Goal: Task Accomplishment & Management: Complete application form

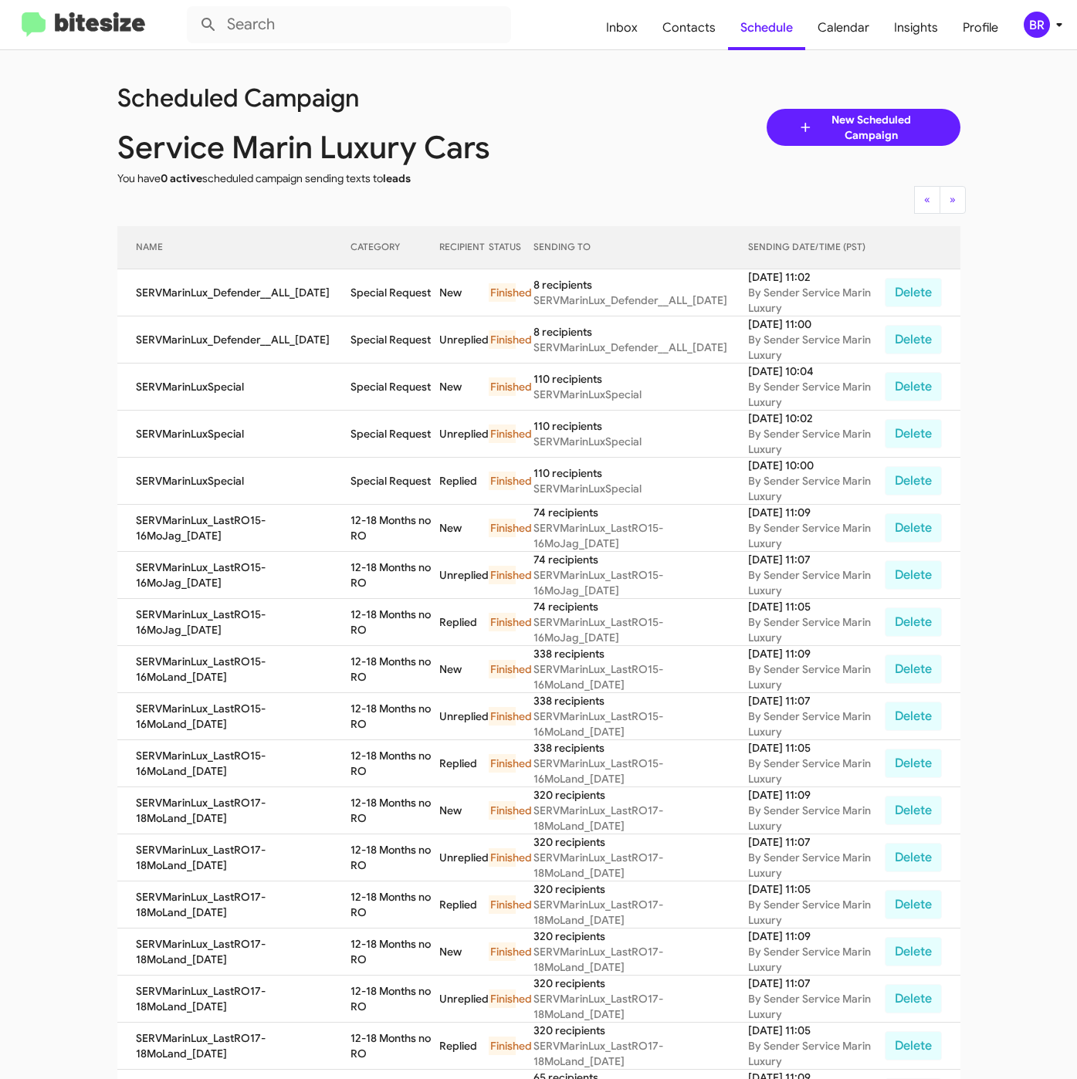
click at [1028, 24] on div "BR" at bounding box center [1036, 25] width 26 height 26
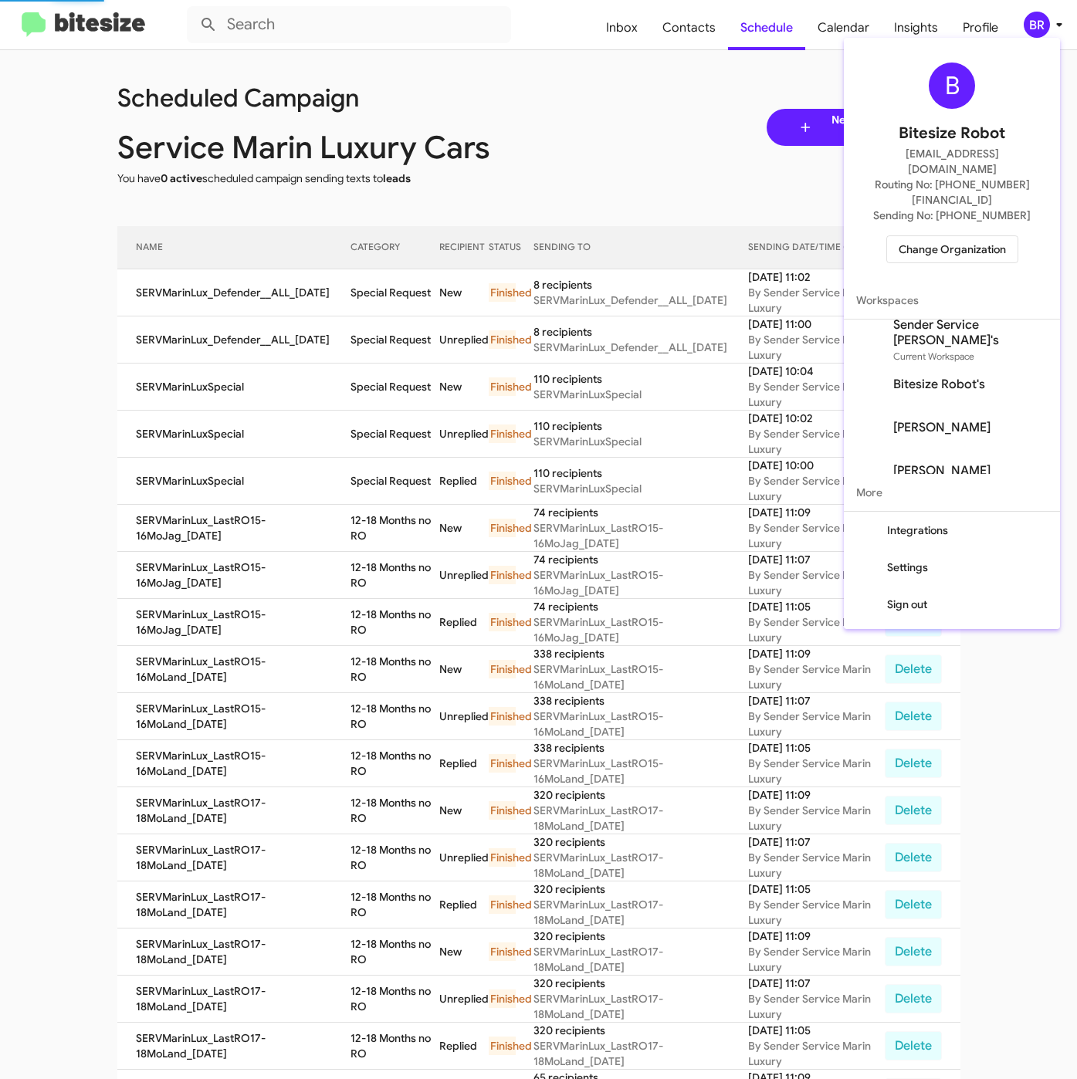
click at [922, 236] on span "Change Organization" at bounding box center [951, 249] width 107 height 26
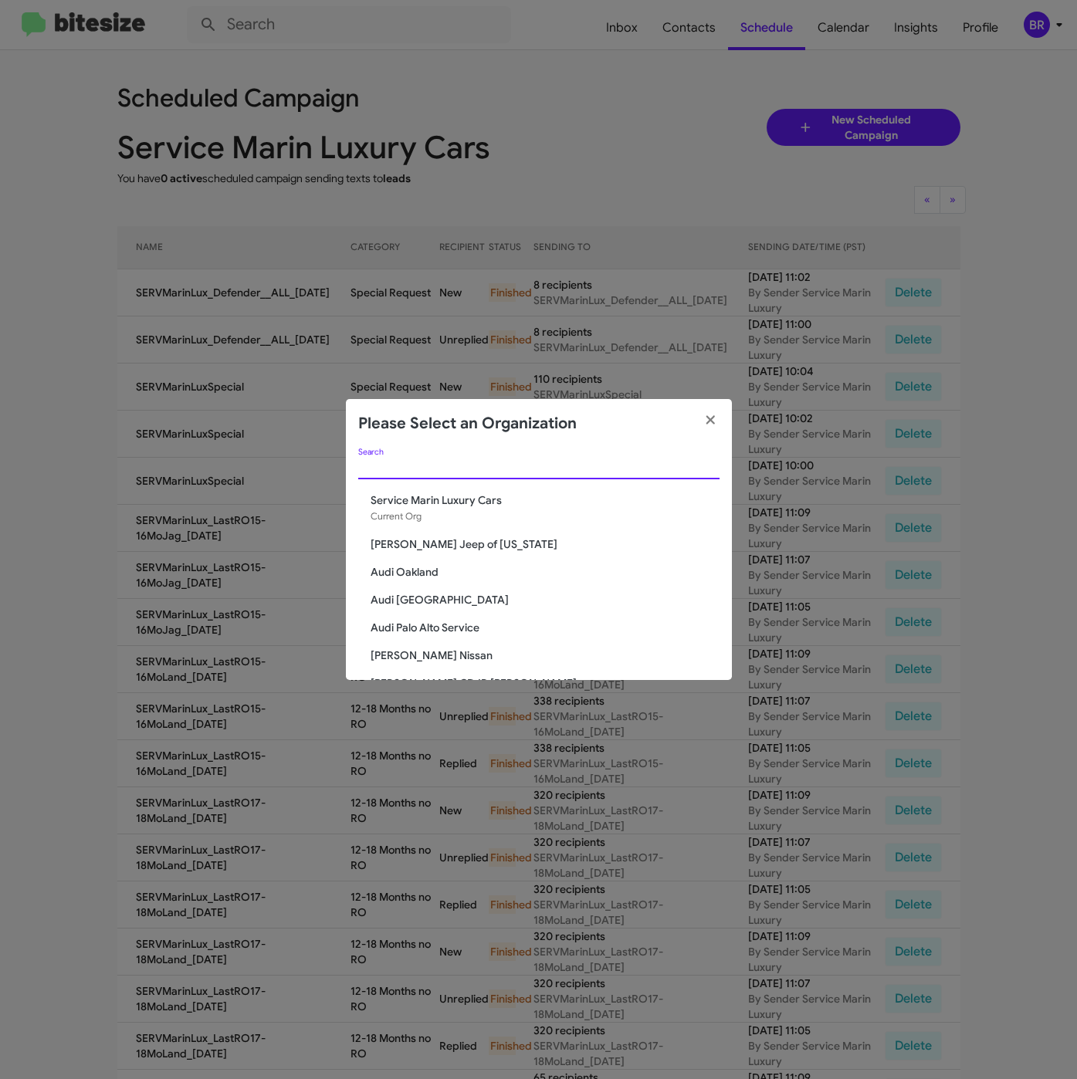
click at [447, 468] on input "Search" at bounding box center [538, 467] width 361 height 12
paste input "Team Toyota Princeton"
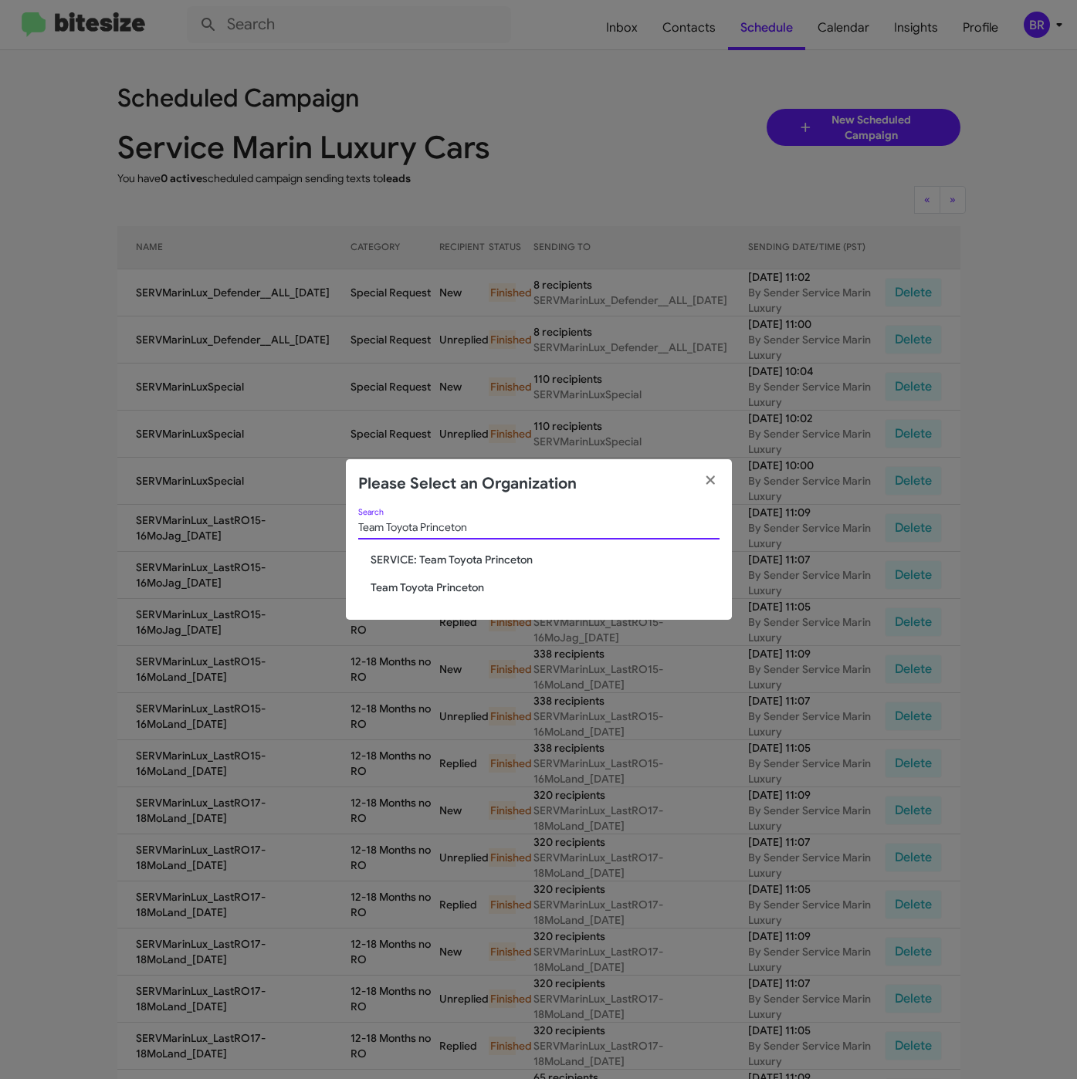
type input "Team Toyota Princeton"
click at [438, 582] on span "Team Toyota Princeton" at bounding box center [544, 587] width 349 height 15
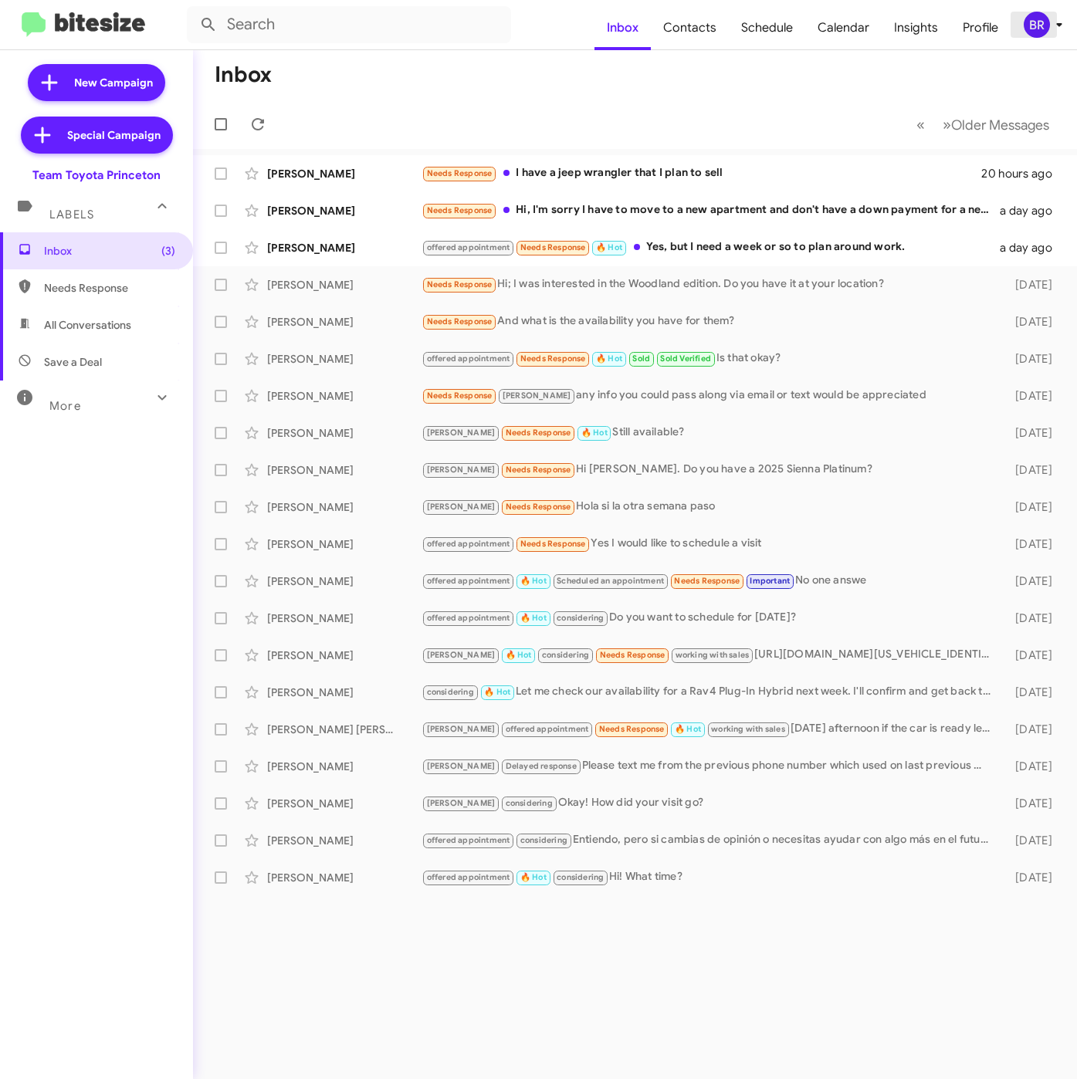
click at [1050, 16] on icon at bounding box center [1059, 24] width 19 height 19
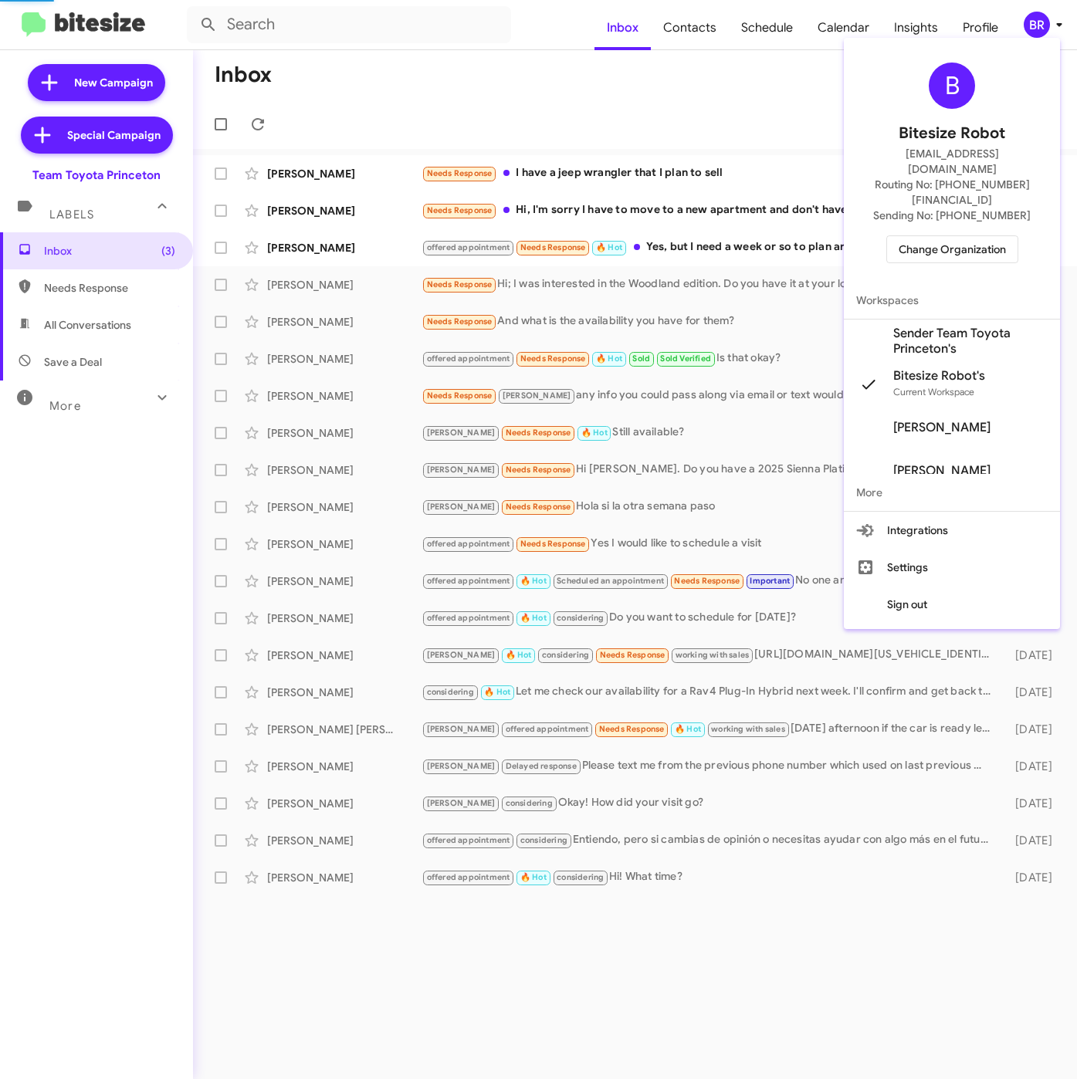
click at [943, 326] on span "Sender Team Toyota Princeton's" at bounding box center [970, 341] width 154 height 31
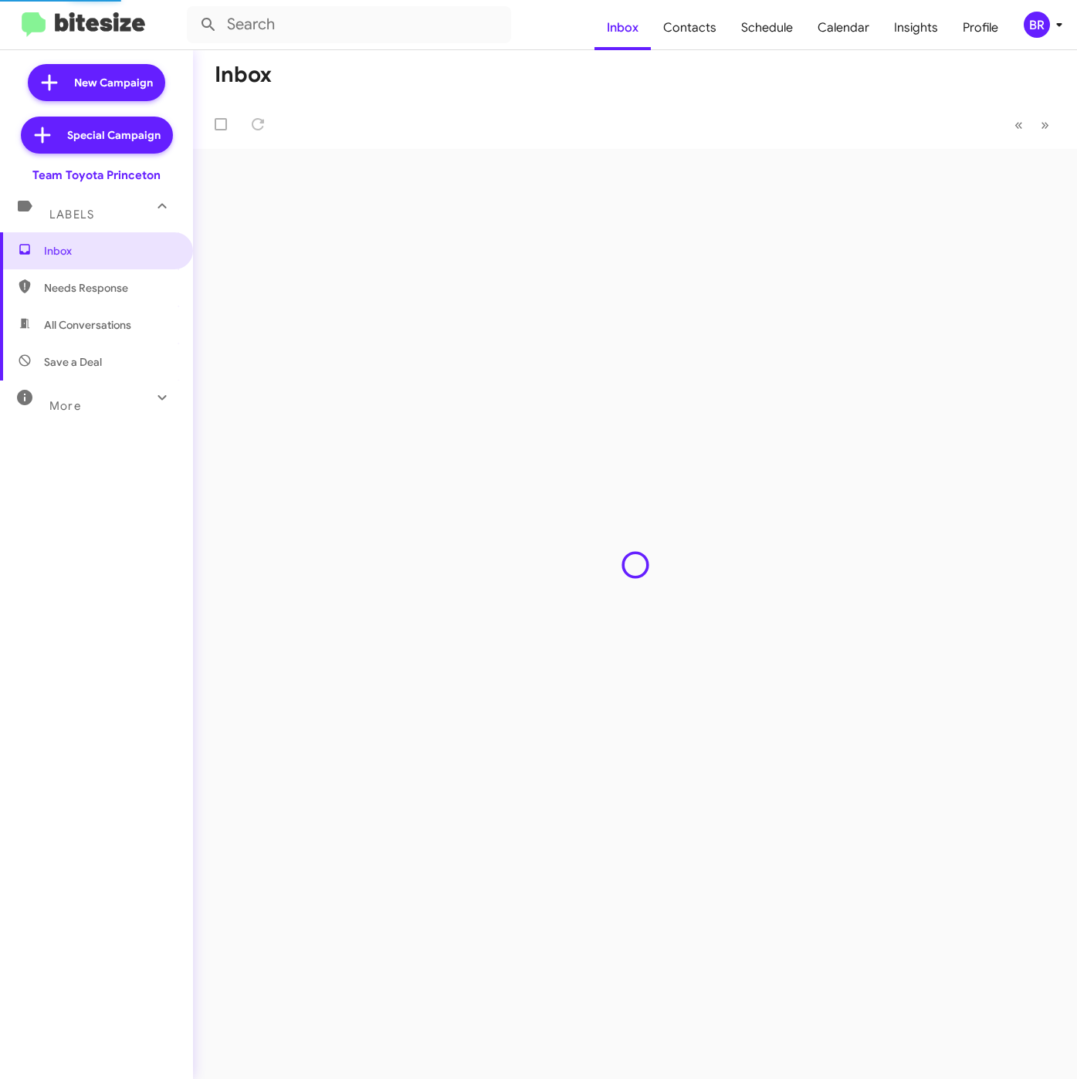
click at [699, 29] on span "Contacts" at bounding box center [690, 27] width 78 height 45
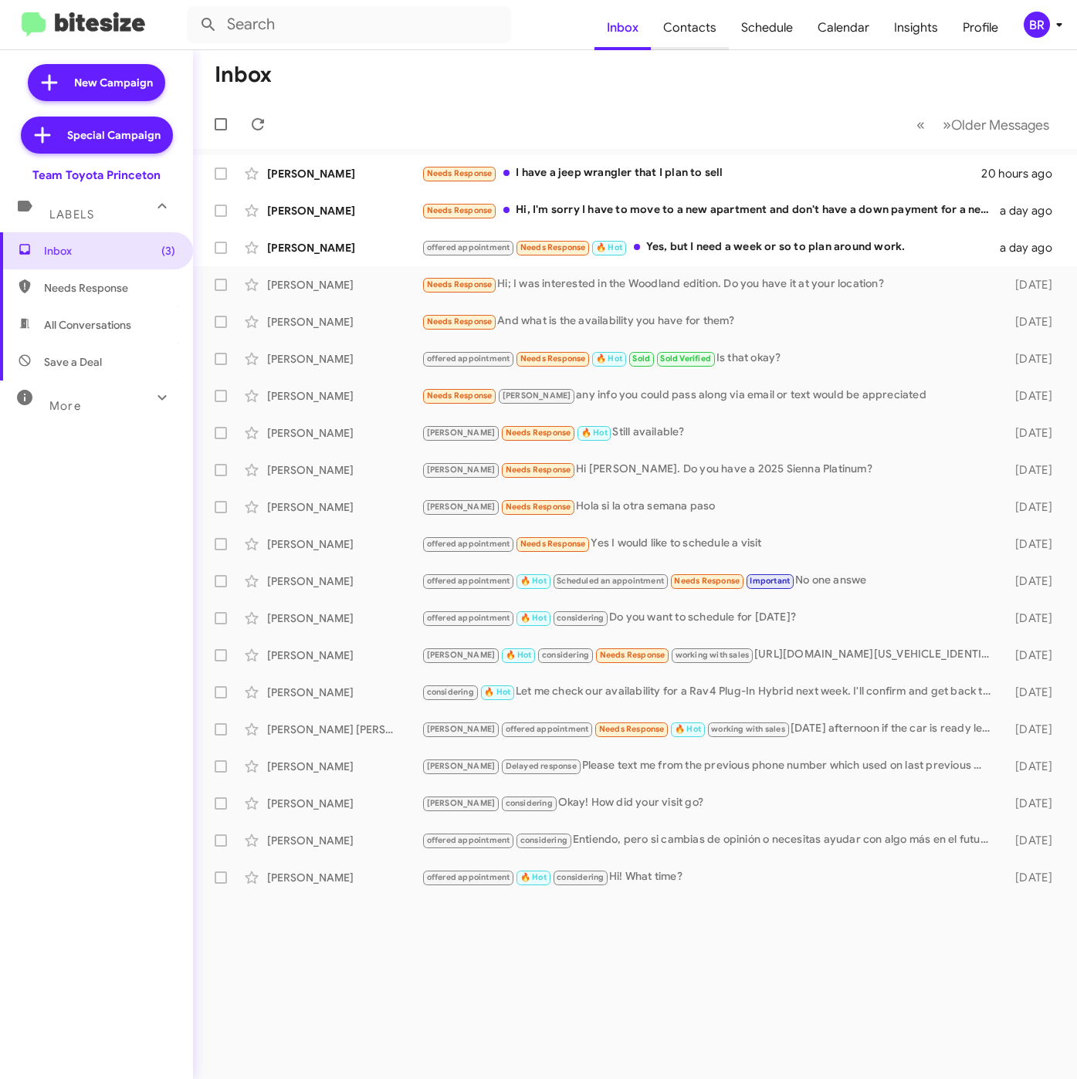
type input "in:groups"
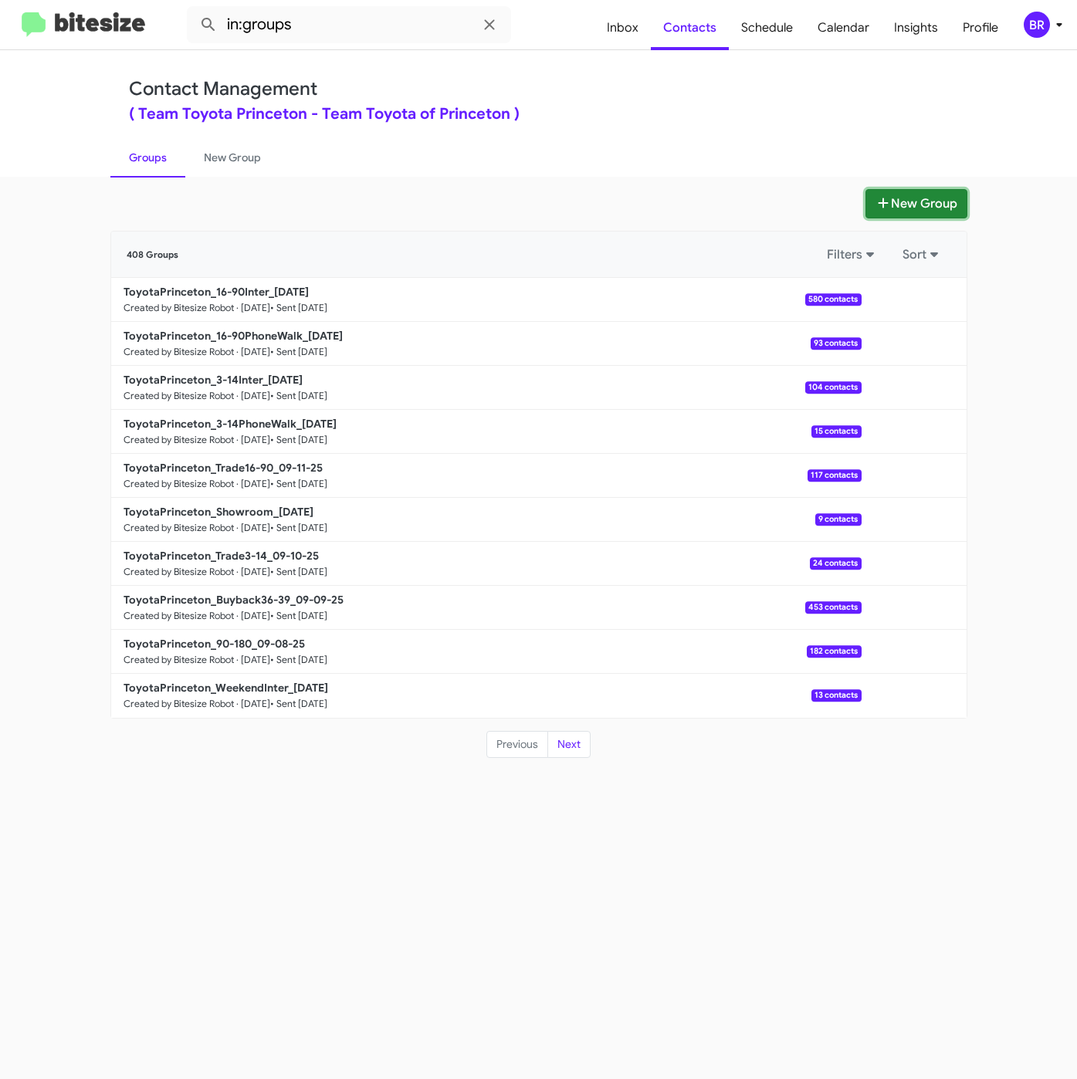
click at [926, 197] on button "New Group" at bounding box center [916, 203] width 102 height 29
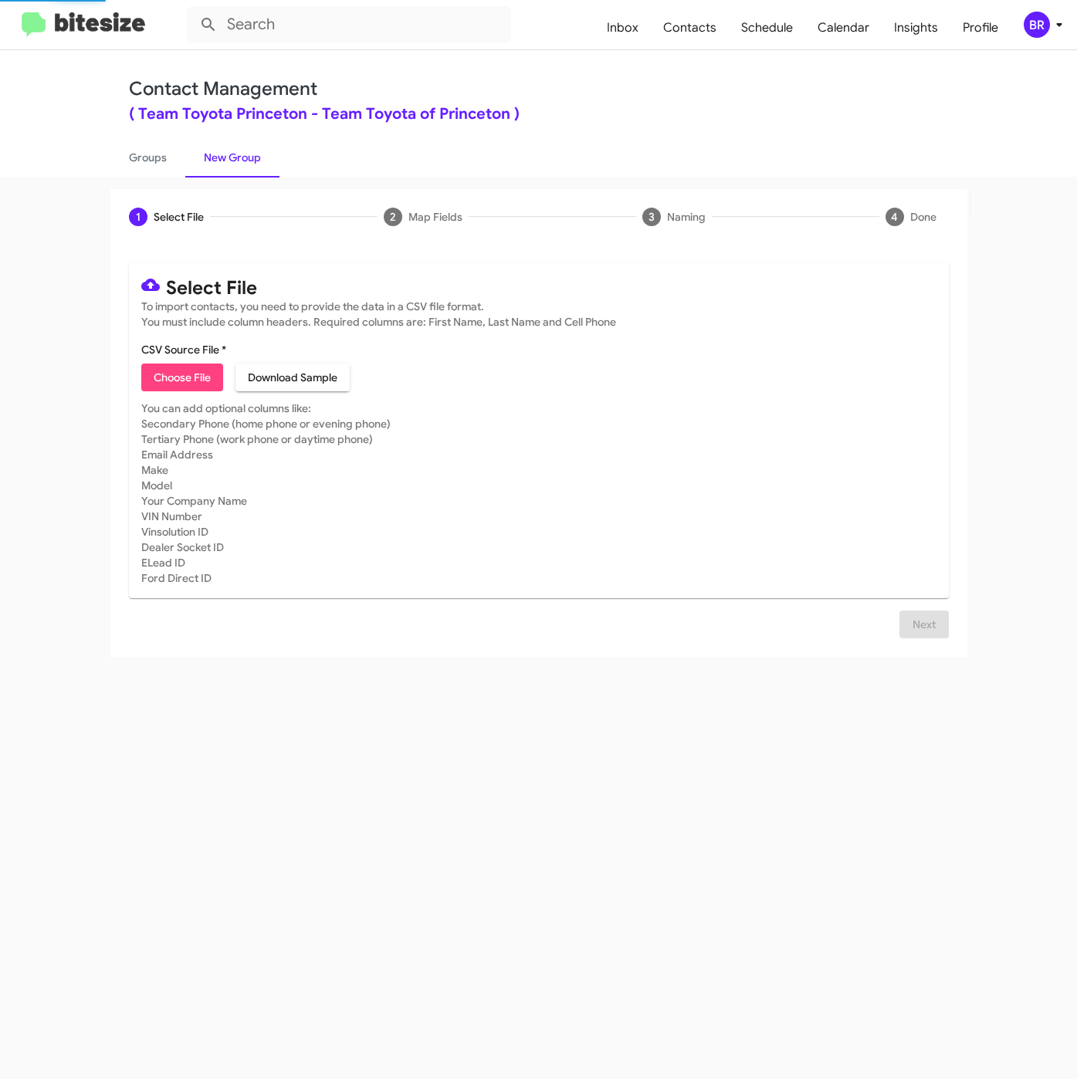
click at [188, 390] on span "Choose File" at bounding box center [182, 377] width 57 height 28
type input "ToyotaPrinceton_WeekendInter_09-15-25"
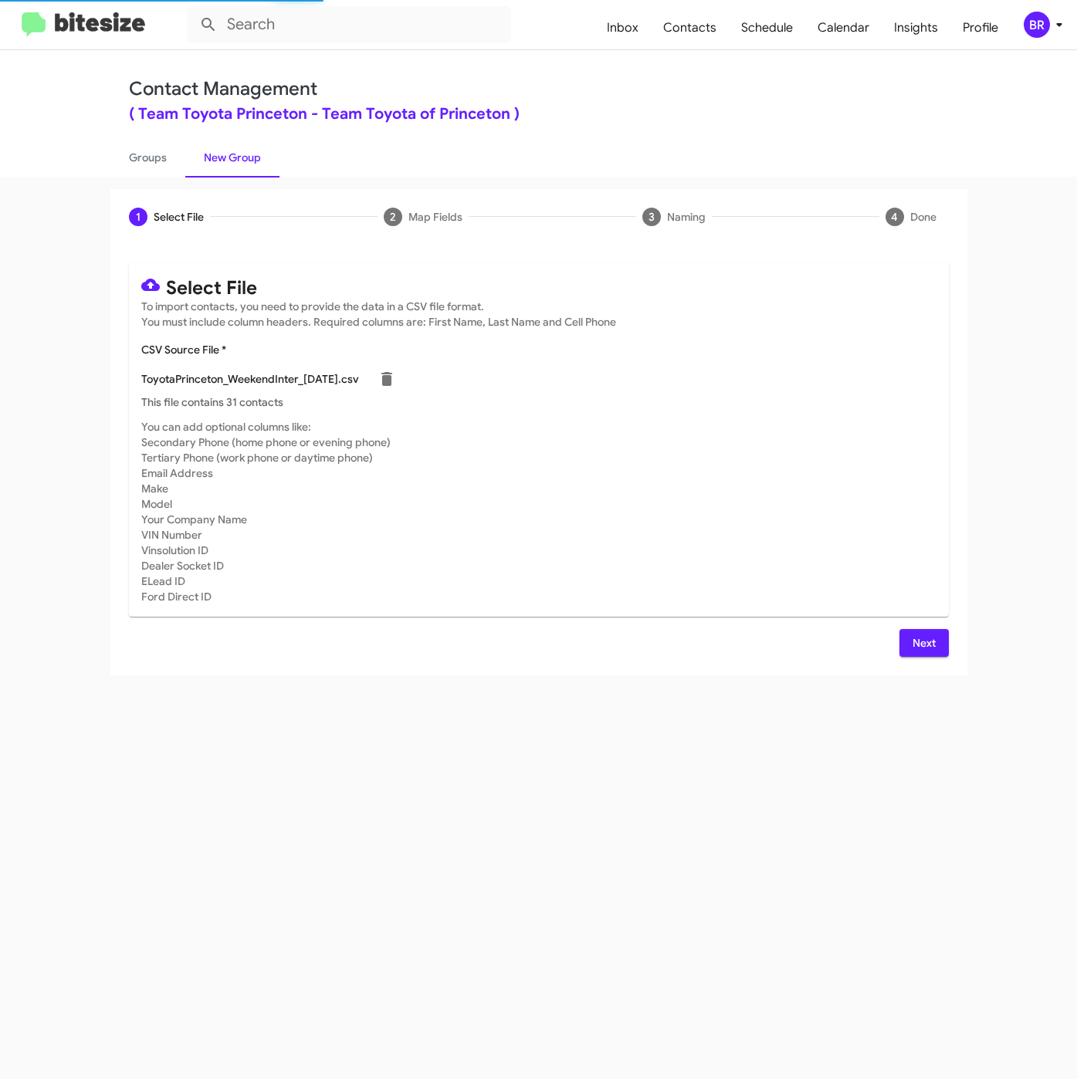
click at [931, 633] on span "Next" at bounding box center [923, 643] width 25 height 28
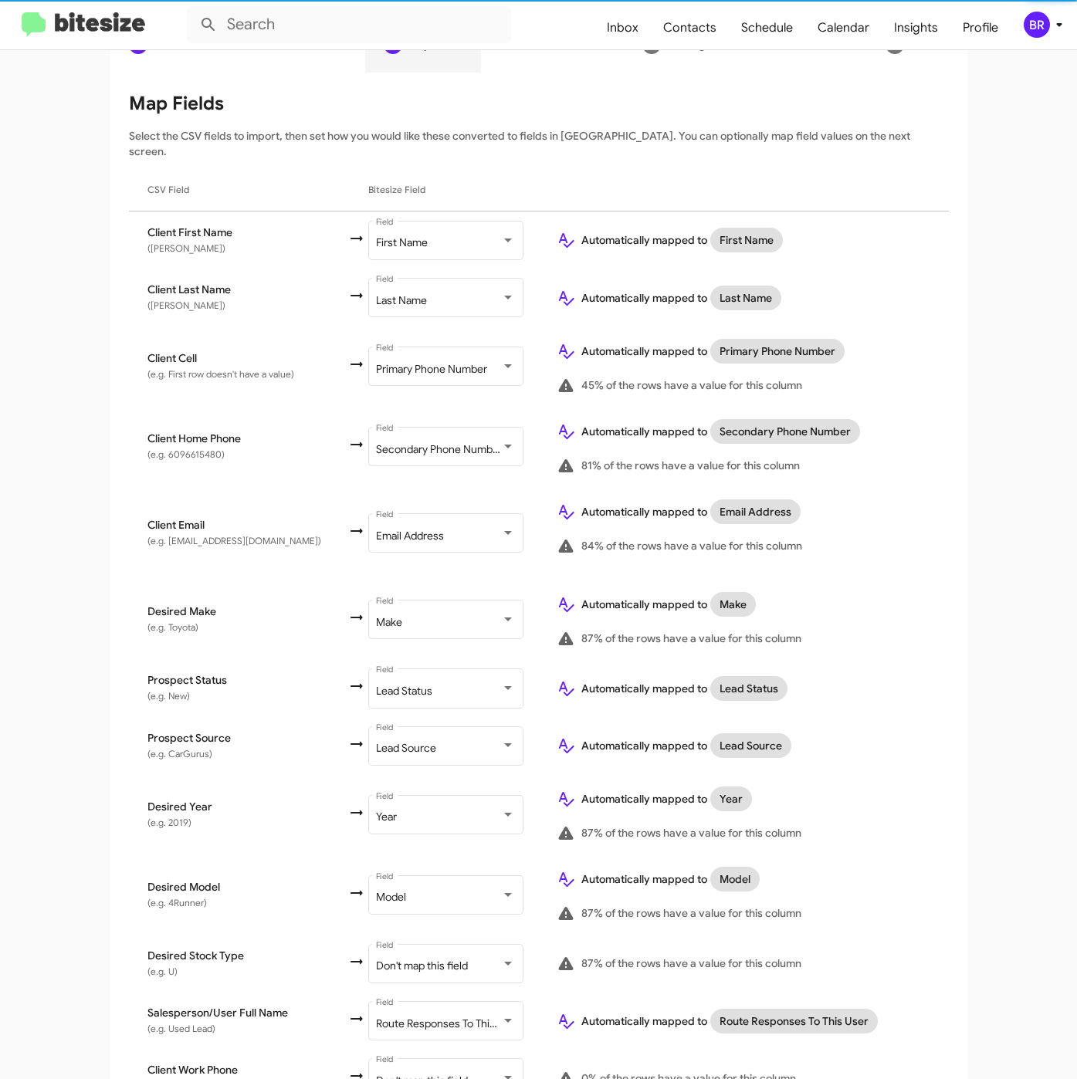
scroll to position [297, 0]
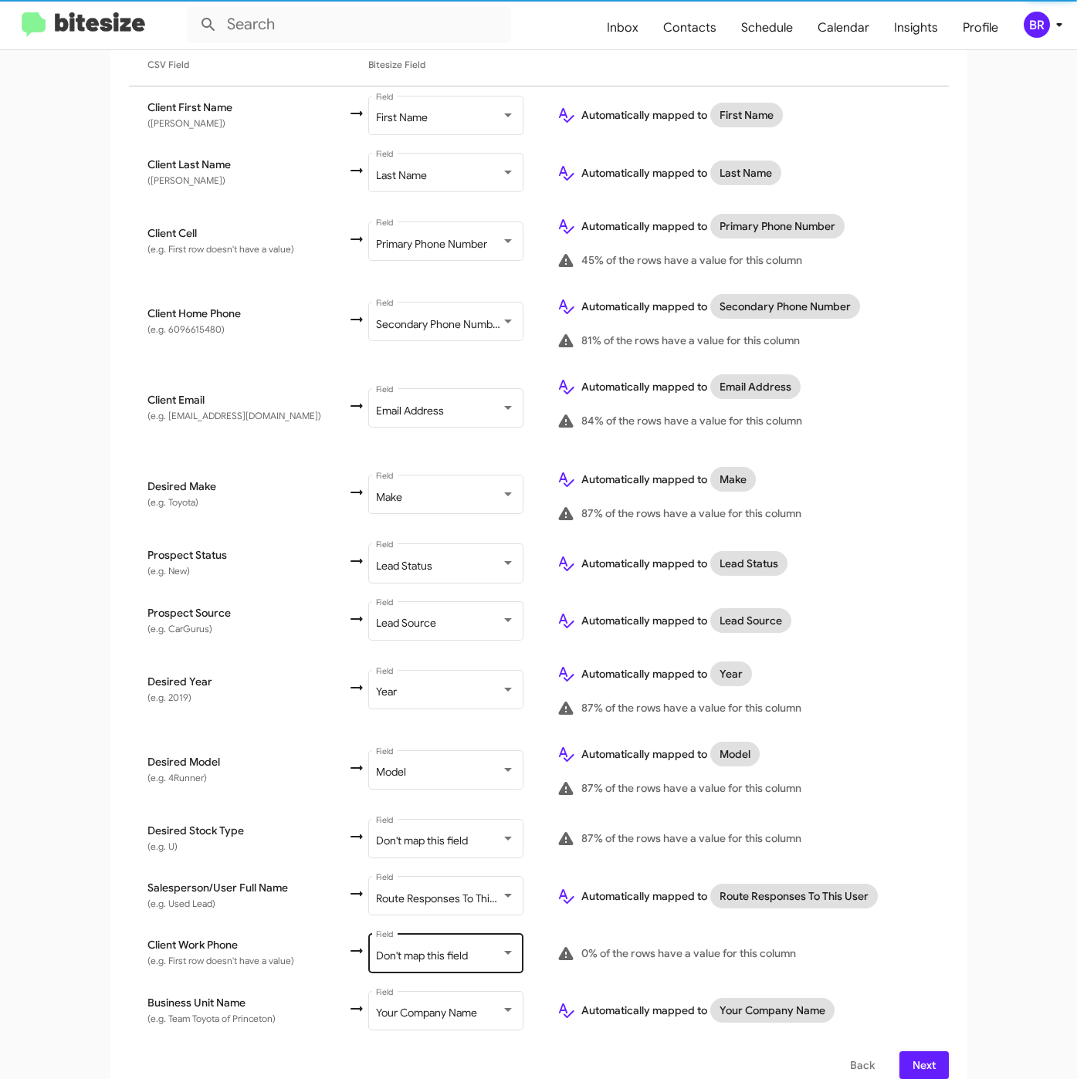
click at [438, 950] on div "Don't map this field" at bounding box center [438, 956] width 125 height 12
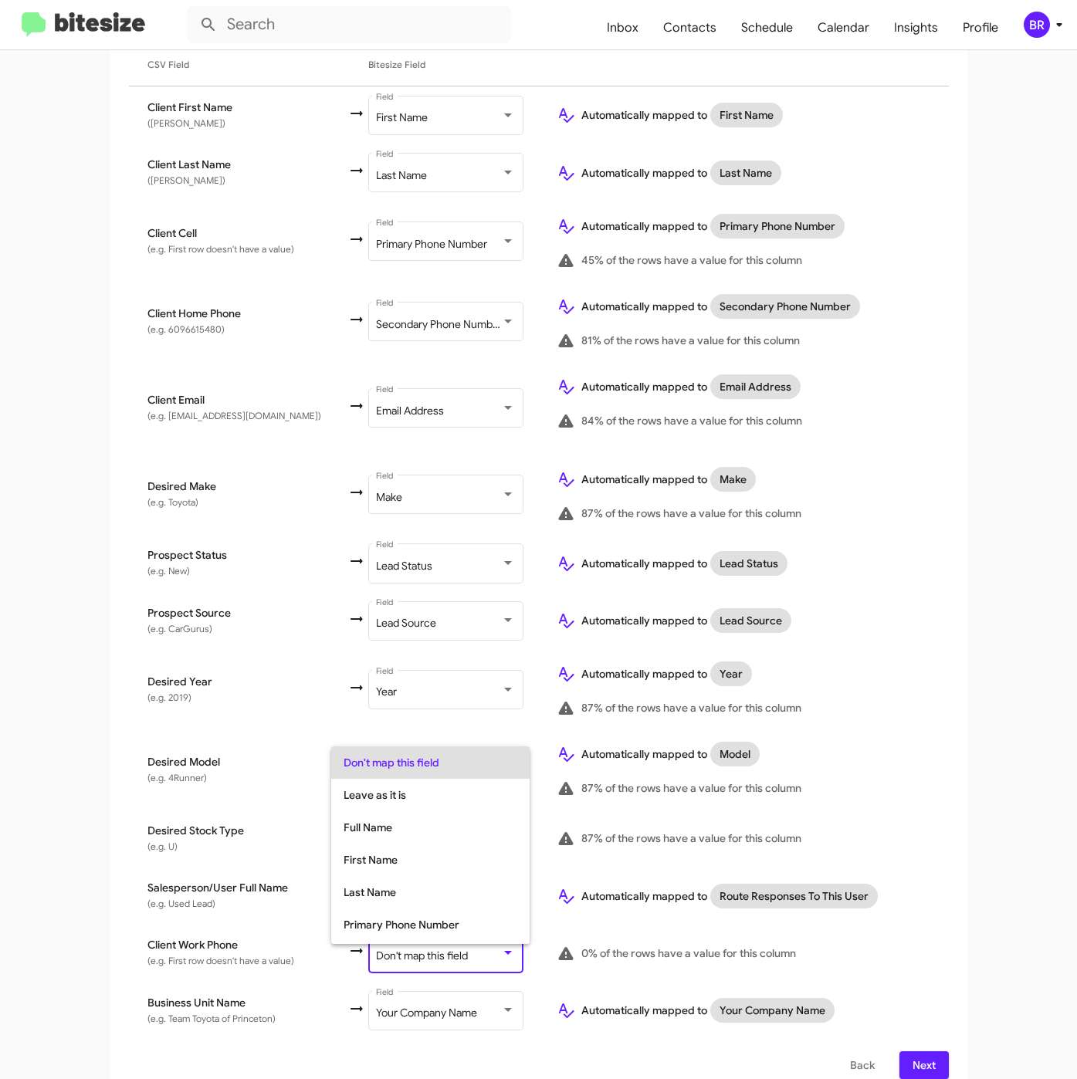
scroll to position [61, 0]
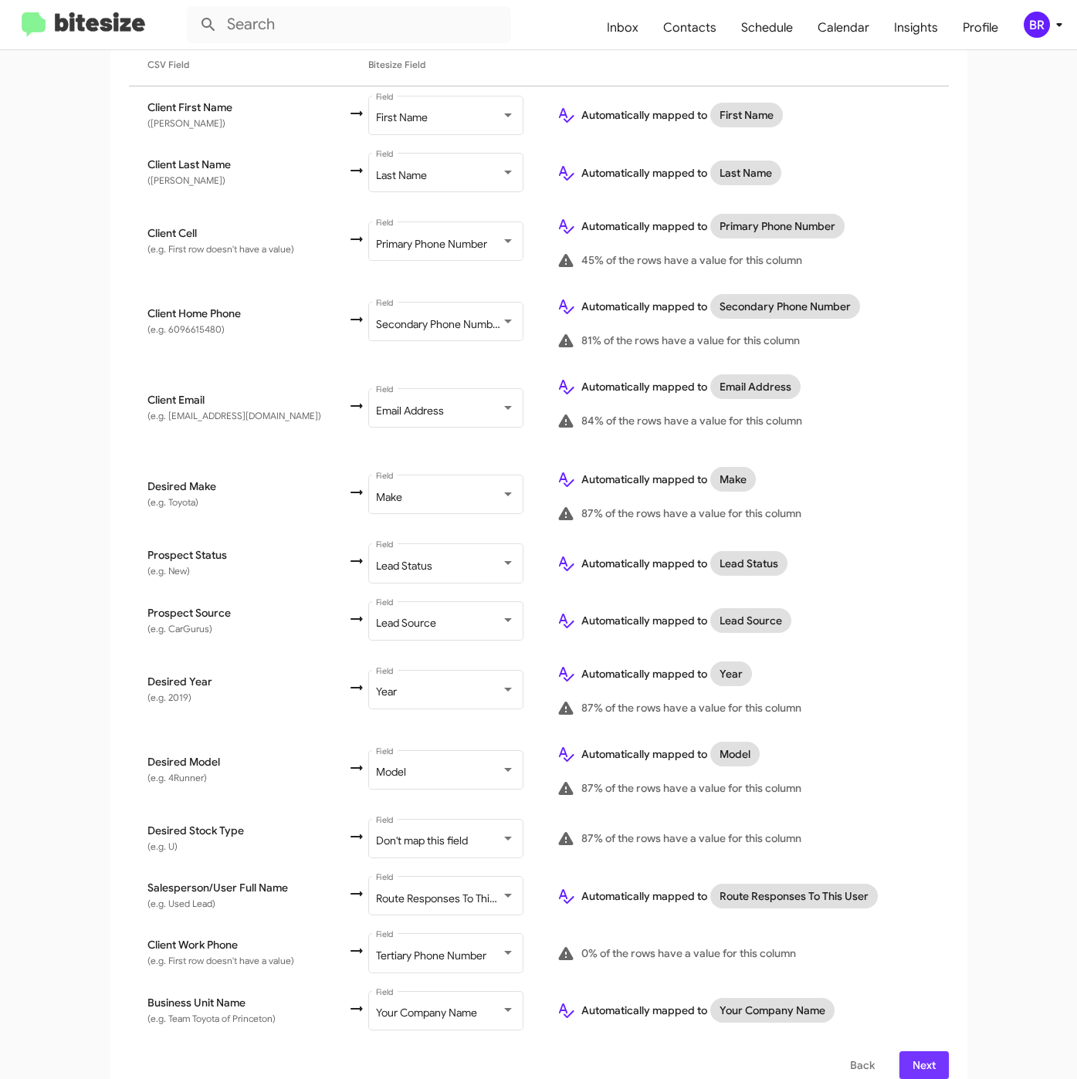
click at [934, 1051] on button "Next" at bounding box center [923, 1065] width 49 height 28
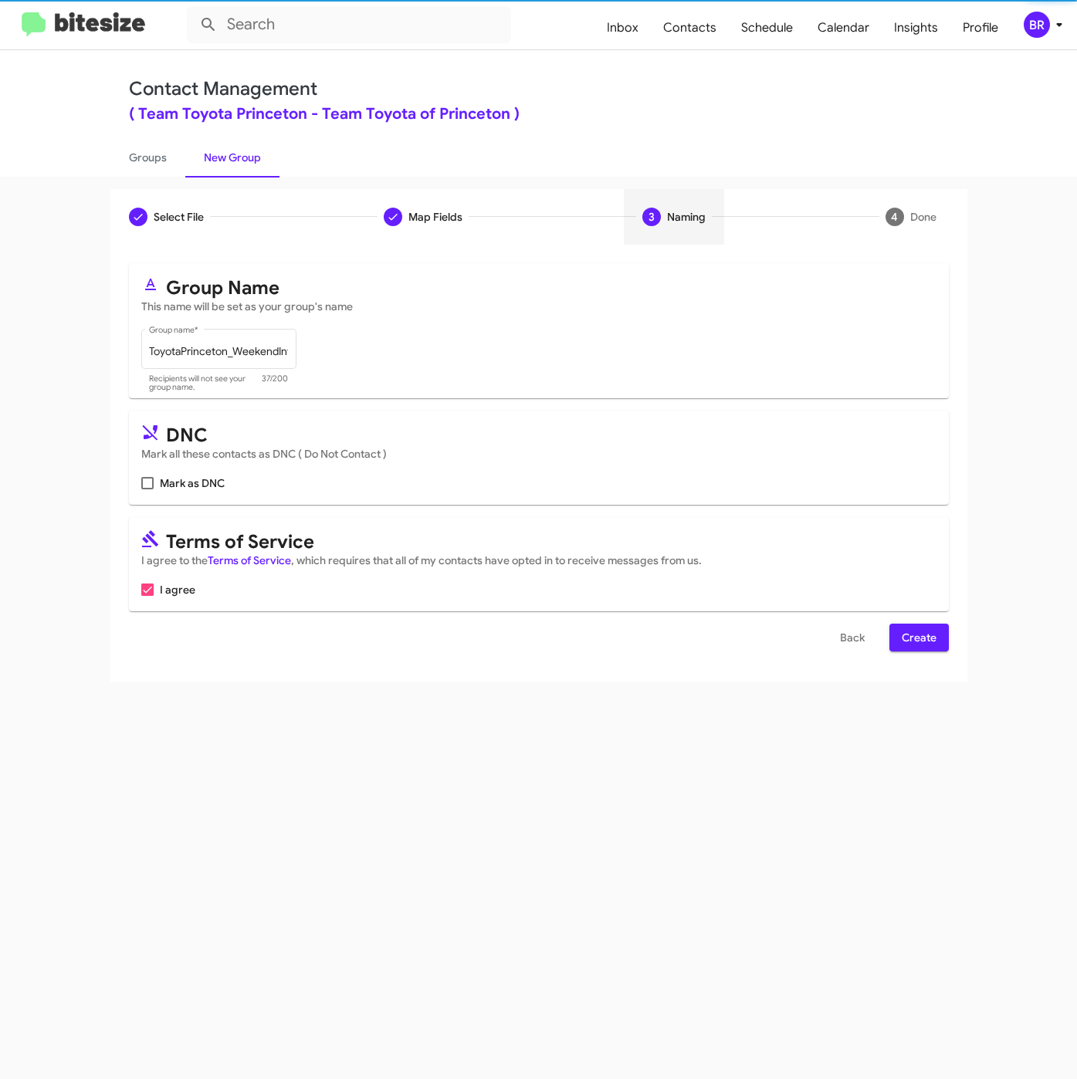
scroll to position [0, 0]
click at [918, 632] on span "Create" at bounding box center [918, 638] width 35 height 28
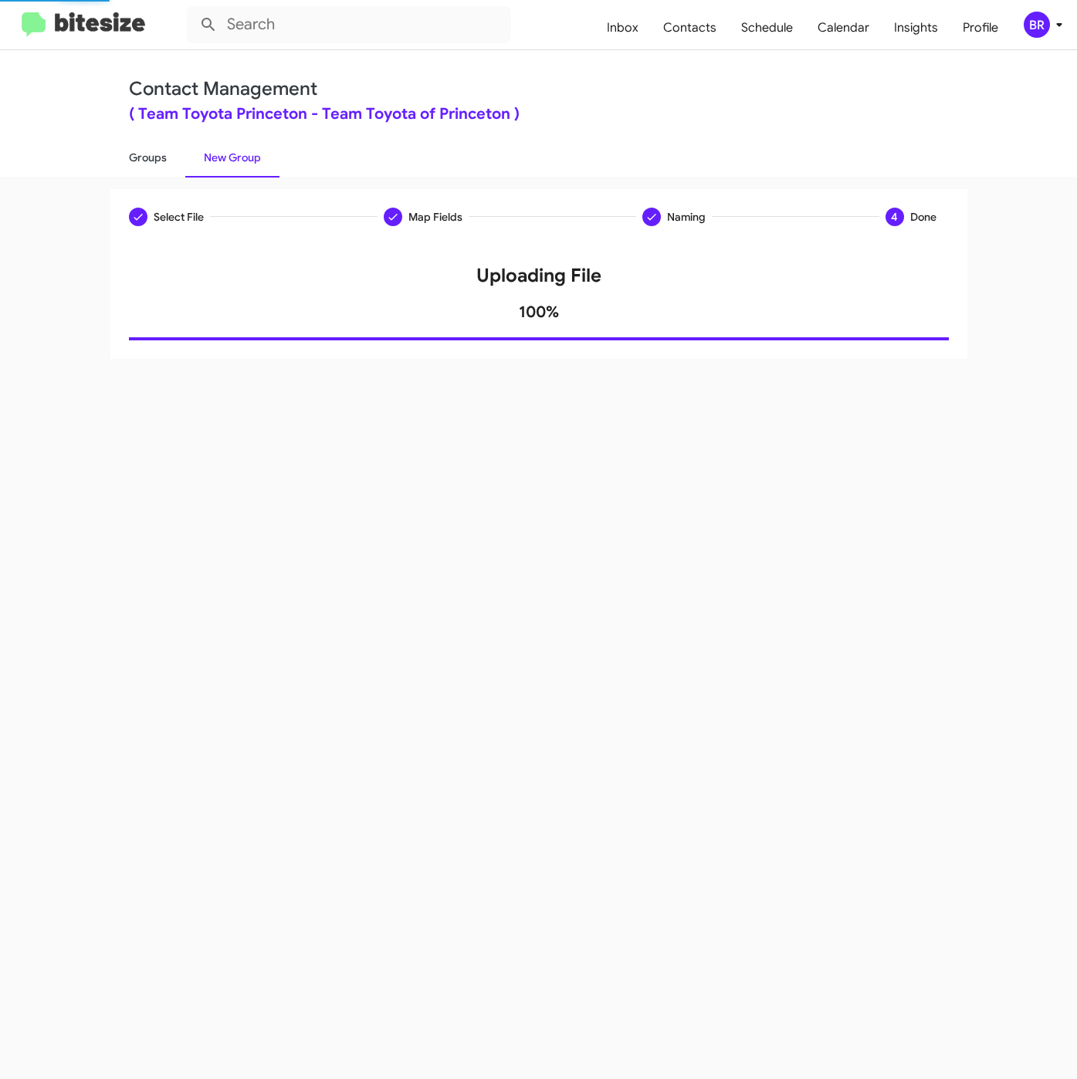
click at [150, 161] on link "Groups" at bounding box center [147, 157] width 75 height 40
type input "in:groups"
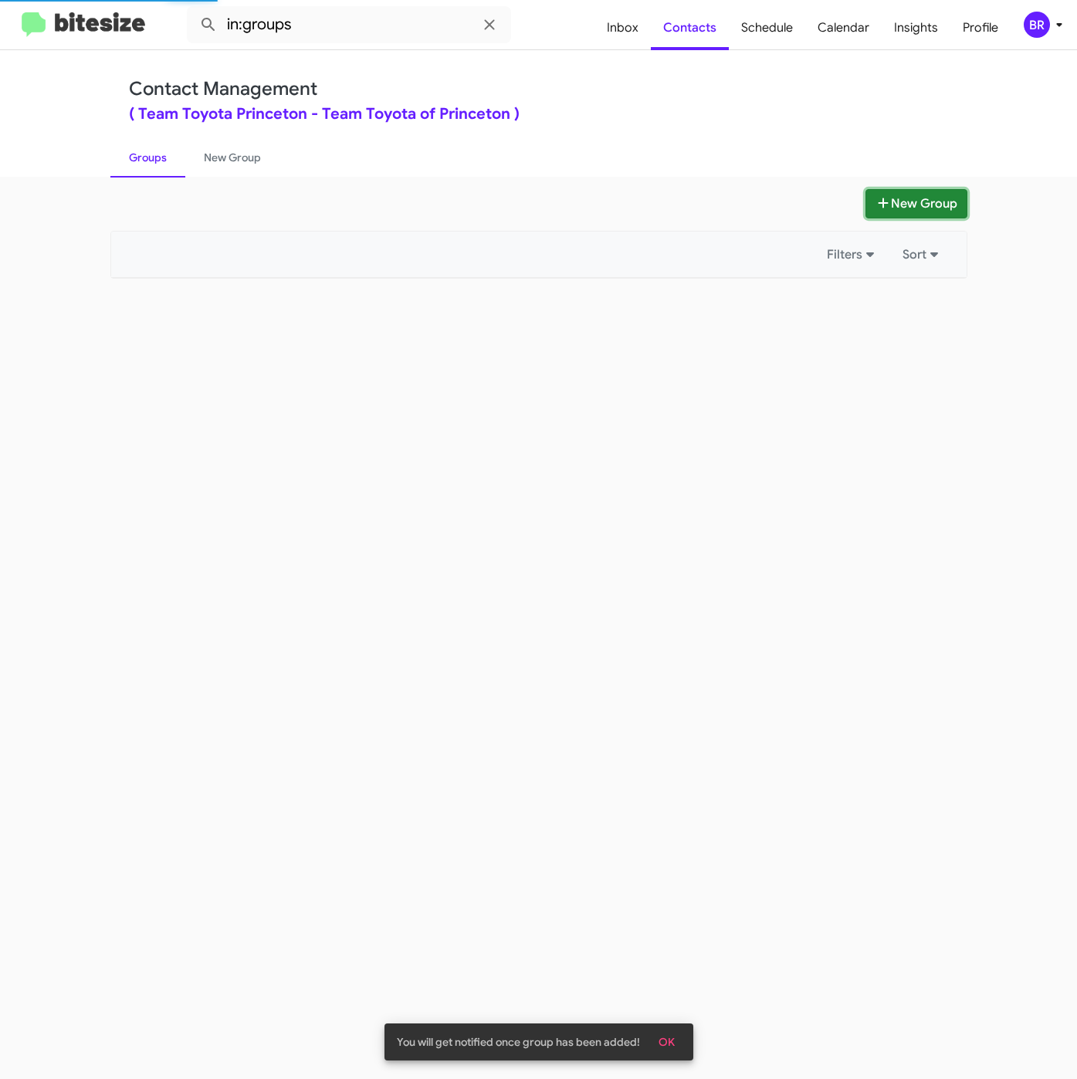
click at [883, 205] on icon at bounding box center [882, 203] width 15 height 12
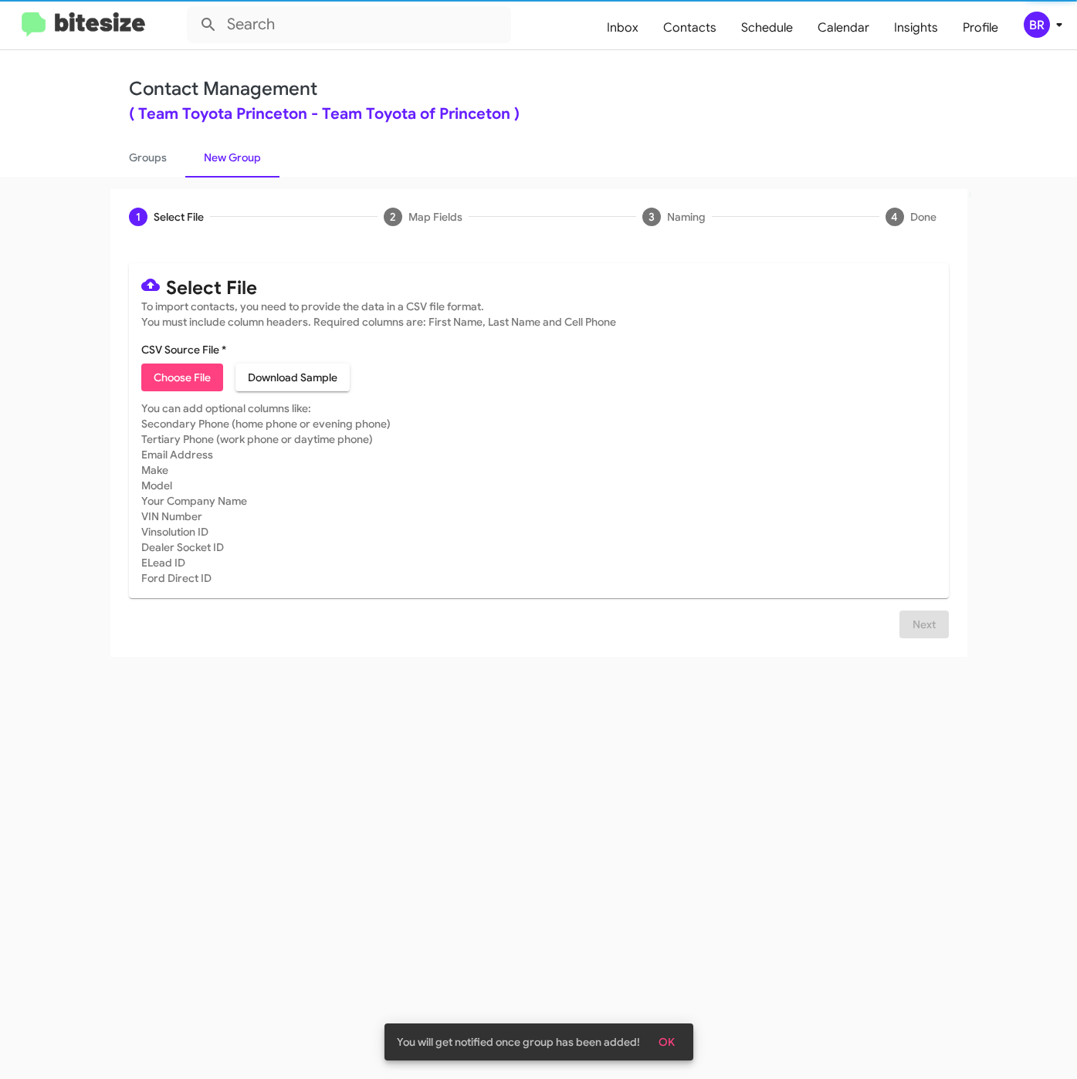
click at [185, 377] on span "Choose File" at bounding box center [182, 377] width 57 height 28
type input "ToyotaPrinceton_90-180_09-15-25"
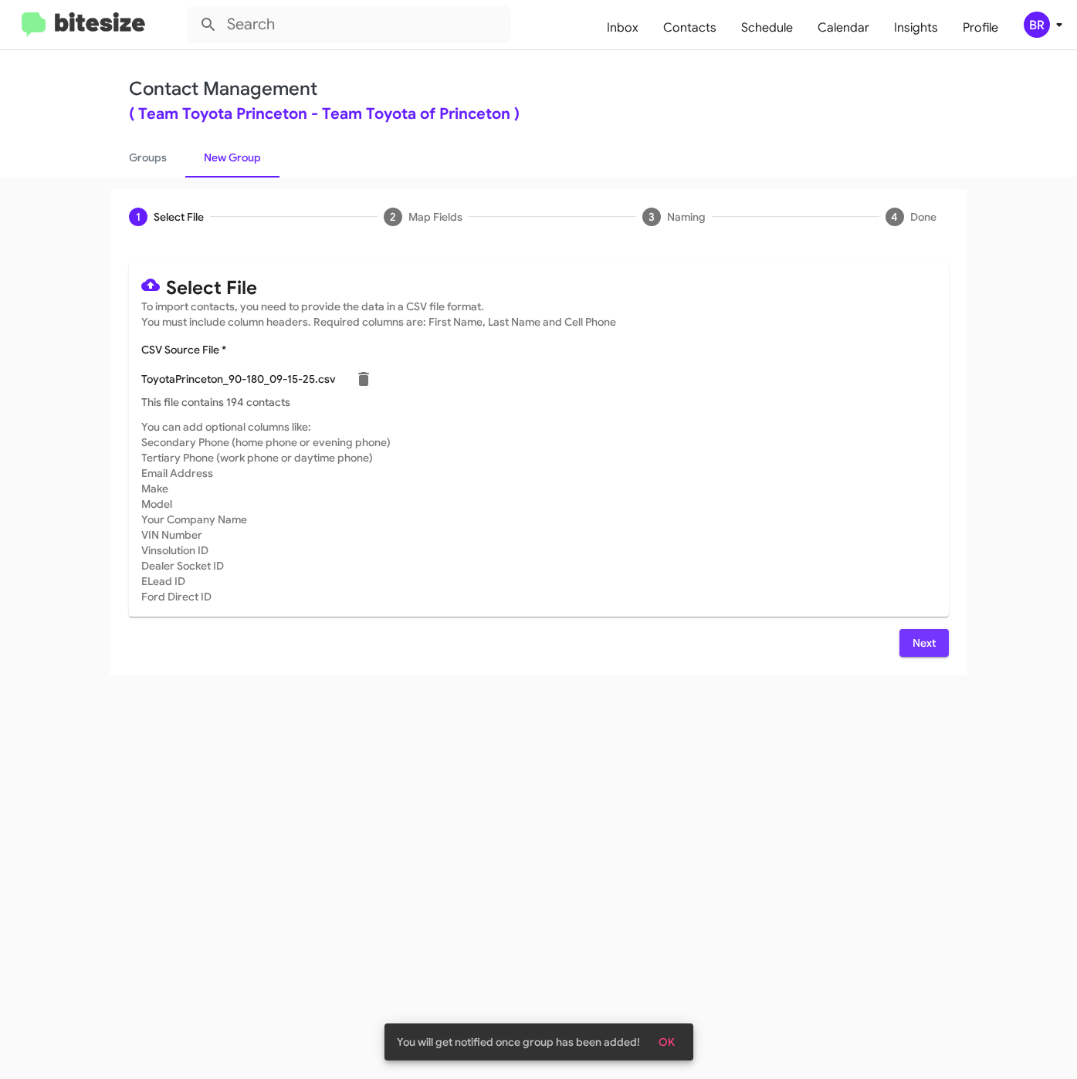
click at [908, 656] on button "Next" at bounding box center [923, 643] width 49 height 28
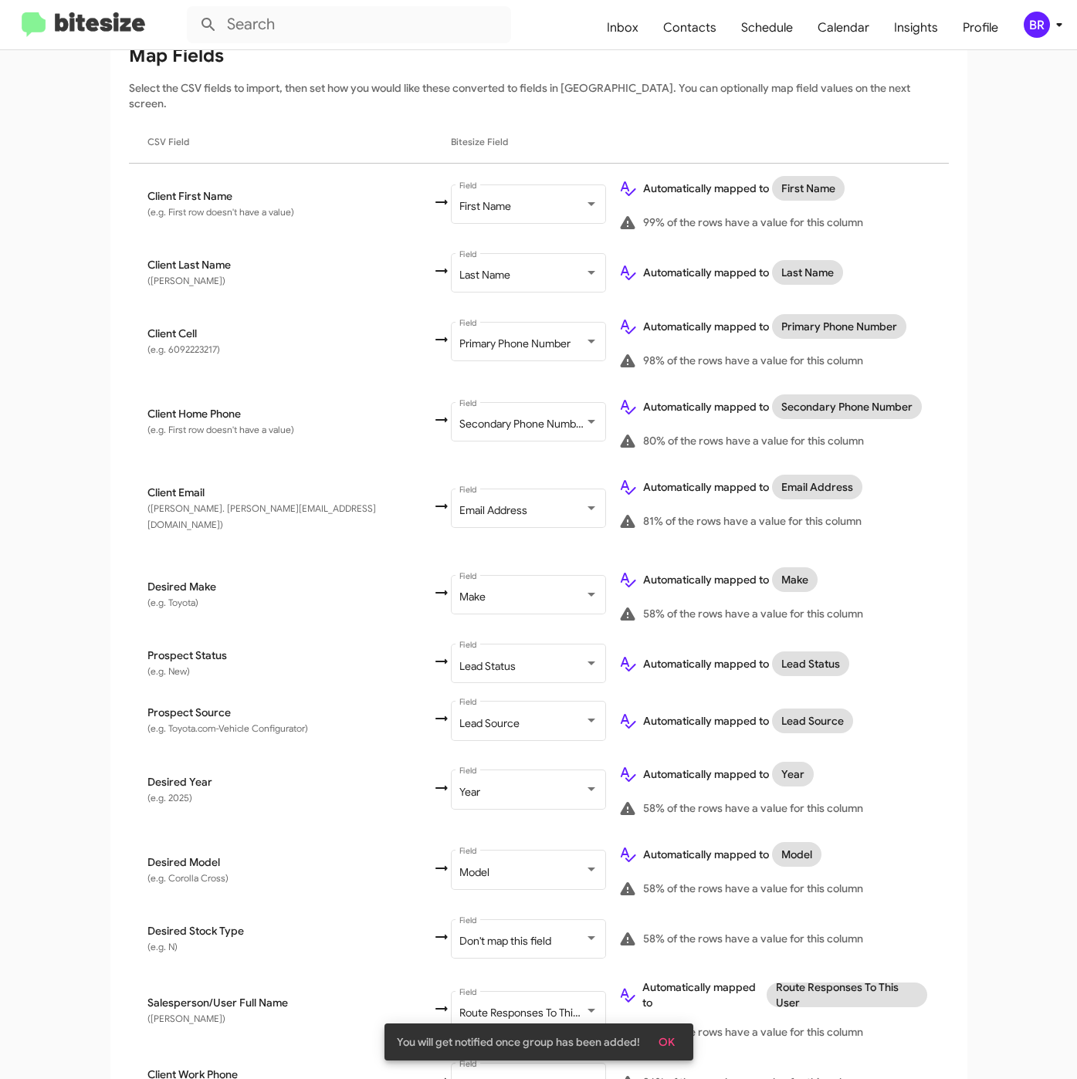
scroll to position [343, 0]
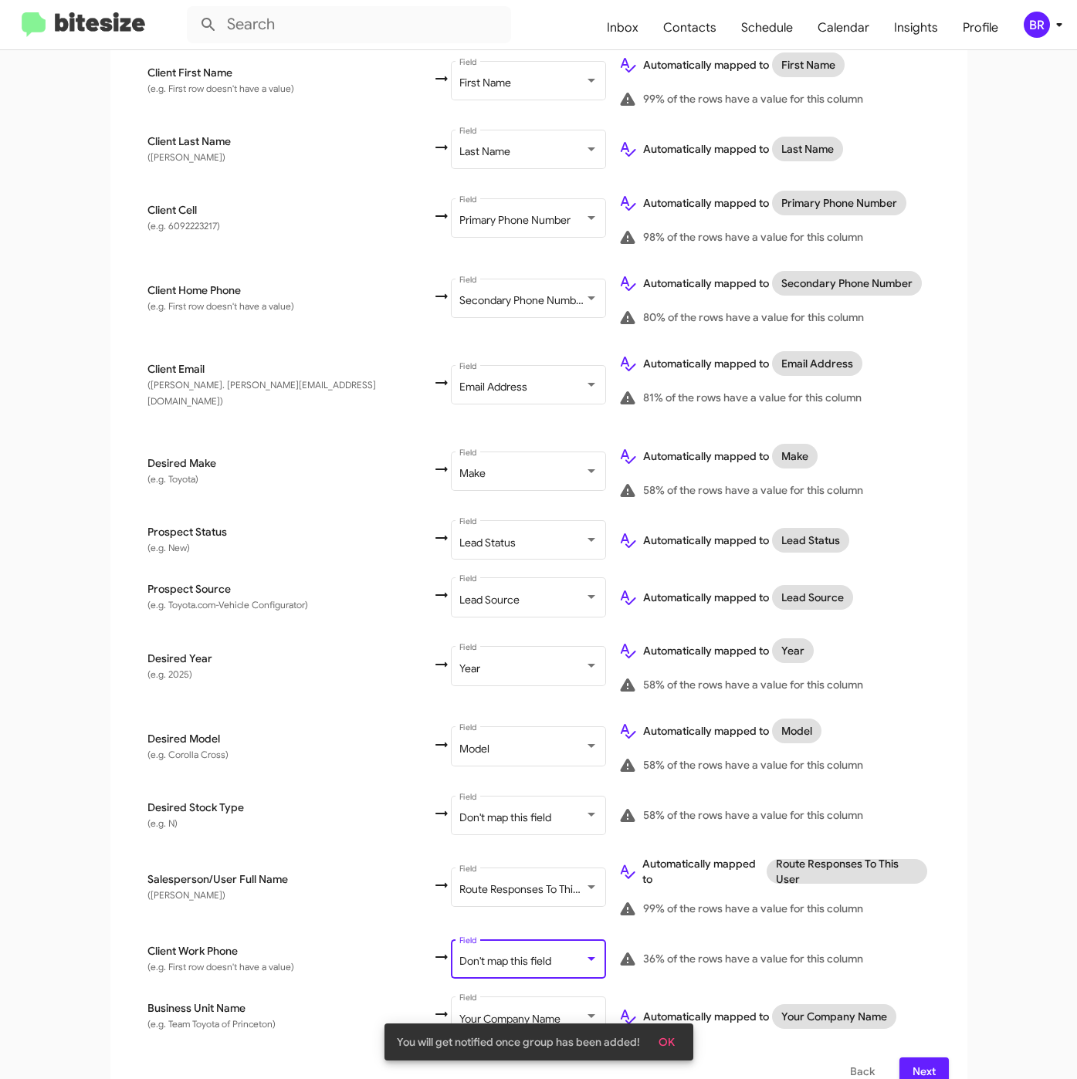
click at [459, 954] on span "Don't map this field" at bounding box center [505, 961] width 92 height 14
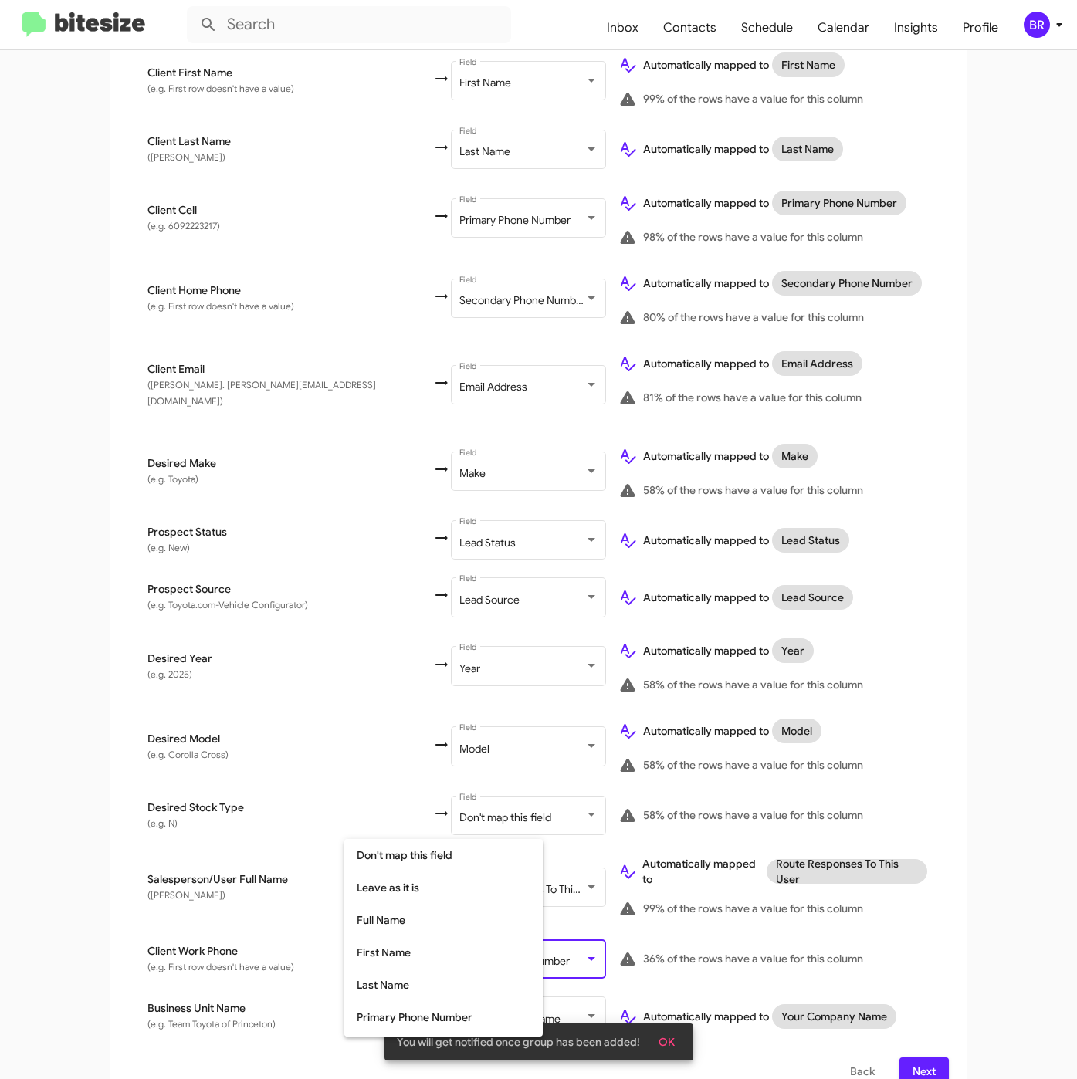
scroll to position [144, 0]
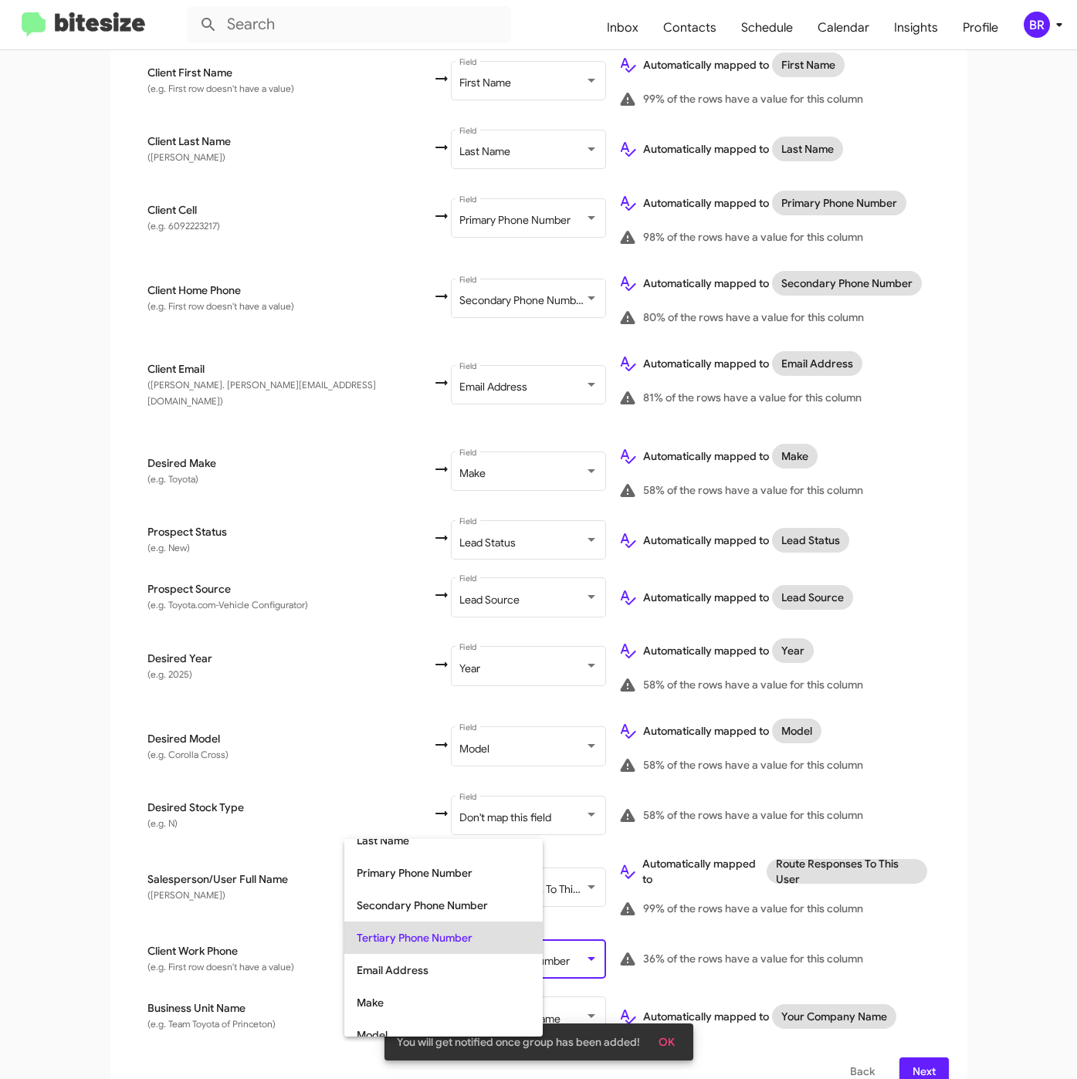
click at [366, 942] on span "Tertiary Phone Number" at bounding box center [444, 937] width 174 height 32
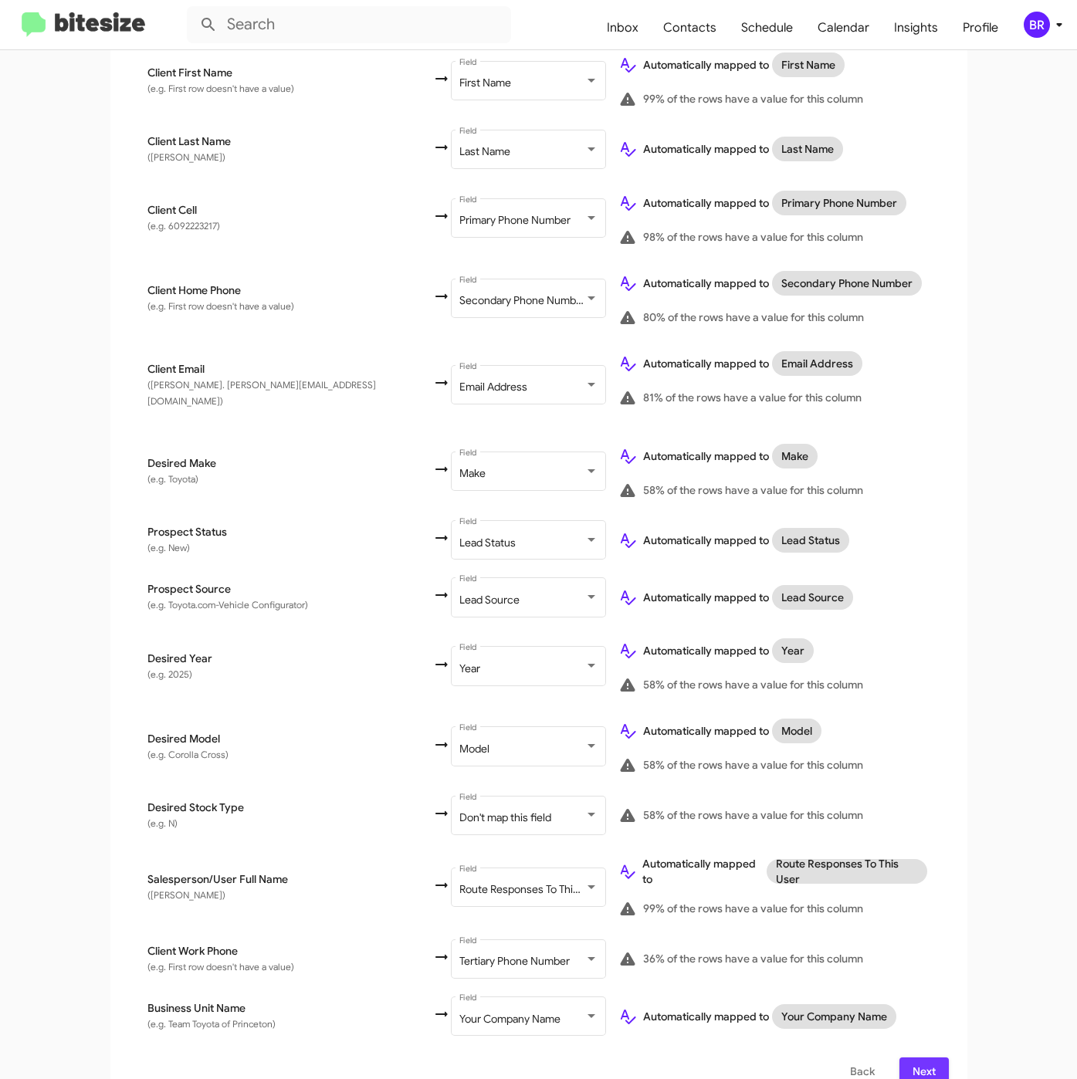
click at [911, 1057] on span "Next" at bounding box center [923, 1071] width 25 height 28
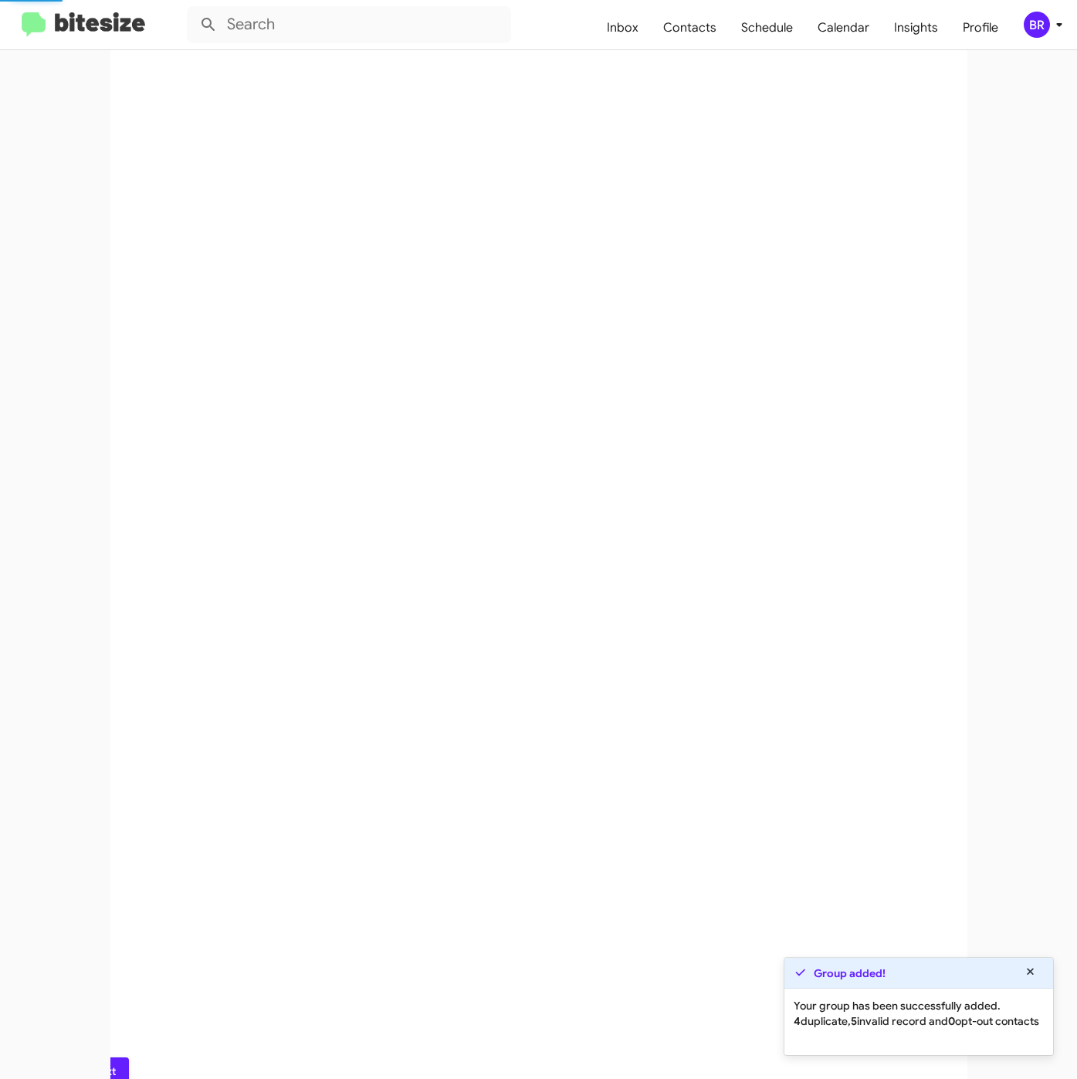
scroll to position [0, 0]
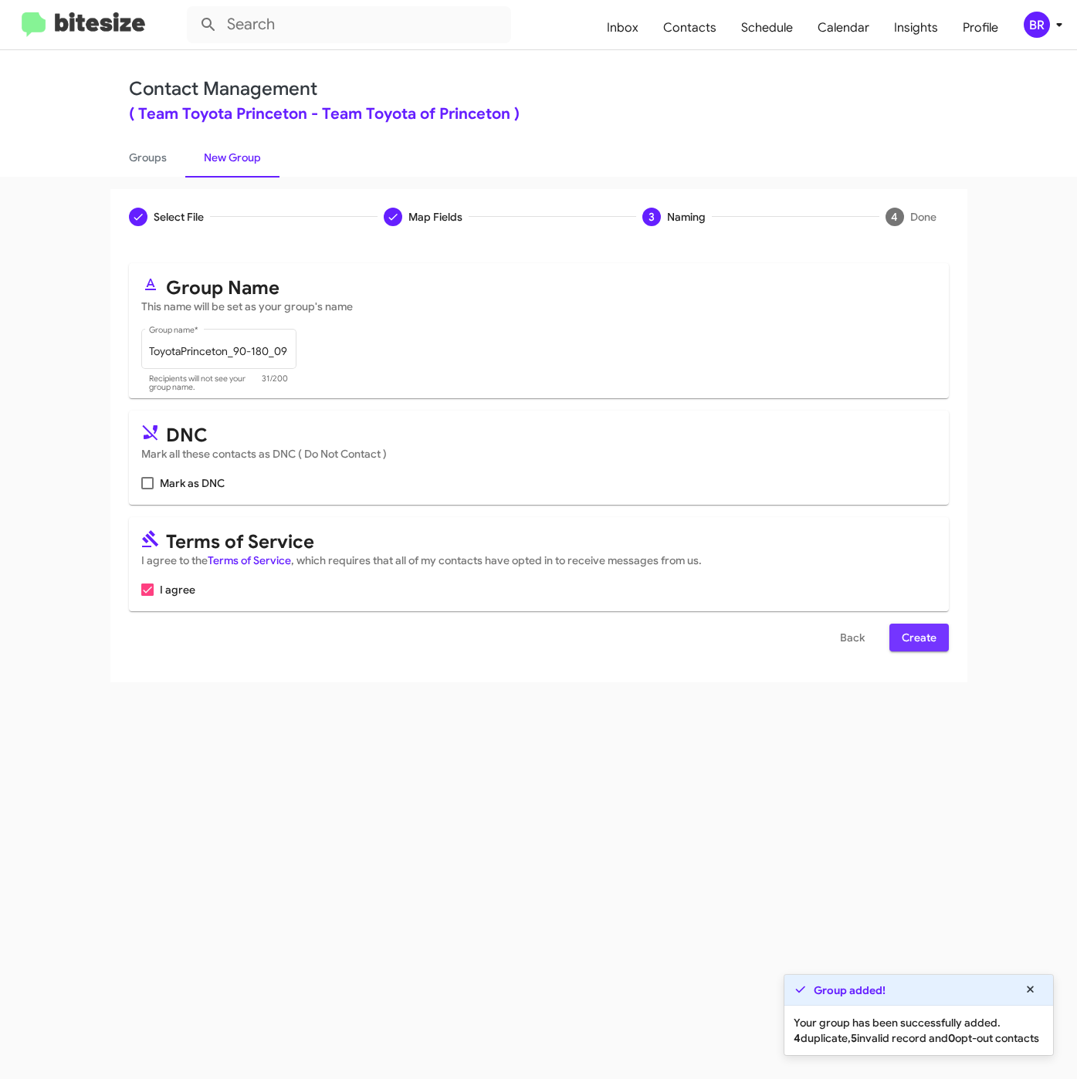
click at [922, 642] on span "Create" at bounding box center [918, 638] width 35 height 28
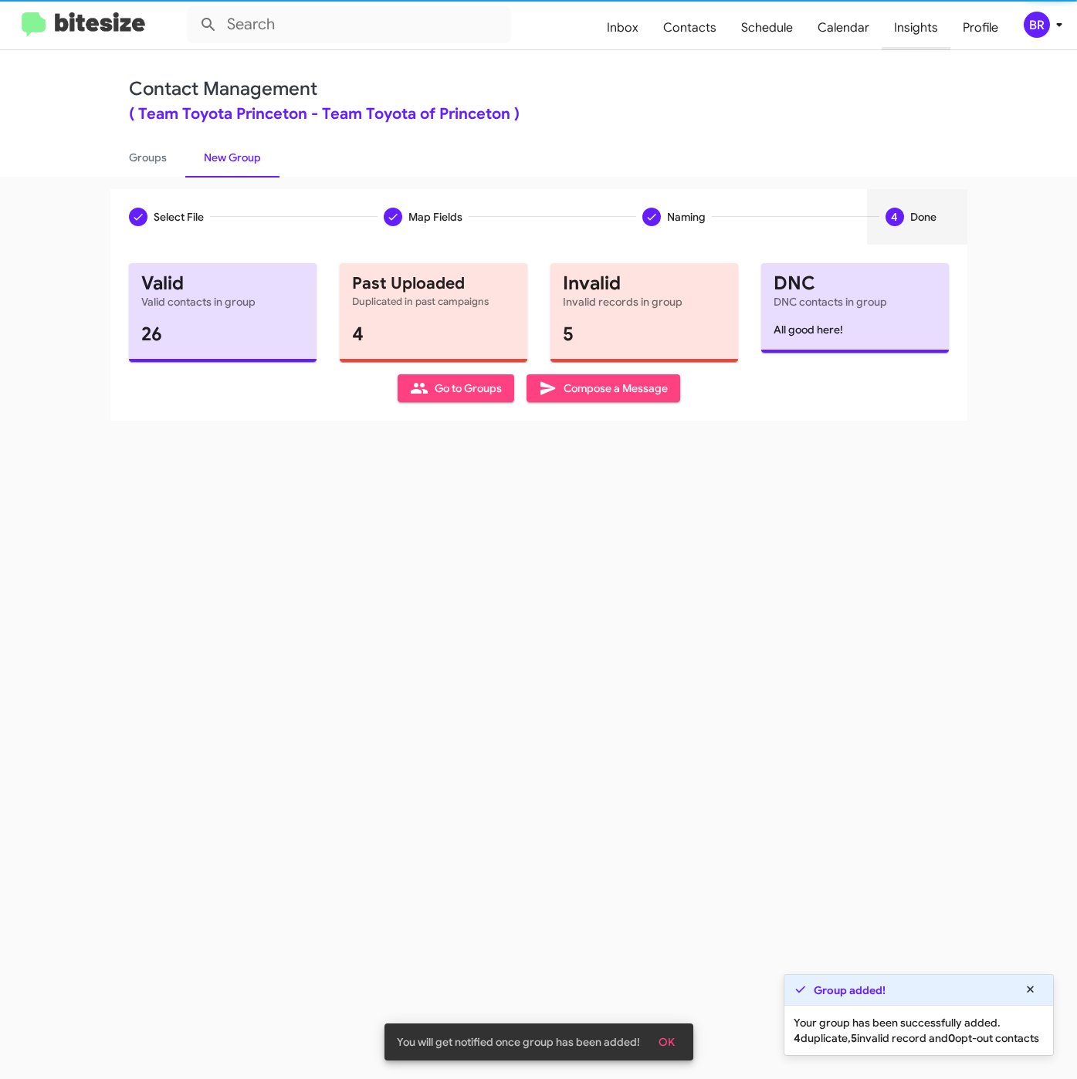
click at [918, 30] on span "Insights" at bounding box center [915, 27] width 69 height 45
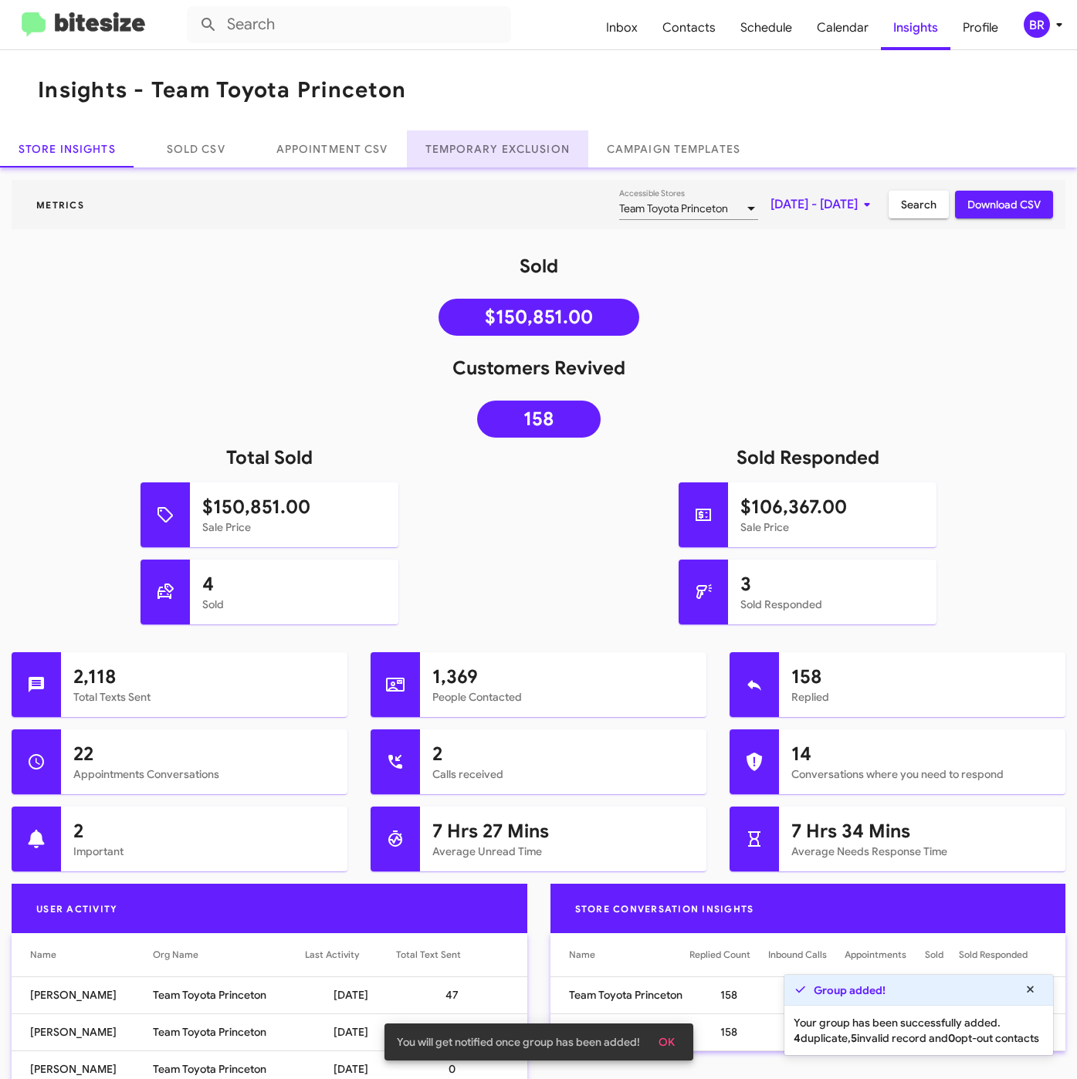
click at [546, 157] on link "Temporary Exclusion" at bounding box center [497, 148] width 181 height 37
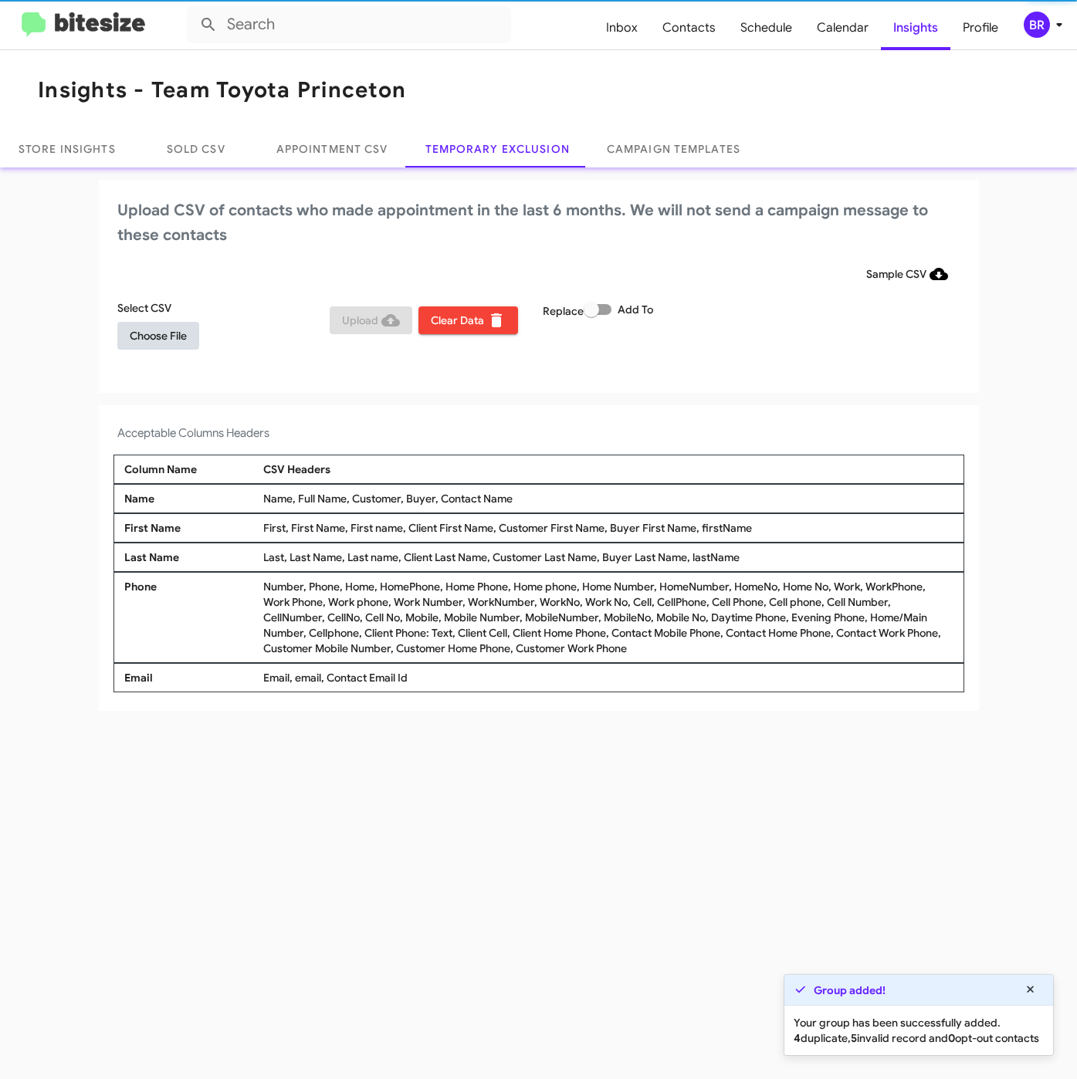
click at [170, 338] on span "Choose File" at bounding box center [158, 336] width 57 height 28
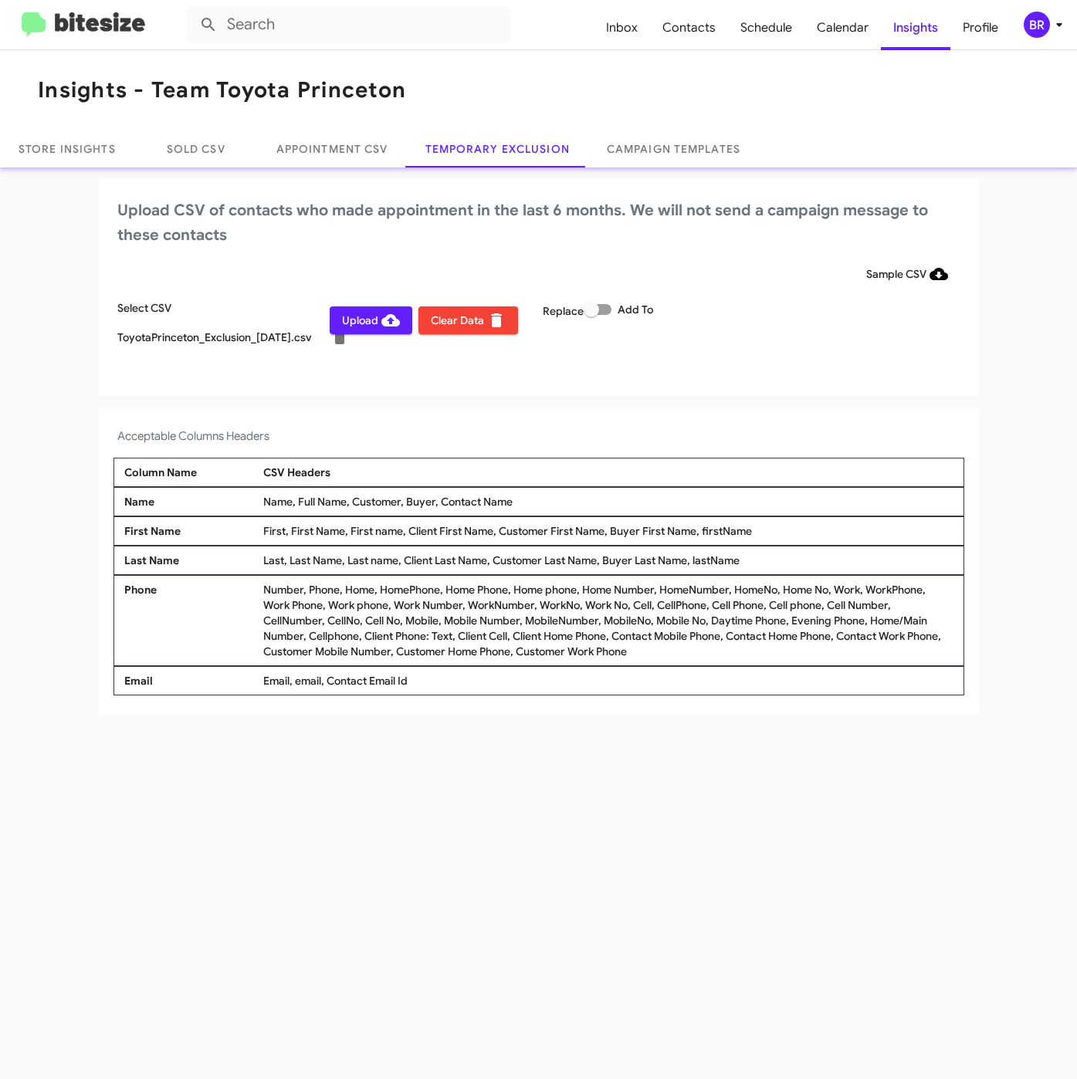
click at [1054, 17] on icon at bounding box center [1059, 24] width 19 height 19
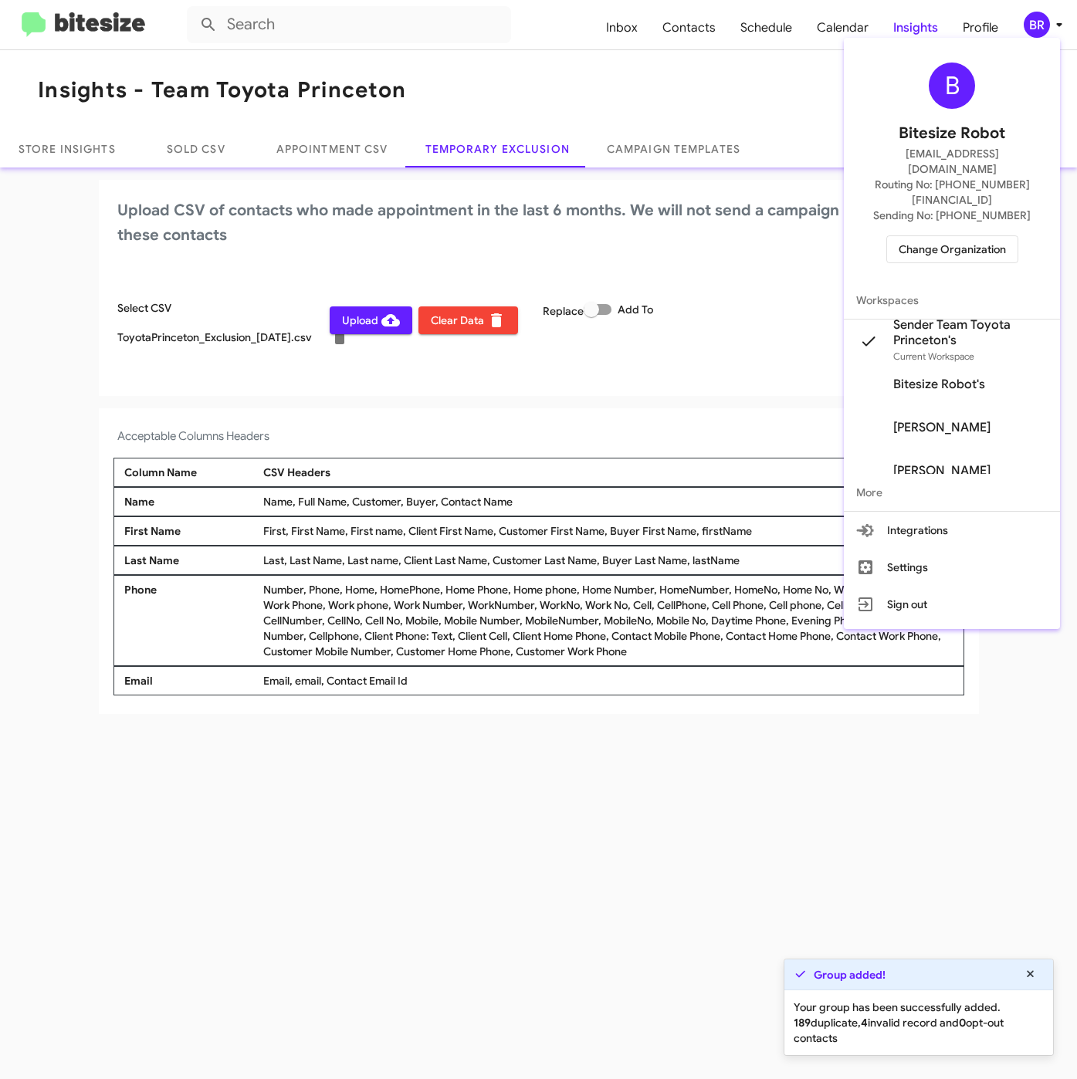
click at [532, 875] on div at bounding box center [538, 539] width 1077 height 1079
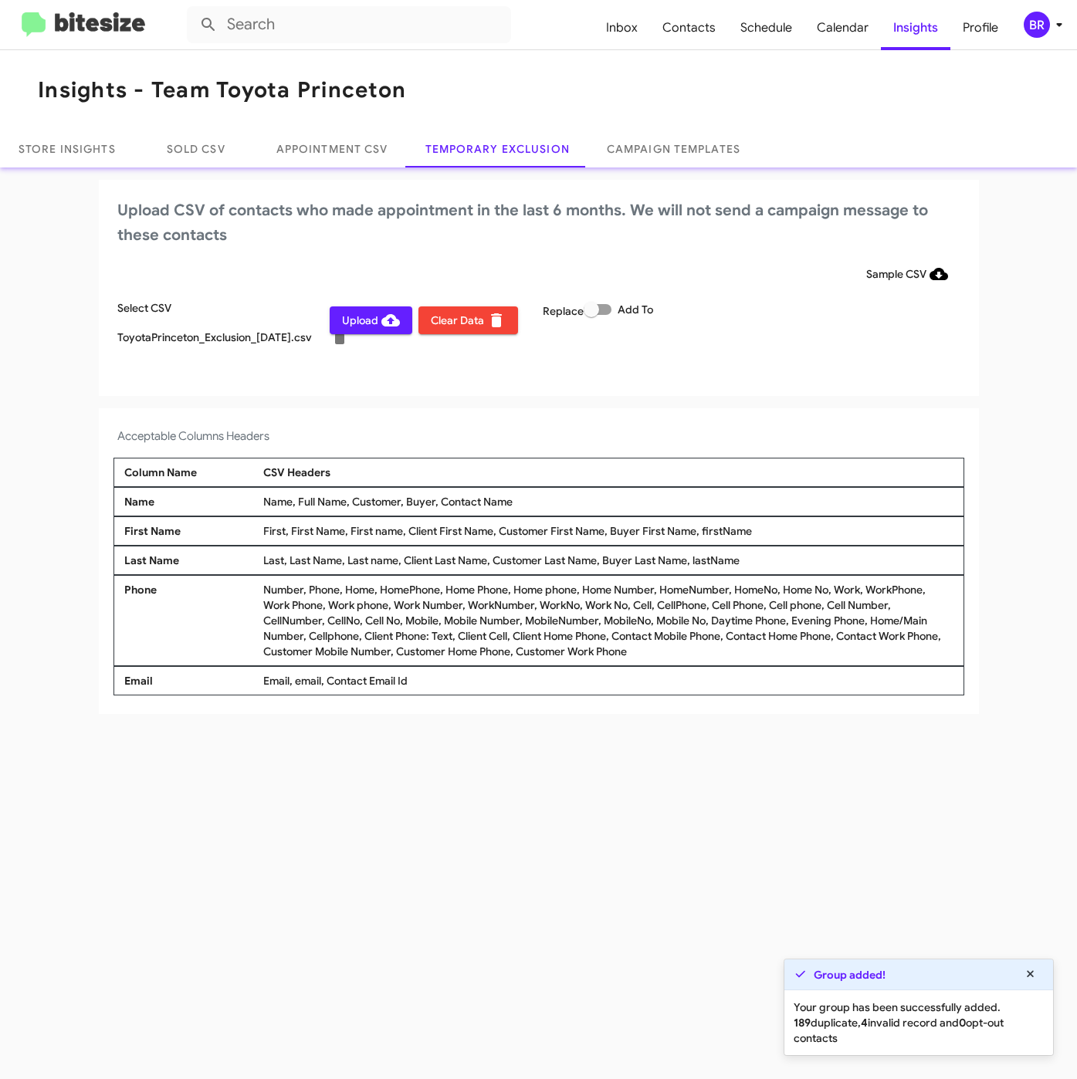
click at [374, 309] on span "Upload" at bounding box center [371, 320] width 58 height 28
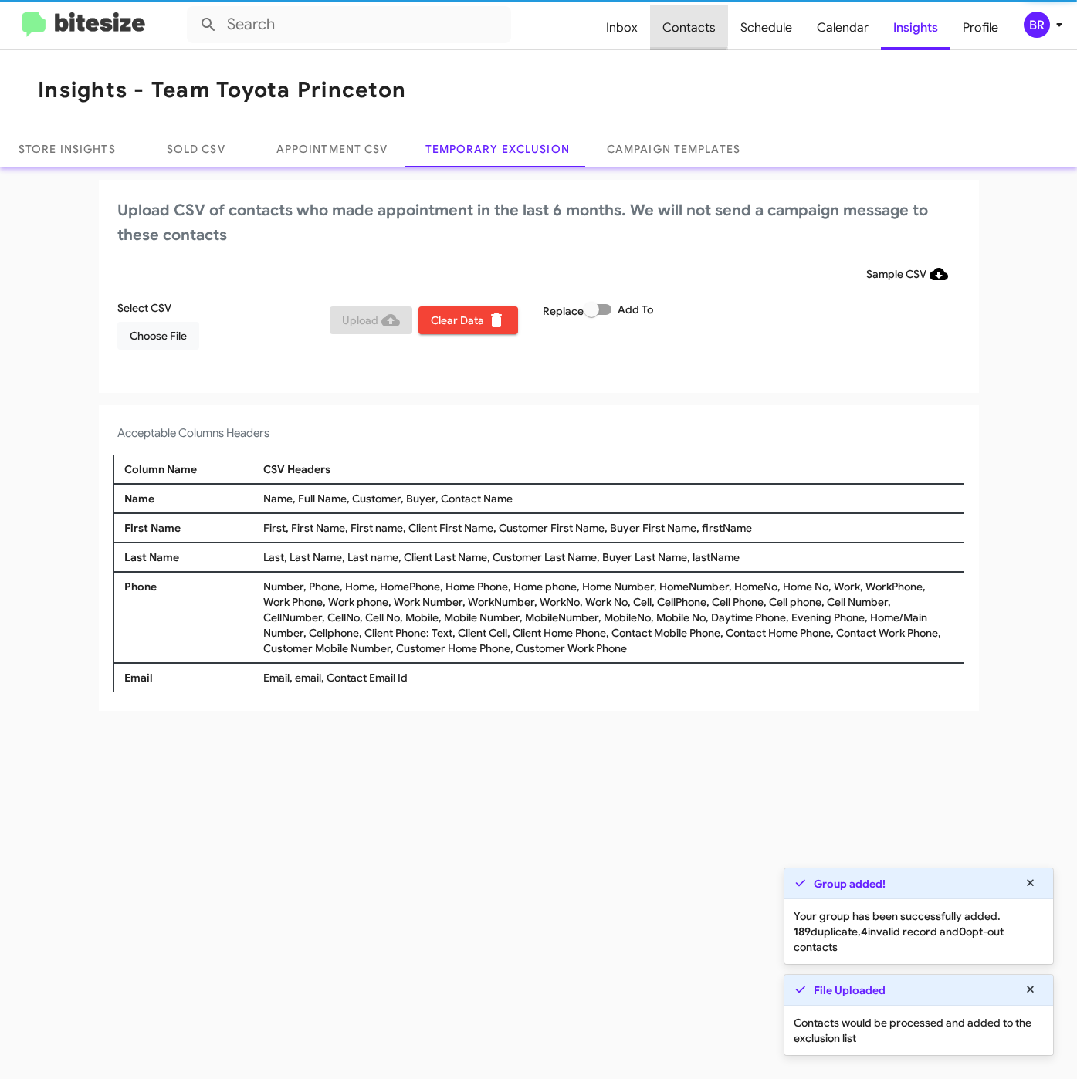
click at [679, 23] on span "Contacts" at bounding box center [689, 27] width 78 height 45
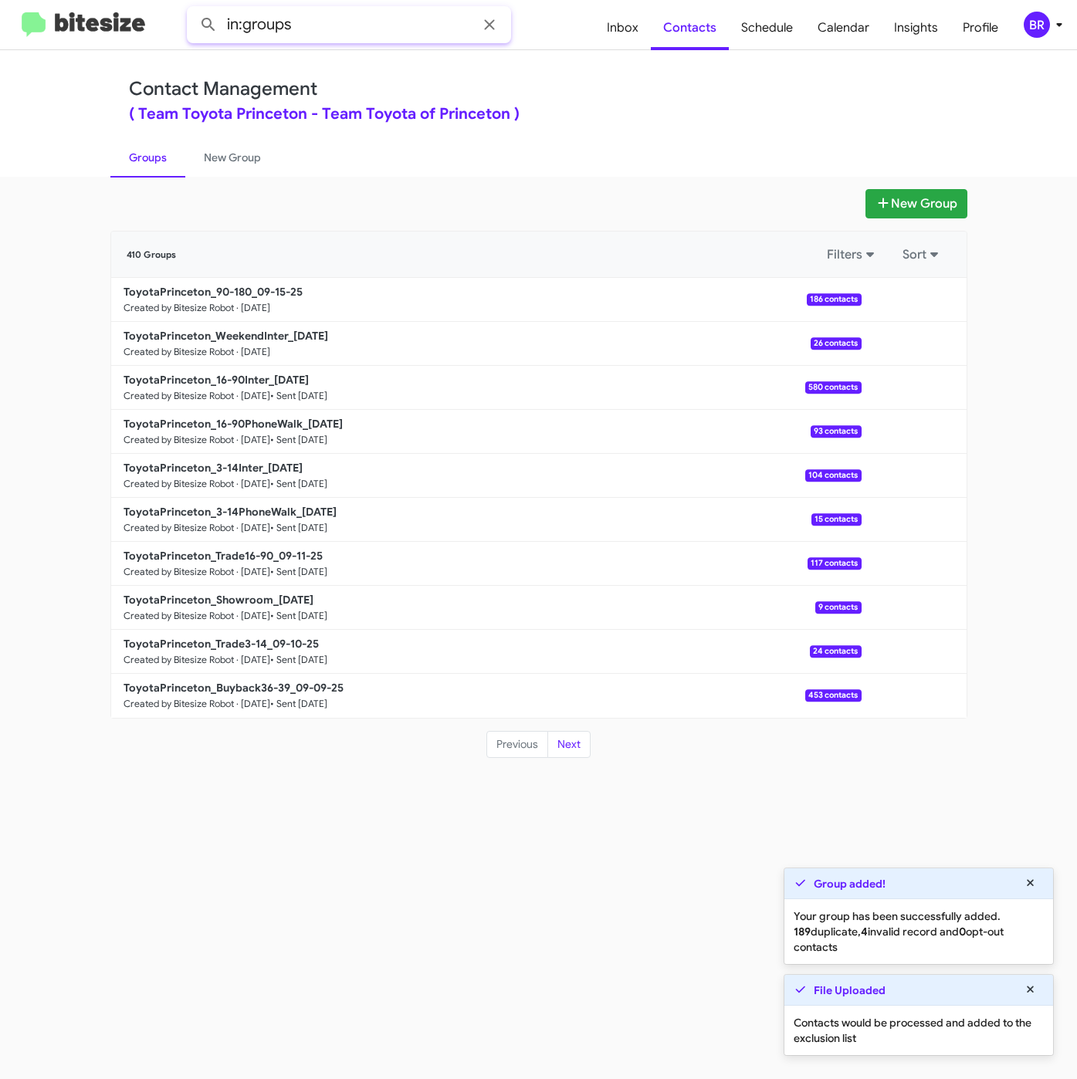
click at [322, 26] on input "in:groups" at bounding box center [349, 24] width 324 height 37
click at [193, 9] on button at bounding box center [208, 24] width 31 height 31
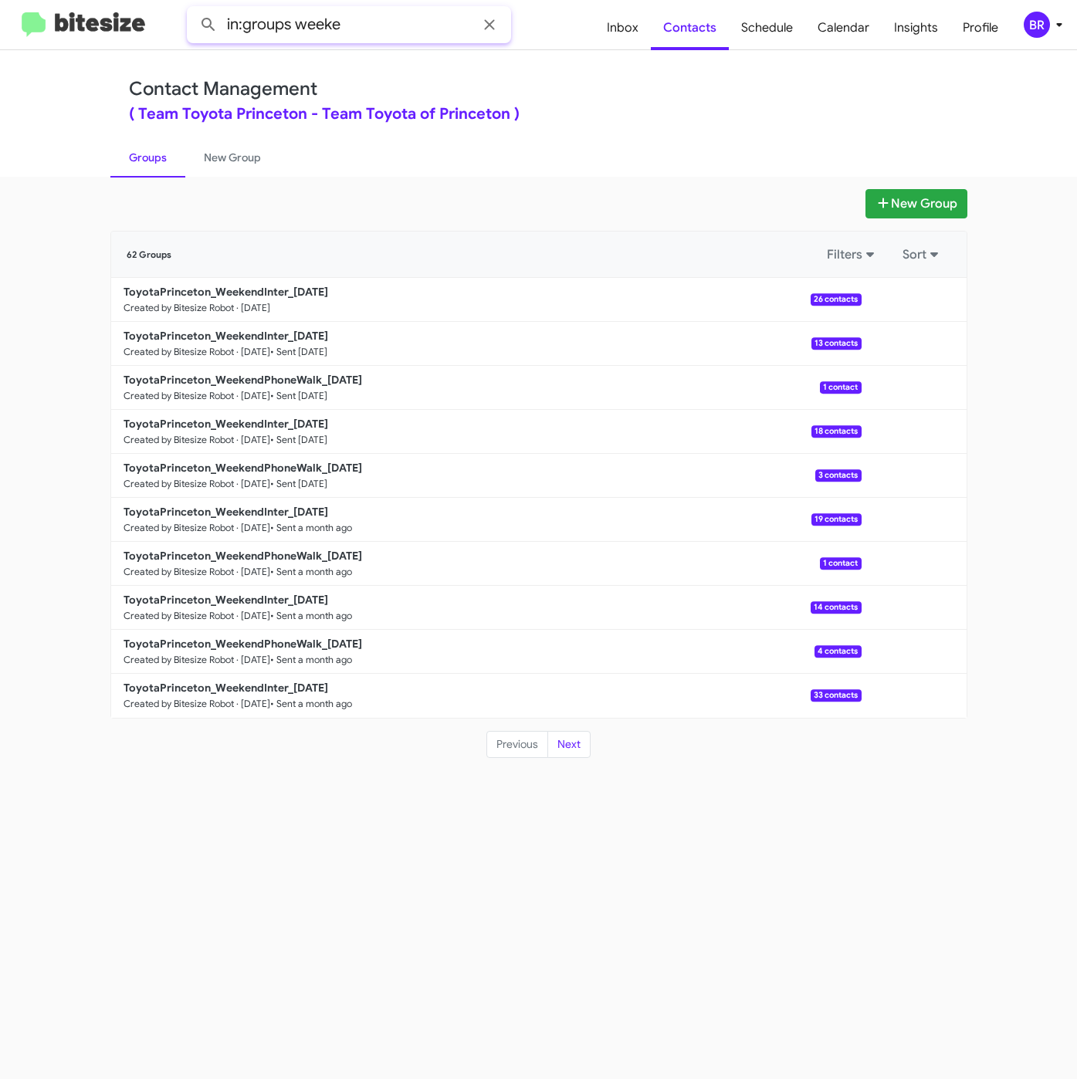
click at [323, 26] on input "in:groups weeke" at bounding box center [349, 24] width 324 height 37
click at [193, 9] on button at bounding box center [208, 24] width 31 height 31
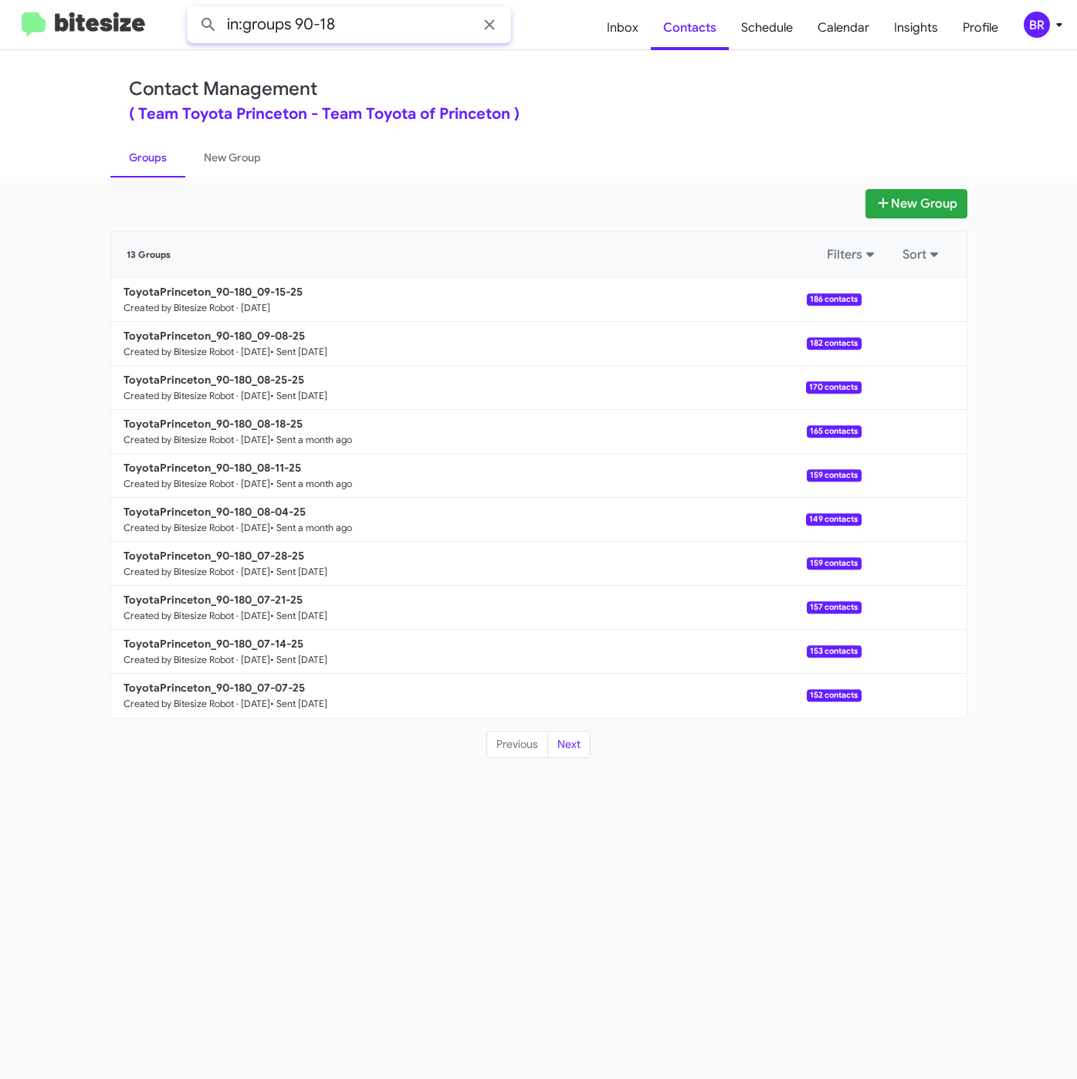
click at [323, 26] on input "in:groups 90-18" at bounding box center [349, 24] width 324 height 37
type input "in:groups"
click at [255, 288] on b "ToyotaPrinceton_90-180_09-15-25" at bounding box center [212, 292] width 179 height 14
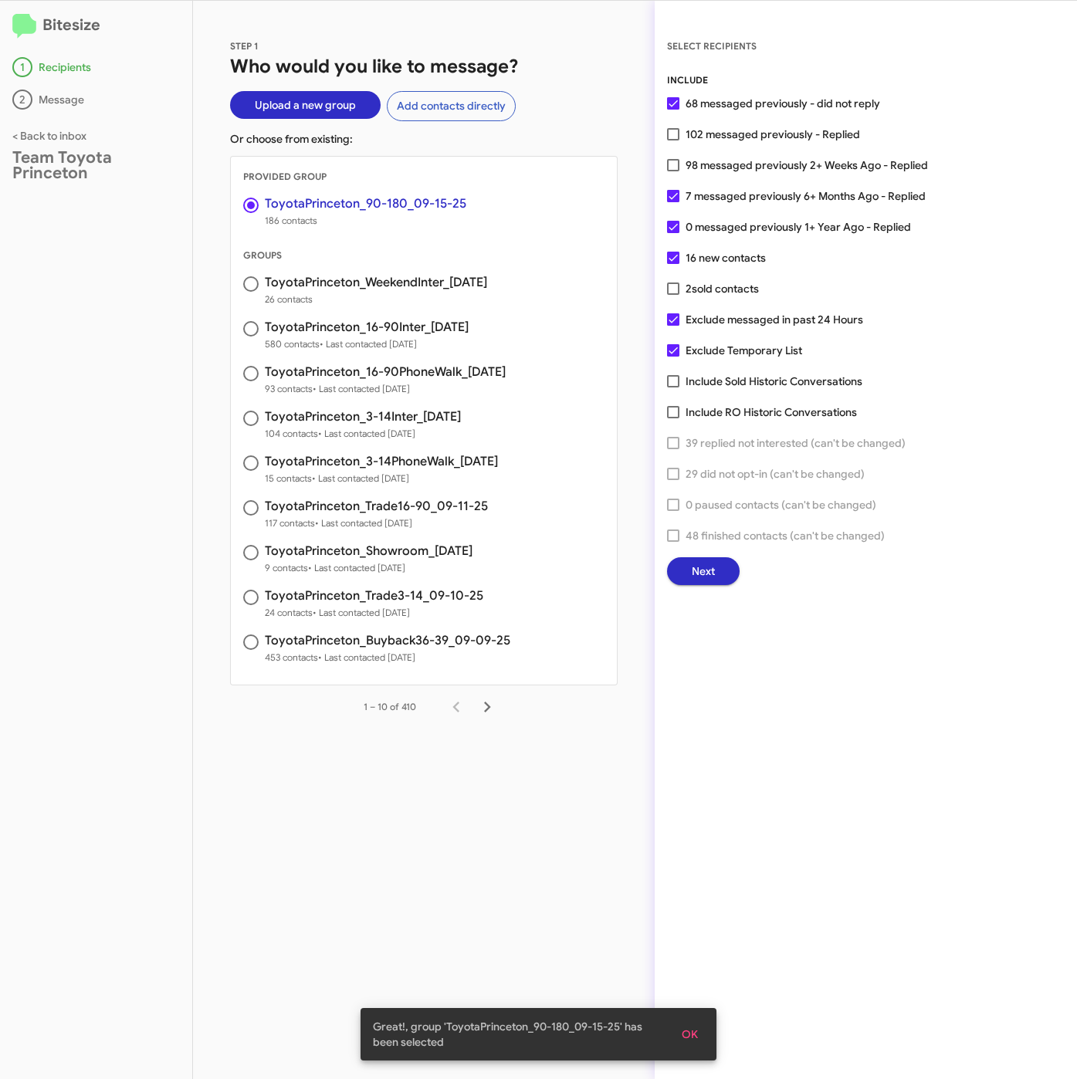
click at [709, 560] on span "Next" at bounding box center [702, 571] width 23 height 28
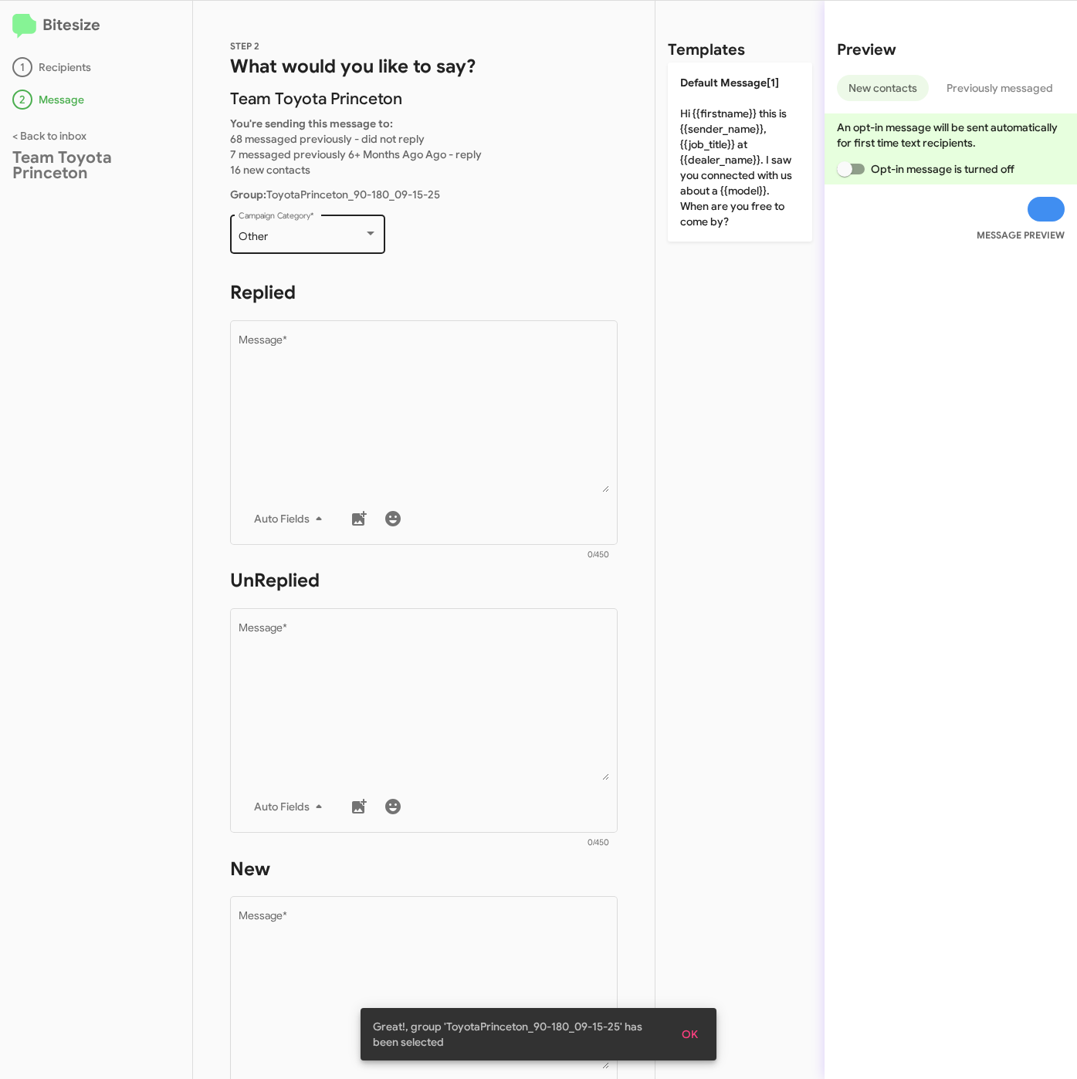
click at [269, 236] on div "Other" at bounding box center [300, 237] width 125 height 12
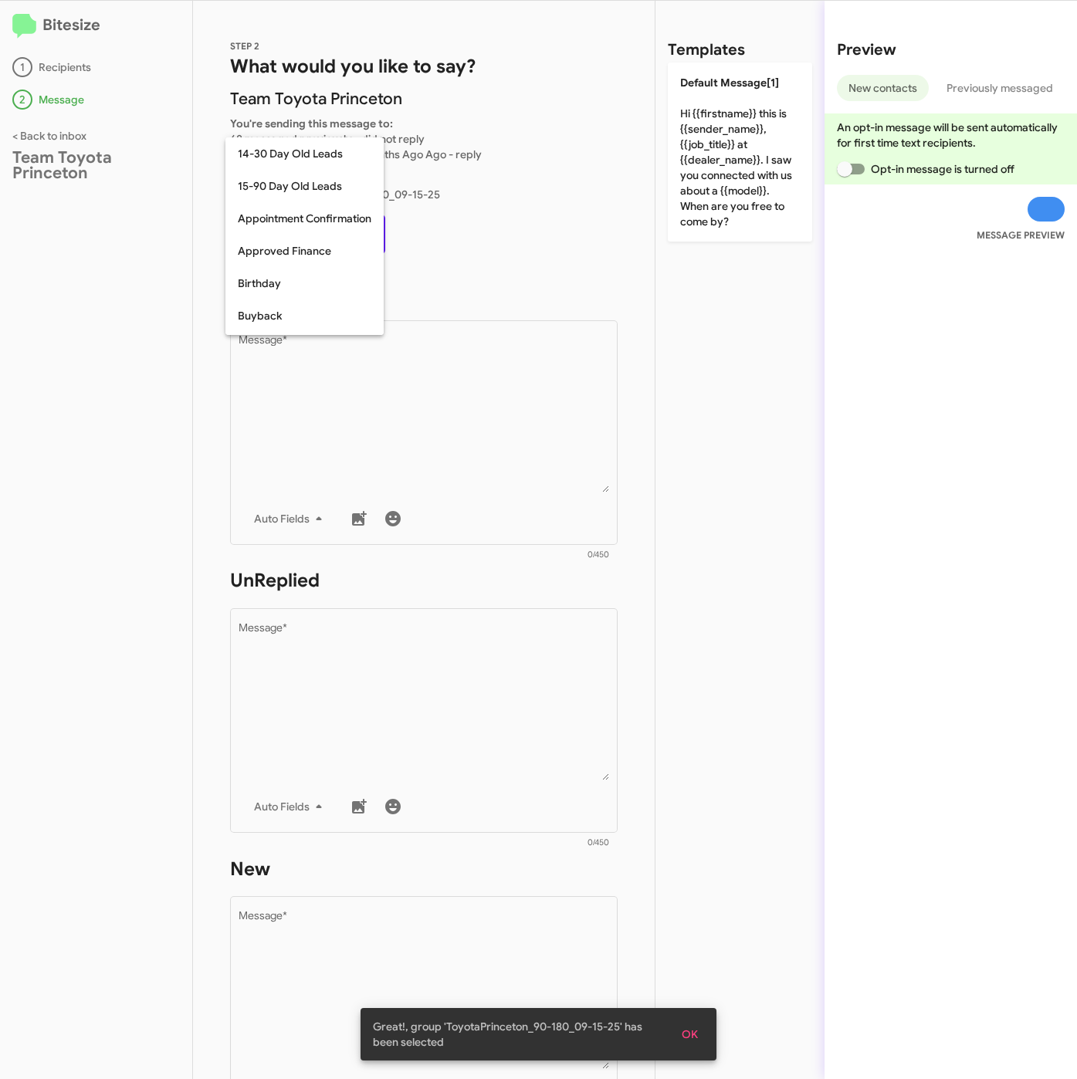
scroll to position [339, 0]
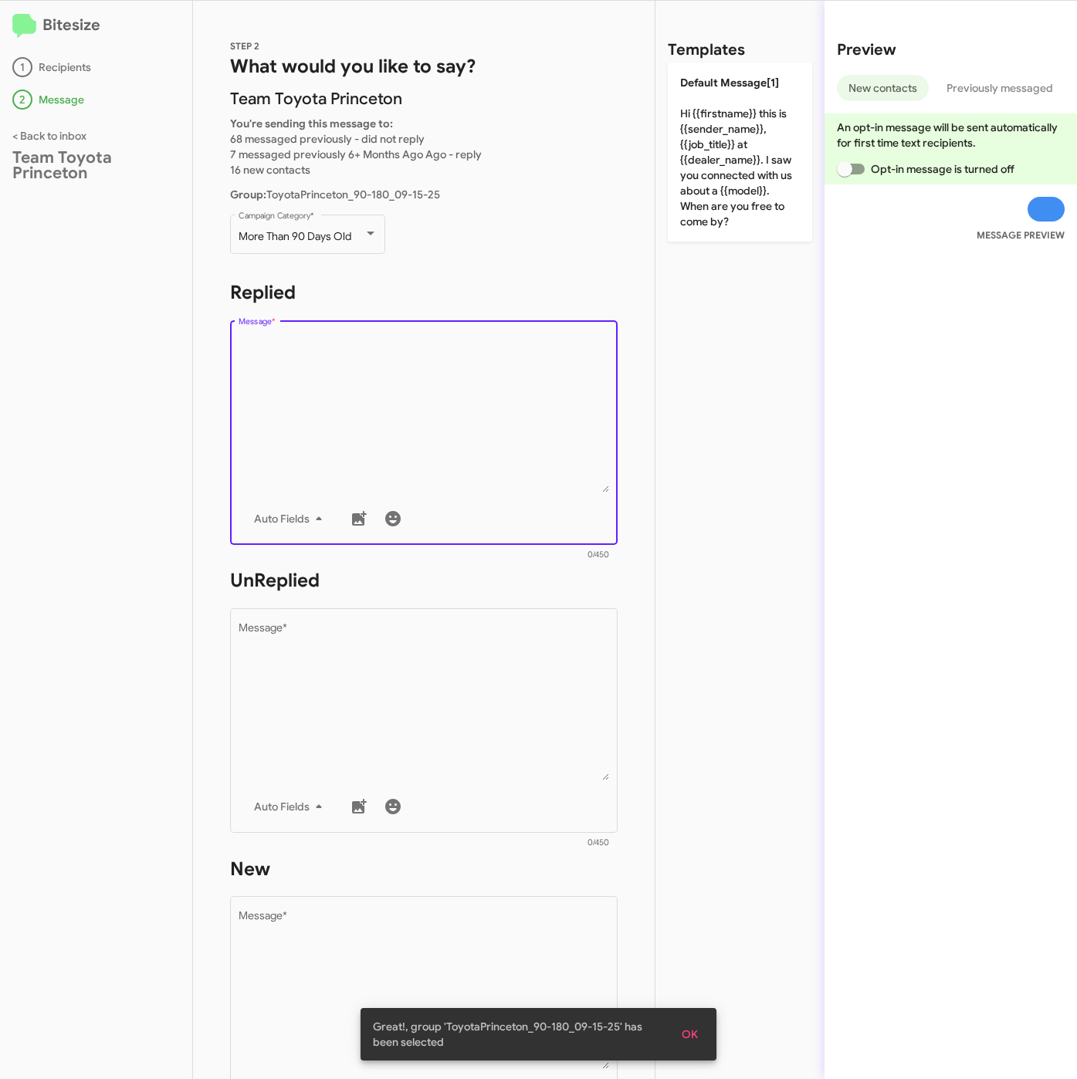
click at [327, 380] on textarea "Message *" at bounding box center [423, 413] width 371 height 157
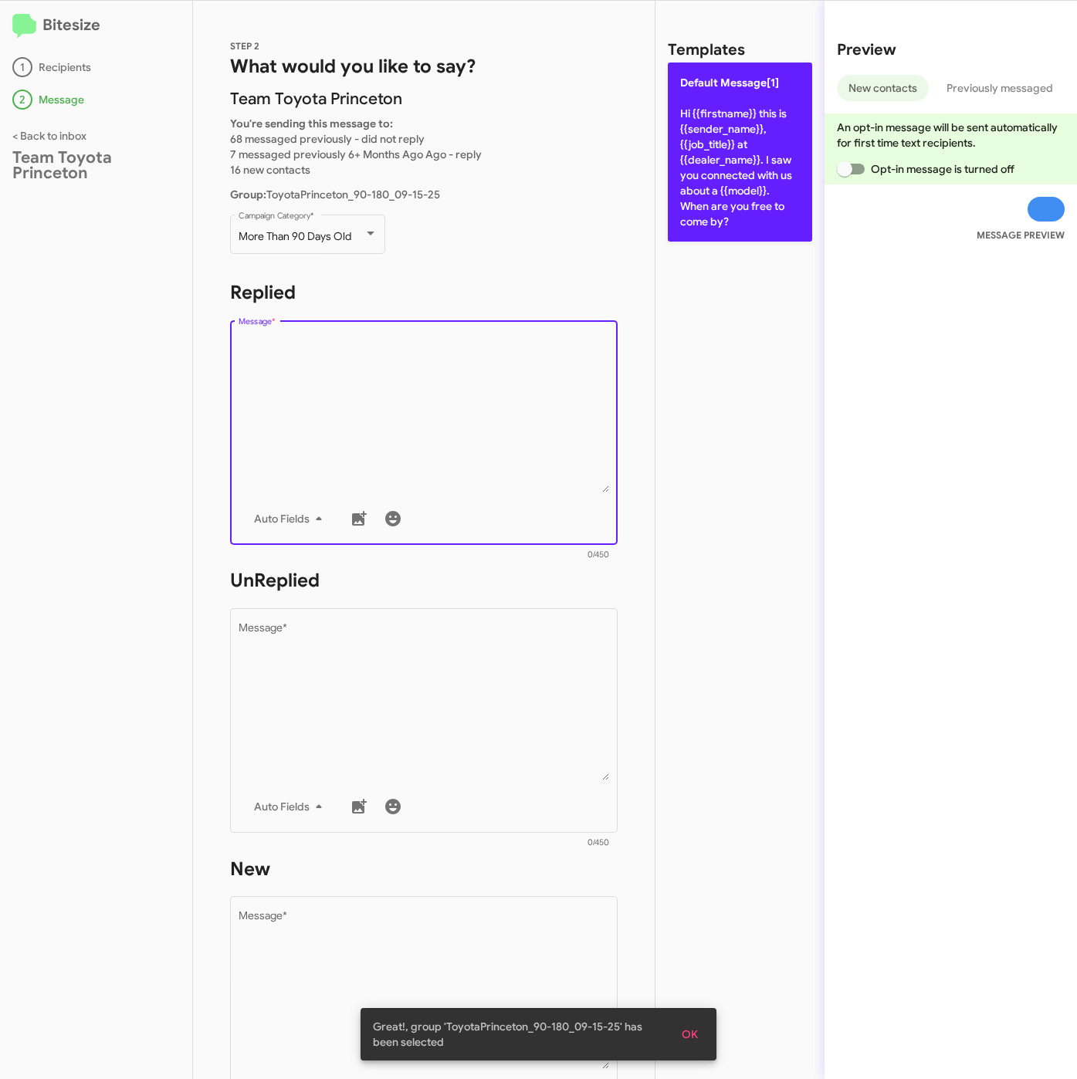
click at [776, 177] on p "Default Message[1] Hi {{firstname}} this is {{sender_name}}, {{job_title}} at {…" at bounding box center [740, 152] width 144 height 179
type textarea "Hi {{firstname}} this is {{sender_name}}, {{job_title}} at {{dealer_name}}. I s…"
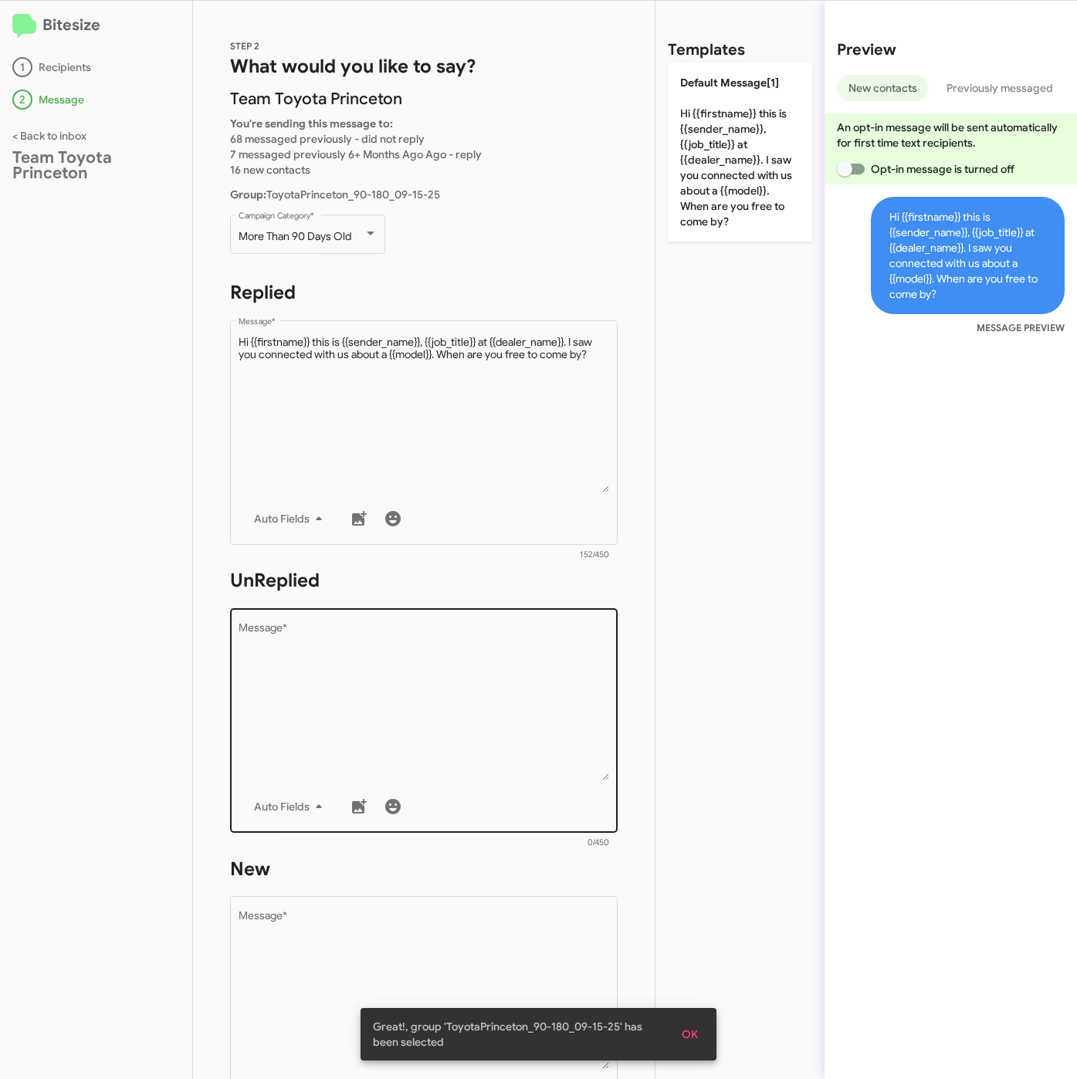
click at [514, 651] on textarea "Message *" at bounding box center [423, 701] width 371 height 157
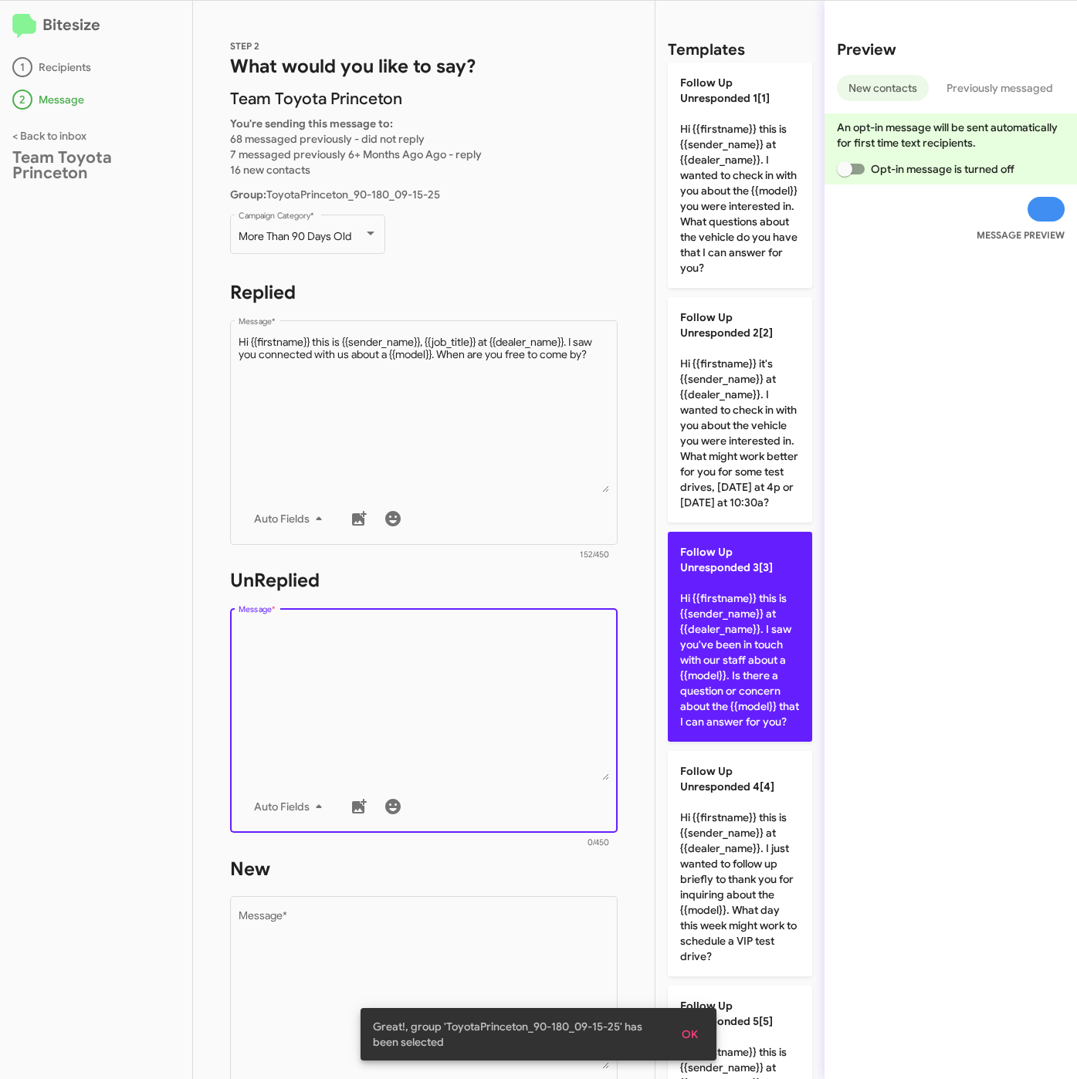
drag, startPoint x: 742, startPoint y: 389, endPoint x: 686, endPoint y: 616, distance: 233.6
click at [743, 403] on p "Follow Up Unresponded 2[2] Hi {{firstname}} it's {{sender_name}} at {{dealer_na…" at bounding box center [740, 409] width 144 height 225
type textarea "Hi {{firstname}} it's {{sender_name}} at {{dealer_name}}. I wanted to check in …"
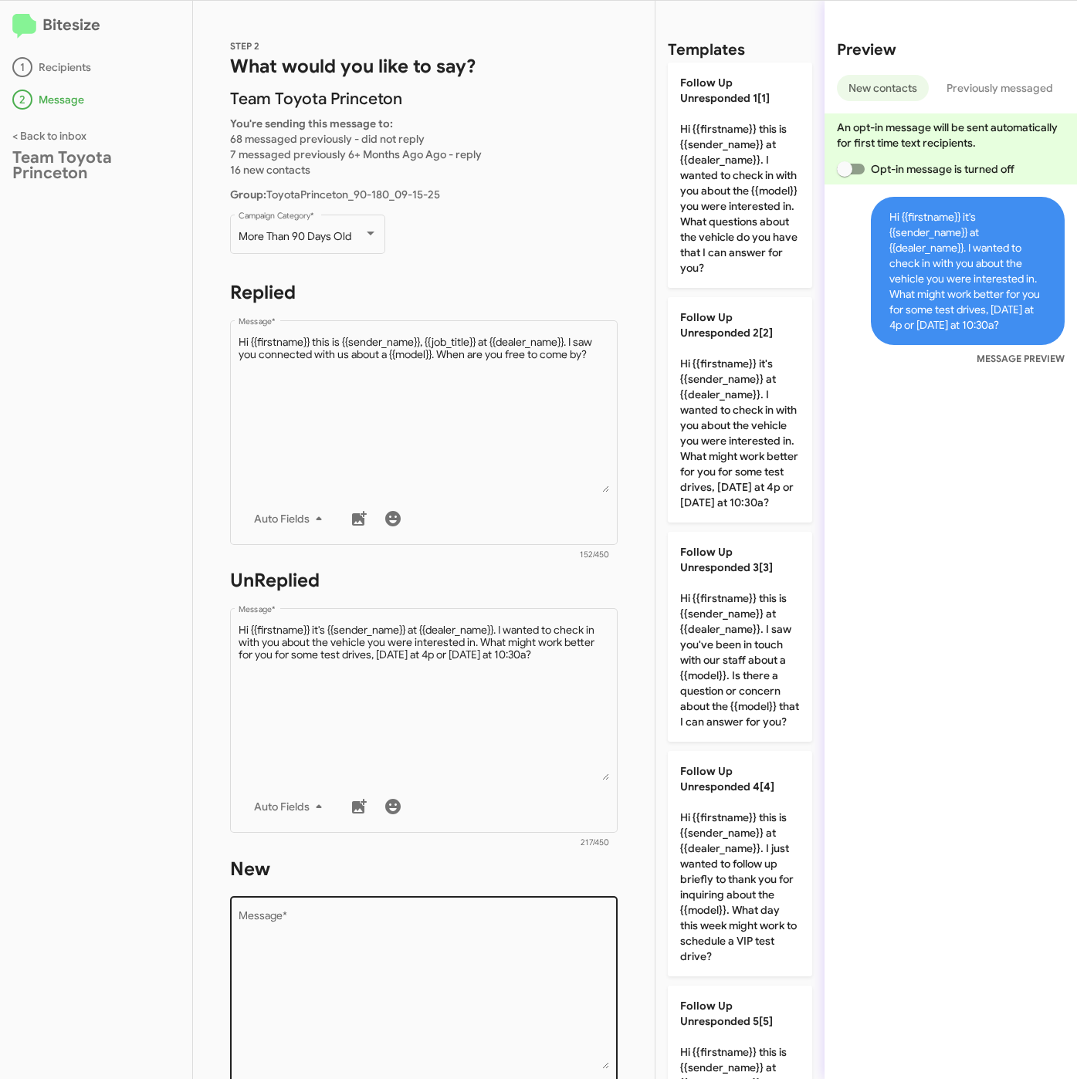
click at [461, 975] on textarea "Message *" at bounding box center [423, 989] width 371 height 157
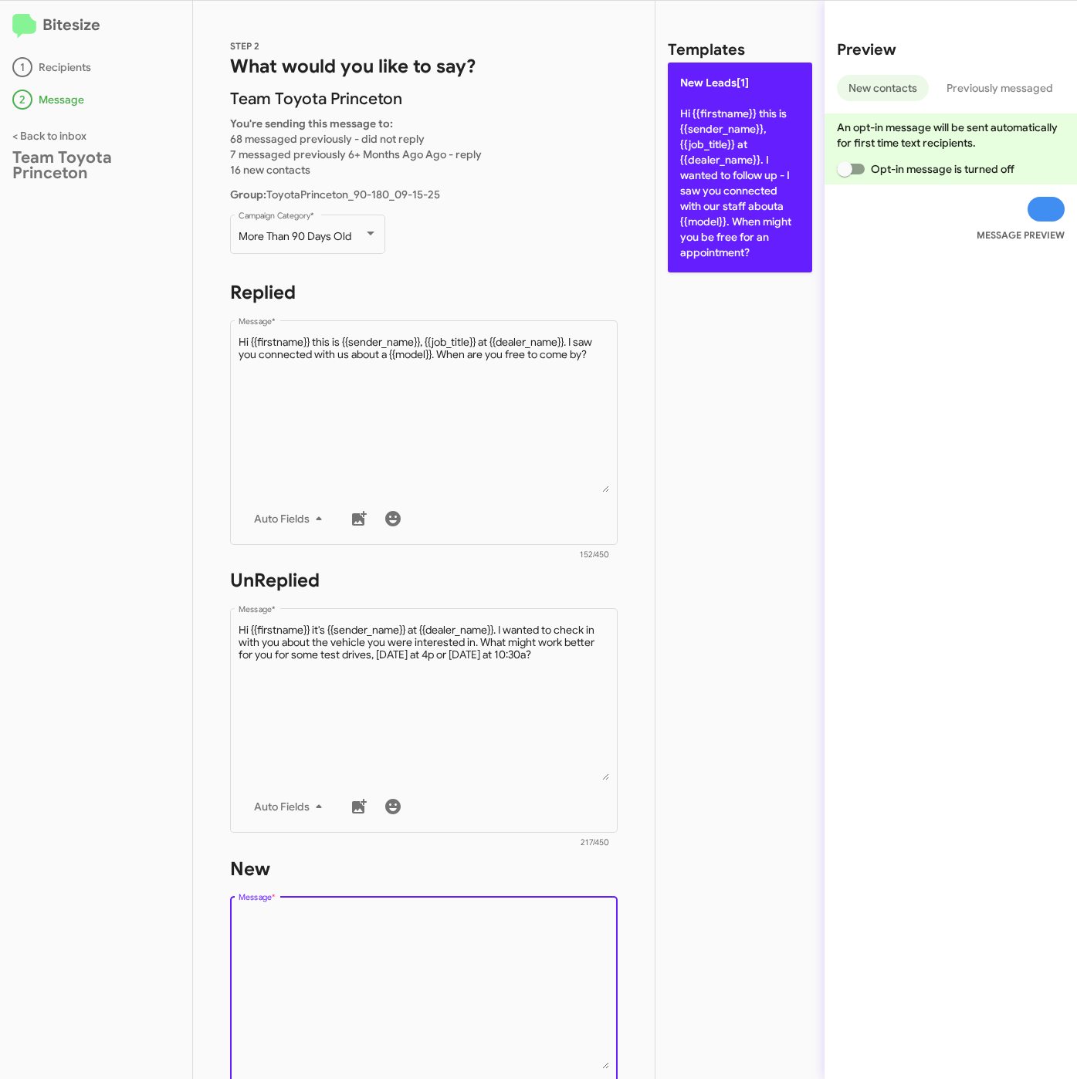
click at [759, 227] on p "New Leads[1] Hi {{firstname}} this is {{sender_name}}, {{job_title}} at {{deale…" at bounding box center [740, 168] width 144 height 210
type textarea "Hi {{firstname}} this is {{sender_name}}, {{job_title}} at {{dealer_name}}. I w…"
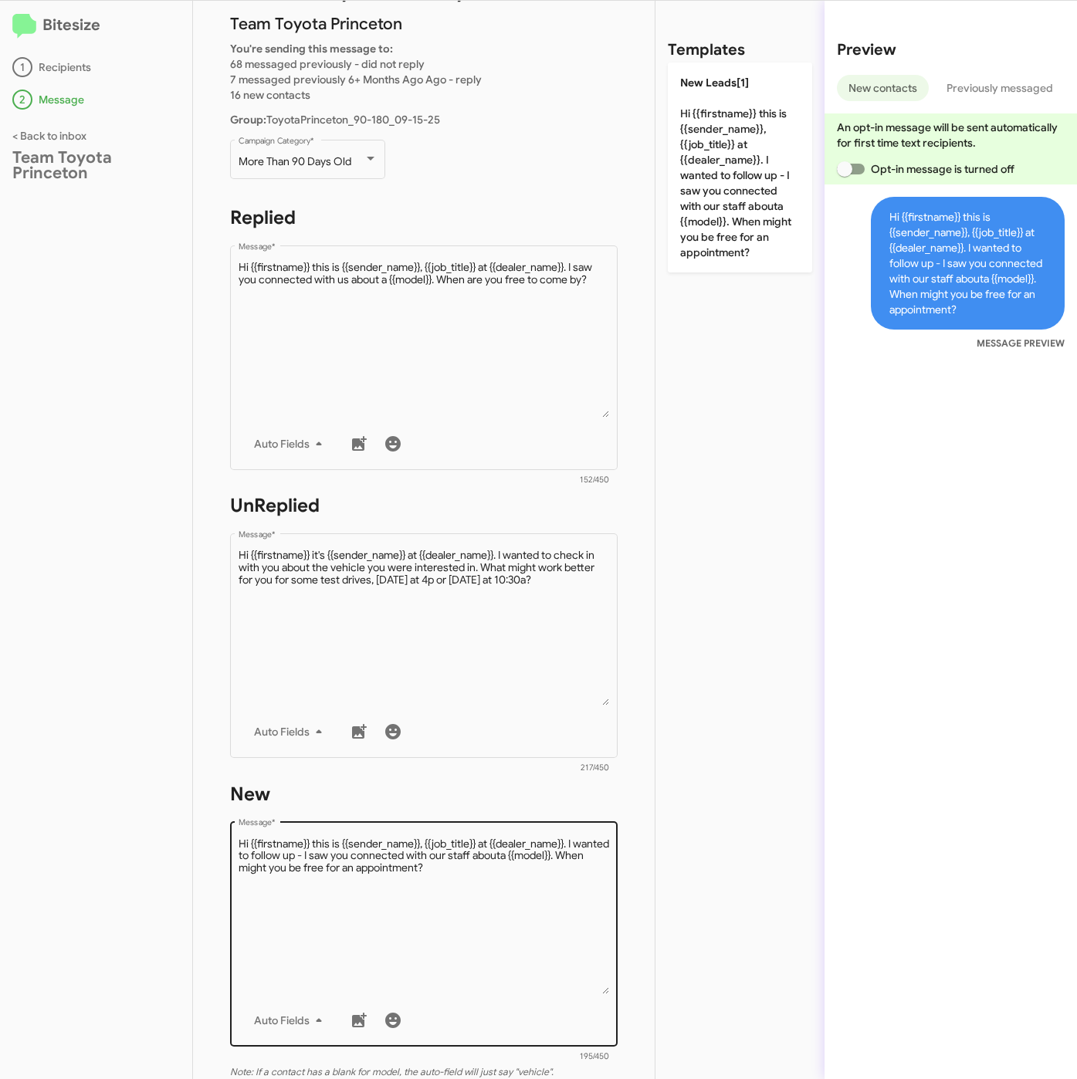
scroll to position [116, 0]
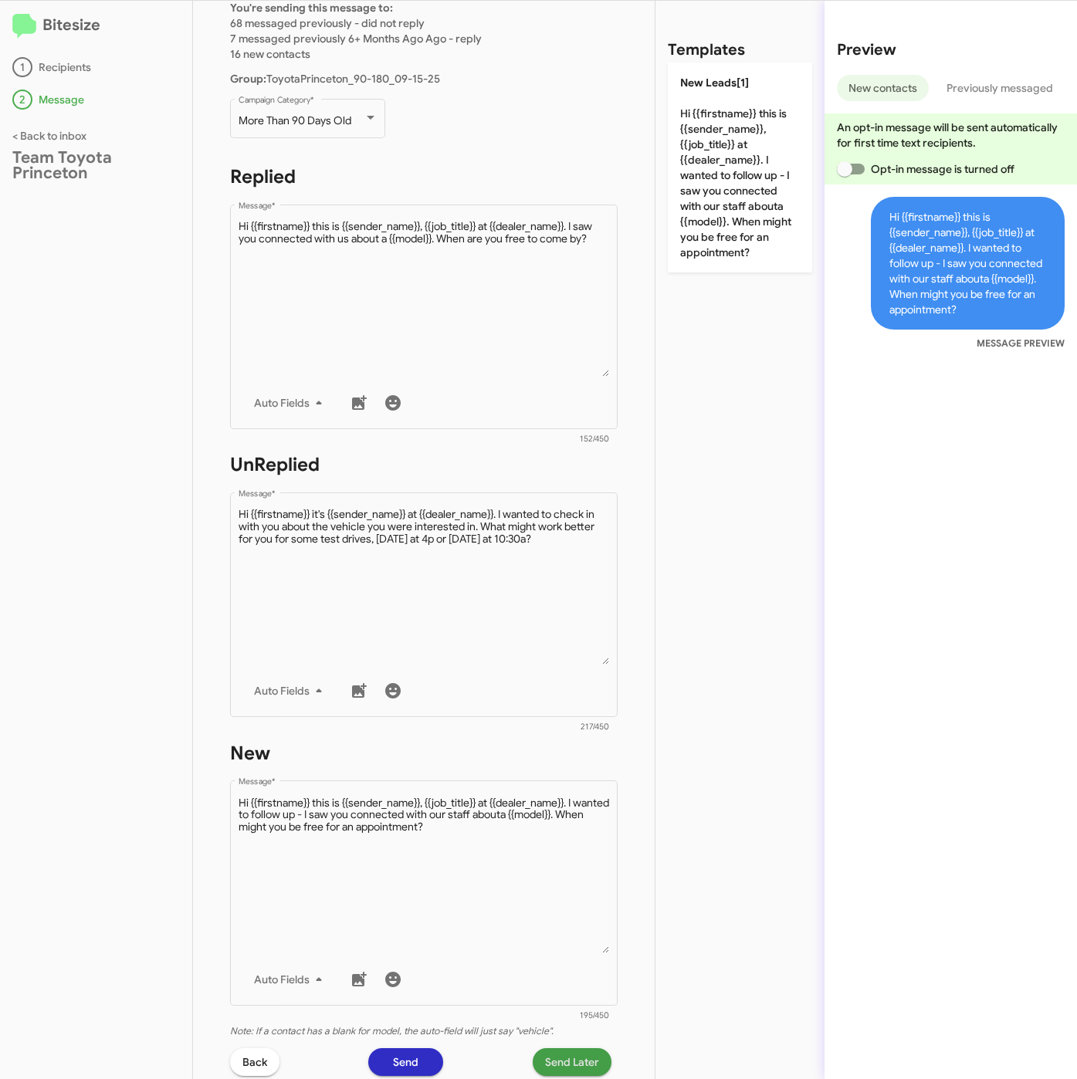
click at [547, 1048] on span "Send Later" at bounding box center [572, 1062] width 54 height 28
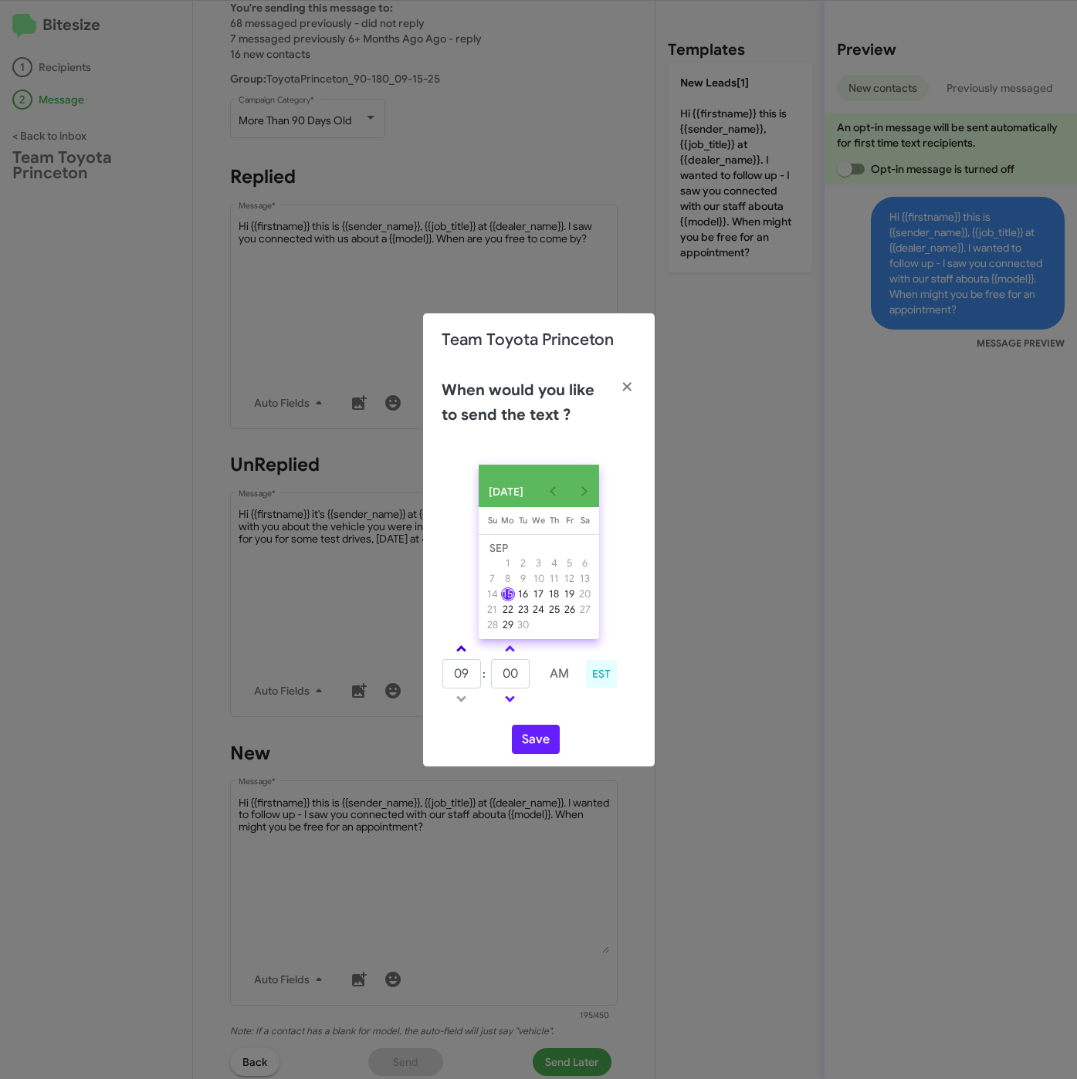
click at [463, 654] on span at bounding box center [461, 650] width 10 height 10
type input "01"
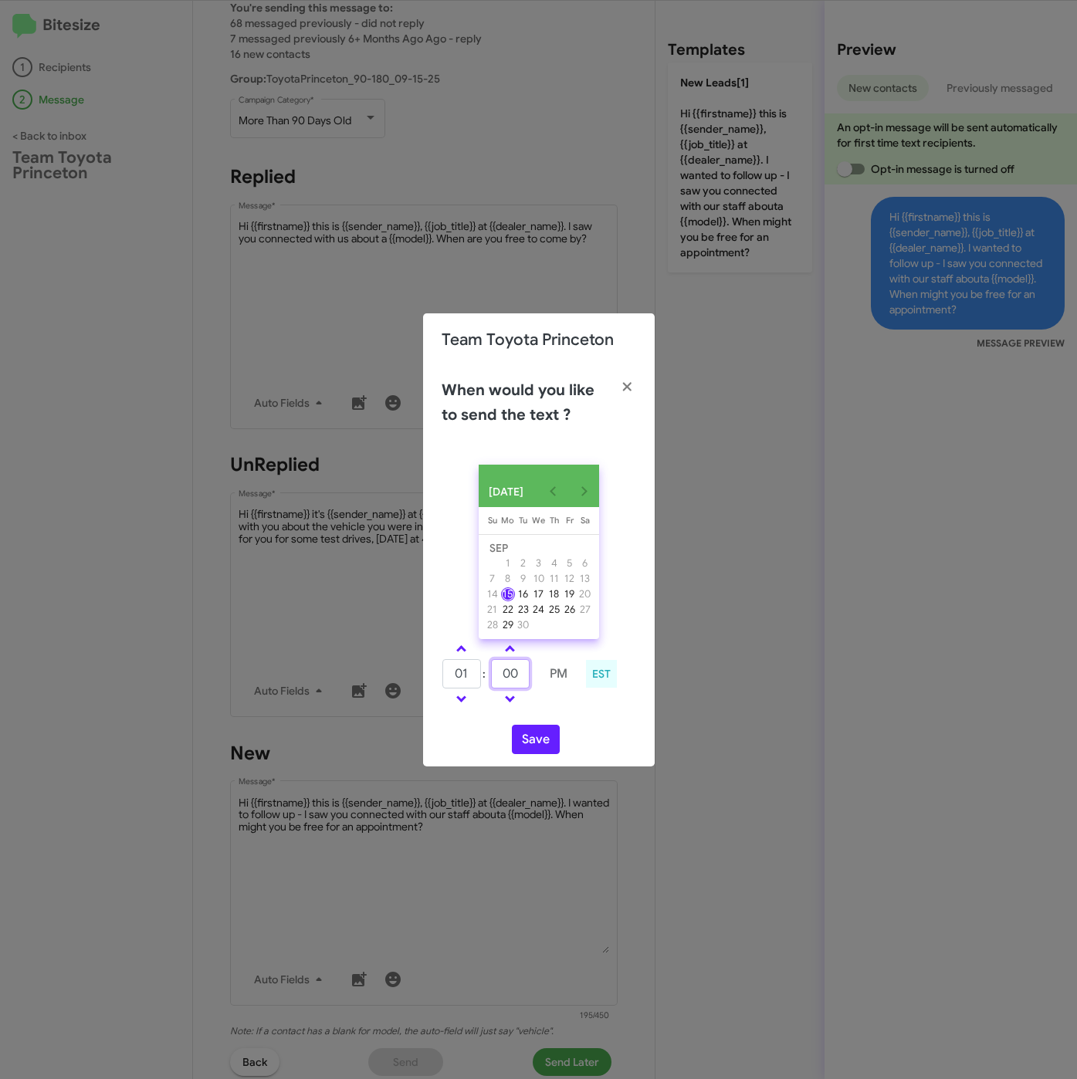
drag, startPoint x: 496, startPoint y: 677, endPoint x: 486, endPoint y: 681, distance: 11.0
click at [489, 677] on tr "01 : 00 PM" at bounding box center [509, 673] width 137 height 31
type input "10"
click at [529, 743] on button "Save" at bounding box center [536, 739] width 48 height 29
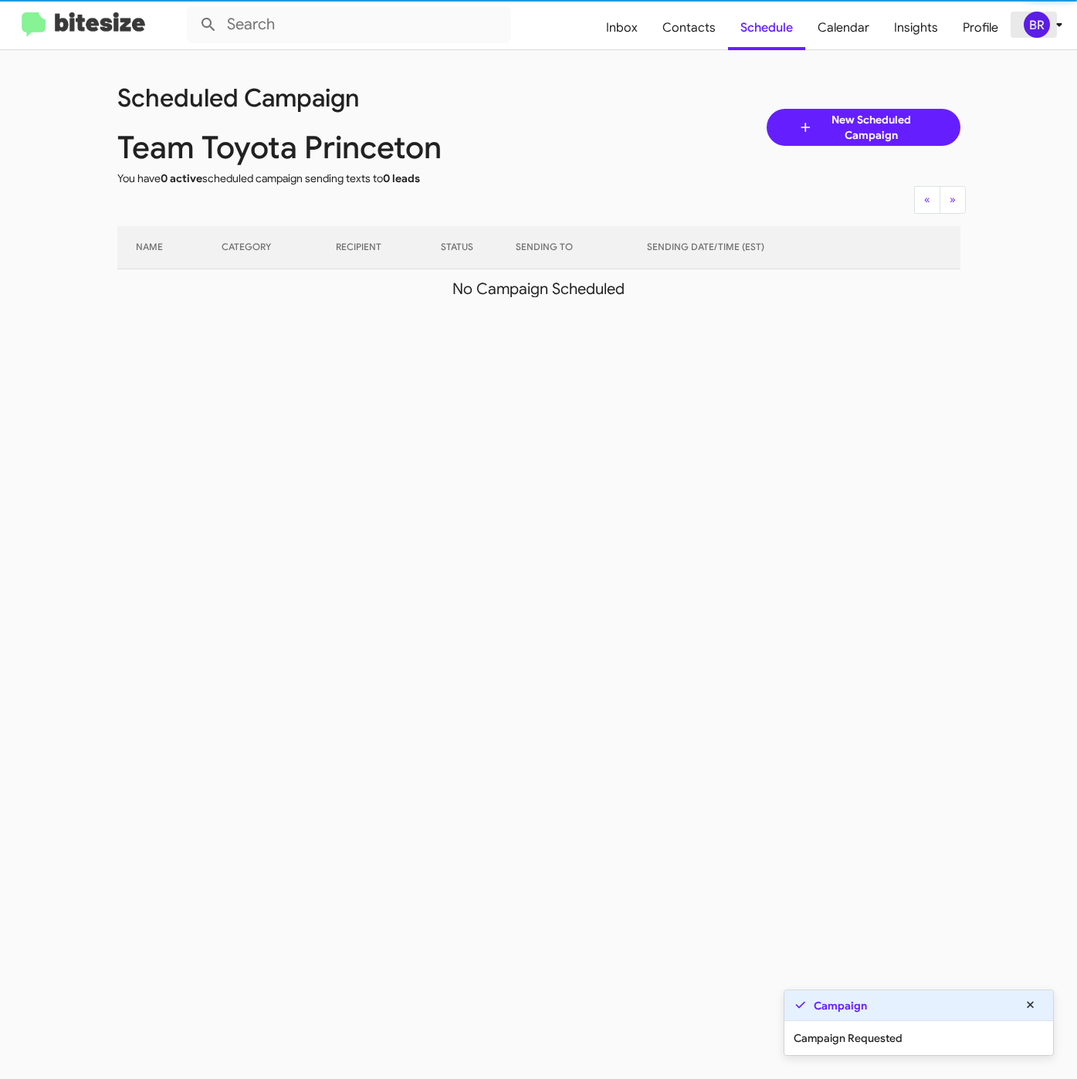
click at [1052, 16] on icon at bounding box center [1059, 24] width 19 height 19
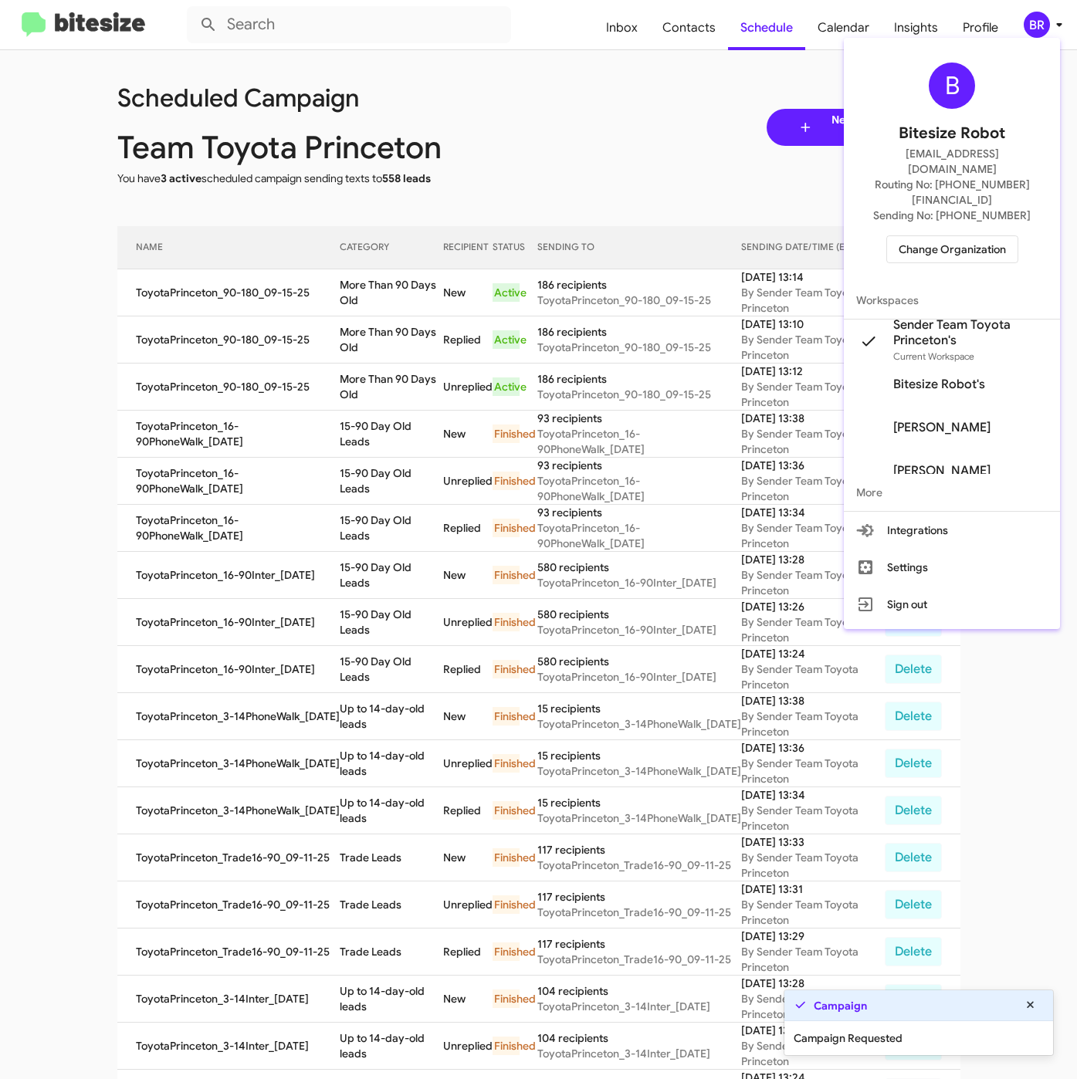
click at [387, 272] on div at bounding box center [538, 539] width 1077 height 1079
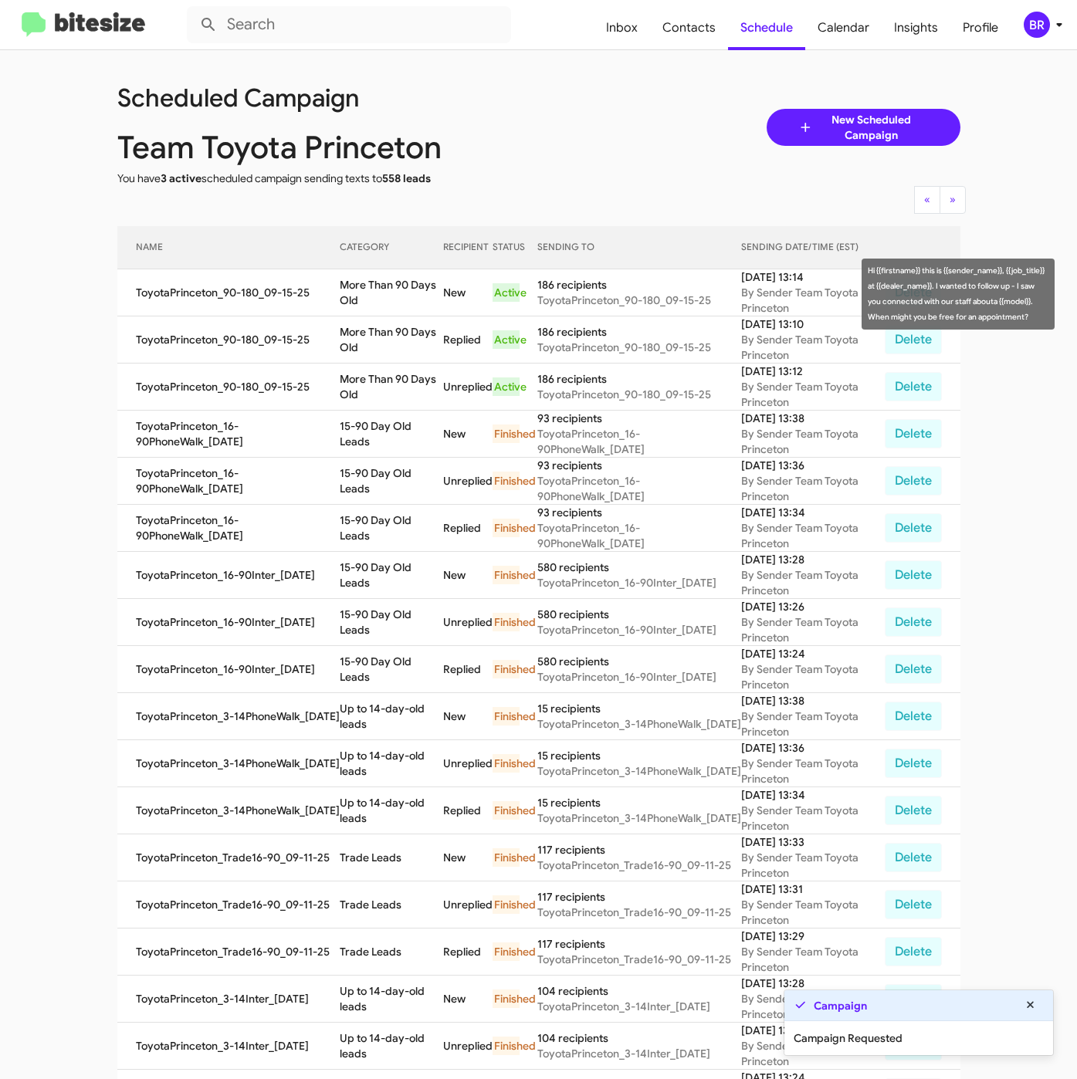
drag, startPoint x: 336, startPoint y: 286, endPoint x: 357, endPoint y: 309, distance: 31.7
click at [357, 309] on td "More Than 90 Days Old" at bounding box center [392, 292] width 104 height 47
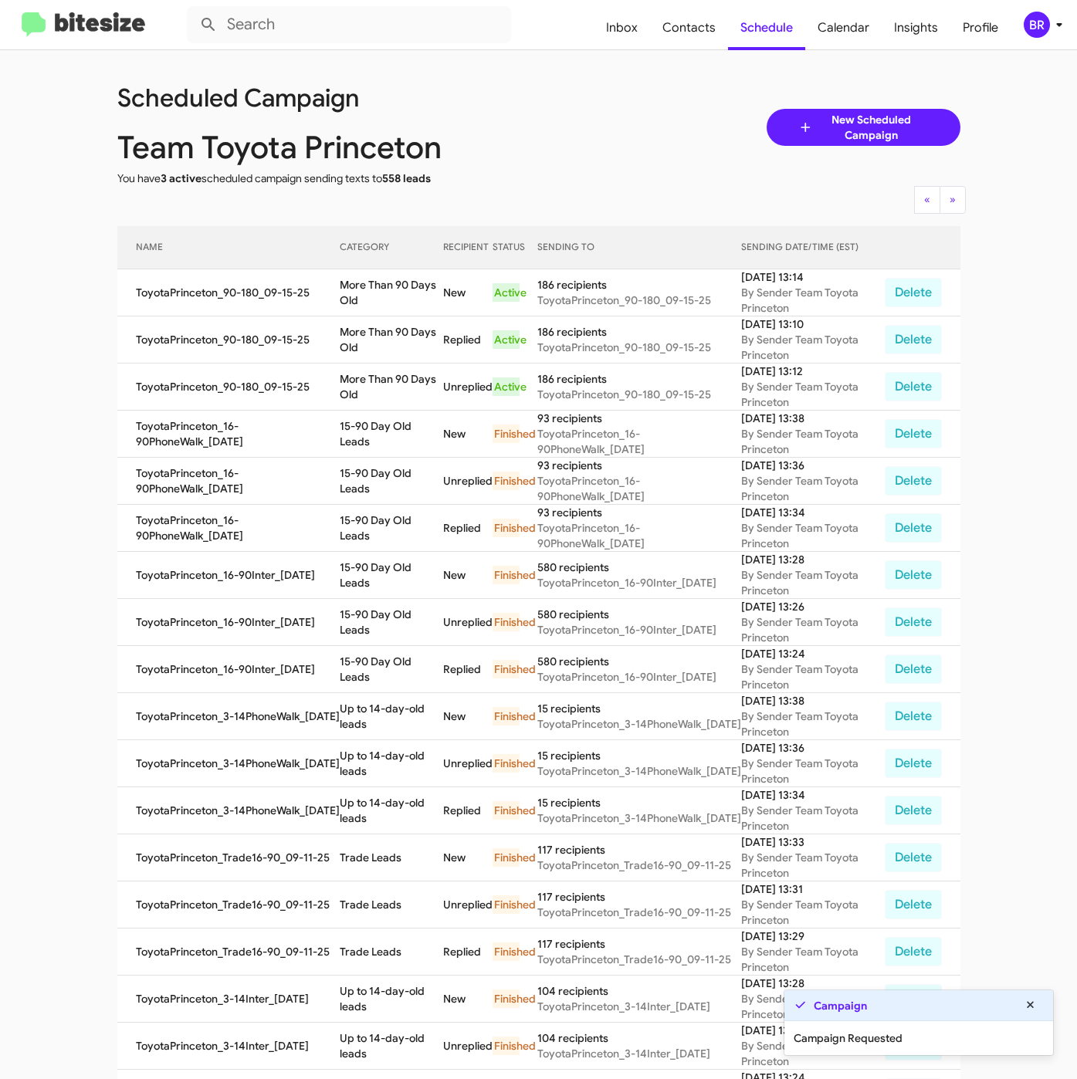
copy td "More Than 90 Days Old"
click at [669, 37] on span "Contacts" at bounding box center [689, 27] width 78 height 45
type input "in:groups"
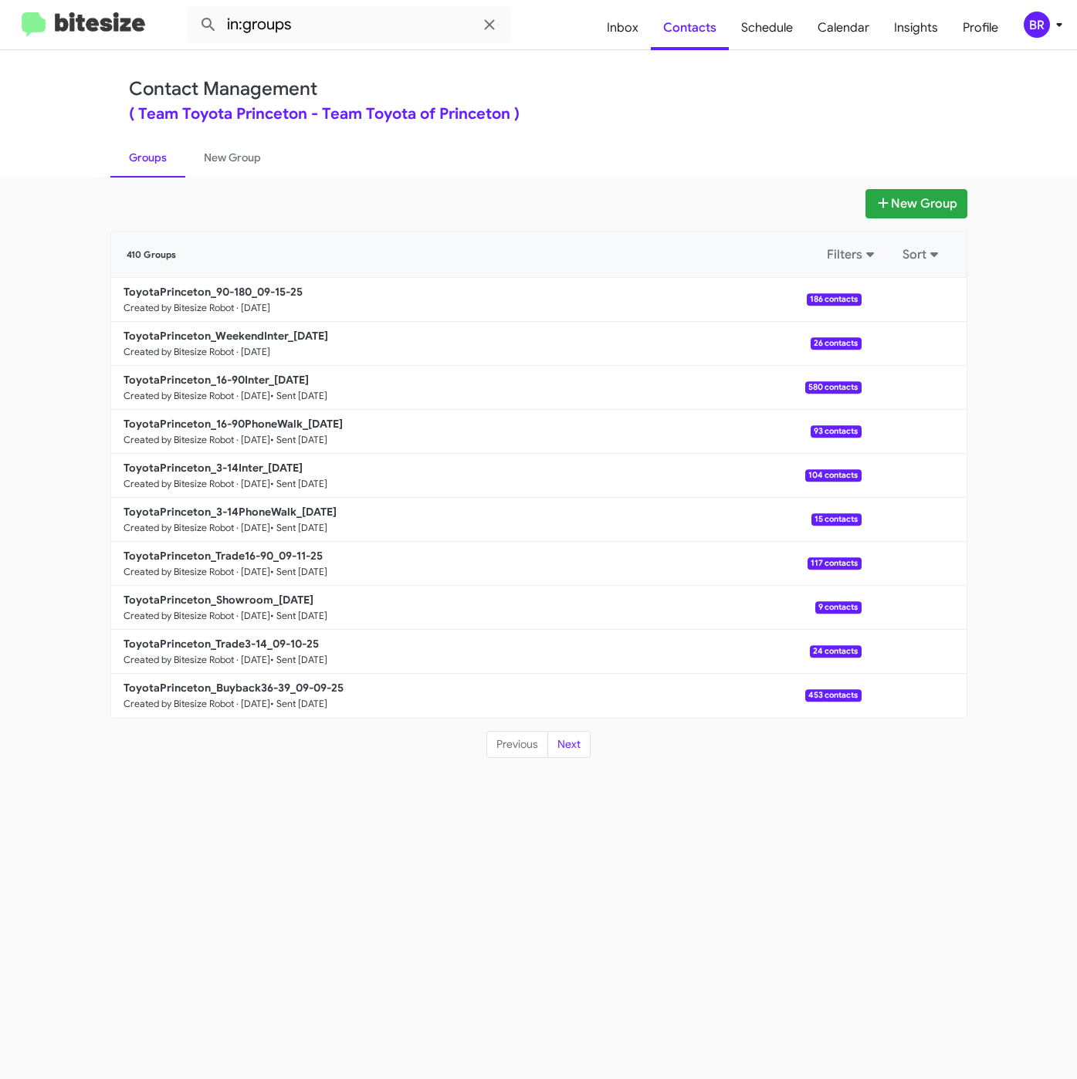
click at [709, 117] on div "( Team Toyota Princeton - Team Toyota of Princeton )" at bounding box center [539, 113] width 820 height 15
click at [302, 329] on b "ToyotaPrinceton_WeekendInter_09-15-25" at bounding box center [225, 336] width 205 height 14
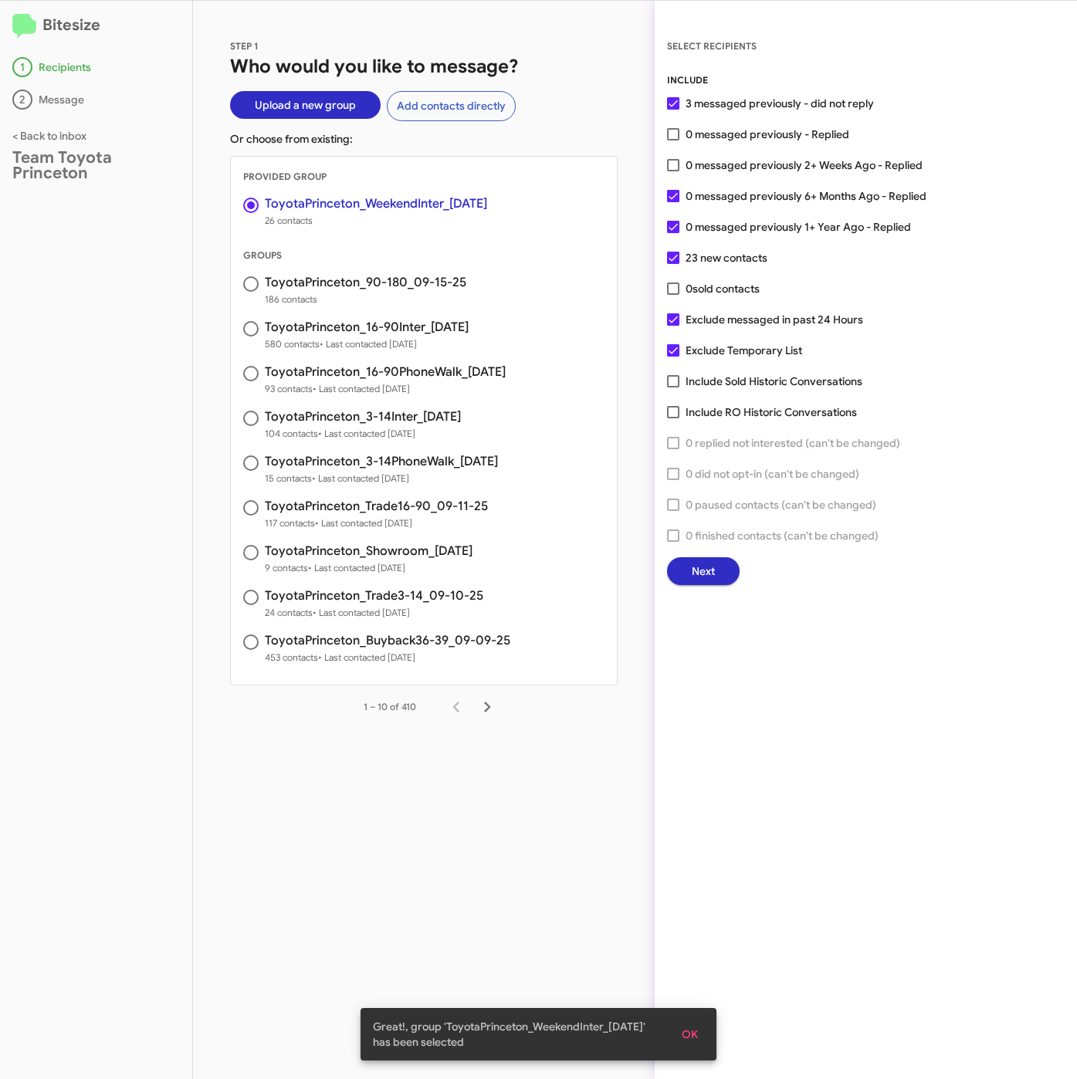
click at [725, 574] on button "Next" at bounding box center [703, 571] width 73 height 28
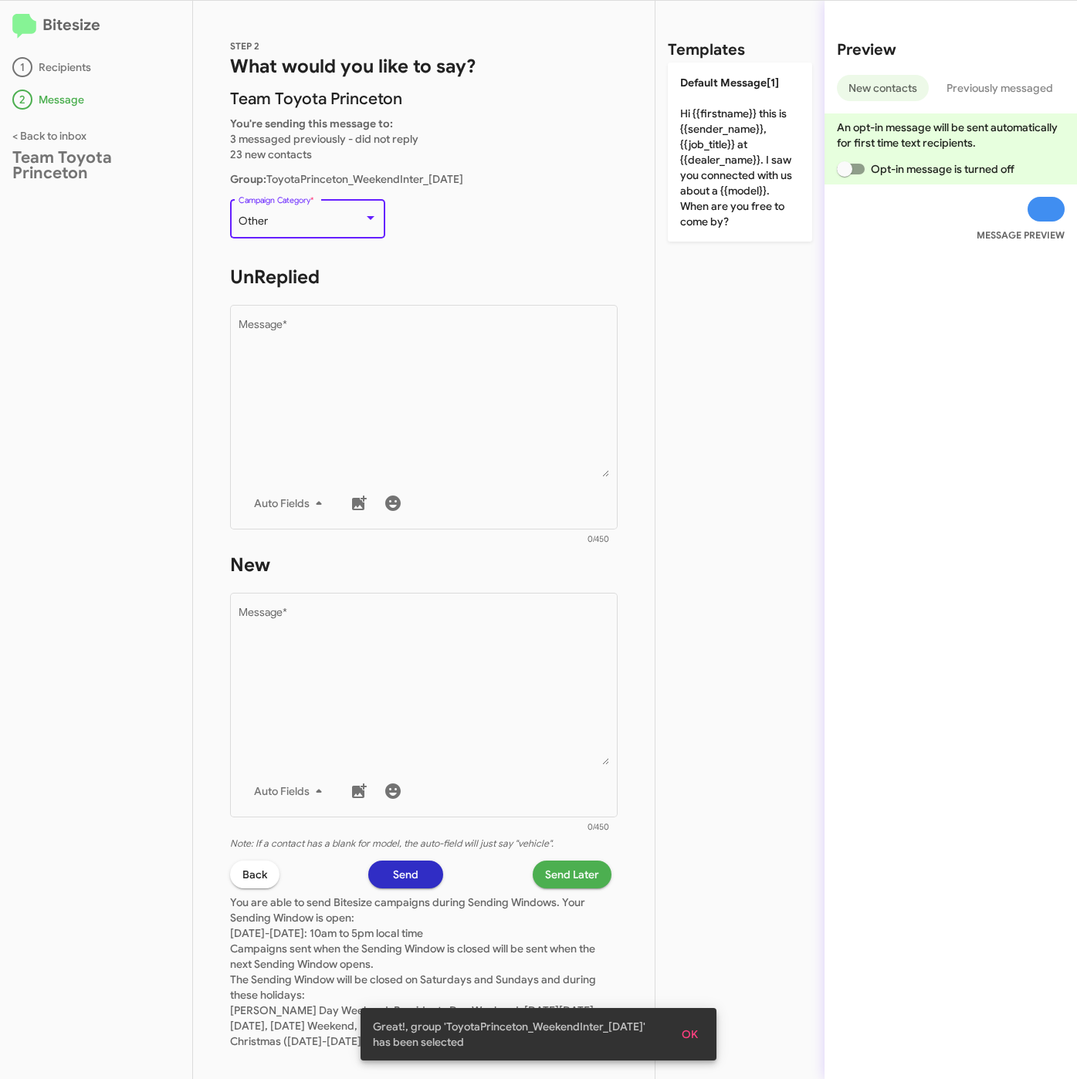
click at [311, 218] on div "Other" at bounding box center [300, 221] width 125 height 12
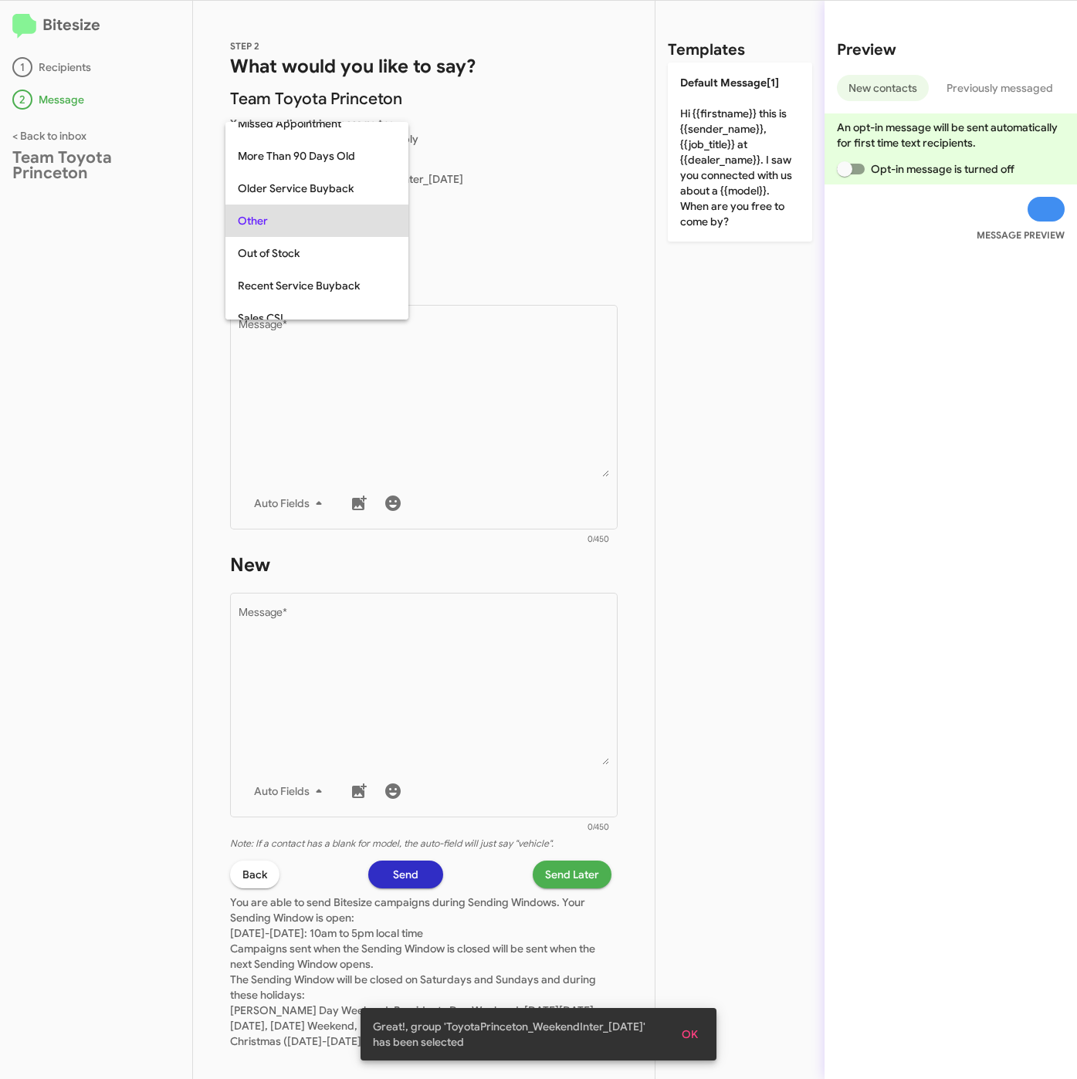
scroll to position [612, 0]
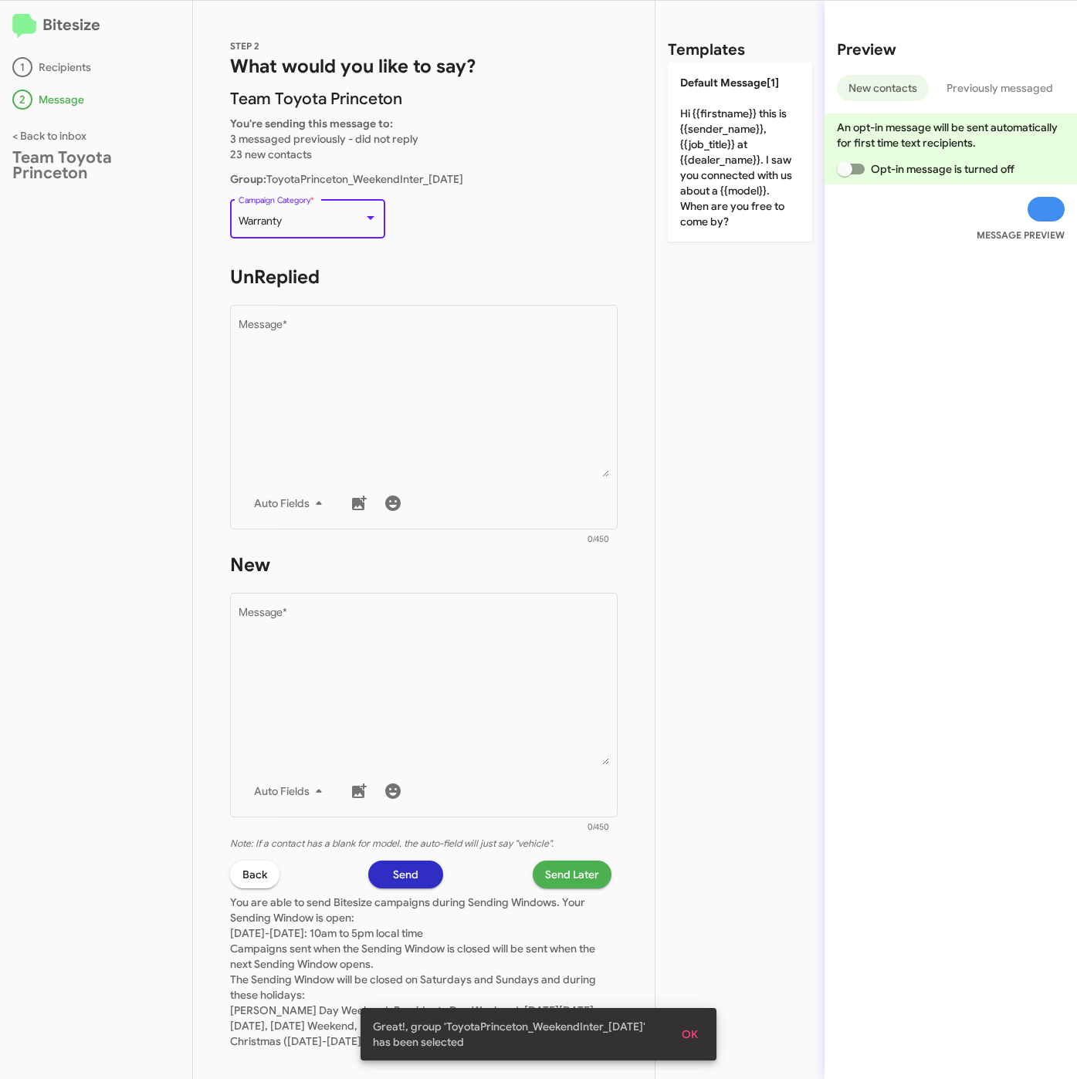
click at [311, 218] on div "Warranty" at bounding box center [300, 221] width 125 height 12
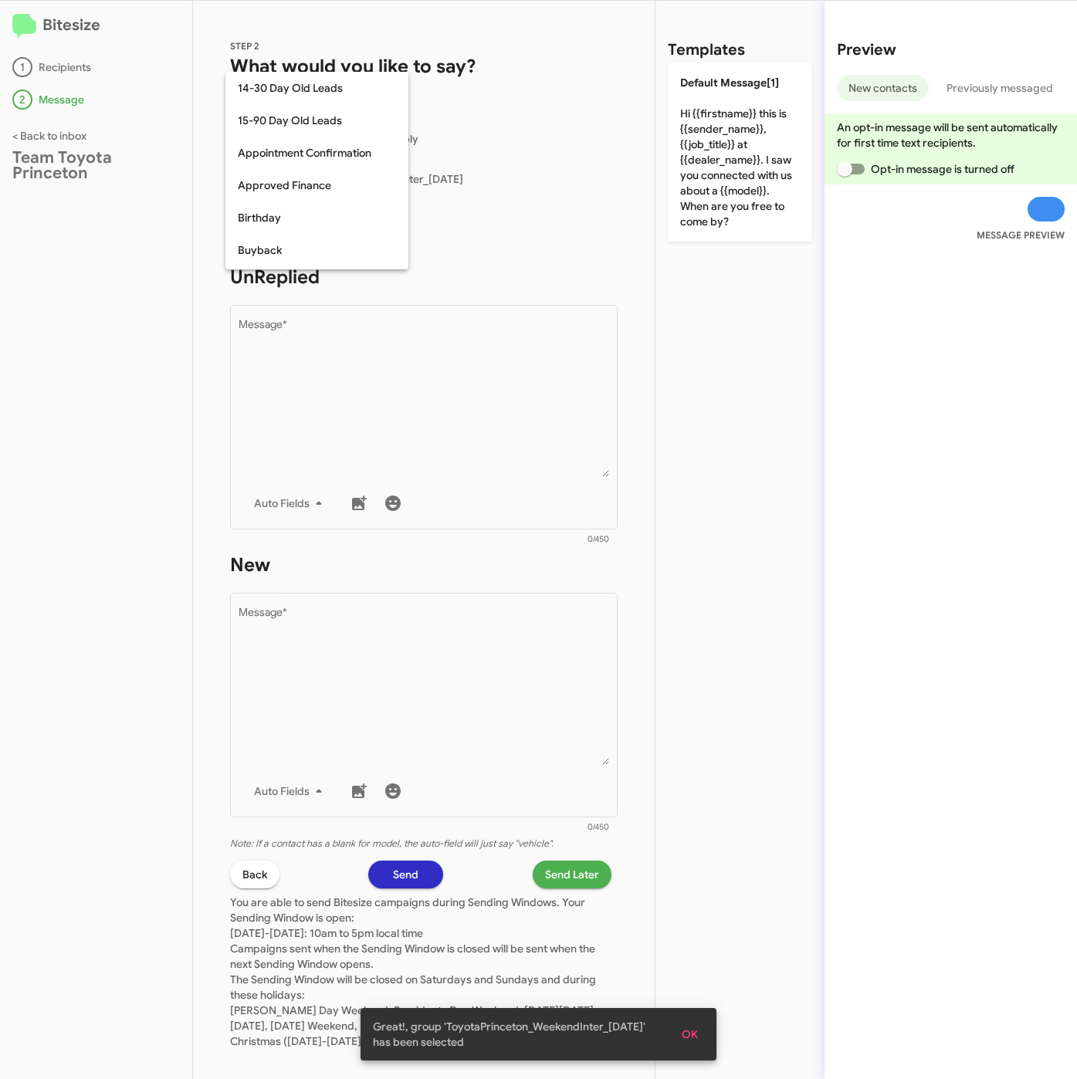
scroll to position [644, 0]
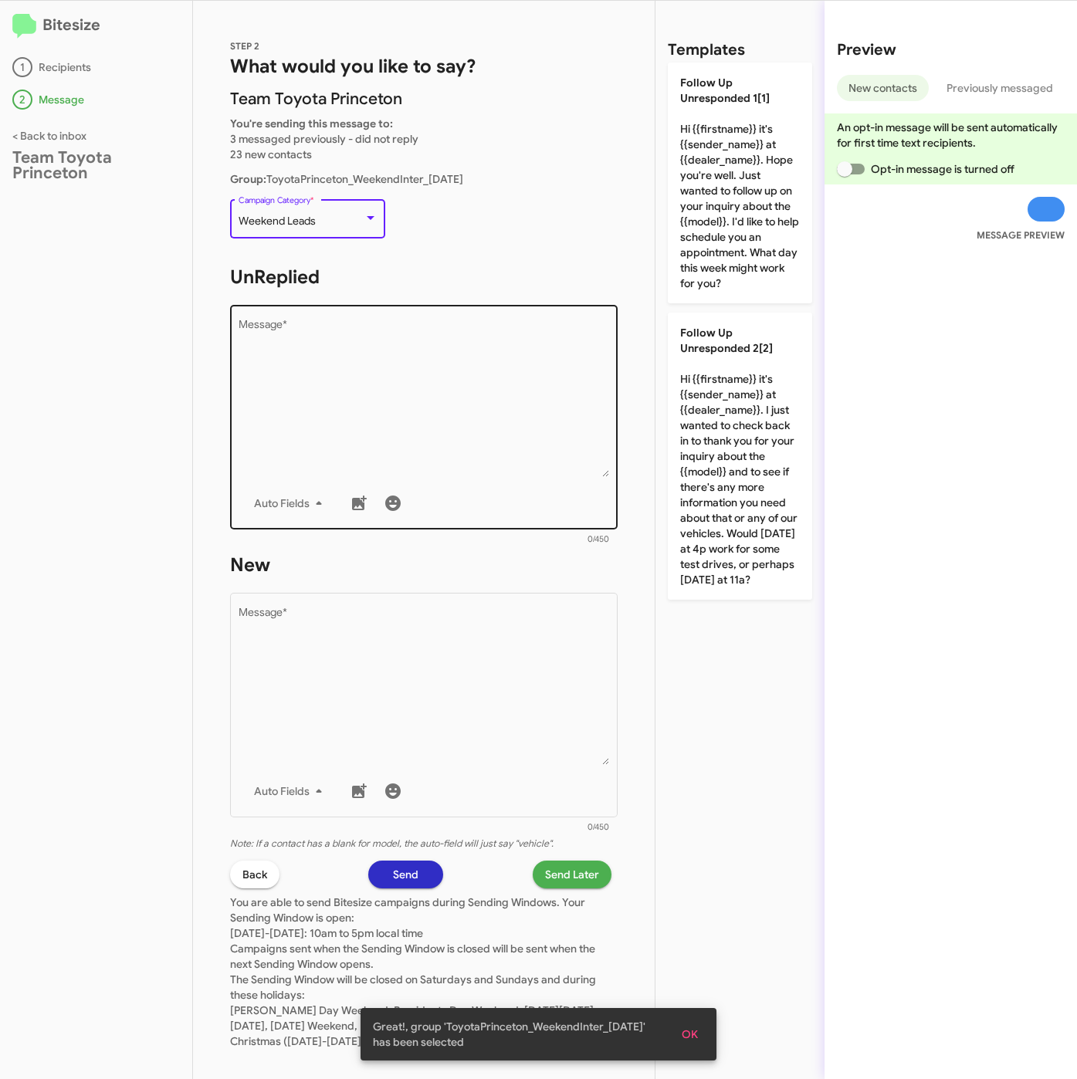
click at [332, 326] on textarea "Message *" at bounding box center [423, 397] width 371 height 157
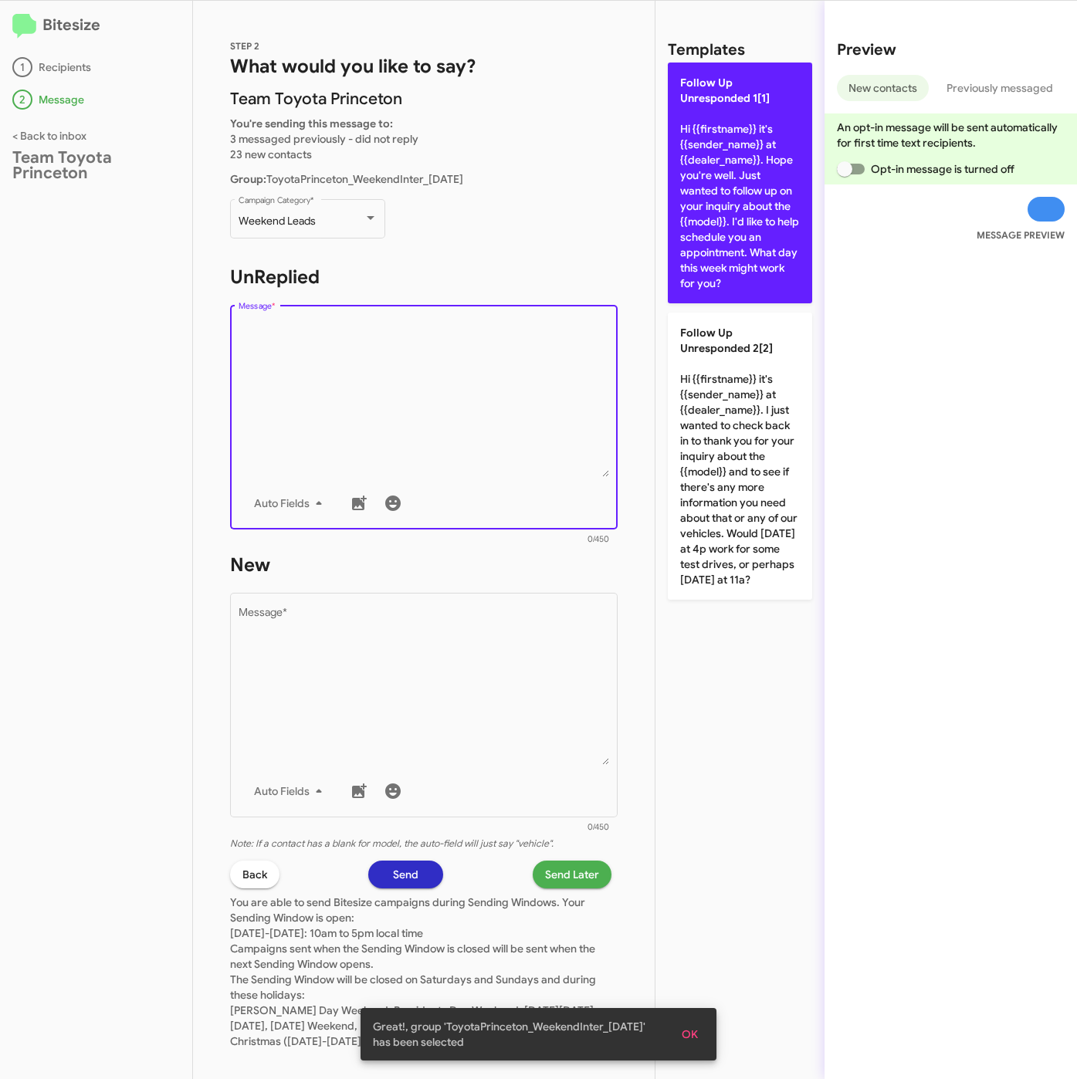
click at [756, 190] on p "Follow Up Unresponded 1[1] Hi {{firstname}} it's {{sender_name}} at {{dealer_na…" at bounding box center [740, 183] width 144 height 241
type textarea "Hi {{firstname}} it's {{sender_name}} at {{dealer_name}}. Hope you're well. Jus…"
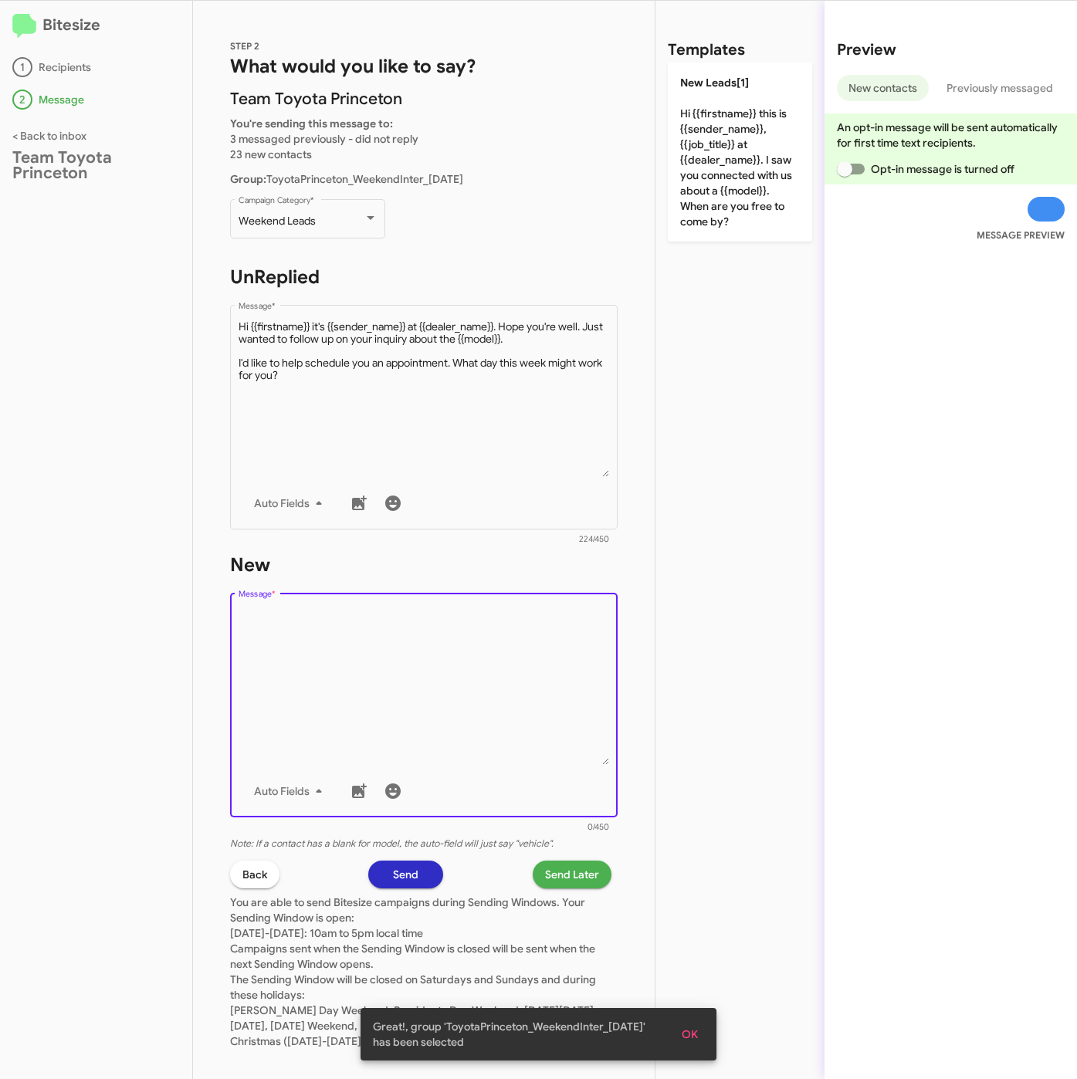
click at [431, 676] on textarea "Message *" at bounding box center [423, 685] width 371 height 157
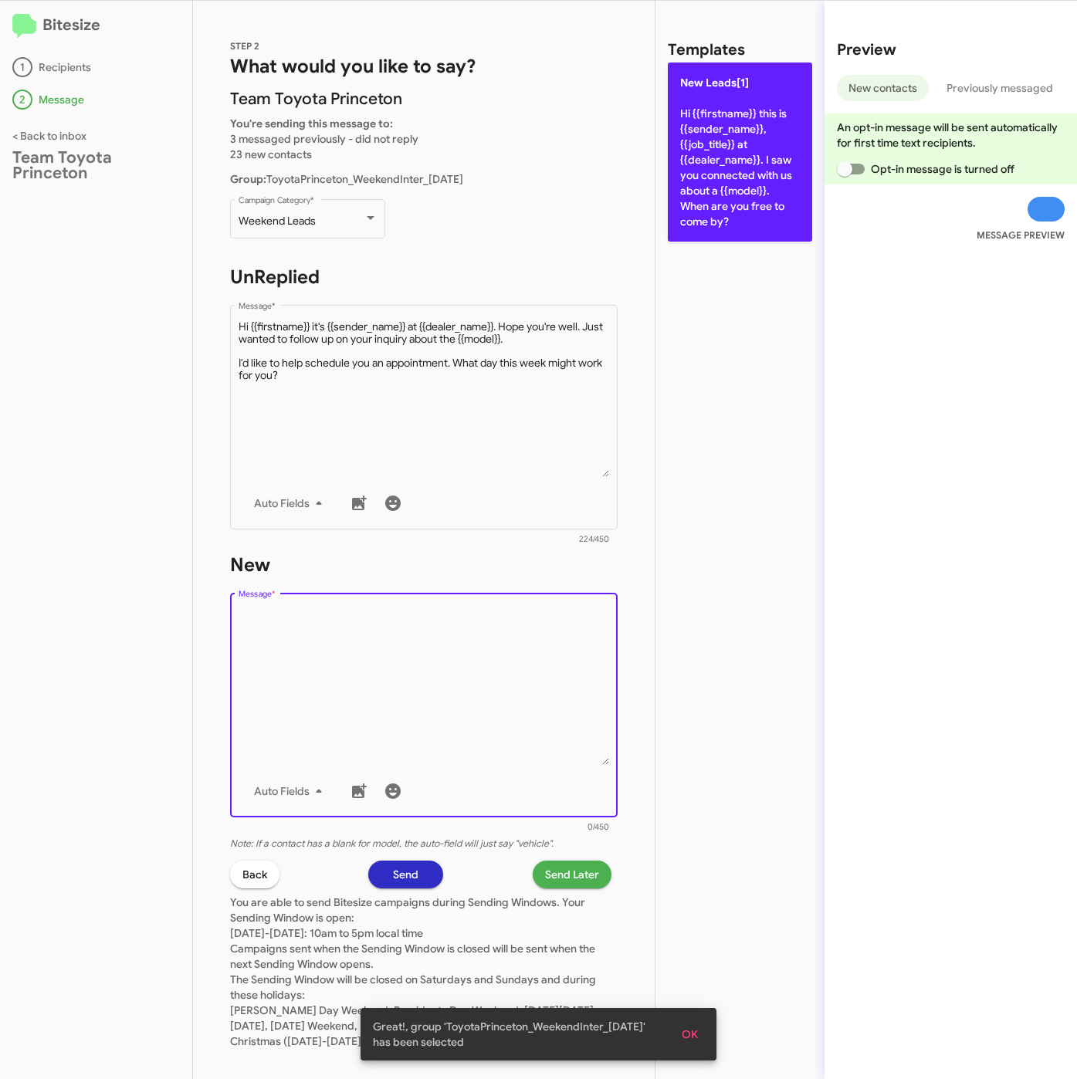
click at [742, 176] on p "New Leads[1] Hi {{firstname}} this is {{sender_name}}, {{job_title}} at {{deale…" at bounding box center [740, 152] width 144 height 179
type textarea "Hi {{firstname}} this is {{sender_name}}, {{job_title}} at {{dealer_name}}. I s…"
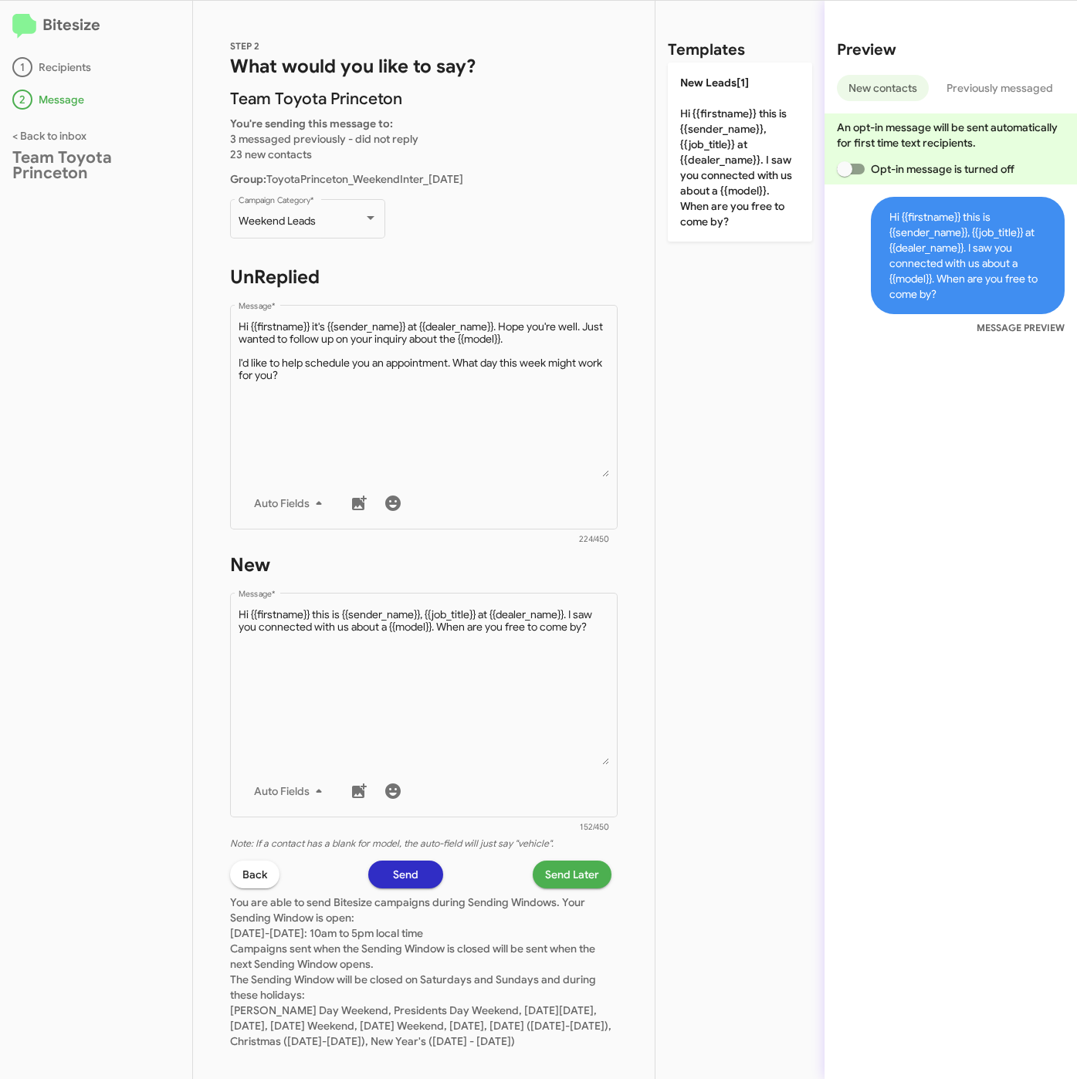
click at [547, 881] on span "Send Later" at bounding box center [572, 874] width 54 height 28
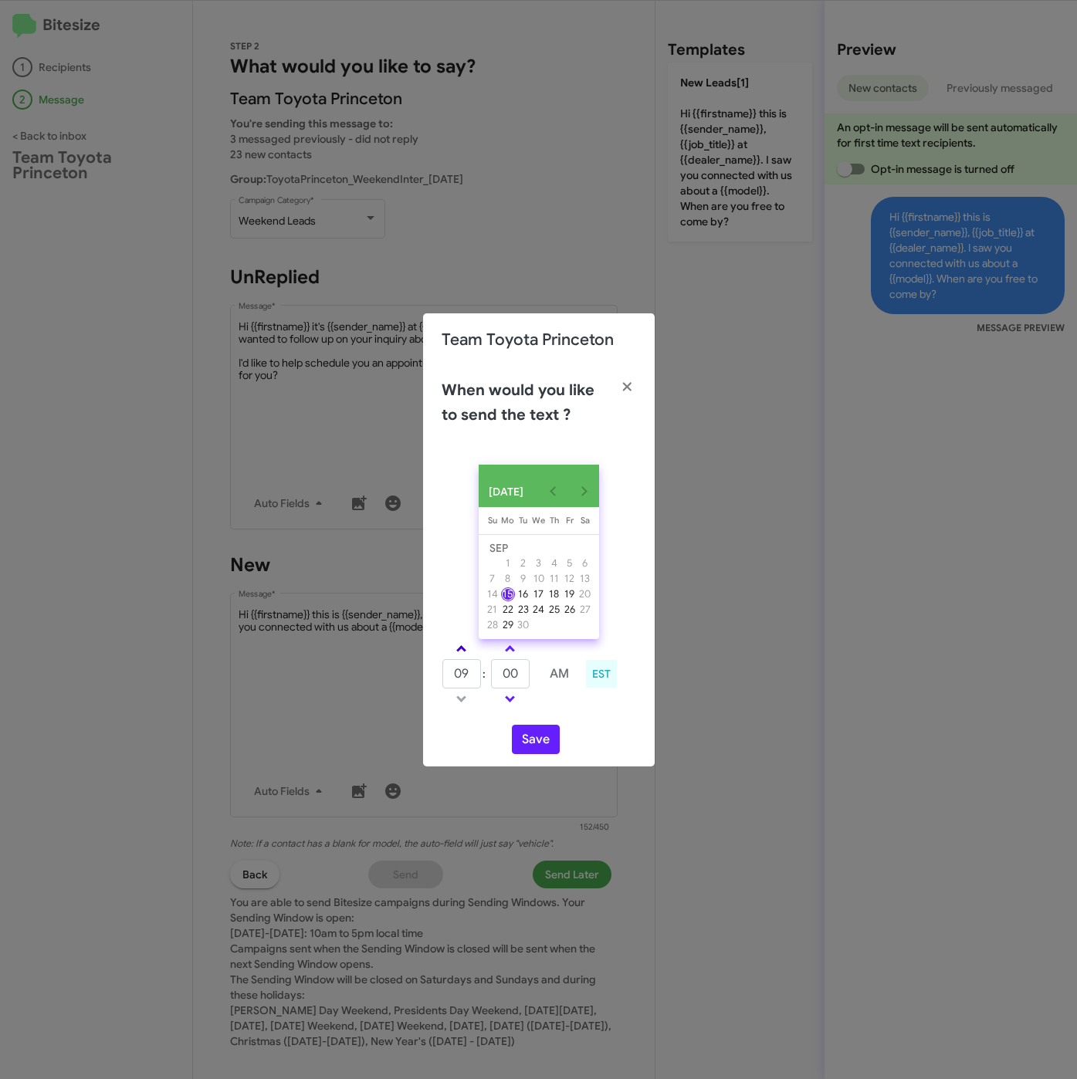
click at [461, 655] on span at bounding box center [461, 650] width 10 height 10
click at [461, 654] on span at bounding box center [461, 650] width 10 height 10
click at [464, 654] on span at bounding box center [461, 650] width 10 height 10
type input "01"
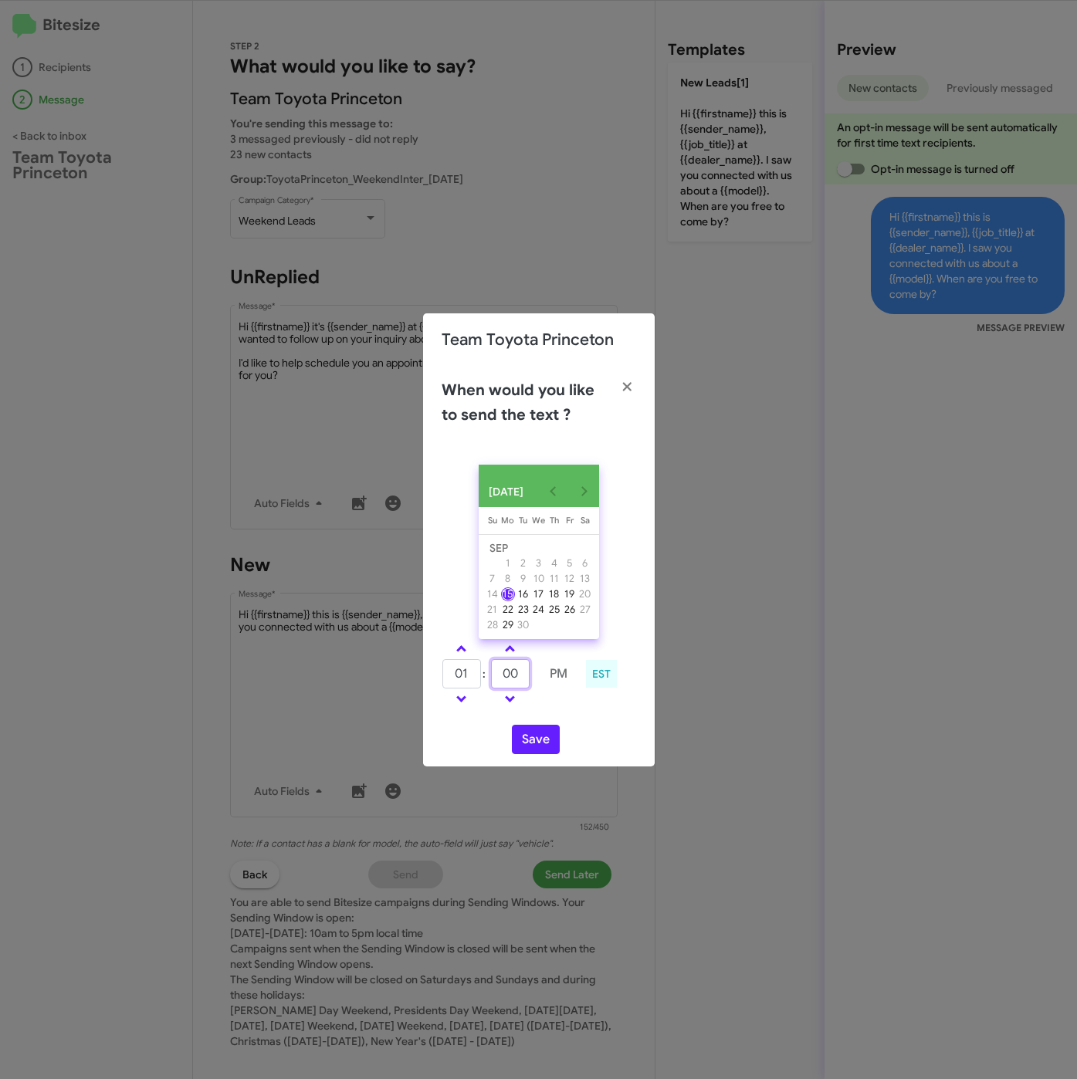
drag, startPoint x: 522, startPoint y: 681, endPoint x: 480, endPoint y: 668, distance: 43.7
click at [485, 670] on tr "01 : 00 PM" at bounding box center [509, 673] width 137 height 31
type input "25"
click at [519, 743] on button "Save" at bounding box center [536, 739] width 48 height 29
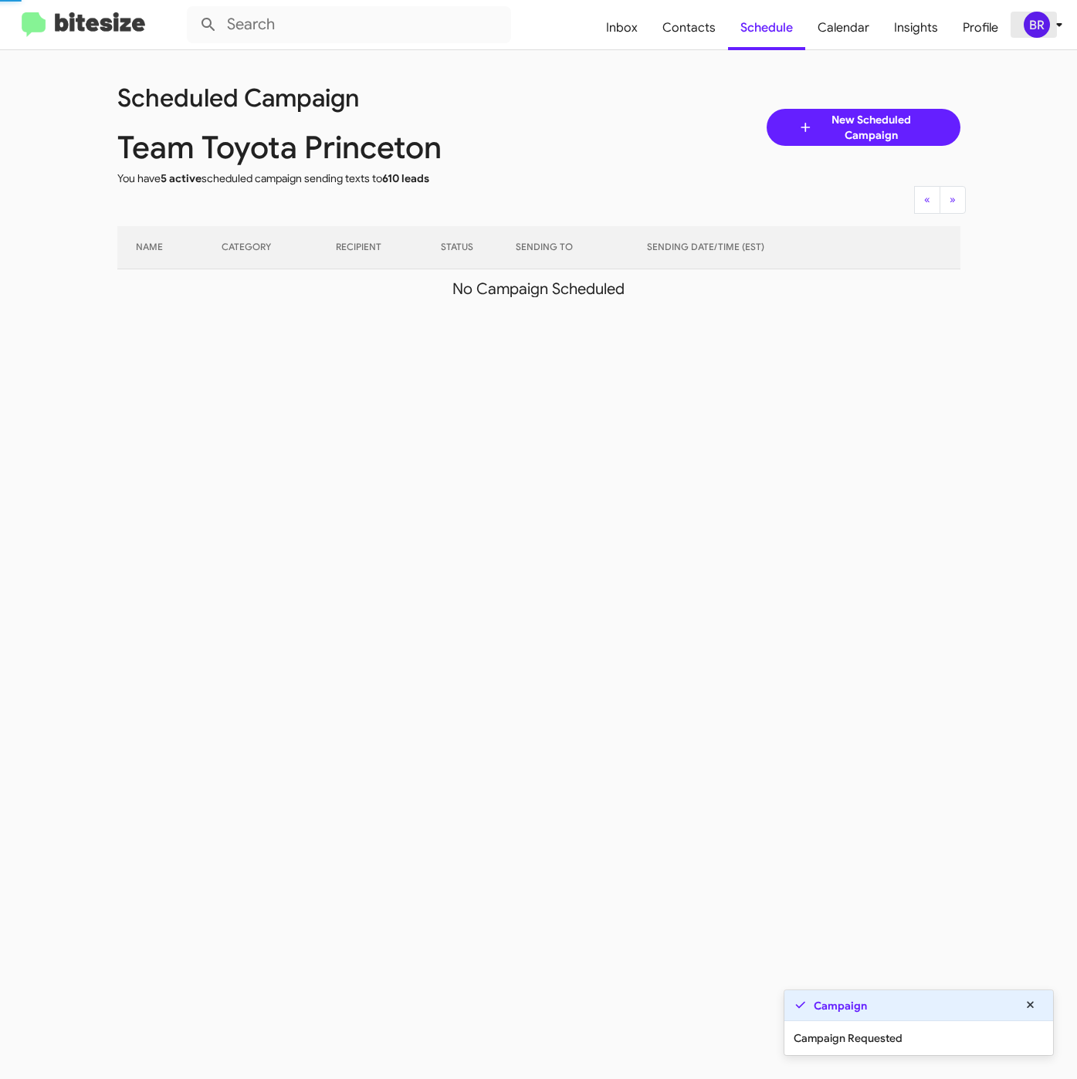
click at [1033, 15] on div "BR" at bounding box center [1036, 25] width 26 height 26
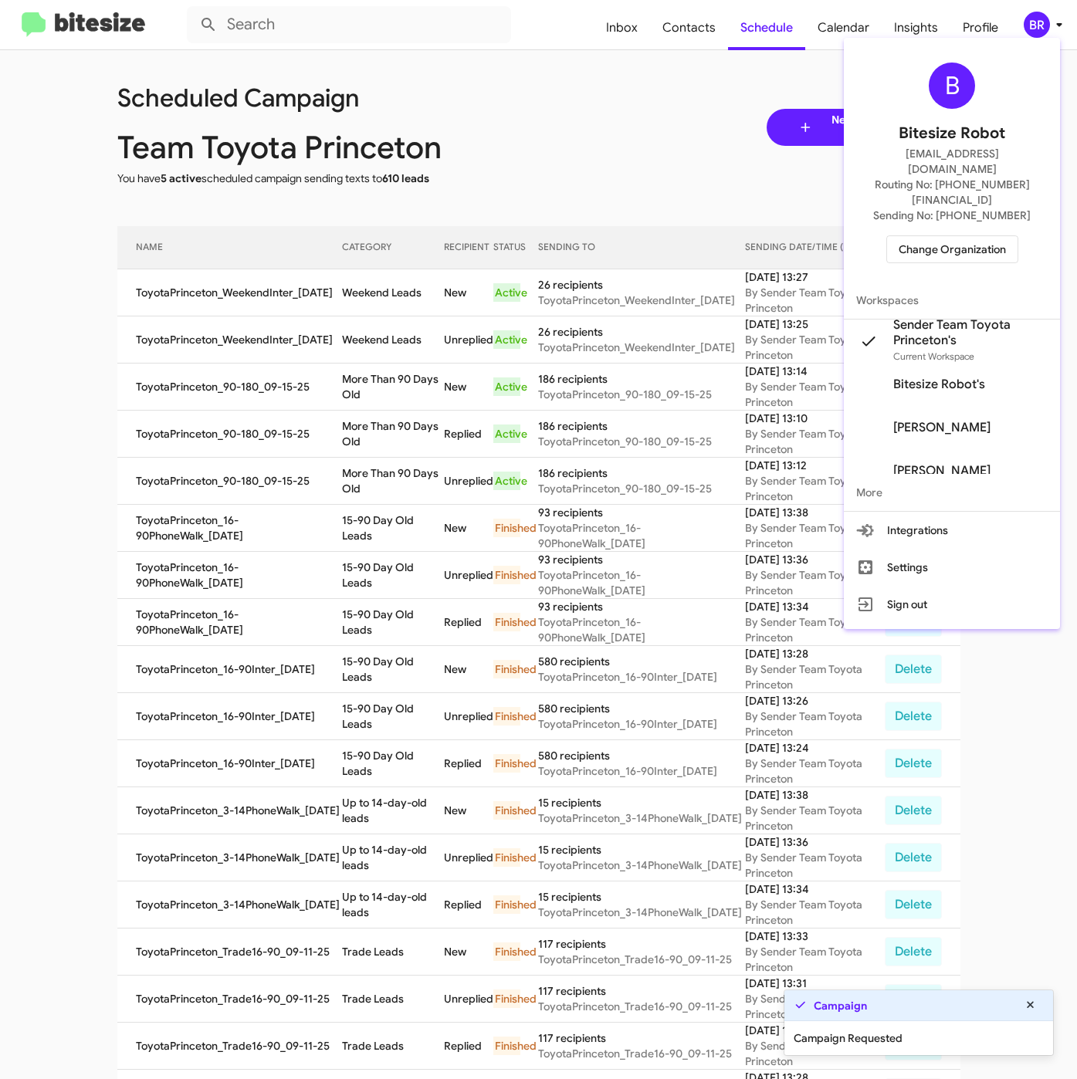
click at [406, 303] on div at bounding box center [538, 539] width 1077 height 1079
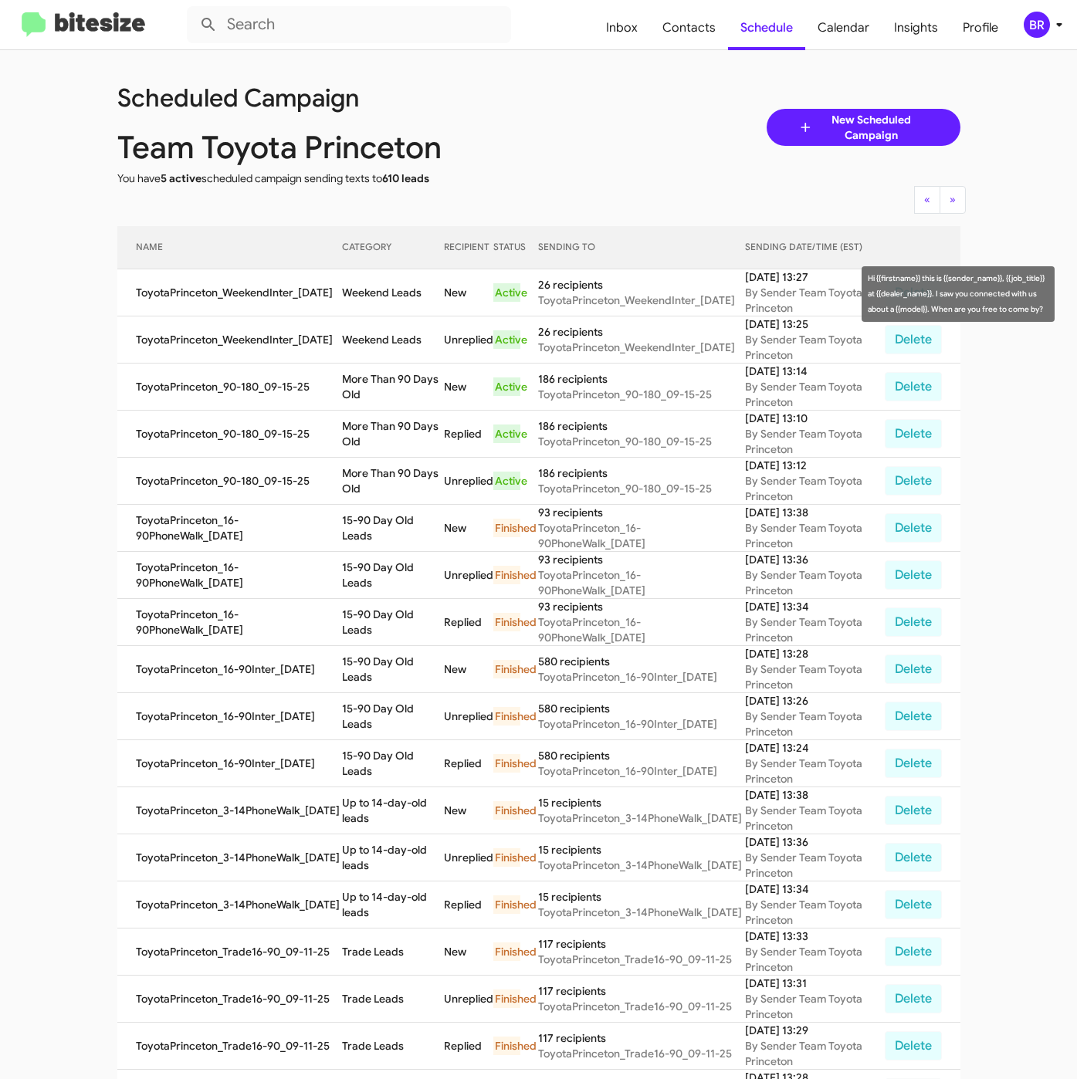
drag, startPoint x: 340, startPoint y: 292, endPoint x: 415, endPoint y: 303, distance: 75.6
click at [415, 303] on td "Weekend Leads" at bounding box center [392, 292] width 101 height 47
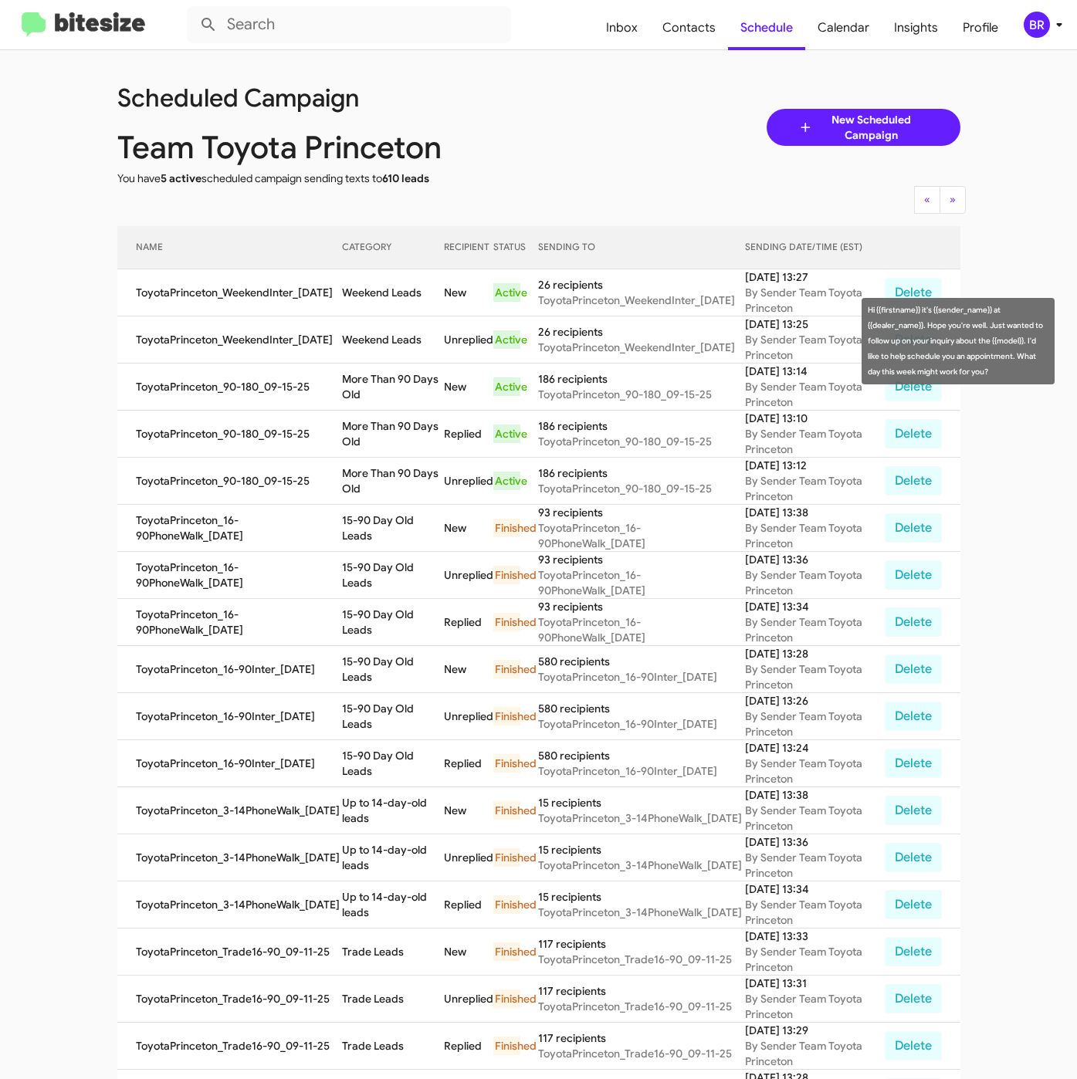
copy td "Weekend Leads"
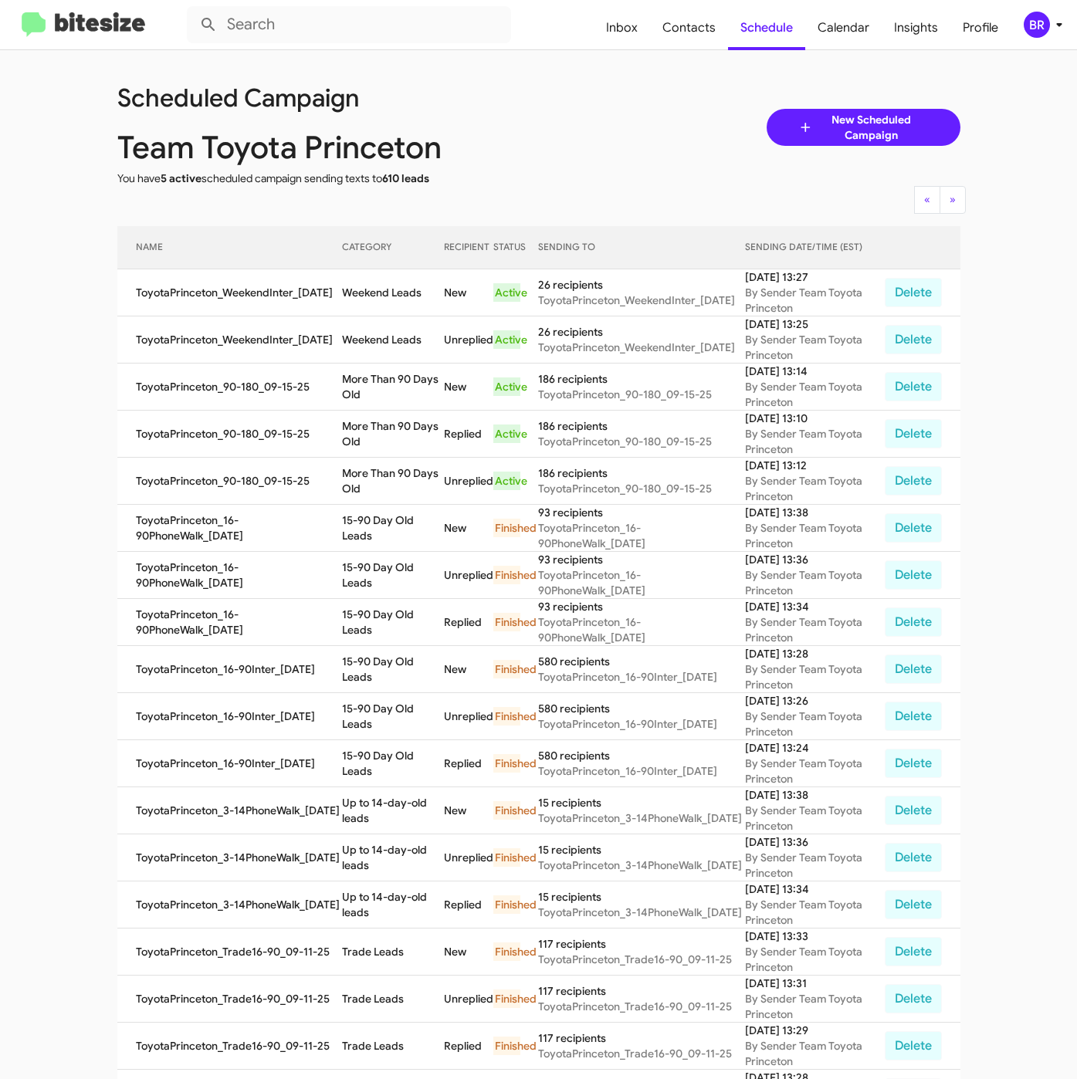
click at [1029, 35] on span "BR" at bounding box center [1046, 25] width 46 height 26
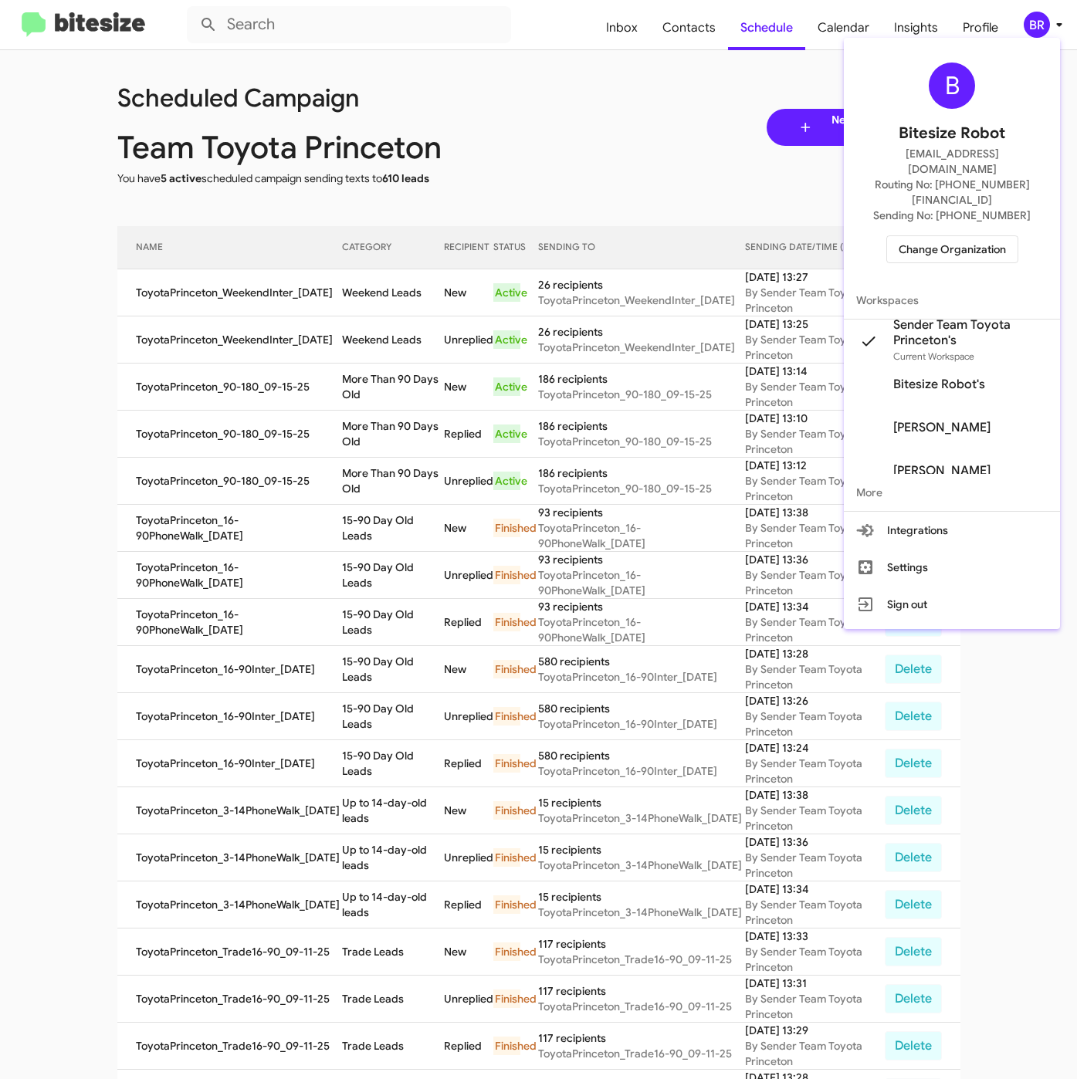
click at [915, 236] on span "Change Organization" at bounding box center [951, 249] width 107 height 26
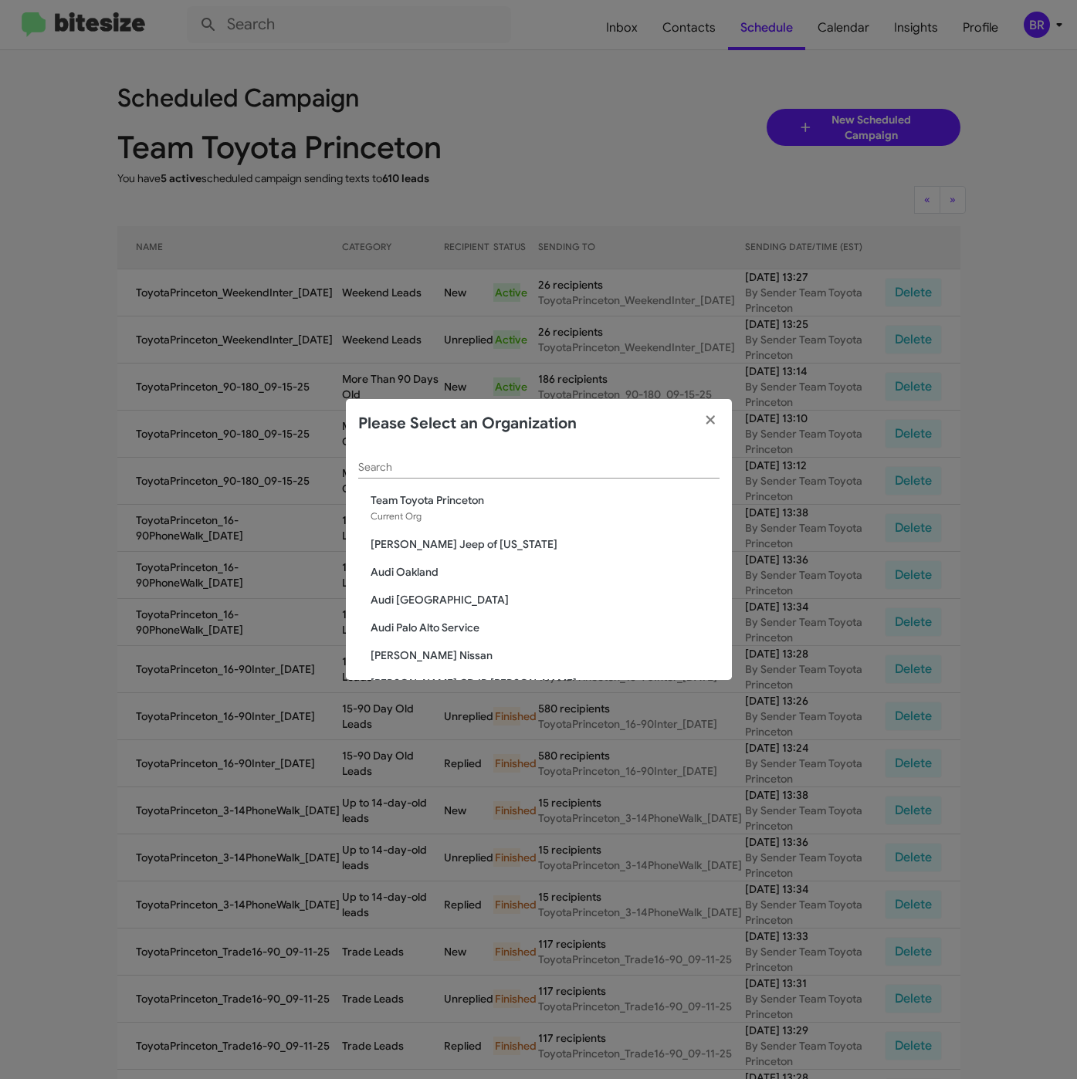
click at [445, 455] on div "Search" at bounding box center [538, 463] width 361 height 30
paste input "Team Toyota Langhorne"
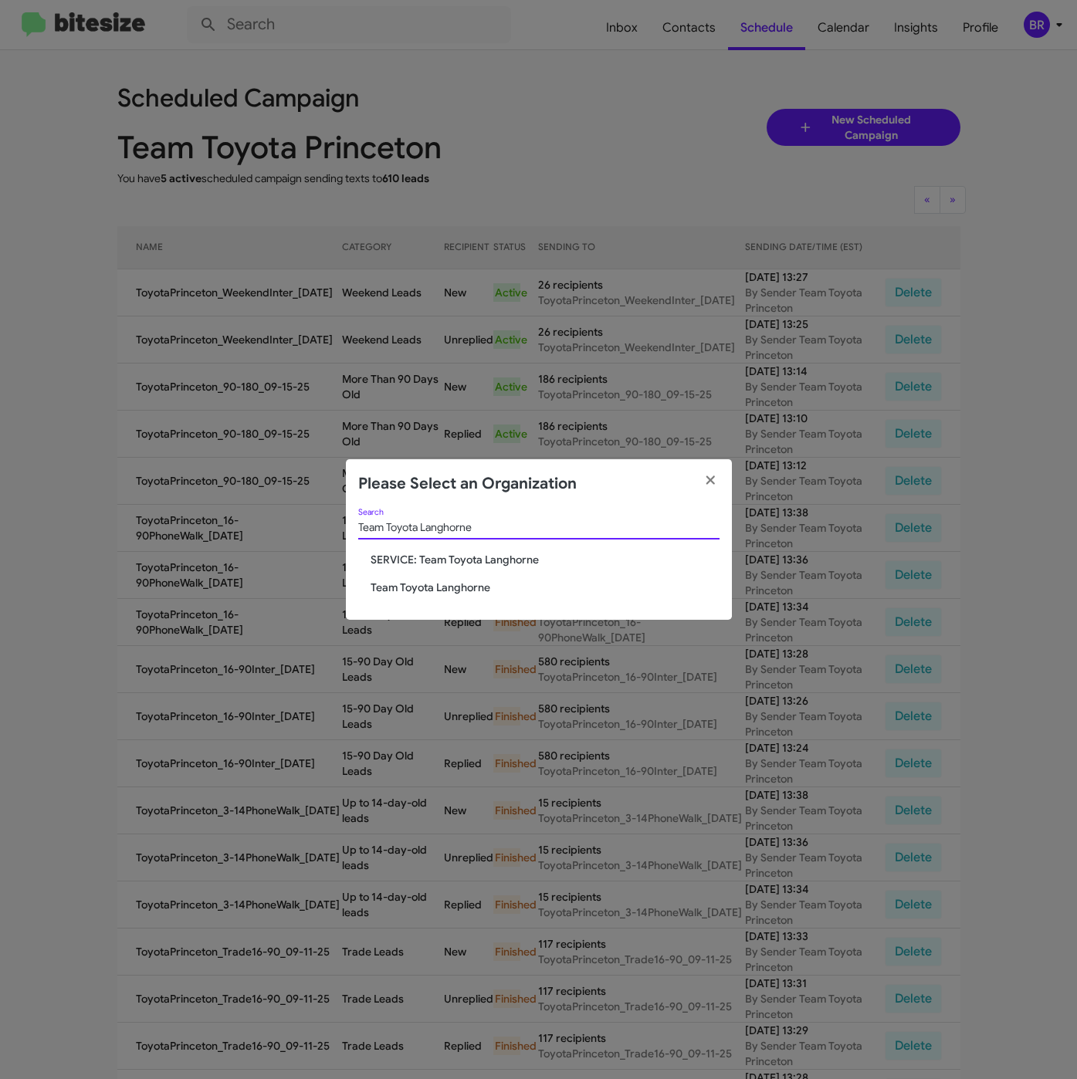
type input "Team Toyota Langhorne"
click at [424, 583] on span "Team Toyota Langhorne" at bounding box center [544, 587] width 349 height 15
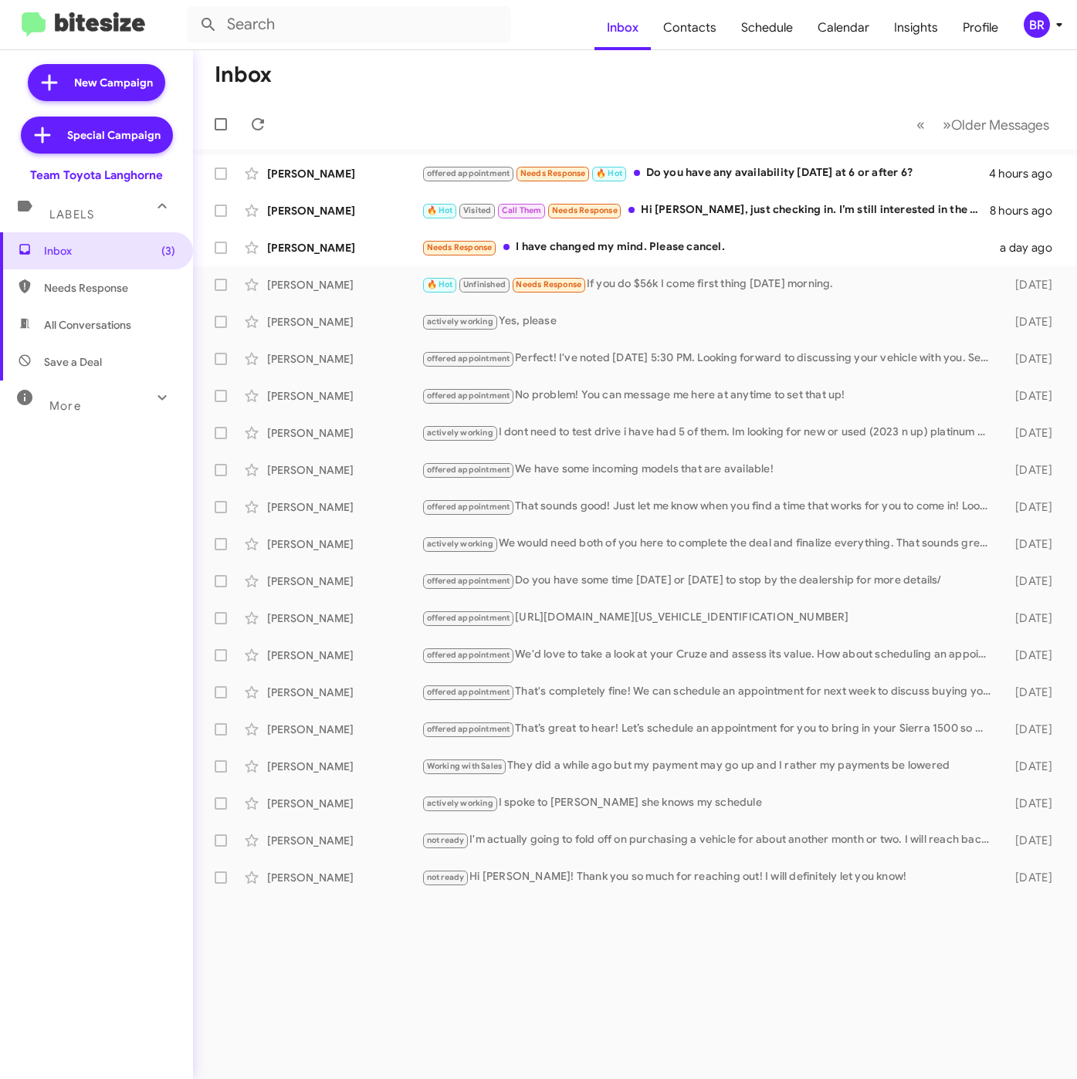
click at [1047, 28] on div "BR" at bounding box center [1036, 25] width 26 height 26
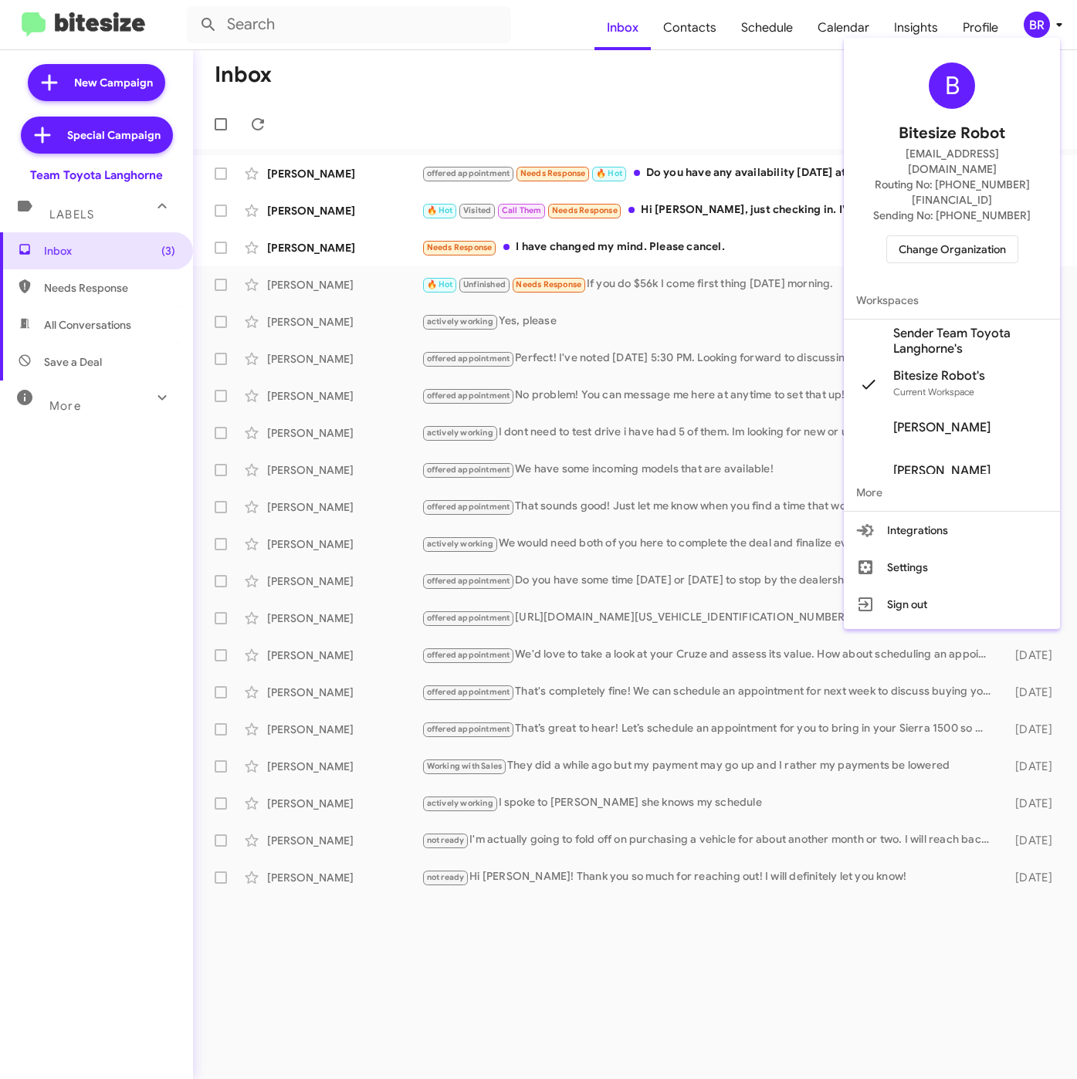
click at [911, 363] on span "Bitesize Robot's Current Workspace" at bounding box center [952, 384] width 216 height 43
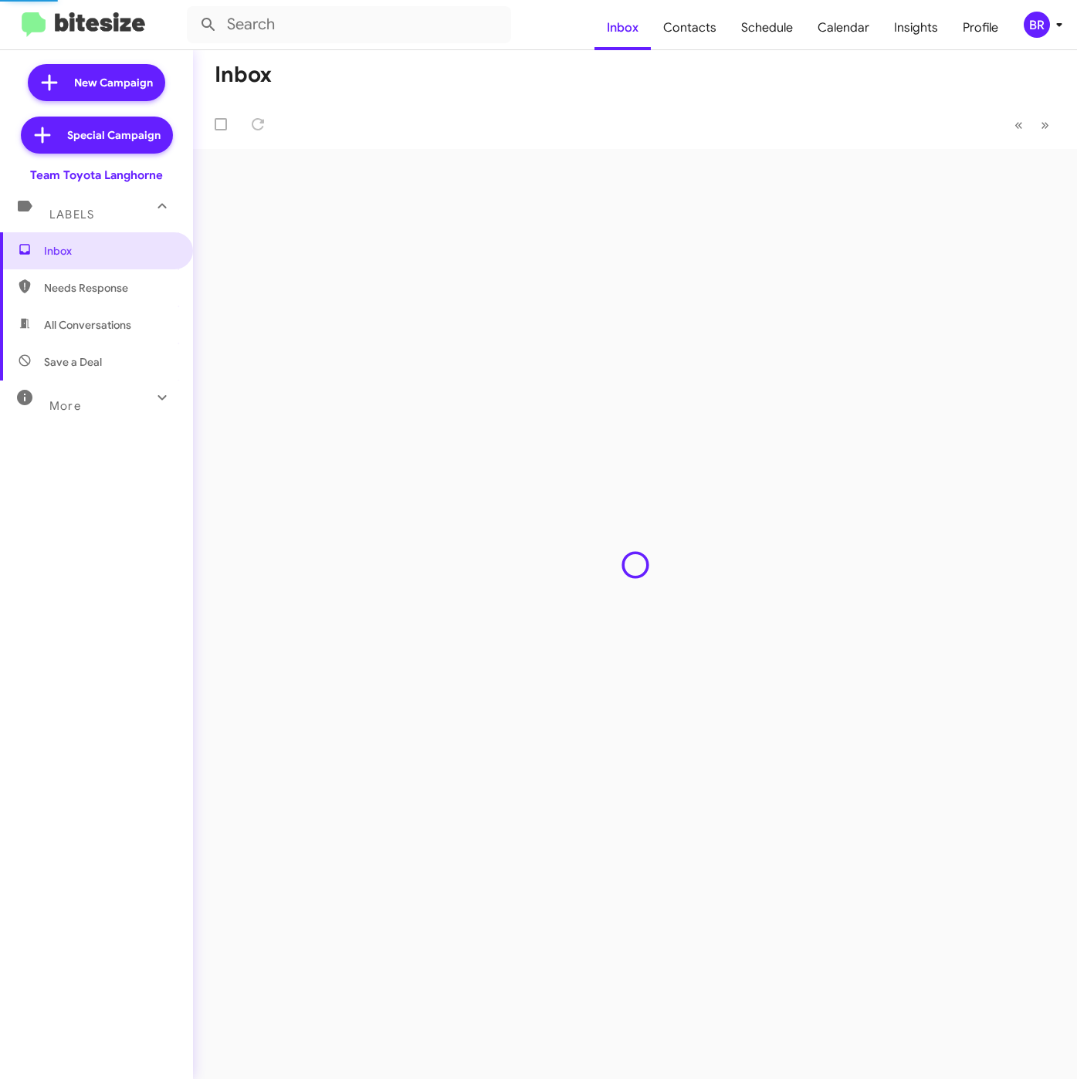
click at [1040, 35] on div "BR" at bounding box center [1036, 25] width 26 height 26
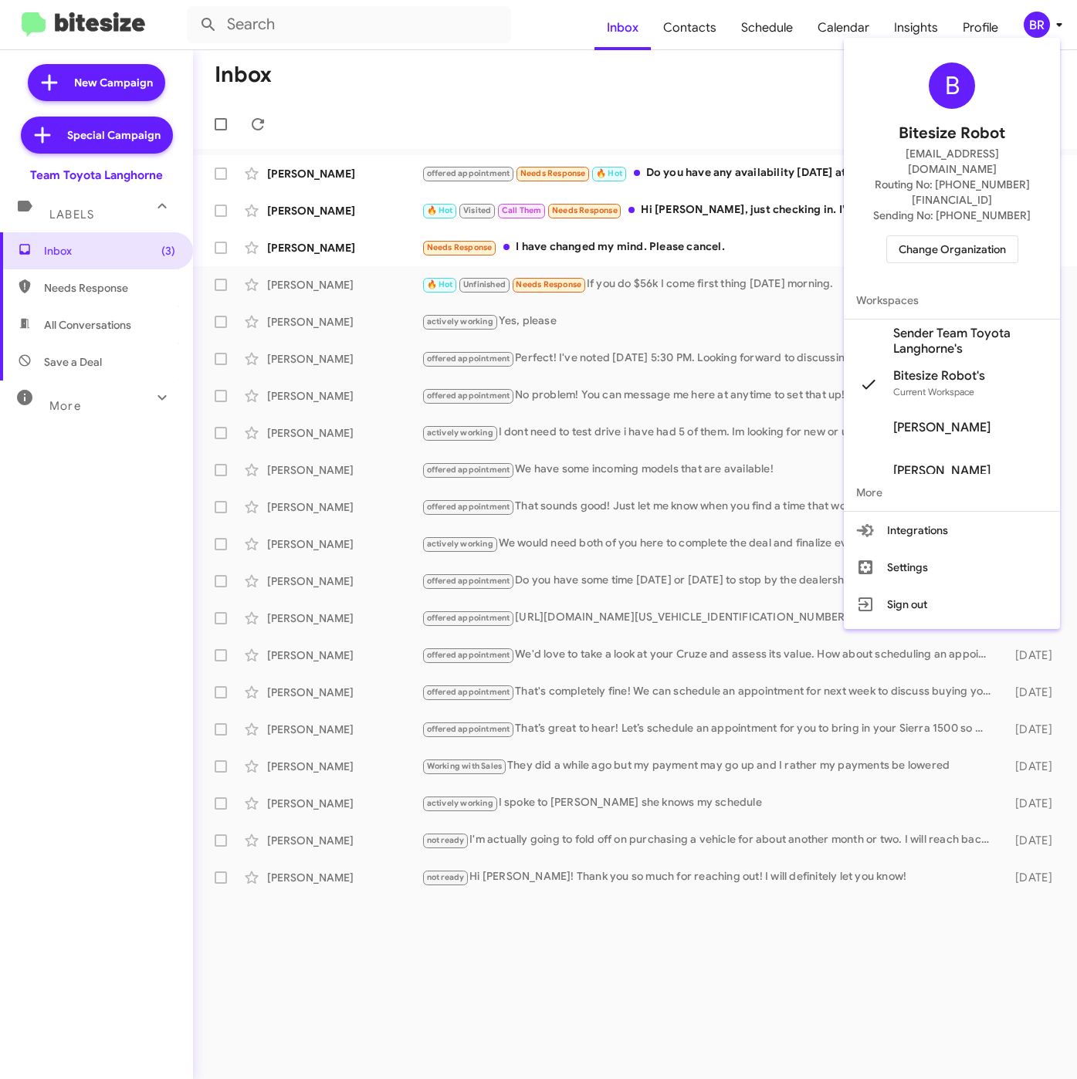
click at [1031, 23] on div at bounding box center [538, 539] width 1077 height 1079
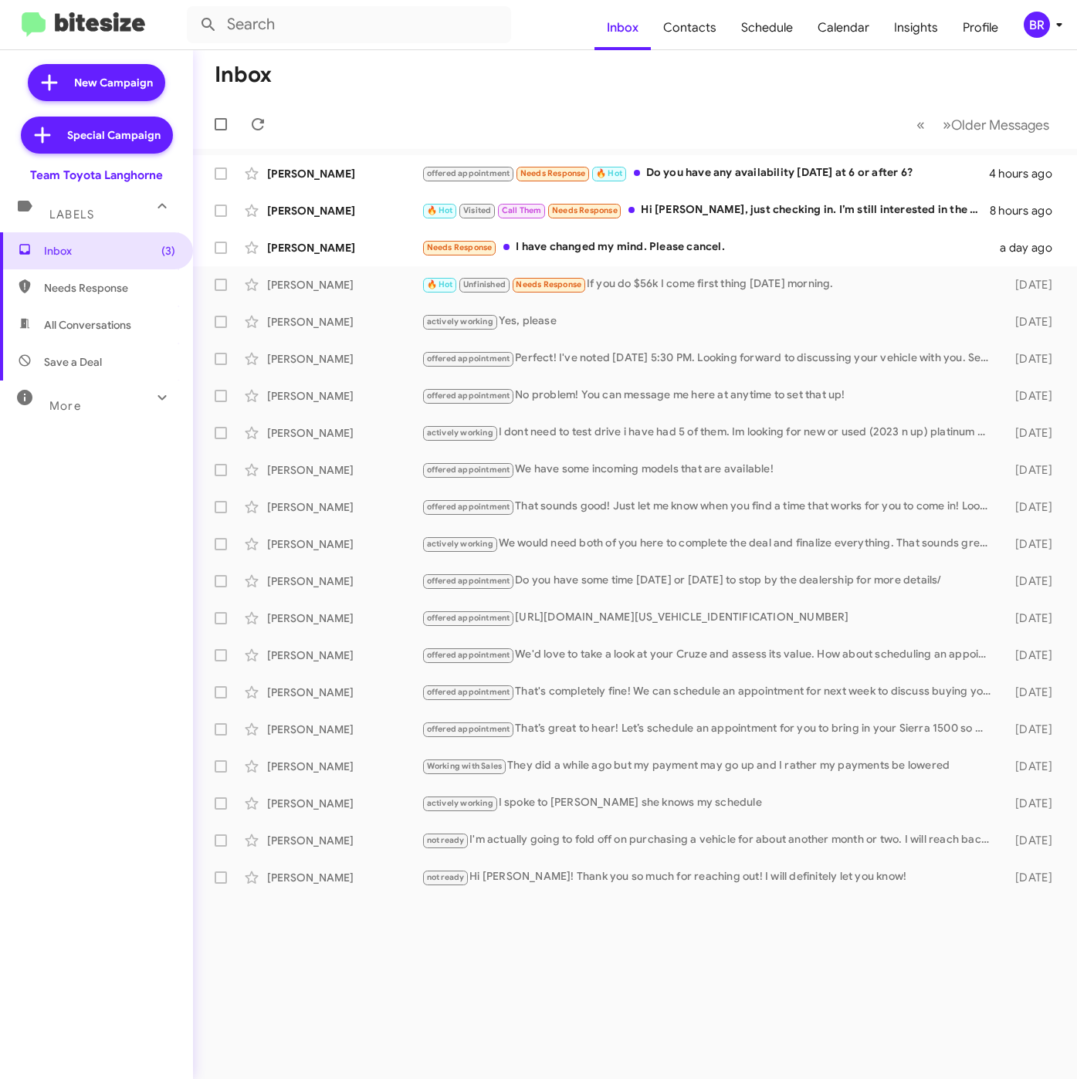
click at [1031, 23] on div "BR" at bounding box center [1036, 25] width 26 height 26
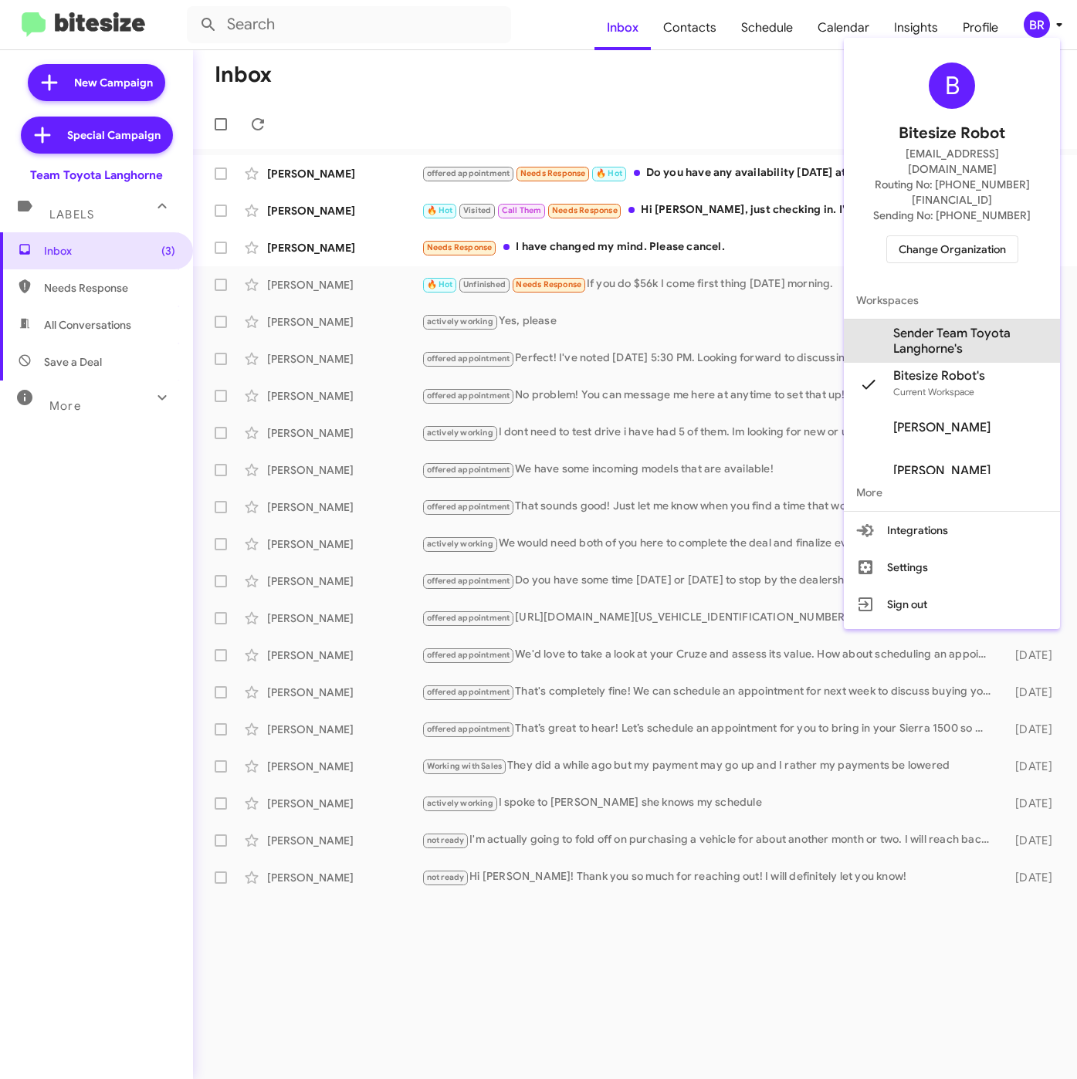
click at [968, 326] on span "Sender Team Toyota Langhorne's" at bounding box center [970, 341] width 154 height 31
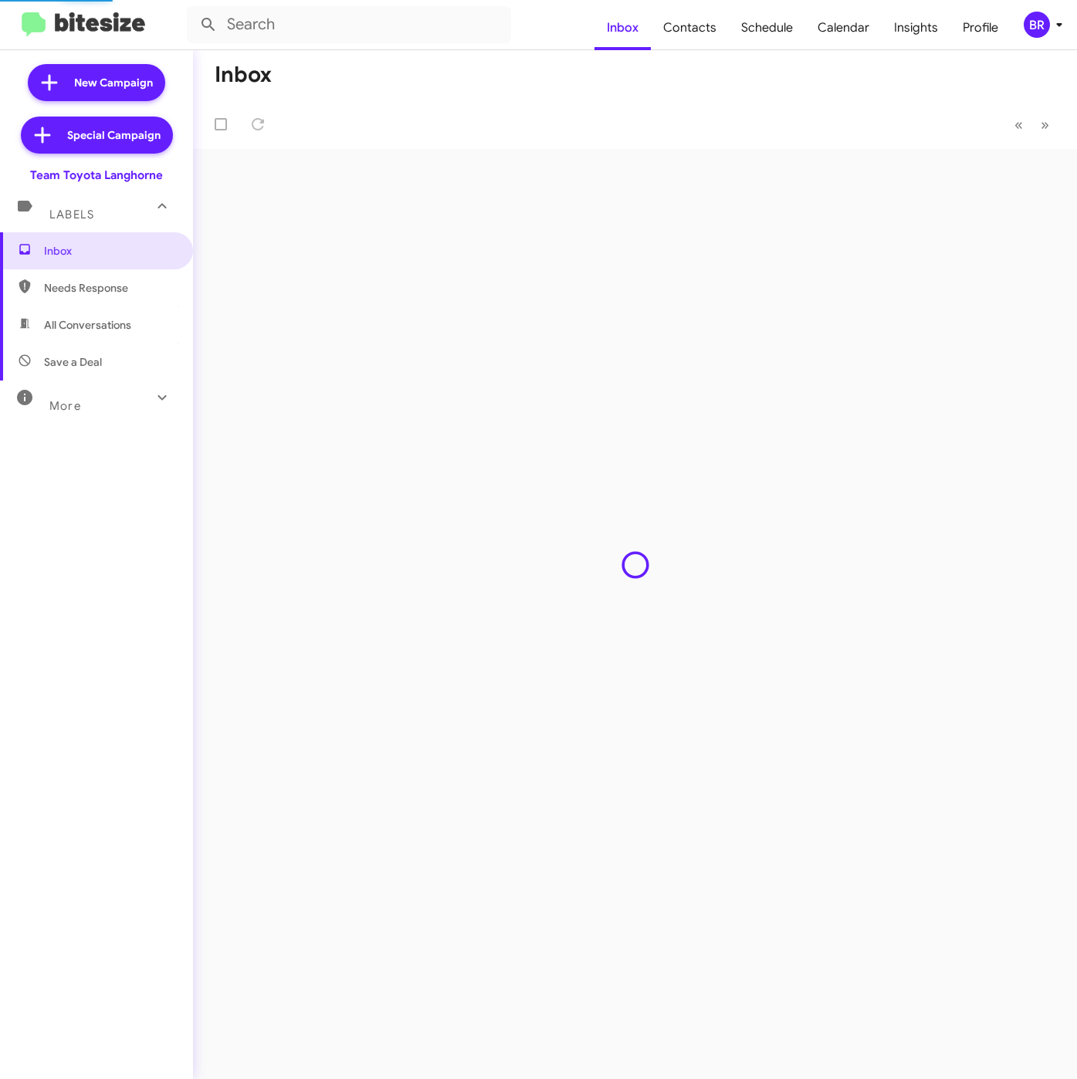
click at [681, 19] on span "Contacts" at bounding box center [690, 27] width 78 height 45
type input "in:groups"
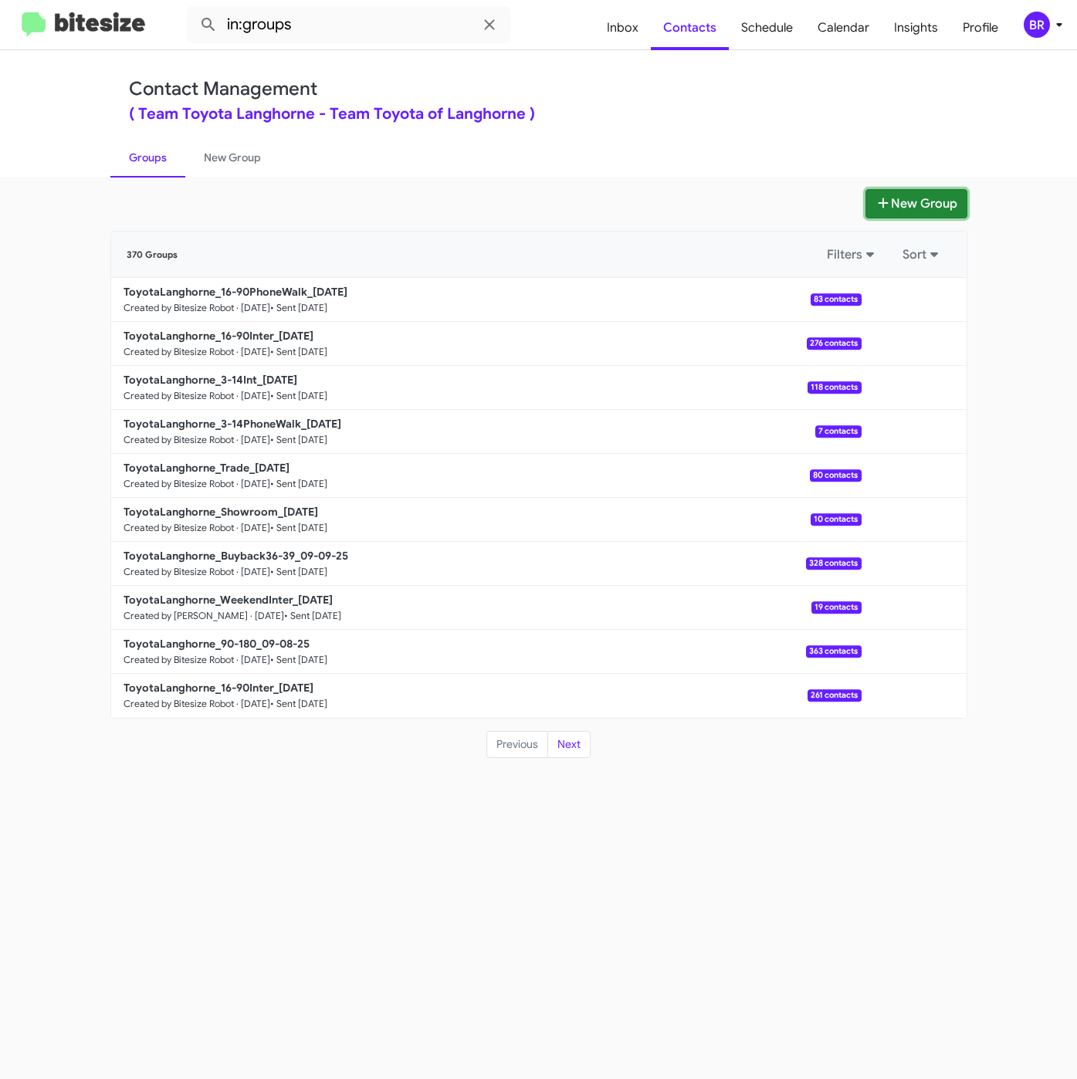
click at [887, 213] on button "New Group" at bounding box center [916, 203] width 102 height 29
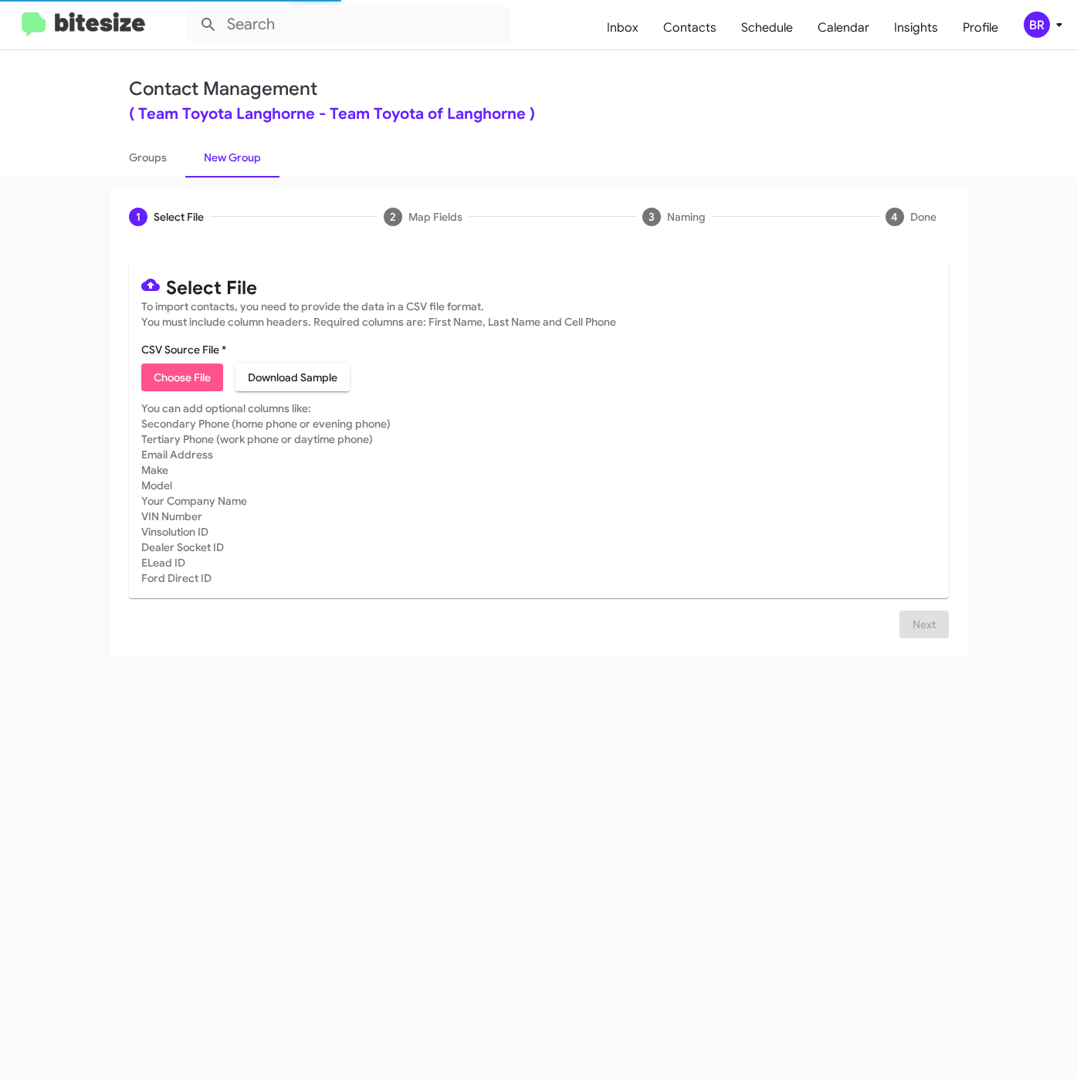
click at [191, 375] on span "Choose File" at bounding box center [182, 377] width 57 height 28
type input "ToyotaLanghorne_90-180_09-15-25"
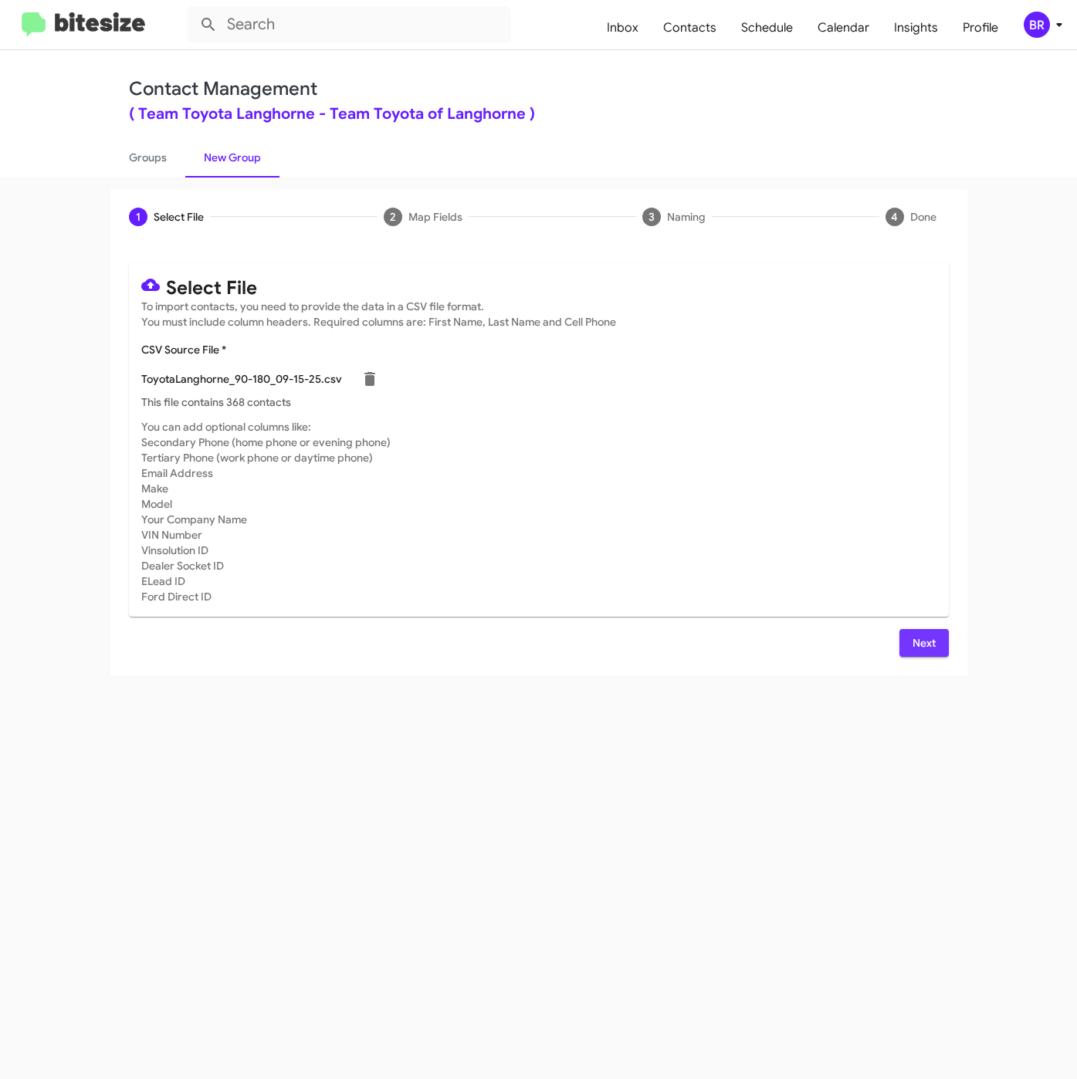
click at [915, 648] on span "Next" at bounding box center [923, 643] width 25 height 28
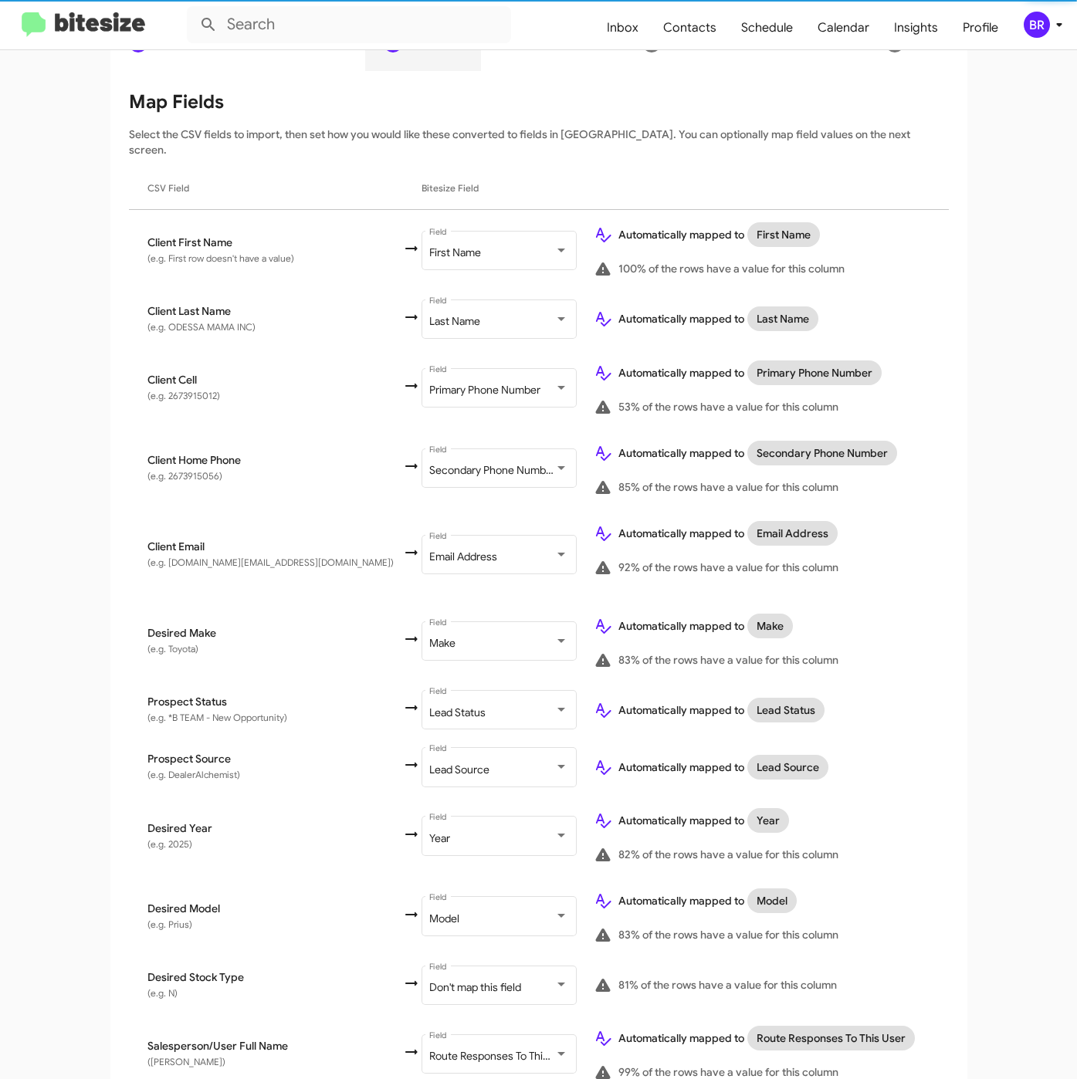
scroll to position [343, 0]
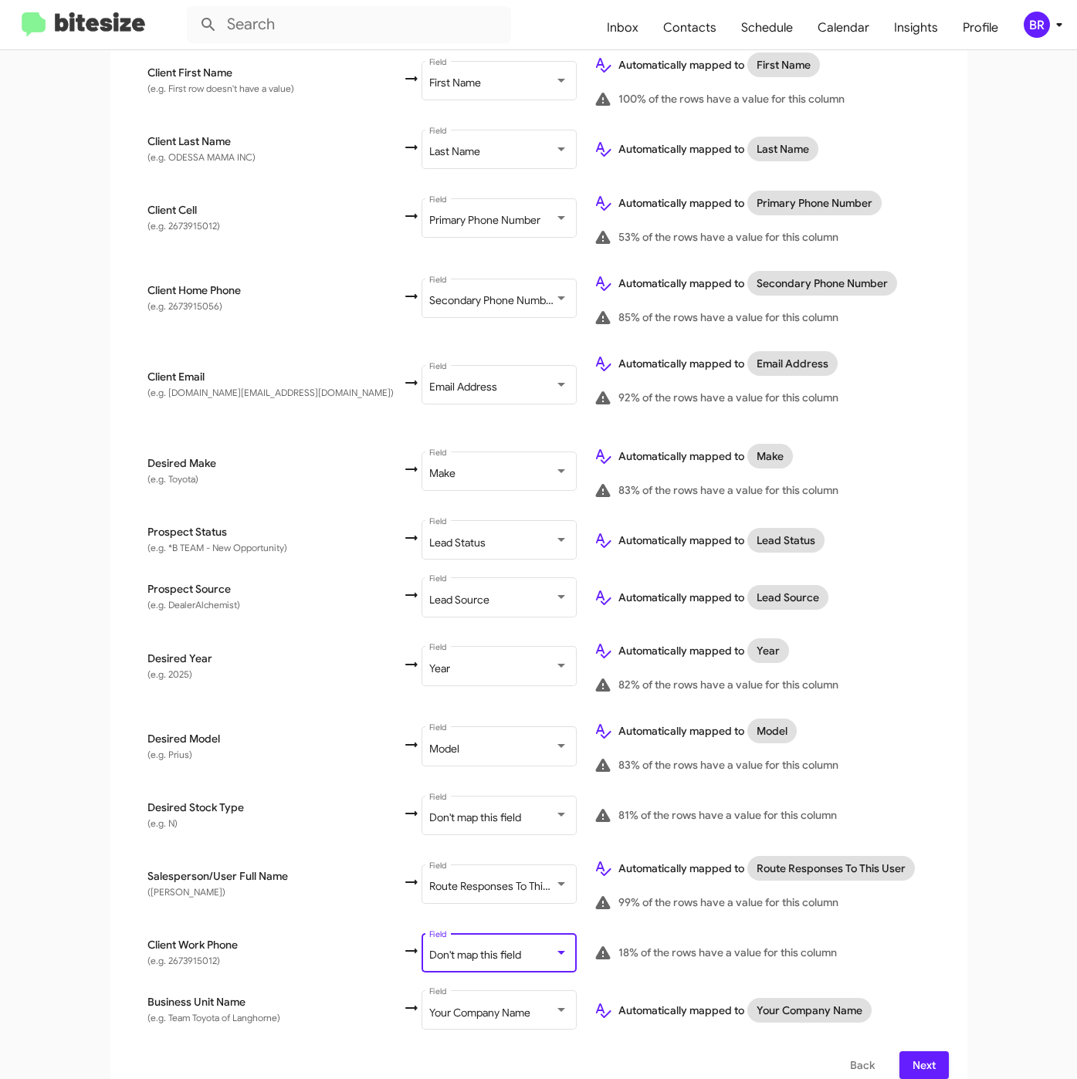
click at [429, 948] on span "Don't map this field" at bounding box center [475, 955] width 92 height 14
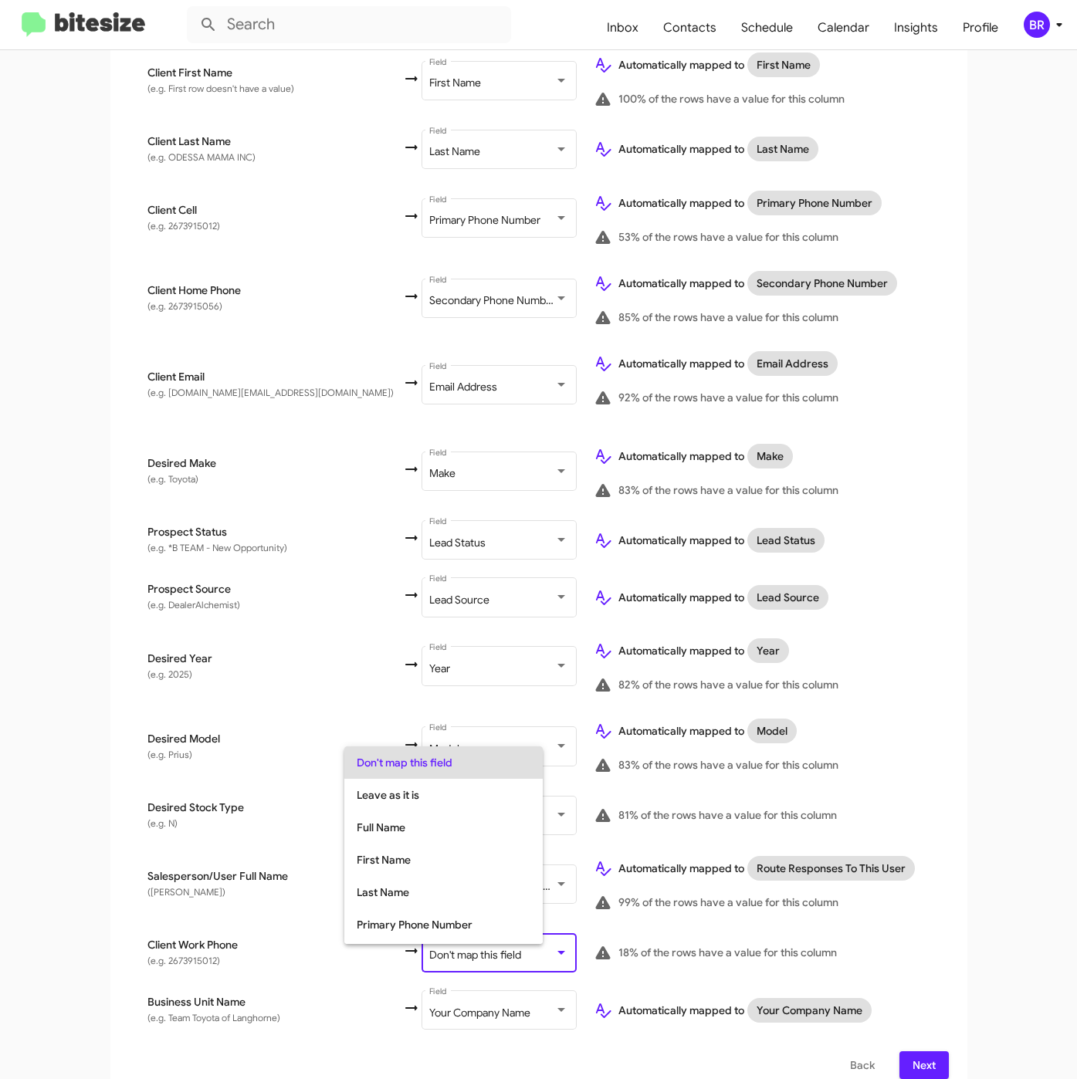
scroll to position [61, 0]
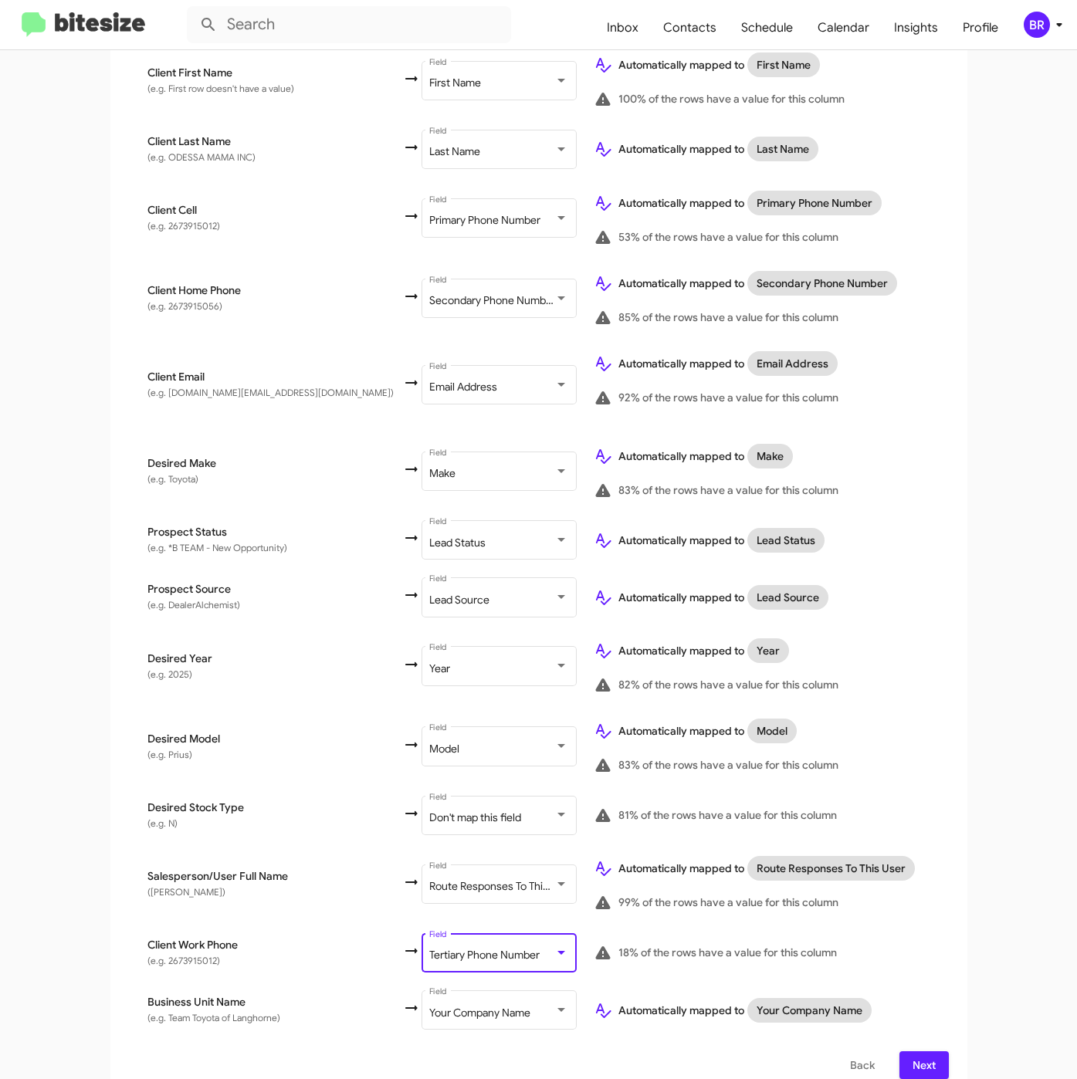
click at [927, 1051] on button "Next" at bounding box center [923, 1065] width 49 height 28
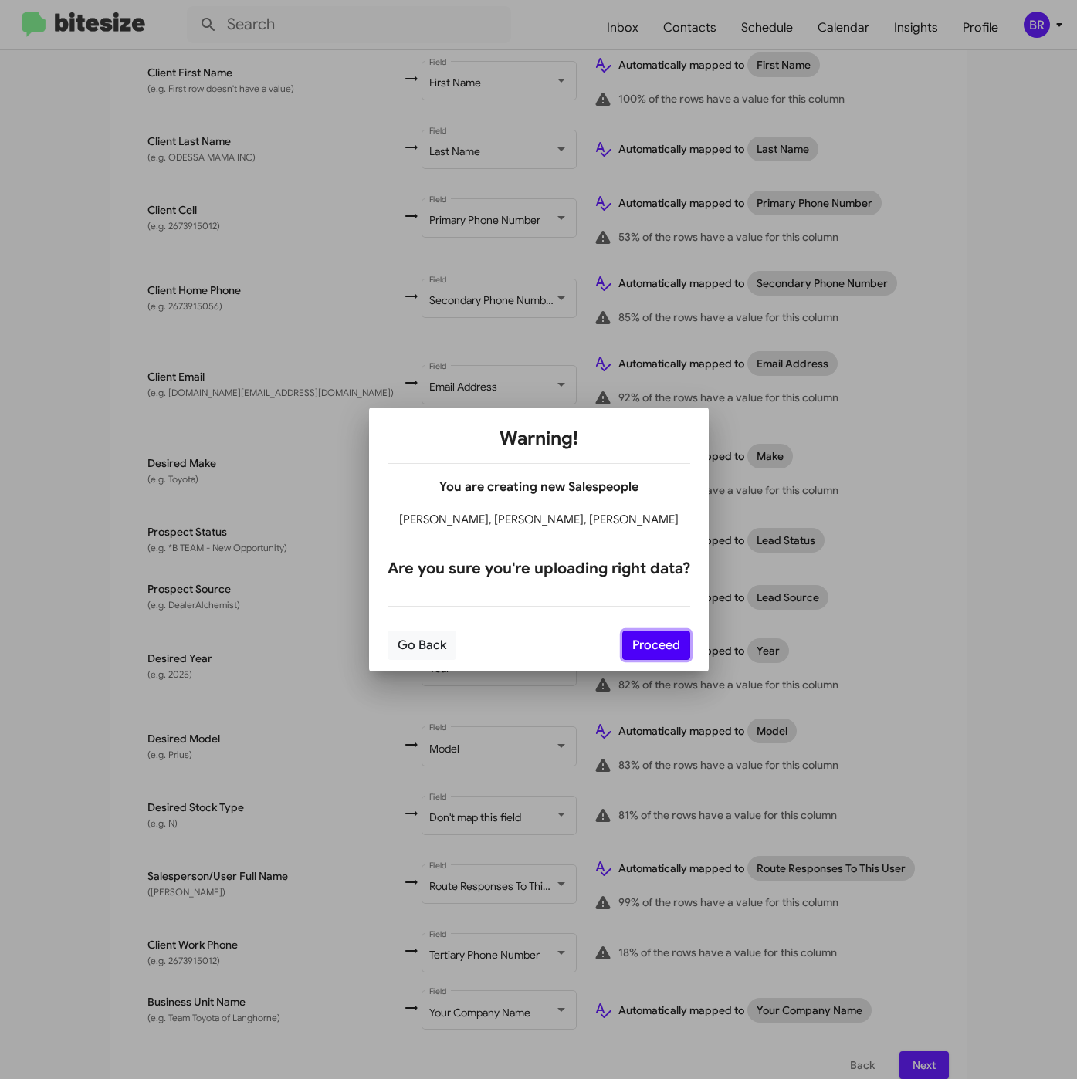
click at [669, 644] on button "Proceed" at bounding box center [656, 645] width 68 height 29
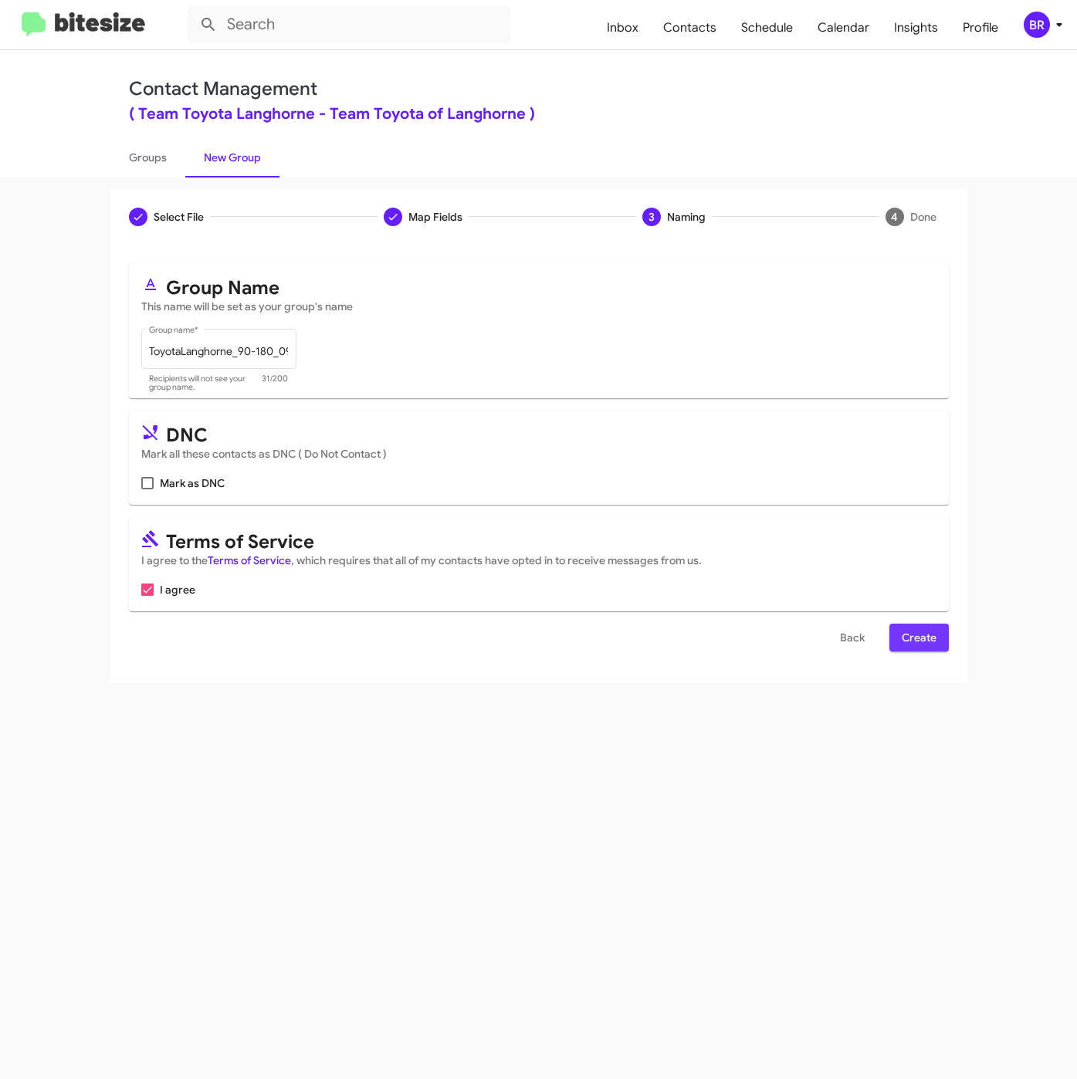
click at [908, 631] on span "Create" at bounding box center [918, 638] width 35 height 28
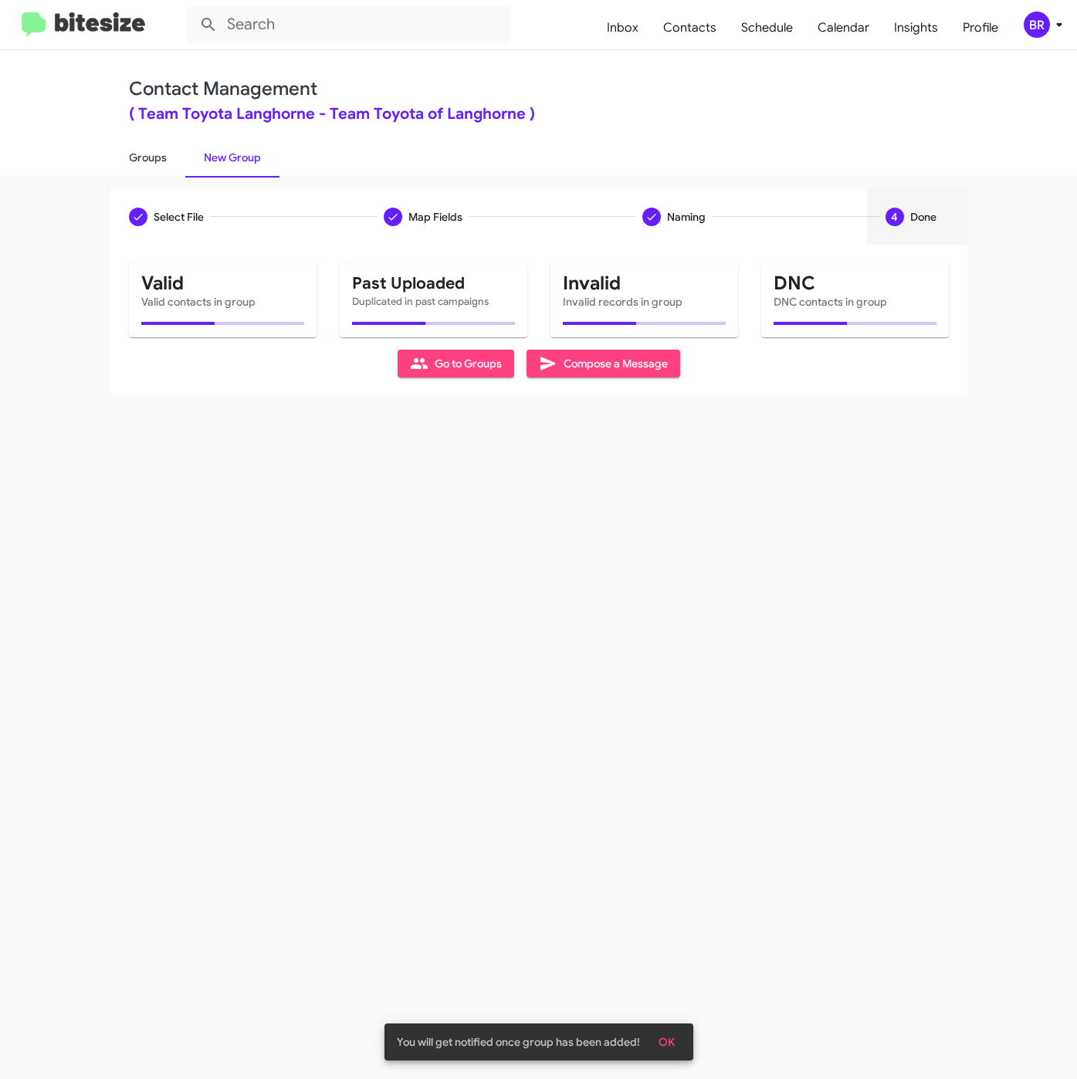
click at [158, 158] on link "Groups" at bounding box center [147, 157] width 75 height 40
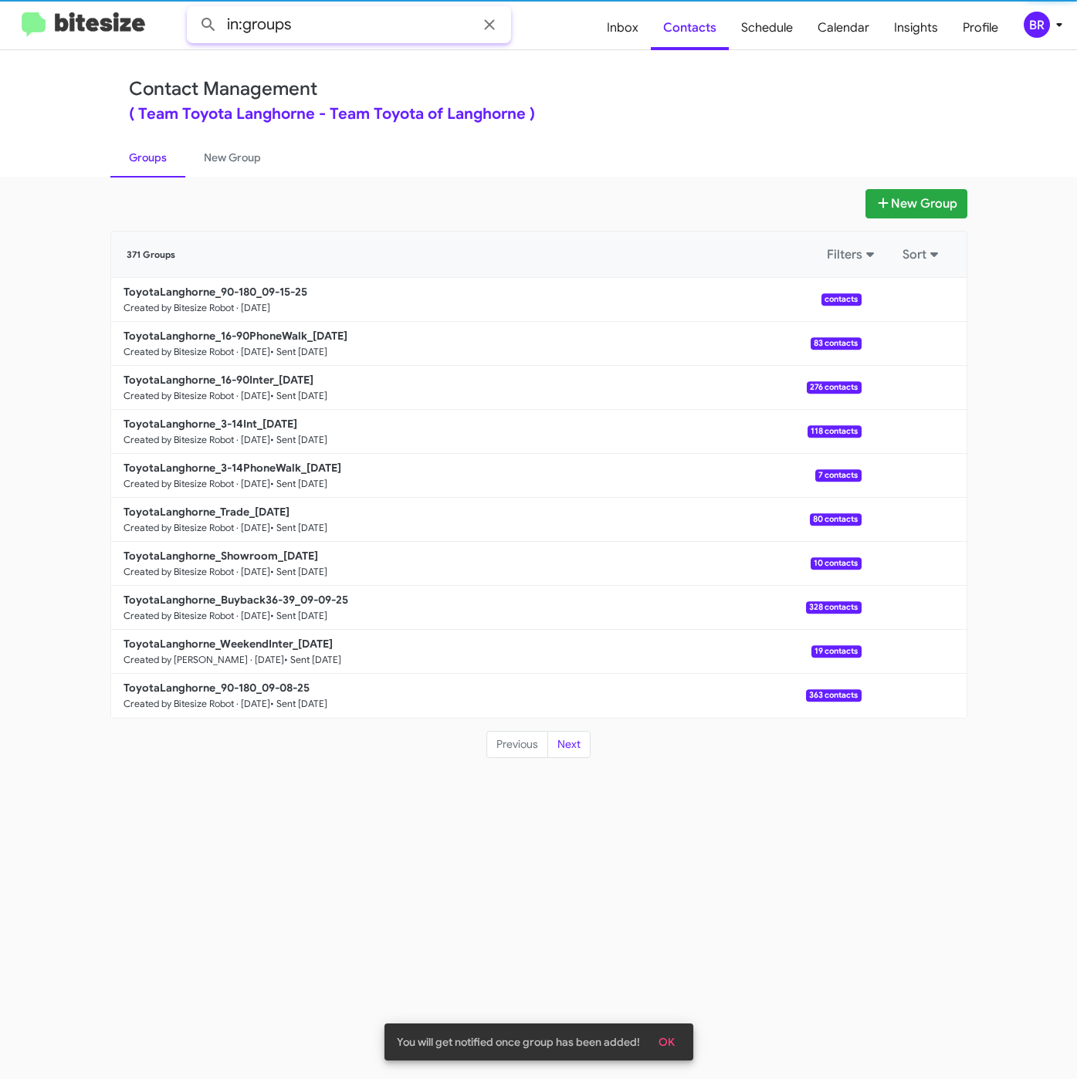
click at [370, 28] on input "in:groups" at bounding box center [349, 24] width 324 height 37
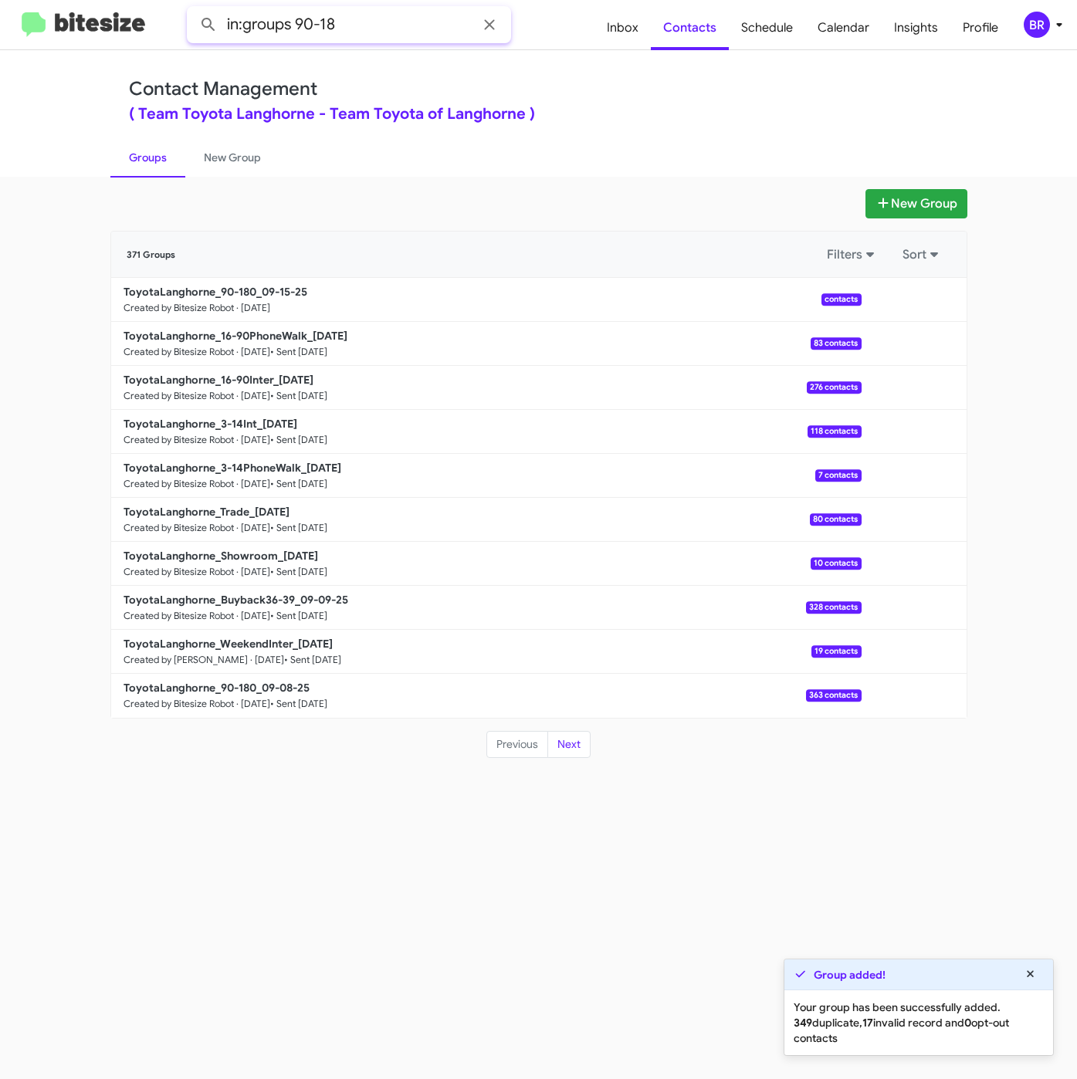
type input "in:groups 90-18"
click at [193, 9] on button at bounding box center [208, 24] width 31 height 31
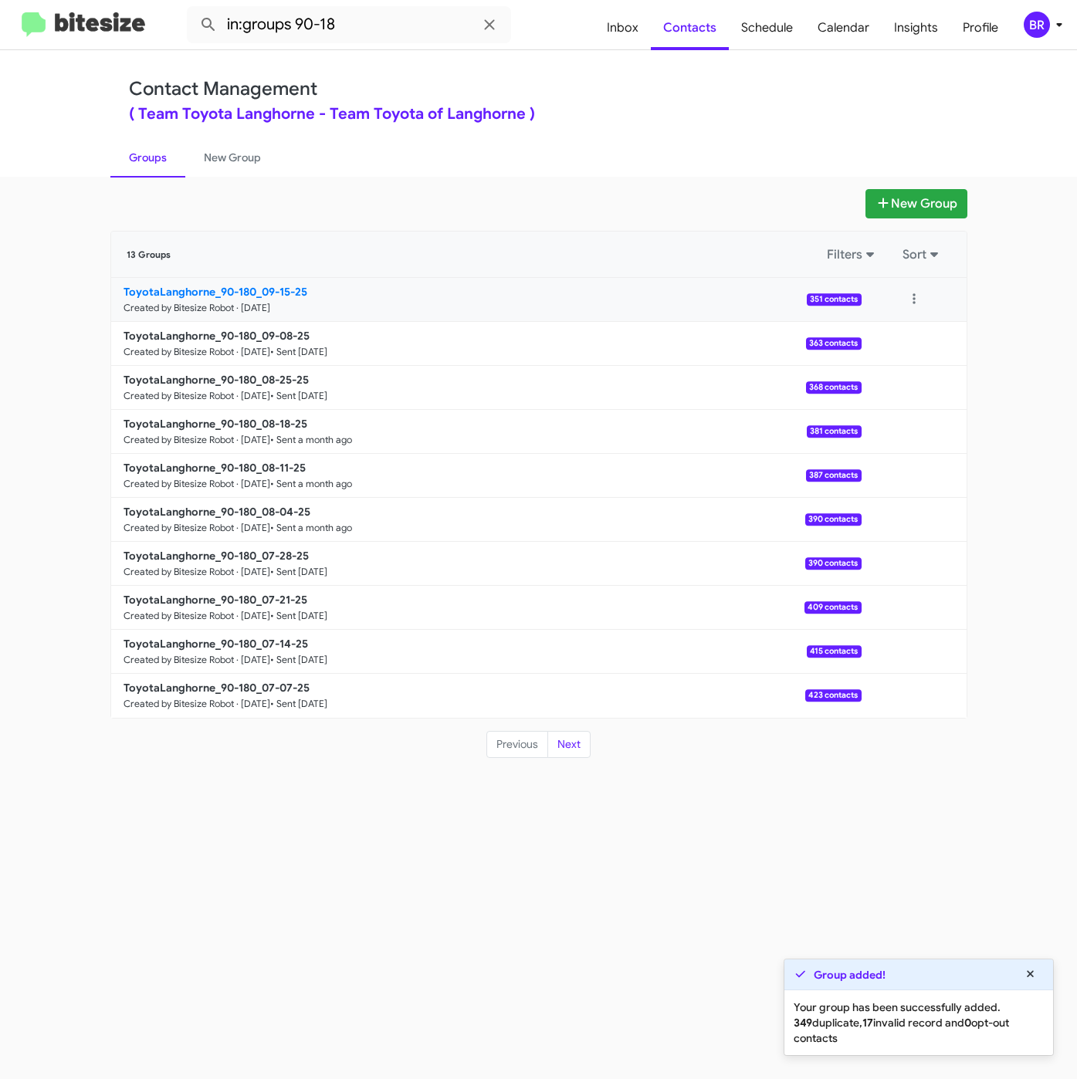
drag, startPoint x: 282, startPoint y: 281, endPoint x: 289, endPoint y: 289, distance: 11.0
click at [282, 282] on link "ToyotaLanghorne_90-180_09-15-25 Created by Bitesize Robot · Sep 15, 2025 351 co…" at bounding box center [486, 300] width 750 height 44
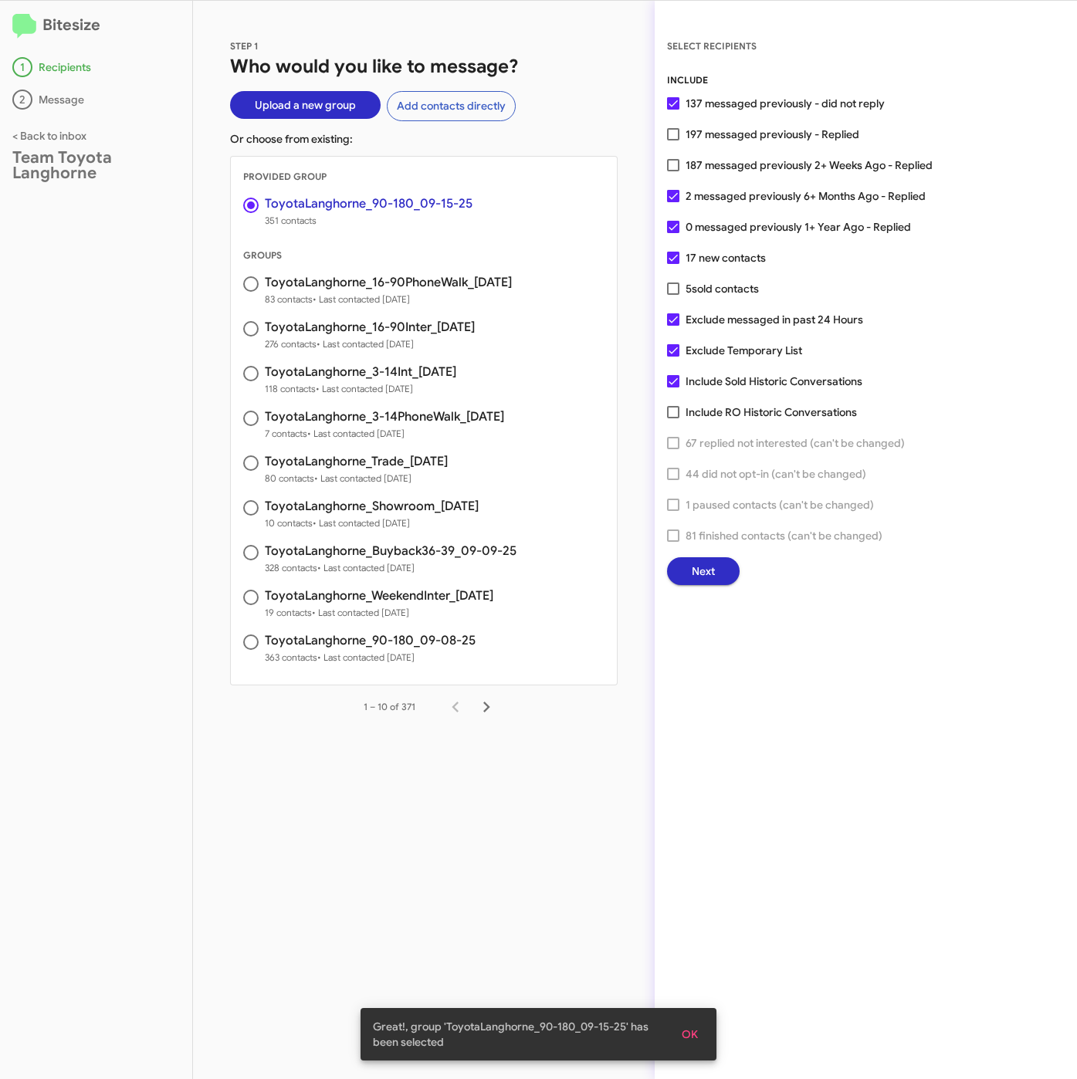
click at [716, 565] on button "Next" at bounding box center [703, 571] width 73 height 28
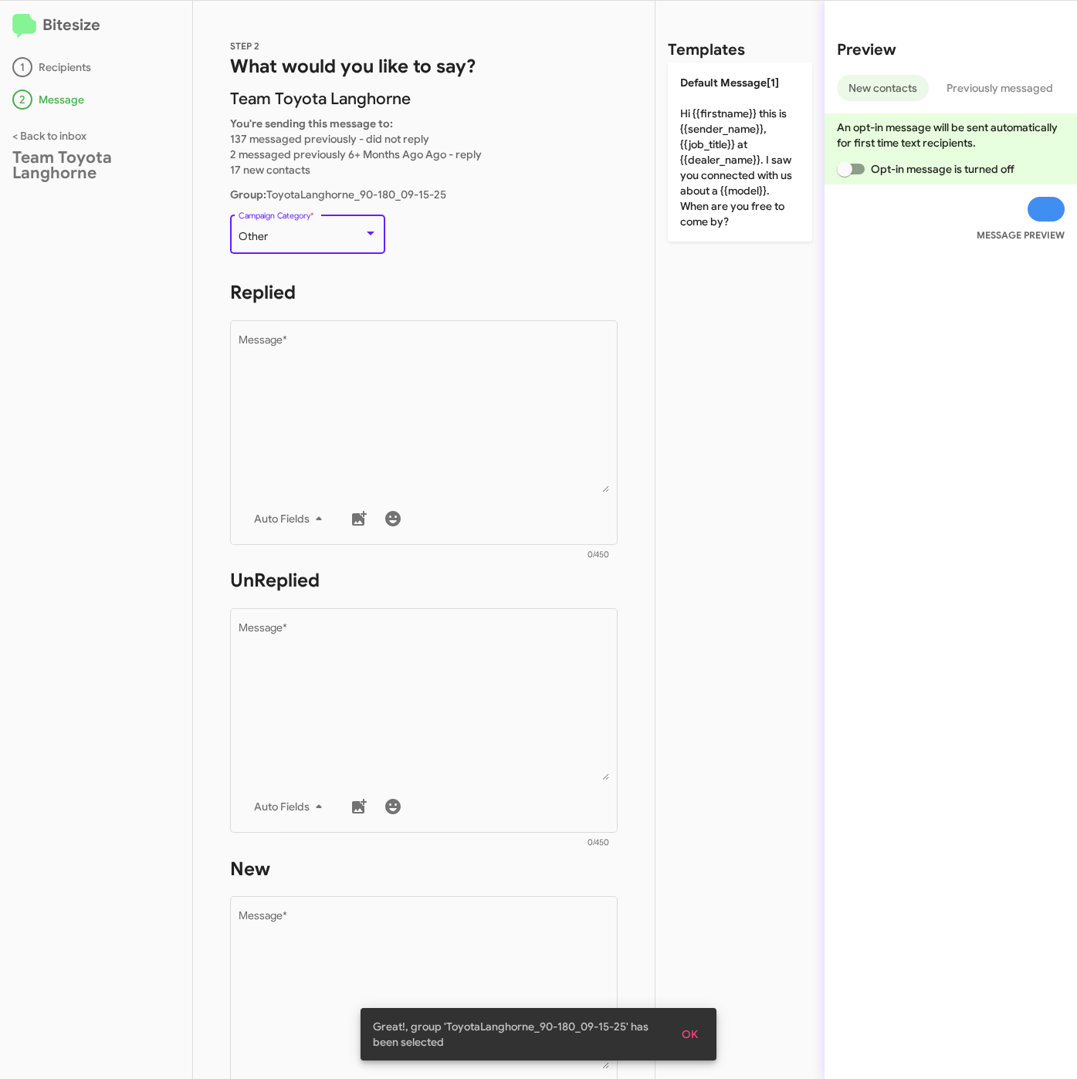
click at [347, 241] on div "Other" at bounding box center [300, 237] width 125 height 12
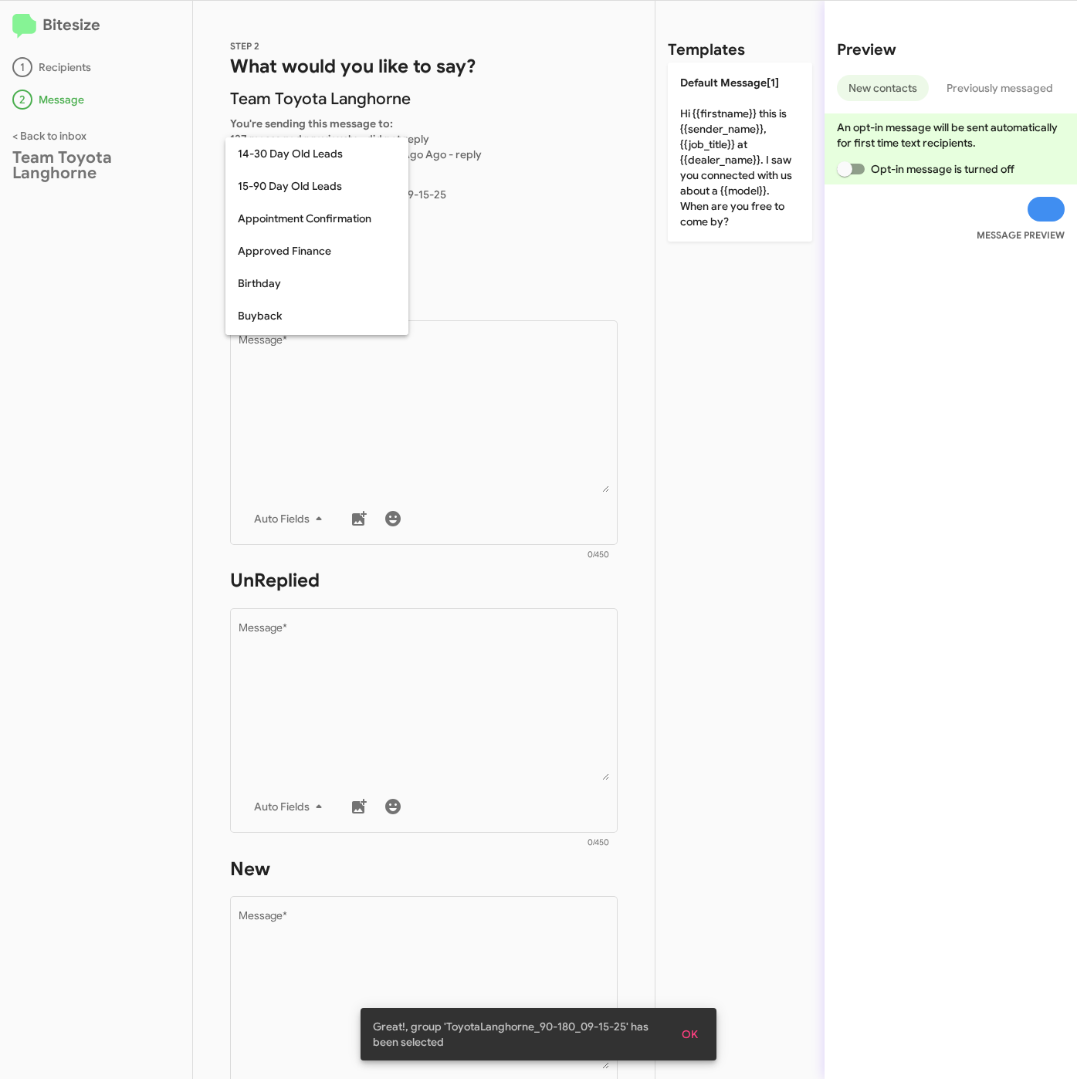
scroll to position [339, 0]
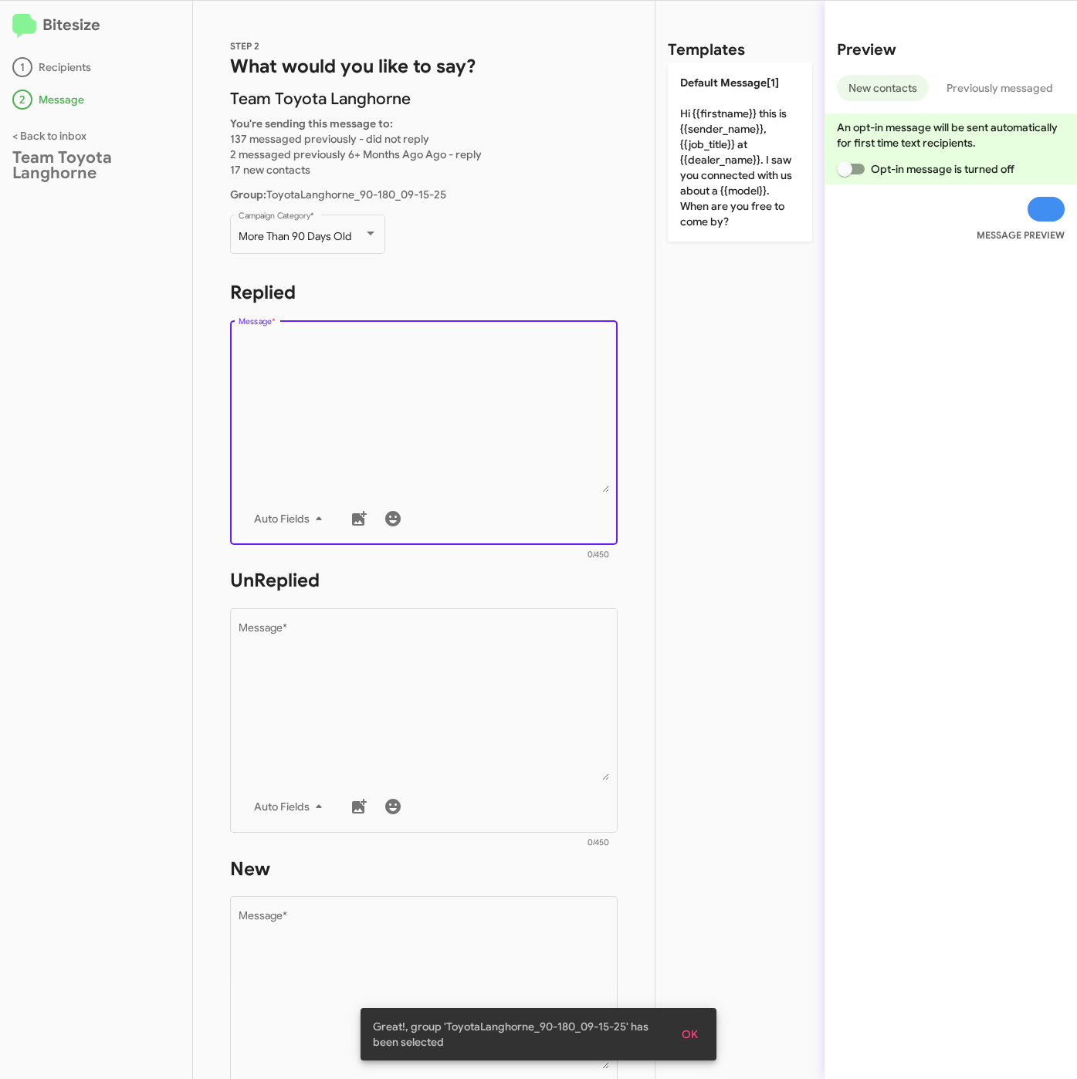
click at [326, 396] on textarea "Message *" at bounding box center [423, 413] width 371 height 157
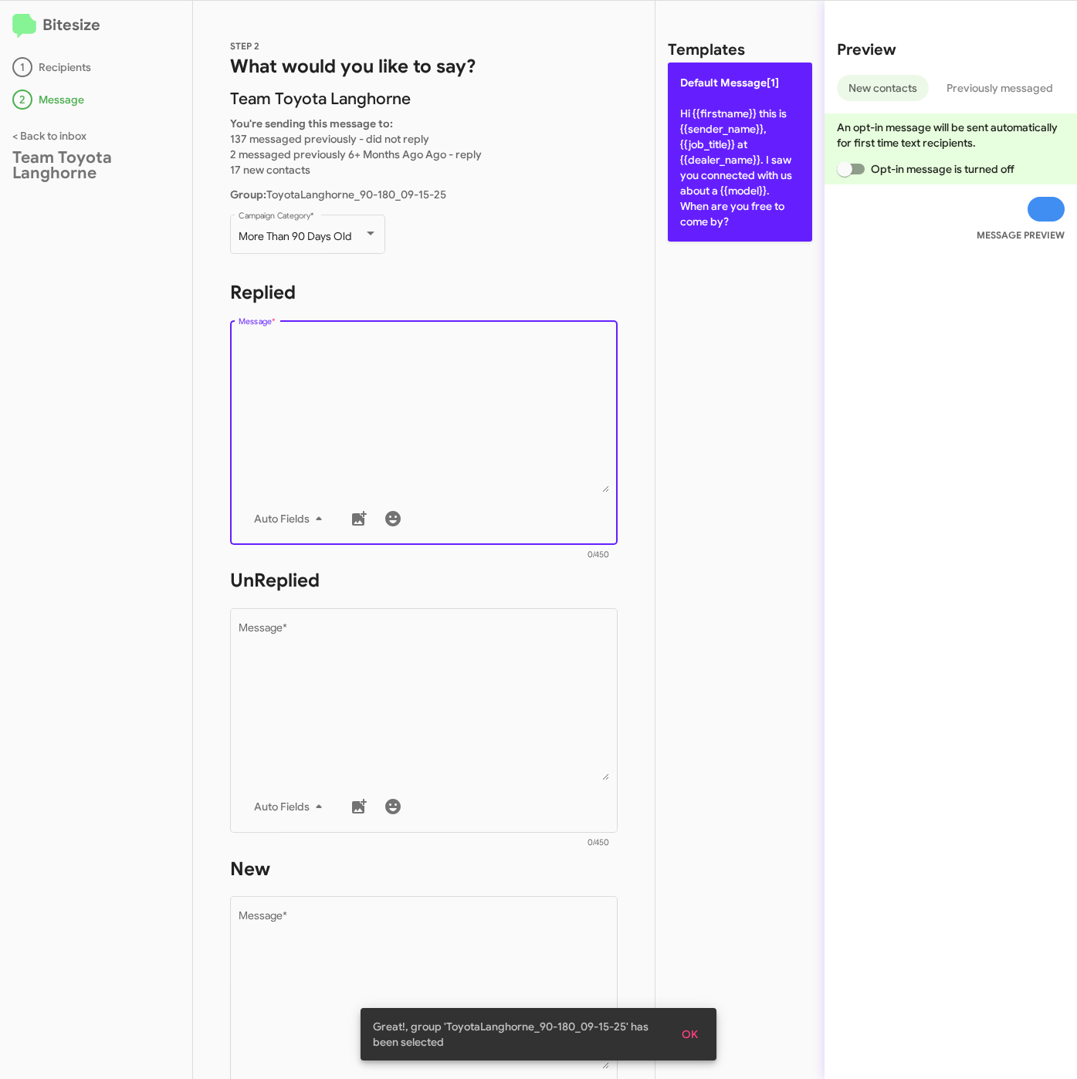
click at [709, 132] on p "Default Message[1] Hi {{firstname}} this is {{sender_name}}, {{job_title}} at {…" at bounding box center [740, 152] width 144 height 179
type textarea "Hi {{firstname}} this is {{sender_name}}, {{job_title}} at {{dealer_name}}. I s…"
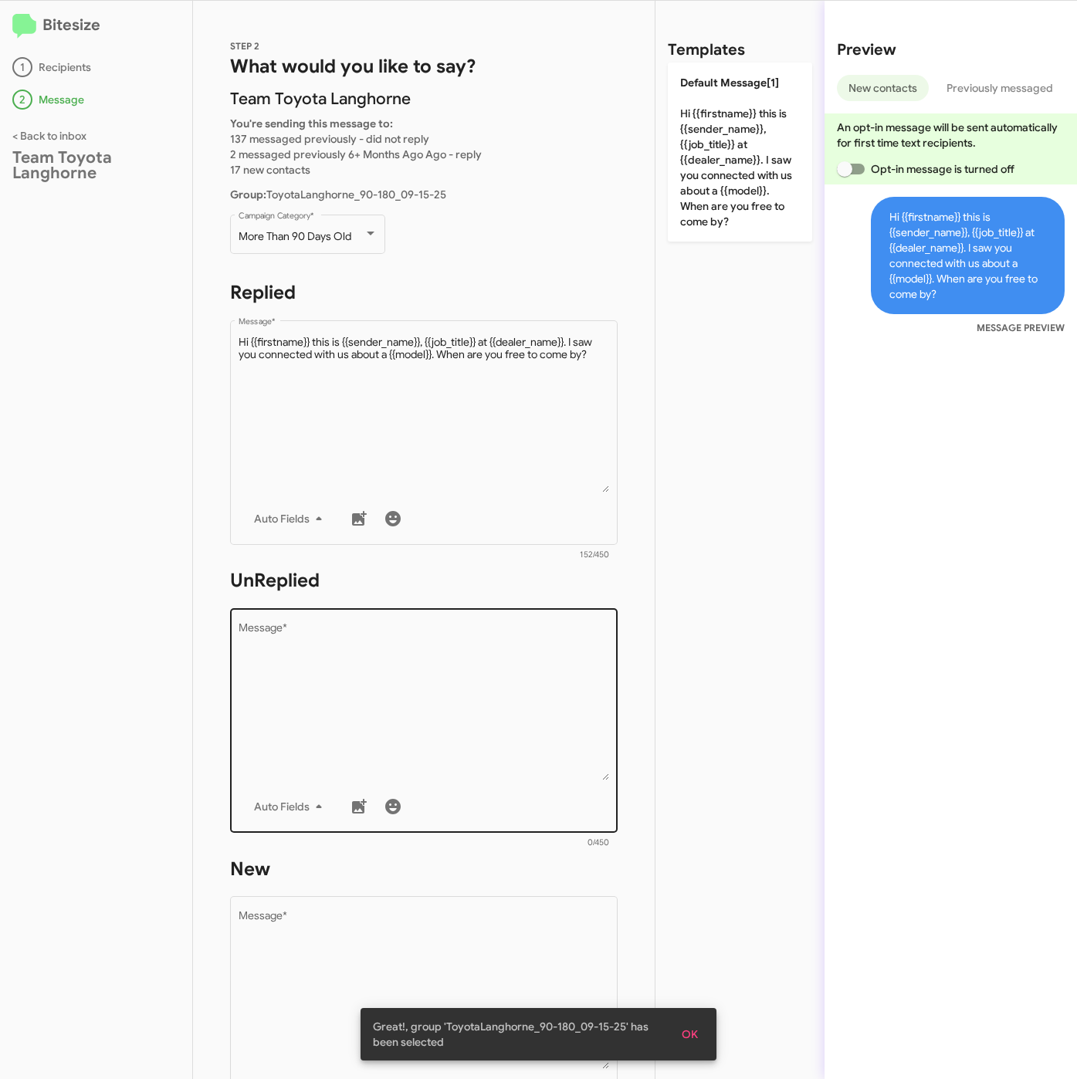
drag, startPoint x: 482, startPoint y: 707, endPoint x: 512, endPoint y: 684, distance: 38.6
click at [487, 707] on textarea "Message *" at bounding box center [423, 701] width 371 height 157
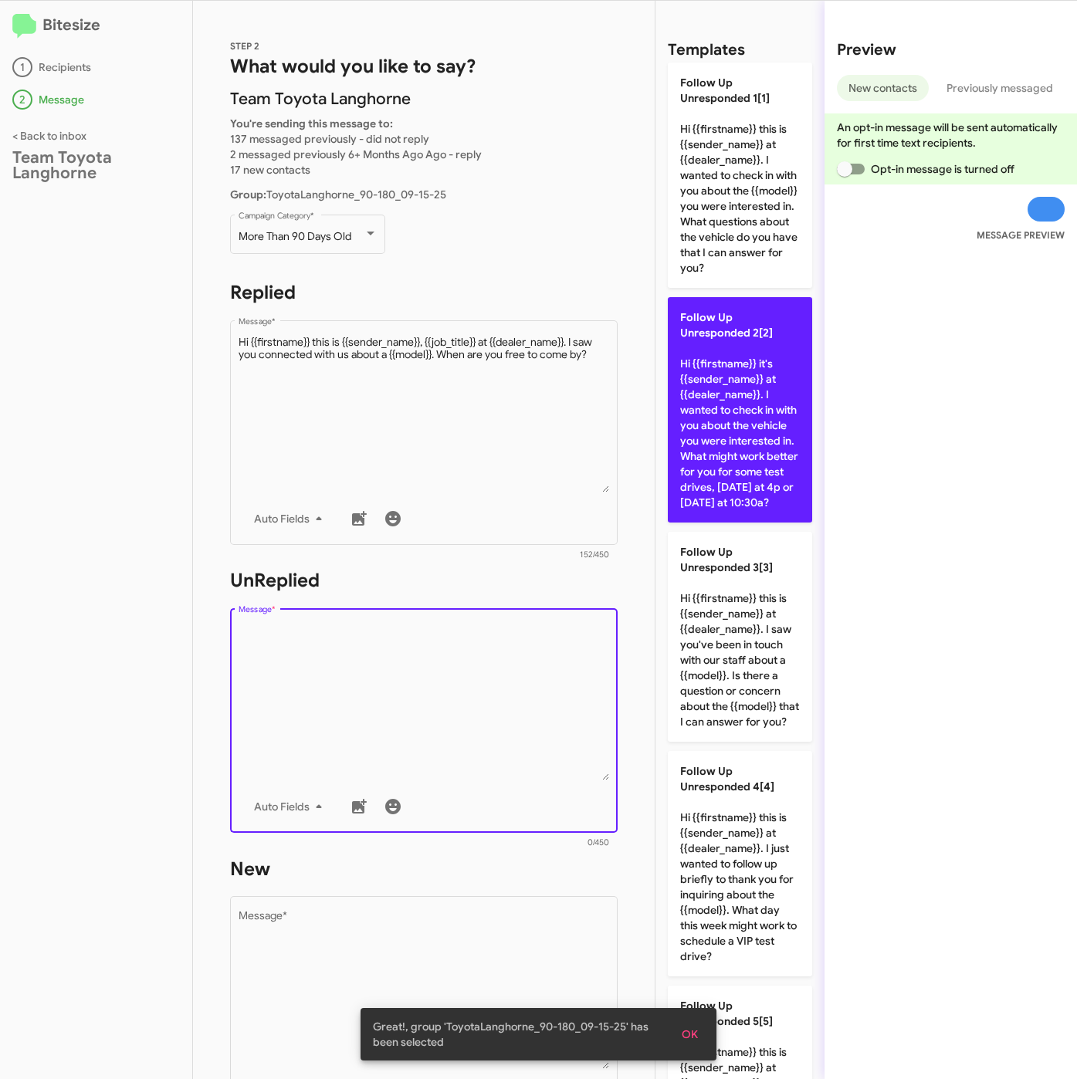
click at [688, 489] on p "Follow Up Unresponded 2[2] Hi {{firstname}} it's {{sender_name}} at {{dealer_na…" at bounding box center [740, 409] width 144 height 225
type textarea "Hi {{firstname}} it's {{sender_name}} at {{dealer_name}}. I wanted to check in …"
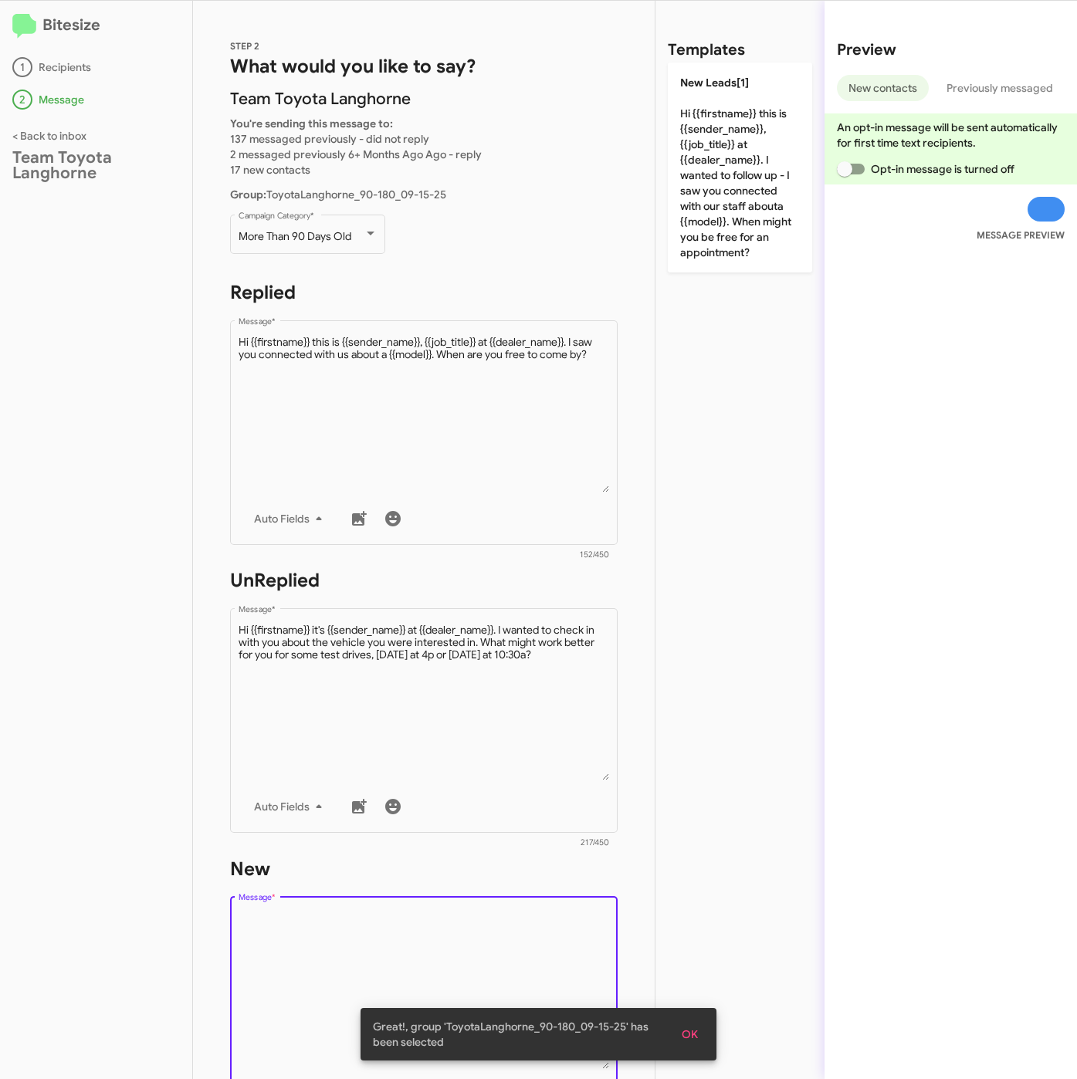
drag, startPoint x: 412, startPoint y: 943, endPoint x: 619, endPoint y: 505, distance: 484.7
click at [415, 941] on textarea "Message *" at bounding box center [423, 989] width 371 height 157
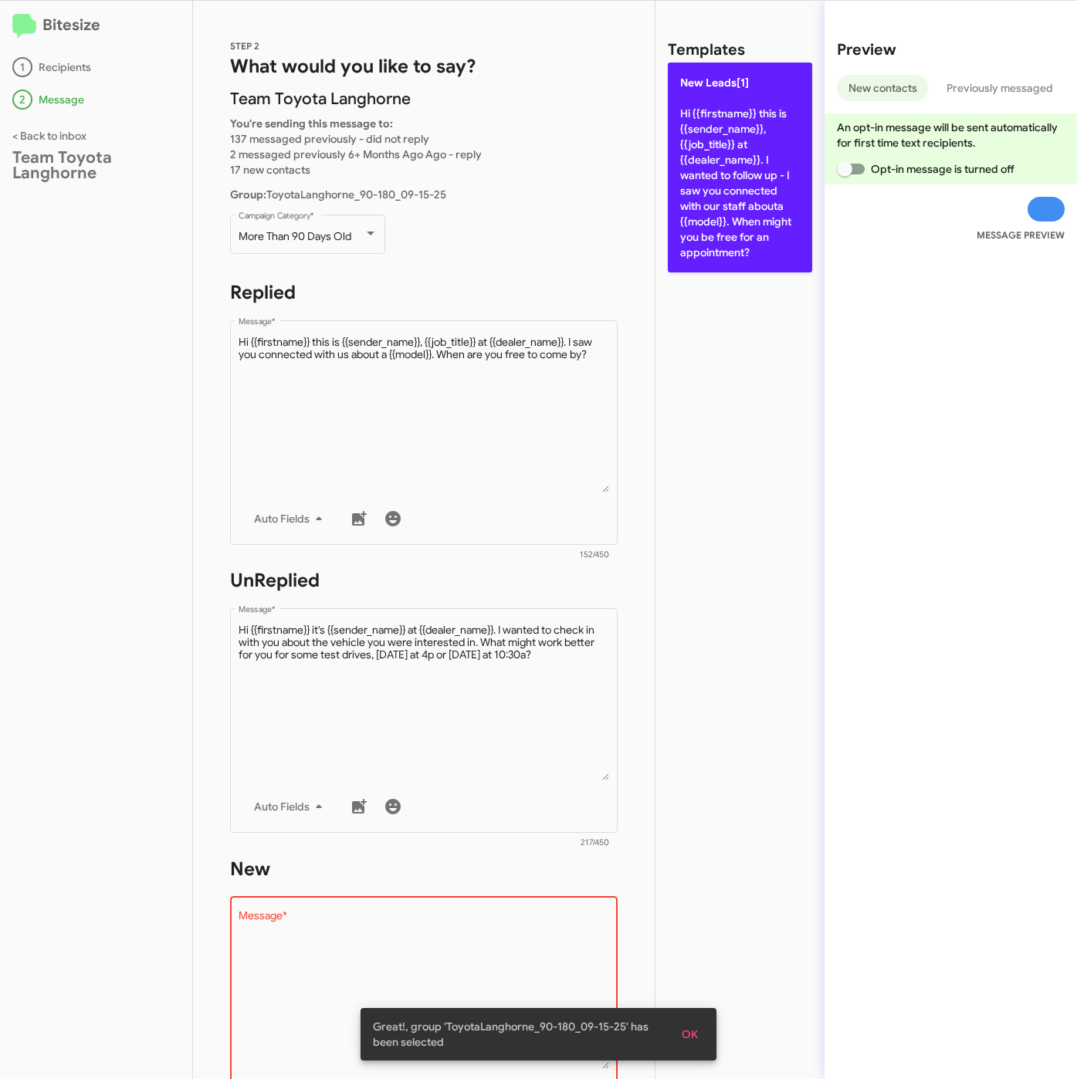
click at [734, 155] on p "New Leads[1] Hi {{firstname}} this is {{sender_name}}, {{job_title}} at {{deale…" at bounding box center [740, 168] width 144 height 210
type textarea "Hi {{firstname}} this is {{sender_name}}, {{job_title}} at {{dealer_name}}. I w…"
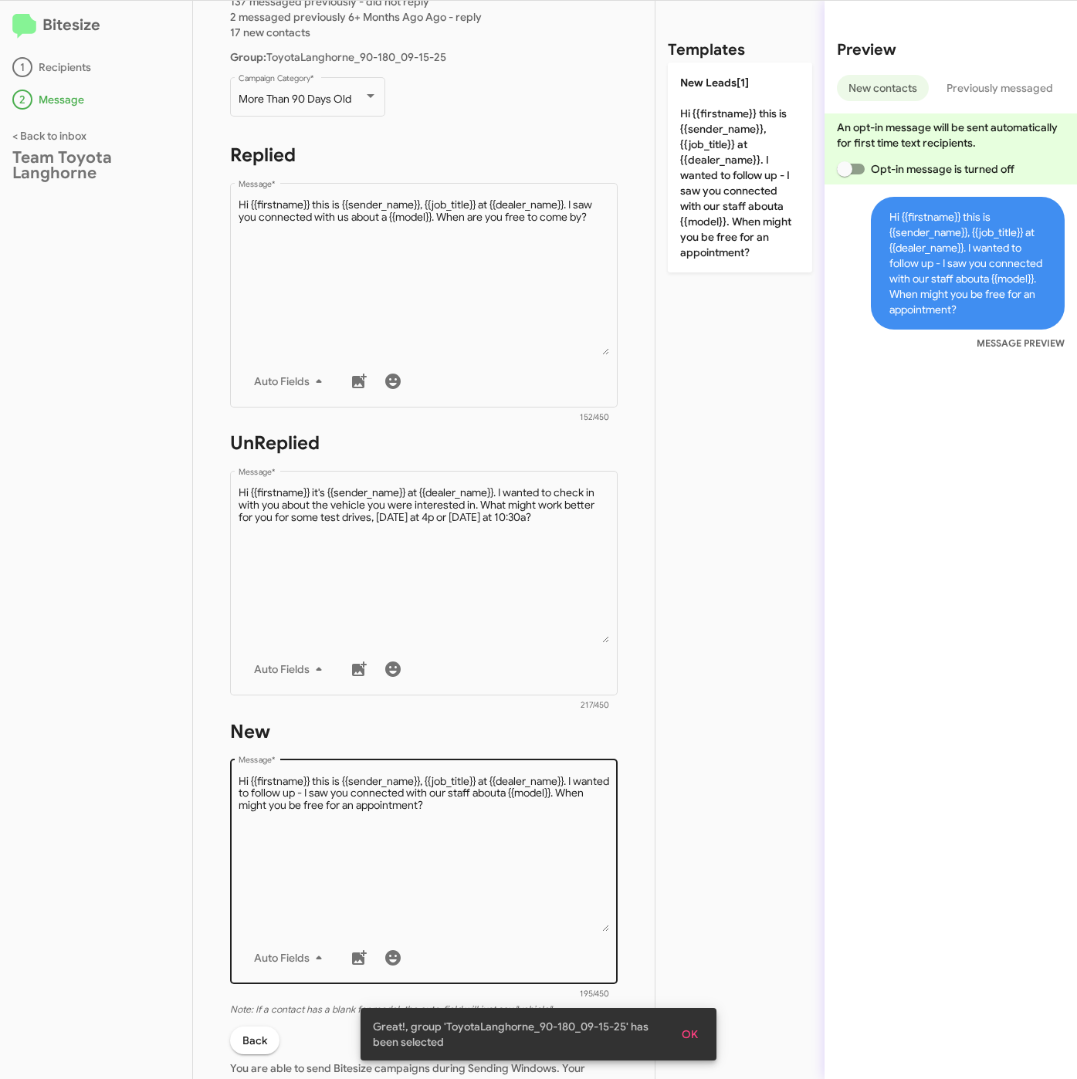
scroll to position [332, 0]
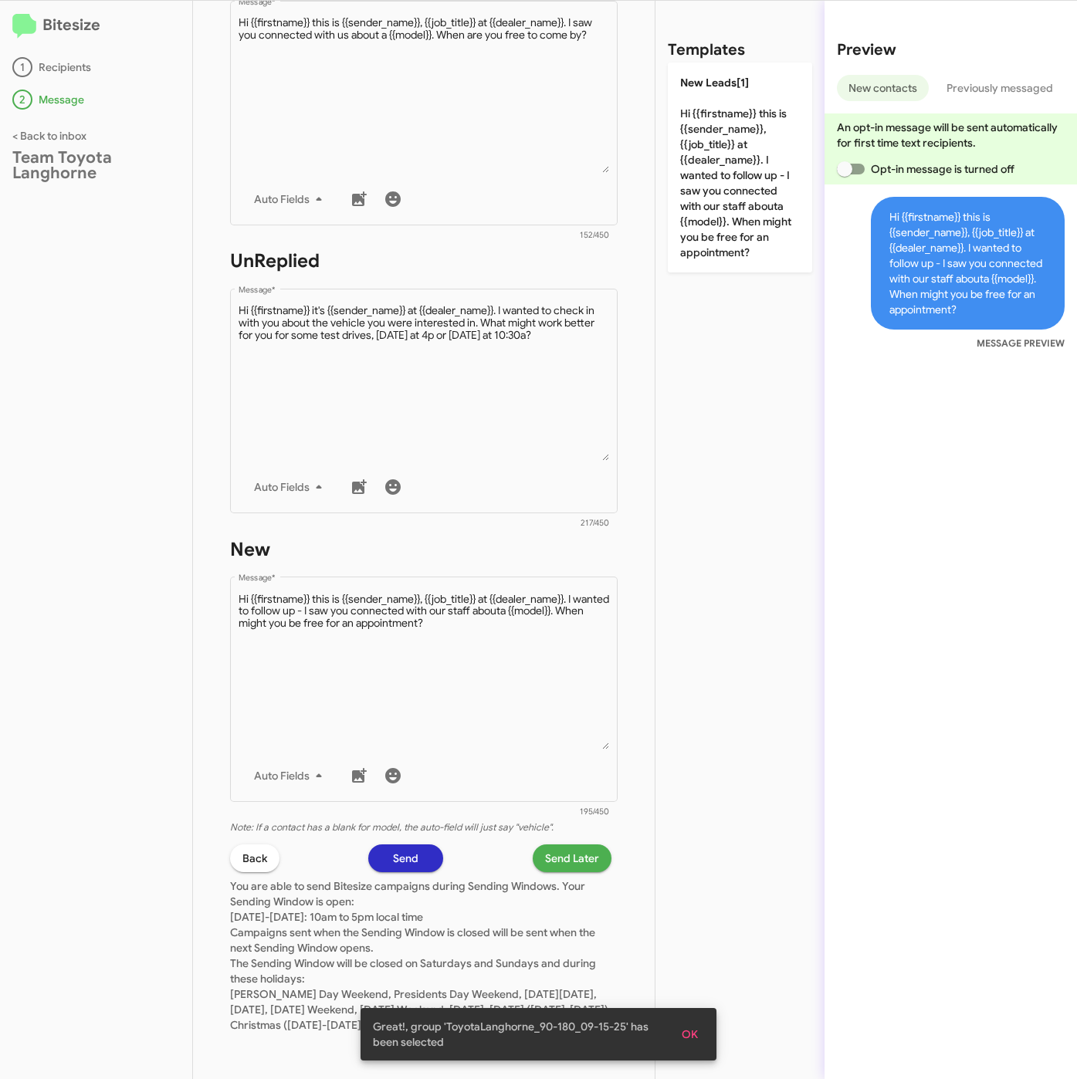
click at [582, 844] on button "Send Later" at bounding box center [571, 858] width 79 height 28
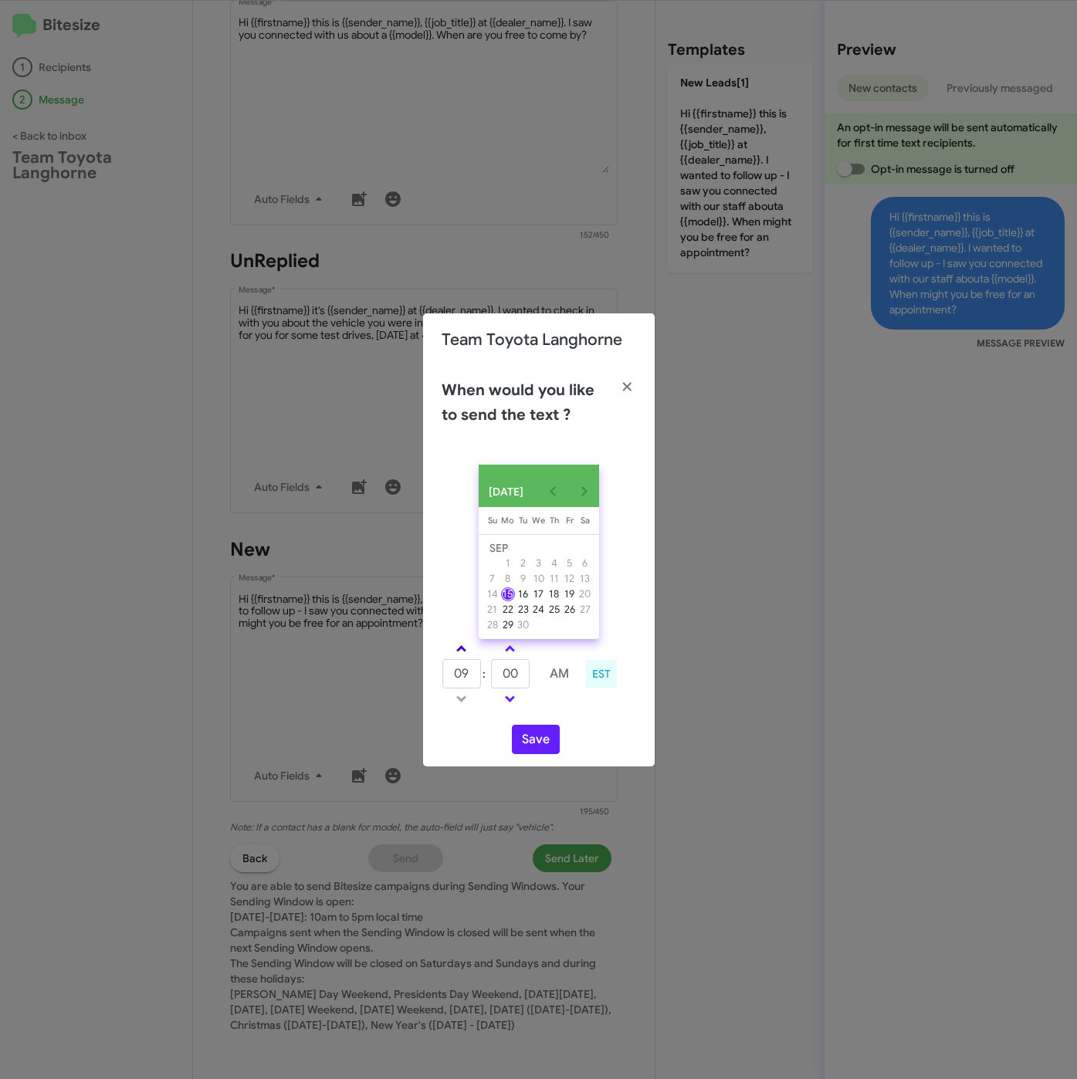
click at [468, 642] on link at bounding box center [461, 649] width 27 height 18
type input "01"
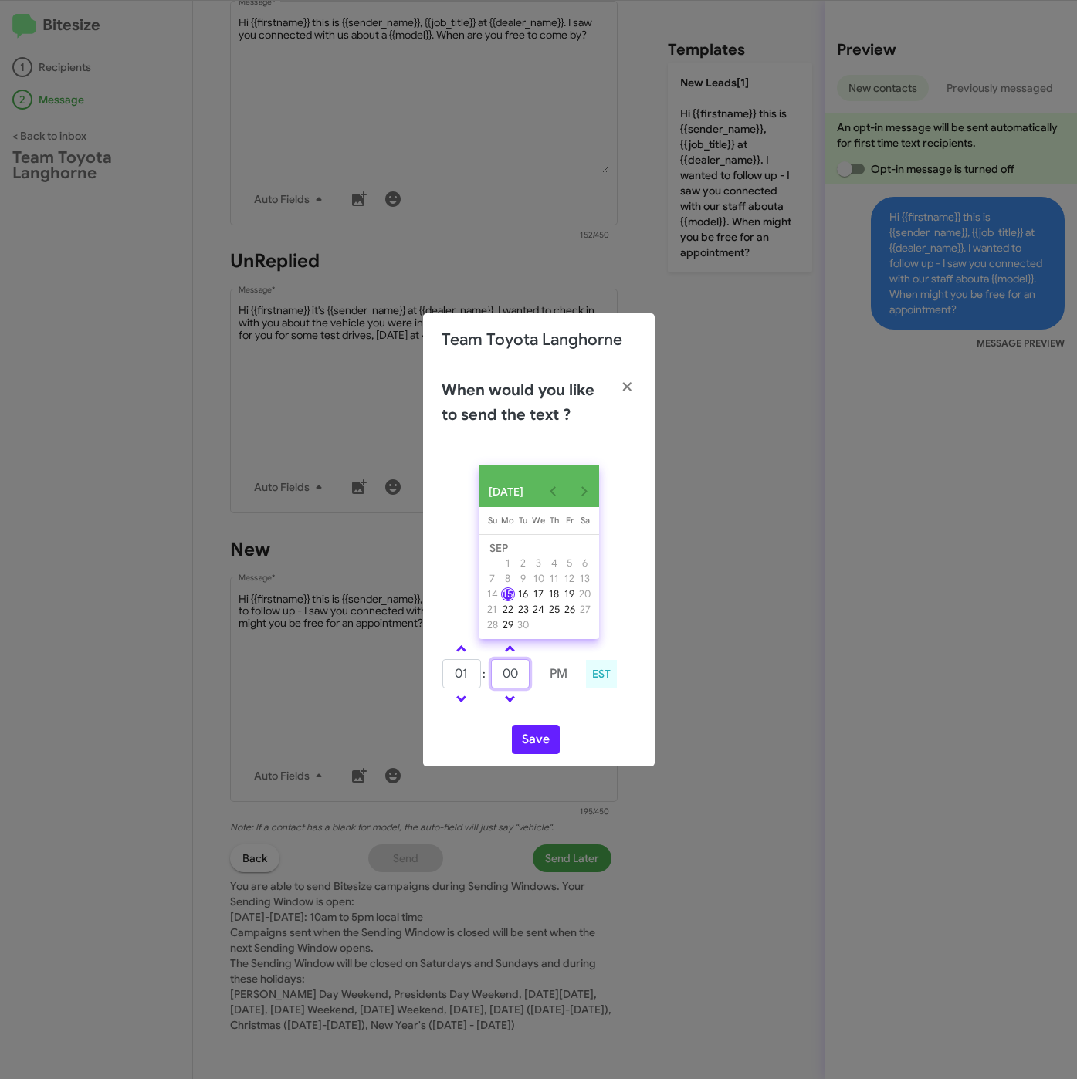
drag, startPoint x: 519, startPoint y: 676, endPoint x: 487, endPoint y: 678, distance: 32.5
click at [487, 678] on tr "01 : 00 PM" at bounding box center [509, 673] width 137 height 31
type input "15"
click at [533, 754] on button "Save" at bounding box center [536, 739] width 48 height 29
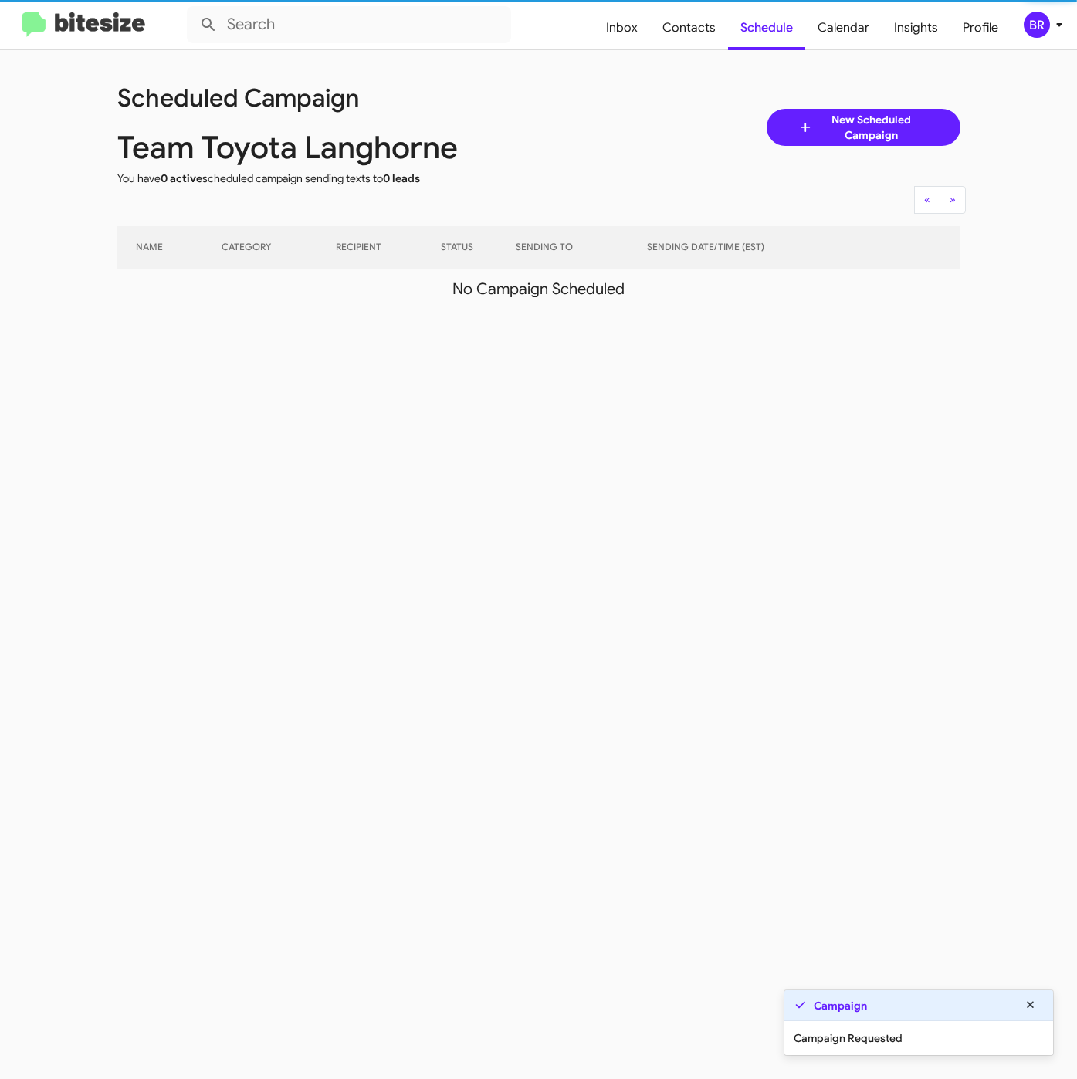
click at [1050, 28] on icon at bounding box center [1059, 24] width 19 height 19
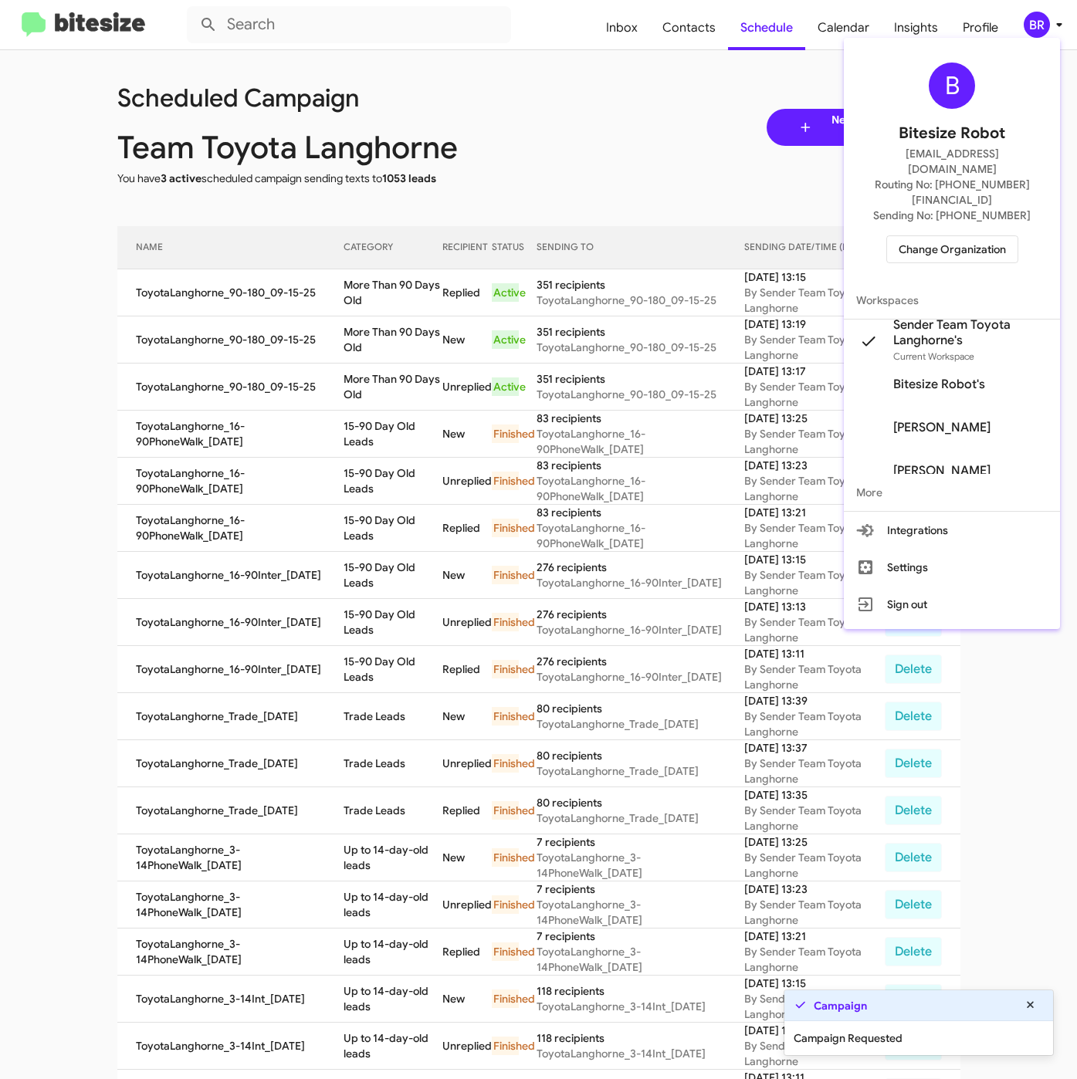
click at [367, 302] on div at bounding box center [538, 539] width 1077 height 1079
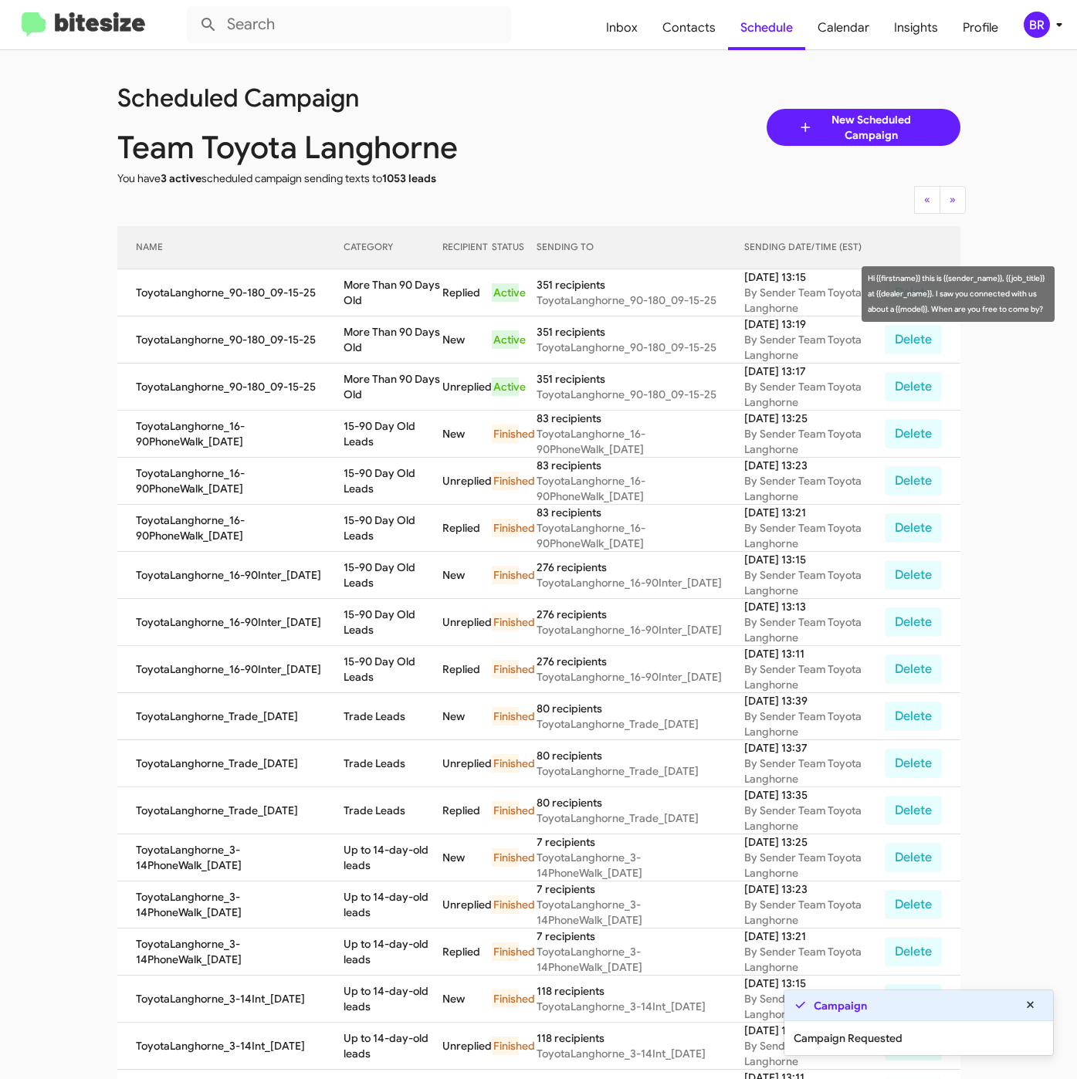
drag, startPoint x: 340, startPoint y: 282, endPoint x: 357, endPoint y: 297, distance: 21.9
click at [357, 297] on td "More Than 90 Days Old" at bounding box center [392, 292] width 99 height 47
copy td "More Than 90 Days Old"
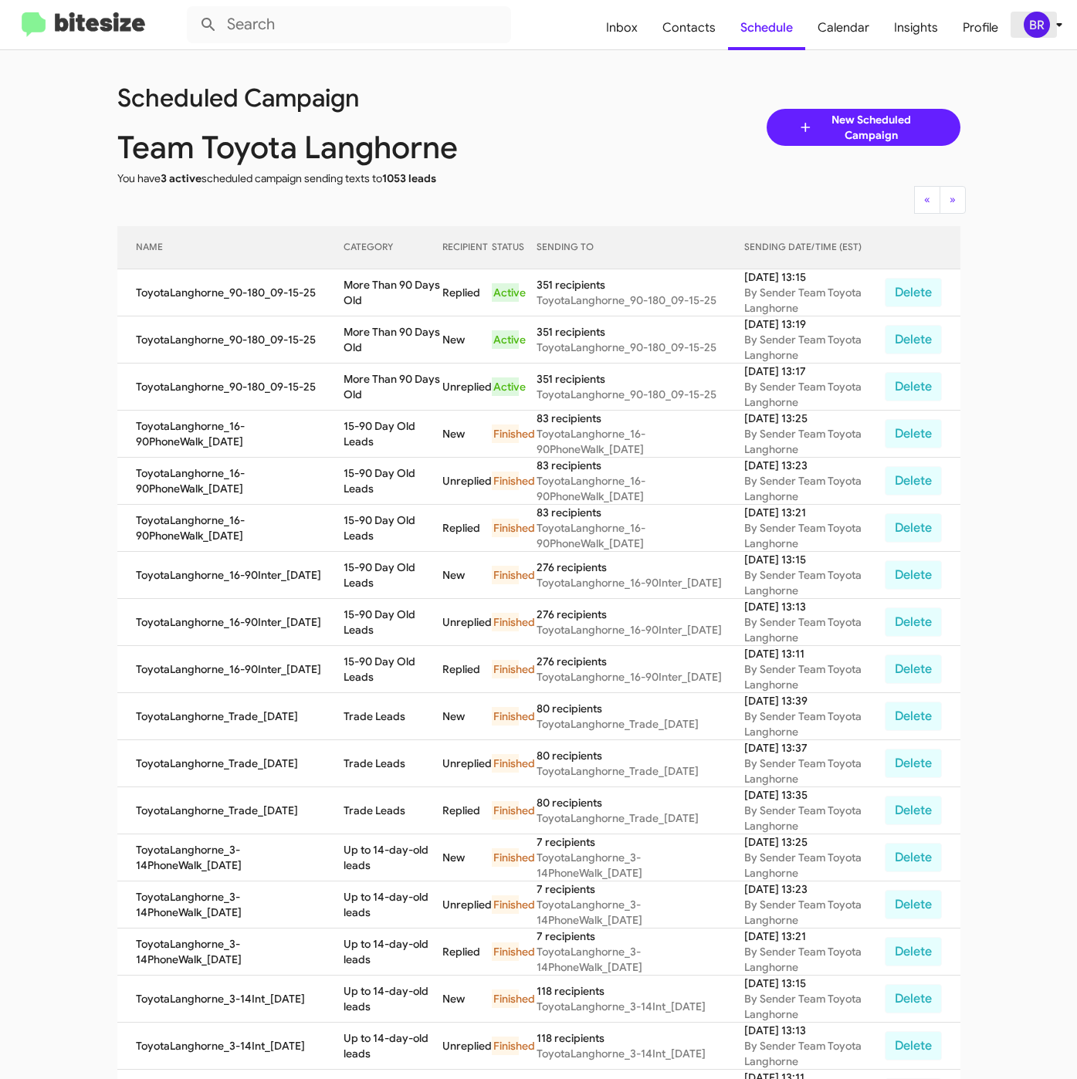
click at [1047, 12] on span "BR" at bounding box center [1046, 25] width 46 height 26
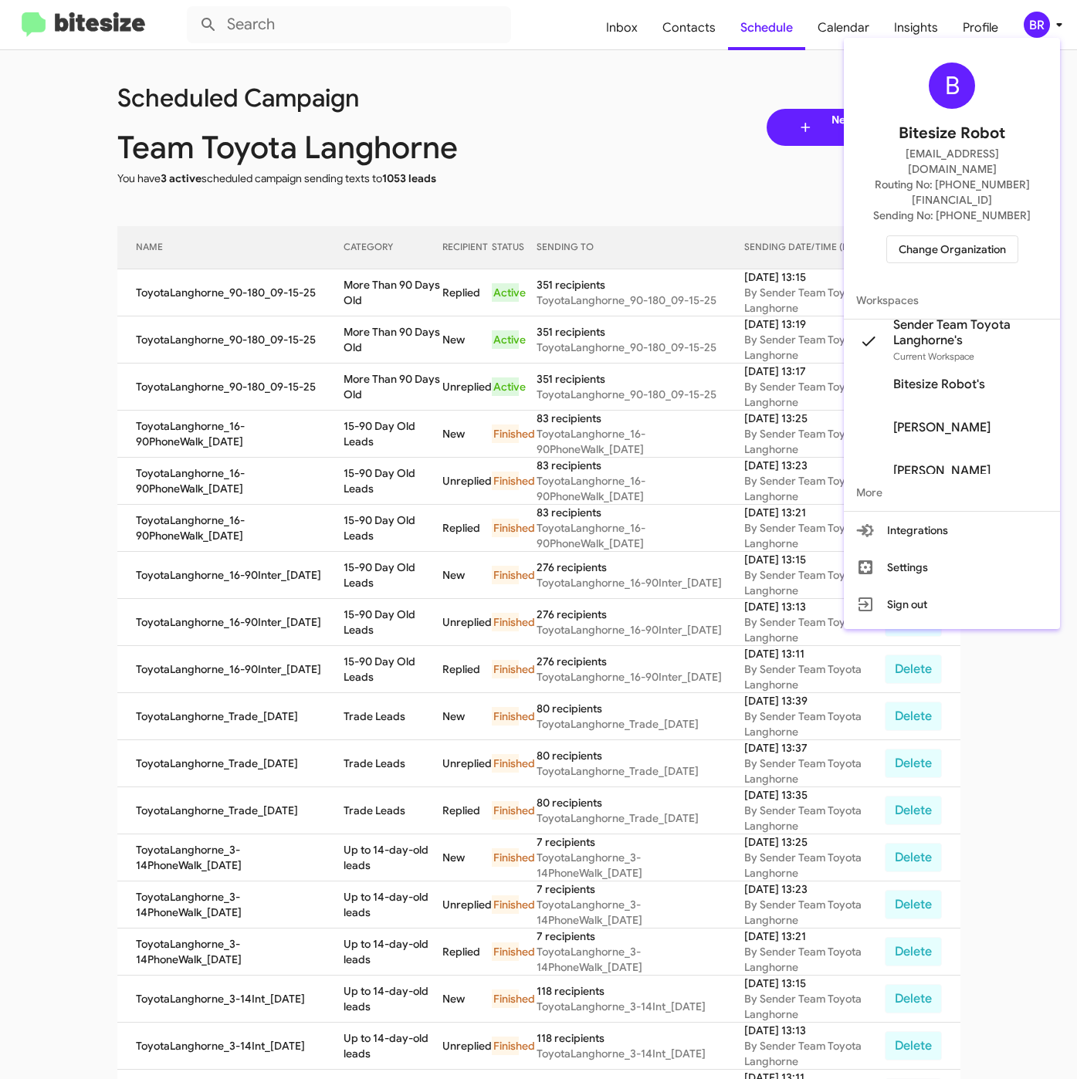
click at [972, 236] on span "Change Organization" at bounding box center [951, 249] width 107 height 26
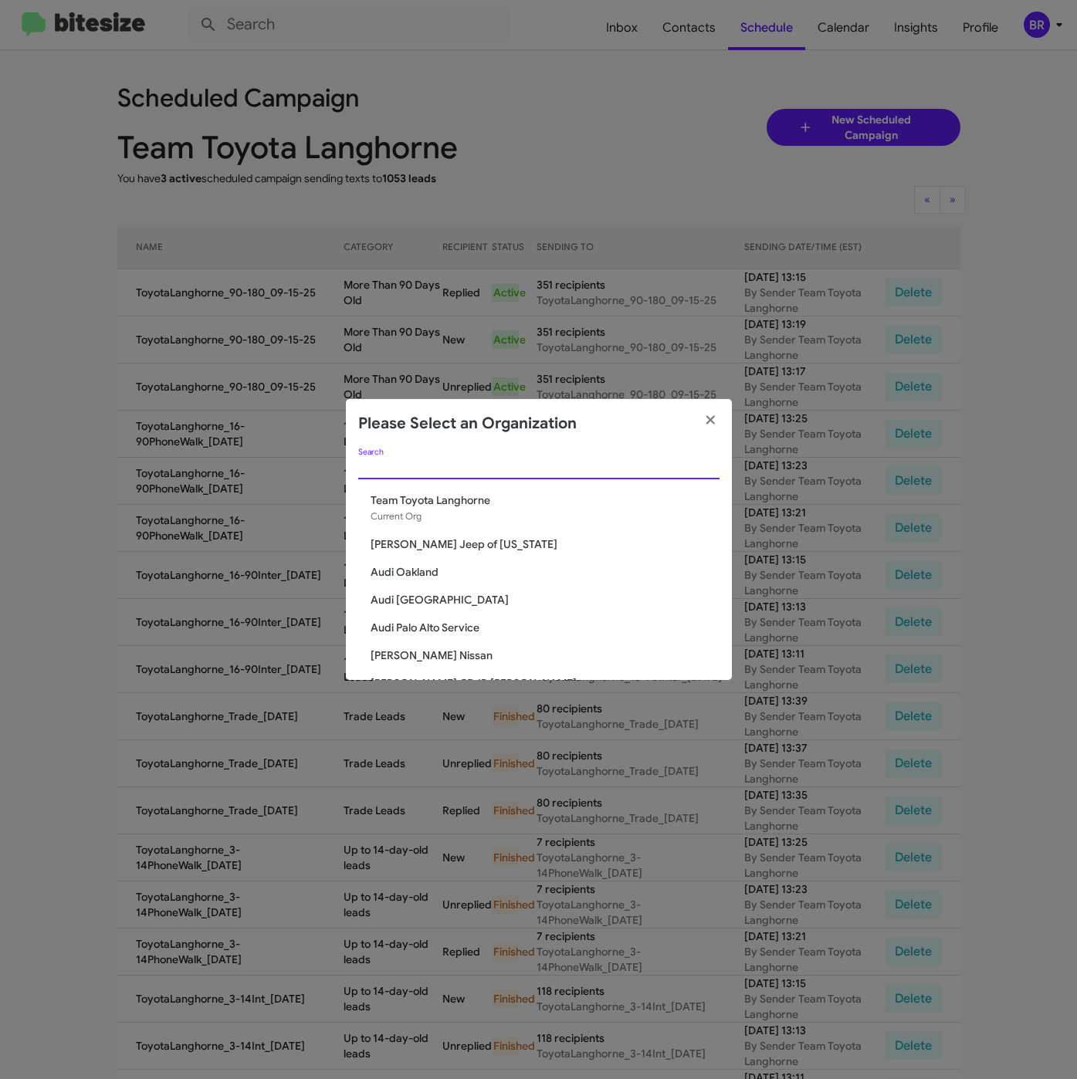
click at [447, 465] on input "Search" at bounding box center [538, 467] width 361 height 12
paste input "[PERSON_NAME] Nissan of Stanhope"
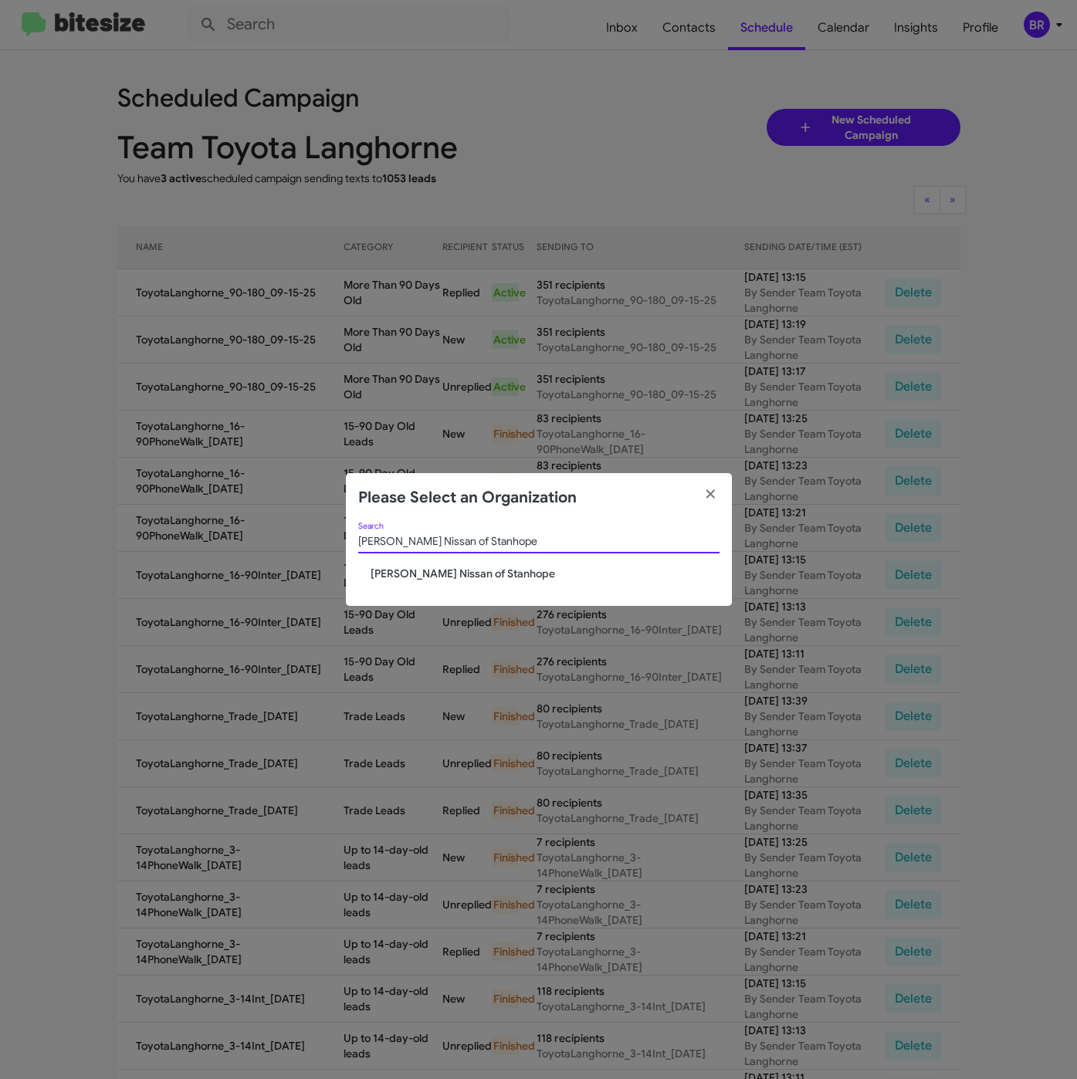
type input "[PERSON_NAME] Nissan of Stanhope"
click at [442, 570] on span "[PERSON_NAME] Nissan of Stanhope" at bounding box center [544, 573] width 349 height 15
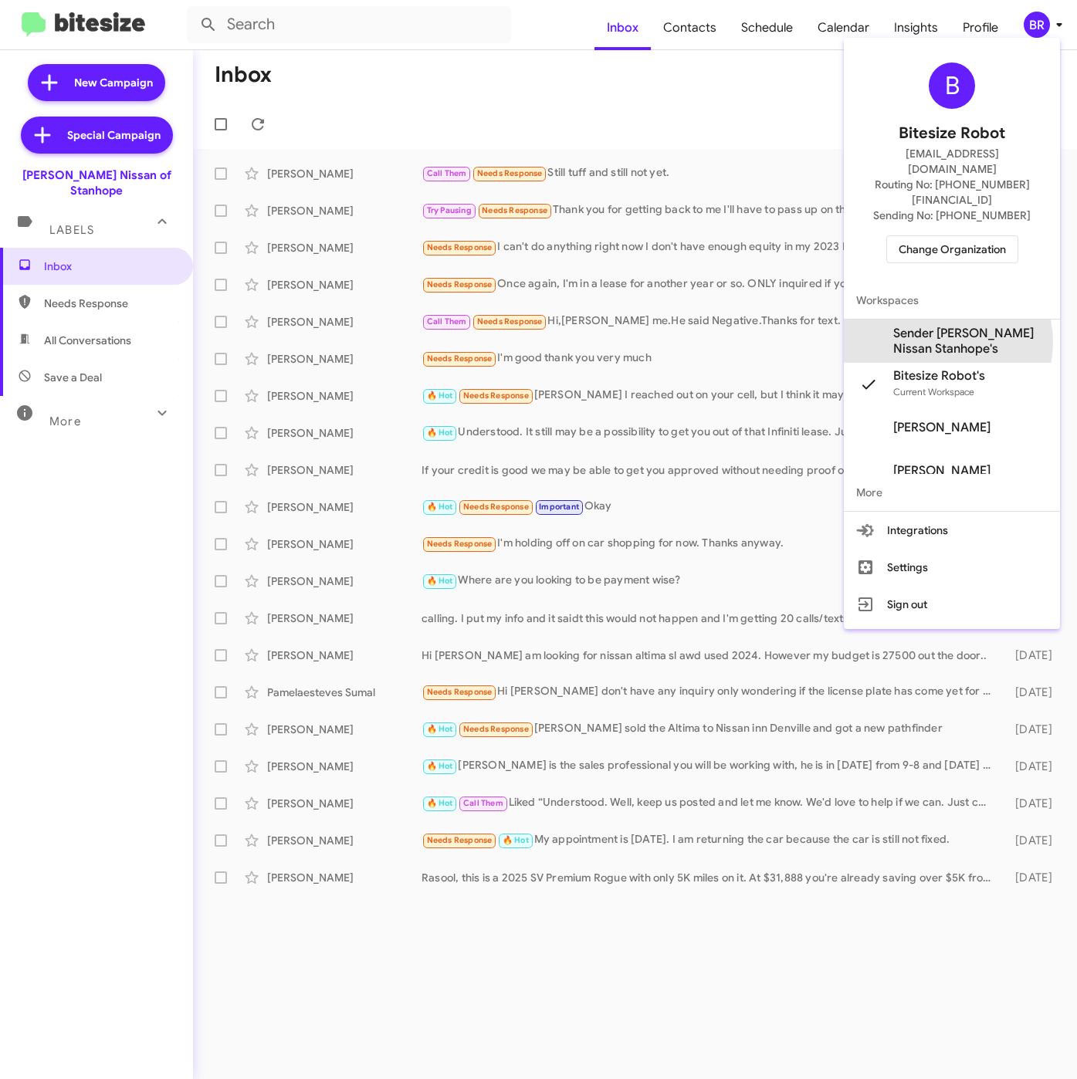
click at [947, 326] on span "Sender Nielsen Nissan Stanhope's" at bounding box center [970, 341] width 154 height 31
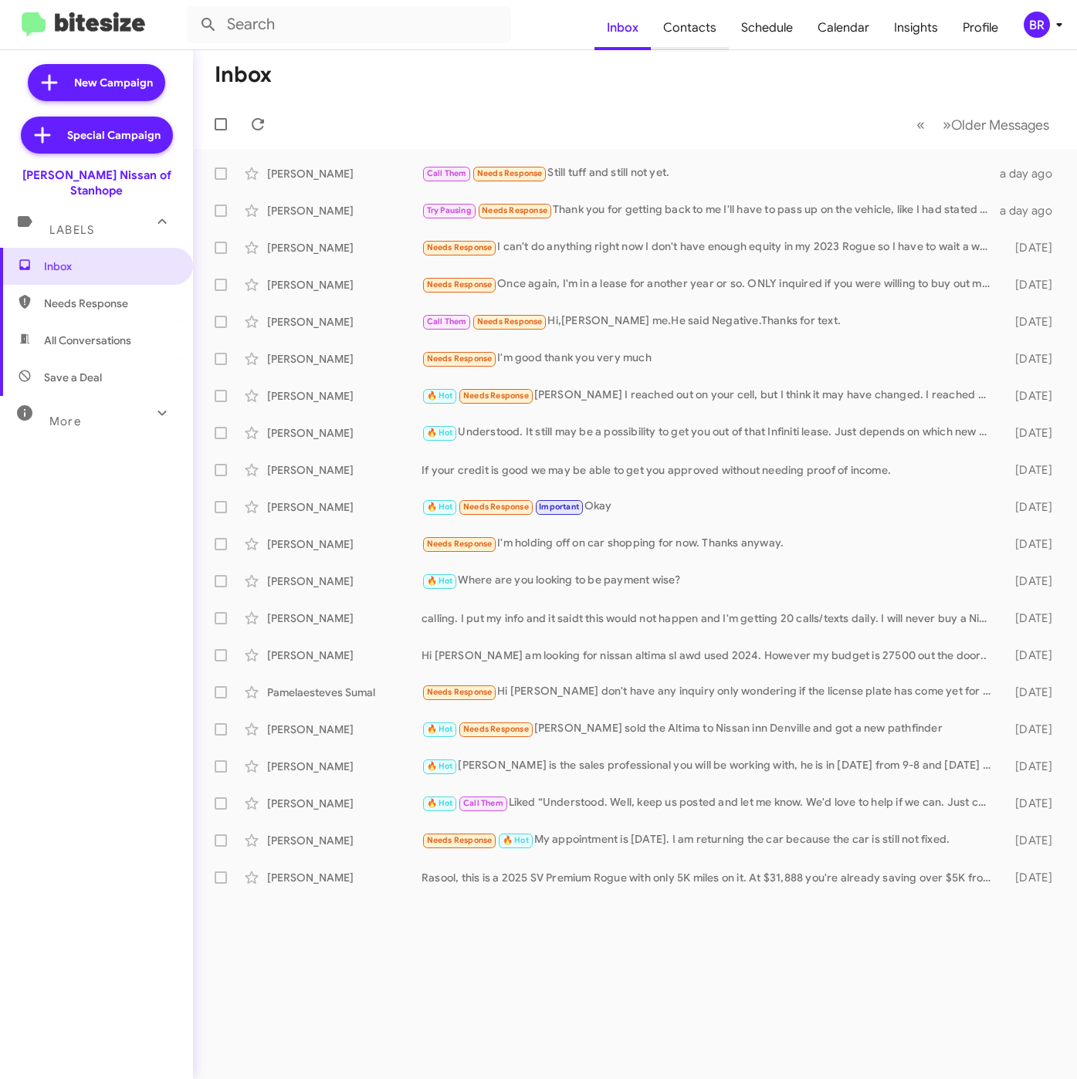
click at [704, 29] on span "Contacts" at bounding box center [690, 27] width 78 height 45
type input "in:groups"
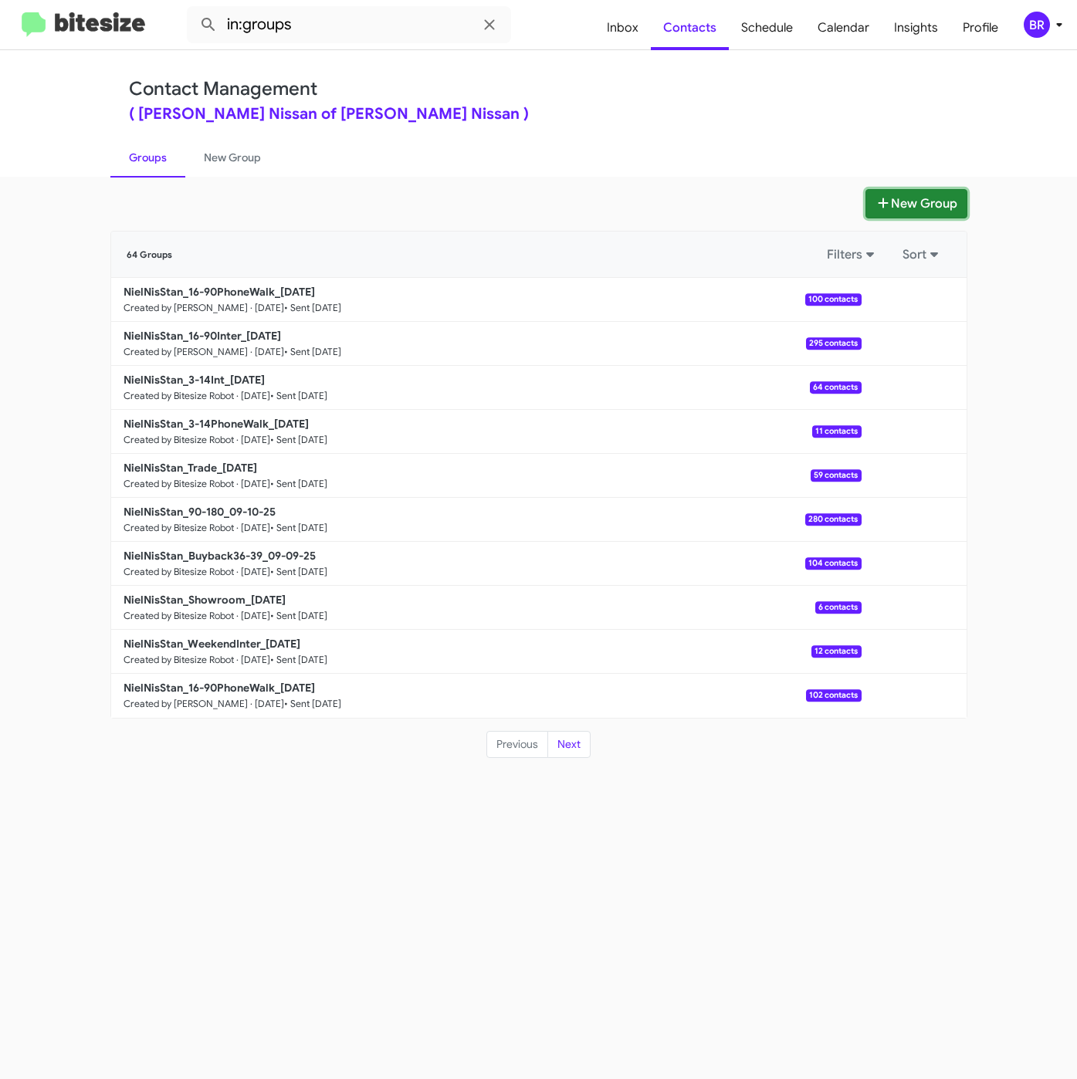
click at [865, 204] on button "New Group" at bounding box center [916, 203] width 102 height 29
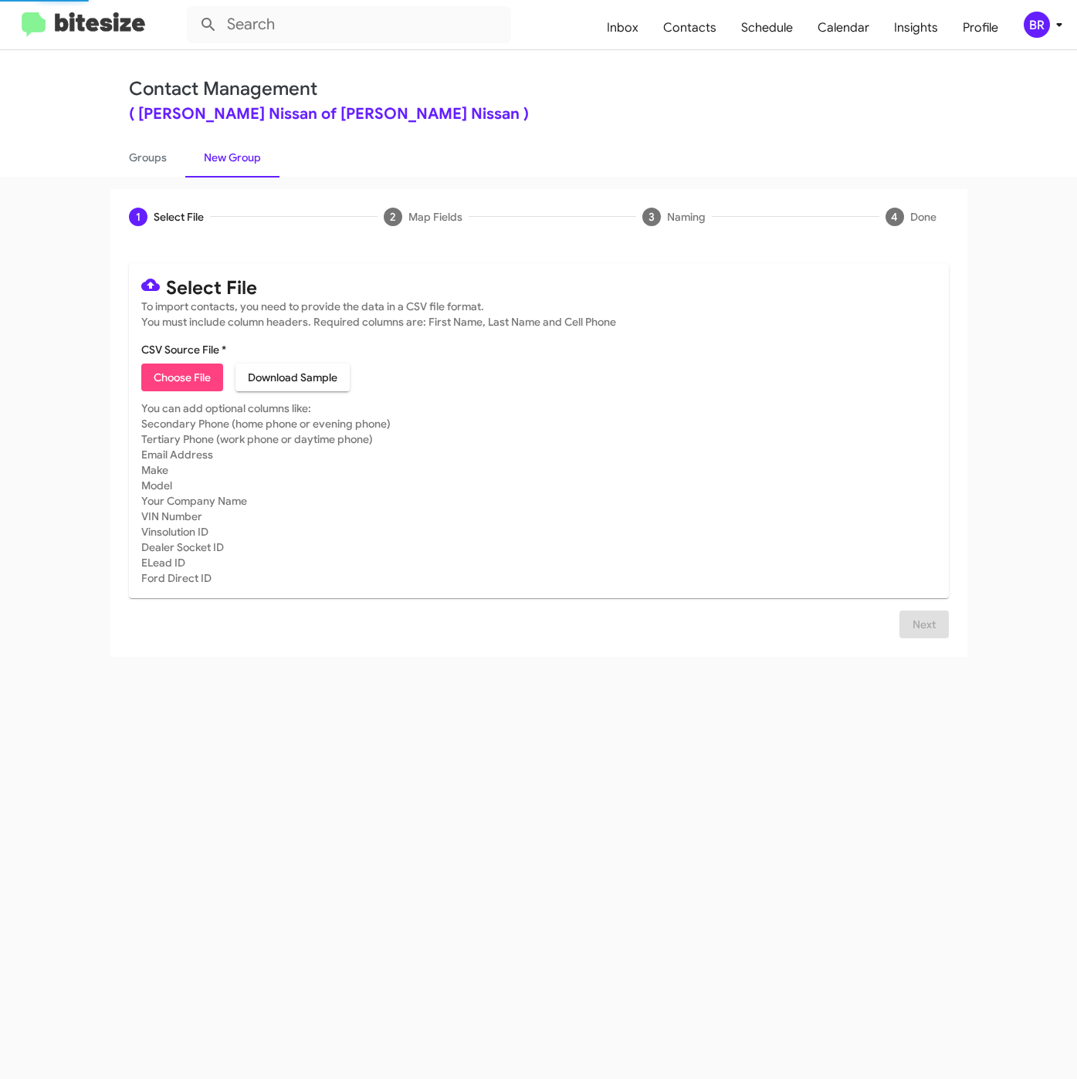
click at [208, 396] on mat-card "Select File To import contacts, you need to provide the data in a CSV file form…" at bounding box center [539, 430] width 820 height 335
click at [200, 389] on span "Choose File" at bounding box center [182, 377] width 57 height 28
type input "NielNisStan_Exclusion_09-15-25"
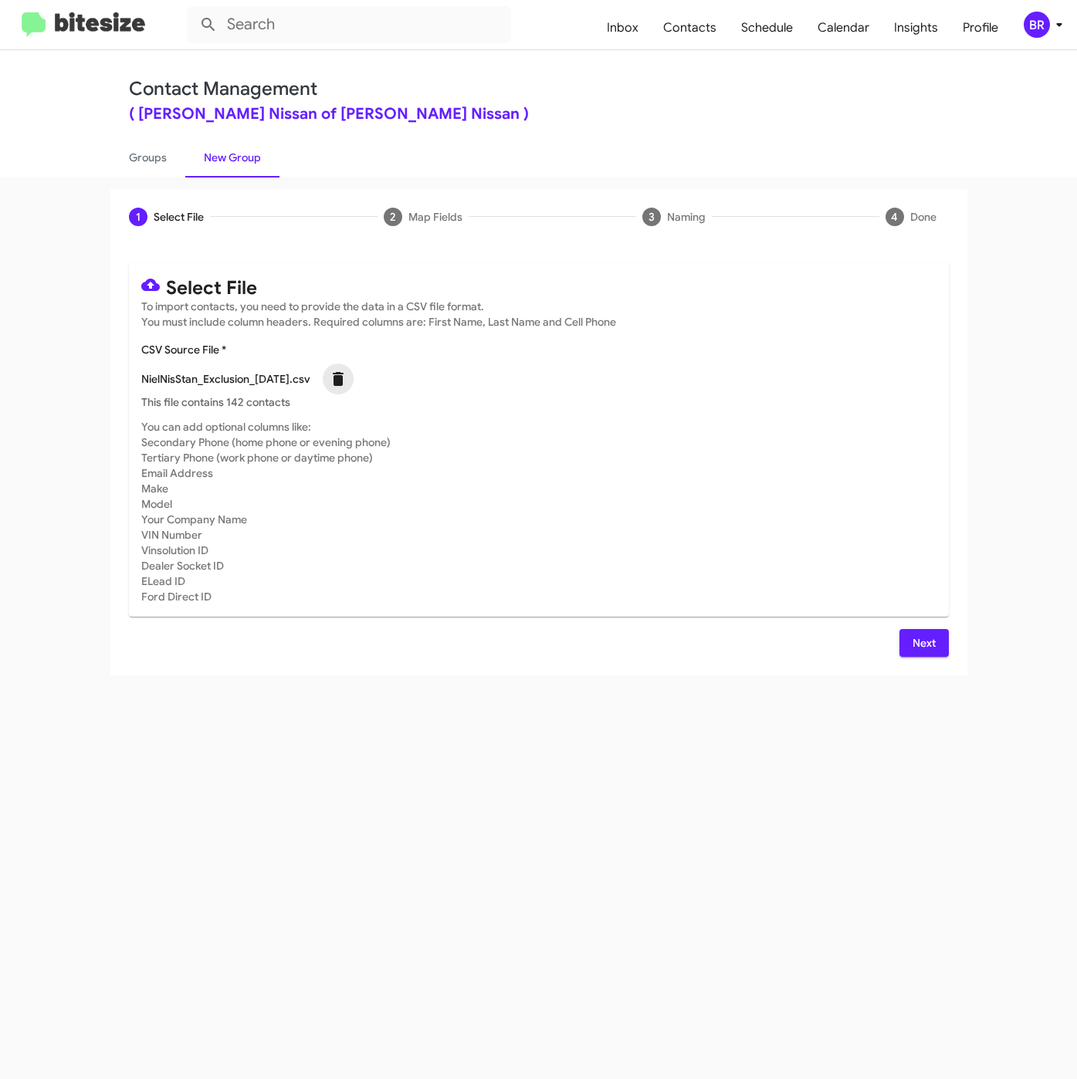
click at [347, 380] on icon at bounding box center [338, 379] width 19 height 19
checkbox input "false"
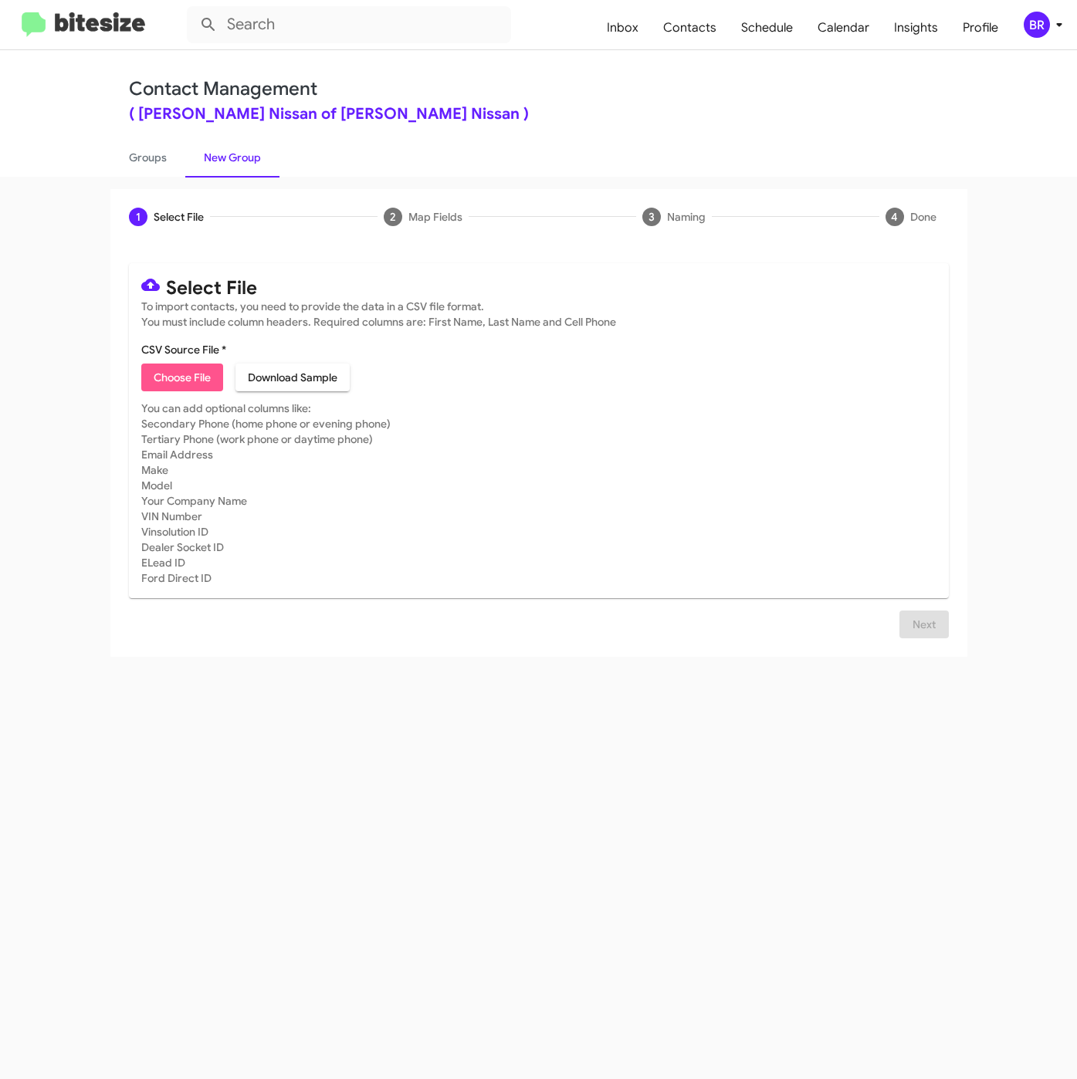
click at [170, 384] on span "Choose File" at bounding box center [182, 377] width 57 height 28
type input "NielNisStan_WeekendInter_09-15-25"
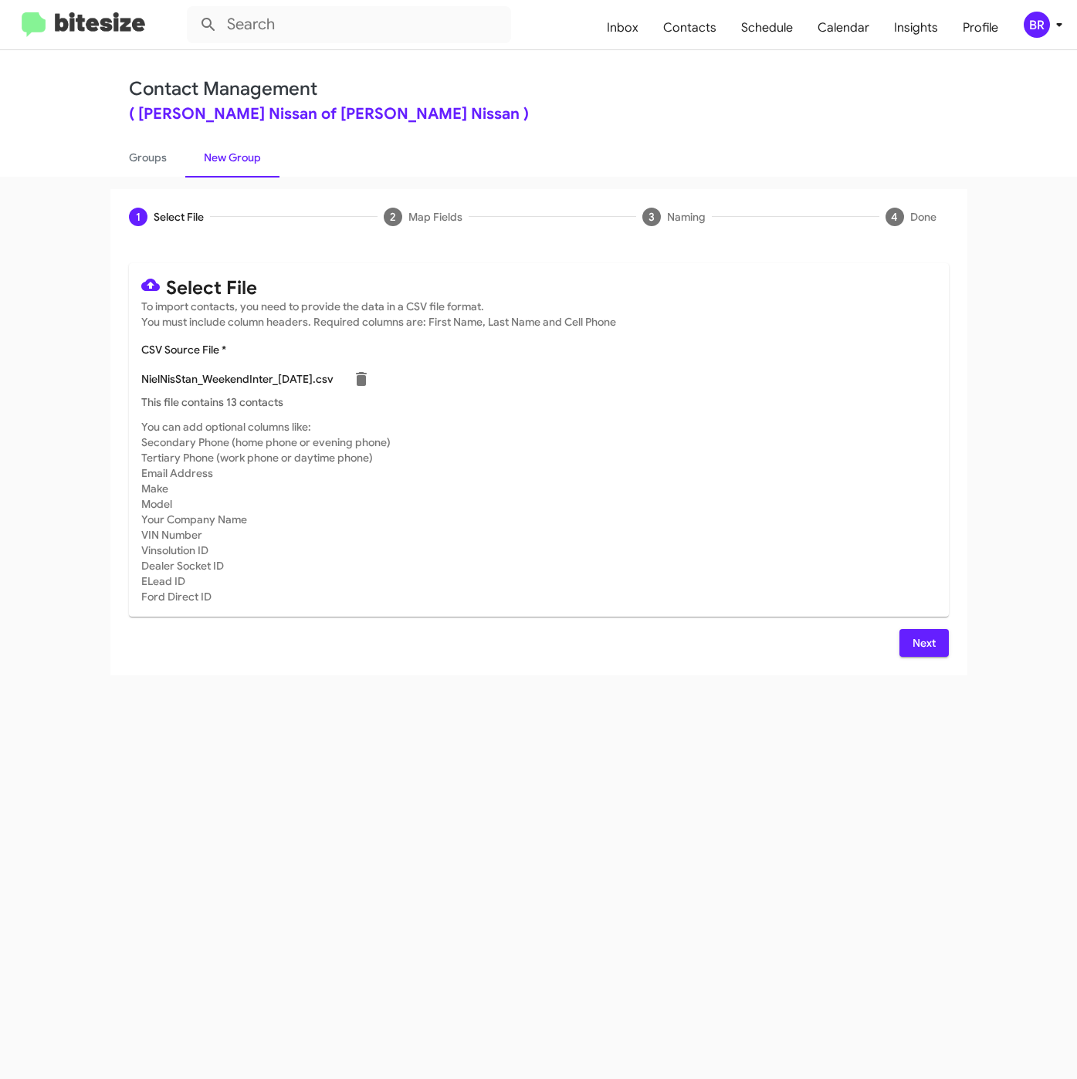
click at [908, 639] on button "Next" at bounding box center [923, 643] width 49 height 28
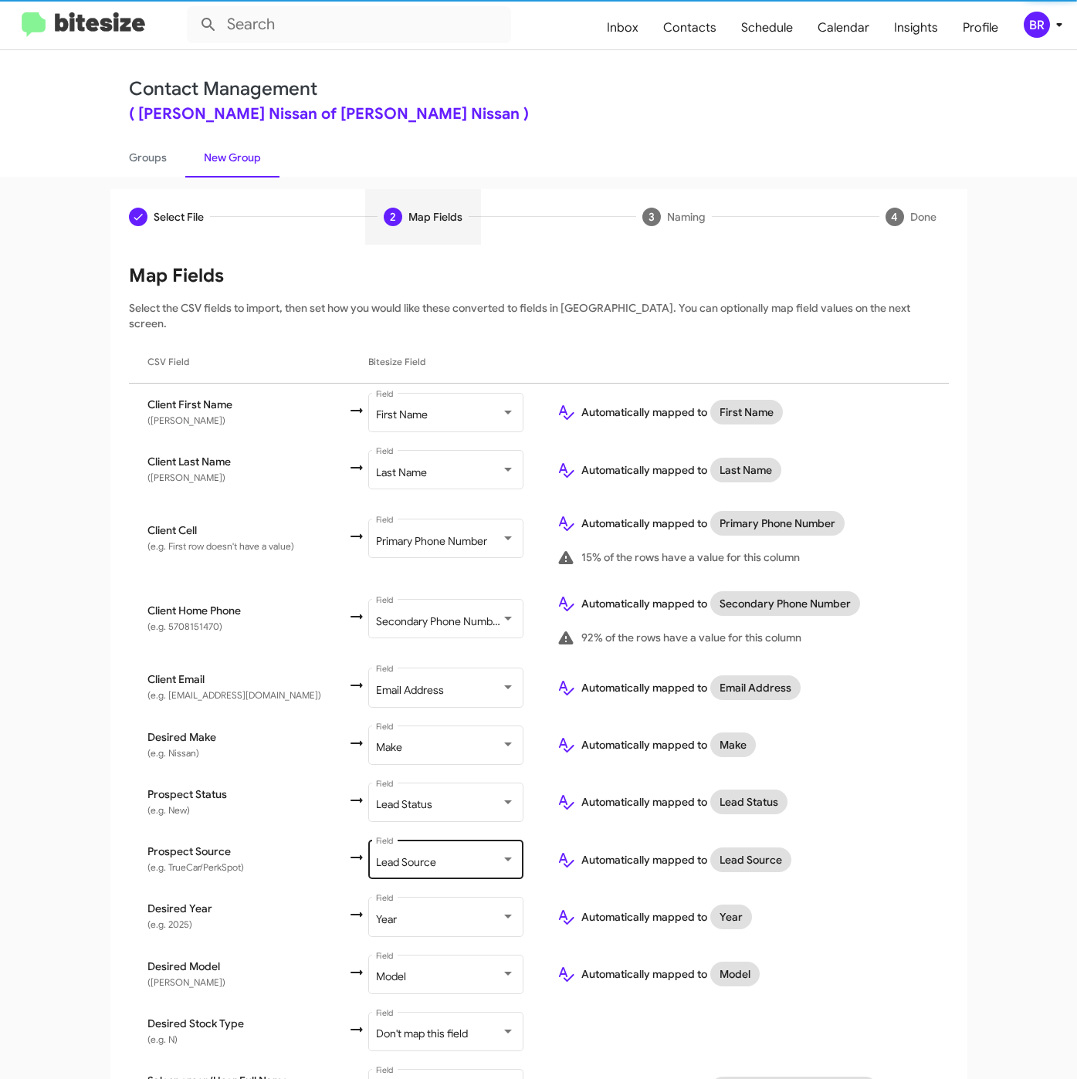
scroll to position [192, 0]
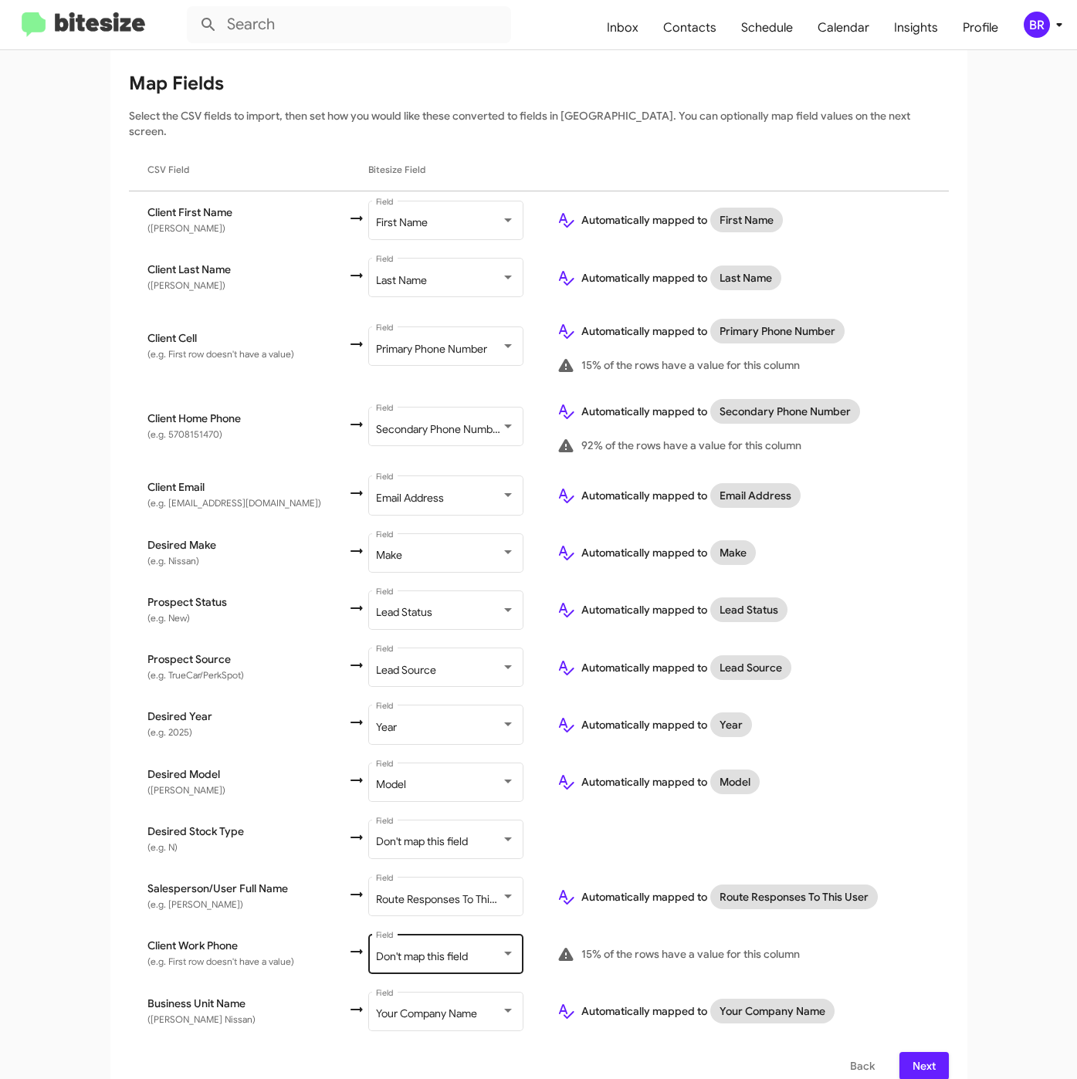
click at [404, 931] on div "Don't map this field Field" at bounding box center [445, 952] width 139 height 42
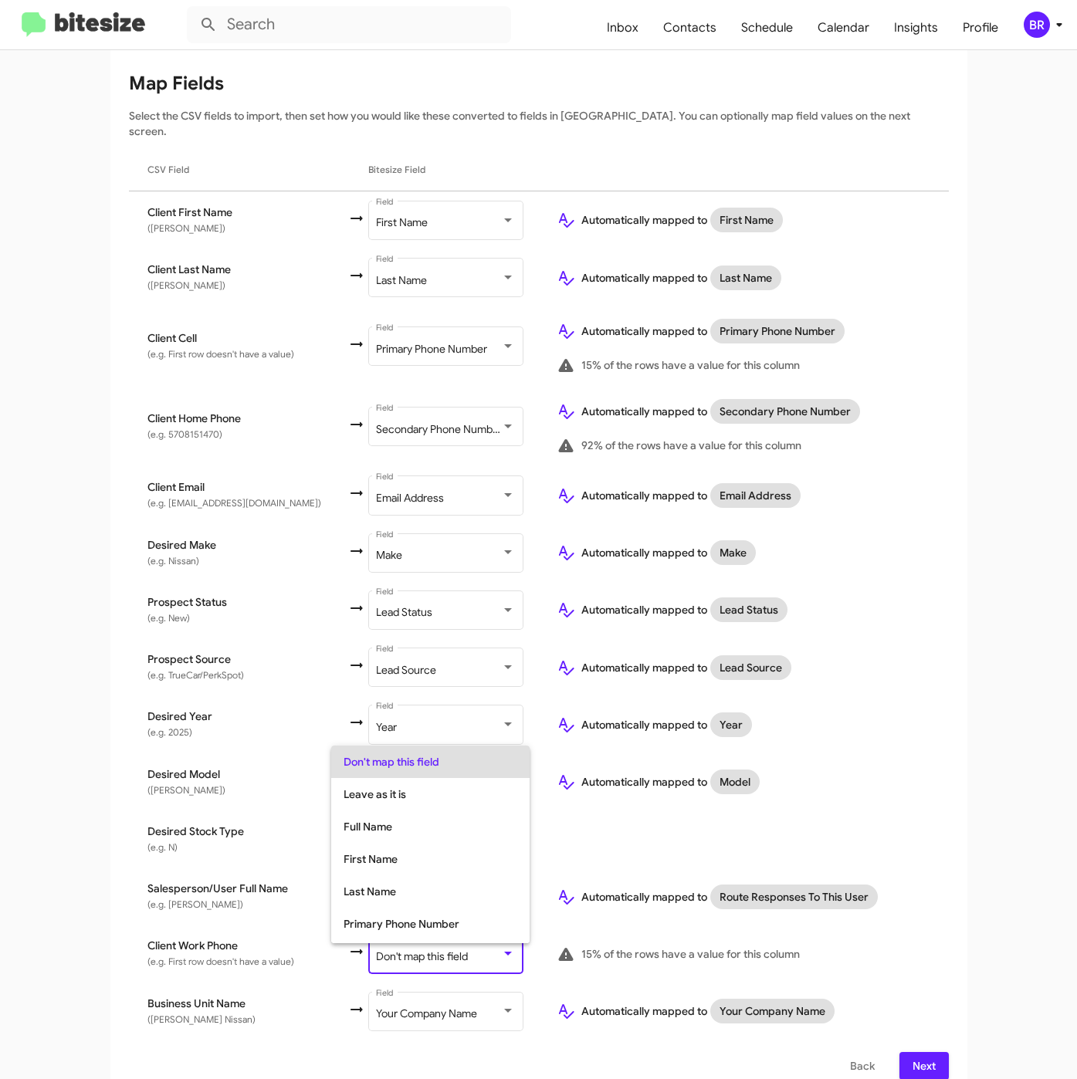
scroll to position [61, 0]
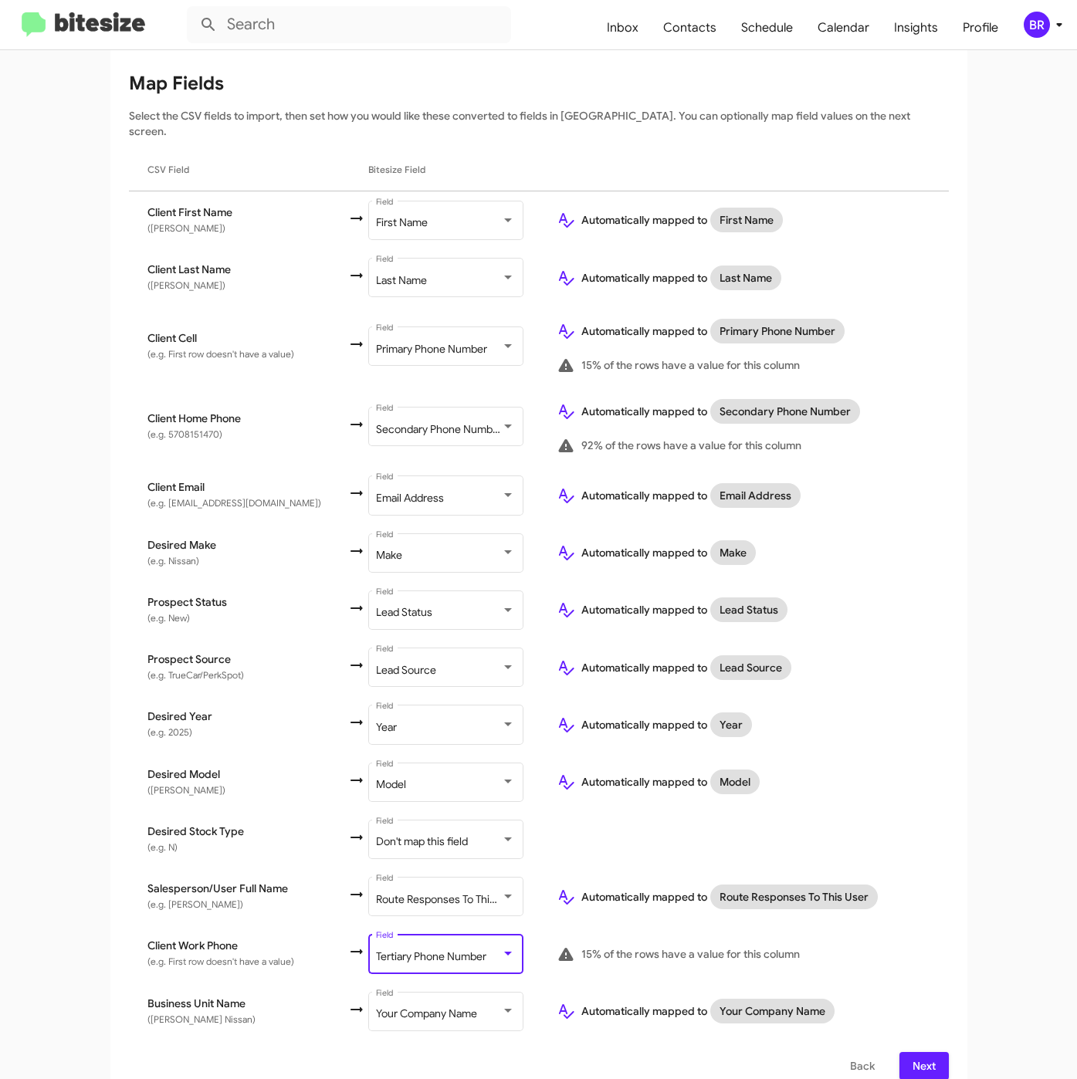
click at [899, 1052] on button "Next" at bounding box center [923, 1066] width 49 height 28
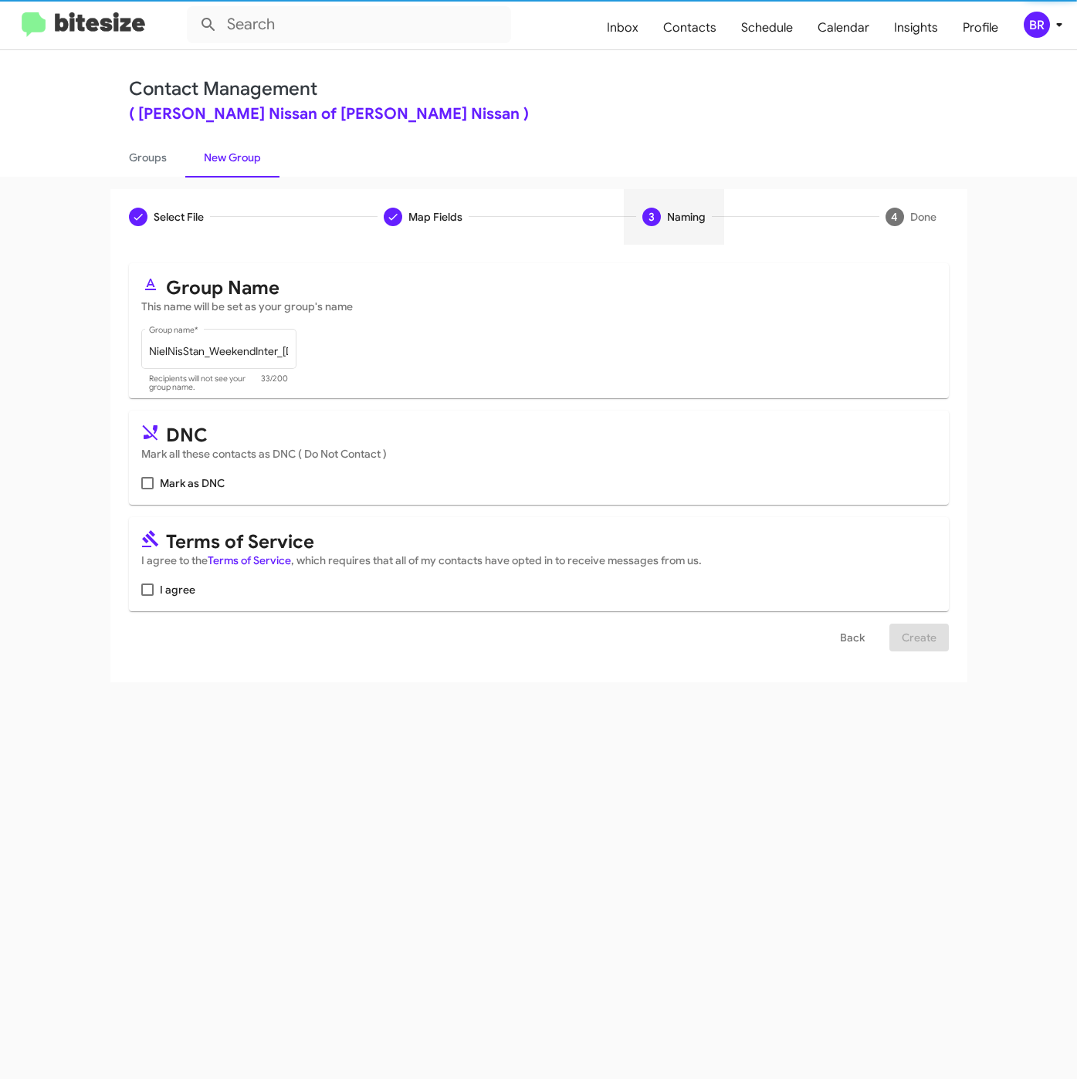
scroll to position [0, 0]
drag, startPoint x: 157, startPoint y: 582, endPoint x: 581, endPoint y: 607, distance: 424.4
click at [158, 582] on mat-card "Terms of Service I agree to the Terms of Service , which requires that all of m…" at bounding box center [539, 564] width 820 height 94
click at [151, 590] on span at bounding box center [147, 589] width 12 height 12
click at [147, 596] on input "I agree" at bounding box center [147, 596] width 1 height 1
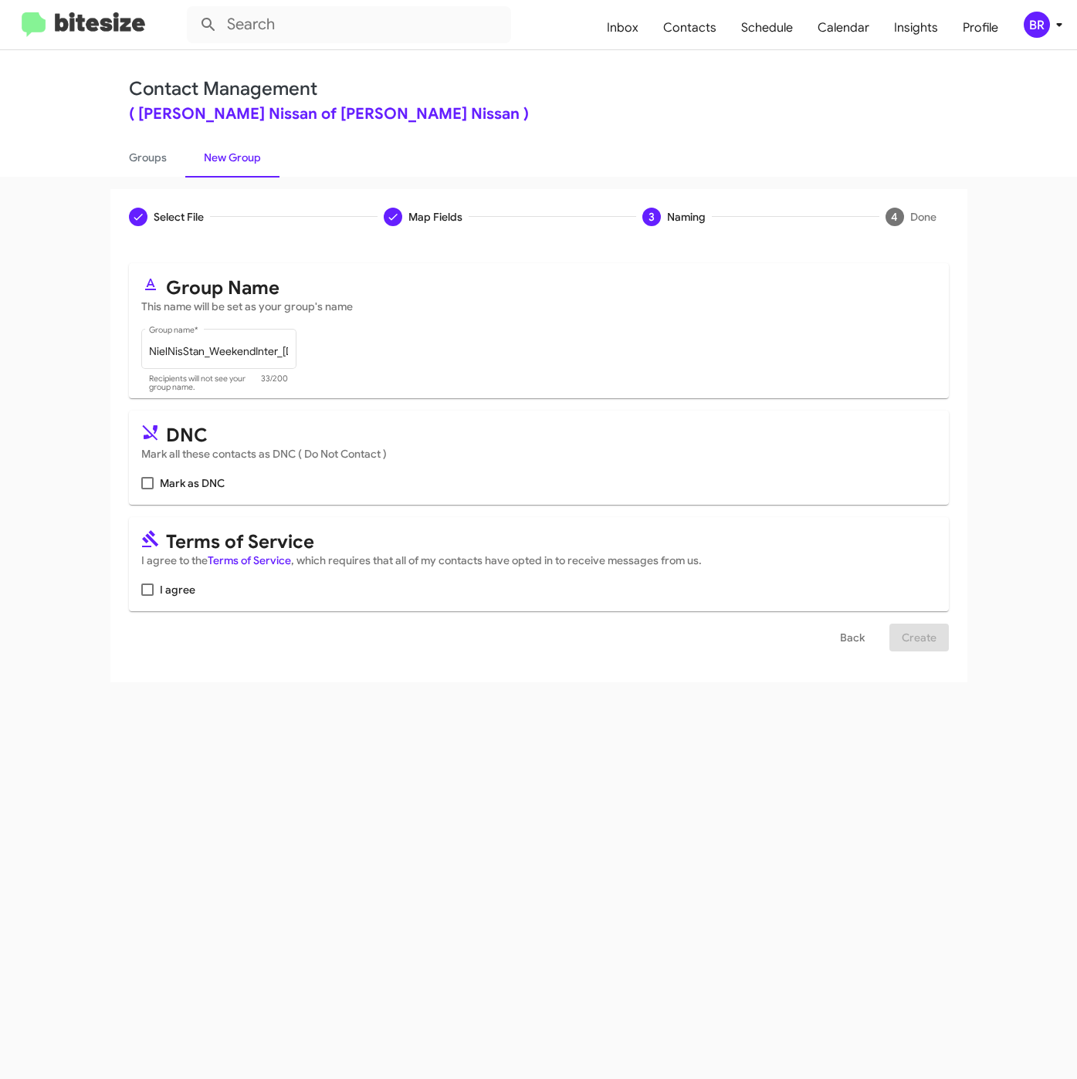
checkbox input "true"
click at [913, 649] on span "Create" at bounding box center [918, 638] width 35 height 28
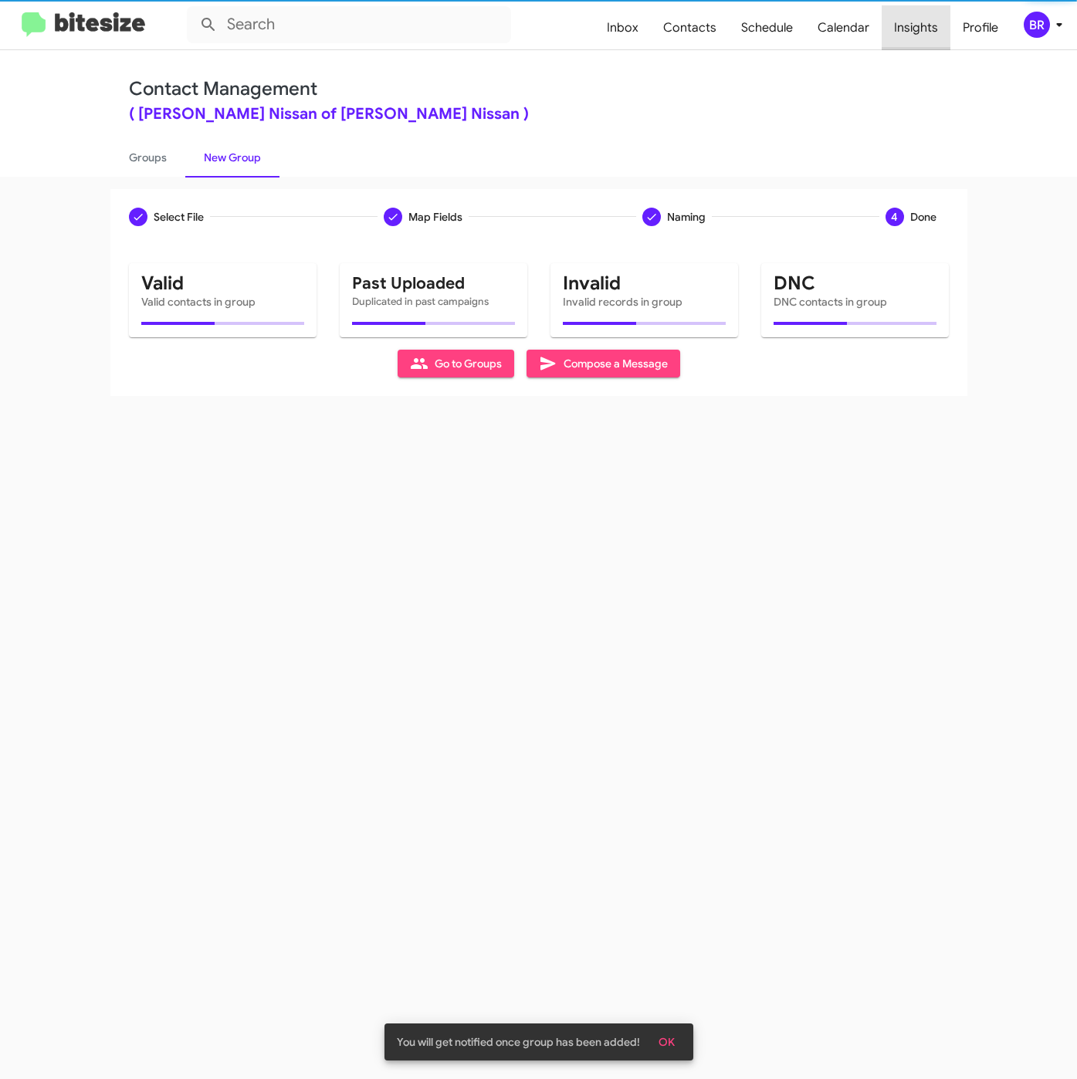
click at [921, 31] on span "Insights" at bounding box center [915, 27] width 69 height 45
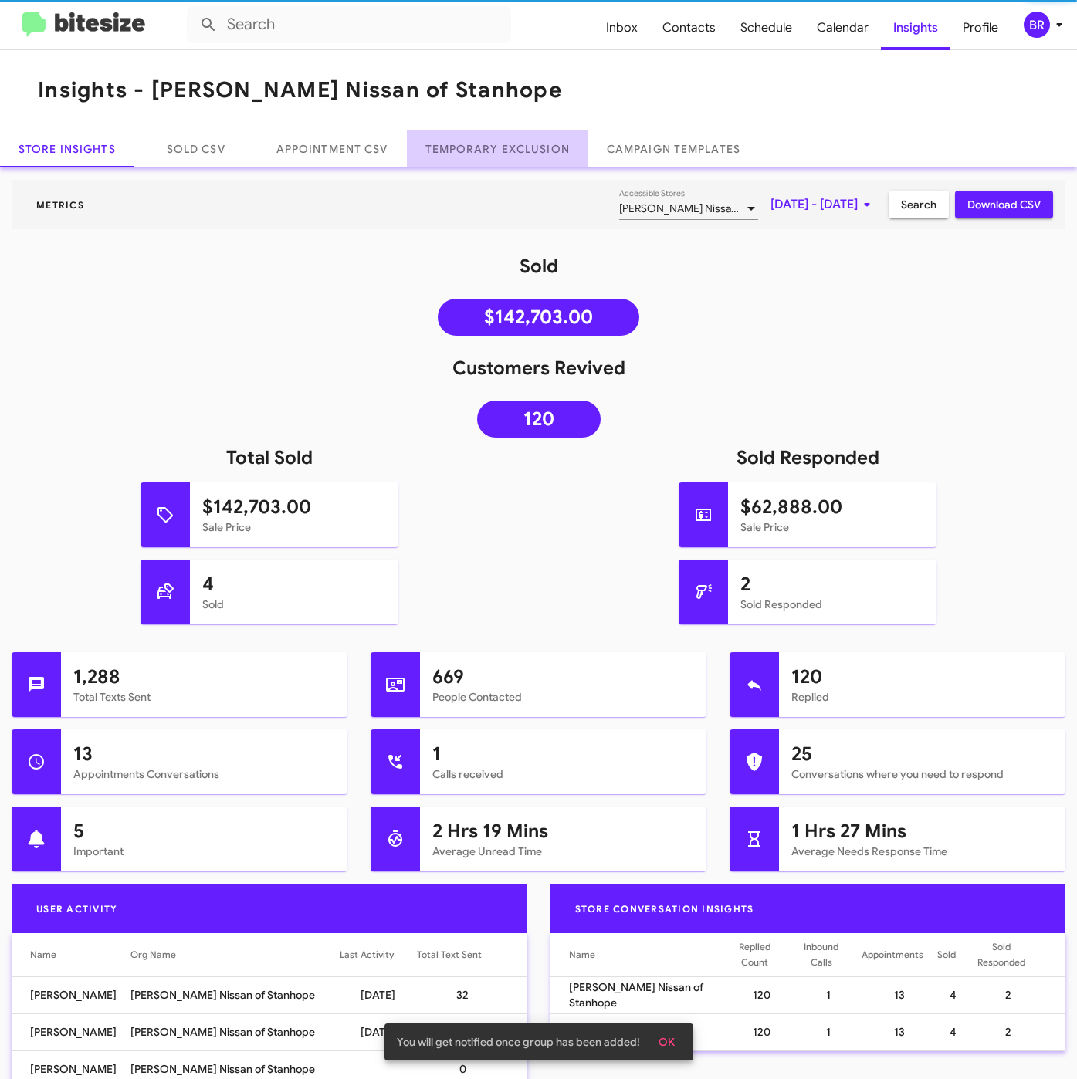
click at [501, 153] on link "Temporary Exclusion" at bounding box center [497, 148] width 181 height 37
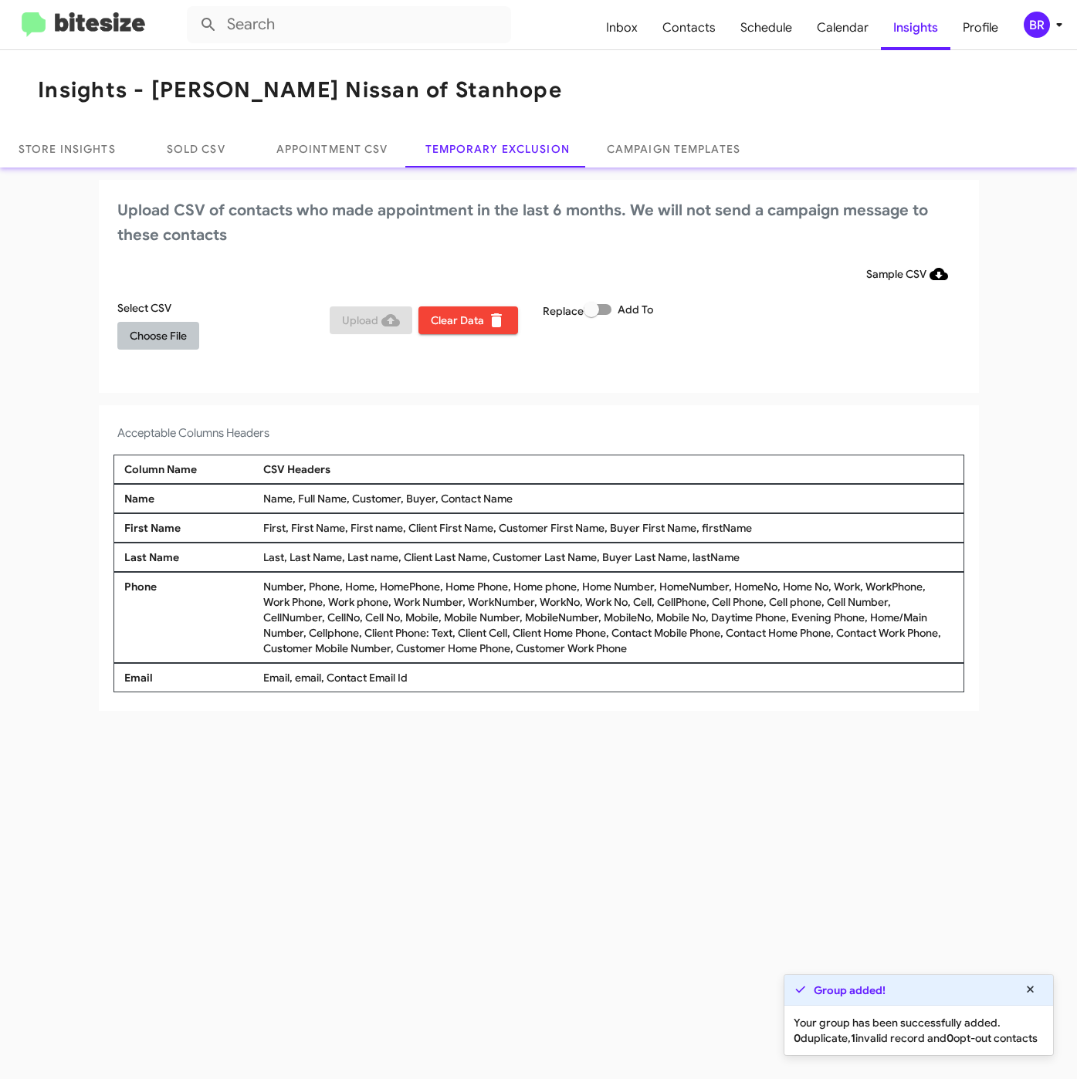
click at [169, 331] on span "Choose File" at bounding box center [158, 336] width 57 height 28
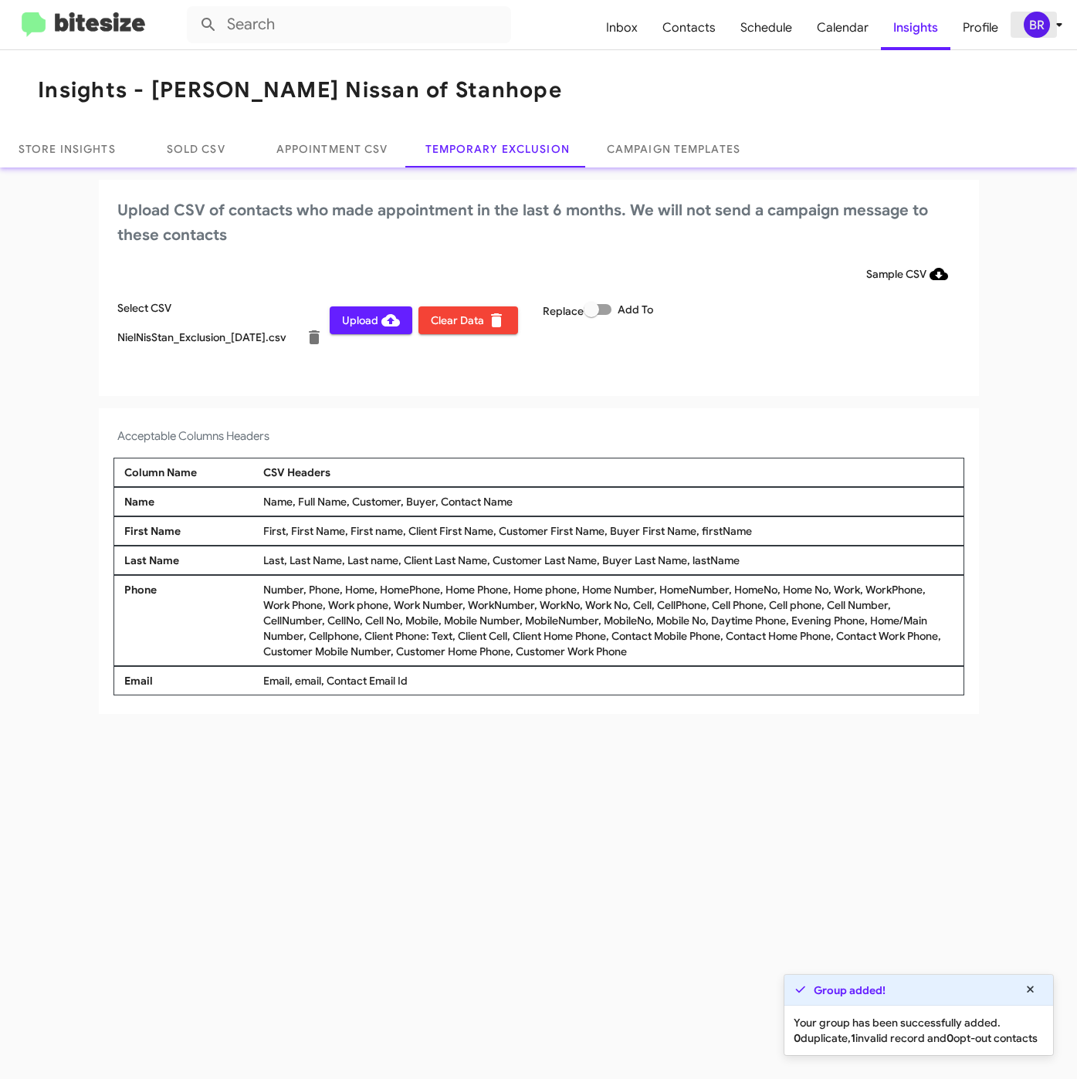
click at [1037, 23] on div "BR" at bounding box center [1036, 25] width 26 height 26
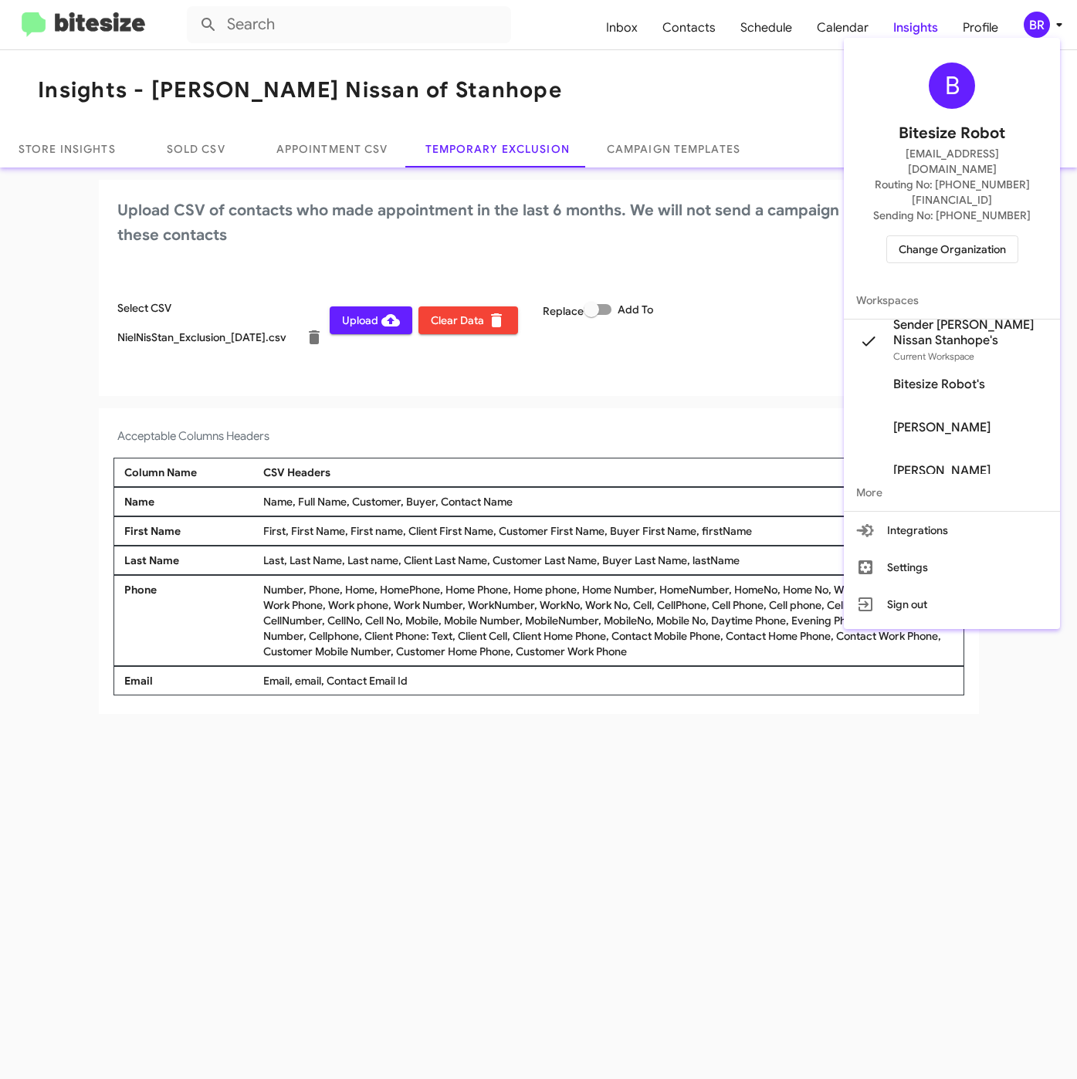
click at [718, 830] on div at bounding box center [538, 539] width 1077 height 1079
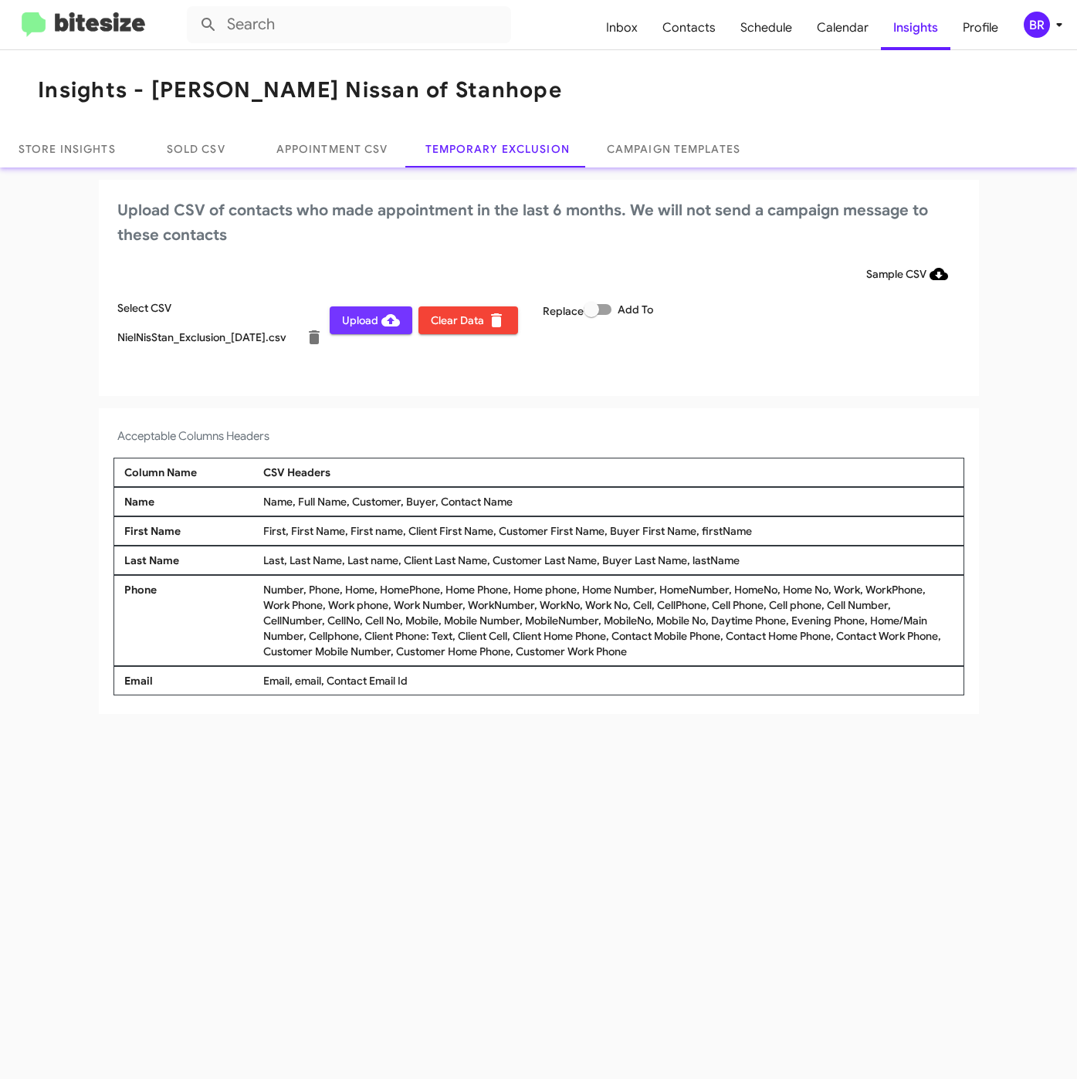
click at [354, 318] on span "Upload" at bounding box center [371, 320] width 58 height 28
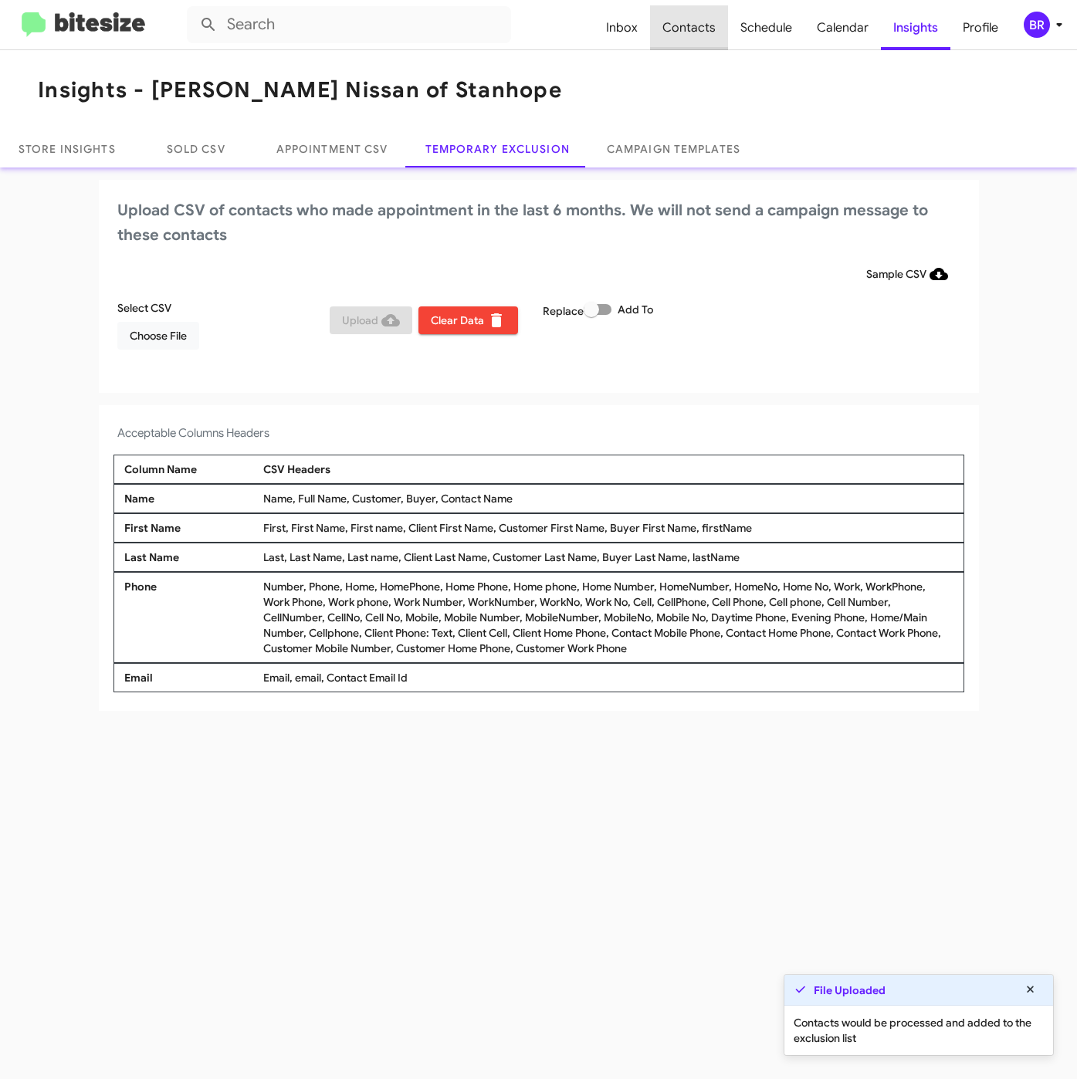
click at [698, 23] on span "Contacts" at bounding box center [689, 27] width 78 height 45
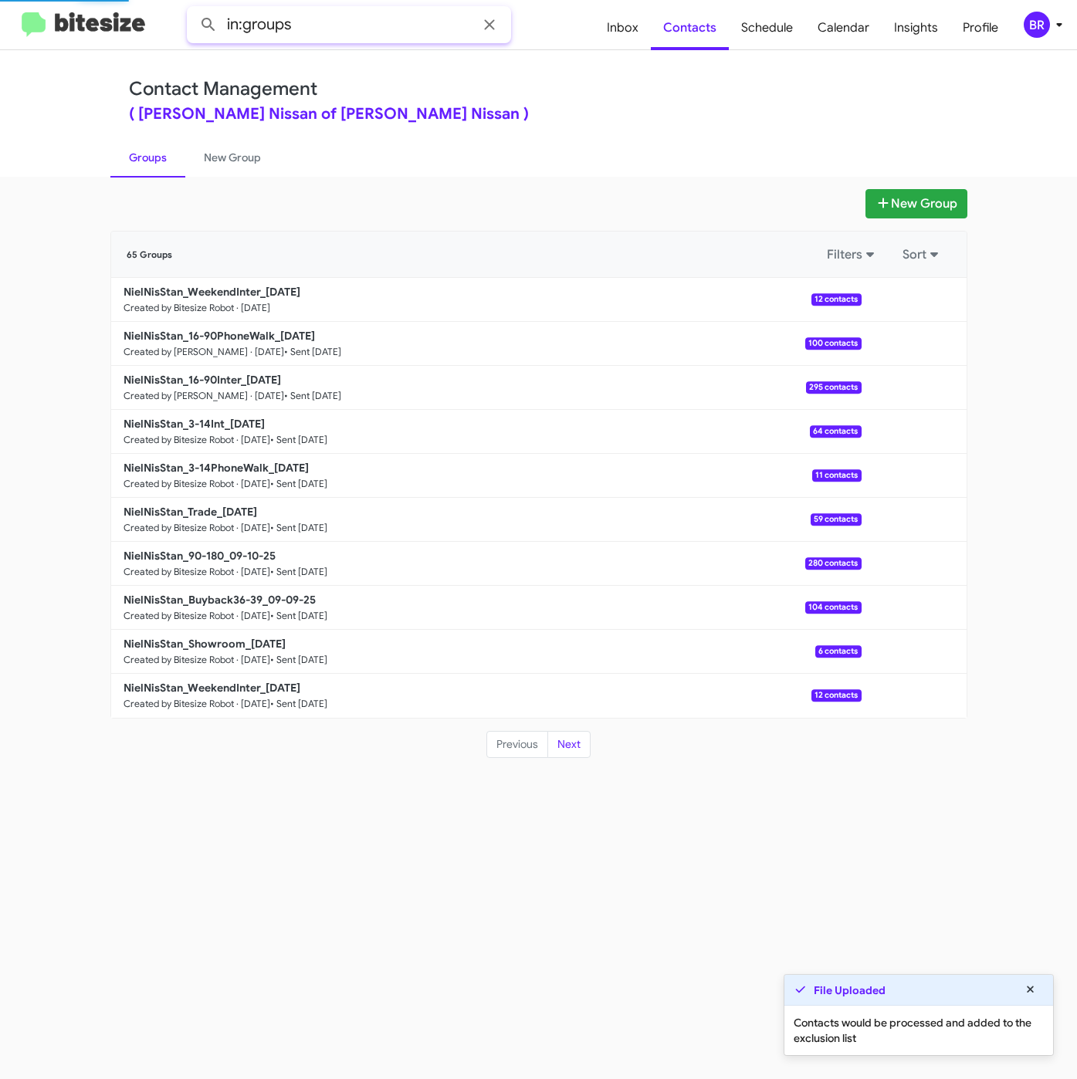
click at [405, 19] on input "in:groups" at bounding box center [349, 24] width 324 height 37
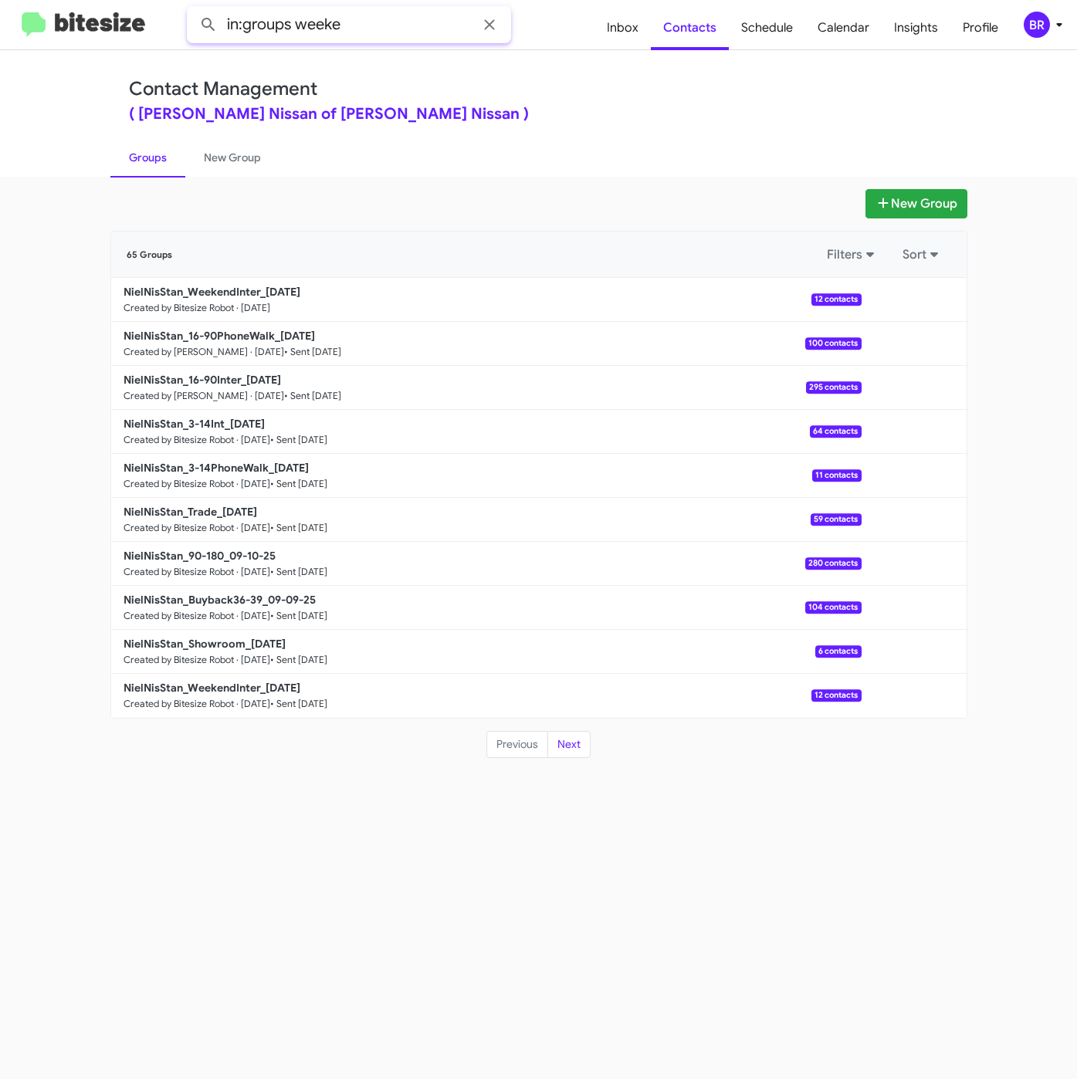
type input "in:groups weeke"
click at [193, 9] on button at bounding box center [208, 24] width 31 height 31
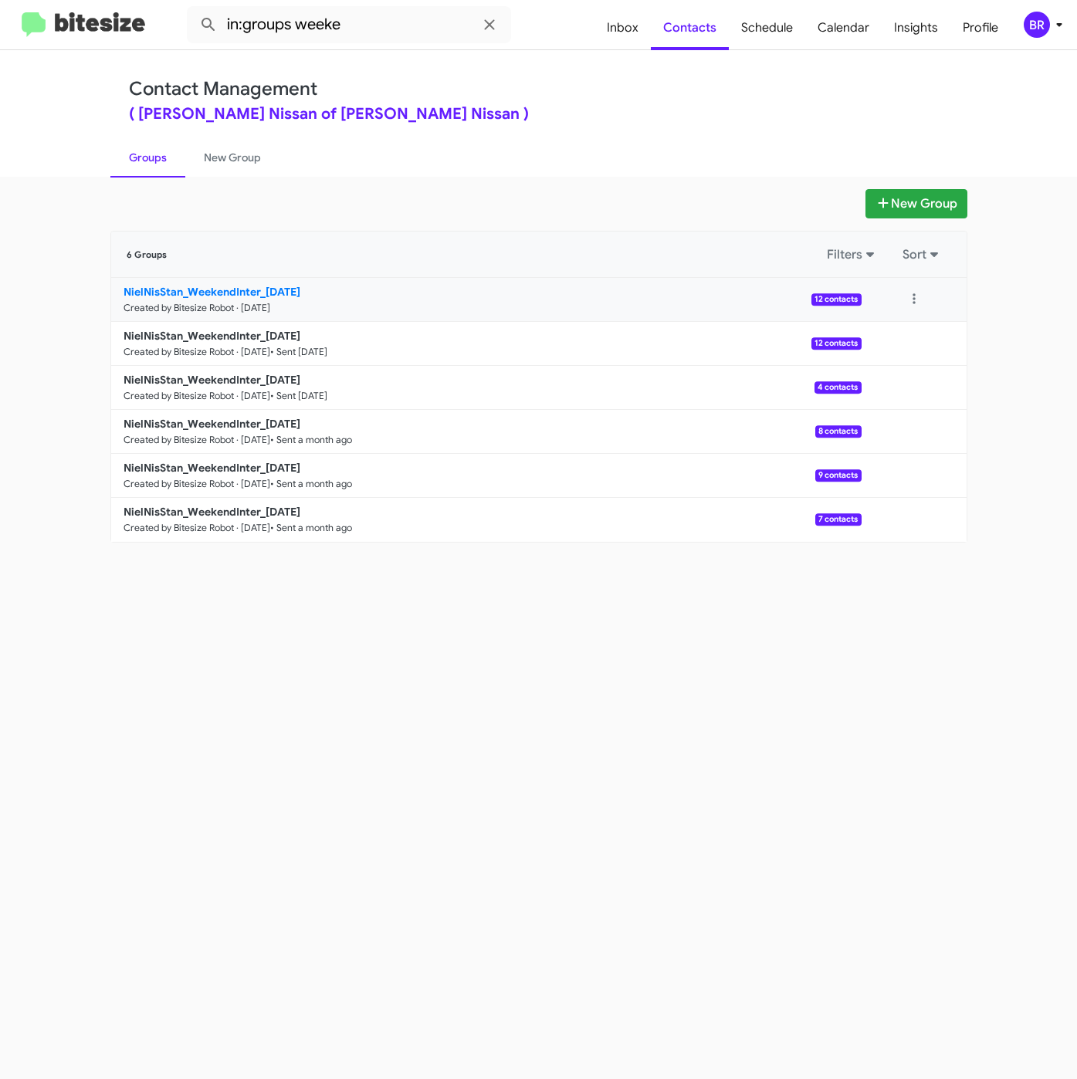
click at [207, 286] on b "NielNisStan_WeekendInter_09-15-25" at bounding box center [211, 292] width 177 height 14
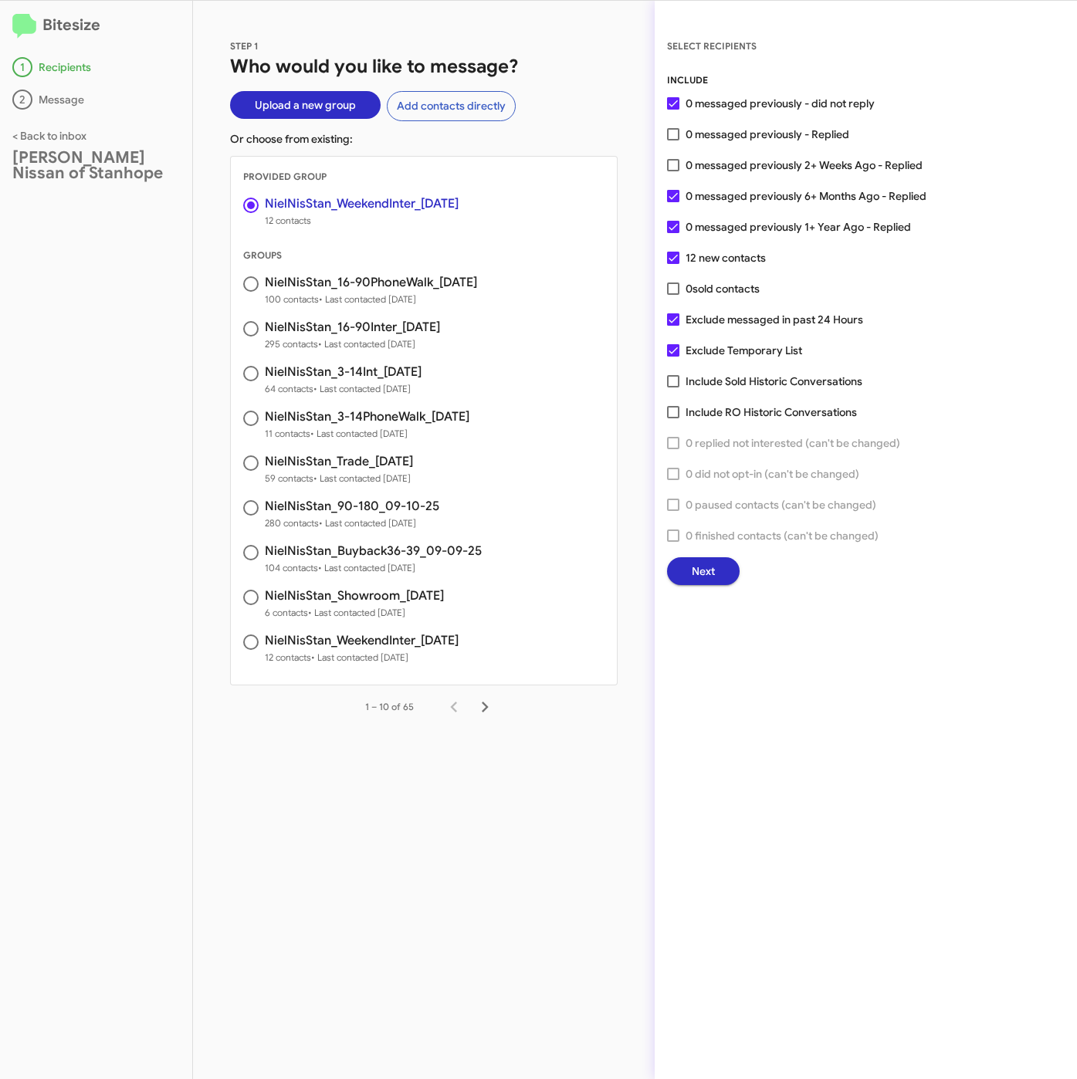
click at [602, 14] on div "STEP 1 Who would you like to message? Upload a new group Add contacts directly …" at bounding box center [423, 540] width 461 height 1078
click at [732, 164] on span "0 messaged previously 2+ Weeks Ago - Replied" at bounding box center [803, 165] width 237 height 19
click at [673, 171] on input "0 messaged previously 2+ Weeks Ago - Replied" at bounding box center [672, 171] width 1 height 1
checkbox input "true"
click at [730, 568] on button "Next" at bounding box center [703, 571] width 73 height 28
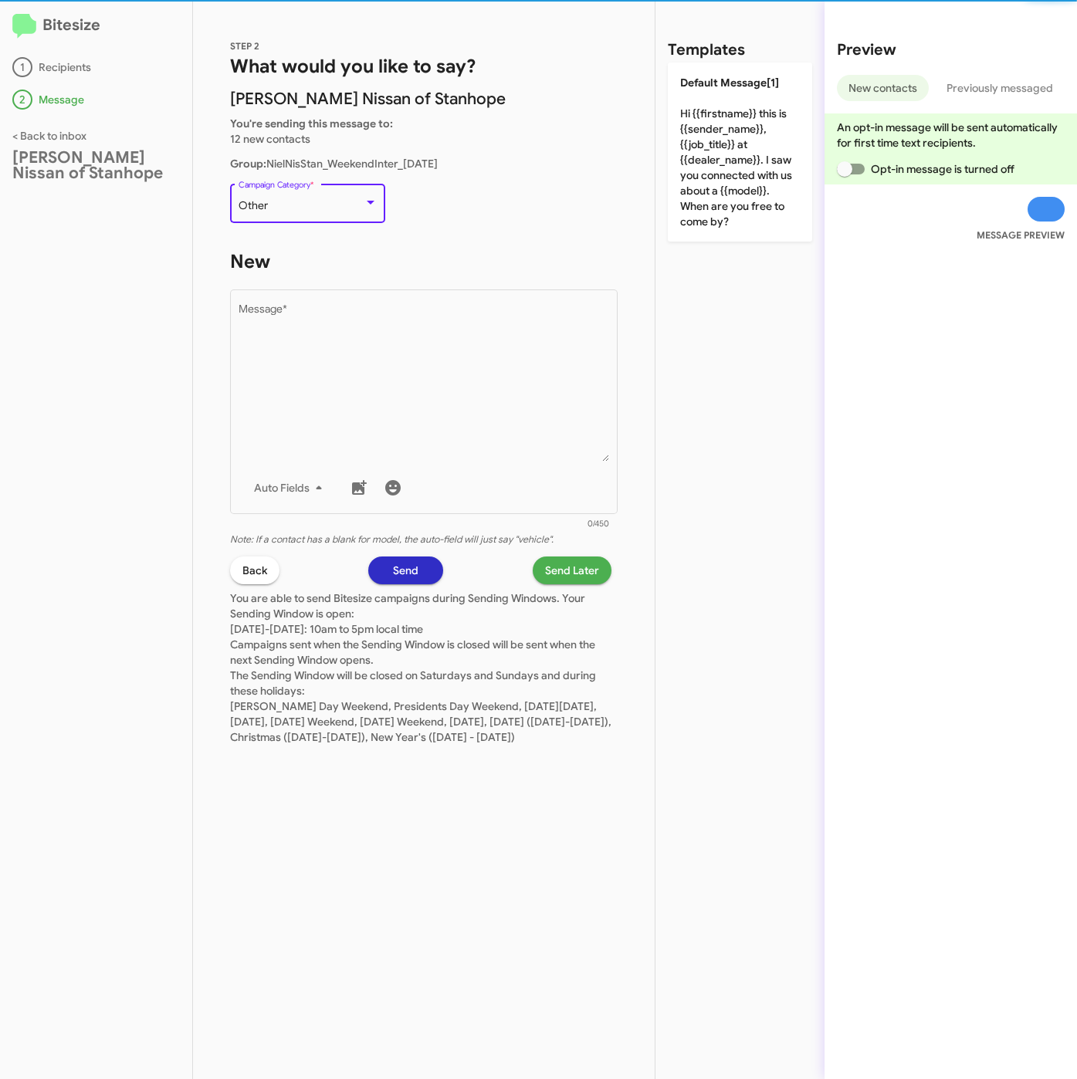
click at [297, 201] on div "Other" at bounding box center [300, 206] width 125 height 12
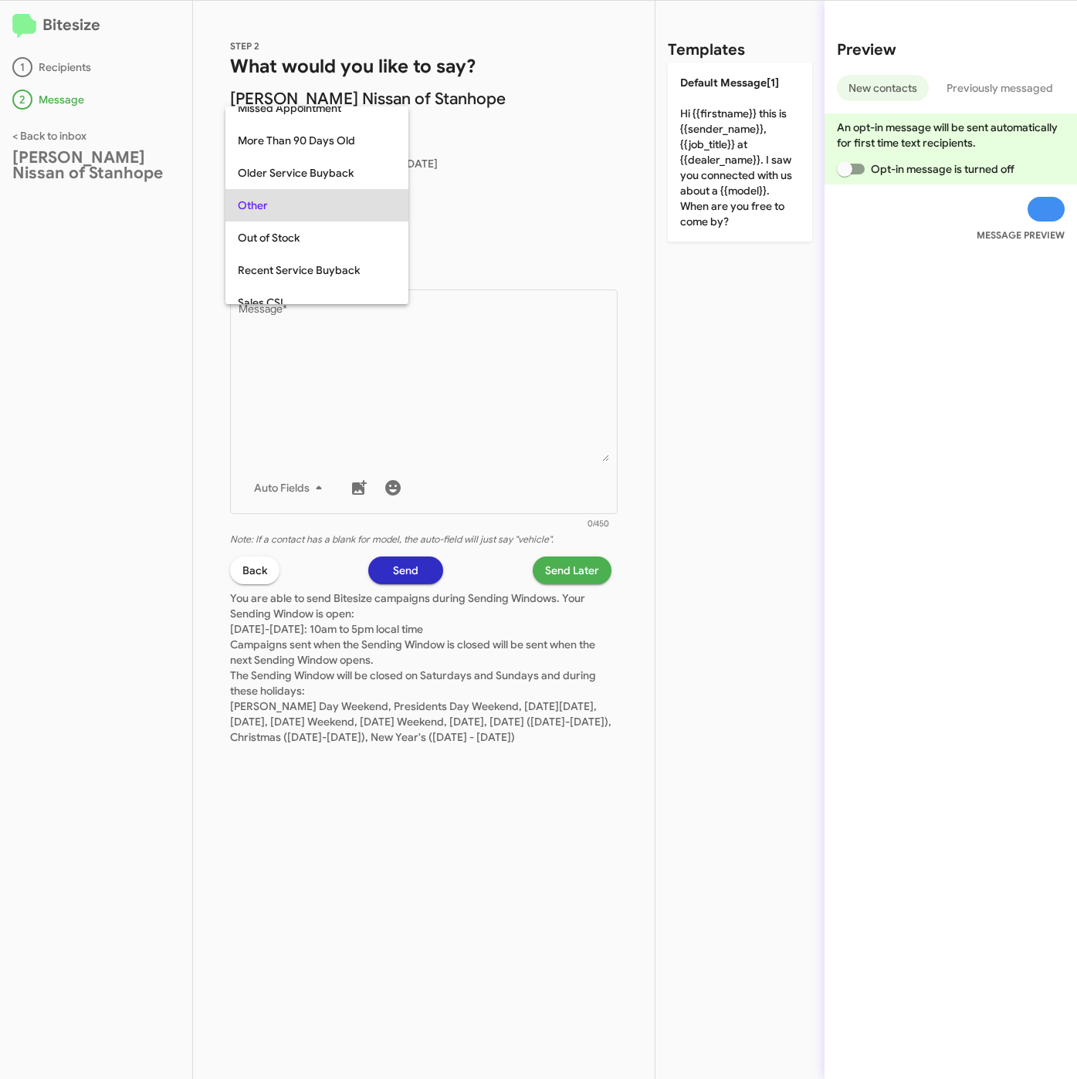
scroll to position [644, 0]
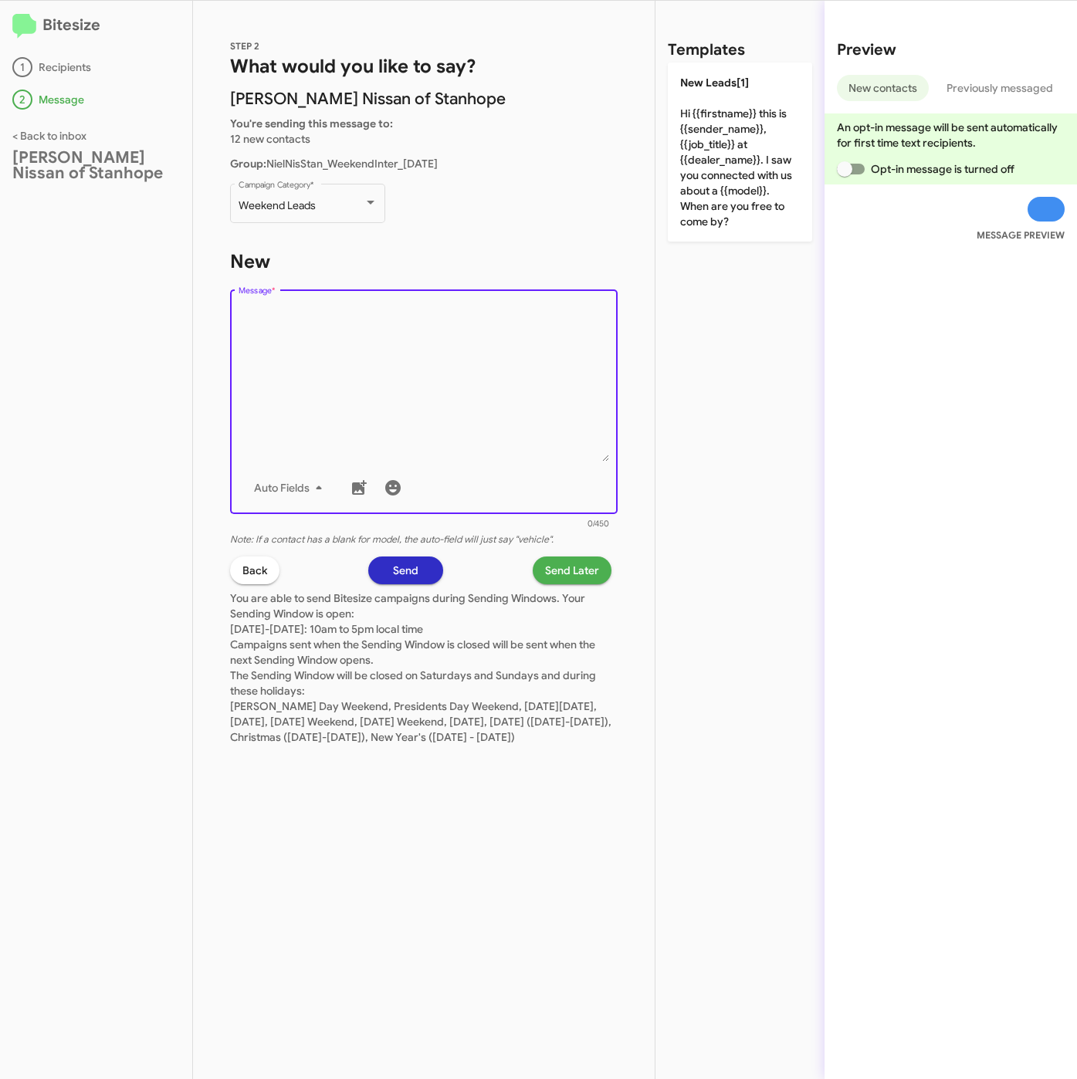
click at [348, 310] on textarea "Message *" at bounding box center [423, 382] width 371 height 157
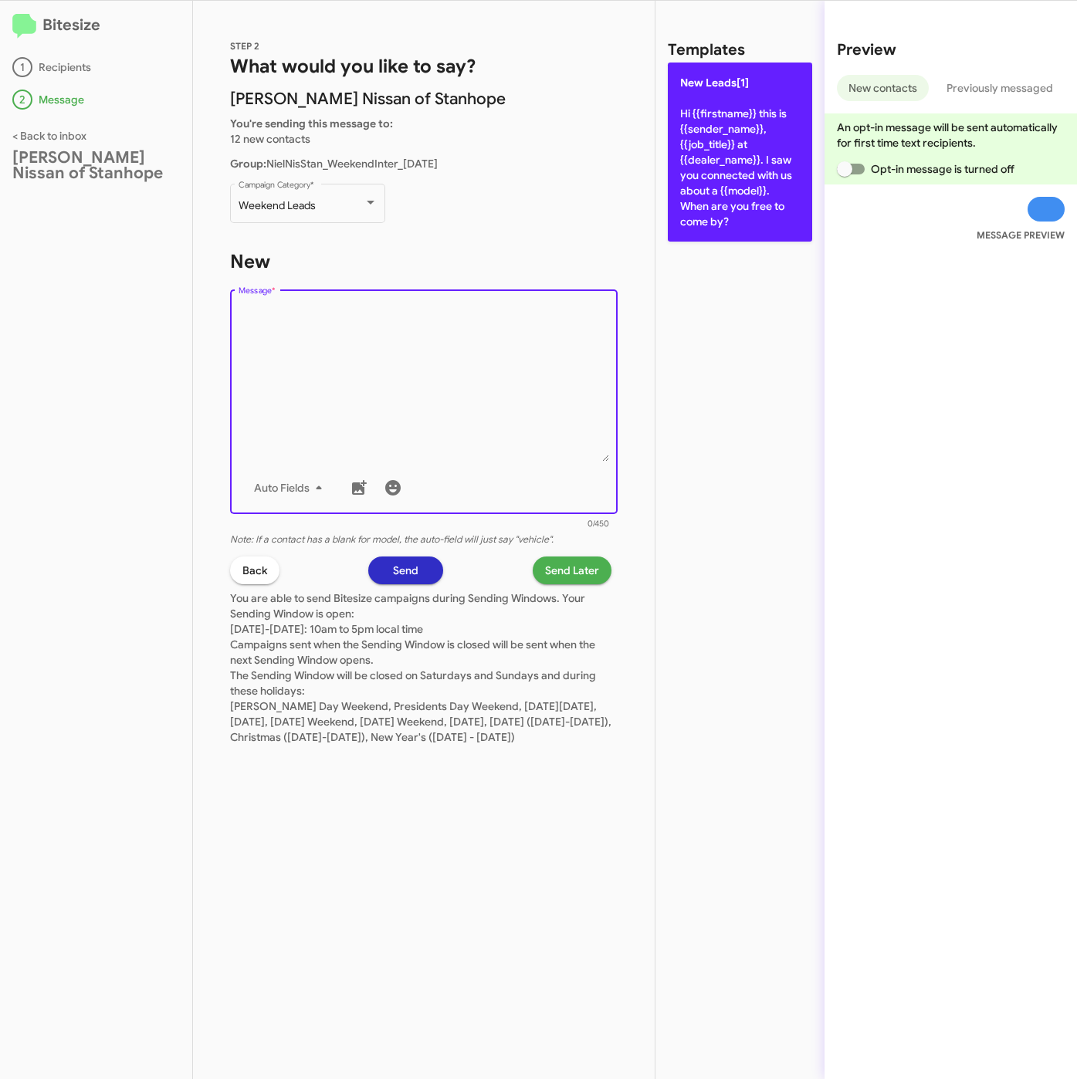
click at [766, 194] on p "New Leads[1] Hi {{firstname}} this is {{sender_name}}, {{job_title}} at {{deale…" at bounding box center [740, 152] width 144 height 179
type textarea "Hi {{firstname}} this is {{sender_name}}, {{job_title}} at {{dealer_name}}. I s…"
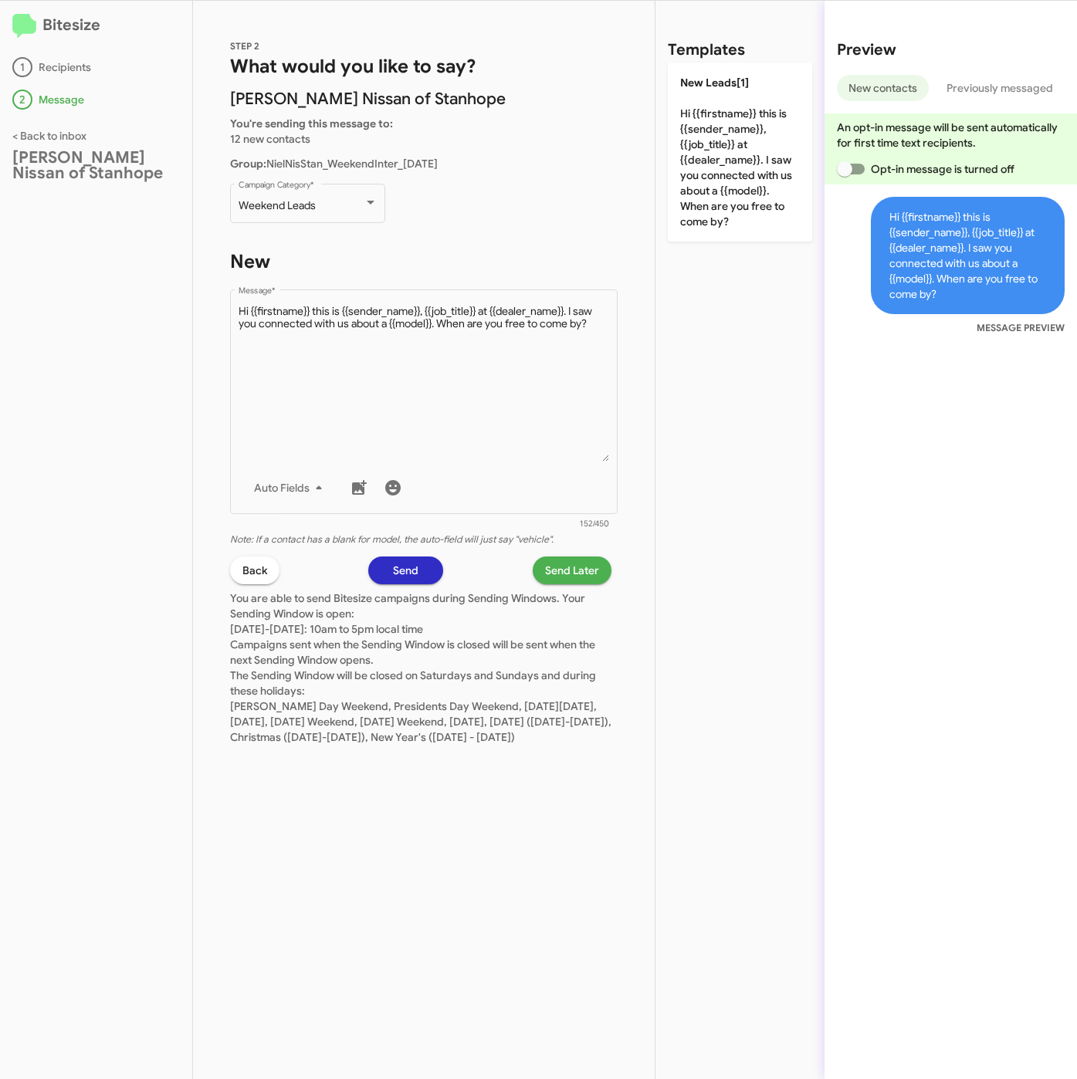
click at [581, 563] on span "Send Later" at bounding box center [572, 570] width 54 height 28
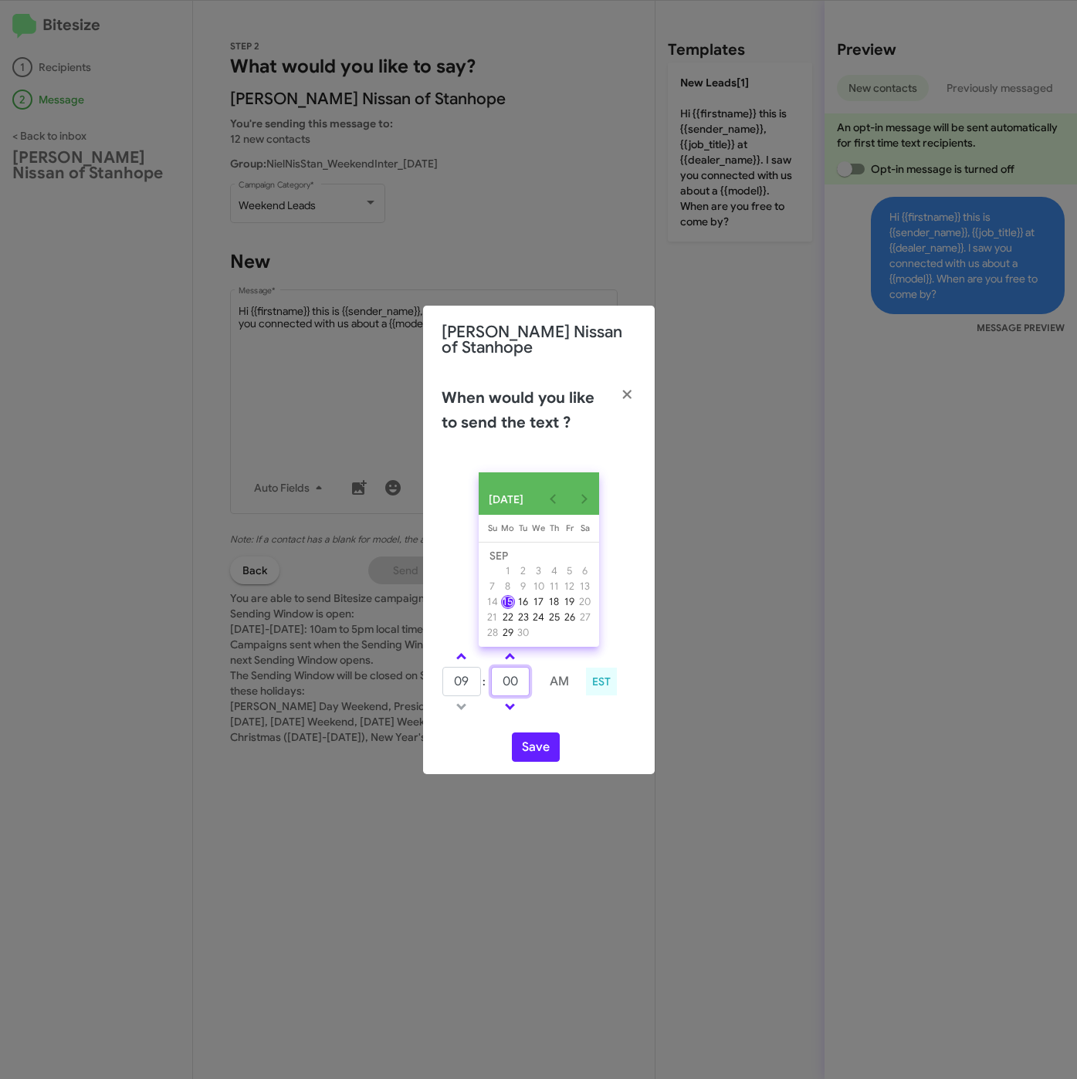
drag, startPoint x: 517, startPoint y: 693, endPoint x: 484, endPoint y: 683, distance: 34.7
click at [484, 683] on tr "09 : 00 AM" at bounding box center [510, 681] width 138 height 31
type input "51"
click at [547, 758] on button "Save" at bounding box center [536, 746] width 48 height 29
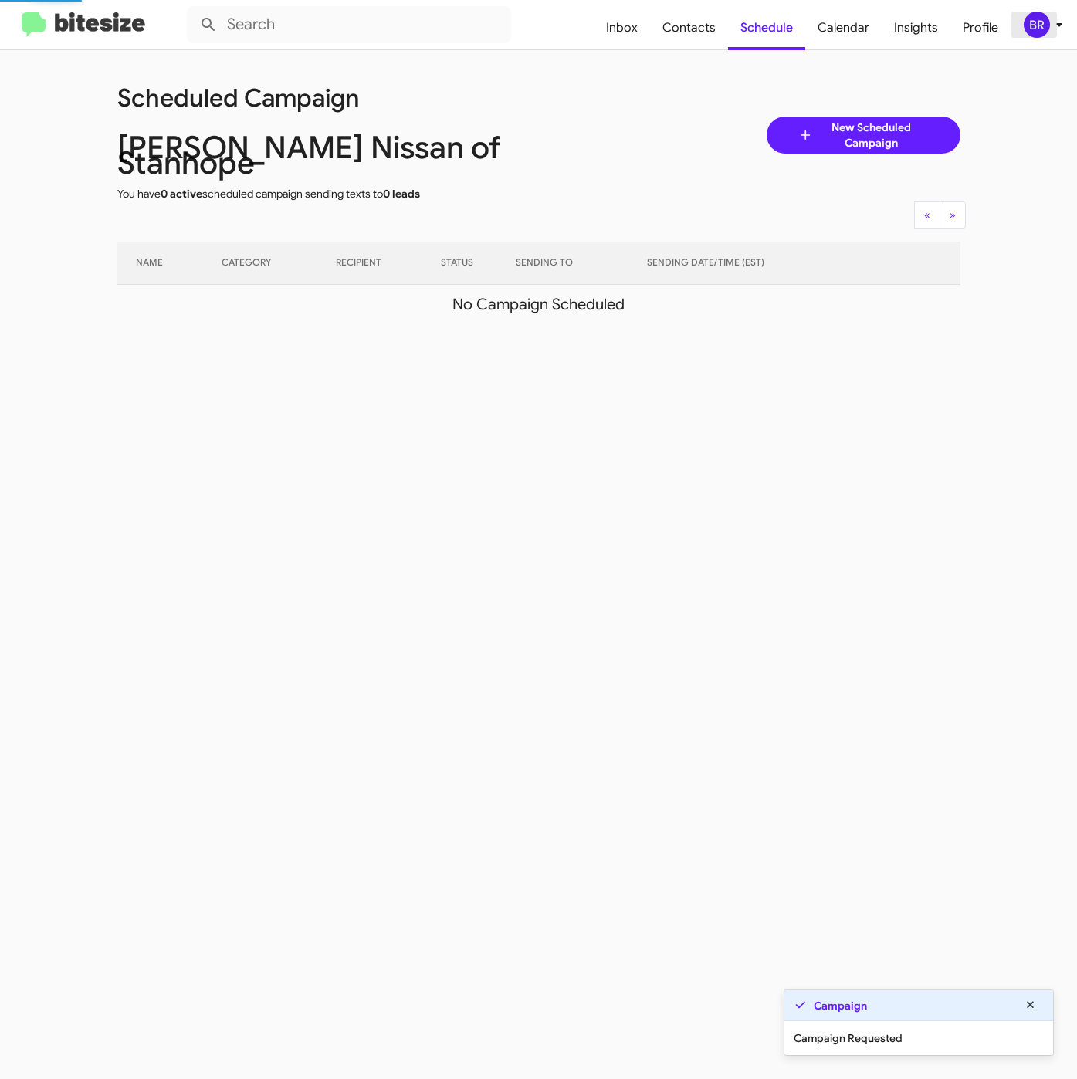
click at [1052, 29] on icon at bounding box center [1059, 24] width 19 height 19
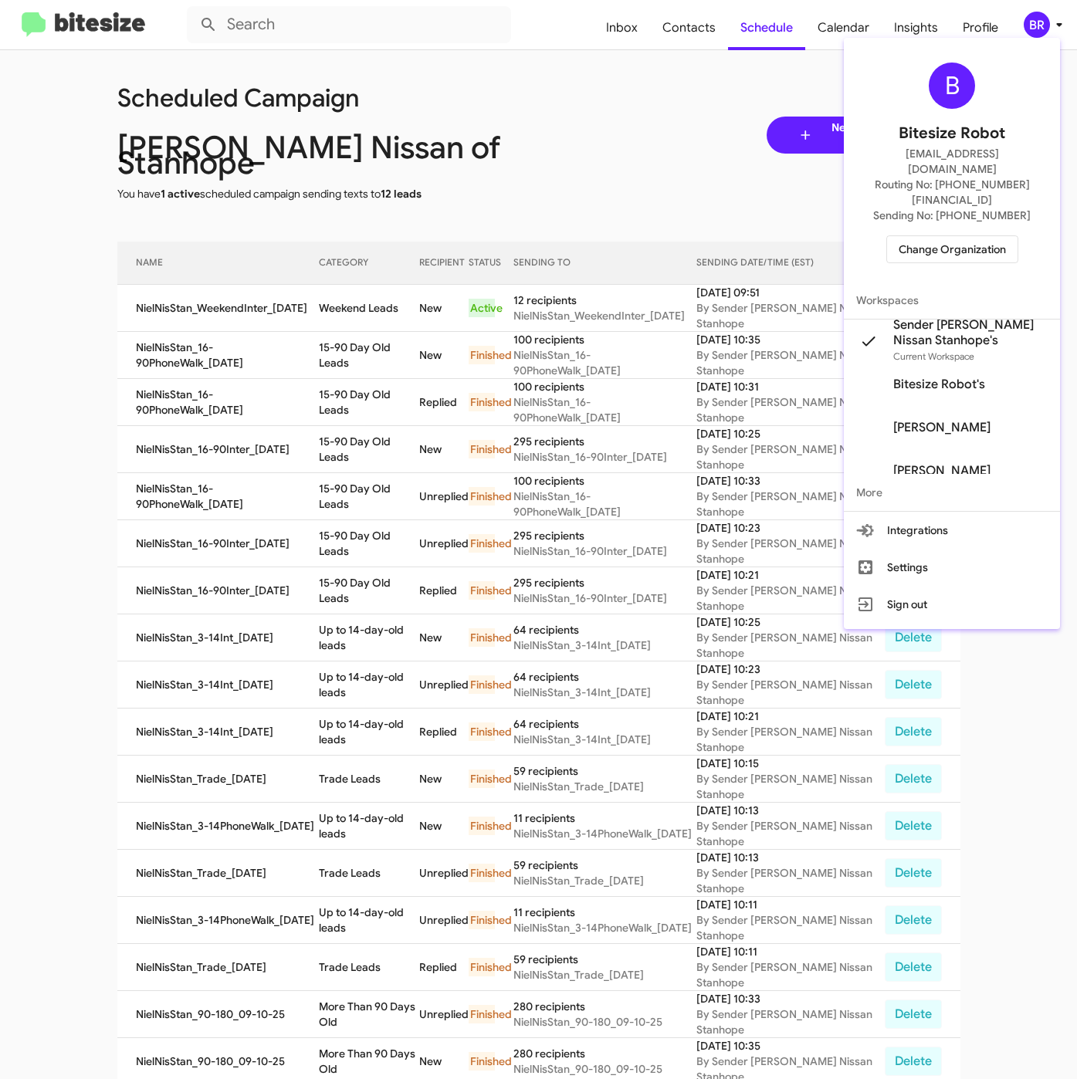
click at [325, 289] on div at bounding box center [538, 539] width 1077 height 1079
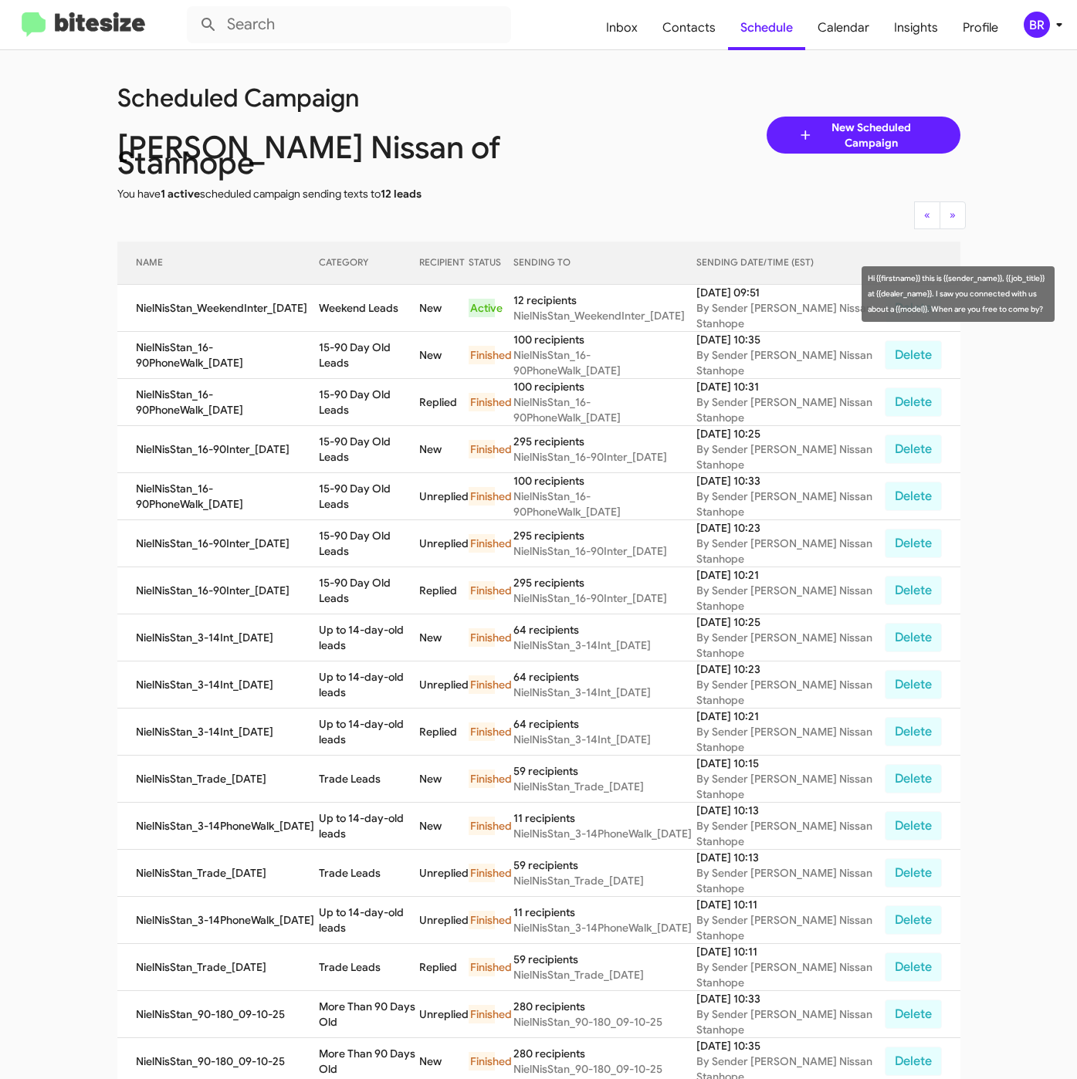
drag, startPoint x: 320, startPoint y: 289, endPoint x: 401, endPoint y: 301, distance: 81.9
click at [401, 301] on td "Weekend Leads" at bounding box center [369, 308] width 100 height 47
copy td "Weekend Leads"
click at [1024, 28] on div "BR" at bounding box center [1036, 25] width 26 height 26
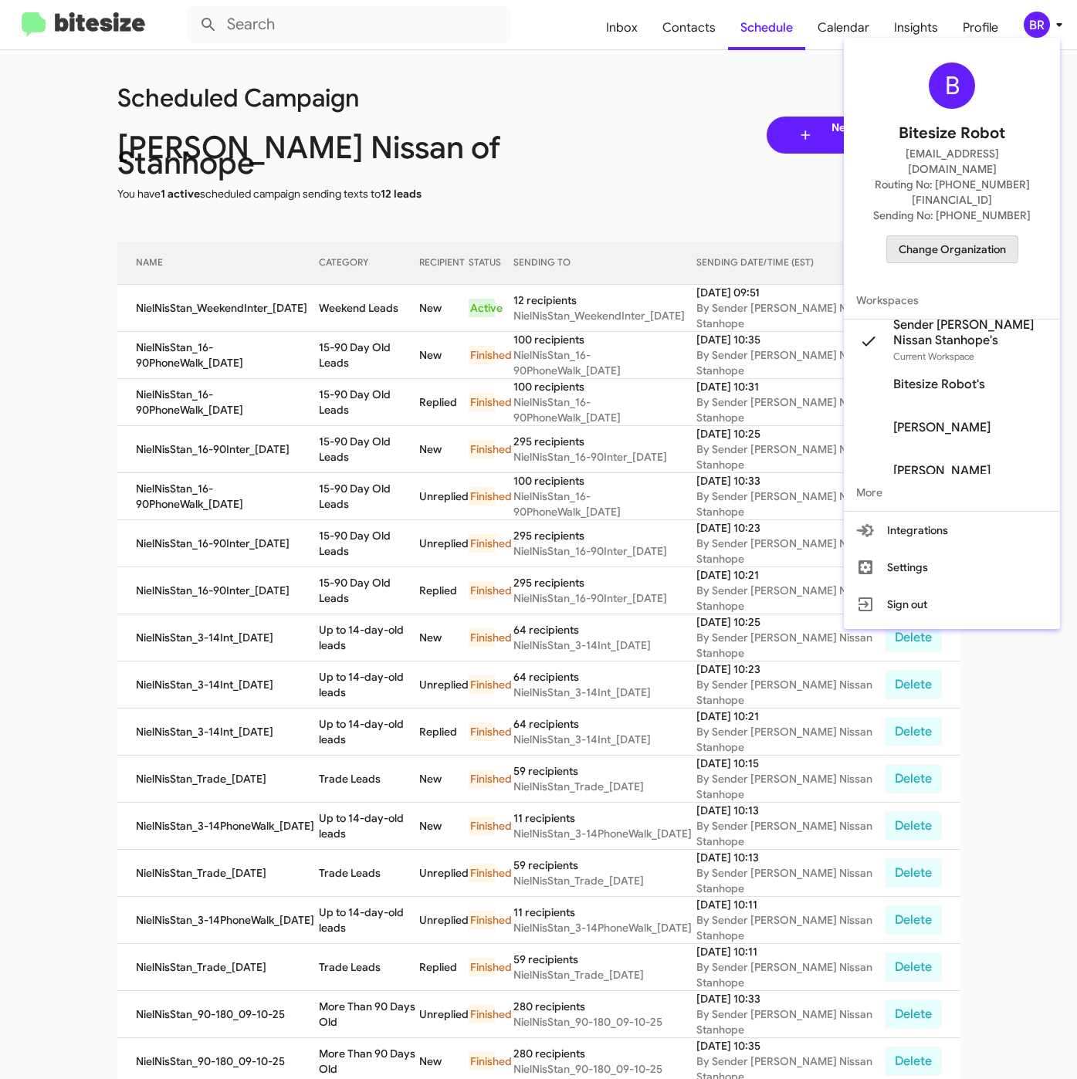
click at [935, 236] on span "Change Organization" at bounding box center [951, 249] width 107 height 26
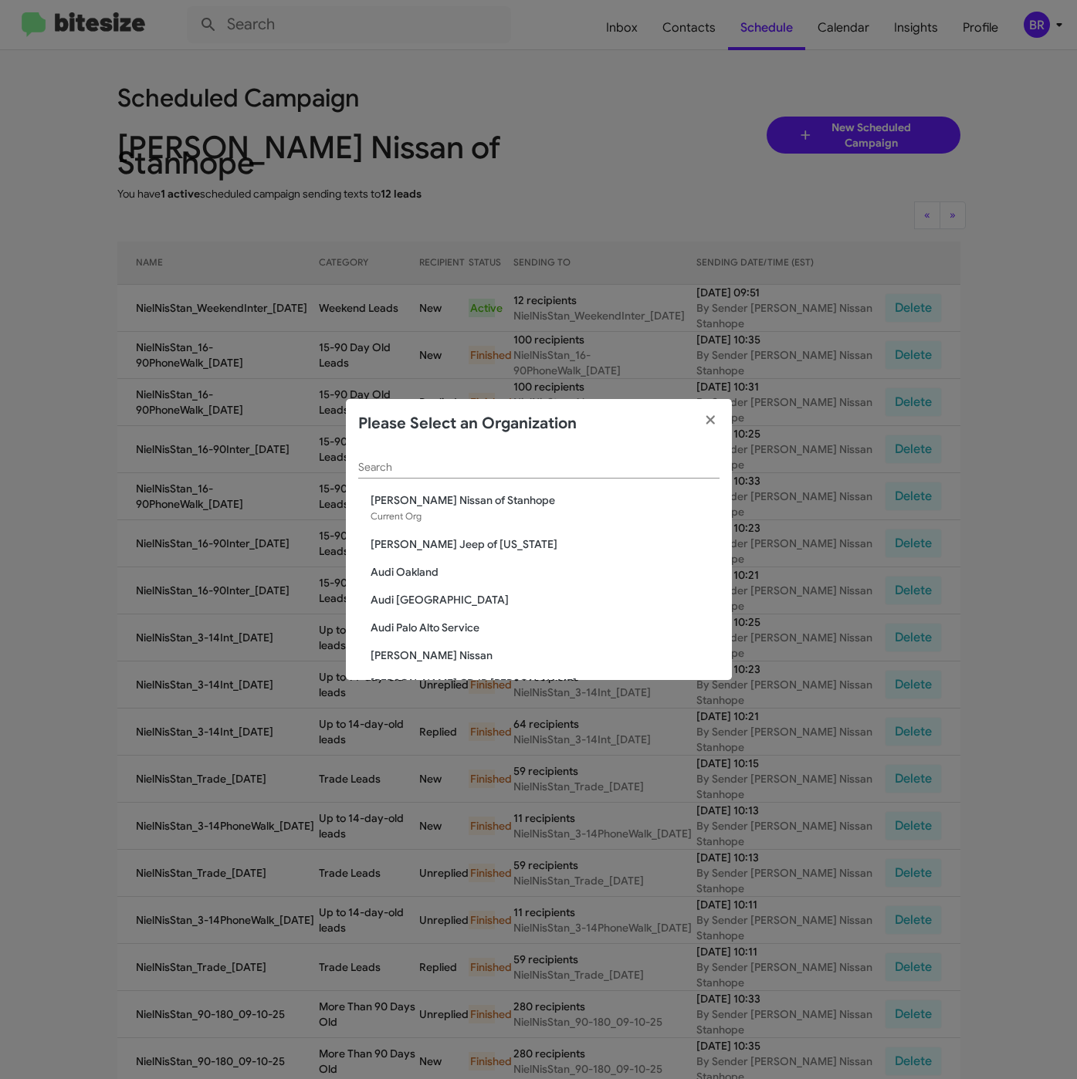
click at [584, 475] on div "Search" at bounding box center [538, 463] width 361 height 30
paste input "Nielsen Nissan of Denville"
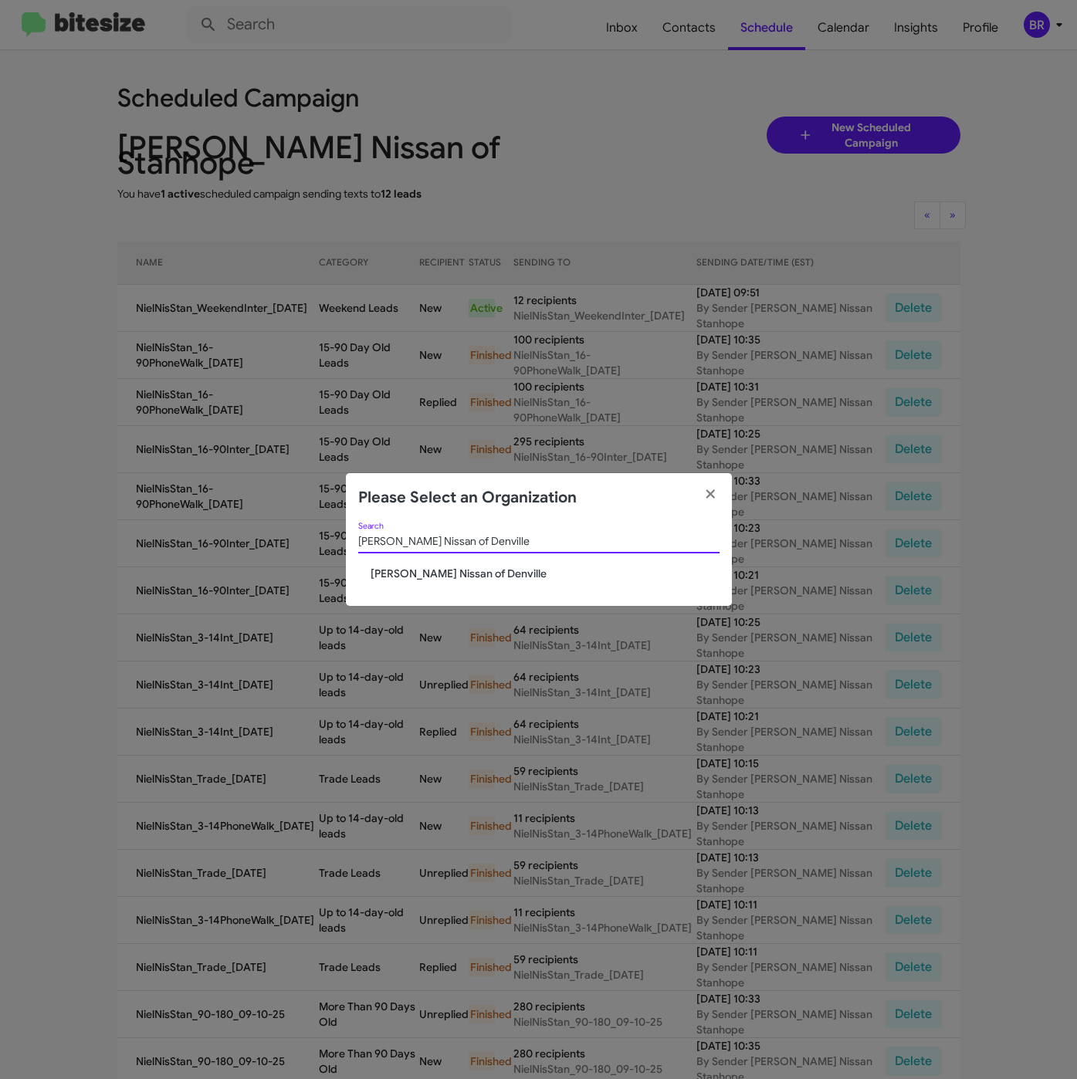
type input "[PERSON_NAME] Nissan of Denville"
click at [447, 574] on span "[PERSON_NAME] Nissan of Denville" at bounding box center [544, 573] width 349 height 15
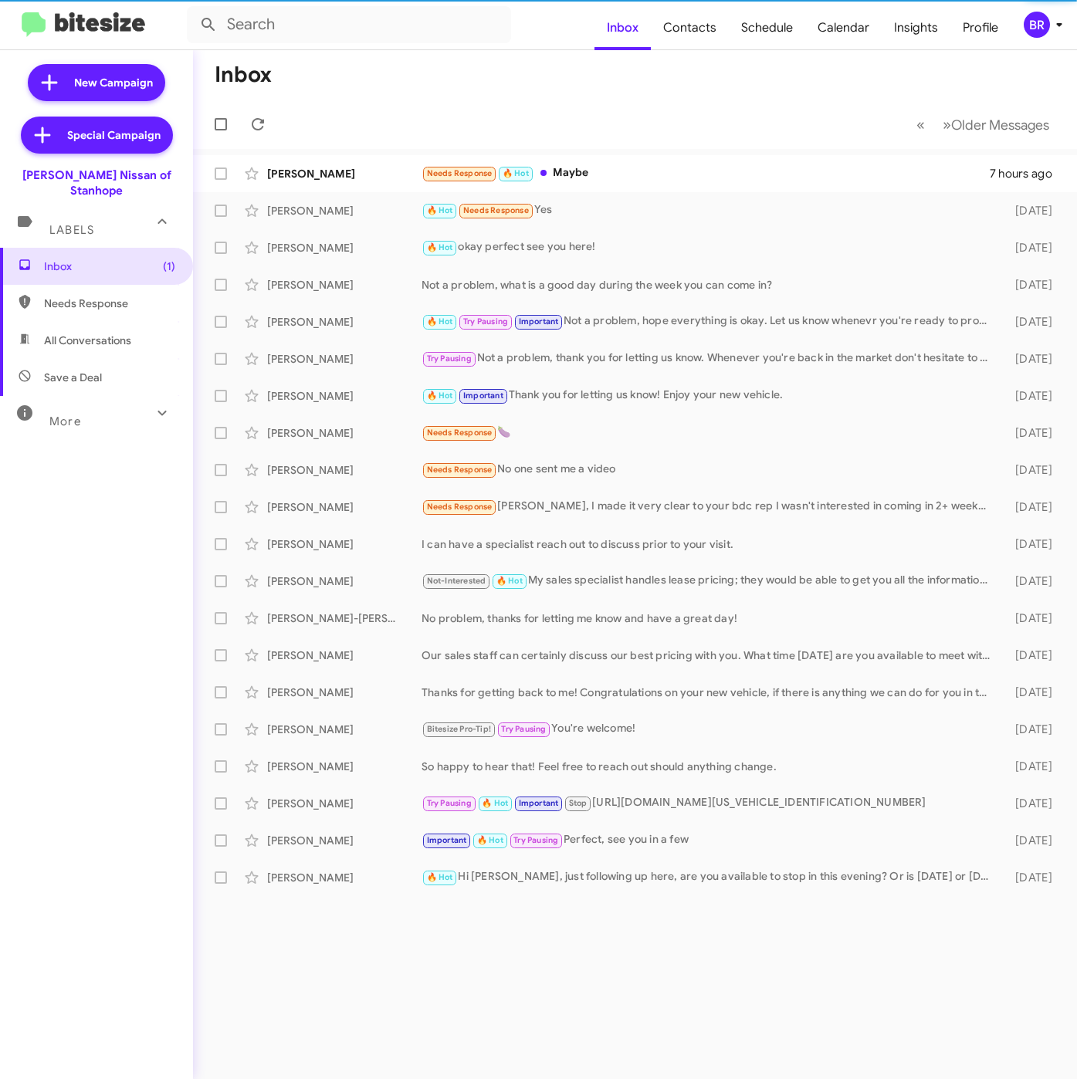
click at [1061, 23] on icon at bounding box center [1059, 24] width 19 height 19
click at [1044, 35] on div "BR" at bounding box center [1036, 25] width 26 height 26
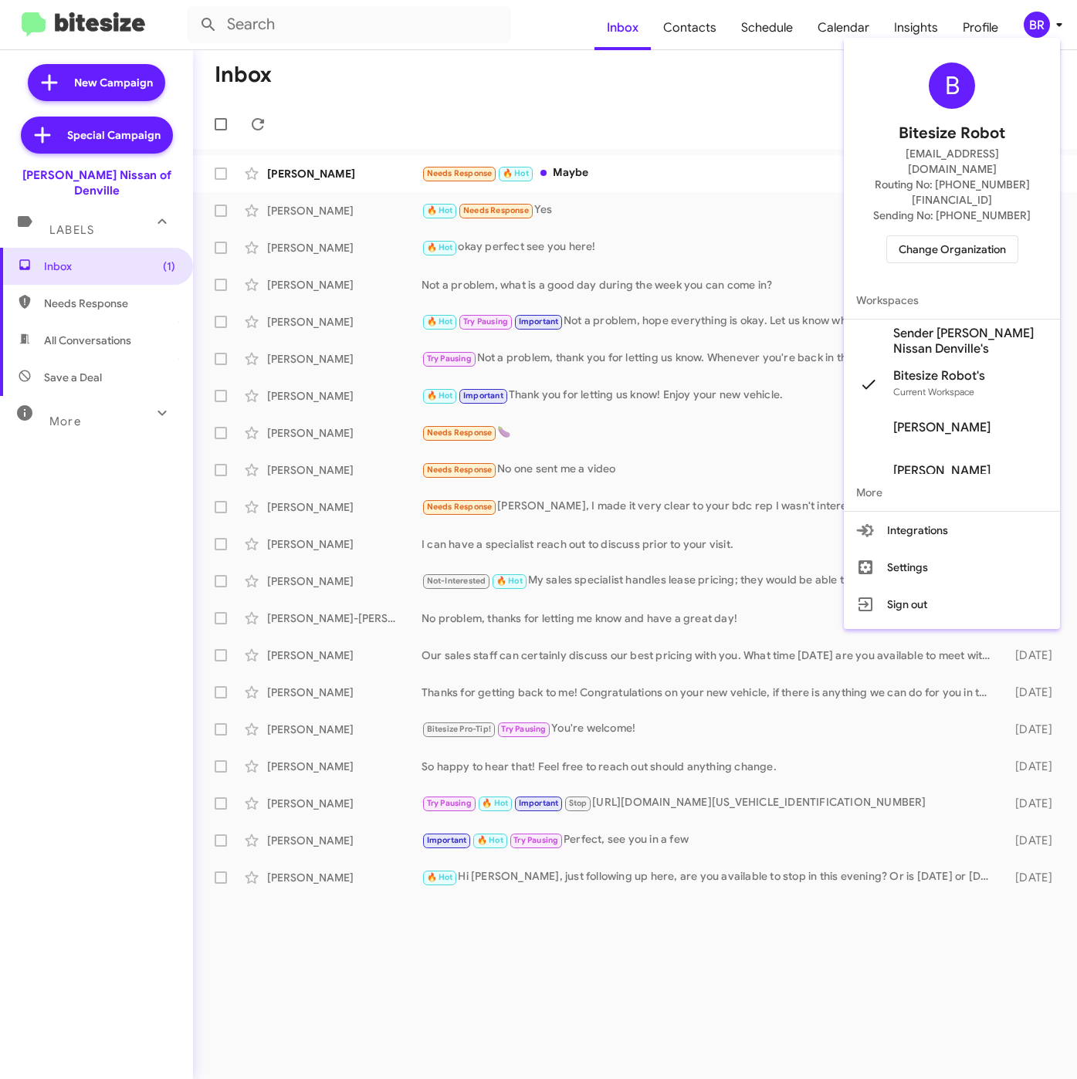
click at [920, 326] on span "Sender [PERSON_NAME] Nissan Denville's" at bounding box center [970, 341] width 154 height 31
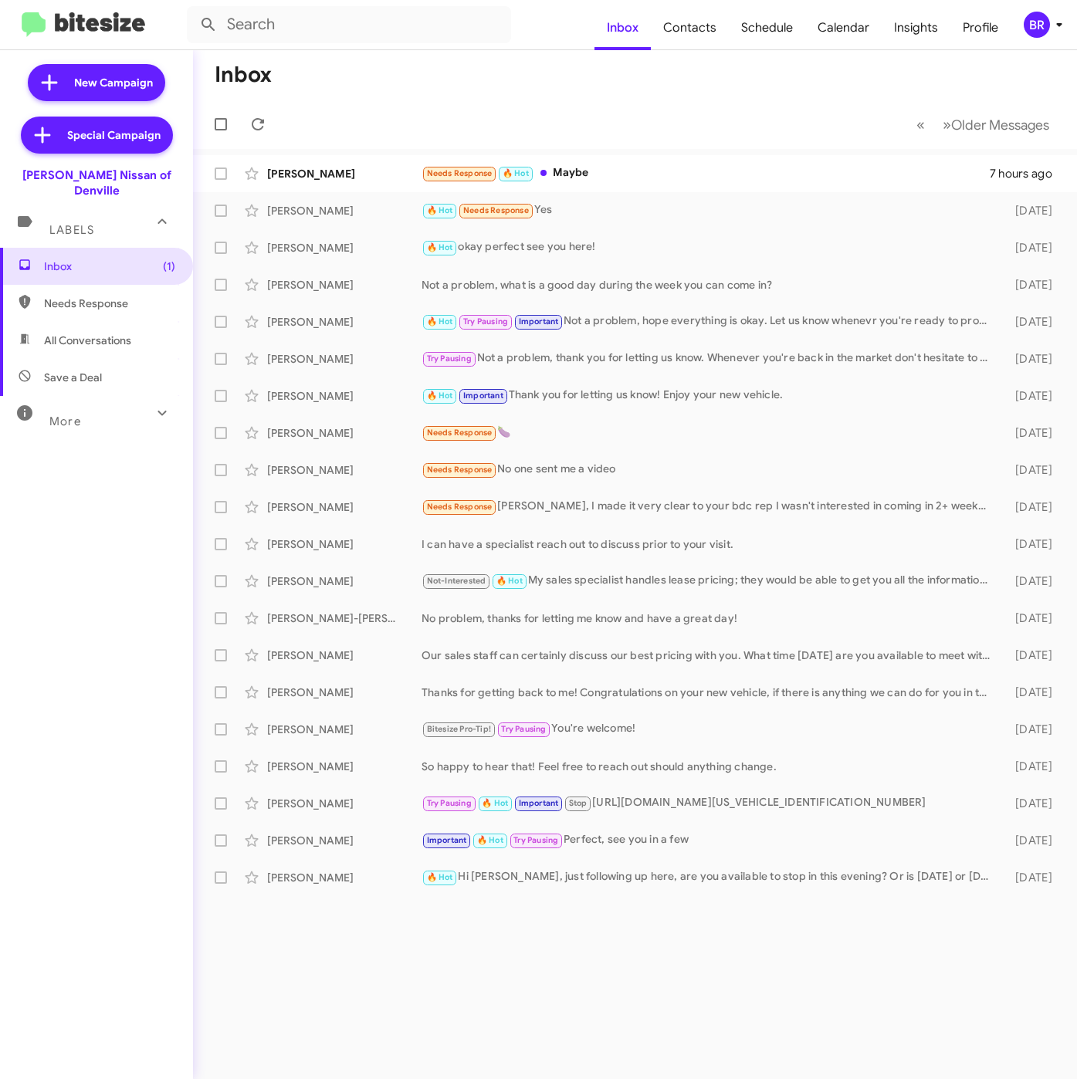
click at [691, 22] on span "Contacts" at bounding box center [690, 27] width 78 height 45
type input "in:groups"
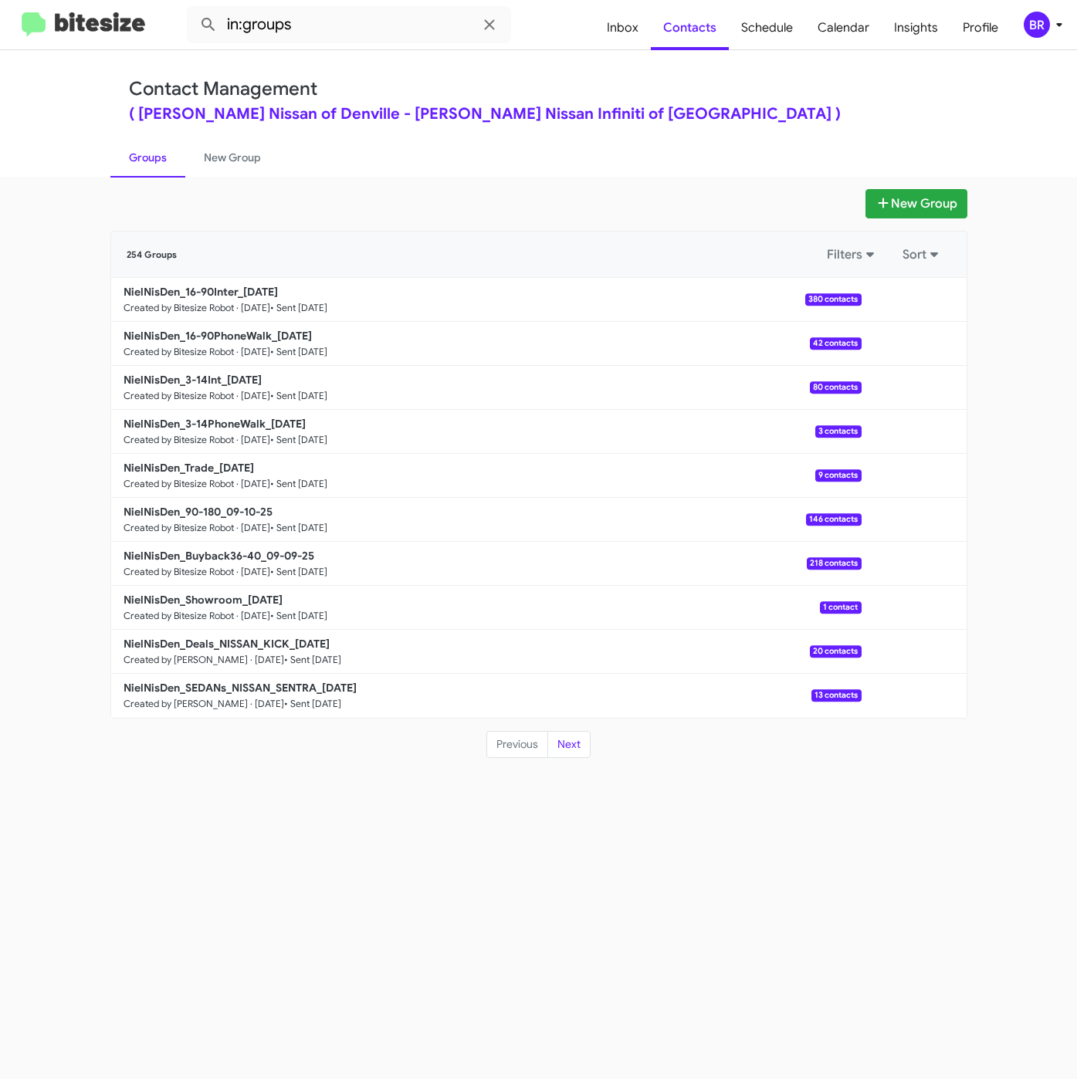
click at [942, 185] on div "New Group 254 Groups Filters Sort NielNisDen_16-90Inter_[DATE] Created by Bites…" at bounding box center [538, 628] width 1077 height 902
click at [938, 198] on button "New Group" at bounding box center [916, 203] width 102 height 29
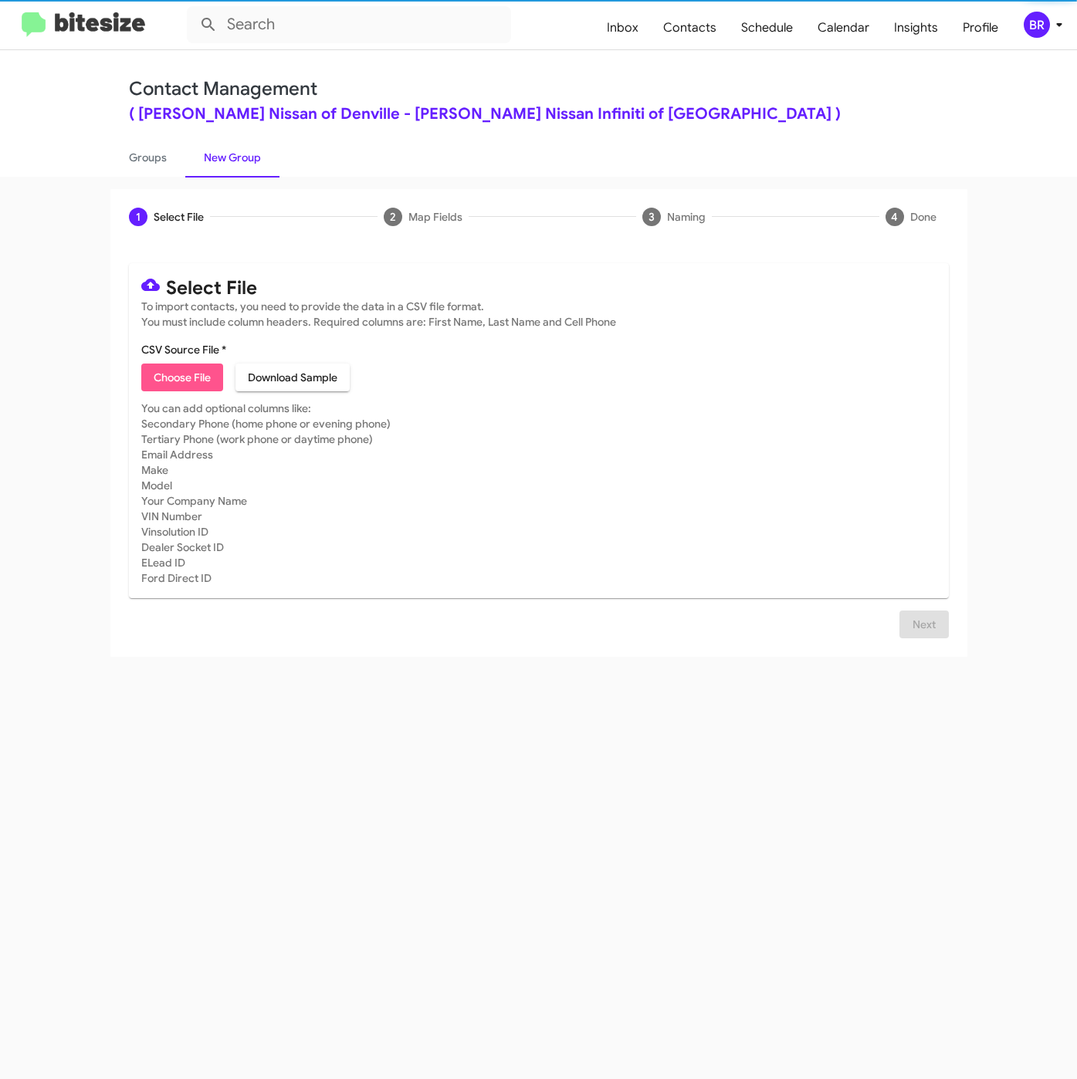
click at [160, 371] on span "Choose File" at bounding box center [182, 377] width 57 height 28
type input "NielNisDen_WeekendInter_[DATE]"
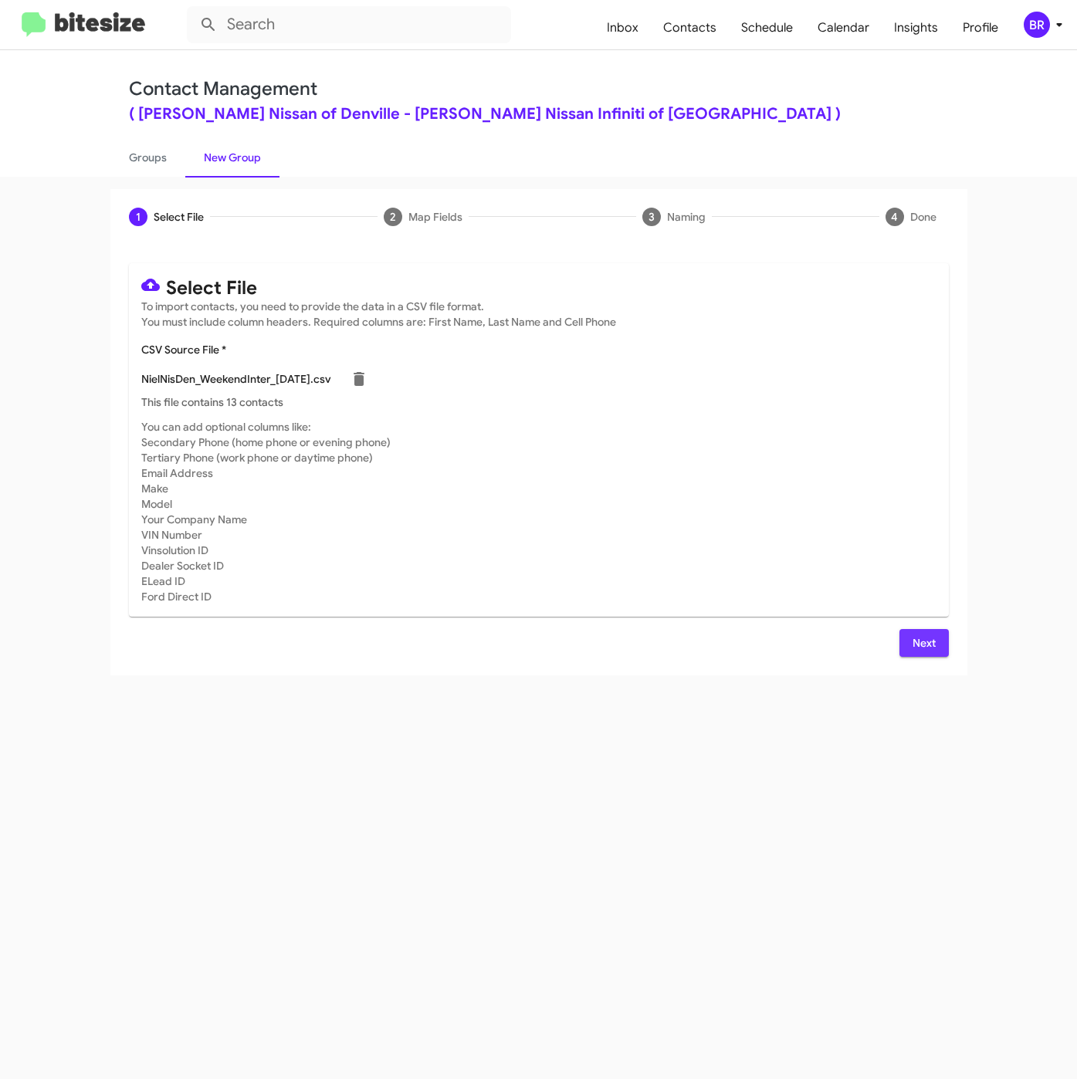
click at [912, 644] on span "Next" at bounding box center [923, 643] width 25 height 28
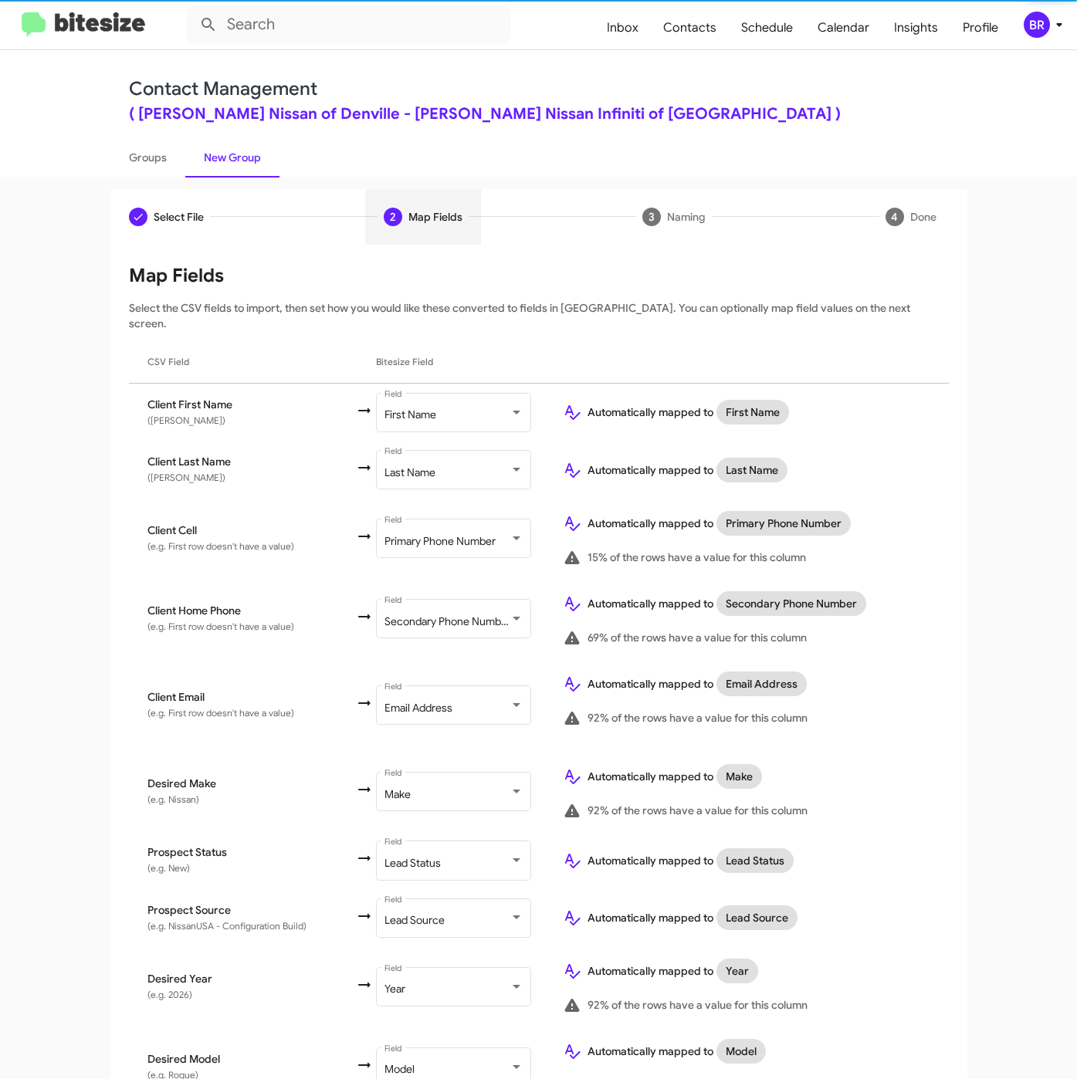
scroll to position [297, 0]
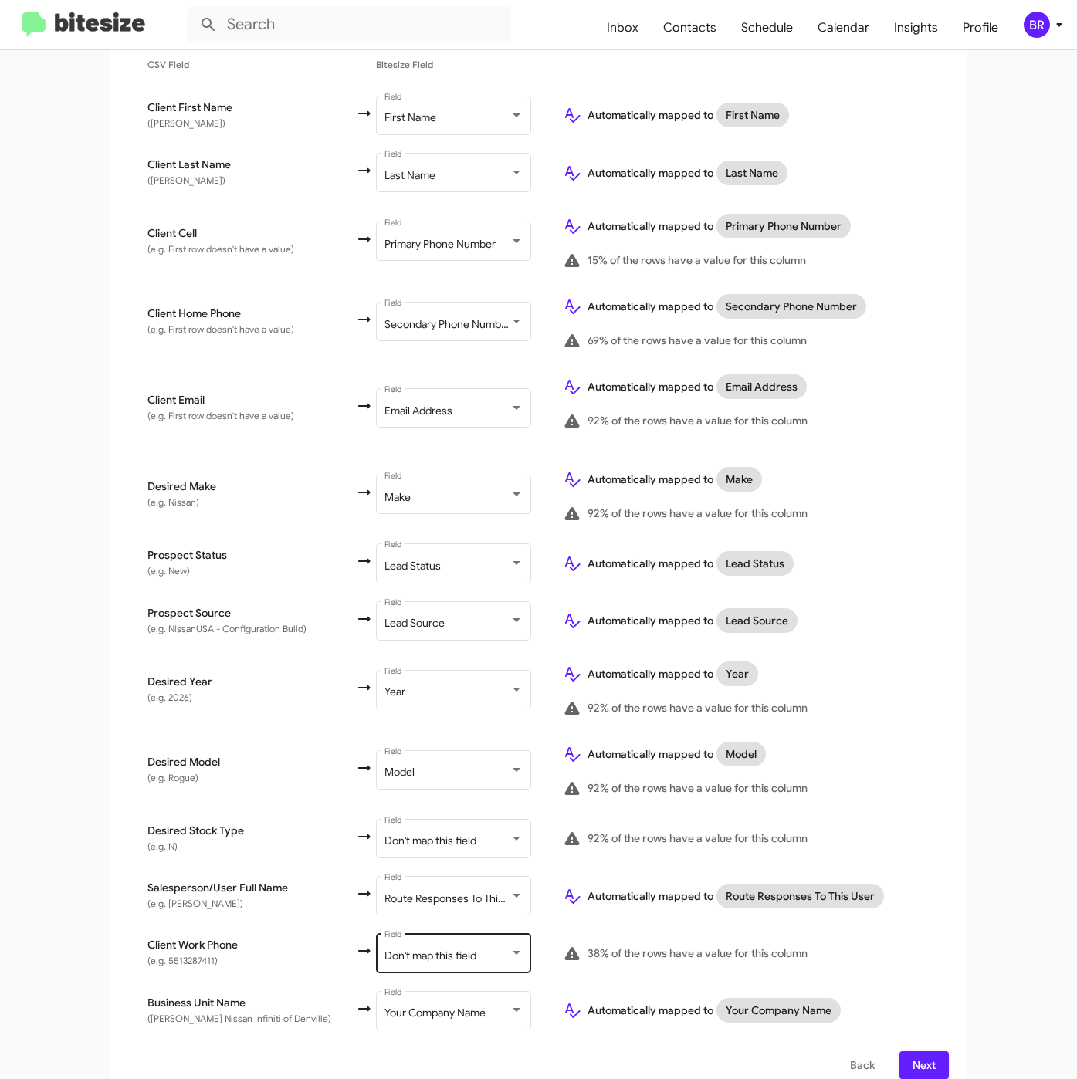
click at [413, 948] on span "Don't map this field" at bounding box center [430, 955] width 92 height 14
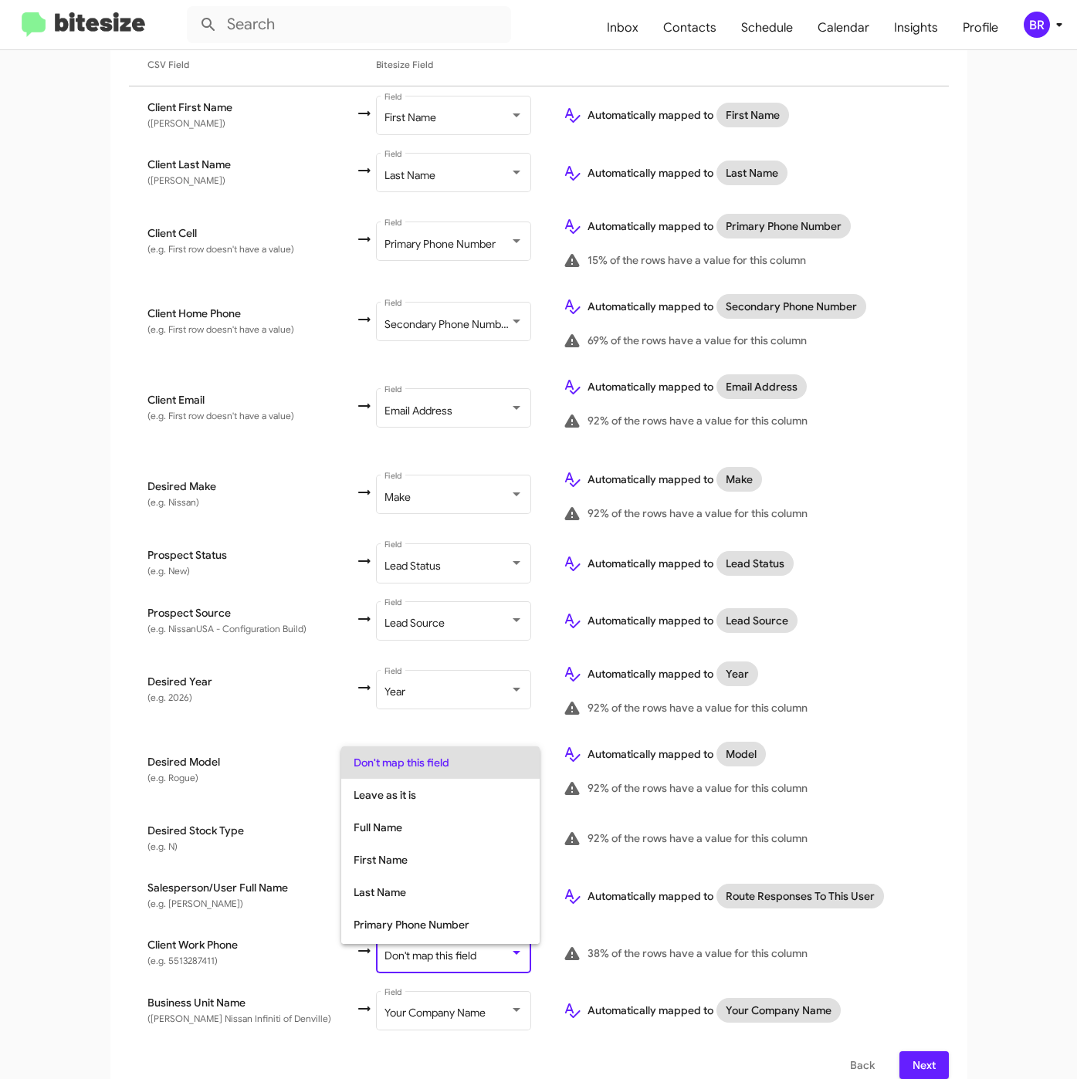
scroll to position [61, 0]
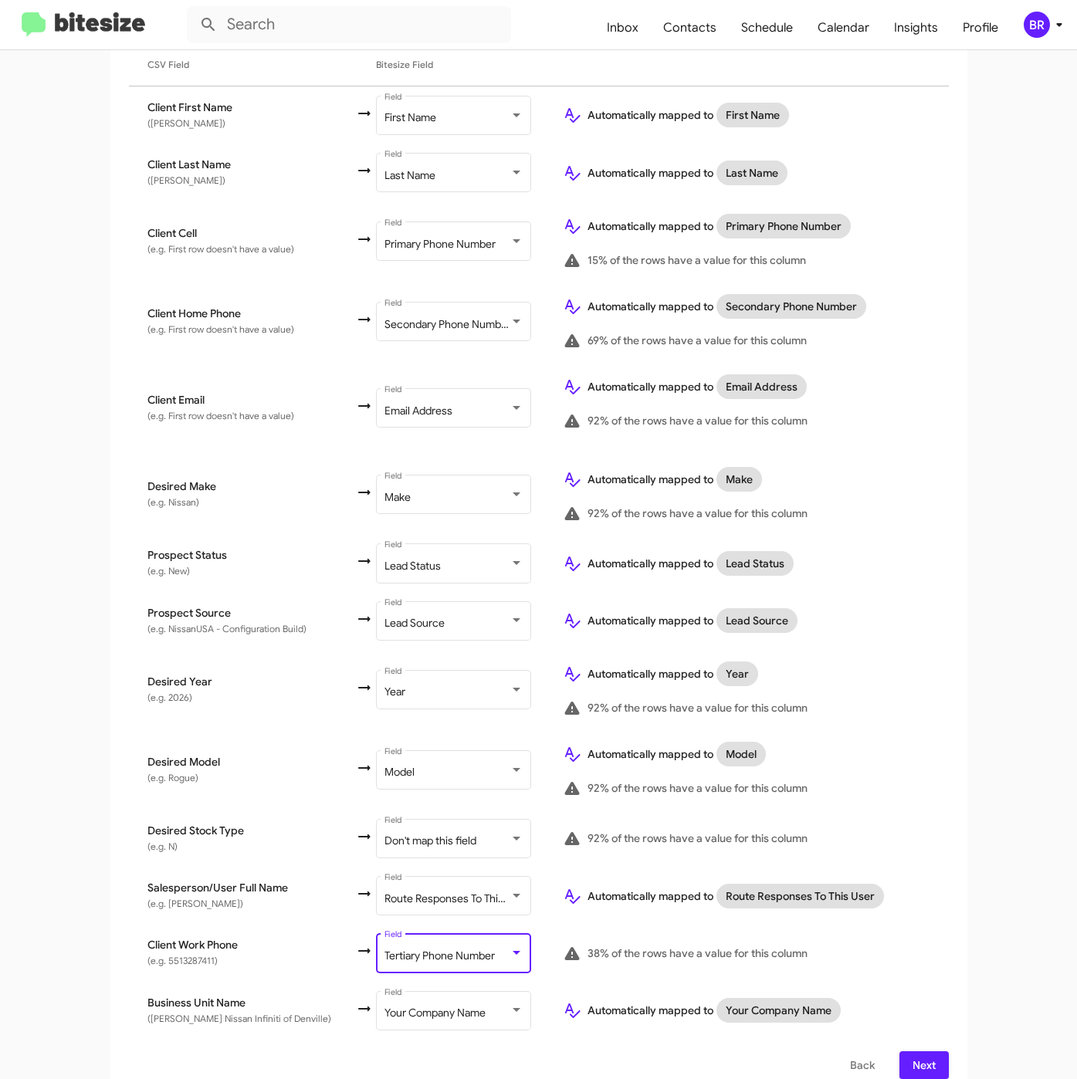
click at [915, 1051] on span "Next" at bounding box center [923, 1065] width 25 height 28
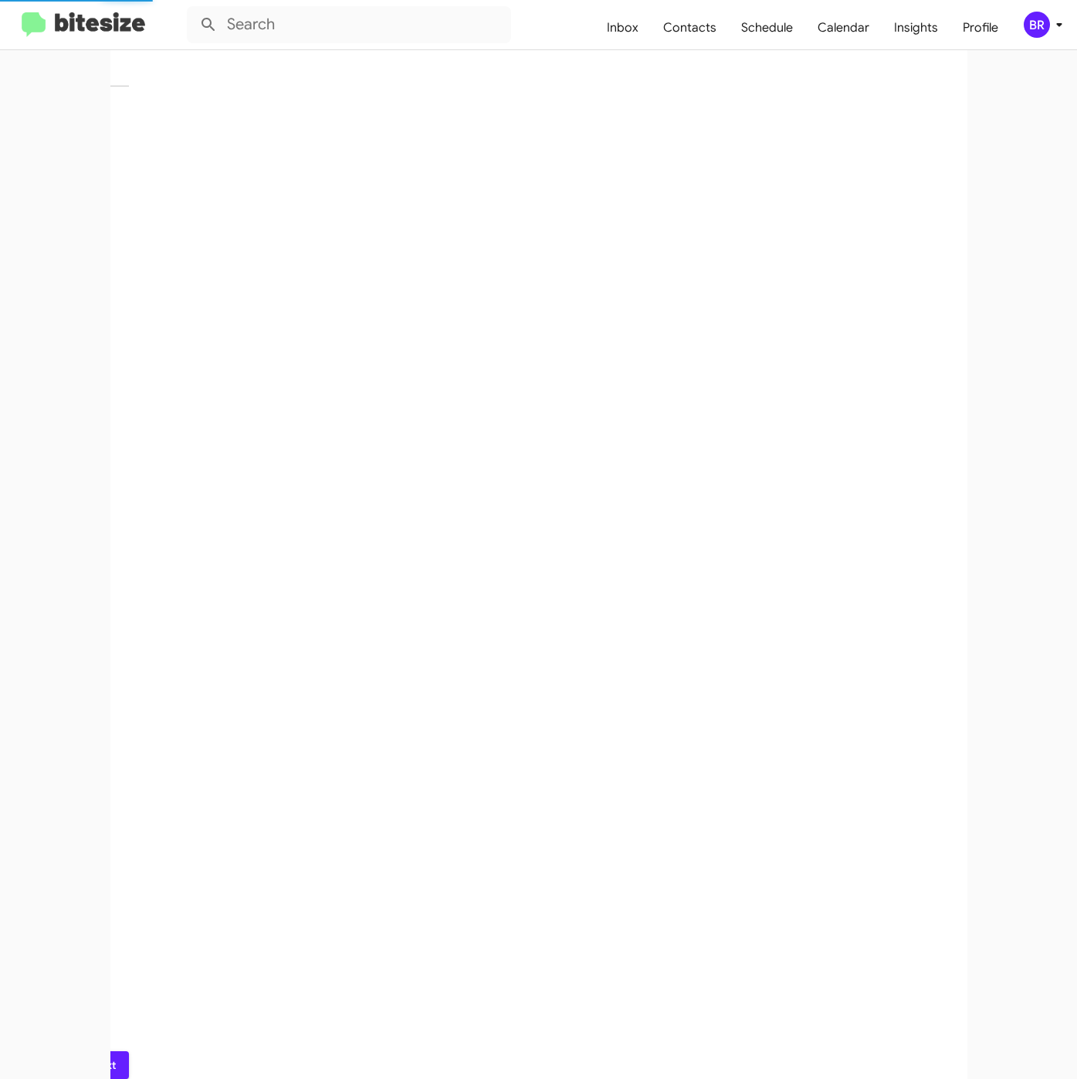
scroll to position [0, 0]
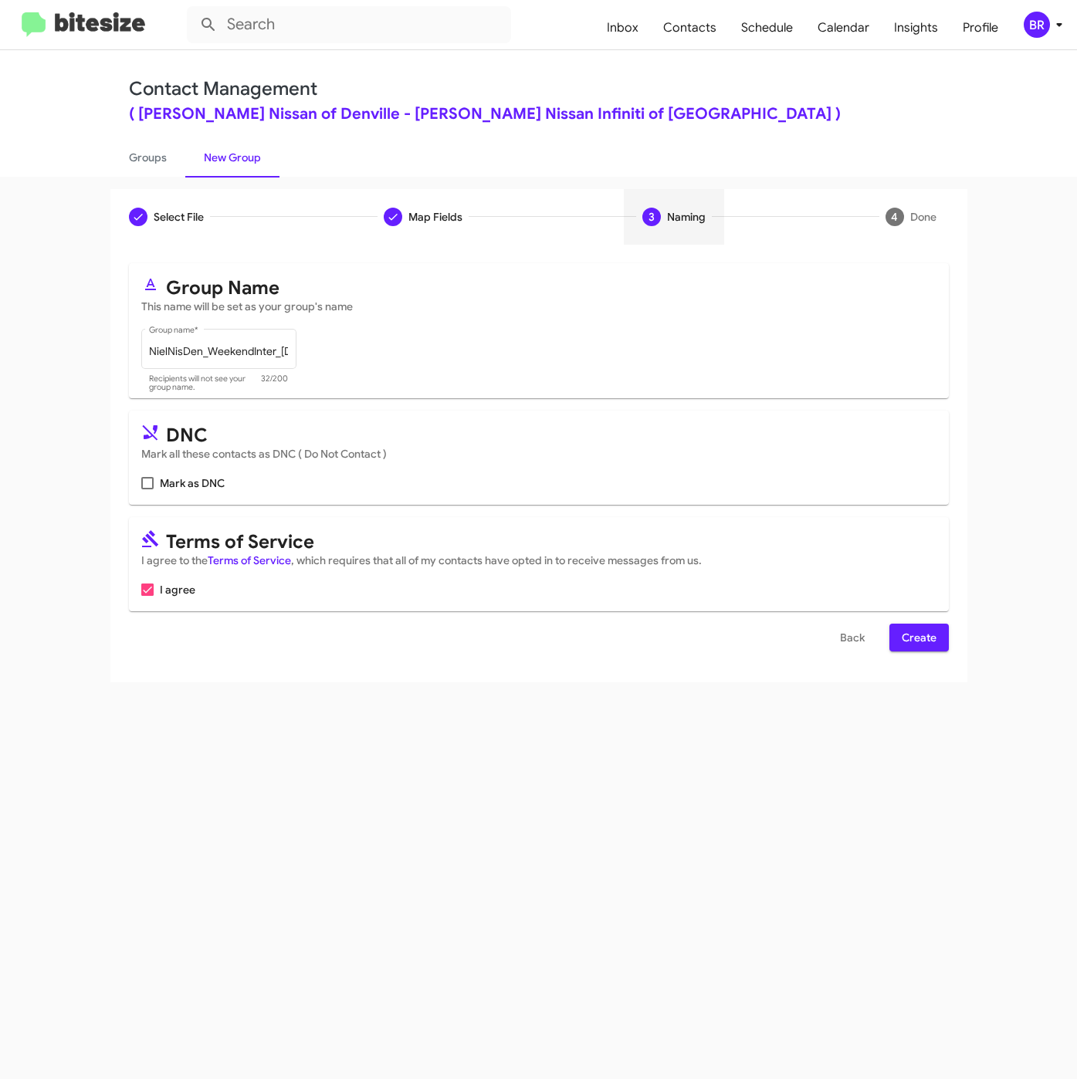
click at [931, 646] on span "Create" at bounding box center [918, 638] width 35 height 28
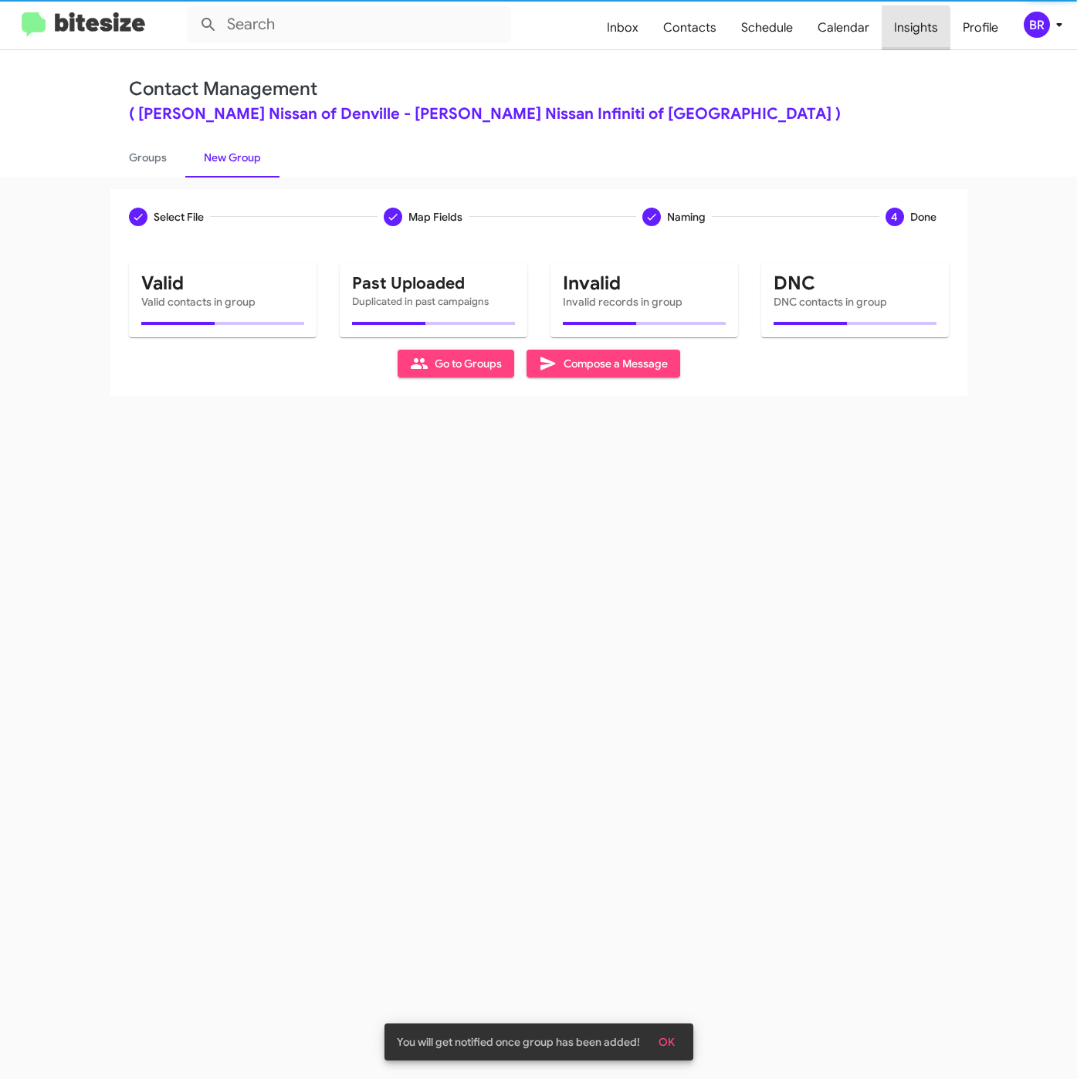
click at [911, 30] on span "Insights" at bounding box center [915, 27] width 69 height 45
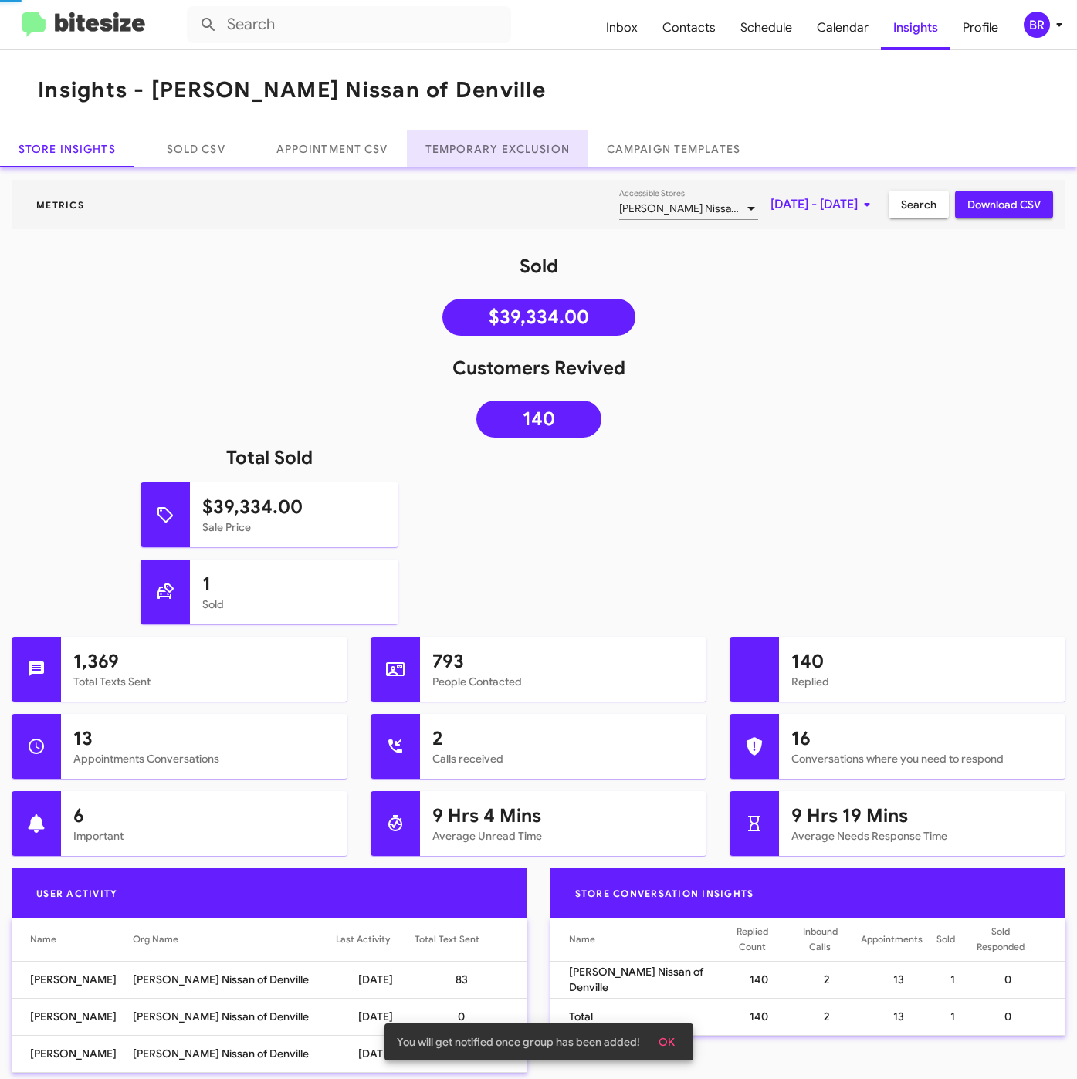
drag, startPoint x: 468, startPoint y: 149, endPoint x: 468, endPoint y: 167, distance: 18.5
click at [468, 148] on link "Temporary Exclusion" at bounding box center [497, 148] width 181 height 37
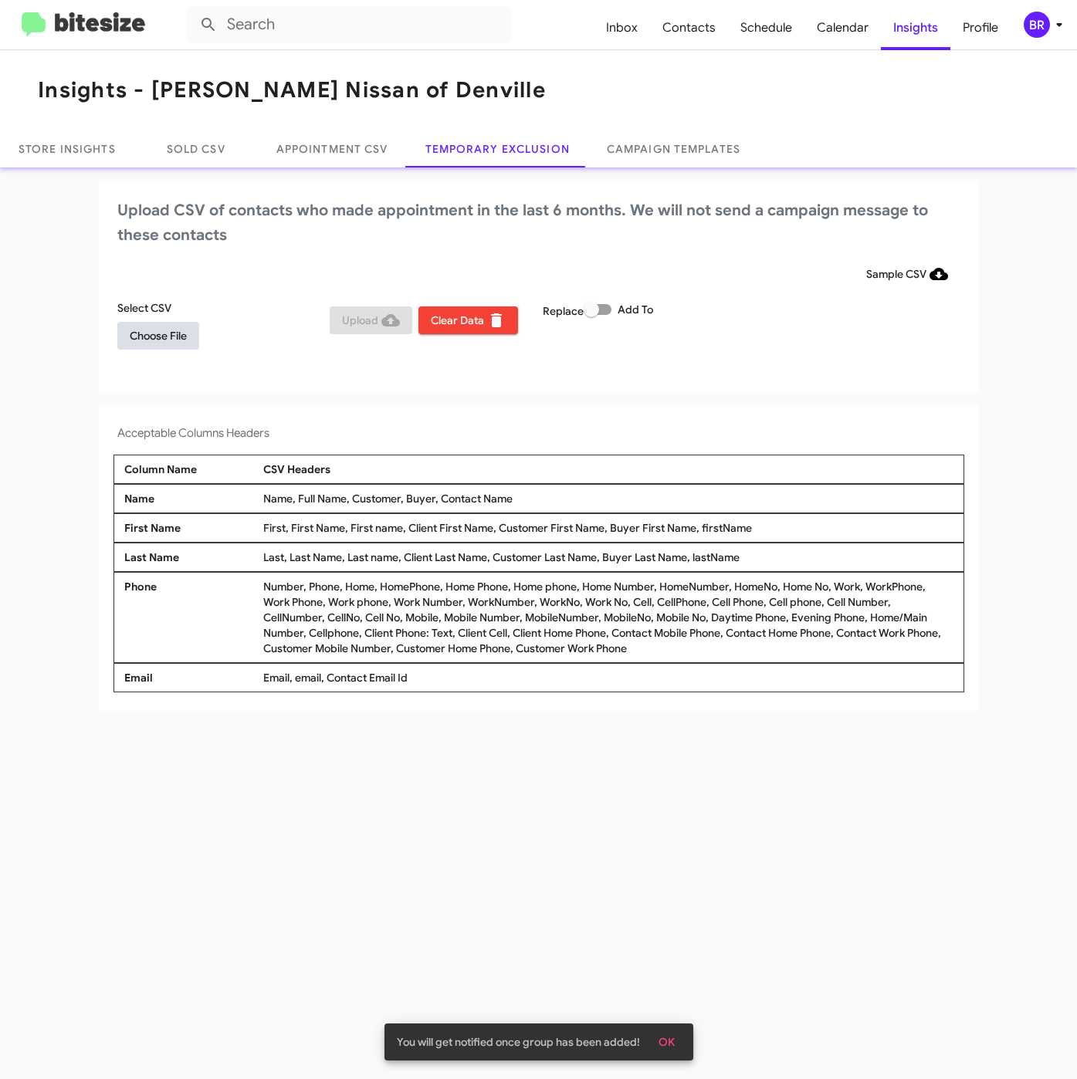
click at [123, 339] on button "Choose File" at bounding box center [158, 336] width 82 height 28
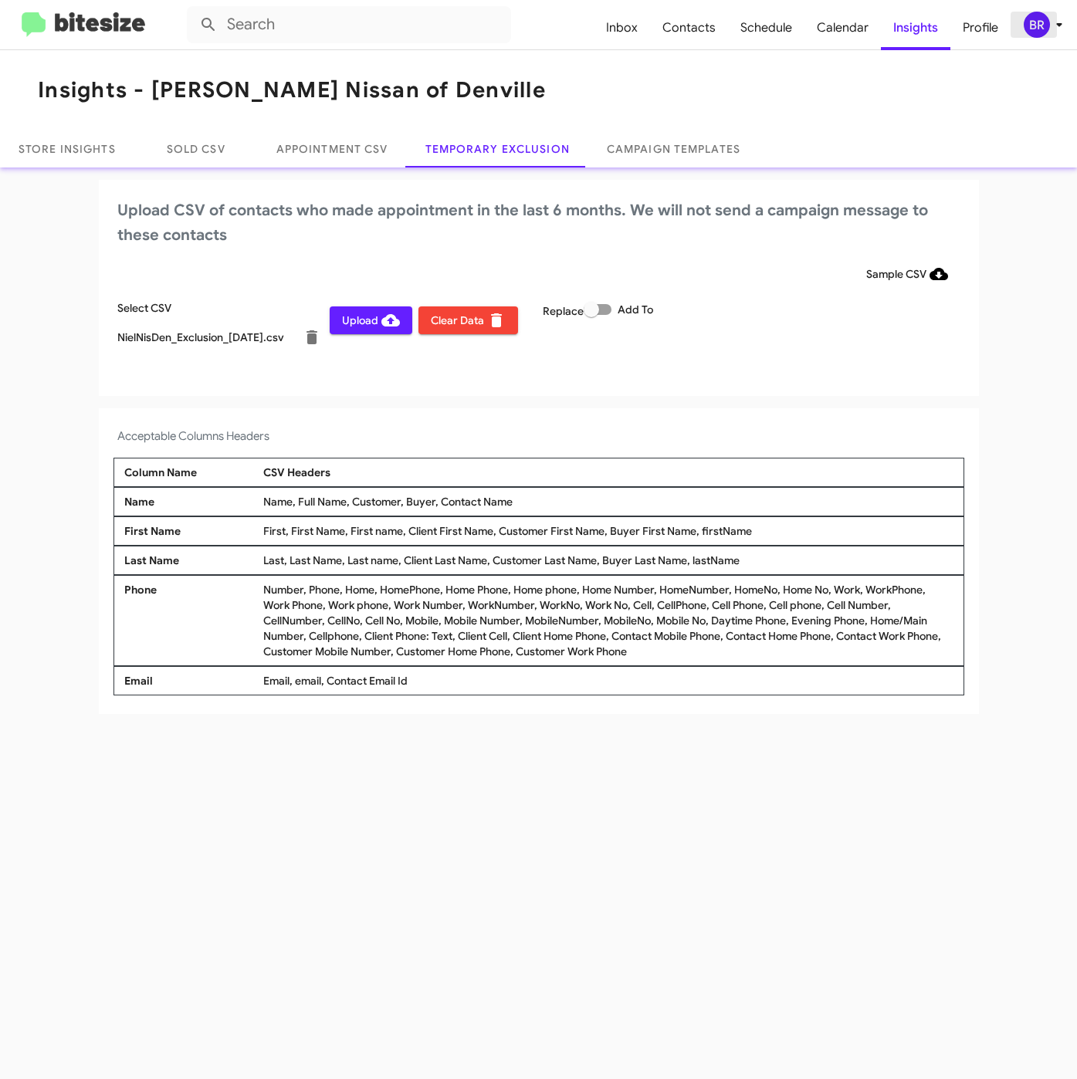
click at [1053, 21] on icon at bounding box center [1059, 24] width 19 height 19
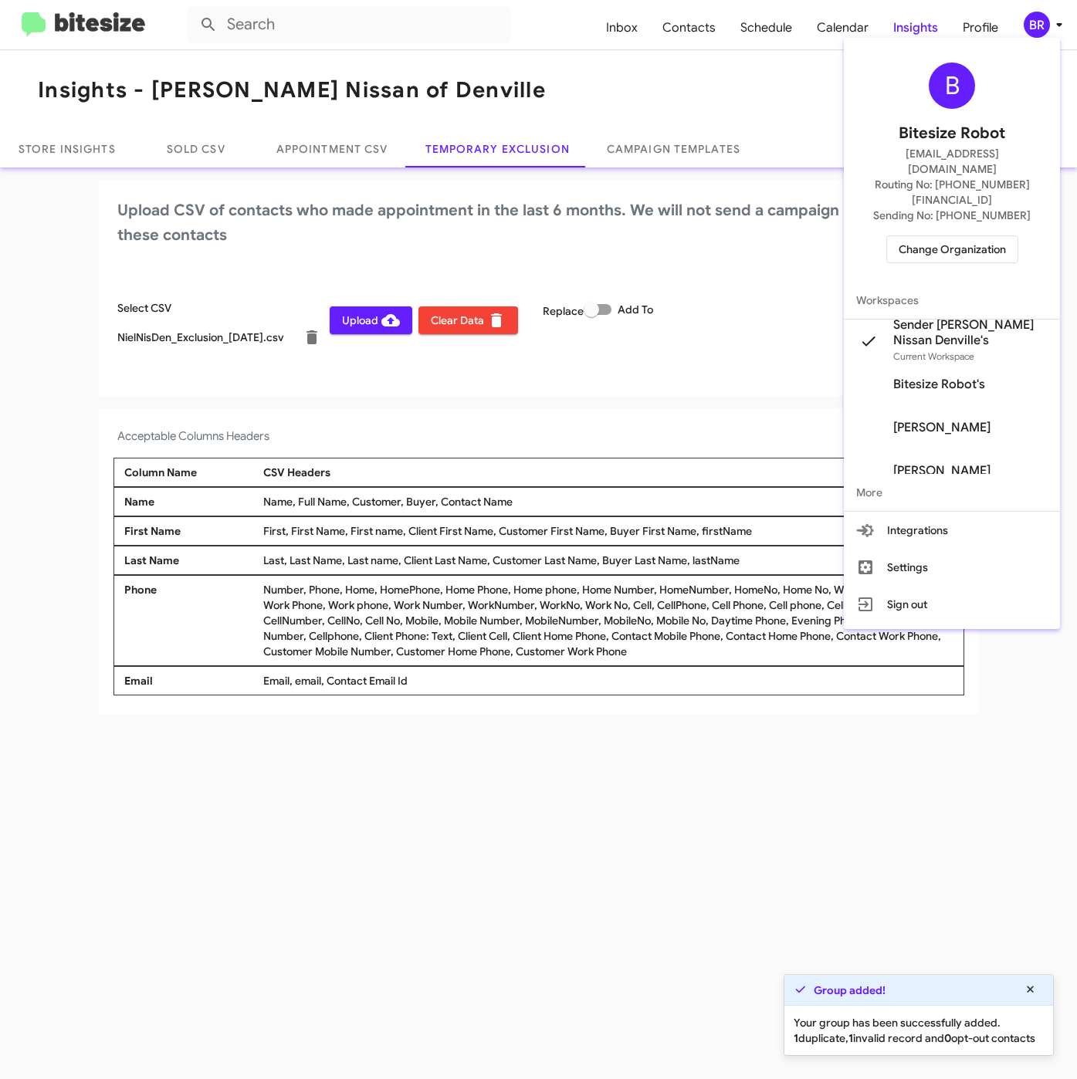
click at [438, 813] on div at bounding box center [538, 539] width 1077 height 1079
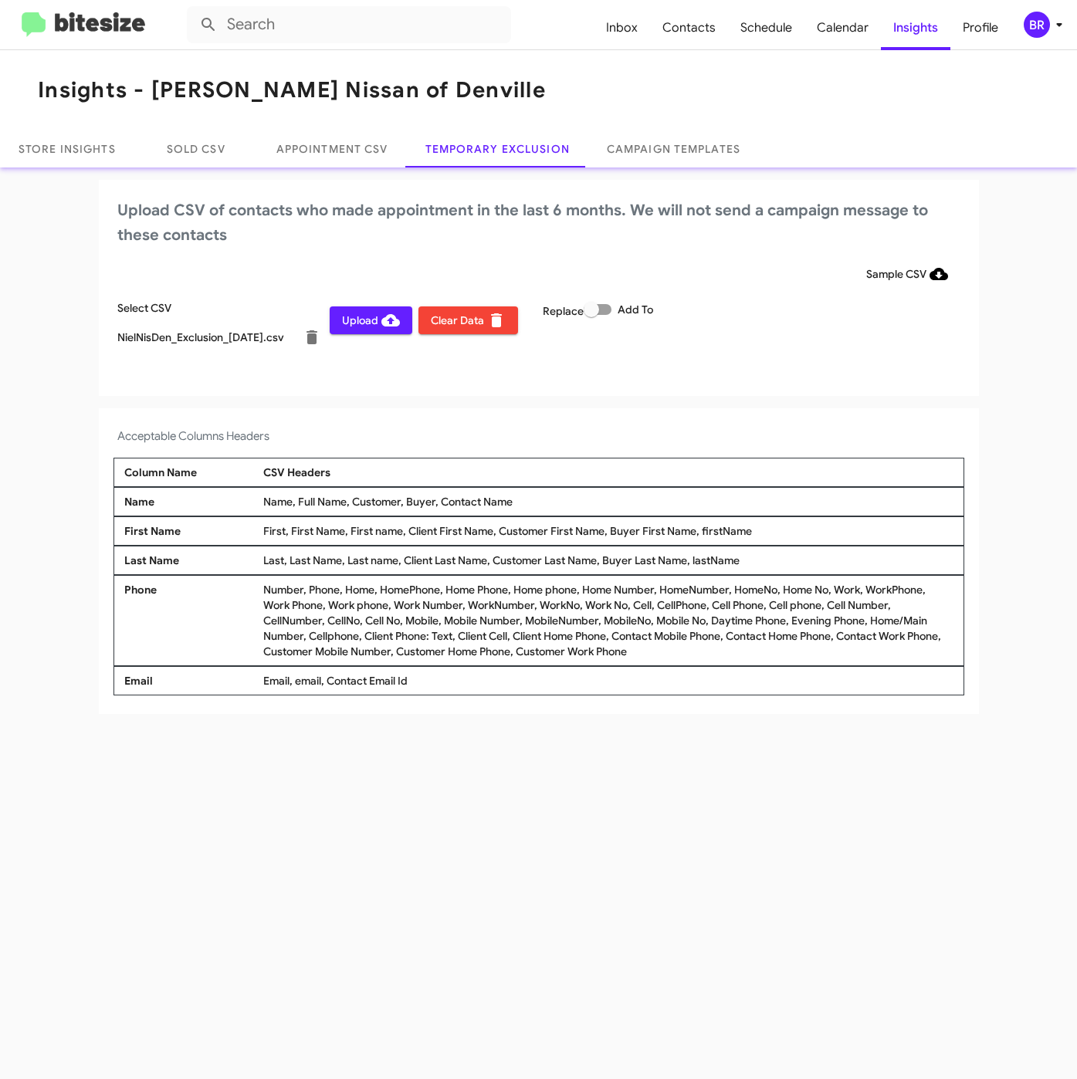
click at [375, 325] on span "Upload" at bounding box center [371, 320] width 58 height 28
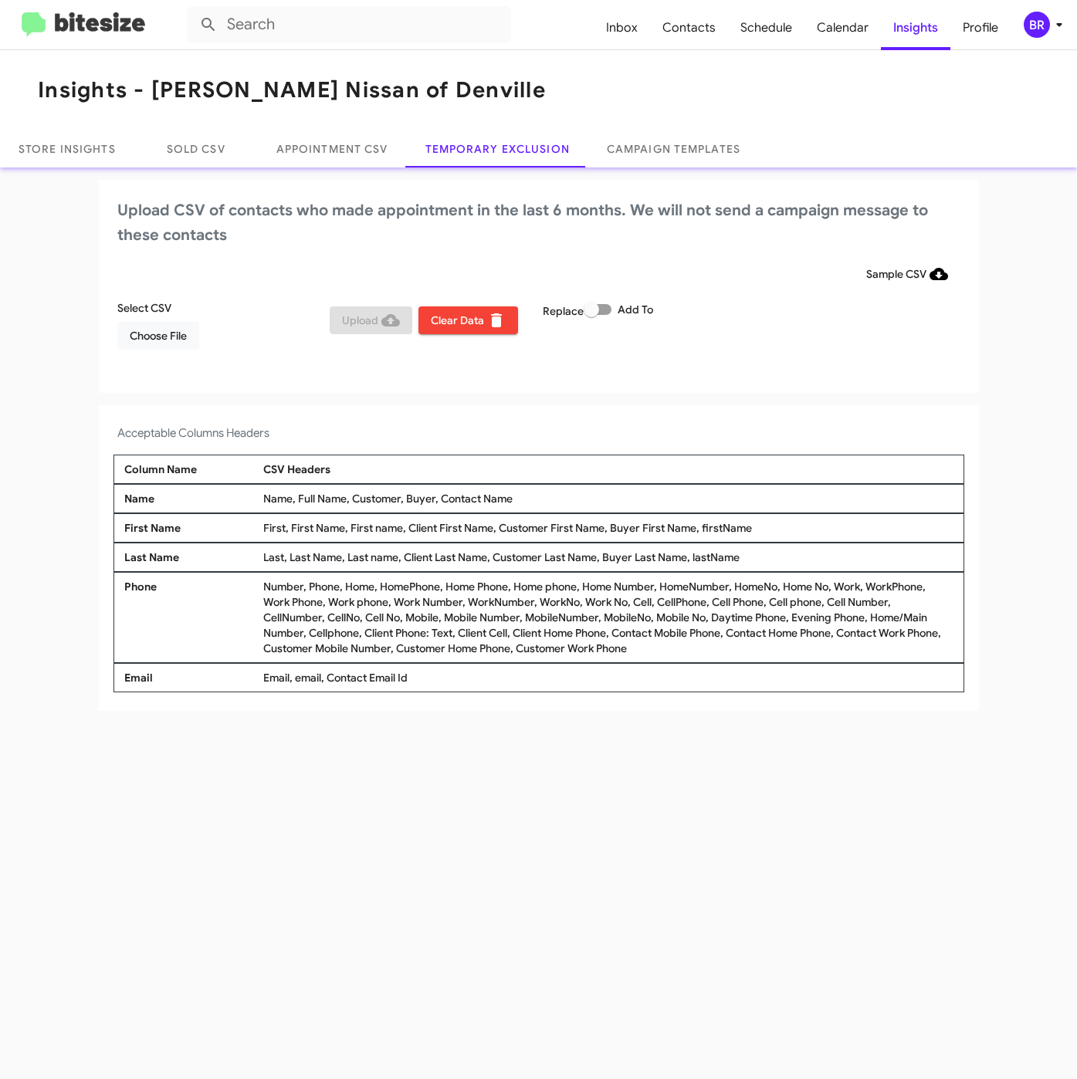
drag, startPoint x: 706, startPoint y: 794, endPoint x: 530, endPoint y: 383, distance: 447.4
click at [704, 794] on div "Insights - [PERSON_NAME] Nissan of Denville Store Insights Sold CSV Appointment…" at bounding box center [538, 564] width 1077 height 1029
click at [665, 29] on span "Contacts" at bounding box center [689, 27] width 78 height 45
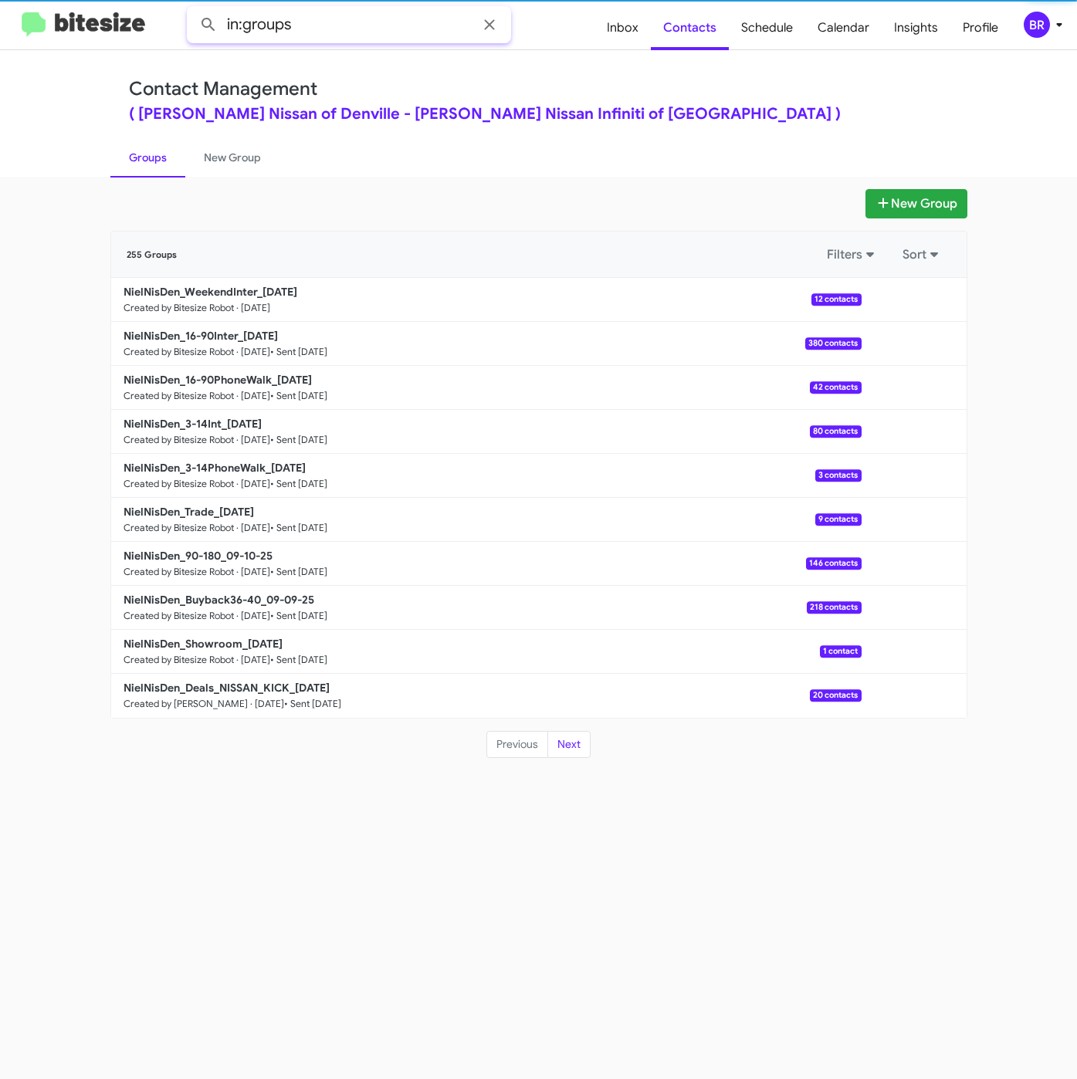
click at [341, 23] on input "in:groups" at bounding box center [349, 24] width 324 height 37
type input "in:groups weeke"
click at [193, 9] on button at bounding box center [208, 24] width 31 height 31
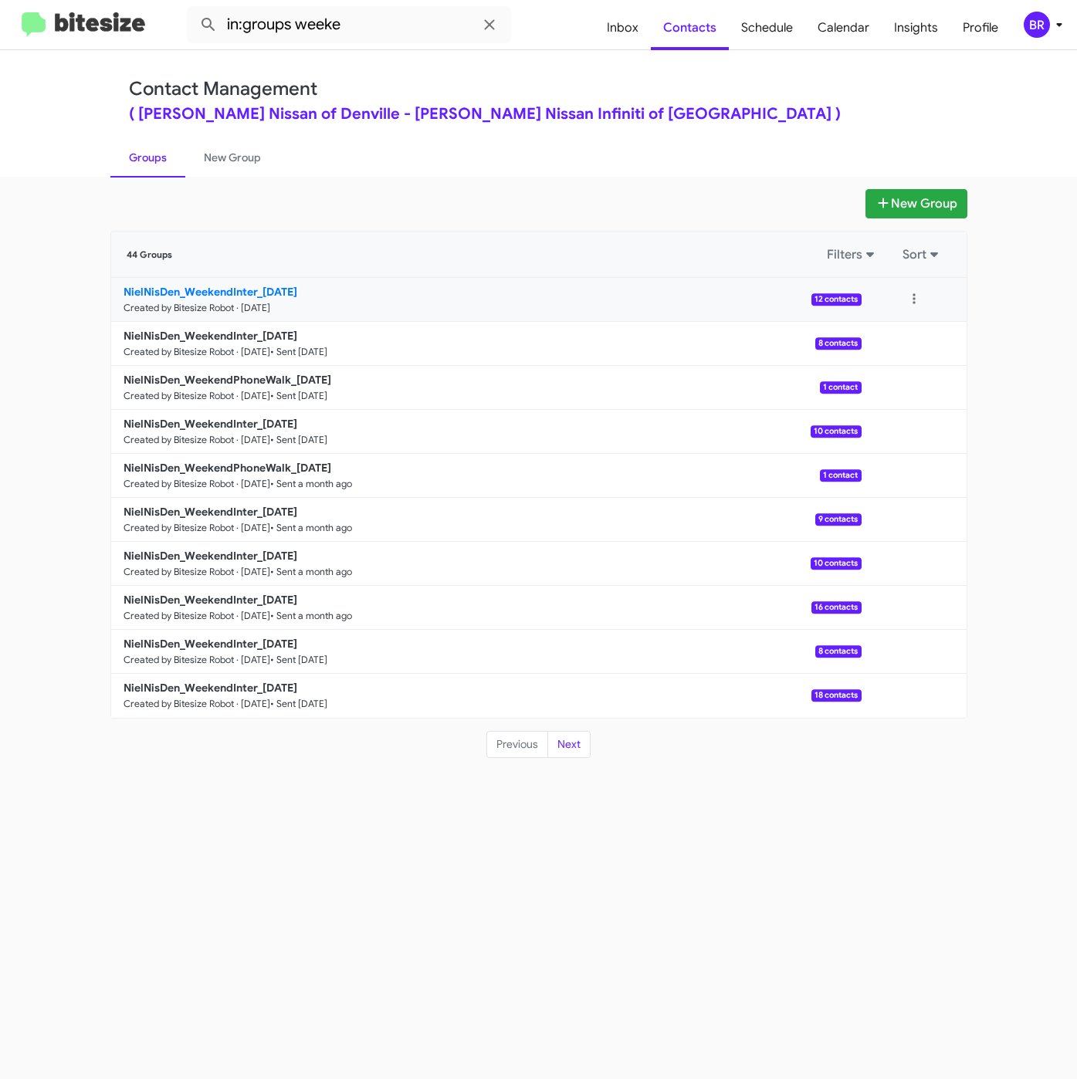
click at [288, 294] on b "NielNisDen_WeekendInter_[DATE]" at bounding box center [210, 292] width 174 height 14
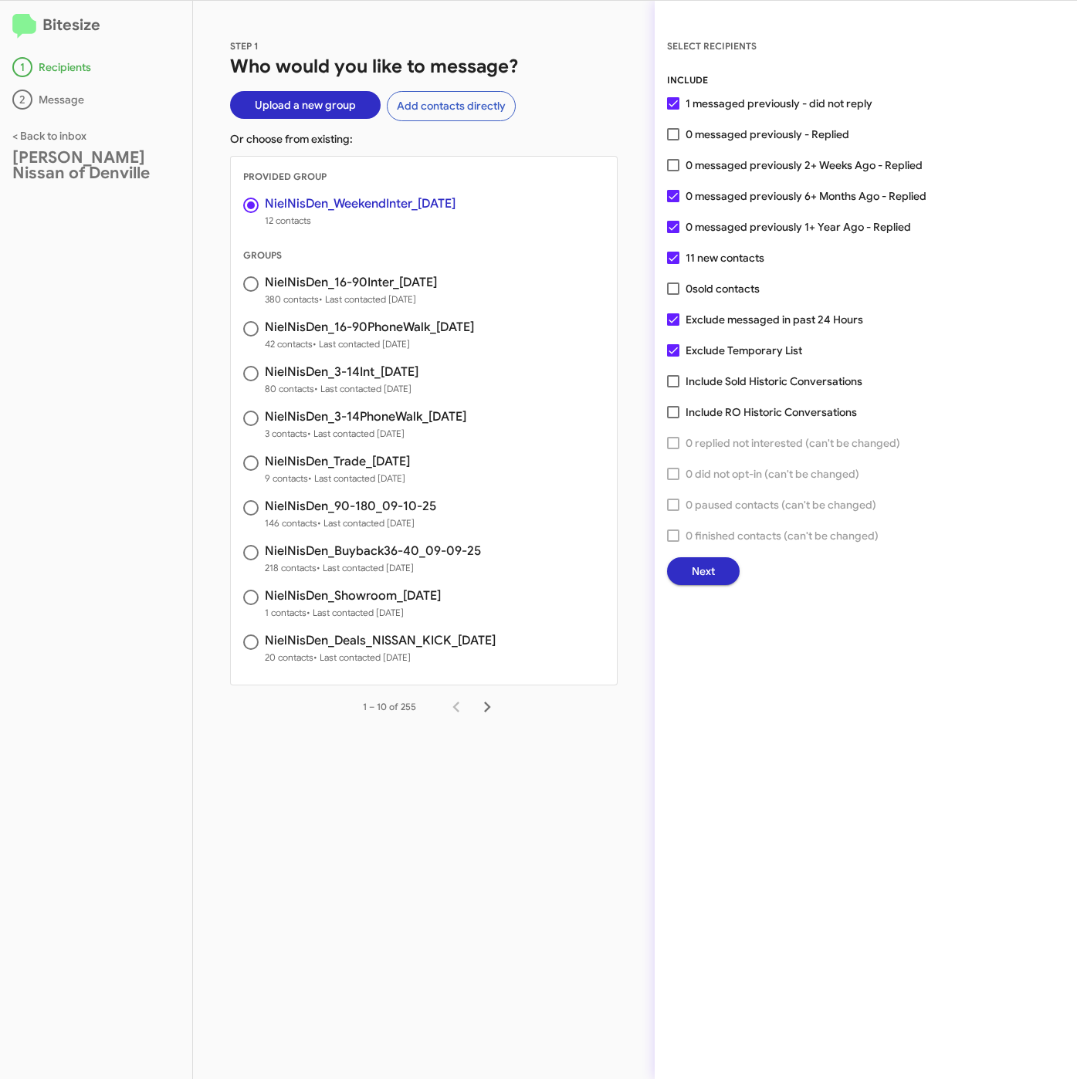
click at [598, 44] on div "STEP 1 Who would you like to message? Upload a new group Add contacts directly …" at bounding box center [423, 540] width 461 height 1078
click at [699, 162] on span "0 messaged previously 2+ Weeks Ago - Replied" at bounding box center [803, 165] width 237 height 19
click at [673, 171] on input "0 messaged previously 2+ Weeks Ago - Replied" at bounding box center [672, 171] width 1 height 1
checkbox input "true"
click at [704, 574] on span "Next" at bounding box center [702, 571] width 23 height 28
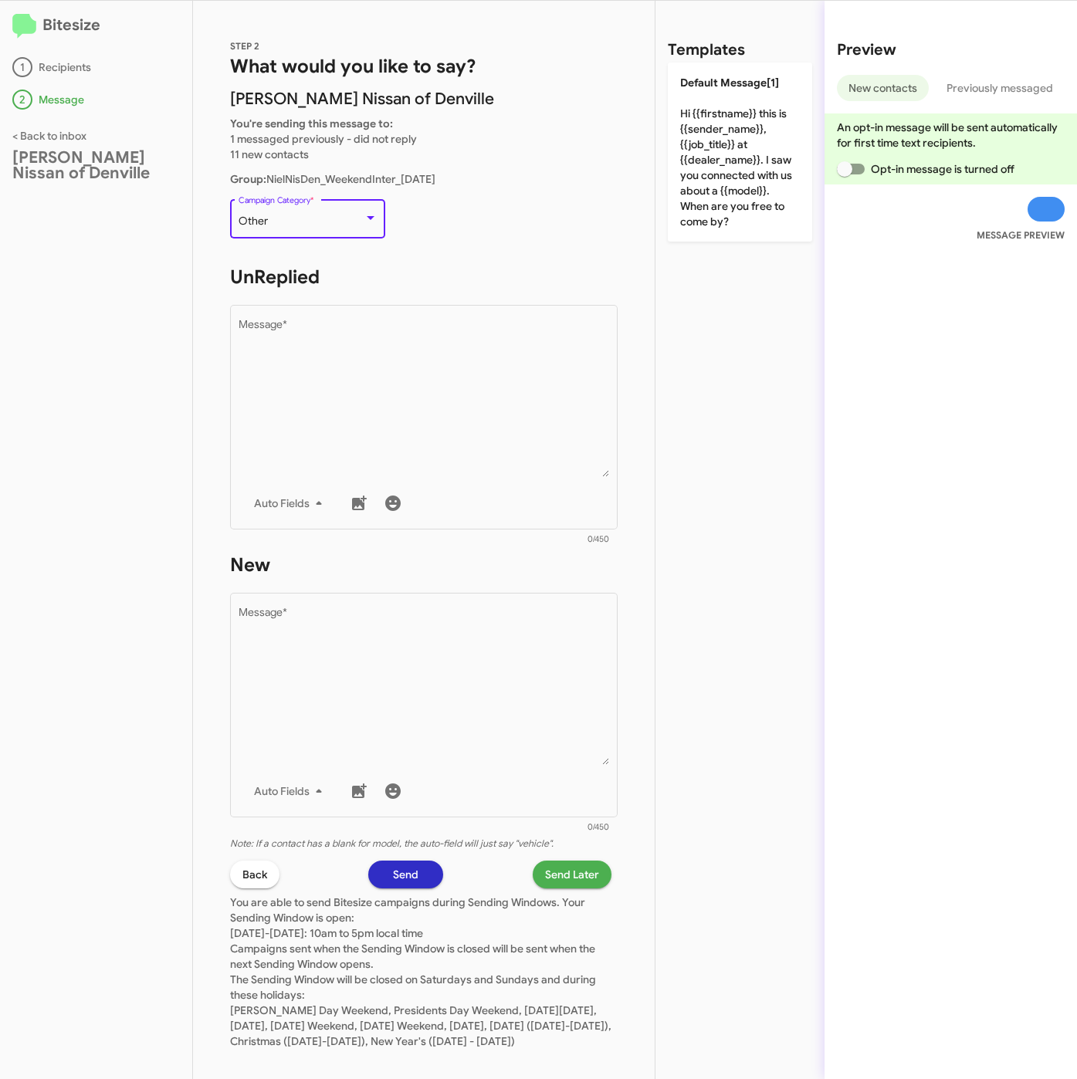
click at [336, 215] on div "Other" at bounding box center [300, 221] width 125 height 12
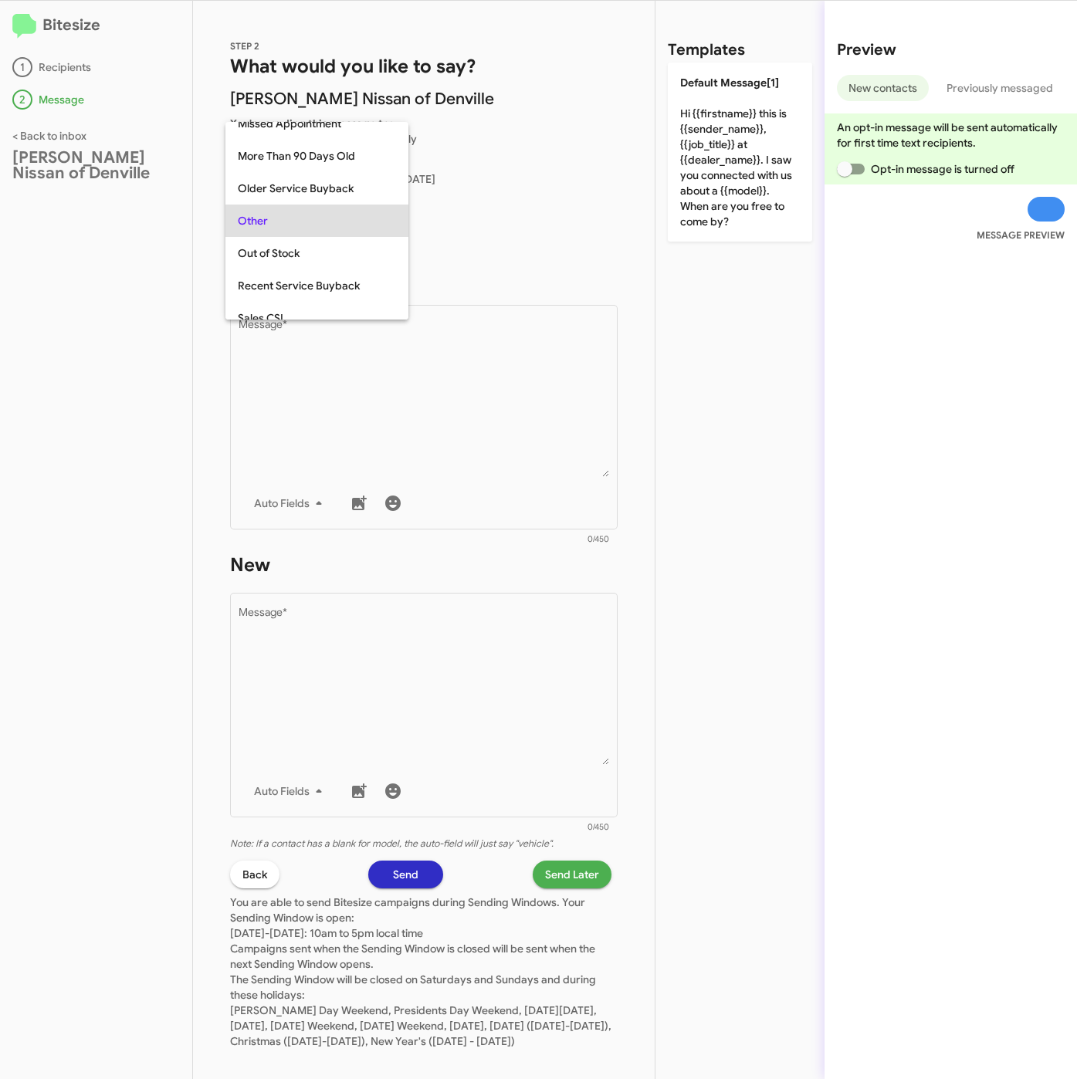
scroll to position [644, 0]
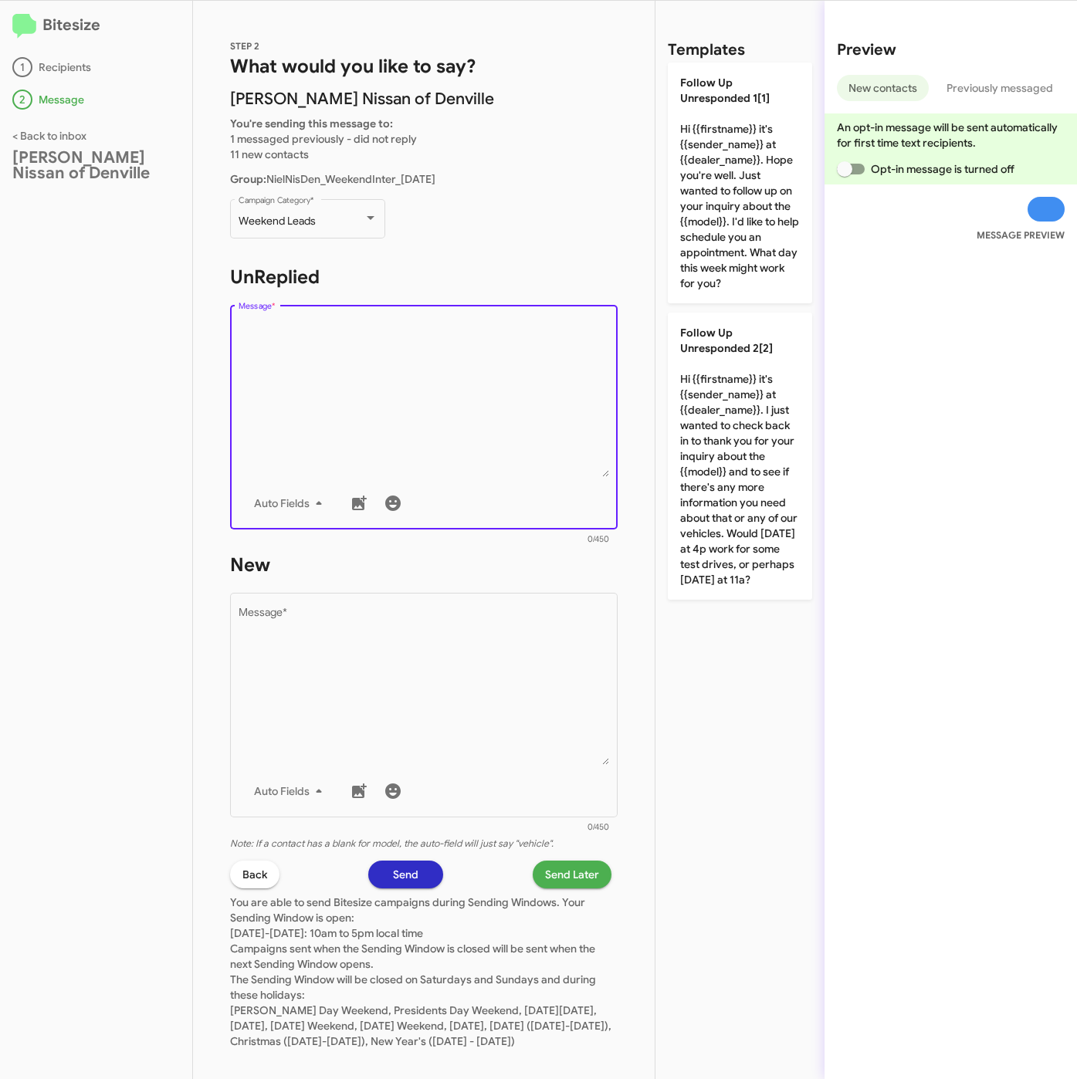
click at [348, 378] on textarea "Message *" at bounding box center [423, 397] width 371 height 157
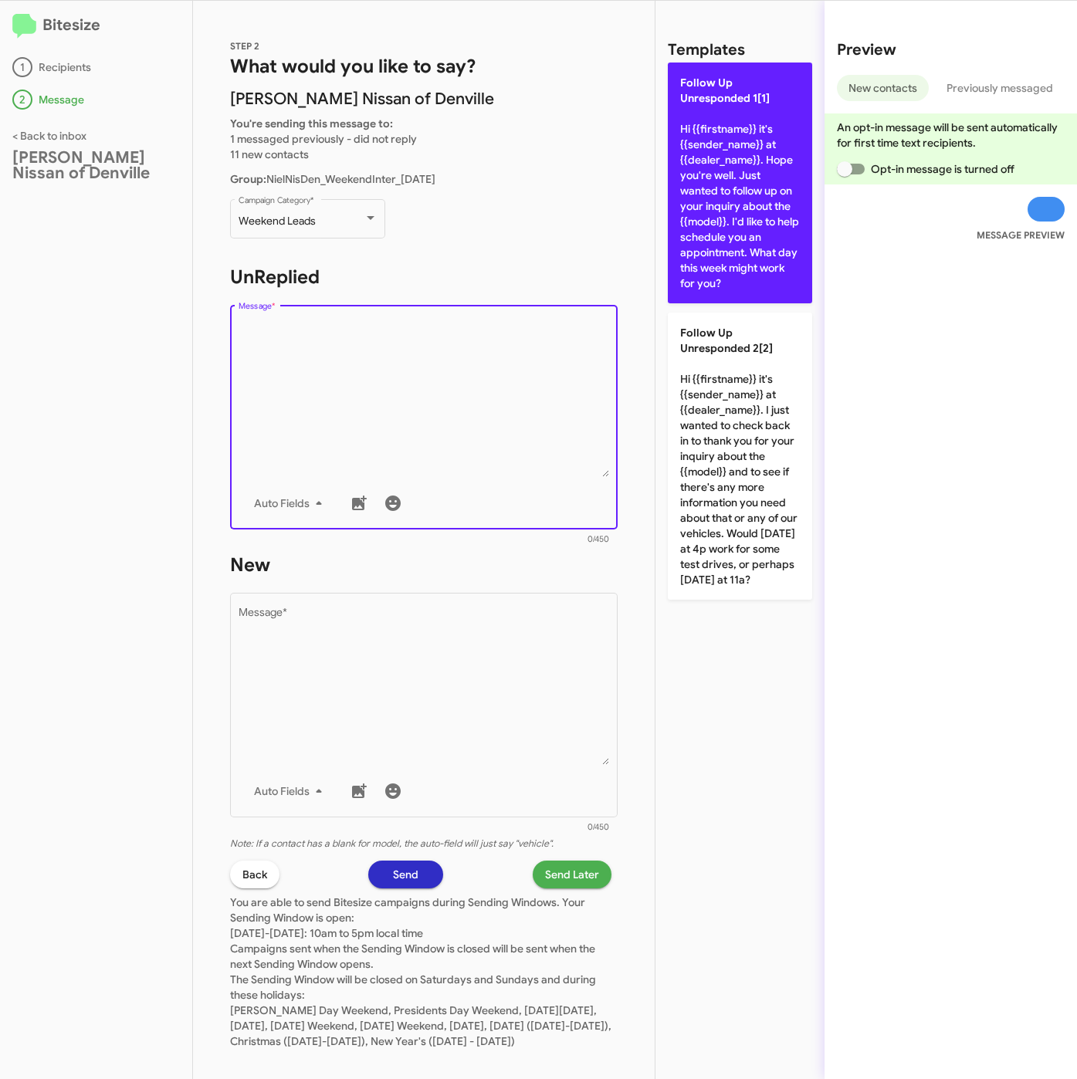
click at [721, 237] on p "Follow Up Unresponded 1[1] Hi {{firstname}} it's {{sender_name}} at {{dealer_na…" at bounding box center [740, 183] width 144 height 241
type textarea "Hi {{firstname}} it's {{sender_name}} at {{dealer_name}}. Hope you're well. Jus…"
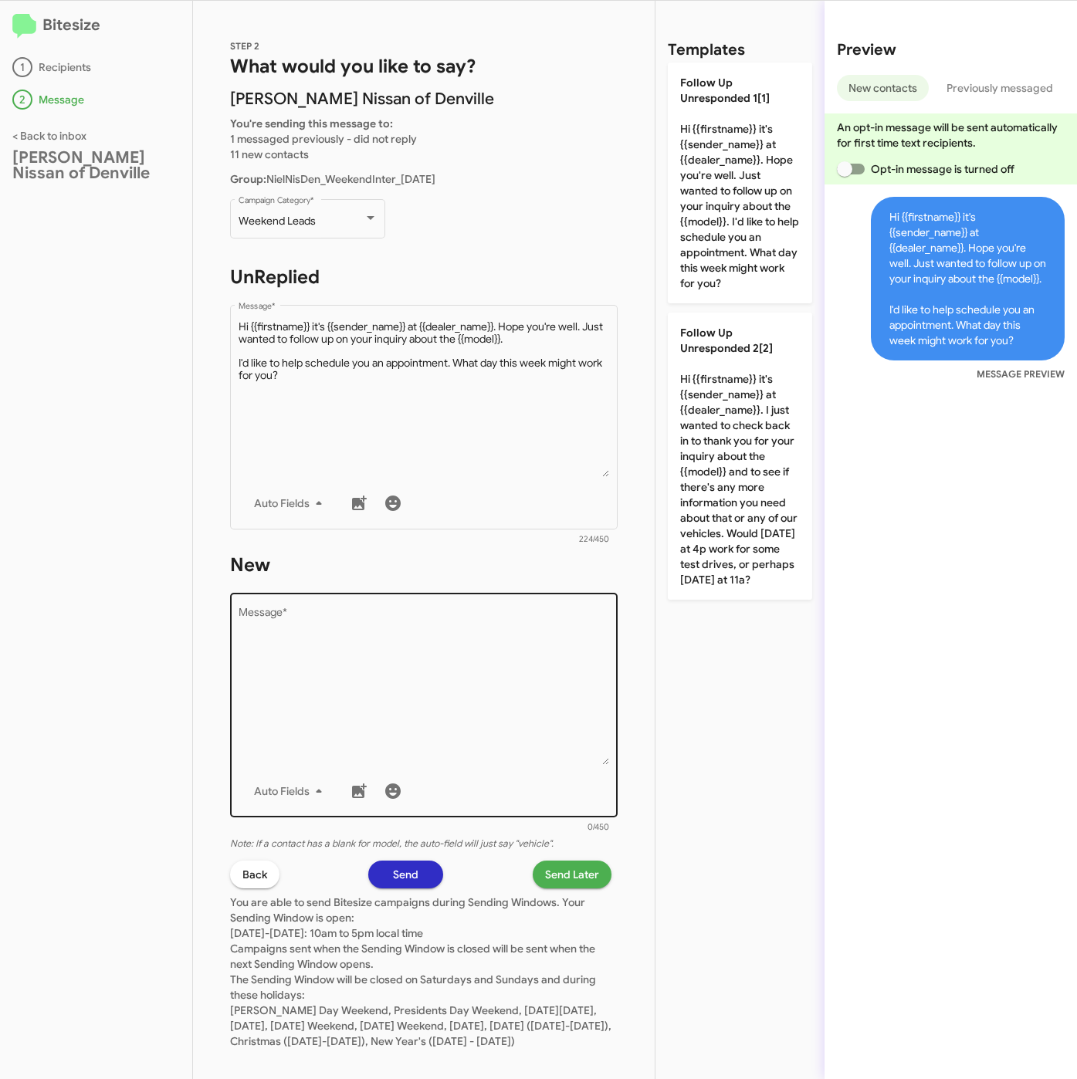
click at [556, 634] on textarea "Message *" at bounding box center [423, 685] width 371 height 157
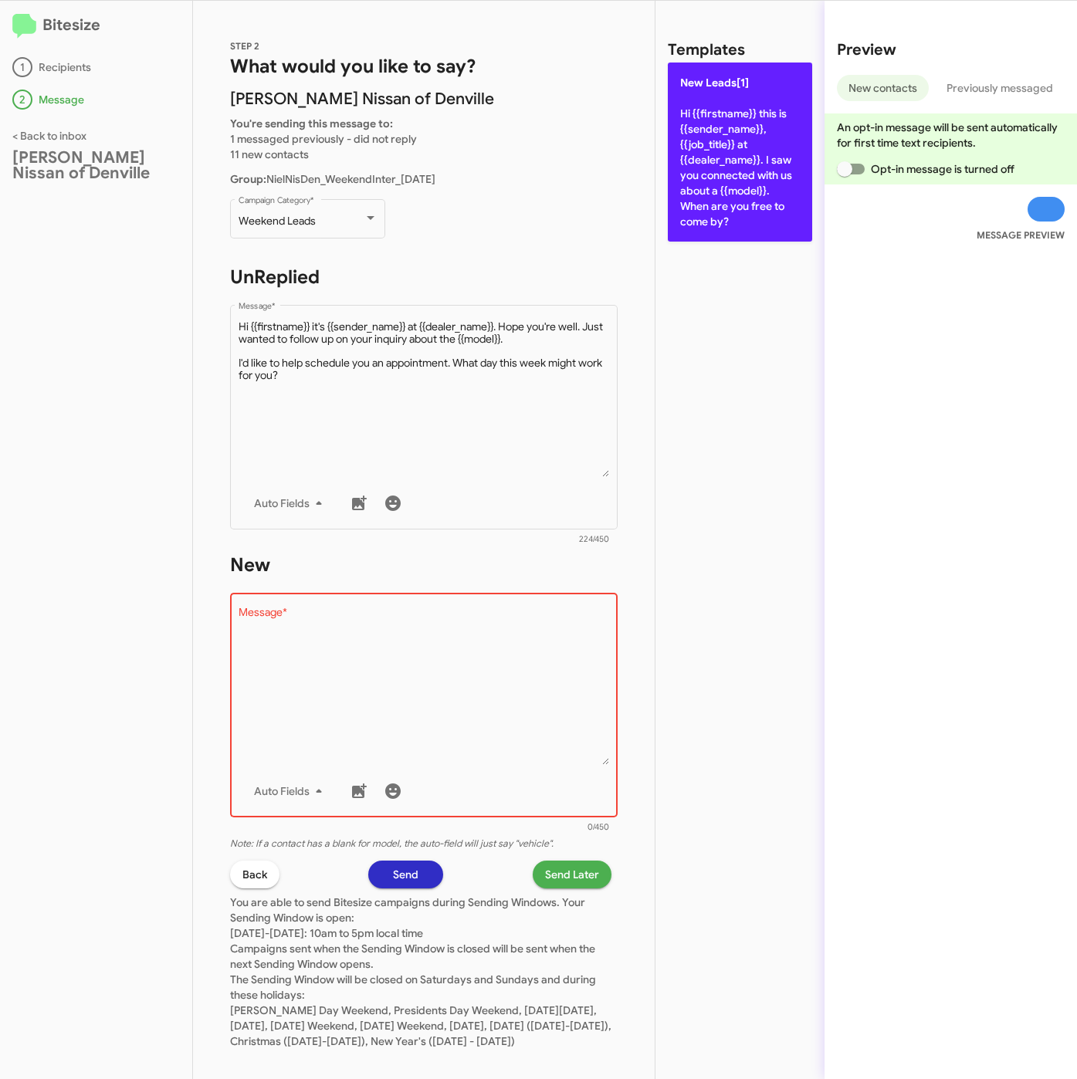
drag, startPoint x: 744, startPoint y: 134, endPoint x: 681, endPoint y: 501, distance: 372.0
click at [745, 137] on p "New Leads[1] Hi {{firstname}} this is {{sender_name}}, {{job_title}} at {{deale…" at bounding box center [740, 152] width 144 height 179
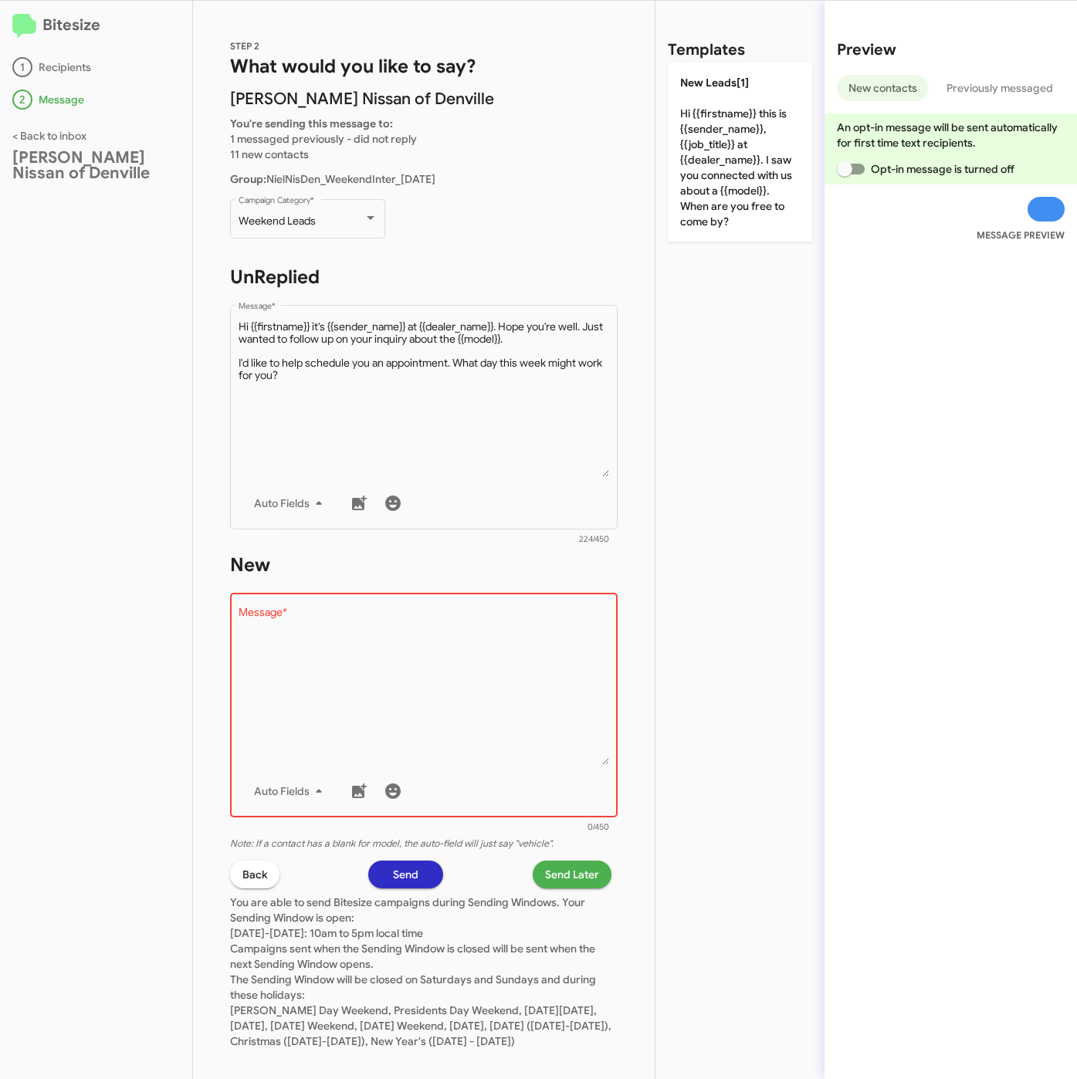
type textarea "Hi {{firstname}} this is {{sender_name}}, {{job_title}} at {{dealer_name}}. I s…"
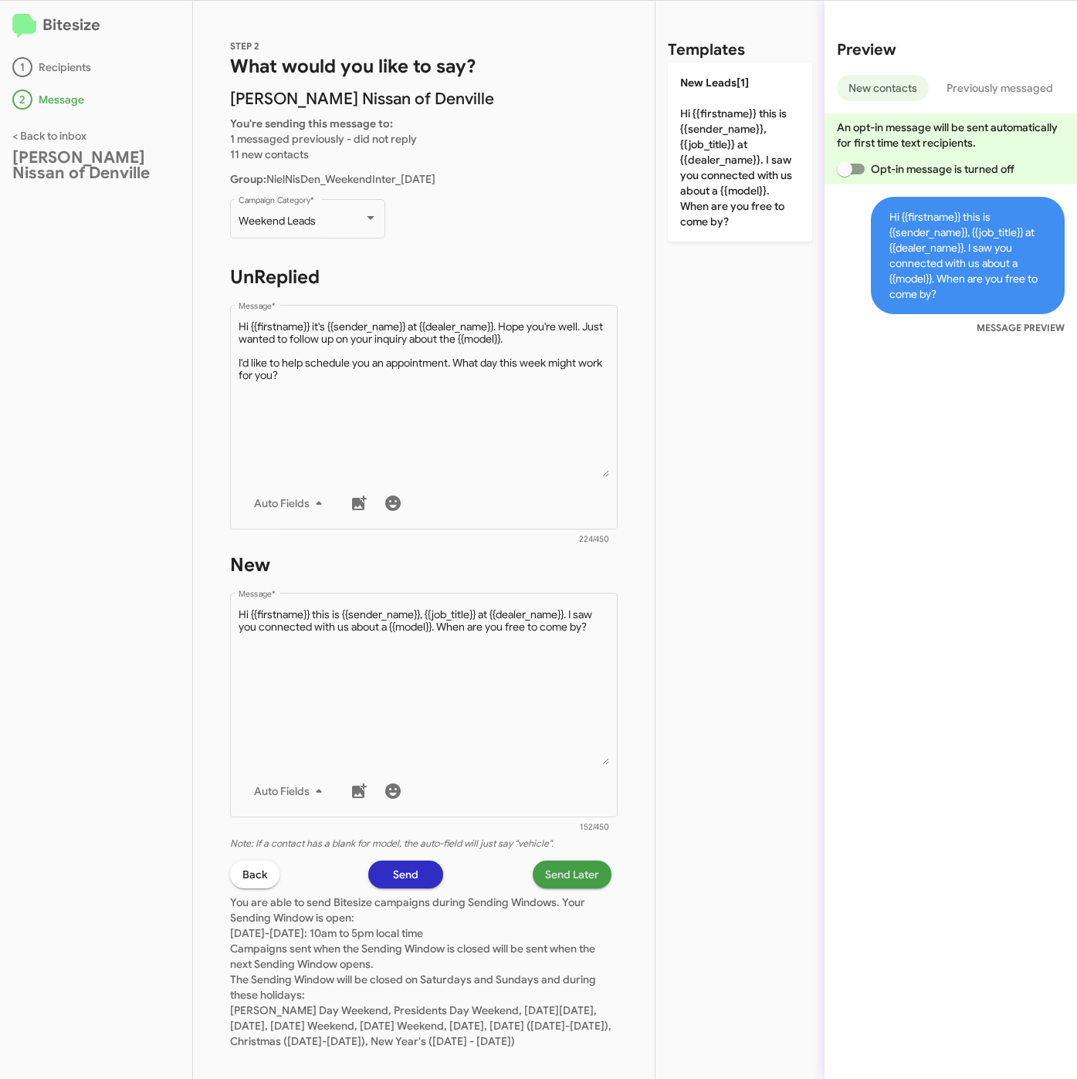
click at [565, 869] on span "Send Later" at bounding box center [572, 874] width 54 height 28
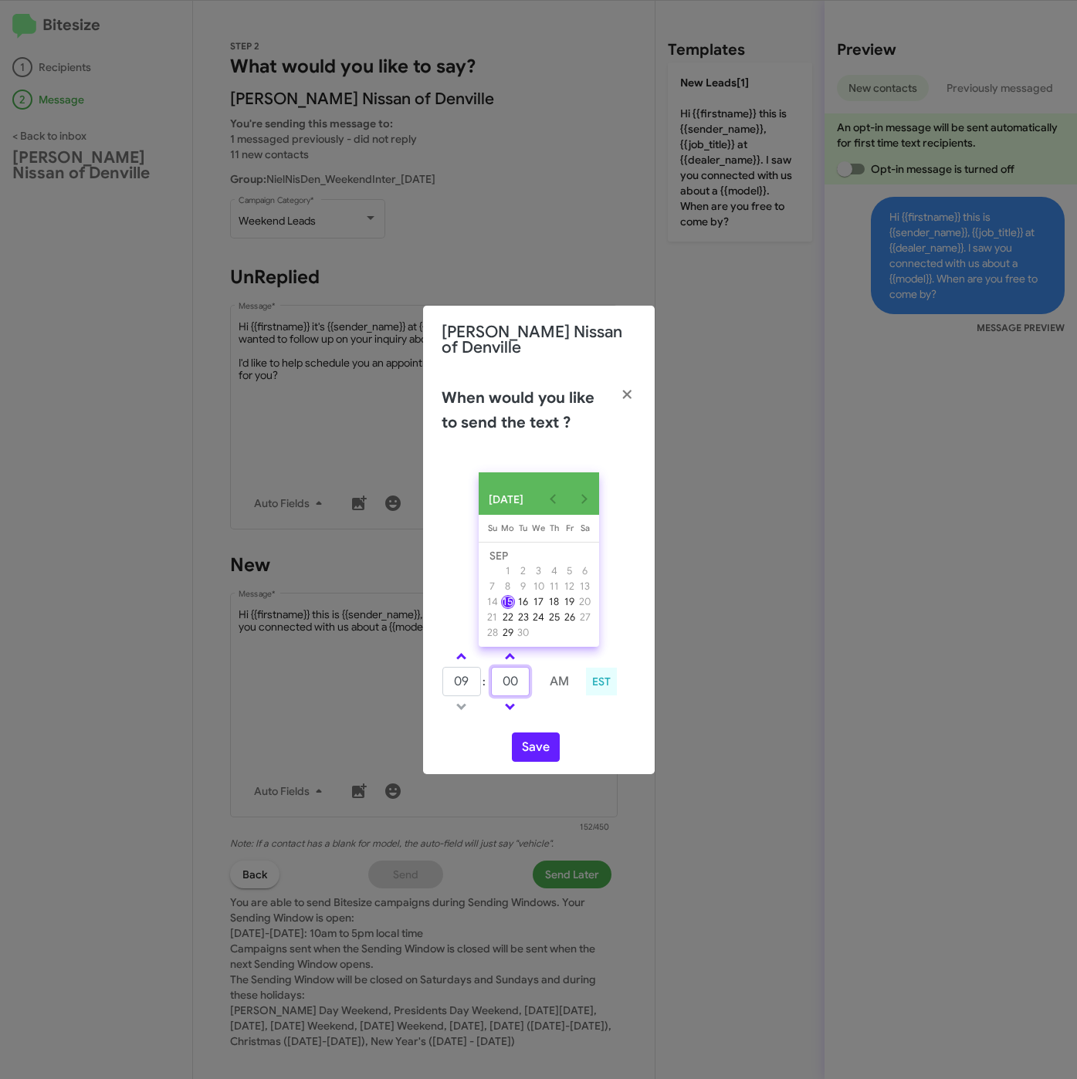
drag, startPoint x: 519, startPoint y: 684, endPoint x: 499, endPoint y: 679, distance: 21.3
click at [499, 679] on input "00" at bounding box center [510, 681] width 39 height 29
type input "57"
click at [522, 739] on button "Save" at bounding box center [536, 746] width 48 height 29
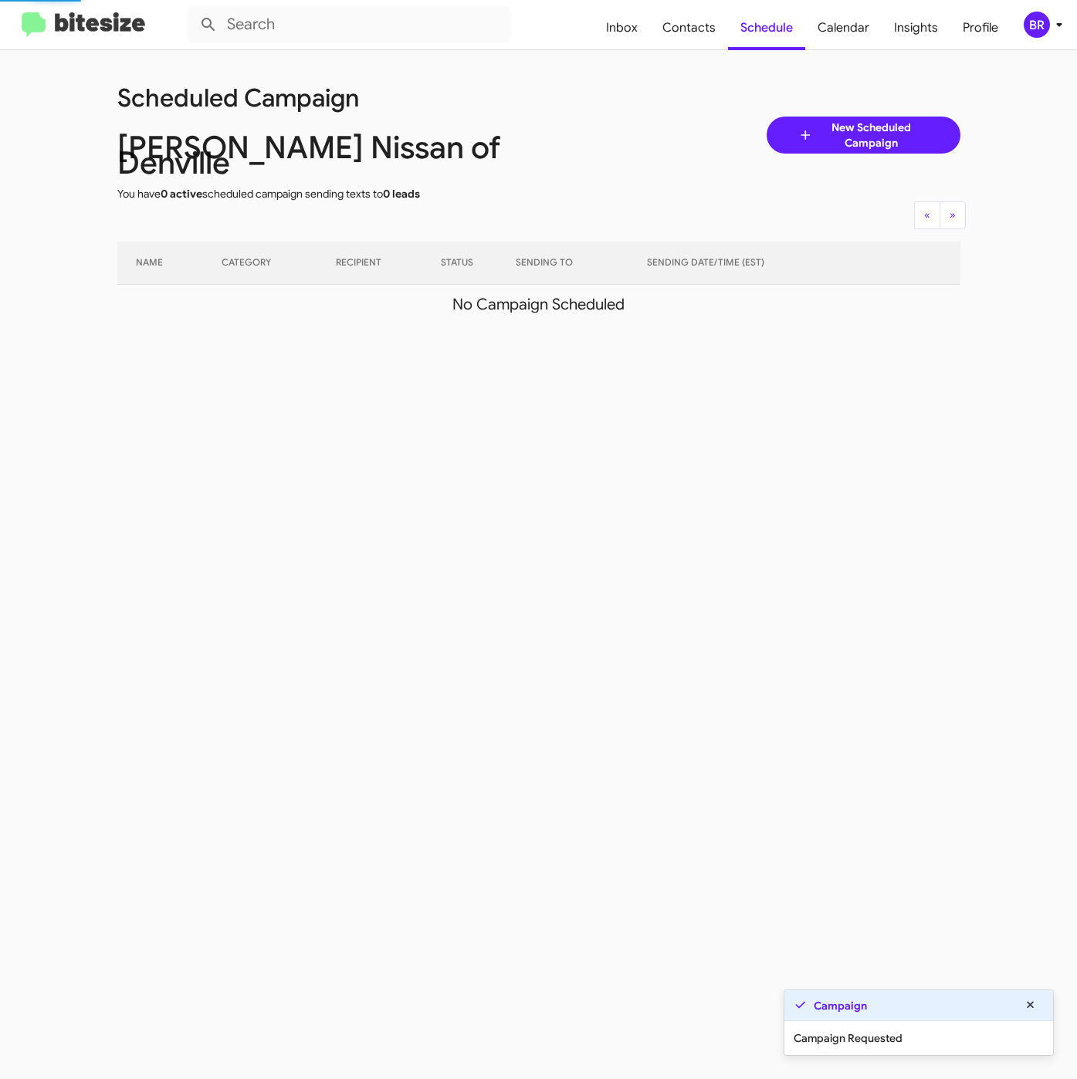
click at [1045, 25] on div "BR" at bounding box center [1036, 25] width 26 height 26
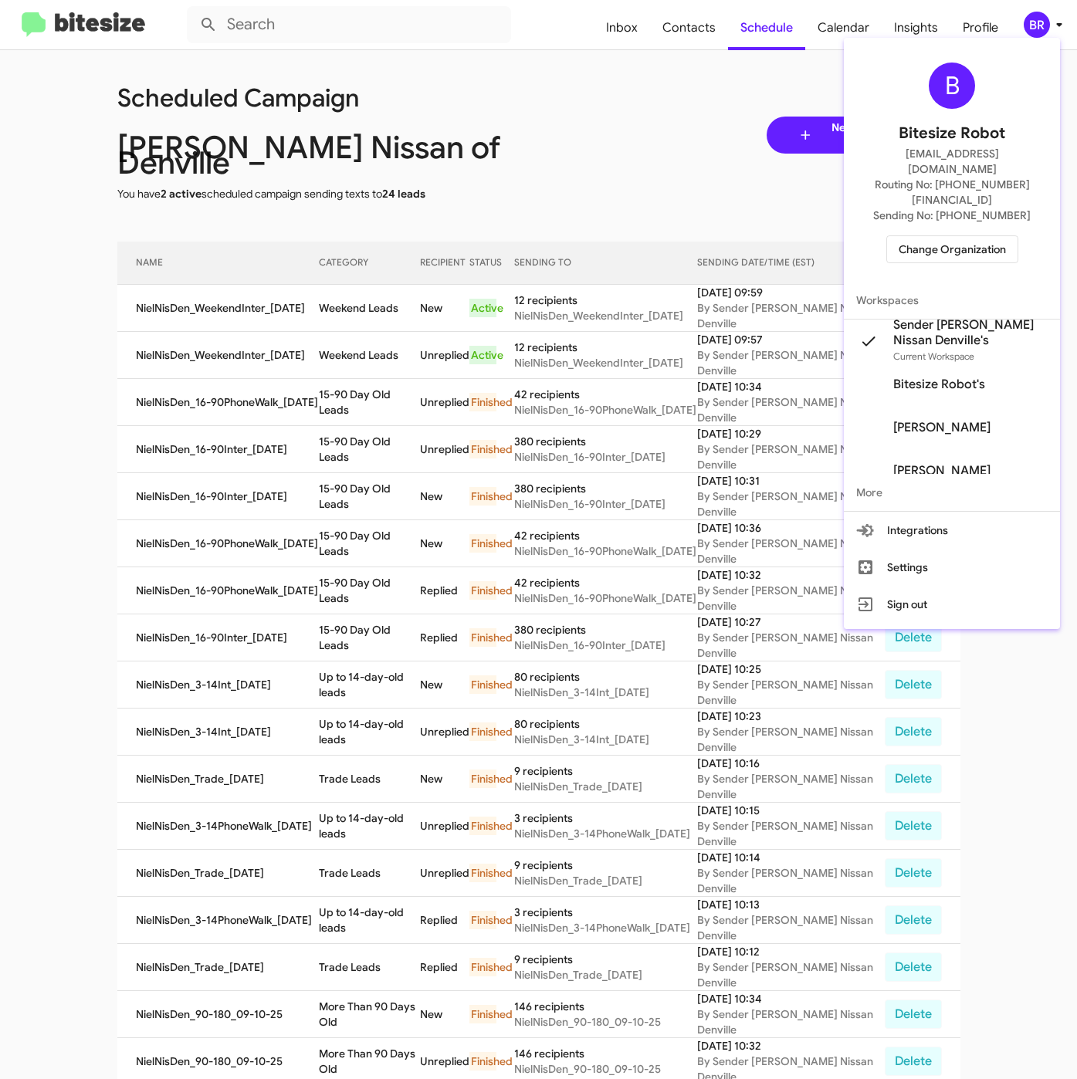
click at [345, 299] on div at bounding box center [538, 539] width 1077 height 1079
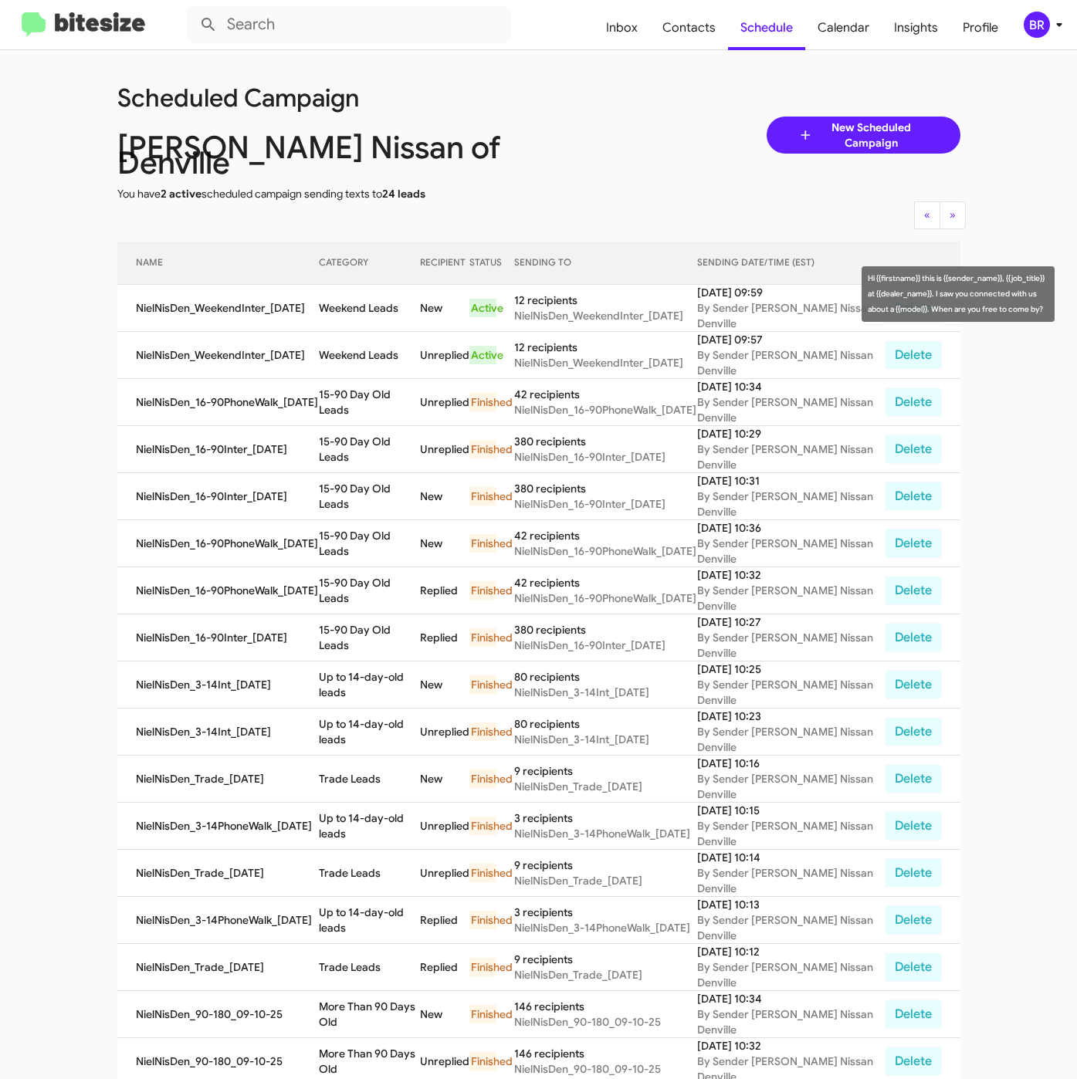
drag, startPoint x: 323, startPoint y: 290, endPoint x: 394, endPoint y: 319, distance: 77.5
click at [405, 306] on td "Weekend Leads" at bounding box center [369, 308] width 101 height 47
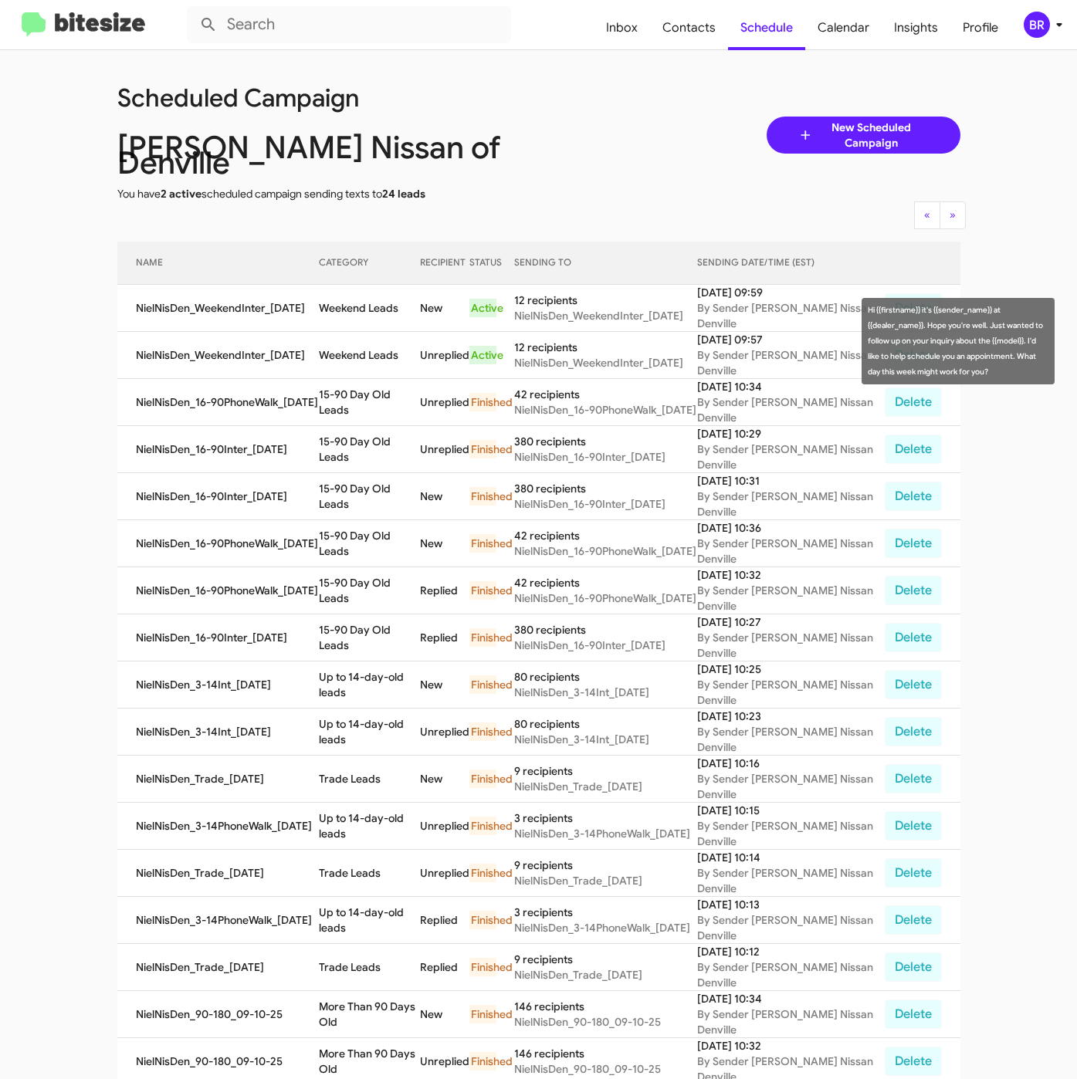
copy td "Weekend Leads"
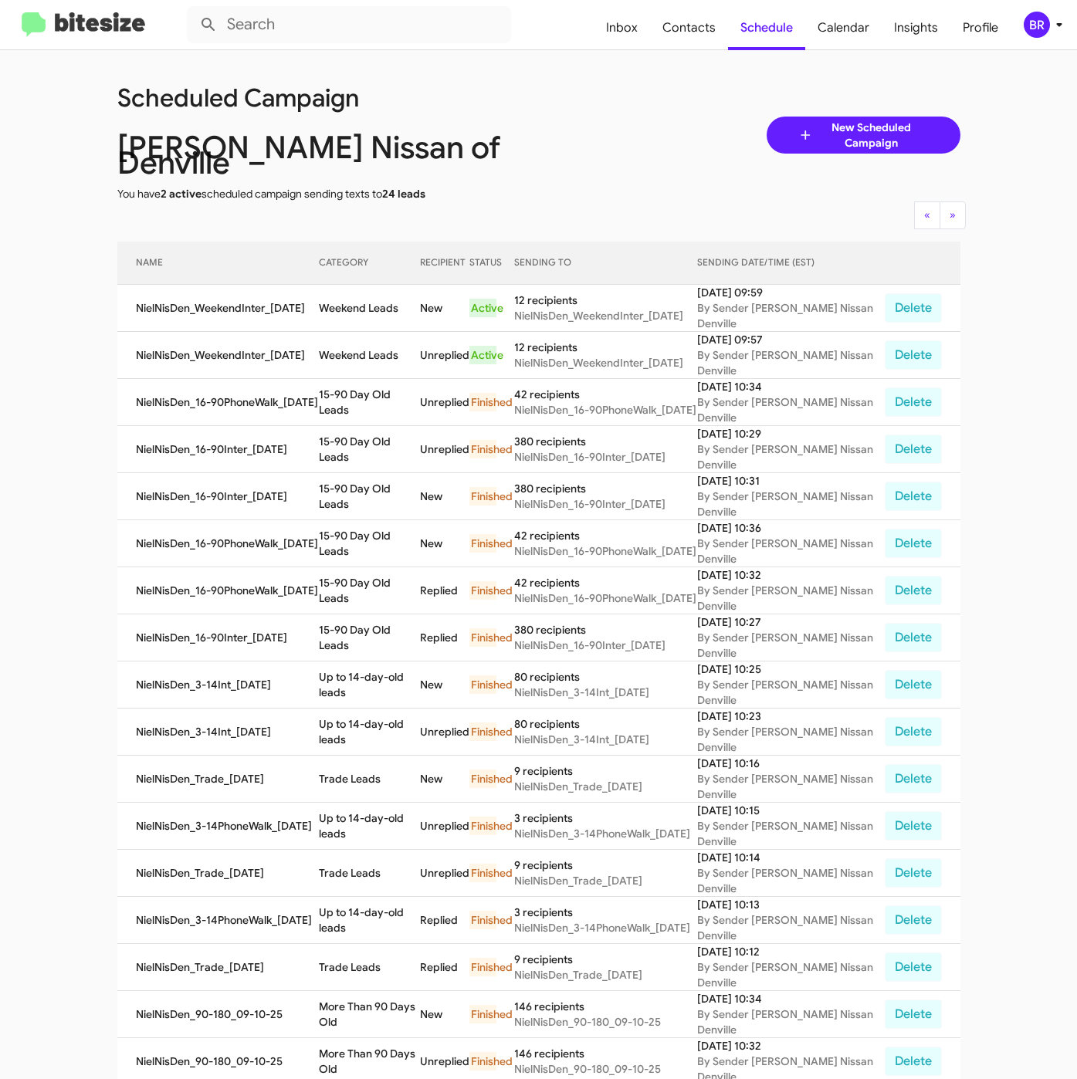
click at [1054, 42] on mat-toolbar "Inbox Contacts Schedule Calendar Insights Profile BR" at bounding box center [538, 24] width 1077 height 49
click at [1054, 30] on icon at bounding box center [1059, 24] width 19 height 19
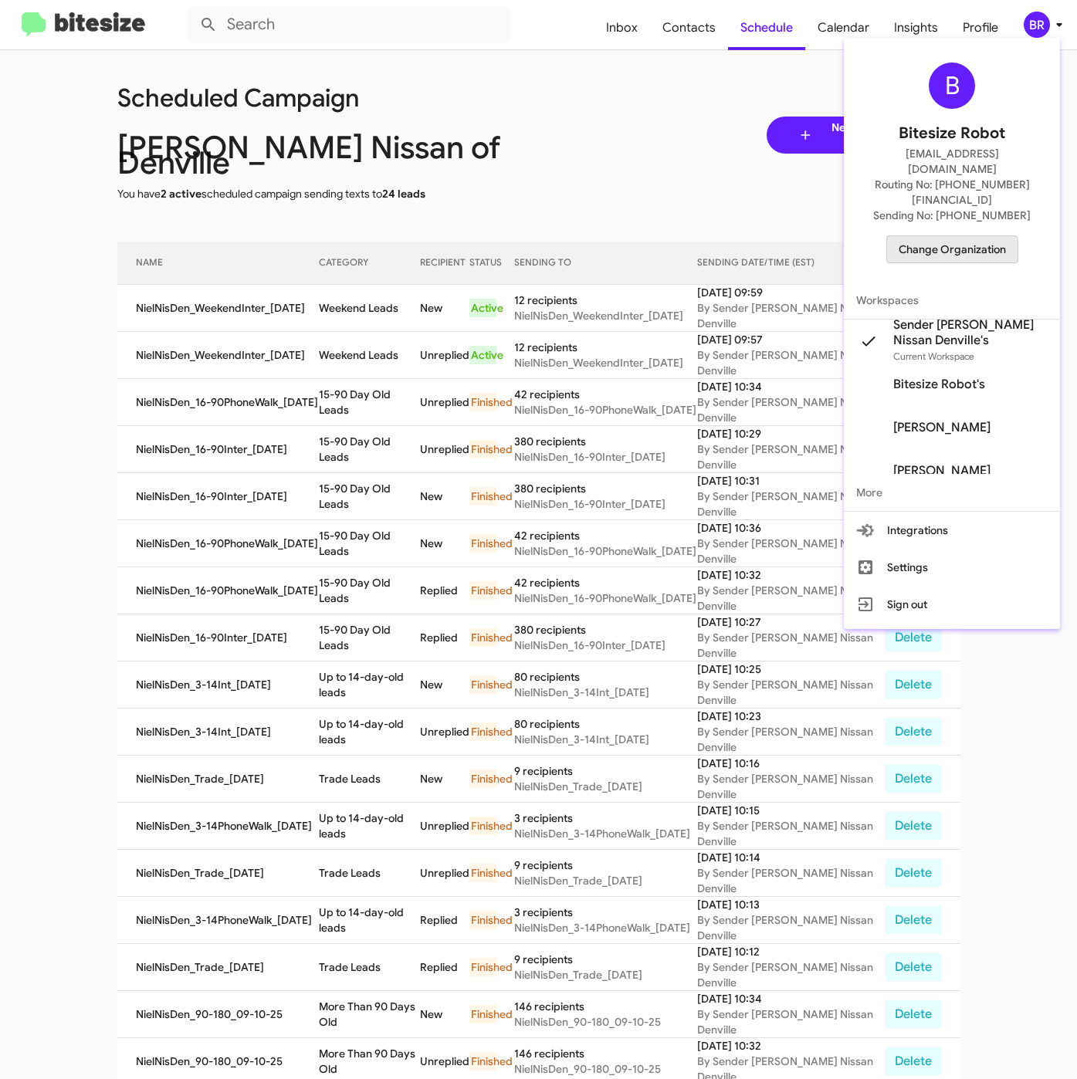
click at [950, 236] on span "Change Organization" at bounding box center [951, 249] width 107 height 26
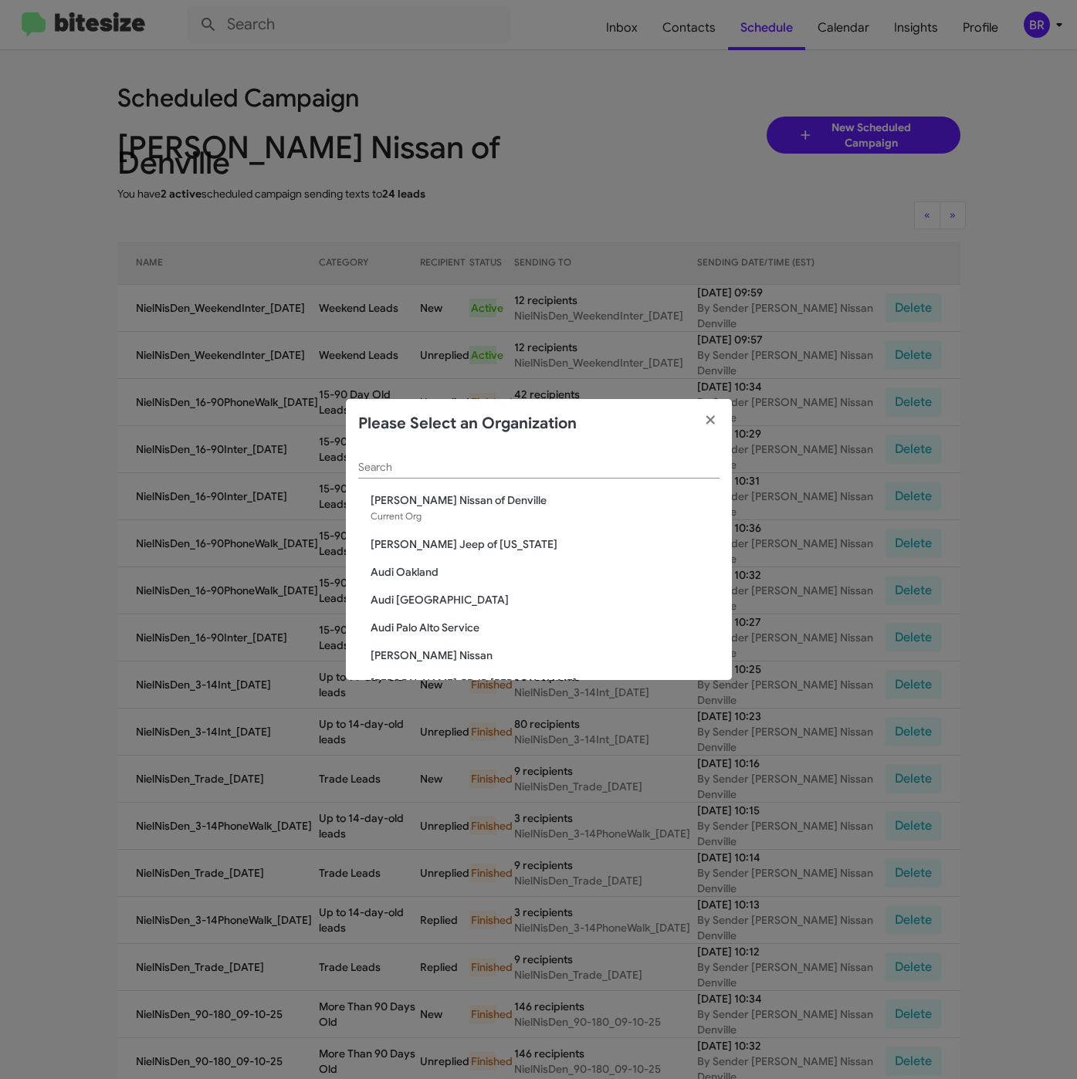
click at [440, 468] on input "Search" at bounding box center [538, 467] width 361 height 12
paste input "[PERSON_NAME] Kia of [PERSON_NAME]"
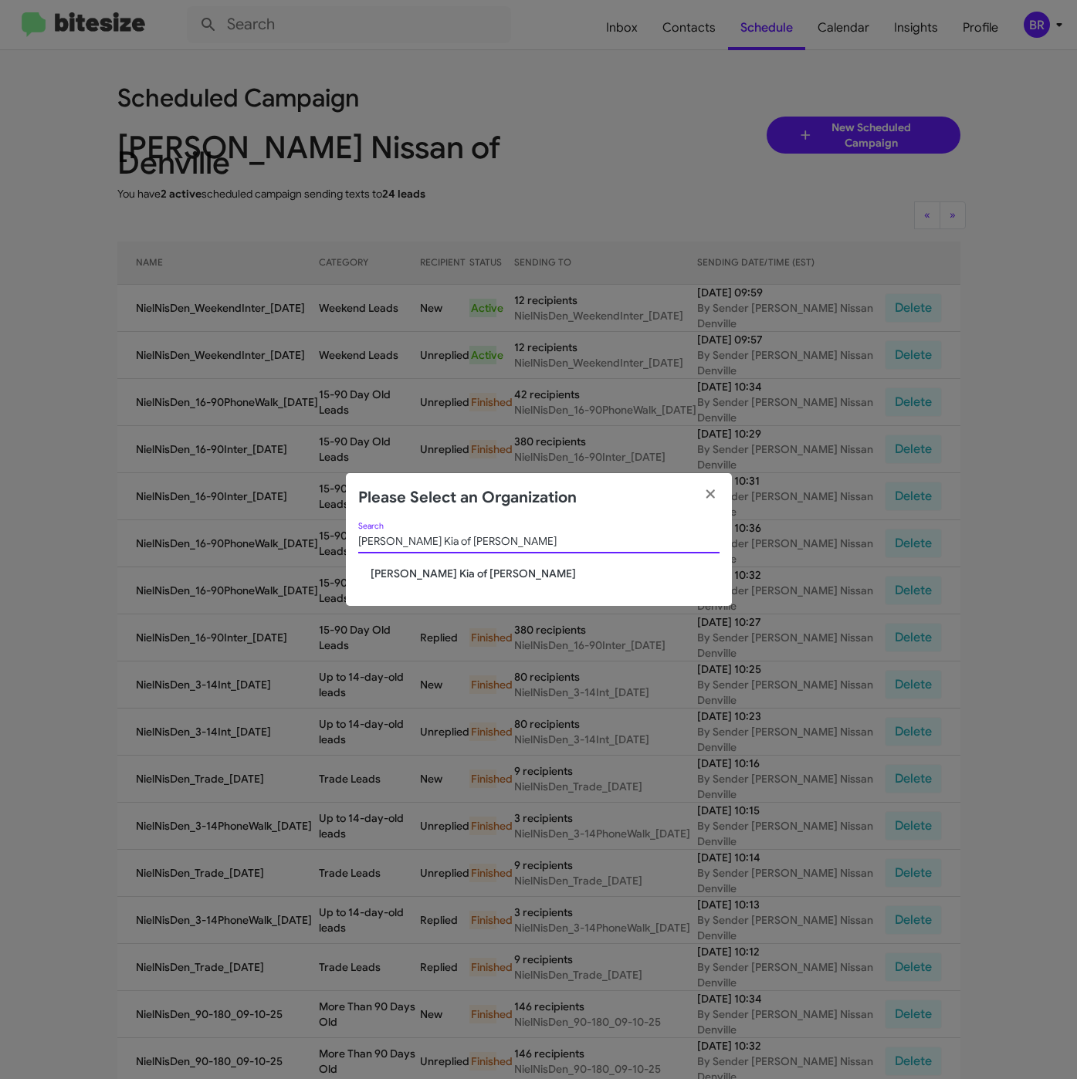
type input "[PERSON_NAME] Kia of [PERSON_NAME]"
click at [441, 576] on span "[PERSON_NAME] Kia of [PERSON_NAME]" at bounding box center [544, 573] width 349 height 15
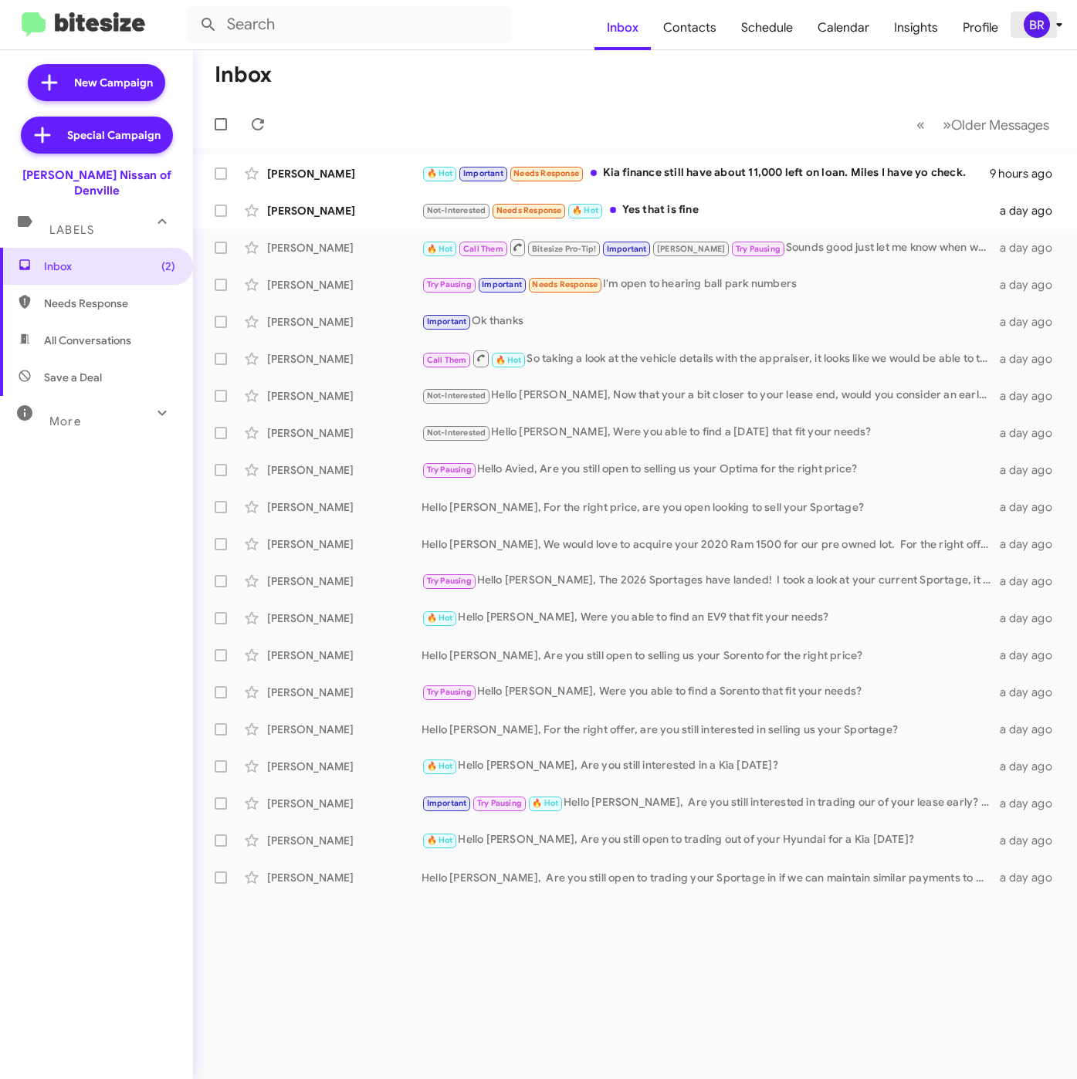
click at [1054, 21] on icon at bounding box center [1059, 24] width 19 height 19
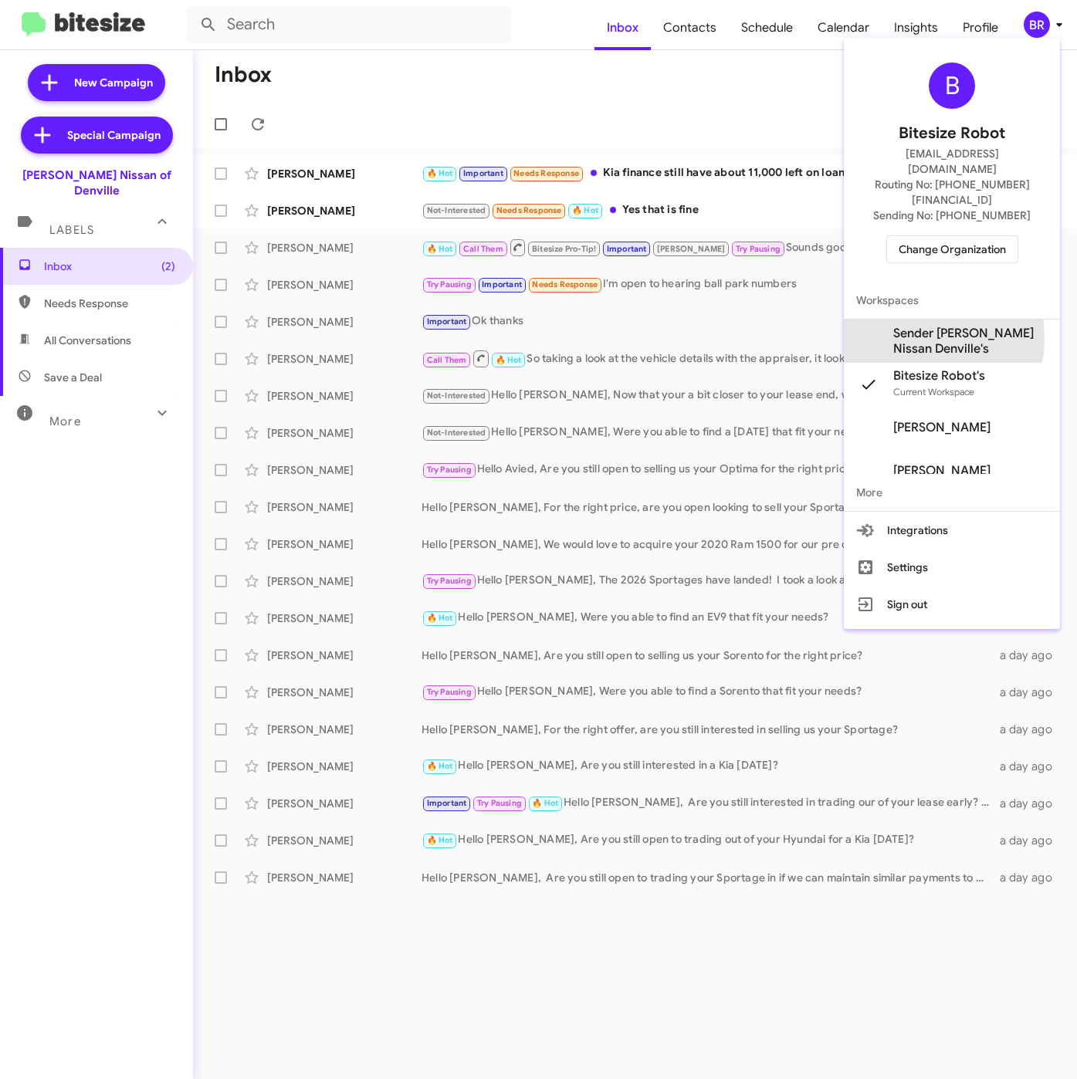
click at [911, 326] on span "Sender [PERSON_NAME] Nissan Denville's" at bounding box center [970, 341] width 154 height 31
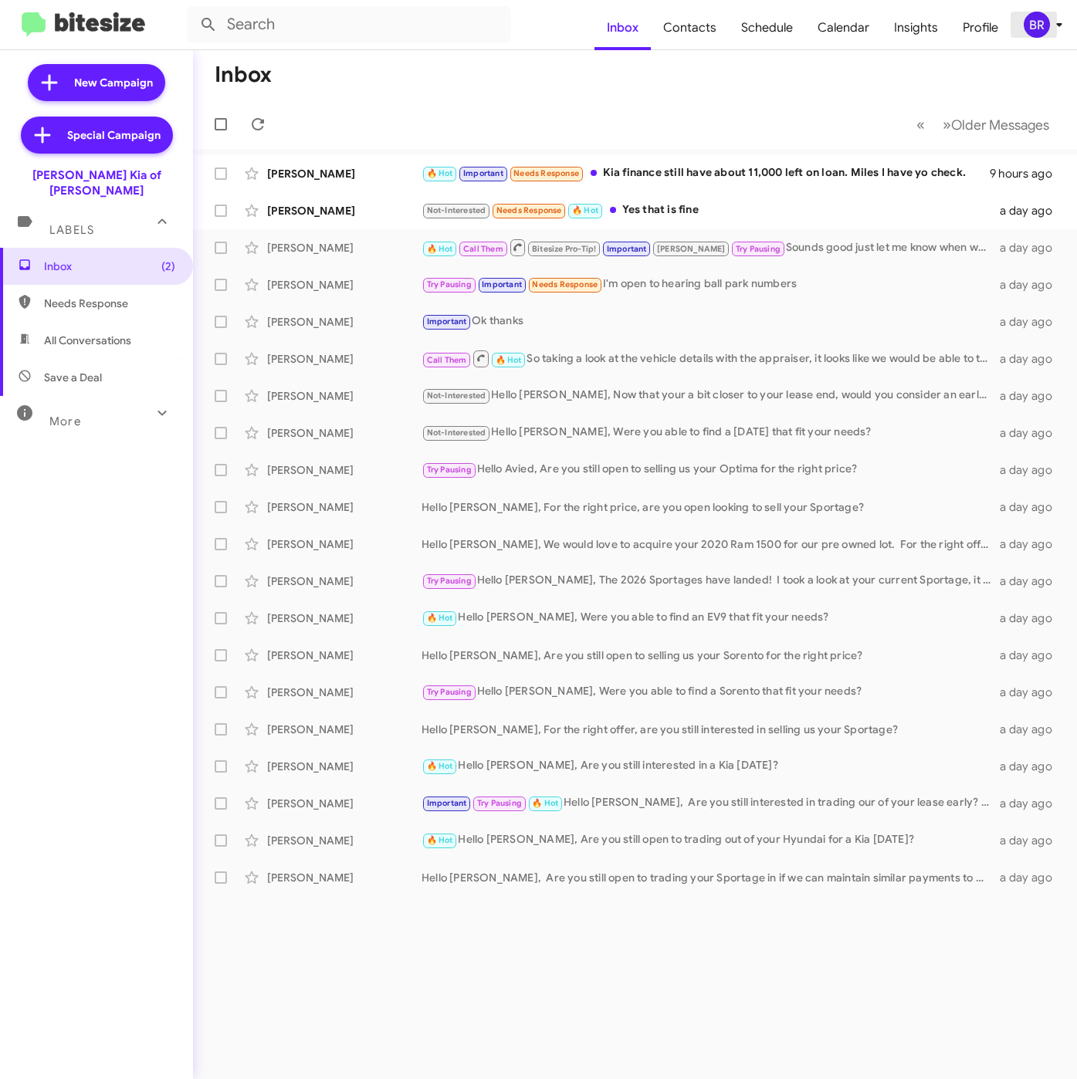
click at [1050, 25] on icon at bounding box center [1059, 24] width 19 height 19
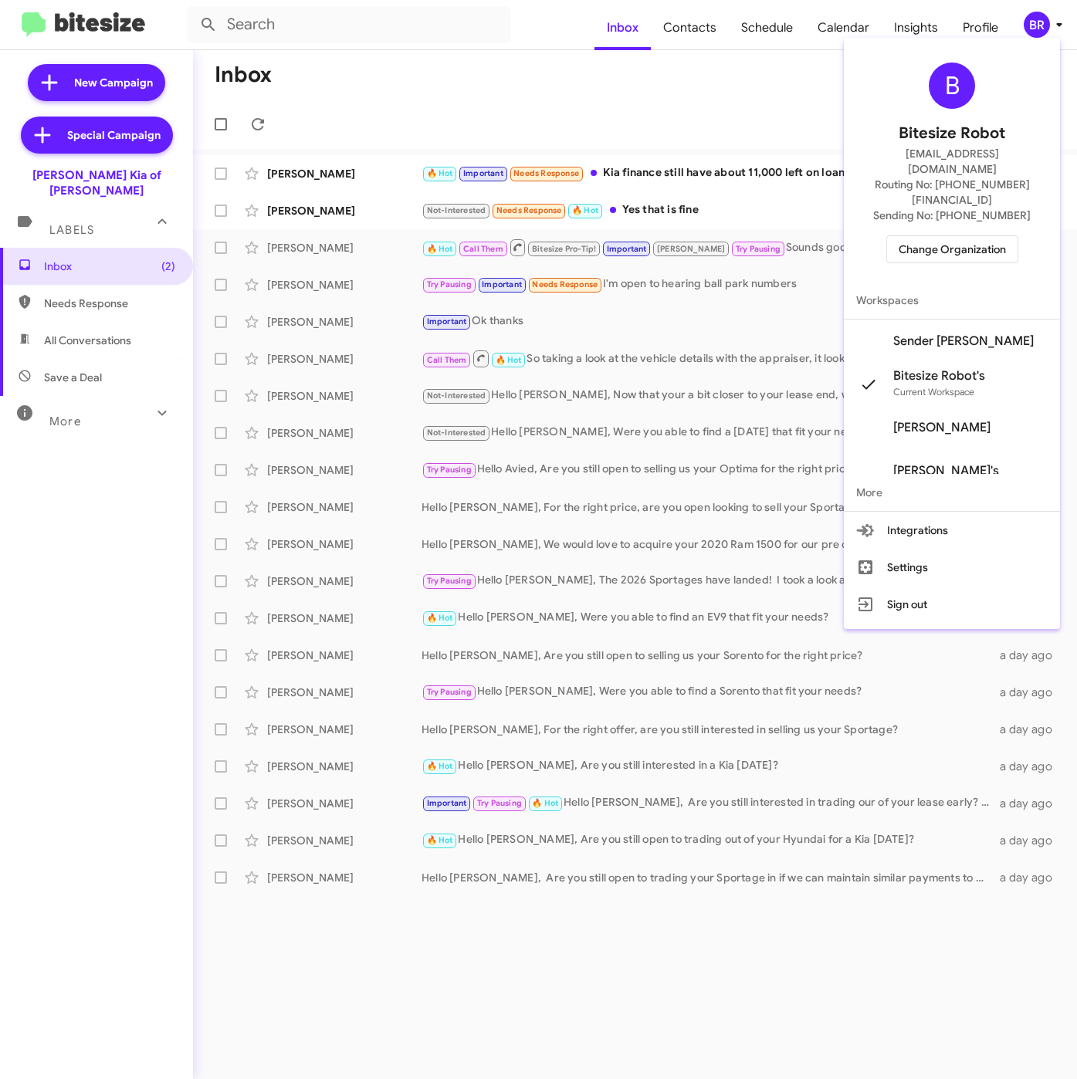
click at [920, 333] on span "Sender [PERSON_NAME]" at bounding box center [963, 340] width 140 height 15
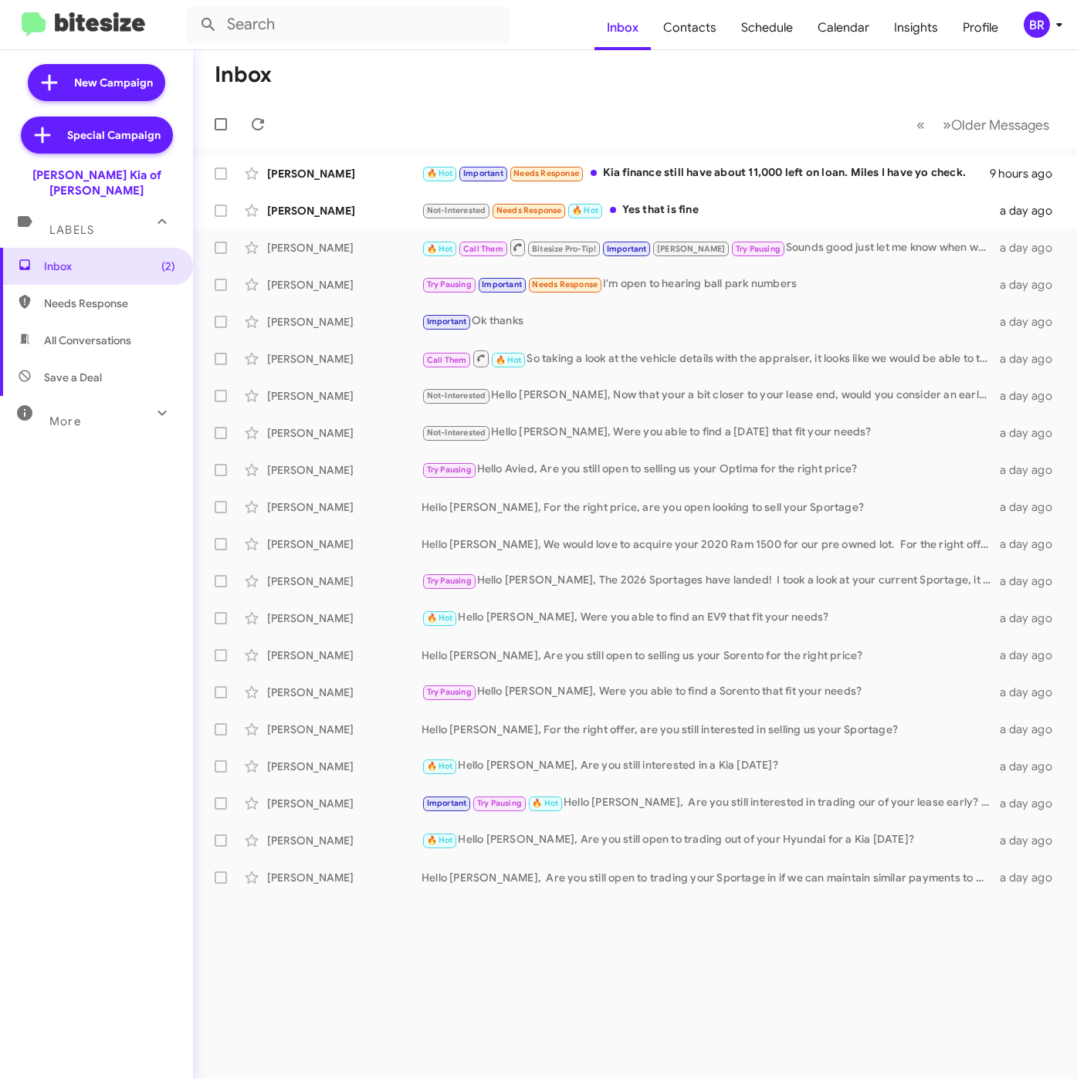
click at [688, 29] on span "Contacts" at bounding box center [690, 27] width 78 height 45
type input "in:groups"
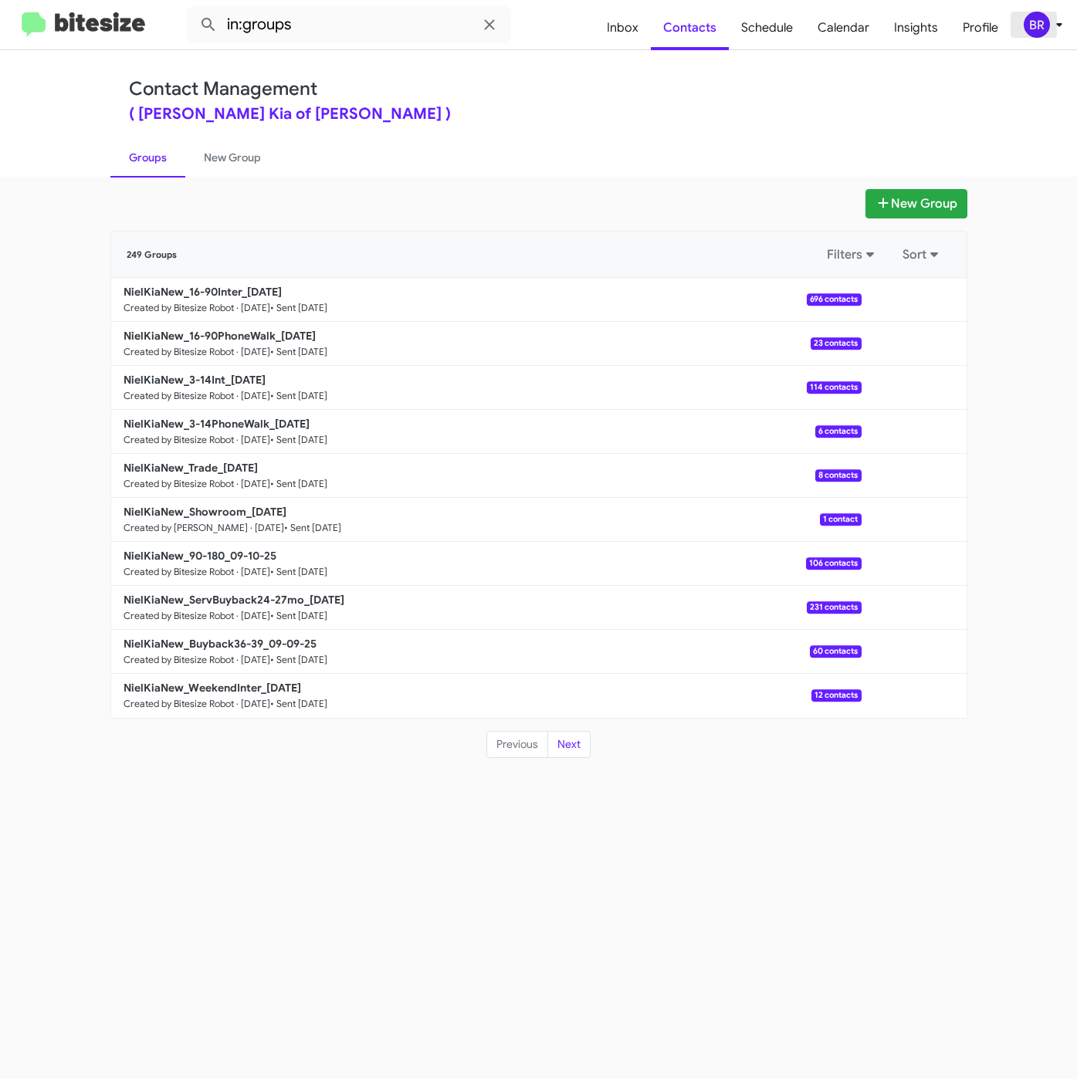
click at [1042, 30] on div "BR" at bounding box center [1036, 25] width 26 height 26
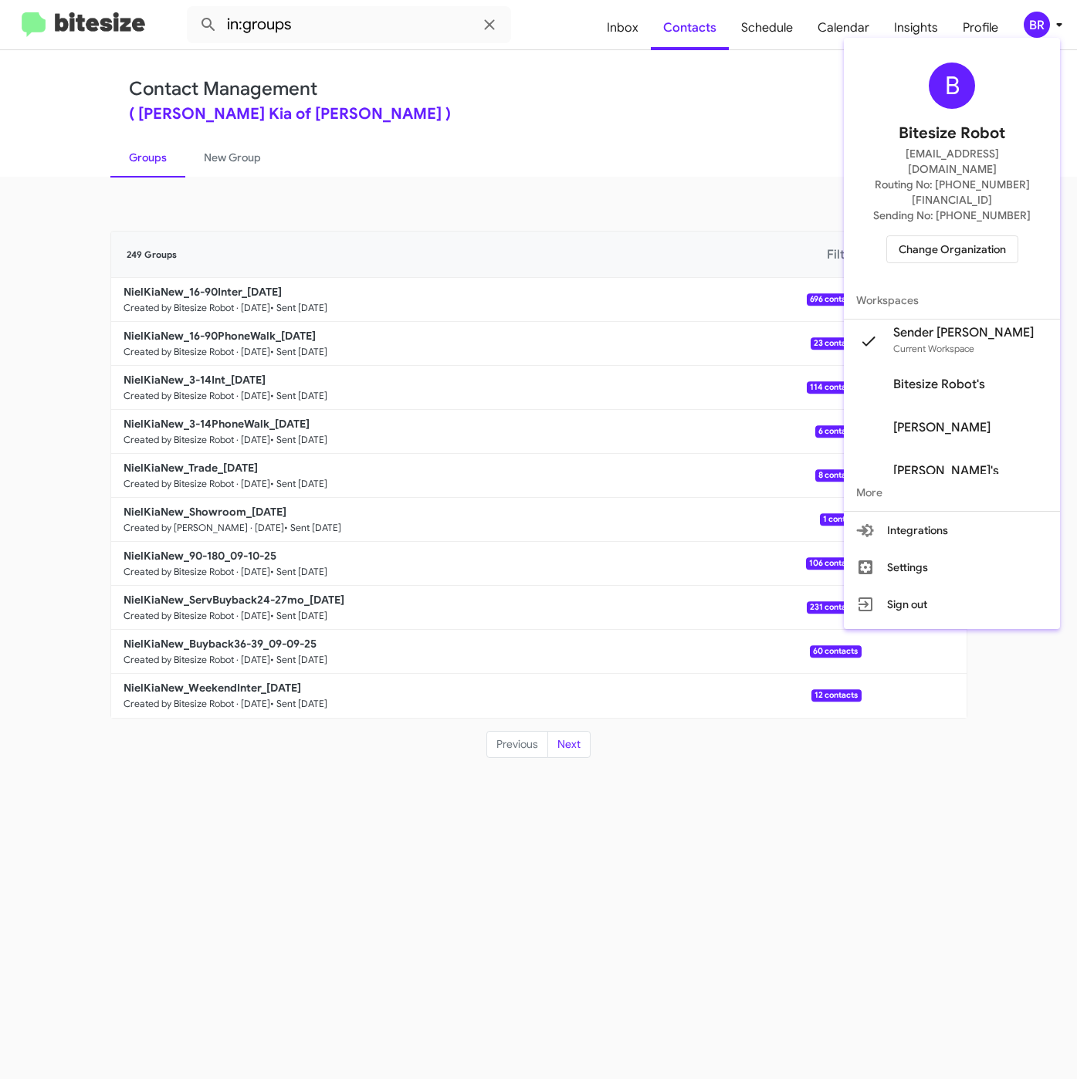
click at [533, 79] on div at bounding box center [538, 539] width 1077 height 1079
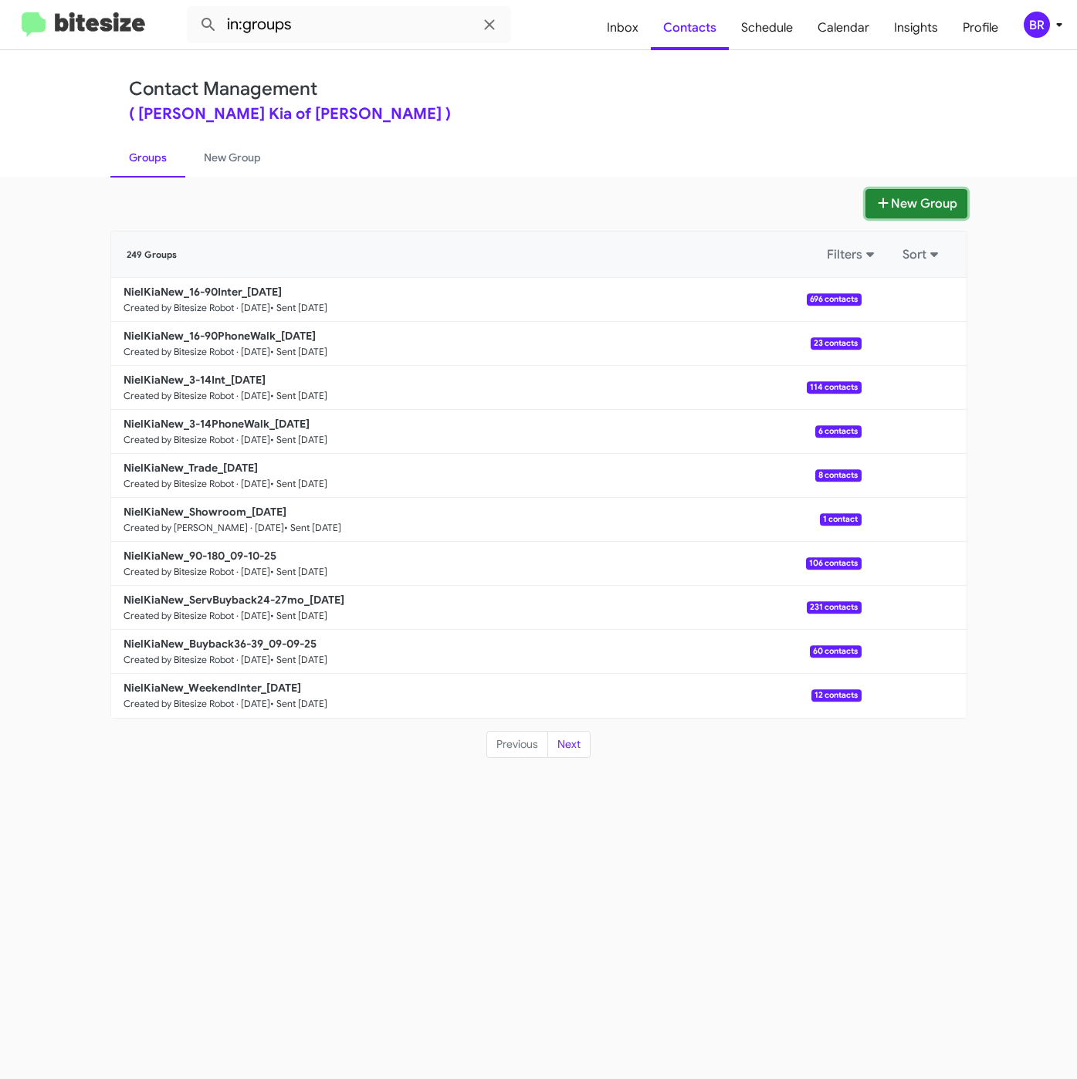
click at [881, 199] on icon at bounding box center [882, 203] width 15 height 12
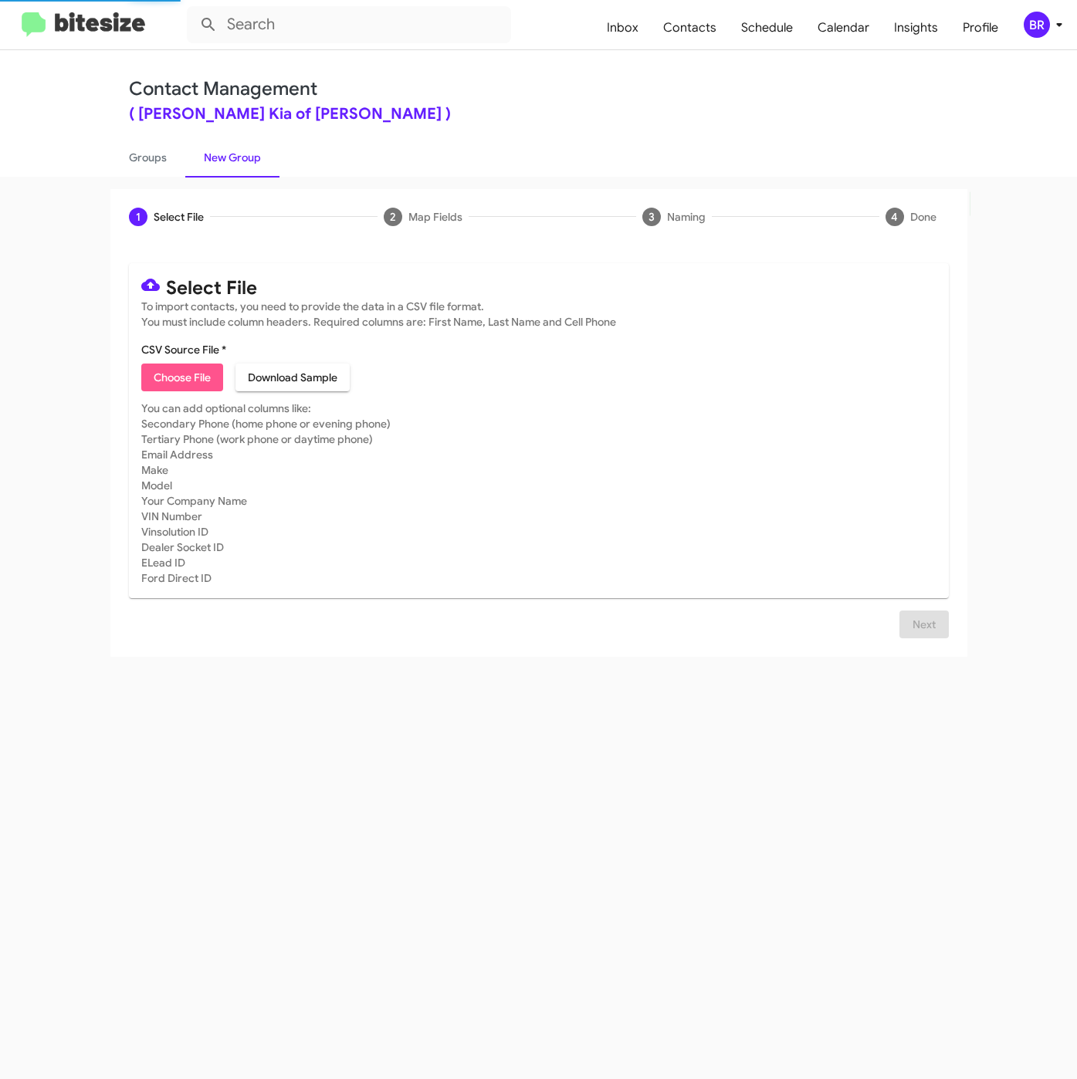
click at [197, 384] on span "Choose File" at bounding box center [182, 377] width 57 height 28
type input "NielKiaNew_WeekendInter_[DATE]"
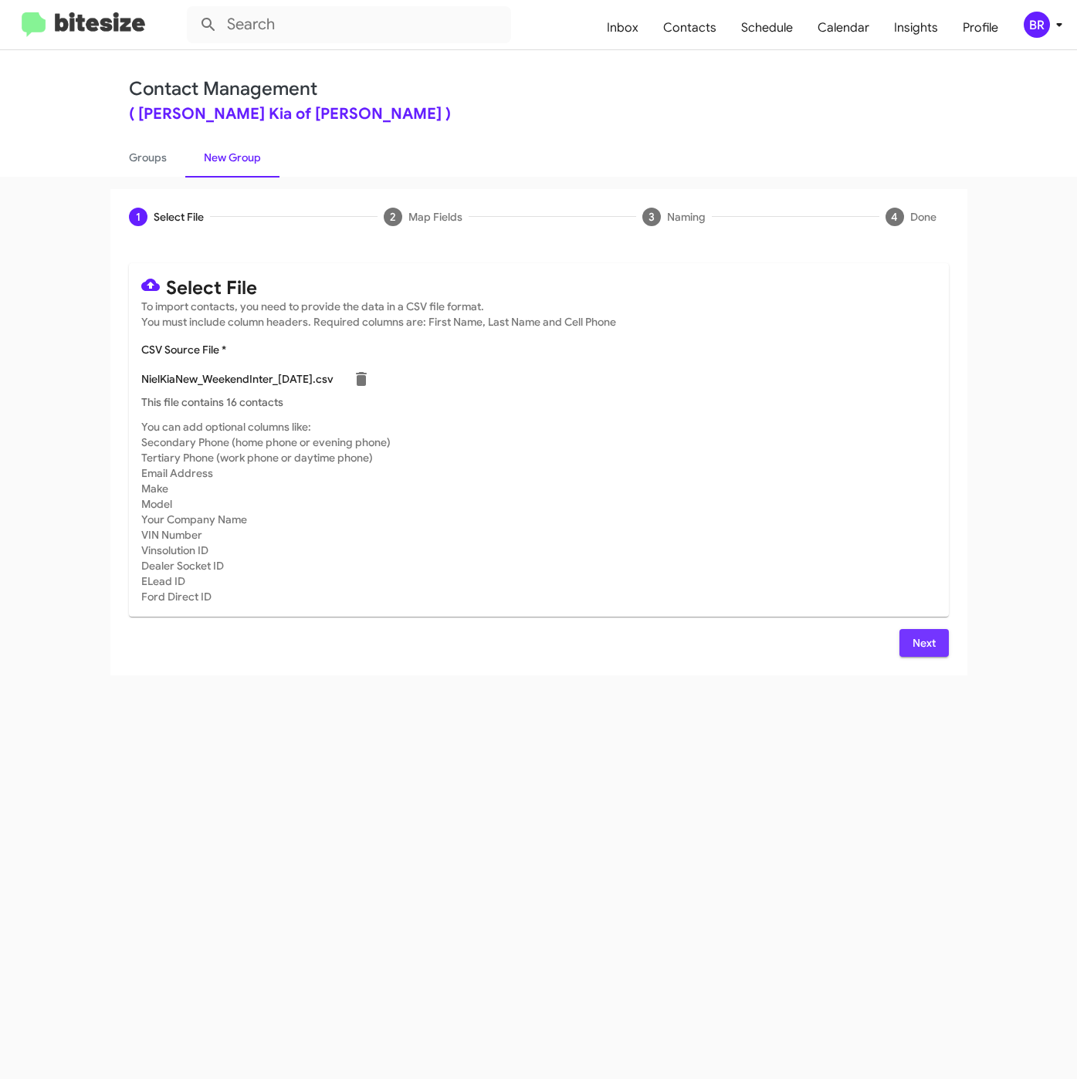
click at [922, 644] on span "Next" at bounding box center [923, 643] width 25 height 28
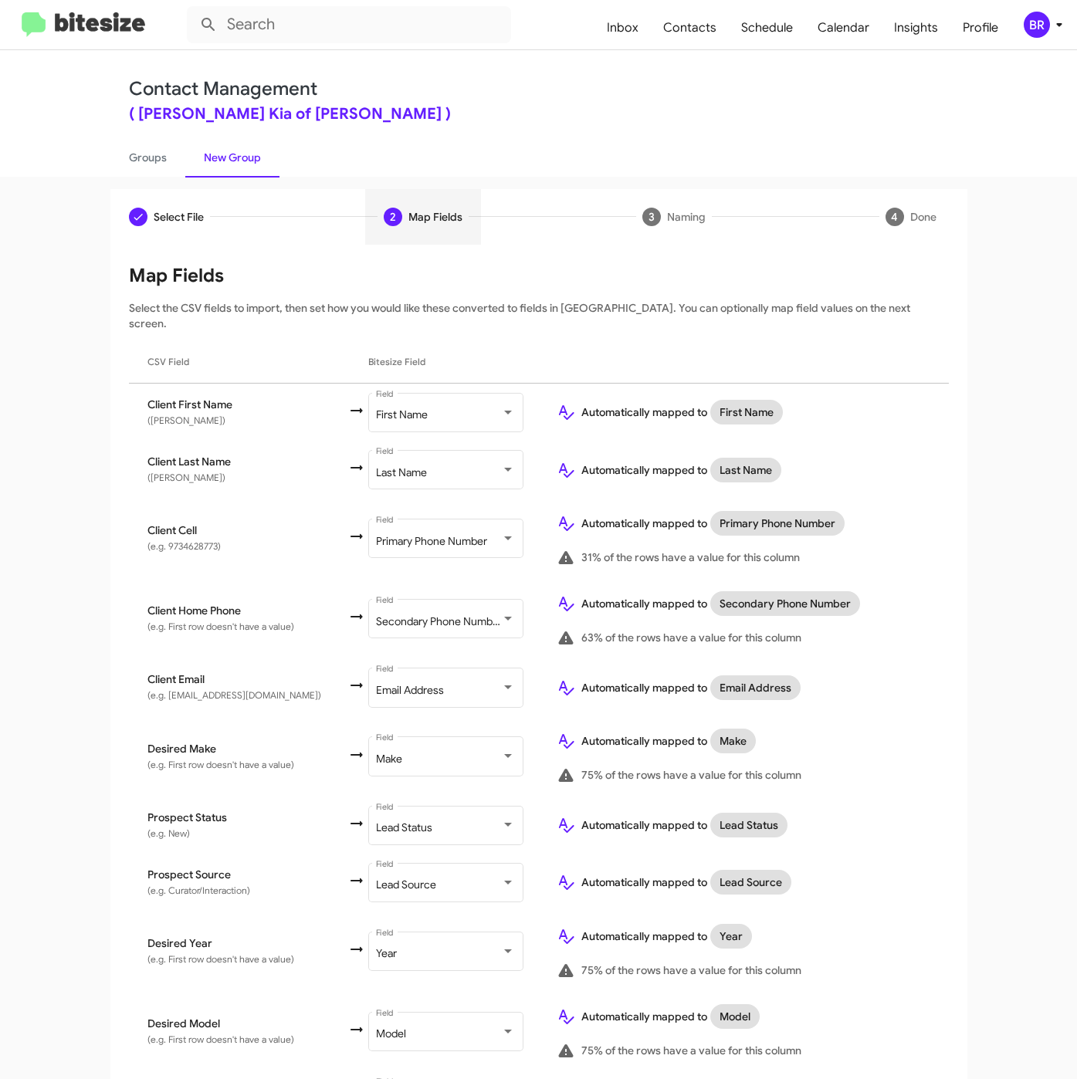
scroll to position [262, 0]
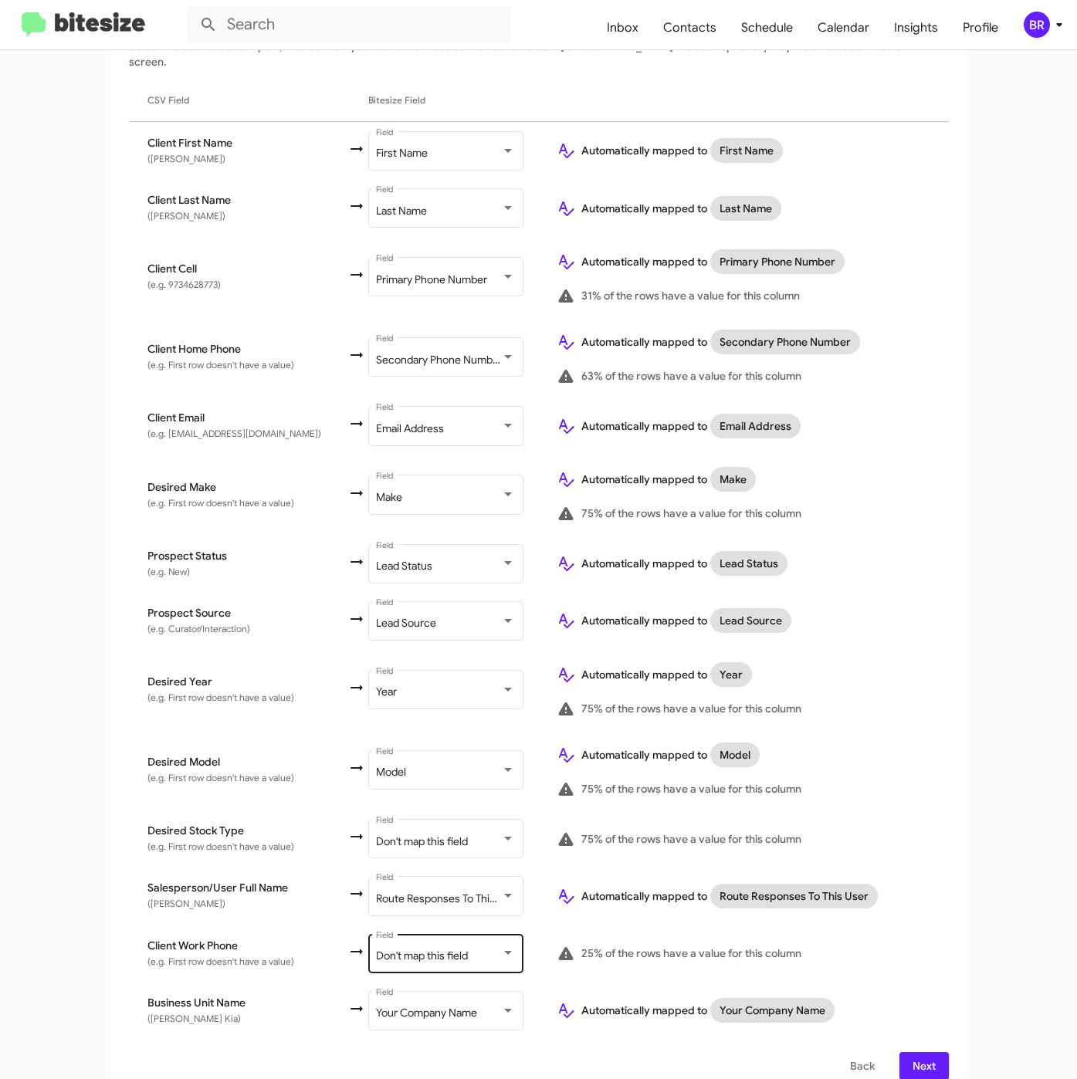
click at [450, 931] on div "Don't map this field Field" at bounding box center [445, 952] width 139 height 42
click at [898, 1063] on div "Select File To import contacts, you need to provide the data in a CSV file form…" at bounding box center [538, 540] width 857 height 1115
click at [899, 1058] on button "Next" at bounding box center [923, 1066] width 49 height 28
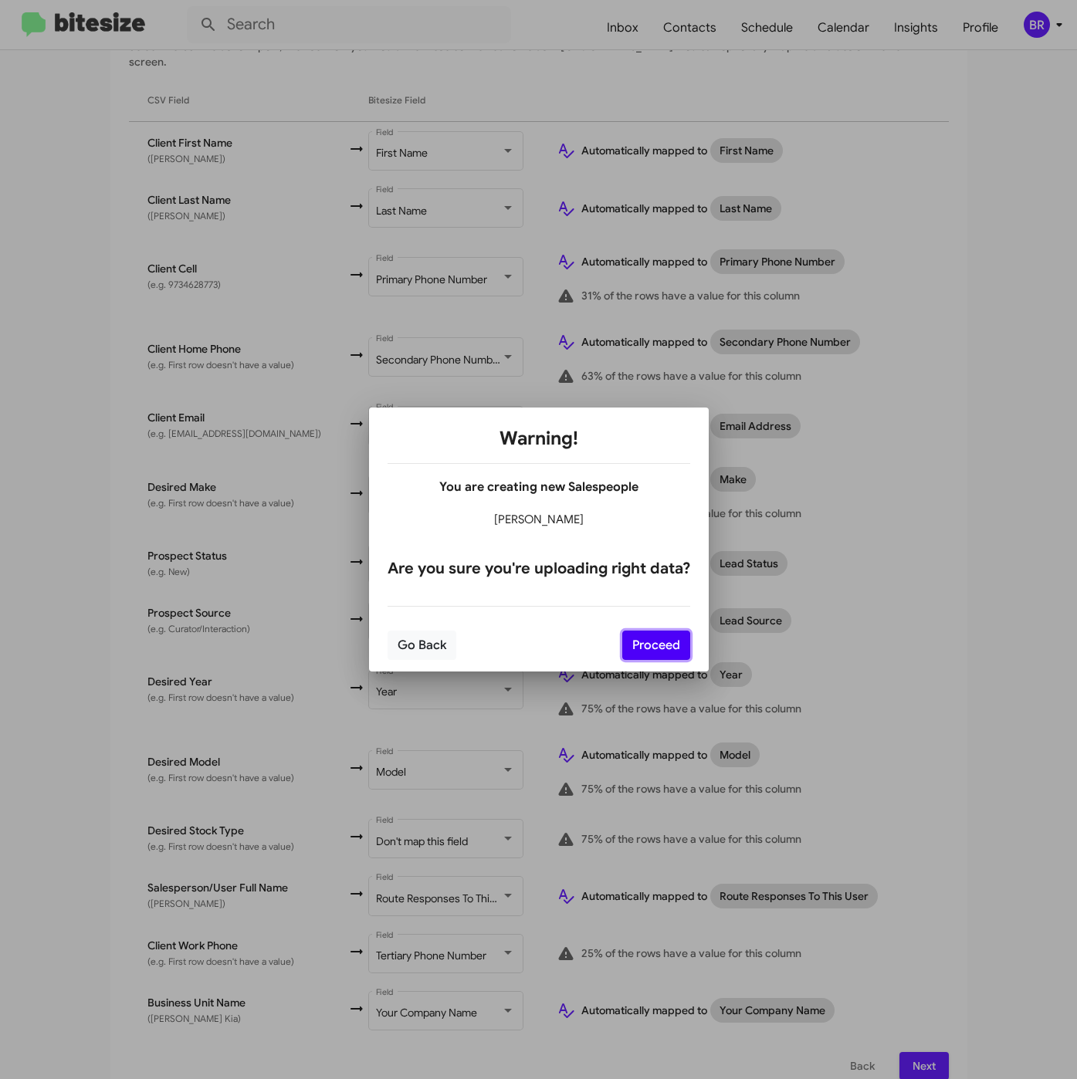
click at [654, 646] on button "Proceed" at bounding box center [656, 645] width 68 height 29
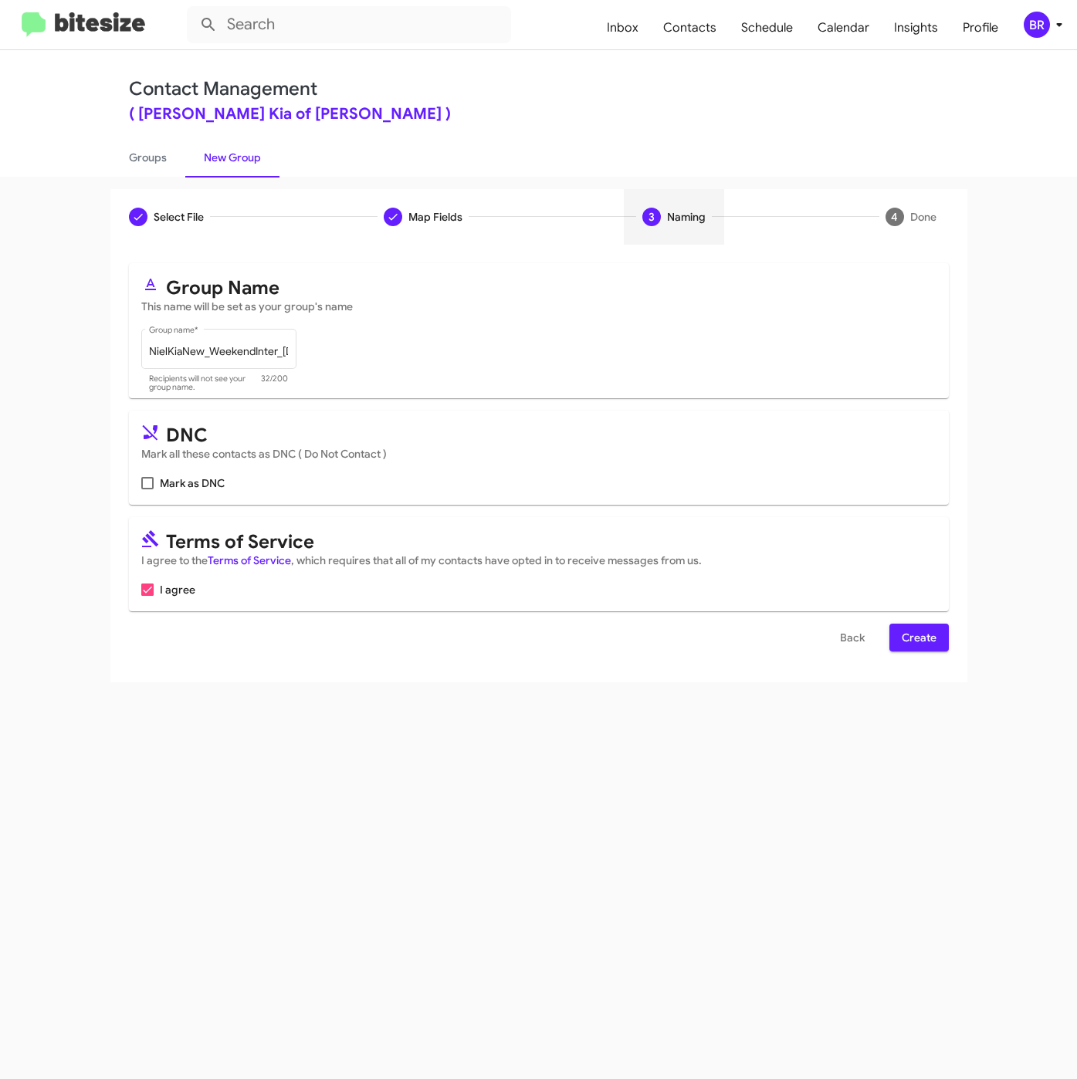
scroll to position [0, 0]
click at [935, 632] on span "Create" at bounding box center [918, 638] width 35 height 28
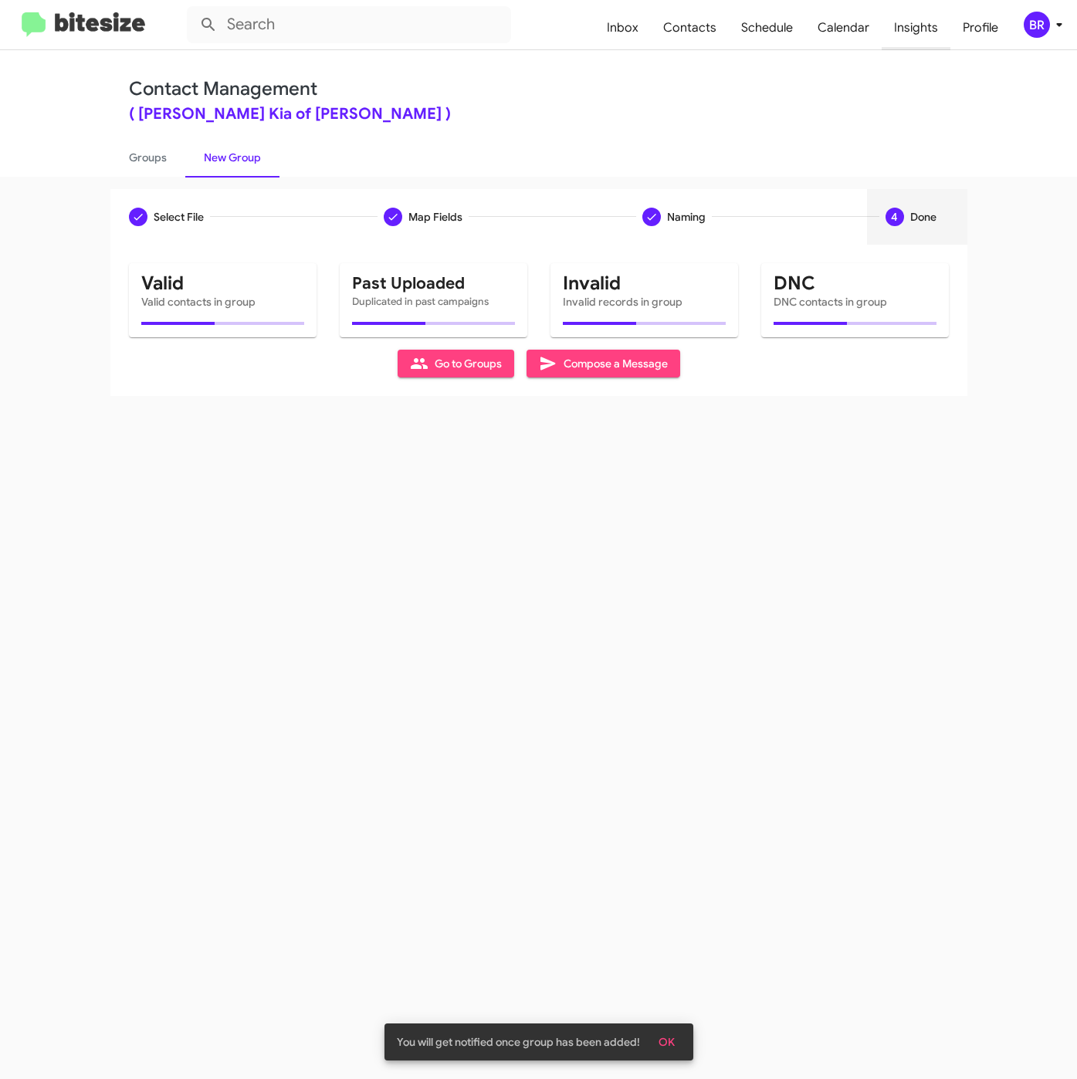
click at [915, 32] on span "Insights" at bounding box center [915, 27] width 69 height 45
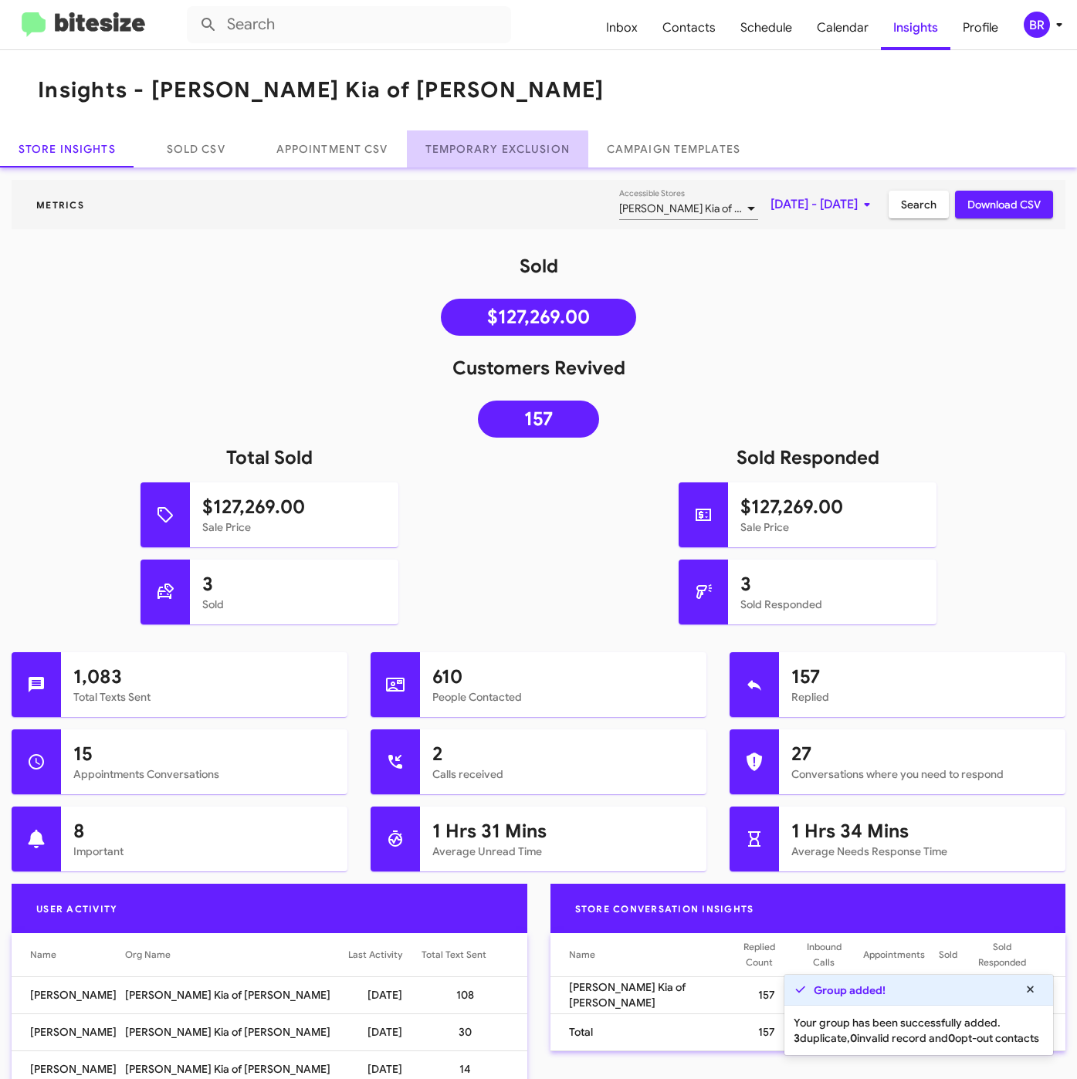
click at [496, 151] on link "Temporary Exclusion" at bounding box center [497, 148] width 181 height 37
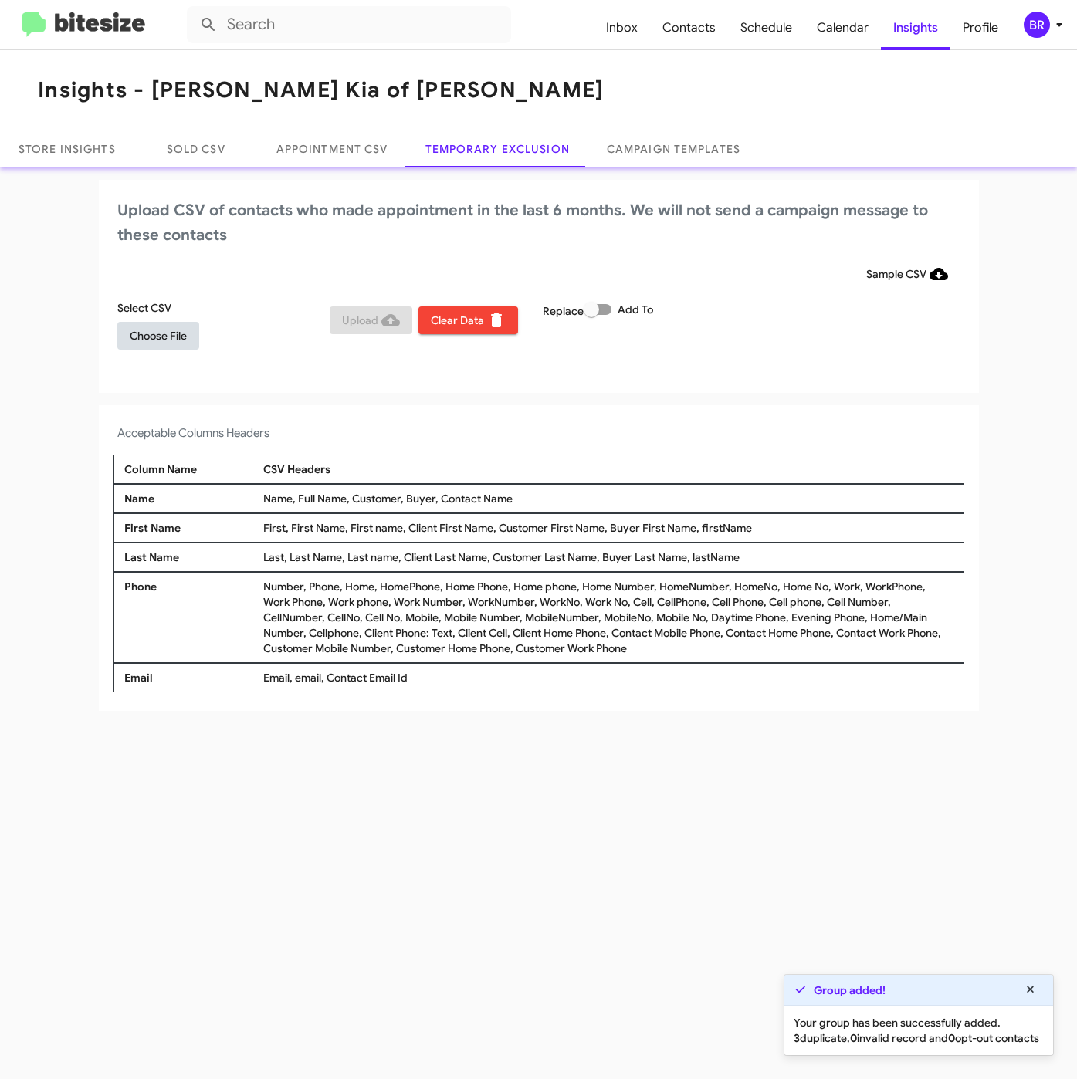
click at [137, 340] on span "Choose File" at bounding box center [158, 336] width 57 height 28
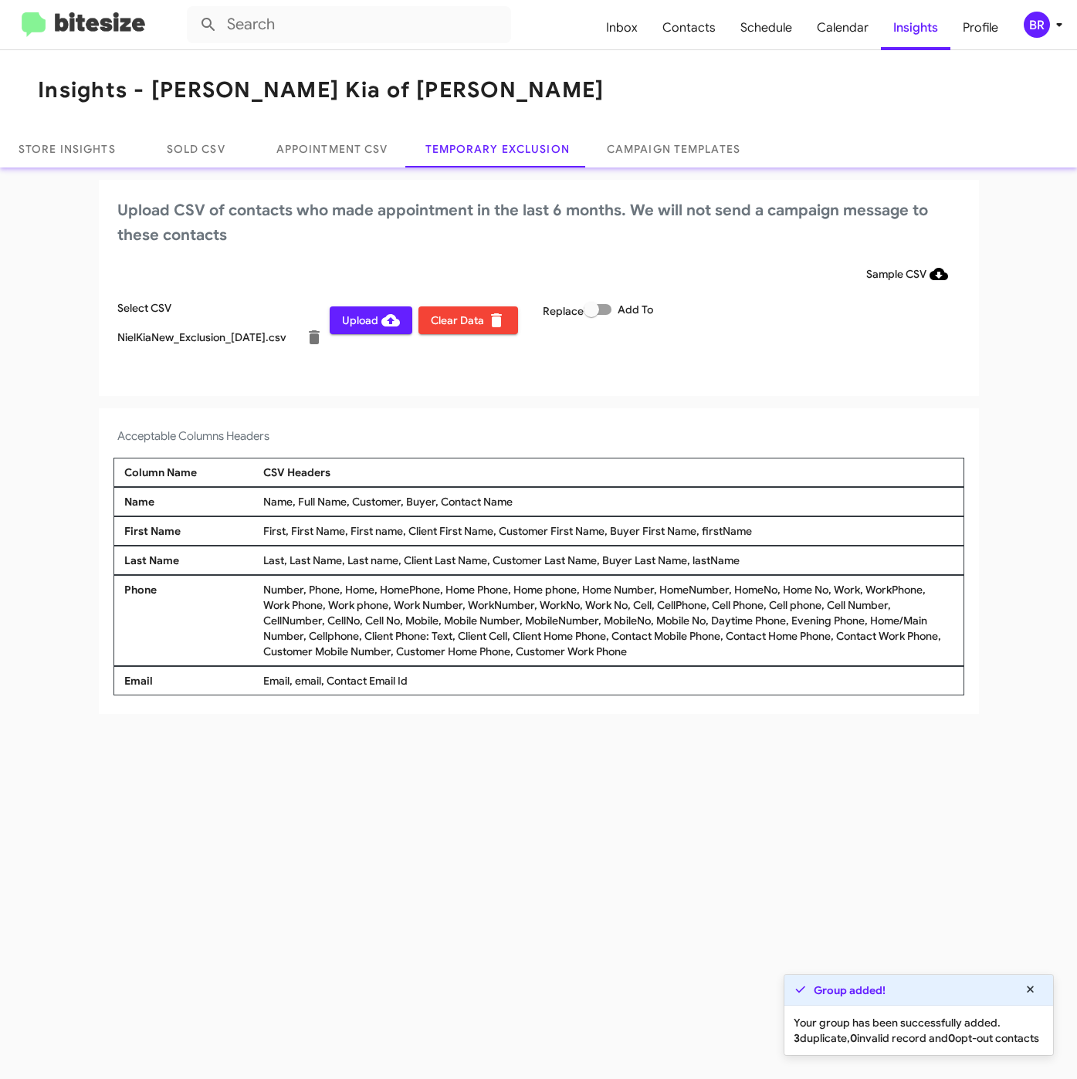
click at [1033, 19] on div "BR" at bounding box center [1036, 25] width 26 height 26
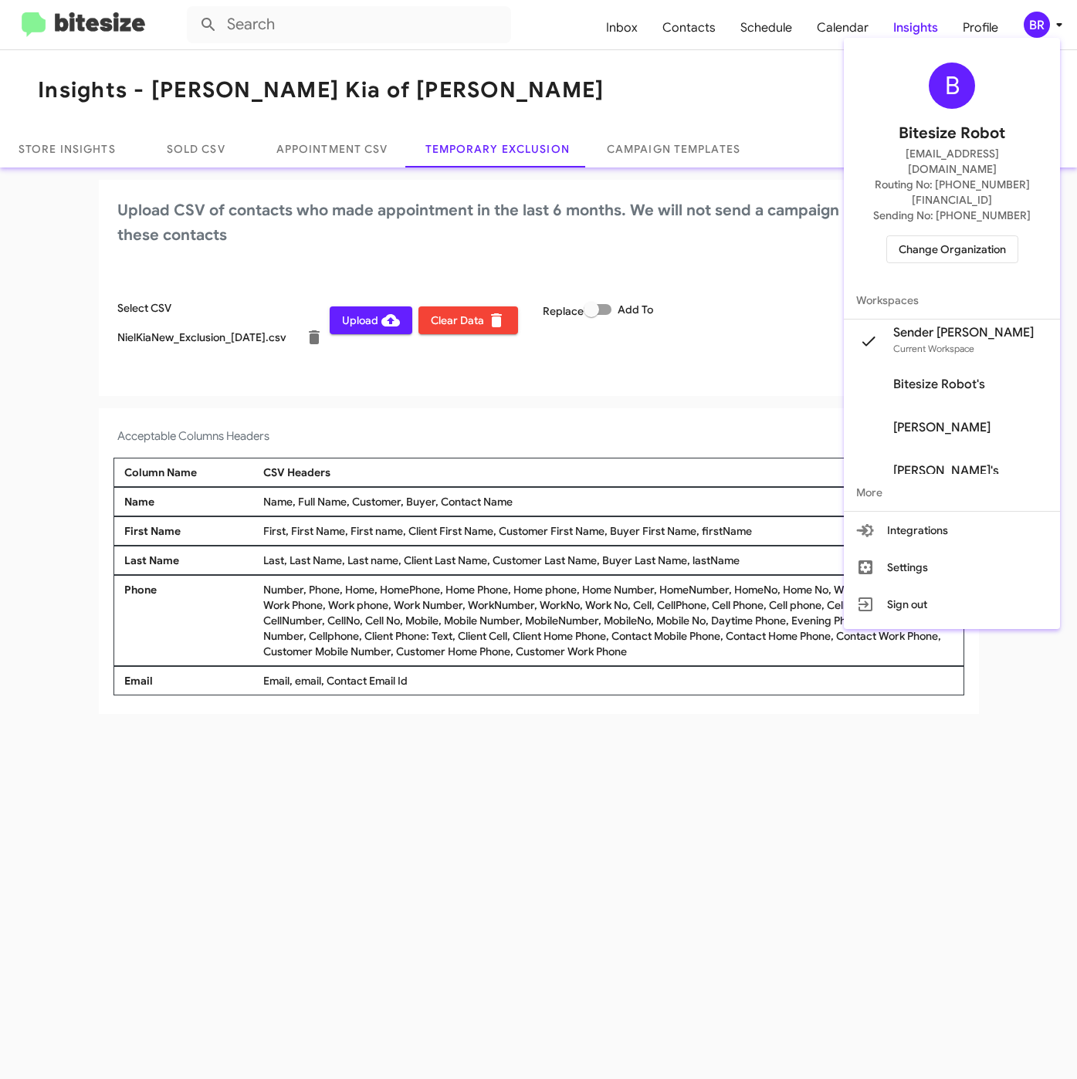
click at [579, 816] on div at bounding box center [538, 539] width 1077 height 1079
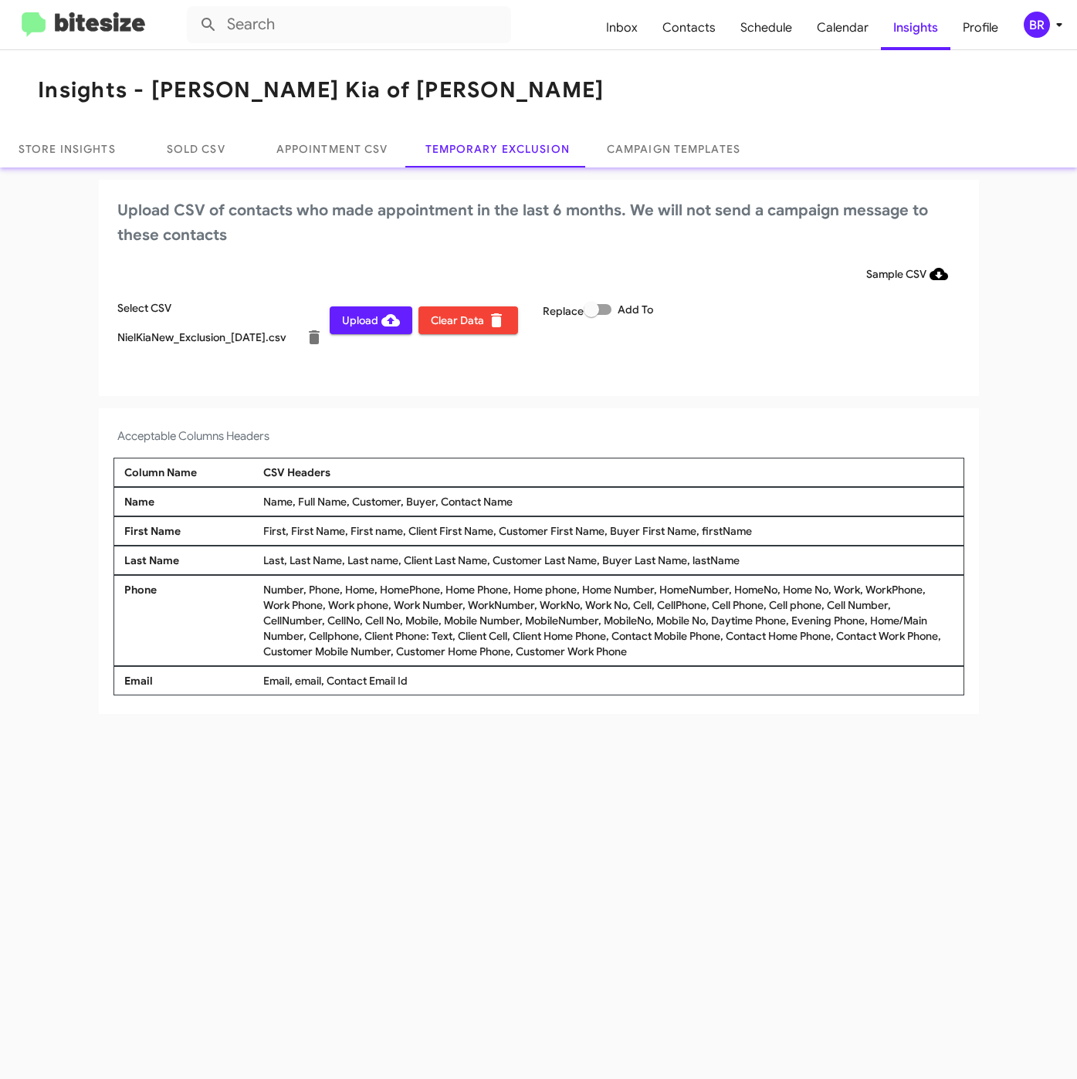
click at [357, 325] on span "Upload" at bounding box center [371, 320] width 58 height 28
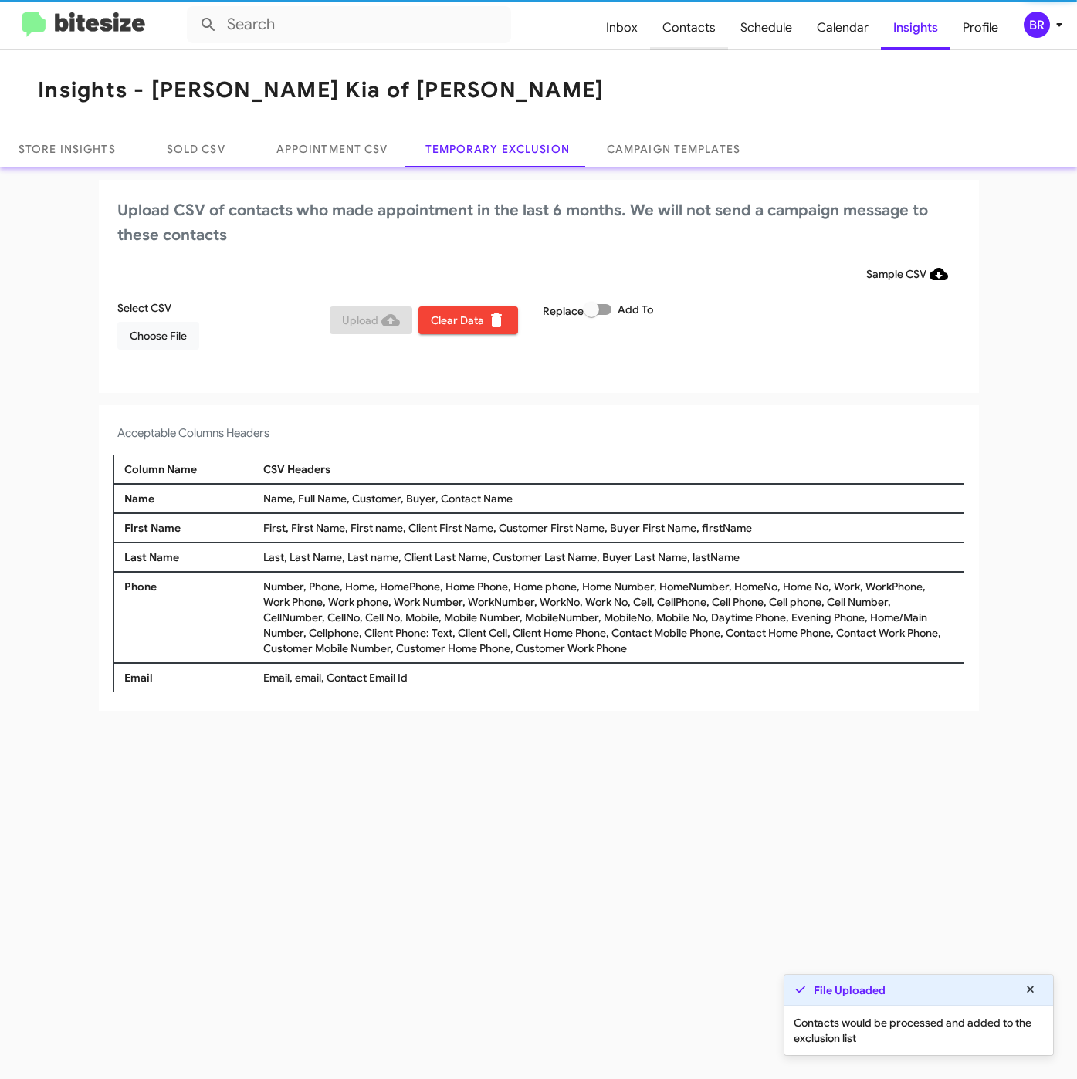
click at [684, 28] on span "Contacts" at bounding box center [689, 27] width 78 height 45
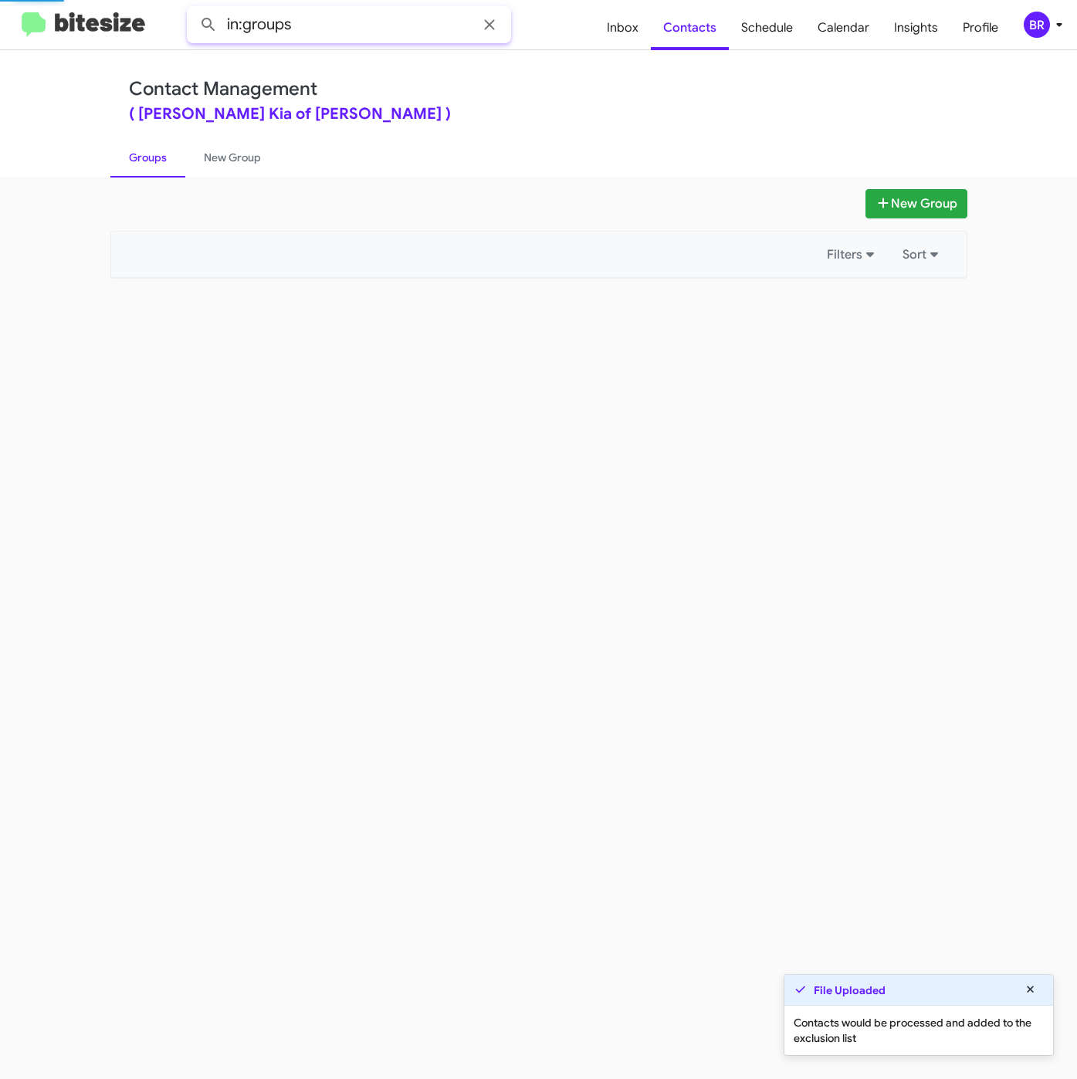
click at [422, 42] on input "in:groups" at bounding box center [349, 24] width 324 height 37
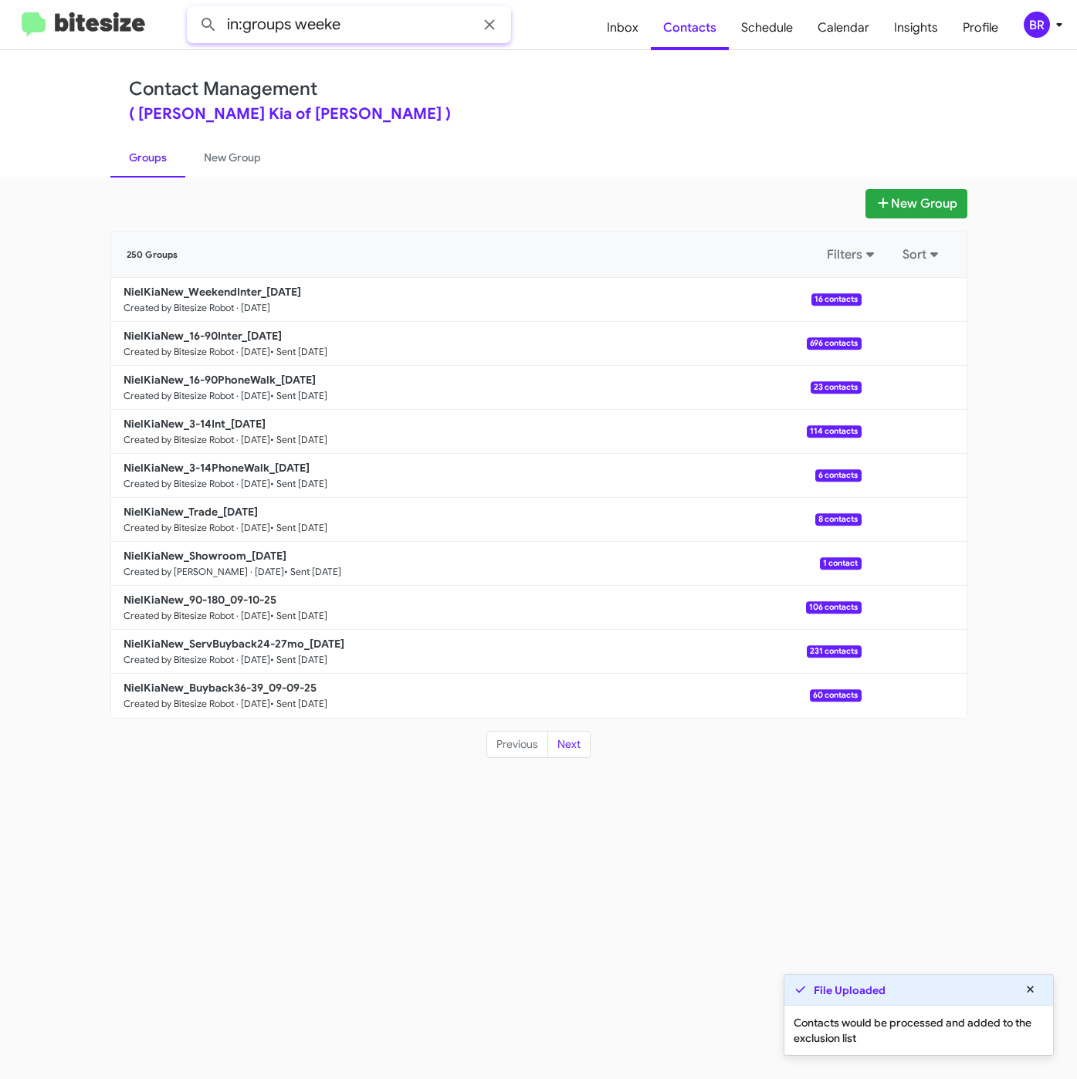
type input "in:groups weeke"
click at [193, 9] on button at bounding box center [208, 24] width 31 height 31
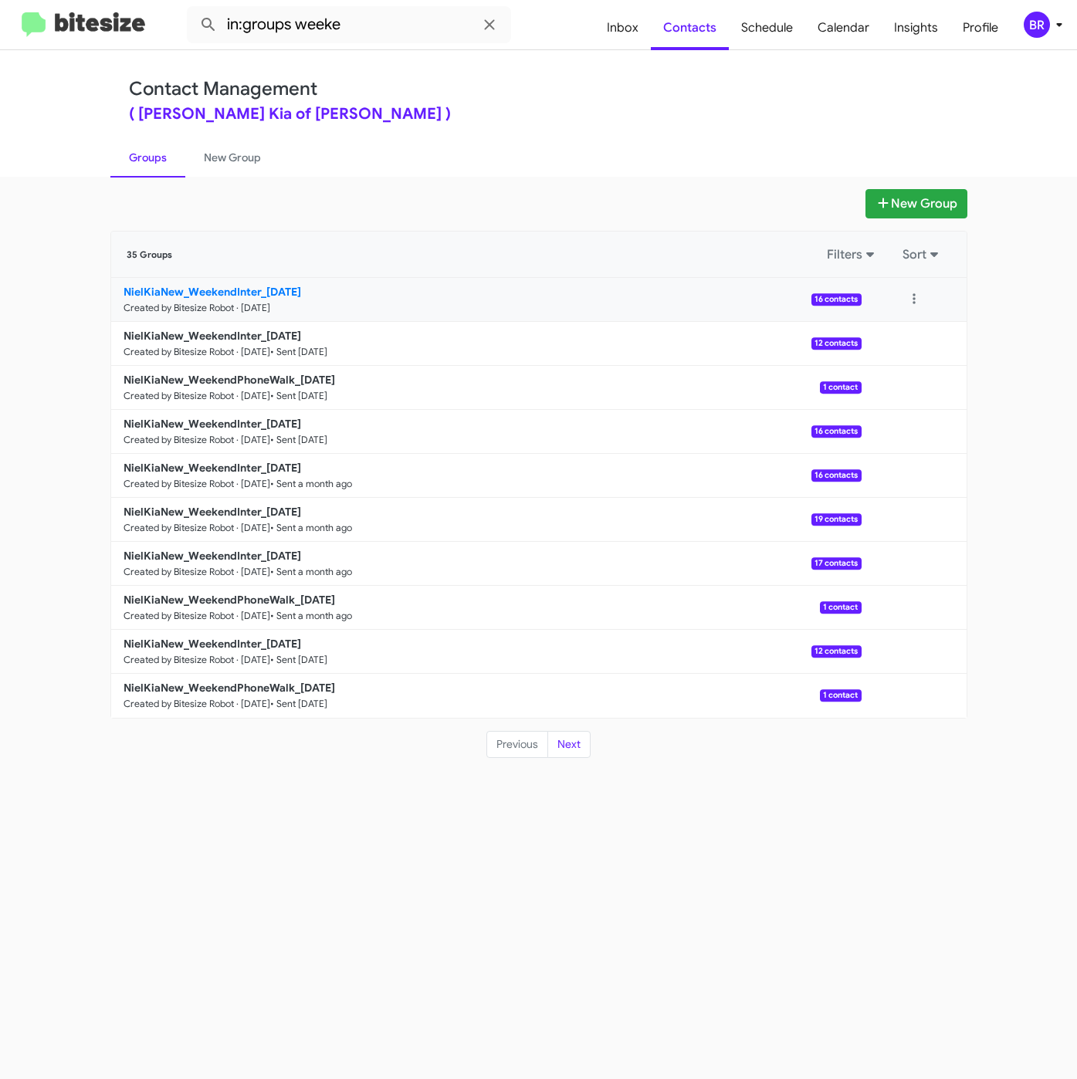
click at [292, 295] on b "NielKiaNew_WeekendInter_09-15-25" at bounding box center [211, 292] width 177 height 14
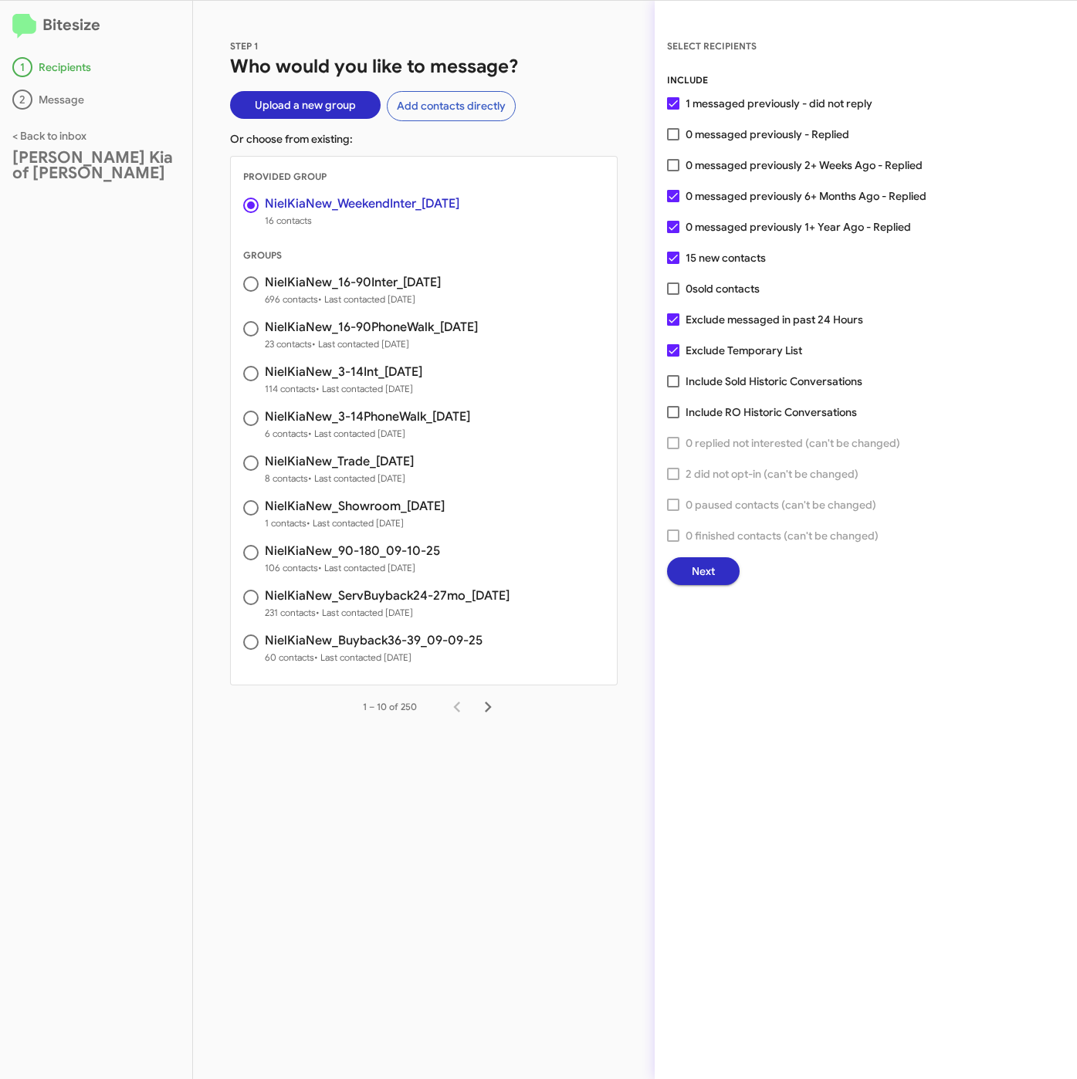
click at [619, 45] on div "STEP 1 Who would you like to message? Upload a new group Add contacts directly …" at bounding box center [423, 540] width 461 height 1078
click at [757, 169] on span "0 messaged previously 2+ Weeks Ago - Replied" at bounding box center [803, 165] width 237 height 19
click at [673, 171] on input "0 messaged previously 2+ Weeks Ago - Replied" at bounding box center [672, 171] width 1 height 1
checkbox input "true"
click at [697, 570] on span "Next" at bounding box center [702, 571] width 23 height 28
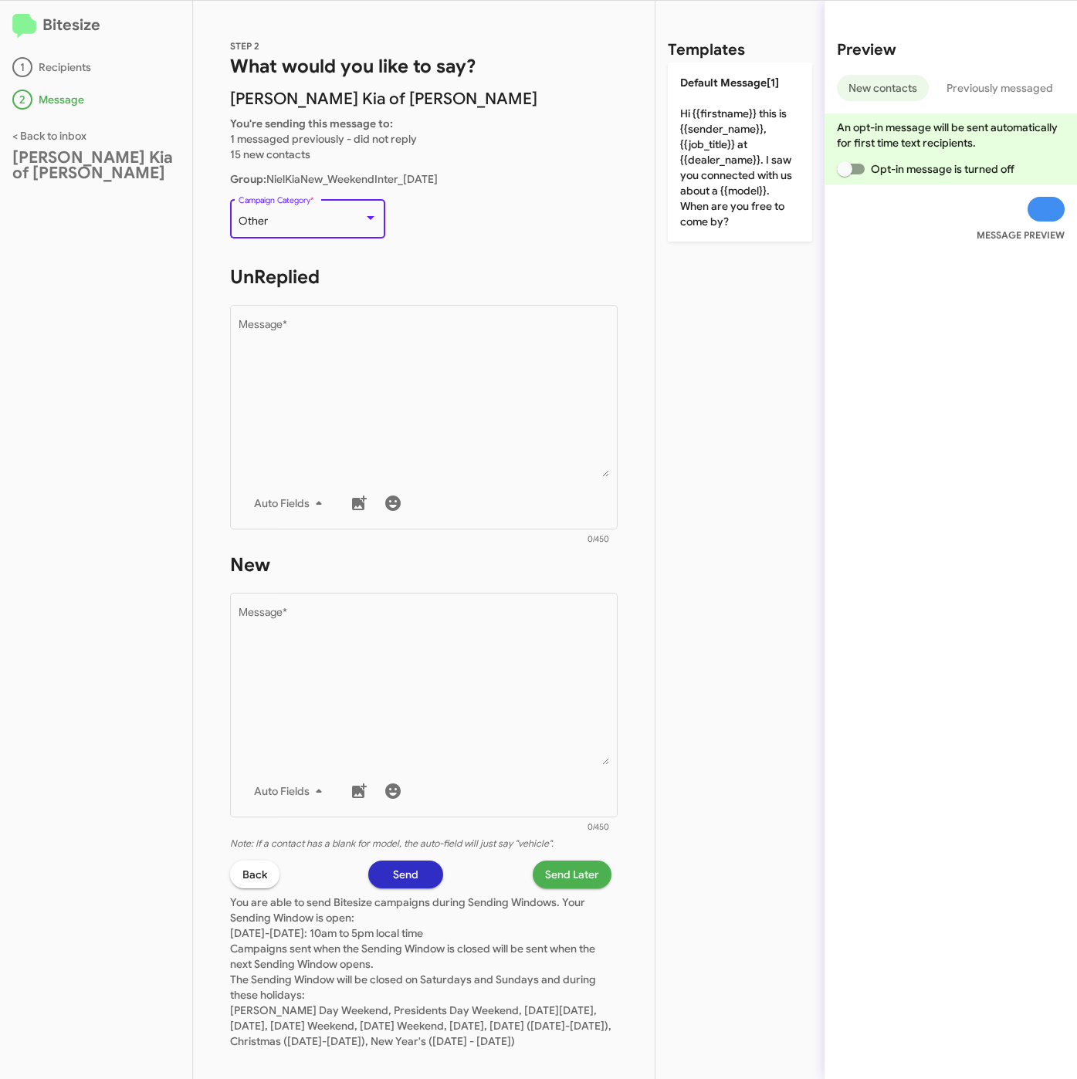
click at [282, 220] on div "Other" at bounding box center [300, 221] width 125 height 12
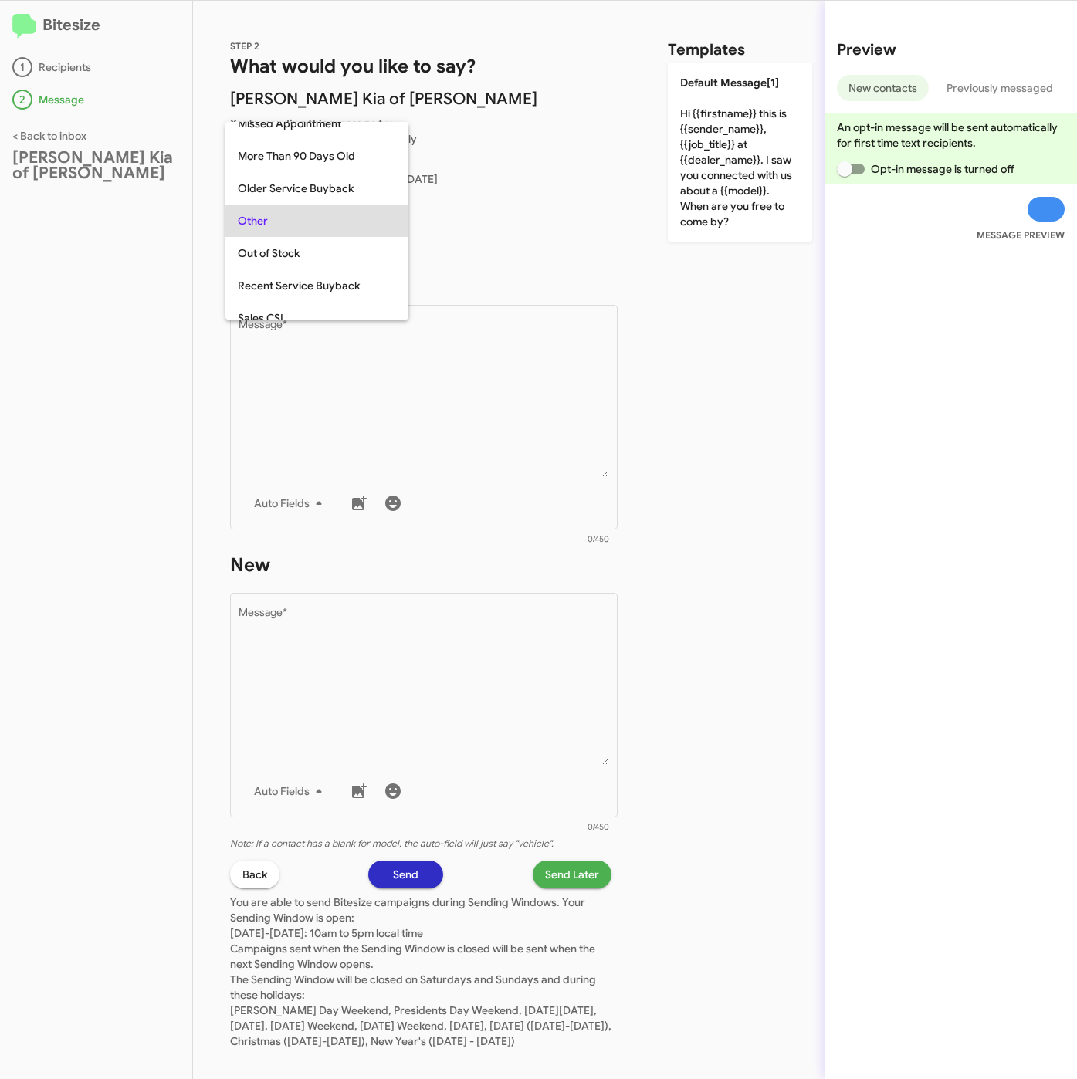
scroll to position [644, 0]
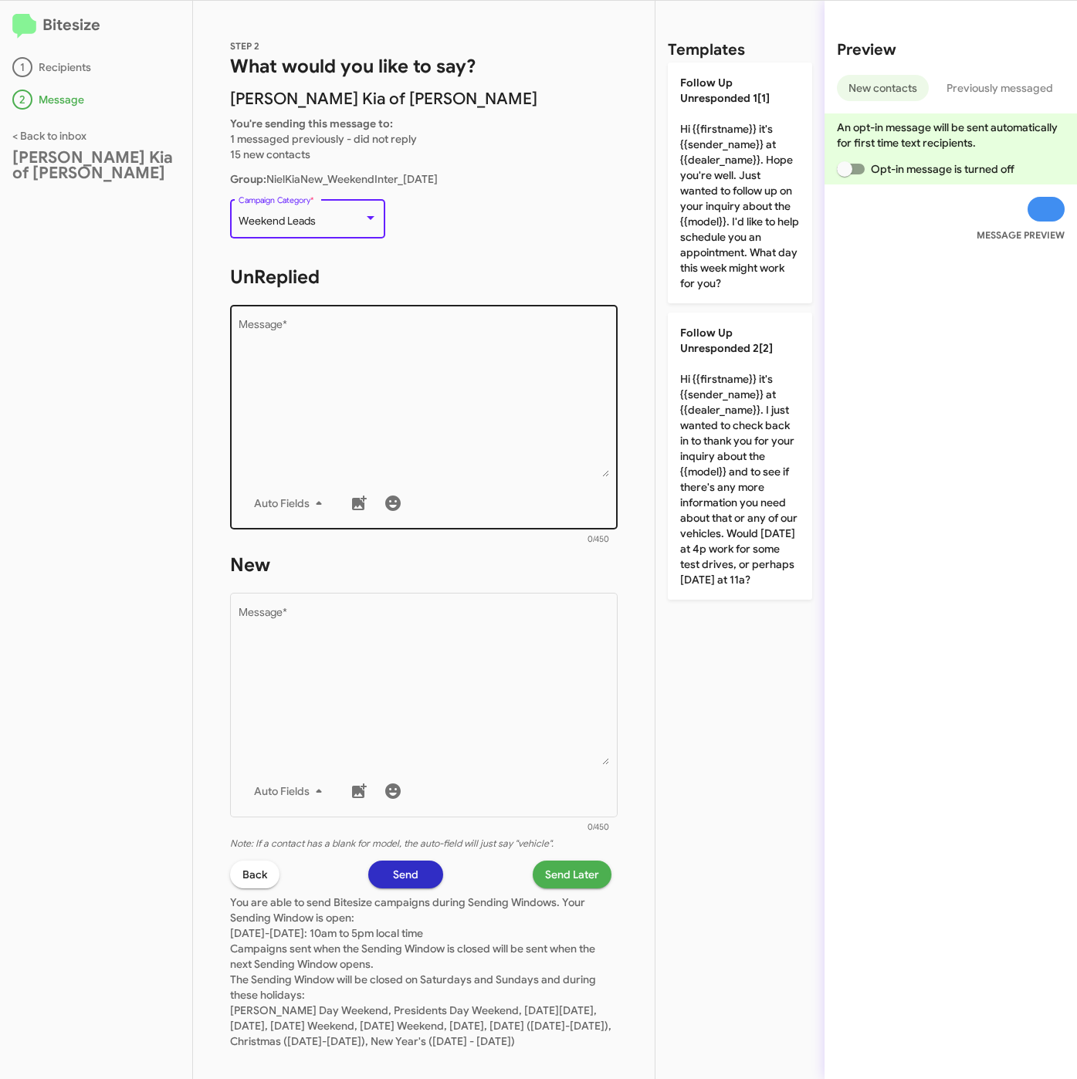
click at [306, 357] on textarea "Message *" at bounding box center [423, 397] width 371 height 157
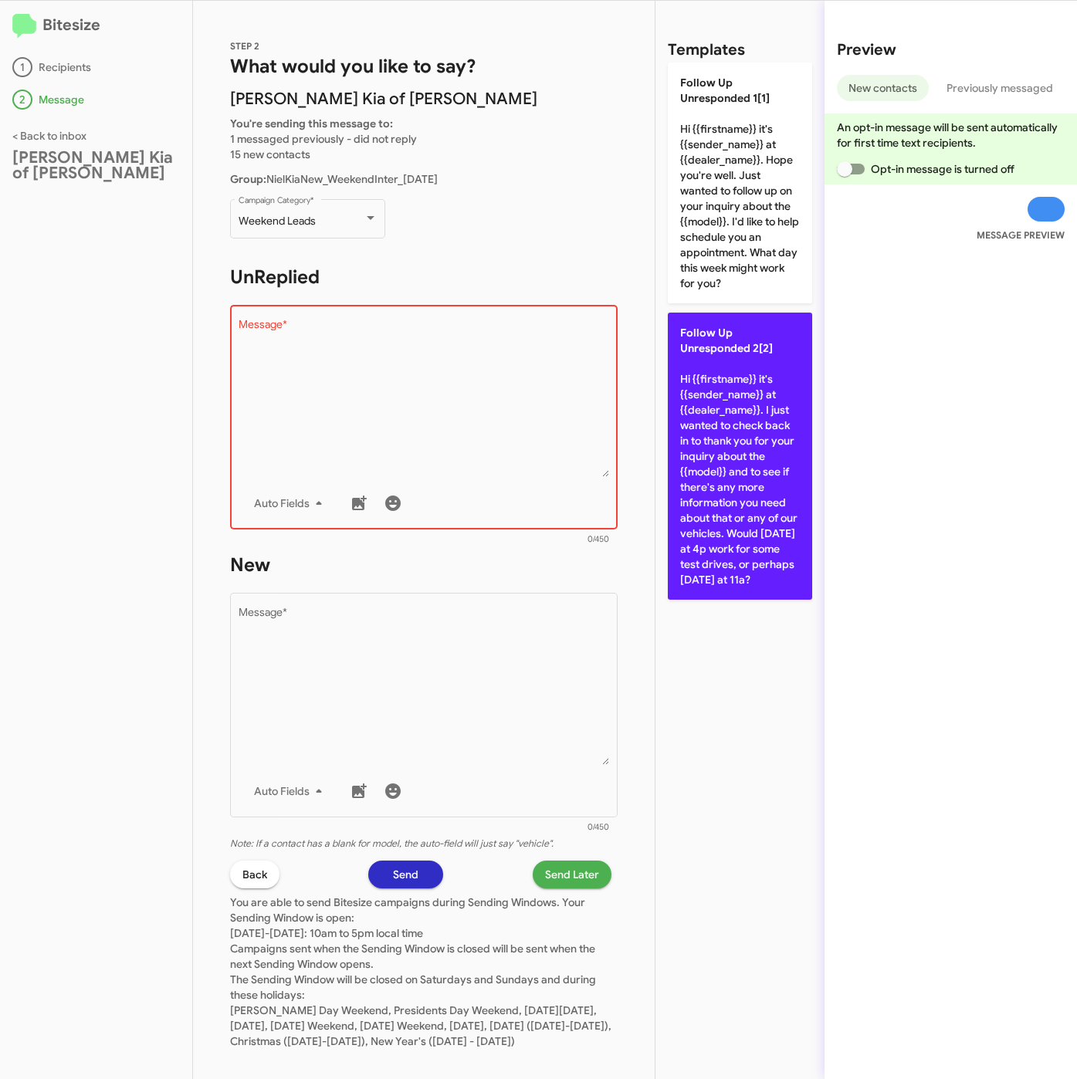
click at [715, 404] on p "Follow Up Unresponded 2[2] Hi {{firstname}} it's {{sender_name}} at {{dealer_na…" at bounding box center [740, 456] width 144 height 287
type textarea "Hi {{firstname}} it's {{sender_name}} at {{dealer_name}}. I just wanted to chec…"
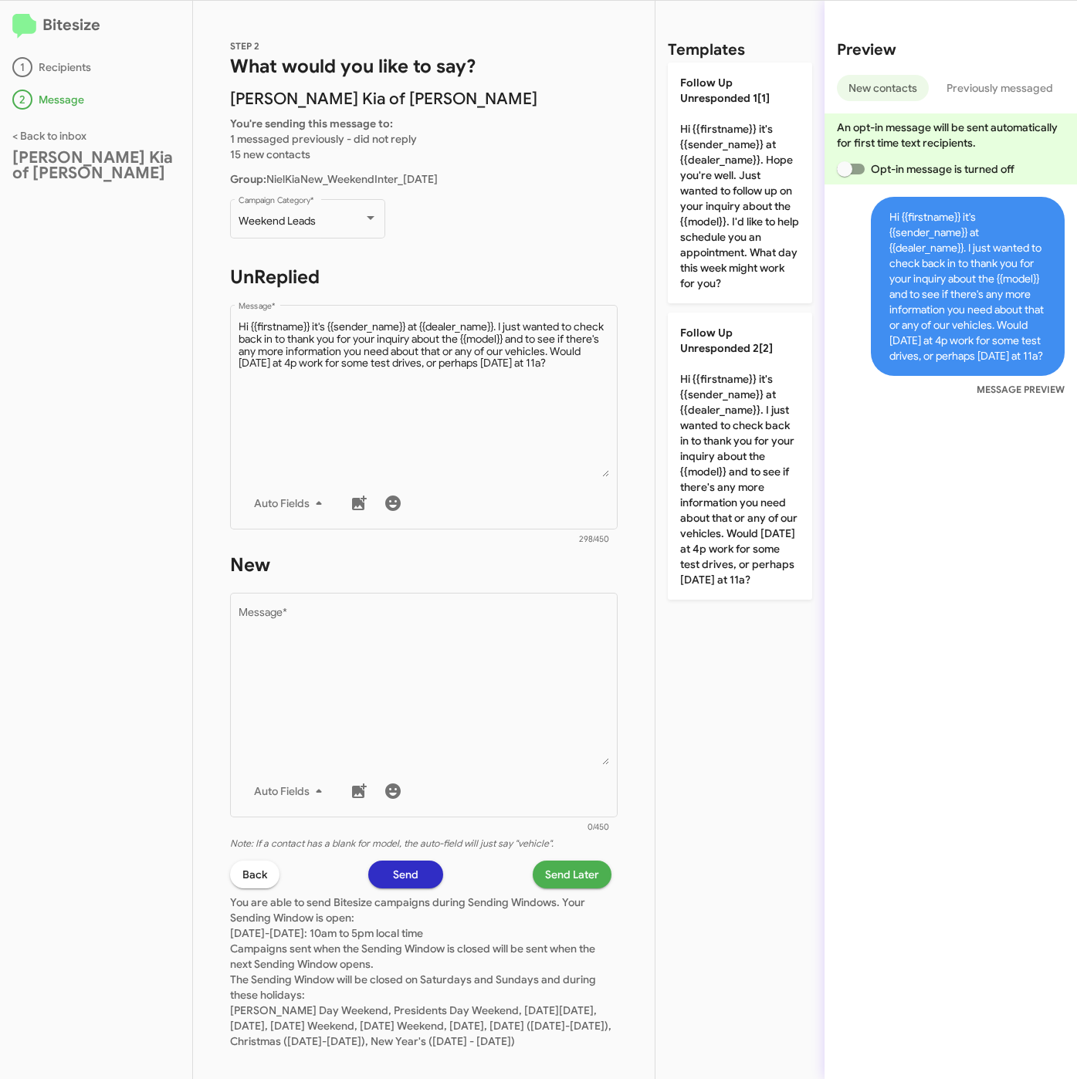
drag, startPoint x: 496, startPoint y: 674, endPoint x: 637, endPoint y: 399, distance: 309.6
click at [496, 674] on textarea "Message *" at bounding box center [423, 685] width 371 height 157
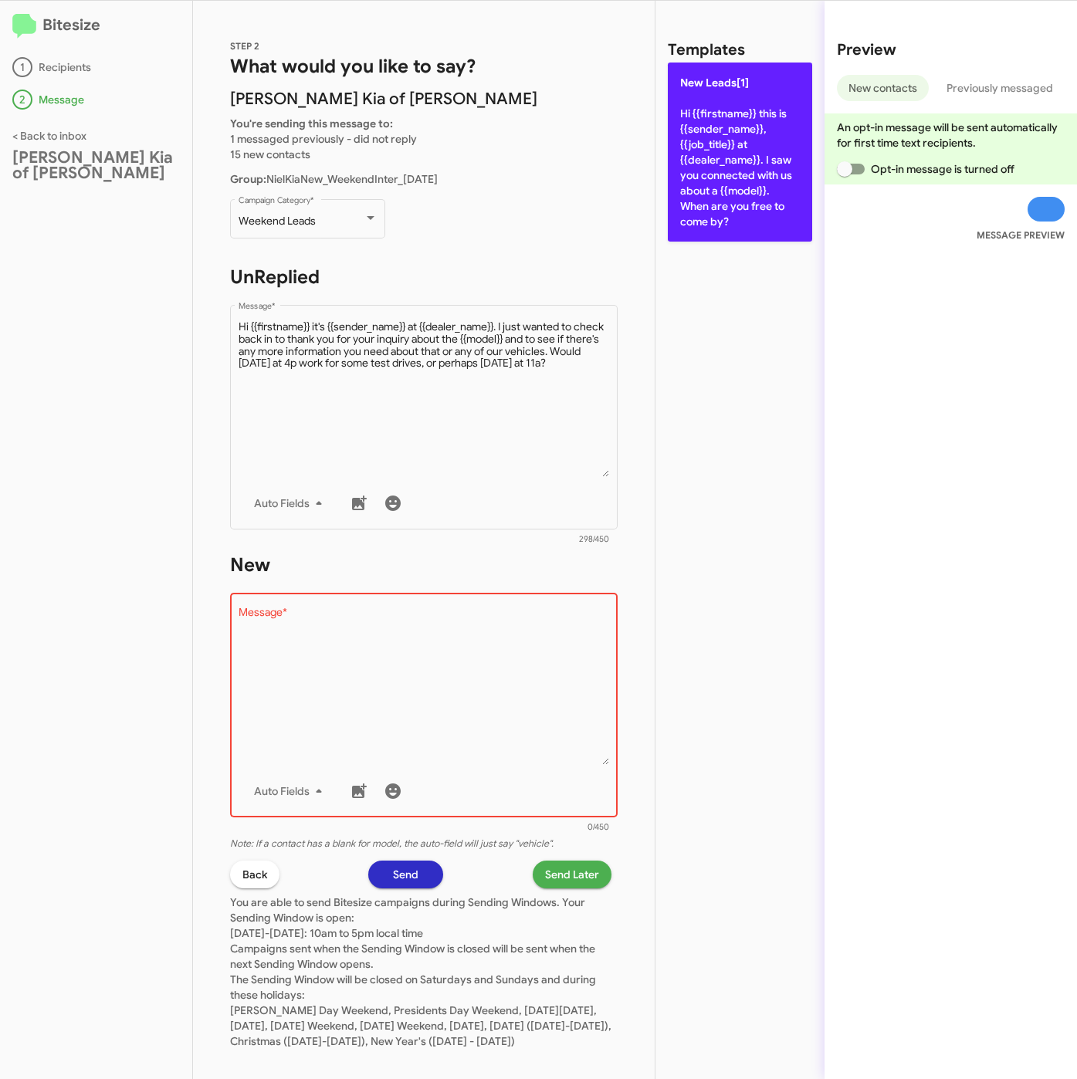
drag, startPoint x: 715, startPoint y: 183, endPoint x: 526, endPoint y: 799, distance: 644.2
click at [715, 185] on p "New Leads[1] Hi {{firstname}} this is {{sender_name}}, {{job_title}} at {{deale…" at bounding box center [740, 152] width 144 height 179
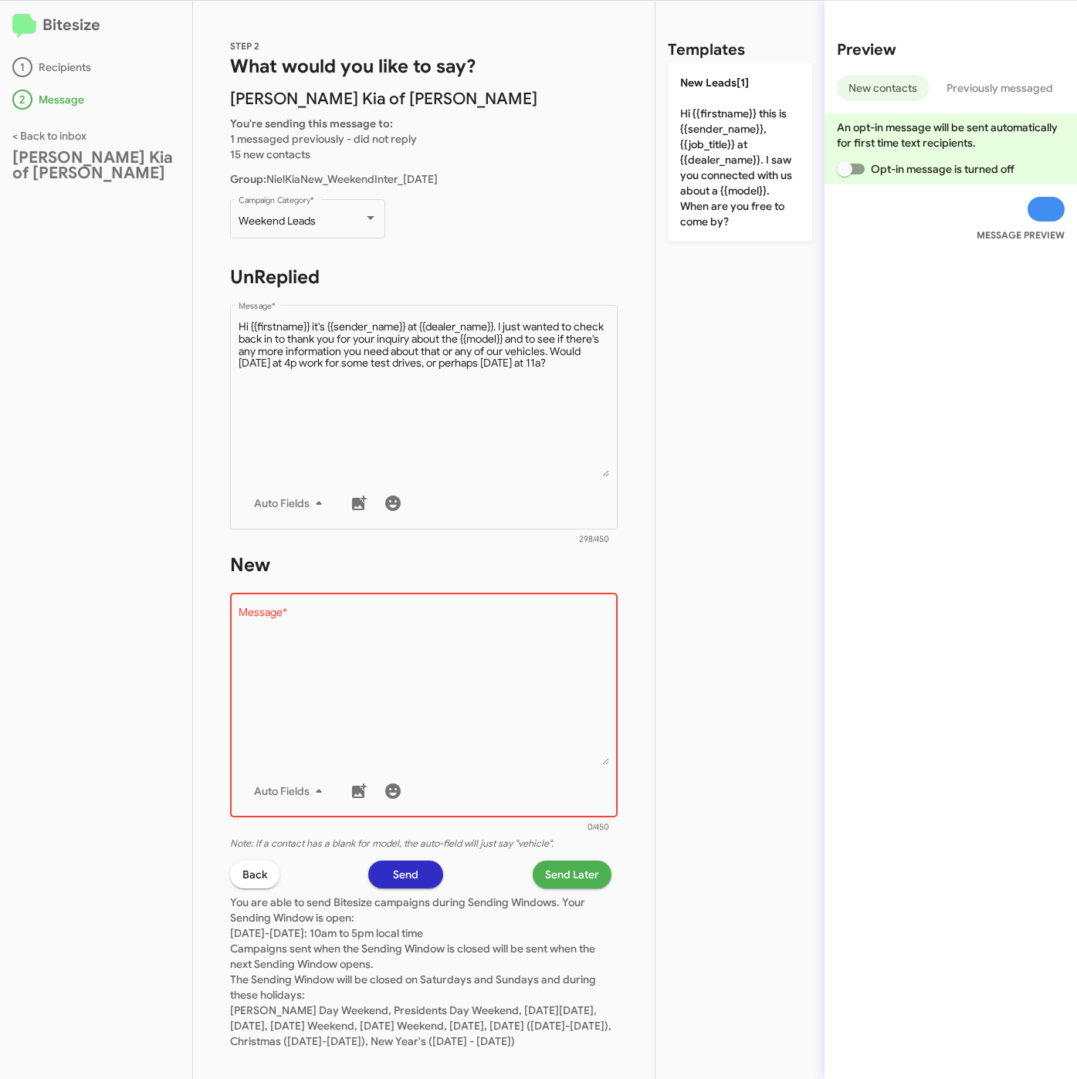
type textarea "Hi {{firstname}} this is {{sender_name}}, {{job_title}} at {{dealer_name}}. I s…"
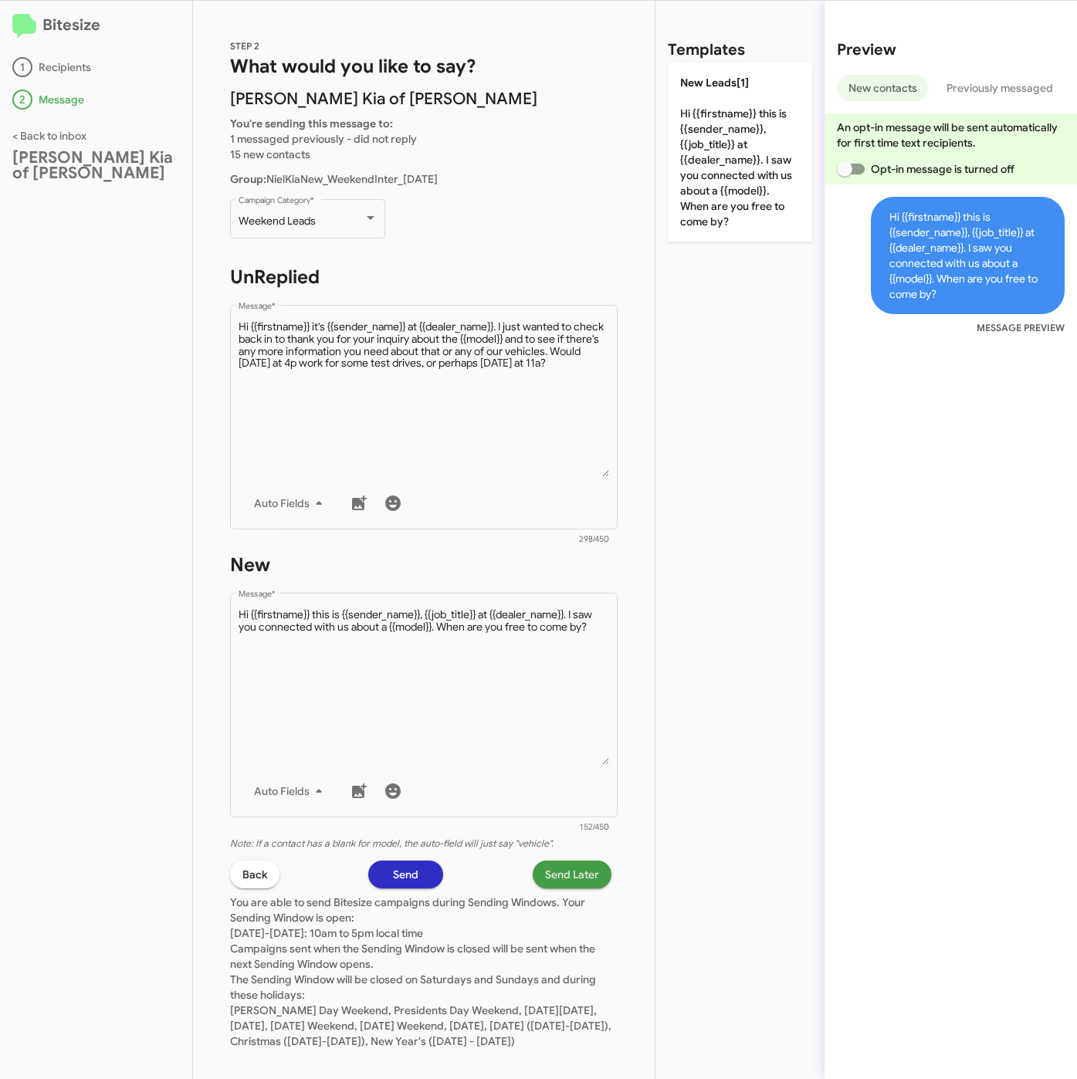
click at [552, 876] on span "Send Later" at bounding box center [572, 874] width 54 height 28
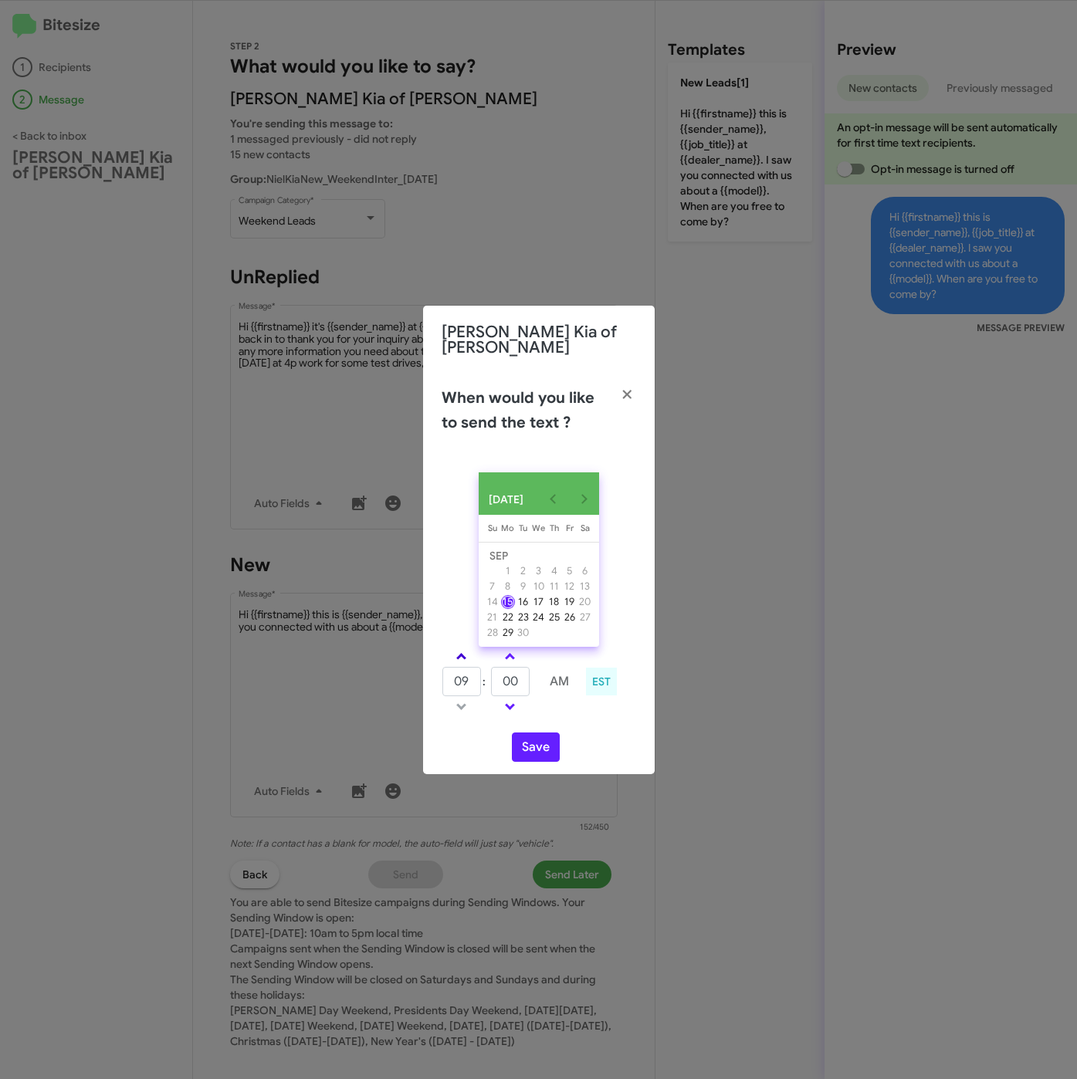
click at [468, 658] on link at bounding box center [461, 656] width 27 height 18
type input "10"
drag, startPoint x: 519, startPoint y: 678, endPoint x: 489, endPoint y: 672, distance: 30.7
click at [489, 672] on tr "10 : 00 AM" at bounding box center [510, 681] width 138 height 31
type input "37"
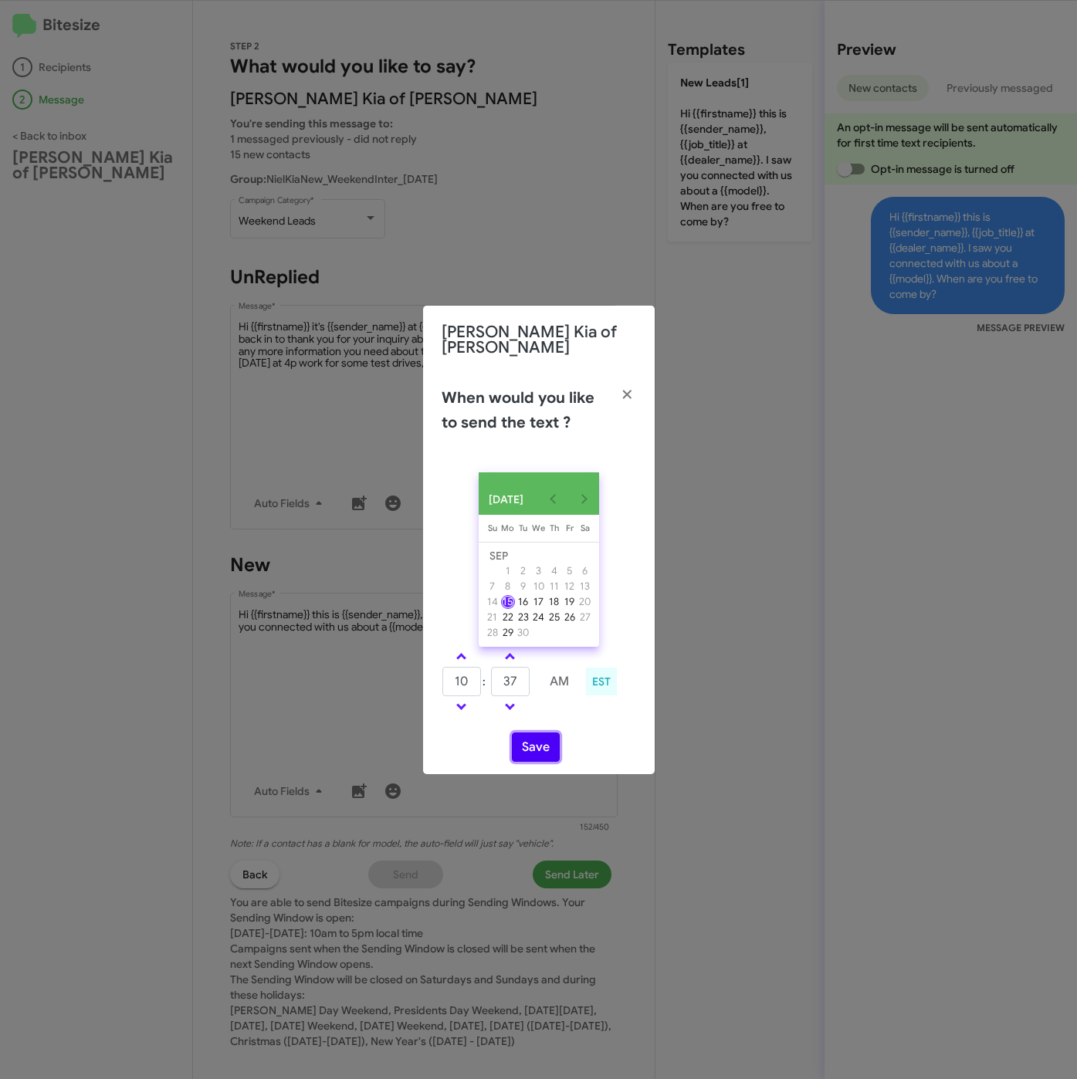
drag, startPoint x: 535, startPoint y: 737, endPoint x: 540, endPoint y: 743, distance: 8.2
click at [535, 739] on button "Save" at bounding box center [536, 746] width 48 height 29
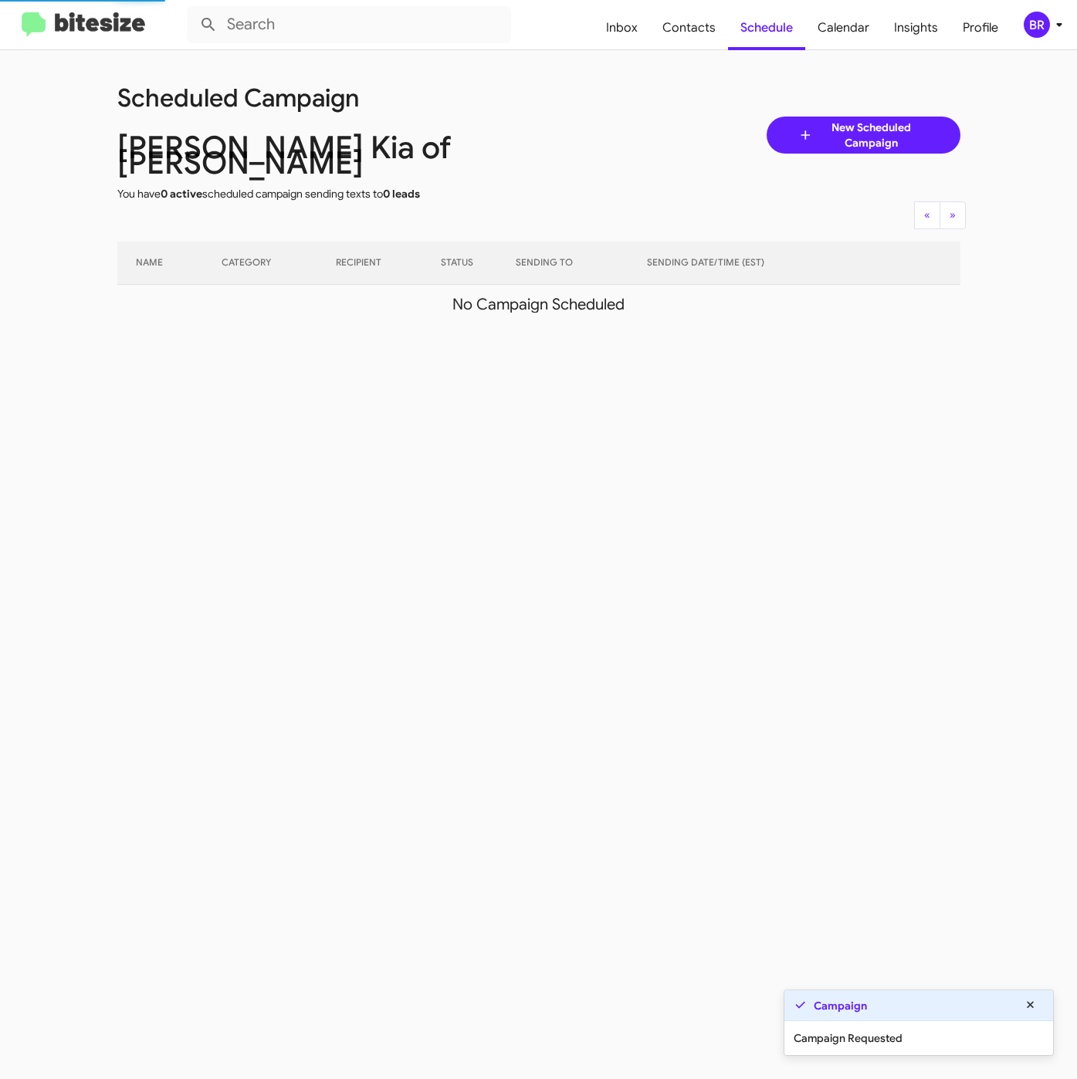
click at [1056, 30] on icon at bounding box center [1059, 24] width 19 height 19
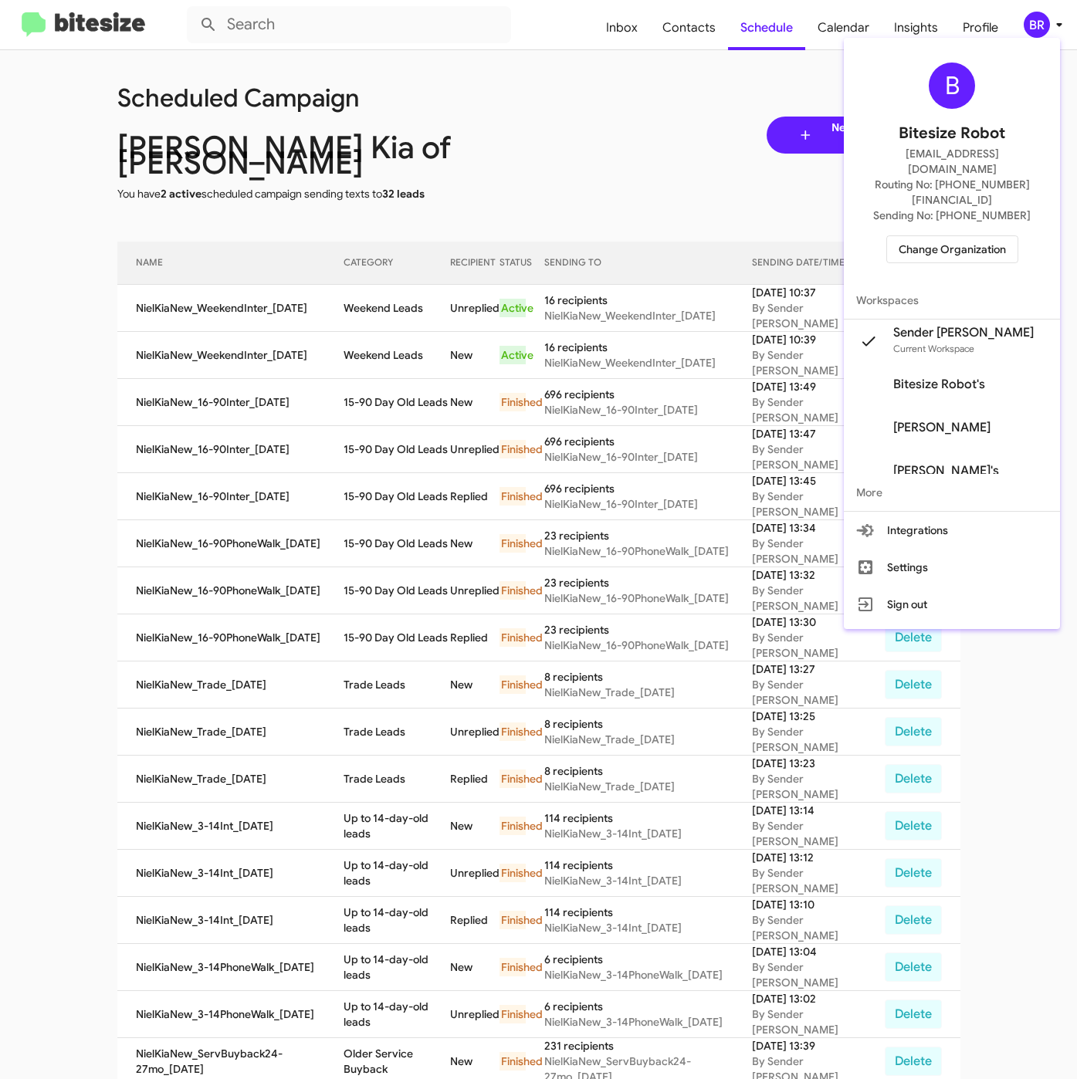
click at [371, 289] on div at bounding box center [538, 539] width 1077 height 1079
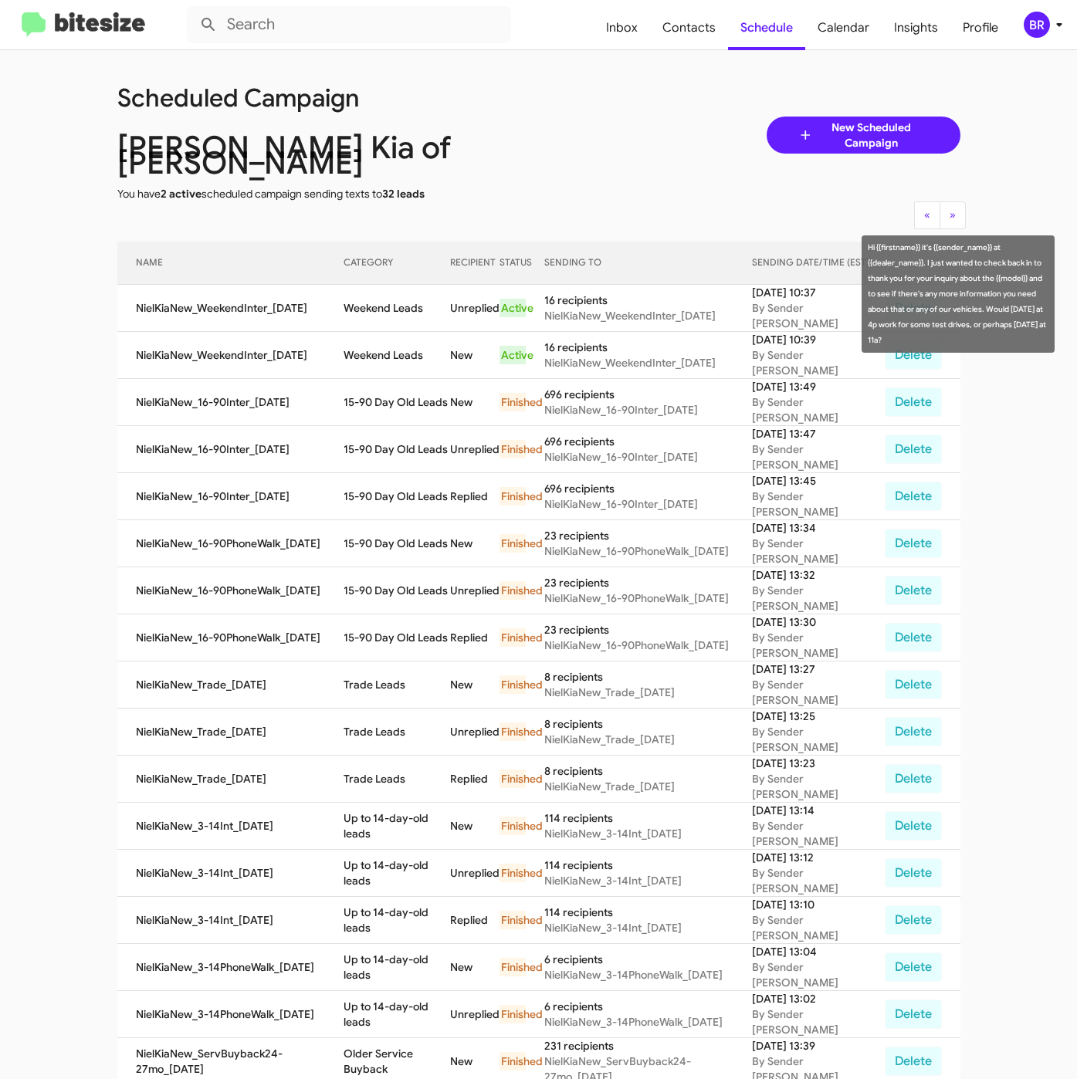
drag, startPoint x: 347, startPoint y: 292, endPoint x: 428, endPoint y: 296, distance: 81.2
click at [428, 296] on td "Weekend Leads" at bounding box center [396, 308] width 106 height 47
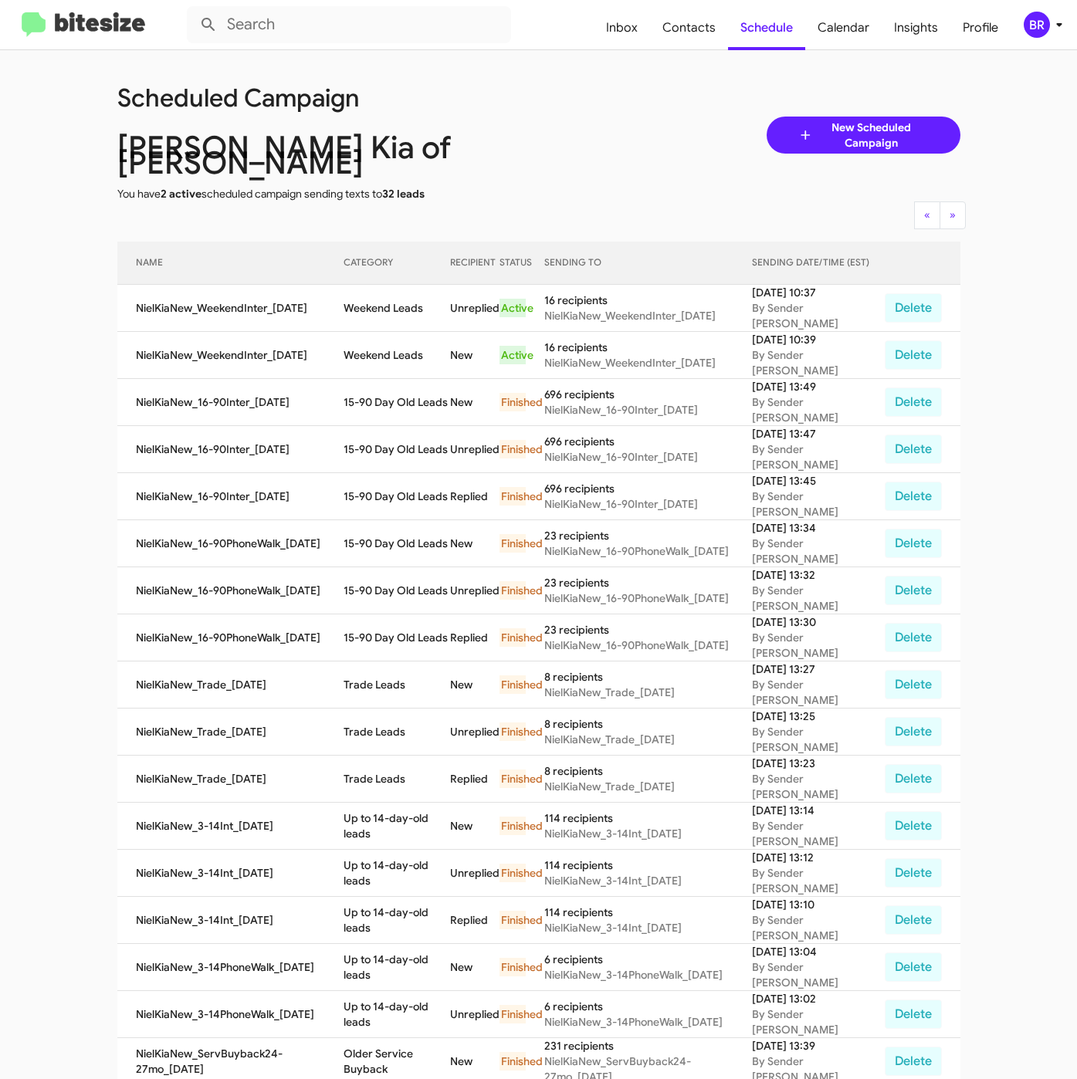
copy td "Weekend Leads"
click at [1045, 35] on div "BR" at bounding box center [1036, 25] width 26 height 26
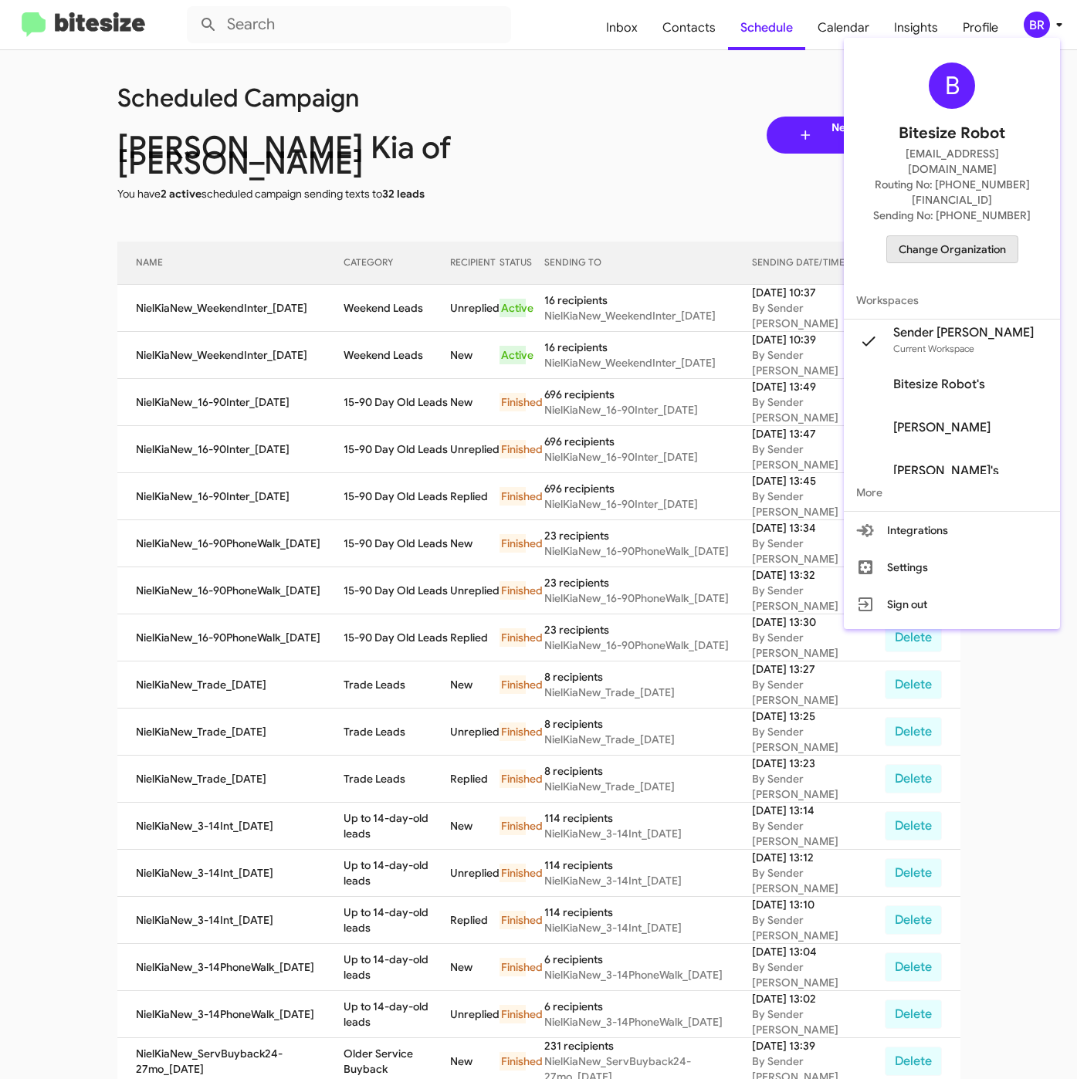
click at [931, 236] on span "Change Organization" at bounding box center [951, 249] width 107 height 26
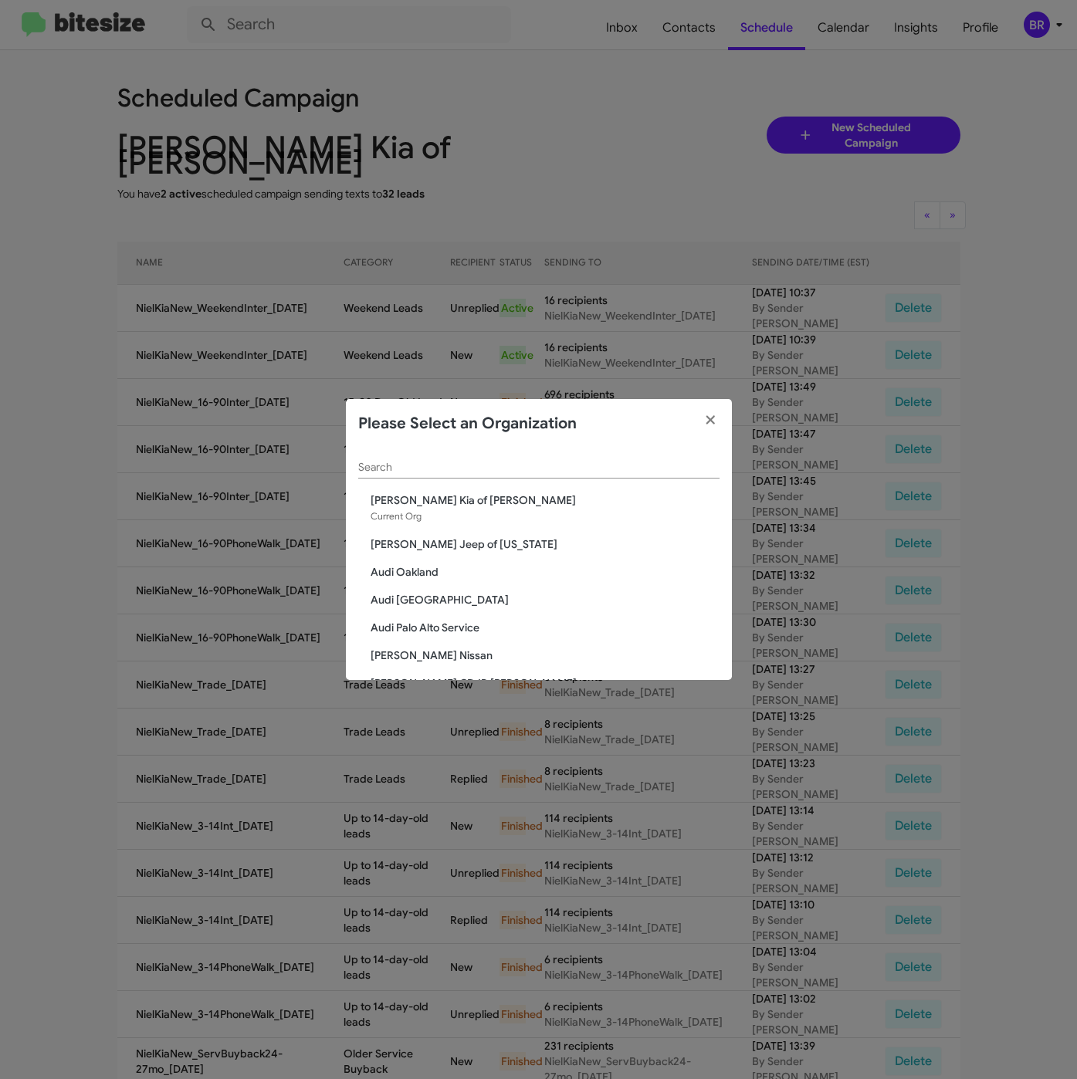
click at [438, 471] on input "Search" at bounding box center [538, 467] width 361 height 12
paste input "Nielsen Dodge Chrysler Jeep"
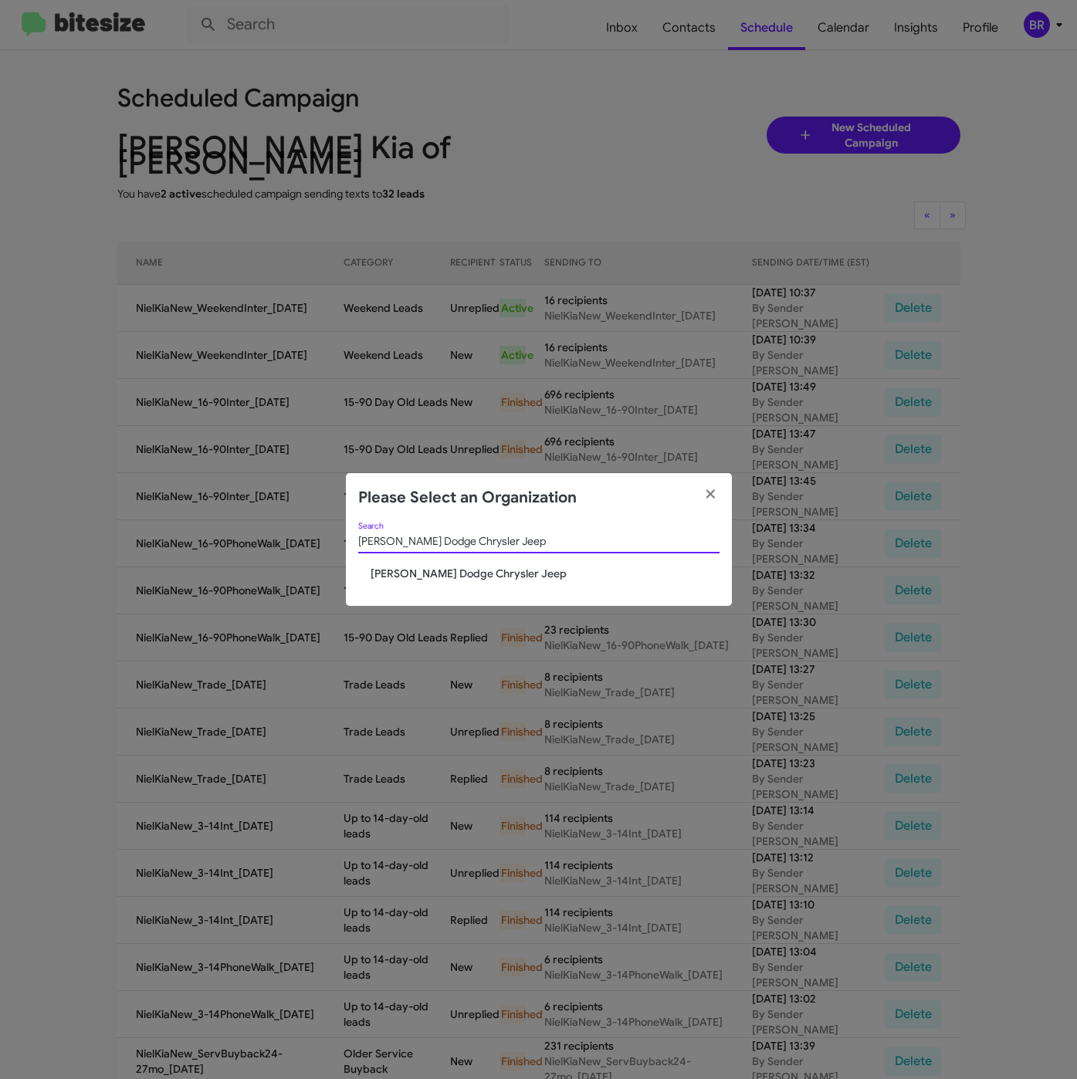
type input "Nielsen Dodge Chrysler Jeep"
click at [431, 563] on div "Nielsen Dodge Chrysler Jeep Search" at bounding box center [538, 544] width 361 height 44
click at [434, 567] on span "Nielsen Dodge Chrysler Jeep" at bounding box center [544, 573] width 349 height 15
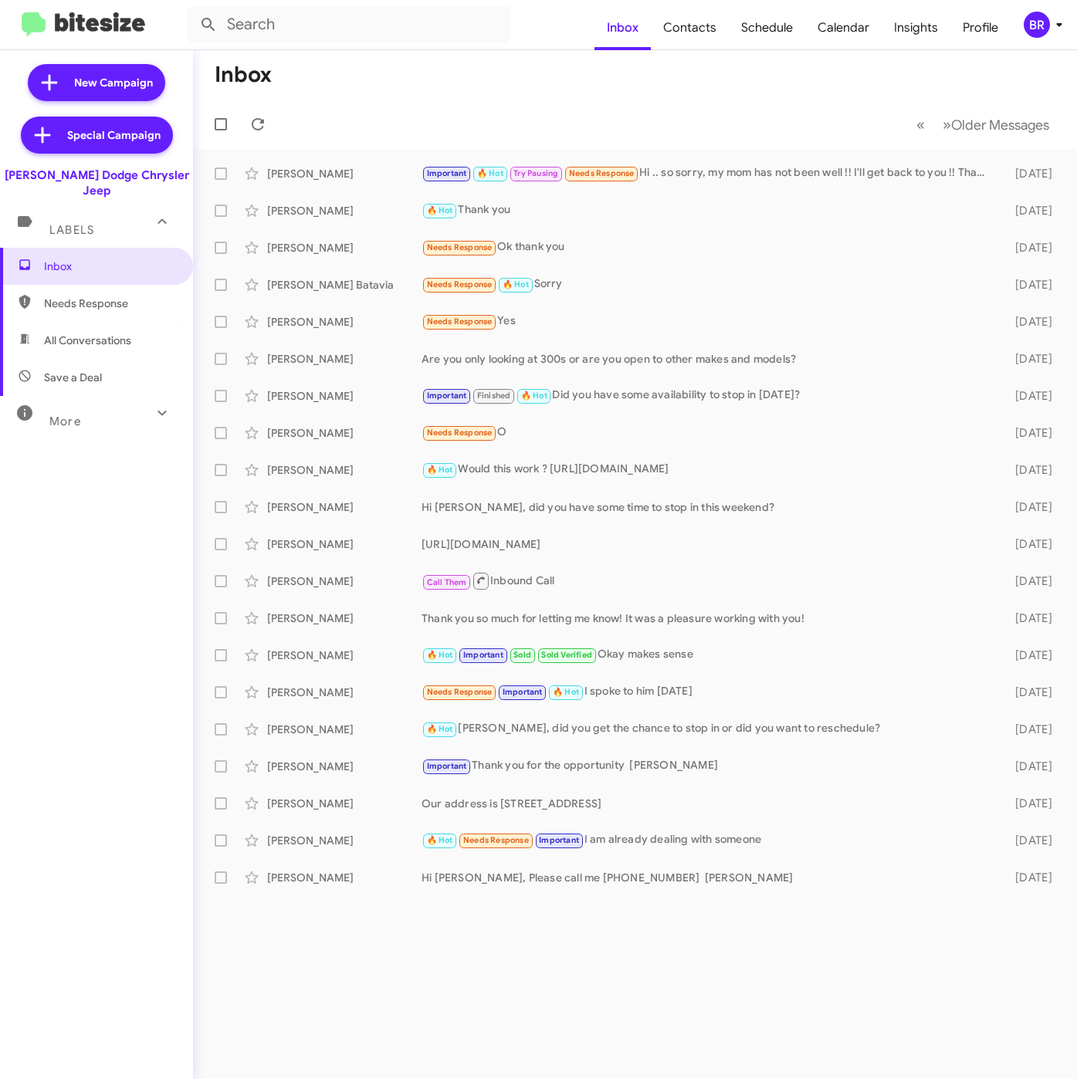
click at [1051, 25] on icon at bounding box center [1059, 24] width 19 height 19
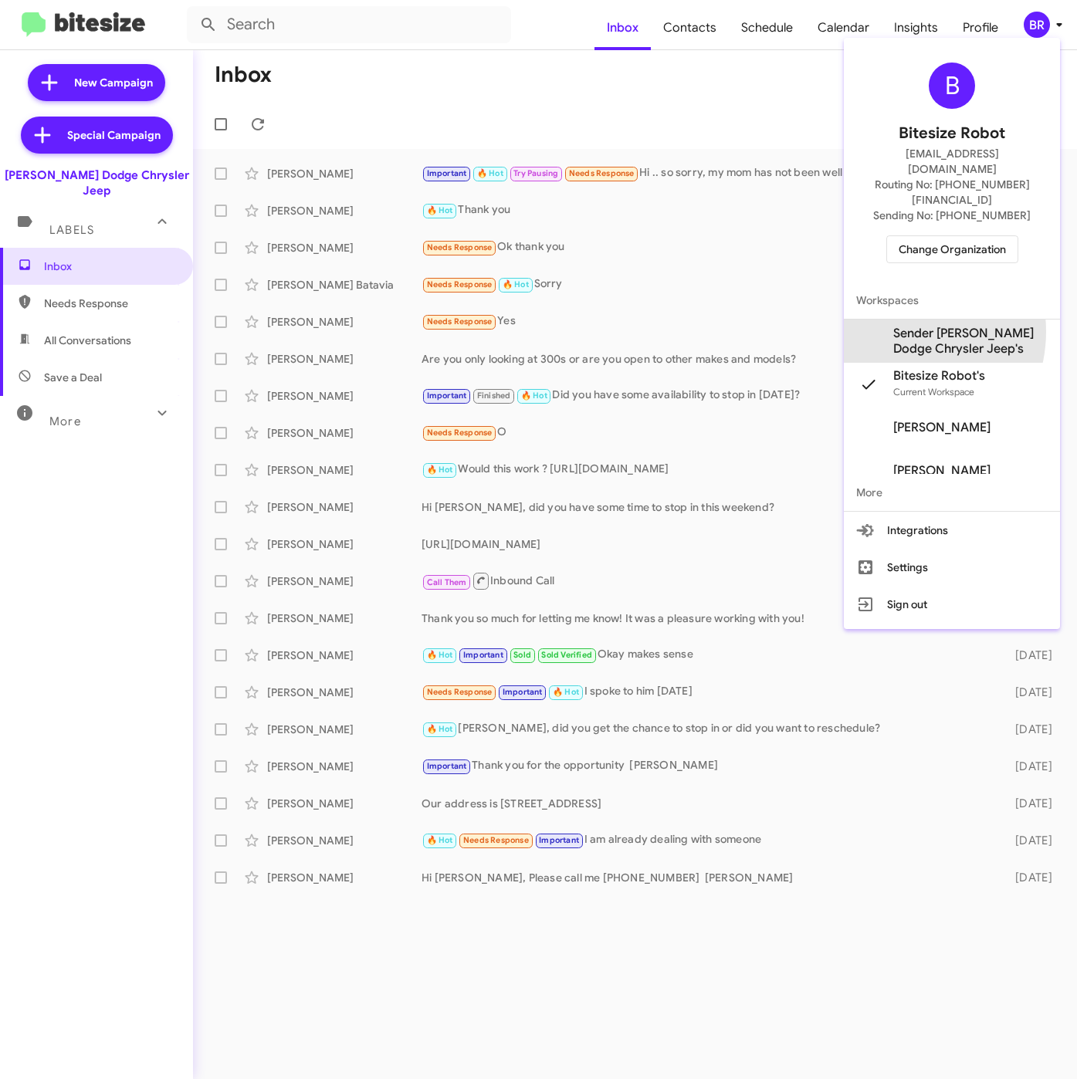
click at [896, 326] on span "Sender [PERSON_NAME] Dodge Chrysler Jeep's" at bounding box center [970, 341] width 154 height 31
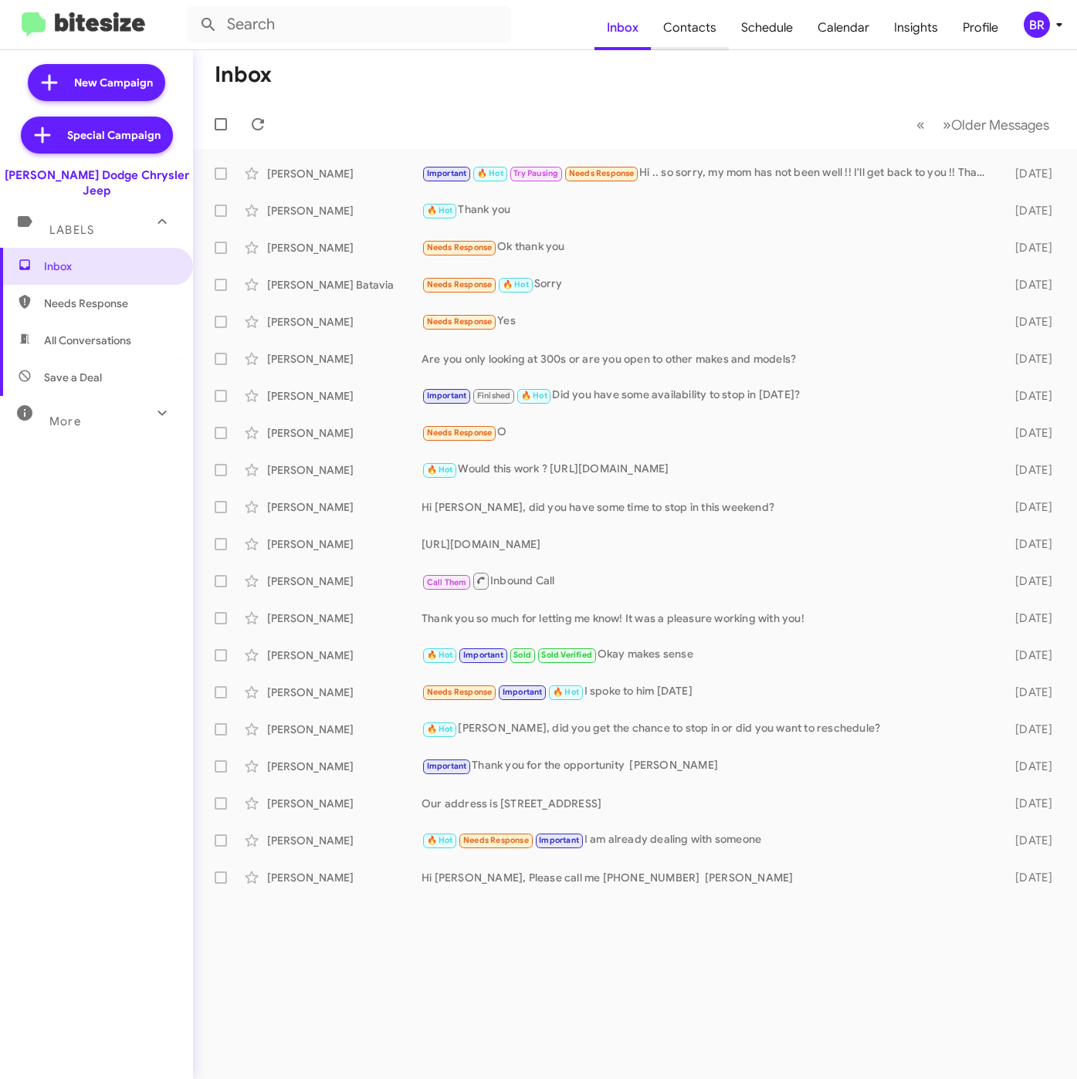
click at [698, 17] on span "Contacts" at bounding box center [690, 27] width 78 height 45
type input "in:groups"
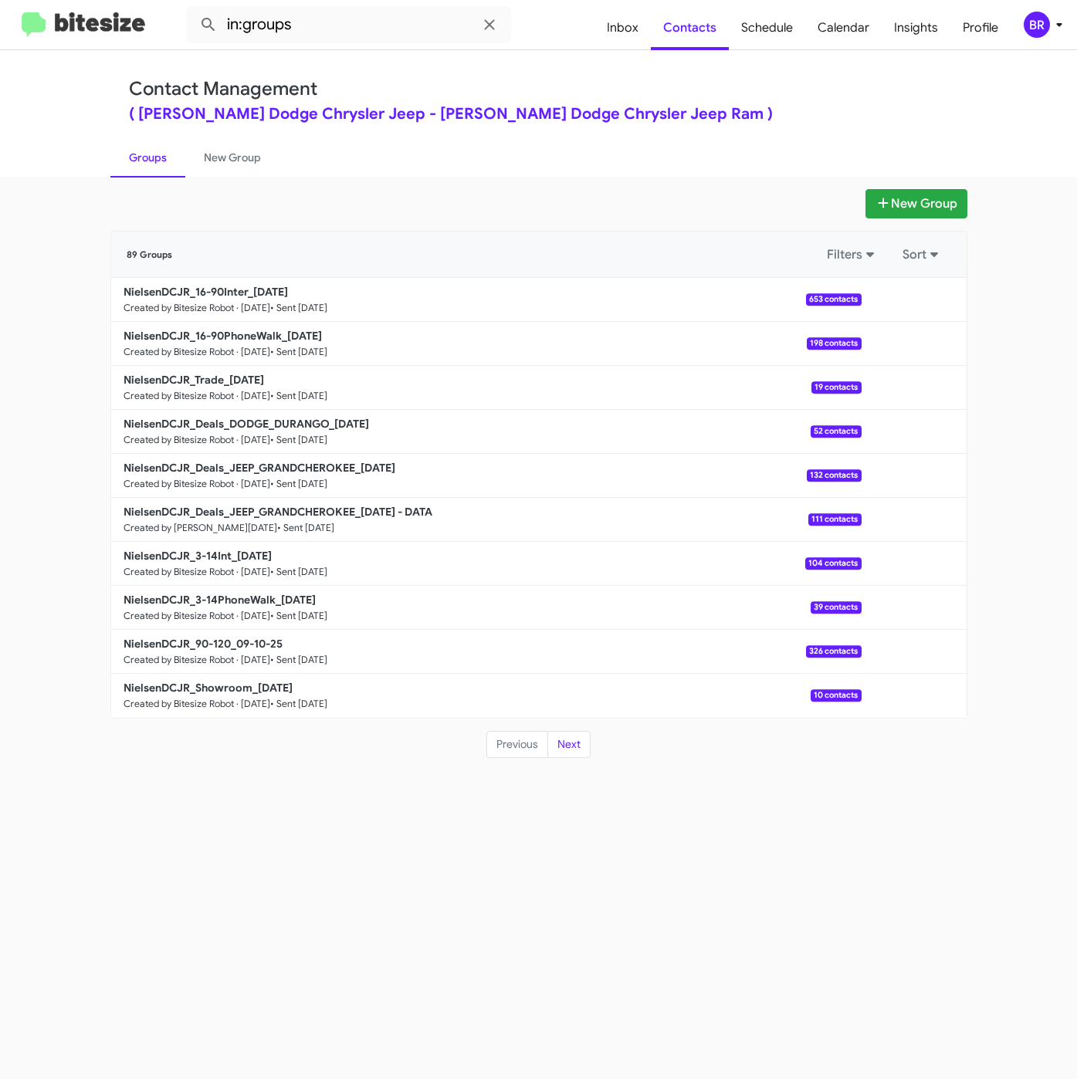
click at [1040, 21] on div "BR" at bounding box center [1036, 25] width 26 height 26
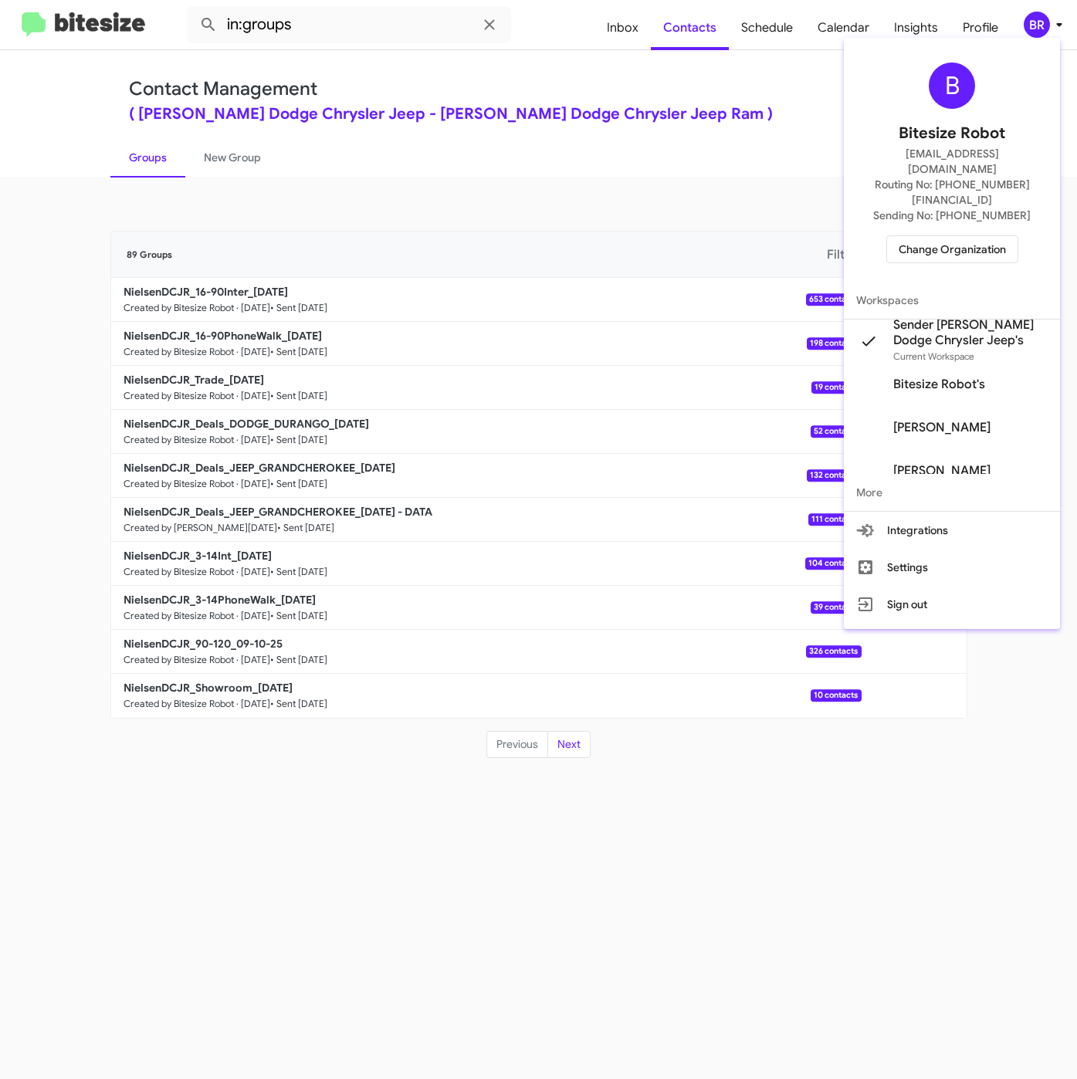
click at [616, 935] on div at bounding box center [538, 539] width 1077 height 1079
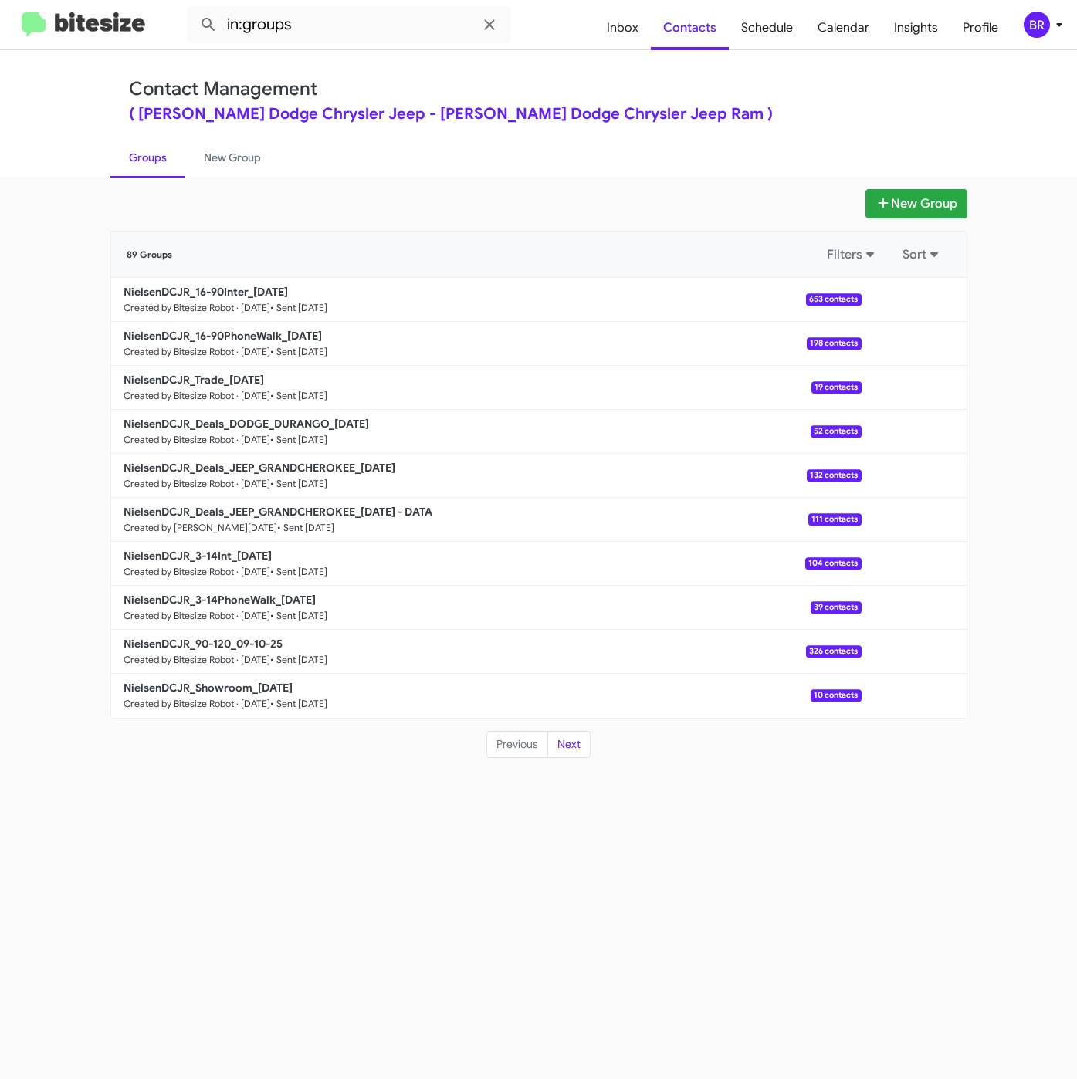
click at [642, 857] on div "New Group 89 Groups Filters Sort NielsenDCJR_16-90Inter_[DATE] Created by Bites…" at bounding box center [538, 628] width 1077 height 902
click at [894, 218] on button "New Group" at bounding box center [916, 203] width 102 height 29
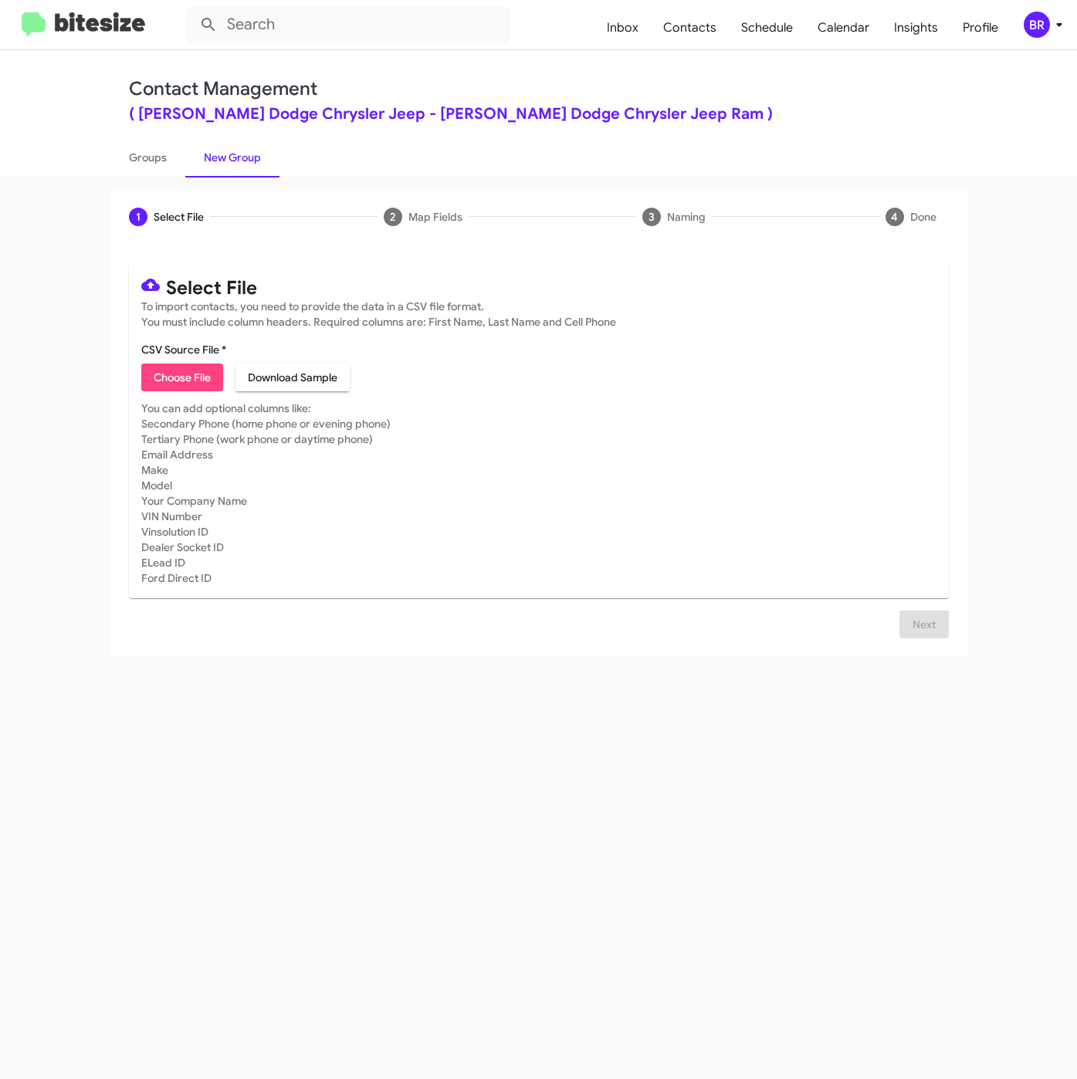
click at [158, 370] on span "Choose File" at bounding box center [182, 377] width 57 height 28
type input "NielsenDCJR_WeekendInter_[DATE]"
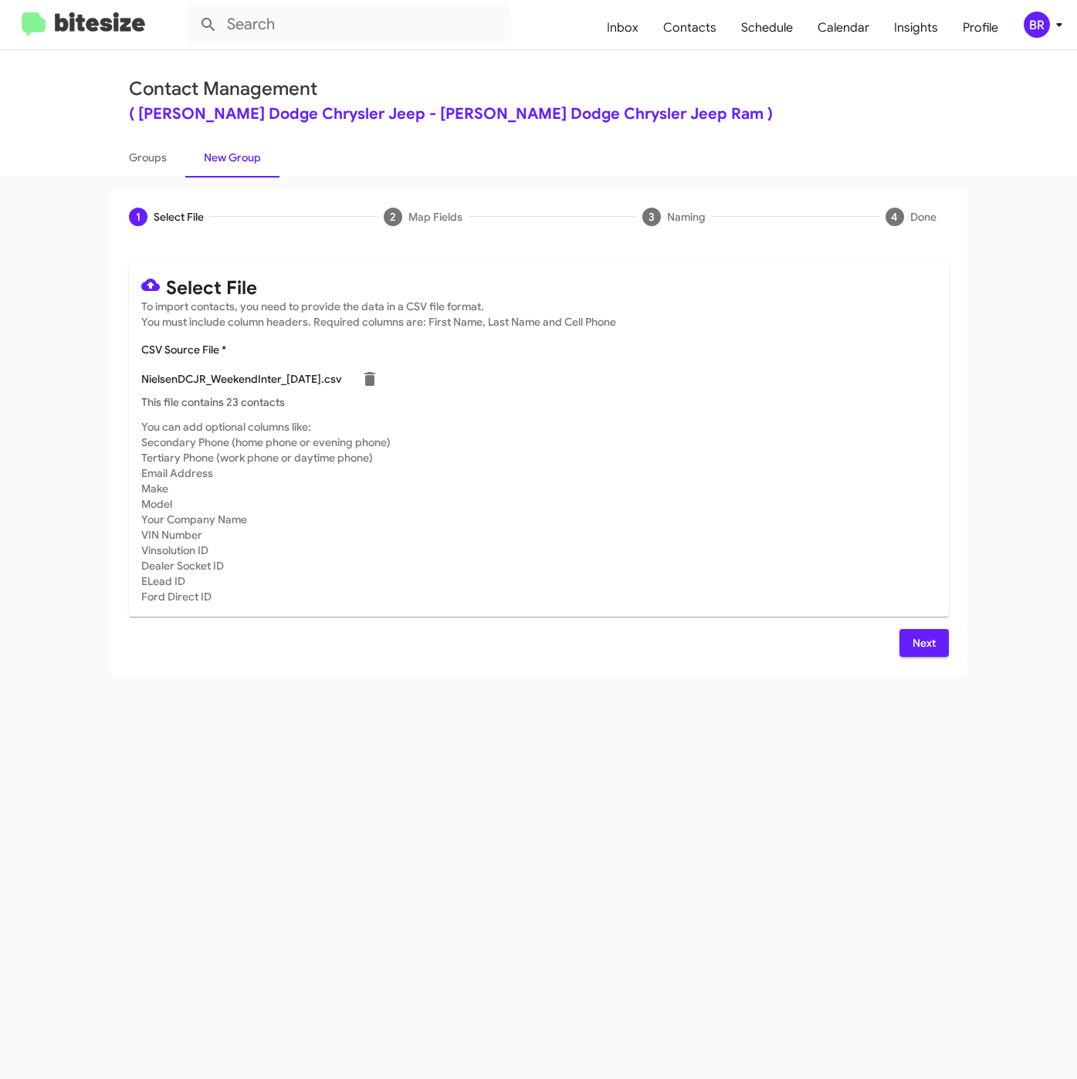
click at [915, 637] on span "Next" at bounding box center [923, 643] width 25 height 28
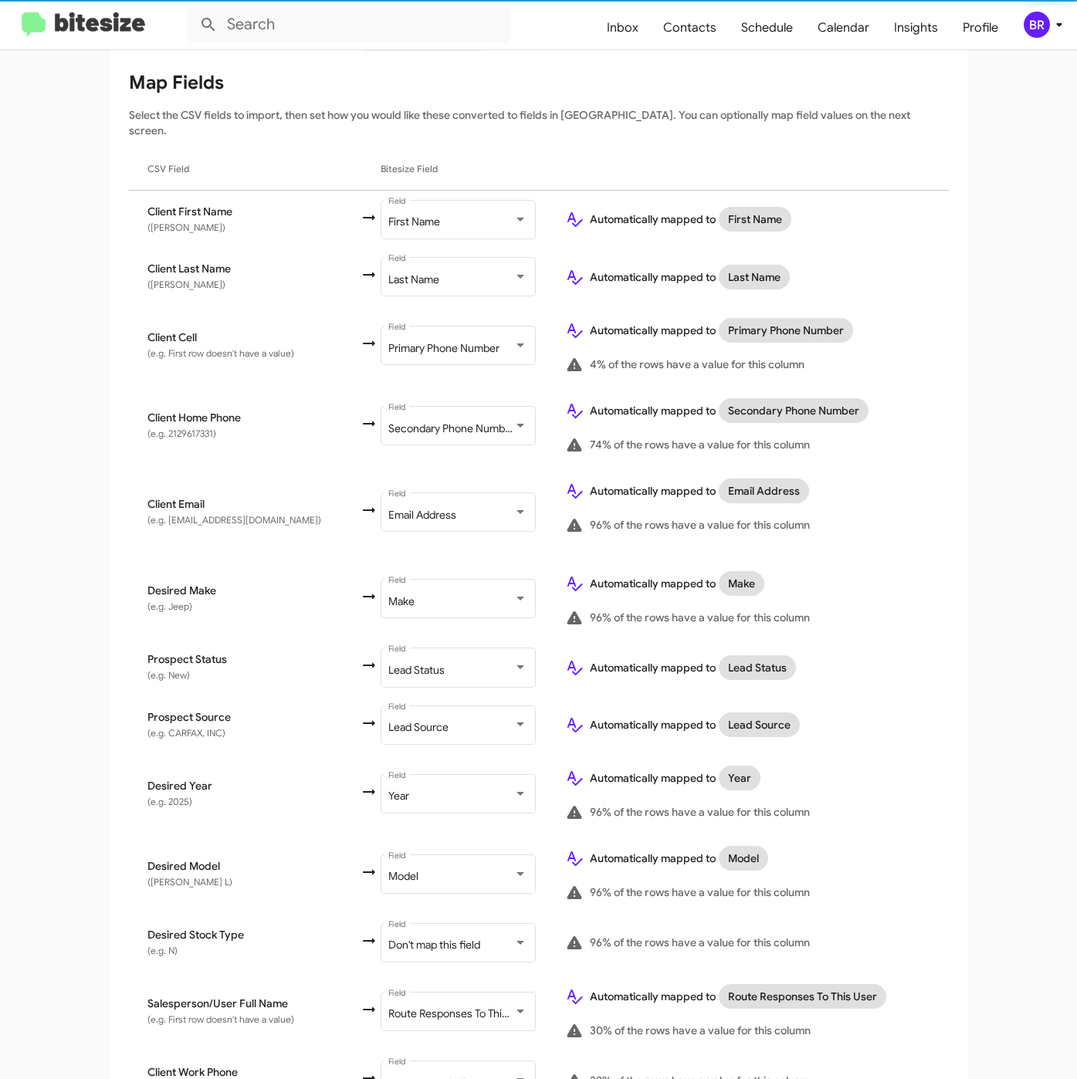
scroll to position [320, 0]
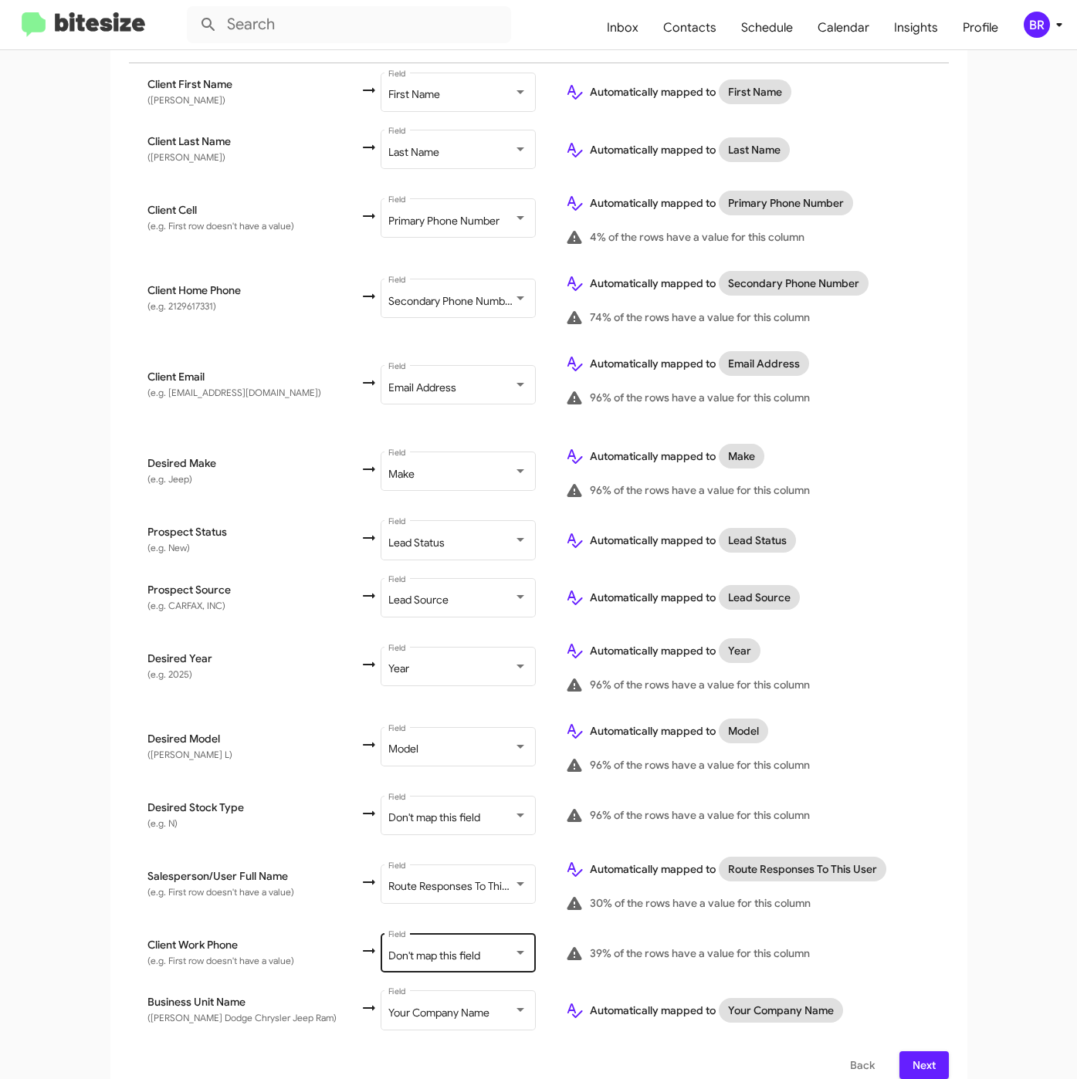
click at [457, 950] on div "Don't map this field" at bounding box center [450, 956] width 125 height 12
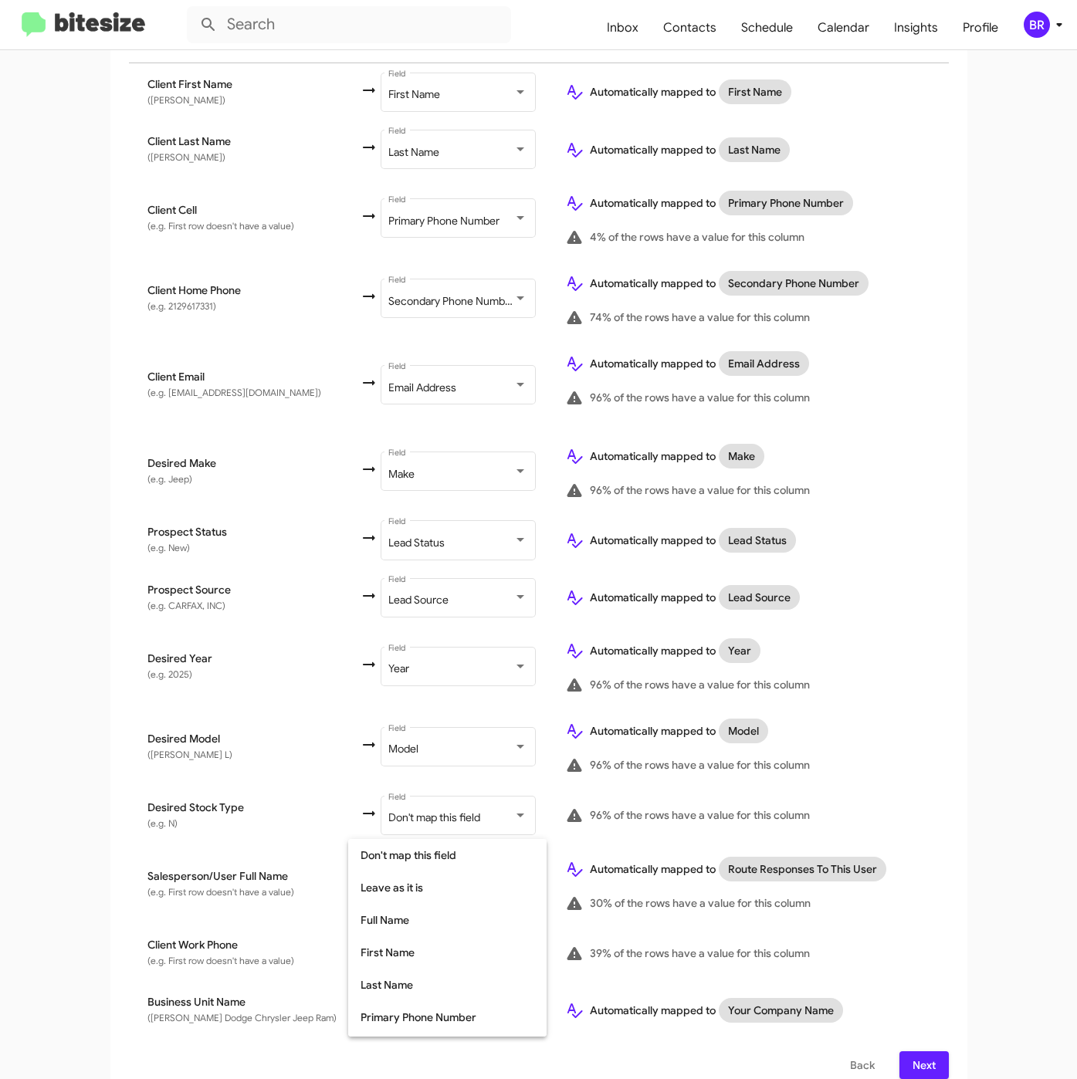
scroll to position [144, 0]
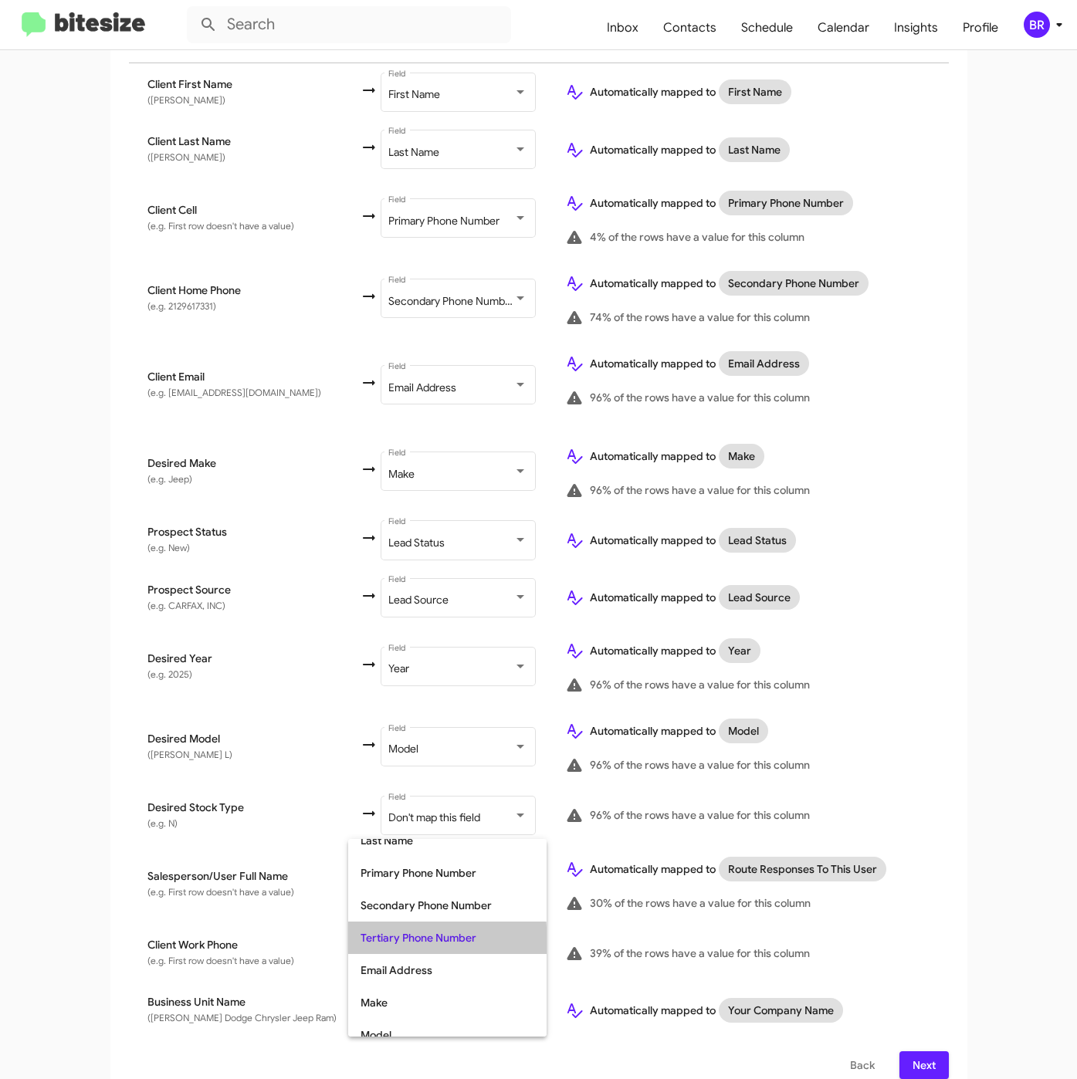
click at [378, 943] on span "Tertiary Phone Number" at bounding box center [447, 937] width 174 height 32
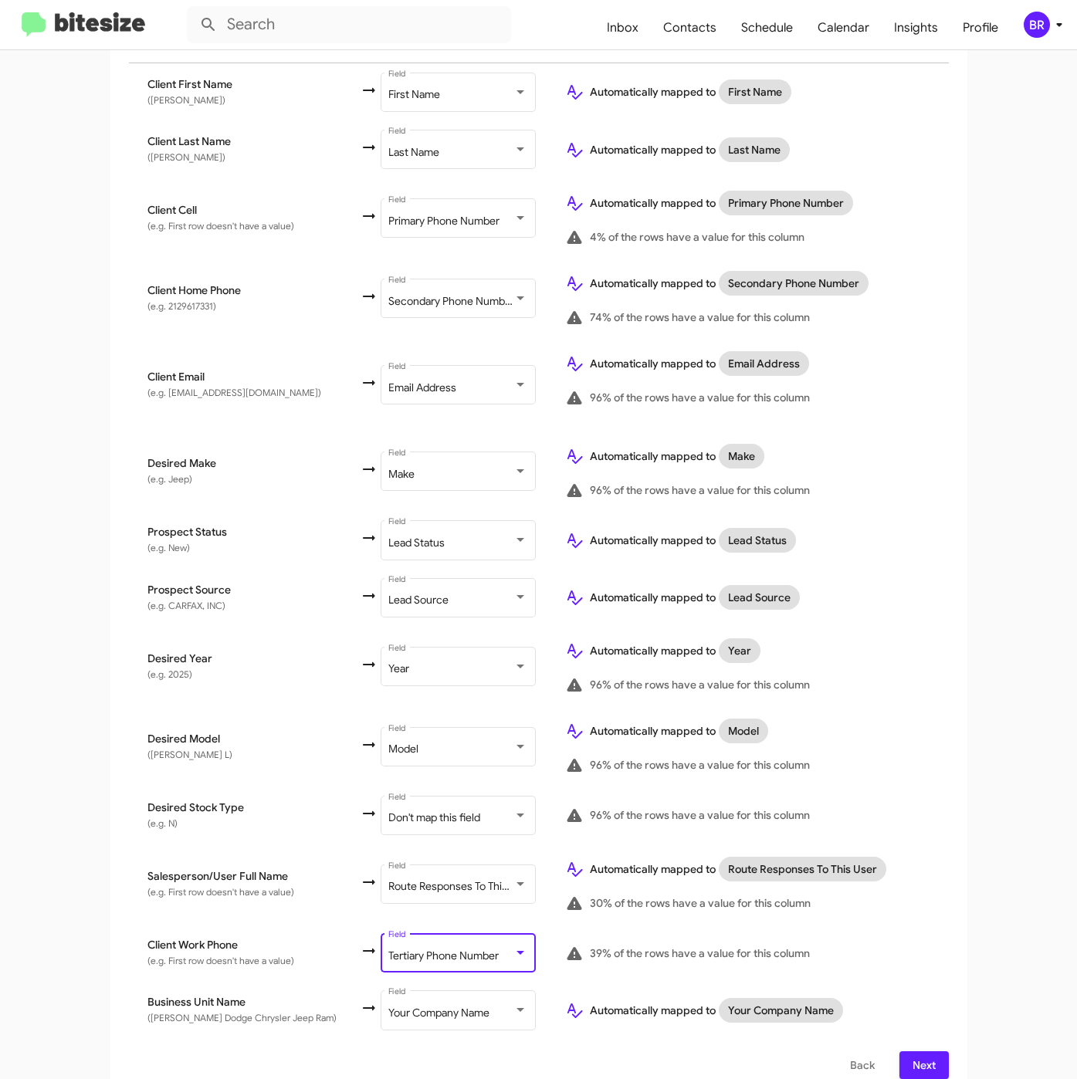
click at [920, 1051] on span "Next" at bounding box center [923, 1065] width 25 height 28
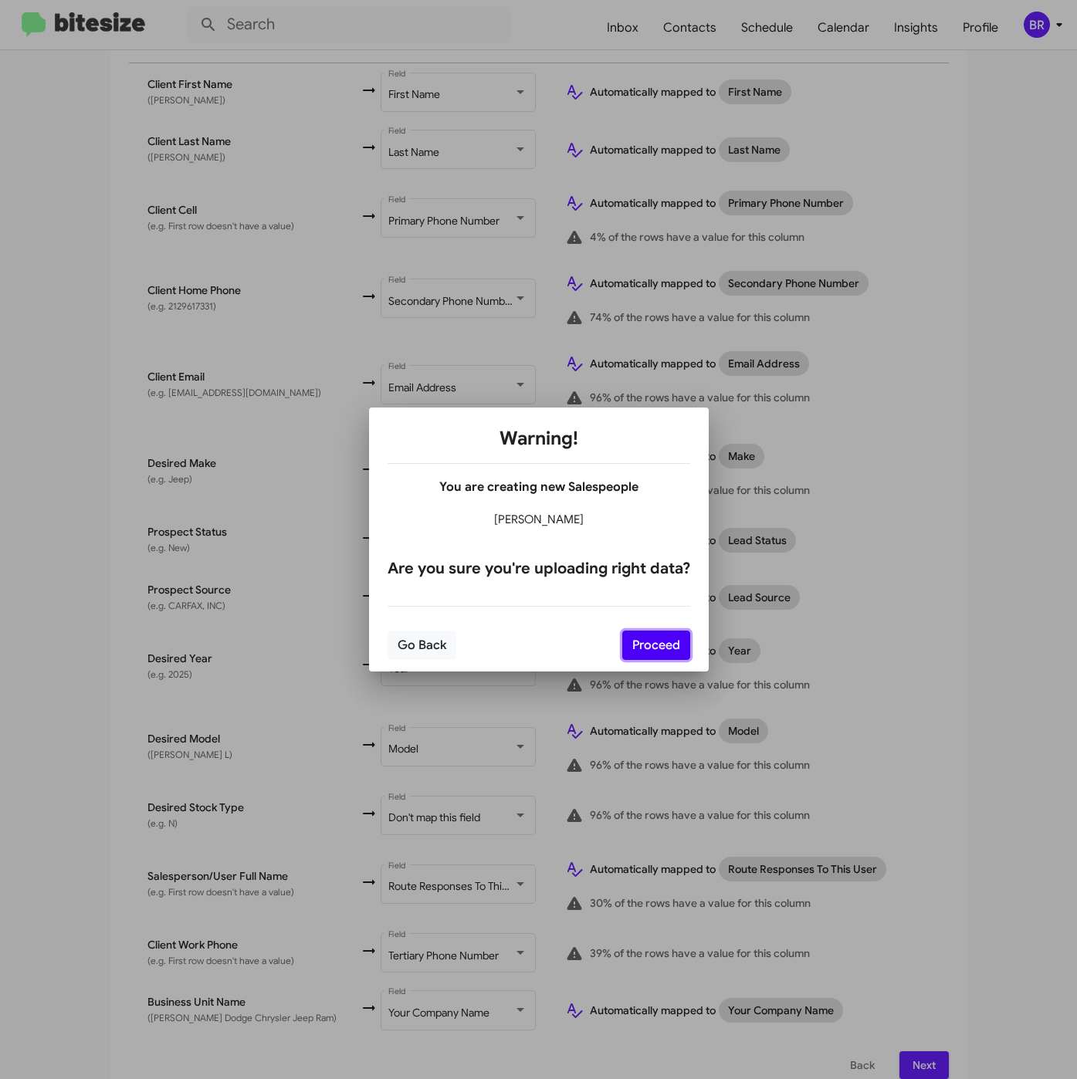
click at [644, 644] on button "Proceed" at bounding box center [656, 645] width 68 height 29
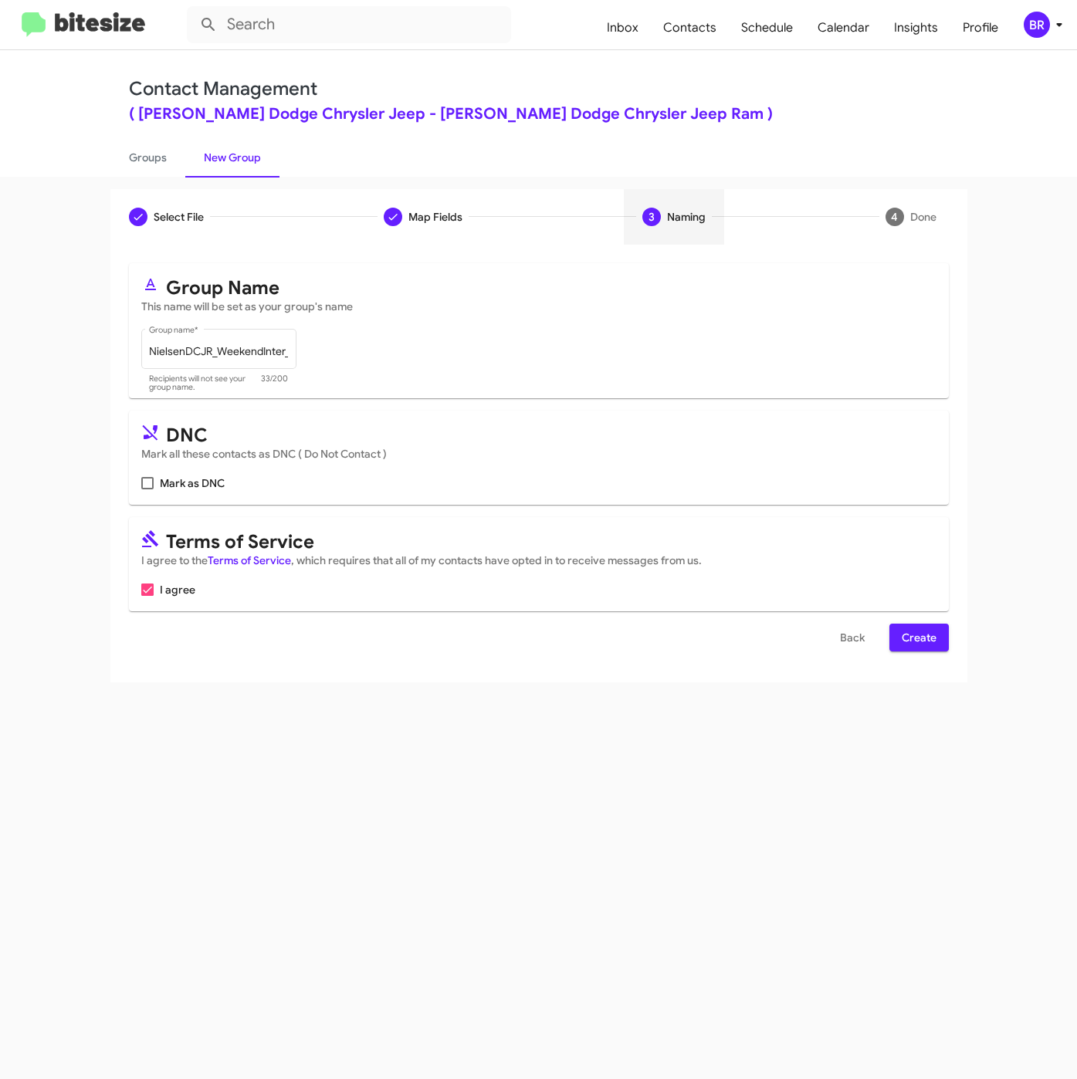
scroll to position [0, 0]
click at [924, 637] on span "Create" at bounding box center [918, 638] width 35 height 28
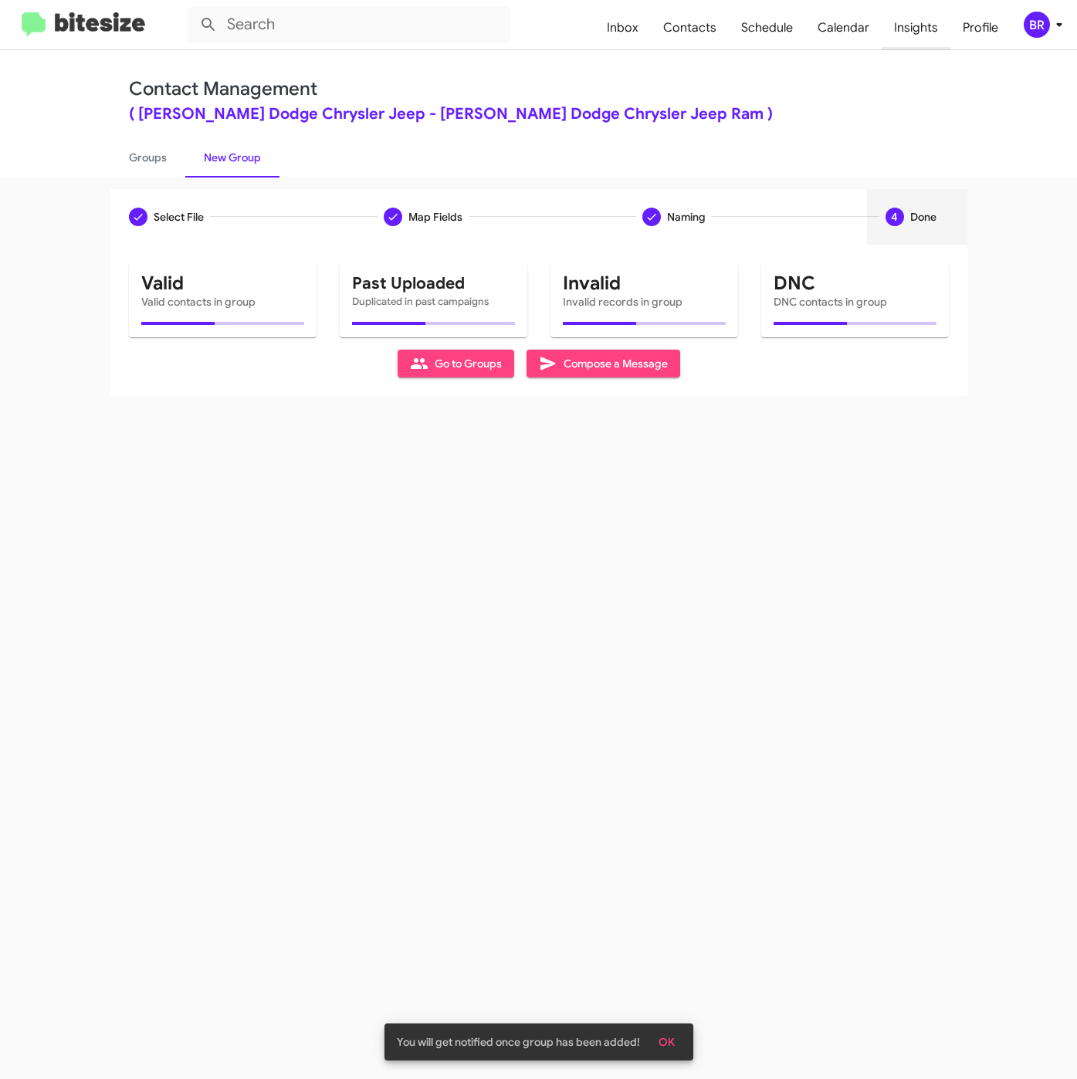
click at [906, 28] on span "Insights" at bounding box center [915, 27] width 69 height 45
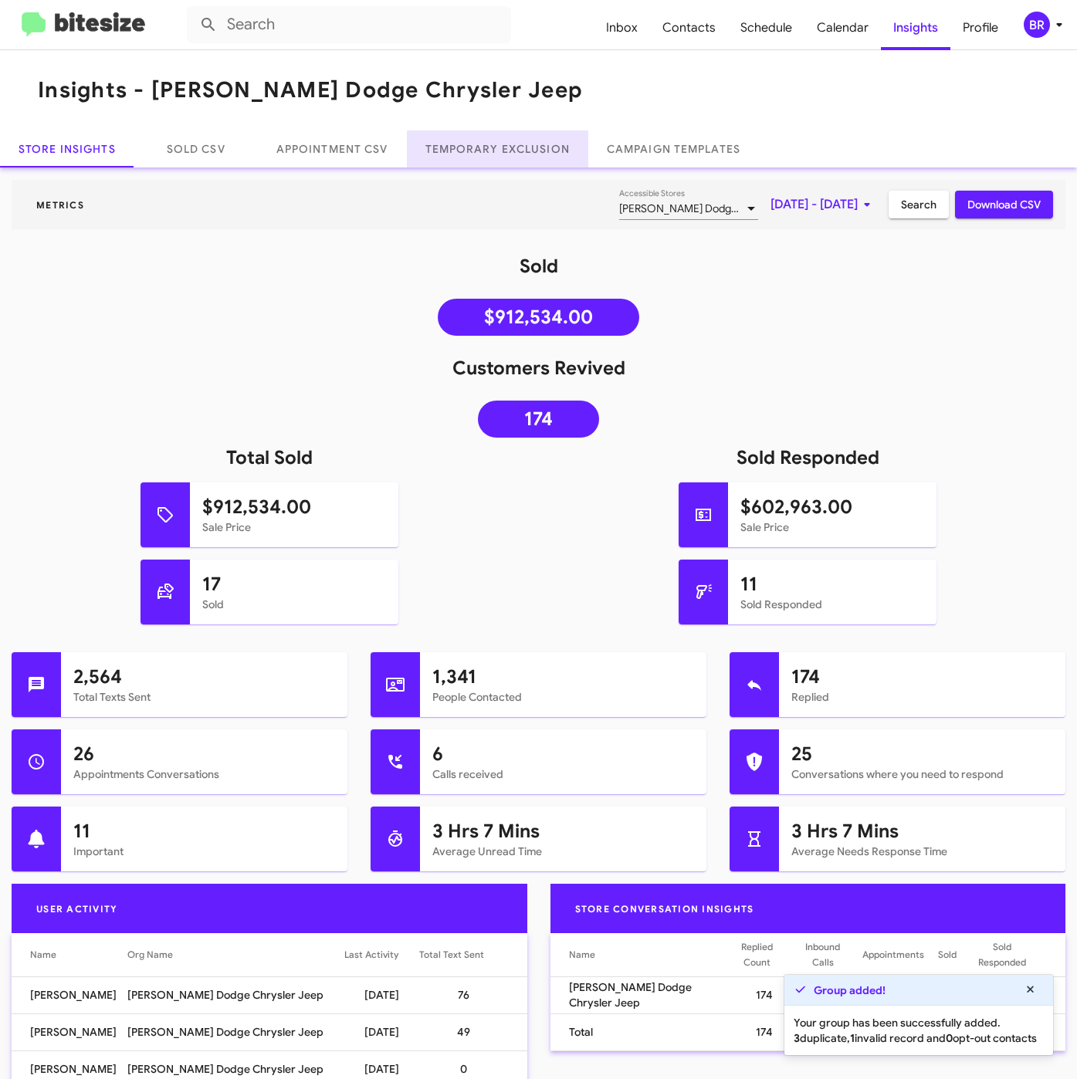
click at [540, 153] on link "Temporary Exclusion" at bounding box center [497, 148] width 181 height 37
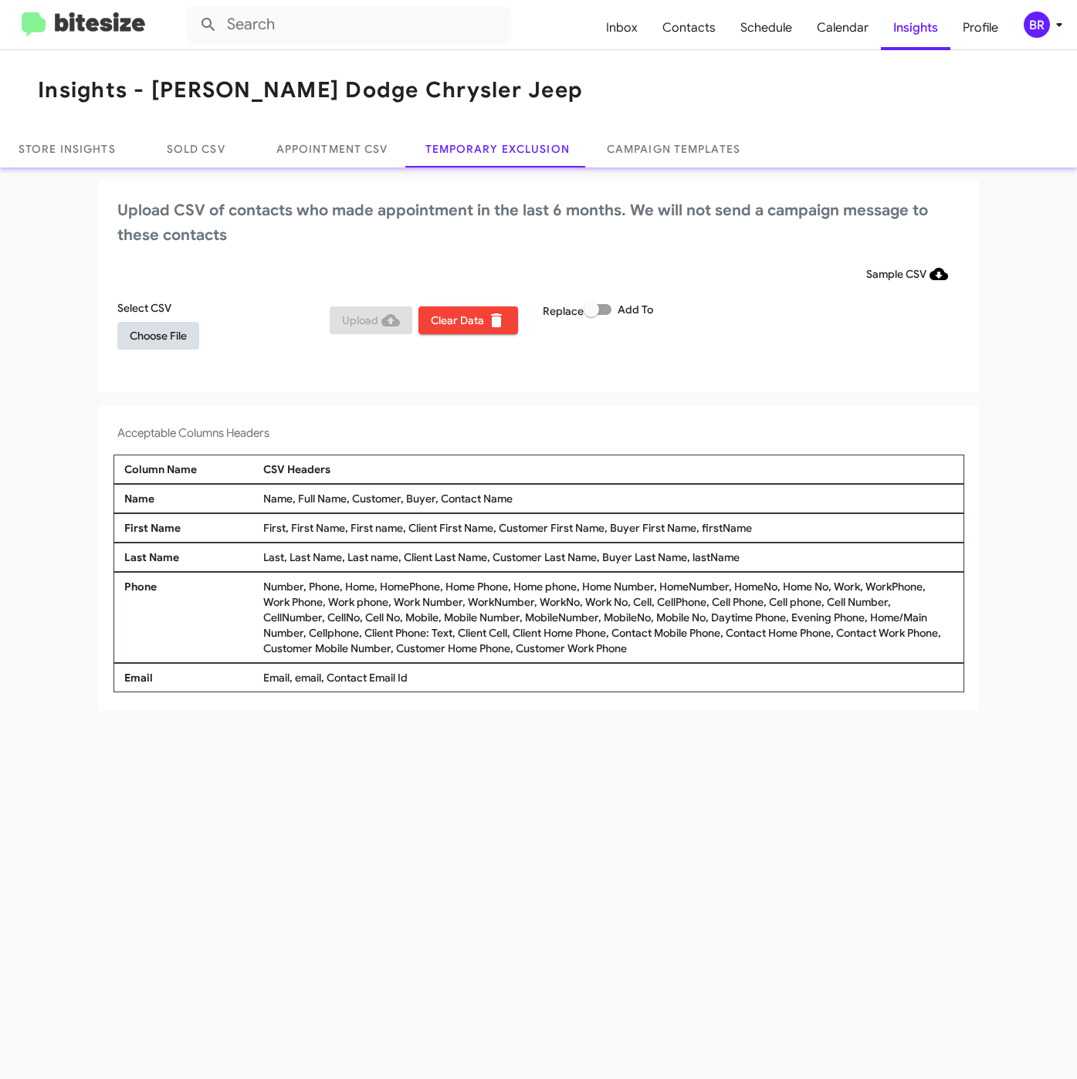
click at [167, 338] on span "Choose File" at bounding box center [158, 336] width 57 height 28
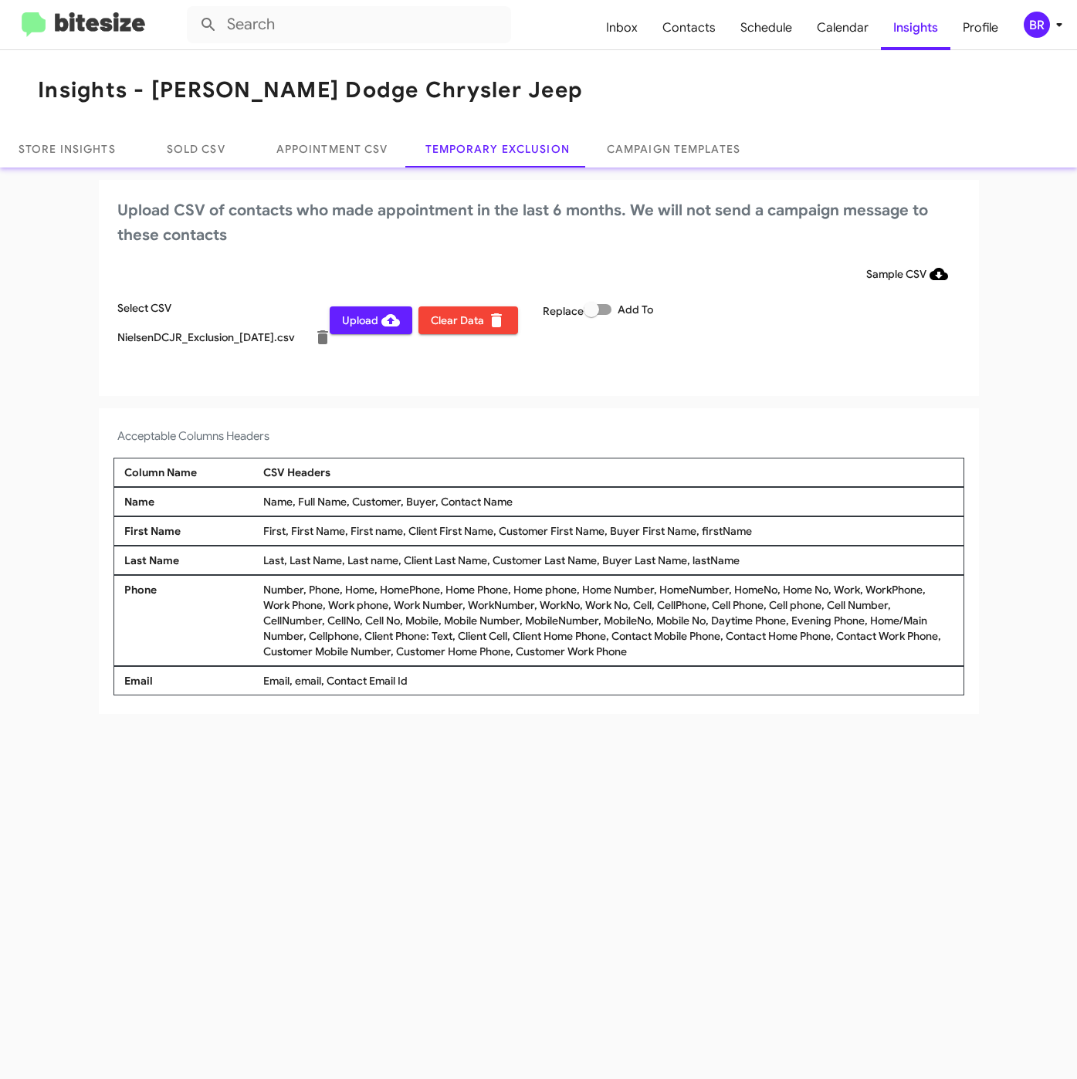
click at [1033, 25] on div "BR" at bounding box center [1036, 25] width 26 height 26
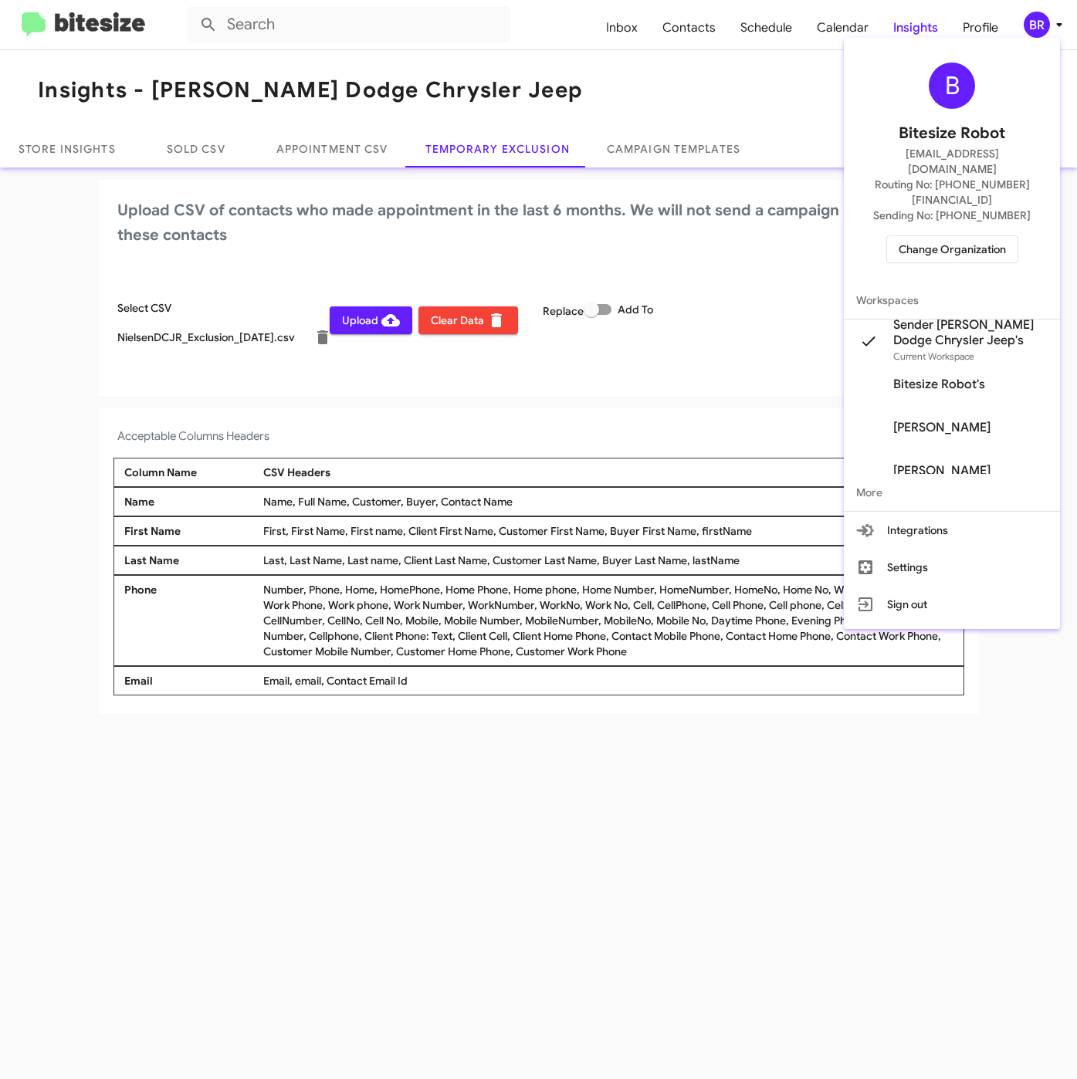
click at [574, 769] on div at bounding box center [538, 539] width 1077 height 1079
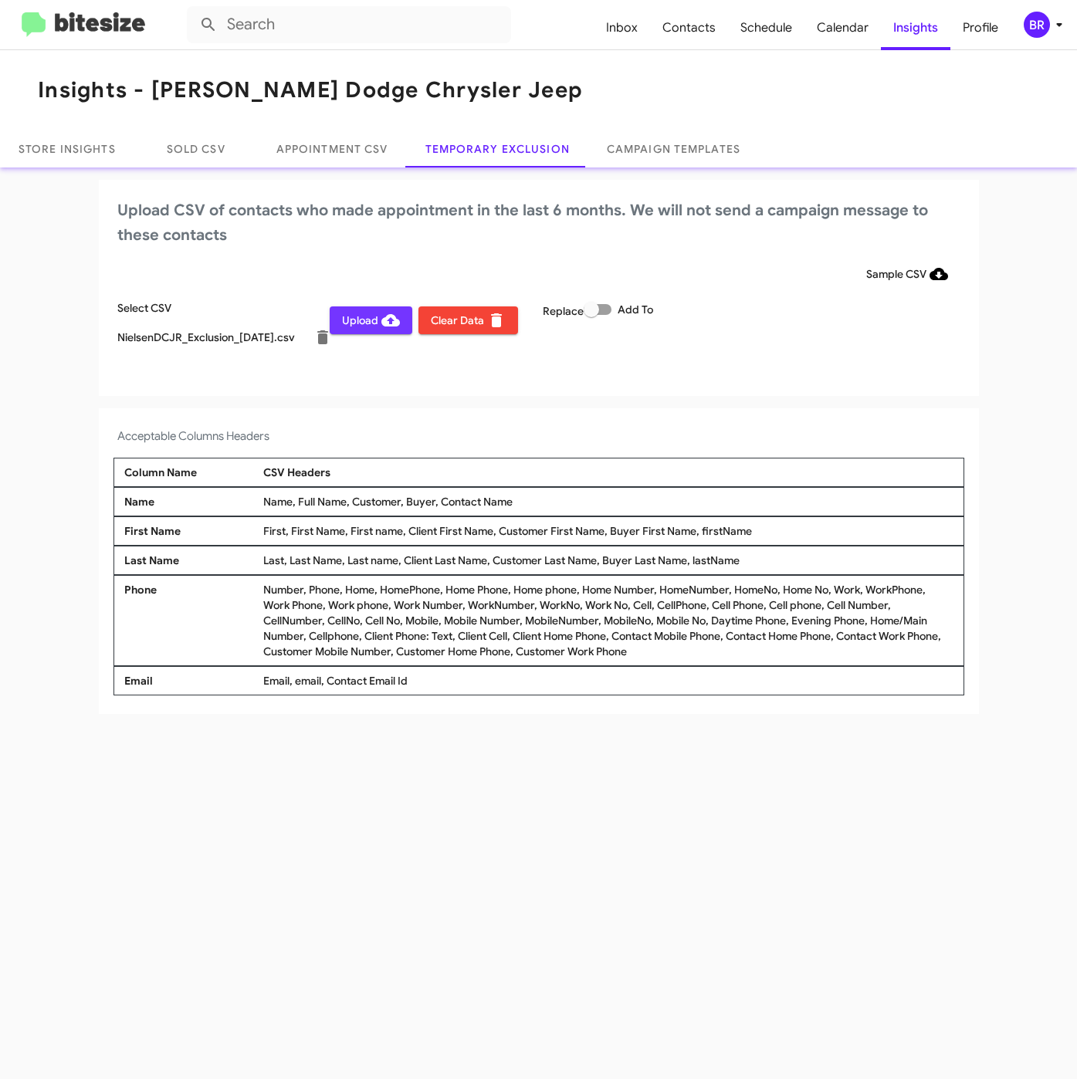
click at [363, 313] on span "Upload" at bounding box center [371, 320] width 58 height 28
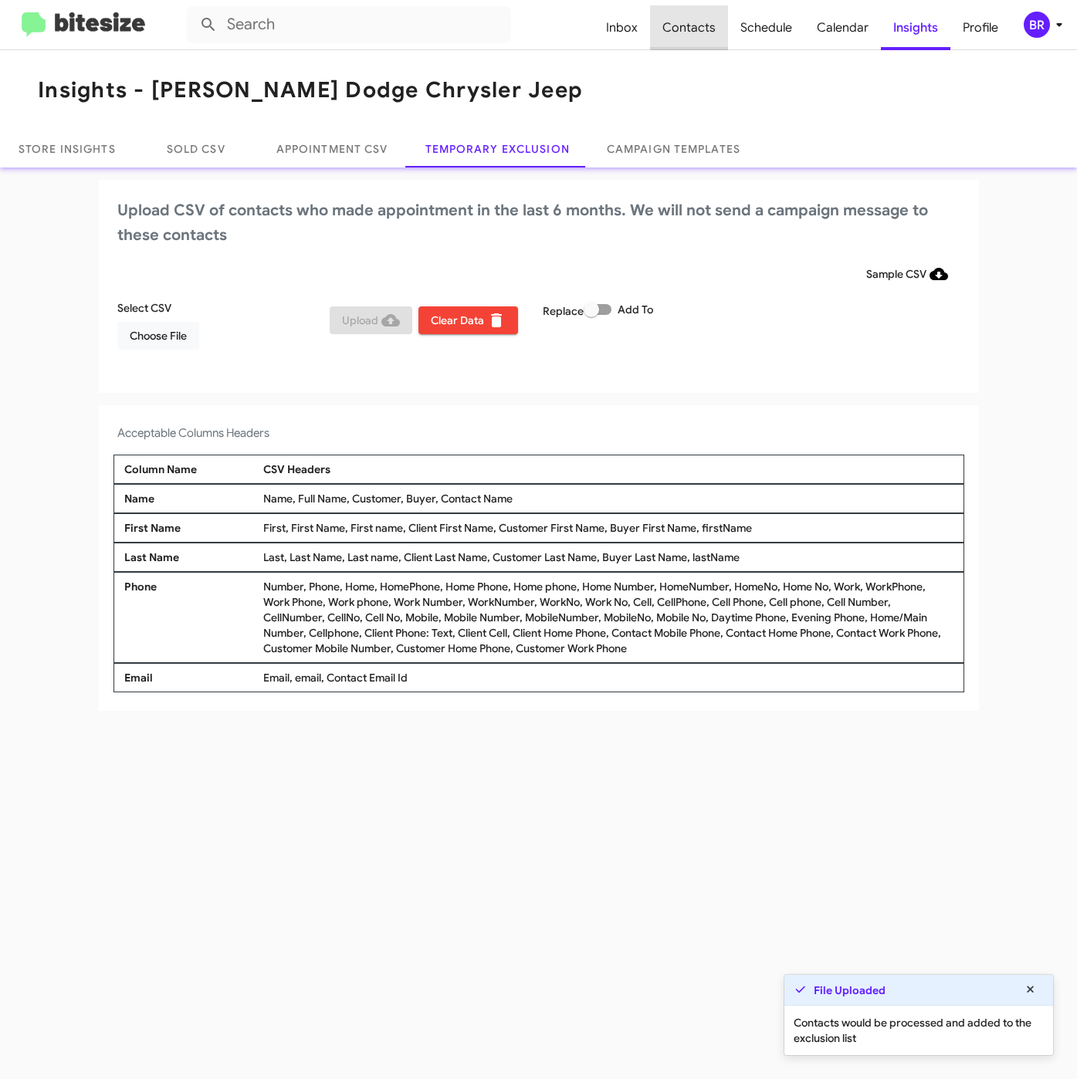
click at [695, 28] on span "Contacts" at bounding box center [689, 27] width 78 height 45
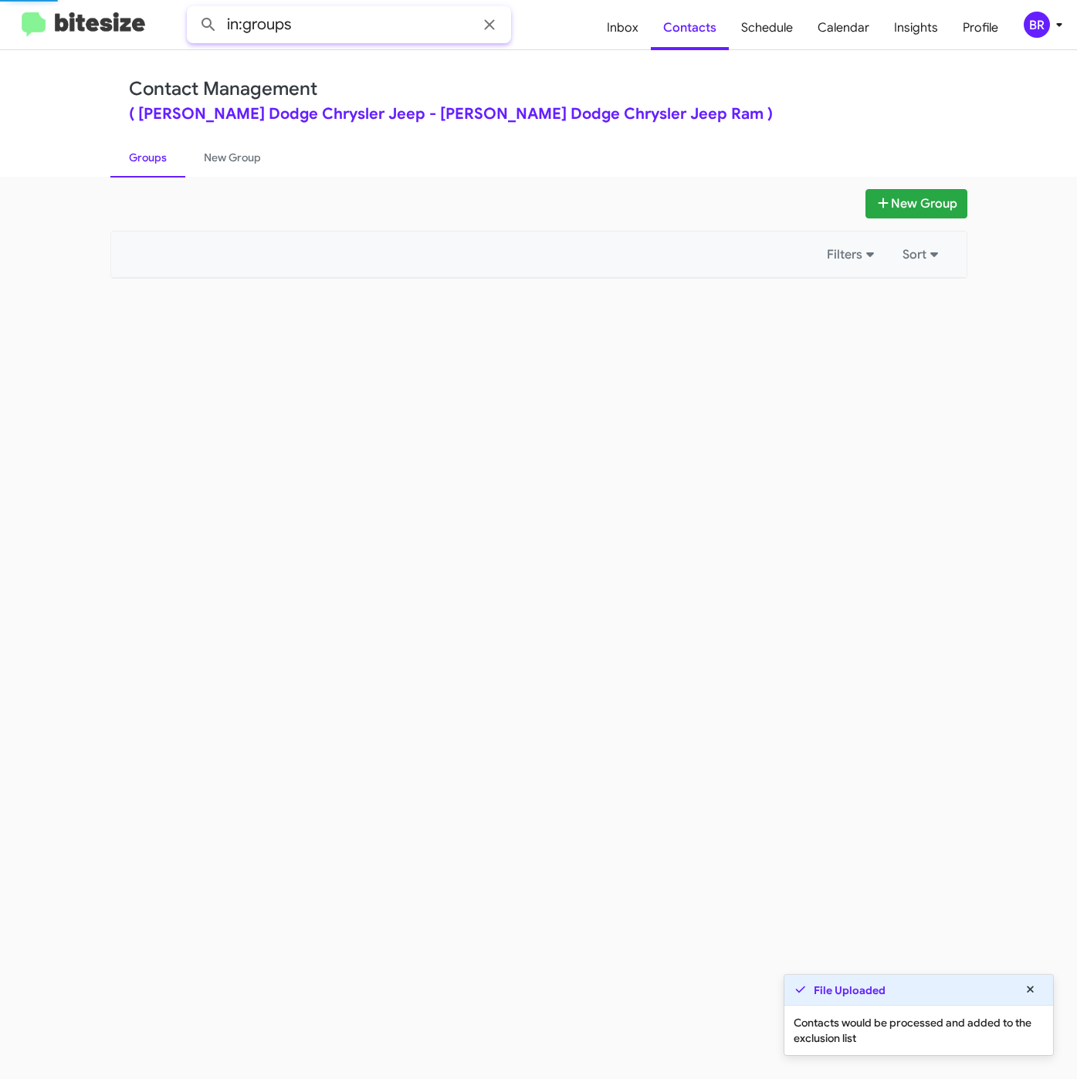
click at [347, 25] on input "in:groups" at bounding box center [349, 24] width 324 height 37
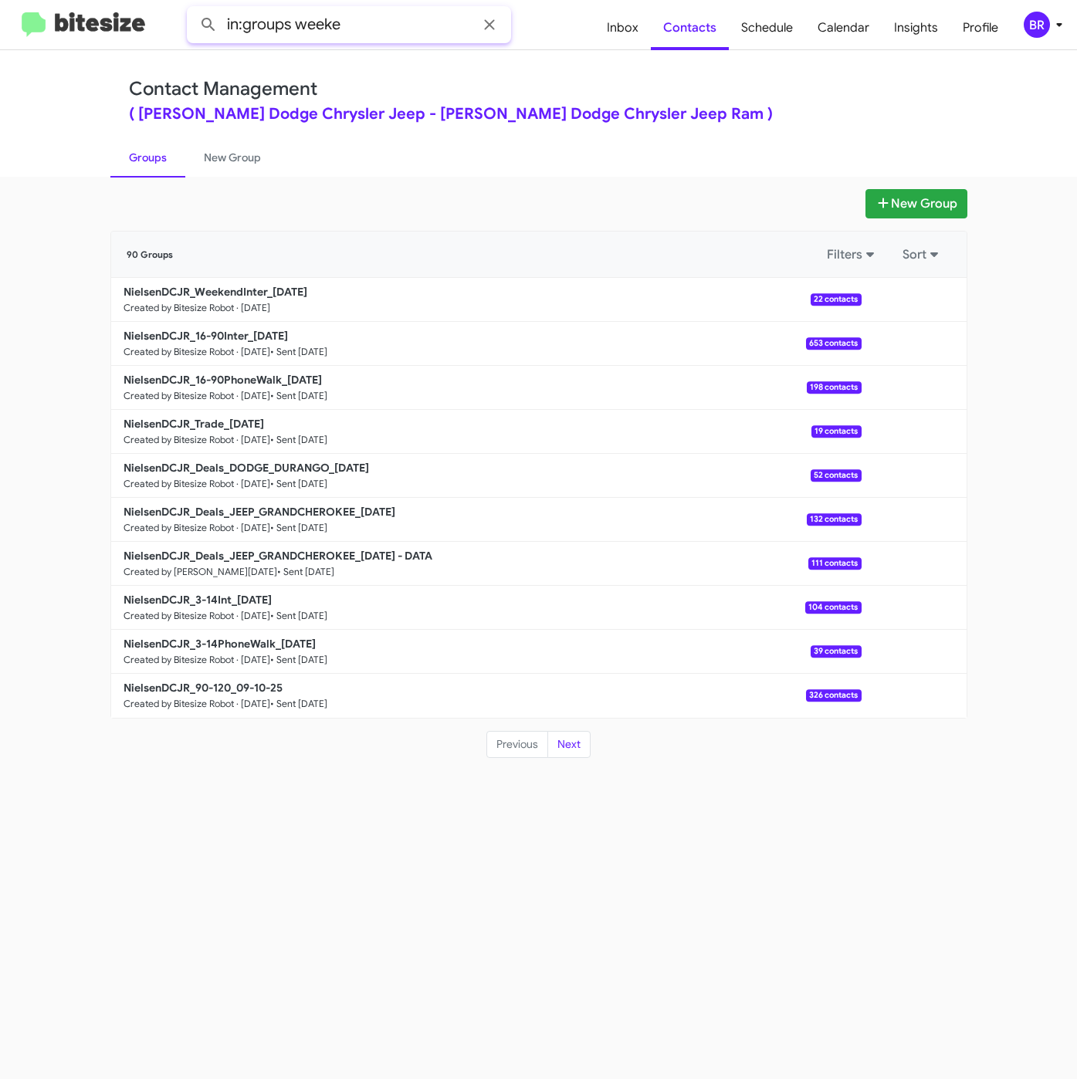
type input "in:groups weeke"
click at [193, 9] on button at bounding box center [208, 24] width 31 height 31
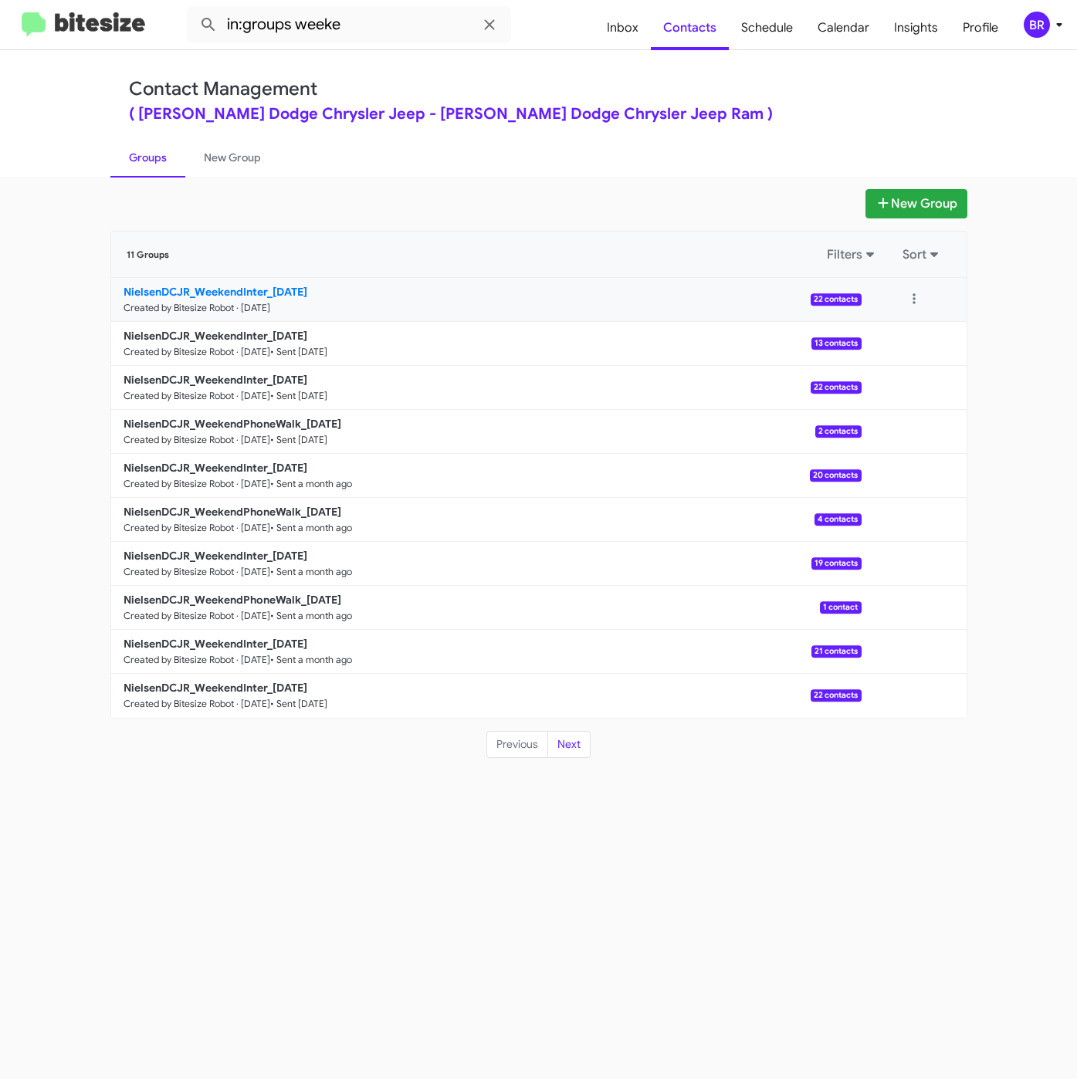
click at [294, 289] on b "NielsenDCJR_WeekendInter_09-15-25" at bounding box center [215, 292] width 184 height 14
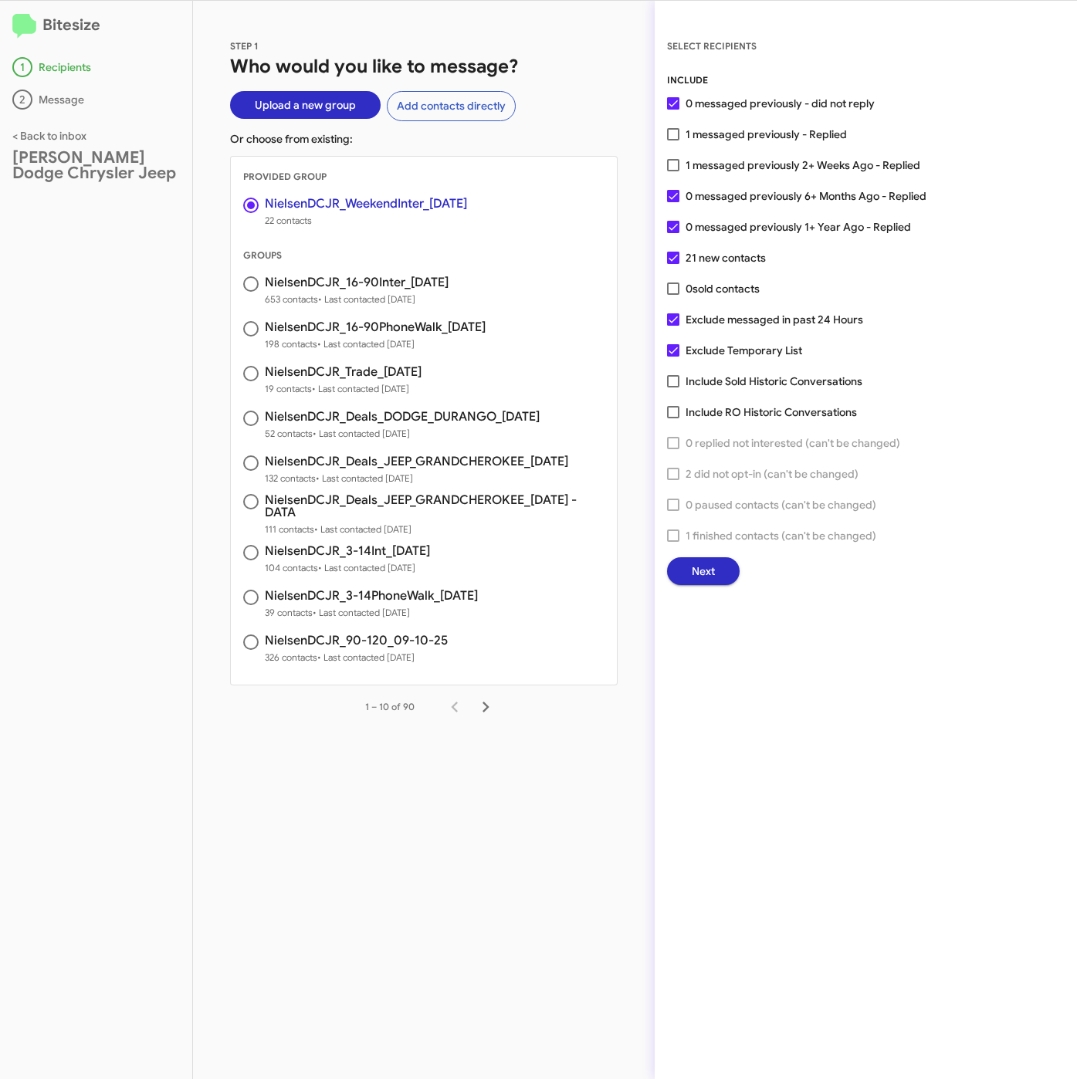
click at [554, 28] on div "STEP 1 Who would you like to message? Upload a new group Add contacts directly …" at bounding box center [423, 540] width 461 height 1078
drag, startPoint x: 723, startPoint y: 164, endPoint x: 725, endPoint y: 185, distance: 20.9
click at [725, 164] on span "1 messaged previously 2+ Weeks Ago - Replied" at bounding box center [802, 165] width 235 height 19
click at [673, 171] on input "1 messaged previously 2+ Weeks Ago - Replied" at bounding box center [672, 171] width 1 height 1
checkbox input "true"
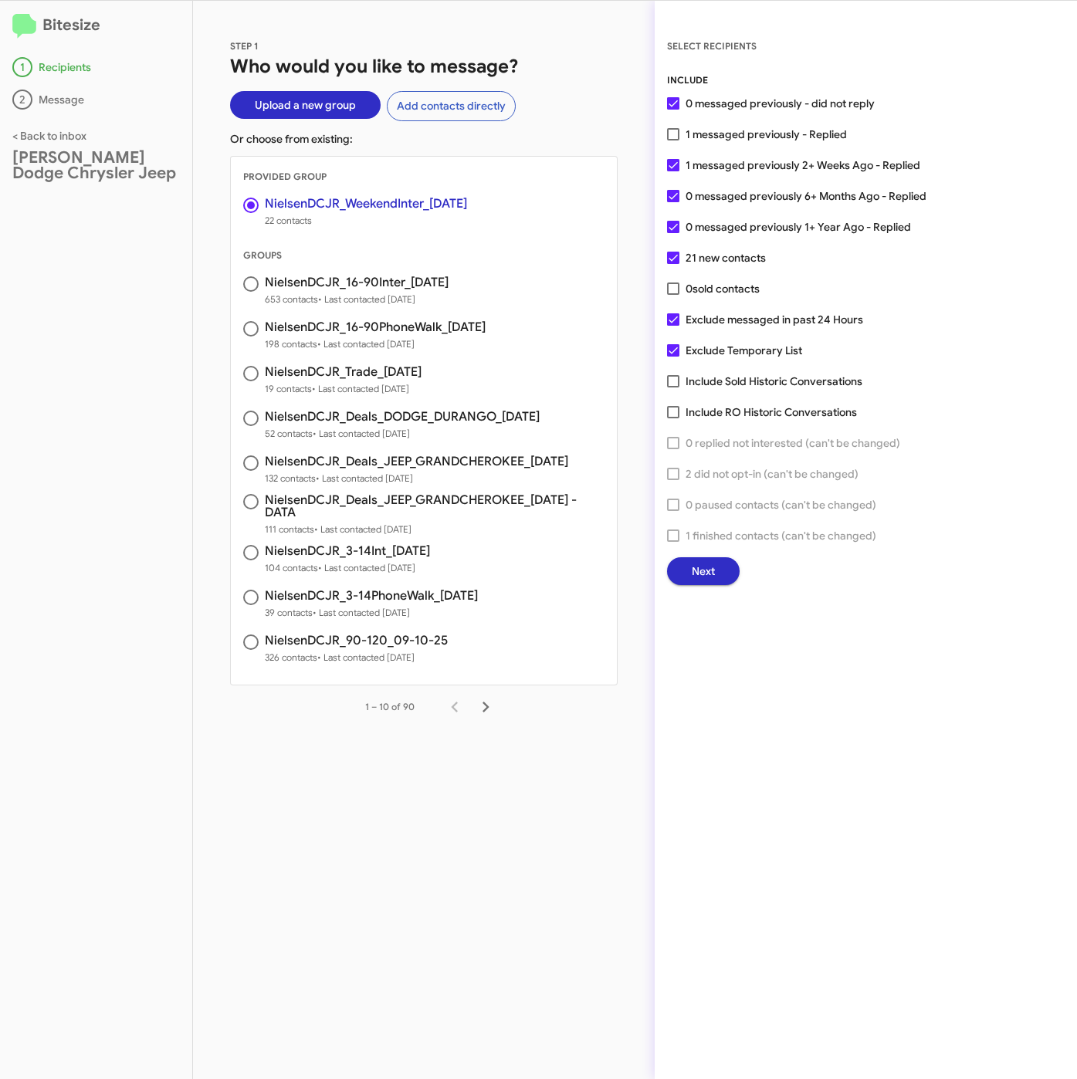
click at [692, 574] on span "Next" at bounding box center [702, 571] width 23 height 28
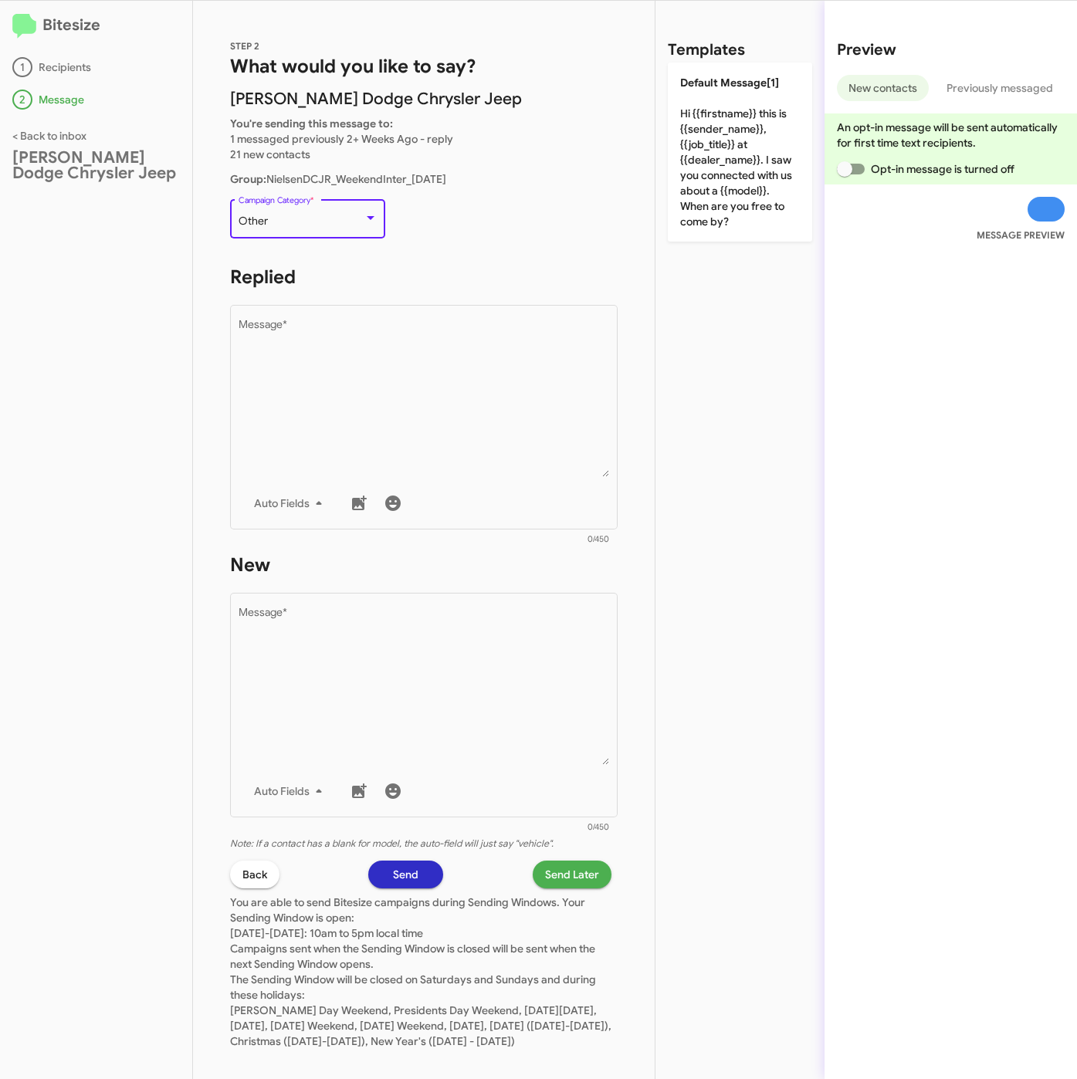
click at [290, 222] on div "Other" at bounding box center [300, 221] width 125 height 12
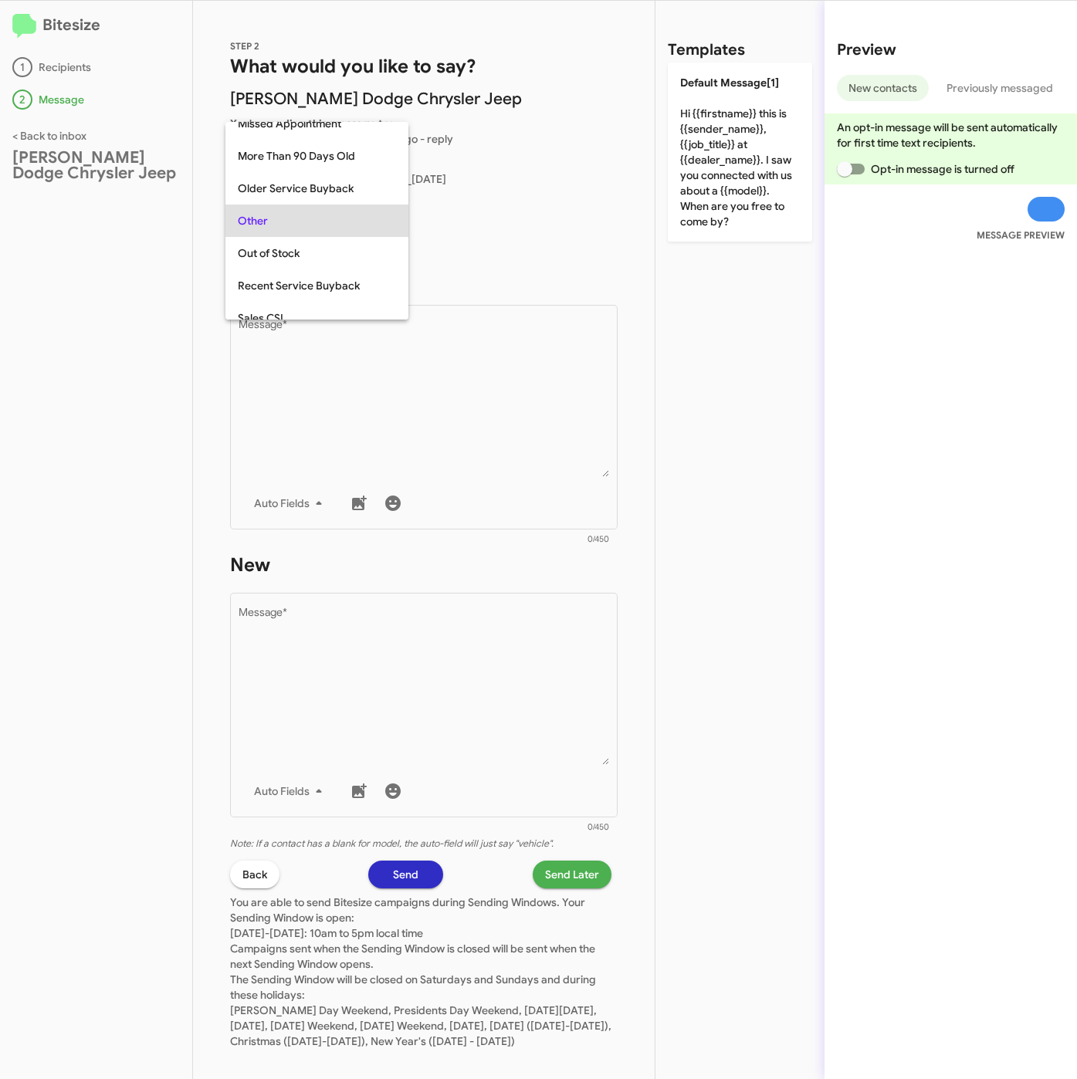
scroll to position [644, 0]
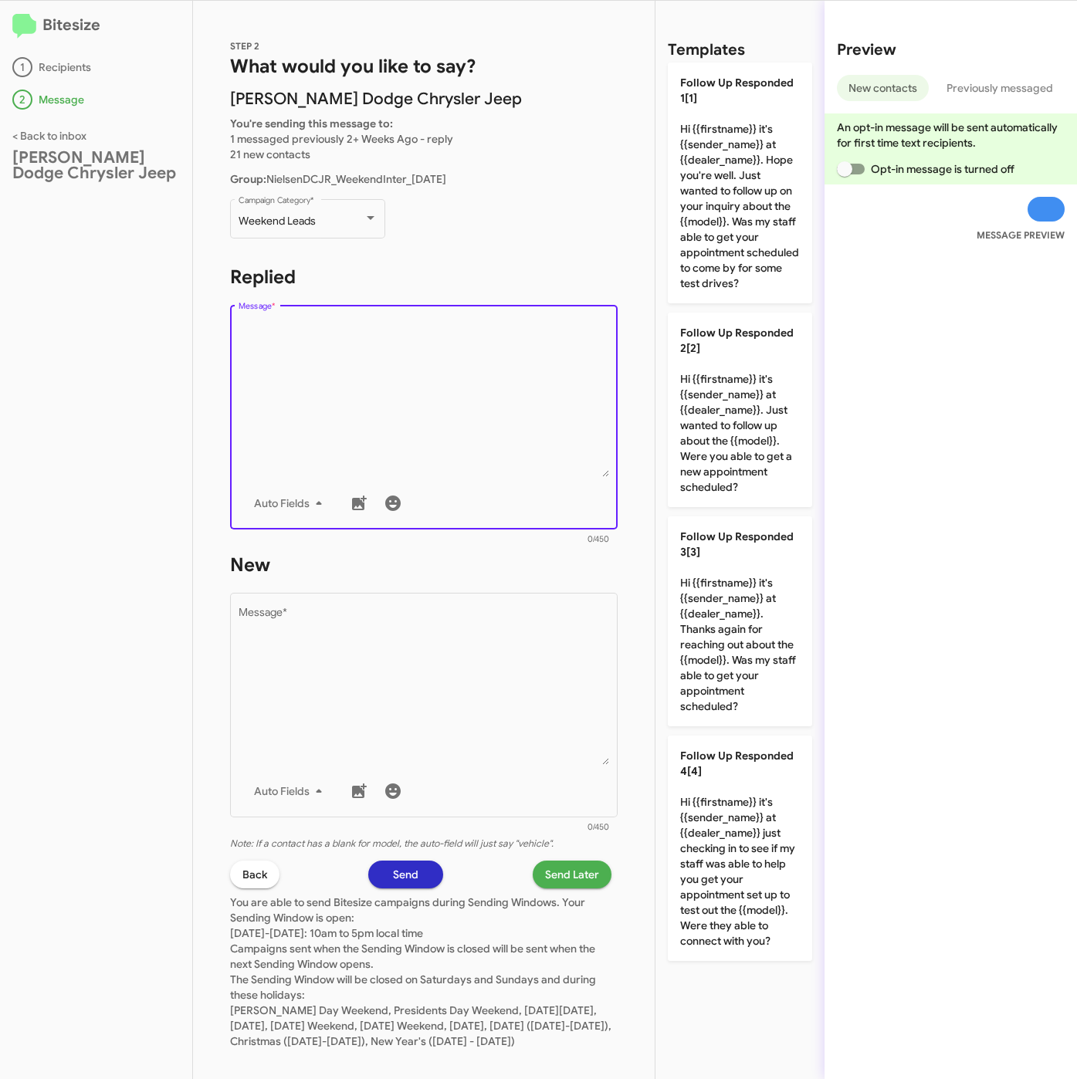
click at [302, 354] on textarea "Message *" at bounding box center [423, 397] width 371 height 157
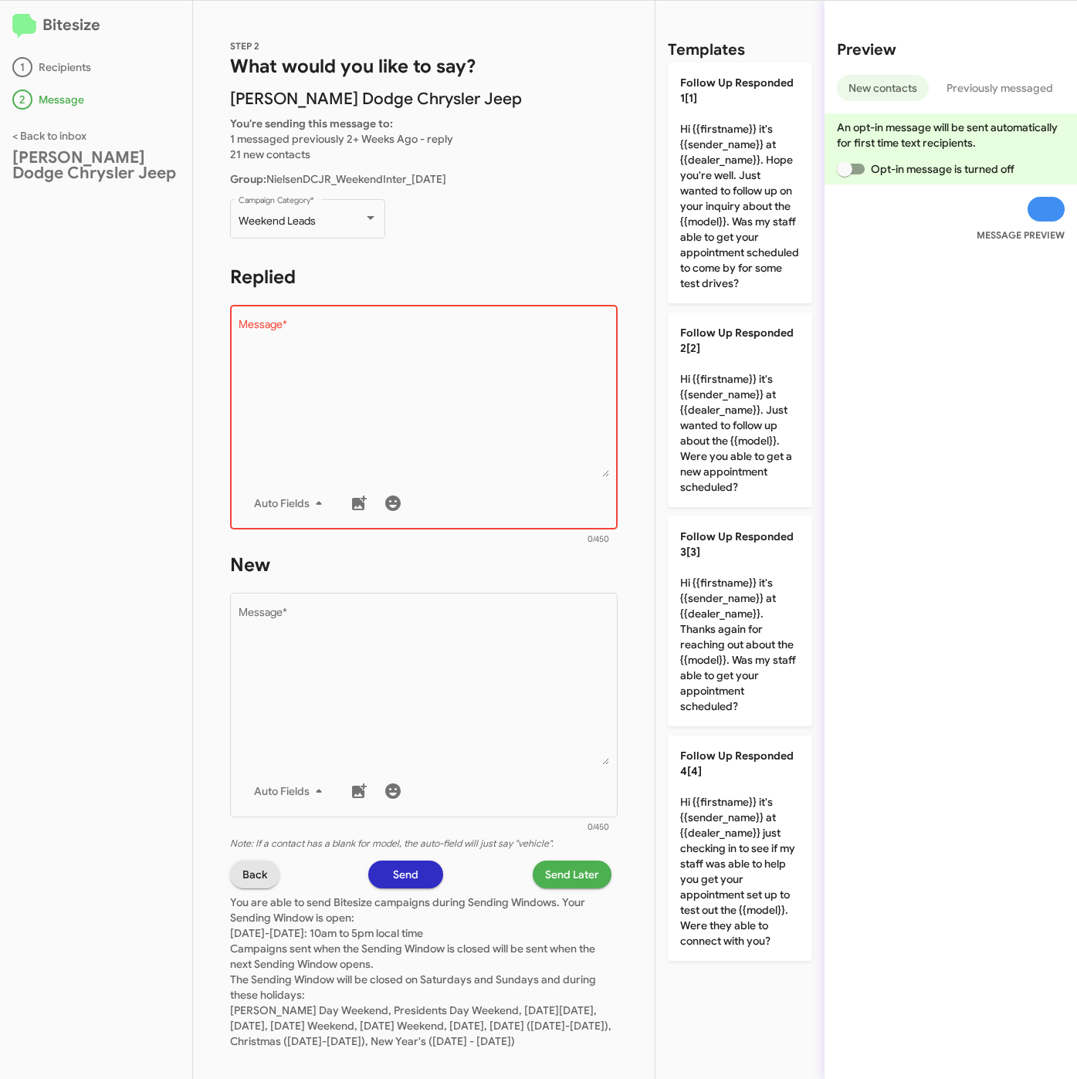
click at [252, 866] on span "Back" at bounding box center [254, 874] width 25 height 28
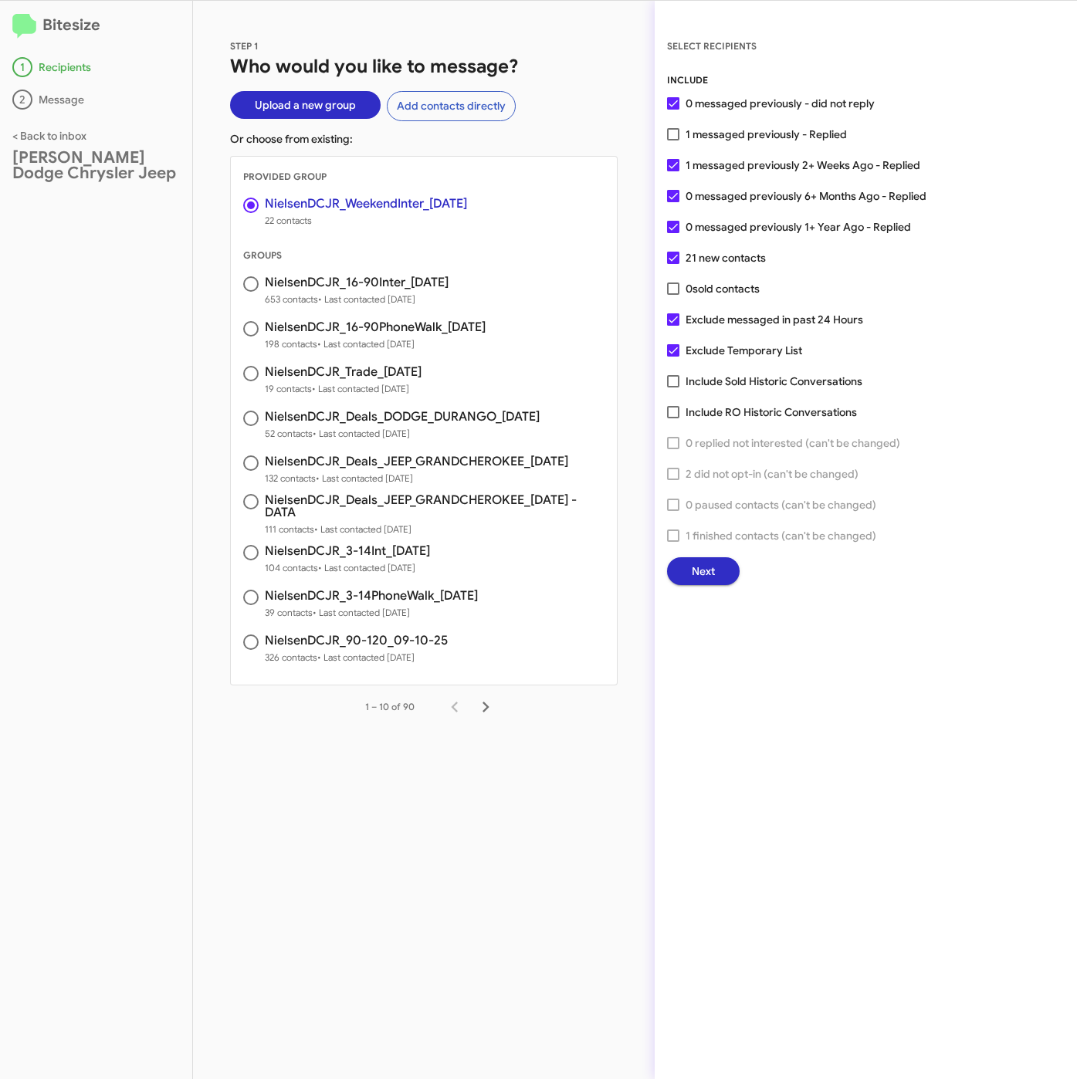
click at [702, 570] on span "Next" at bounding box center [702, 571] width 23 height 28
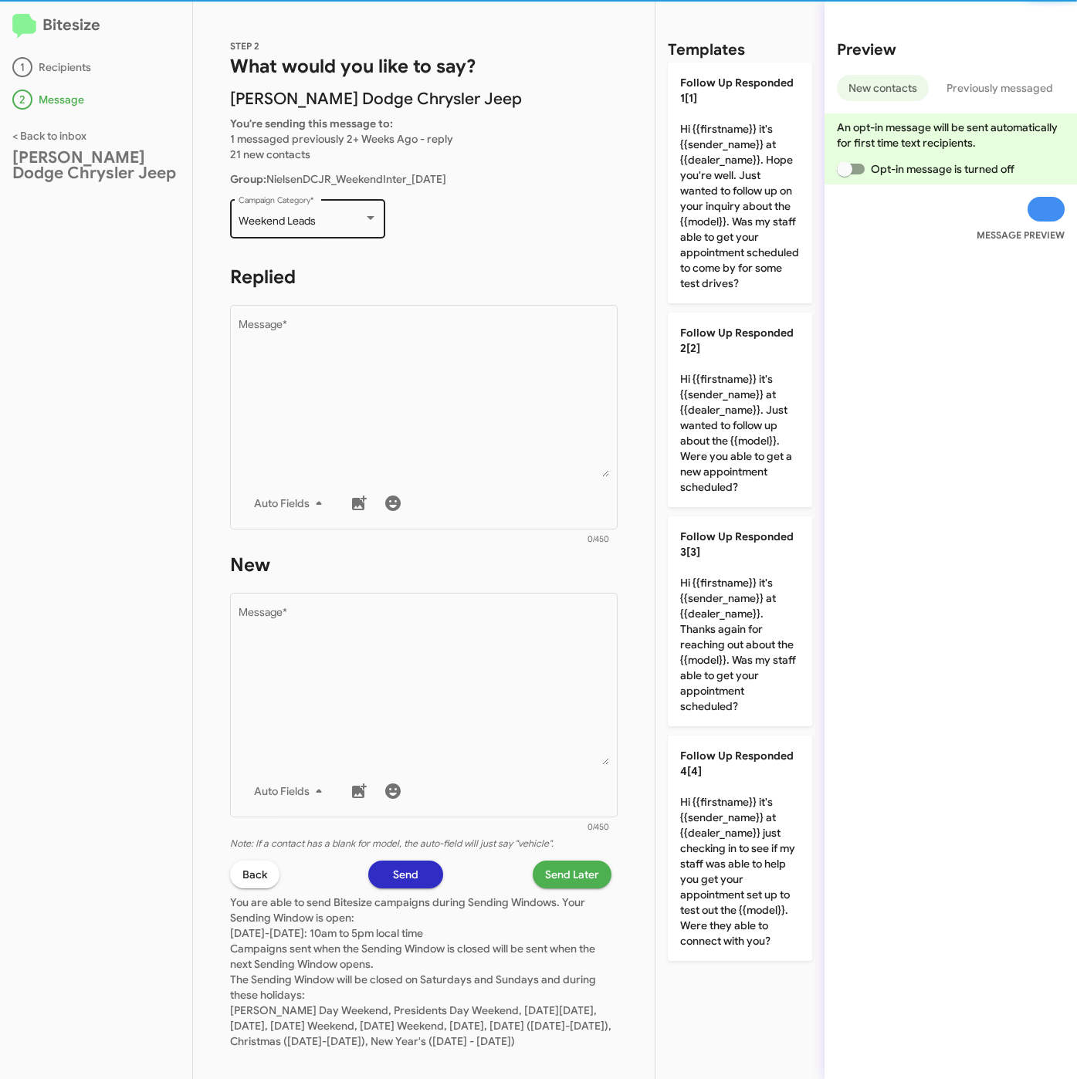
click at [286, 229] on div "Weekend Leads Campaign Category *" at bounding box center [307, 217] width 139 height 42
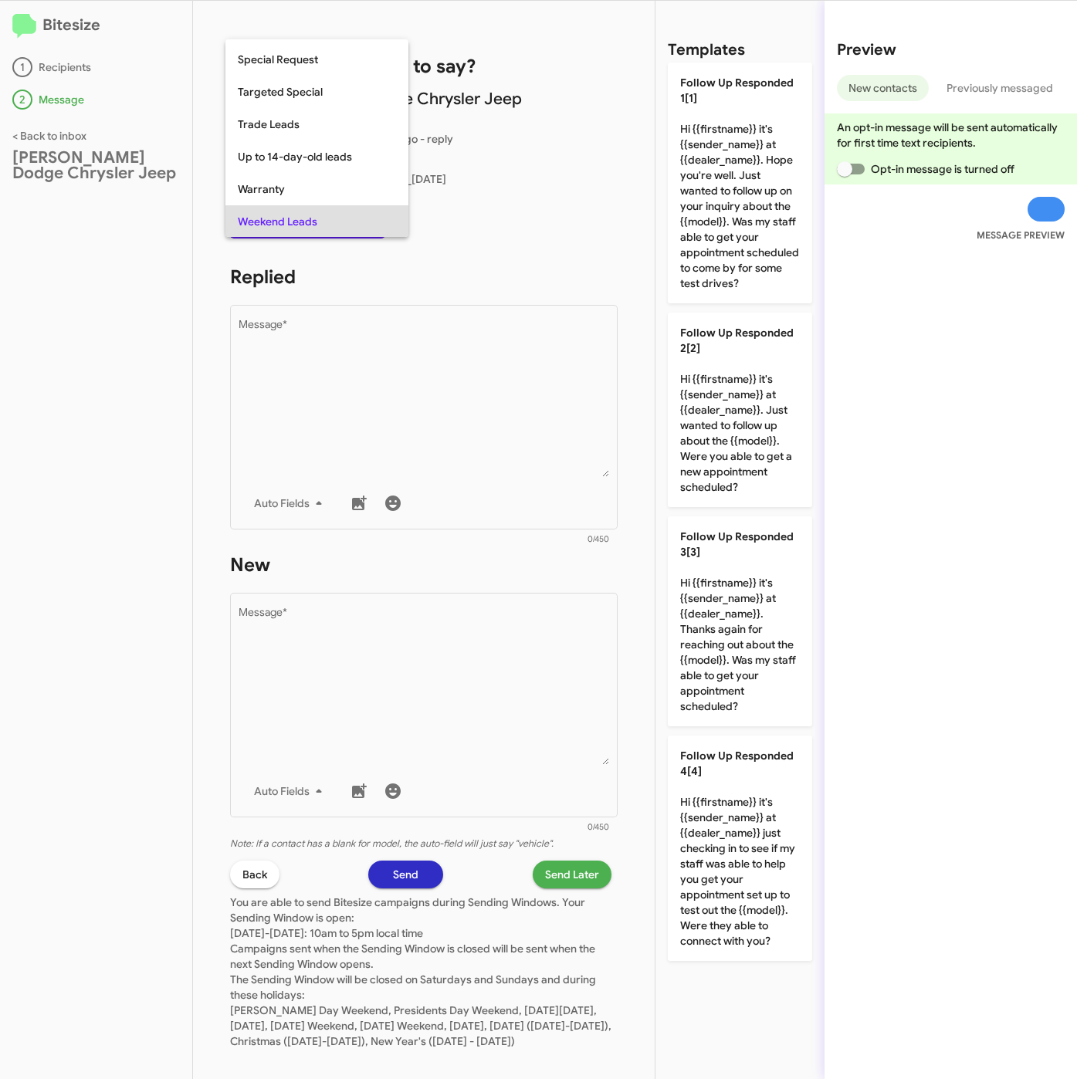
click at [286, 228] on span "Weekend Leads" at bounding box center [317, 221] width 158 height 32
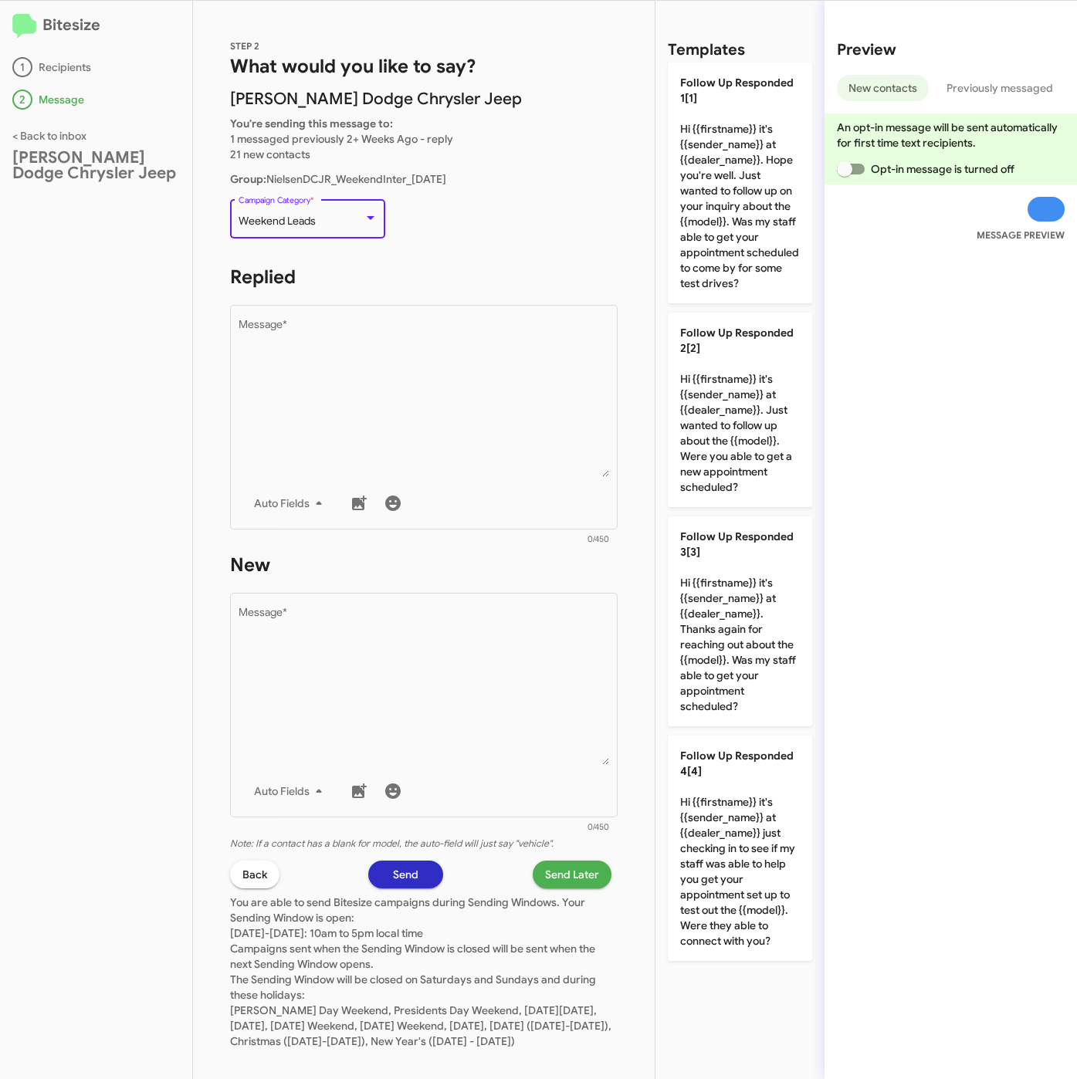
click at [410, 252] on p "Weekend Leads Campaign Category *" at bounding box center [423, 225] width 387 height 59
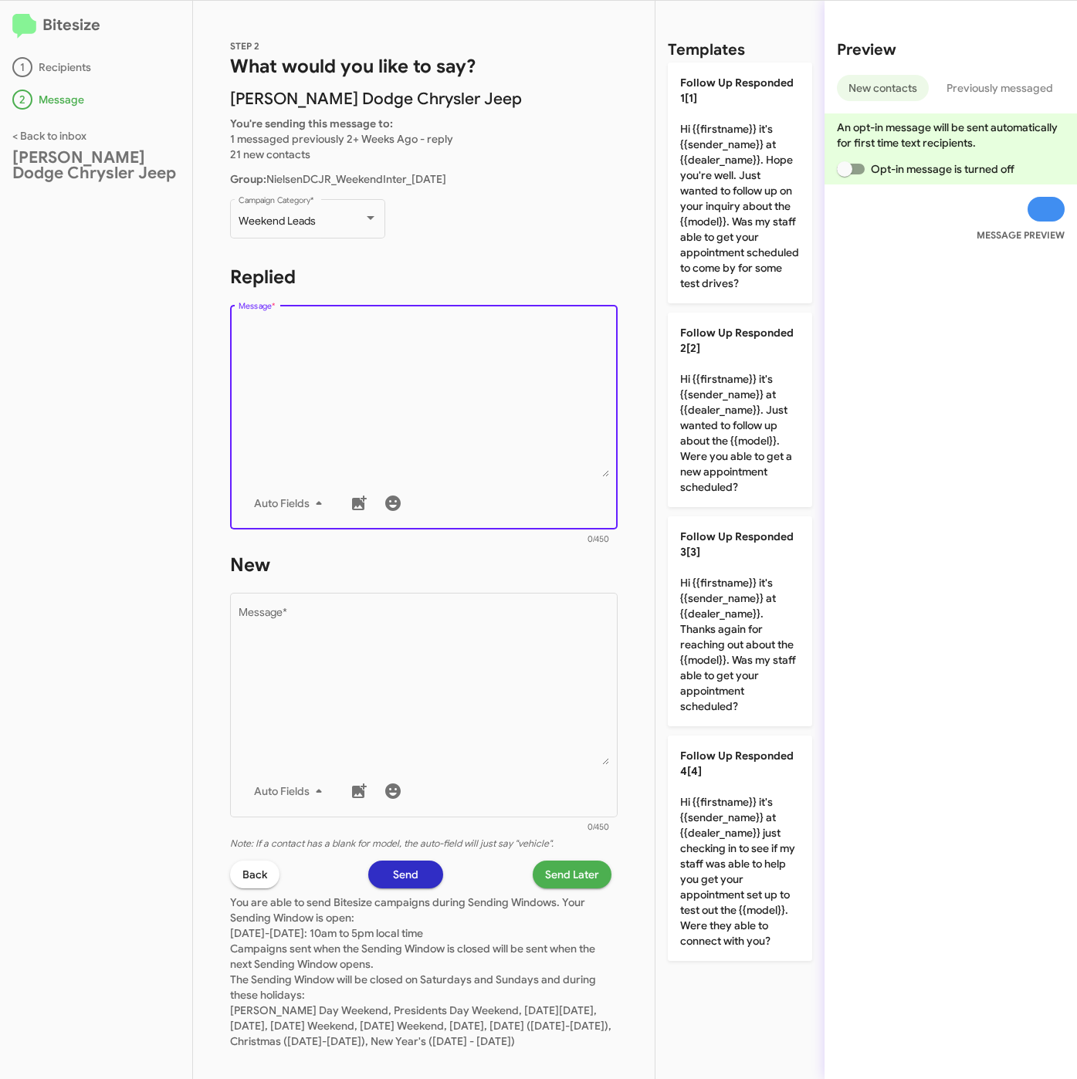
click at [547, 420] on textarea "Message *" at bounding box center [423, 397] width 371 height 157
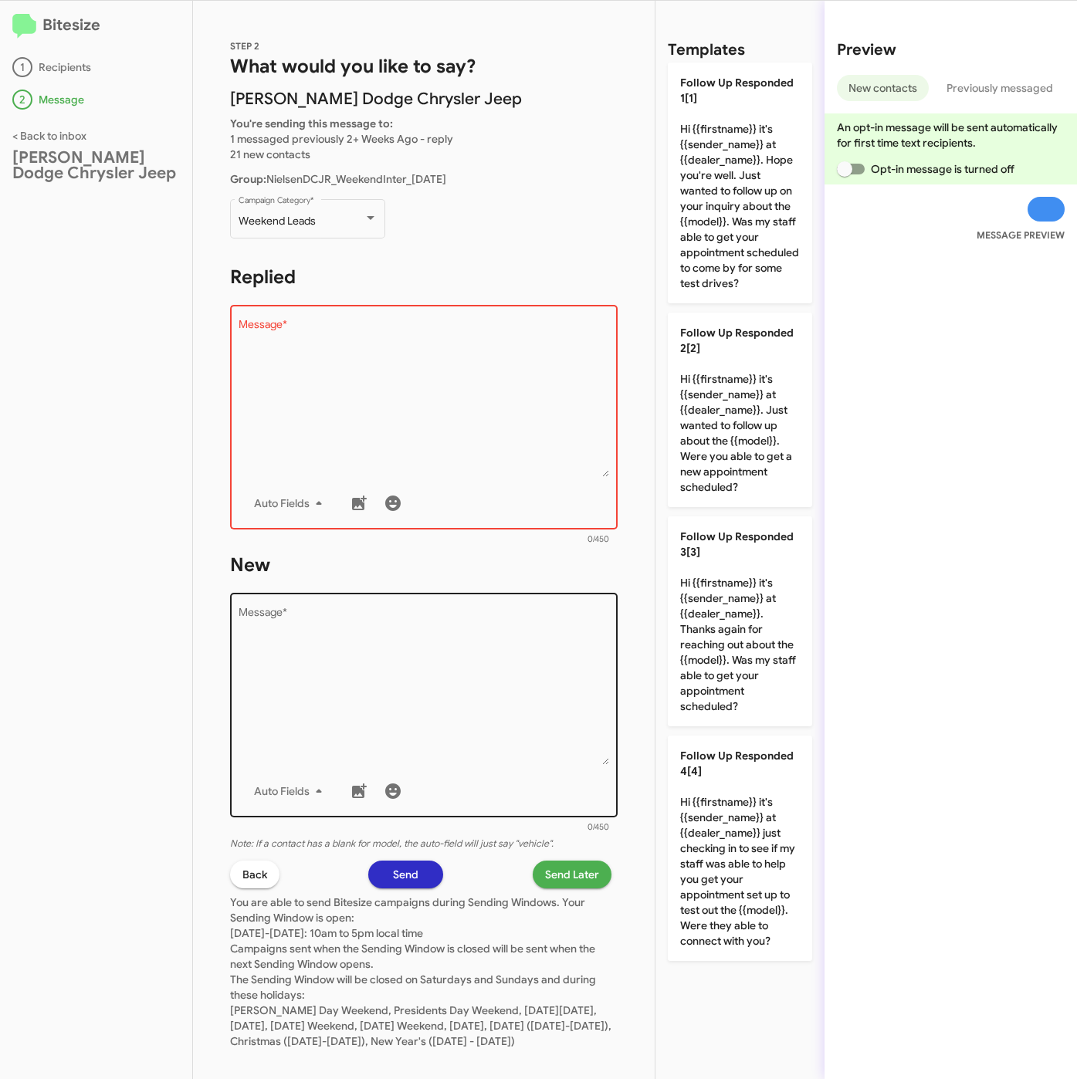
drag, startPoint x: 720, startPoint y: 568, endPoint x: 452, endPoint y: 693, distance: 295.5
click at [720, 570] on p "Follow Up Responded 3[3] Hi {{firstname}} it's {{sender_name}} at {{dealer_name…" at bounding box center [740, 621] width 144 height 210
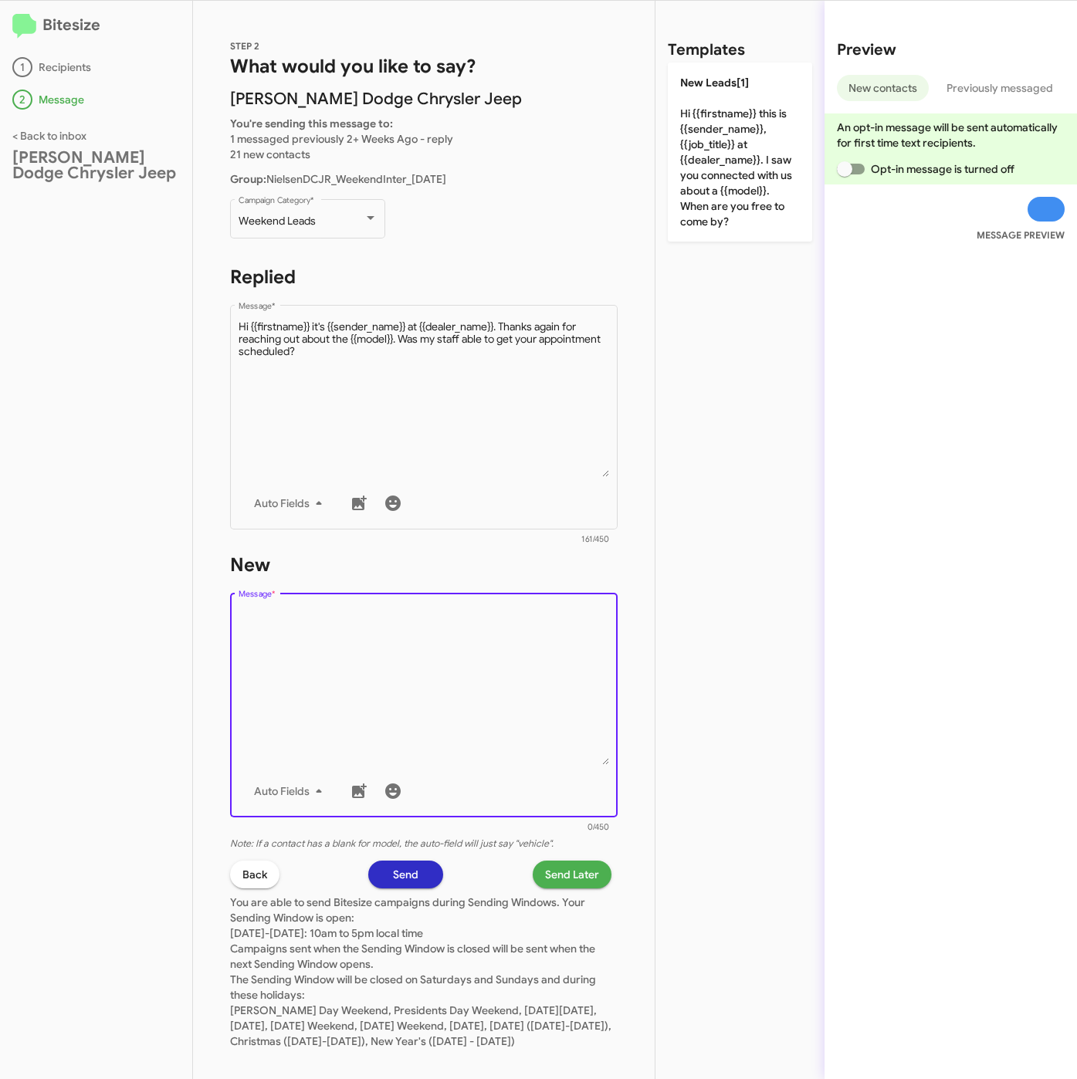
click at [452, 693] on textarea "Message *" at bounding box center [423, 685] width 371 height 157
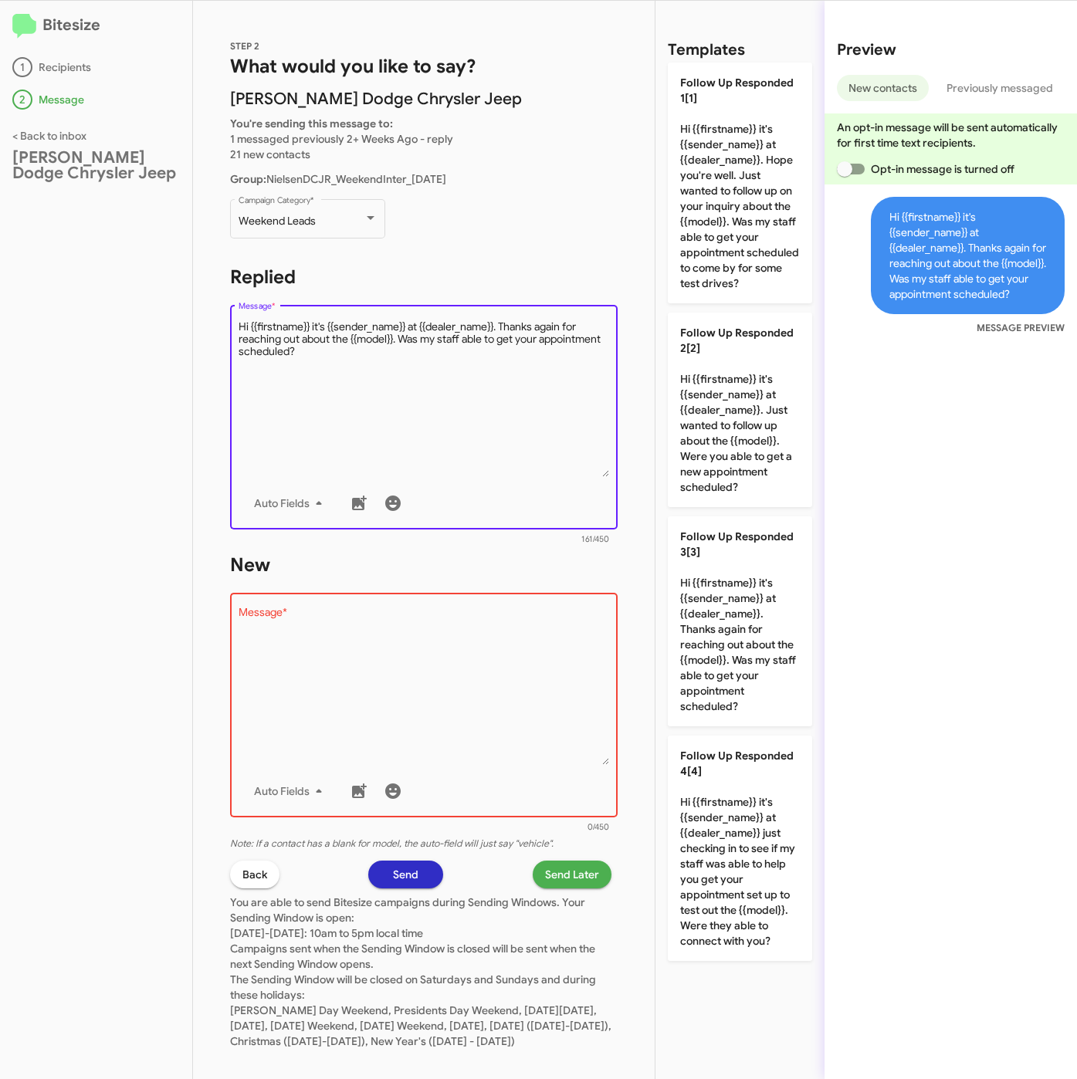
click at [369, 384] on textarea "Message *" at bounding box center [423, 397] width 371 height 157
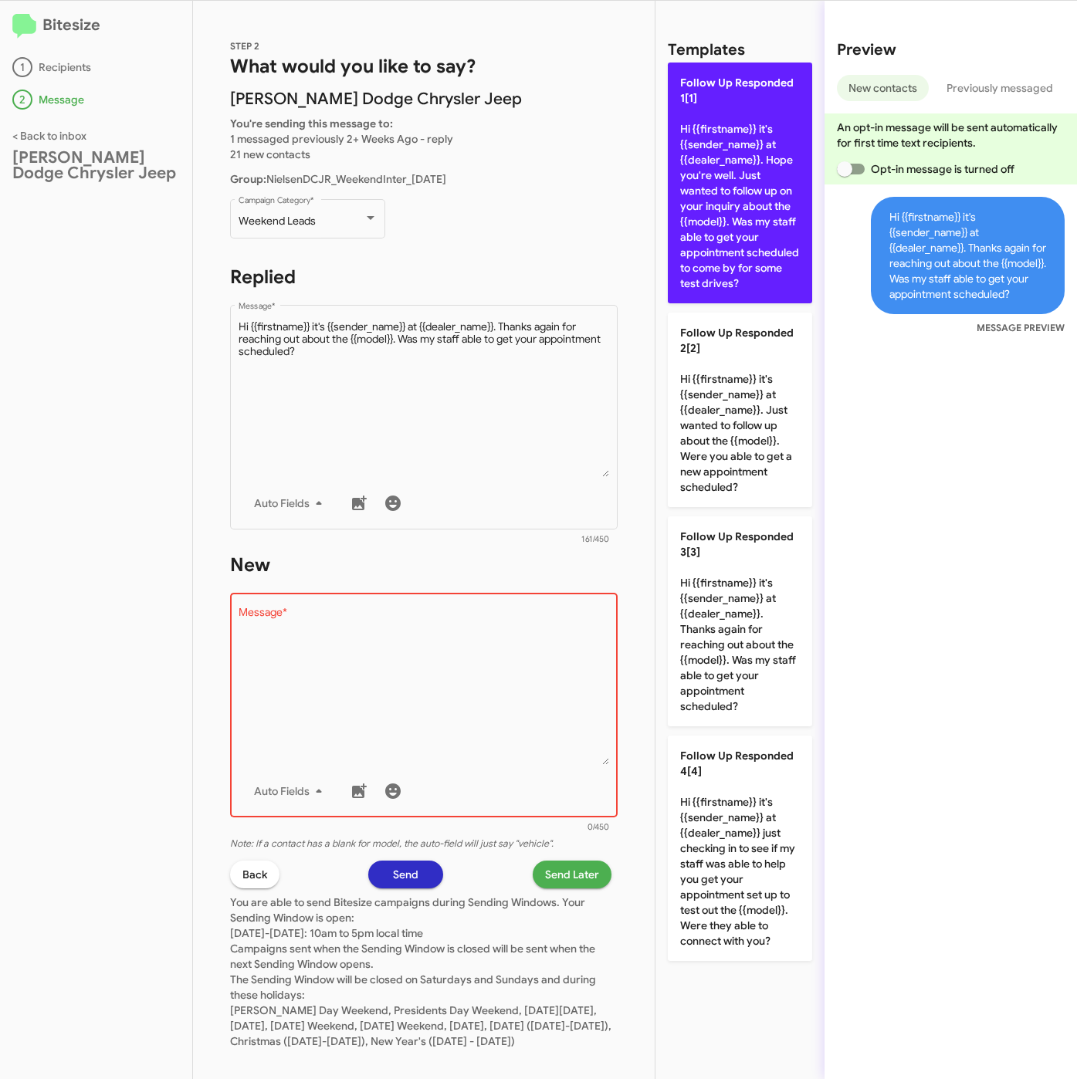
click at [693, 225] on p "Follow Up Responded 1[1] Hi {{firstname}} it's {{sender_name}} at {{dealer_name…" at bounding box center [740, 183] width 144 height 241
type textarea "Hi {{firstname}} it's {{sender_name}} at {{dealer_name}}. Hope you're well. Jus…"
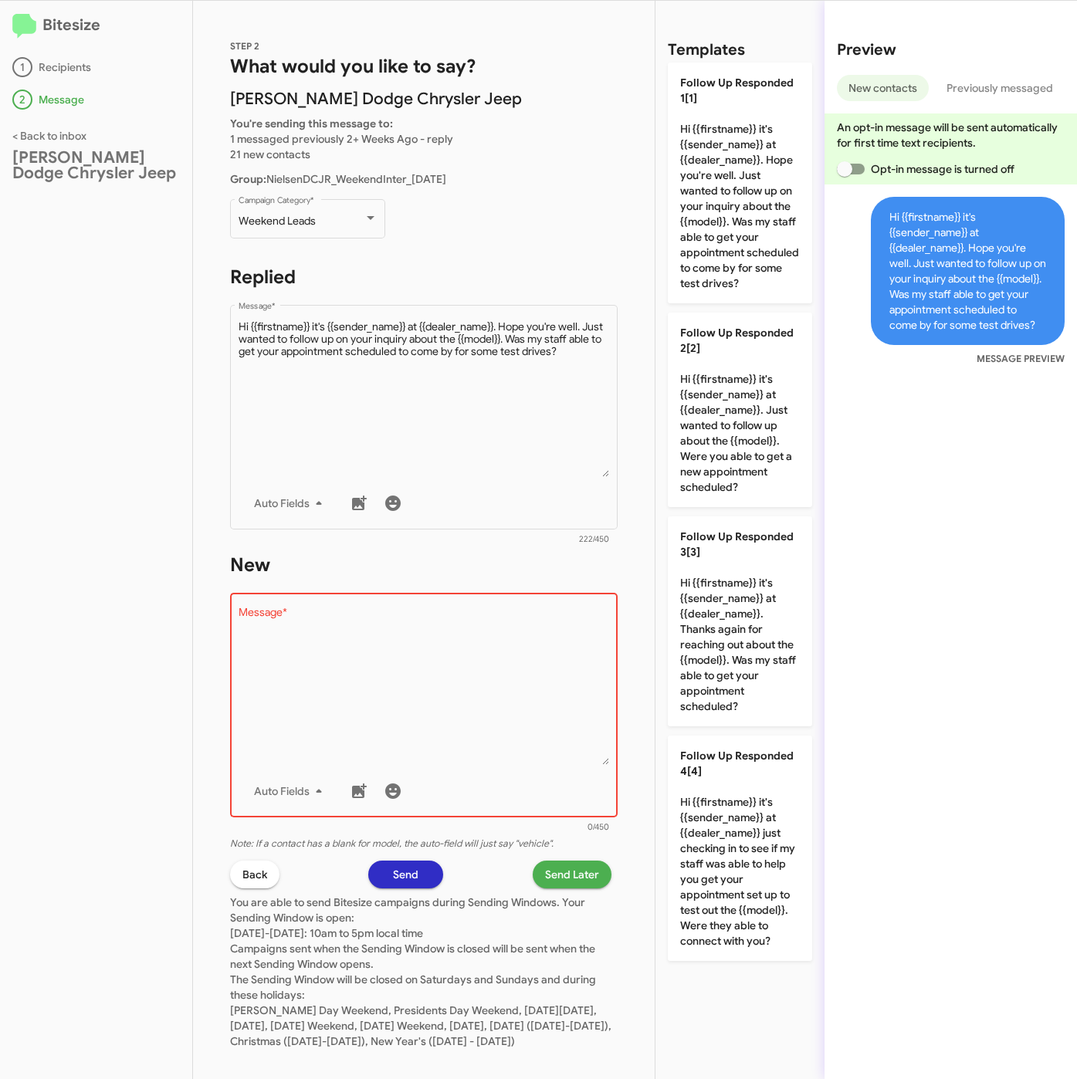
click at [449, 656] on textarea "Message *" at bounding box center [423, 685] width 371 height 157
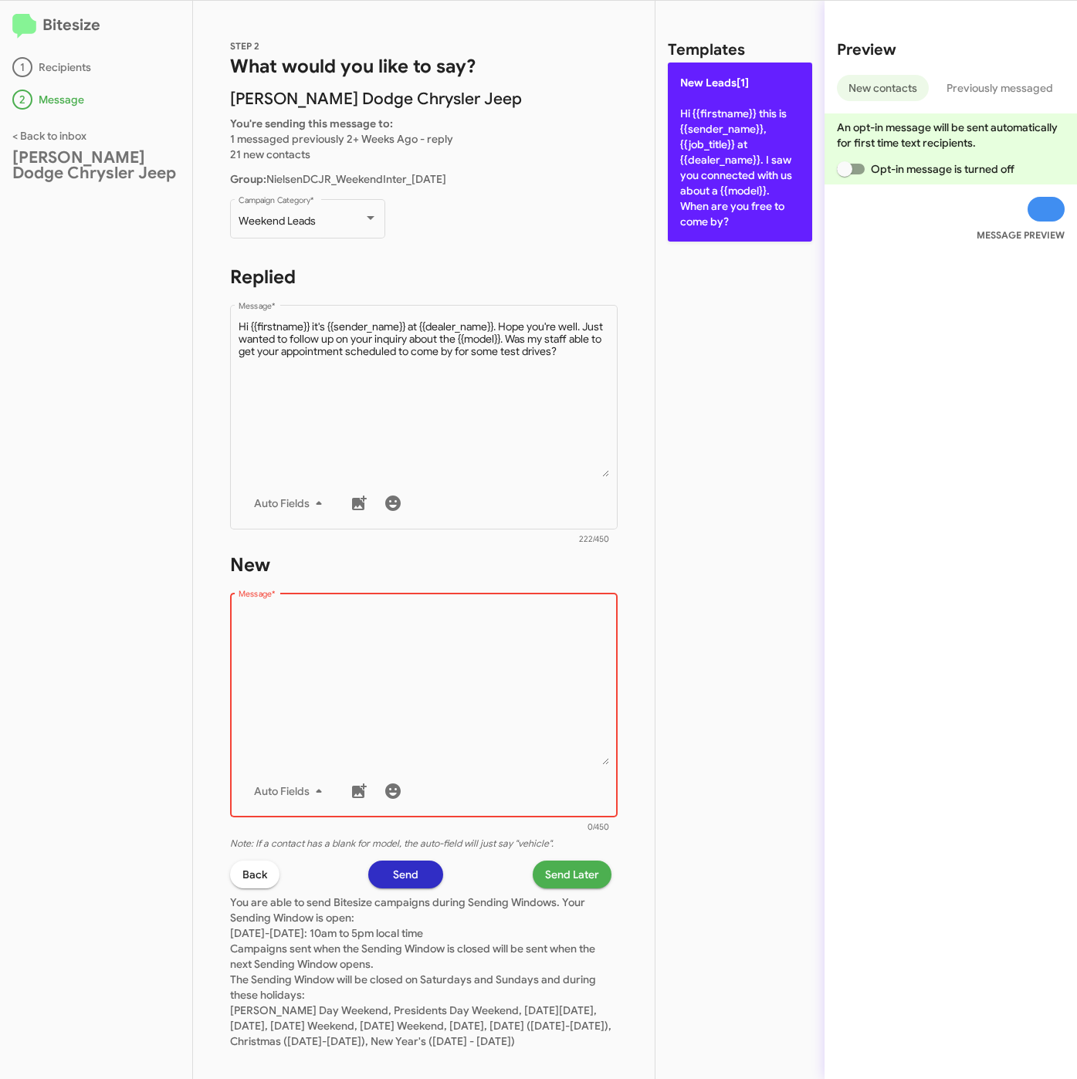
click at [718, 163] on p "New Leads[1] Hi {{firstname}} this is {{sender_name}}, {{job_title}} at {{deale…" at bounding box center [740, 152] width 144 height 179
type textarea "Hi {{firstname}} this is {{sender_name}}, {{job_title}} at {{dealer_name}}. I s…"
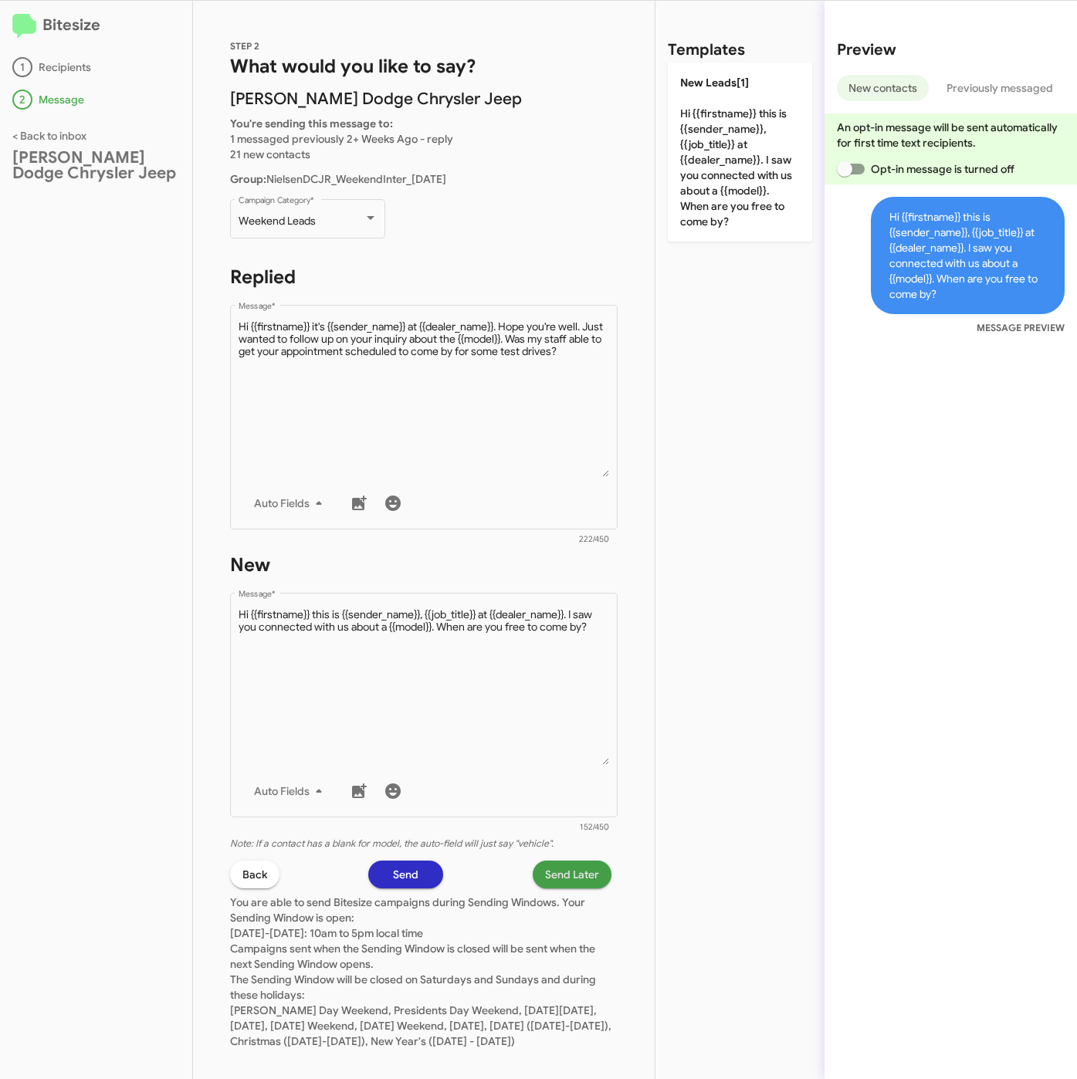
click at [545, 875] on span "Send Later" at bounding box center [572, 874] width 54 height 28
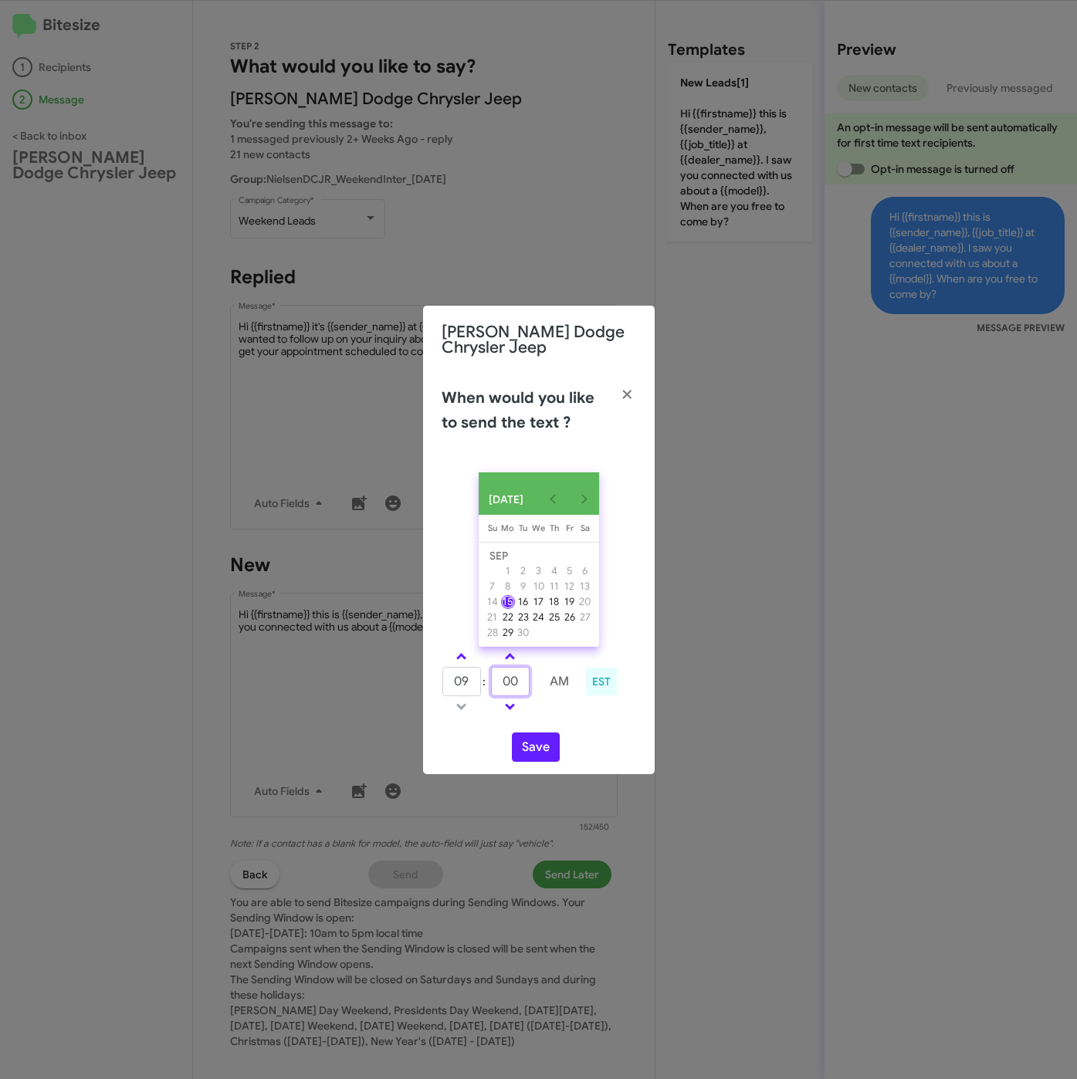
drag, startPoint x: 519, startPoint y: 683, endPoint x: 472, endPoint y: 683, distance: 47.1
click at [472, 683] on tr "09 : 00 AM" at bounding box center [510, 681] width 138 height 31
type input "59"
click at [531, 745] on button "Save" at bounding box center [536, 746] width 48 height 29
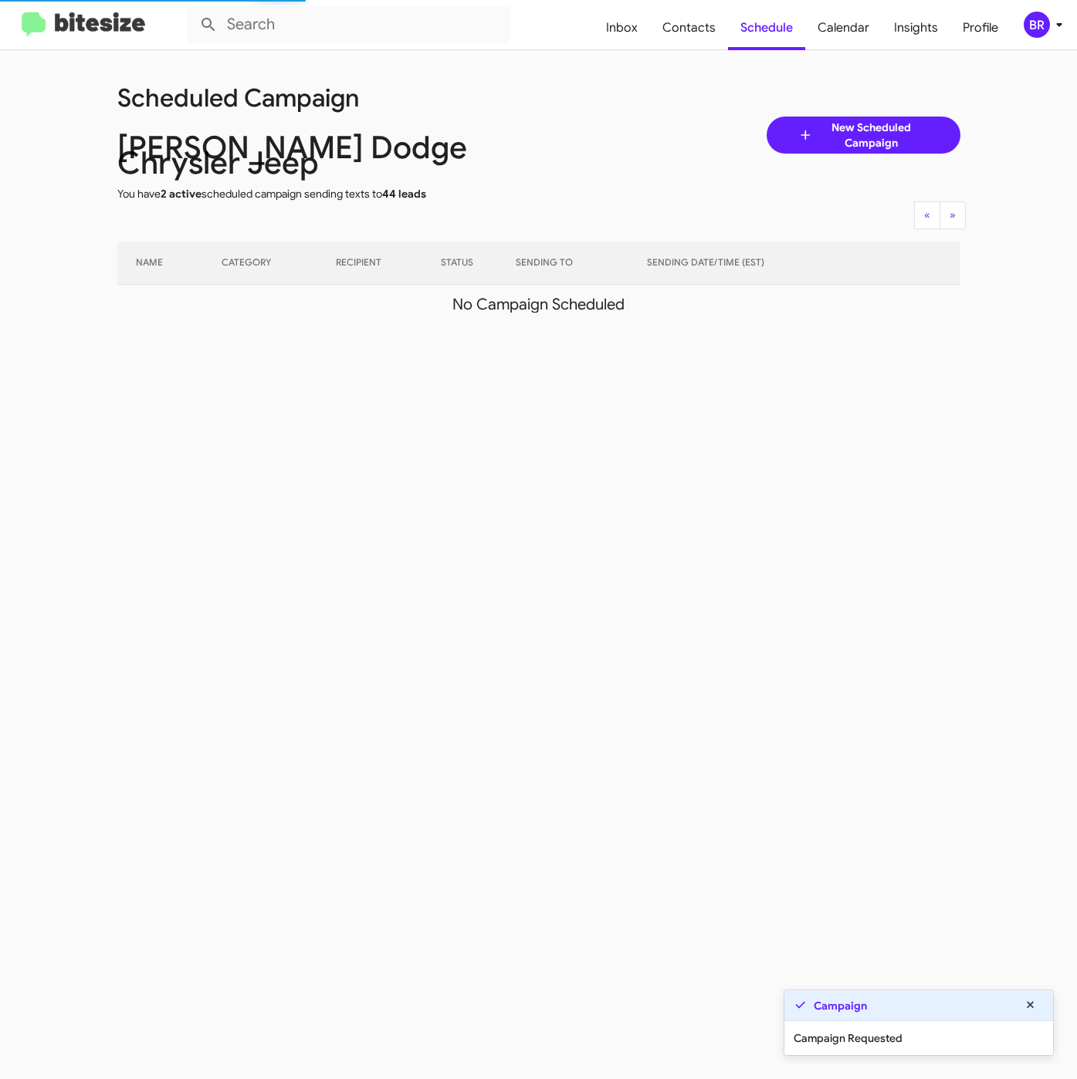
click at [1050, 17] on icon at bounding box center [1059, 24] width 19 height 19
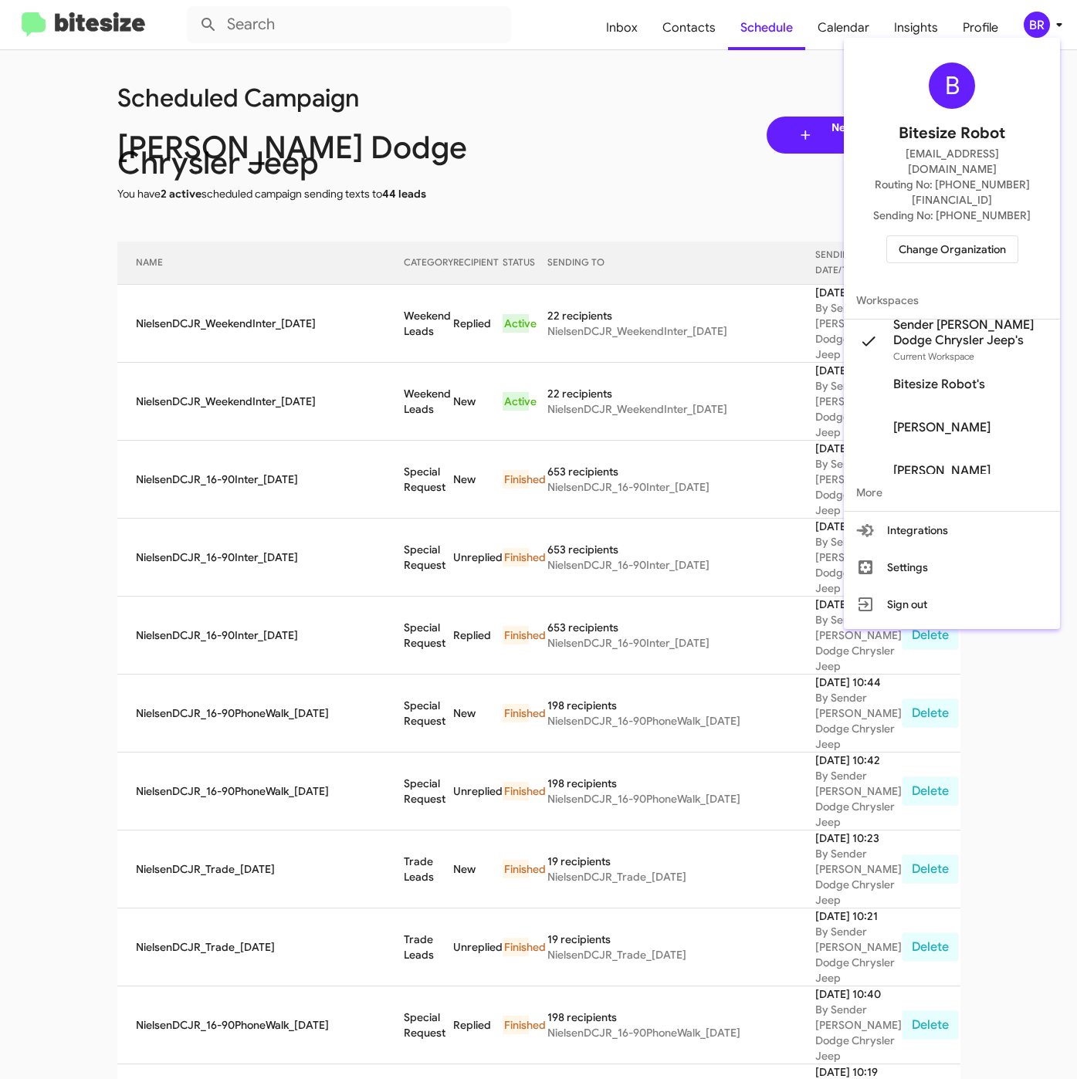
click at [368, 318] on div at bounding box center [538, 539] width 1077 height 1079
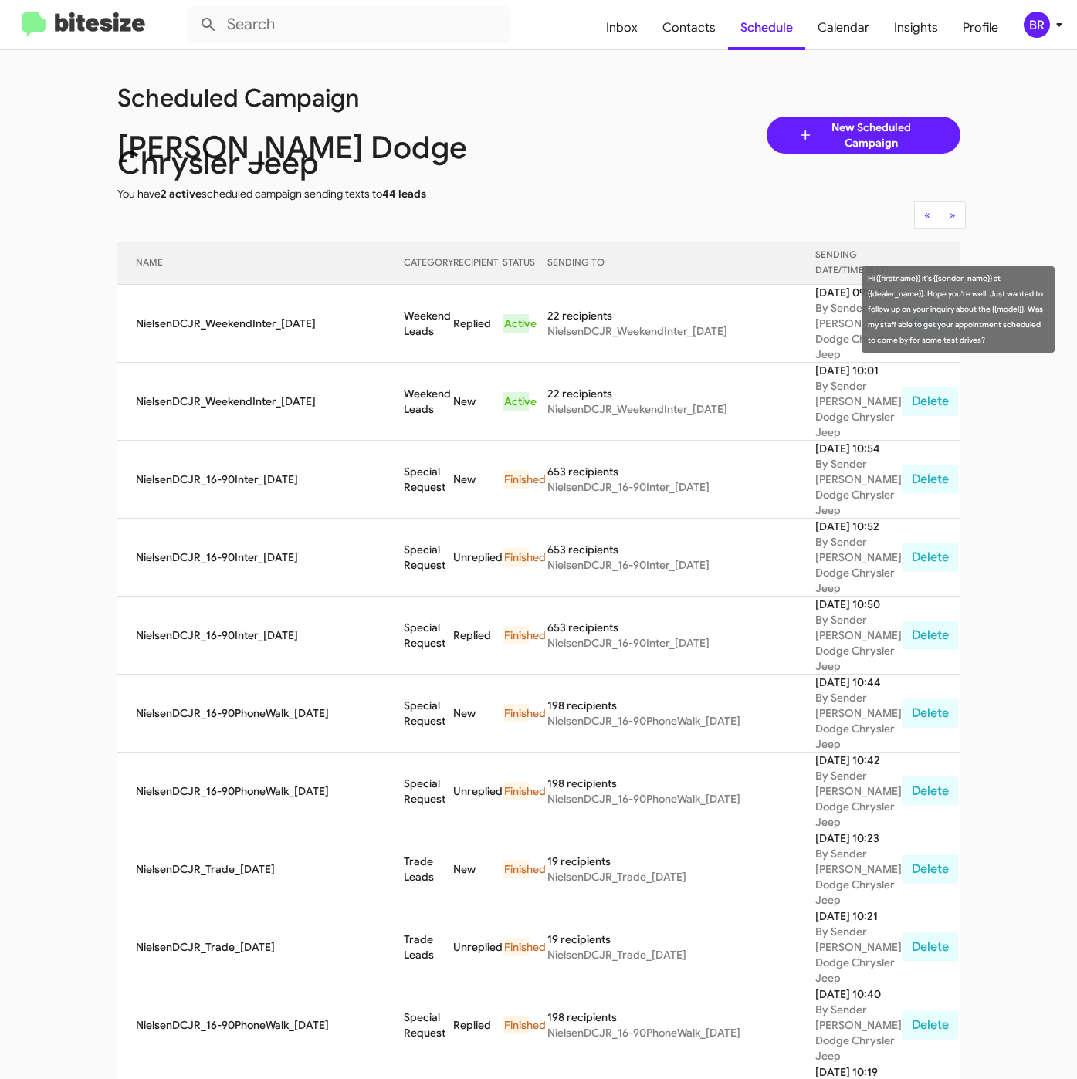
drag, startPoint x: 383, startPoint y: 304, endPoint x: 414, endPoint y: 322, distance: 36.3
click at [414, 322] on td "Weekend Leads" at bounding box center [428, 324] width 49 height 78
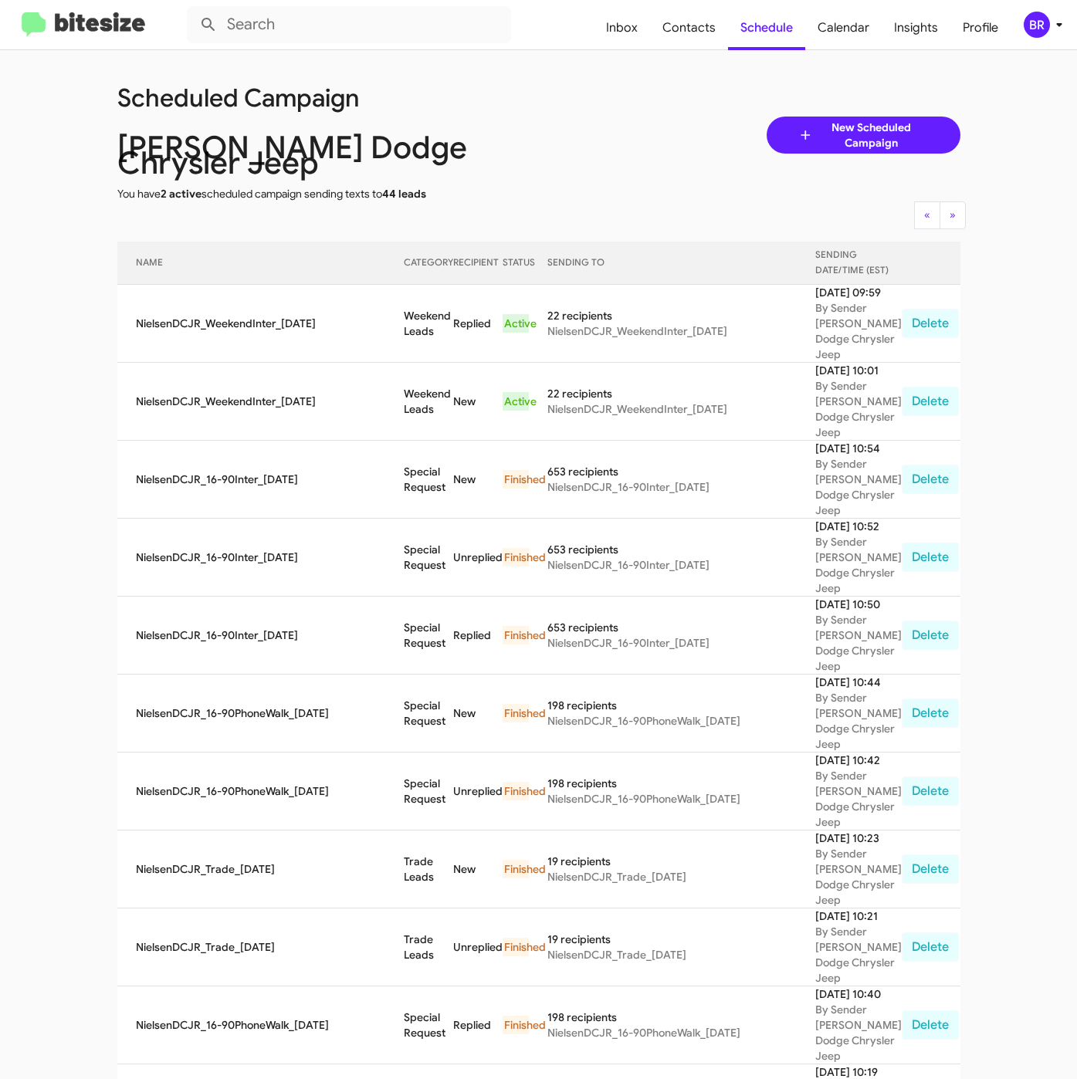
copy td "Weekend Leads"
click at [1043, 23] on div "BR" at bounding box center [1036, 25] width 26 height 26
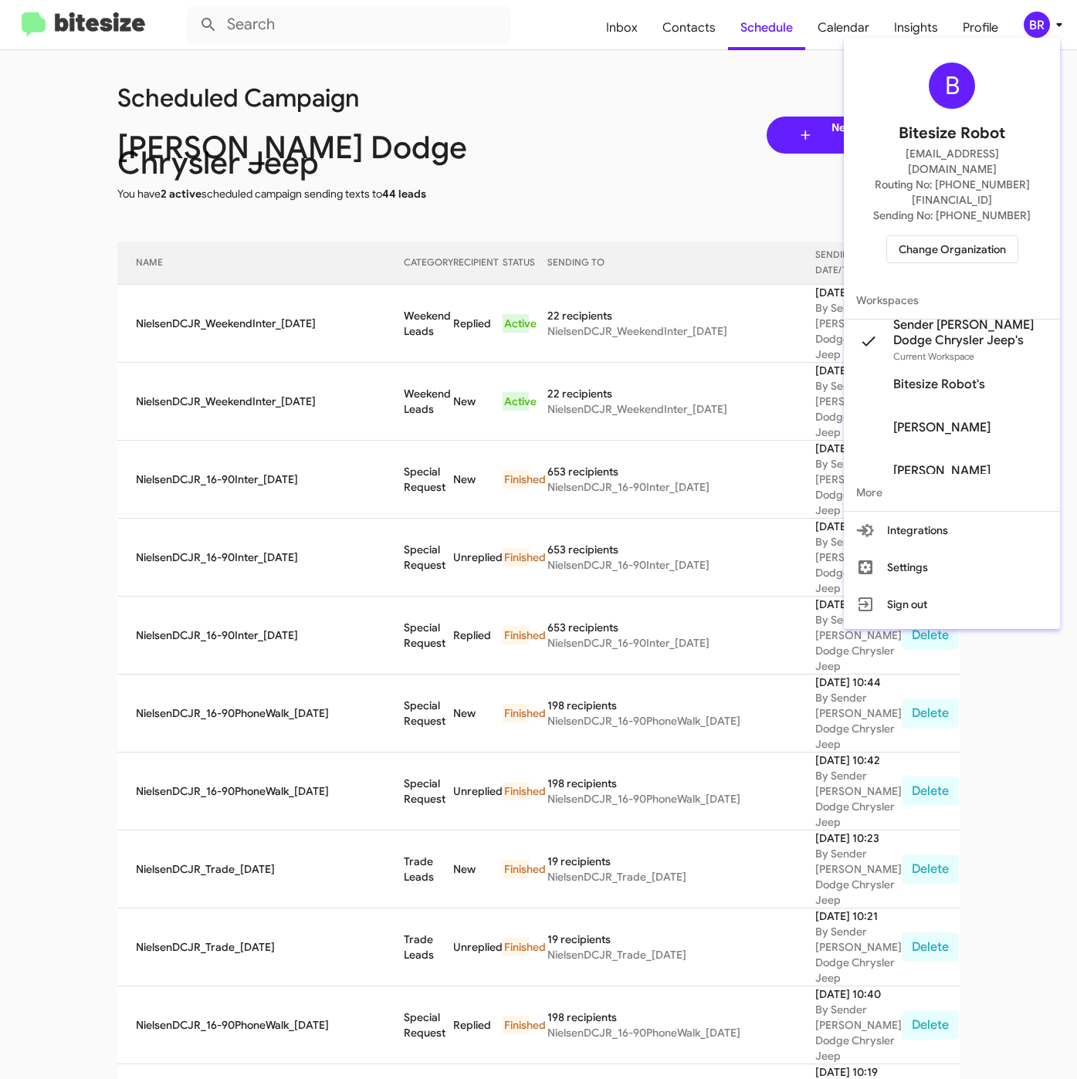
click at [931, 236] on span "Change Organization" at bounding box center [951, 249] width 107 height 26
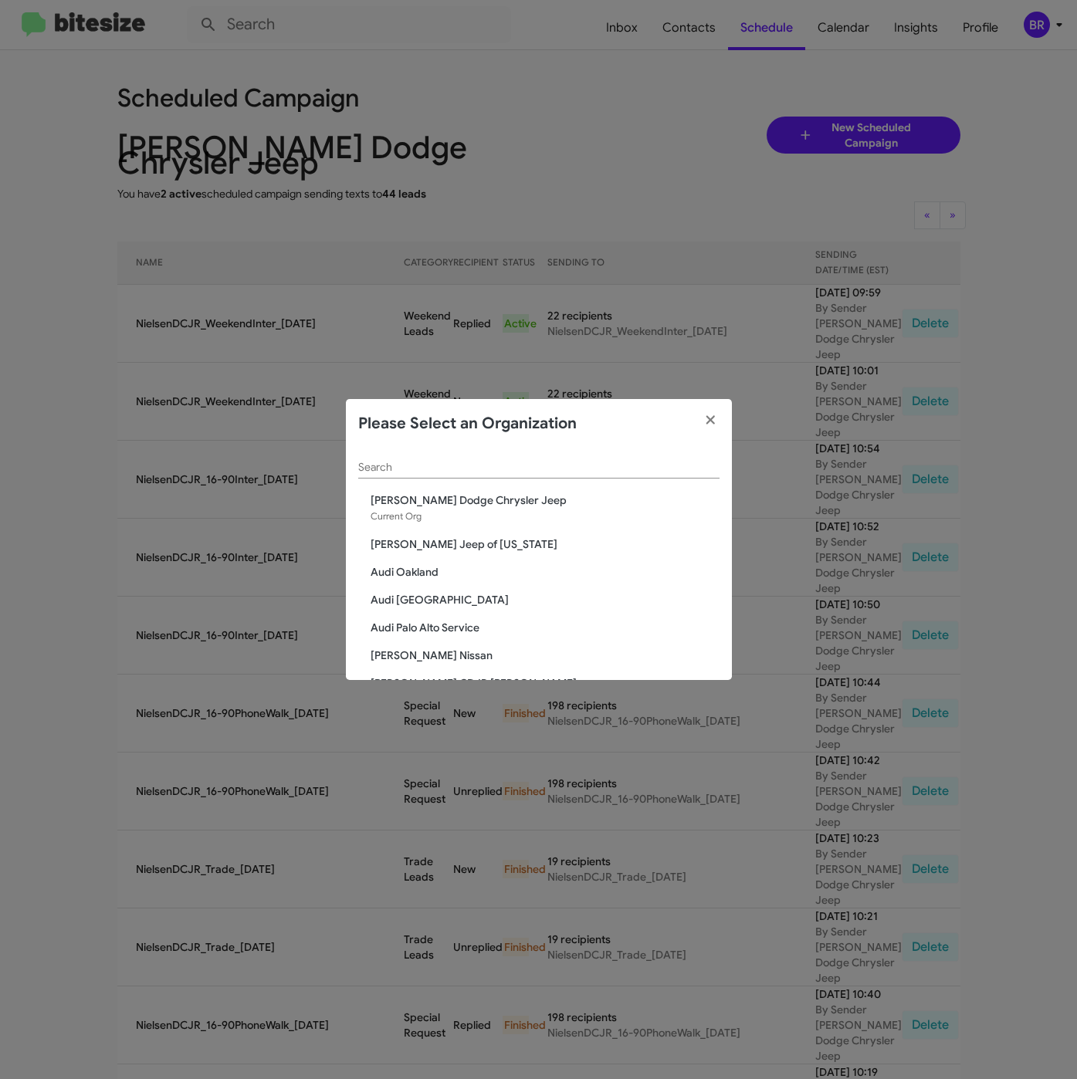
click at [514, 464] on input "Search" at bounding box center [538, 467] width 361 height 12
paste input "[PERSON_NAME] Chevrolet"
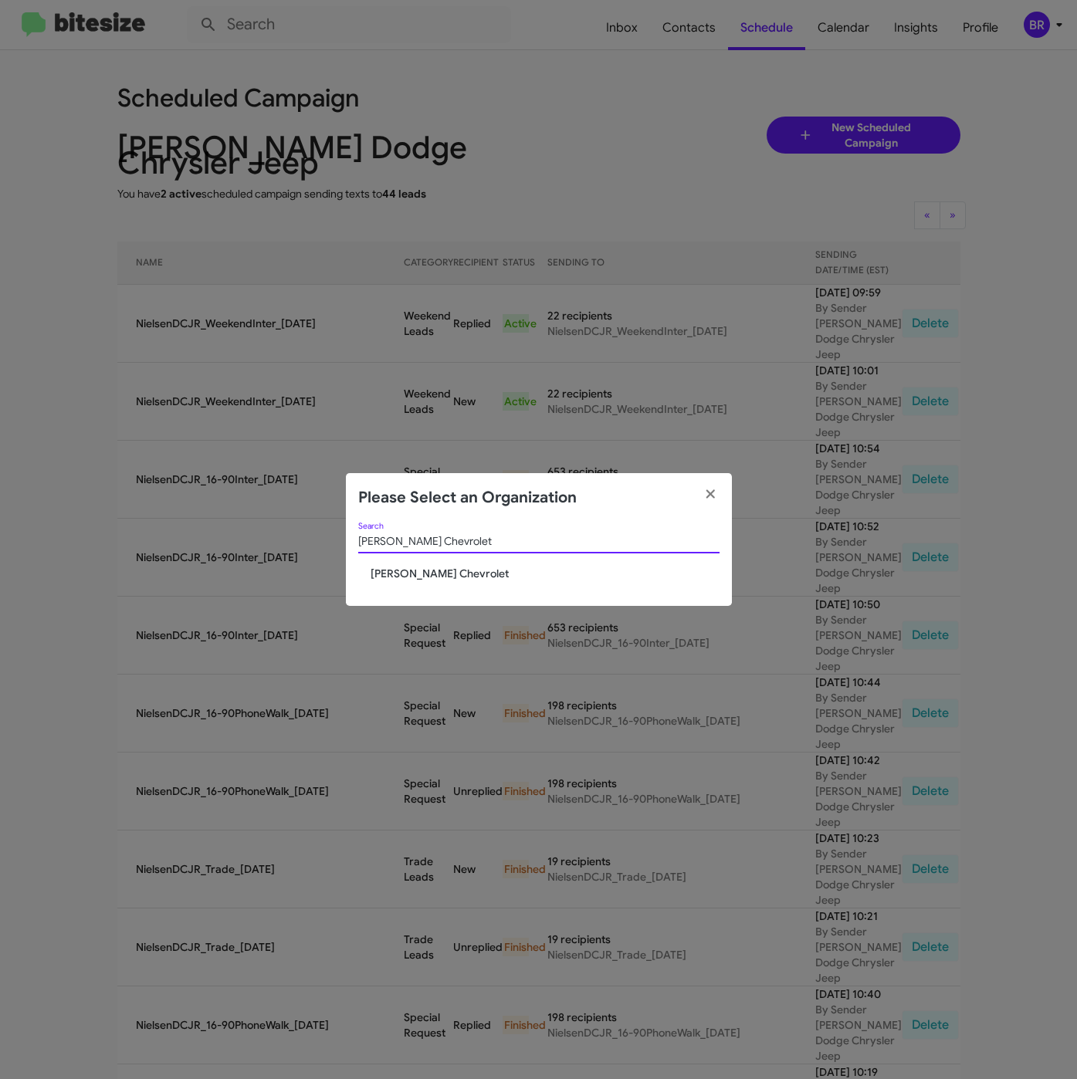
type input "[PERSON_NAME] Chevrolet"
click at [418, 561] on div "Nielsen Chevrolet Search" at bounding box center [538, 544] width 361 height 44
click at [417, 570] on span "[PERSON_NAME] Chevrolet" at bounding box center [544, 573] width 349 height 15
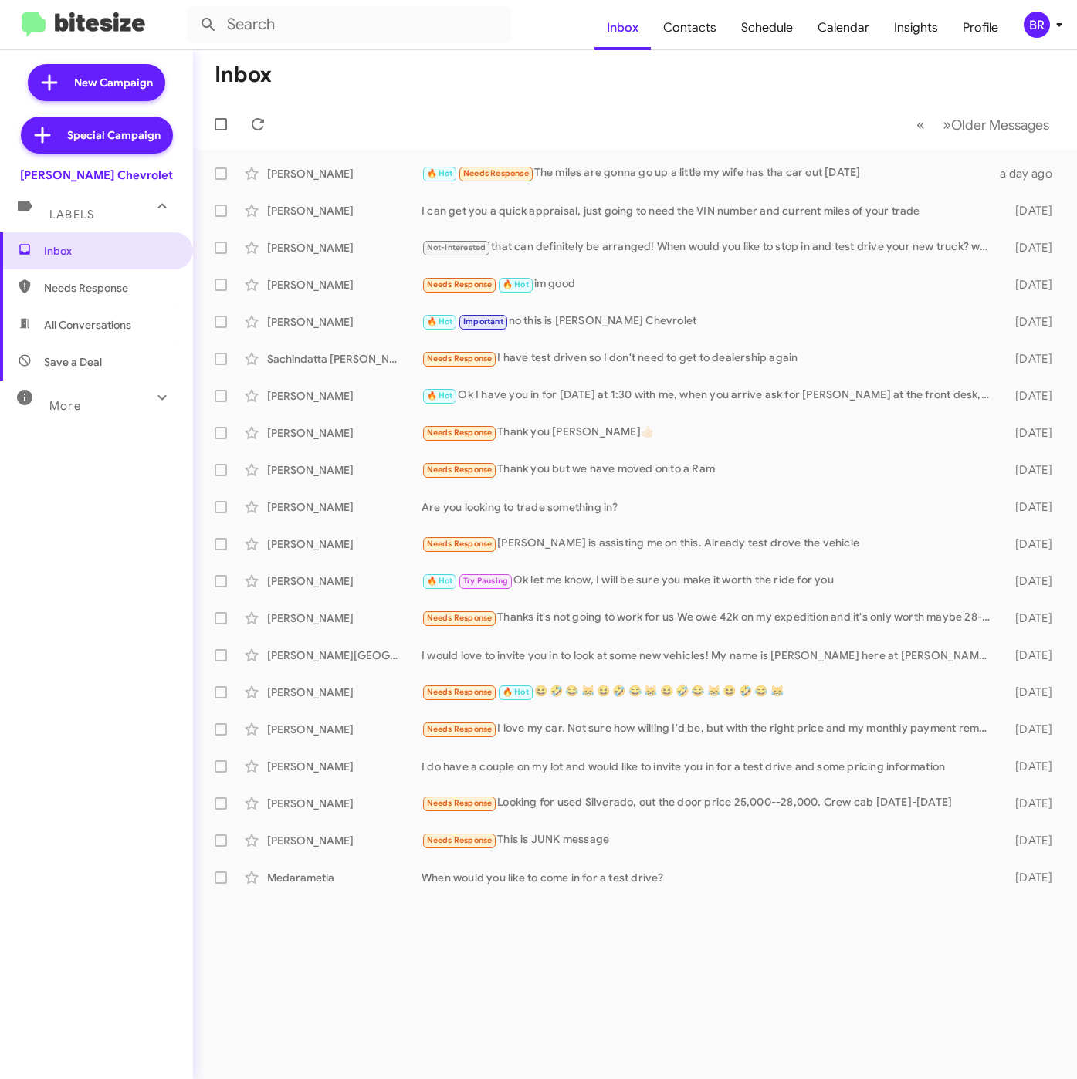
click at [1033, 25] on div "BR" at bounding box center [1036, 25] width 26 height 26
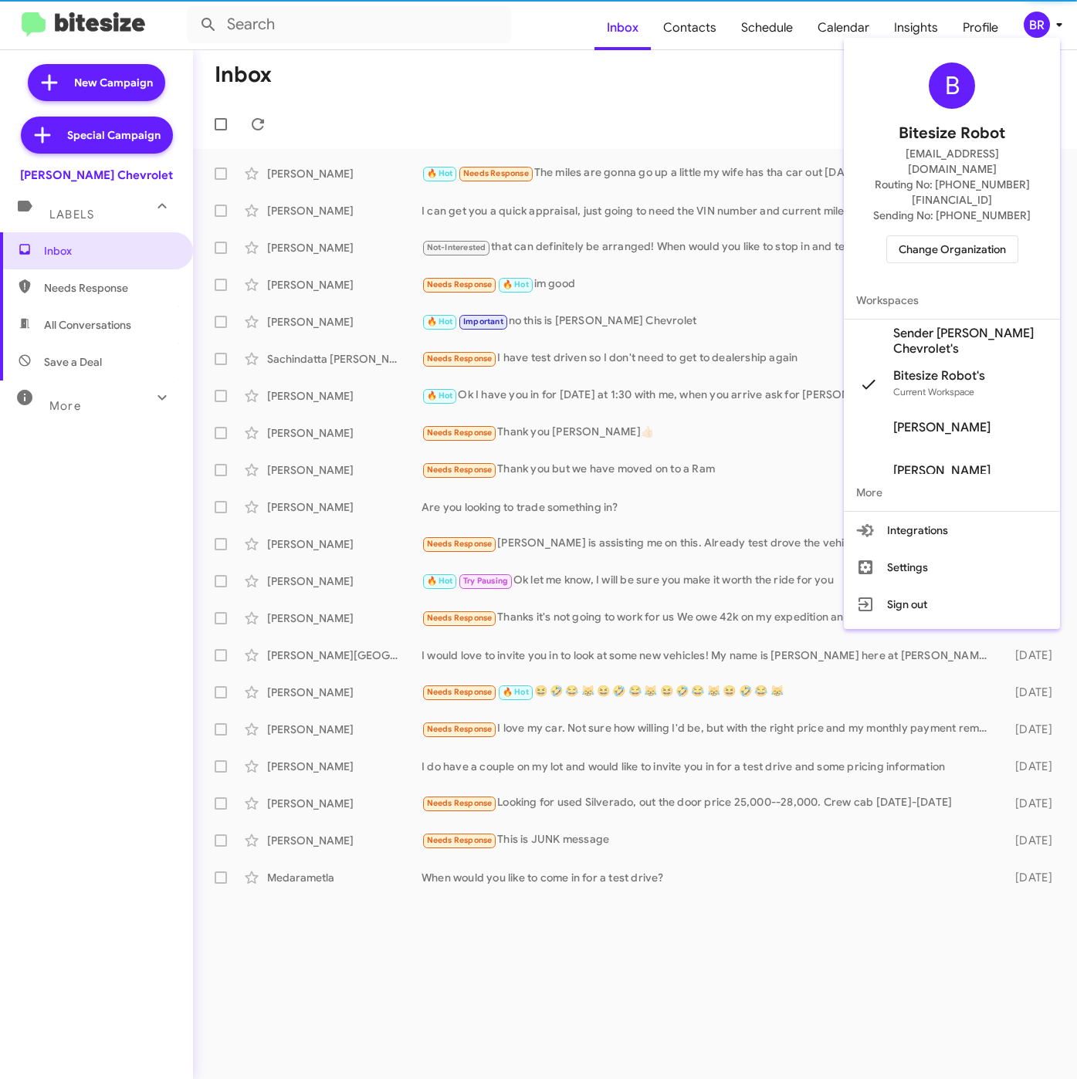
click at [913, 326] on span "Sender Nielsen Chevrolet's" at bounding box center [970, 341] width 154 height 31
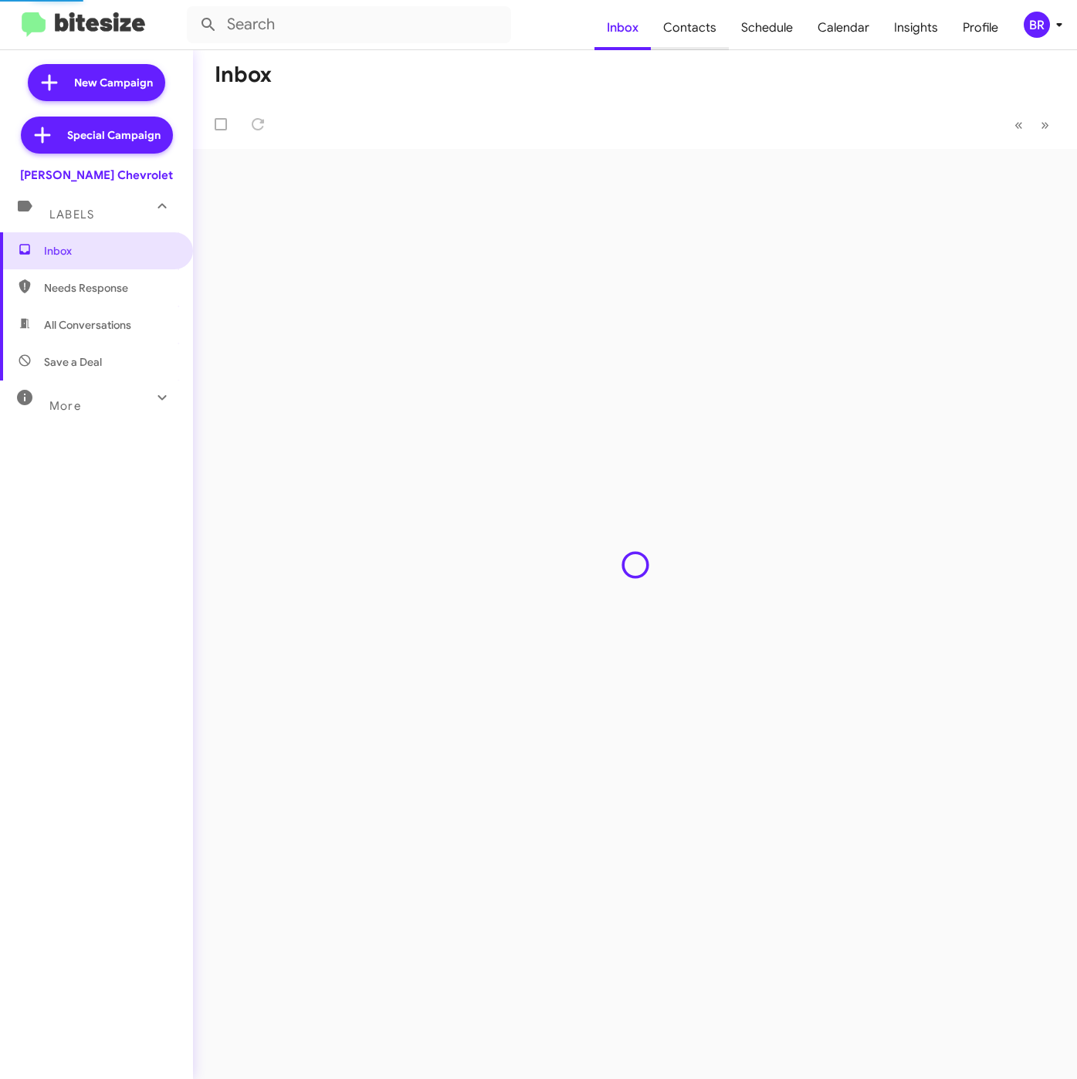
click at [688, 24] on span "Contacts" at bounding box center [690, 27] width 78 height 45
type input "in:groups"
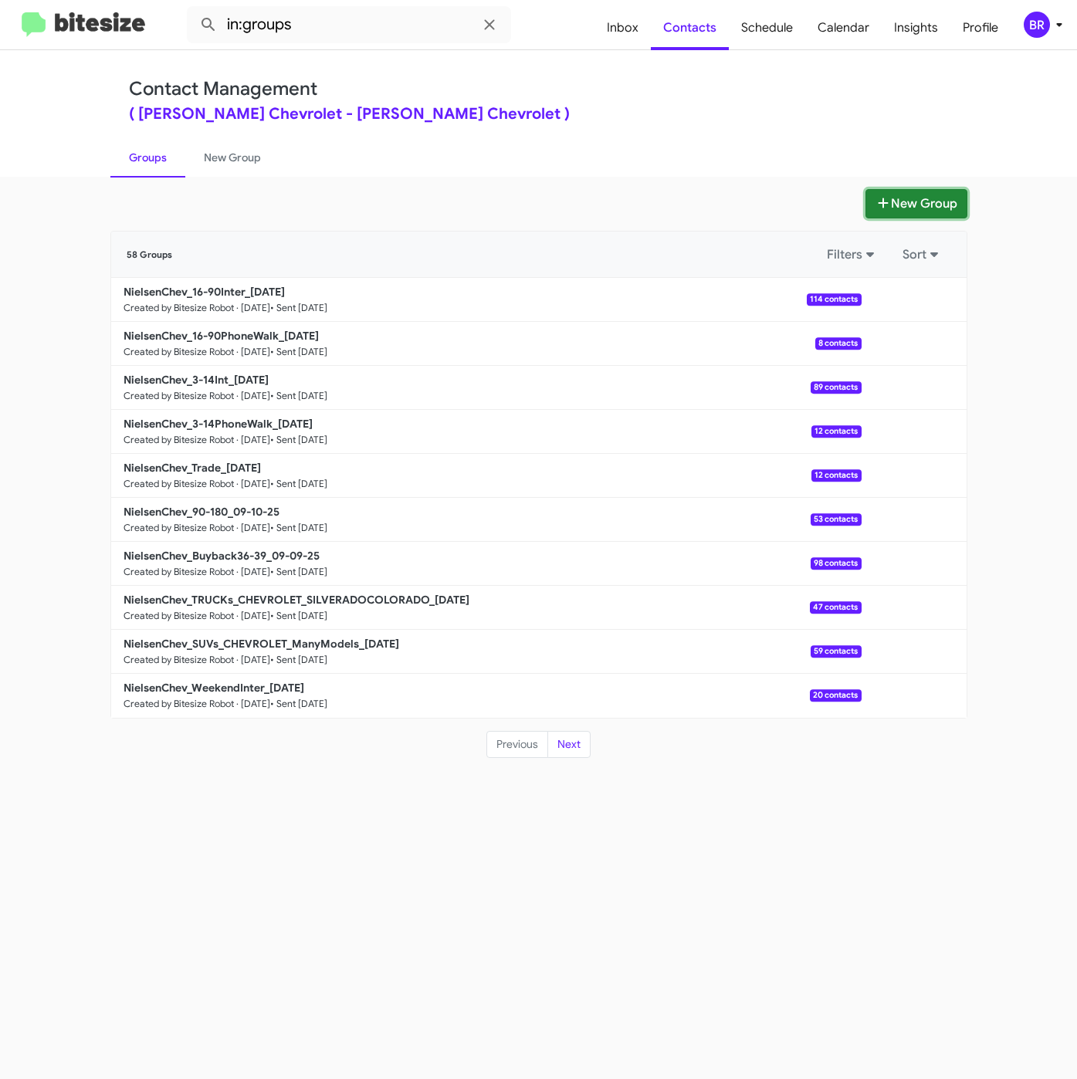
click at [877, 200] on icon at bounding box center [882, 203] width 15 height 12
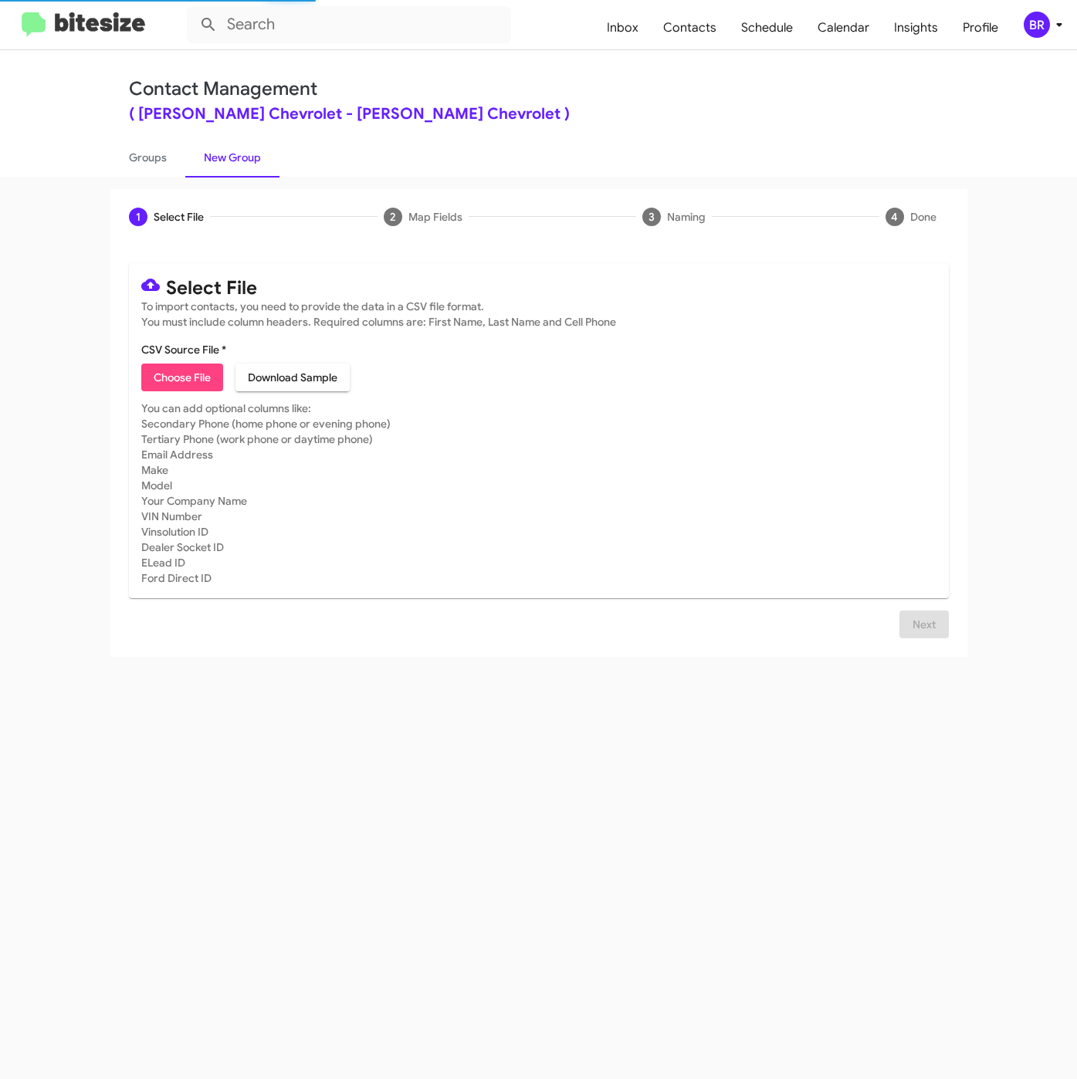
click at [195, 383] on span "Choose File" at bounding box center [182, 377] width 57 height 28
type input "NielsenChev_WeekendInter_[DATE]"
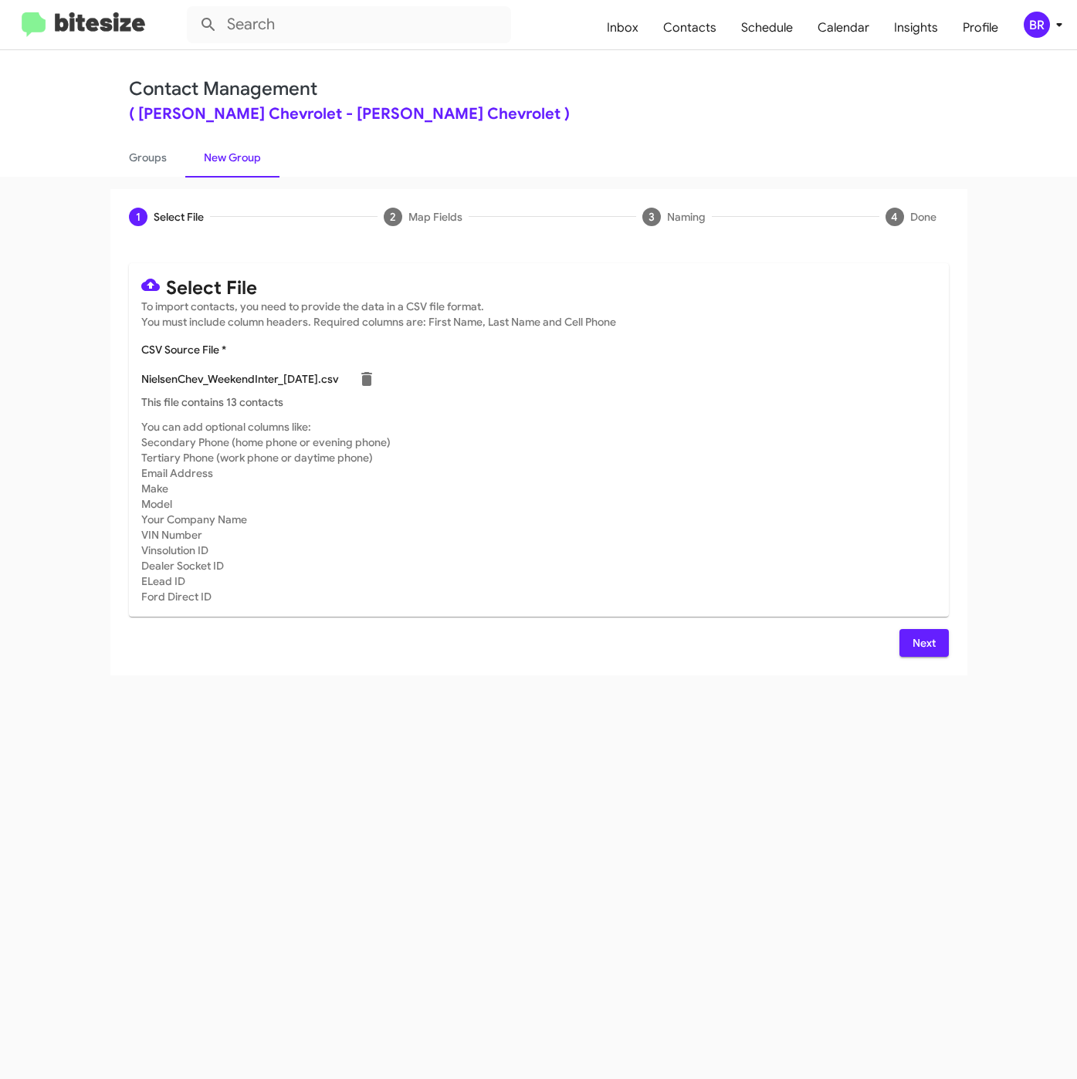
click at [917, 644] on span "Next" at bounding box center [923, 643] width 25 height 28
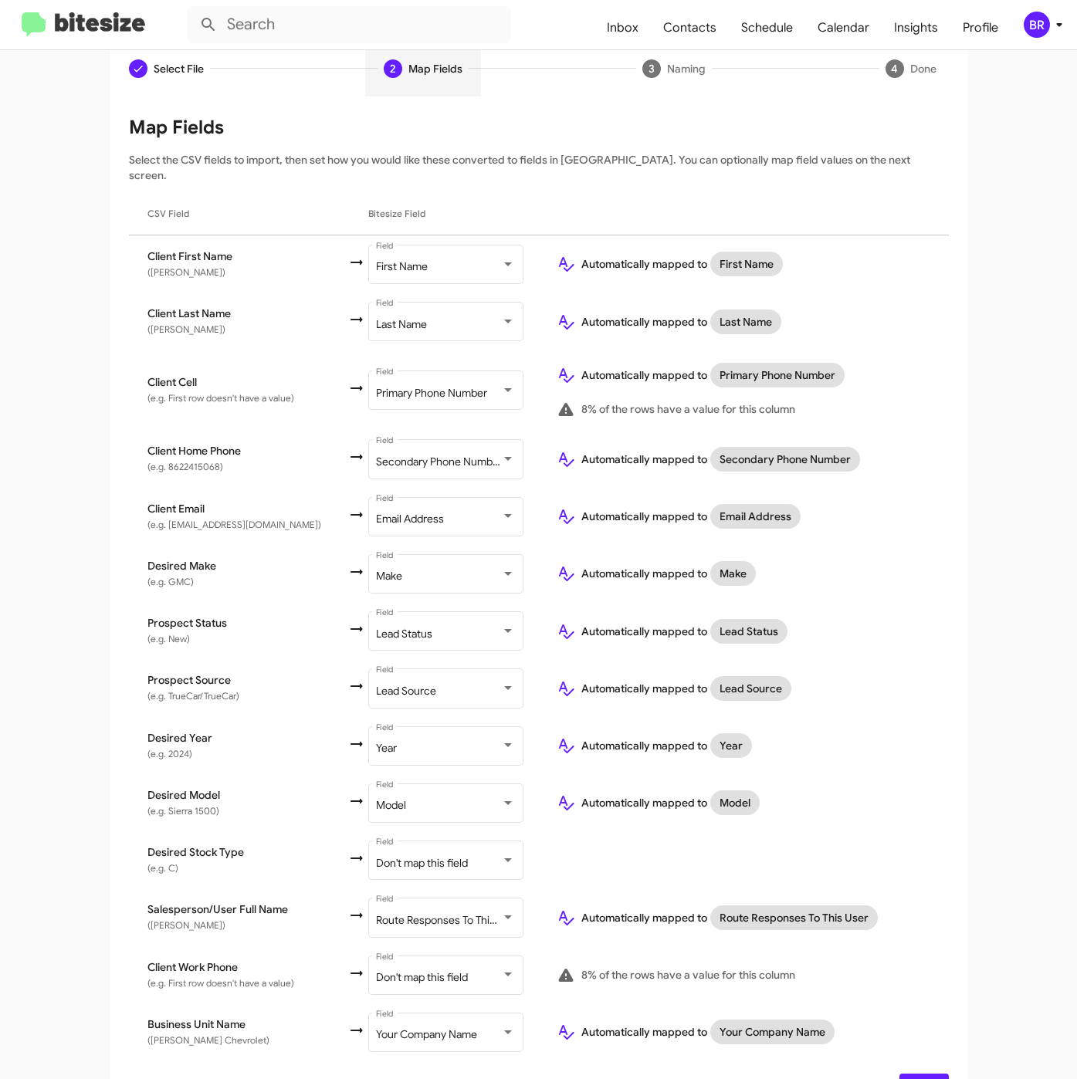
scroll to position [167, 0]
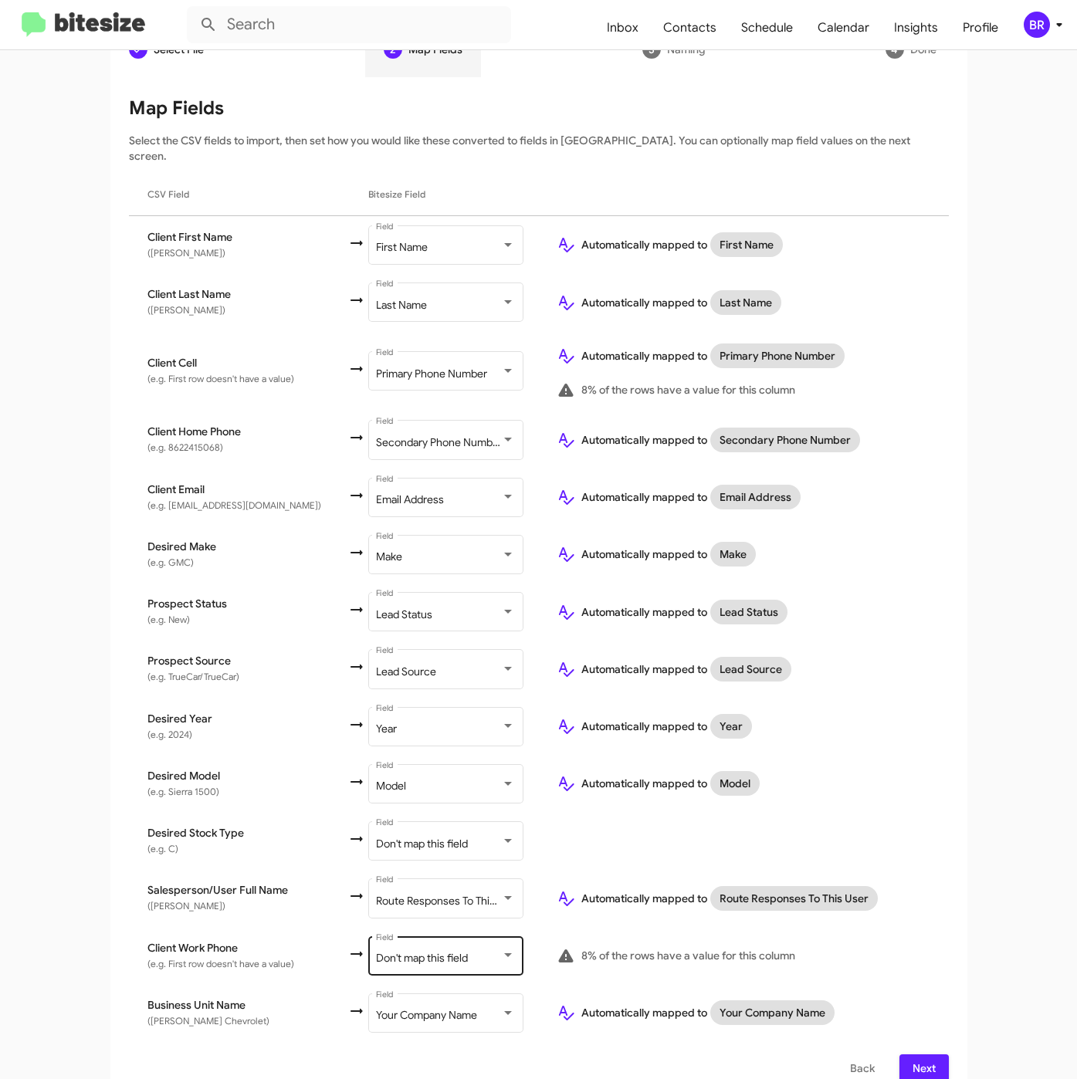
click at [440, 933] on div "Don't map this field Field" at bounding box center [445, 954] width 139 height 42
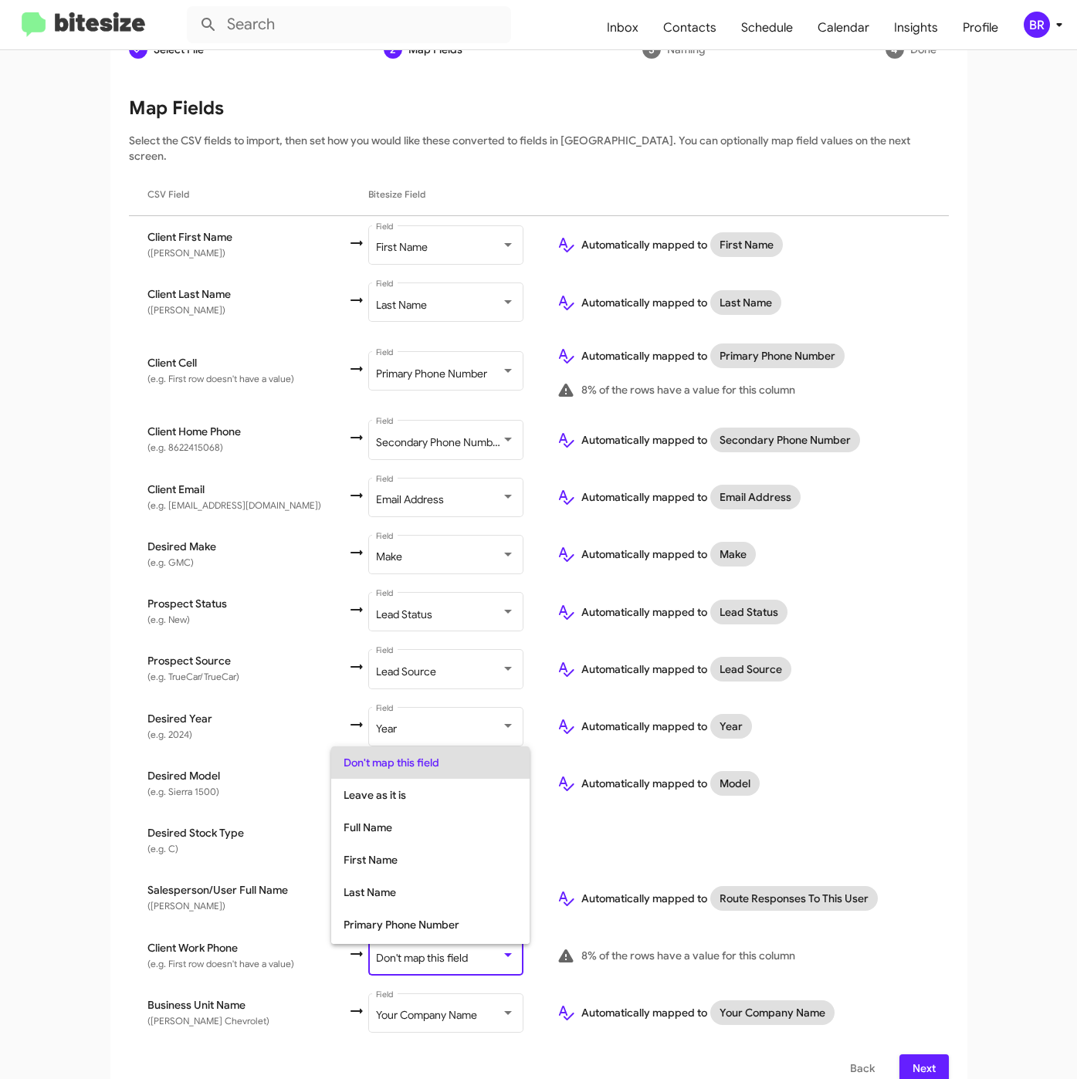
scroll to position [61, 0]
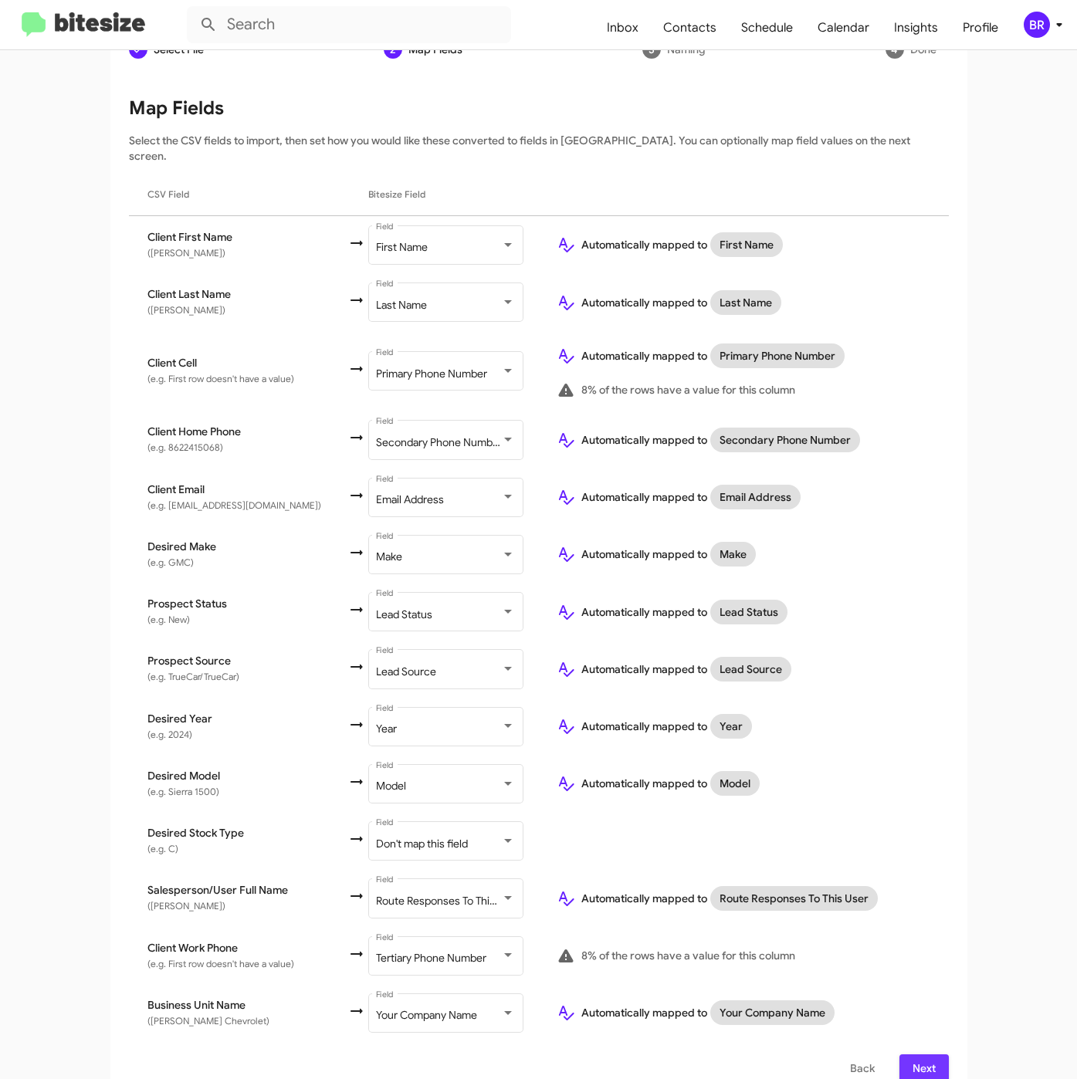
drag, startPoint x: 921, startPoint y: 1040, endPoint x: 936, endPoint y: 1063, distance: 26.8
click at [921, 1054] on span "Next" at bounding box center [923, 1068] width 25 height 28
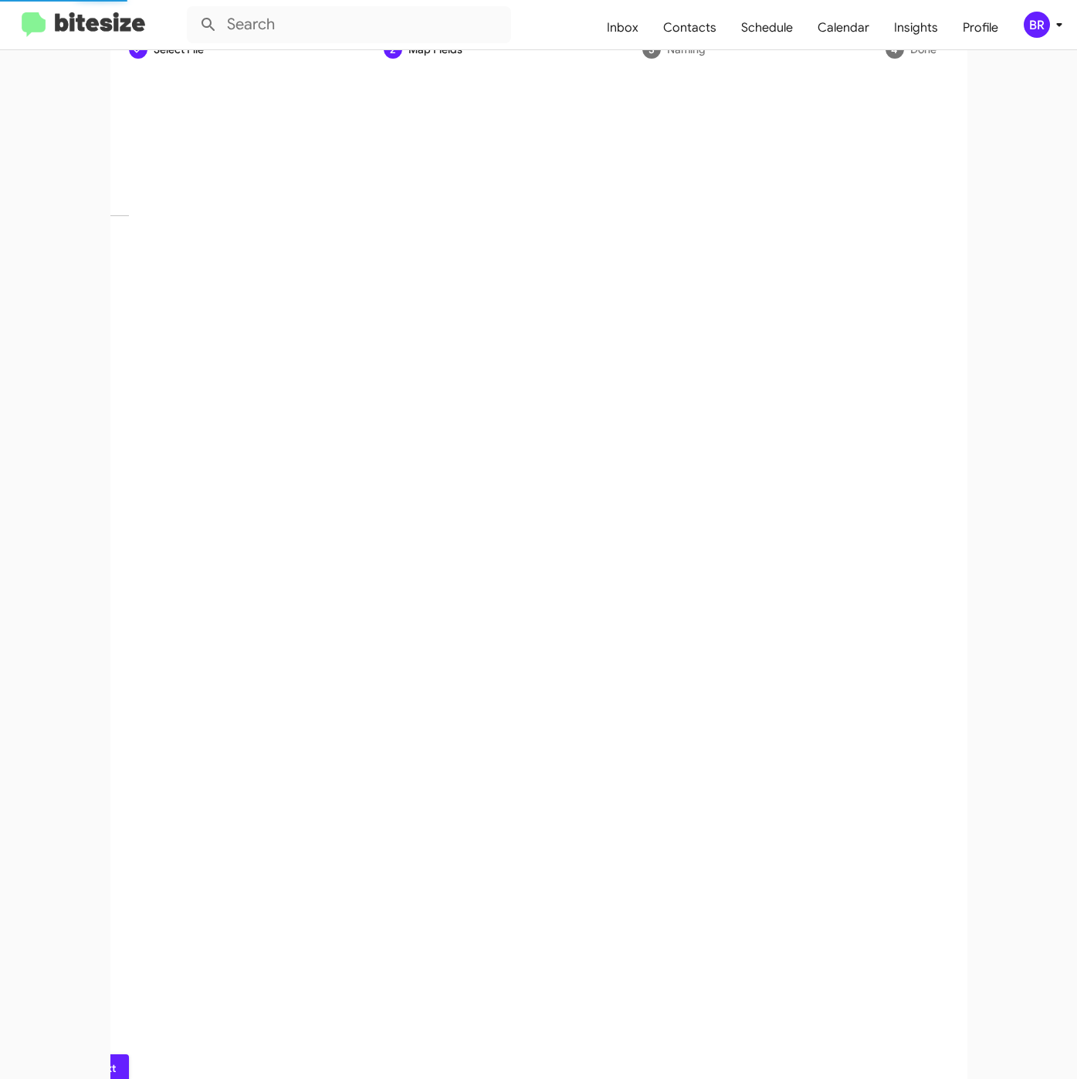
scroll to position [0, 0]
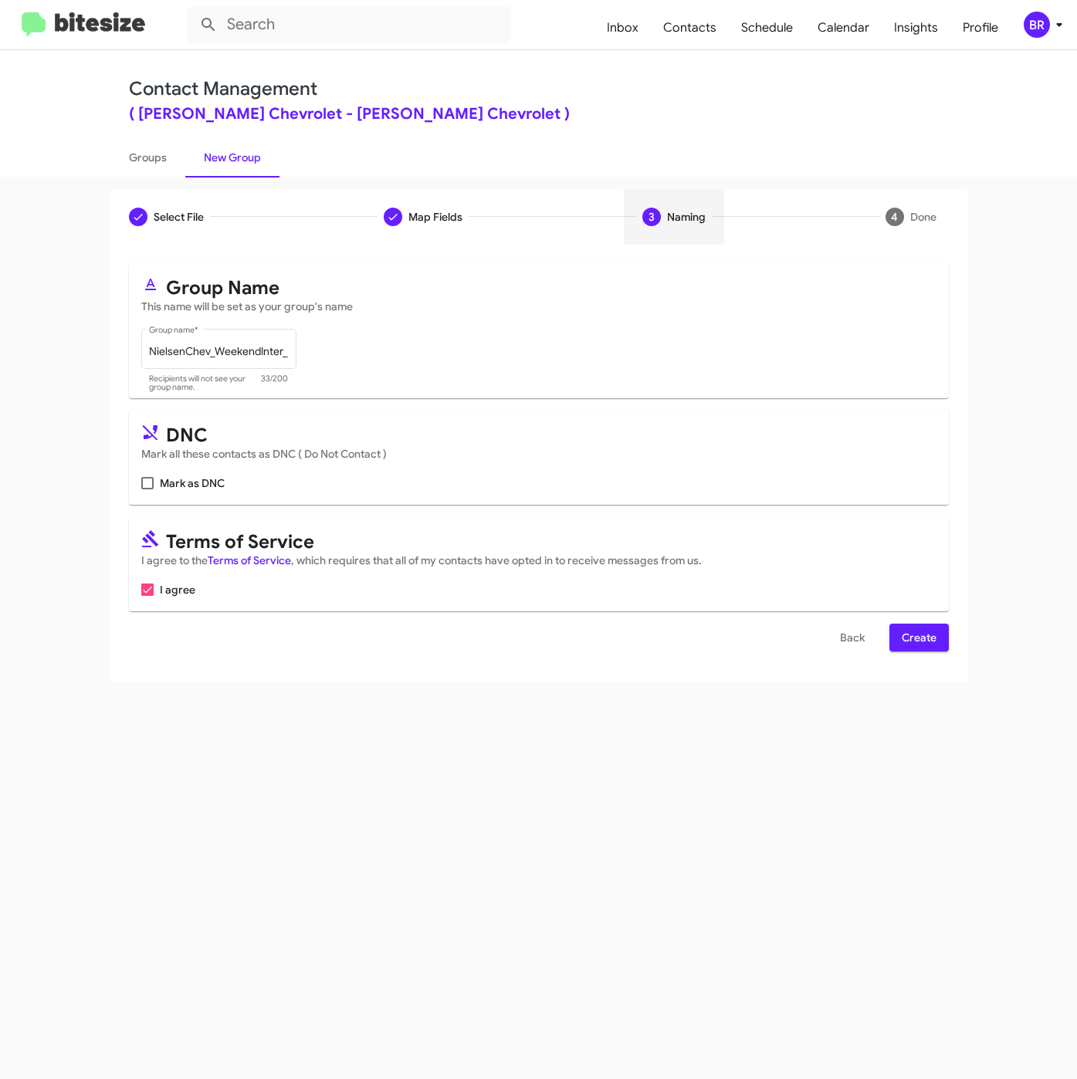
click at [933, 642] on span "Create" at bounding box center [918, 638] width 35 height 28
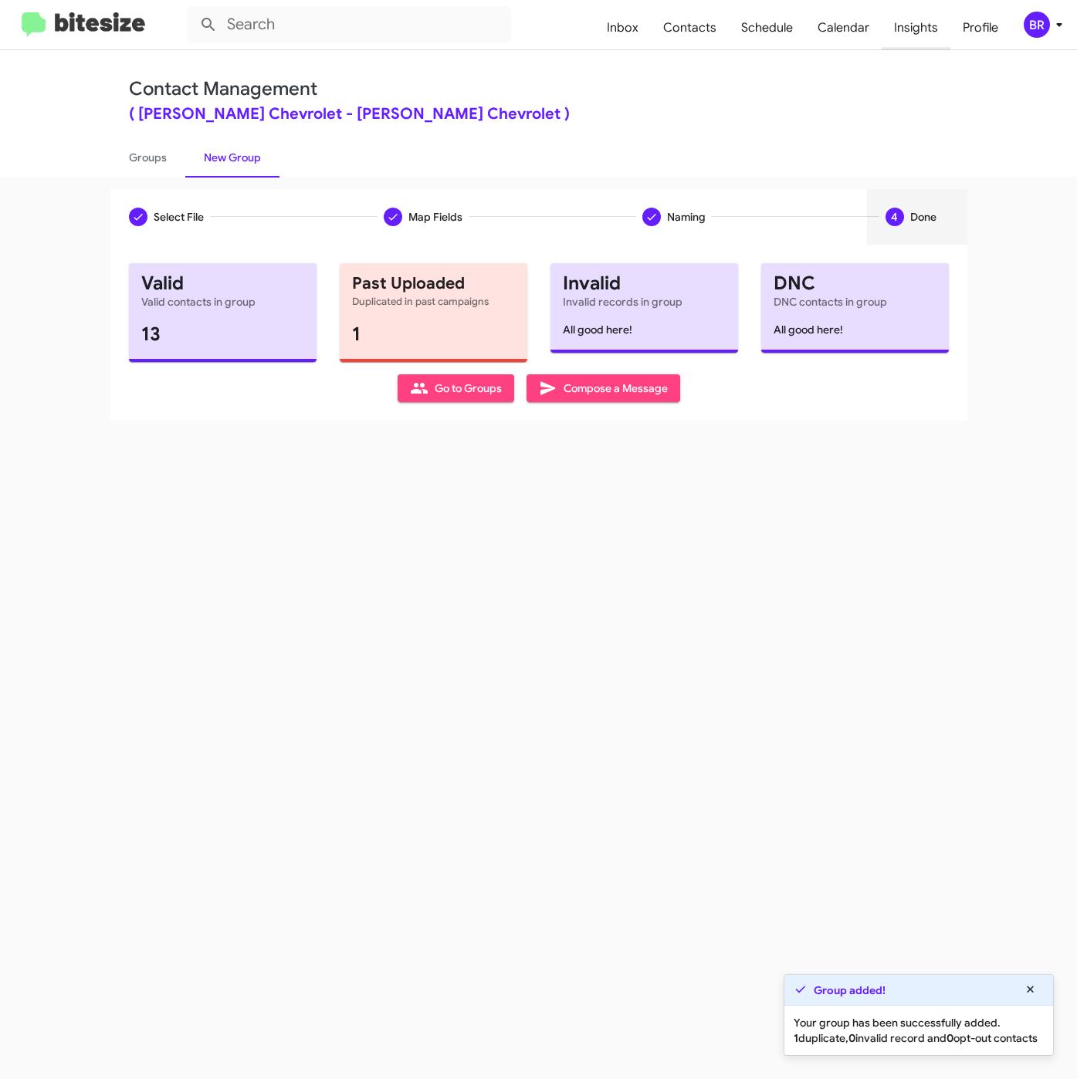
click at [901, 24] on span "Insights" at bounding box center [915, 27] width 69 height 45
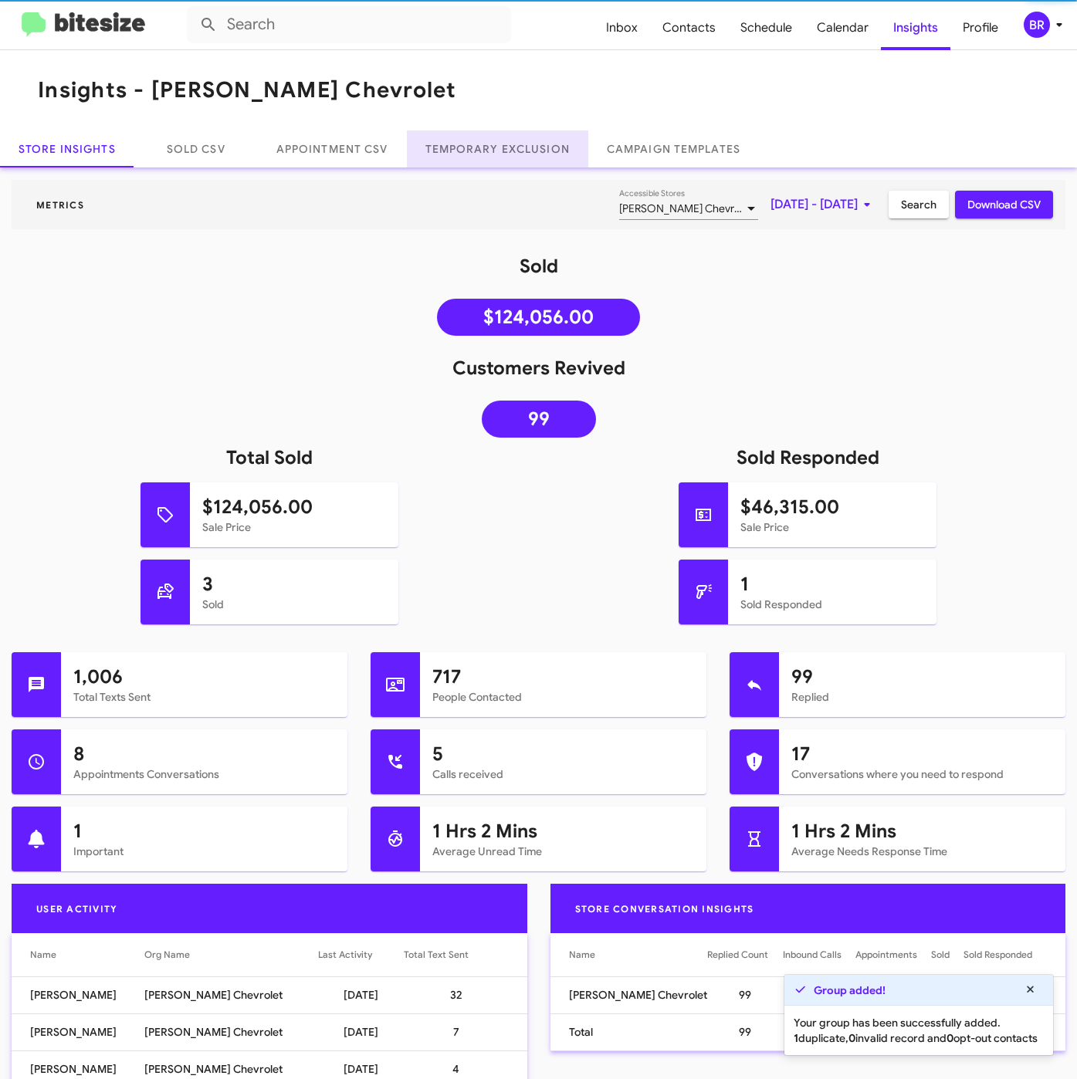
click at [494, 144] on link "Temporary Exclusion" at bounding box center [497, 148] width 181 height 37
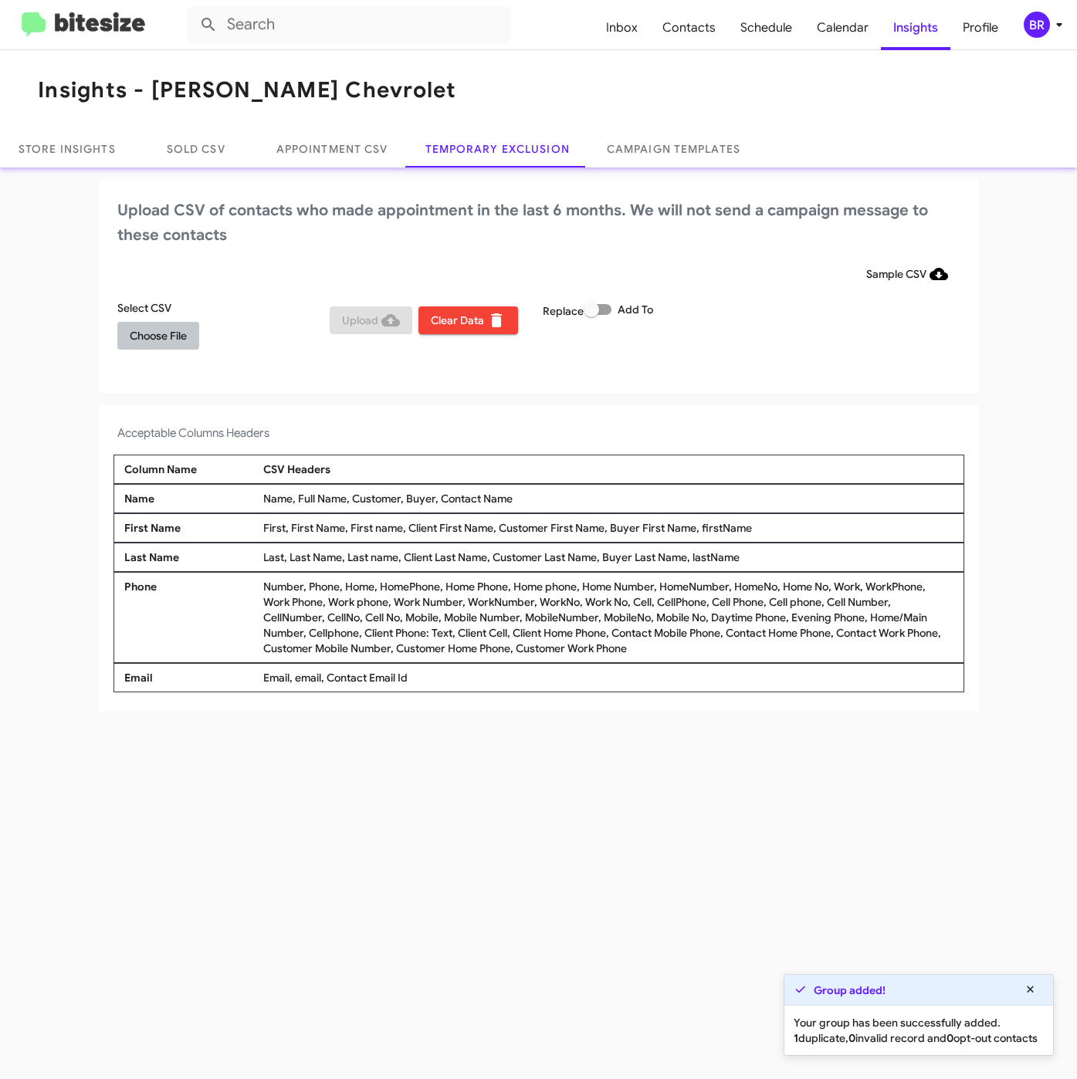
click at [167, 324] on span "Choose File" at bounding box center [158, 336] width 57 height 28
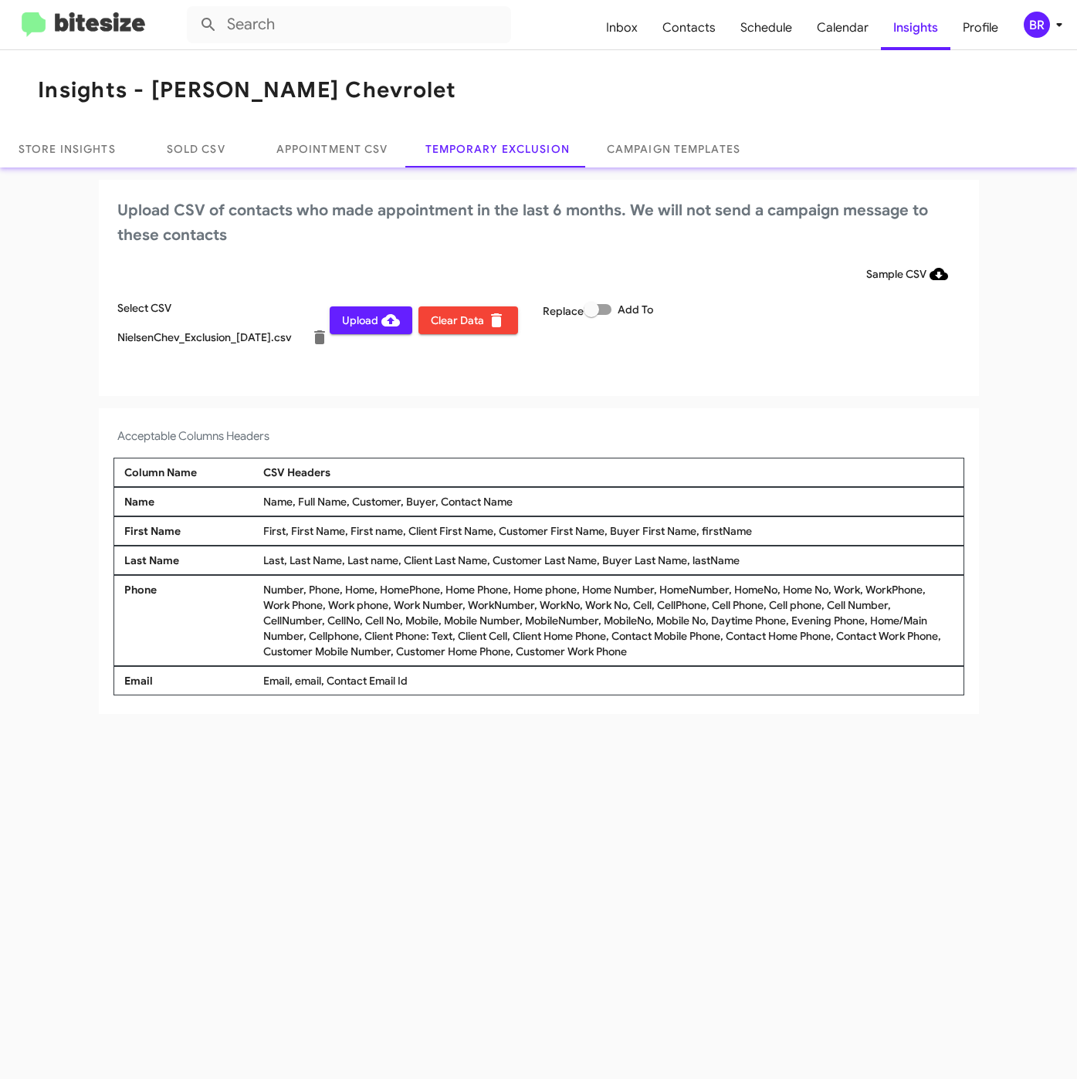
click at [1044, 28] on div "BR" at bounding box center [1036, 25] width 26 height 26
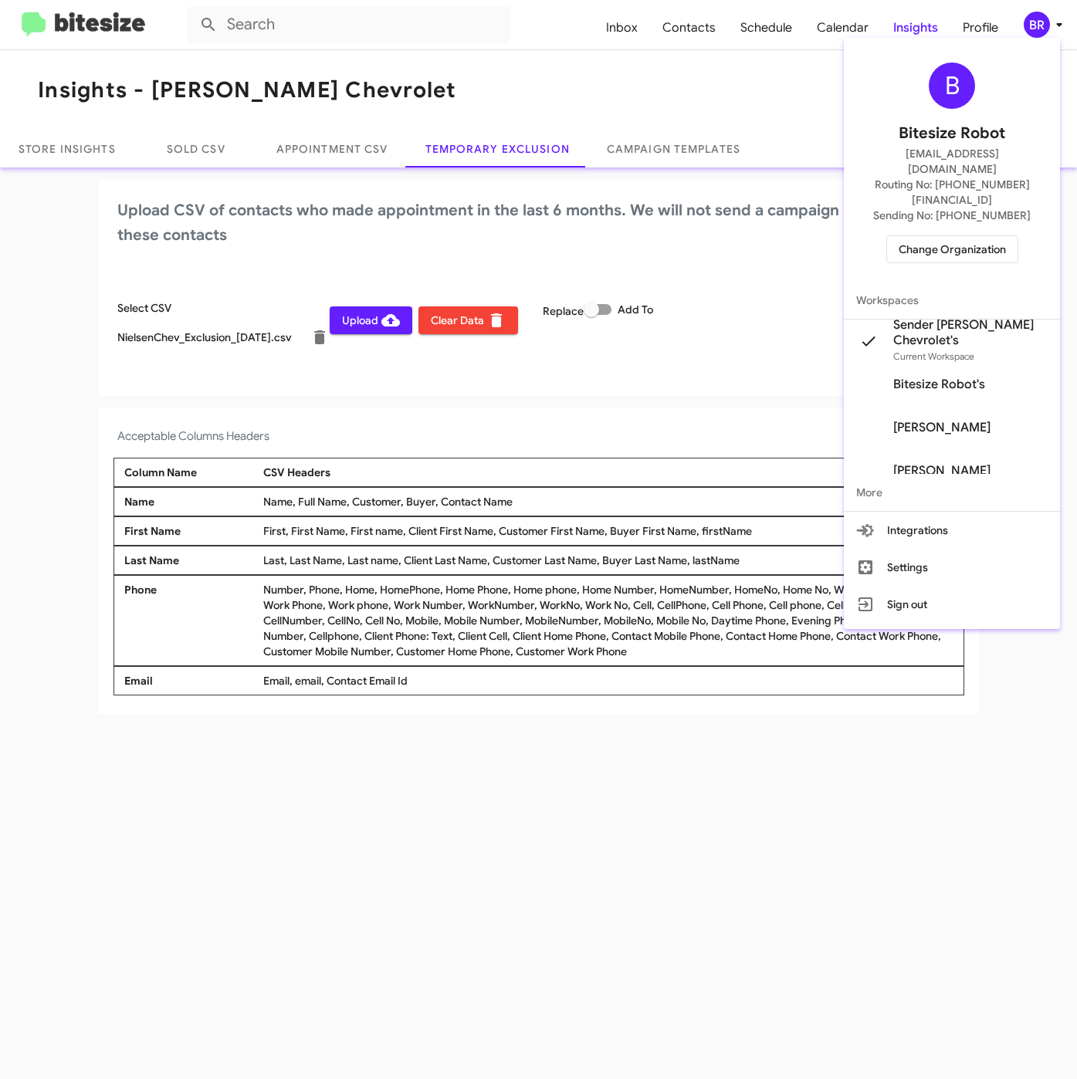
click at [671, 756] on div at bounding box center [538, 539] width 1077 height 1079
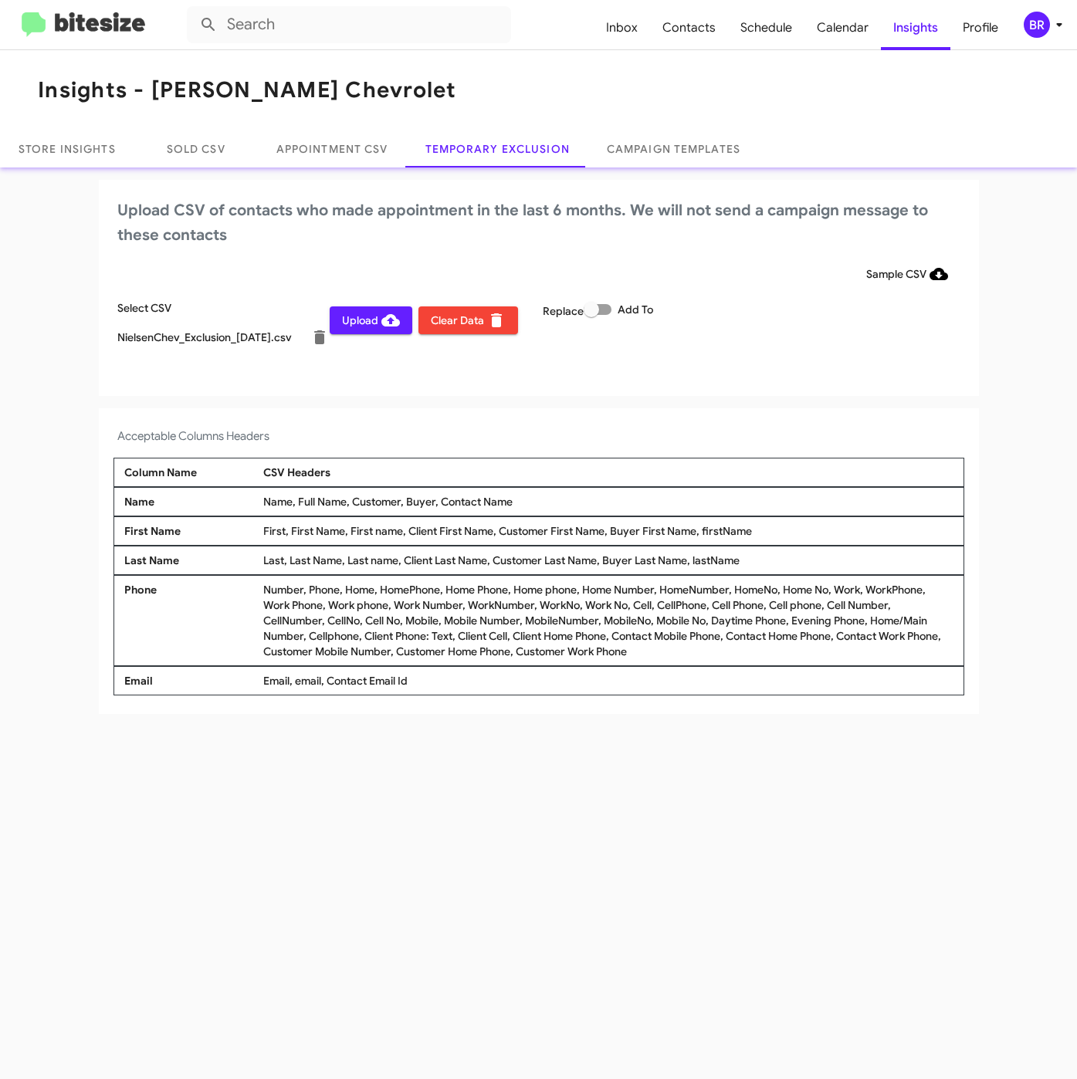
click at [361, 311] on span "Upload" at bounding box center [371, 320] width 58 height 28
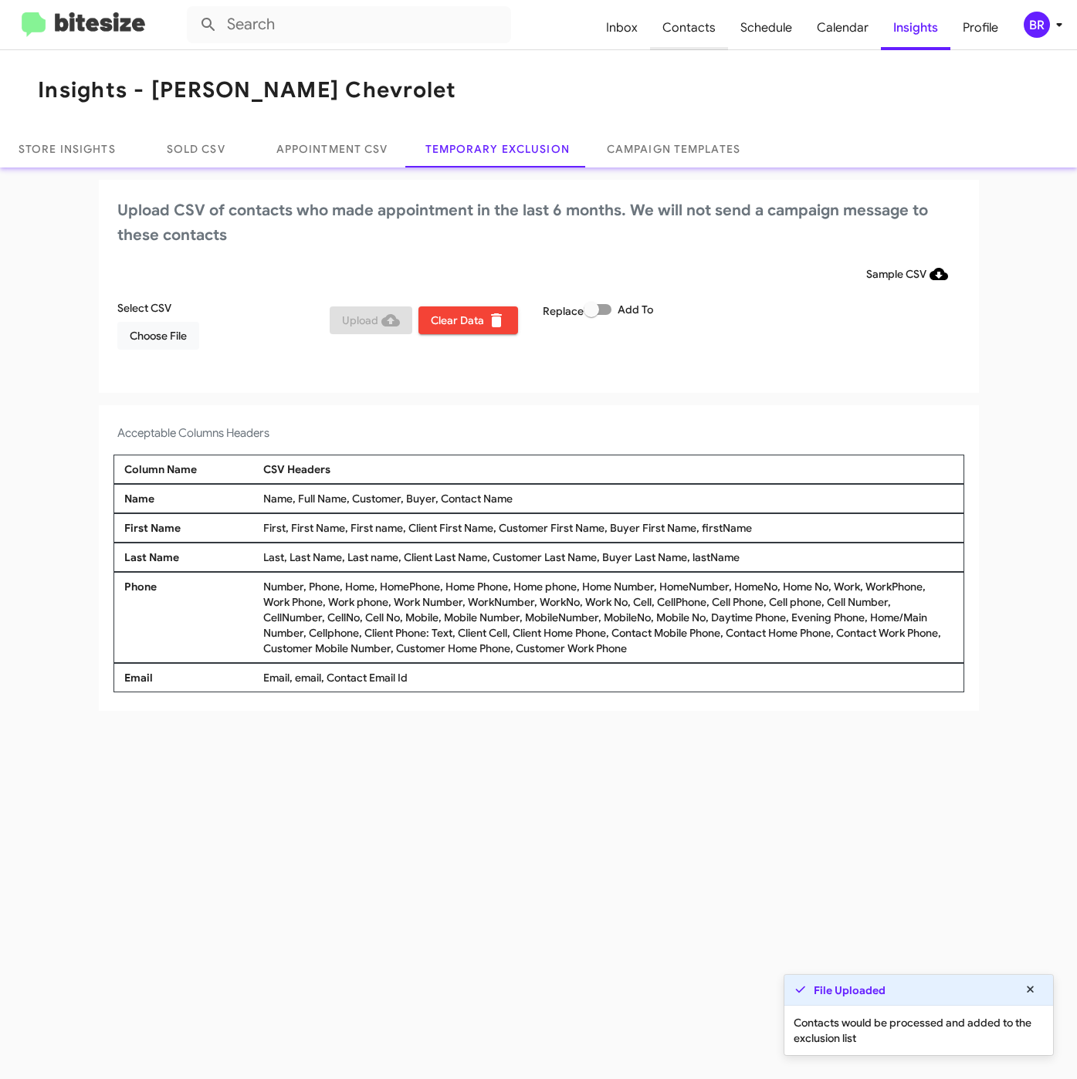
click at [702, 23] on span "Contacts" at bounding box center [689, 27] width 78 height 45
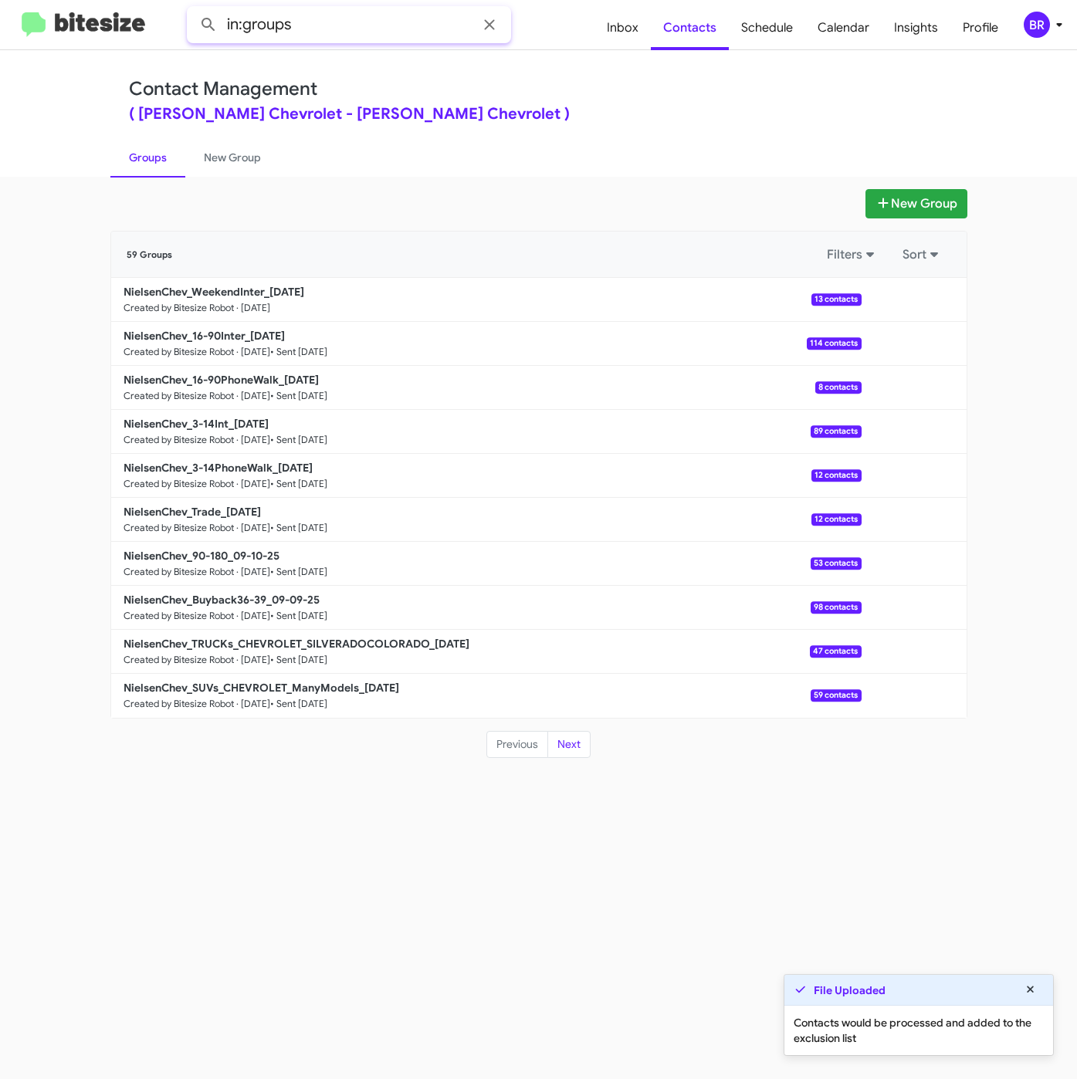
click at [385, 19] on input "in:groups" at bounding box center [349, 24] width 324 height 37
type input "in:groups weeke"
click at [193, 9] on button at bounding box center [208, 24] width 31 height 31
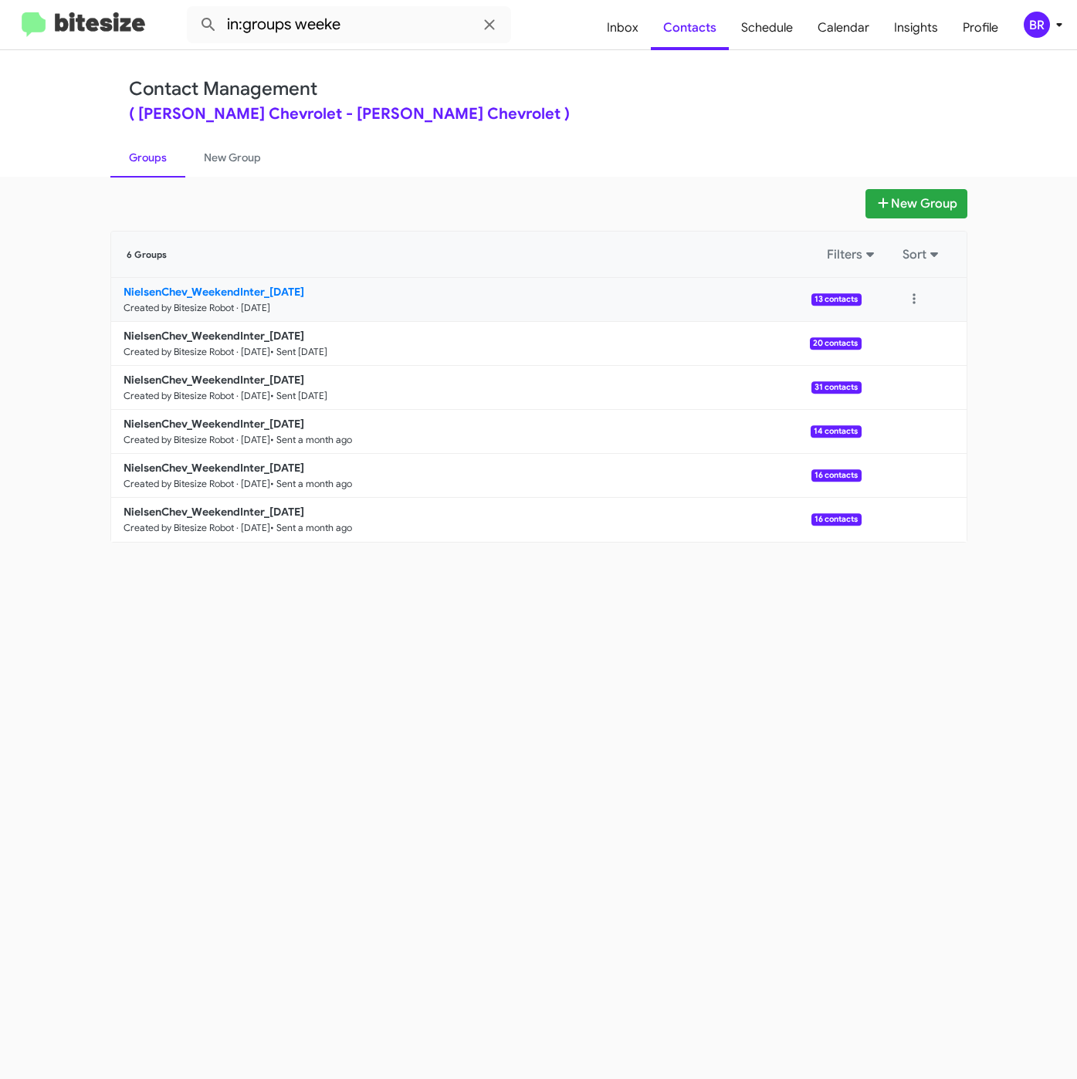
click at [237, 289] on b "NielsenChev_WeekendInter_09-15-25" at bounding box center [213, 292] width 181 height 14
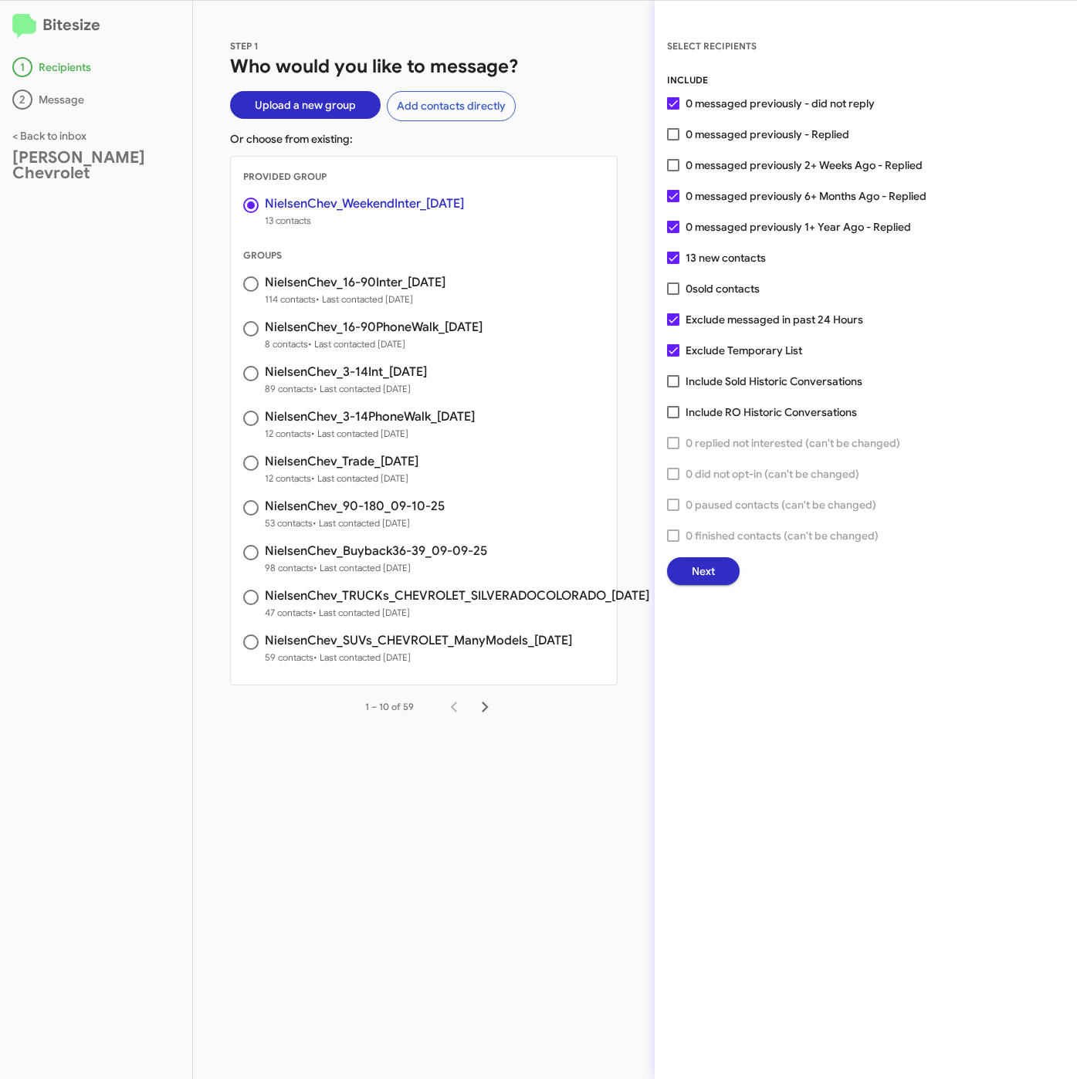
click at [597, 35] on div "STEP 1 Who would you like to message? Upload a new group Add contacts directly …" at bounding box center [423, 540] width 461 height 1078
click at [795, 161] on span "0 messaged previously 2+ Weeks Ago - Replied" at bounding box center [803, 165] width 237 height 19
click at [673, 171] on input "0 messaged previously 2+ Weeks Ago - Replied" at bounding box center [672, 171] width 1 height 1
checkbox input "true"
click at [714, 572] on span "Next" at bounding box center [702, 571] width 23 height 28
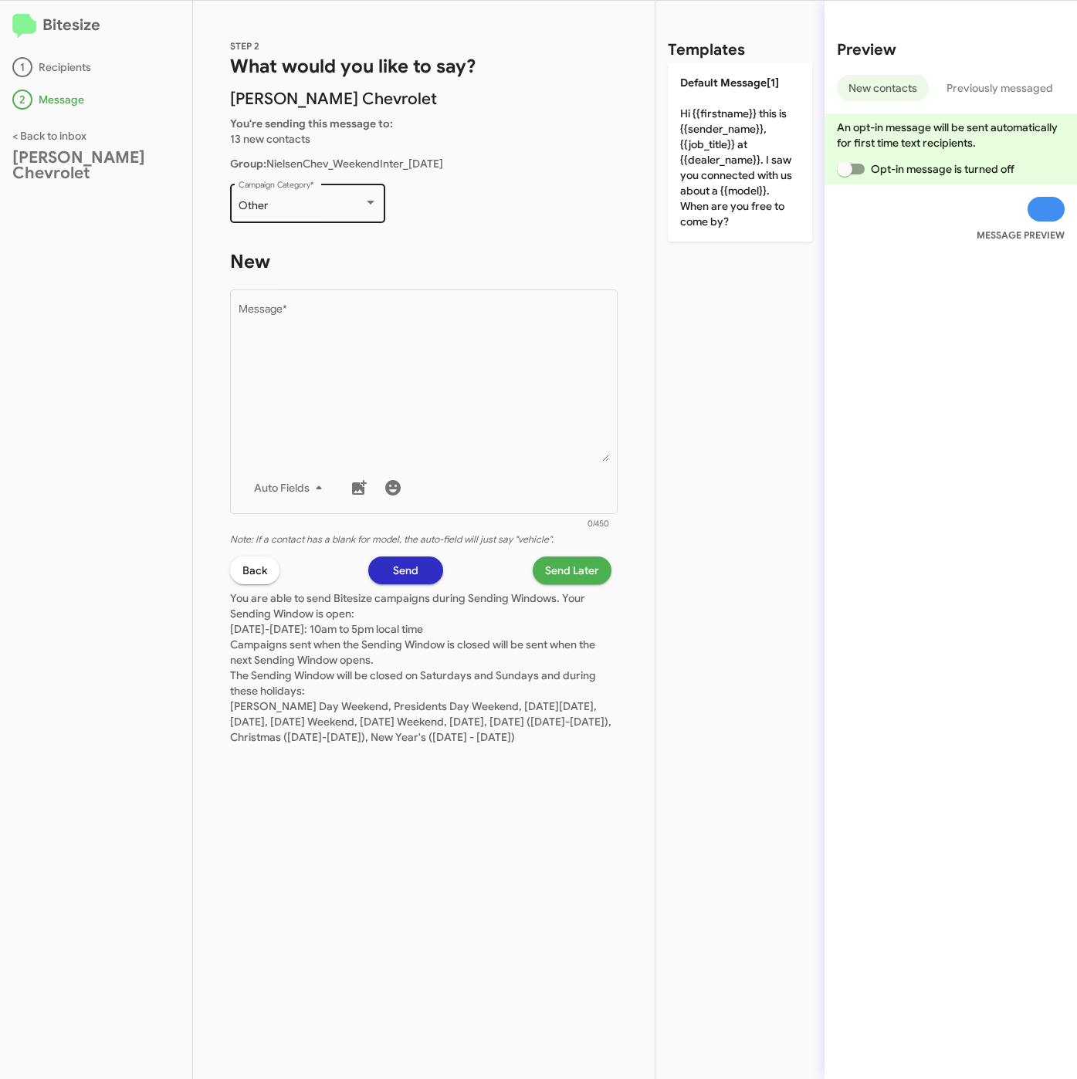
click at [343, 207] on div "Other" at bounding box center [300, 206] width 125 height 12
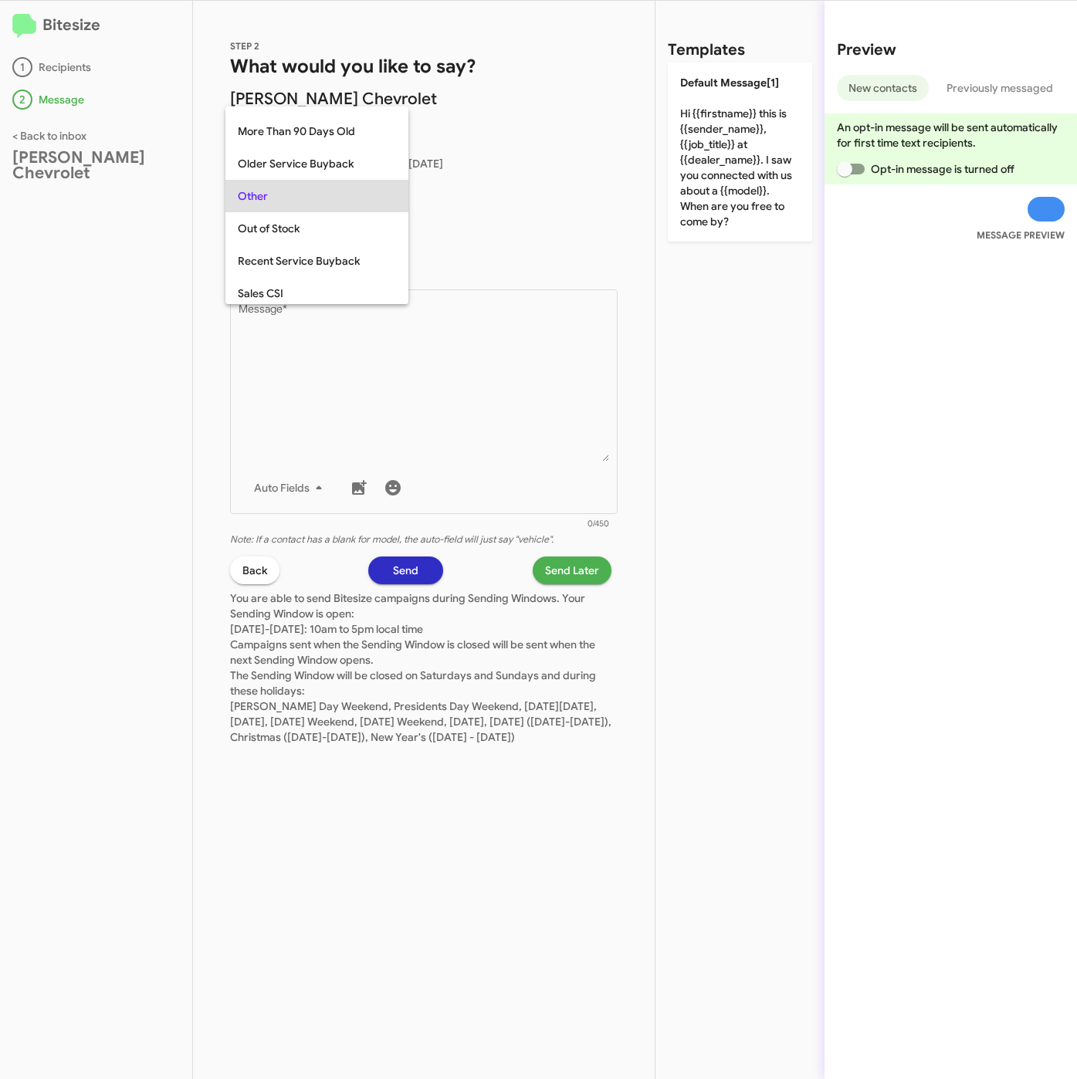
scroll to position [644, 0]
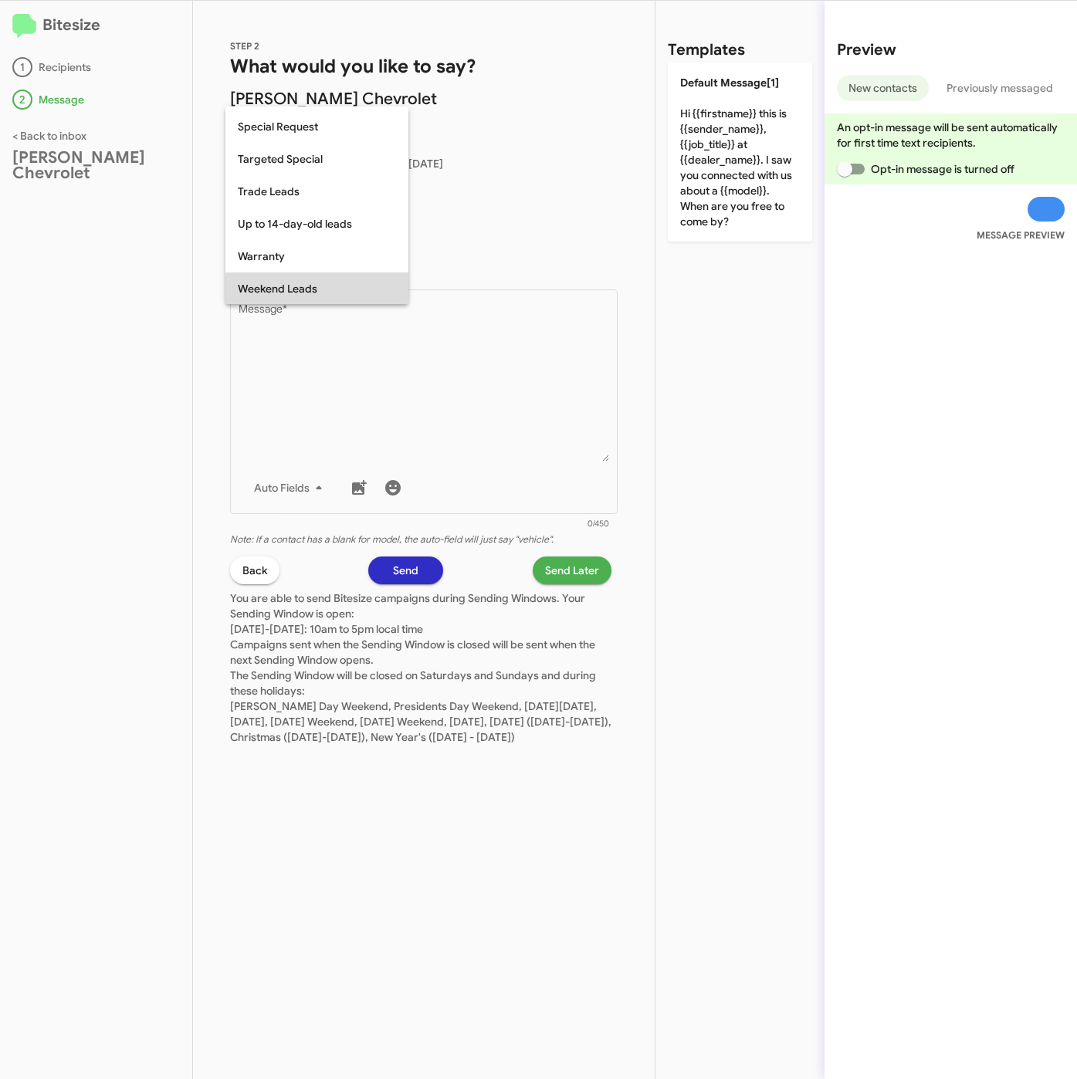
click at [324, 296] on span "Weekend Leads" at bounding box center [317, 288] width 158 height 32
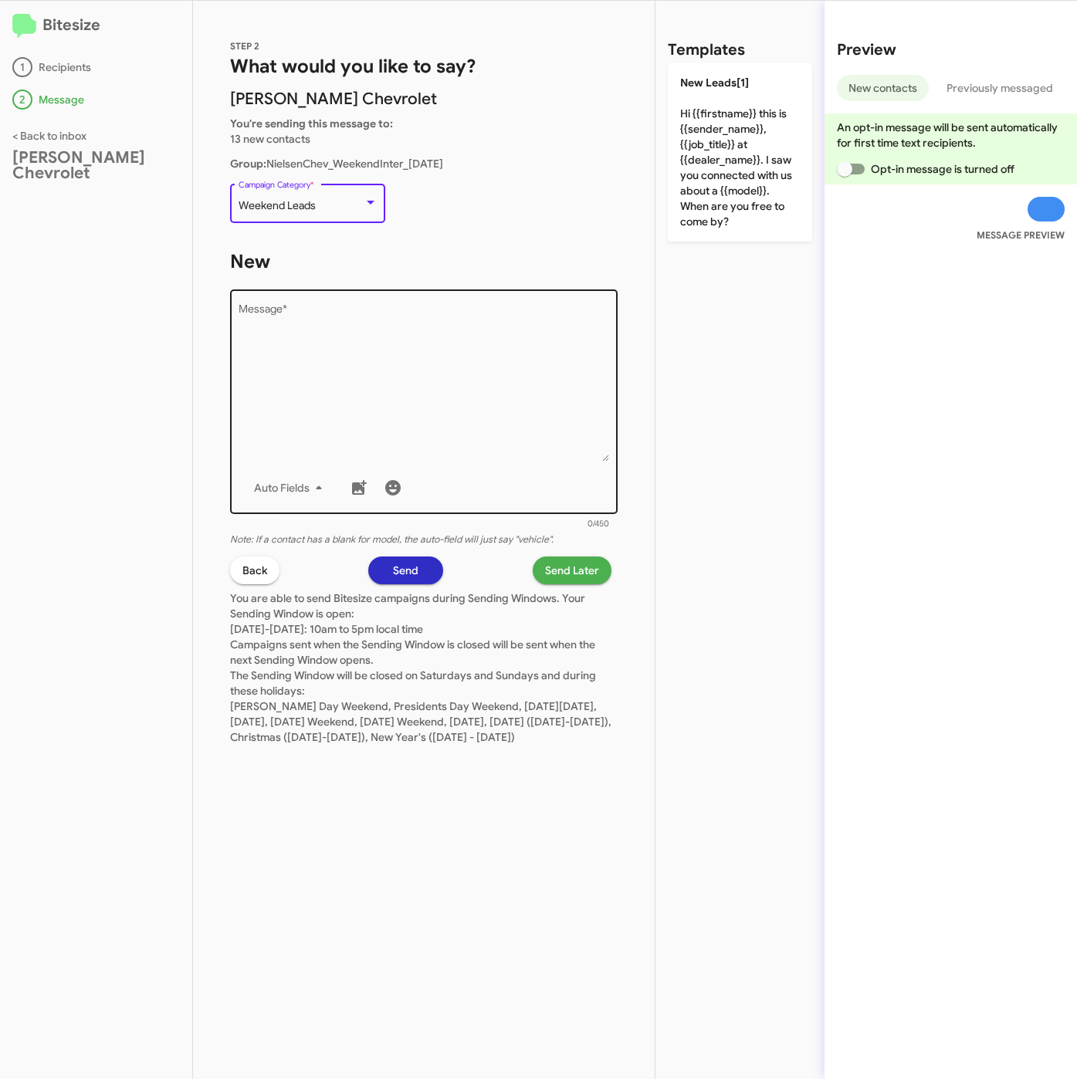
click at [338, 323] on textarea "Message *" at bounding box center [423, 382] width 371 height 157
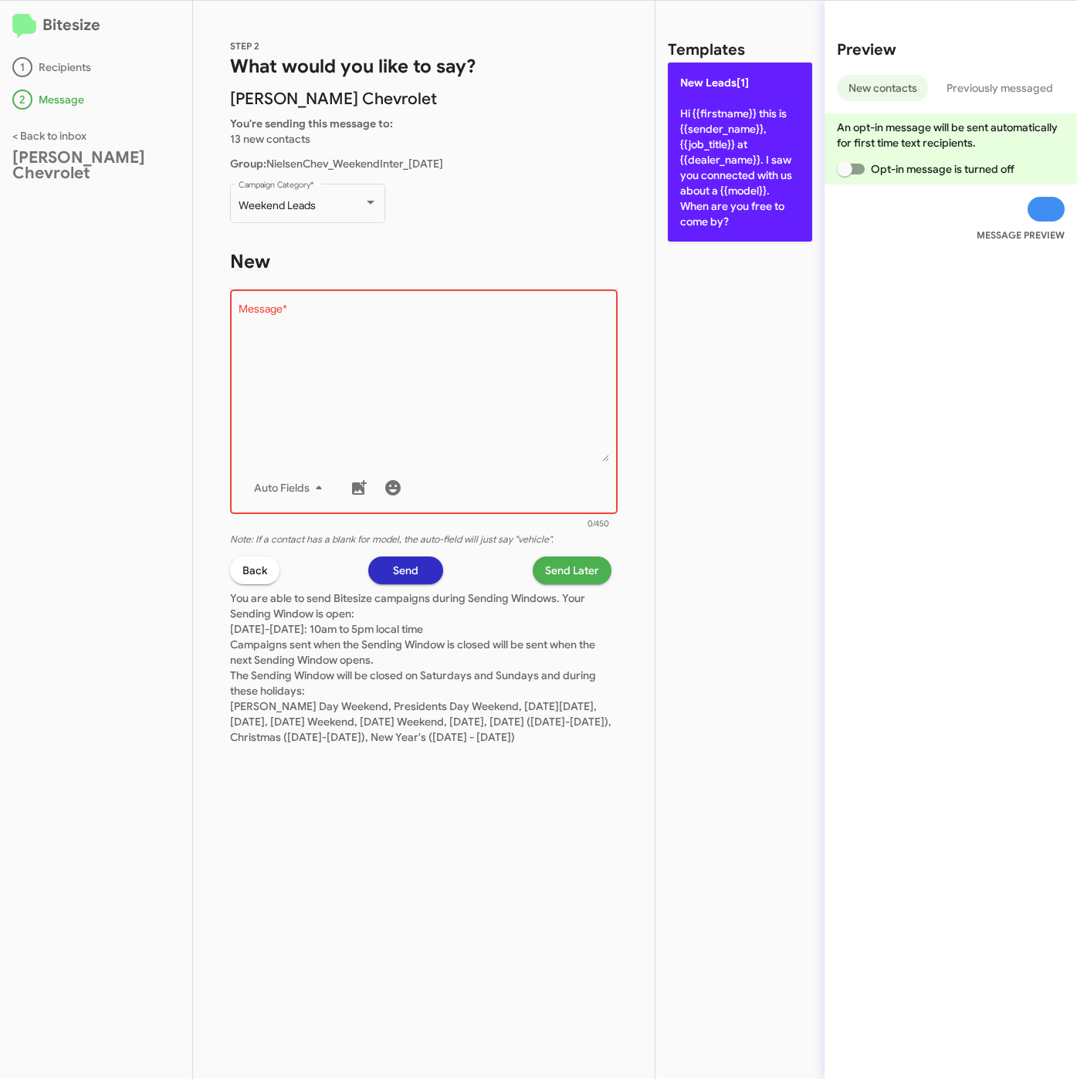
click at [686, 198] on p "New Leads[1] Hi {{firstname}} this is {{sender_name}}, {{job_title}} at {{deale…" at bounding box center [740, 152] width 144 height 179
type textarea "Hi {{firstname}} this is {{sender_name}}, {{job_title}} at {{dealer_name}}. I s…"
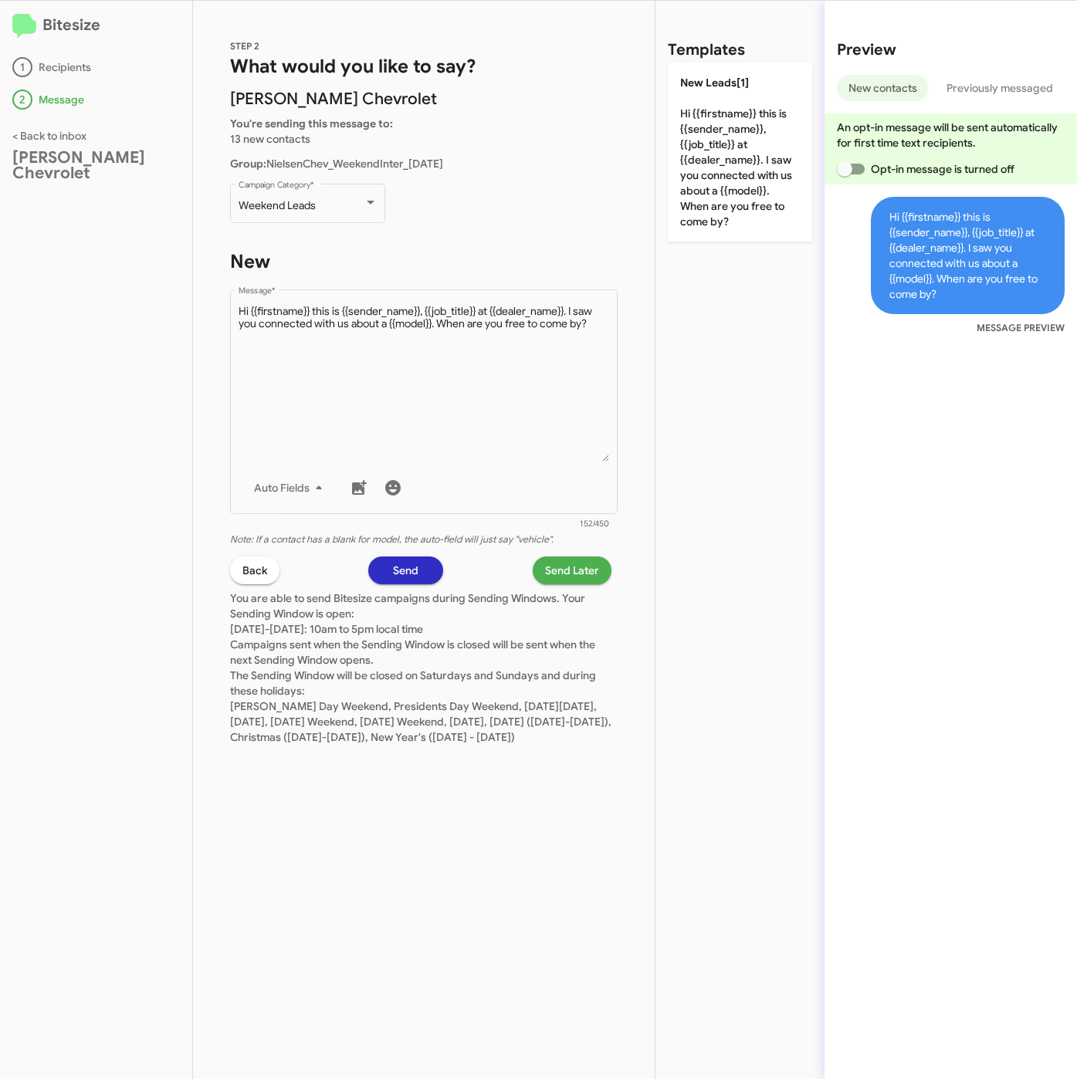
click at [575, 563] on span "Send Later" at bounding box center [572, 570] width 54 height 28
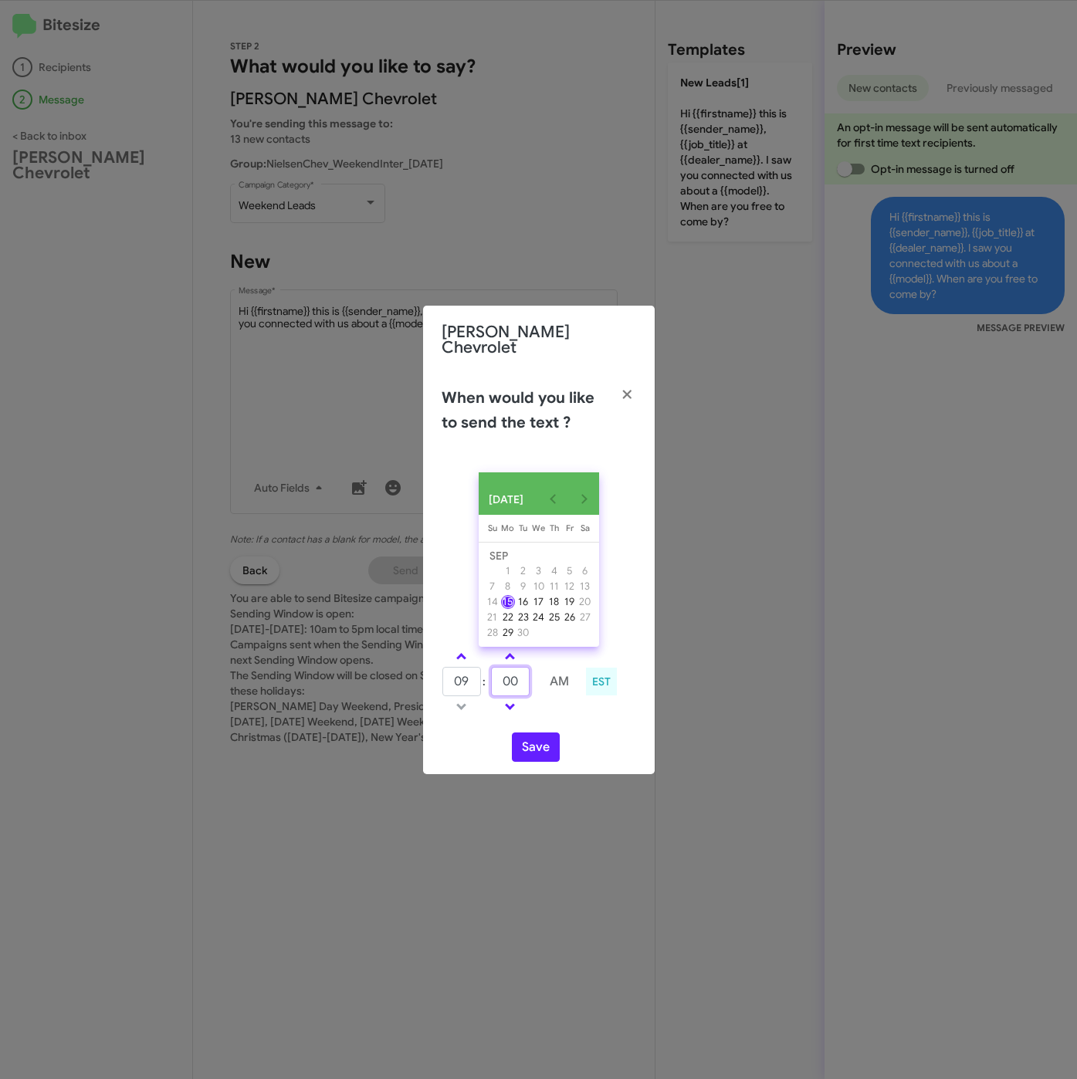
drag, startPoint x: 499, startPoint y: 686, endPoint x: 486, endPoint y: 681, distance: 13.2
click at [486, 684] on tr "09 : 00 AM" at bounding box center [510, 681] width 138 height 31
type input "51"
click at [536, 736] on button "Save" at bounding box center [536, 746] width 48 height 29
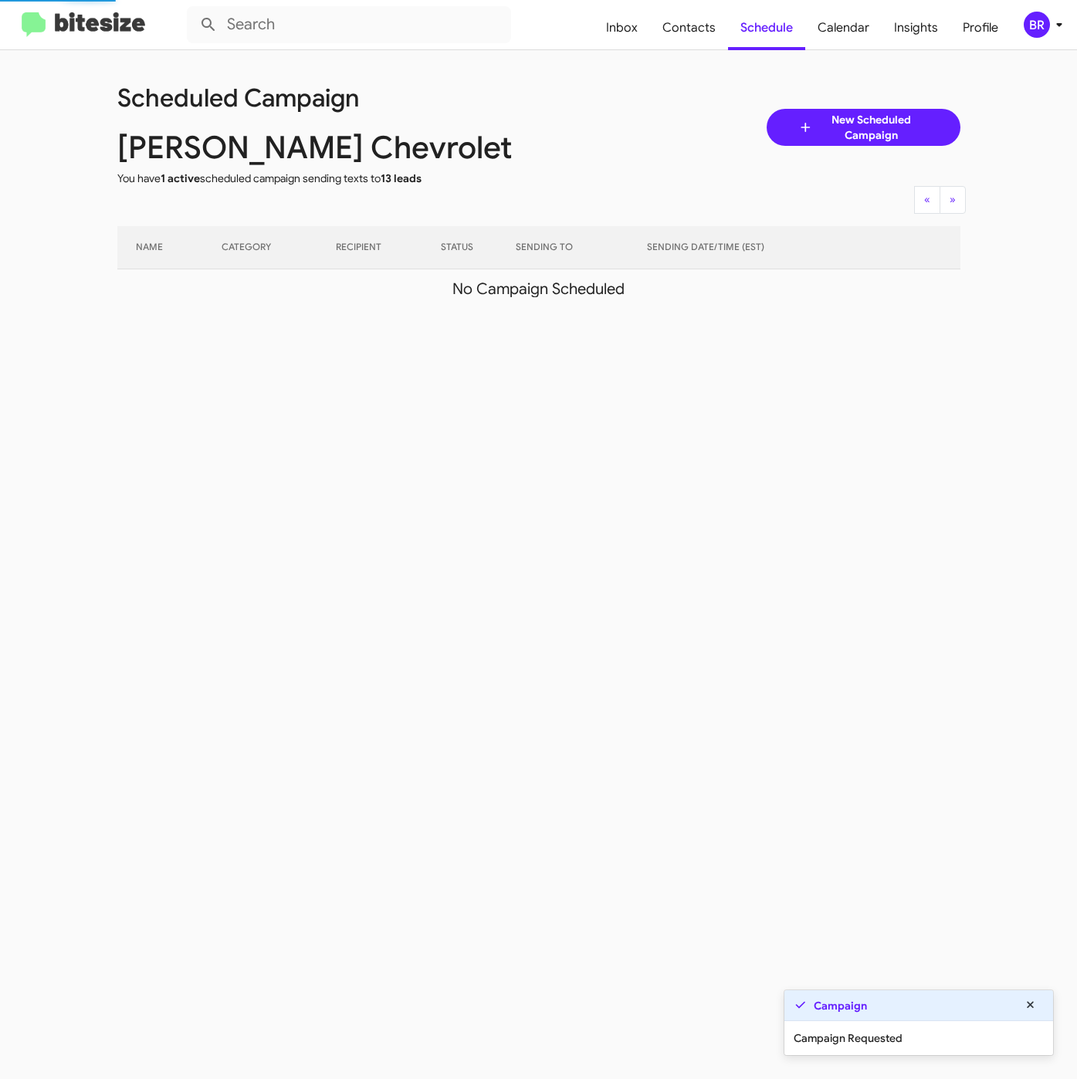
click at [1054, 24] on icon at bounding box center [1059, 24] width 19 height 19
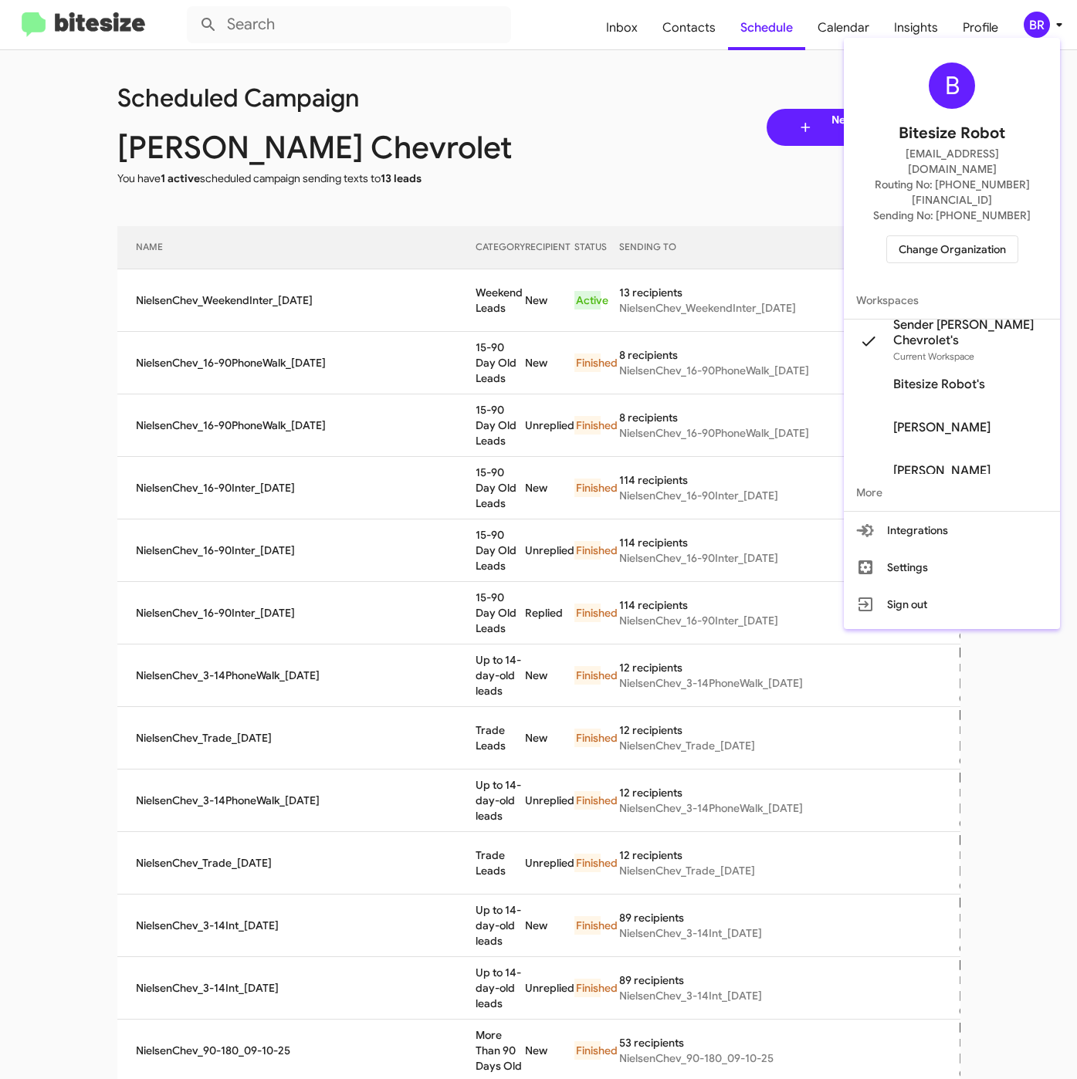
click at [459, 325] on div at bounding box center [538, 539] width 1077 height 1079
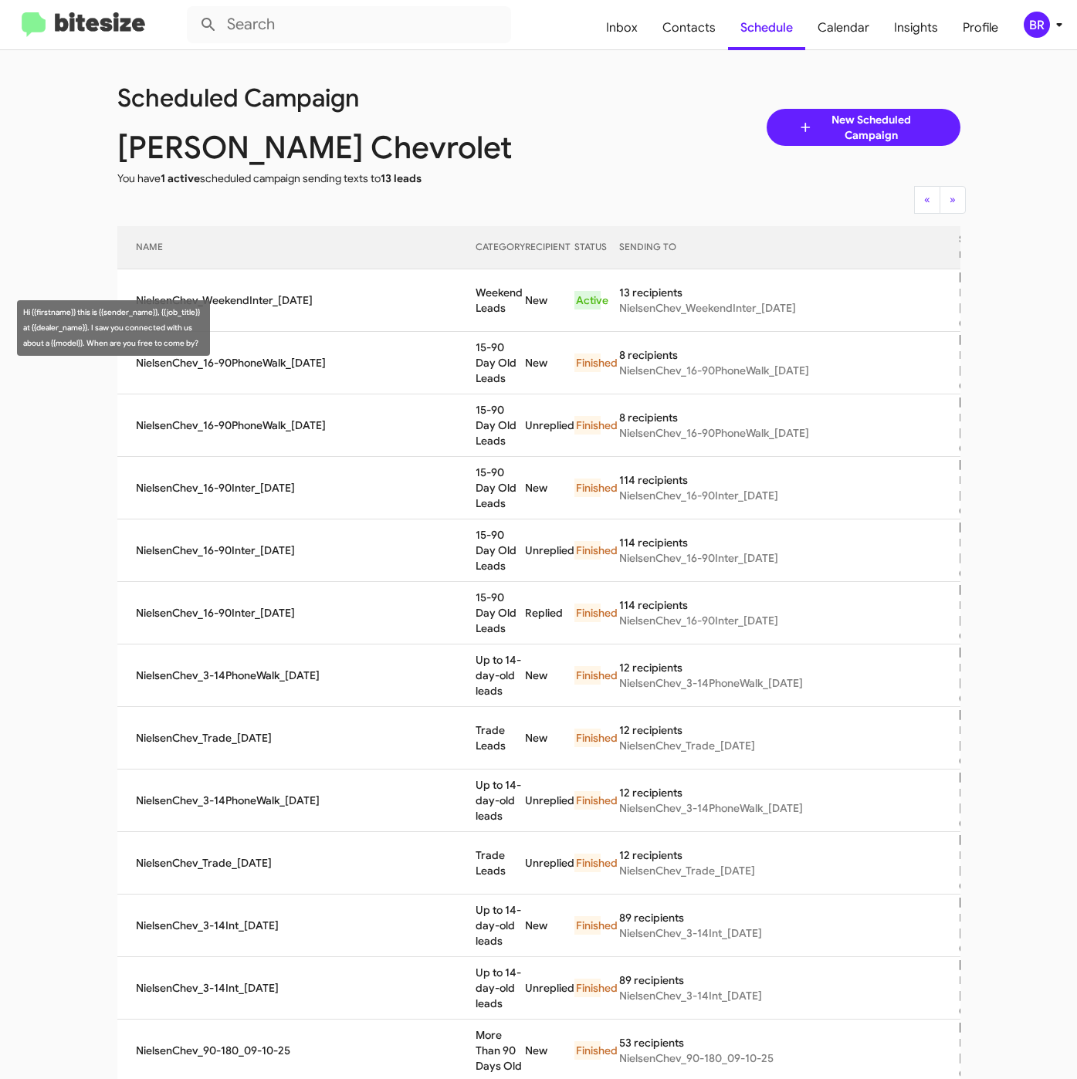
drag, startPoint x: 450, startPoint y: 317, endPoint x: 478, endPoint y: 332, distance: 31.4
click at [478, 332] on td "Weekend Leads" at bounding box center [499, 300] width 49 height 63
copy td "Weekend Leads"
click at [1045, 30] on div "BR" at bounding box center [1036, 25] width 26 height 26
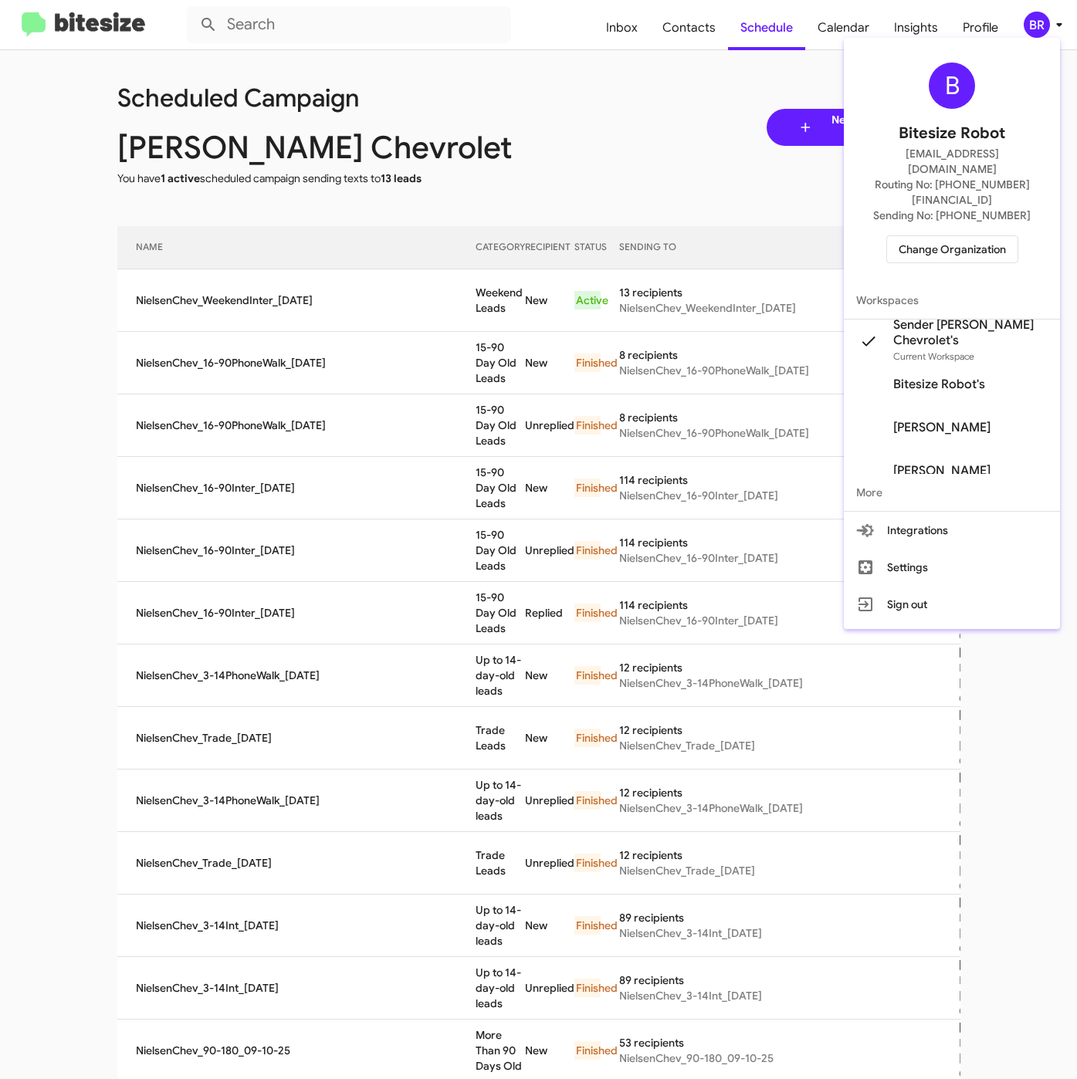
click at [915, 236] on span "Change Organization" at bounding box center [951, 249] width 107 height 26
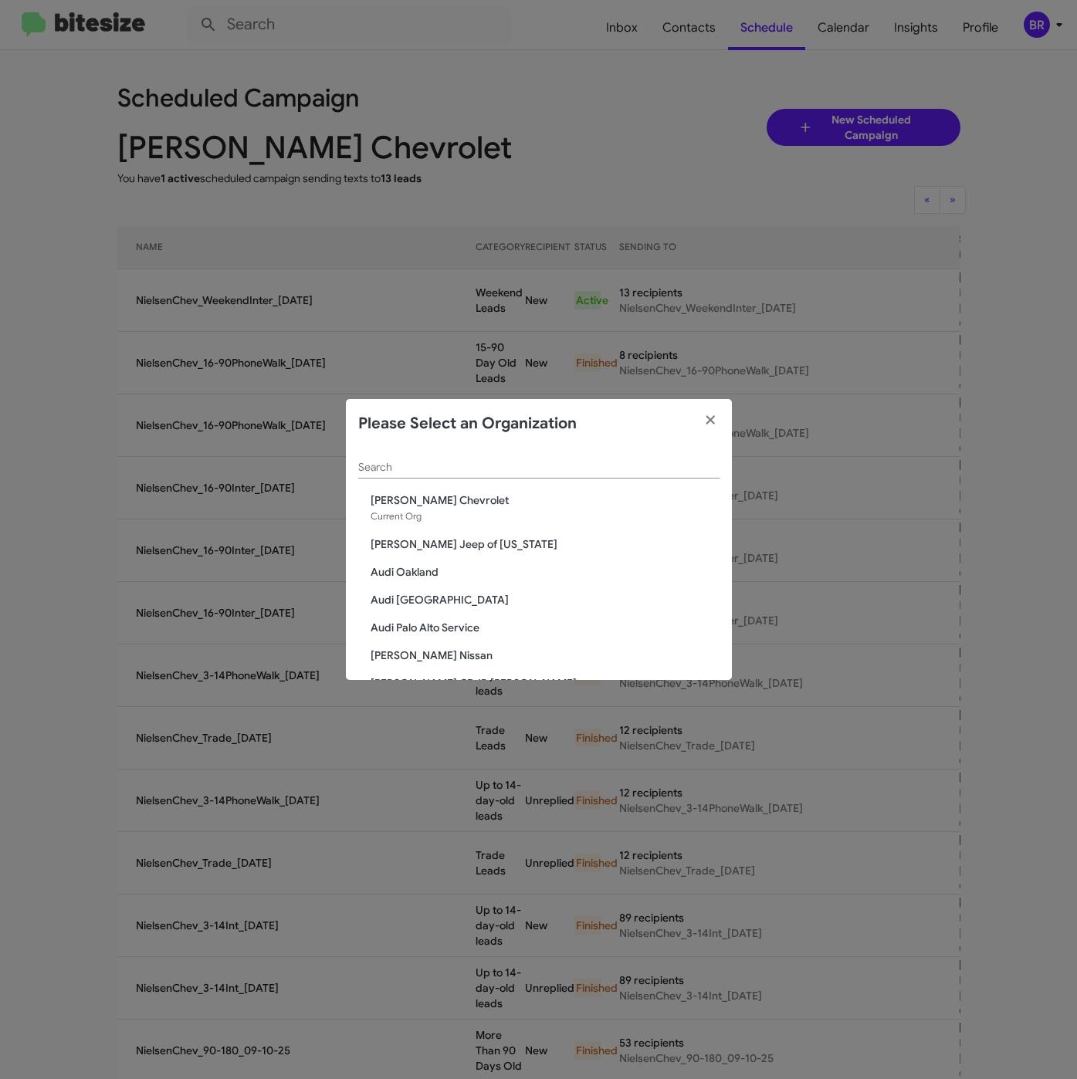
click at [465, 464] on input "Search" at bounding box center [538, 467] width 361 height 12
paste input "Franklin Sussex Hyundai"
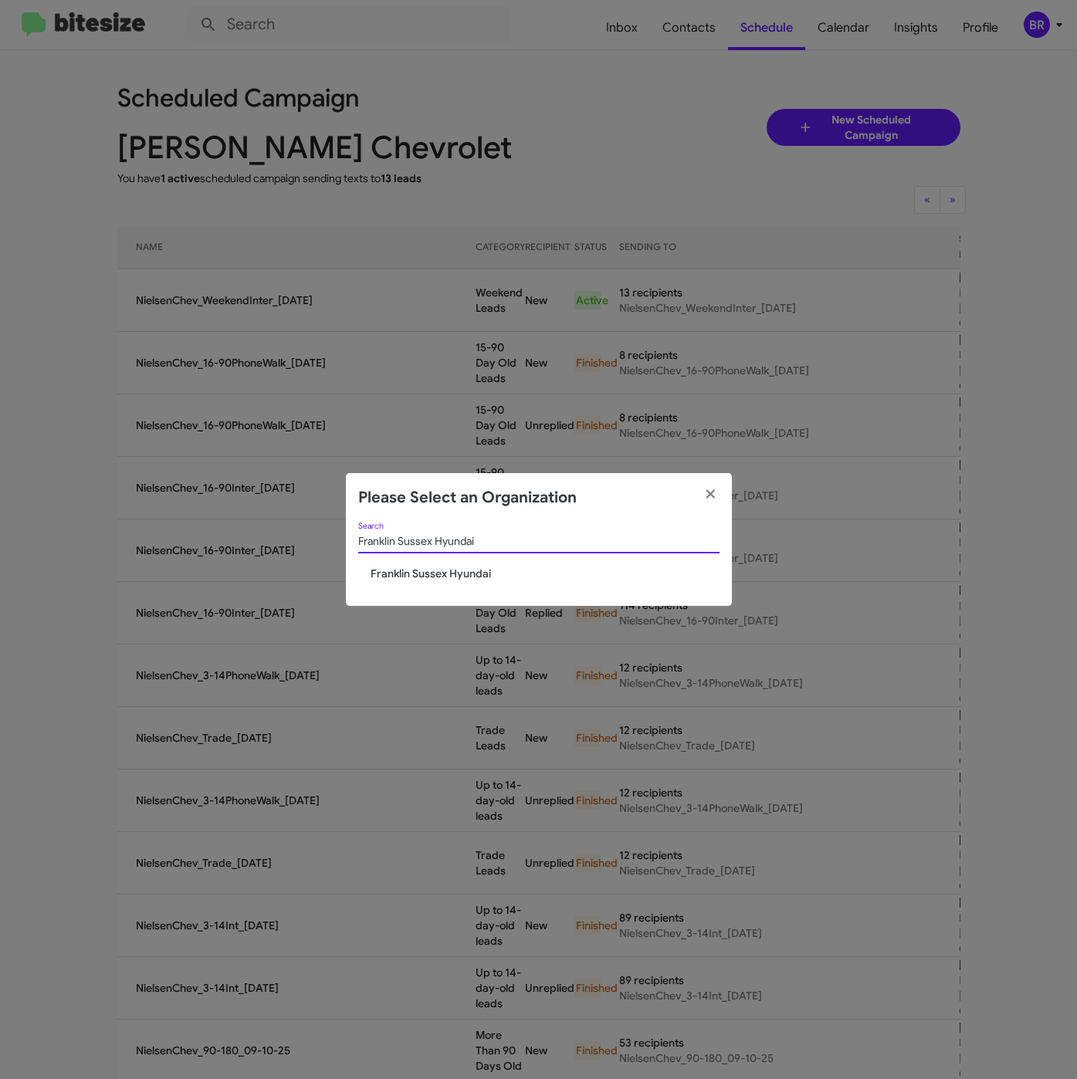
type input "Franklin Sussex Hyundai"
click at [445, 567] on span "Franklin Sussex Hyundai" at bounding box center [544, 573] width 349 height 15
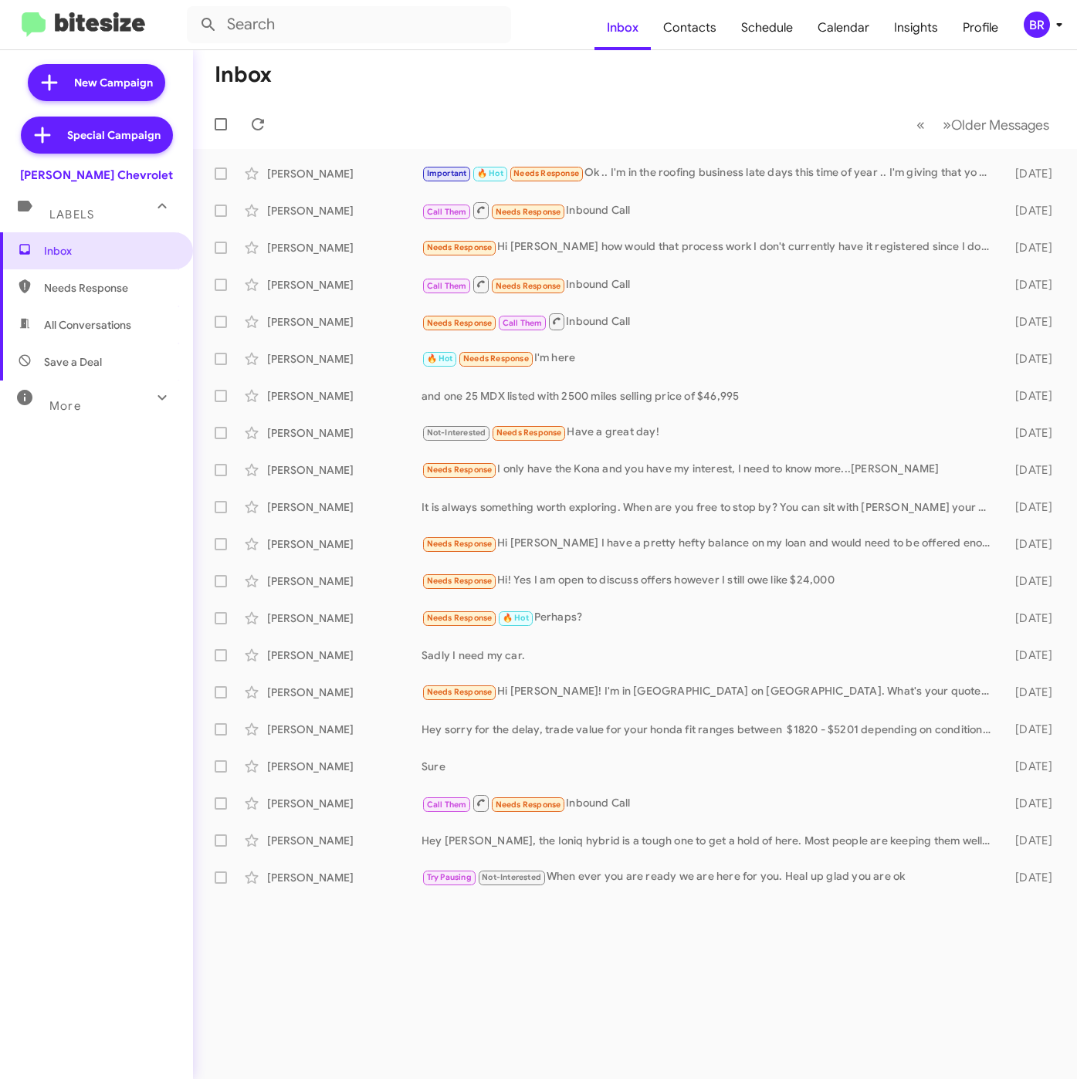
click at [1045, 21] on div "BR" at bounding box center [1036, 25] width 26 height 26
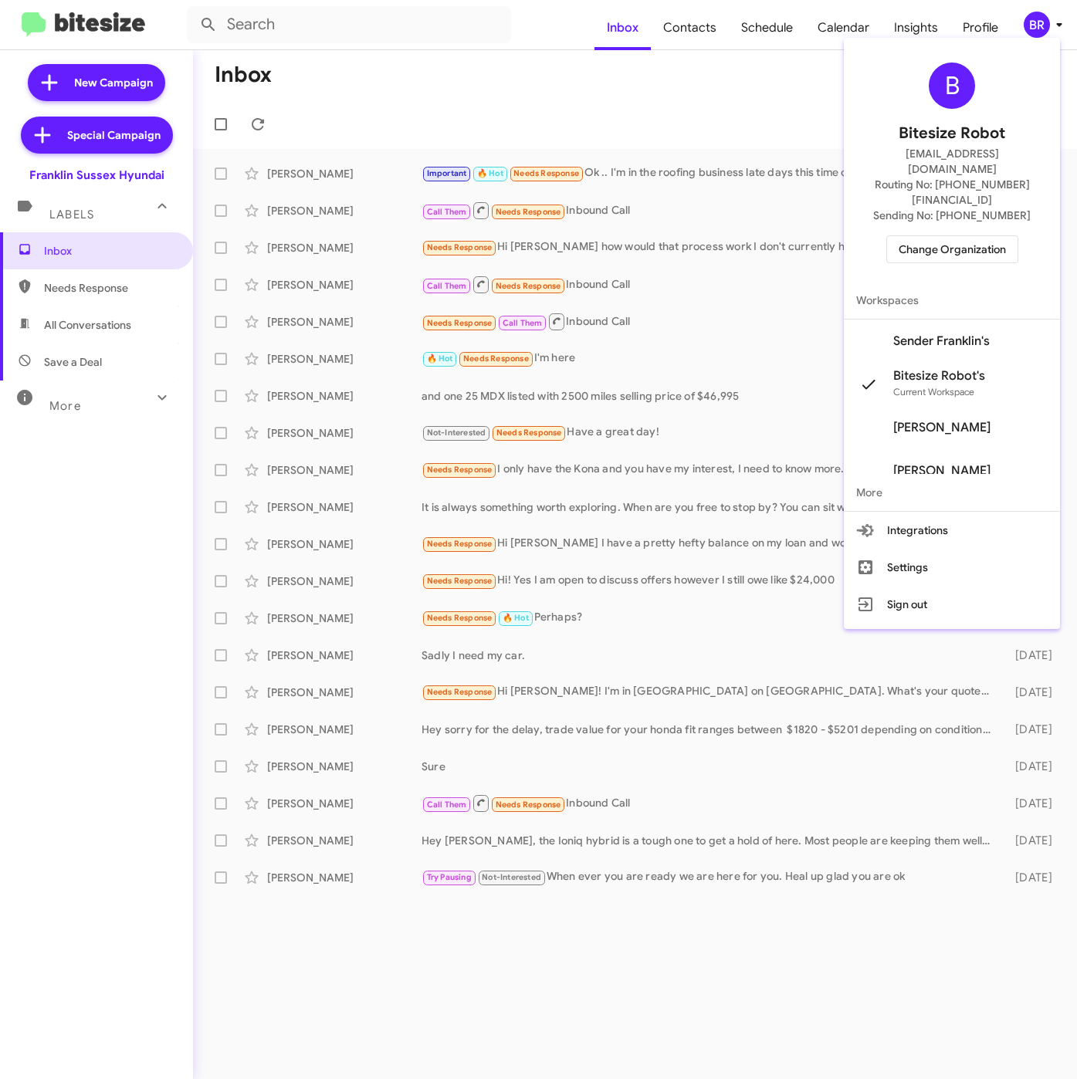
click at [966, 333] on span "Sender Franklin's" at bounding box center [941, 340] width 96 height 15
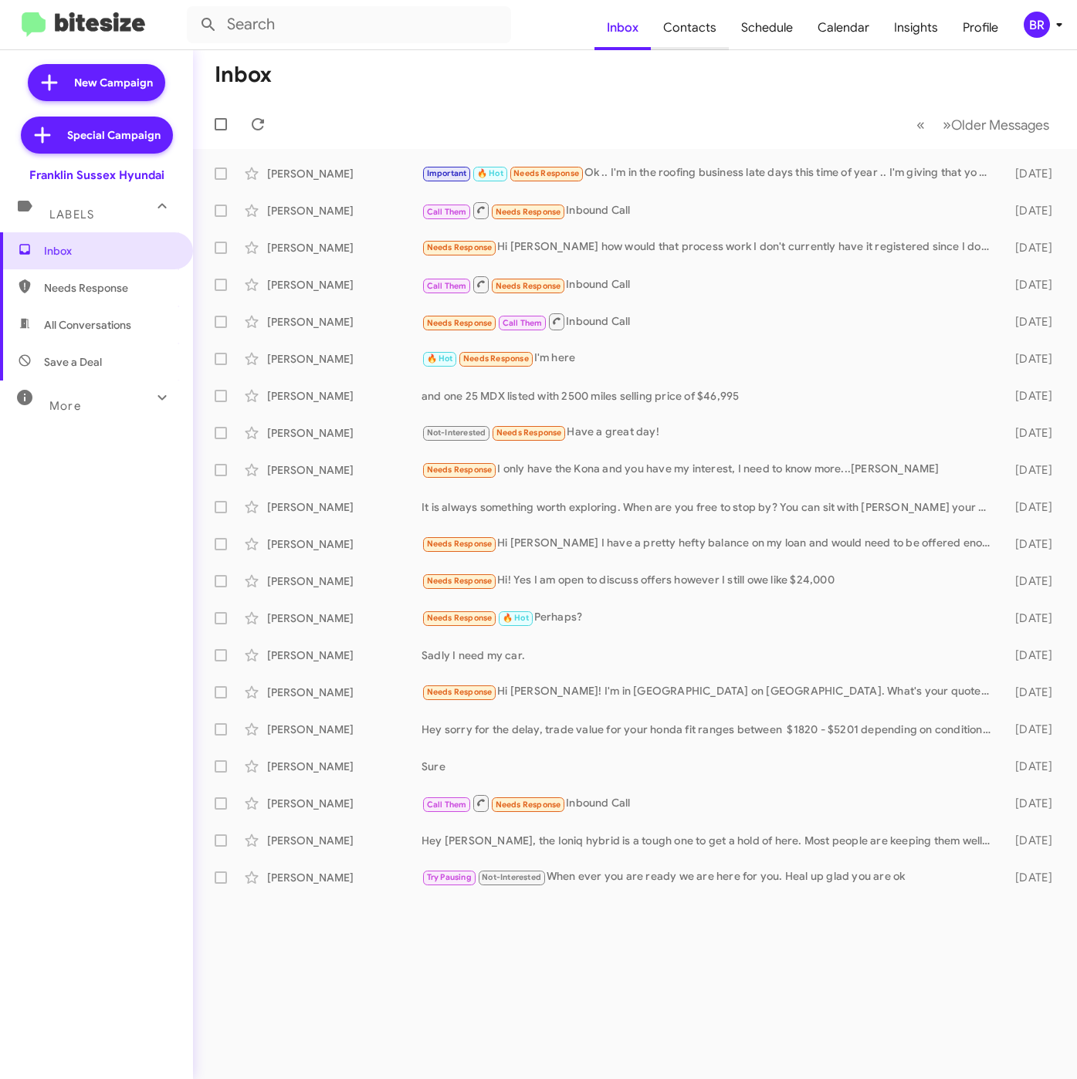
click at [693, 30] on span "Contacts" at bounding box center [690, 27] width 78 height 45
type input "in:groups"
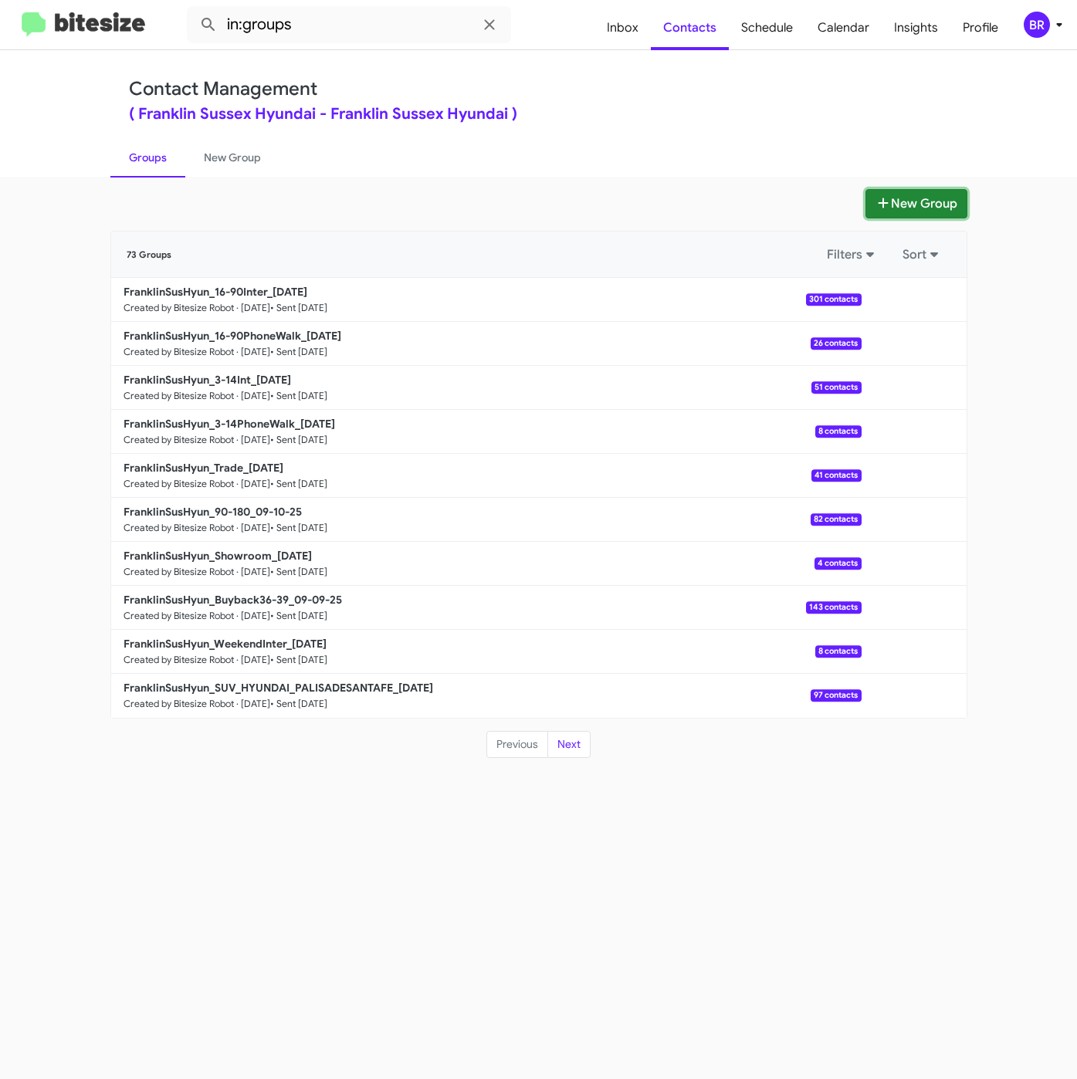
click at [901, 205] on button "New Group" at bounding box center [916, 203] width 102 height 29
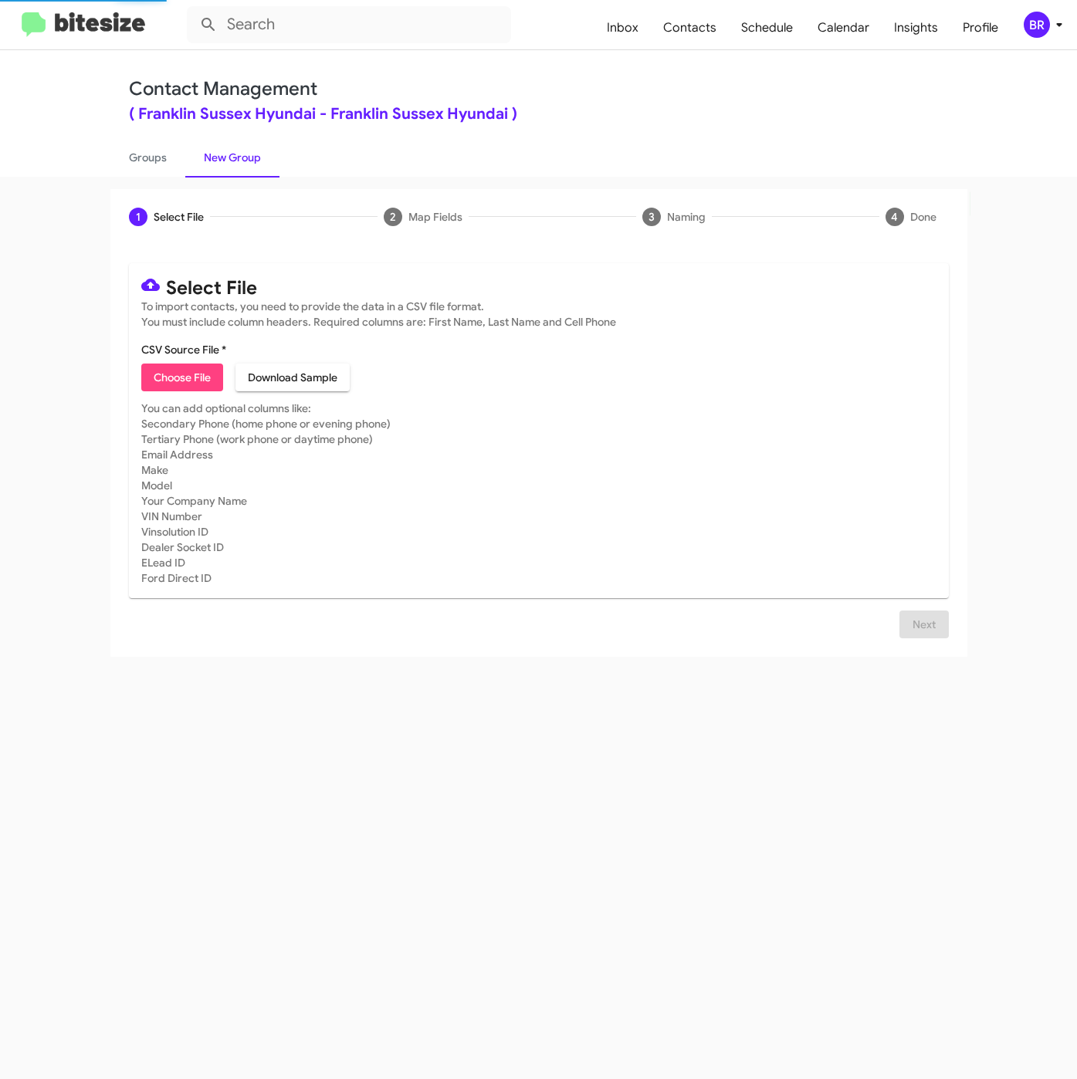
click at [183, 380] on span "Choose File" at bounding box center [182, 377] width 57 height 28
type input "FranklinSusHyun_WeekendInter_[DATE]"
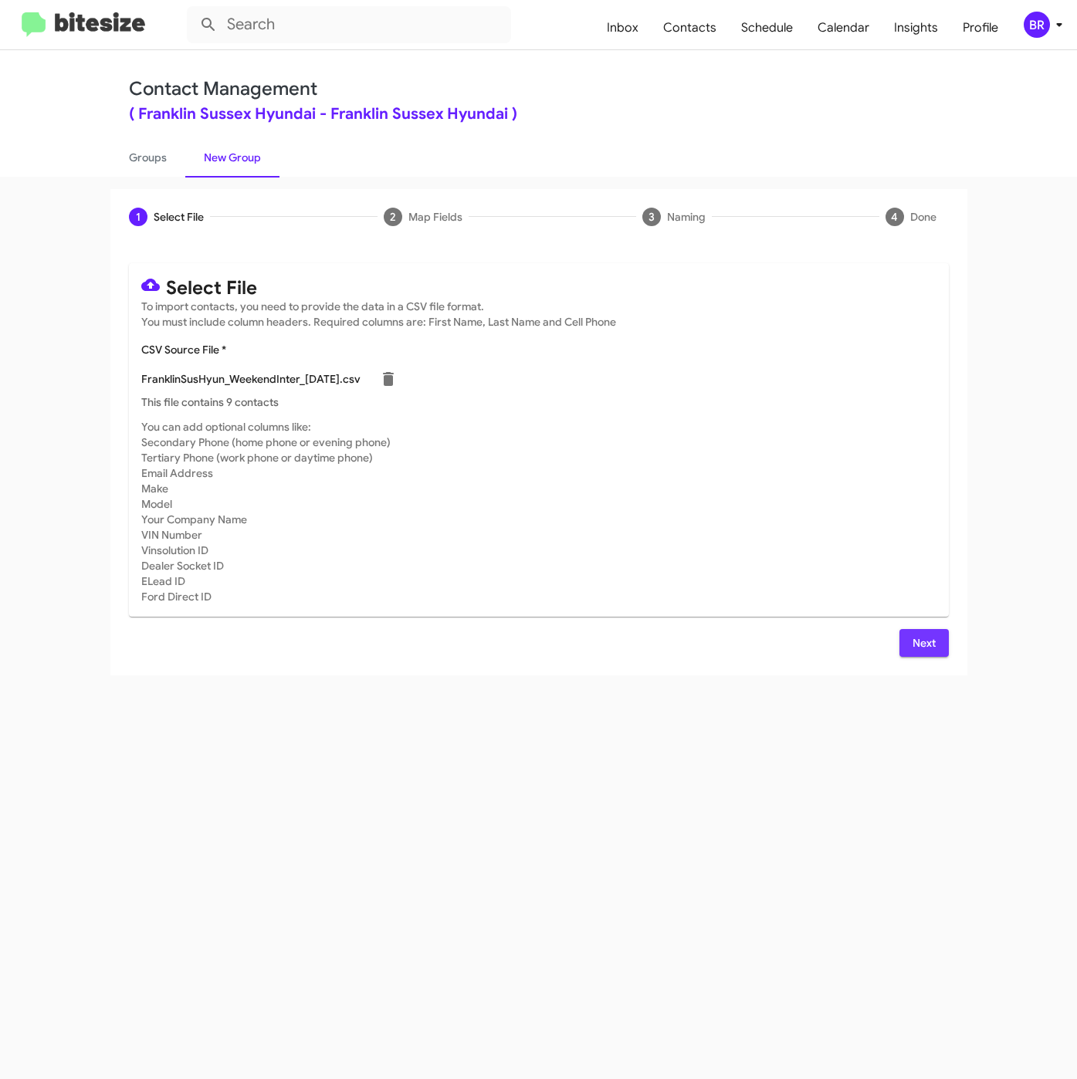
click at [925, 651] on span "Next" at bounding box center [923, 643] width 25 height 28
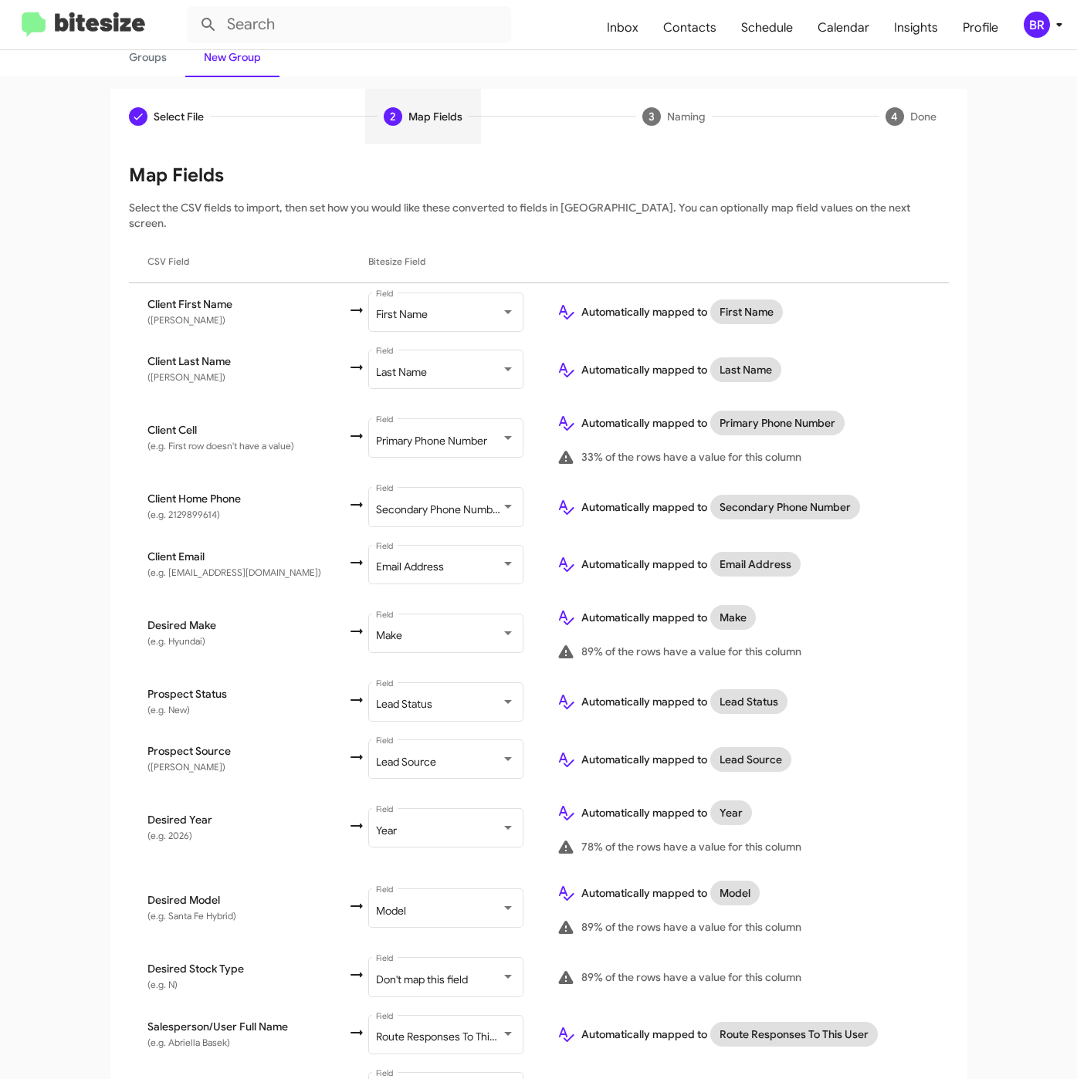
scroll to position [238, 0]
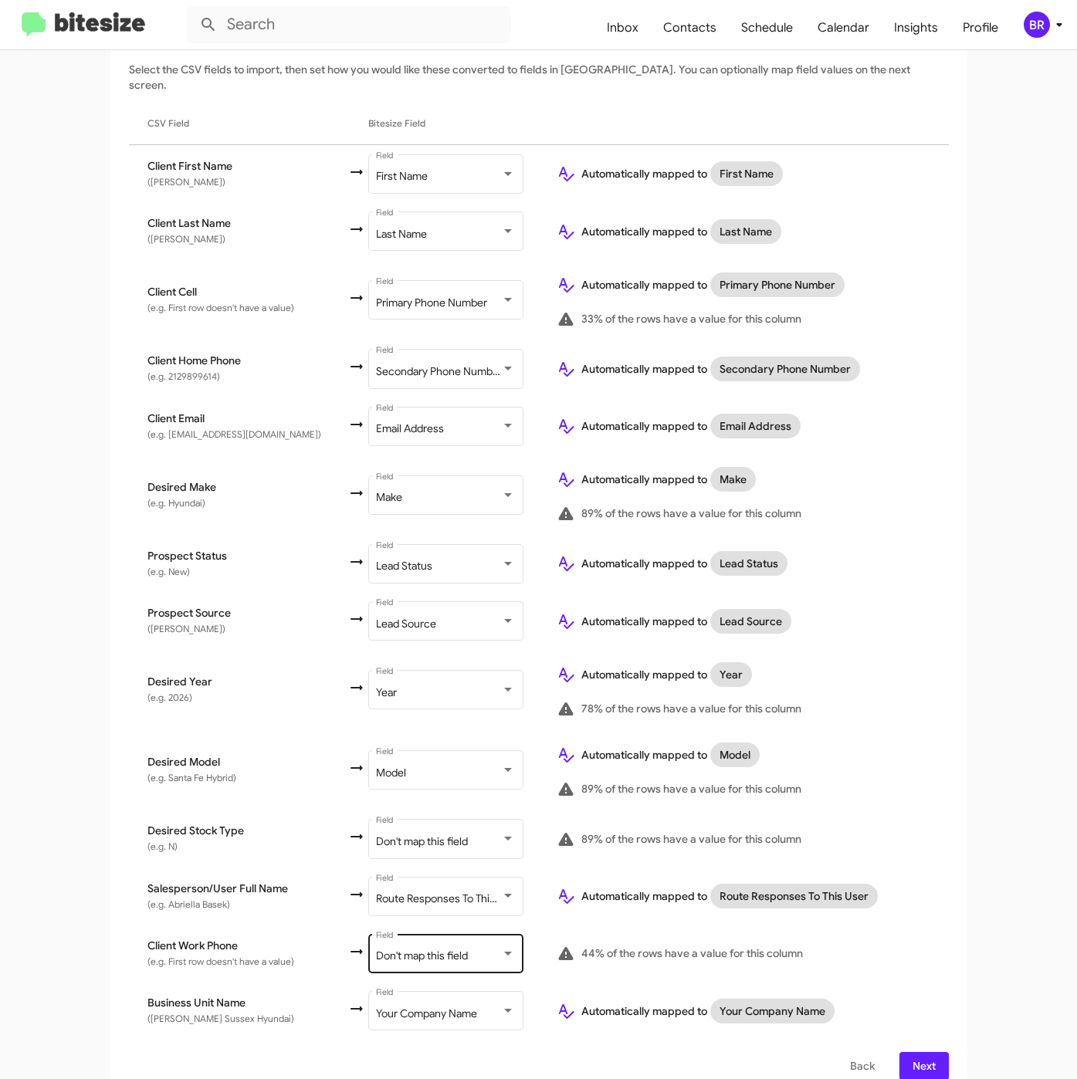
click at [450, 950] on div "Don't map this field" at bounding box center [438, 956] width 125 height 12
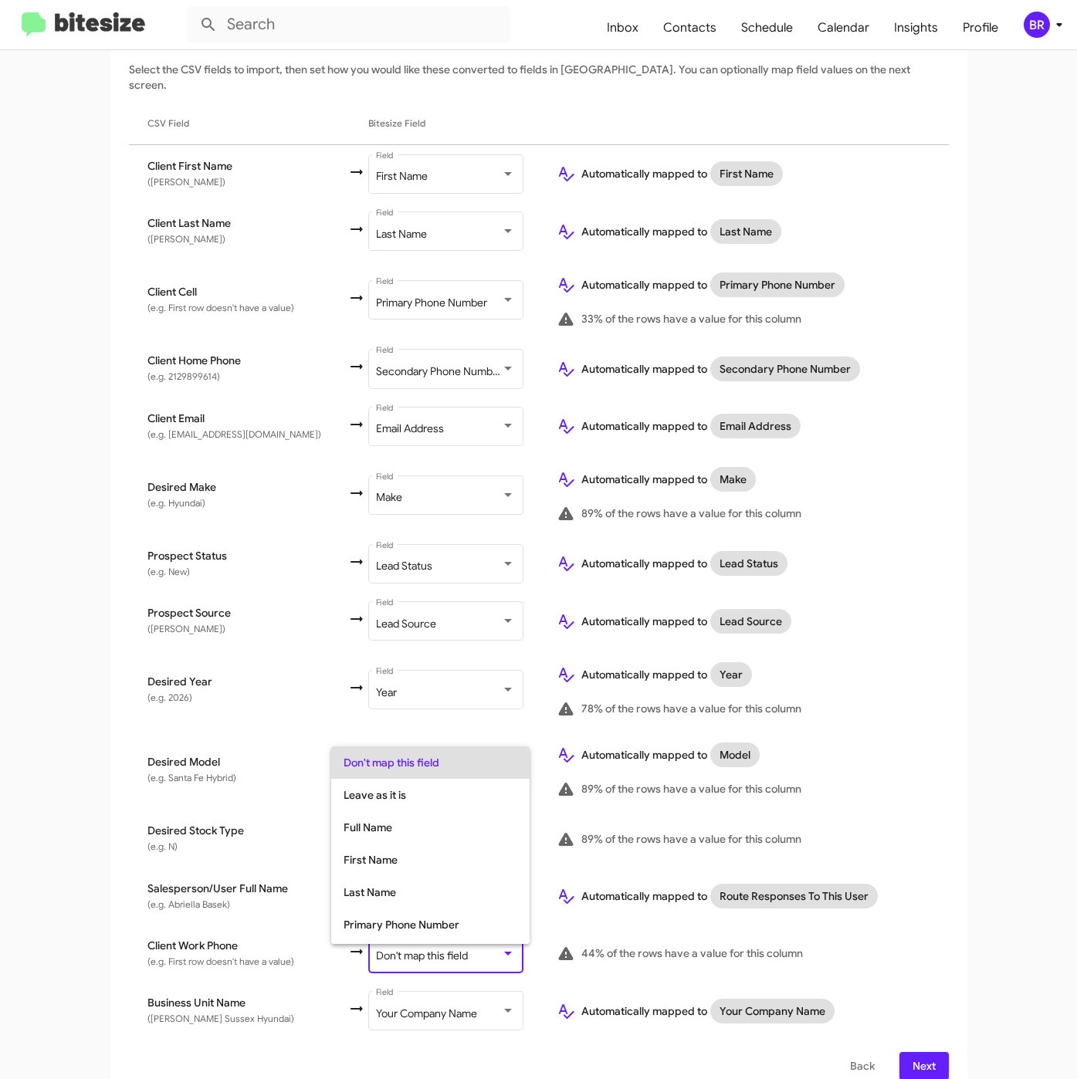
scroll to position [61, 0]
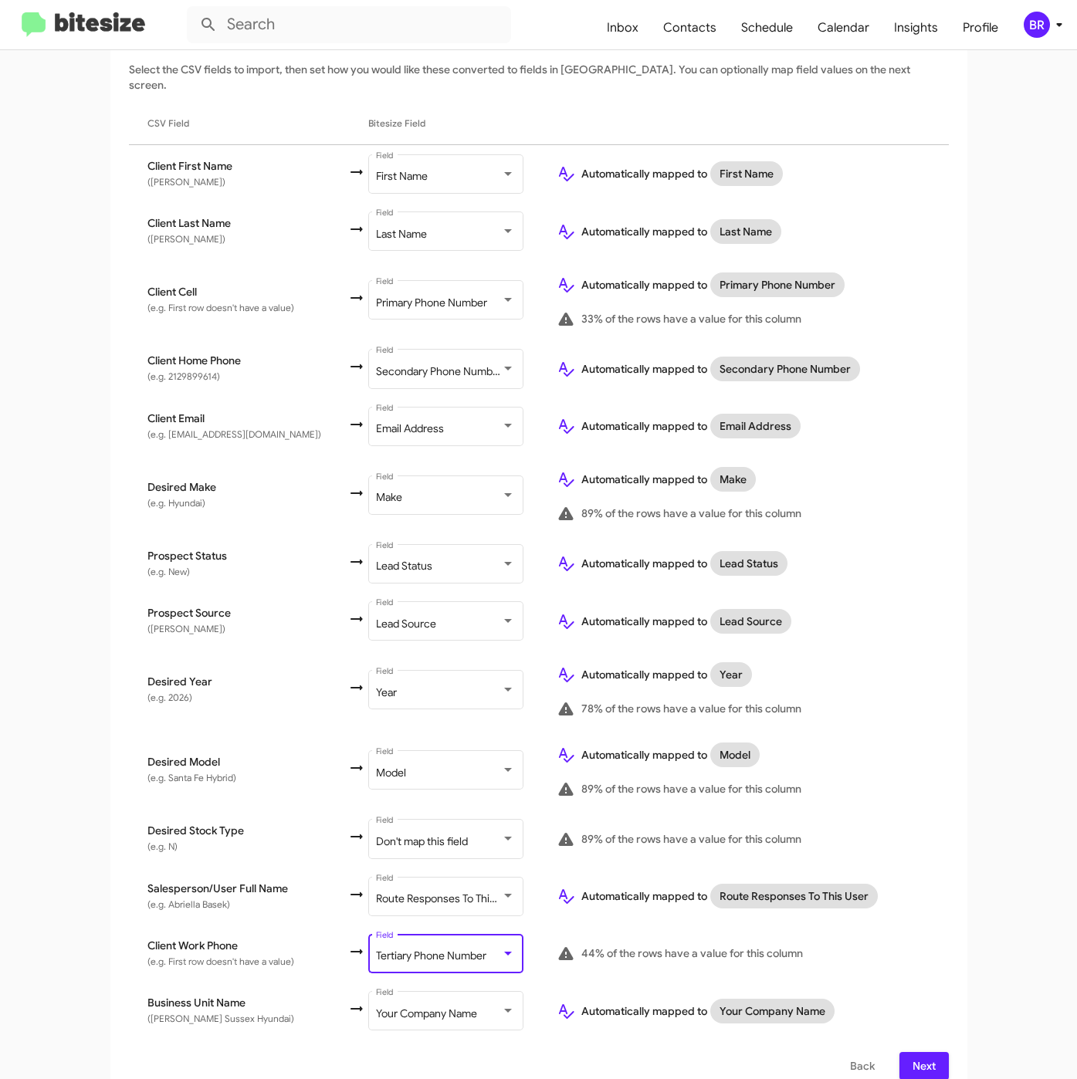
click at [918, 1052] on span "Next" at bounding box center [923, 1066] width 25 height 28
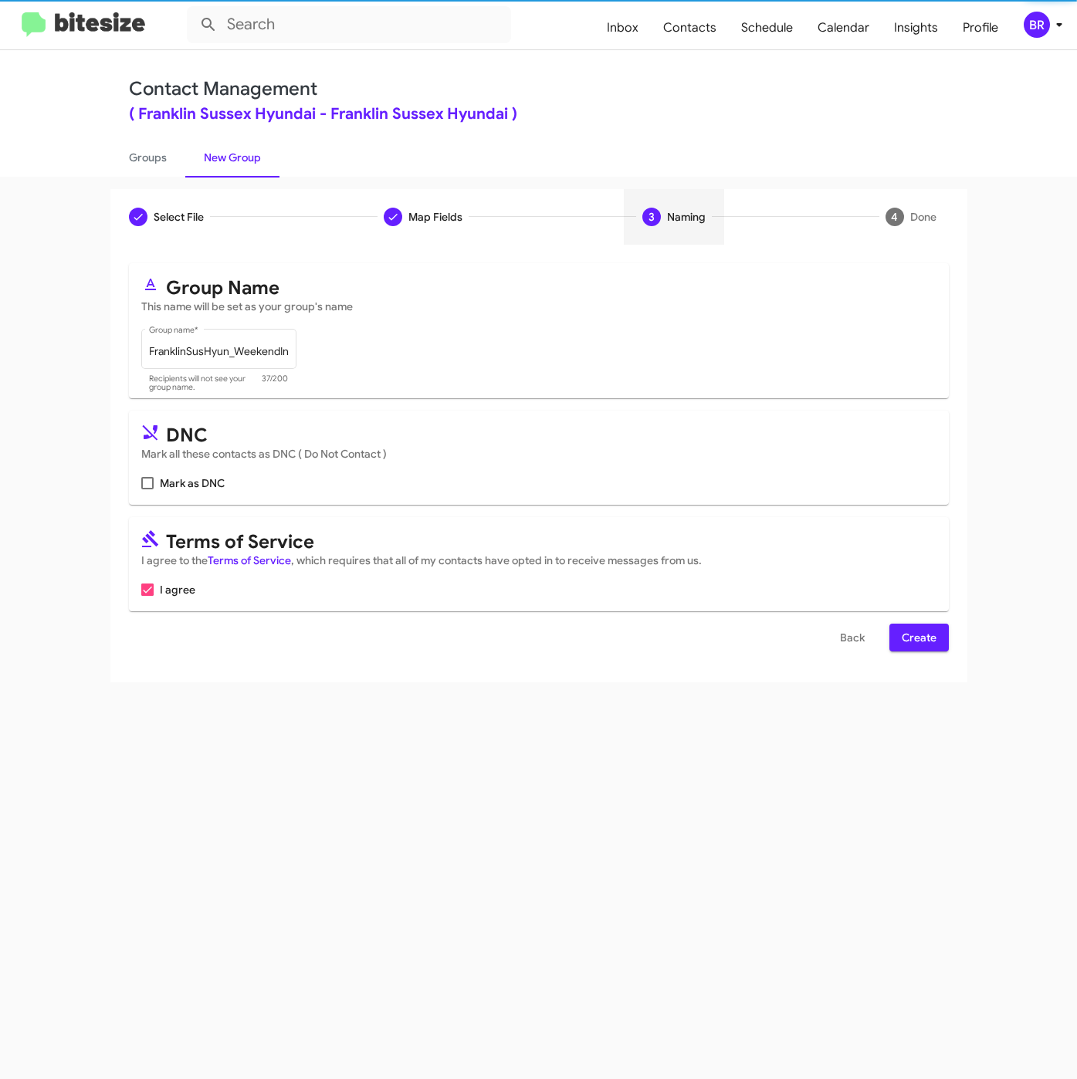
scroll to position [0, 0]
click at [922, 647] on span "Create" at bounding box center [918, 638] width 35 height 28
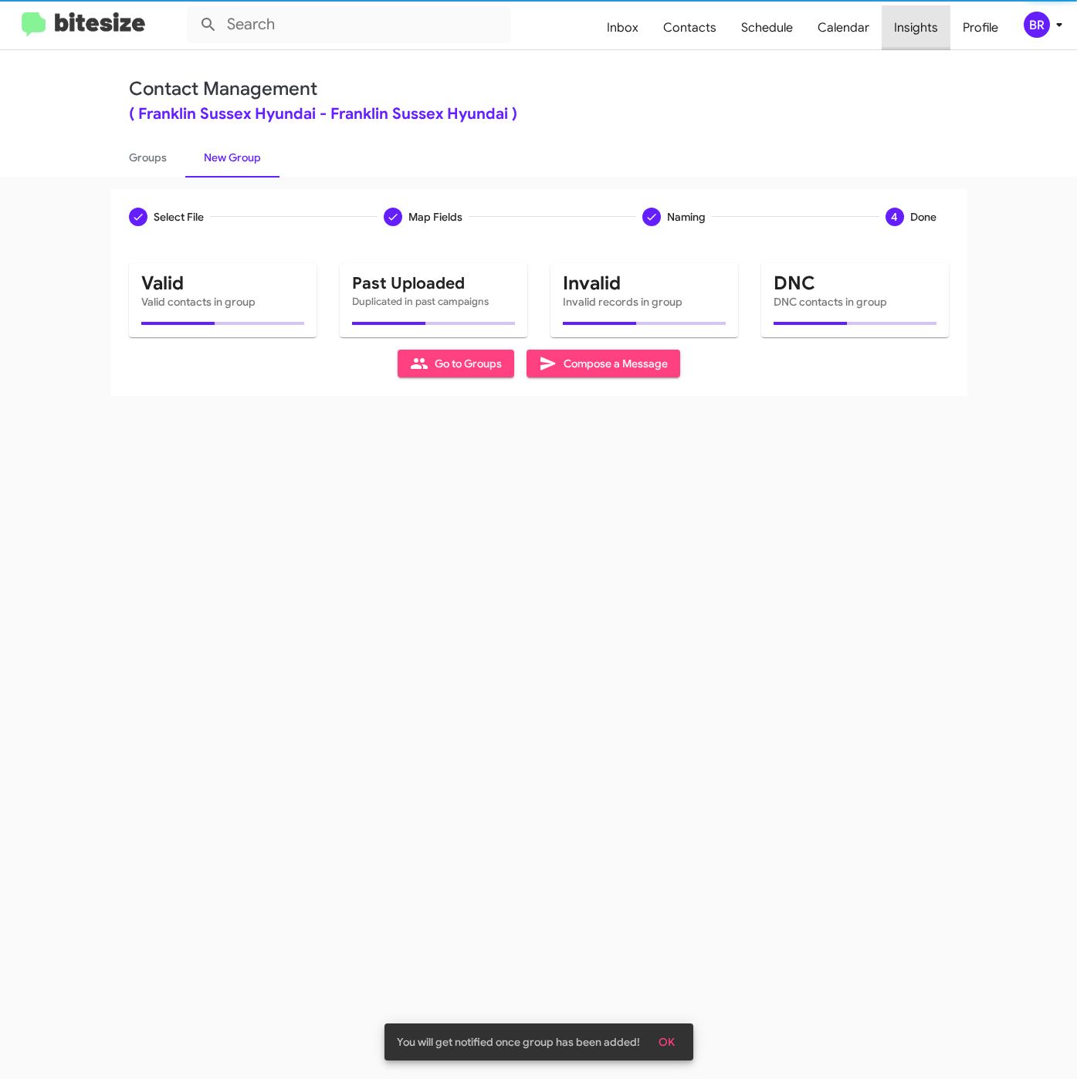
click at [918, 29] on span "Insights" at bounding box center [915, 27] width 69 height 45
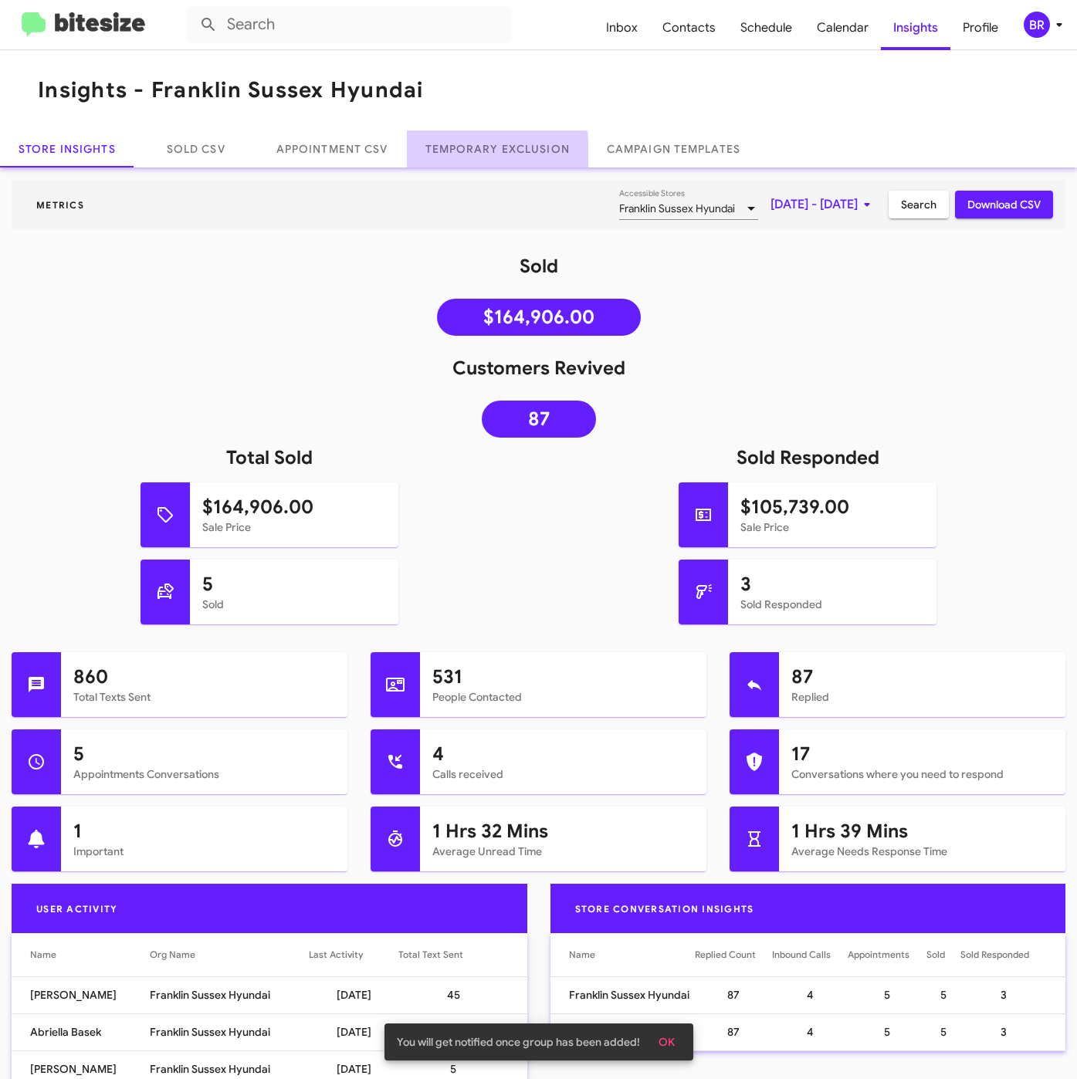
click at [487, 154] on link "Temporary Exclusion" at bounding box center [497, 148] width 181 height 37
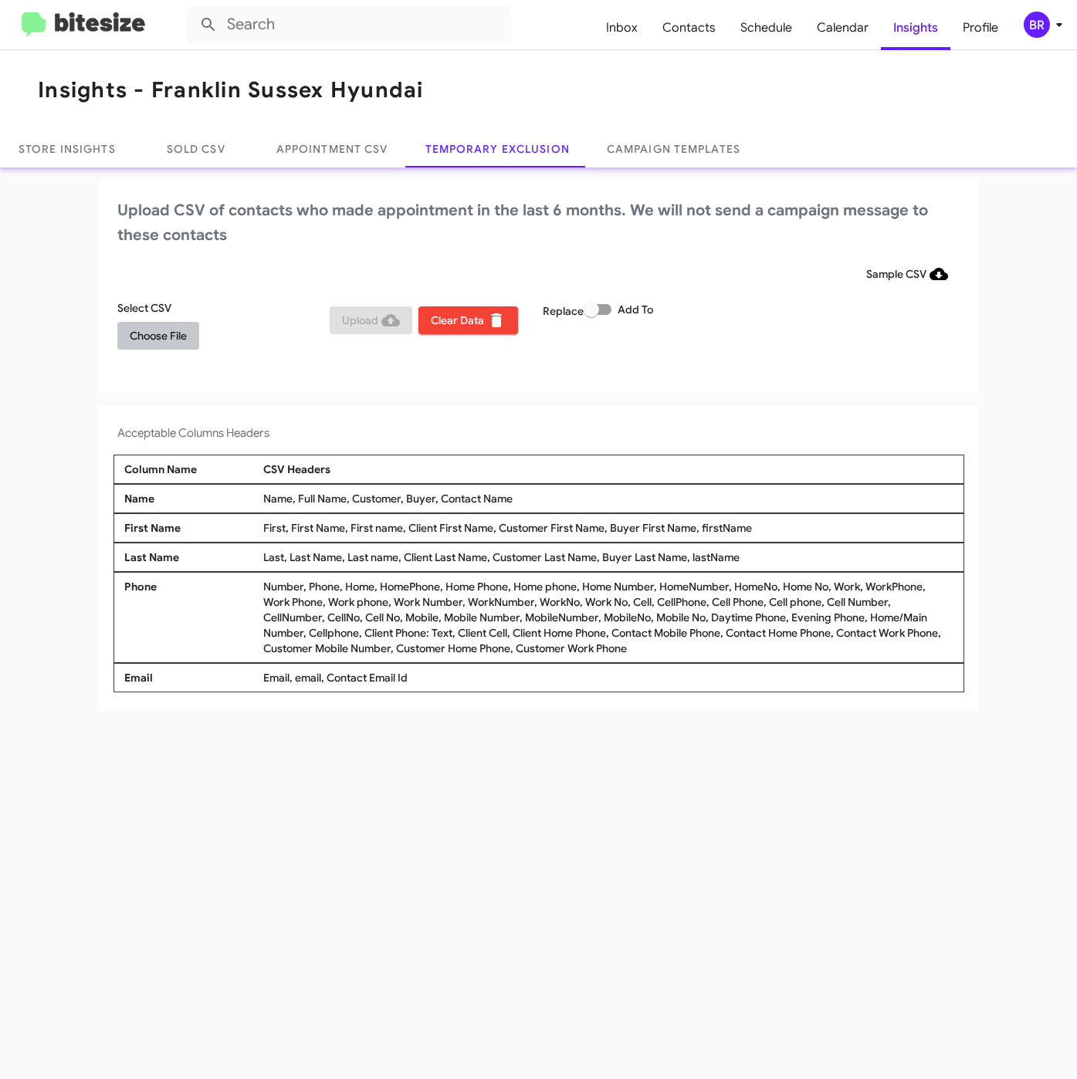
click at [165, 339] on span "Choose File" at bounding box center [158, 336] width 57 height 28
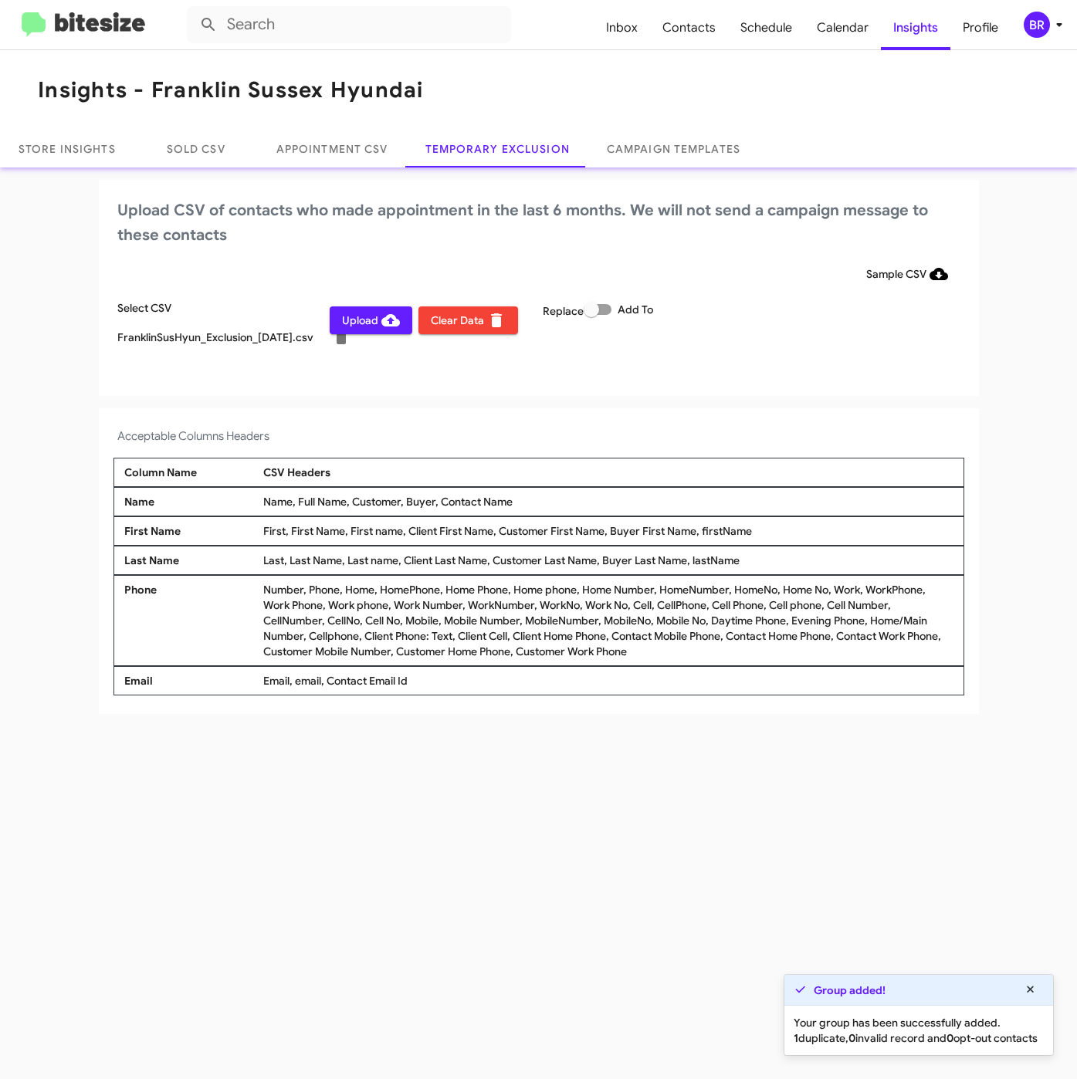
click at [1033, 19] on div "BR" at bounding box center [1036, 25] width 26 height 26
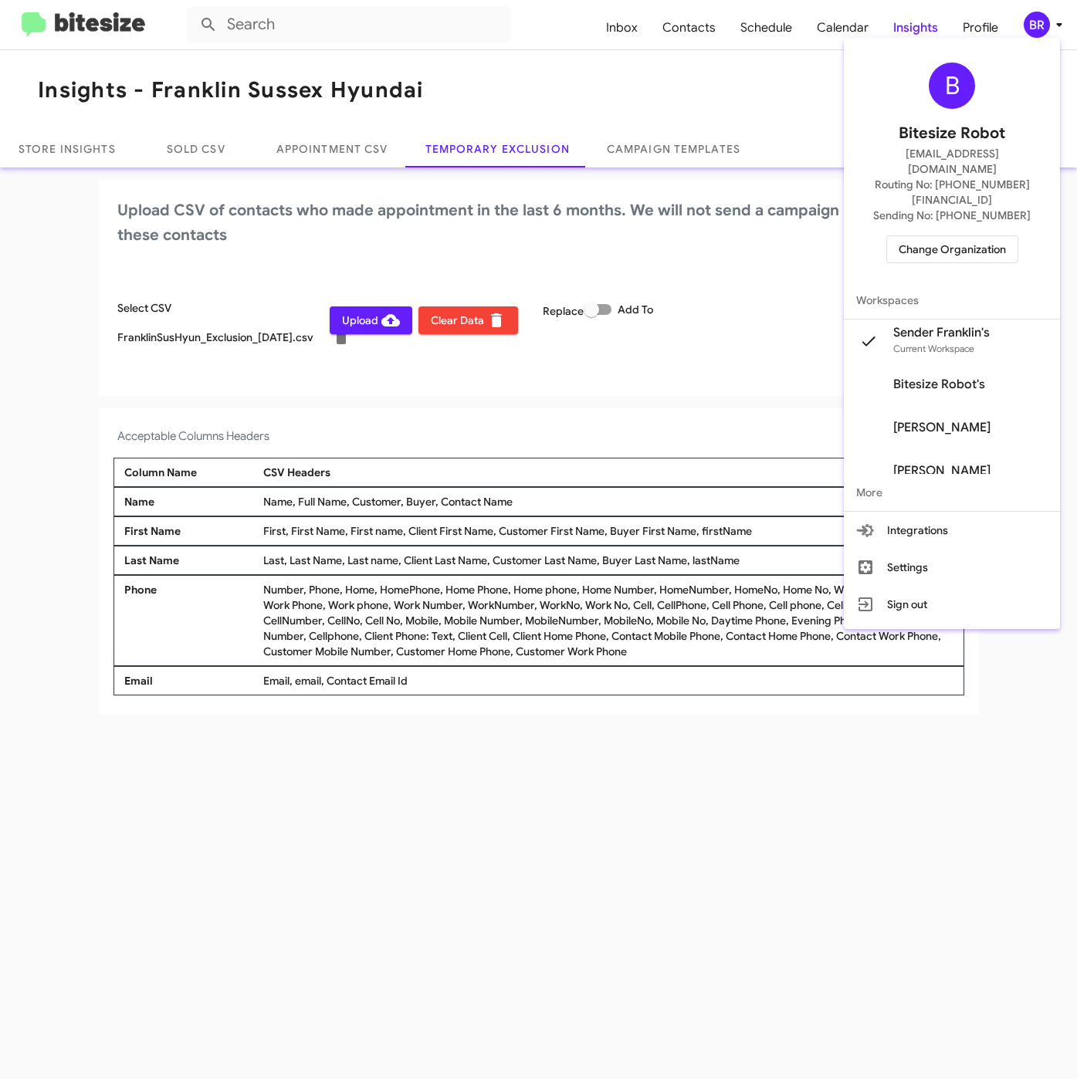
click at [632, 890] on div at bounding box center [538, 539] width 1077 height 1079
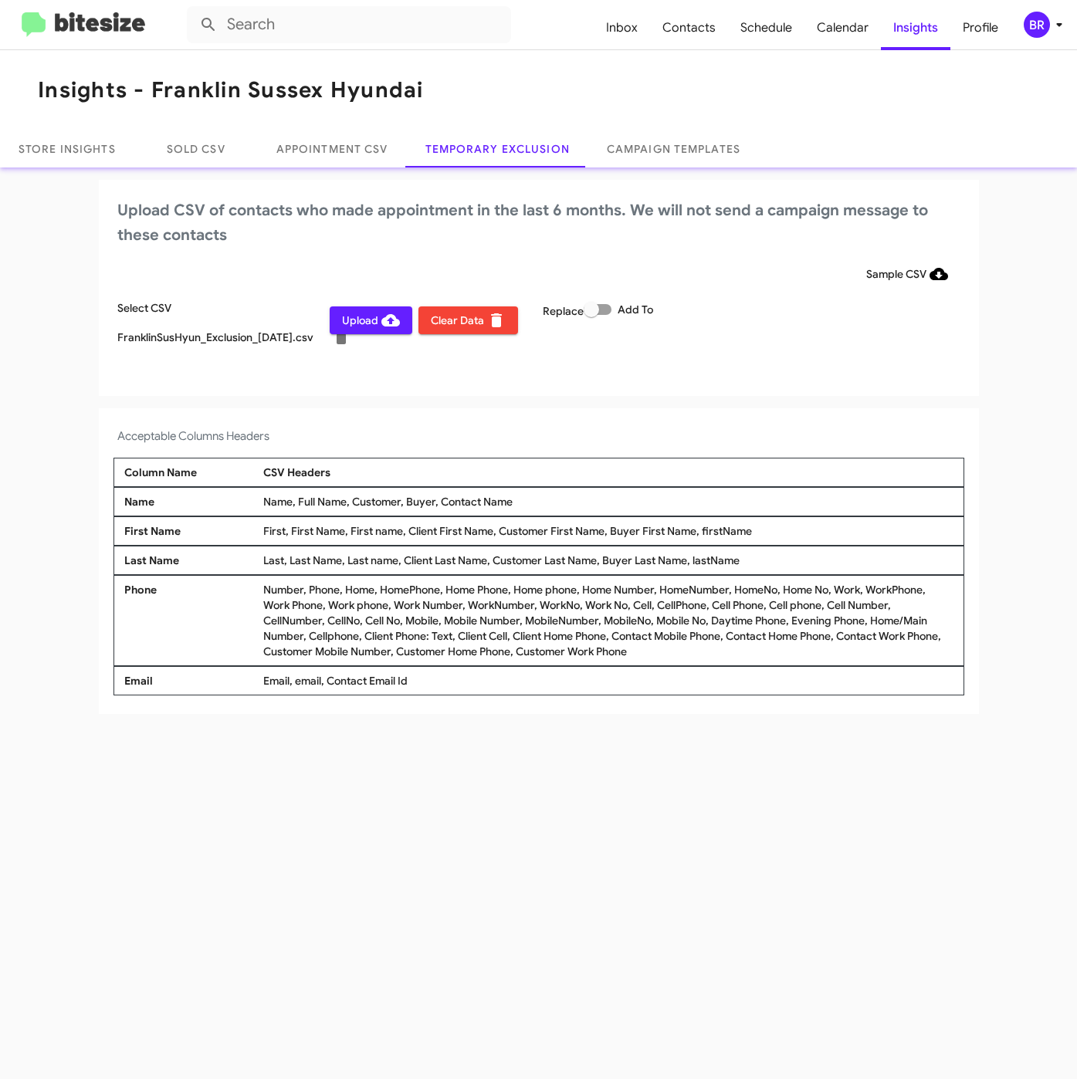
click at [363, 320] on span "Upload" at bounding box center [371, 320] width 58 height 28
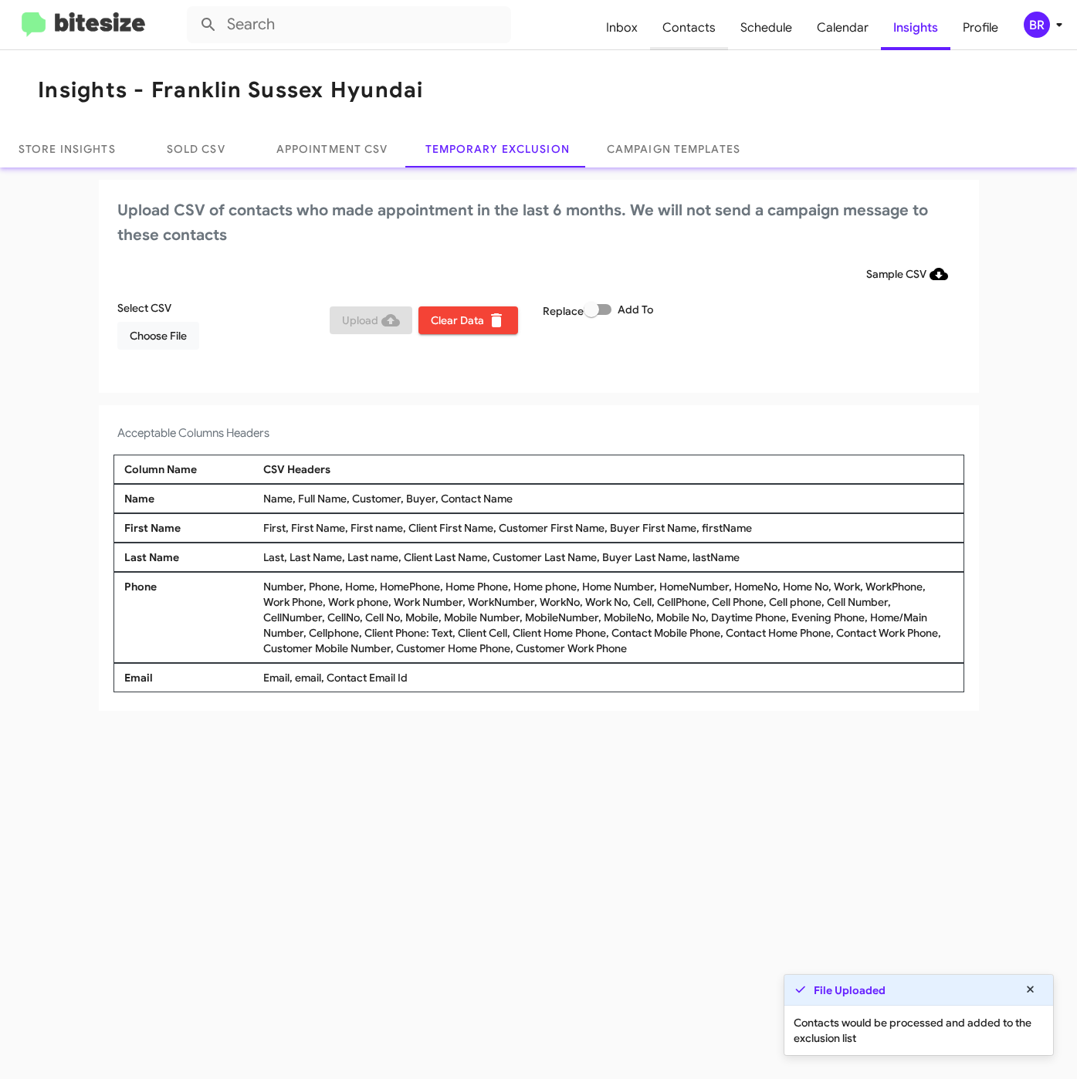
click at [713, 31] on span "Contacts" at bounding box center [689, 27] width 78 height 45
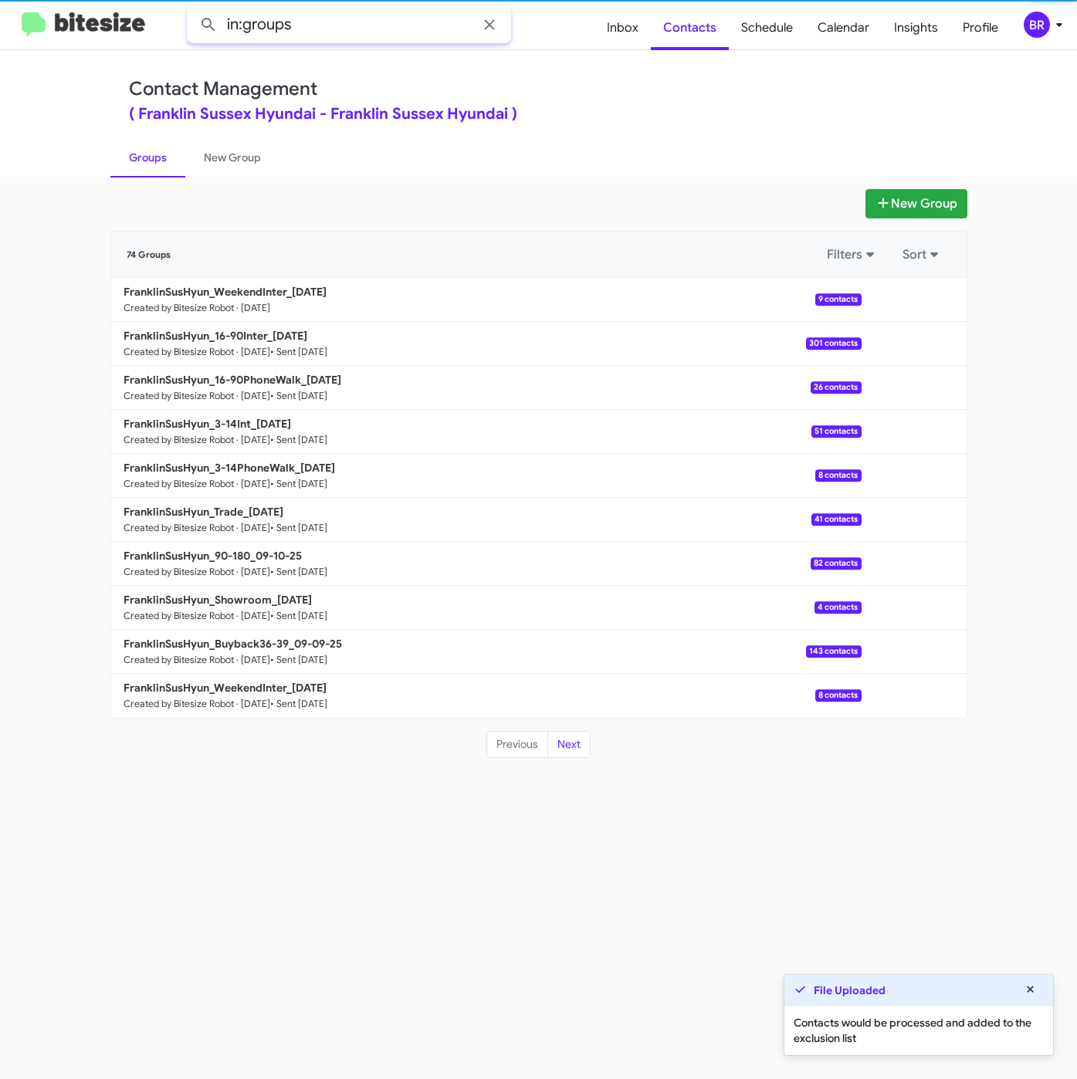
click at [347, 24] on input "in:groups" at bounding box center [349, 24] width 324 height 37
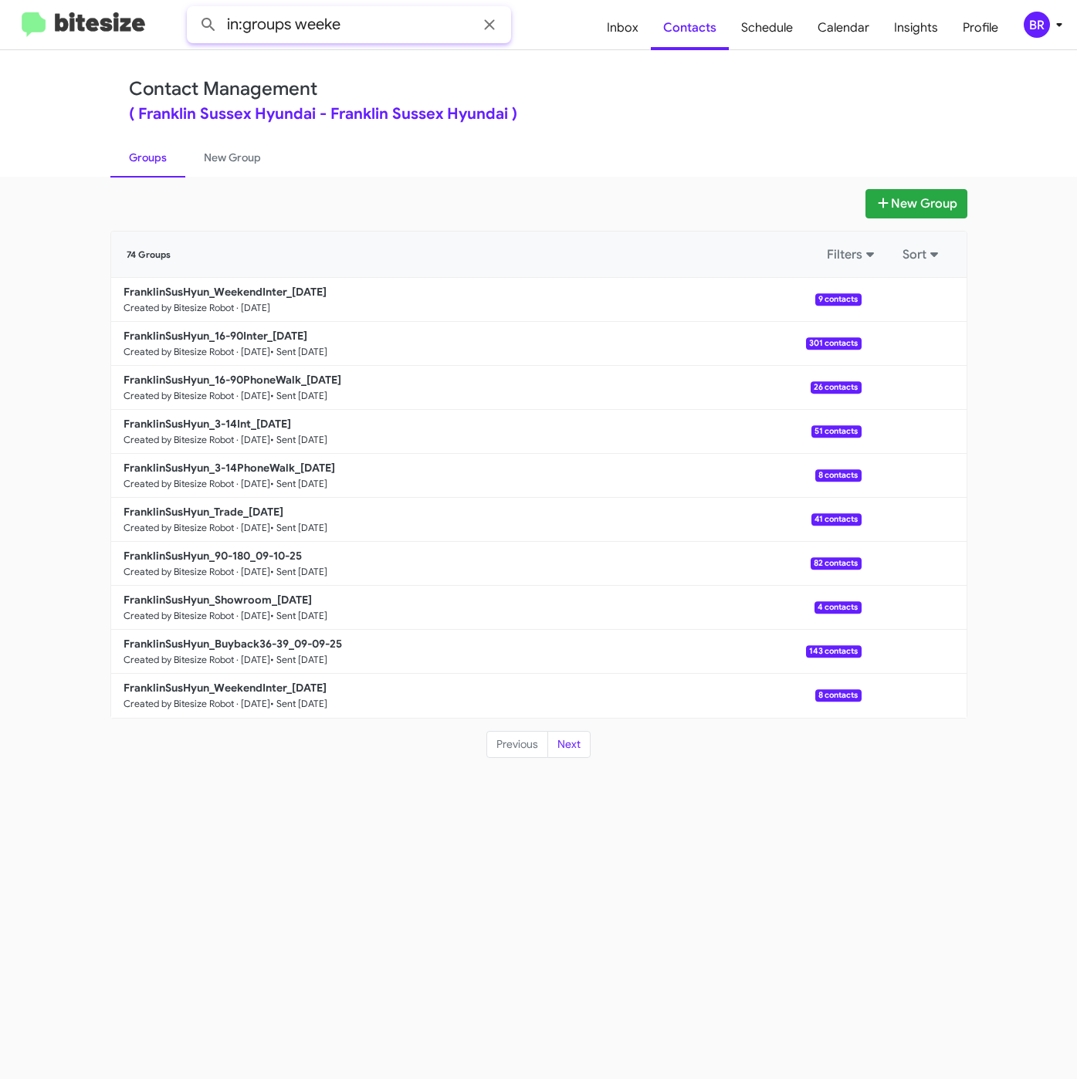
type input "in:groups weeke"
click at [193, 9] on button at bounding box center [208, 24] width 31 height 31
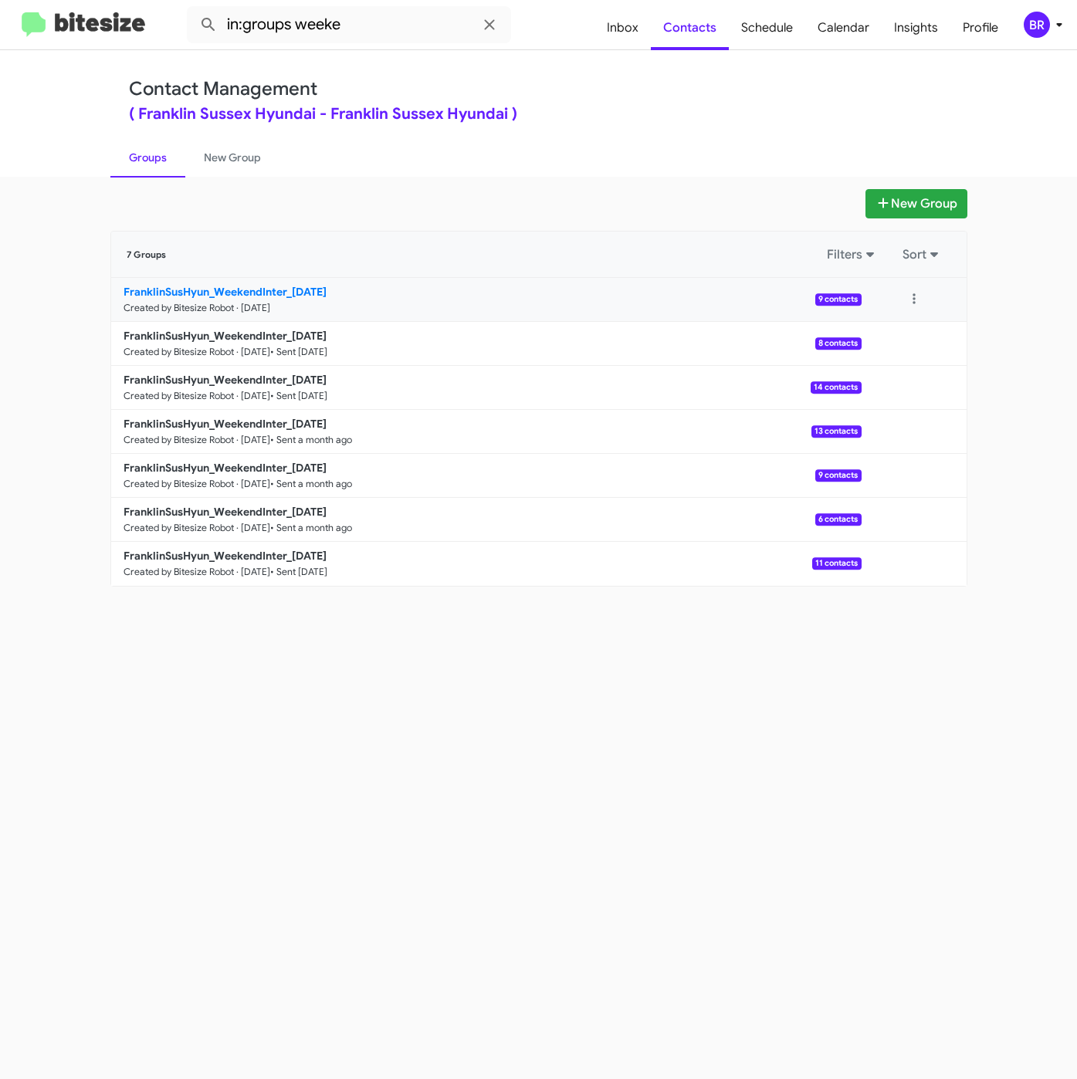
click at [272, 288] on b "FranklinSusHyun_WeekendInter_09-15-25" at bounding box center [224, 292] width 203 height 14
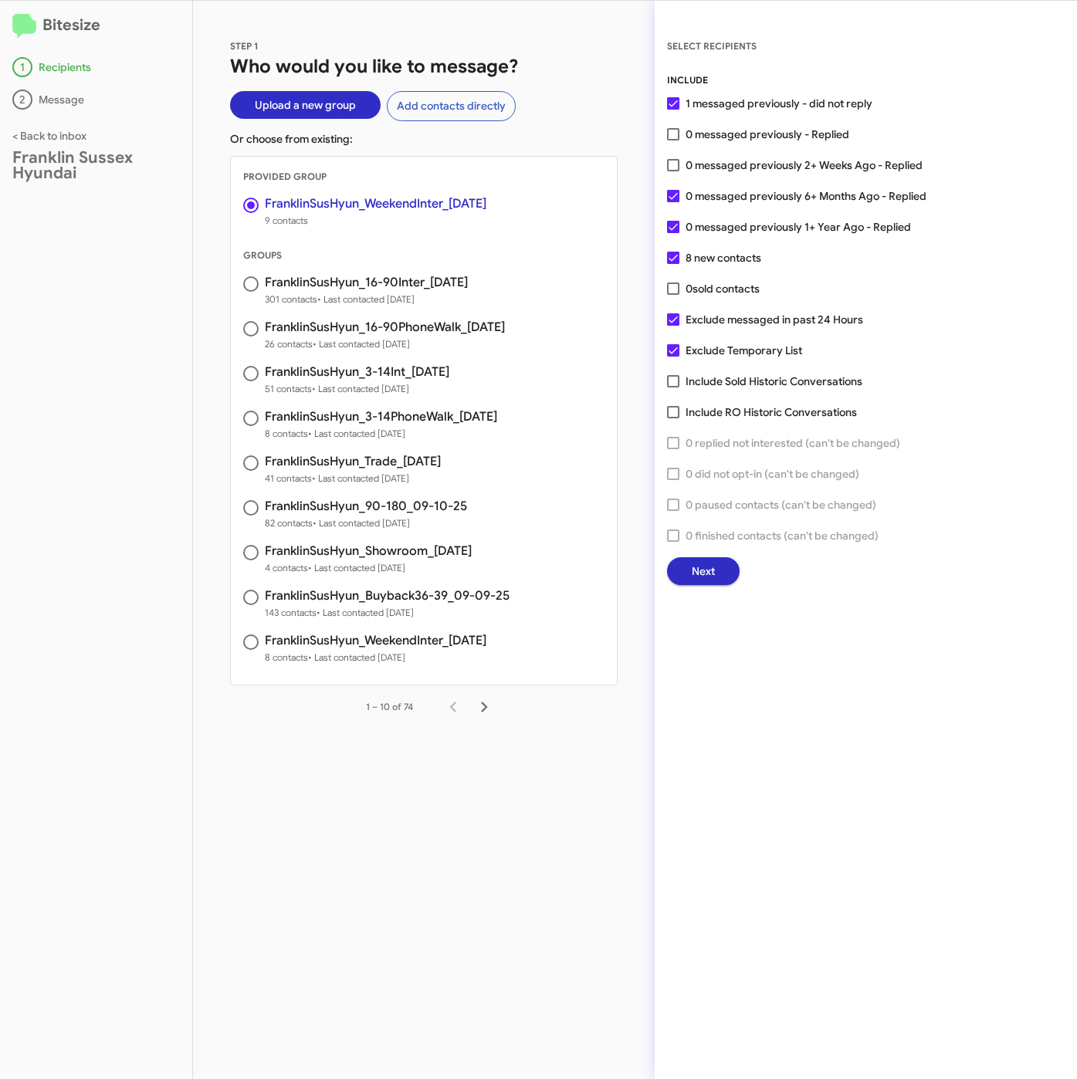
drag, startPoint x: 624, startPoint y: 77, endPoint x: 649, endPoint y: 294, distance: 218.3
click at [624, 77] on div "STEP 1 Who would you like to message? Upload a new group Add contacts directly …" at bounding box center [423, 540] width 461 height 1078
click at [718, 577] on button "Next" at bounding box center [703, 571] width 73 height 28
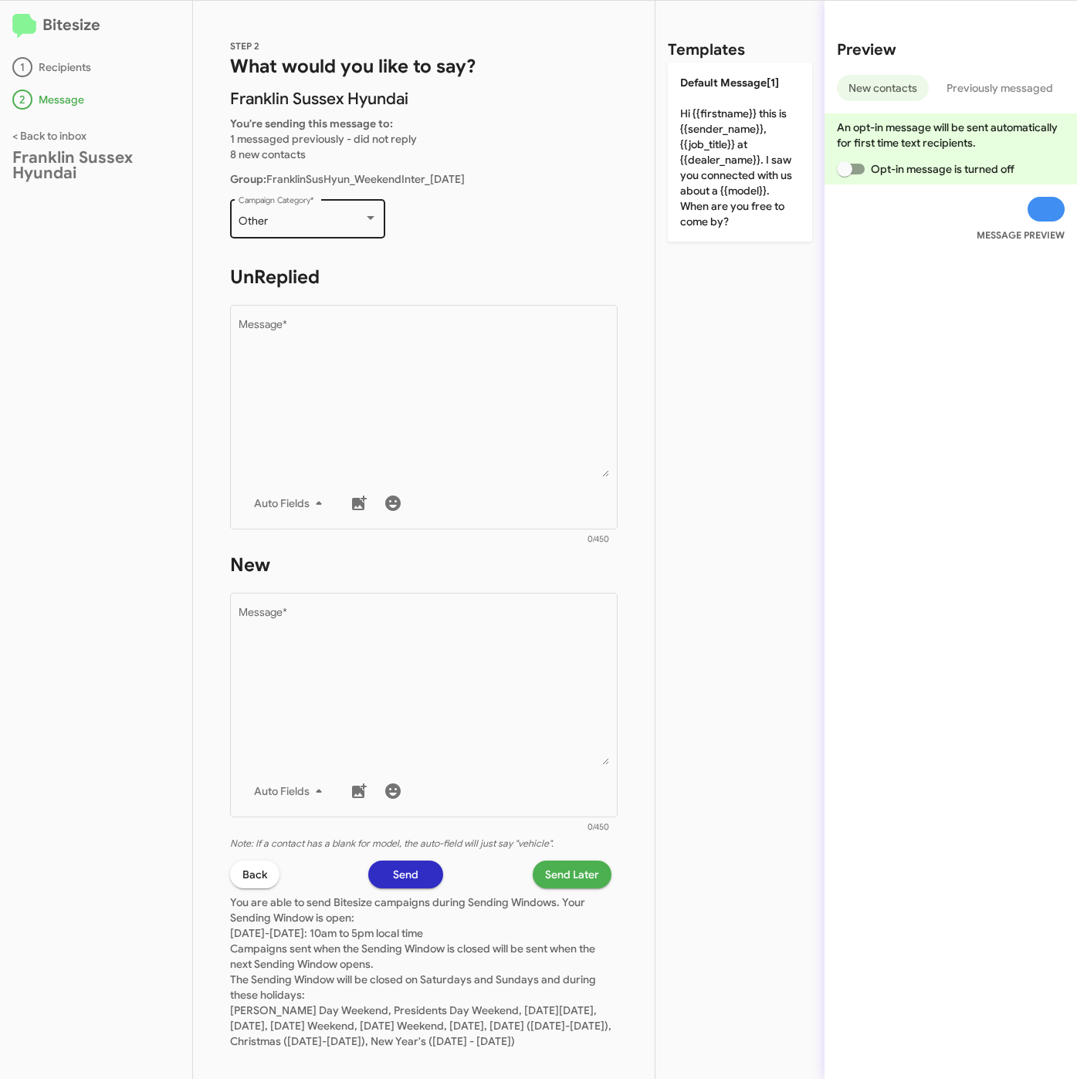
click at [296, 215] on div "Other" at bounding box center [300, 221] width 125 height 12
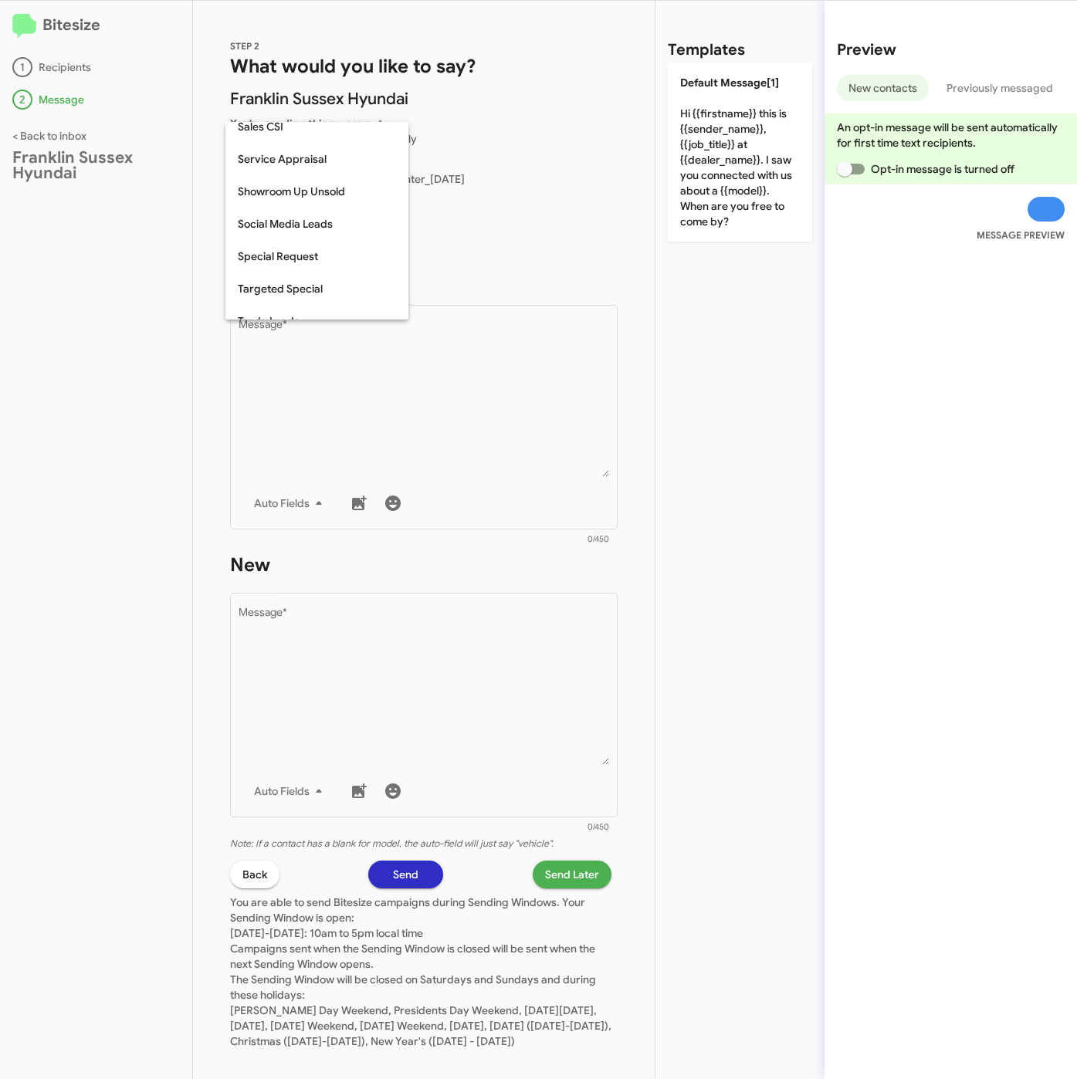
scroll to position [644, 0]
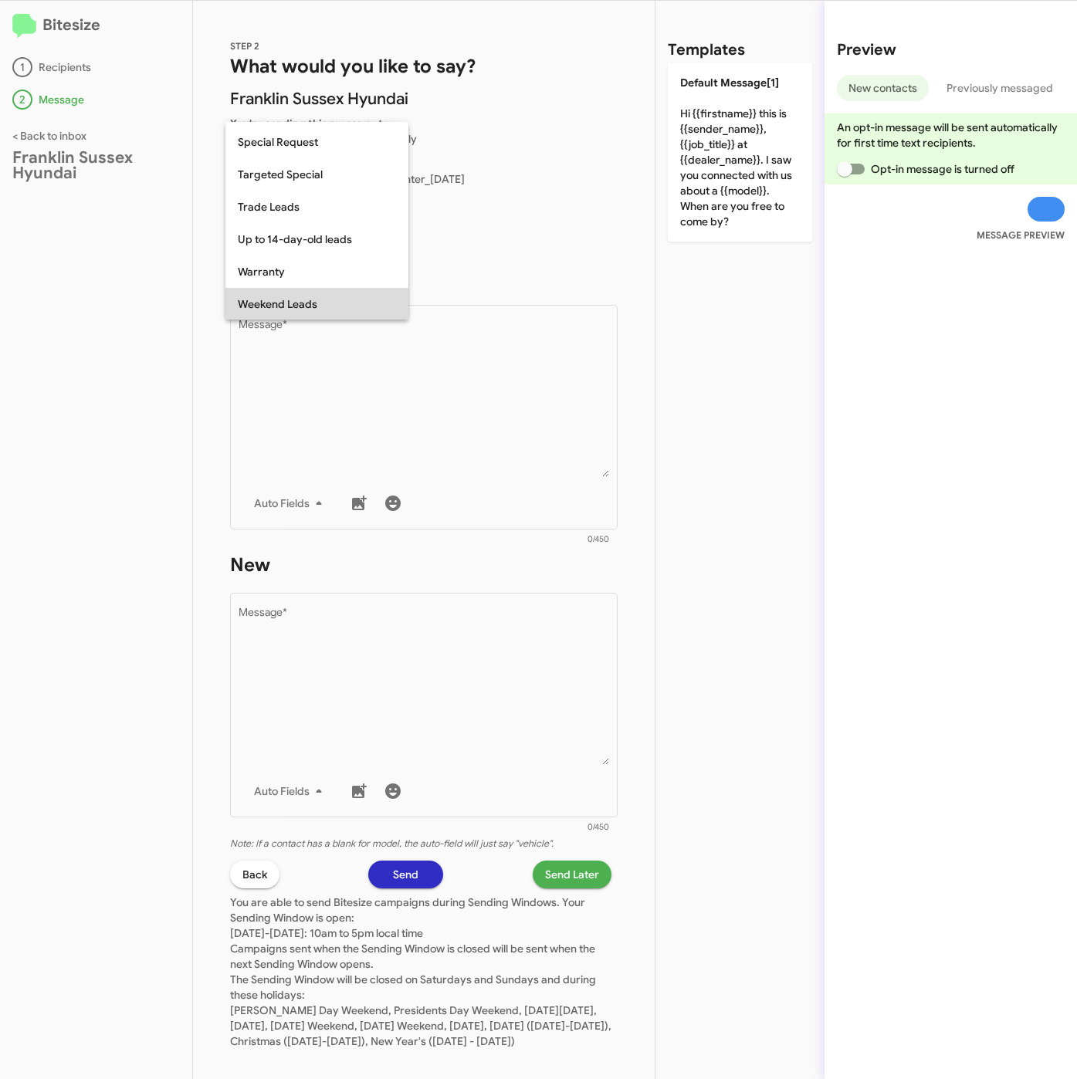
click at [303, 299] on span "Weekend Leads" at bounding box center [317, 304] width 158 height 32
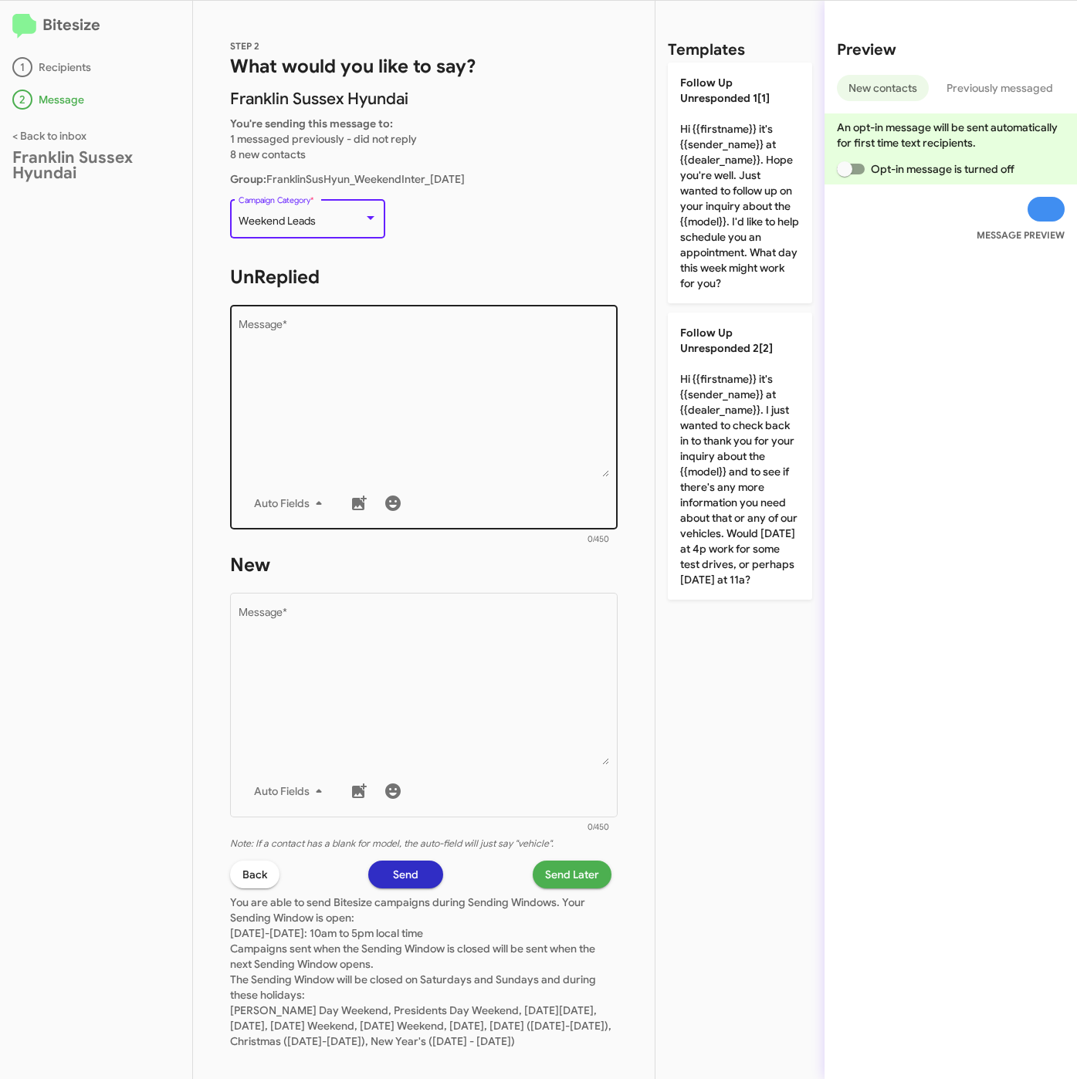
click at [387, 406] on textarea "Message *" at bounding box center [423, 397] width 371 height 157
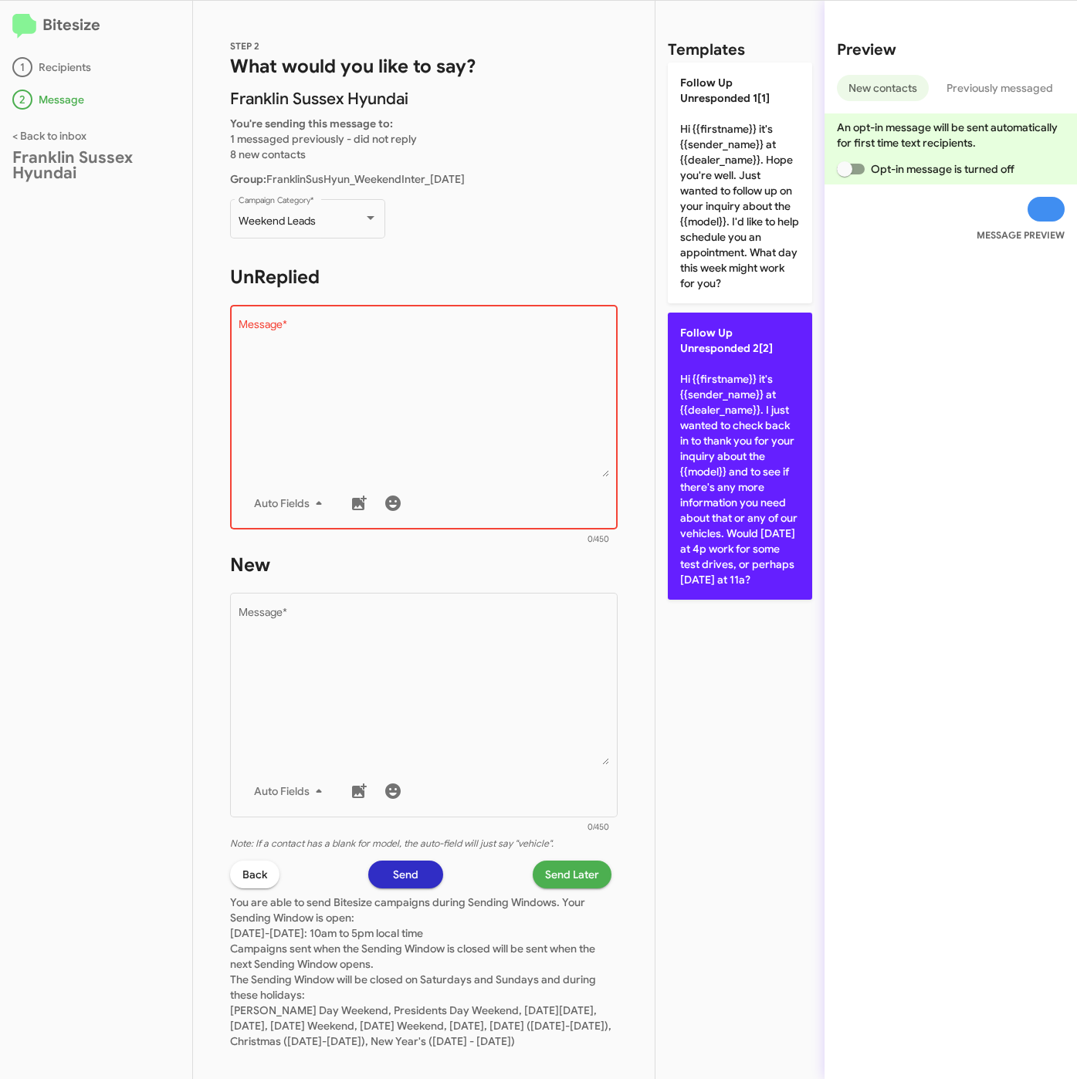
click at [728, 419] on p "Follow Up Unresponded 2[2] Hi {{firstname}} it's {{sender_name}} at {{dealer_na…" at bounding box center [740, 456] width 144 height 287
type textarea "Hi {{firstname}} it's {{sender_name}} at {{dealer_name}}. I just wanted to chec…"
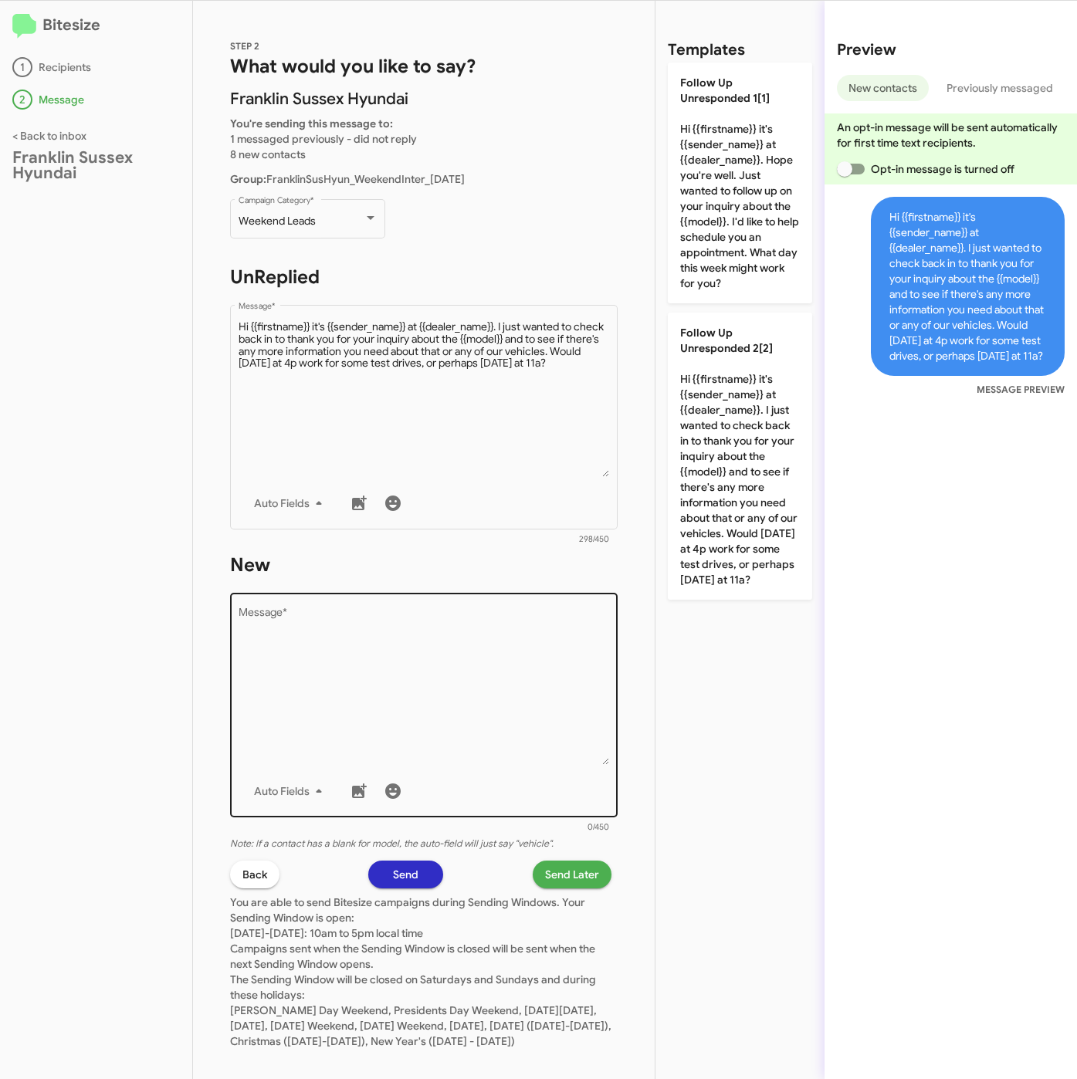
click at [466, 651] on textarea "Message *" at bounding box center [423, 685] width 371 height 157
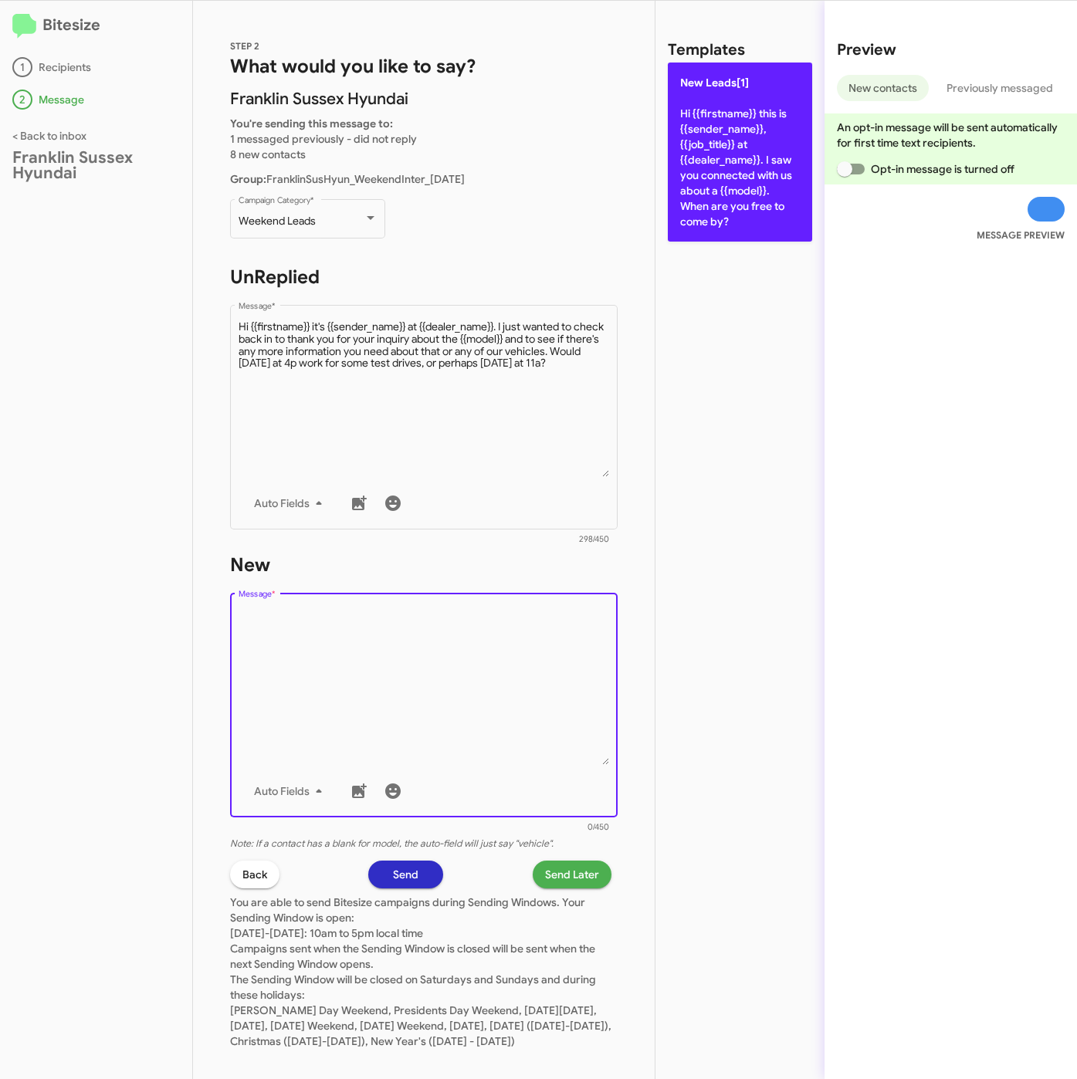
click at [686, 151] on p "New Leads[1] Hi {{firstname}} this is {{sender_name}}, {{job_title}} at {{deale…" at bounding box center [740, 152] width 144 height 179
type textarea "Hi {{firstname}} this is {{sender_name}}, {{job_title}} at {{dealer_name}}. I s…"
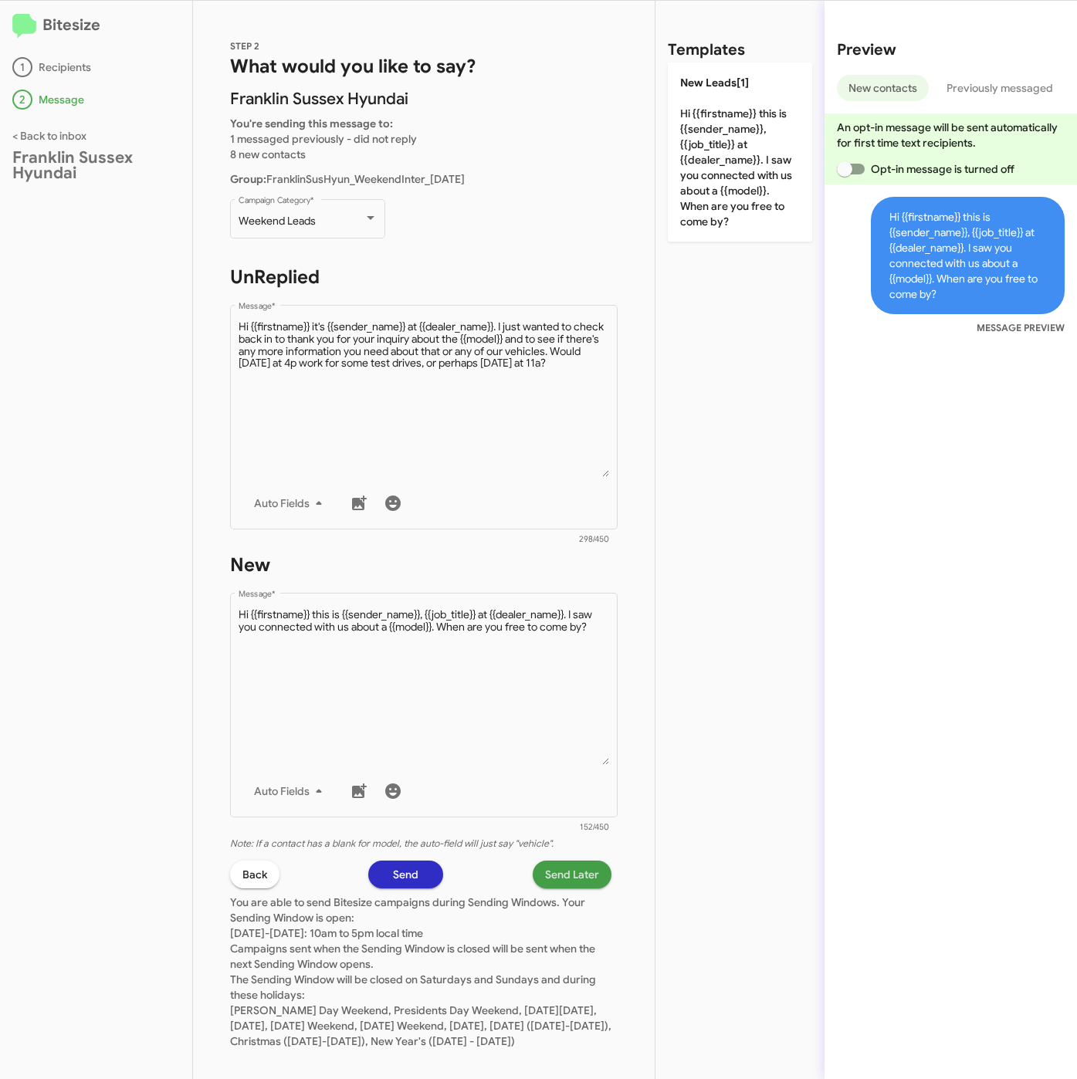
click at [545, 877] on span "Send Later" at bounding box center [572, 874] width 54 height 28
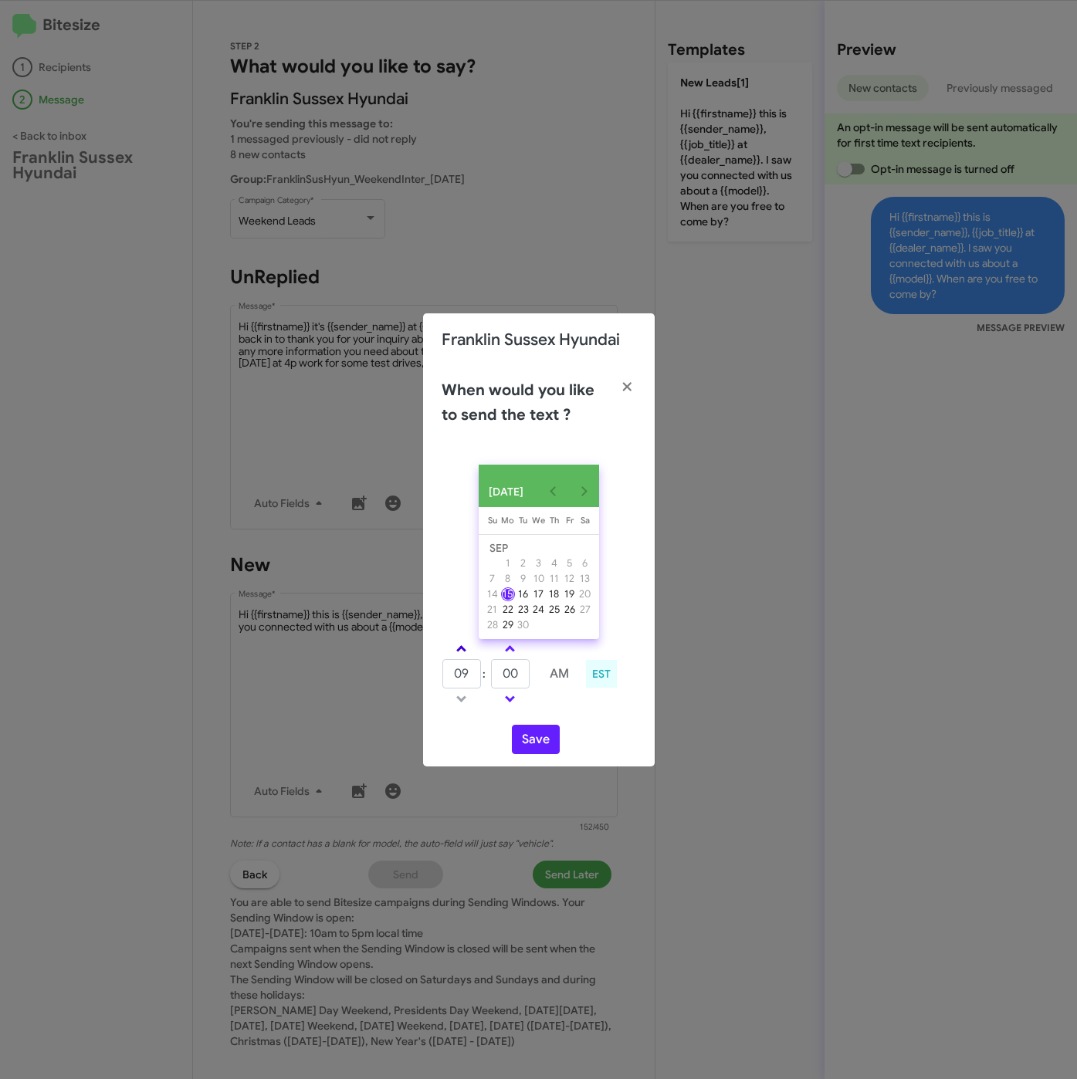
click at [457, 649] on span at bounding box center [461, 650] width 10 height 10
type input "10"
click at [519, 677] on input "00" at bounding box center [510, 673] width 39 height 29
type input "02"
click at [529, 739] on button "Save" at bounding box center [536, 739] width 48 height 29
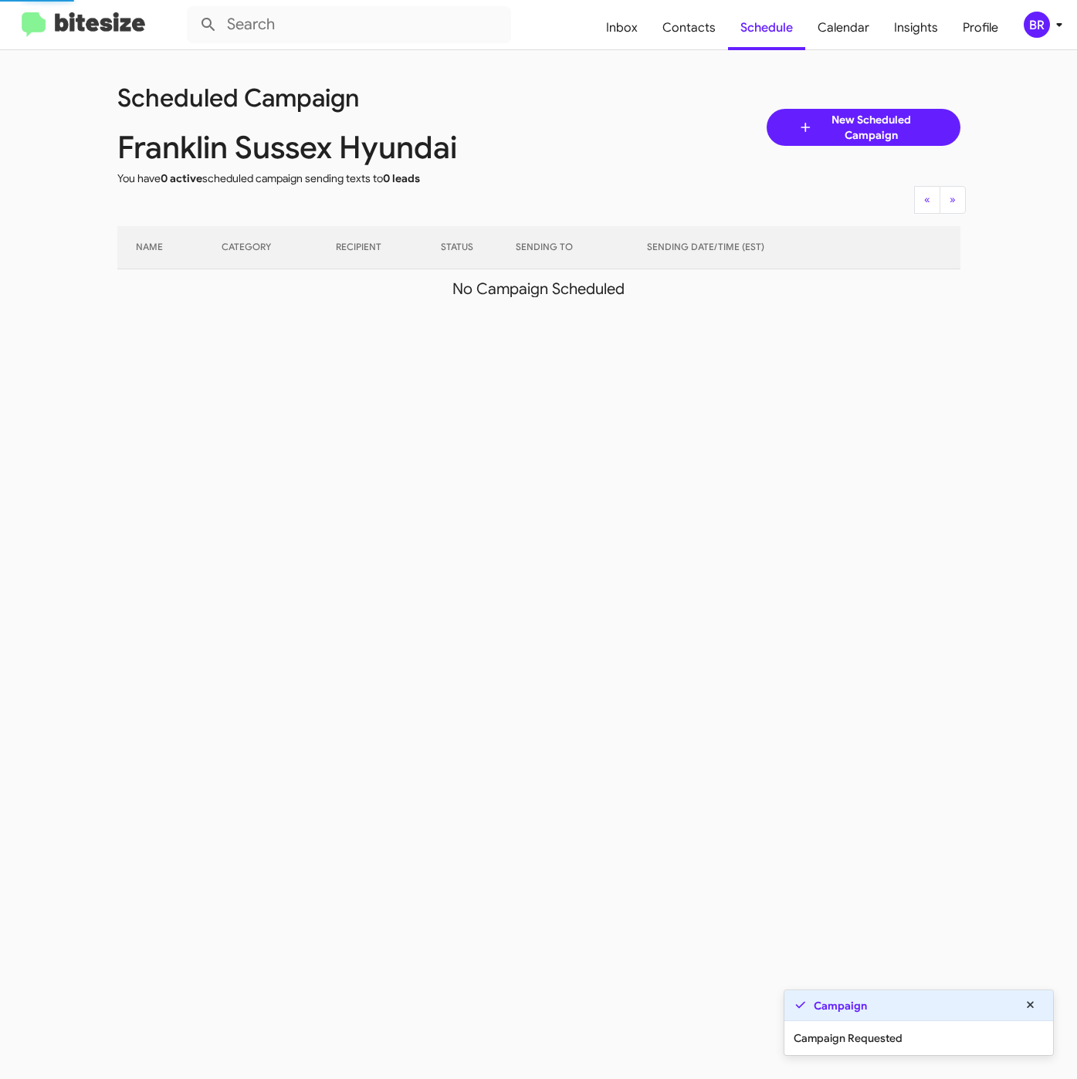
click at [1033, 25] on div "BR" at bounding box center [1036, 25] width 26 height 26
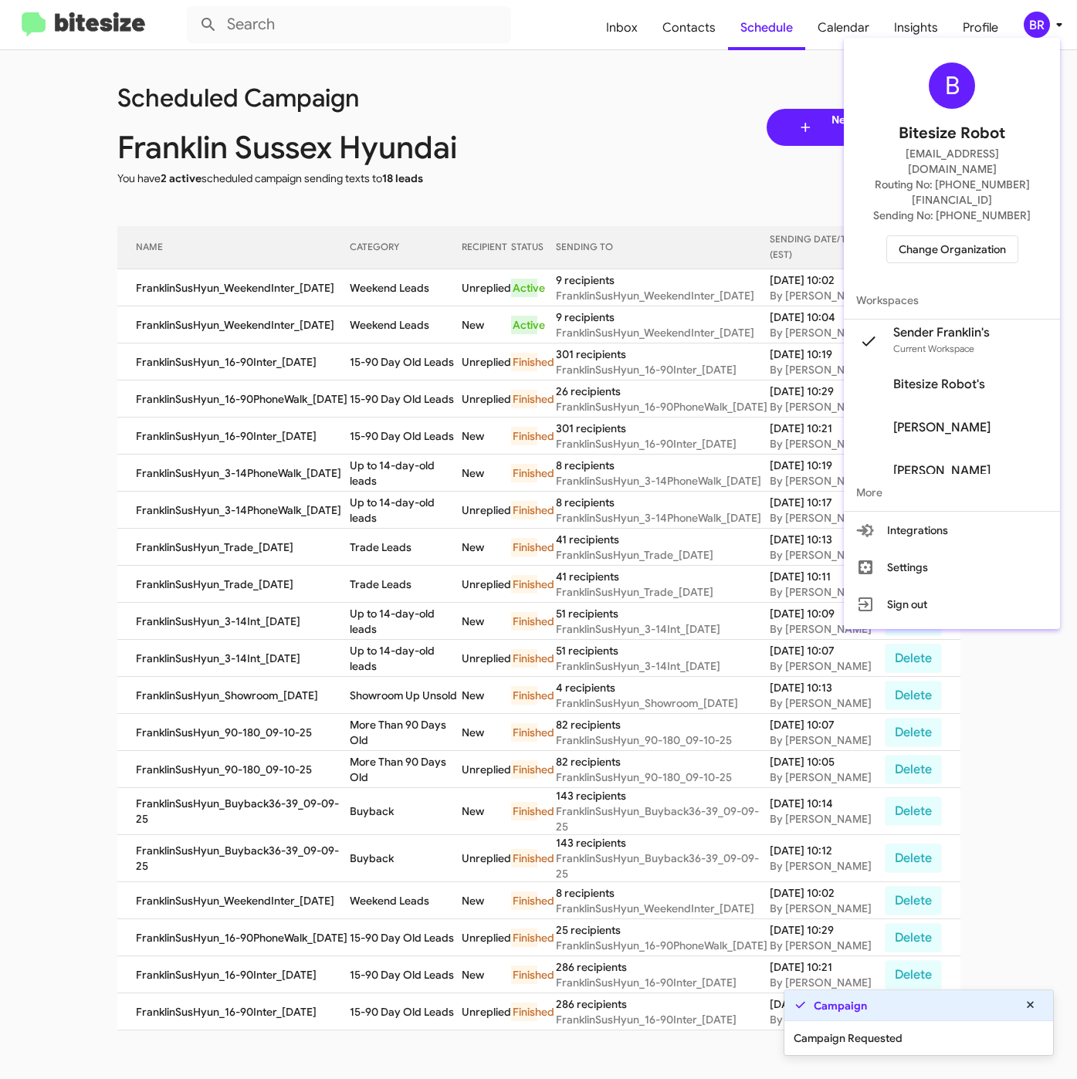
drag, startPoint x: 406, startPoint y: 292, endPoint x: 362, endPoint y: 294, distance: 44.0
click at [405, 292] on div at bounding box center [538, 539] width 1077 height 1079
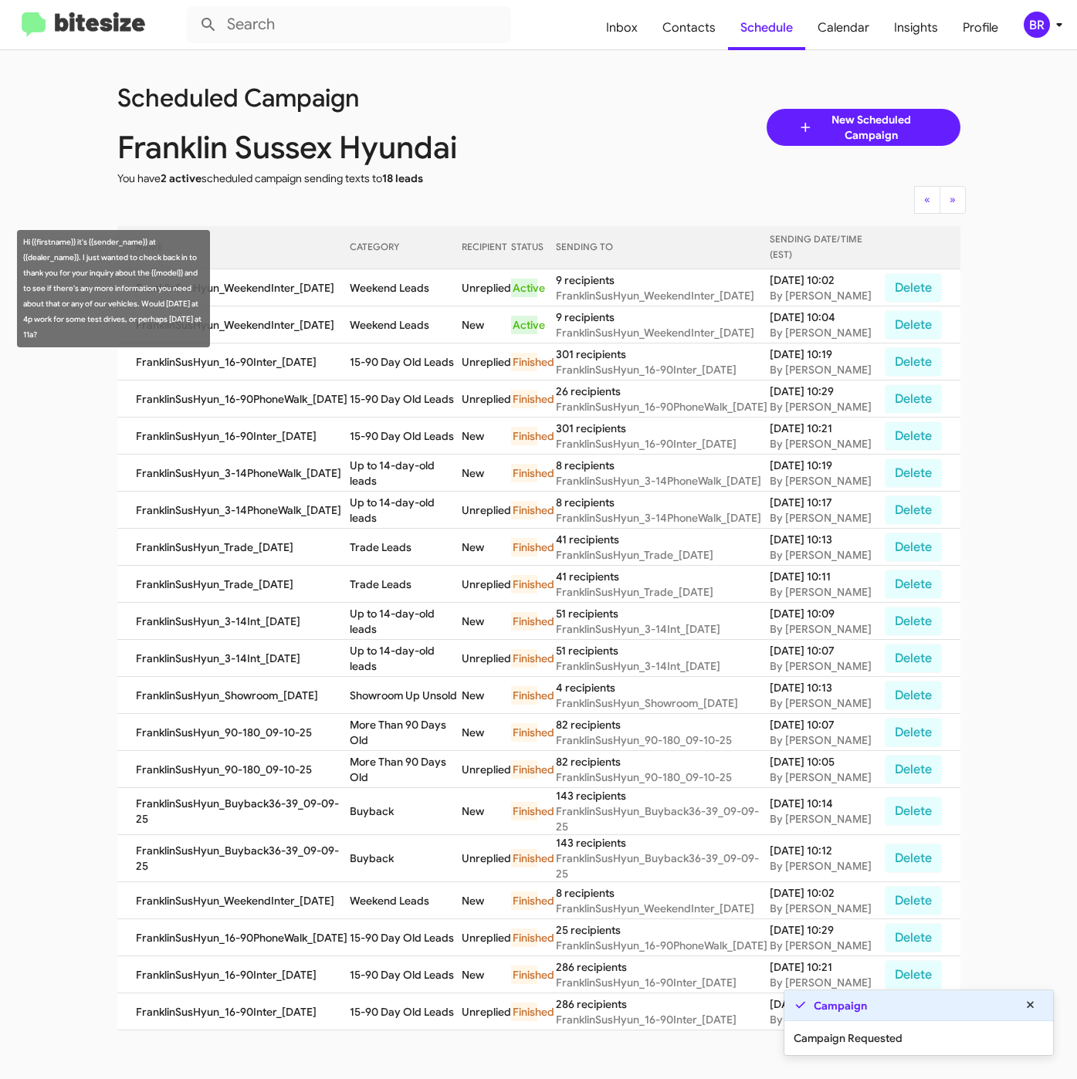
drag, startPoint x: 392, startPoint y: 294, endPoint x: 438, endPoint y: 301, distance: 46.1
click at [438, 301] on td "Weekend Leads" at bounding box center [406, 287] width 112 height 37
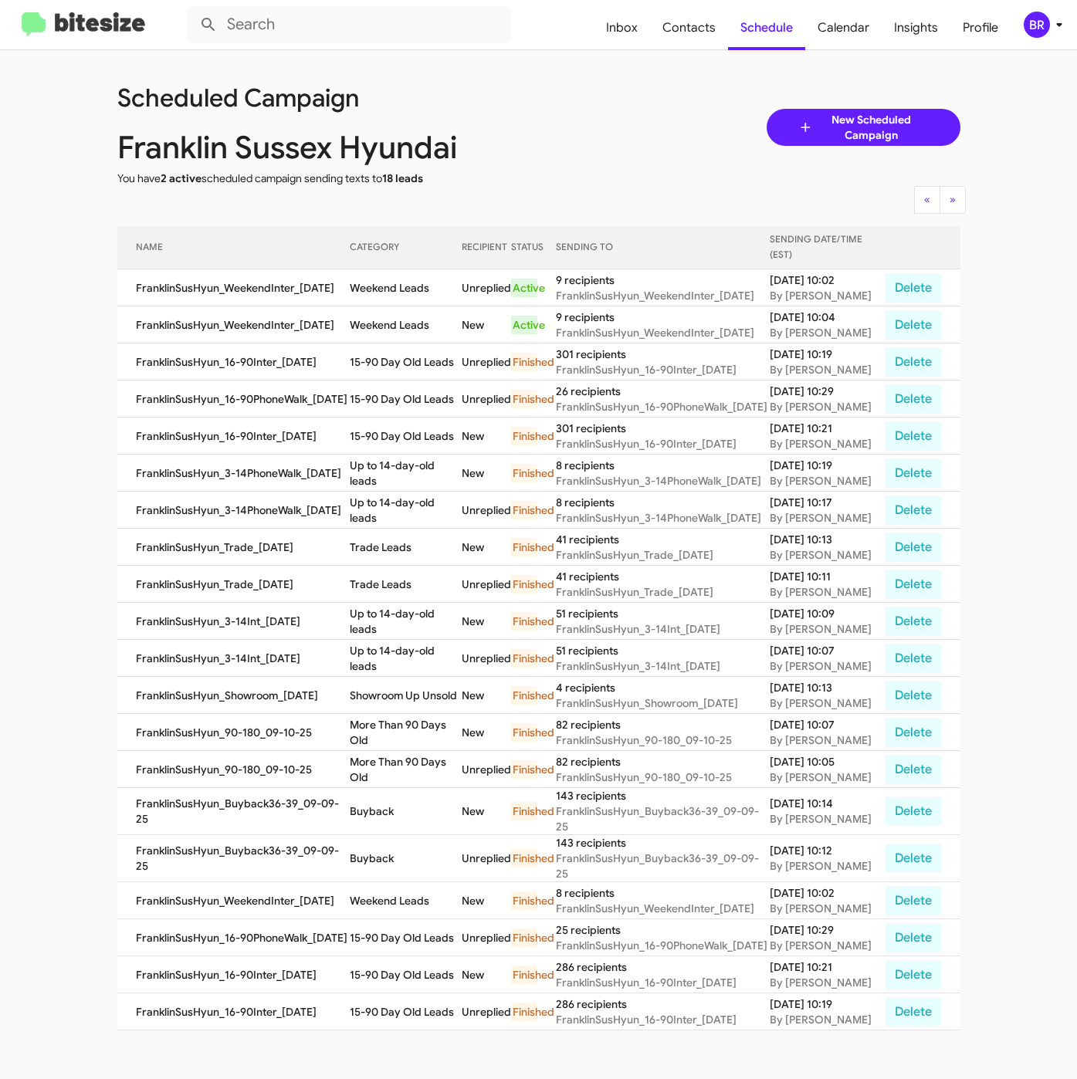
copy td "Weekend Leads"
click at [1033, 24] on div "BR" at bounding box center [1036, 25] width 26 height 26
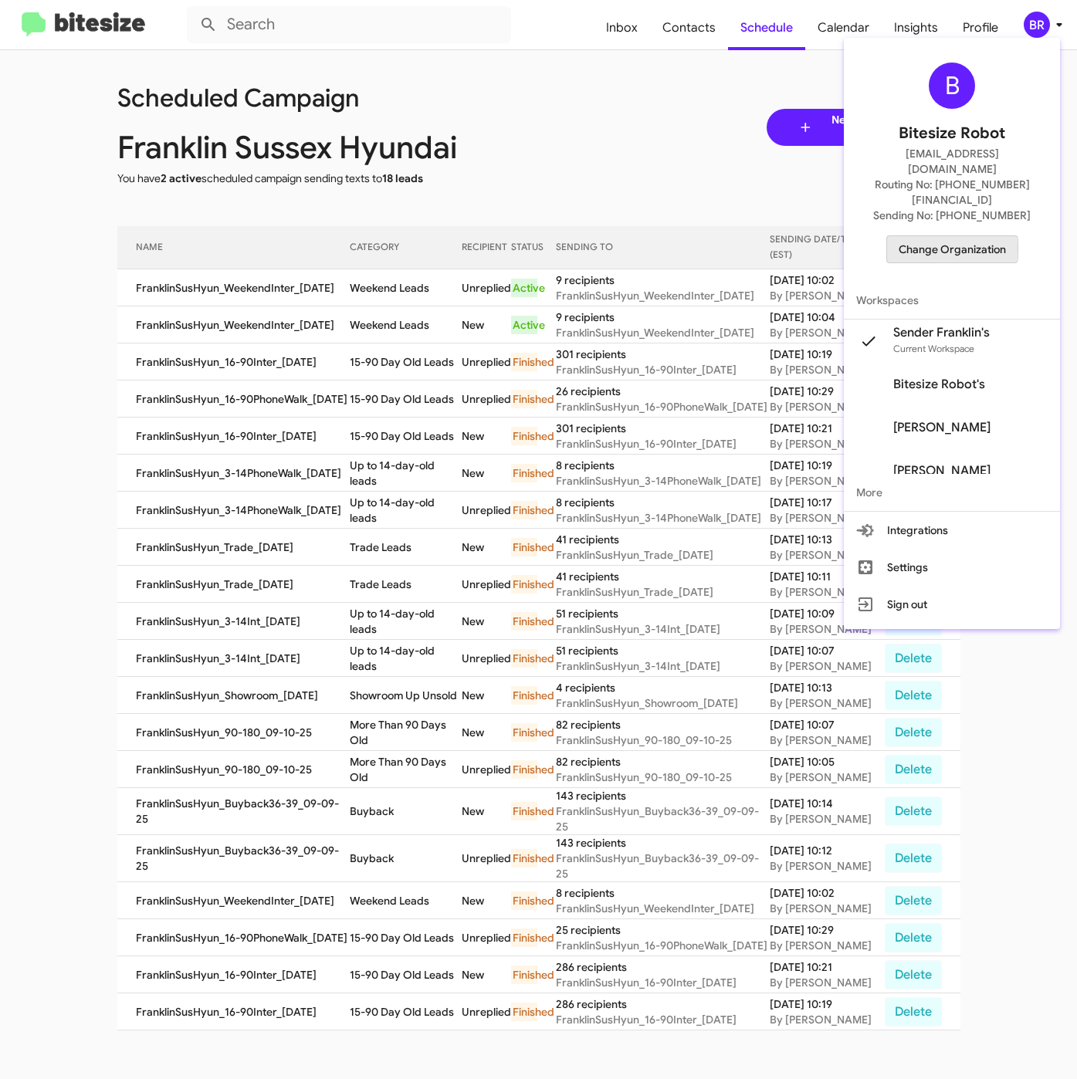
click at [938, 236] on span "Change Organization" at bounding box center [951, 249] width 107 height 26
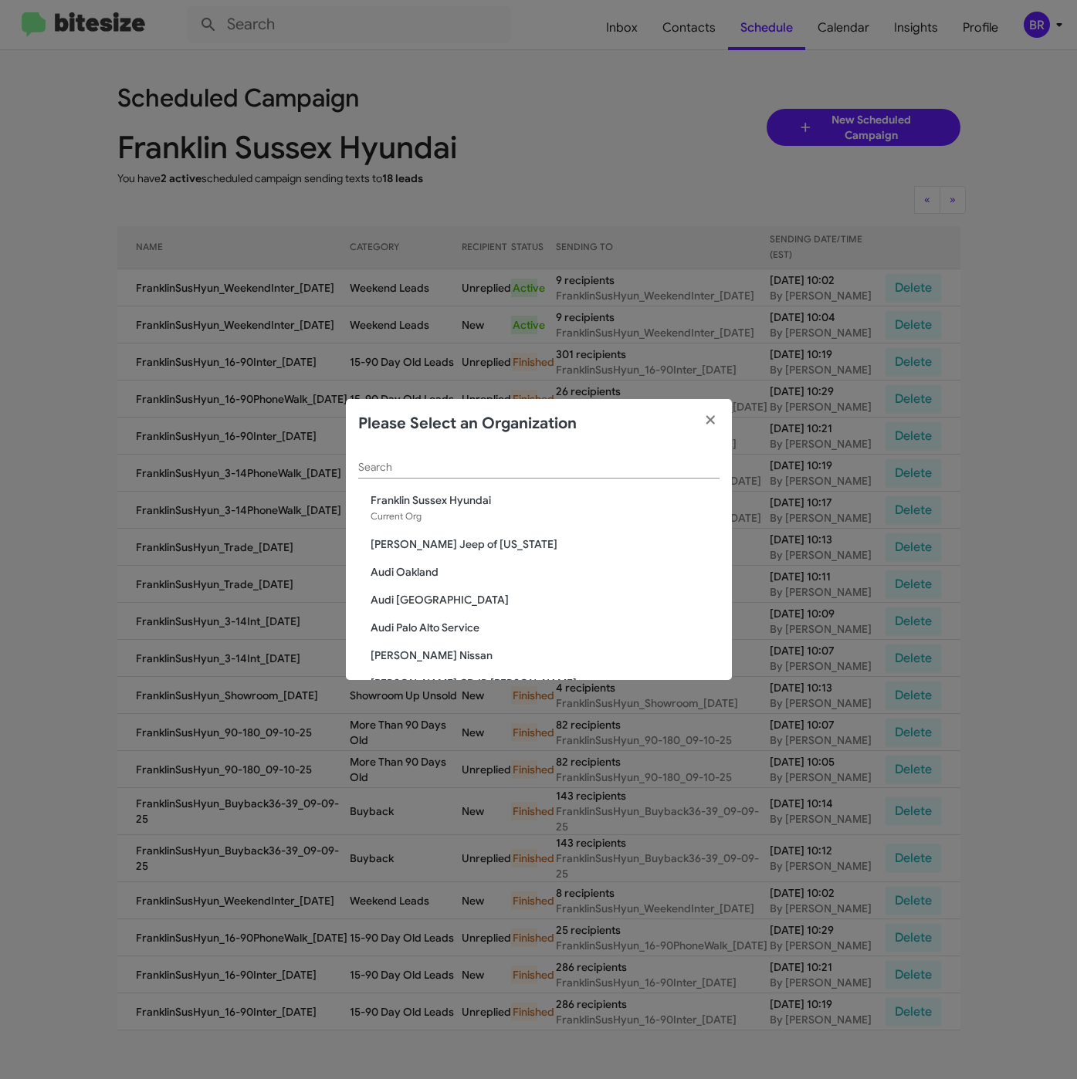
click at [543, 464] on input "Search" at bounding box center [538, 467] width 361 height 12
paste input "Franklin Sussex Auto Mall"
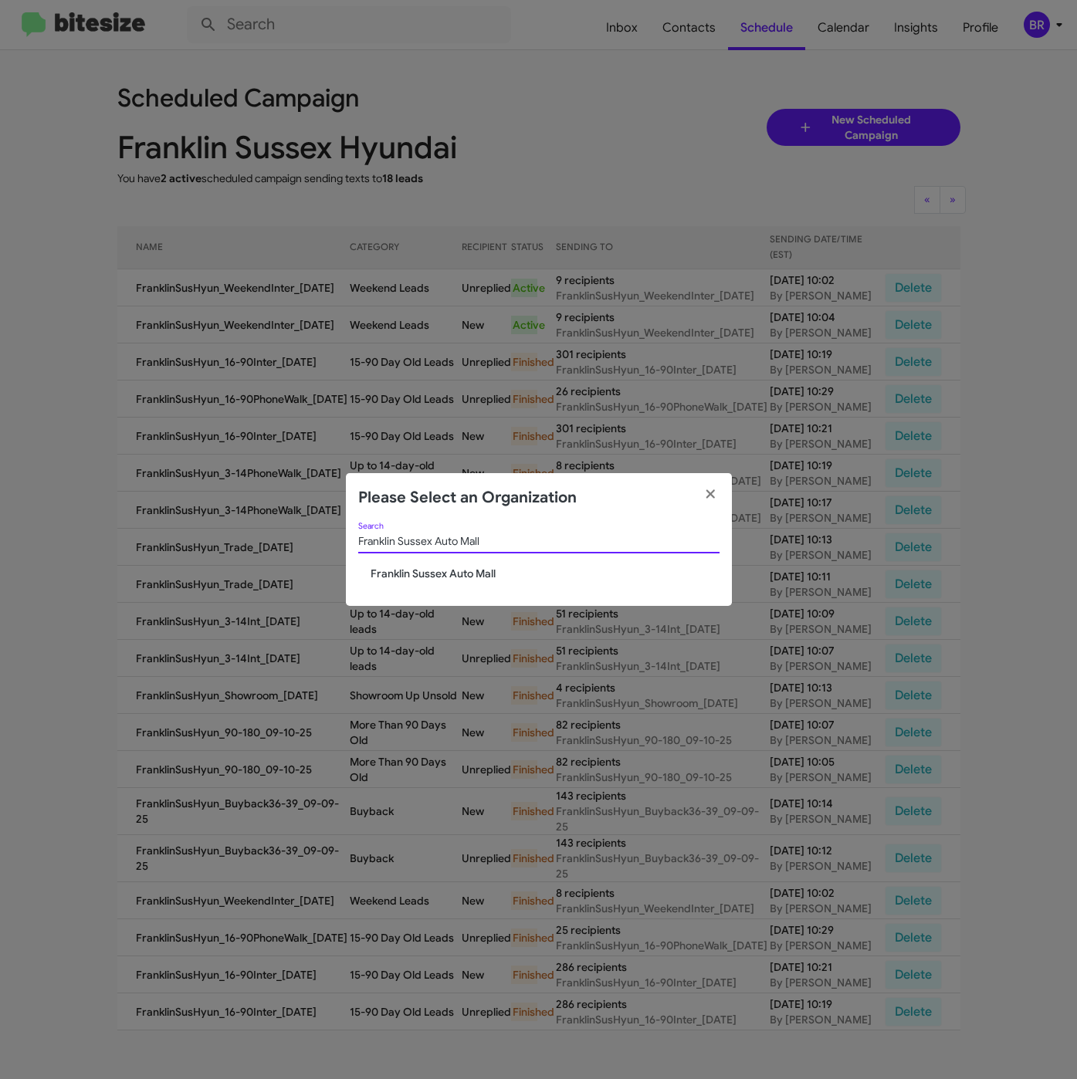
type input "Franklin Sussex Auto Mall"
click at [426, 573] on span "Franklin Sussex Auto Mall" at bounding box center [544, 573] width 349 height 15
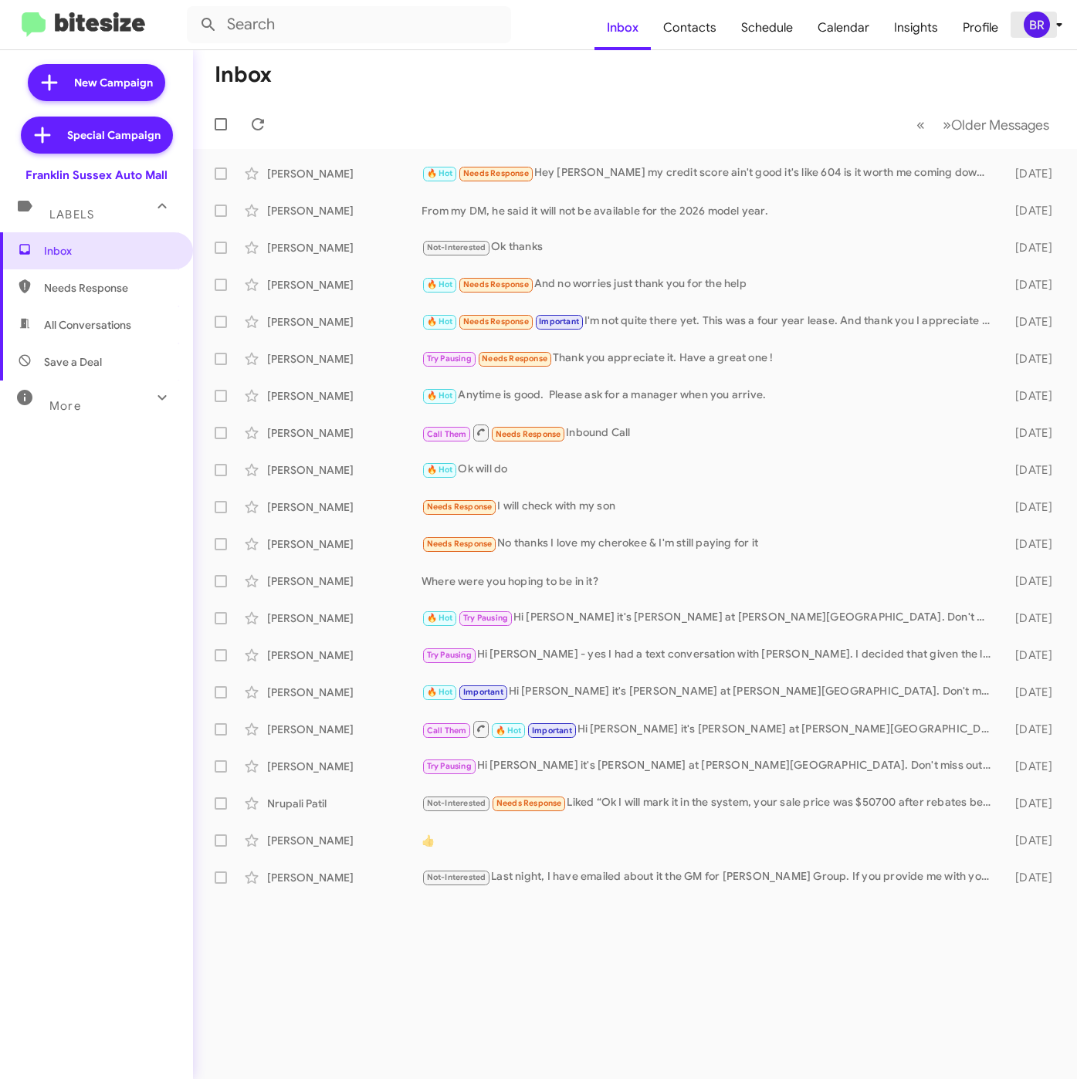
click at [1033, 14] on div "BR" at bounding box center [1036, 25] width 26 height 26
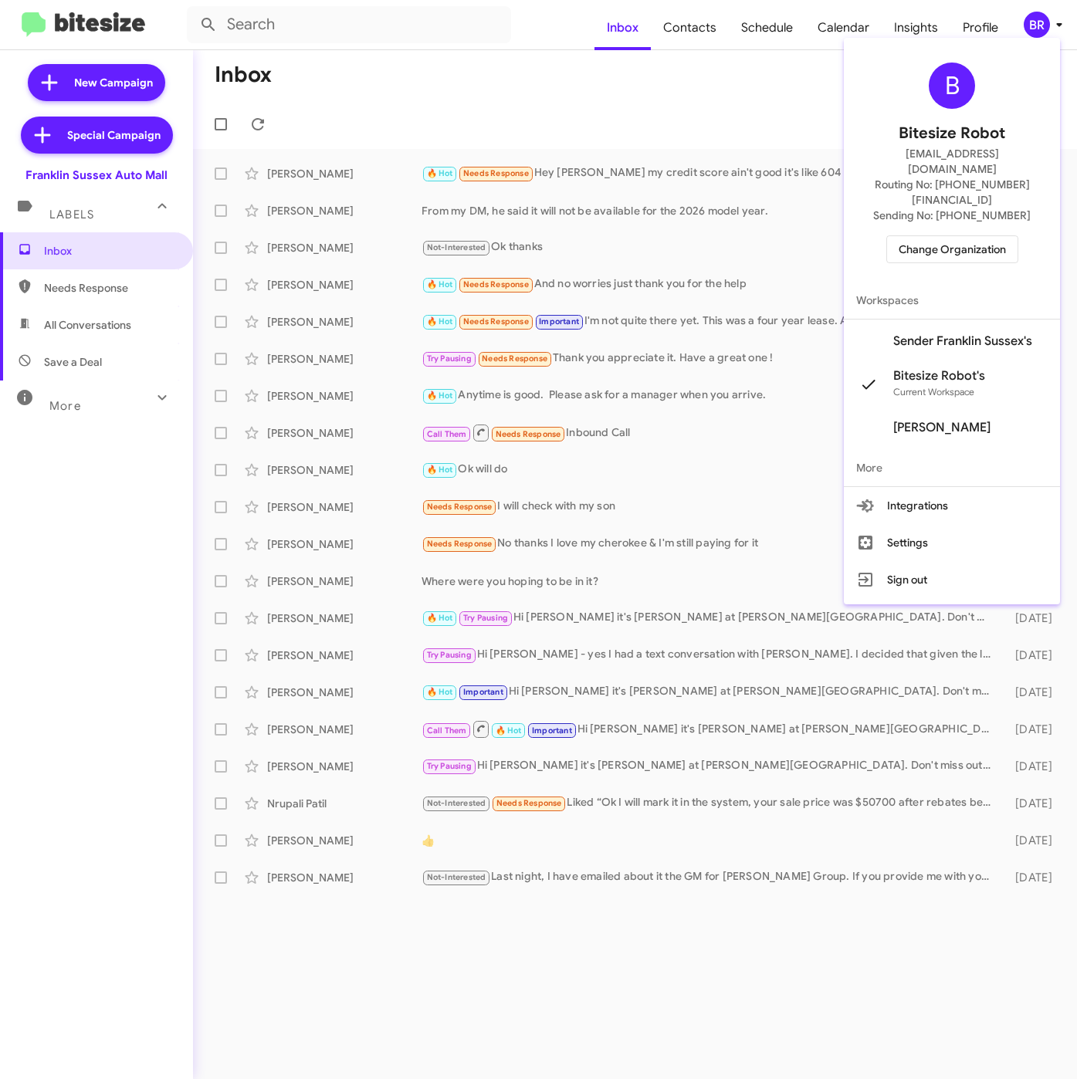
click at [952, 333] on span "Sender Franklin Sussex's" at bounding box center [962, 340] width 139 height 15
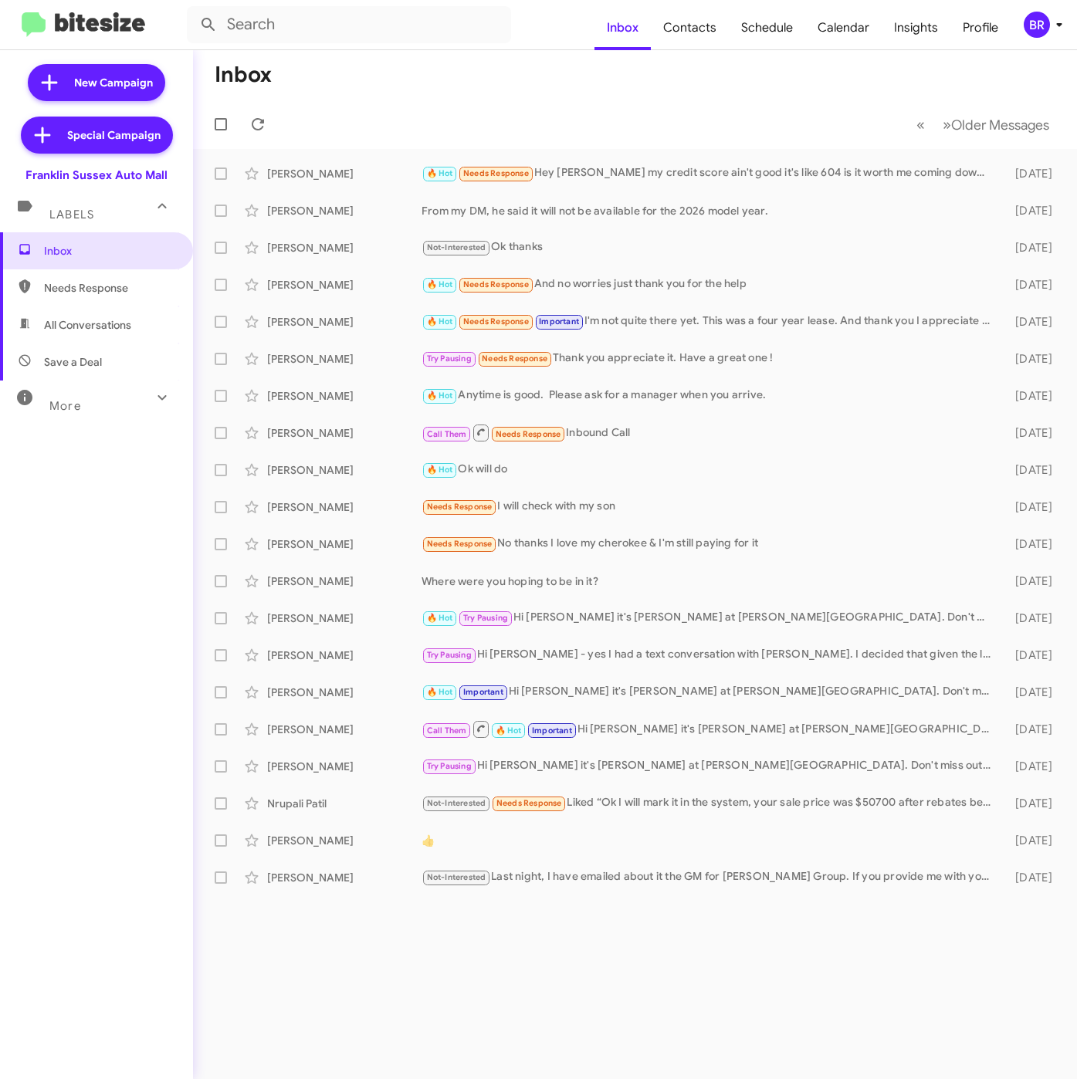
click at [1045, 23] on div "BR" at bounding box center [1036, 25] width 26 height 26
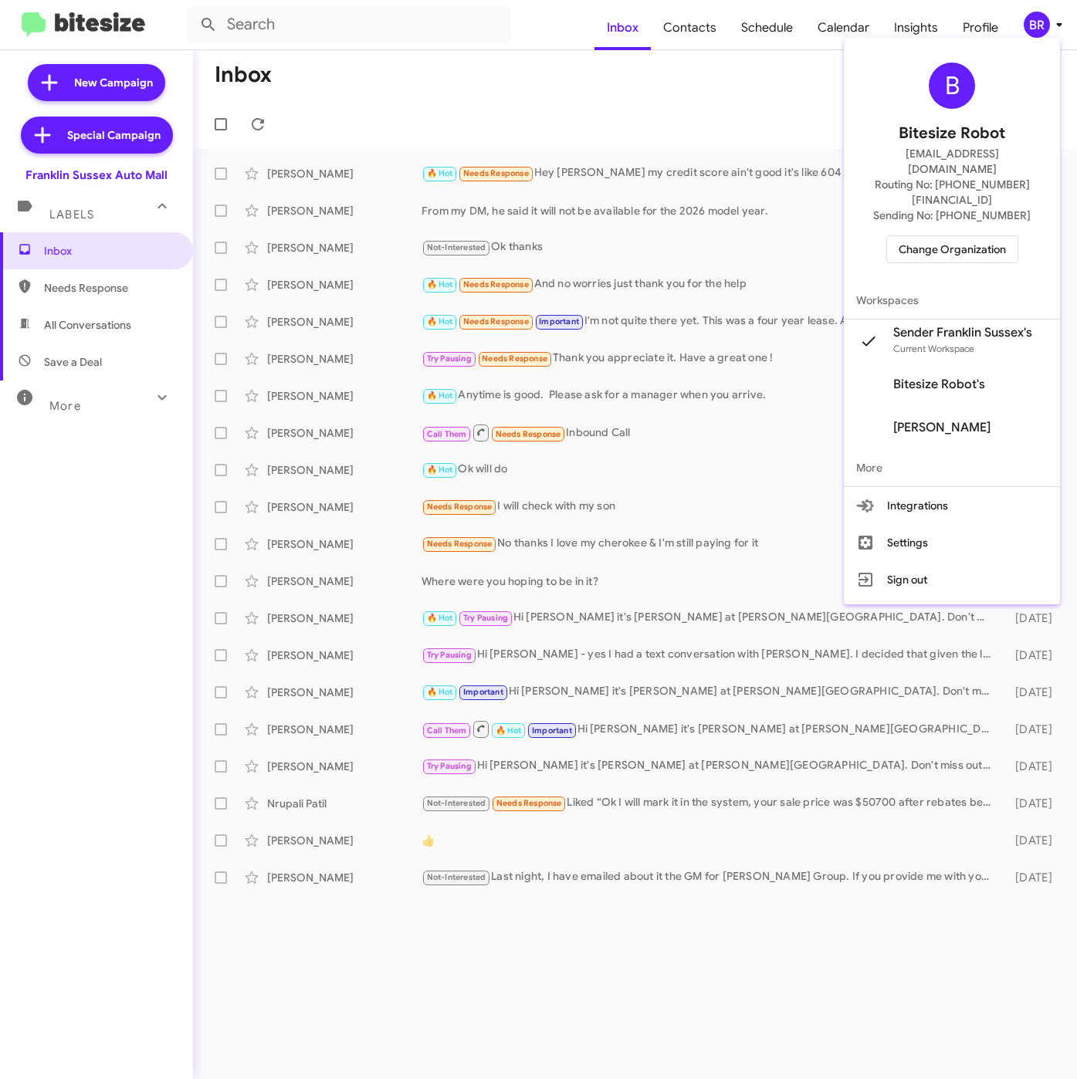
click at [500, 58] on div at bounding box center [538, 539] width 1077 height 1079
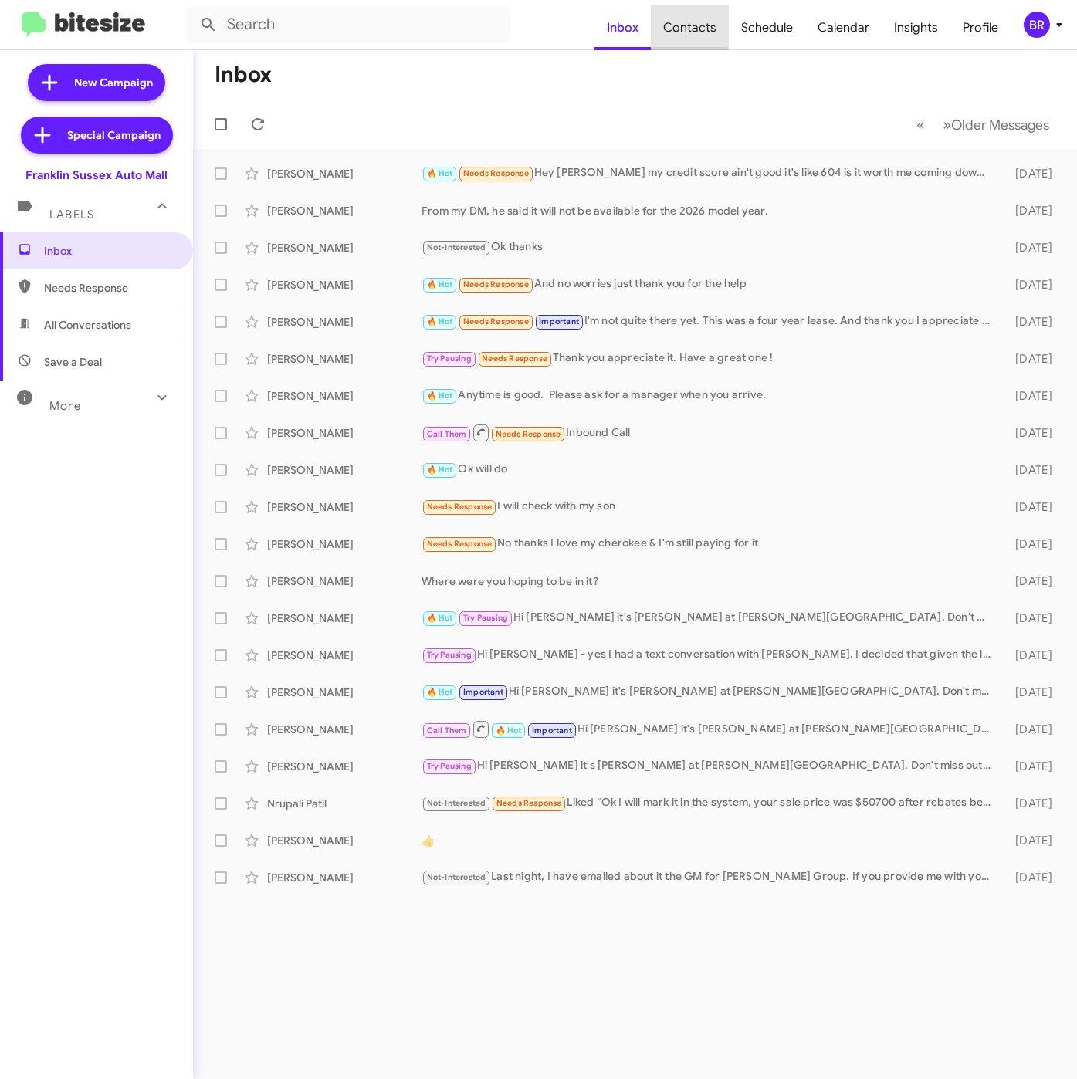
click at [683, 16] on span "Contacts" at bounding box center [690, 27] width 78 height 45
type input "in:groups"
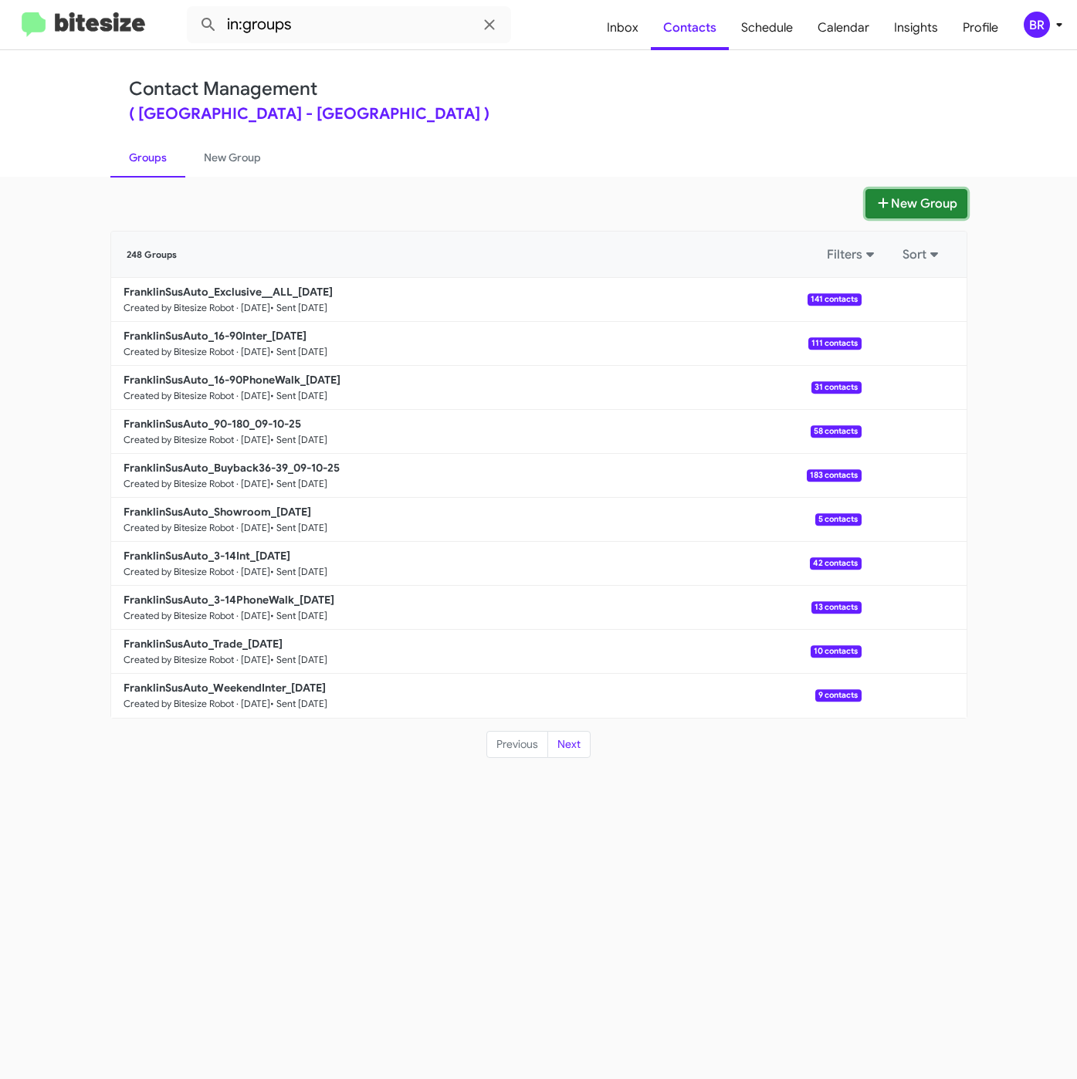
click at [919, 205] on button "New Group" at bounding box center [916, 203] width 102 height 29
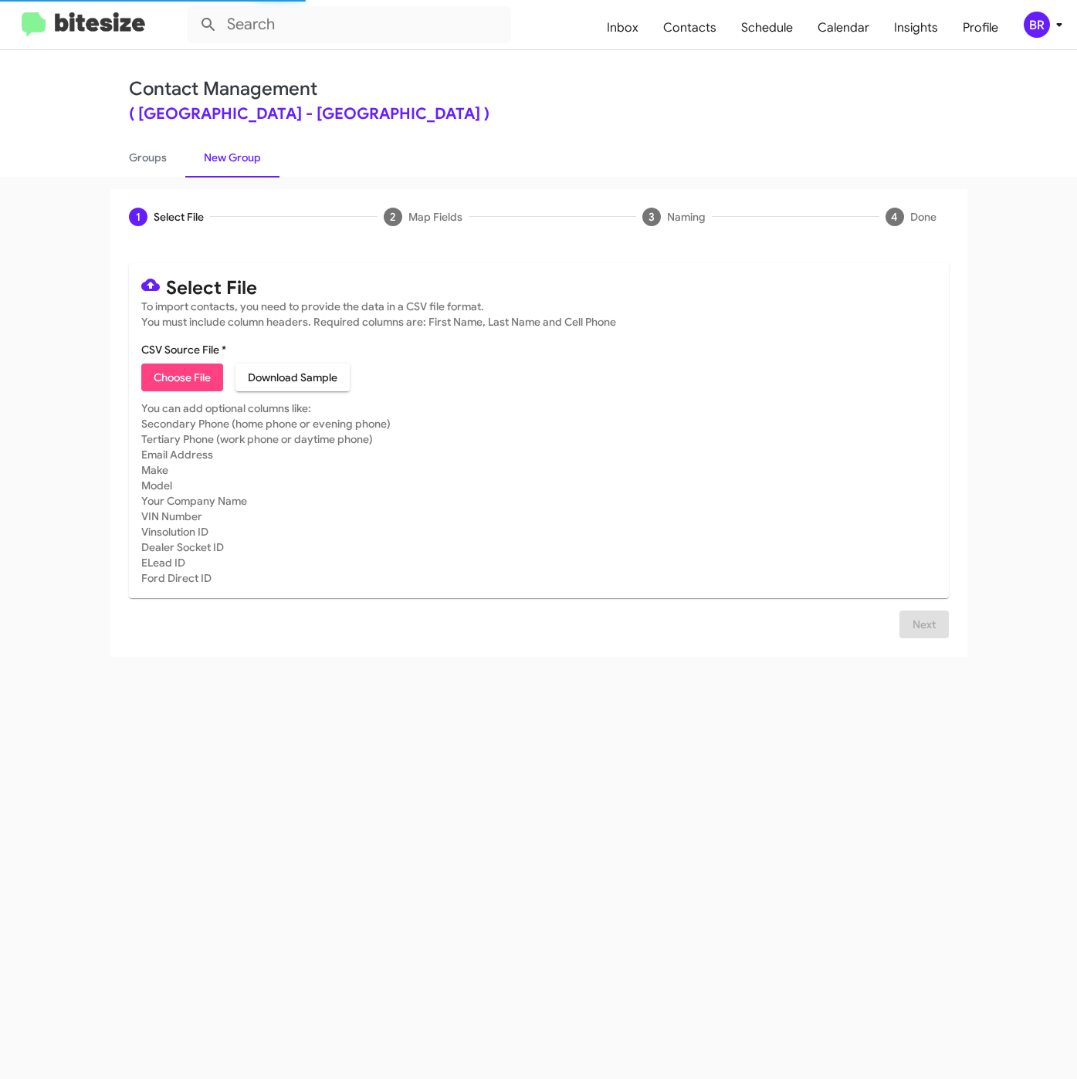
click at [181, 394] on mat-card "Select File To import contacts, you need to provide the data in a CSV file form…" at bounding box center [539, 430] width 820 height 335
click at [181, 385] on span "Choose File" at bounding box center [182, 377] width 57 height 28
type input "FranklinSusAuto_WeekendPhoneWalk_[DATE]"
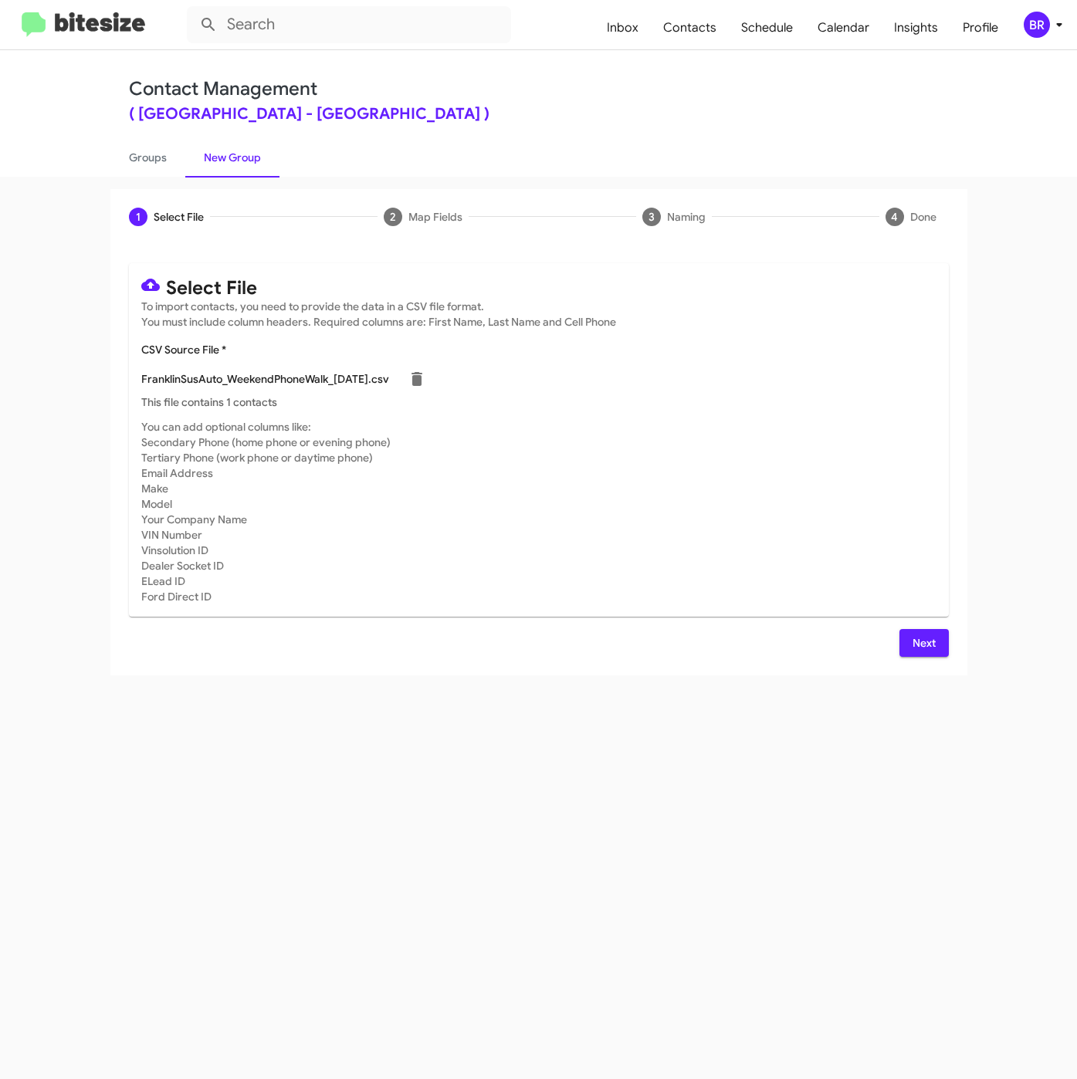
click at [933, 646] on span "Next" at bounding box center [923, 643] width 25 height 28
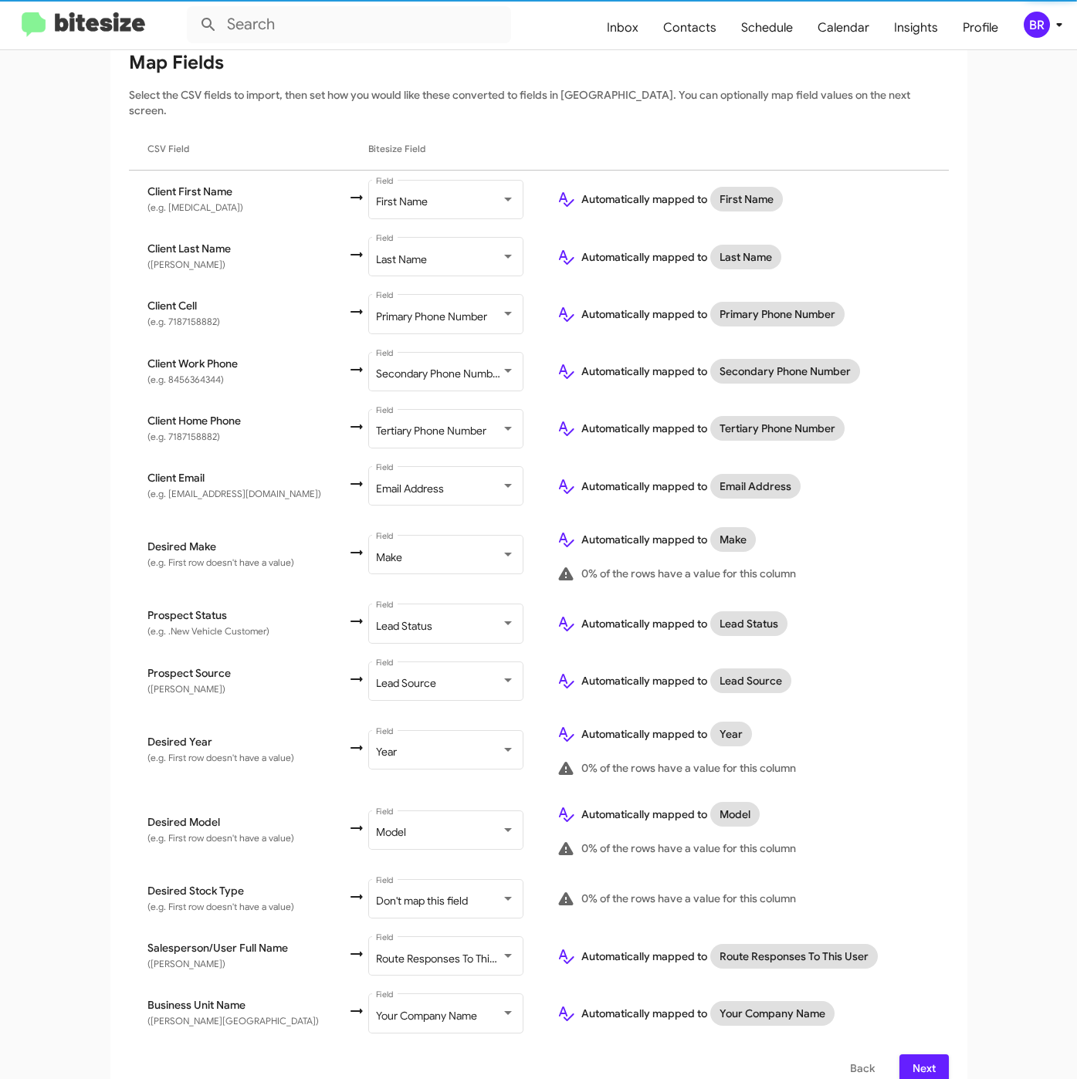
scroll to position [215, 0]
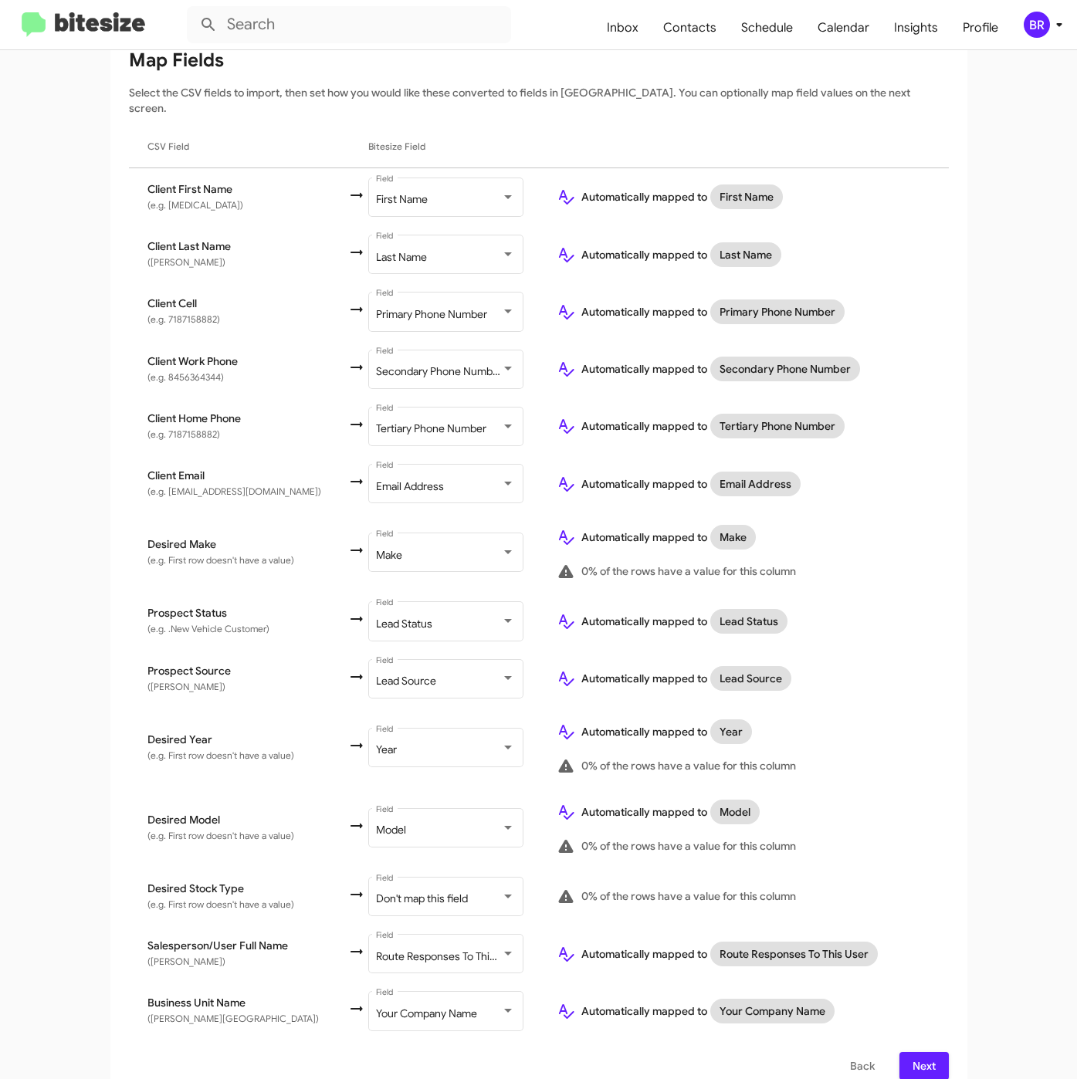
click at [935, 1052] on button "Next" at bounding box center [923, 1066] width 49 height 28
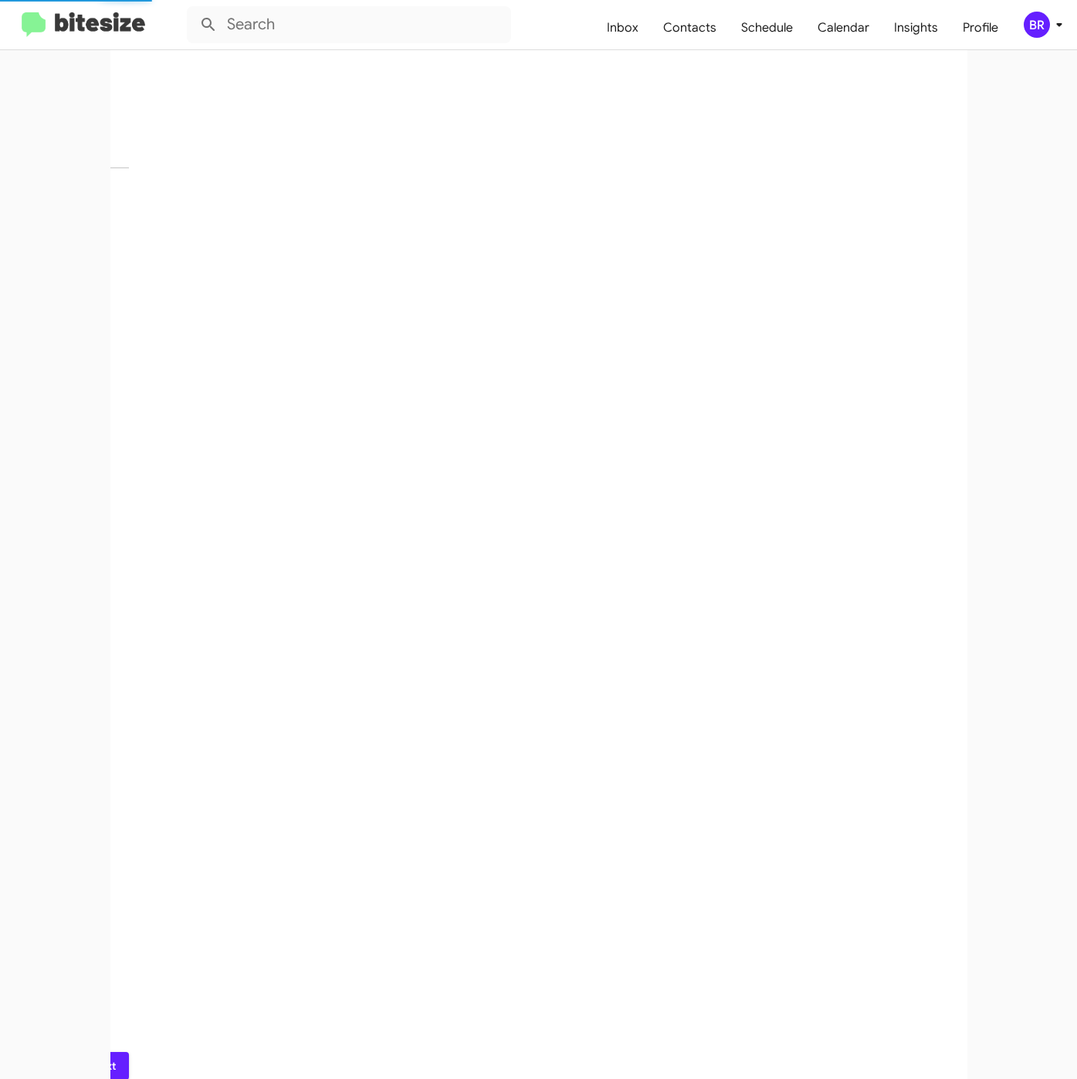
scroll to position [0, 0]
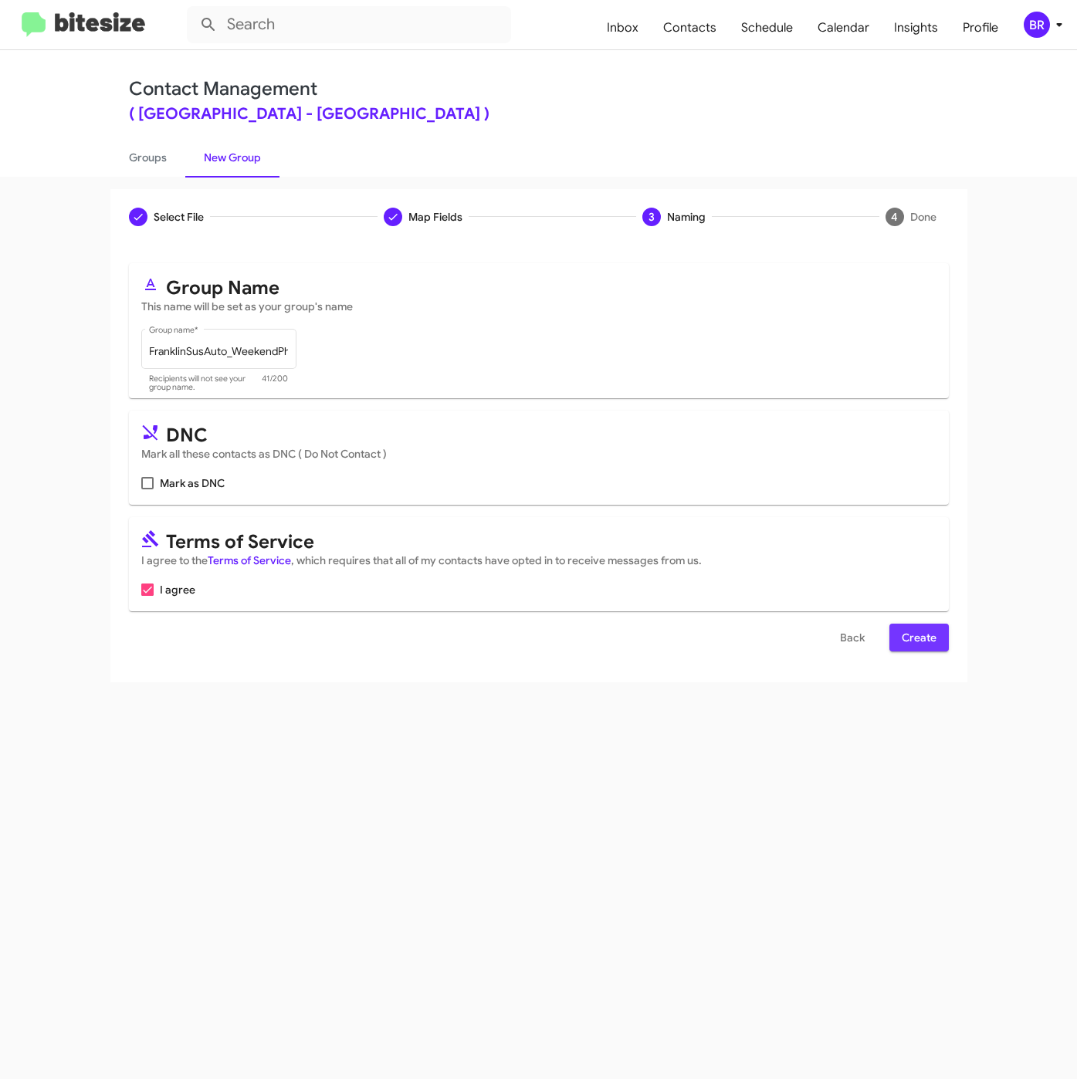
click at [922, 634] on span "Create" at bounding box center [918, 638] width 35 height 28
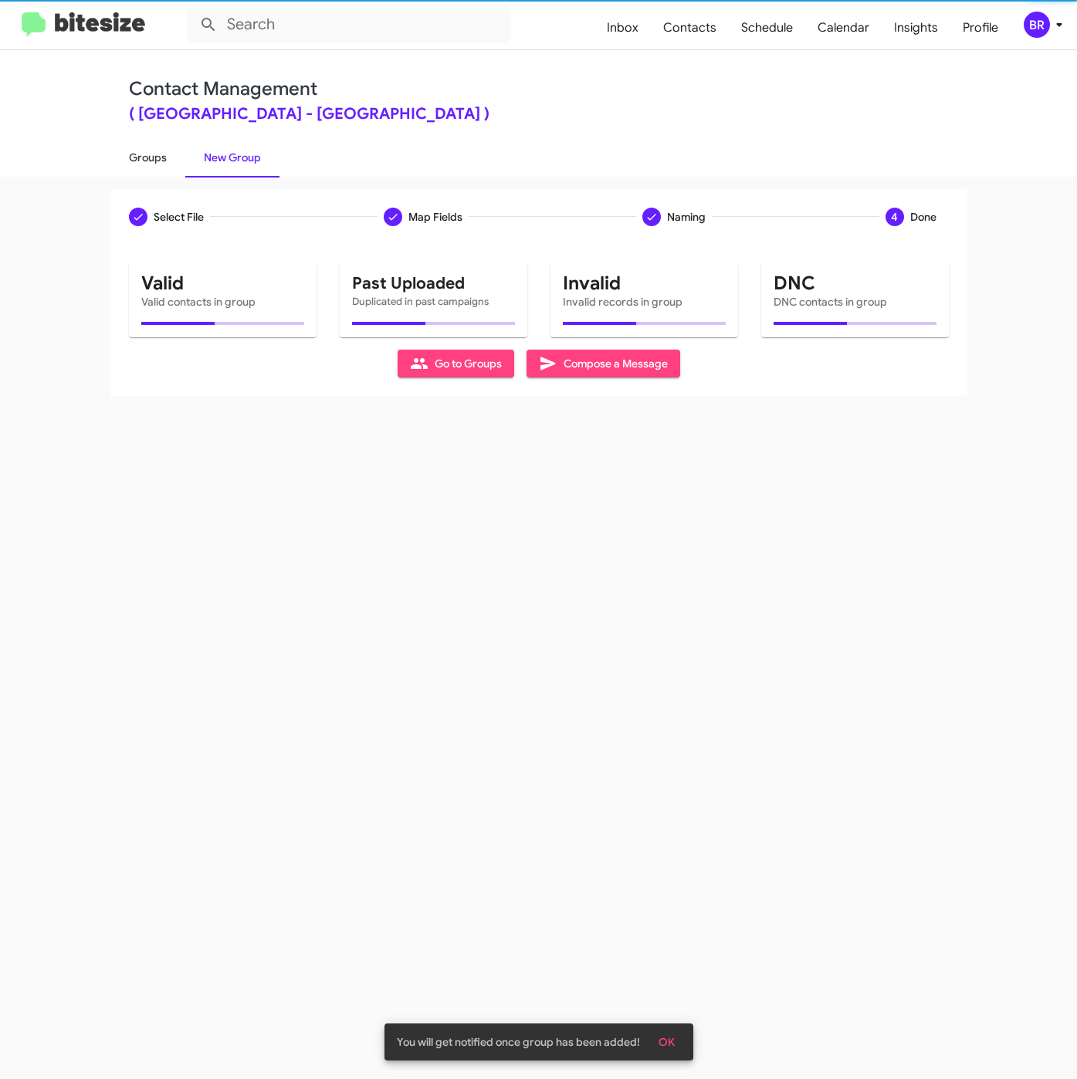
click at [149, 154] on link "Groups" at bounding box center [147, 157] width 75 height 40
type input "in:groups"
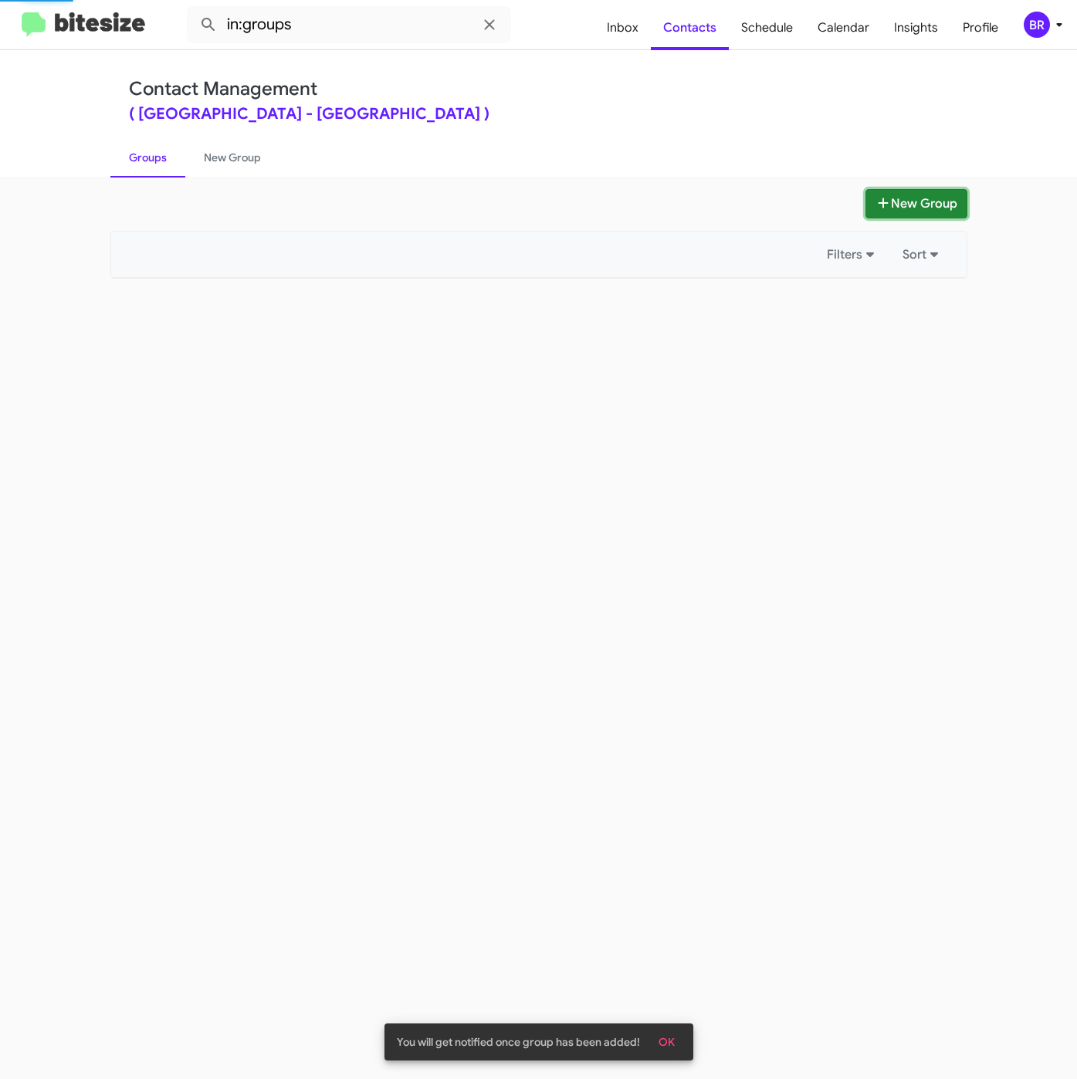
click at [901, 199] on button "New Group" at bounding box center [916, 203] width 102 height 29
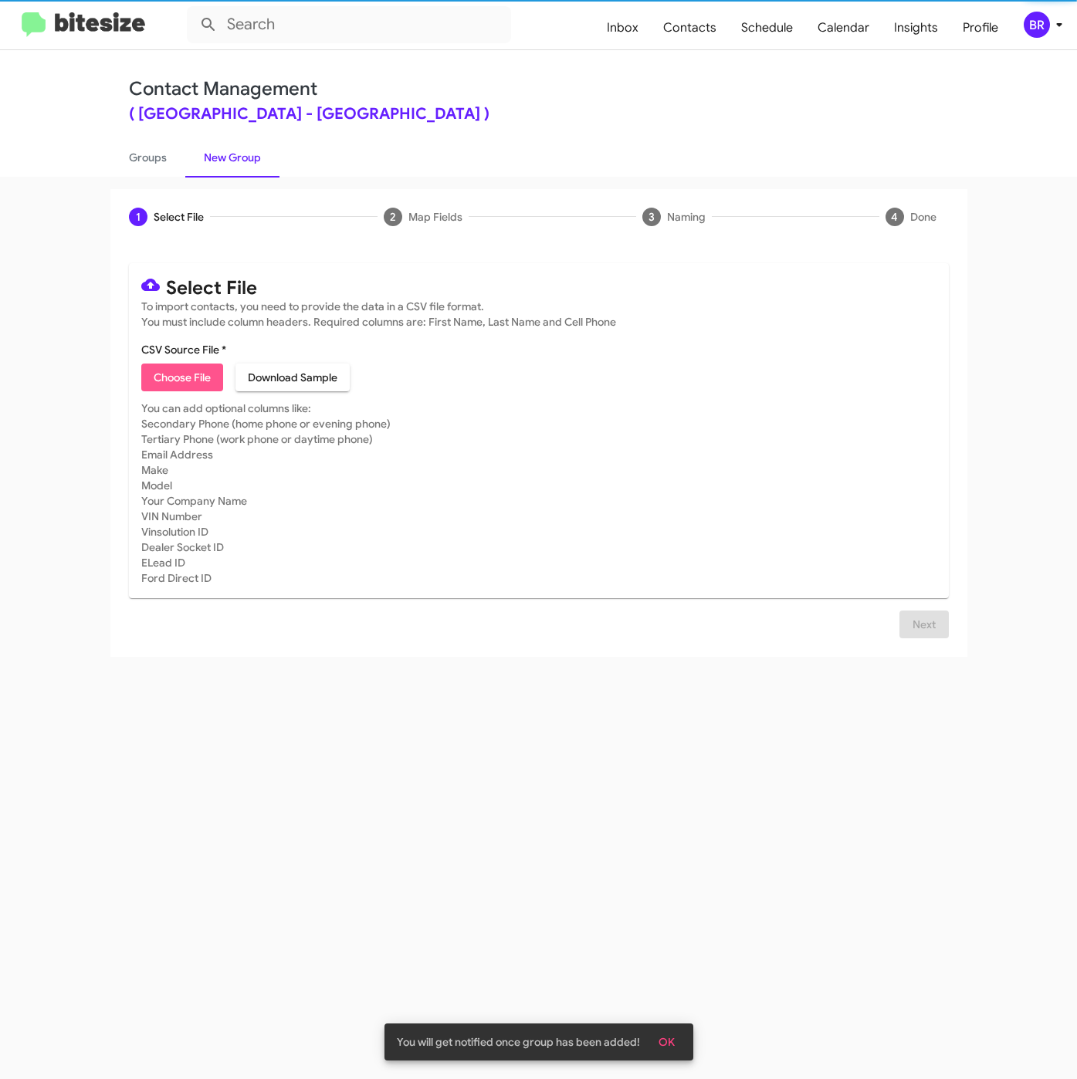
click at [188, 369] on span "Choose File" at bounding box center [182, 377] width 57 height 28
type input "FranklinSusAuto_WeekendInter_09-15-25"
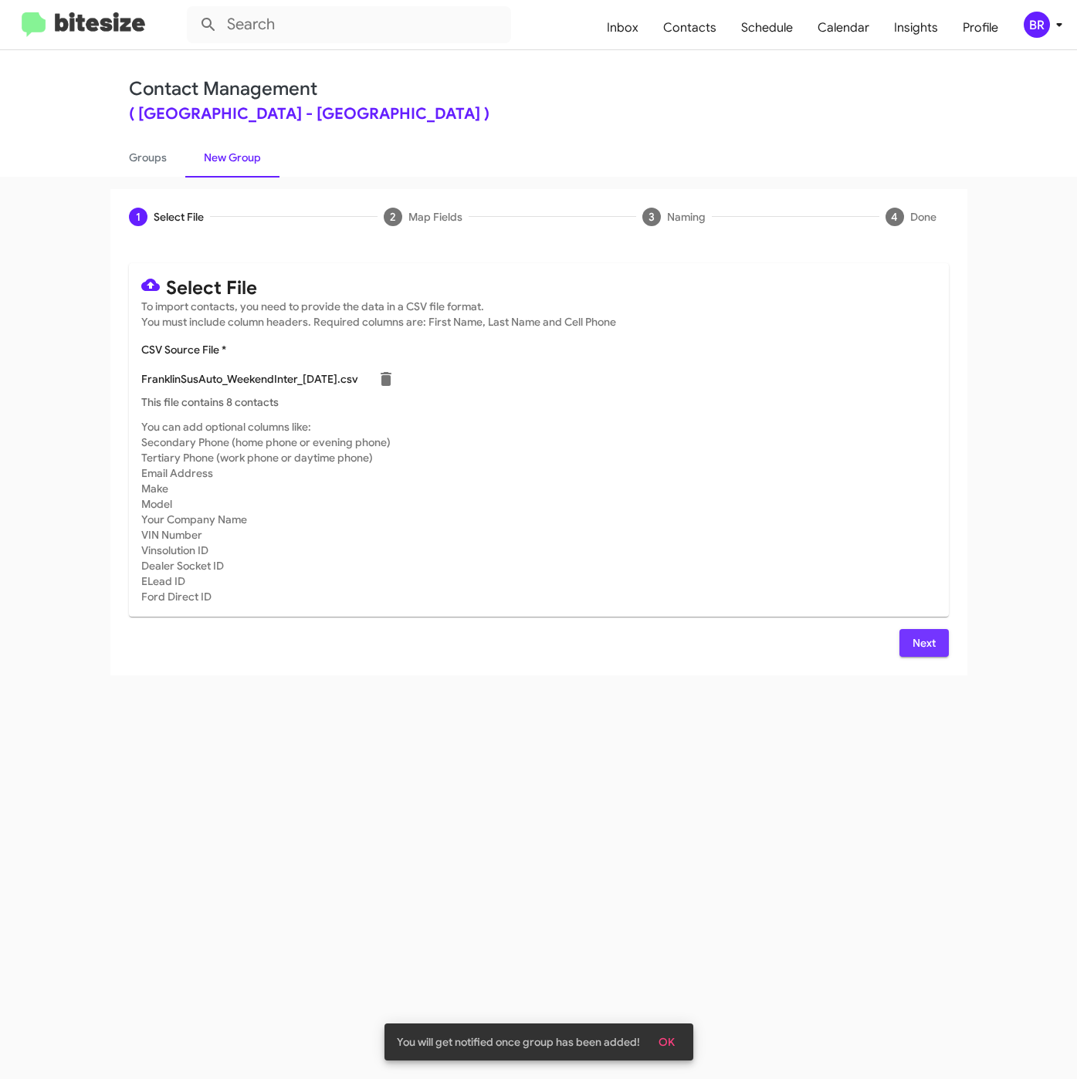
click at [903, 654] on button "Next" at bounding box center [923, 643] width 49 height 28
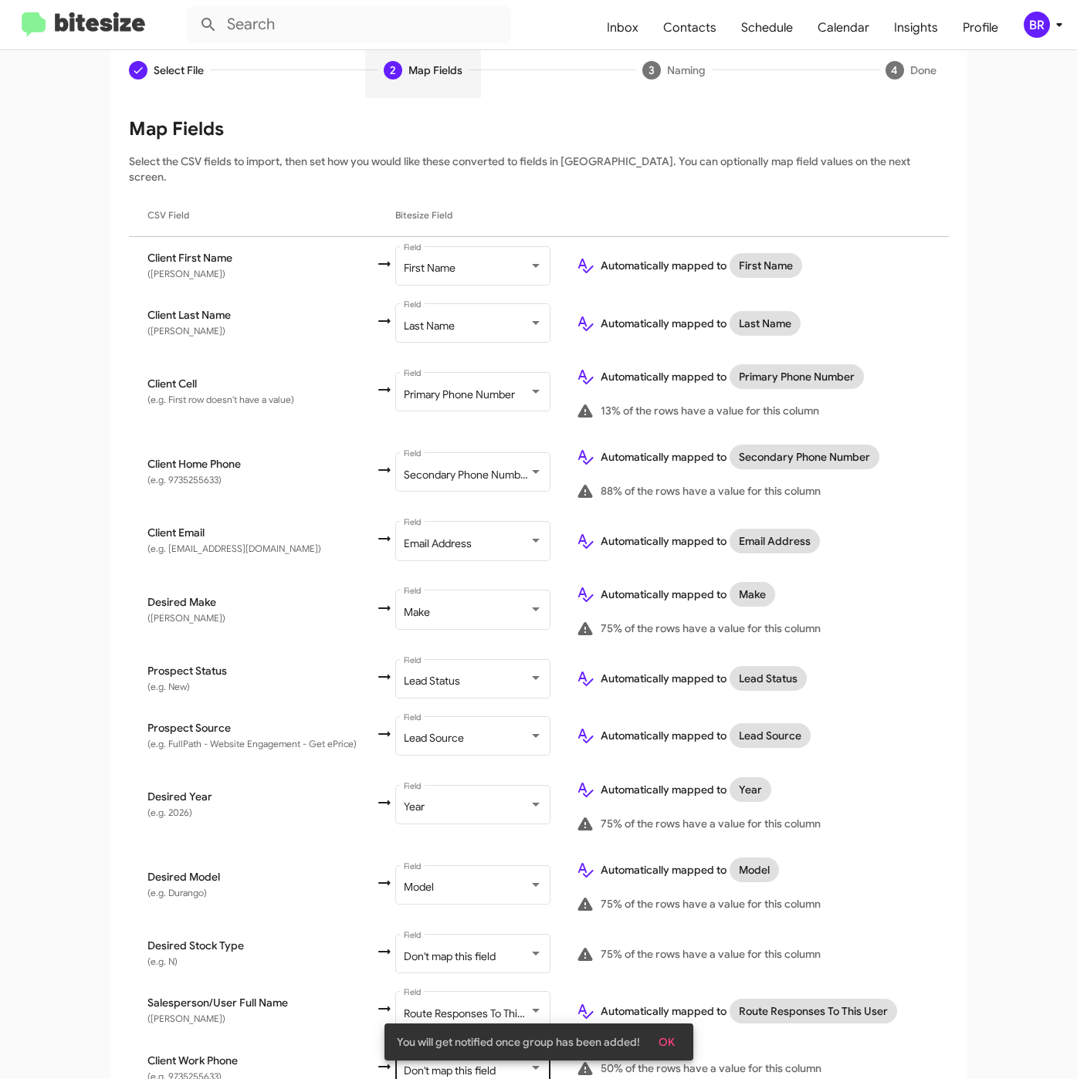
scroll to position [262, 0]
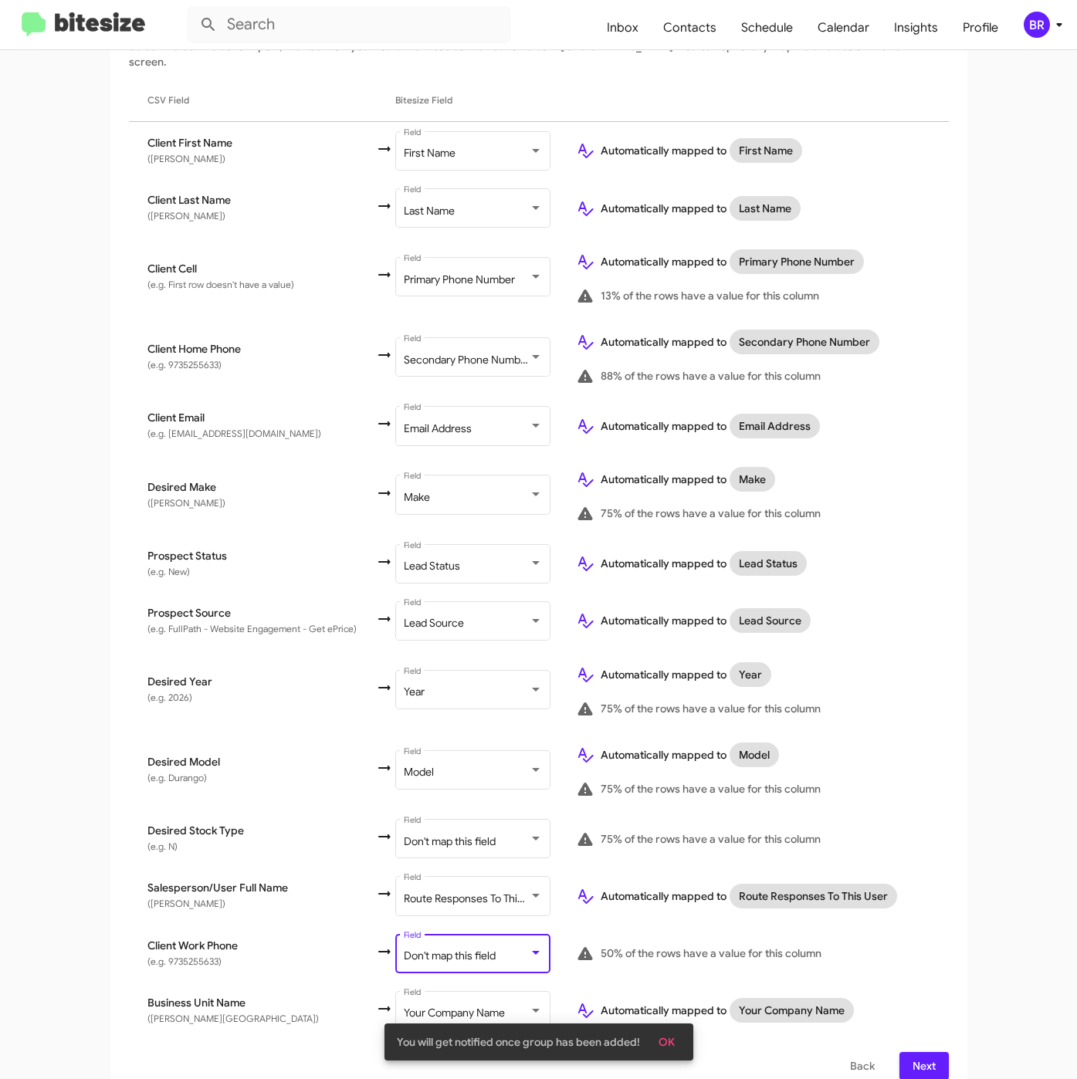
click at [452, 948] on span "Don't map this field" at bounding box center [450, 955] width 92 height 14
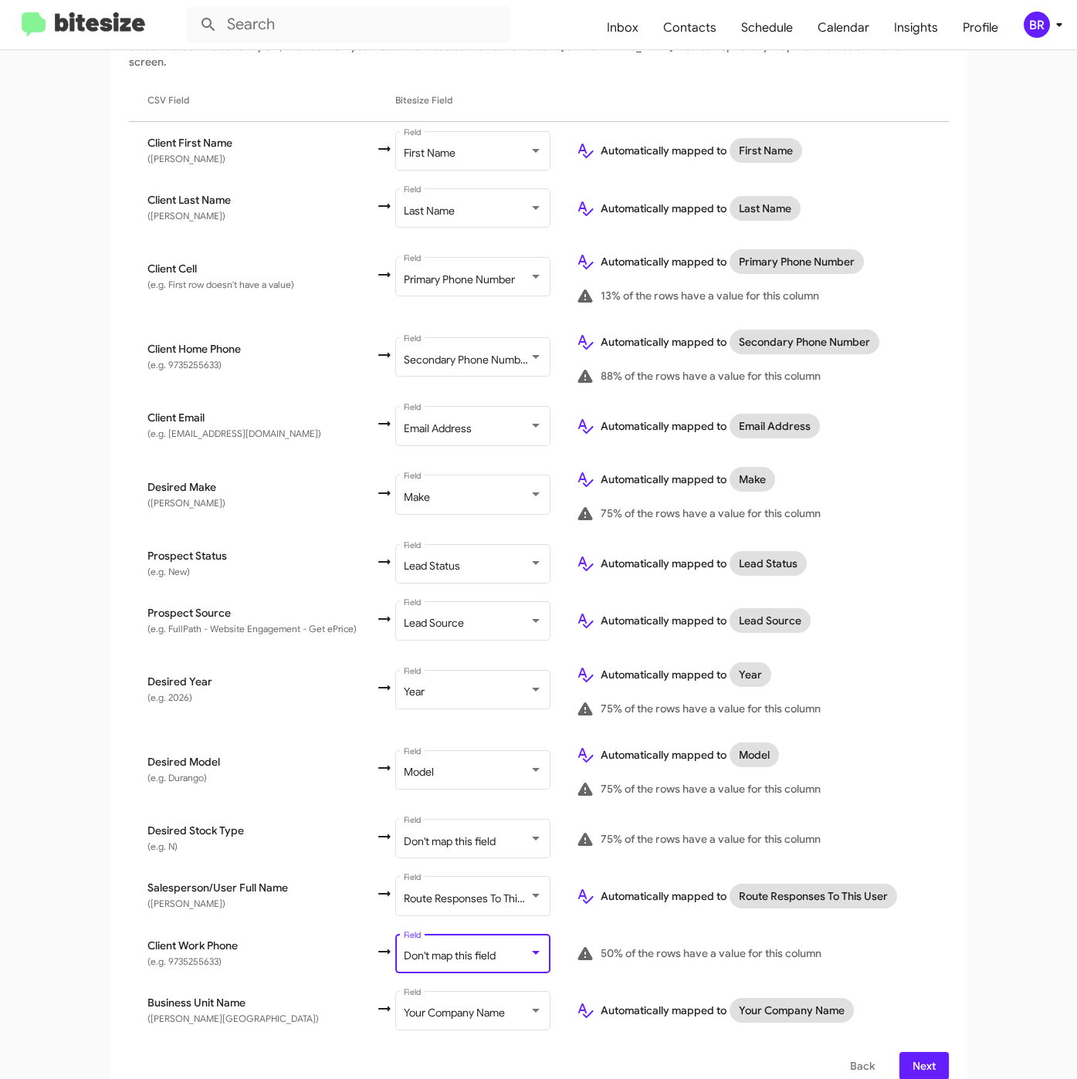
scroll to position [61, 0]
click at [911, 1052] on span "Next" at bounding box center [923, 1066] width 25 height 28
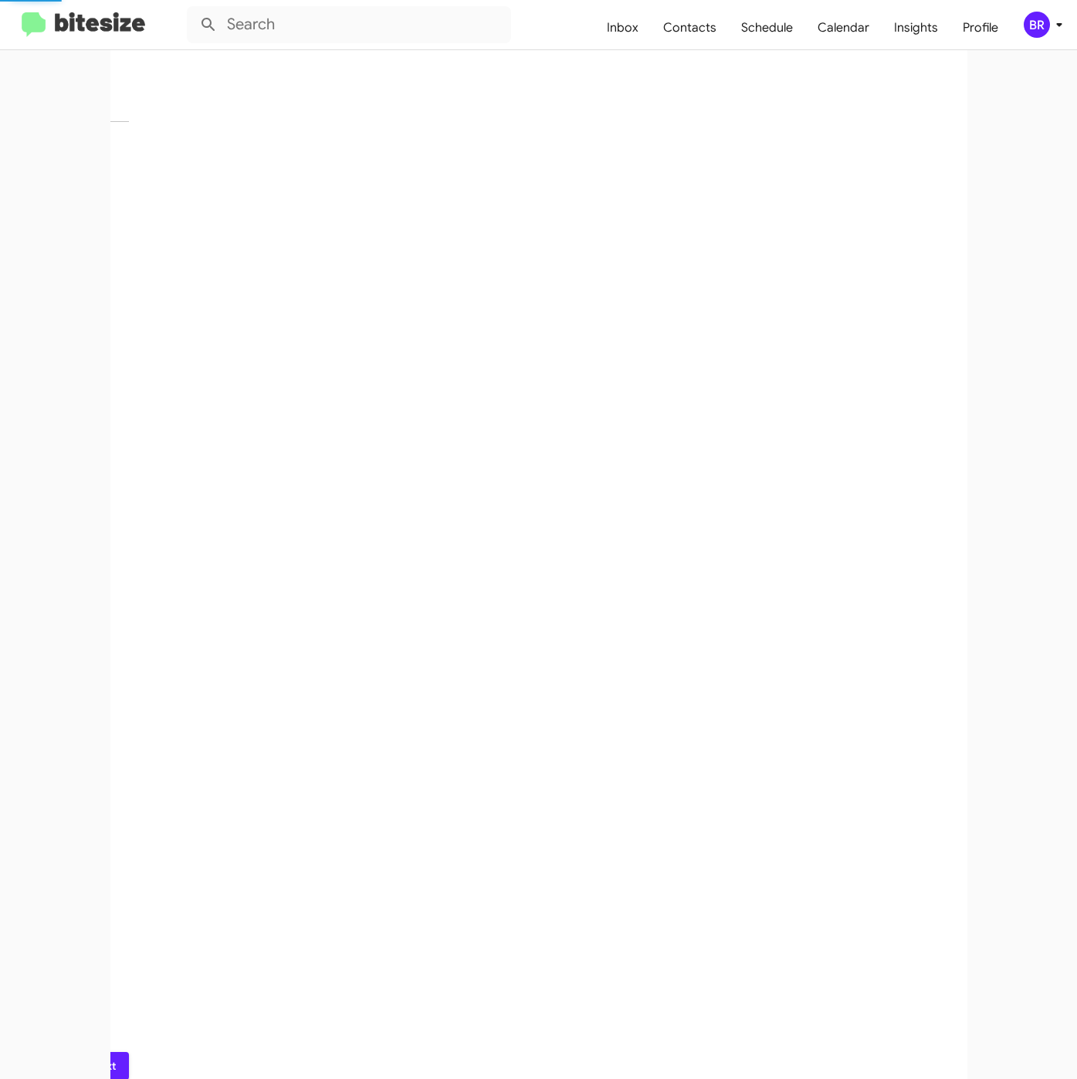
scroll to position [0, 0]
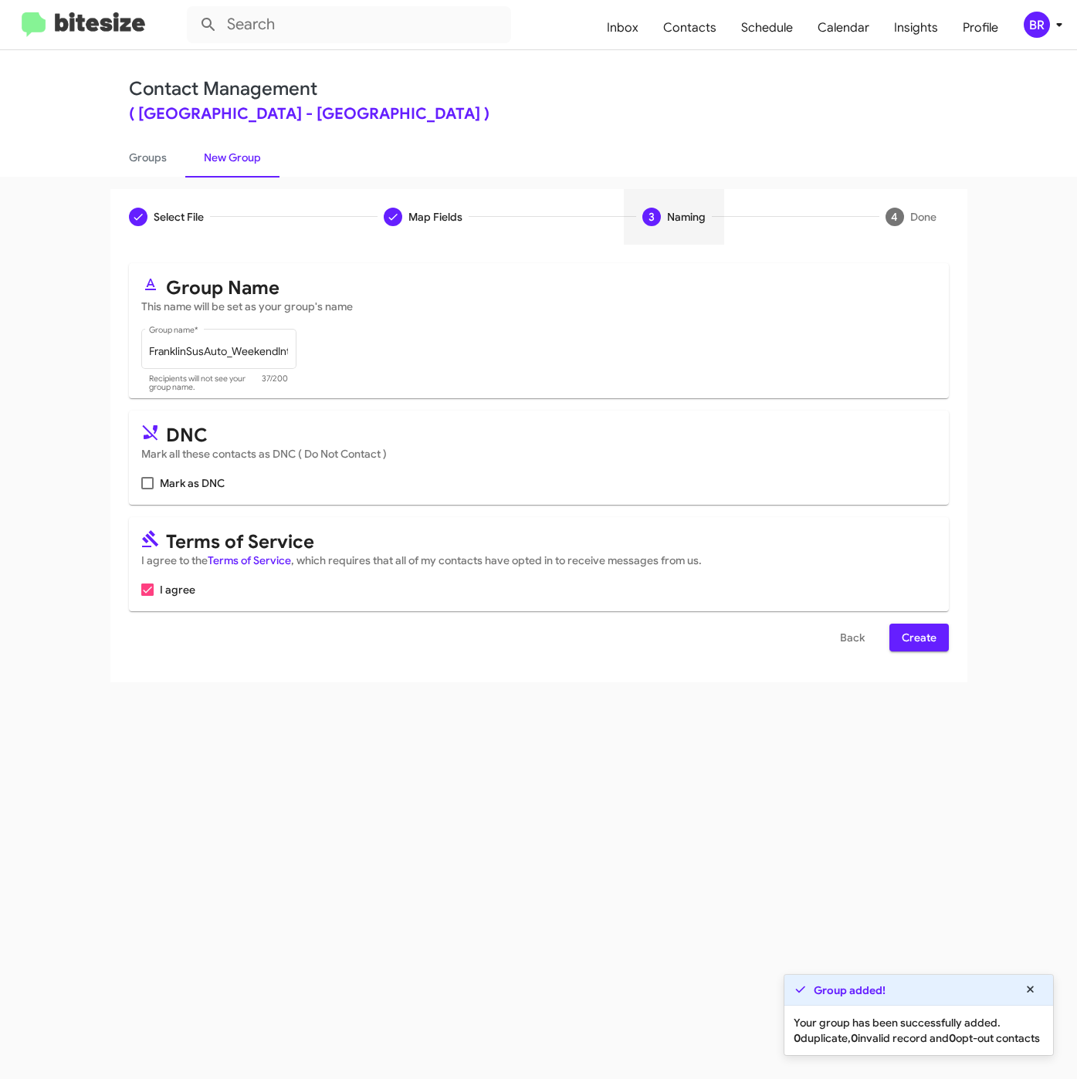
click at [915, 637] on span "Create" at bounding box center [918, 638] width 35 height 28
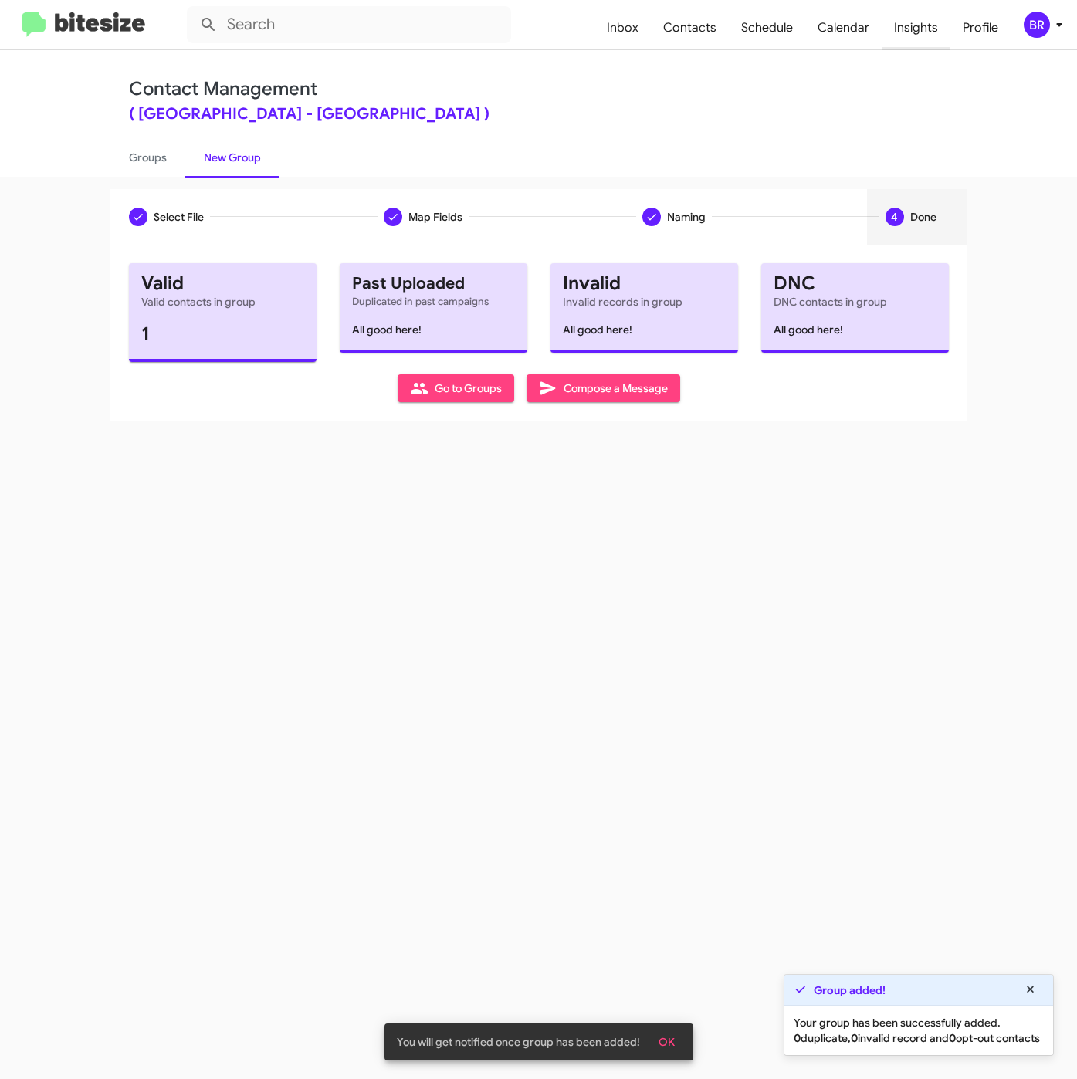
click at [901, 31] on span "Insights" at bounding box center [915, 27] width 69 height 45
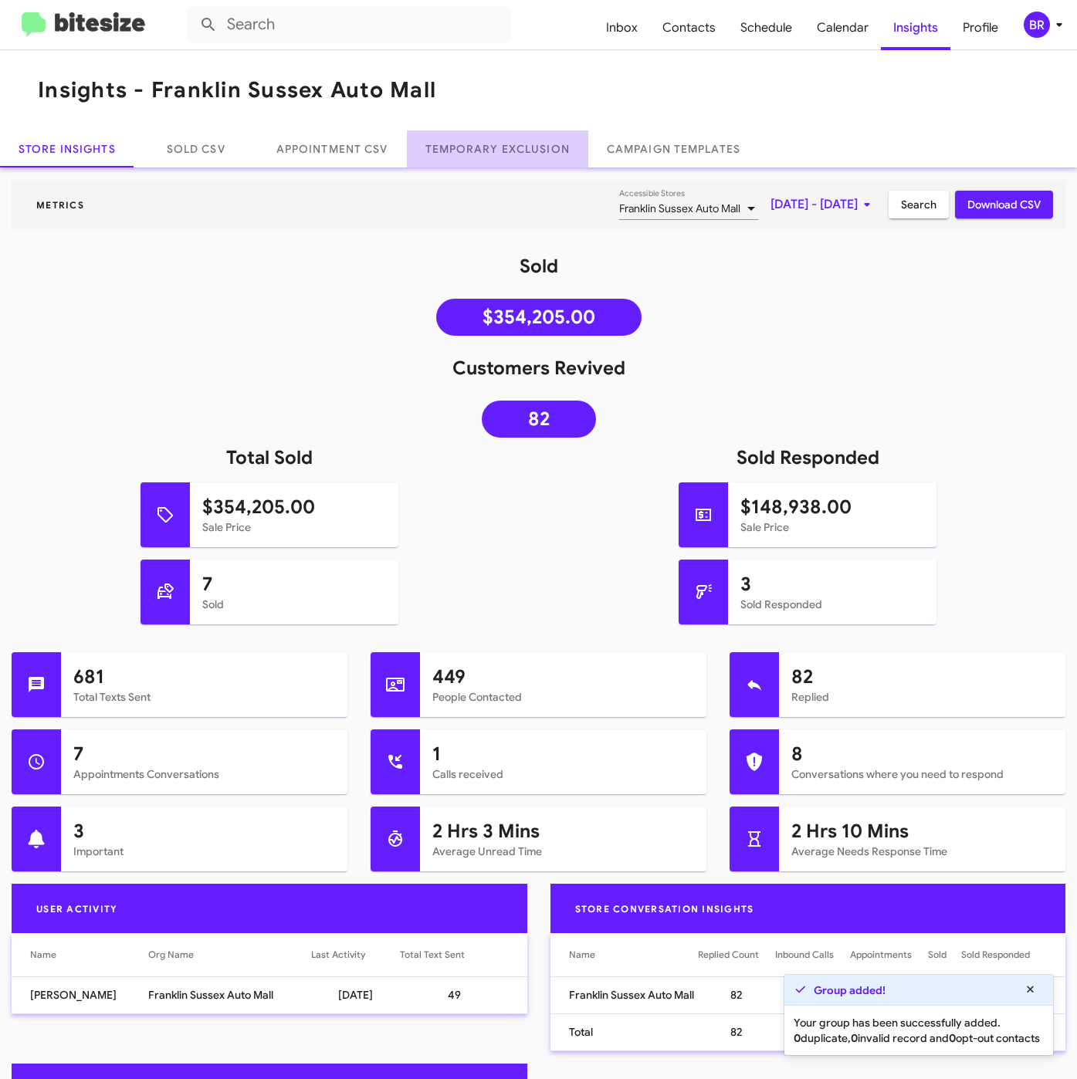
click at [530, 146] on link "Temporary Exclusion" at bounding box center [497, 148] width 181 height 37
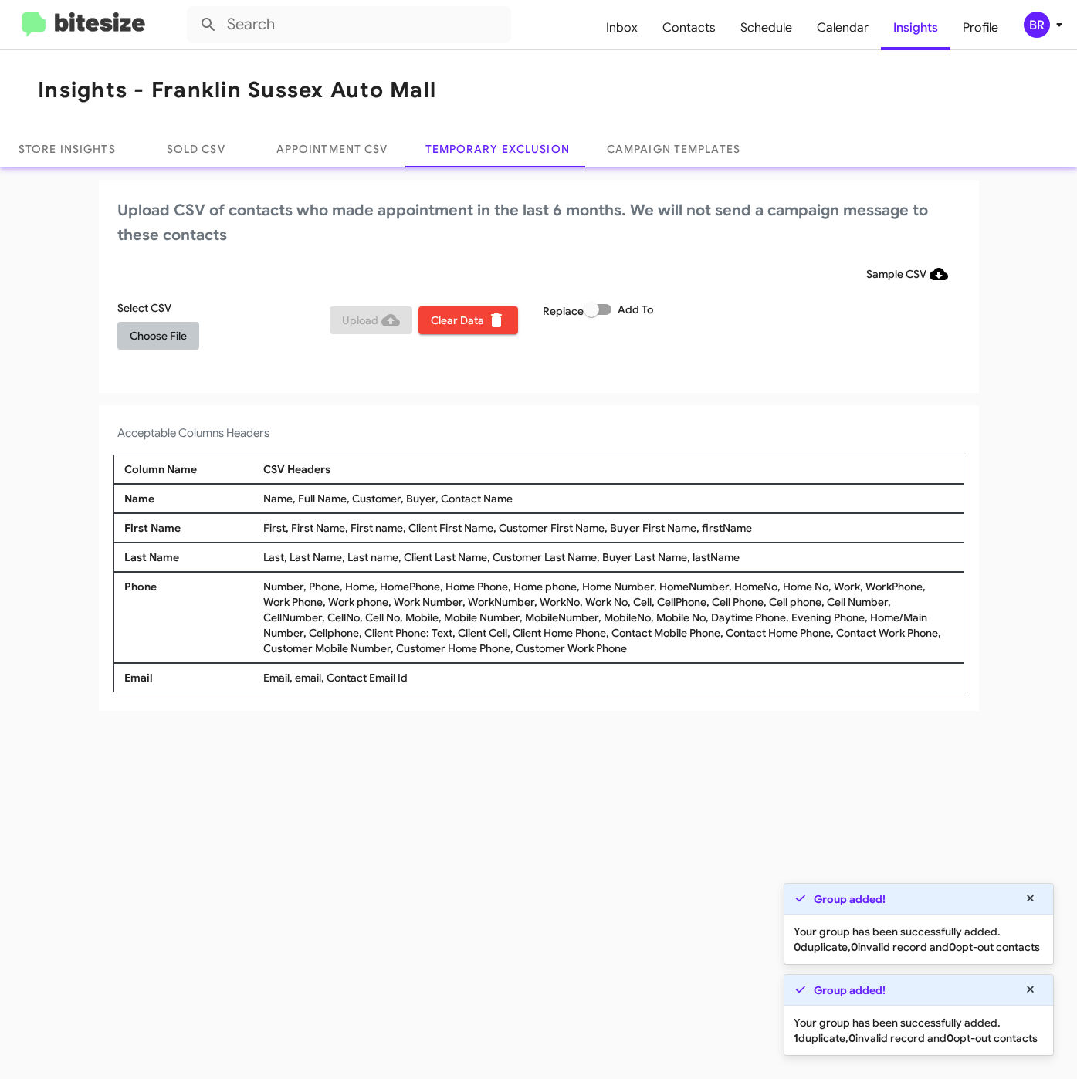
click at [148, 327] on span "Choose File" at bounding box center [158, 336] width 57 height 28
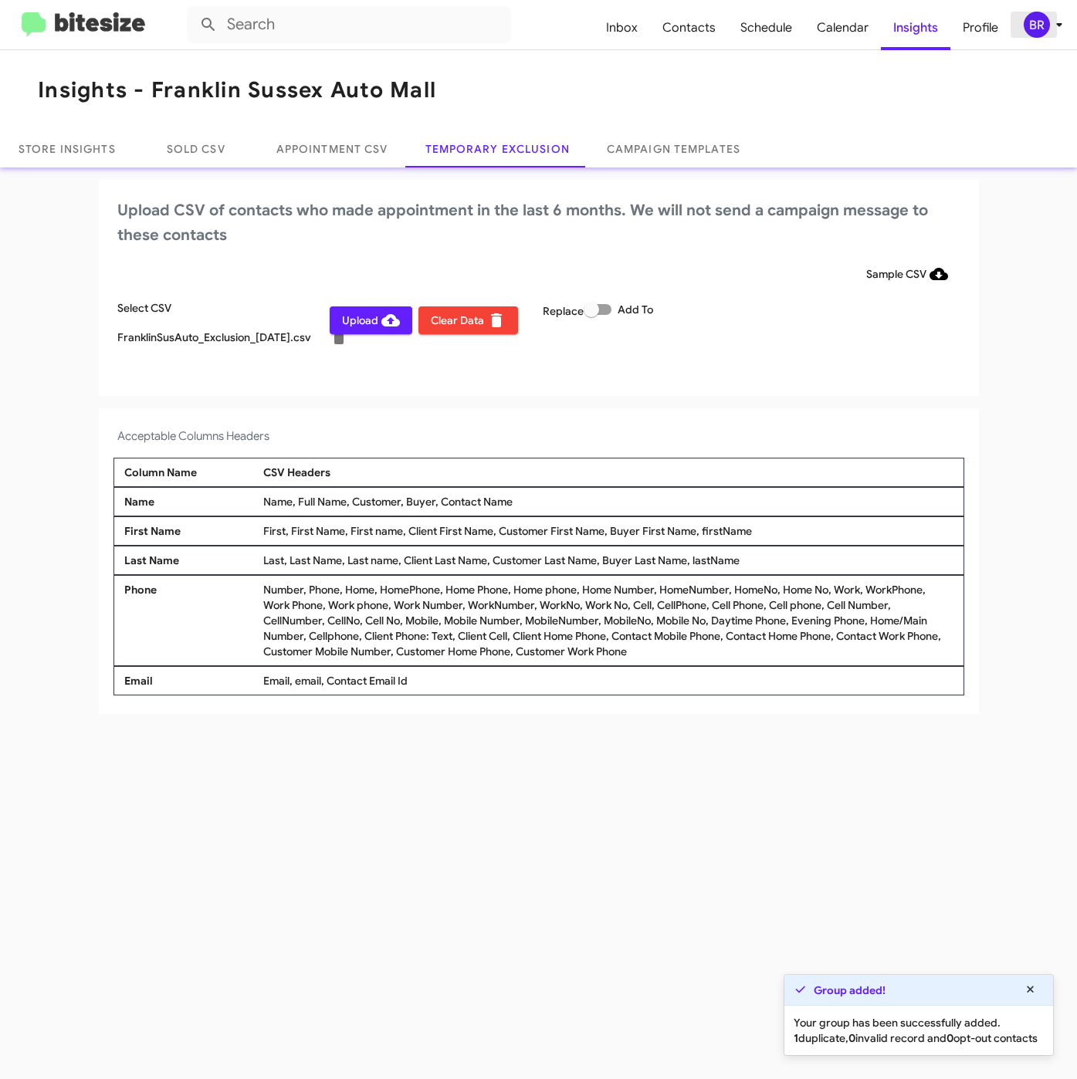
click at [1029, 24] on div "BR" at bounding box center [1036, 25] width 26 height 26
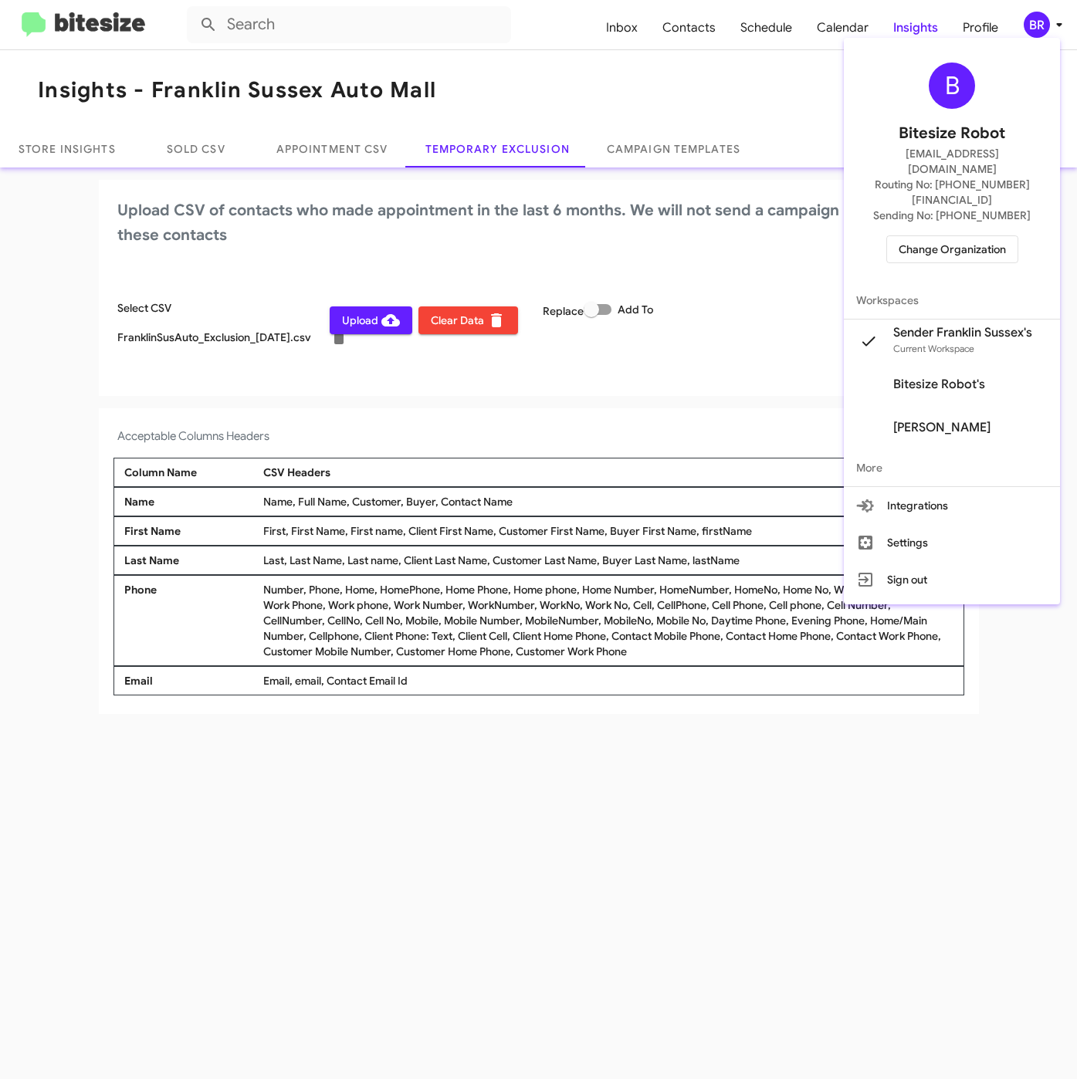
click at [489, 840] on div at bounding box center [538, 539] width 1077 height 1079
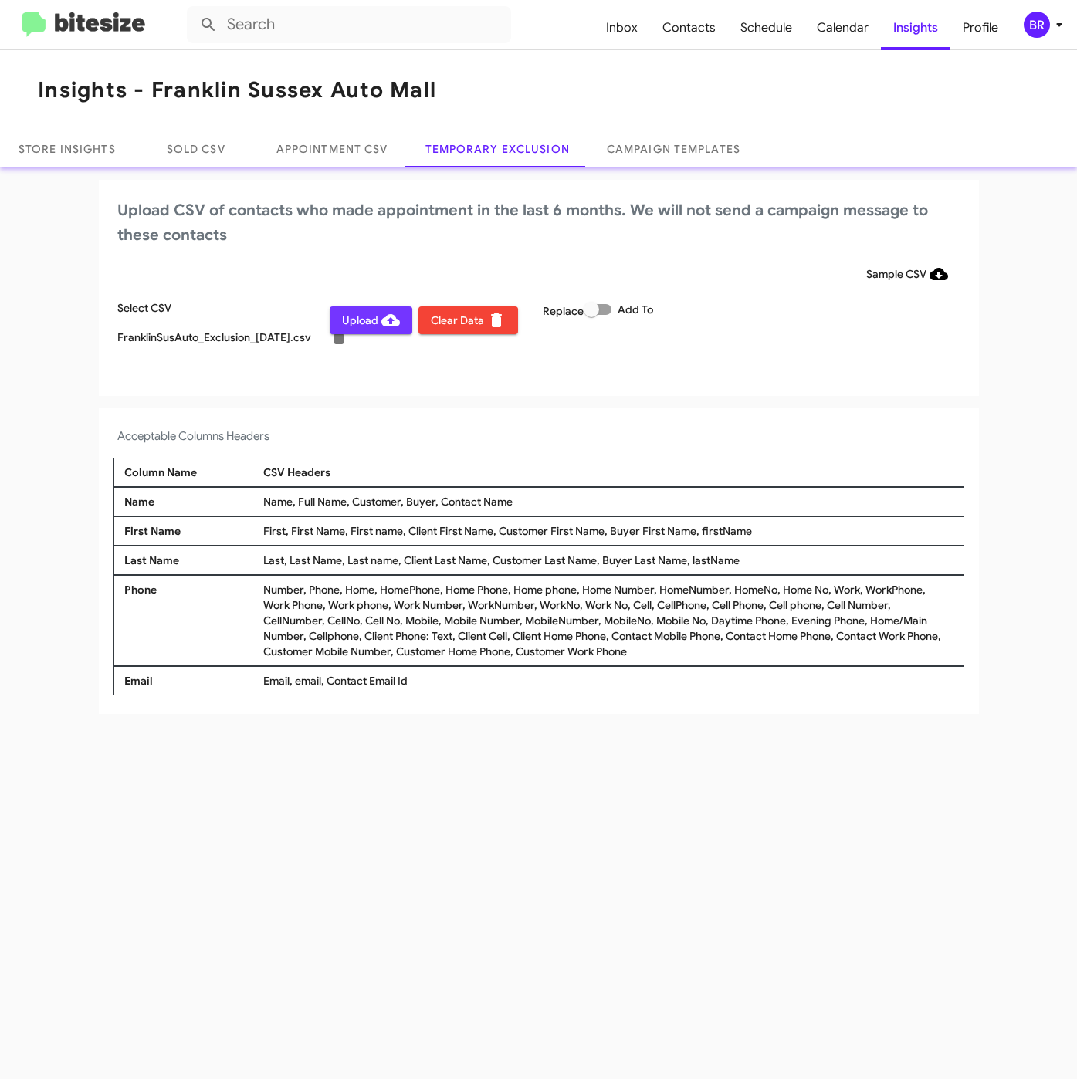
click at [366, 329] on span "Upload" at bounding box center [371, 320] width 58 height 28
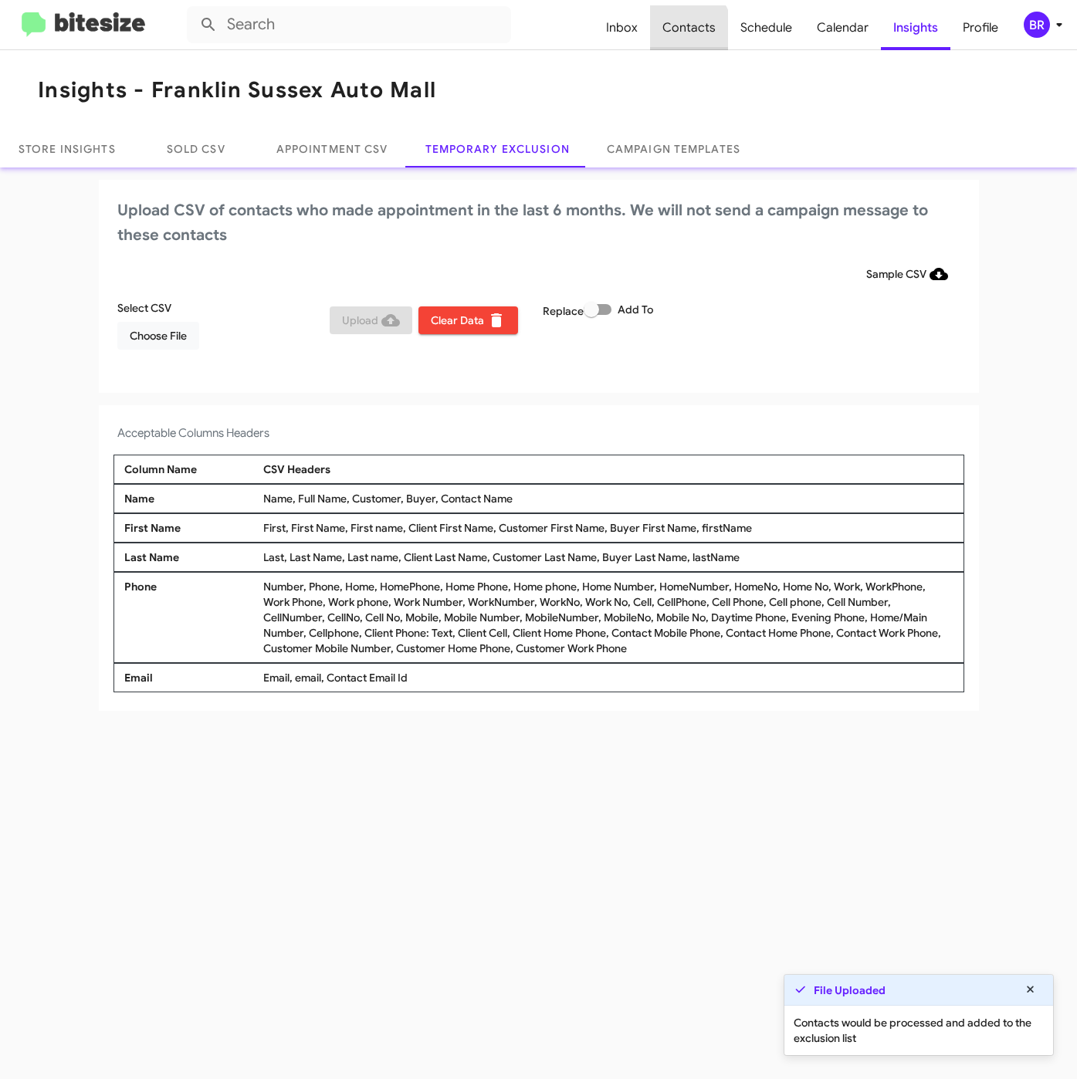
click at [688, 31] on span "Contacts" at bounding box center [689, 27] width 78 height 45
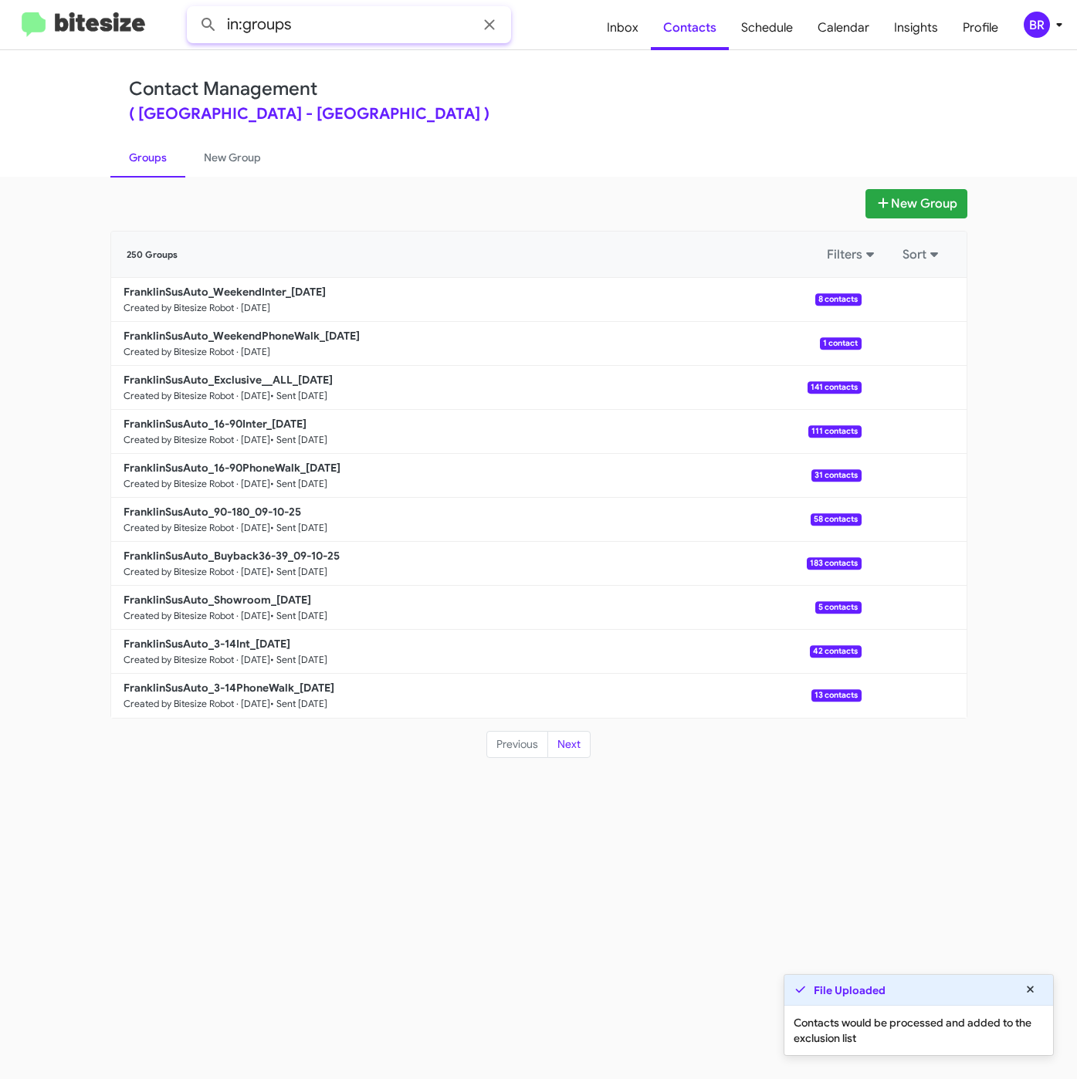
click at [399, 24] on input "in:groups" at bounding box center [349, 24] width 324 height 37
type input "in:groups weeke"
click at [193, 9] on button at bounding box center [208, 24] width 31 height 31
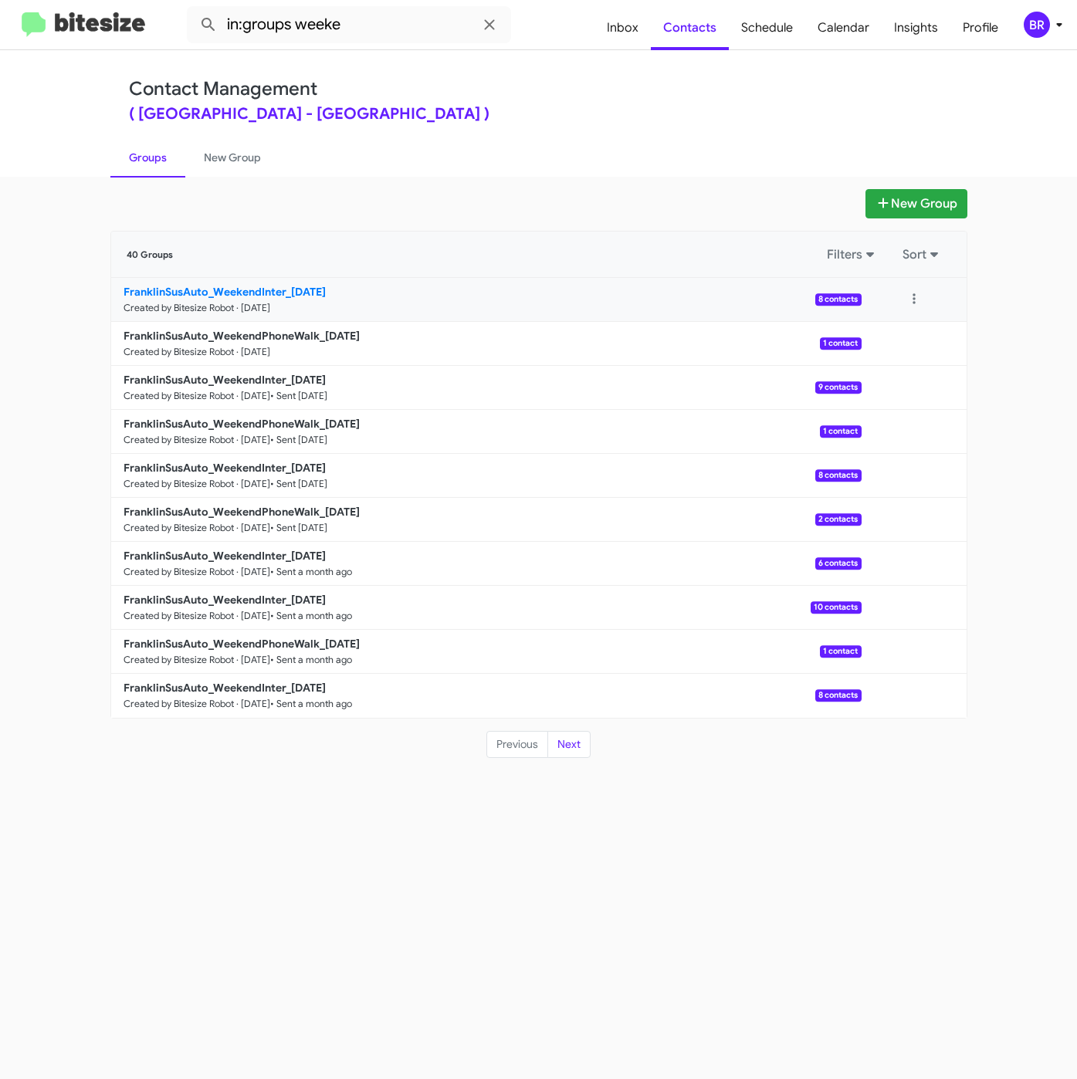
click at [232, 292] on b "FranklinSusAuto_WeekendInter_09-15-25" at bounding box center [224, 292] width 202 height 14
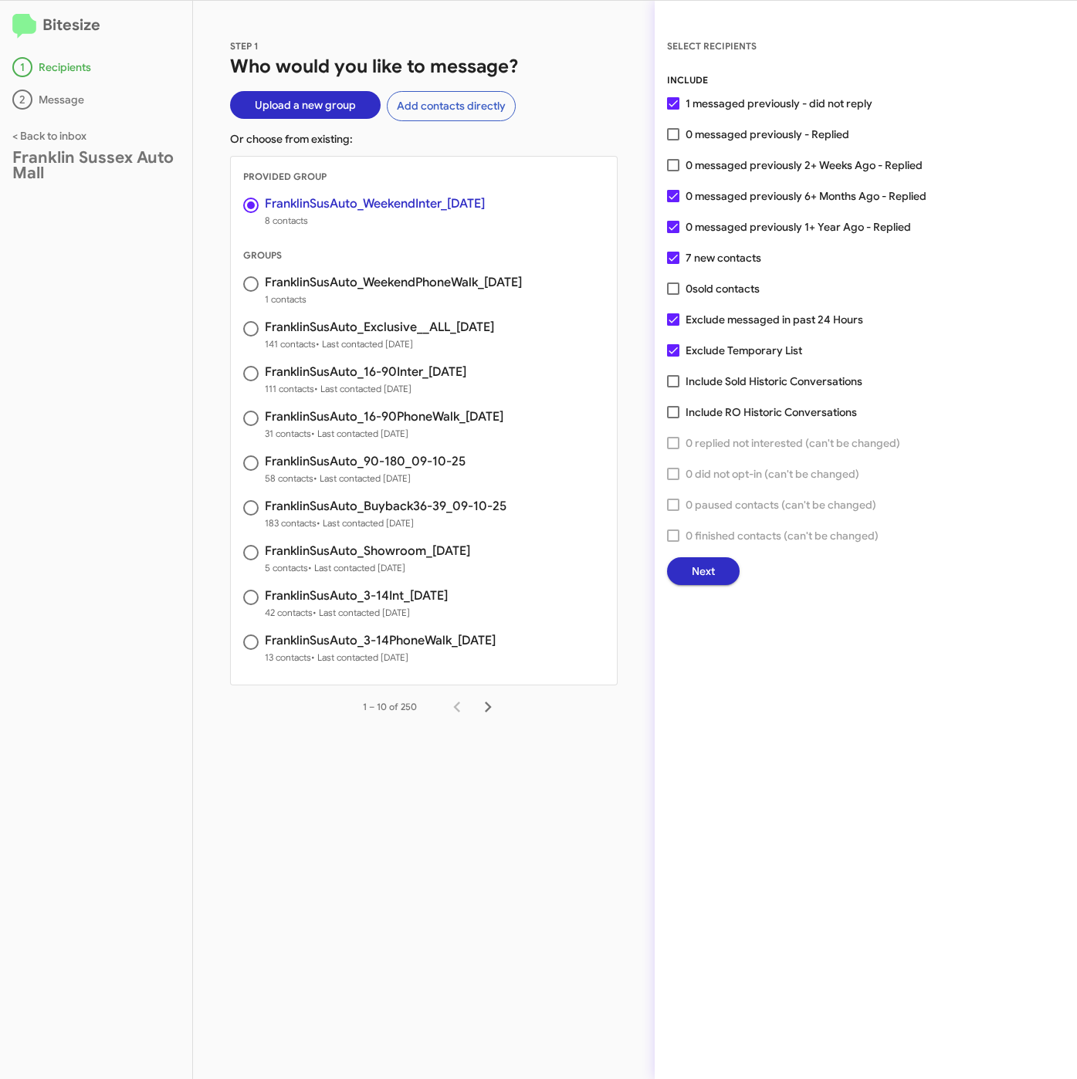
click at [620, 32] on div "STEP 1 Who would you like to message? Upload a new group Add contacts directly …" at bounding box center [423, 540] width 461 height 1078
click at [720, 565] on button "Next" at bounding box center [703, 571] width 73 height 28
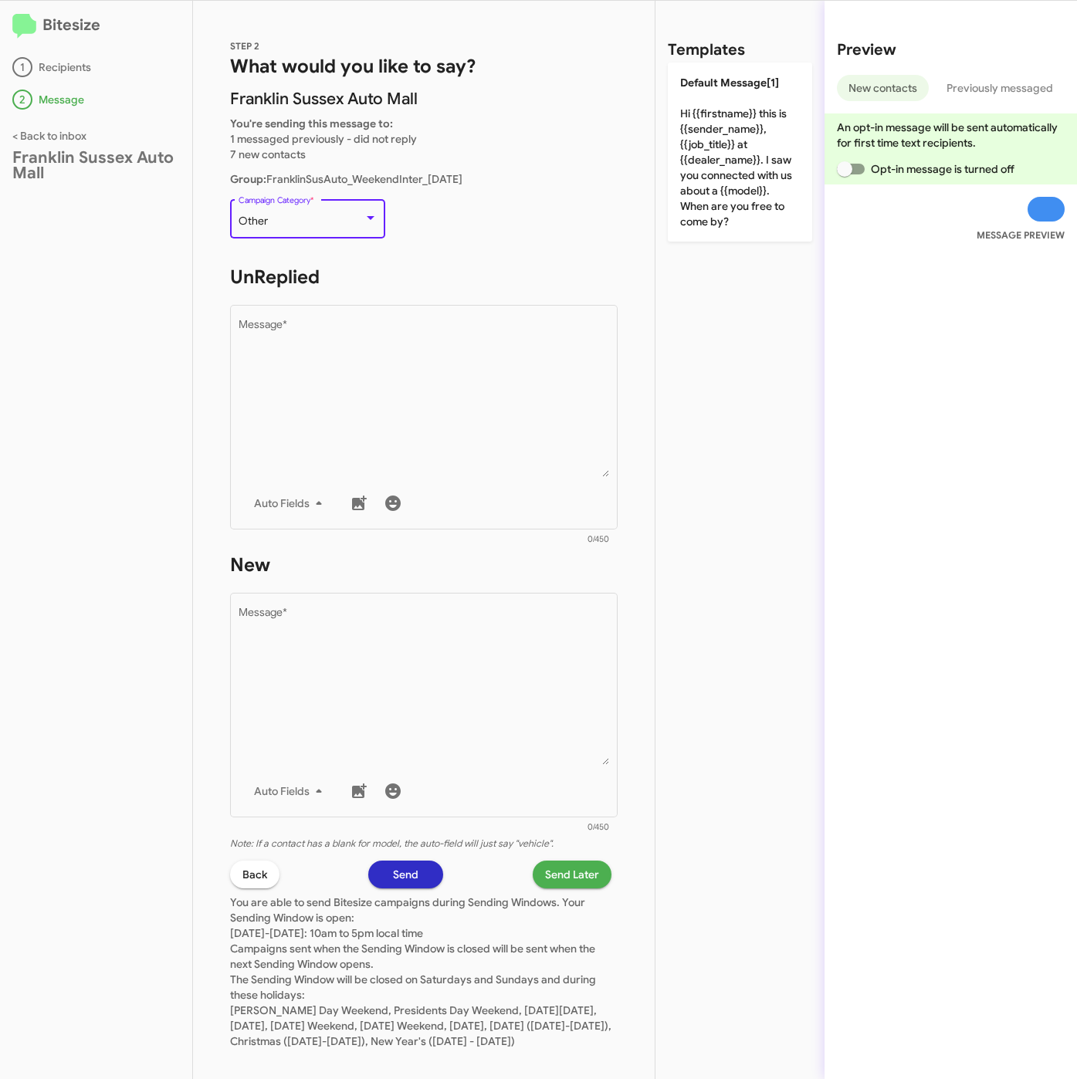
click at [286, 218] on div "Other" at bounding box center [300, 221] width 125 height 12
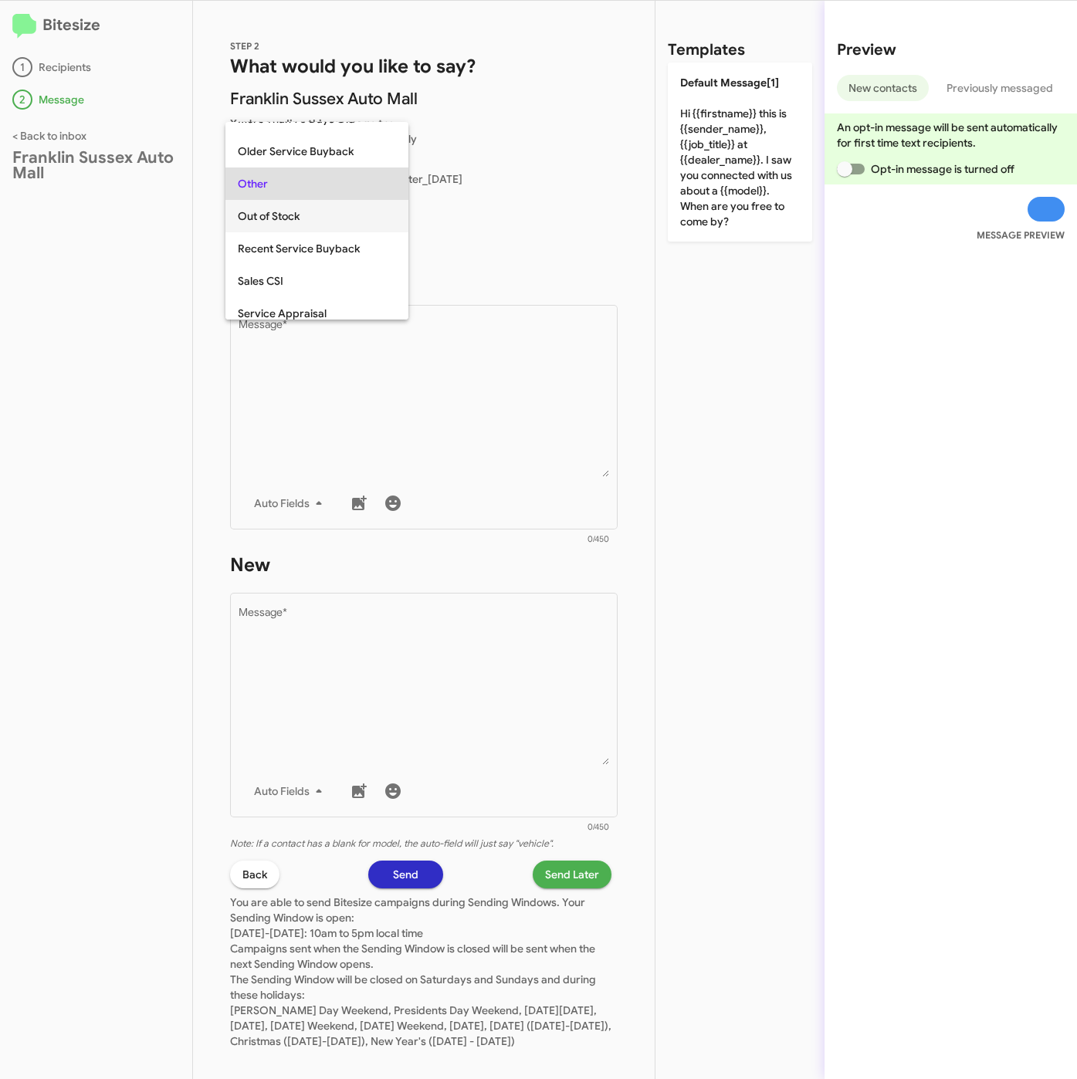
scroll to position [644, 0]
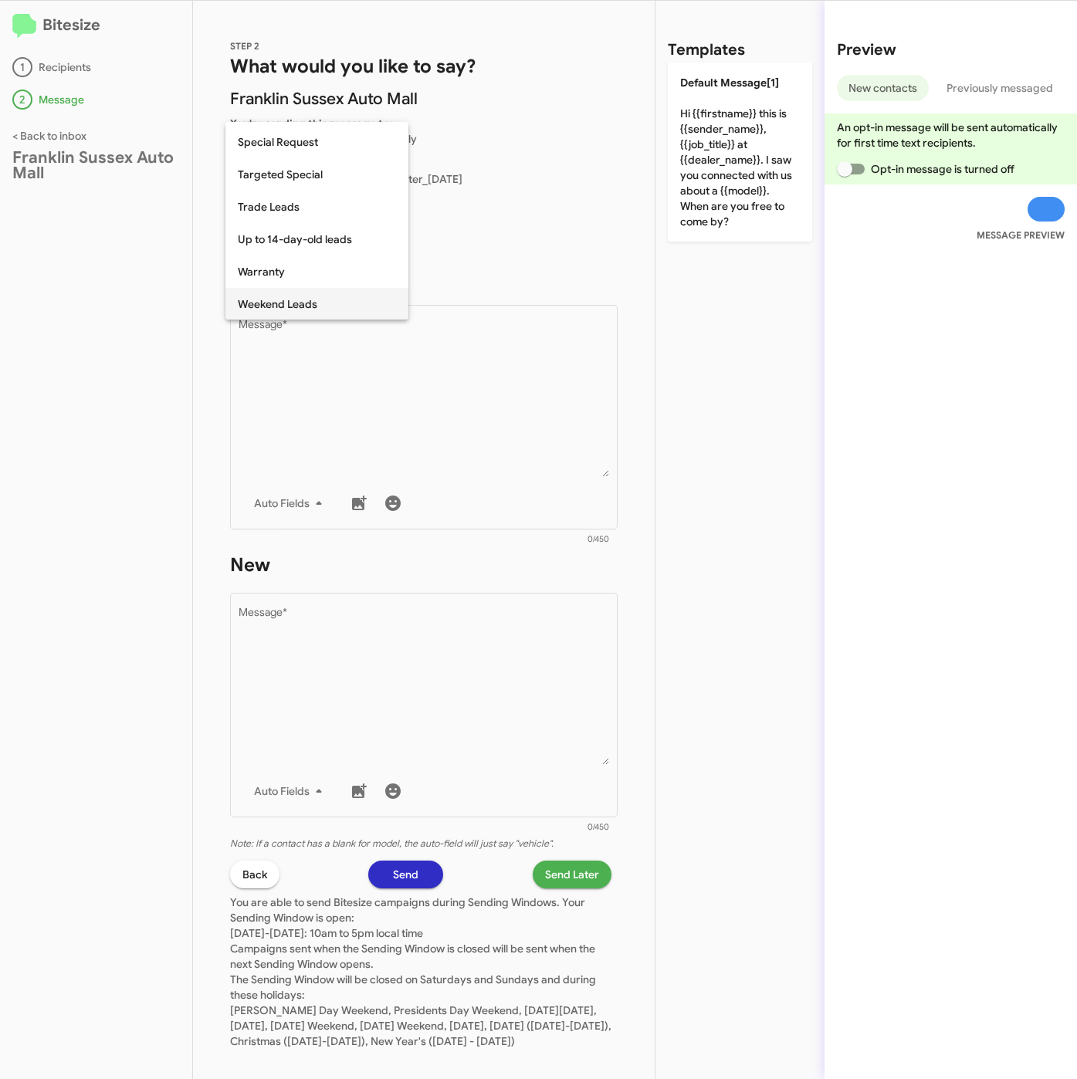
click at [285, 292] on span "Weekend Leads" at bounding box center [317, 304] width 158 height 32
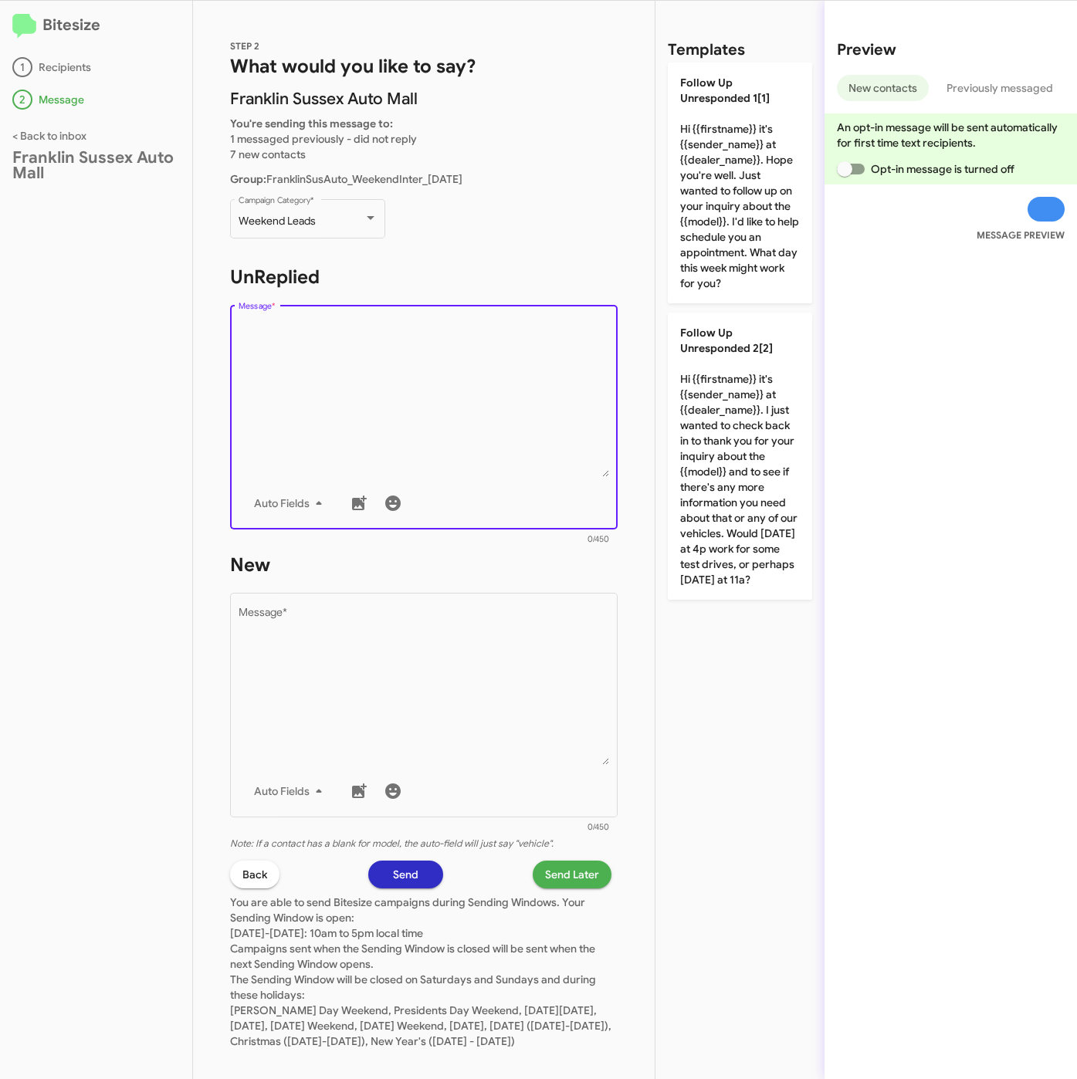
click at [357, 431] on textarea "Message *" at bounding box center [423, 397] width 371 height 157
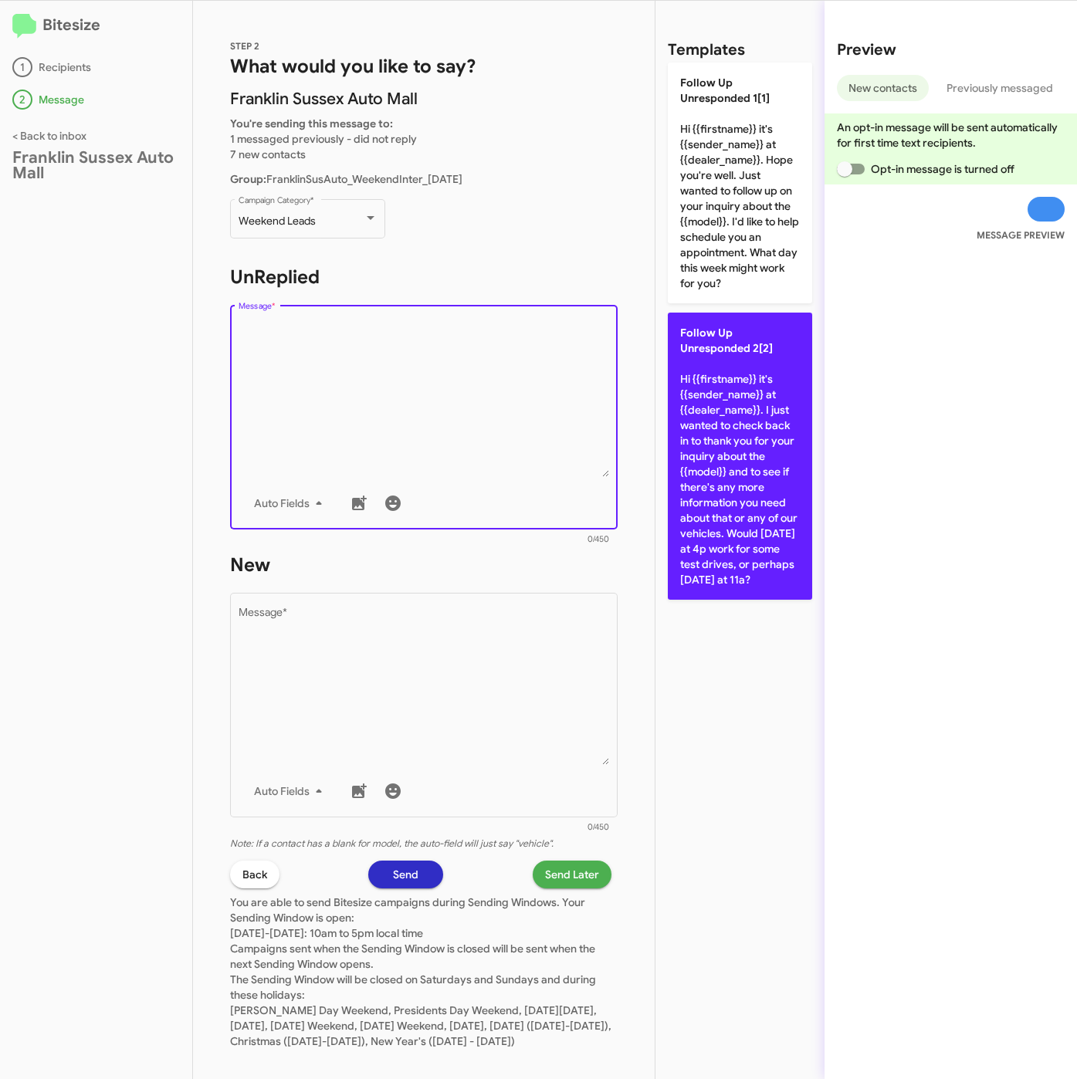
drag, startPoint x: 712, startPoint y: 410, endPoint x: 699, endPoint y: 438, distance: 31.1
click at [712, 411] on p "Follow Up Unresponded 2[2] Hi {{firstname}} it's {{sender_name}} at {{dealer_na…" at bounding box center [740, 456] width 144 height 287
type textarea "Hi {{firstname}} it's {{sender_name}} at {{dealer_name}}. I just wanted to chec…"
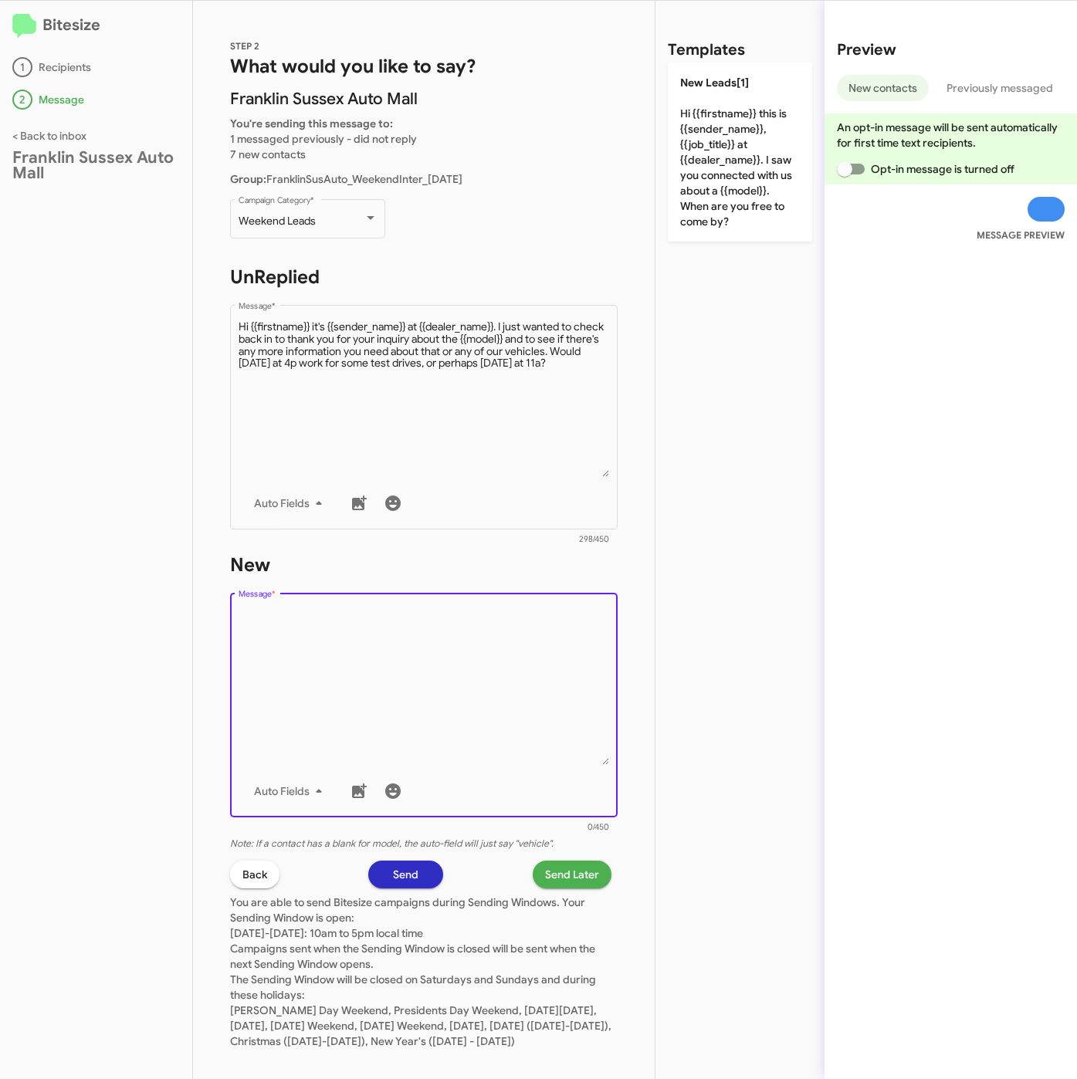
click at [507, 627] on textarea "Message *" at bounding box center [423, 685] width 371 height 157
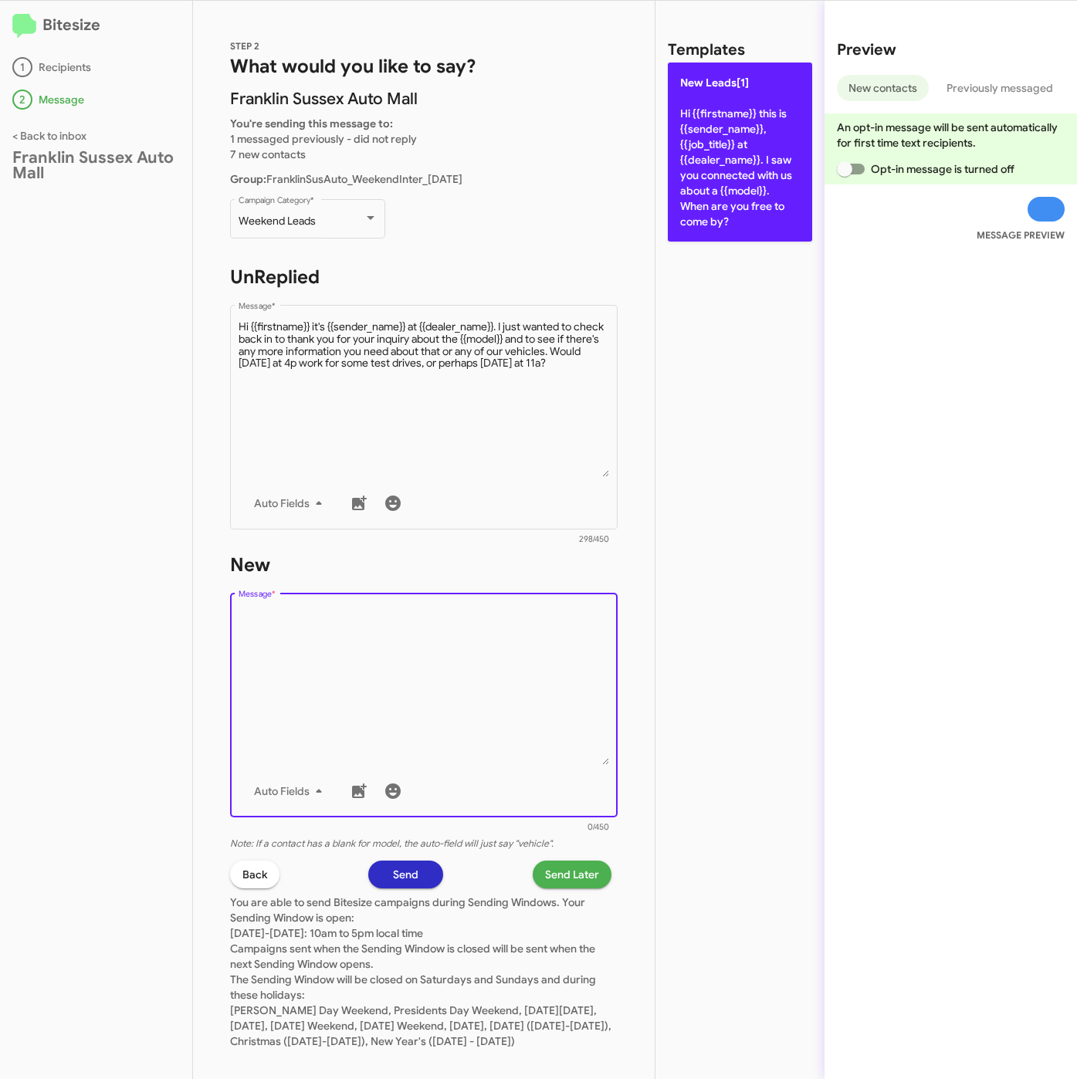
click at [698, 167] on p "New Leads[1] Hi {{firstname}} this is {{sender_name}}, {{job_title}} at {{deale…" at bounding box center [740, 152] width 144 height 179
type textarea "Hi {{firstname}} this is {{sender_name}}, {{job_title}} at {{dealer_name}}. I s…"
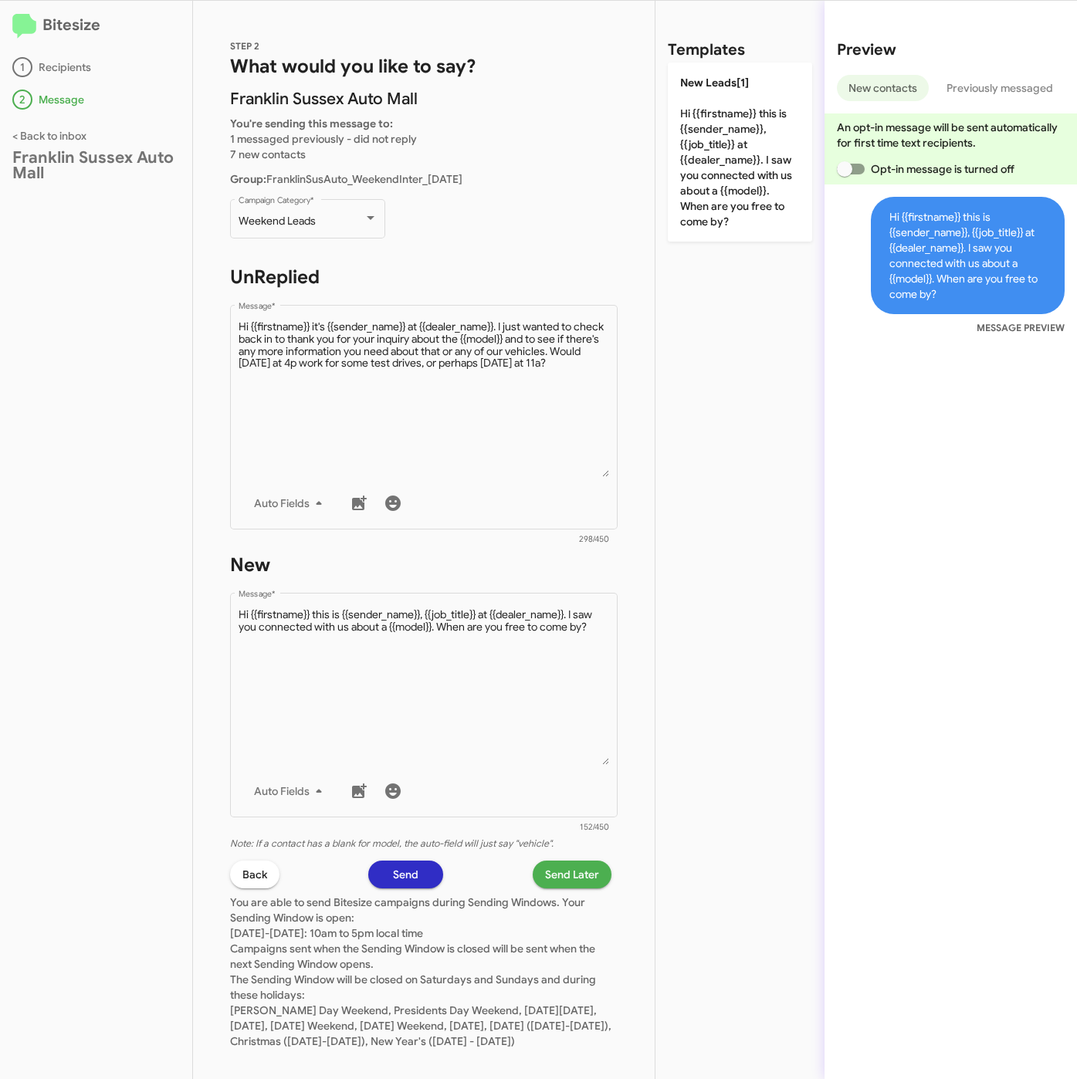
click at [553, 871] on span "Send Later" at bounding box center [572, 874] width 54 height 28
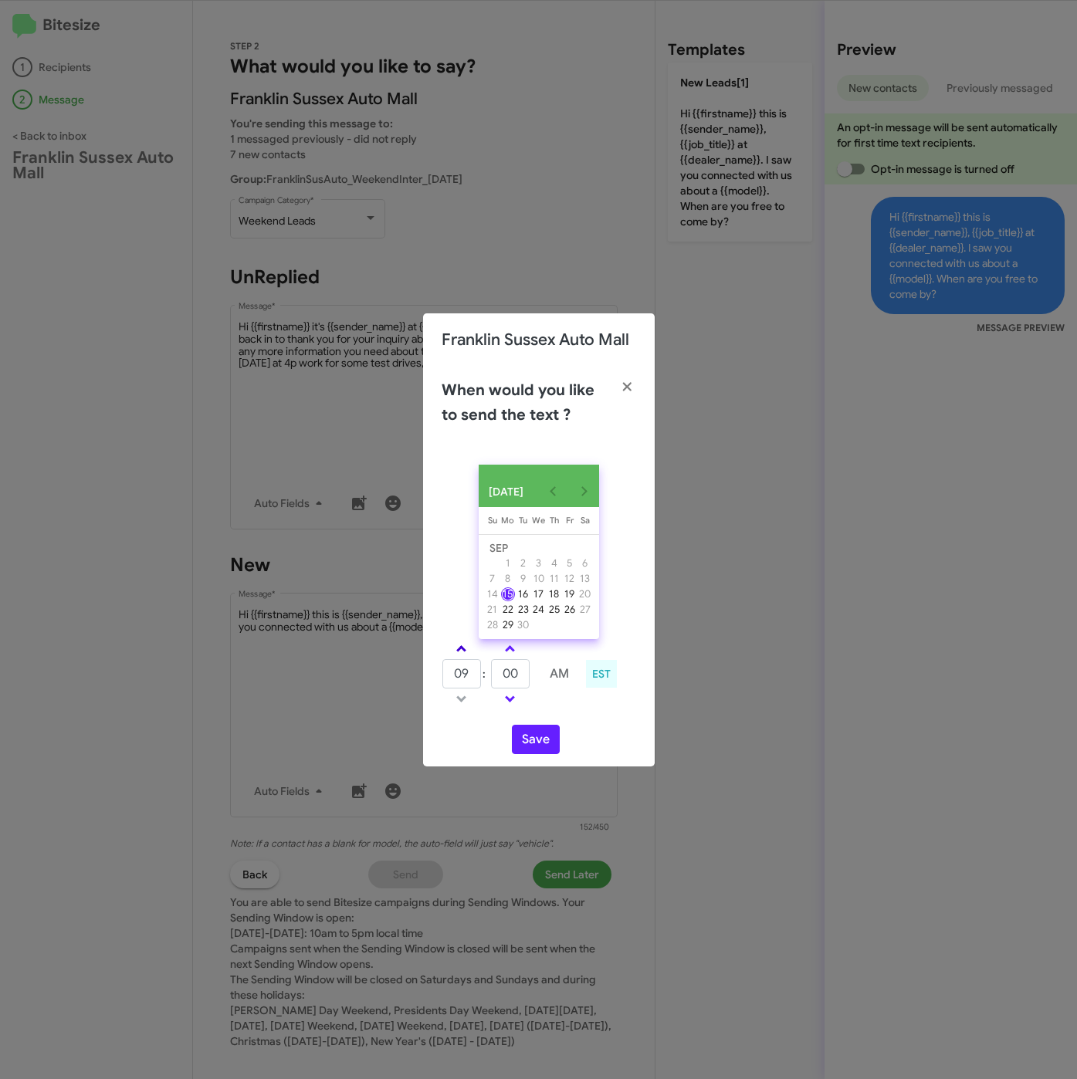
click at [464, 655] on link at bounding box center [461, 649] width 27 height 18
type input "10"
drag, startPoint x: 521, startPoint y: 677, endPoint x: 498, endPoint y: 677, distance: 23.2
click at [498, 677] on input "00" at bounding box center [510, 673] width 39 height 29
type input "35"
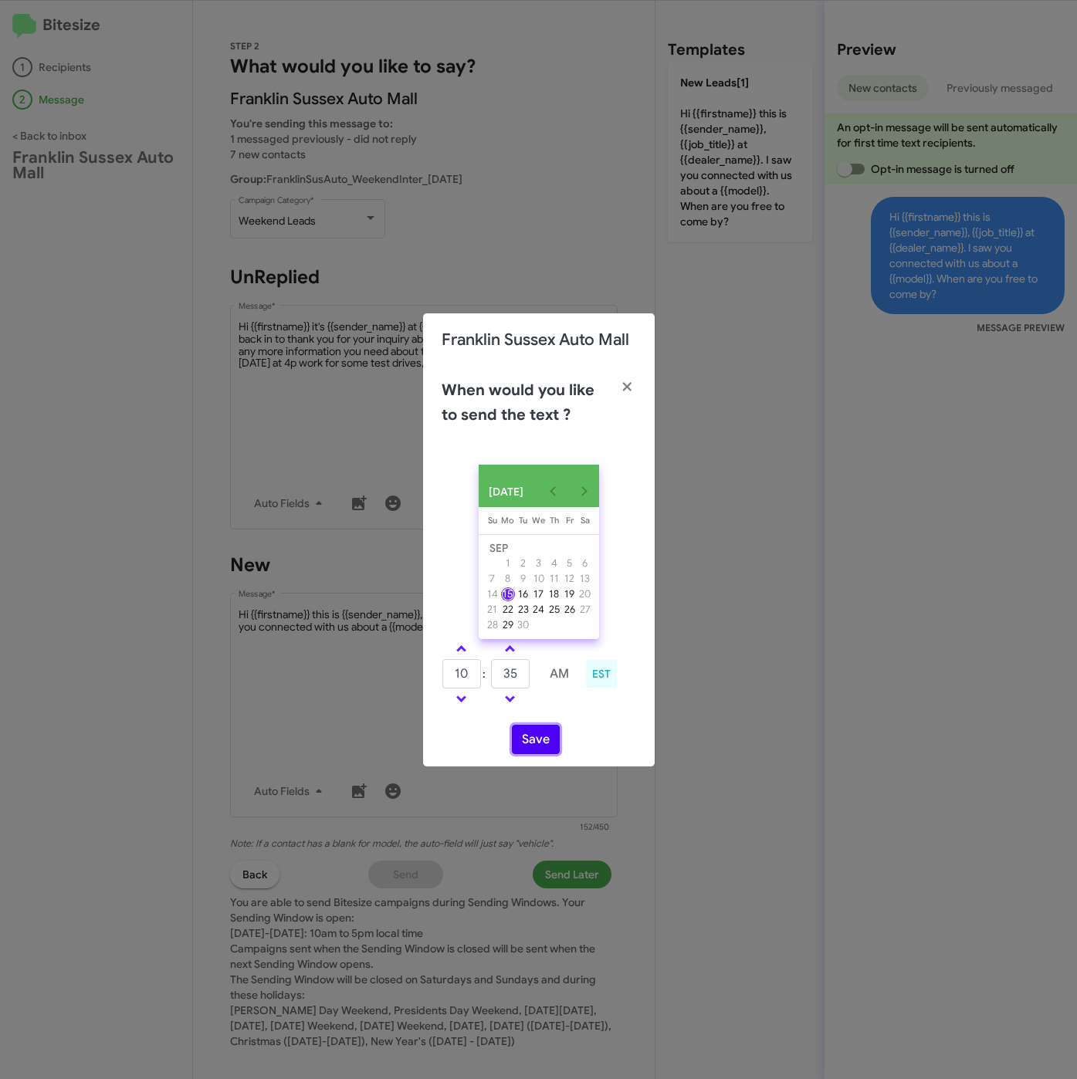
click at [538, 751] on button "Save" at bounding box center [536, 739] width 48 height 29
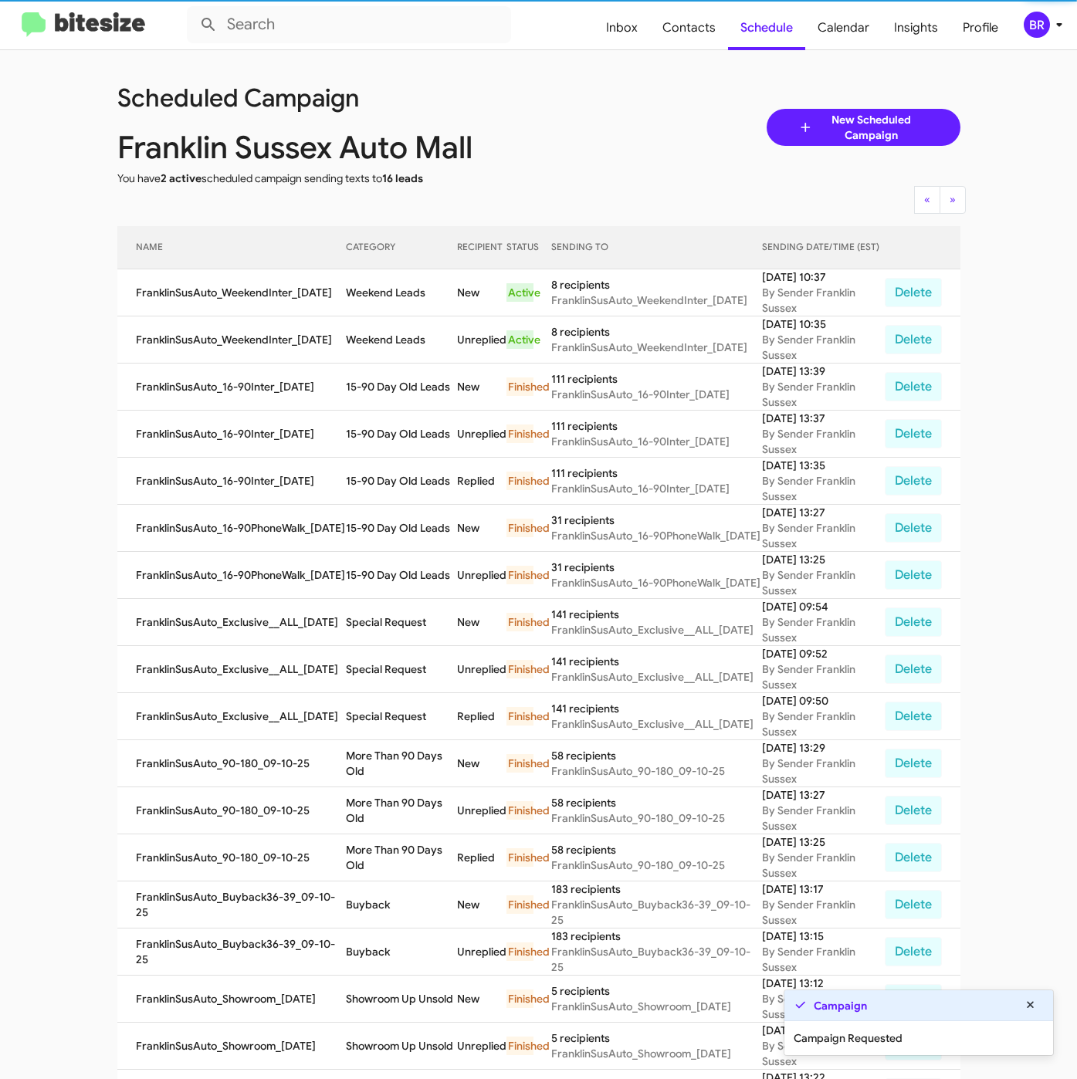
click at [1040, 30] on div "BR" at bounding box center [1036, 25] width 26 height 26
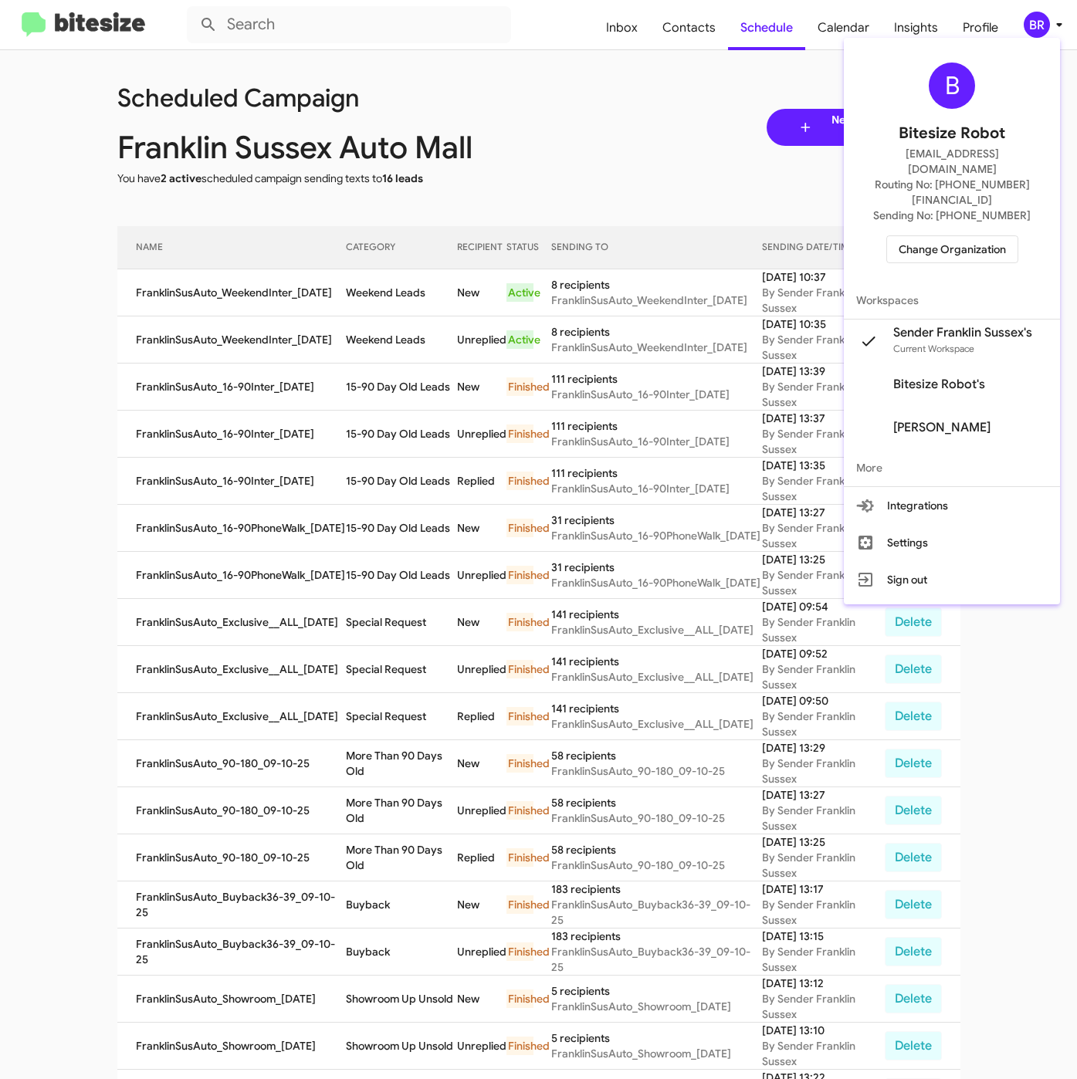
drag, startPoint x: 363, startPoint y: 296, endPoint x: 354, endPoint y: 292, distance: 10.4
click at [363, 295] on div at bounding box center [538, 539] width 1077 height 1079
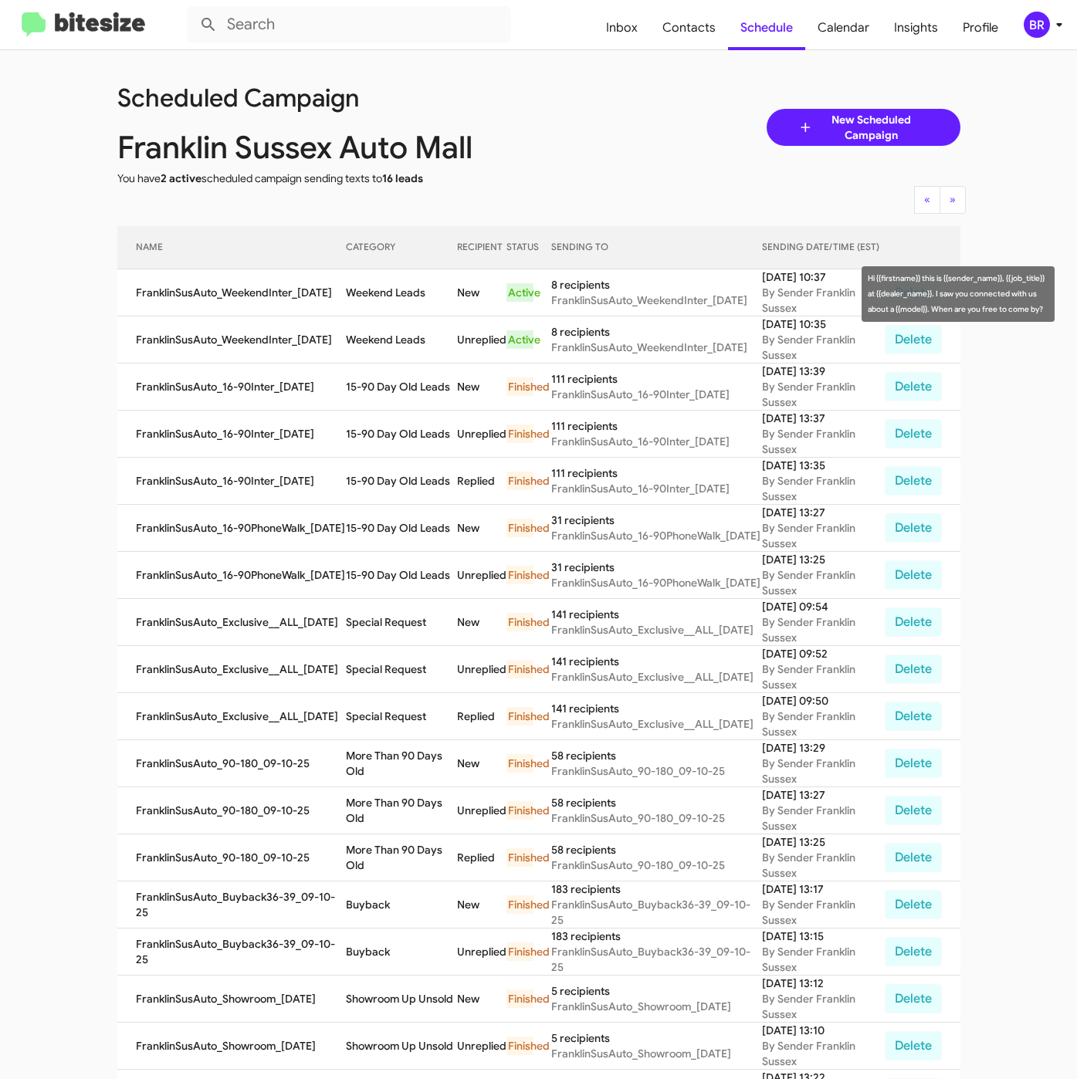
drag, startPoint x: 341, startPoint y: 287, endPoint x: 424, endPoint y: 306, distance: 84.6
click at [424, 306] on td "Weekend Leads" at bounding box center [401, 292] width 111 height 47
copy td "Weekend Leads"
drag, startPoint x: 676, startPoint y: 33, endPoint x: 677, endPoint y: 42, distance: 9.3
click at [676, 33] on span "Contacts" at bounding box center [689, 27] width 78 height 45
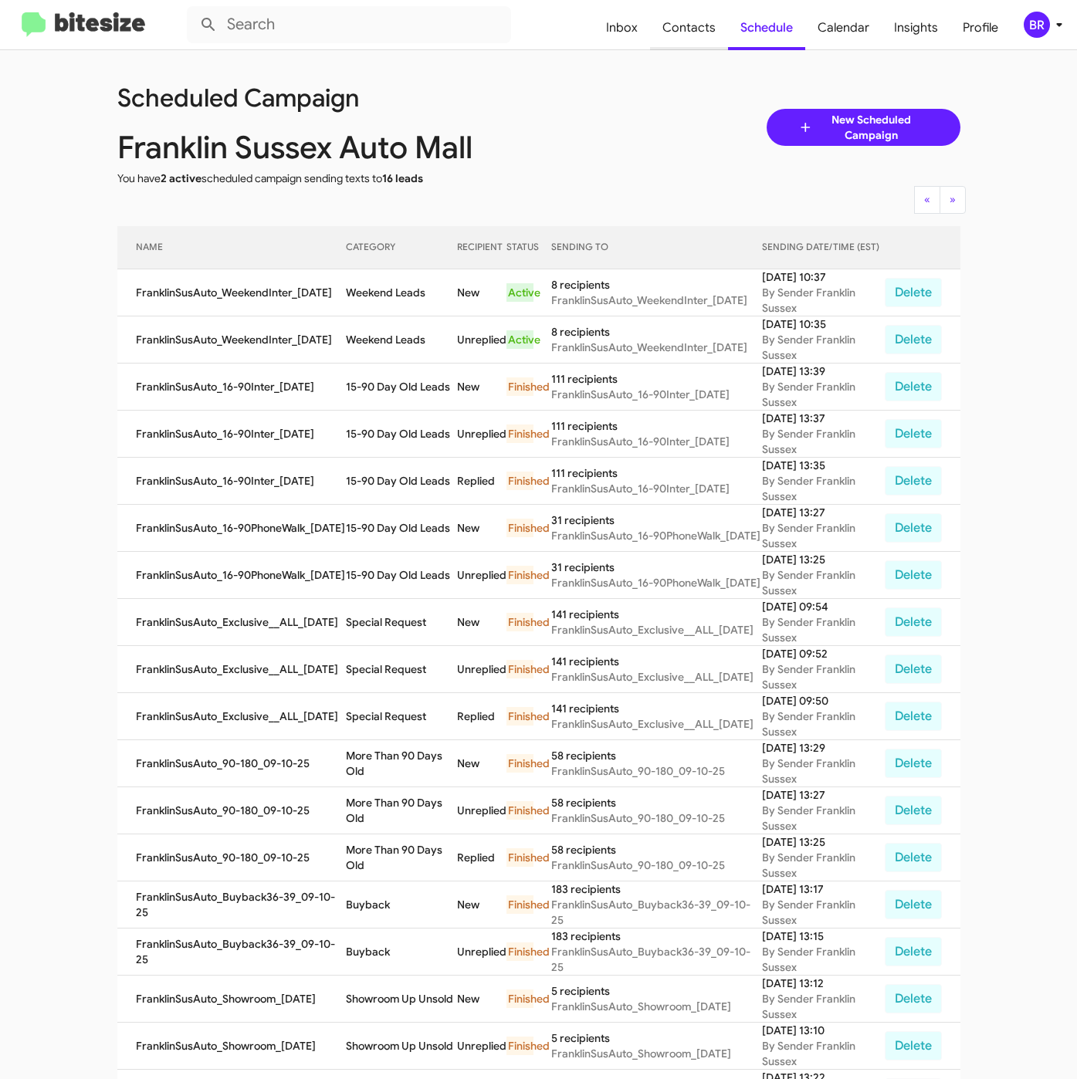
type input "in:groups"
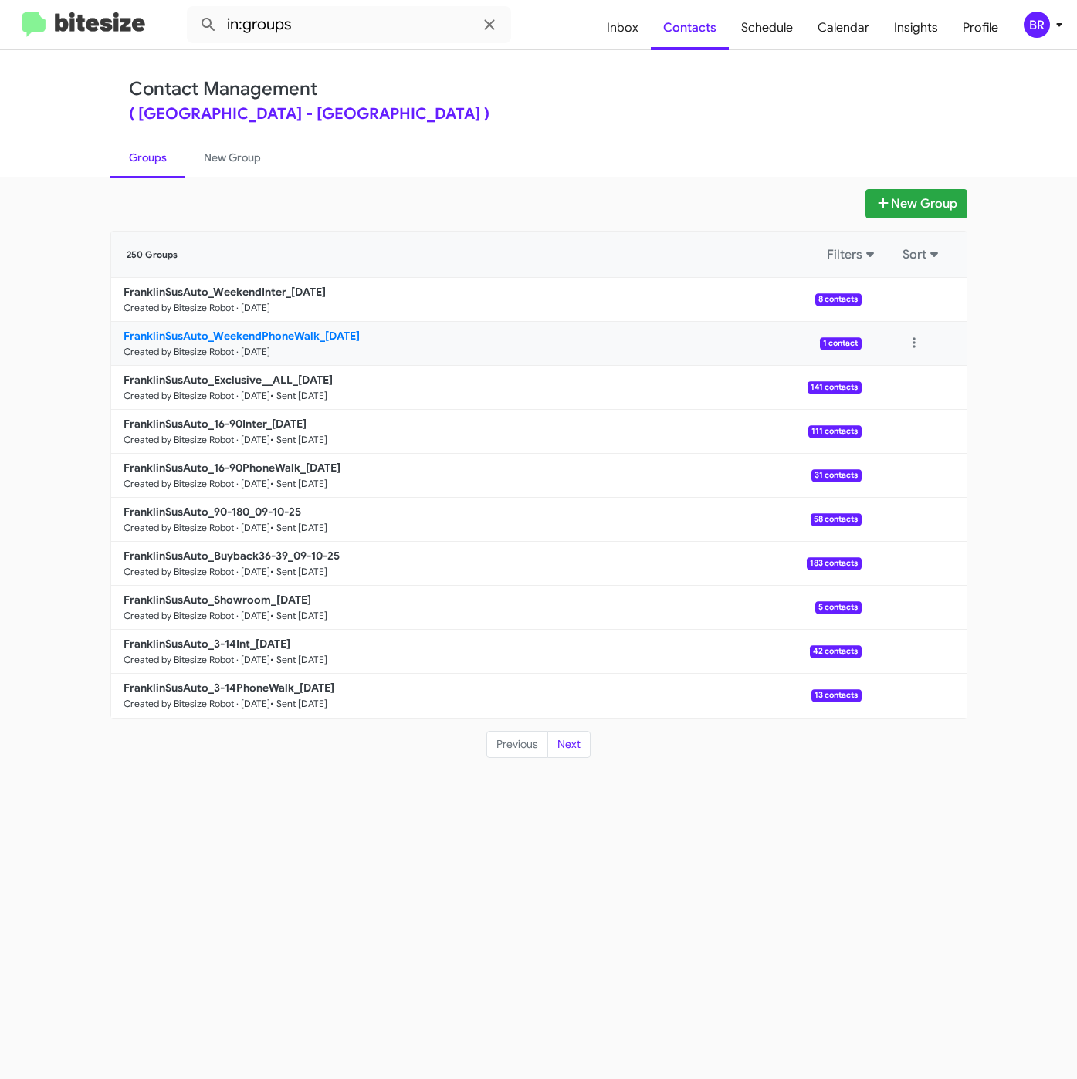
click at [225, 333] on b "FranklinSusAuto_WeekendPhoneWalk_09-15-25" at bounding box center [241, 336] width 236 height 14
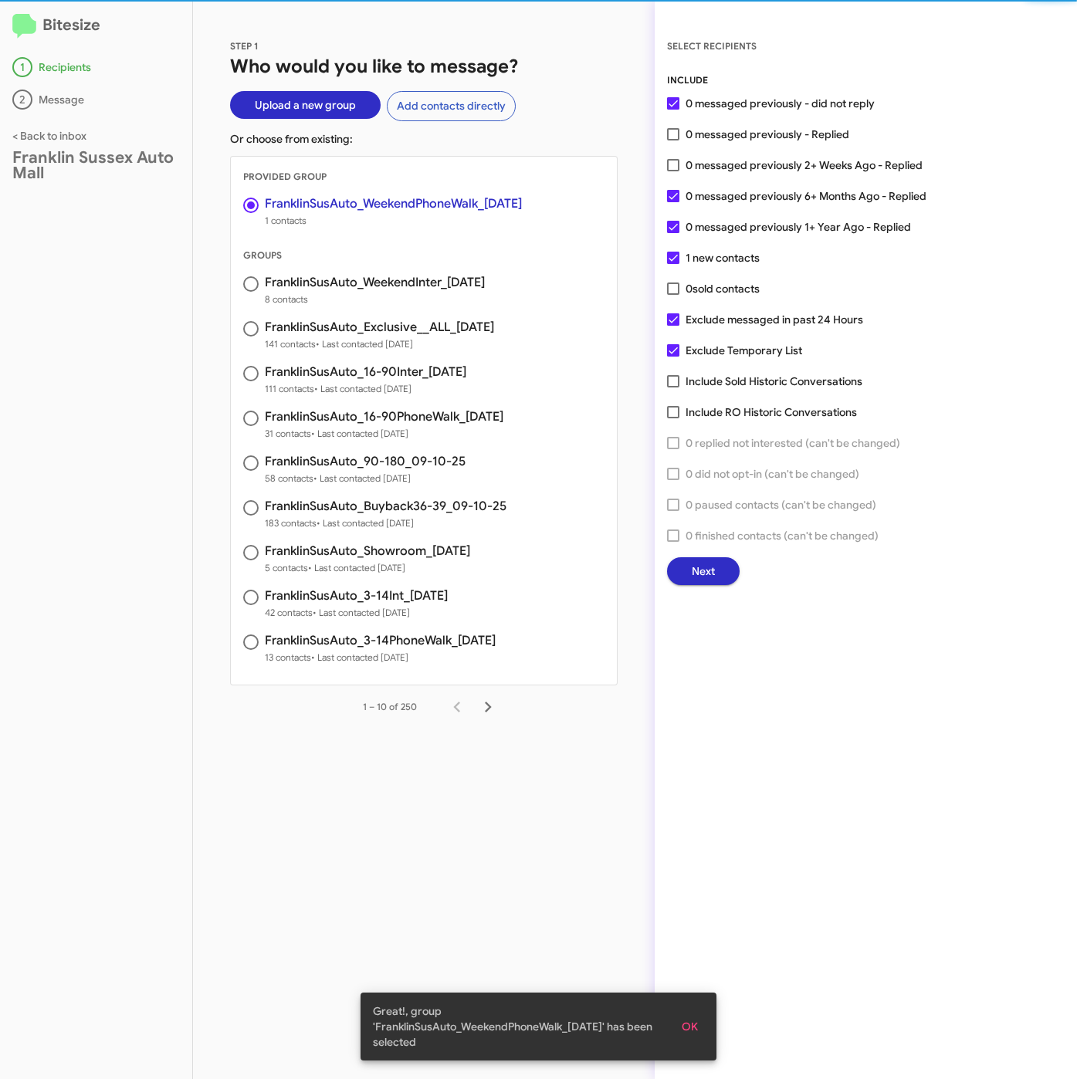
click at [764, 133] on span "0 messaged previously - Replied" at bounding box center [767, 134] width 164 height 19
click at [673, 140] on input "0 messaged previously - Replied" at bounding box center [672, 140] width 1 height 1
checkbox input "true"
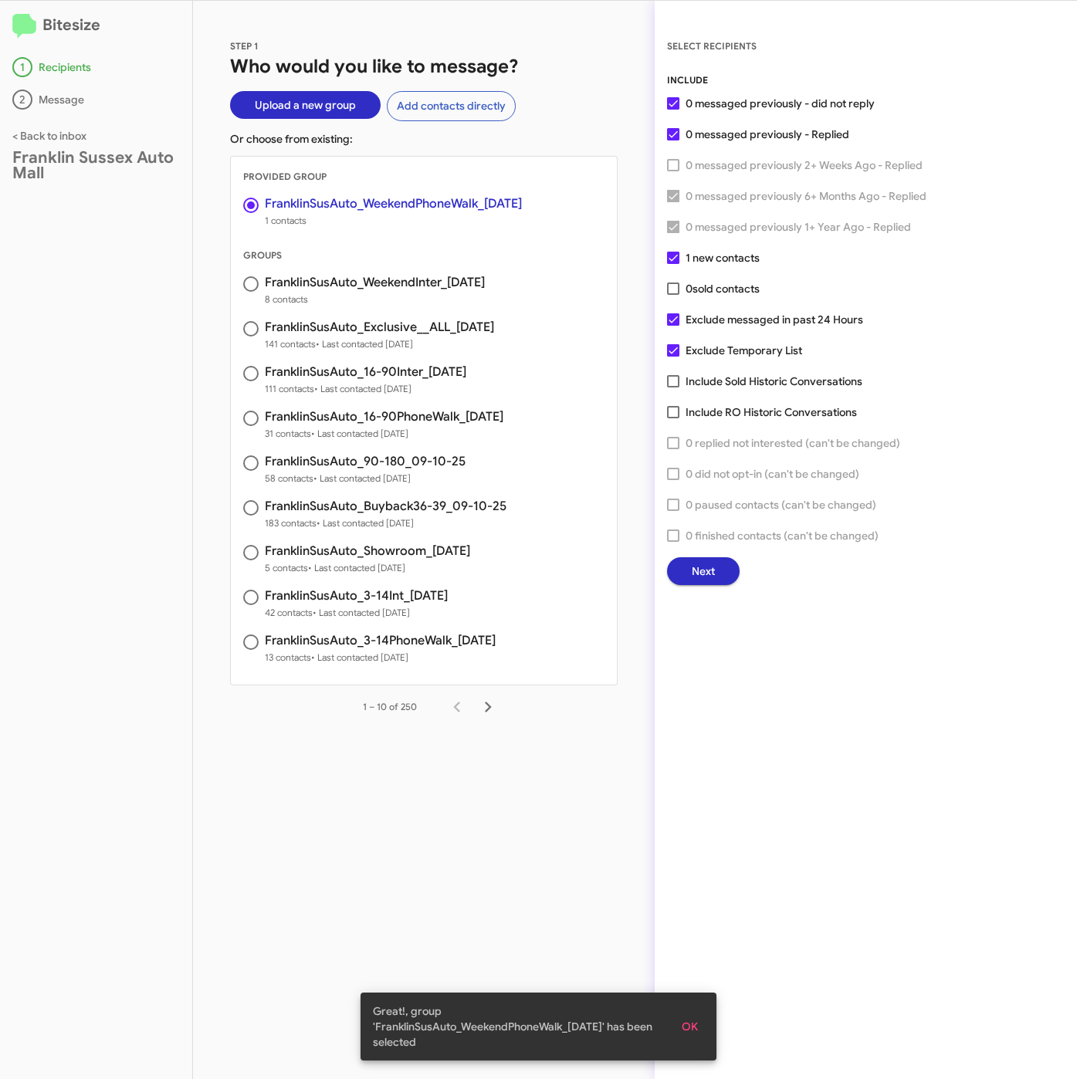
click at [720, 570] on button "Next" at bounding box center [703, 571] width 73 height 28
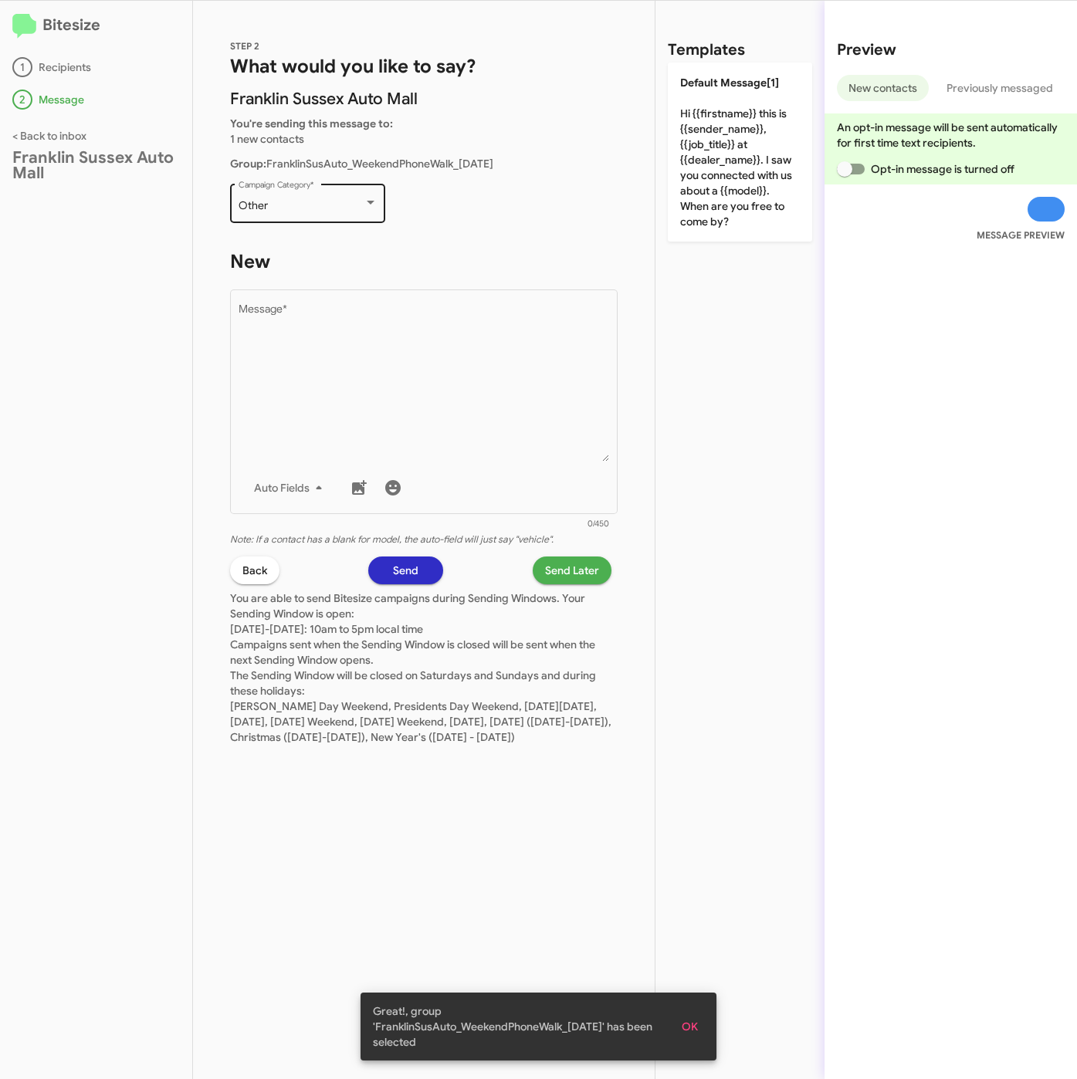
click at [317, 206] on div "Other" at bounding box center [300, 206] width 125 height 12
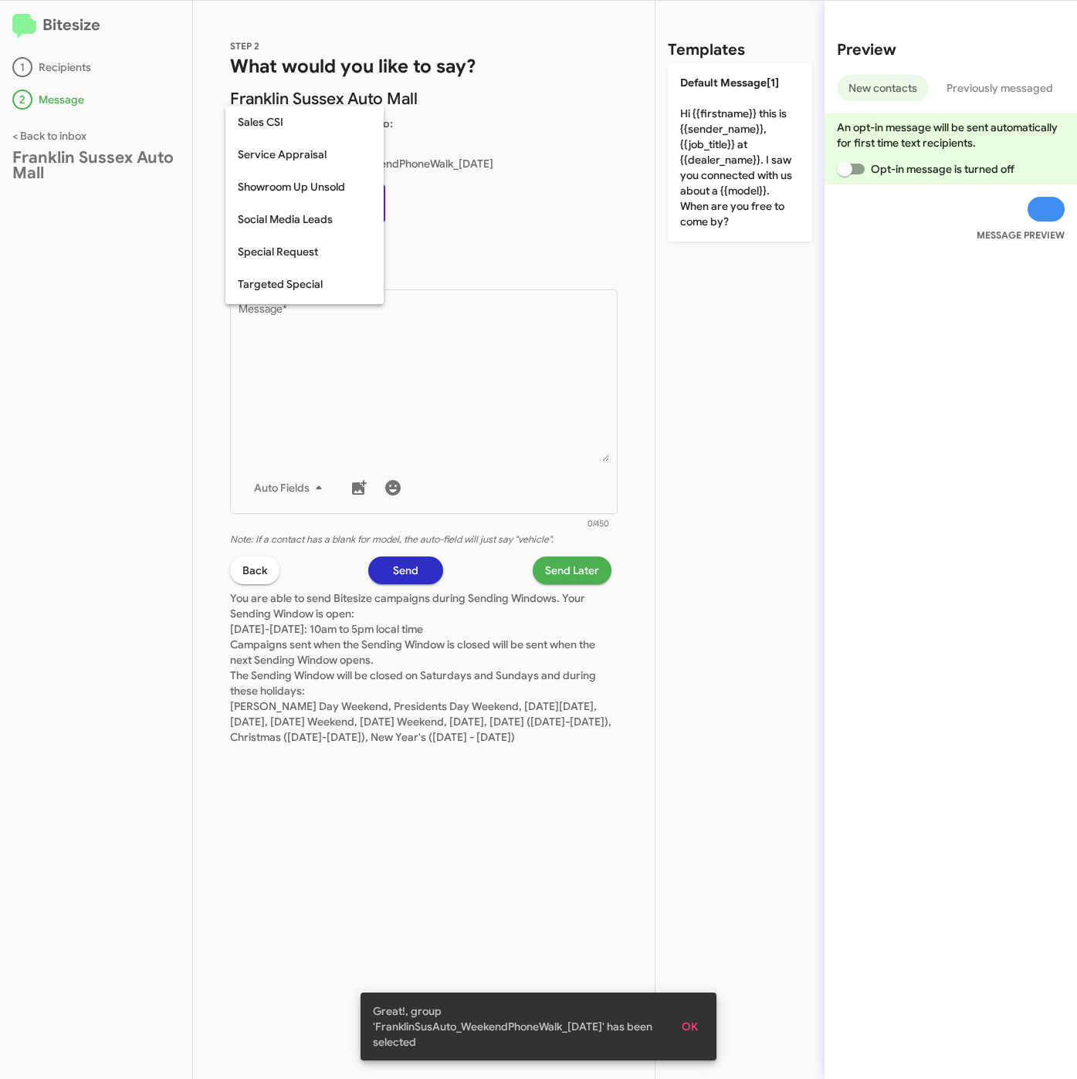
scroll to position [644, 0]
click at [289, 290] on span "Weekend Leads" at bounding box center [317, 288] width 158 height 32
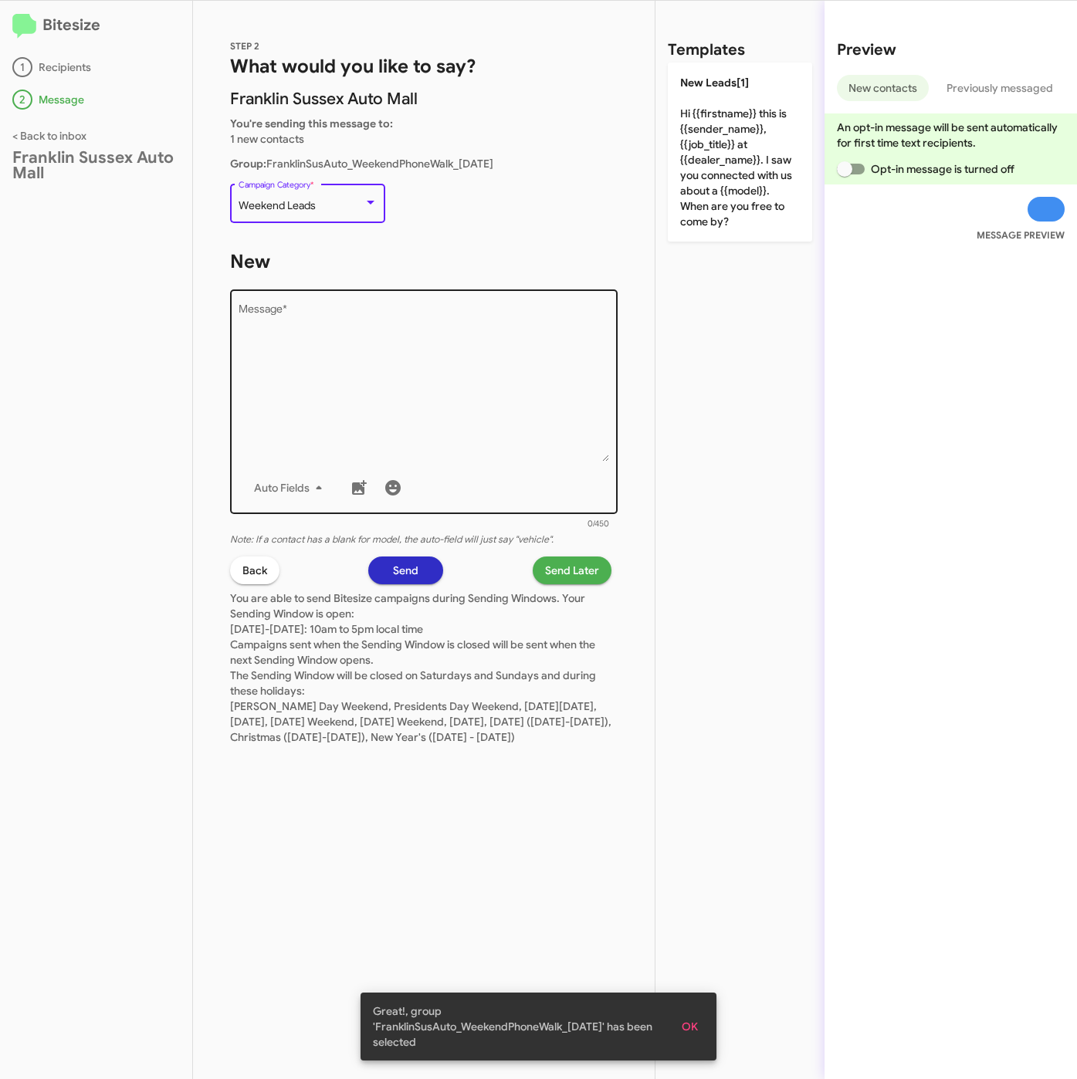
click at [347, 375] on textarea "Message *" at bounding box center [423, 382] width 371 height 157
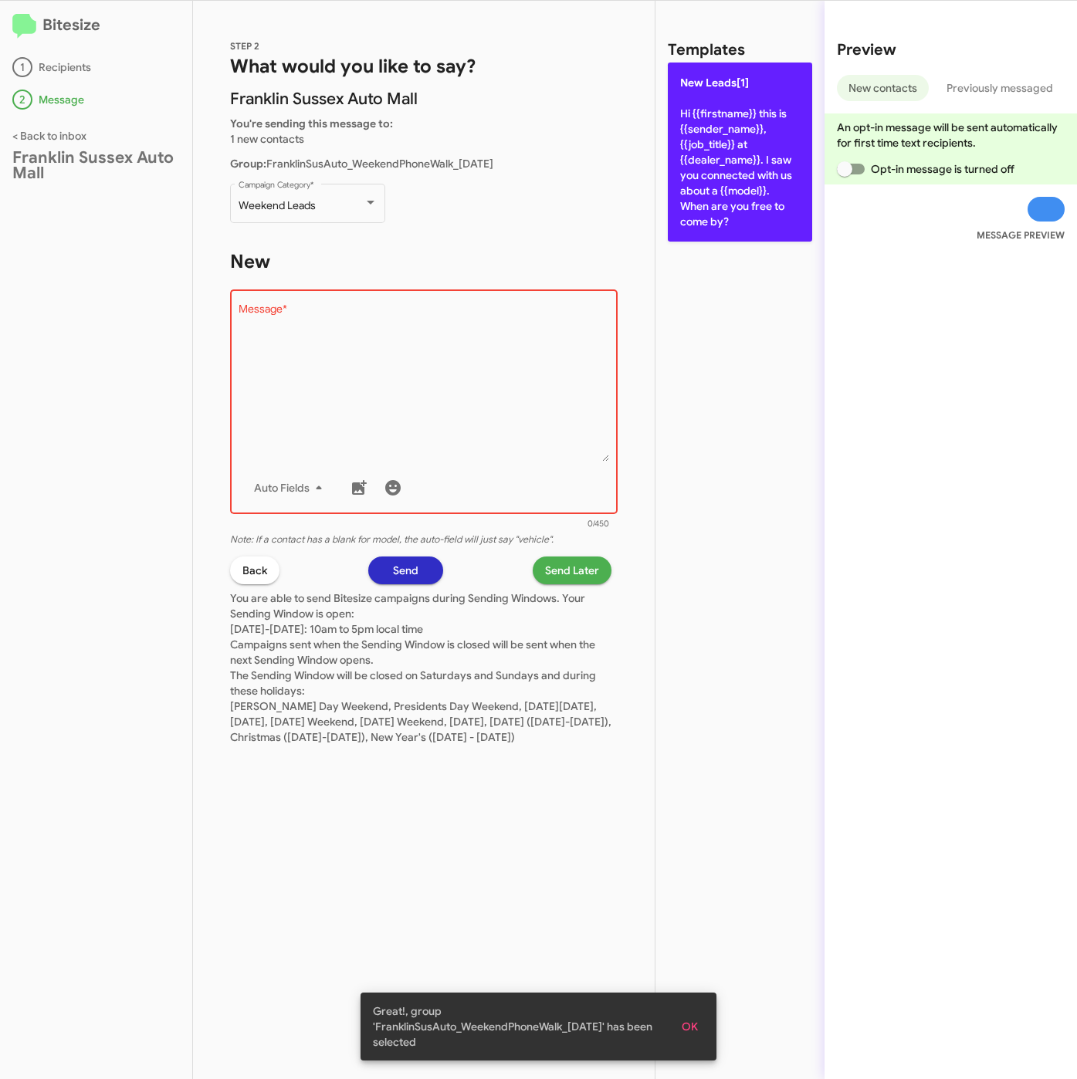
click at [690, 144] on p "New Leads[1] Hi {{firstname}} this is {{sender_name}}, {{job_title}} at {{deale…" at bounding box center [740, 152] width 144 height 179
type textarea "Hi {{firstname}} this is {{sender_name}}, {{job_title}} at {{dealer_name}}. I s…"
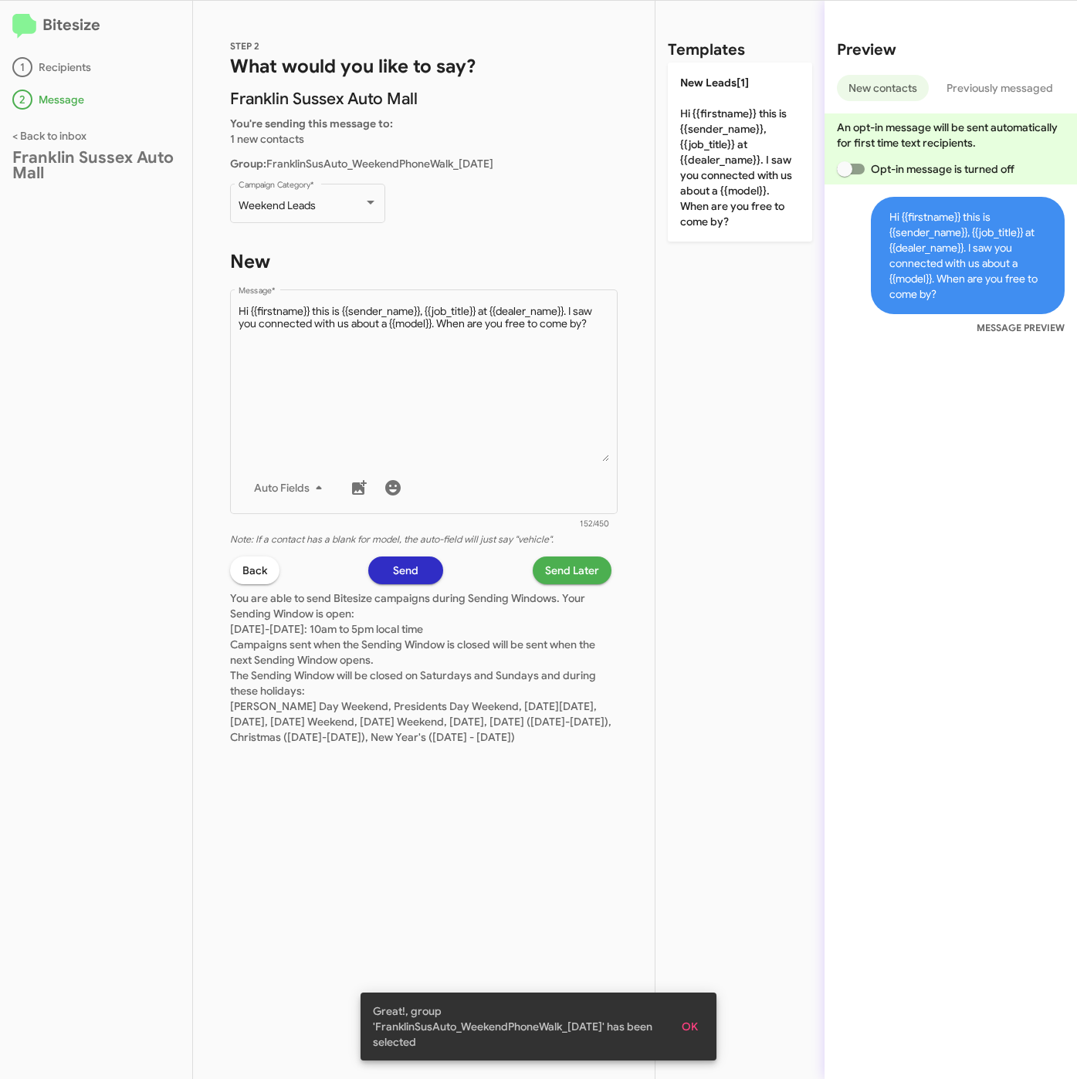
click at [590, 566] on span "Send Later" at bounding box center [572, 570] width 54 height 28
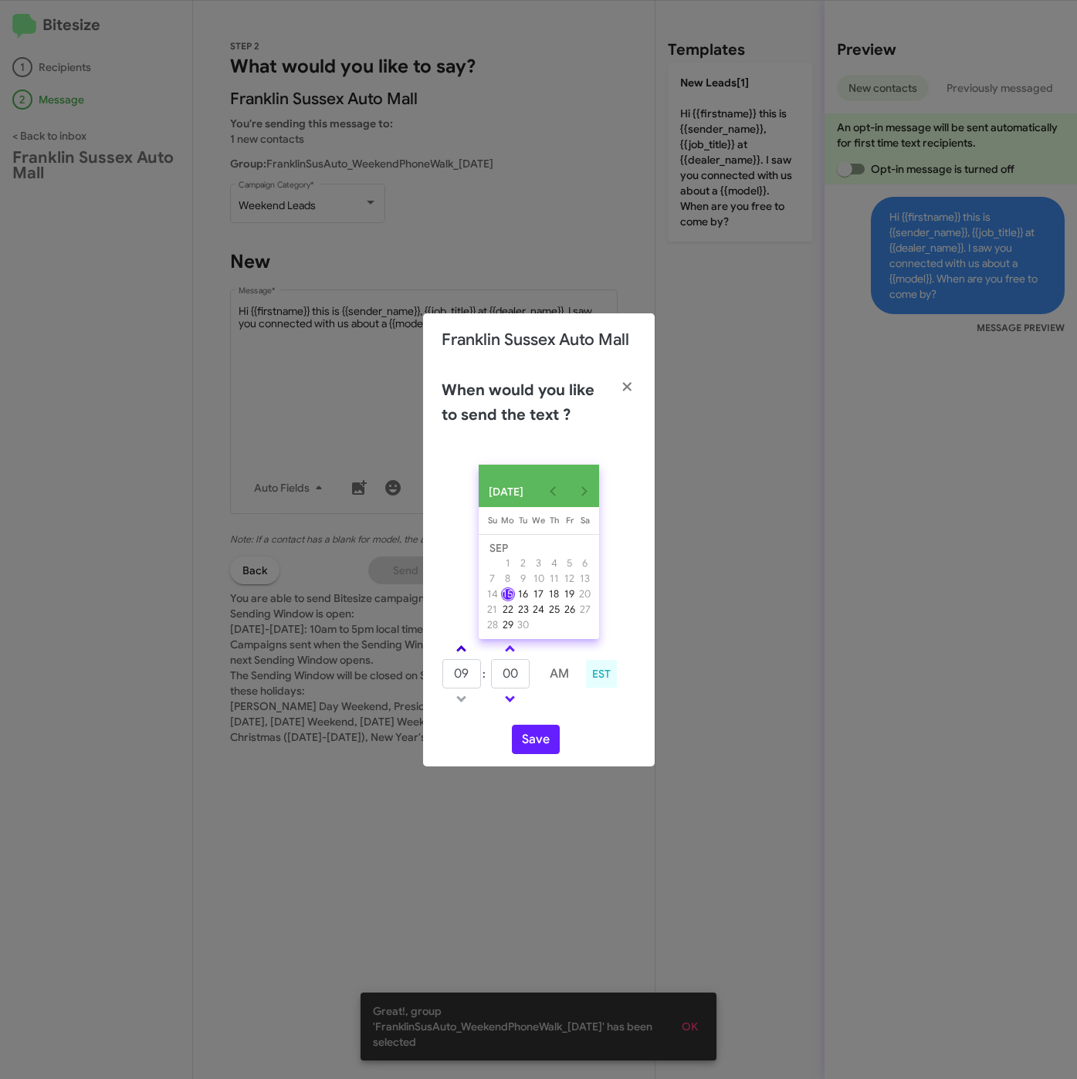
click at [459, 658] on link at bounding box center [461, 649] width 27 height 18
type input "10"
drag, startPoint x: 505, startPoint y: 677, endPoint x: 482, endPoint y: 677, distance: 22.4
click at [482, 677] on tr "10 : 00 AM" at bounding box center [510, 673] width 138 height 31
drag, startPoint x: 505, startPoint y: 681, endPoint x: 491, endPoint y: 681, distance: 13.9
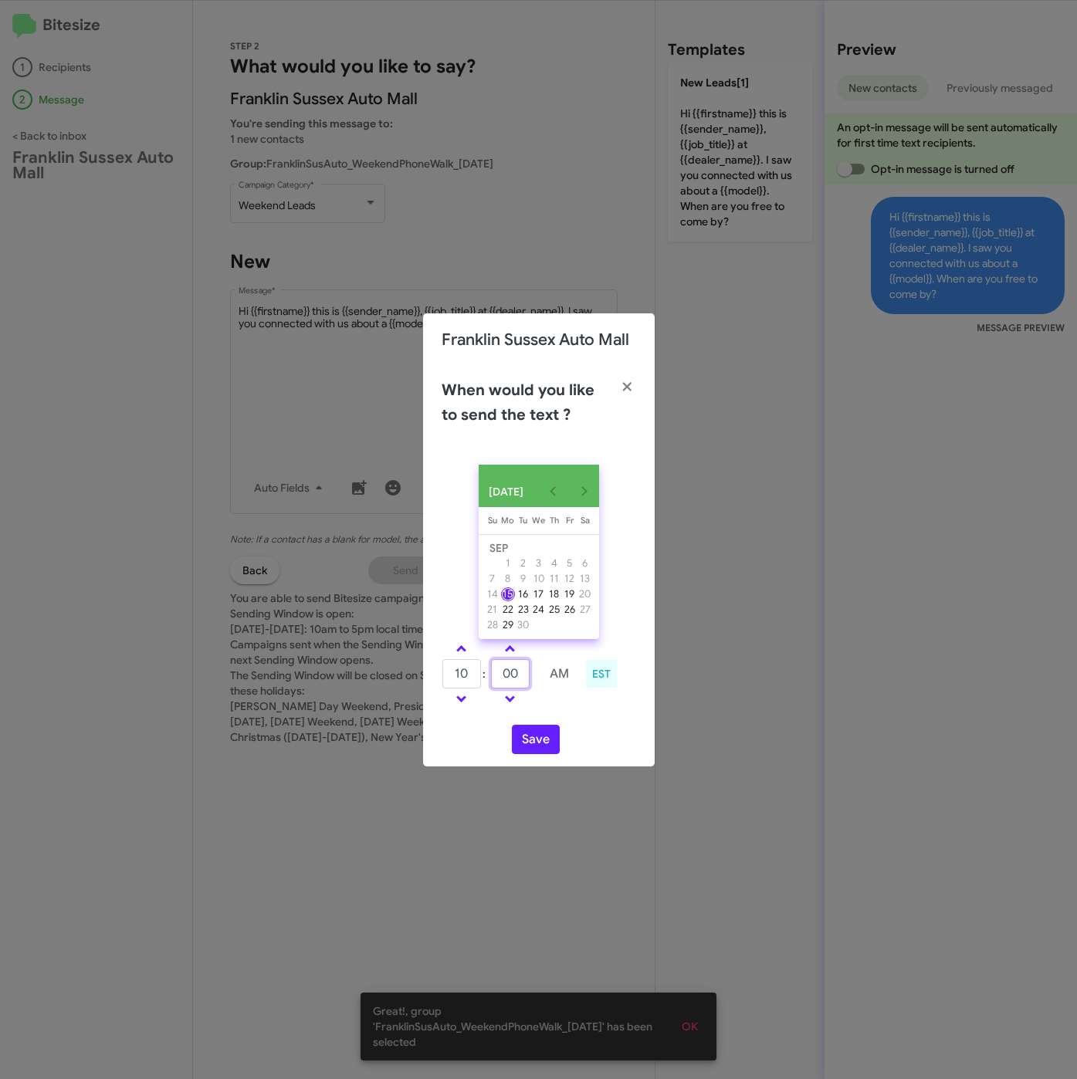
click at [491, 681] on input "00" at bounding box center [510, 673] width 39 height 29
click at [480, 678] on tr "10 : 00 AM" at bounding box center [510, 673] width 138 height 31
type input "30"
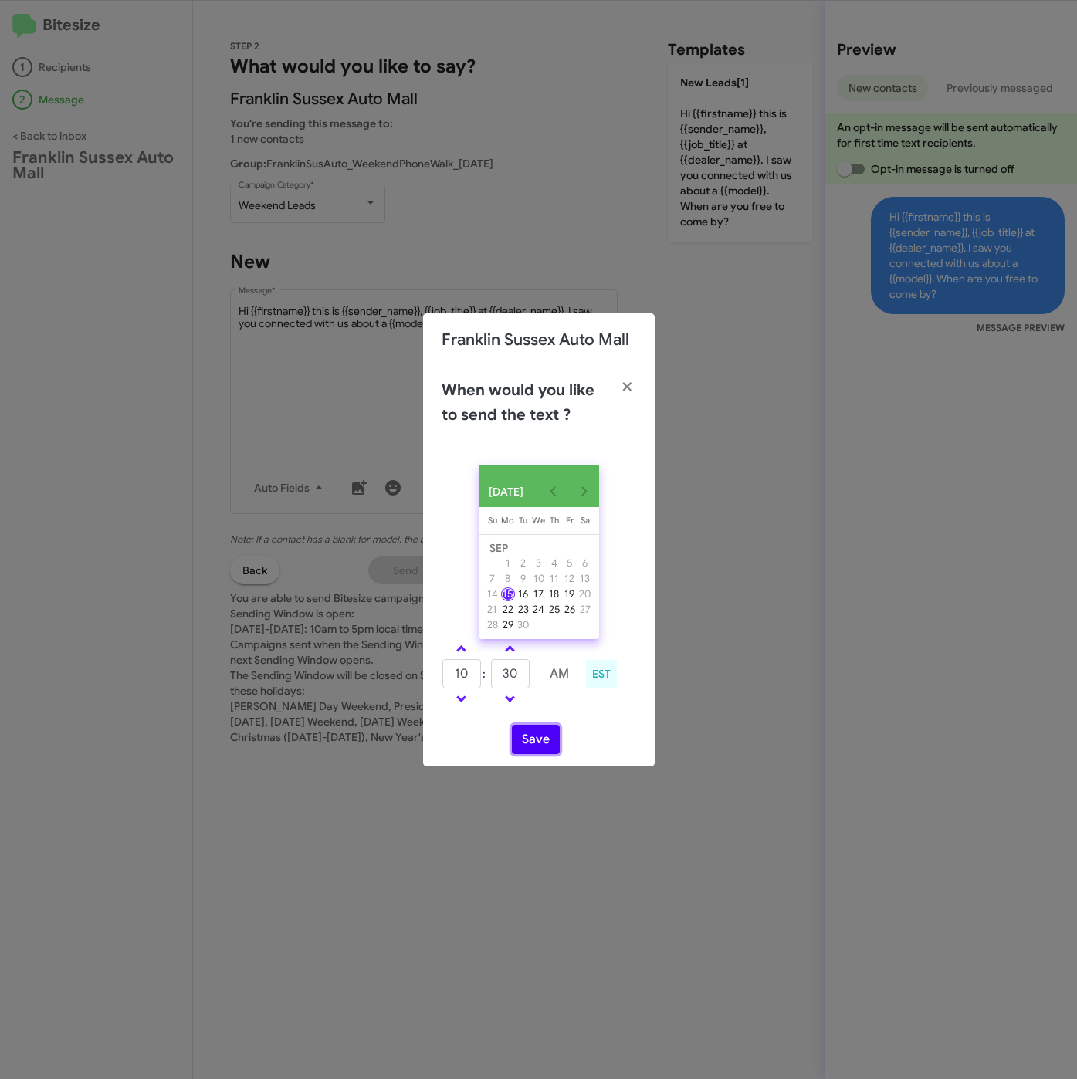
click at [531, 754] on button "Save" at bounding box center [536, 739] width 48 height 29
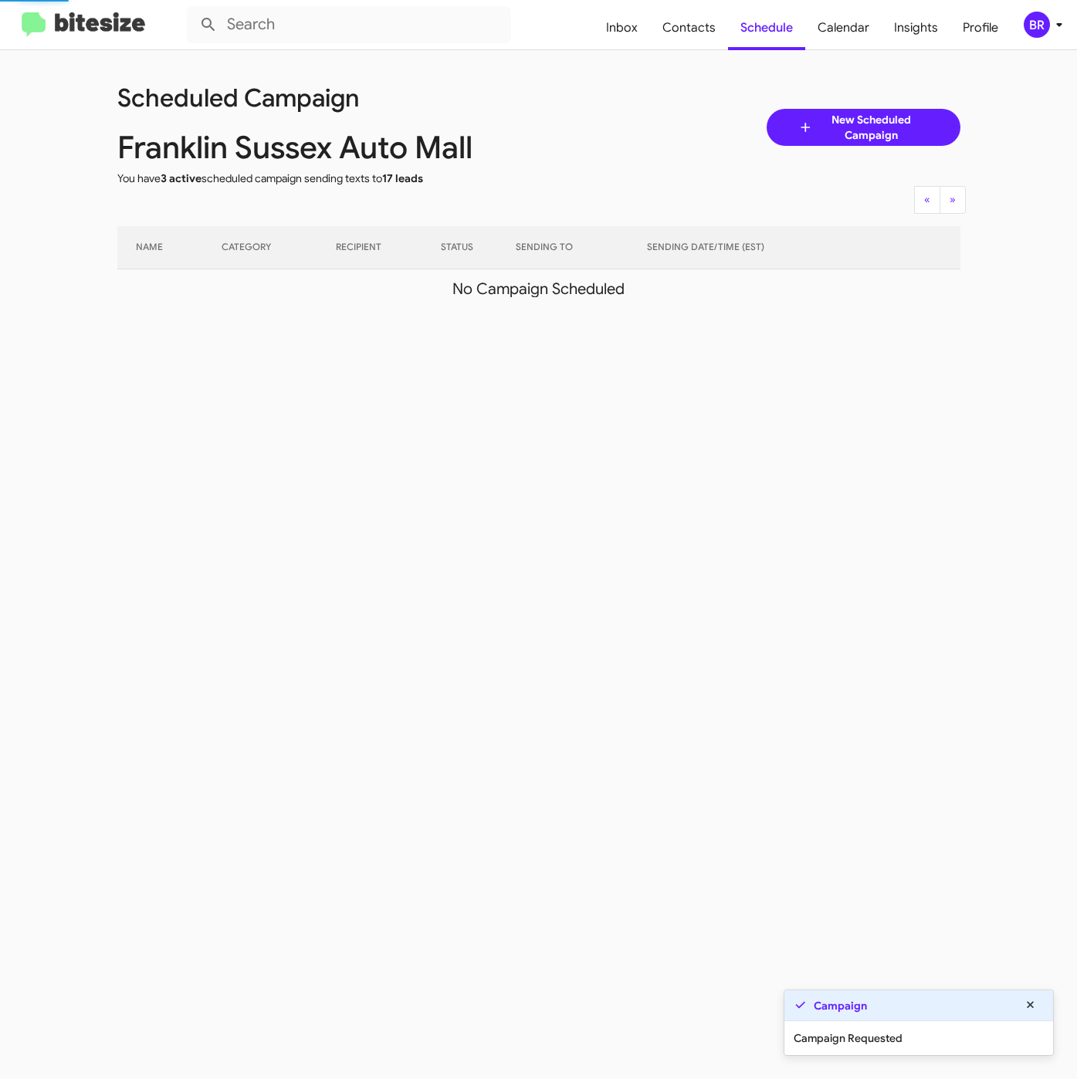
click at [1045, 26] on div "BR" at bounding box center [1036, 25] width 26 height 26
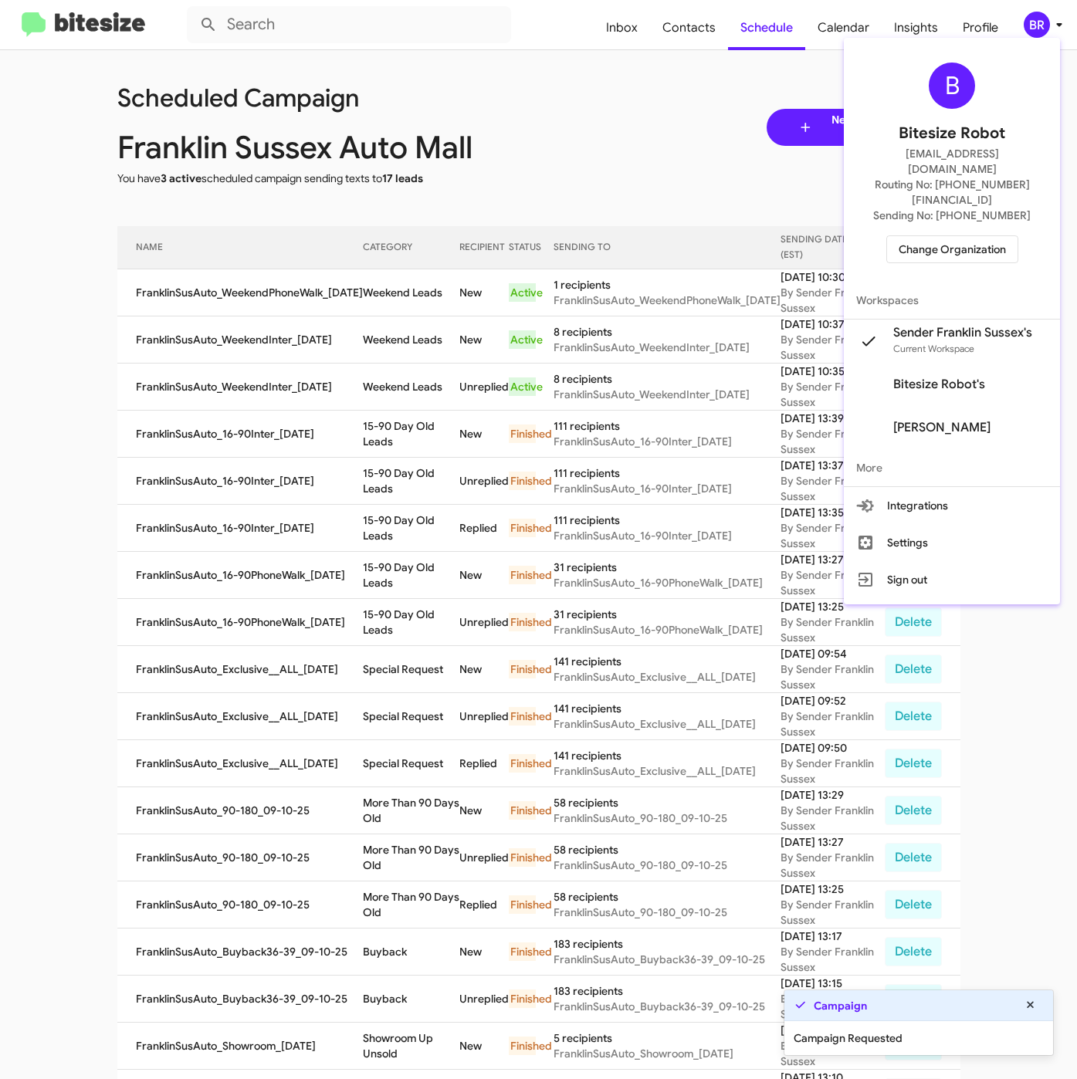
click at [406, 301] on div at bounding box center [538, 539] width 1077 height 1079
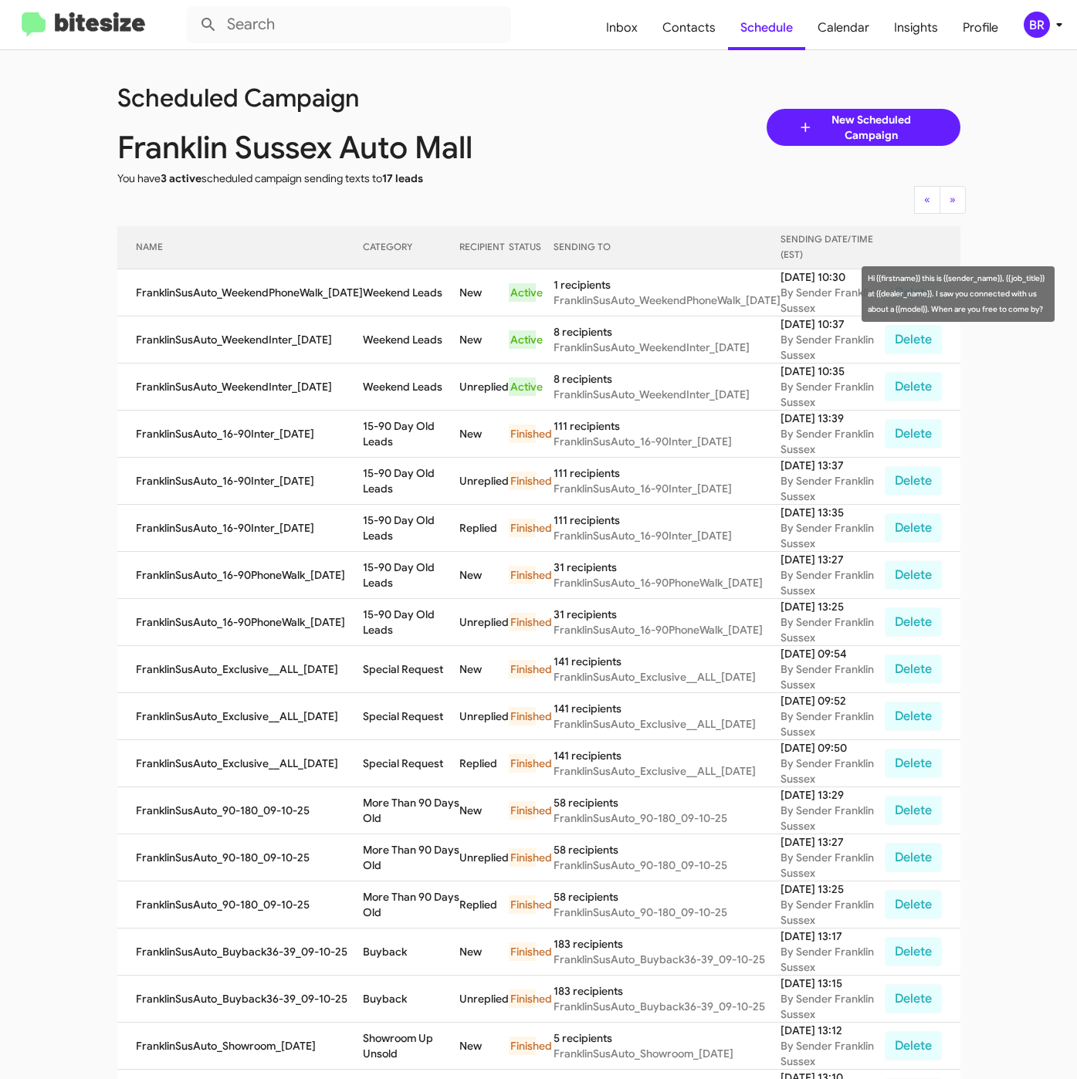
drag, startPoint x: 357, startPoint y: 295, endPoint x: 436, endPoint y: 306, distance: 79.6
click at [436, 306] on td "Weekend Leads" at bounding box center [411, 292] width 96 height 47
copy td "Weekend Leads"
click at [1026, 29] on div "BR" at bounding box center [1036, 25] width 26 height 26
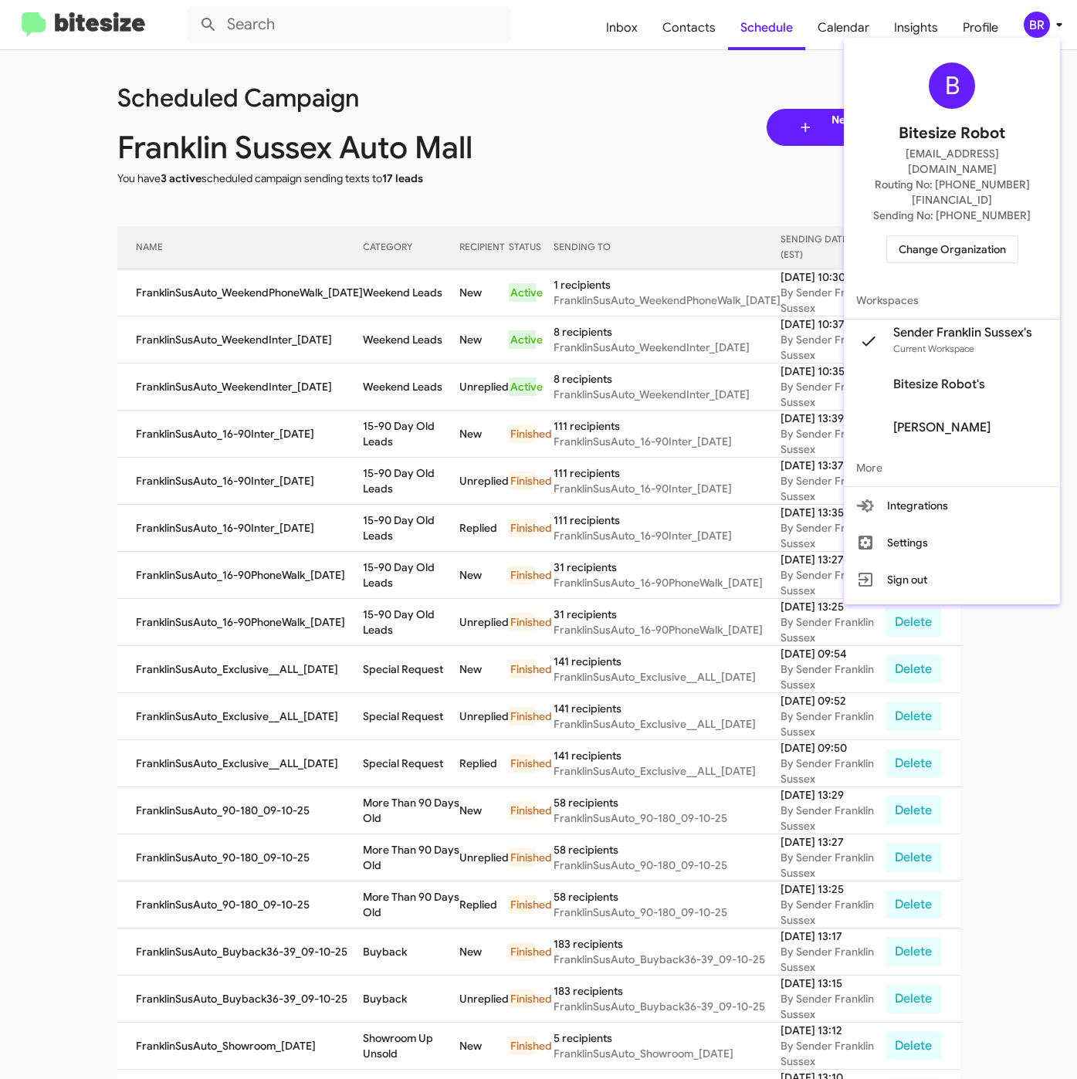
click at [935, 236] on span "Change Organization" at bounding box center [951, 249] width 107 height 26
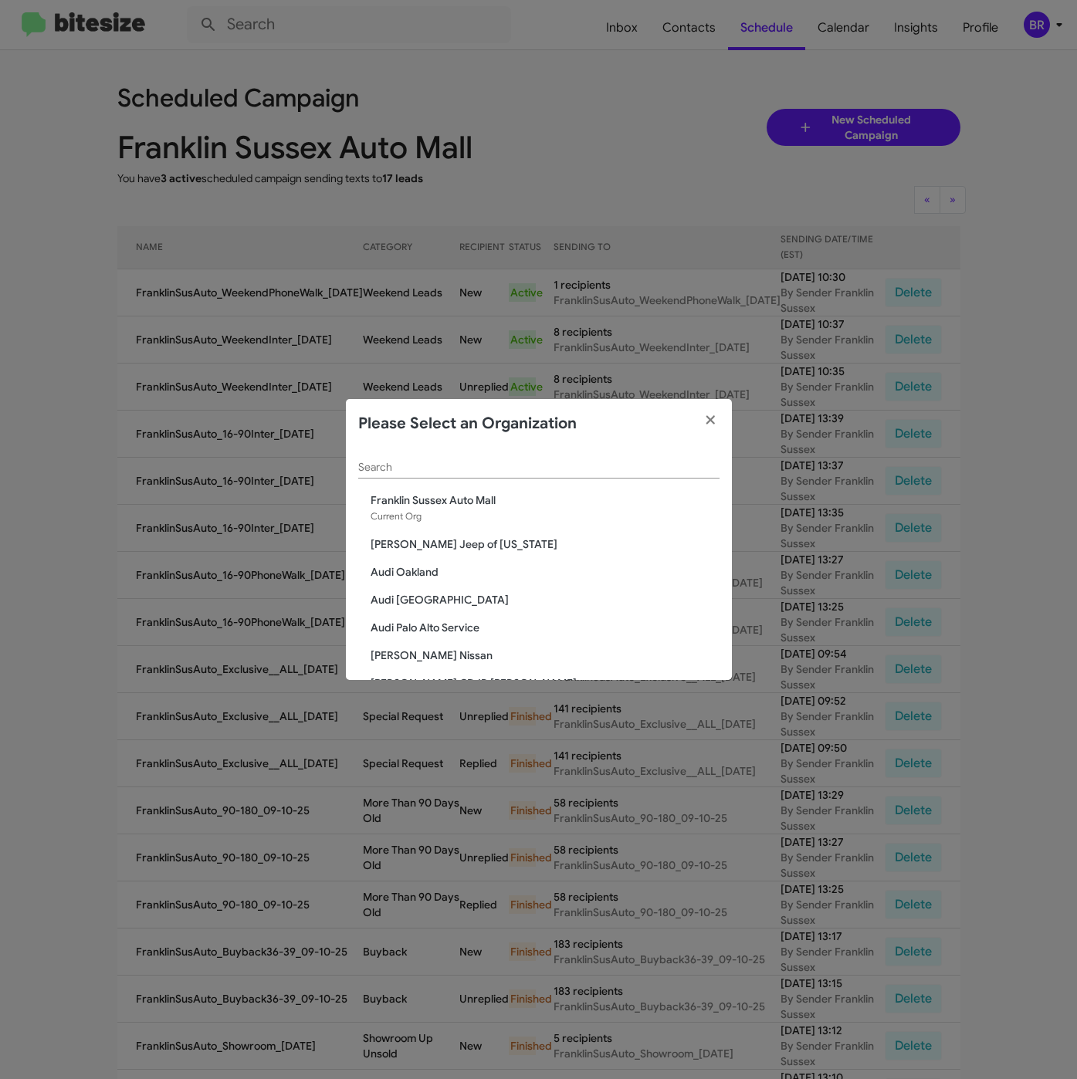
click at [412, 477] on div "Search" at bounding box center [538, 463] width 361 height 30
paste input "Audi Oakland"
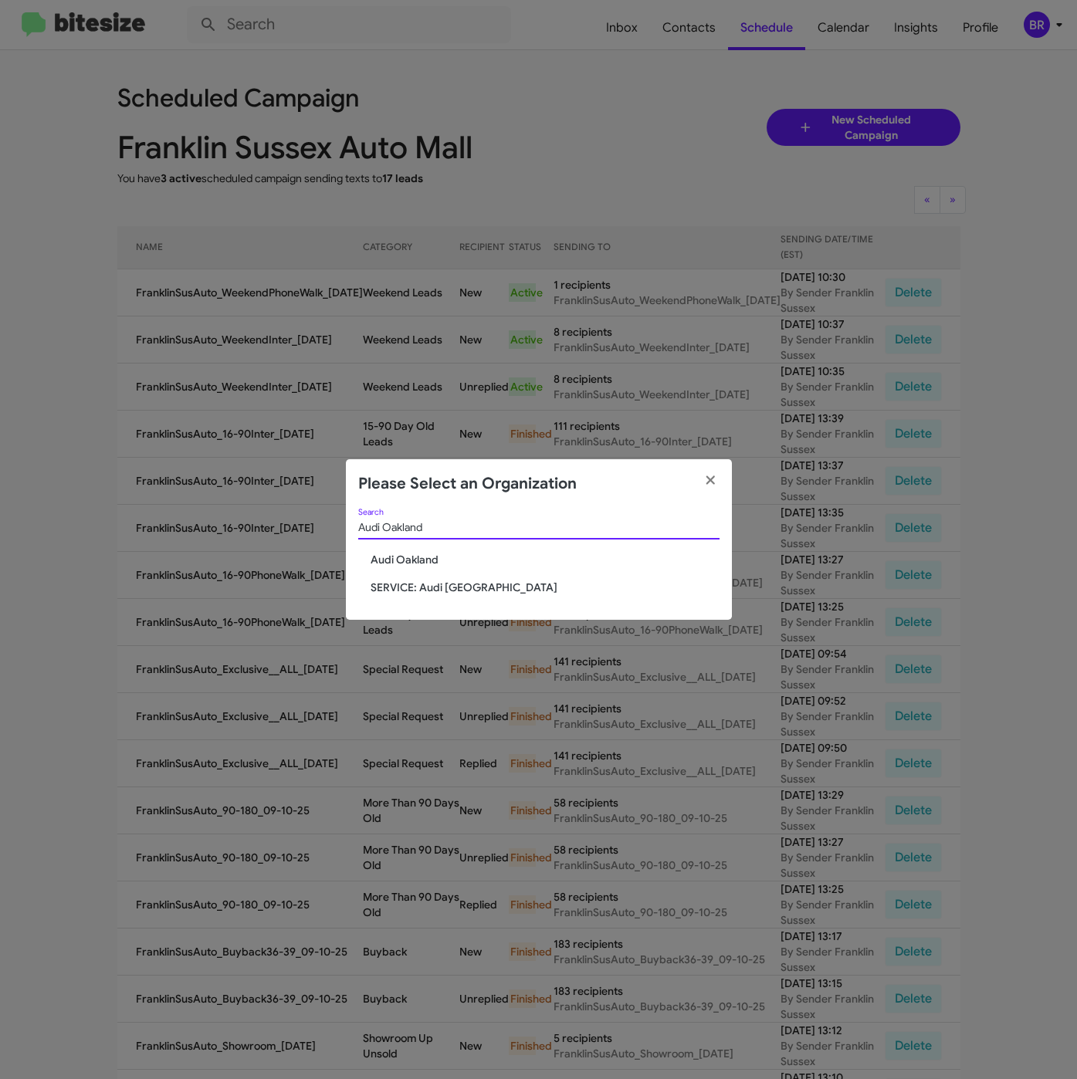
type input "Audi Oakland"
click at [390, 565] on span "Audi Oakland" at bounding box center [544, 559] width 349 height 15
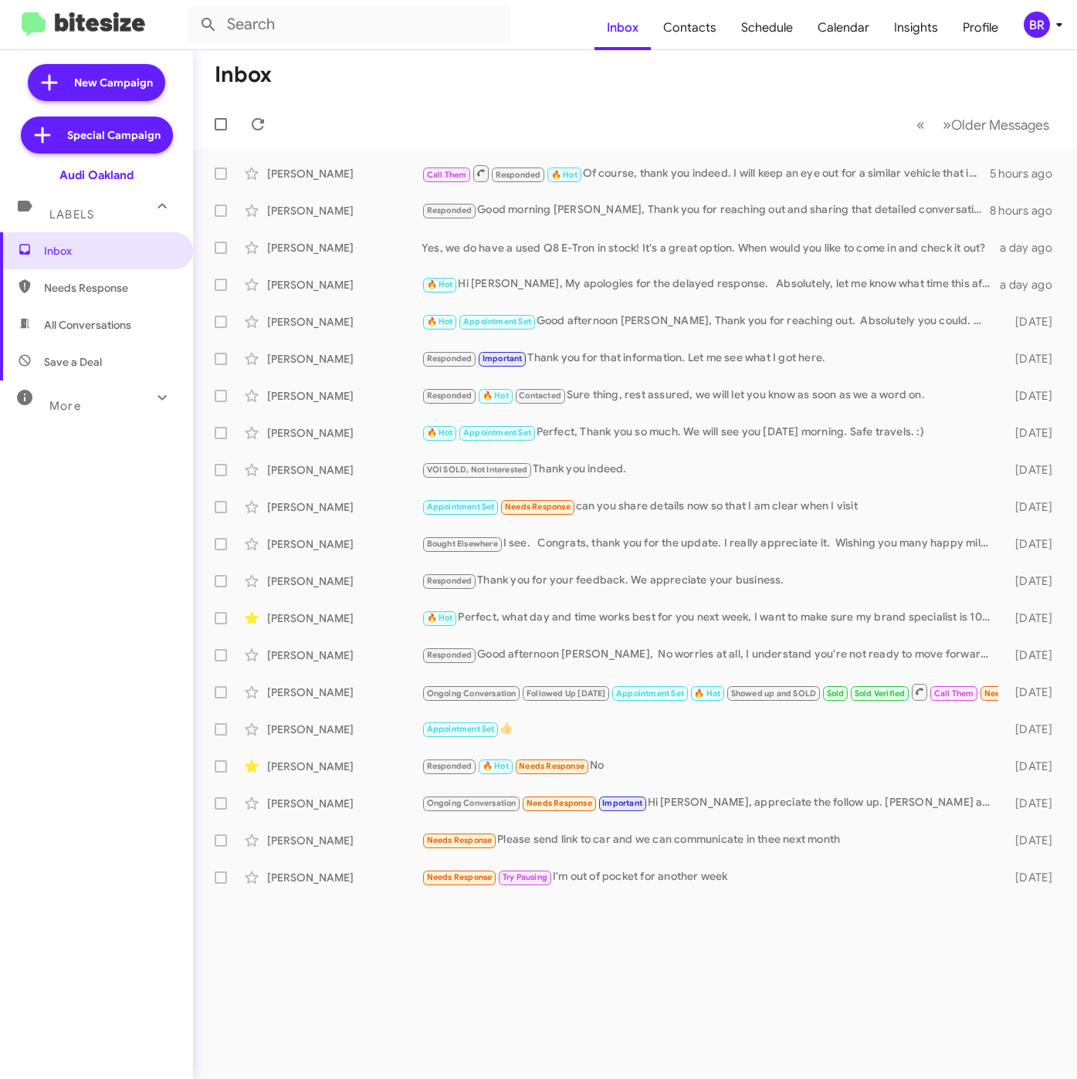
click at [1054, 23] on icon at bounding box center [1059, 24] width 19 height 19
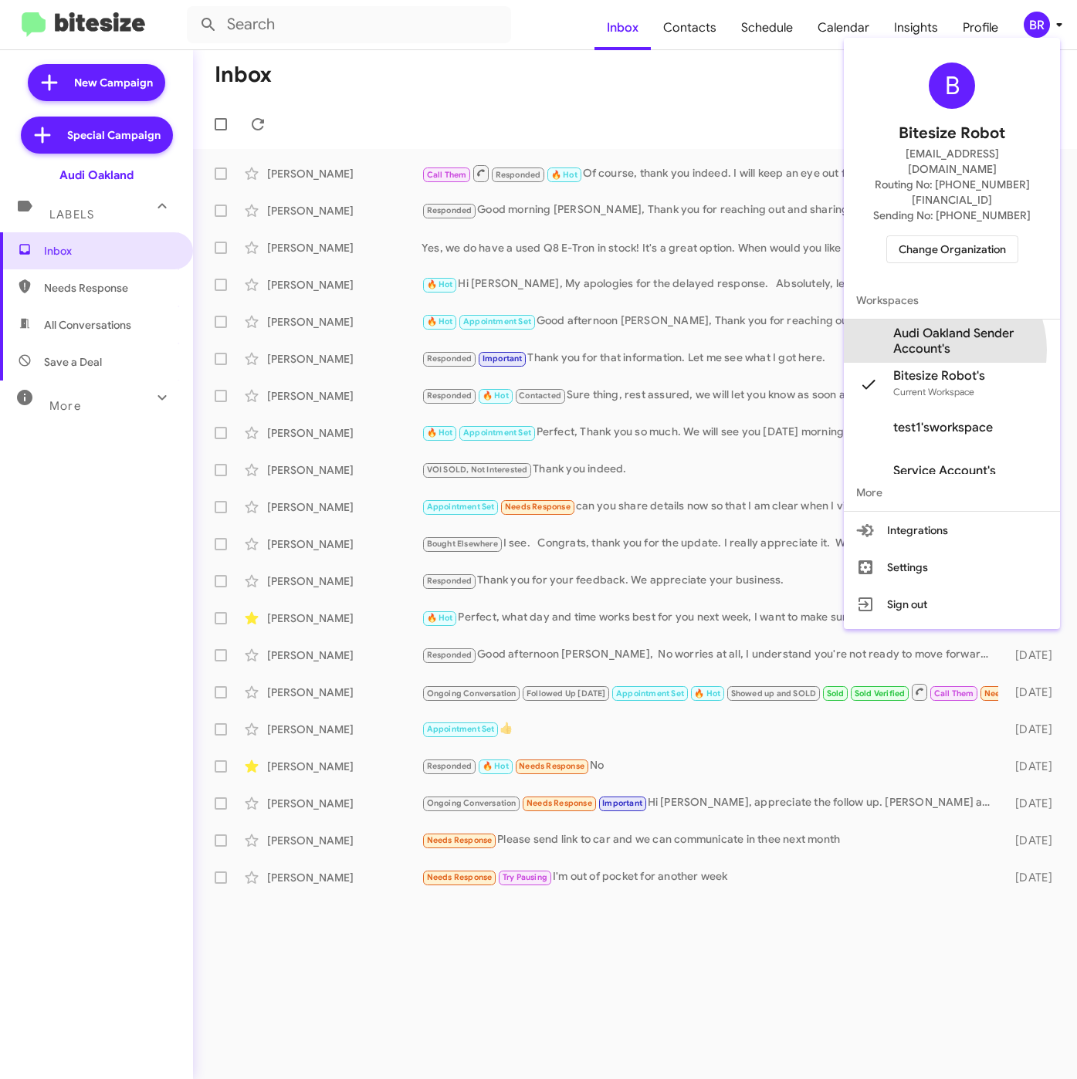
click at [938, 326] on span "Audi Oakland Sender Account's" at bounding box center [970, 341] width 154 height 31
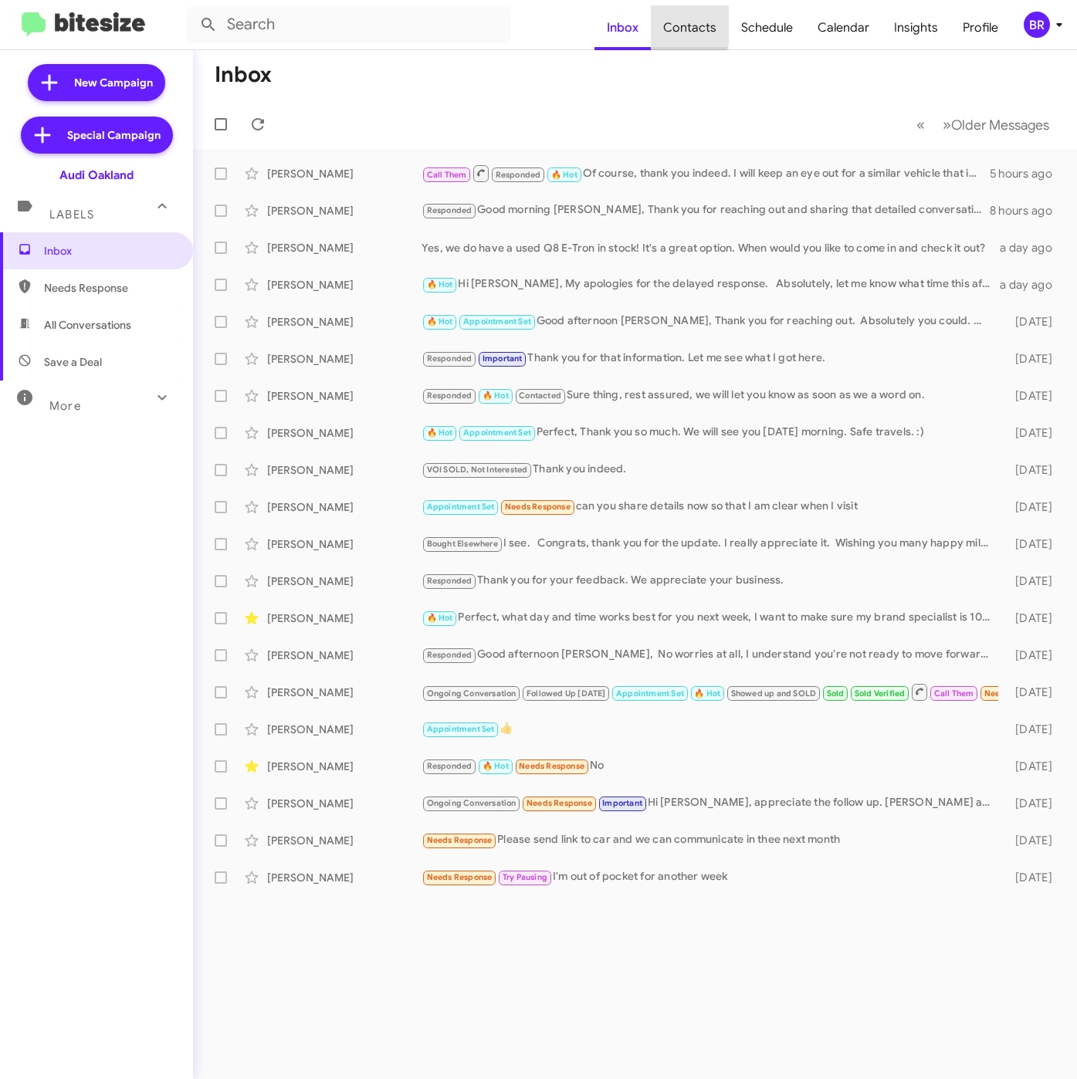
click at [678, 25] on span "Contacts" at bounding box center [690, 27] width 78 height 45
type input "in:groups"
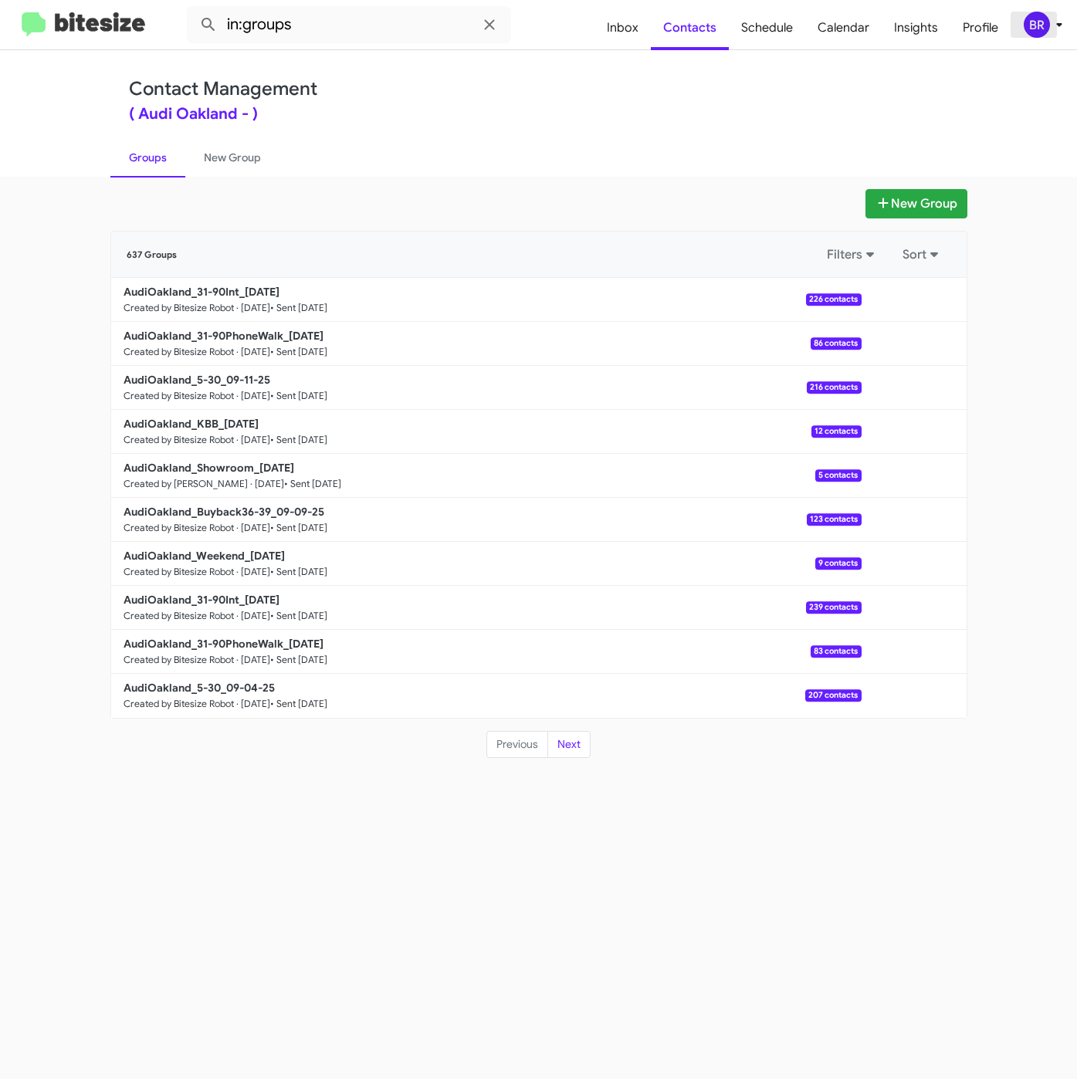
click at [1040, 32] on div "BR" at bounding box center [1036, 25] width 26 height 26
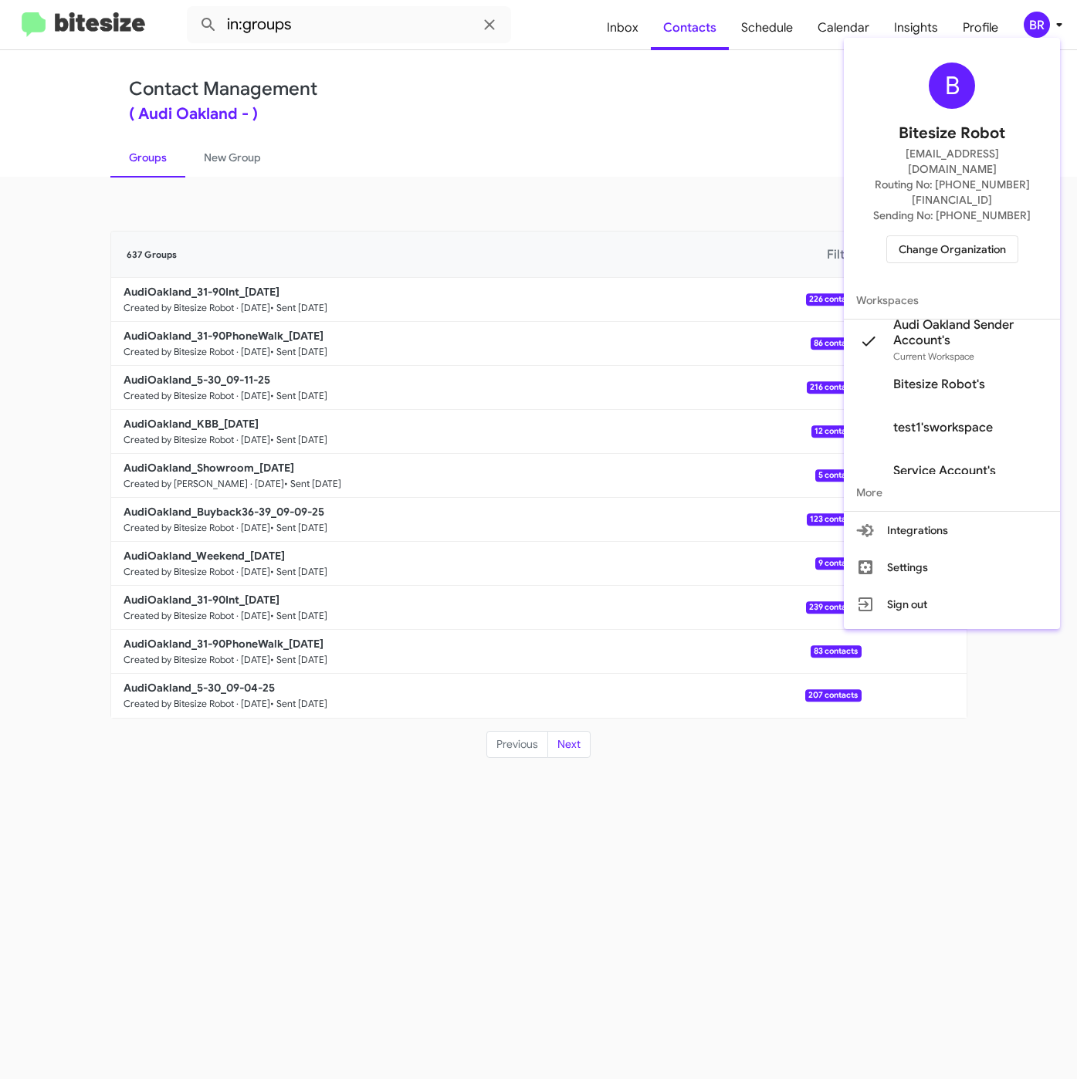
click at [683, 103] on div at bounding box center [538, 539] width 1077 height 1079
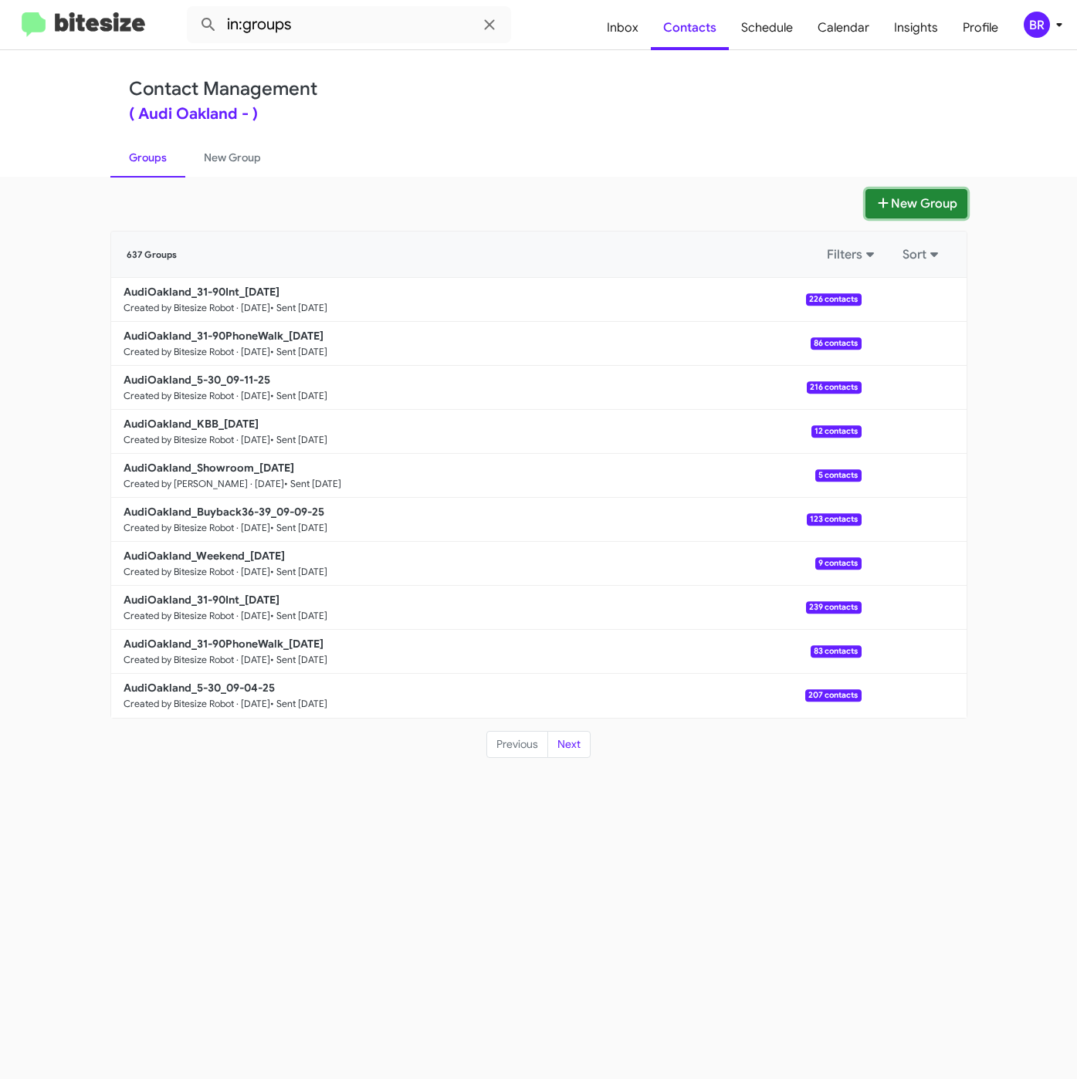
click at [881, 194] on button "New Group" at bounding box center [916, 203] width 102 height 29
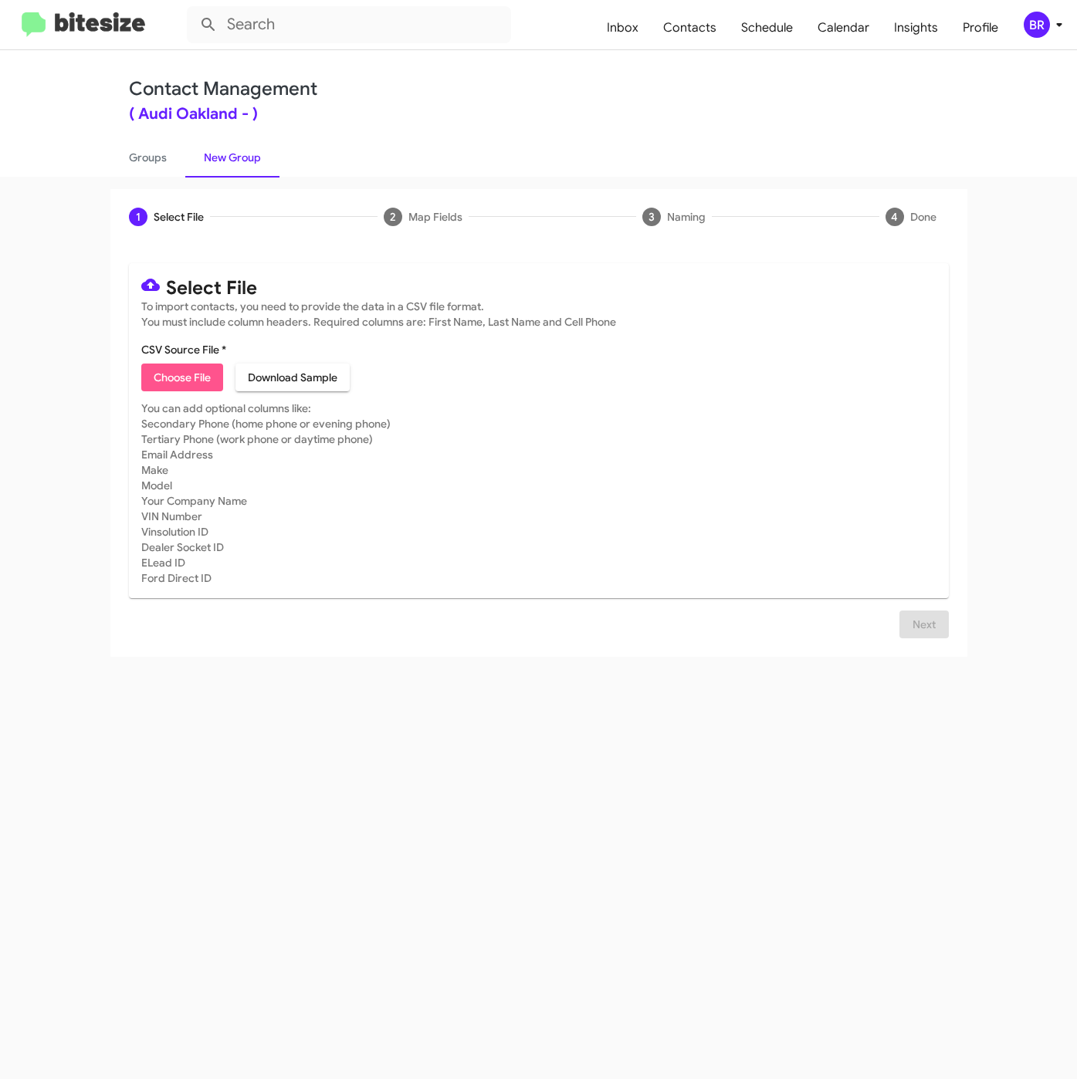
click at [172, 376] on span "Choose File" at bounding box center [182, 377] width 57 height 28
type input "AudiOakland_Weekend_09-15-25"
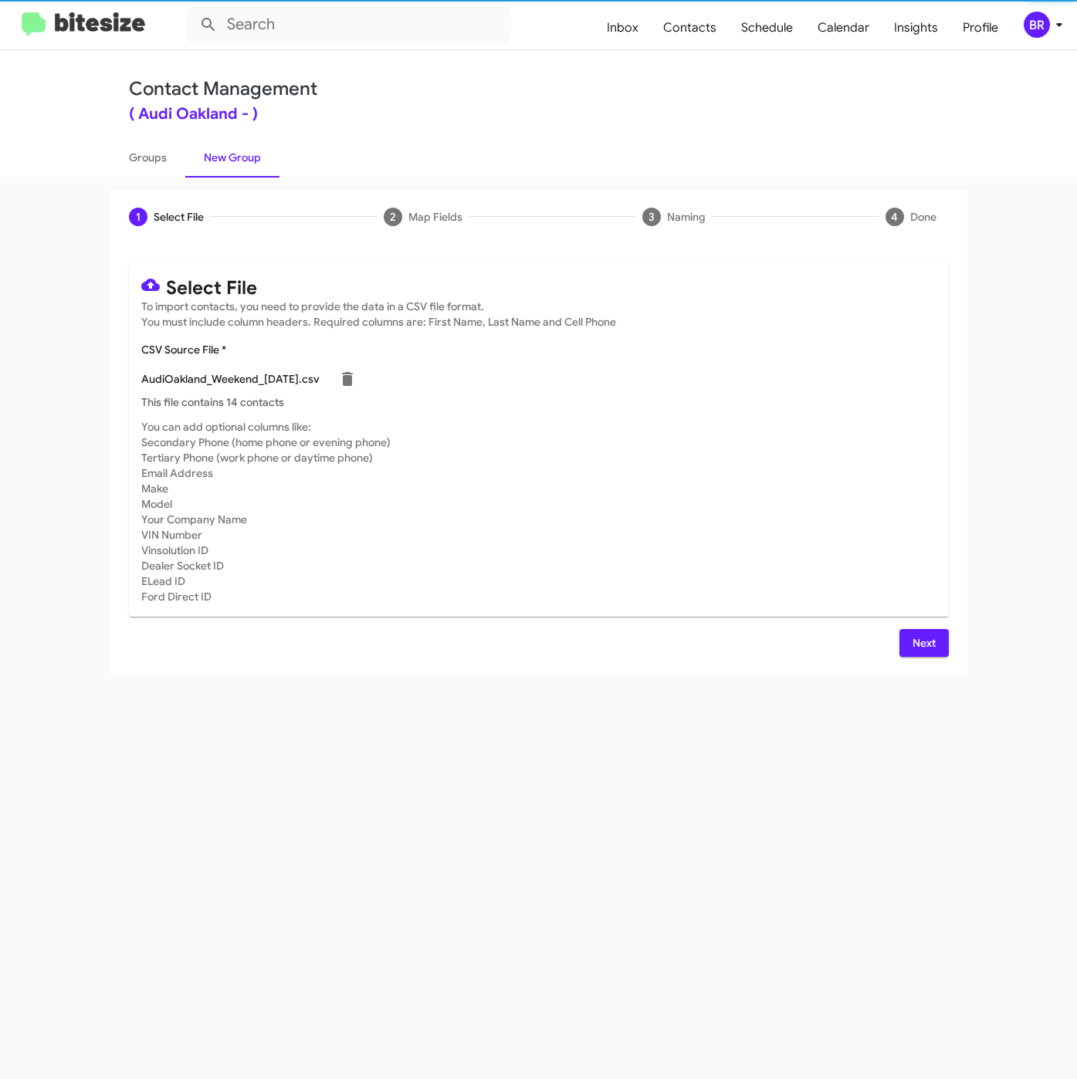
click at [927, 644] on span "Next" at bounding box center [923, 643] width 25 height 28
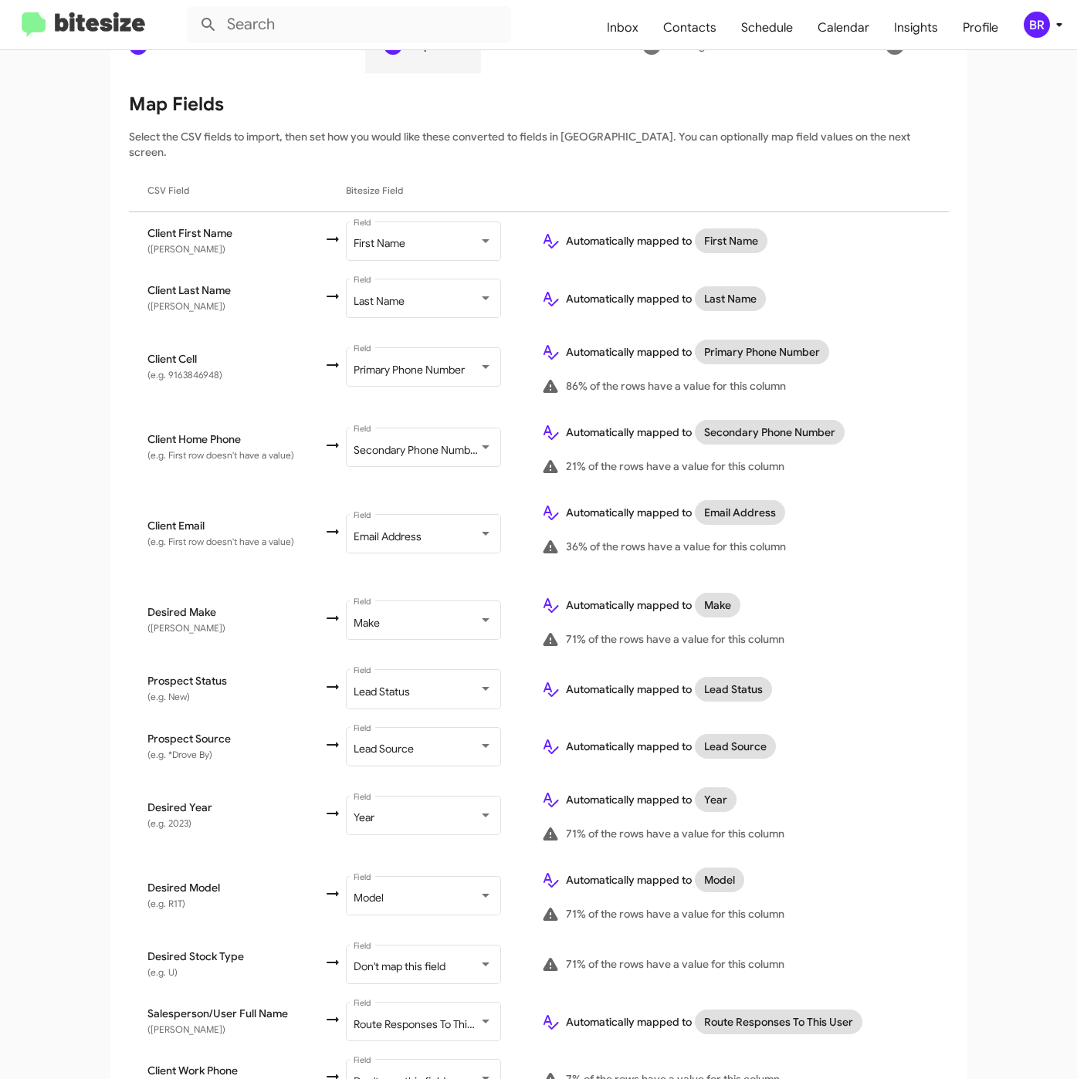
scroll to position [297, 0]
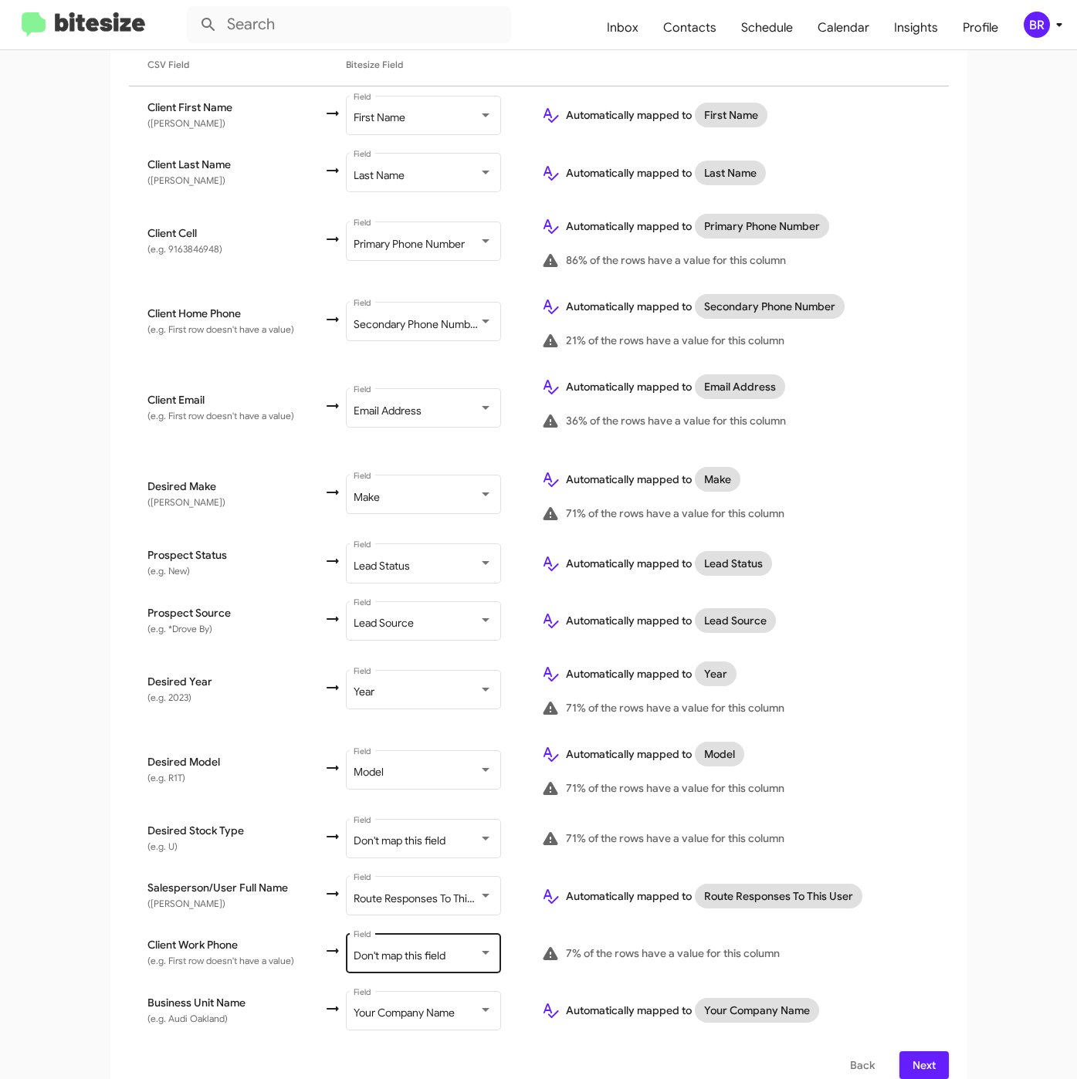
click at [429, 949] on div "Don't map this field Field" at bounding box center [422, 952] width 139 height 42
click at [924, 1051] on span "Next" at bounding box center [923, 1065] width 25 height 28
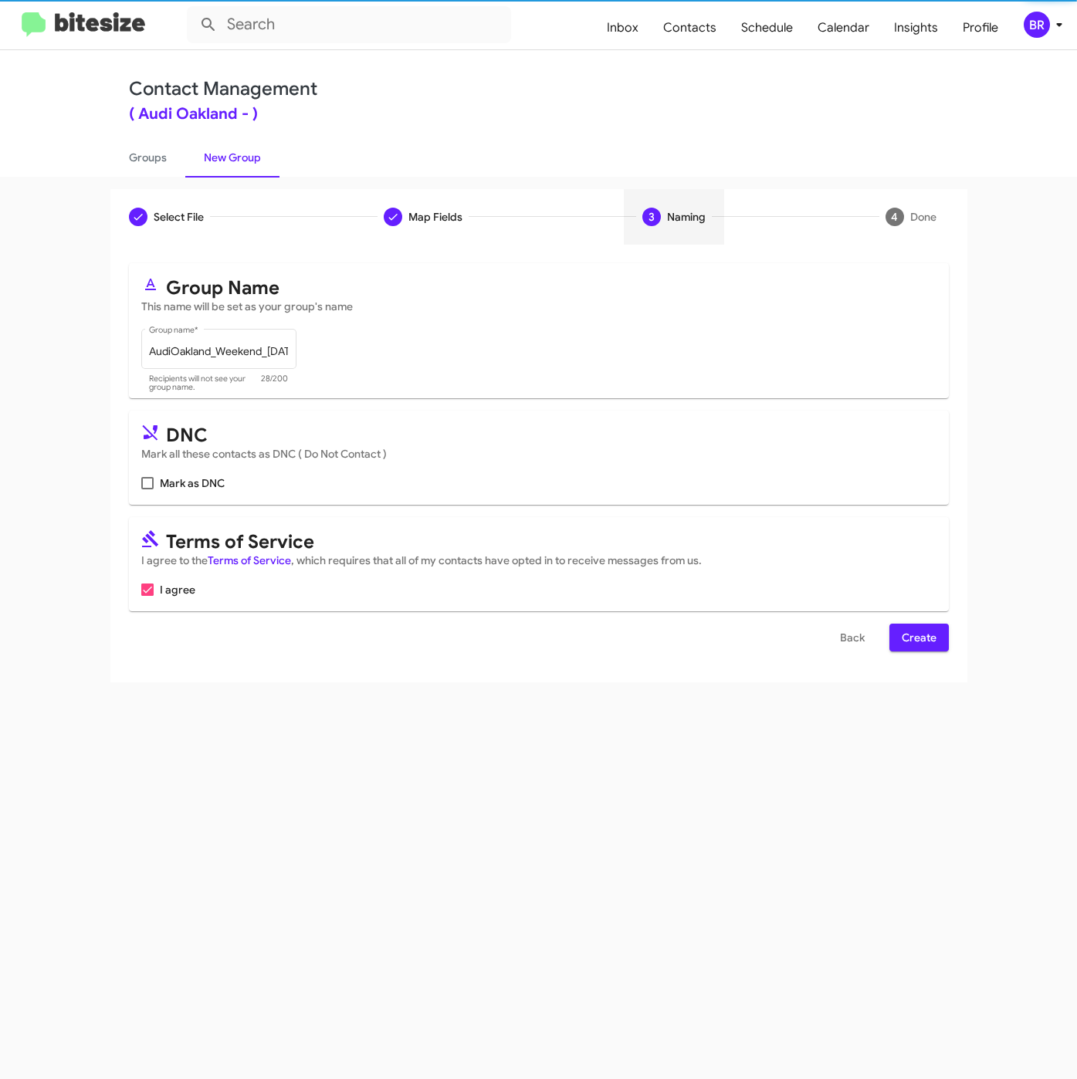
scroll to position [0, 0]
click at [927, 644] on span "Create" at bounding box center [918, 638] width 35 height 28
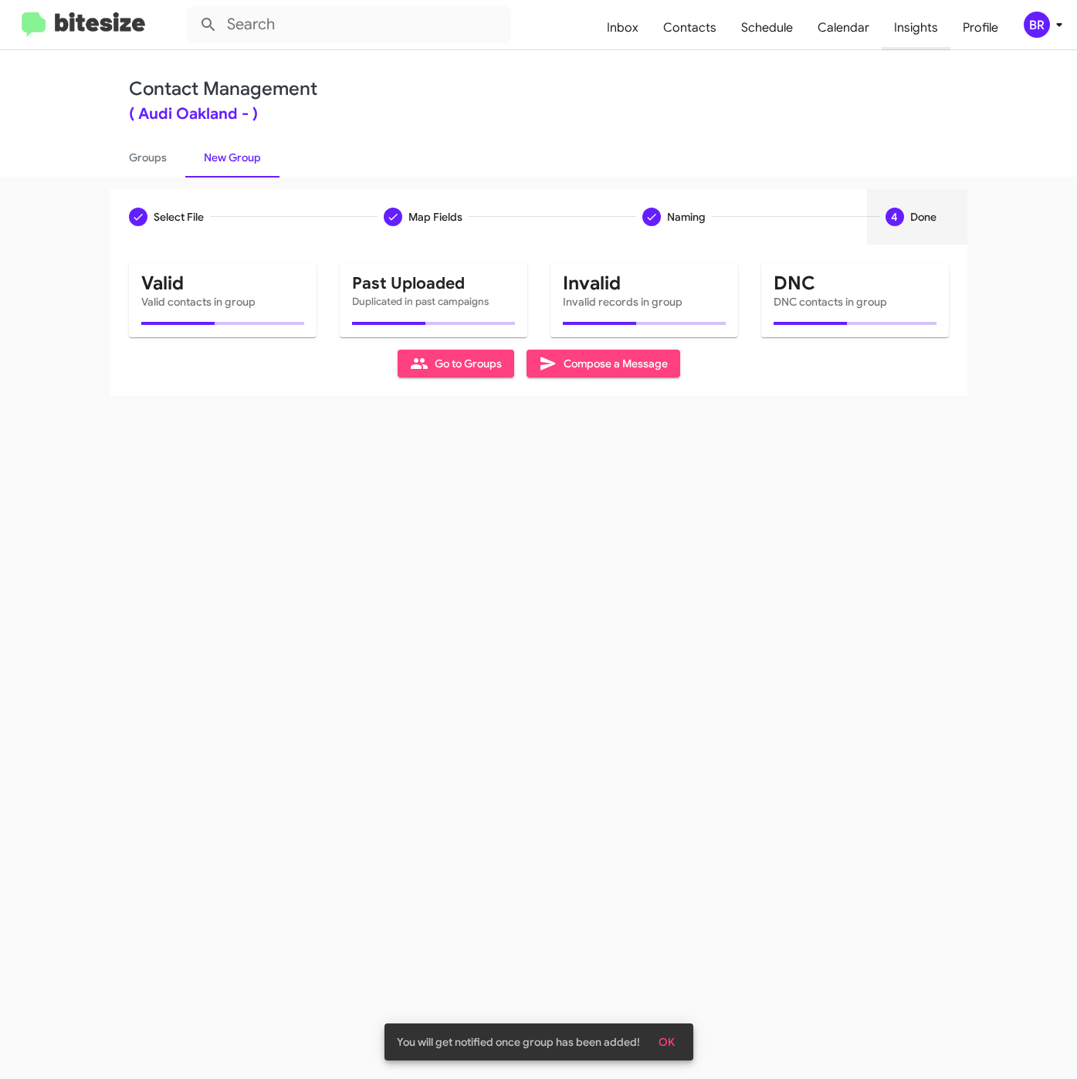
click at [904, 28] on span "Insights" at bounding box center [915, 27] width 69 height 45
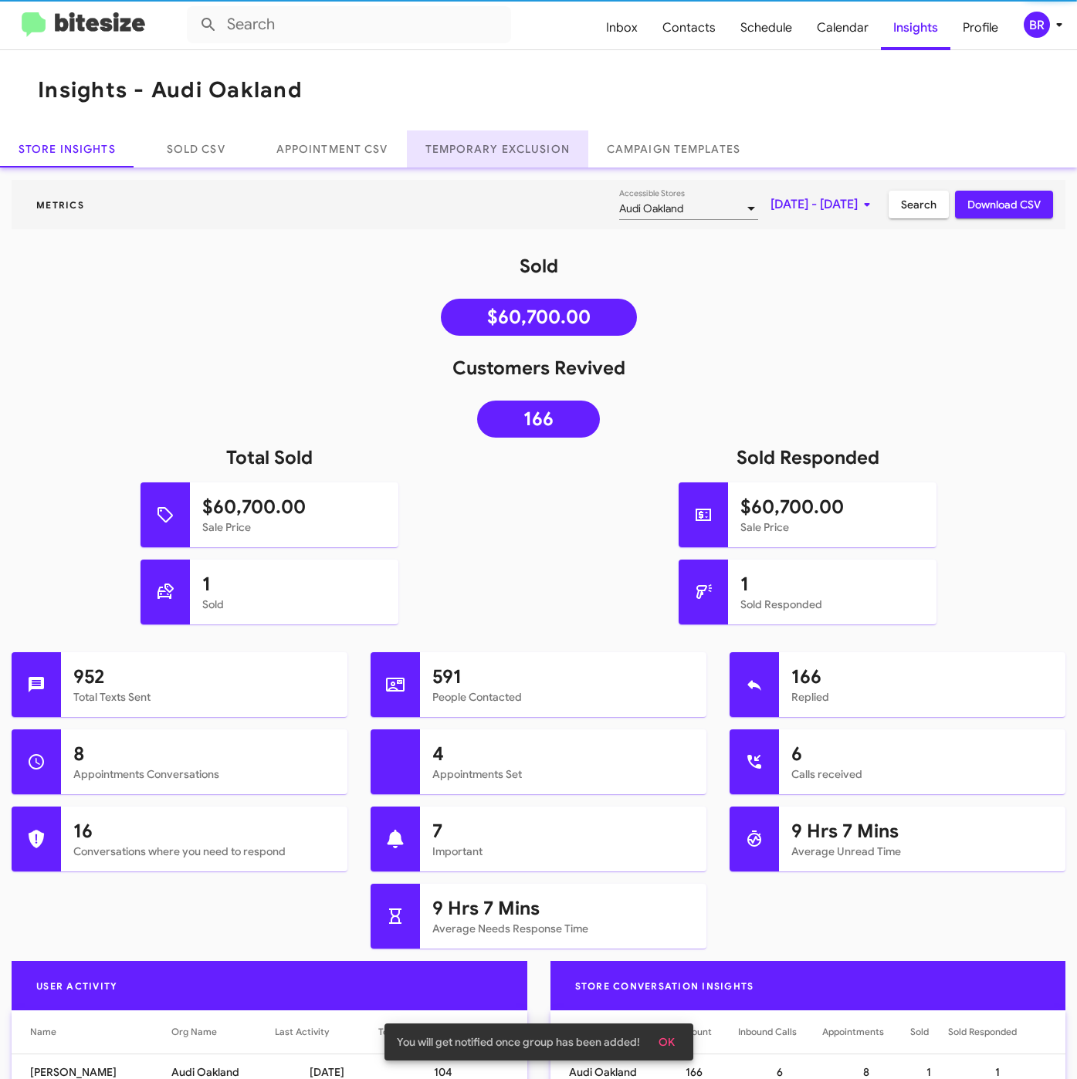
click at [475, 162] on link "Temporary Exclusion" at bounding box center [497, 148] width 181 height 37
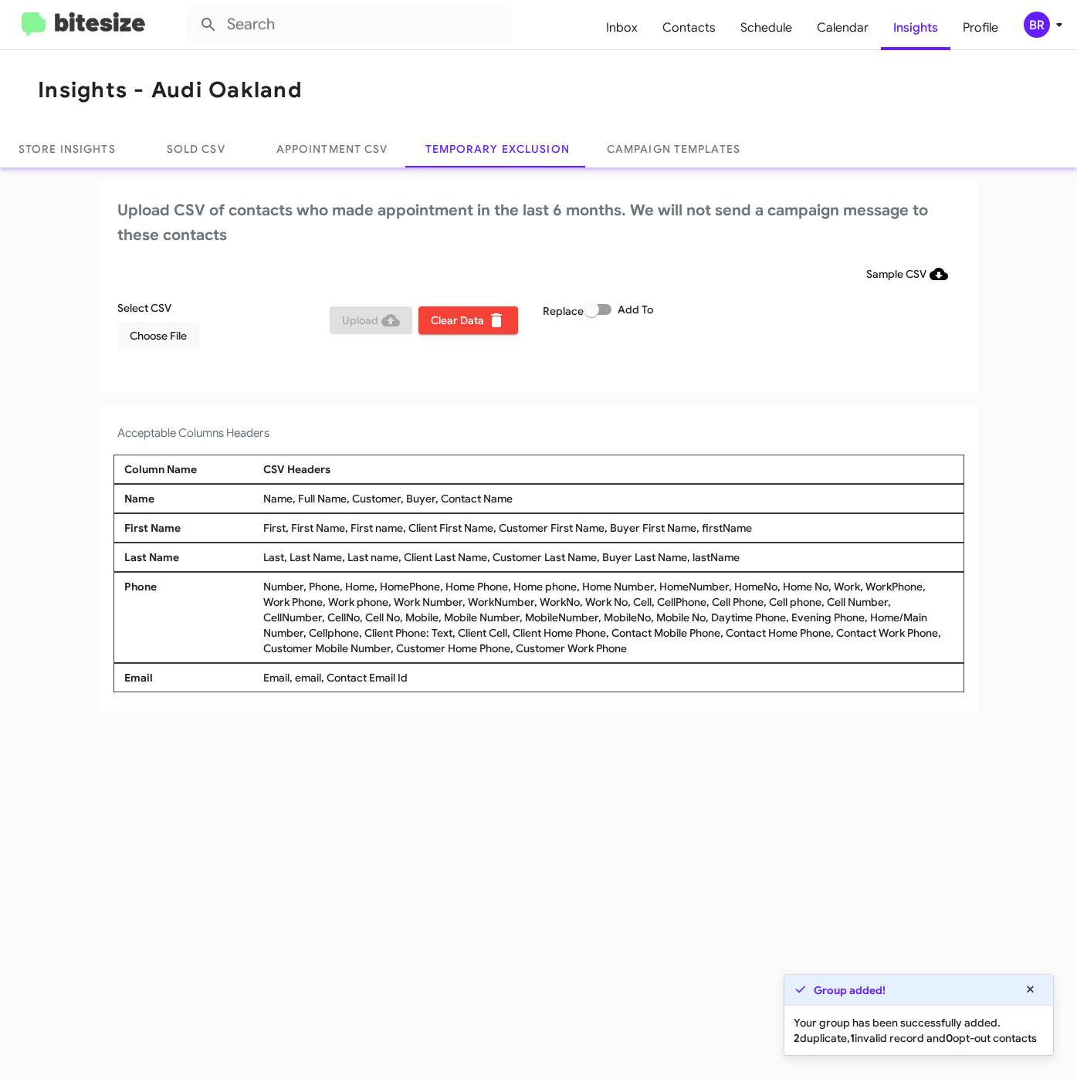
click at [140, 354] on div "Select CSV Choose File Upload Clear Data Replace Add To" at bounding box center [538, 331] width 850 height 62
click at [142, 346] on span "Choose File" at bounding box center [158, 336] width 57 height 28
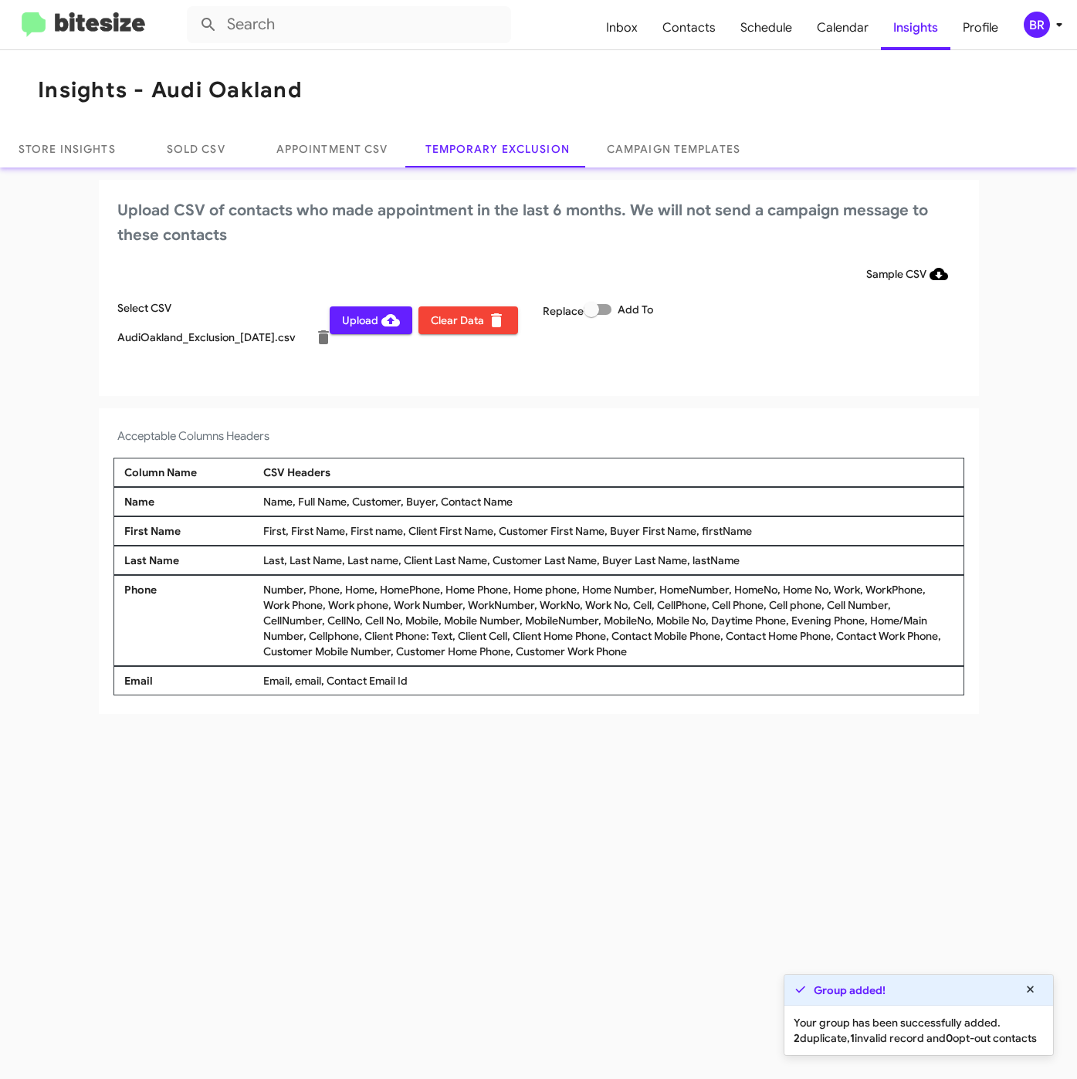
click at [1040, 22] on div "BR" at bounding box center [1036, 25] width 26 height 26
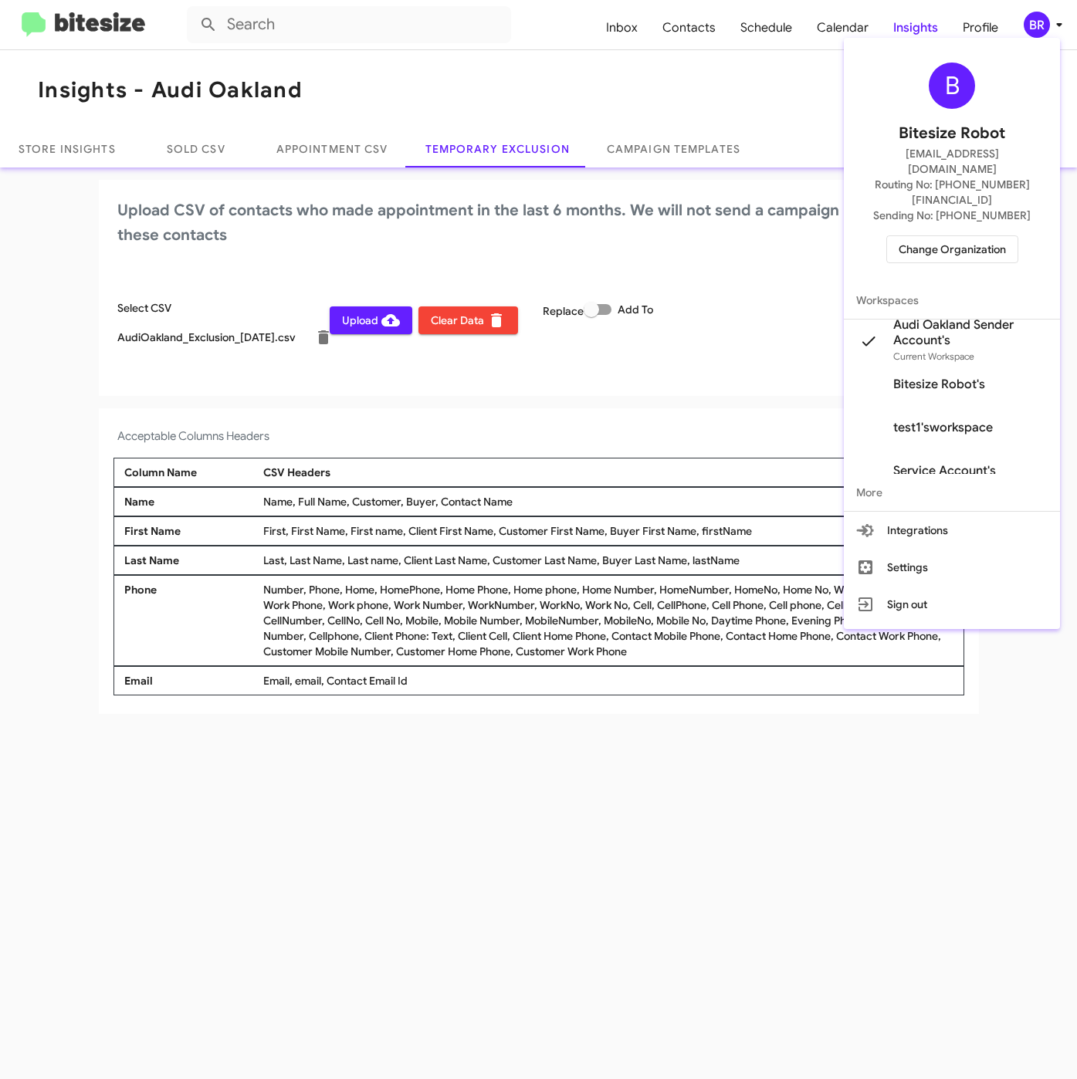
click at [383, 380] on div at bounding box center [538, 539] width 1077 height 1079
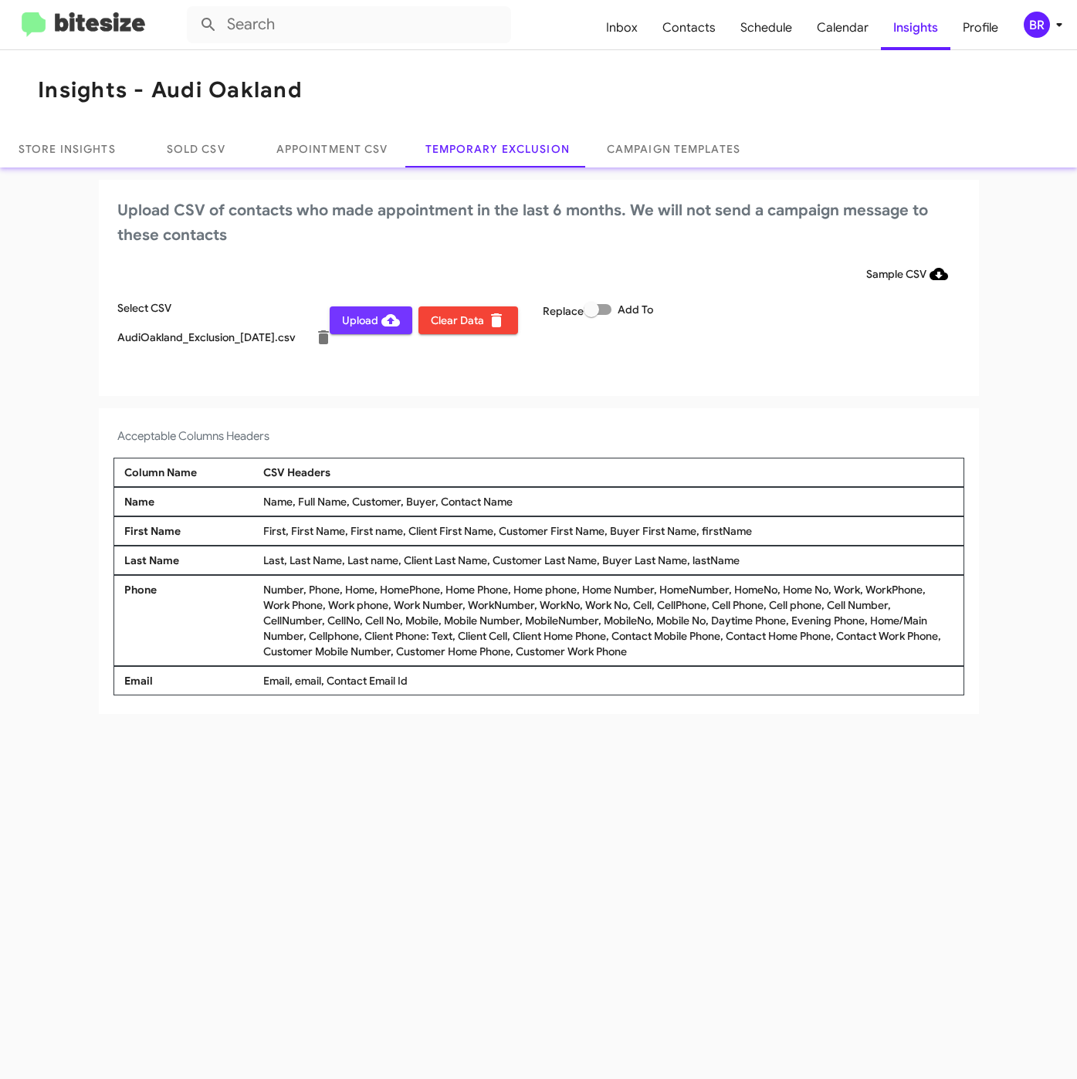
click at [369, 323] on span "Upload" at bounding box center [371, 320] width 58 height 28
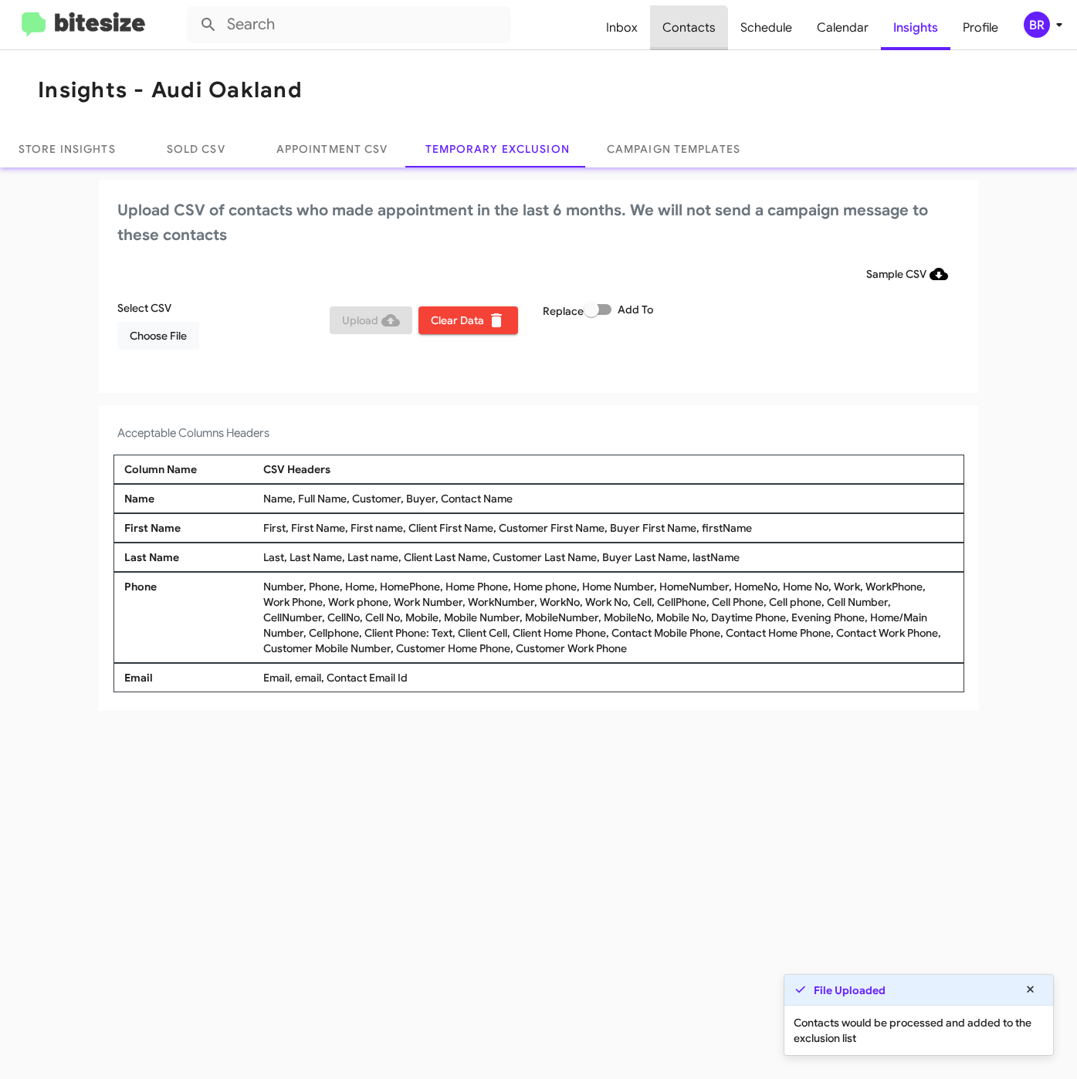
click at [685, 35] on span "Contacts" at bounding box center [689, 27] width 78 height 45
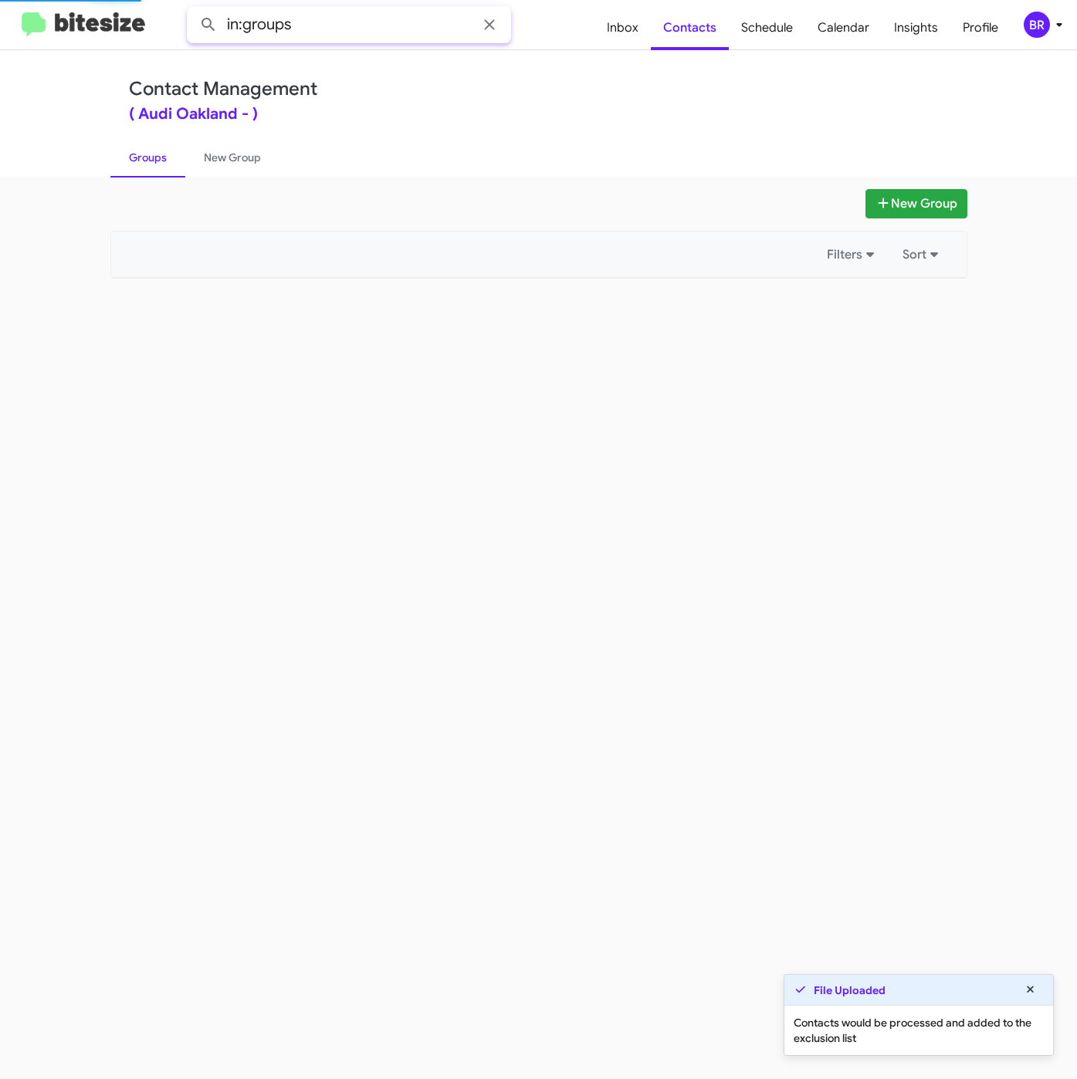
click at [377, 23] on input "in:groups" at bounding box center [349, 24] width 324 height 37
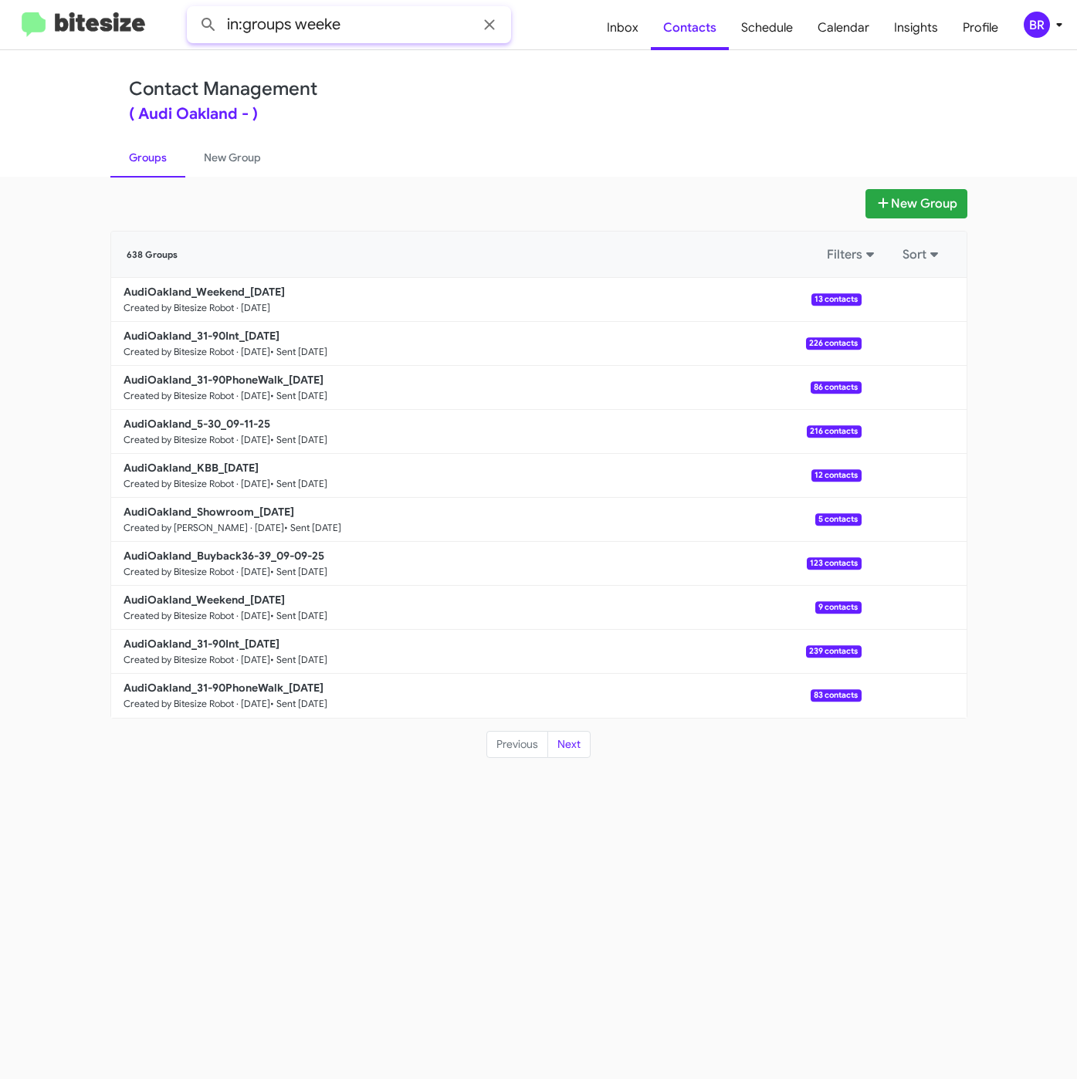
type input "in:groups weeke"
click at [193, 9] on button at bounding box center [208, 24] width 31 height 31
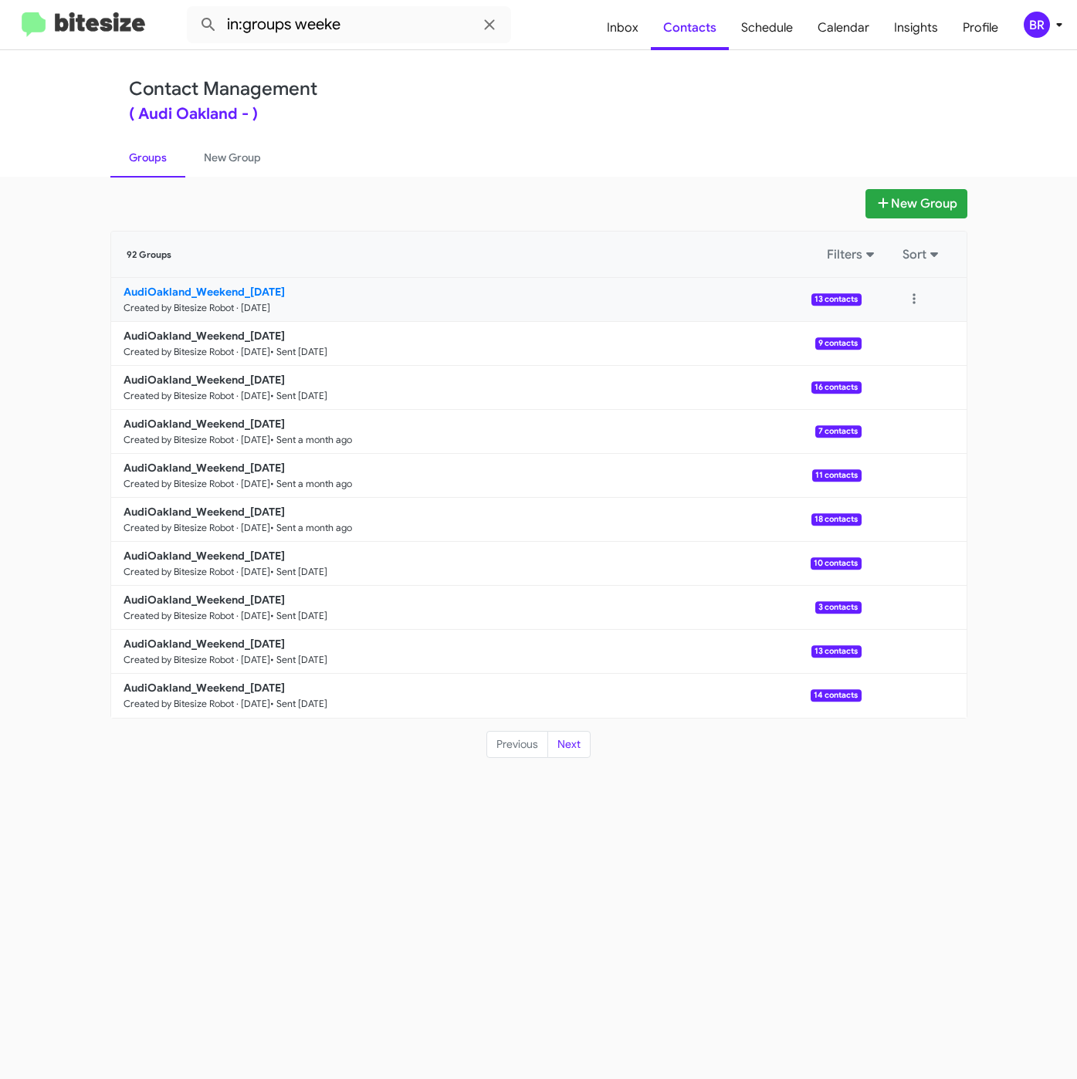
click at [216, 292] on b "AudiOakland_Weekend_09-15-25" at bounding box center [203, 292] width 161 height 14
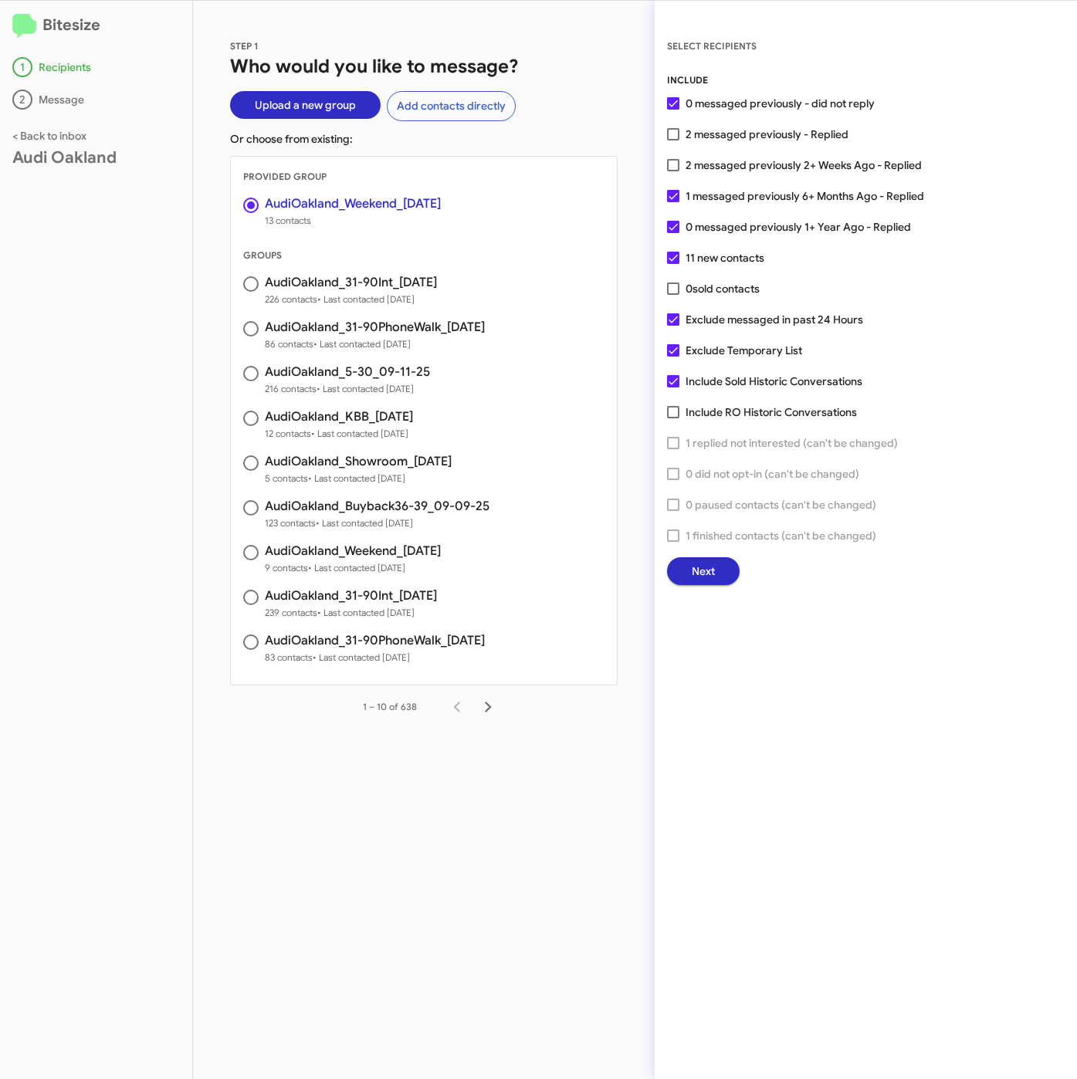
click at [570, 52] on div "STEP 1 Who would you like to message? Upload a new group Add contacts directly …" at bounding box center [423, 540] width 461 height 1078
drag, startPoint x: 716, startPoint y: 195, endPoint x: 715, endPoint y: 221, distance: 25.5
click at [716, 201] on span "1 messaged previously 6+ Months Ago - Replied" at bounding box center [804, 196] width 238 height 19
click at [673, 202] on input "1 messaged previously 6+ Months Ago - Replied" at bounding box center [672, 202] width 1 height 1
checkbox input "false"
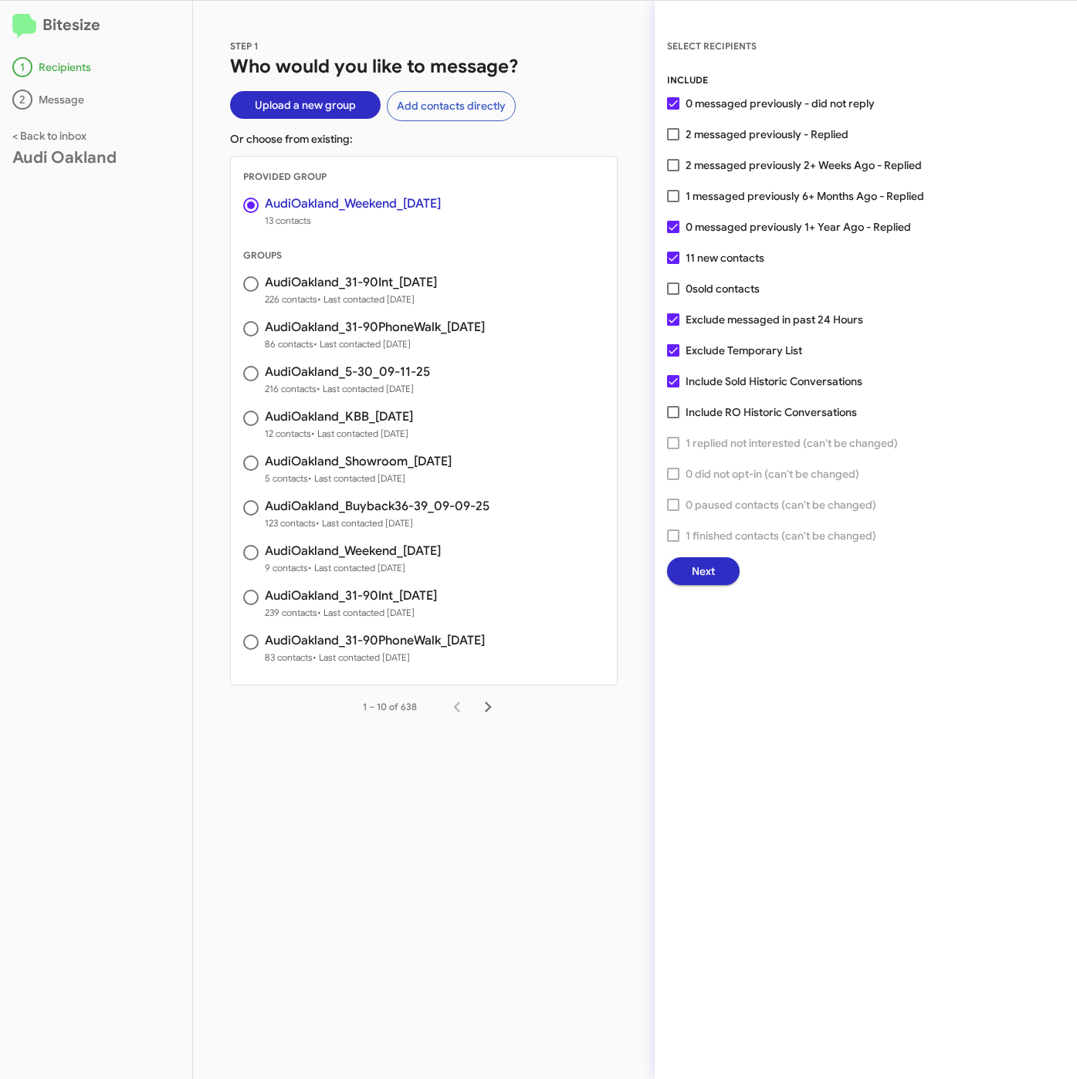
drag, startPoint x: 715, startPoint y: 222, endPoint x: 712, endPoint y: 302, distance: 79.6
click at [715, 227] on span "0 messaged previously 1+ Year Ago - Replied" at bounding box center [797, 227] width 225 height 19
click at [673, 233] on input "0 messaged previously 1+ Year Ago - Replied" at bounding box center [672, 233] width 1 height 1
checkbox input "false"
click at [708, 563] on span "Next" at bounding box center [702, 571] width 23 height 28
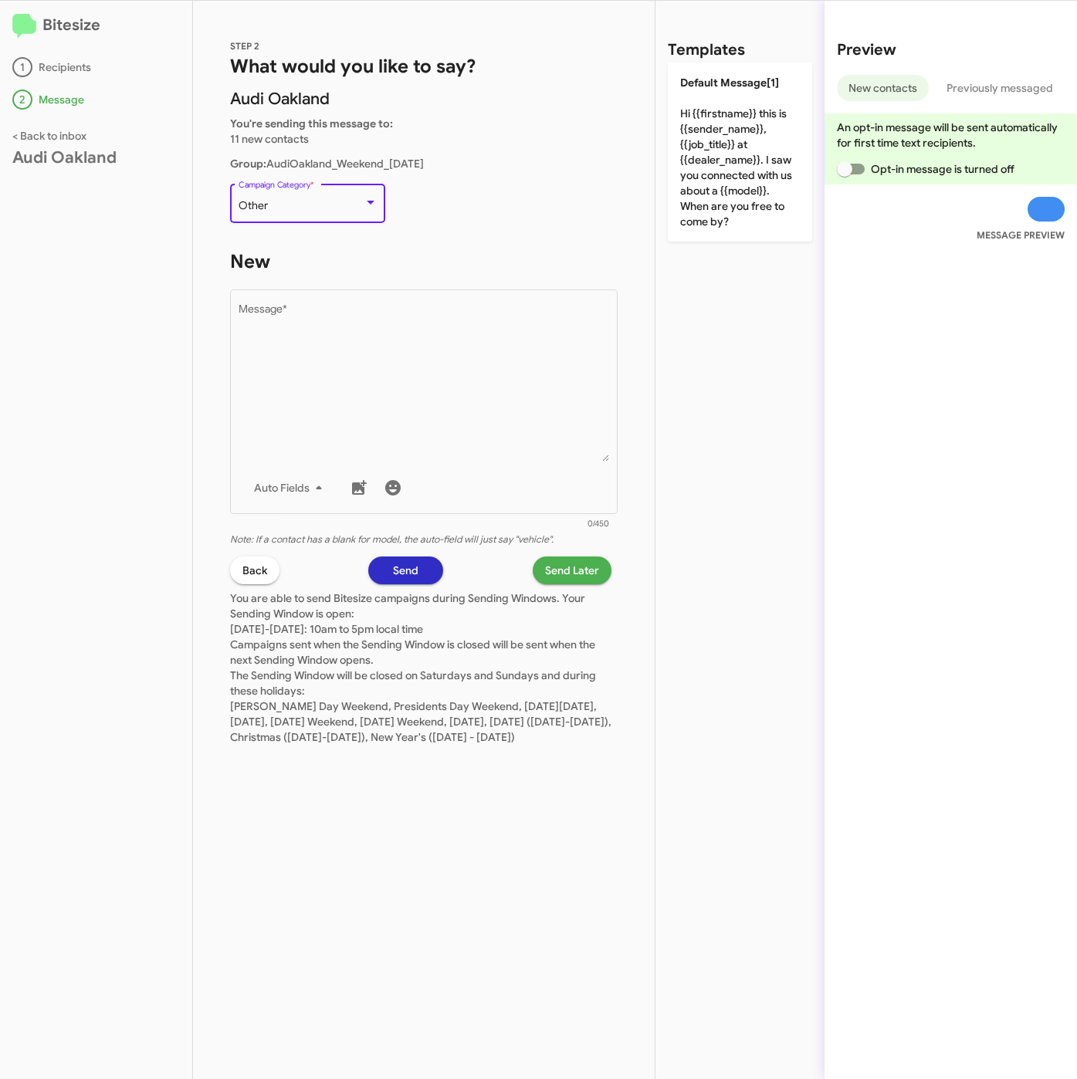
click at [282, 206] on div "Other" at bounding box center [300, 206] width 125 height 12
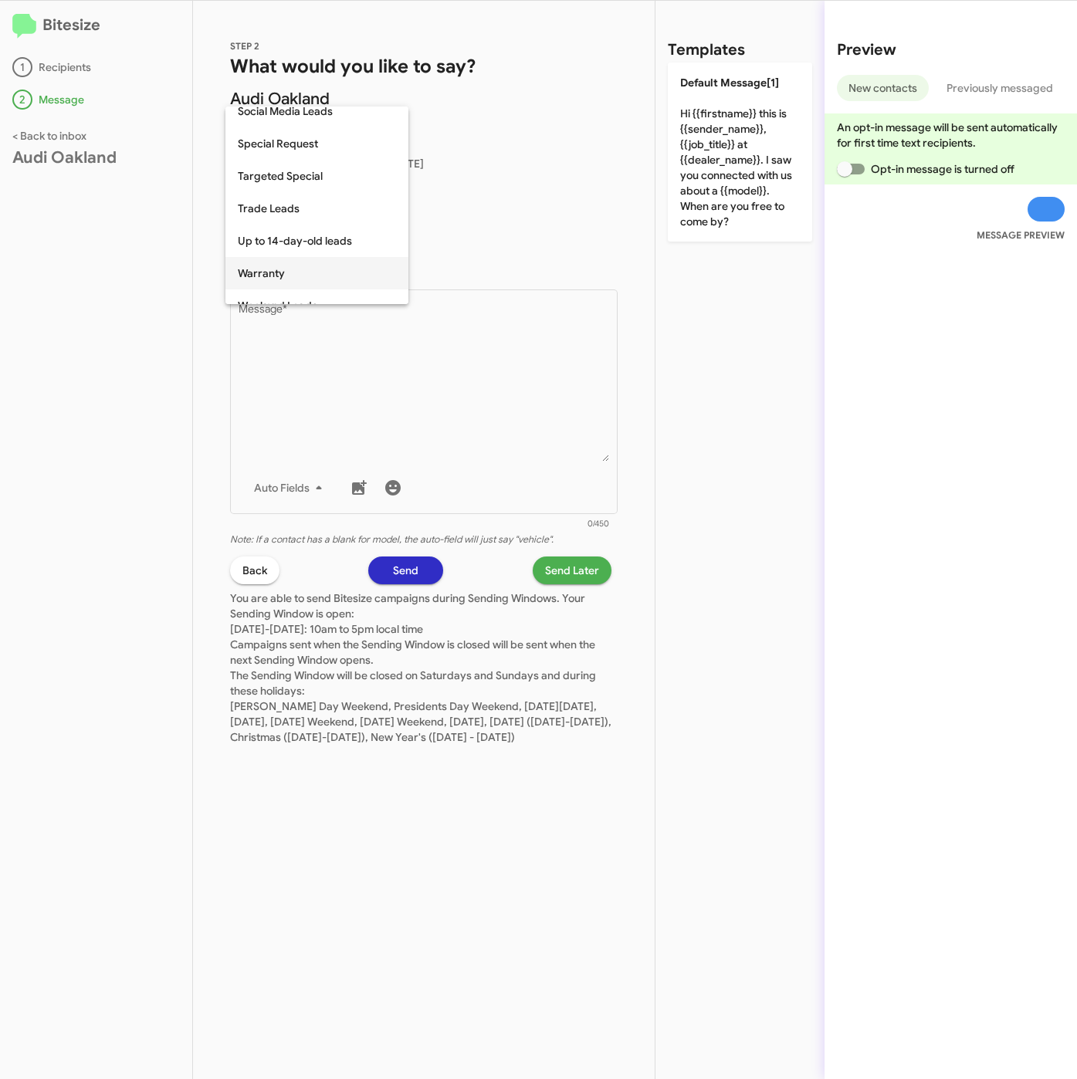
scroll to position [644, 0]
click at [287, 286] on span "Weekend Leads" at bounding box center [317, 288] width 158 height 32
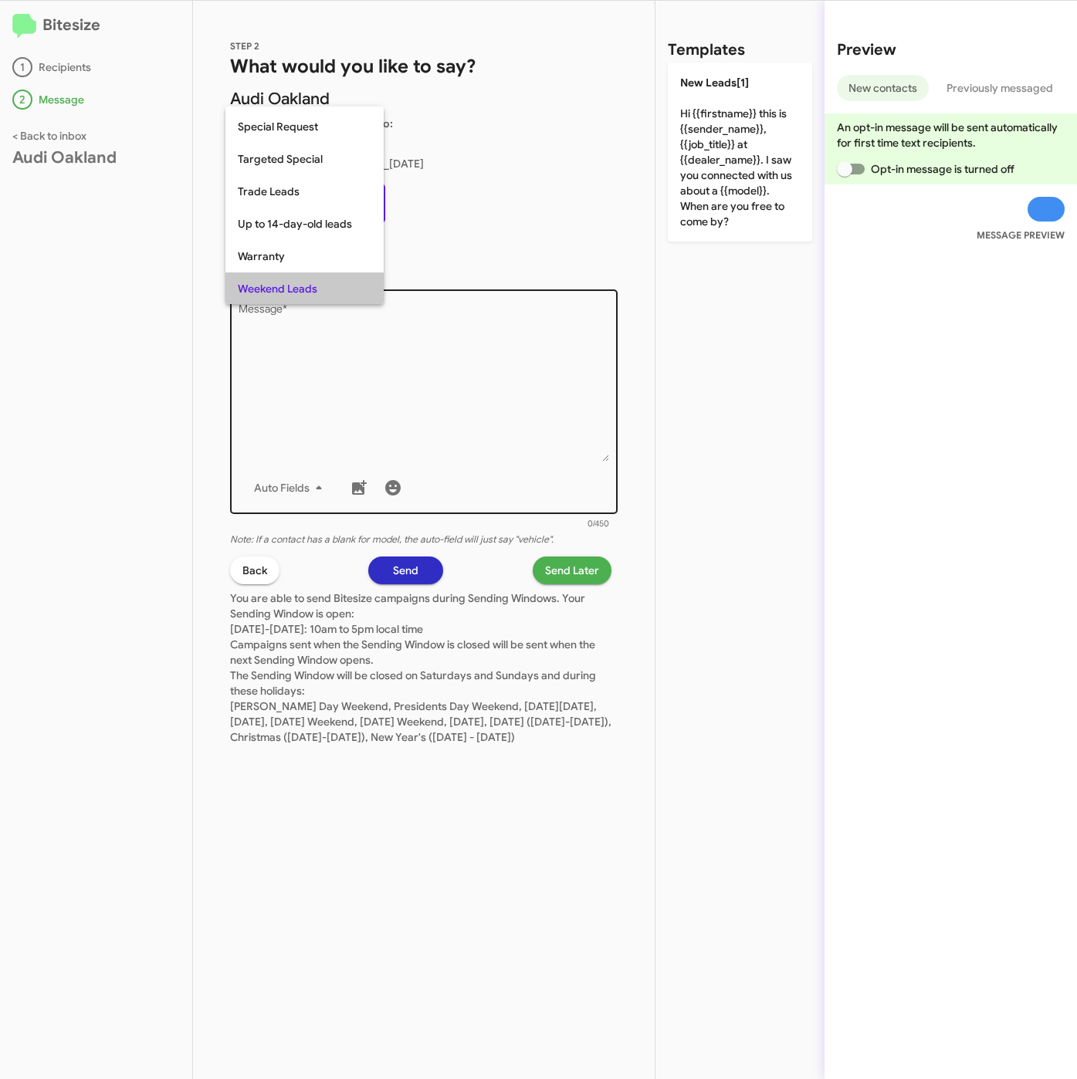
click at [354, 387] on textarea "Message *" at bounding box center [423, 382] width 371 height 157
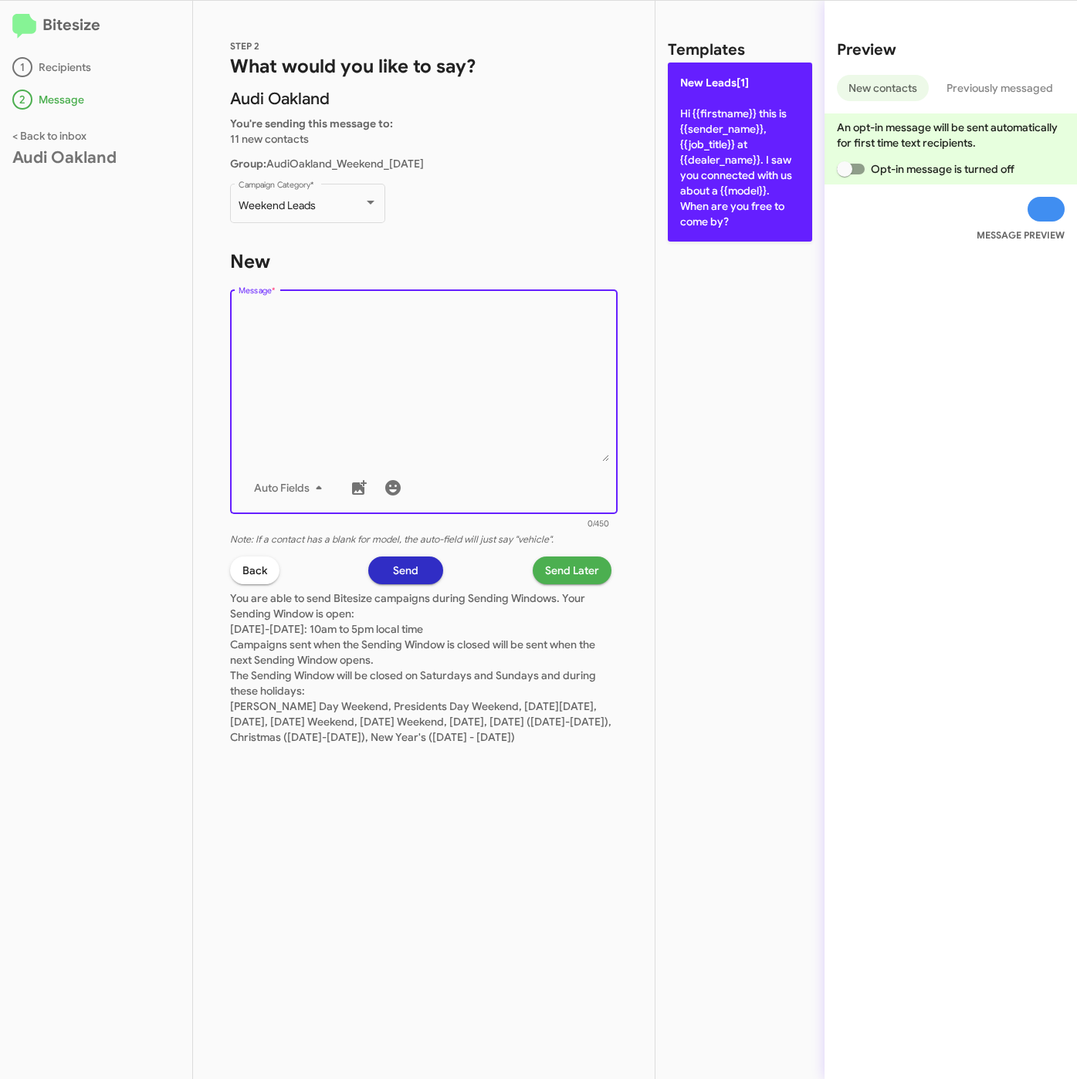
click at [718, 176] on p "New Leads[1] Hi {{firstname}} this is {{sender_name}}, {{job_title}} at {{deale…" at bounding box center [740, 152] width 144 height 179
type textarea "Hi {{firstname}} this is {{sender_name}}, {{job_title}} at {{dealer_name}}. I s…"
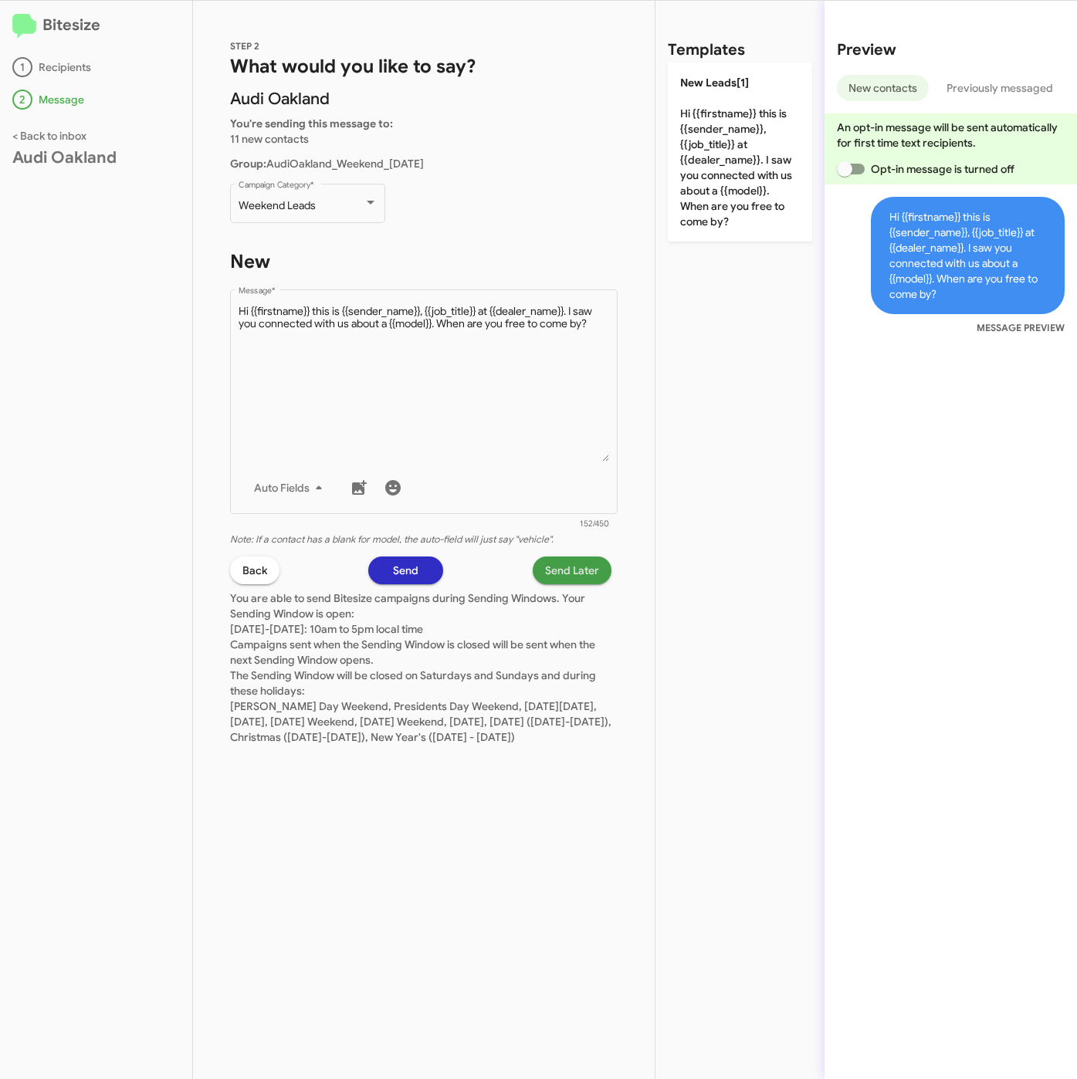
click at [576, 568] on span "Send Later" at bounding box center [572, 570] width 54 height 28
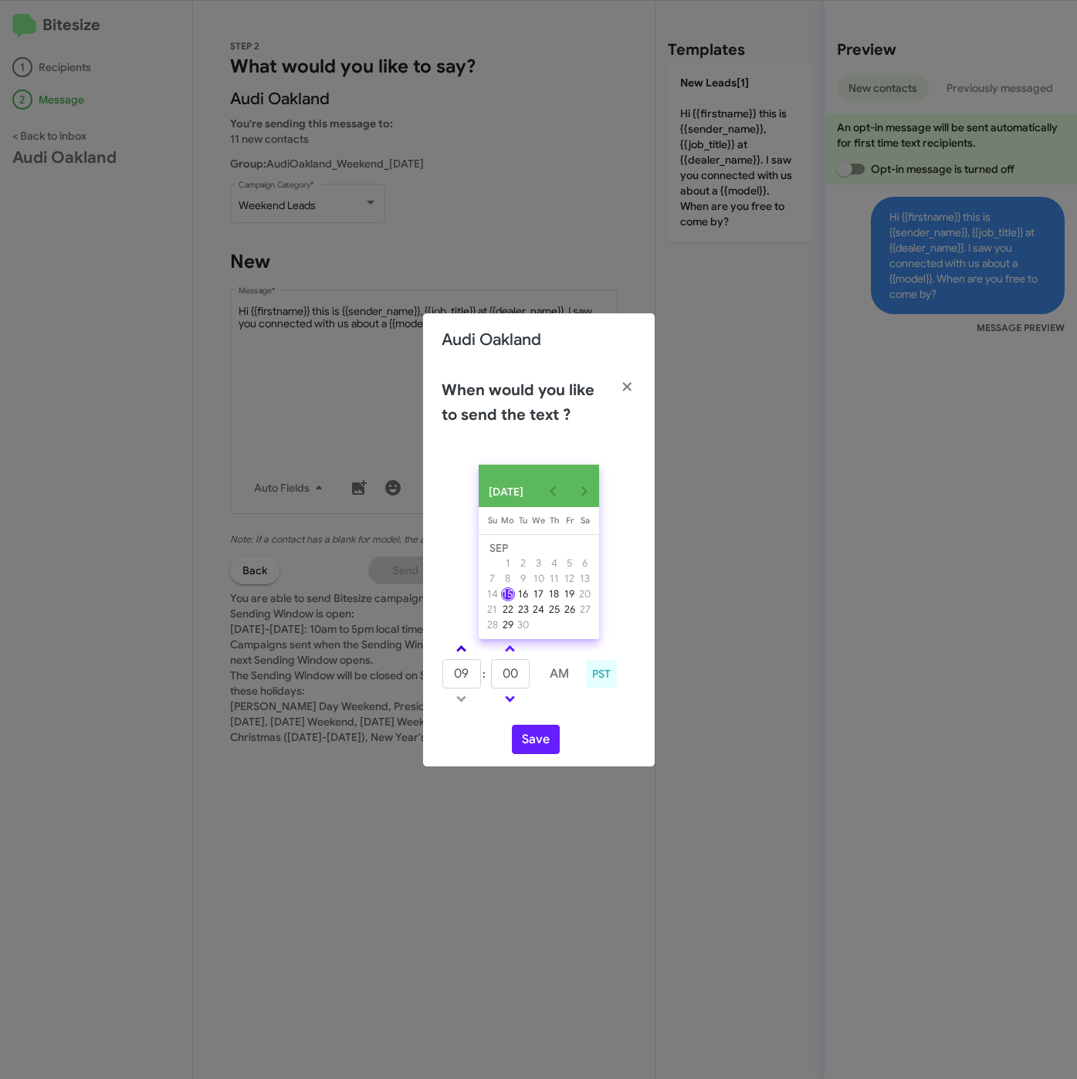
click at [459, 648] on span at bounding box center [461, 650] width 10 height 10
type input "10"
click at [537, 743] on button "Save" at bounding box center [536, 739] width 48 height 29
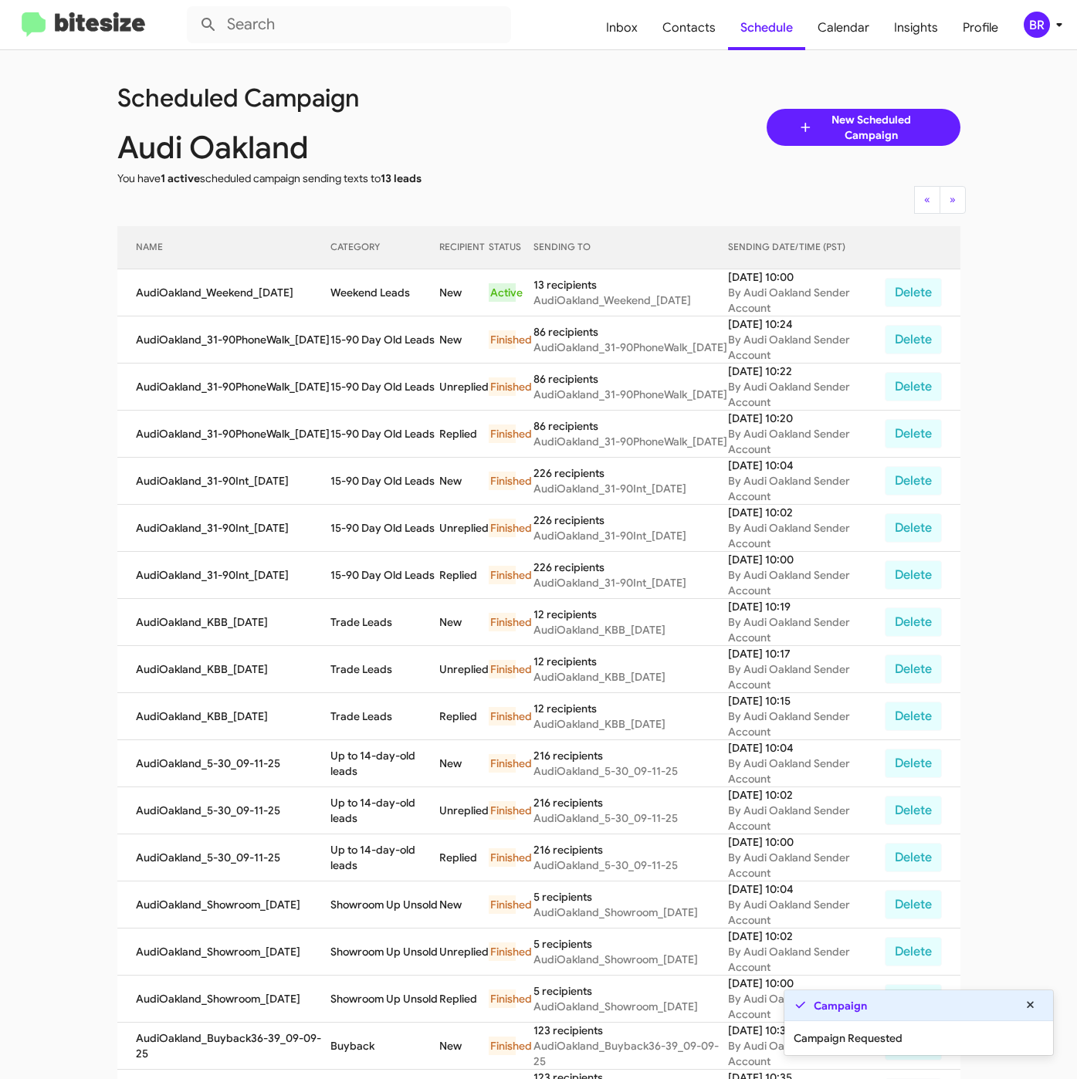
click at [1047, 15] on span "BR" at bounding box center [1046, 25] width 46 height 26
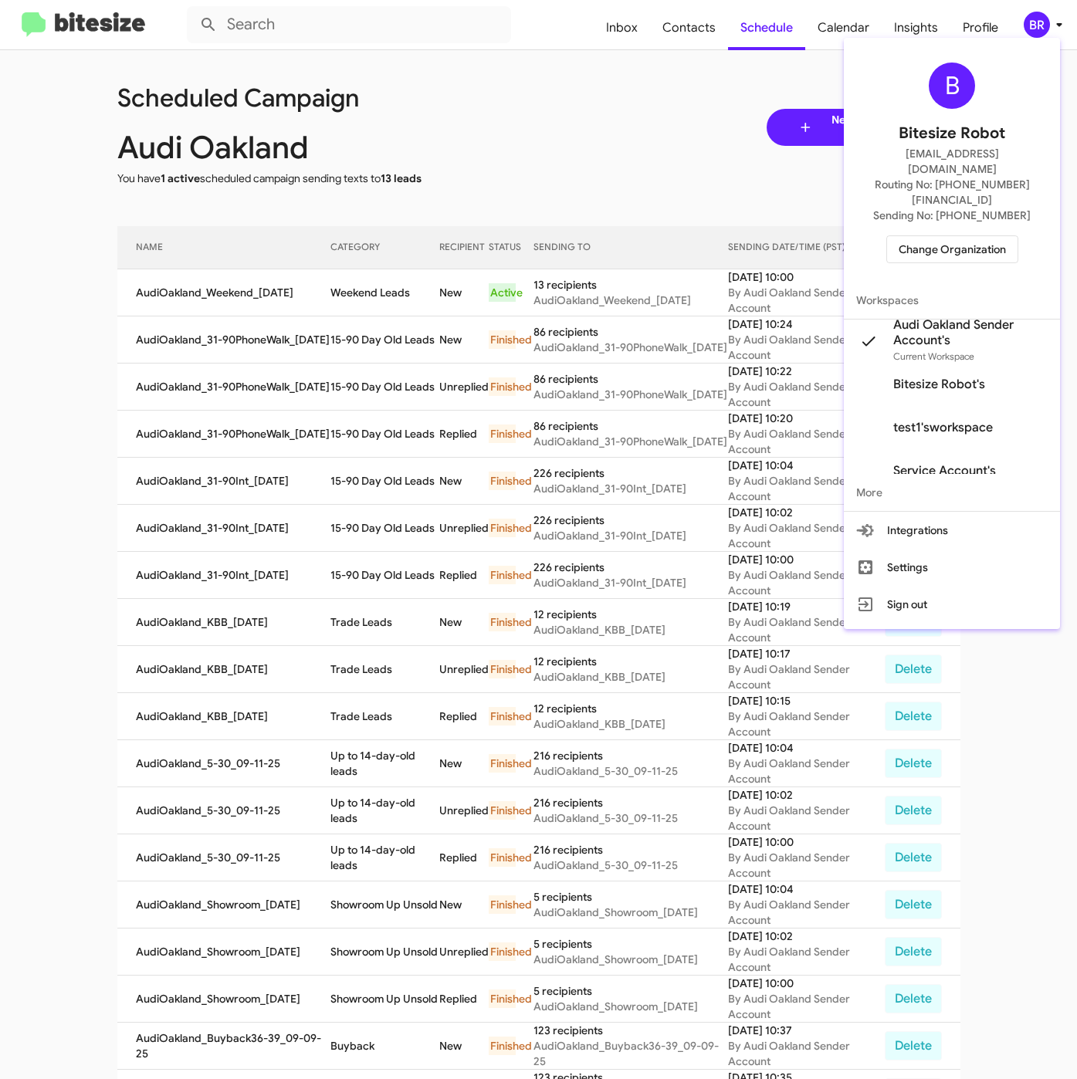
click at [385, 355] on div at bounding box center [538, 539] width 1077 height 1079
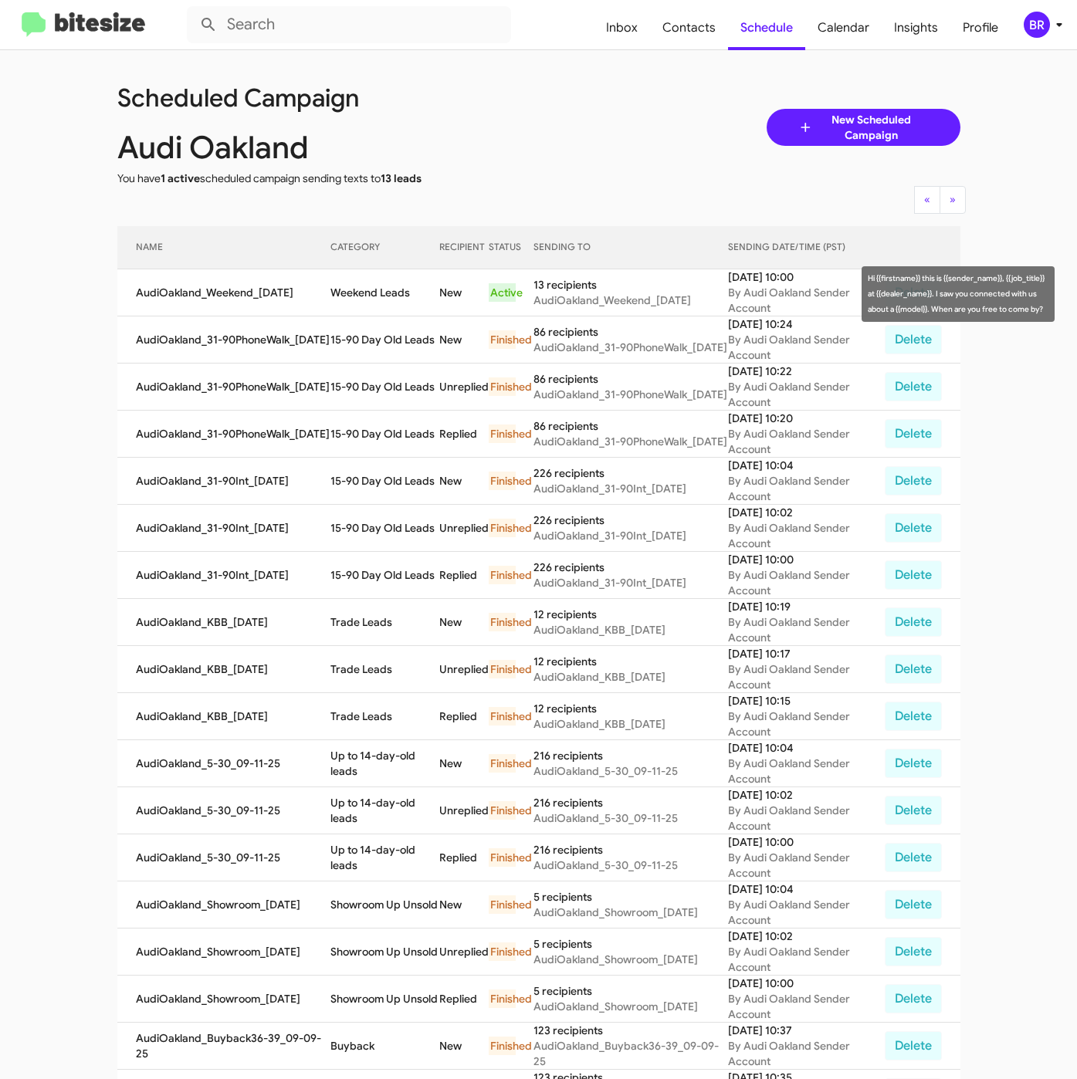
drag, startPoint x: 325, startPoint y: 294, endPoint x: 408, endPoint y: 301, distance: 83.6
click at [408, 301] on td "Weekend Leads" at bounding box center [384, 292] width 109 height 47
copy td "Weekend Leads"
click at [1046, 32] on div "BR" at bounding box center [1036, 25] width 26 height 26
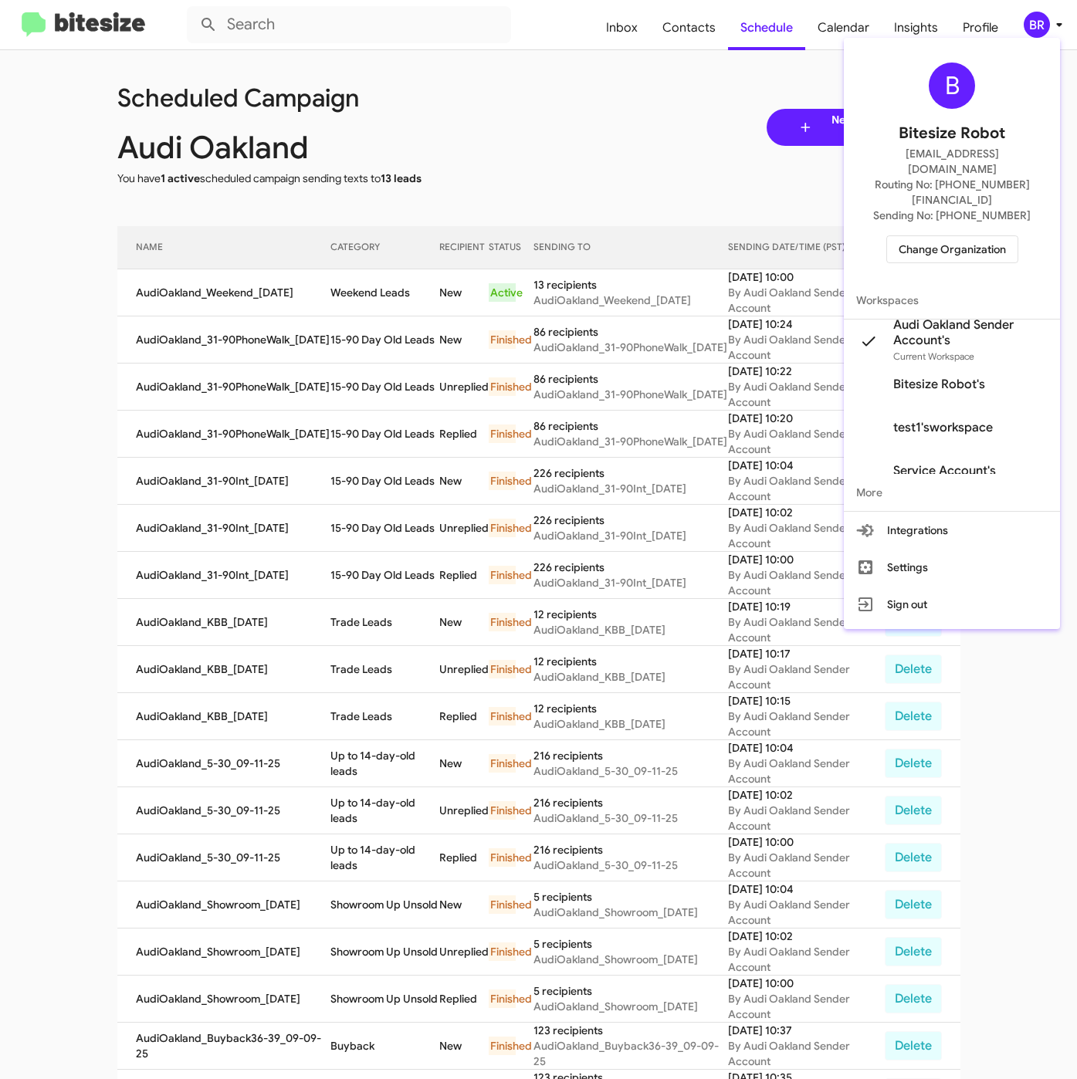
click at [920, 236] on span "Change Organization" at bounding box center [951, 249] width 107 height 26
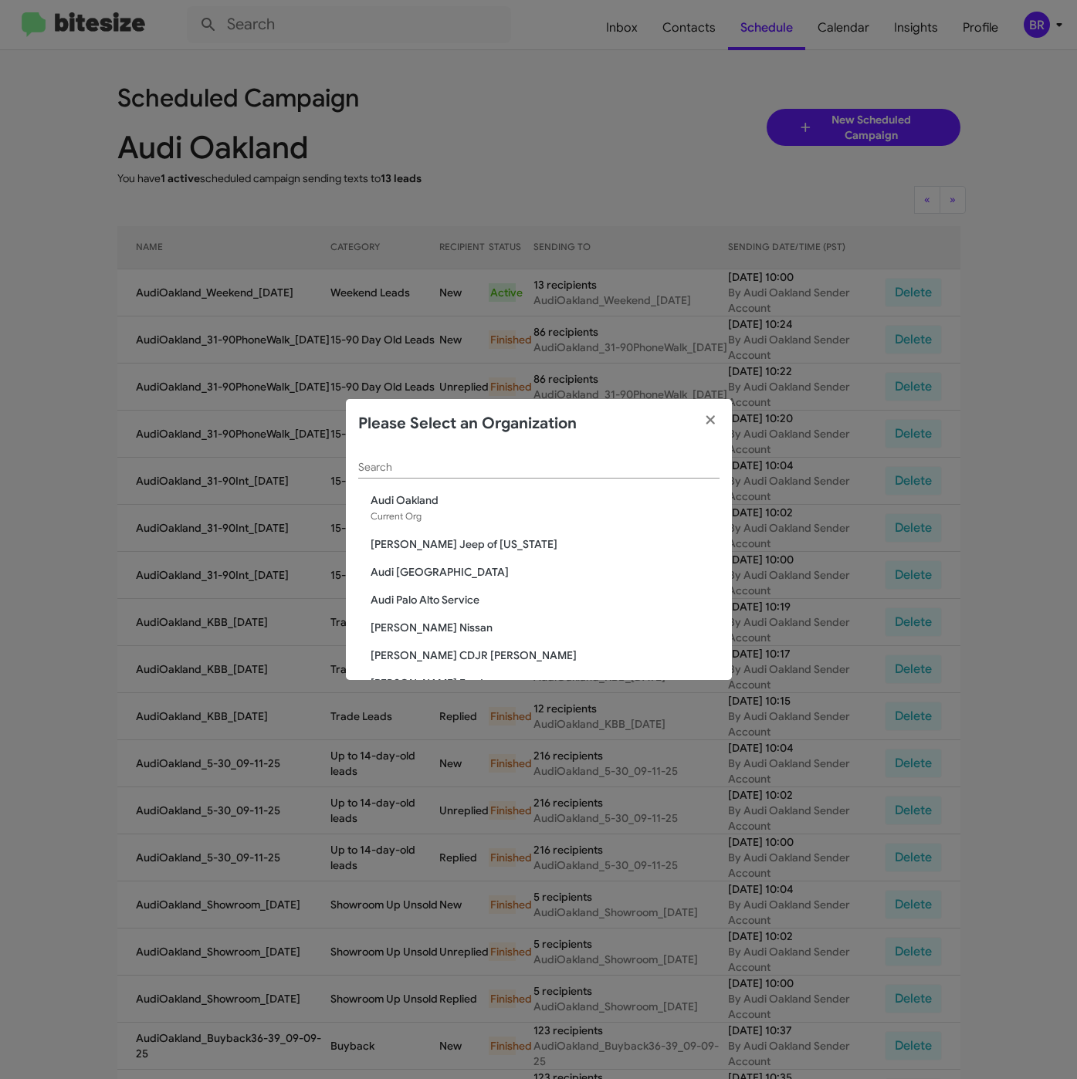
click at [455, 475] on div "Search" at bounding box center [538, 463] width 361 height 30
paste input "Audi [GEOGRAPHIC_DATA]"
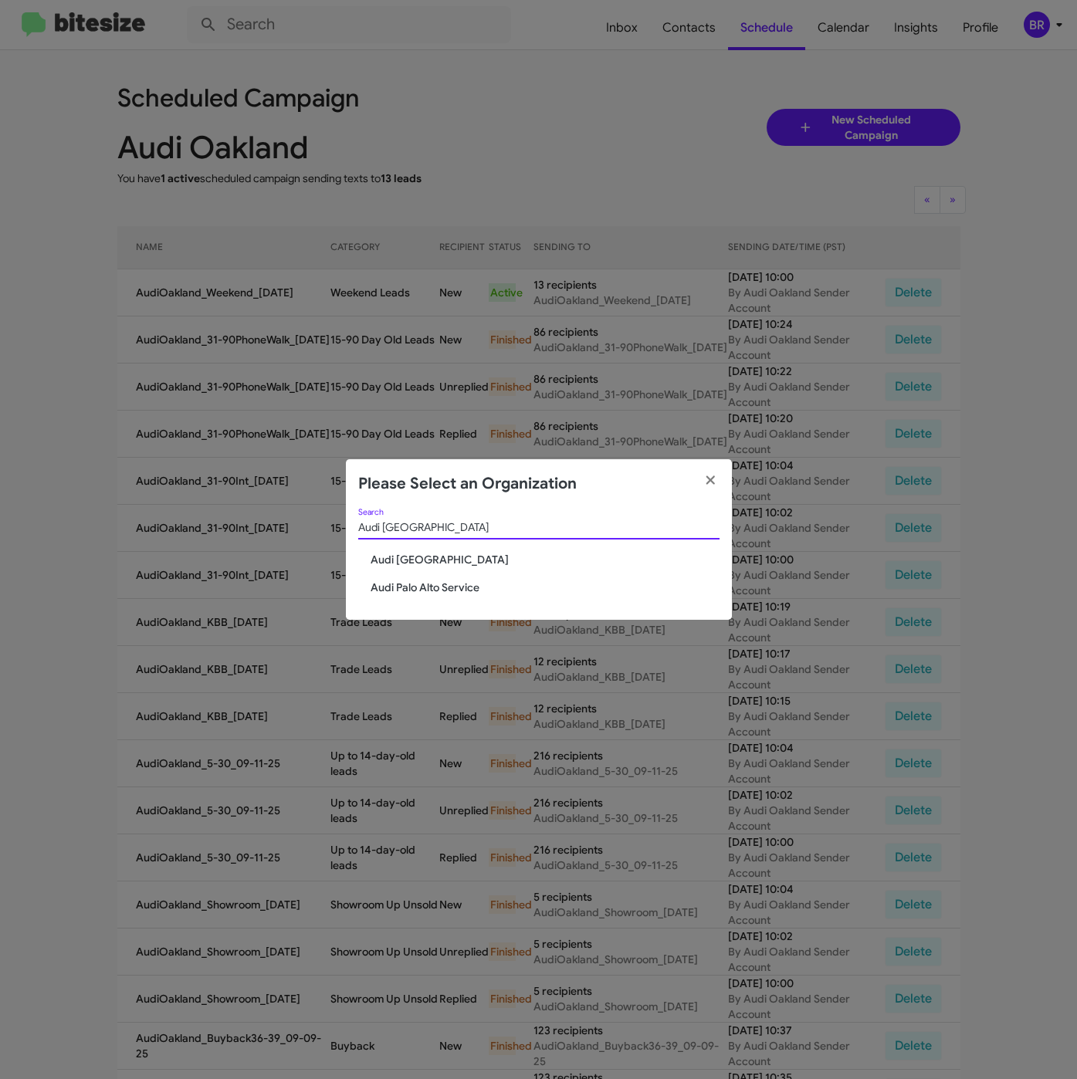
type input "Audi Palo Alto"
click at [426, 556] on span "Audi Palo Alto" at bounding box center [544, 559] width 349 height 15
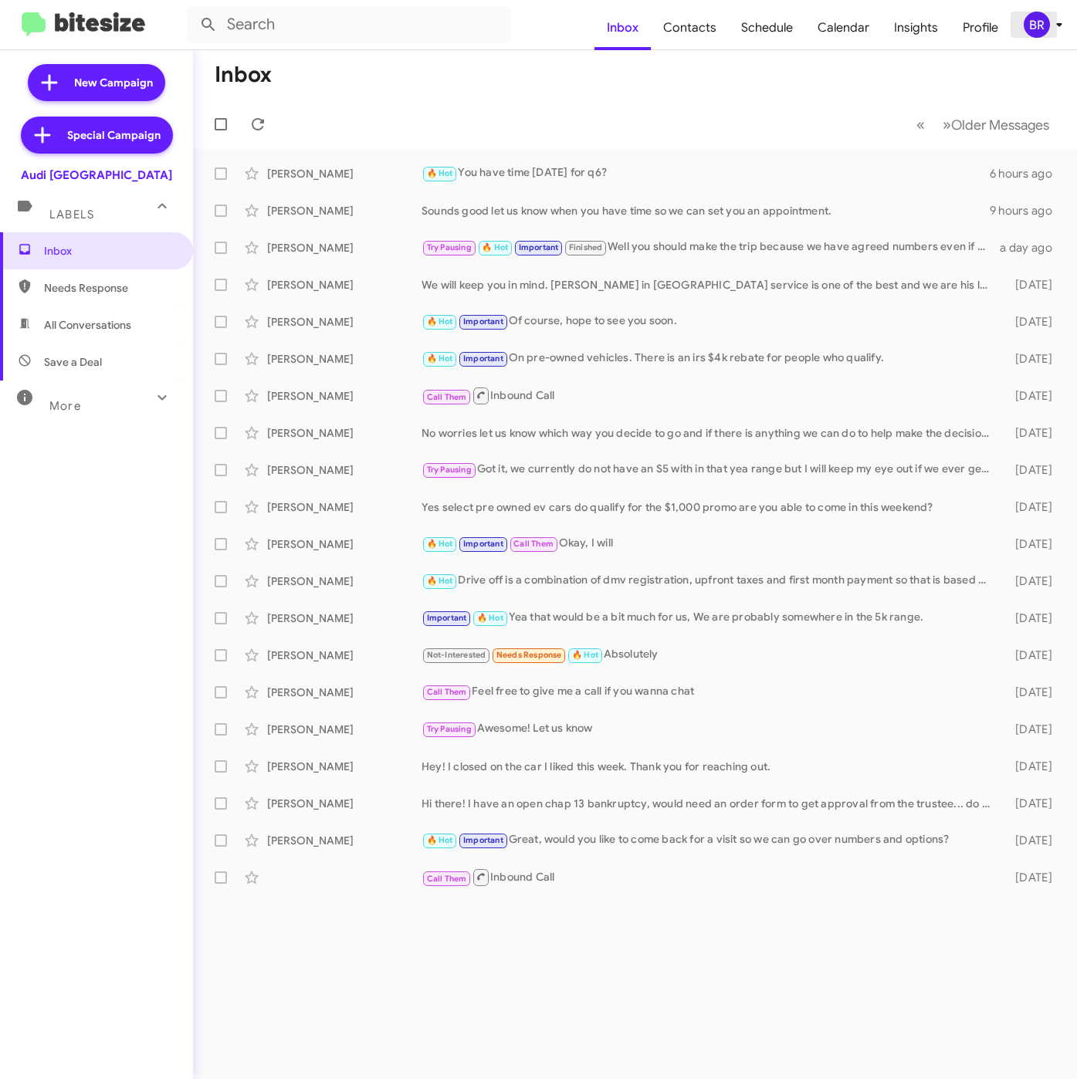
click at [1038, 29] on div "BR" at bounding box center [1036, 25] width 26 height 26
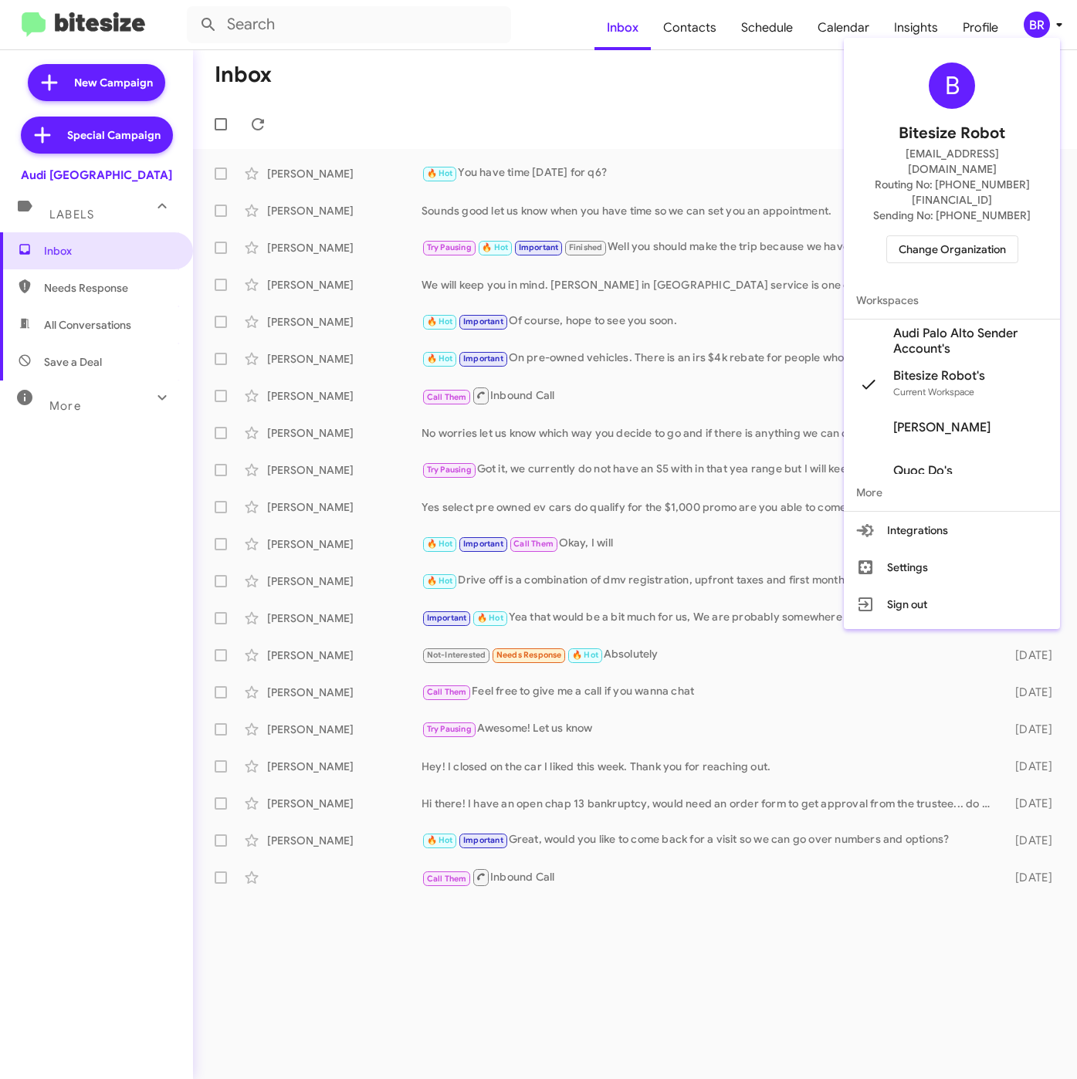
click at [936, 326] on span "Audi Palo Alto Sender Account's" at bounding box center [970, 341] width 154 height 31
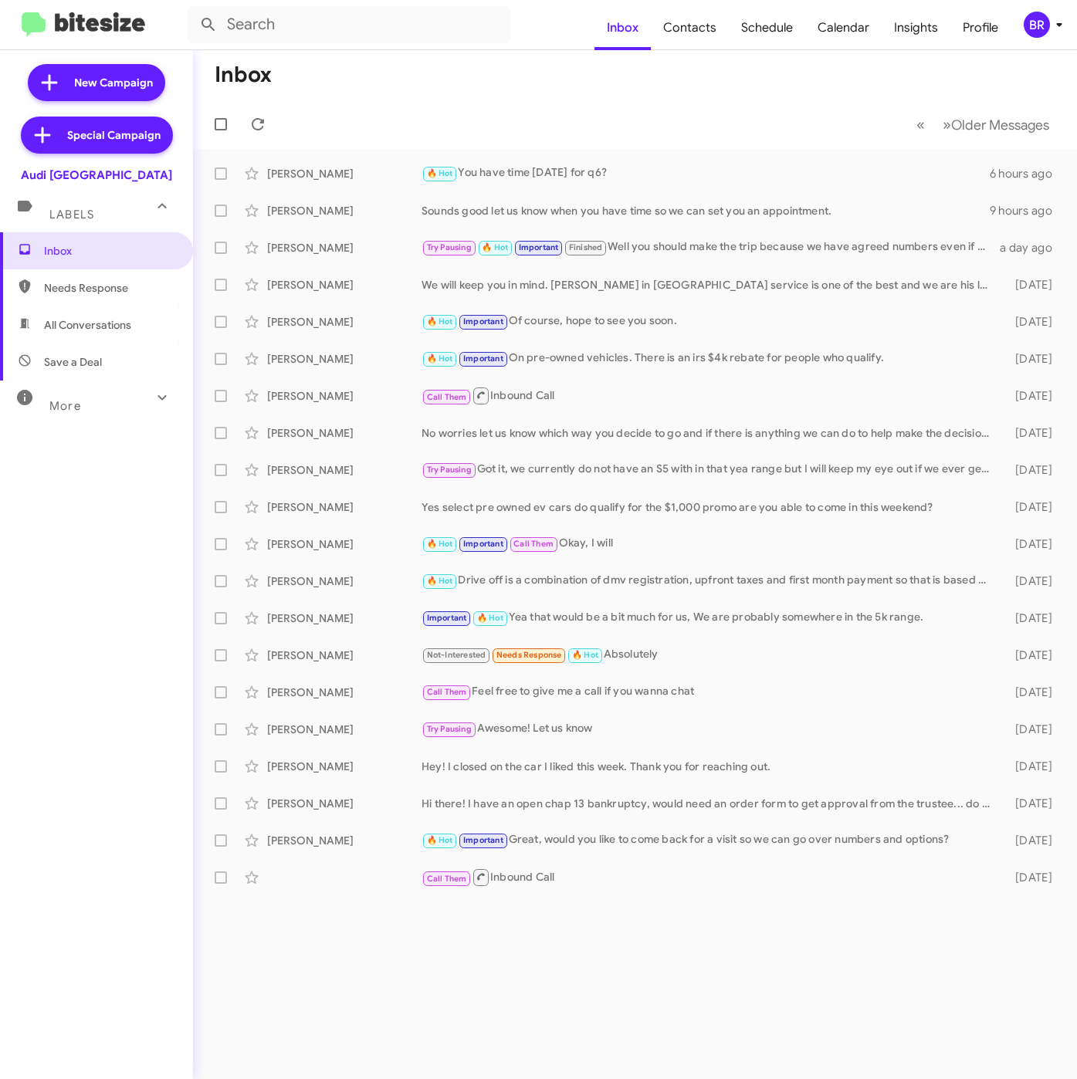
click at [1033, 26] on div "BR" at bounding box center [1036, 25] width 26 height 26
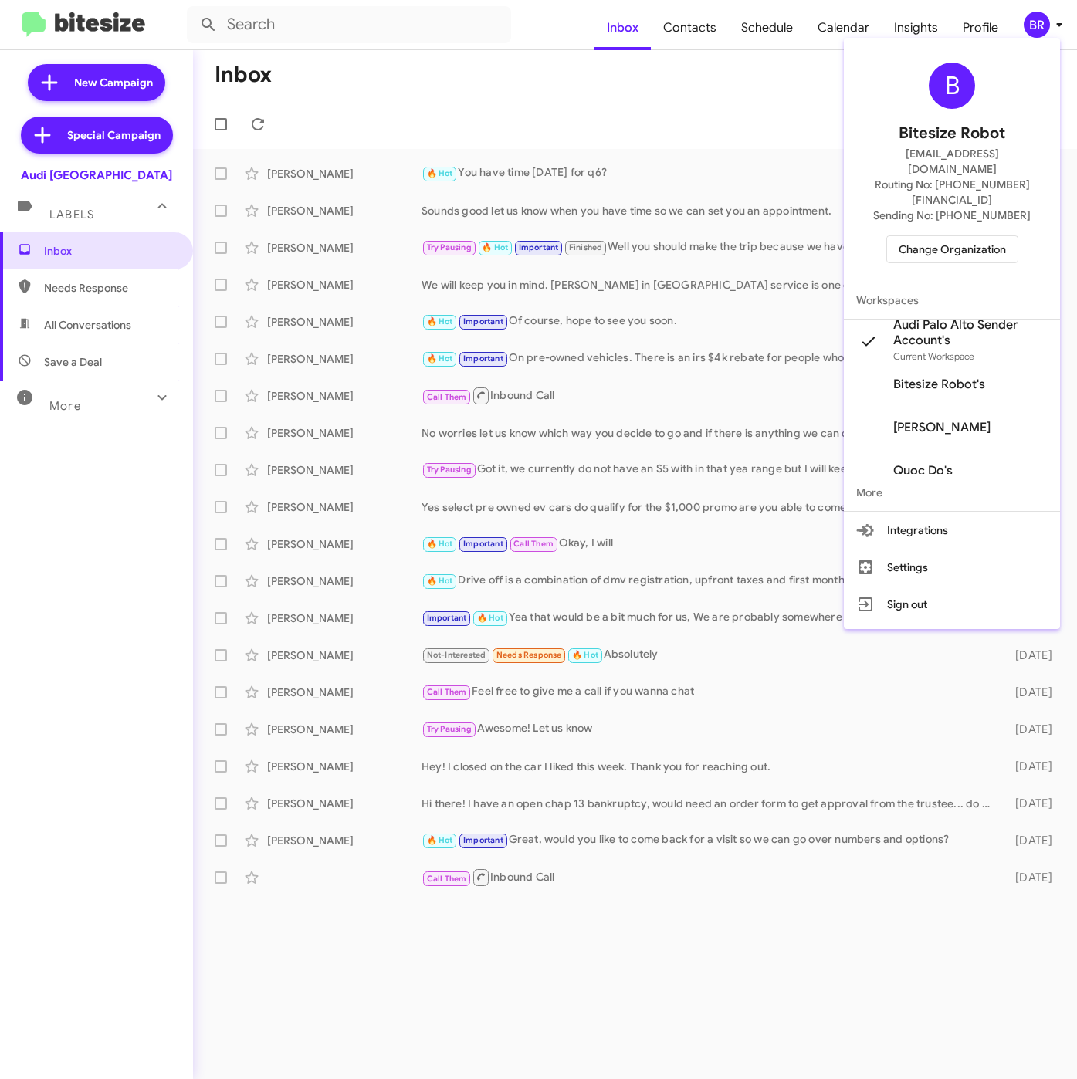
click at [706, 38] on div at bounding box center [538, 539] width 1077 height 1079
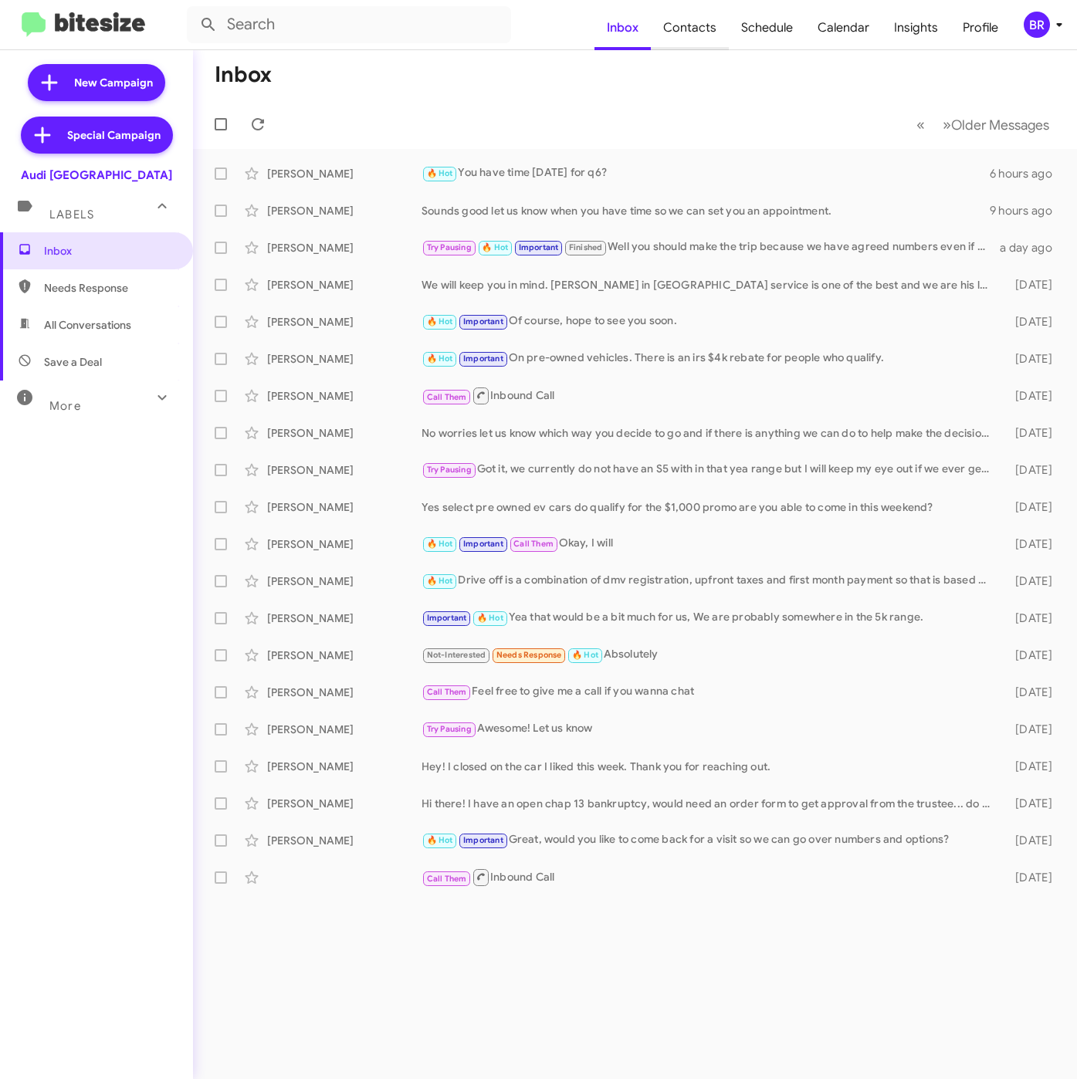
click at [697, 30] on span "Contacts" at bounding box center [690, 27] width 78 height 45
type input "in:groups"
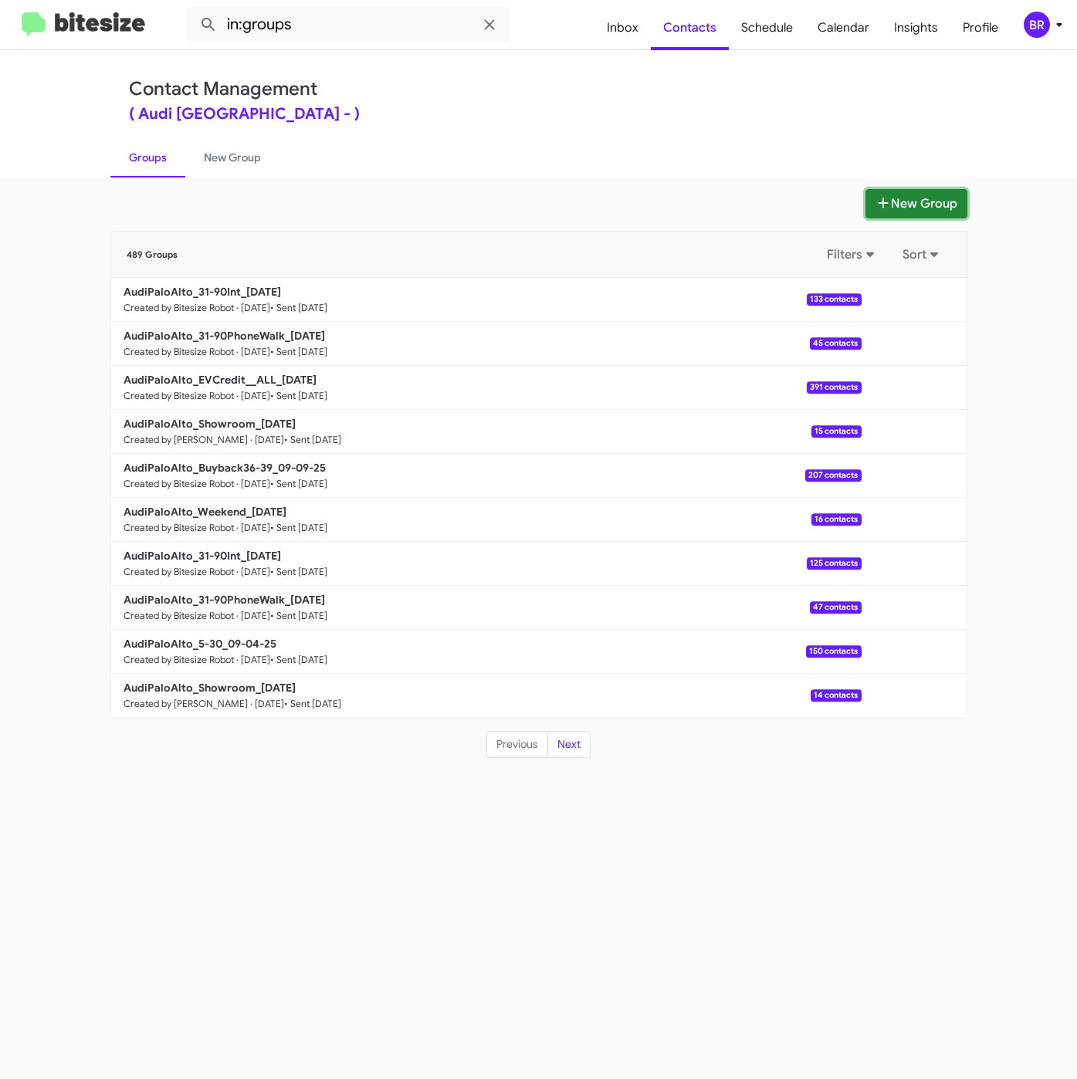
click at [875, 204] on icon at bounding box center [882, 203] width 15 height 12
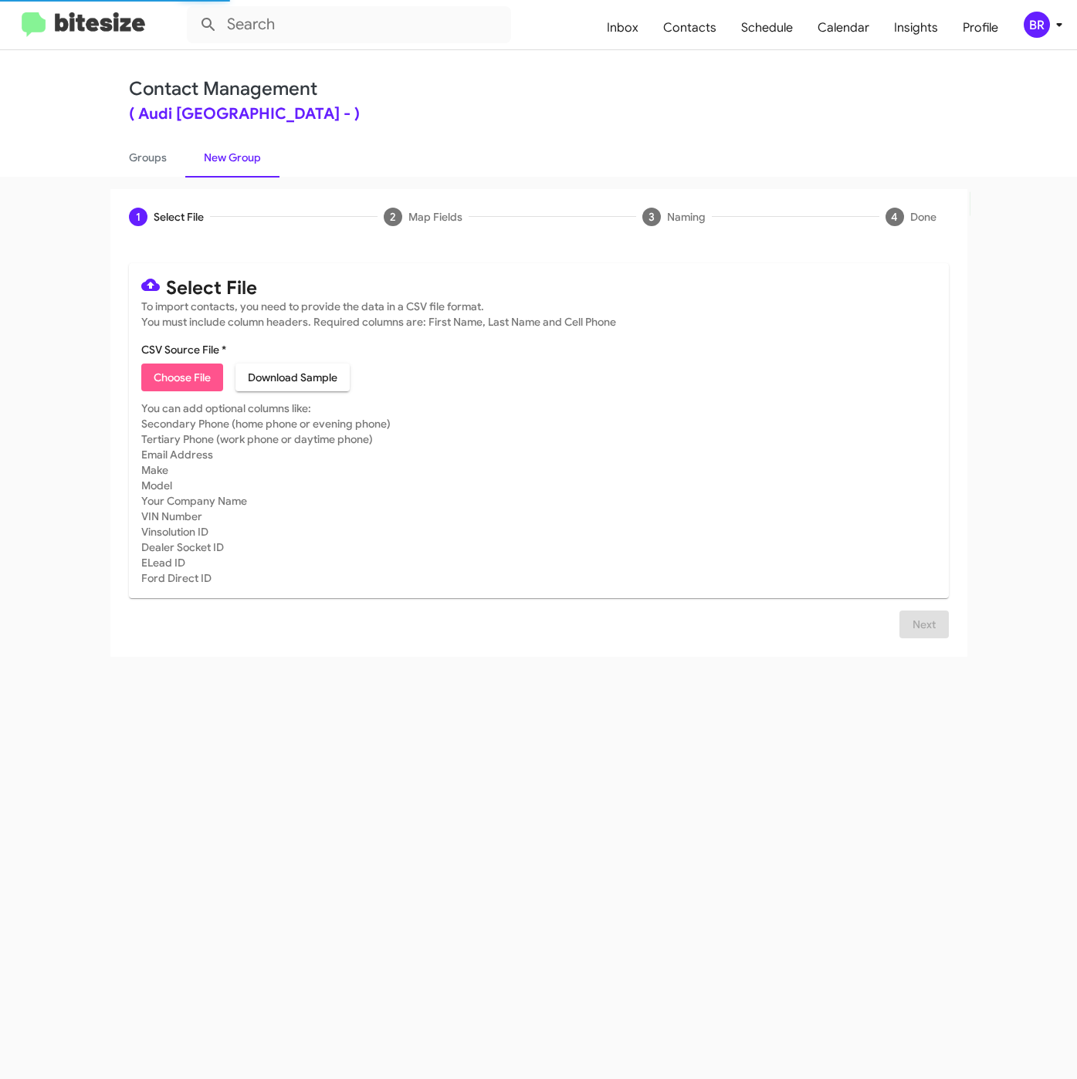
click at [158, 364] on span "Choose File" at bounding box center [182, 377] width 57 height 28
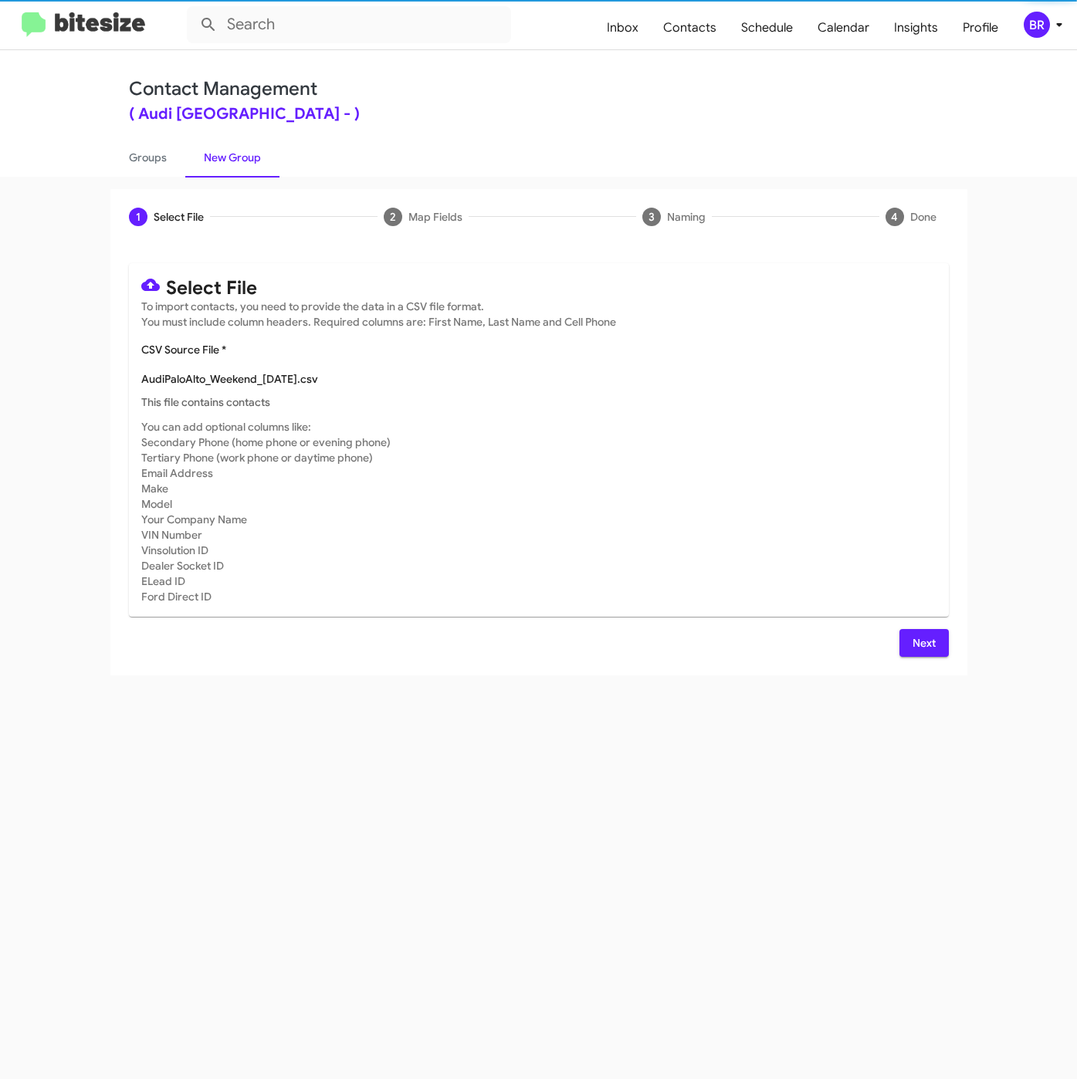
type input "AudiPaloAlto_Weekend_[DATE]"
click at [908, 646] on button "Next" at bounding box center [923, 643] width 49 height 28
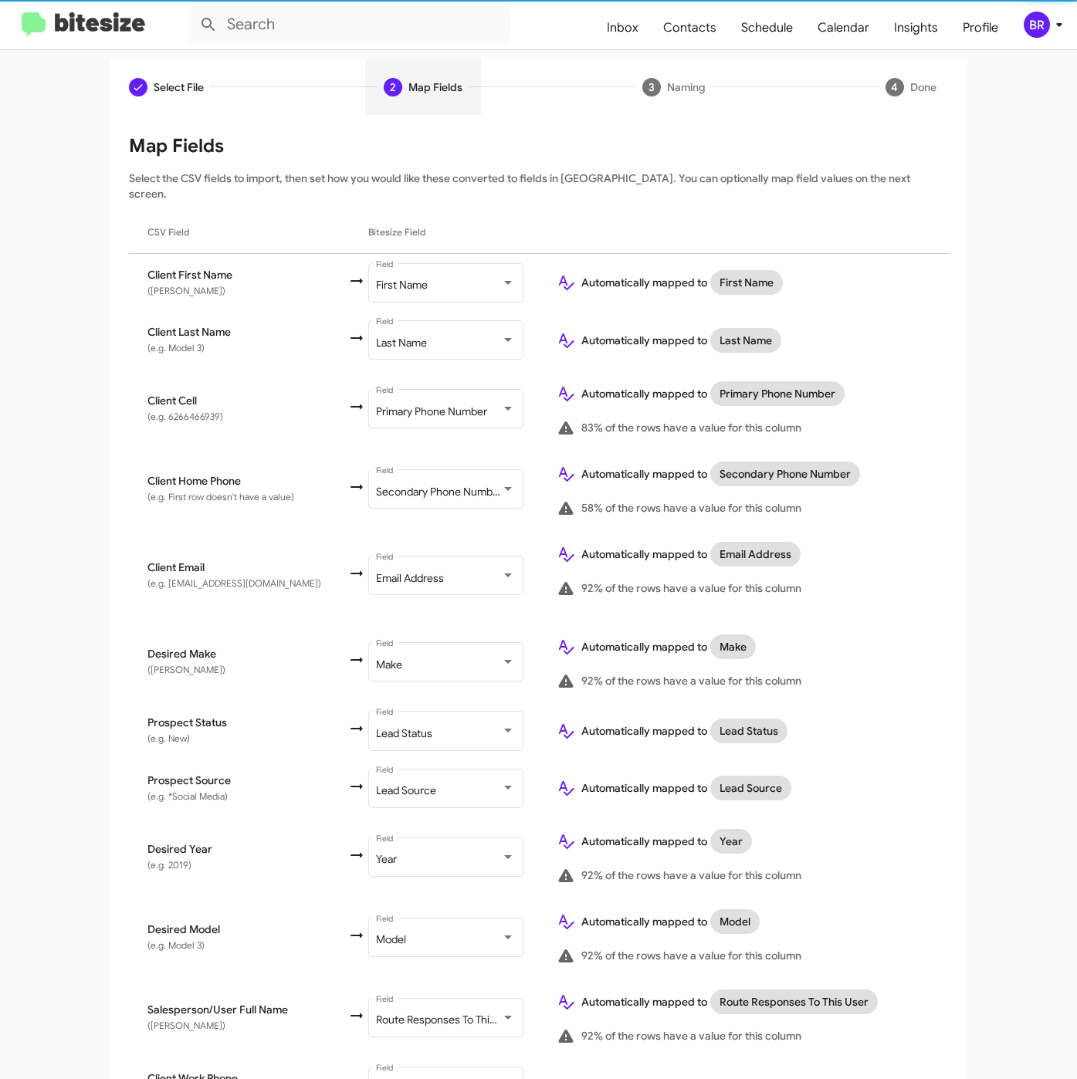
scroll to position [264, 0]
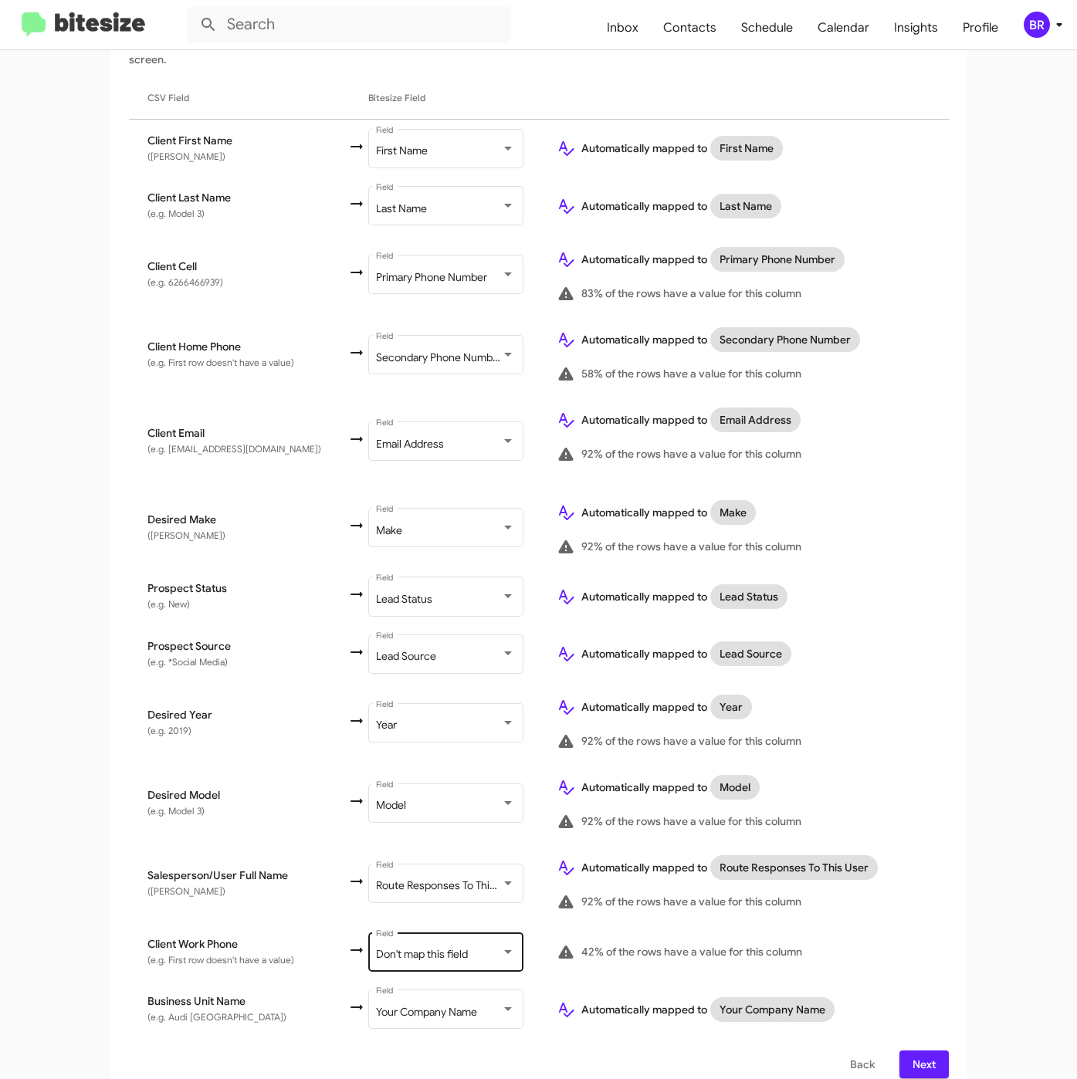
click at [408, 945] on div "Don't map this field Field" at bounding box center [445, 950] width 139 height 42
click at [911, 1050] on span "Next" at bounding box center [923, 1064] width 25 height 28
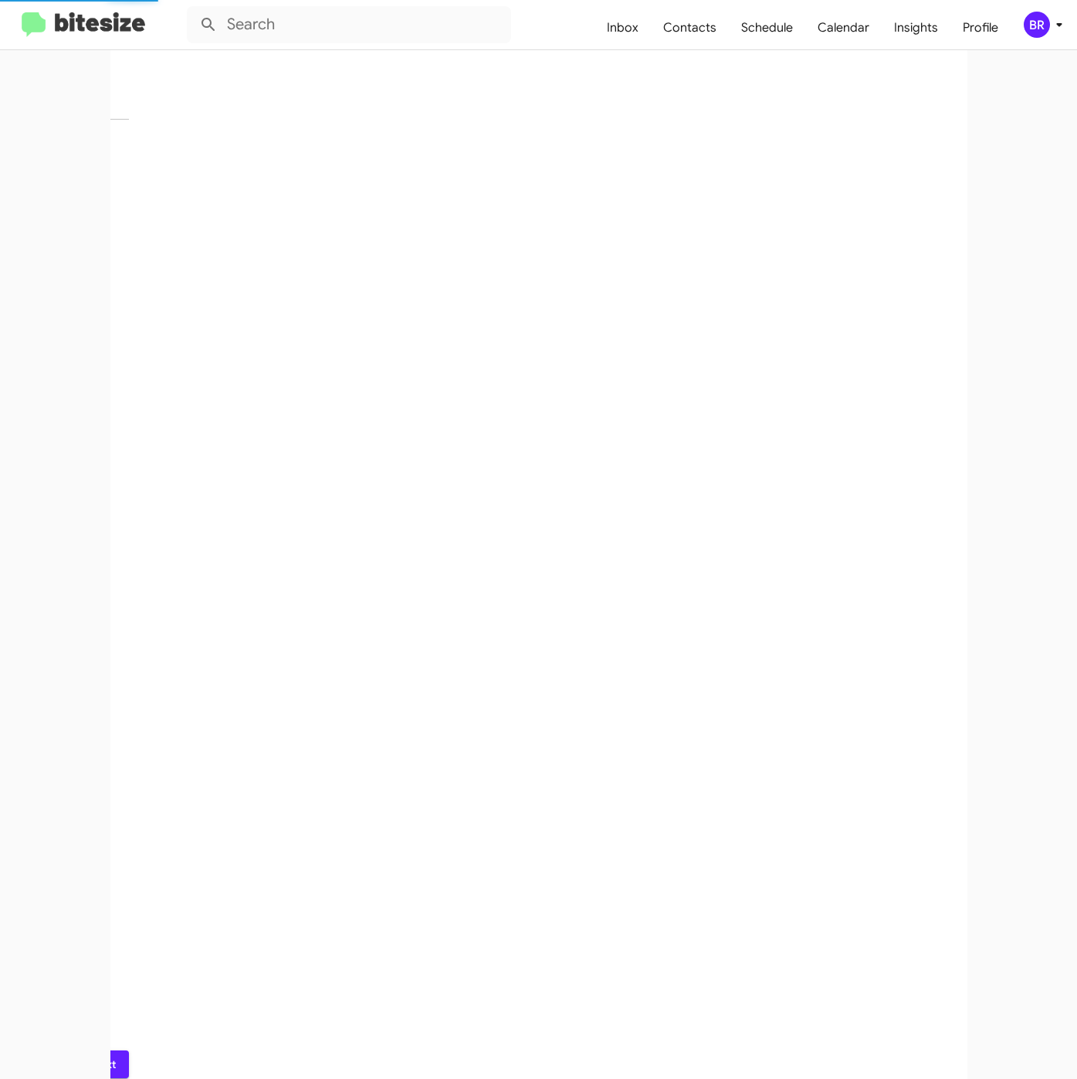
scroll to position [0, 0]
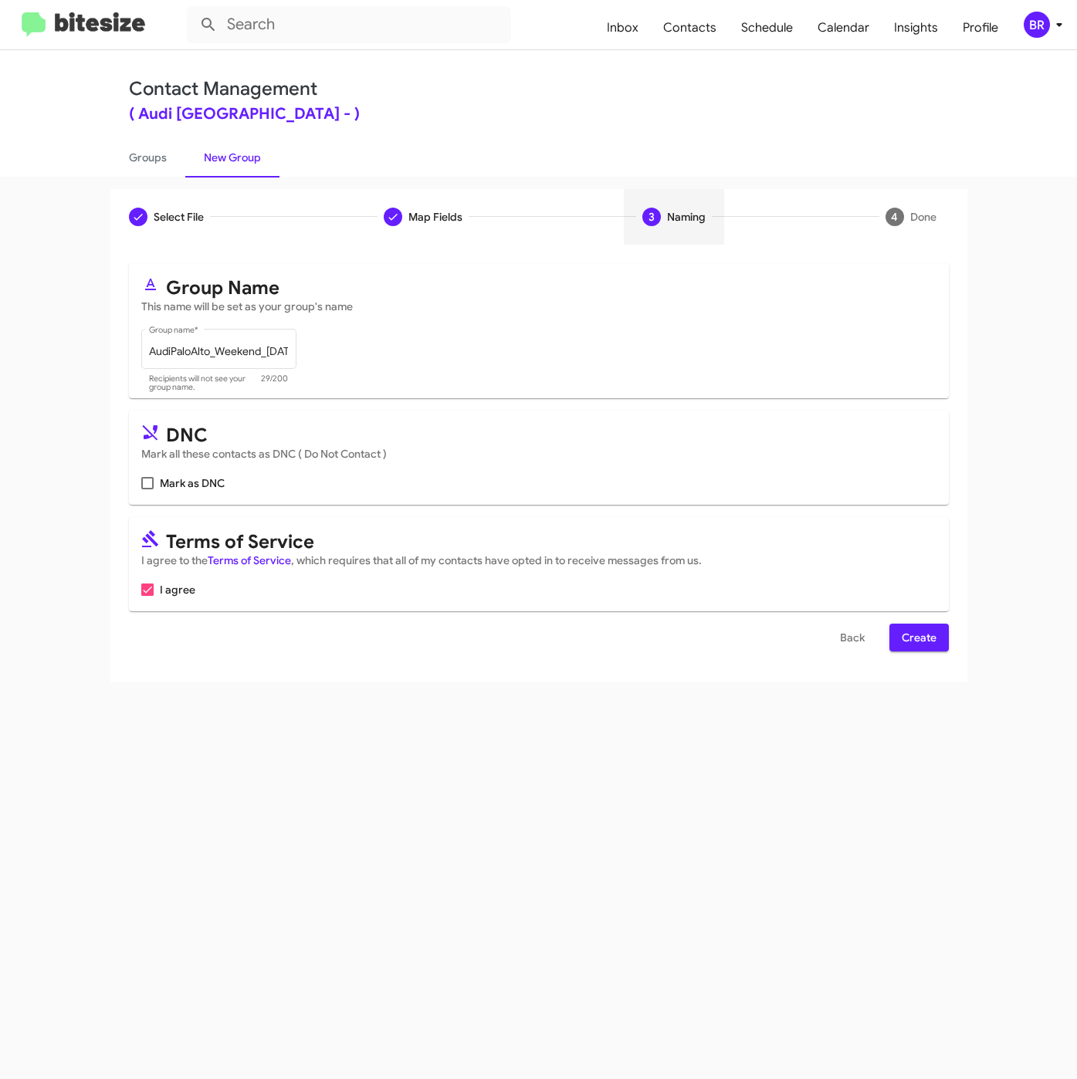
click at [915, 641] on span "Create" at bounding box center [918, 638] width 35 height 28
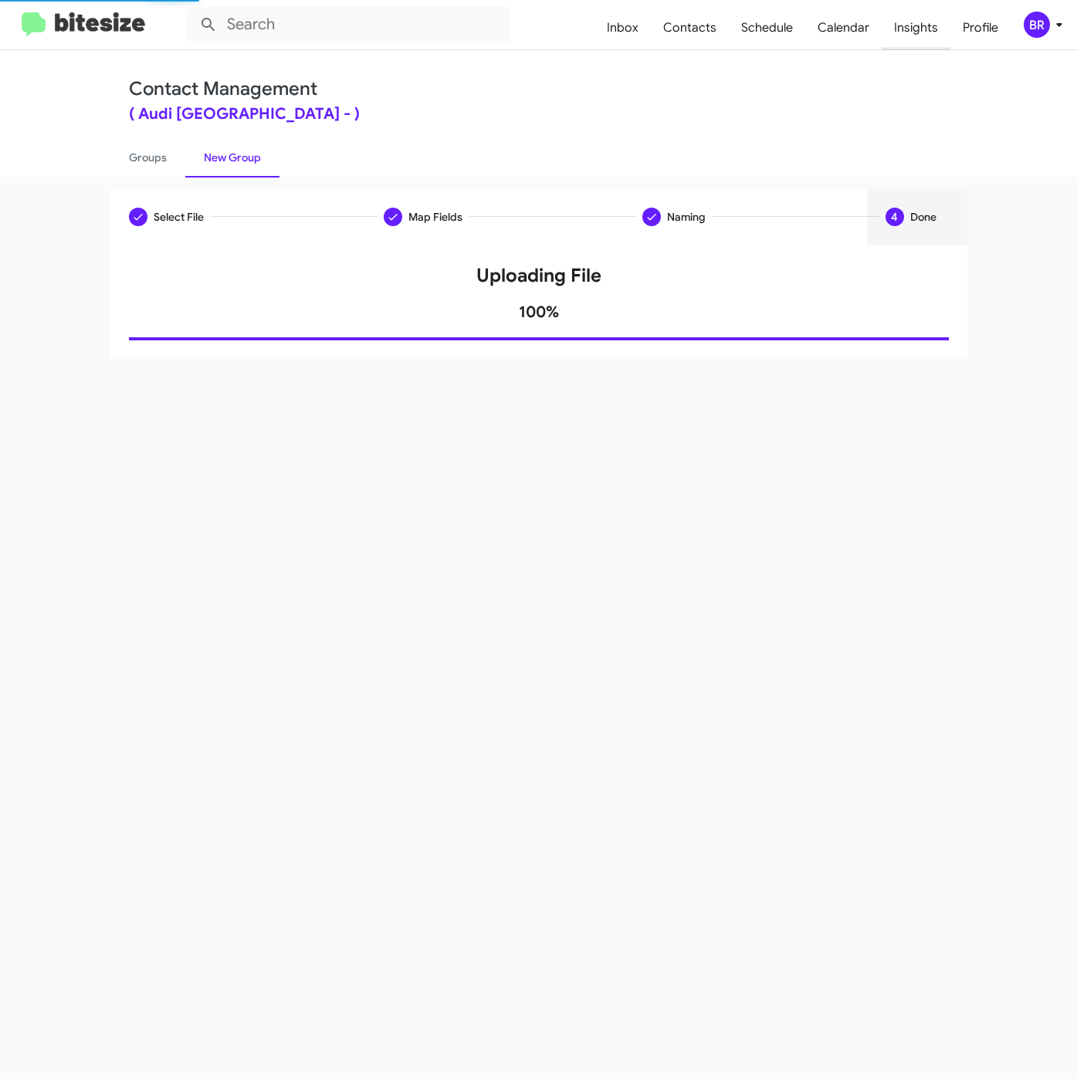
click at [917, 29] on span "Insights" at bounding box center [915, 27] width 69 height 45
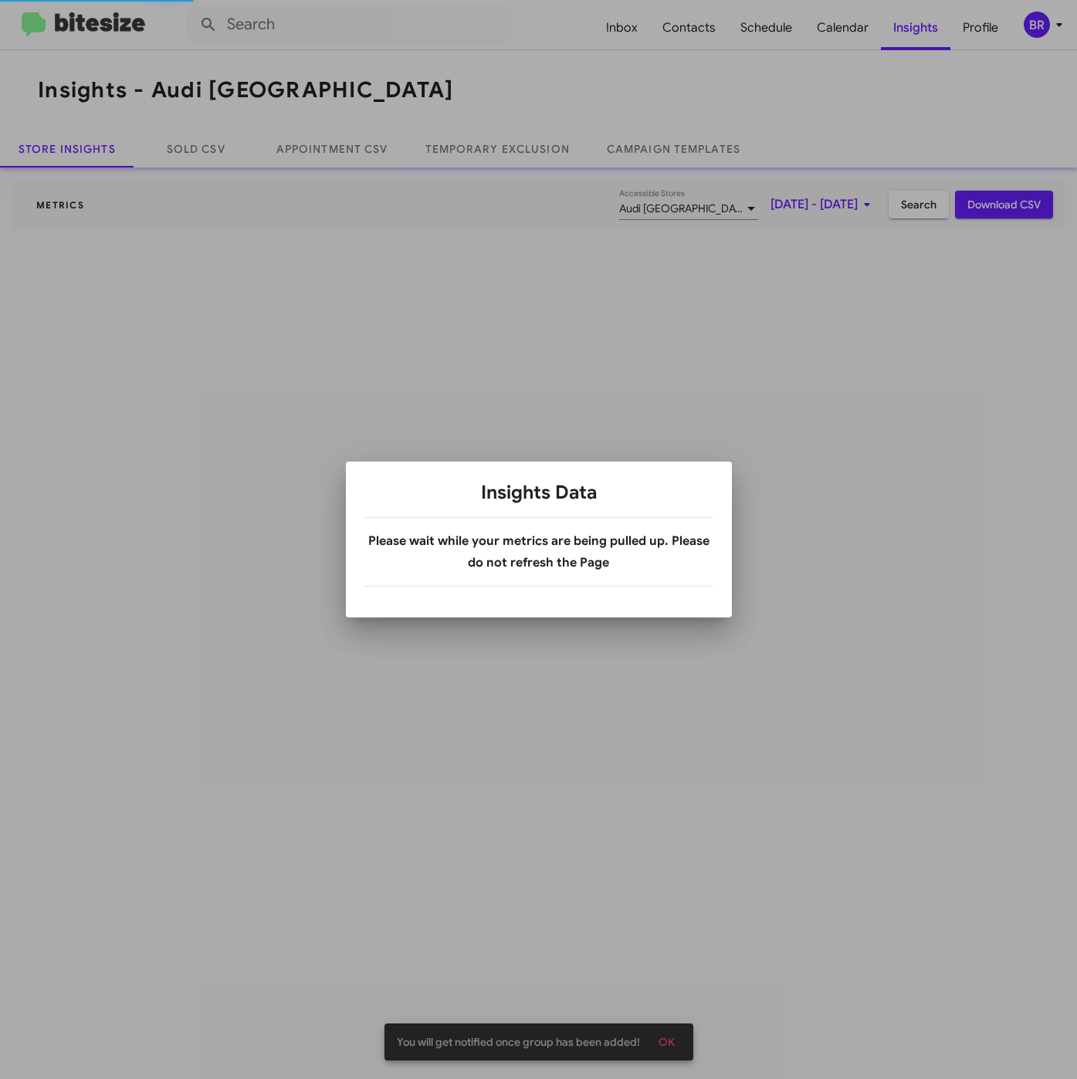
click at [500, 150] on div at bounding box center [538, 539] width 1077 height 1079
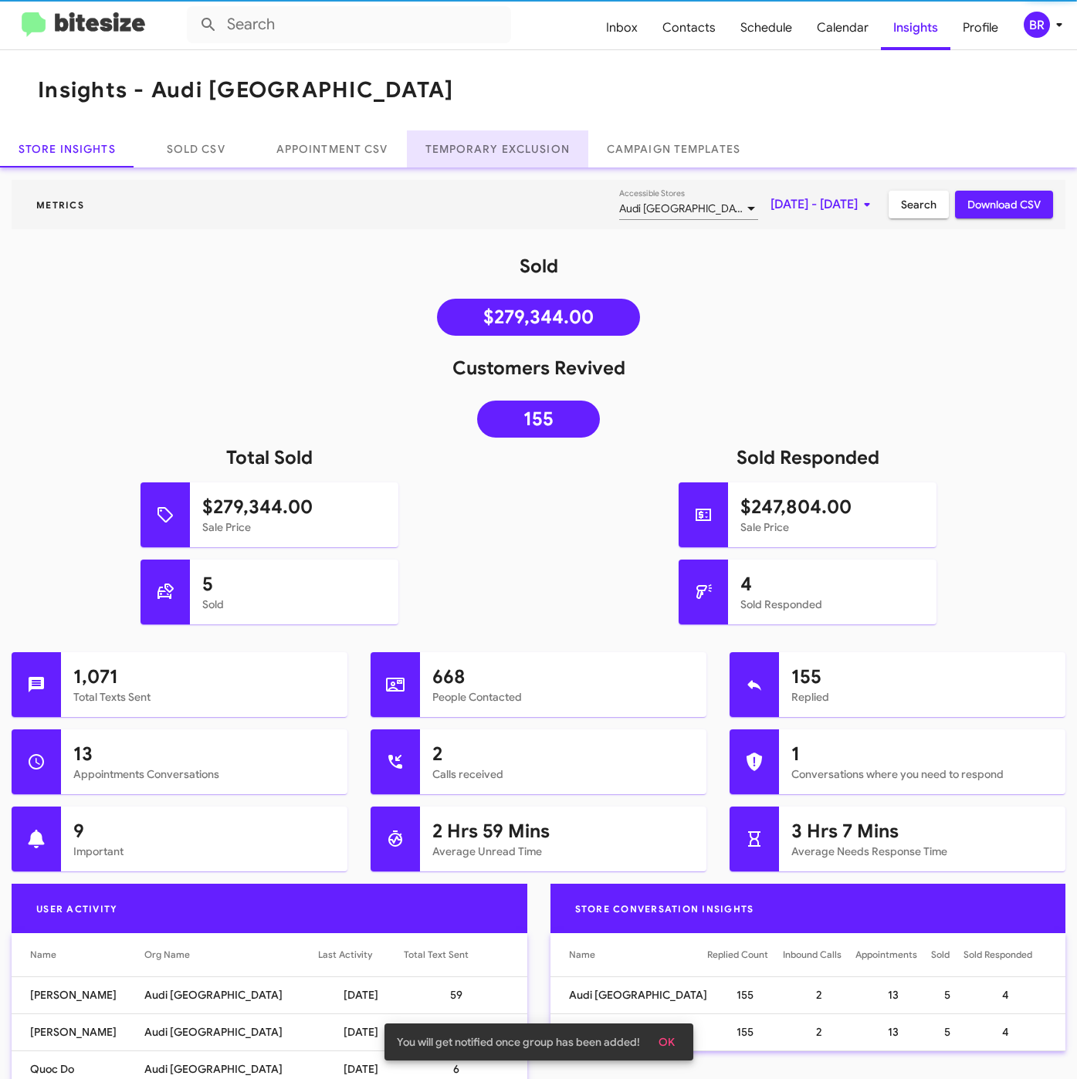
click at [487, 153] on link "Temporary Exclusion" at bounding box center [497, 148] width 181 height 37
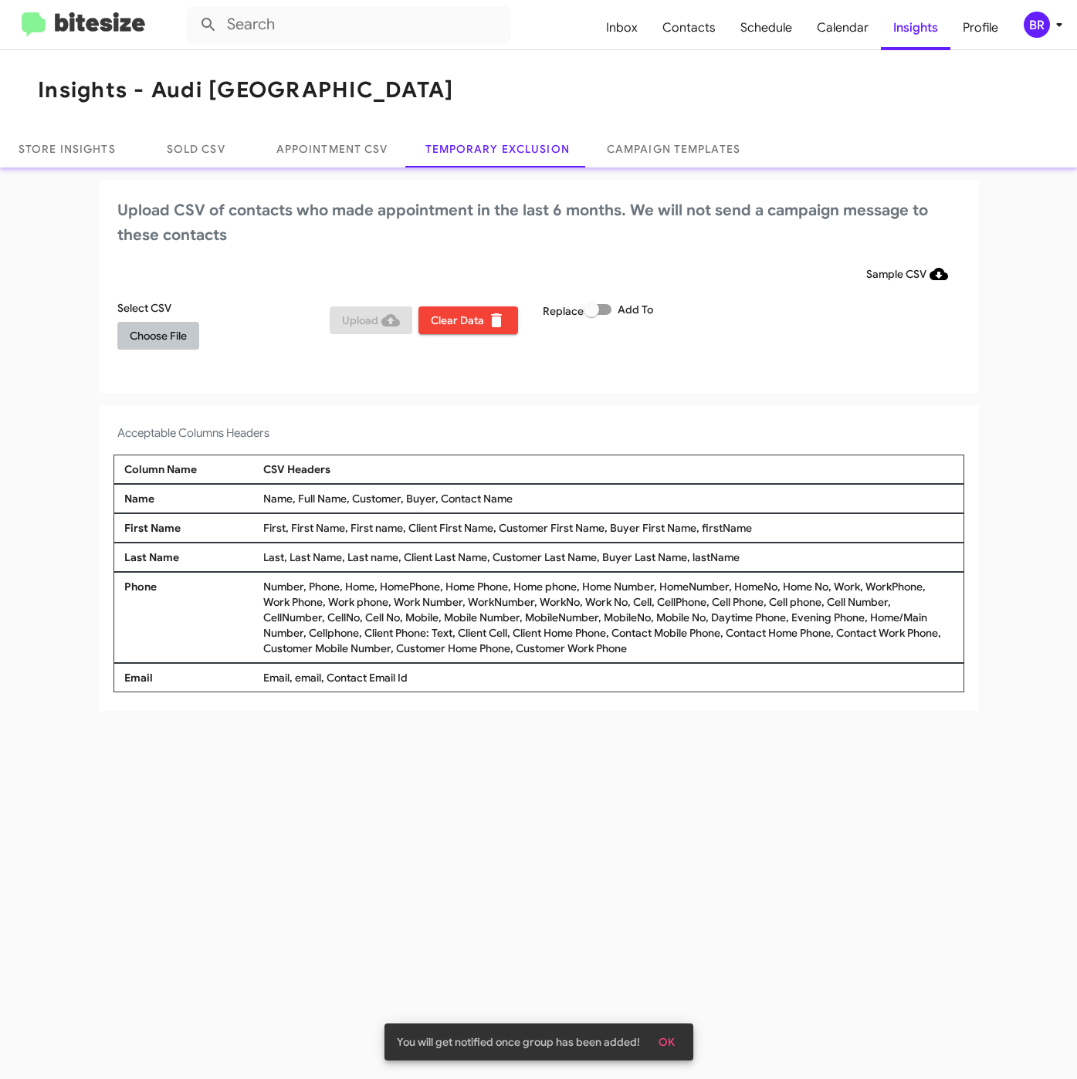
click at [163, 346] on span "Choose File" at bounding box center [158, 336] width 57 height 28
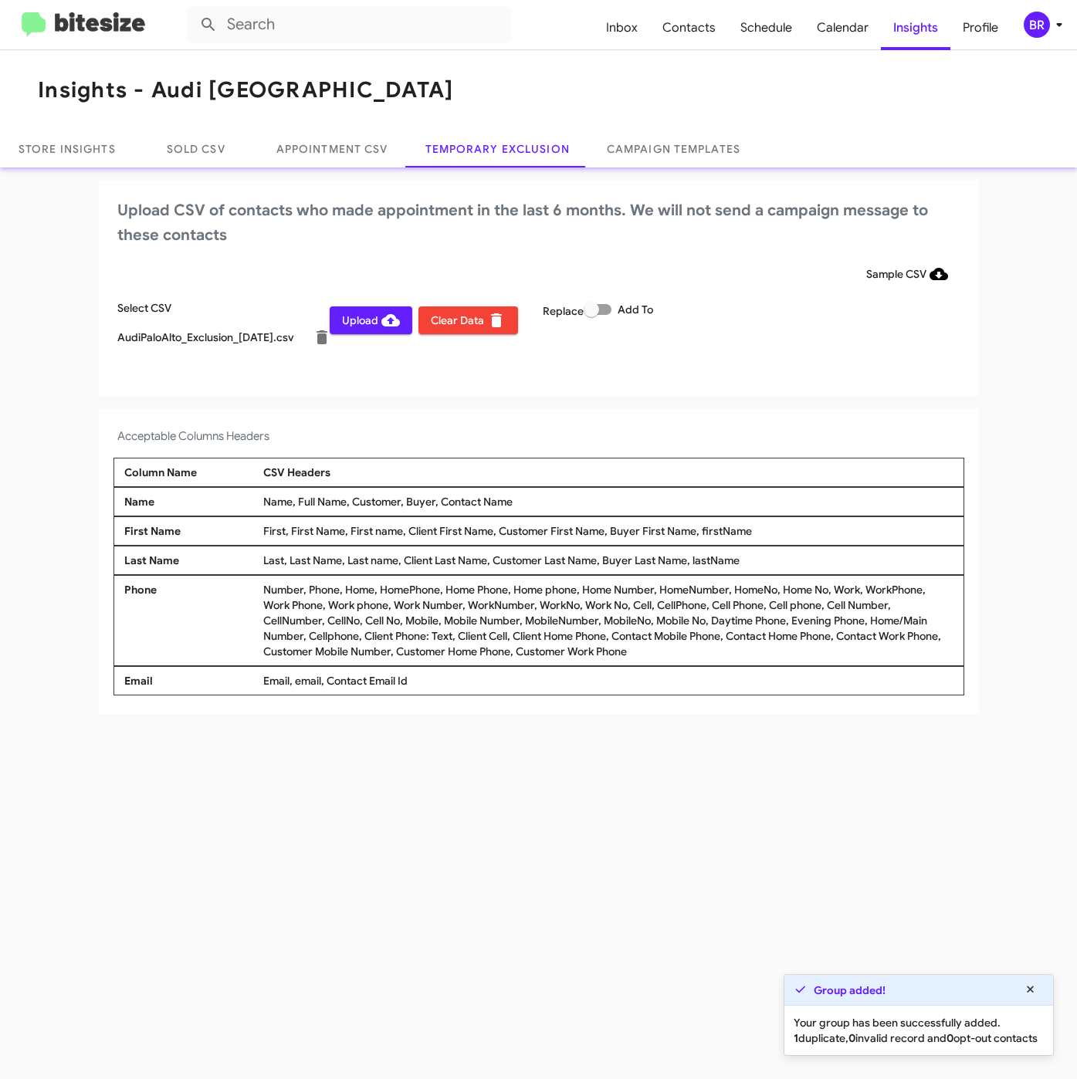
click at [1024, 24] on div "BR" at bounding box center [1036, 25] width 26 height 26
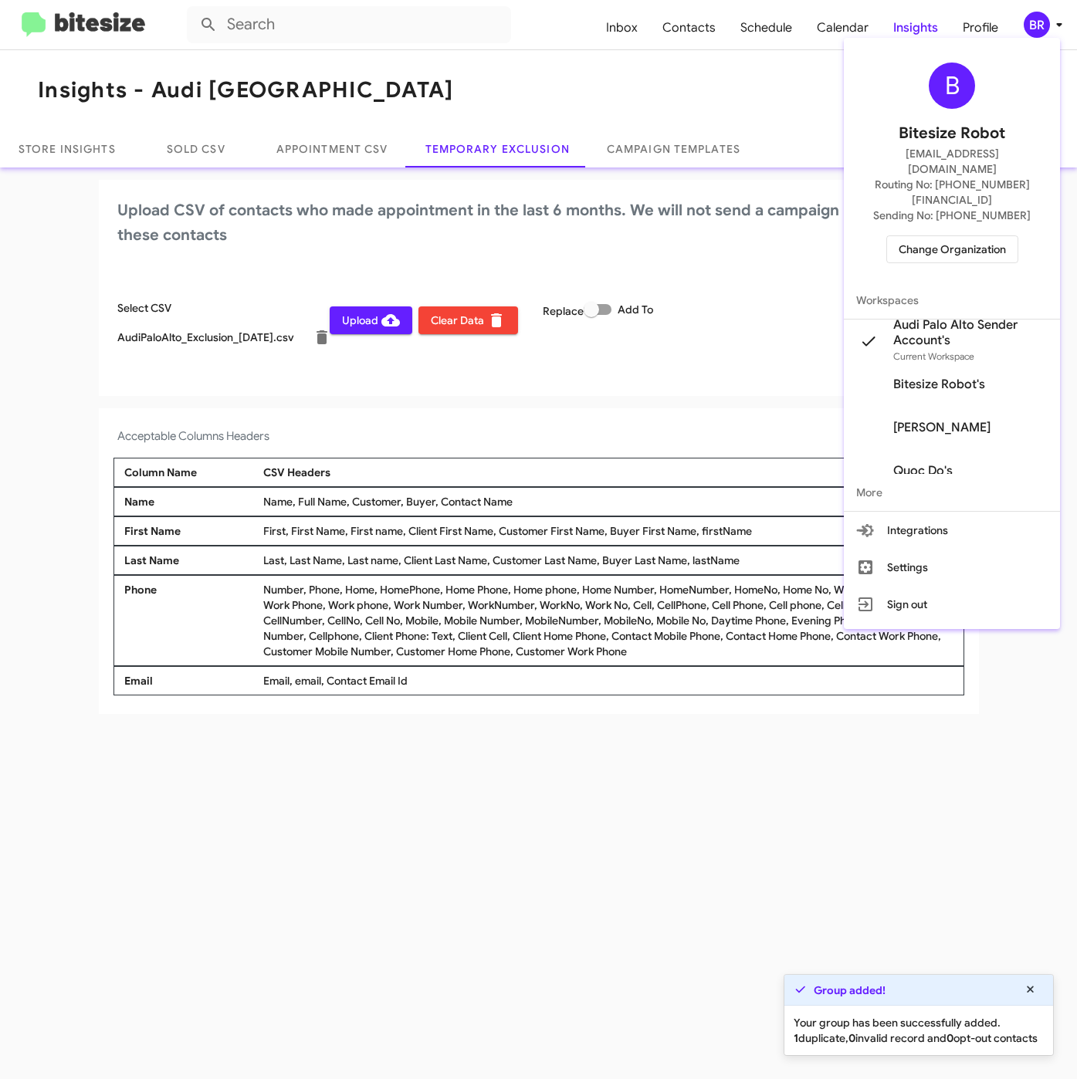
click at [438, 860] on div at bounding box center [538, 539] width 1077 height 1079
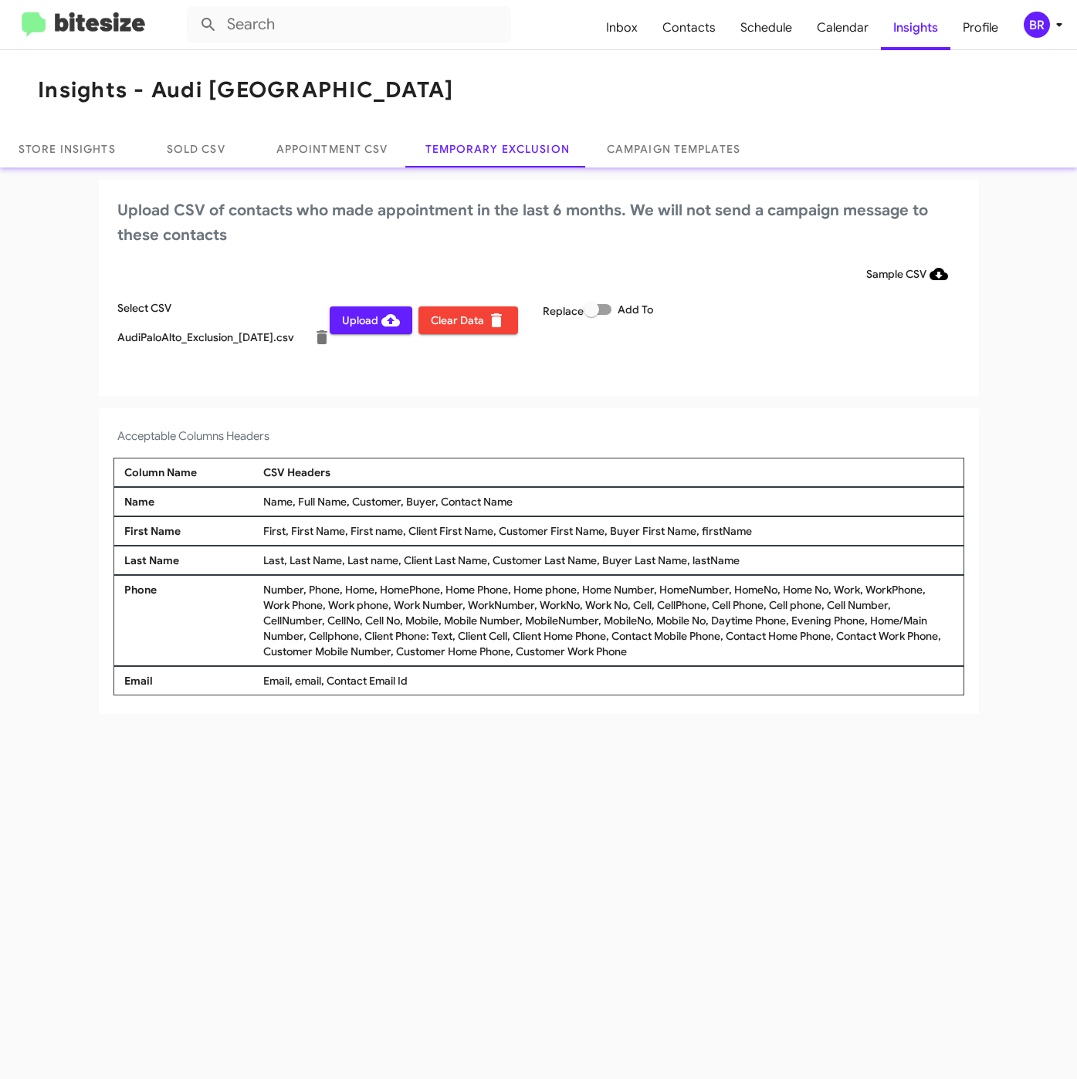
click at [363, 324] on span "Upload" at bounding box center [371, 320] width 58 height 28
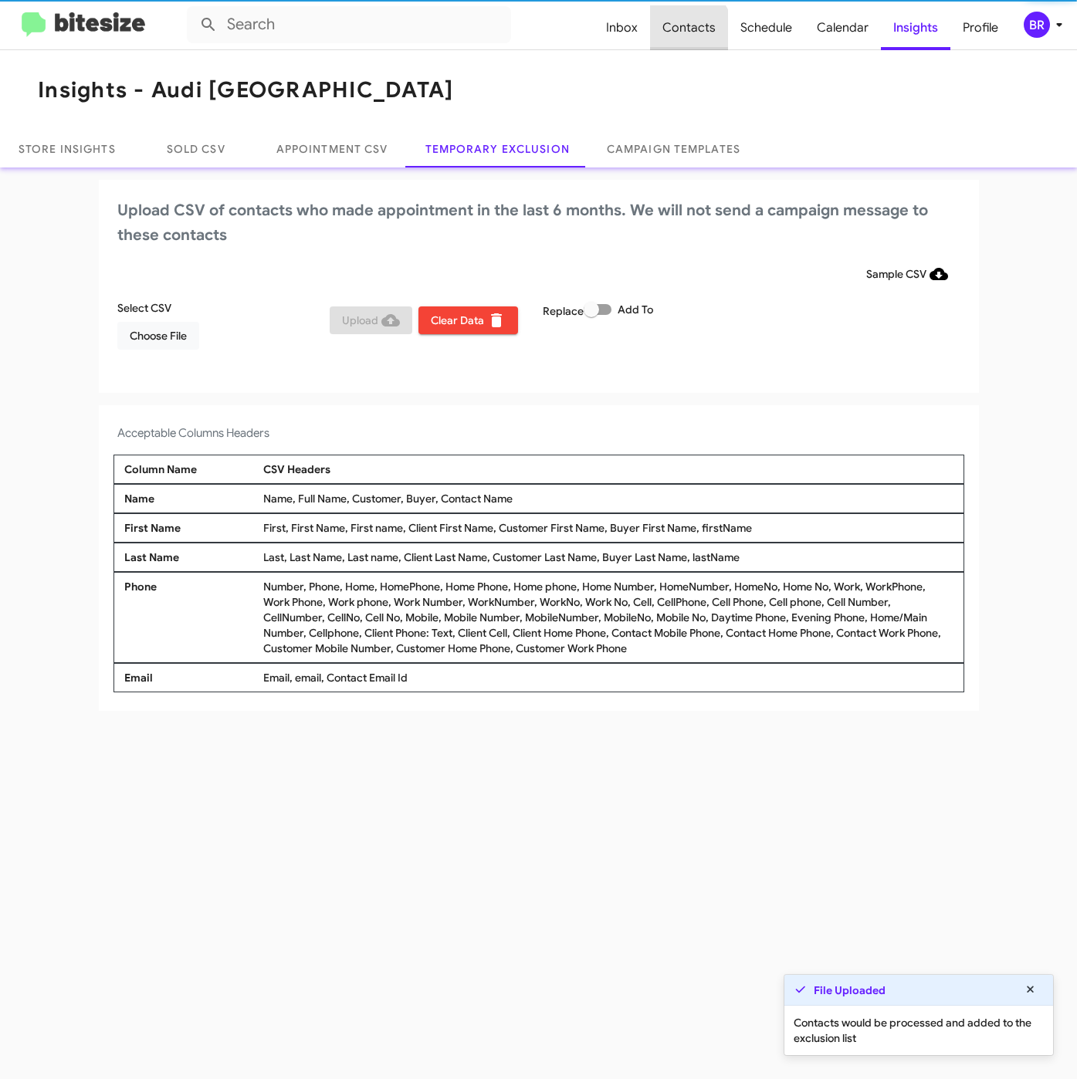
click at [684, 35] on span "Contacts" at bounding box center [689, 27] width 78 height 45
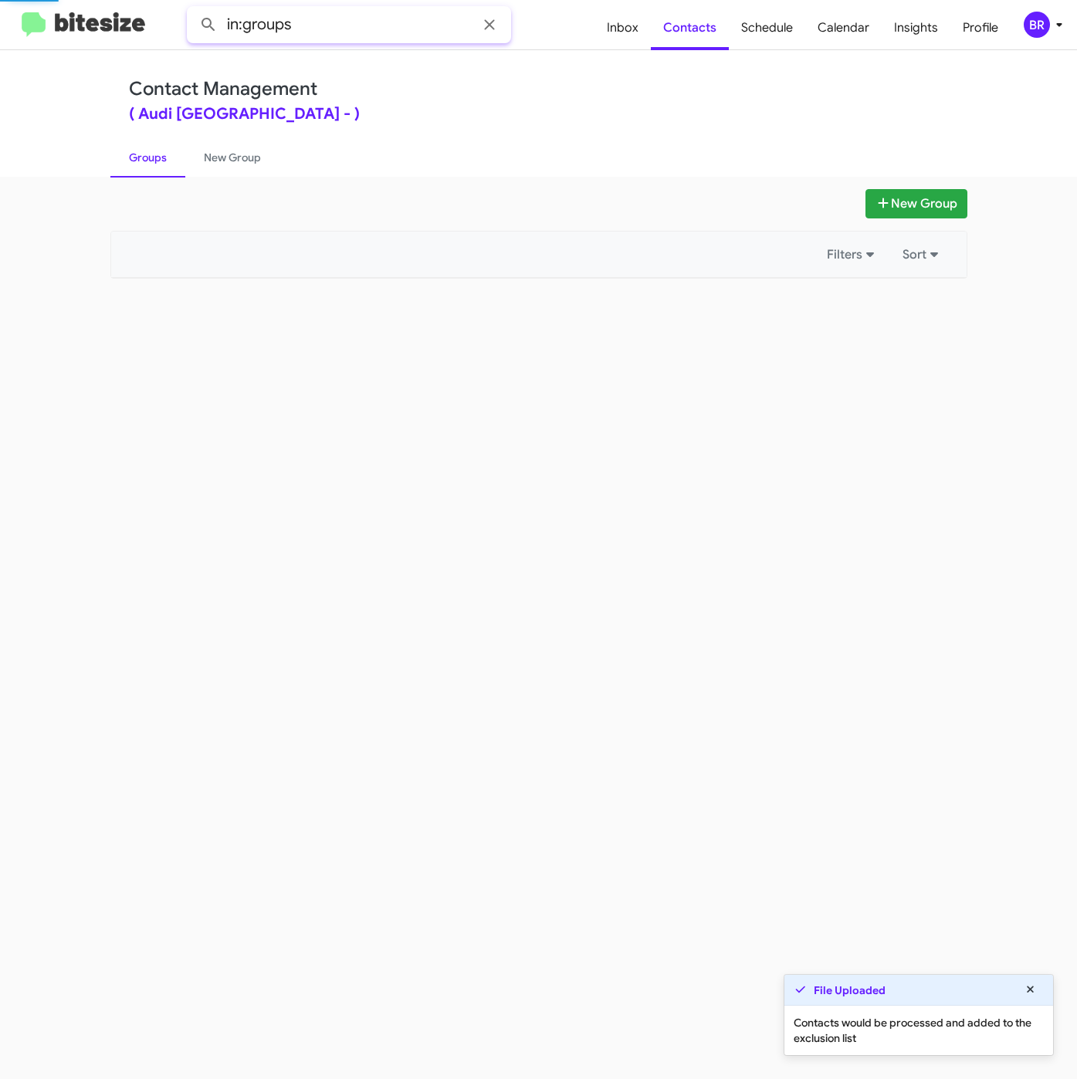
click at [414, 22] on input "in:groups" at bounding box center [349, 24] width 324 height 37
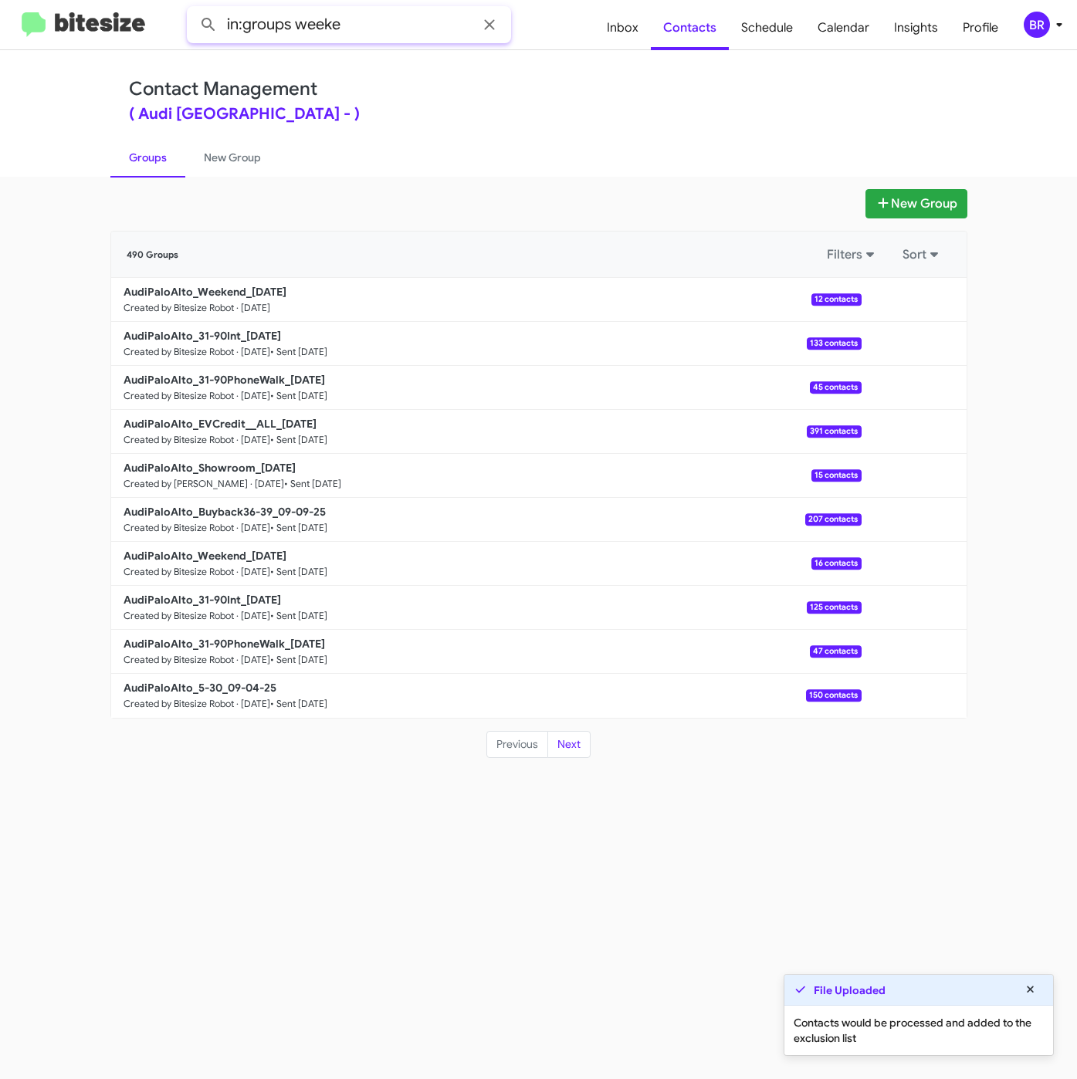
type input "in:groups weeke"
click at [193, 9] on button at bounding box center [208, 24] width 31 height 31
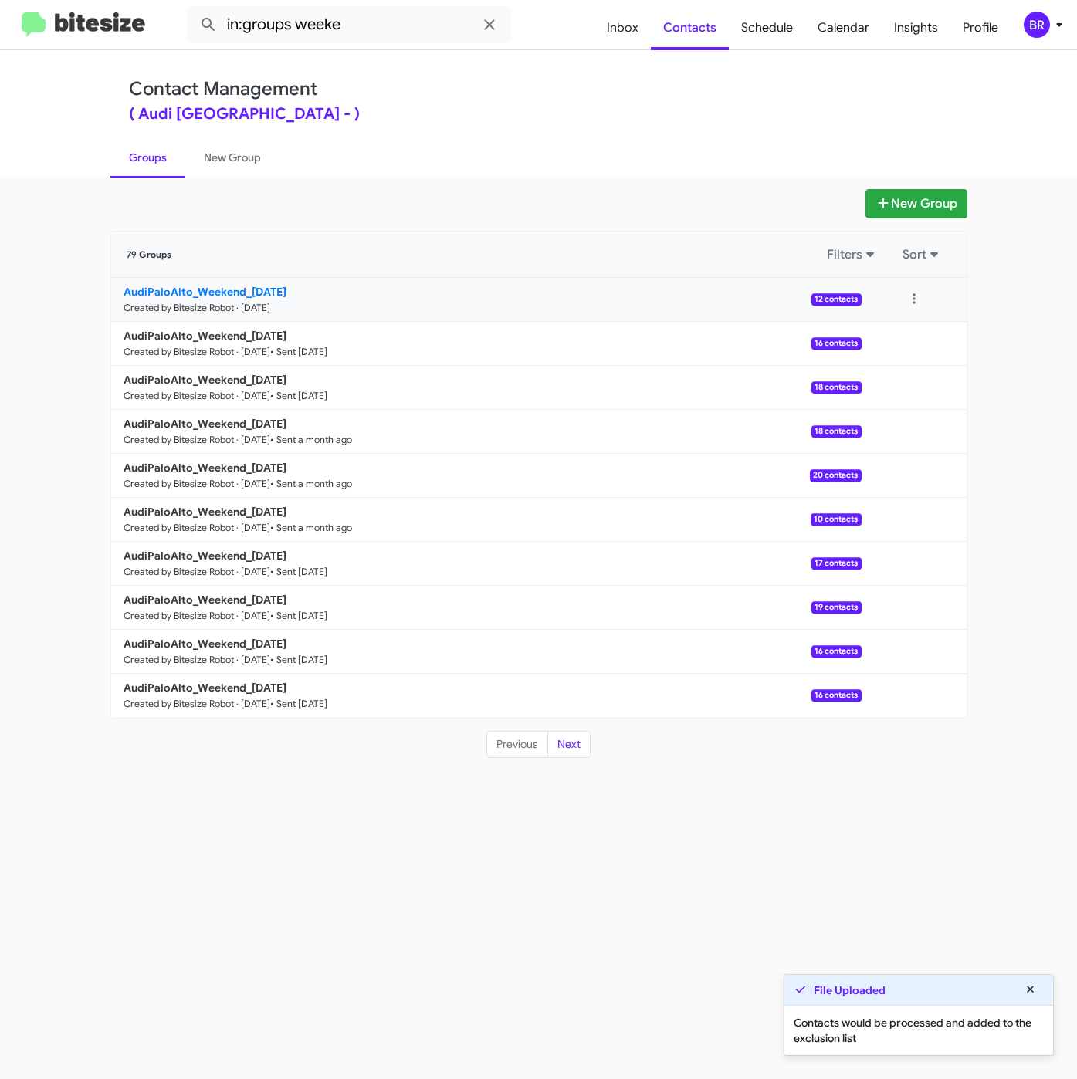
drag, startPoint x: 264, startPoint y: 281, endPoint x: 267, endPoint y: 289, distance: 9.0
click at [262, 282] on link "AudiPaloAlto_Weekend_09-15-25 Created by Bitesize Robot · Sep 15, 2025 12 conta…" at bounding box center [486, 300] width 750 height 44
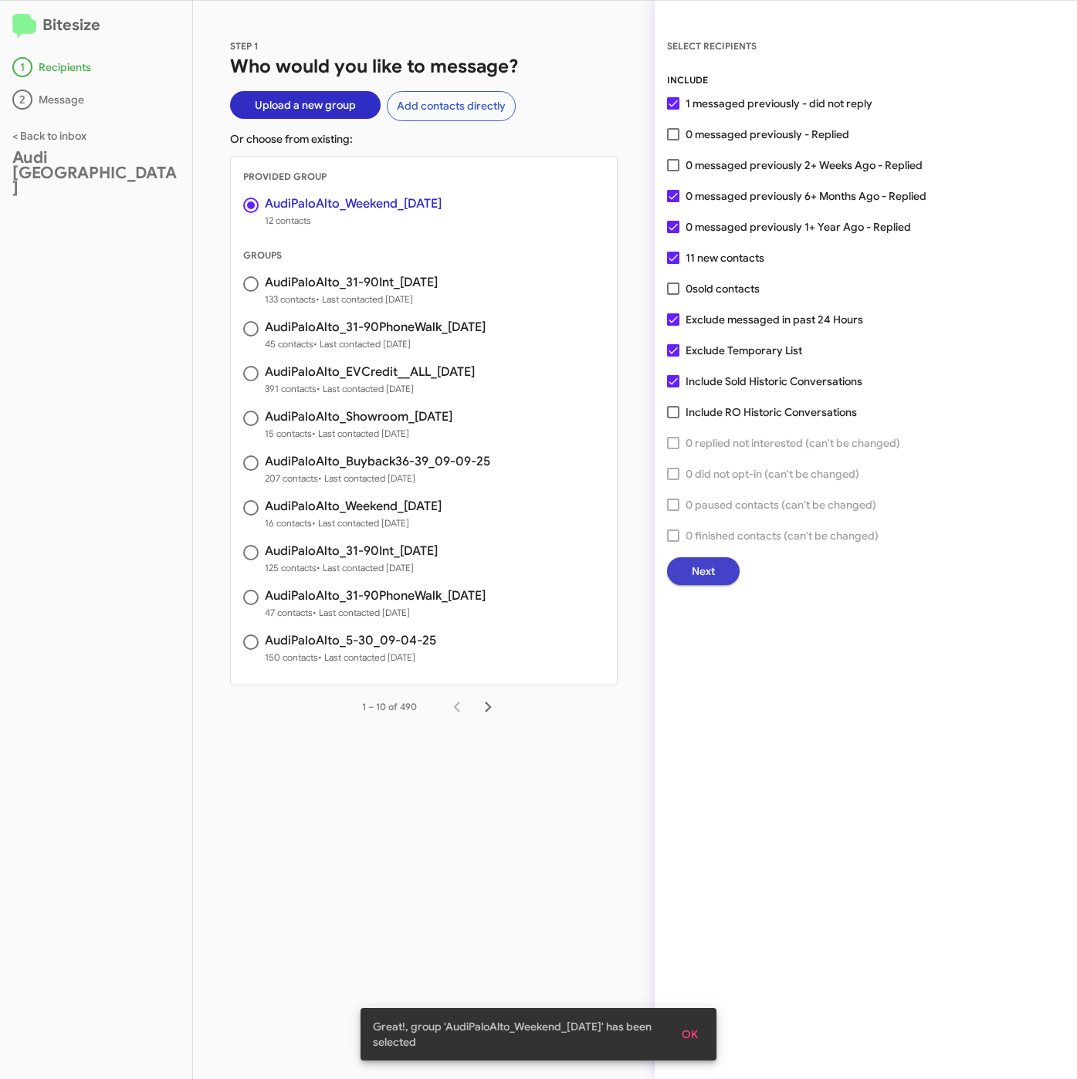
click at [729, 572] on button "Next" at bounding box center [703, 571] width 73 height 28
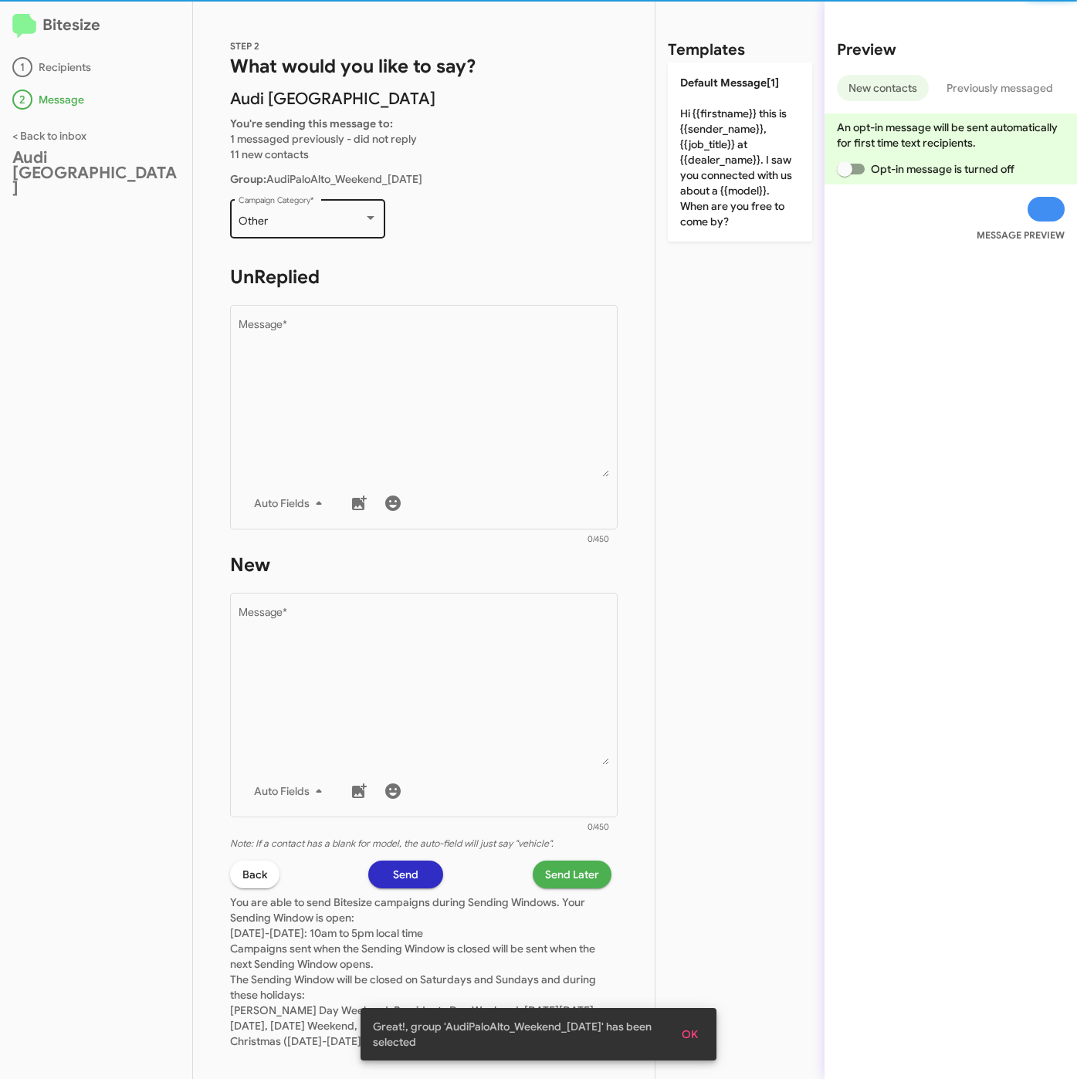
click at [316, 230] on div "Other Campaign Category *" at bounding box center [307, 217] width 139 height 42
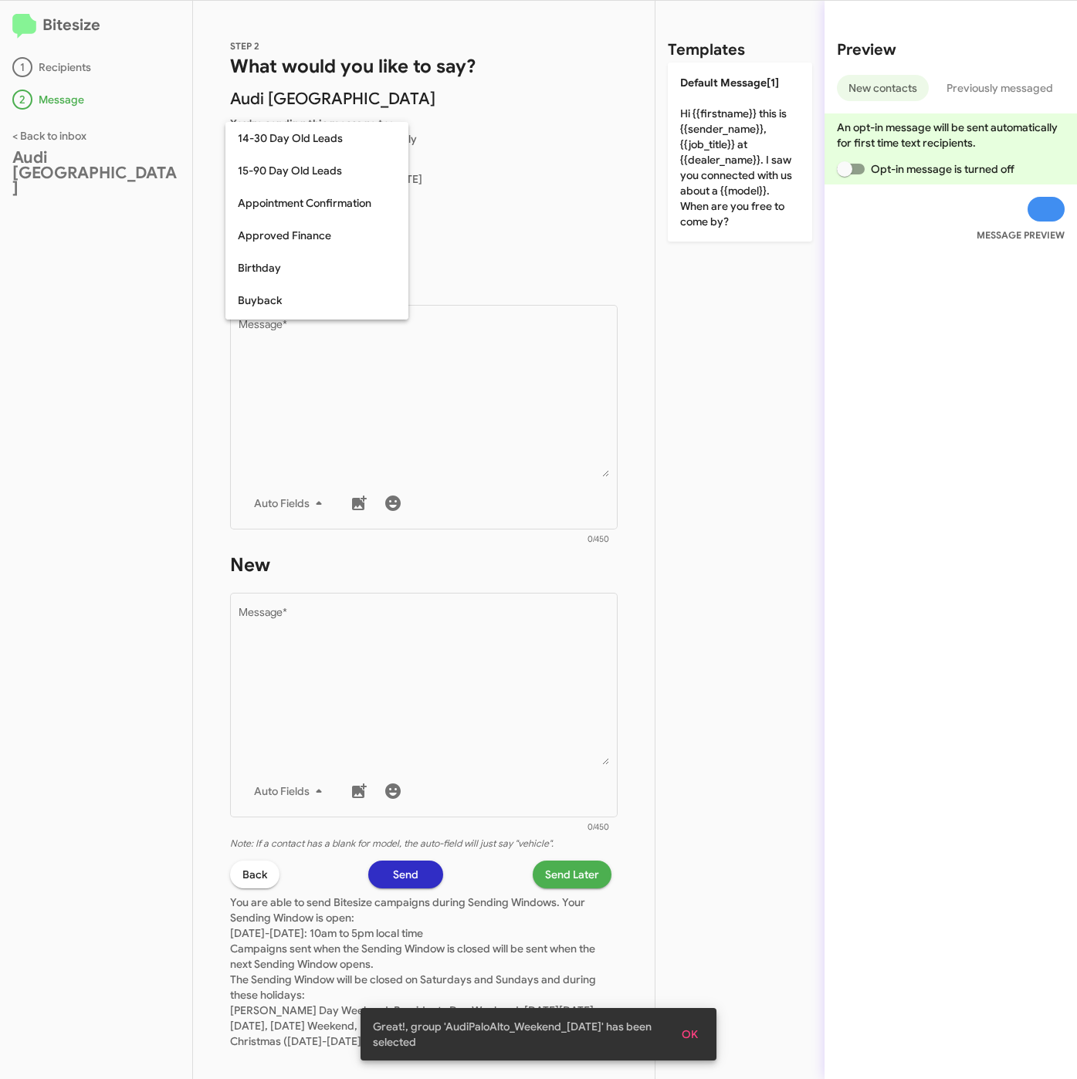
scroll to position [644, 0]
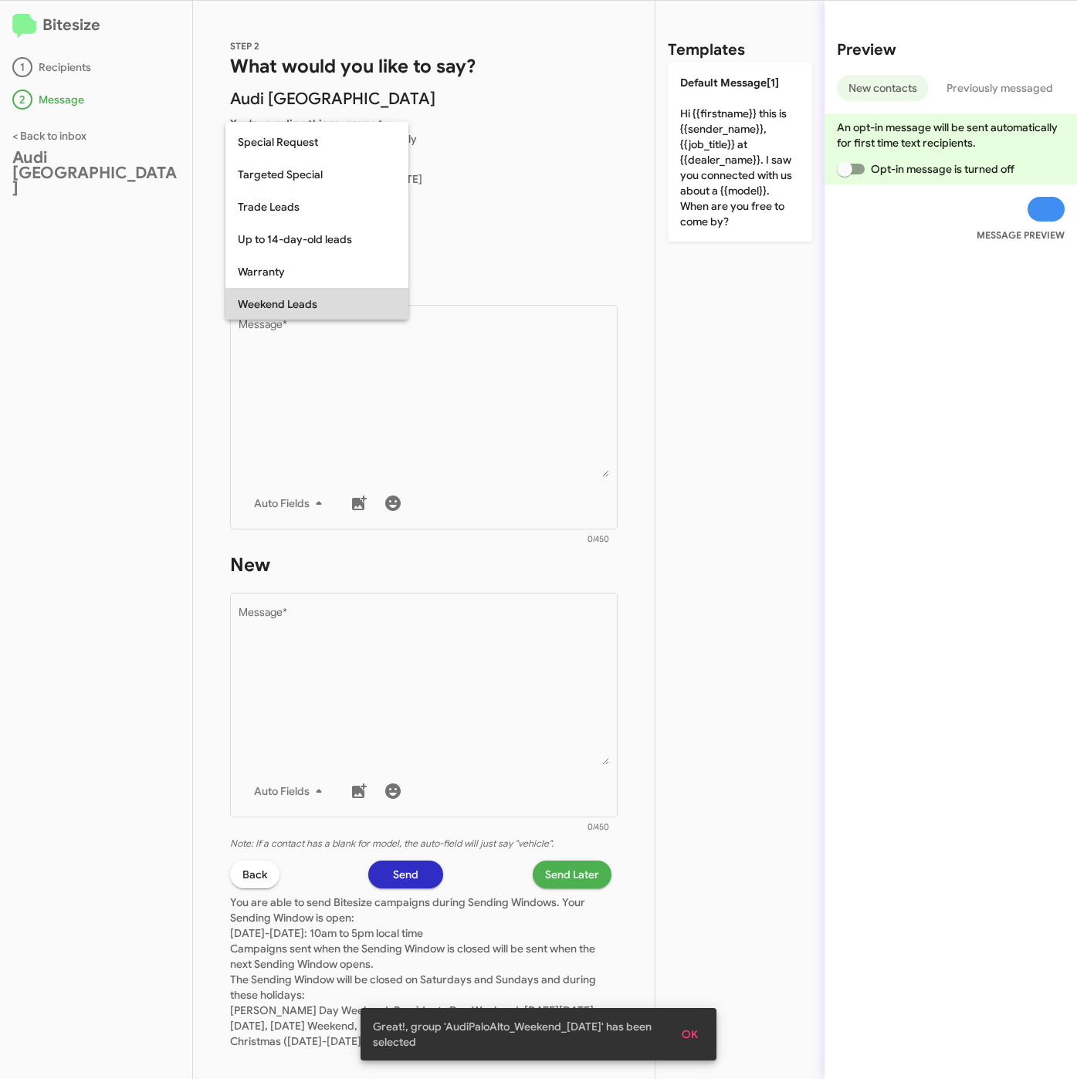
drag, startPoint x: 287, startPoint y: 297, endPoint x: 363, endPoint y: 382, distance: 114.2
click at [287, 299] on span "Weekend Leads" at bounding box center [317, 304] width 158 height 32
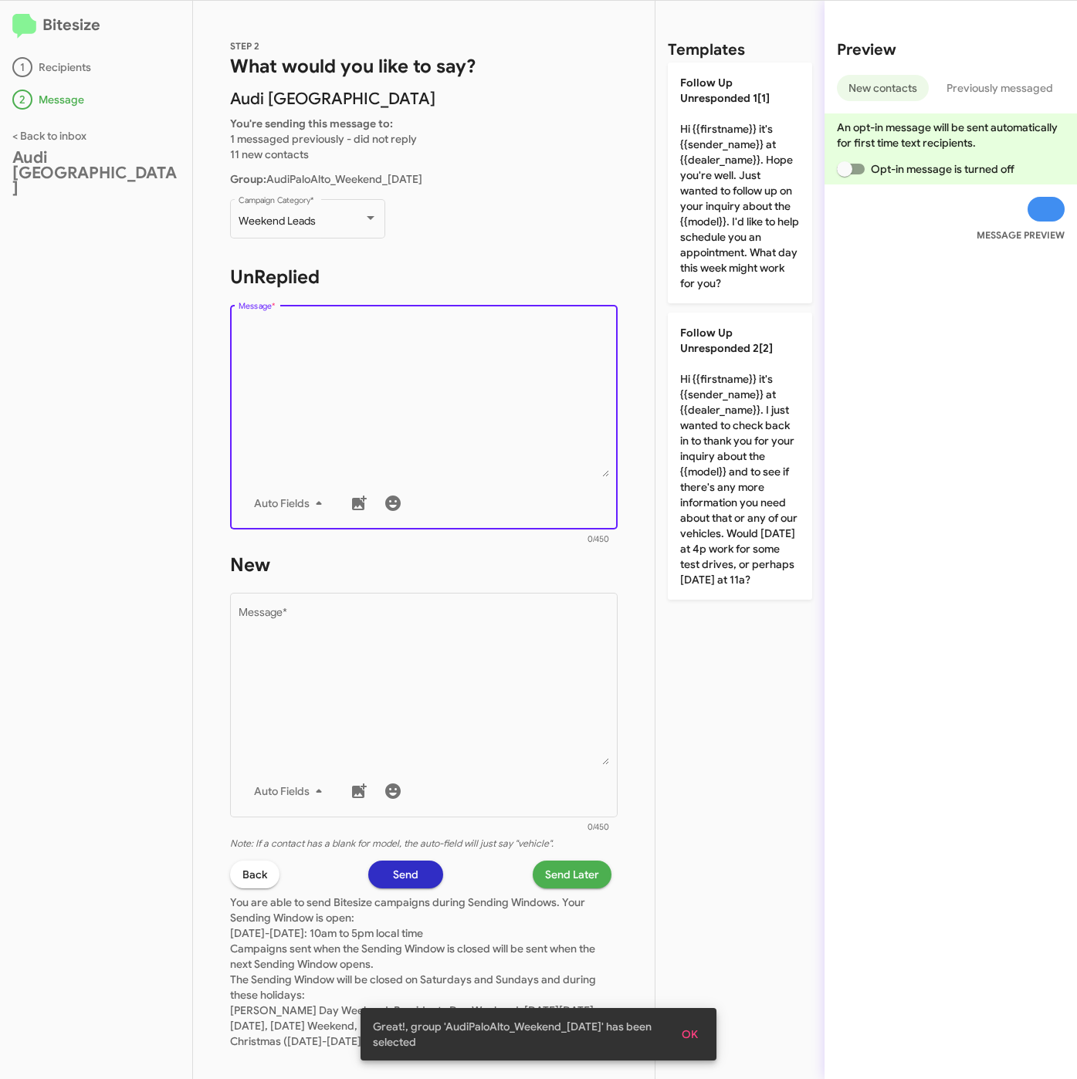
click at [363, 383] on textarea "Message *" at bounding box center [423, 397] width 371 height 157
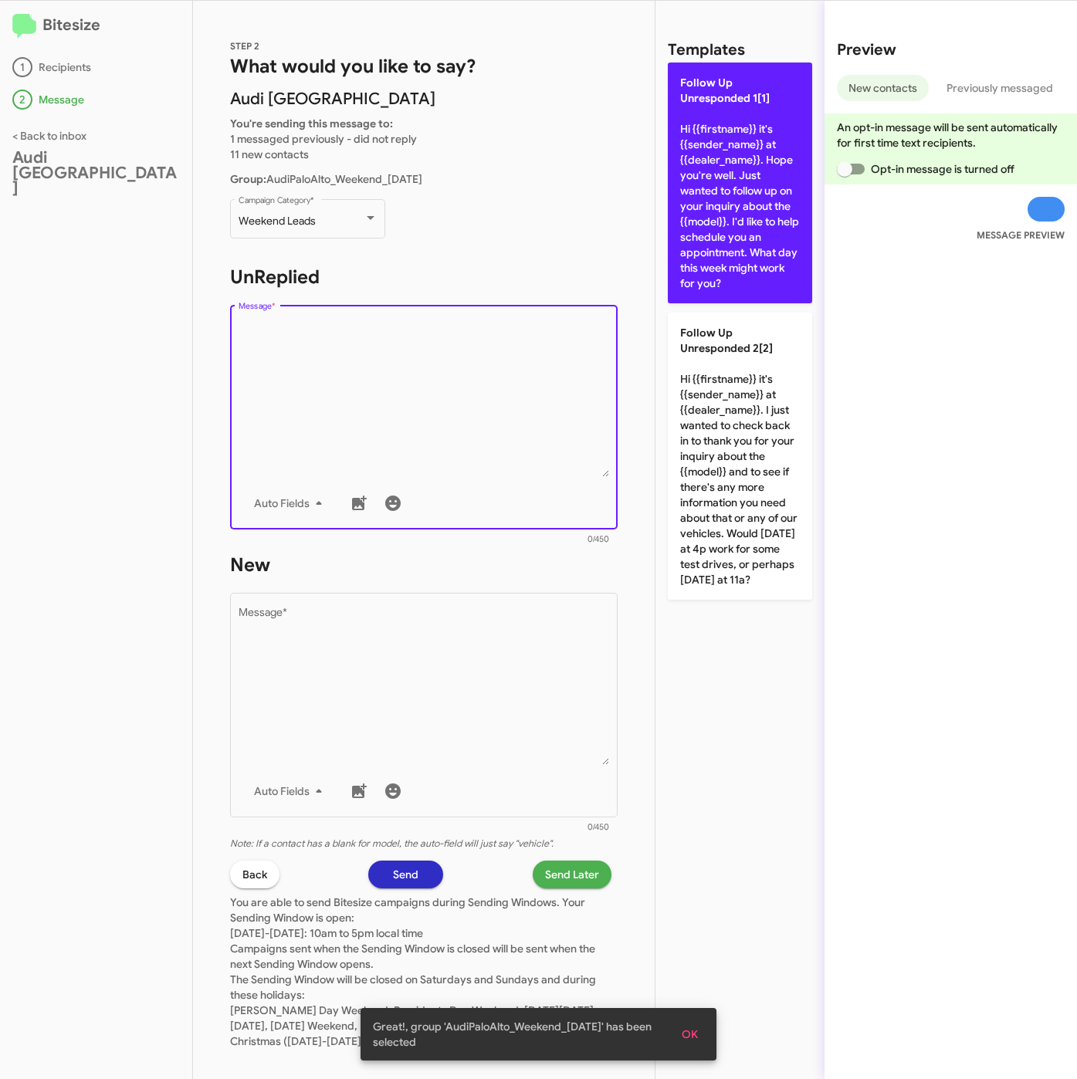
click at [760, 243] on p "Follow Up Unresponded 1[1] Hi {{firstname}} it's {{sender_name}} at {{dealer_na…" at bounding box center [740, 183] width 144 height 241
type textarea "Hi {{firstname}} it's {{sender_name}} at {{dealer_name}}. Hope you're well. Jus…"
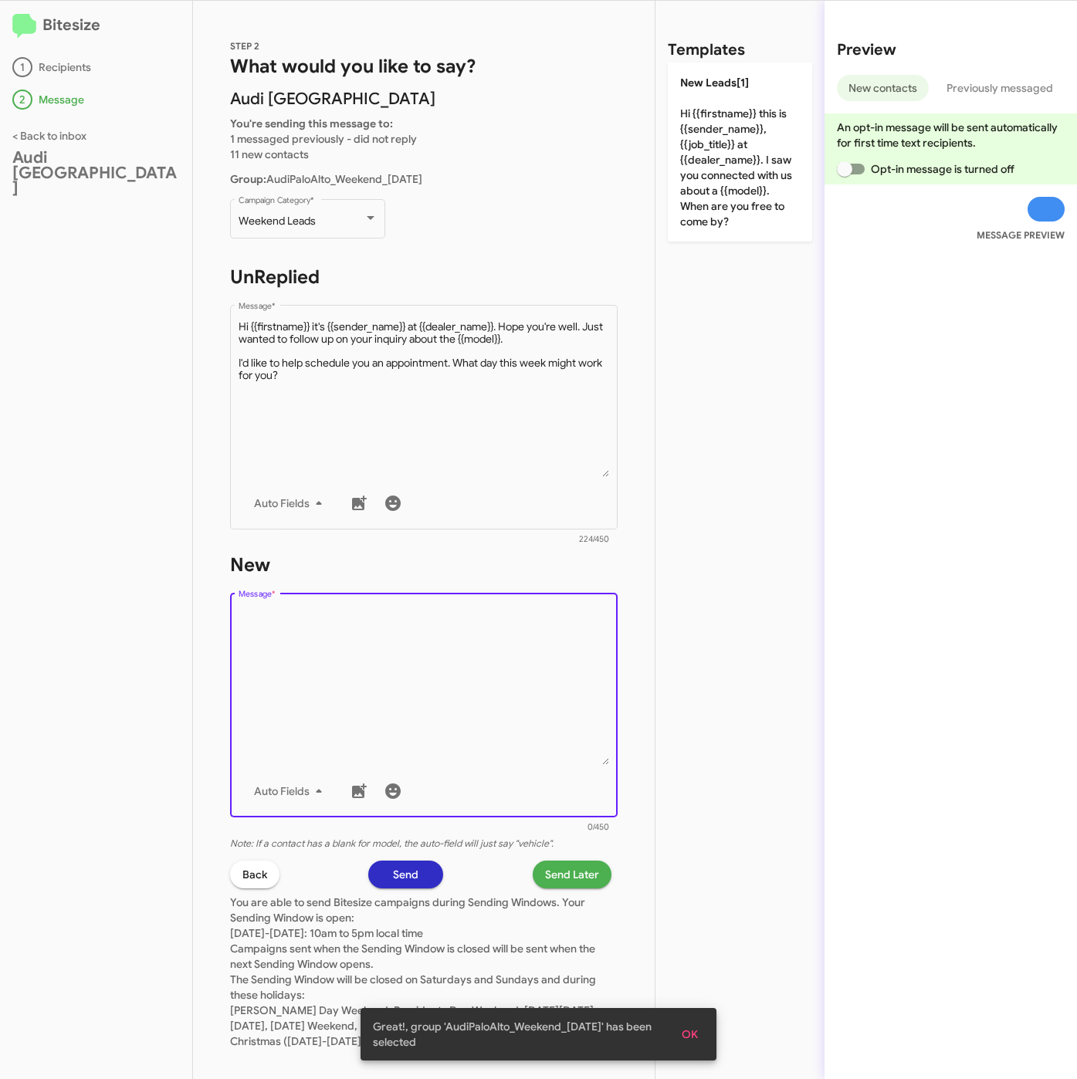
click at [485, 651] on textarea "Message *" at bounding box center [423, 685] width 371 height 157
drag, startPoint x: 721, startPoint y: 149, endPoint x: 661, endPoint y: 401, distance: 258.7
click at [721, 163] on p "New Leads[1] Hi {{firstname}} this is {{sender_name}}, {{job_title}} at {{deale…" at bounding box center [740, 152] width 144 height 179
type textarea "Hi {{firstname}} this is {{sender_name}}, {{job_title}} at {{dealer_name}}. I s…"
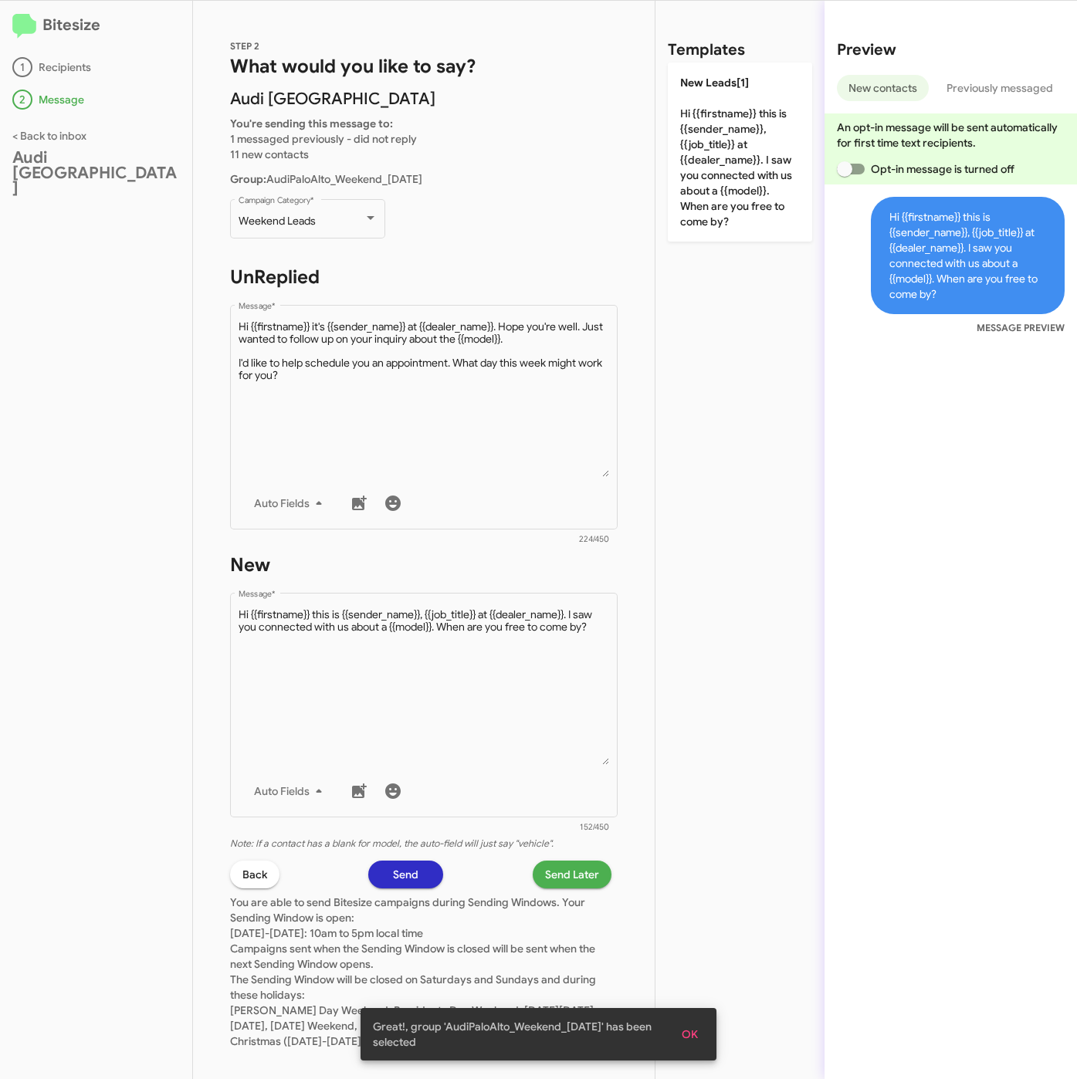
click at [558, 868] on span "Send Later" at bounding box center [572, 874] width 54 height 28
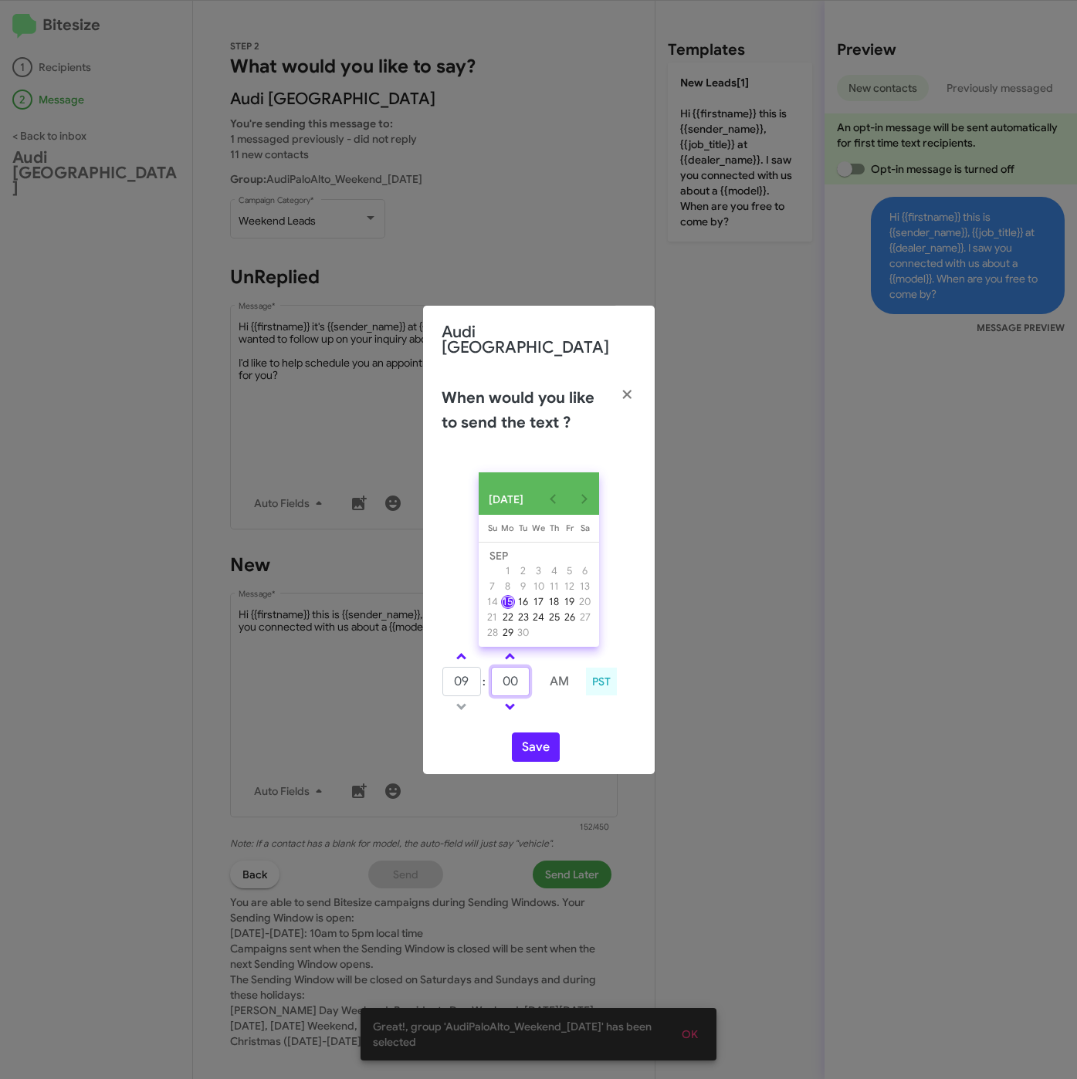
drag, startPoint x: 521, startPoint y: 681, endPoint x: 482, endPoint y: 678, distance: 38.7
click at [482, 678] on tr "09 : 00 AM" at bounding box center [510, 681] width 138 height 31
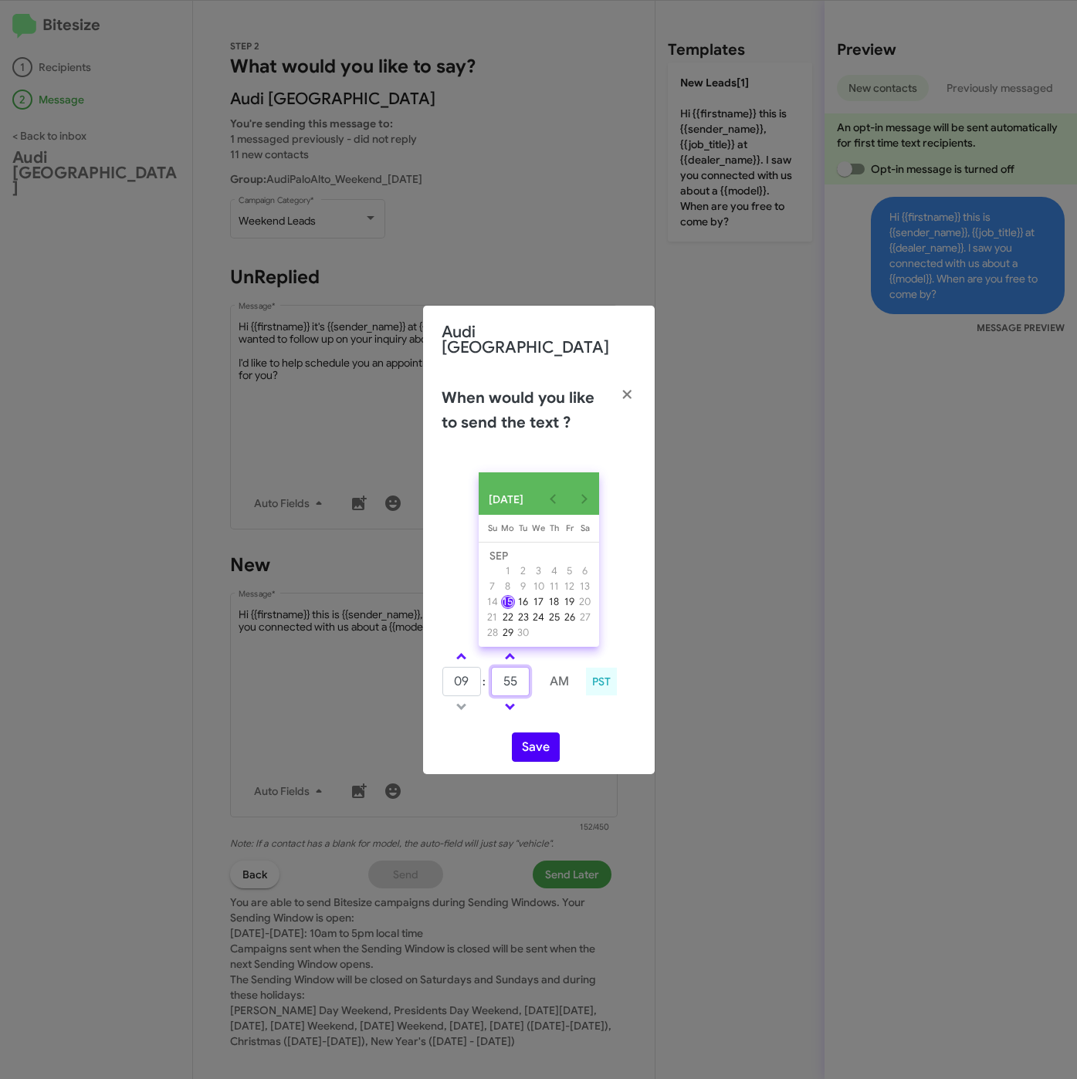
type input "55"
click at [533, 753] on button "Save" at bounding box center [536, 746] width 48 height 29
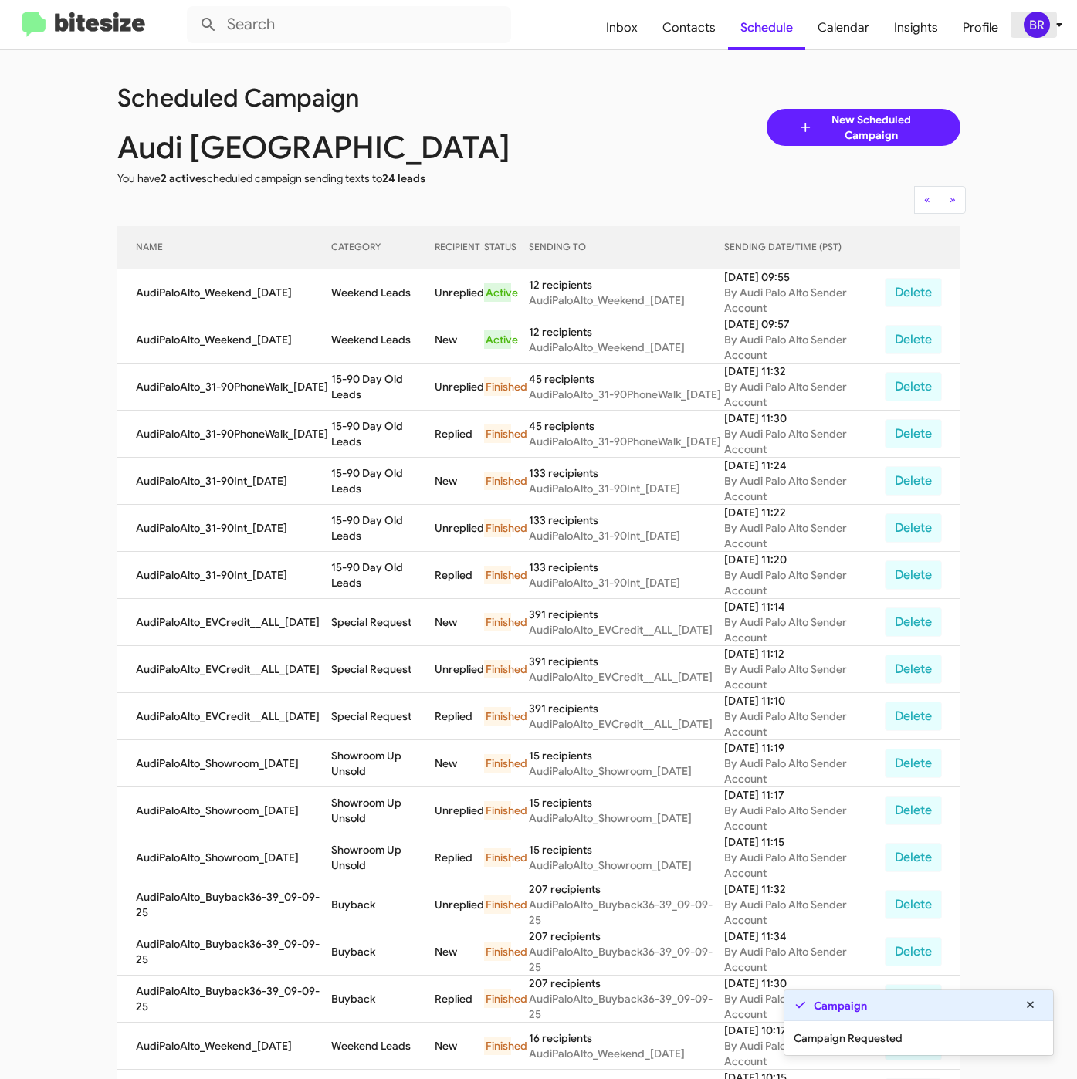
click at [1035, 19] on div "BR" at bounding box center [1036, 25] width 26 height 26
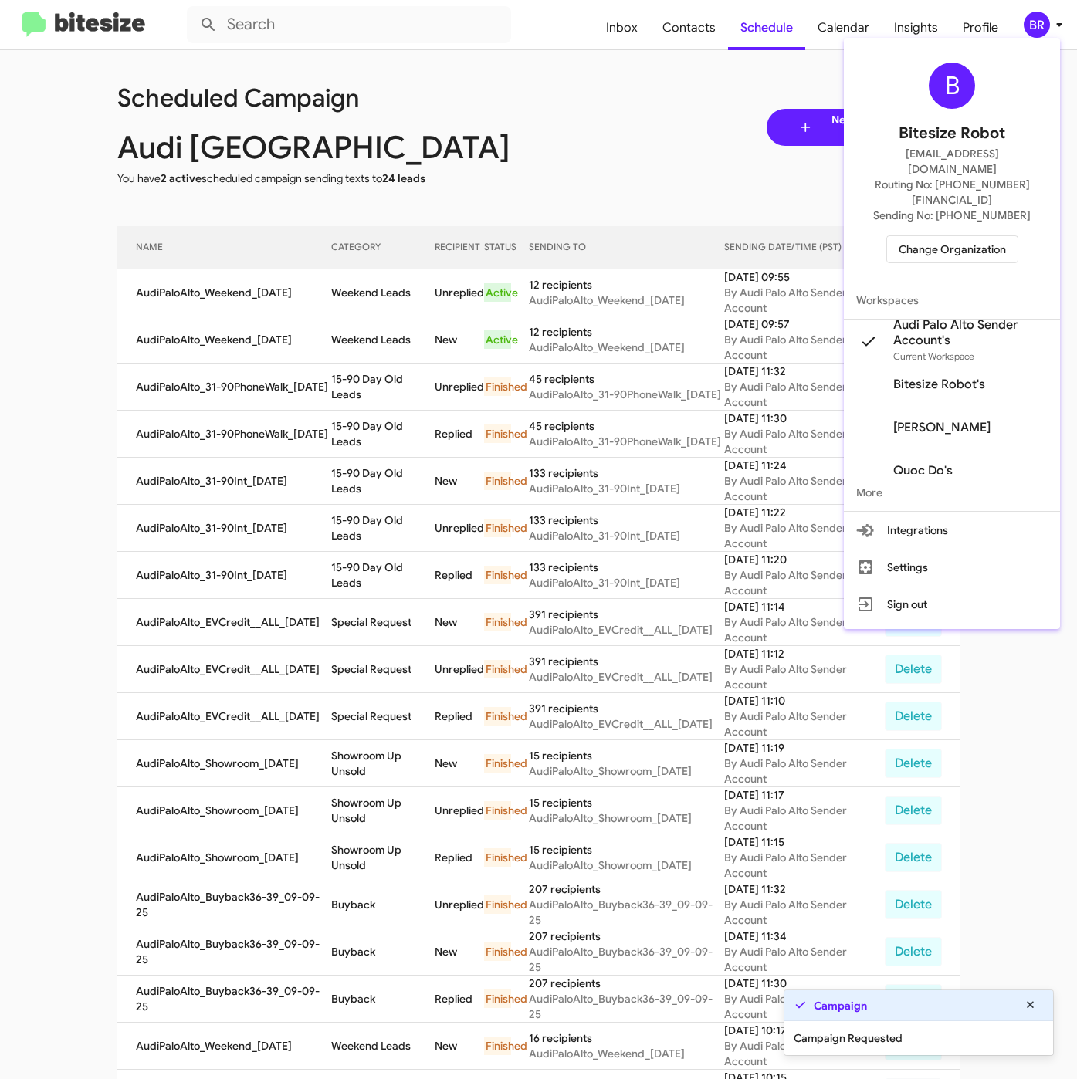
click at [628, 171] on div at bounding box center [538, 539] width 1077 height 1079
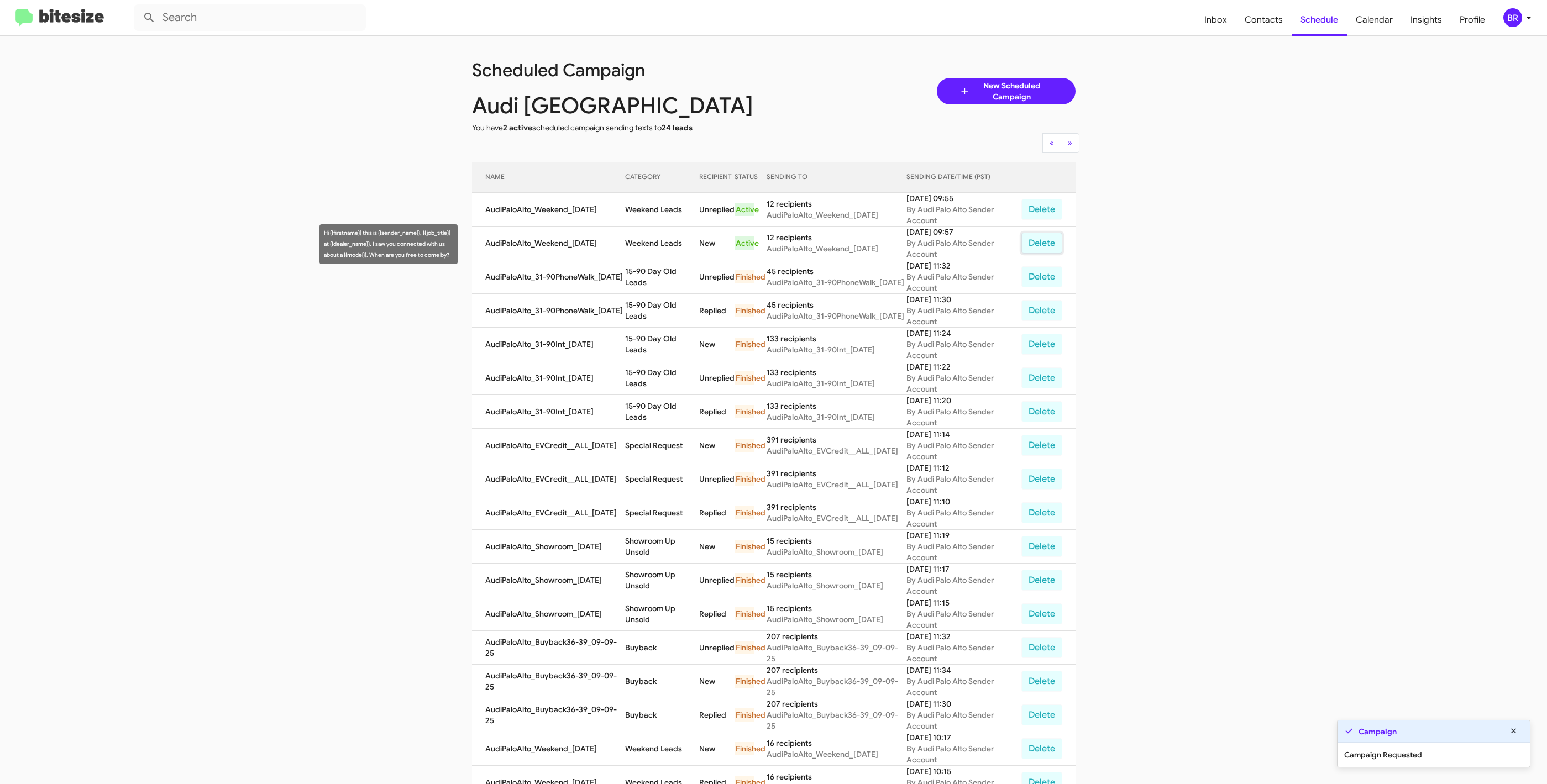
click at [771, 247] on button "Delete" at bounding box center [1041, 243] width 41 height 21
click at [771, 202] on button "Delete" at bounding box center [1041, 209] width 41 height 21
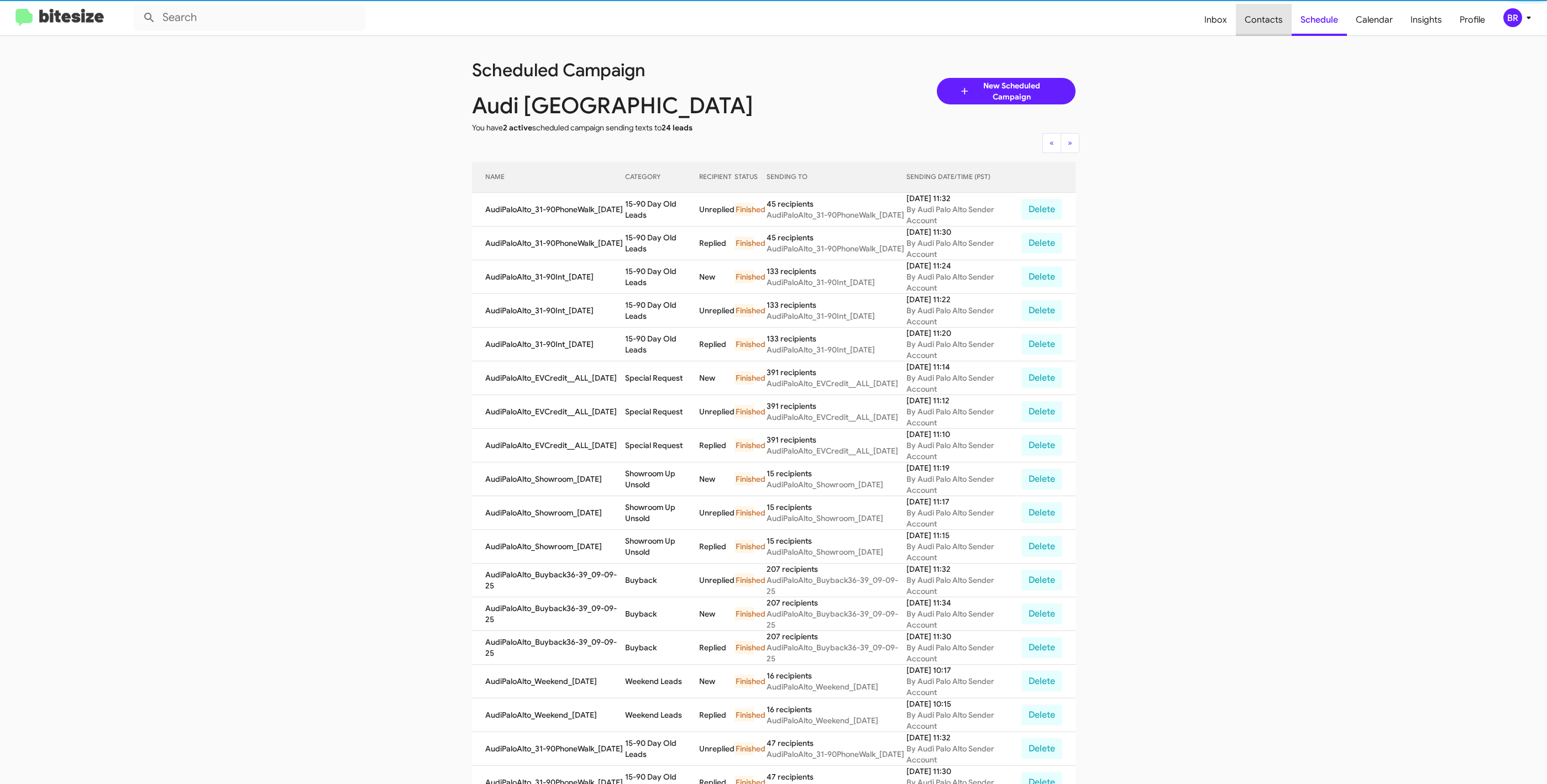
click at [771, 22] on span "Contacts" at bounding box center [1264, 19] width 56 height 32
type input "in:groups"
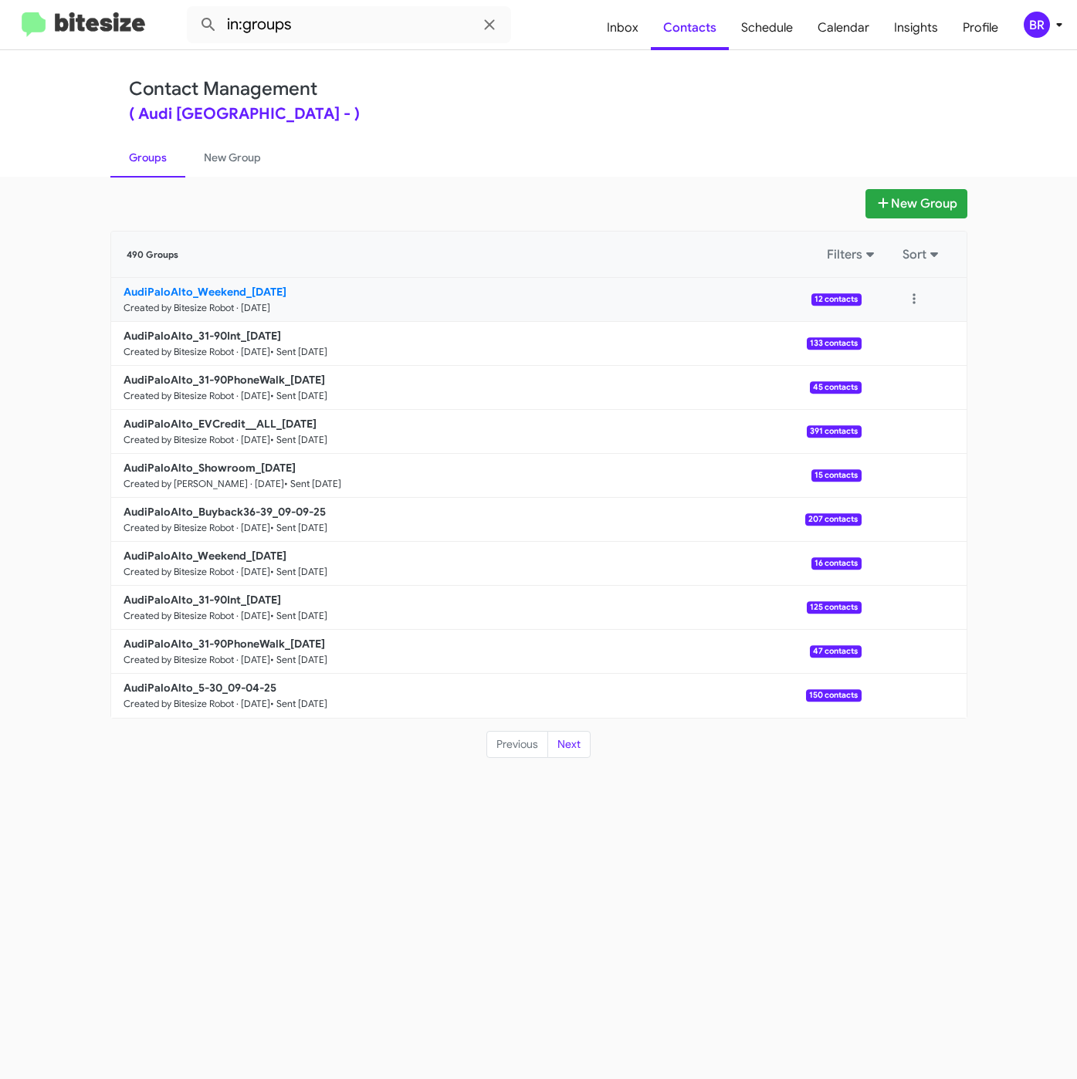
click at [208, 295] on b "AudiPaloAlto_Weekend_09-15-25" at bounding box center [204, 292] width 163 height 14
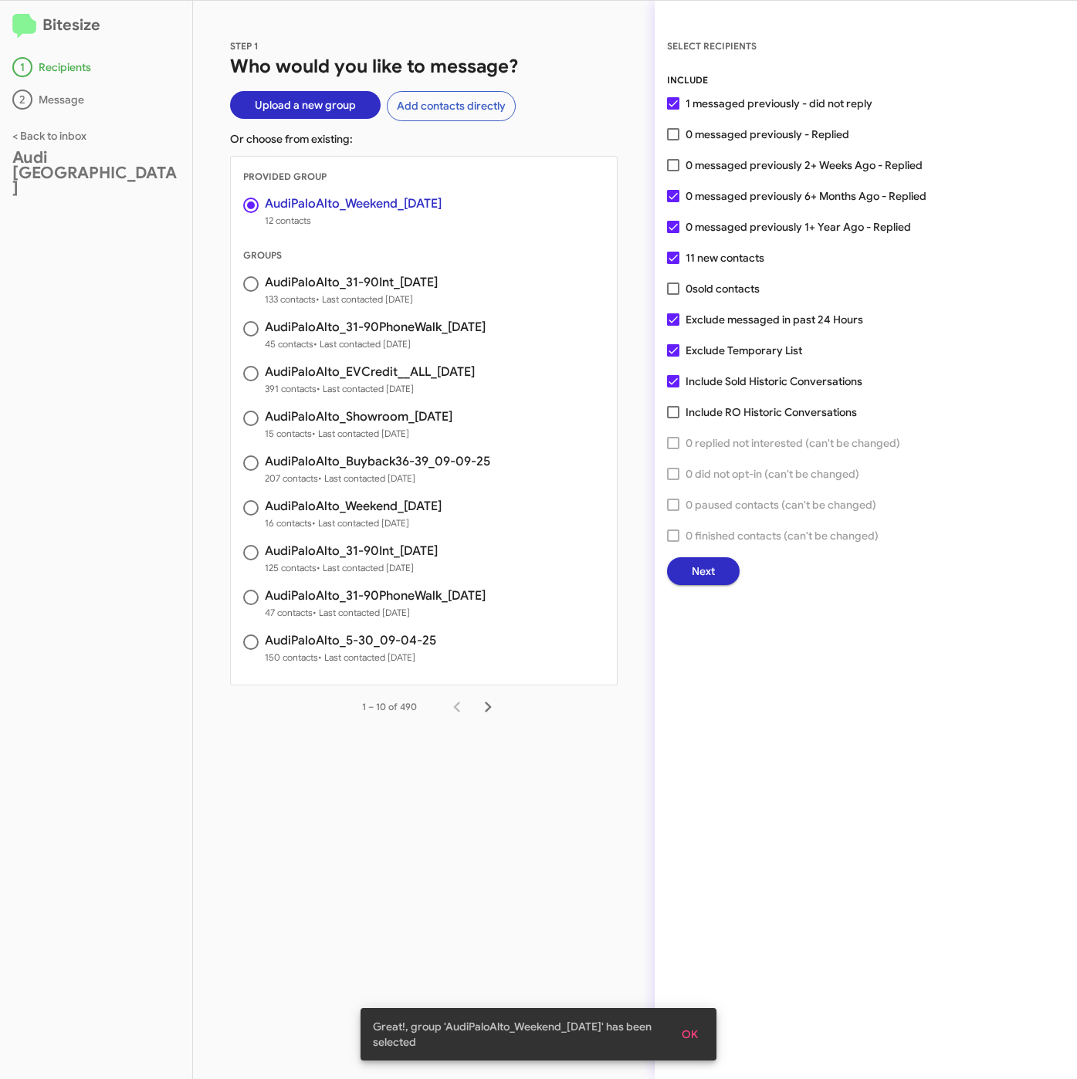
click at [708, 565] on span "Next" at bounding box center [702, 571] width 23 height 28
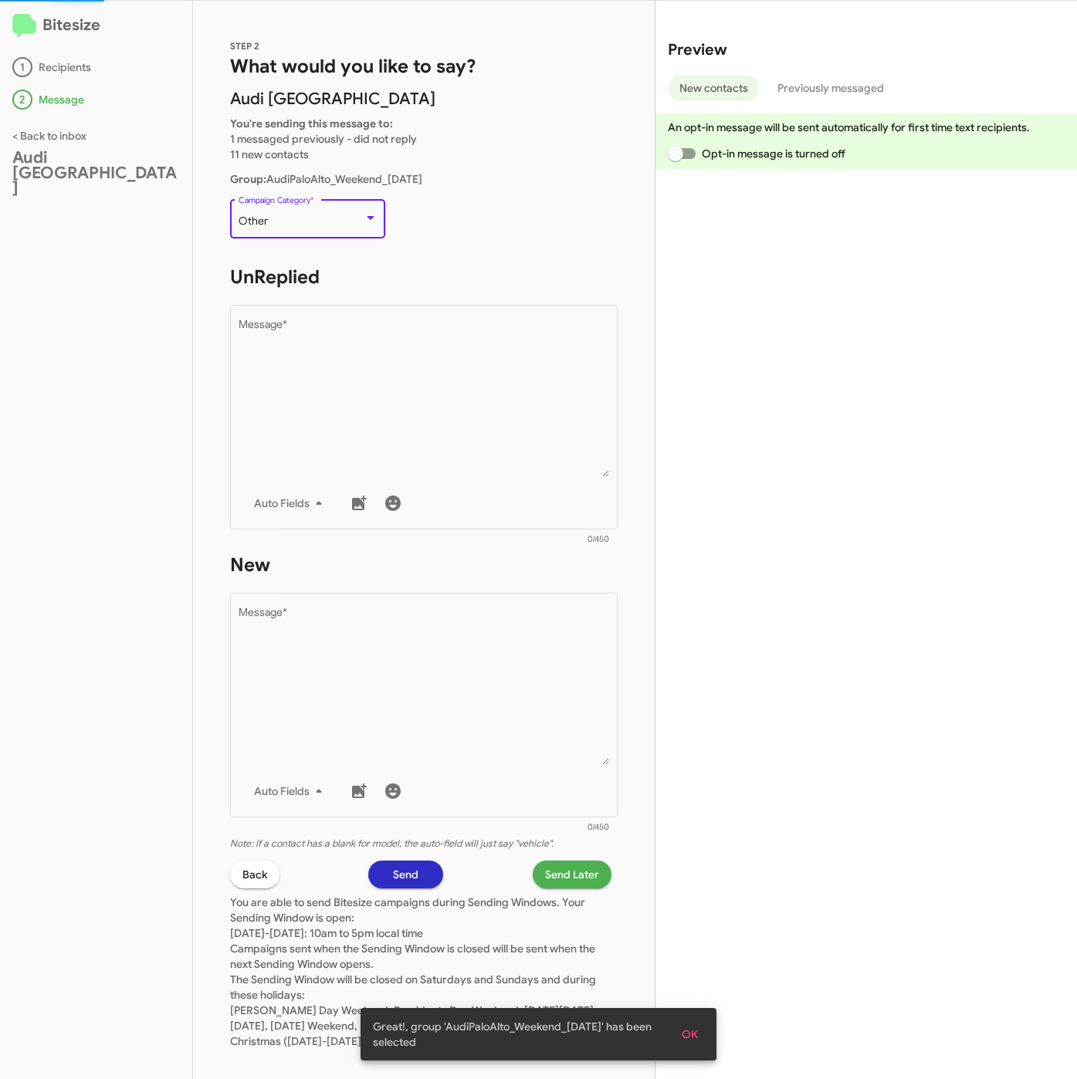
click at [341, 222] on div "Other" at bounding box center [300, 221] width 125 height 12
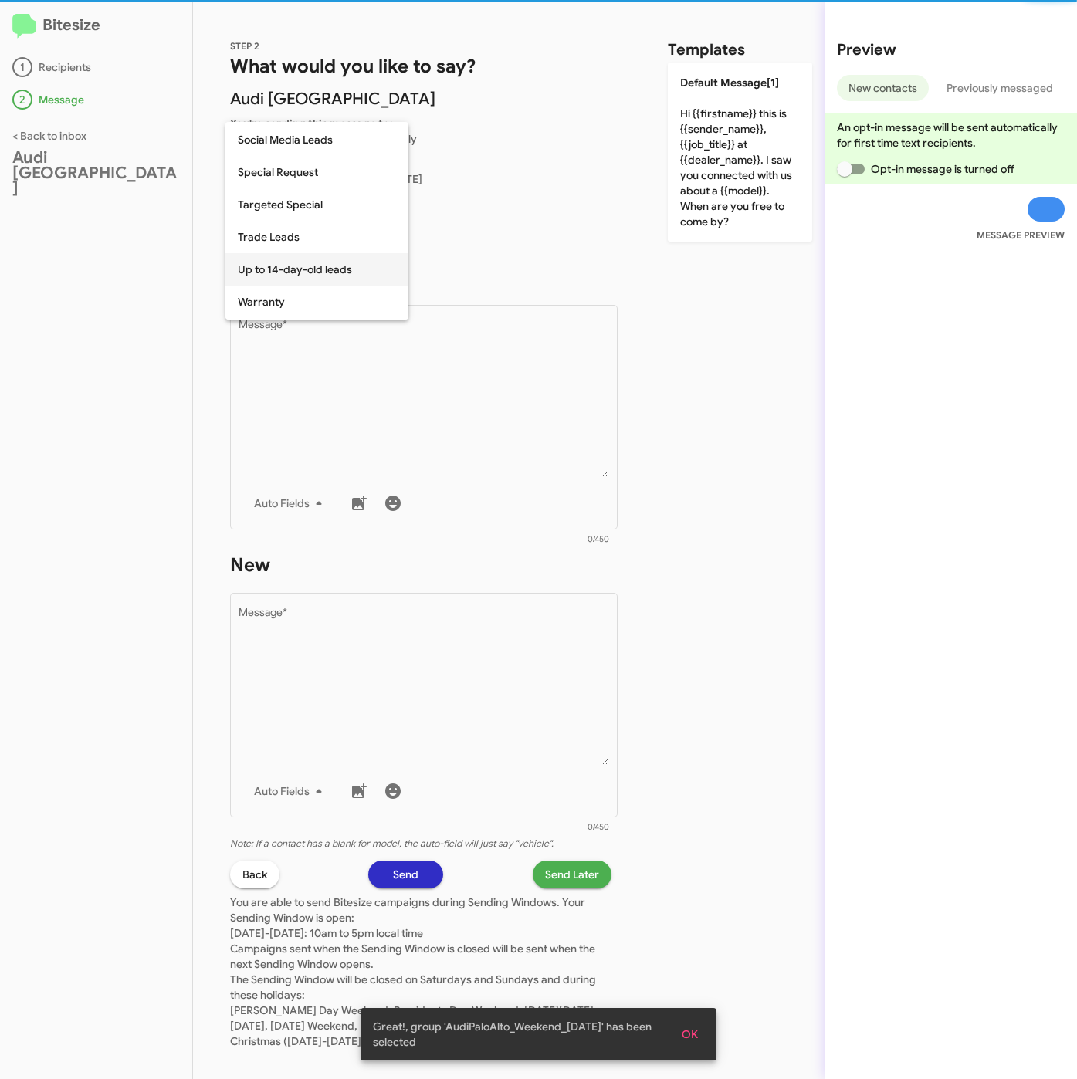
scroll to position [644, 0]
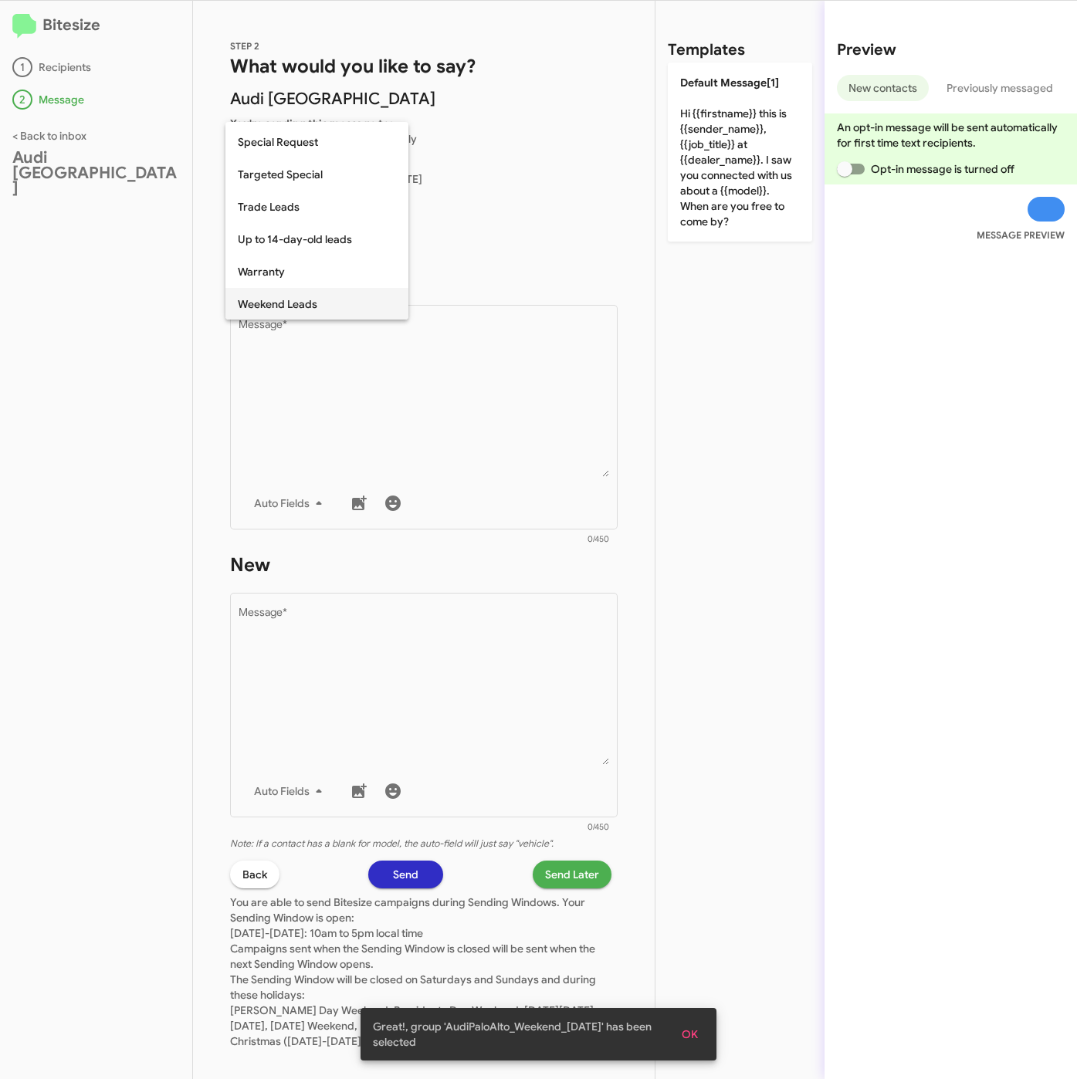
click at [297, 303] on span "Weekend Leads" at bounding box center [317, 304] width 158 height 32
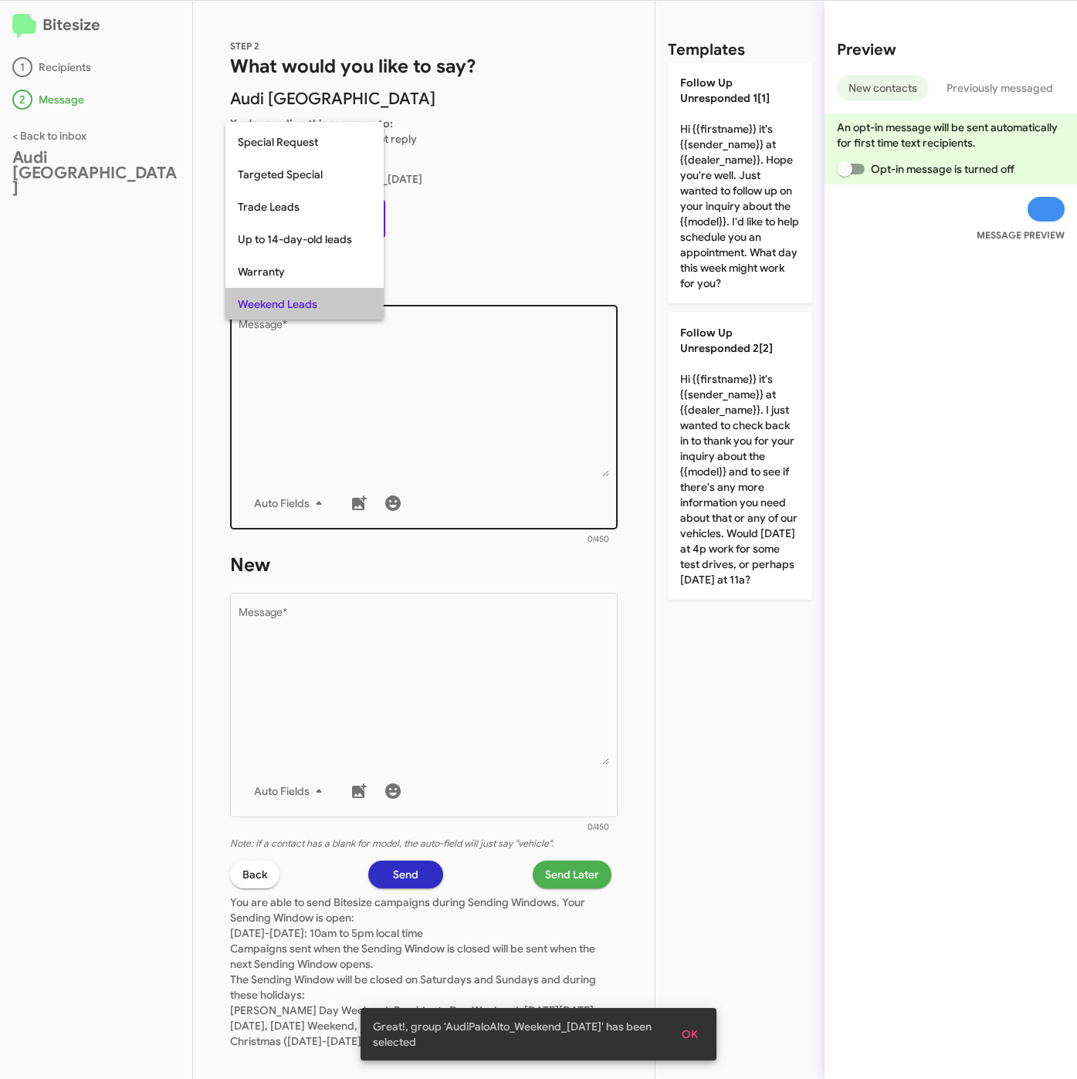
click at [333, 385] on textarea "Message *" at bounding box center [423, 397] width 371 height 157
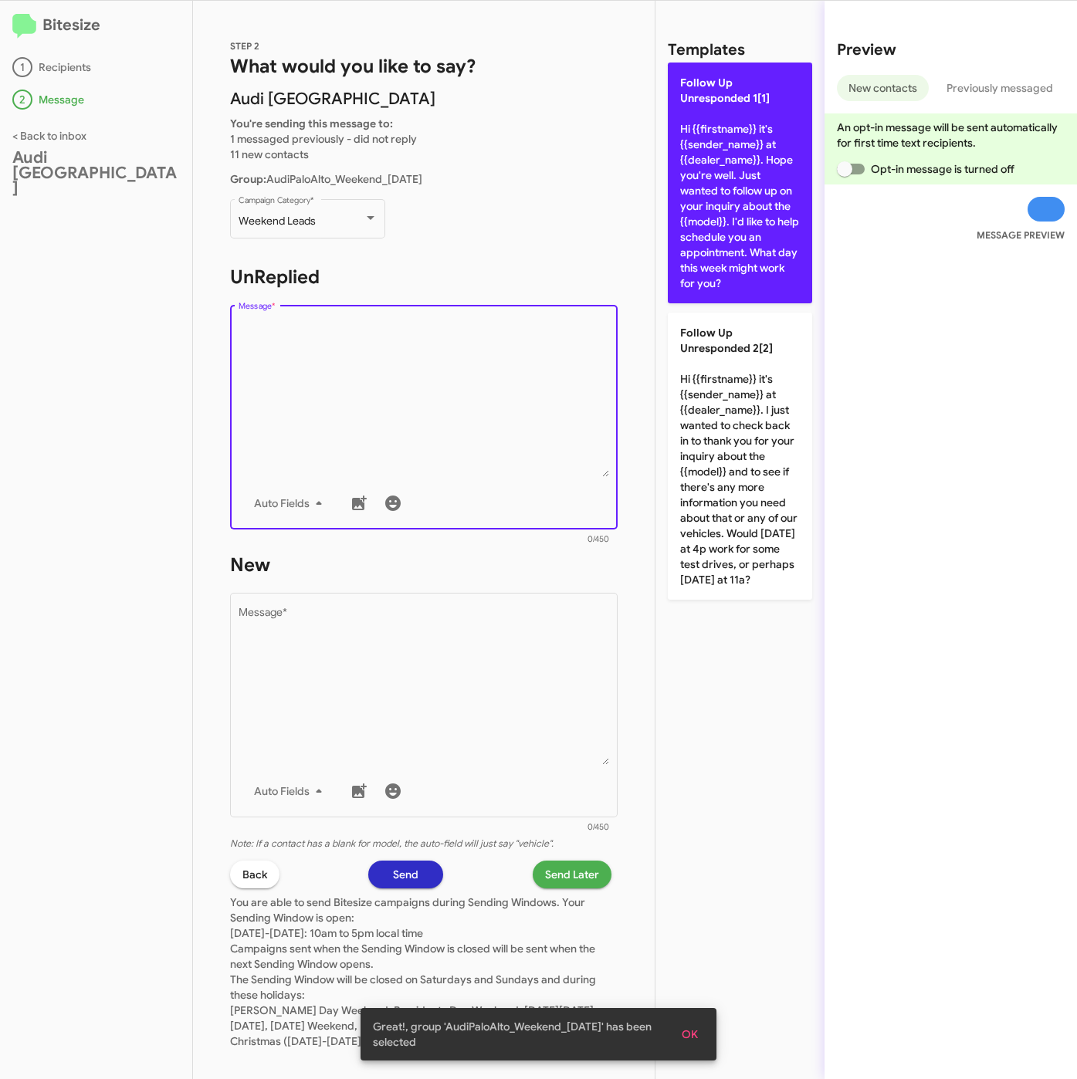
click at [681, 248] on p "Follow Up Unresponded 1[1] Hi {{firstname}} it's {{sender_name}} at {{dealer_na…" at bounding box center [740, 183] width 144 height 241
type textarea "Hi {{firstname}} it's {{sender_name}} at {{dealer_name}}. Hope you're well. Jus…"
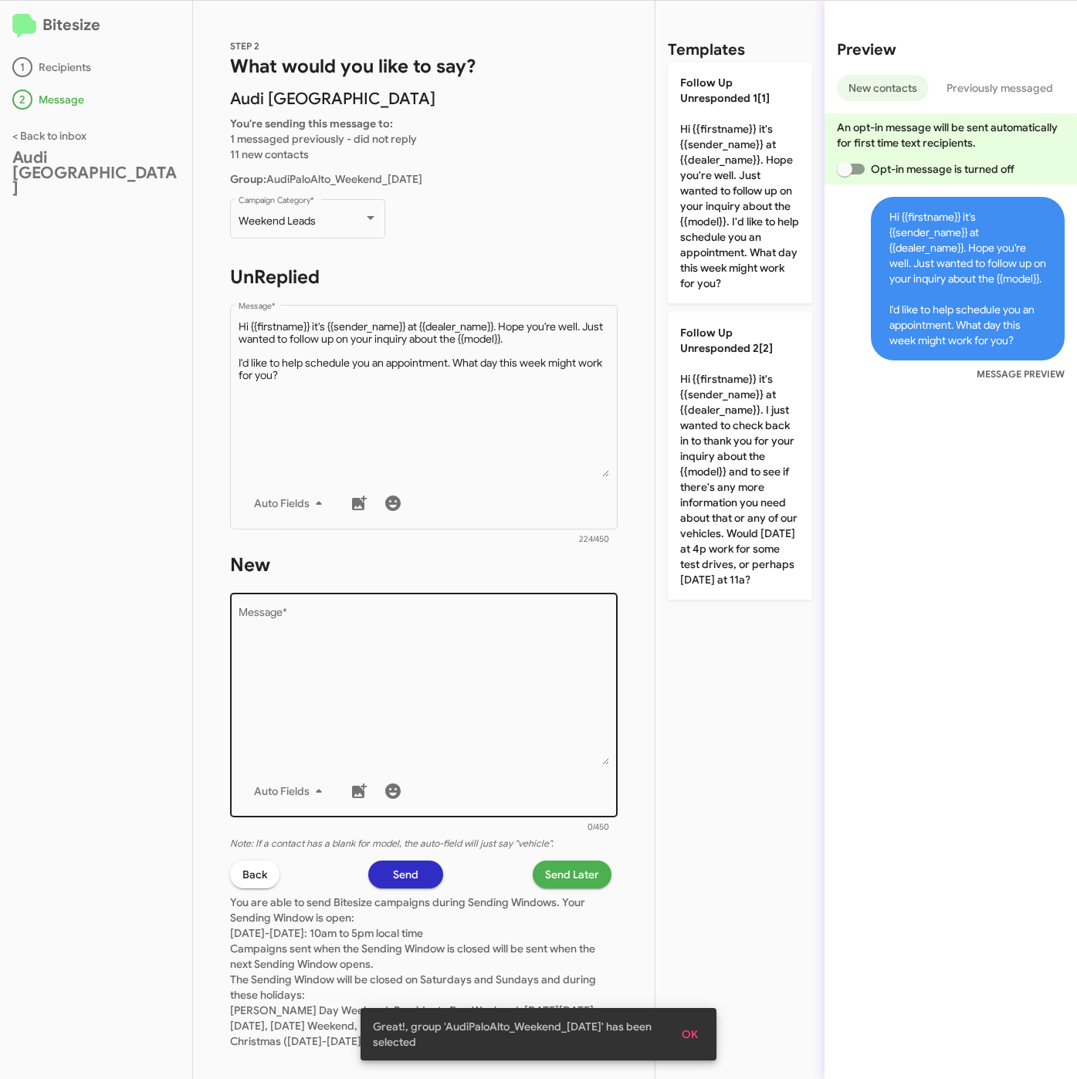
click at [431, 634] on textarea "Message *" at bounding box center [423, 685] width 371 height 157
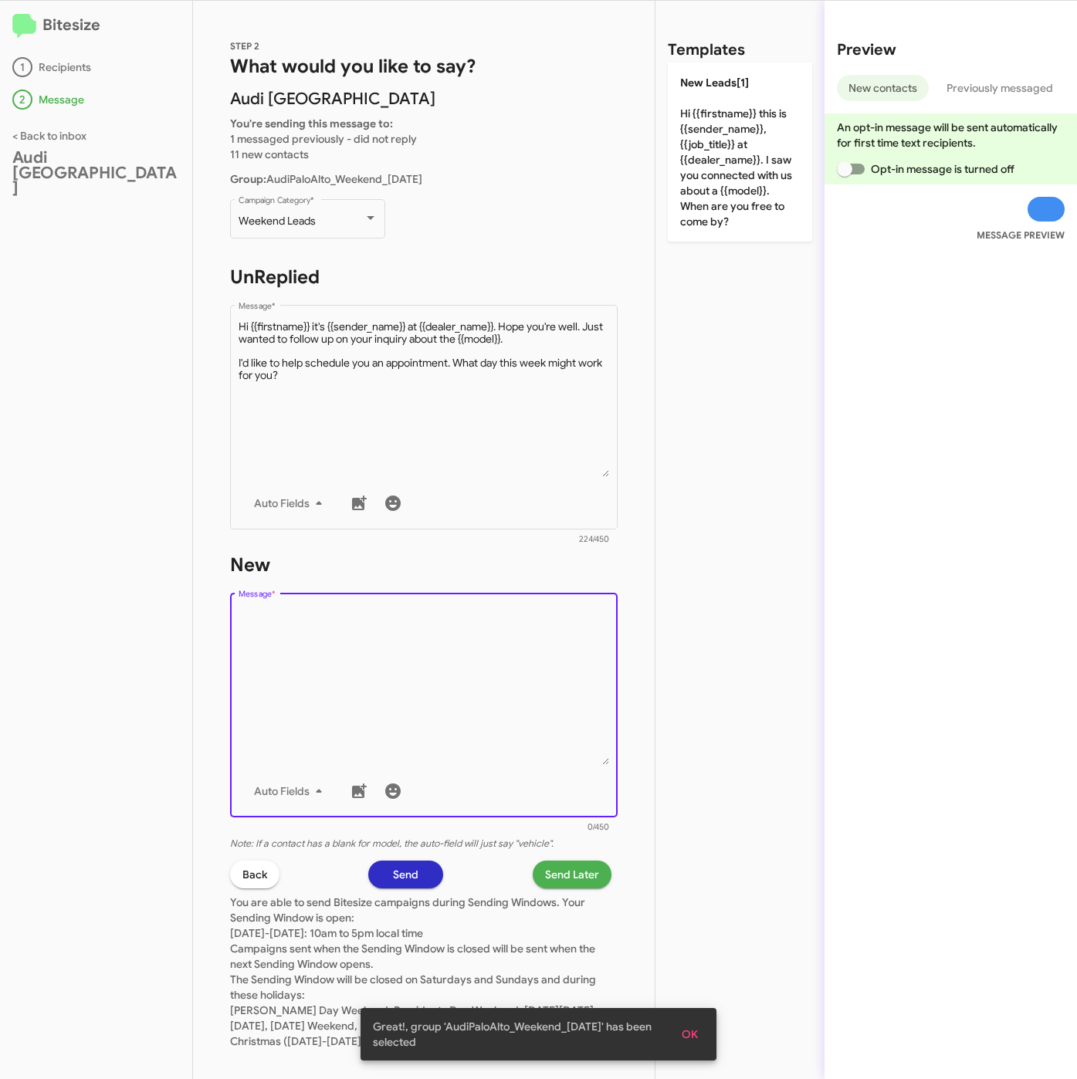
drag, startPoint x: 695, startPoint y: 172, endPoint x: 537, endPoint y: 621, distance: 476.2
click at [695, 177] on p "New Leads[1] Hi {{firstname}} this is {{sender_name}}, {{job_title}} at {{deale…" at bounding box center [740, 152] width 144 height 179
type textarea "Hi {{firstname}} this is {{sender_name}}, {{job_title}} at {{dealer_name}}. I s…"
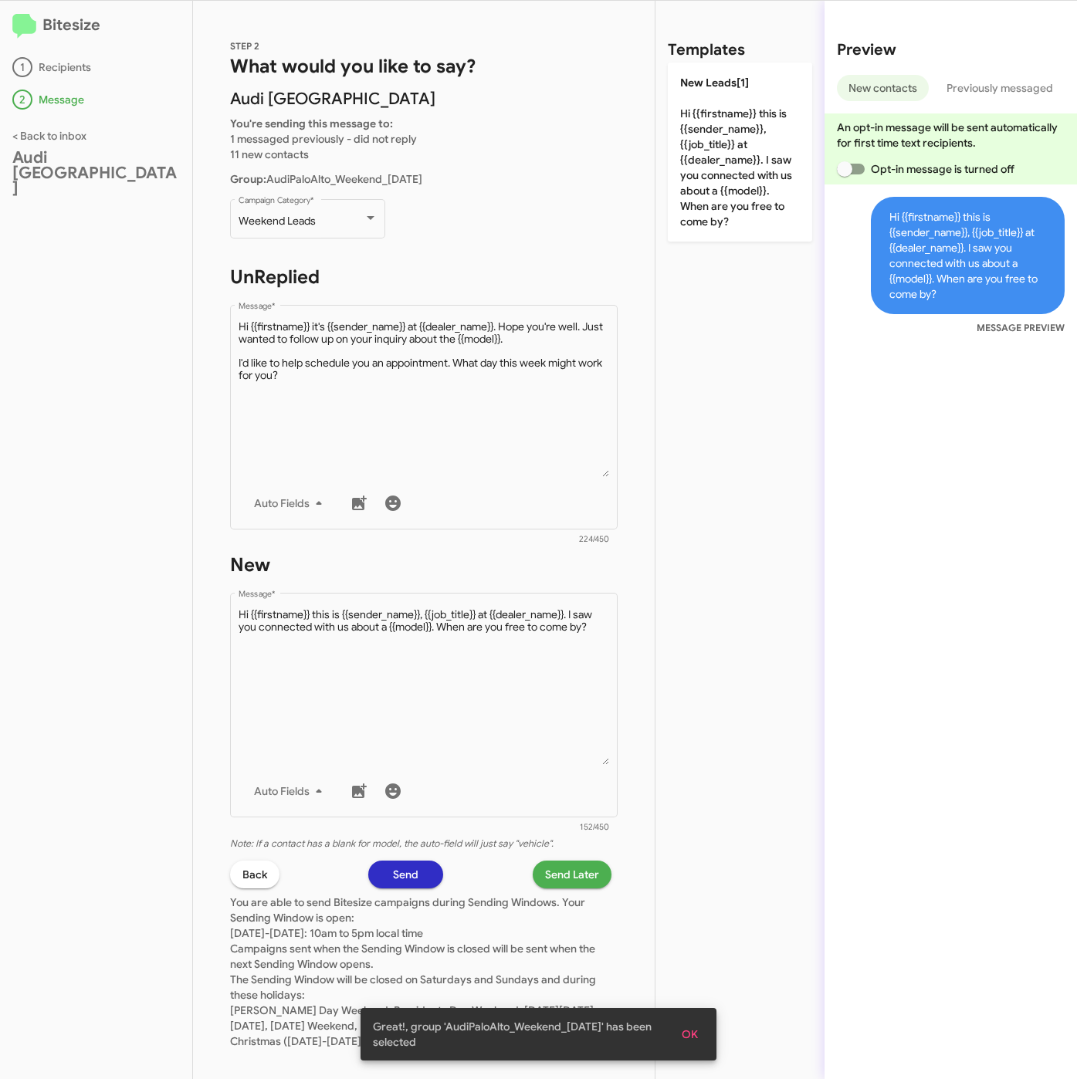
click at [549, 860] on span "Send Later" at bounding box center [572, 874] width 54 height 28
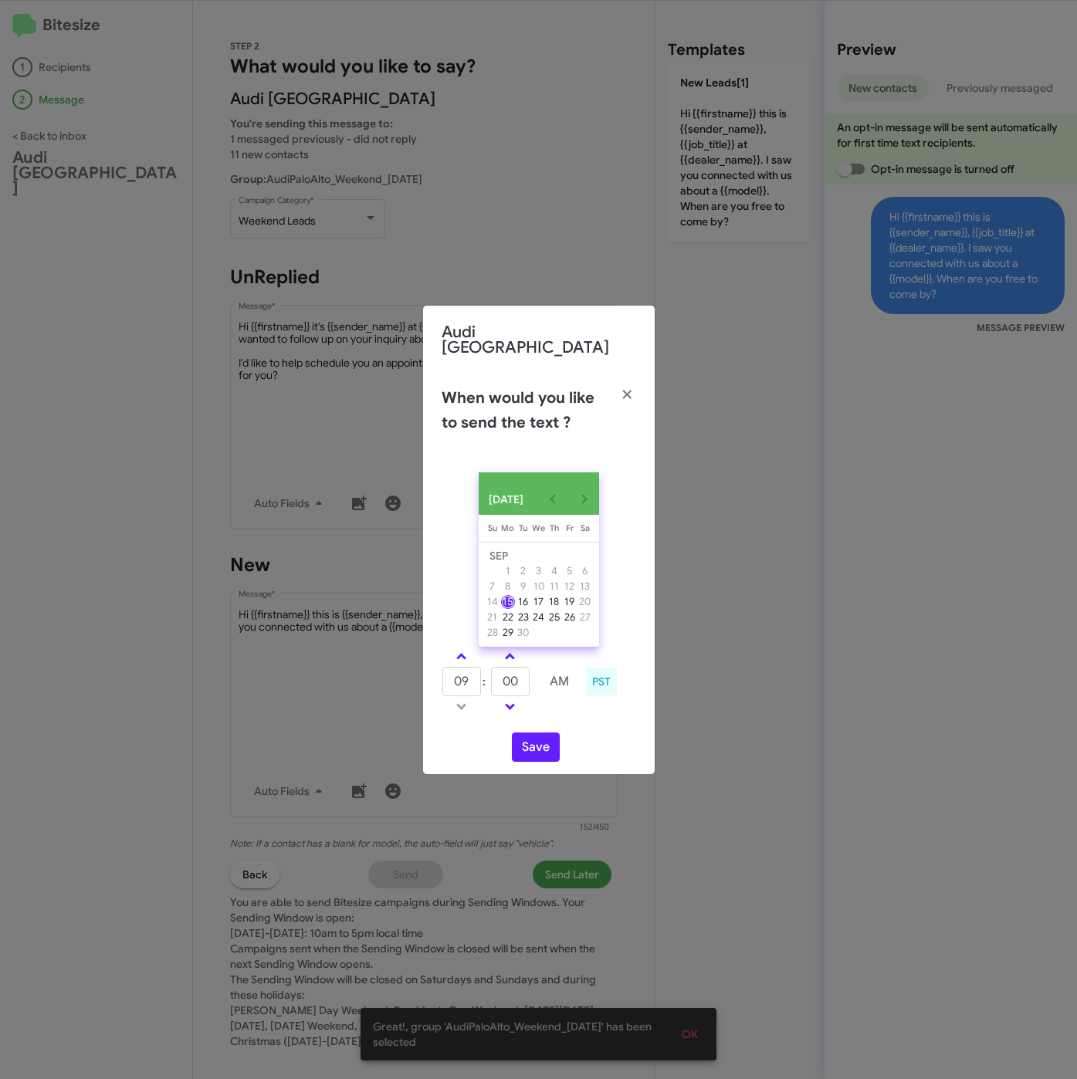
drag, startPoint x: 454, startPoint y: 639, endPoint x: 482, endPoint y: 665, distance: 38.8
click at [459, 640] on div "SEP 2025 Sunday Su Monday Mo Tuesday Tu Wednesday We Thursday Th Friday Fr Satu…" at bounding box center [539, 617] width 232 height 314
drag, startPoint x: 463, startPoint y: 653, endPoint x: 493, endPoint y: 658, distance: 30.6
click at [464, 653] on span at bounding box center [461, 658] width 10 height 10
type input "10"
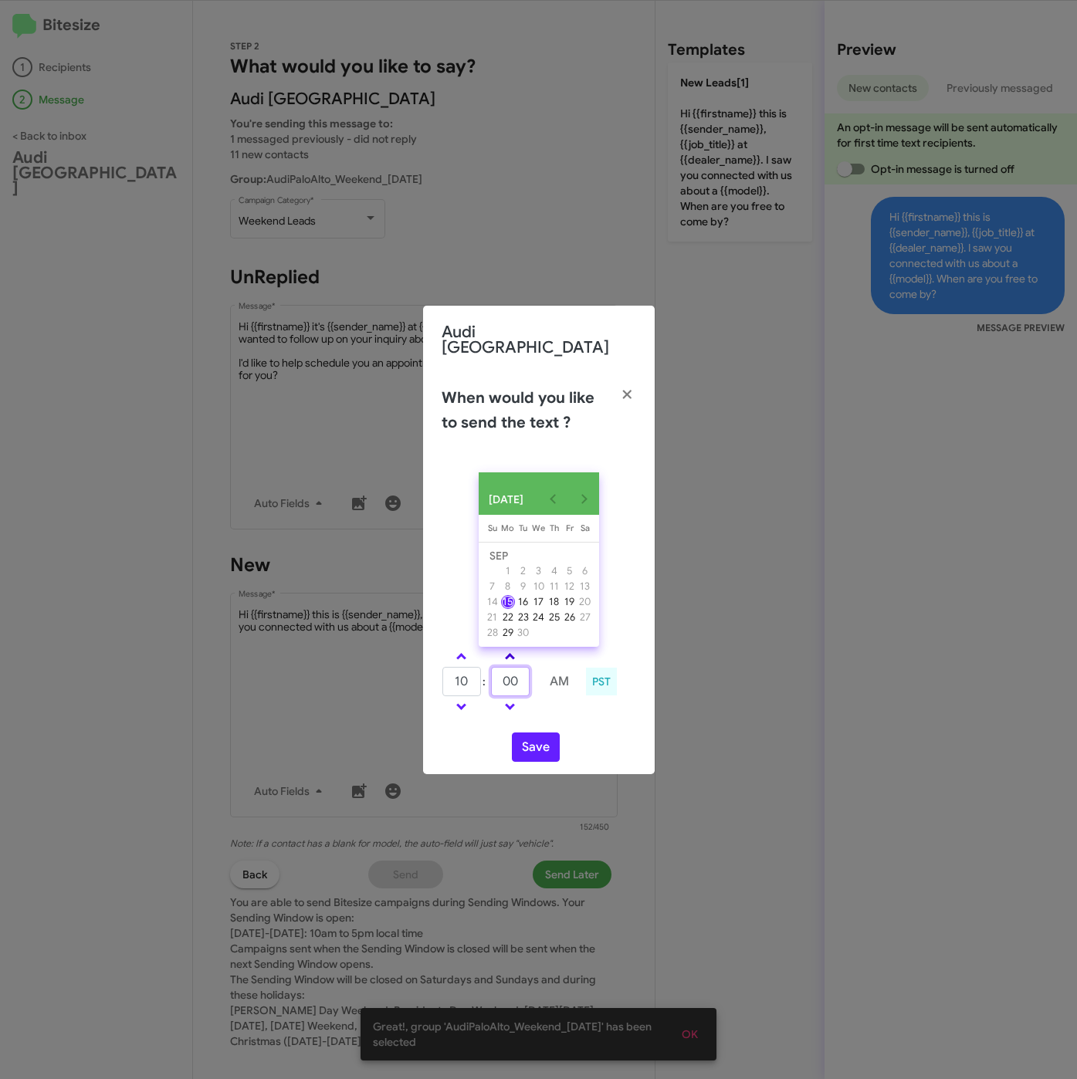
drag, startPoint x: 489, startPoint y: 668, endPoint x: 508, endPoint y: 656, distance: 21.8
click at [489, 668] on tr "10 : 00 AM" at bounding box center [510, 681] width 138 height 31
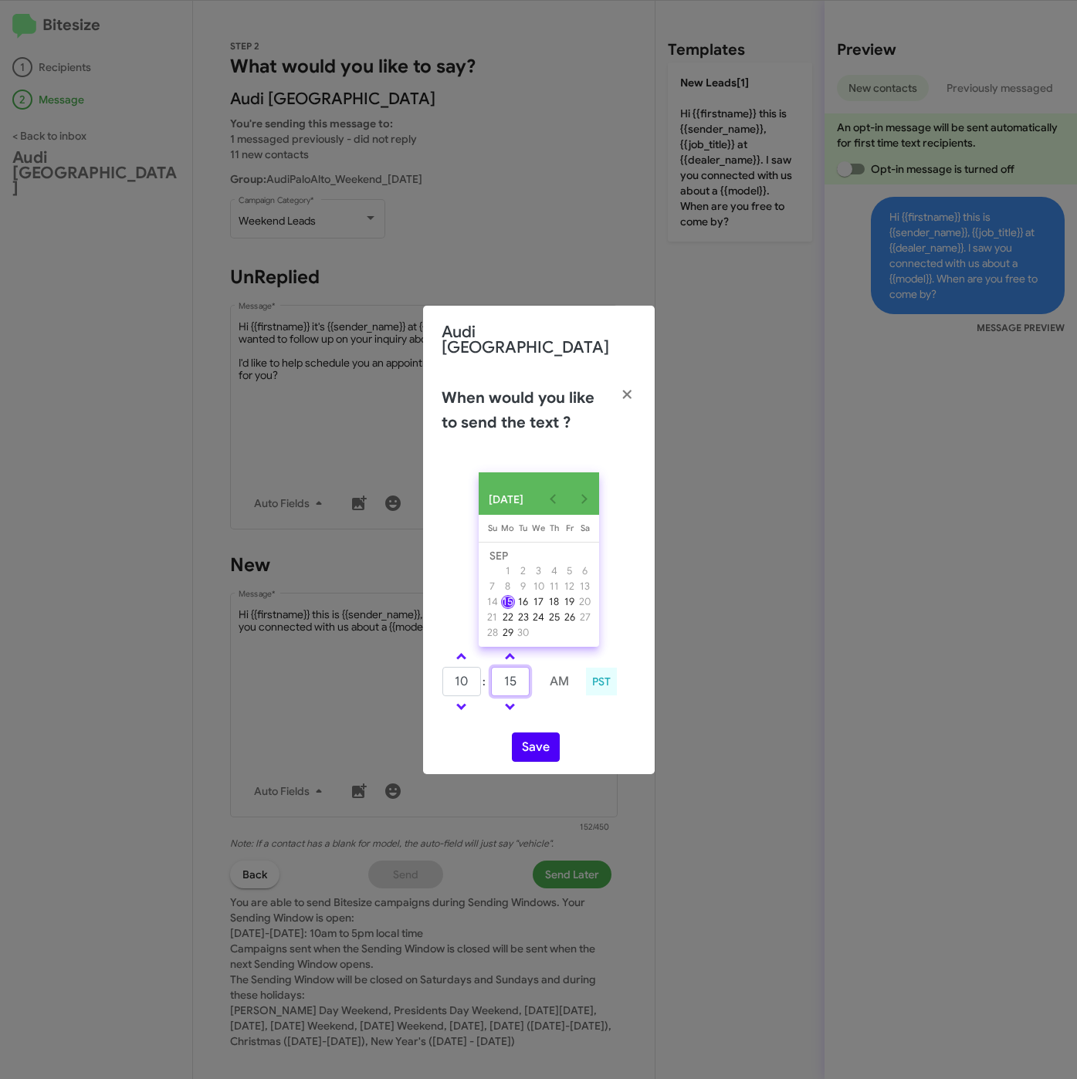
type input "15"
click at [521, 749] on button "Save" at bounding box center [536, 746] width 48 height 29
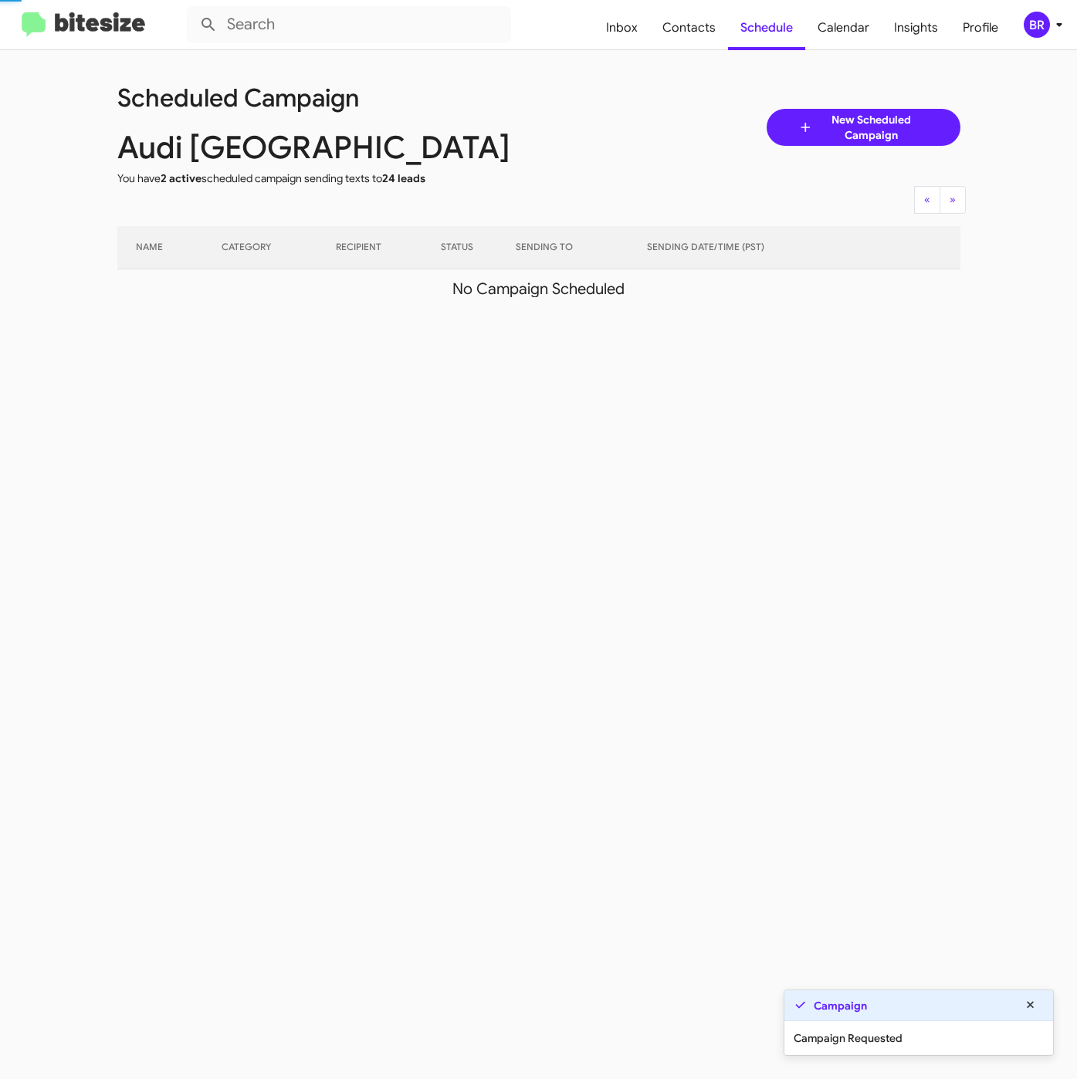
click at [1043, 23] on div "BR" at bounding box center [1036, 25] width 26 height 26
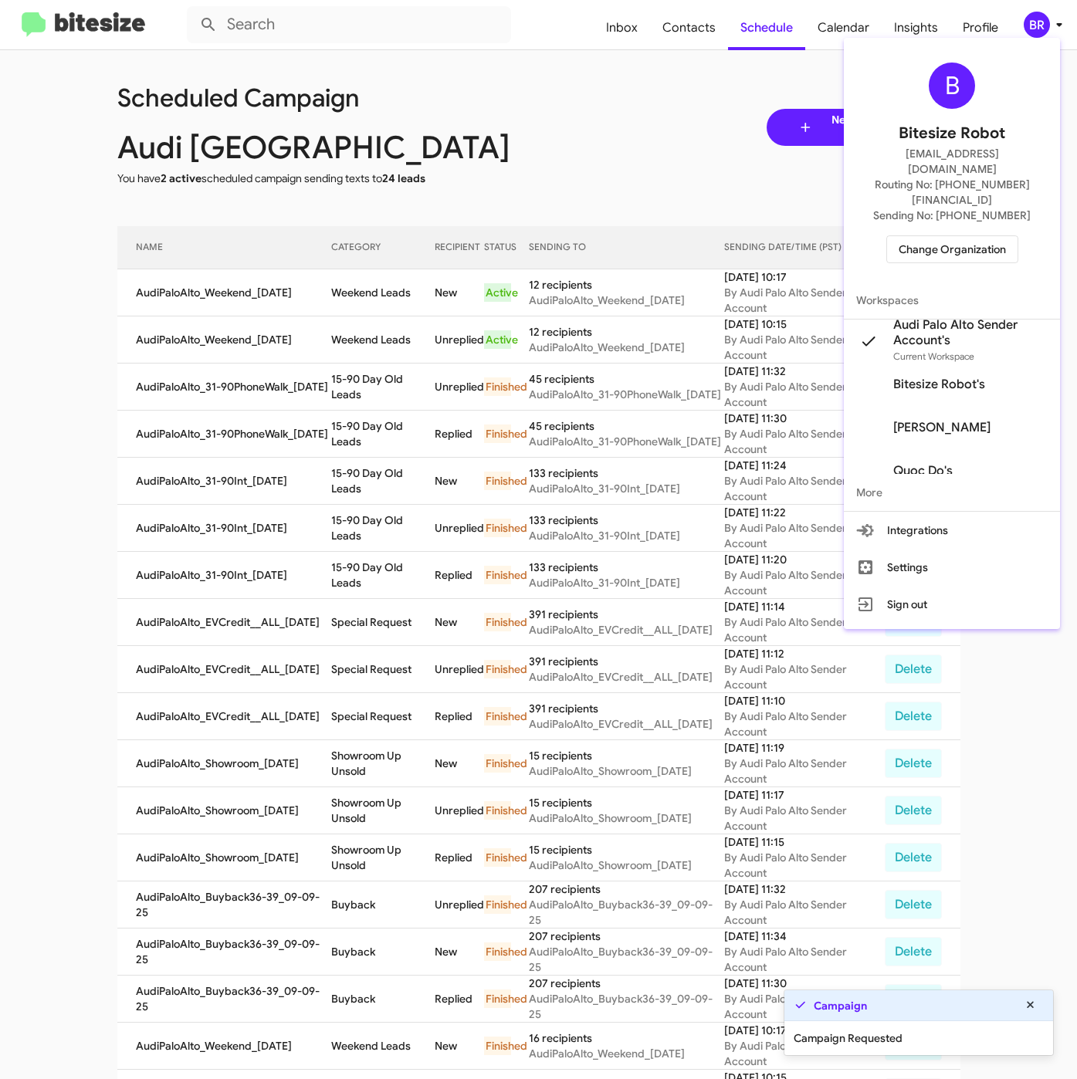
click at [360, 352] on div at bounding box center [538, 539] width 1077 height 1079
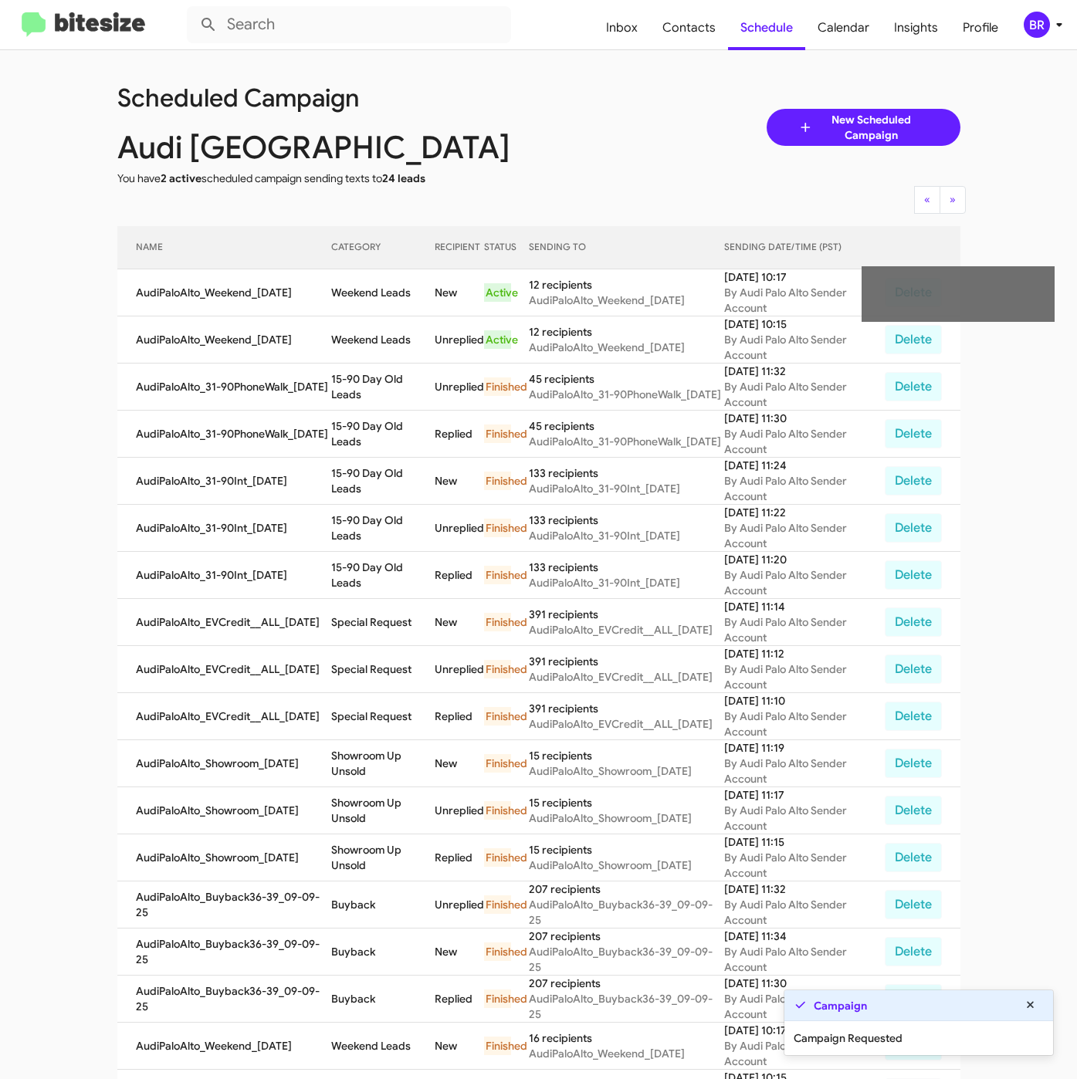
drag, startPoint x: 377, startPoint y: 301, endPoint x: 407, endPoint y: 303, distance: 30.2
click at [407, 303] on td "Weekend Leads" at bounding box center [383, 292] width 104 height 47
copy td "Weekend Leads"
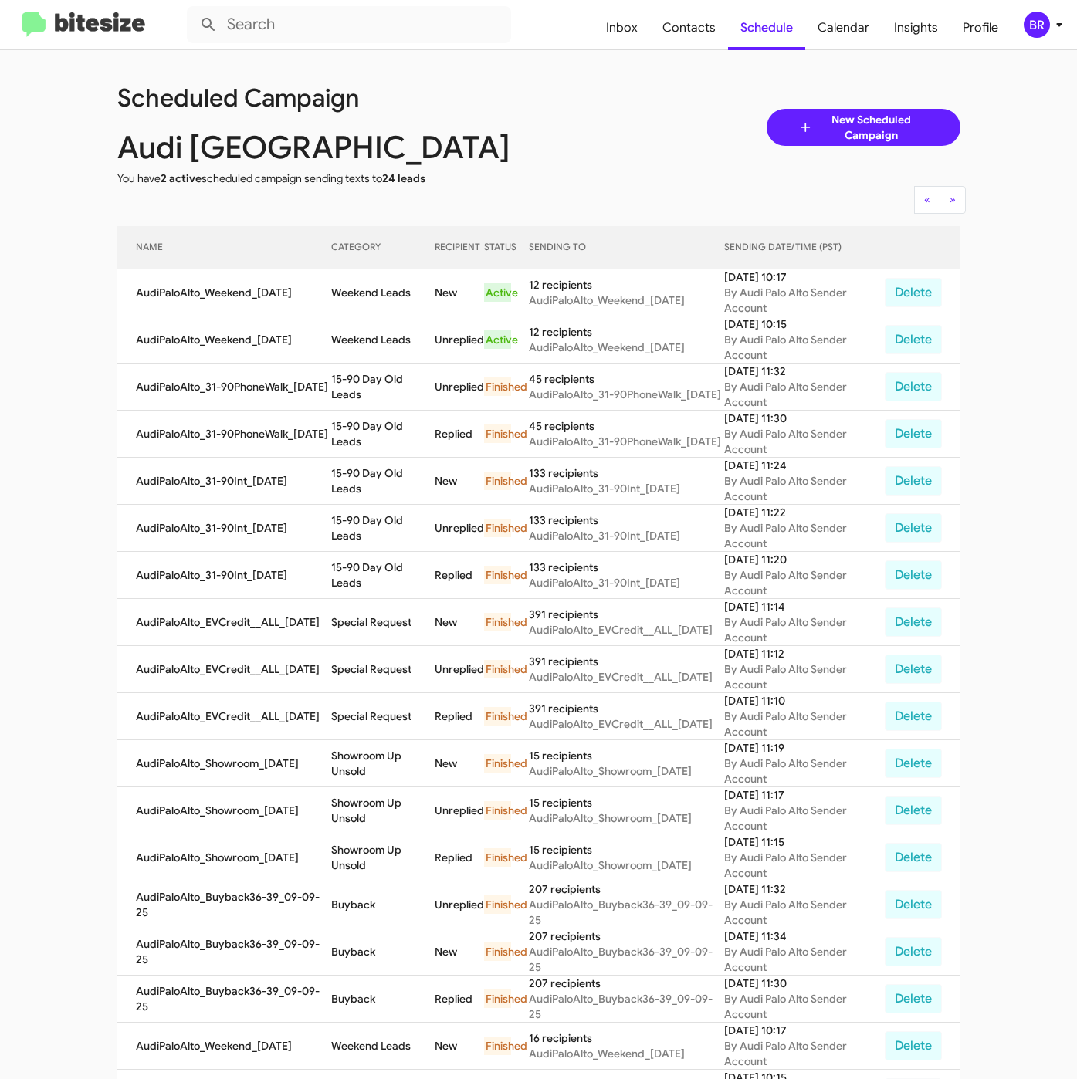
click at [1031, 26] on div "BR" at bounding box center [1036, 25] width 26 height 26
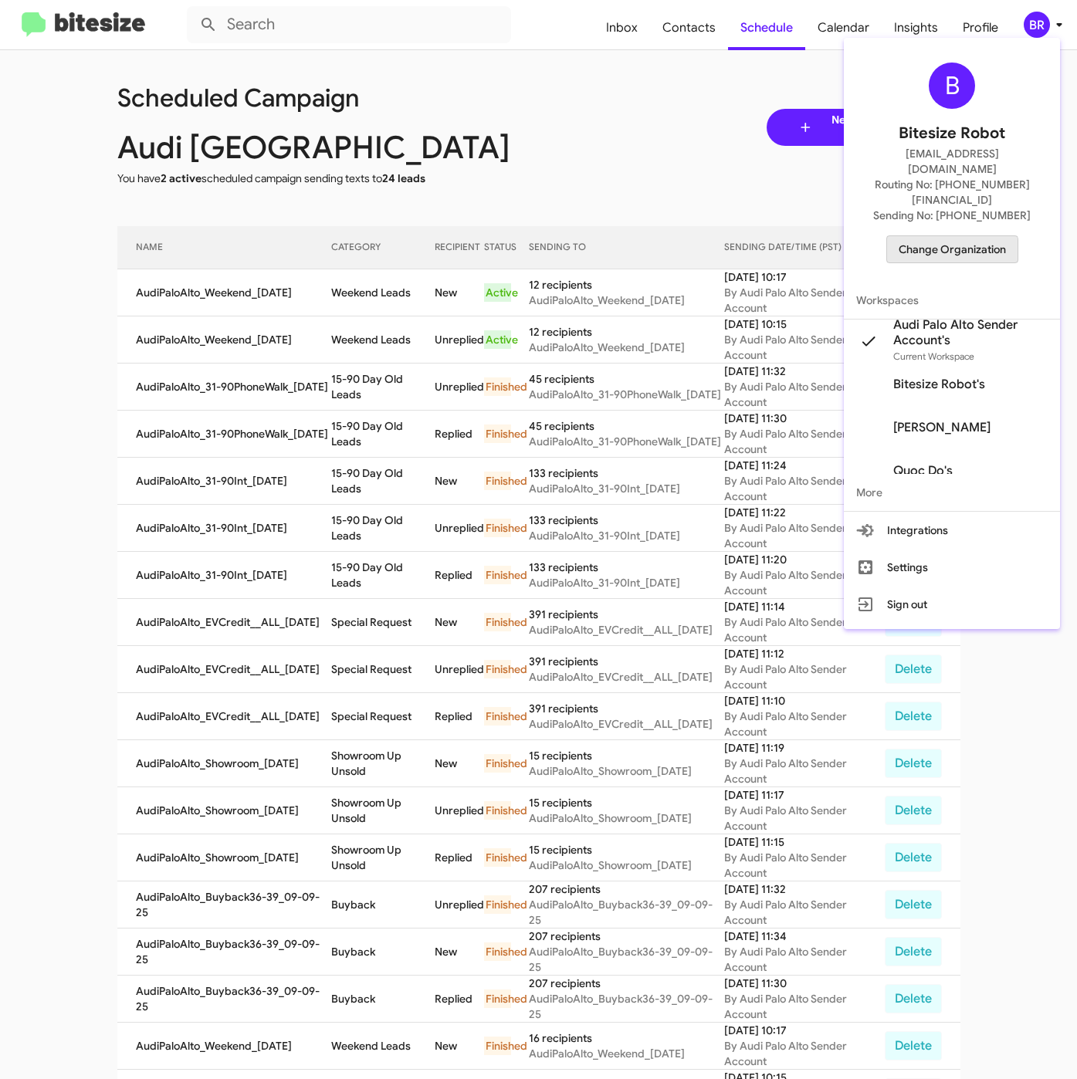
click at [942, 236] on span "Change Organization" at bounding box center [951, 249] width 107 height 26
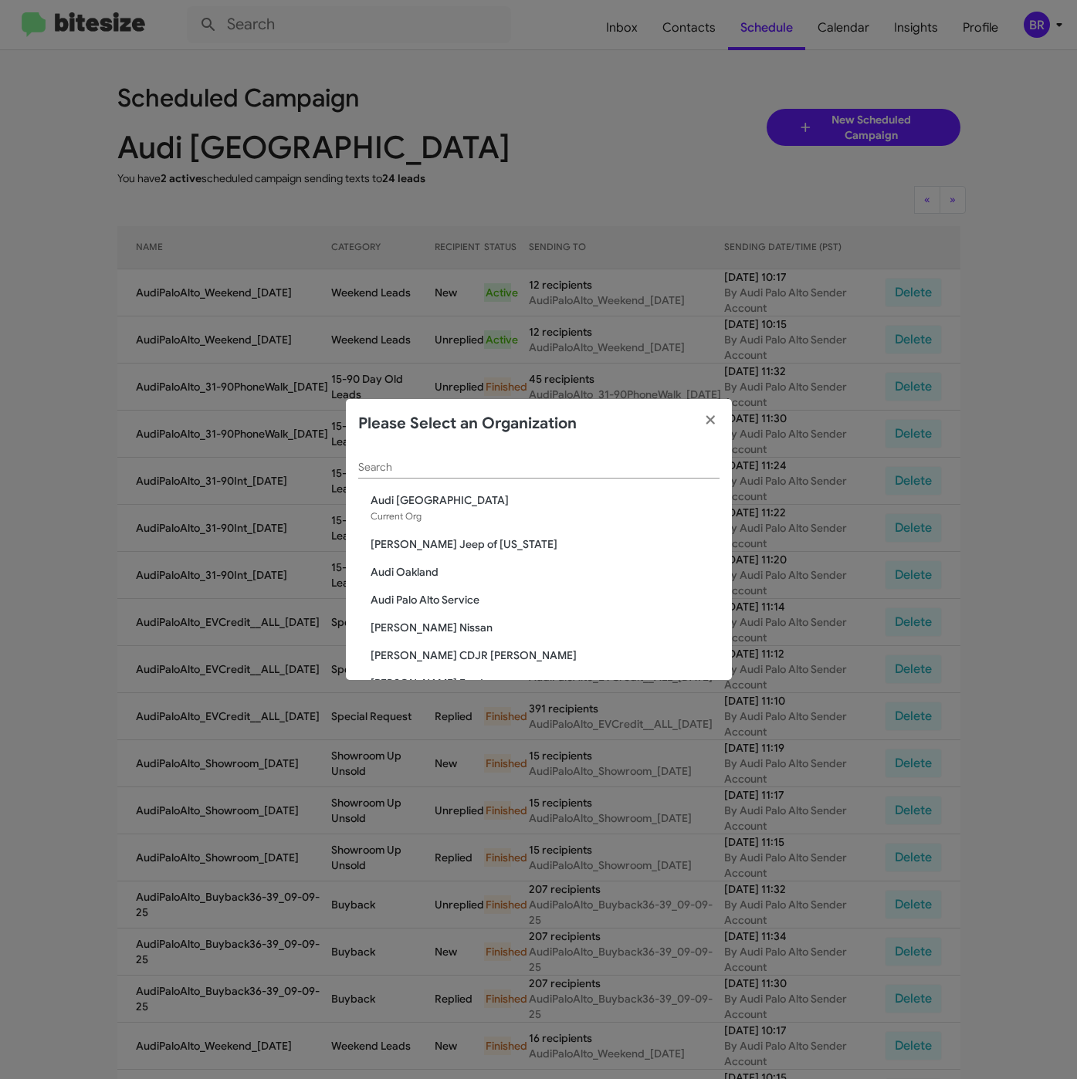
click at [554, 466] on input "Search" at bounding box center [538, 467] width 361 height 12
paste input "Audi Palo Alto Service"
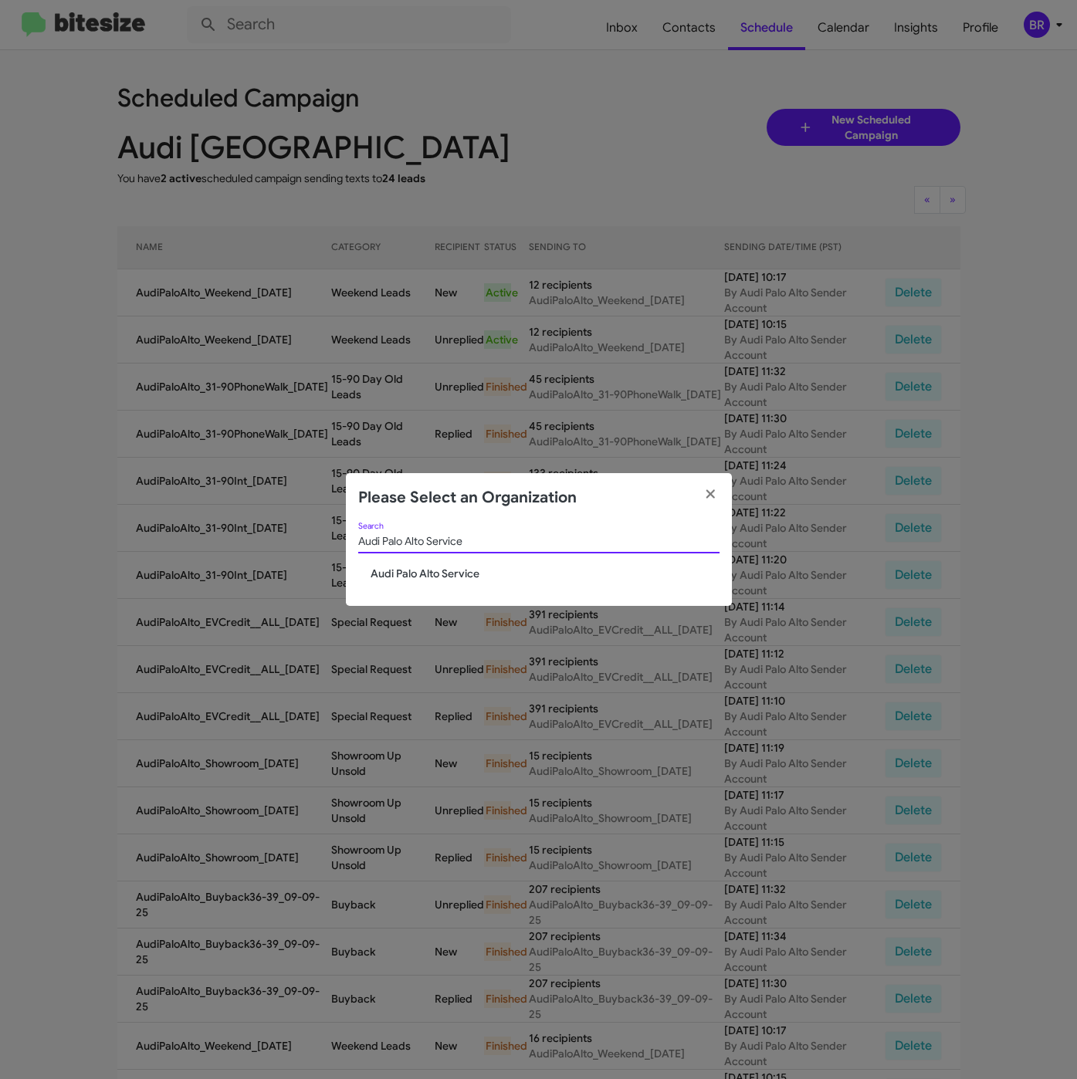
type input "Audi Palo Alto Service"
click at [449, 576] on span "Audi Palo Alto Service" at bounding box center [544, 573] width 349 height 15
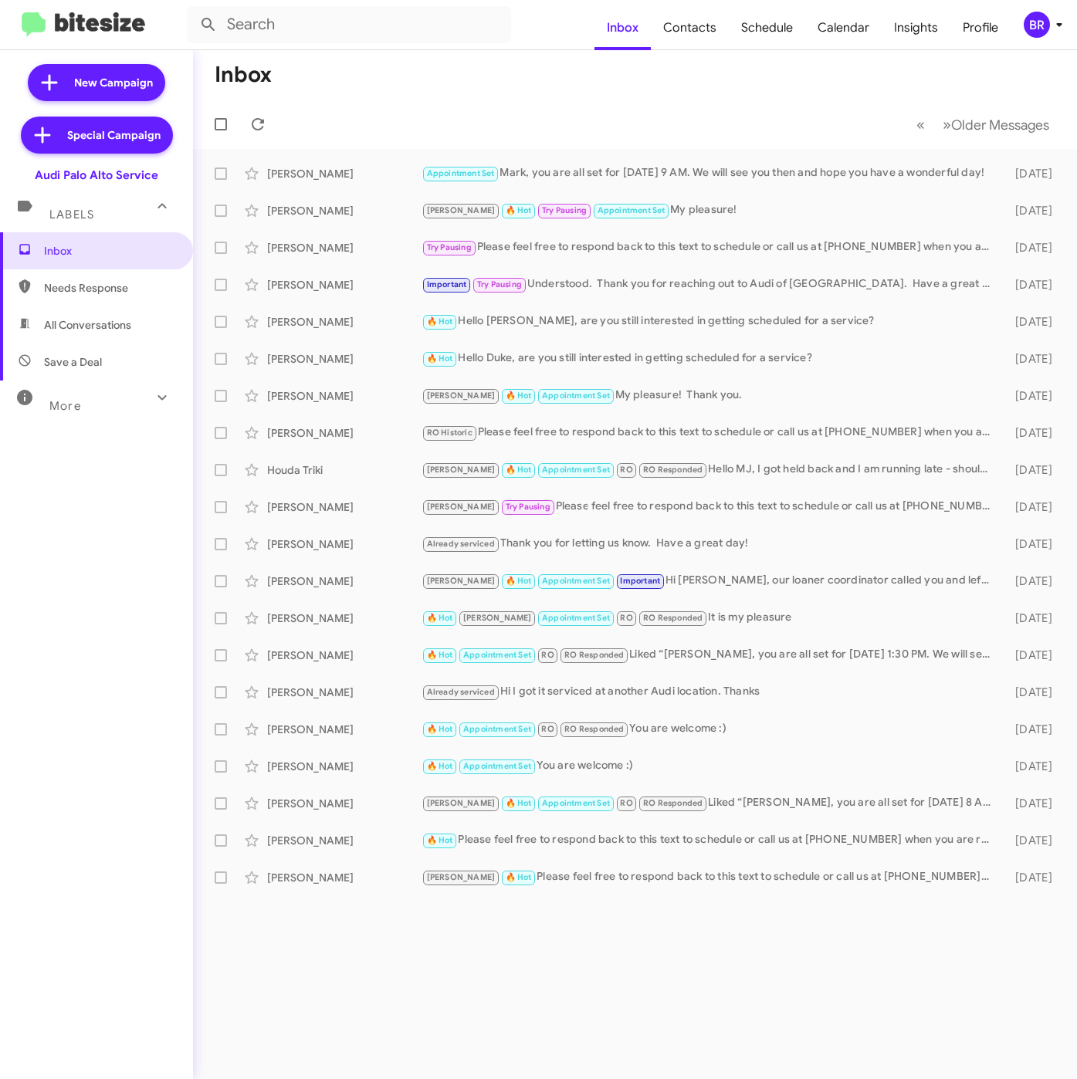
click at [1031, 31] on div "BR" at bounding box center [1036, 25] width 26 height 26
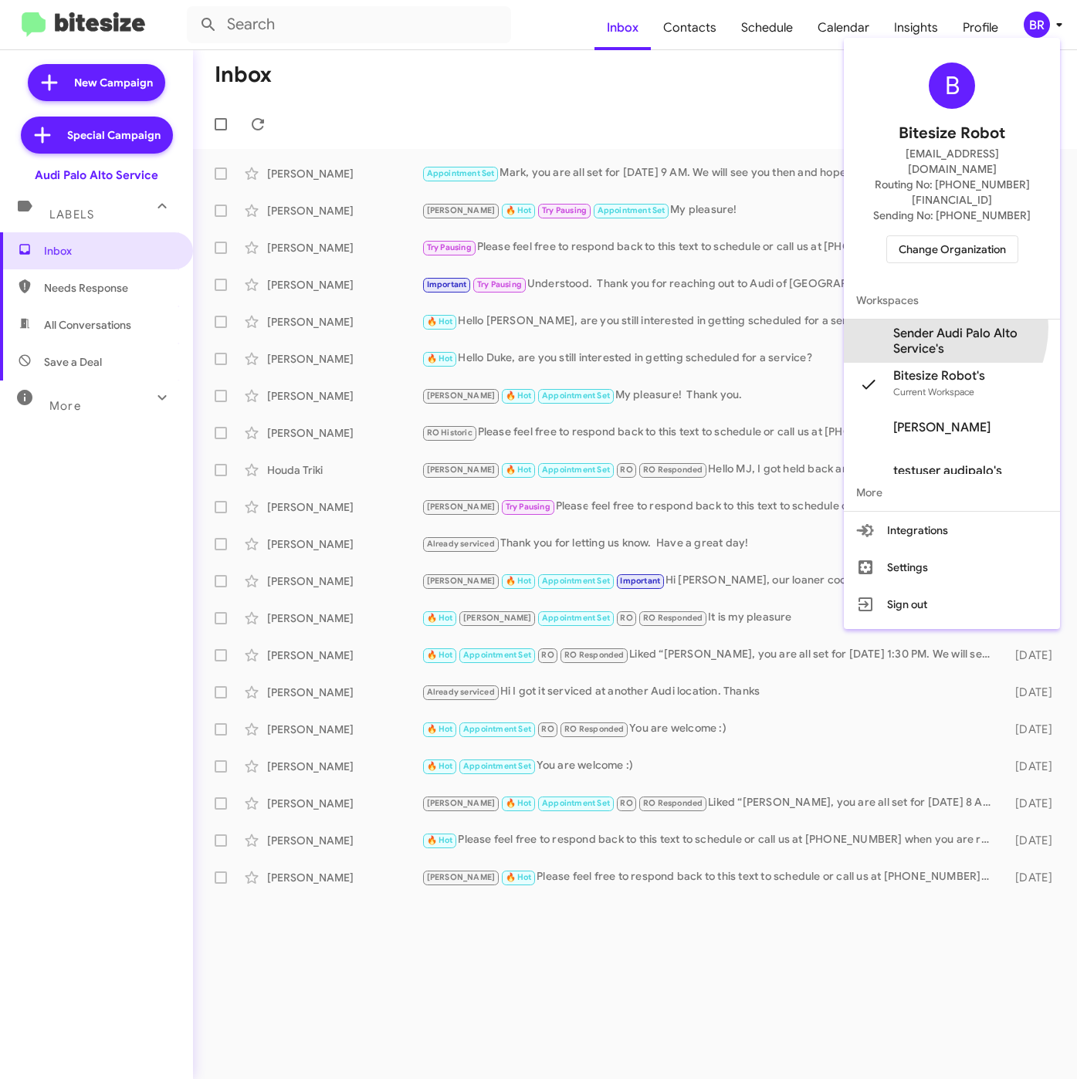
click at [931, 326] on span "Sender Audi Palo Alto Service's" at bounding box center [970, 341] width 154 height 31
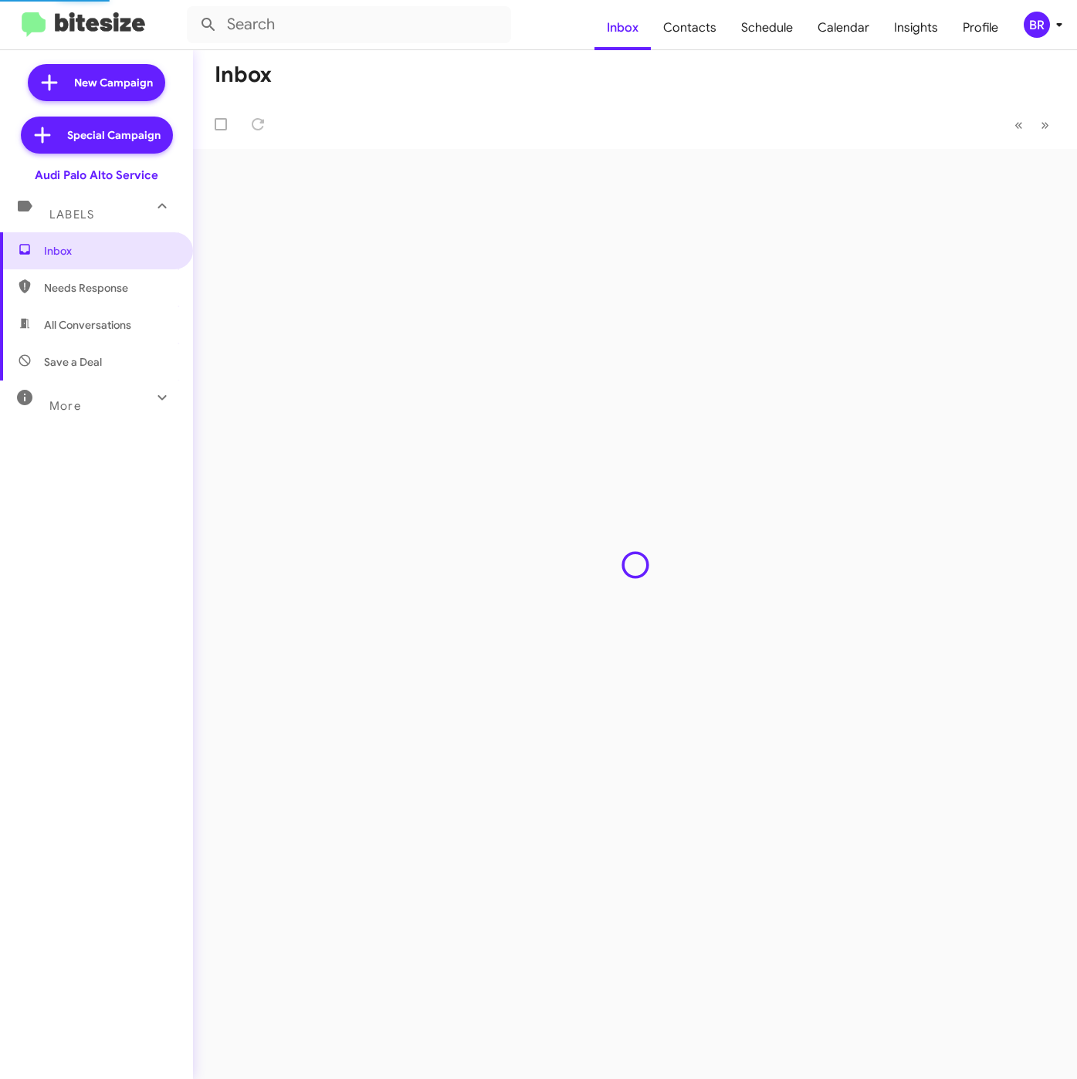
click at [698, 28] on span "Contacts" at bounding box center [690, 27] width 78 height 45
type input "in:groups"
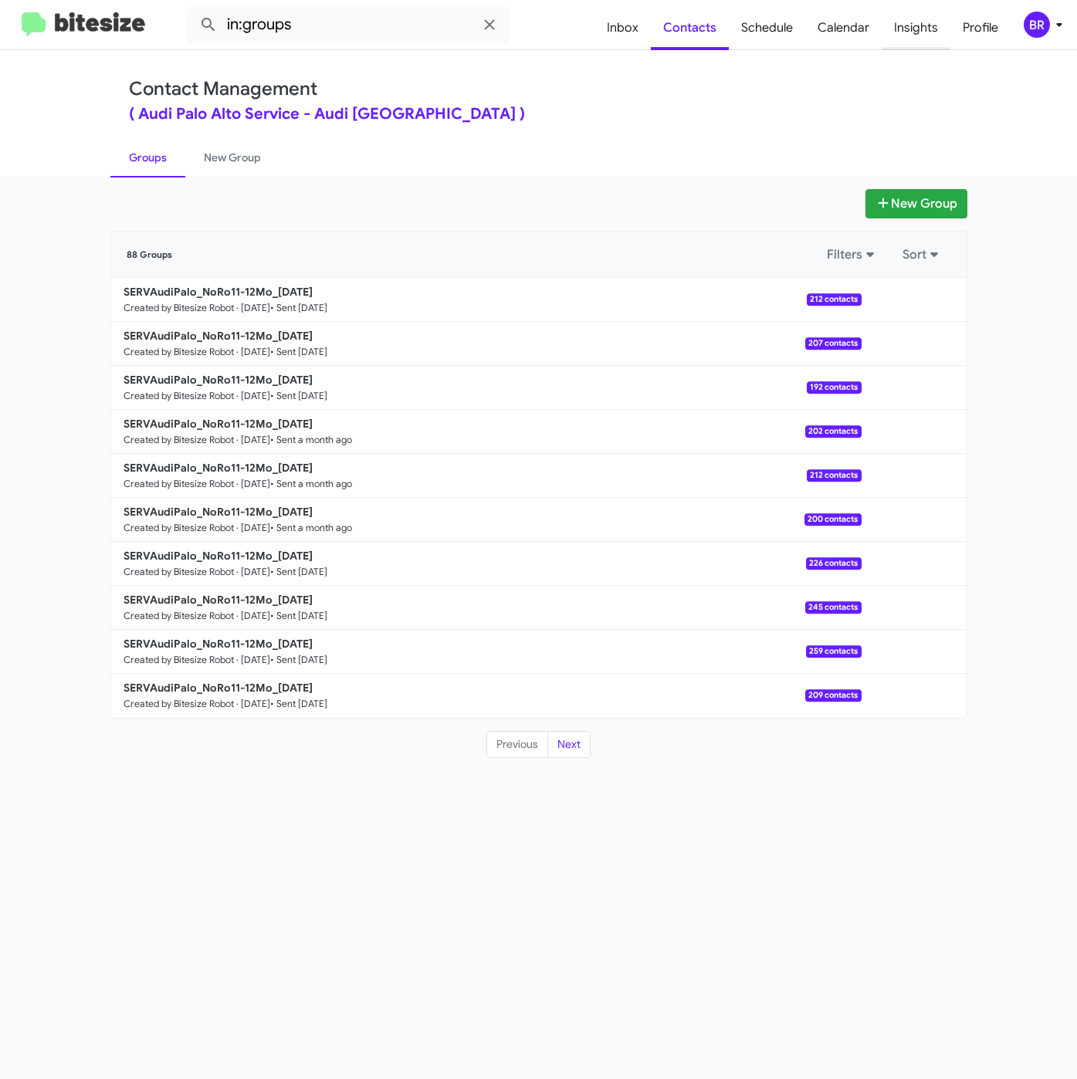
click at [915, 35] on span "Insights" at bounding box center [915, 27] width 69 height 45
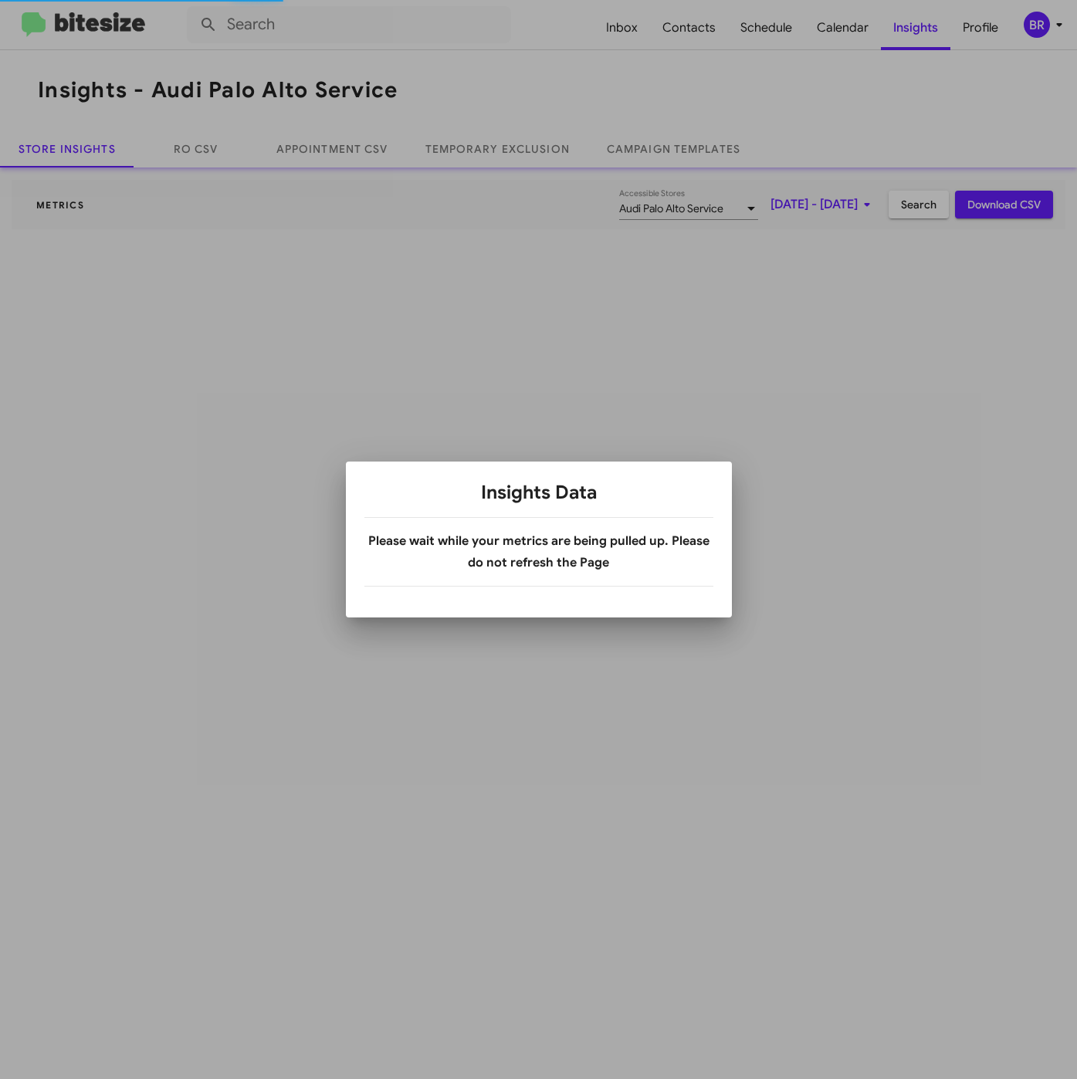
click at [495, 144] on div at bounding box center [538, 539] width 1077 height 1079
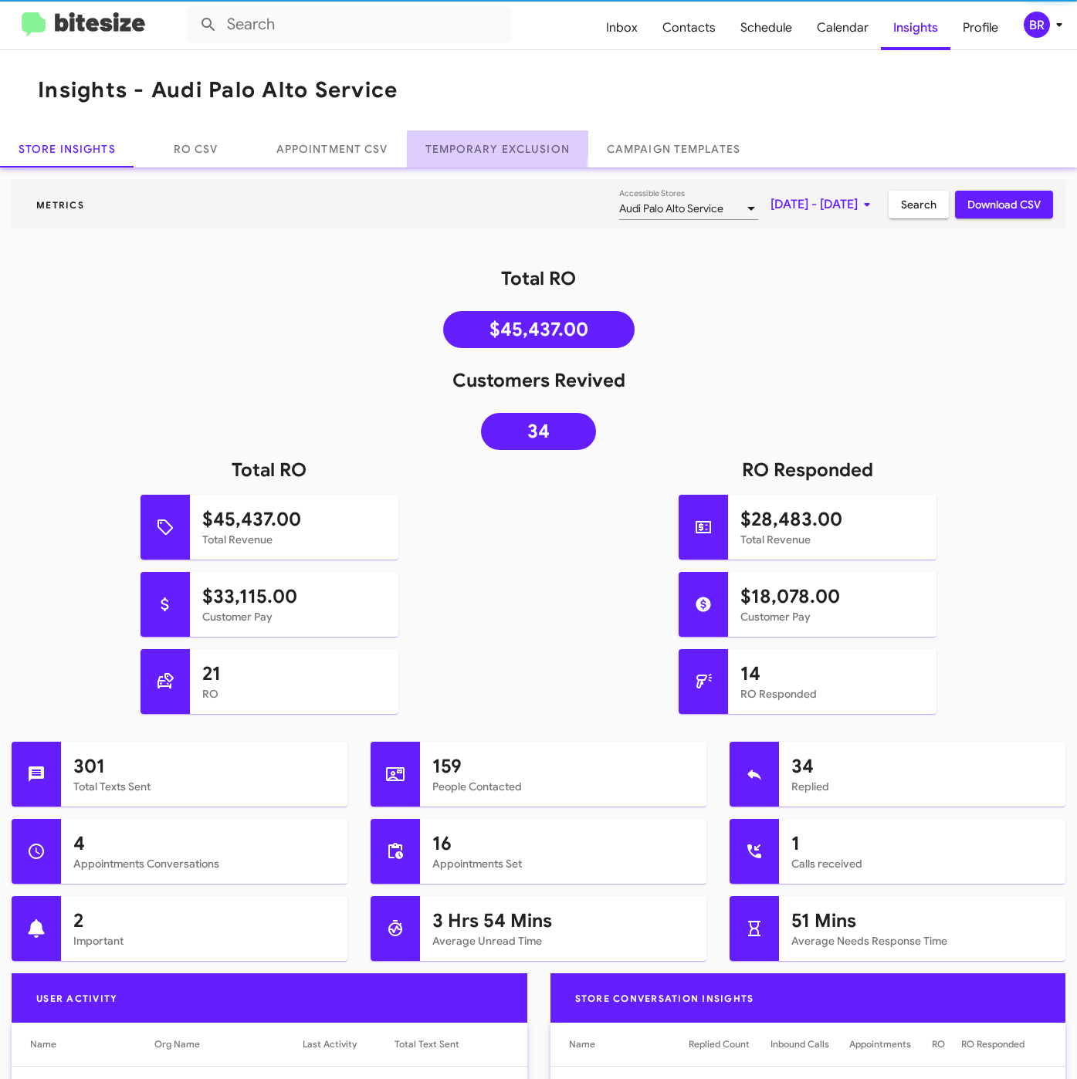
click at [478, 141] on link "Temporary Exclusion" at bounding box center [497, 148] width 181 height 37
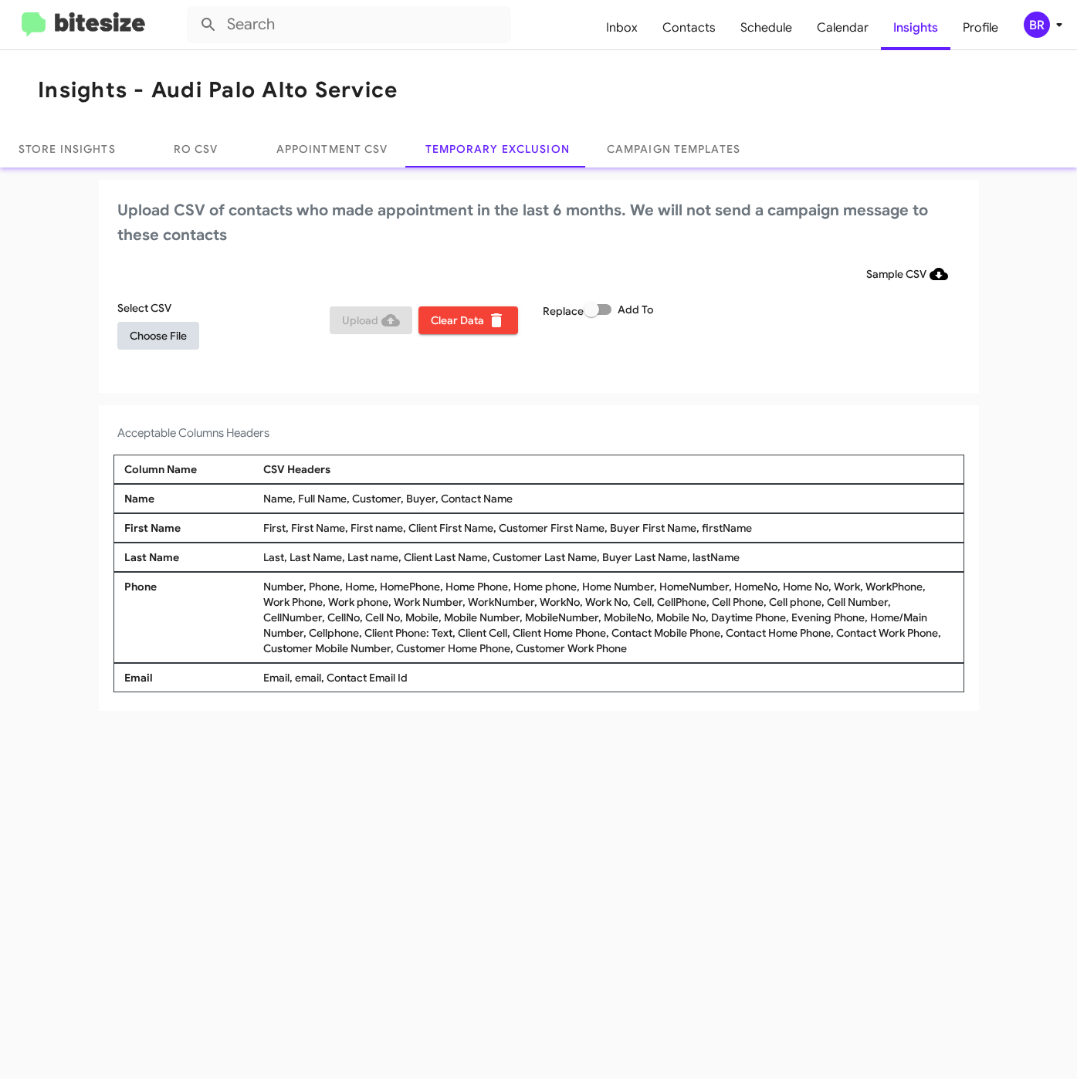
click at [149, 331] on span "Choose File" at bounding box center [158, 336] width 57 height 28
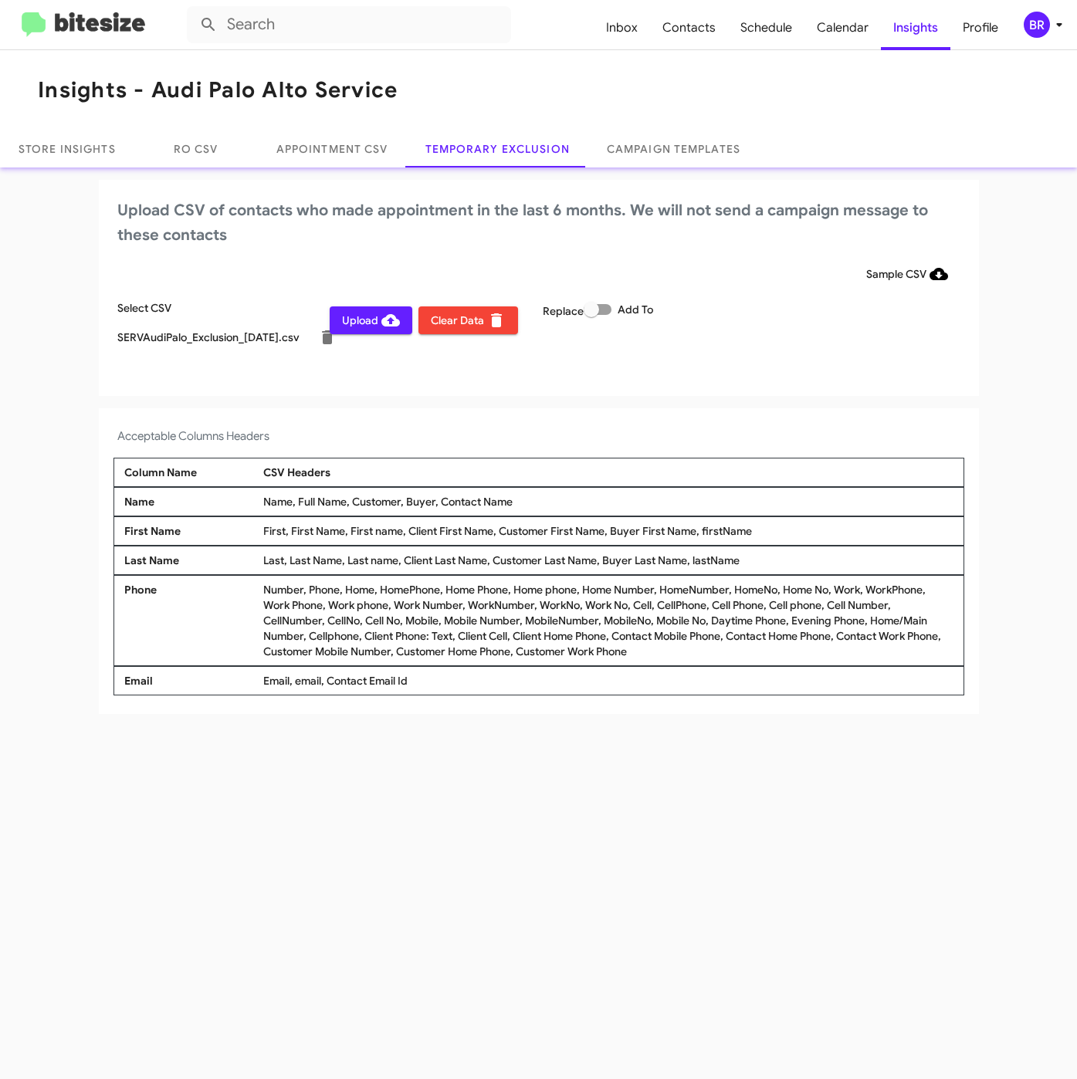
click at [1050, 17] on icon at bounding box center [1059, 24] width 19 height 19
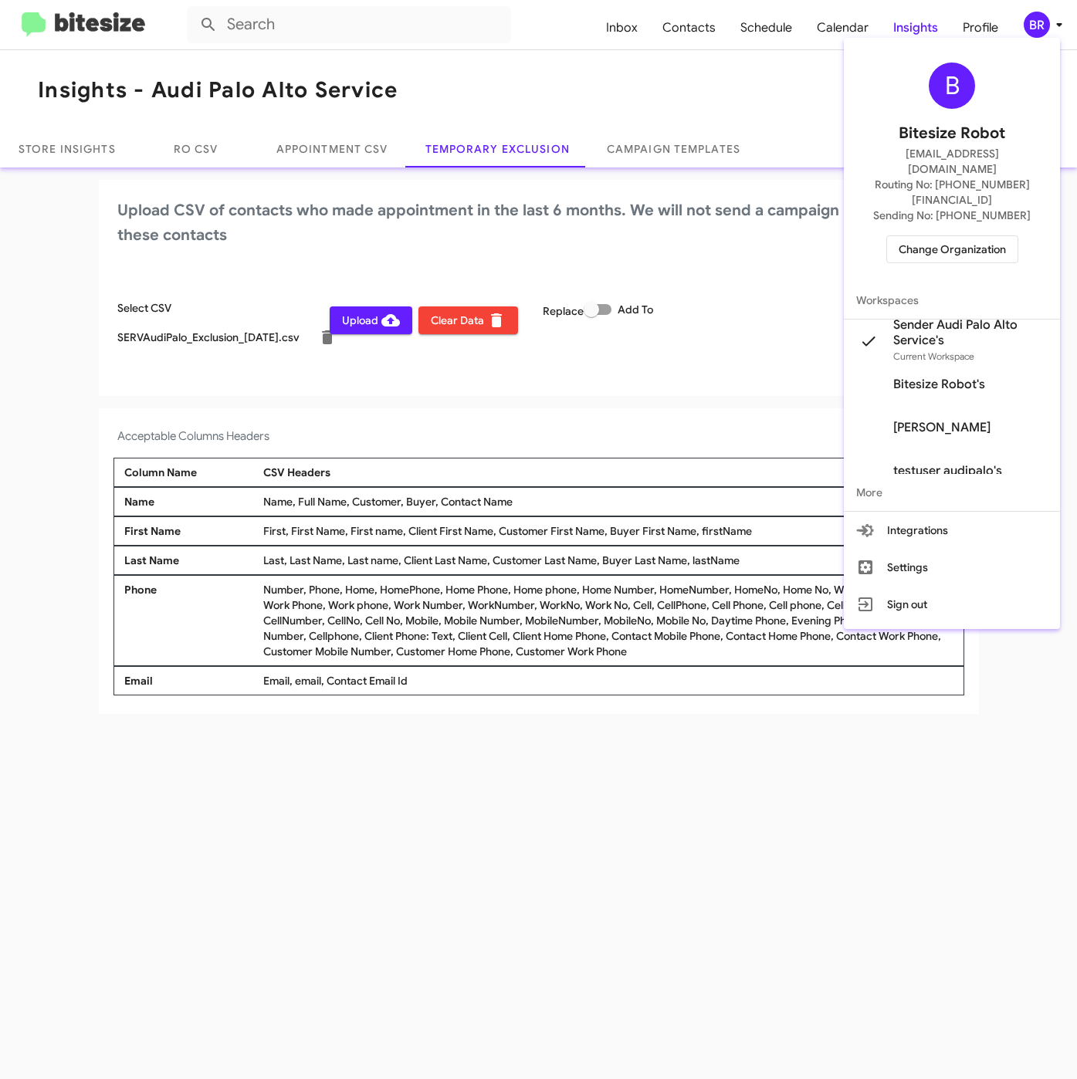
click at [414, 391] on div at bounding box center [538, 539] width 1077 height 1079
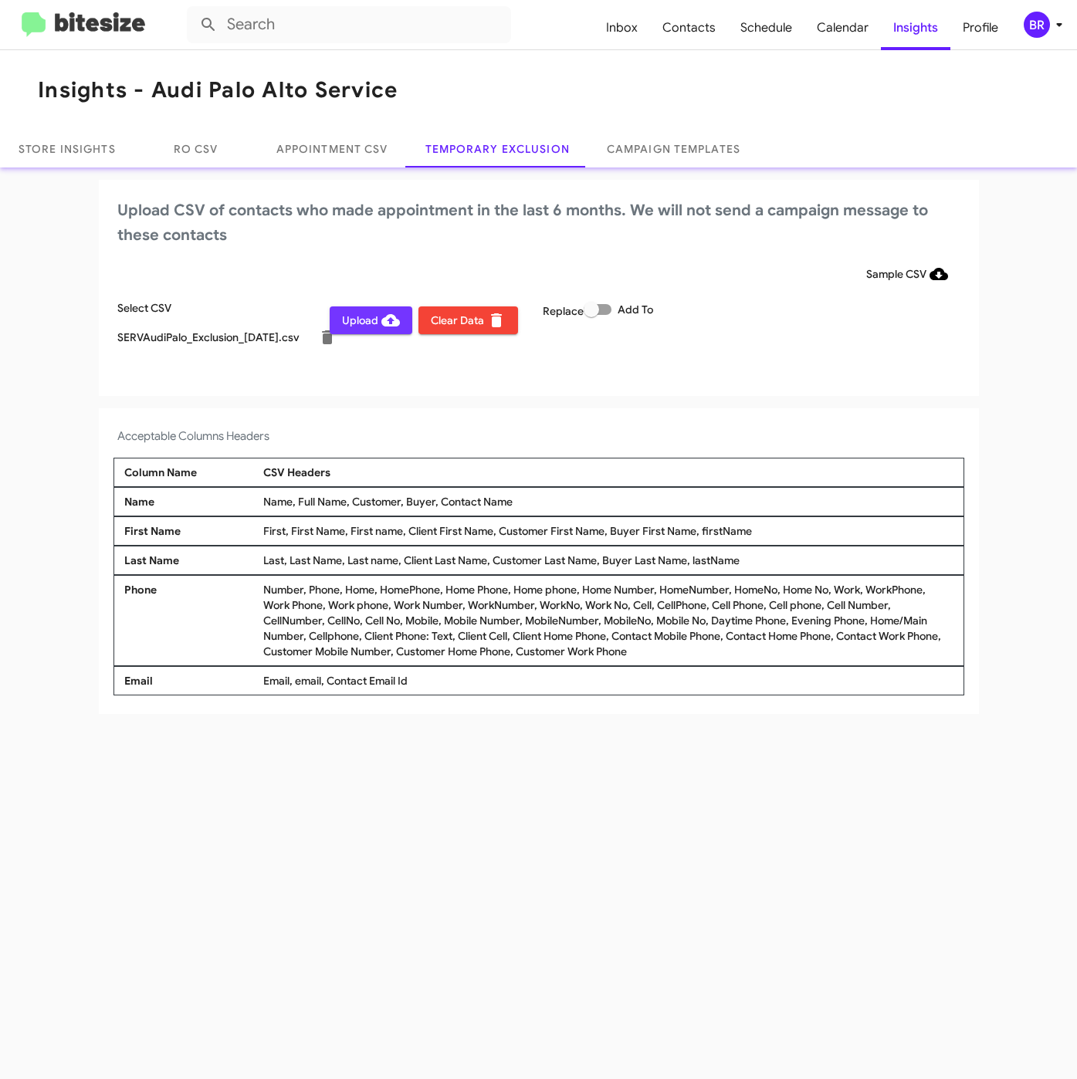
click at [371, 320] on span "Upload" at bounding box center [371, 320] width 58 height 28
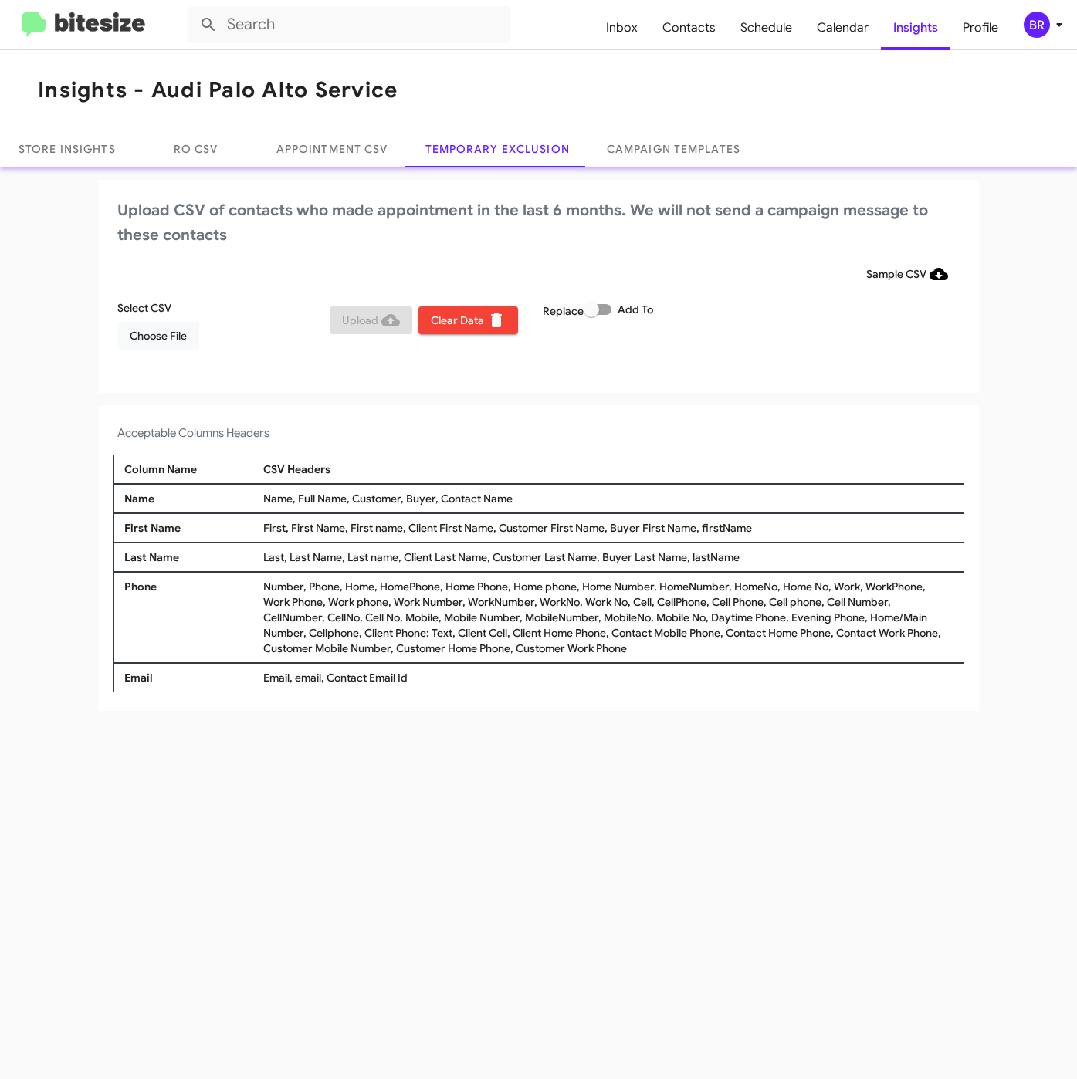
click at [1037, 33] on div "BR" at bounding box center [1036, 25] width 26 height 26
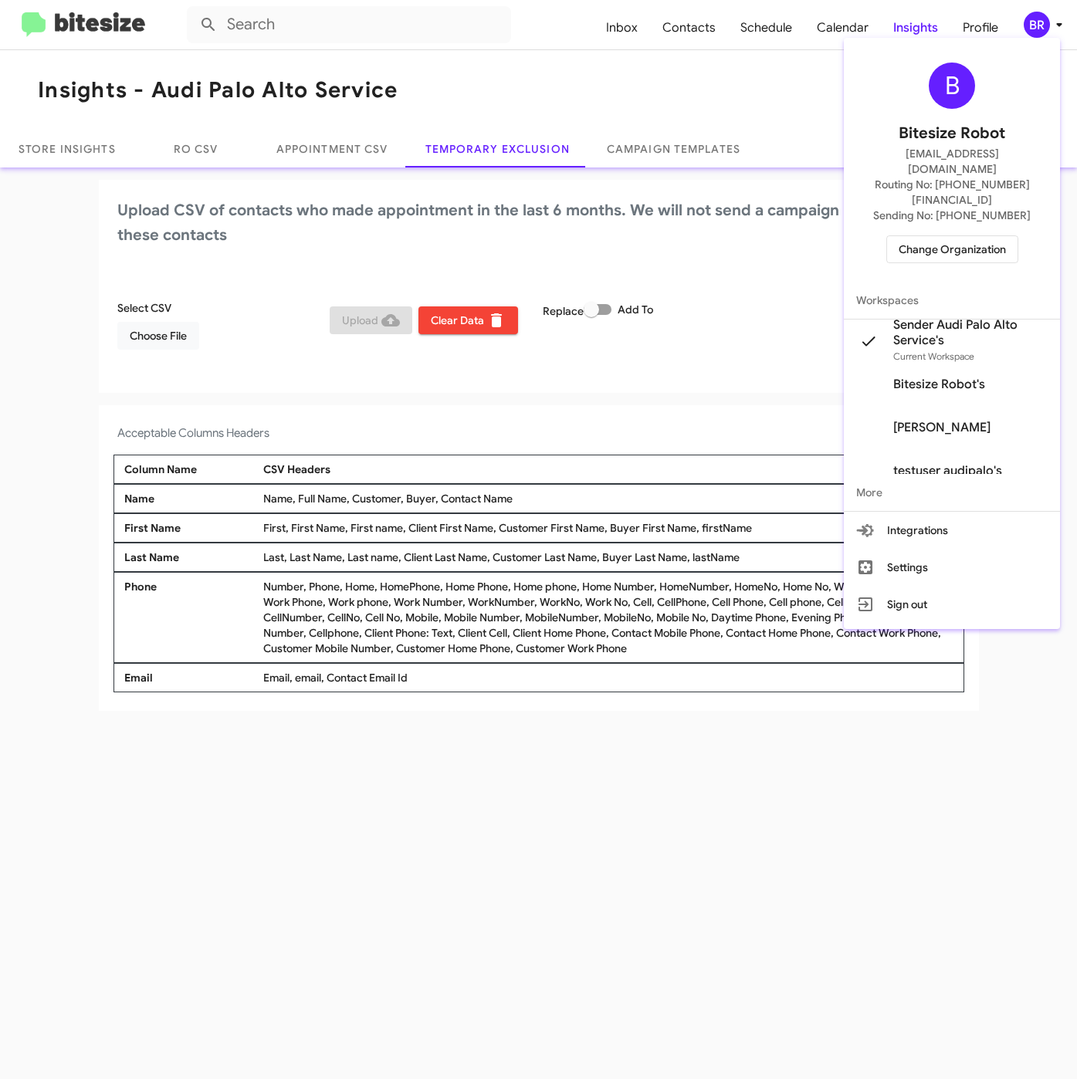
click at [927, 236] on span "Change Organization" at bounding box center [951, 249] width 107 height 26
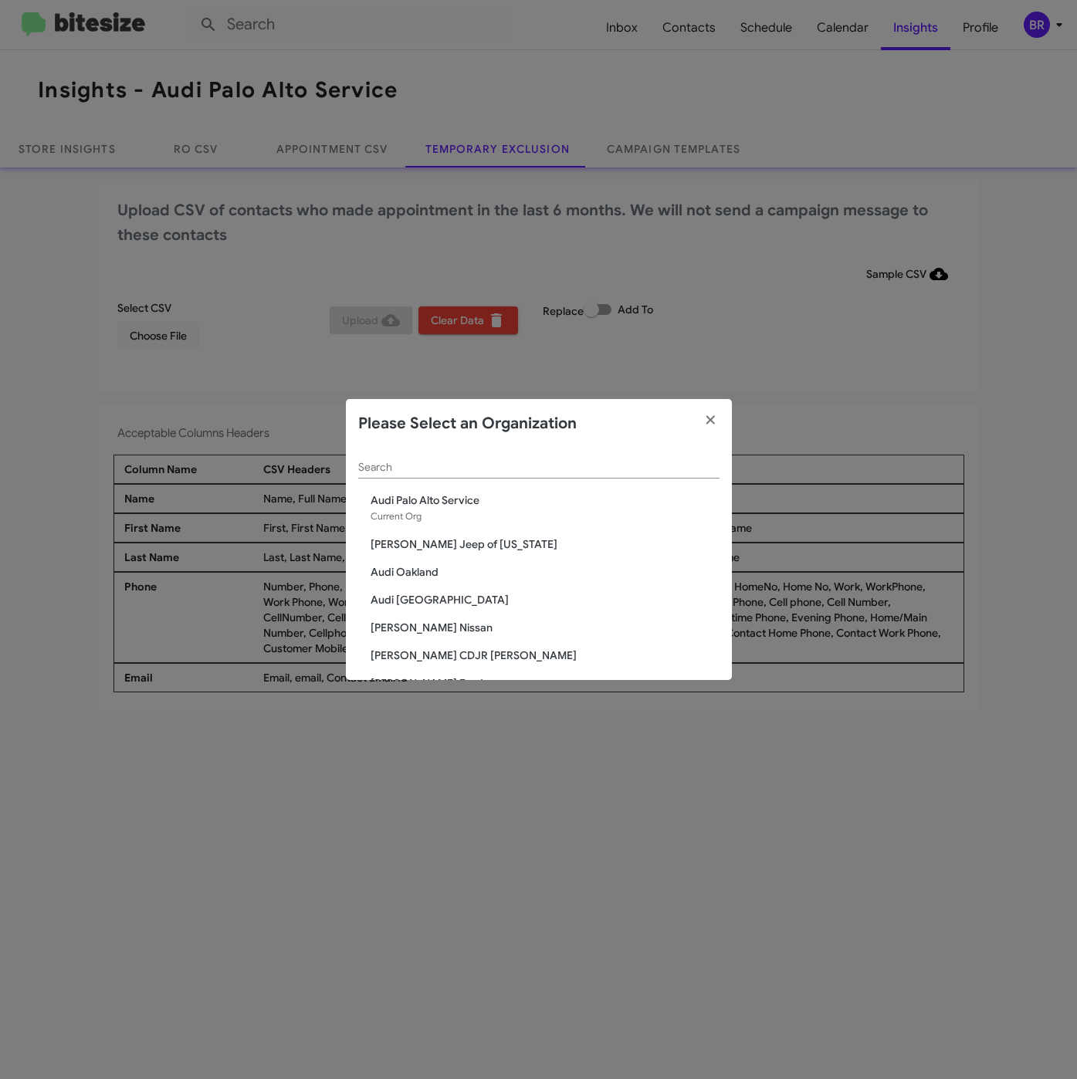
drag, startPoint x: 461, startPoint y: 468, endPoint x: 479, endPoint y: 472, distance: 18.9
click at [459, 468] on input "Search" at bounding box center [538, 467] width 361 height 12
paste input "Mercedes Benz of Marin"
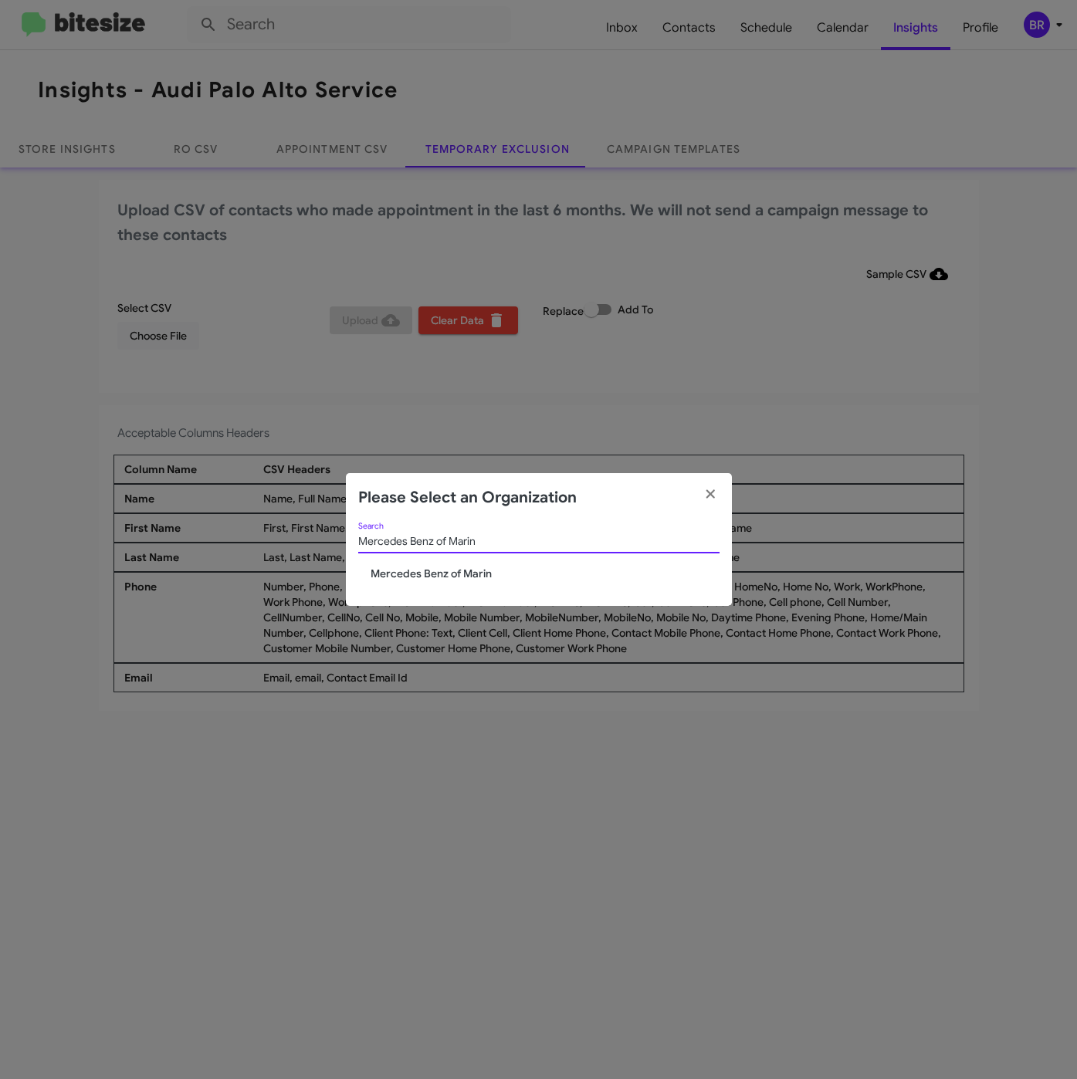
type input "Mercedes Benz of Marin"
click at [415, 574] on span "Mercedes Benz of Marin" at bounding box center [544, 573] width 349 height 15
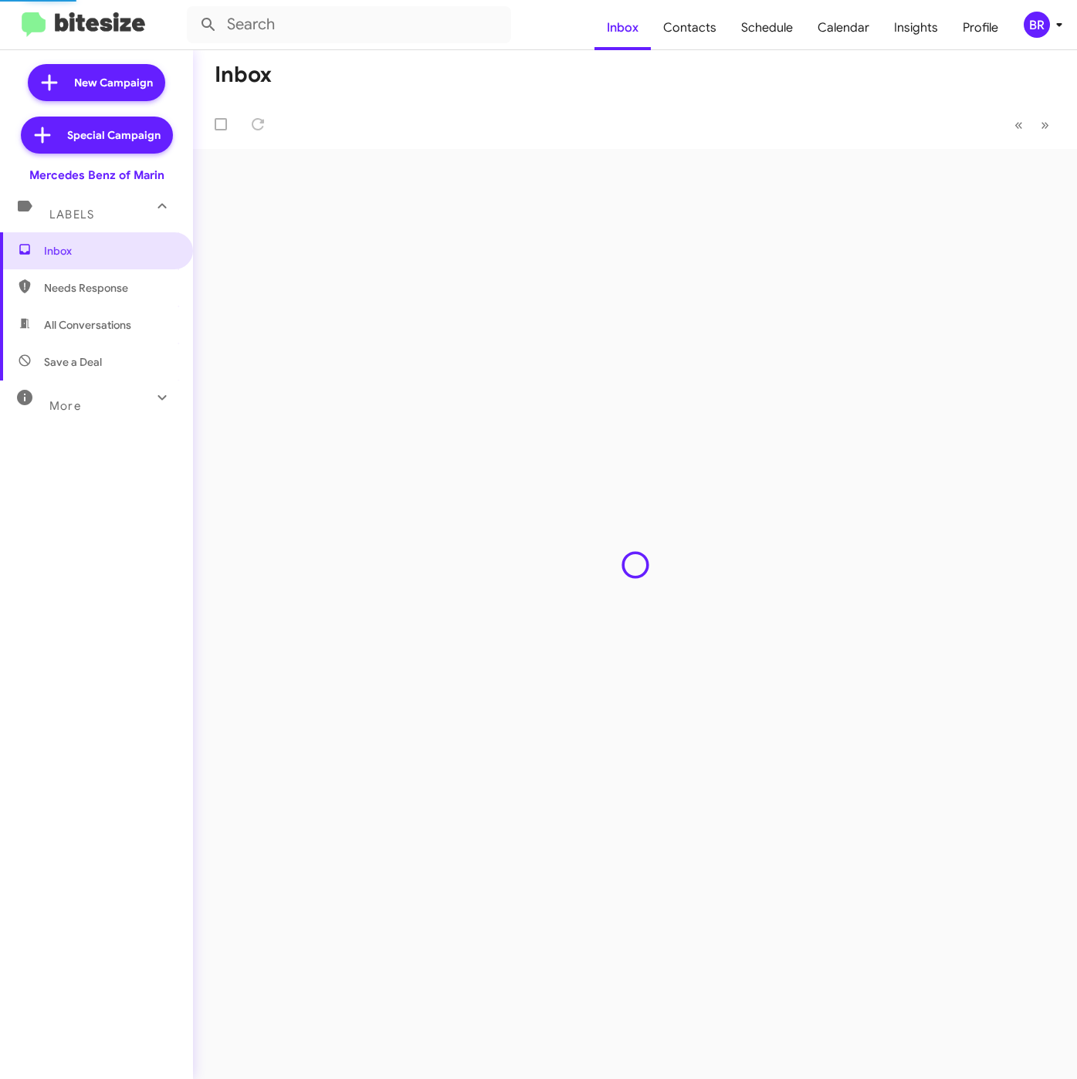
click at [705, 28] on span "Contacts" at bounding box center [690, 27] width 78 height 45
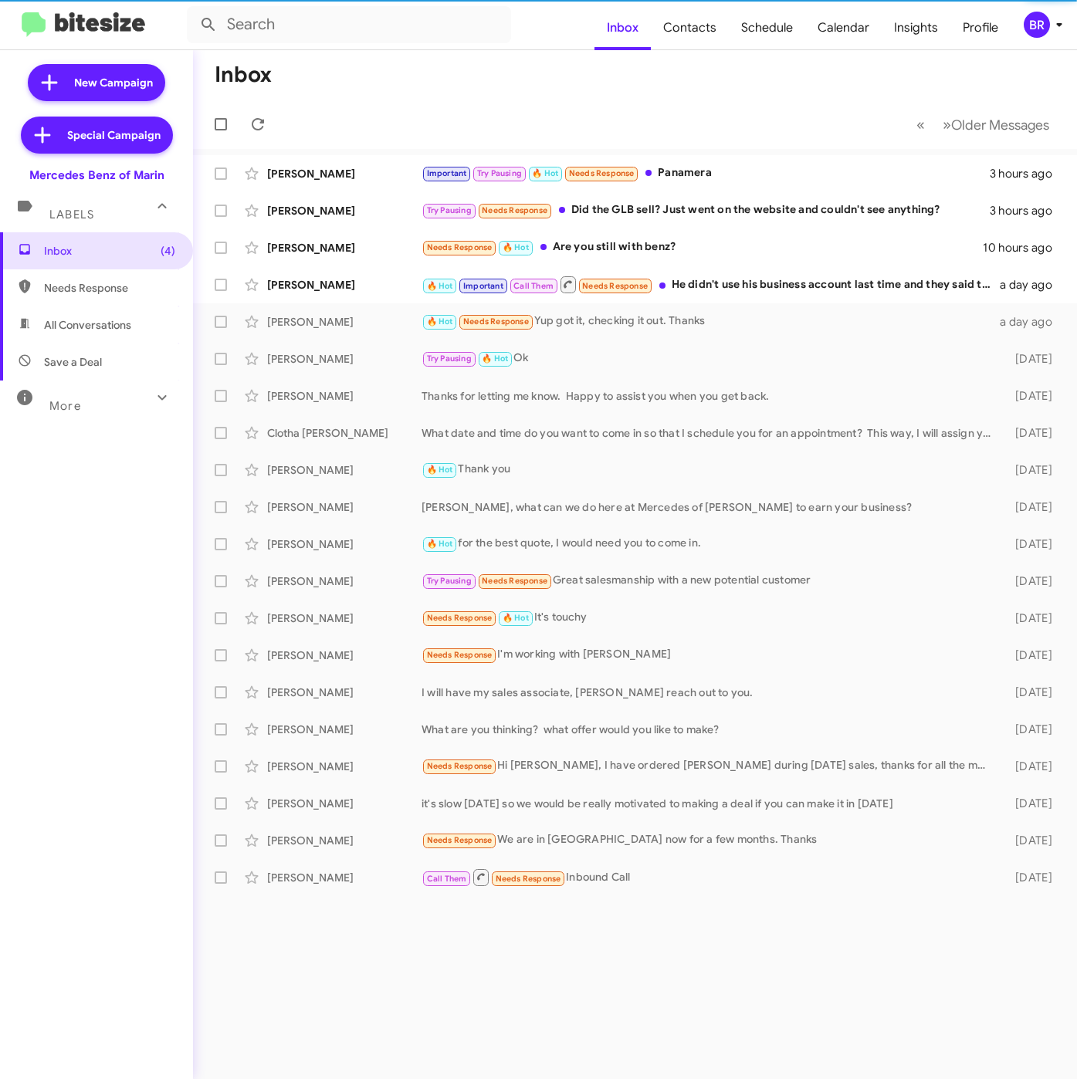
type input "in:groups"
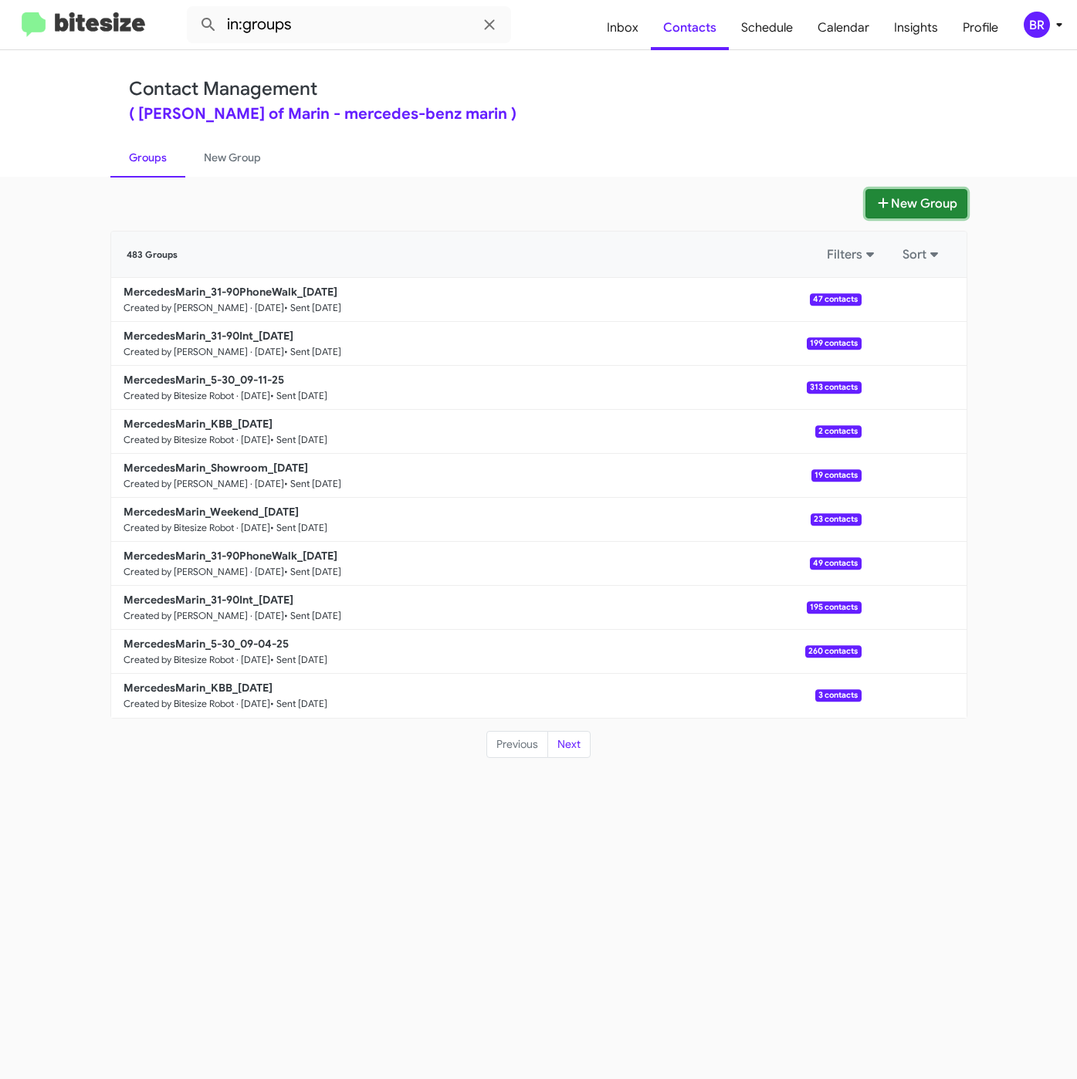
click at [899, 211] on button "New Group" at bounding box center [916, 203] width 102 height 29
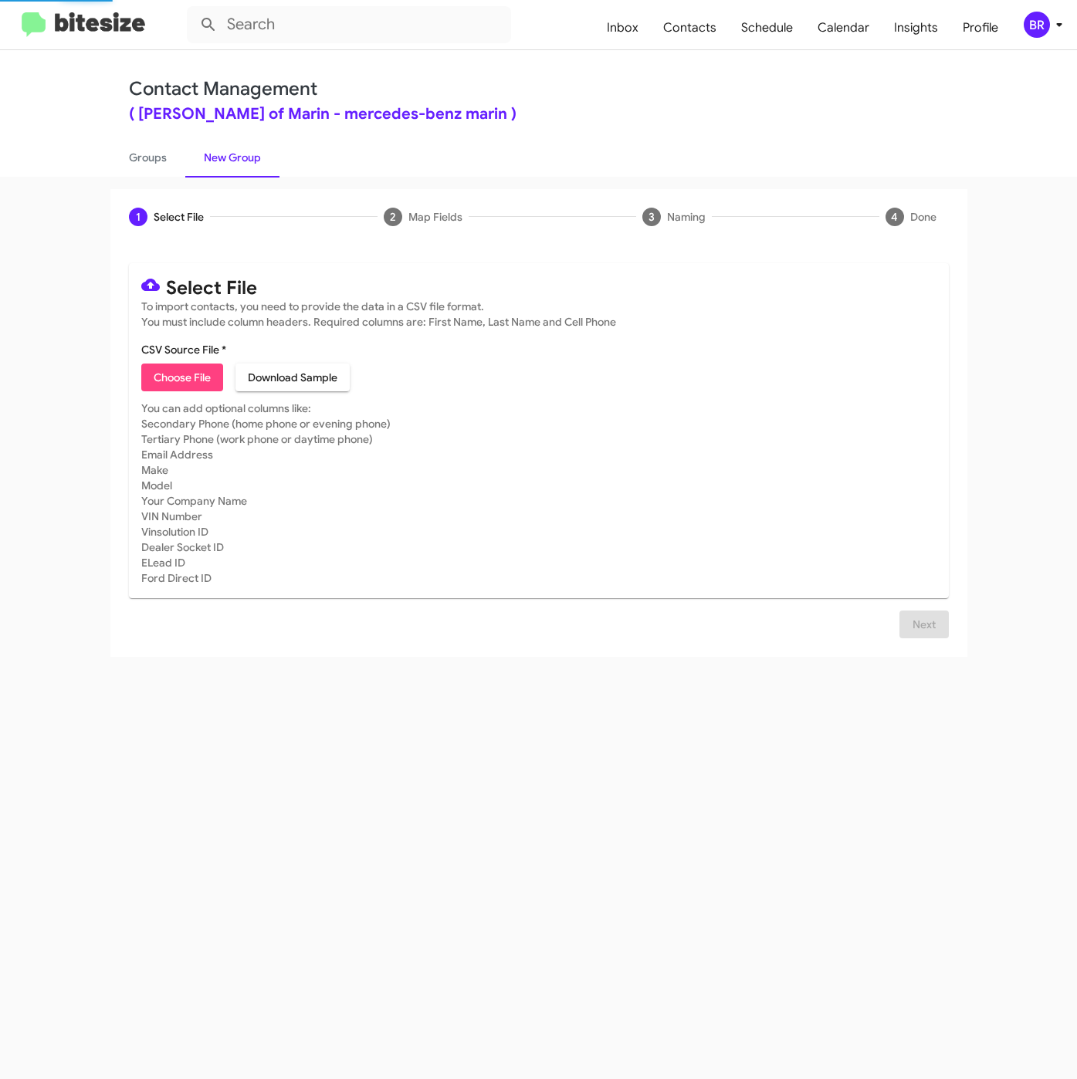
click at [174, 362] on mat-card-content "CSV Source File * Choose File Download Sample" at bounding box center [538, 366] width 795 height 49
click at [176, 371] on span "Choose File" at bounding box center [182, 377] width 57 height 28
type input "MercedesMarin_Weekend_09-15-25"
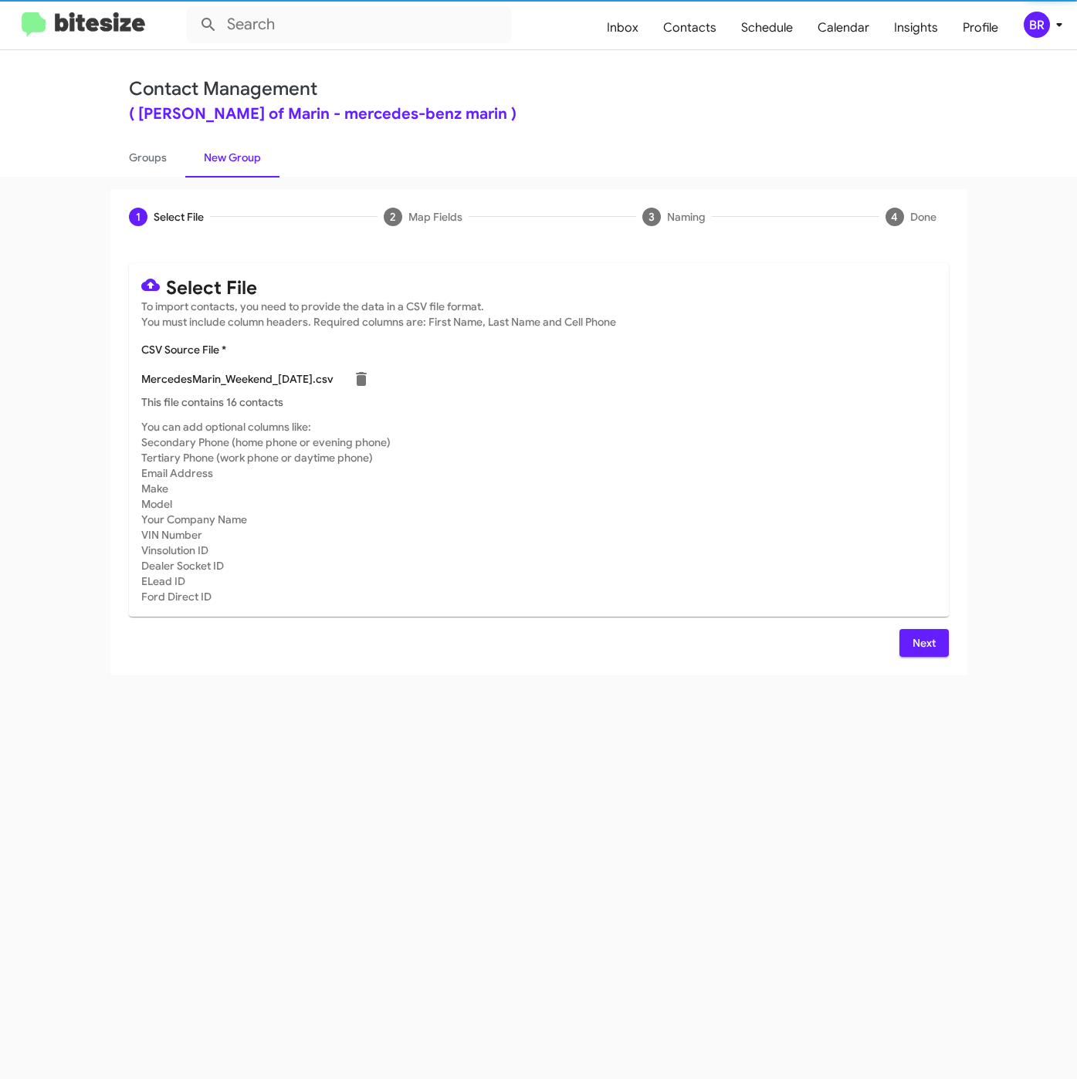
click at [920, 641] on span "Next" at bounding box center [923, 643] width 25 height 28
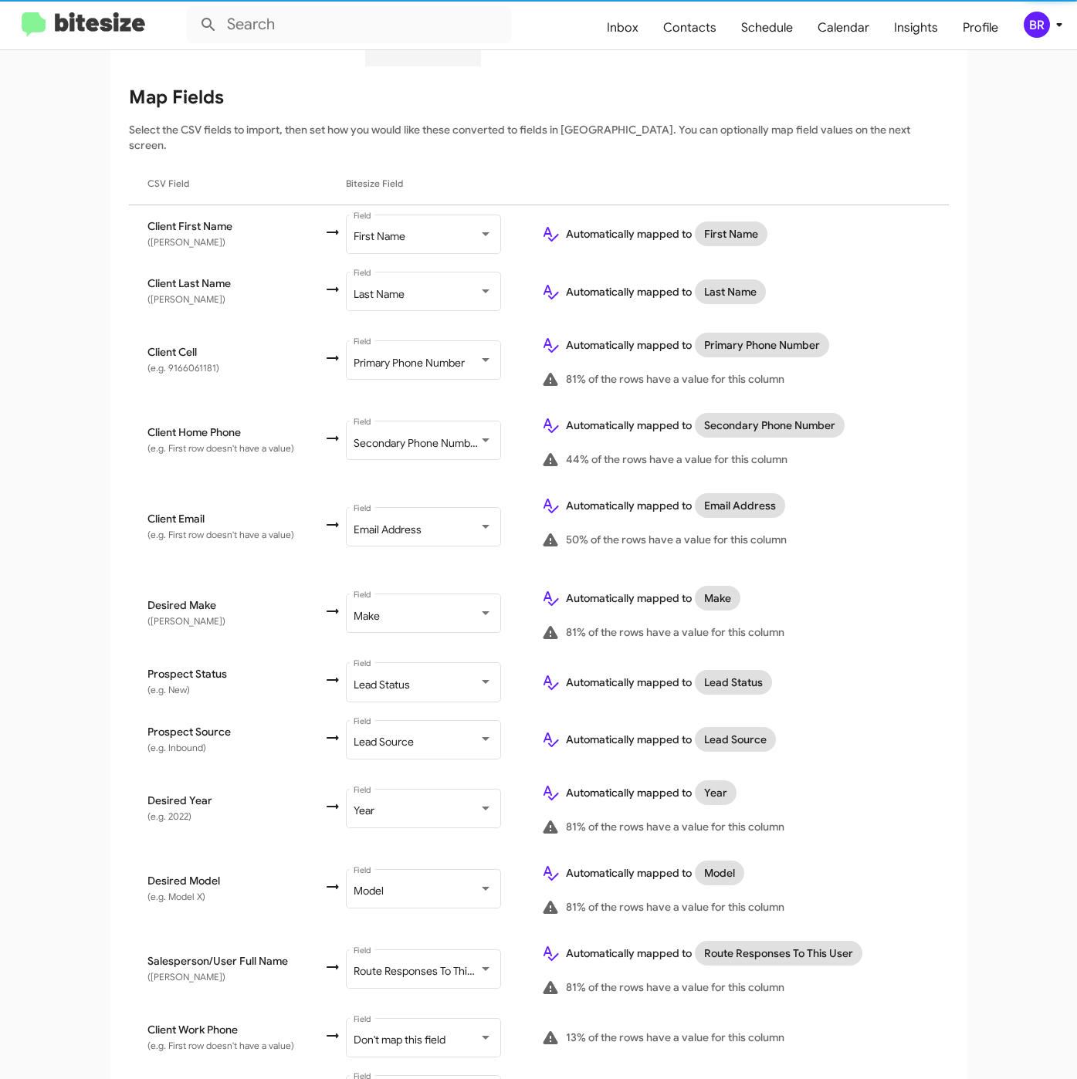
scroll to position [264, 0]
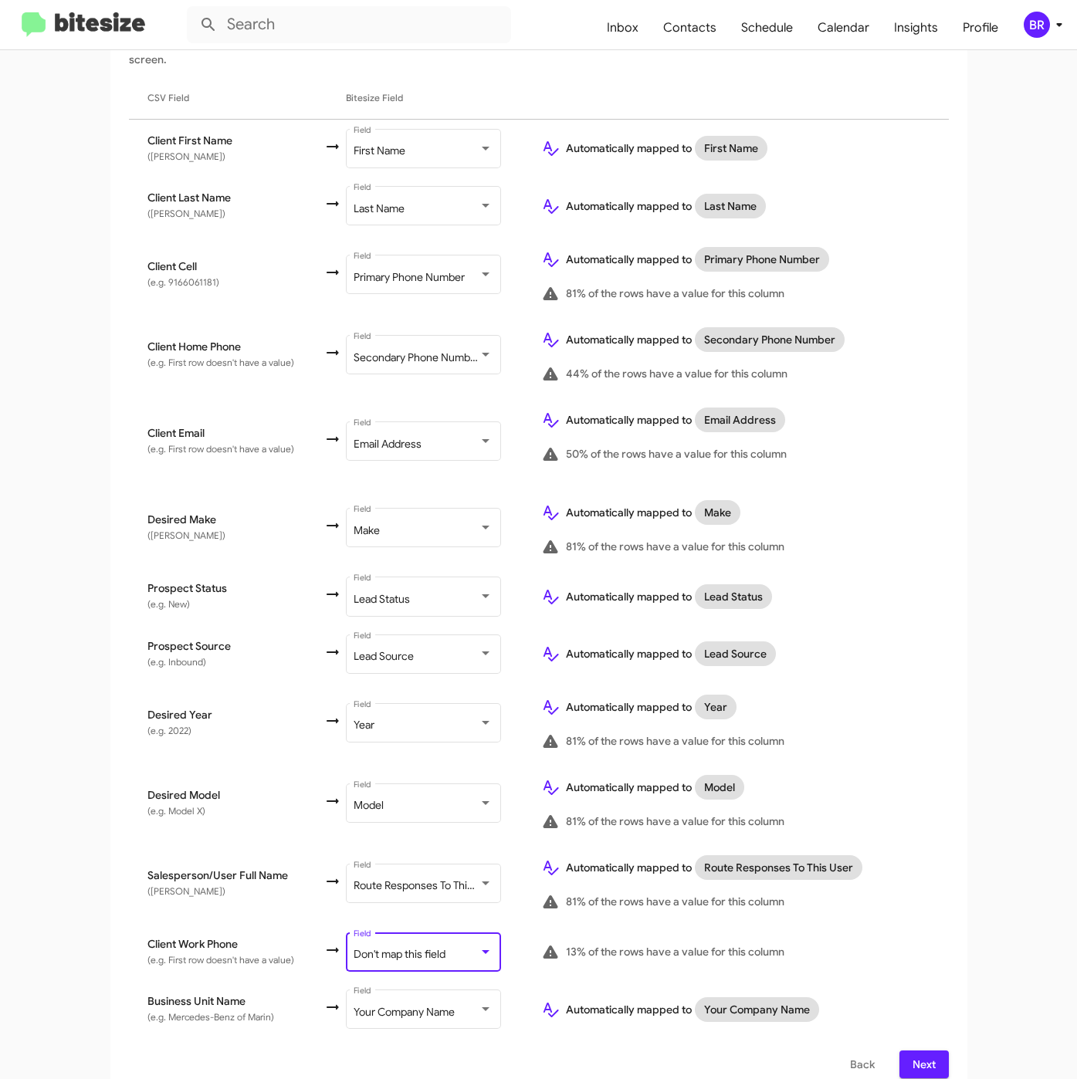
click at [457, 948] on div "Don't map this field" at bounding box center [415, 954] width 125 height 12
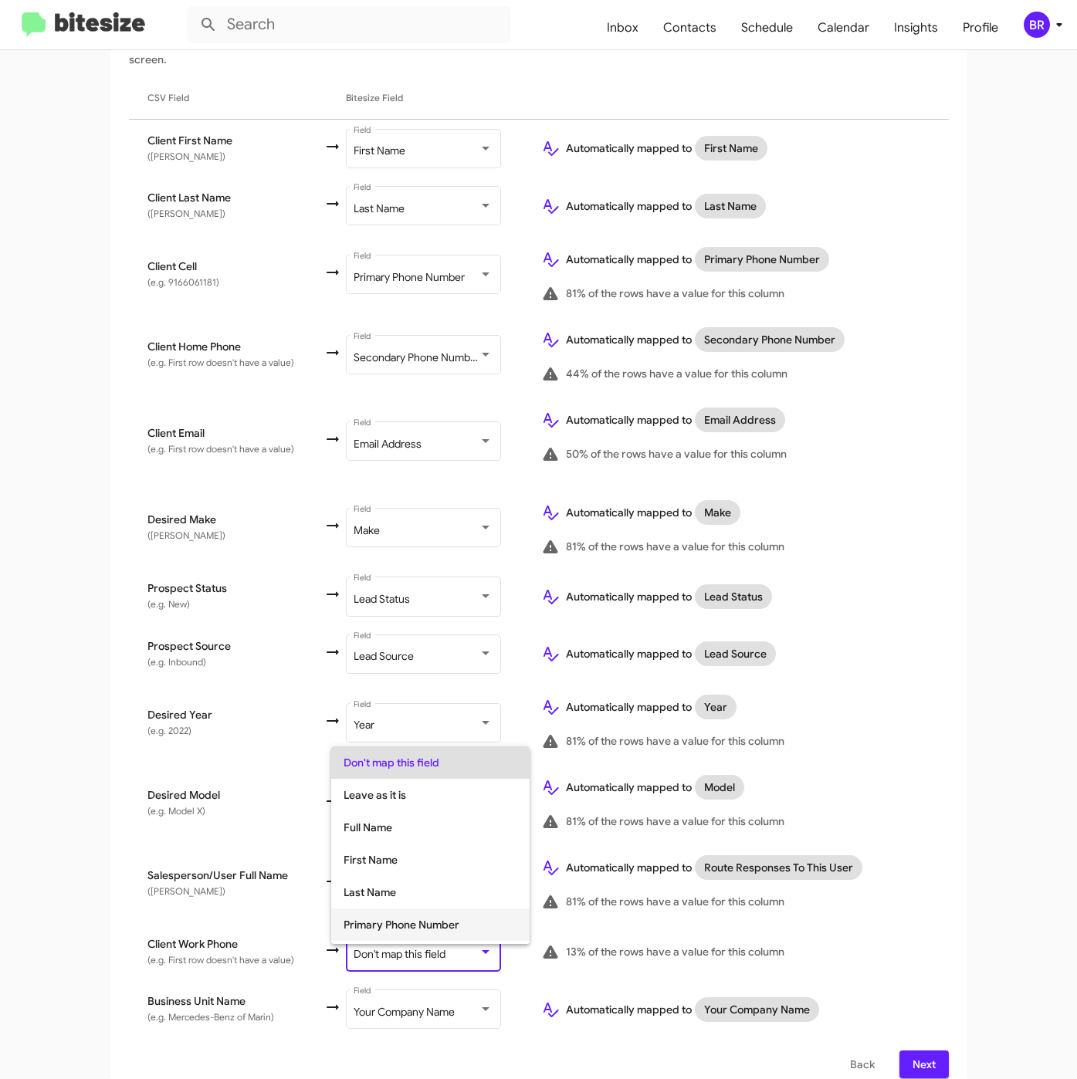
scroll to position [61, 0]
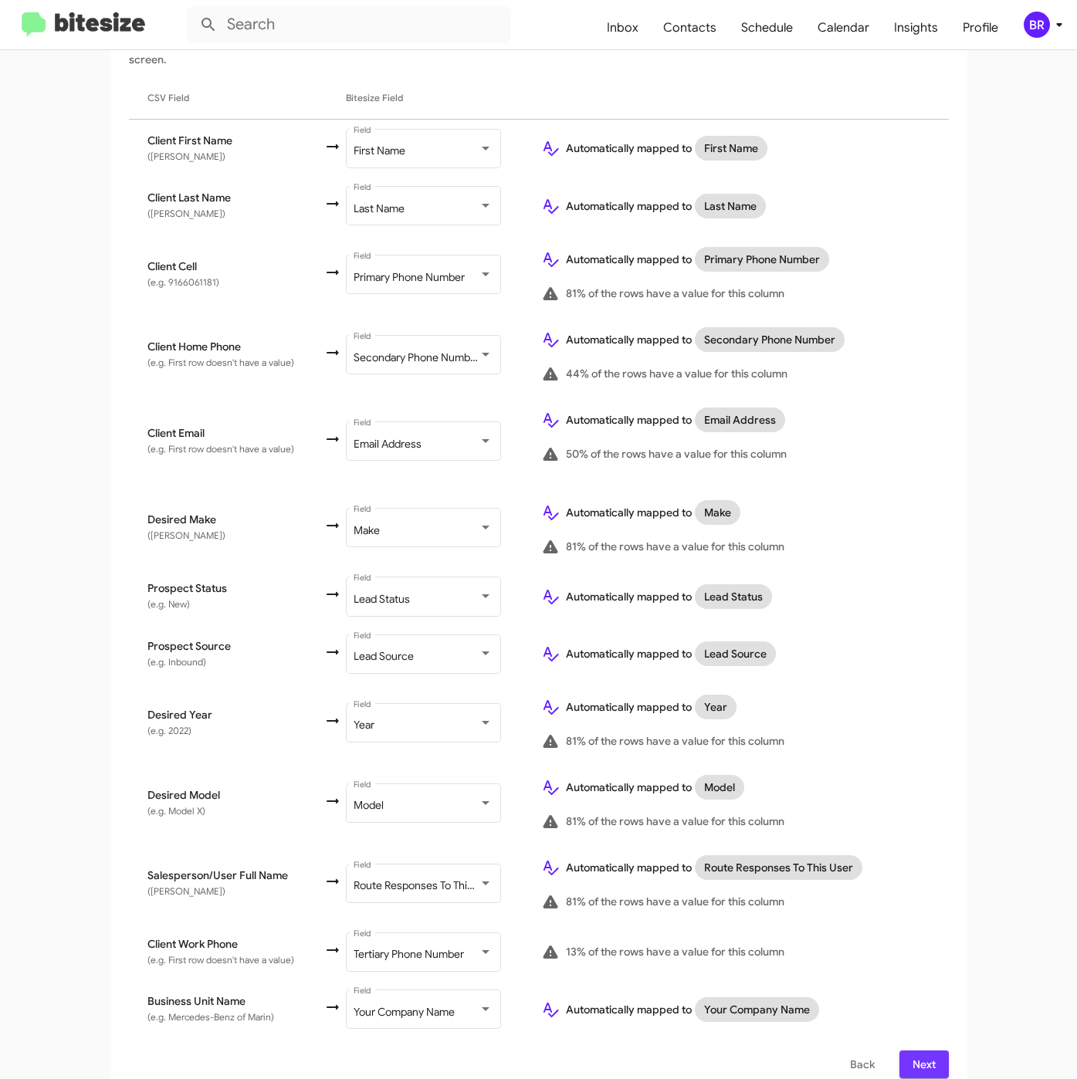
click at [901, 1050] on button "Next" at bounding box center [923, 1064] width 49 height 28
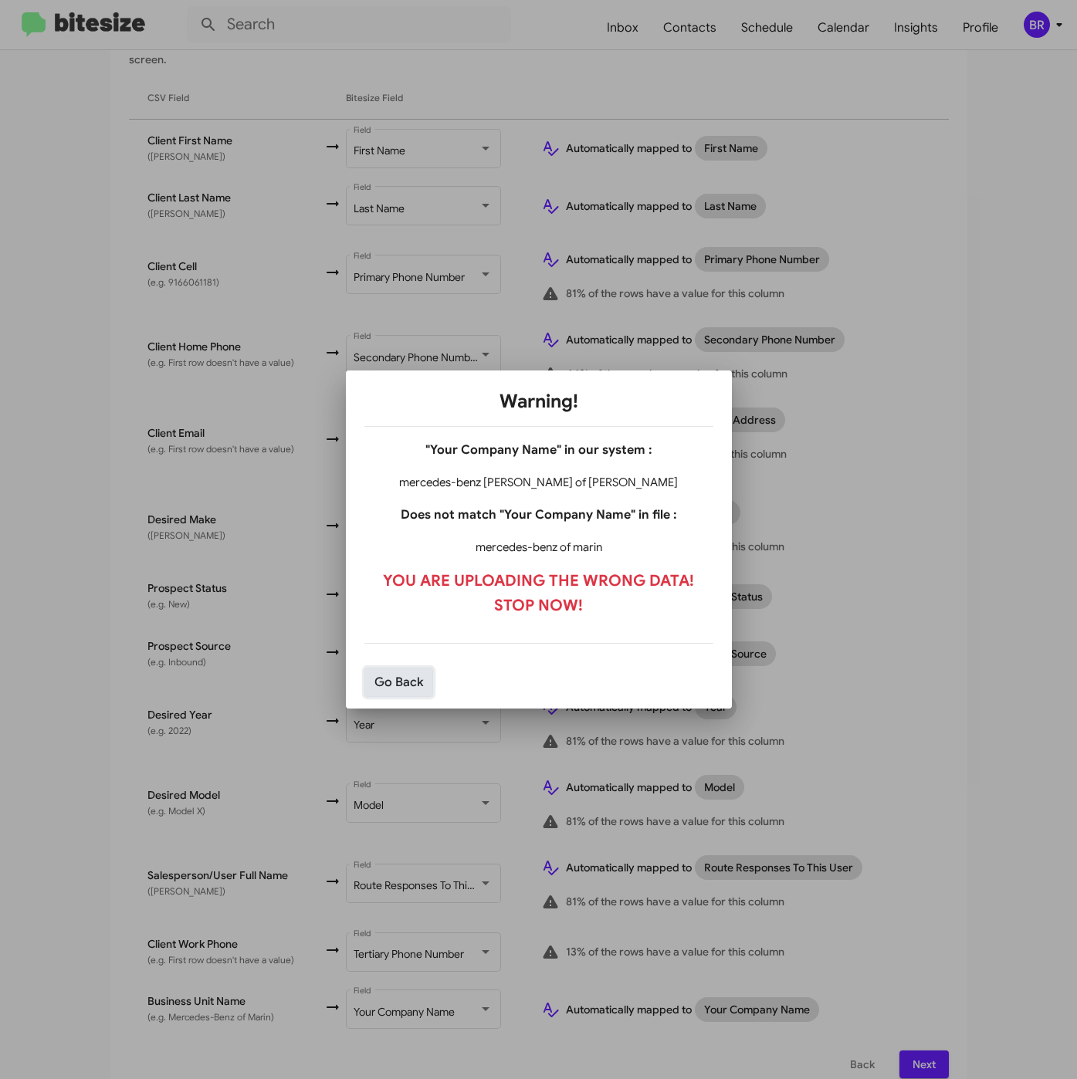
click at [408, 686] on button "Go Back" at bounding box center [398, 682] width 69 height 29
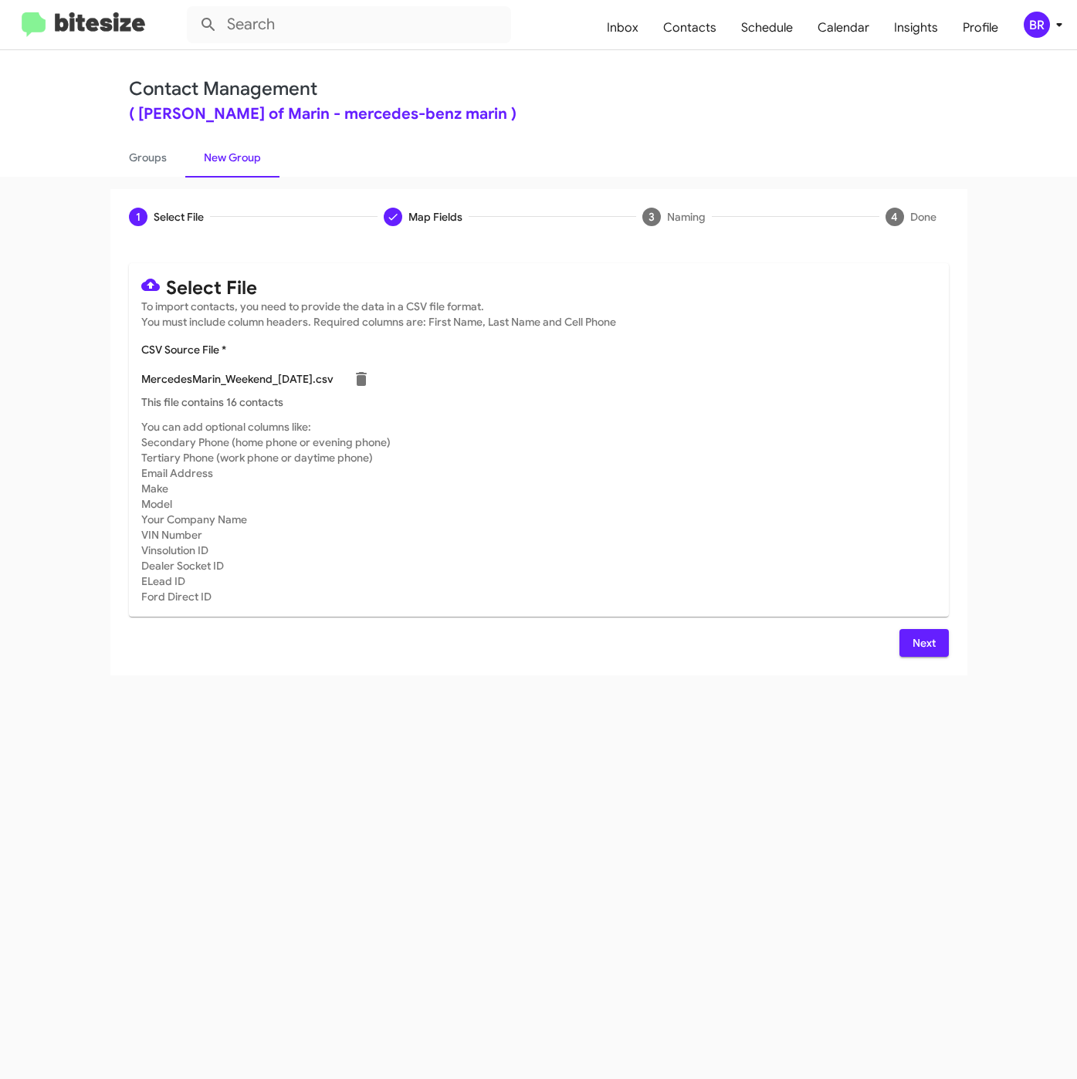
click at [739, 766] on div "1 Select File Map Fields 3 Naming 4 Done Select File To import contacts, you ne…" at bounding box center [538, 628] width 1077 height 902
click at [353, 380] on div "MercedesMarin_Weekend_09-15-25.csv" at bounding box center [538, 378] width 795 height 31
click at [360, 382] on icon at bounding box center [361, 379] width 19 height 19
checkbox input "false"
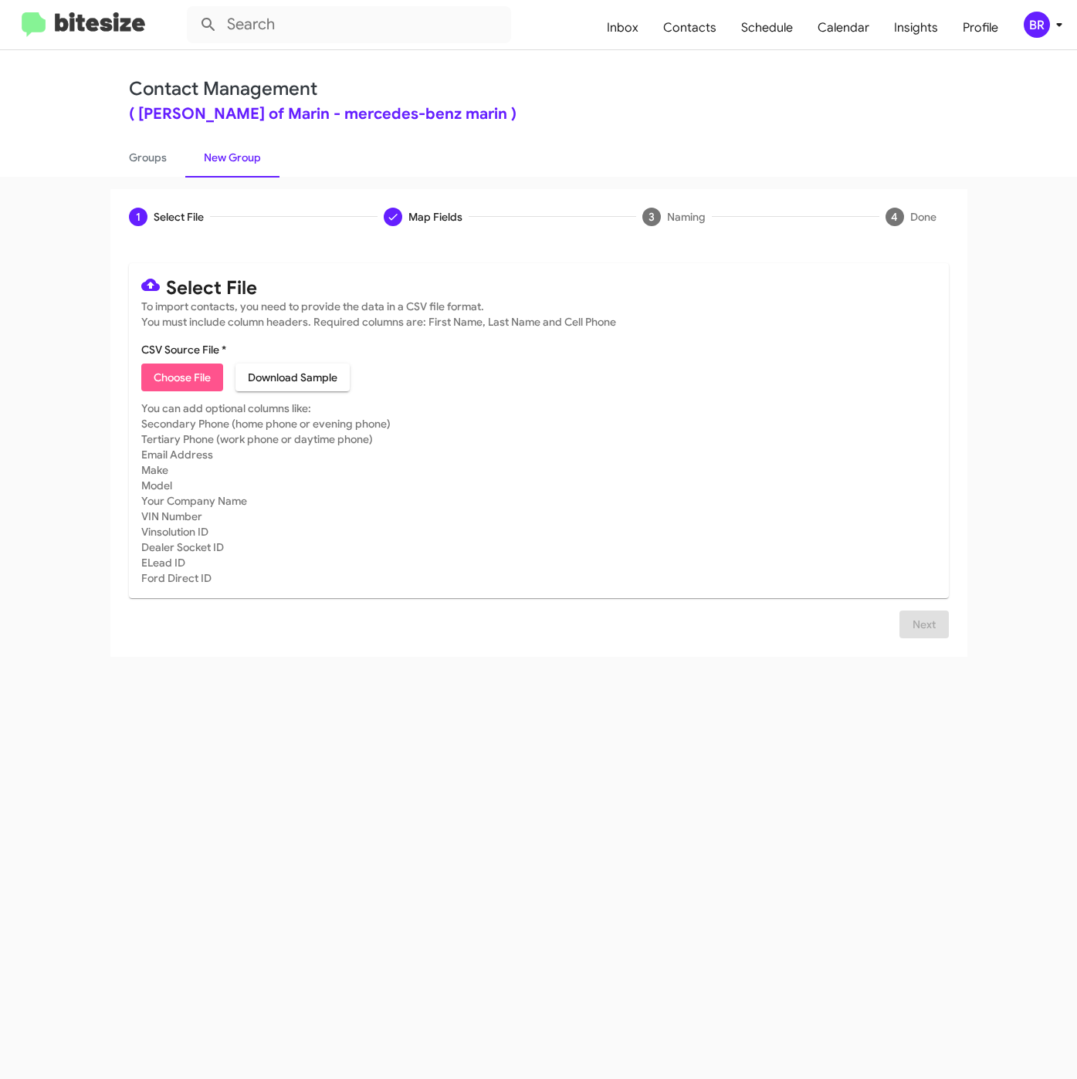
click at [181, 389] on span "Choose File" at bounding box center [182, 377] width 57 height 28
type input "MercedesMarin_Weekend_09-15-25"
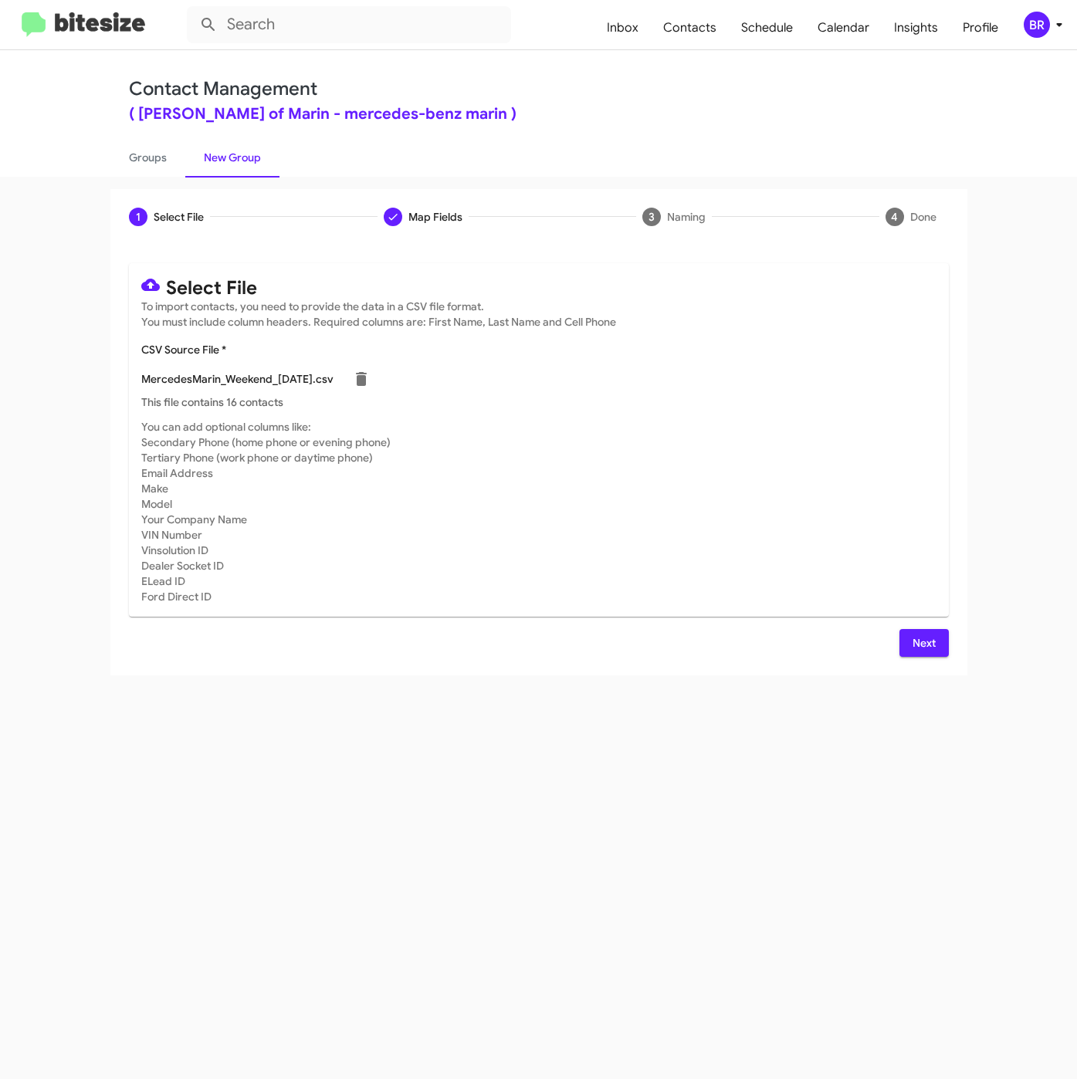
click at [918, 642] on span "Next" at bounding box center [923, 643] width 25 height 28
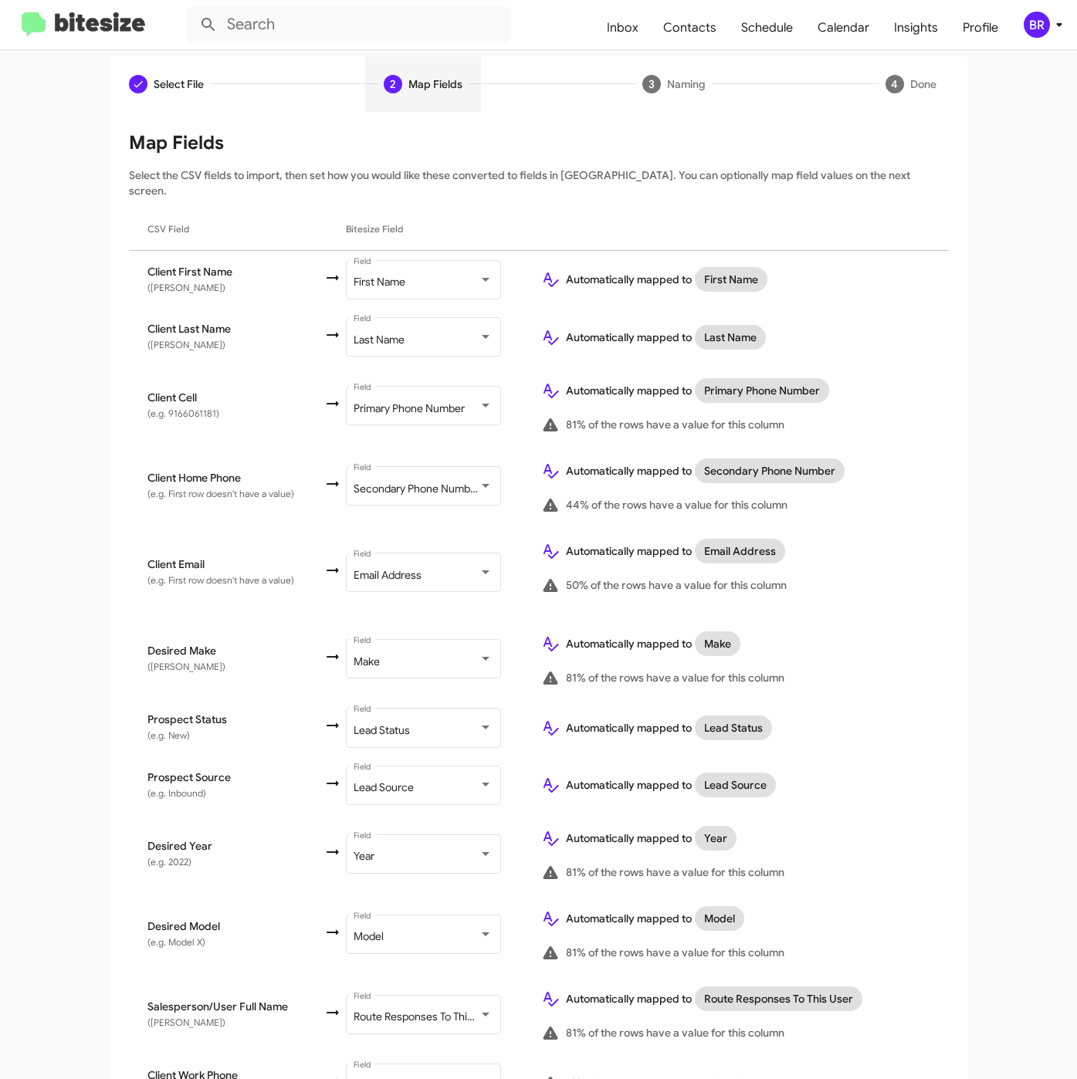
scroll to position [264, 0]
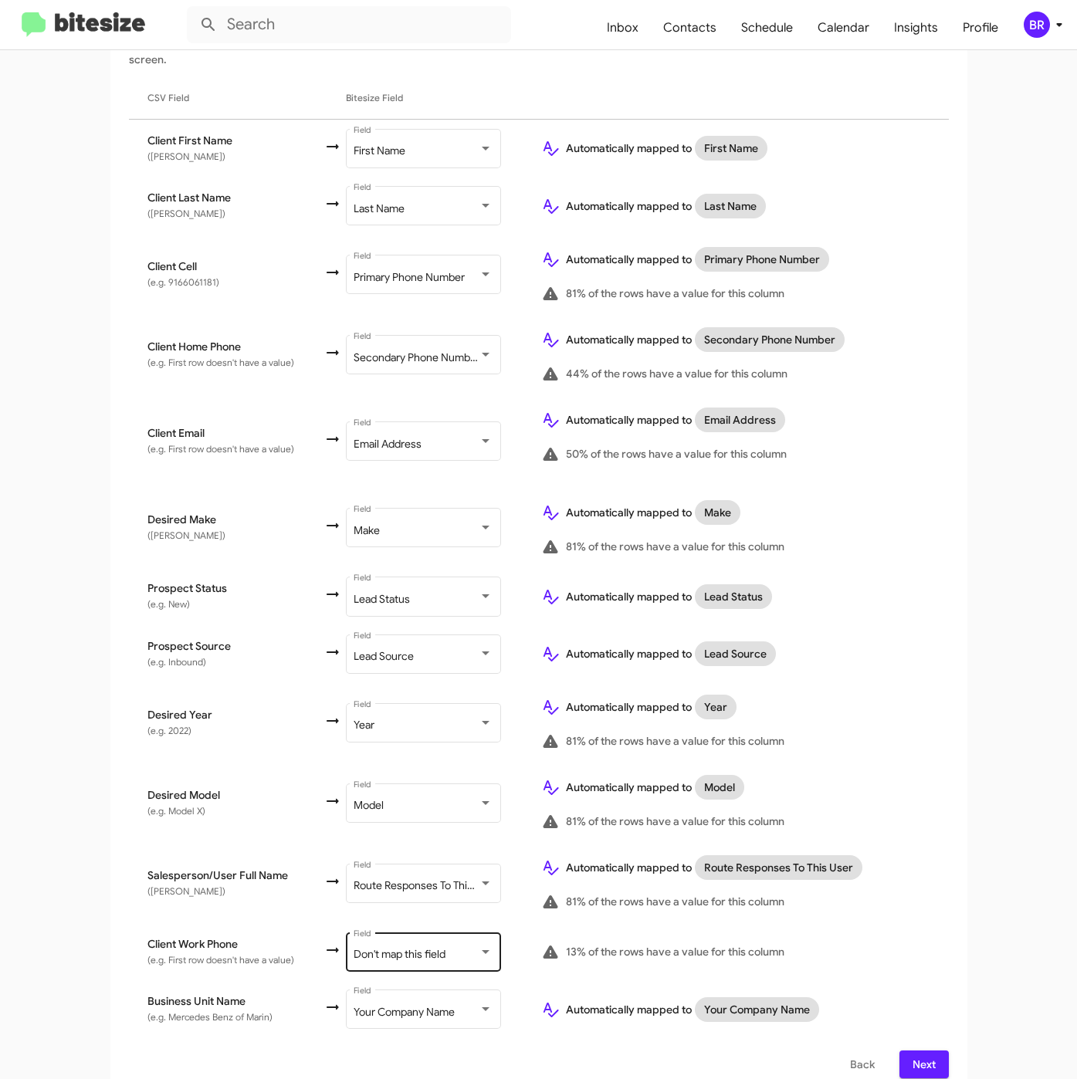
click at [422, 929] on div "Don't map this field Field" at bounding box center [422, 950] width 139 height 42
click at [918, 1056] on span "Next" at bounding box center [923, 1064] width 25 height 28
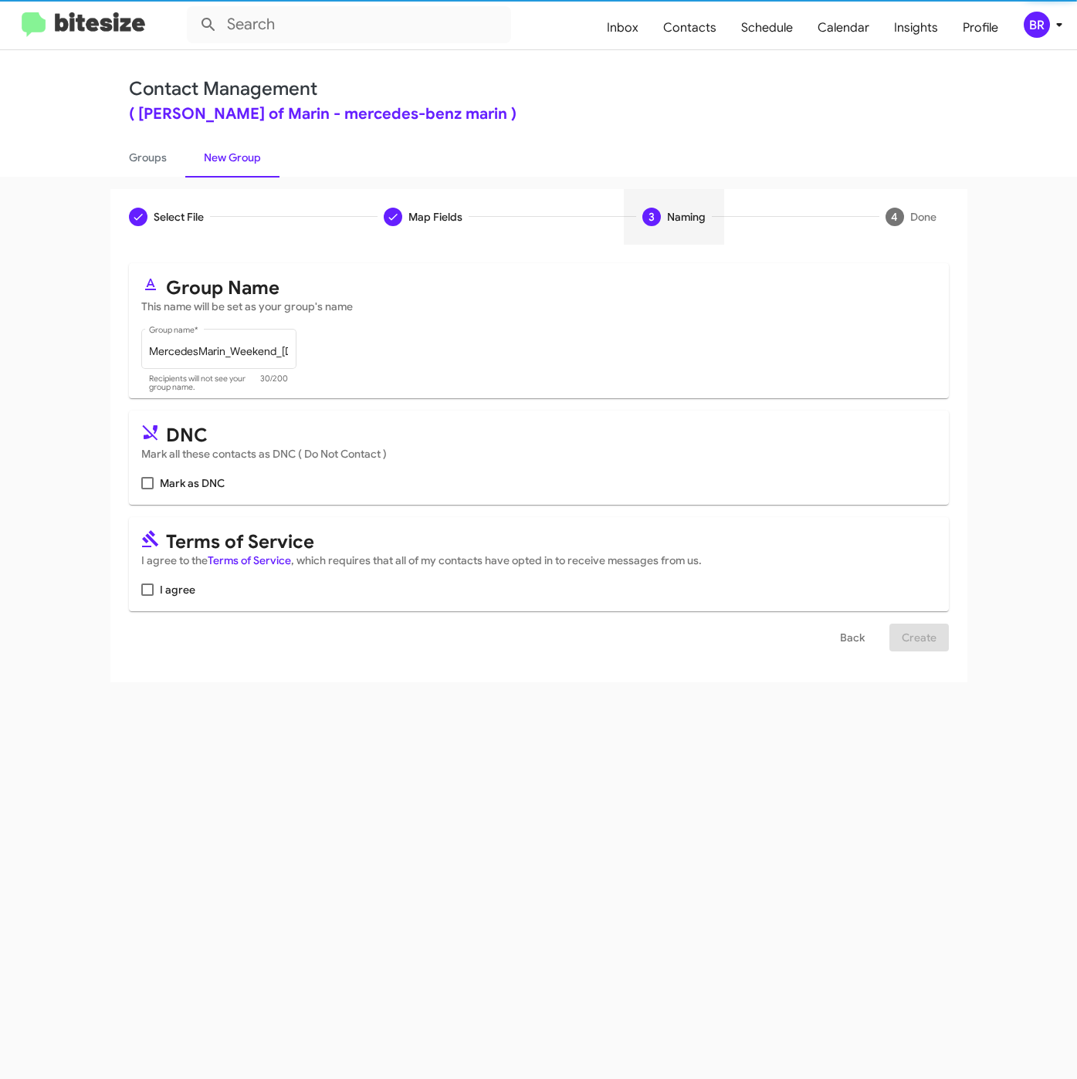
click at [911, 1042] on div "Select File Map Fields 3 Naming 4 Done Select File To import contacts, you need…" at bounding box center [538, 628] width 1077 height 902
click at [161, 589] on span "I agree" at bounding box center [177, 589] width 35 height 19
click at [147, 596] on input "I agree" at bounding box center [147, 596] width 1 height 1
checkbox input "true"
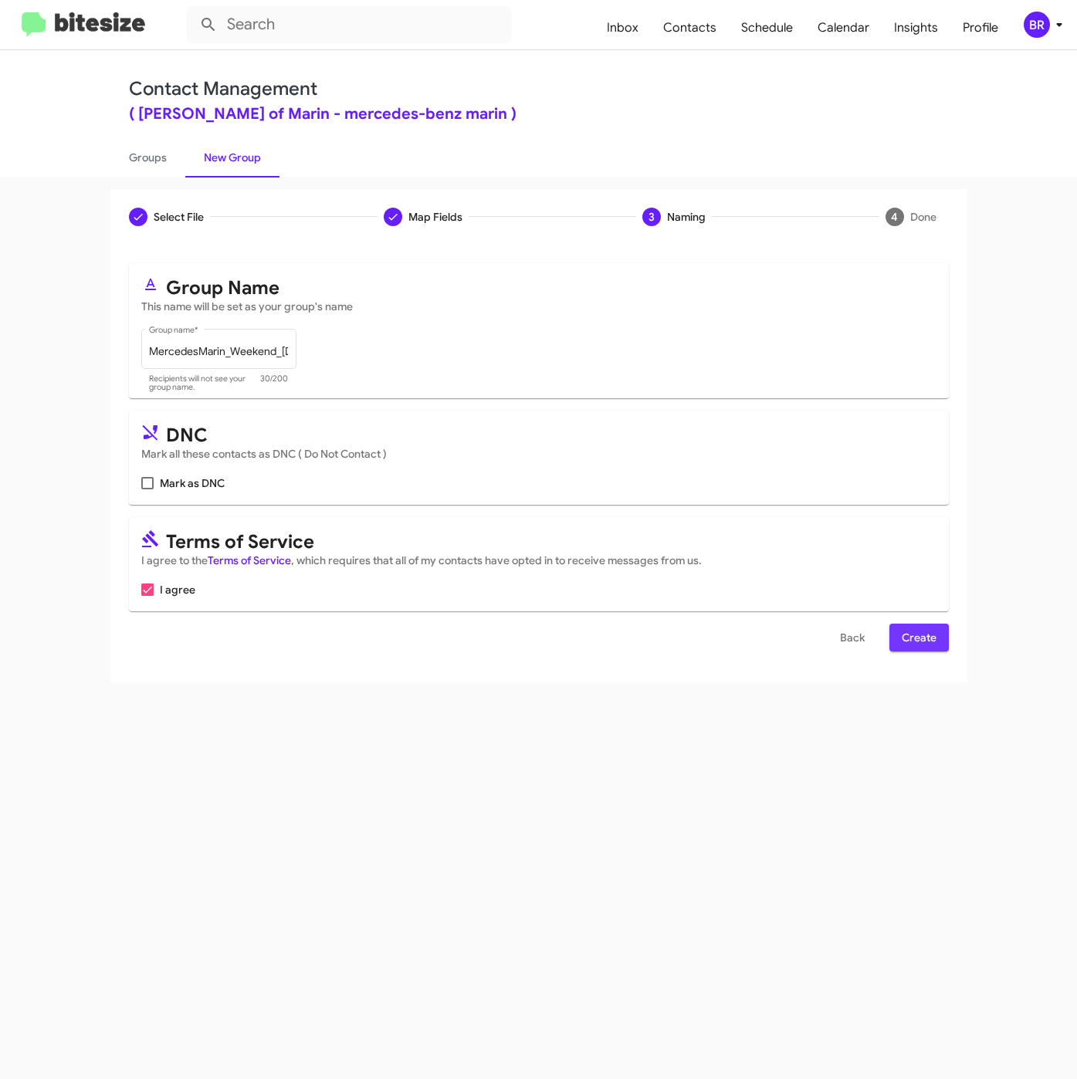
click at [910, 634] on span "Create" at bounding box center [918, 638] width 35 height 28
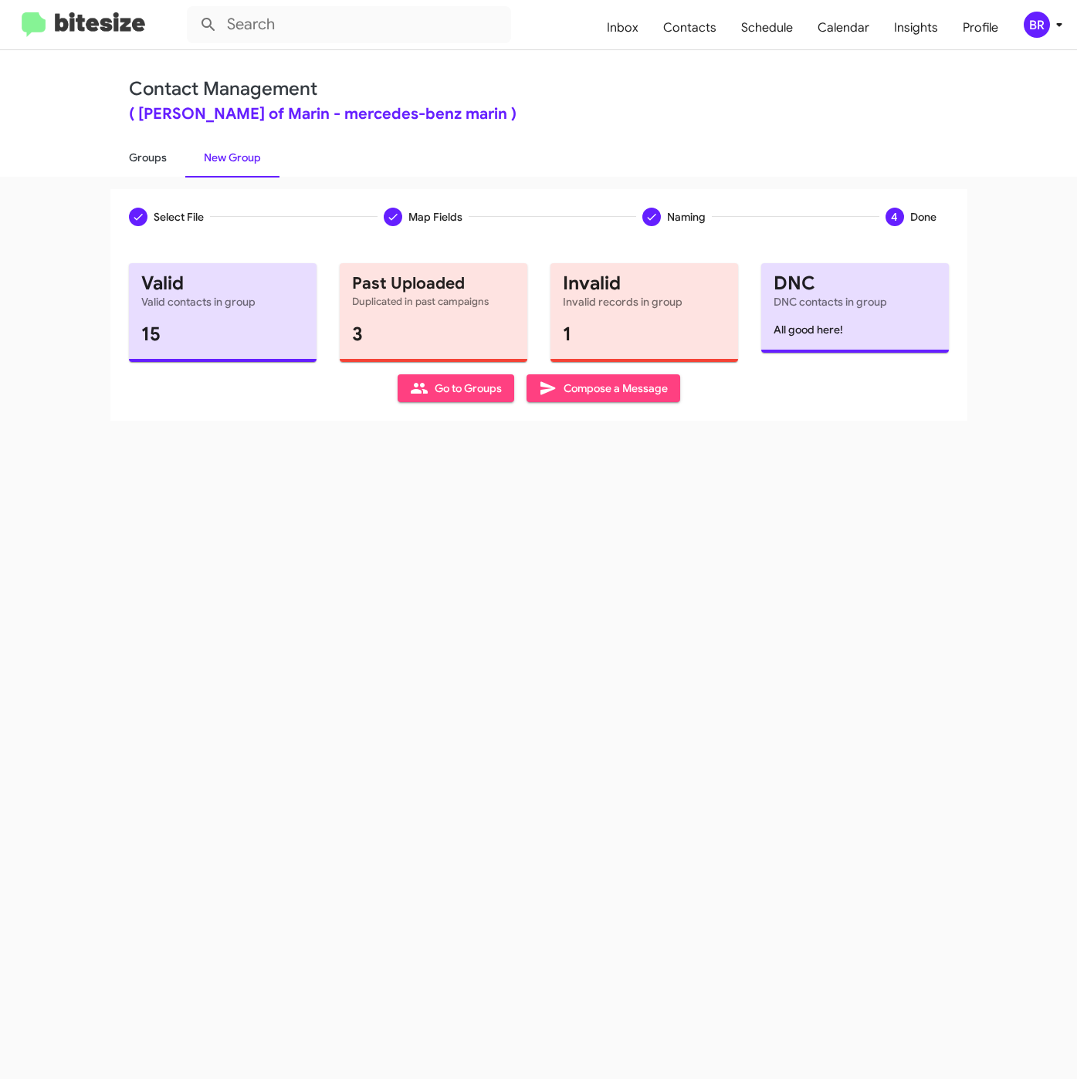
click at [154, 162] on link "Groups" at bounding box center [147, 157] width 75 height 40
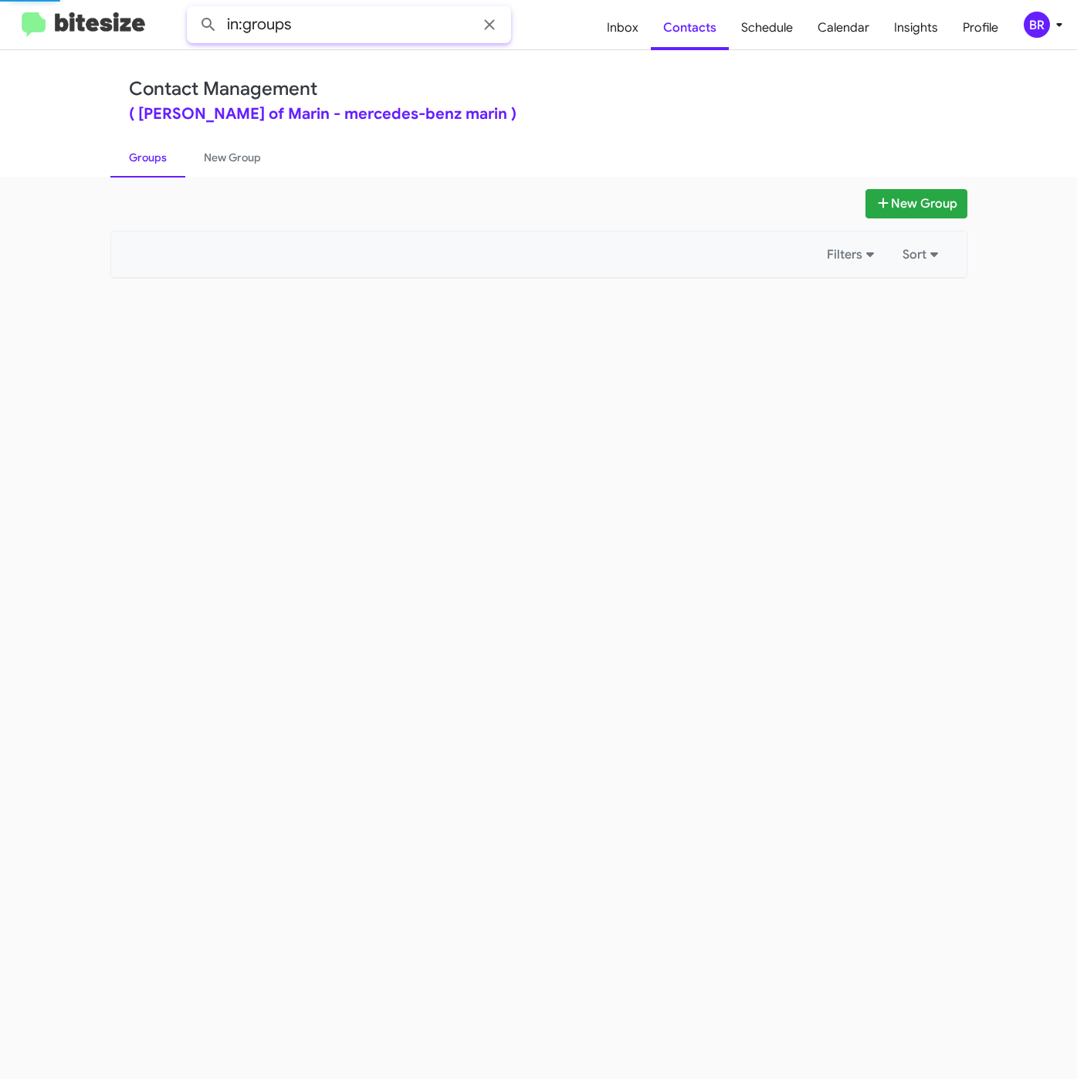
click at [360, 25] on input "in:groups" at bounding box center [349, 24] width 324 height 37
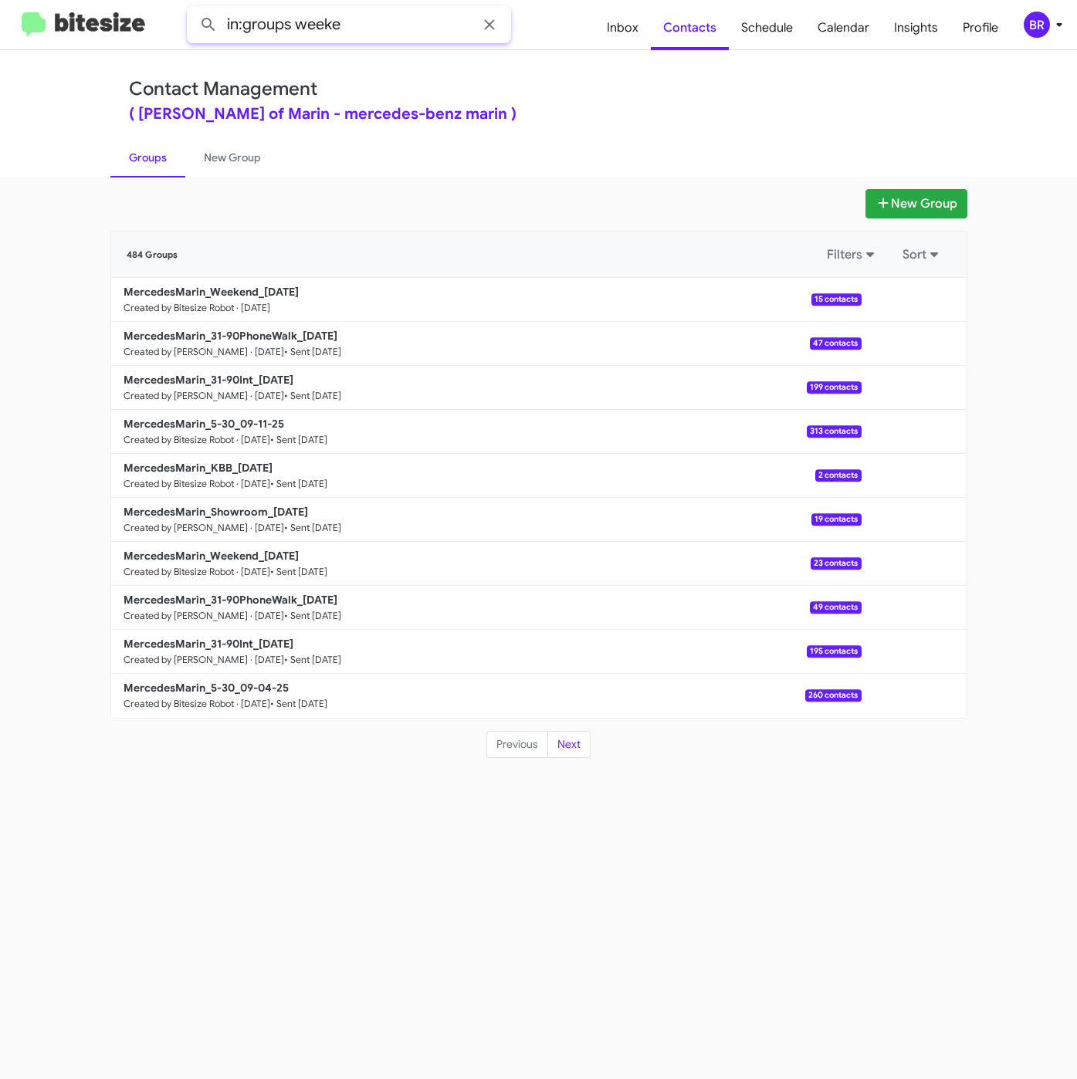
type input "in:groups weeke"
click at [193, 9] on button at bounding box center [208, 24] width 31 height 31
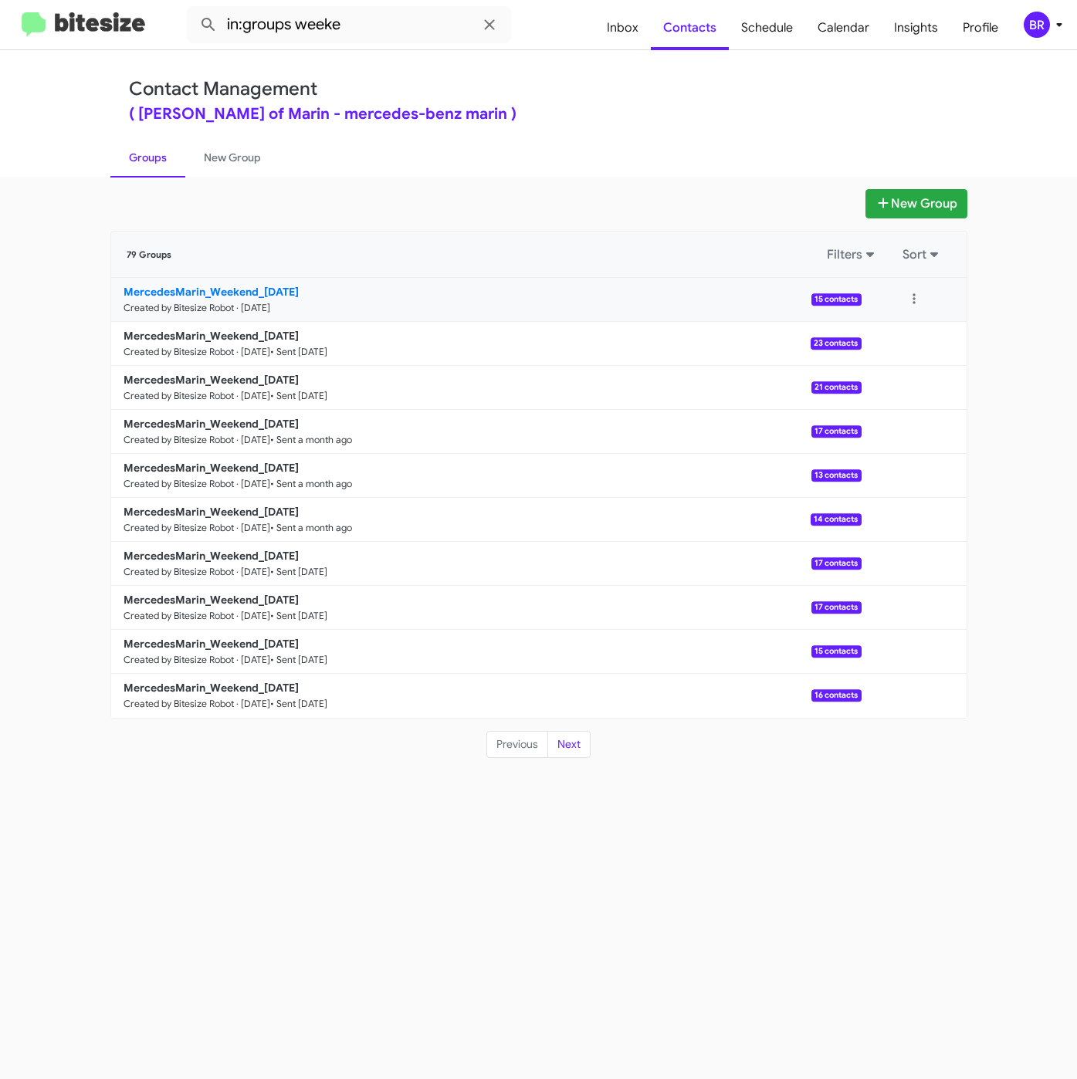
click at [258, 289] on b "MercedesMarin_Weekend_09-15-25" at bounding box center [210, 292] width 175 height 14
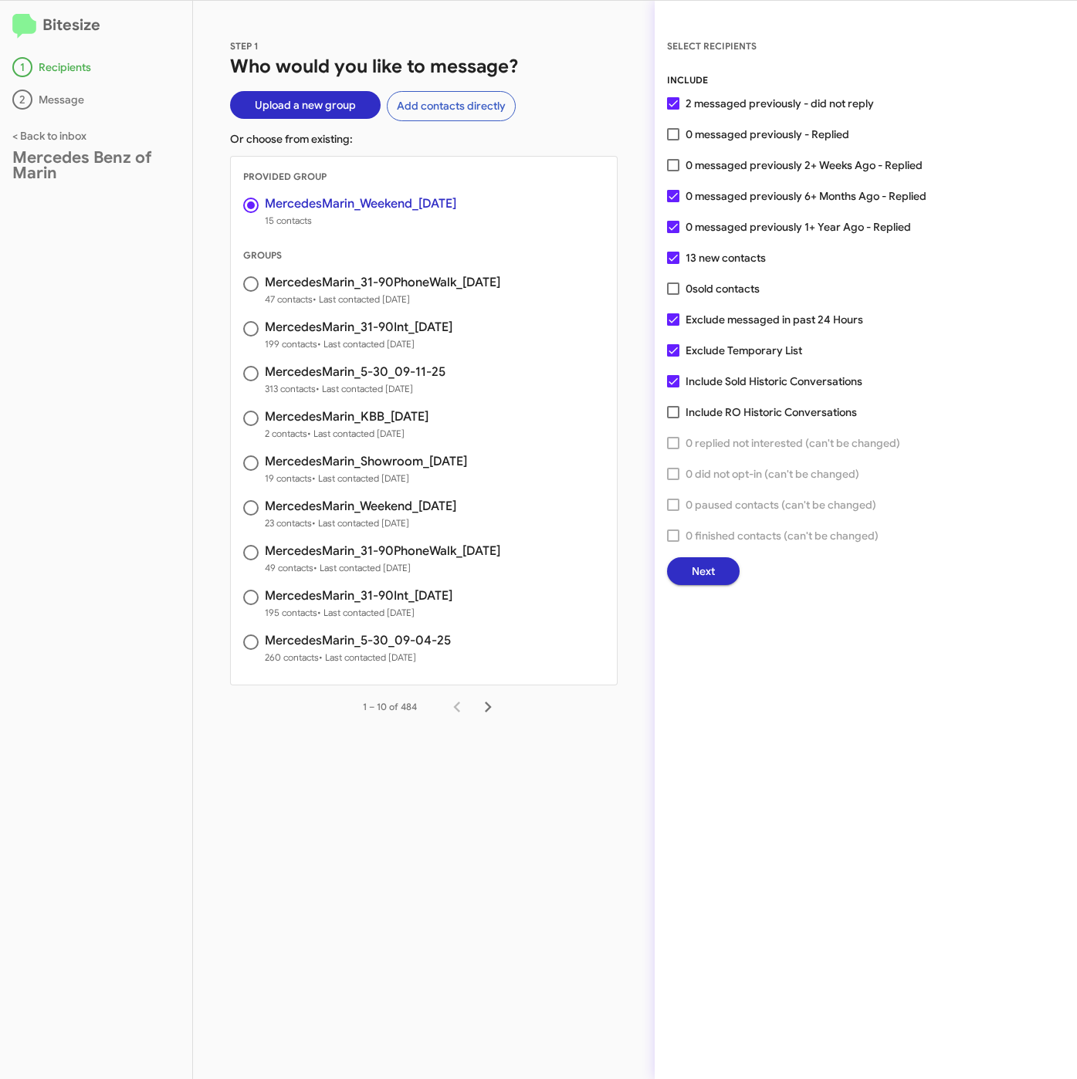
click at [86, 936] on div "Bitesize 1 Recipients 2 Message < Back to inbox Mercedes Benz of Marin" at bounding box center [96, 540] width 193 height 1078
drag, startPoint x: 353, startPoint y: 894, endPoint x: 374, endPoint y: 871, distance: 31.1
click at [353, 894] on div "STEP 1 Who would you like to message? Upload a new group Add contacts directly …" at bounding box center [423, 540] width 461 height 1078
click at [706, 566] on span "Next" at bounding box center [702, 571] width 23 height 28
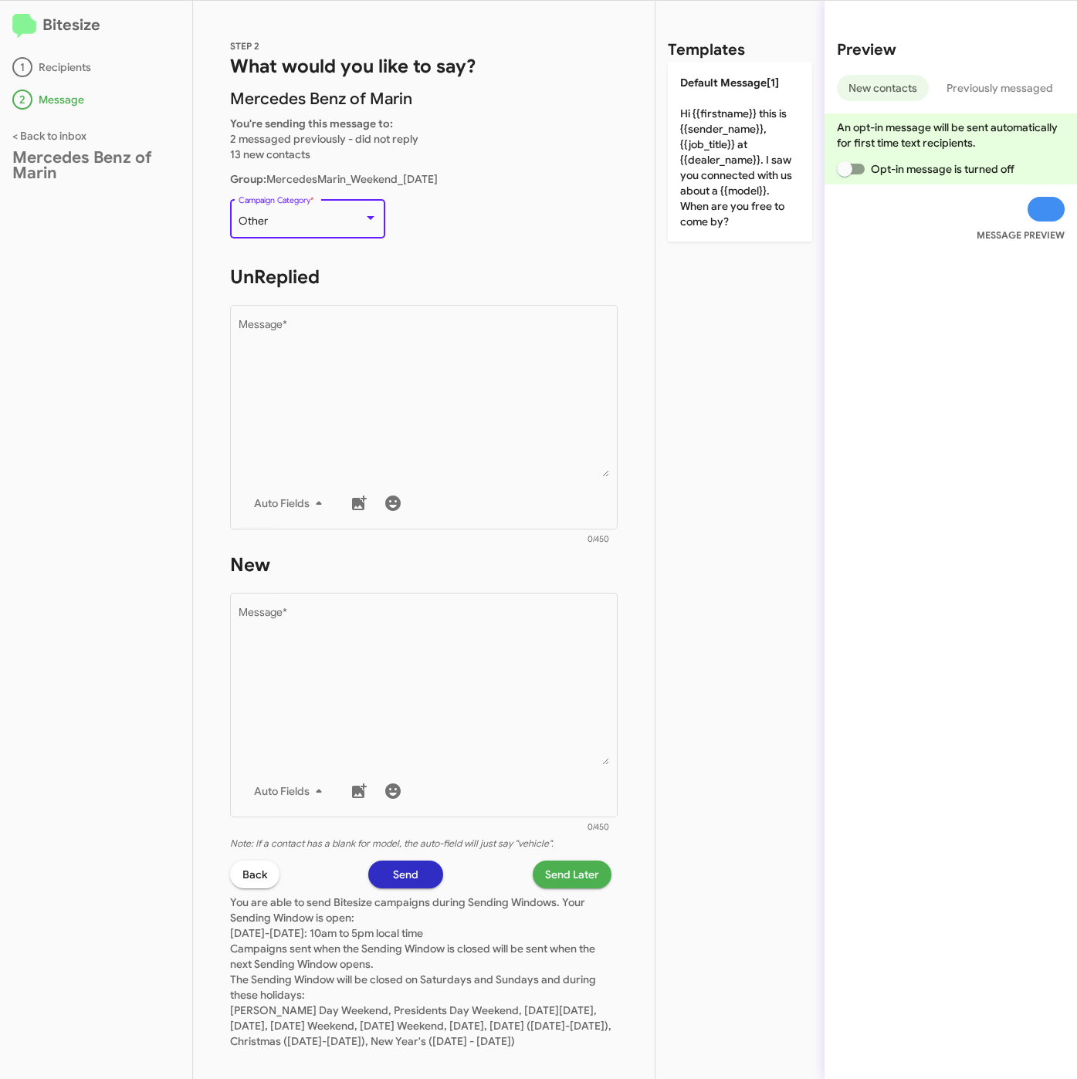
click at [299, 218] on div "Other" at bounding box center [300, 221] width 125 height 12
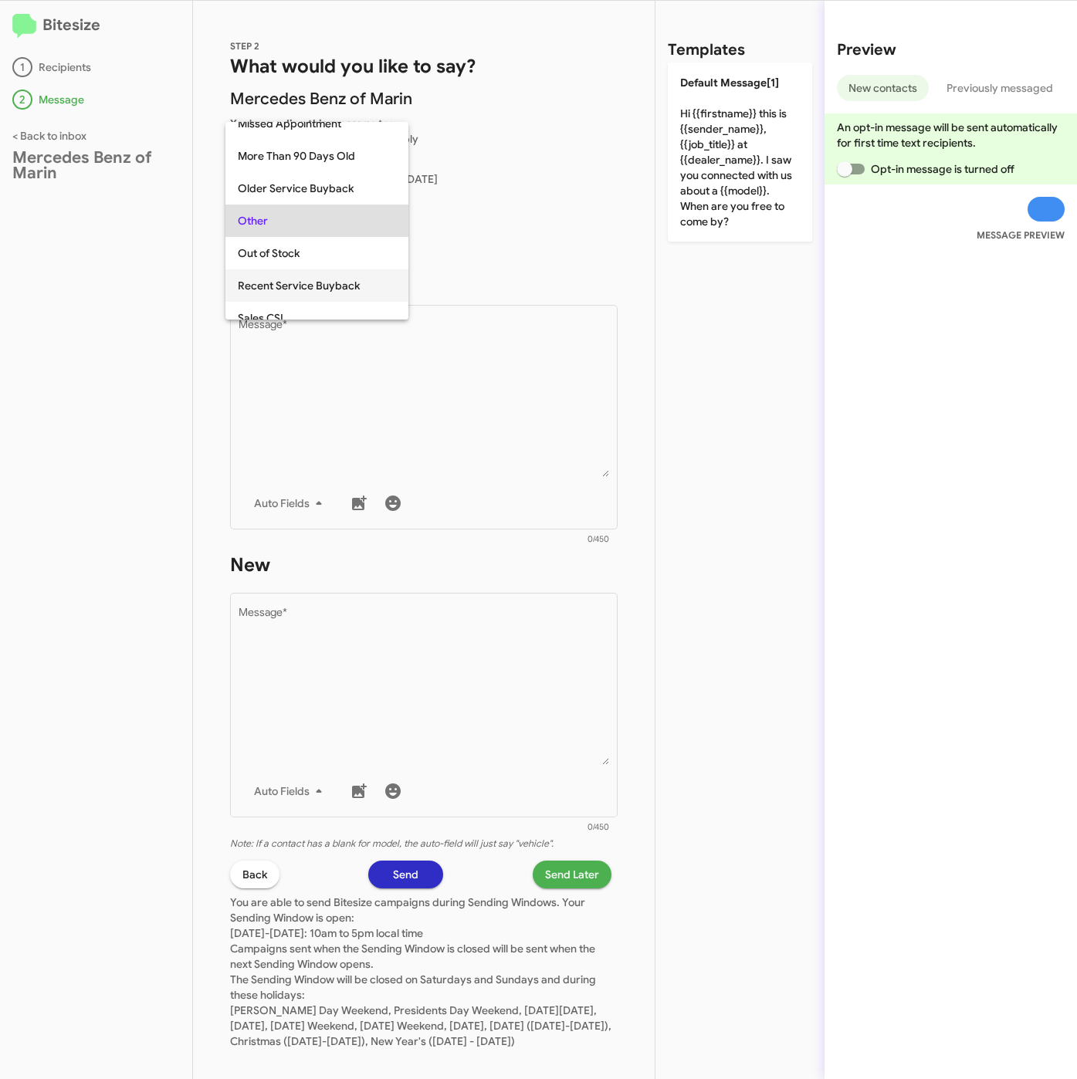
scroll to position [644, 0]
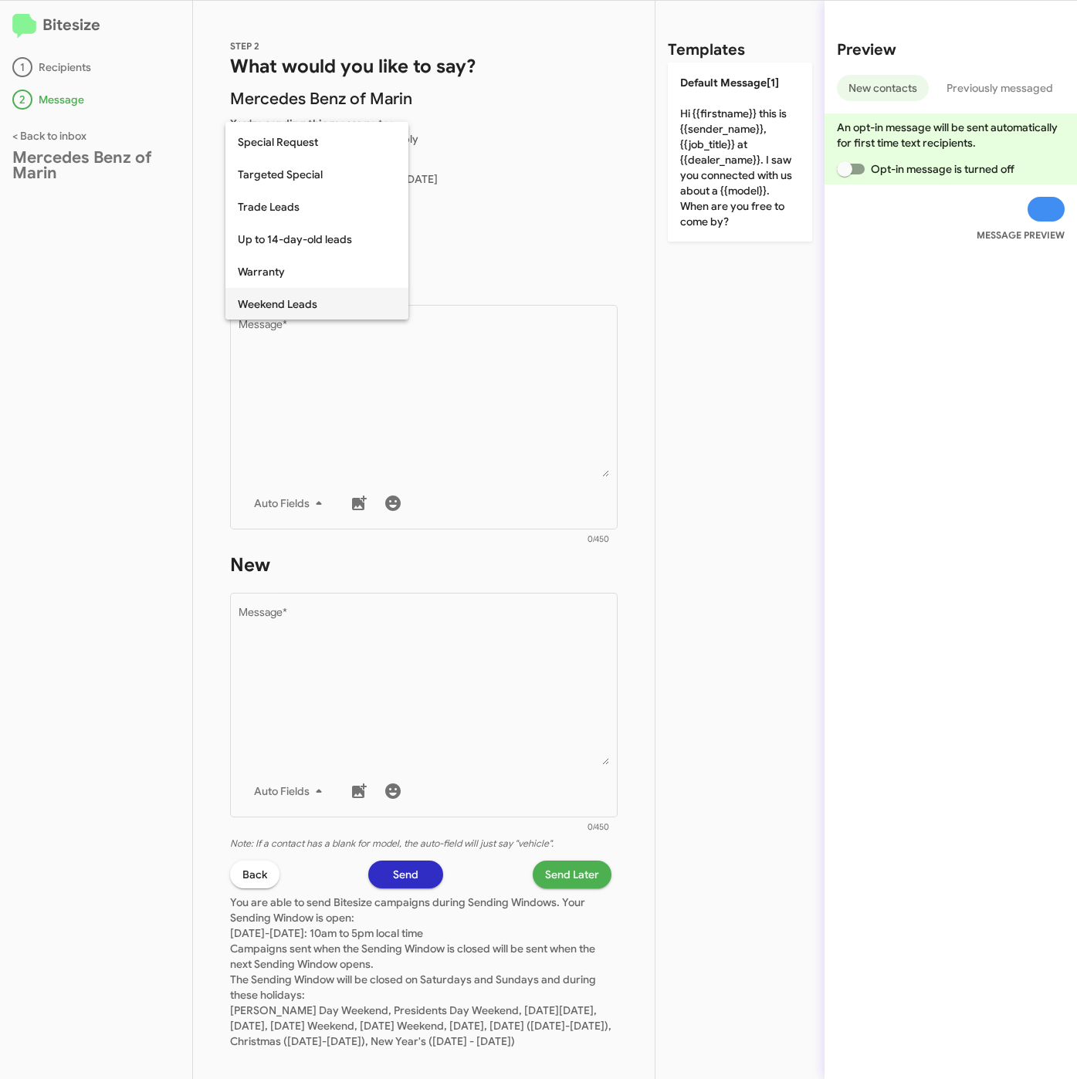
click at [296, 302] on span "Weekend Leads" at bounding box center [317, 304] width 158 height 32
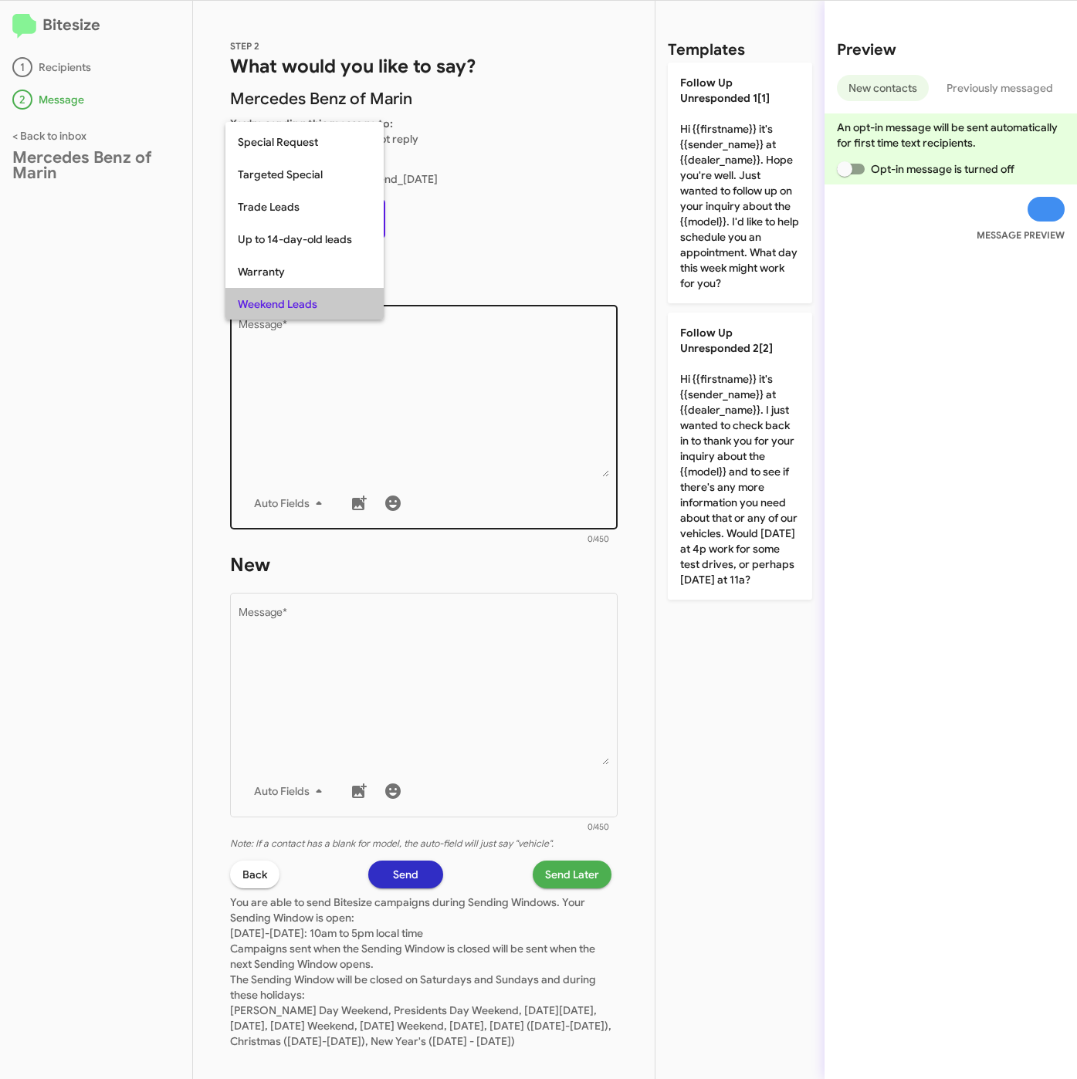
click at [345, 367] on textarea "Message *" at bounding box center [423, 397] width 371 height 157
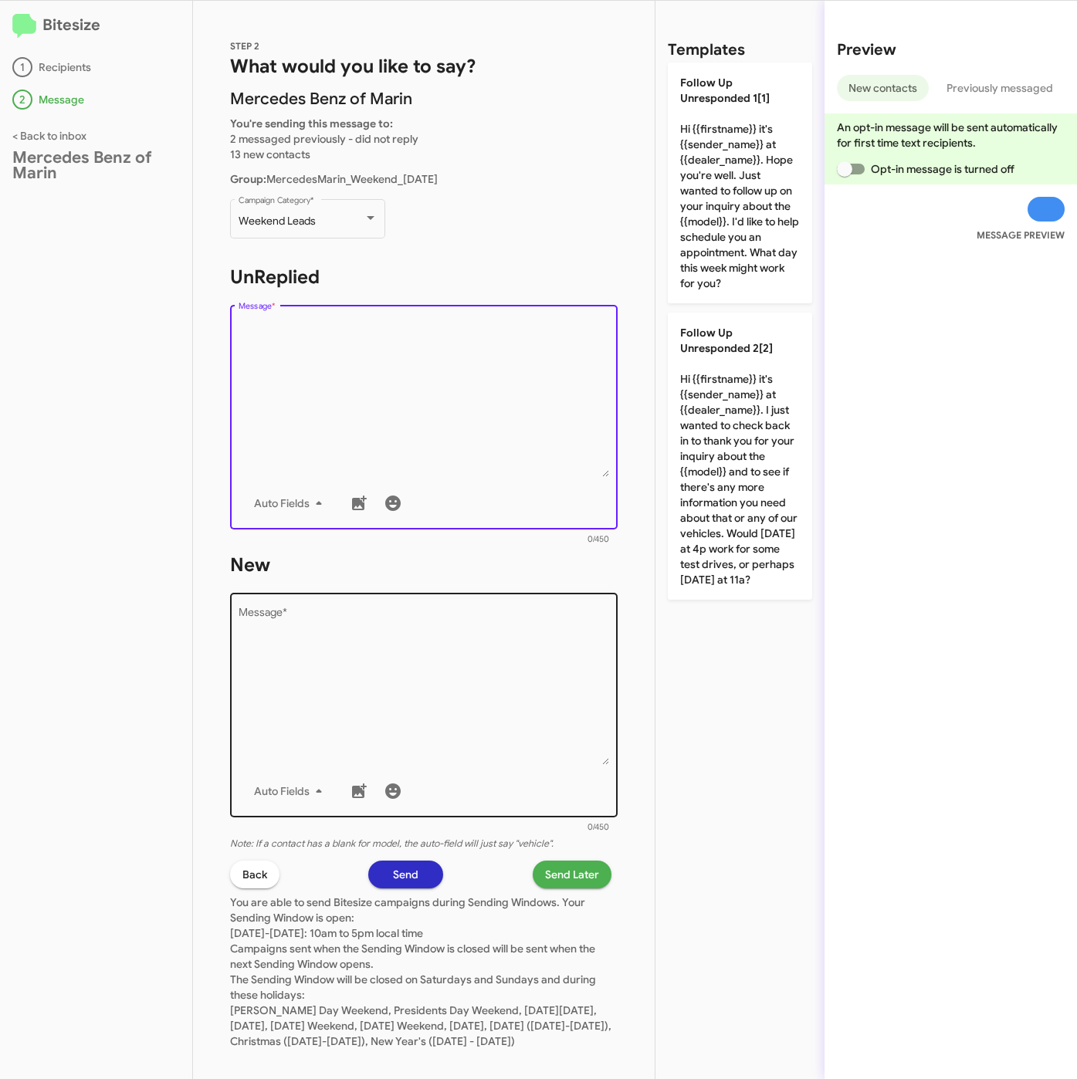
drag, startPoint x: 734, startPoint y: 412, endPoint x: 496, endPoint y: 646, distance: 333.4
click at [732, 419] on p "Follow Up Unresponded 2[2] Hi {{firstname}} it's {{sender_name}} at {{dealer_na…" at bounding box center [740, 456] width 144 height 287
type textarea "Hi {{firstname}} it's {{sender_name}} at {{dealer_name}}. I just wanted to chec…"
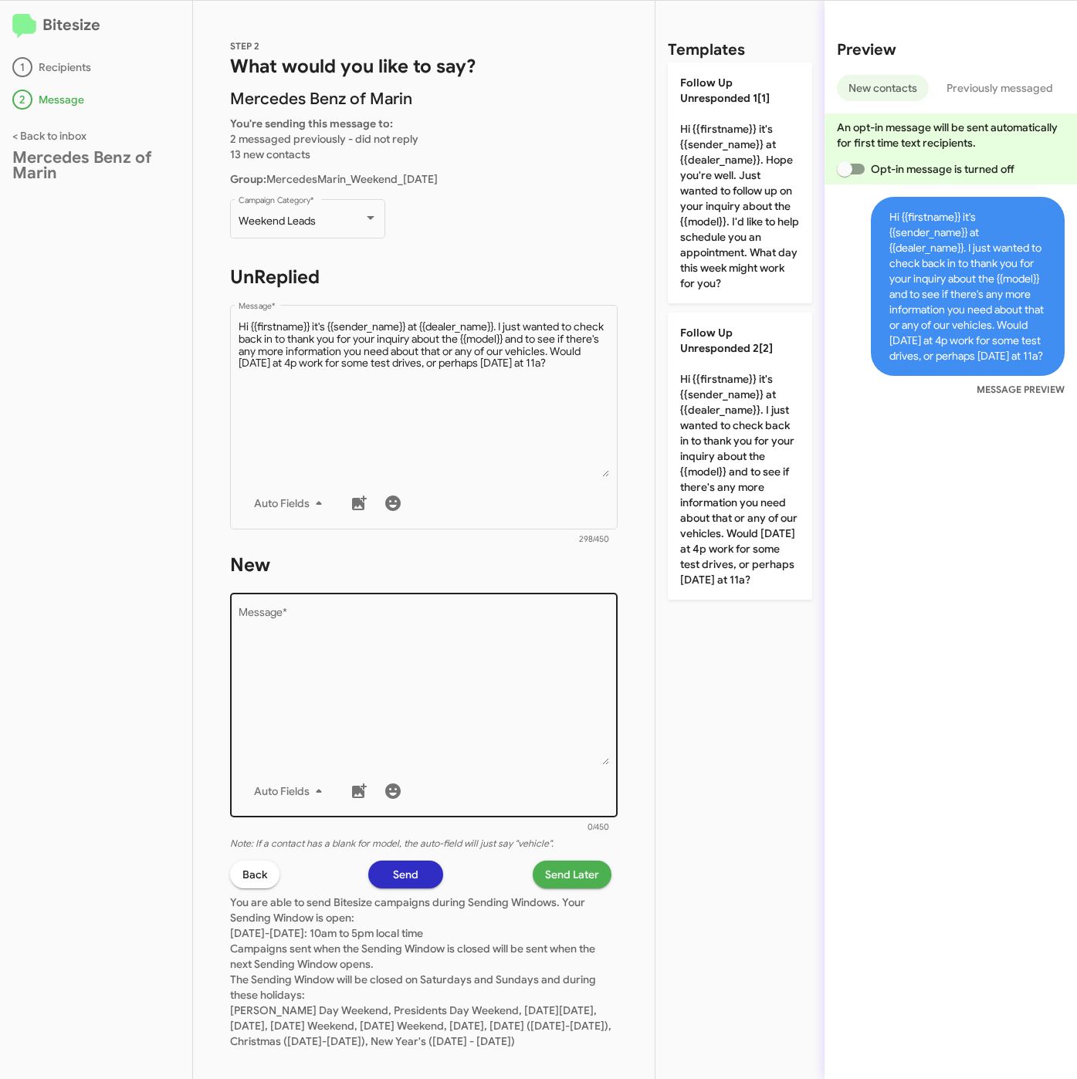
click at [489, 649] on textarea "Message *" at bounding box center [423, 685] width 371 height 157
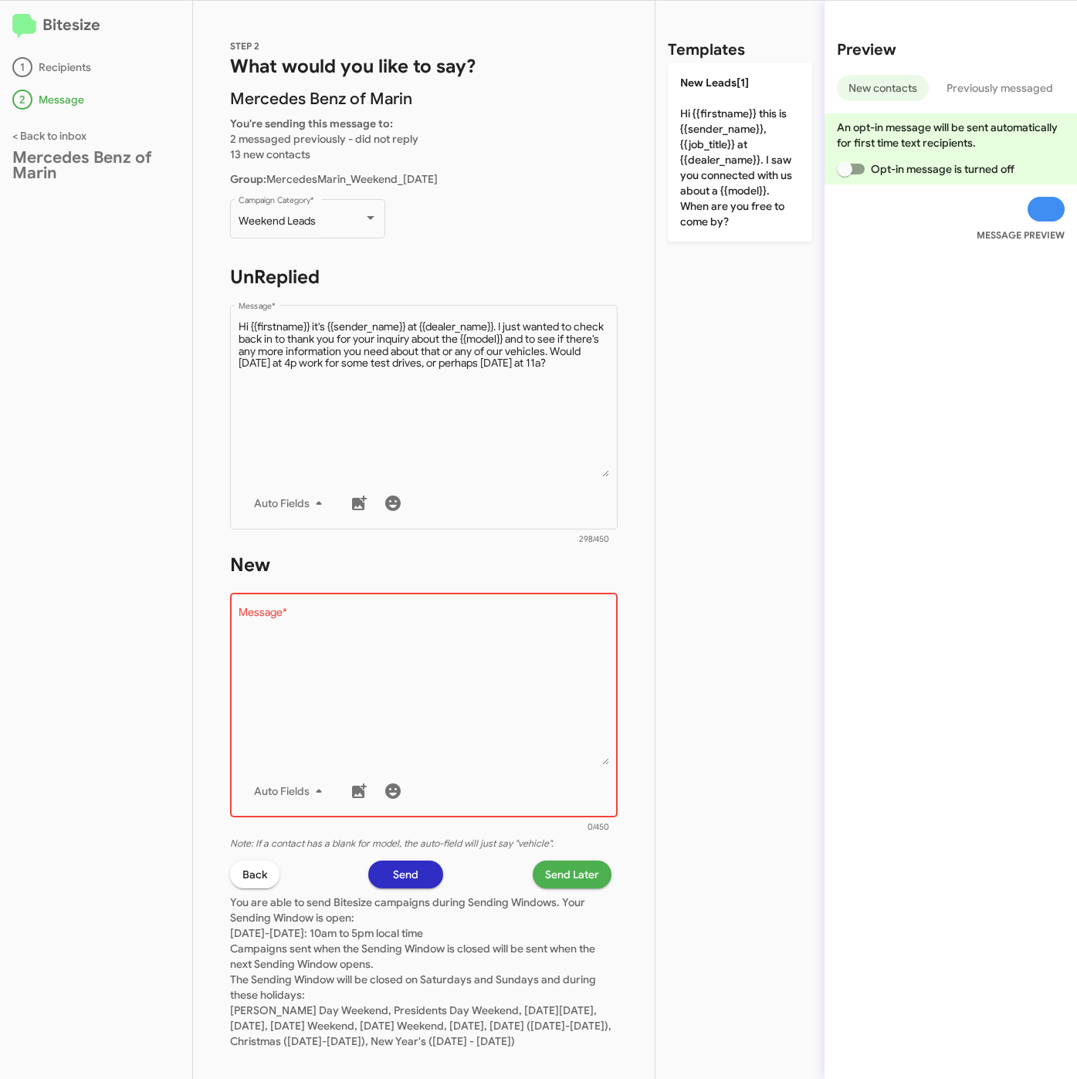
drag, startPoint x: 729, startPoint y: 216, endPoint x: 597, endPoint y: 686, distance: 488.2
click at [729, 229] on p "New Leads[1] Hi {{firstname}} this is {{sender_name}}, {{job_title}} at {{deale…" at bounding box center [740, 152] width 144 height 179
type textarea "Hi {{firstname}} this is {{sender_name}}, {{job_title}} at {{dealer_name}}. I s…"
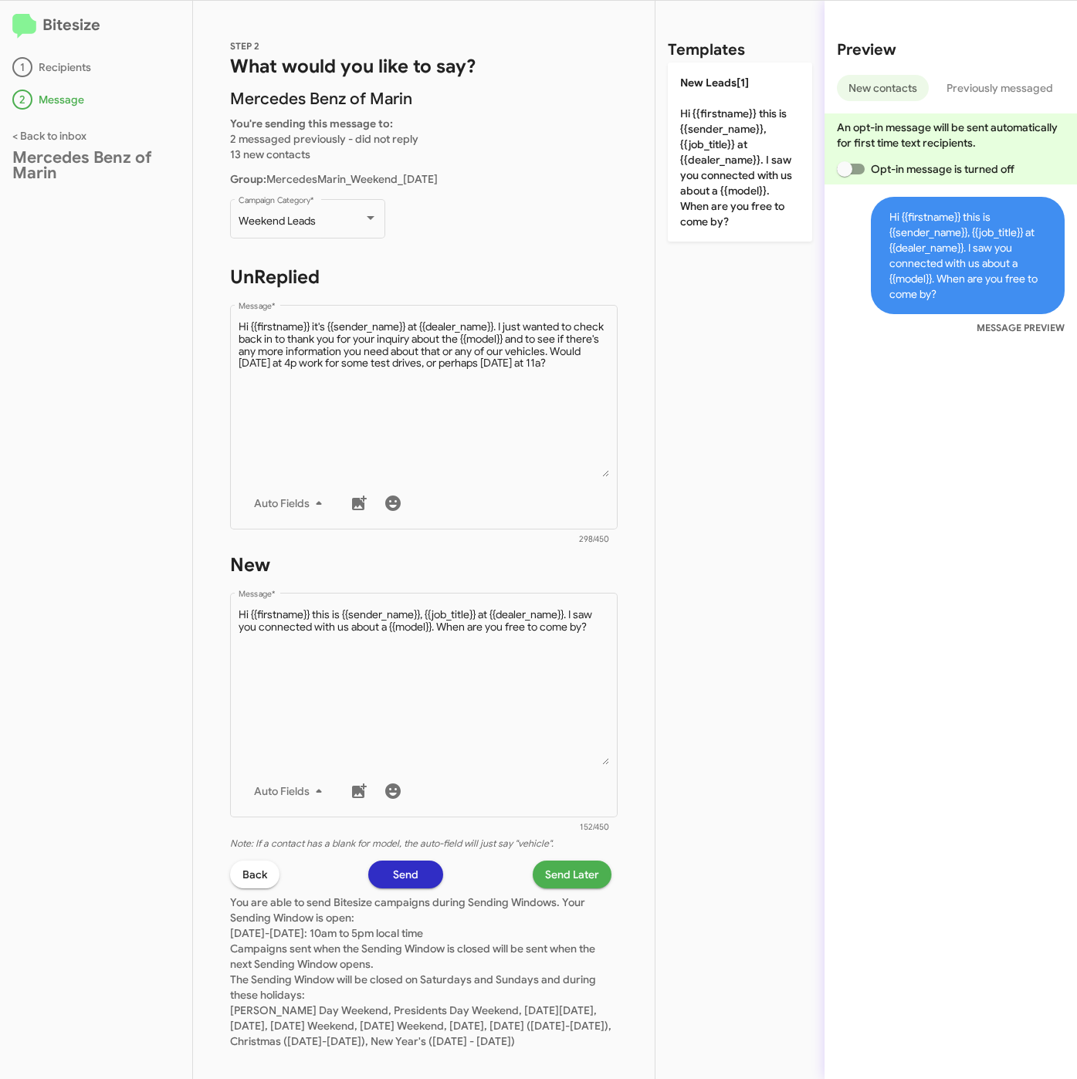
click at [556, 873] on span "Send Later" at bounding box center [572, 874] width 54 height 28
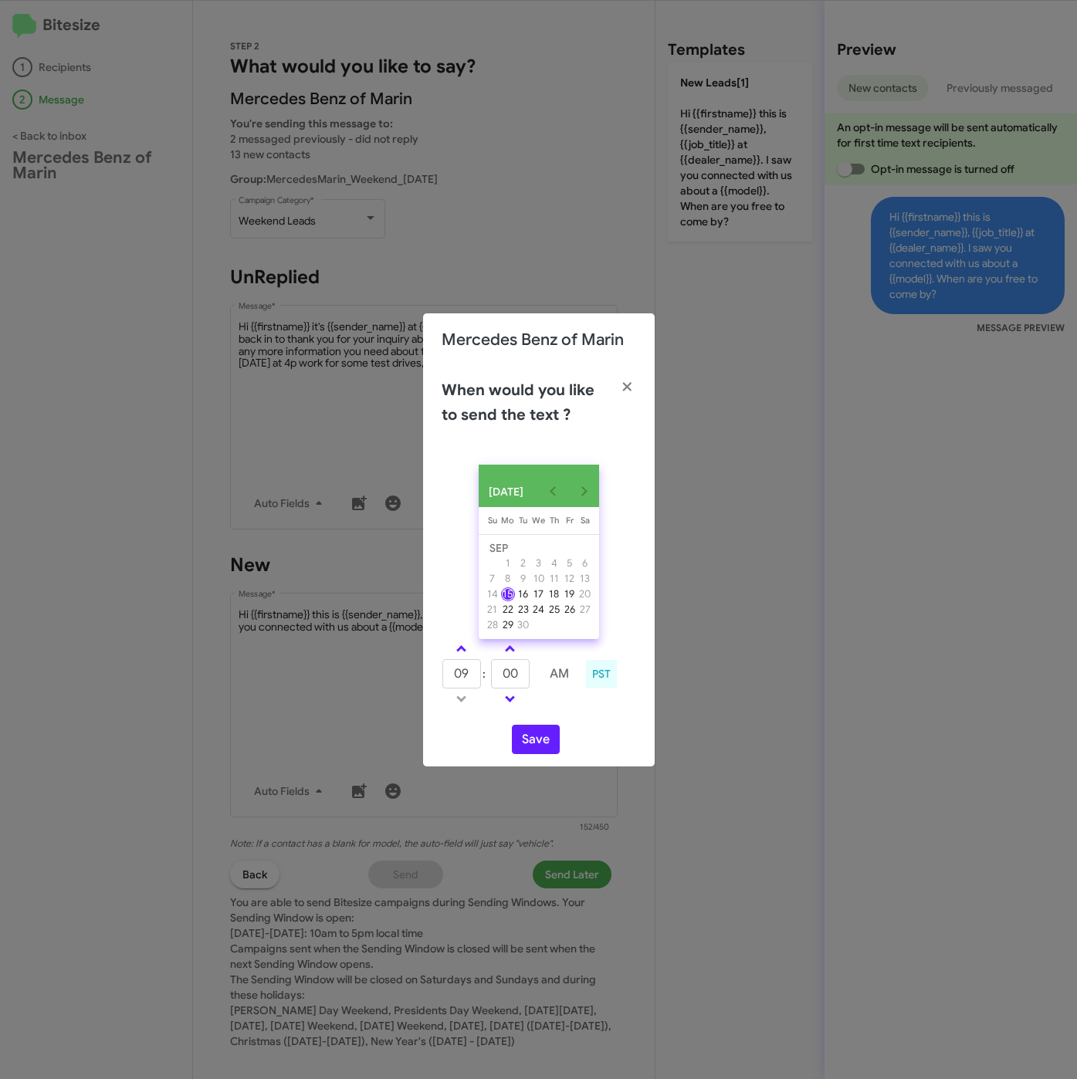
drag, startPoint x: 457, startPoint y: 651, endPoint x: 499, endPoint y: 672, distance: 46.6
click at [463, 653] on span at bounding box center [461, 650] width 10 height 10
type input "10"
drag, startPoint x: 522, startPoint y: 681, endPoint x: 485, endPoint y: 683, distance: 37.1
click at [485, 681] on tr "10 : 00 AM" at bounding box center [510, 673] width 138 height 31
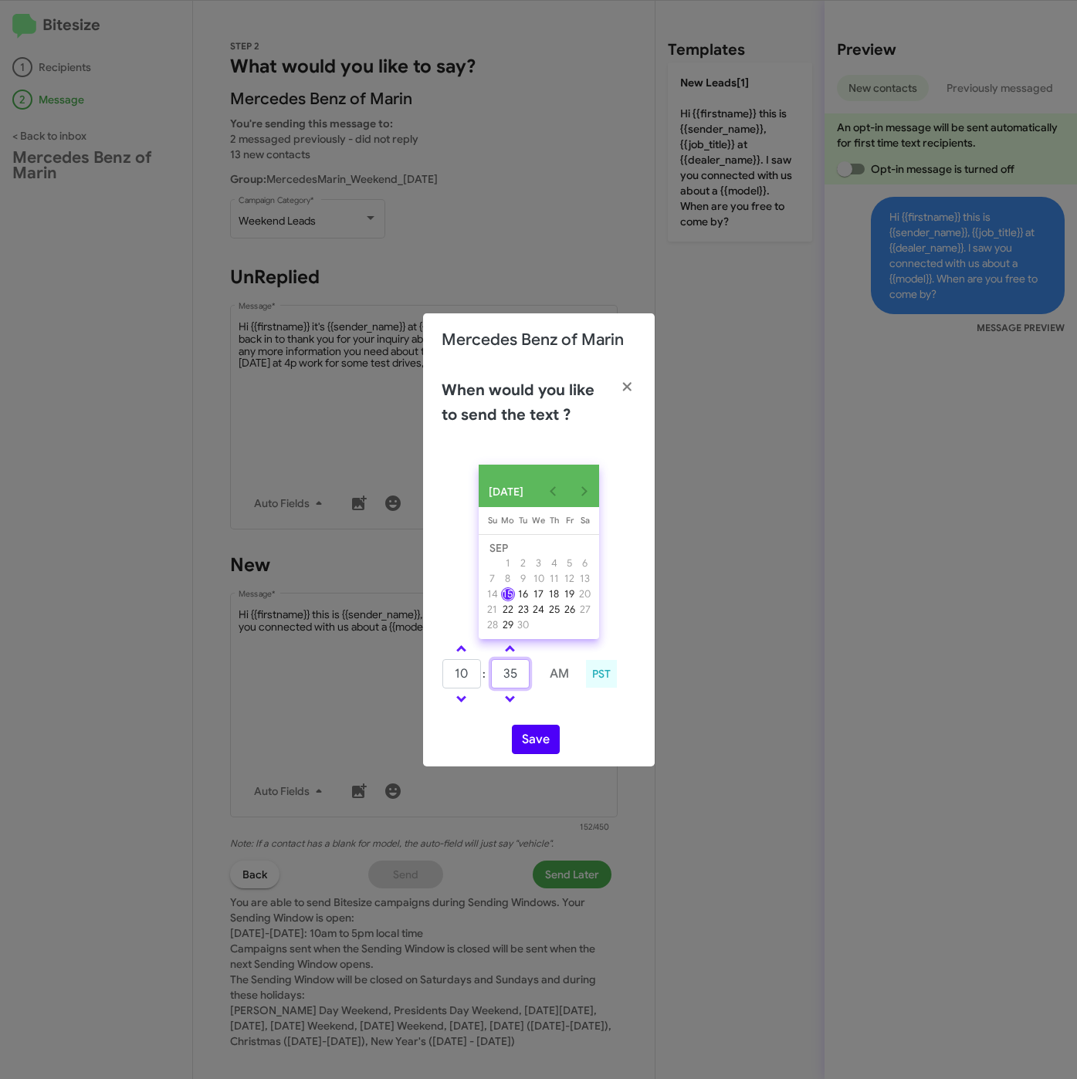
type input "35"
click at [531, 745] on button "Save" at bounding box center [536, 739] width 48 height 29
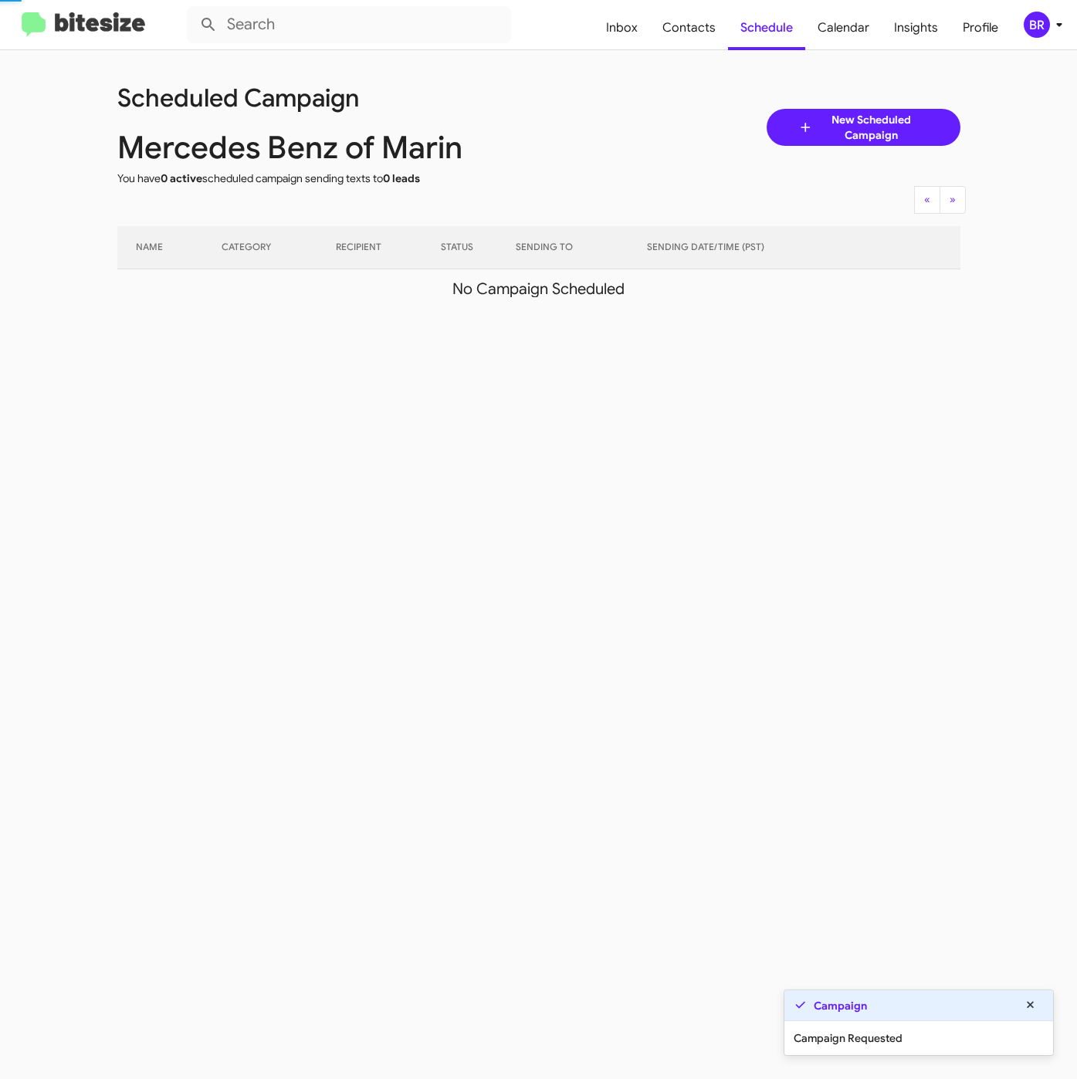
click at [1016, 24] on button "BR" at bounding box center [1034, 25] width 49 height 26
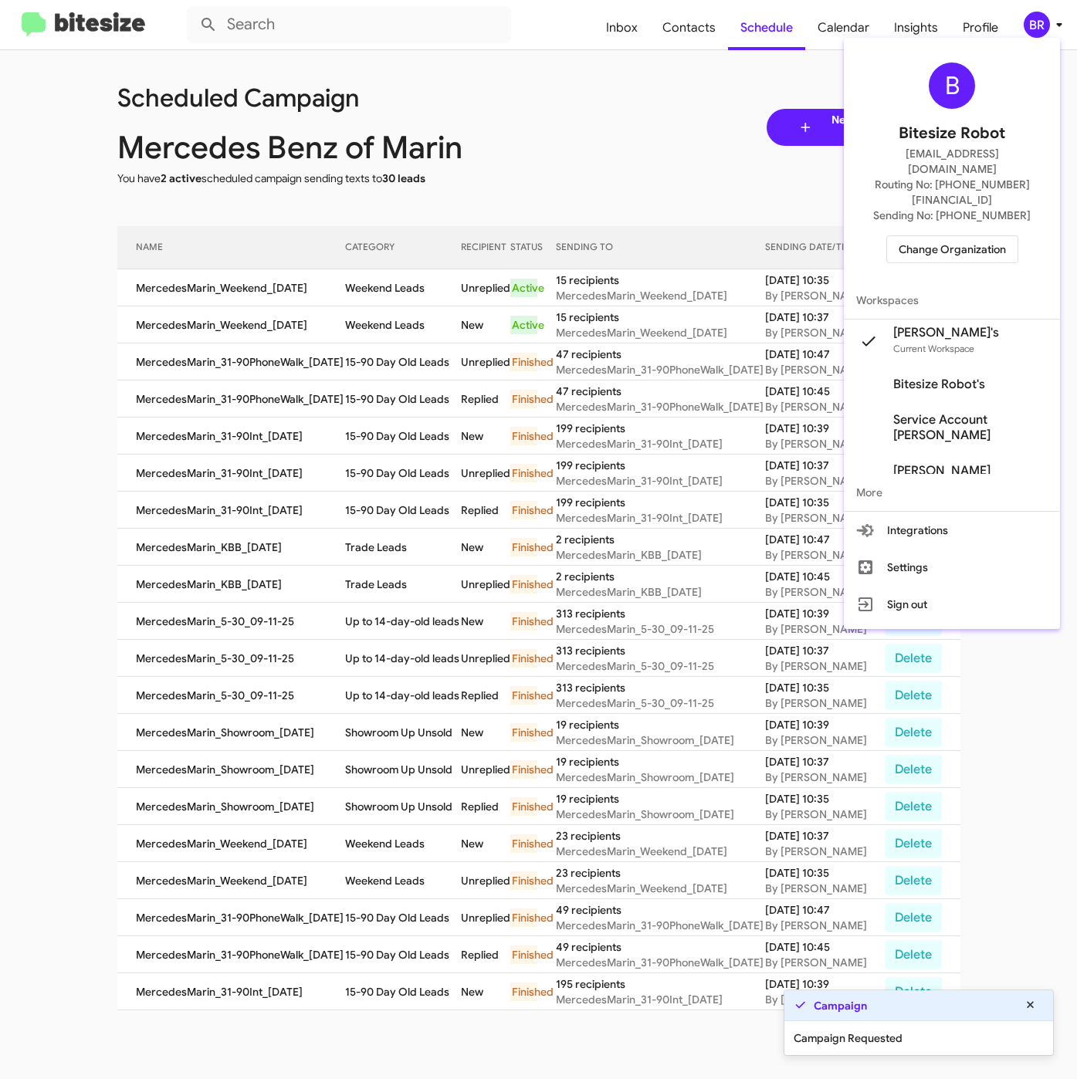
click at [600, 114] on div at bounding box center [538, 539] width 1077 height 1079
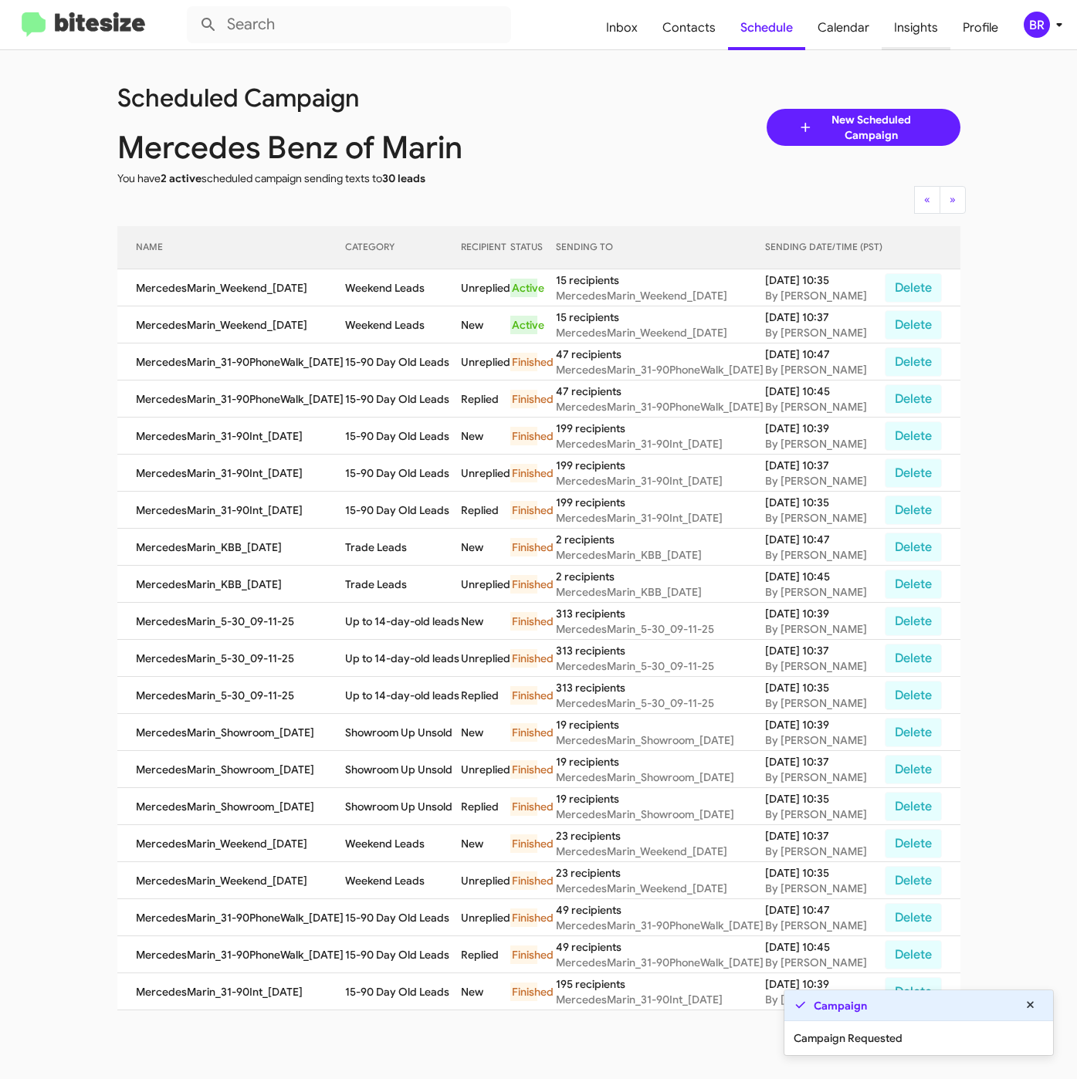
click at [905, 25] on span "Insights" at bounding box center [915, 27] width 69 height 45
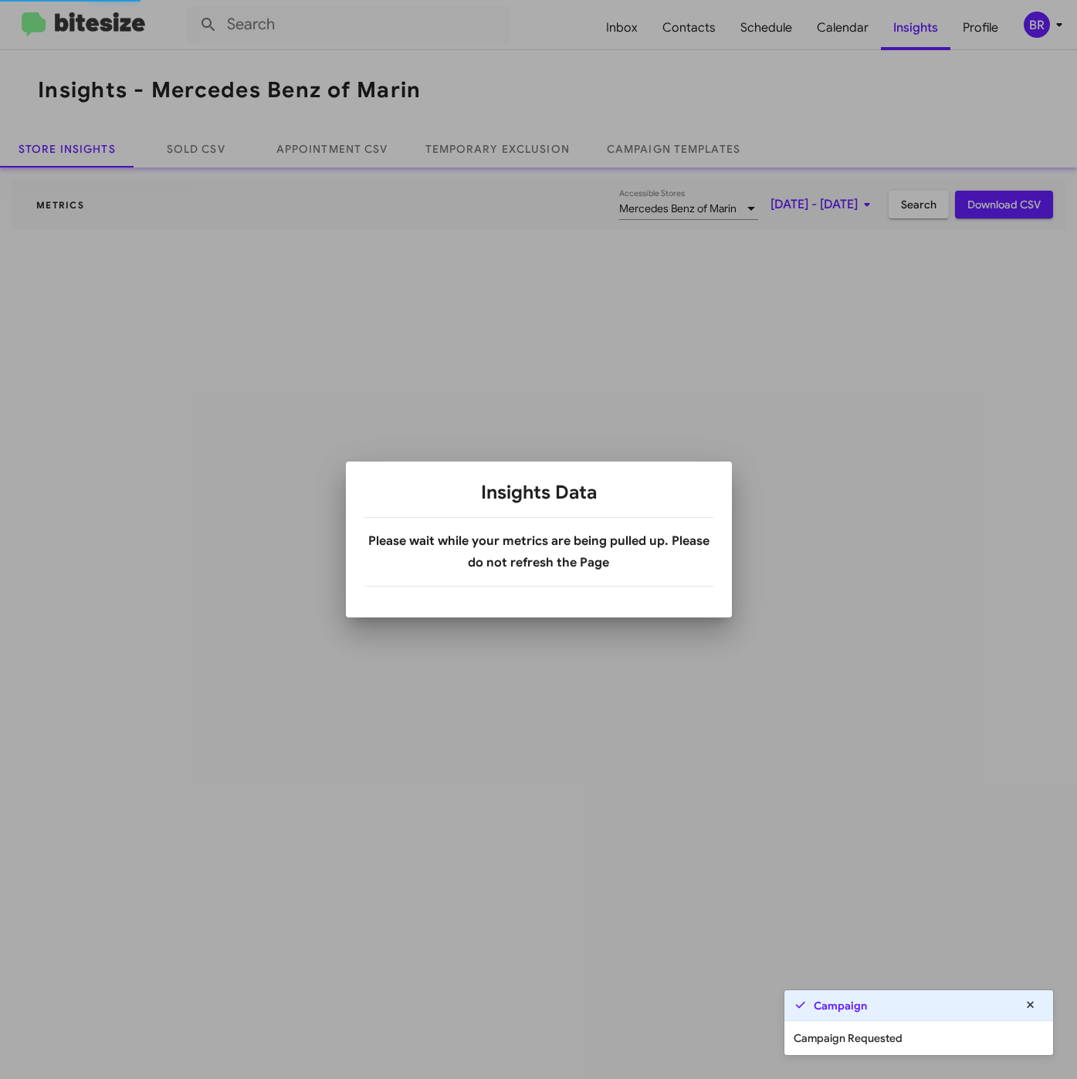
click at [491, 141] on div at bounding box center [538, 539] width 1077 height 1079
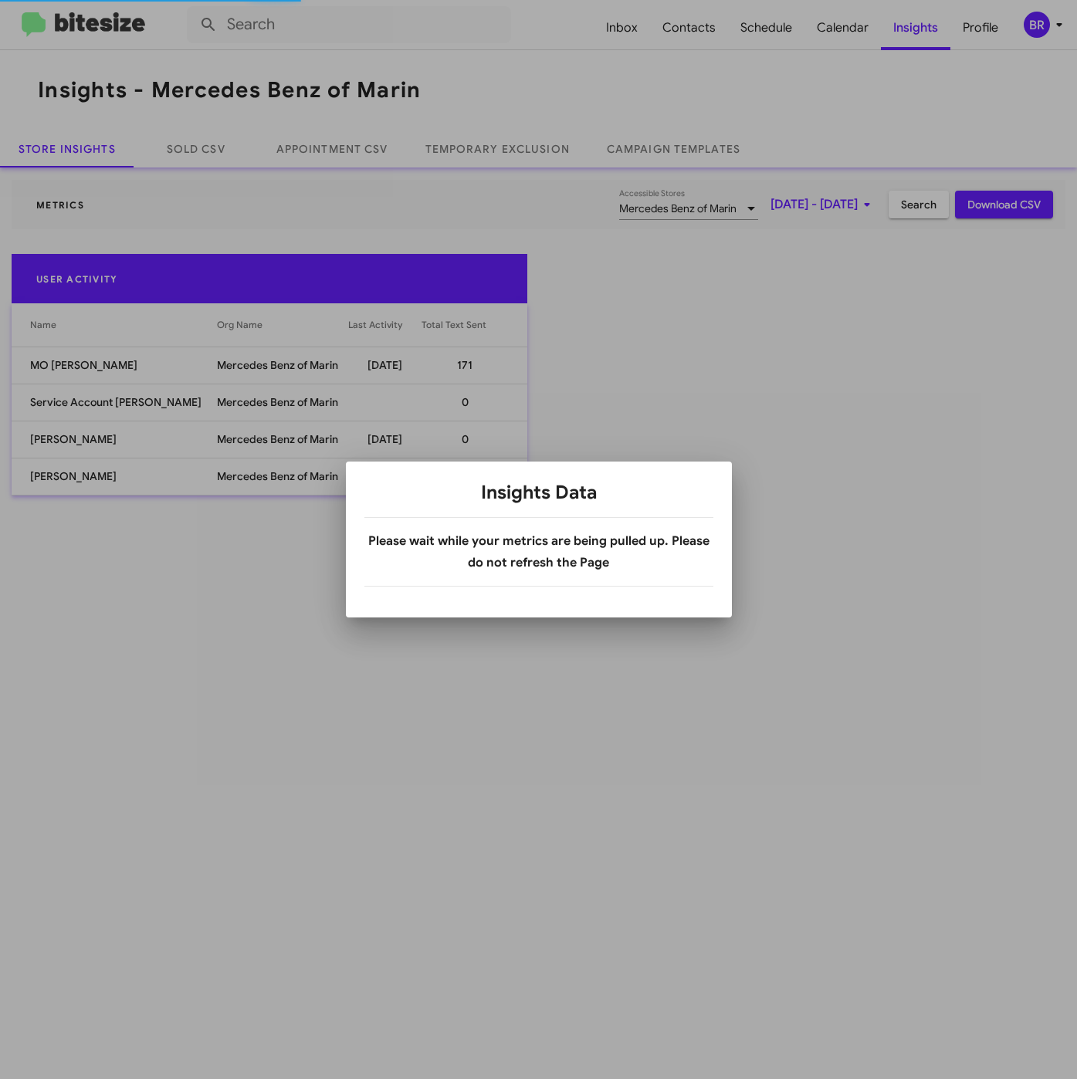
click at [487, 144] on div at bounding box center [538, 539] width 1077 height 1079
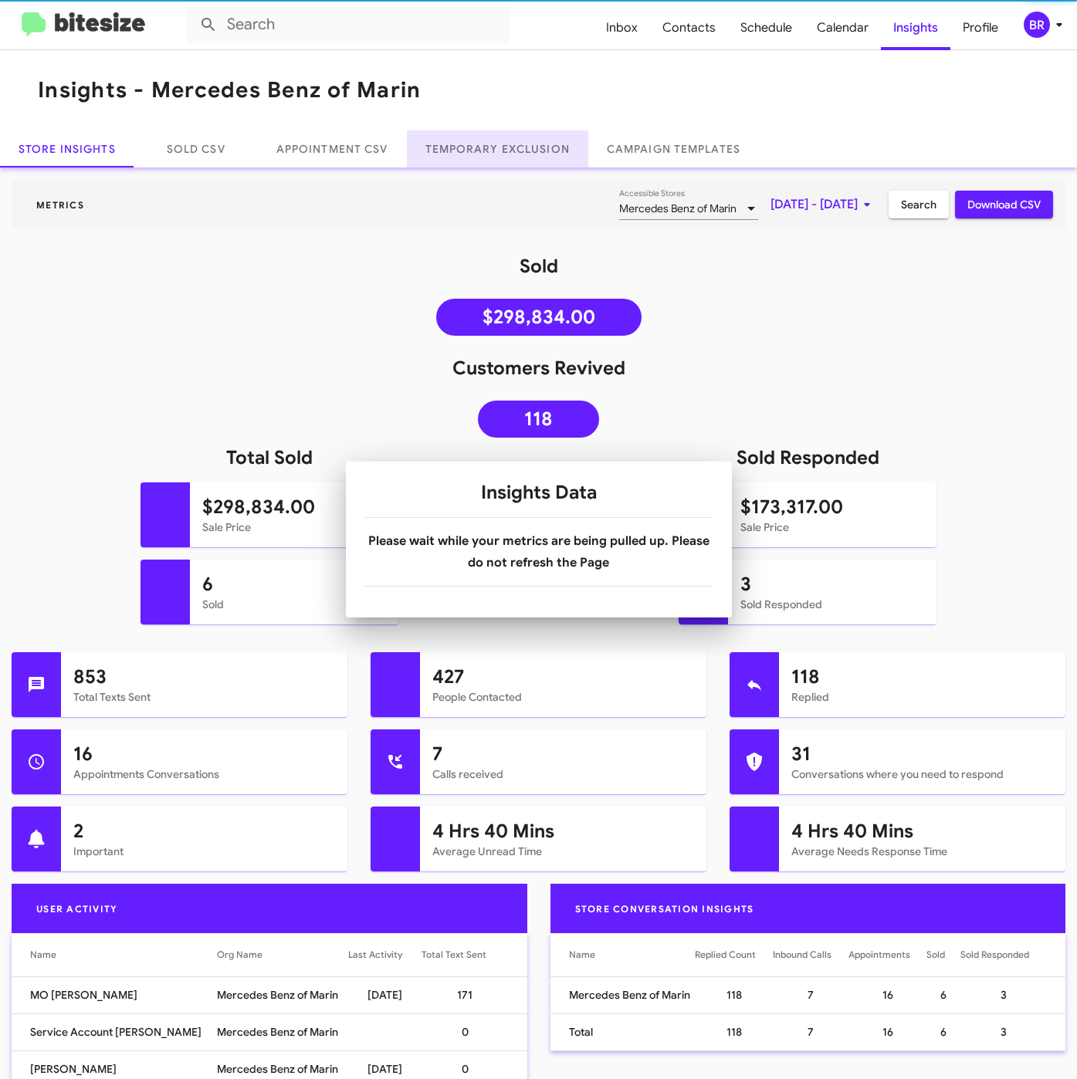
click at [487, 144] on link "Temporary Exclusion" at bounding box center [497, 148] width 181 height 37
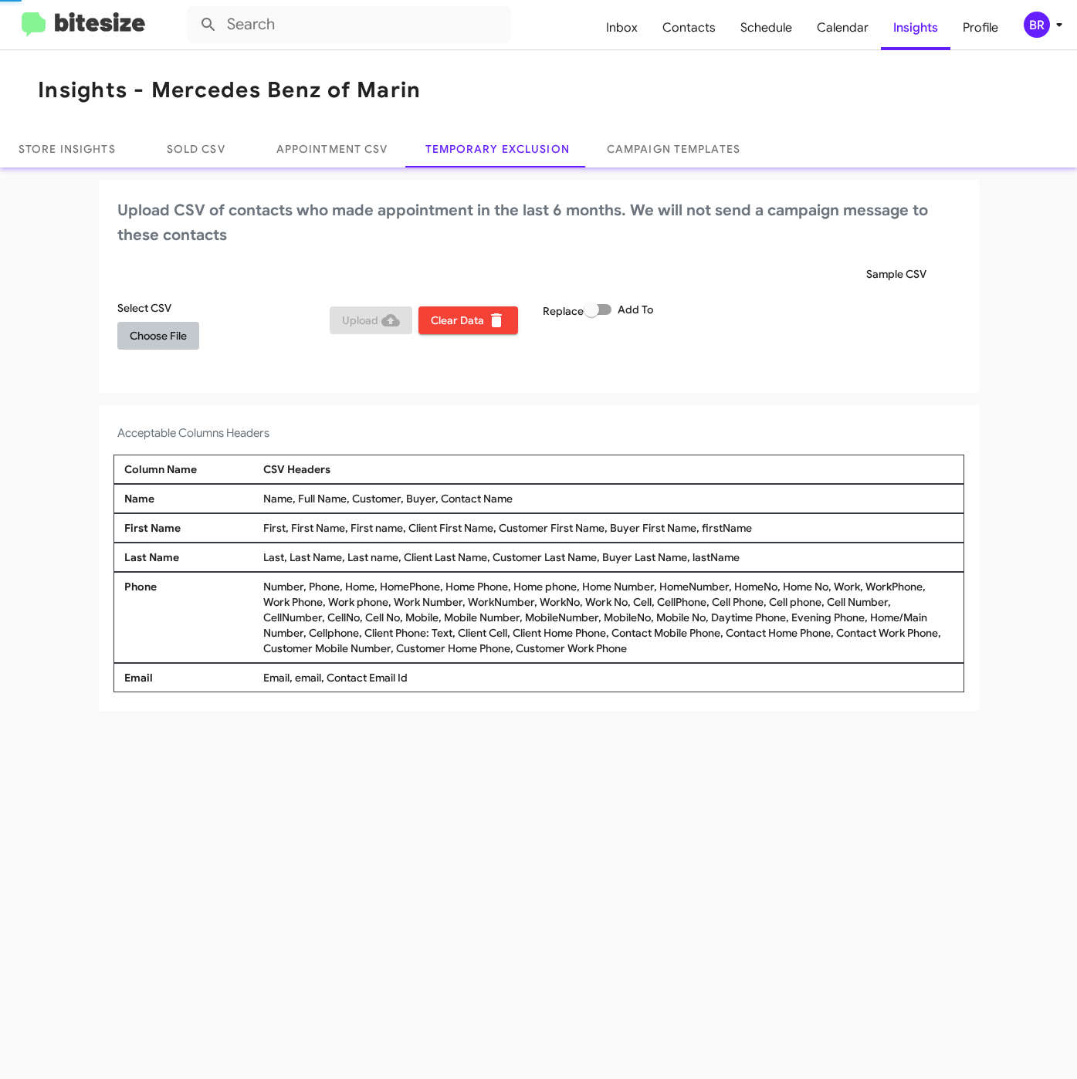
click at [155, 324] on span "Choose File" at bounding box center [158, 336] width 57 height 28
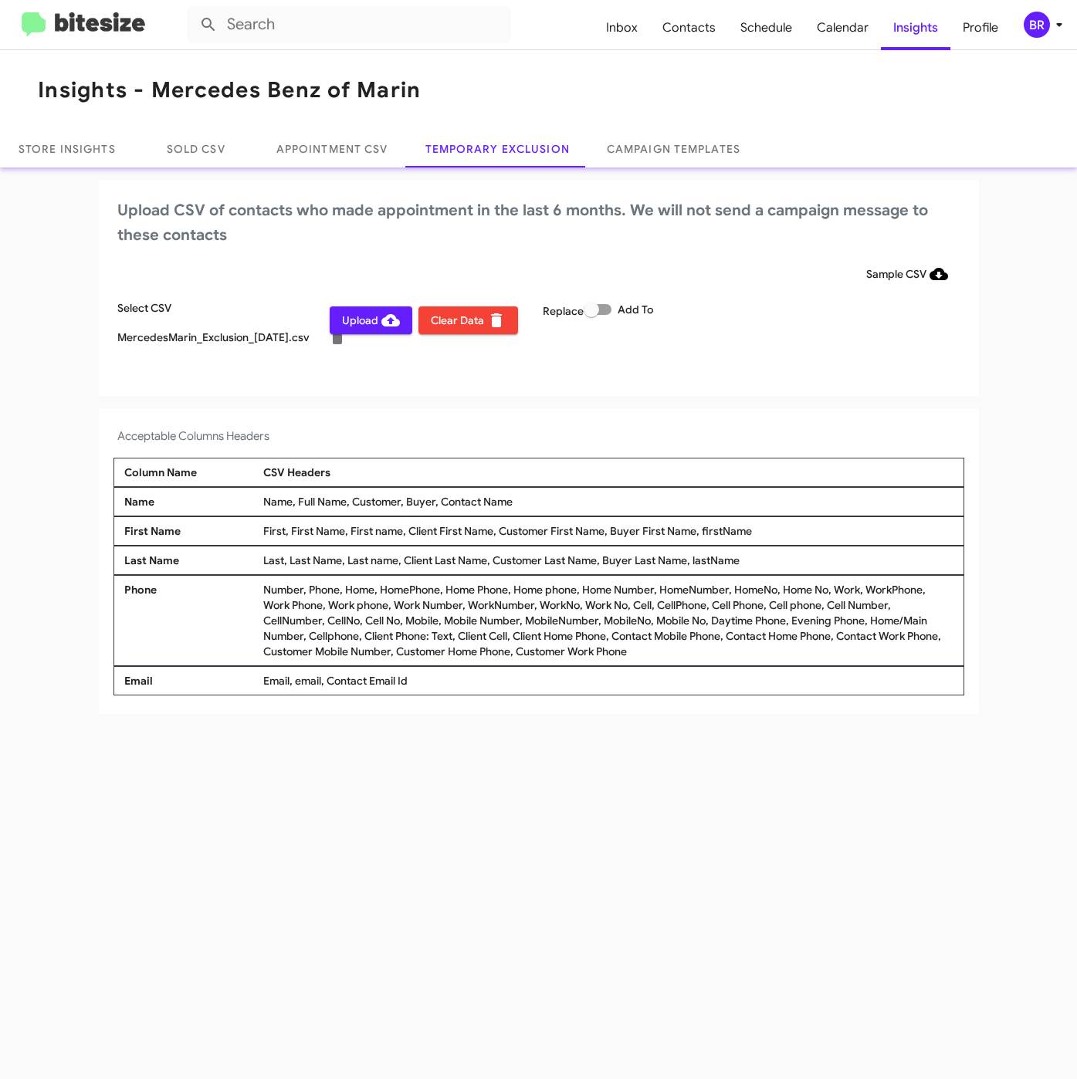
click at [1022, 42] on mat-toolbar "Inbox Contacts Schedule Calendar Insights Profile BR" at bounding box center [538, 24] width 1077 height 49
click at [1040, 23] on div "BR" at bounding box center [1036, 25] width 26 height 26
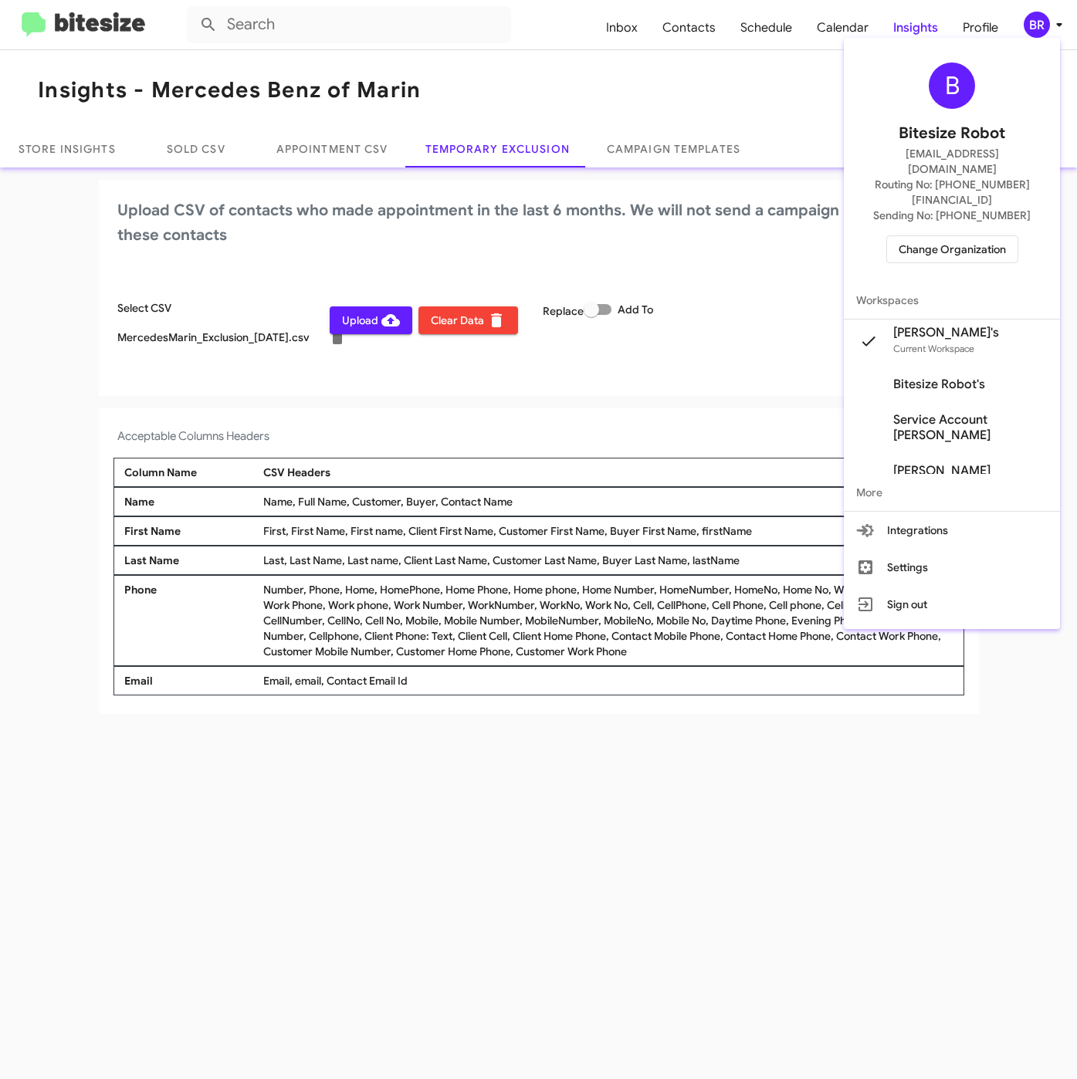
click at [350, 316] on div at bounding box center [538, 539] width 1077 height 1079
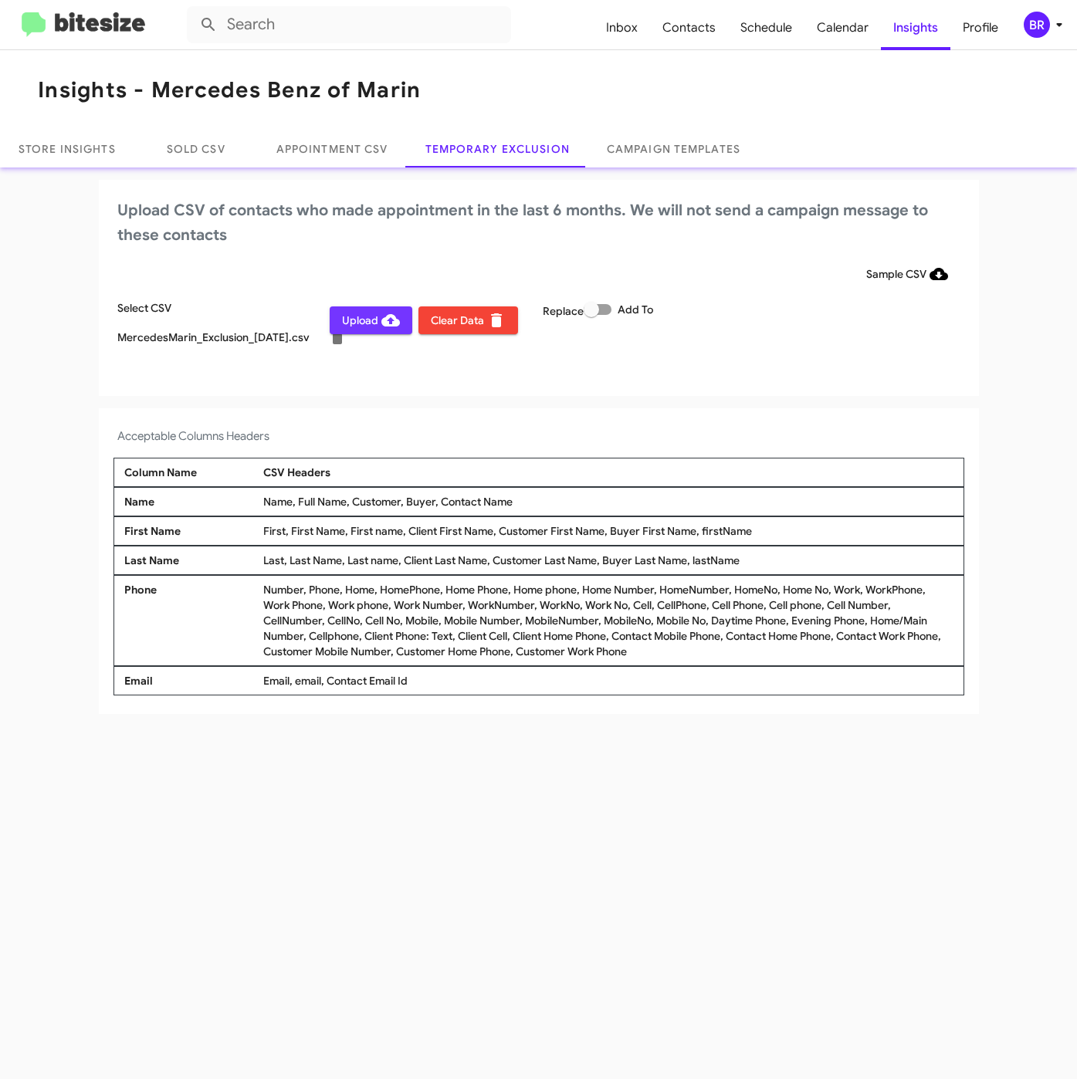
click at [350, 317] on span "Upload" at bounding box center [371, 320] width 58 height 28
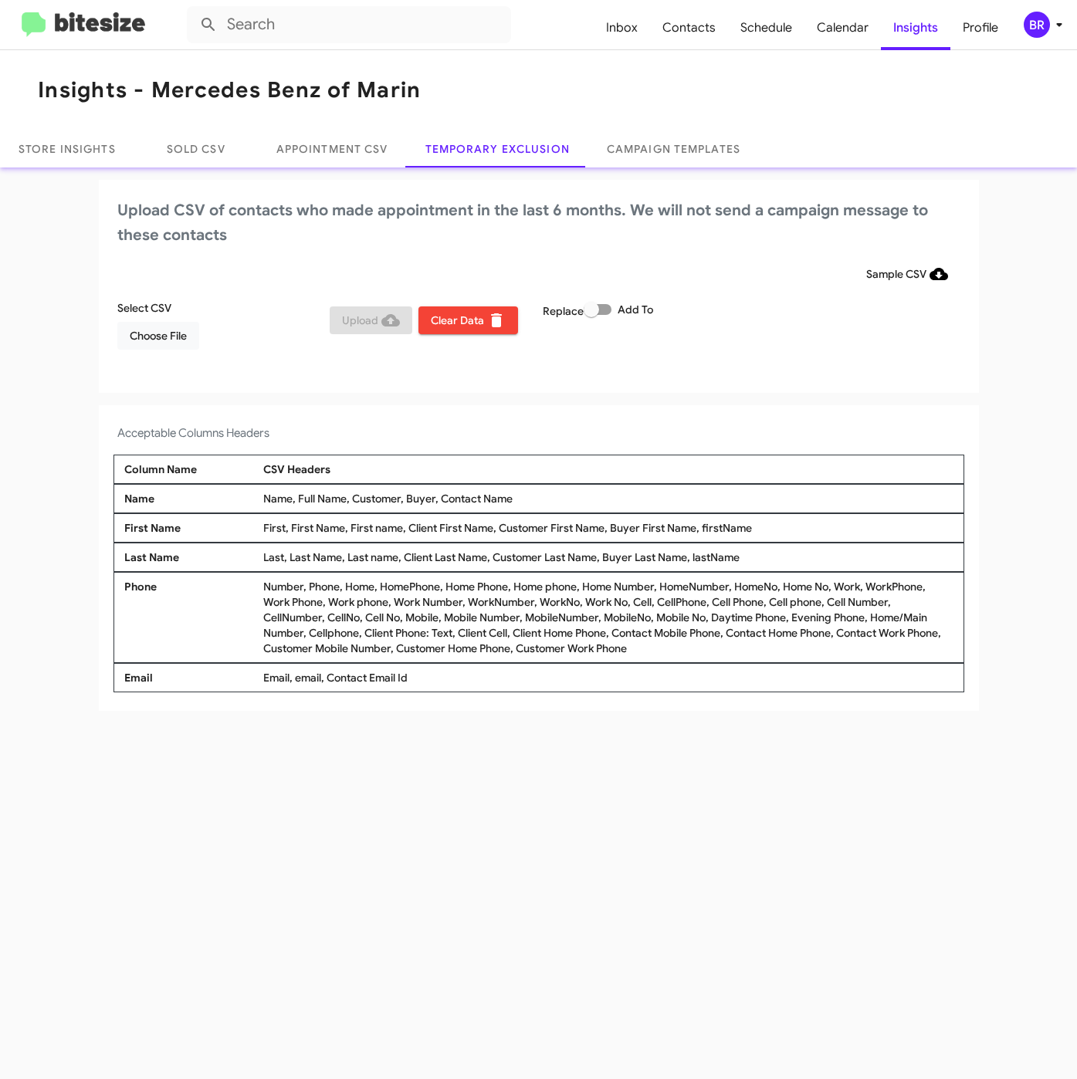
click at [1035, 33] on div "BR" at bounding box center [1036, 25] width 26 height 26
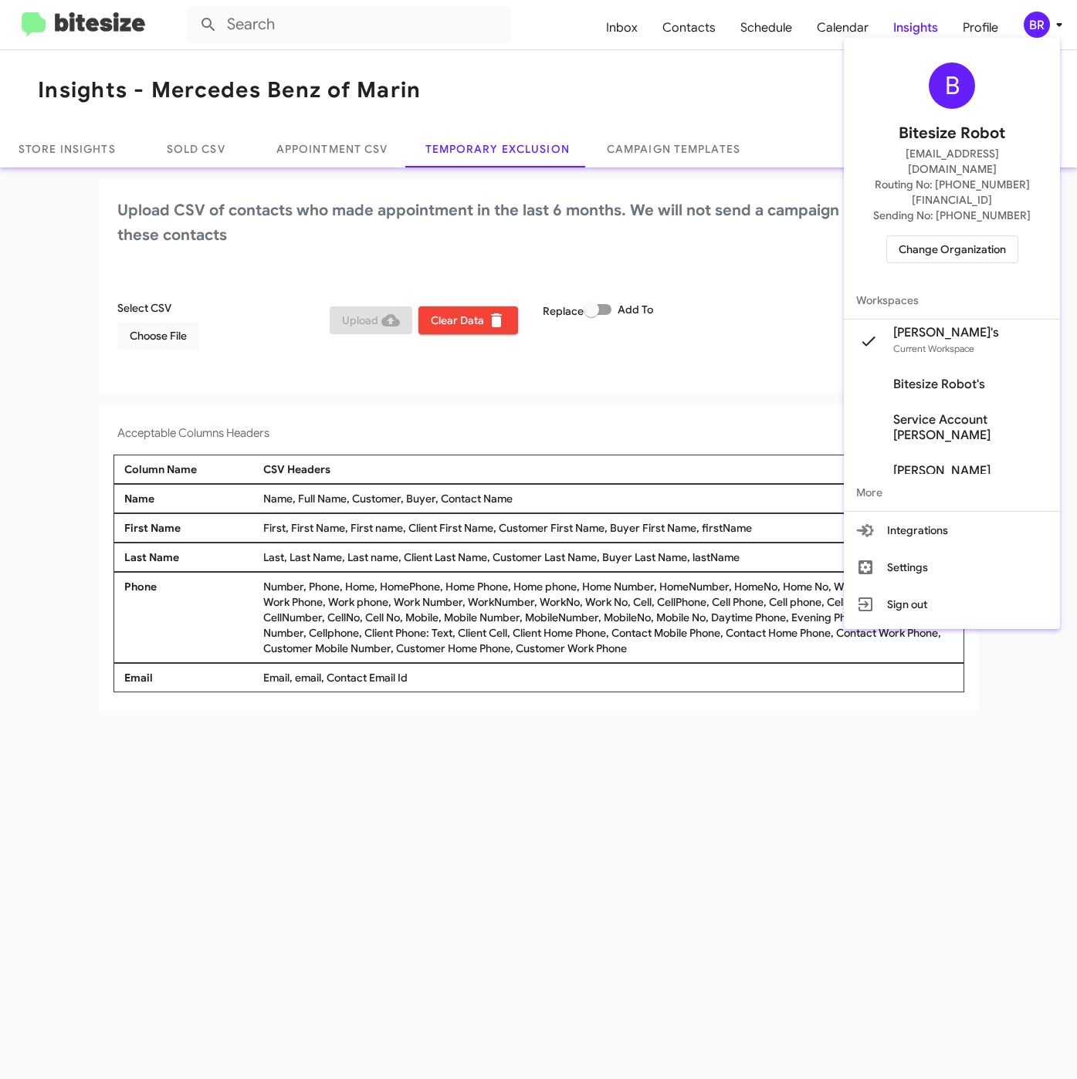
click at [918, 236] on span "Change Organization" at bounding box center [951, 249] width 107 height 26
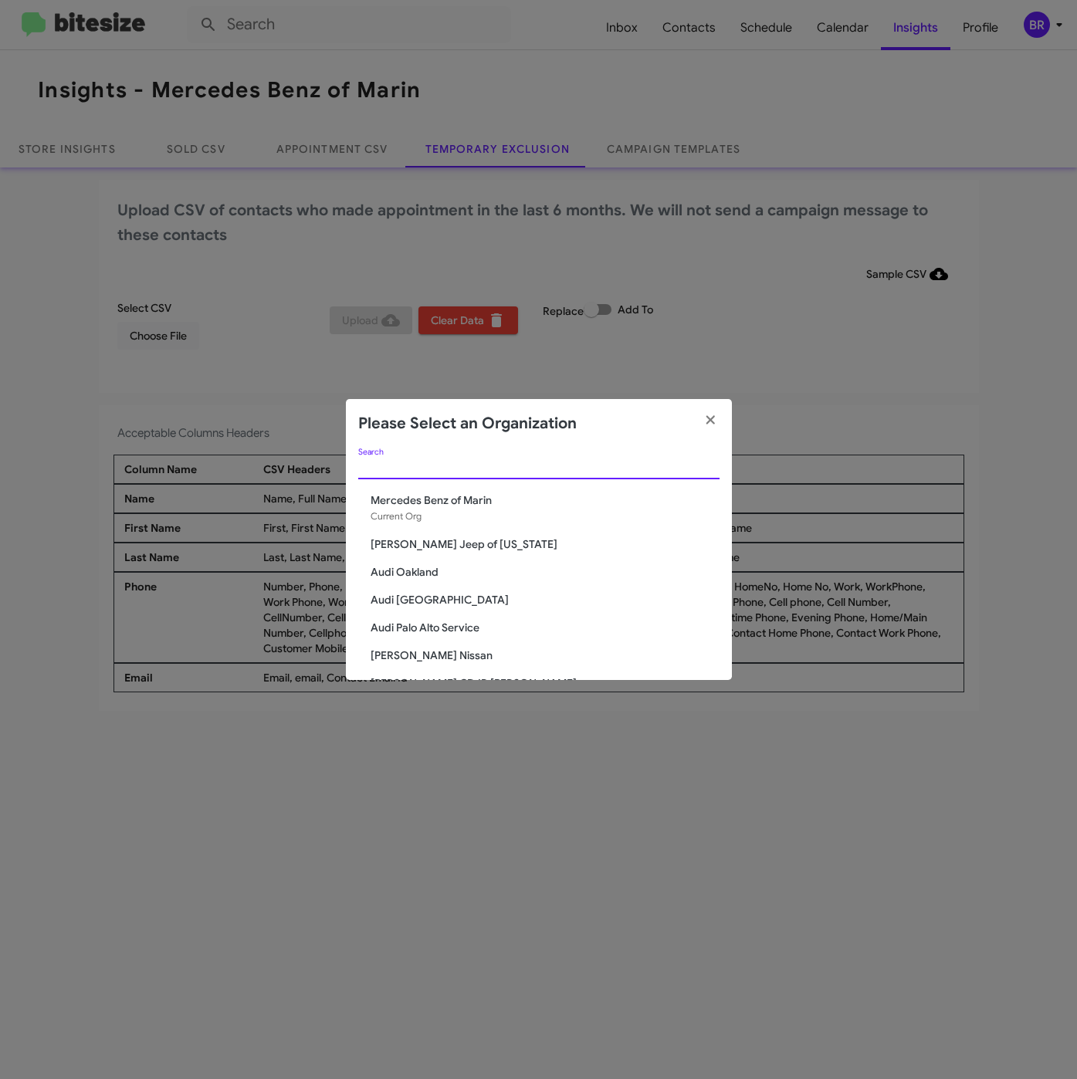
drag, startPoint x: 471, startPoint y: 461, endPoint x: 435, endPoint y: 523, distance: 71.2
click at [470, 463] on input "Search" at bounding box center [538, 467] width 361 height 12
paste input "SERVICE: Audi [GEOGRAPHIC_DATA]"
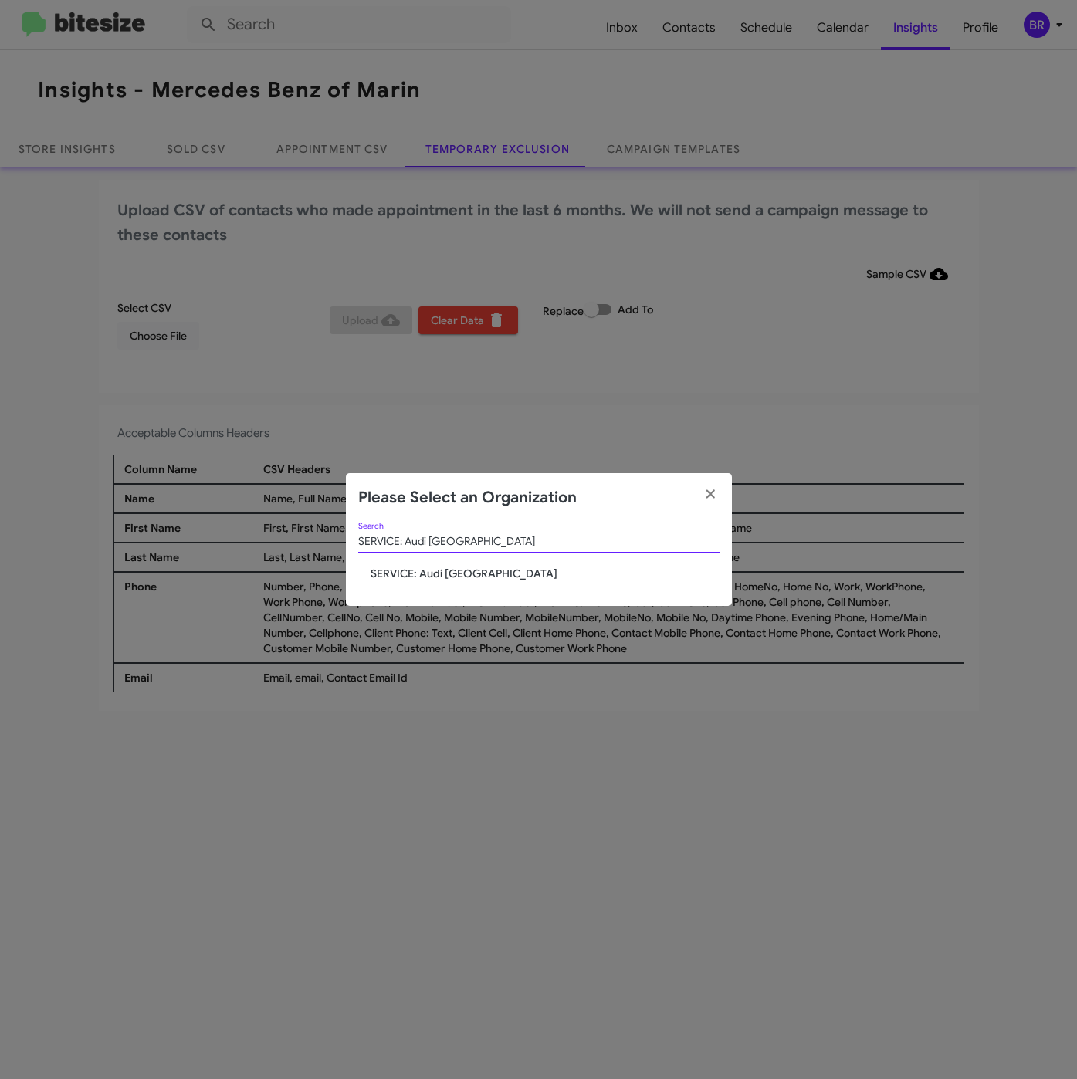
type input "SERVICE: Audi [GEOGRAPHIC_DATA]"
click at [407, 567] on span "SERVICE: Audi [GEOGRAPHIC_DATA]" at bounding box center [544, 573] width 349 height 15
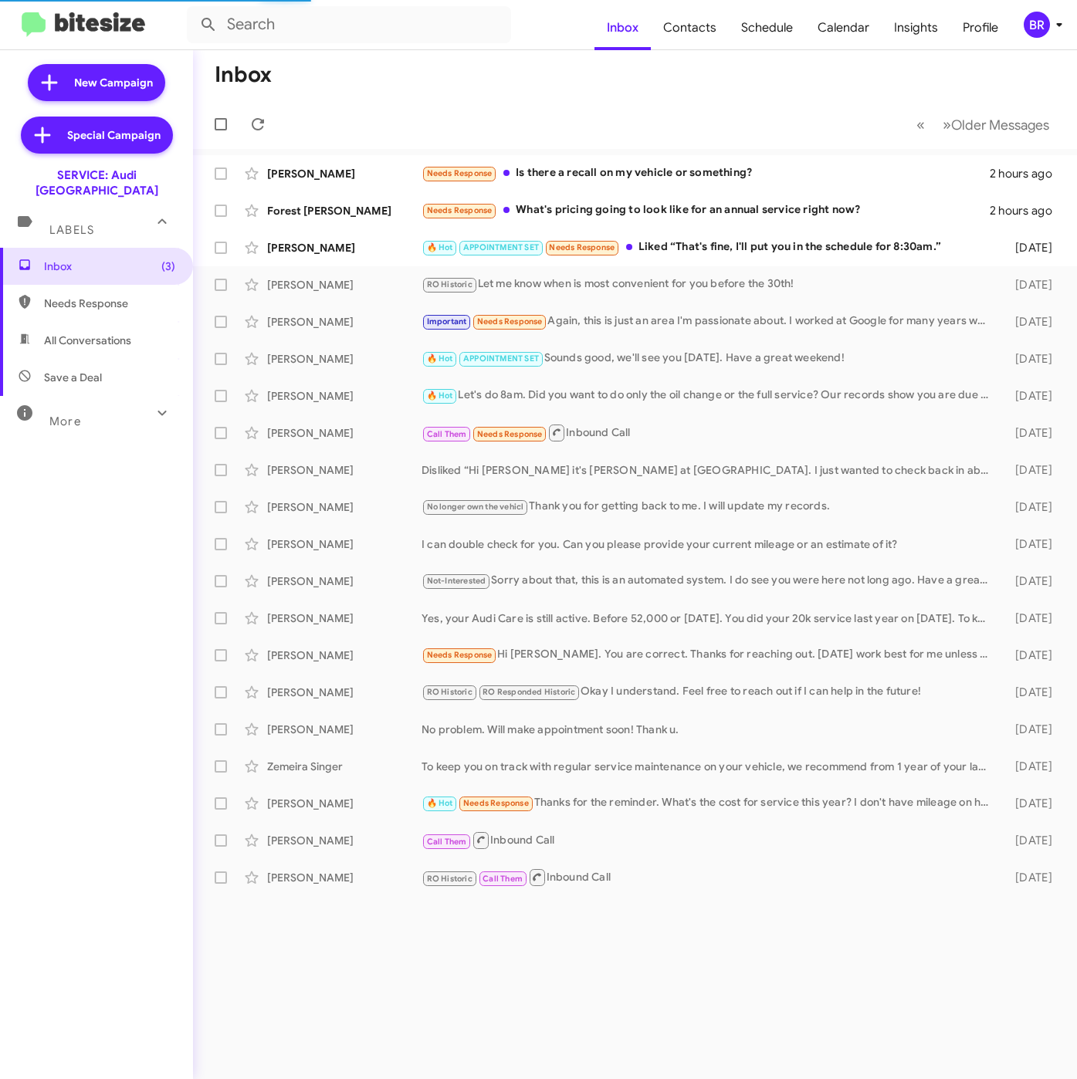
click at [1050, 26] on icon at bounding box center [1059, 24] width 19 height 19
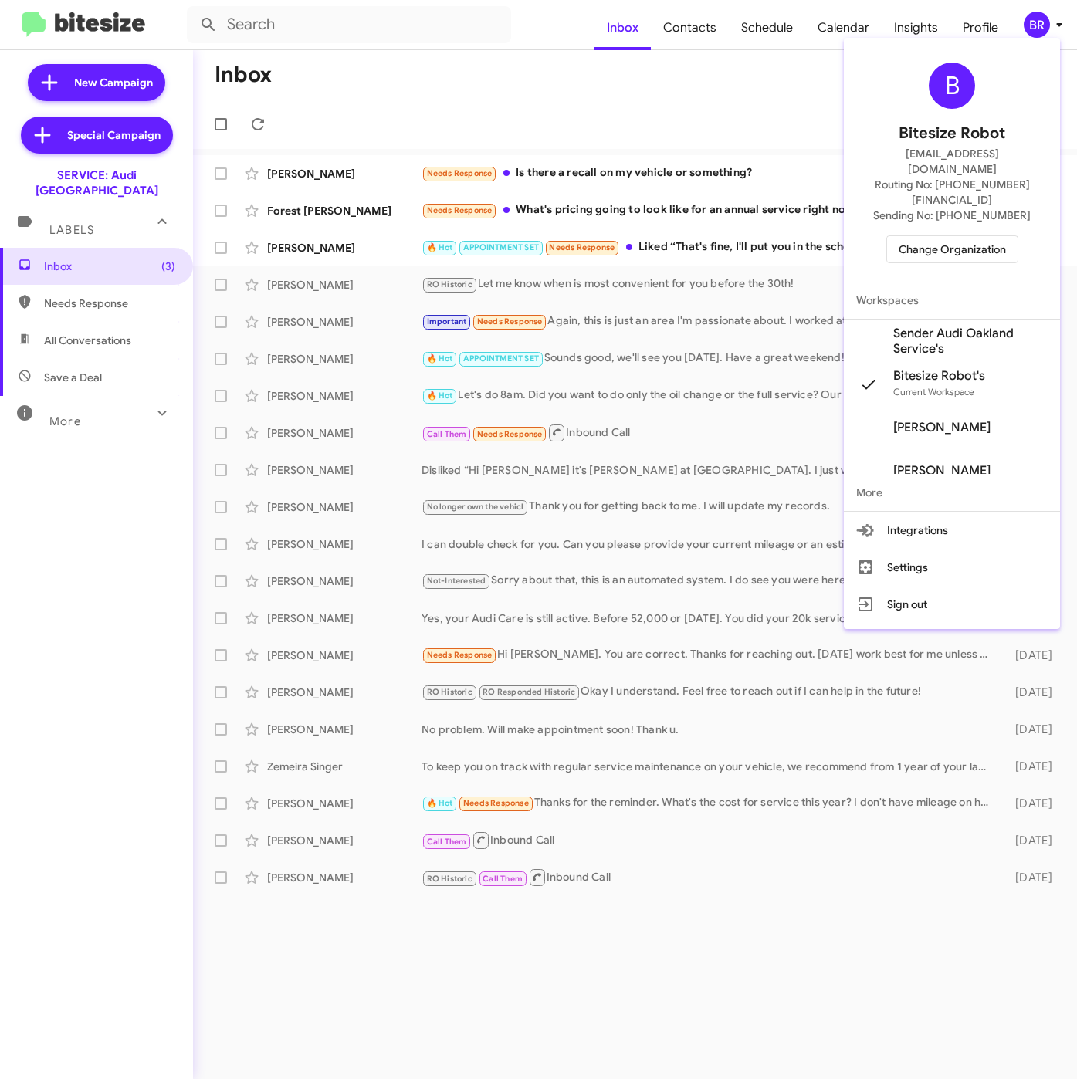
click at [931, 326] on span "Sender Audi Oakland Service's" at bounding box center [970, 341] width 154 height 31
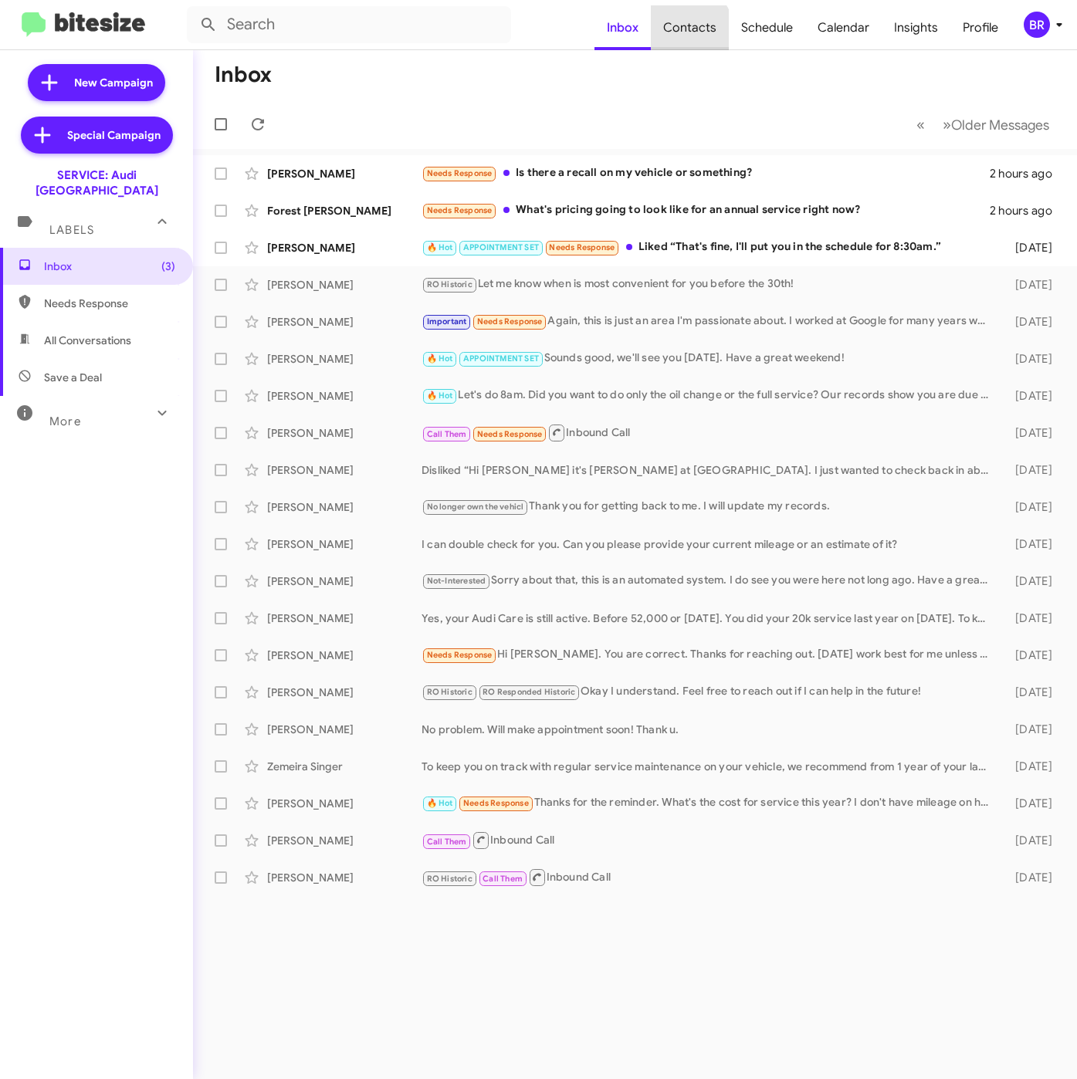
click at [688, 32] on span "Contacts" at bounding box center [690, 27] width 78 height 45
type input "in:groups"
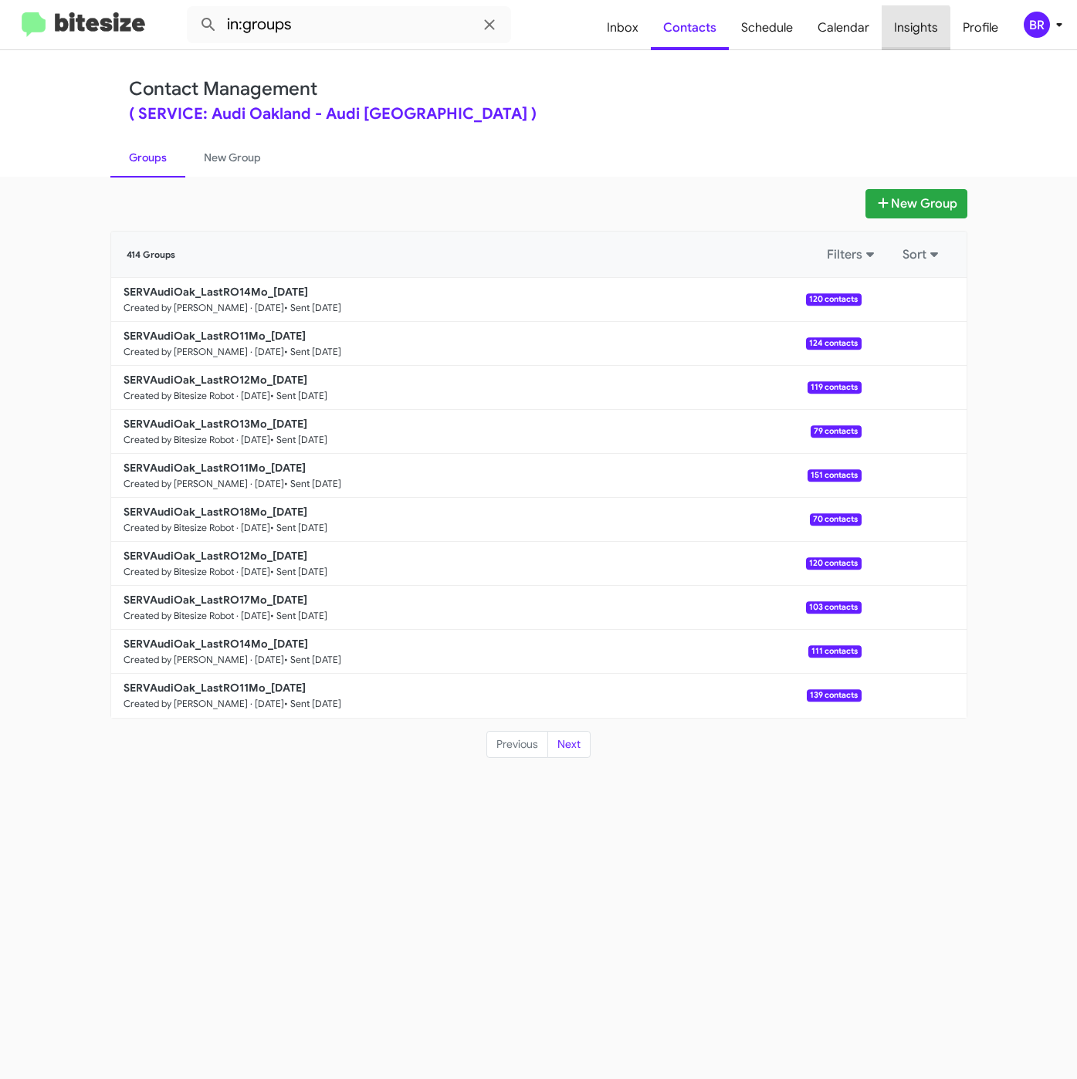
click at [913, 29] on span "Insights" at bounding box center [915, 27] width 69 height 45
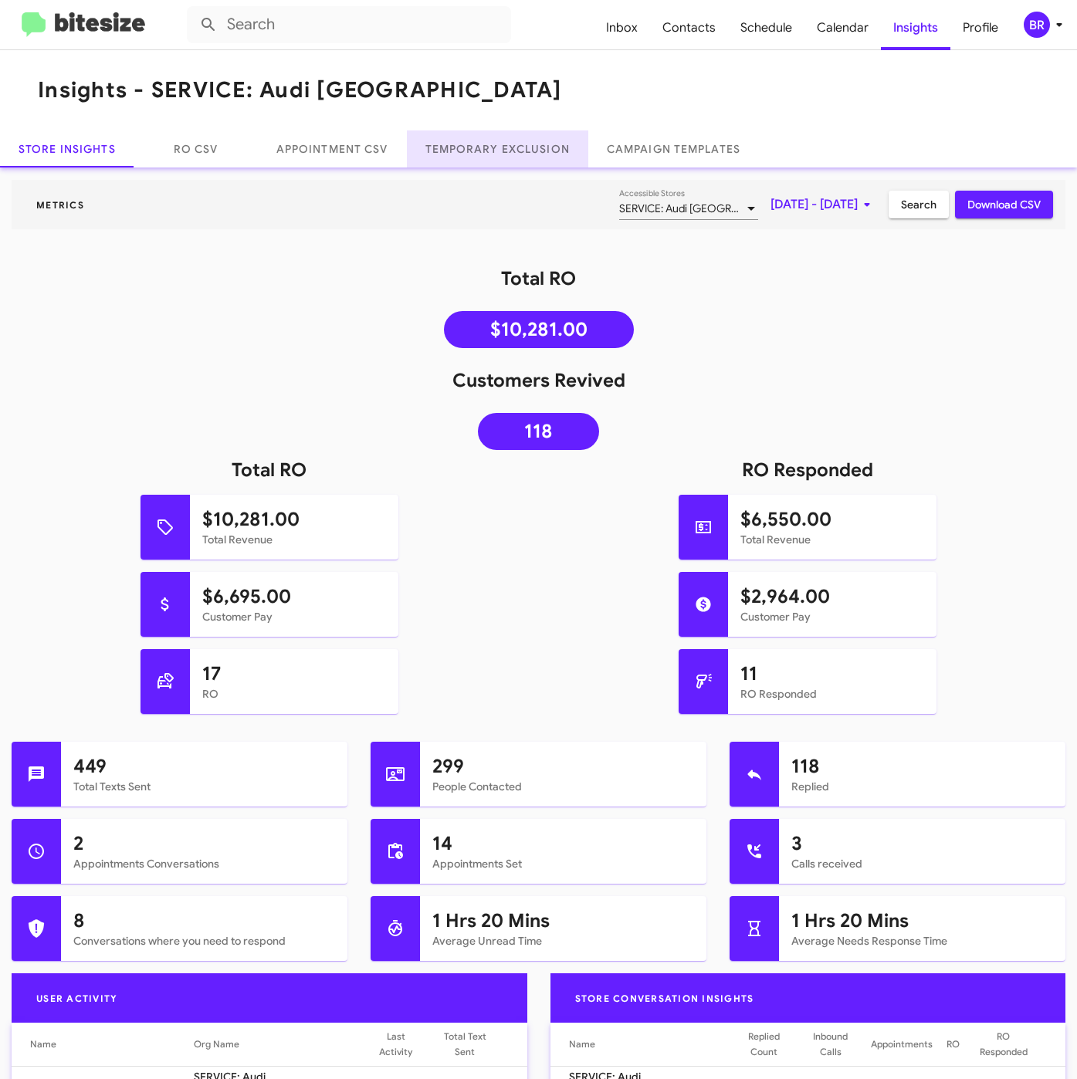
click at [496, 144] on link "Temporary Exclusion" at bounding box center [497, 148] width 181 height 37
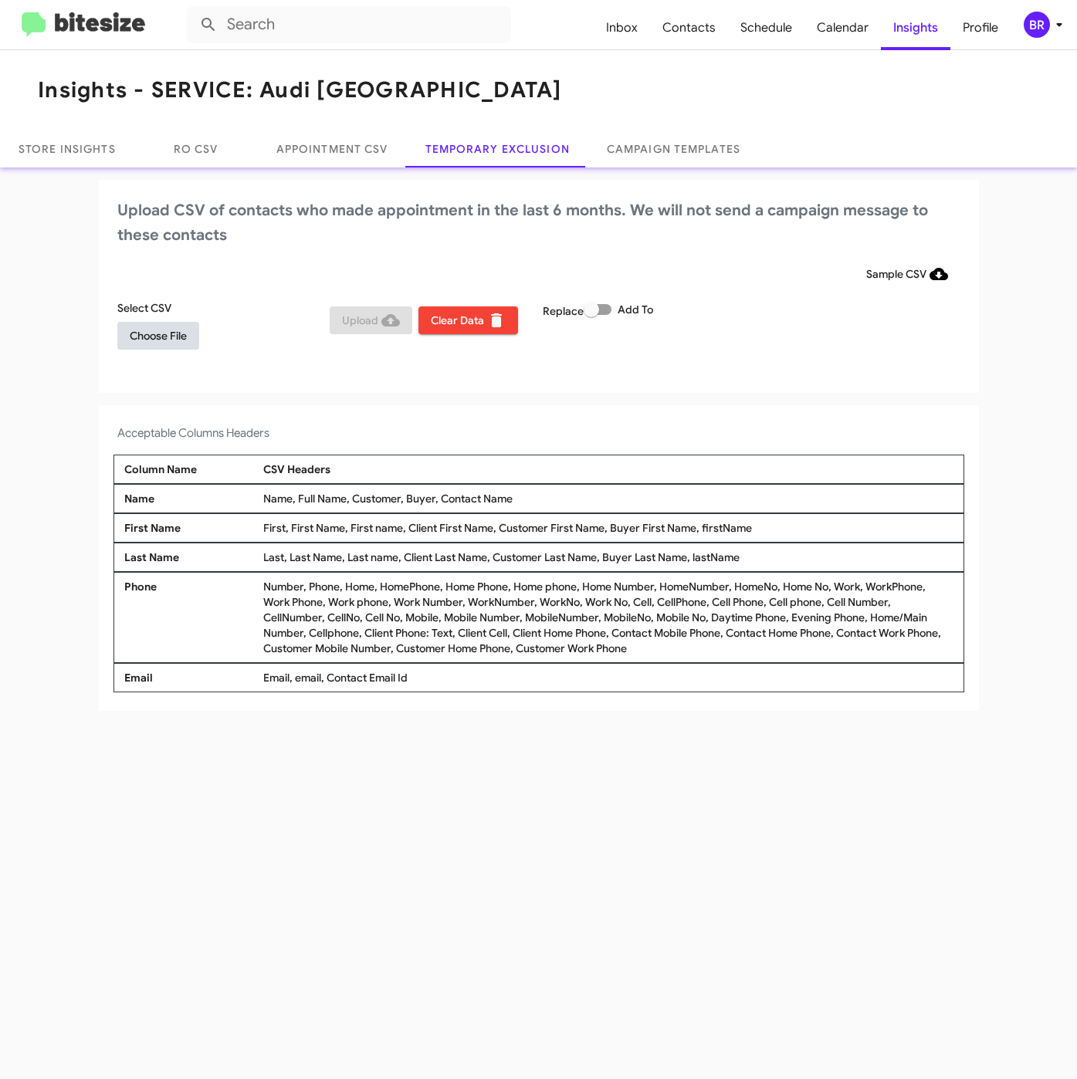
click at [127, 339] on button "Choose File" at bounding box center [158, 336] width 82 height 28
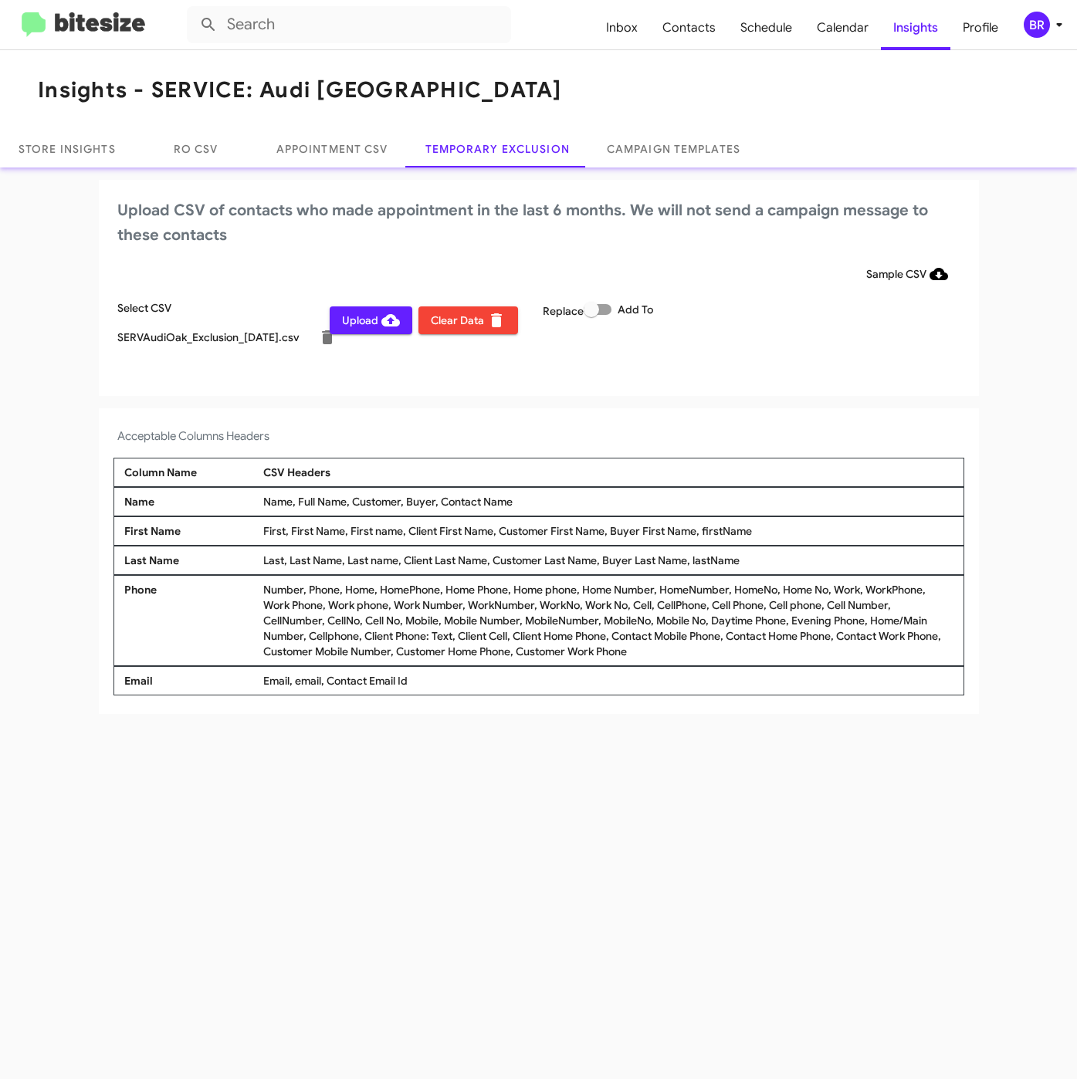
click at [1051, 24] on icon at bounding box center [1059, 24] width 19 height 19
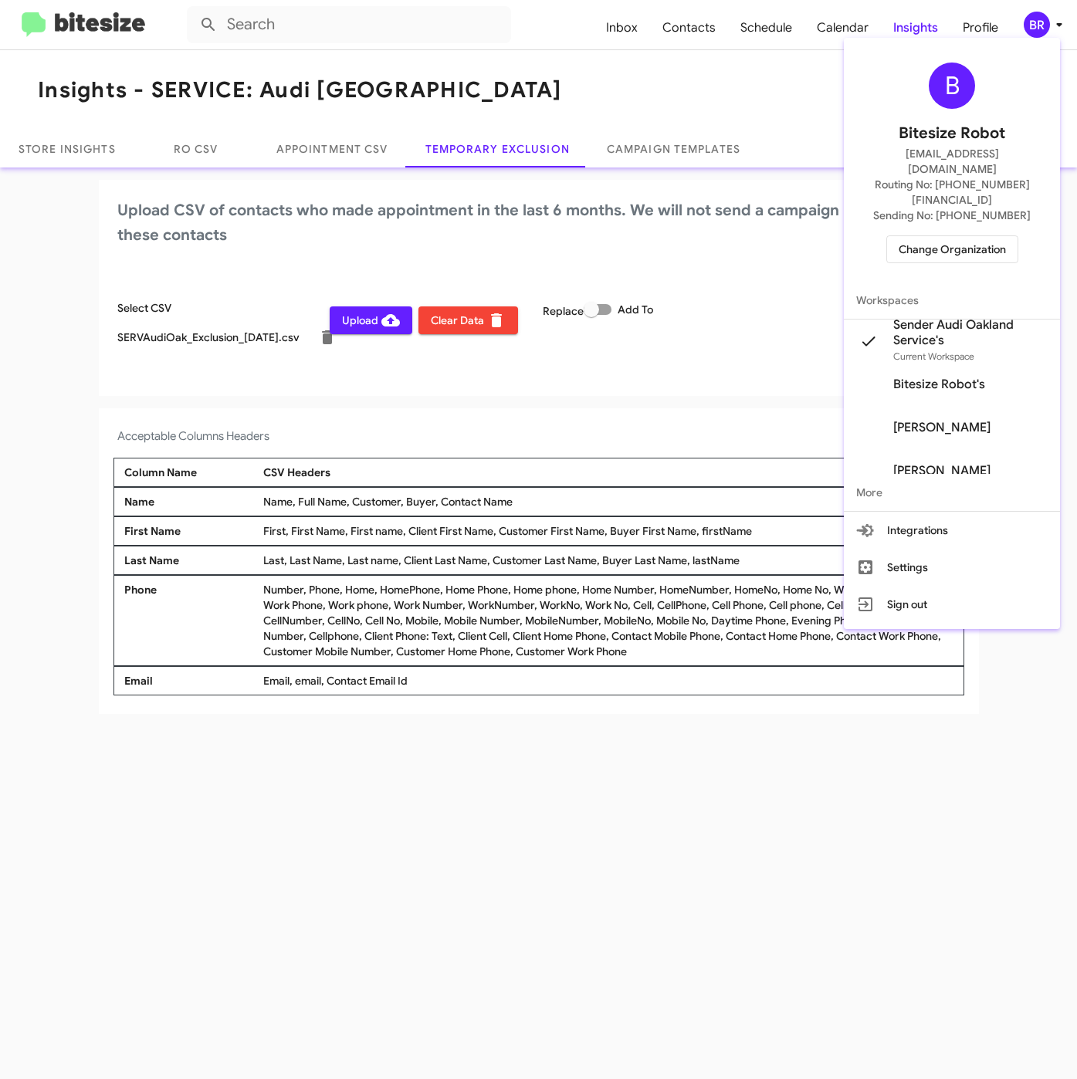
click at [447, 428] on div at bounding box center [538, 539] width 1077 height 1079
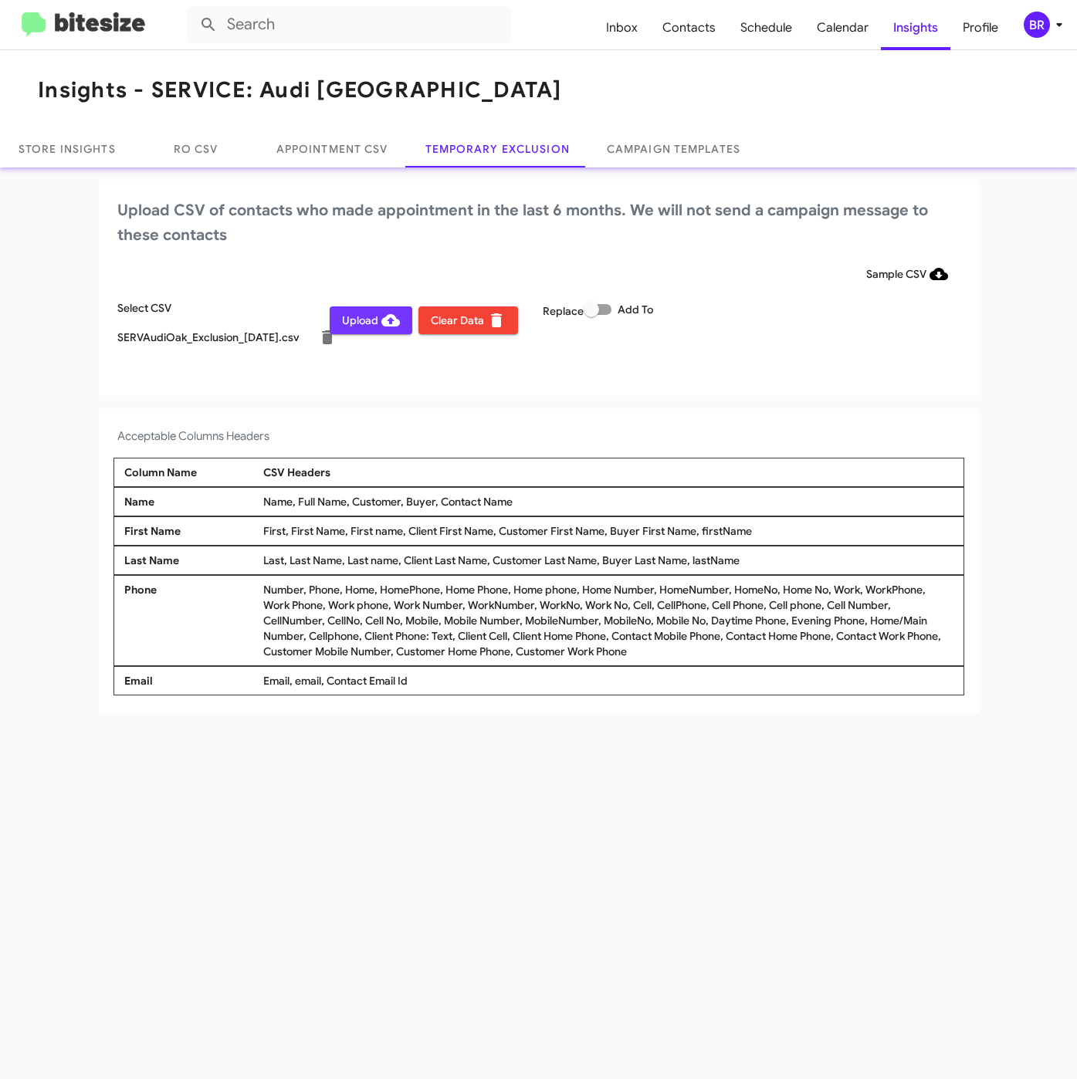
click at [374, 320] on span "Upload" at bounding box center [371, 320] width 58 height 28
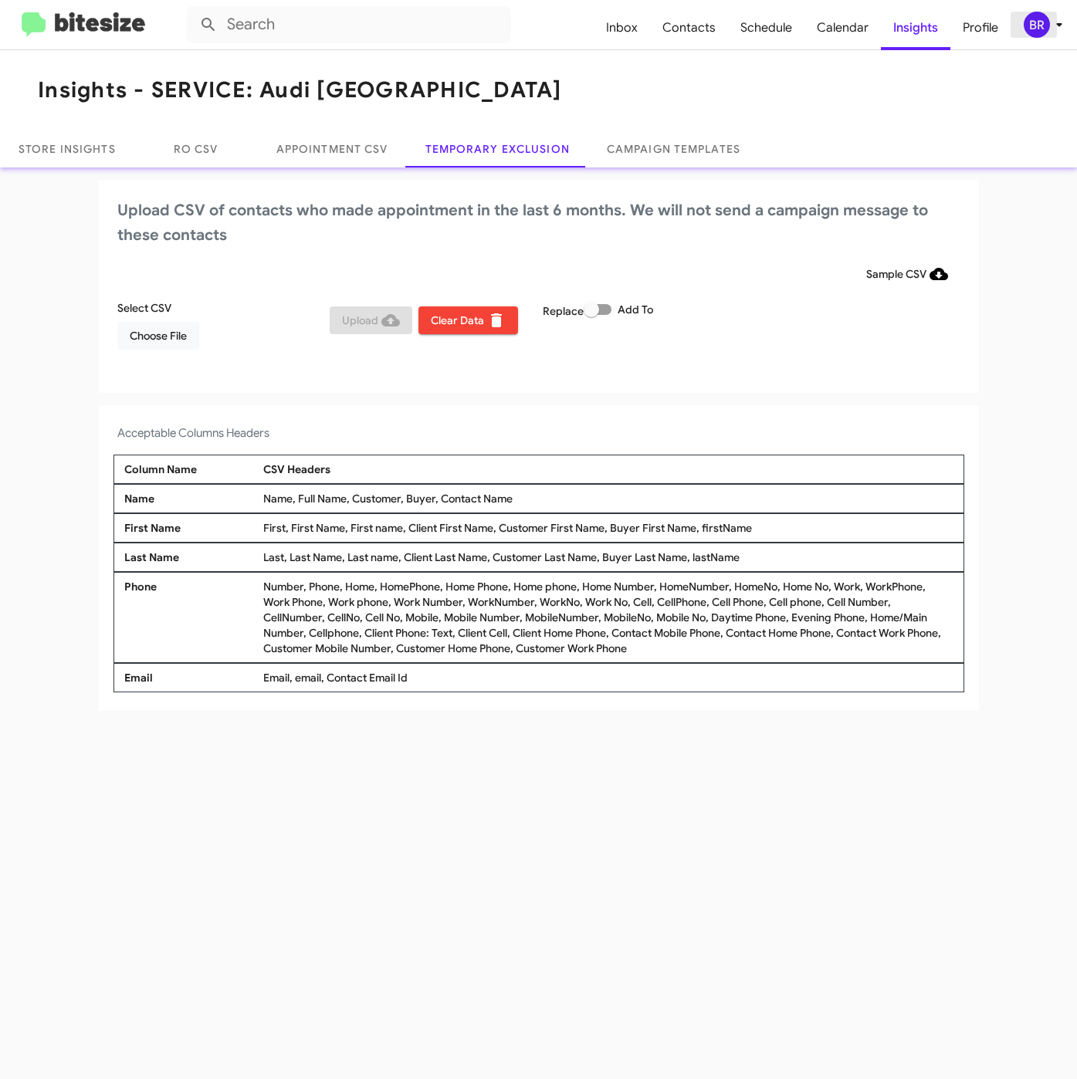
click at [1056, 32] on icon at bounding box center [1059, 24] width 19 height 19
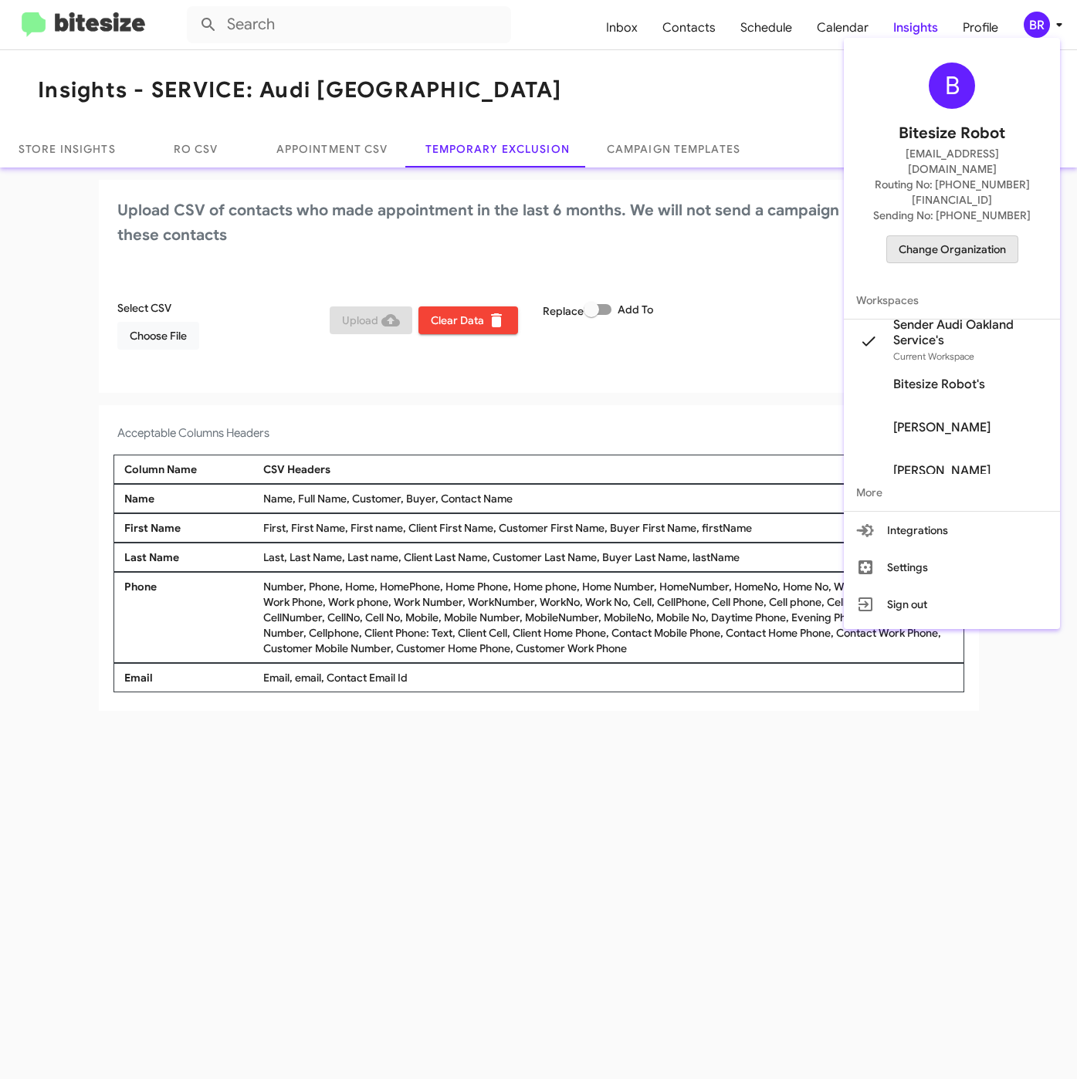
click at [962, 236] on span "Change Organization" at bounding box center [951, 249] width 107 height 26
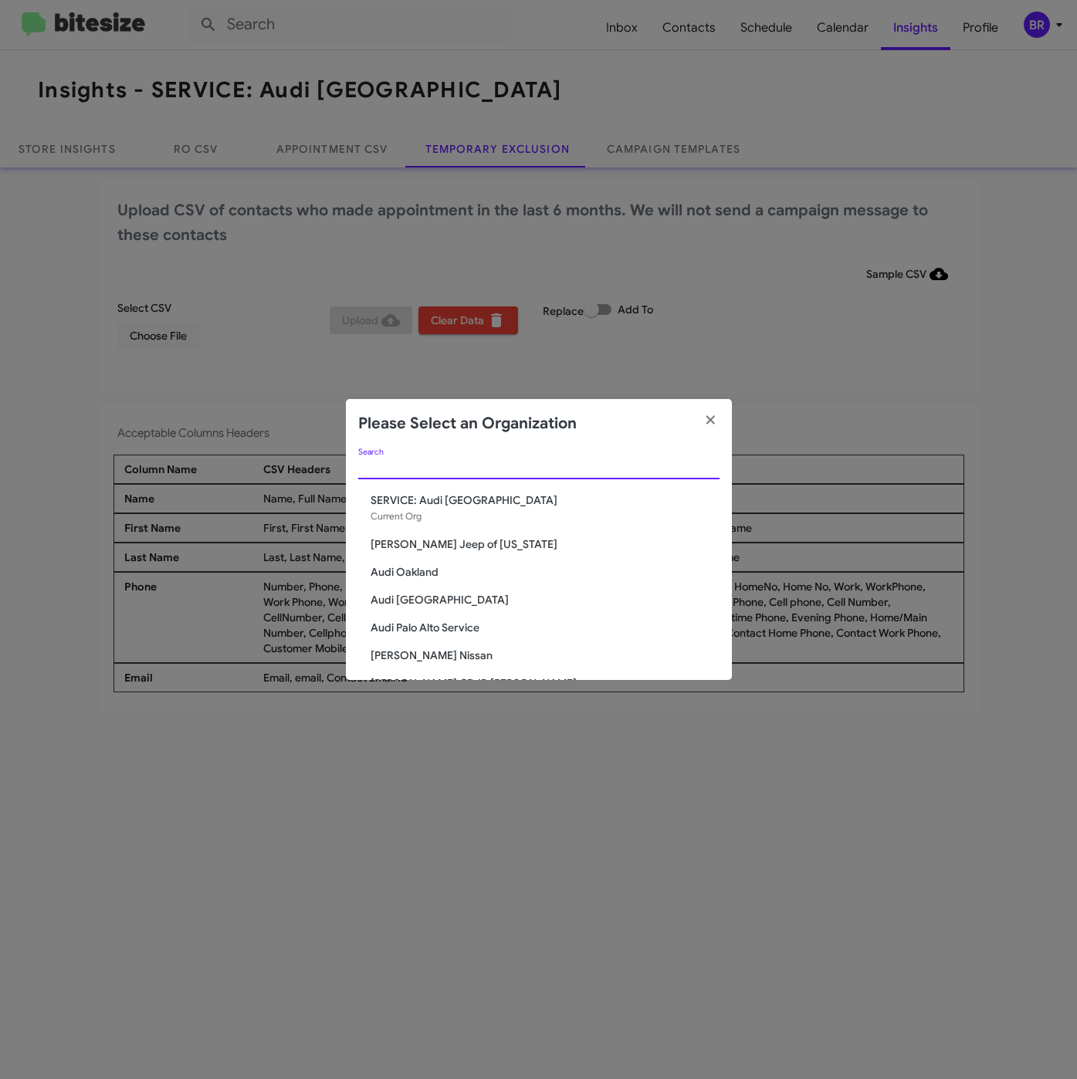
click at [407, 465] on input "Search" at bounding box center [538, 467] width 361 height 12
paste input "SERVICE: [PERSON_NAME]"
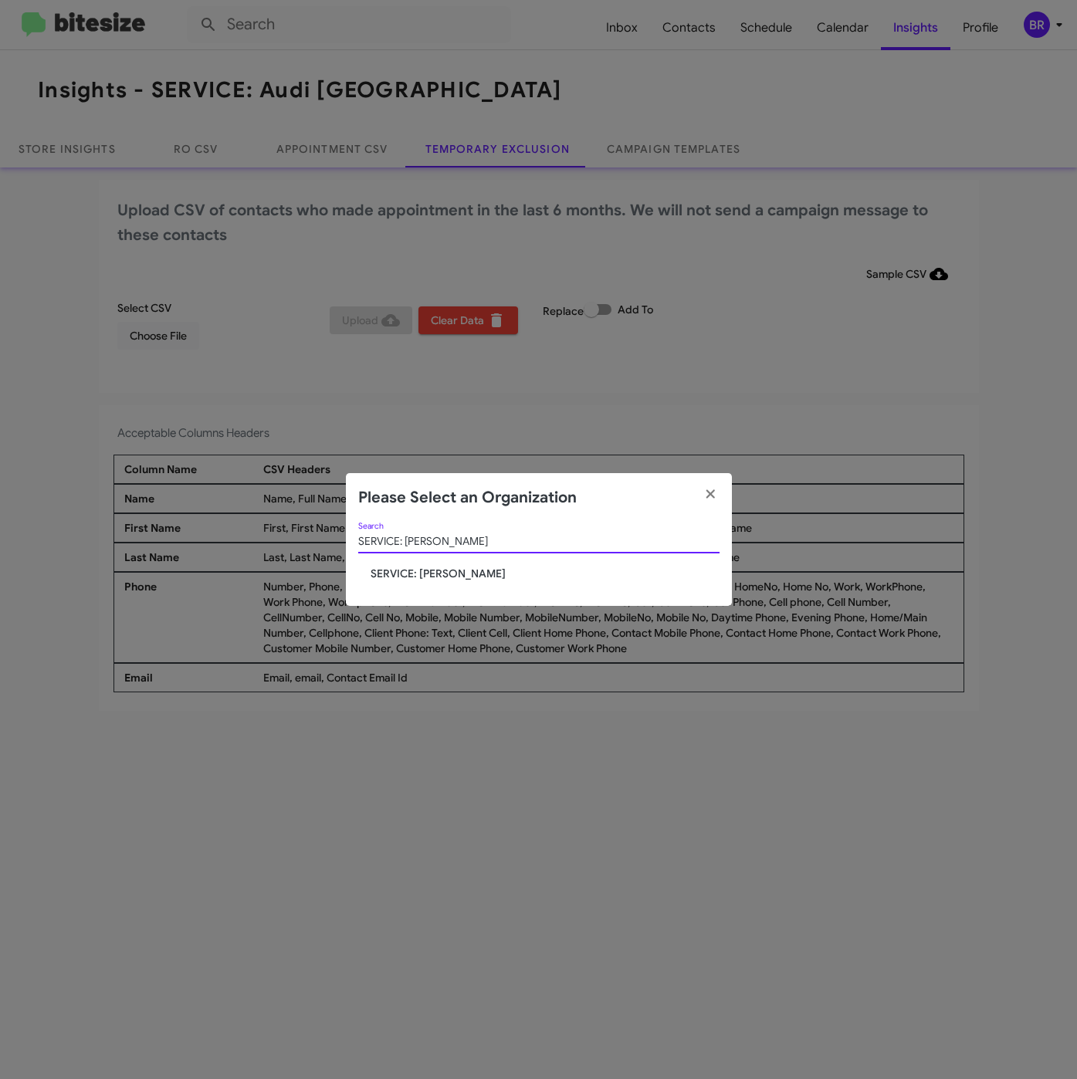
type input "SERVICE: [PERSON_NAME]"
click at [407, 568] on span "SERVICE: [PERSON_NAME]" at bounding box center [544, 573] width 349 height 15
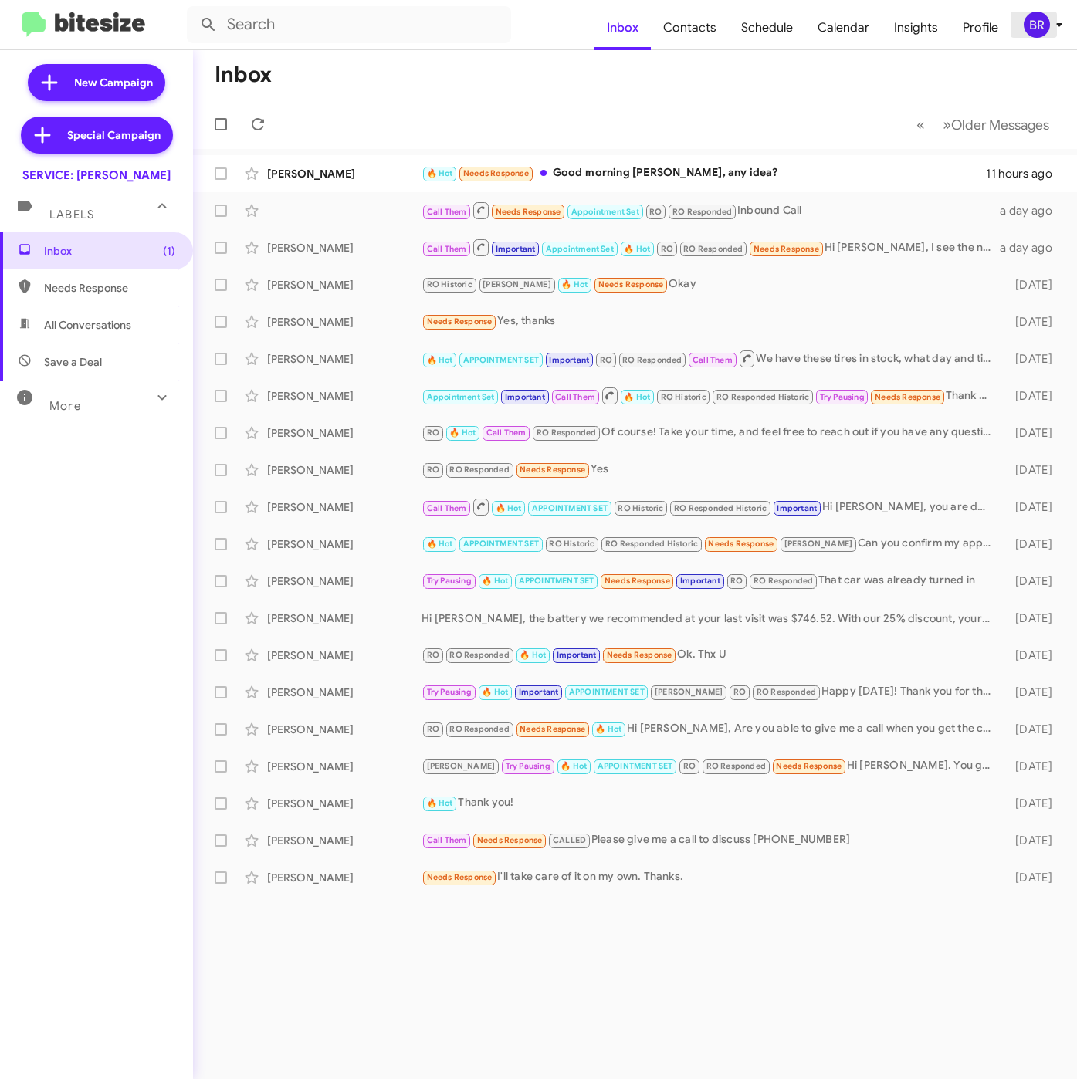
click at [1044, 19] on div "BR" at bounding box center [1036, 25] width 26 height 26
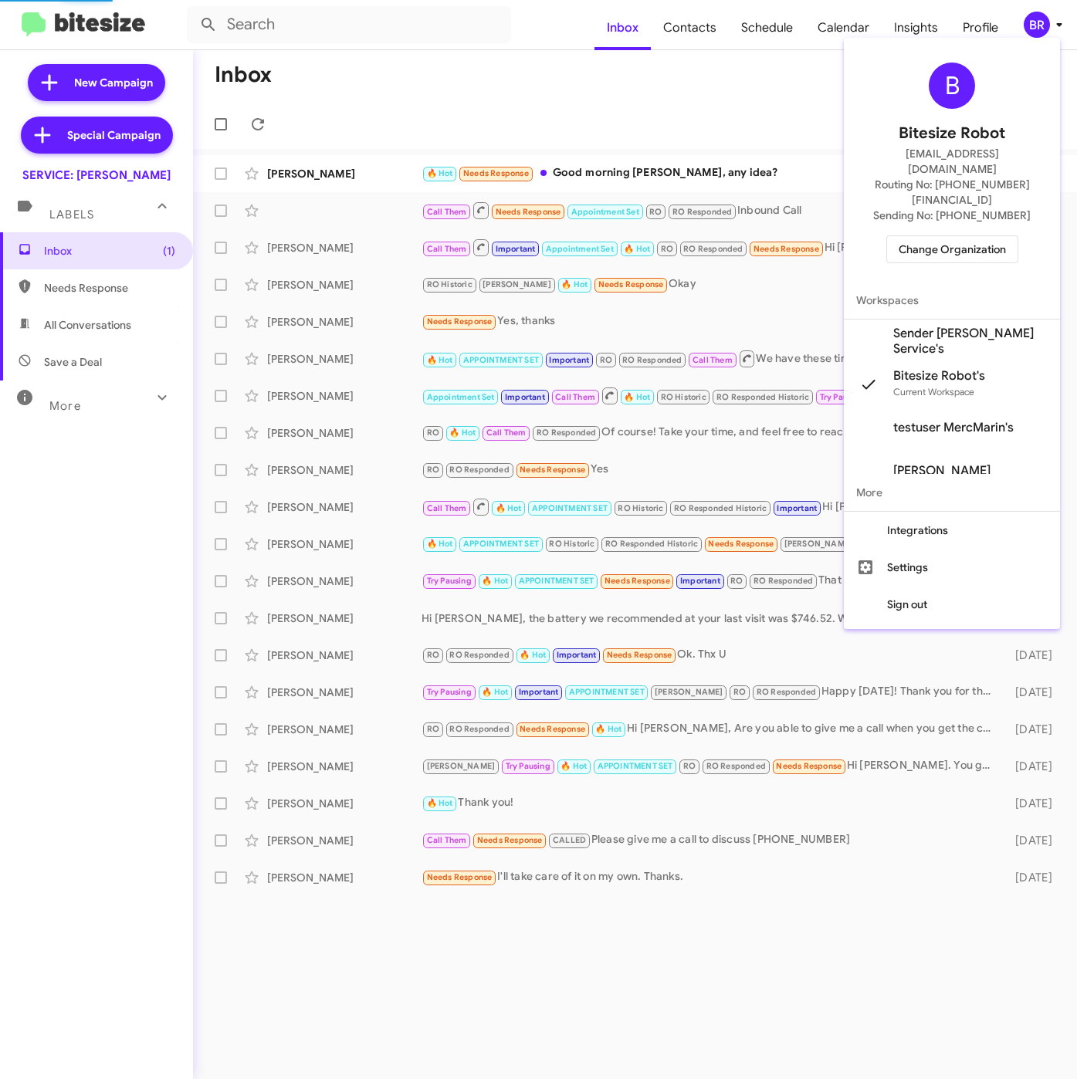
click at [918, 326] on span "Sender [PERSON_NAME] Service's" at bounding box center [970, 341] width 154 height 31
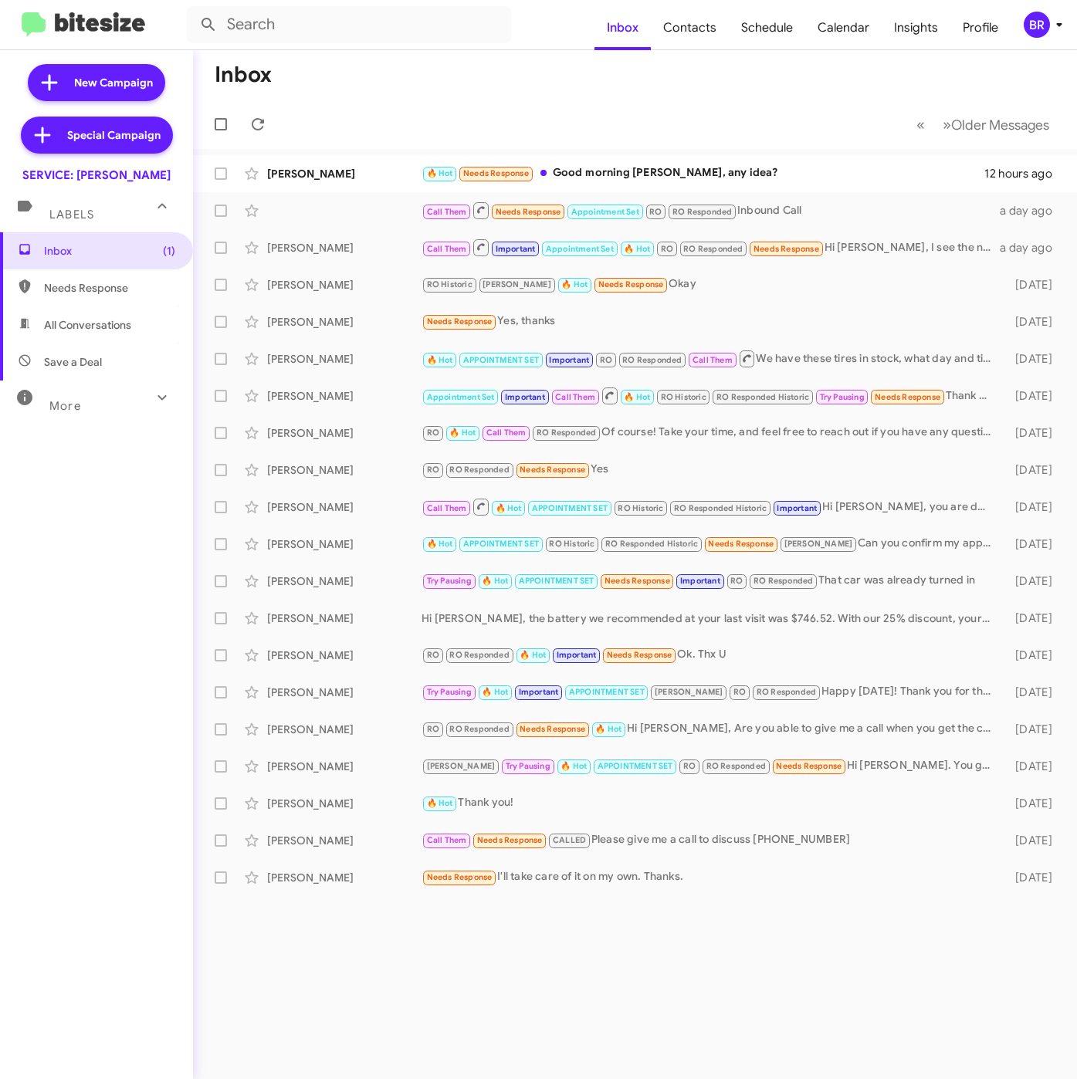
click at [716, 26] on span "Contacts" at bounding box center [690, 27] width 78 height 45
type input "in:groups"
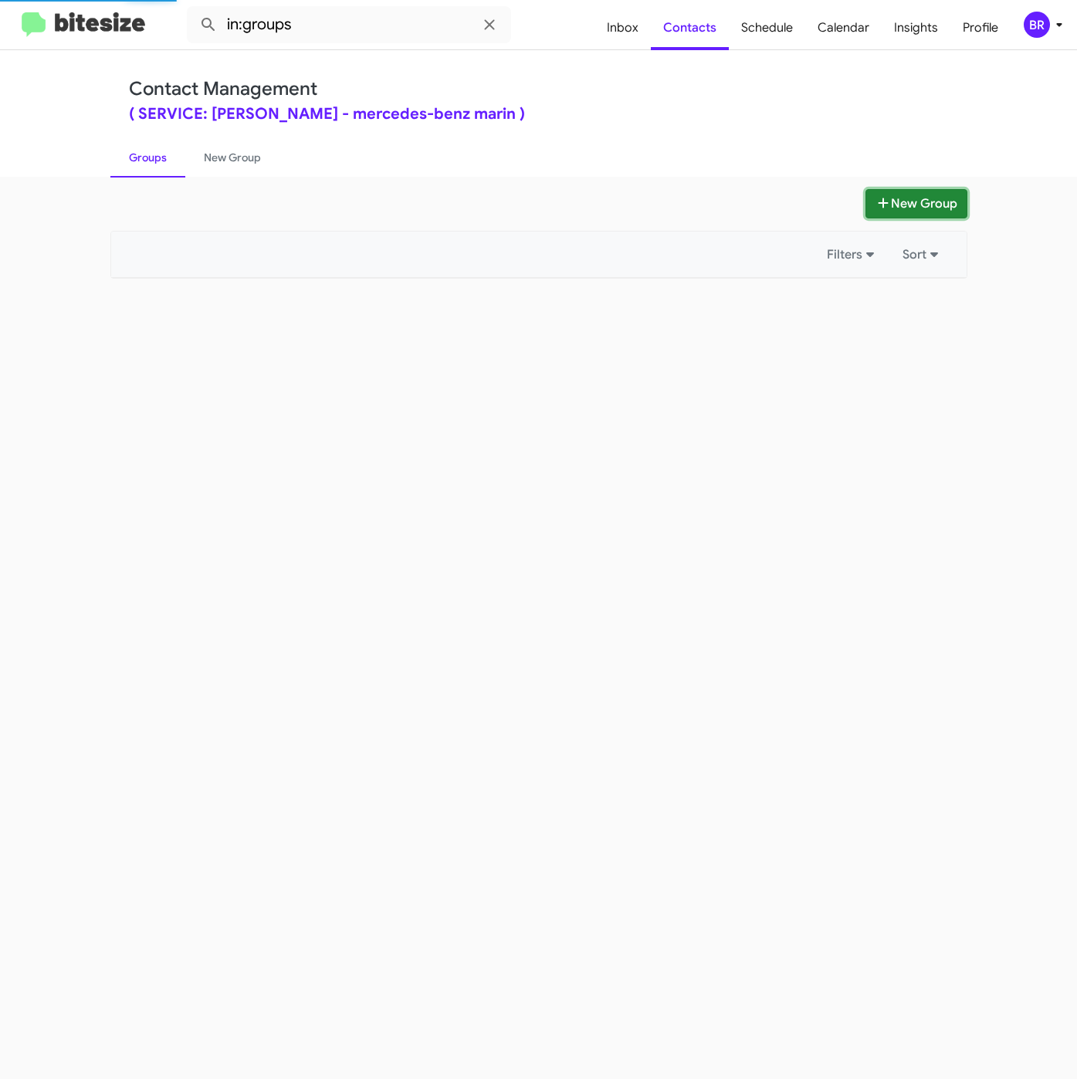
click at [905, 193] on button "New Group" at bounding box center [916, 203] width 102 height 29
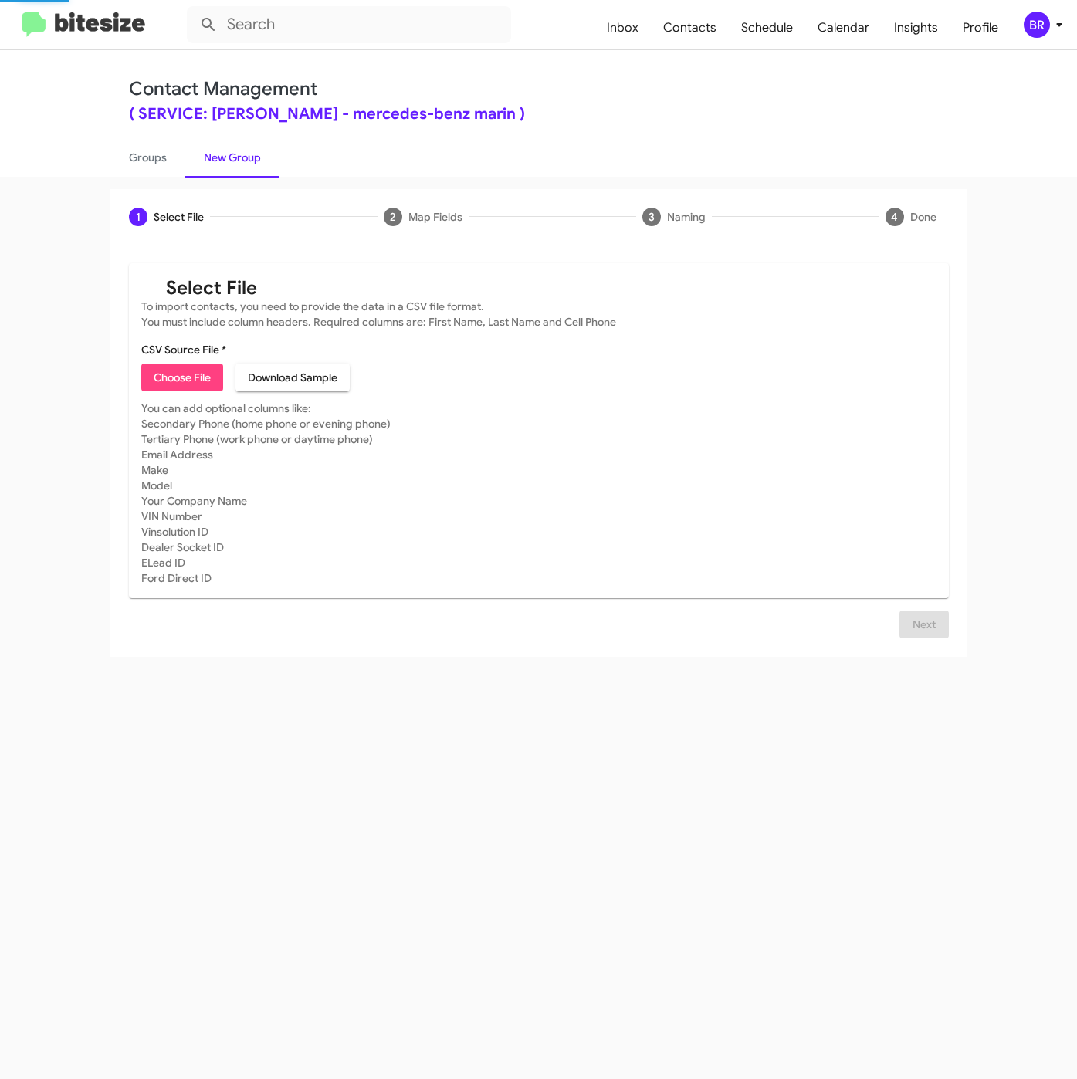
click at [184, 389] on span "Choose File" at bounding box center [182, 377] width 57 height 28
type input "SERVMercMarin_ServCSIMonday_[DATE]"
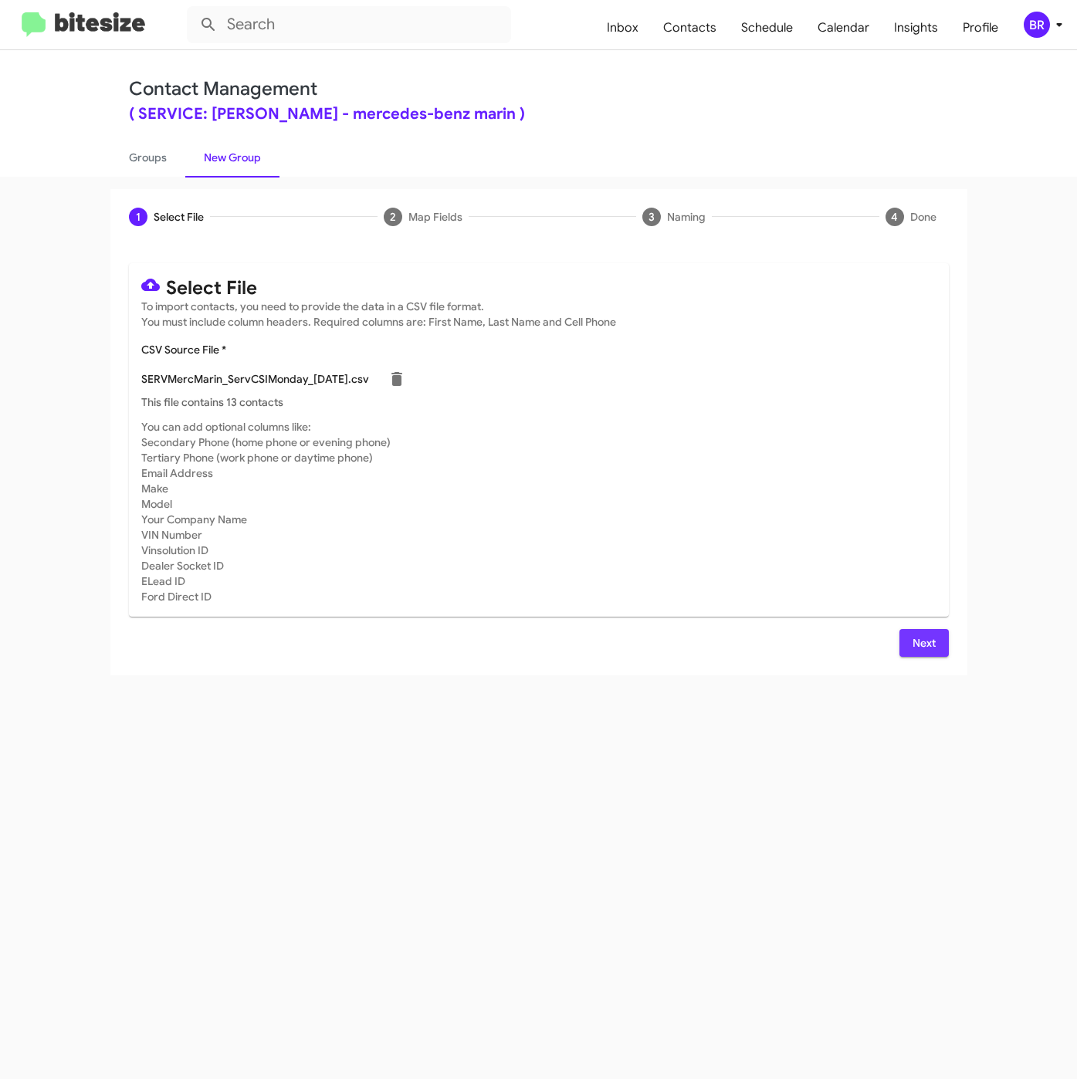
click at [927, 653] on span "Next" at bounding box center [923, 643] width 25 height 28
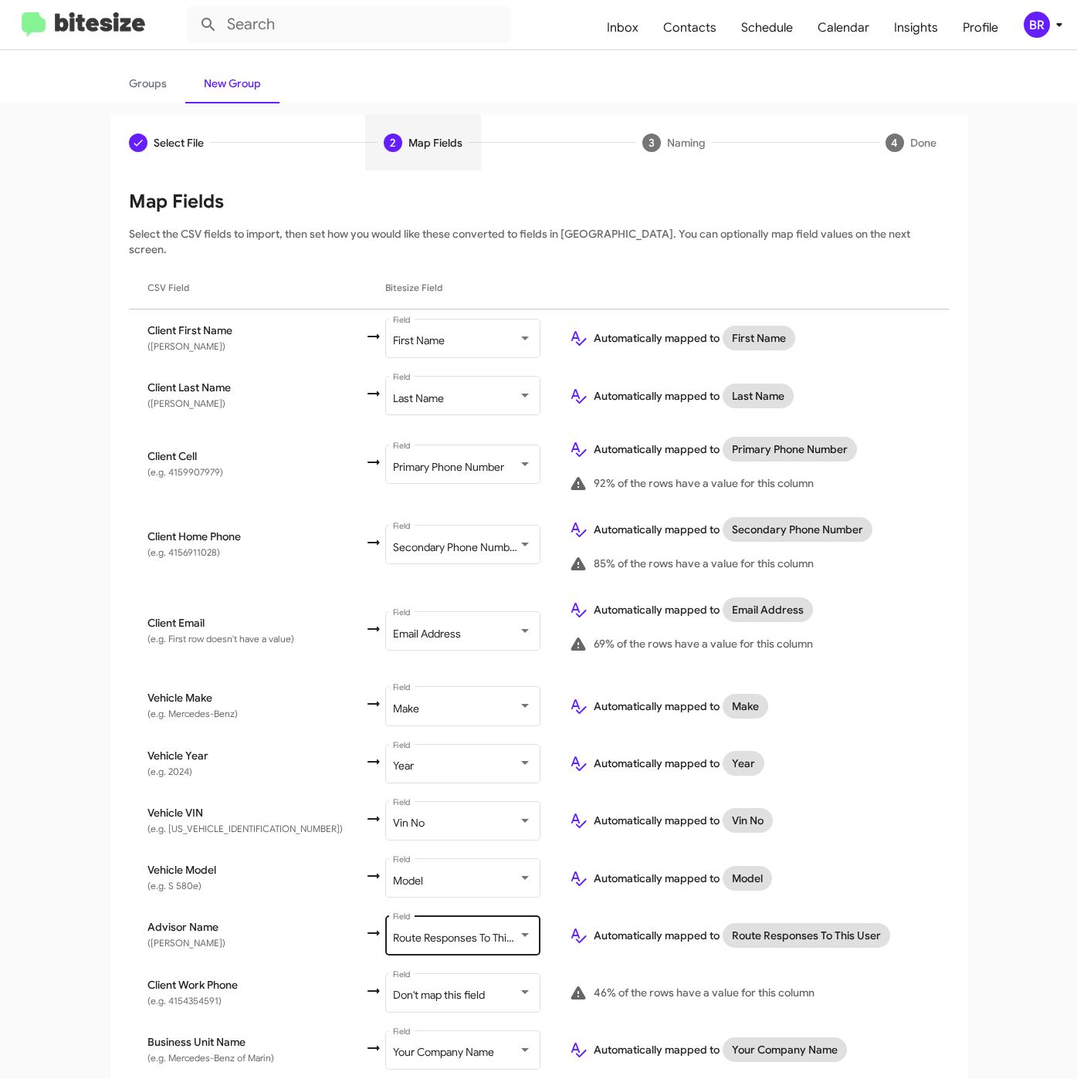
scroll to position [113, 0]
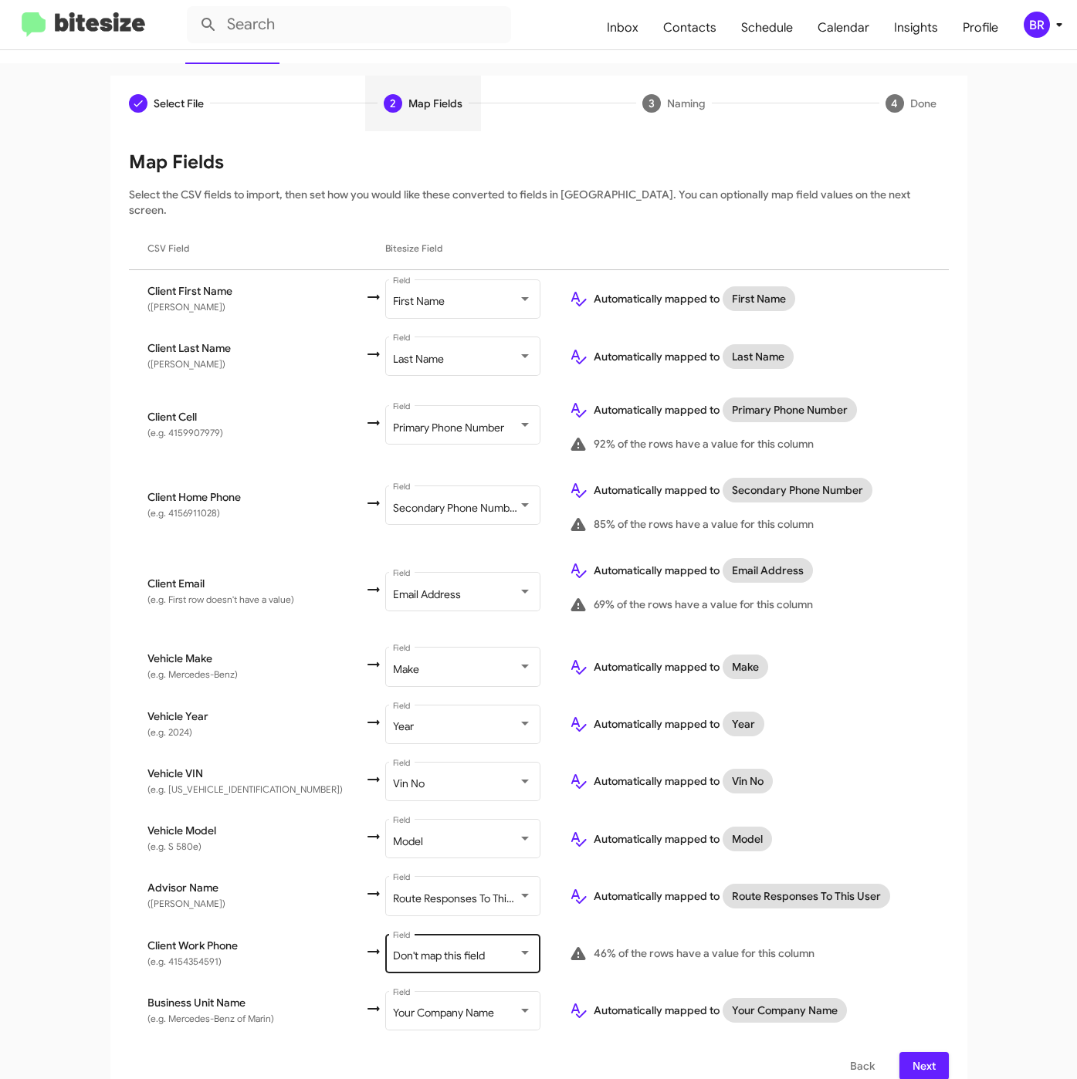
click at [424, 948] on span "Don't map this field" at bounding box center [439, 955] width 92 height 14
click at [911, 1053] on span "Next" at bounding box center [923, 1066] width 25 height 28
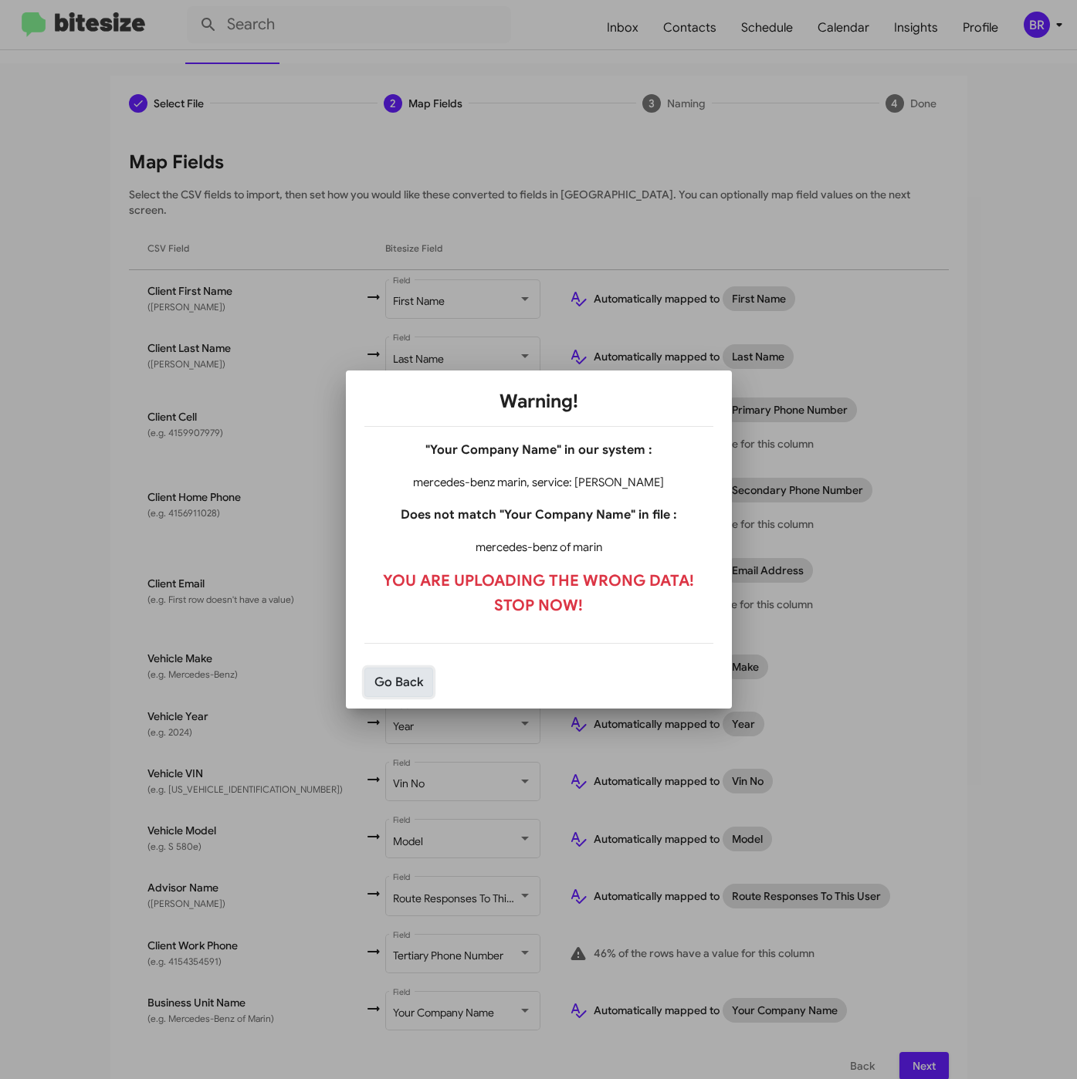
click at [405, 690] on button "Go Back" at bounding box center [398, 682] width 69 height 29
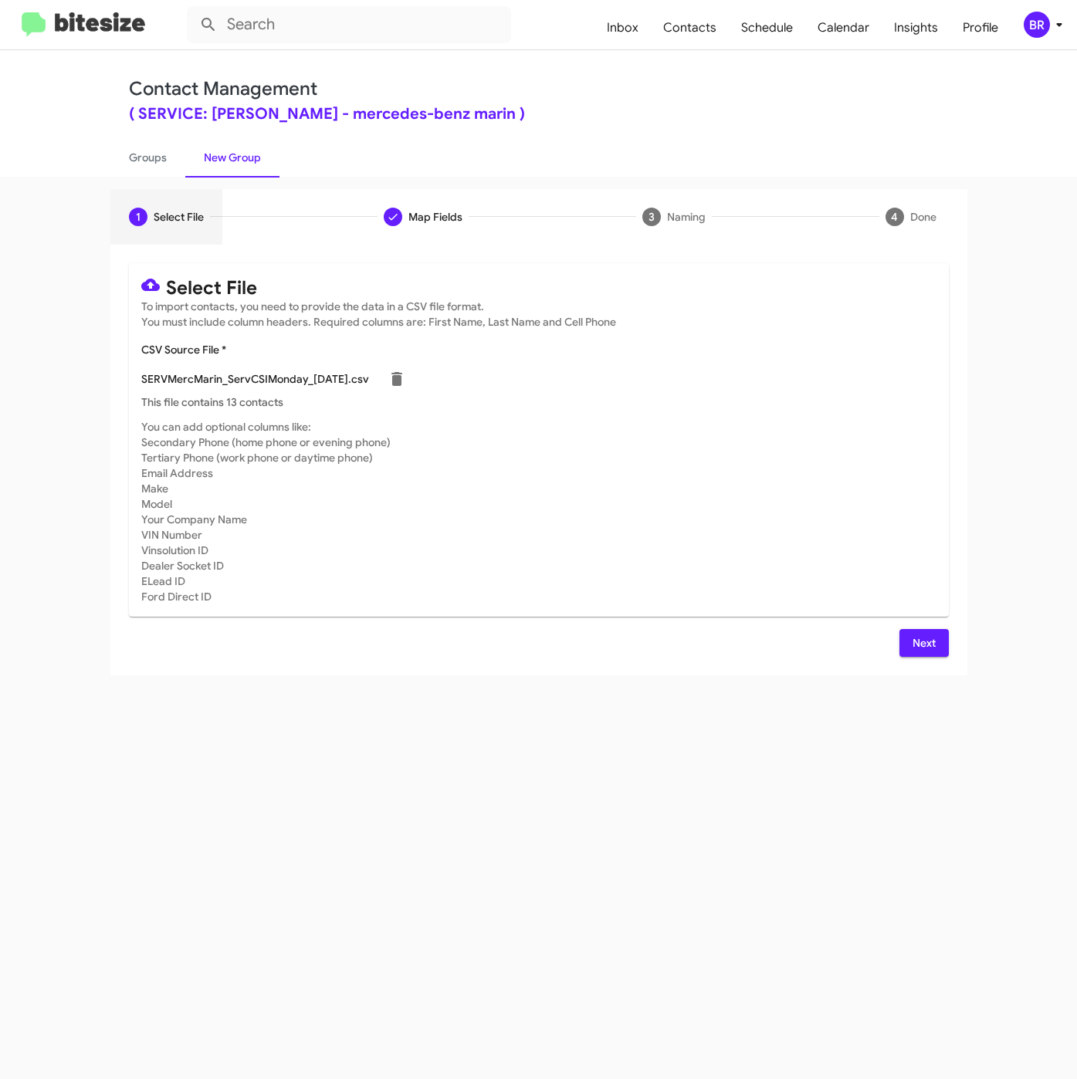
scroll to position [0, 0]
click at [401, 380] on icon at bounding box center [396, 379] width 11 height 14
checkbox input "false"
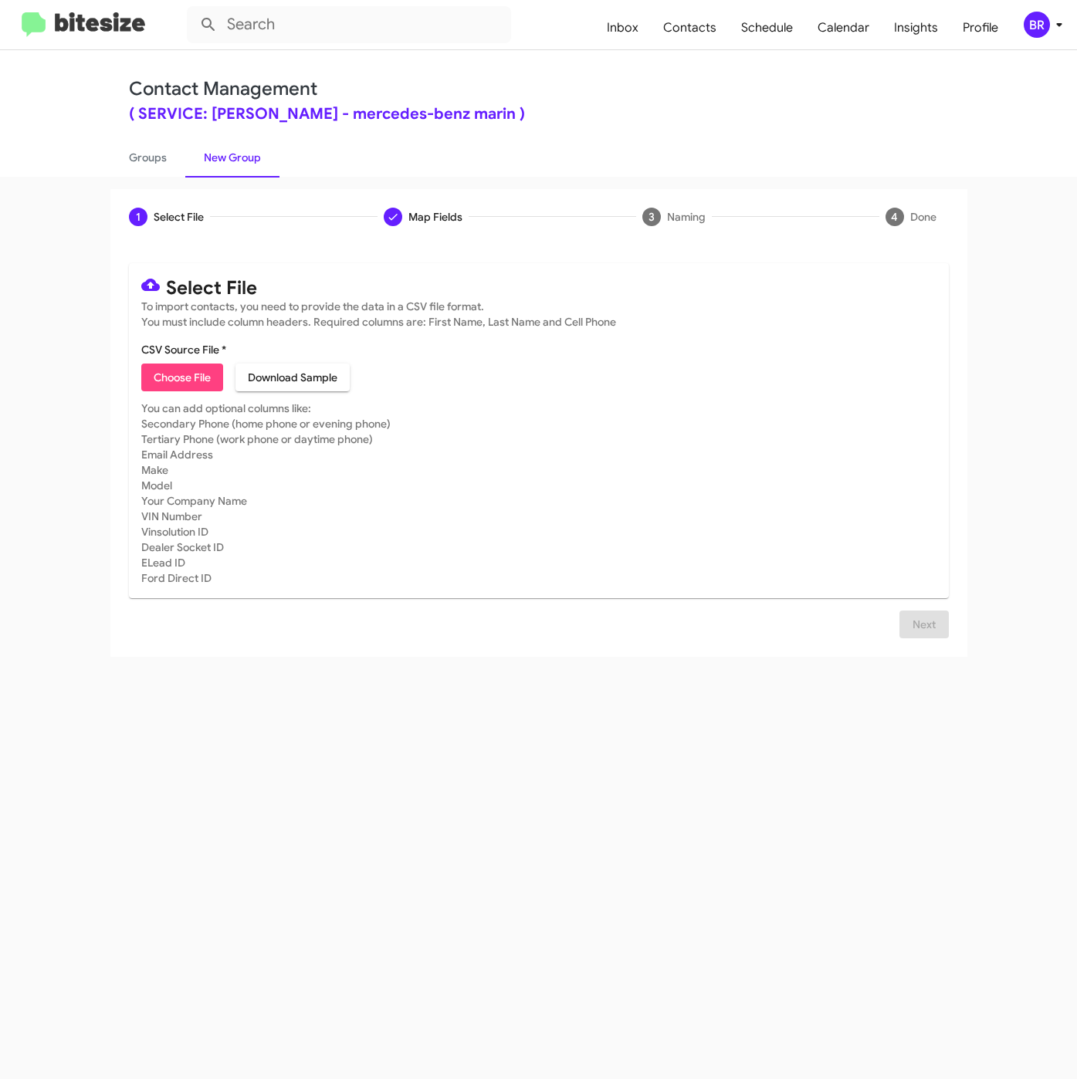
click at [184, 380] on span "Choose File" at bounding box center [182, 377] width 57 height 28
type input "SERVMercMarin_ServCSIMonday_09-15-25"
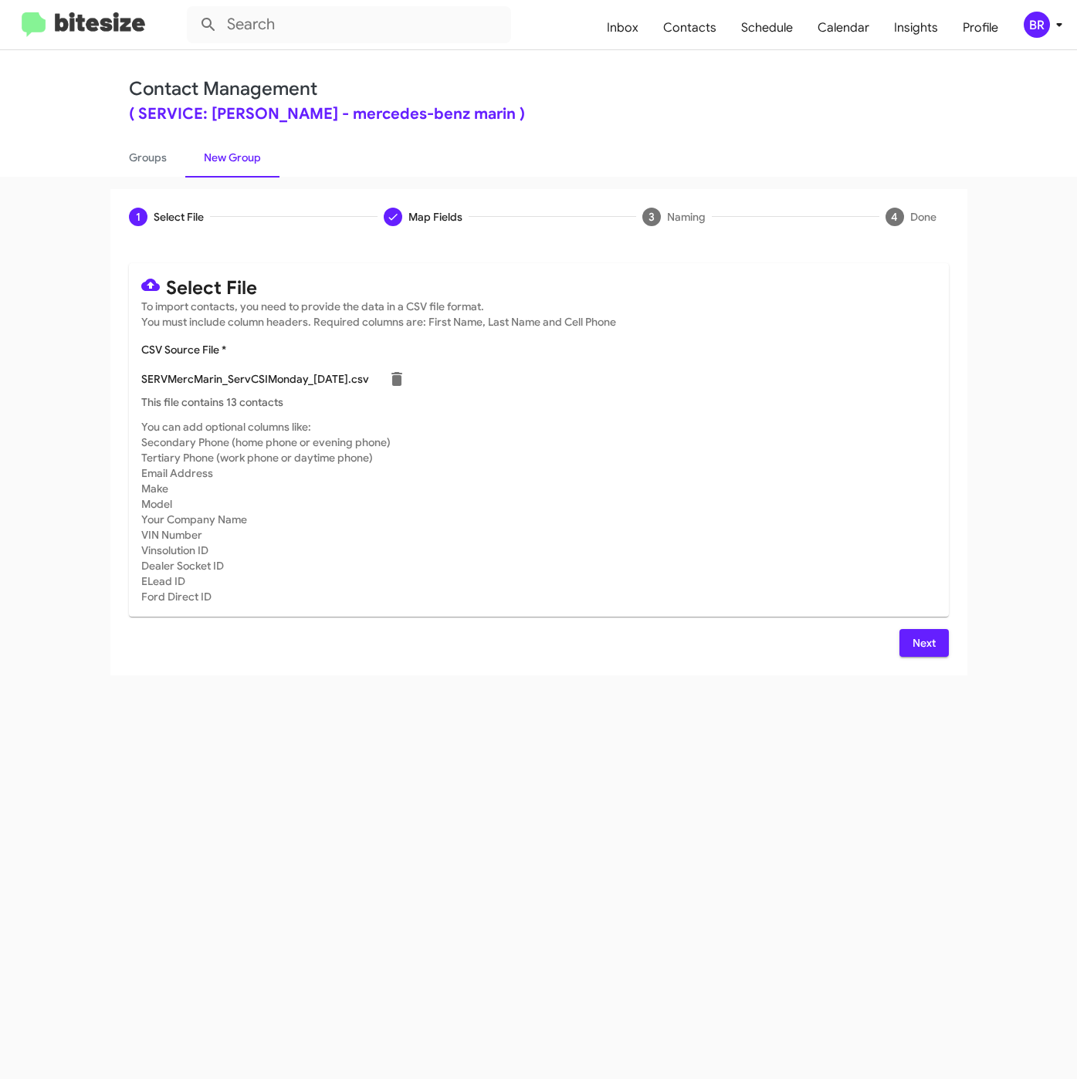
click at [922, 660] on div "Select File To import contacts, you need to provide the data in a CSV file form…" at bounding box center [538, 460] width 857 height 431
click at [920, 658] on div "Select File To import contacts, you need to provide the data in a CSV file form…" at bounding box center [538, 460] width 857 height 431
click at [920, 656] on span "Next" at bounding box center [923, 643] width 25 height 28
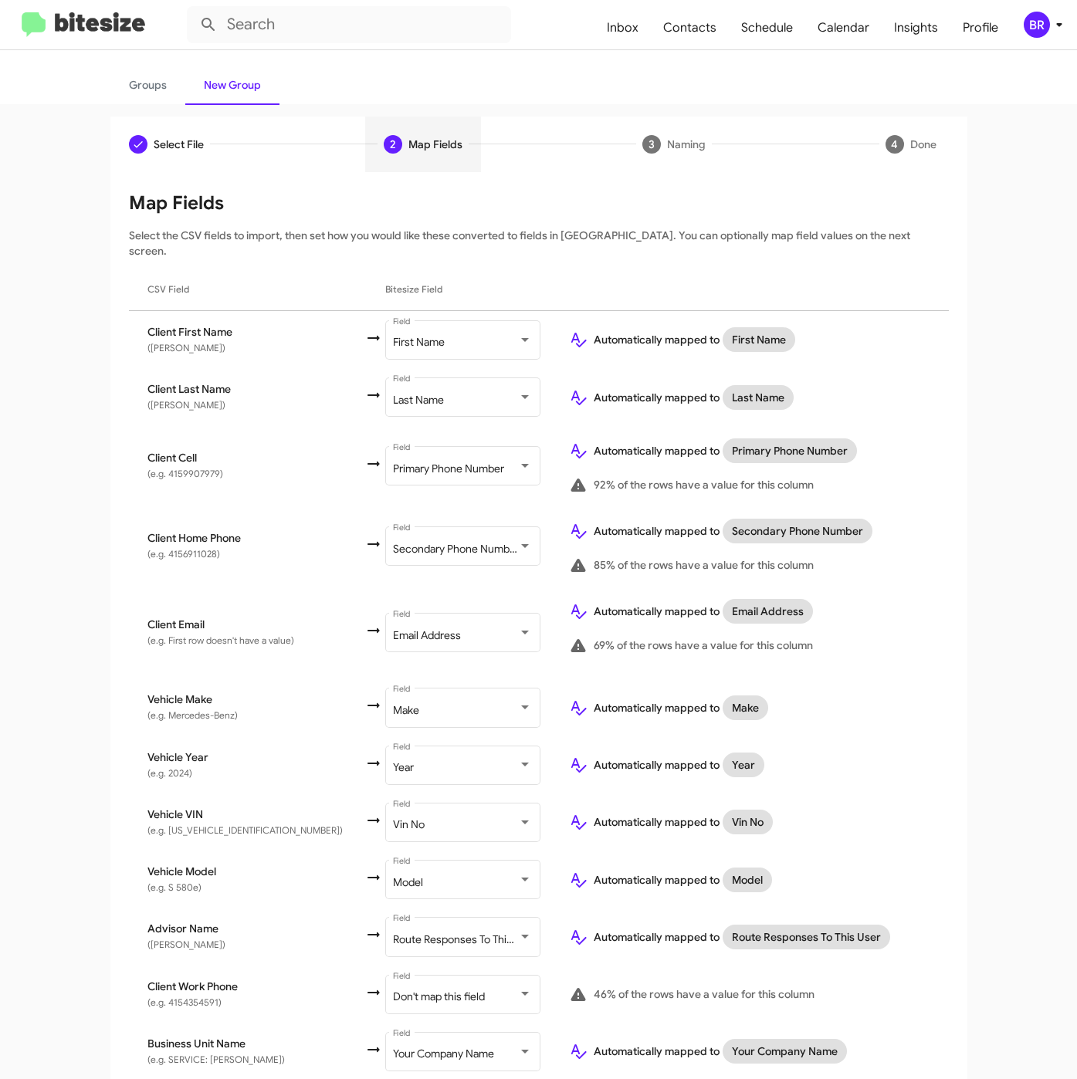
scroll to position [113, 0]
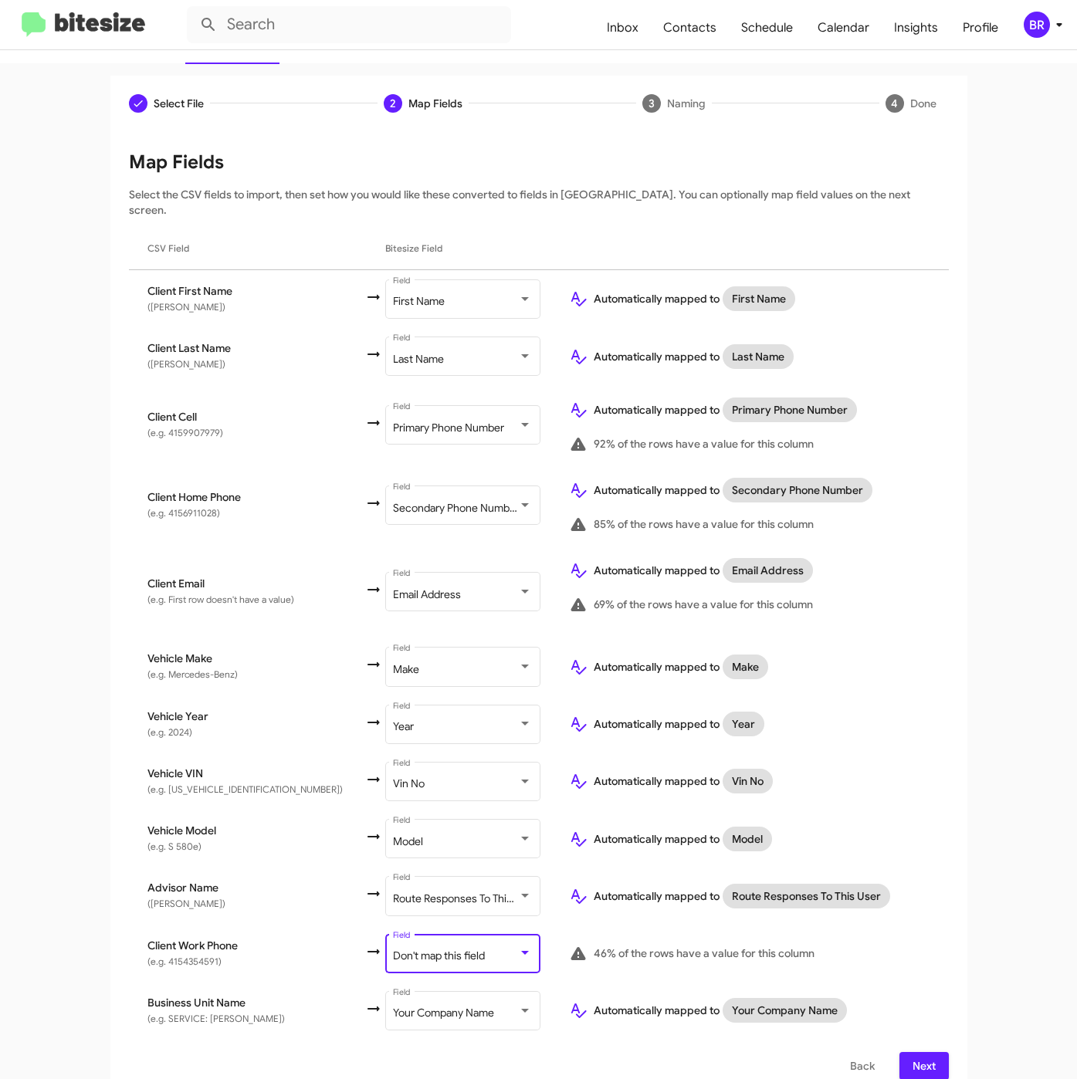
click at [443, 950] on div "Don't map this field" at bounding box center [455, 956] width 125 height 12
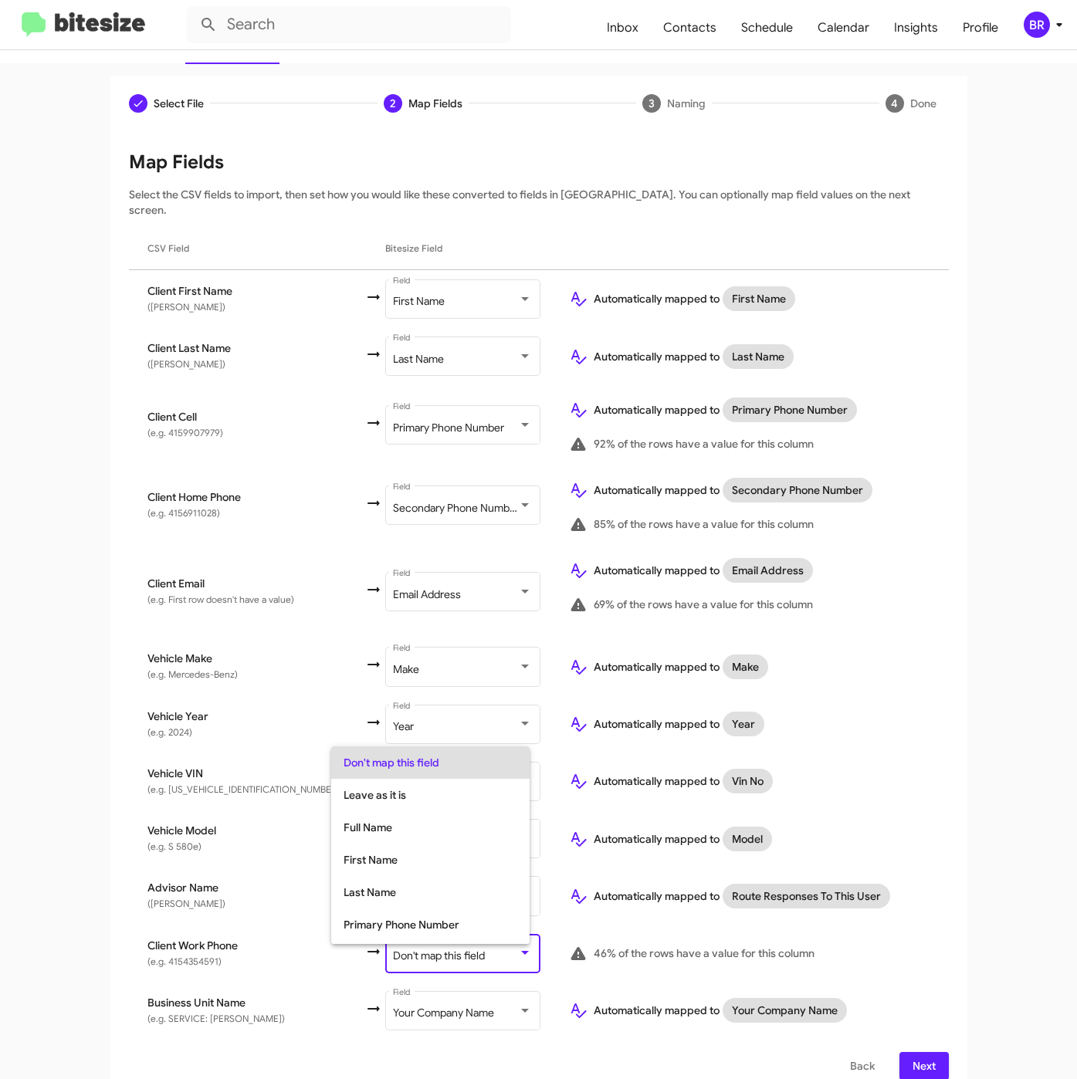
scroll to position [61, 0]
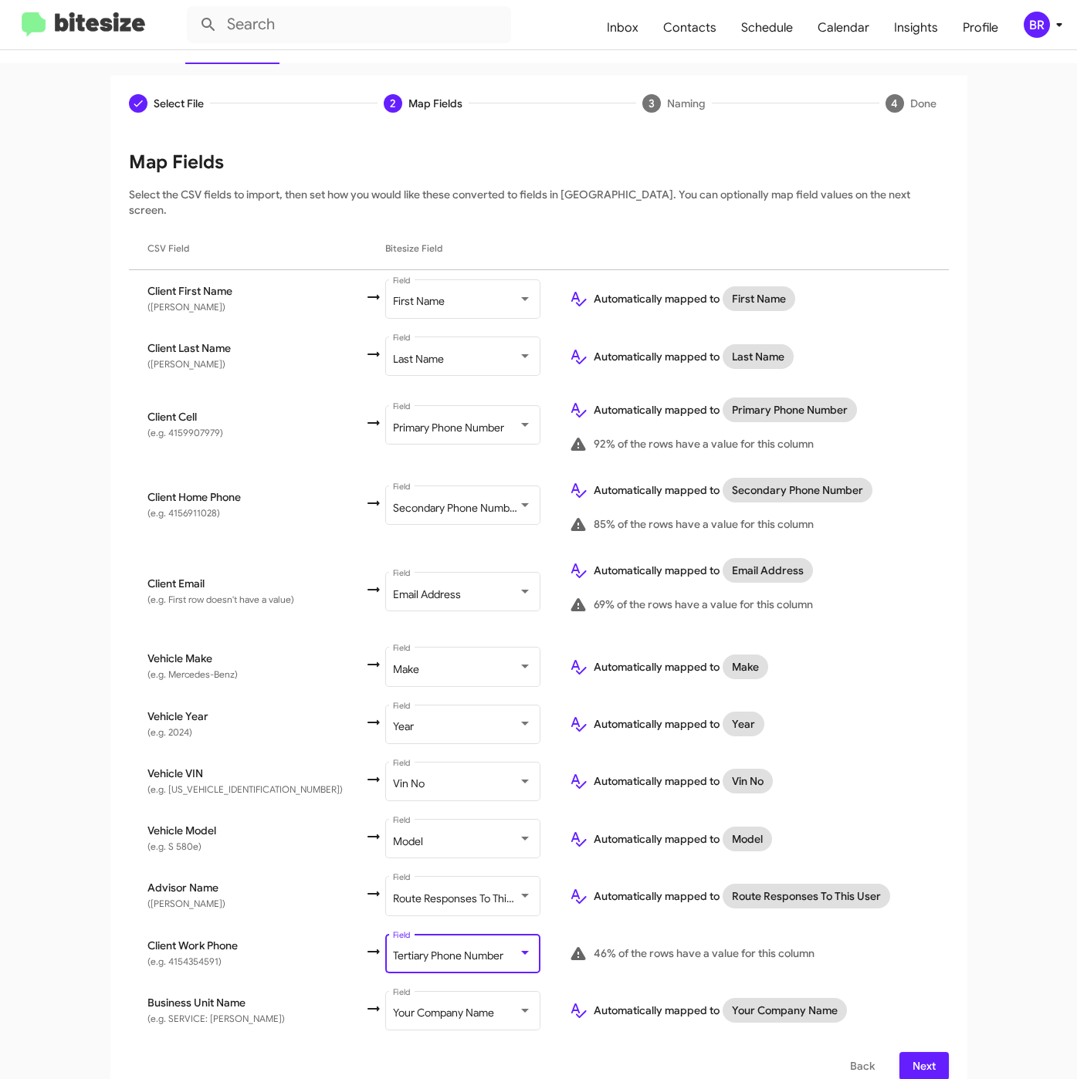
click at [938, 1053] on button "Next" at bounding box center [923, 1066] width 49 height 28
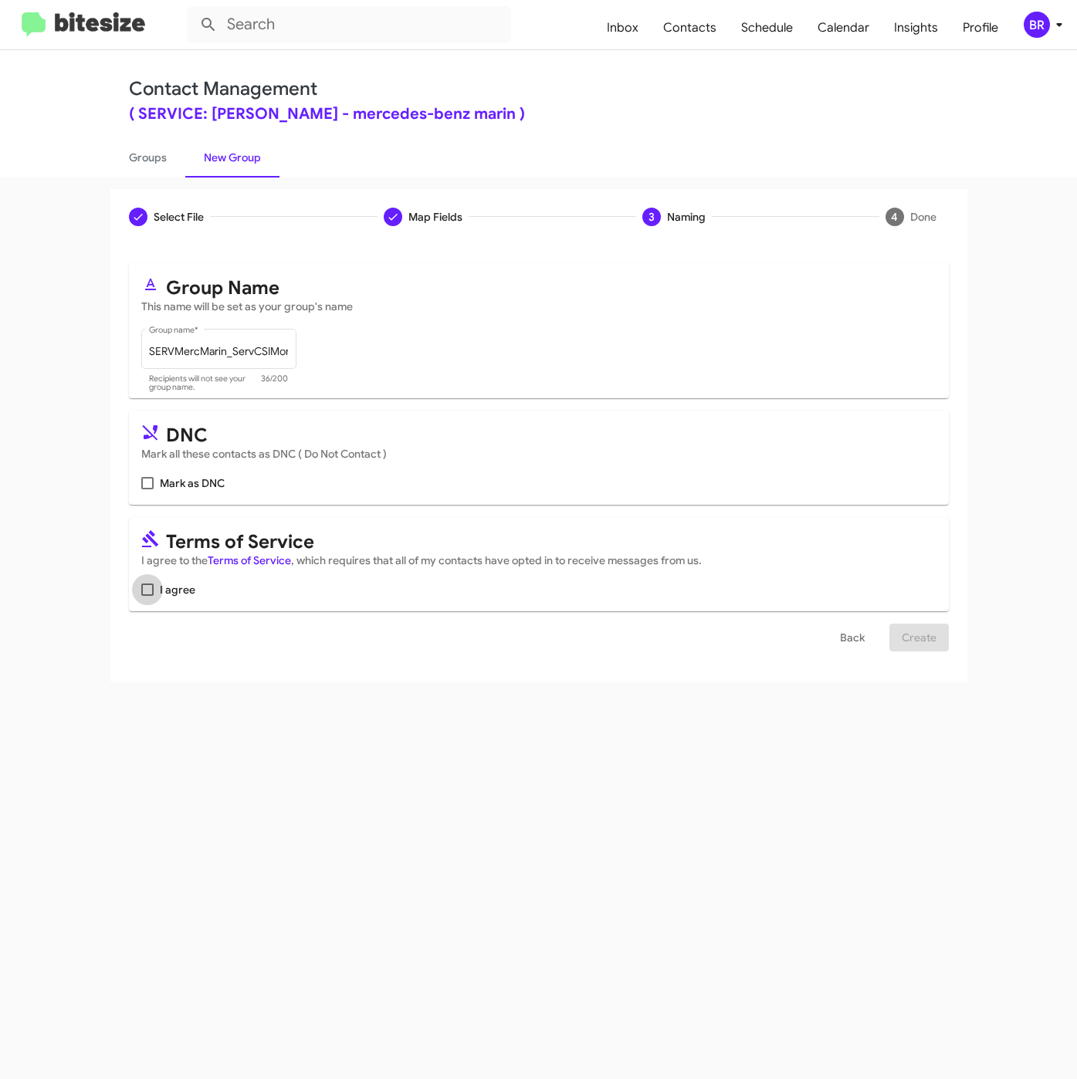
click at [151, 591] on span at bounding box center [147, 589] width 12 height 12
click at [147, 596] on input "I agree" at bounding box center [147, 596] width 1 height 1
checkbox input "true"
click at [927, 637] on span "Create" at bounding box center [918, 638] width 35 height 28
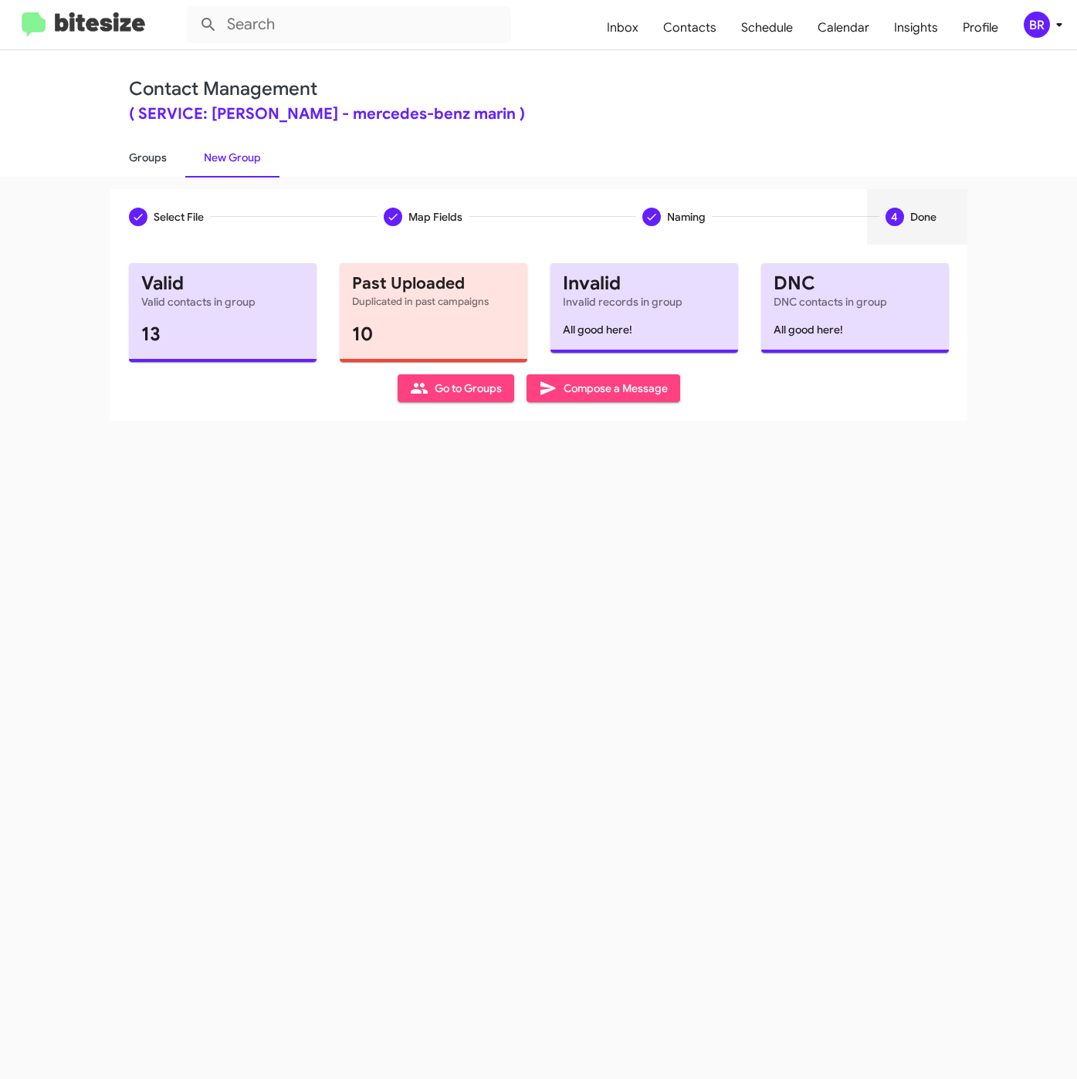
click at [151, 157] on link "Groups" at bounding box center [147, 157] width 75 height 40
type input "in:groups"
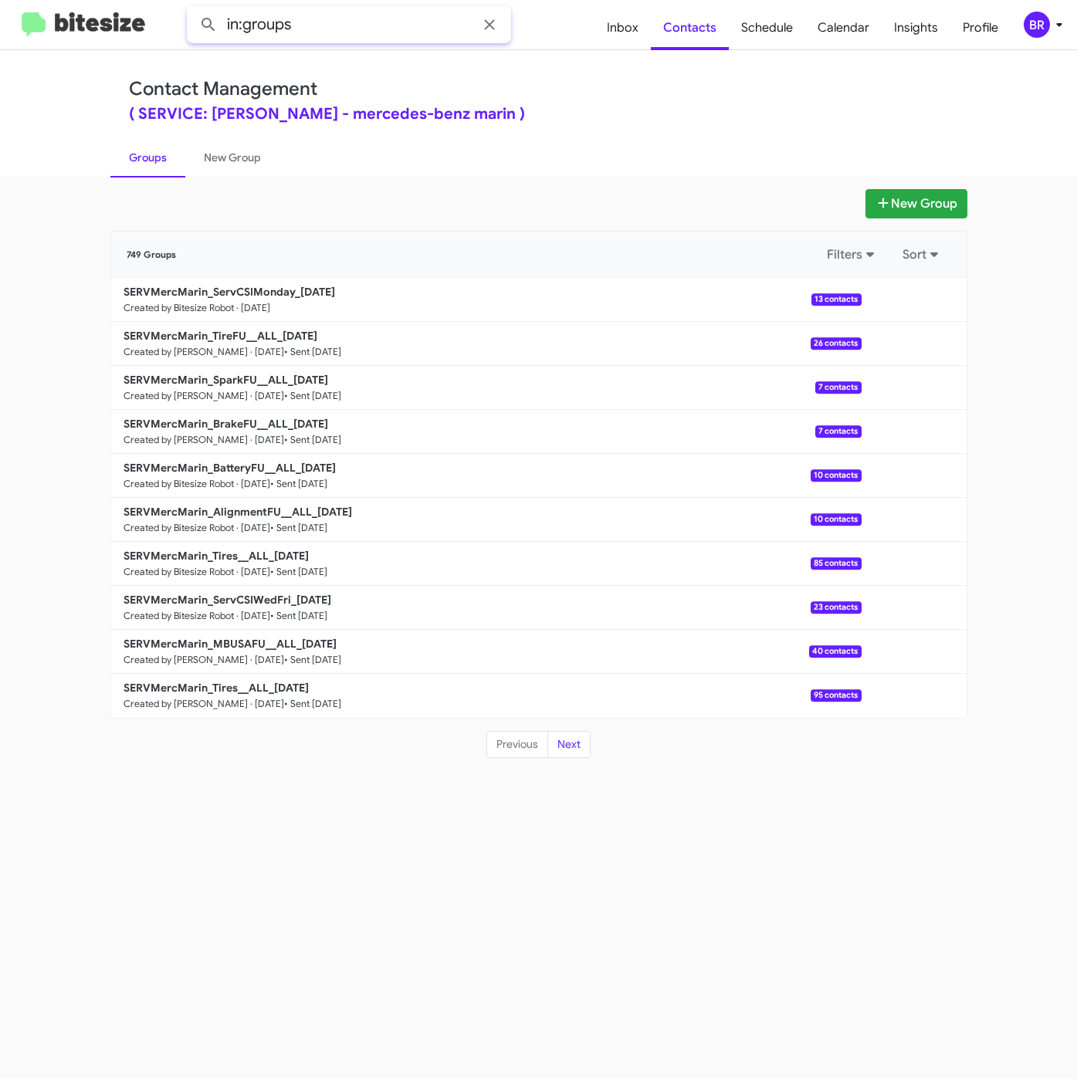
click at [343, 22] on input "in:groups" at bounding box center [349, 24] width 324 height 37
click at [908, 30] on span "Insights" at bounding box center [915, 27] width 69 height 45
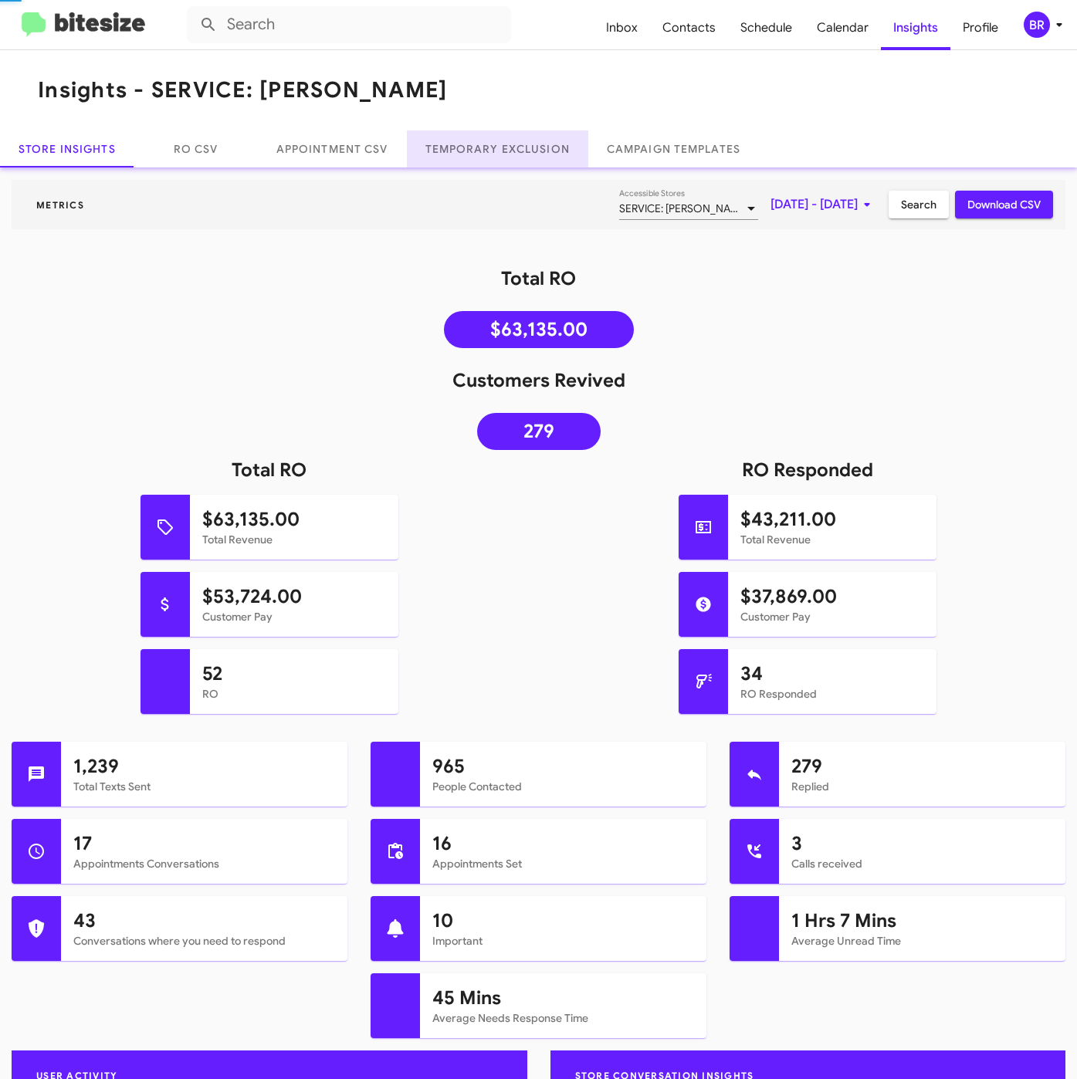
click at [478, 139] on link "Temporary Exclusion" at bounding box center [497, 148] width 181 height 37
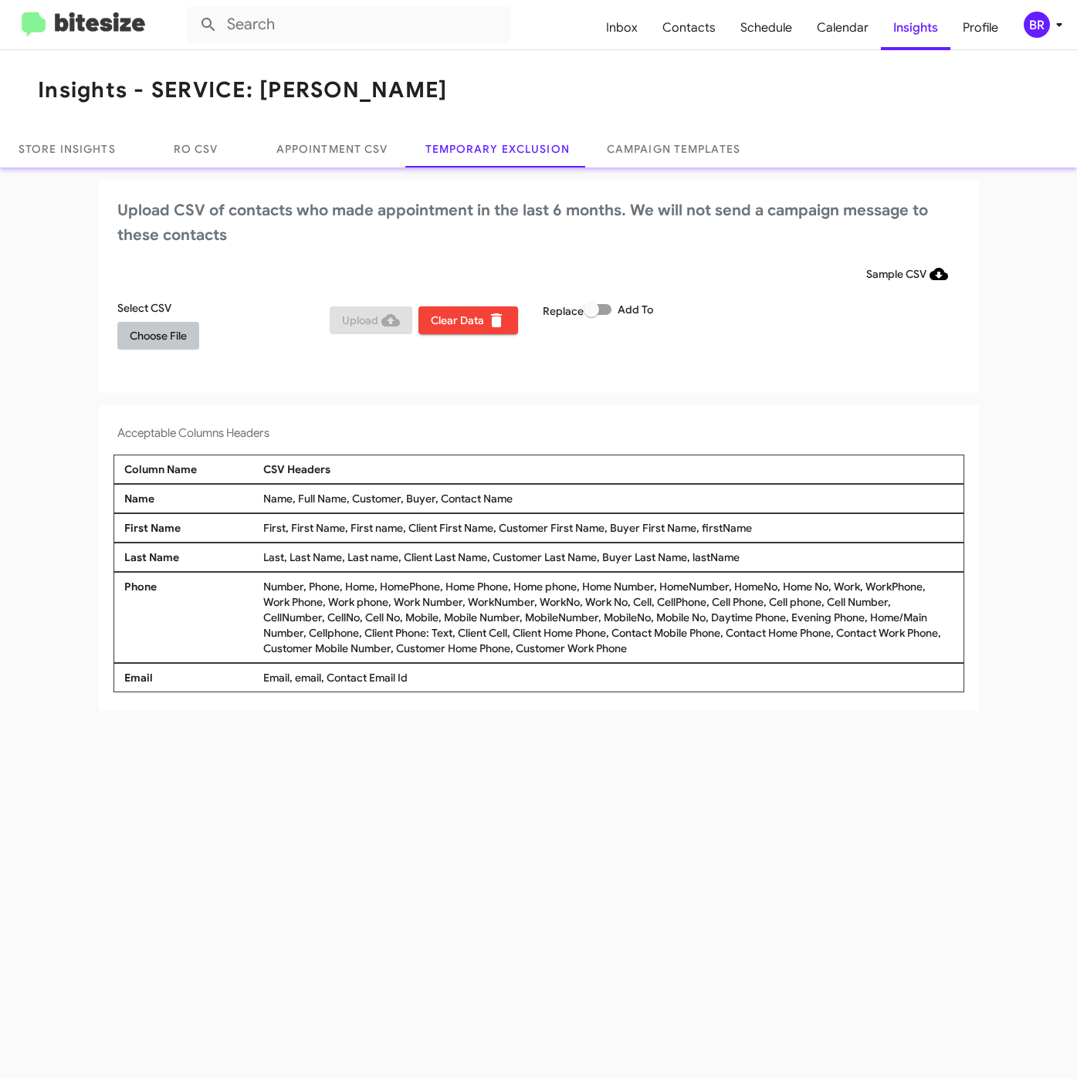
click at [164, 338] on span "Choose File" at bounding box center [158, 336] width 57 height 28
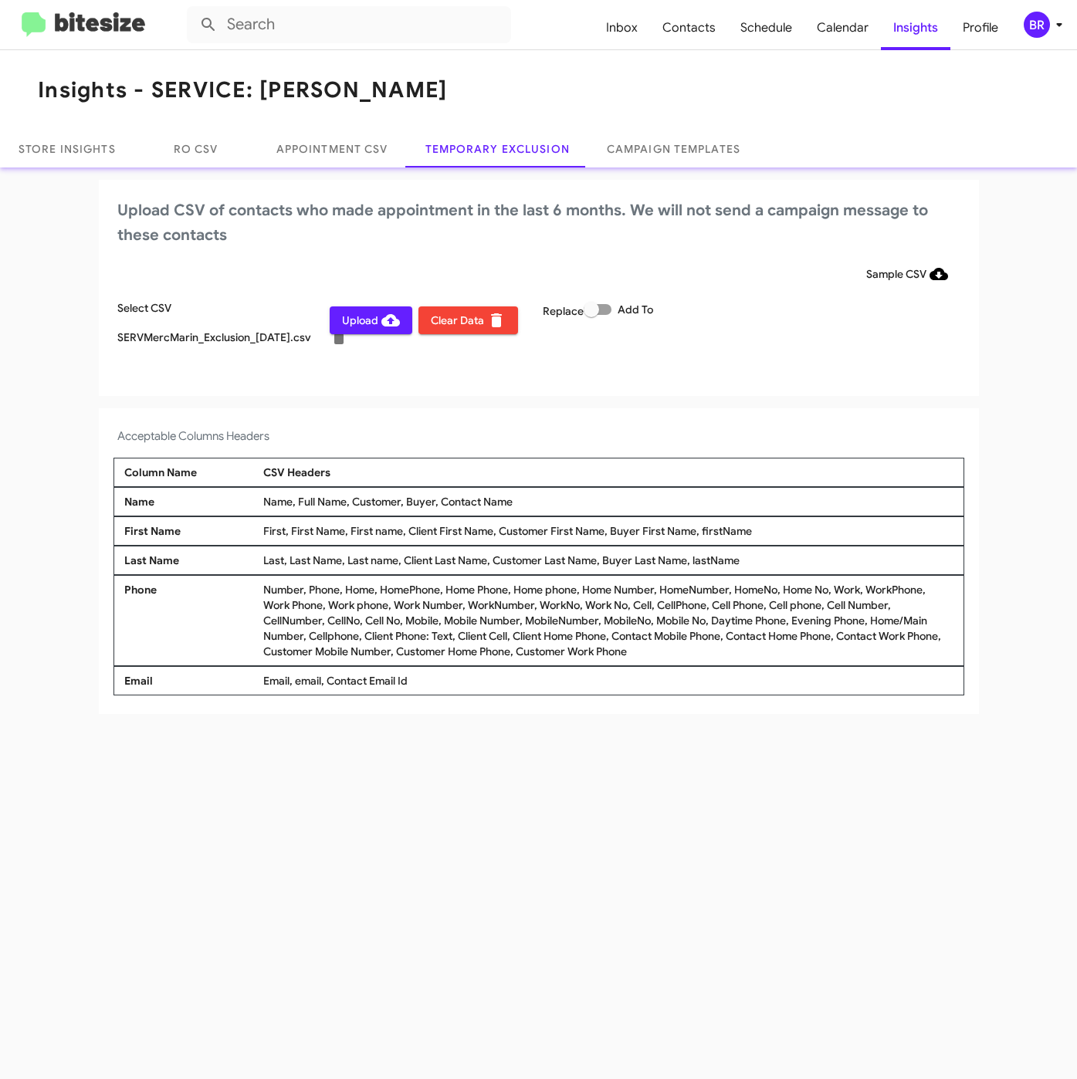
click at [1053, 28] on icon at bounding box center [1059, 24] width 19 height 19
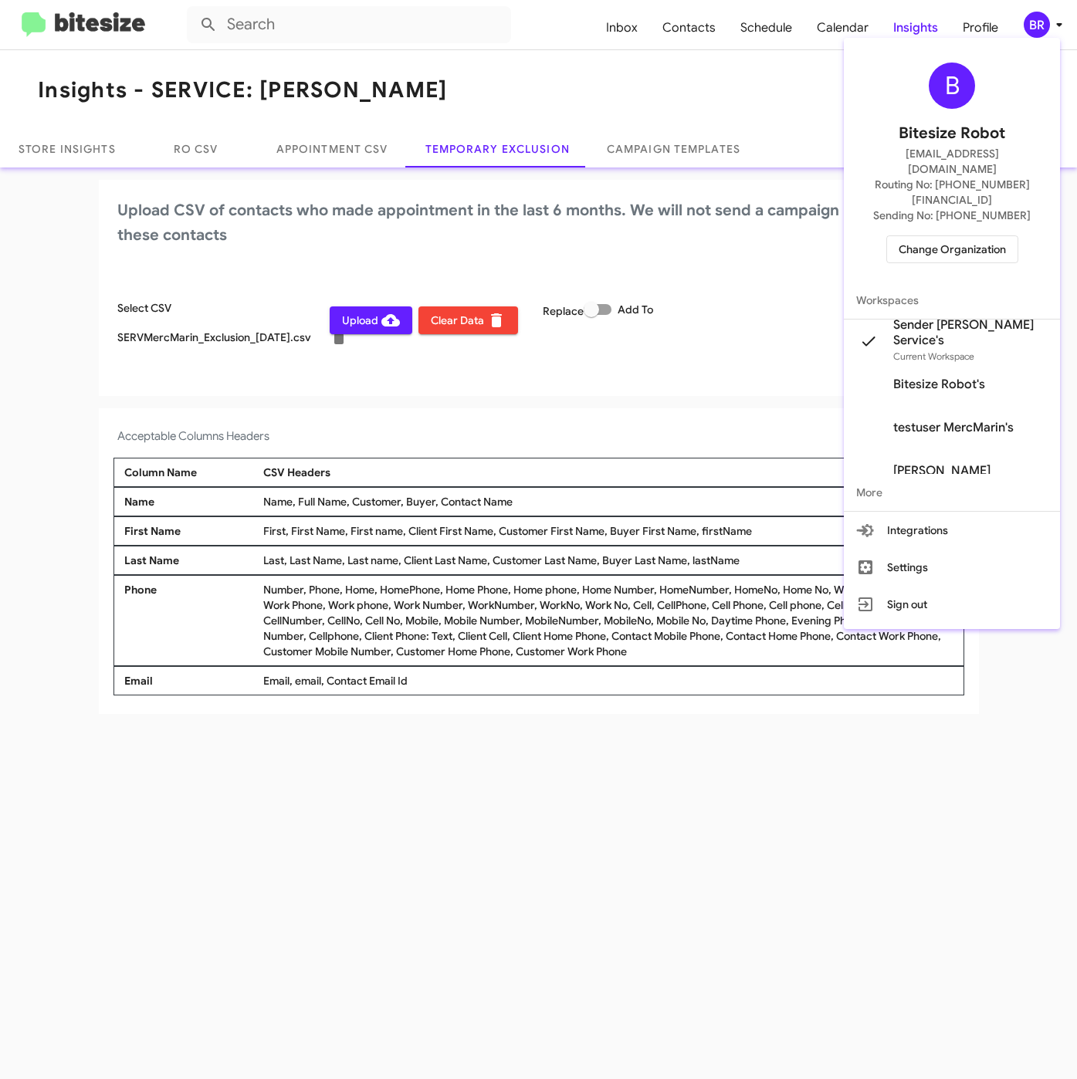
click at [570, 894] on div at bounding box center [538, 539] width 1077 height 1079
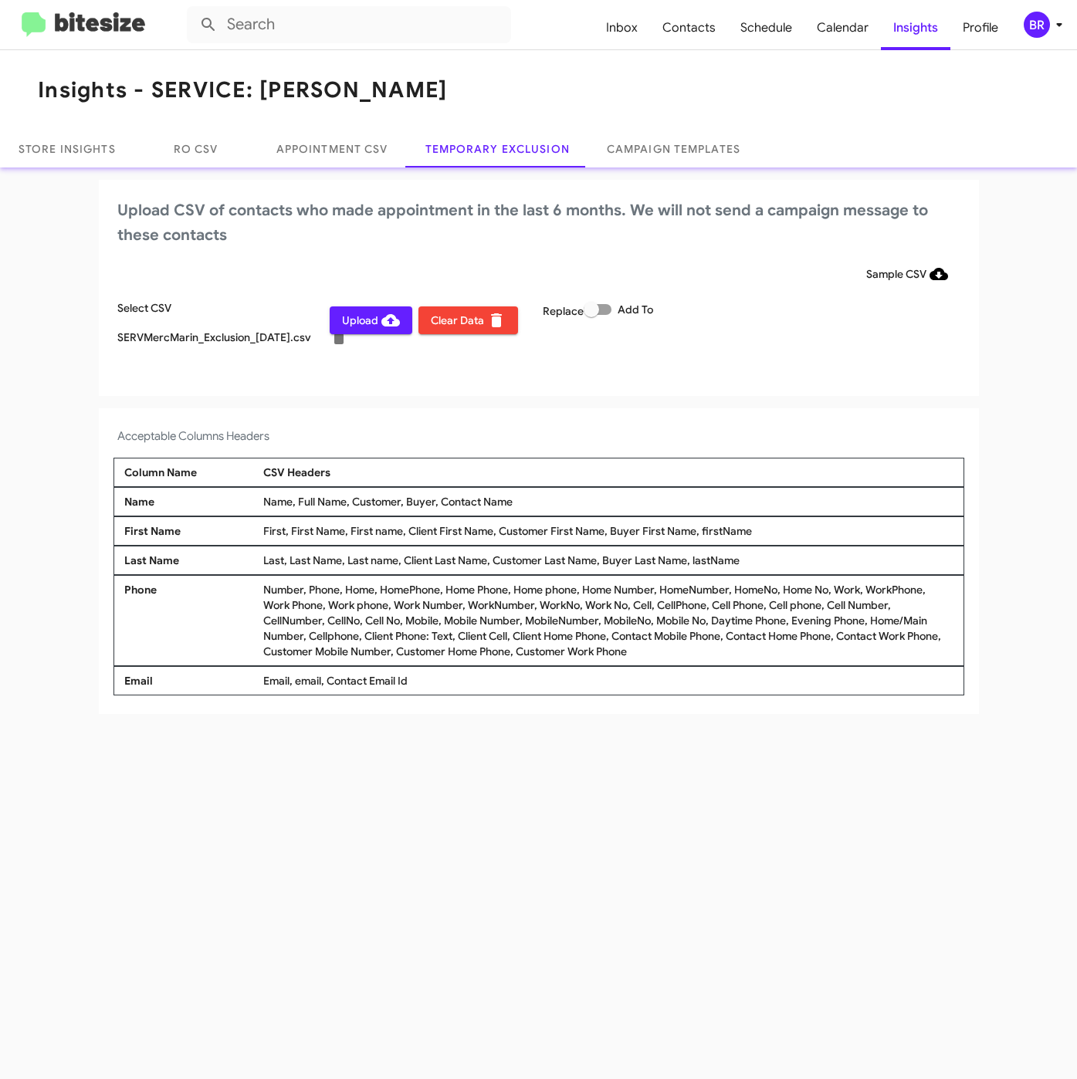
click at [363, 319] on span "Upload" at bounding box center [371, 320] width 58 height 28
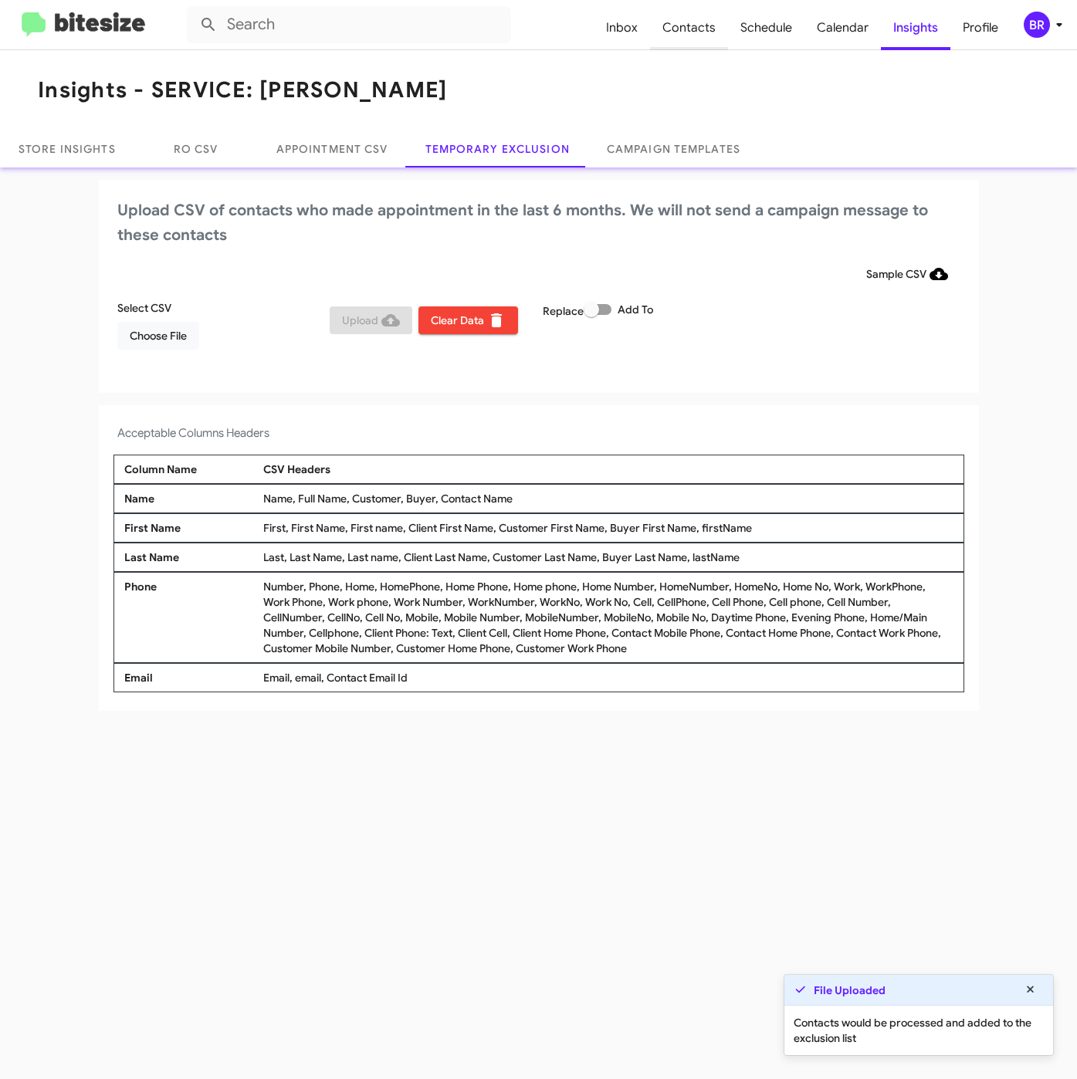
click at [681, 38] on span "Contacts" at bounding box center [689, 27] width 78 height 45
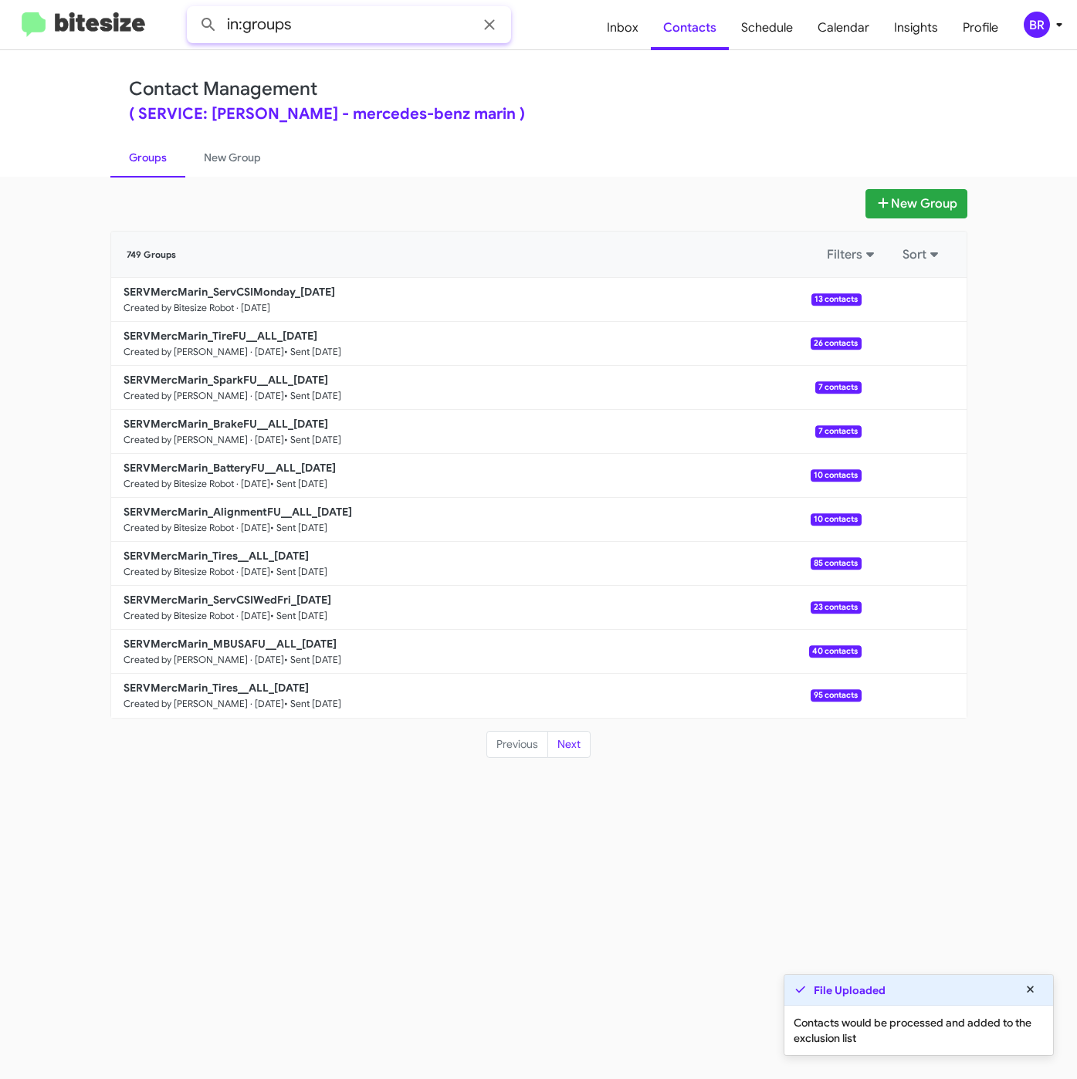
click at [346, 35] on input "in:groups" at bounding box center [349, 24] width 324 height 37
type input "in:groups csi"
click at [193, 9] on button at bounding box center [208, 24] width 31 height 31
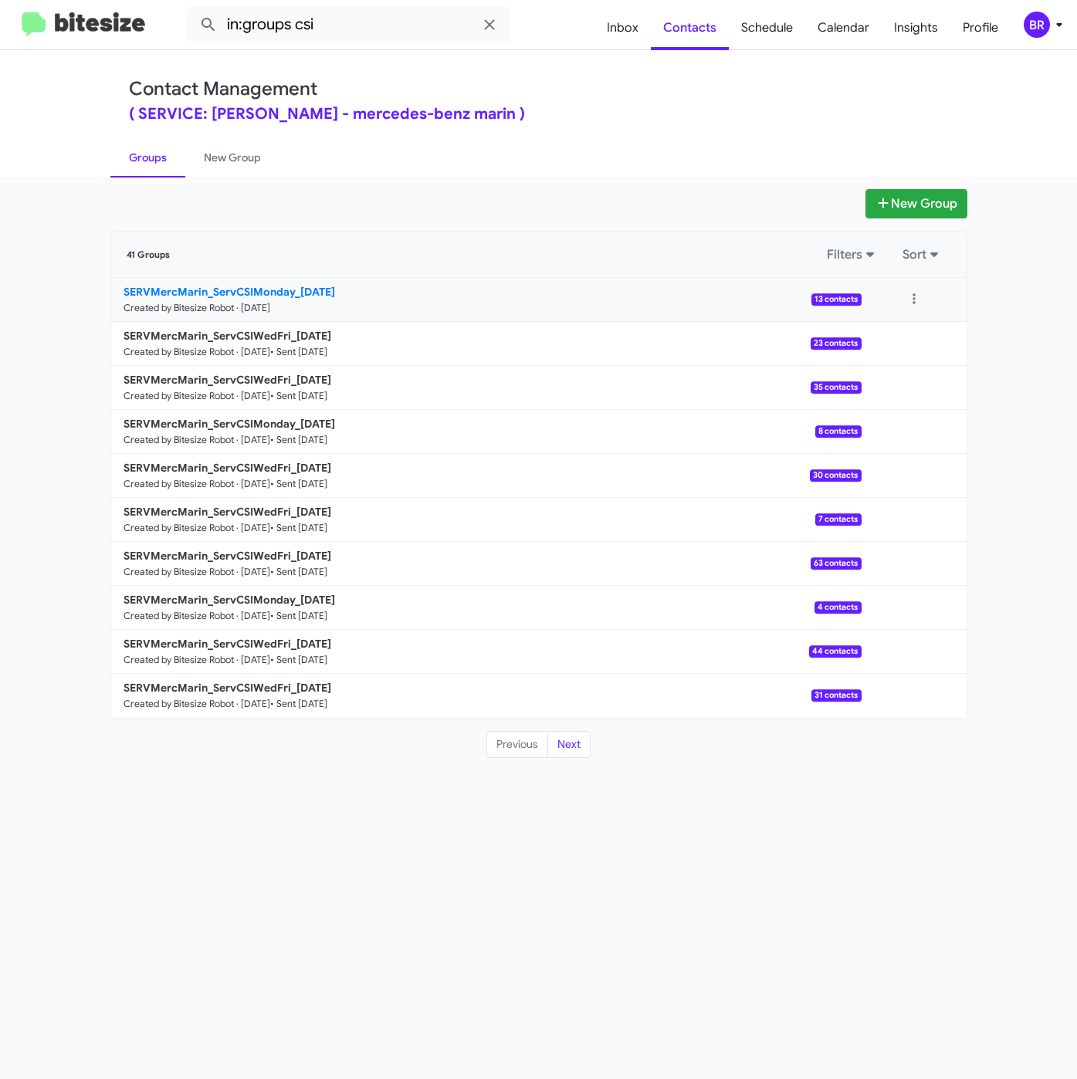
click at [295, 285] on b "SERVMercMarin_ServCSIMonday_09-15-25" at bounding box center [228, 292] width 211 height 14
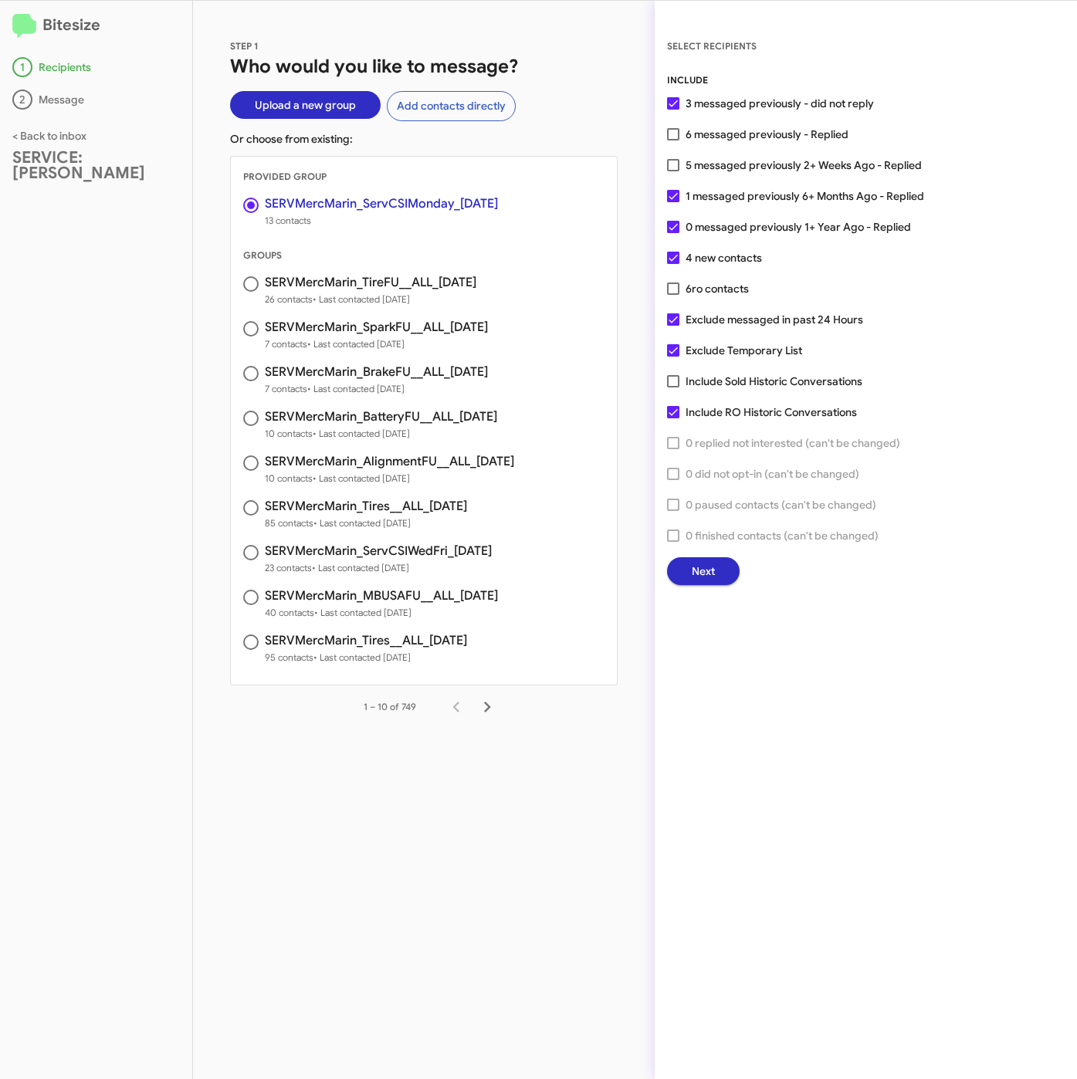
click at [603, 19] on div "STEP 1 Who would you like to message? Upload a new group Add contacts directly …" at bounding box center [423, 540] width 461 height 1078
click at [750, 127] on span "6 messaged previously - Replied" at bounding box center [766, 134] width 163 height 19
click at [673, 140] on input "6 messaged previously - Replied" at bounding box center [672, 140] width 1 height 1
checkbox input "true"
click at [695, 276] on div "INCLUDE 3 messaged previously - did not reply 6 messaged previously - Replied 5…" at bounding box center [865, 329] width 397 height 512
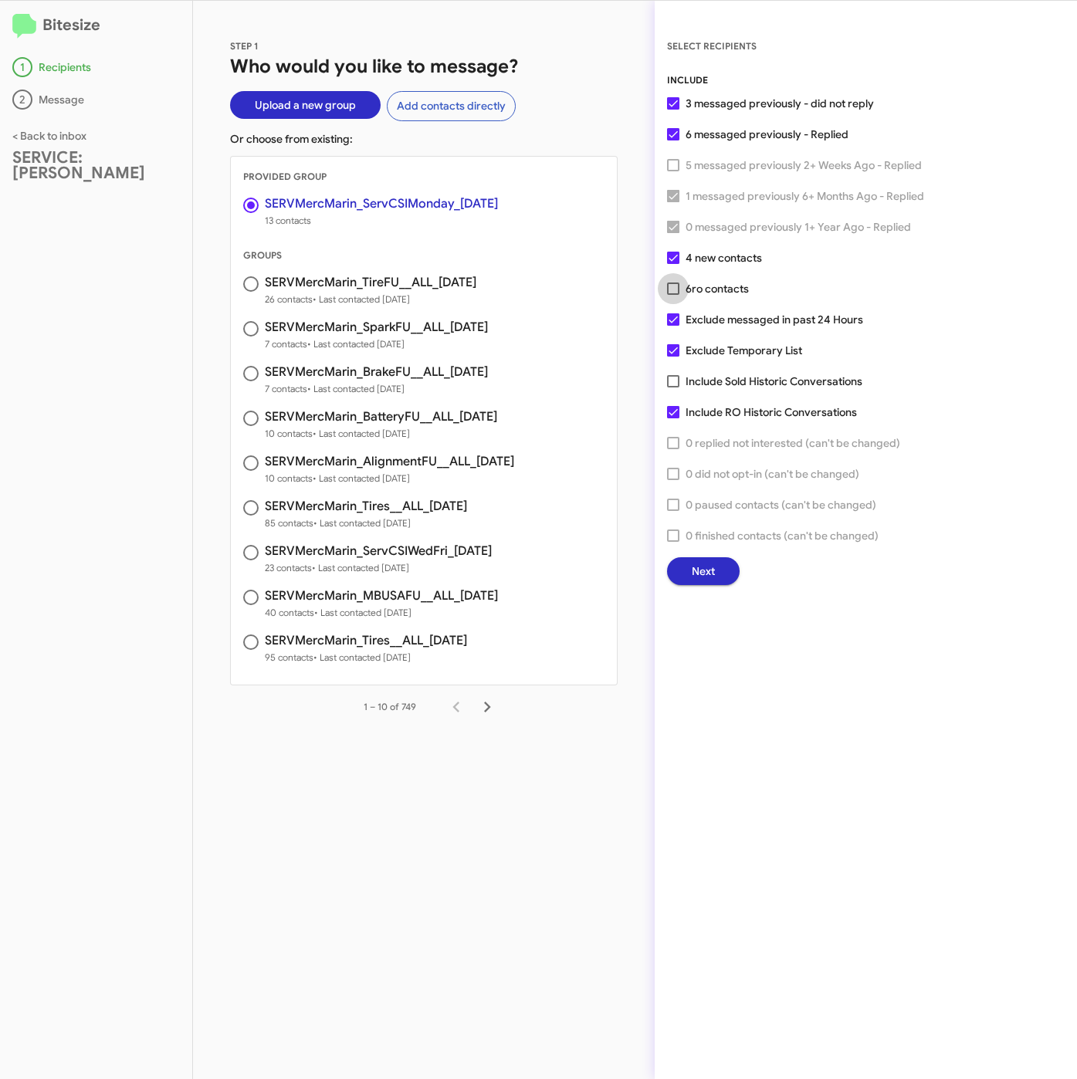
drag, startPoint x: 695, startPoint y: 288, endPoint x: 466, endPoint y: 725, distance: 493.3
click at [695, 289] on span "ro contacts" at bounding box center [719, 289] width 57 height 14
click at [673, 295] on input "6 ro contacts" at bounding box center [672, 295] width 1 height 1
checkbox input "true"
click at [715, 574] on button "Next" at bounding box center [703, 571] width 73 height 28
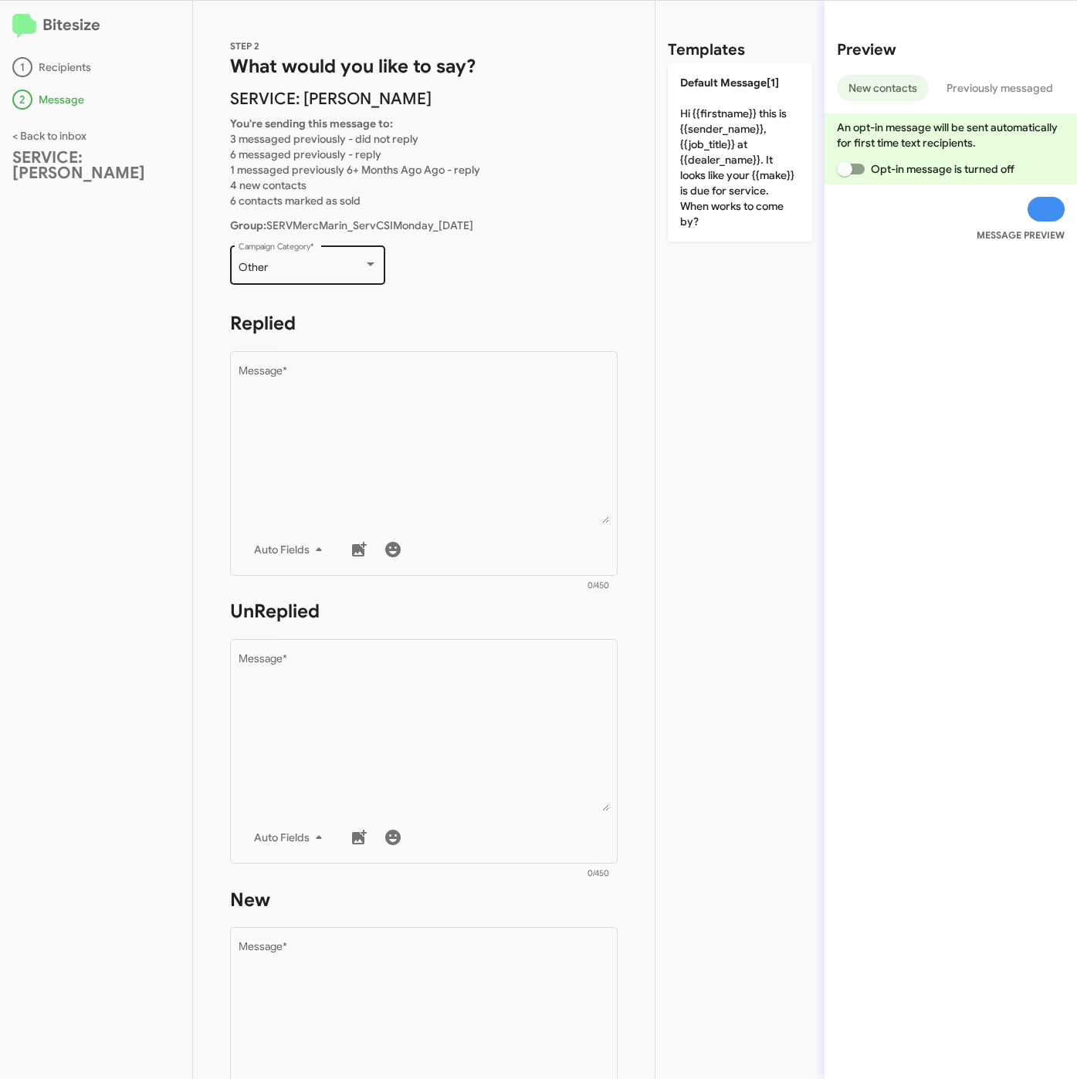
click at [302, 269] on div "Other" at bounding box center [300, 268] width 125 height 12
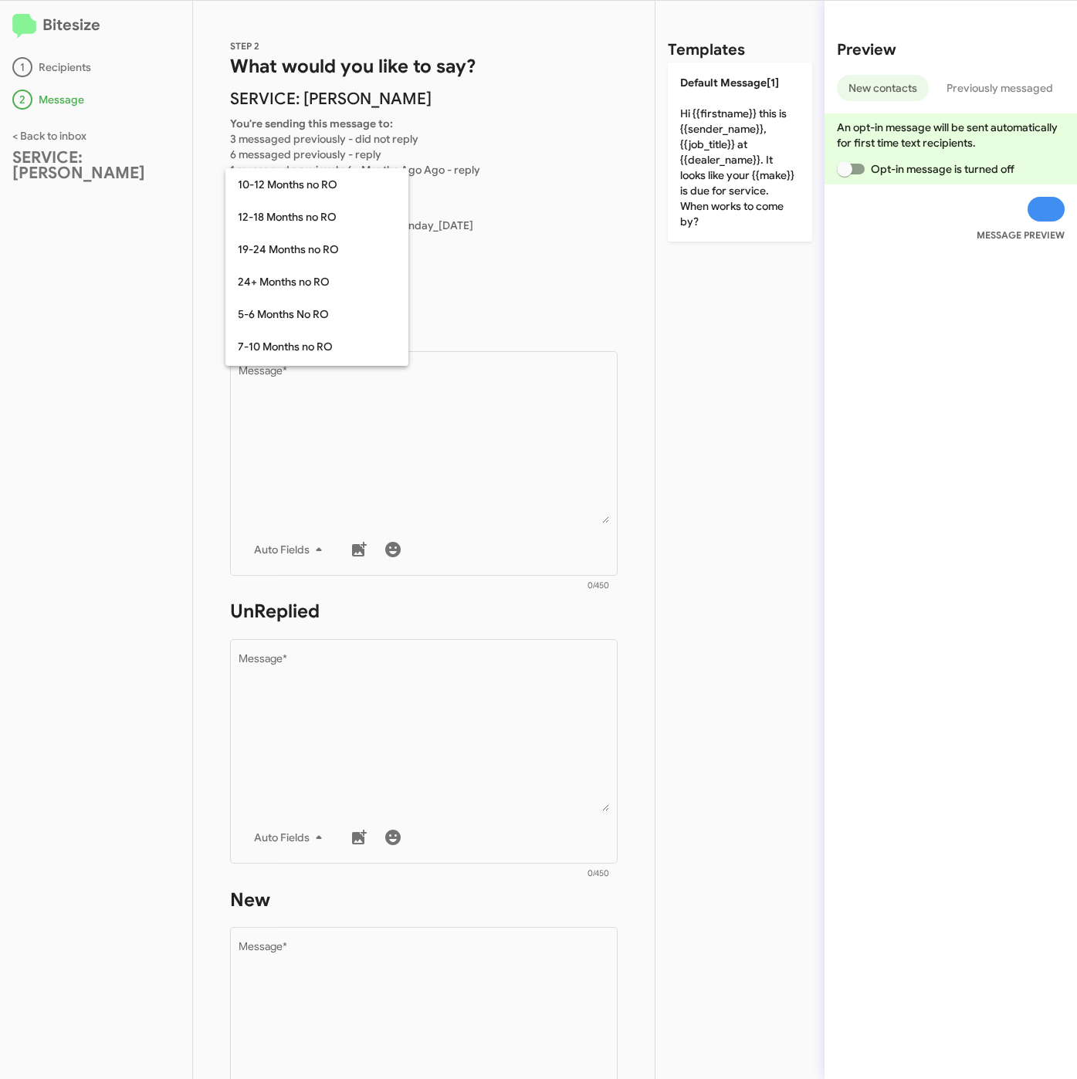
scroll to position [339, 0]
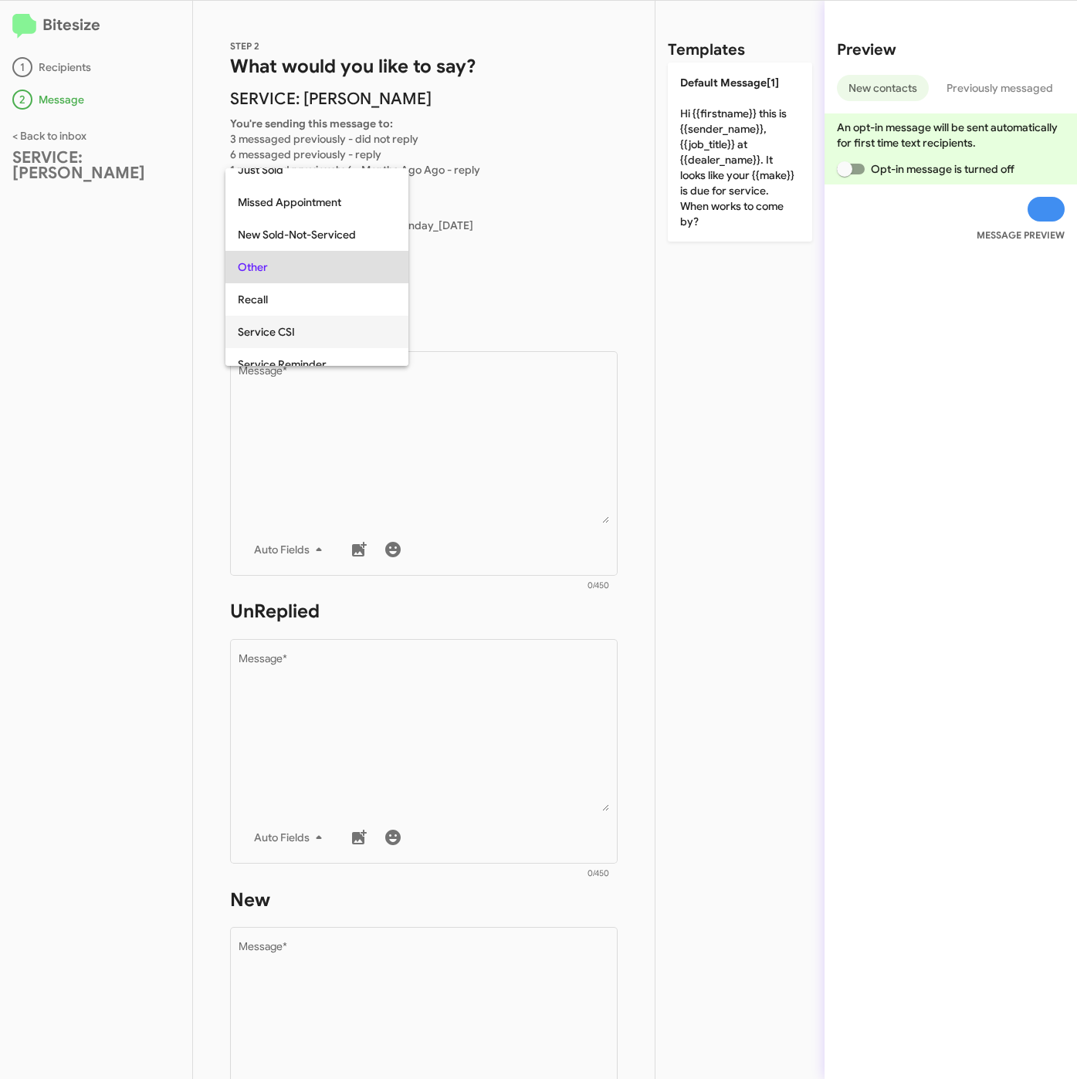
click at [301, 332] on span "Service CSI" at bounding box center [317, 332] width 158 height 32
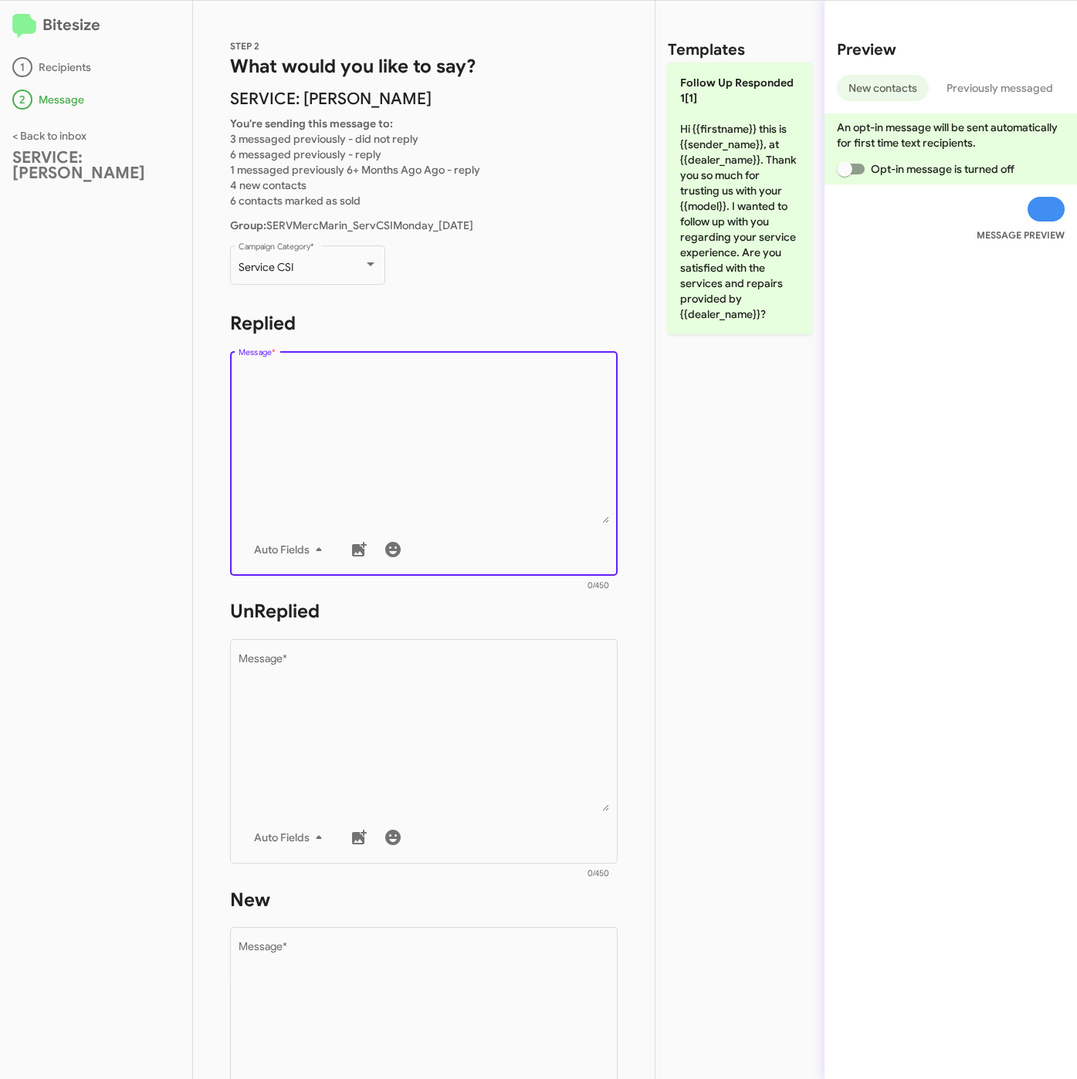
click at [341, 403] on textarea "Message *" at bounding box center [423, 444] width 371 height 157
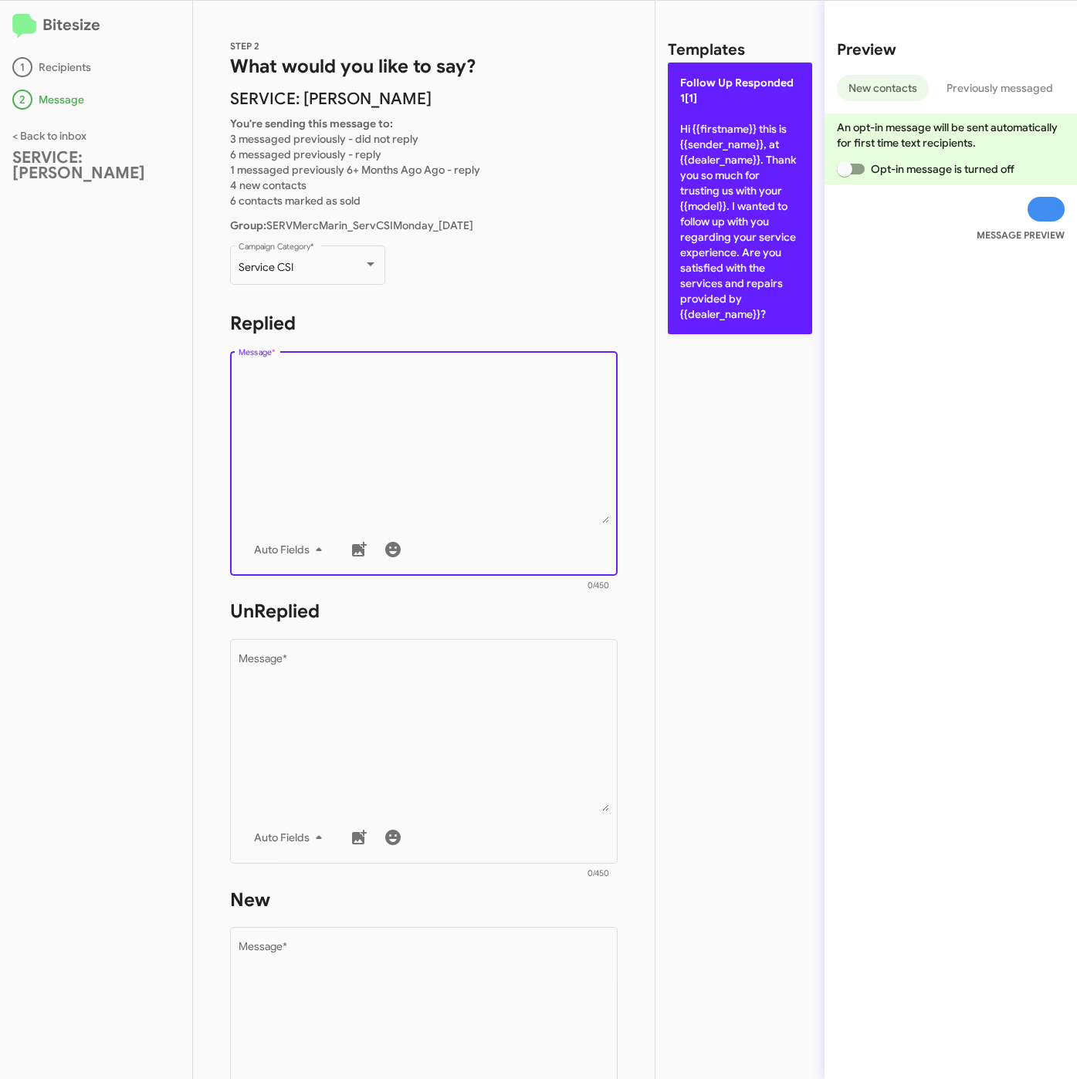
click at [771, 269] on p "Follow Up Responded 1[1] Hi {{firstname}} this is {{sender_name}}, at {{dealer_…" at bounding box center [740, 199] width 144 height 272
type textarea "Hi {{firstname}} this is {{sender_name}}, at {{dealer_name}}. Thank you so much…"
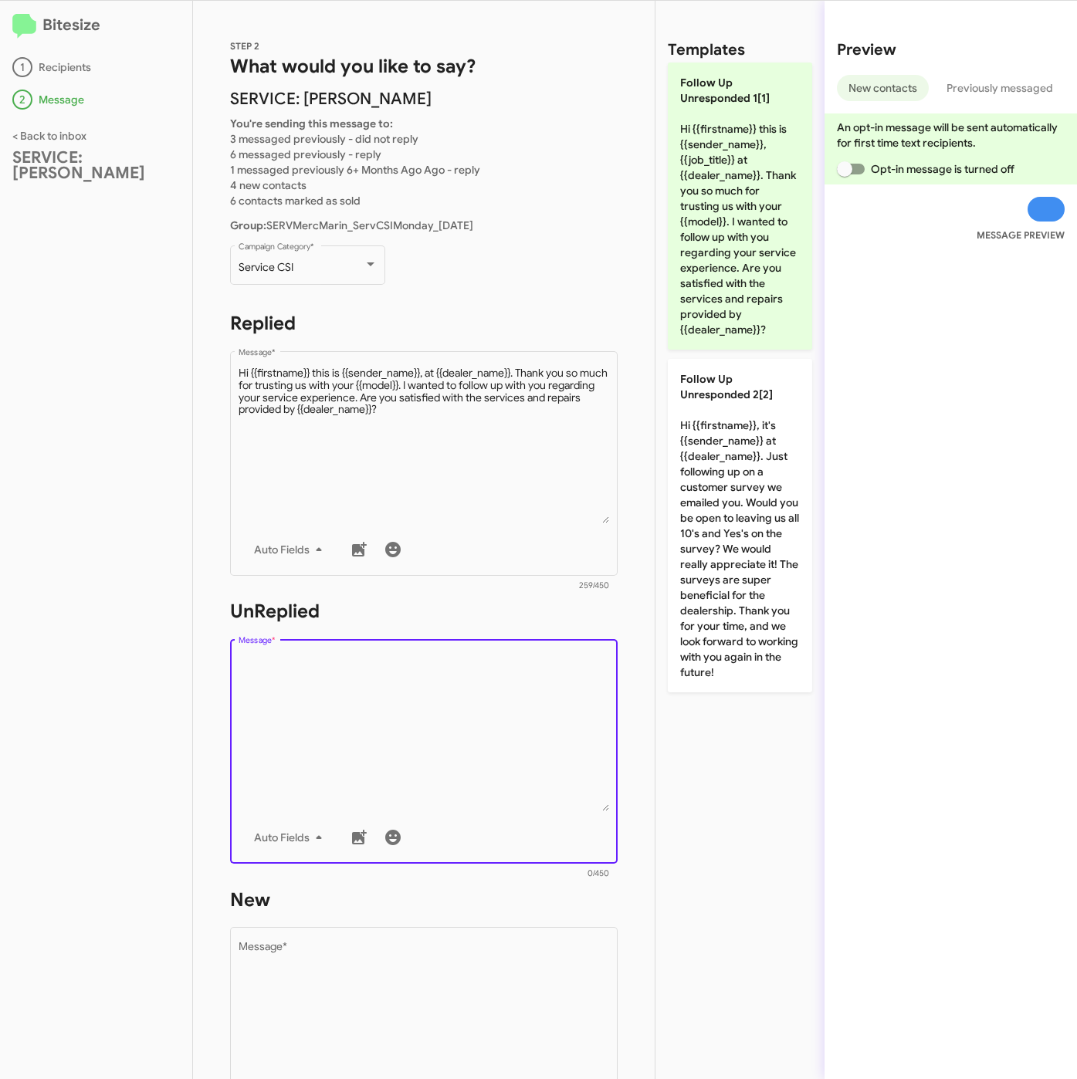
click at [568, 658] on textarea "Message *" at bounding box center [423, 732] width 371 height 157
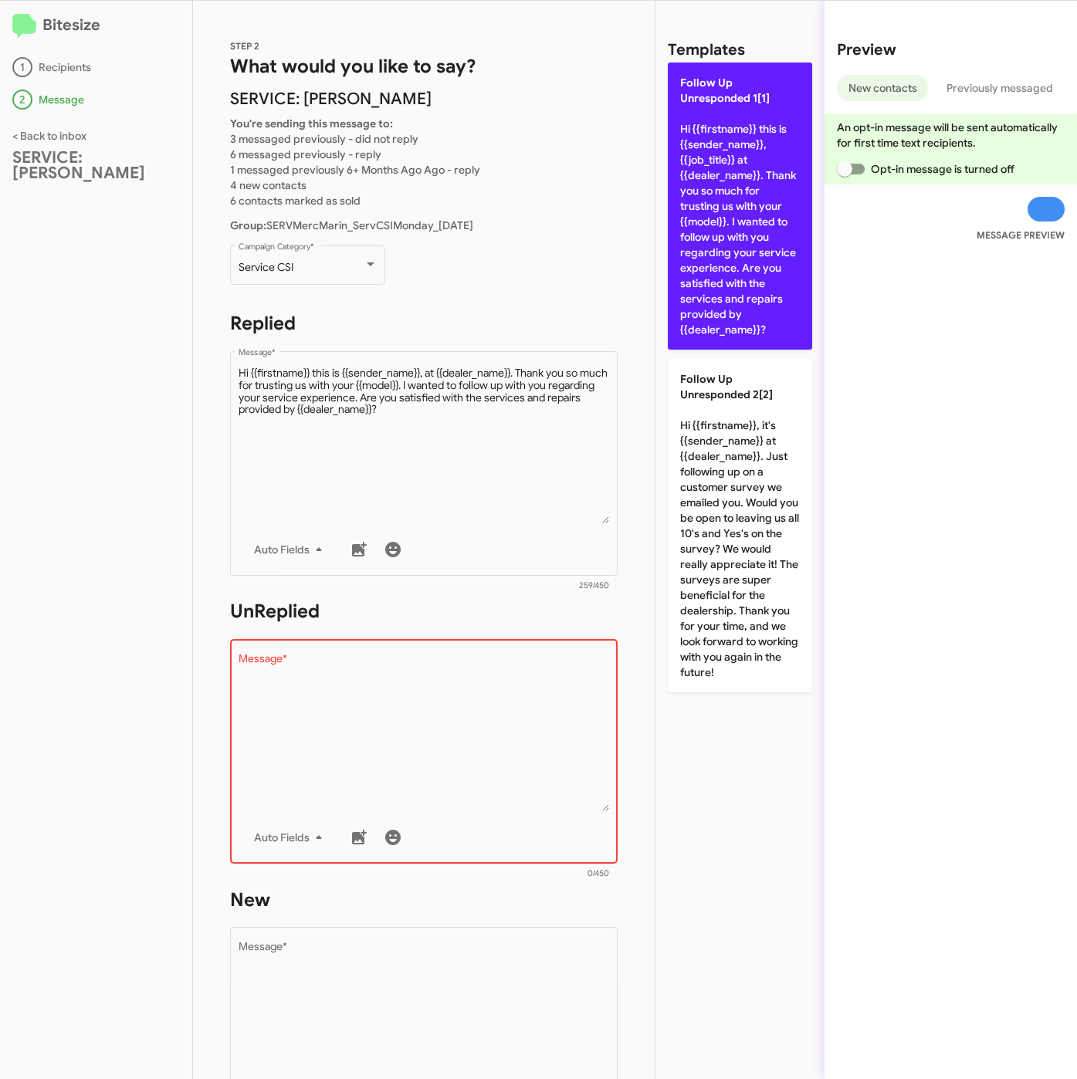
click at [771, 311] on p "Follow Up Unresponded 1[1] Hi {{firstname}} this is {{sender_name}}, {{job_titl…" at bounding box center [740, 206] width 144 height 287
type textarea "Hi {{firstname}} this is {{sender_name}}, {{job_title}} at {{dealer_name}}. Tha…"
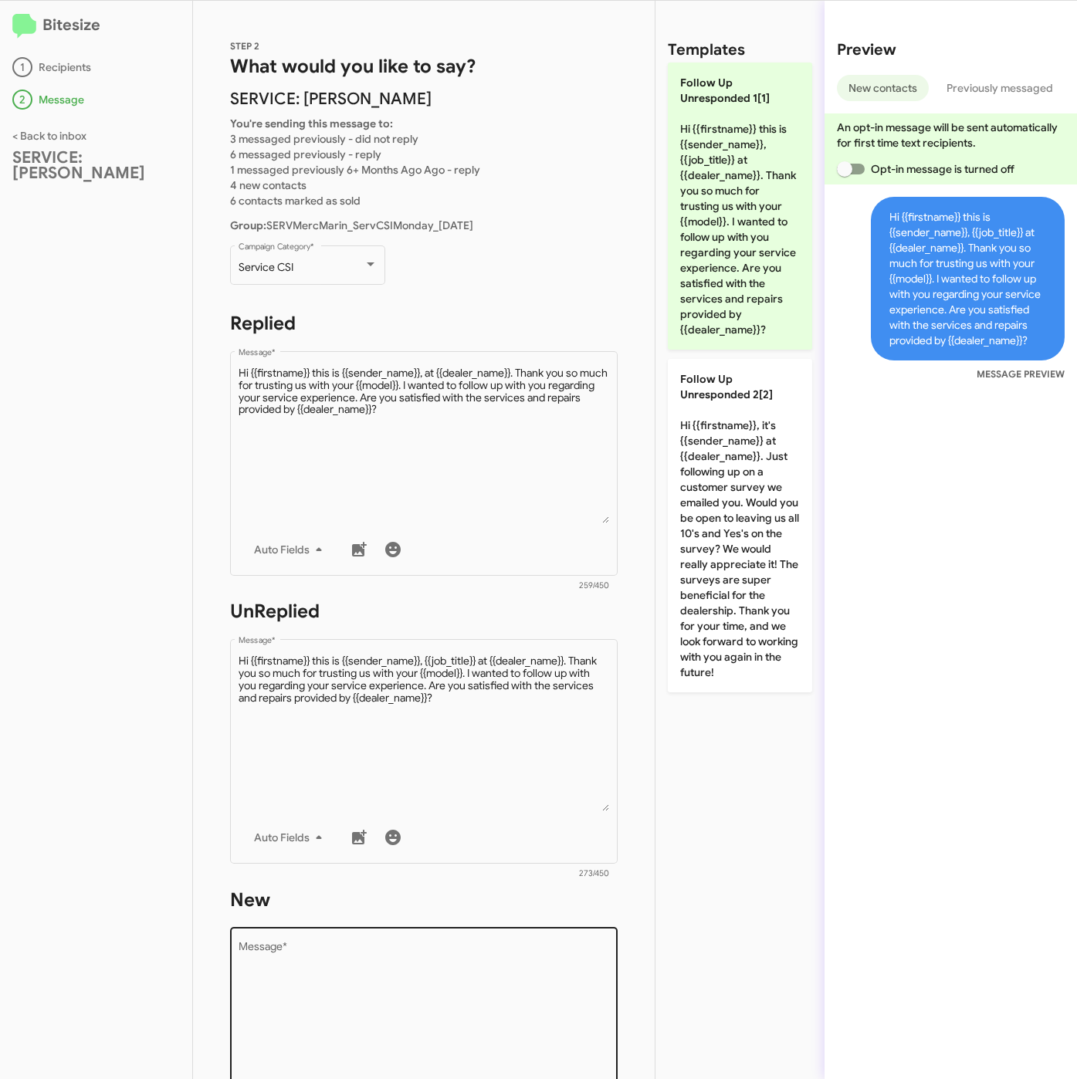
click at [464, 964] on textarea "Message *" at bounding box center [423, 1020] width 371 height 157
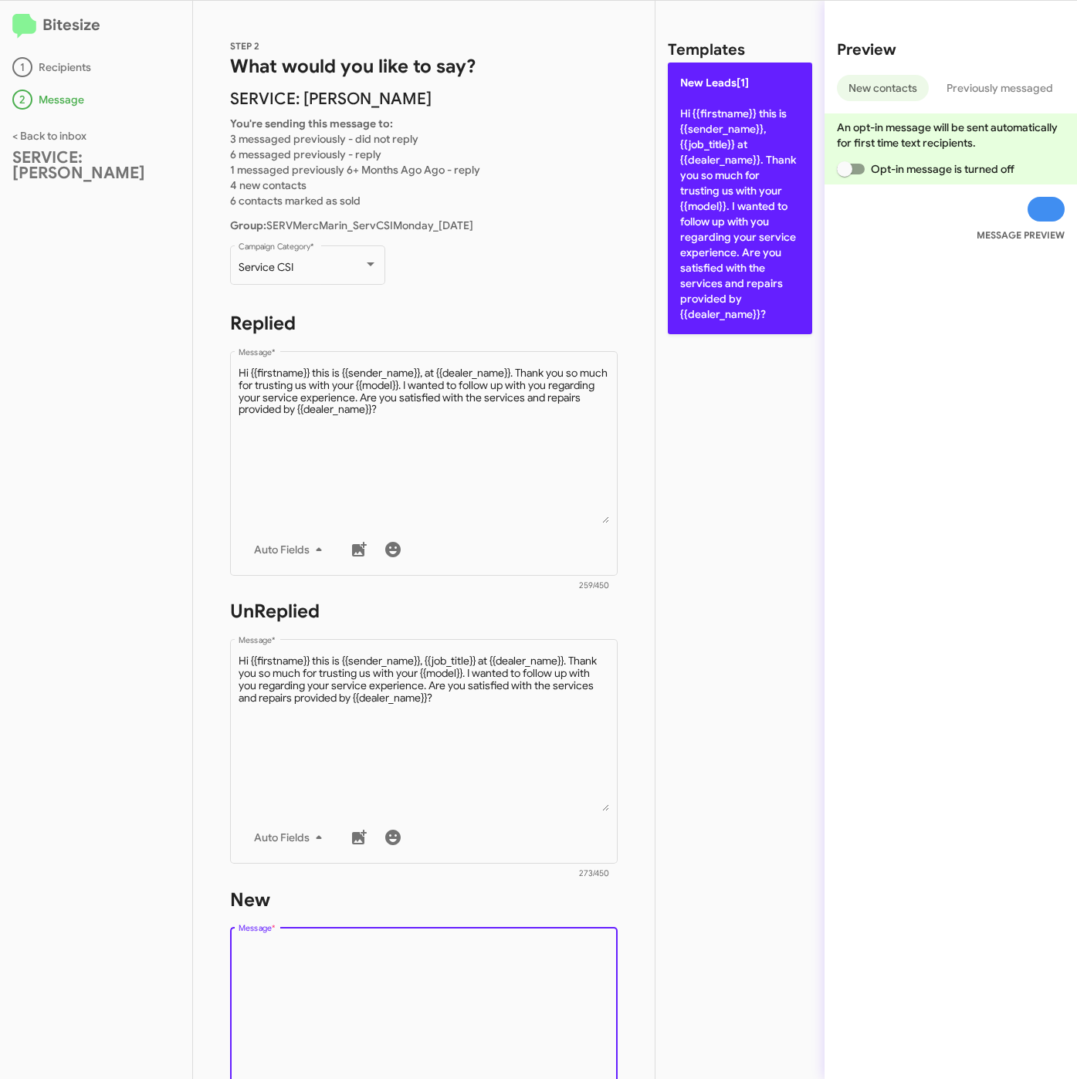
click at [734, 297] on p "New Leads[1] Hi {{firstname}} this is {{sender_name}}, {{job_title}} at {{deale…" at bounding box center [740, 199] width 144 height 272
type textarea "Hi {{firstname}} this is {{sender_name}}, {{job_title}} at {{dealer_name}}. Tha…"
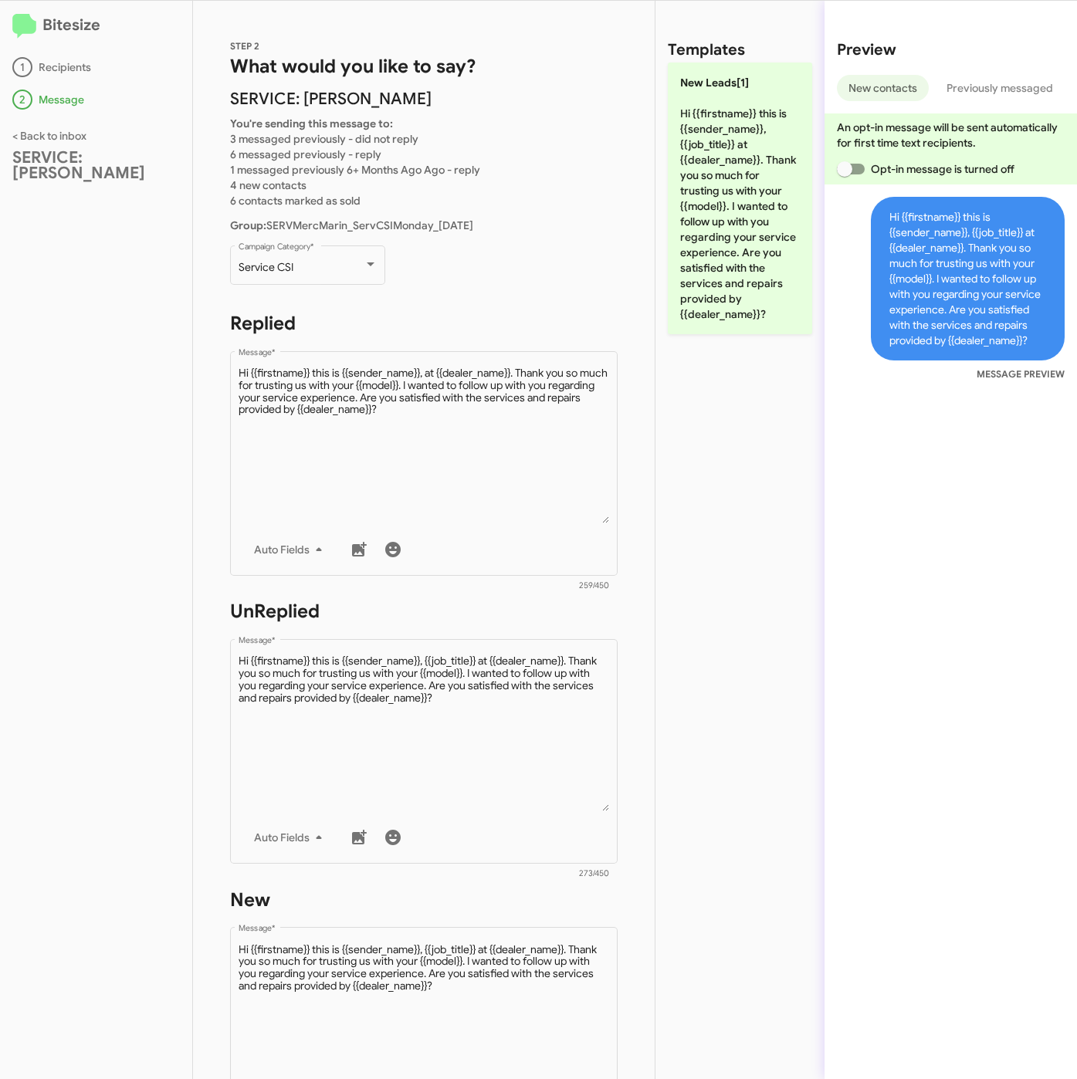
scroll to position [362, 0]
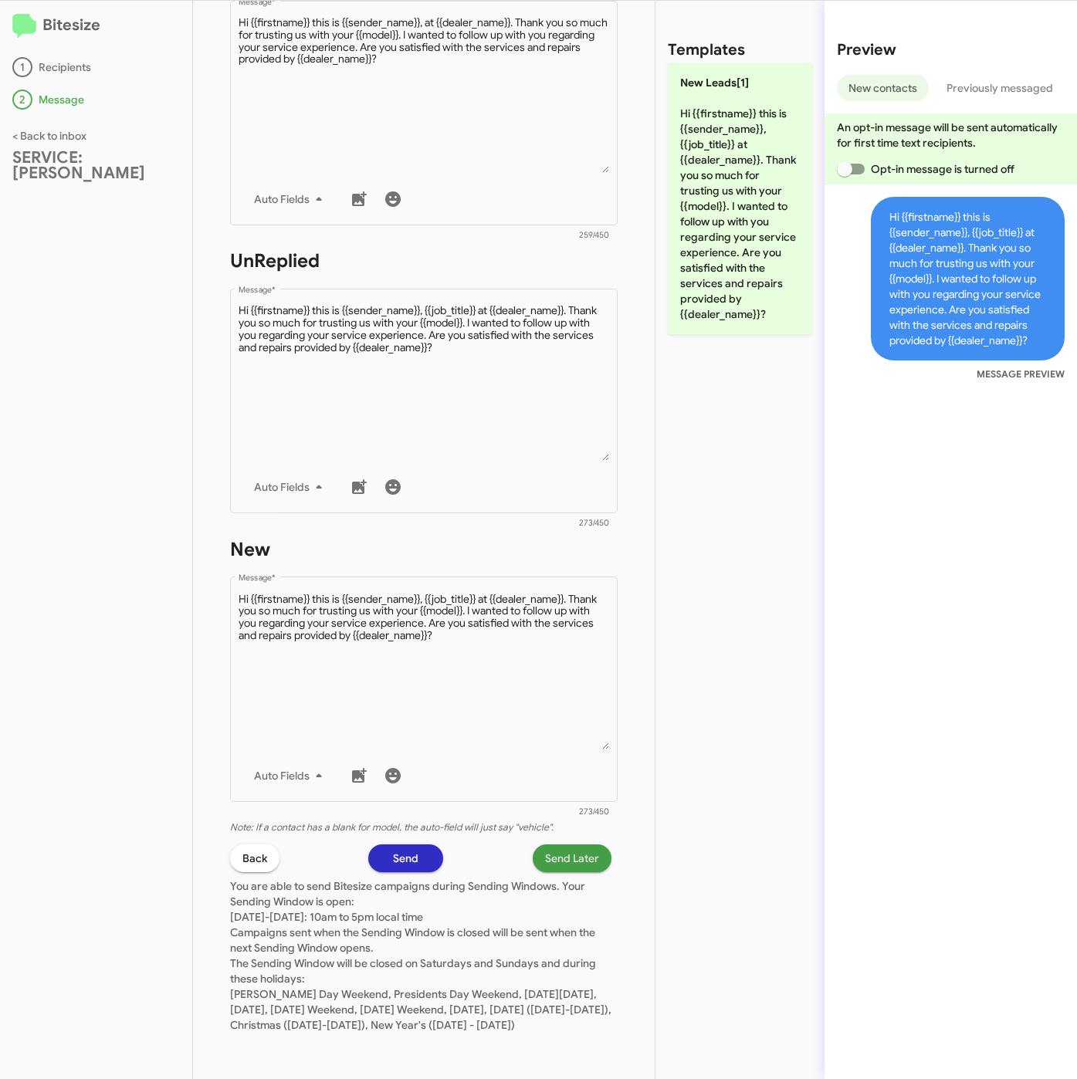
click at [572, 844] on span "Send Later" at bounding box center [572, 858] width 54 height 28
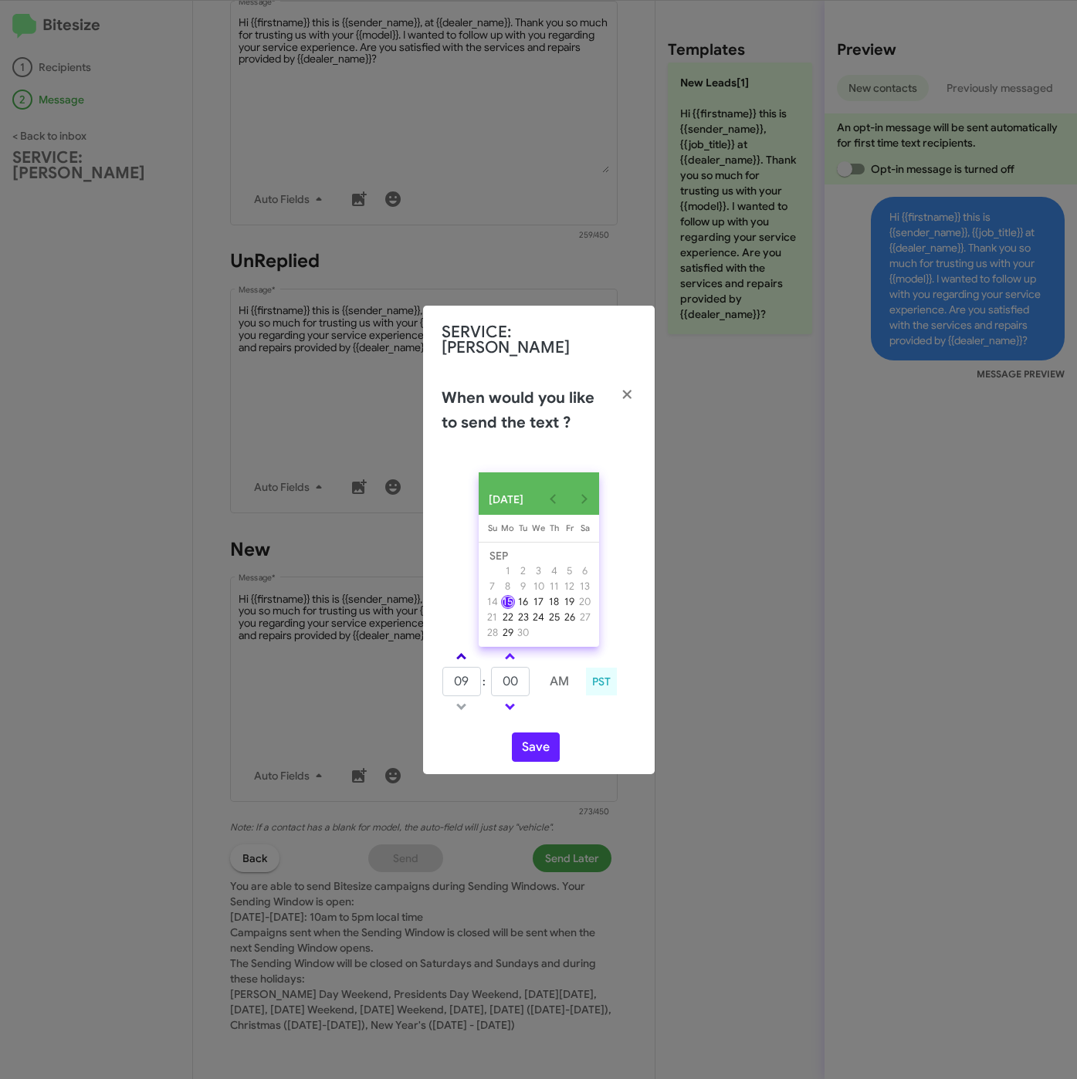
click at [458, 655] on span at bounding box center [461, 658] width 10 height 10
type input "10"
drag, startPoint x: 509, startPoint y: 681, endPoint x: 489, endPoint y: 681, distance: 20.8
click at [489, 681] on tr "10 : 00 AM" at bounding box center [510, 681] width 138 height 31
type input "20"
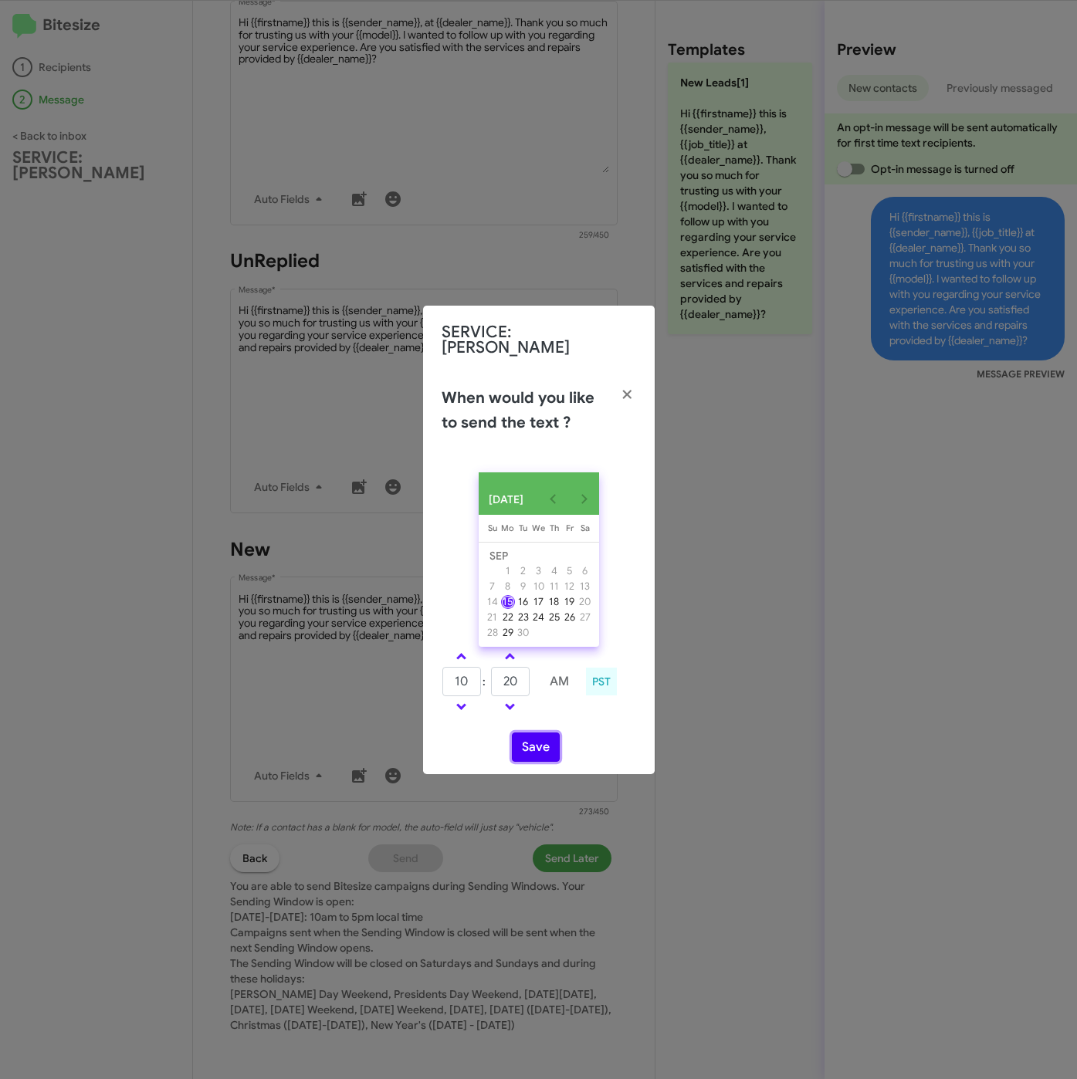
click at [538, 744] on button "Save" at bounding box center [536, 746] width 48 height 29
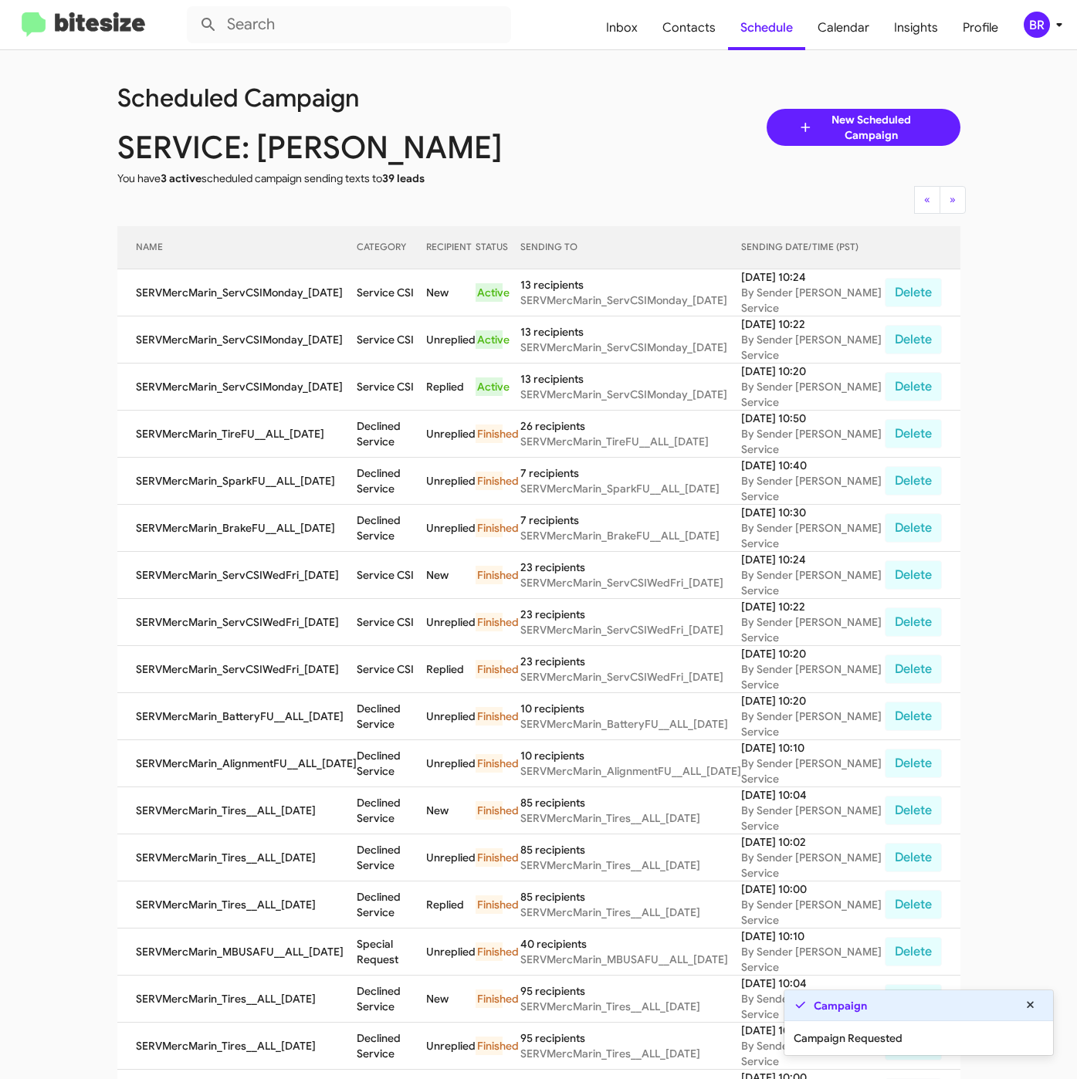
click at [1029, 25] on div "BR" at bounding box center [1036, 25] width 26 height 26
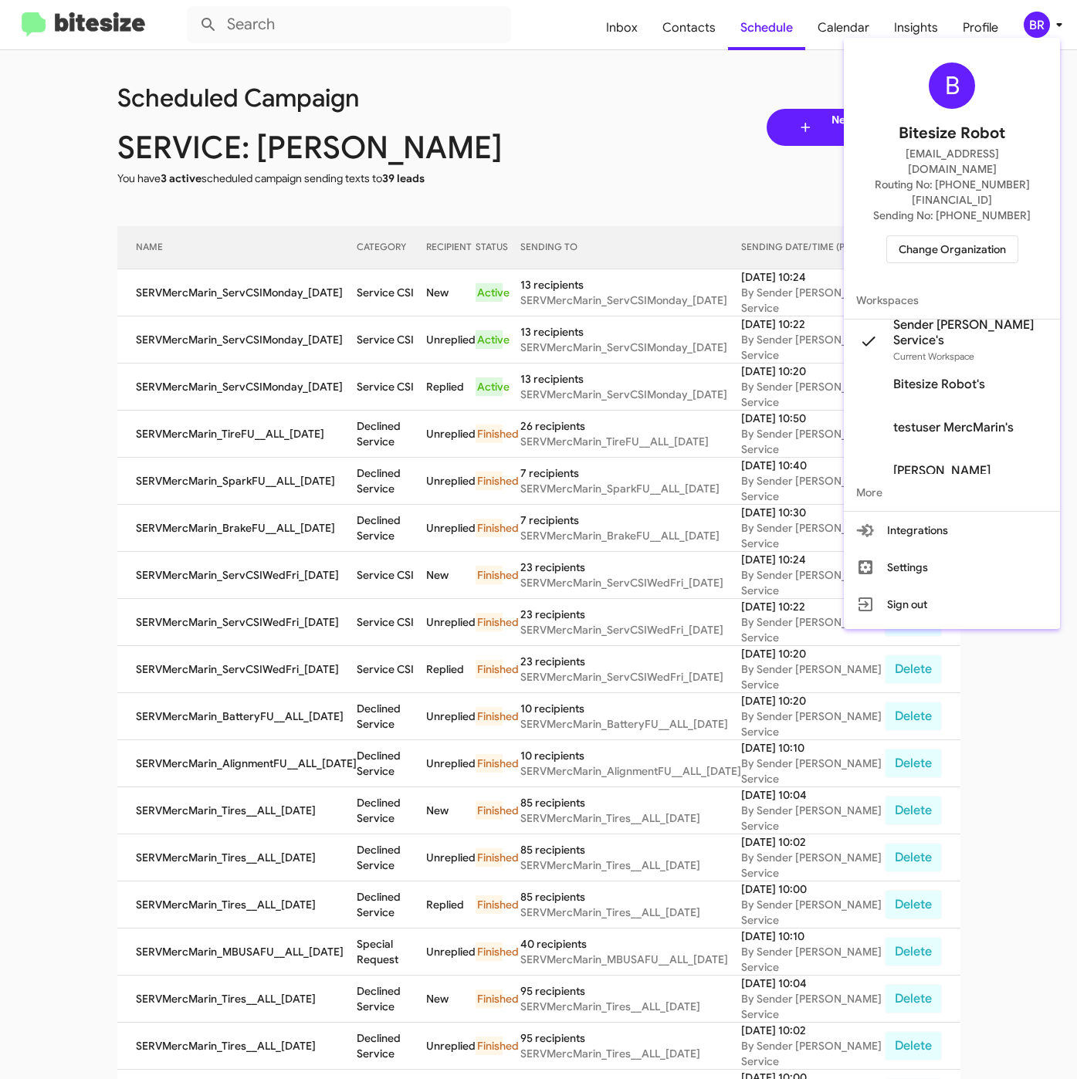
click at [374, 309] on div at bounding box center [538, 539] width 1077 height 1079
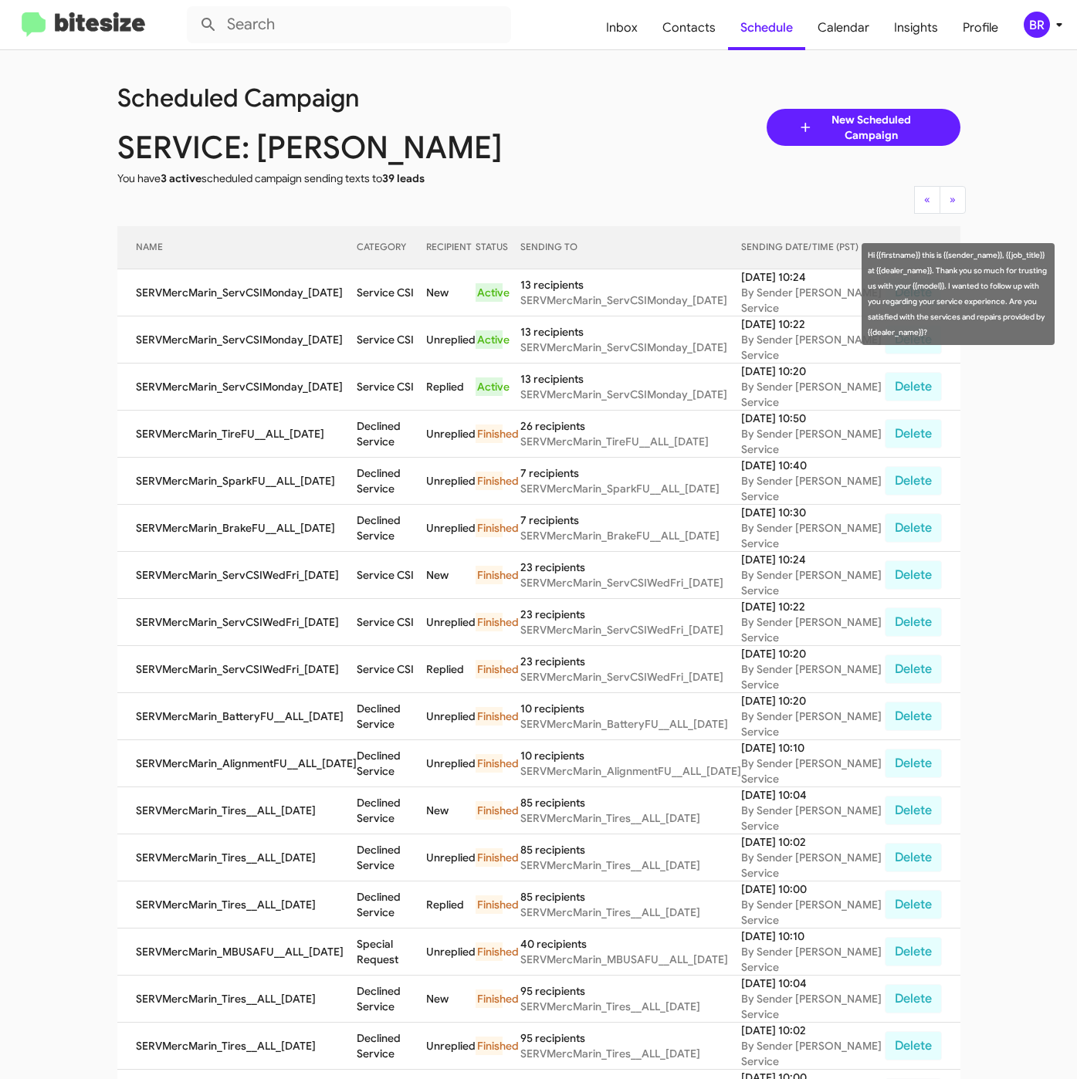
drag, startPoint x: 350, startPoint y: 292, endPoint x: 411, endPoint y: 299, distance: 61.3
click at [411, 299] on td "Service CSI" at bounding box center [392, 292] width 70 height 47
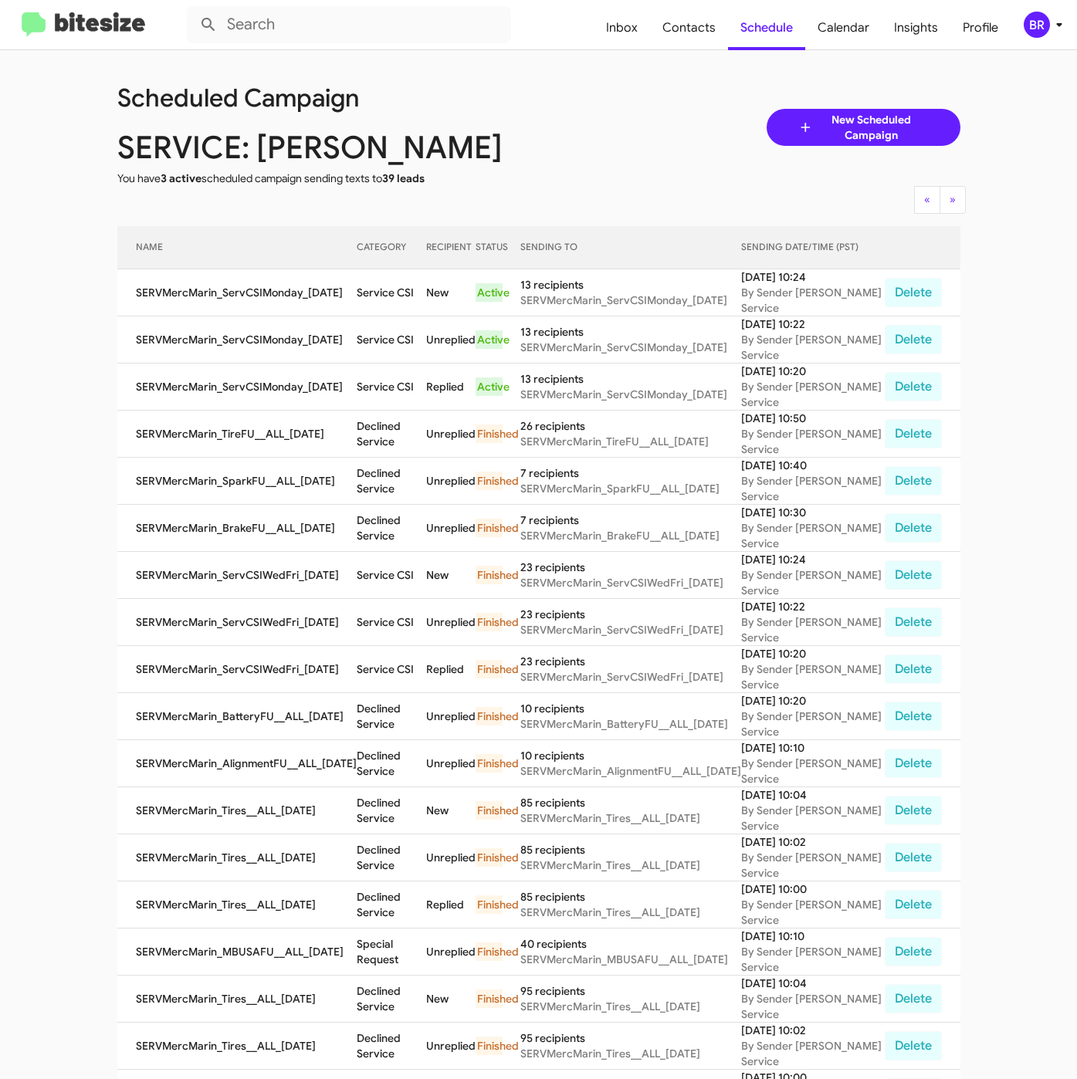
copy td "Service CSI"
click at [1029, 23] on div "BR" at bounding box center [1036, 25] width 26 height 26
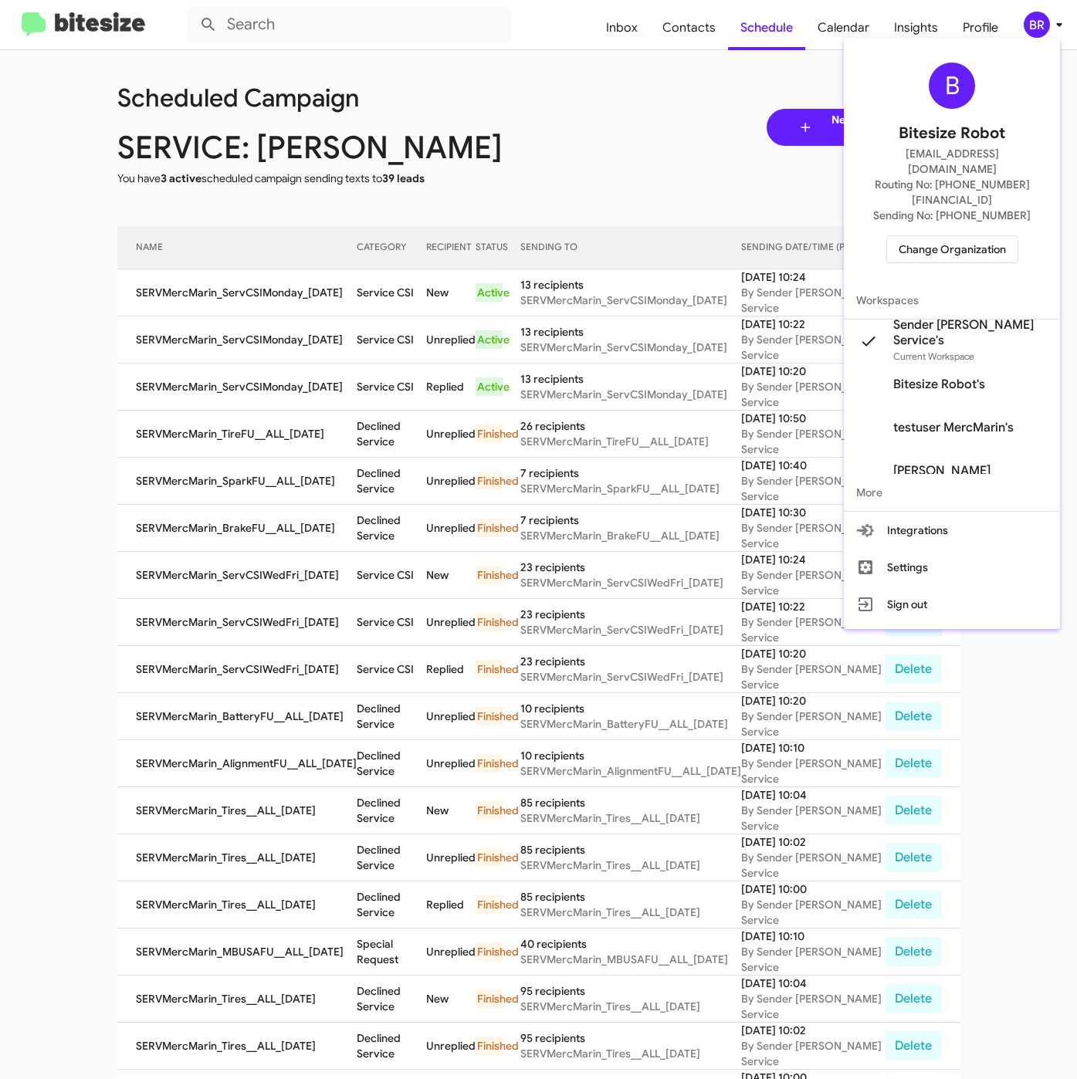
click at [945, 236] on span "Change Organization" at bounding box center [951, 249] width 107 height 26
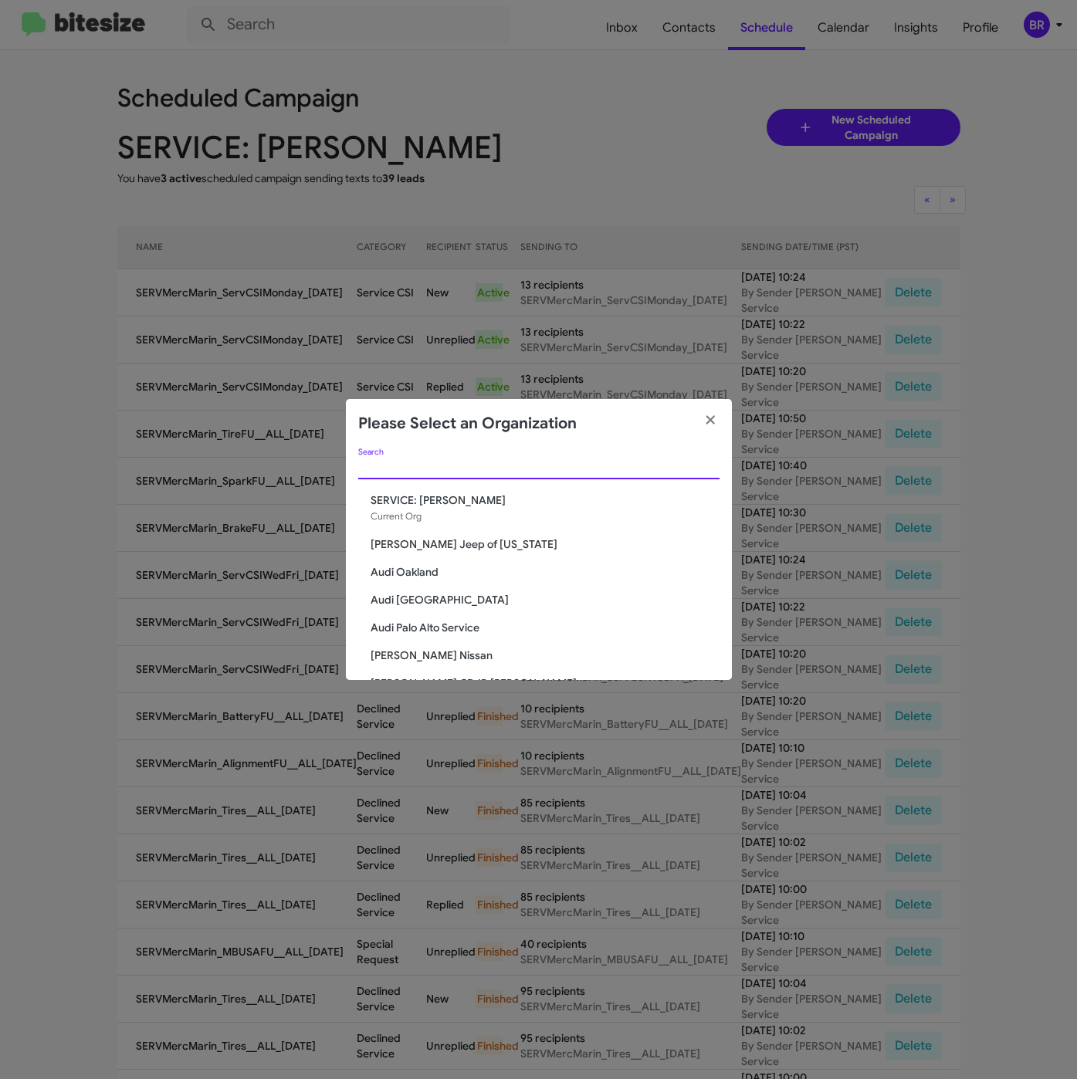
click at [414, 468] on input "Search" at bounding box center [538, 467] width 361 height 12
paste input "SERVICE: Volkswagen Rockville"
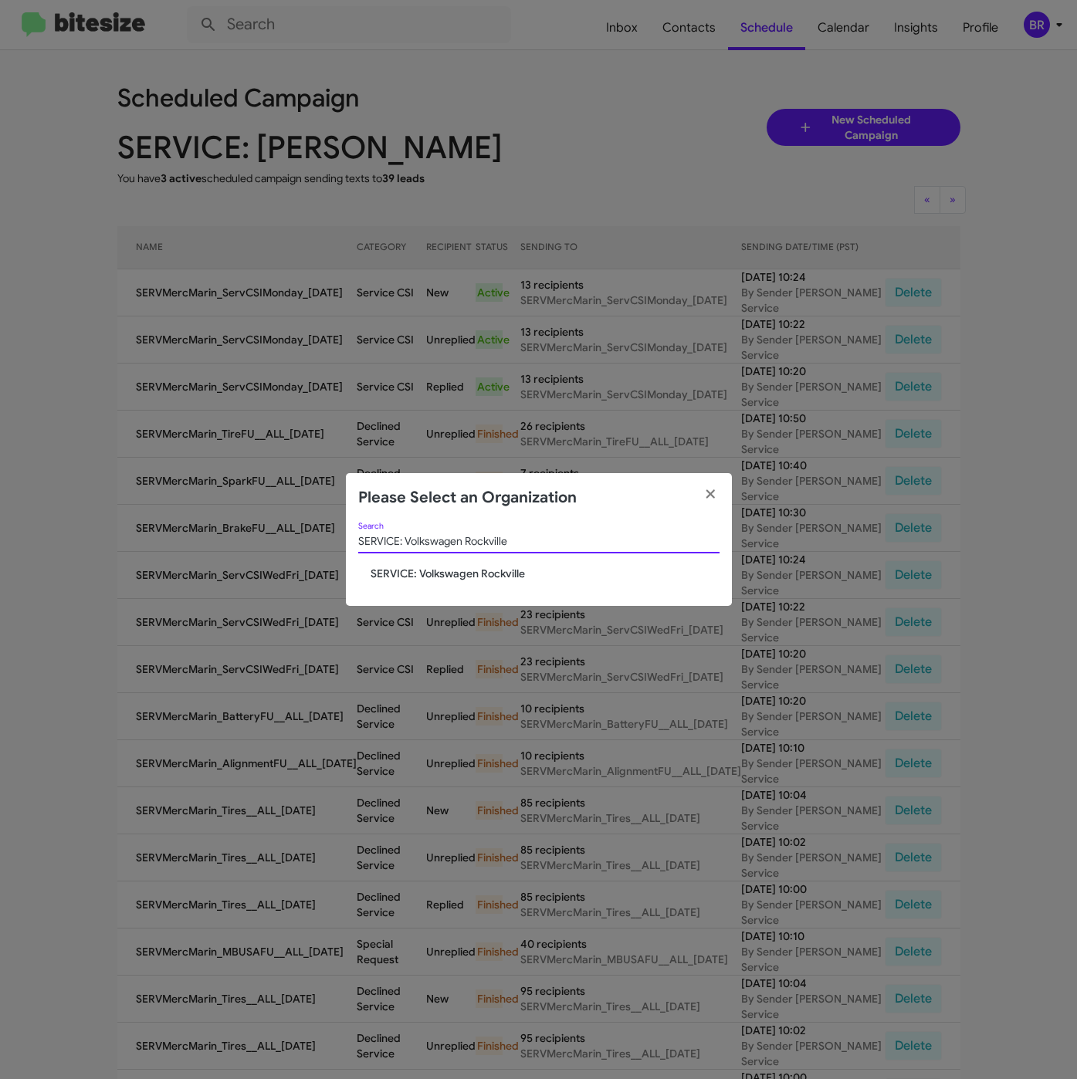
type input "SERVICE: Volkswagen Rockville"
click at [415, 570] on span "SERVICE: Volkswagen Rockville" at bounding box center [544, 573] width 349 height 15
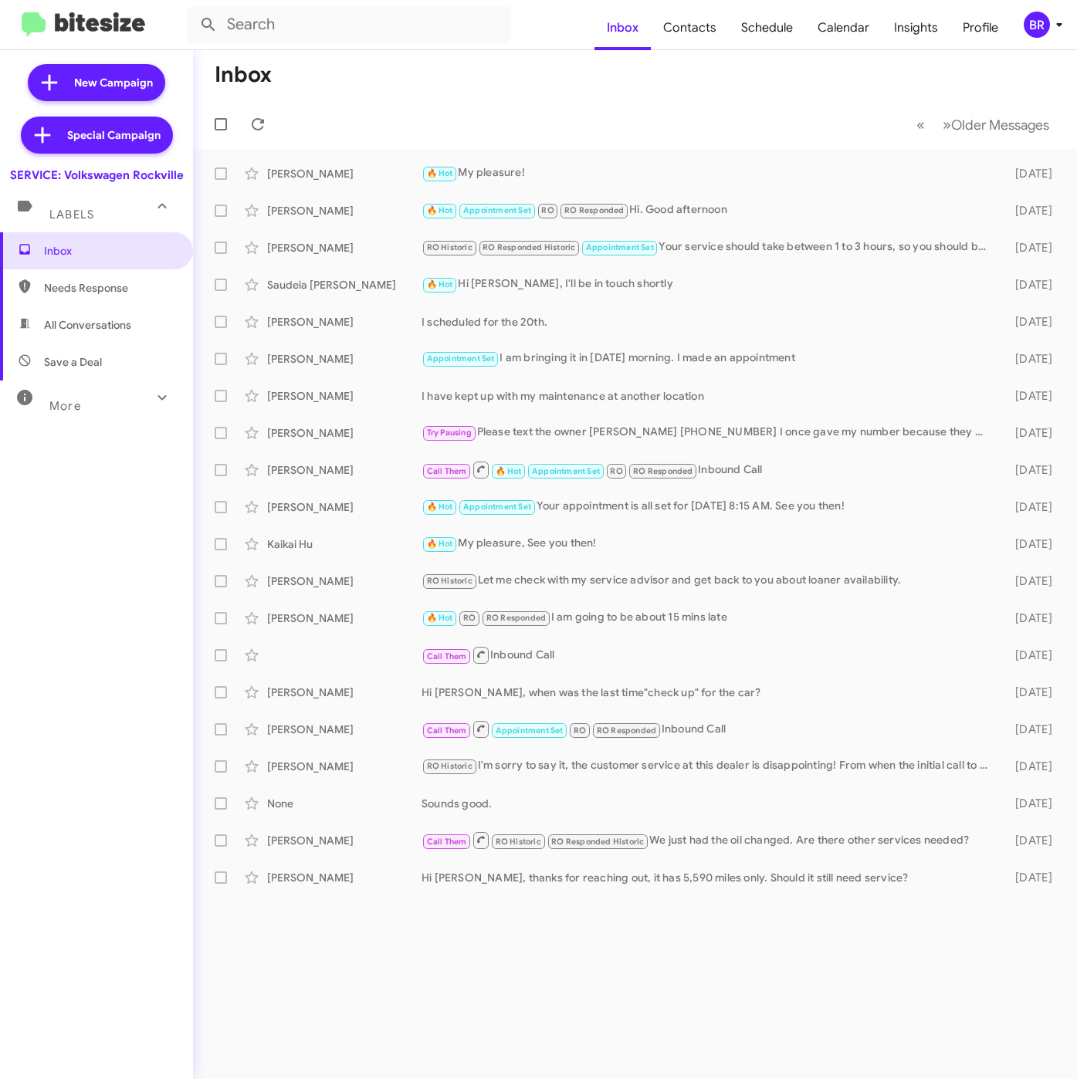
click at [1033, 21] on div "BR" at bounding box center [1036, 25] width 26 height 26
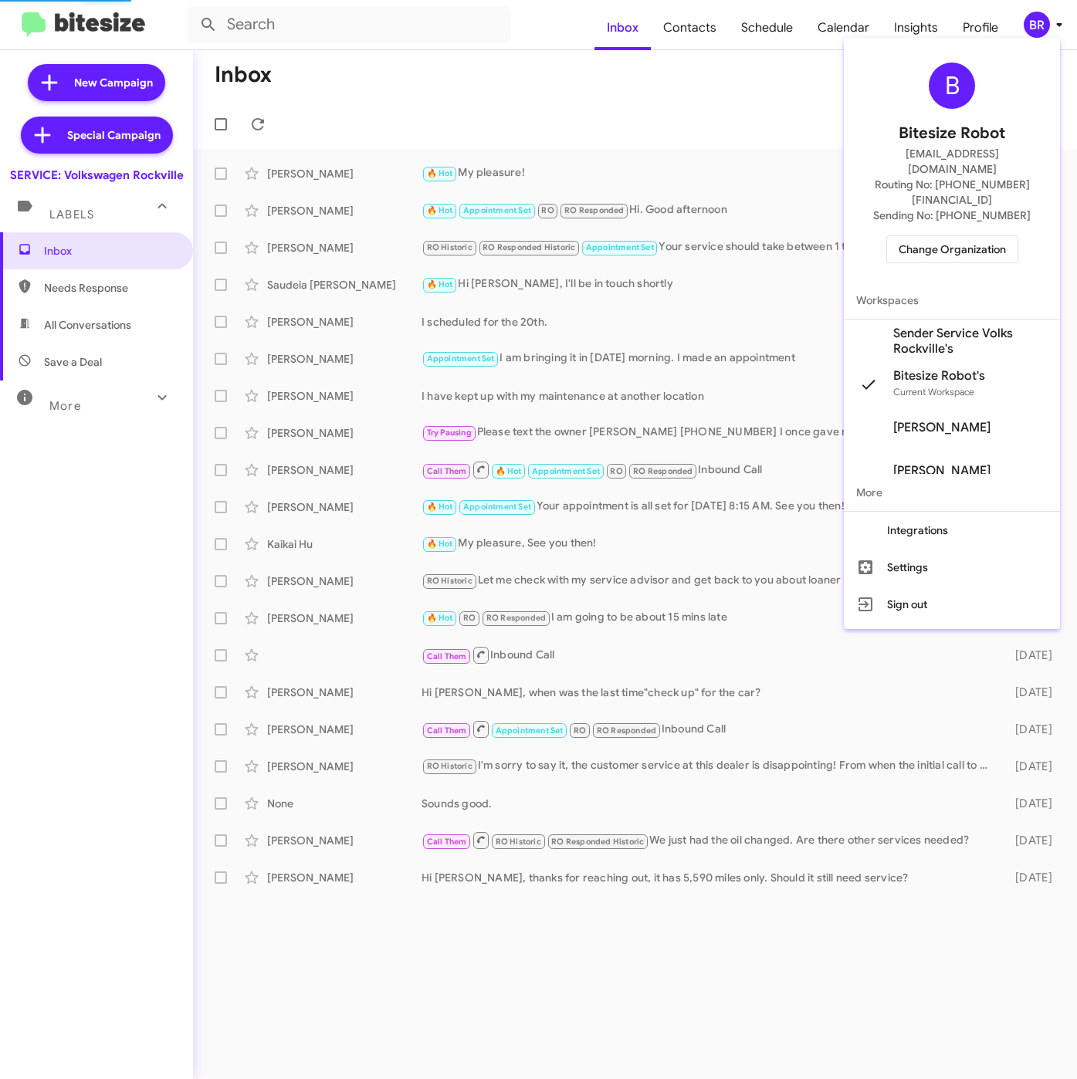
click at [901, 326] on span "Sender Service Volks Rockville's" at bounding box center [970, 341] width 154 height 31
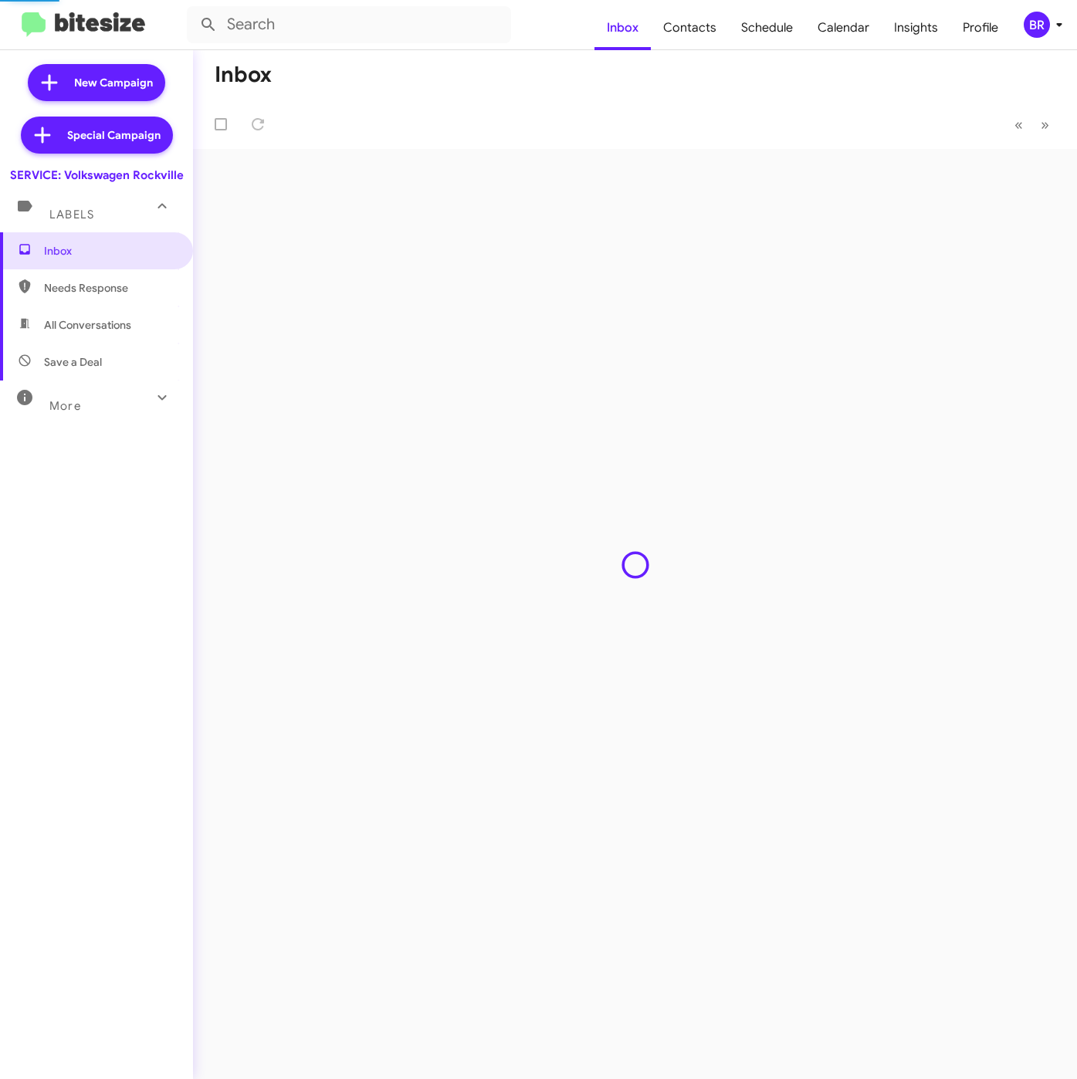
click at [712, 24] on span "Contacts" at bounding box center [690, 27] width 78 height 45
type input "in:groups"
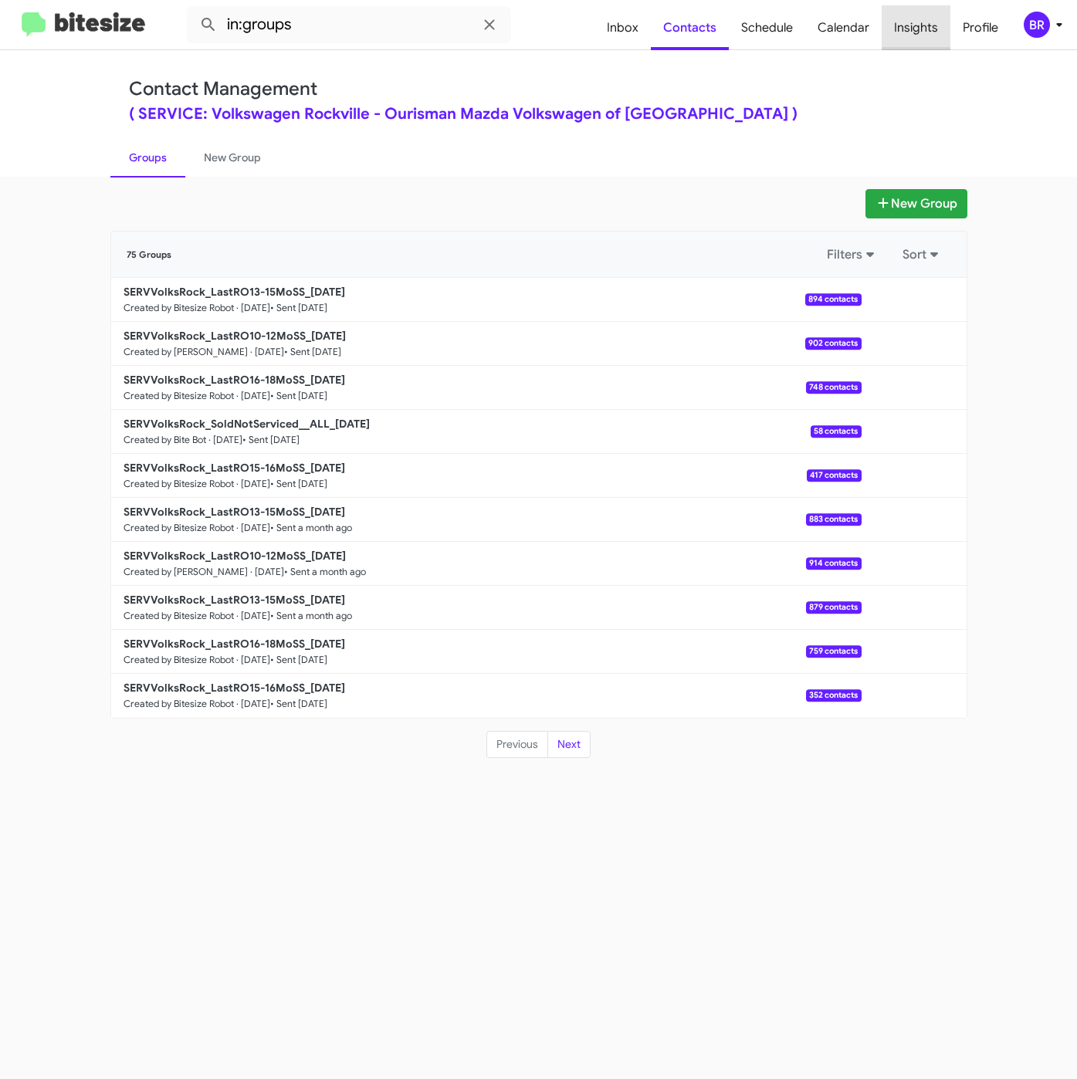
click at [921, 33] on span "Insights" at bounding box center [915, 27] width 69 height 45
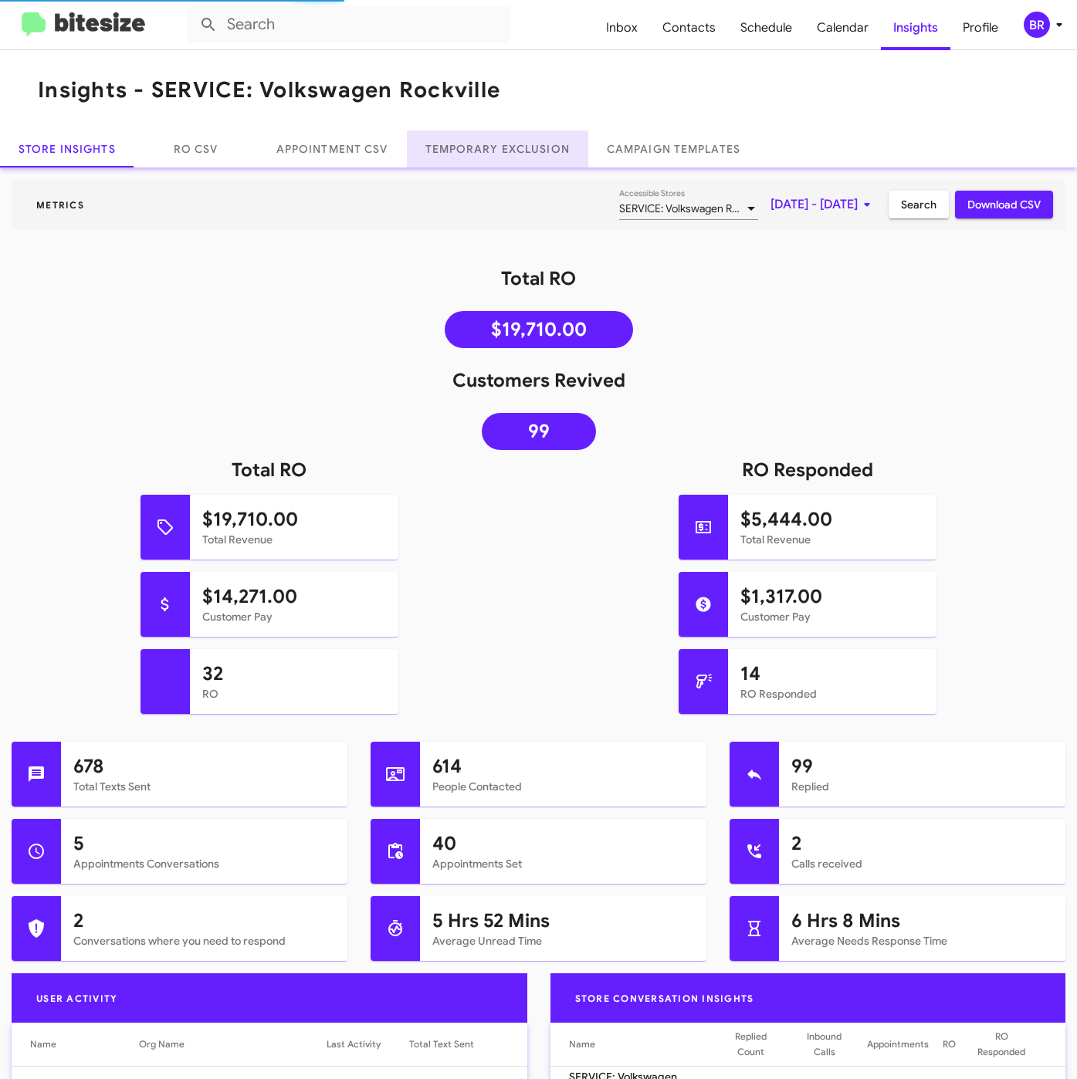
click at [500, 147] on link "Temporary Exclusion" at bounding box center [497, 148] width 181 height 37
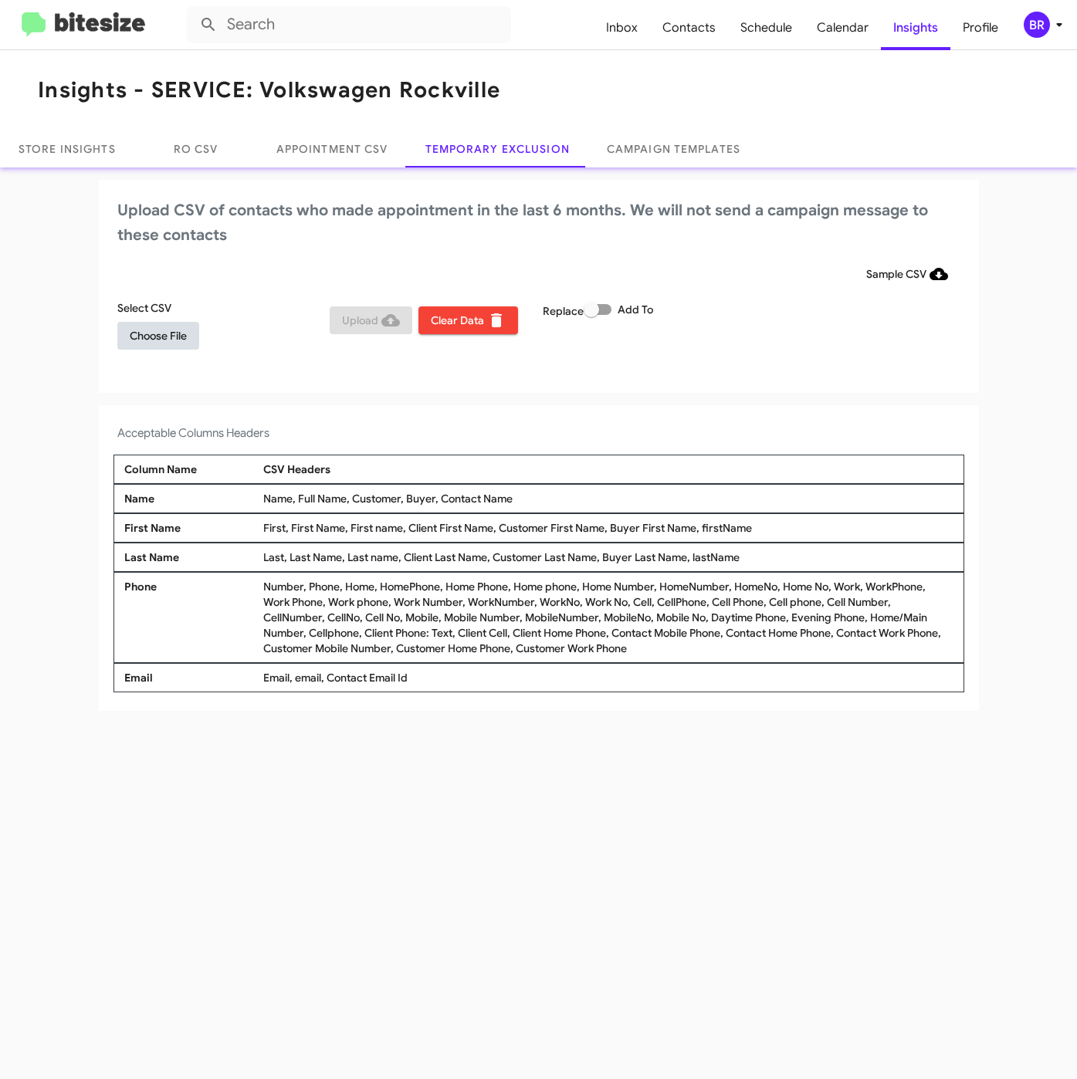
click at [161, 339] on span "Choose File" at bounding box center [158, 336] width 57 height 28
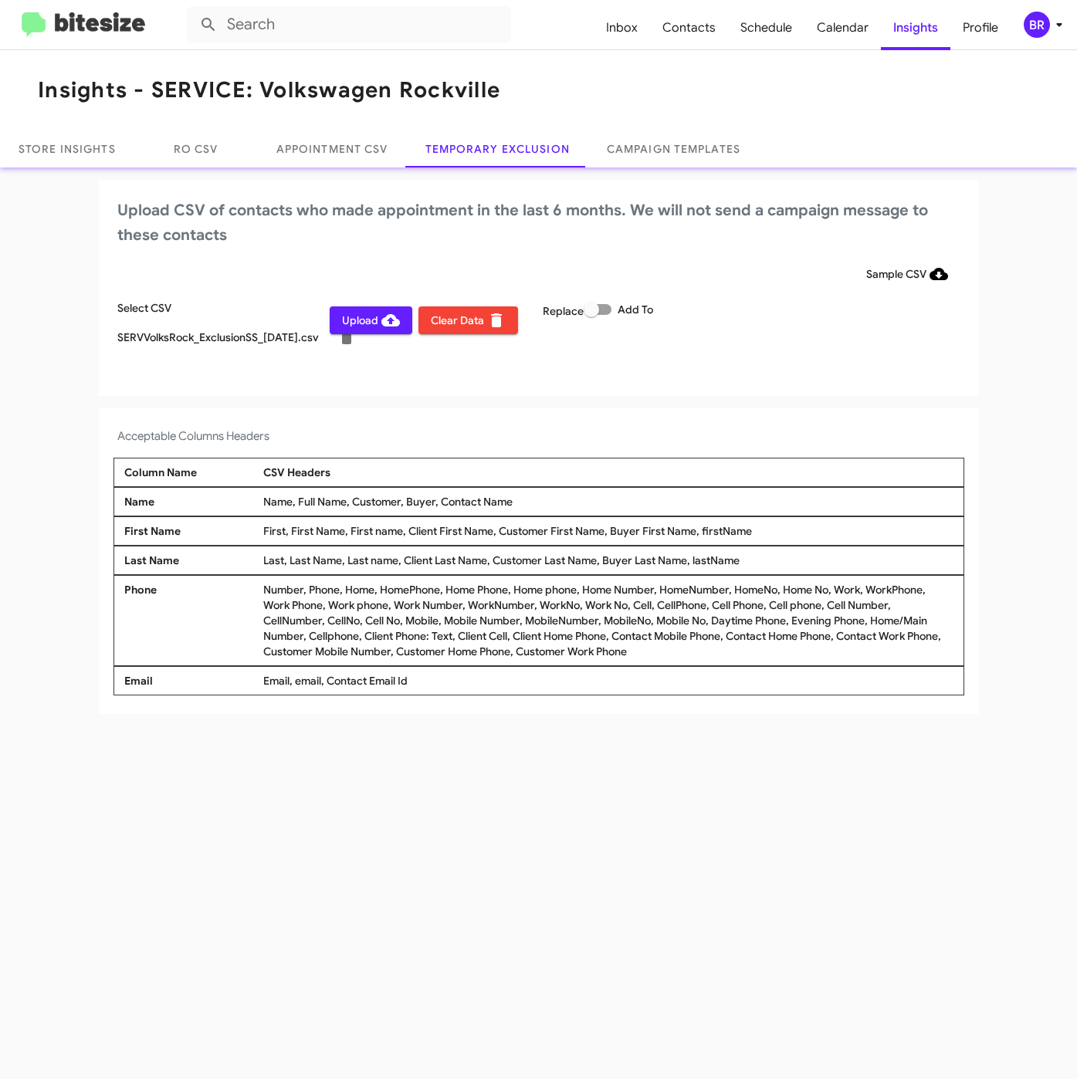
click at [1035, 25] on div "BR" at bounding box center [1036, 25] width 26 height 26
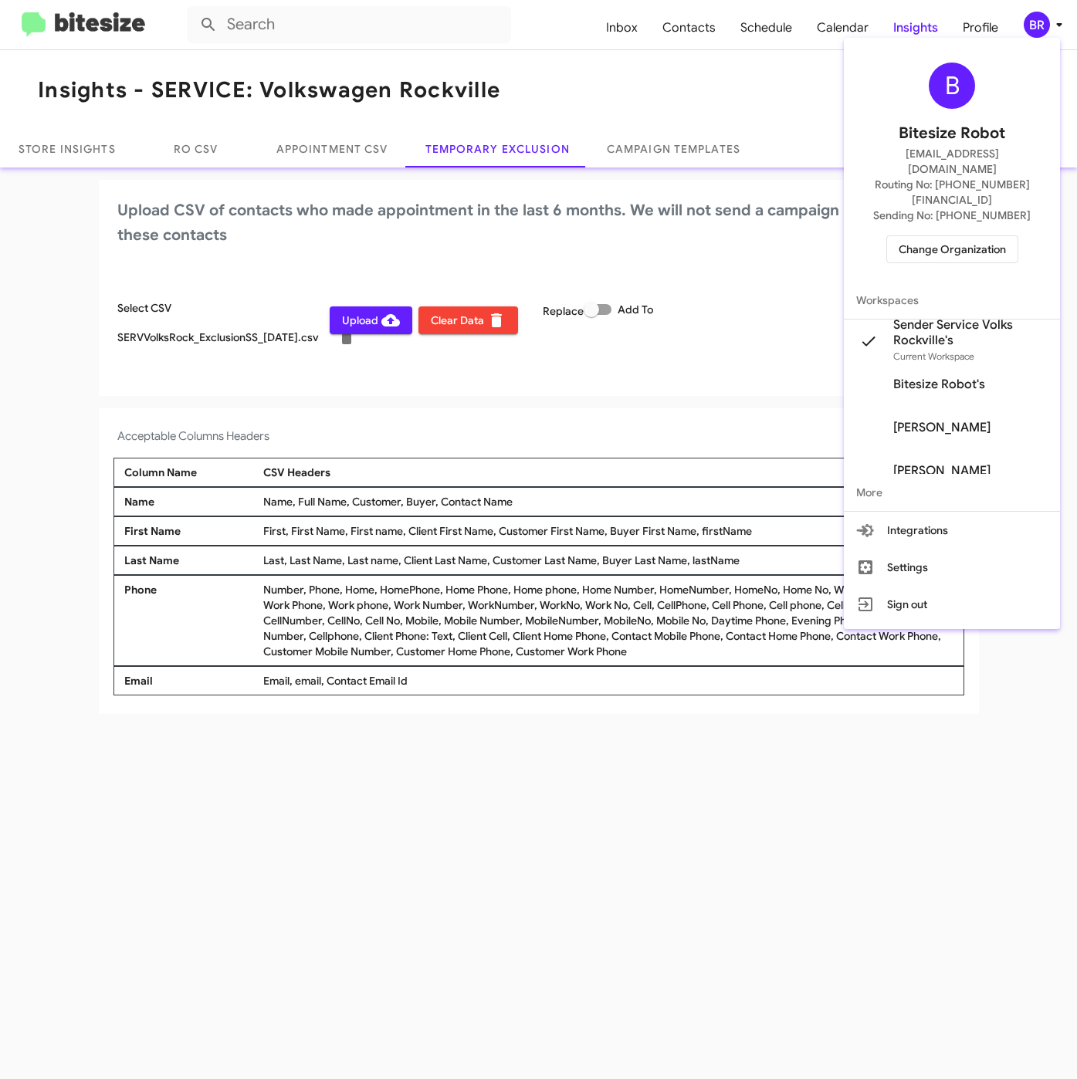
click at [371, 401] on div at bounding box center [538, 539] width 1077 height 1079
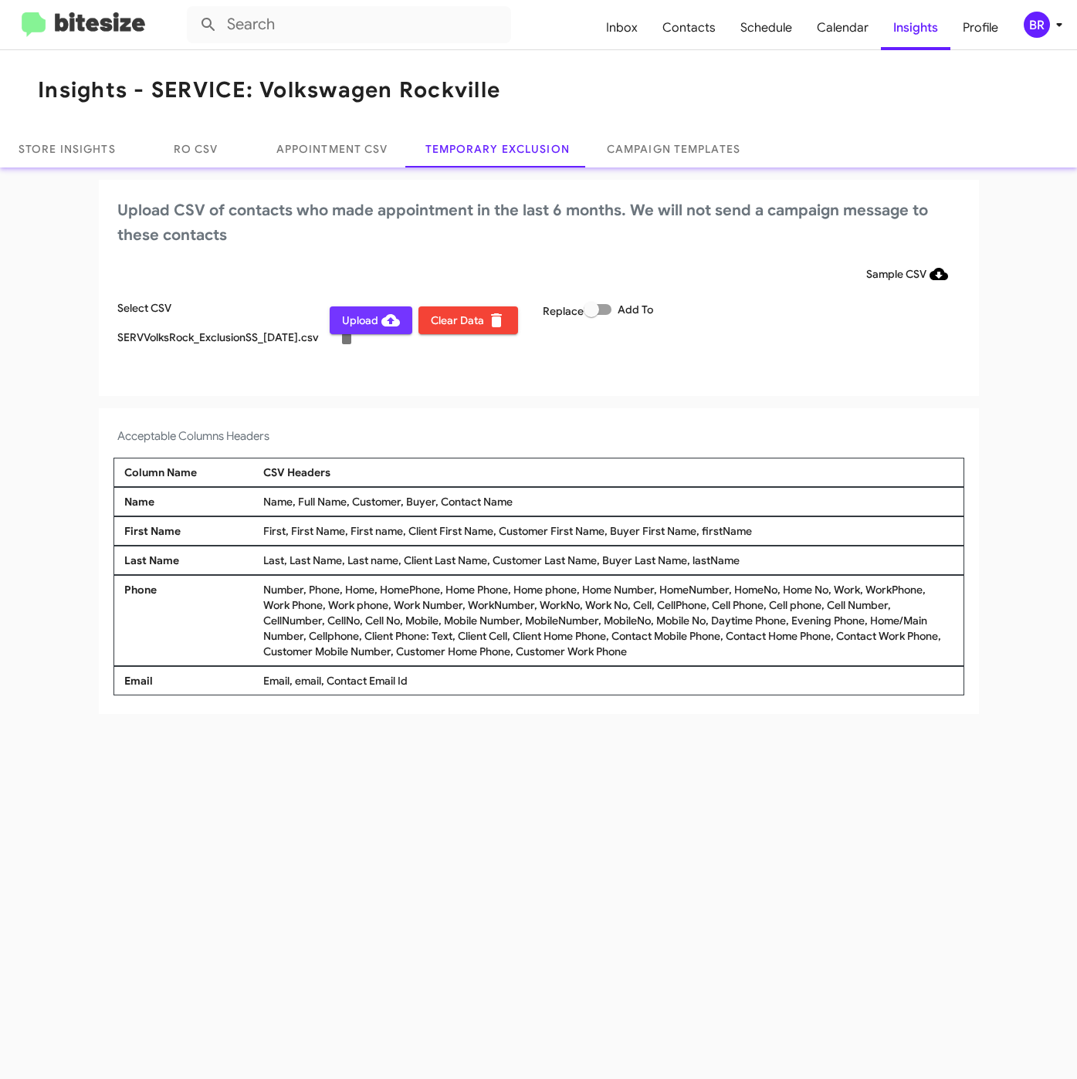
click at [362, 320] on span "Upload" at bounding box center [371, 320] width 58 height 28
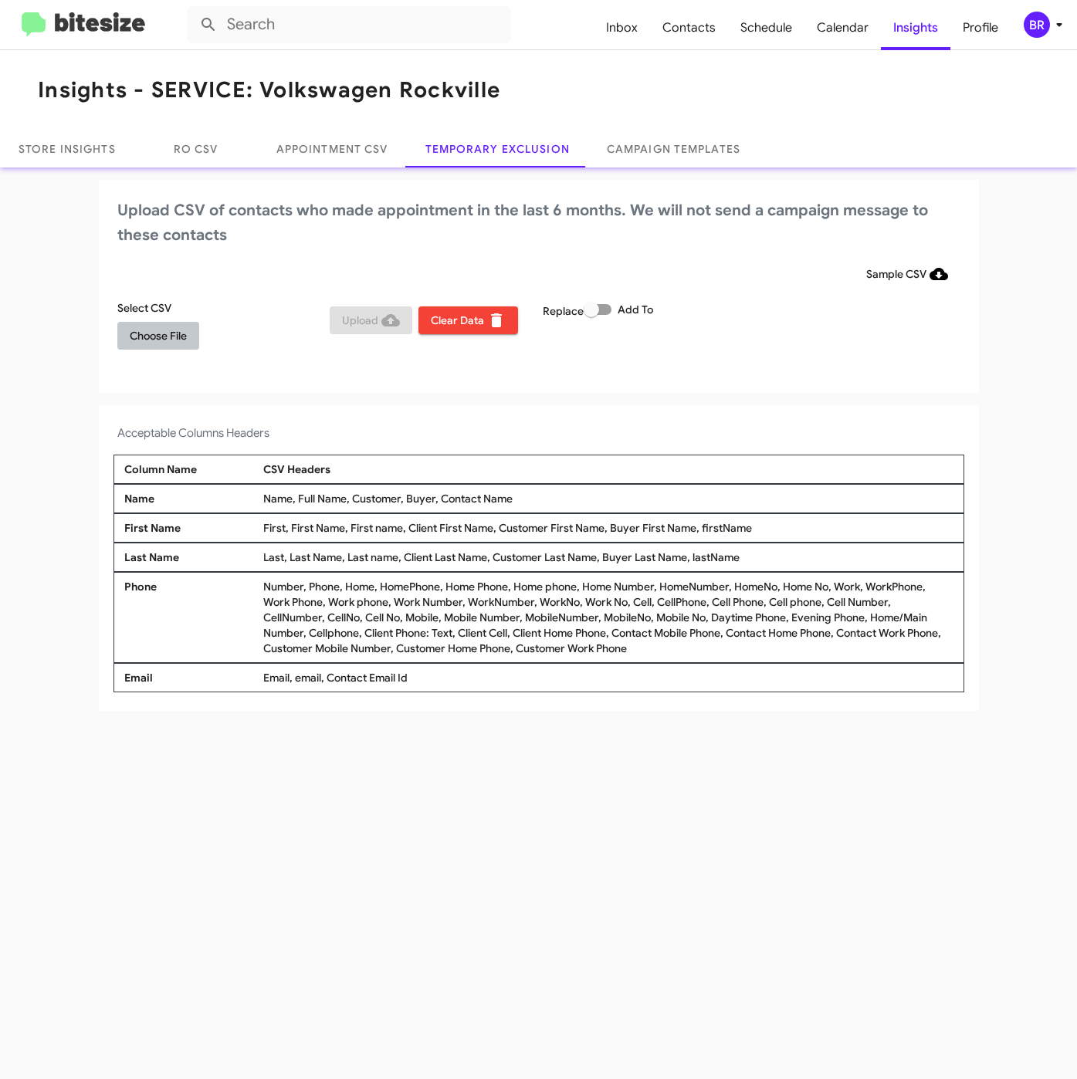
click at [162, 331] on span "Choose File" at bounding box center [158, 336] width 57 height 28
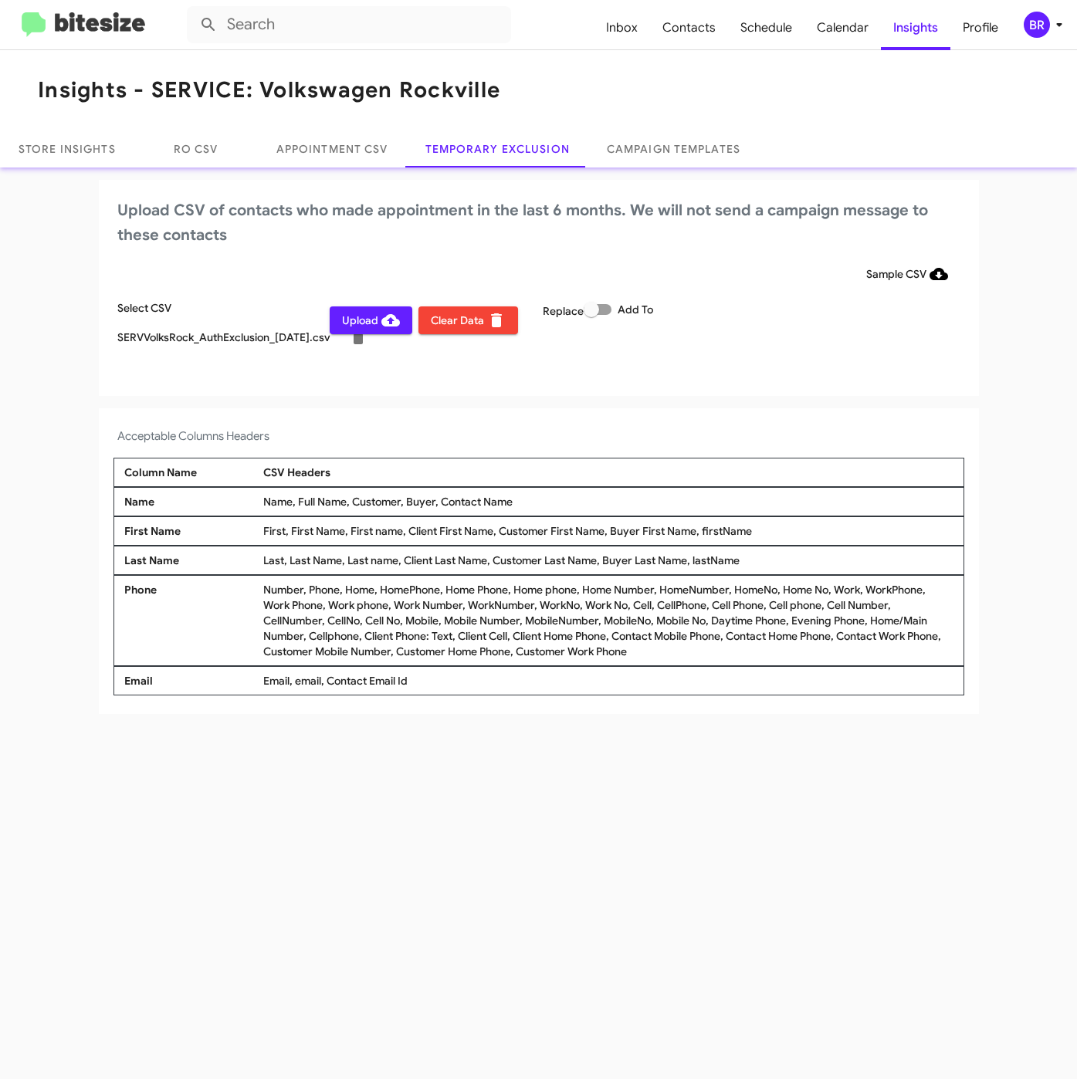
click at [603, 313] on span at bounding box center [597, 309] width 28 height 11
click at [591, 315] on input "Add To" at bounding box center [590, 315] width 1 height 1
checkbox input "true"
click at [1051, 32] on icon at bounding box center [1059, 24] width 19 height 19
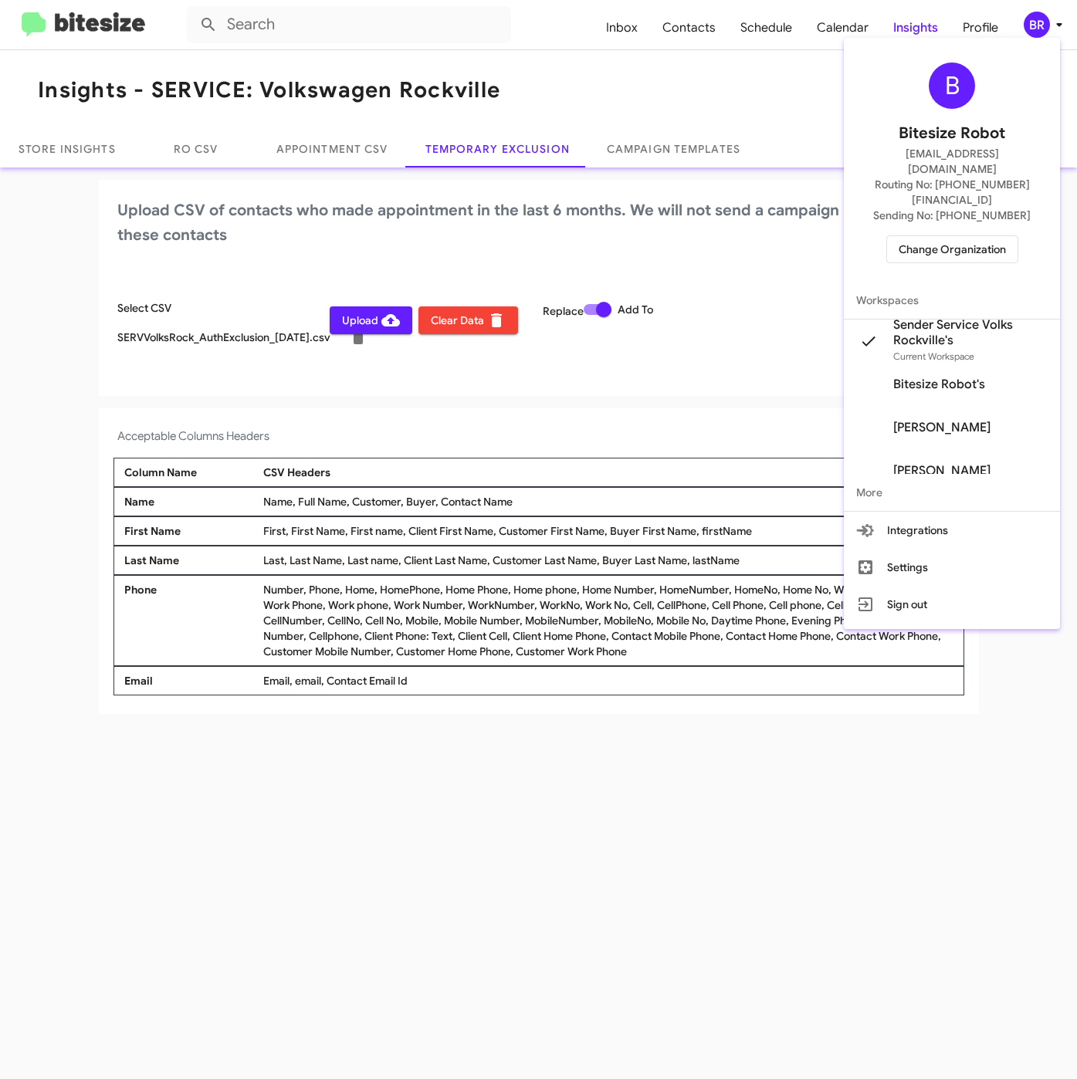
click at [478, 397] on div at bounding box center [538, 539] width 1077 height 1079
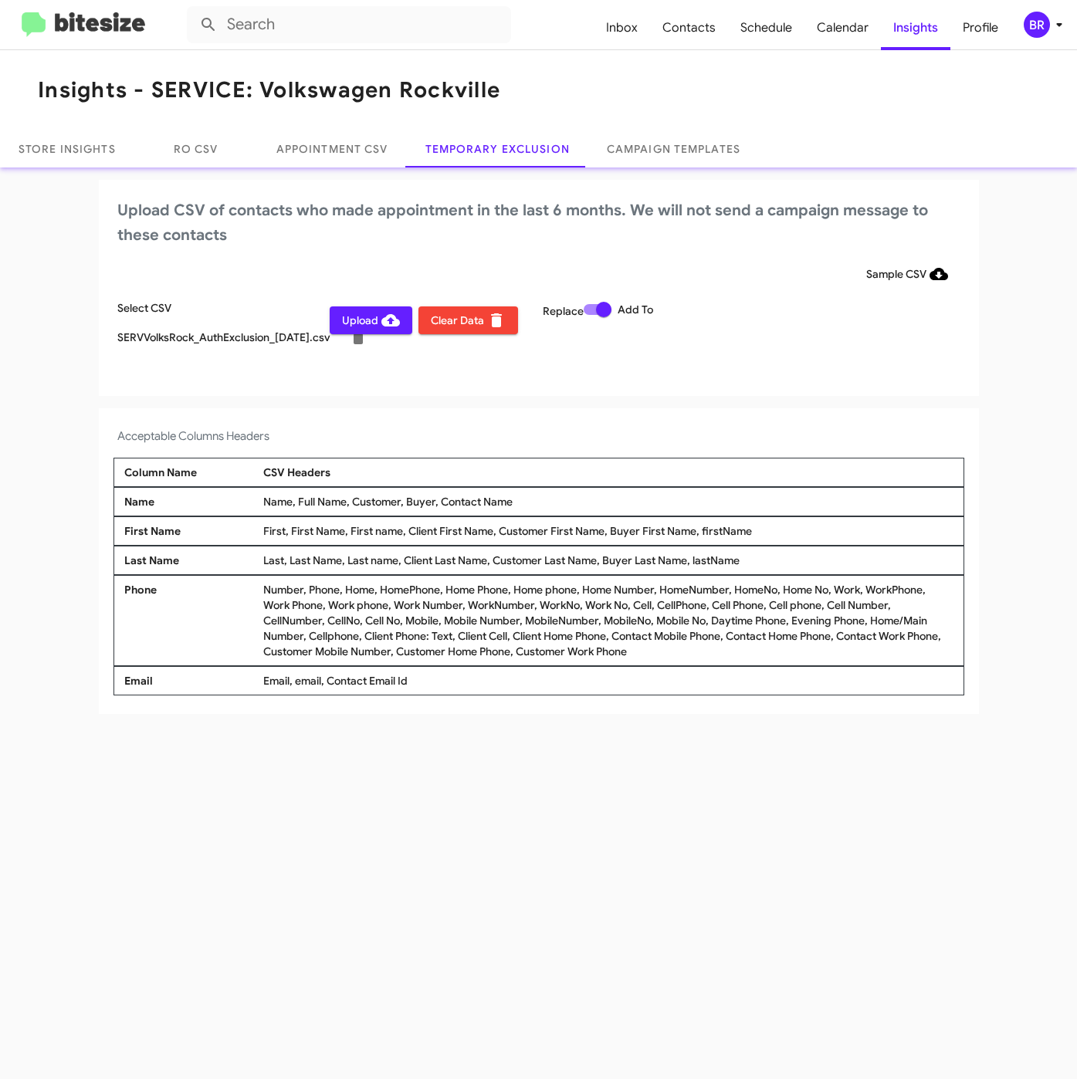
click at [375, 329] on span "Upload" at bounding box center [371, 320] width 58 height 28
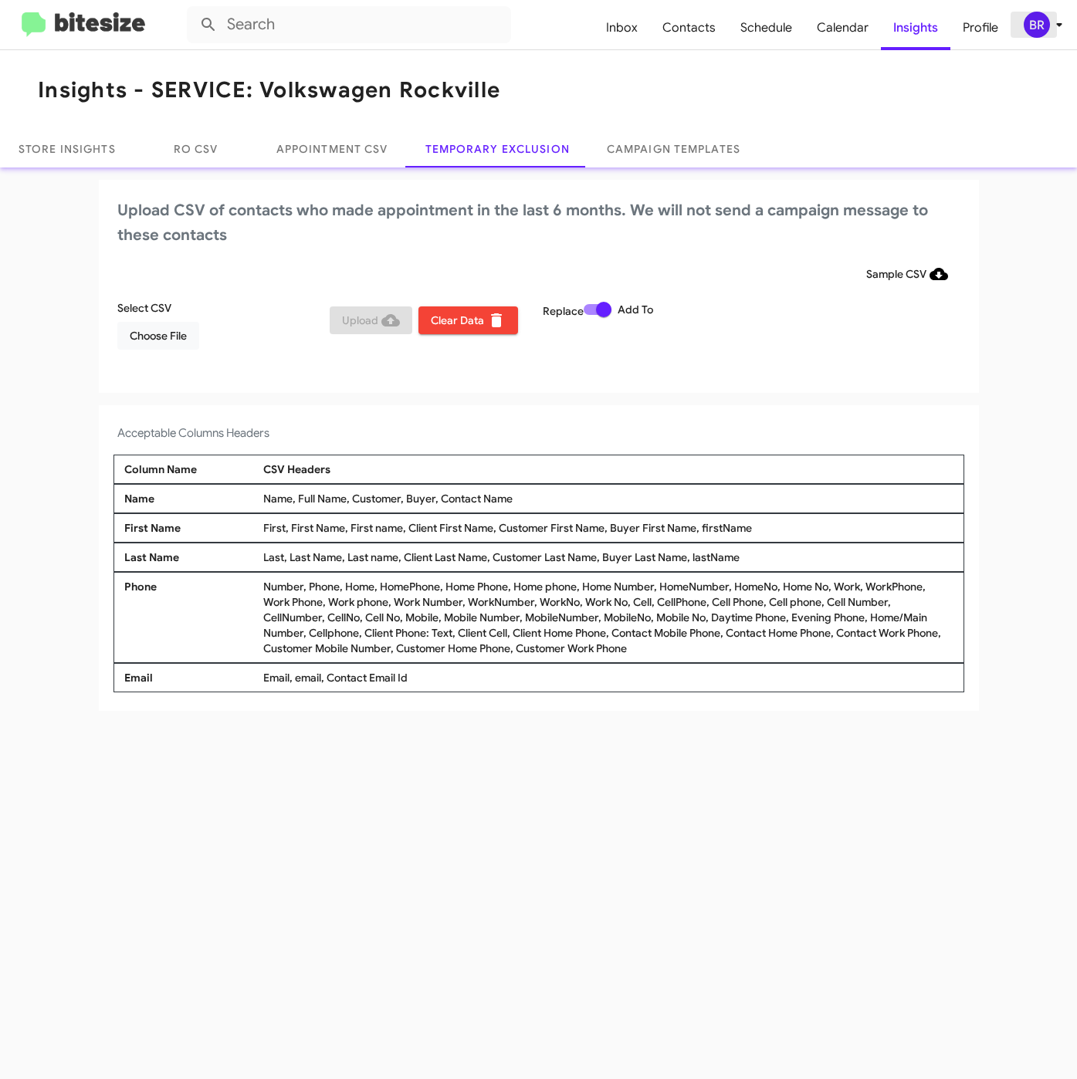
click at [1026, 31] on div "BR" at bounding box center [1036, 25] width 26 height 26
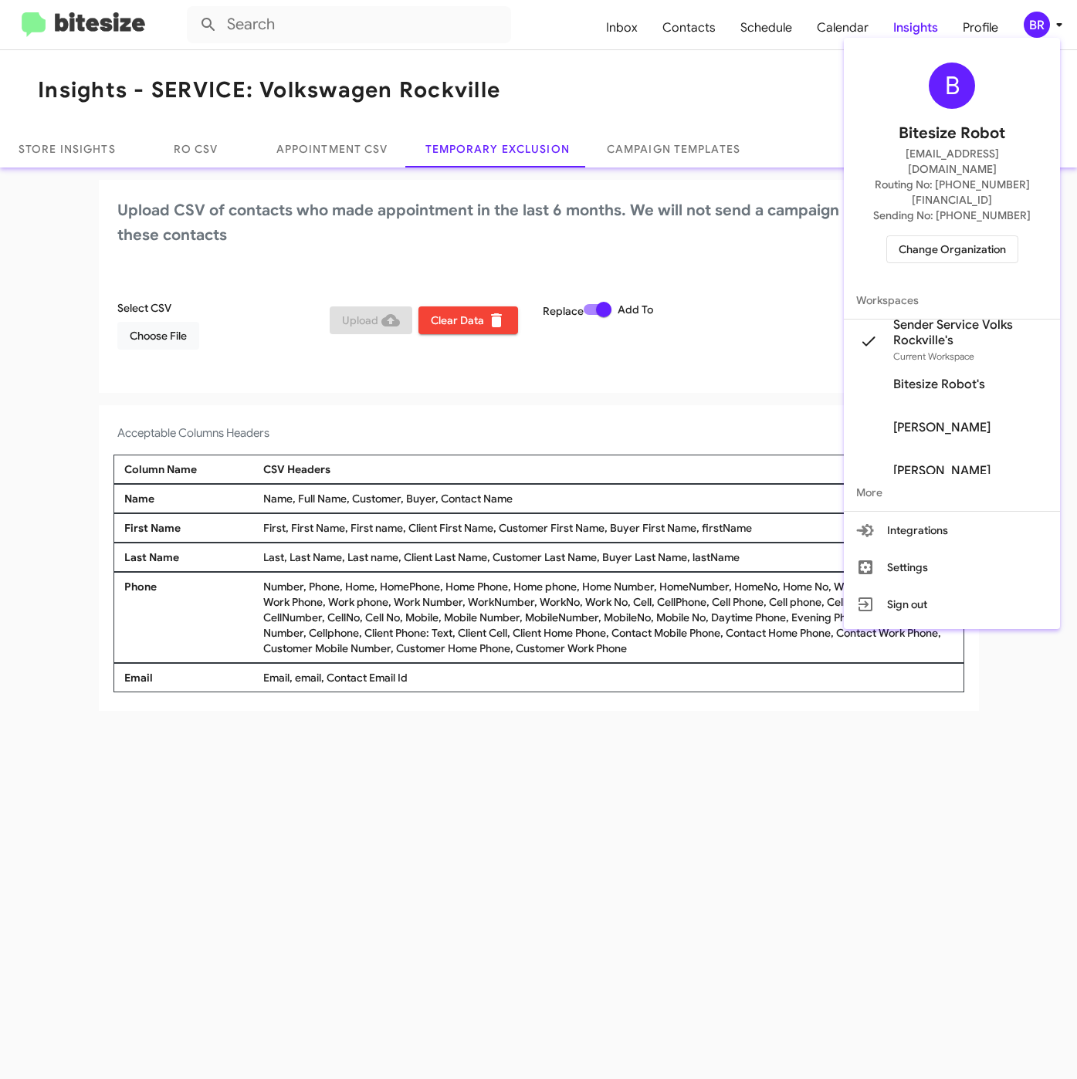
click at [911, 236] on span "Change Organization" at bounding box center [951, 249] width 107 height 26
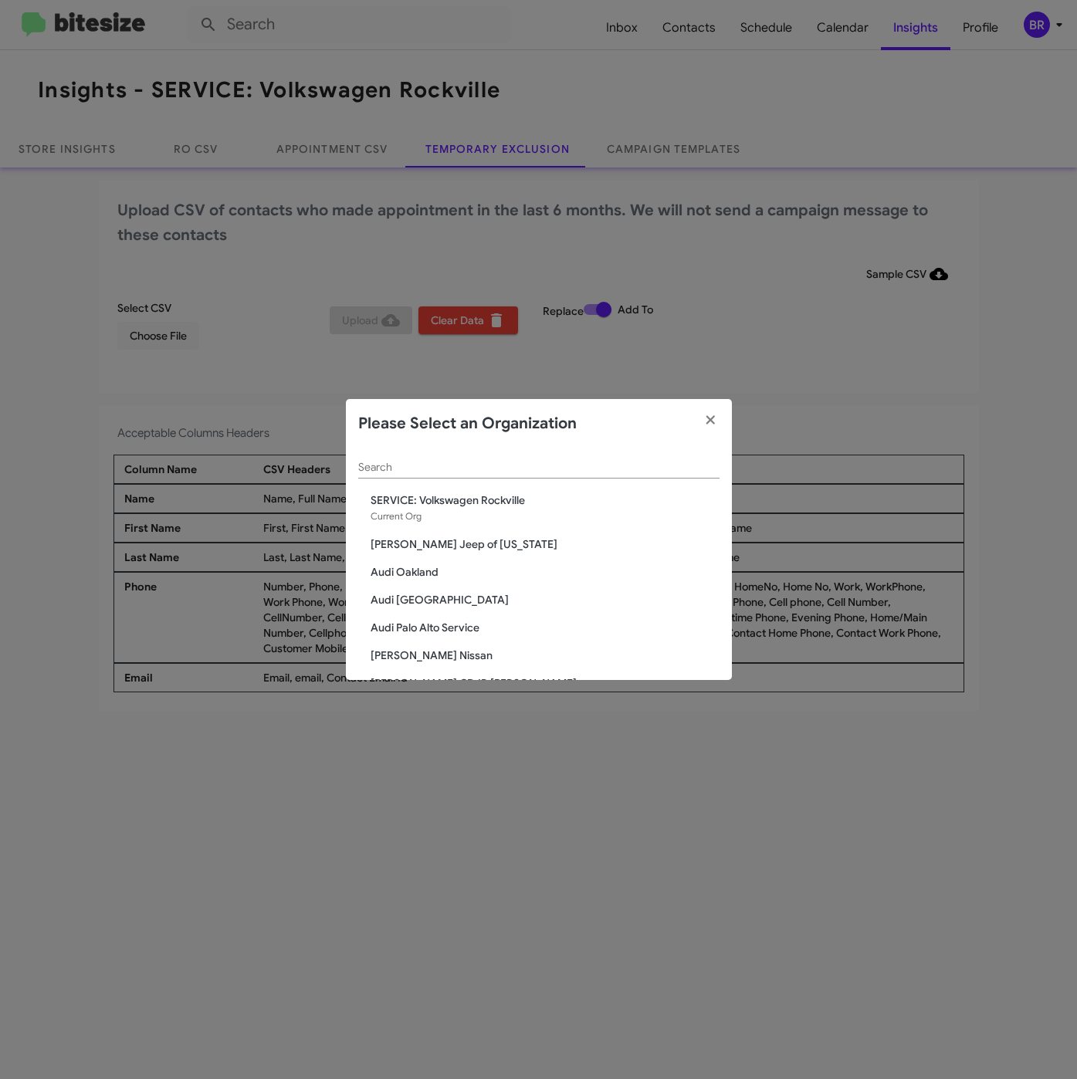
click at [501, 468] on input "Search" at bounding box center [538, 467] width 361 height 12
paste input "SERVICE: Mazda Rockville"
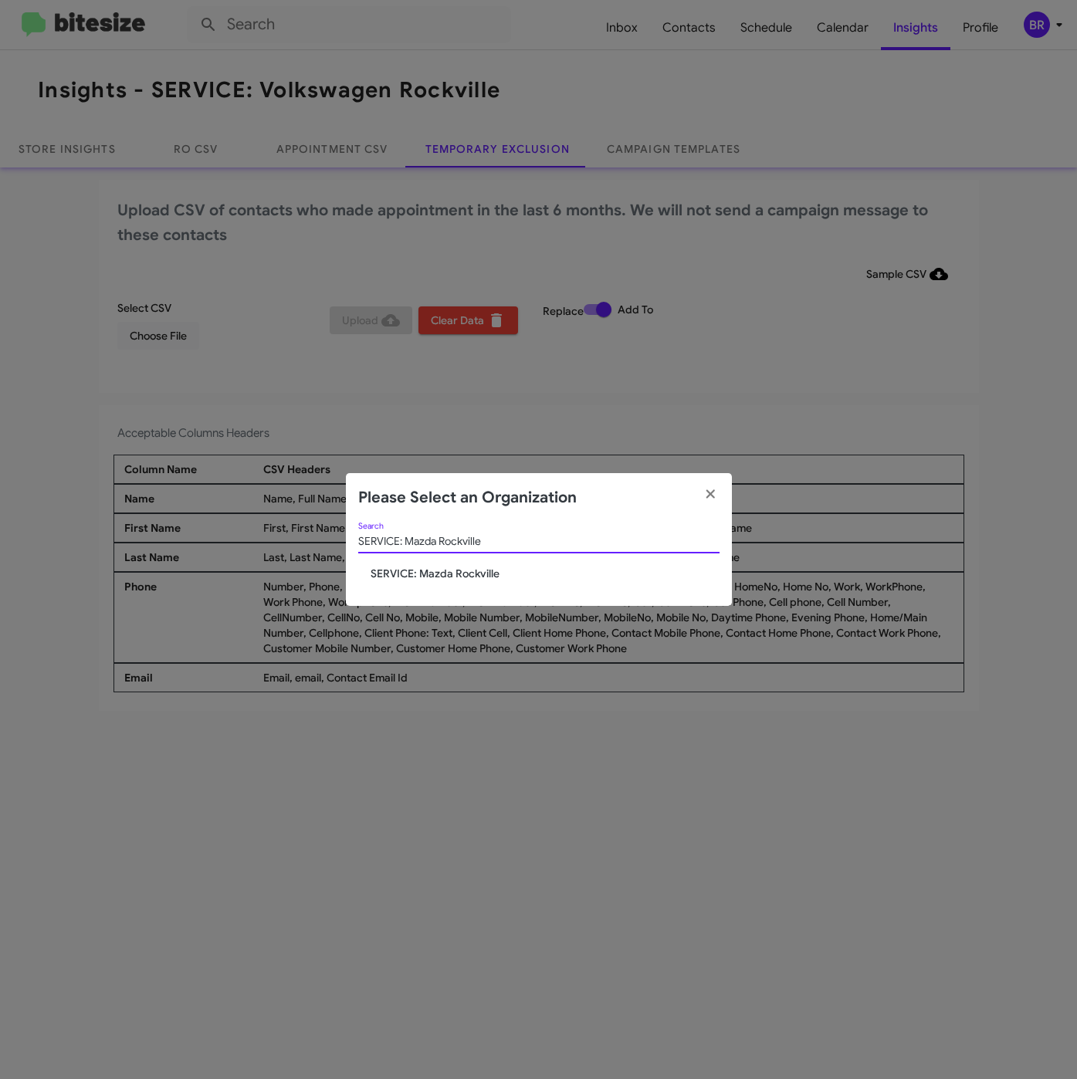
type input "SERVICE: Mazda Rockville"
click at [438, 572] on span "SERVICE: Mazda Rockville" at bounding box center [544, 573] width 349 height 15
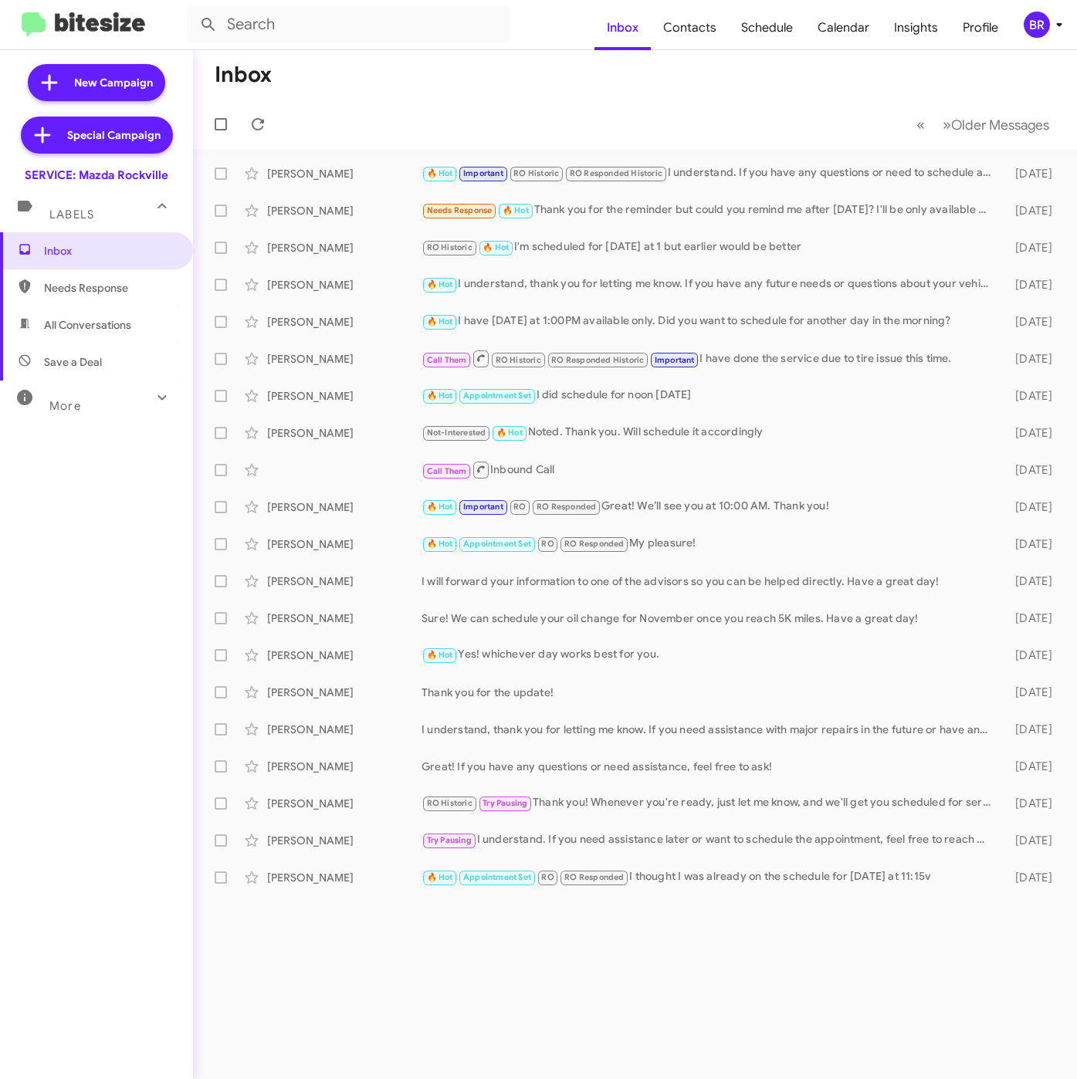
click at [1037, 28] on div "BR" at bounding box center [1036, 25] width 26 height 26
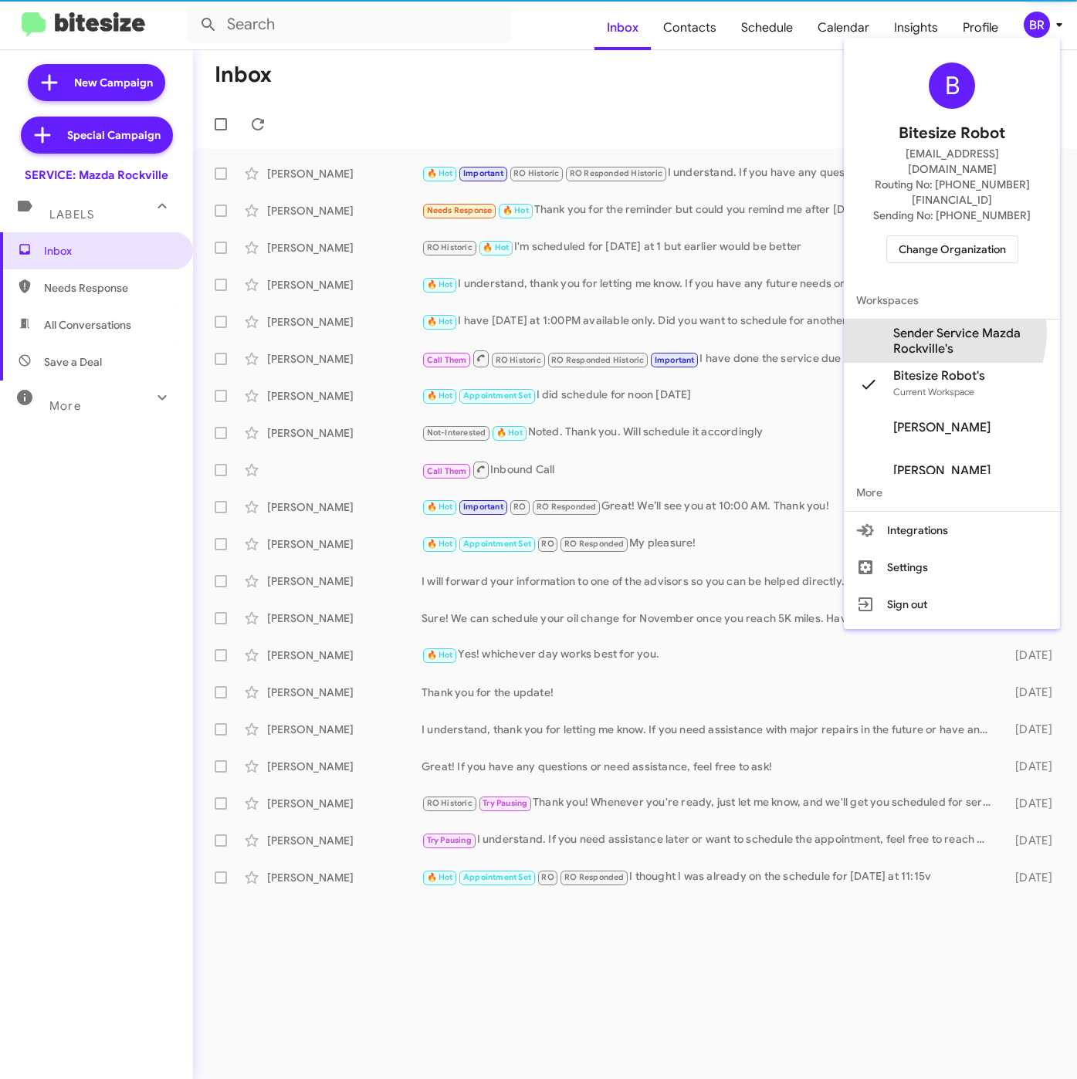
click at [926, 326] on span "Sender Service Mazda Rockville's" at bounding box center [970, 341] width 154 height 31
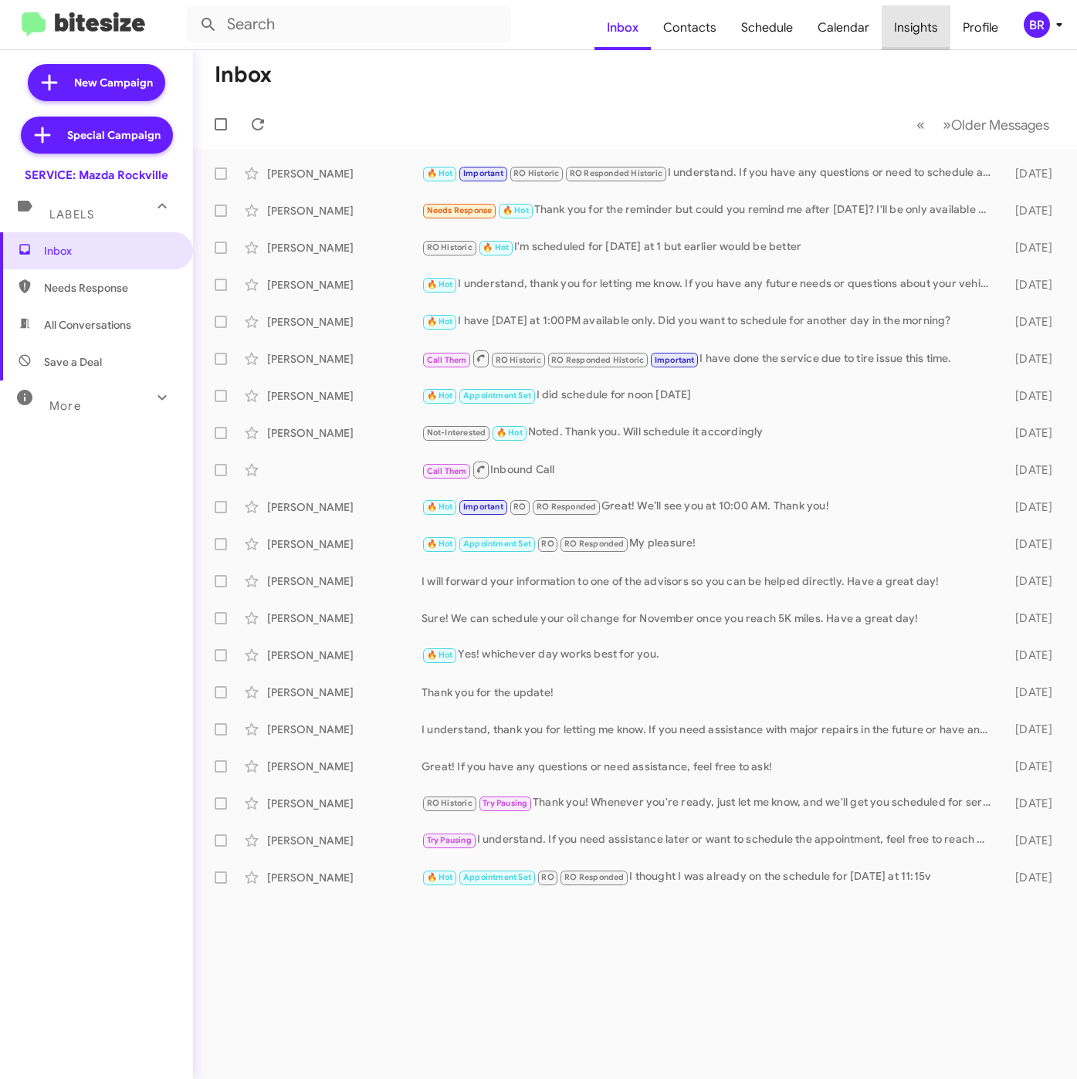
click at [899, 22] on span "Insights" at bounding box center [915, 27] width 69 height 45
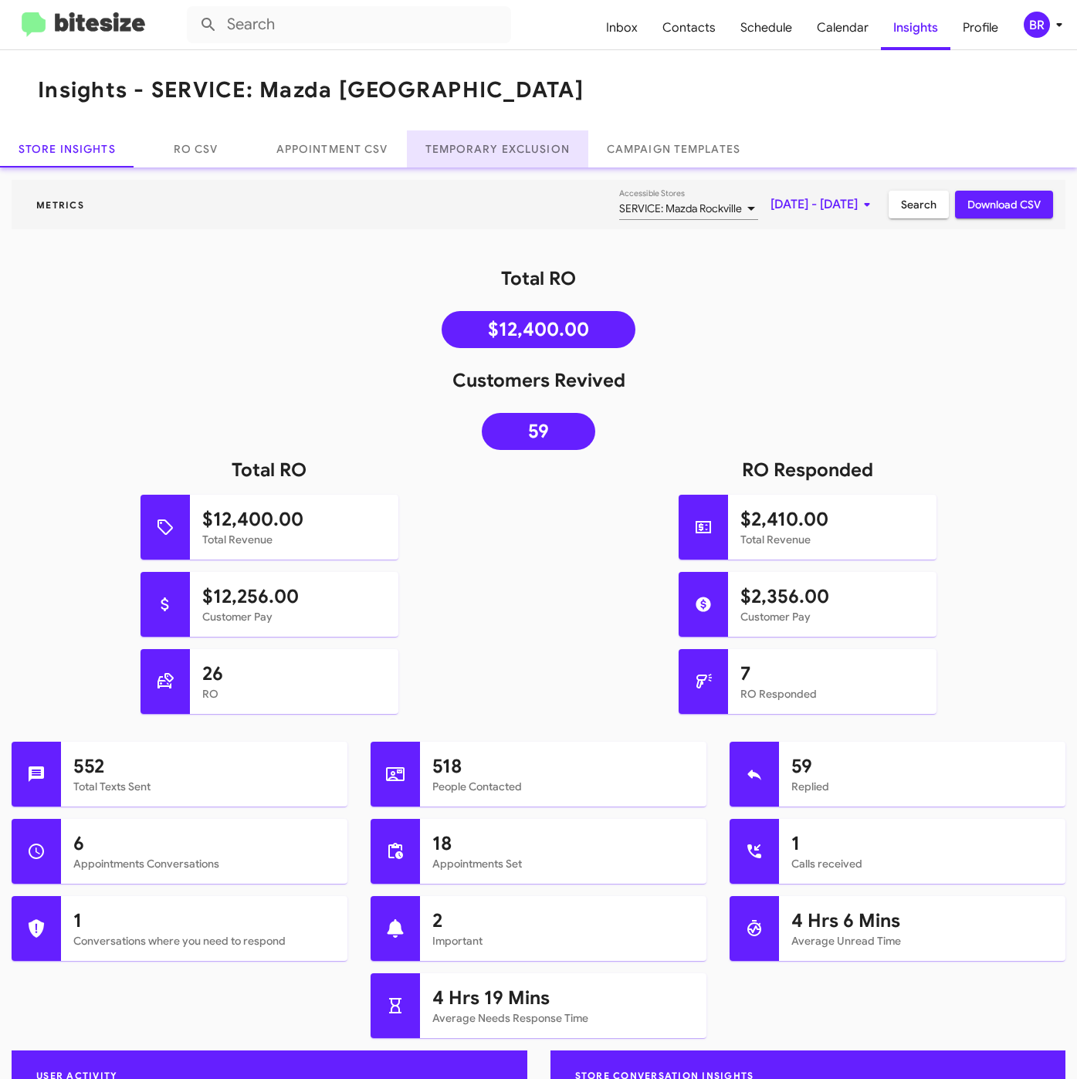
click at [482, 160] on link "Temporary Exclusion" at bounding box center [497, 148] width 181 height 37
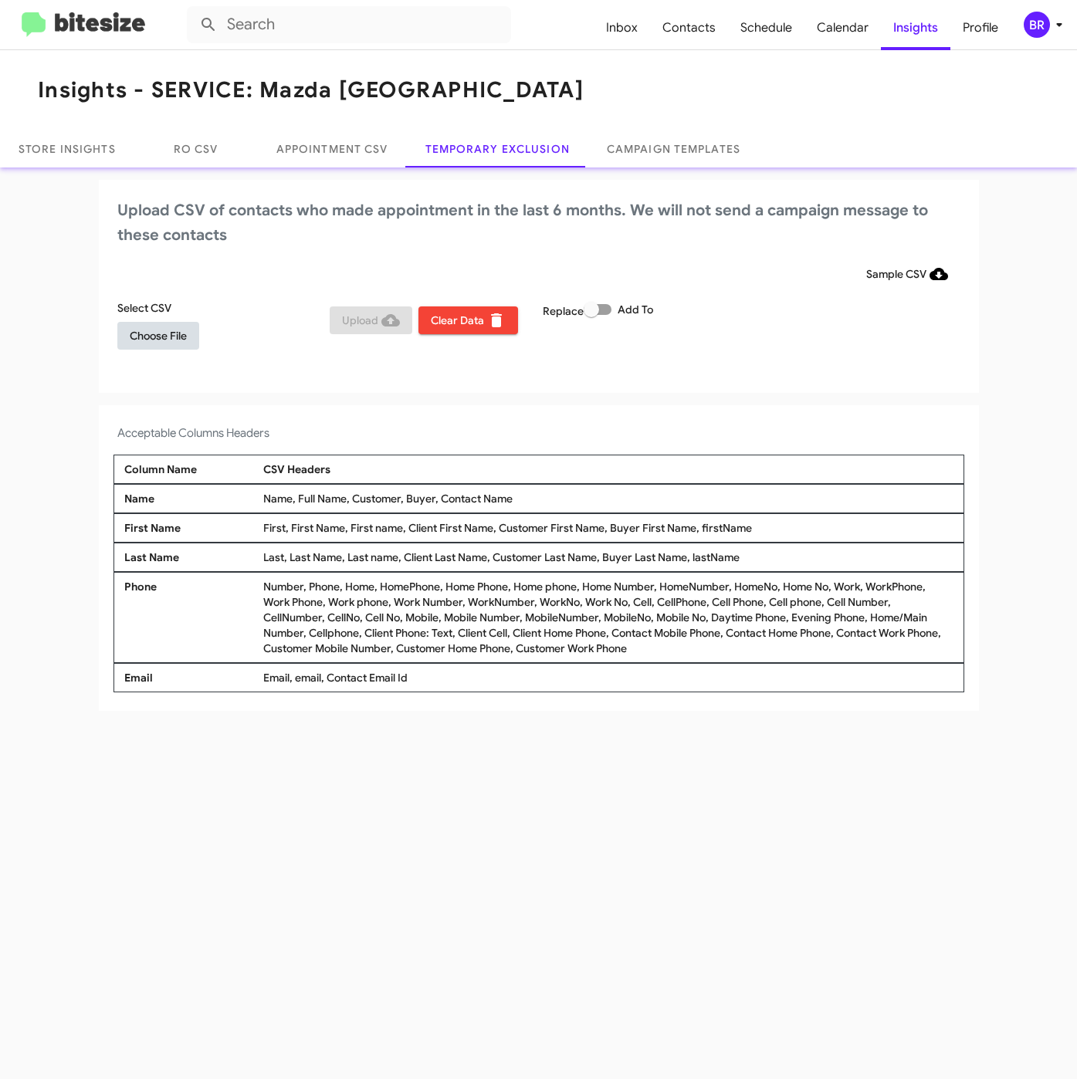
click at [150, 336] on span "Choose File" at bounding box center [158, 336] width 57 height 28
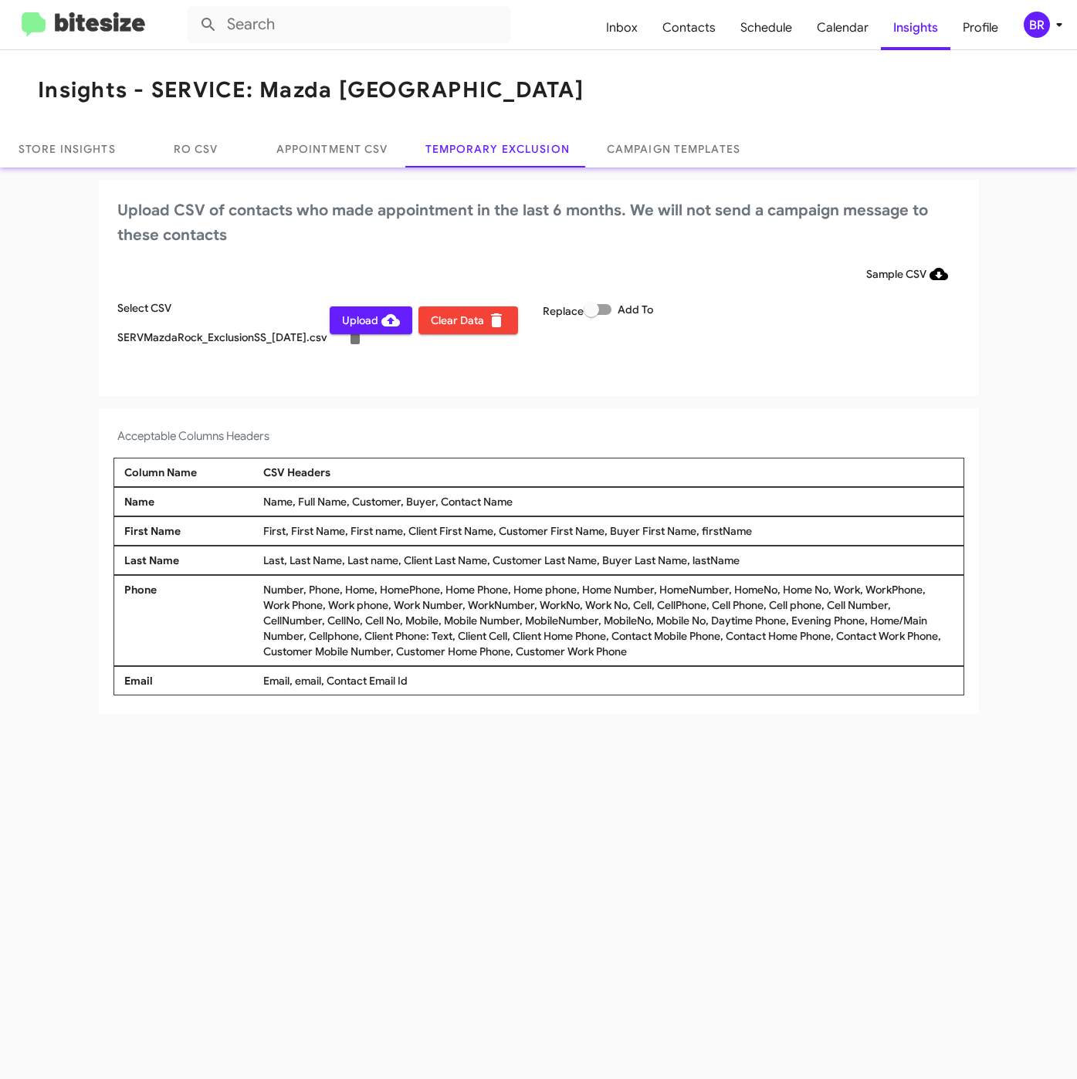
click at [1031, 19] on div "BR" at bounding box center [1036, 25] width 26 height 26
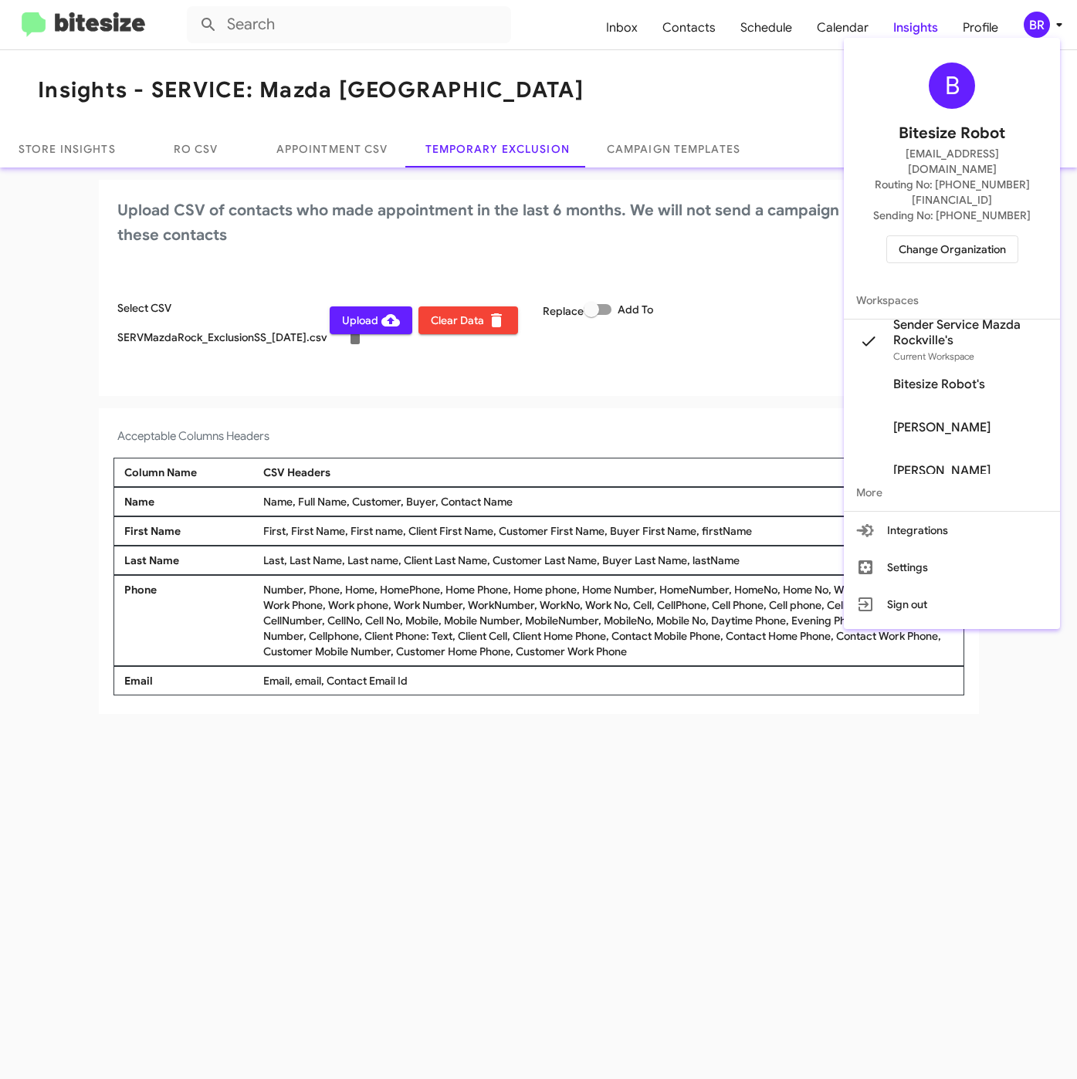
click at [465, 403] on div at bounding box center [538, 539] width 1077 height 1079
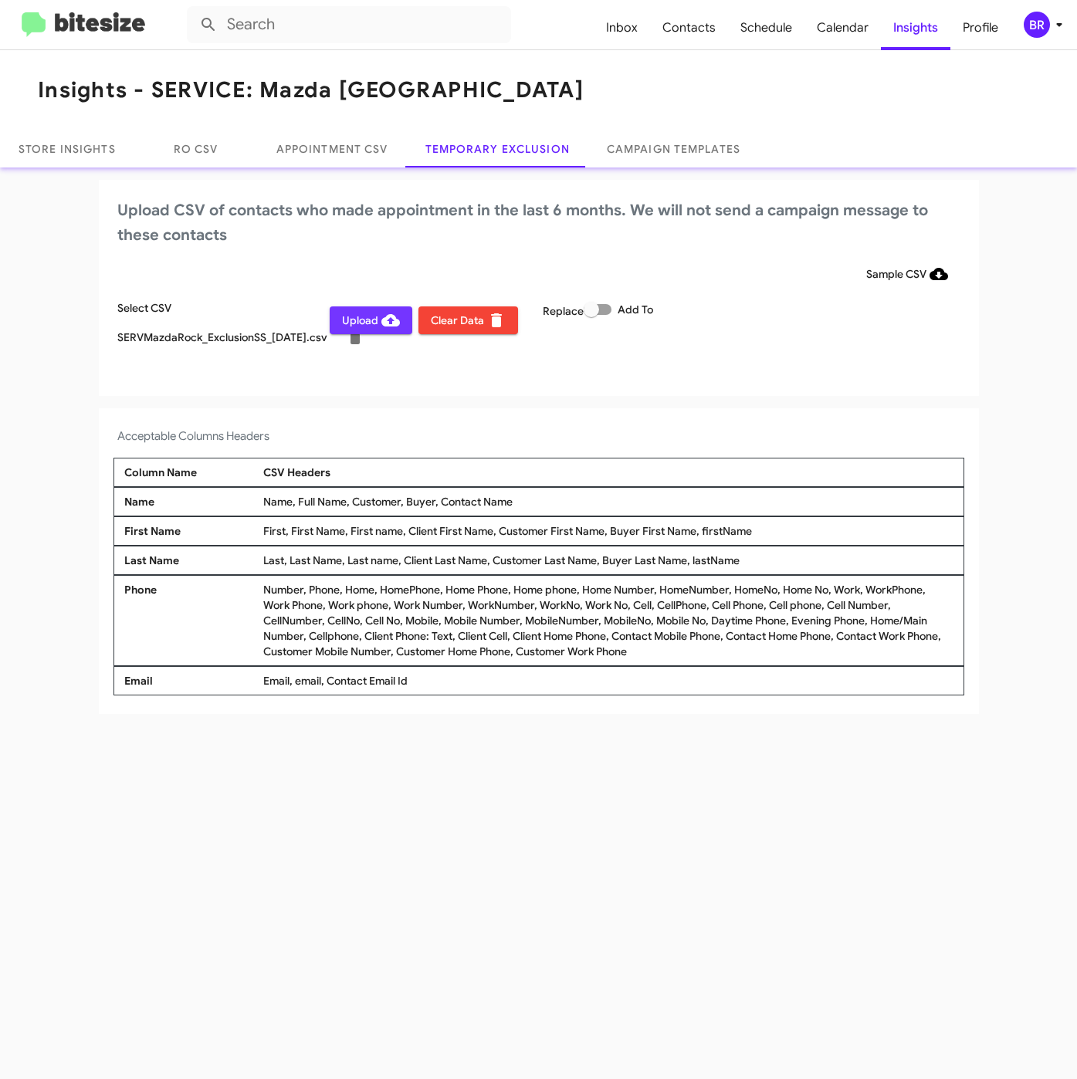
click at [374, 323] on span "Upload" at bounding box center [371, 320] width 58 height 28
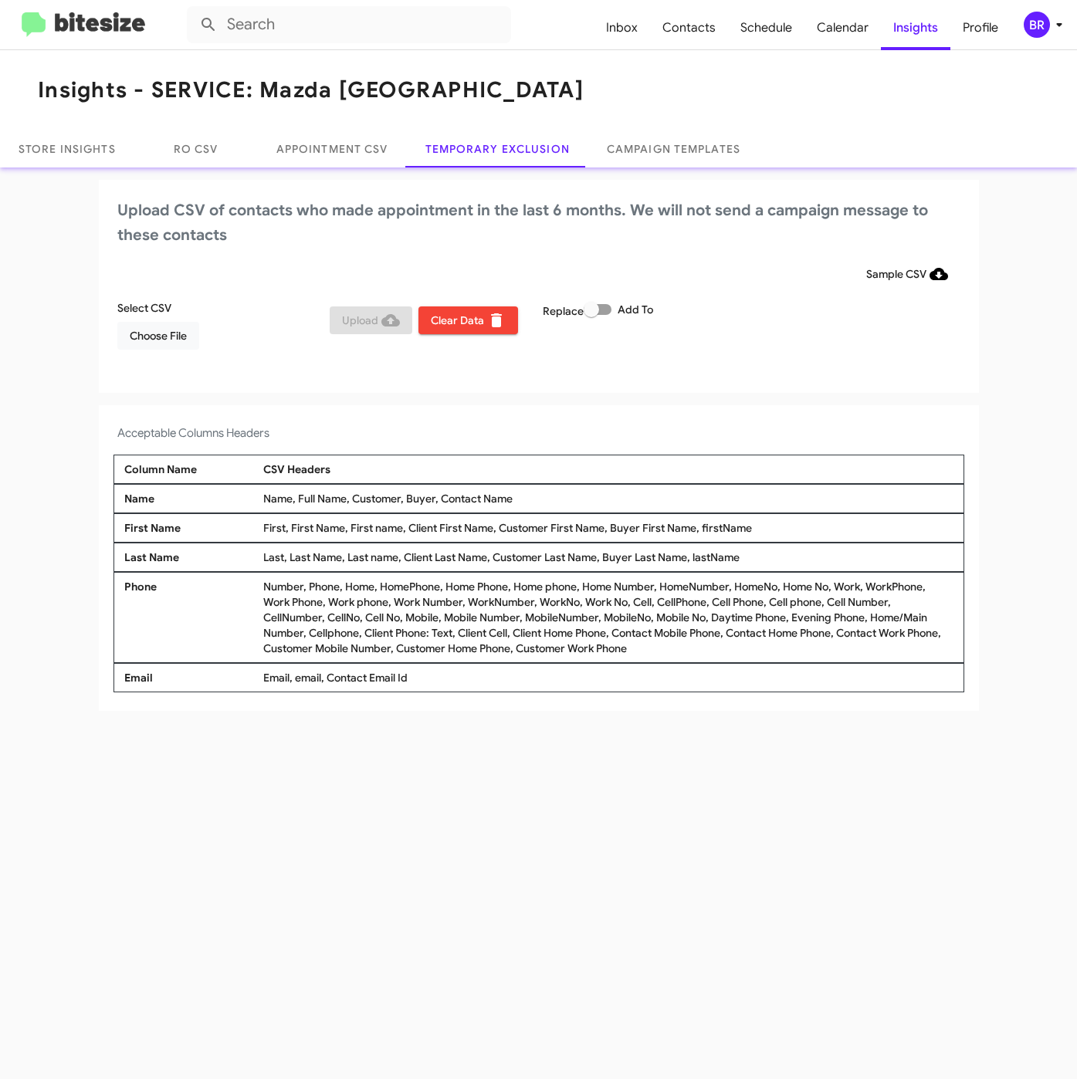
click at [287, 912] on div "Insights - SERVICE: Mazda Rockville Store Insights RO CSV Appointment CSV Tempo…" at bounding box center [538, 564] width 1077 height 1029
click at [162, 334] on span "Choose File" at bounding box center [158, 336] width 57 height 28
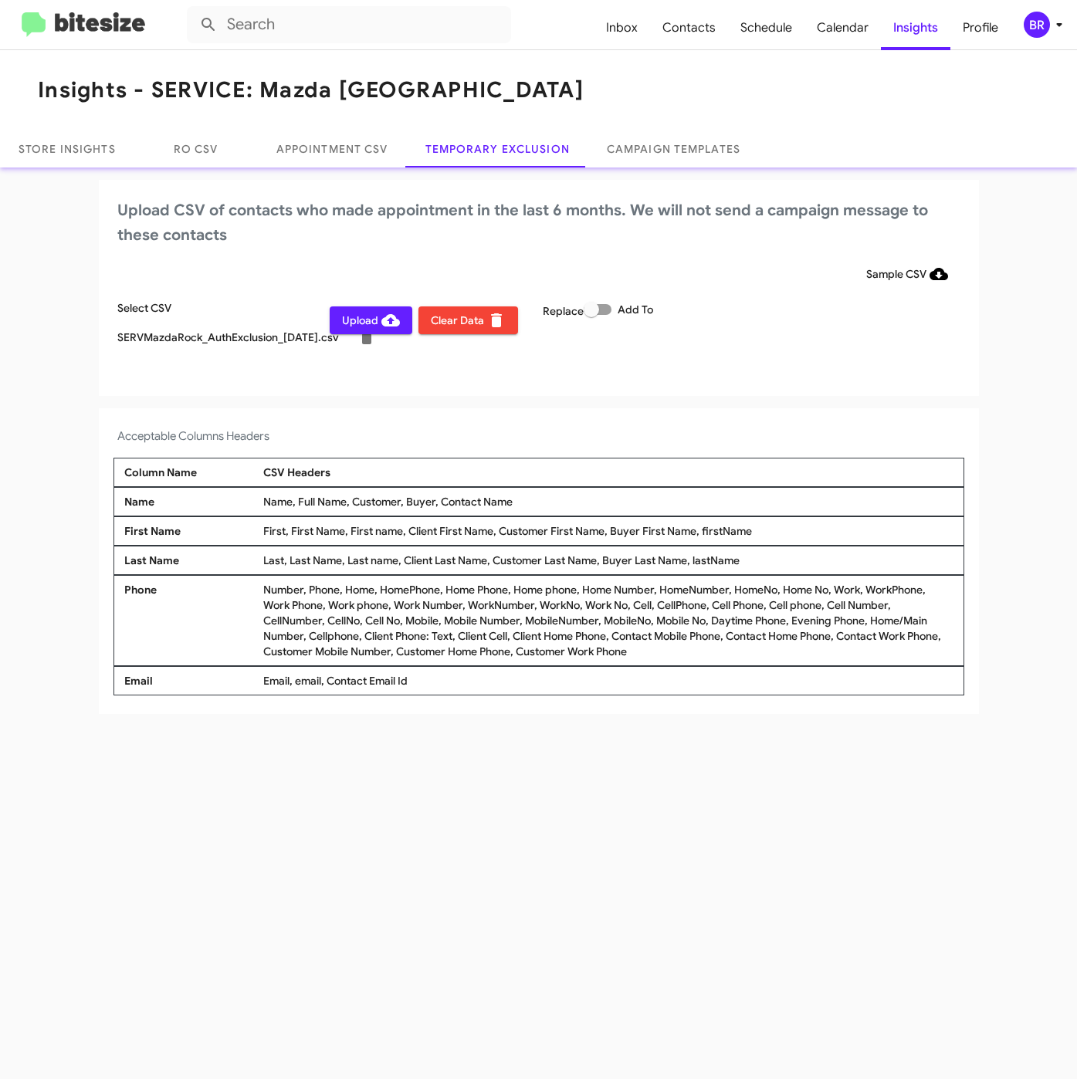
click at [598, 302] on span at bounding box center [590, 309] width 15 height 15
click at [591, 315] on input "Add To" at bounding box center [590, 315] width 1 height 1
checkbox input "true"
click at [1050, 17] on icon at bounding box center [1059, 24] width 19 height 19
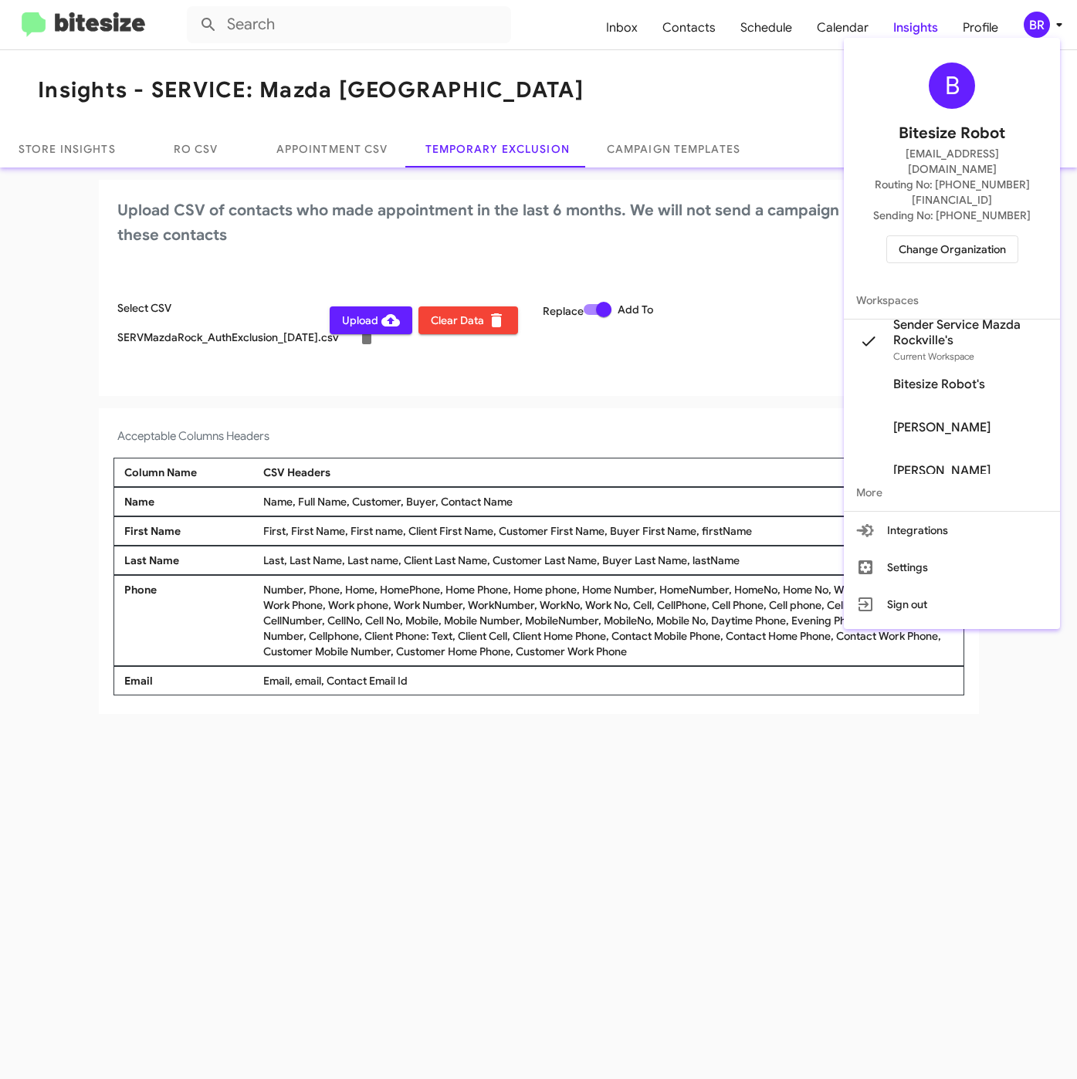
click at [384, 355] on div at bounding box center [538, 539] width 1077 height 1079
click at [374, 318] on span "Upload" at bounding box center [371, 320] width 58 height 28
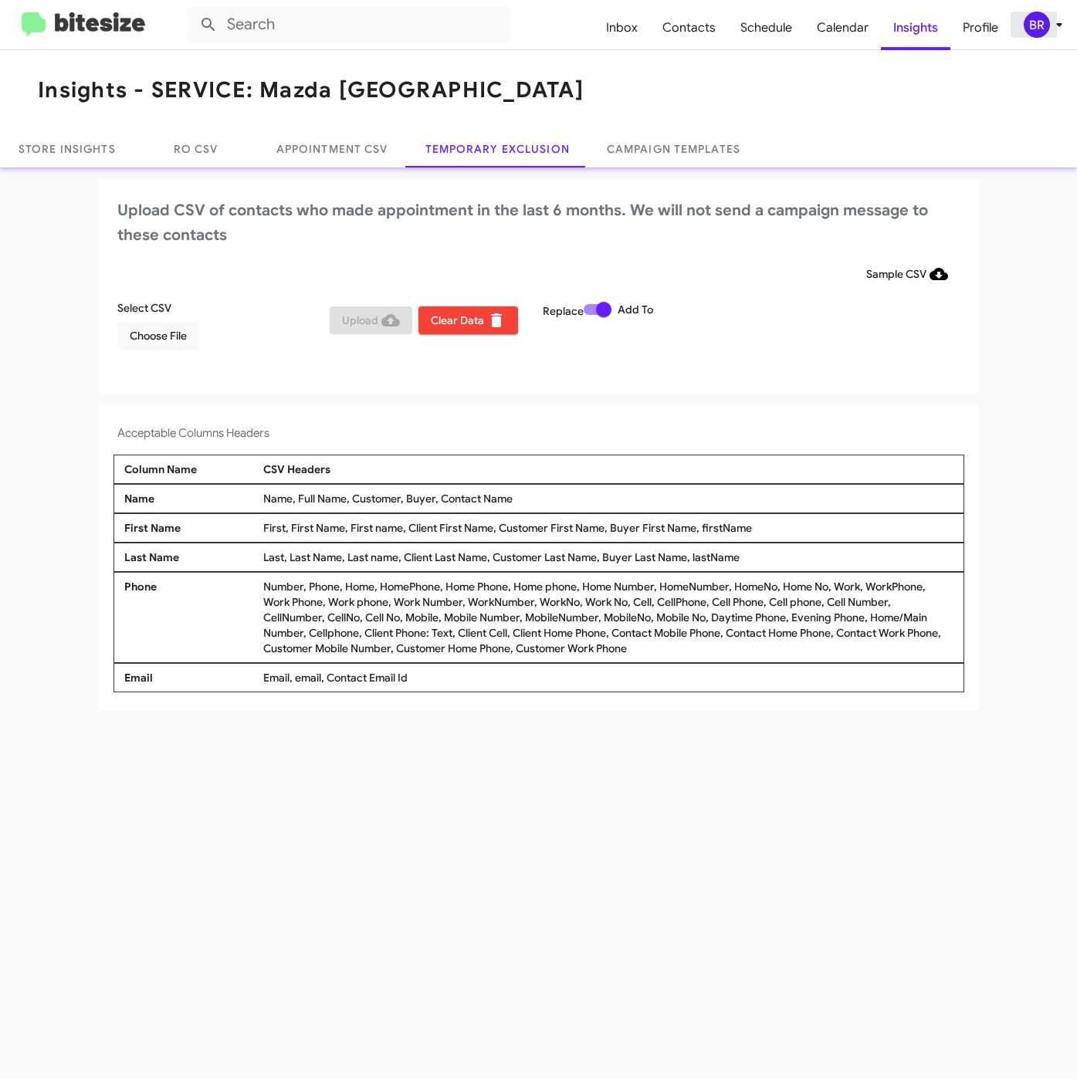
click at [1051, 24] on icon at bounding box center [1059, 24] width 19 height 19
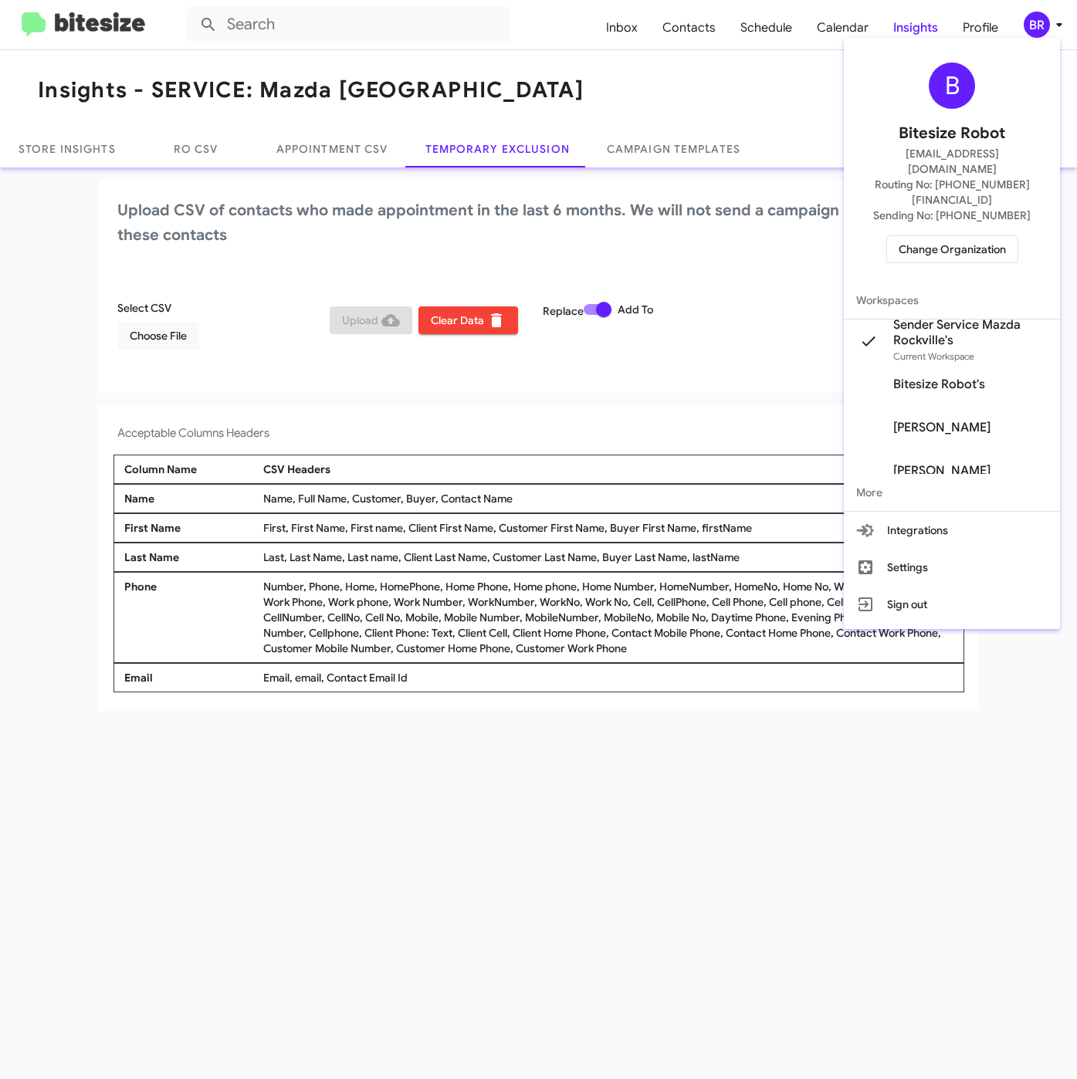
click at [955, 236] on span "Change Organization" at bounding box center [951, 249] width 107 height 26
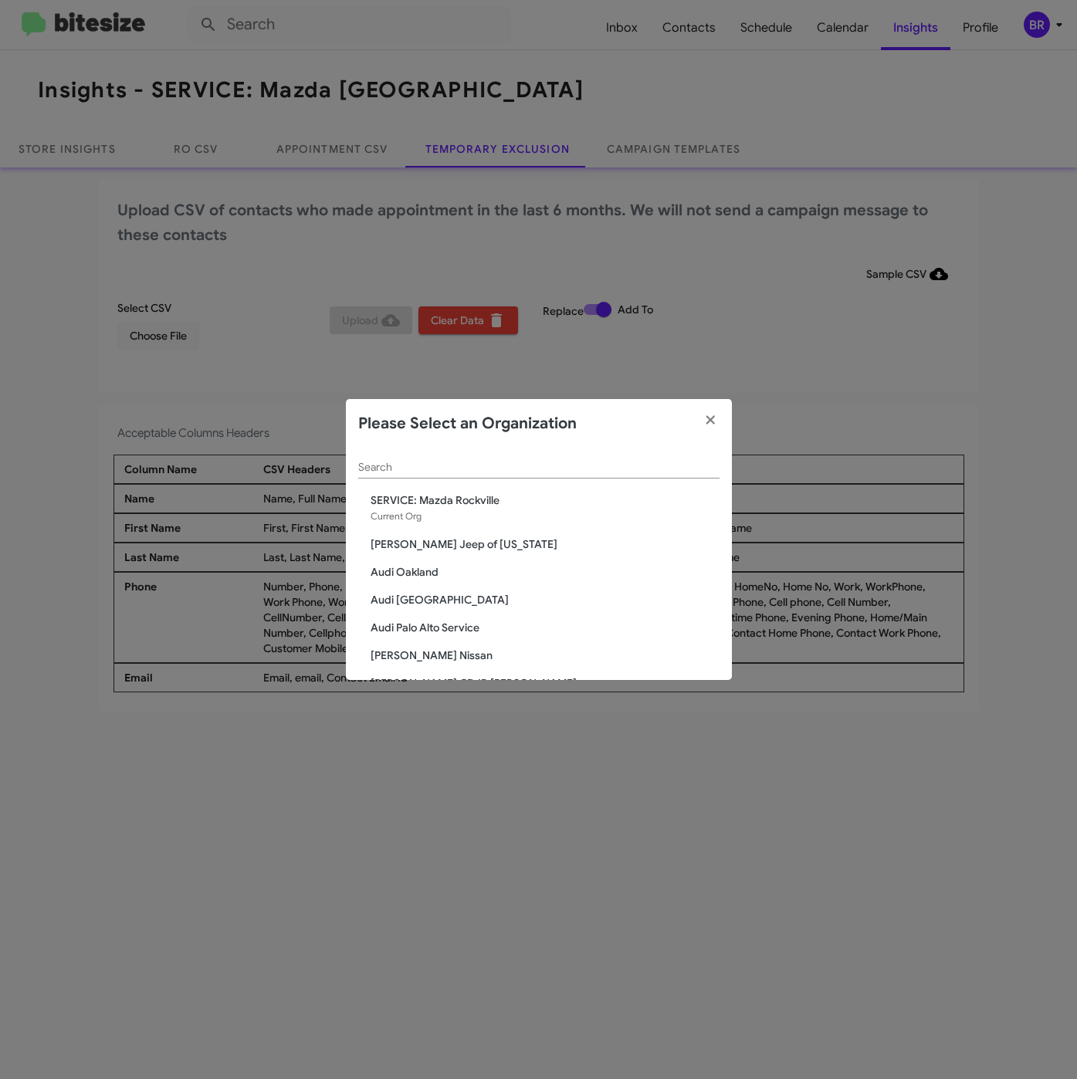
click at [433, 461] on input "Search" at bounding box center [538, 467] width 361 height 12
paste input "SERVICE: Kia of [GEOGRAPHIC_DATA]"
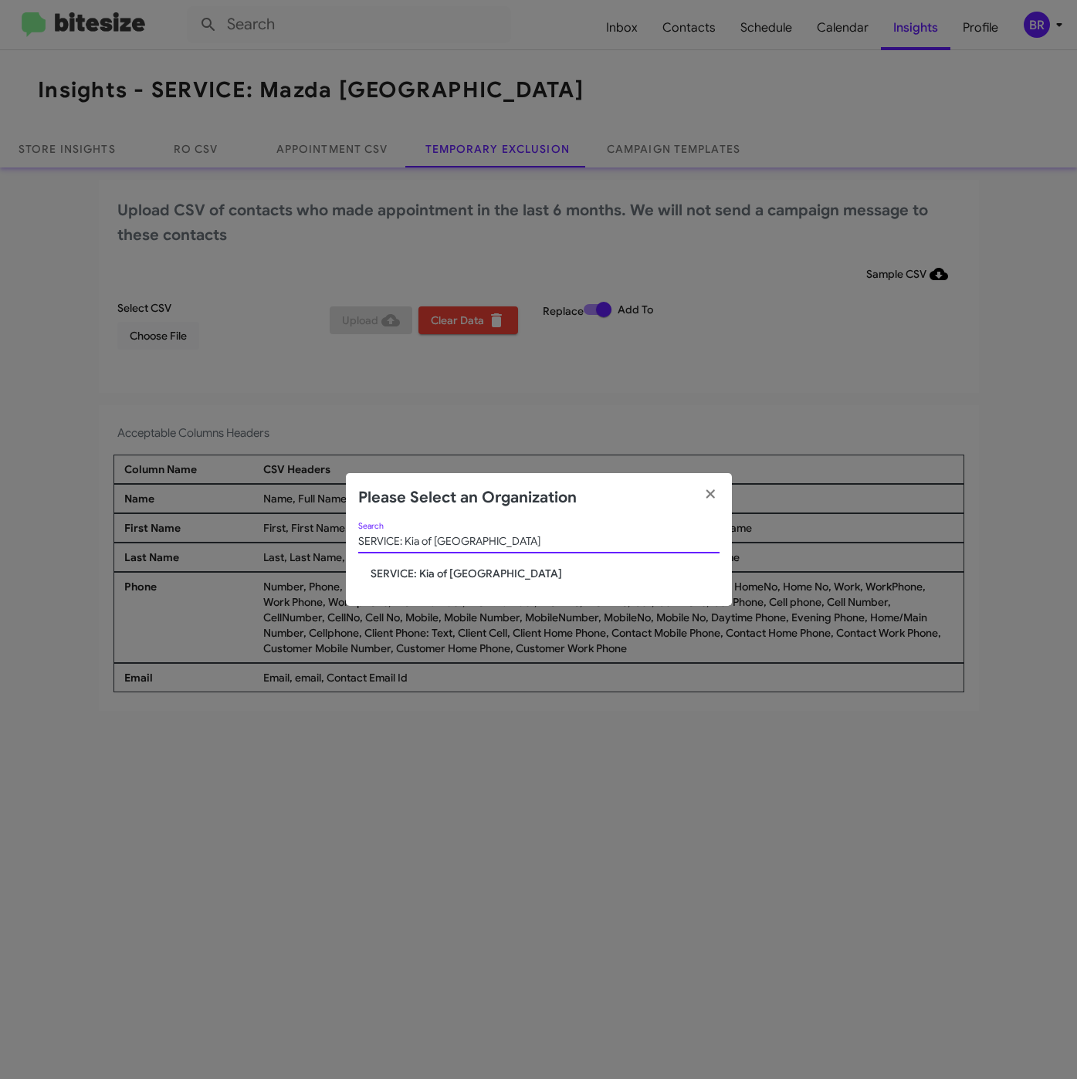
type input "SERVICE: Kia of [GEOGRAPHIC_DATA]"
click at [391, 568] on span "SERVICE: Kia of [GEOGRAPHIC_DATA]" at bounding box center [544, 573] width 349 height 15
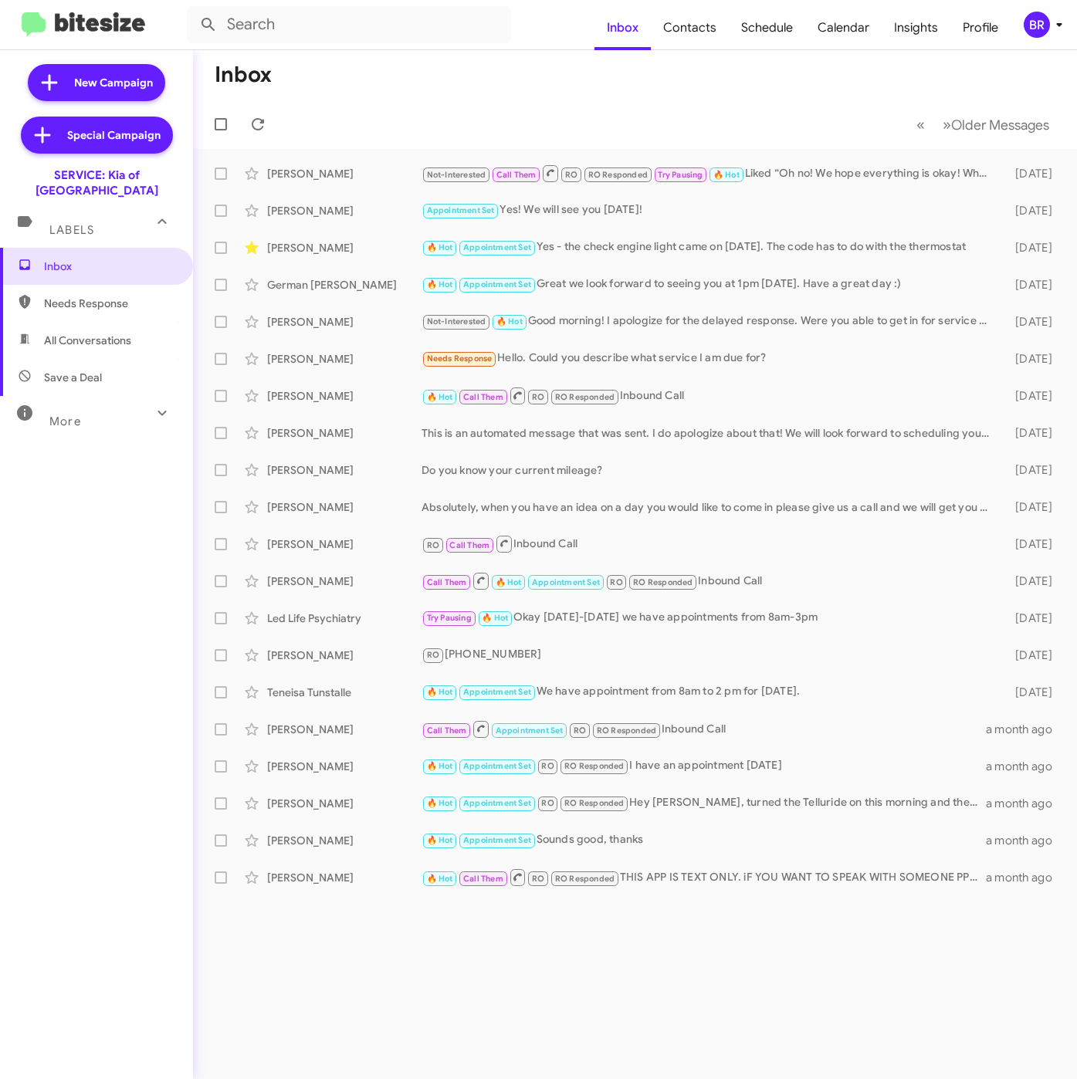
click at [1056, 22] on icon at bounding box center [1059, 24] width 19 height 19
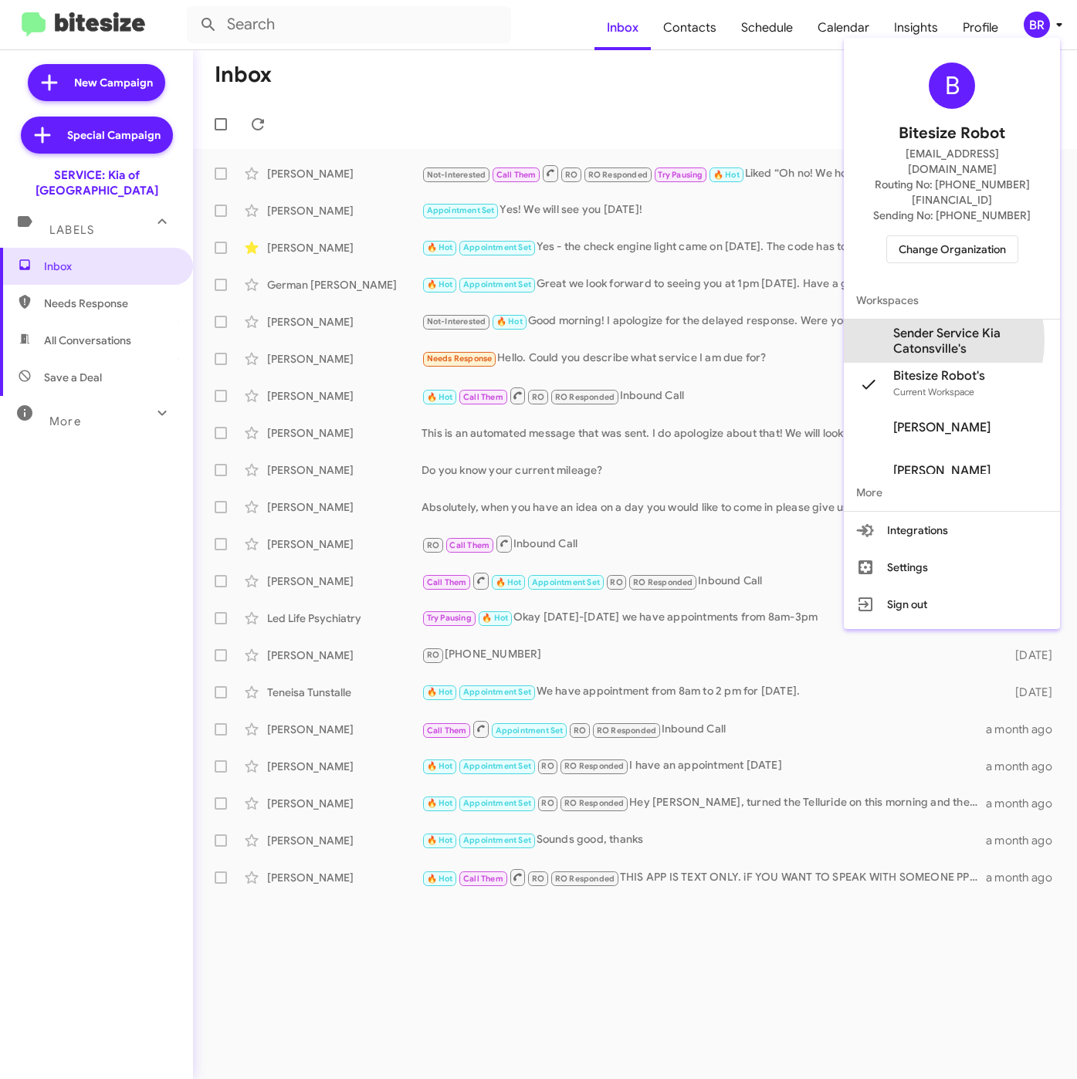
click at [921, 326] on span "Sender Service Kia Catonsville's" at bounding box center [970, 341] width 154 height 31
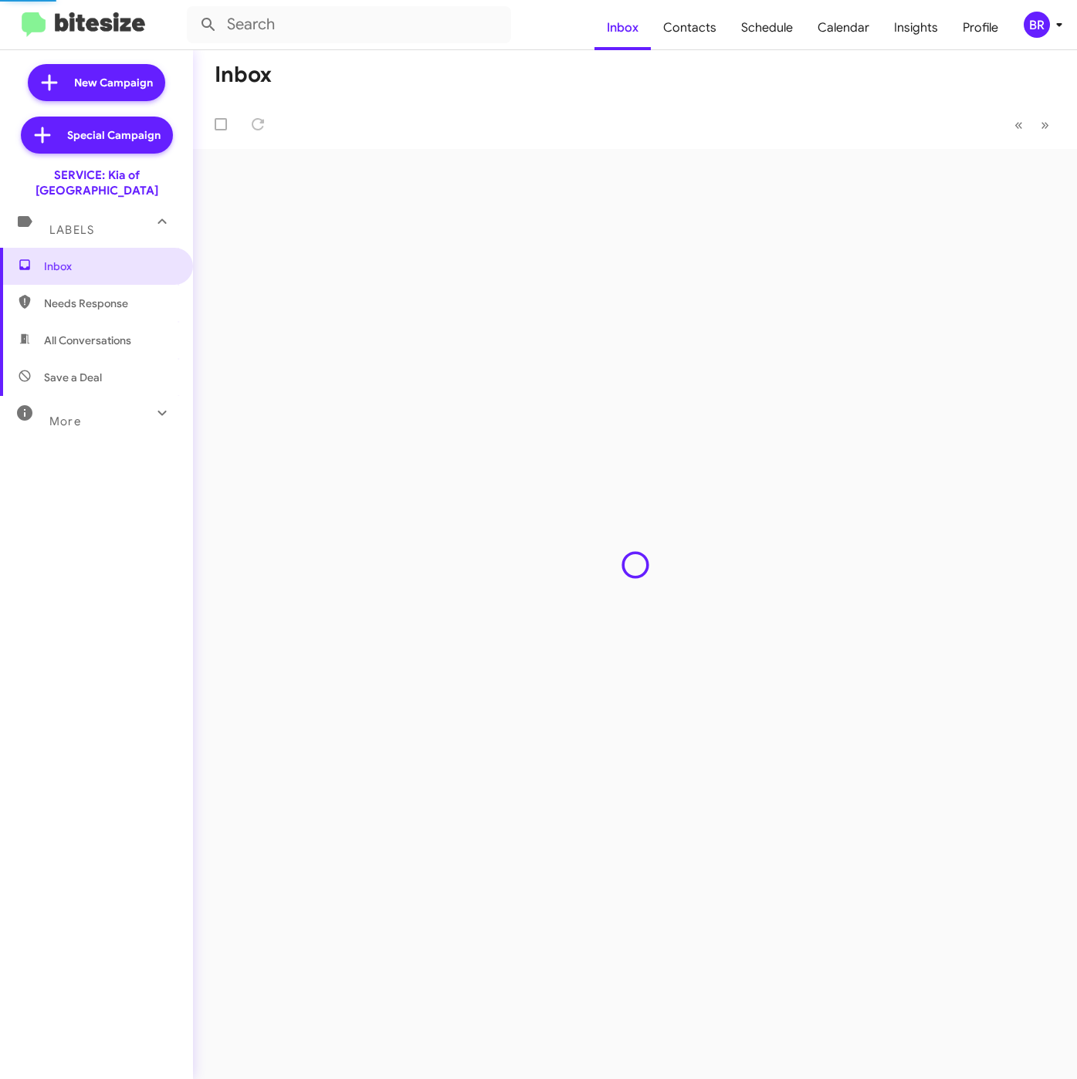
click at [699, 29] on span "Contacts" at bounding box center [690, 27] width 78 height 45
type input "in:groups"
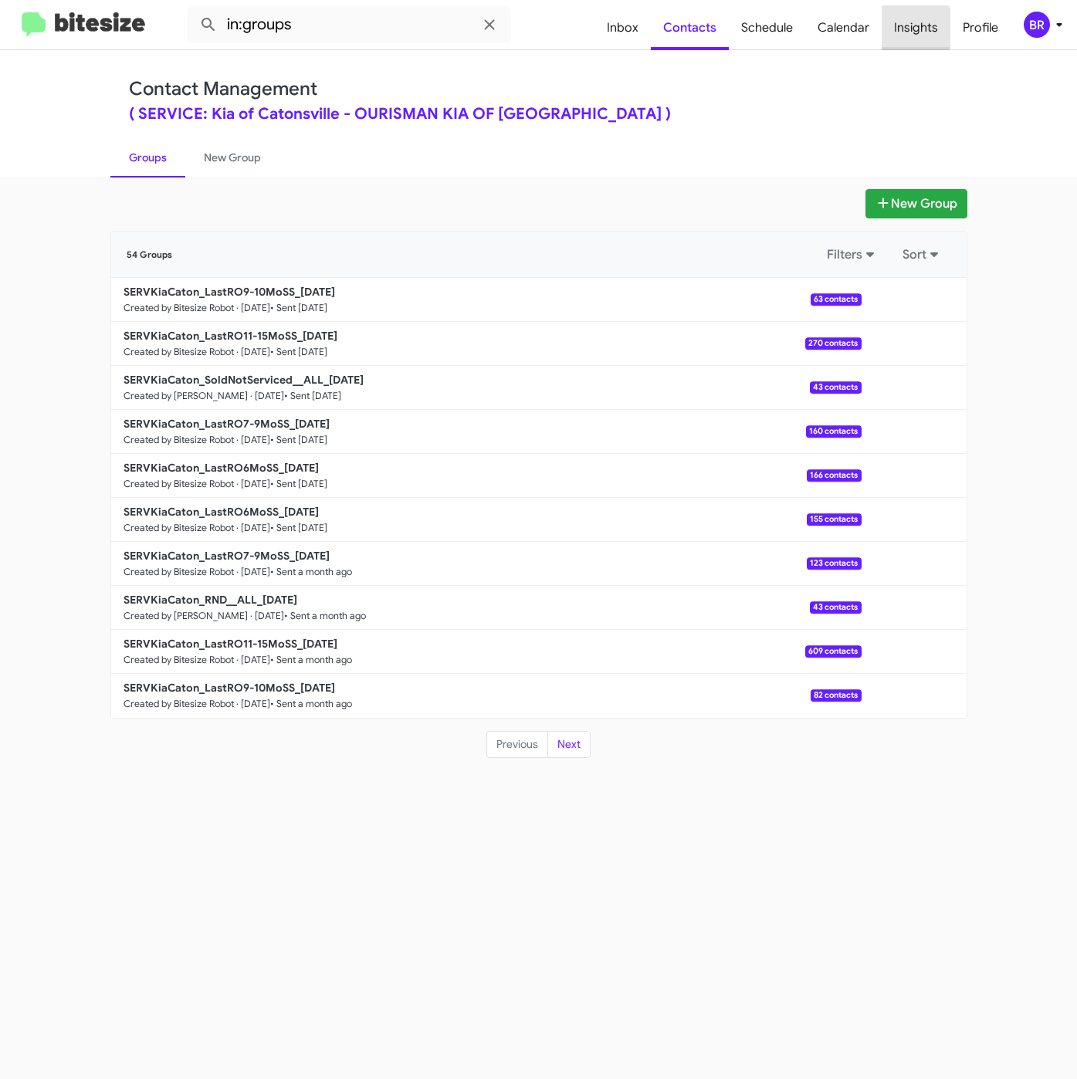
click at [912, 28] on span "Insights" at bounding box center [915, 27] width 69 height 45
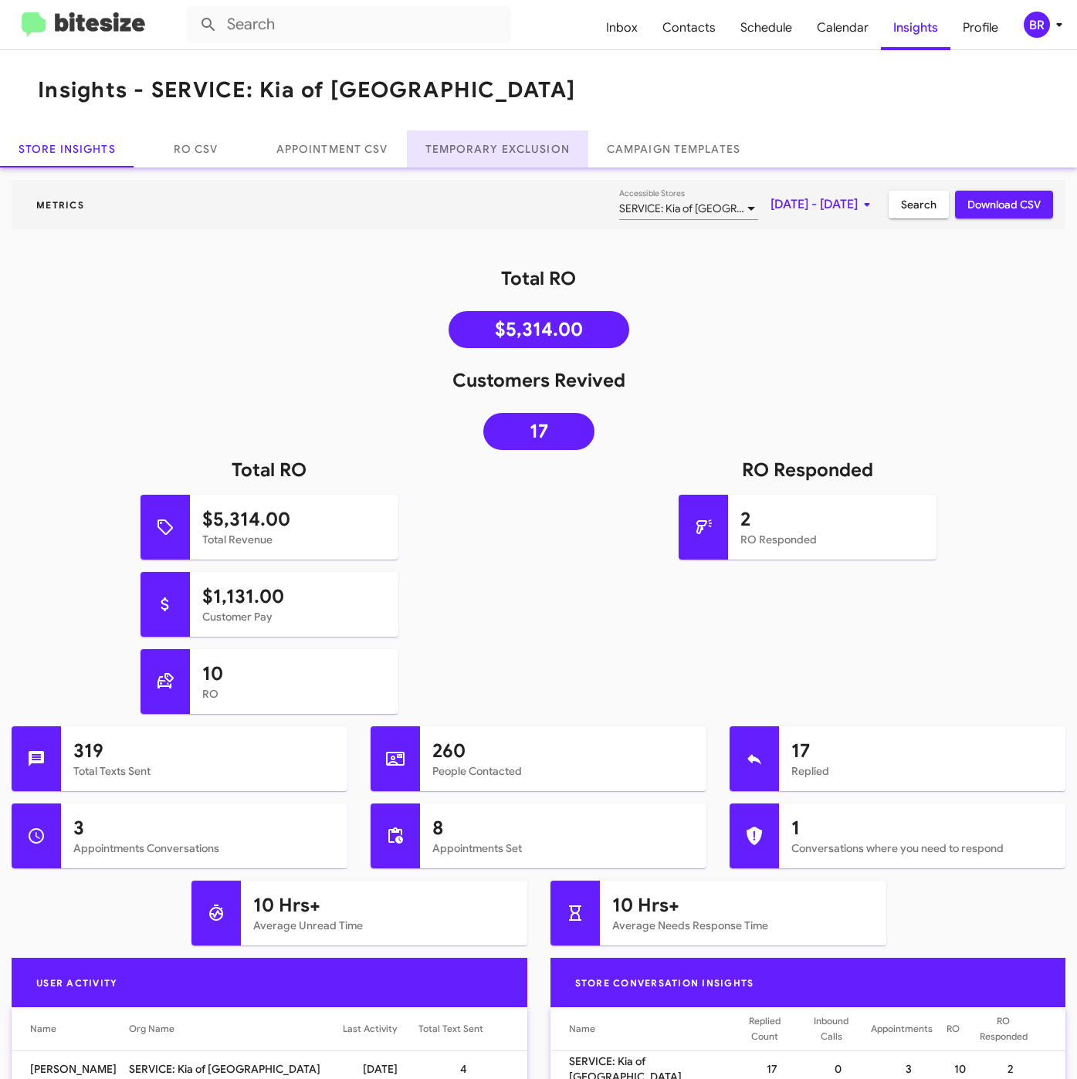
click at [458, 140] on link "Temporary Exclusion" at bounding box center [497, 148] width 181 height 37
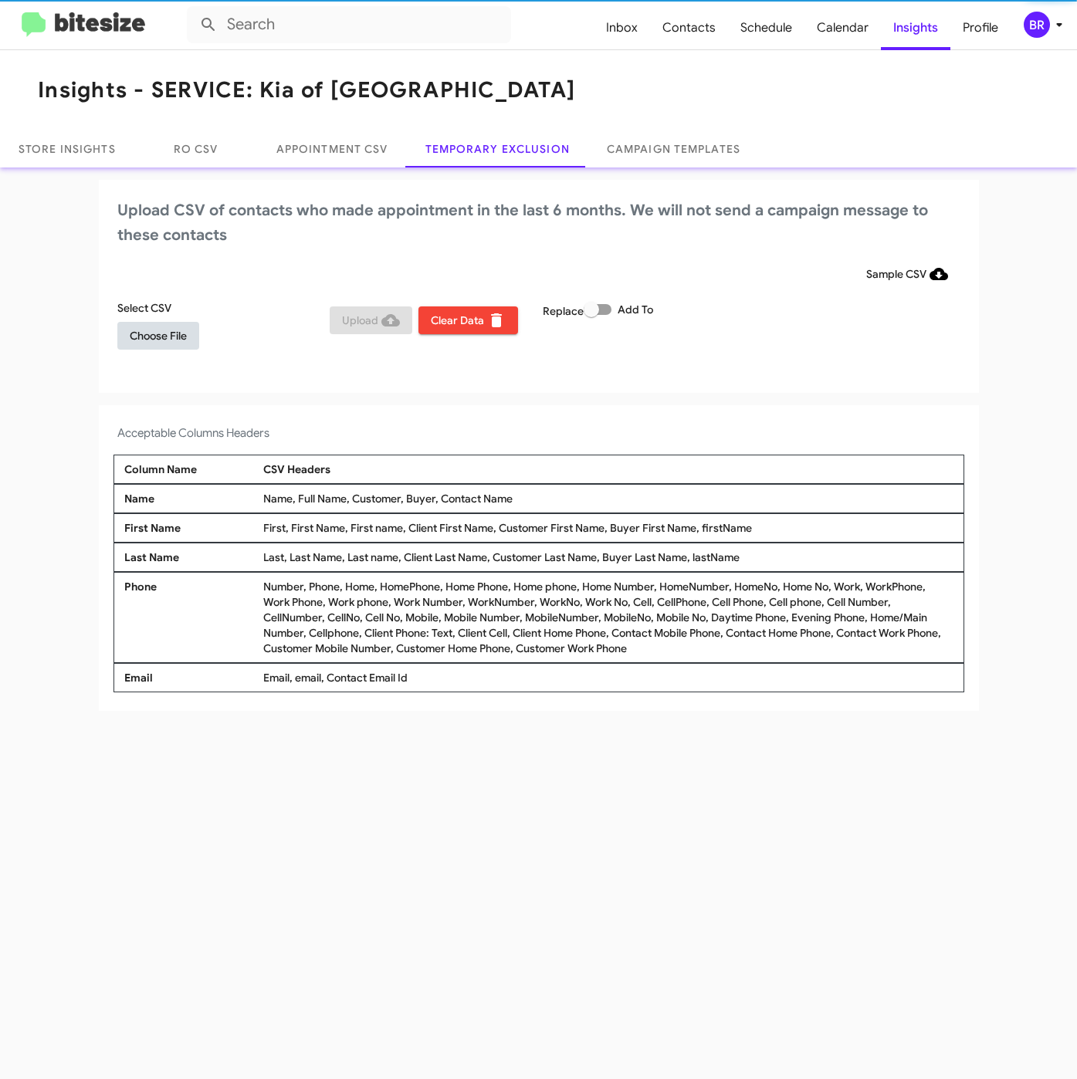
click at [148, 324] on span "Choose File" at bounding box center [158, 336] width 57 height 28
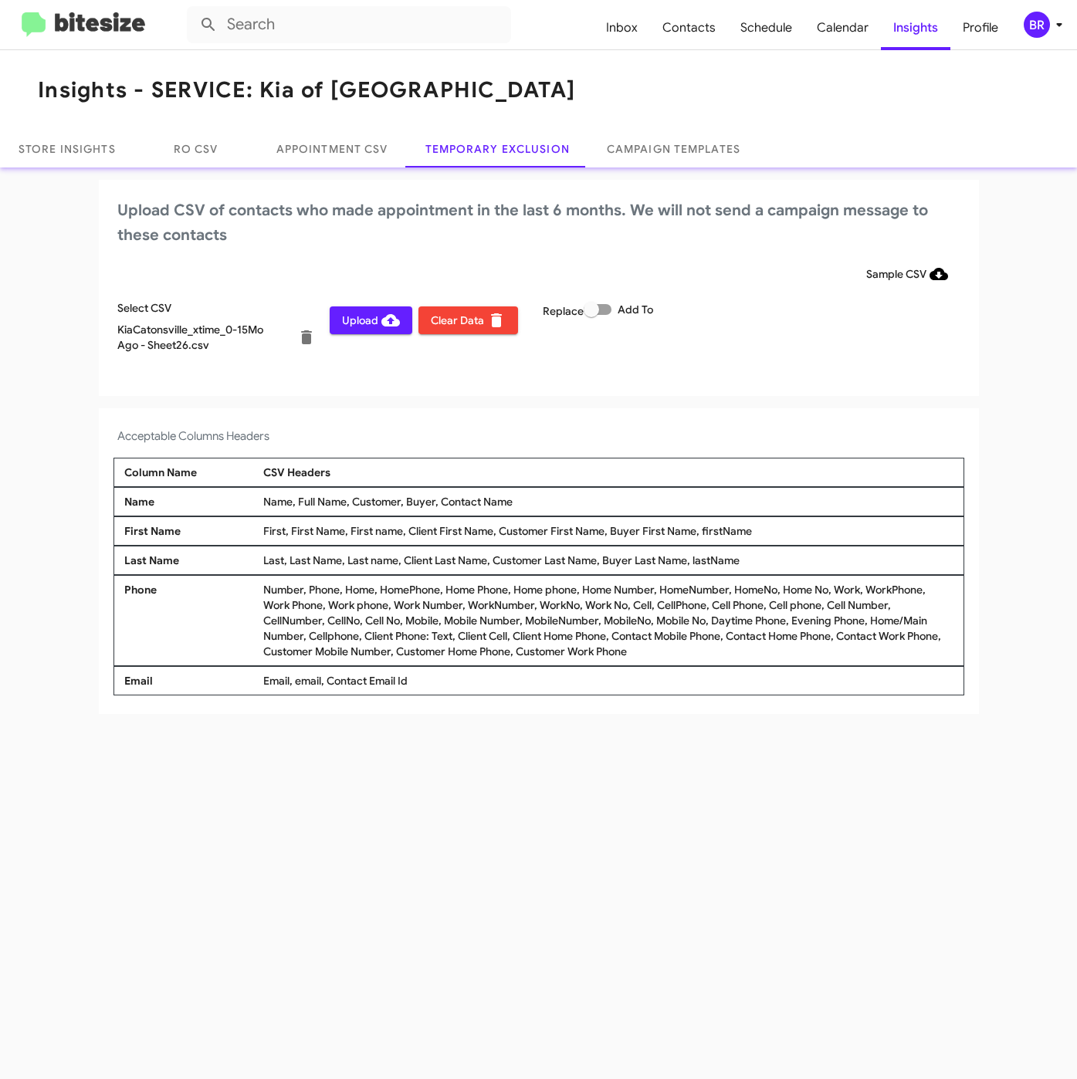
click at [1033, 28] on div "BR" at bounding box center [1036, 25] width 26 height 26
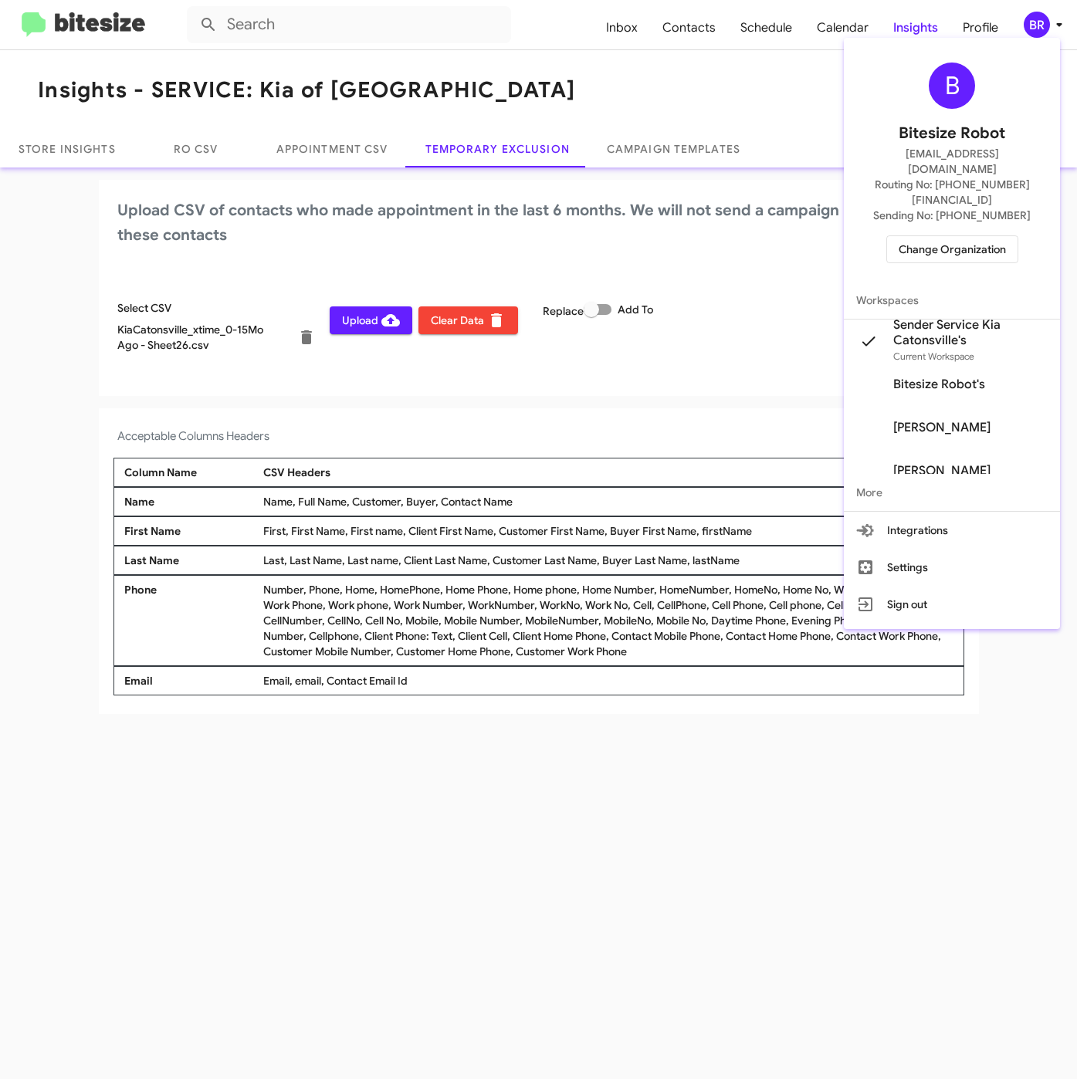
click at [495, 844] on div at bounding box center [538, 539] width 1077 height 1079
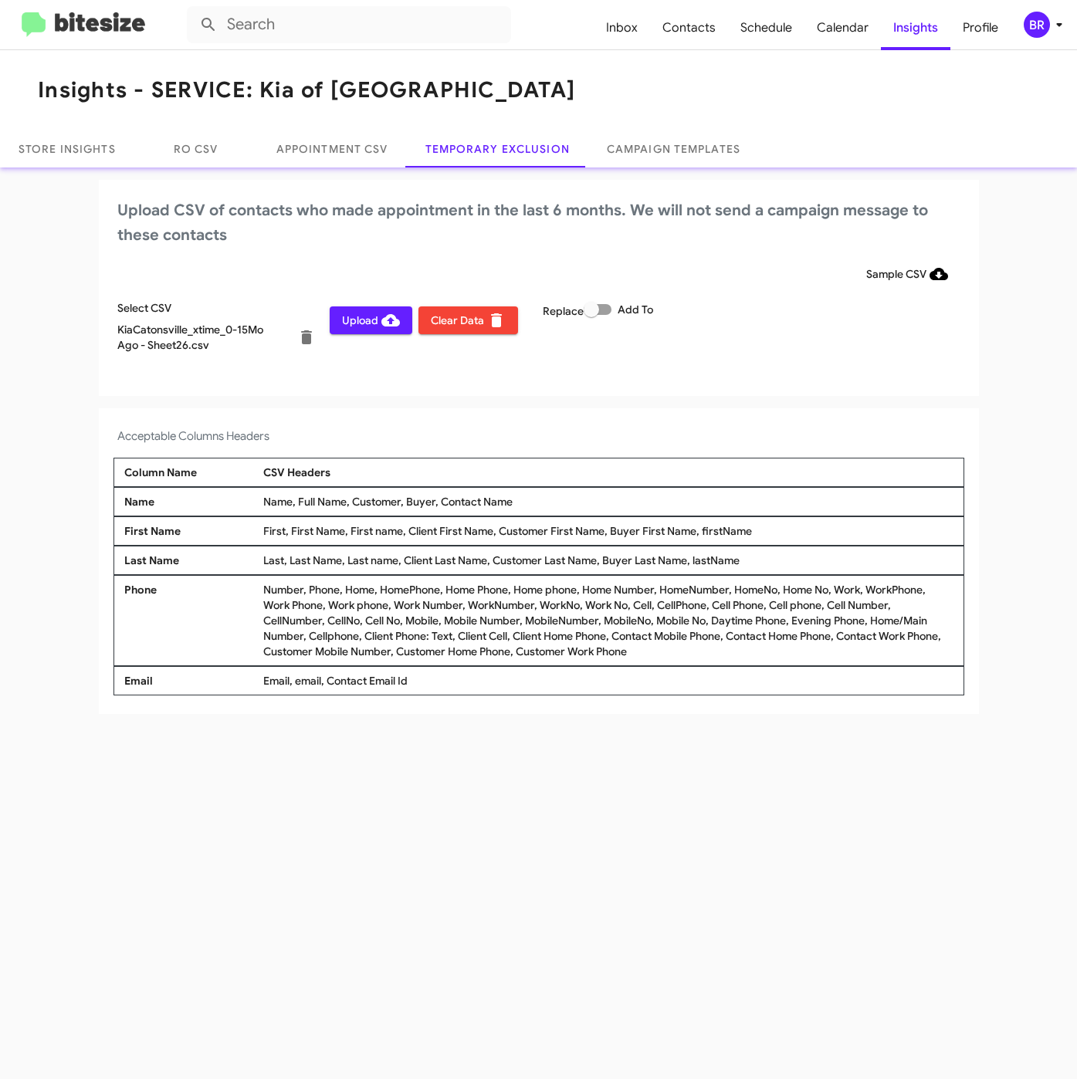
click at [375, 322] on span "Upload" at bounding box center [371, 320] width 58 height 28
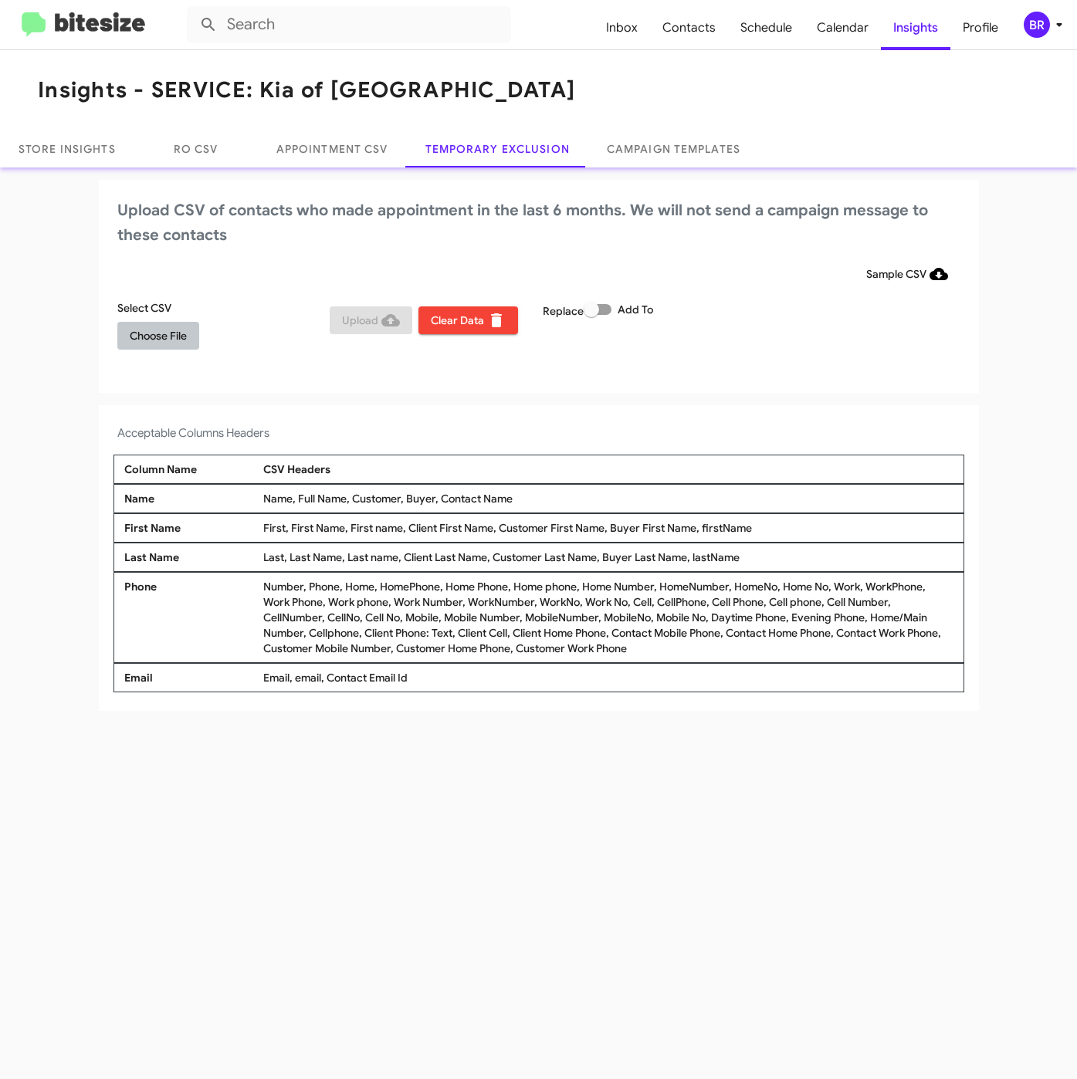
click at [149, 340] on span "Choose File" at bounding box center [158, 336] width 57 height 28
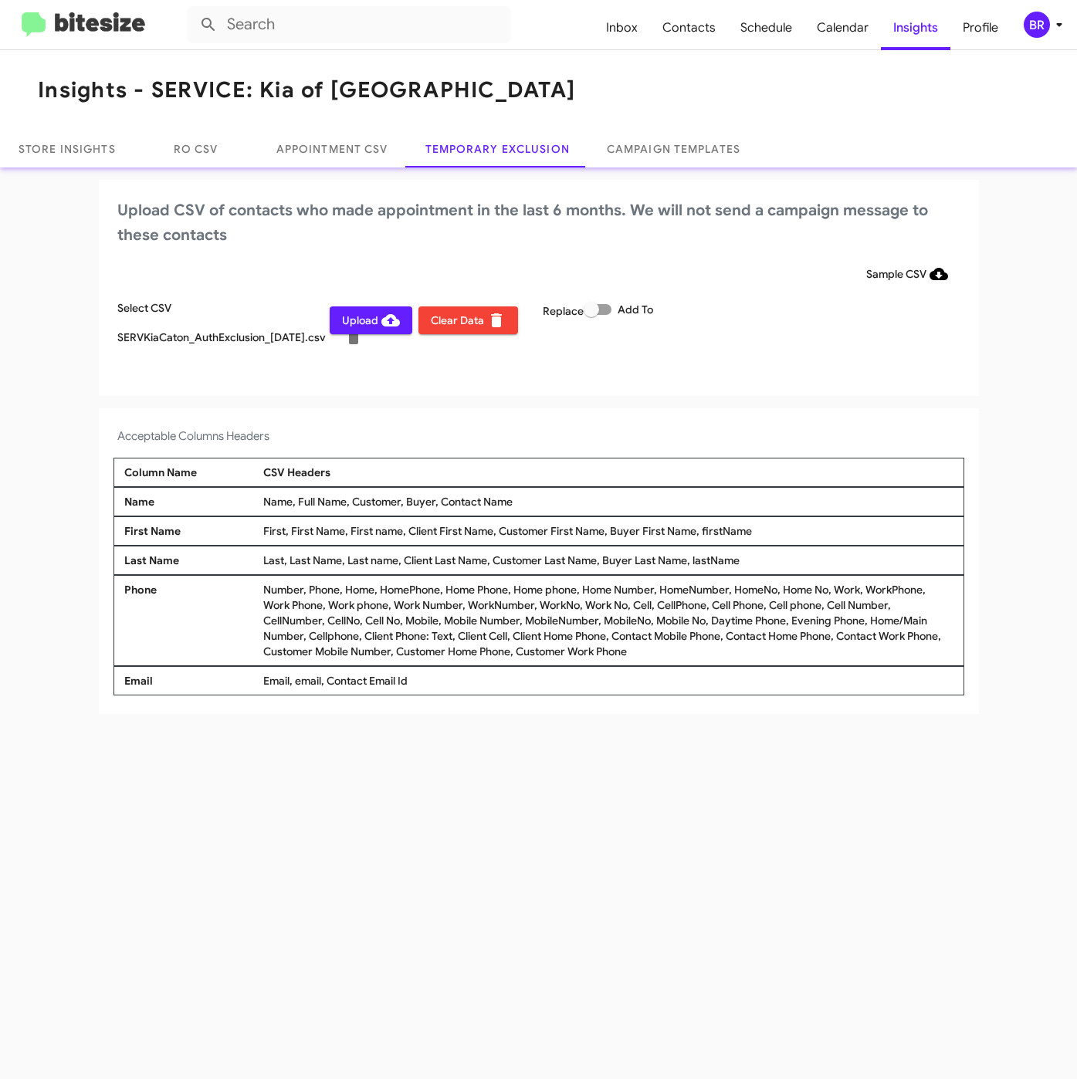
click at [609, 309] on span at bounding box center [597, 309] width 28 height 11
click at [591, 315] on input "Add To" at bounding box center [590, 315] width 1 height 1
checkbox input "true"
click at [1052, 25] on icon at bounding box center [1059, 24] width 19 height 19
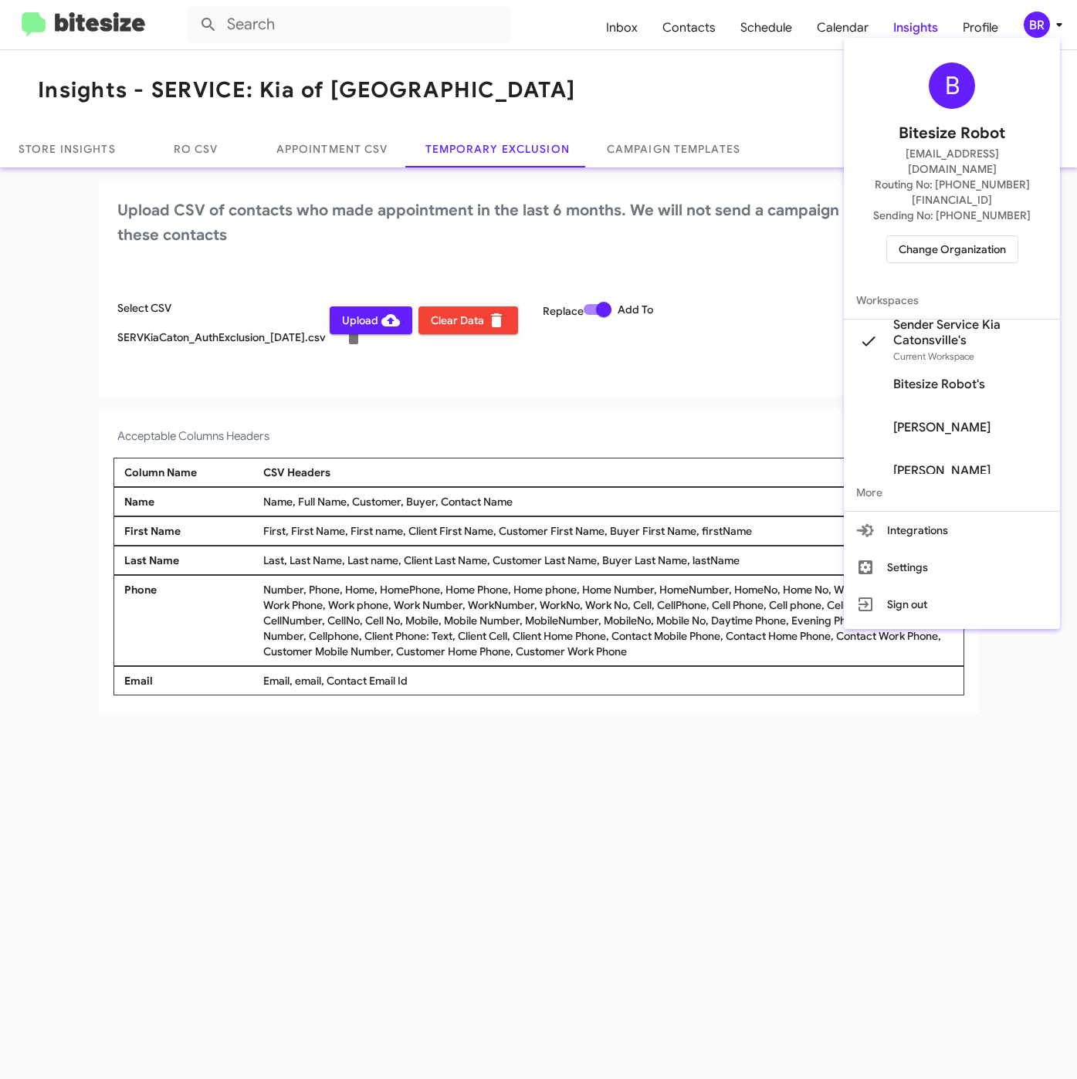
click at [516, 431] on div at bounding box center [538, 539] width 1077 height 1079
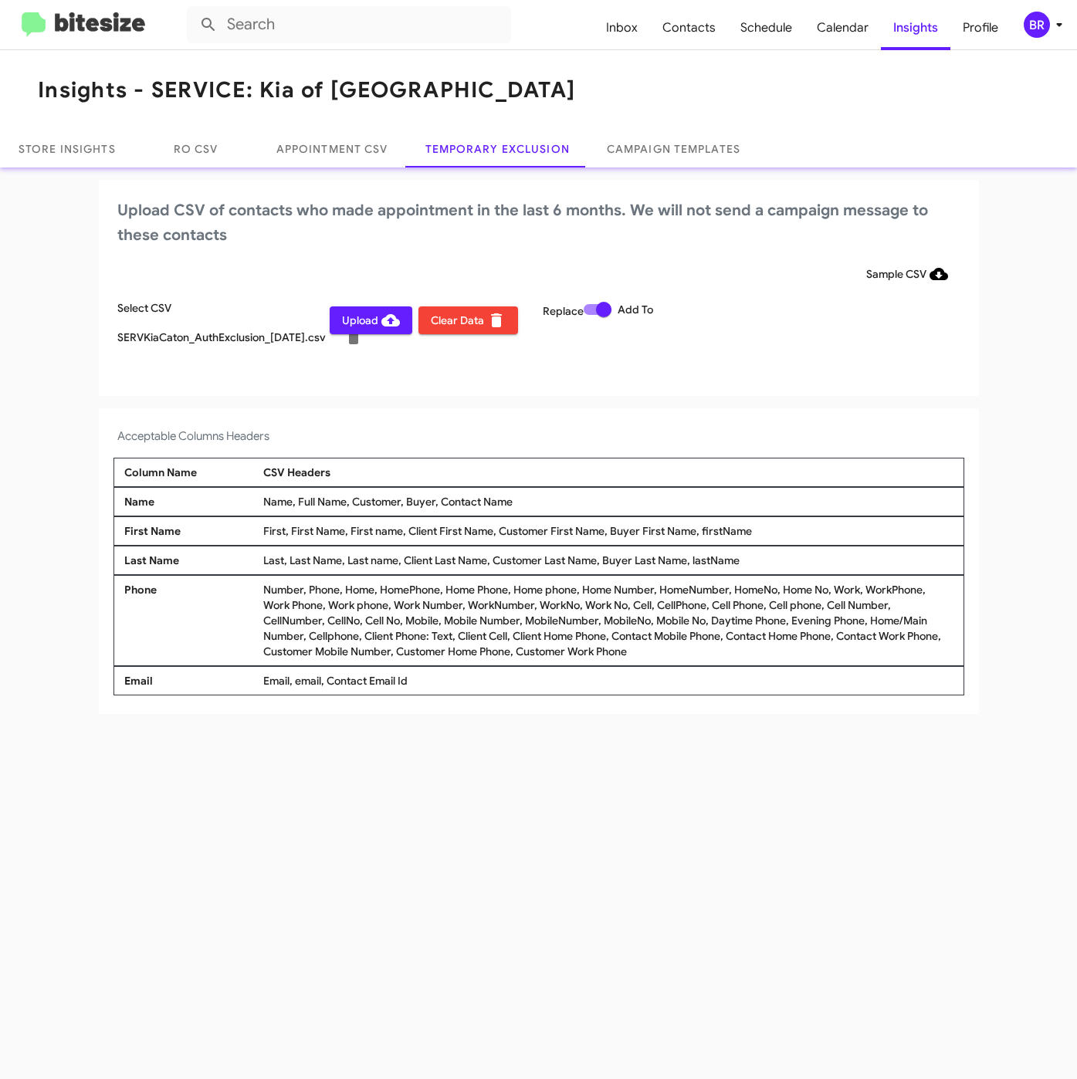
click at [378, 310] on span "Upload" at bounding box center [371, 320] width 58 height 28
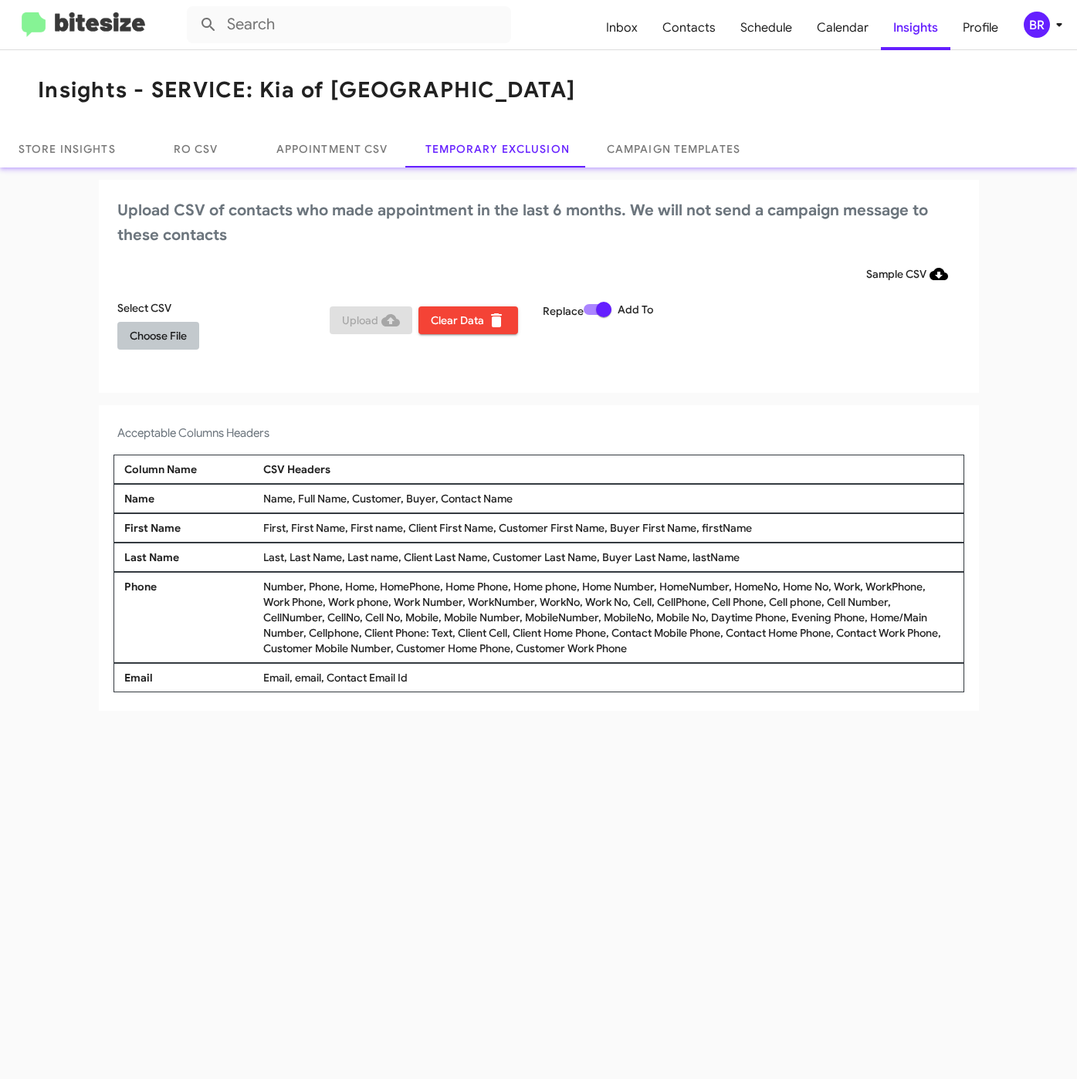
click at [164, 340] on span "Choose File" at bounding box center [158, 336] width 57 height 28
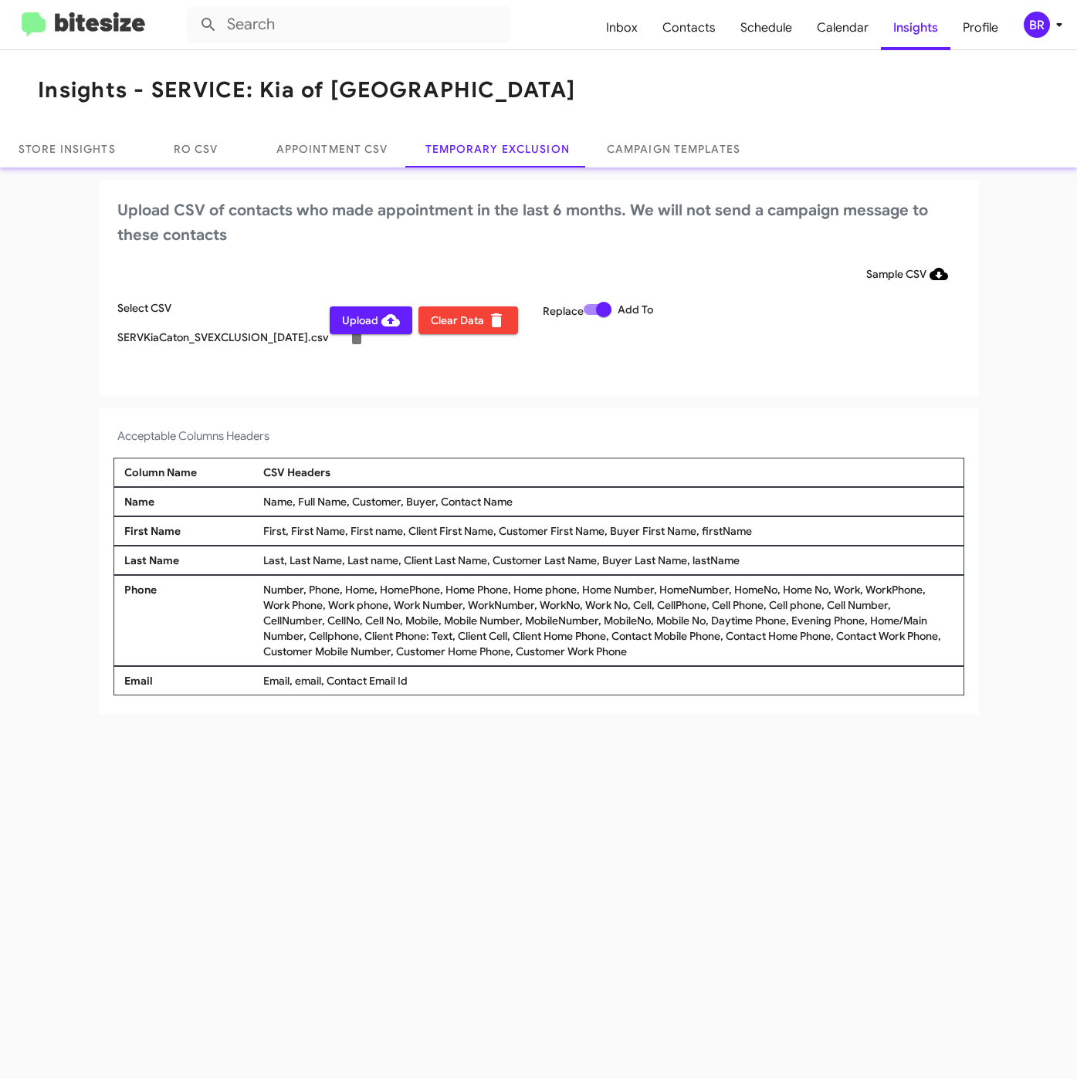
drag, startPoint x: 1031, startPoint y: 22, endPoint x: 1033, endPoint y: 30, distance: 8.6
click at [1033, 22] on div "BR" at bounding box center [1036, 25] width 26 height 26
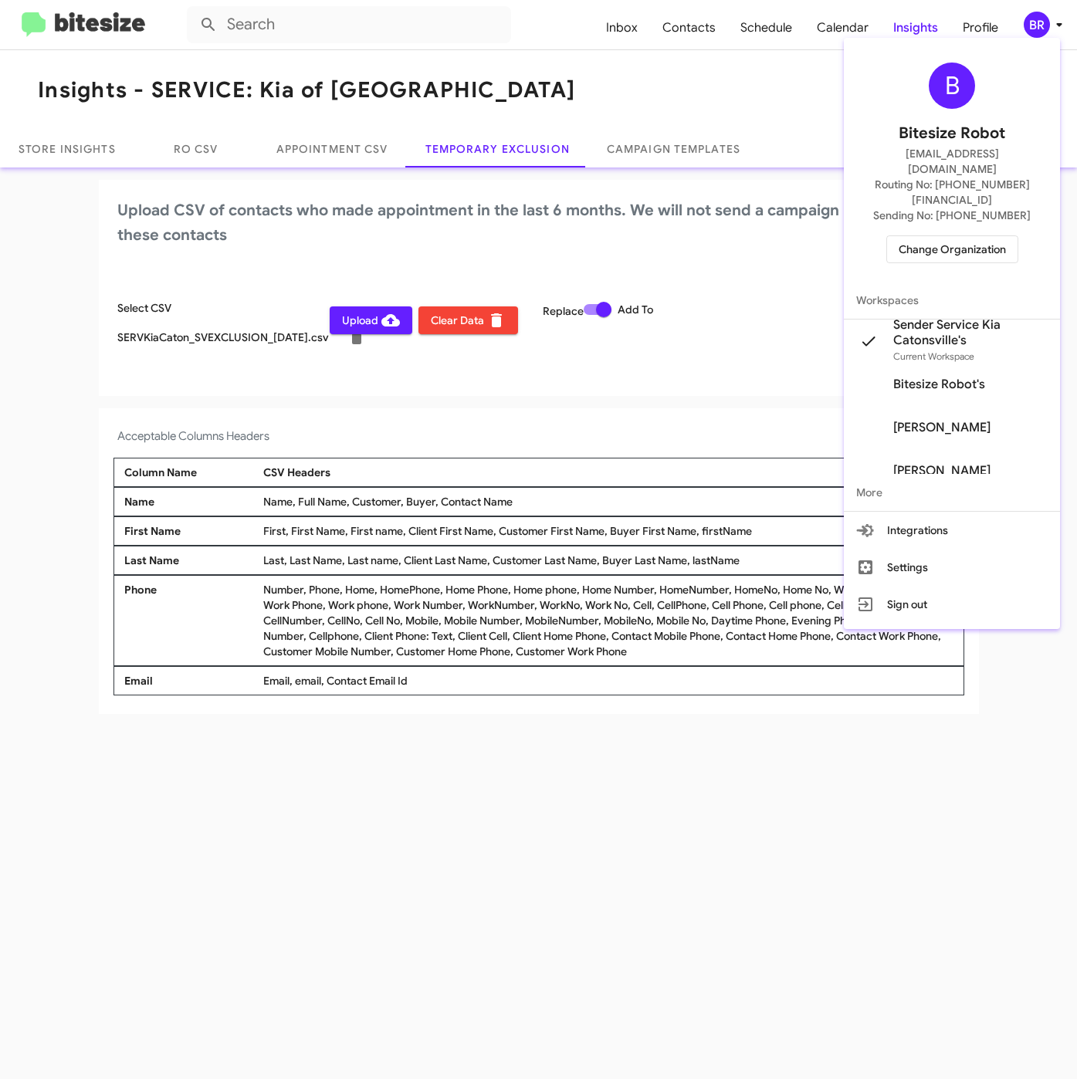
click at [515, 867] on div at bounding box center [538, 539] width 1077 height 1079
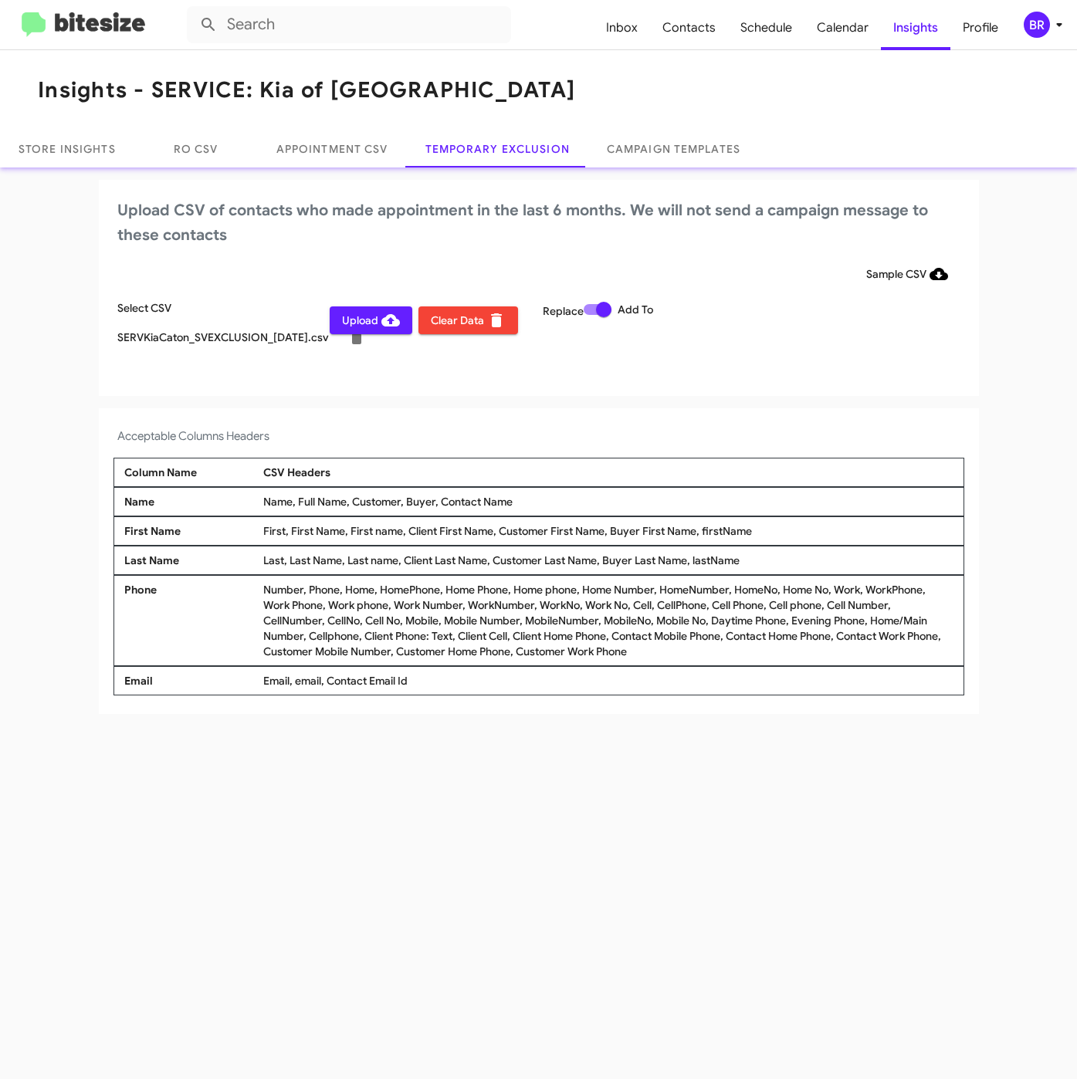
click at [348, 318] on span "Upload" at bounding box center [371, 320] width 58 height 28
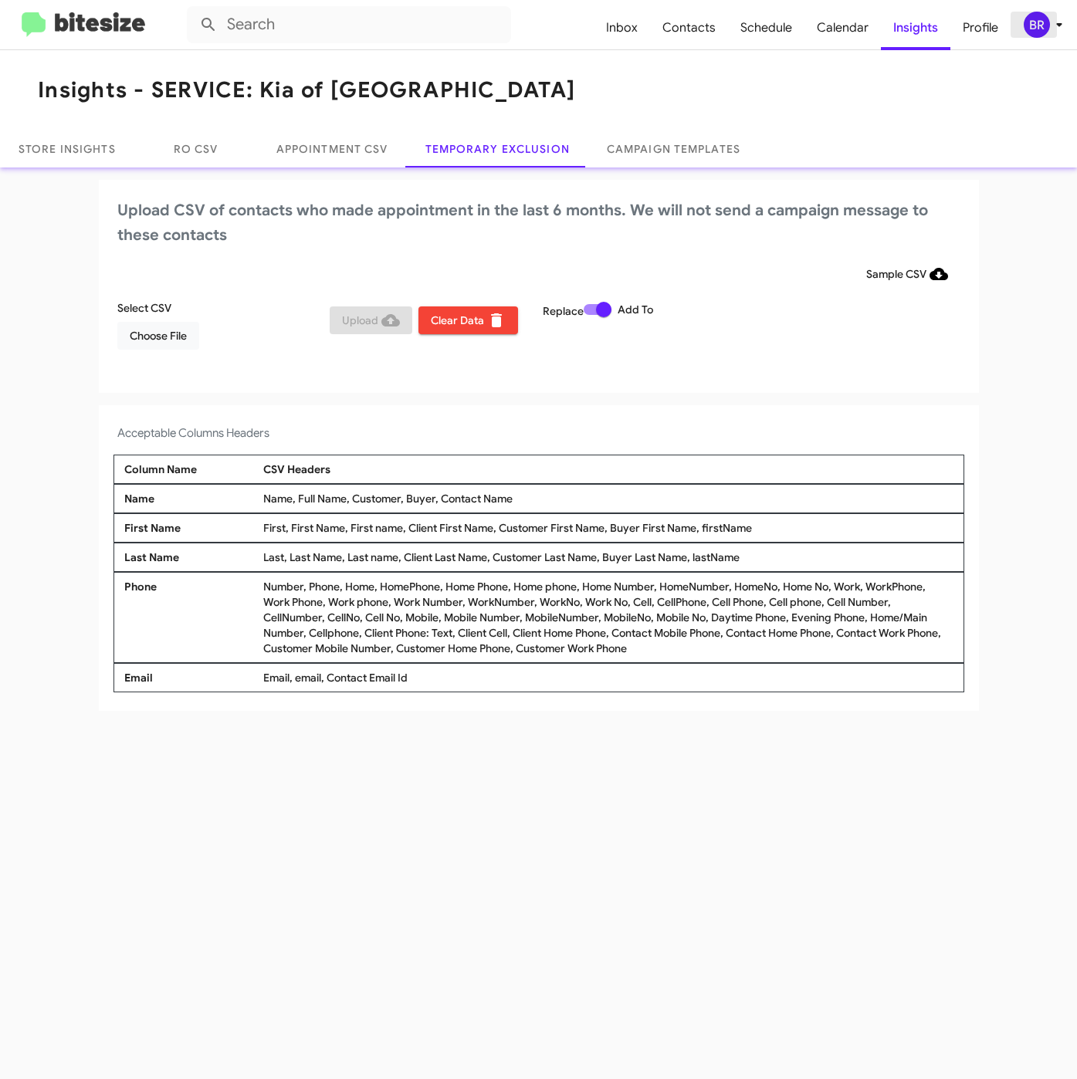
click at [1051, 35] on span "BR" at bounding box center [1046, 25] width 46 height 26
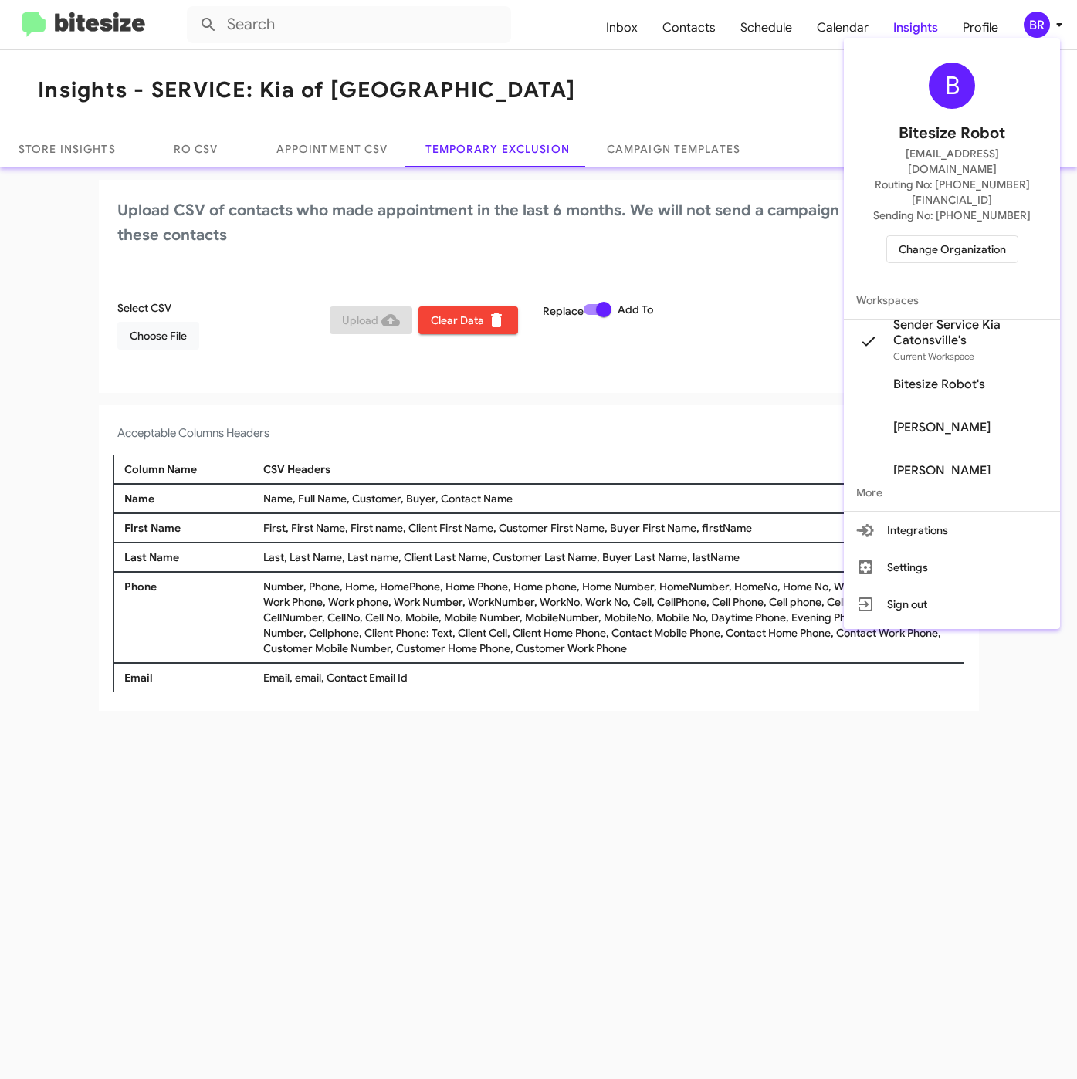
click at [938, 236] on span "Change Organization" at bounding box center [951, 249] width 107 height 26
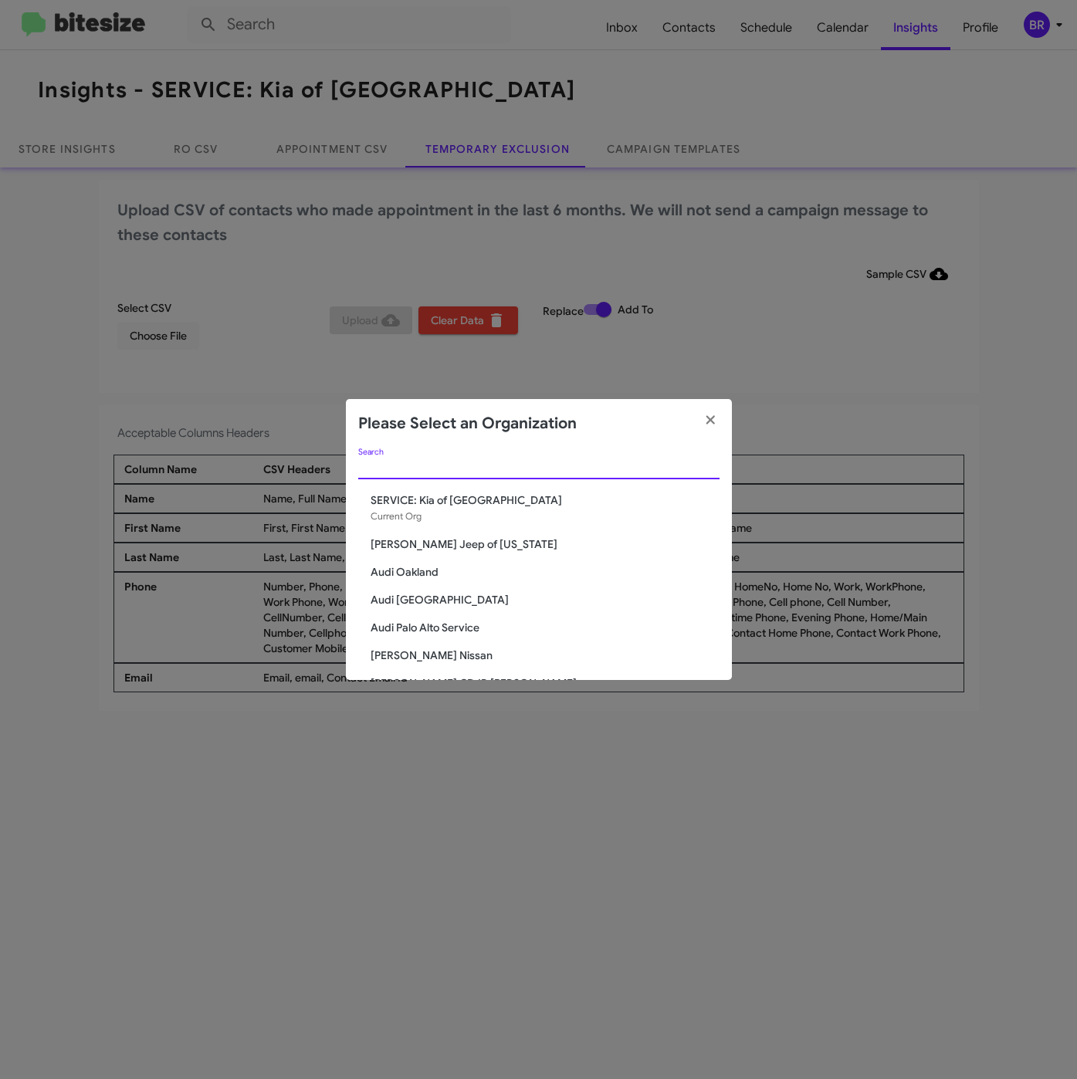
click at [485, 466] on input "Search" at bounding box center [538, 467] width 361 height 12
paste input "SERVICE: Tri-State Subaru"
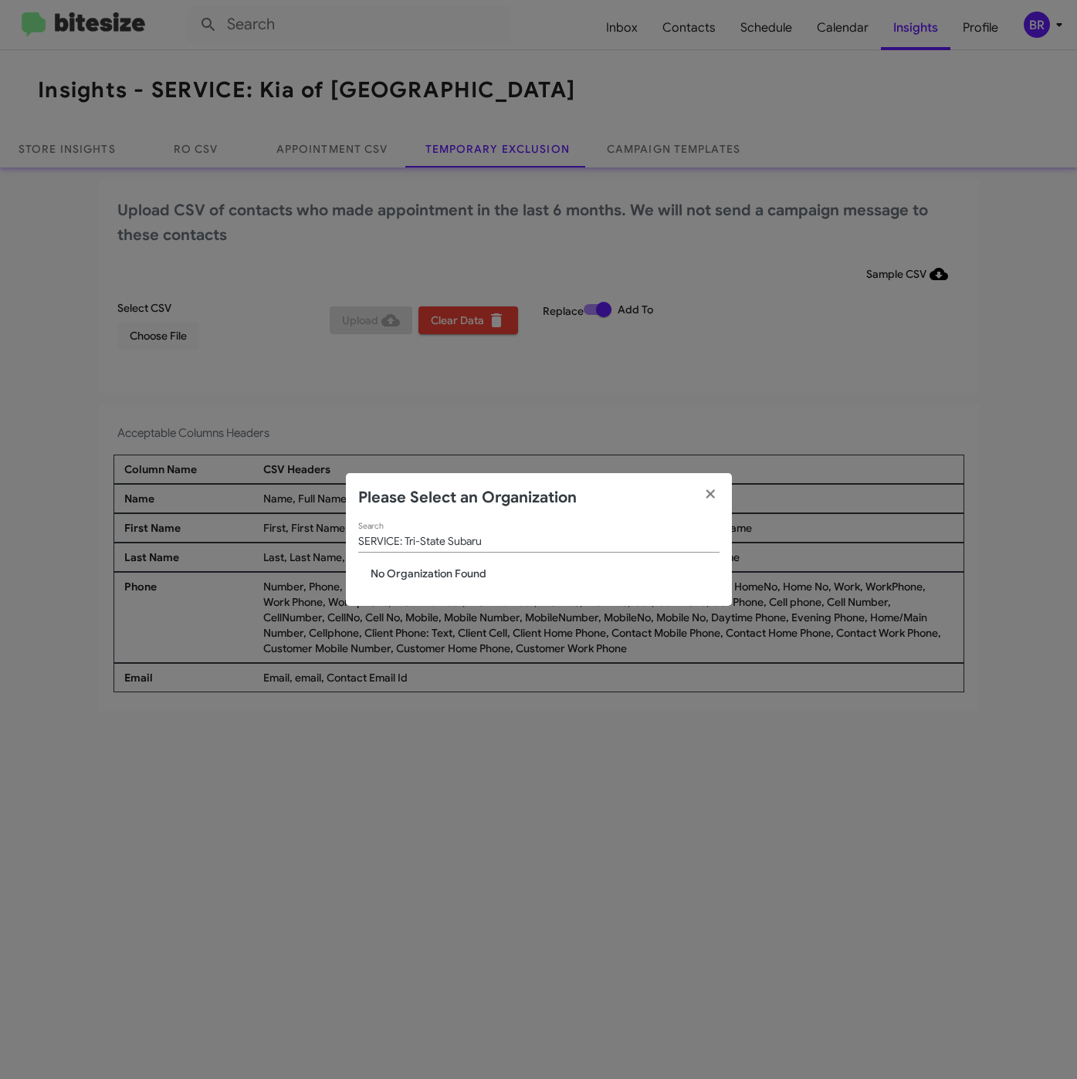
click at [413, 572] on span "No Organization Found" at bounding box center [544, 573] width 349 height 15
drag, startPoint x: 399, startPoint y: 539, endPoint x: 288, endPoint y: 512, distance: 114.5
click at [272, 512] on modal-container "Please Select an Organization SERVICE: Tri-State Subaru Search No Organization …" at bounding box center [538, 539] width 1077 height 1079
type input "Tri-State Subaru"
click at [447, 570] on span "Tri-State Subaru" at bounding box center [544, 573] width 349 height 15
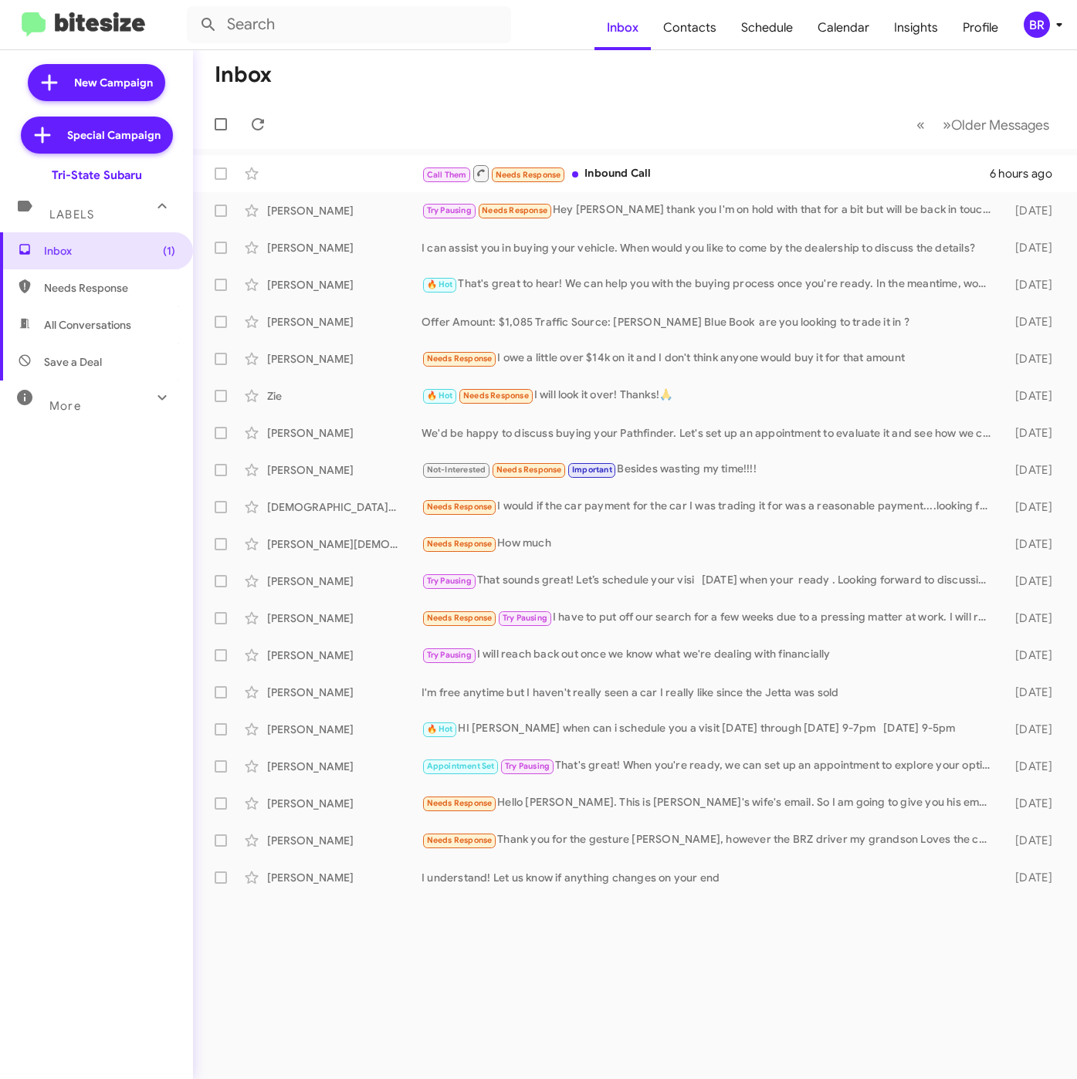
click at [1040, 19] on div "BR" at bounding box center [1036, 25] width 26 height 26
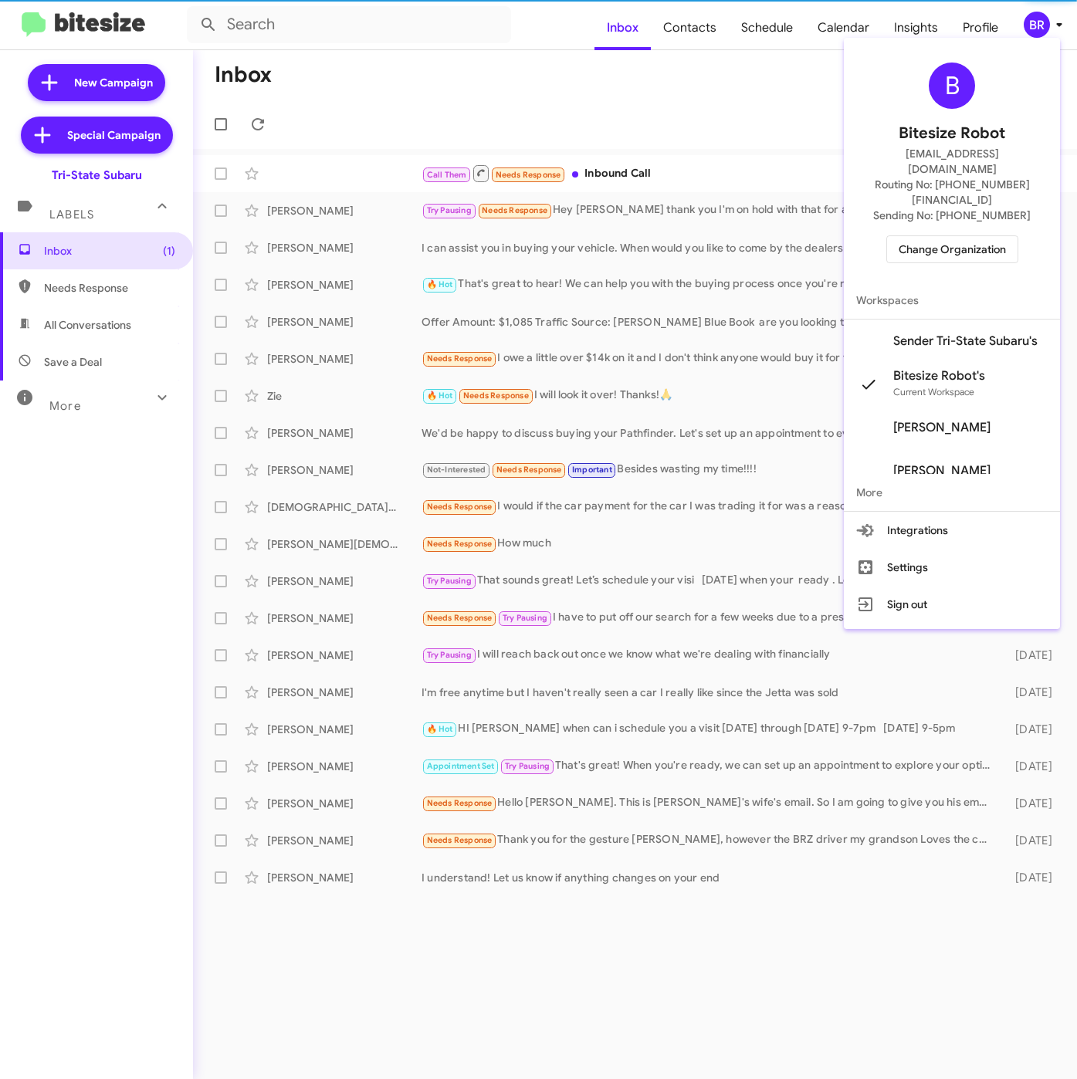
click at [933, 333] on span "Sender Tri-State Subaru's" at bounding box center [965, 340] width 144 height 15
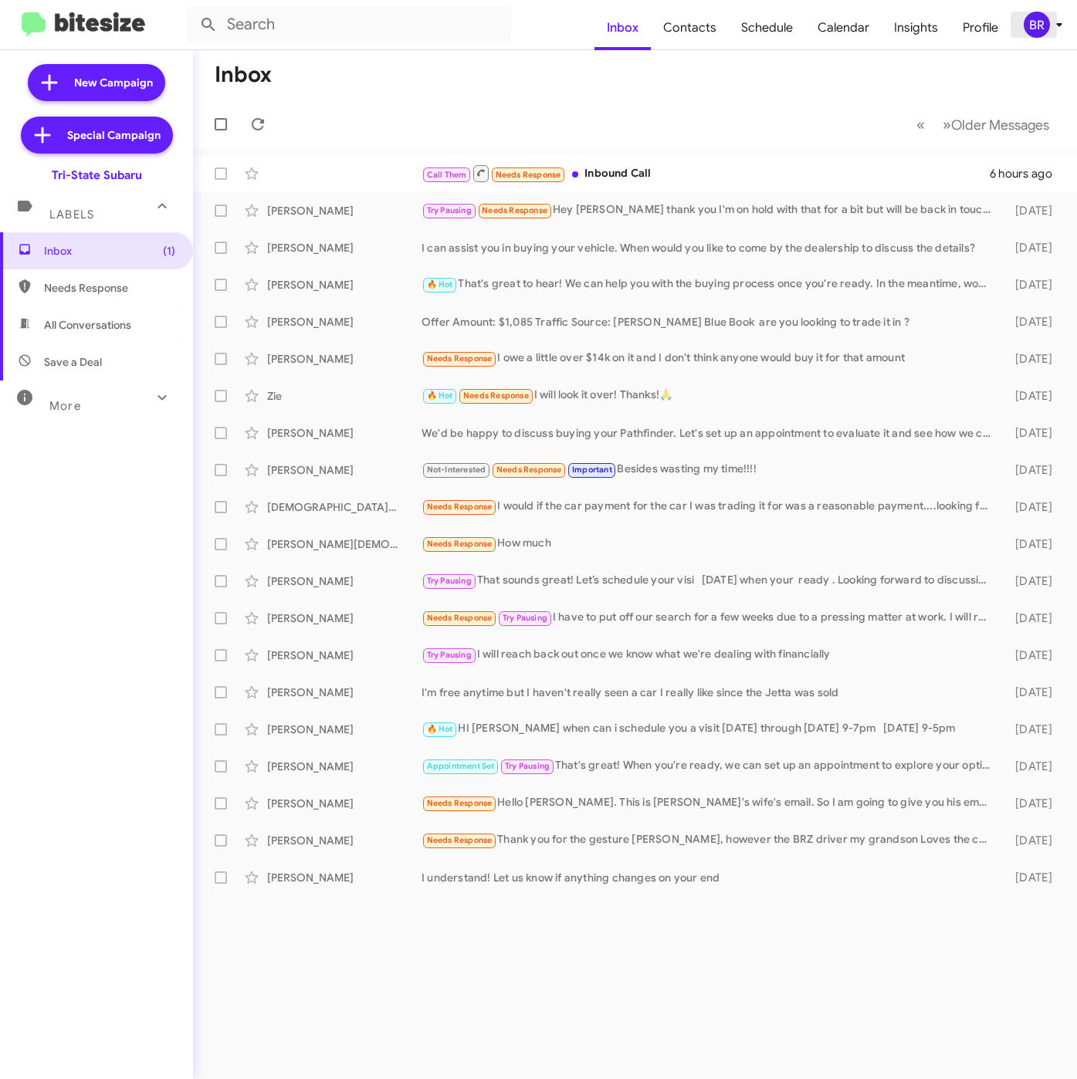
click at [1040, 35] on div "BR" at bounding box center [1036, 25] width 26 height 26
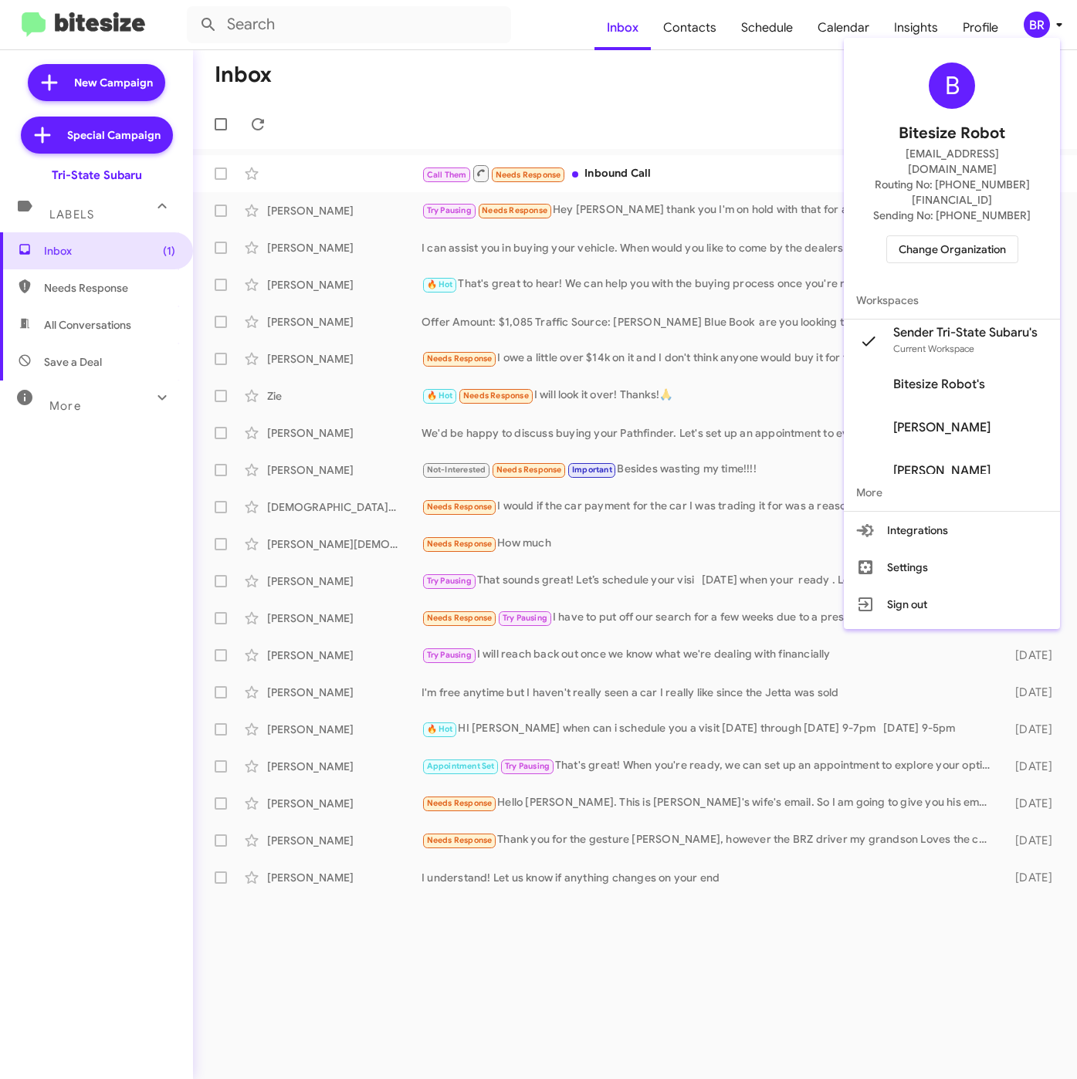
click at [780, 81] on div at bounding box center [538, 539] width 1077 height 1079
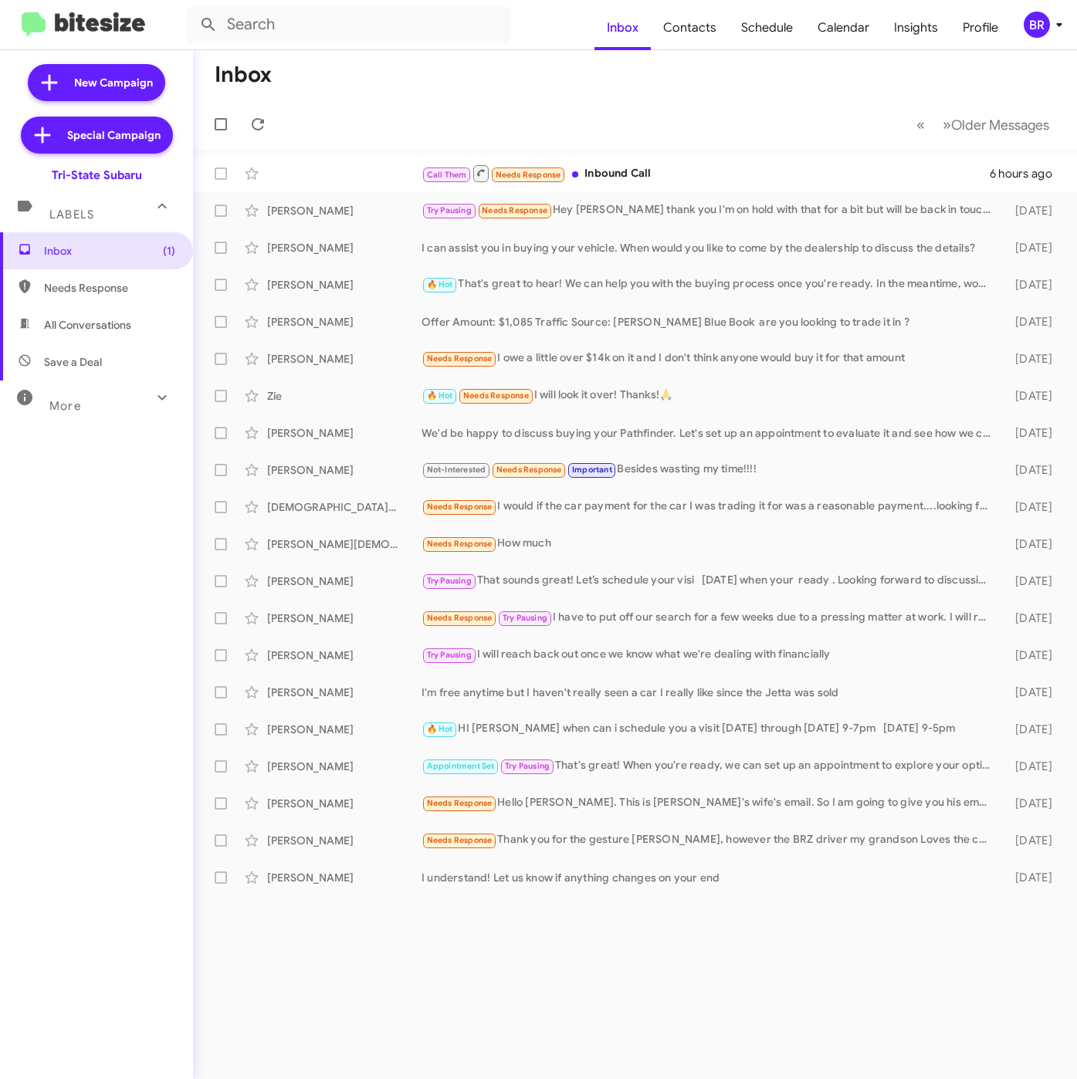
drag, startPoint x: 440, startPoint y: 90, endPoint x: 272, endPoint y: 47, distance: 173.7
click at [440, 90] on mat-toolbar-row "Inbox" at bounding box center [635, 74] width 884 height 49
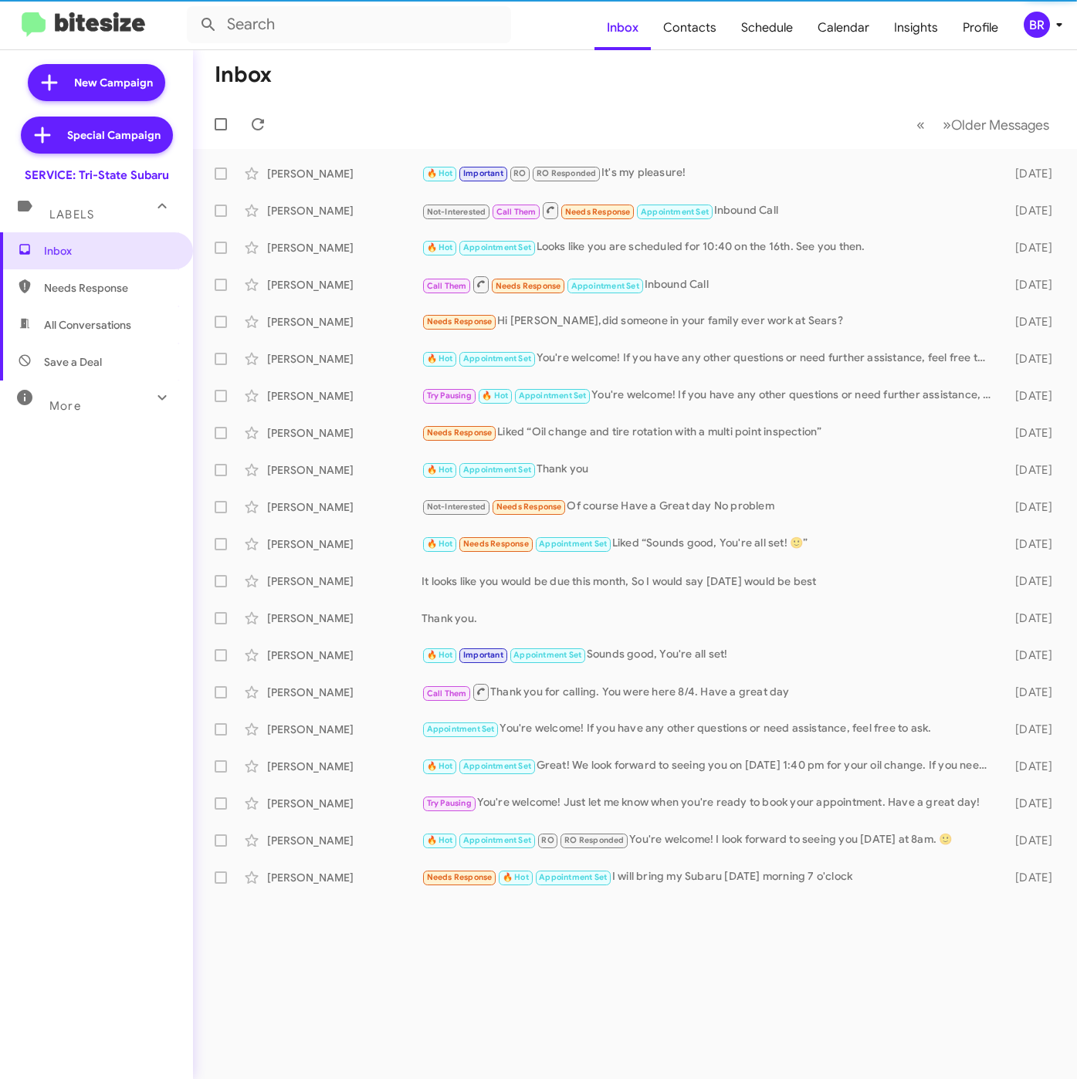
click at [1038, 30] on div "BR" at bounding box center [1036, 25] width 26 height 26
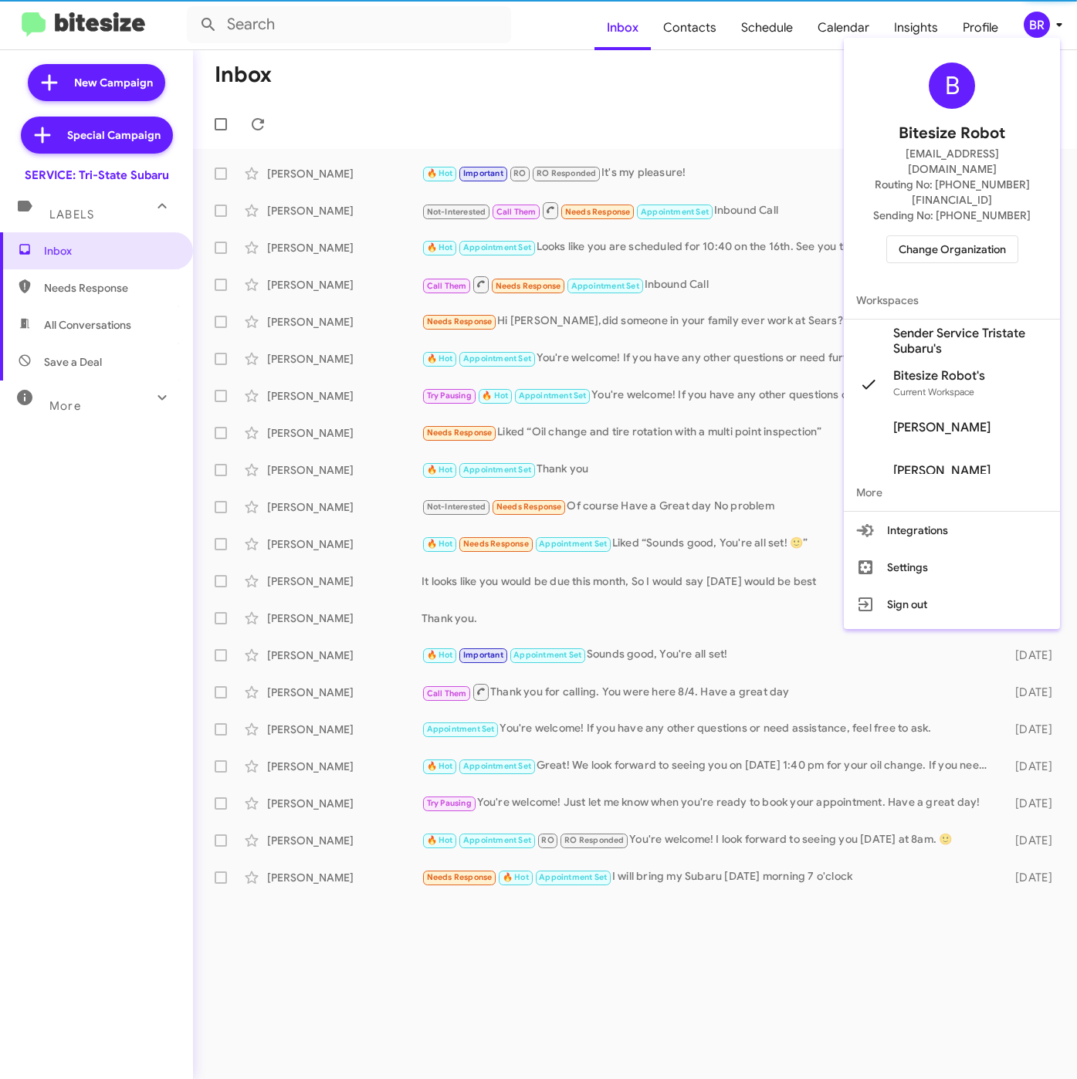
click at [931, 326] on span "Sender Service Tristate Subaru's" at bounding box center [970, 341] width 154 height 31
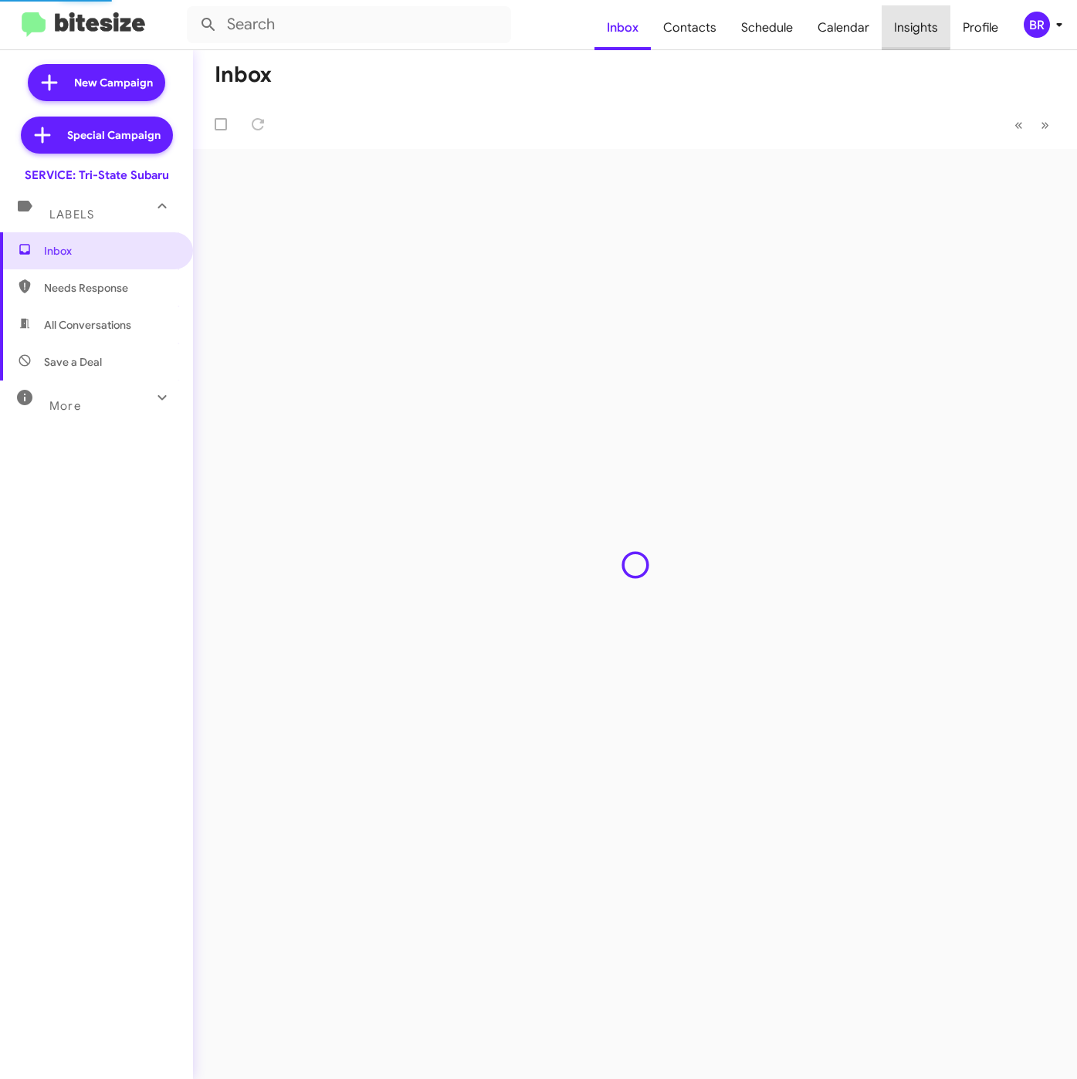
click at [911, 15] on span "Insights" at bounding box center [915, 27] width 69 height 45
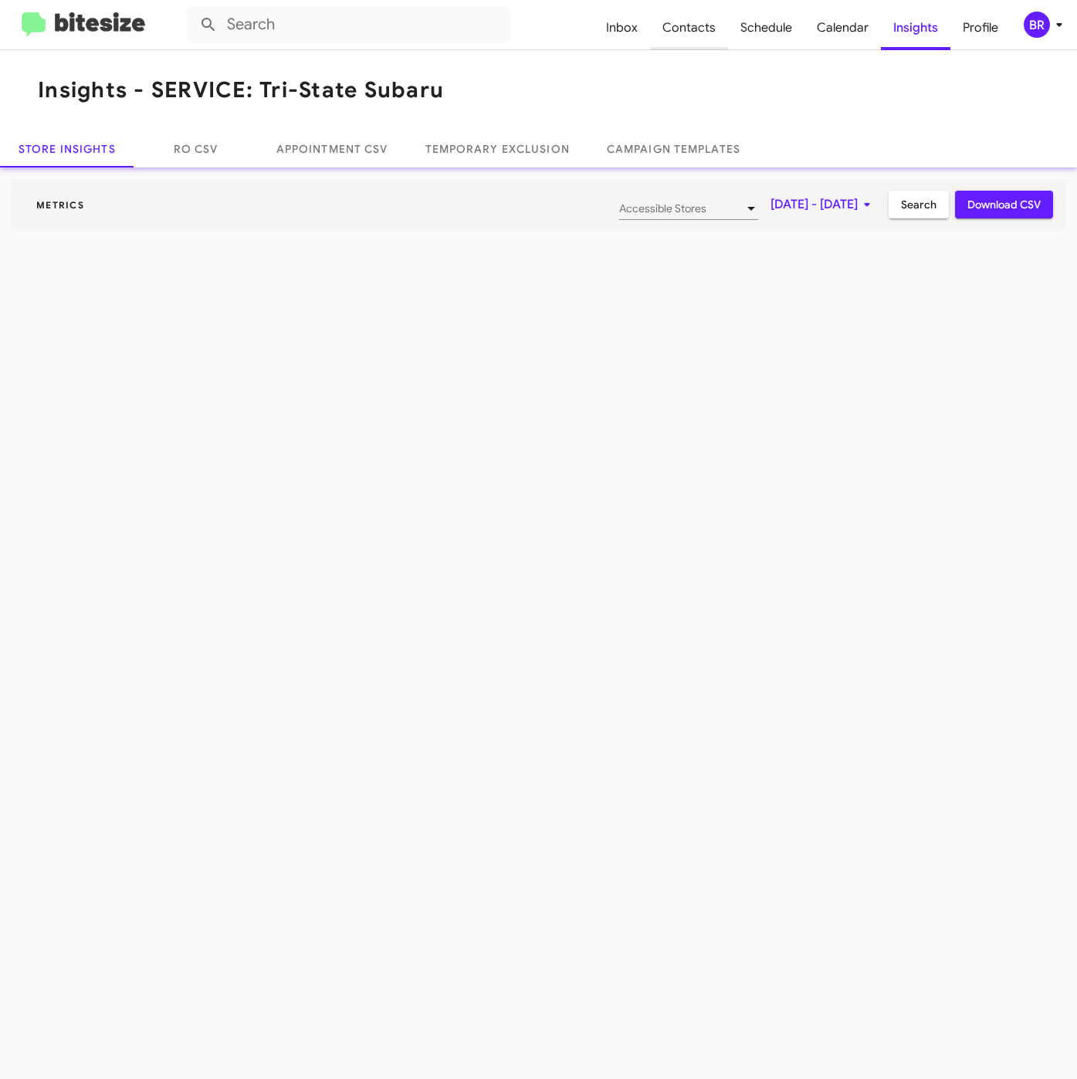
click at [697, 37] on span "Contacts" at bounding box center [689, 27] width 78 height 45
type input "in:groups"
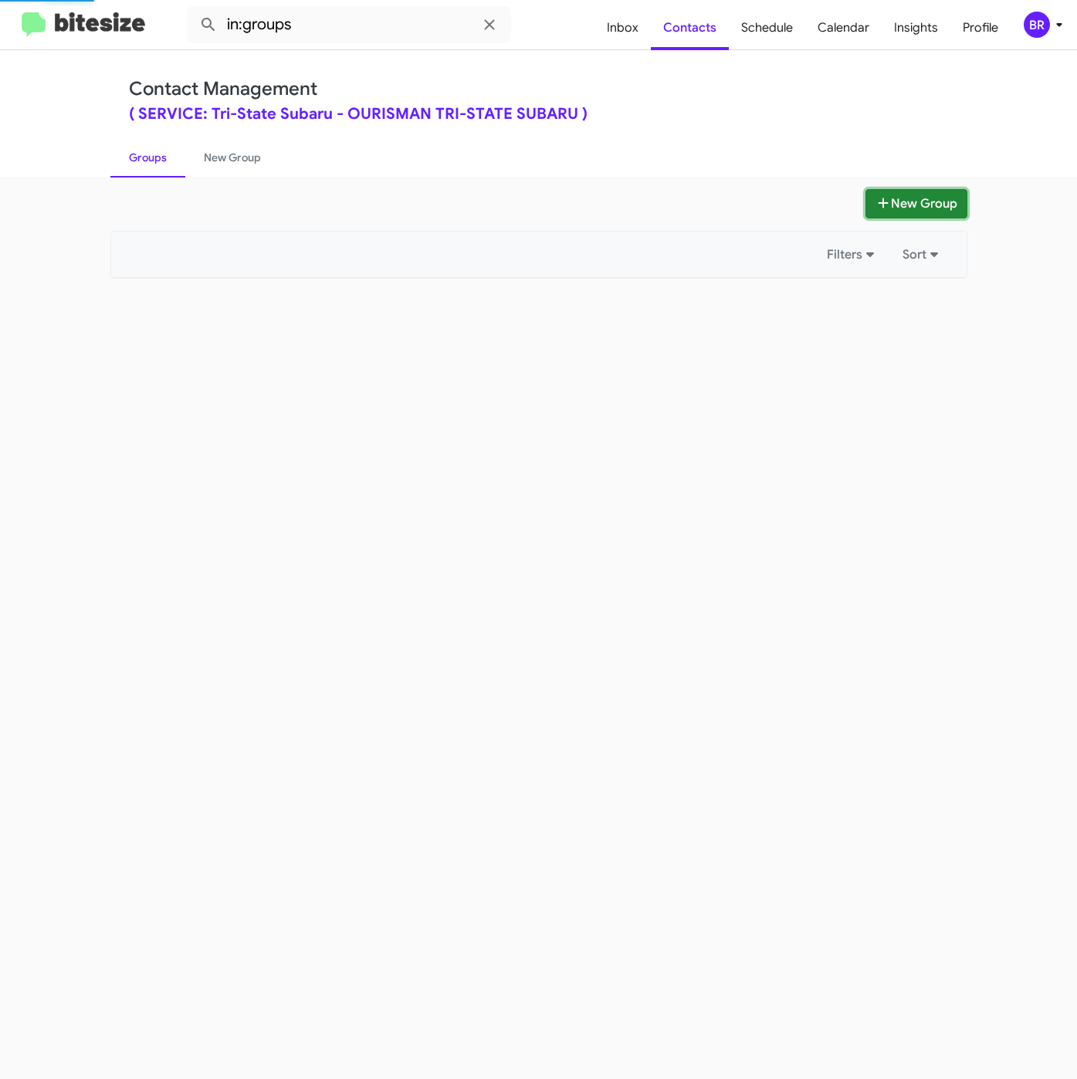
click at [892, 208] on button "New Group" at bounding box center [916, 203] width 102 height 29
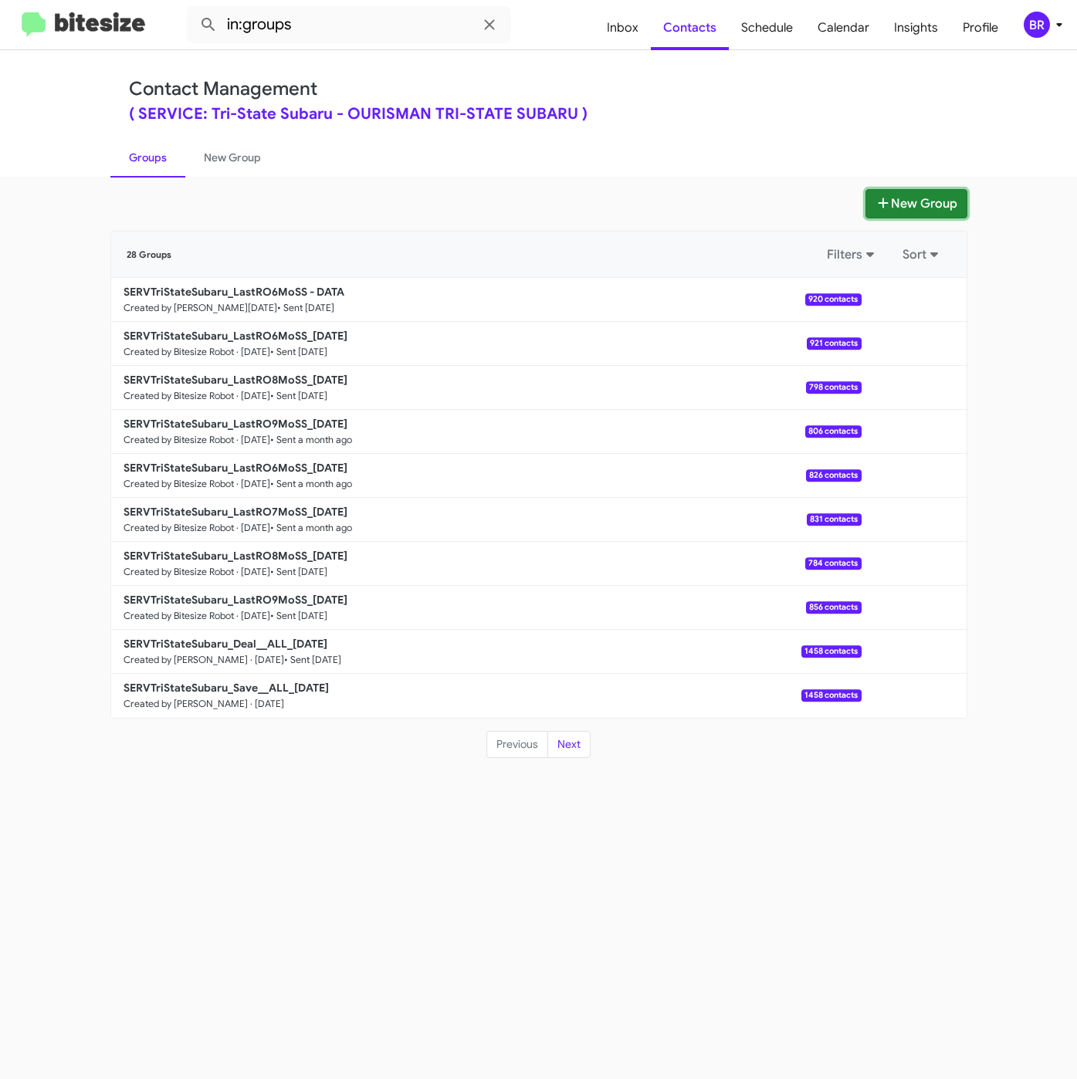
click at [897, 195] on button "New Group" at bounding box center [916, 203] width 102 height 29
click at [883, 200] on icon at bounding box center [882, 203] width 15 height 12
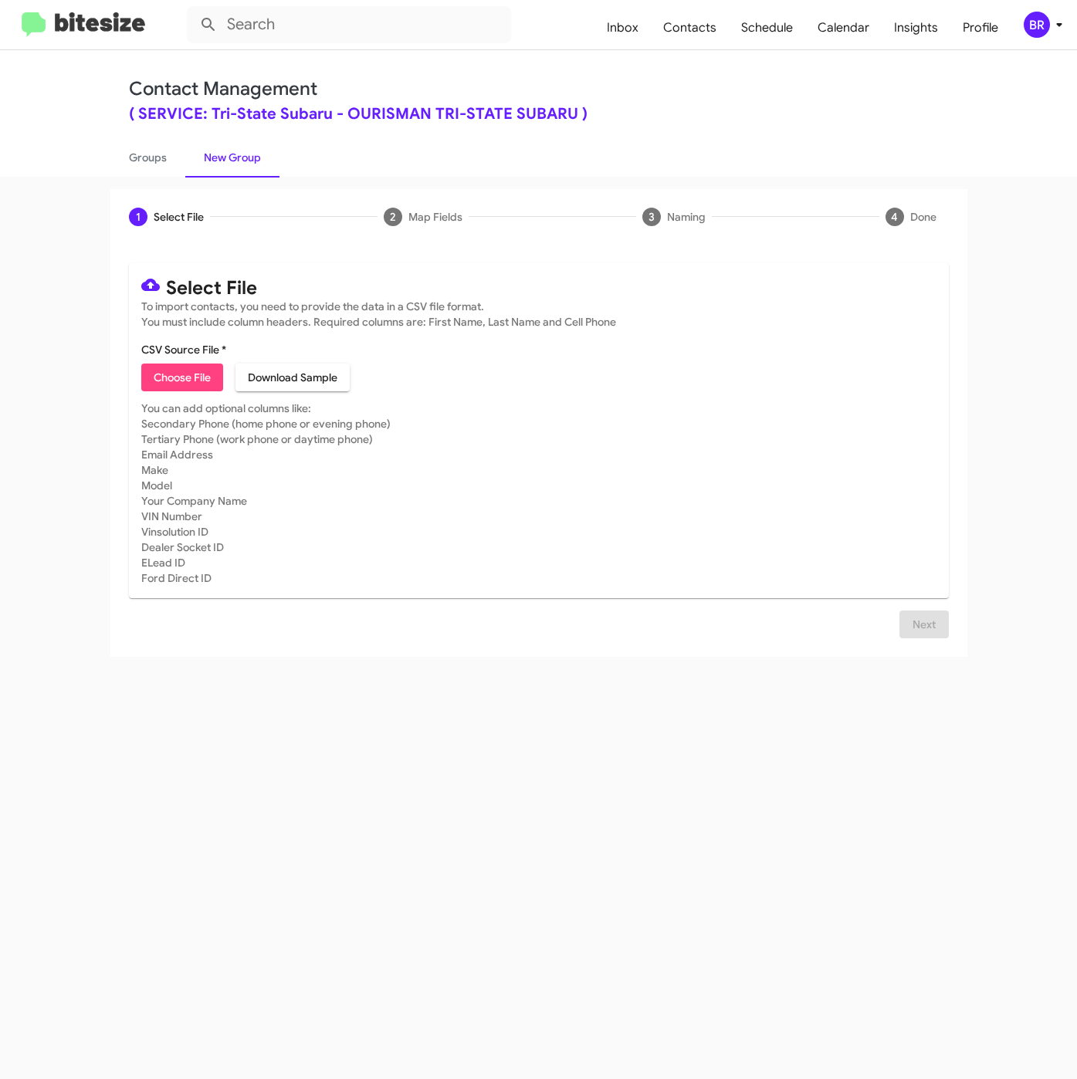
click at [188, 390] on span "Choose File" at bounding box center [182, 377] width 57 height 28
type input "SERVTriStateSubaru_LastRO9Mo_[DATE]"
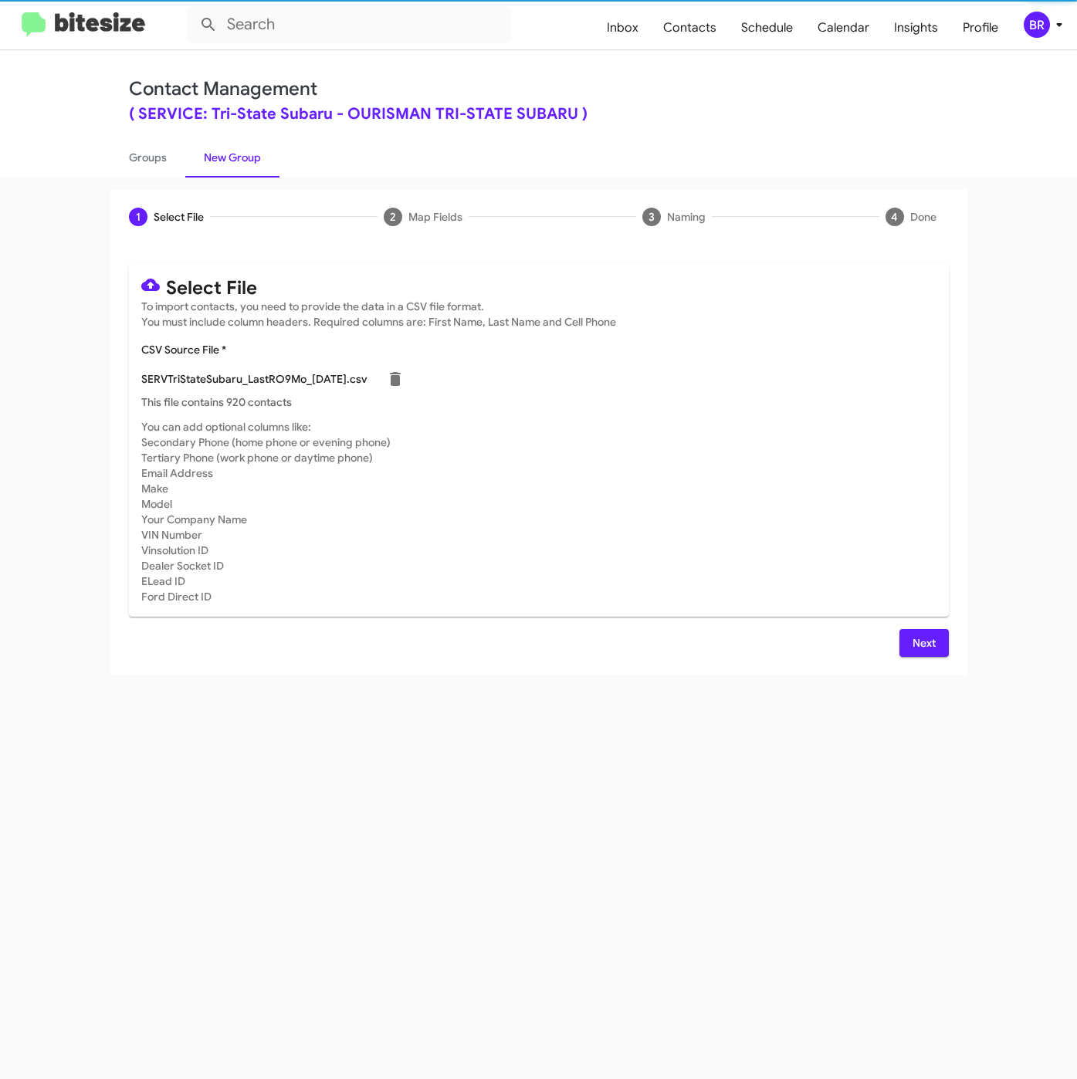
click at [919, 644] on span "Next" at bounding box center [923, 643] width 25 height 28
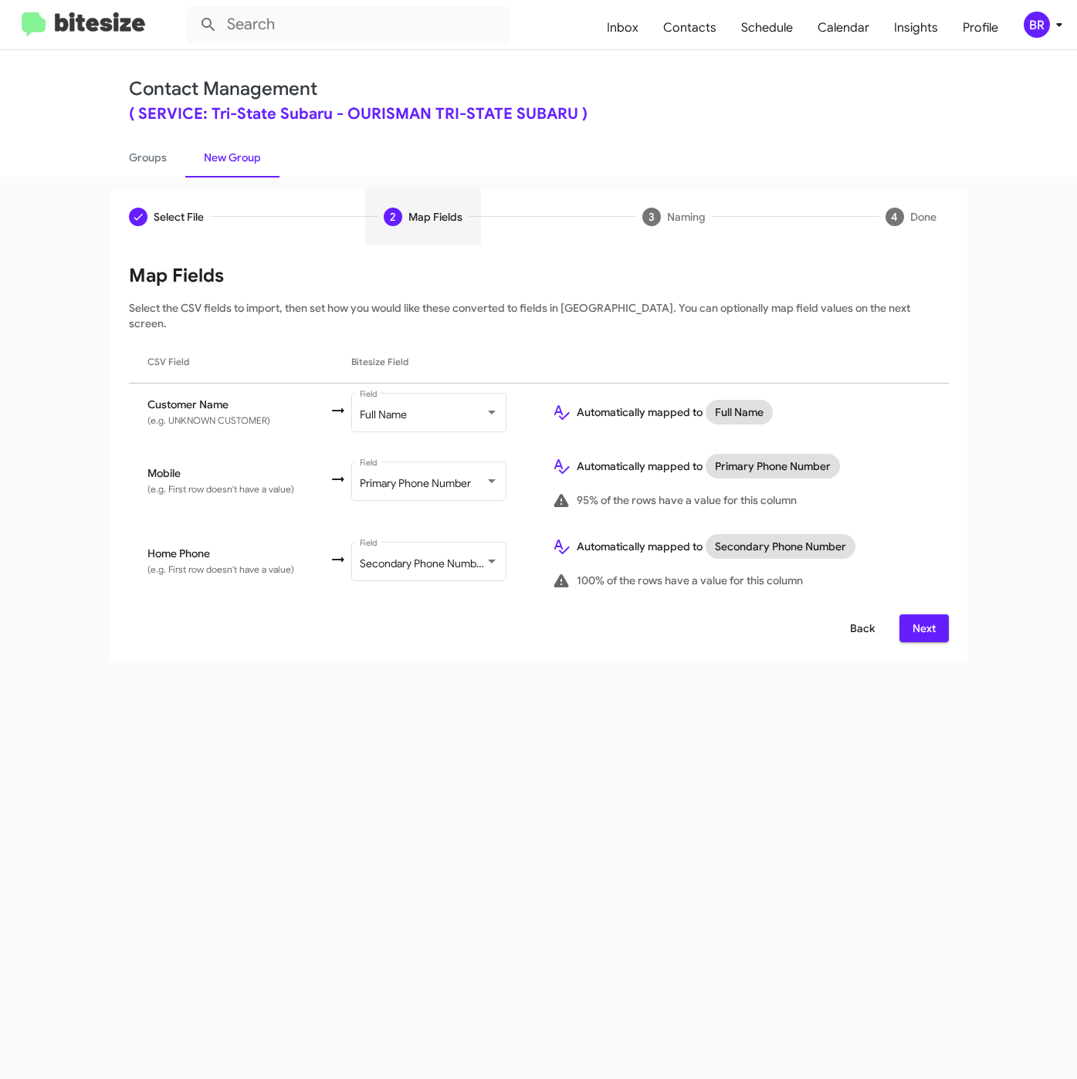
click at [862, 616] on span "Back" at bounding box center [862, 628] width 25 height 28
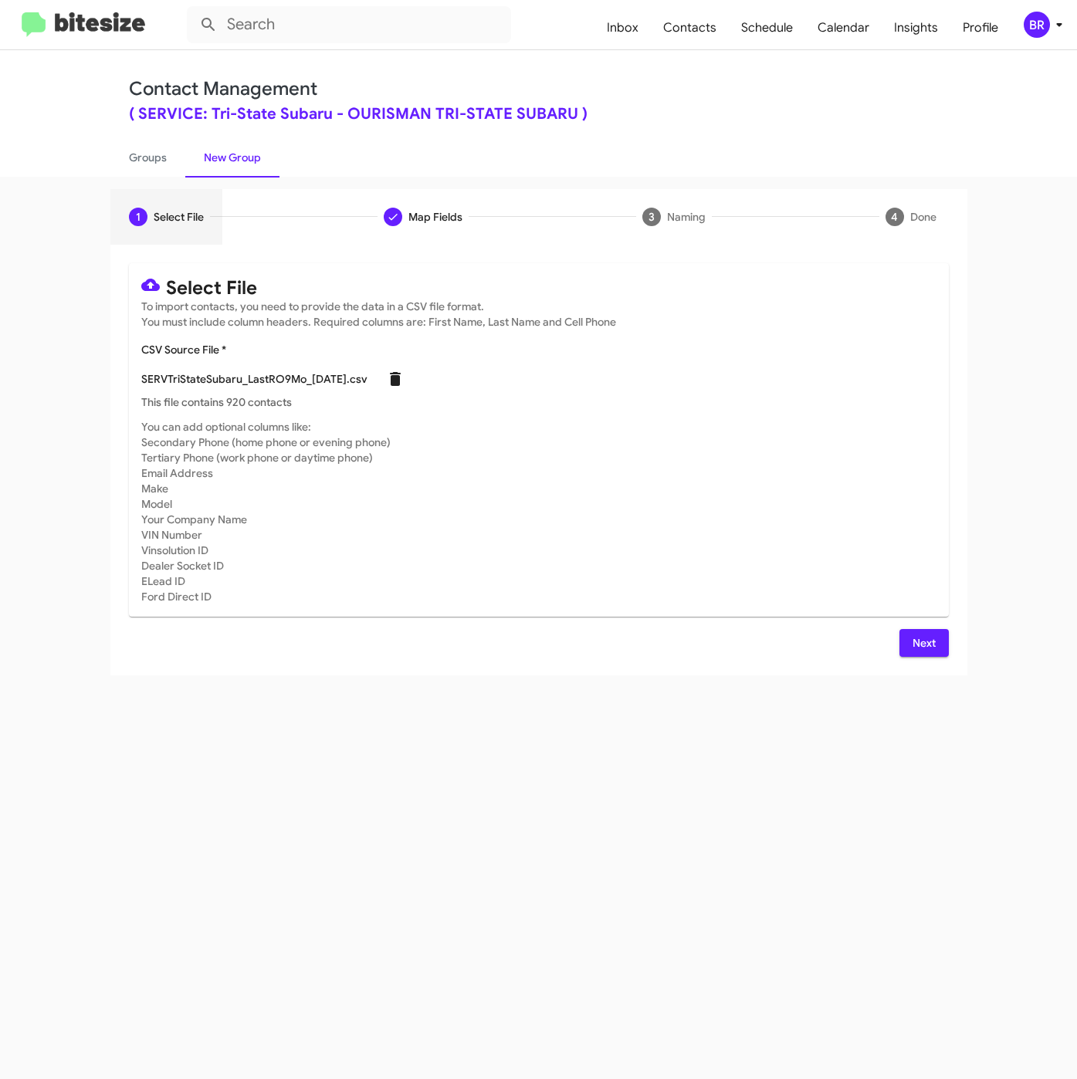
click at [401, 378] on icon at bounding box center [395, 379] width 11 height 14
checkbox input "false"
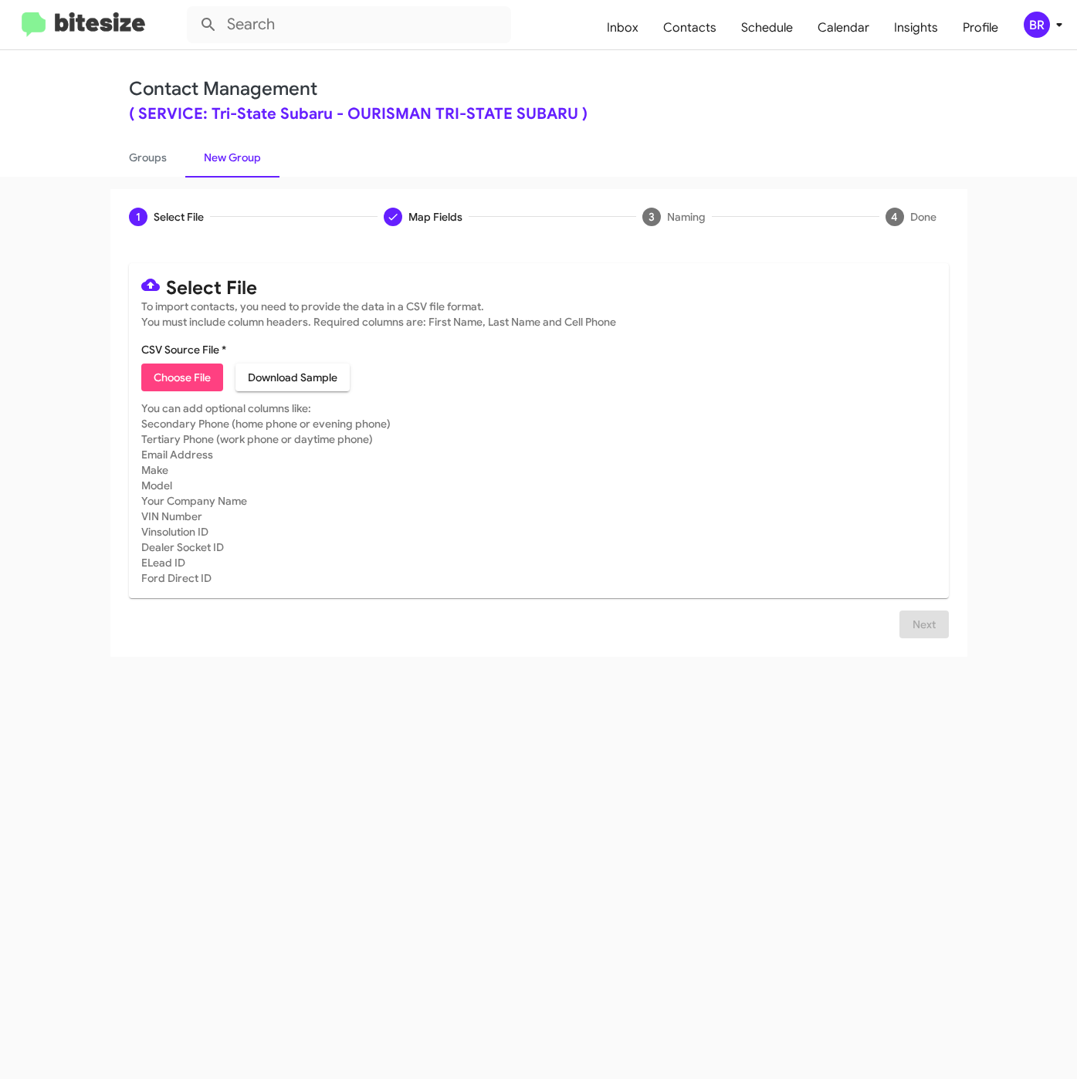
click at [178, 377] on span "Choose File" at bounding box center [182, 377] width 57 height 28
type input "SERVTriStateSubaru_LastRO9Mo_[DATE]"
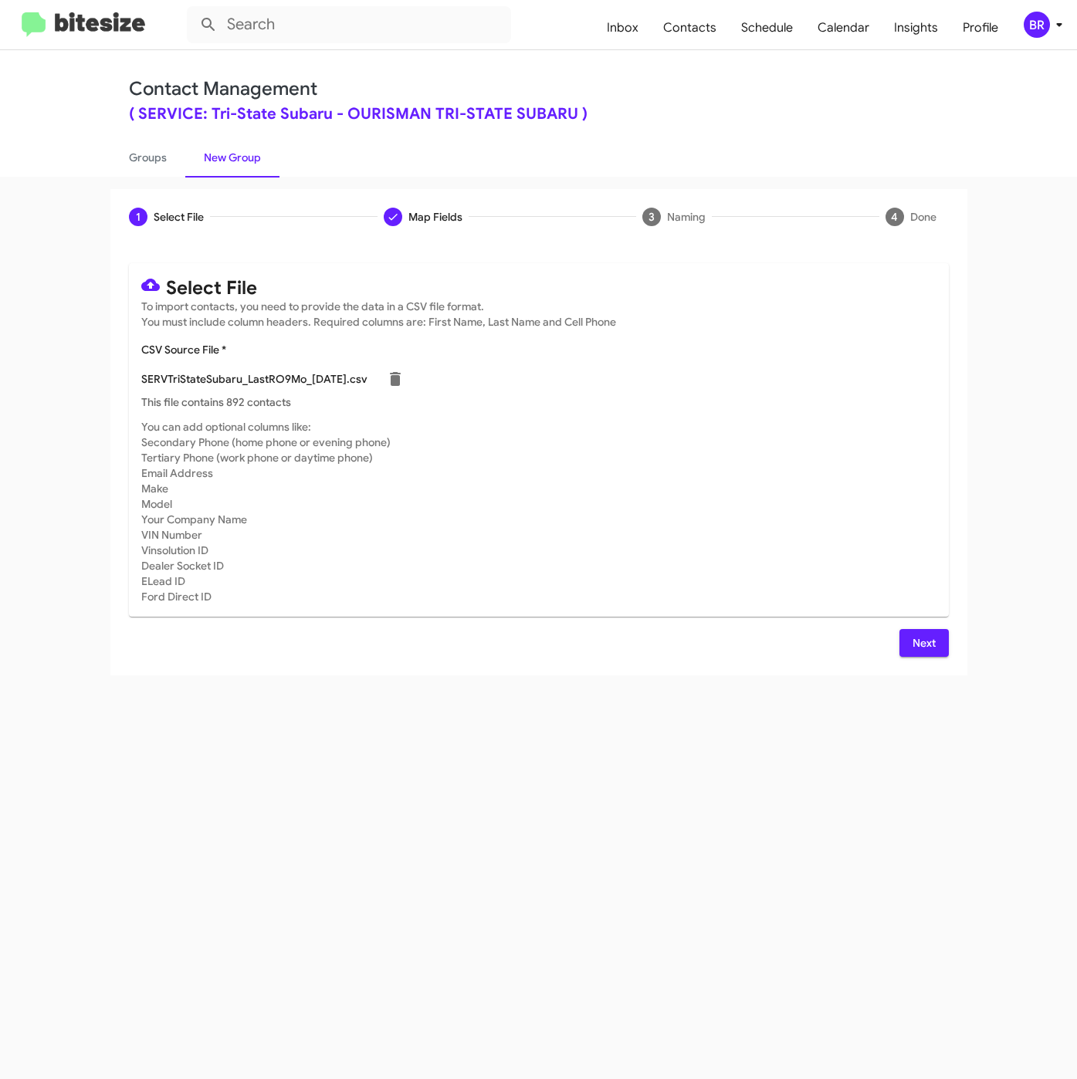
click at [929, 644] on span "Next" at bounding box center [923, 643] width 25 height 28
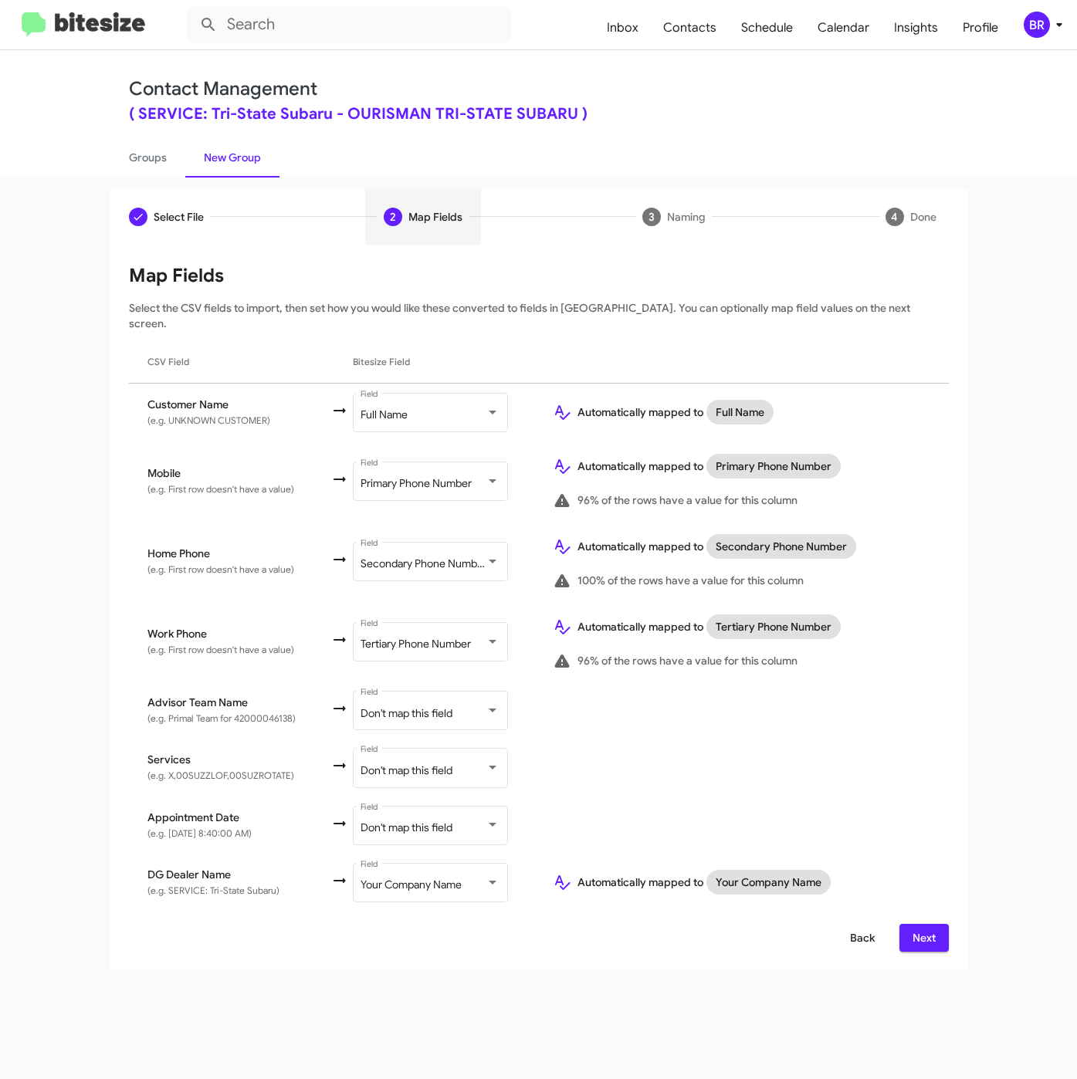
click at [869, 924] on span "Back" at bounding box center [862, 938] width 25 height 28
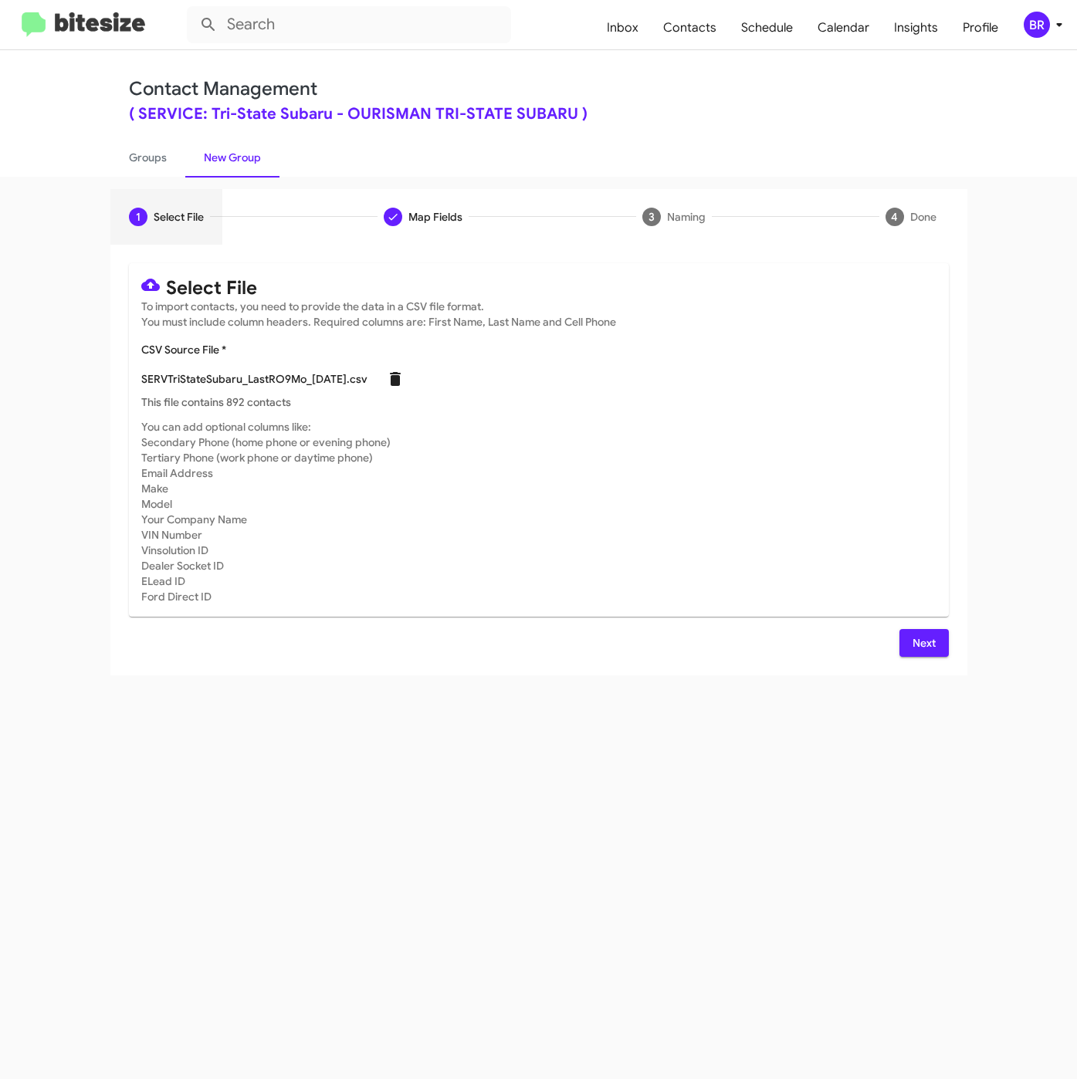
click at [397, 388] on icon at bounding box center [395, 379] width 19 height 19
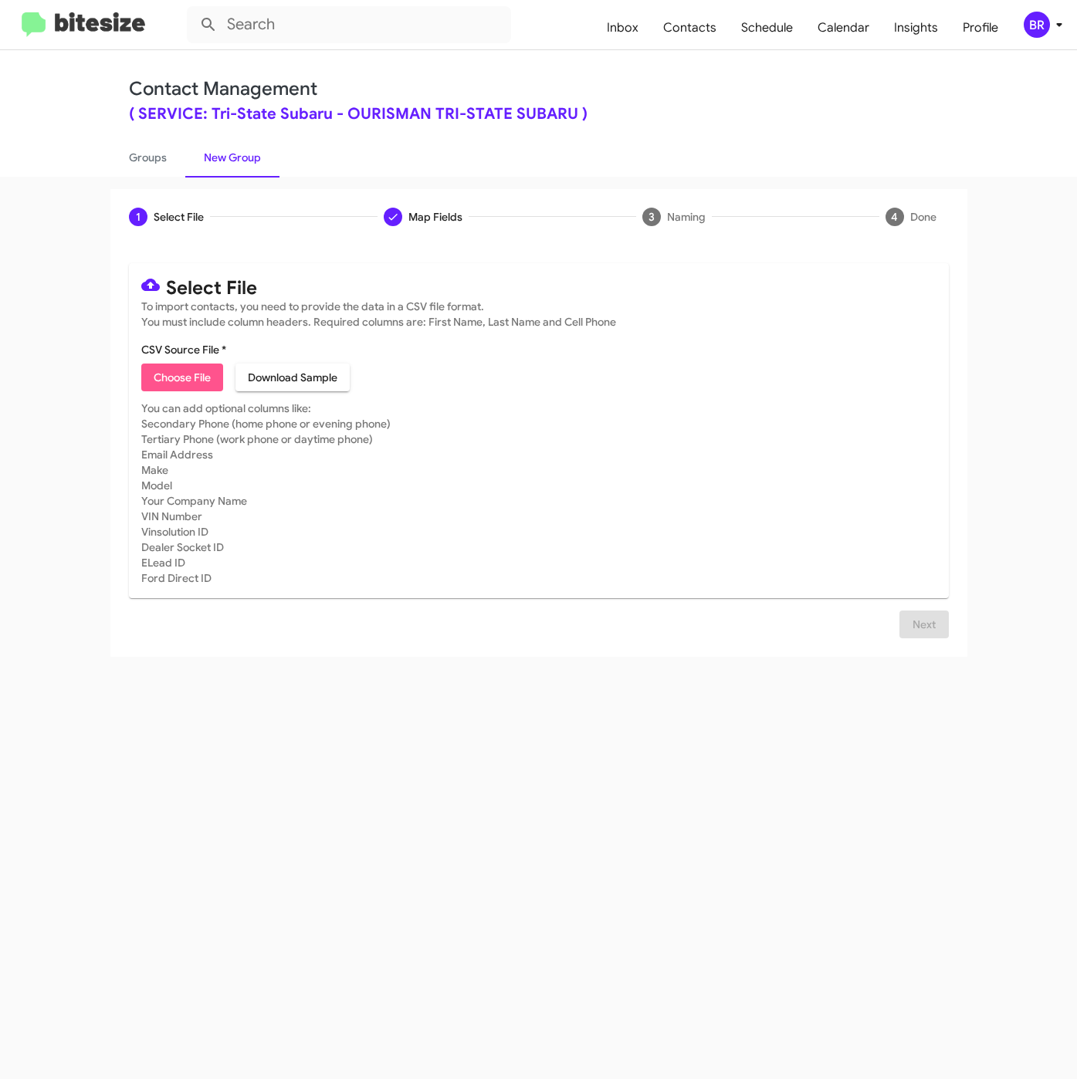
click at [181, 389] on span "Choose File" at bounding box center [182, 377] width 57 height 28
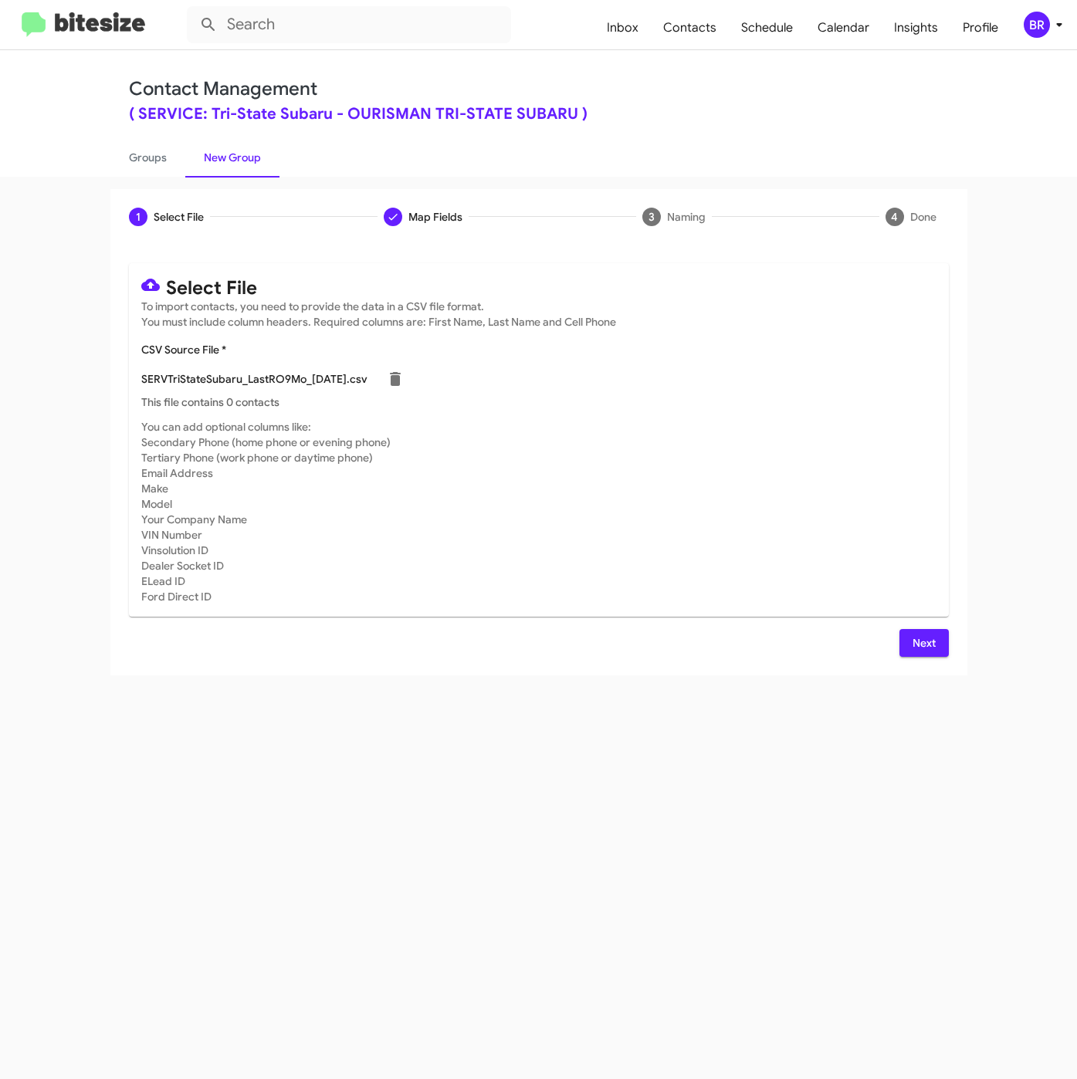
type input "SERVTriStateSubaru_LastRO9Mo_[DATE]"
click at [933, 647] on span "Next" at bounding box center [923, 643] width 25 height 28
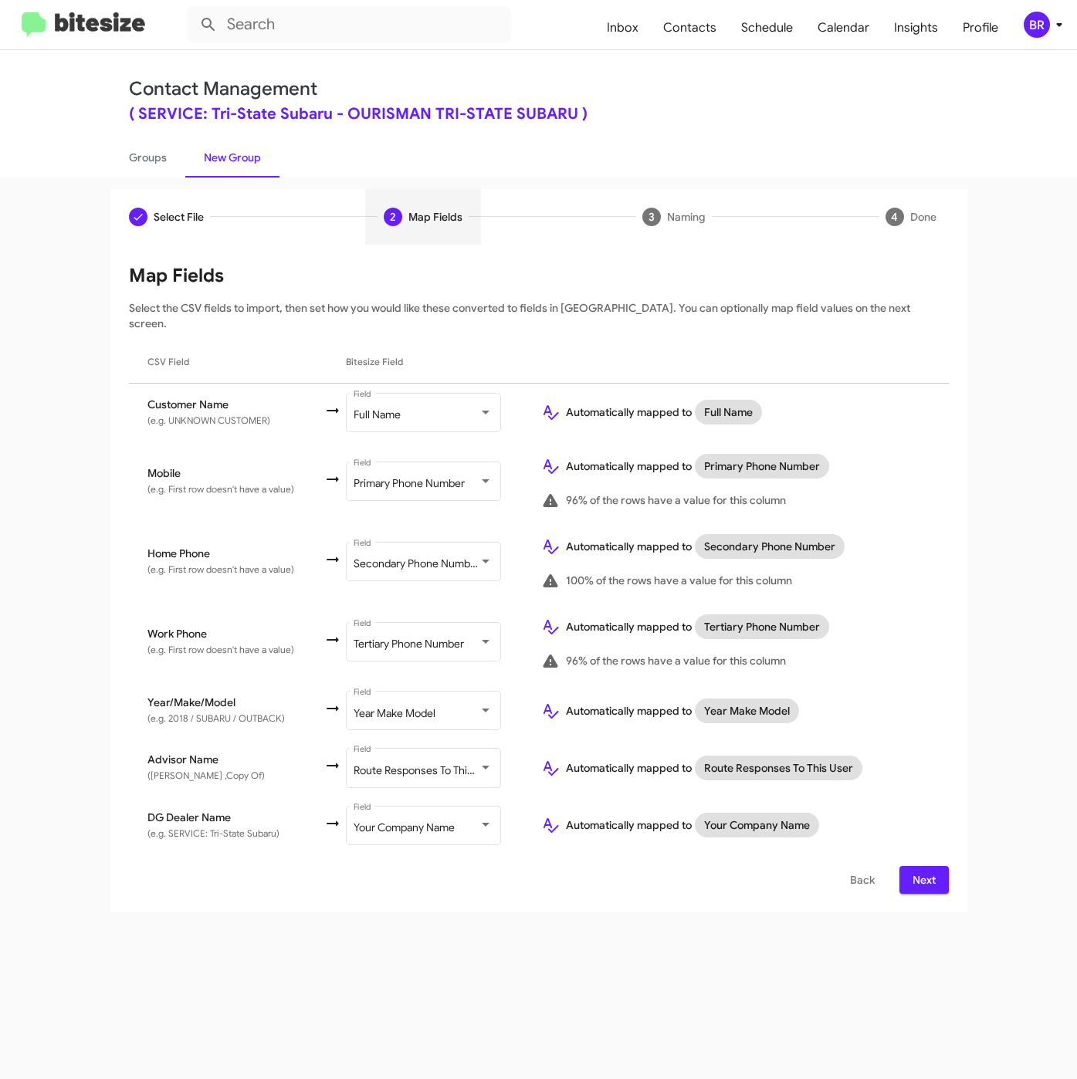
click at [922, 866] on span "Next" at bounding box center [923, 880] width 25 height 28
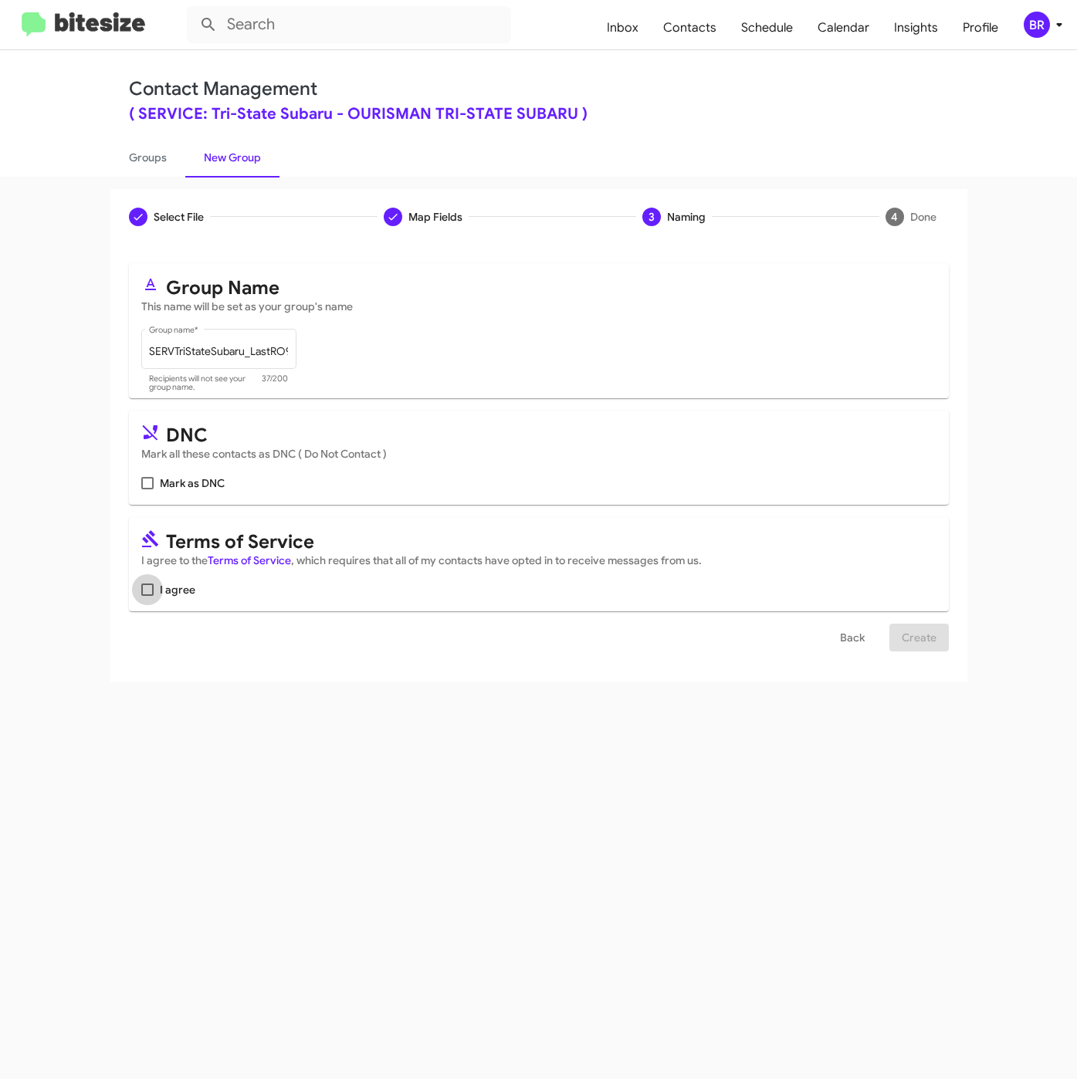
click at [164, 588] on span "I agree" at bounding box center [177, 589] width 35 height 19
click at [147, 596] on input "I agree" at bounding box center [147, 596] width 1 height 1
checkbox input "true"
click at [905, 637] on span "Create" at bounding box center [918, 638] width 35 height 28
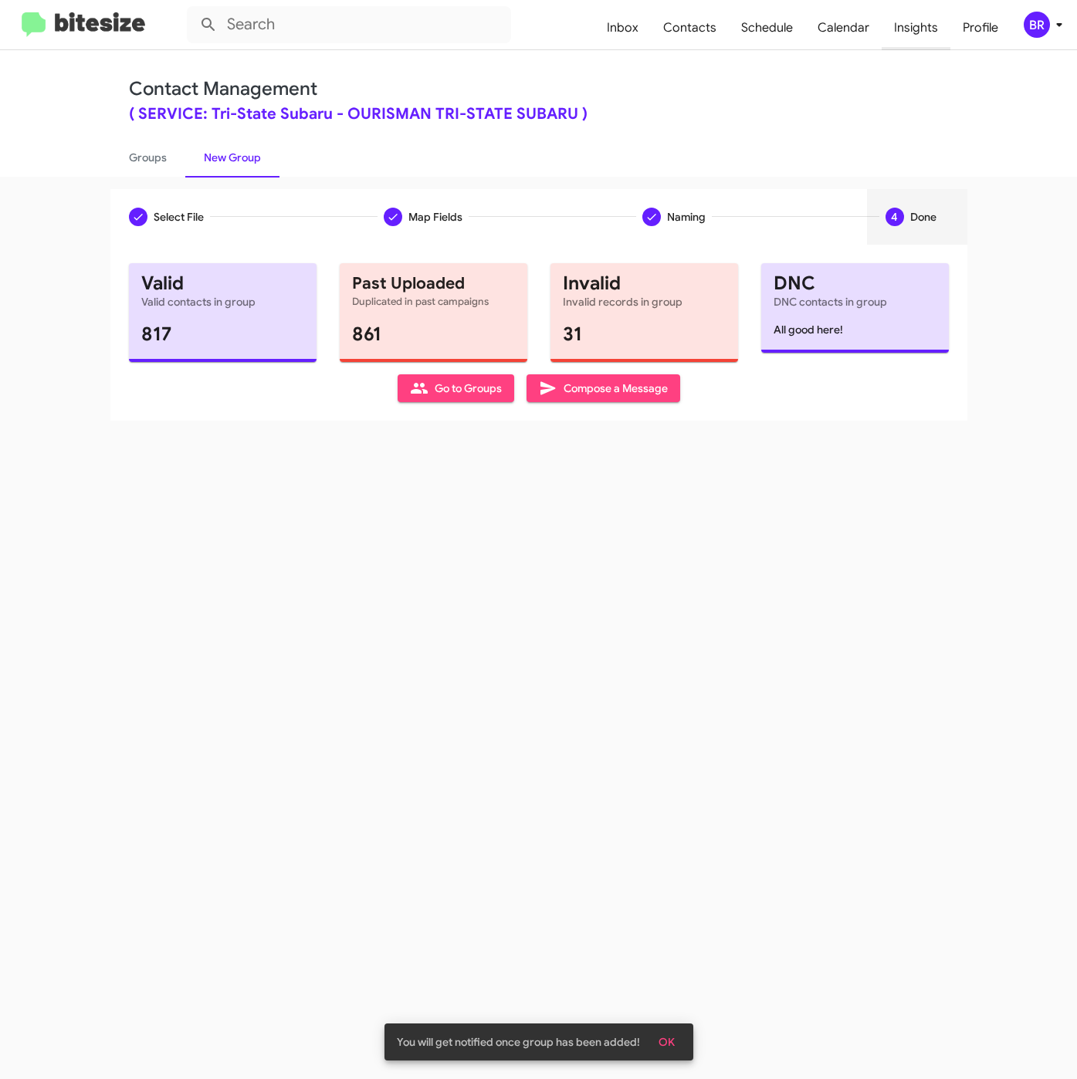
click at [901, 35] on span "Insights" at bounding box center [915, 27] width 69 height 45
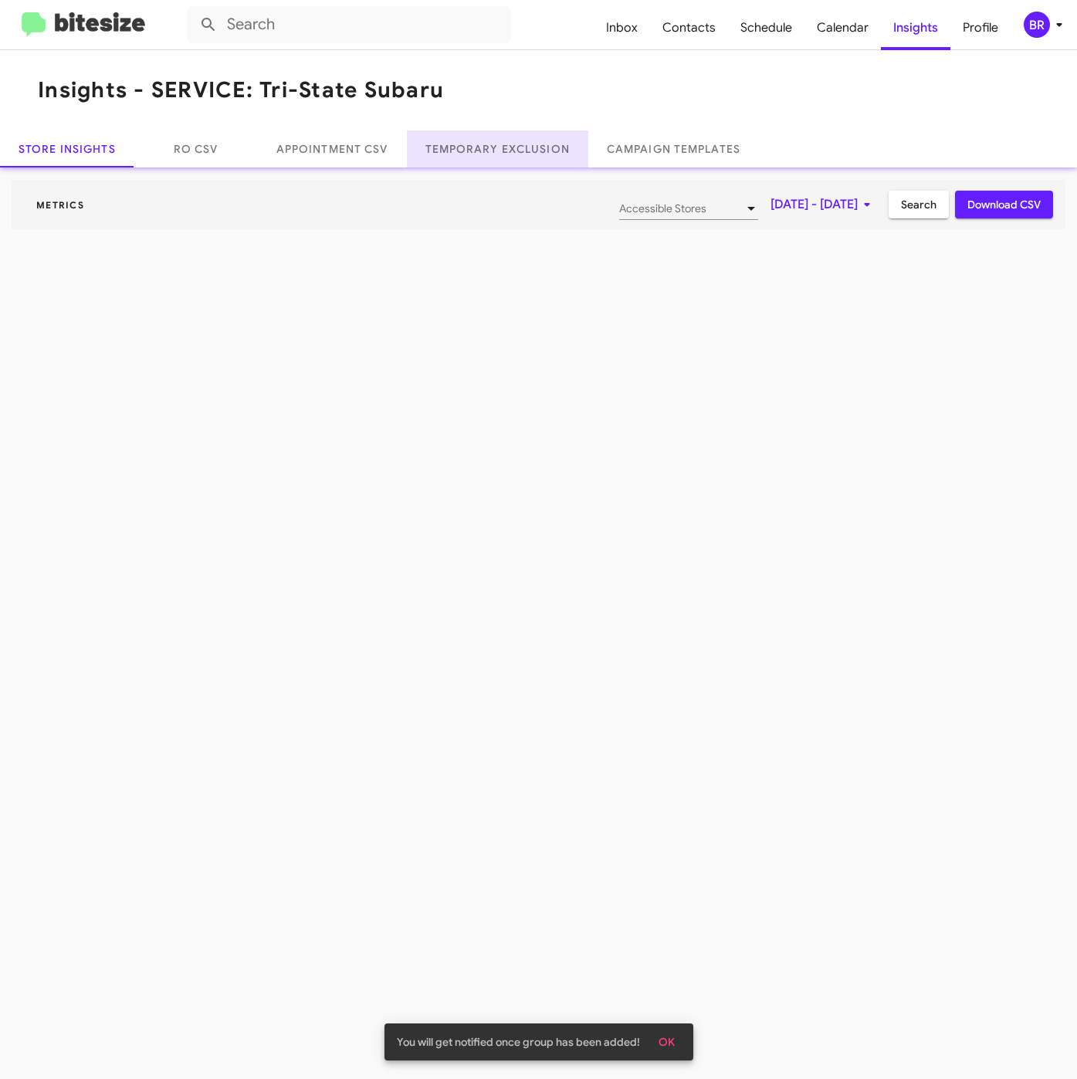
click at [539, 133] on link "Temporary Exclusion" at bounding box center [497, 148] width 181 height 37
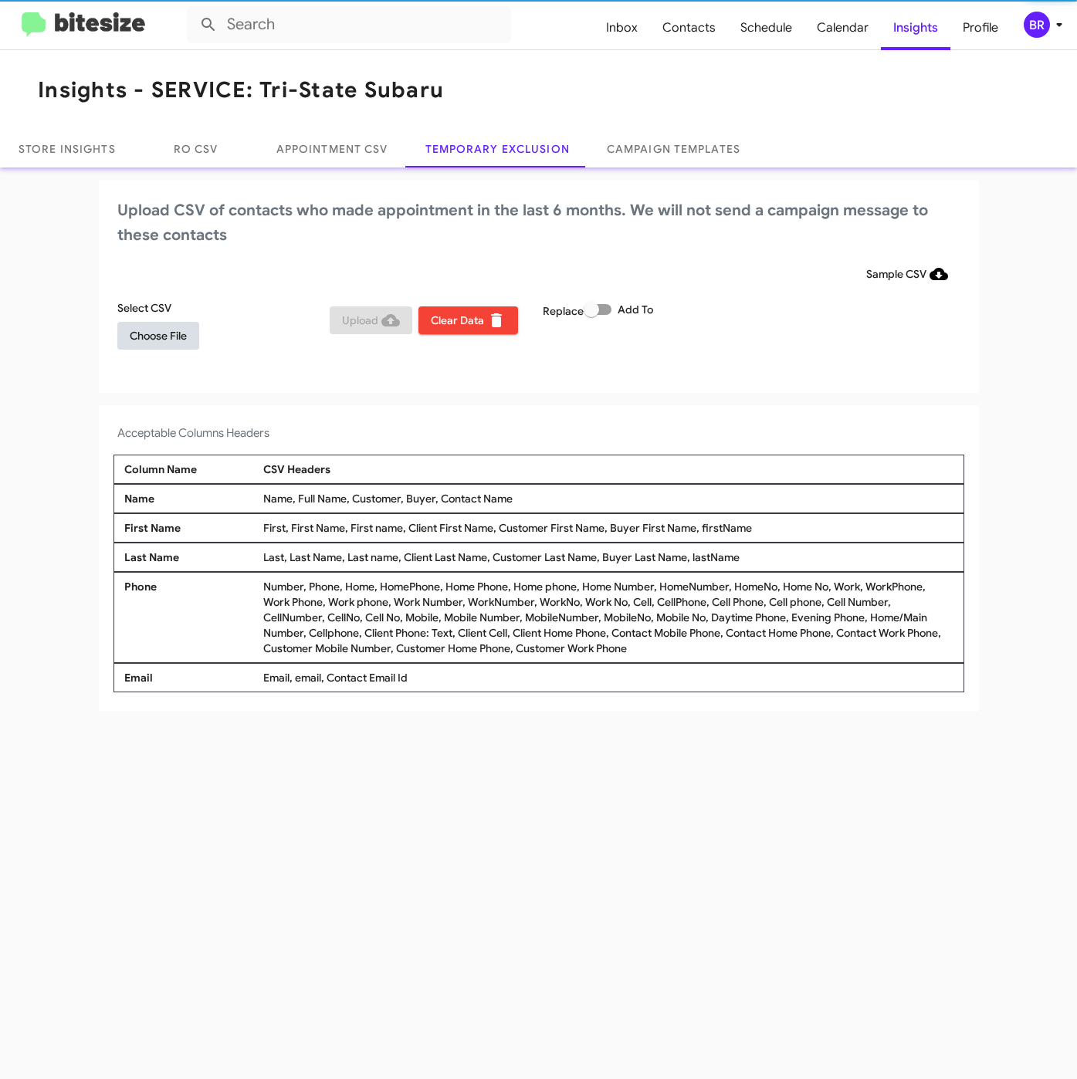
click at [183, 331] on span "Choose File" at bounding box center [158, 336] width 57 height 28
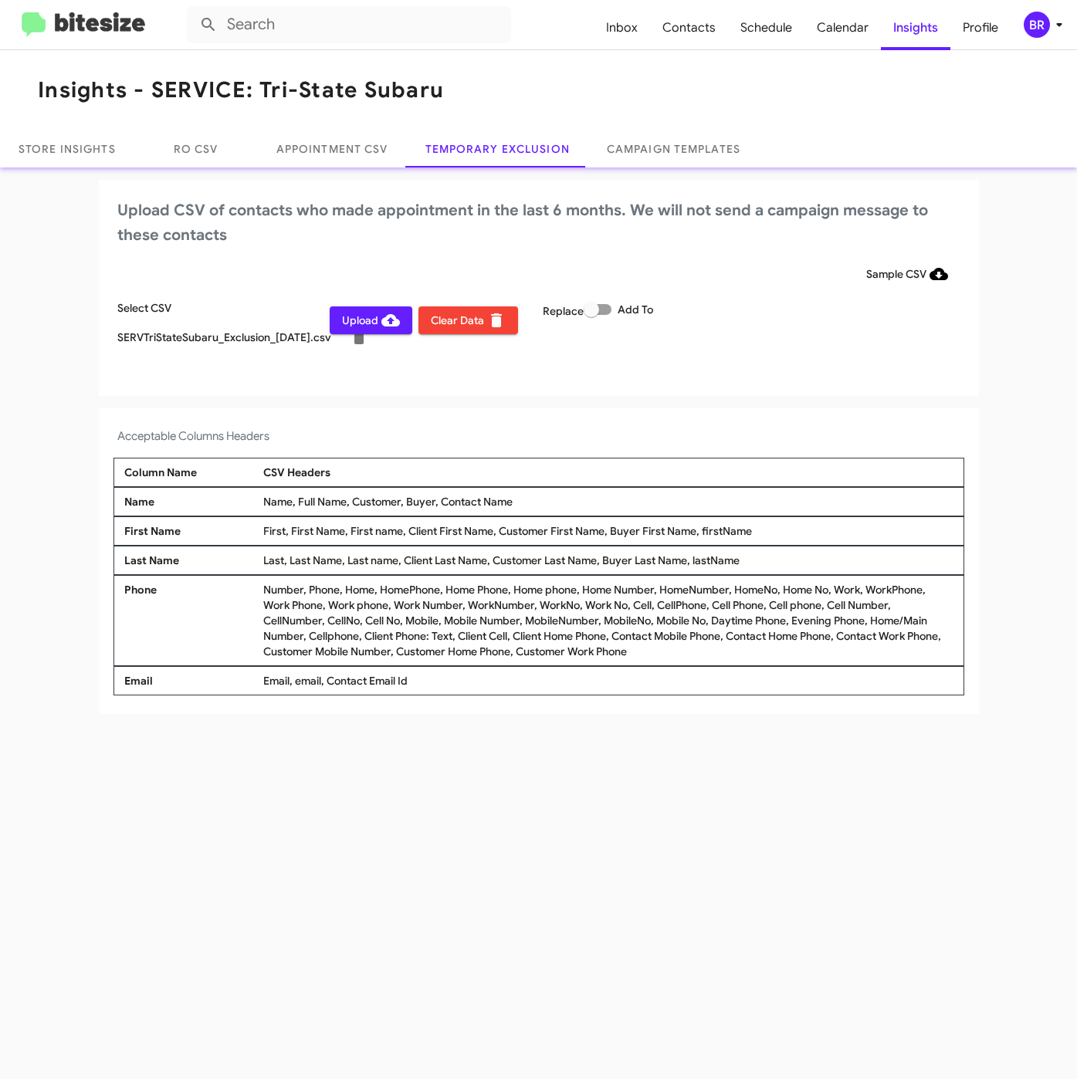
click at [603, 311] on span at bounding box center [597, 309] width 28 height 11
click at [591, 315] on input "Add To" at bounding box center [590, 315] width 1 height 1
checkbox input "true"
click at [1056, 21] on icon at bounding box center [1059, 24] width 19 height 19
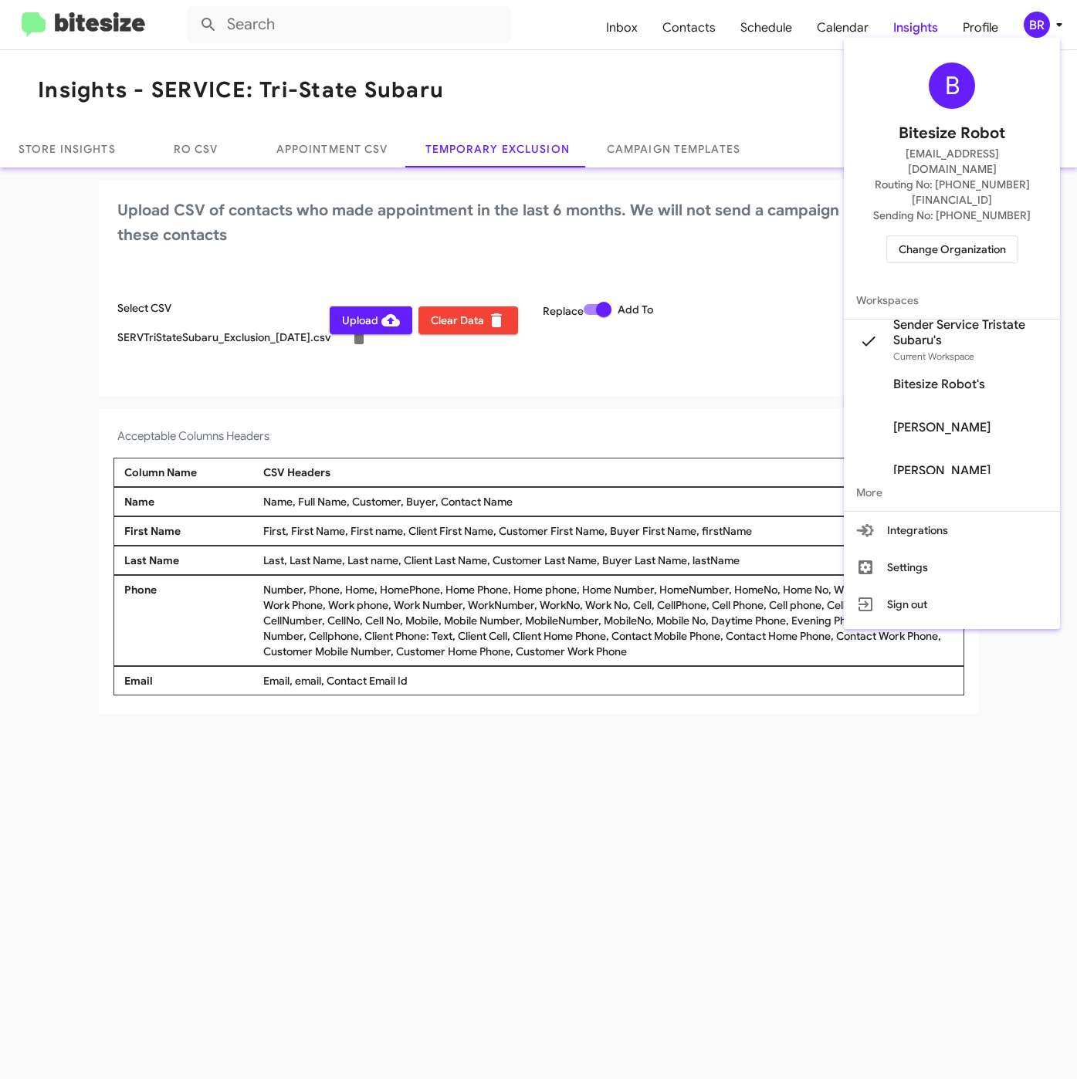
drag, startPoint x: 384, startPoint y: 405, endPoint x: 357, endPoint y: 378, distance: 38.2
click at [383, 406] on div at bounding box center [538, 539] width 1077 height 1079
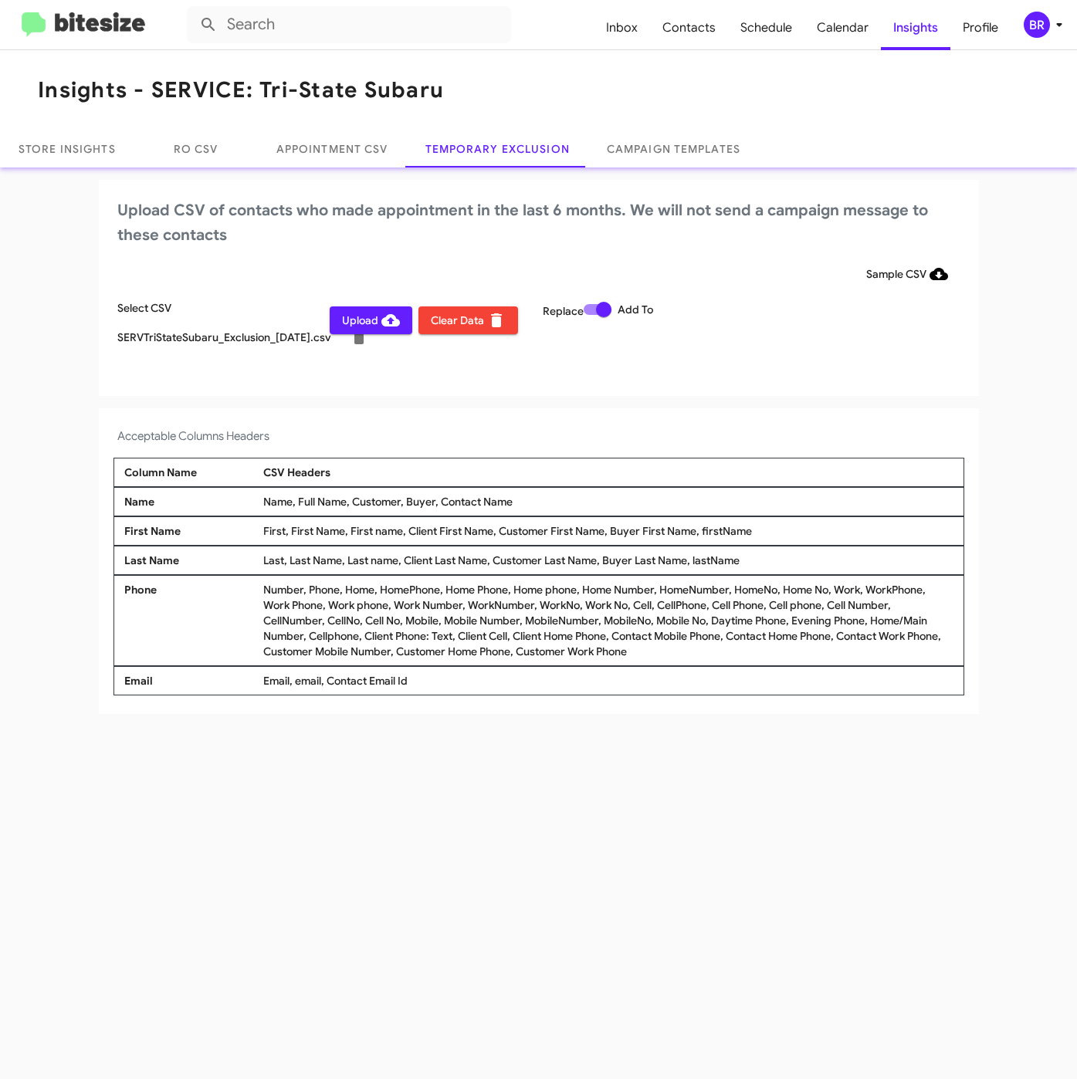
drag, startPoint x: 357, startPoint y: 315, endPoint x: 412, endPoint y: 280, distance: 64.9
click at [360, 315] on span "Upload" at bounding box center [371, 320] width 58 height 28
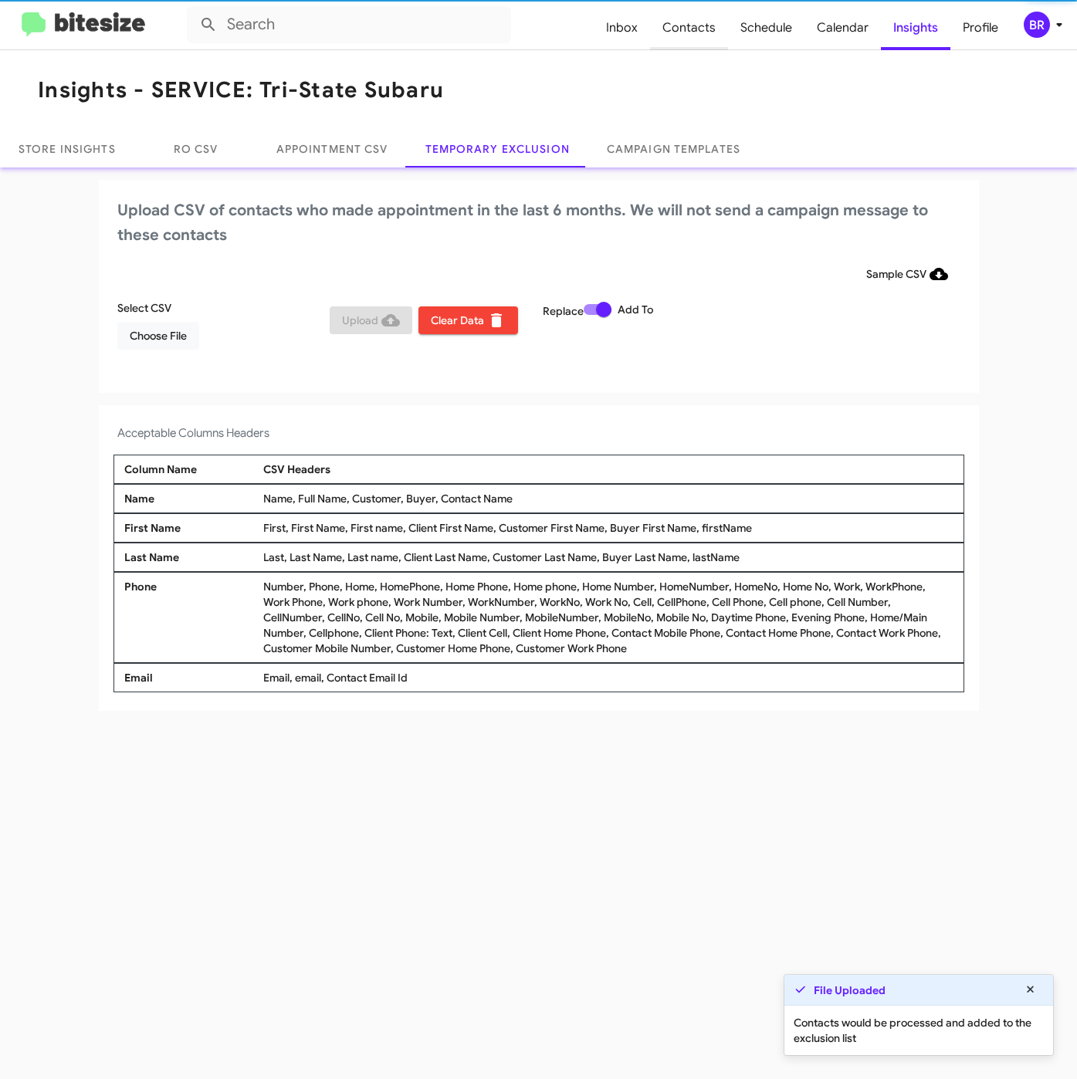
click at [697, 23] on span "Contacts" at bounding box center [689, 27] width 78 height 45
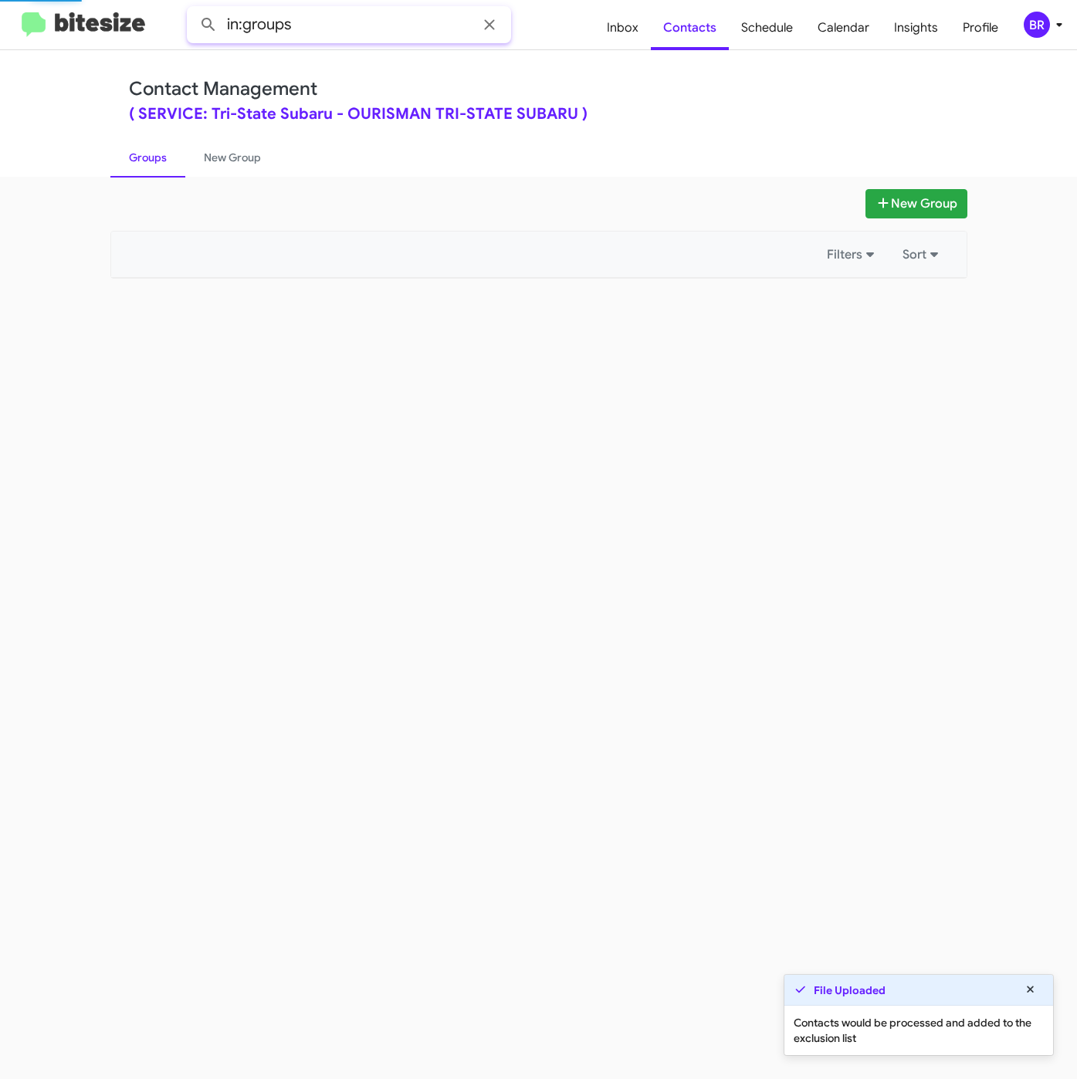
click at [401, 19] on input "in:groups" at bounding box center [349, 24] width 324 height 37
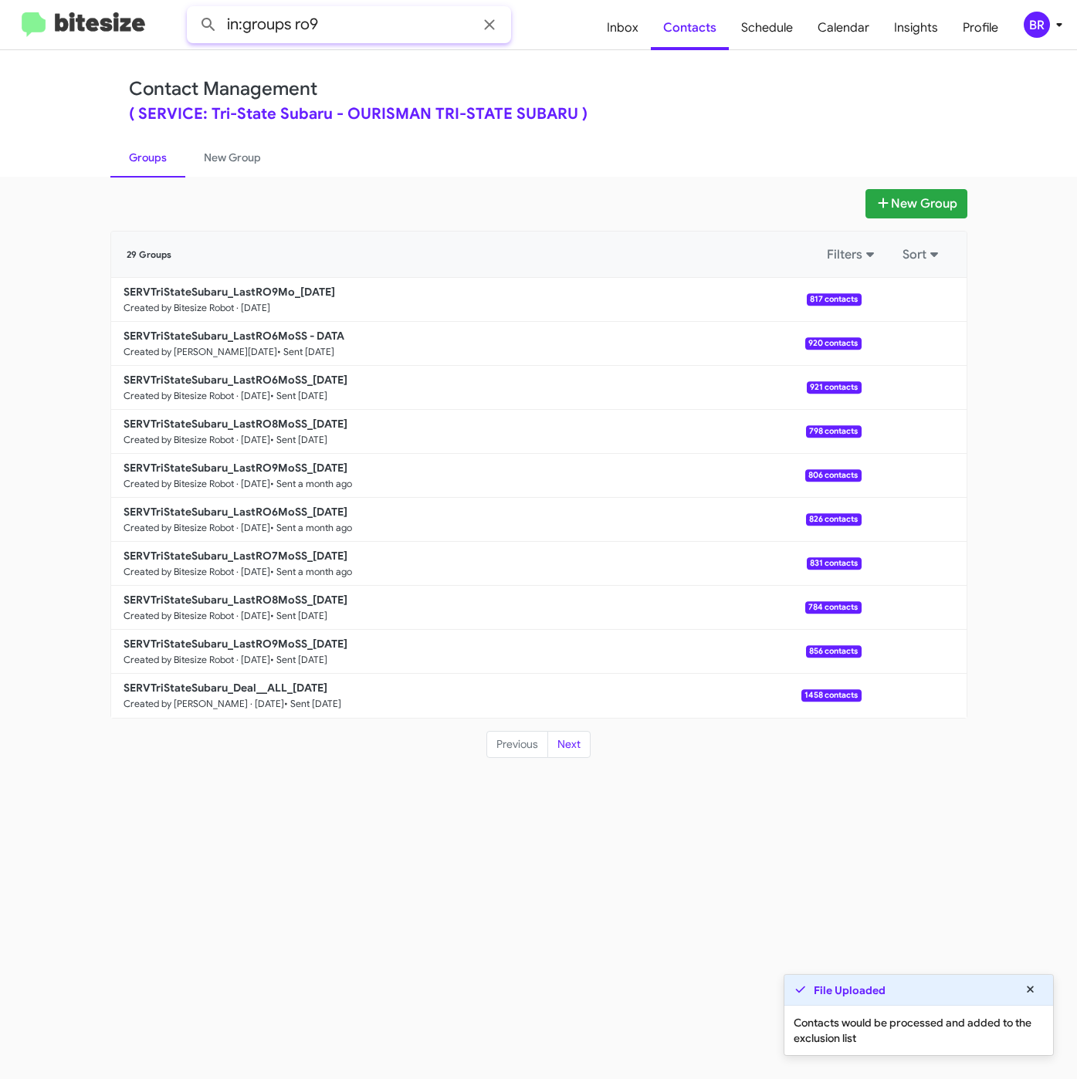
type input "in:groups ro9"
click at [193, 9] on button at bounding box center [208, 24] width 31 height 31
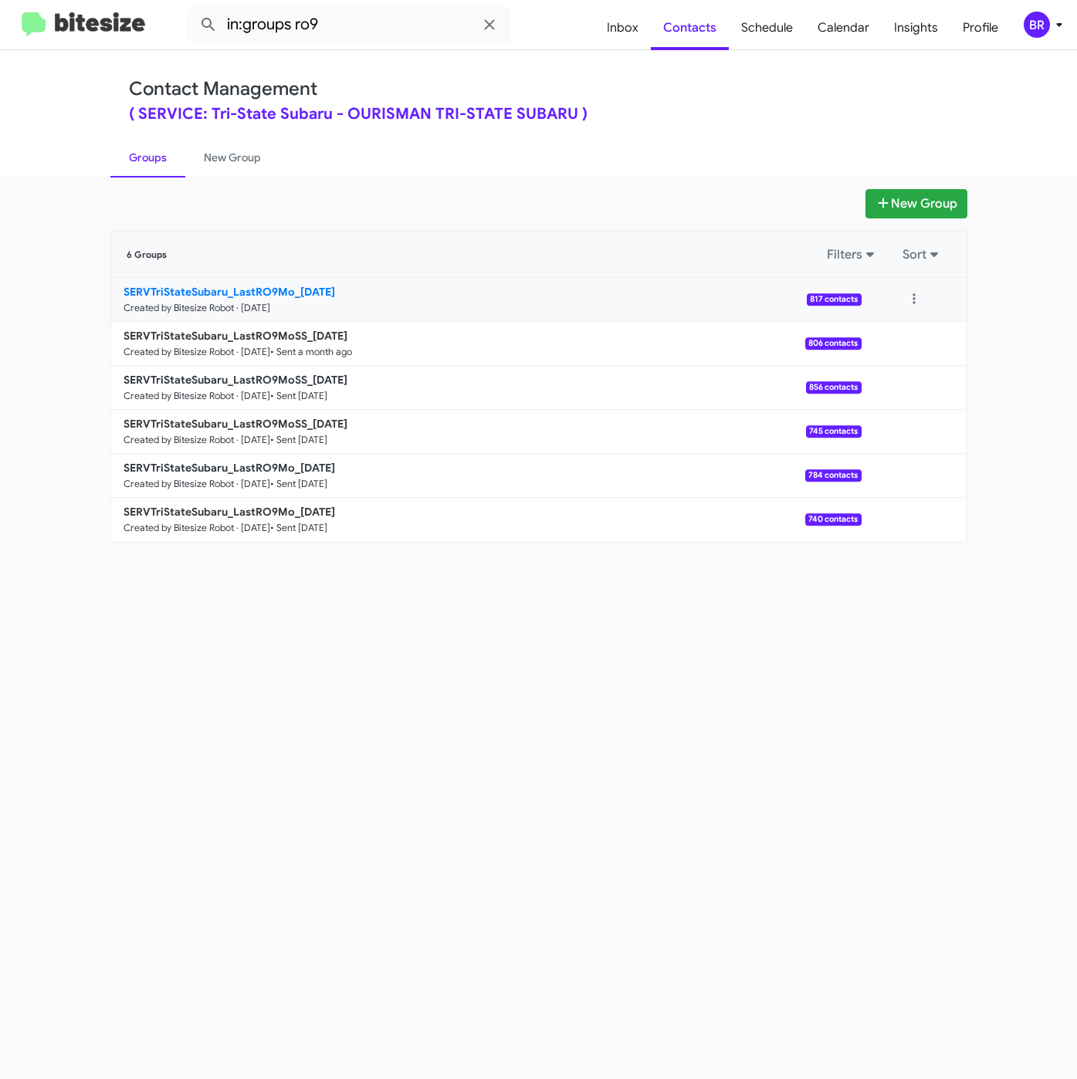
click at [255, 299] on b "SERVTriStateSubaru_LastRO9Mo_09-15-25" at bounding box center [228, 292] width 211 height 14
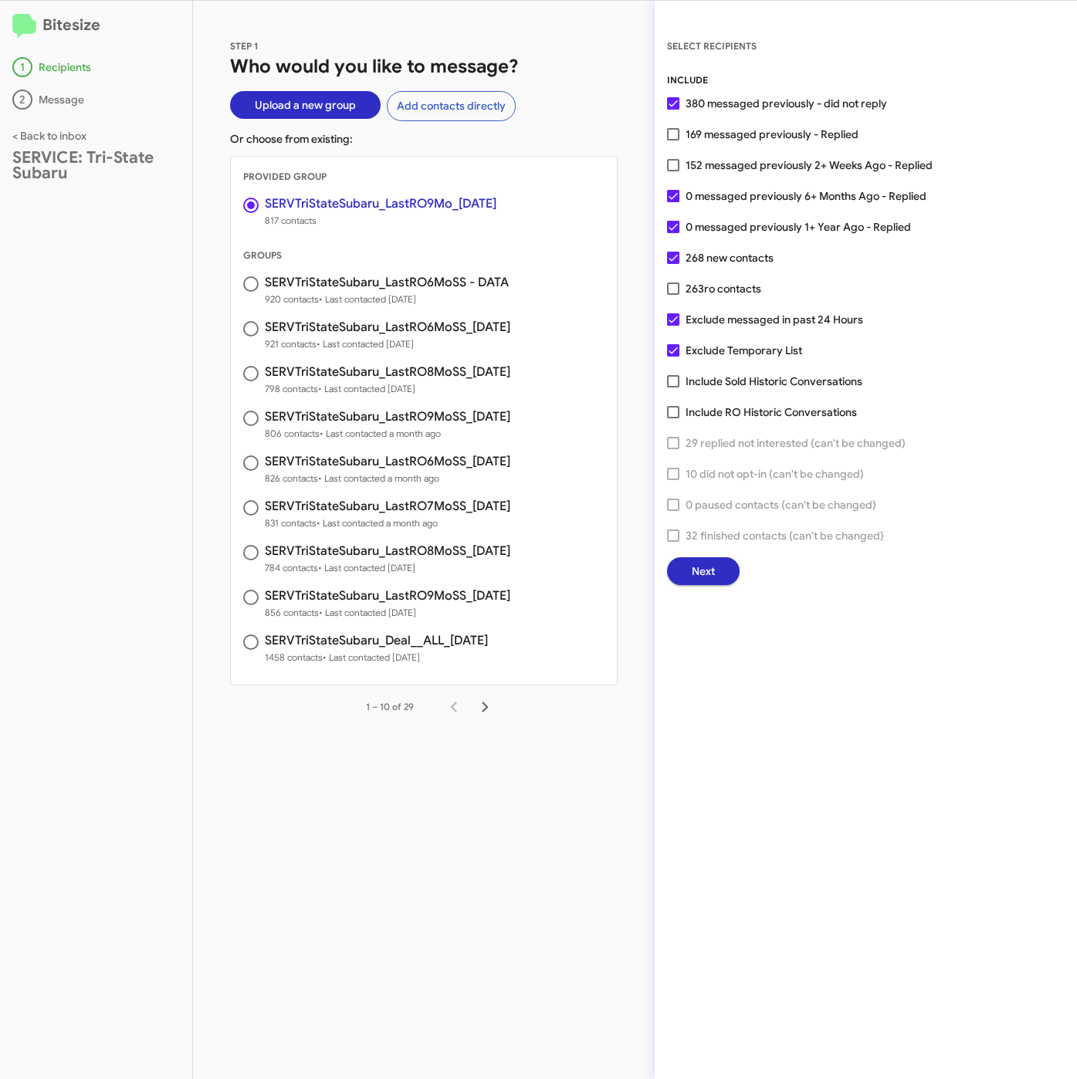
click at [697, 570] on span "Next" at bounding box center [702, 571] width 23 height 28
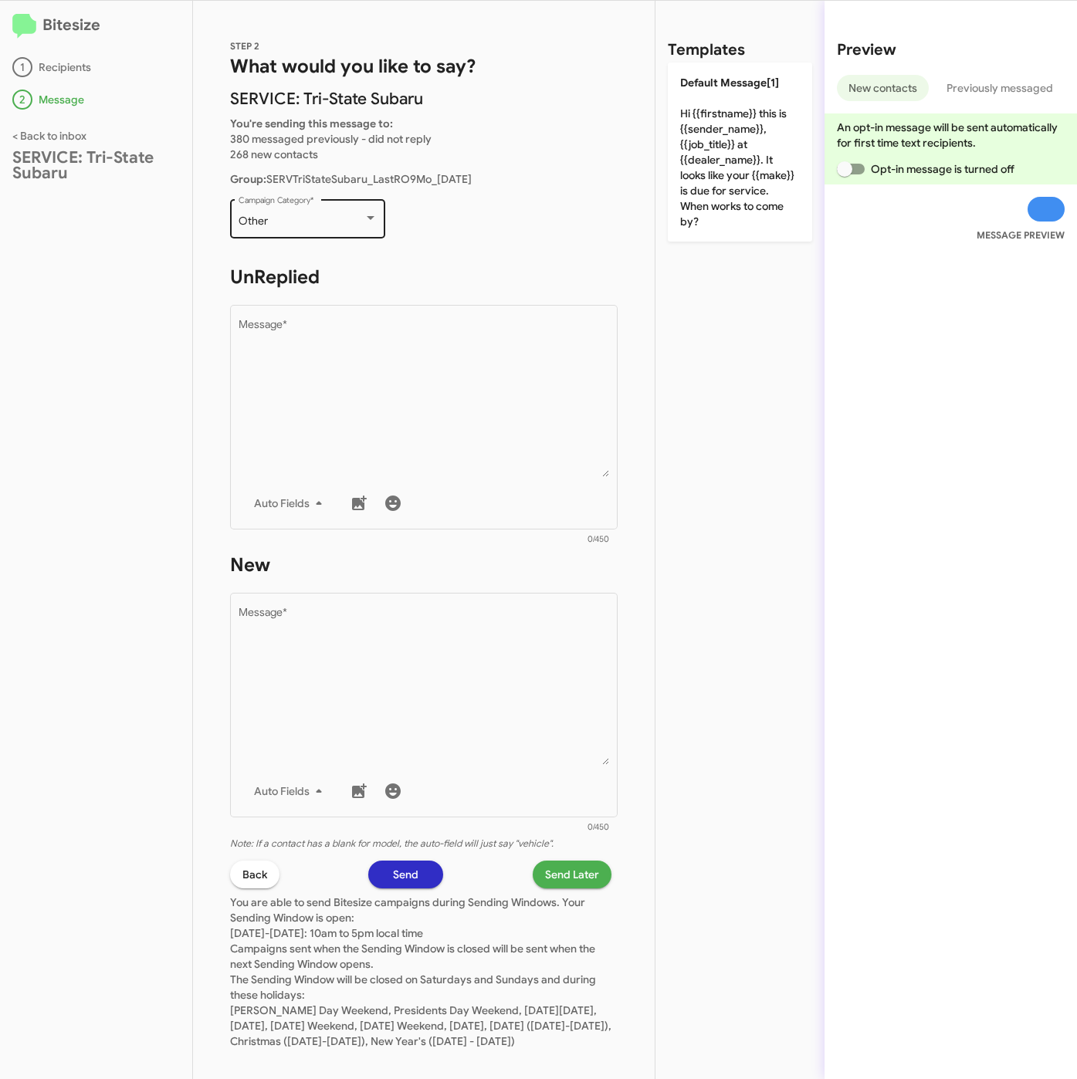
click at [297, 211] on div "Other Campaign Category *" at bounding box center [307, 217] width 139 height 42
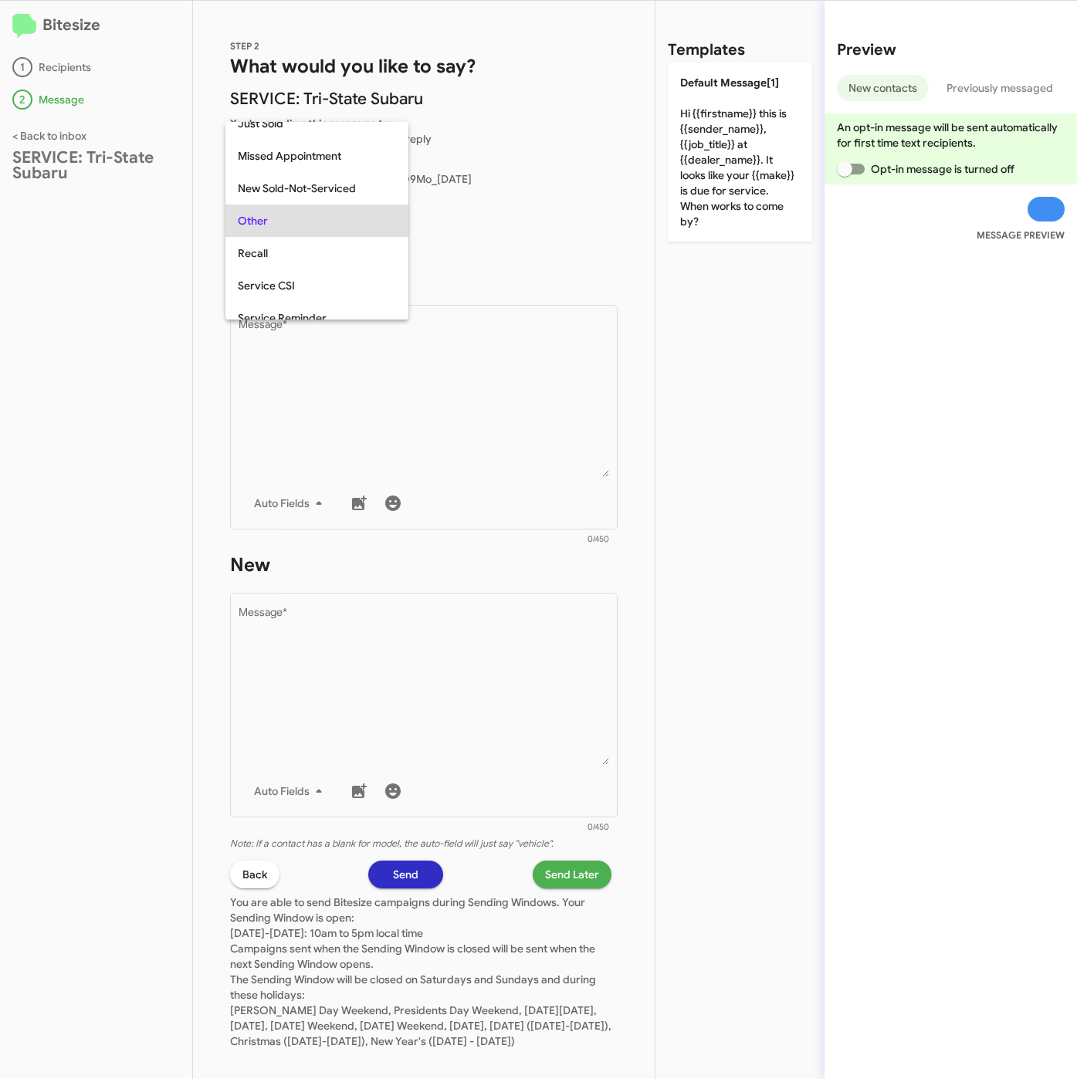
scroll to position [162, 0]
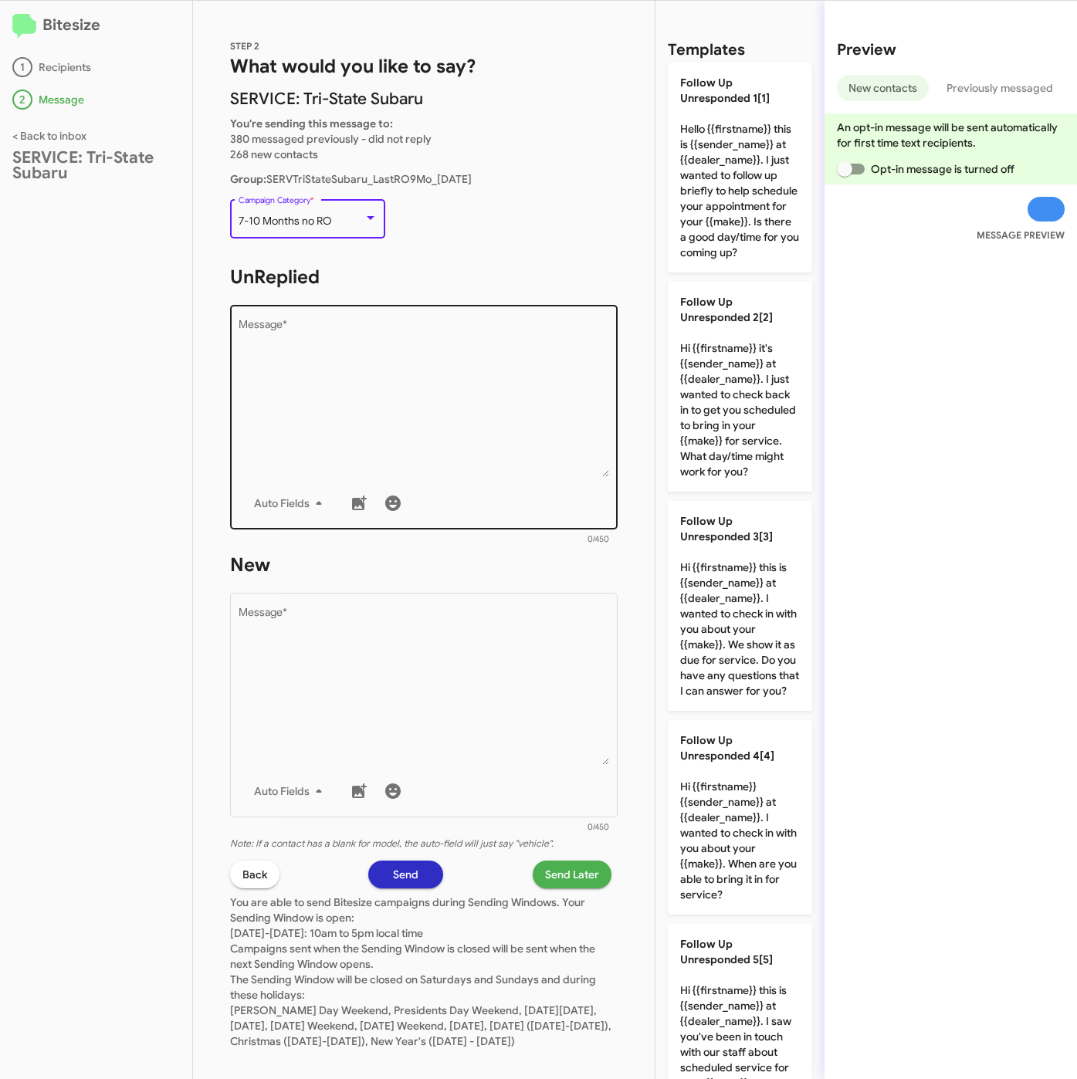
click at [387, 377] on textarea "Message *" at bounding box center [423, 397] width 371 height 157
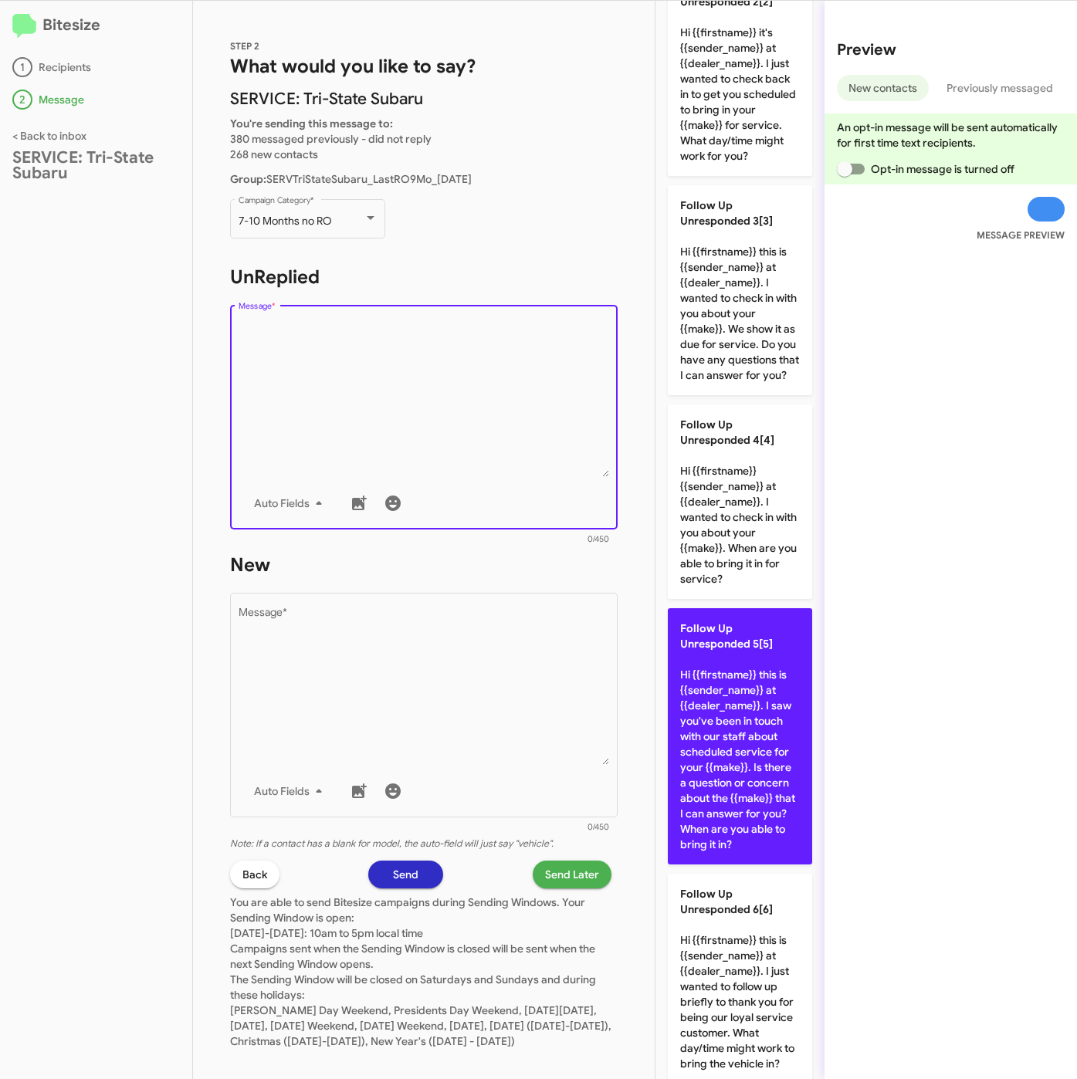
scroll to position [695, 0]
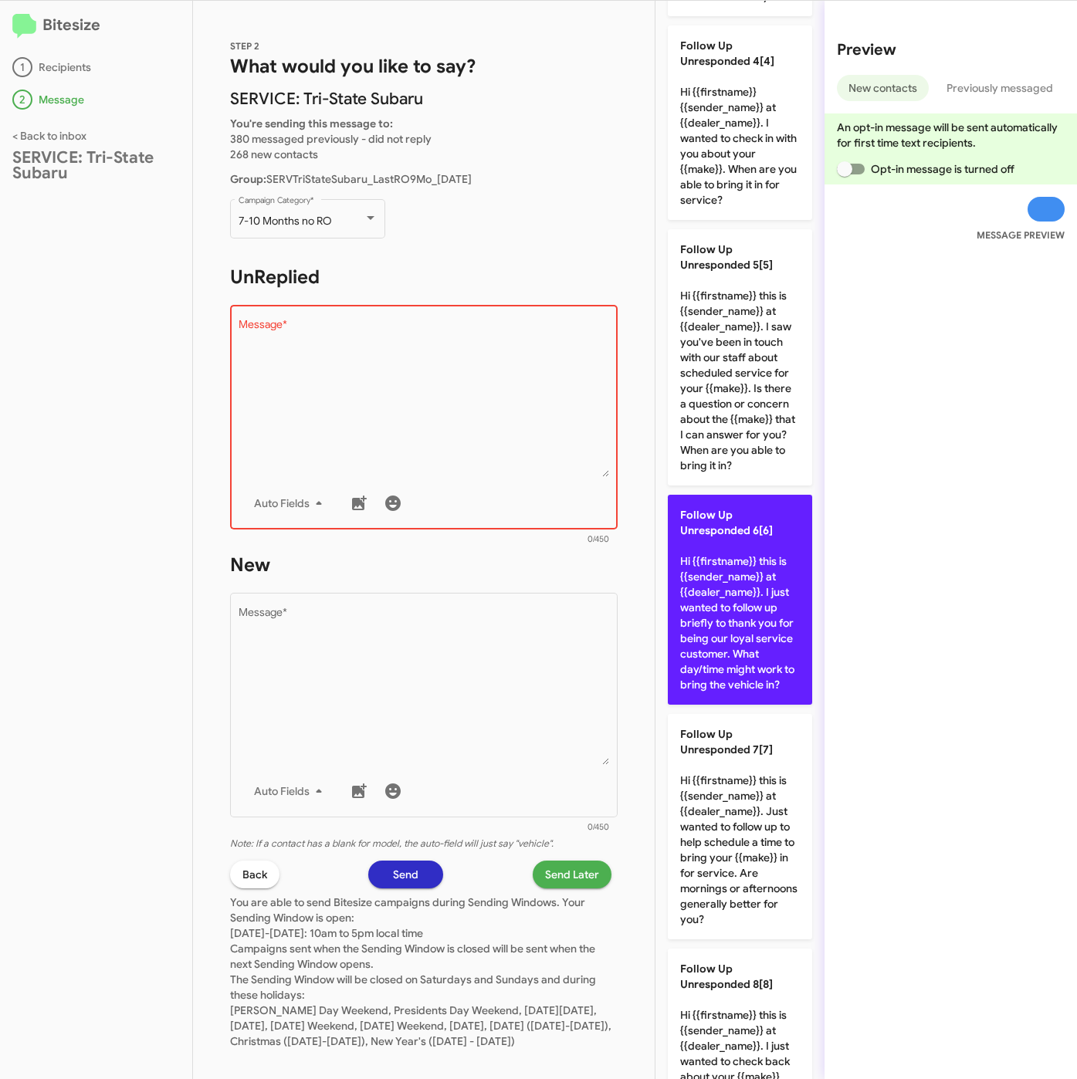
click at [750, 705] on p "Follow Up Unresponded 6[6] Hi {{firstname}} this is {{sender_name}} at {{dealer…" at bounding box center [740, 600] width 144 height 210
type textarea "Hi {{firstname}} this is {{sender_name}} at {{dealer_name}}. I just wanted to f…"
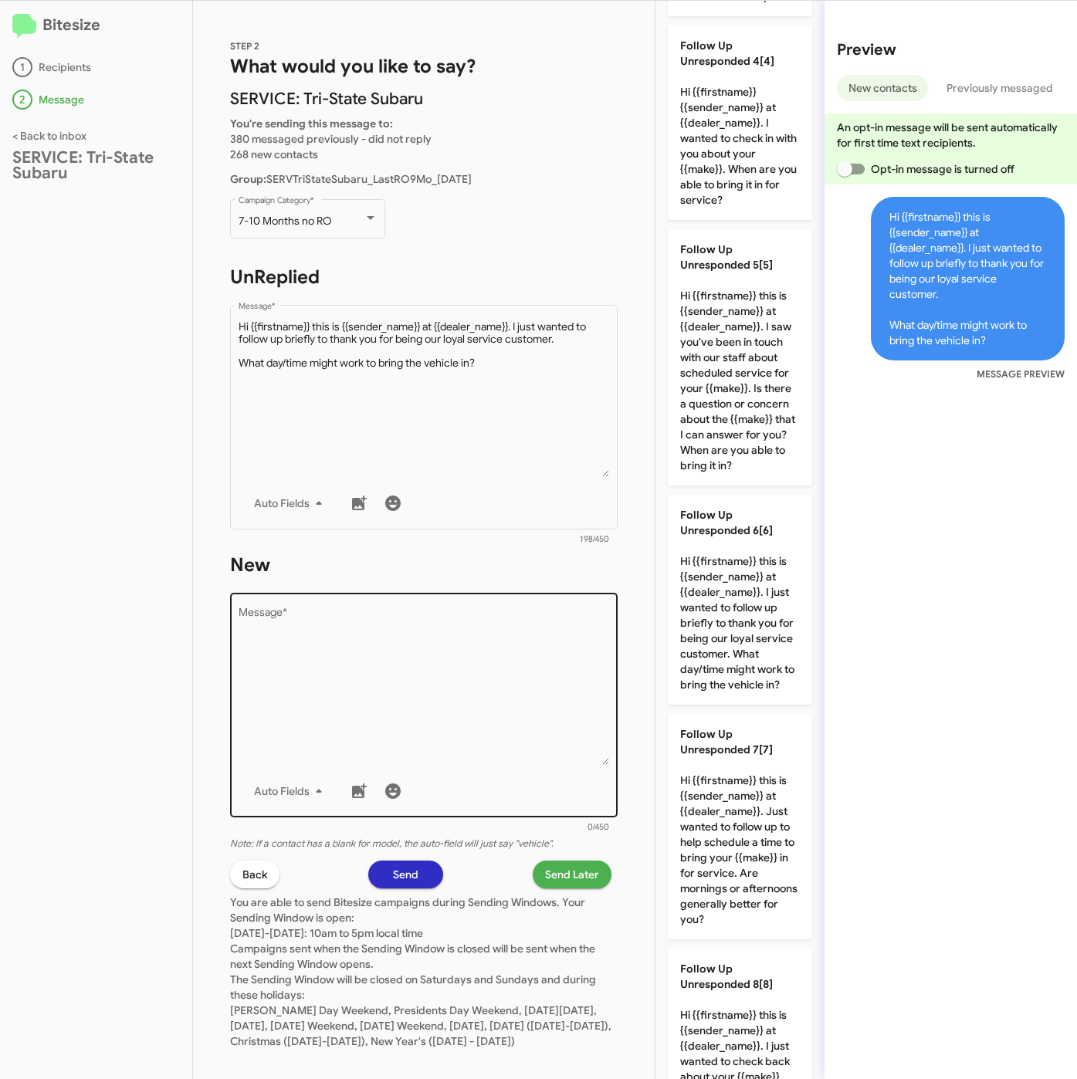
click at [493, 706] on textarea "Message *" at bounding box center [423, 685] width 371 height 157
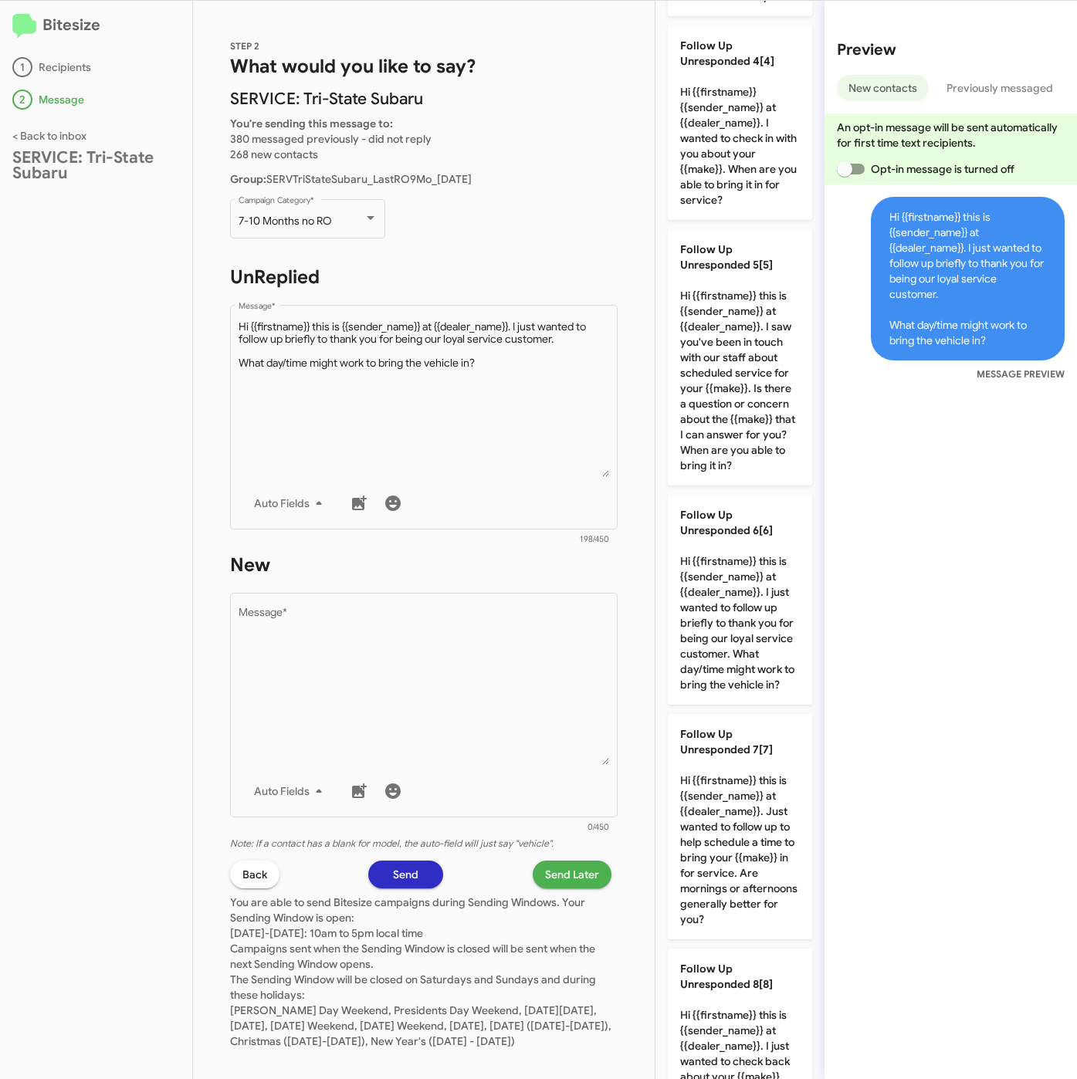
scroll to position [0, 0]
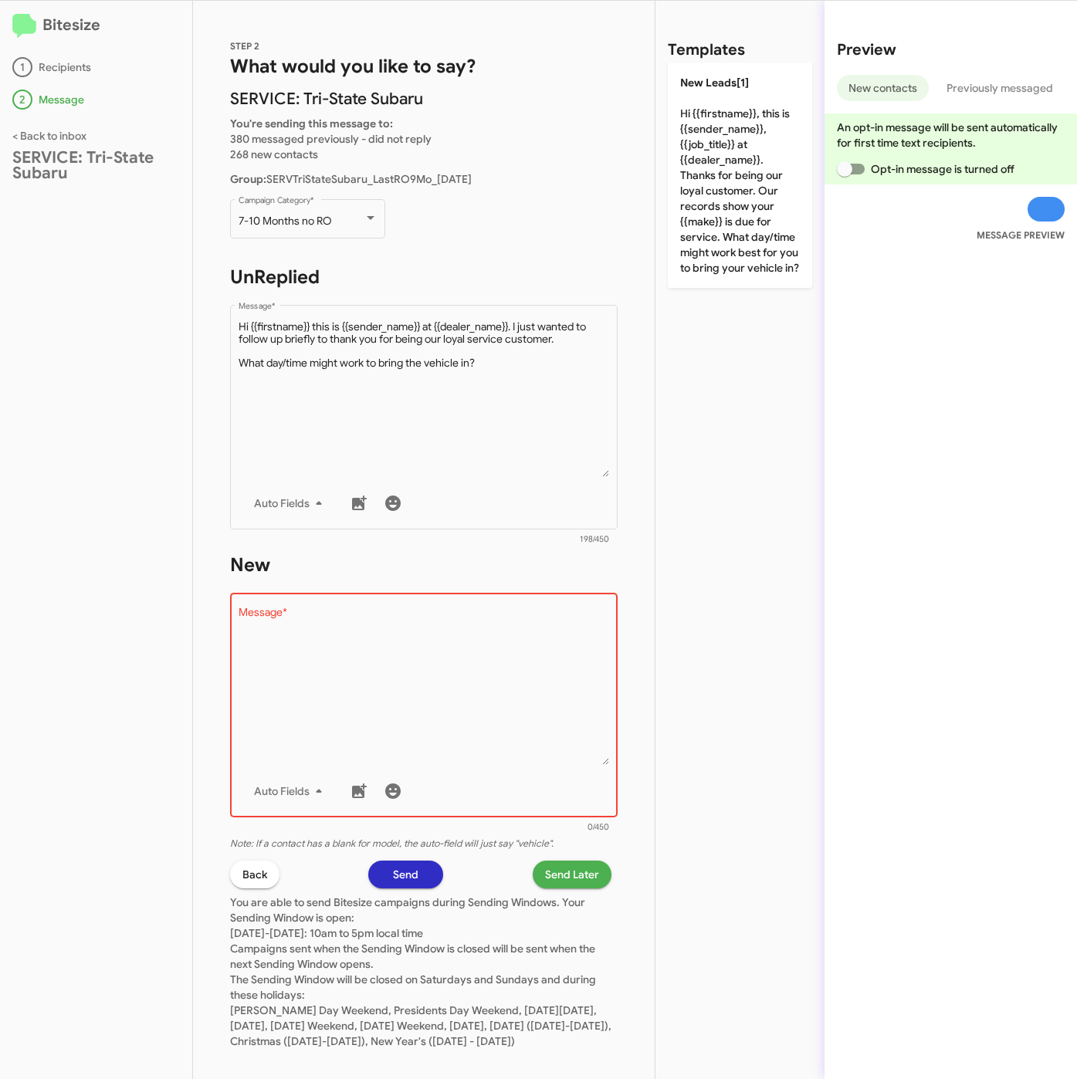
drag, startPoint x: 741, startPoint y: 238, endPoint x: 685, endPoint y: 567, distance: 333.4
click at [744, 238] on p "New Leads[1] Hi {{firstname}}, this is {{sender_name}}, {{job_title}} at {{deal…" at bounding box center [740, 175] width 144 height 225
type textarea "Hi {{firstname}}, this is {{sender_name}}, {{job_title}} at {{dealer_name}}. Th…"
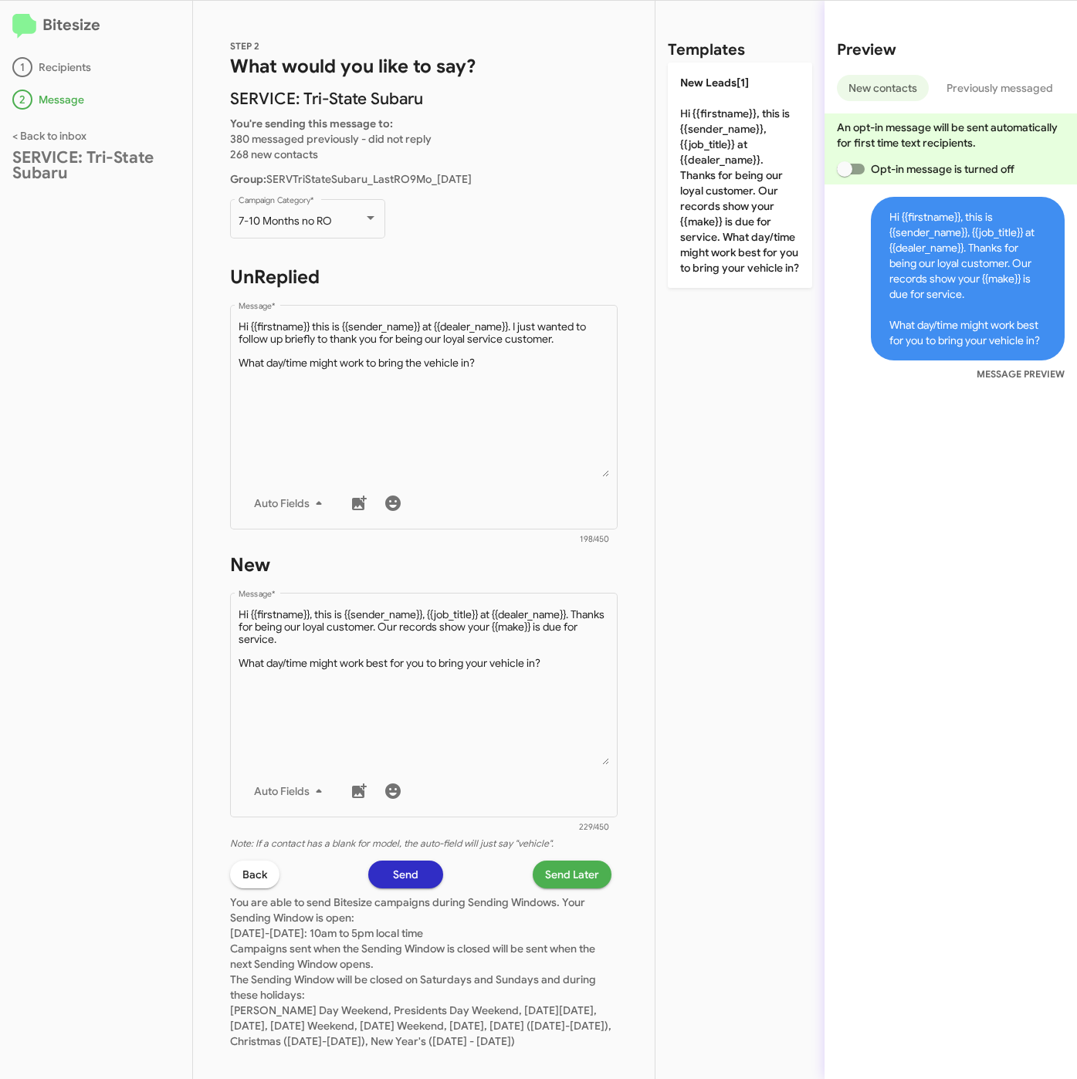
click at [570, 881] on span "Send Later" at bounding box center [572, 874] width 54 height 28
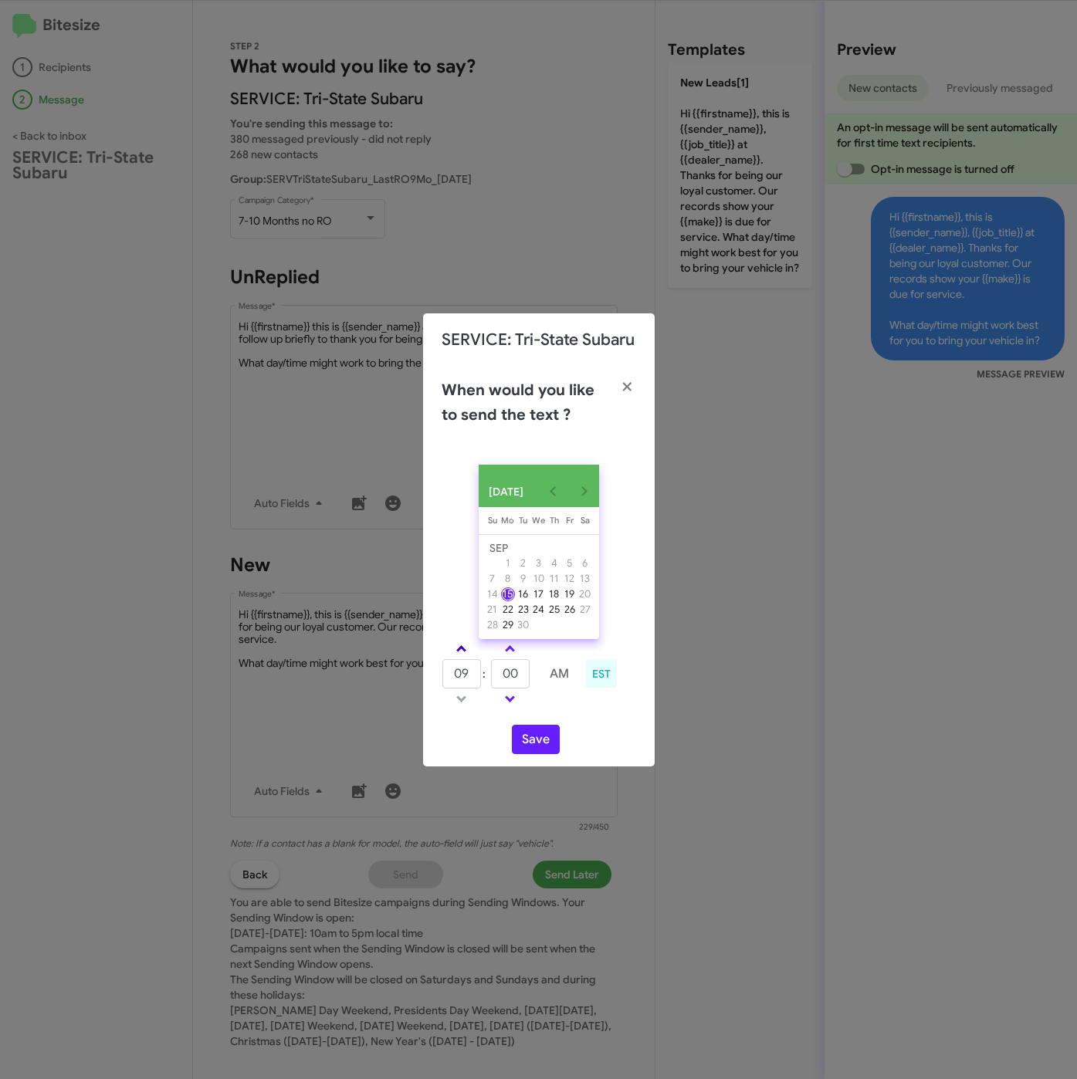
drag, startPoint x: 457, startPoint y: 644, endPoint x: 500, endPoint y: 660, distance: 45.9
click at [458, 644] on link at bounding box center [461, 649] width 27 height 18
type input "10"
click at [514, 665] on input "00" at bounding box center [510, 673] width 39 height 29
type input "05"
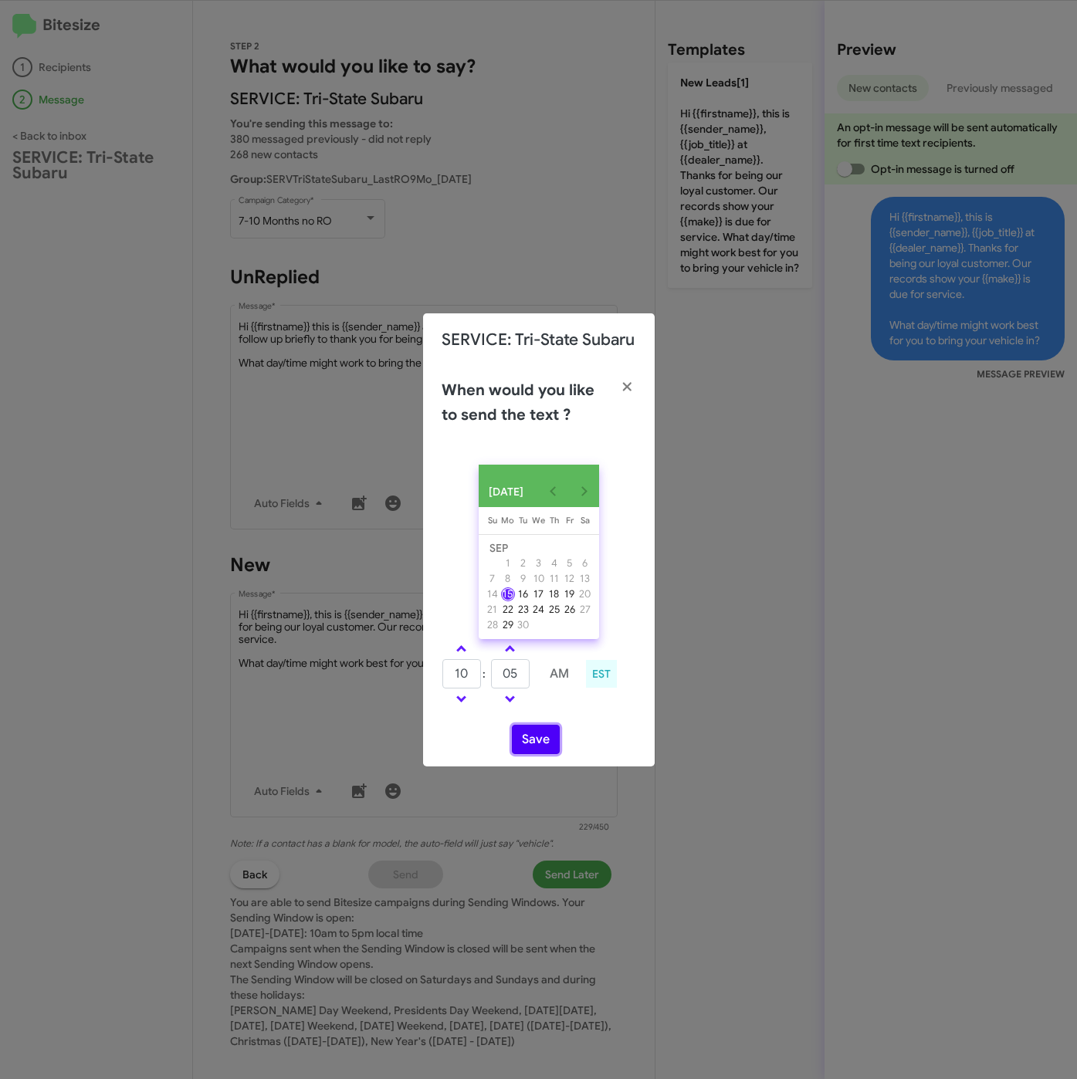
click at [559, 739] on button "Save" at bounding box center [536, 739] width 48 height 29
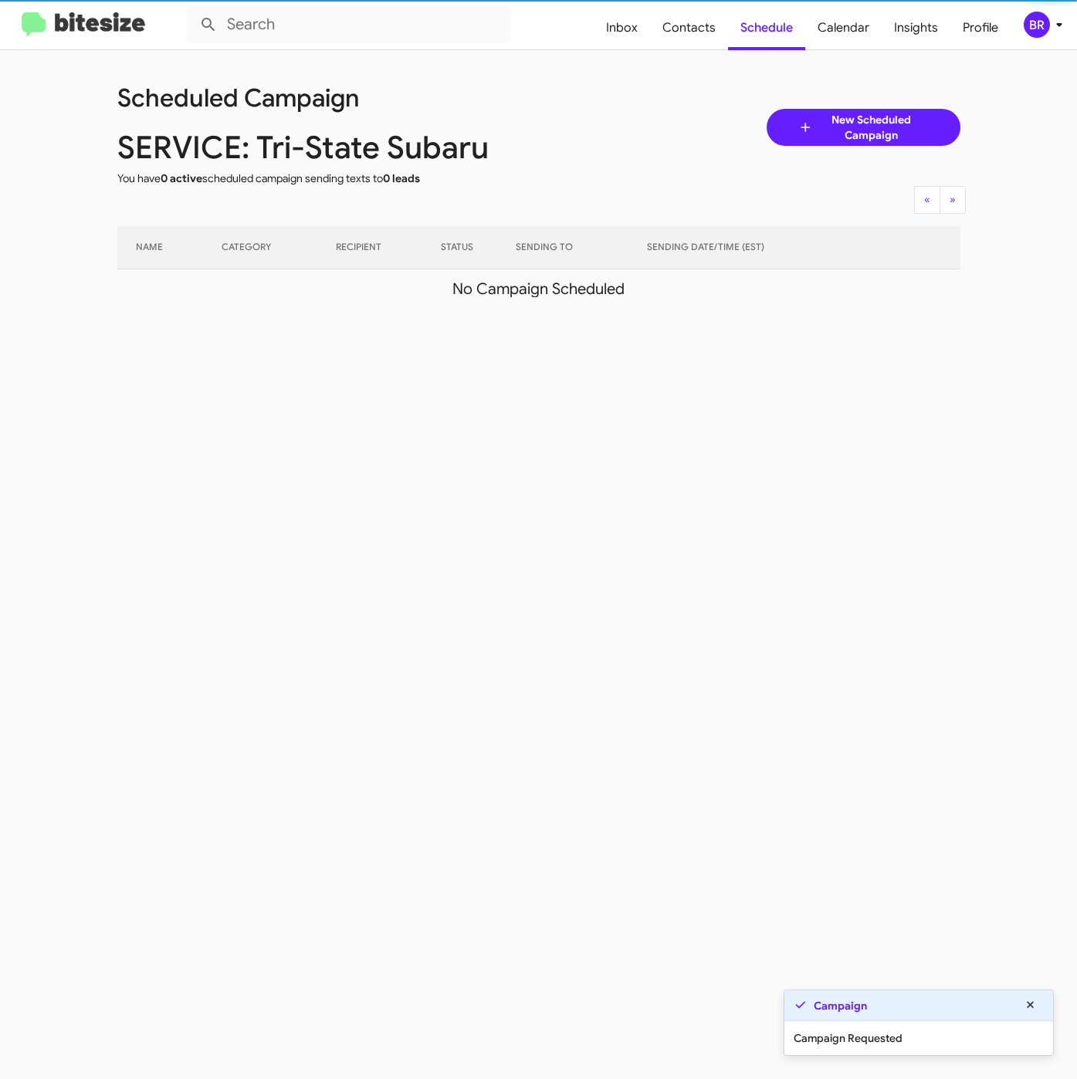
click at [1046, 29] on div "BR" at bounding box center [1036, 25] width 26 height 26
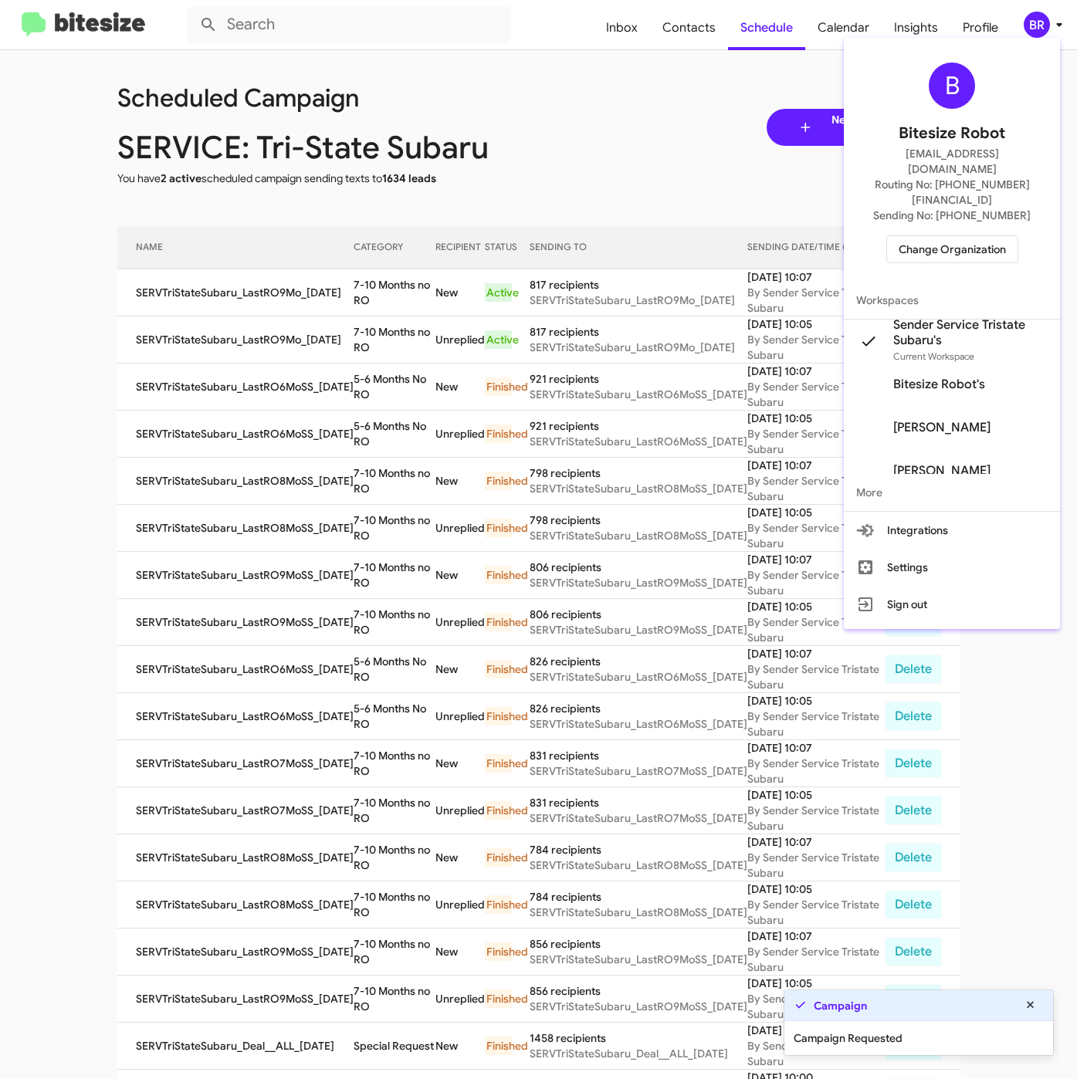
click at [357, 330] on div at bounding box center [538, 539] width 1077 height 1079
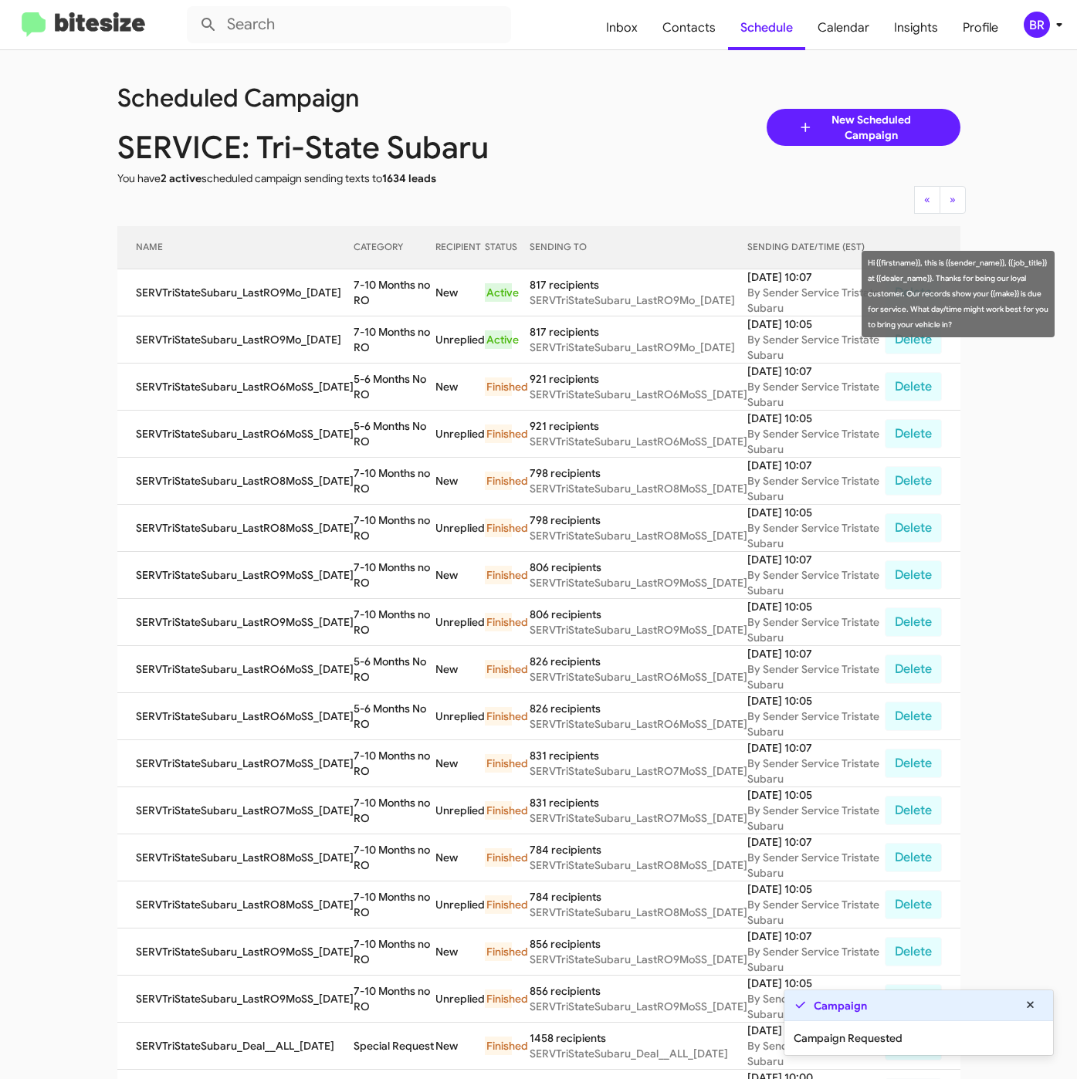
drag, startPoint x: 348, startPoint y: 285, endPoint x: 366, endPoint y: 318, distance: 37.6
click at [368, 309] on td "7-10 Months no RO" at bounding box center [394, 292] width 83 height 47
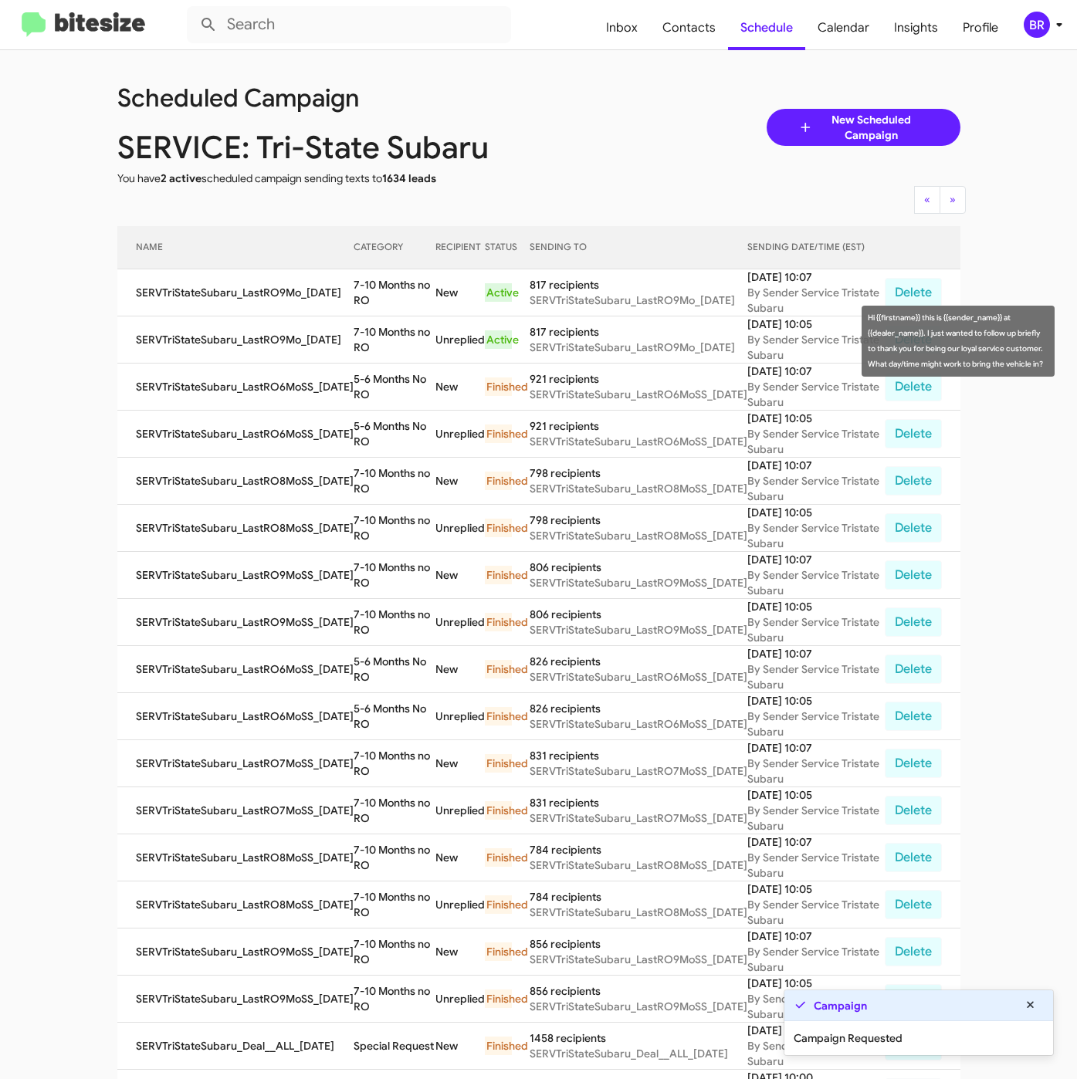
copy td "7-10 Months no RO"
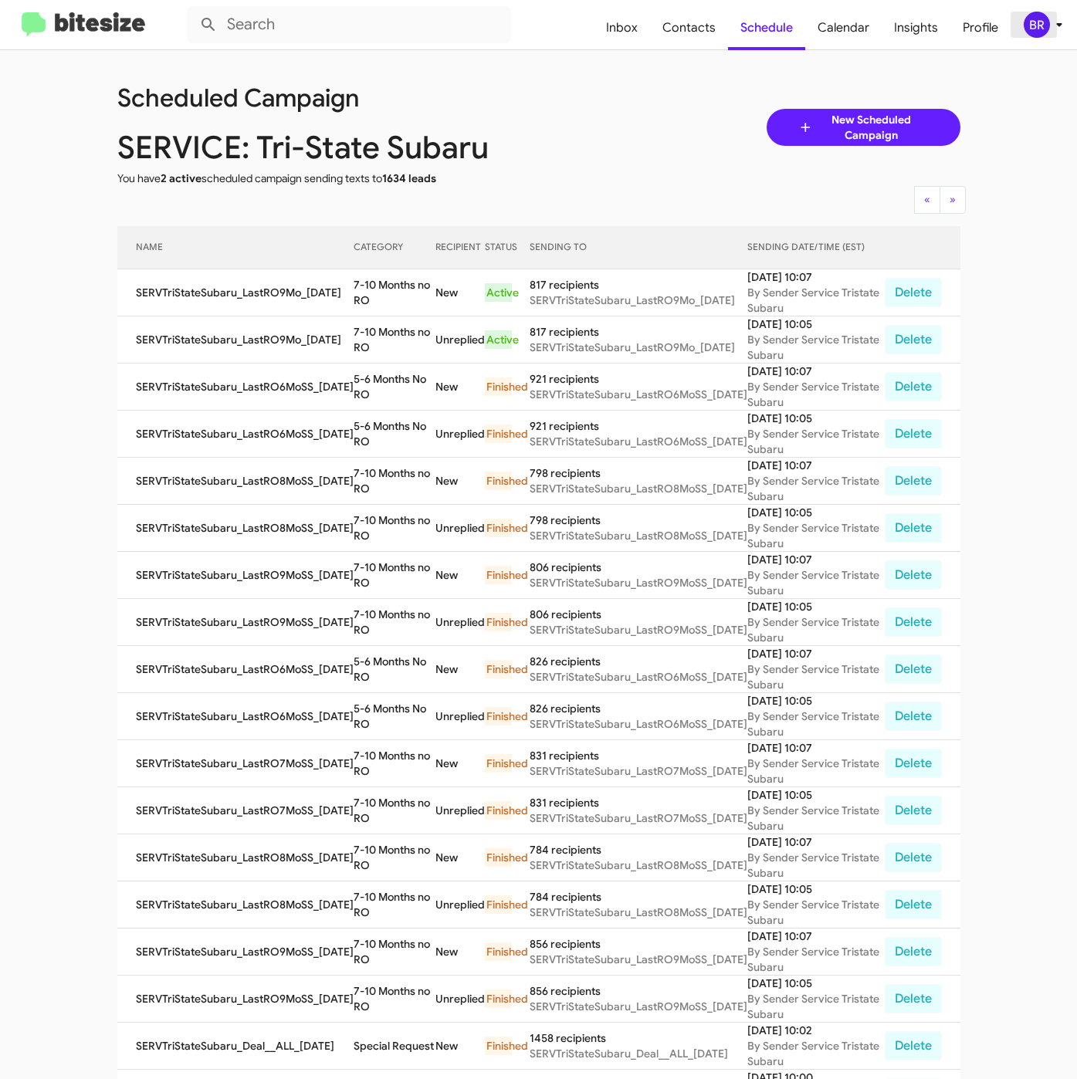
click at [1044, 22] on div "BR" at bounding box center [1036, 25] width 26 height 26
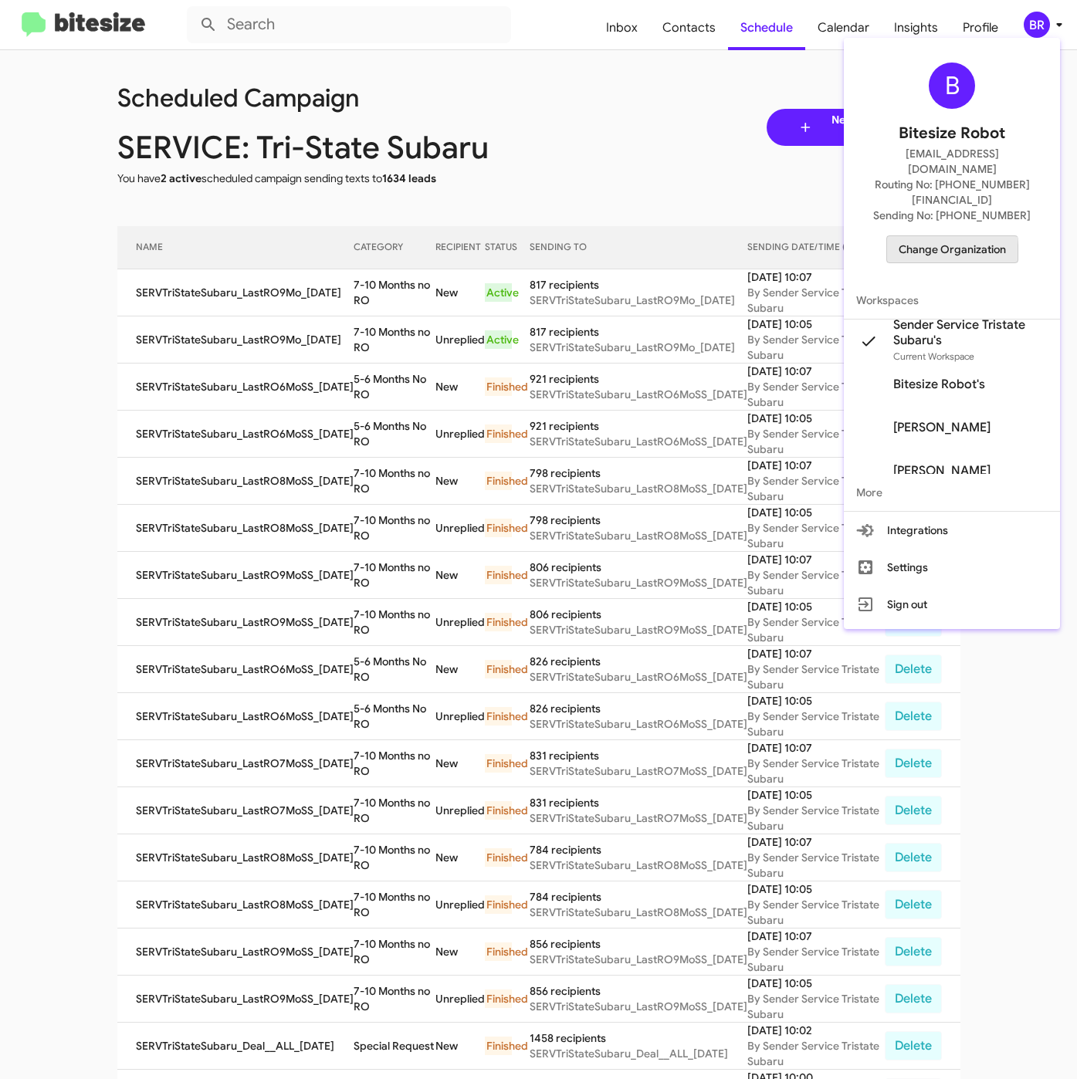
click at [908, 236] on span "Change Organization" at bounding box center [951, 249] width 107 height 26
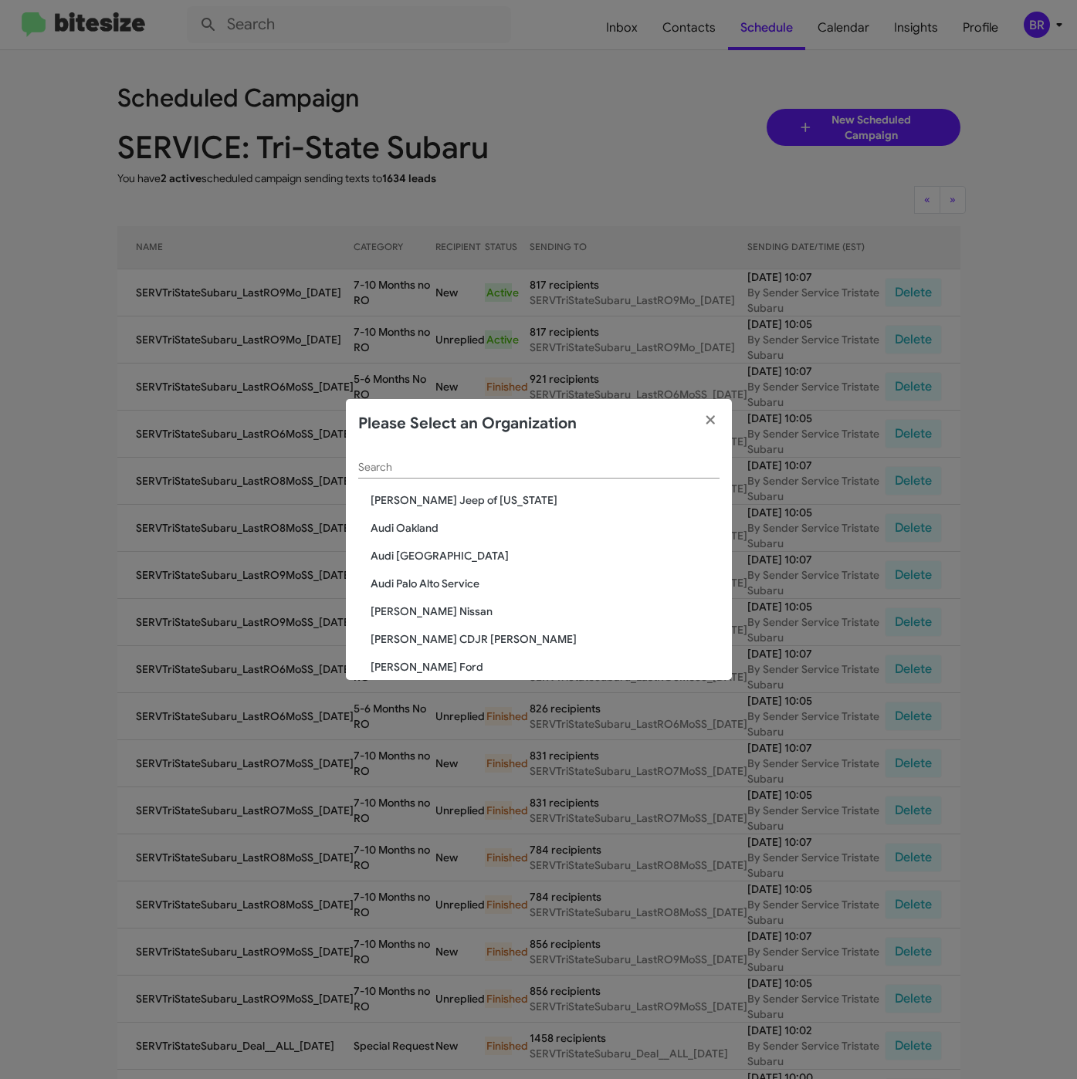
click at [438, 466] on input "Search" at bounding box center [538, 467] width 361 height 12
paste input "Ourisman Hyundai Genesis of [PERSON_NAME]"
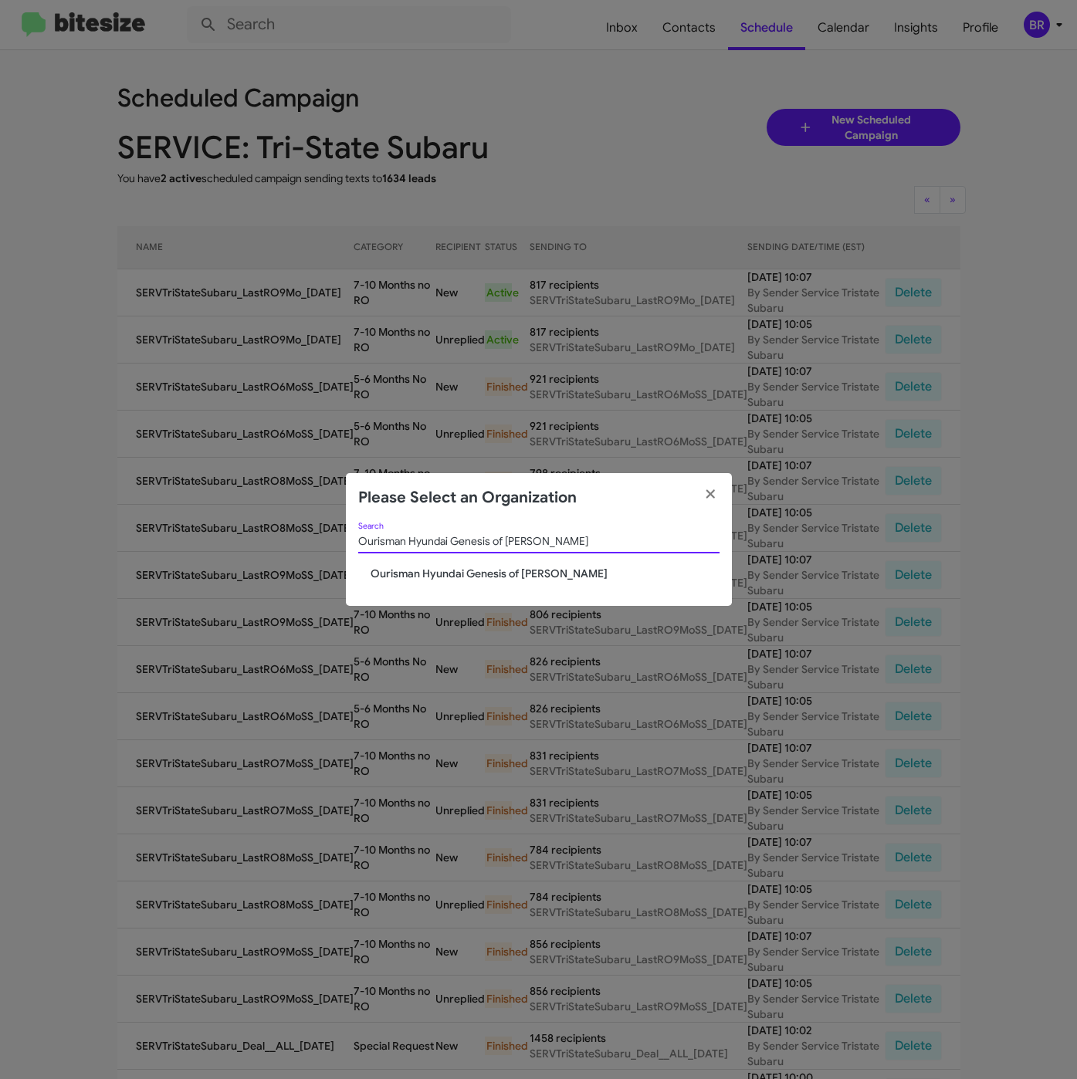
type input "Ourisman Hyundai Genesis of [PERSON_NAME]"
click at [396, 566] on span "Ourisman Hyundai Genesis of [PERSON_NAME]" at bounding box center [544, 573] width 349 height 15
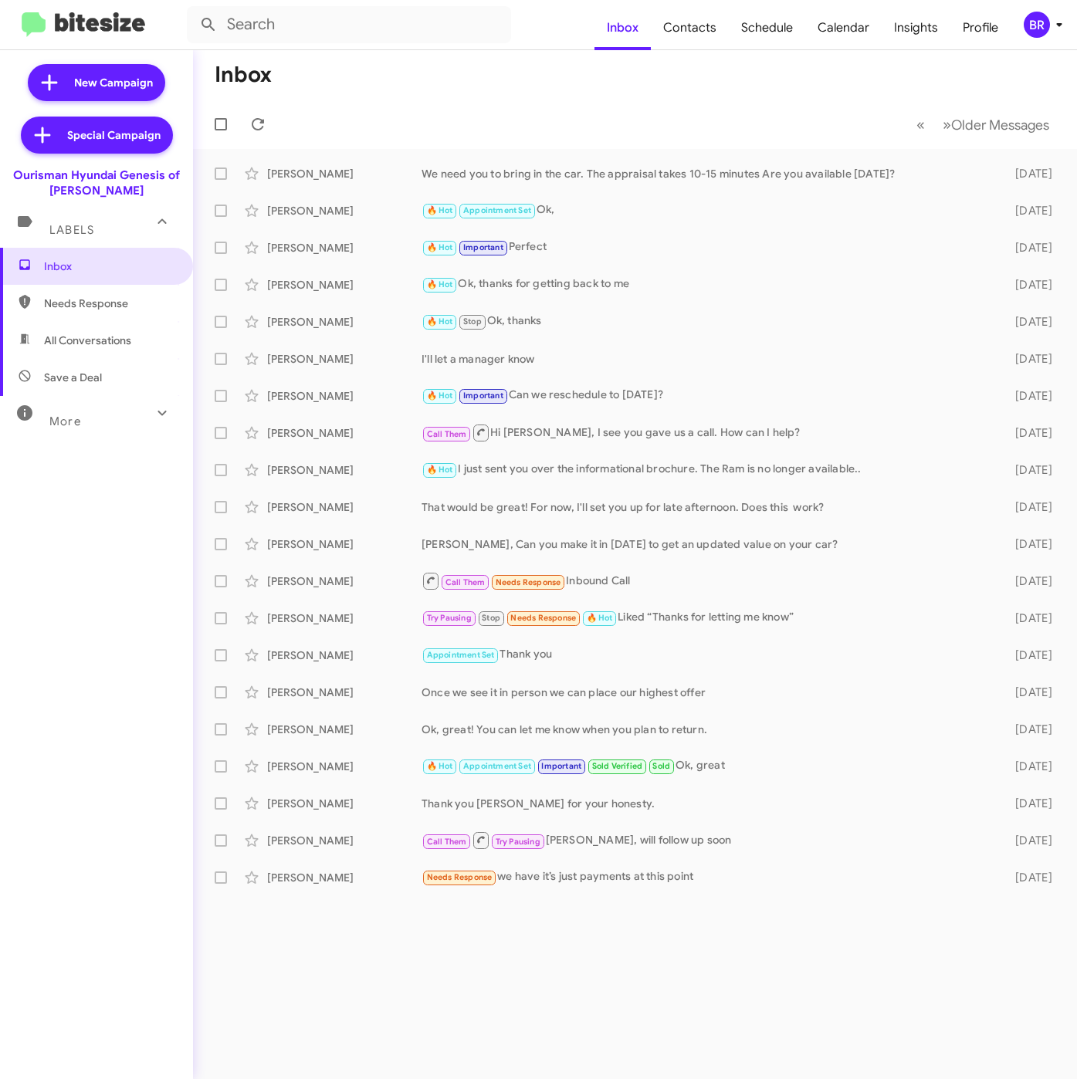
click at [1035, 19] on div "BR" at bounding box center [1036, 25] width 26 height 26
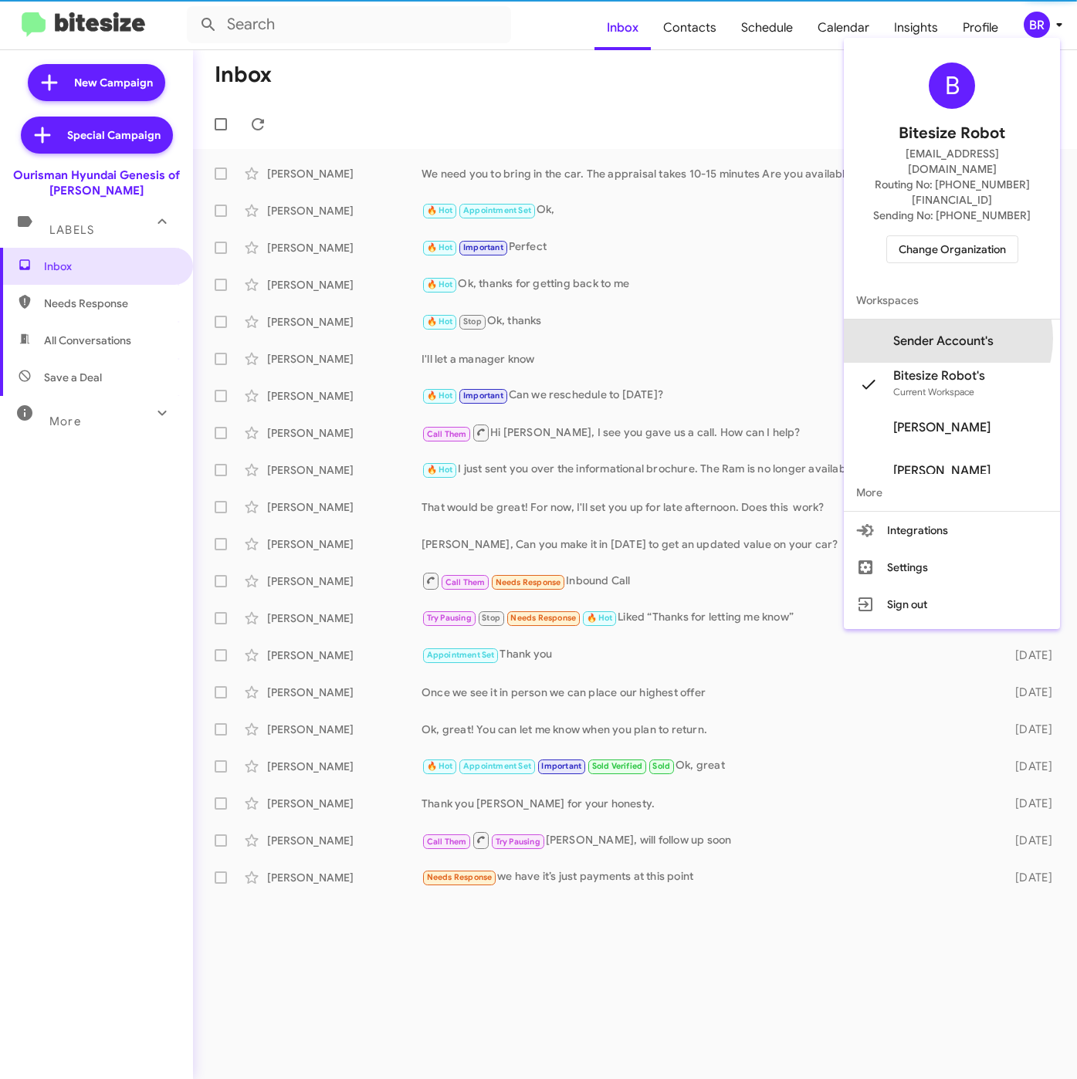
click at [973, 333] on span "Sender Account's" at bounding box center [943, 340] width 100 height 15
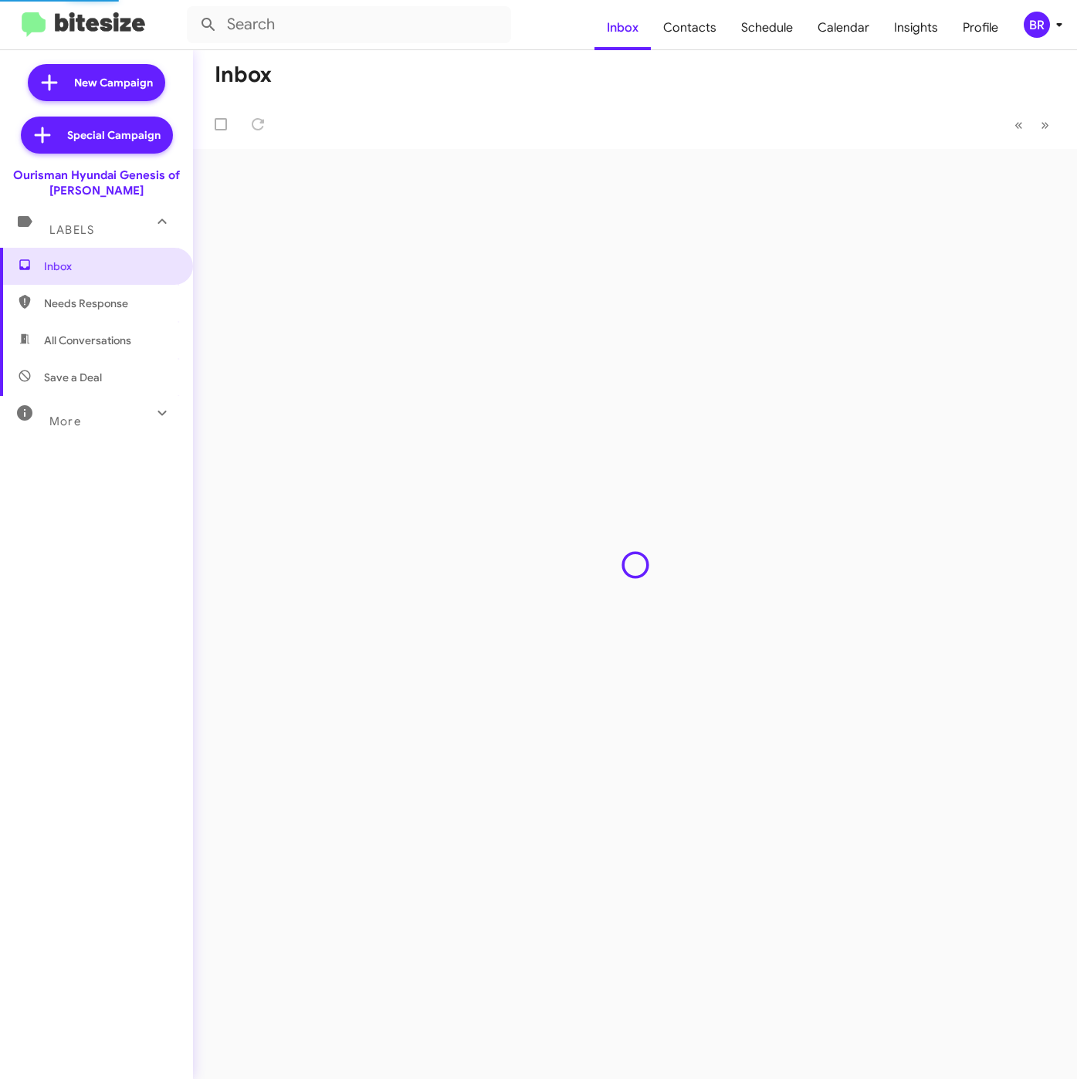
click at [926, 32] on span "Insights" at bounding box center [915, 27] width 69 height 45
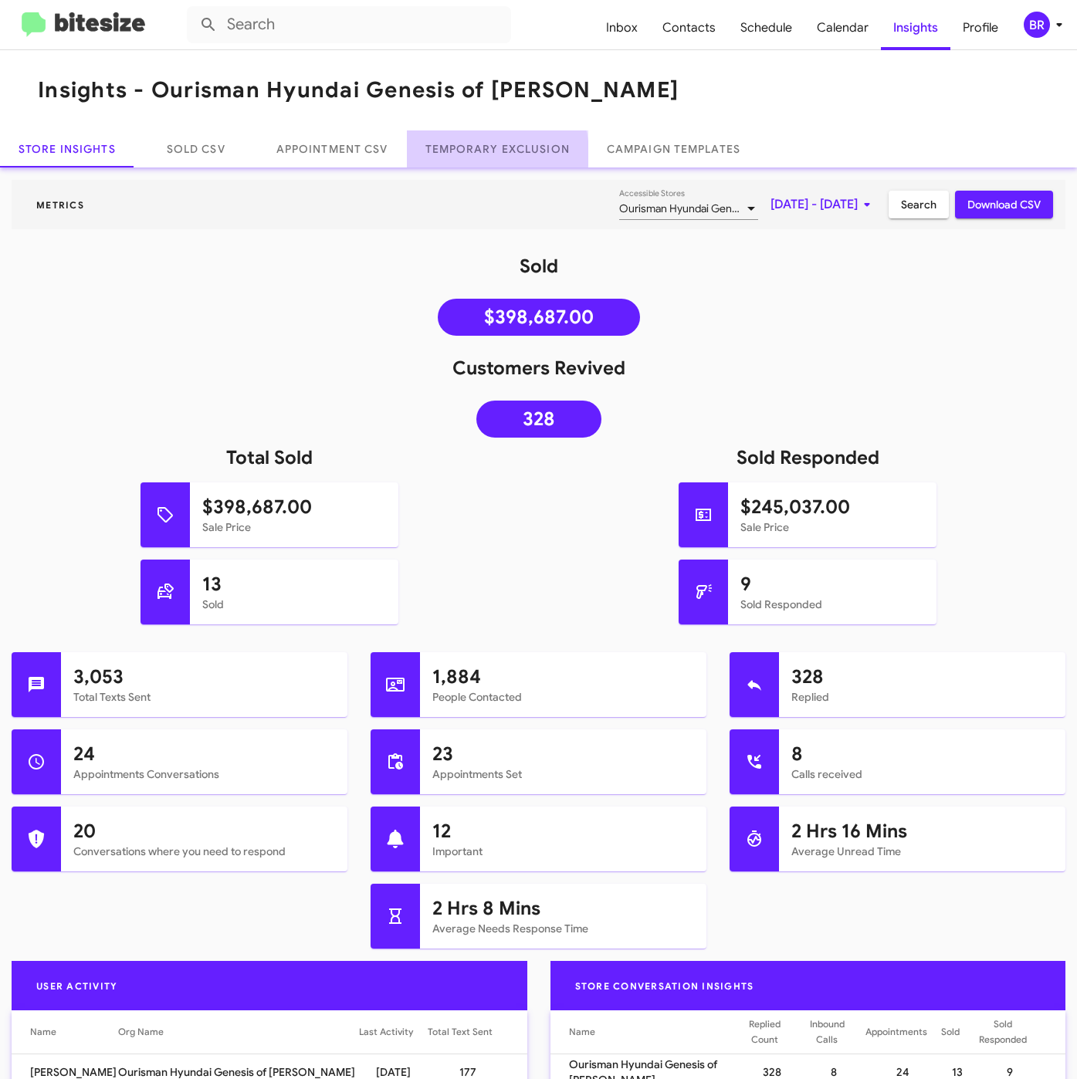
click at [484, 154] on link "Temporary Exclusion" at bounding box center [497, 148] width 181 height 37
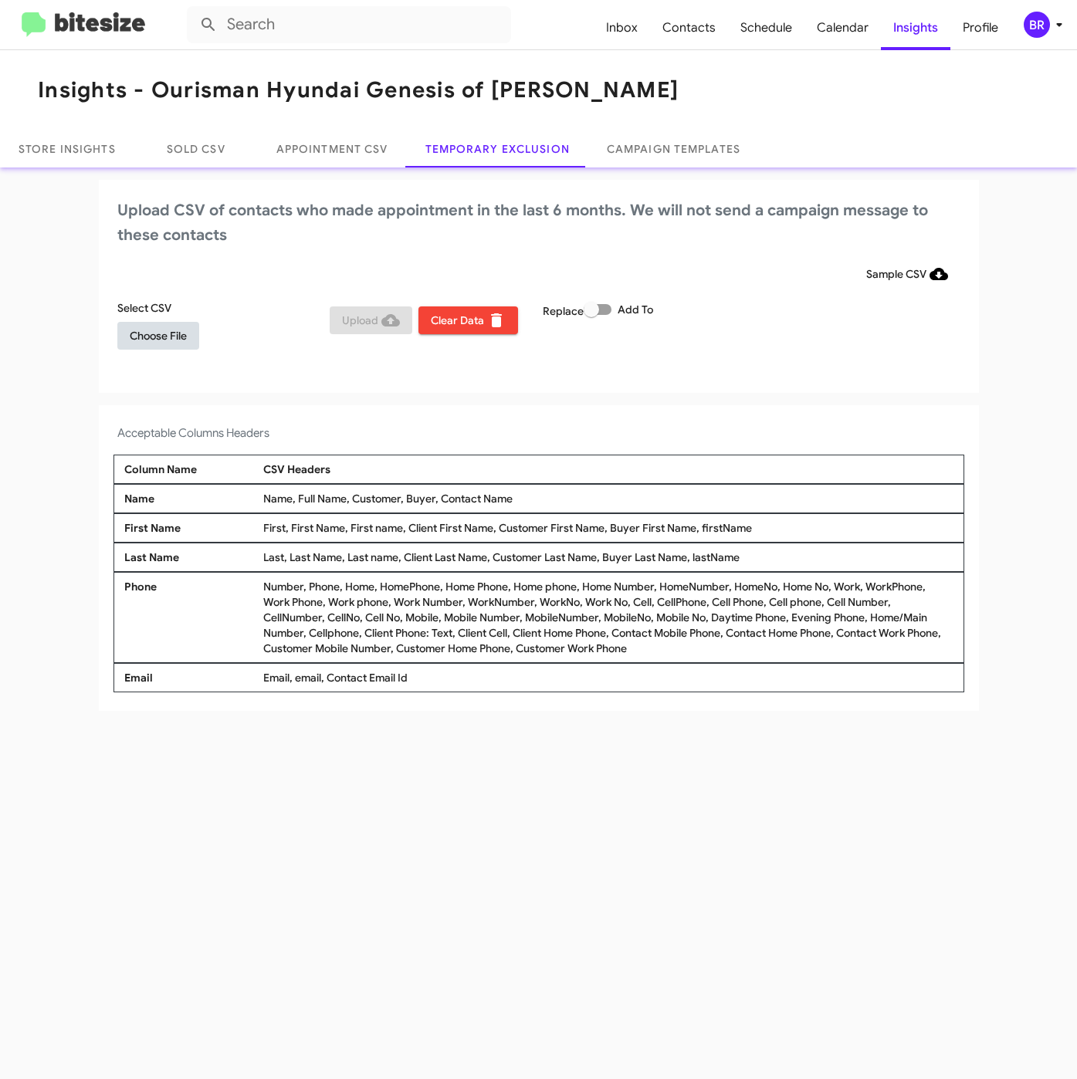
click at [165, 332] on span "Choose File" at bounding box center [158, 336] width 57 height 28
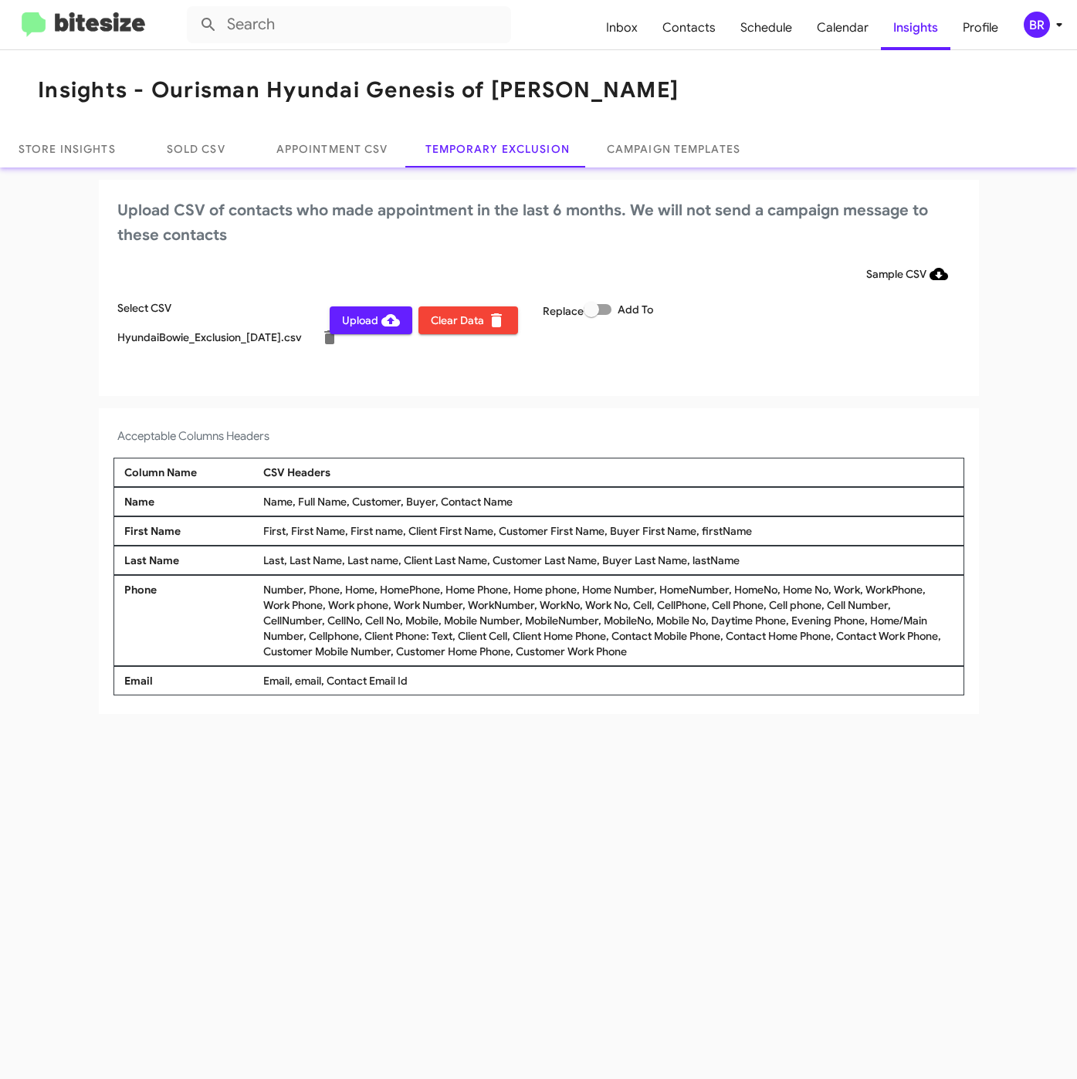
click at [1050, 21] on icon at bounding box center [1059, 24] width 19 height 19
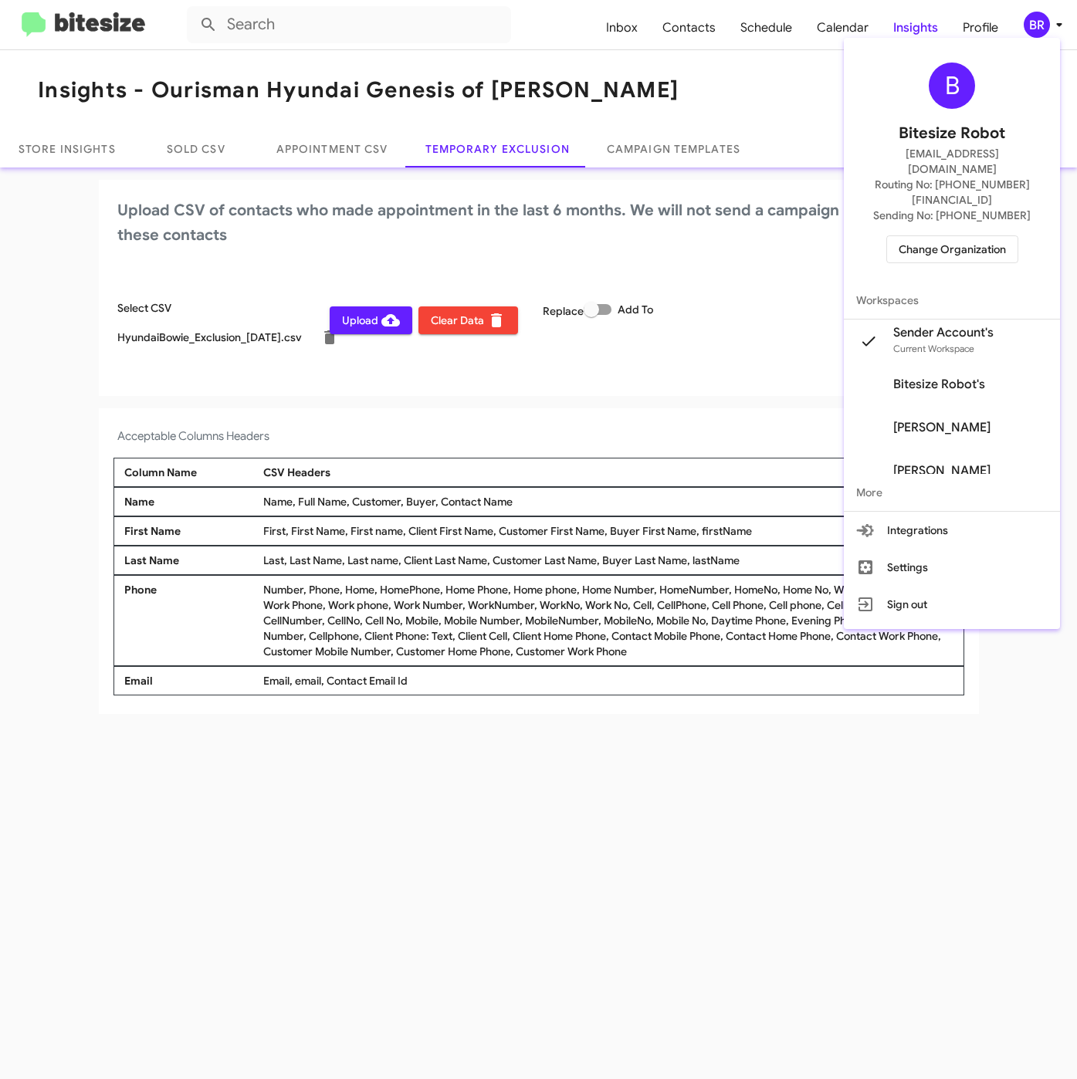
click at [545, 871] on div at bounding box center [538, 539] width 1077 height 1079
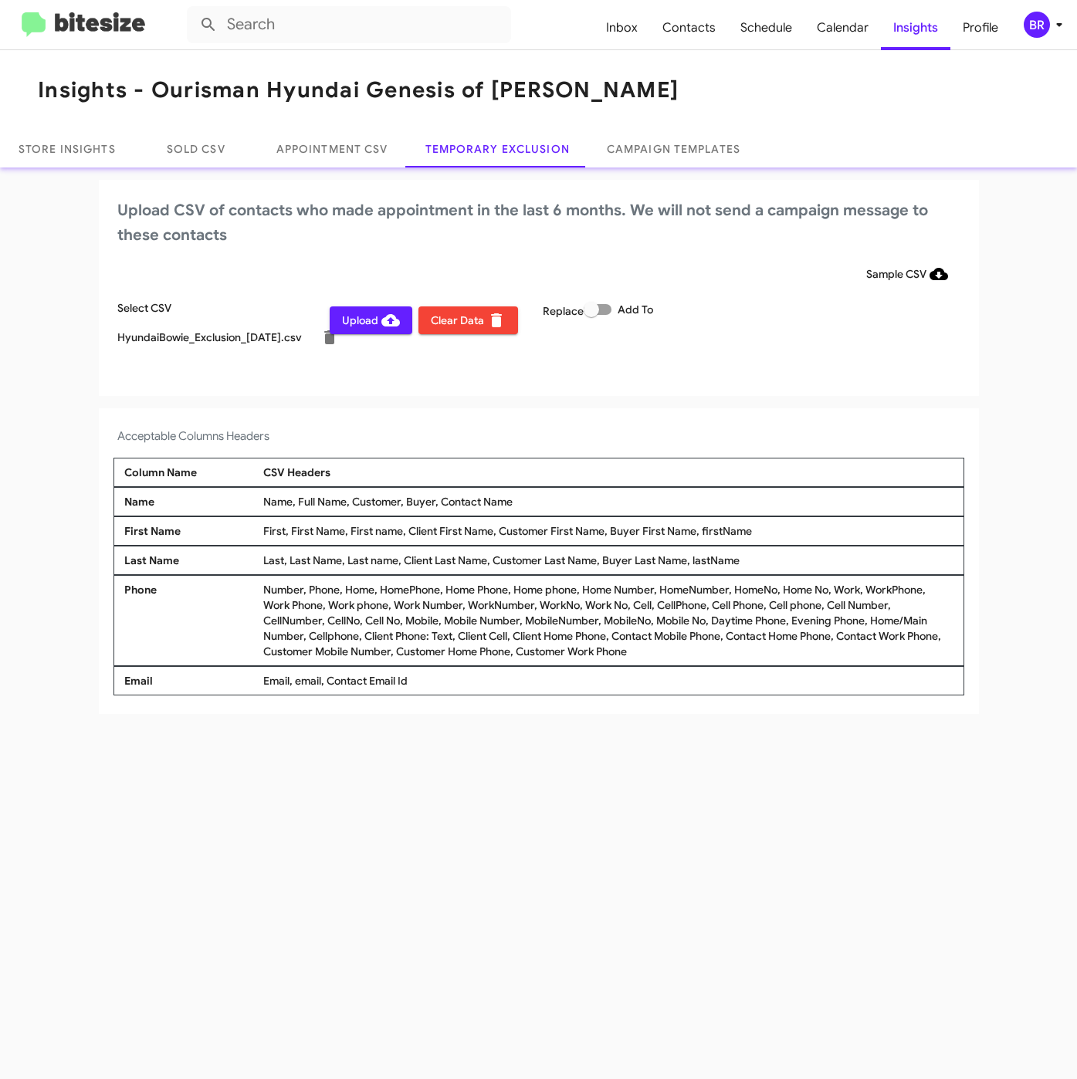
click at [360, 322] on span "Upload" at bounding box center [371, 320] width 58 height 28
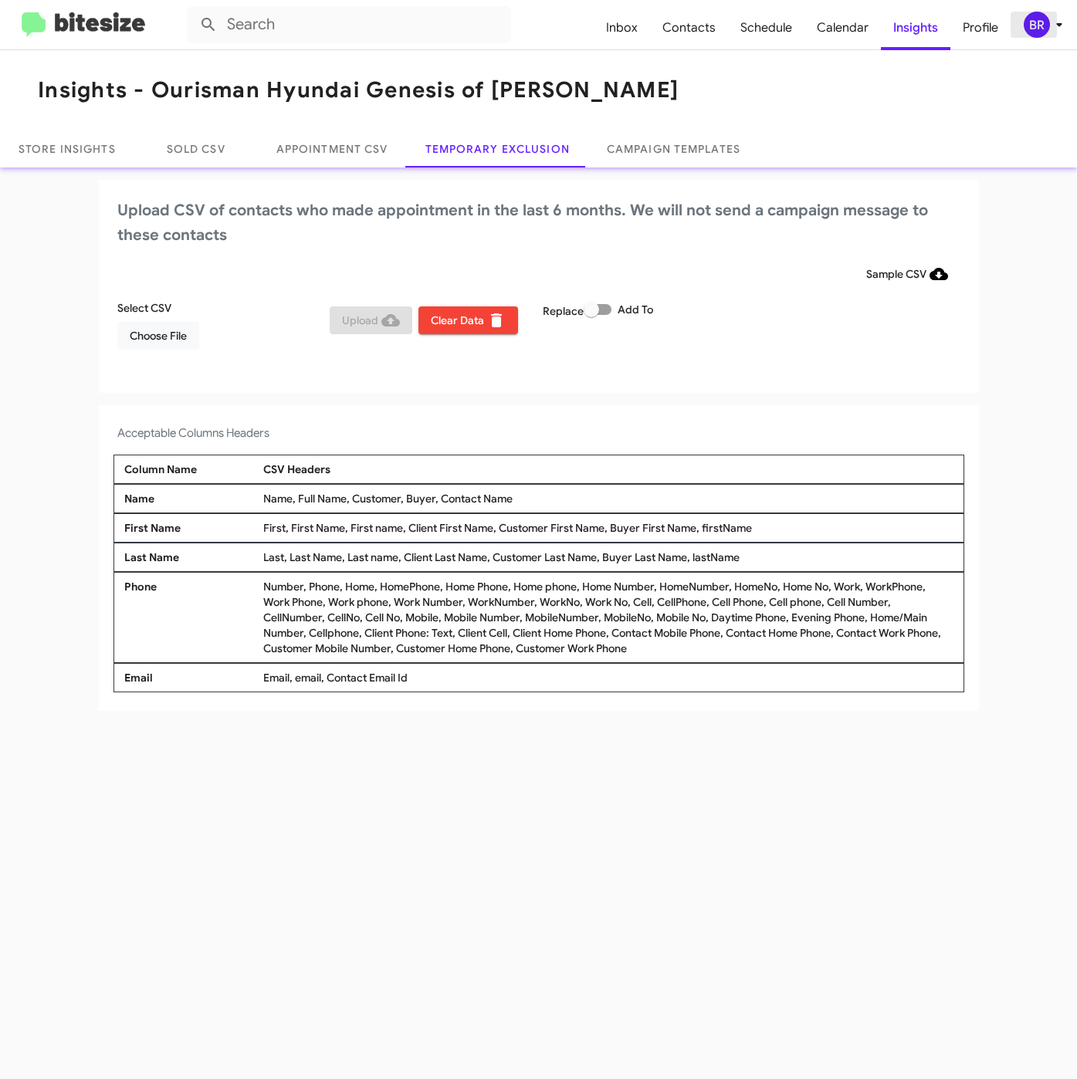
click at [1056, 26] on icon at bounding box center [1059, 24] width 19 height 19
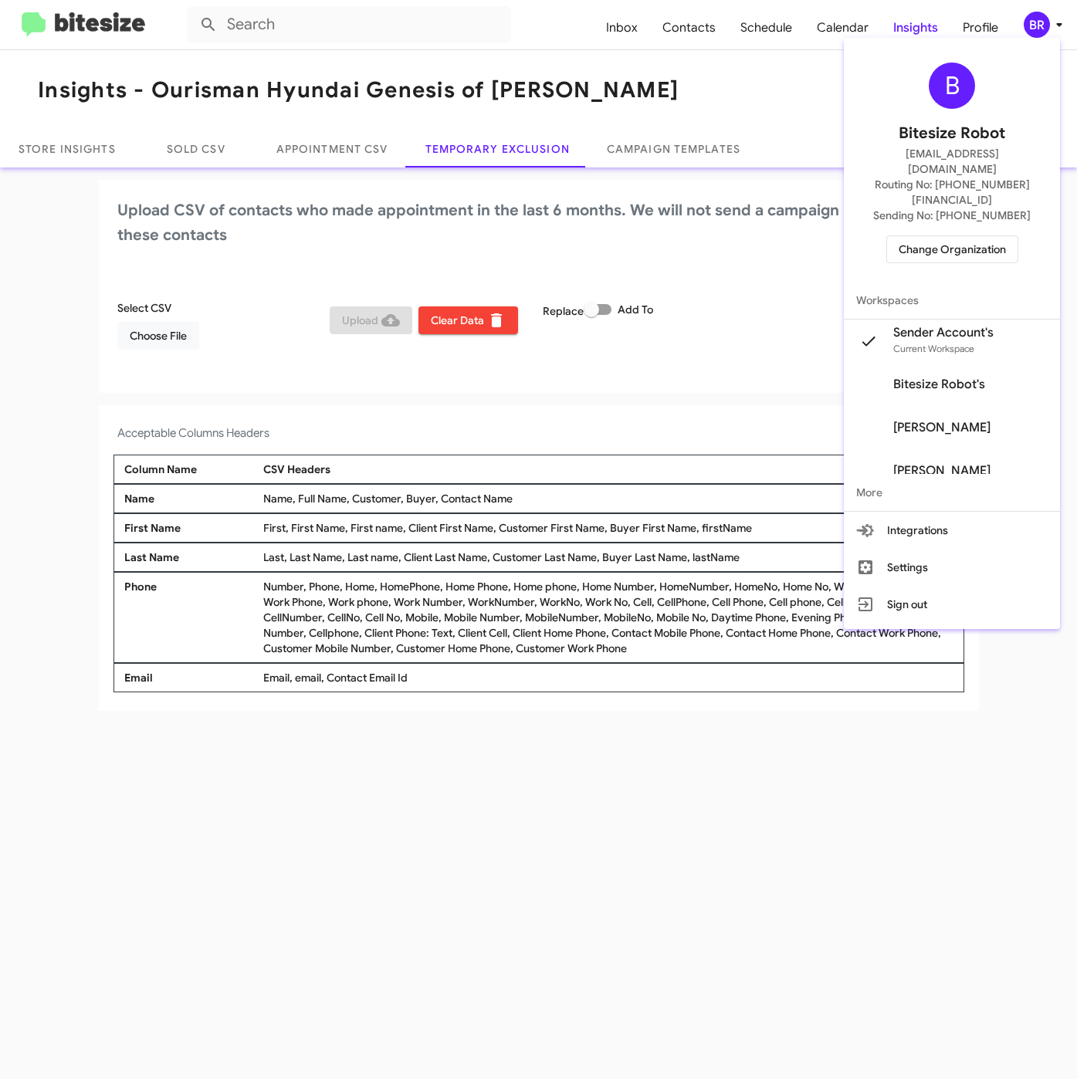
click at [950, 236] on span "Change Organization" at bounding box center [951, 249] width 107 height 26
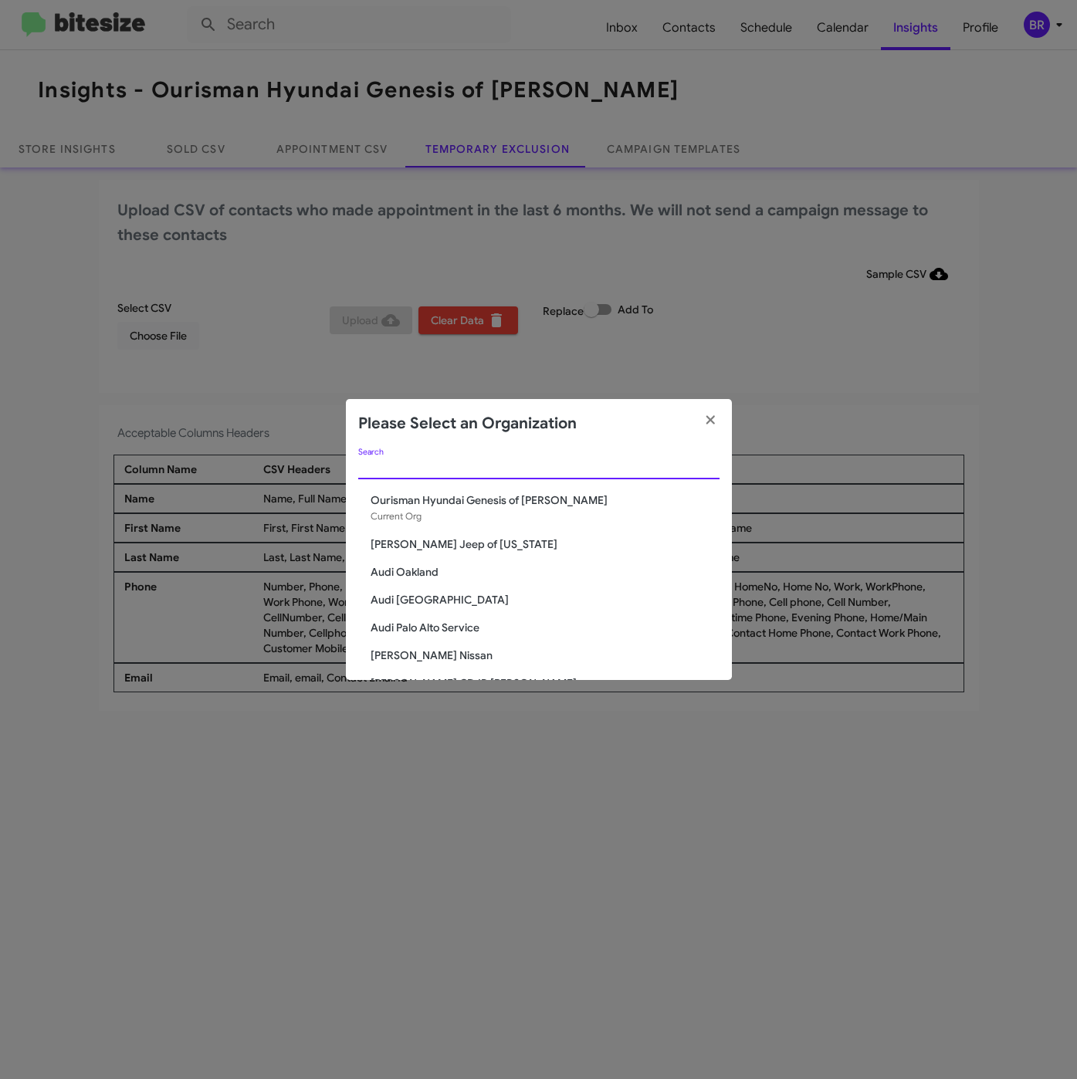
click at [407, 468] on input "Search" at bounding box center [538, 467] width 361 height 12
paste input "SERVICE: CDJR Baltimore"
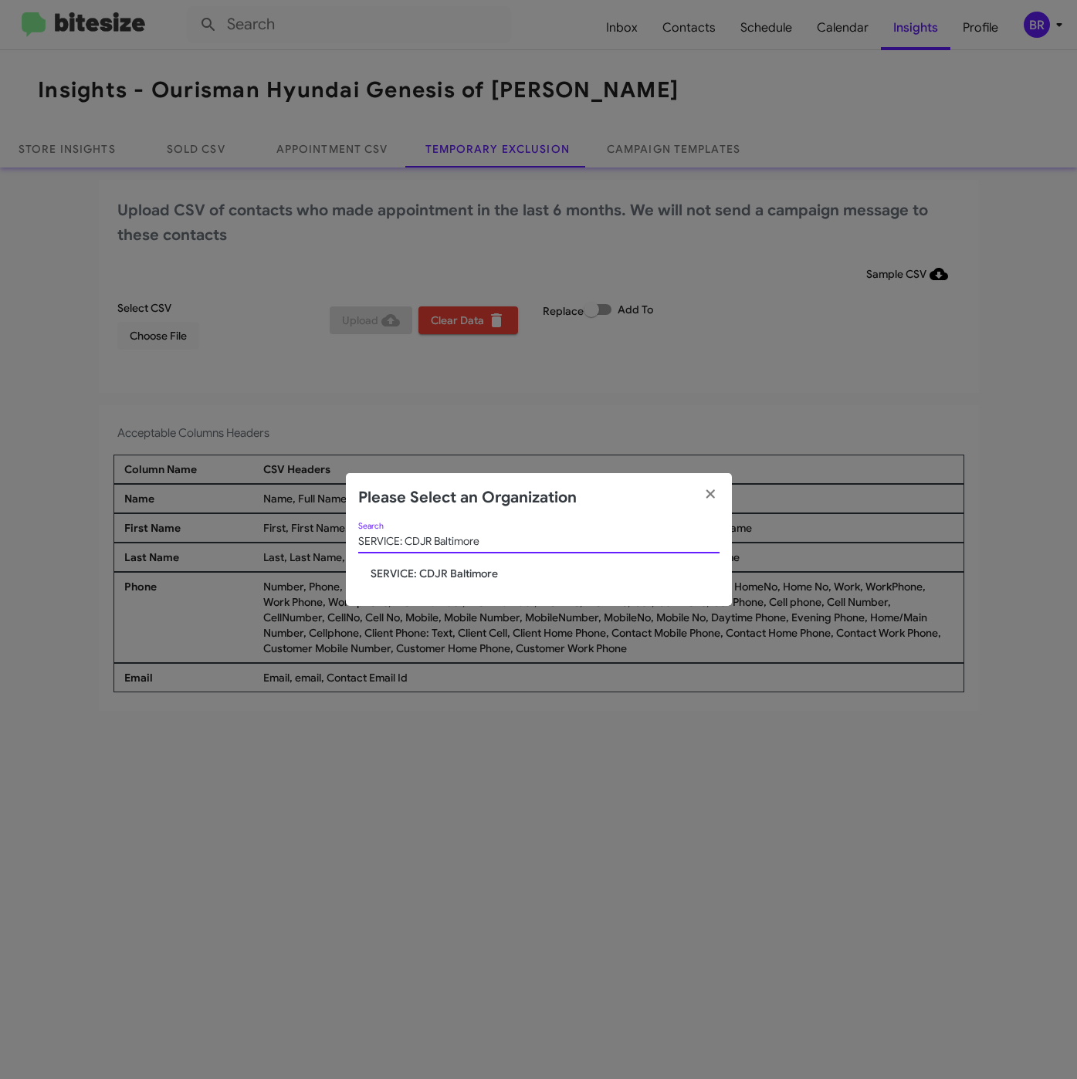
type input "SERVICE: CDJR Baltimore"
click at [401, 575] on span "SERVICE: CDJR Baltimore" at bounding box center [544, 573] width 349 height 15
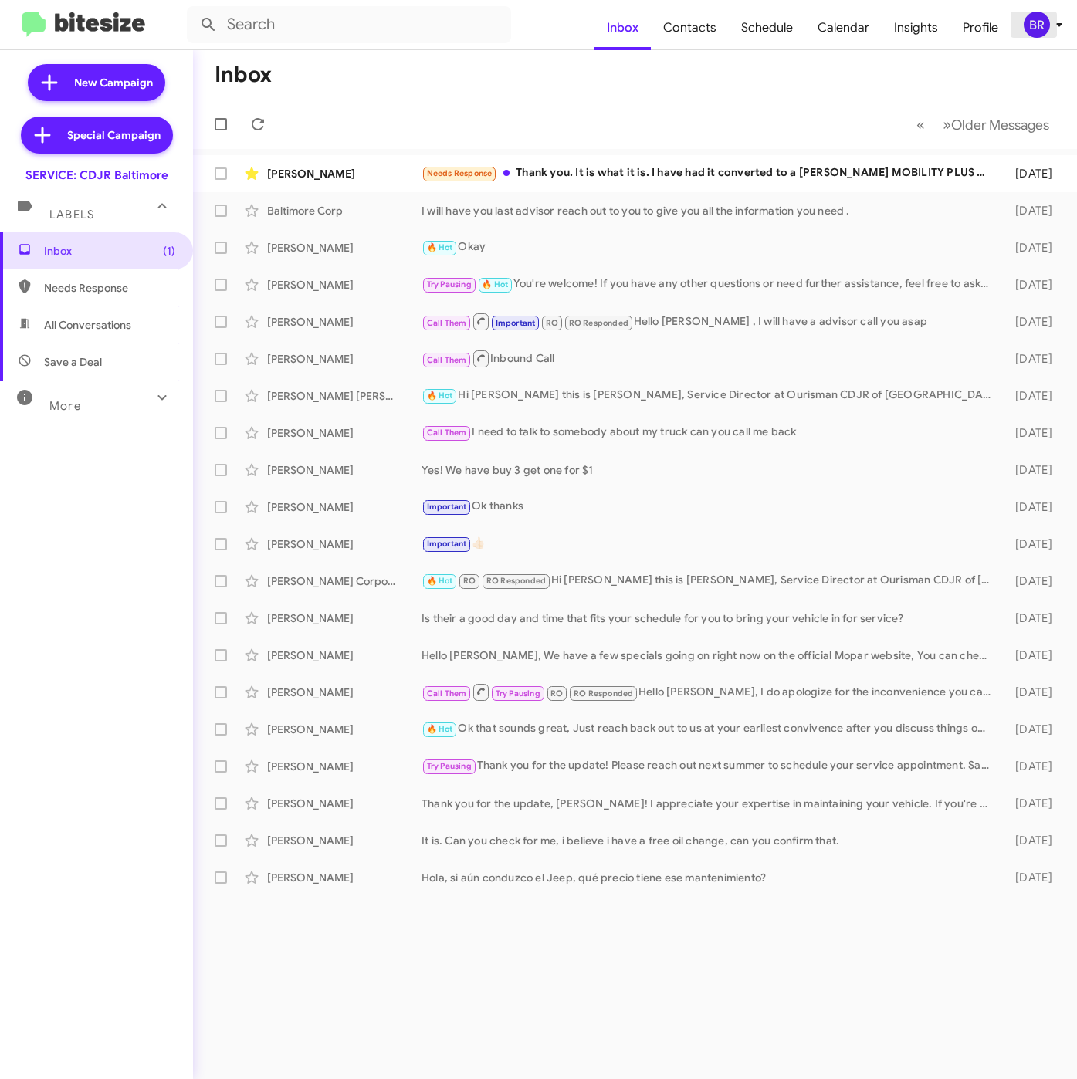
click at [1038, 23] on div "BR" at bounding box center [1036, 25] width 26 height 26
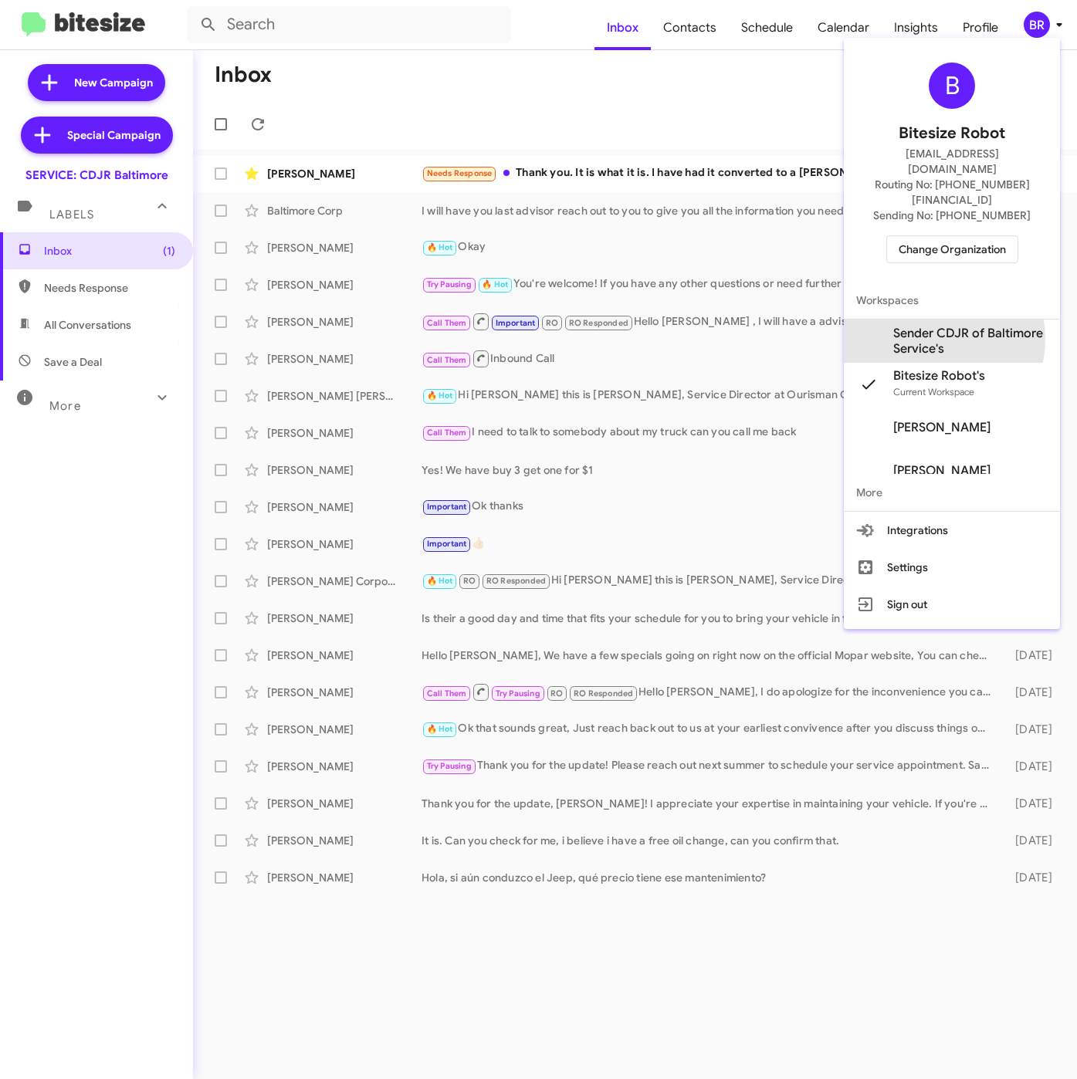
click at [926, 326] on span "Sender CDJR of Baltimore Service's" at bounding box center [970, 341] width 154 height 31
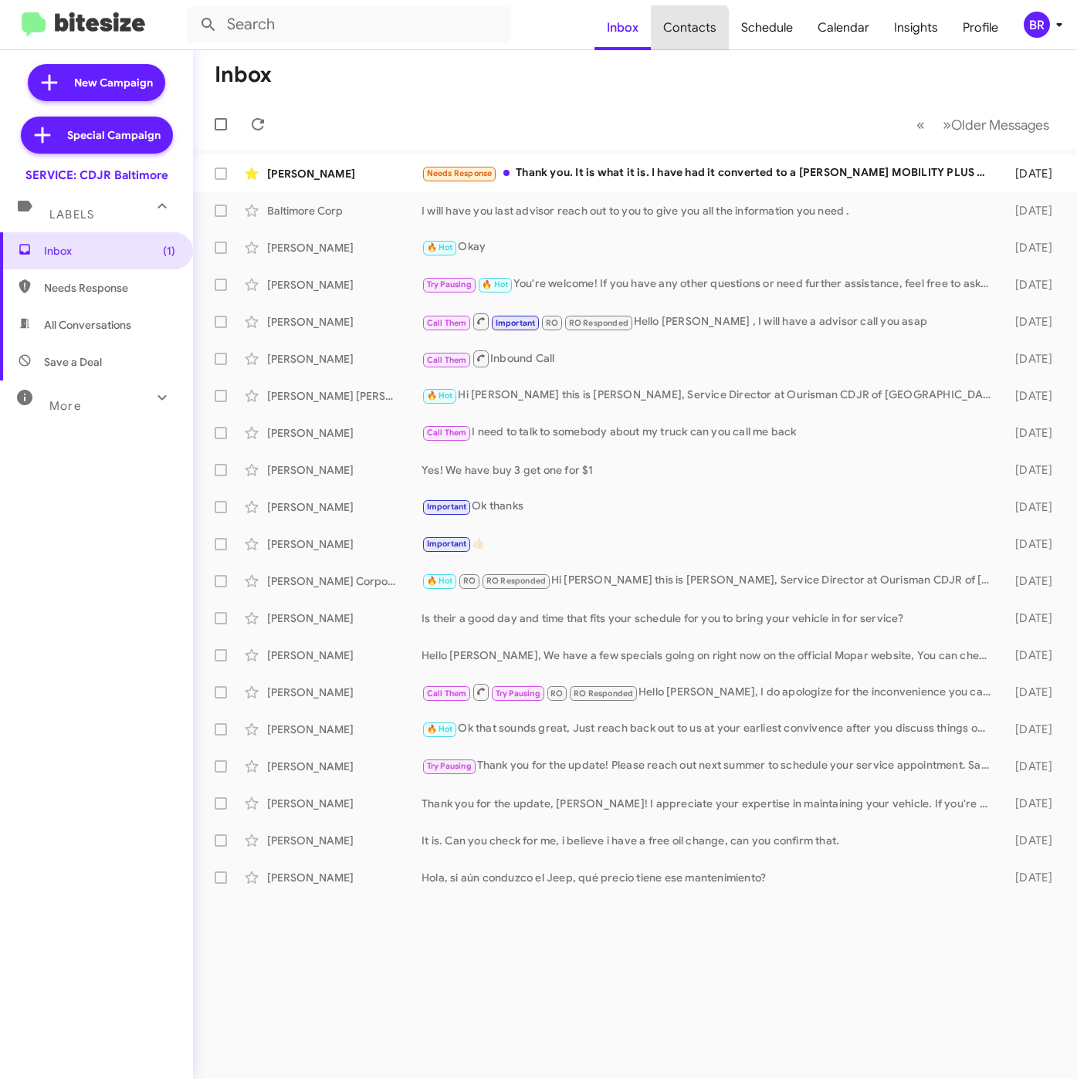
click at [690, 31] on span "Contacts" at bounding box center [690, 27] width 78 height 45
type input "in:groups"
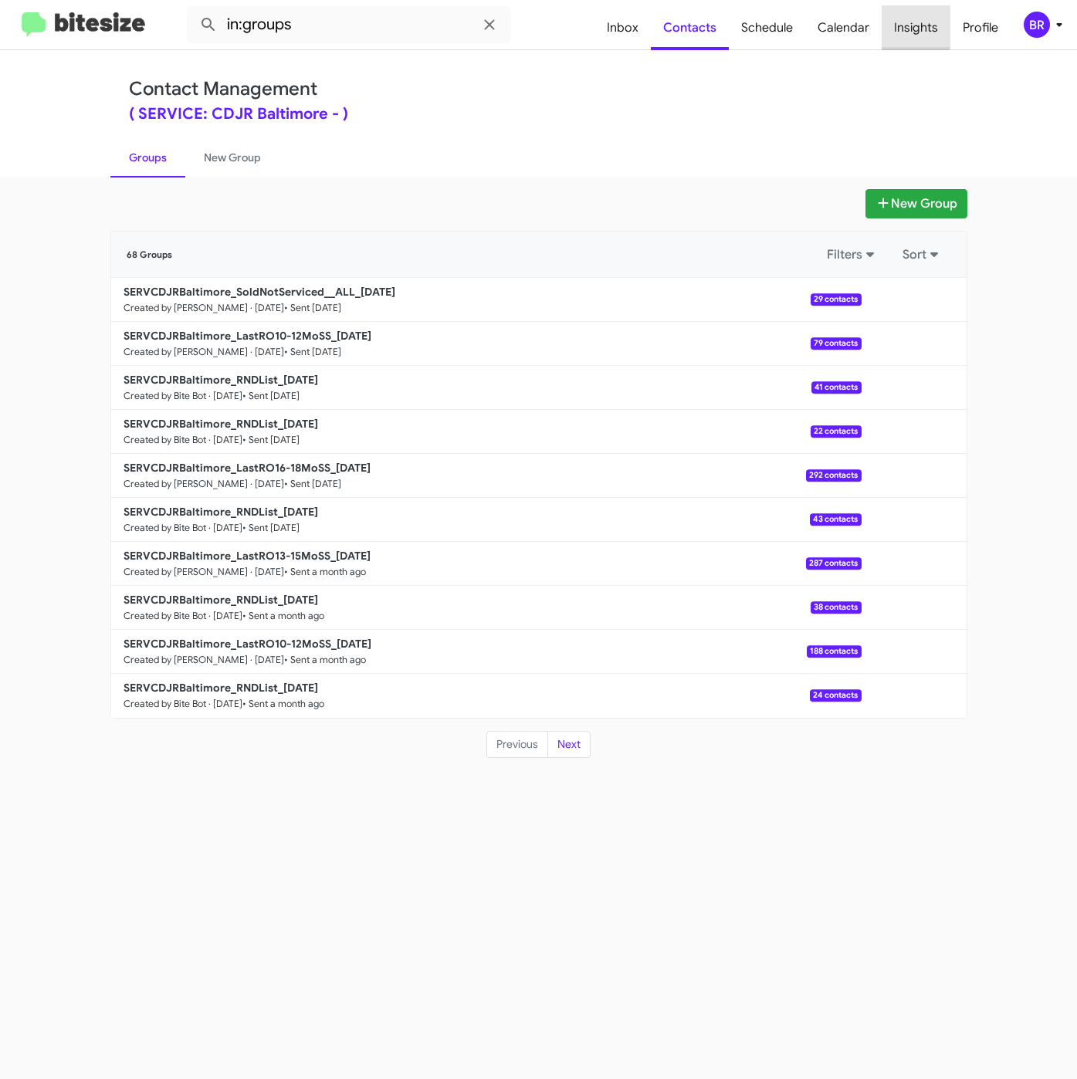
click at [906, 21] on span "Insights" at bounding box center [915, 27] width 69 height 45
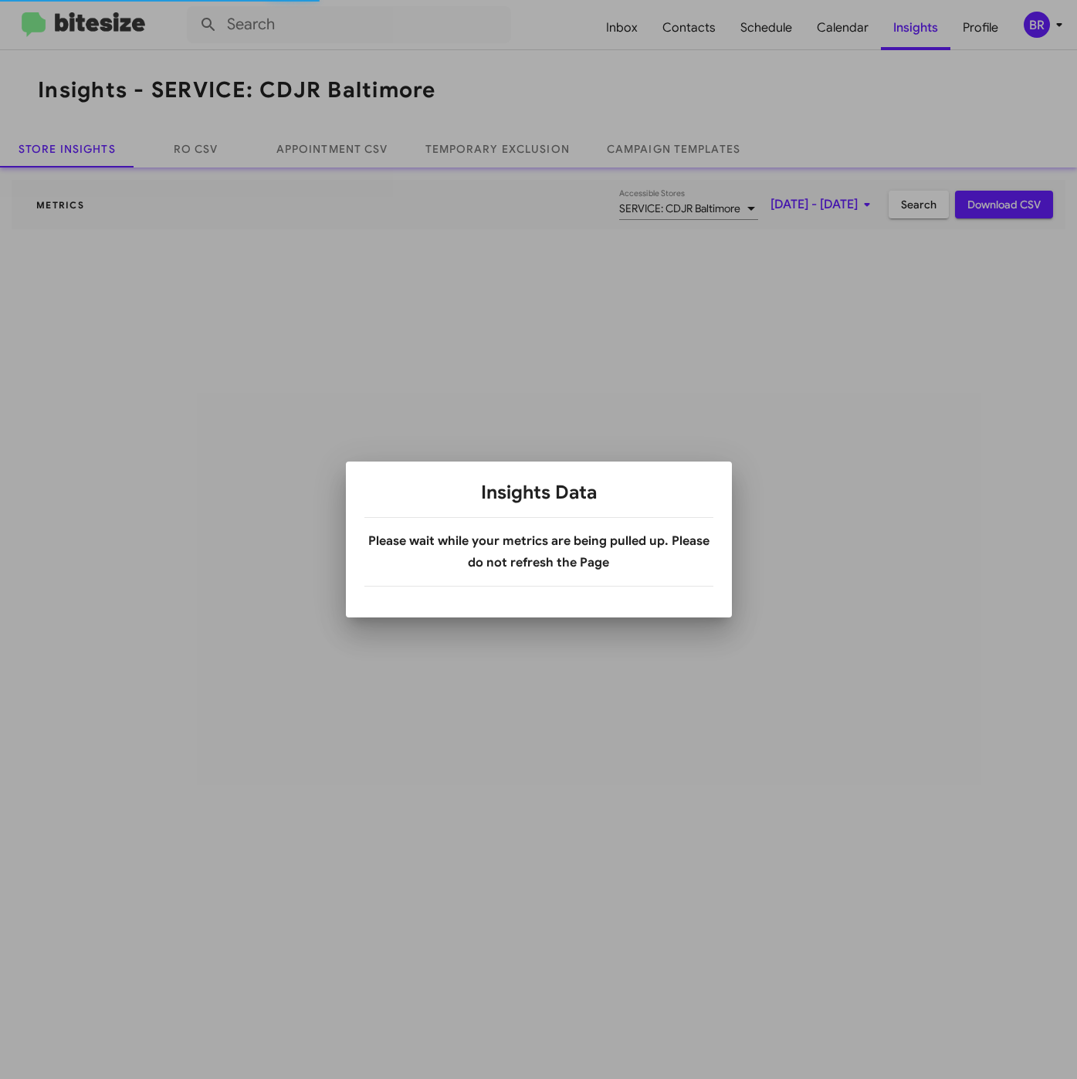
click at [523, 147] on div at bounding box center [538, 539] width 1077 height 1079
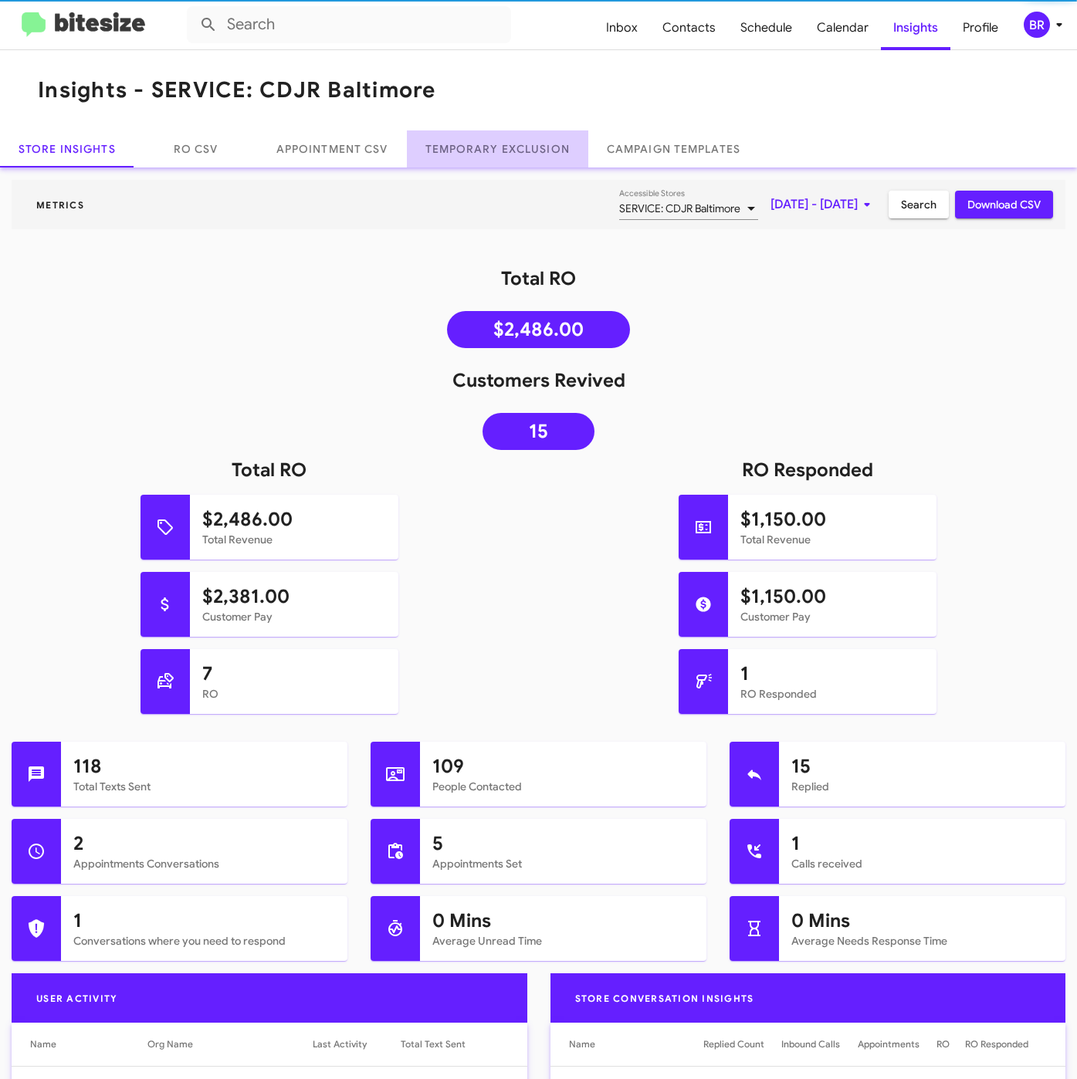
click at [522, 146] on link "Temporary Exclusion" at bounding box center [497, 148] width 181 height 37
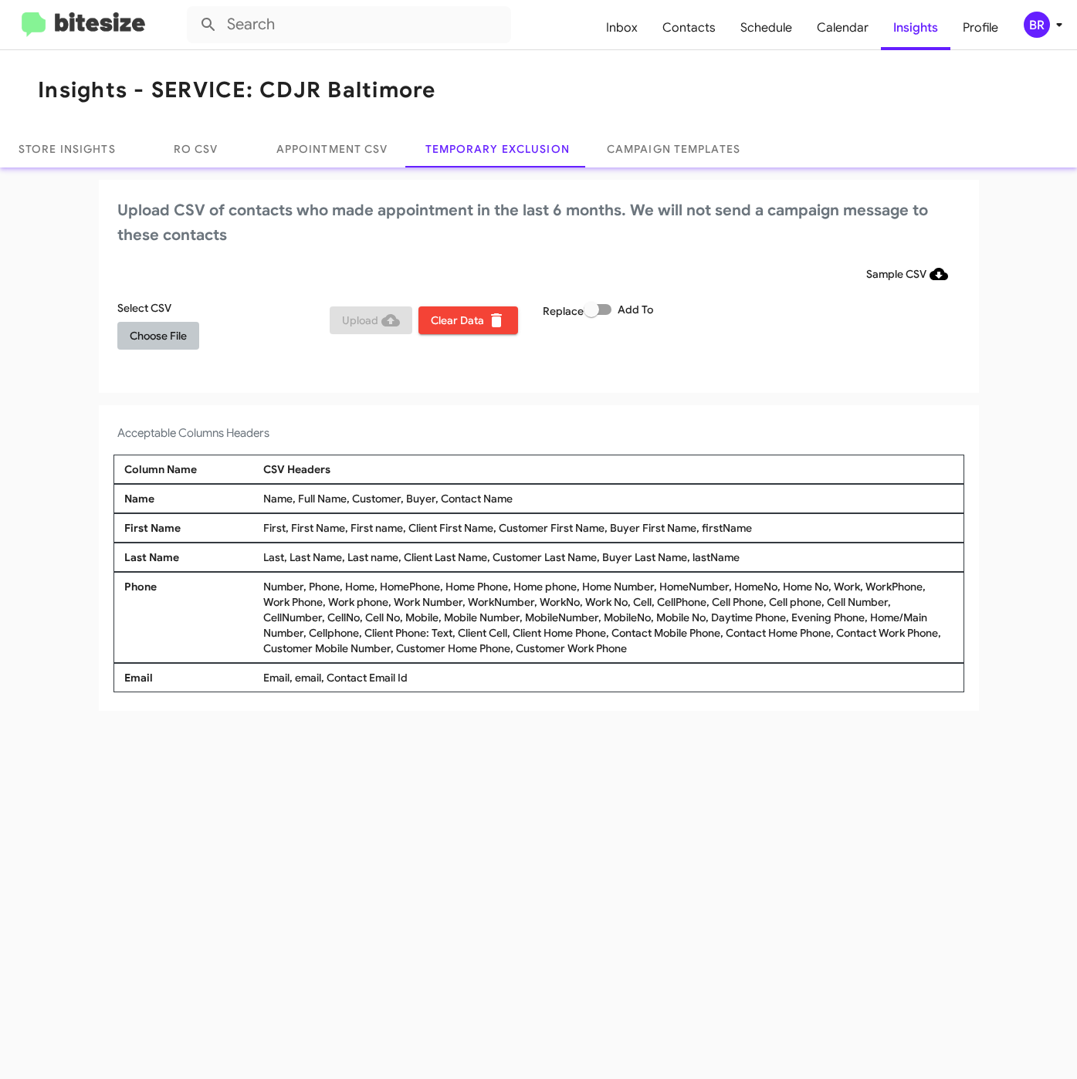
click at [177, 324] on span "Choose File" at bounding box center [158, 336] width 57 height 28
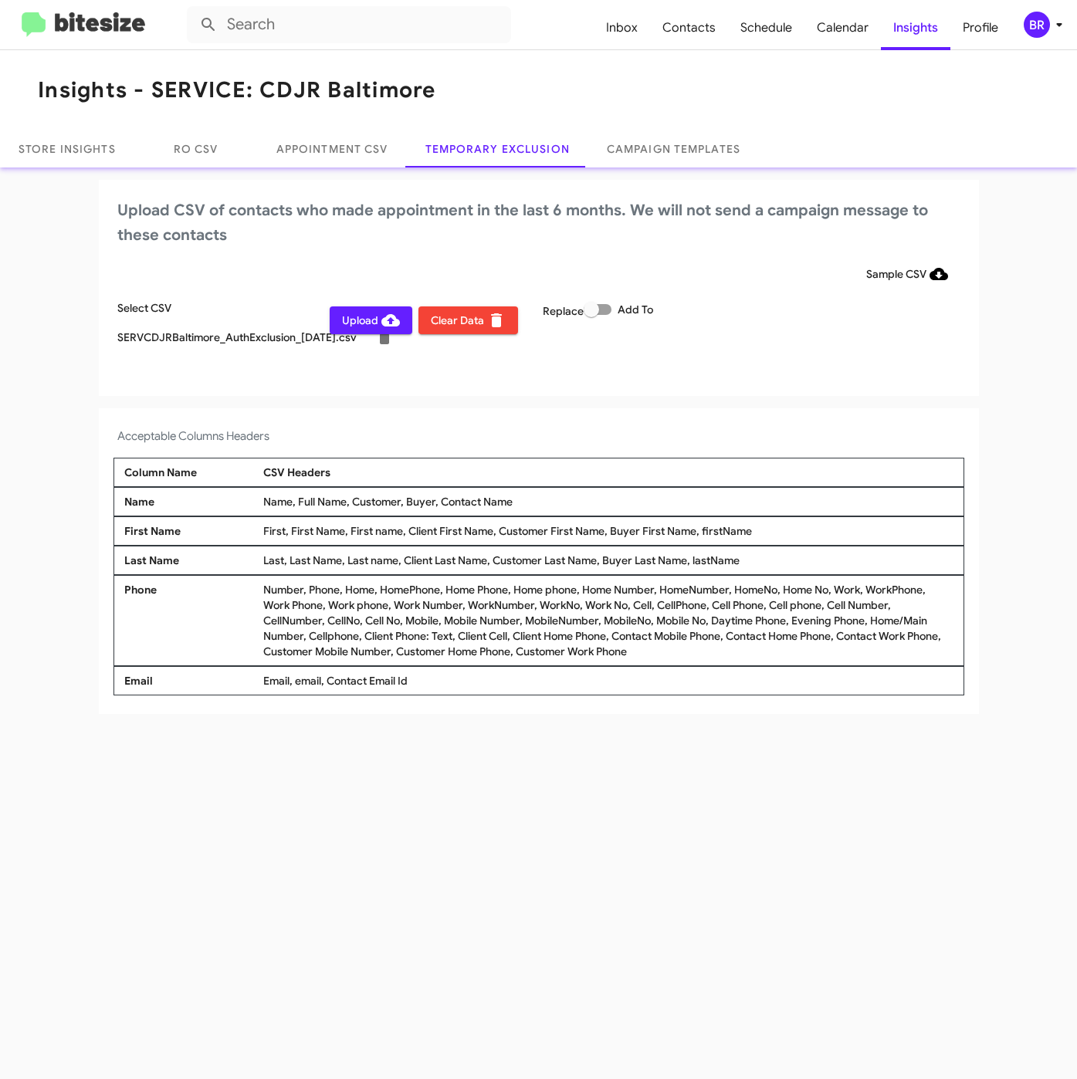
click at [597, 313] on span at bounding box center [590, 309] width 15 height 15
click at [591, 315] on input "Add To" at bounding box center [590, 315] width 1 height 1
checkbox input "true"
click at [1036, 25] on div "BR" at bounding box center [1036, 25] width 26 height 26
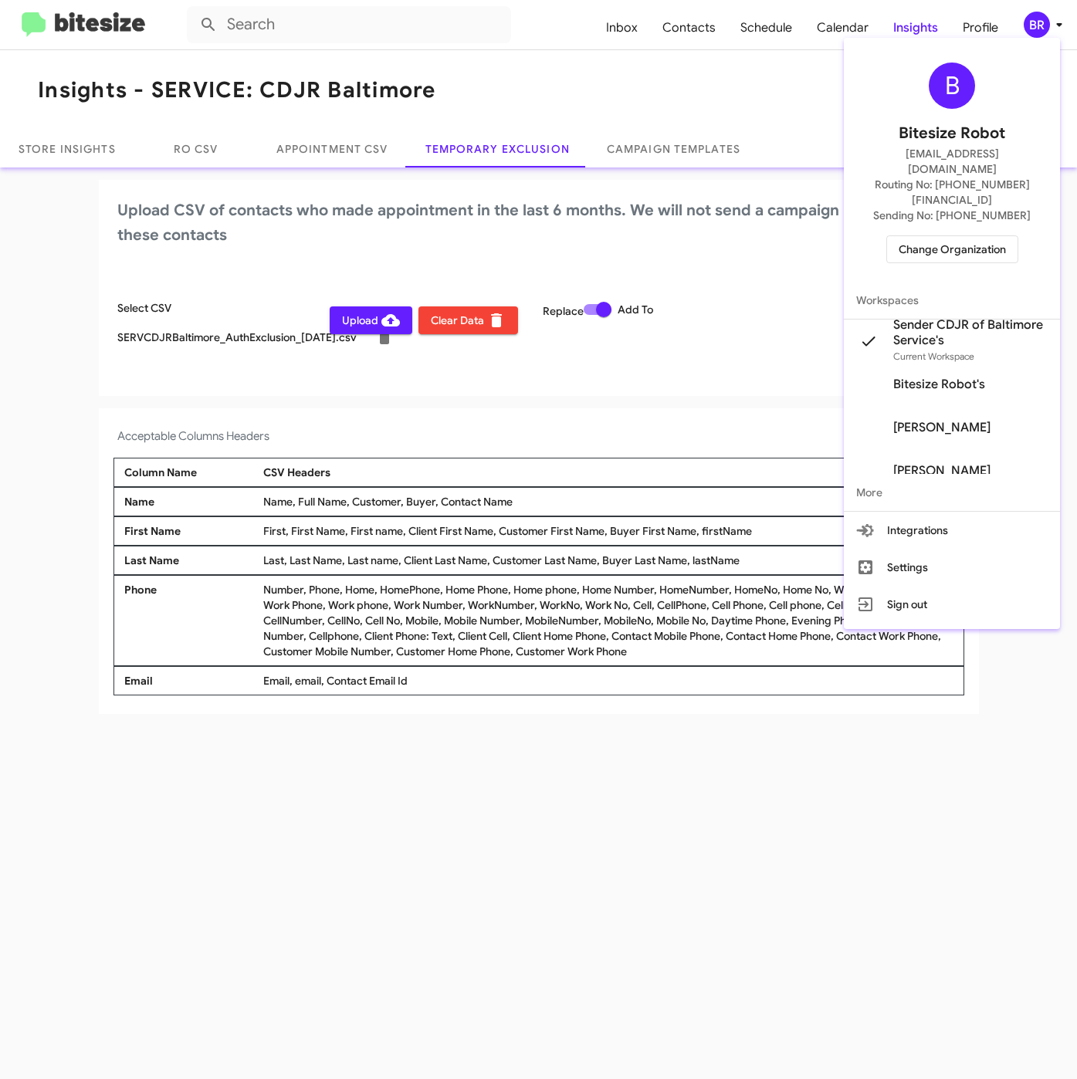
click at [438, 818] on div at bounding box center [538, 539] width 1077 height 1079
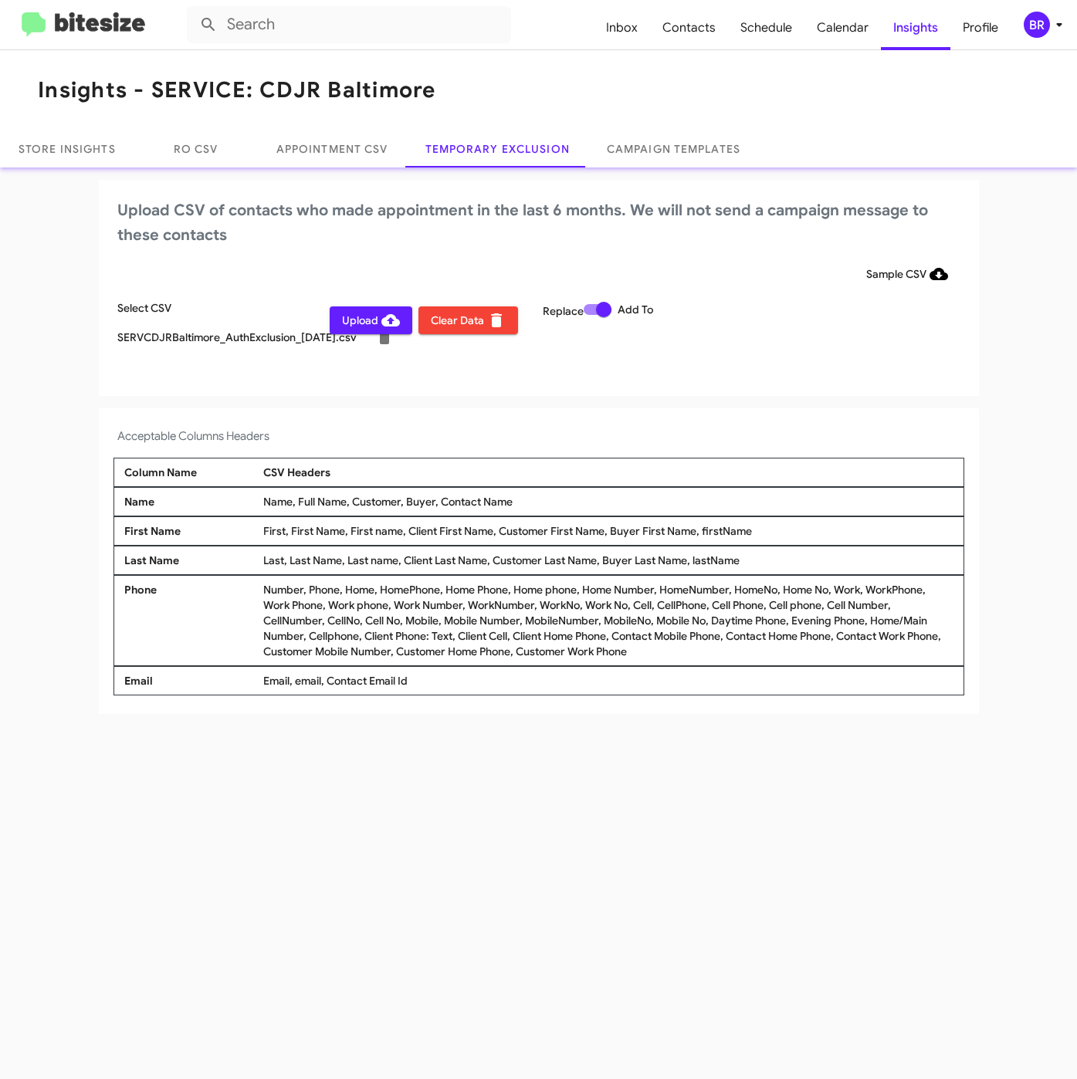
click at [357, 313] on span "Upload" at bounding box center [371, 320] width 58 height 28
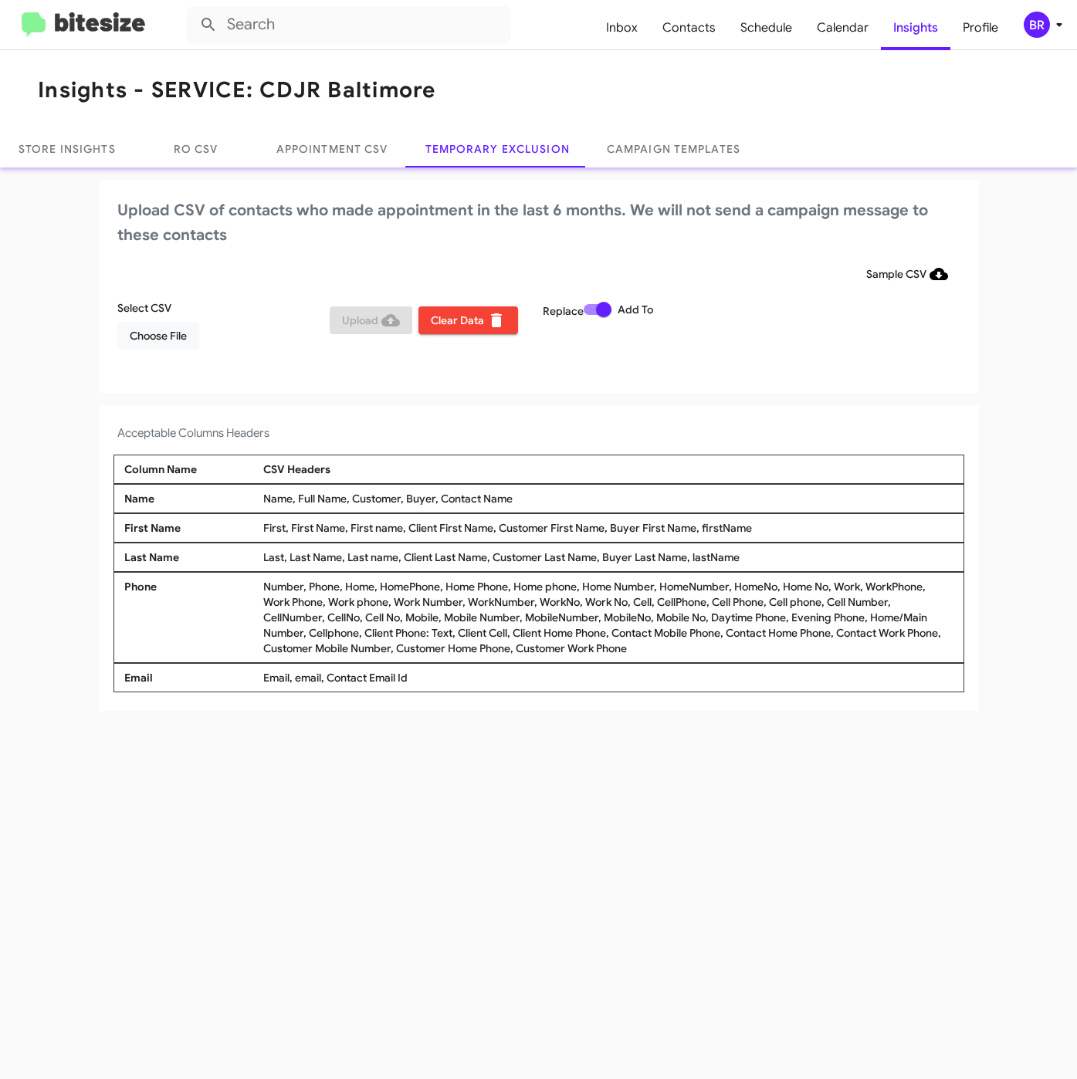
click at [1043, 29] on div "BR" at bounding box center [1036, 25] width 26 height 26
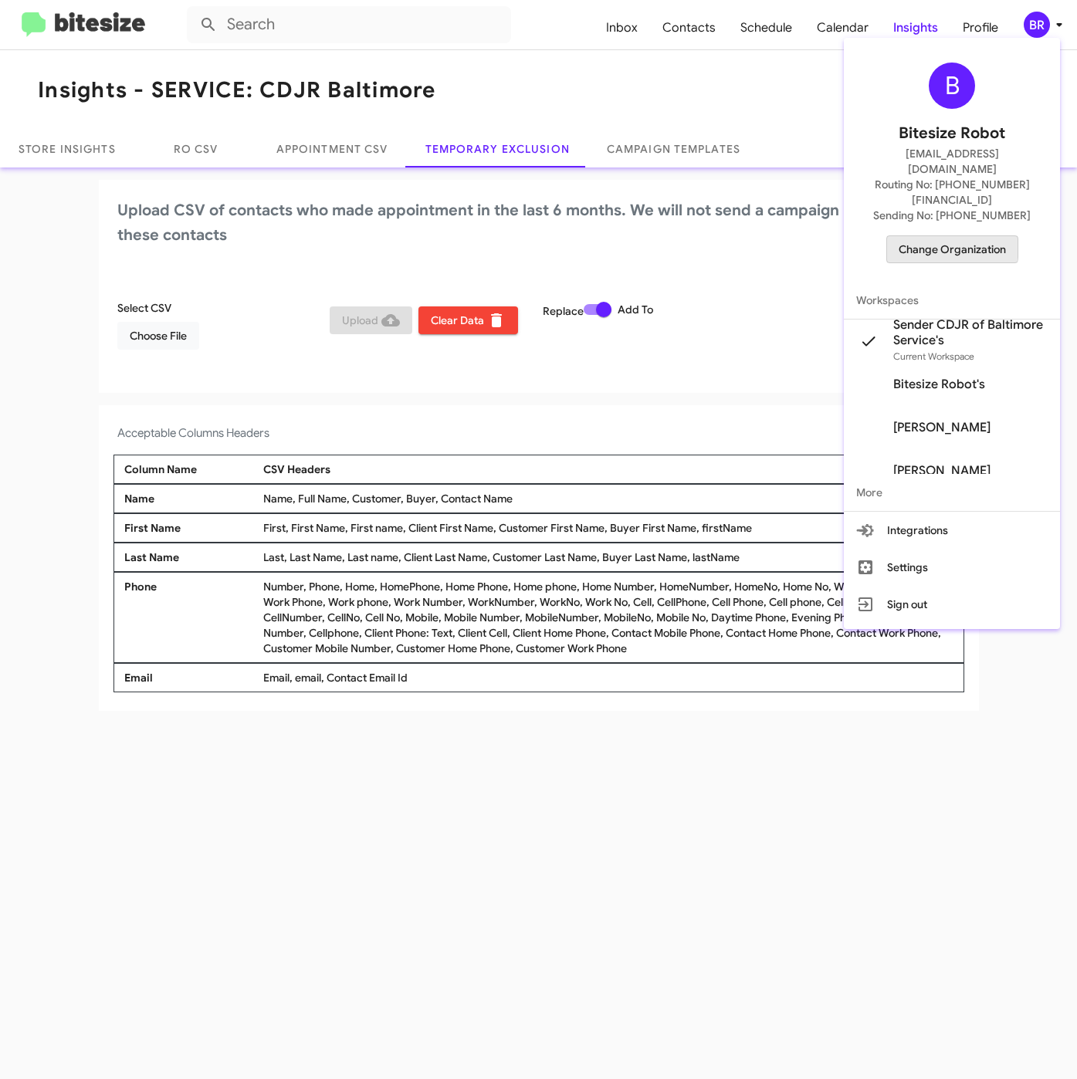
click at [933, 236] on span "Change Organization" at bounding box center [951, 249] width 107 height 26
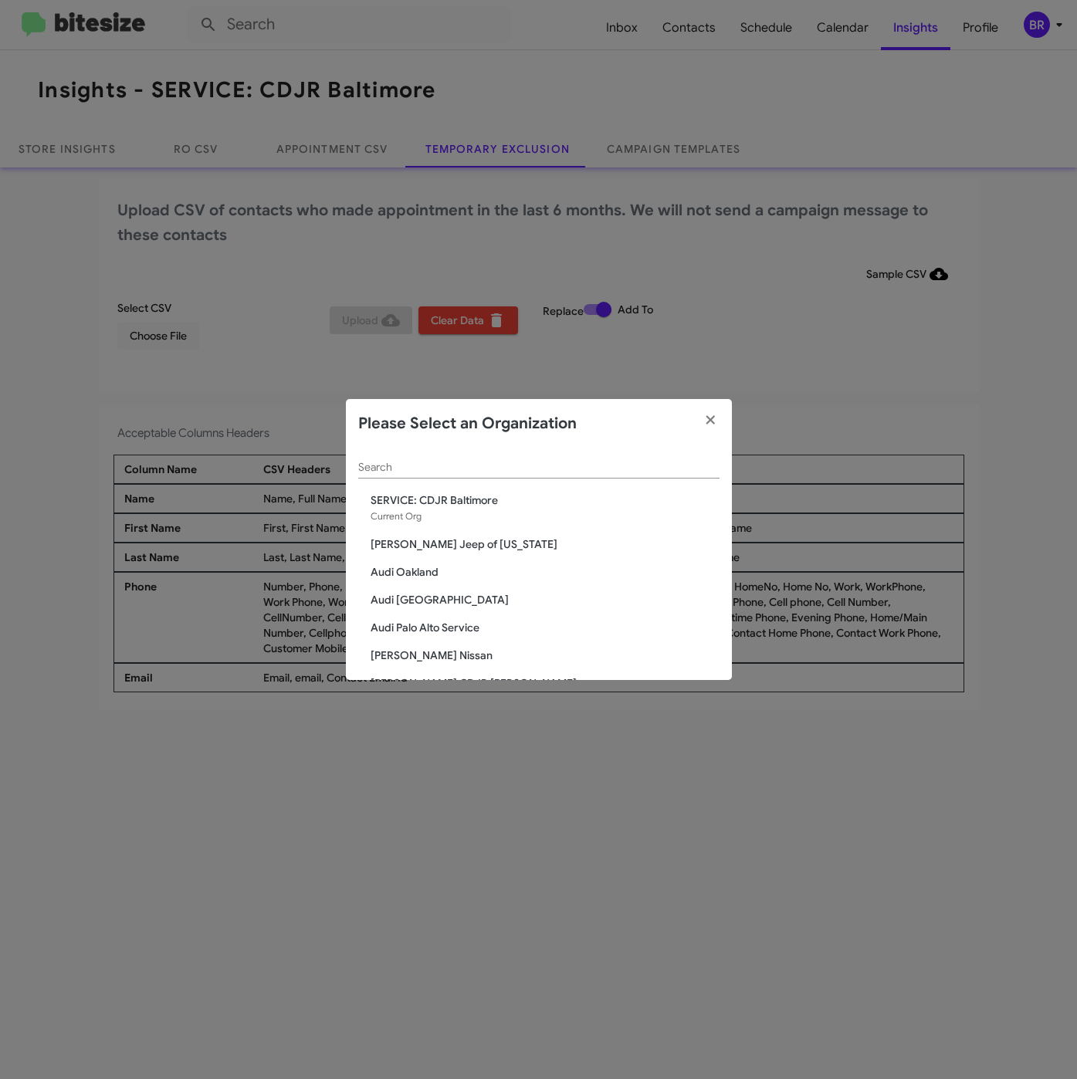
click at [405, 463] on input "Search" at bounding box center [538, 467] width 361 height 12
paste input "SERVICE: CDJR [GEOGRAPHIC_DATA]"
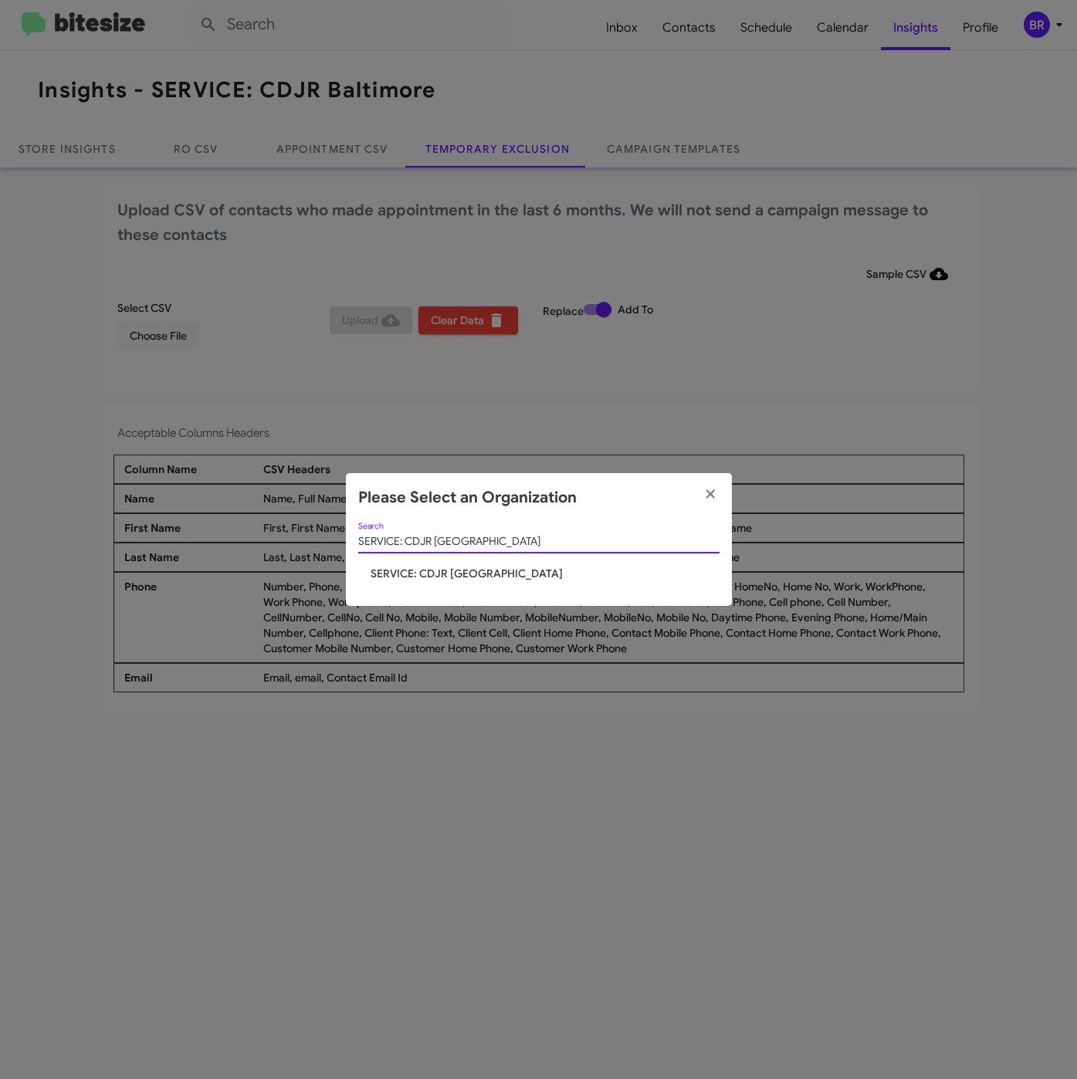
type input "SERVICE: CDJR [GEOGRAPHIC_DATA]"
click at [407, 568] on span "SERVICE: CDJR [GEOGRAPHIC_DATA]" at bounding box center [544, 573] width 349 height 15
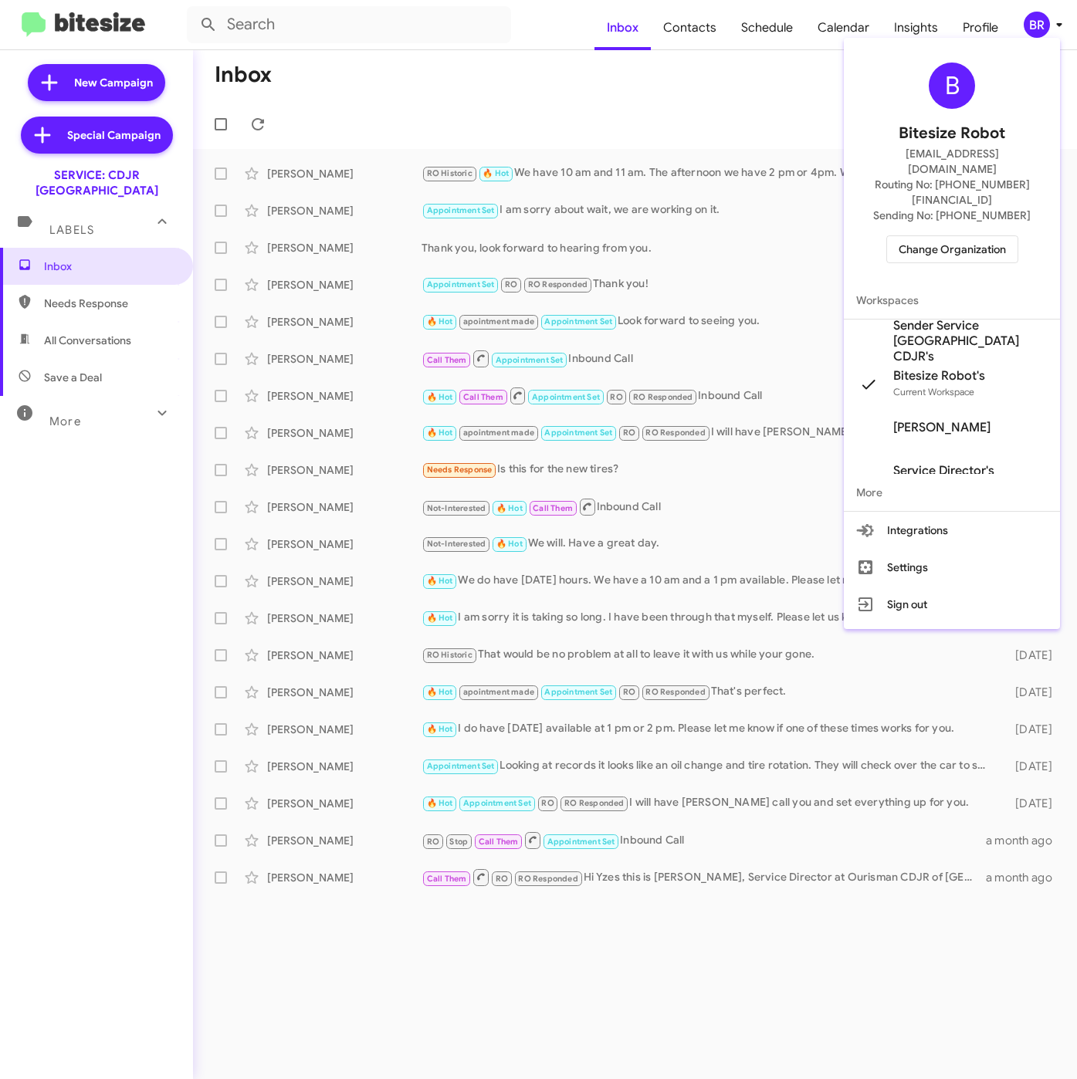
click at [927, 318] on span "Sender Service [GEOGRAPHIC_DATA] CDJR's" at bounding box center [970, 341] width 154 height 46
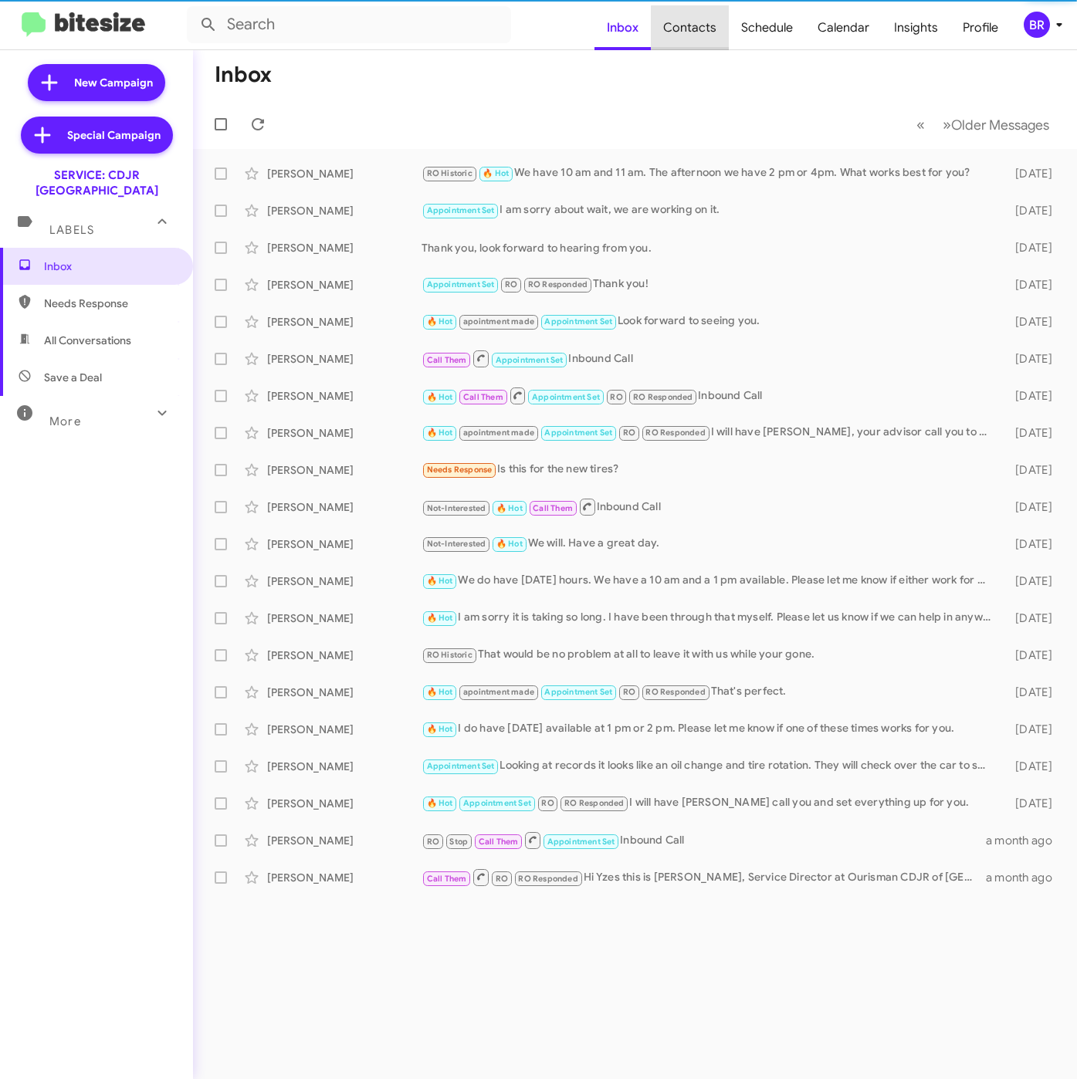
click at [705, 28] on span "Contacts" at bounding box center [690, 27] width 78 height 45
type input "in:groups"
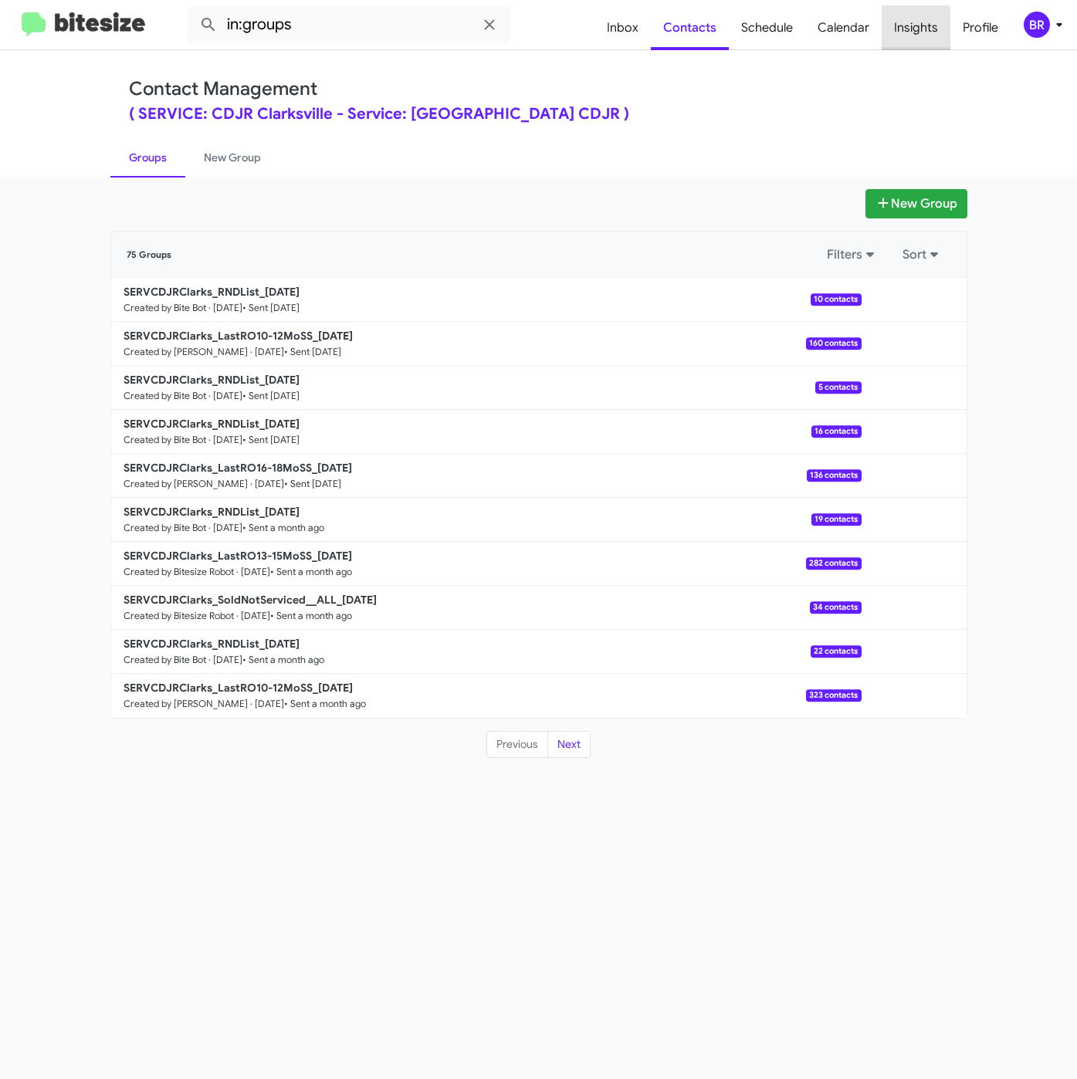
click at [912, 29] on span "Insights" at bounding box center [915, 27] width 69 height 45
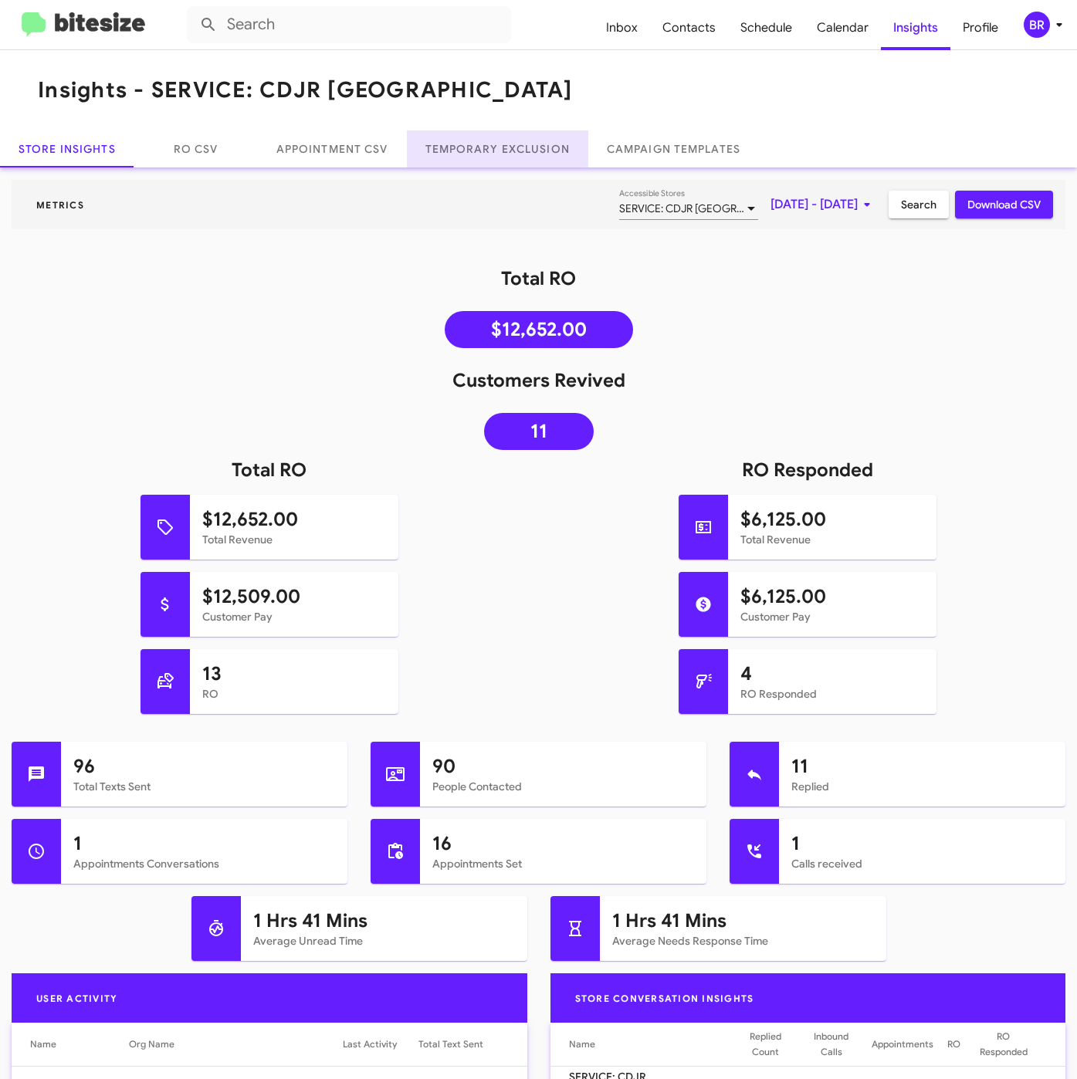
click at [489, 154] on link "Temporary Exclusion" at bounding box center [497, 148] width 181 height 37
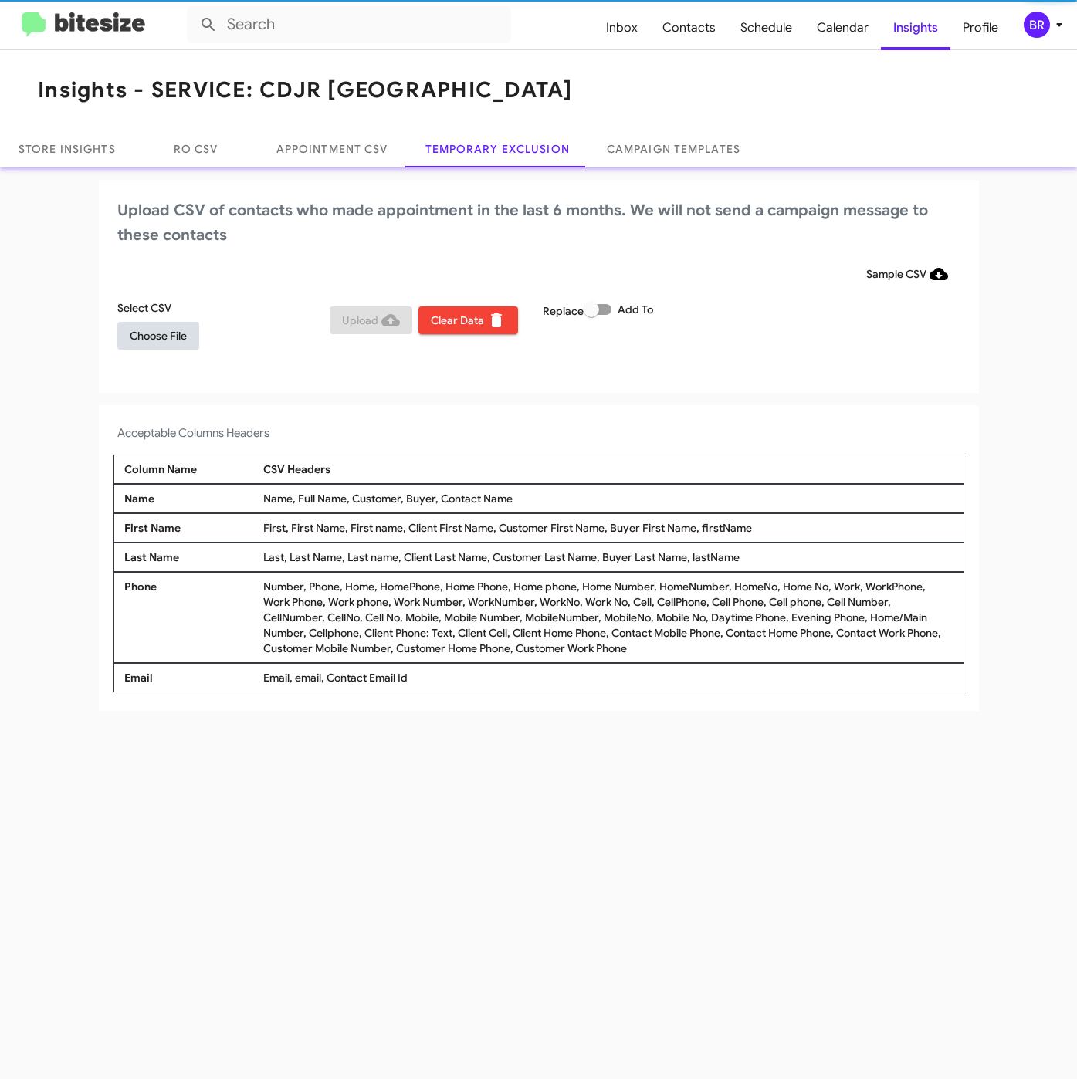
click at [157, 336] on span "Choose File" at bounding box center [158, 336] width 57 height 28
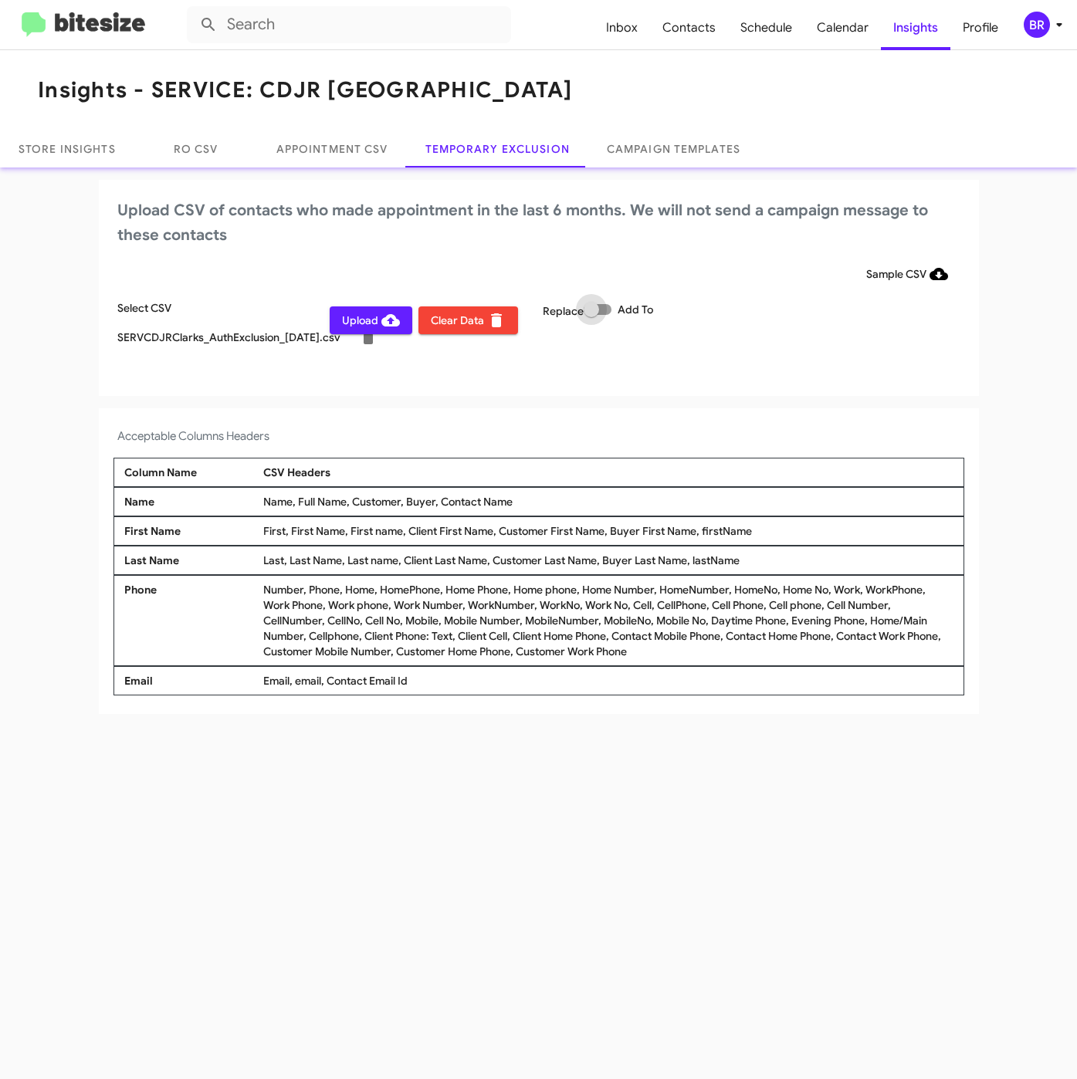
click at [587, 306] on span at bounding box center [590, 309] width 15 height 15
click at [590, 315] on input "Add To" at bounding box center [590, 315] width 1 height 1
checkbox input "true"
click at [1054, 29] on icon at bounding box center [1059, 24] width 19 height 19
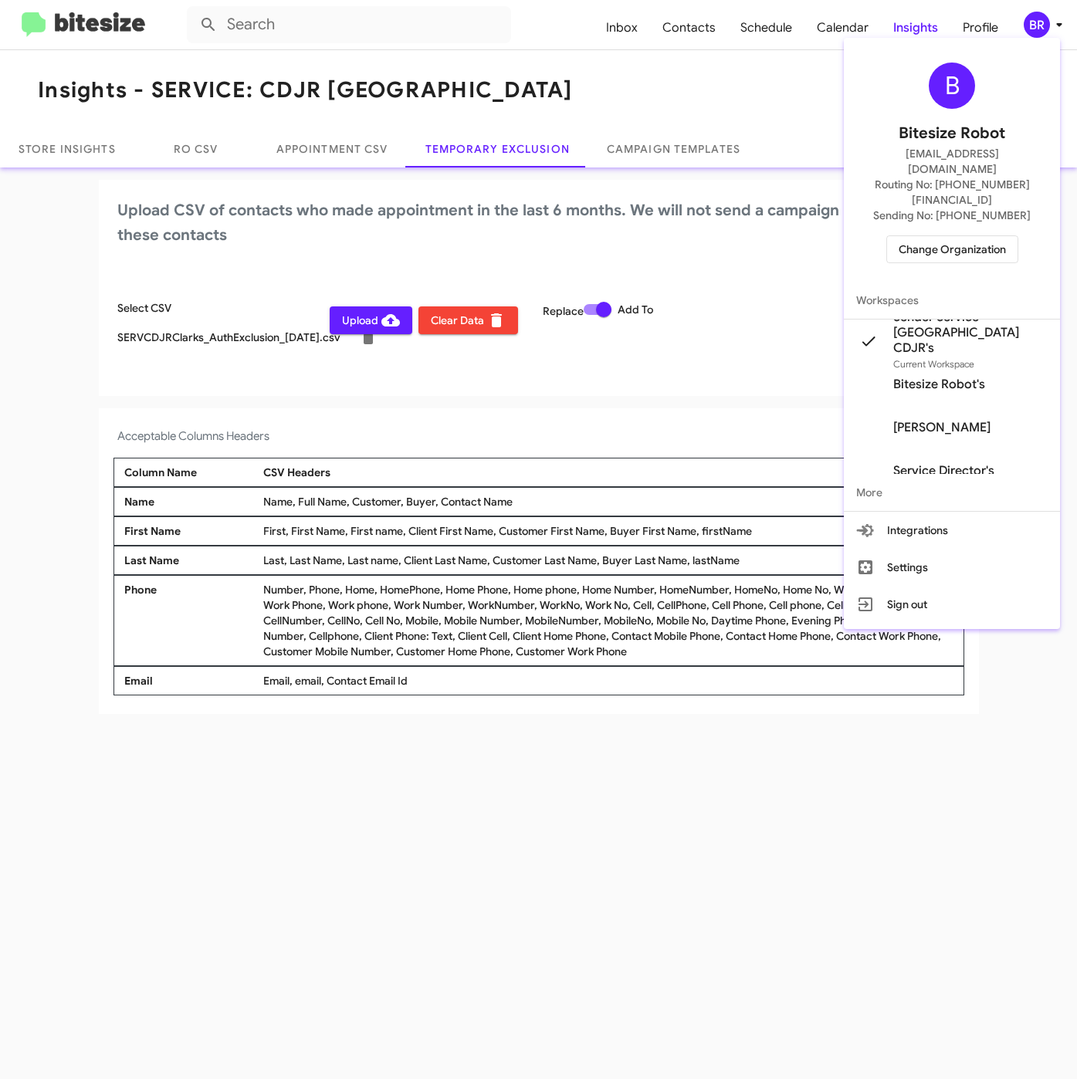
click at [482, 421] on div at bounding box center [538, 539] width 1077 height 1079
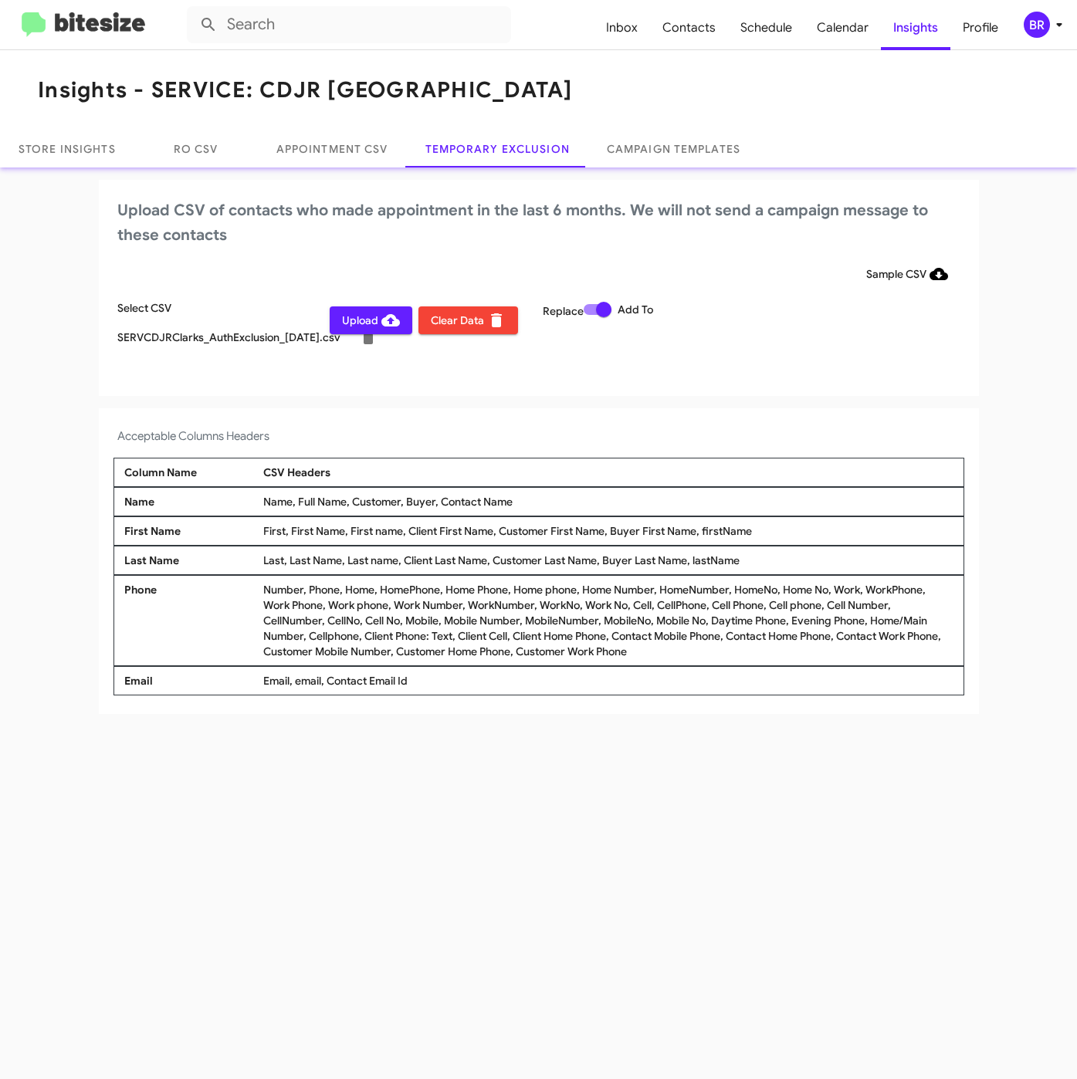
click at [389, 317] on icon at bounding box center [390, 320] width 19 height 12
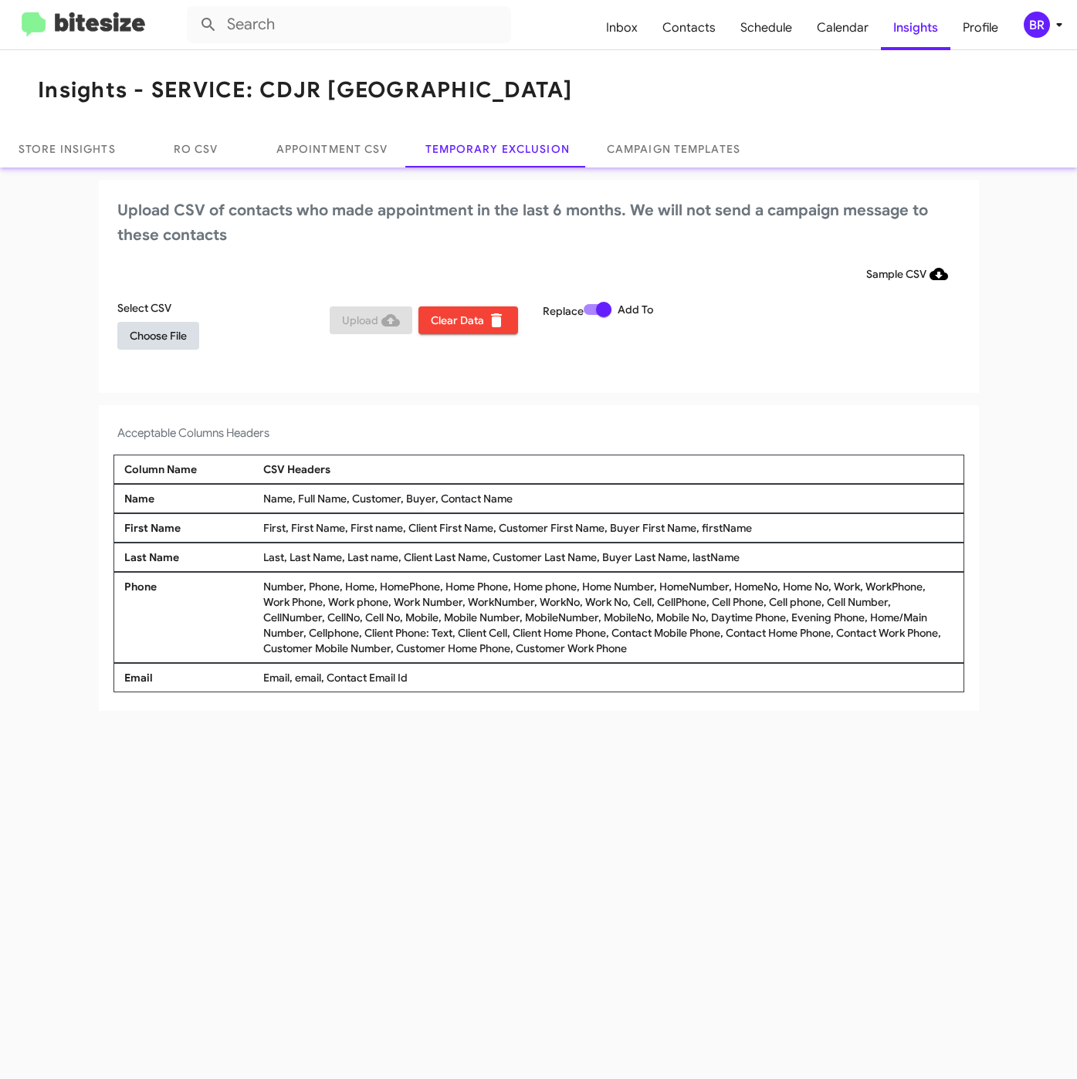
click at [151, 332] on span "Choose File" at bounding box center [158, 336] width 57 height 28
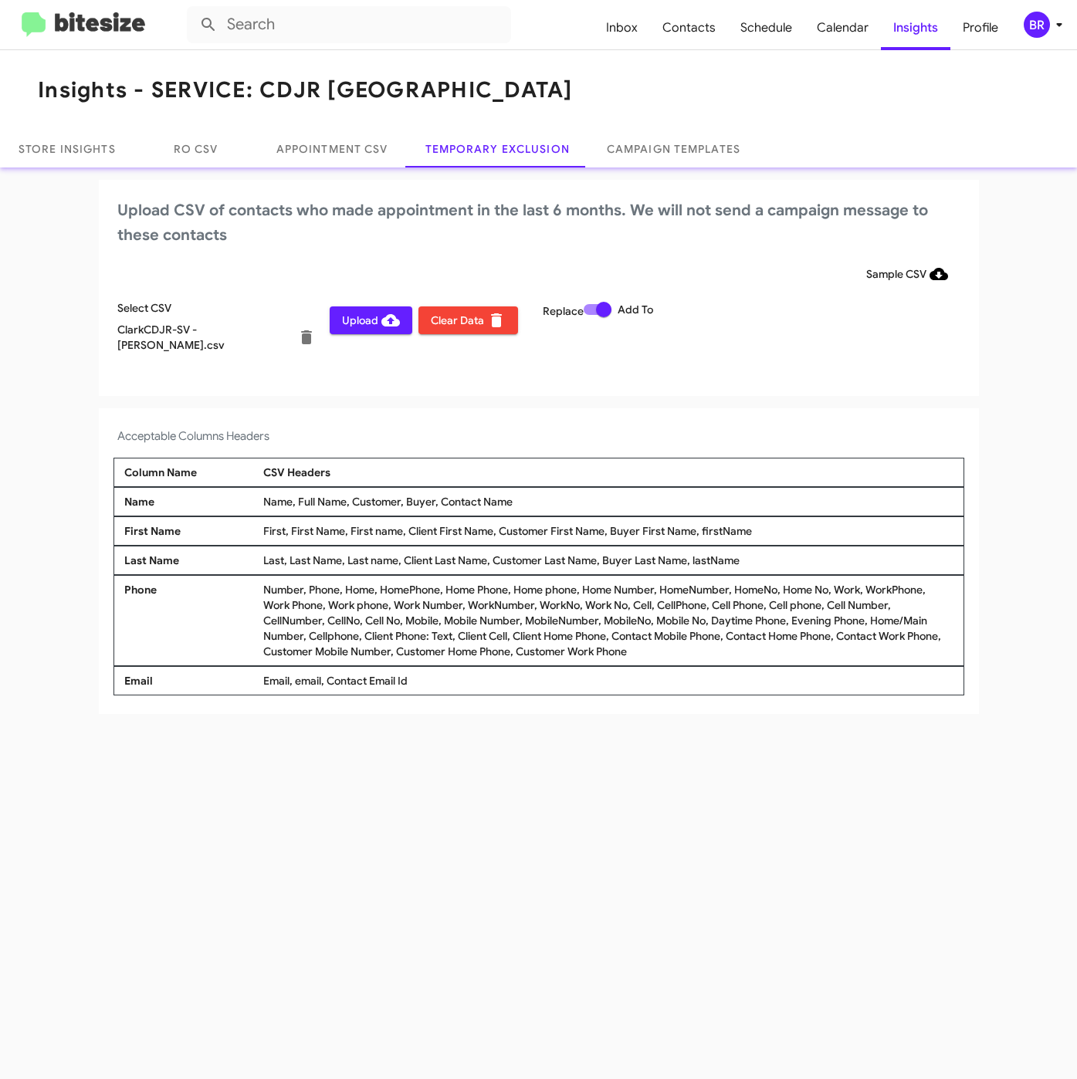
click at [1046, 22] on div "BR" at bounding box center [1036, 25] width 26 height 26
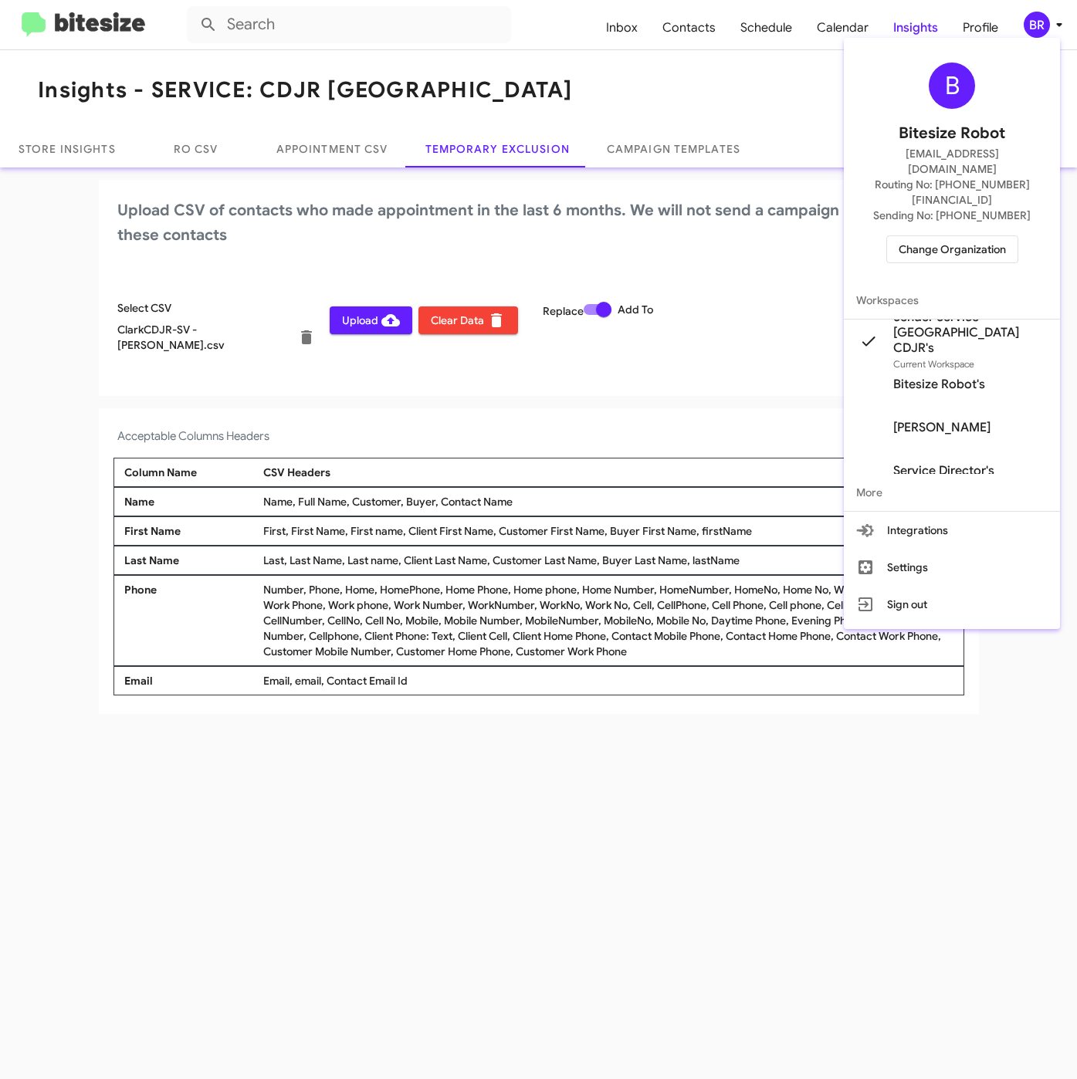
click at [394, 413] on div at bounding box center [538, 539] width 1077 height 1079
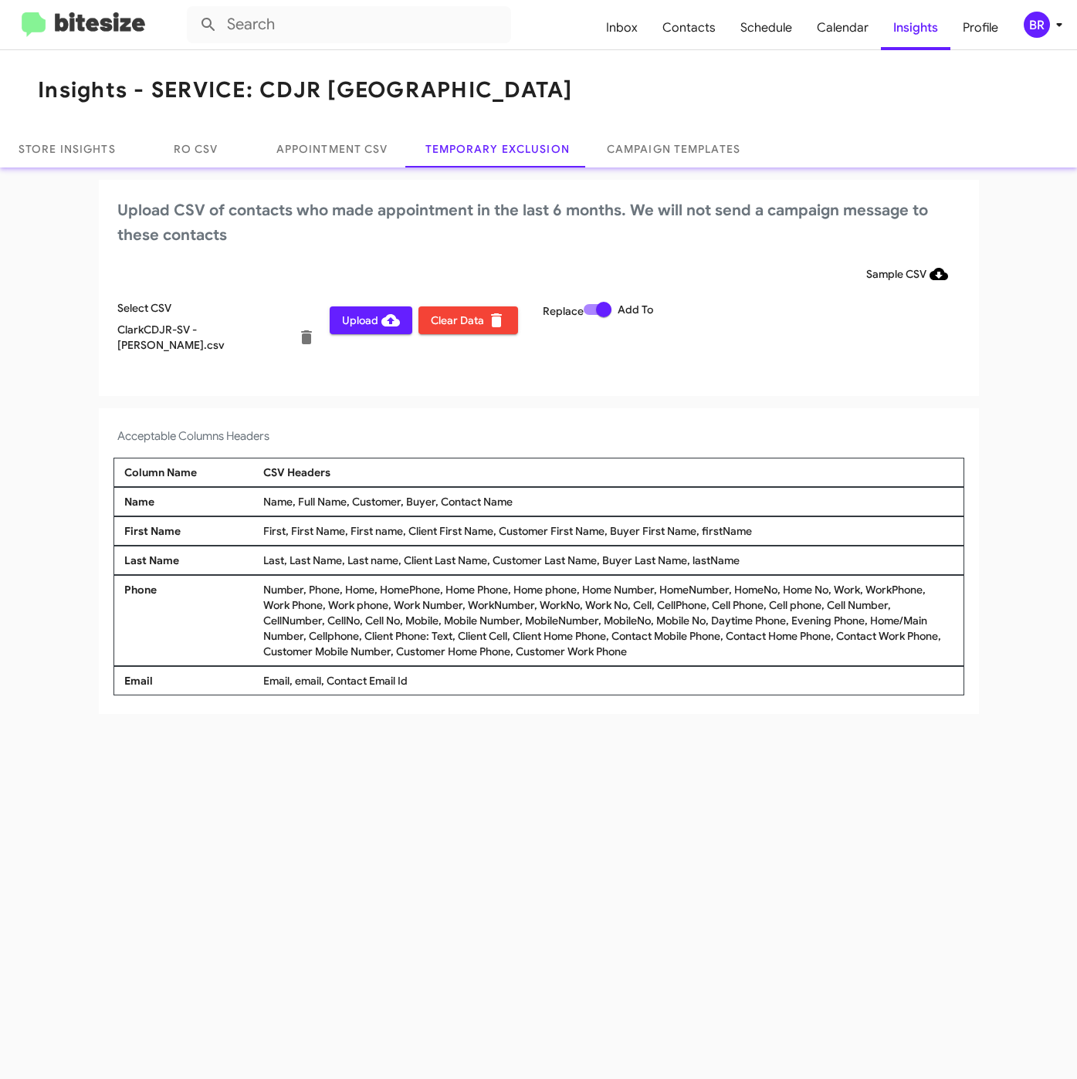
click at [375, 315] on span "Upload" at bounding box center [371, 320] width 58 height 28
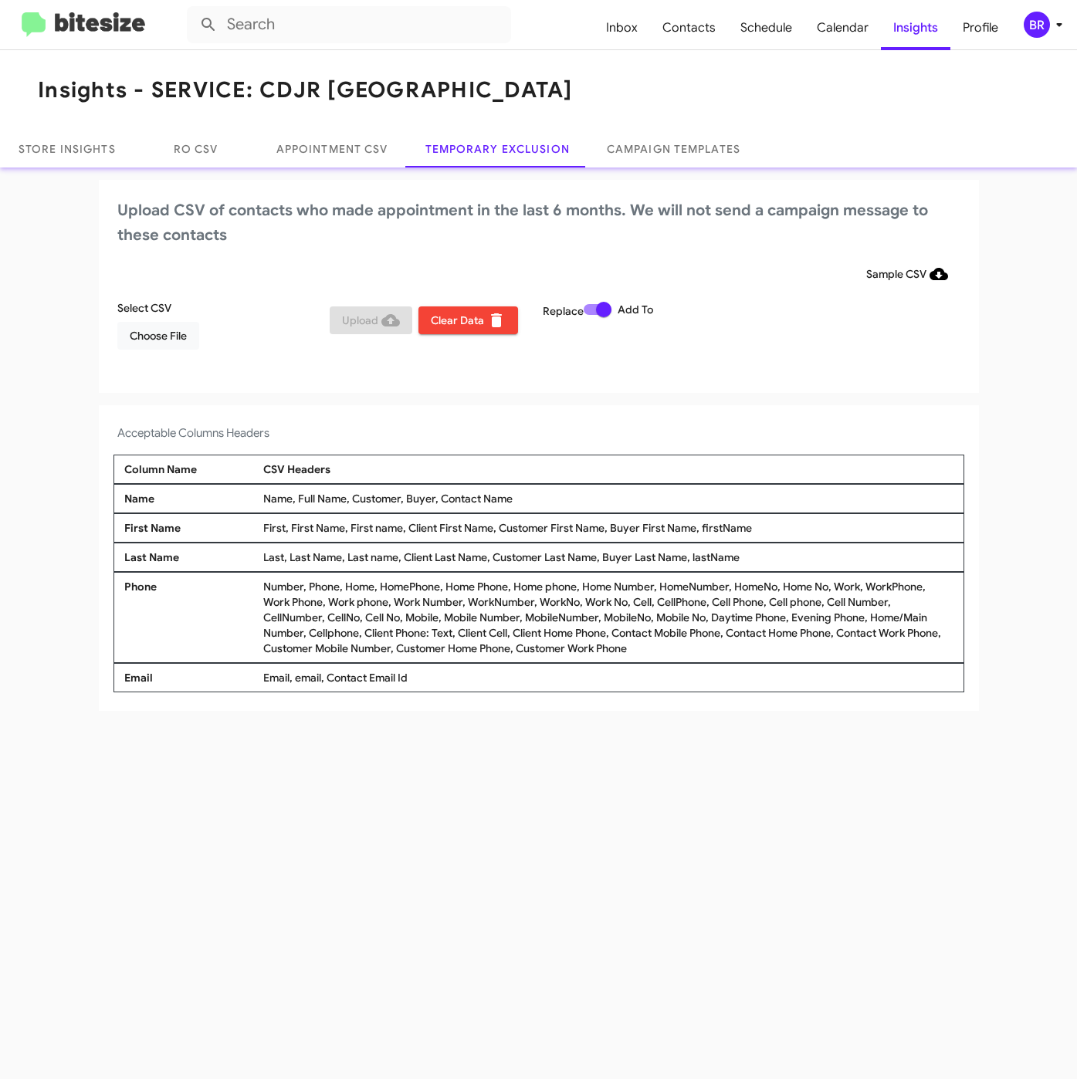
click at [1024, 10] on mat-toolbar "Inbox Contacts Schedule Calendar Insights Profile BR" at bounding box center [538, 24] width 1077 height 49
click at [1036, 42] on mat-toolbar "Inbox Contacts Schedule Calendar Insights Profile BR" at bounding box center [538, 24] width 1077 height 49
click at [1040, 22] on div "BR" at bounding box center [1036, 25] width 26 height 26
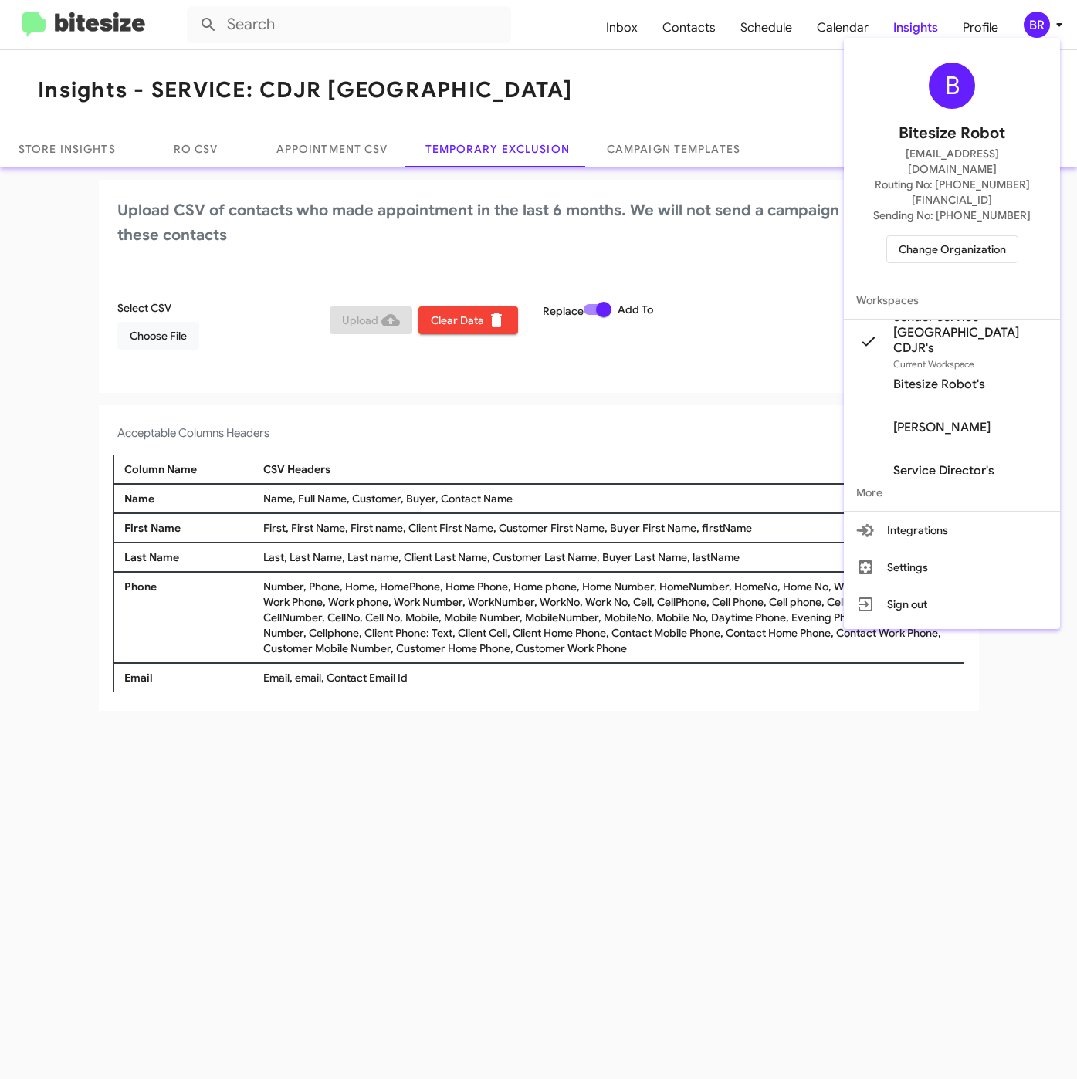
click at [925, 236] on span "Change Organization" at bounding box center [951, 249] width 107 height 26
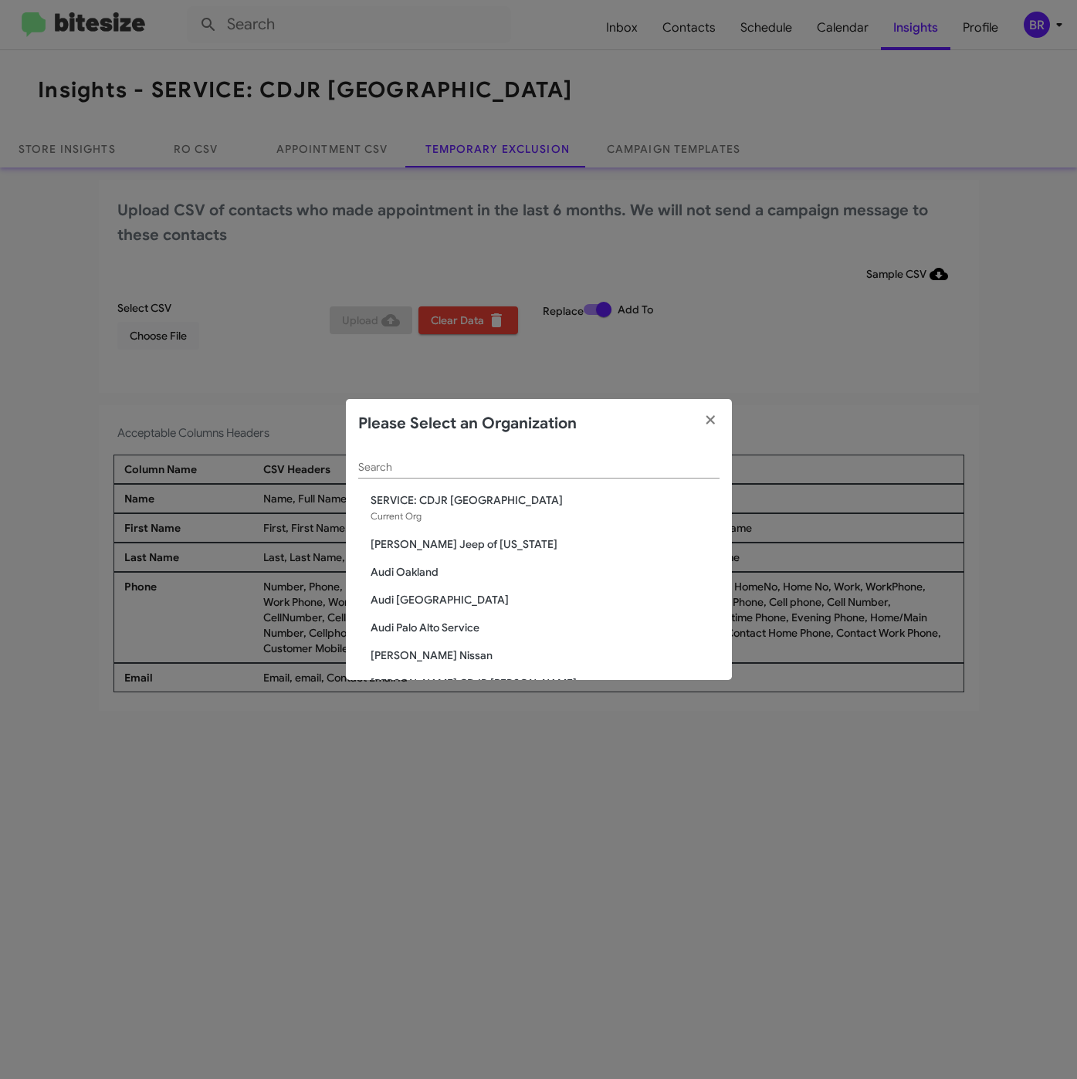
click at [406, 461] on input "Search" at bounding box center [538, 467] width 361 height 12
paste input "SERVICE: CDJR of [PERSON_NAME]"
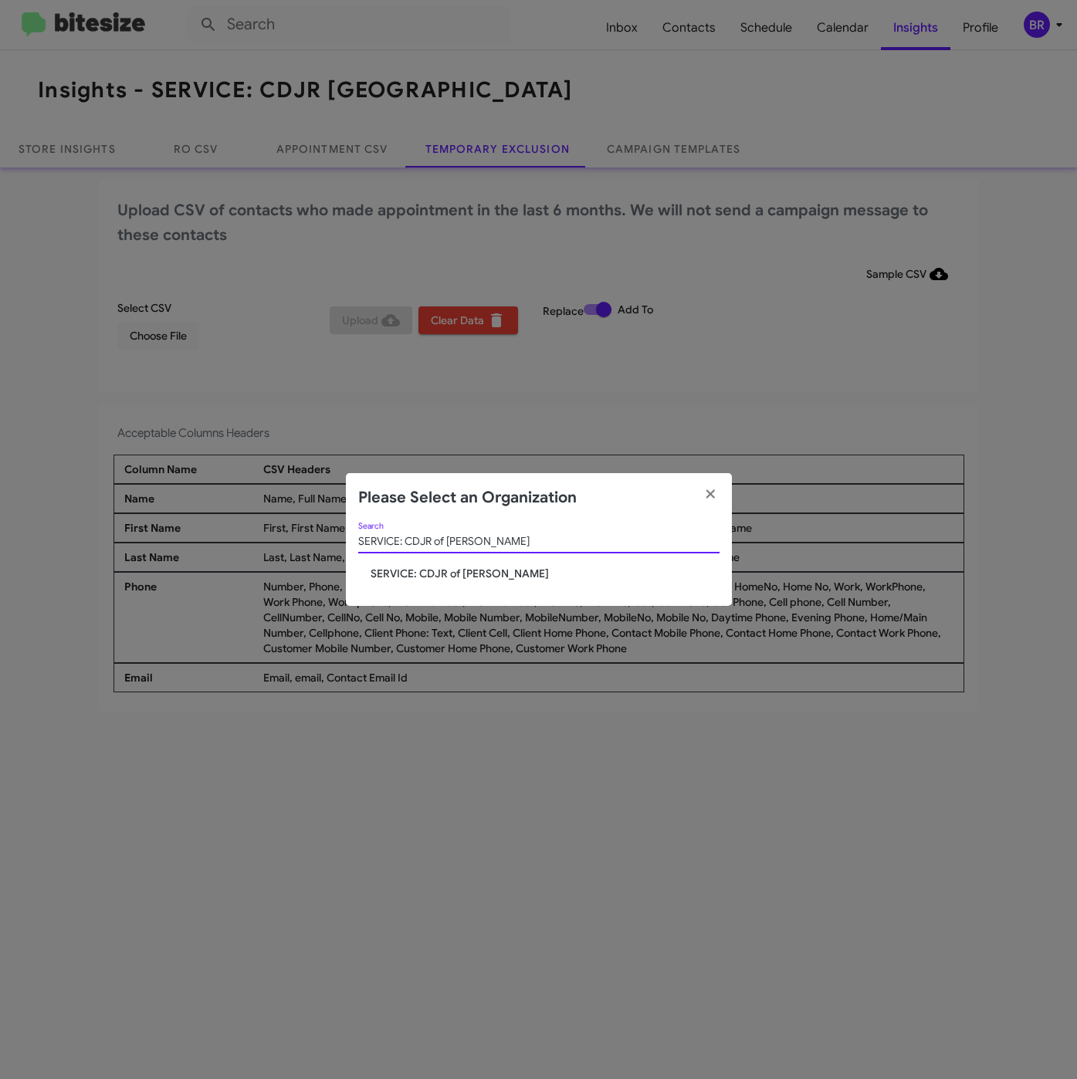
type input "SERVICE: CDJR of [PERSON_NAME]"
click at [426, 581] on div "SERVICE: CDJR of Bowie Search SERVICE: CDJR of Bowie" at bounding box center [539, 564] width 386 height 84
click at [424, 576] on span "SERVICE: CDJR of [PERSON_NAME]" at bounding box center [544, 573] width 349 height 15
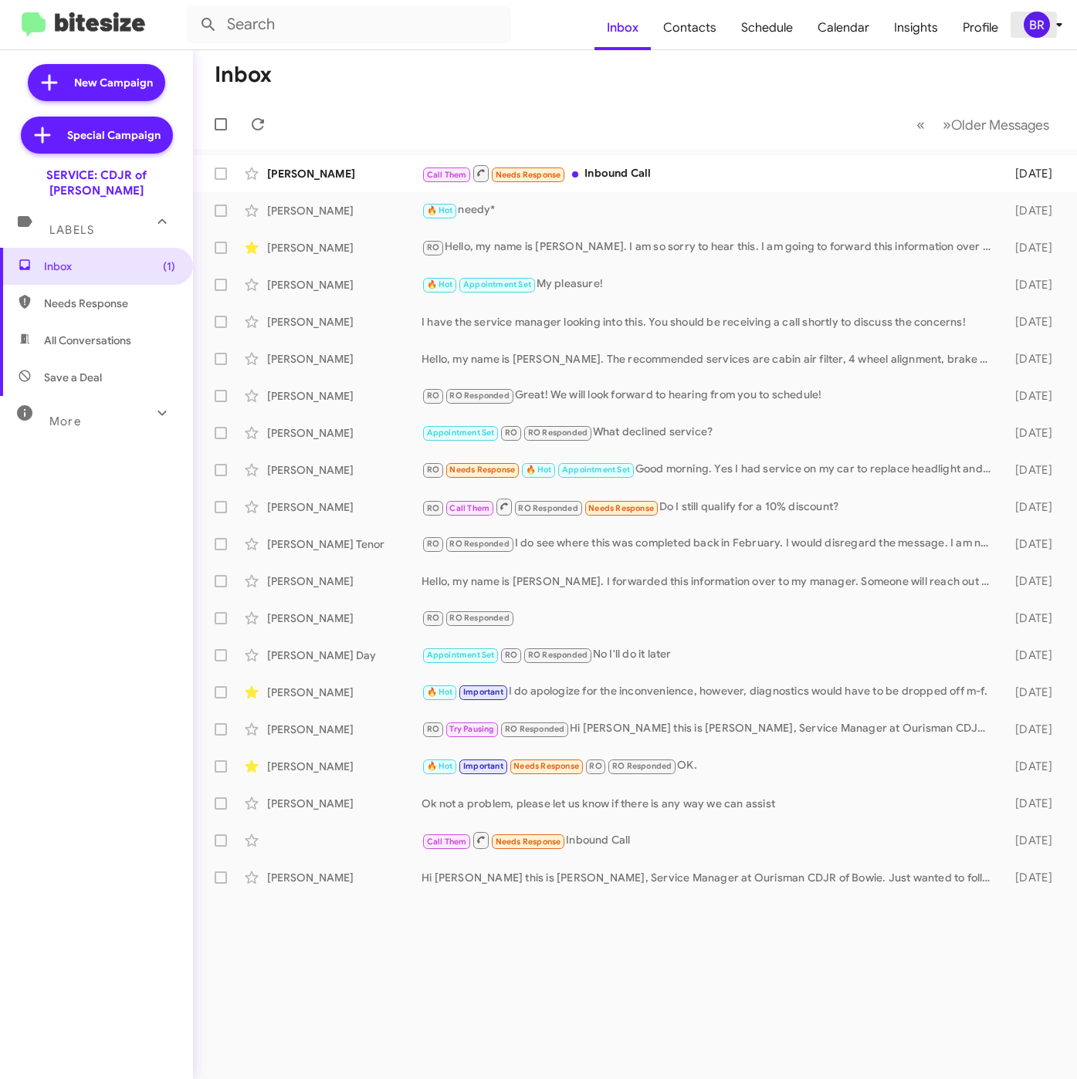
click at [1056, 19] on icon at bounding box center [1059, 24] width 19 height 19
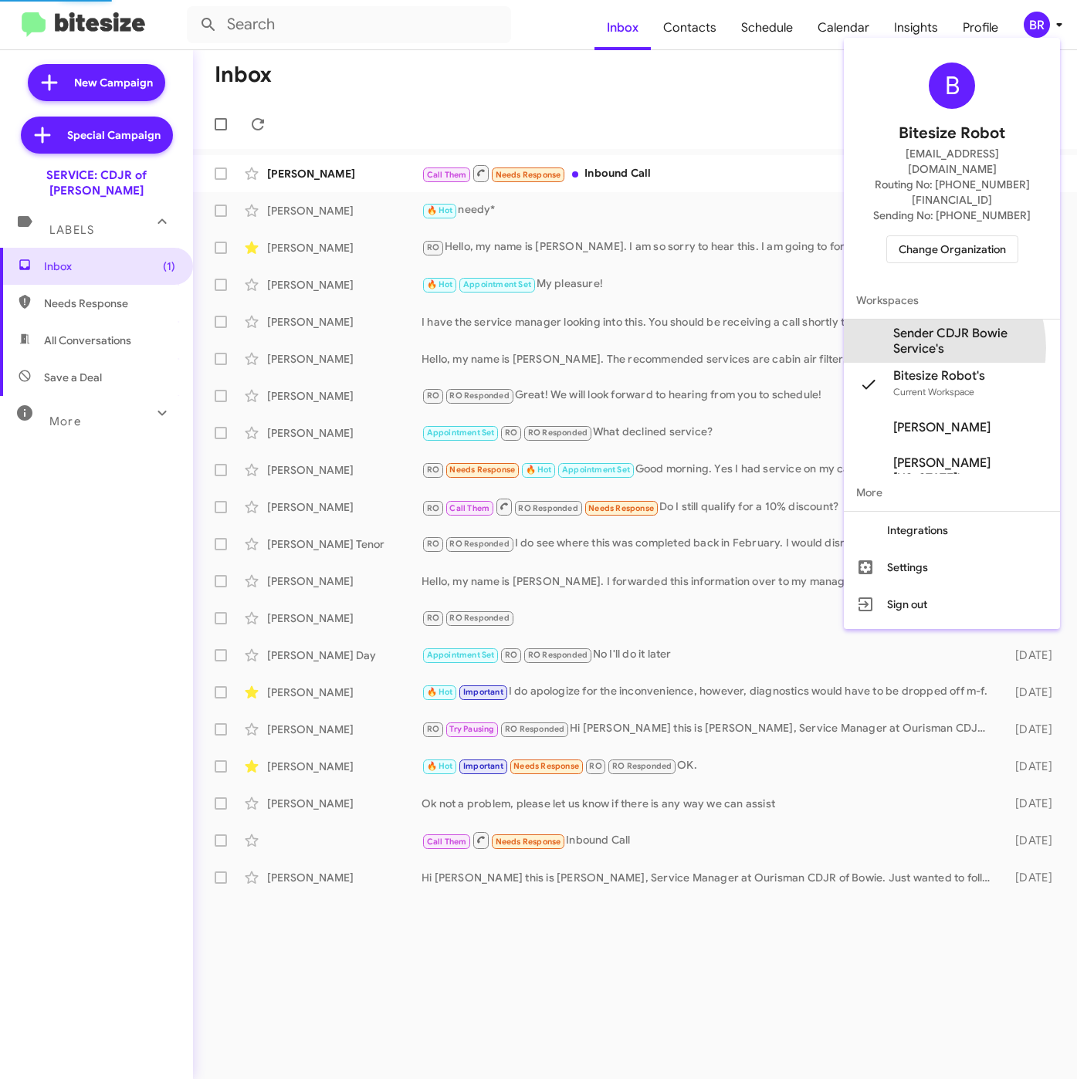
click at [919, 326] on span "Sender CDJR Bowie Service's" at bounding box center [970, 341] width 154 height 31
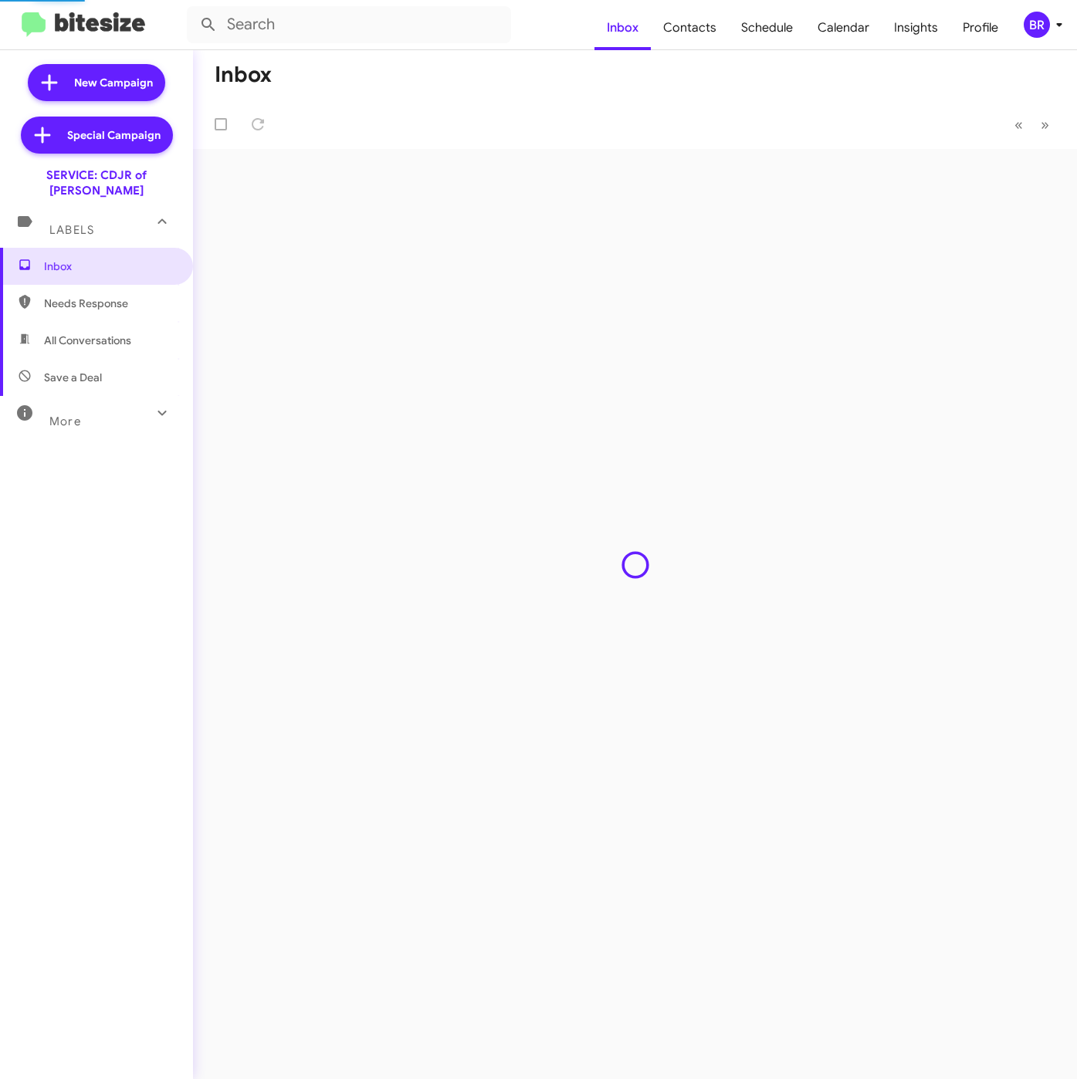
click at [698, 26] on span "Contacts" at bounding box center [690, 27] width 78 height 45
type input "in:groups"
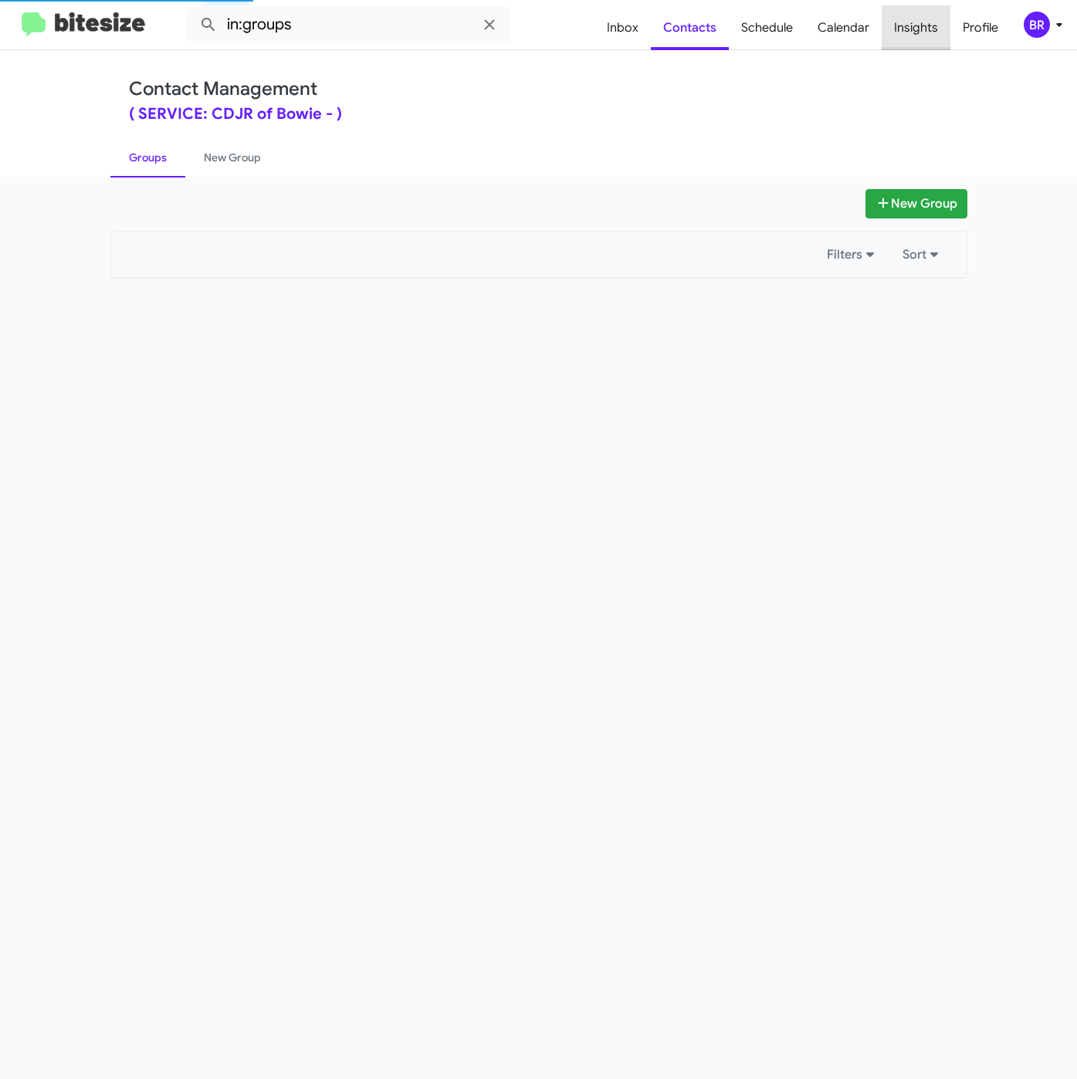
click at [945, 29] on span "Insights" at bounding box center [915, 27] width 69 height 45
click at [913, 29] on span "Insights" at bounding box center [915, 27] width 69 height 45
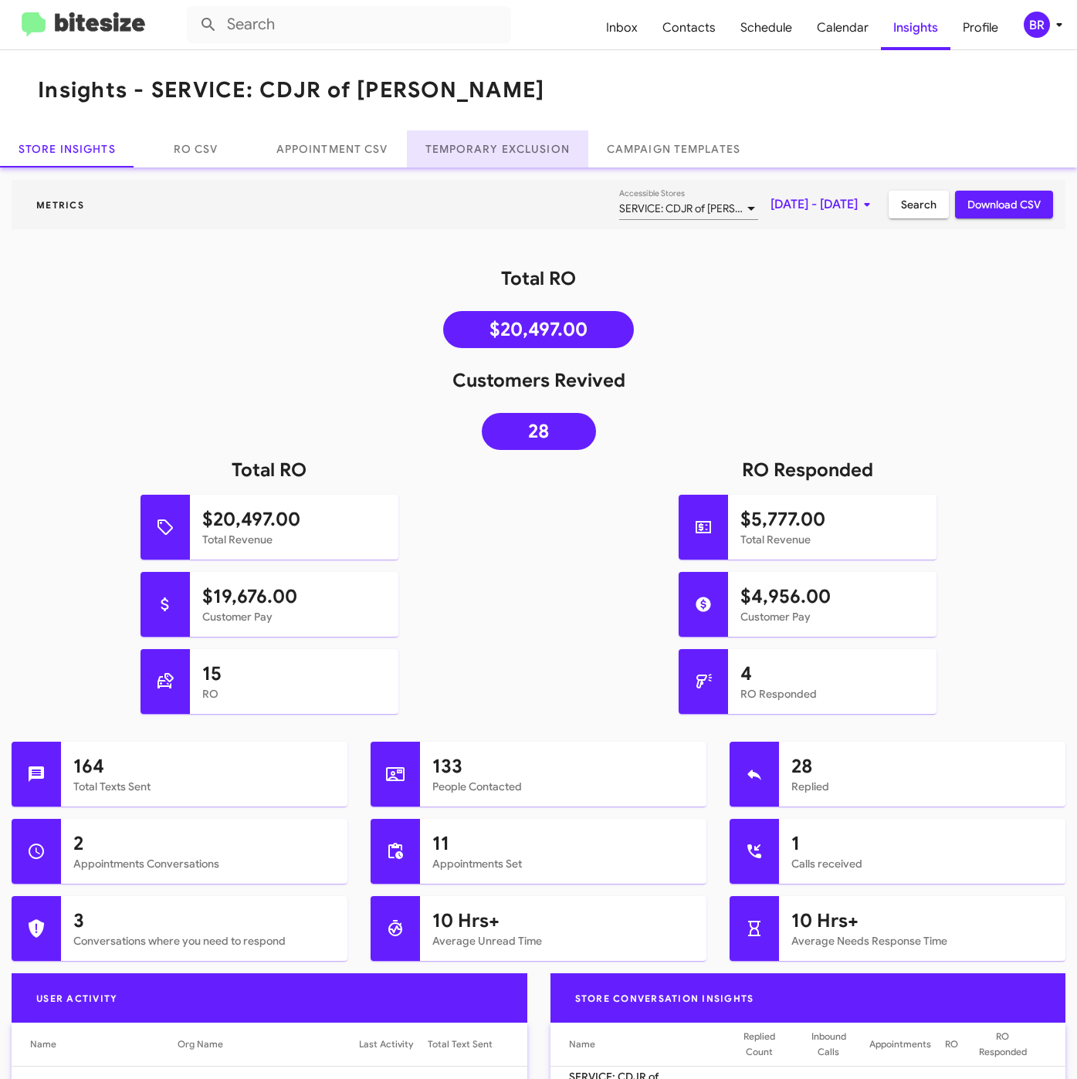
click at [530, 163] on link "Temporary Exclusion" at bounding box center [497, 148] width 181 height 37
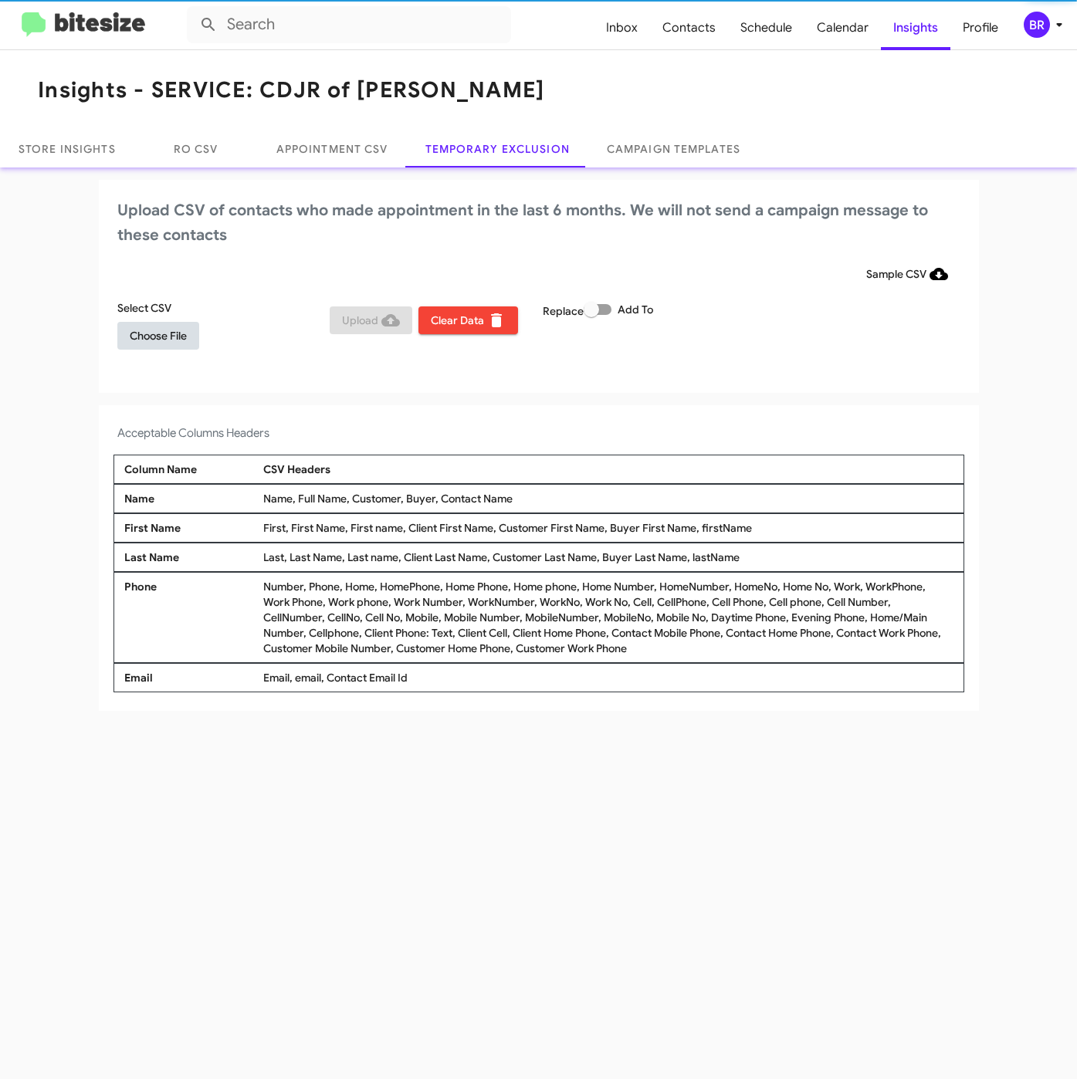
click at [127, 333] on button "Choose File" at bounding box center [158, 336] width 82 height 28
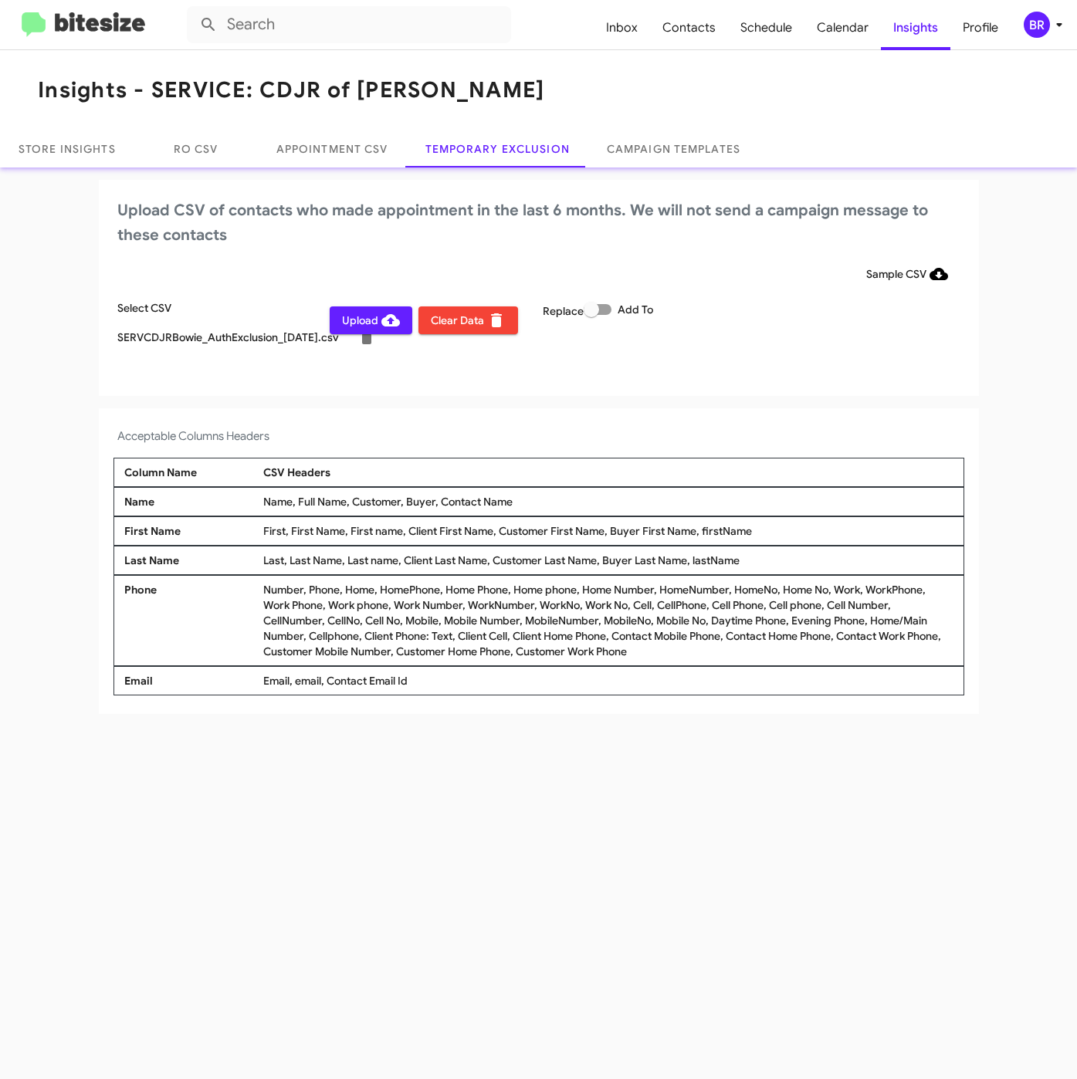
drag, startPoint x: 587, startPoint y: 310, endPoint x: 602, endPoint y: 306, distance: 16.1
click at [589, 310] on span at bounding box center [590, 309] width 15 height 15
click at [590, 315] on input "Add To" at bounding box center [590, 315] width 1 height 1
checkbox input "true"
click at [1040, 12] on div "BR" at bounding box center [1036, 25] width 26 height 26
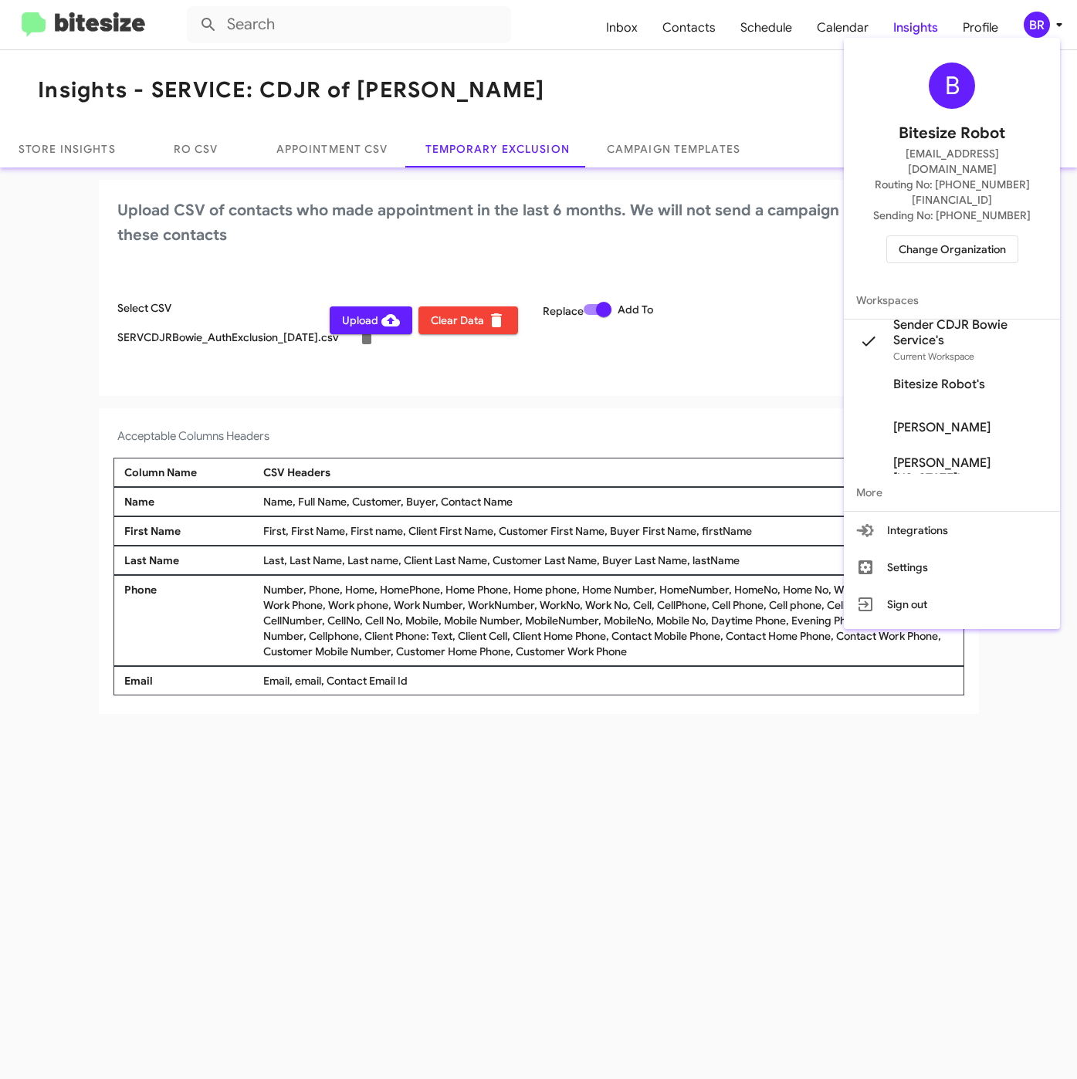
click at [455, 799] on div at bounding box center [538, 539] width 1077 height 1079
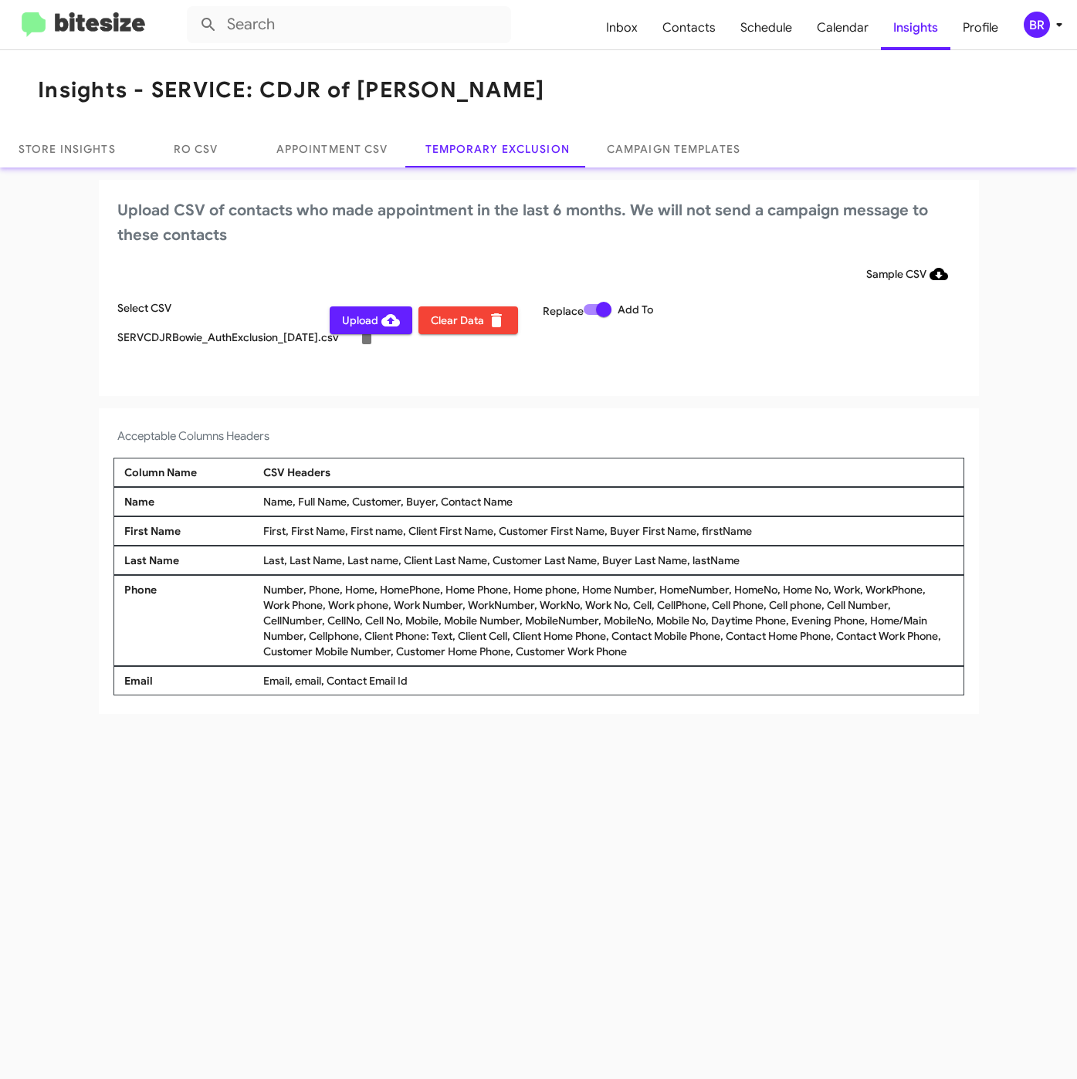
click at [364, 326] on span "Upload" at bounding box center [371, 320] width 58 height 28
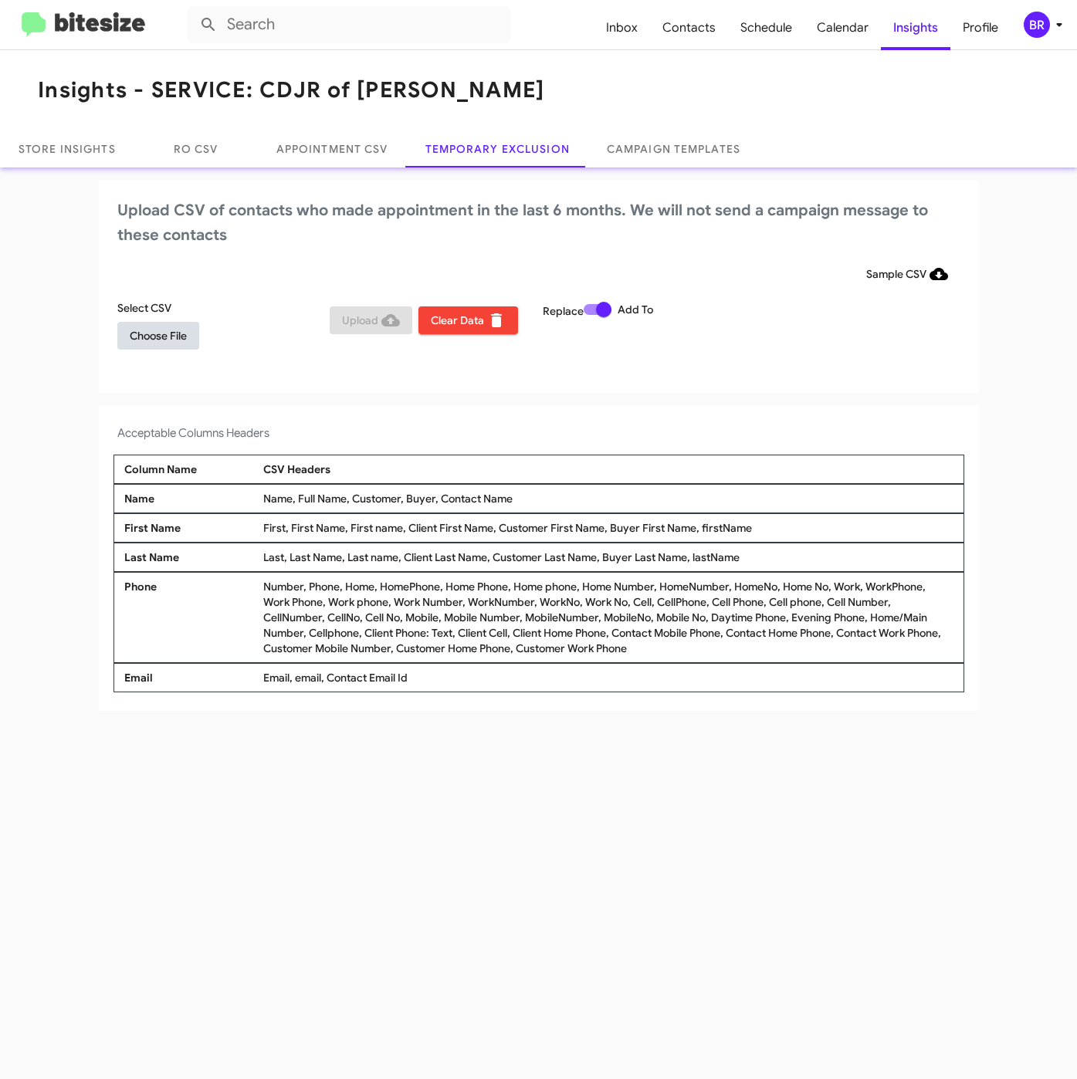
click at [172, 323] on span "Choose File" at bounding box center [158, 336] width 57 height 28
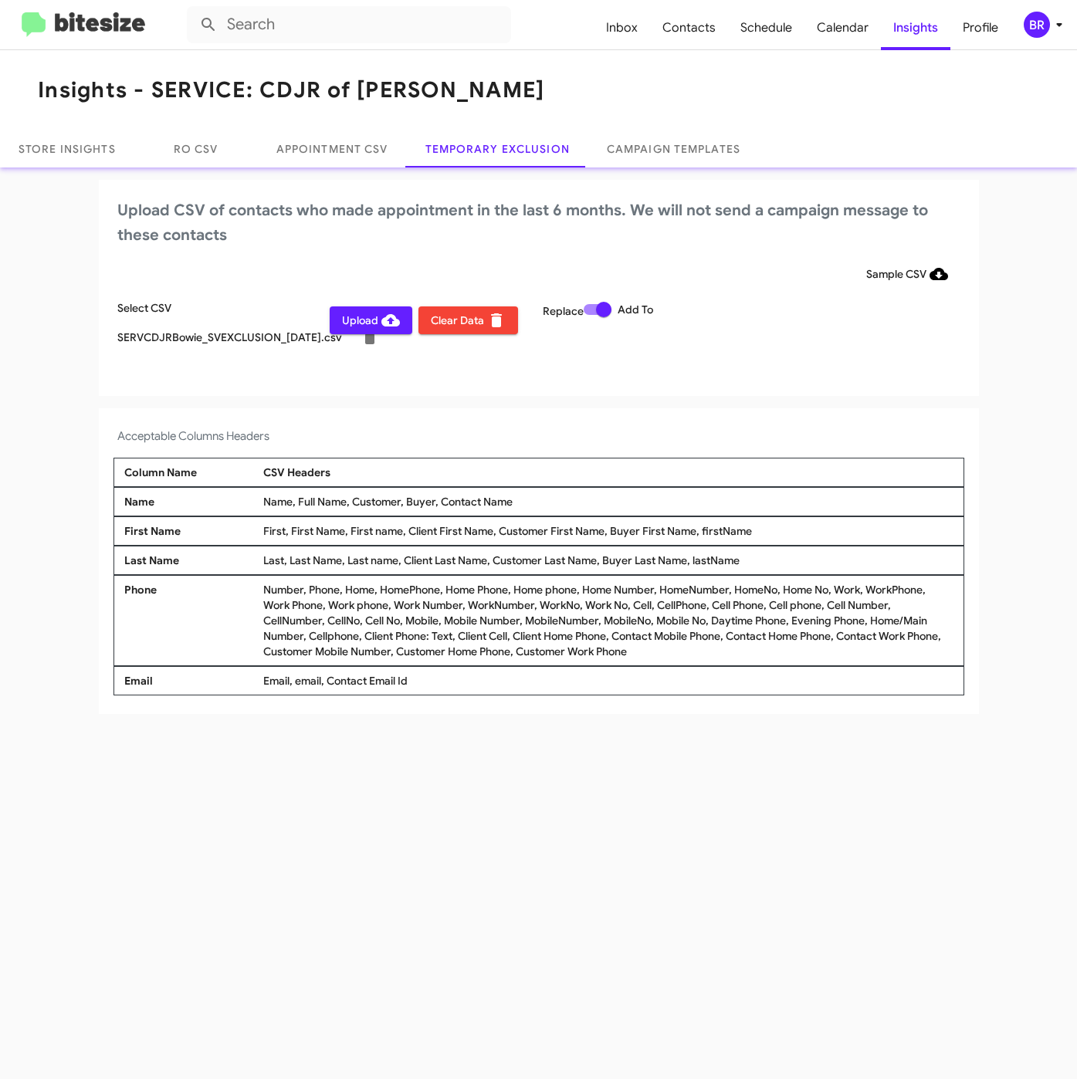
click at [1056, 30] on icon at bounding box center [1059, 24] width 19 height 19
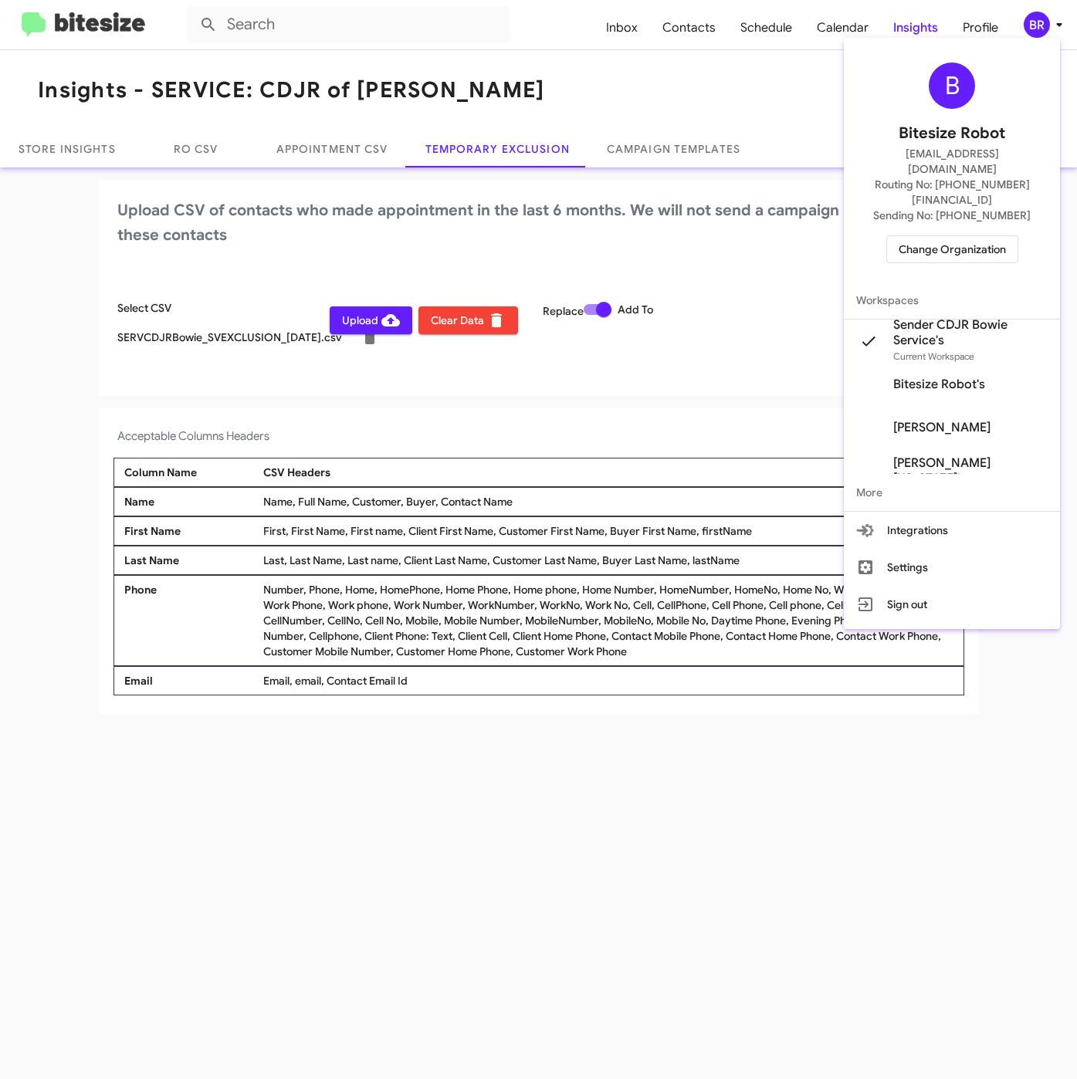
click at [380, 891] on div at bounding box center [538, 539] width 1077 height 1079
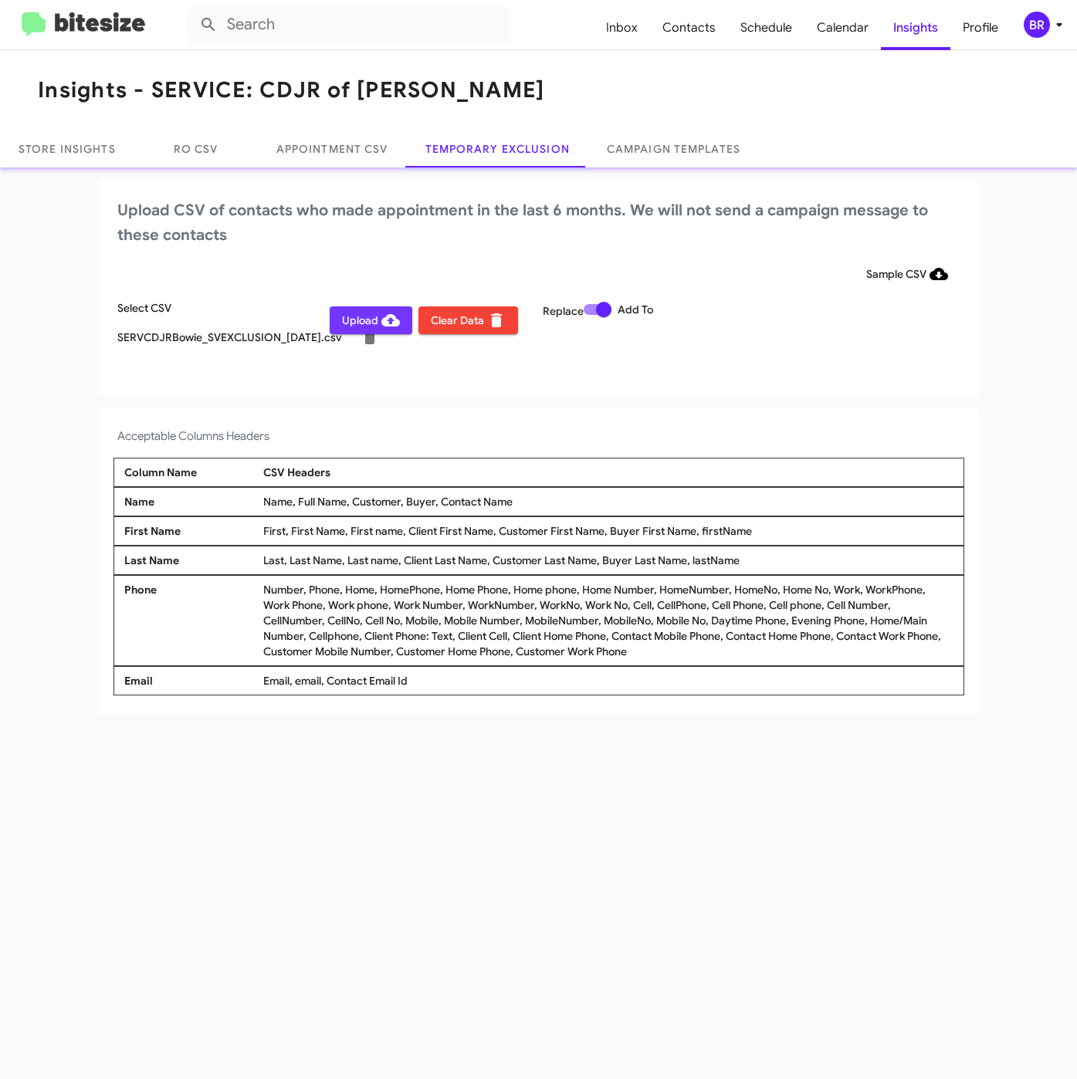
click at [366, 315] on span "Upload" at bounding box center [371, 320] width 58 height 28
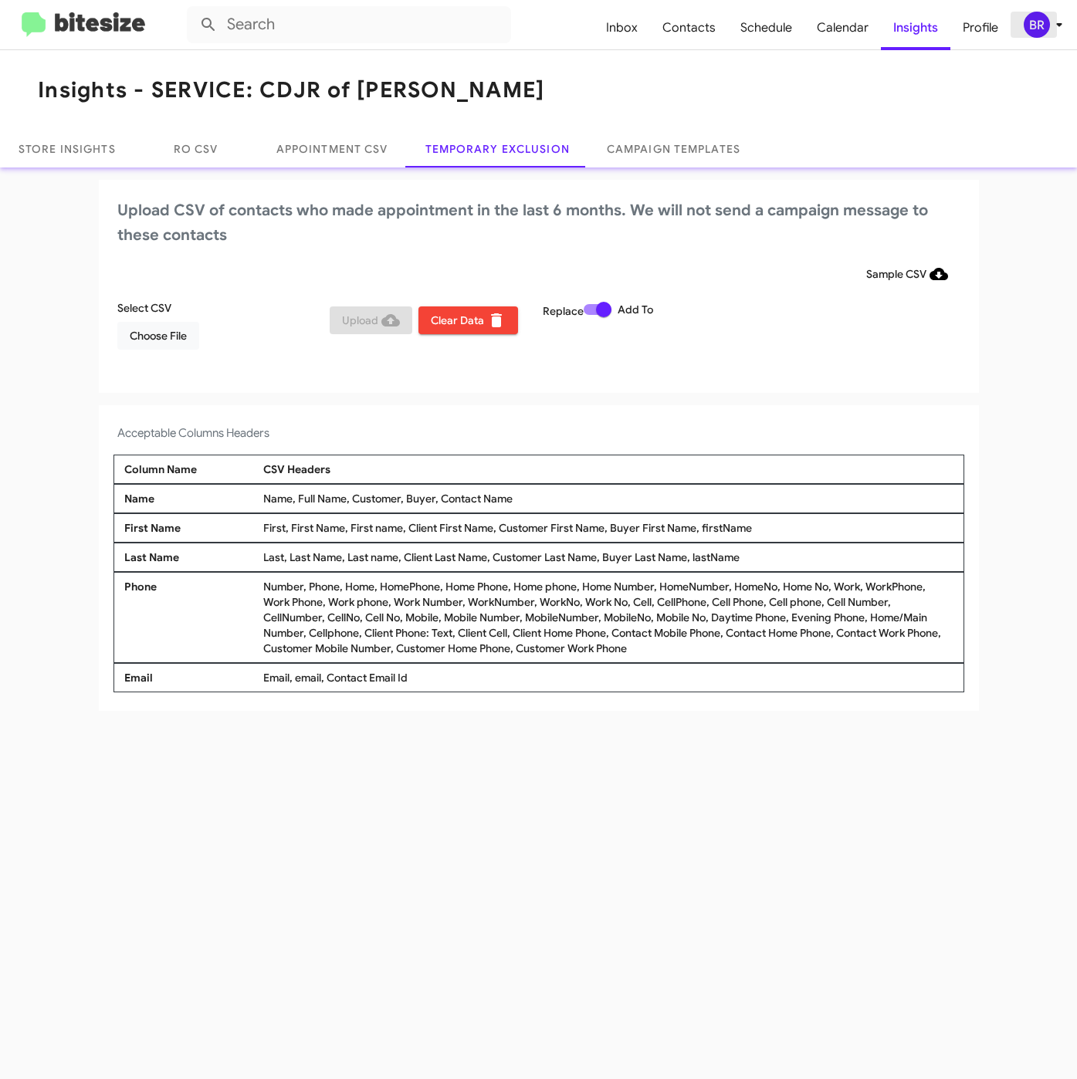
click at [1023, 35] on span "BR" at bounding box center [1046, 25] width 46 height 26
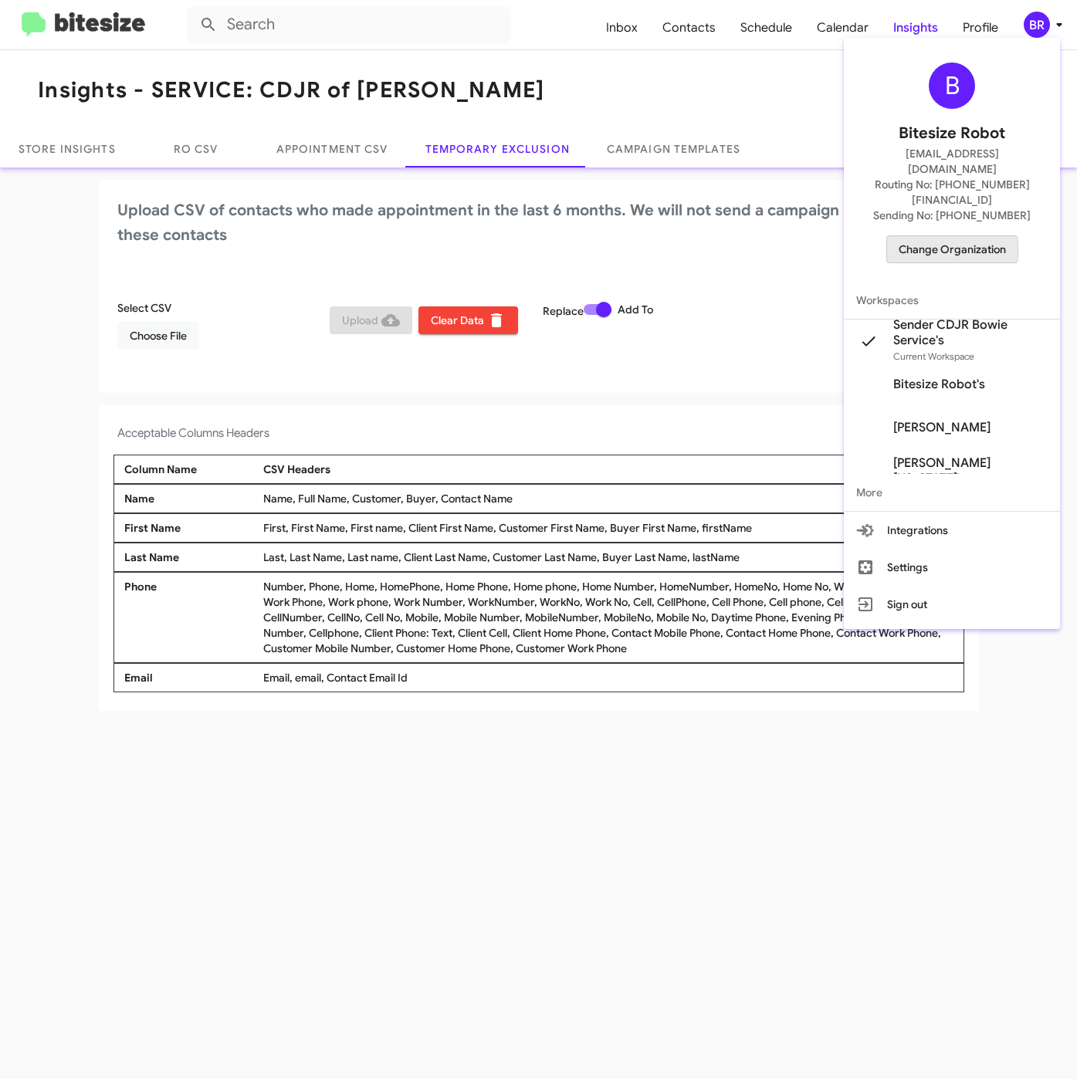
click at [936, 236] on span "Change Organization" at bounding box center [951, 249] width 107 height 26
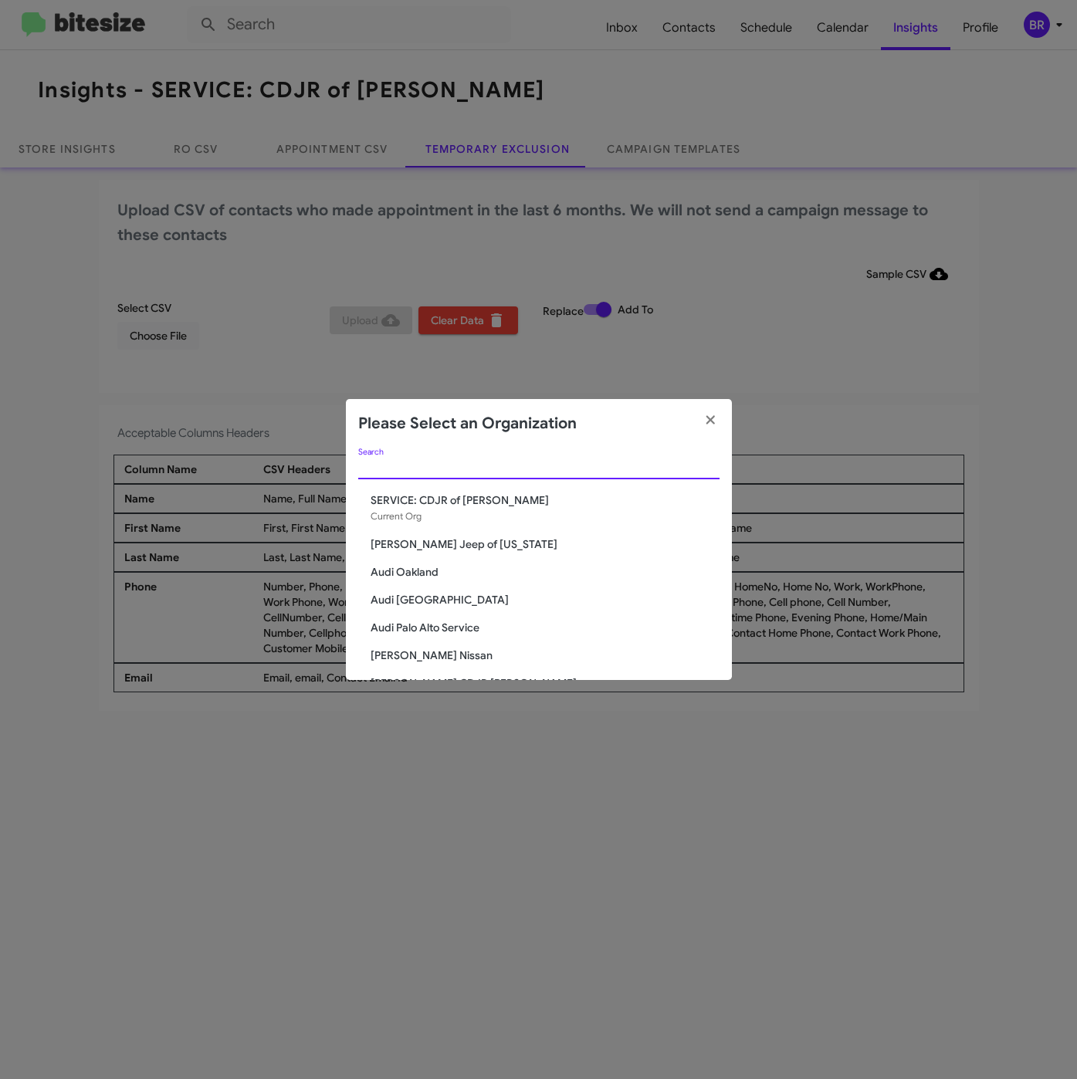
click at [470, 468] on input "Search" at bounding box center [538, 467] width 361 height 12
paste input "SERVICE: Chevrolet of Bowie"
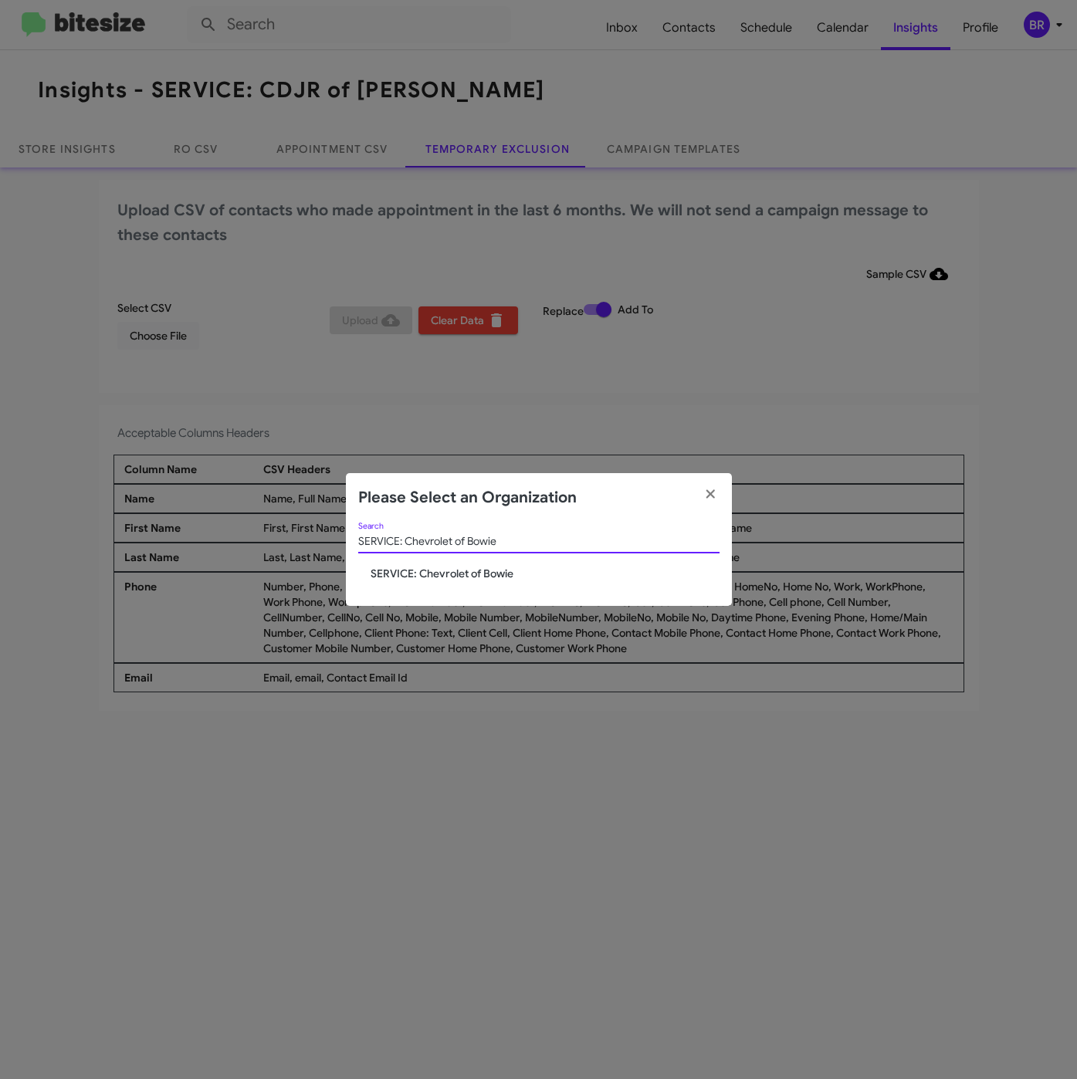
type input "SERVICE: Chevrolet of Bowie"
click at [418, 574] on span "SERVICE: Chevrolet of Bowie" at bounding box center [544, 573] width 349 height 15
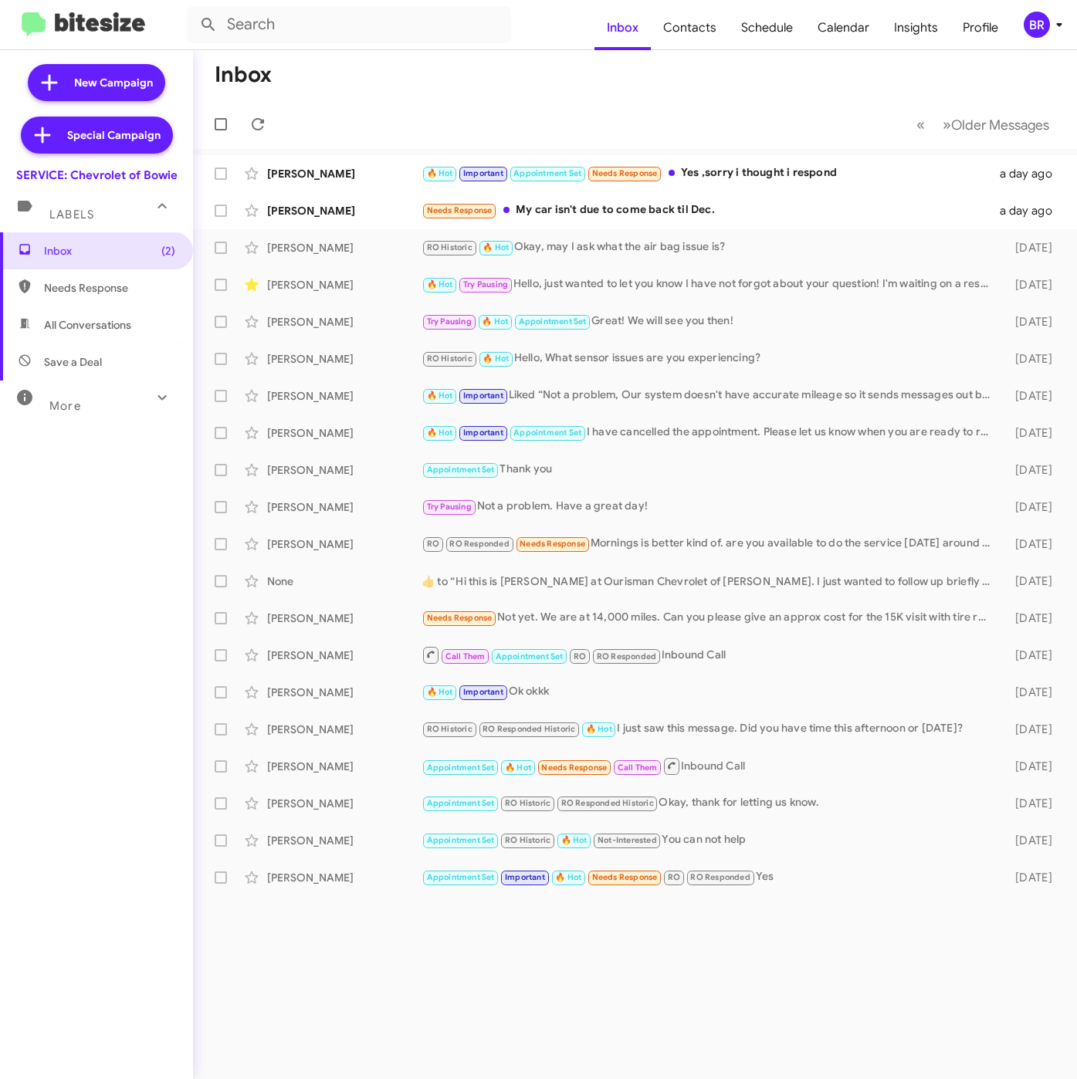
click at [1045, 33] on span "BR" at bounding box center [1046, 25] width 46 height 26
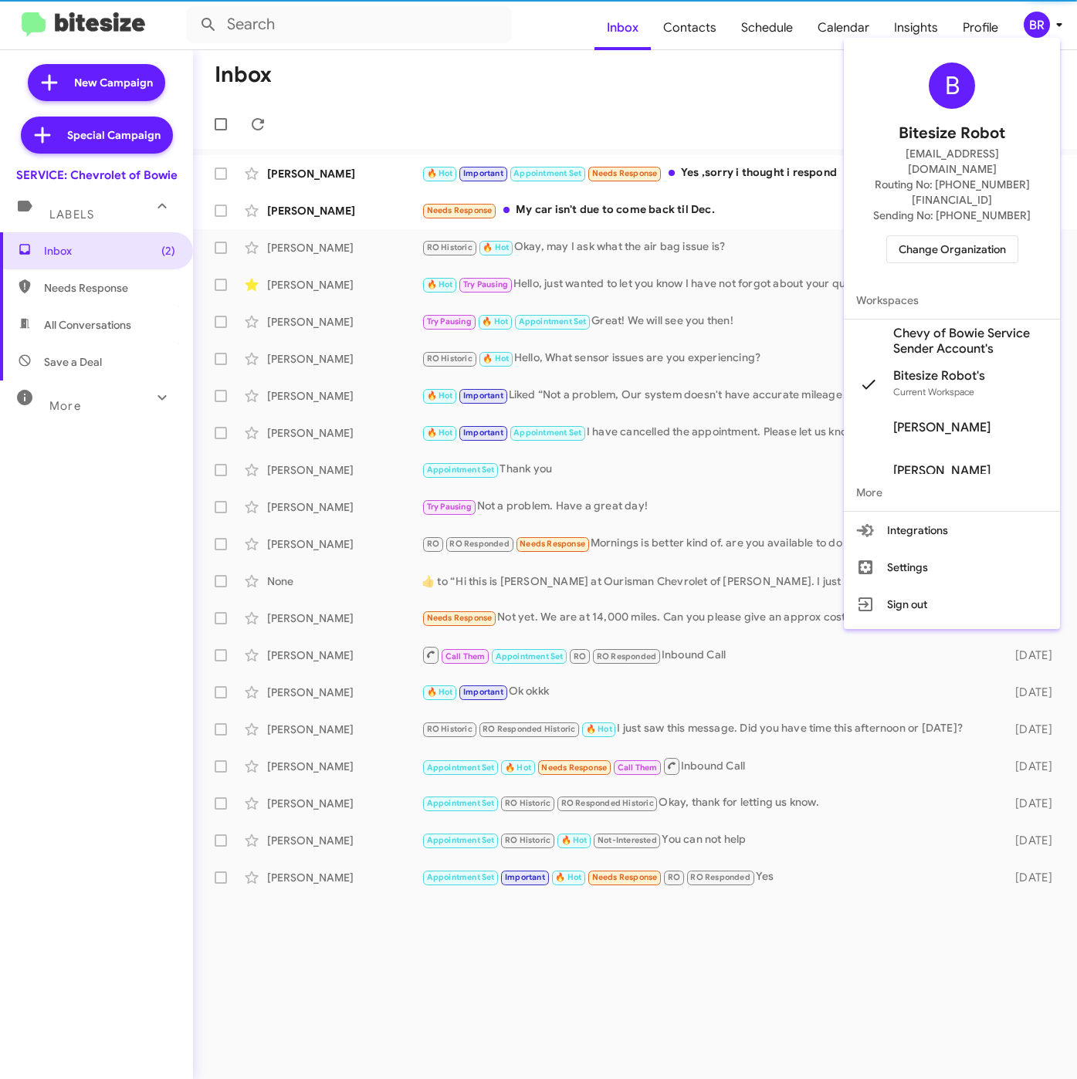
click at [926, 326] on span "Chevy of Bowie Service Sender Account's" at bounding box center [970, 341] width 154 height 31
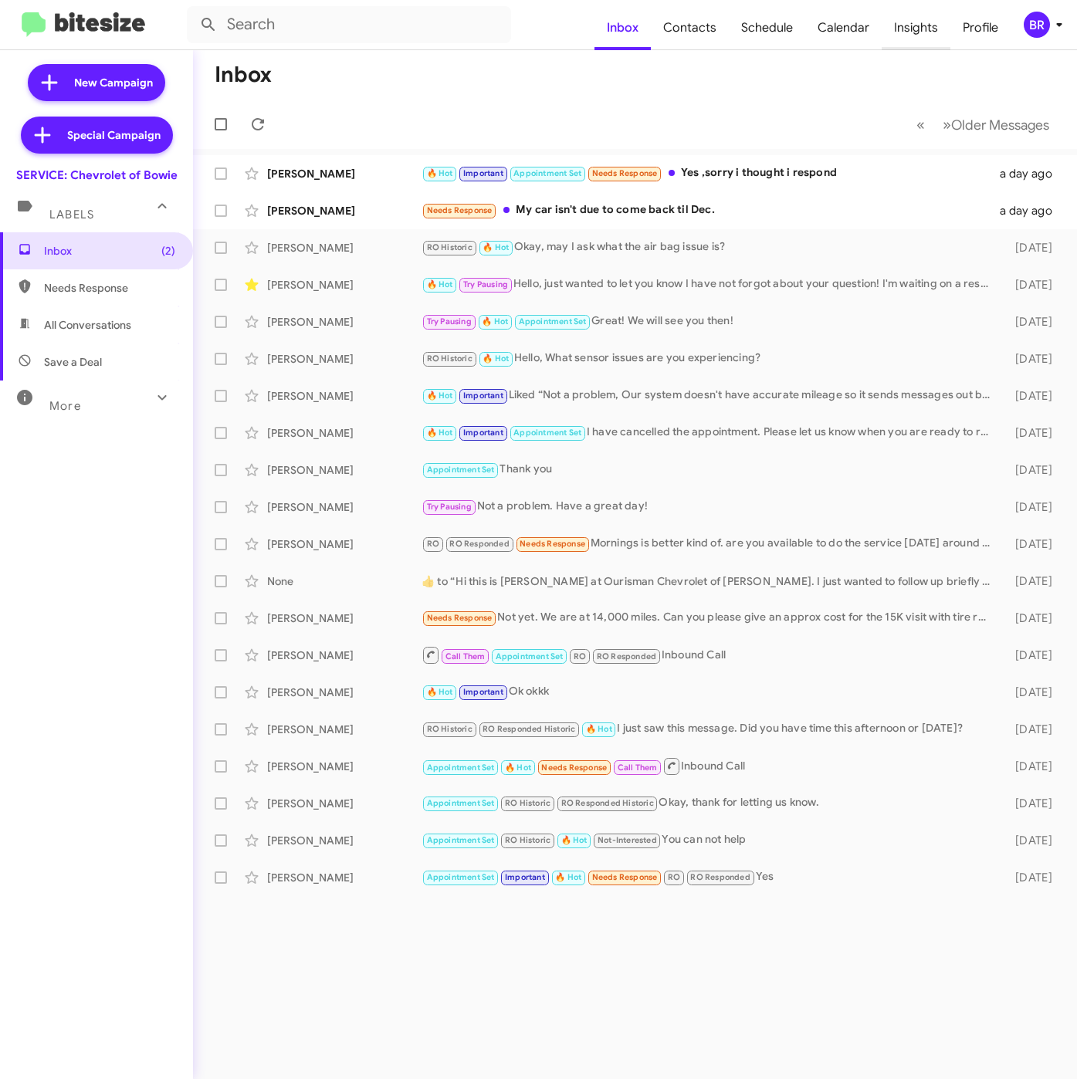
click at [915, 33] on span "Insights" at bounding box center [915, 27] width 69 height 45
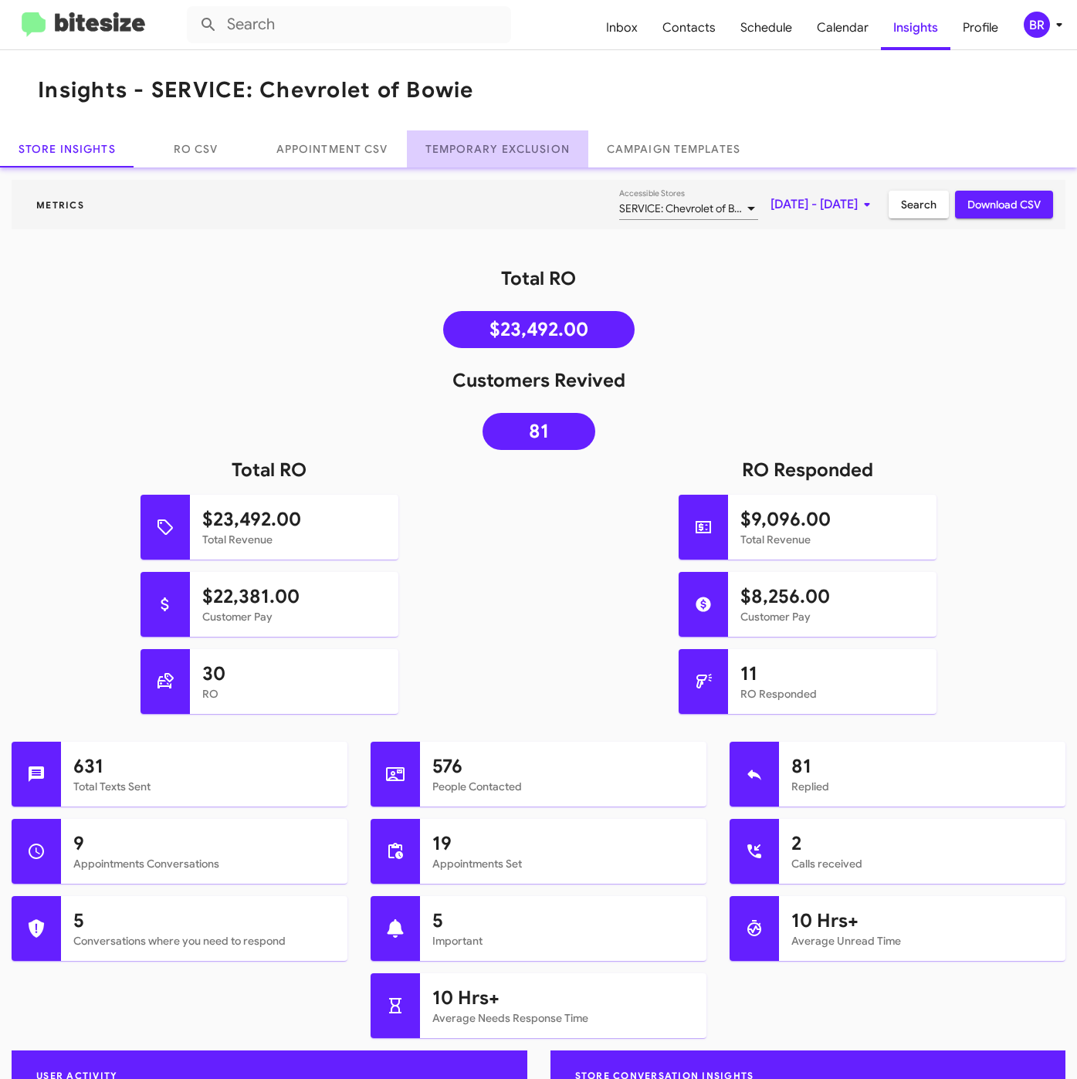
click at [516, 149] on link "Temporary Exclusion" at bounding box center [497, 148] width 181 height 37
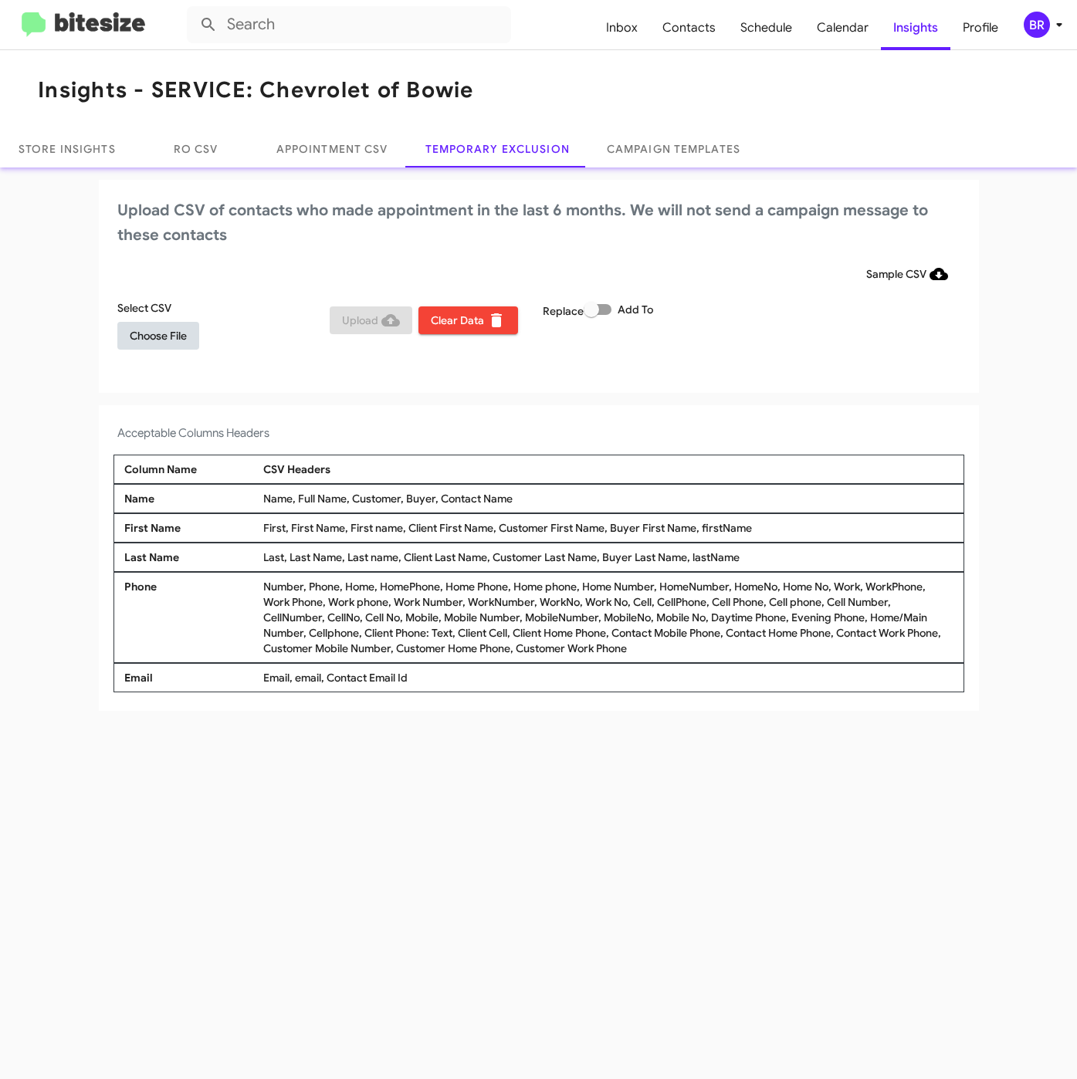
click at [132, 336] on span "Choose File" at bounding box center [158, 336] width 57 height 28
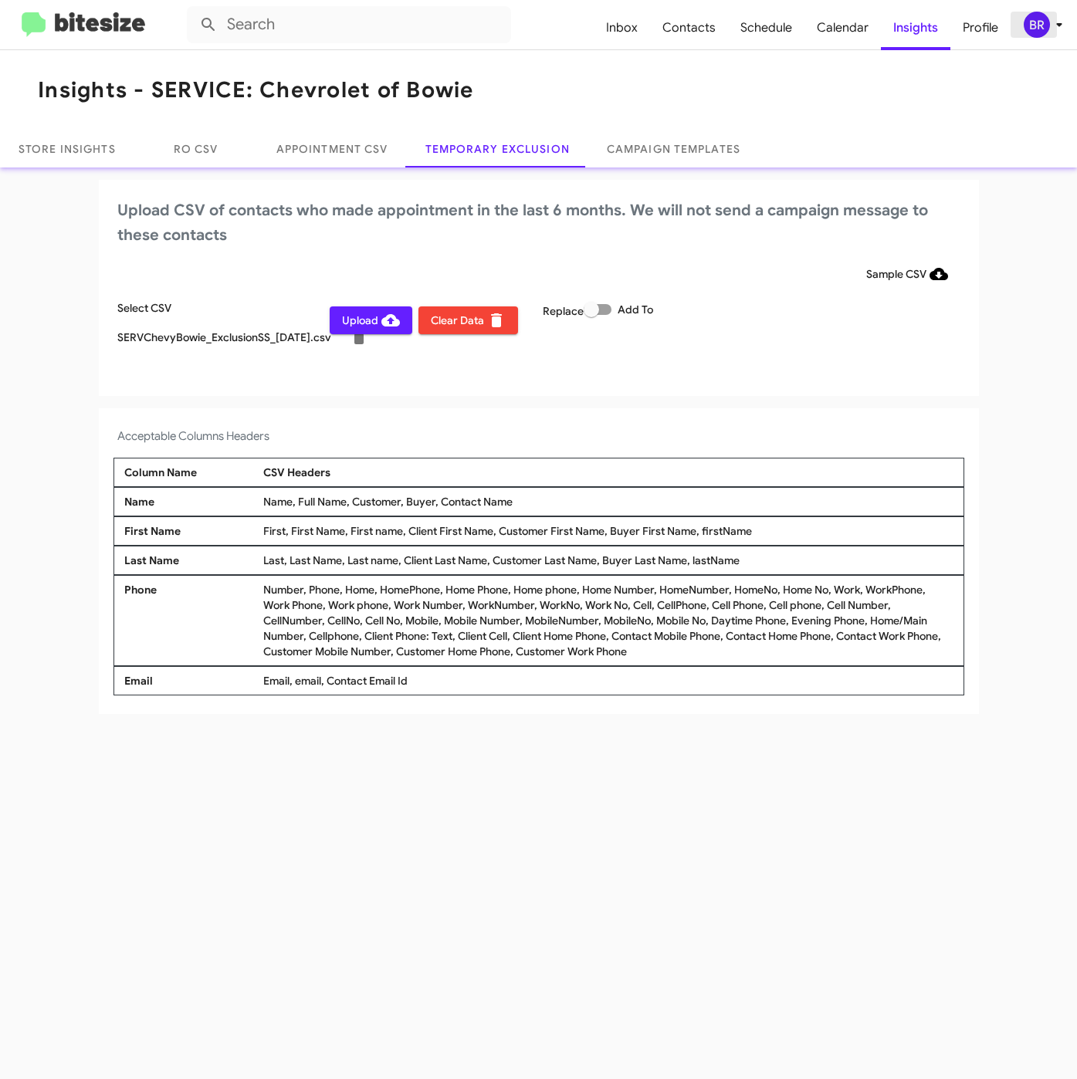
click at [1040, 21] on div "BR" at bounding box center [1036, 25] width 26 height 26
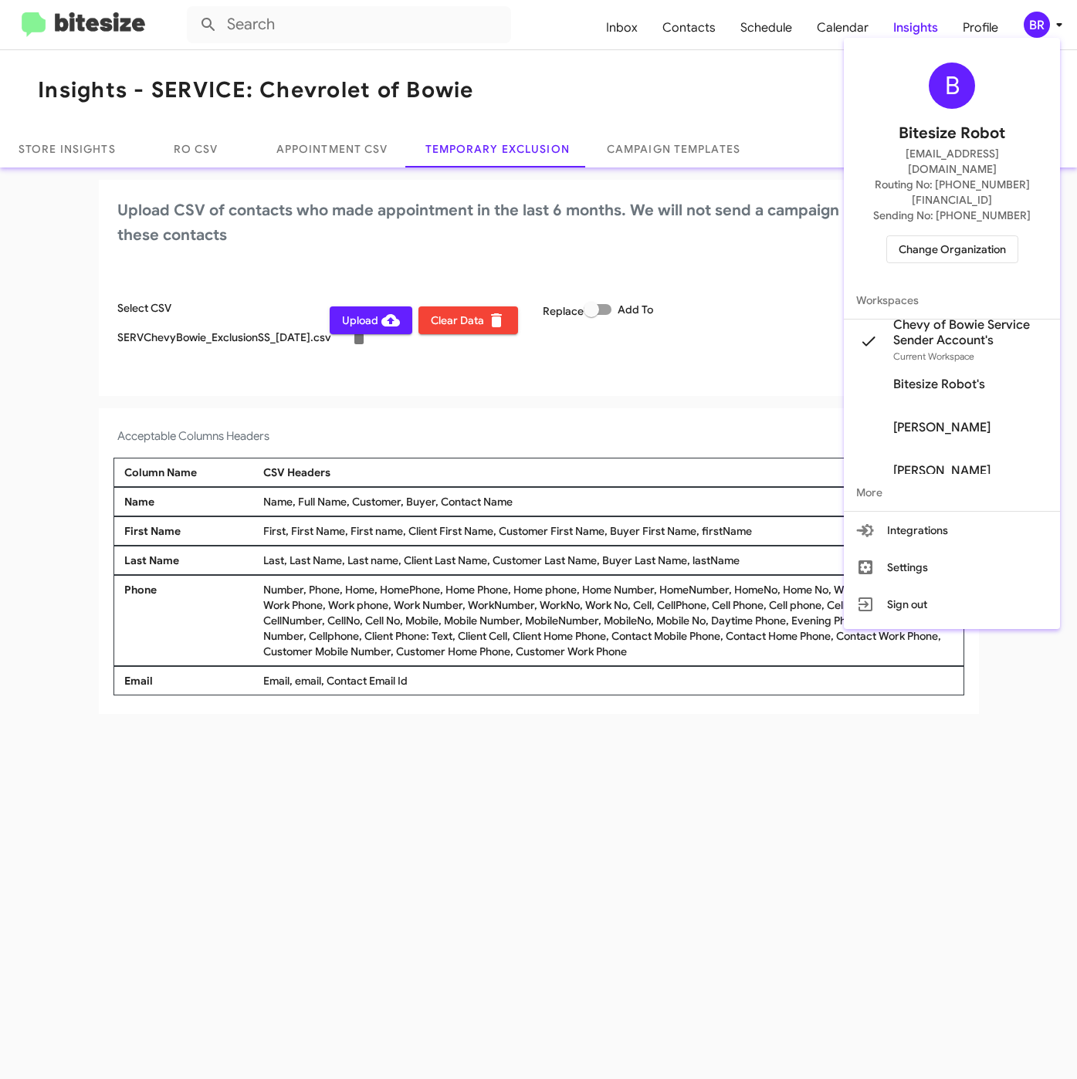
click at [611, 848] on div at bounding box center [538, 539] width 1077 height 1079
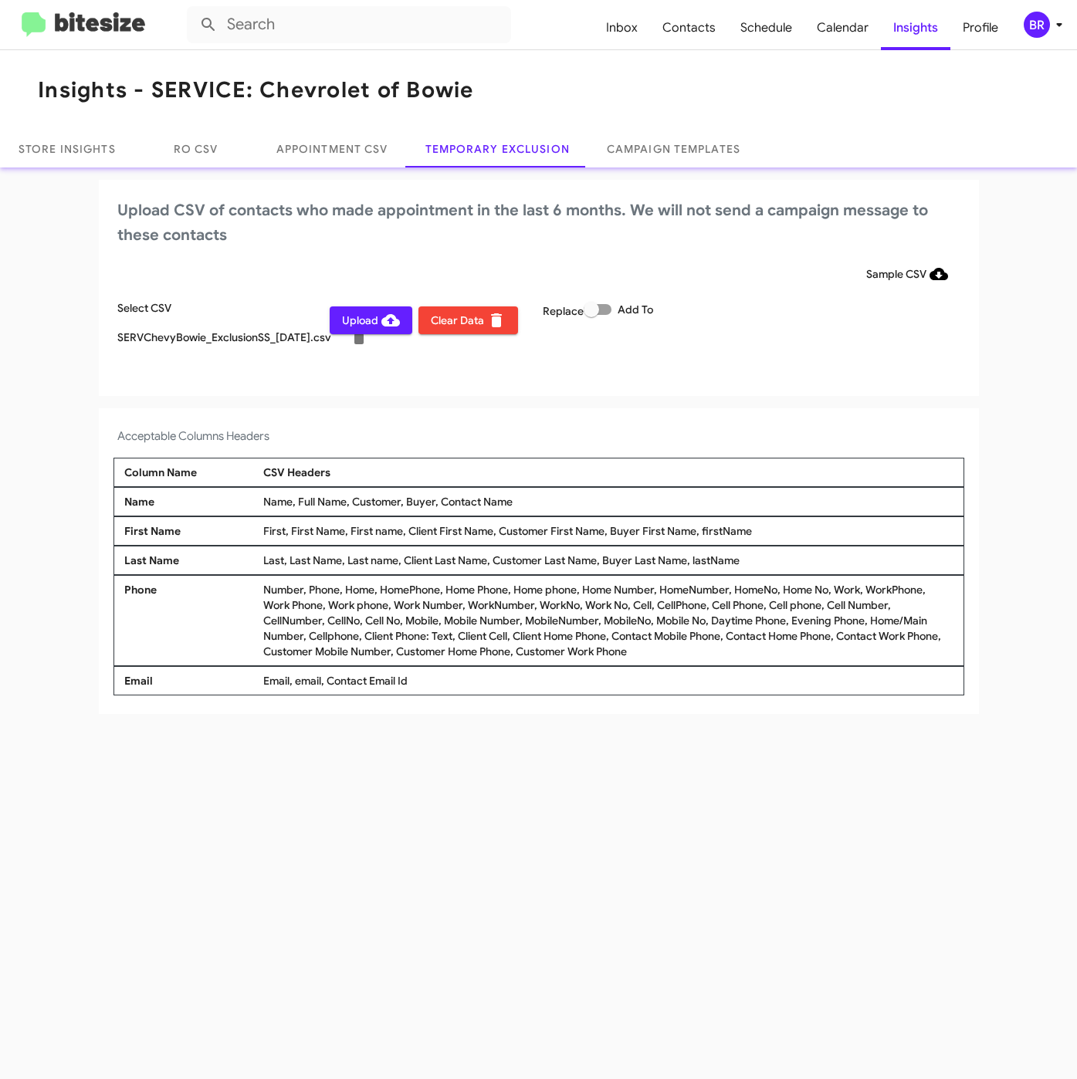
click at [354, 310] on span "Upload" at bounding box center [371, 320] width 58 height 28
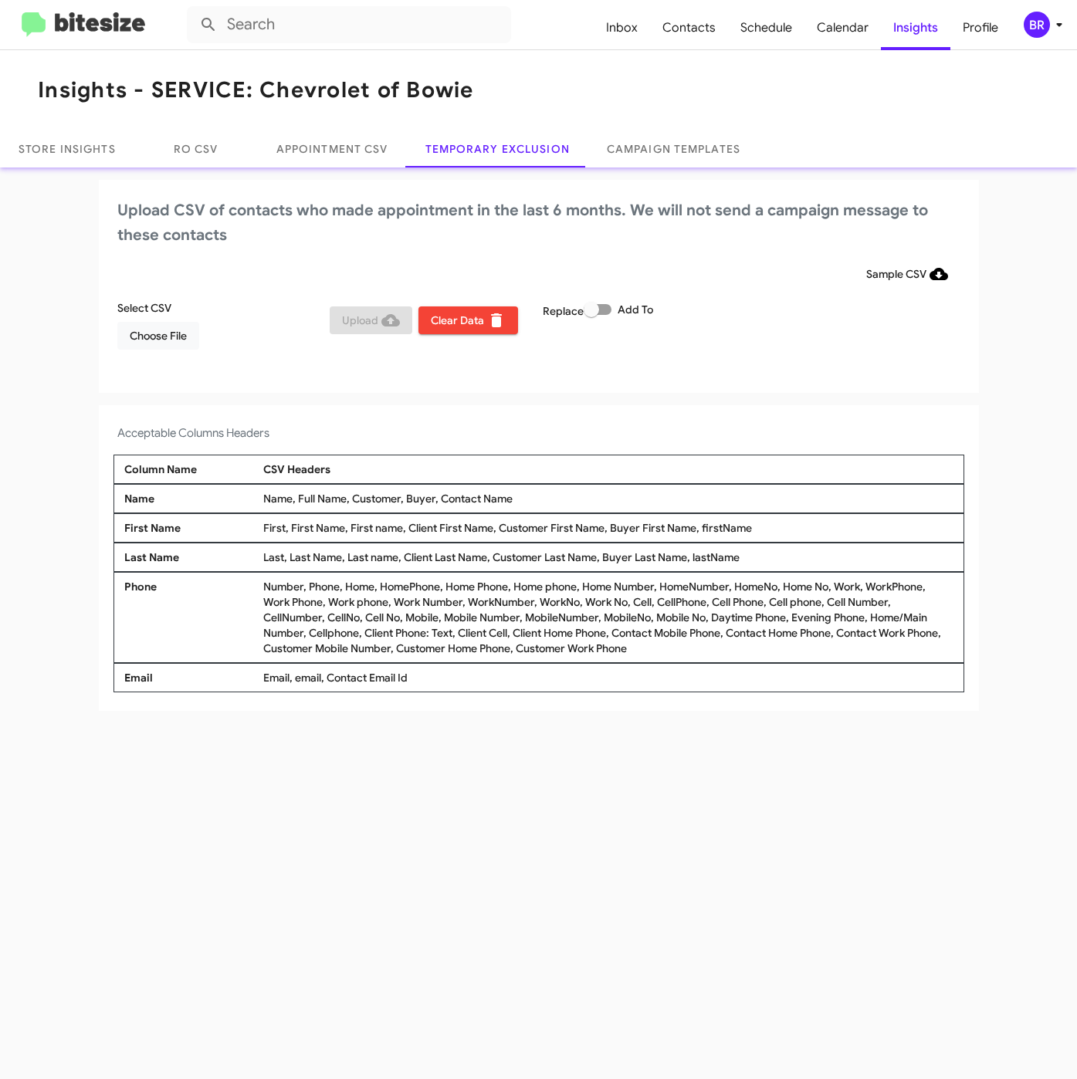
drag, startPoint x: 765, startPoint y: 126, endPoint x: 773, endPoint y: 123, distance: 8.8
click at [765, 126] on mat-toolbar "Insights - SERVICE: Chevrolet of Bowie" at bounding box center [538, 90] width 1077 height 80
click at [185, 333] on span "Choose File" at bounding box center [158, 336] width 57 height 28
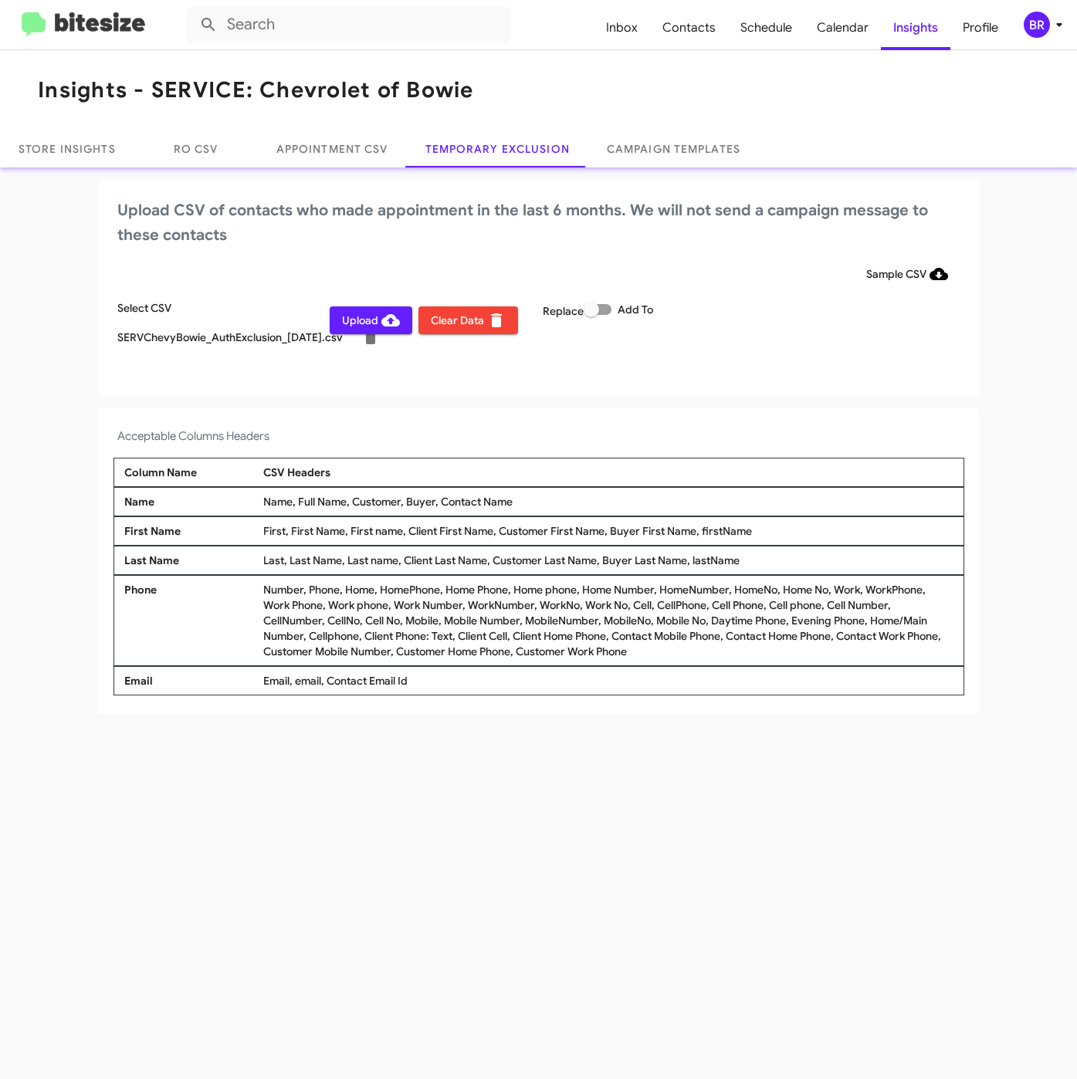
click at [600, 315] on span at bounding box center [597, 309] width 28 height 11
click at [591, 315] on input "Add To" at bounding box center [590, 315] width 1 height 1
checkbox input "true"
click at [1037, 24] on div "BR" at bounding box center [1036, 25] width 26 height 26
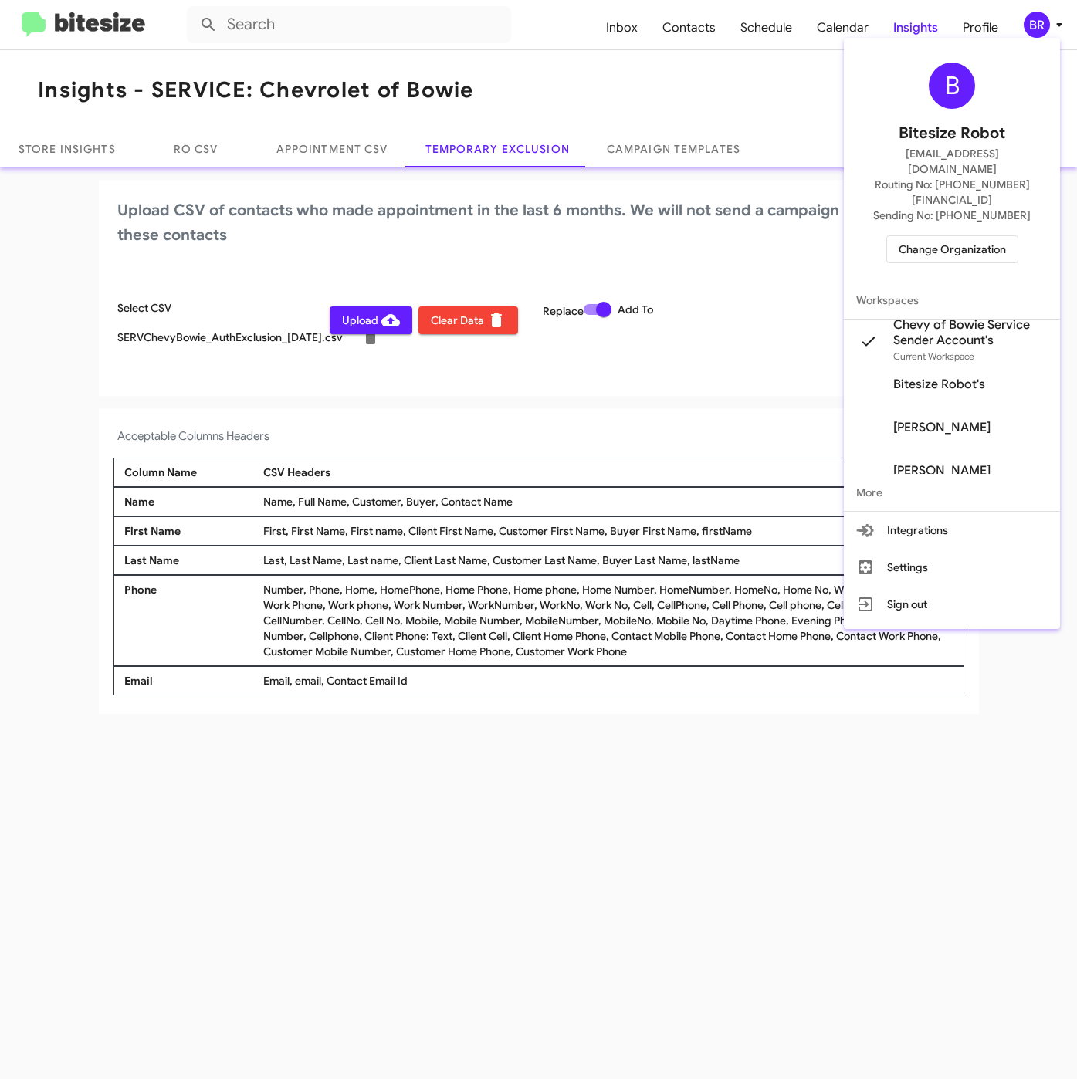
click at [575, 408] on div at bounding box center [538, 539] width 1077 height 1079
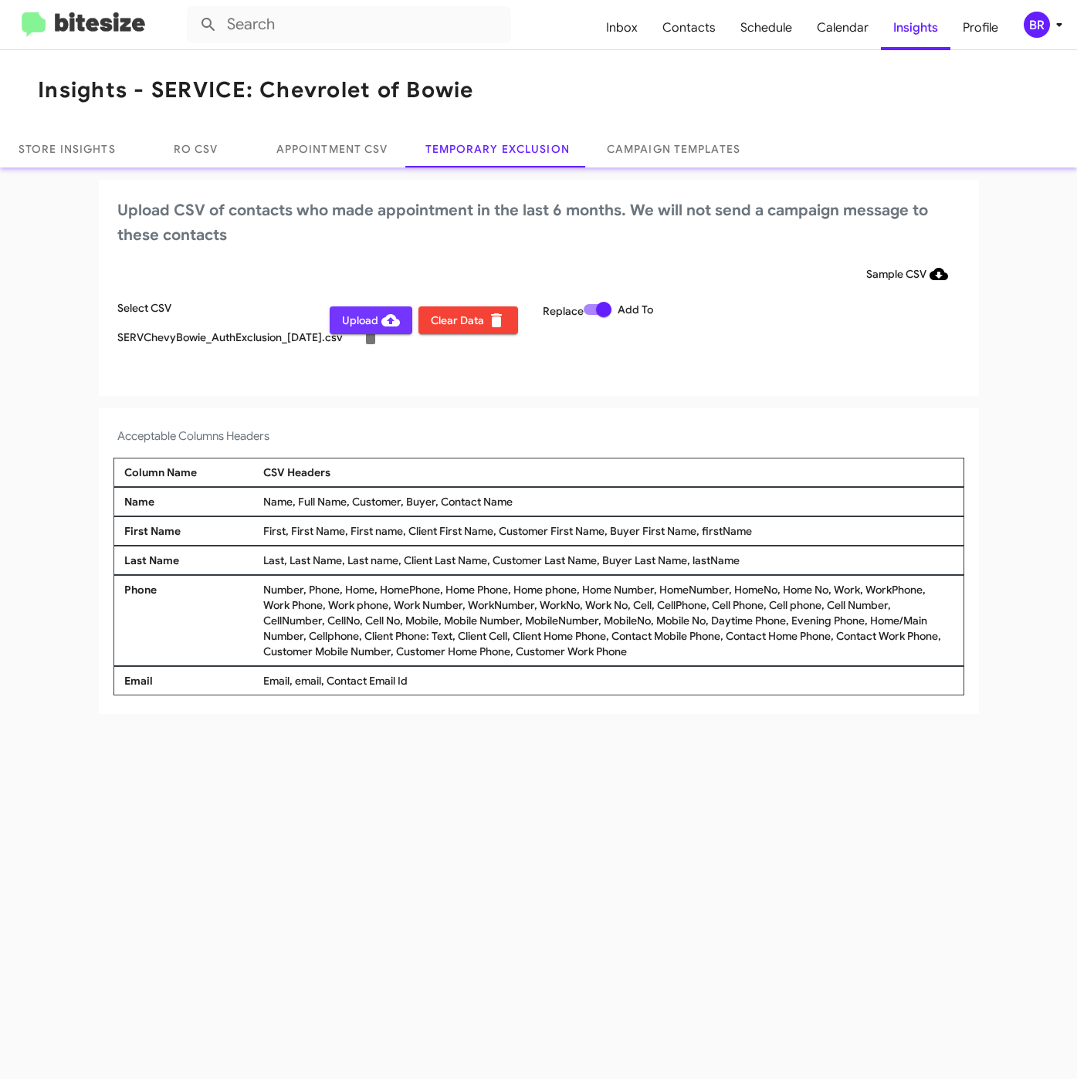
click at [382, 322] on icon at bounding box center [390, 320] width 19 height 12
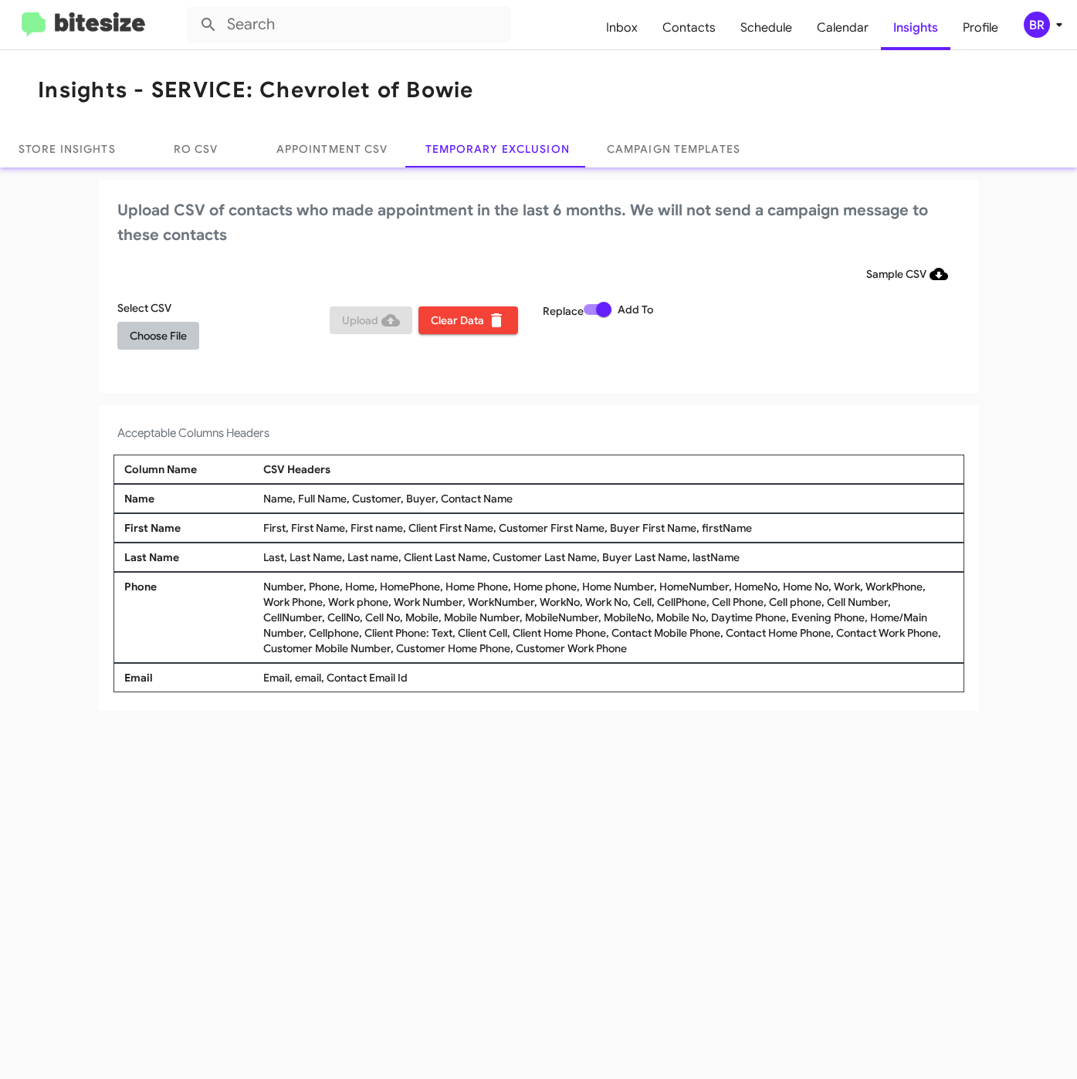
click at [174, 324] on span "Choose File" at bounding box center [158, 336] width 57 height 28
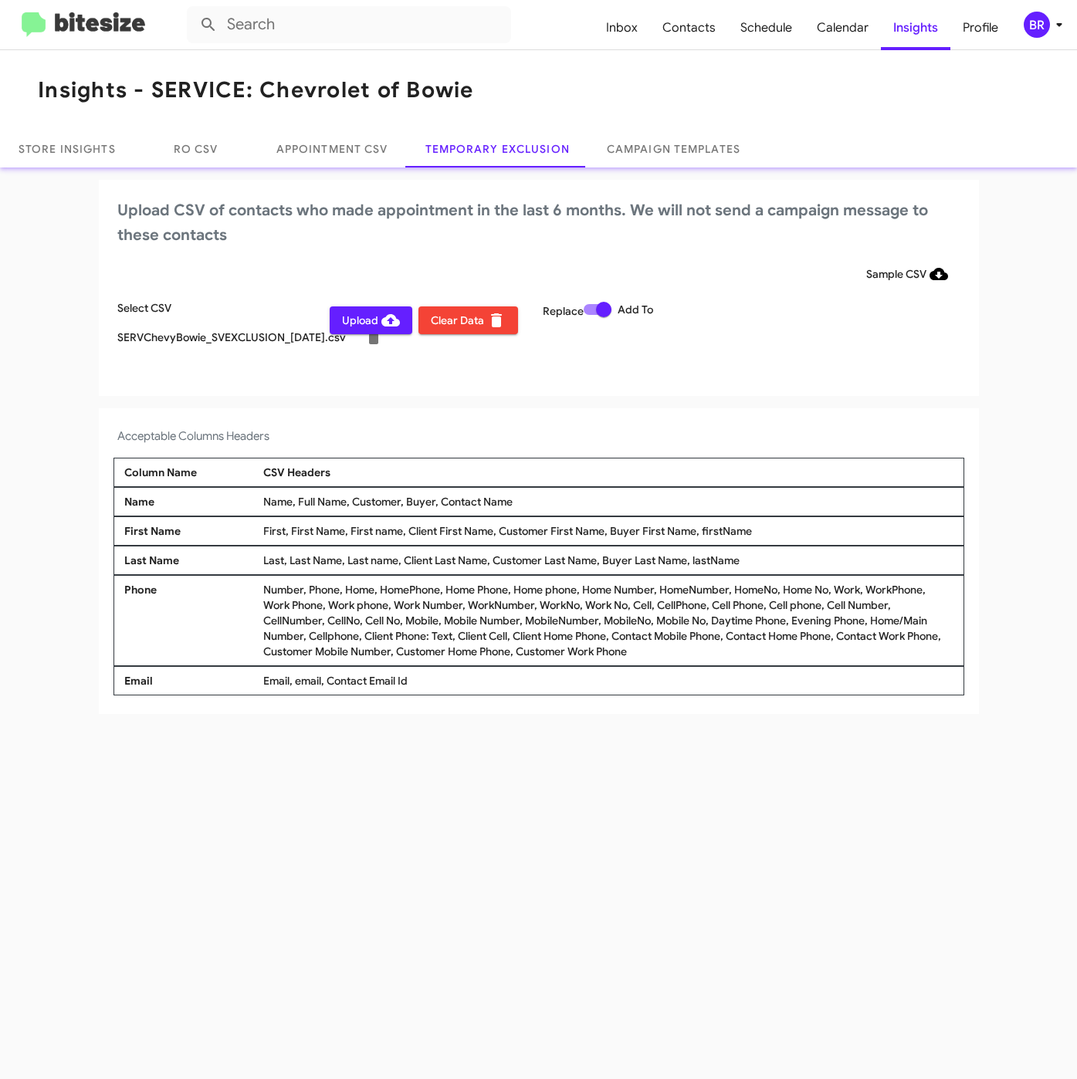
click at [1044, 24] on div "BR" at bounding box center [1036, 25] width 26 height 26
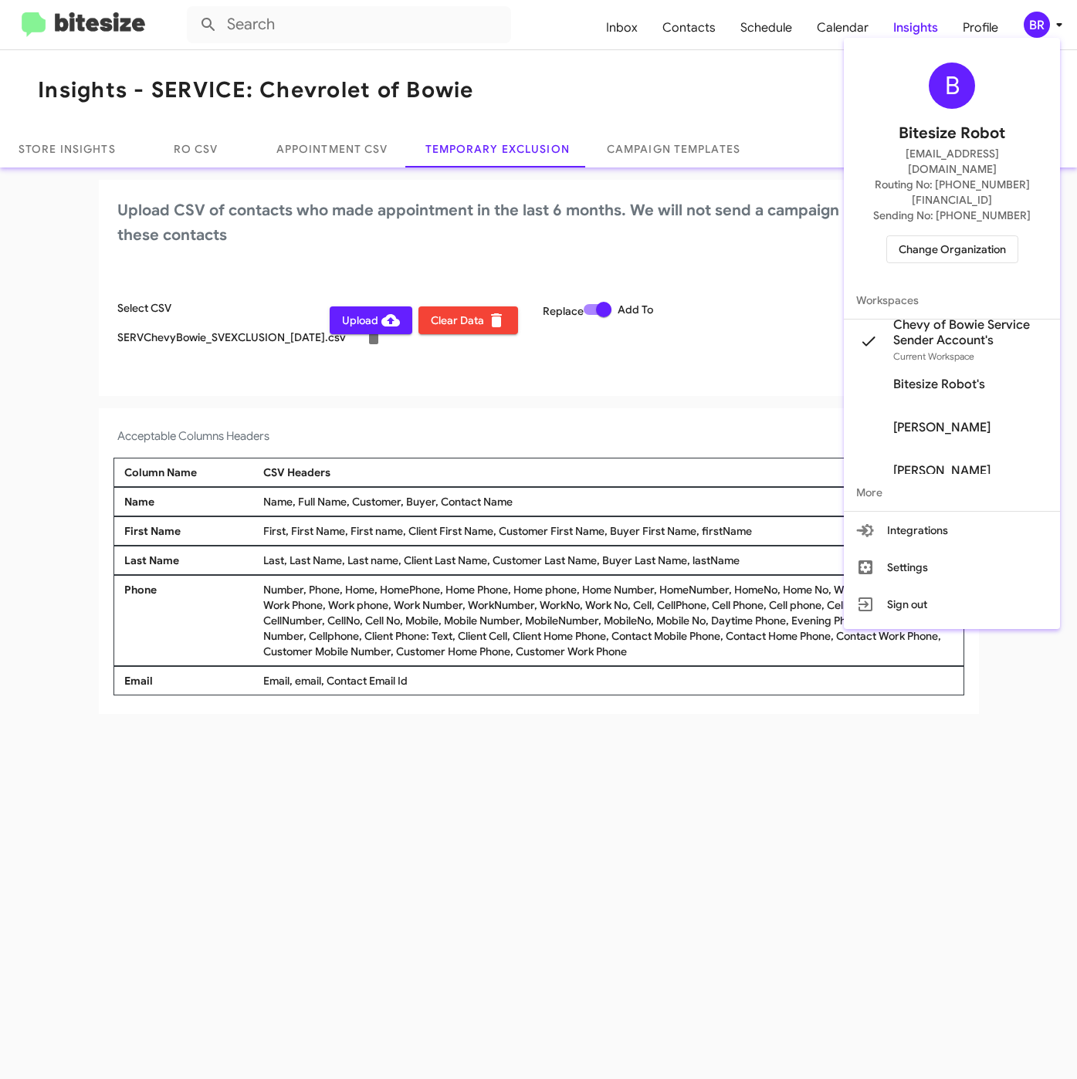
click at [472, 424] on div at bounding box center [538, 539] width 1077 height 1079
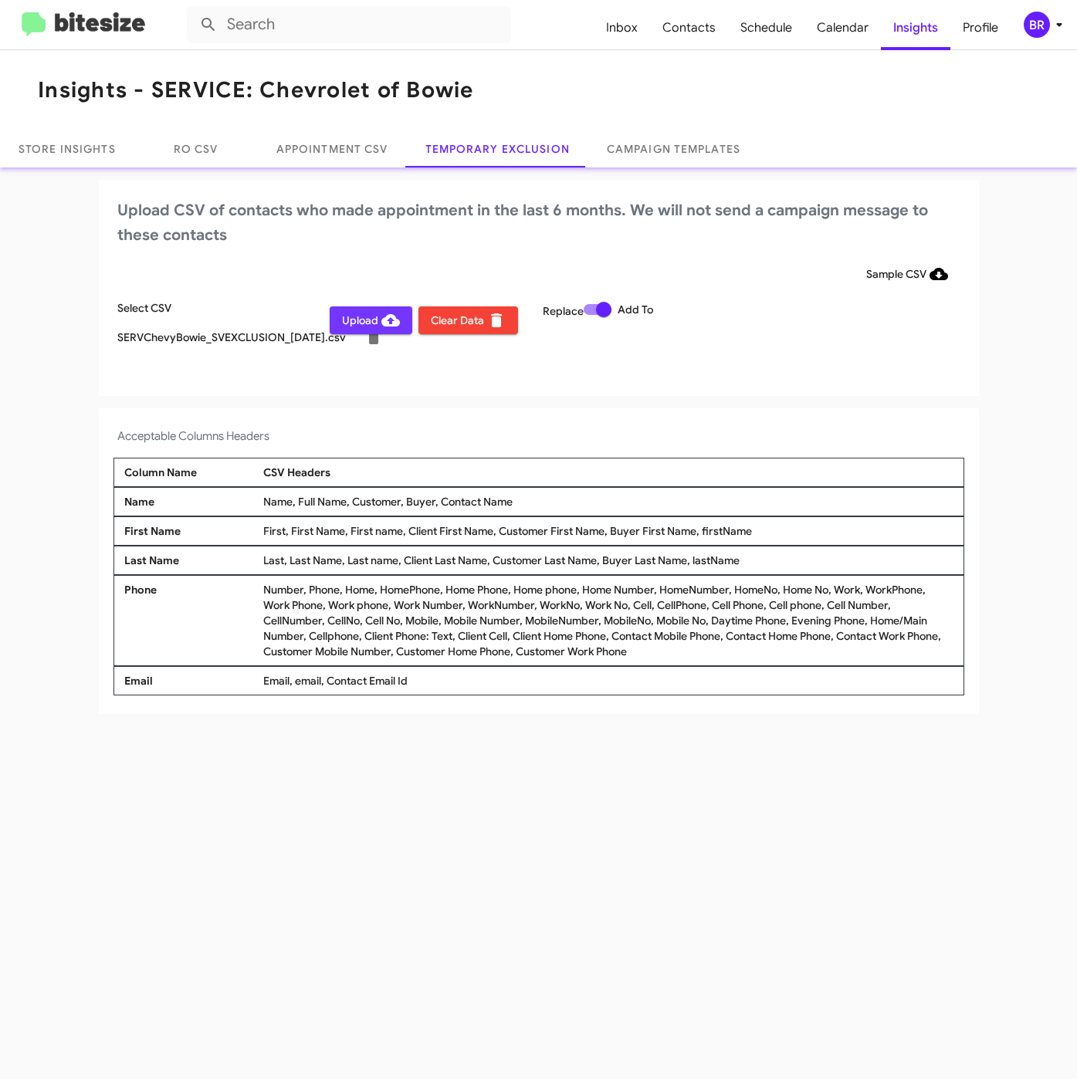
click at [378, 313] on span "Upload" at bounding box center [371, 320] width 58 height 28
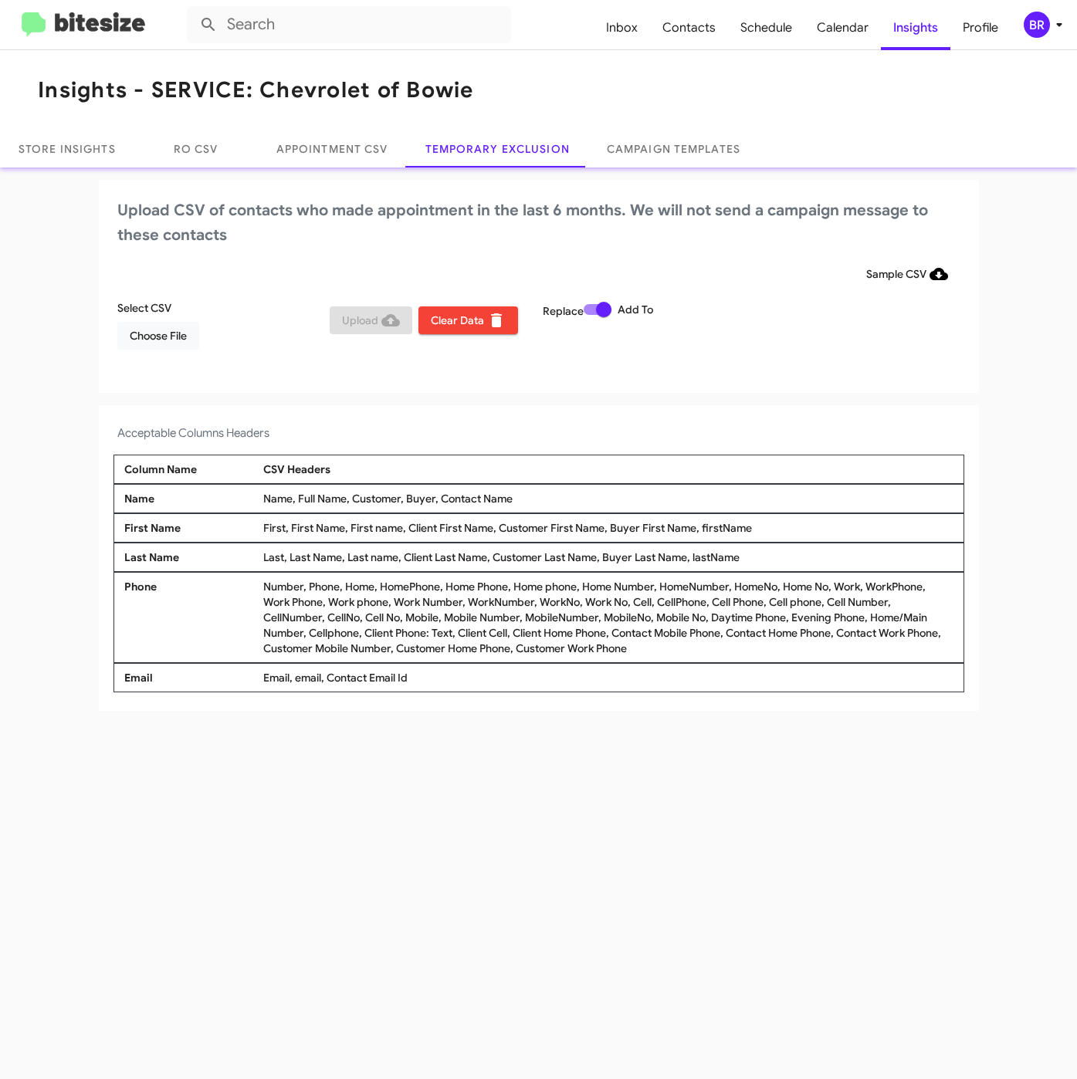
click at [1040, 19] on div "BR" at bounding box center [1036, 25] width 26 height 26
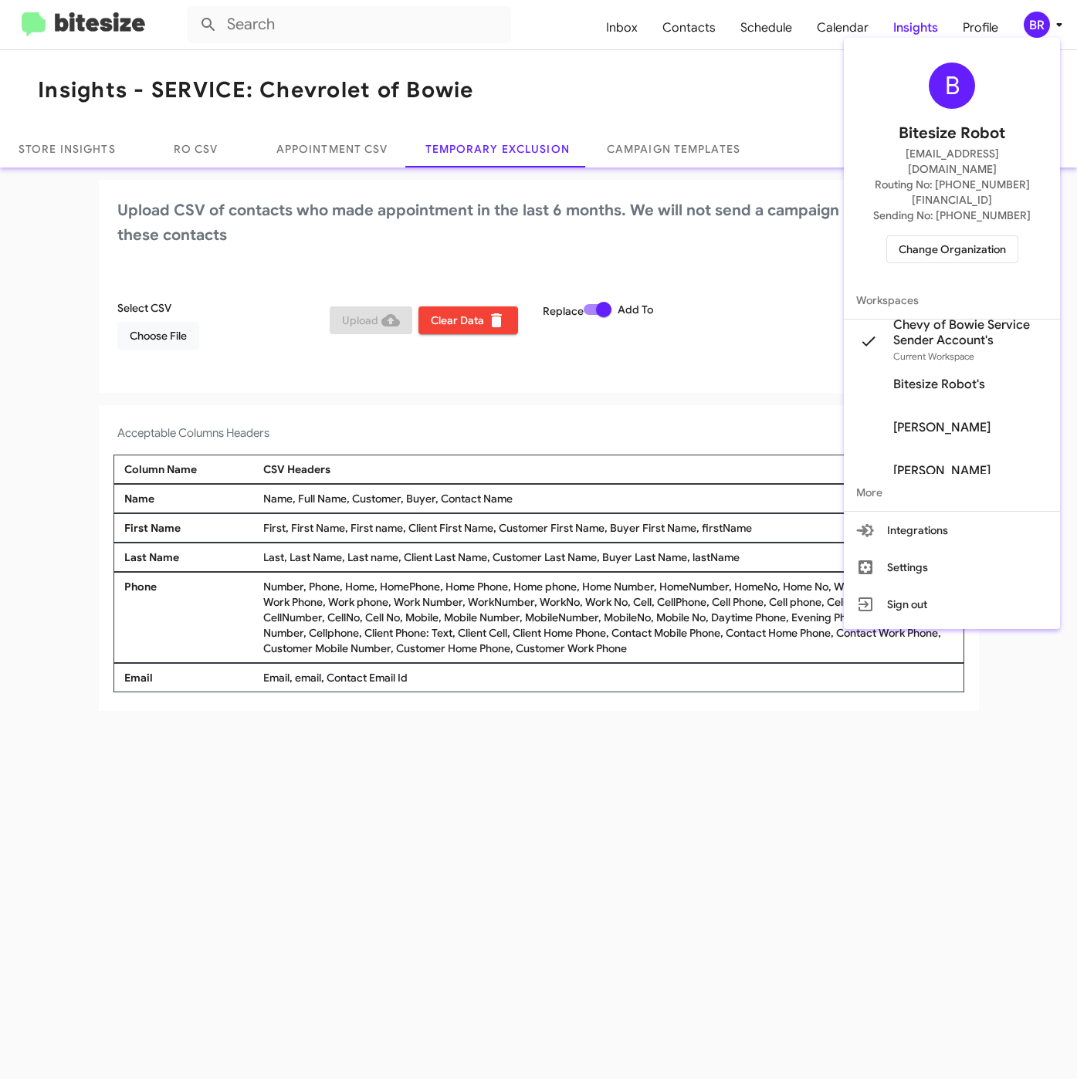
click at [906, 238] on div "B Bitesize Robot [EMAIL_ADDRESS][DOMAIN_NAME] Routing No: [PHONE_NUMBER][FINANC…" at bounding box center [952, 163] width 216 height 238
click at [921, 236] on span "Change Organization" at bounding box center [951, 249] width 107 height 26
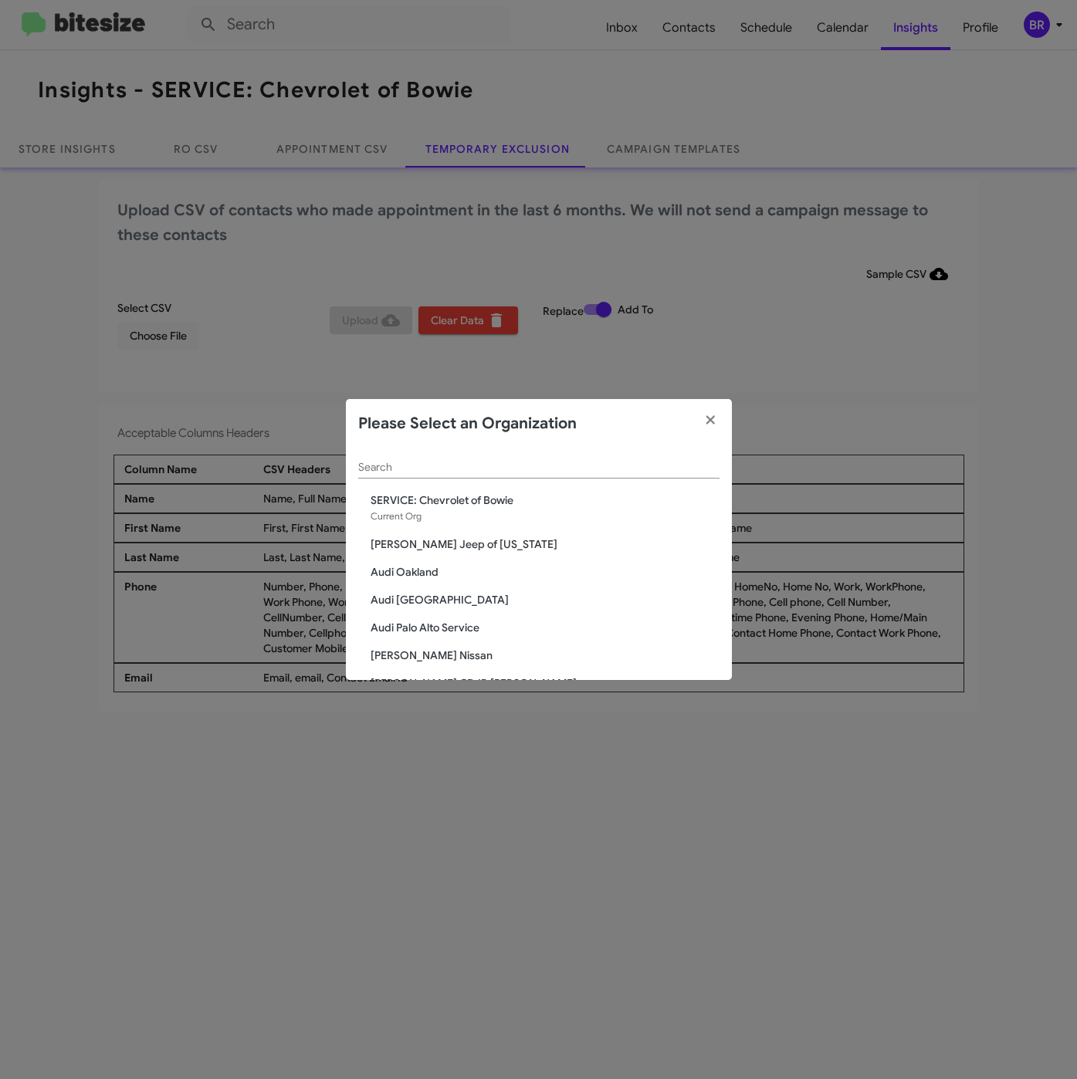
click at [499, 458] on div "Search" at bounding box center [538, 463] width 361 height 30
paste input "SERVICE: Chevy Rockville"
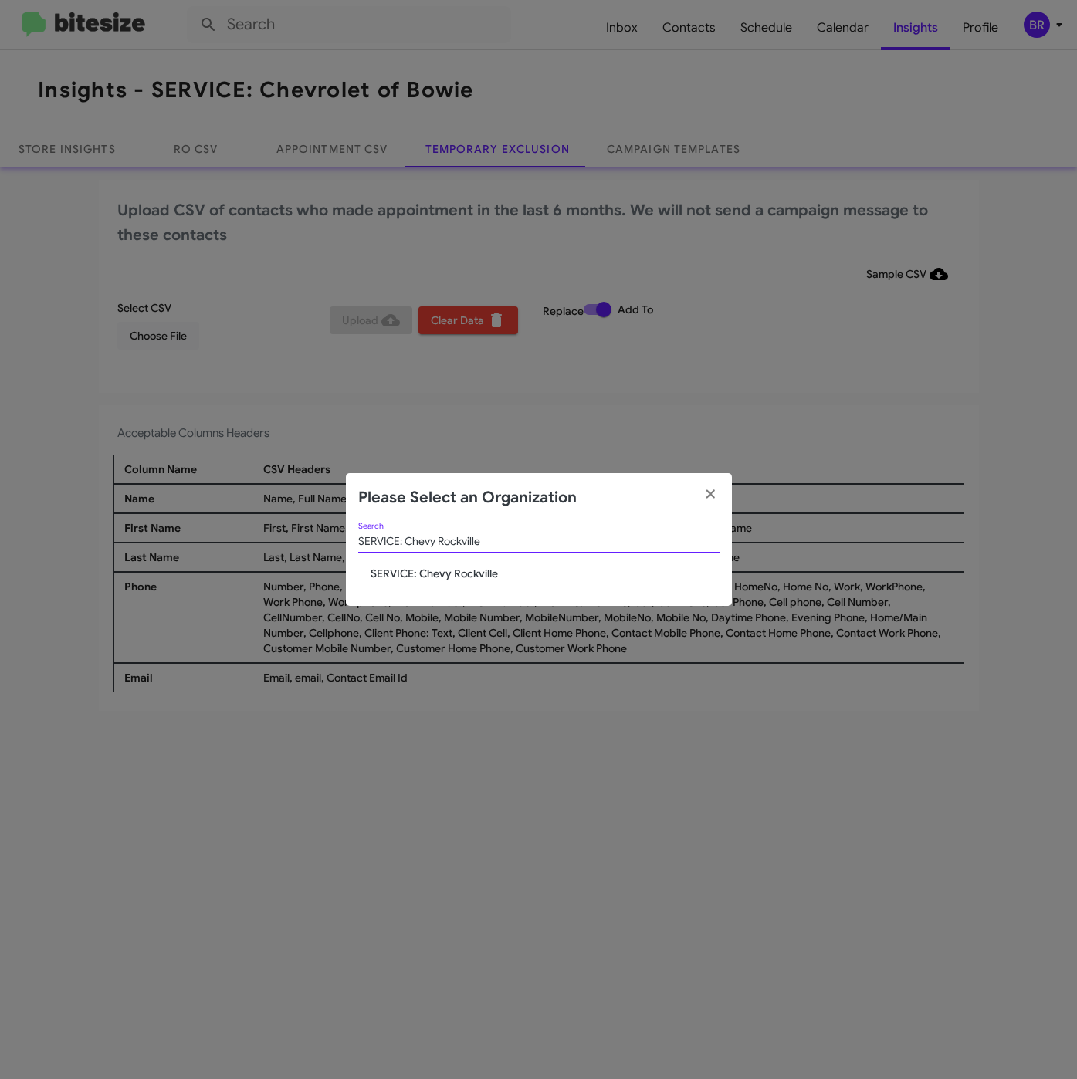
type input "SERVICE: Chevy Rockville"
click at [431, 568] on span "SERVICE: Chevy Rockville" at bounding box center [544, 573] width 349 height 15
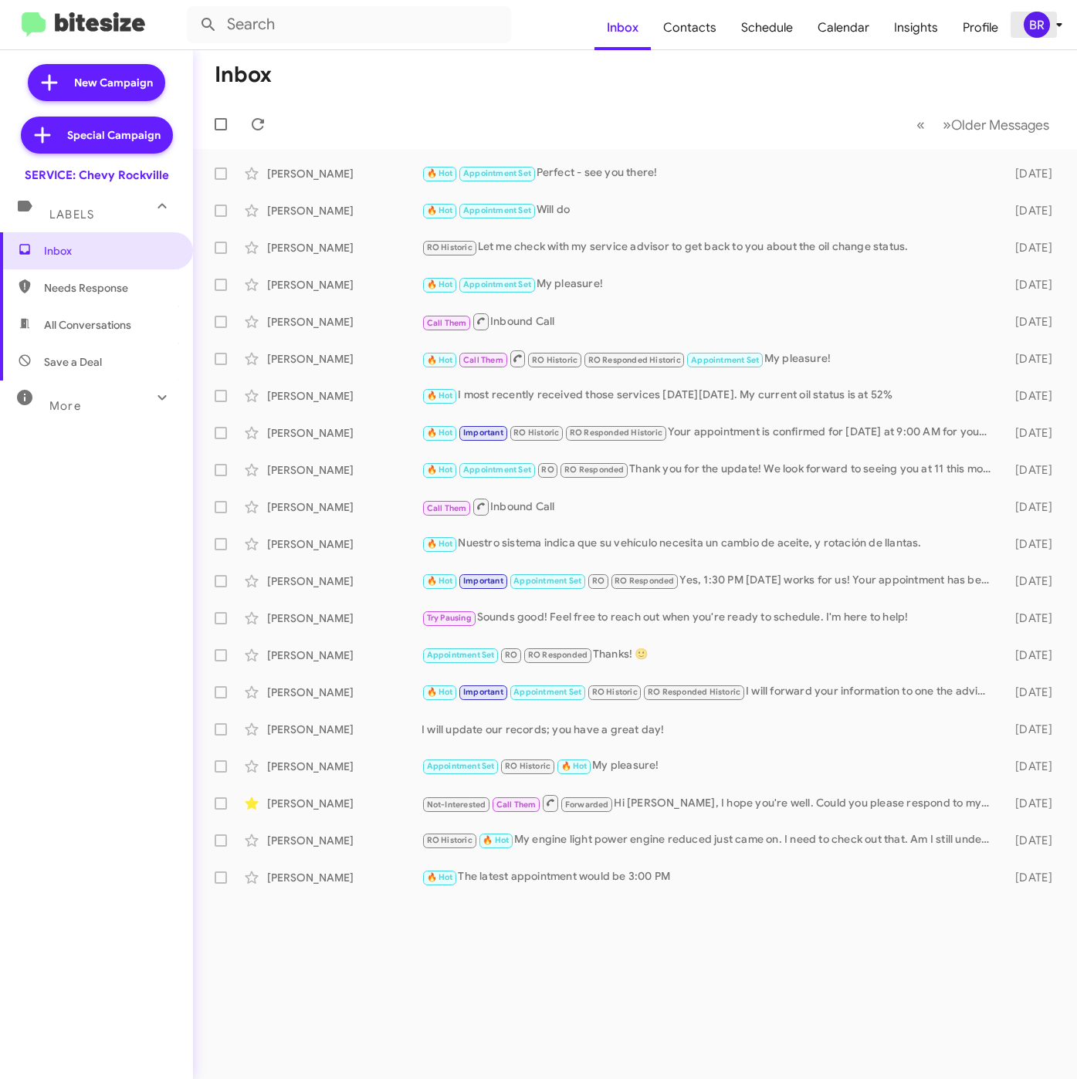
click at [1050, 28] on icon at bounding box center [1059, 24] width 19 height 19
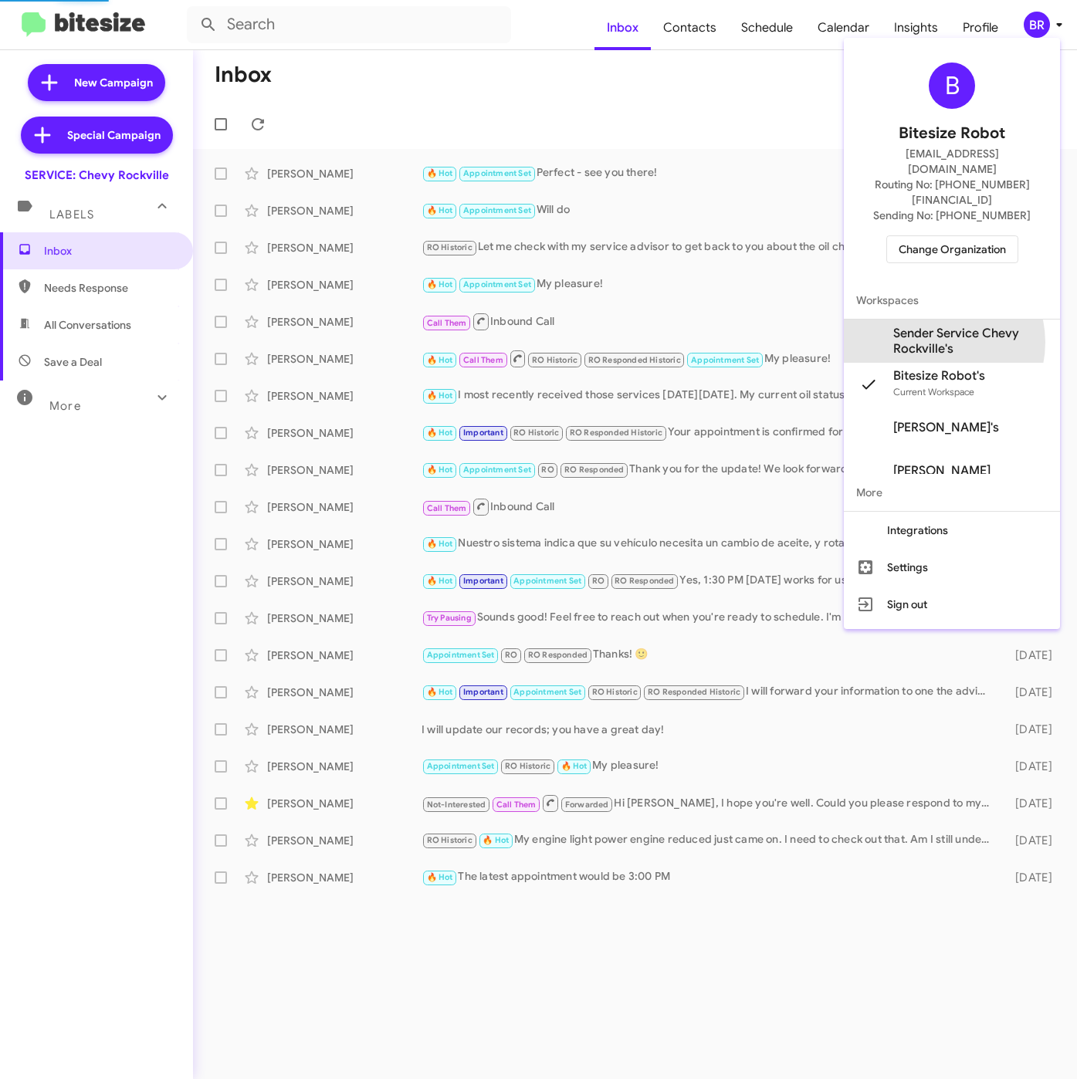
click at [934, 326] on span "Sender Service Chevy Rockville's" at bounding box center [970, 341] width 154 height 31
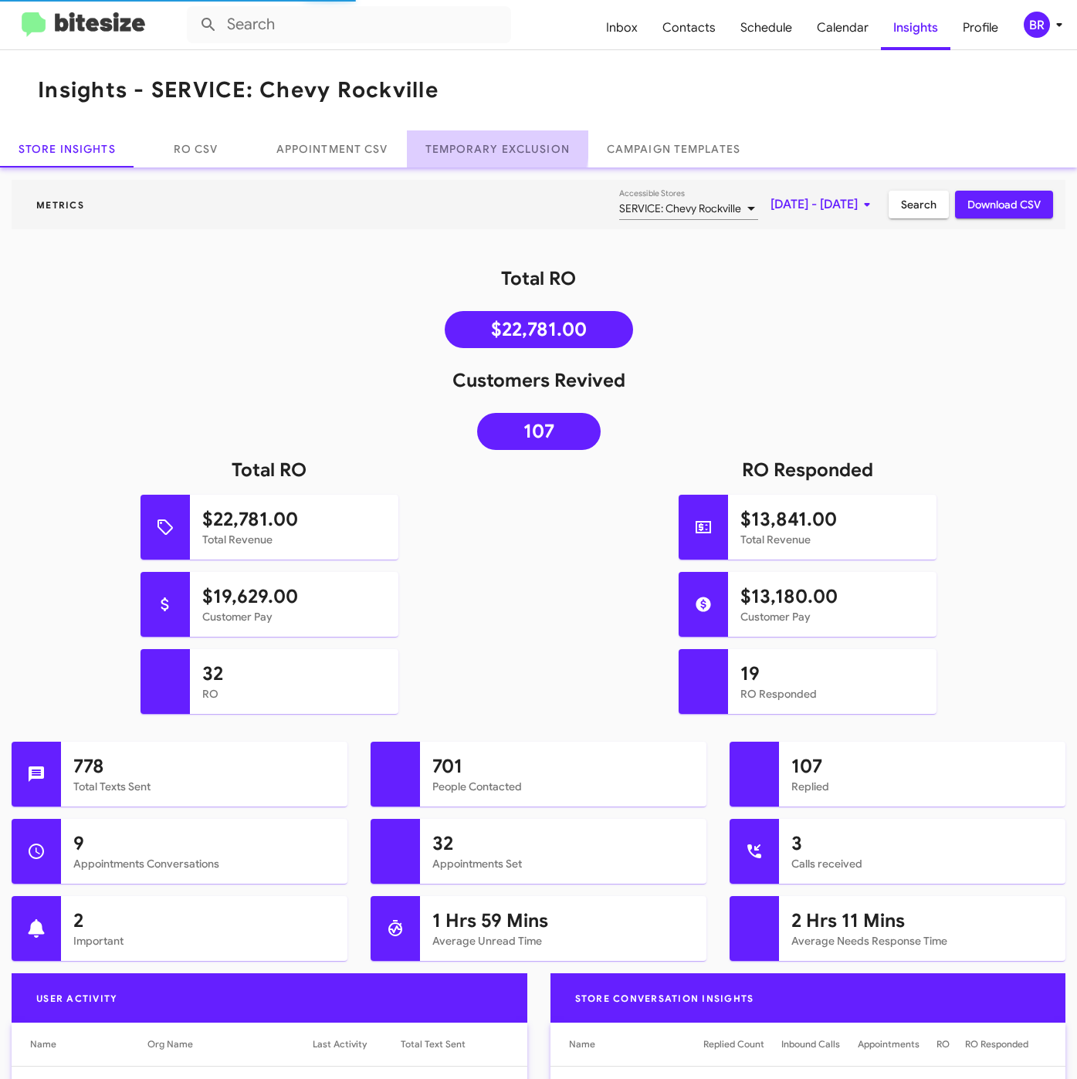
click at [440, 137] on link "Temporary Exclusion" at bounding box center [497, 148] width 181 height 37
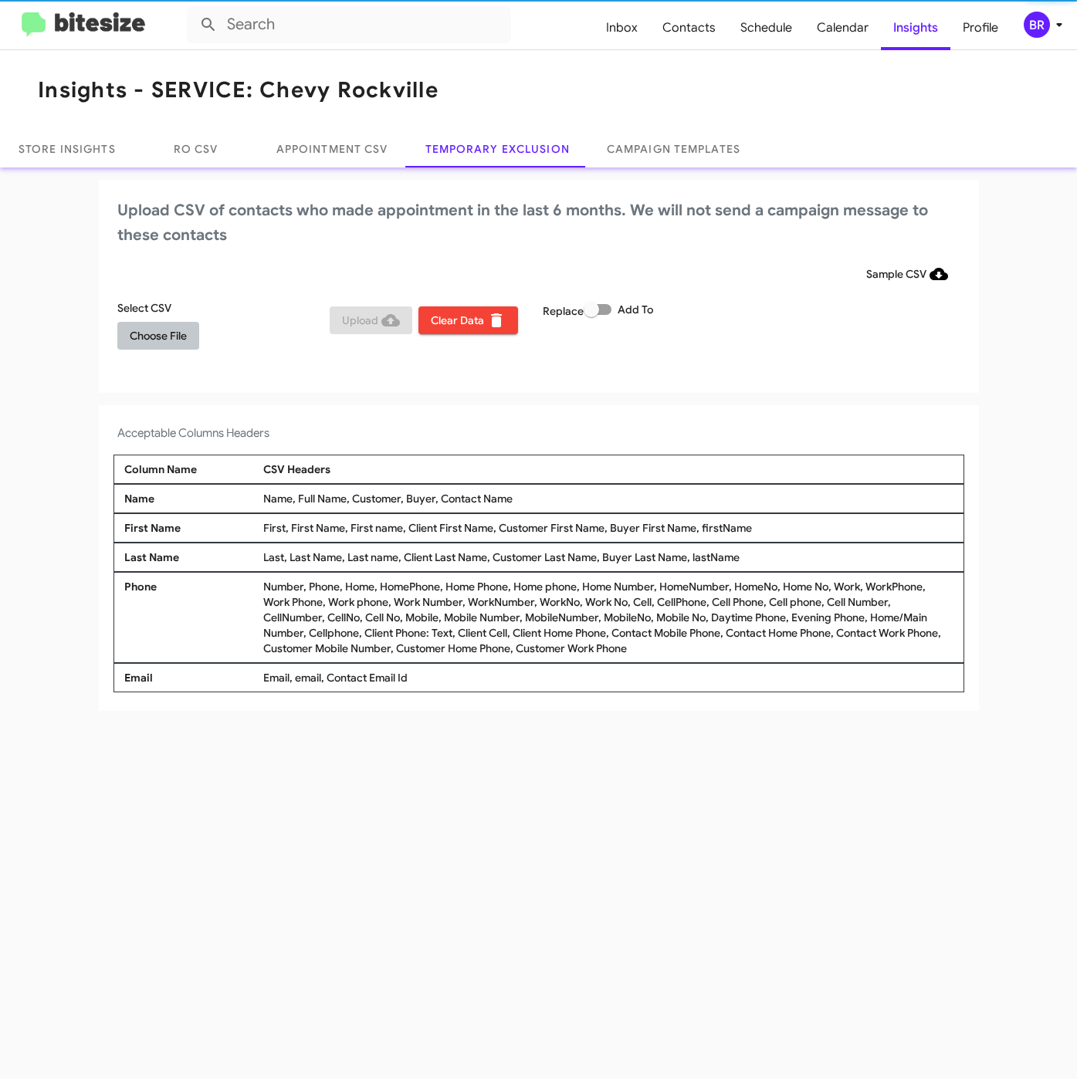
click at [126, 340] on button "Choose File" at bounding box center [158, 336] width 82 height 28
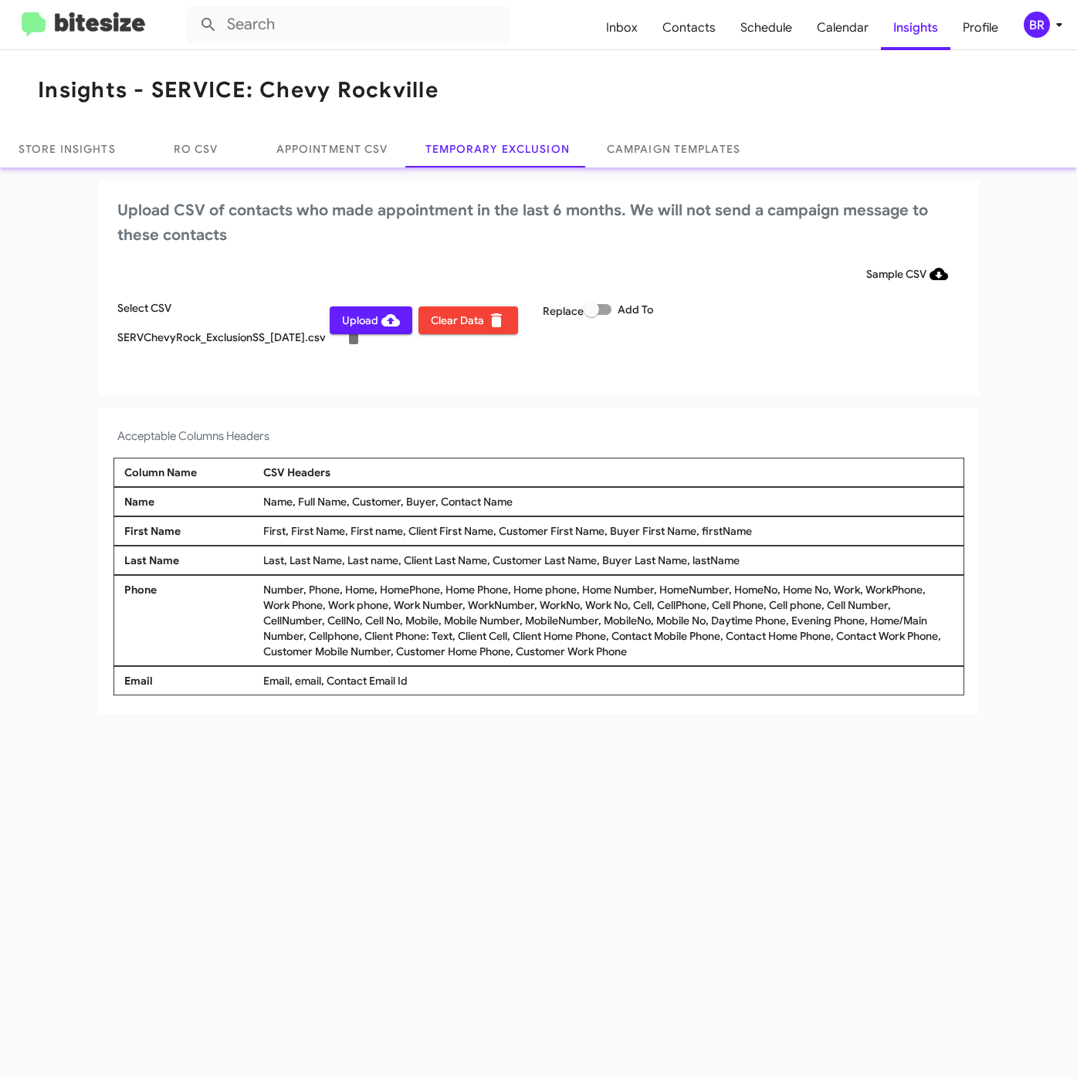
click at [1031, 28] on div "BR" at bounding box center [1036, 25] width 26 height 26
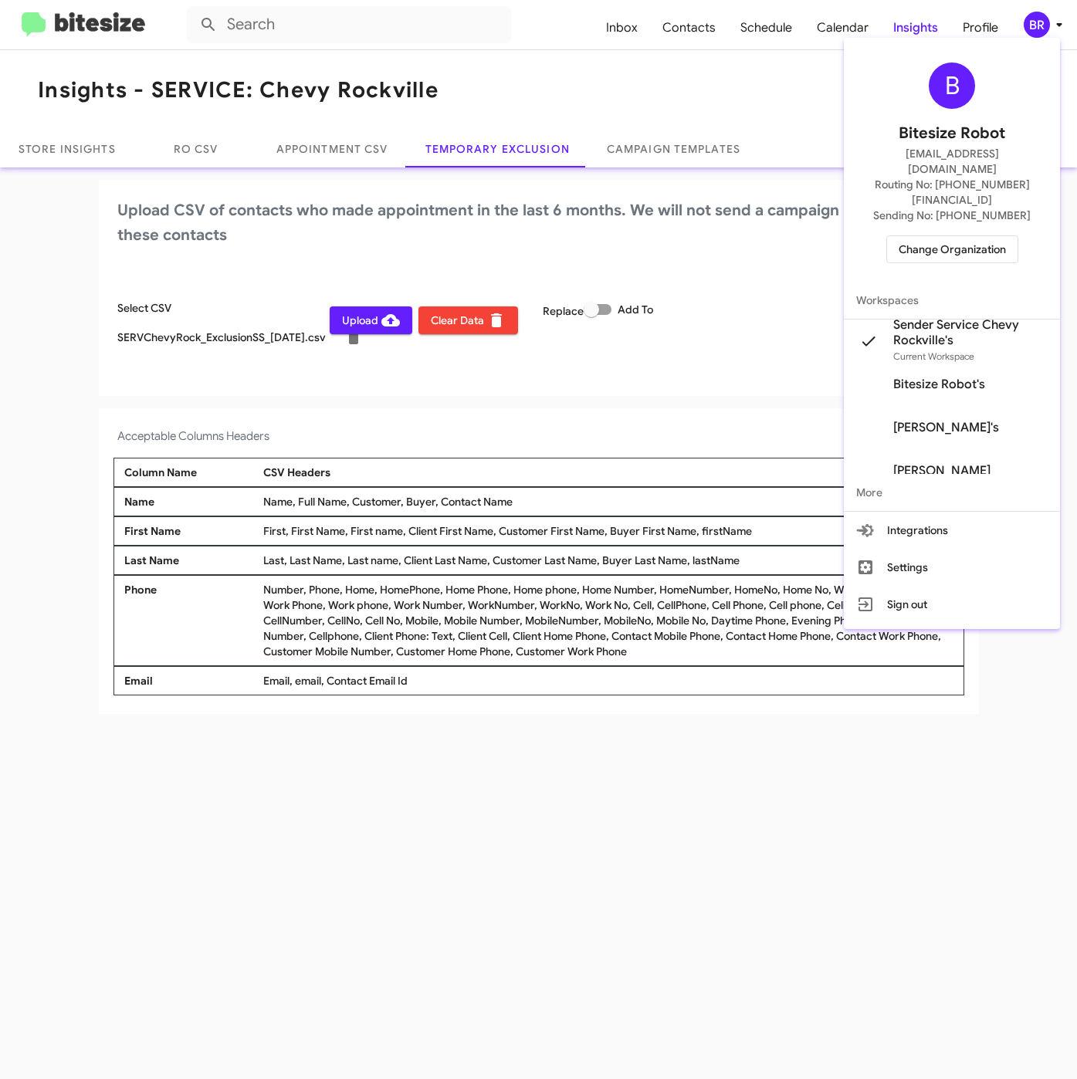
click at [512, 420] on div at bounding box center [538, 539] width 1077 height 1079
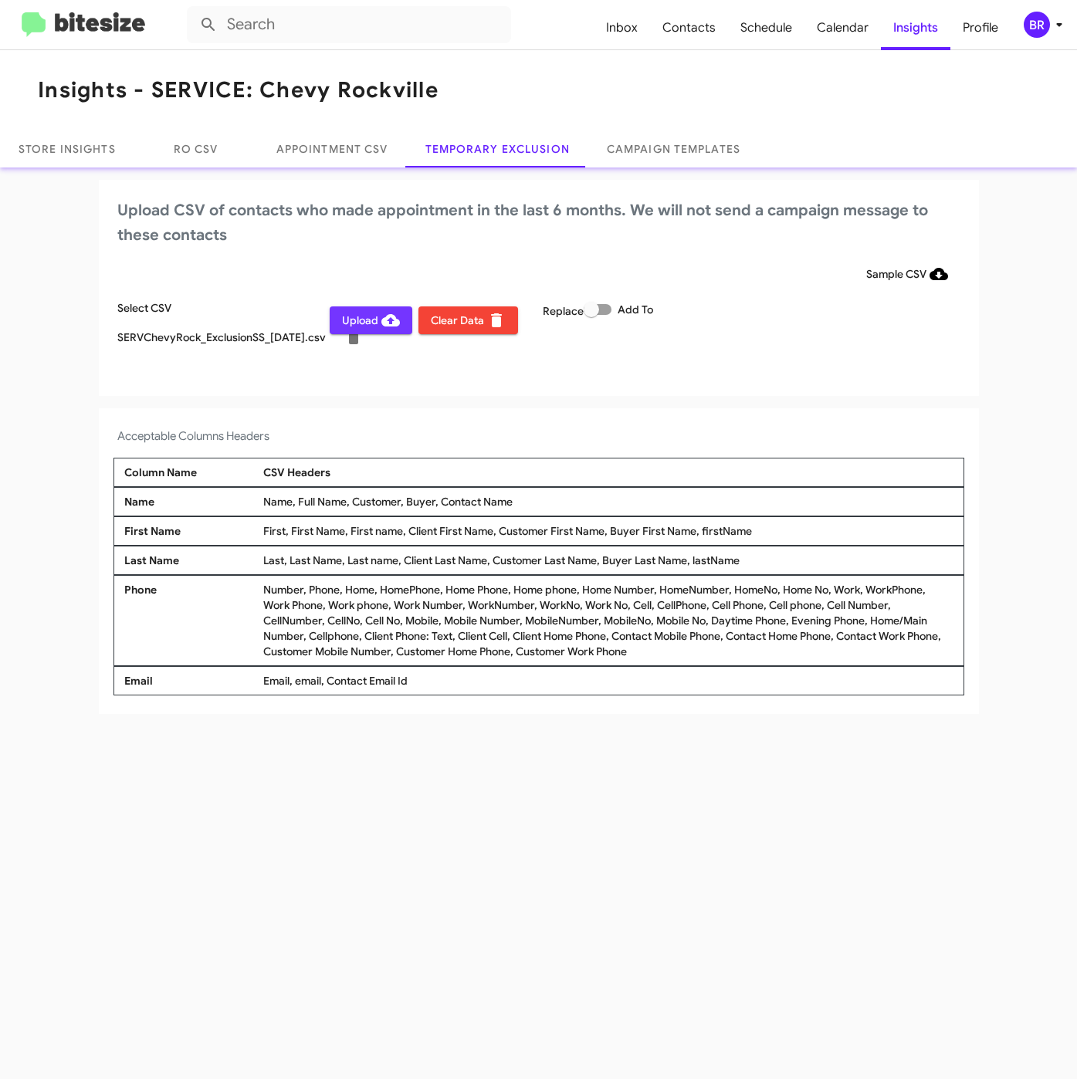
click at [383, 322] on icon at bounding box center [390, 320] width 19 height 12
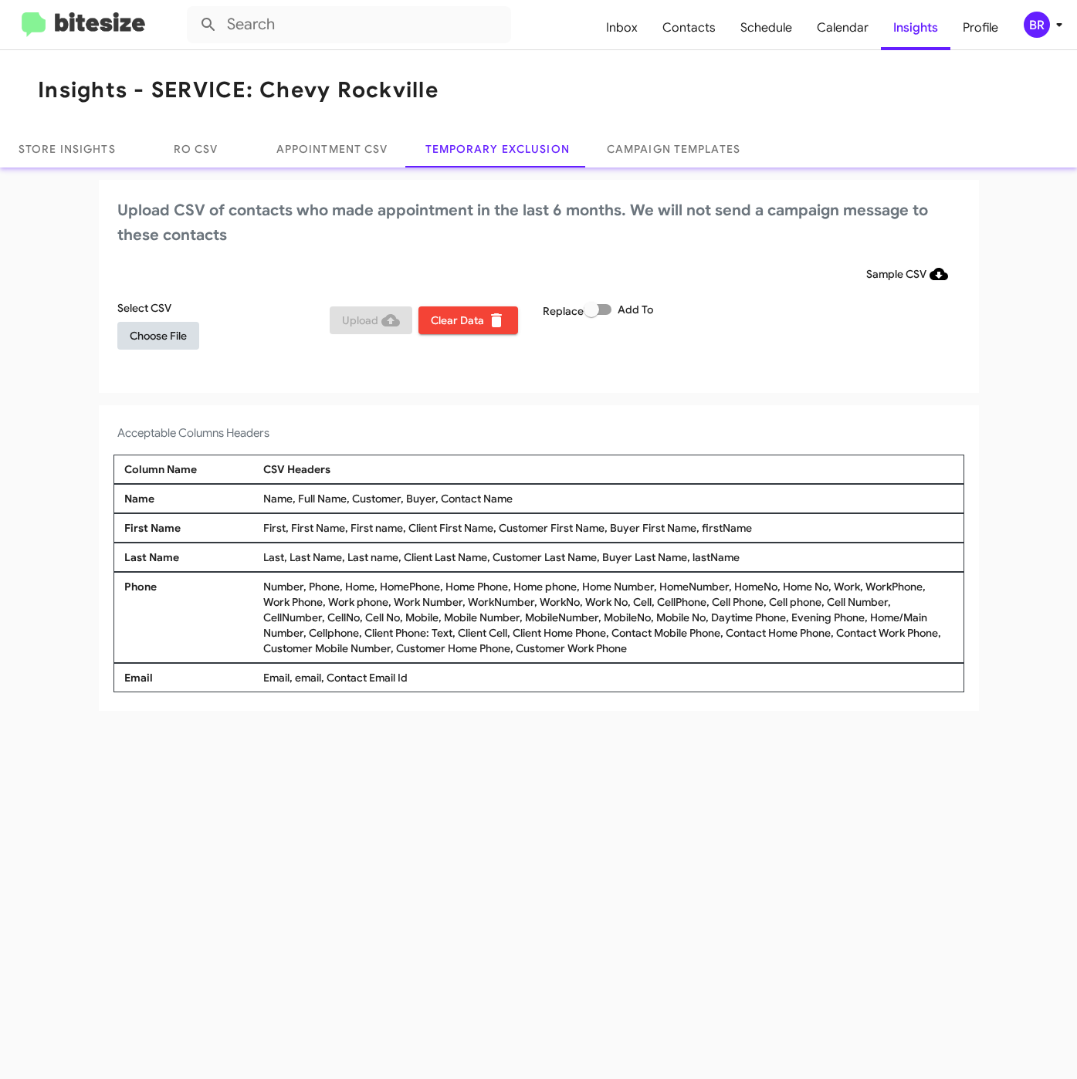
click at [174, 341] on span "Choose File" at bounding box center [158, 336] width 57 height 28
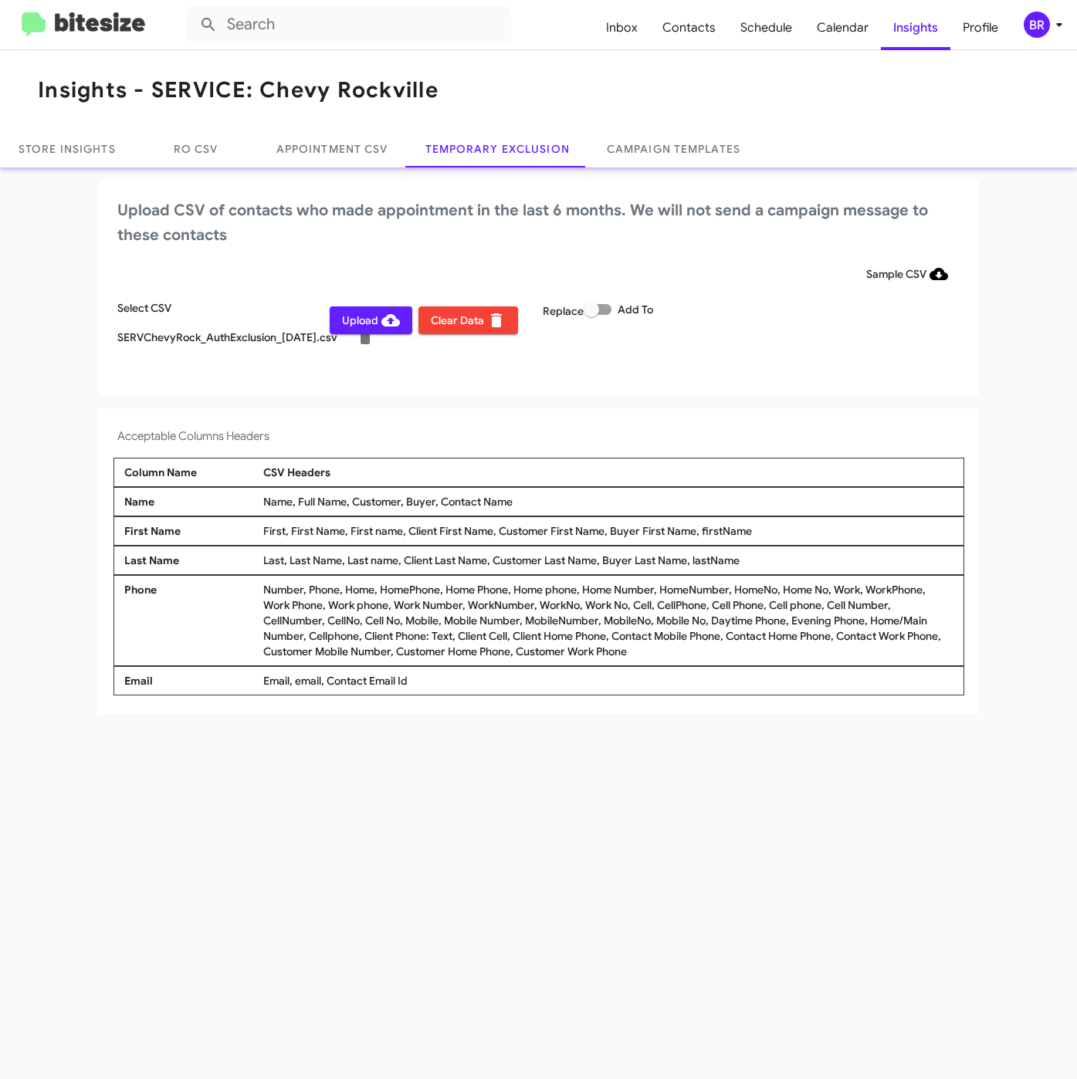
click at [607, 309] on span at bounding box center [597, 309] width 28 height 11
click at [591, 315] on input "Add To" at bounding box center [590, 315] width 1 height 1
checkbox input "true"
click at [1036, 24] on div "BR" at bounding box center [1036, 25] width 26 height 26
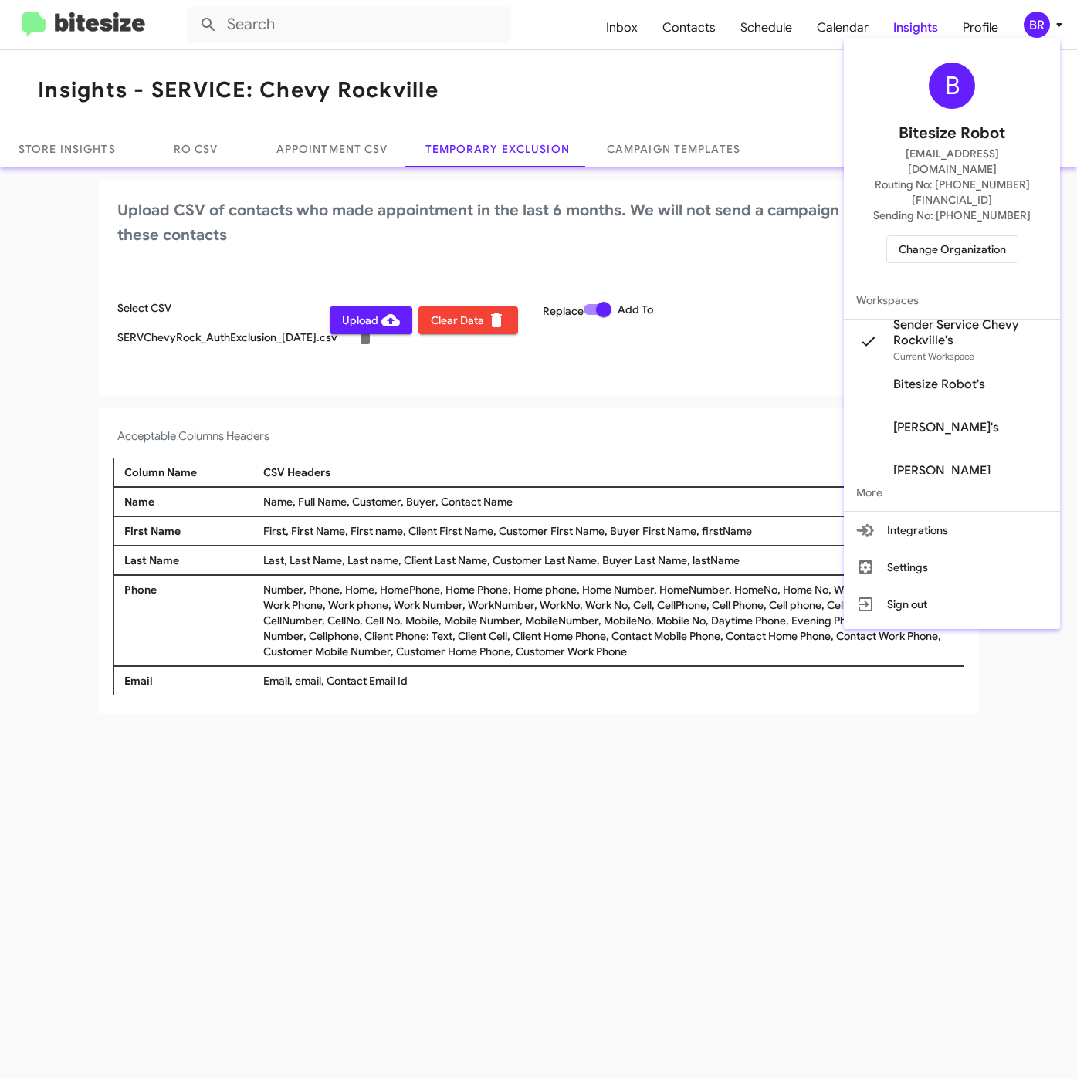
click at [519, 415] on div at bounding box center [538, 539] width 1077 height 1079
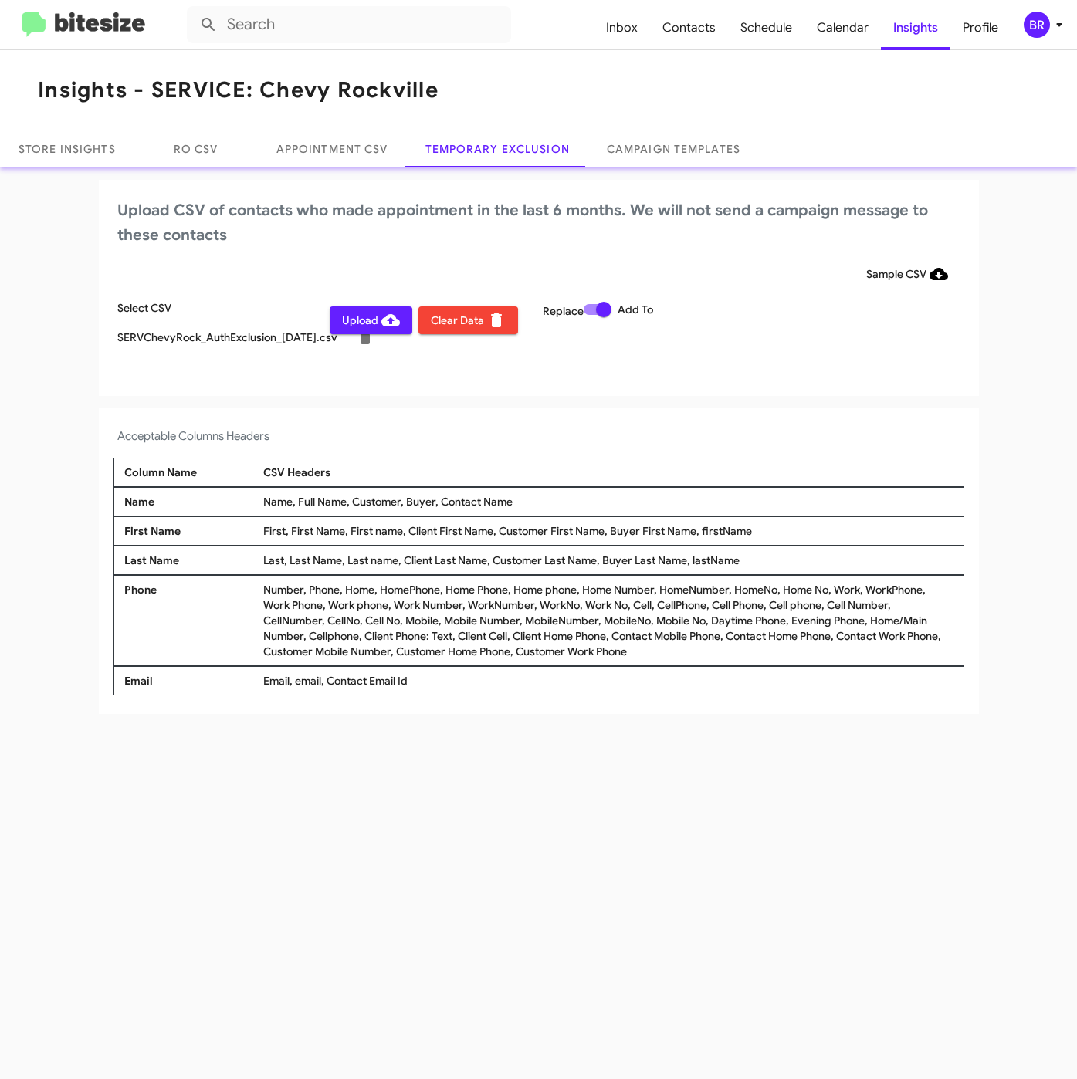
click at [366, 323] on span "Upload" at bounding box center [371, 320] width 58 height 28
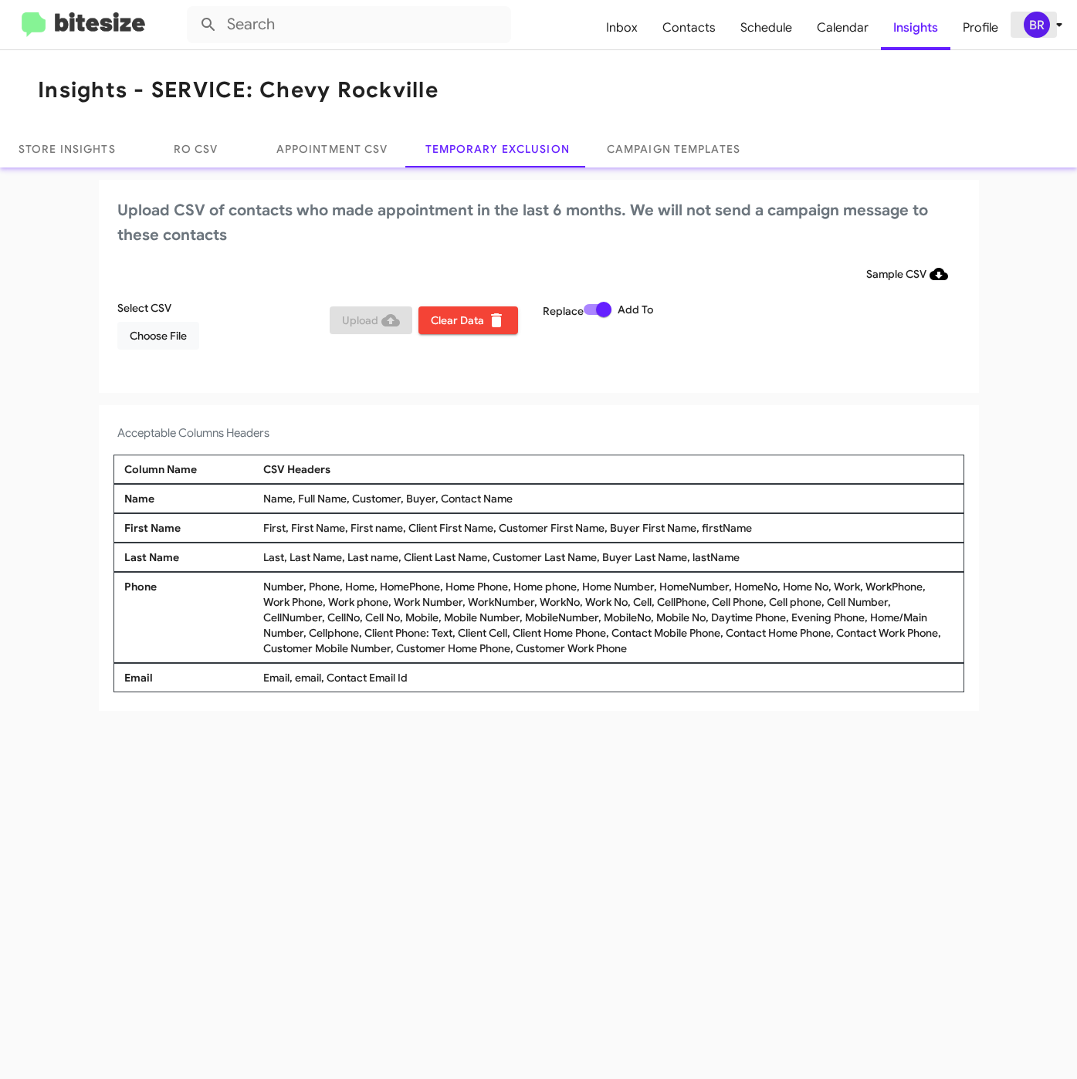
click at [1043, 28] on div "BR" at bounding box center [1036, 25] width 26 height 26
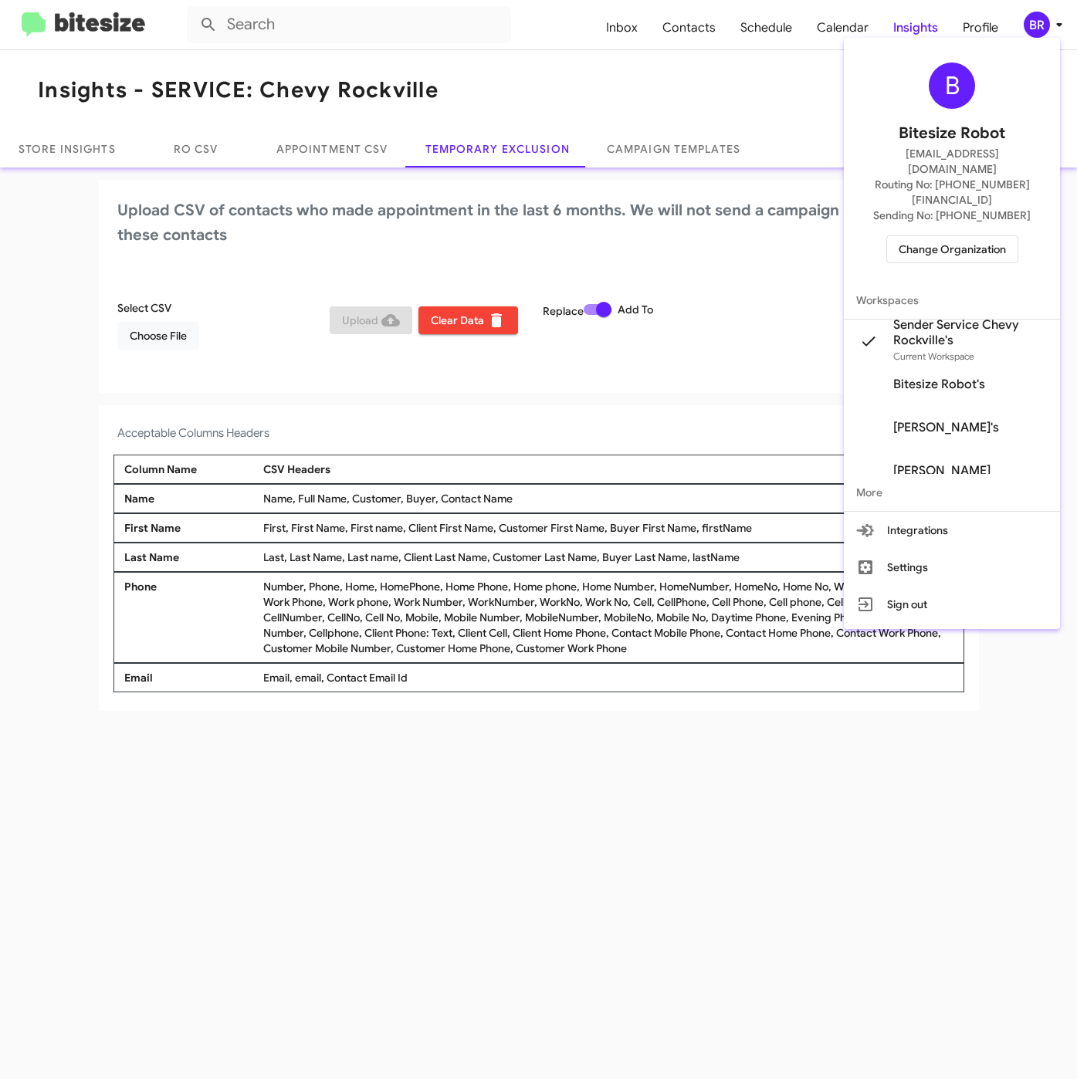
click at [925, 236] on span "Change Organization" at bounding box center [951, 249] width 107 height 26
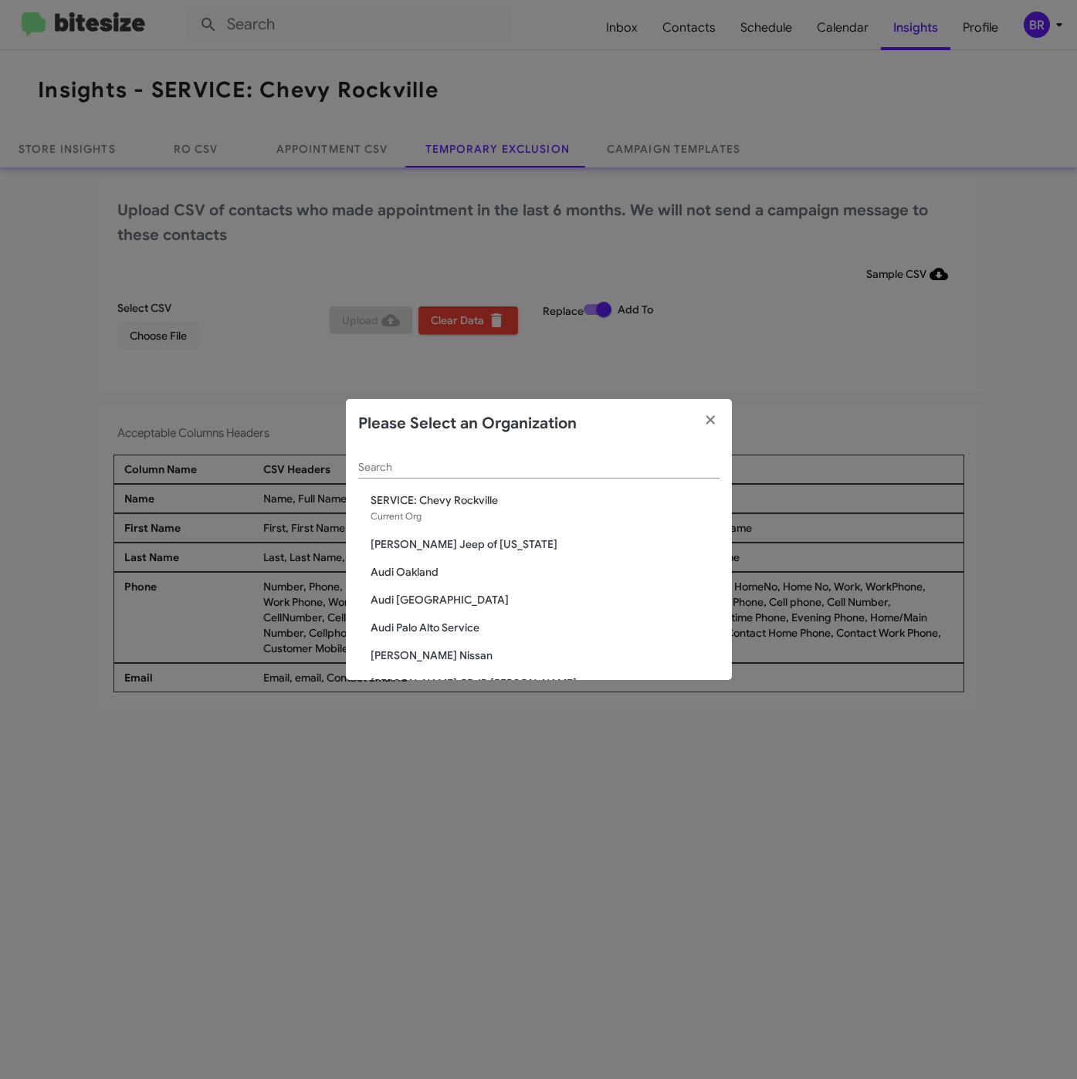
drag, startPoint x: 545, startPoint y: 463, endPoint x: 487, endPoint y: 514, distance: 77.1
click at [544, 463] on input "Search" at bounding box center [538, 467] width 361 height 12
paste input "[PERSON_NAME] Nissan"
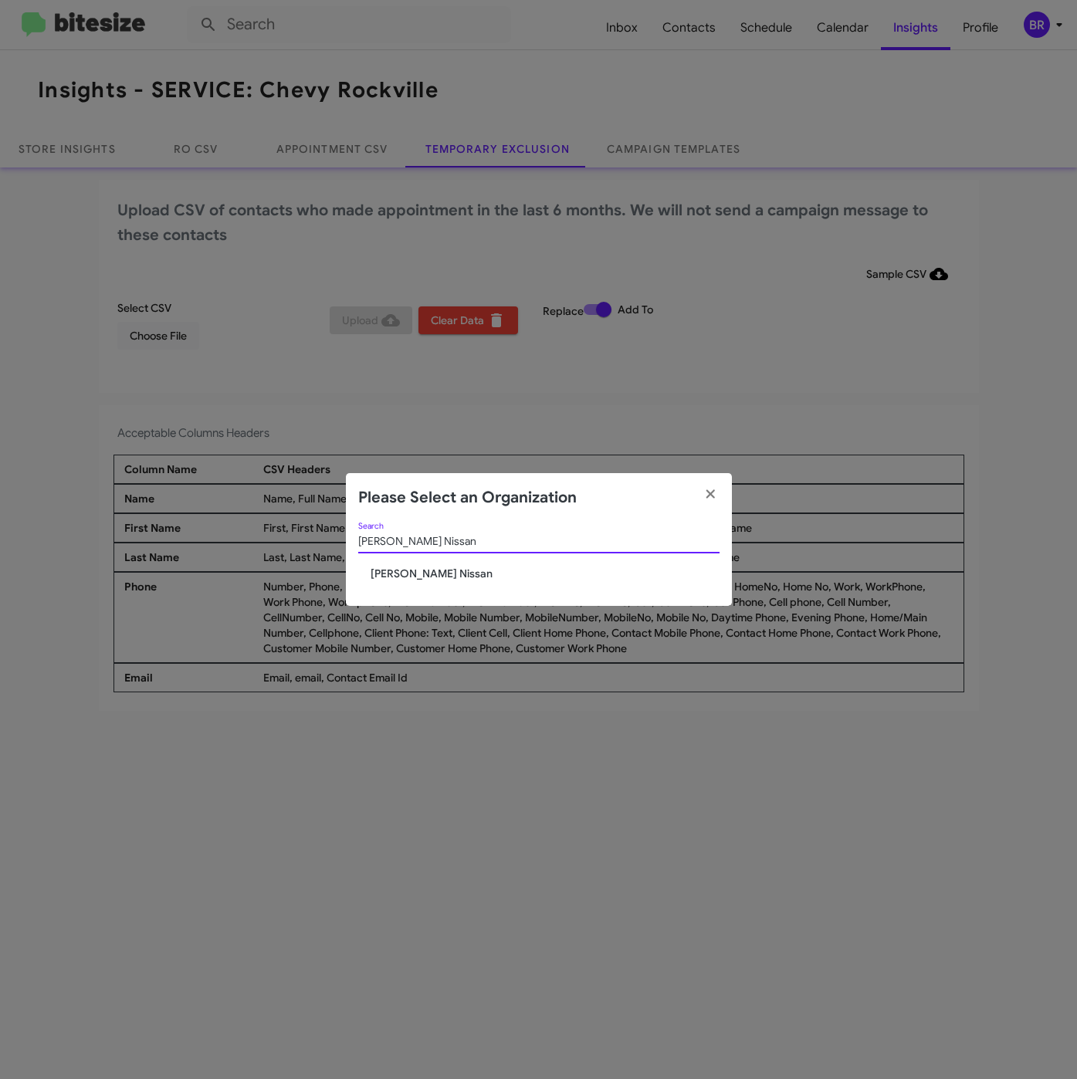
type input "[PERSON_NAME] Nissan"
click at [406, 574] on span "[PERSON_NAME] Nissan" at bounding box center [544, 573] width 349 height 15
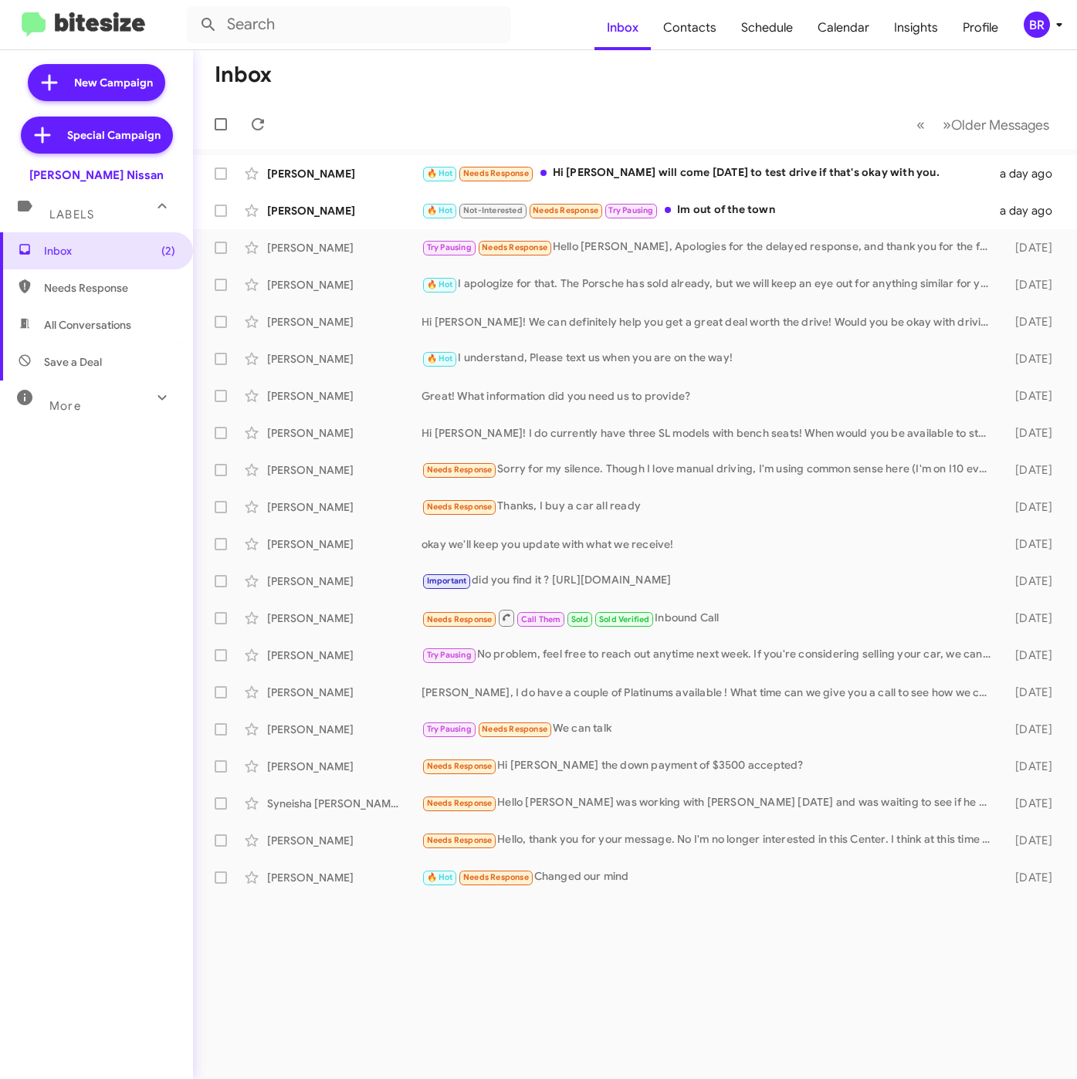
click at [1063, 21] on icon at bounding box center [1059, 24] width 19 height 19
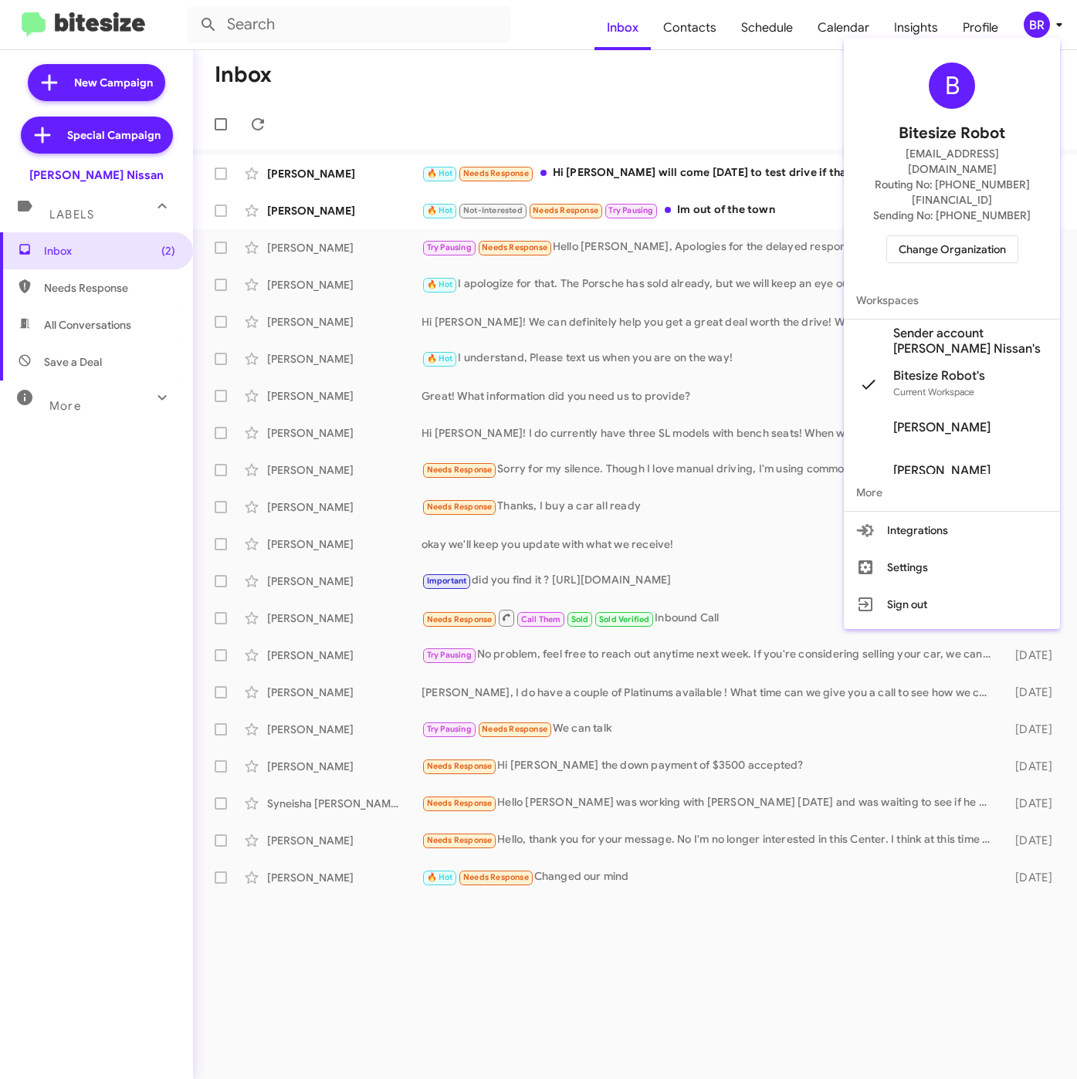
click at [929, 319] on span "Sender account [PERSON_NAME] Nissan's" at bounding box center [952, 340] width 216 height 43
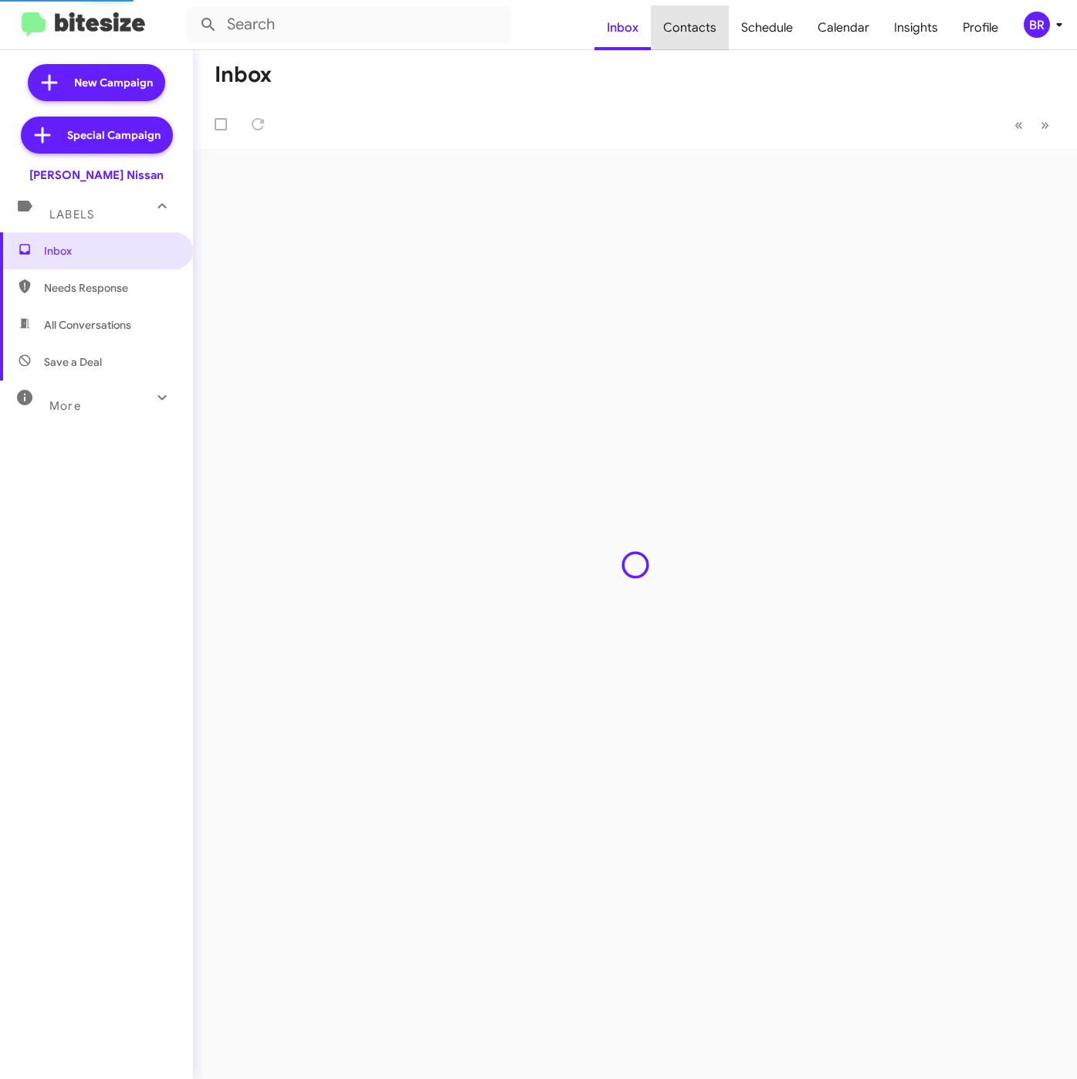
click at [707, 28] on span "Contacts" at bounding box center [690, 27] width 78 height 45
type input "in:groups"
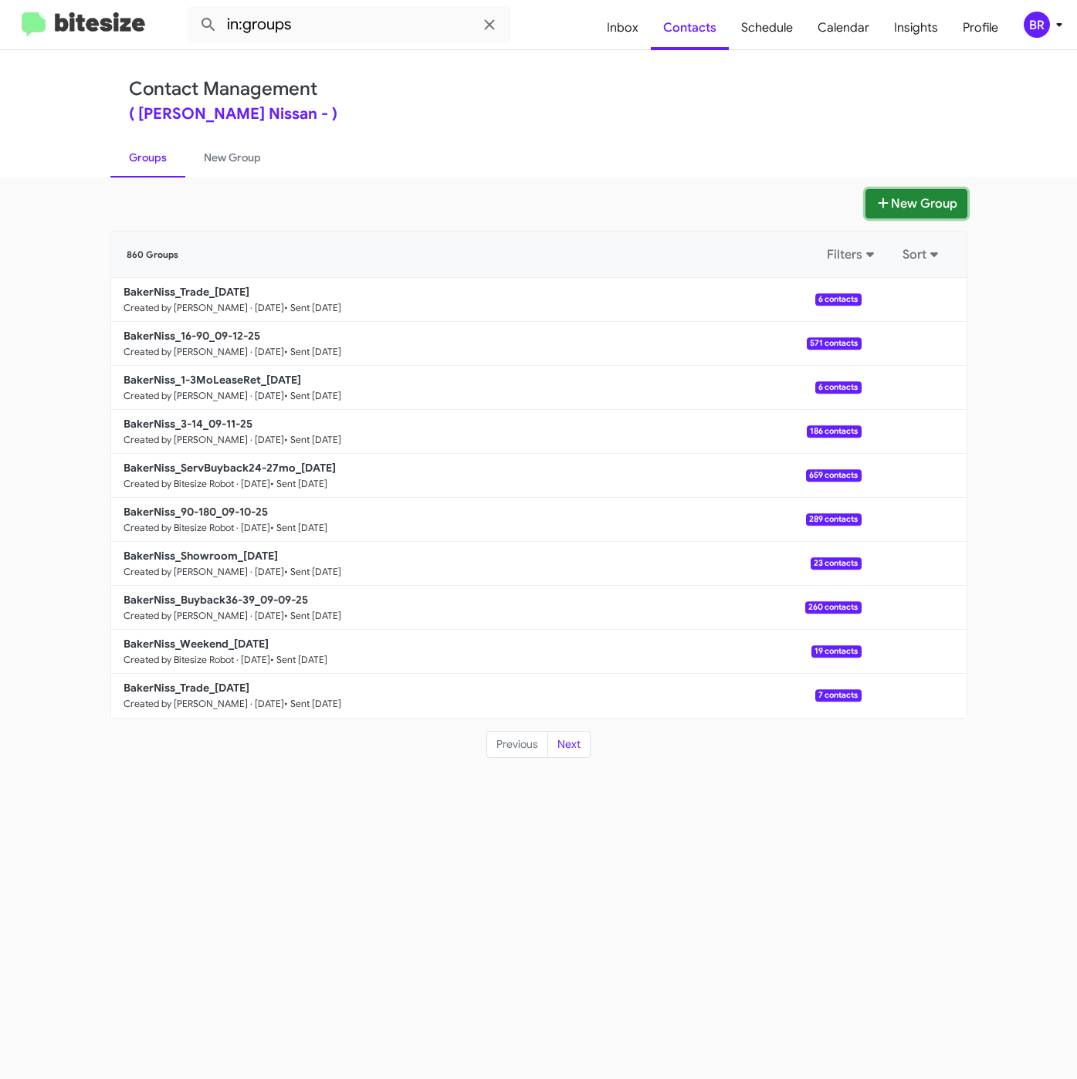
click at [929, 213] on button "New Group" at bounding box center [916, 203] width 102 height 29
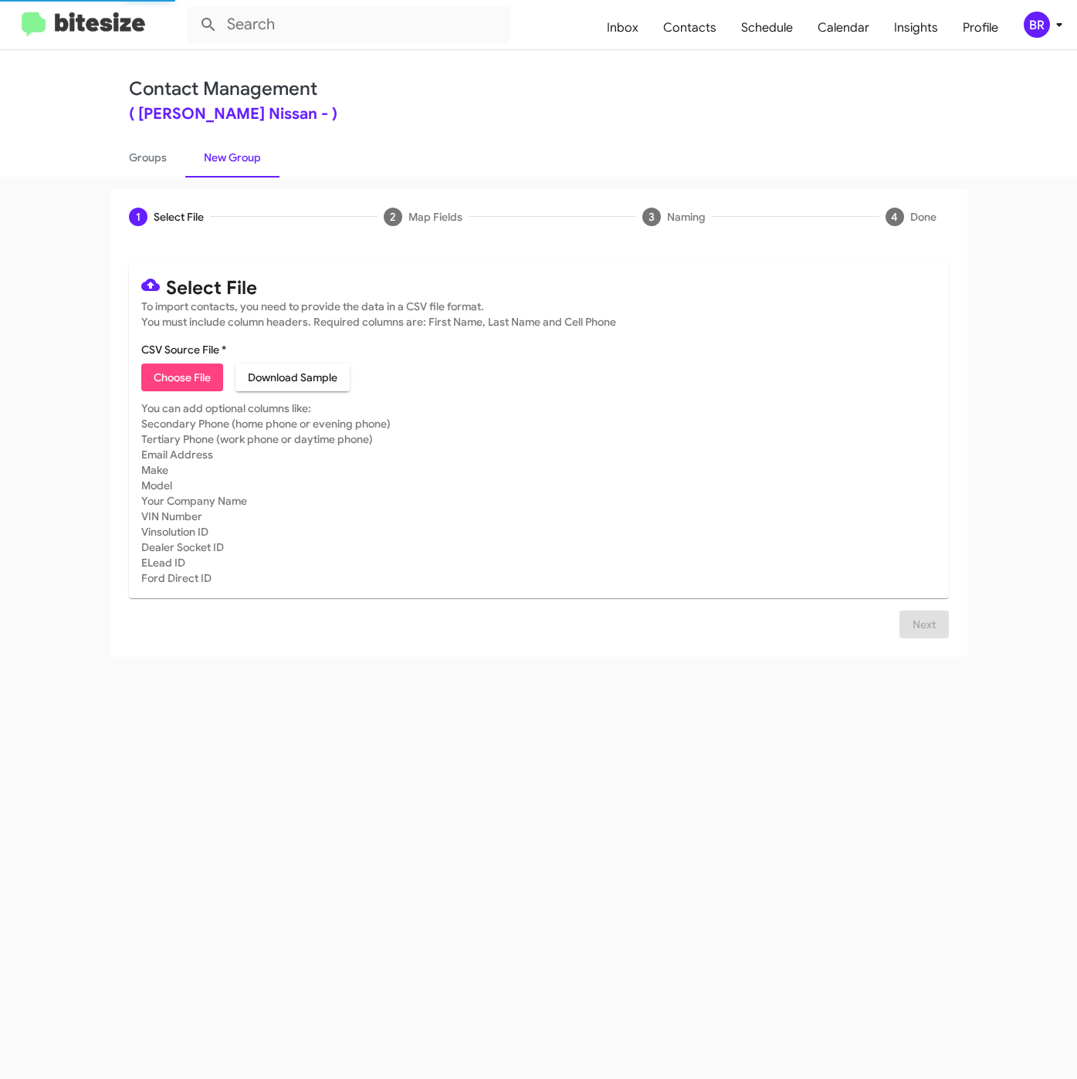
click at [171, 387] on span "Choose File" at bounding box center [182, 377] width 57 height 28
type input "BakerNiss_Weekend_09-15-25"
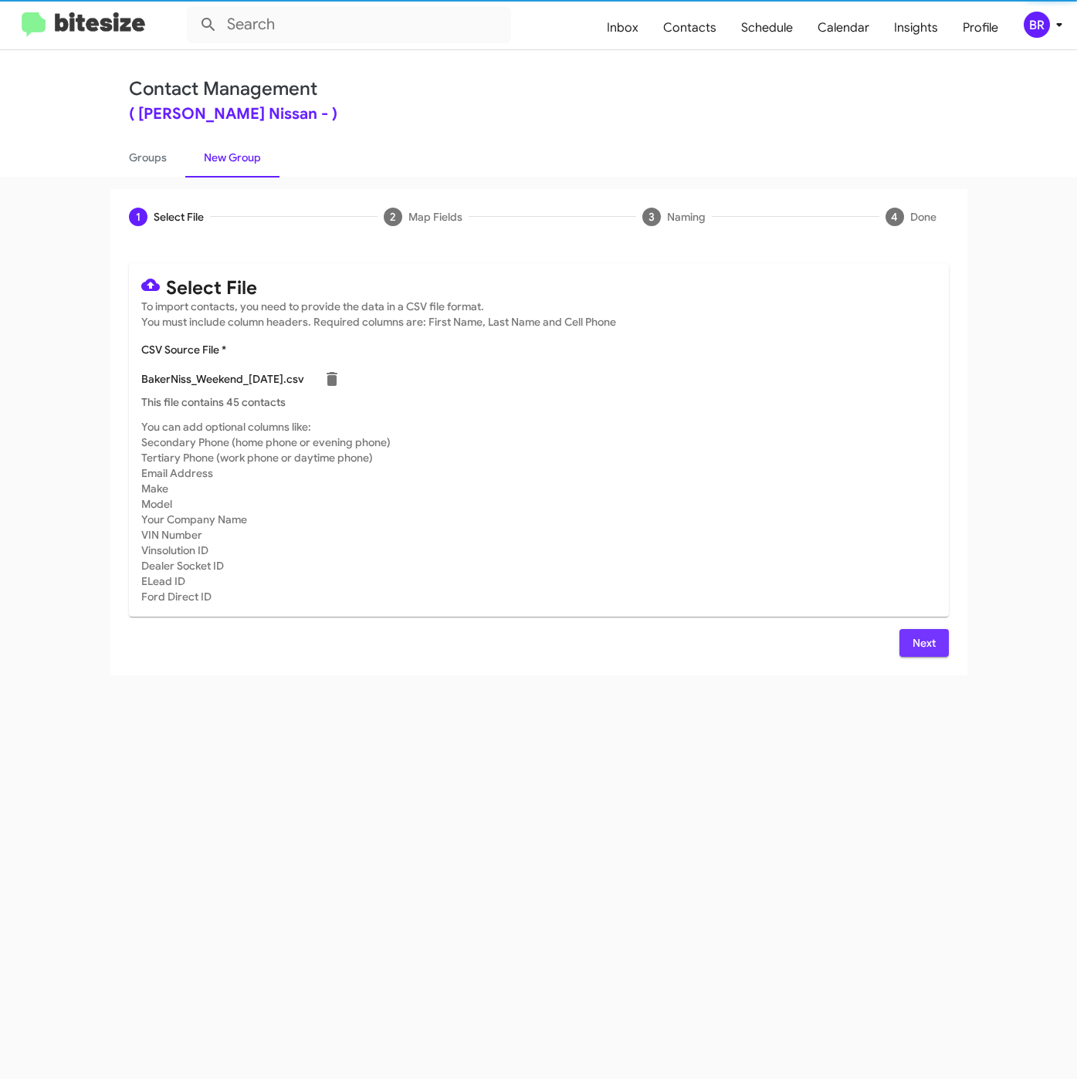
click at [912, 647] on span "Next" at bounding box center [923, 643] width 25 height 28
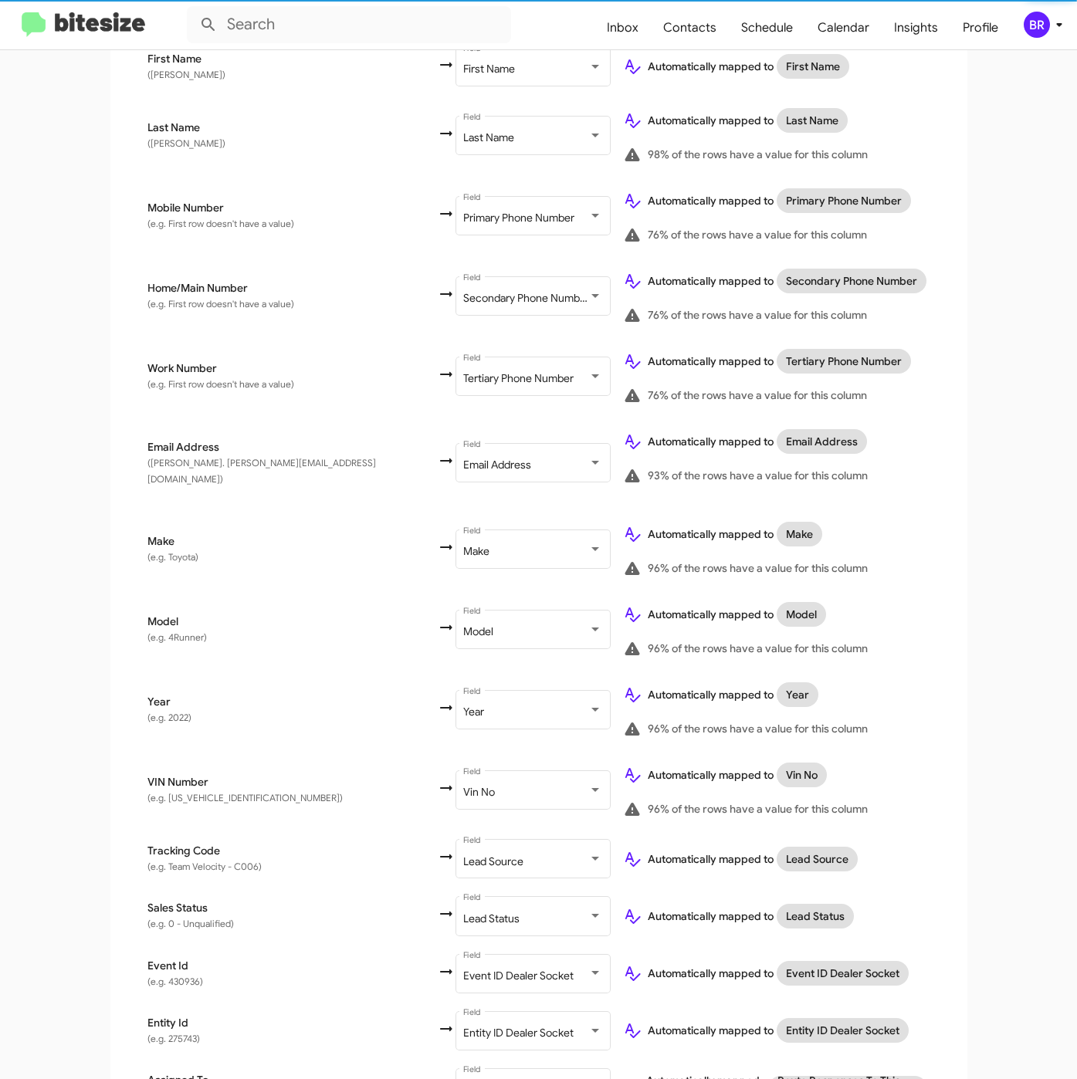
scroll to position [463, 0]
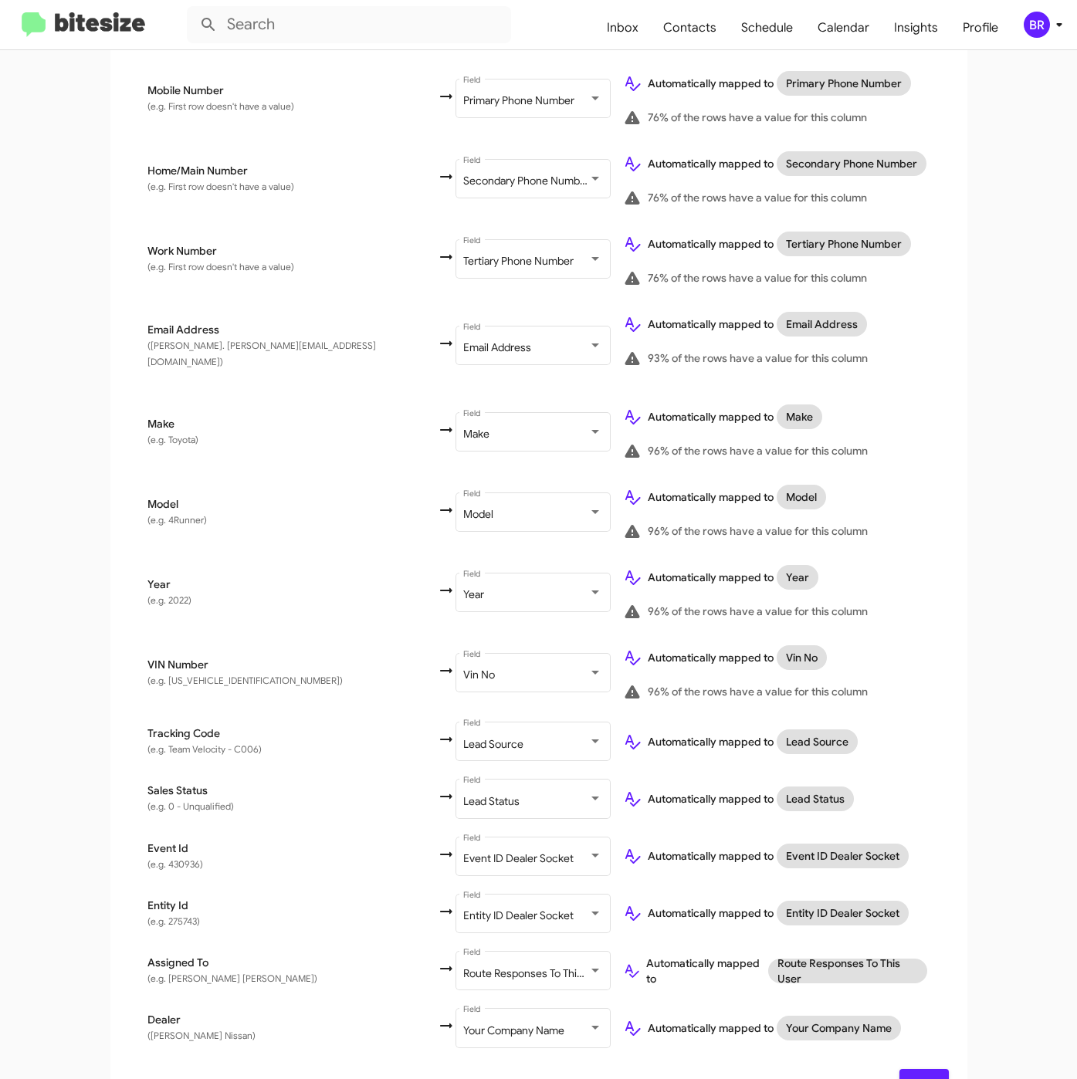
click at [911, 1069] on span "Next" at bounding box center [923, 1083] width 25 height 28
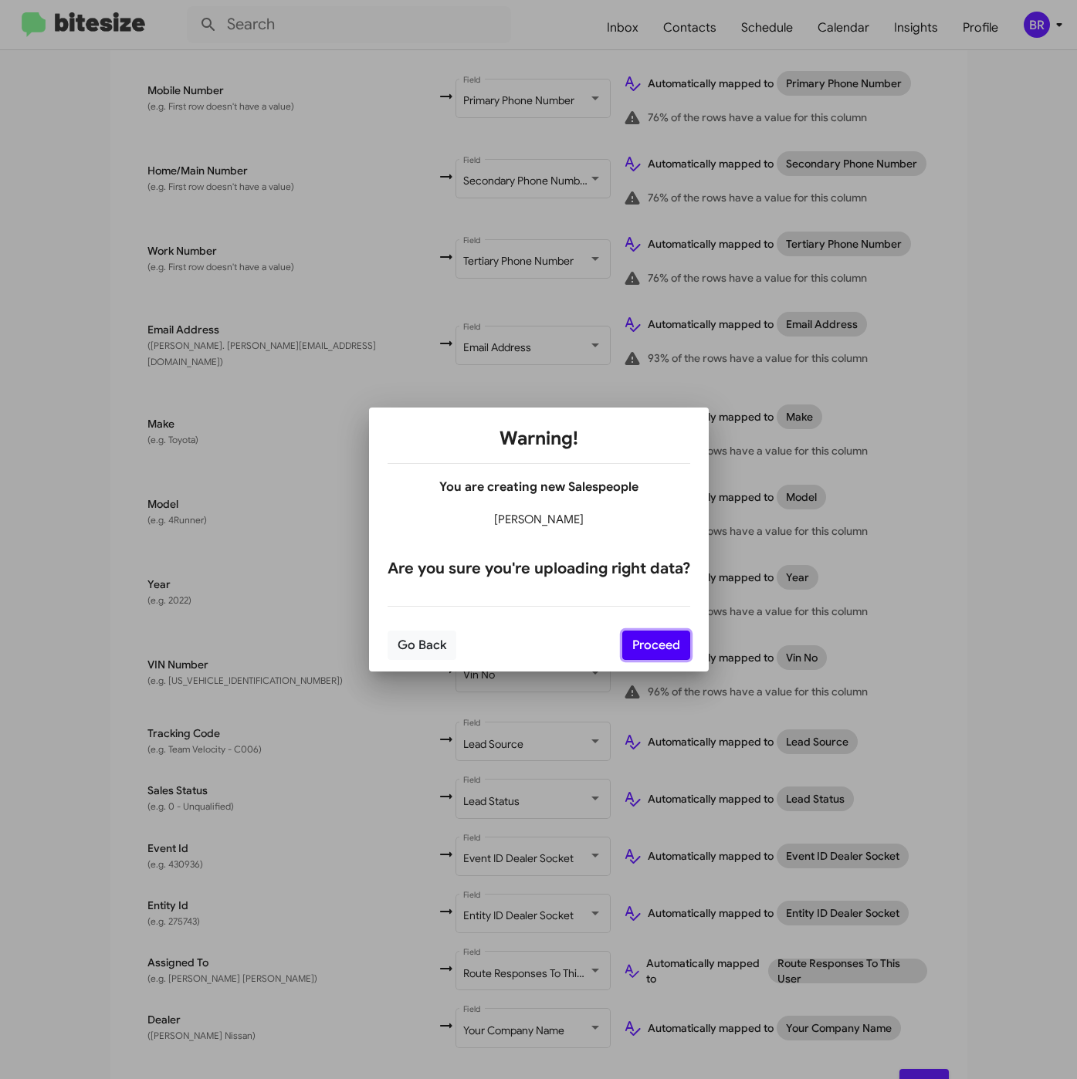
drag, startPoint x: 661, startPoint y: 637, endPoint x: 704, endPoint y: 641, distance: 43.5
click at [658, 637] on button "Proceed" at bounding box center [656, 645] width 68 height 29
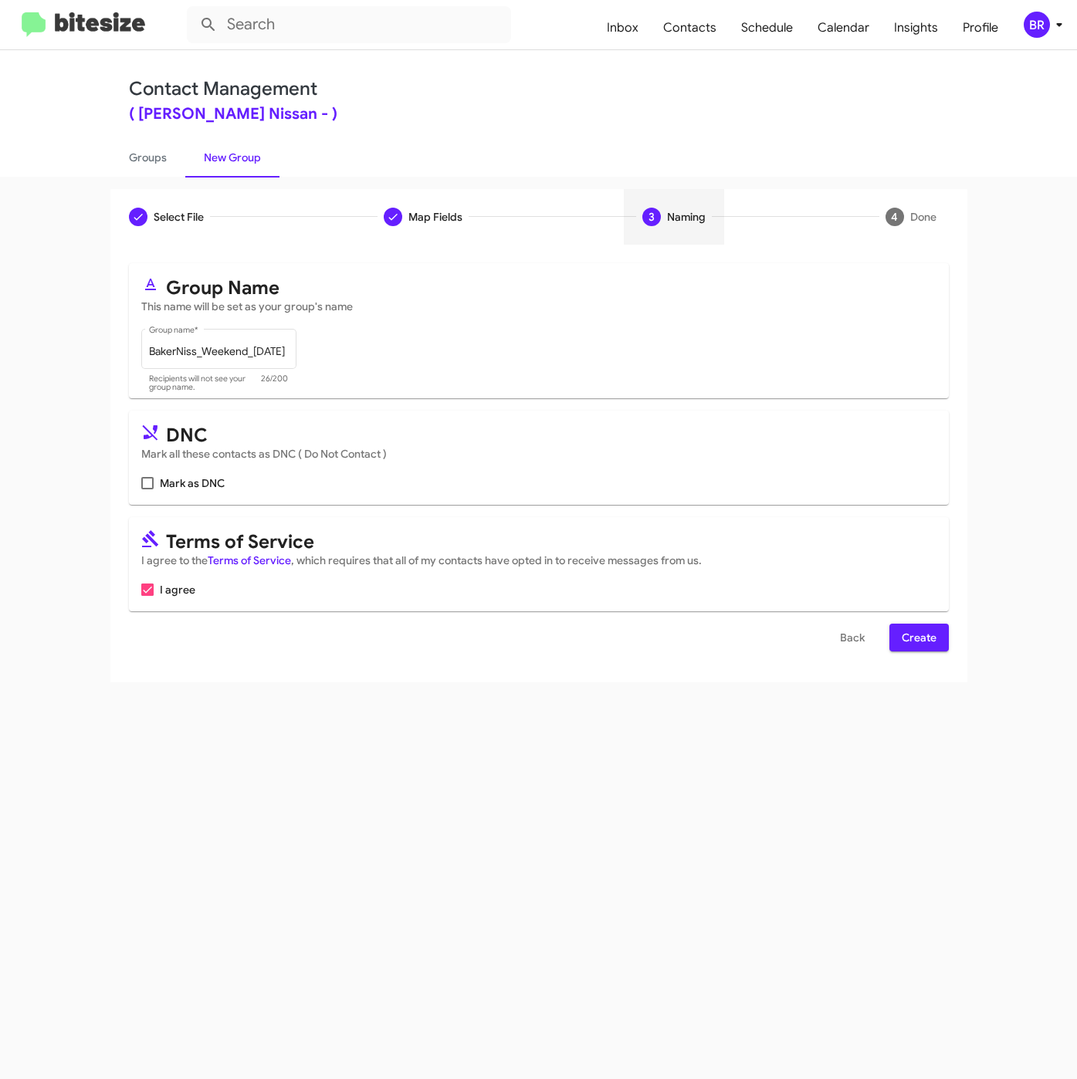
scroll to position [0, 0]
click at [904, 635] on span "Create" at bounding box center [918, 638] width 35 height 28
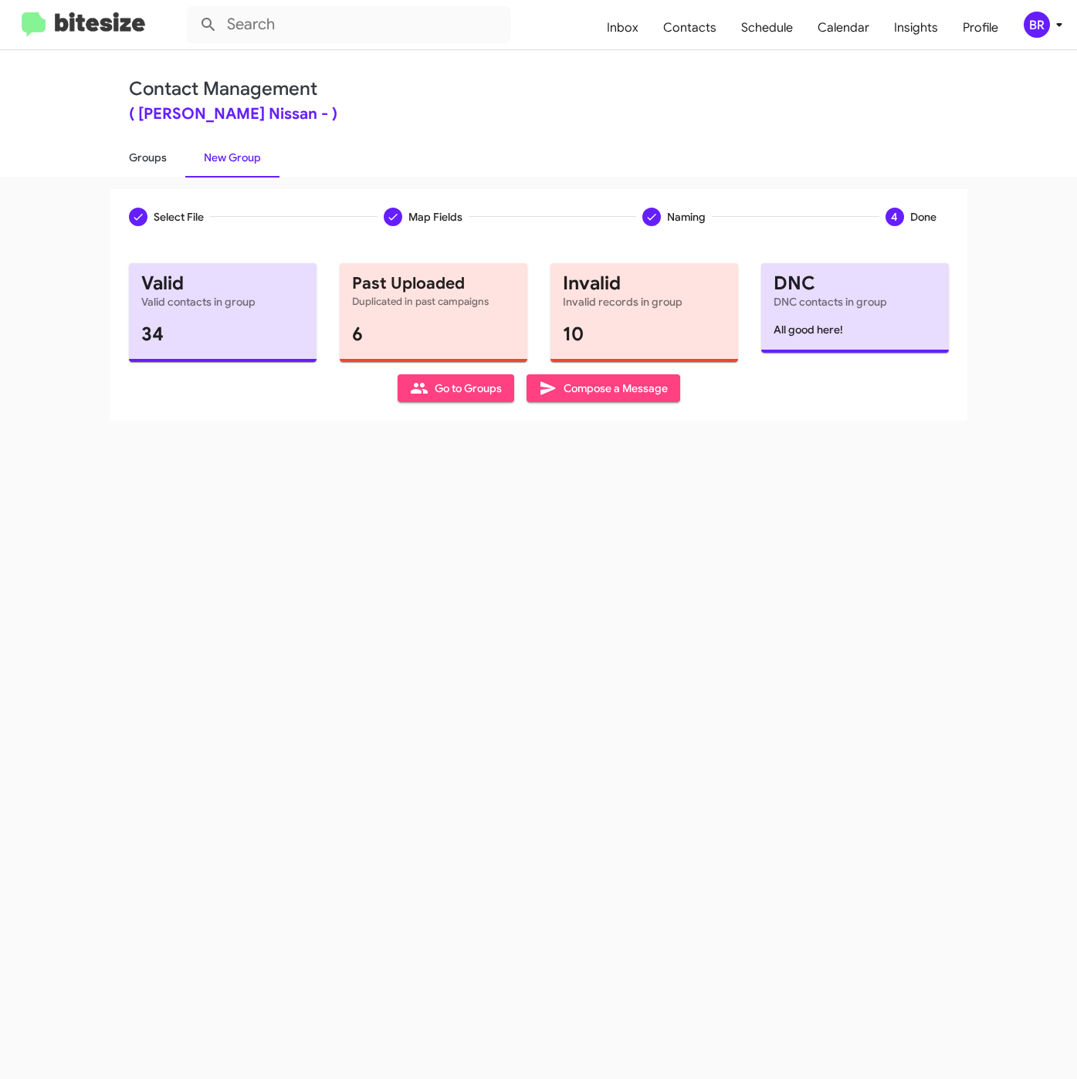
click at [144, 156] on link "Groups" at bounding box center [147, 157] width 75 height 40
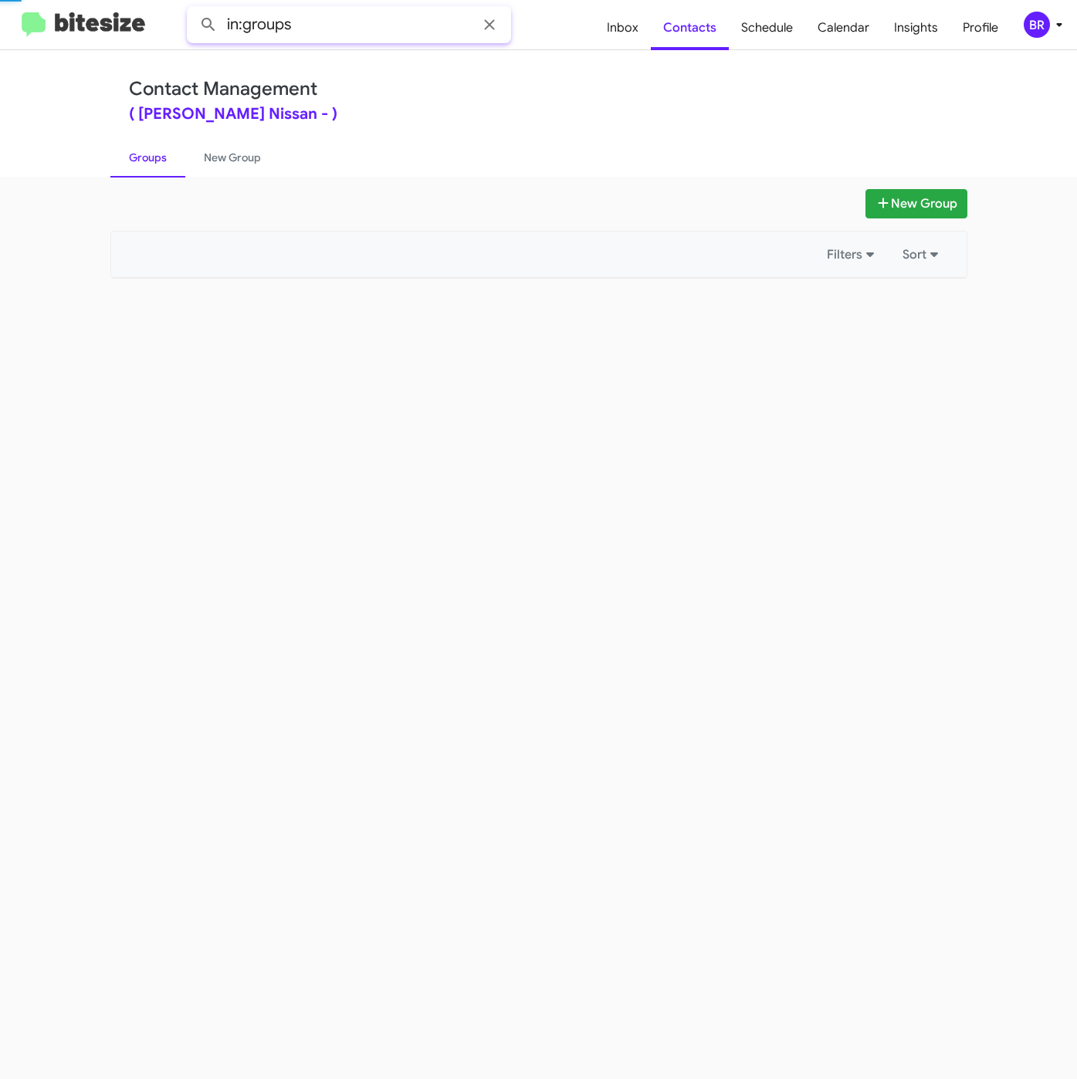
click at [352, 17] on input "in:groups" at bounding box center [349, 24] width 324 height 37
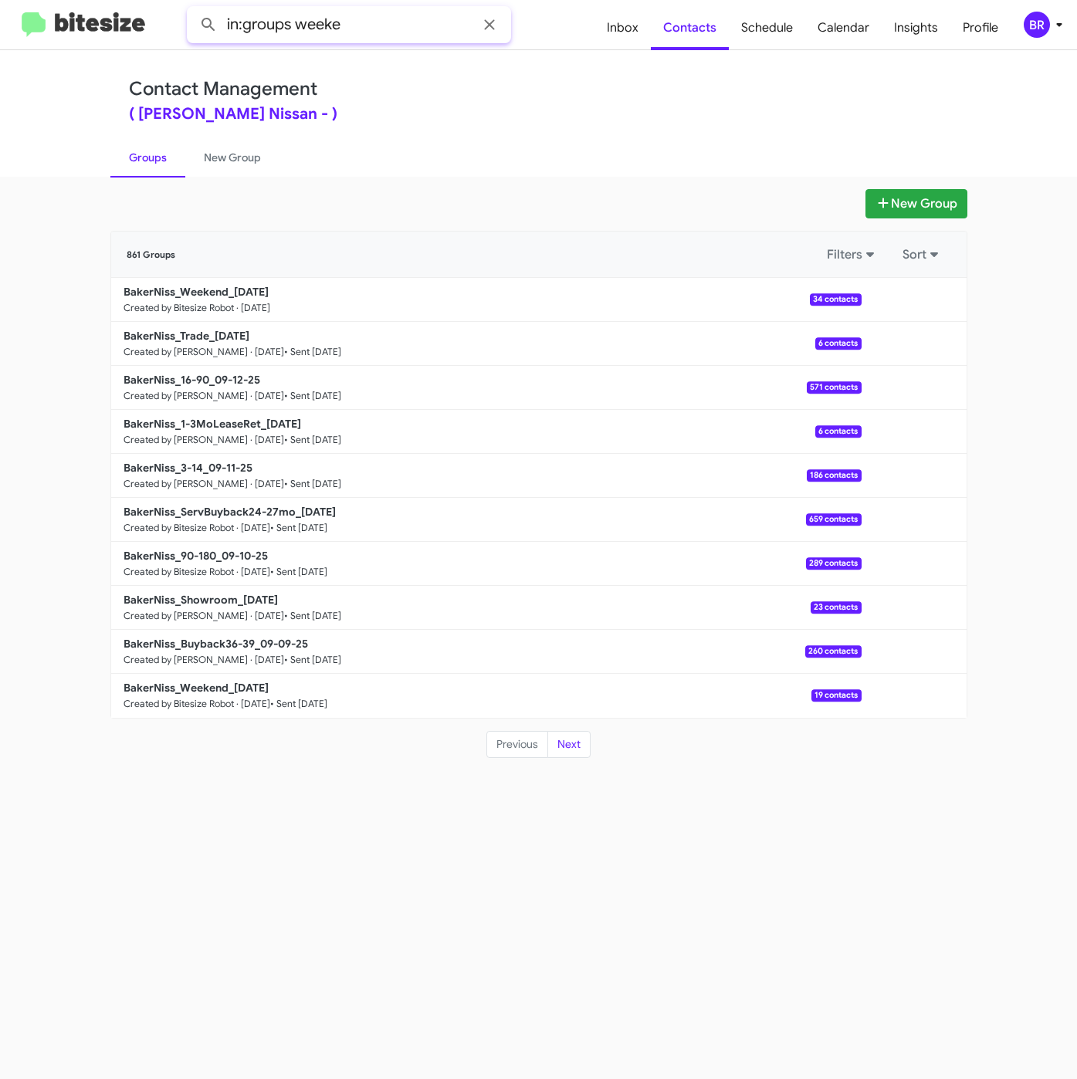
type input "in:groups weeke"
click at [193, 9] on button at bounding box center [208, 24] width 31 height 31
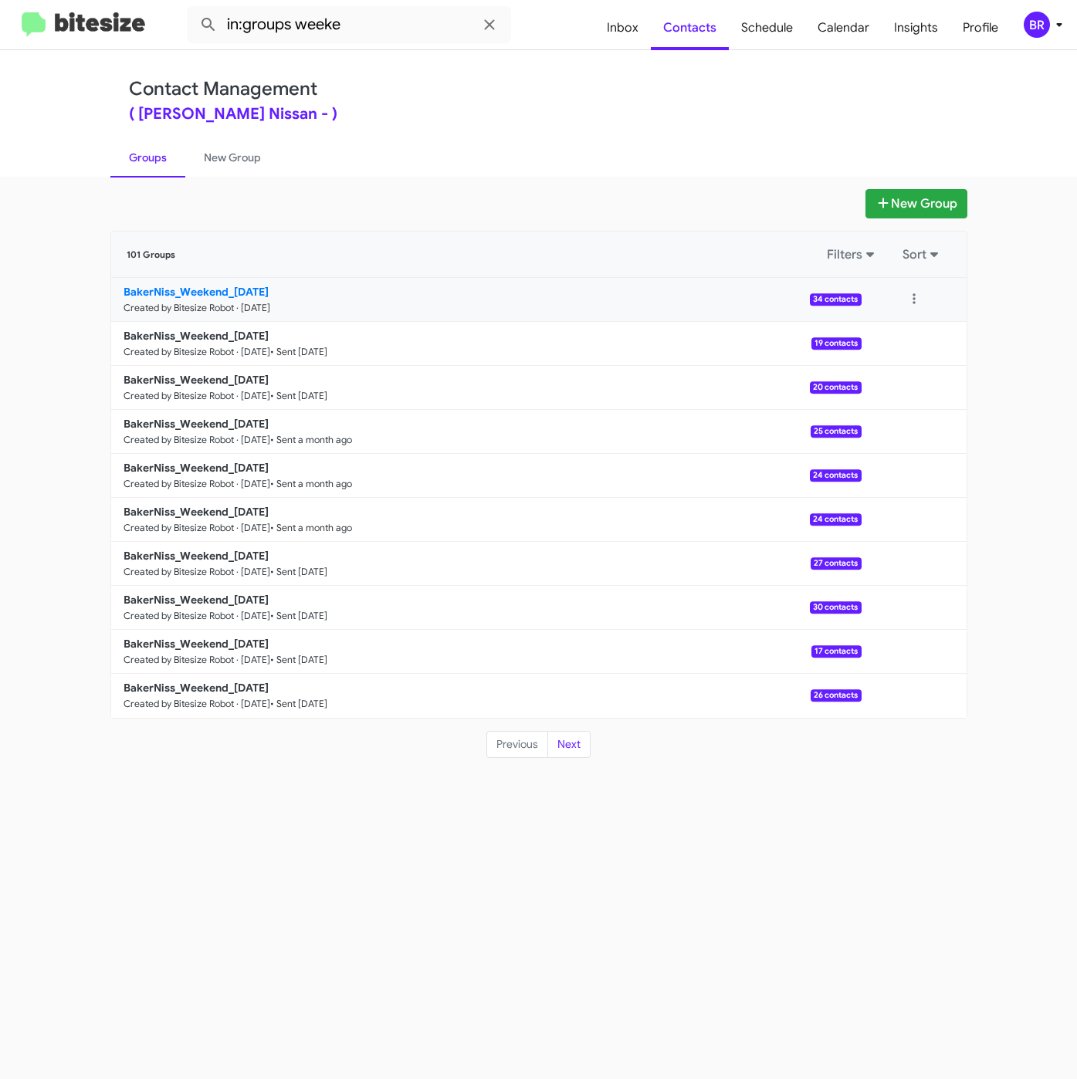
click at [223, 292] on b "BakerNiss_Weekend_09-15-25" at bounding box center [195, 292] width 145 height 14
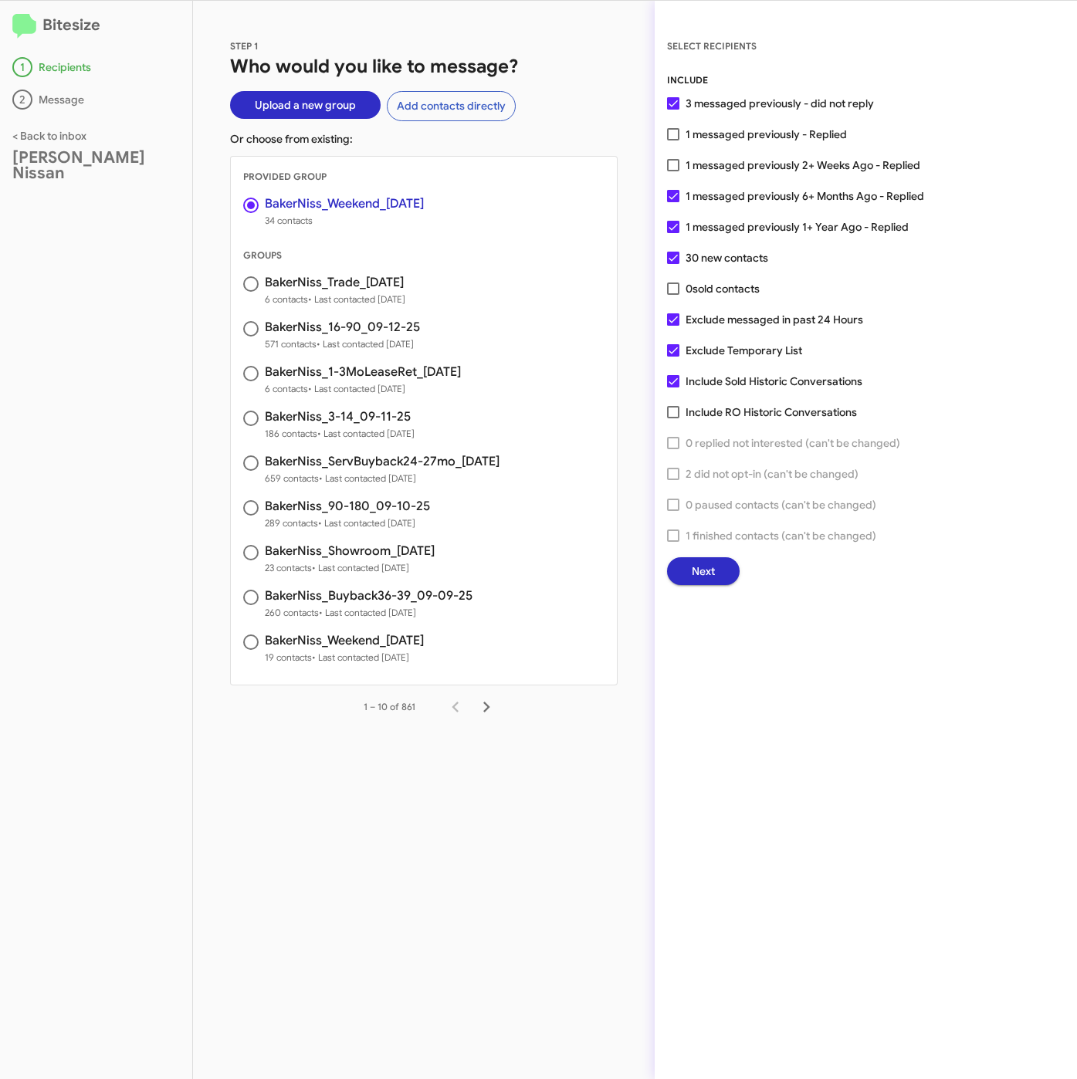
click at [725, 574] on button "Next" at bounding box center [703, 571] width 73 height 28
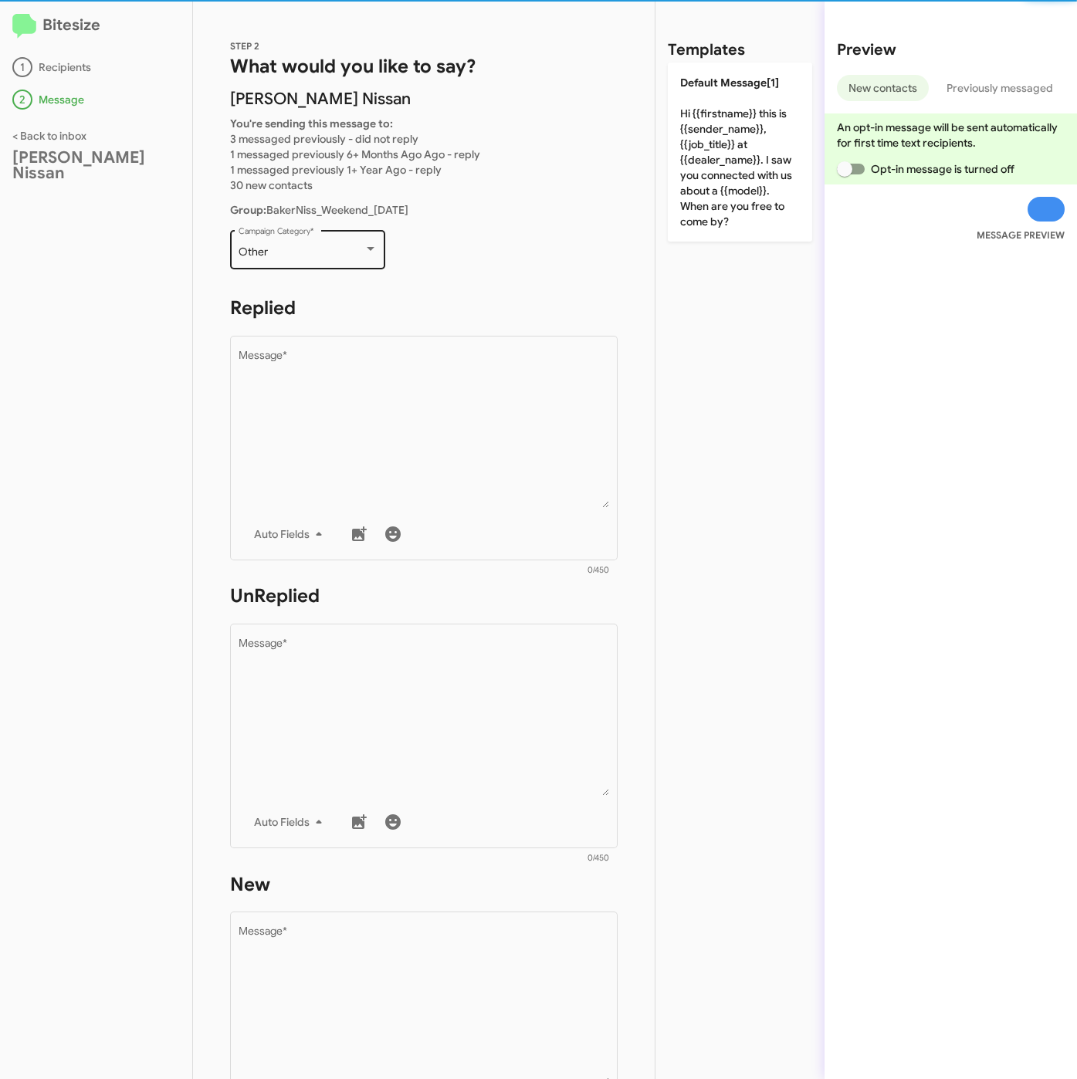
click at [303, 248] on div "Other" at bounding box center [300, 252] width 125 height 12
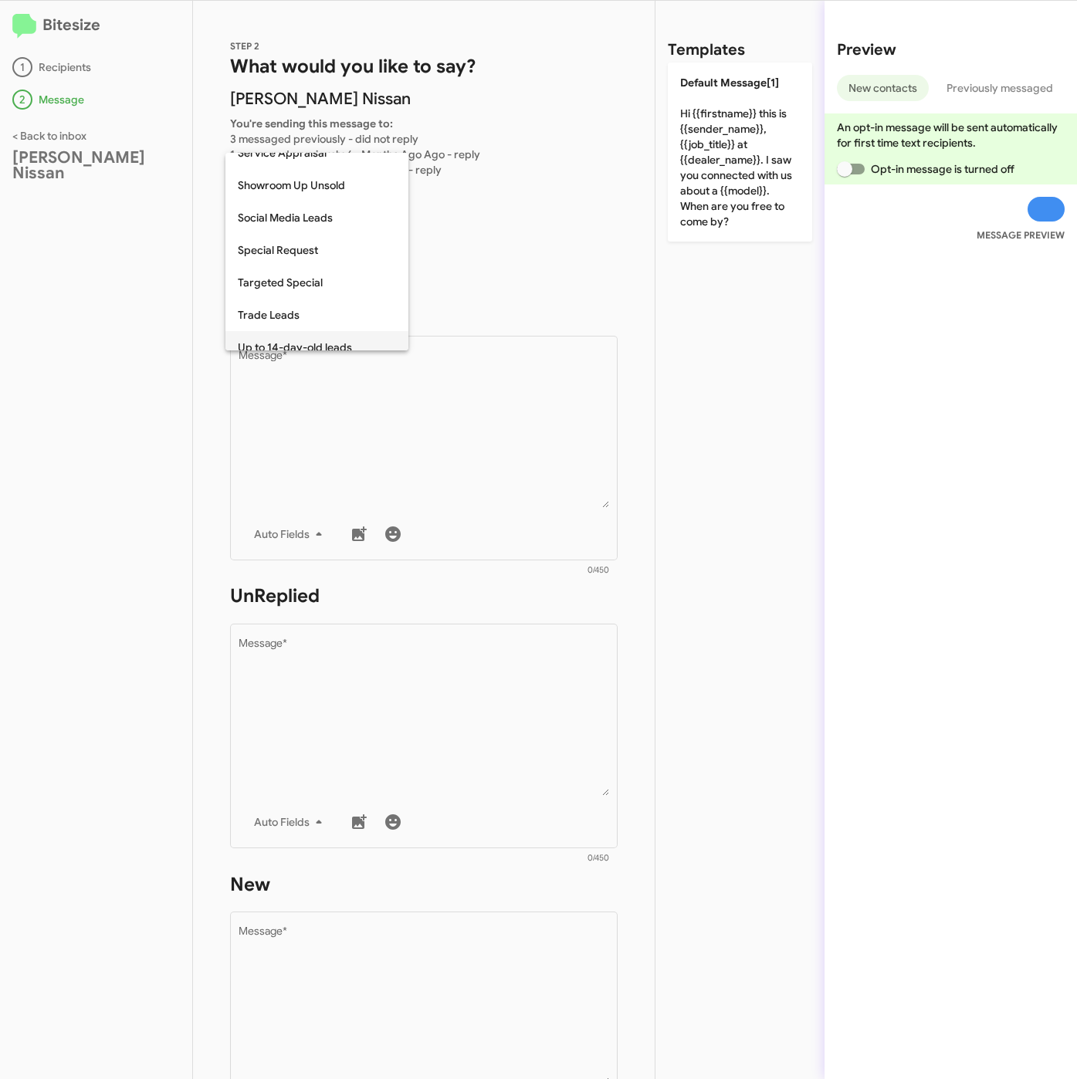
scroll to position [644, 0]
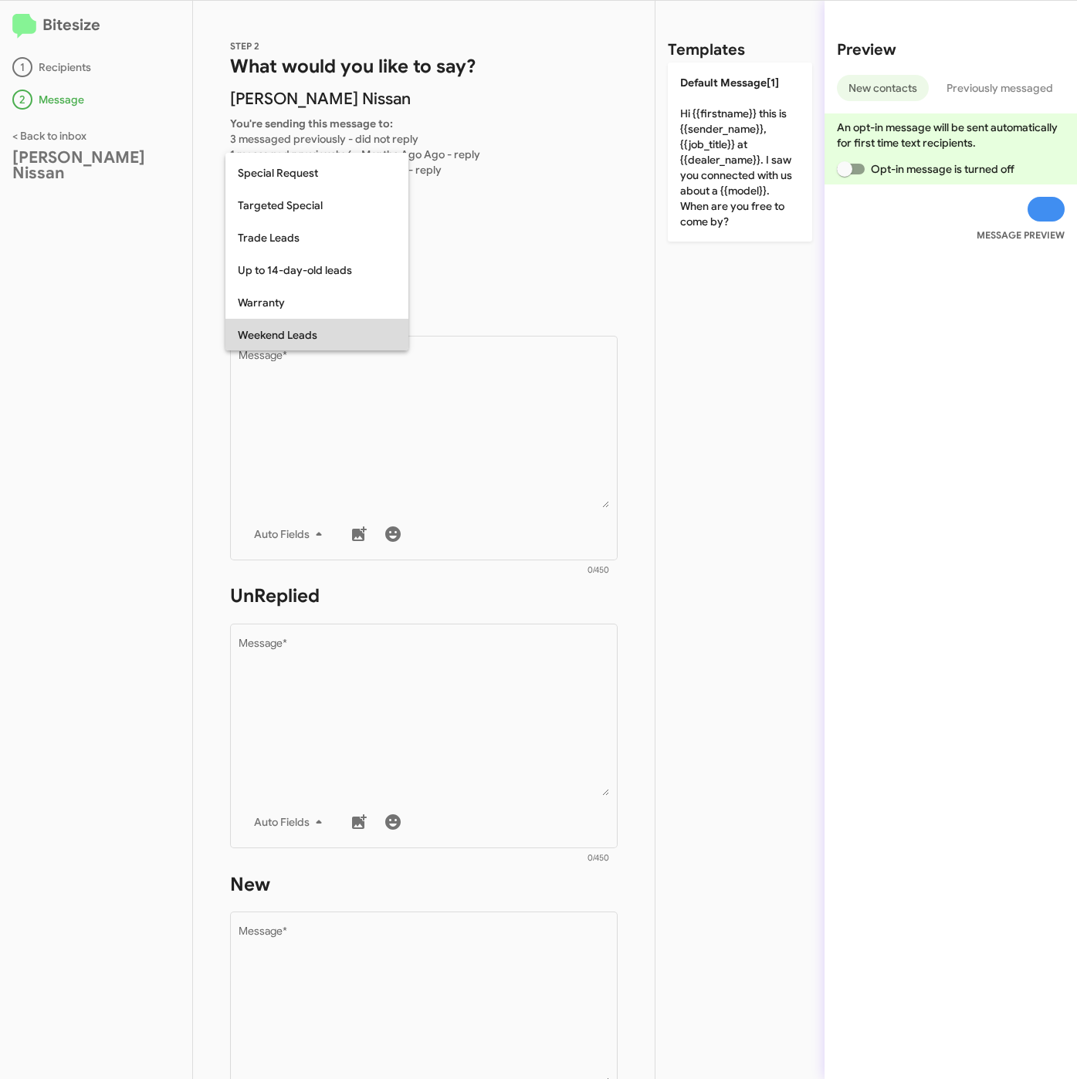
click at [294, 326] on span "Weekend Leads" at bounding box center [317, 335] width 158 height 32
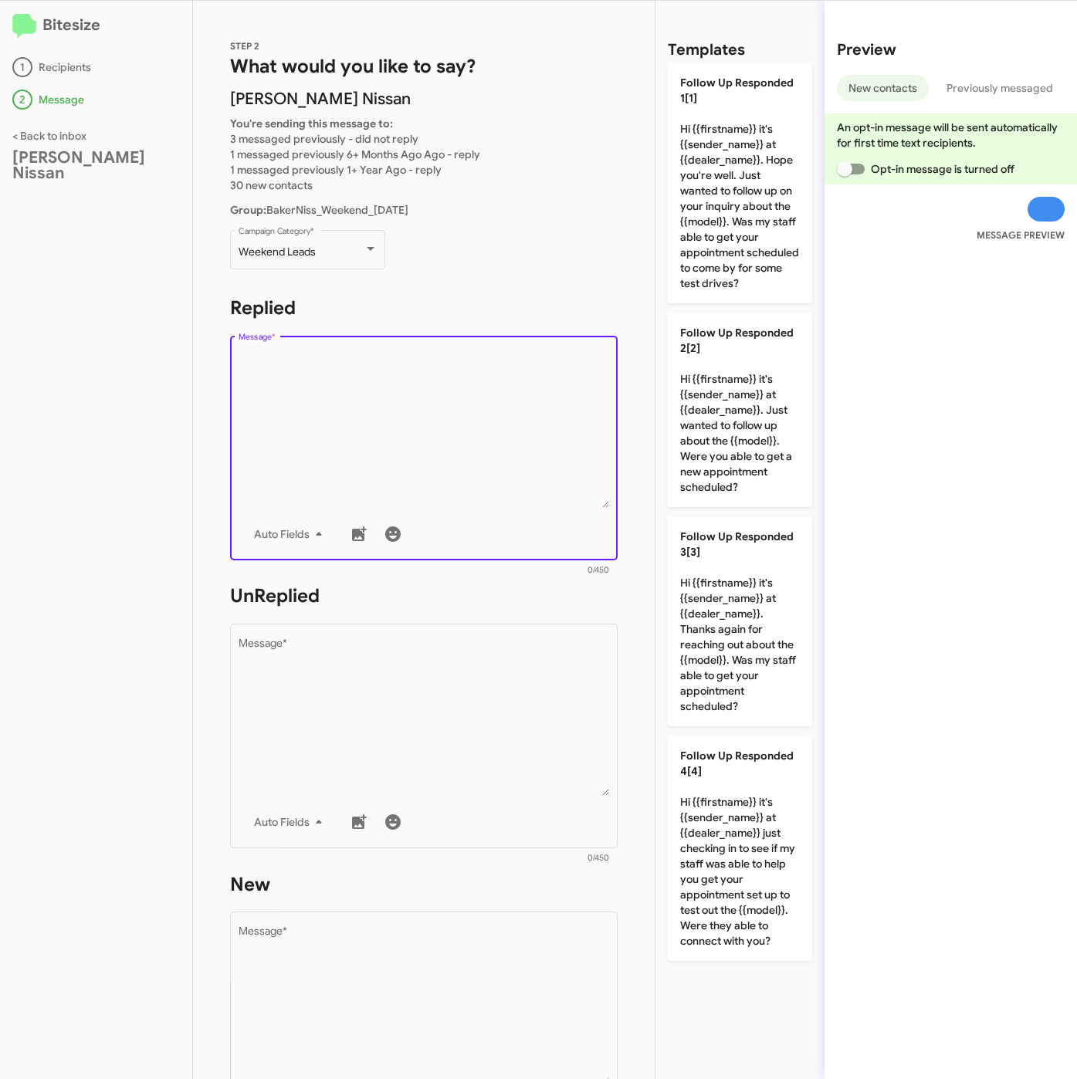
click at [339, 398] on textarea "Message *" at bounding box center [423, 428] width 371 height 157
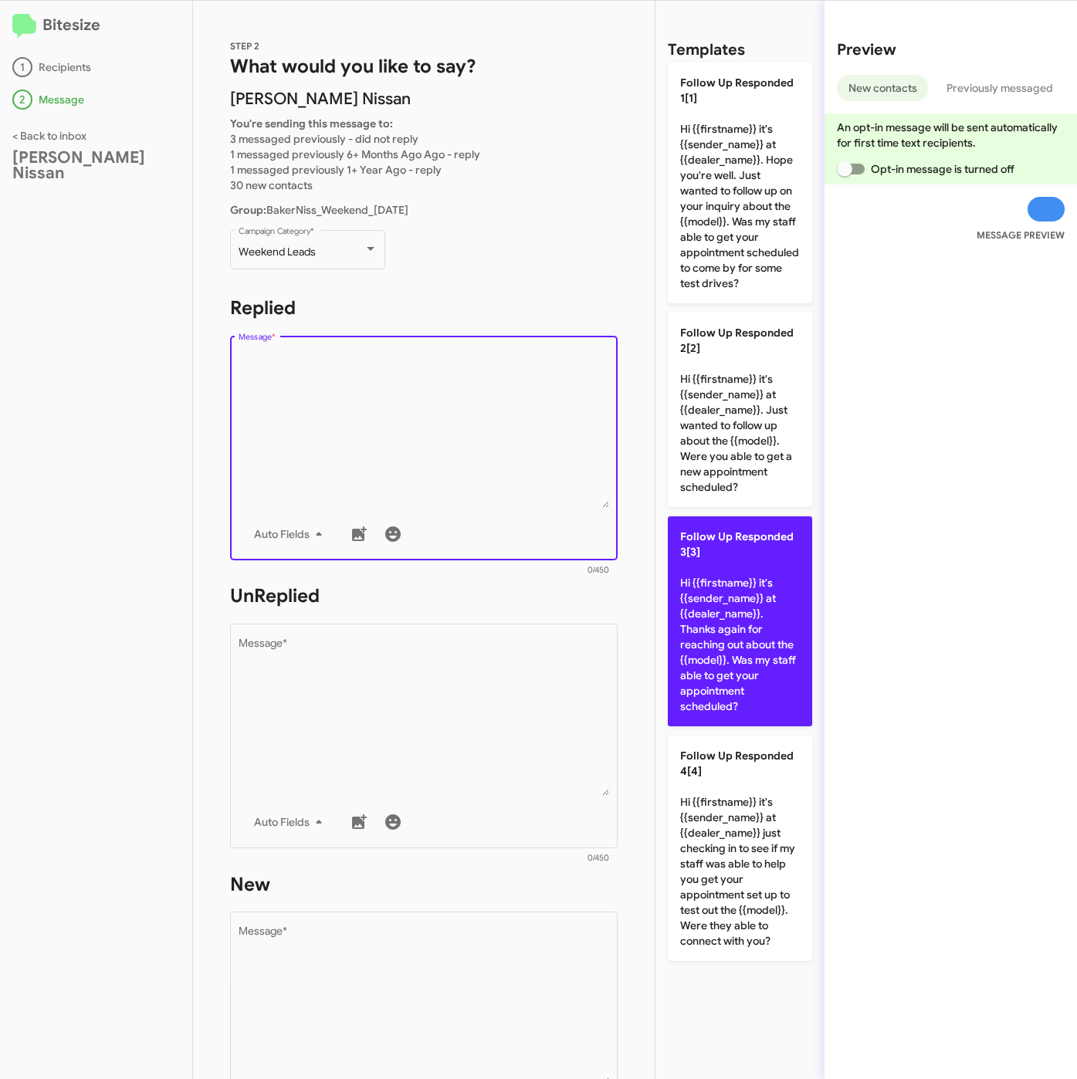
click at [725, 589] on p "Follow Up Responded 3[3] Hi {{firstname}} it's {{sender_name}} at {{dealer_name…" at bounding box center [740, 621] width 144 height 210
type textarea "Hi {{firstname}} it's {{sender_name}} at {{dealer_name}}. Thanks again for reac…"
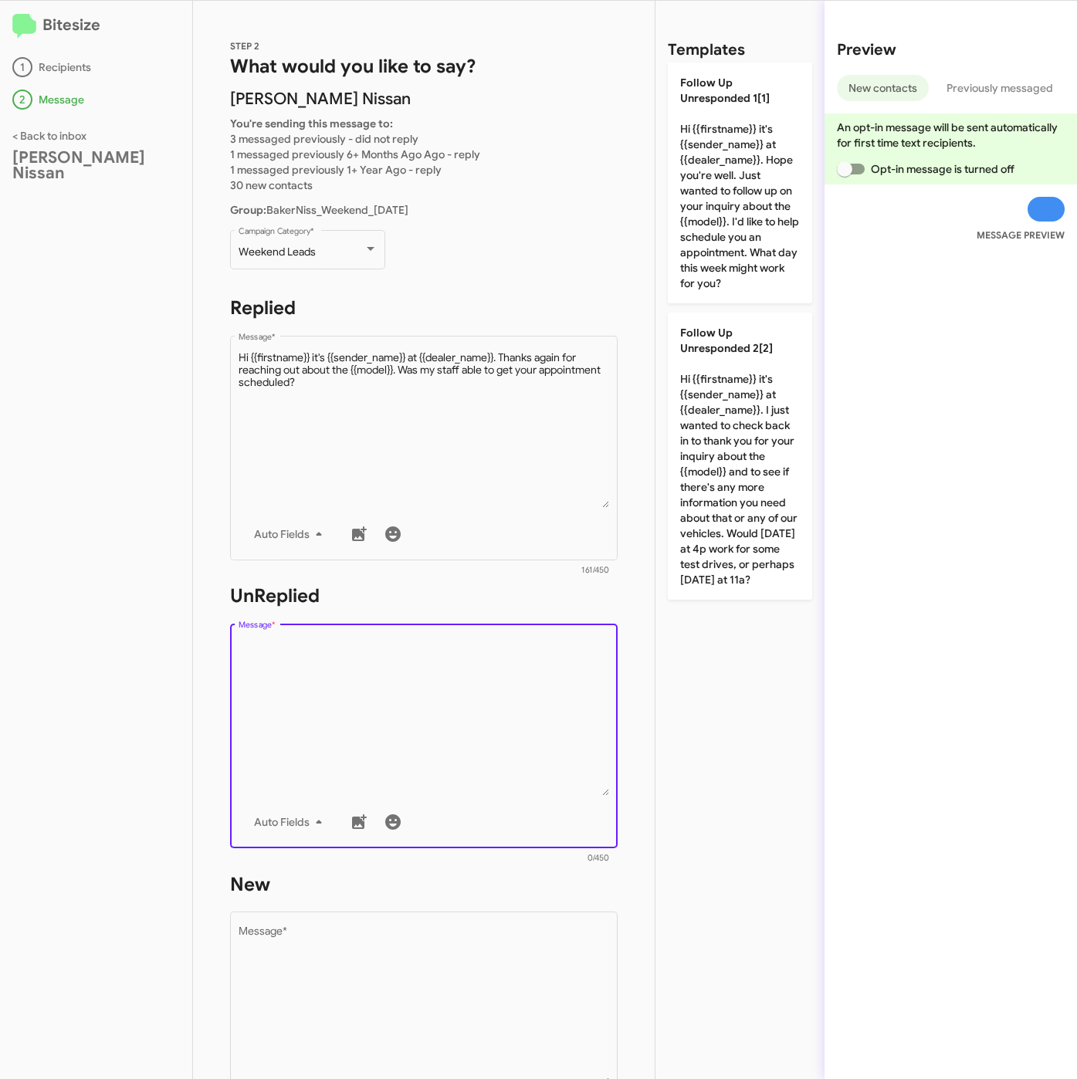
click at [424, 665] on textarea "Message *" at bounding box center [423, 716] width 371 height 157
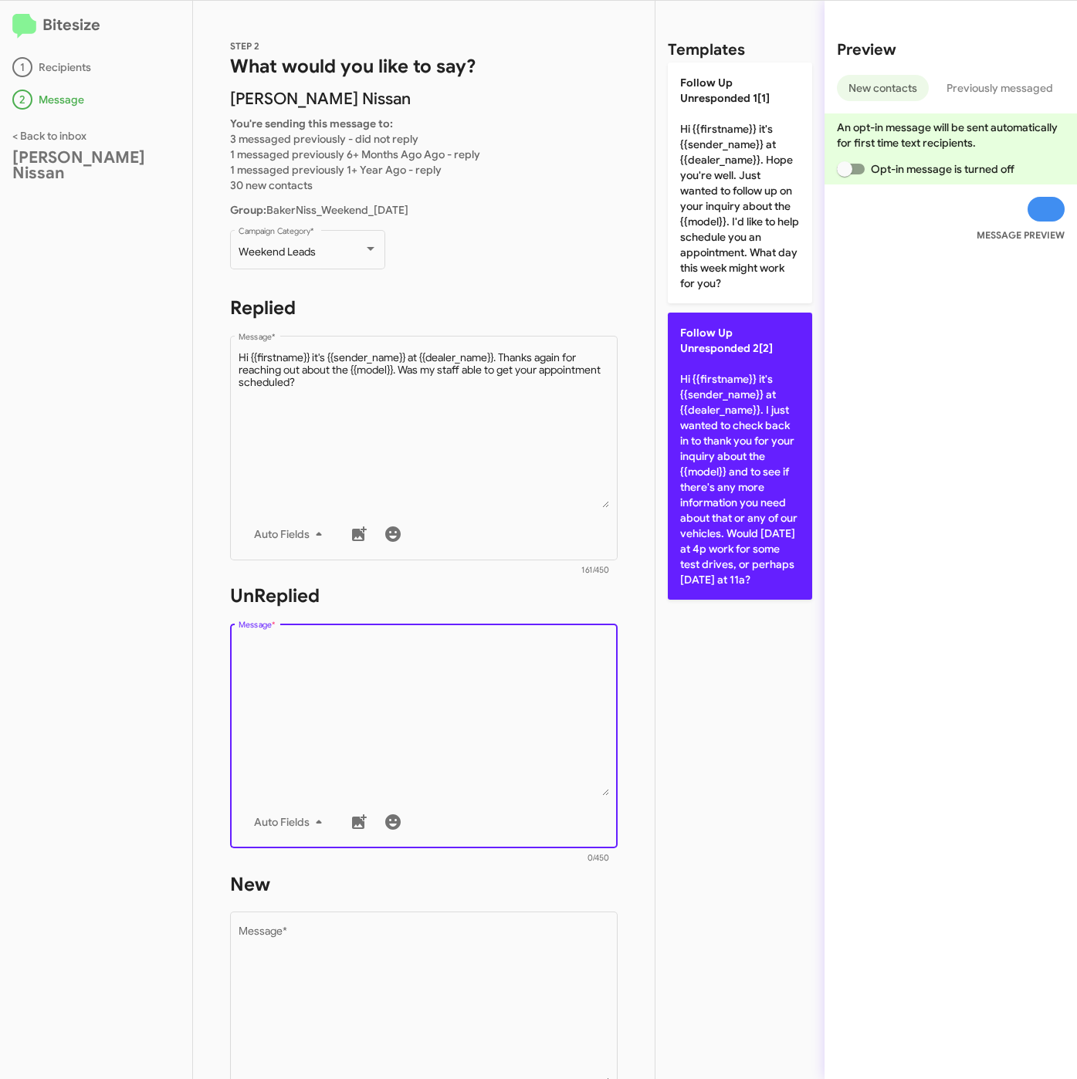
drag, startPoint x: 697, startPoint y: 418, endPoint x: 699, endPoint y: 478, distance: 60.2
click at [698, 418] on p "Follow Up Unresponded 2[2] Hi {{firstname}} it's {{sender_name}} at {{dealer_na…" at bounding box center [740, 456] width 144 height 287
type textarea "Hi {{firstname}} it's {{sender_name}} at {{dealer_name}}. I just wanted to chec…"
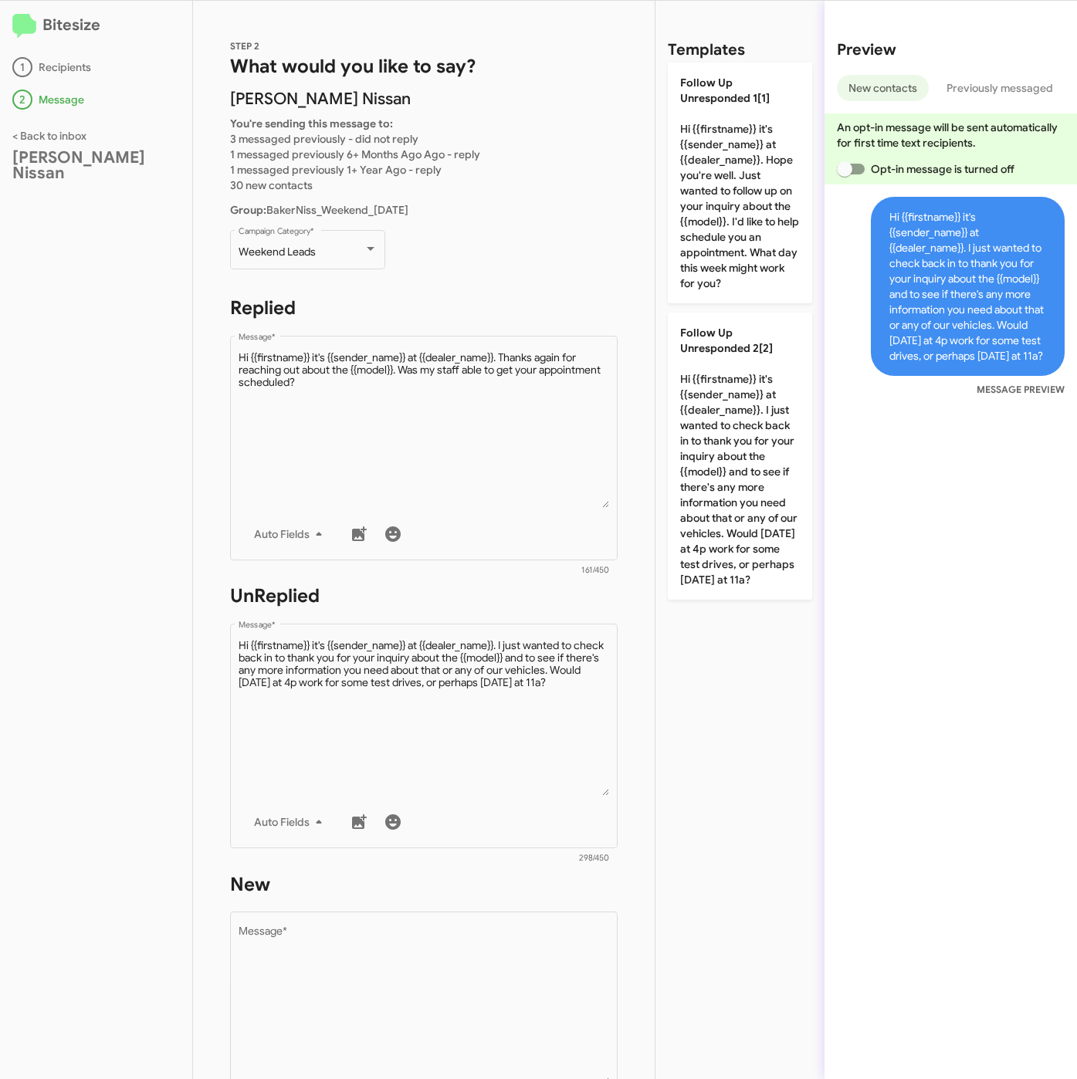
drag, startPoint x: 482, startPoint y: 933, endPoint x: 605, endPoint y: 722, distance: 243.8
click at [482, 933] on textarea "Message *" at bounding box center [423, 1005] width 371 height 157
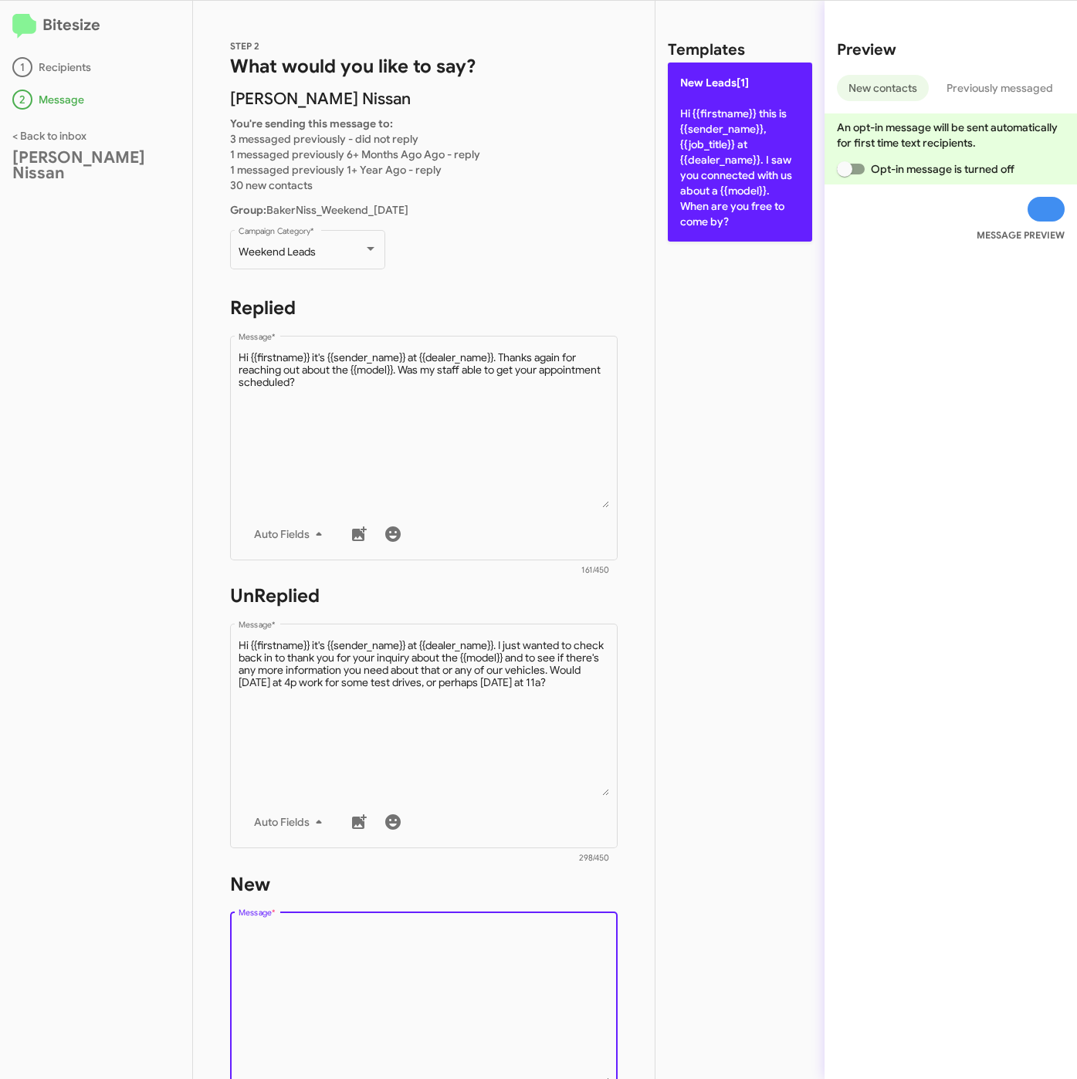
click at [716, 170] on p "New Leads[1] Hi {{firstname}} this is {{sender_name}}, {{job_title}} at {{deale…" at bounding box center [740, 152] width 144 height 179
type textarea "Hi {{firstname}} this is {{sender_name}}, {{job_title}} at {{dealer_name}}. I s…"
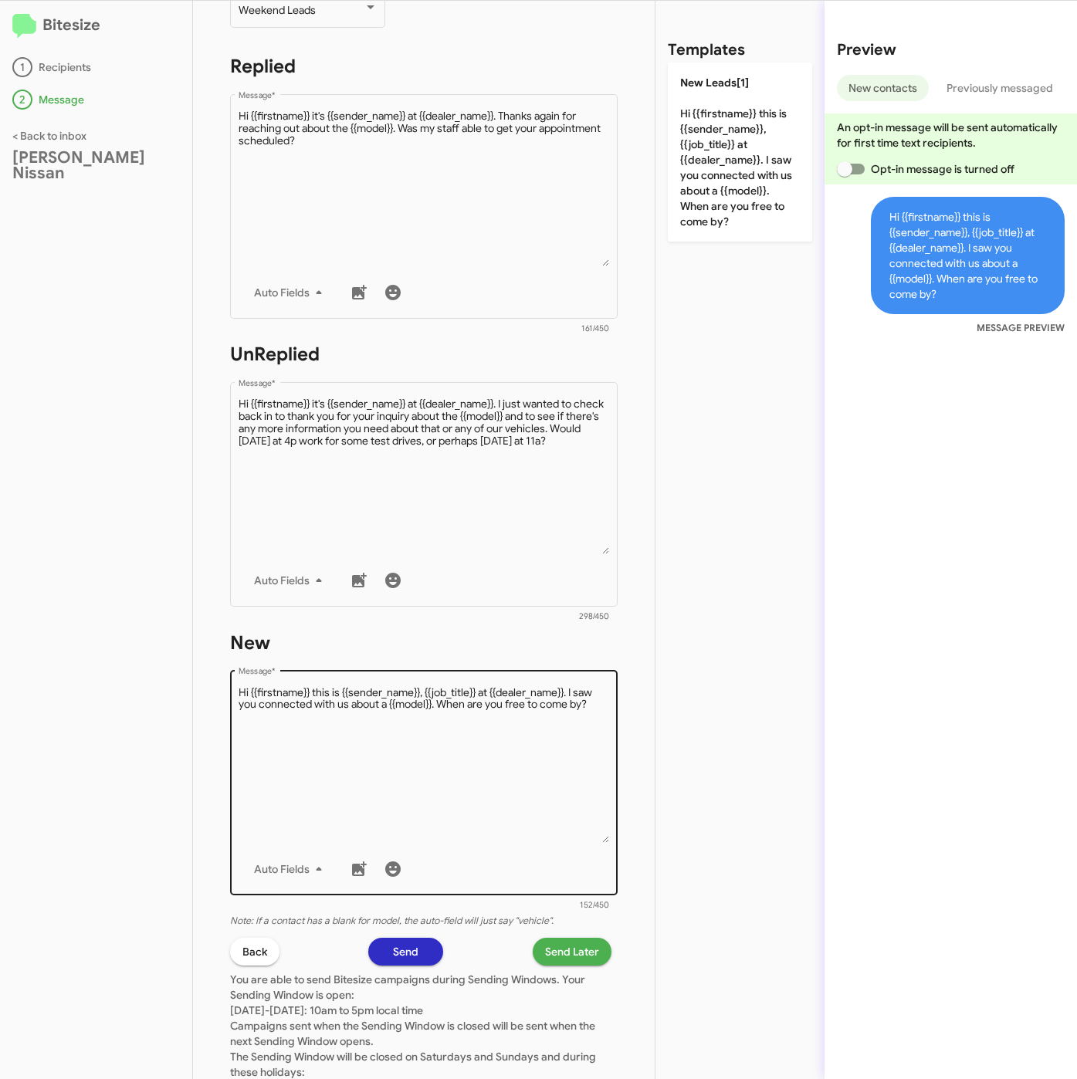
scroll to position [347, 0]
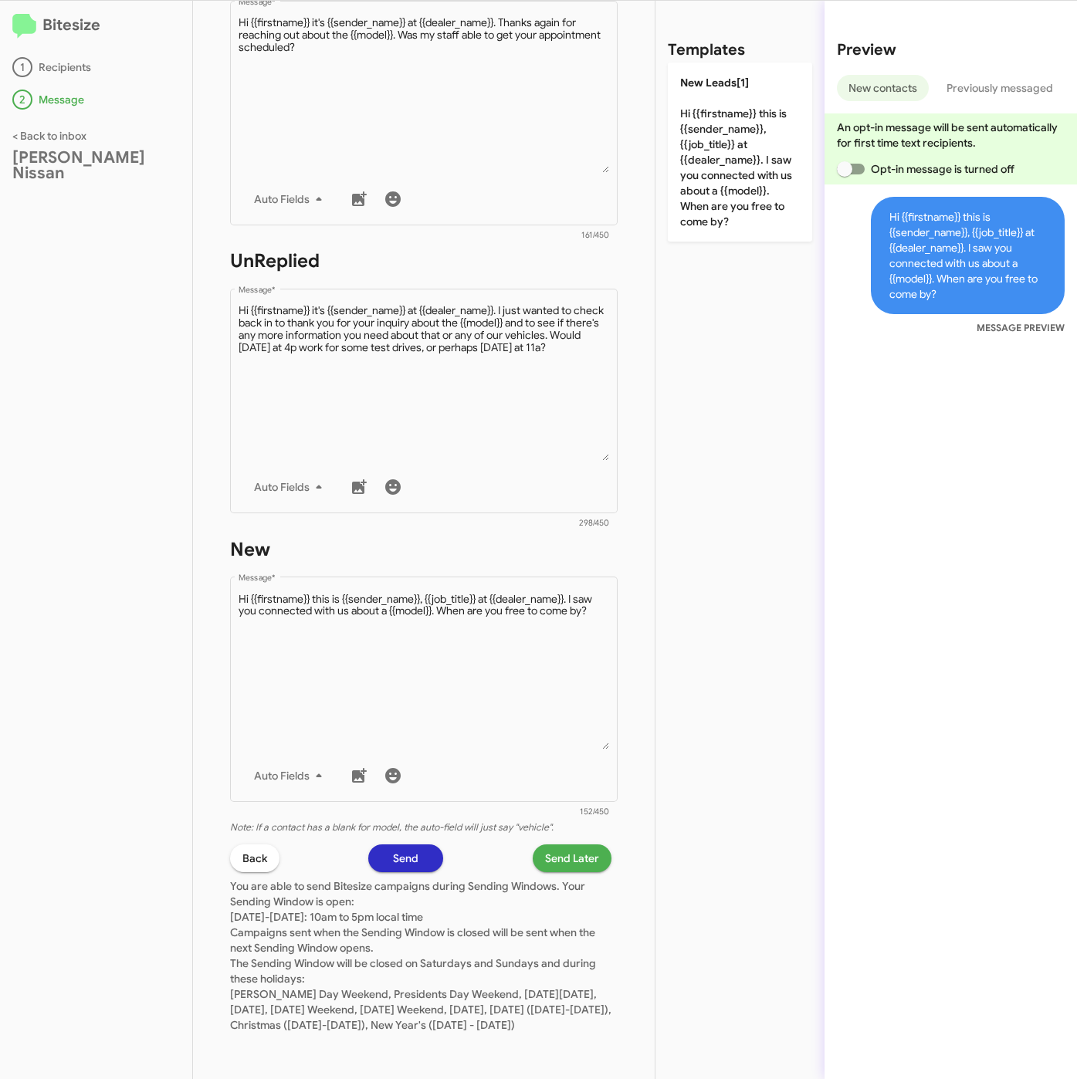
click at [554, 844] on span "Send Later" at bounding box center [572, 858] width 54 height 28
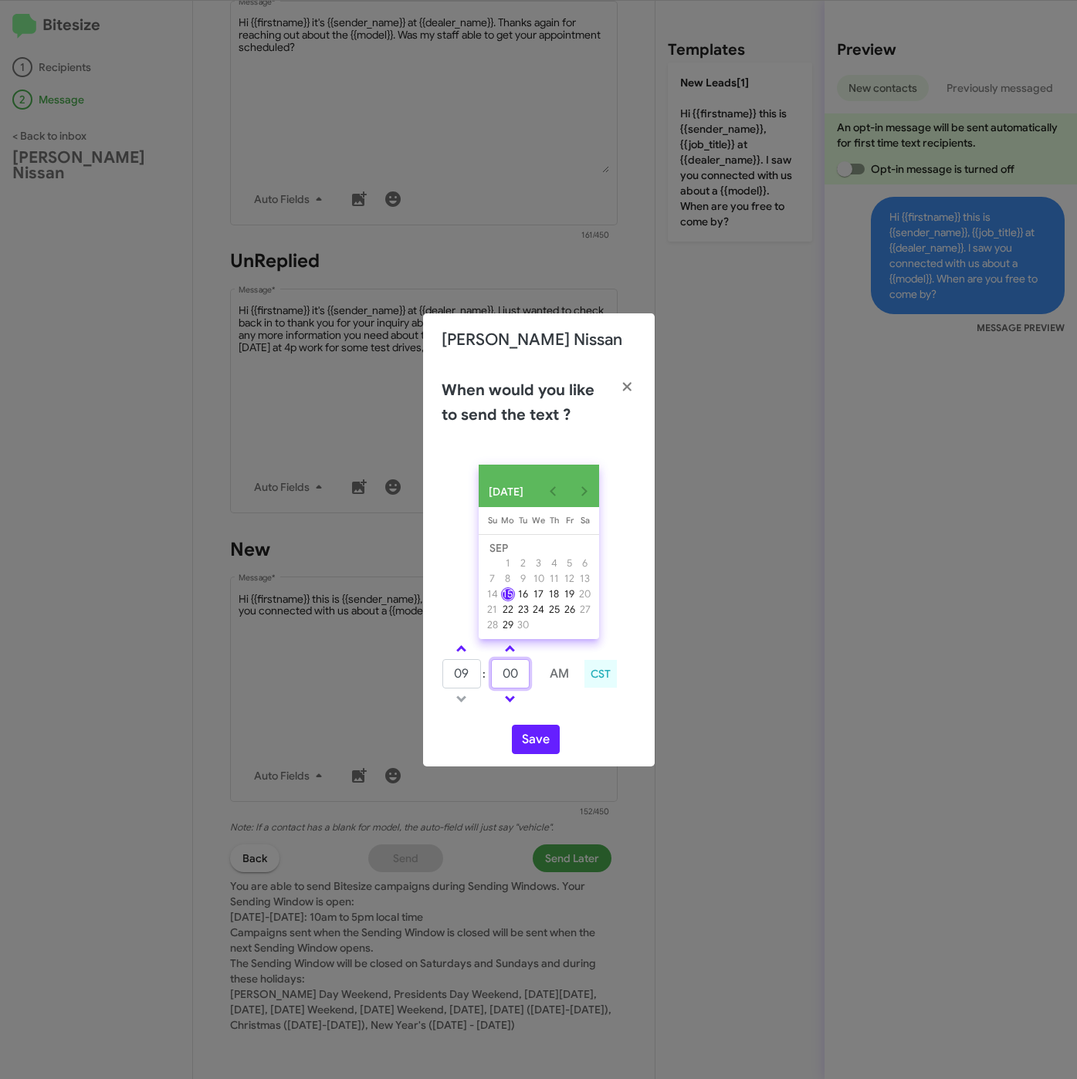
drag, startPoint x: 522, startPoint y: 678, endPoint x: 479, endPoint y: 678, distance: 42.4
click at [479, 678] on tr "09 : 00 AM" at bounding box center [510, 673] width 138 height 31
type input "55"
click at [537, 752] on button "Save" at bounding box center [536, 739] width 48 height 29
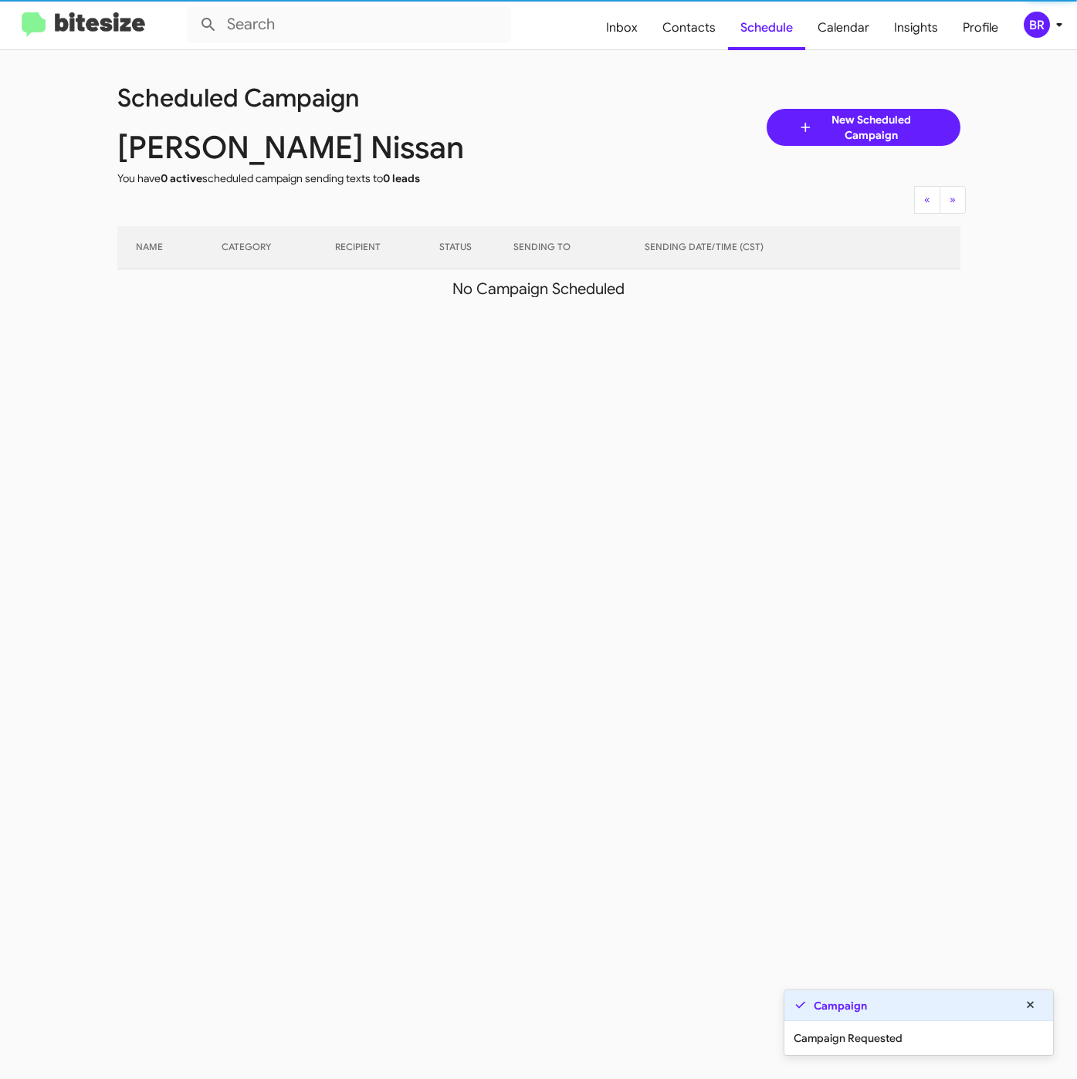
click at [1038, 21] on div "BR" at bounding box center [1036, 25] width 26 height 26
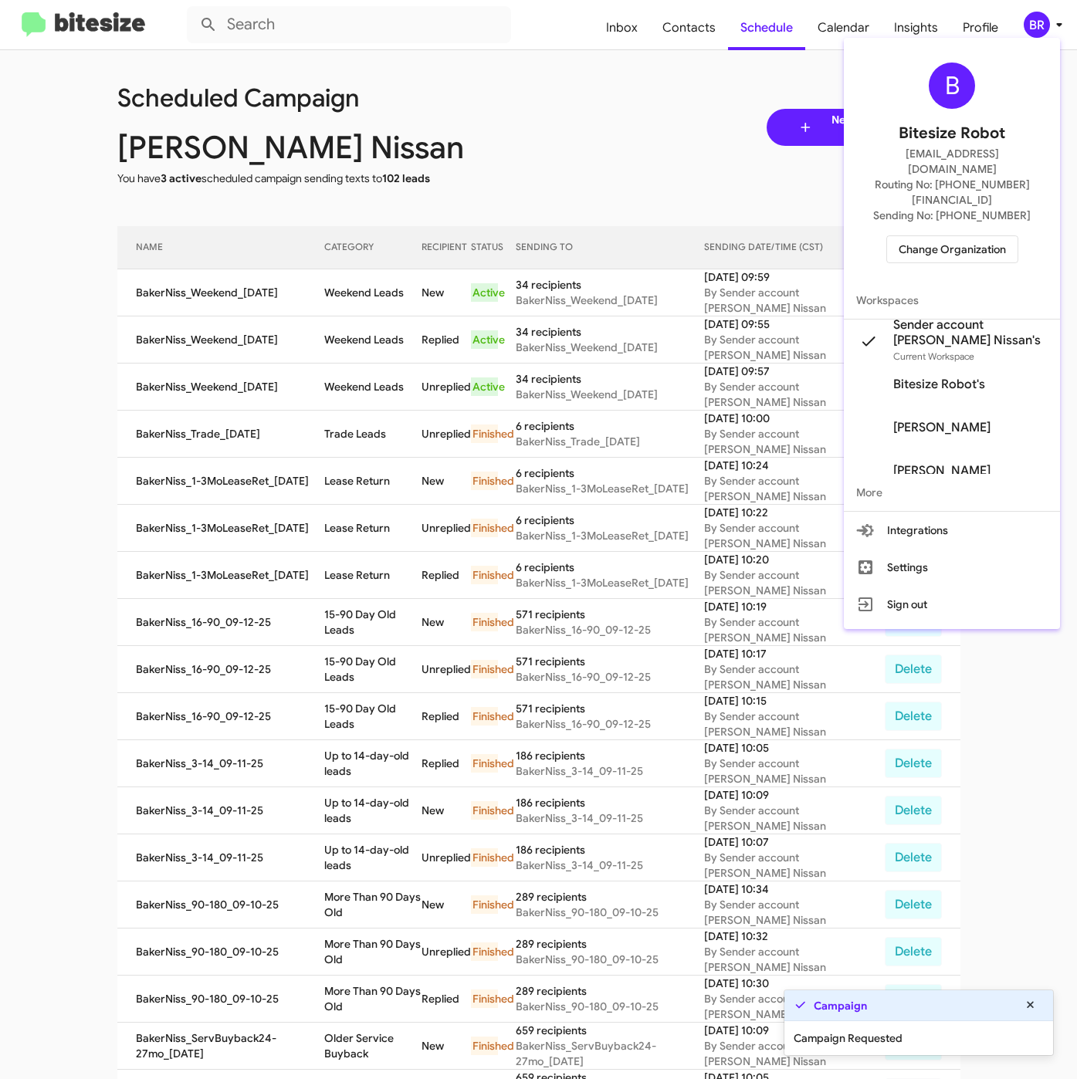
click at [355, 262] on div at bounding box center [538, 539] width 1077 height 1079
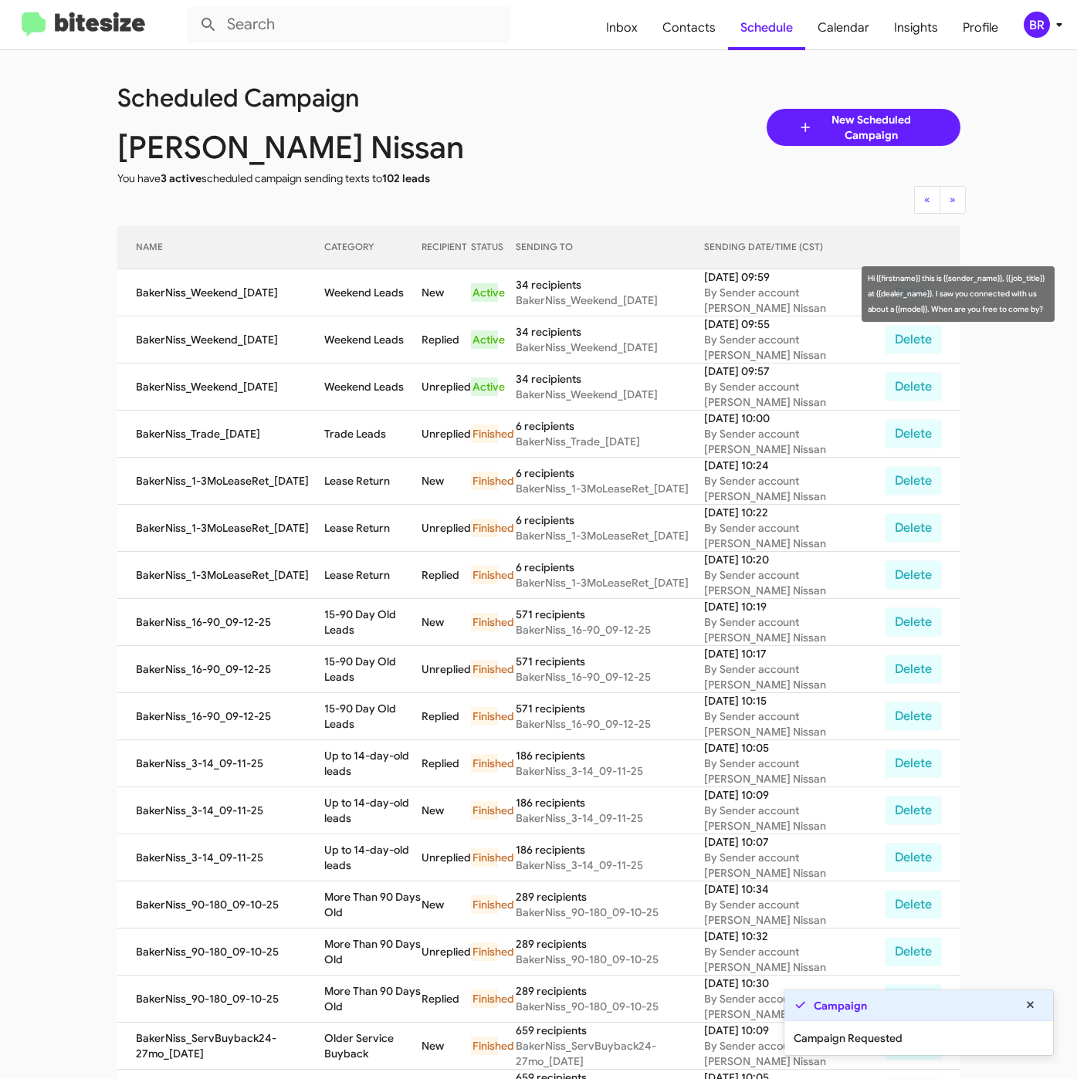
drag, startPoint x: 333, startPoint y: 296, endPoint x: 414, endPoint y: 304, distance: 81.4
click at [414, 304] on td "Weekend Leads" at bounding box center [372, 292] width 97 height 47
copy td "Weekend Leads"
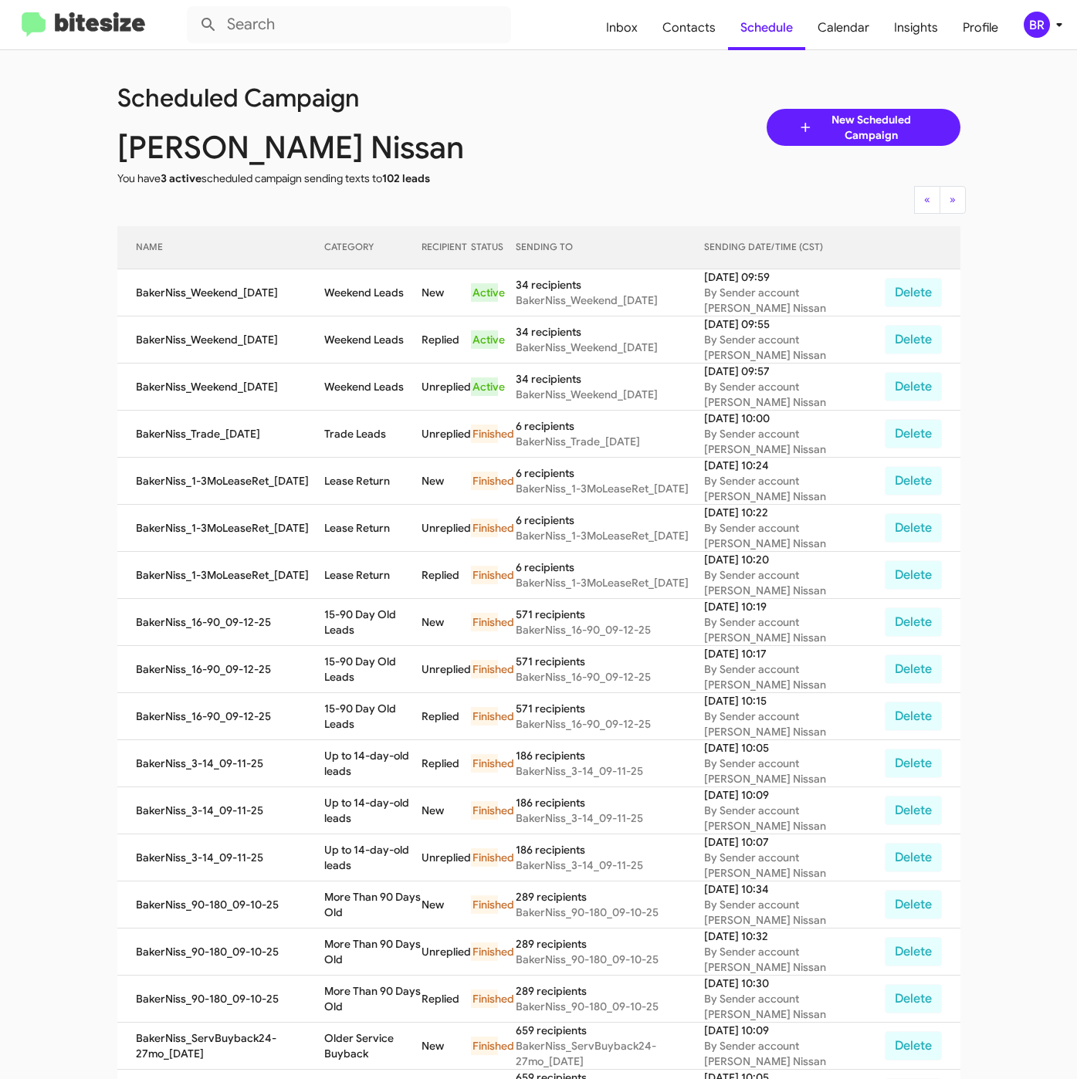
click at [1056, 23] on icon at bounding box center [1058, 25] width 5 height 4
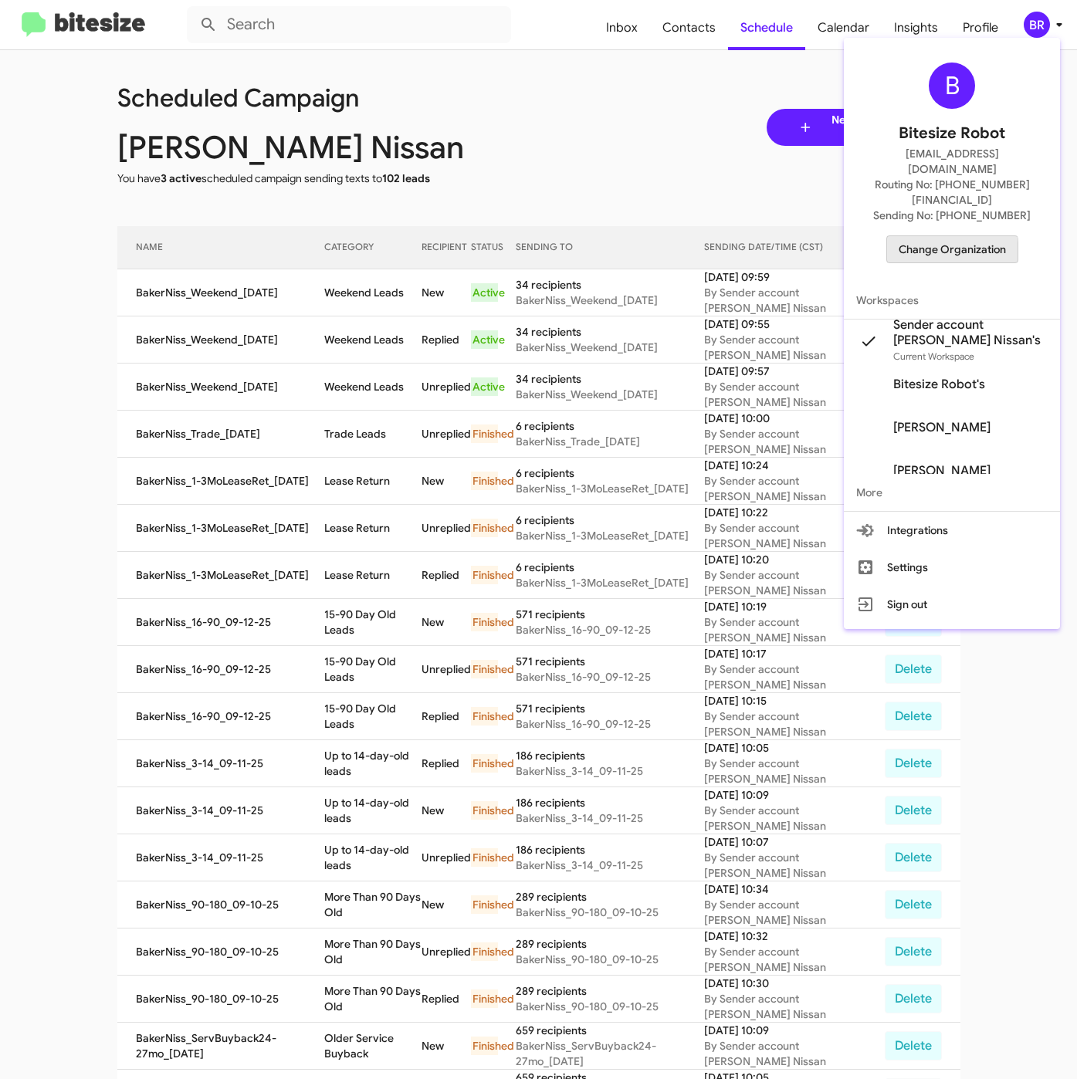
click at [945, 236] on span "Change Organization" at bounding box center [951, 249] width 107 height 26
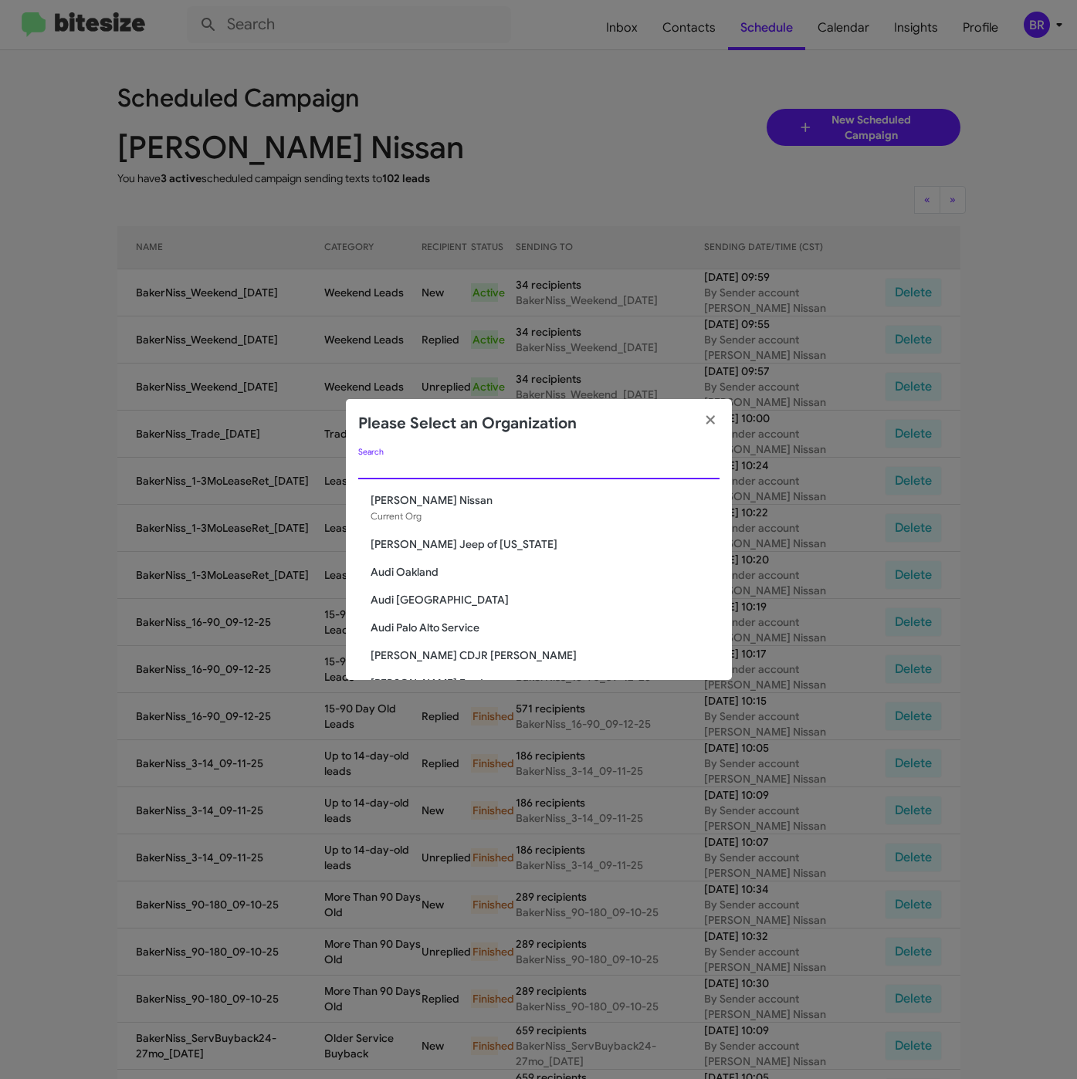
click at [442, 472] on input "Search" at bounding box center [538, 467] width 361 height 12
paste input "Banister CDJR Hampton"
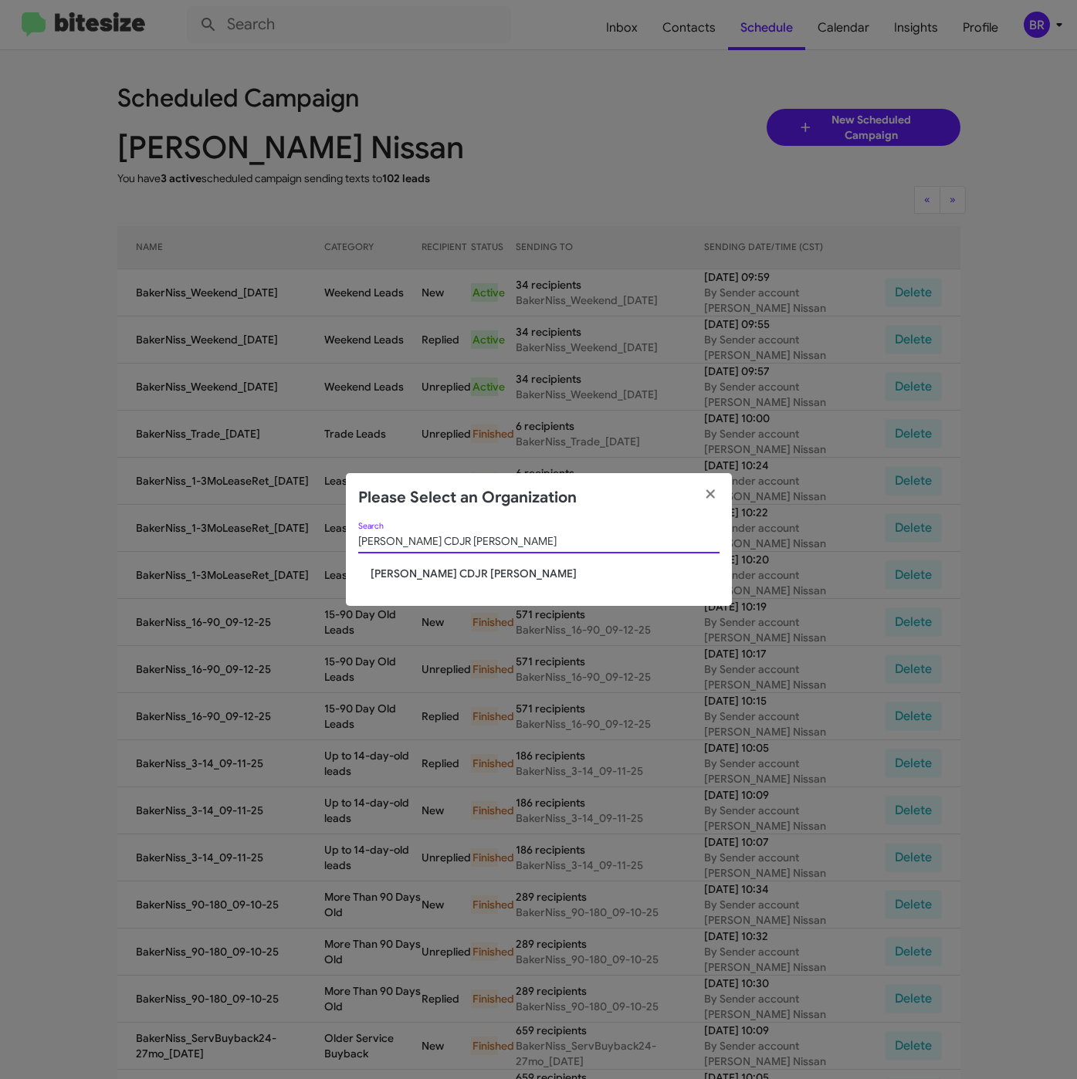
type input "Banister CDJR Hampton"
click at [415, 568] on span "Banister CDJR Hampton" at bounding box center [544, 573] width 349 height 15
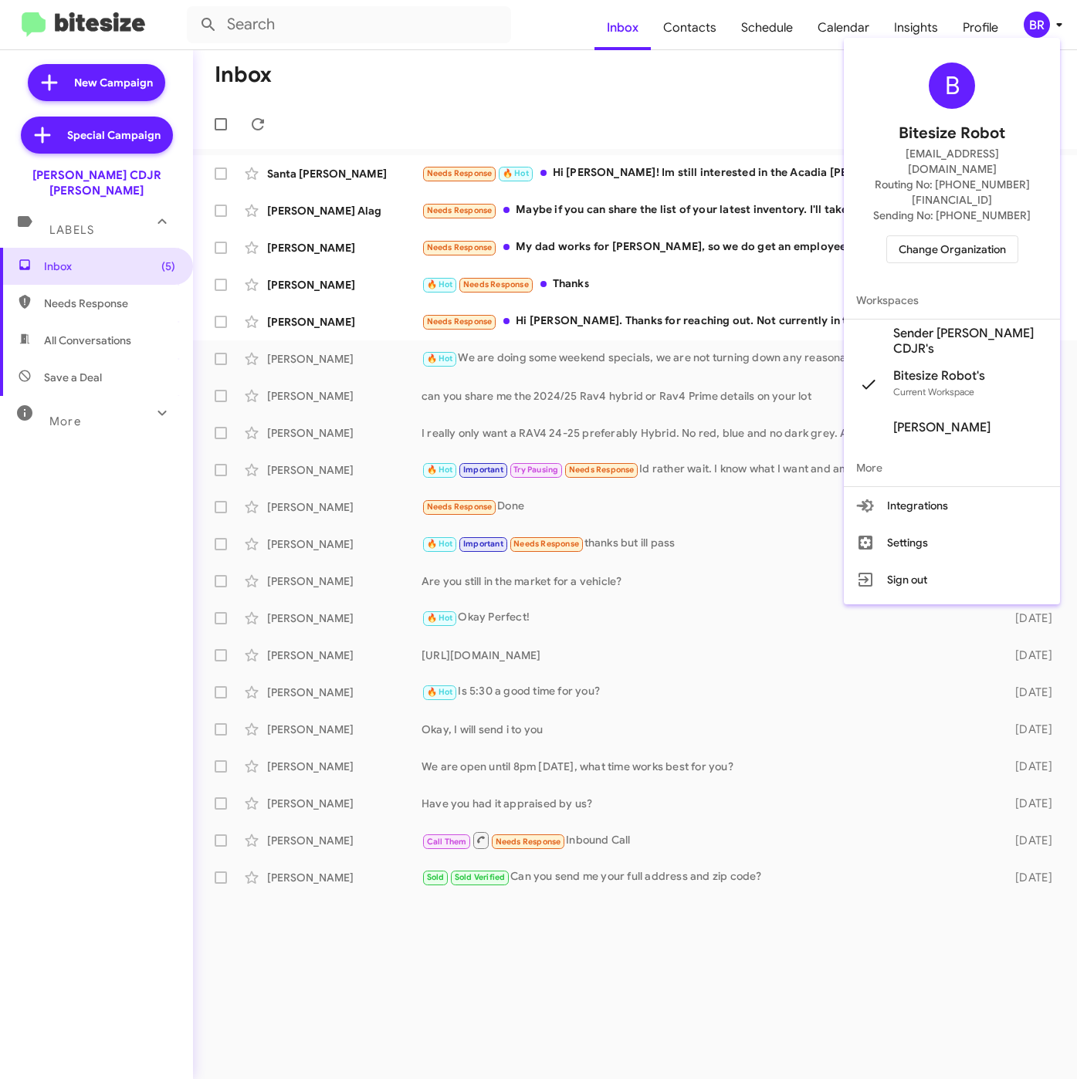
click at [940, 326] on span "Sender [PERSON_NAME] CDJR's" at bounding box center [970, 341] width 154 height 31
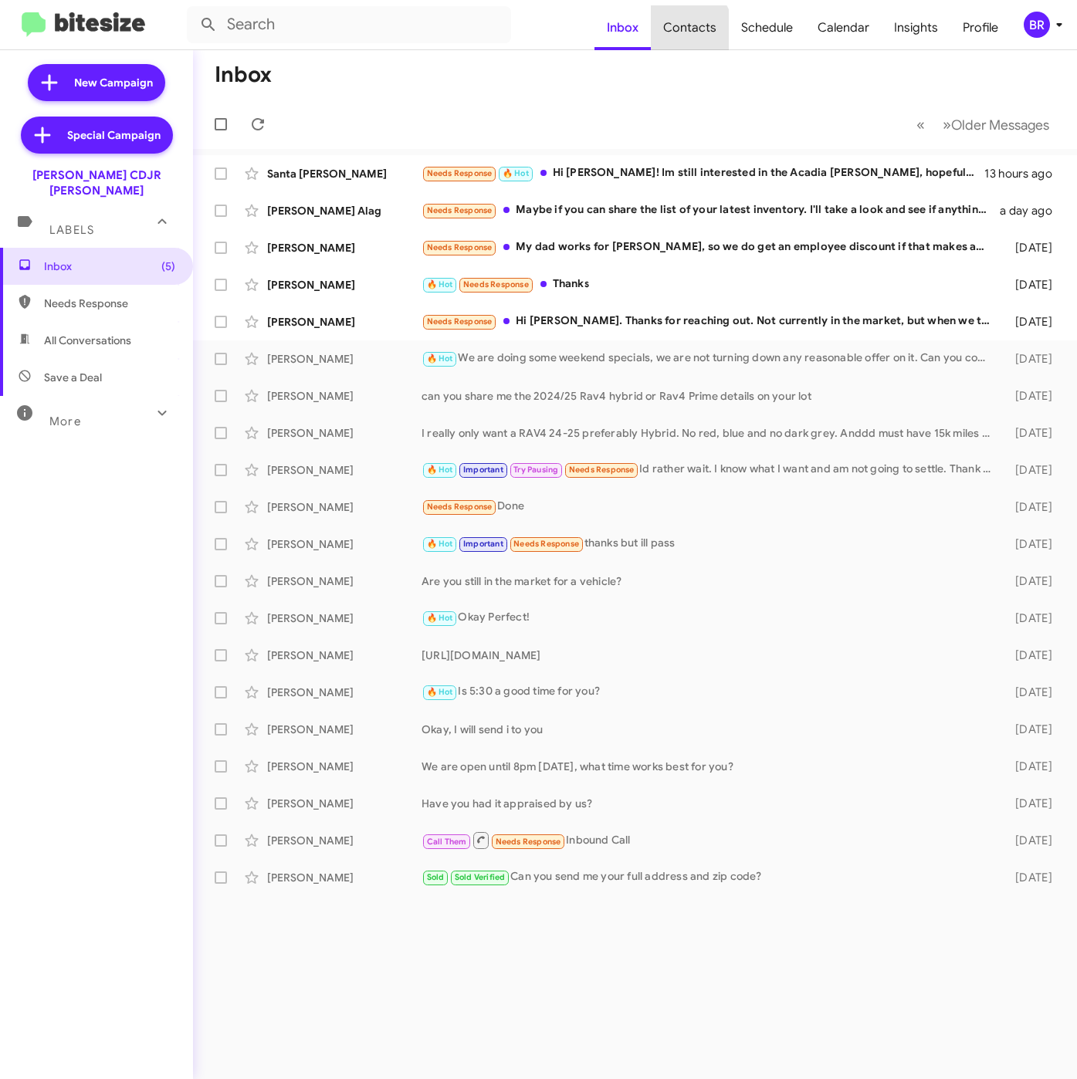
drag, startPoint x: 0, startPoint y: 0, endPoint x: 325, endPoint y: 336, distance: 467.7
click at [684, 33] on span "Contacts" at bounding box center [690, 27] width 78 height 45
type input "in:groups"
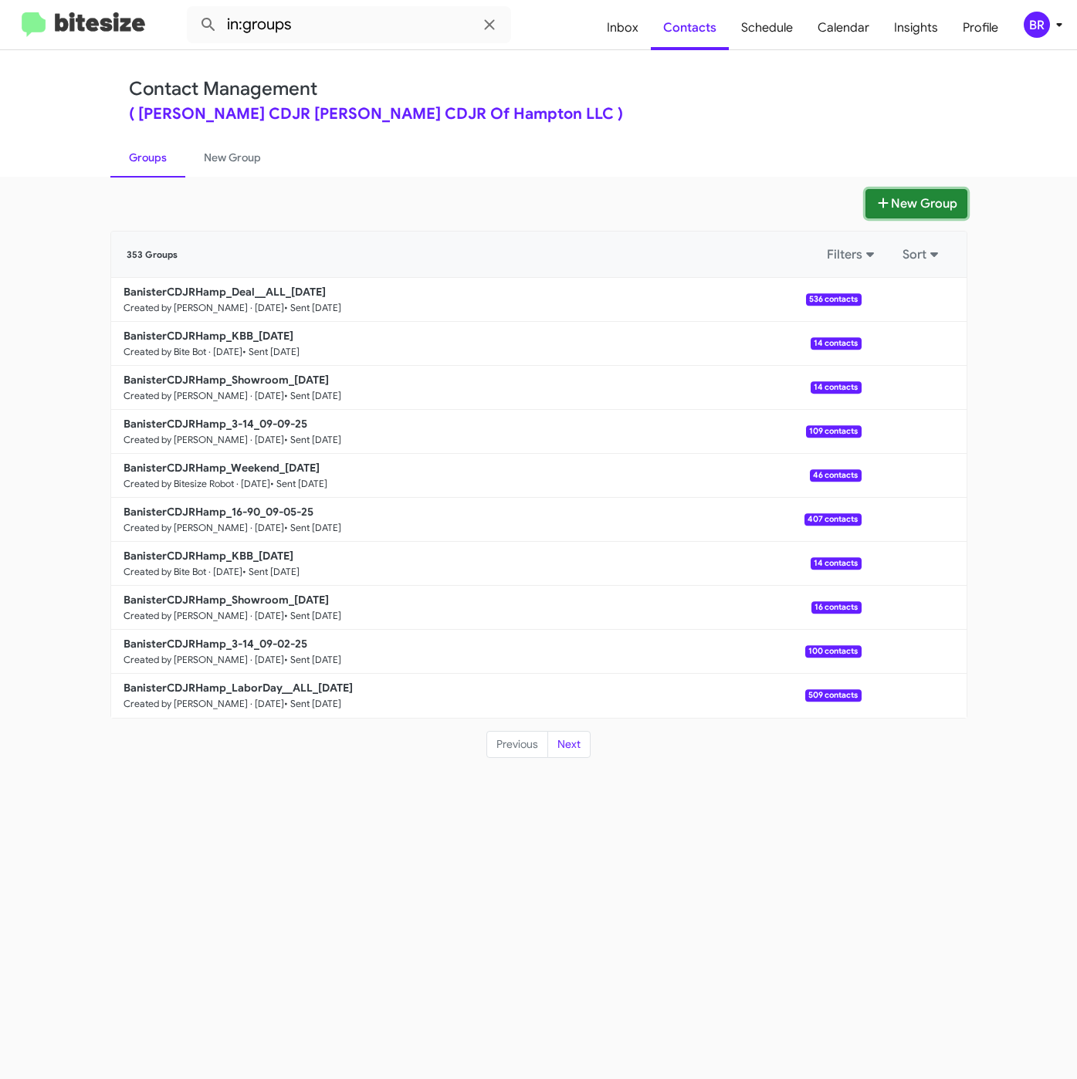
click at [925, 205] on button "New Group" at bounding box center [916, 203] width 102 height 29
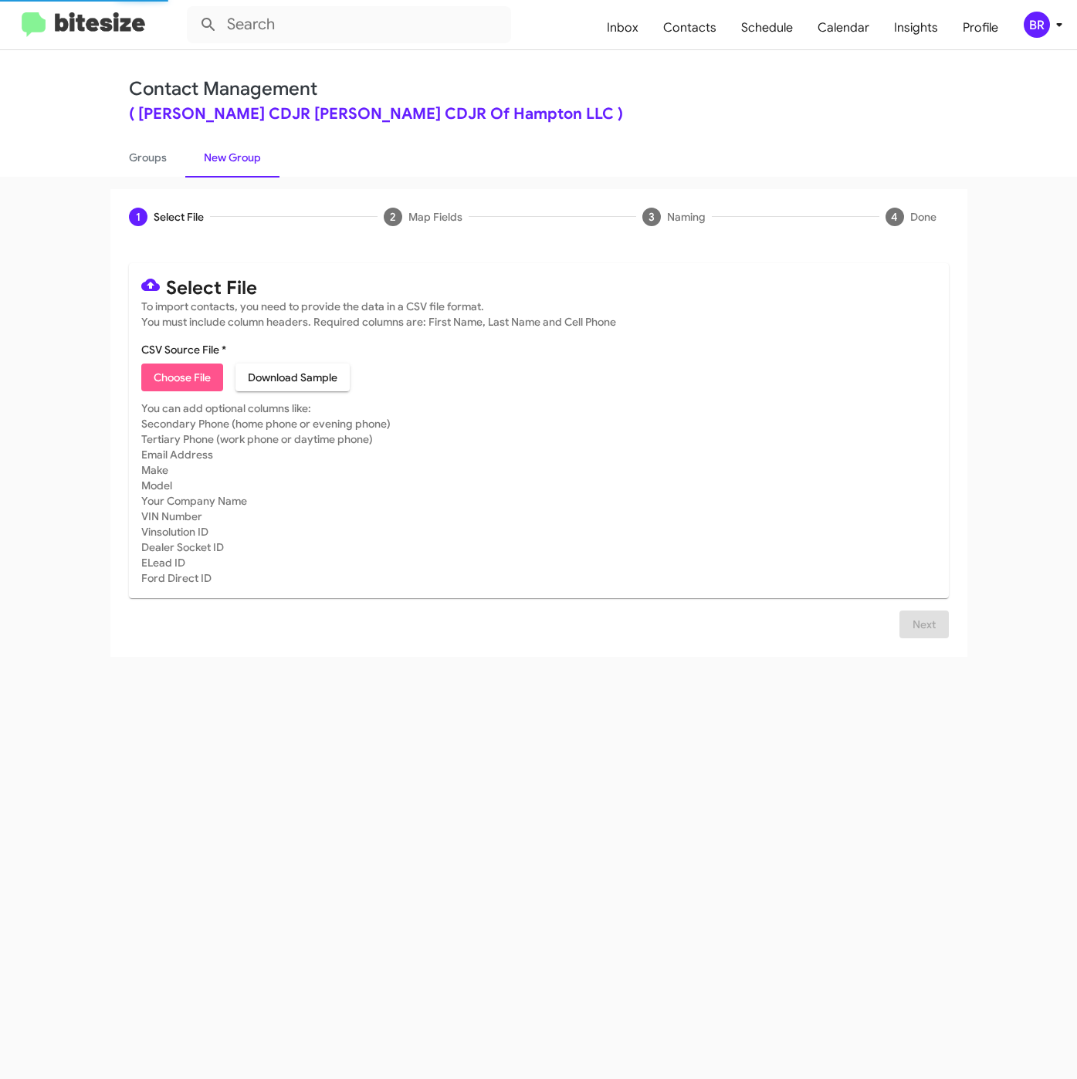
click at [174, 364] on span "Choose File" at bounding box center [182, 377] width 57 height 28
type input "BanisterCDJRHamp_Weekend_09-15-25"
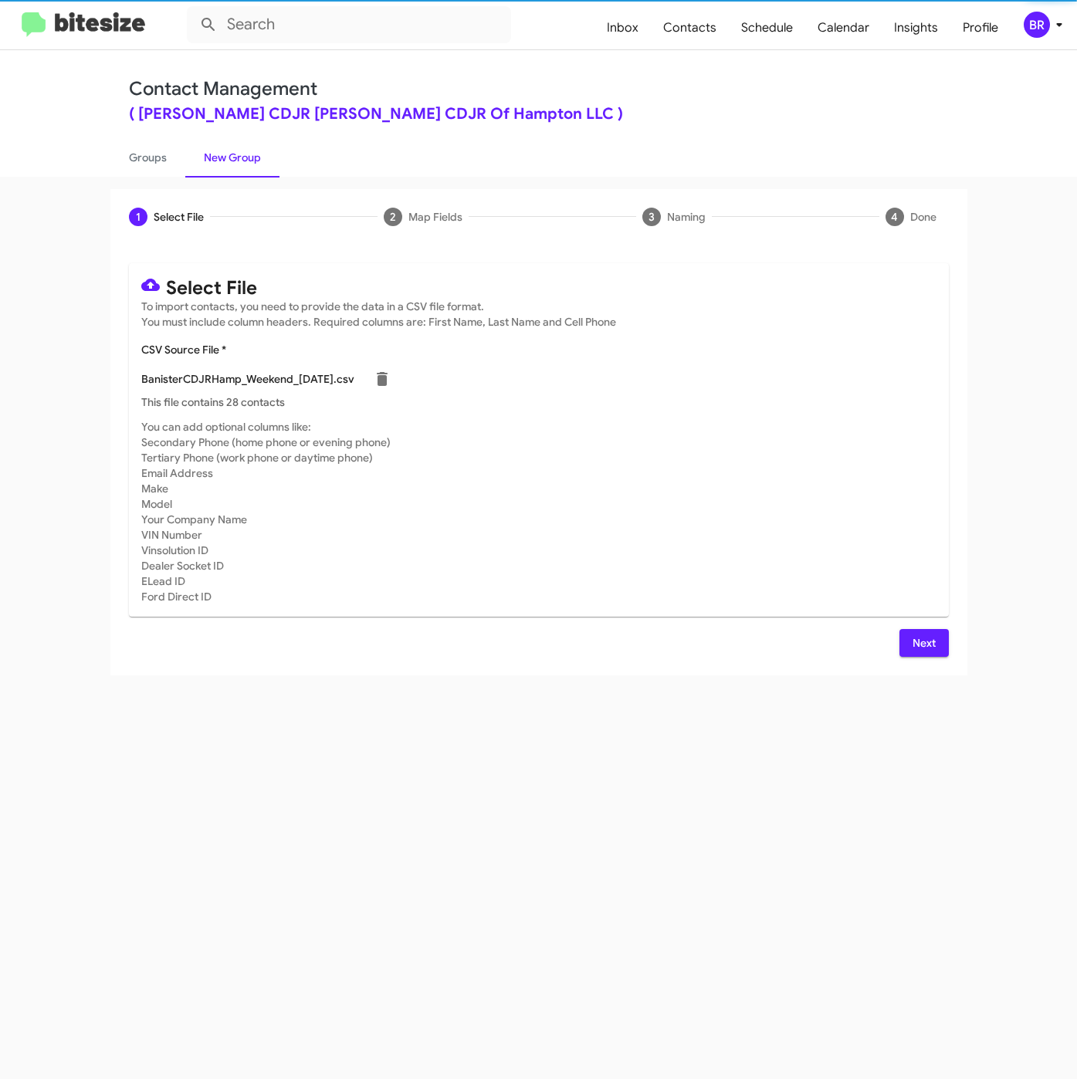
click at [912, 648] on span "Next" at bounding box center [923, 643] width 25 height 28
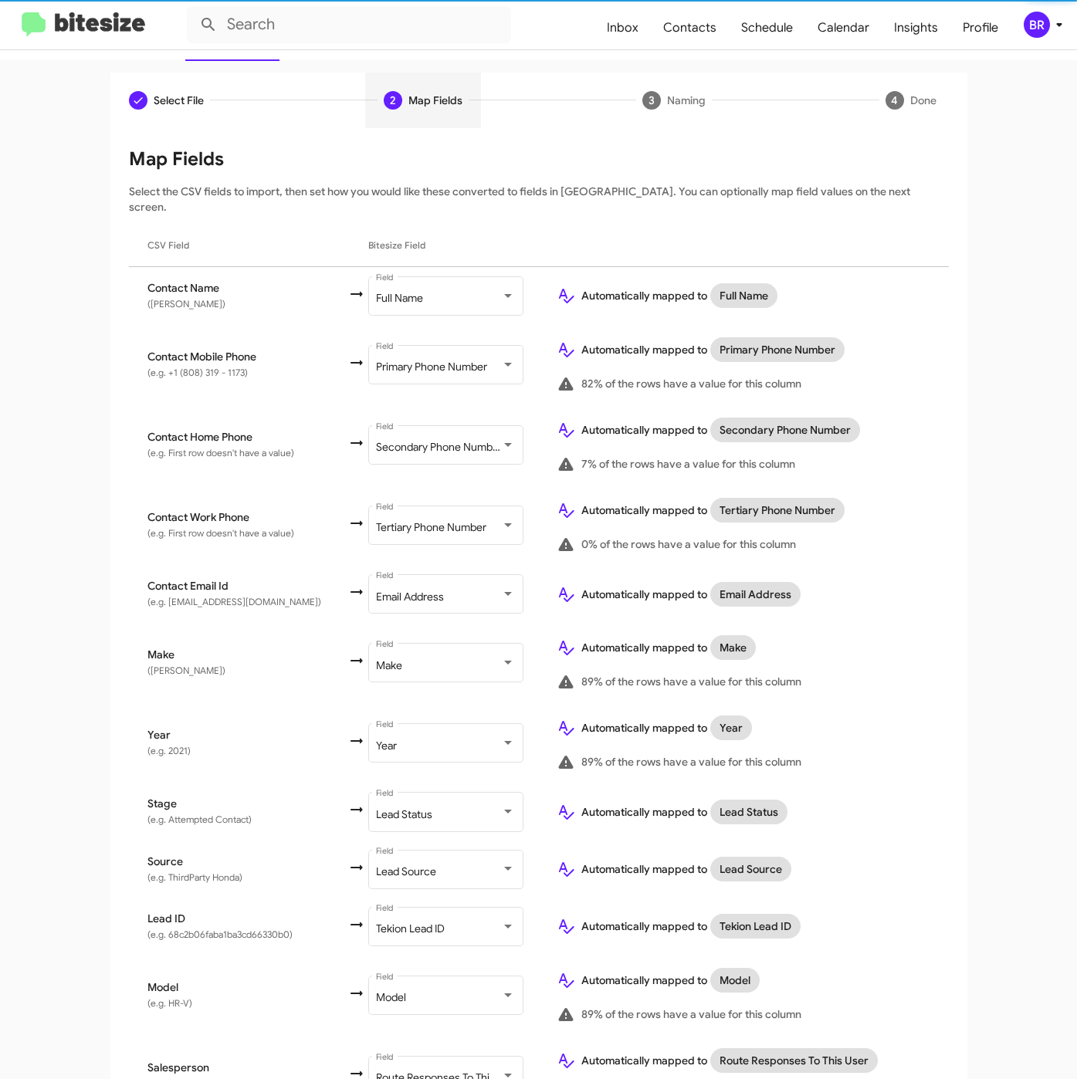
scroll to position [251, 0]
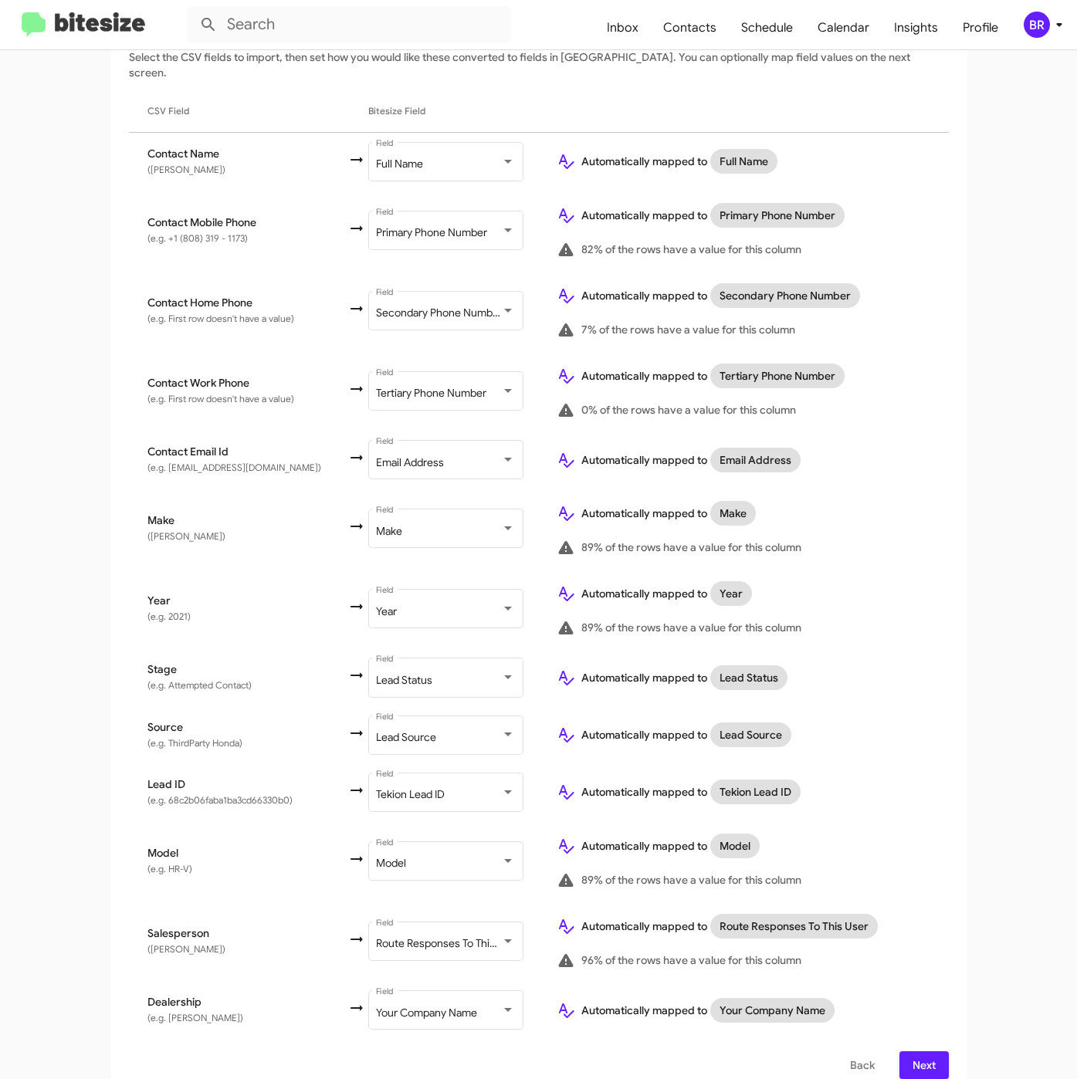
click at [911, 1051] on span "Next" at bounding box center [923, 1065] width 25 height 28
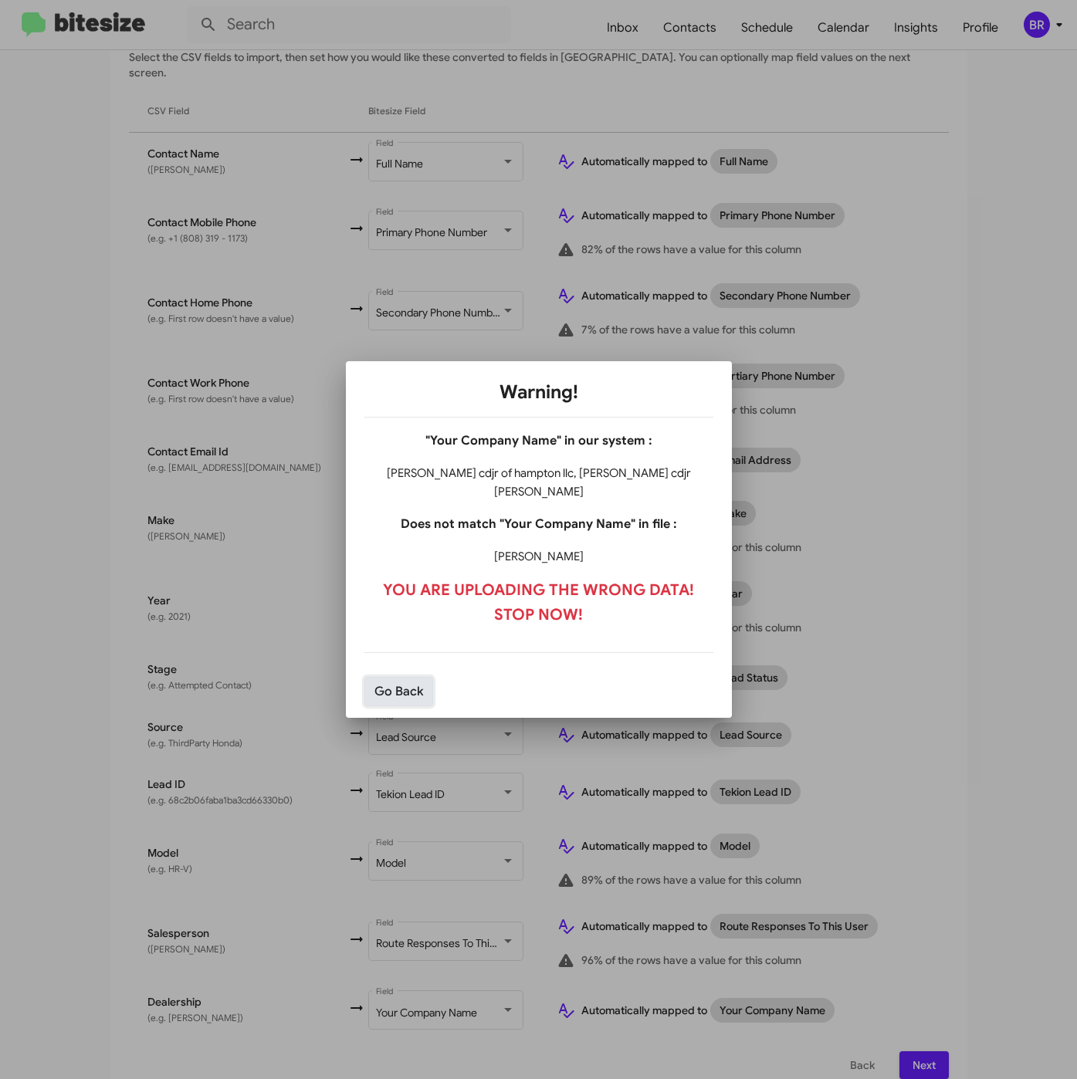
click at [383, 679] on button "Go Back" at bounding box center [398, 691] width 69 height 29
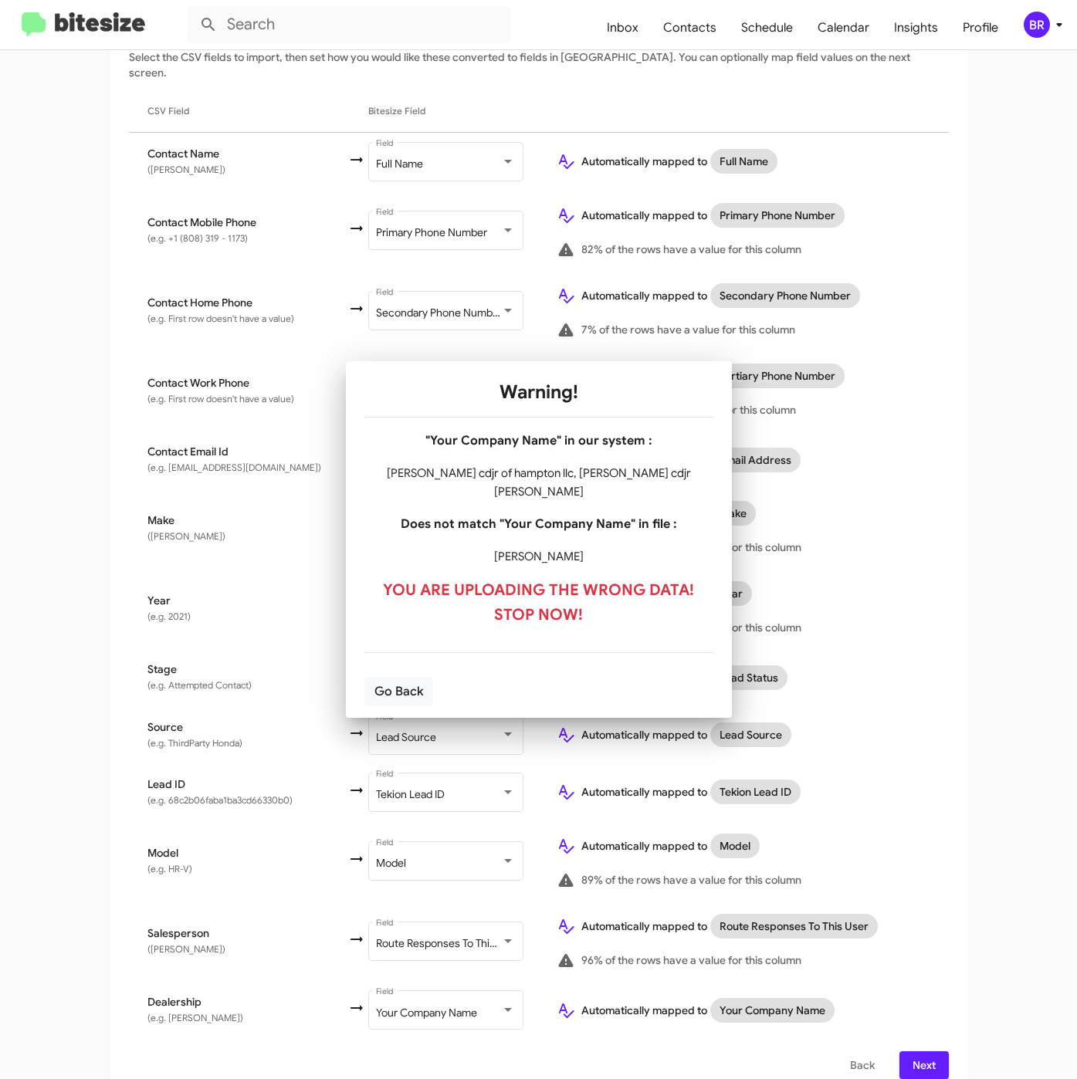
scroll to position [0, 0]
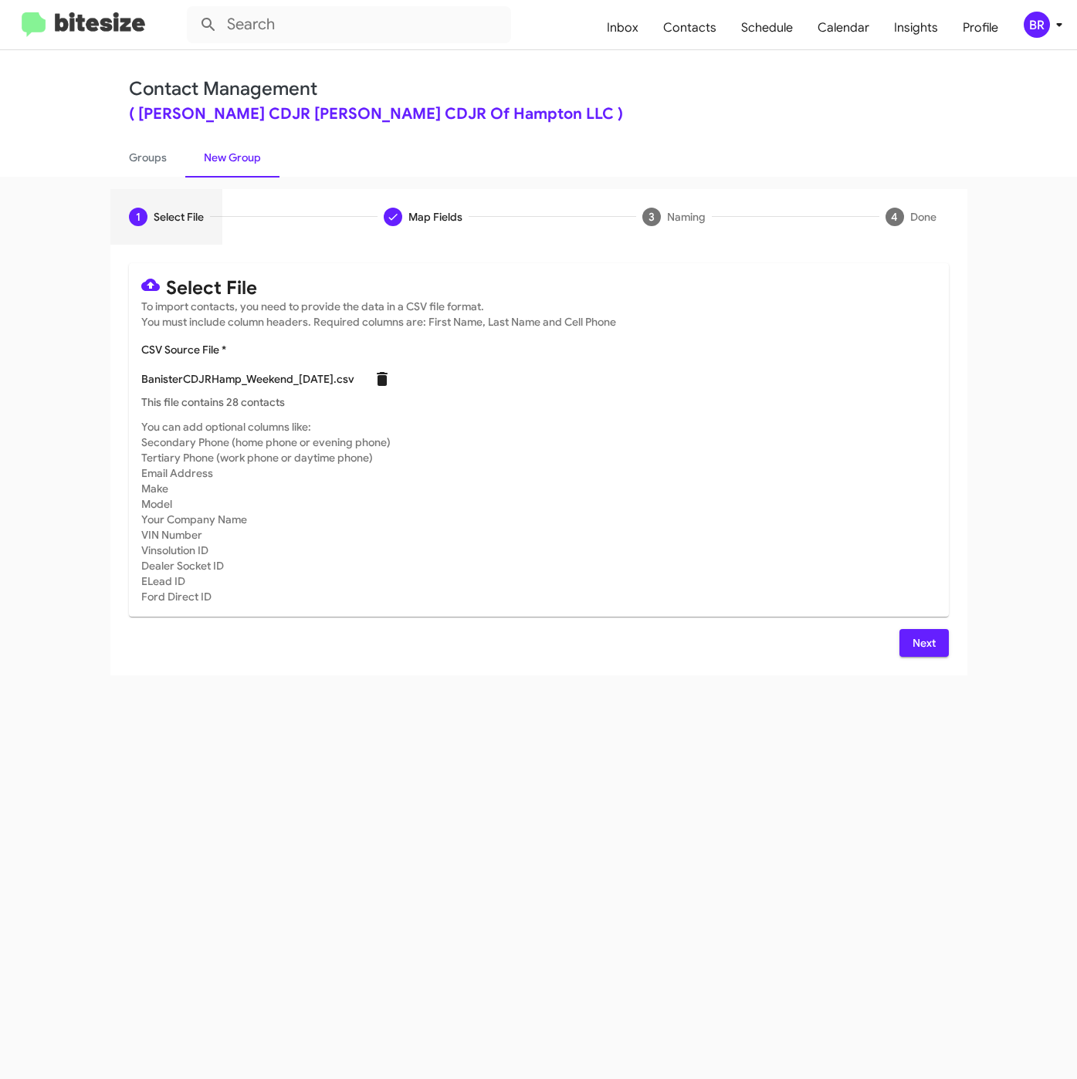
click at [387, 385] on icon at bounding box center [382, 379] width 11 height 14
checkbox input "false"
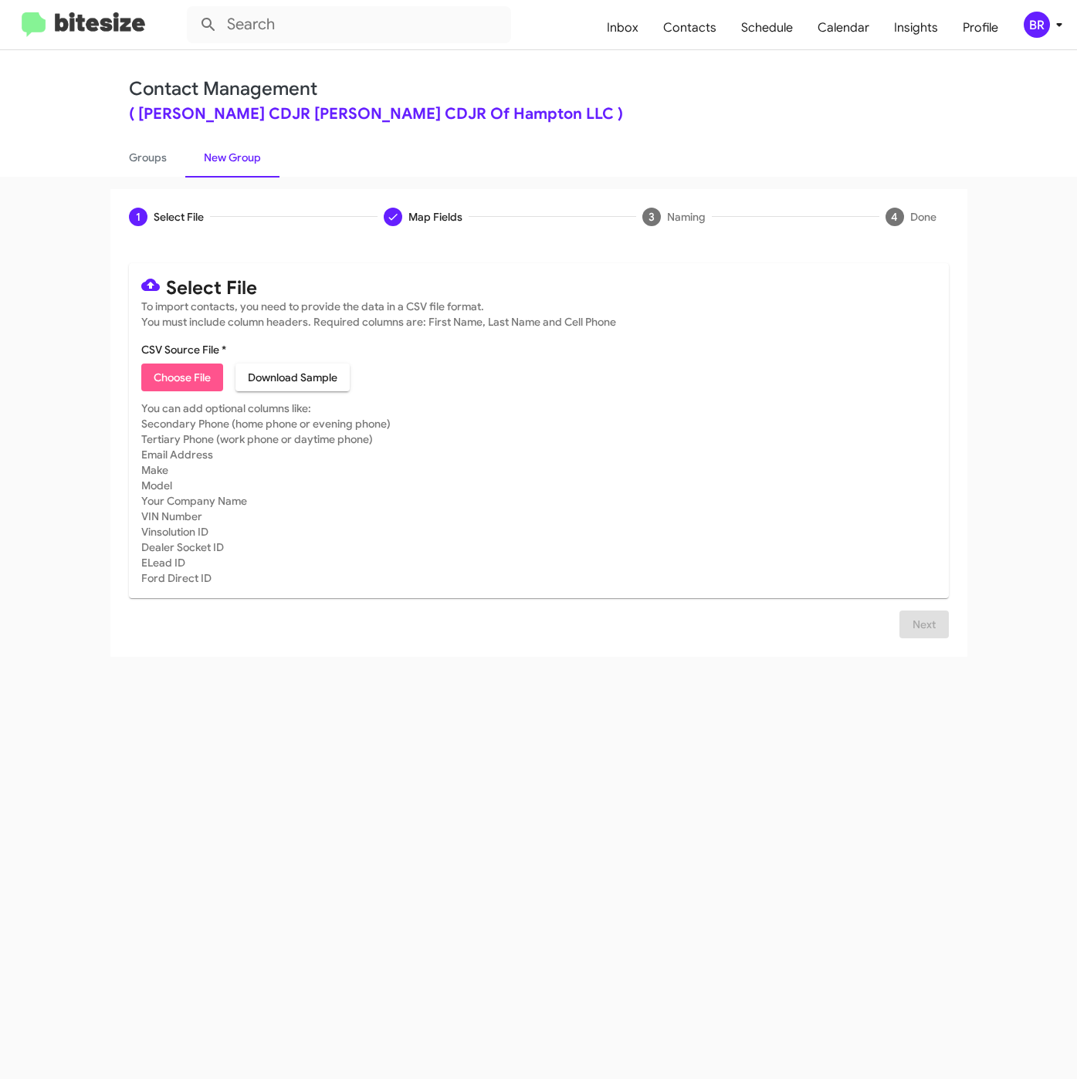
click at [176, 377] on span "Choose File" at bounding box center [182, 377] width 57 height 28
type input "BanisterCDJRHamp_Weekend_09-15-25"
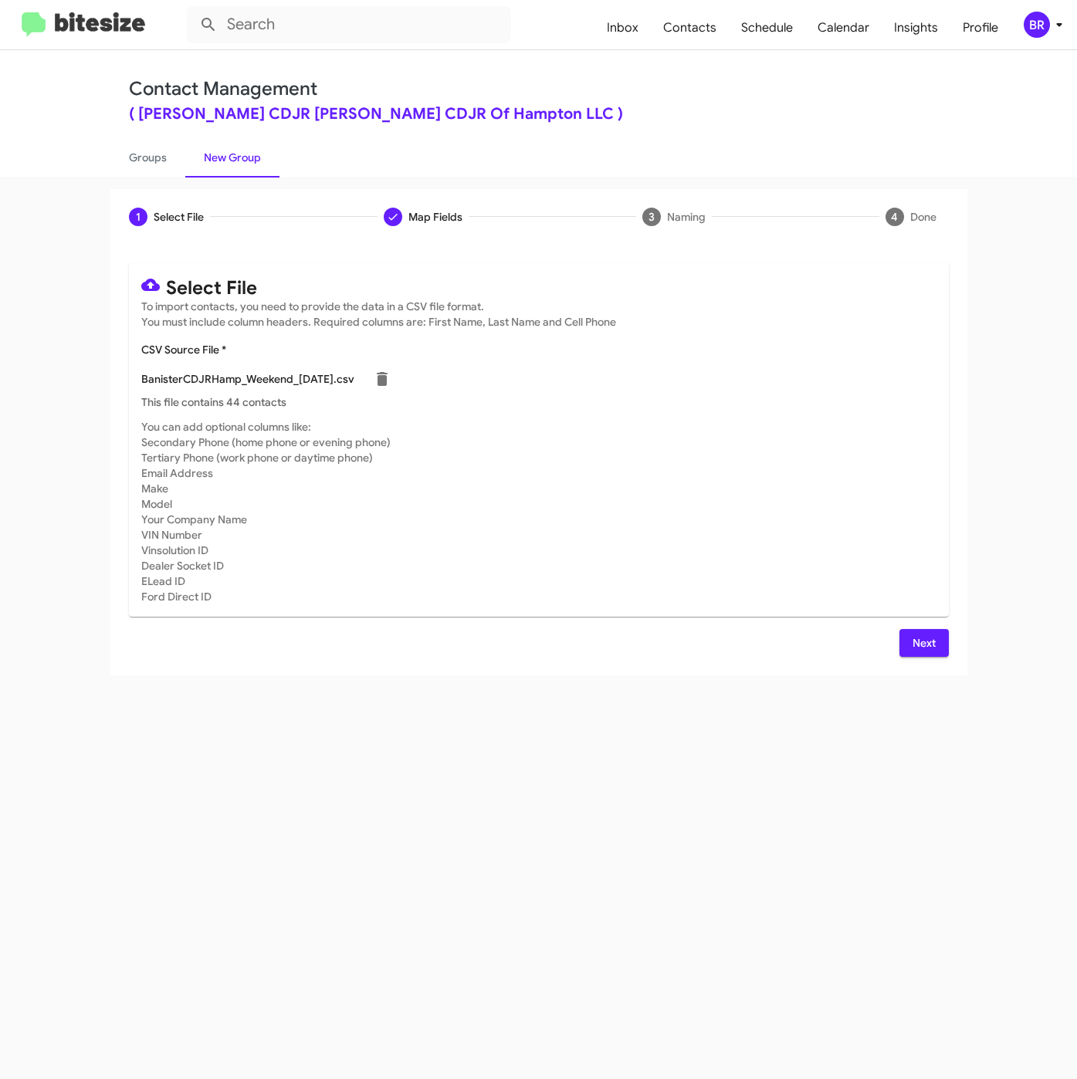
click at [933, 647] on span "Next" at bounding box center [923, 643] width 25 height 28
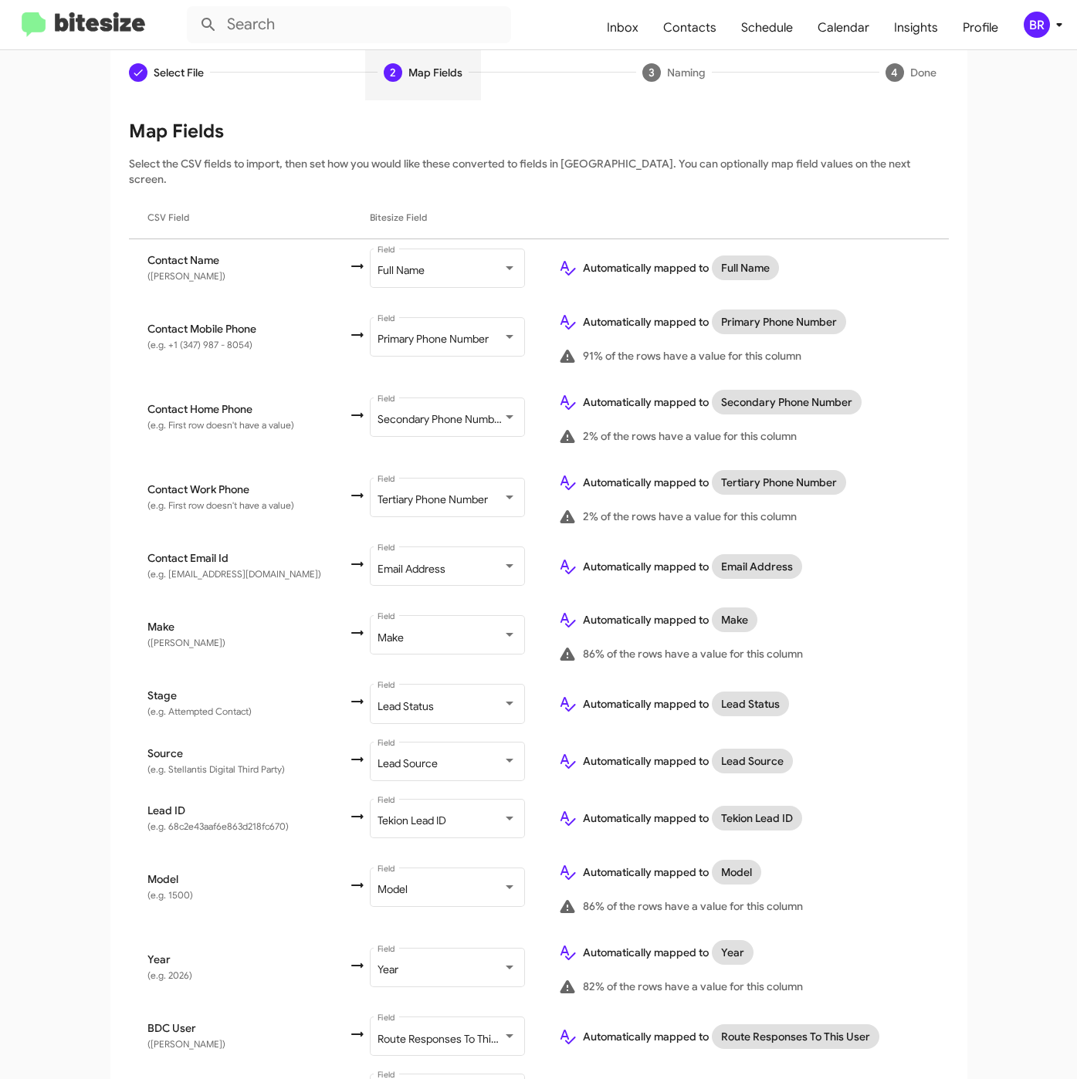
scroll to position [228, 0]
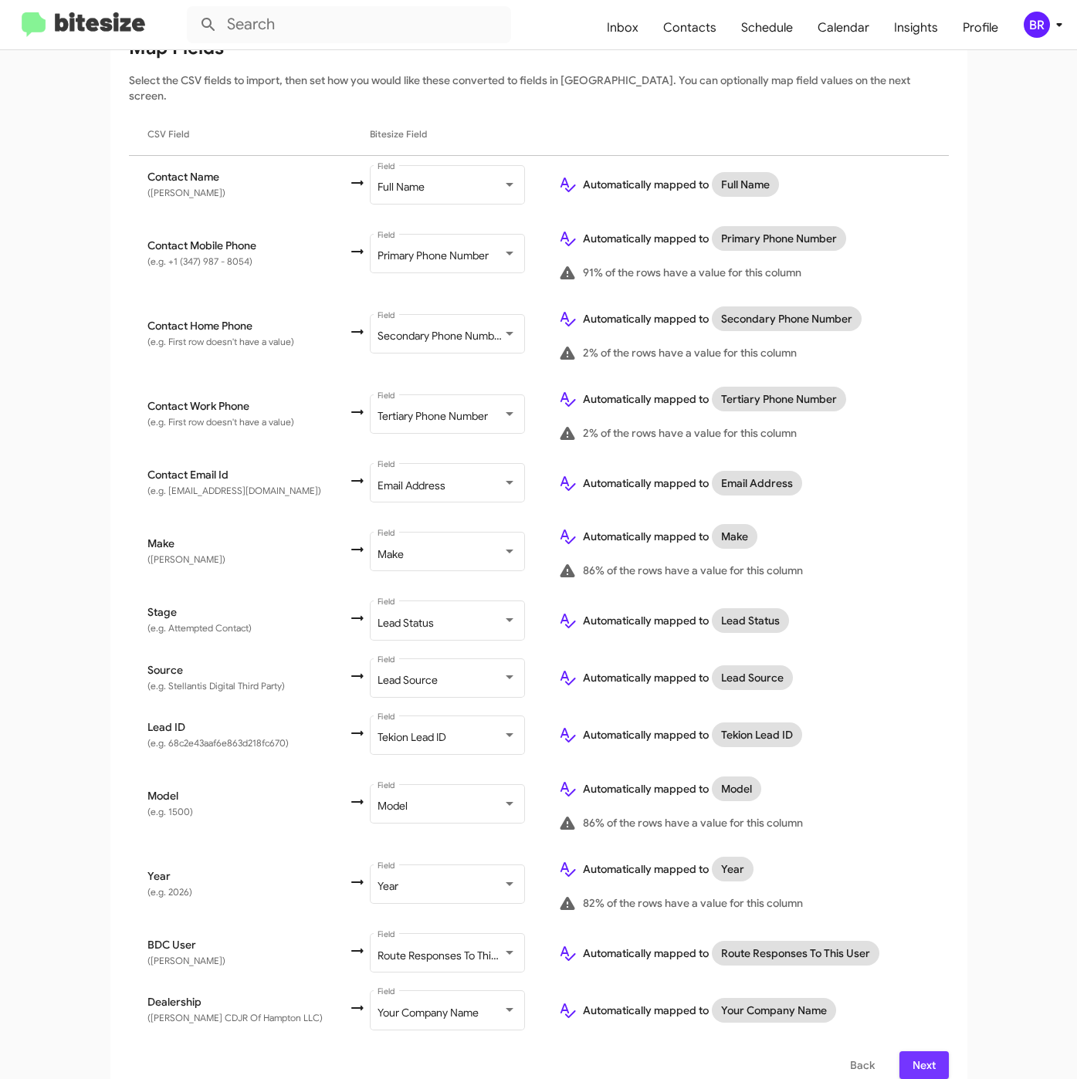
click at [899, 1051] on button "Next" at bounding box center [923, 1065] width 49 height 28
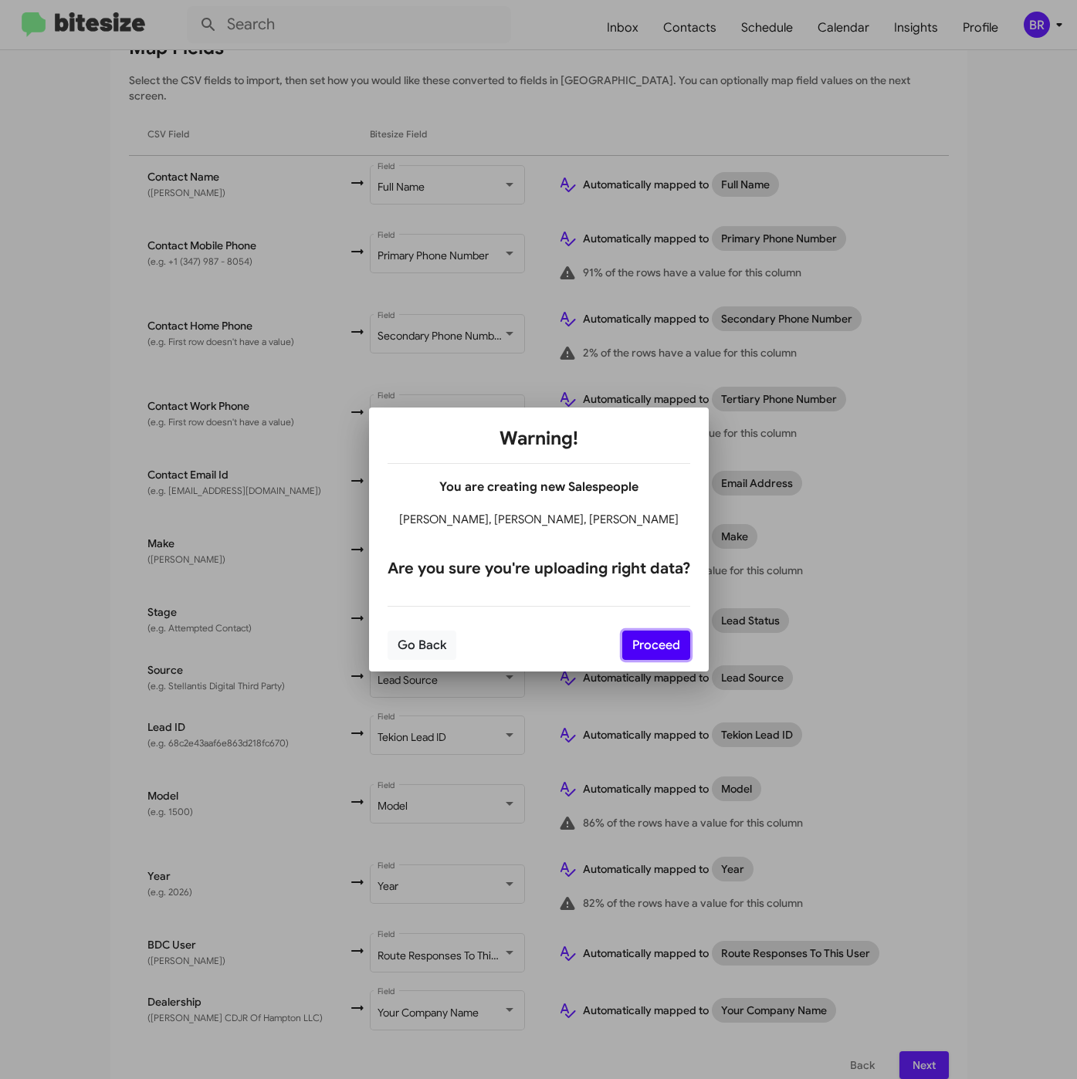
click at [658, 644] on button "Proceed" at bounding box center [656, 645] width 68 height 29
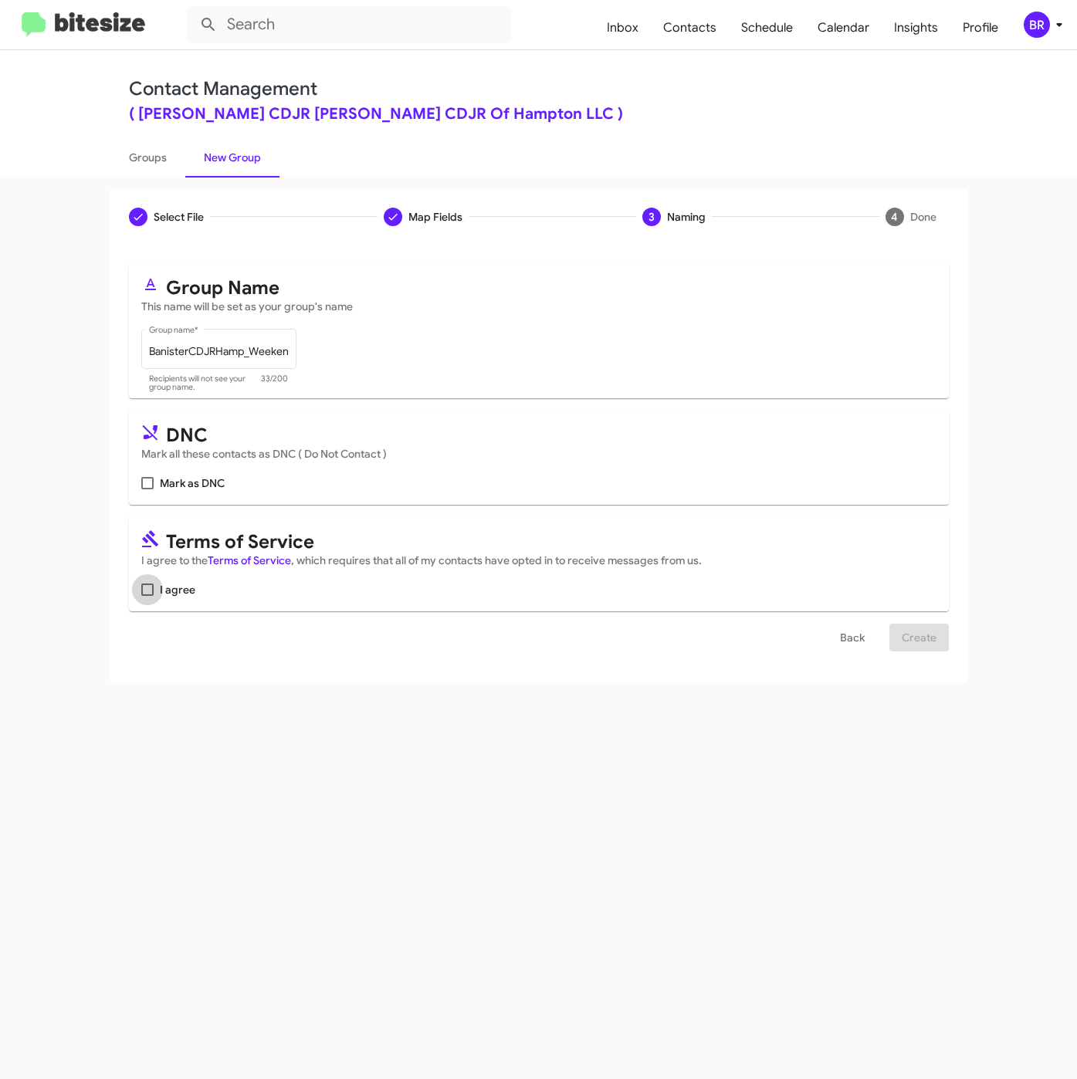
click at [176, 591] on span "I agree" at bounding box center [177, 589] width 35 height 19
click at [147, 596] on input "I agree" at bounding box center [147, 596] width 1 height 1
checkbox input "true"
click at [913, 640] on span "Create" at bounding box center [918, 638] width 35 height 28
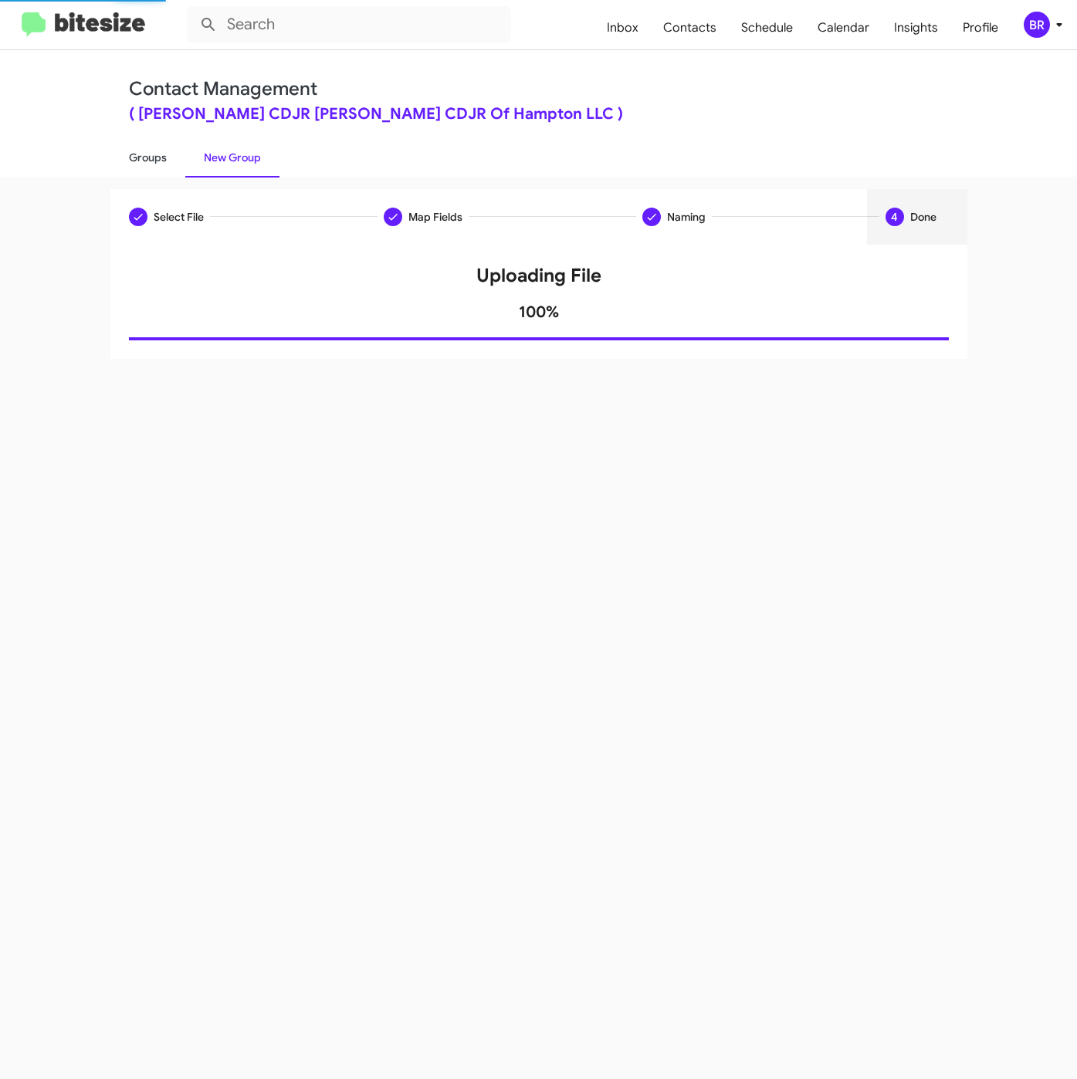
click at [157, 162] on link "Groups" at bounding box center [147, 157] width 75 height 40
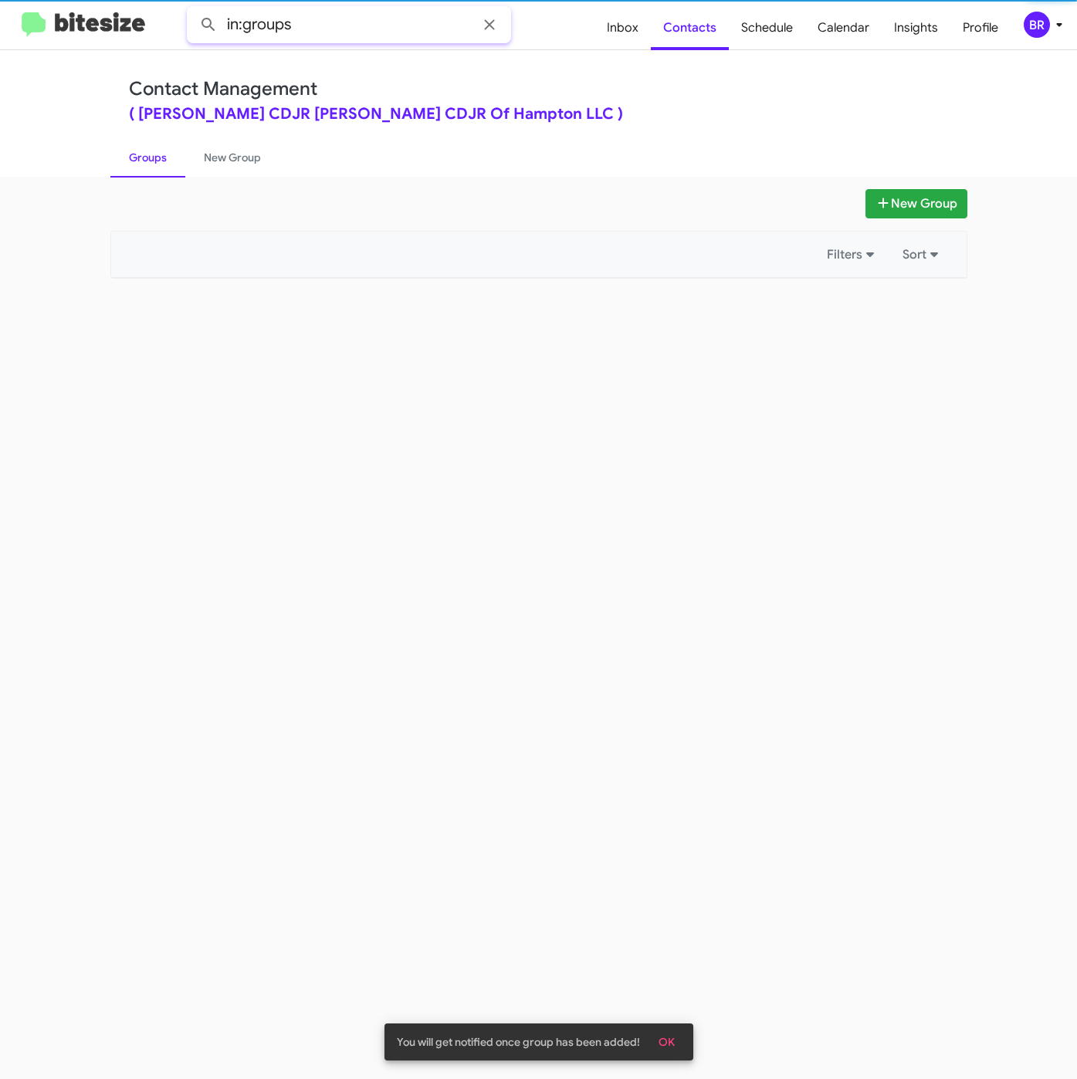
click at [375, 19] on input "in:groups" at bounding box center [349, 24] width 324 height 37
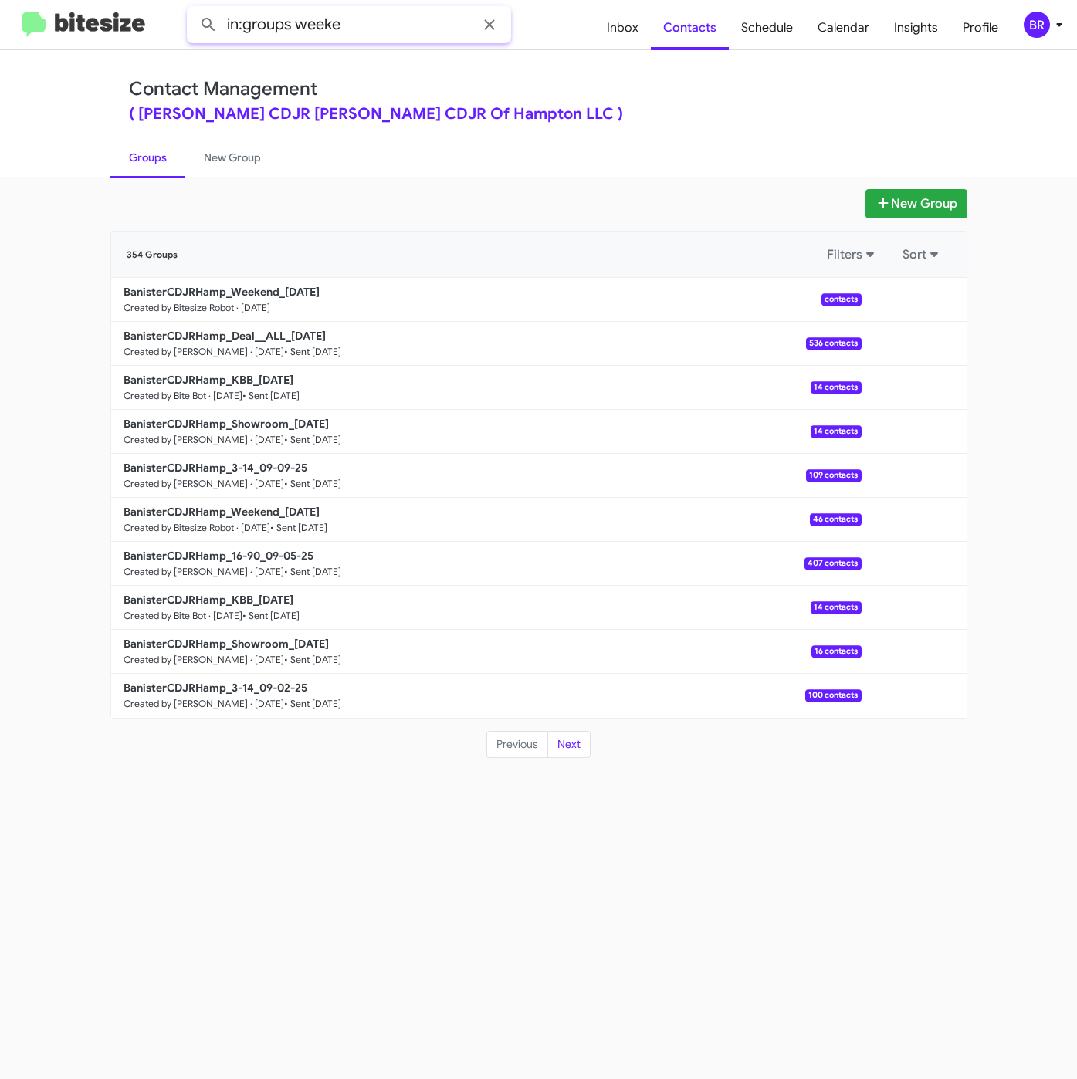
type input "in:groups weeke"
click at [193, 9] on button at bounding box center [208, 24] width 31 height 31
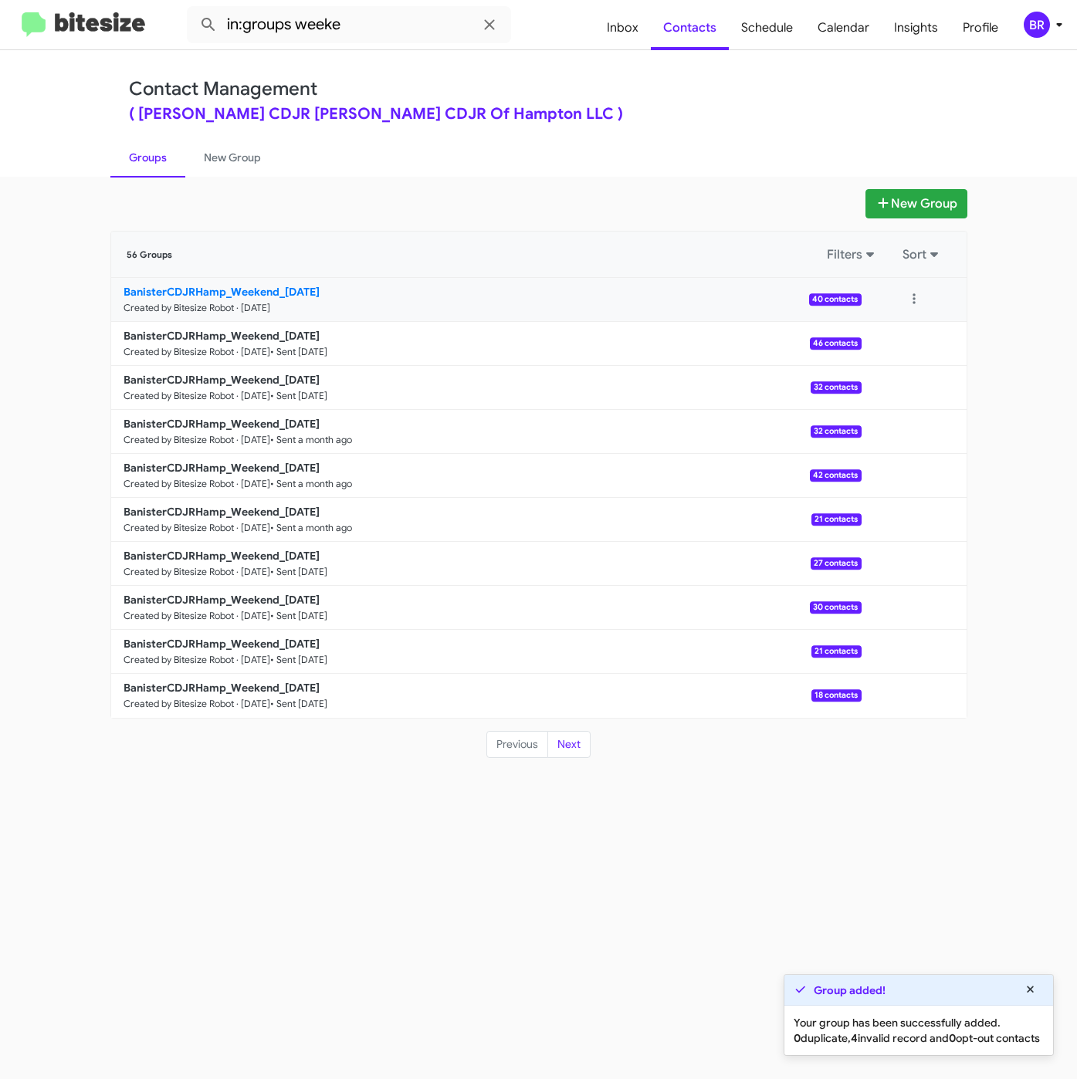
click at [214, 282] on link "BanisterCDJRHamp_Weekend_09-15-25 Created by Bitesize Robot · Sep 15, 2025 40 c…" at bounding box center [486, 300] width 750 height 44
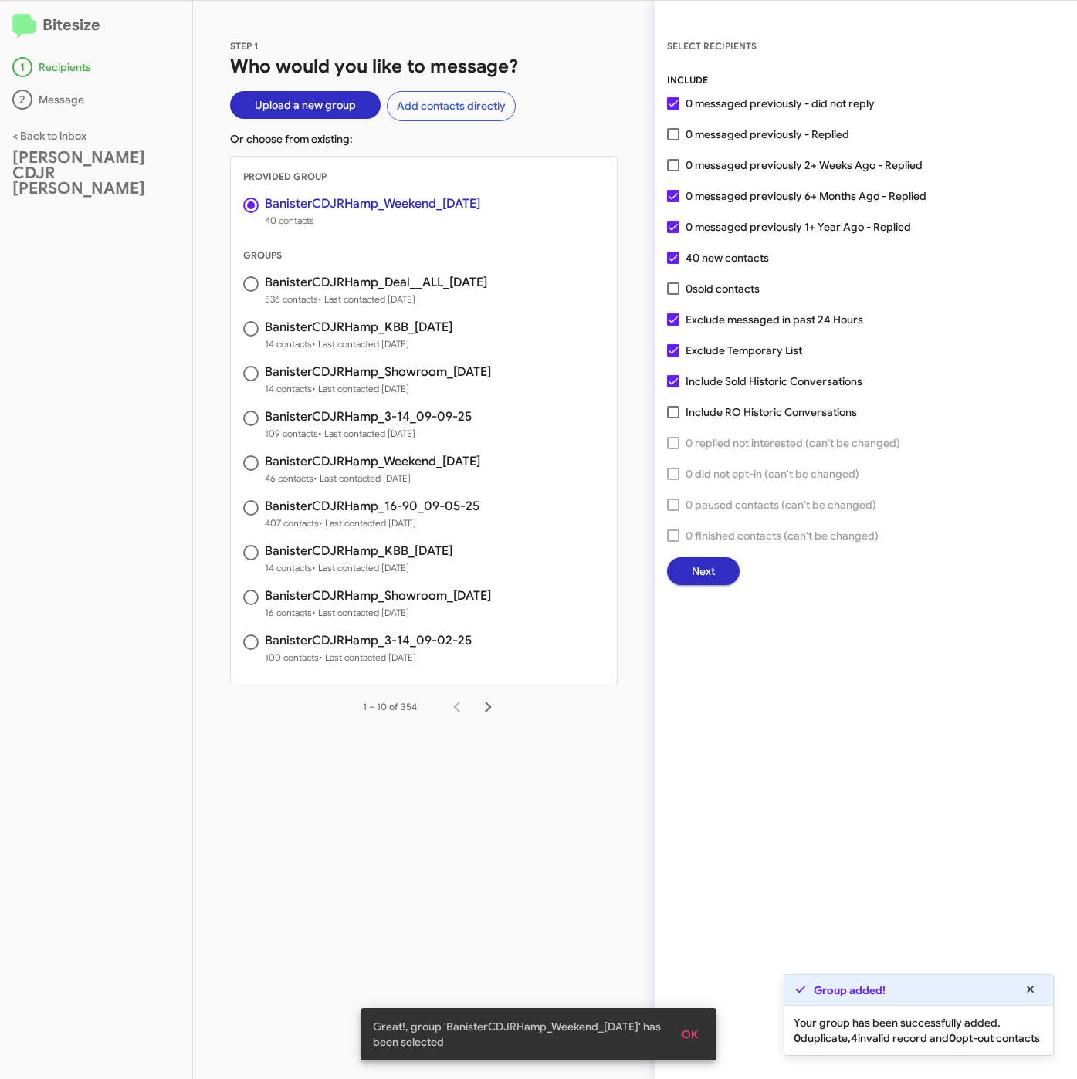
click at [746, 167] on span "0 messaged previously 2+ Weeks Ago - Replied" at bounding box center [803, 165] width 237 height 19
click at [673, 171] on input "0 messaged previously 2+ Weeks Ago - Replied" at bounding box center [672, 171] width 1 height 1
checkbox input "true"
click at [713, 573] on span "Next" at bounding box center [702, 571] width 23 height 28
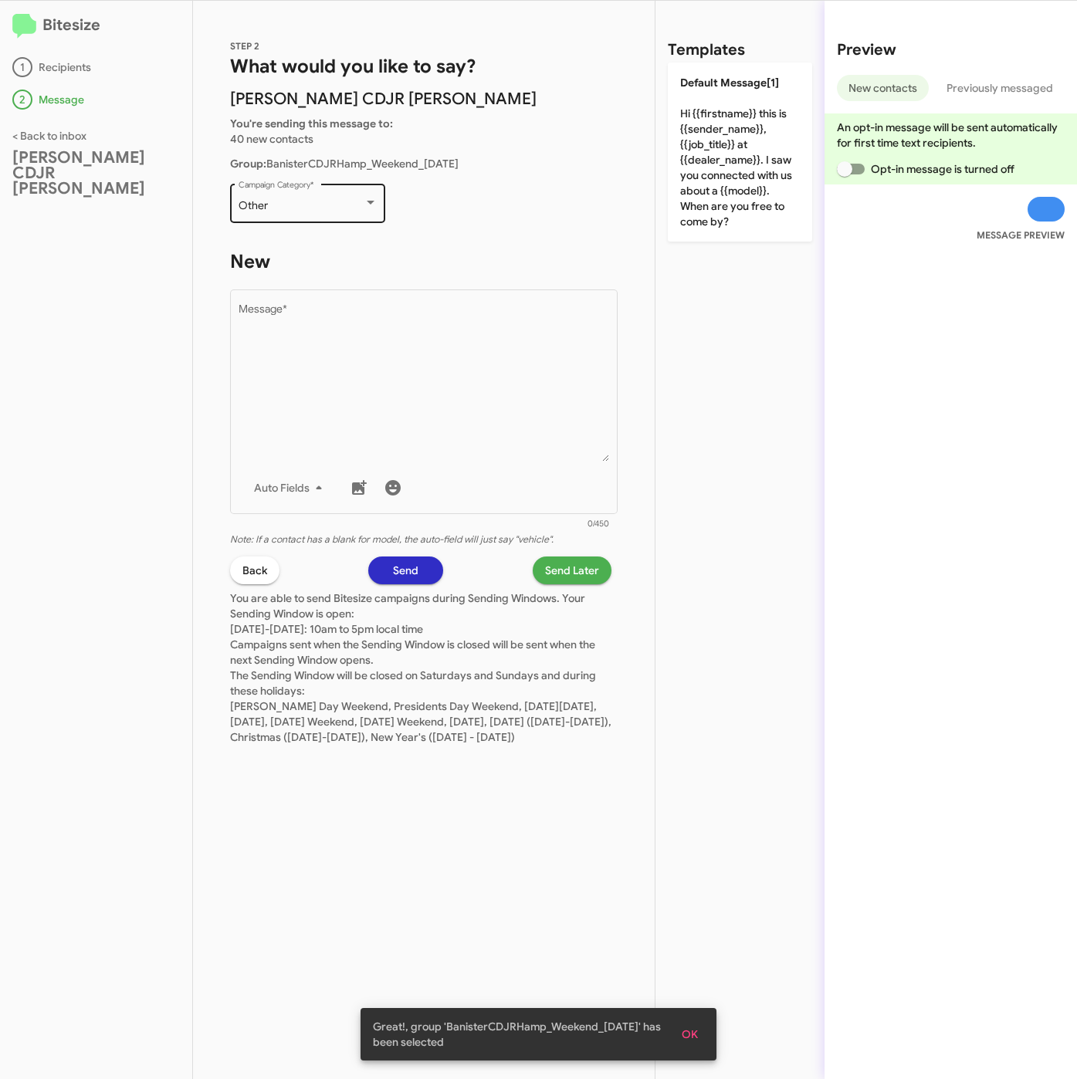
click at [306, 193] on div "Other Campaign Category *" at bounding box center [307, 202] width 139 height 42
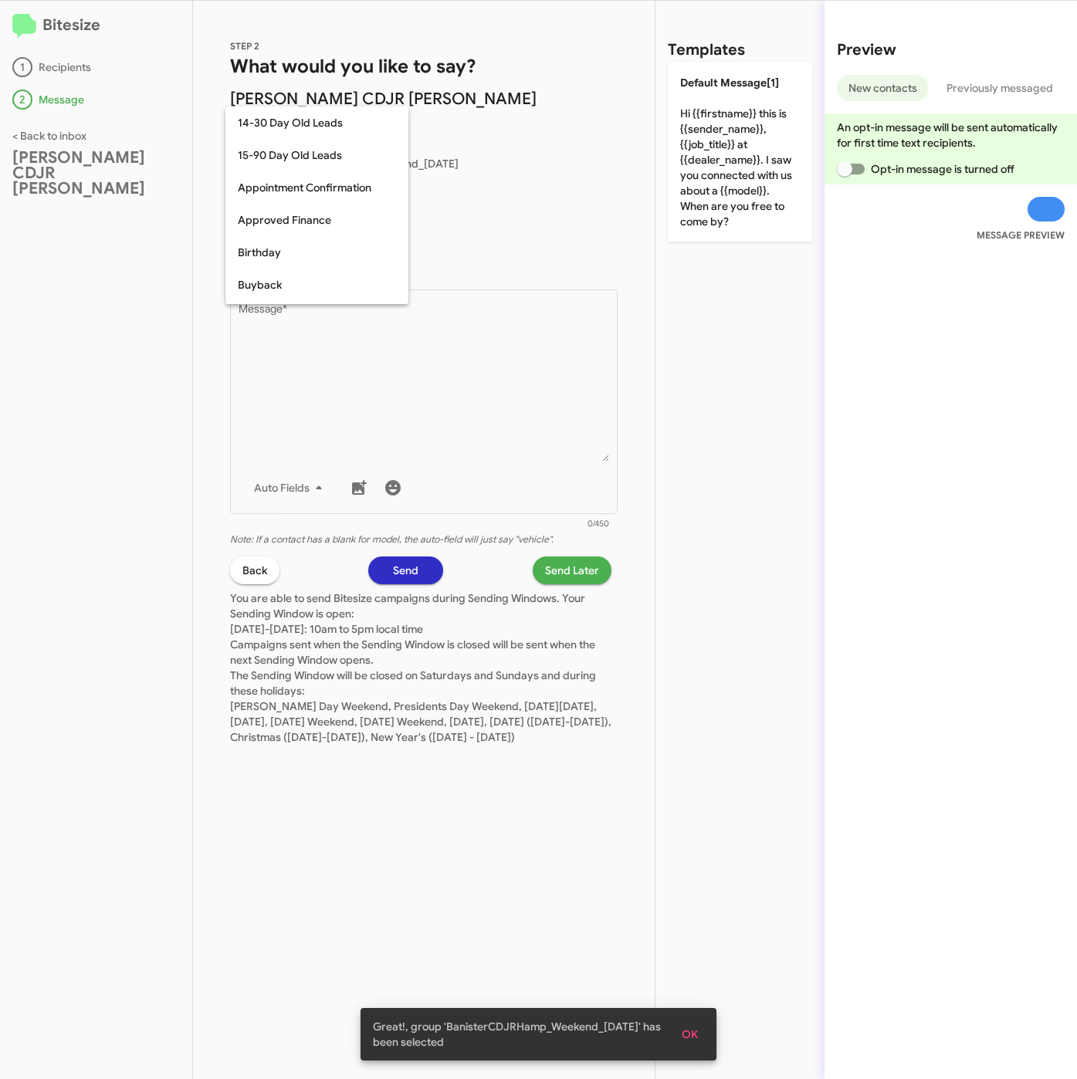
scroll to position [644, 0]
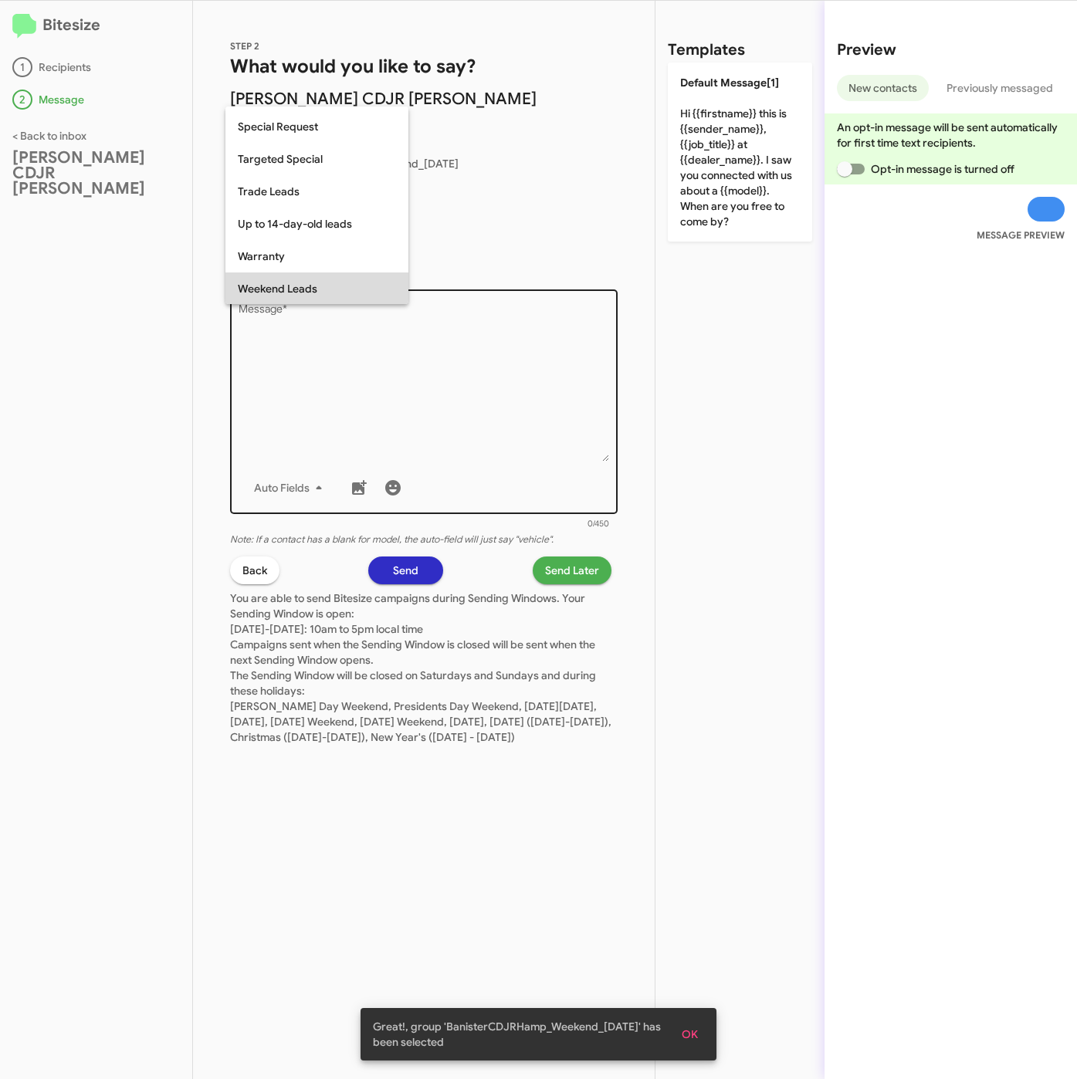
drag, startPoint x: 292, startPoint y: 282, endPoint x: 343, endPoint y: 362, distance: 94.4
click at [292, 285] on span "Weekend Leads" at bounding box center [317, 288] width 158 height 32
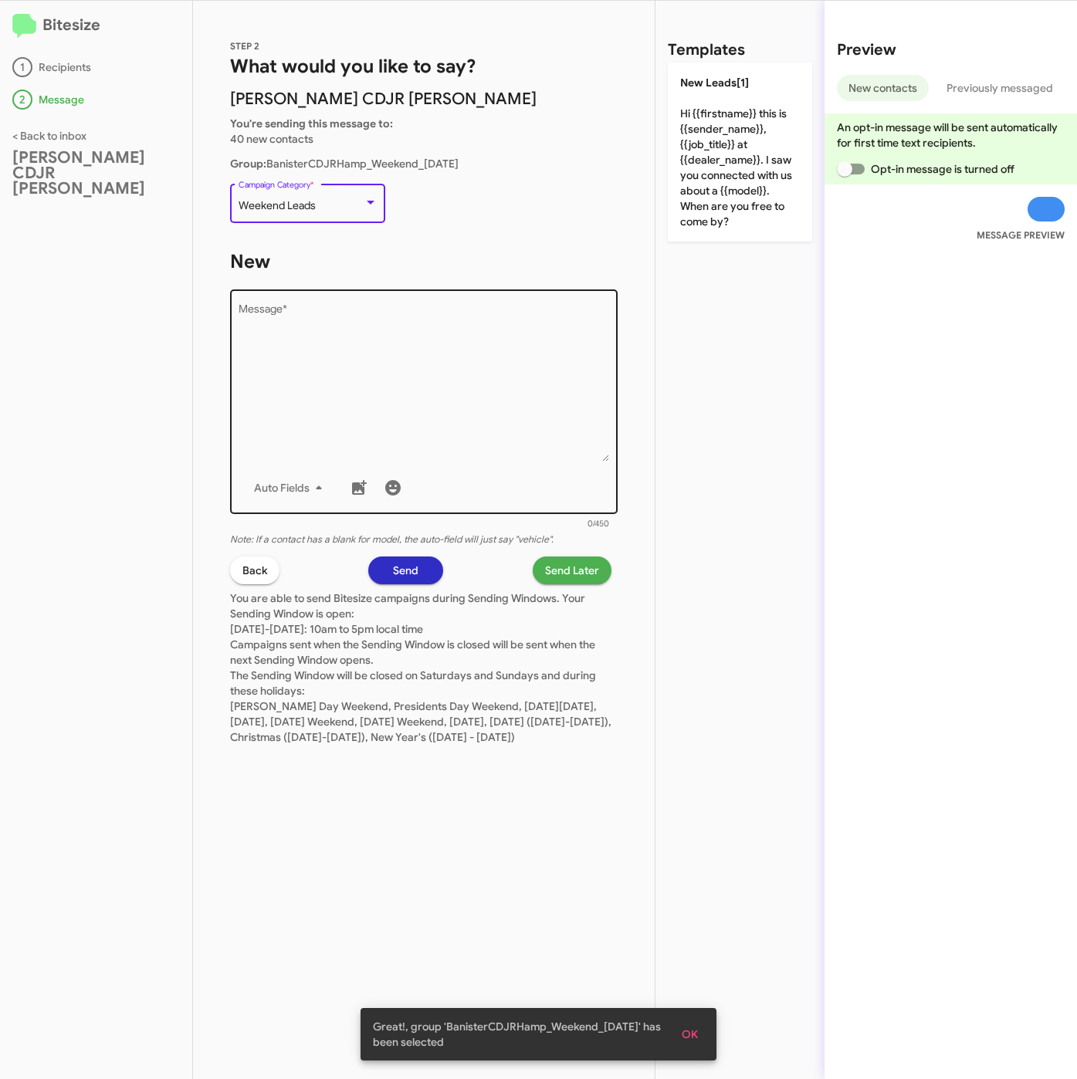
click at [343, 363] on textarea "Message *" at bounding box center [423, 382] width 371 height 157
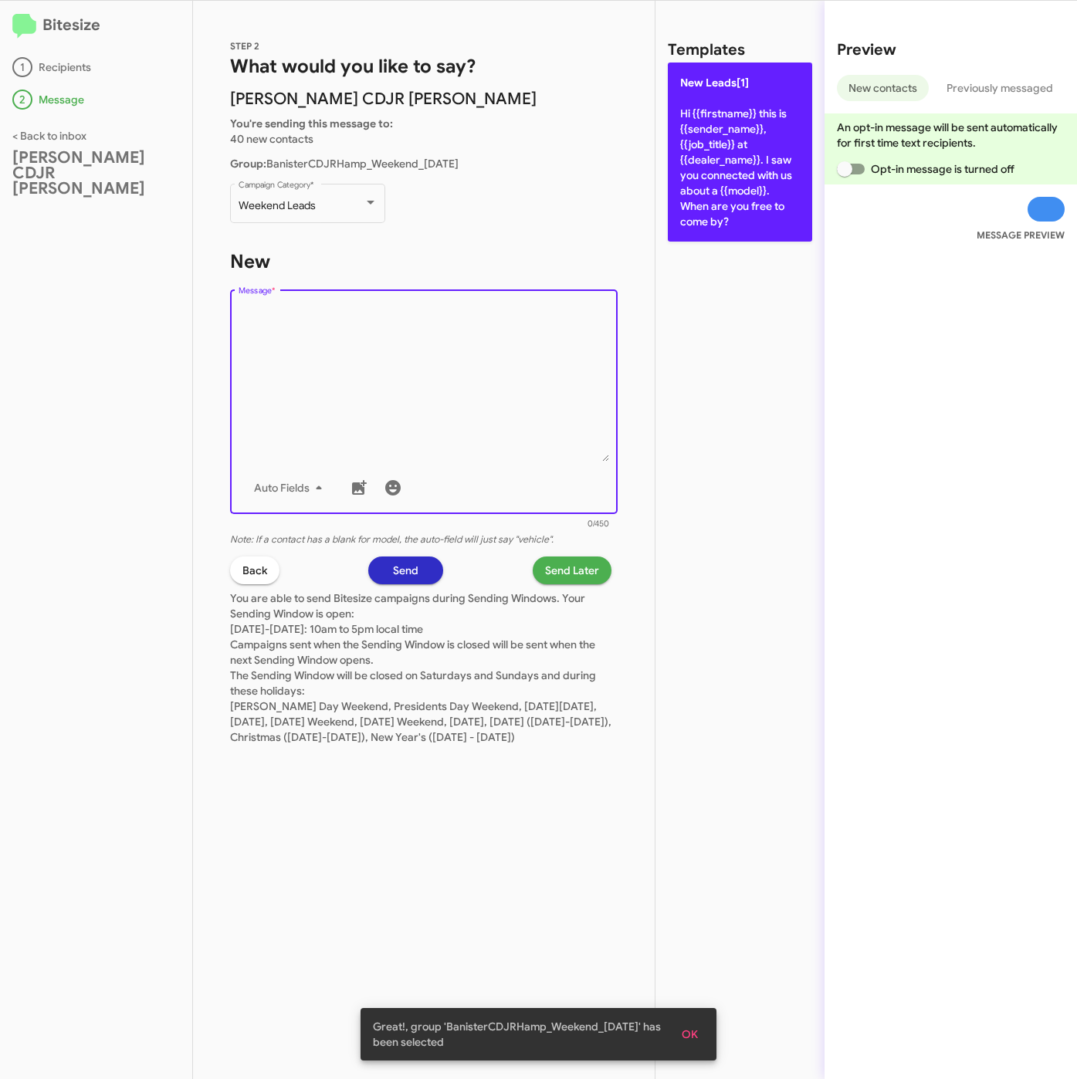
click at [737, 191] on p "New Leads[1] Hi {{firstname}} this is {{sender_name}}, {{job_title}} at {{deale…" at bounding box center [740, 152] width 144 height 179
type textarea "Hi {{firstname}} this is {{sender_name}}, {{job_title}} at {{dealer_name}}. I s…"
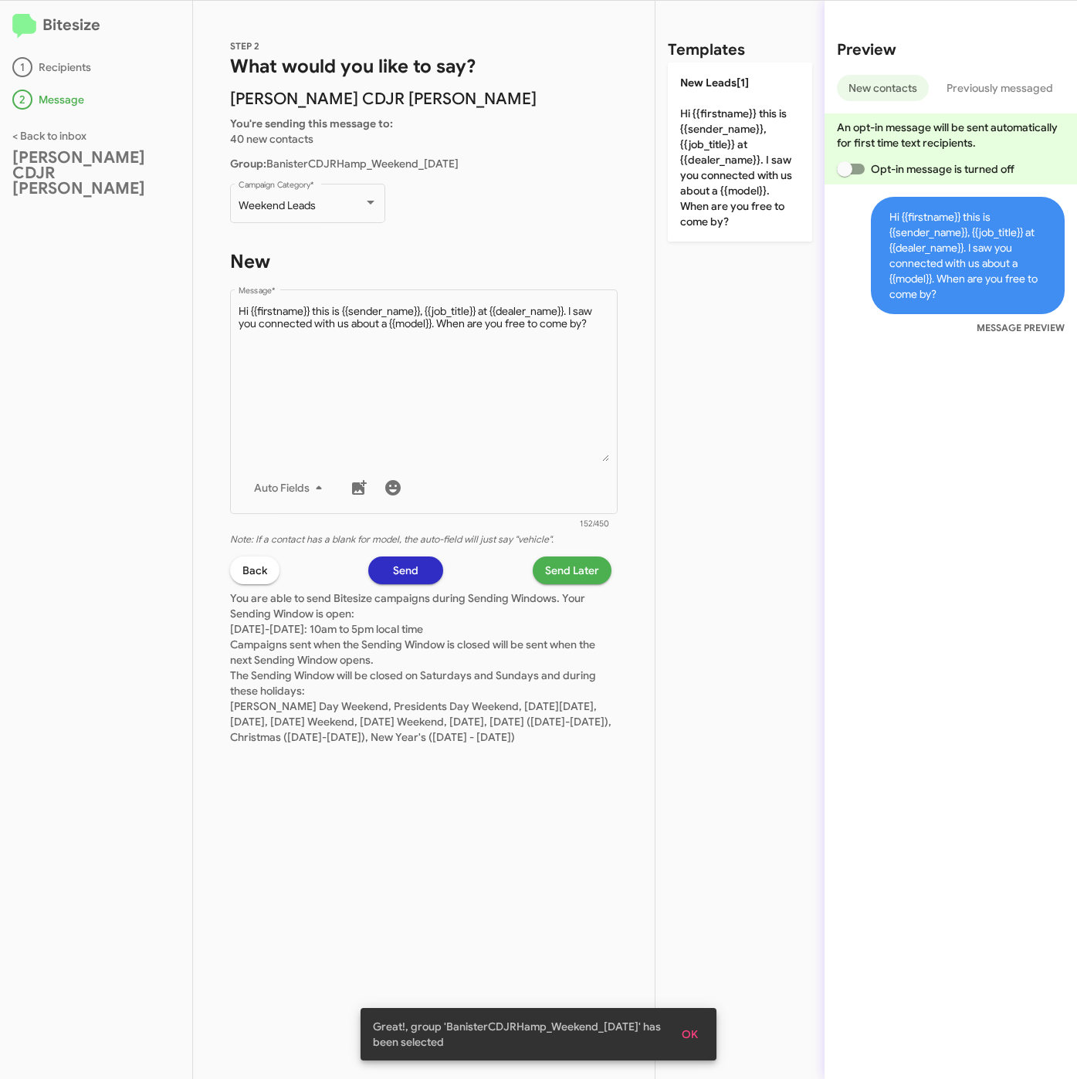
click at [579, 573] on span "Send Later" at bounding box center [572, 570] width 54 height 28
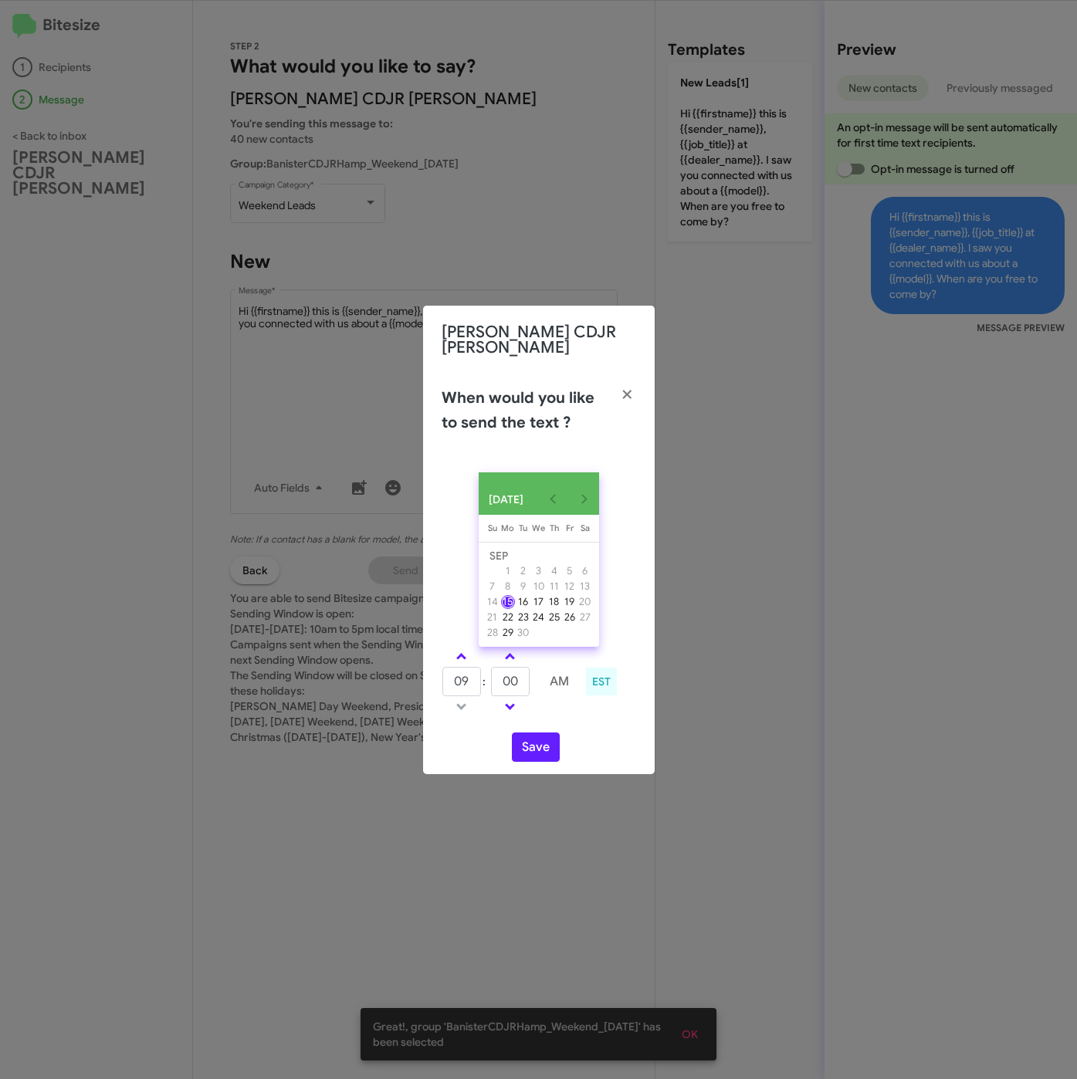
drag, startPoint x: 458, startPoint y: 646, endPoint x: 478, endPoint y: 656, distance: 21.7
click at [461, 647] on link at bounding box center [461, 656] width 27 height 18
type input "10"
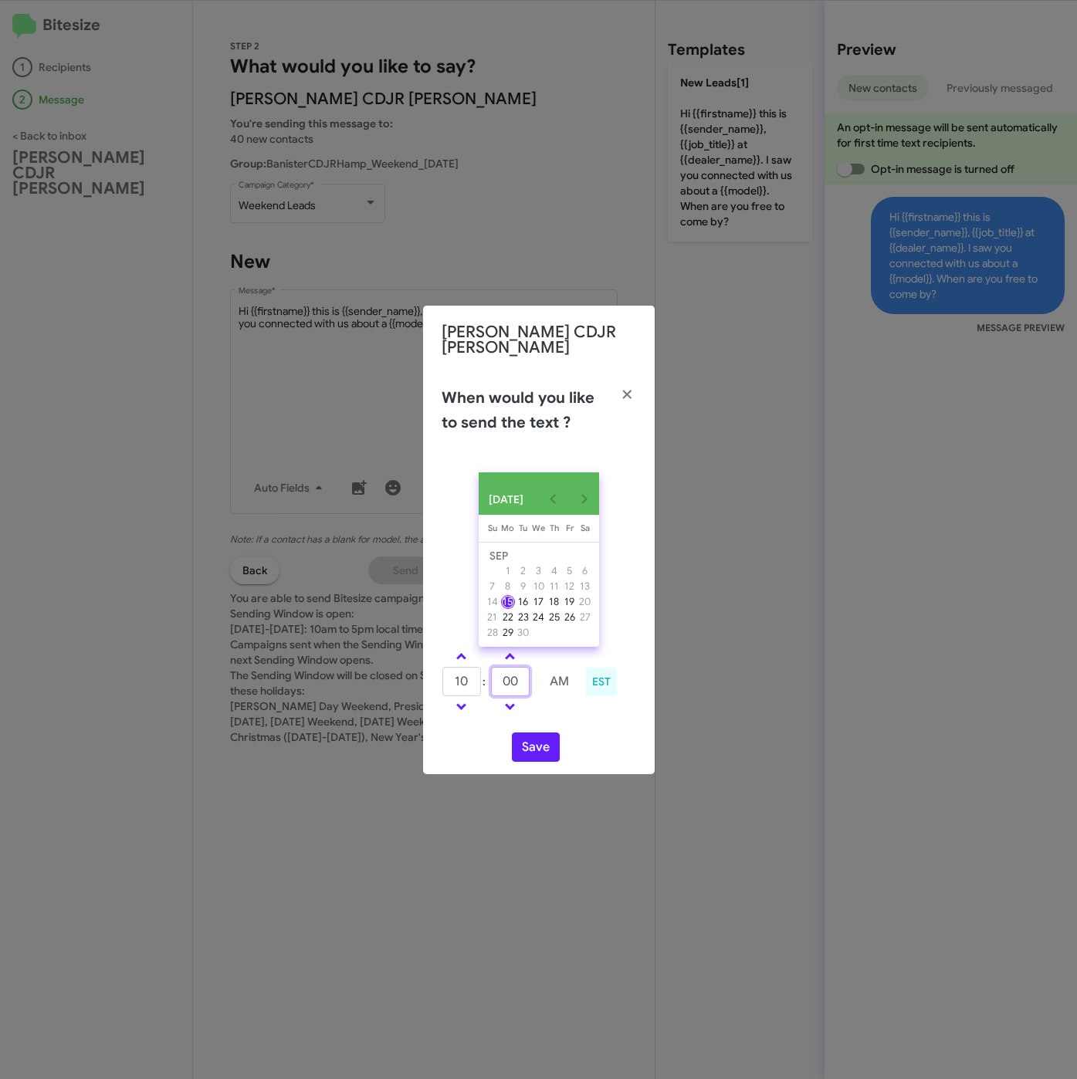
click at [475, 671] on tr "10 : 00 AM" at bounding box center [510, 681] width 138 height 31
type input "17"
click at [531, 743] on button "Save" at bounding box center [536, 746] width 48 height 29
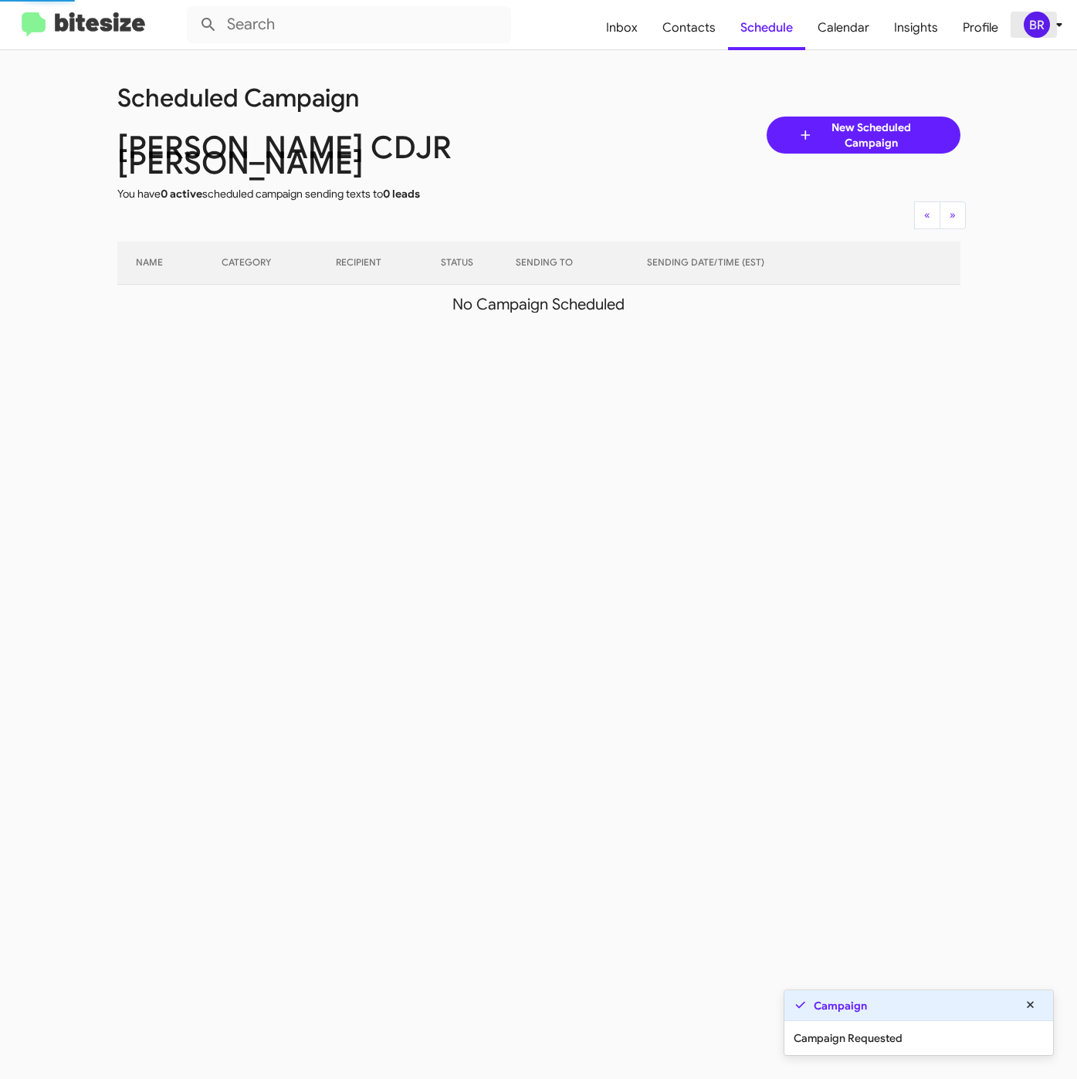
click at [1058, 31] on icon at bounding box center [1059, 24] width 19 height 19
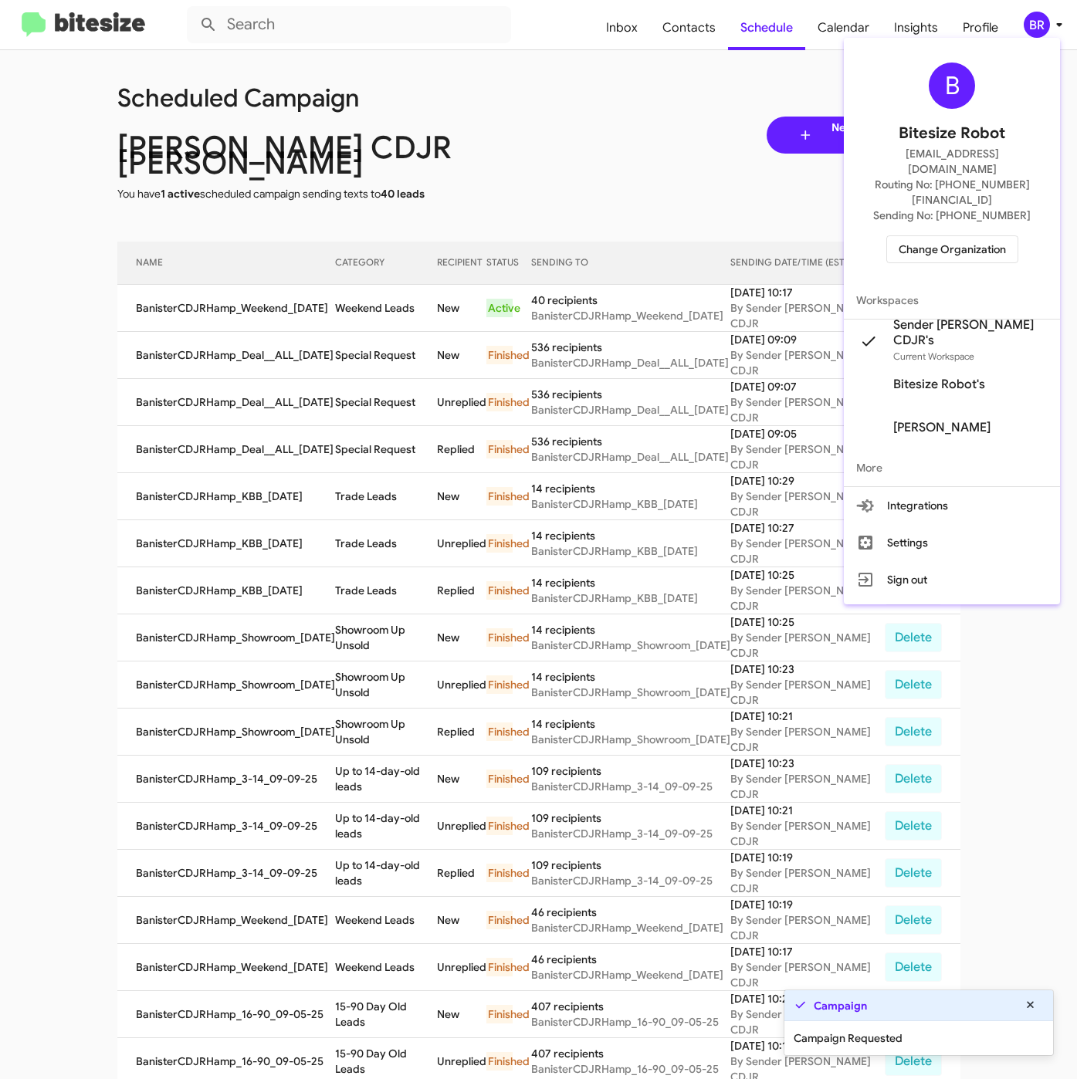
click at [288, 262] on div at bounding box center [538, 539] width 1077 height 1079
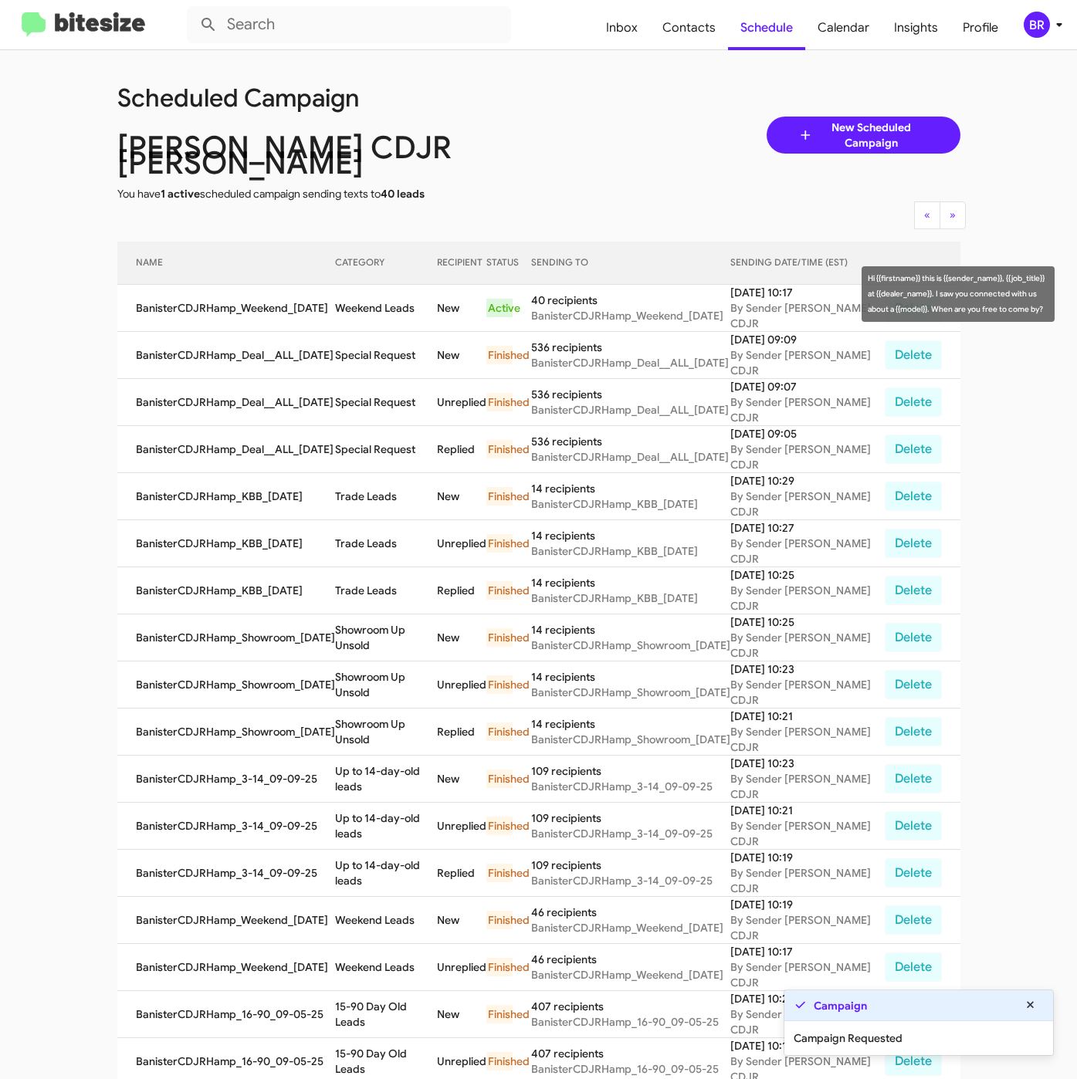
click at [339, 292] on td "Weekend Leads" at bounding box center [386, 308] width 102 height 47
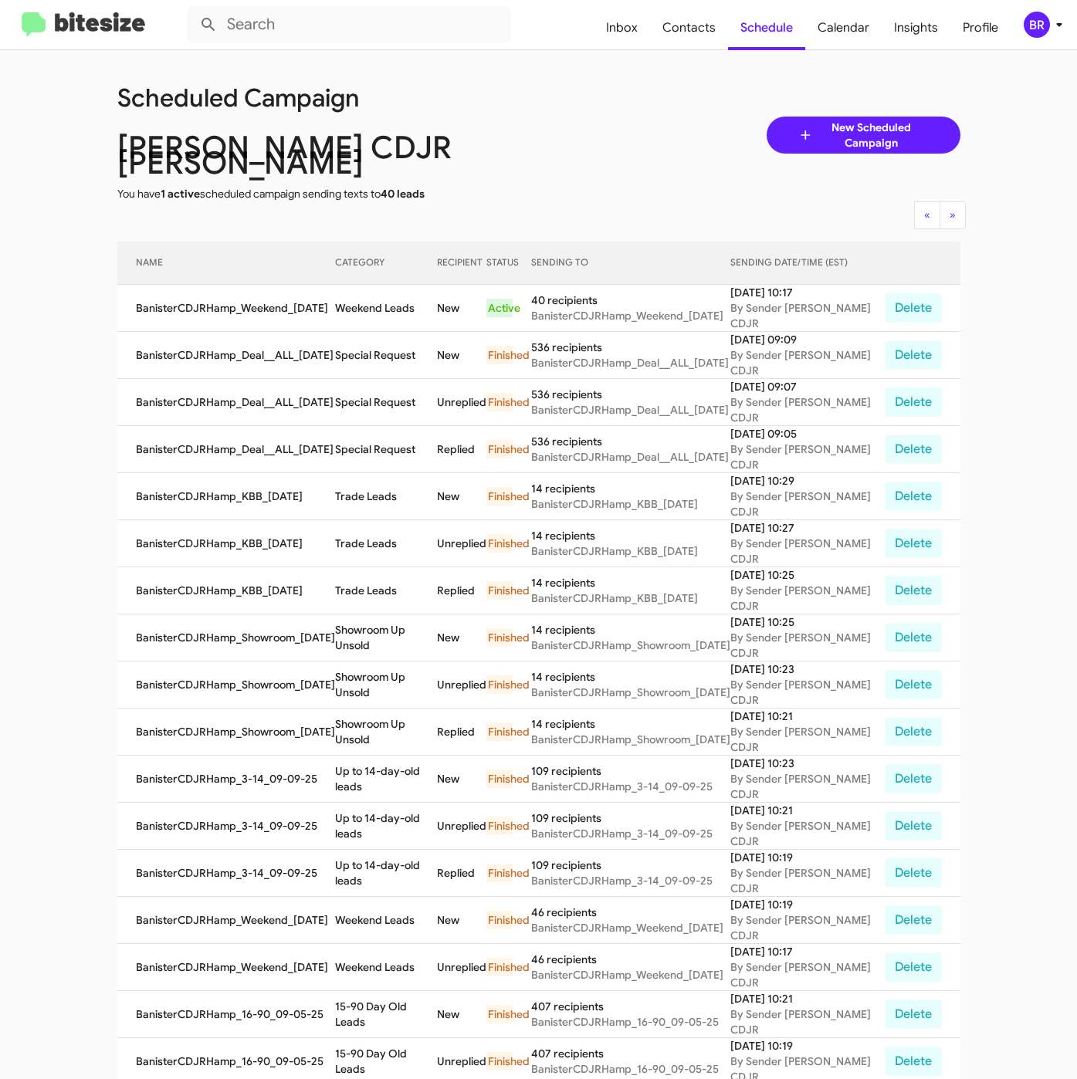
drag, startPoint x: 338, startPoint y: 295, endPoint x: 384, endPoint y: 322, distance: 53.6
click at [420, 306] on td "Weekend Leads" at bounding box center [386, 308] width 102 height 47
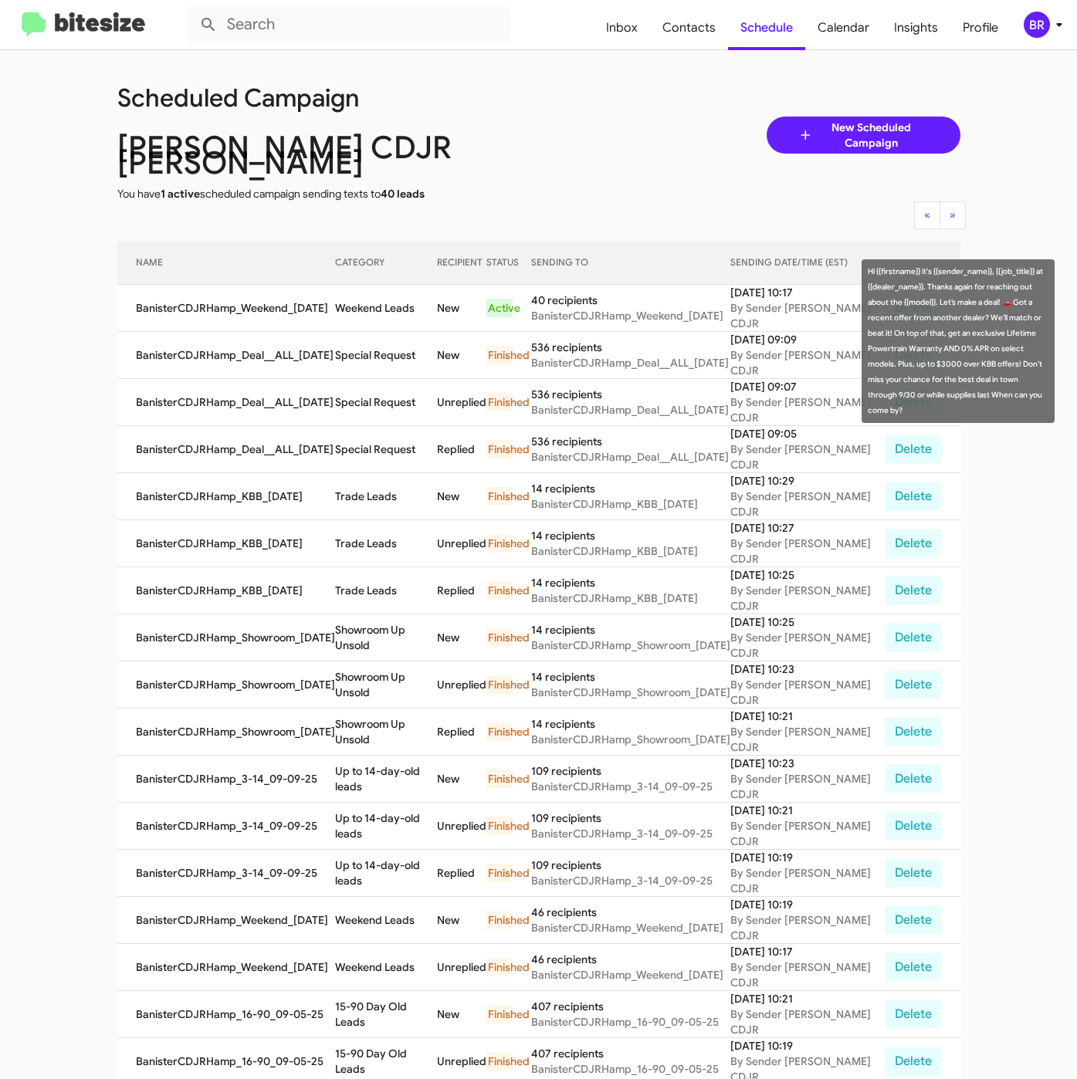
copy td "Weekend Leads"
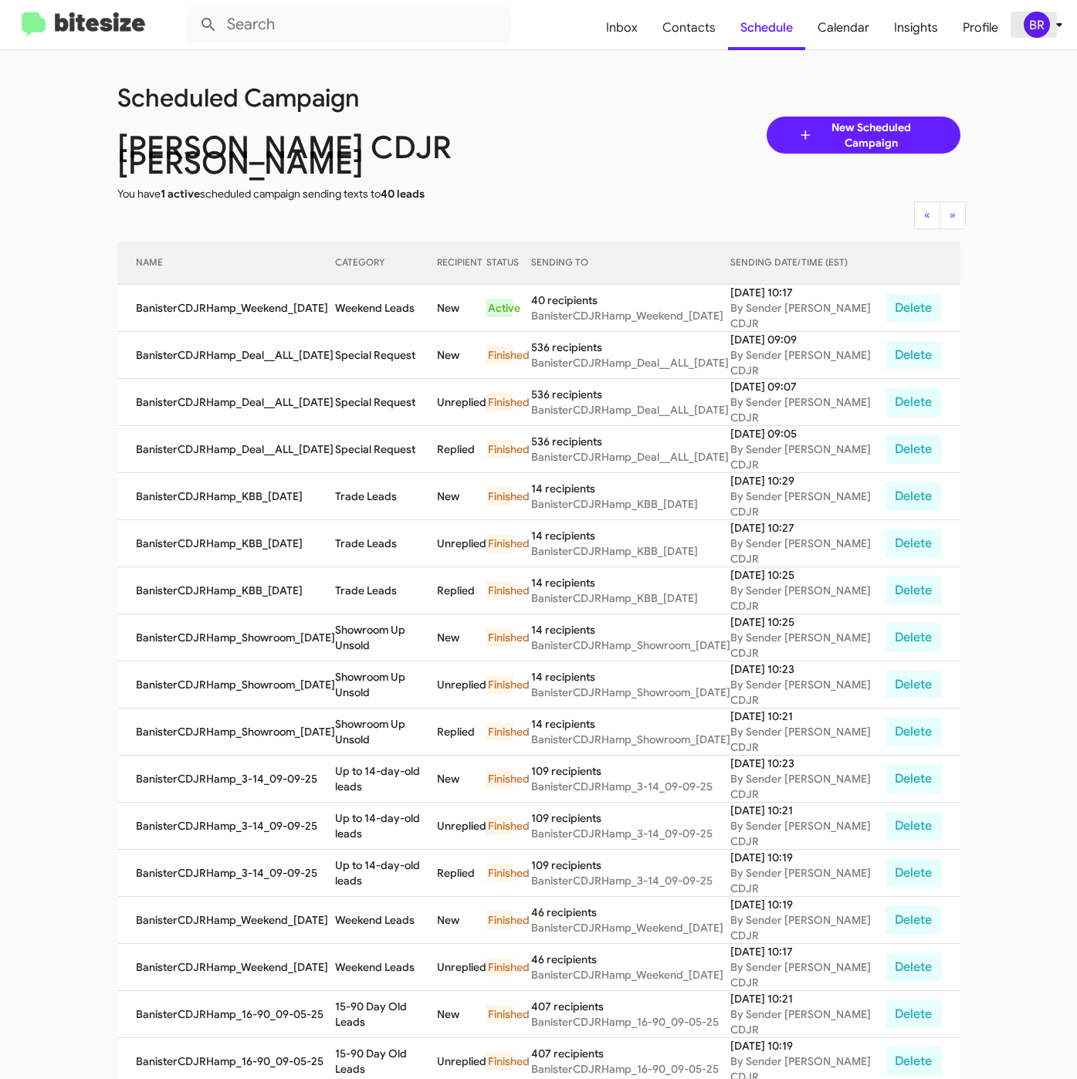
click at [1040, 26] on div "BR" at bounding box center [1036, 25] width 26 height 26
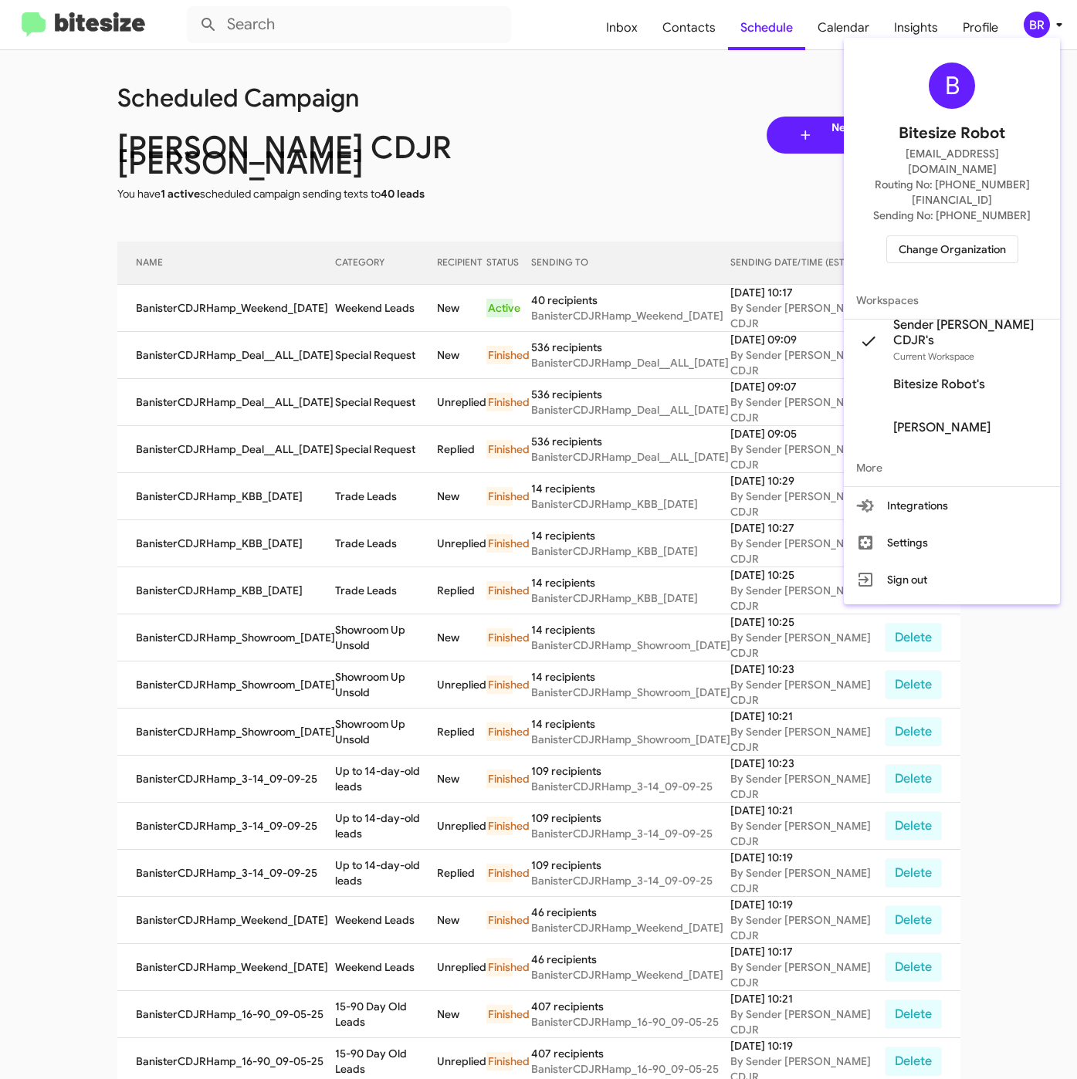
click at [949, 236] on span "Change Organization" at bounding box center [951, 249] width 107 height 26
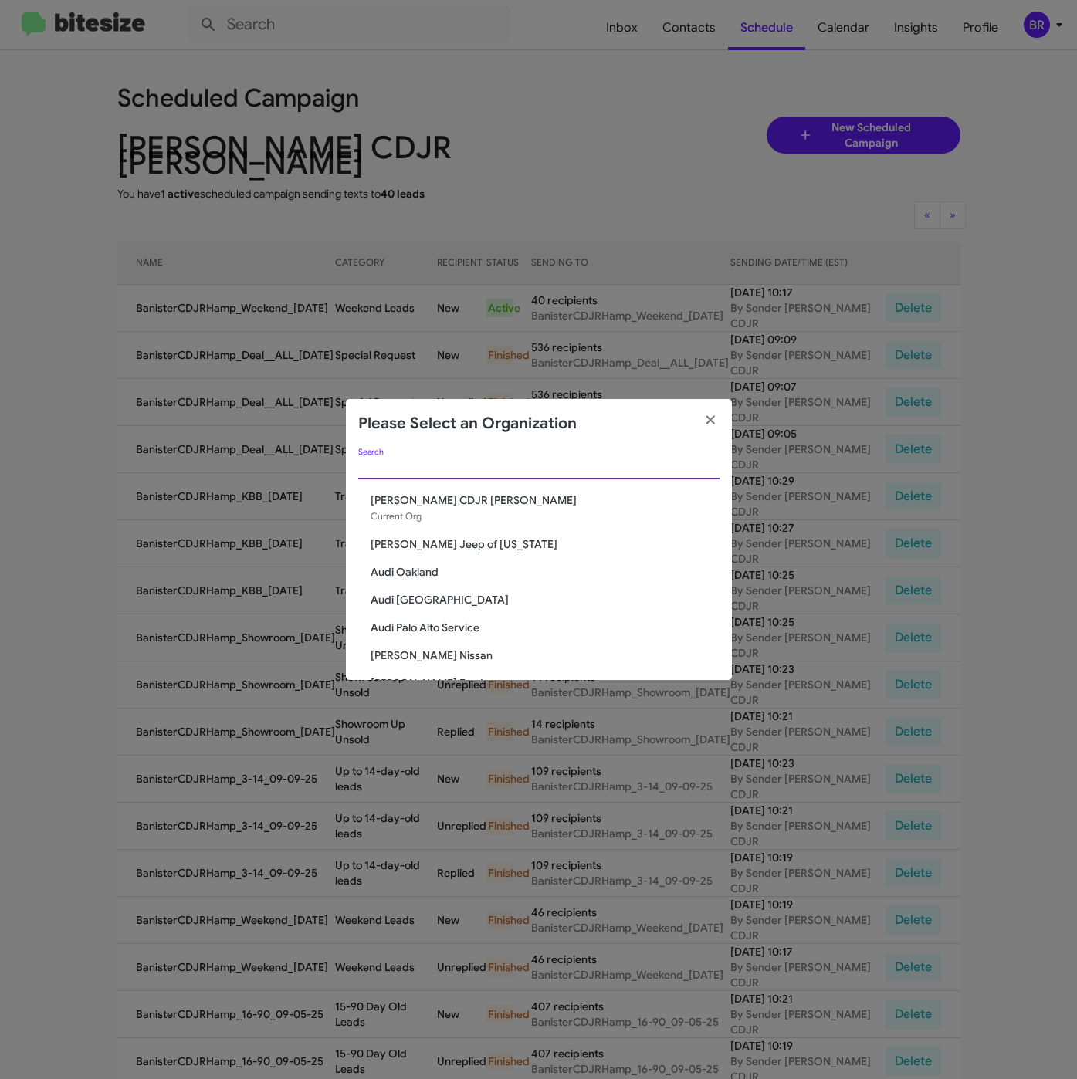
click at [380, 461] on input "Search" at bounding box center [538, 467] width 361 height 12
paste input "Banister Ford"
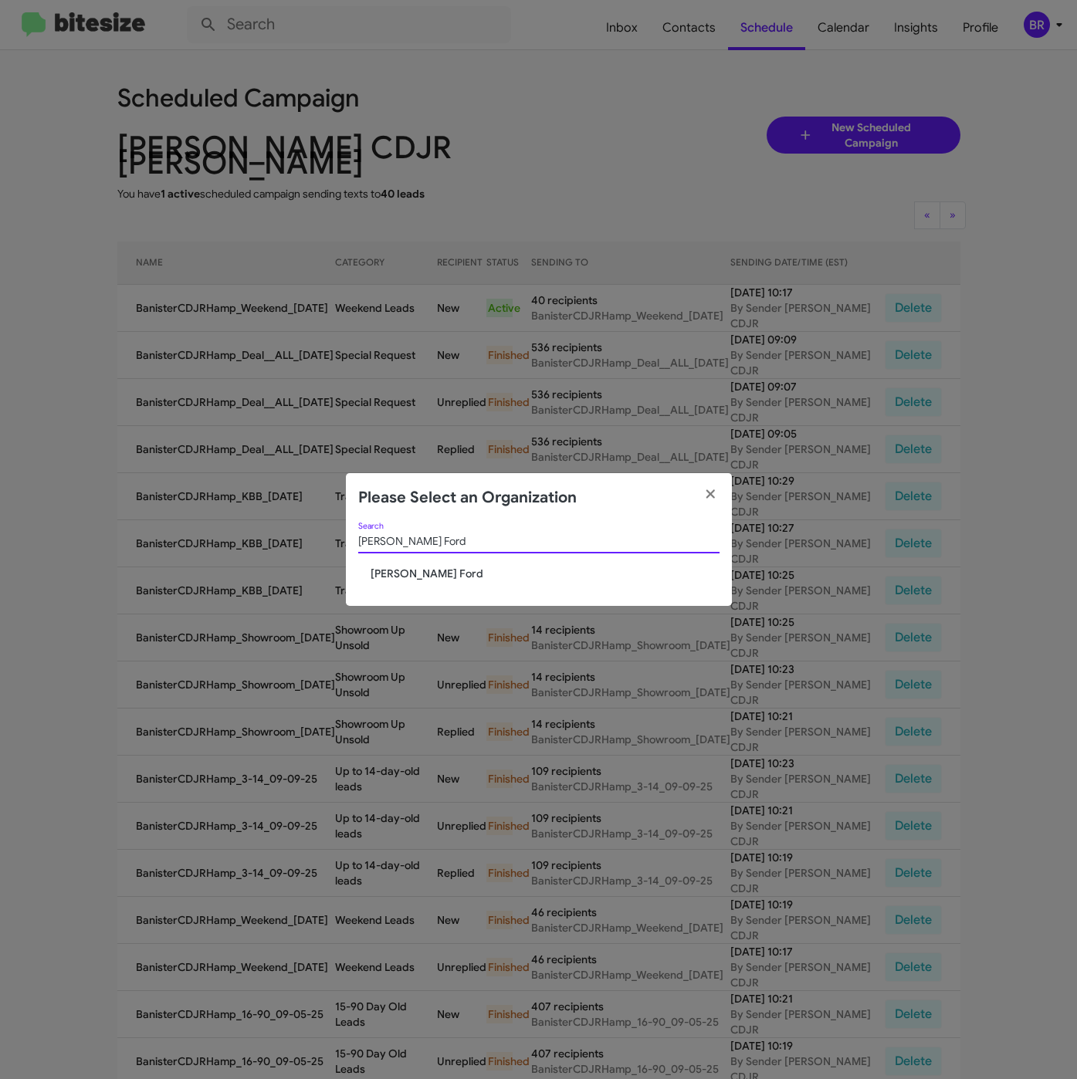
type input "Banister Ford"
click at [408, 577] on span "Banister Ford" at bounding box center [544, 573] width 349 height 15
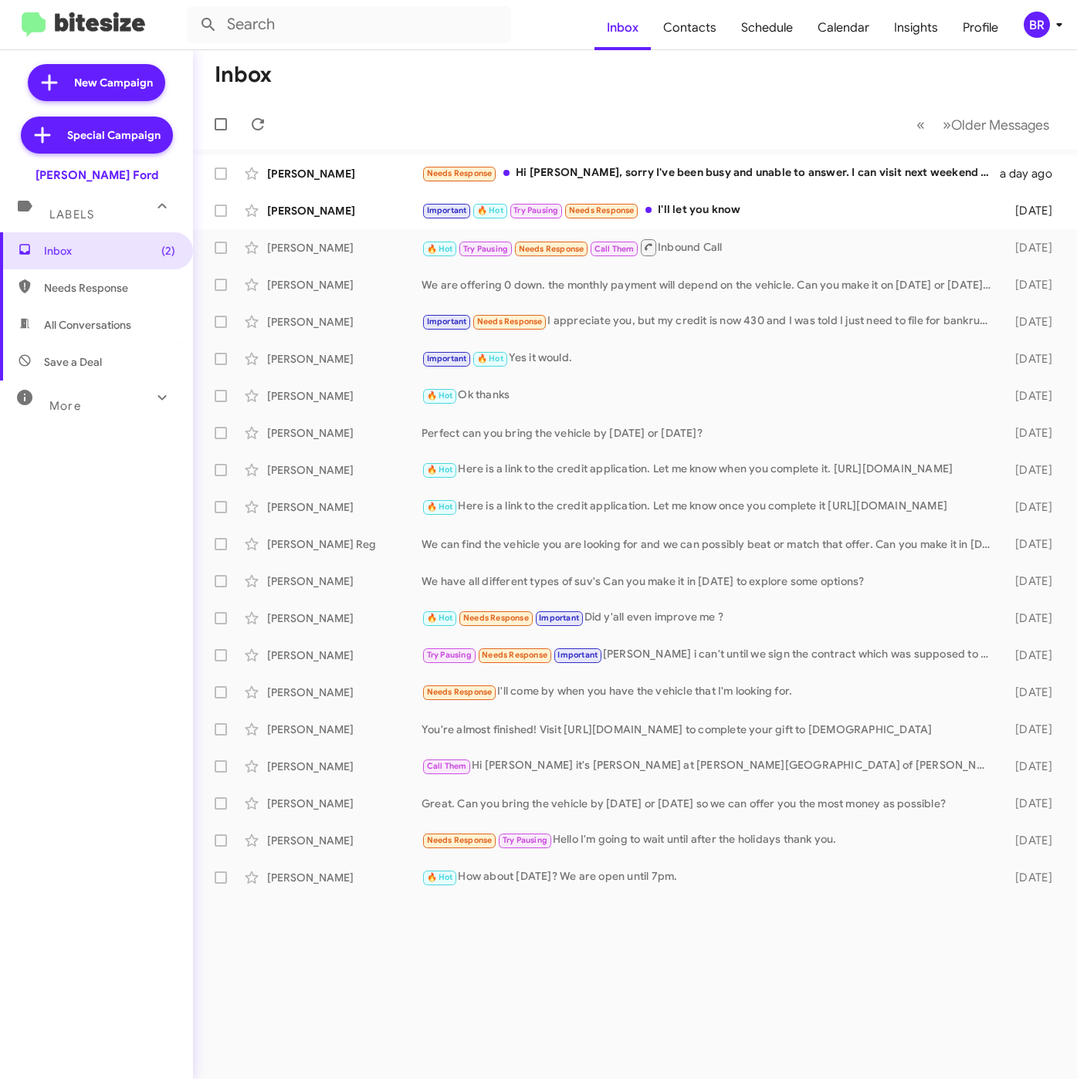
click at [1058, 22] on icon at bounding box center [1059, 24] width 19 height 19
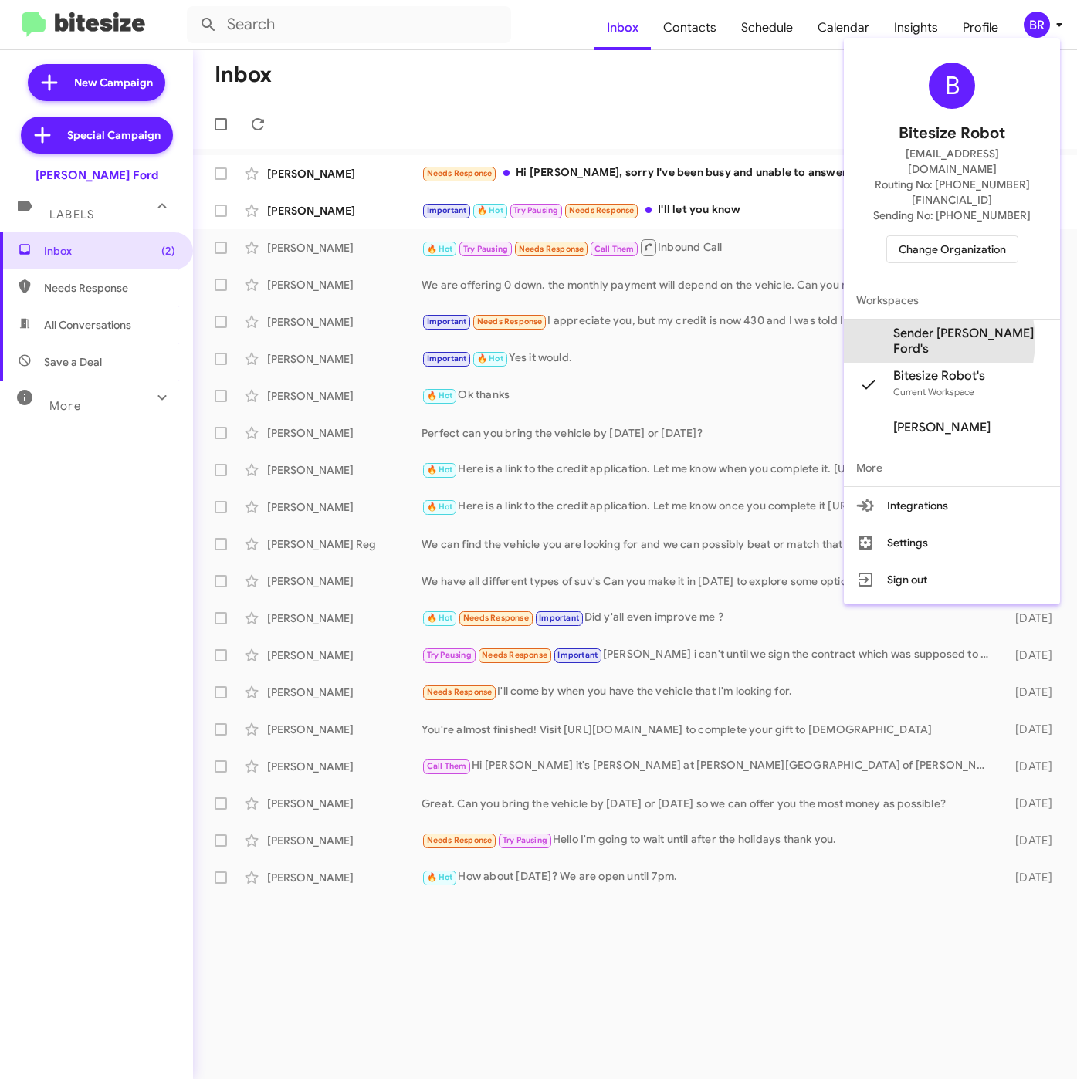
click at [947, 326] on span "Sender [PERSON_NAME] Ford's" at bounding box center [970, 341] width 154 height 31
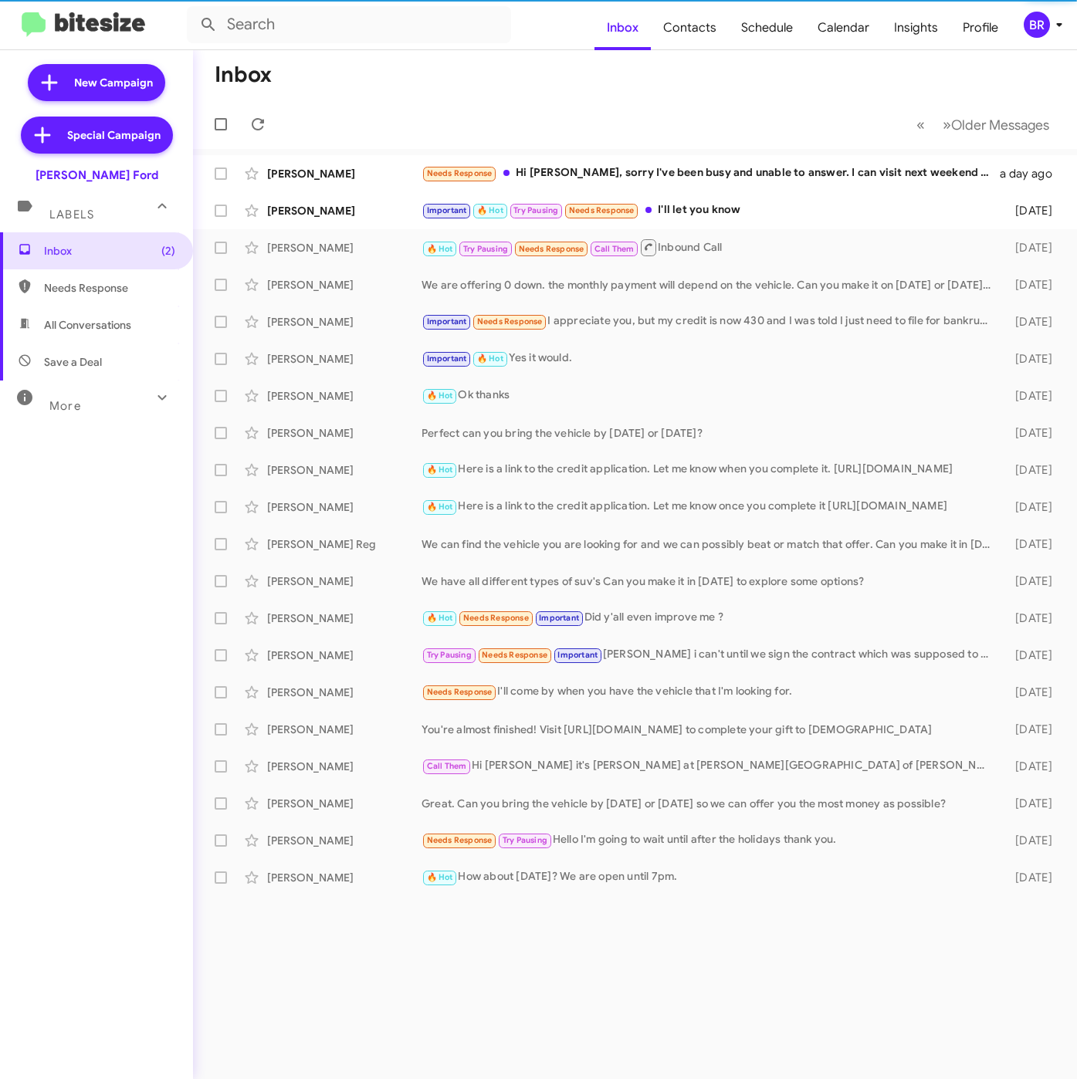
click at [708, 28] on span "Contacts" at bounding box center [690, 27] width 78 height 45
type input "in:groups"
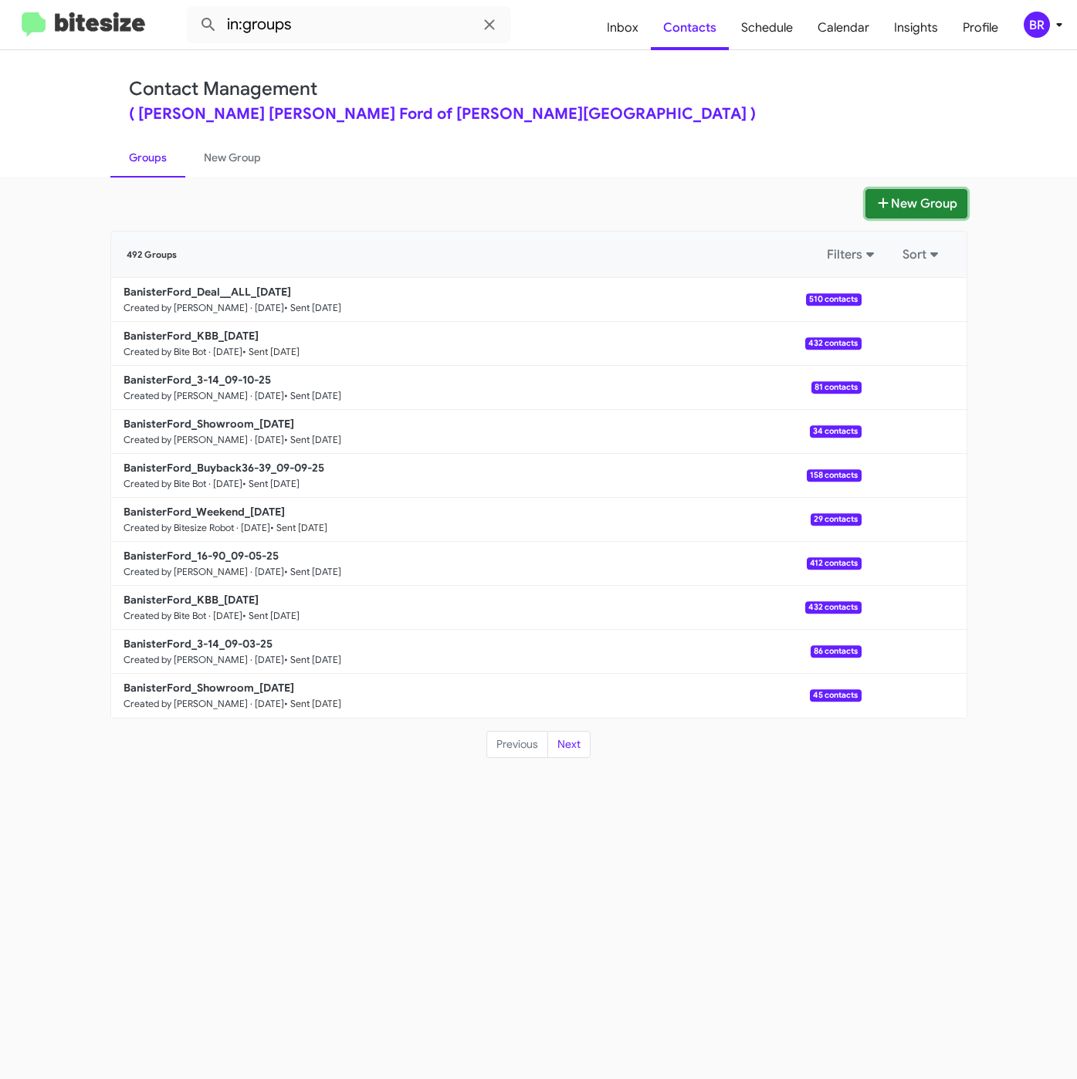
click at [890, 201] on button "New Group" at bounding box center [916, 203] width 102 height 29
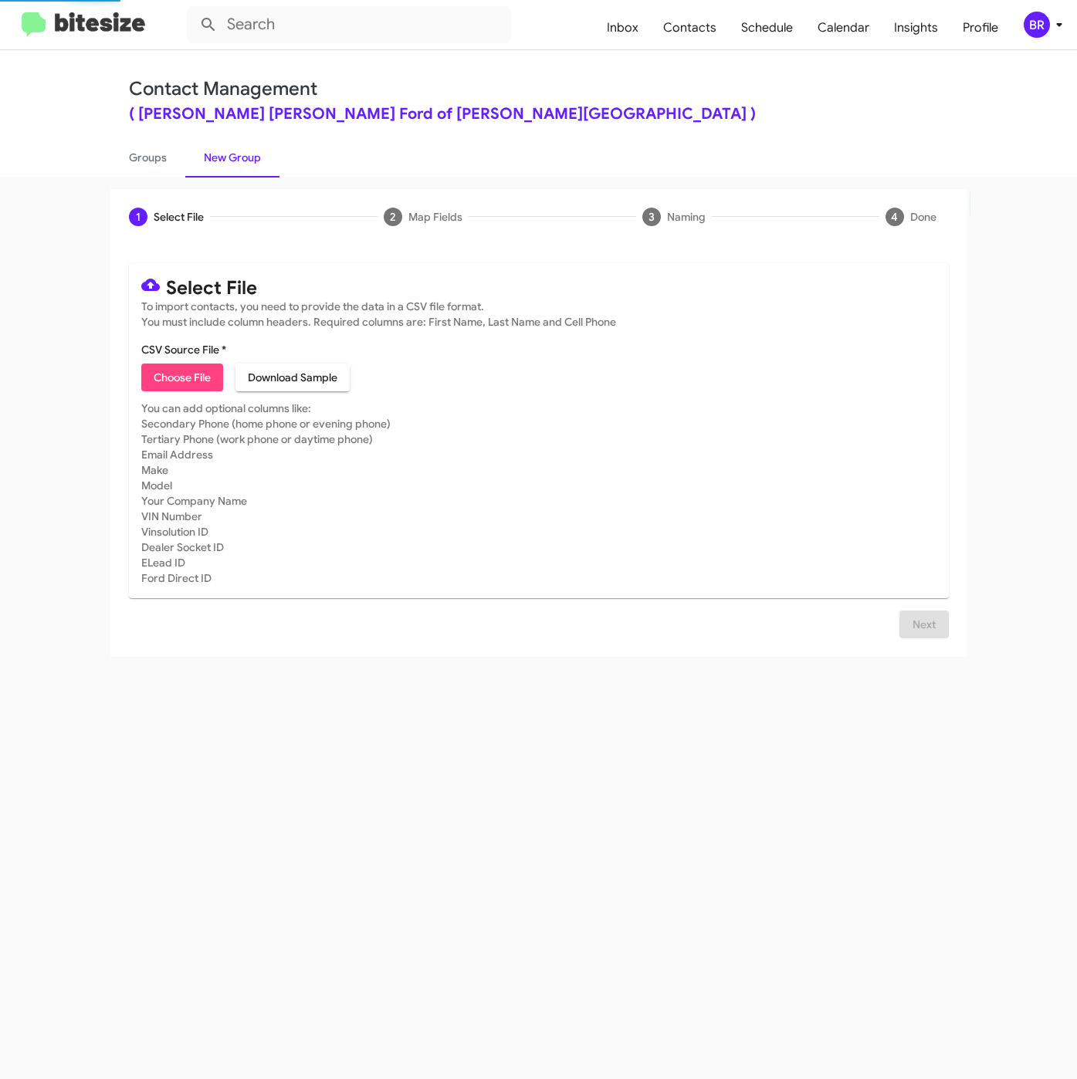
click at [177, 382] on span "Choose File" at bounding box center [182, 377] width 57 height 28
type input "BanisterFord_Weekend_[DATE]"
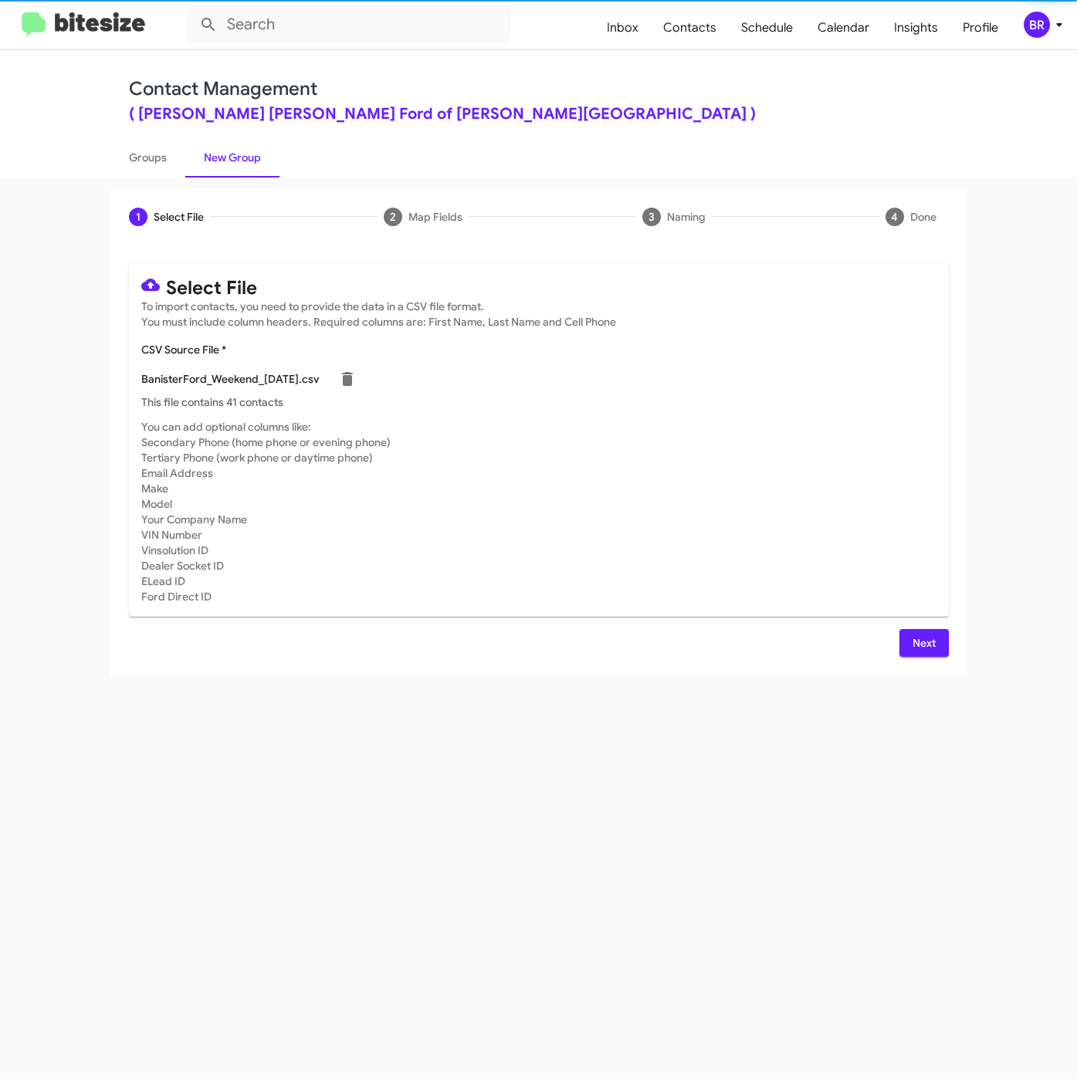
click at [899, 644] on button "Next" at bounding box center [923, 643] width 49 height 28
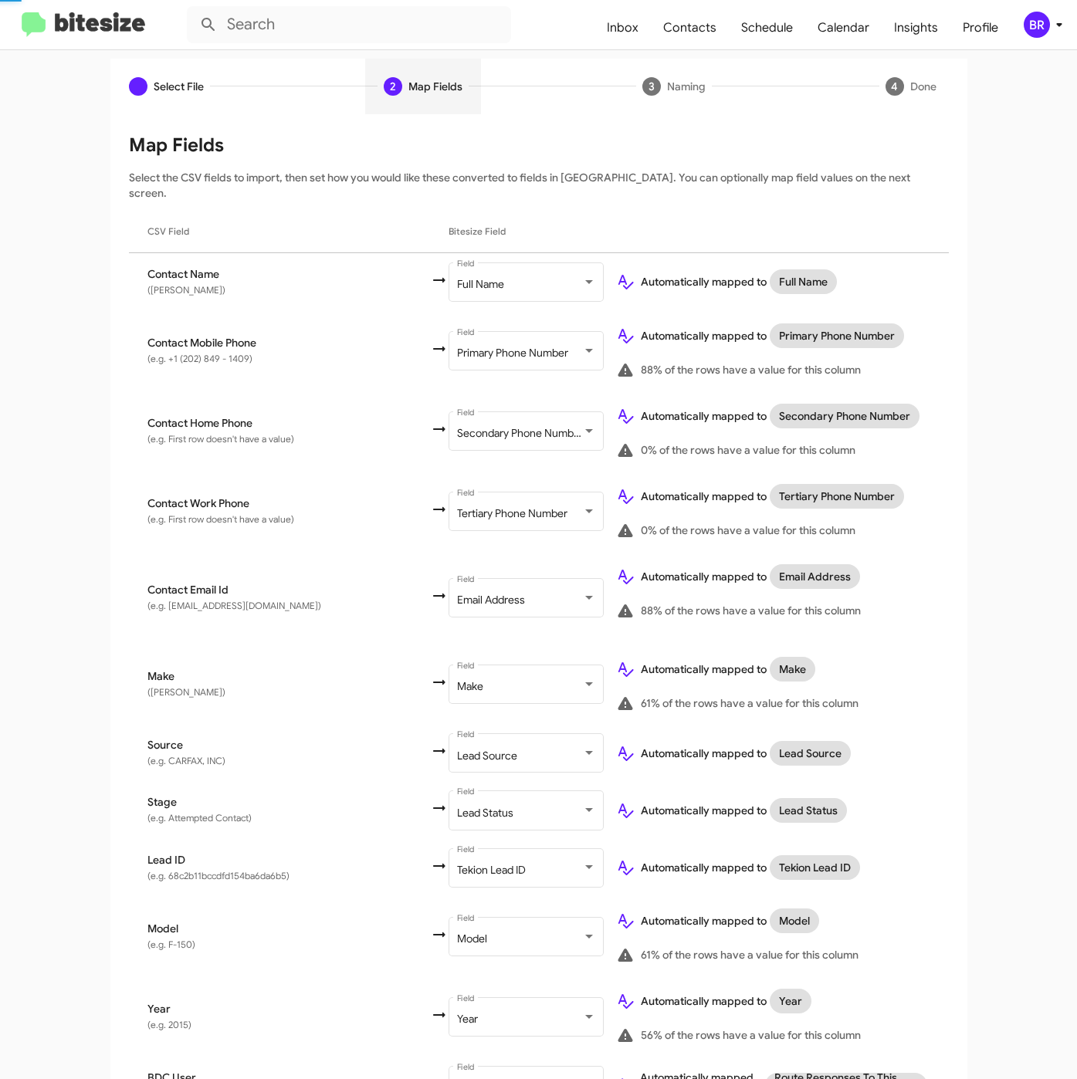
scroll to position [264, 0]
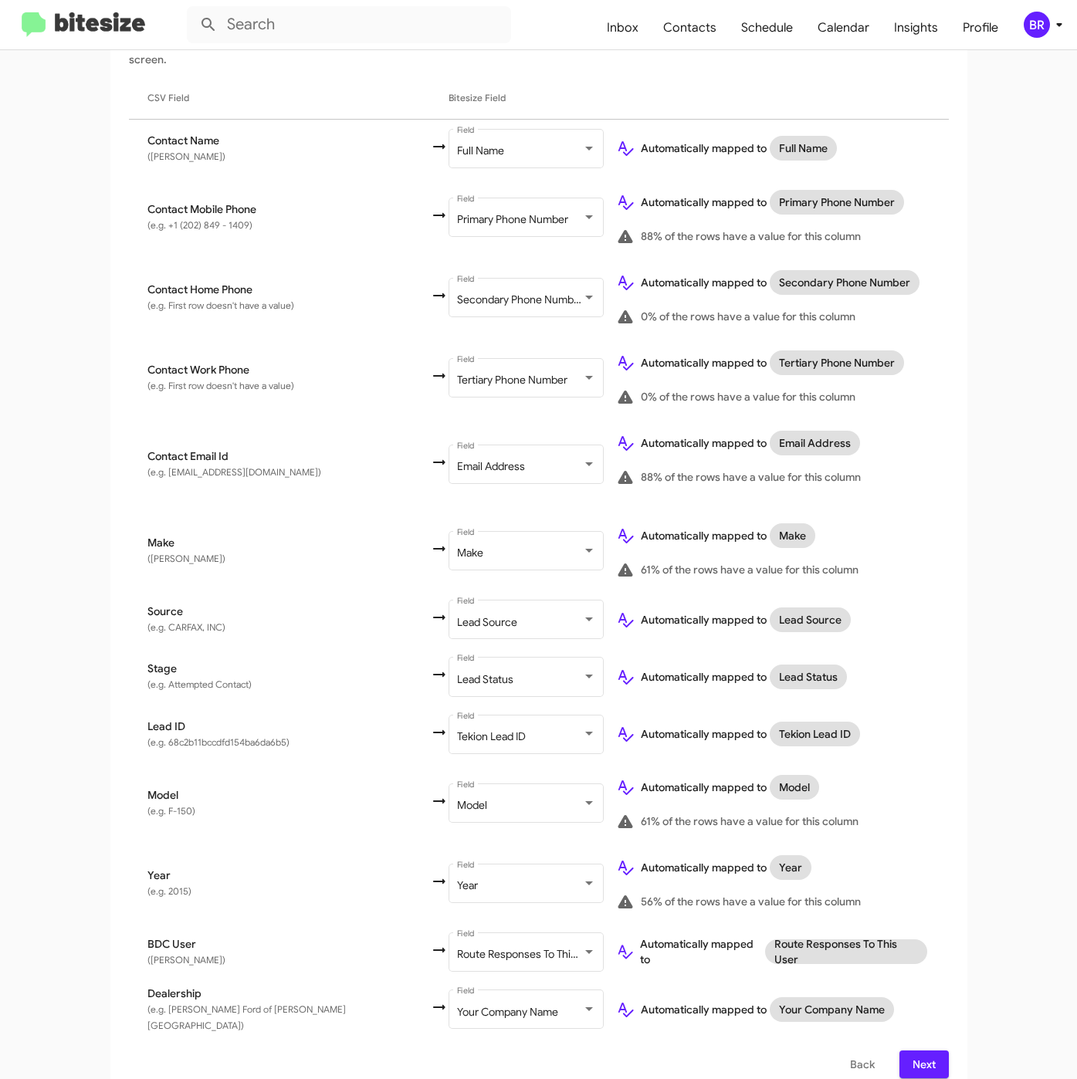
click at [917, 1050] on span "Next" at bounding box center [923, 1064] width 25 height 28
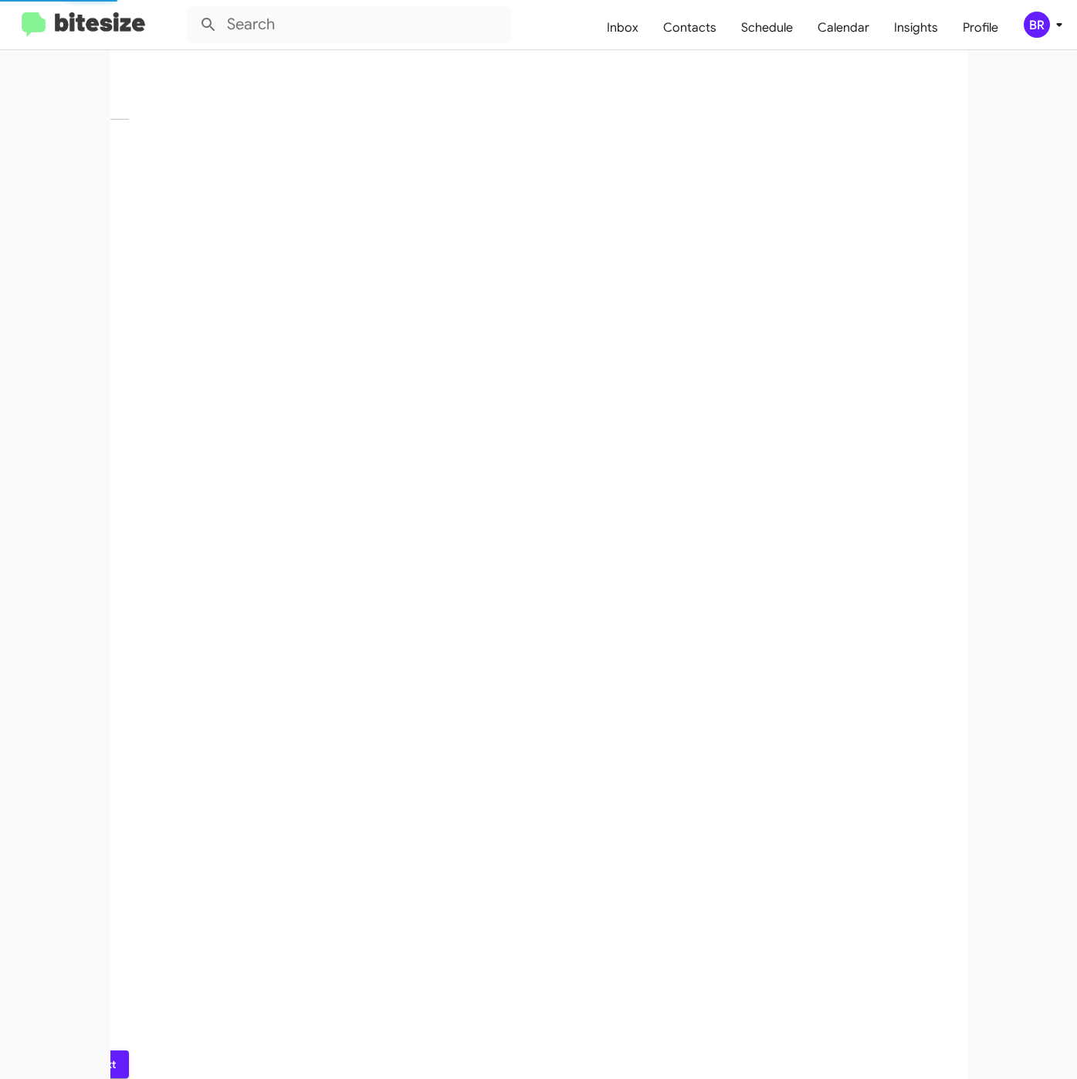
scroll to position [0, 0]
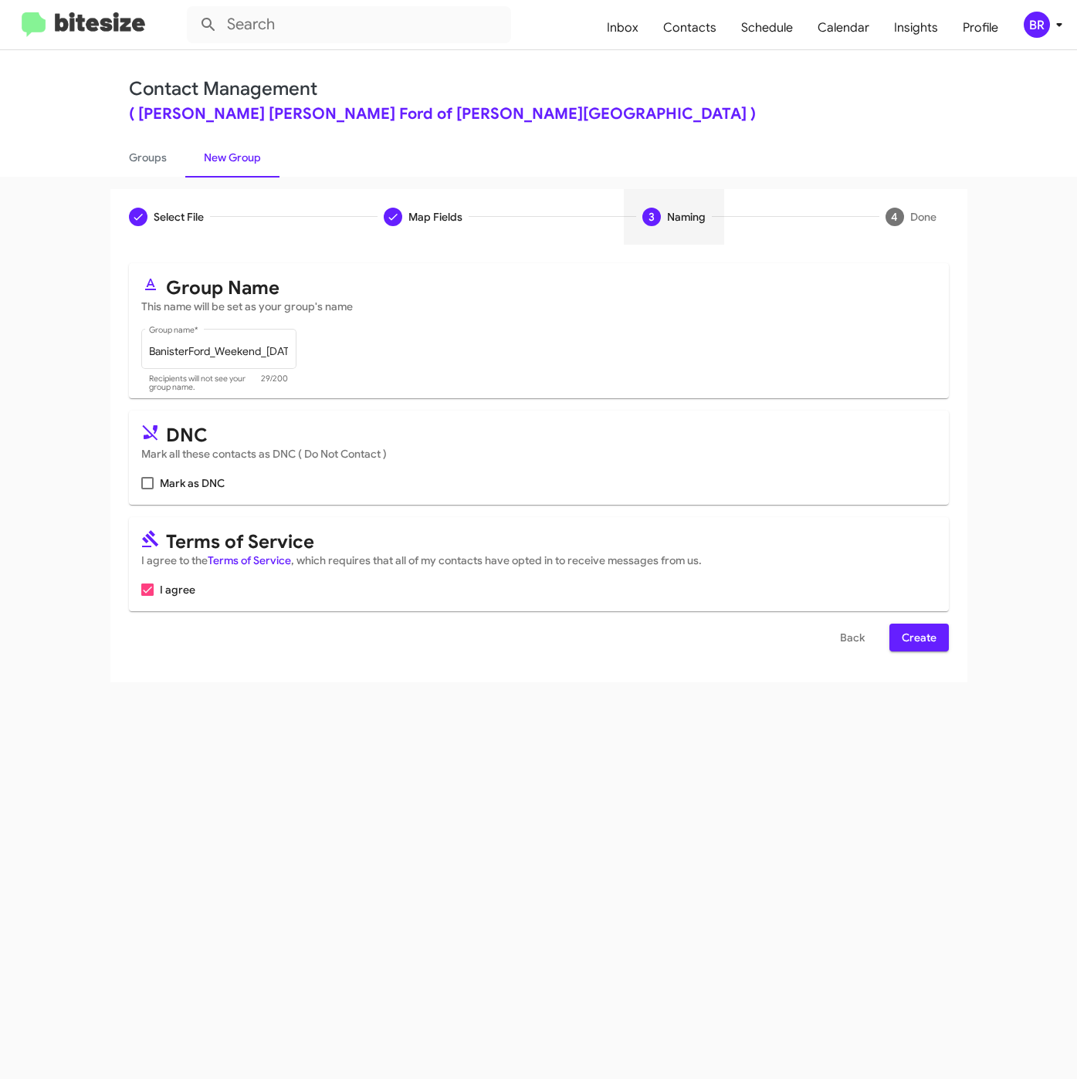
click at [918, 647] on span "Create" at bounding box center [918, 638] width 35 height 28
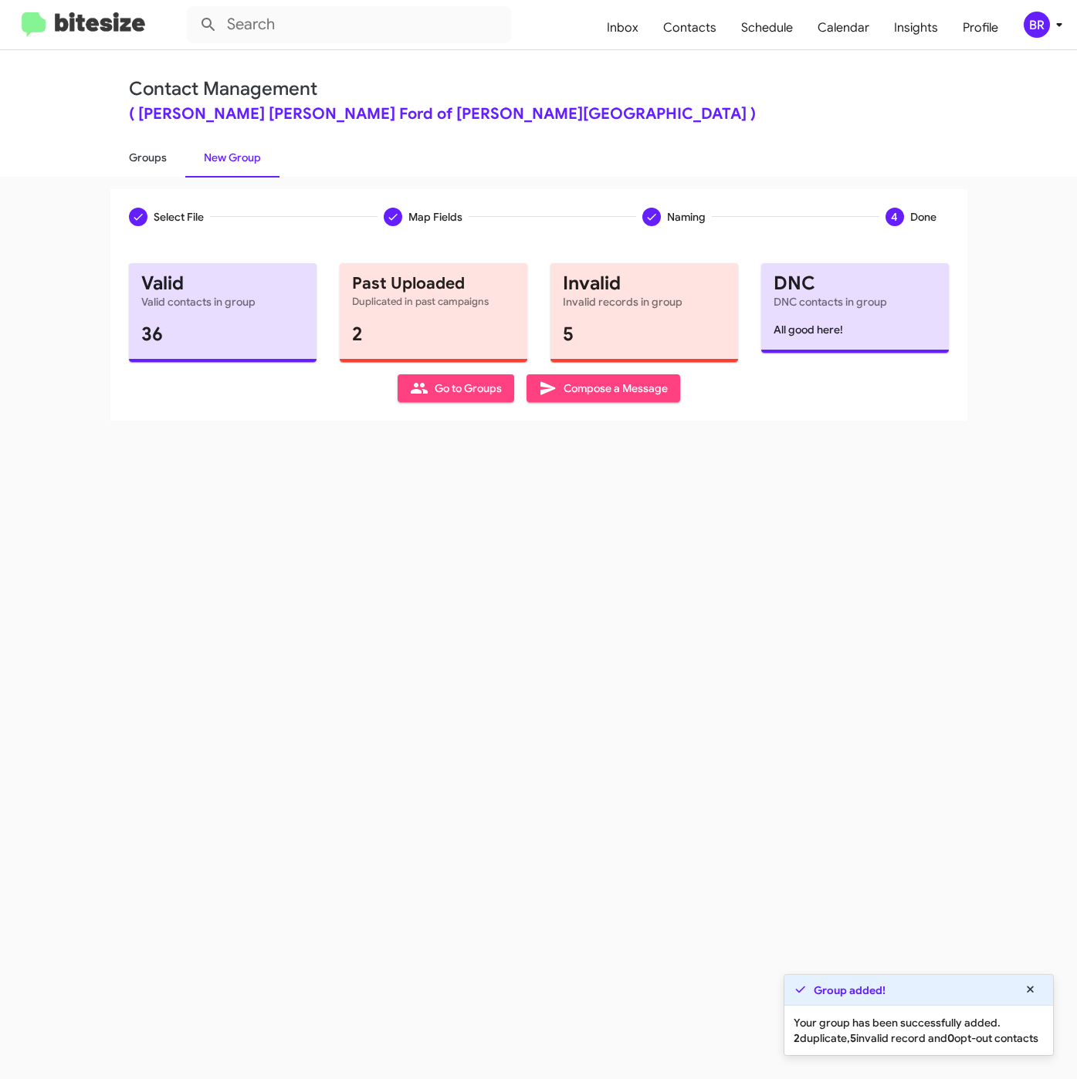
click at [144, 157] on link "Groups" at bounding box center [147, 157] width 75 height 40
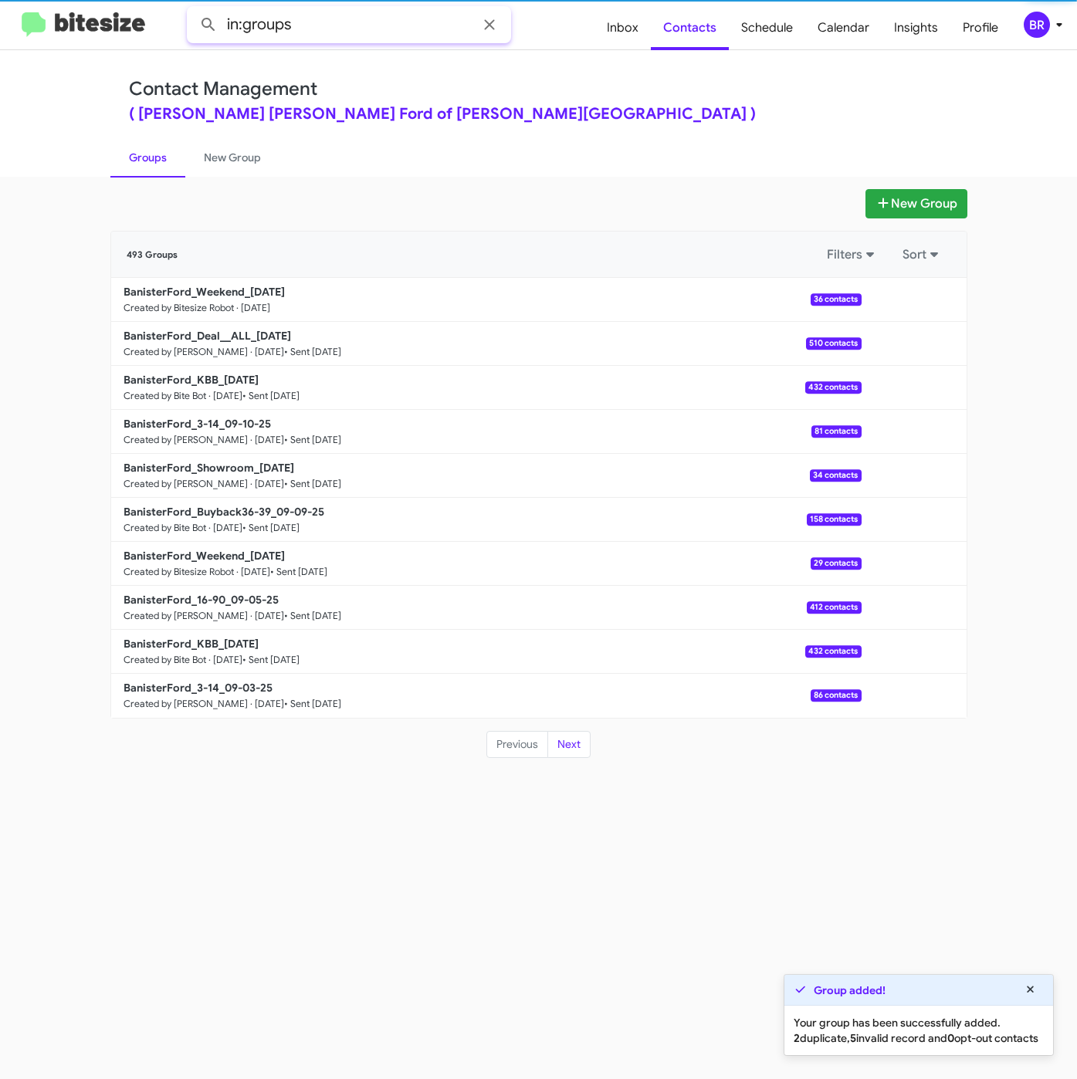
click at [361, 28] on input "in:groups" at bounding box center [349, 24] width 324 height 37
type input "in:groups weeke"
click at [193, 9] on button at bounding box center [208, 24] width 31 height 31
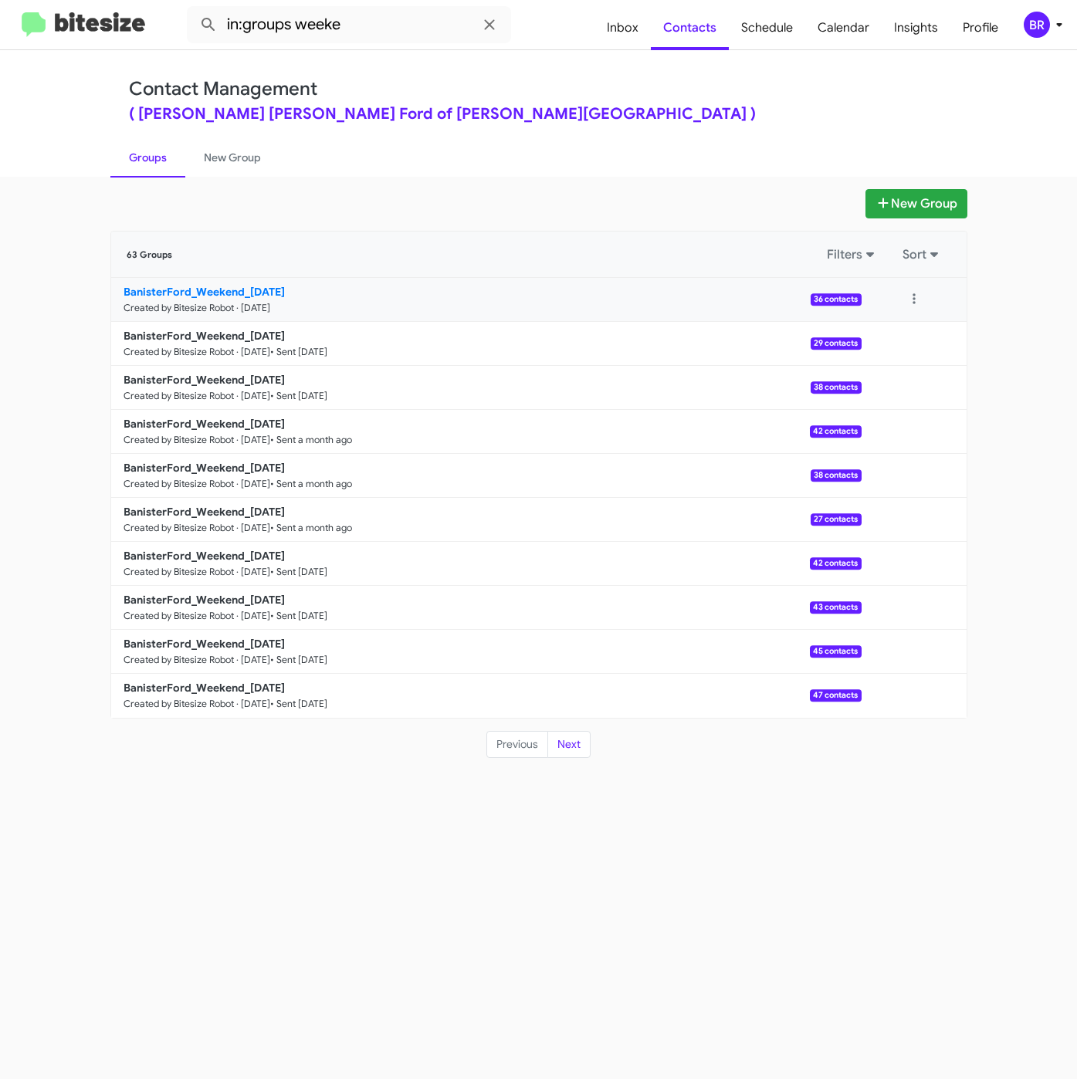
click at [238, 285] on b "BanisterFord_Weekend_[DATE]" at bounding box center [203, 292] width 161 height 14
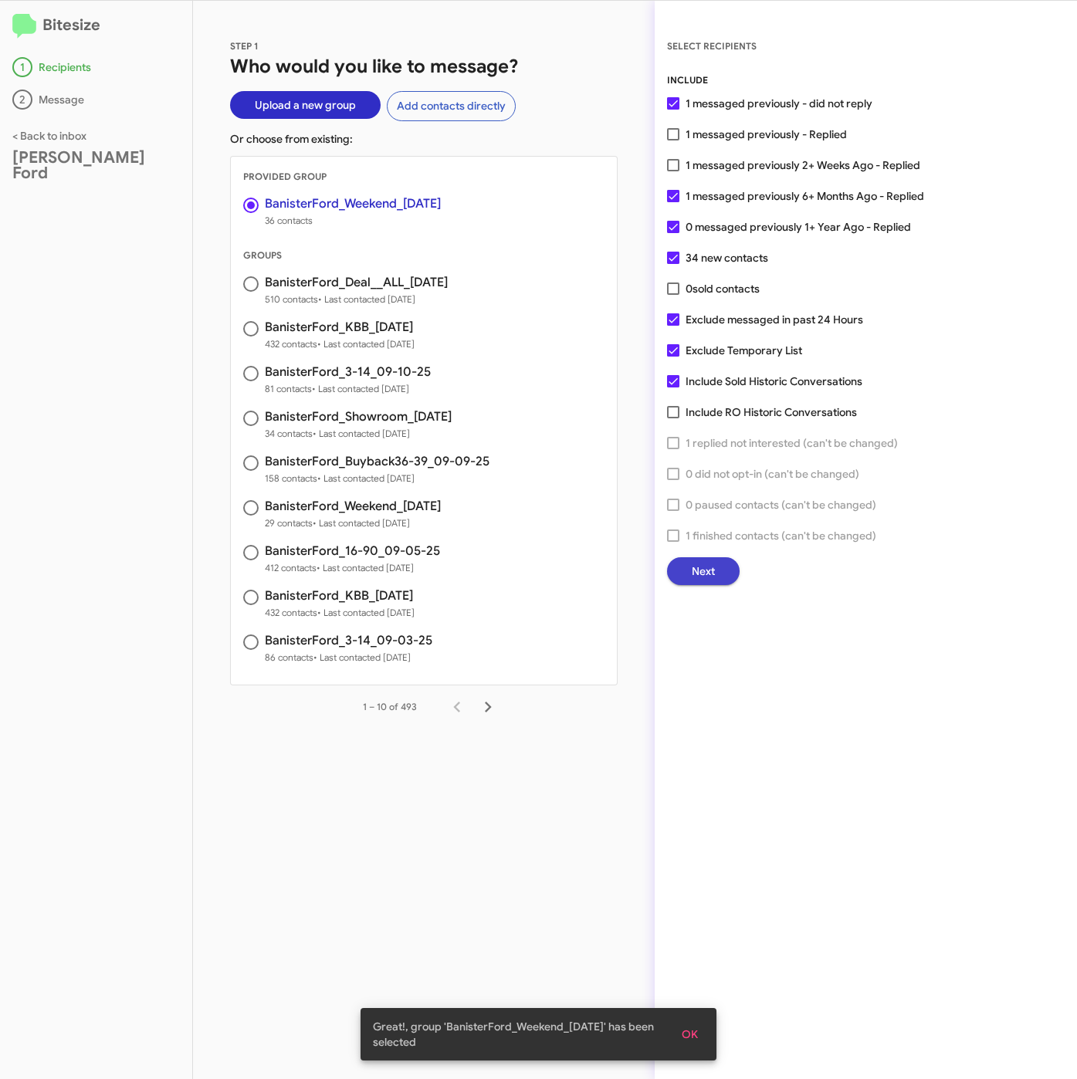
click at [713, 563] on span "Next" at bounding box center [702, 571] width 23 height 28
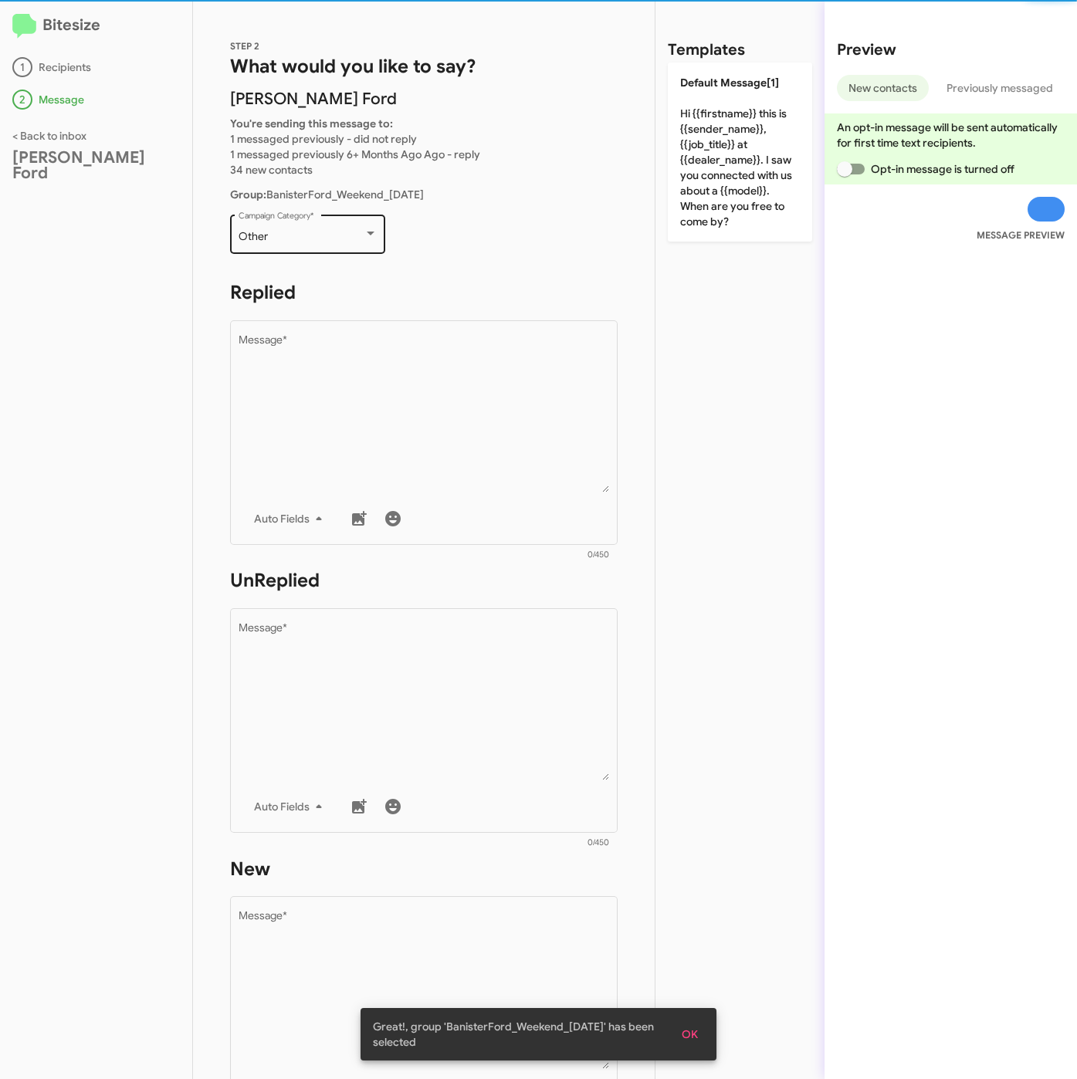
click at [311, 234] on div "Other" at bounding box center [300, 237] width 125 height 12
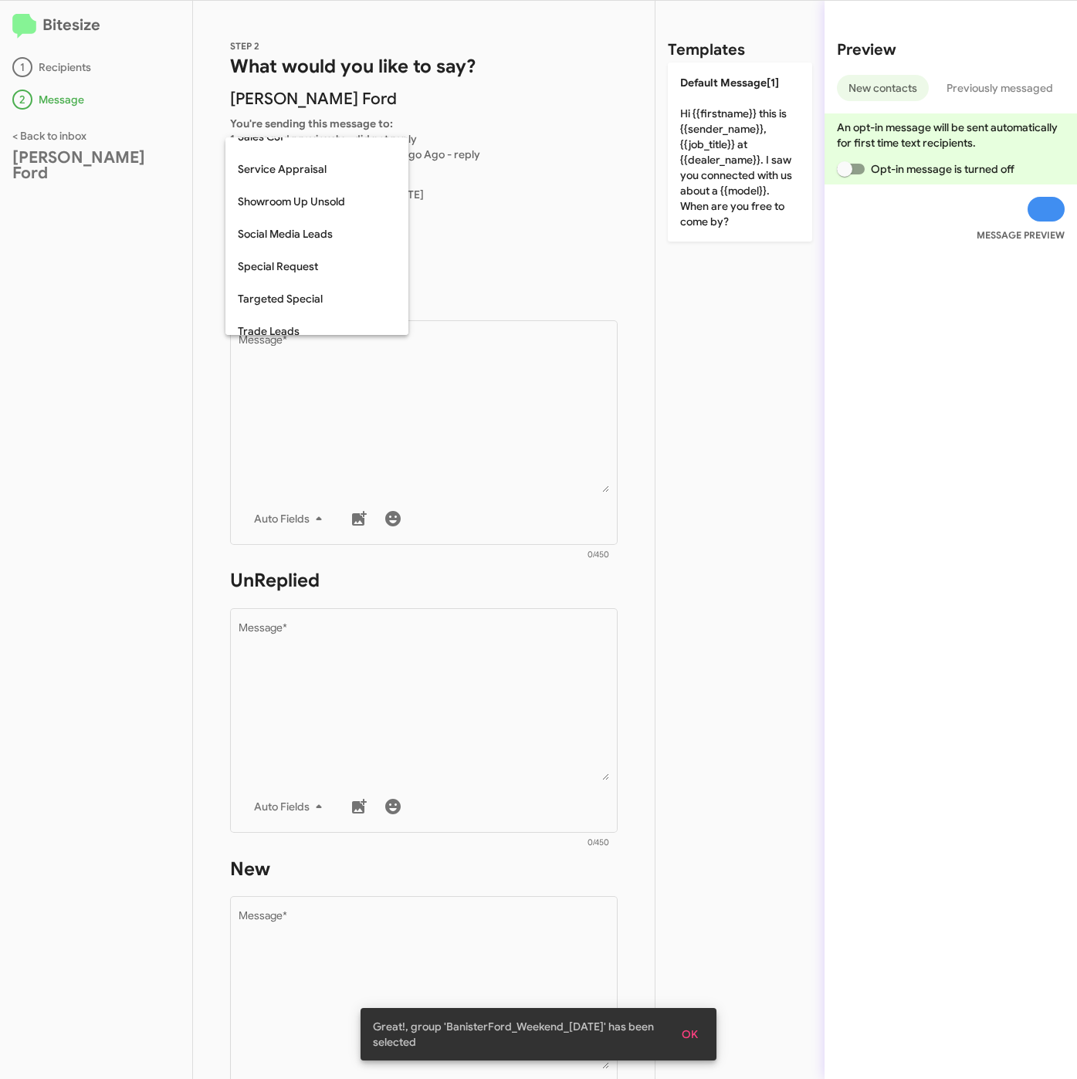
scroll to position [644, 0]
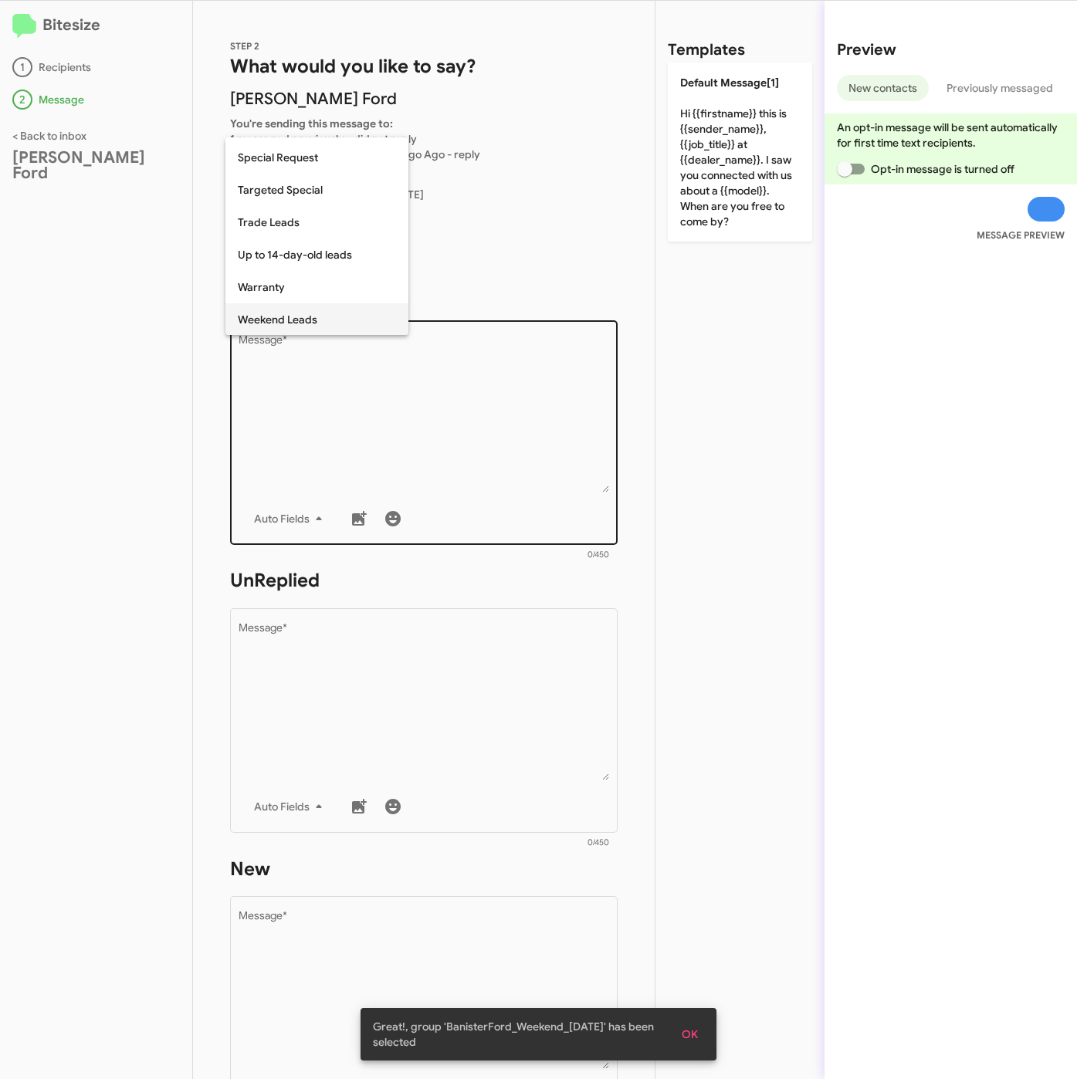
drag, startPoint x: 292, startPoint y: 315, endPoint x: 292, endPoint y: 341, distance: 26.2
click at [292, 317] on span "Weekend Leads" at bounding box center [317, 319] width 158 height 32
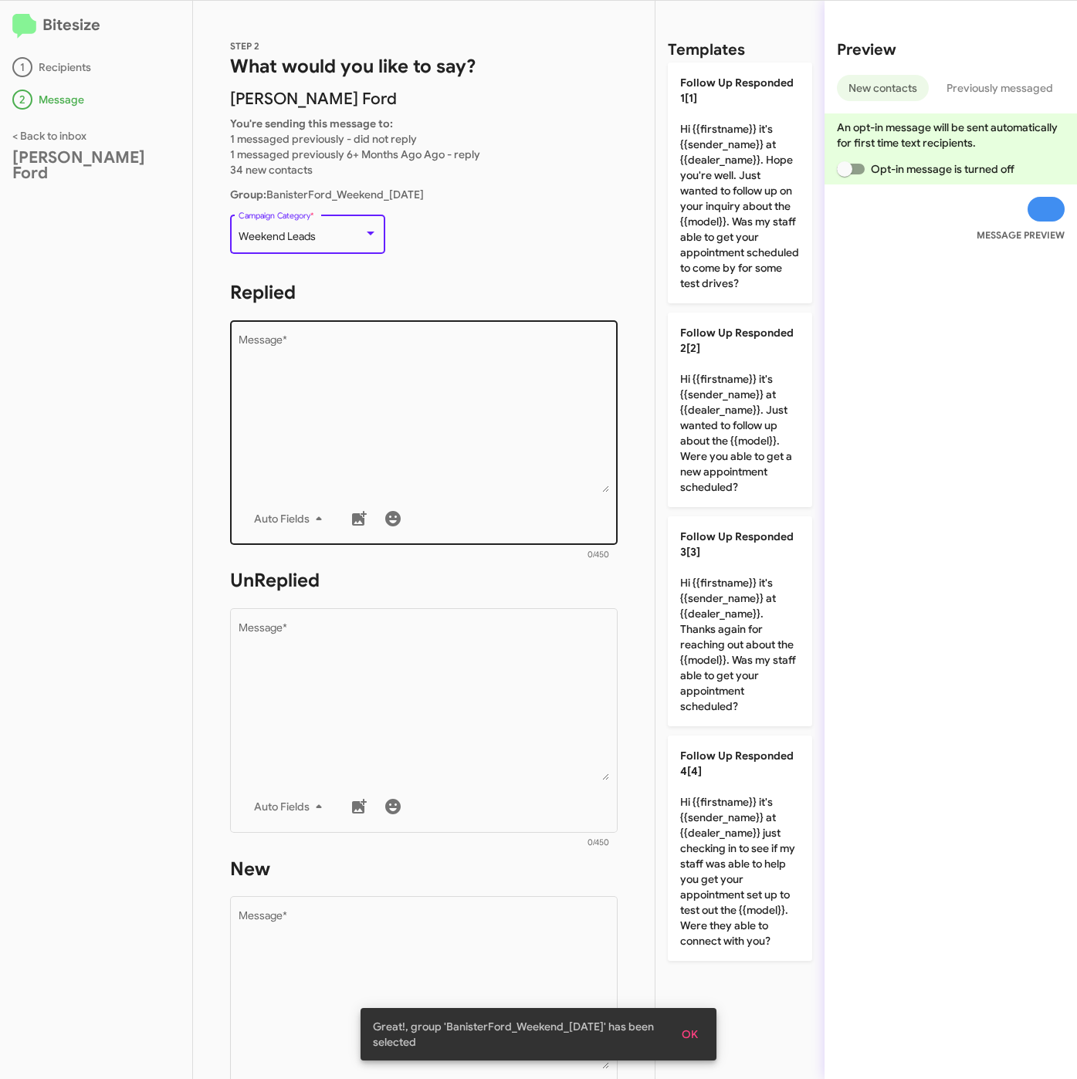
drag, startPoint x: 354, startPoint y: 431, endPoint x: 378, endPoint y: 433, distance: 24.0
click at [354, 433] on textarea "Message *" at bounding box center [423, 413] width 371 height 157
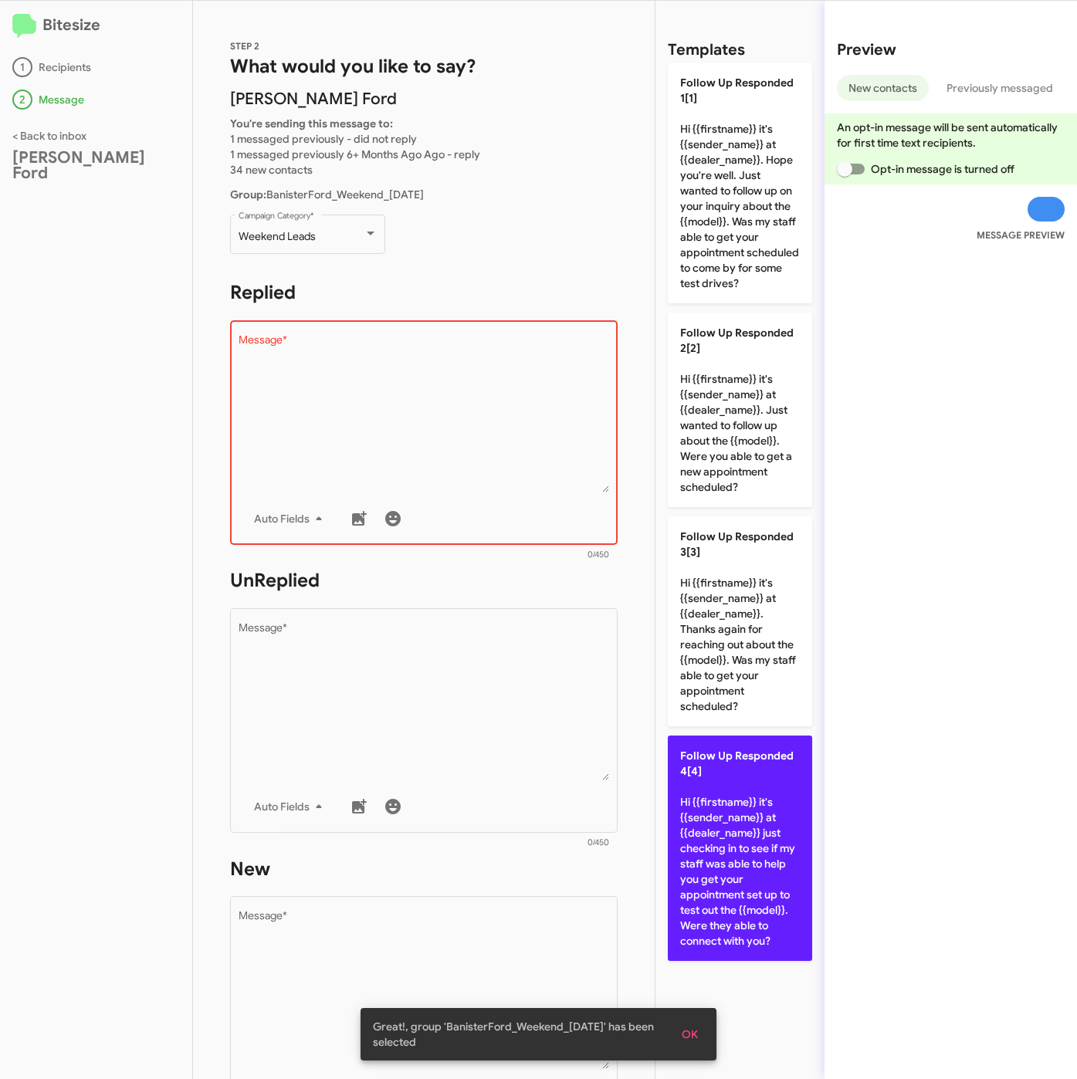
click at [735, 800] on p "Follow Up Responded 4[4] Hi {{firstname}} it's {{sender_name}} at {{dealer_name…" at bounding box center [740, 847] width 144 height 225
type textarea "Hi {{firstname}} it's {{sender_name}} at {{dealer_name}} just checking in to se…"
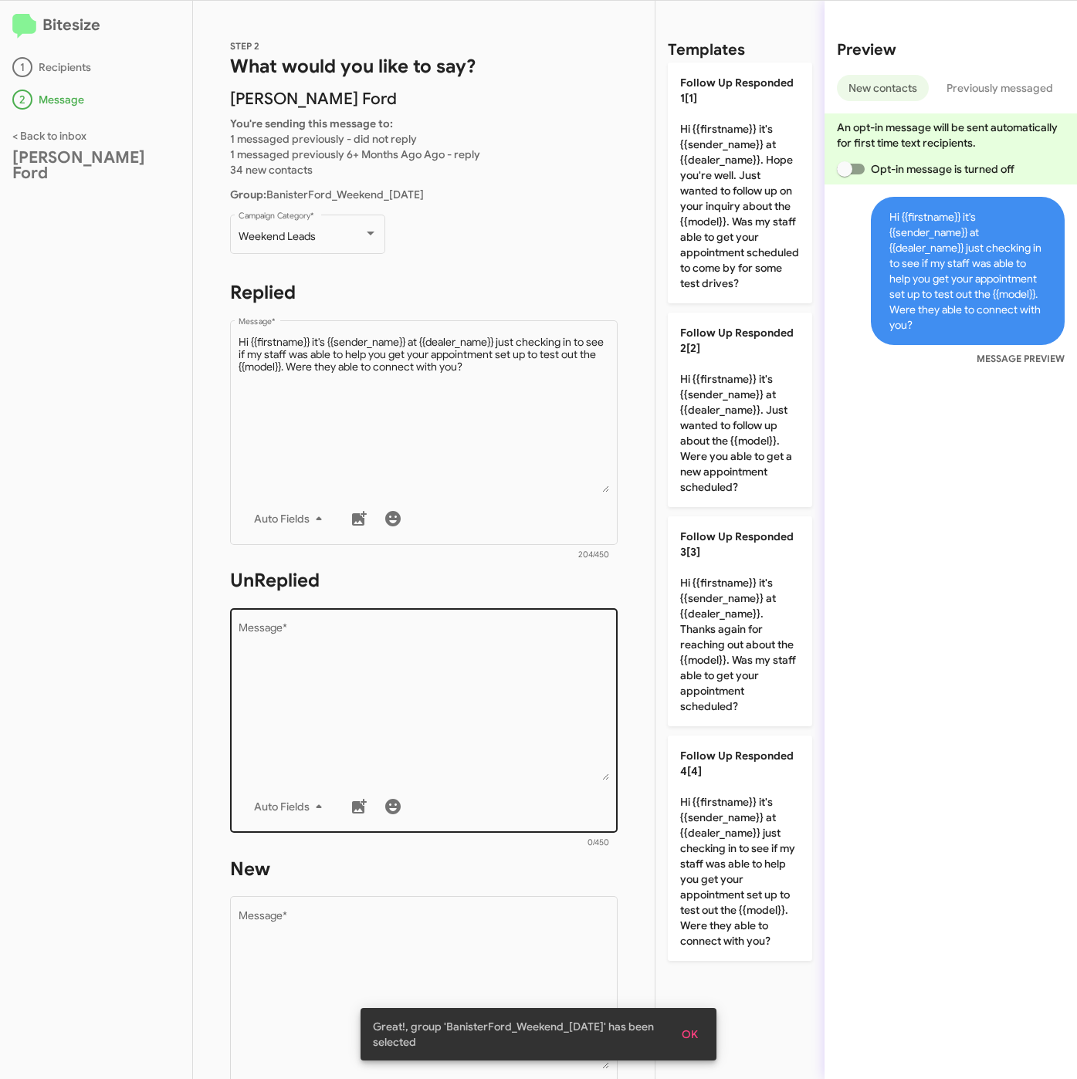
click at [383, 702] on textarea "Message *" at bounding box center [423, 701] width 371 height 157
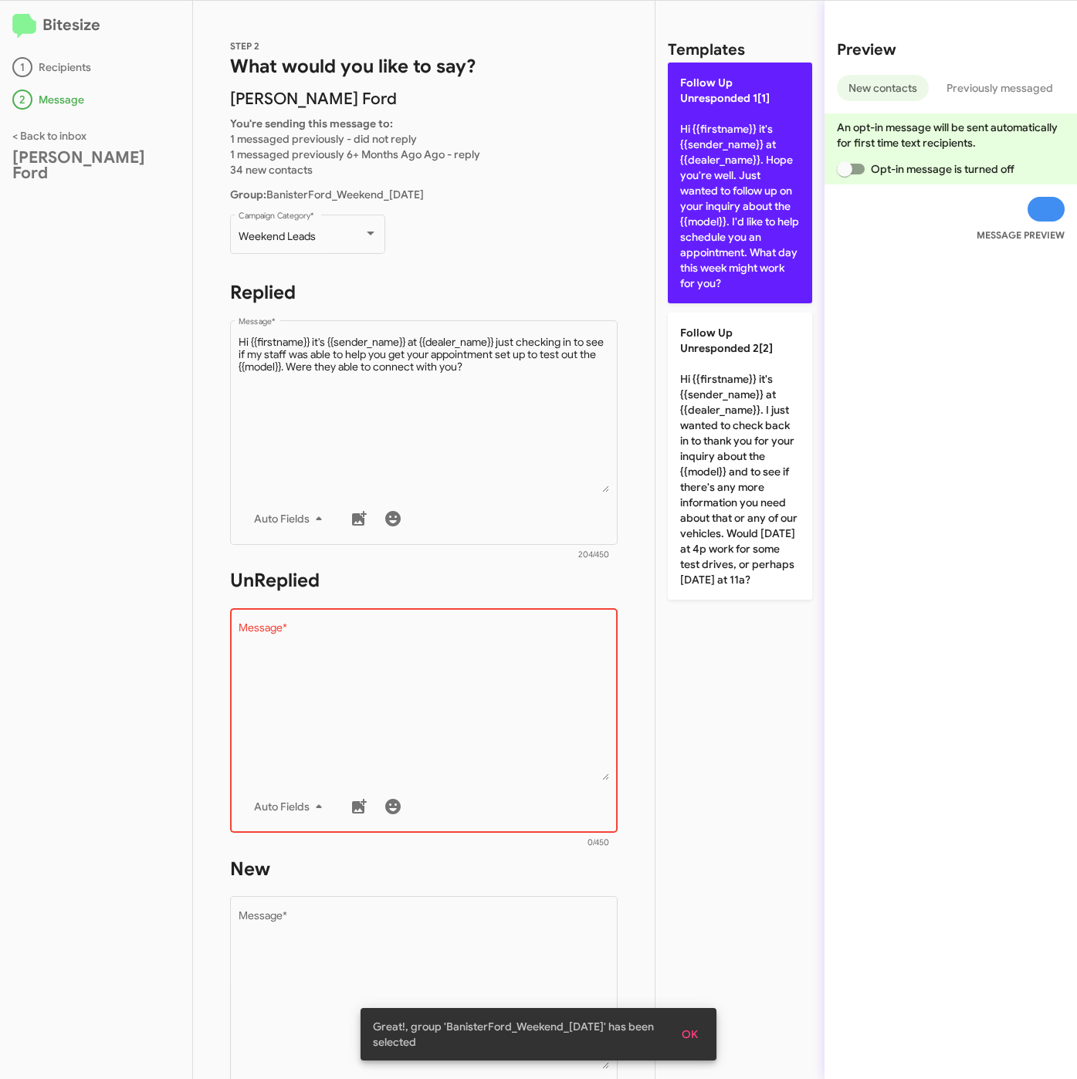
click at [742, 185] on p "Follow Up Unresponded 1[1] Hi {{firstname}} it's {{sender_name}} at {{dealer_na…" at bounding box center [740, 183] width 144 height 241
type textarea "Hi {{firstname}} it's {{sender_name}} at {{dealer_name}}. Hope you're well. Jus…"
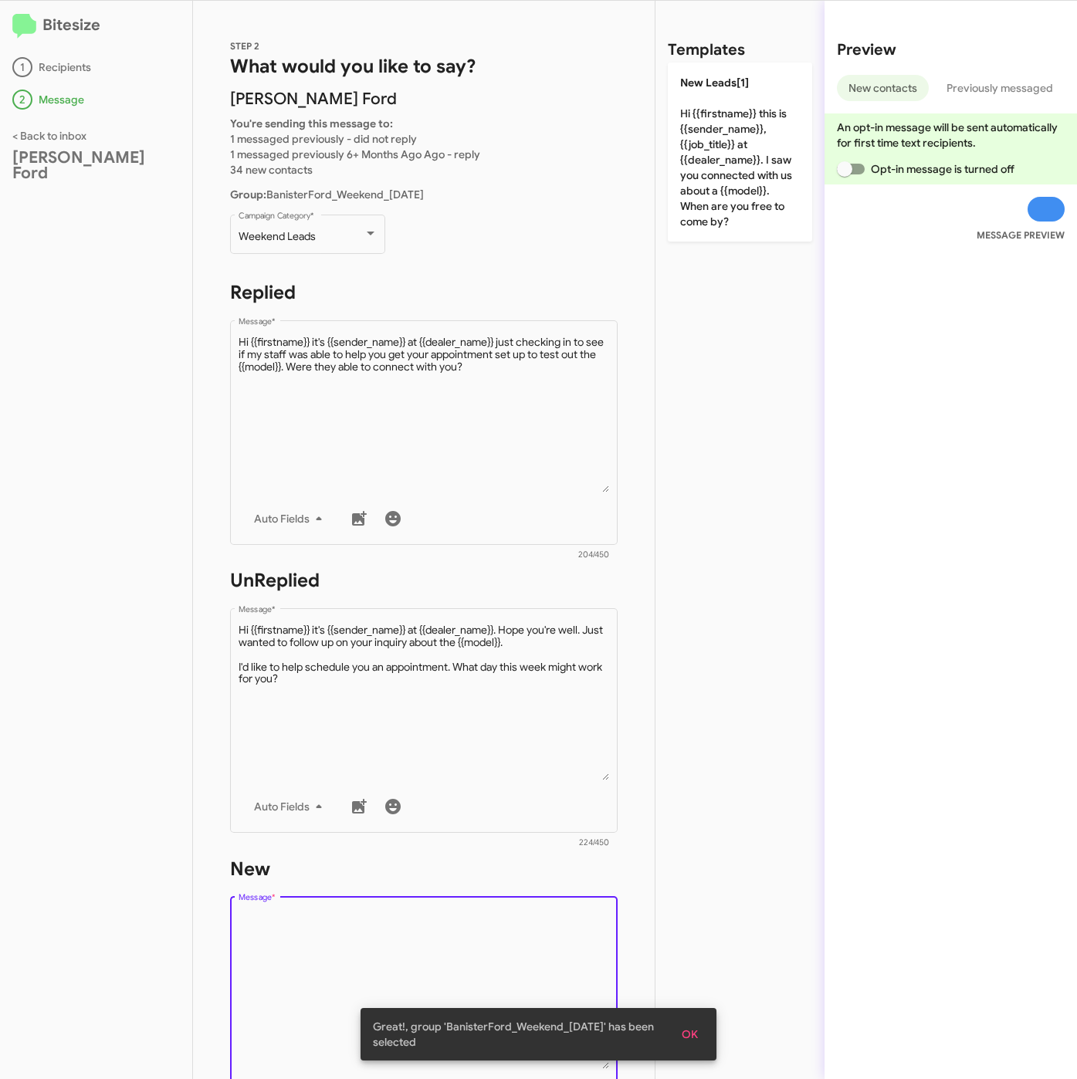
click at [456, 962] on textarea "Message *" at bounding box center [423, 989] width 371 height 157
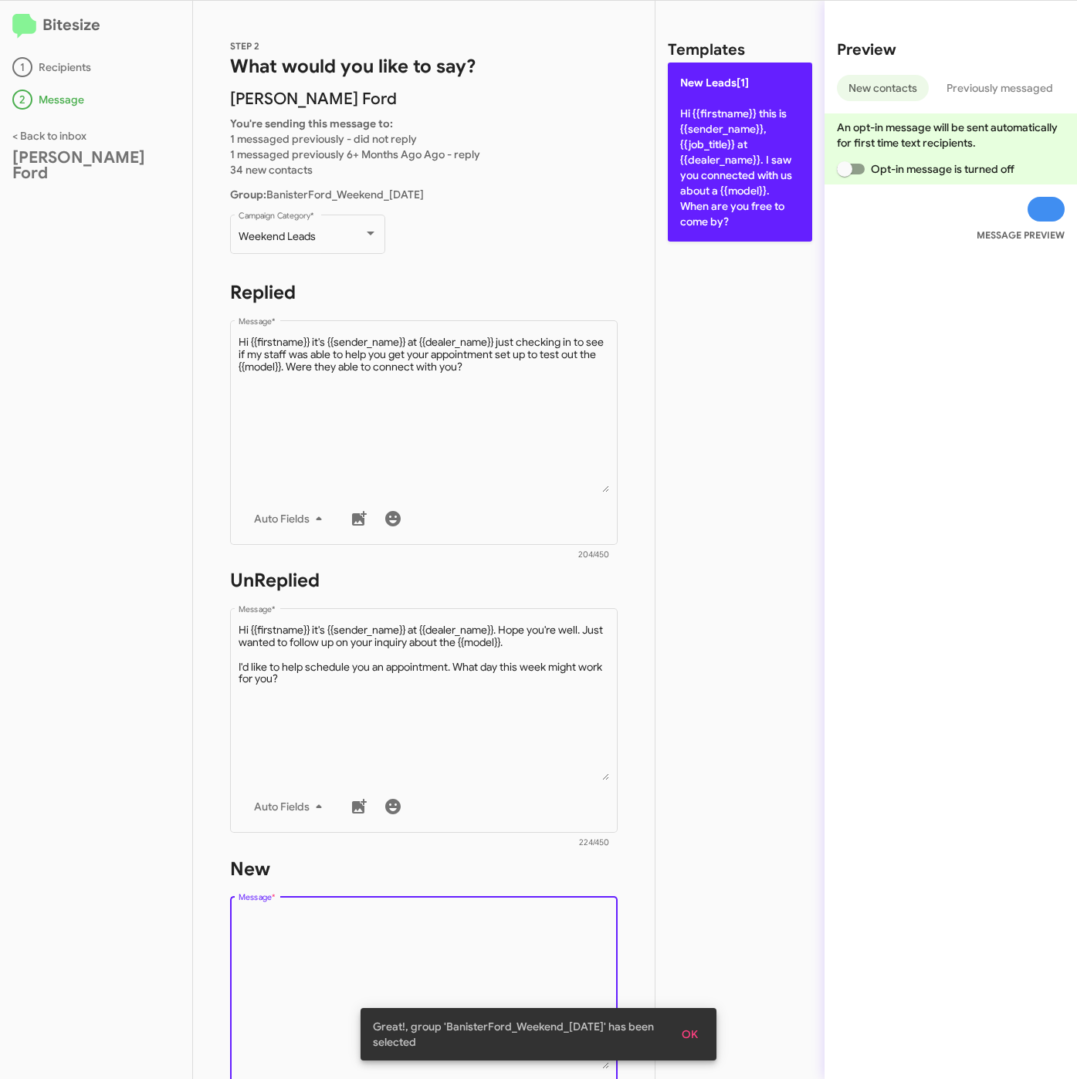
click at [781, 126] on p "New Leads[1] Hi {{firstname}} this is {{sender_name}}, {{job_title}} at {{deale…" at bounding box center [740, 152] width 144 height 179
type textarea "Hi {{firstname}} this is {{sender_name}}, {{job_title}} at {{dealer_name}}. I s…"
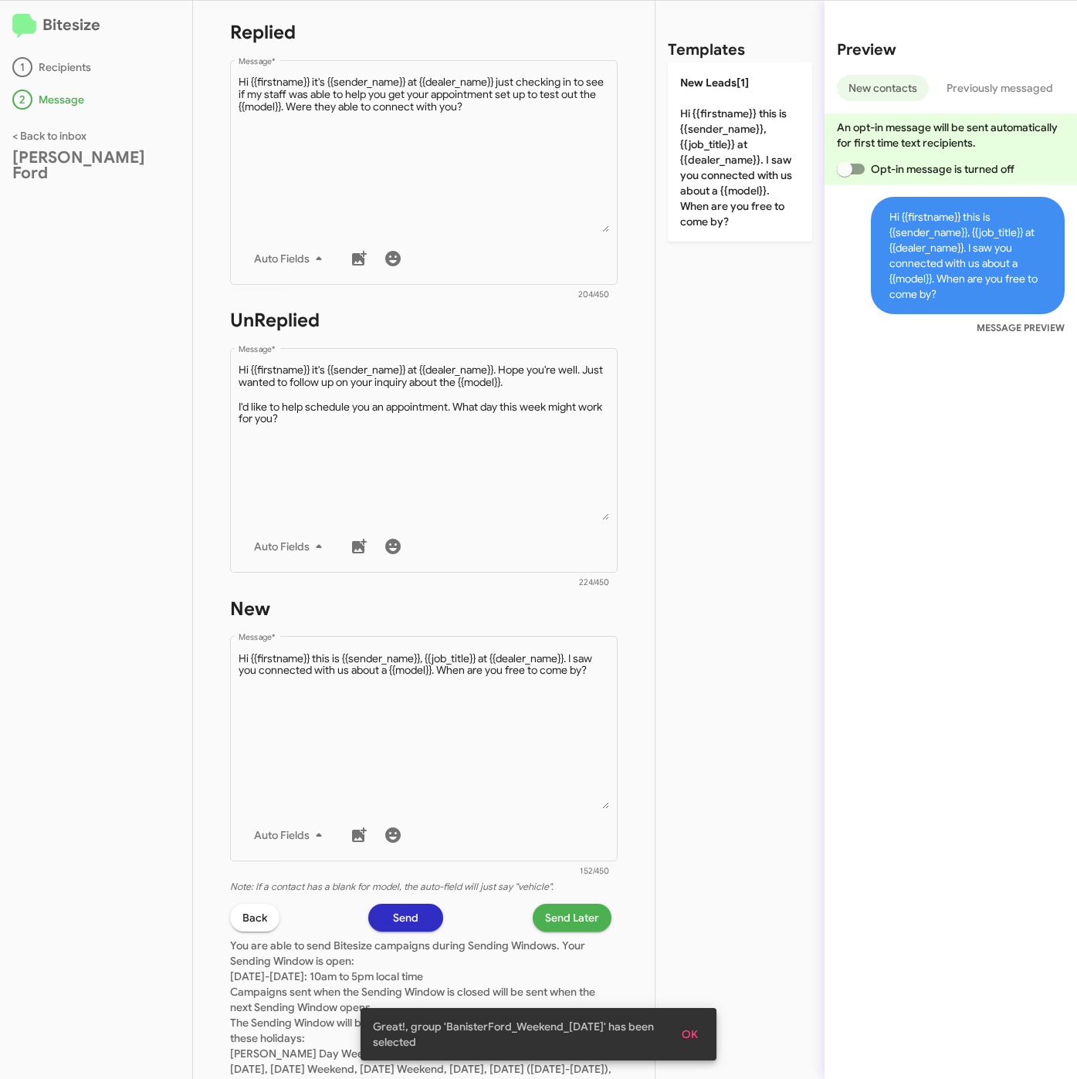
scroll to position [332, 0]
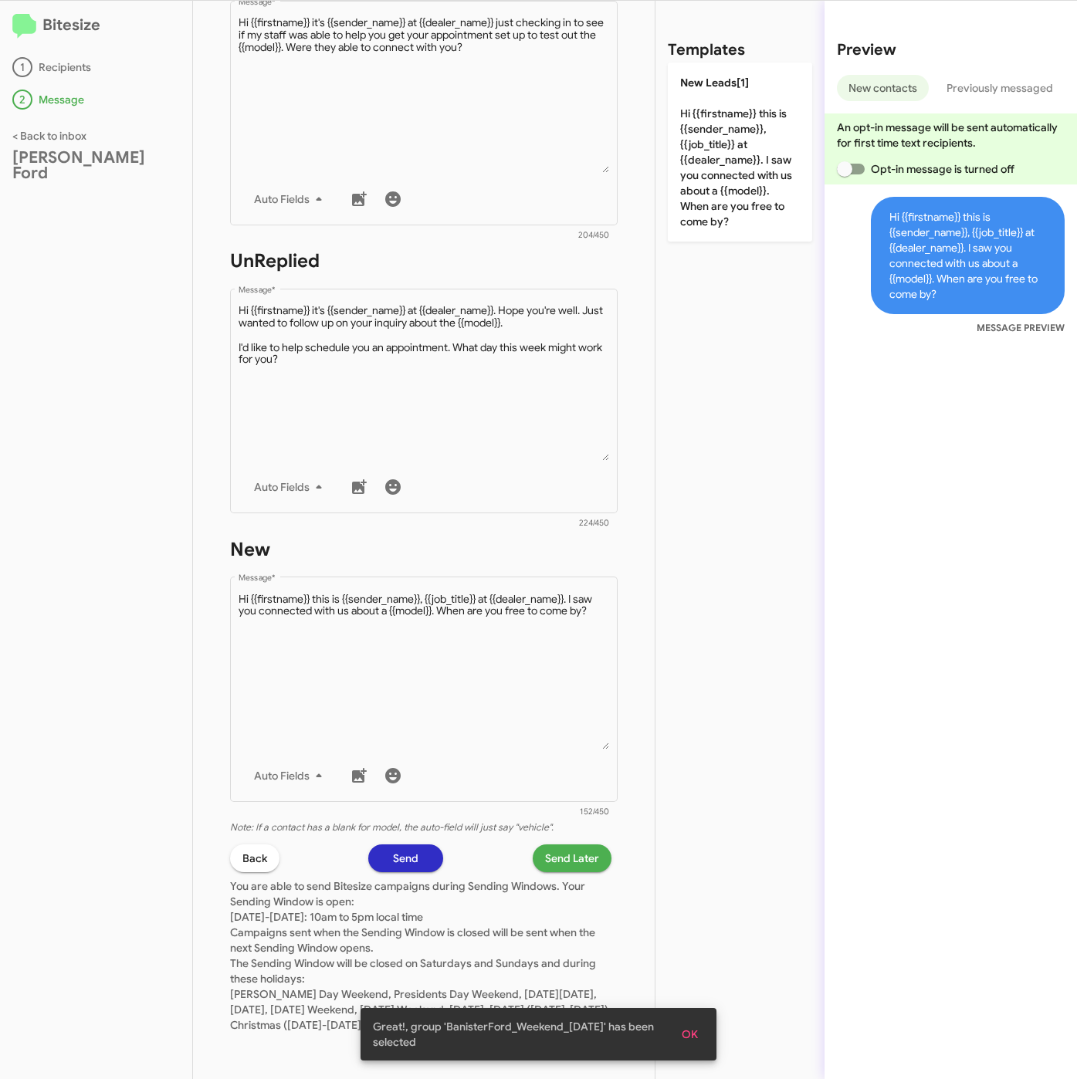
click at [582, 844] on button "Send Later" at bounding box center [571, 858] width 79 height 28
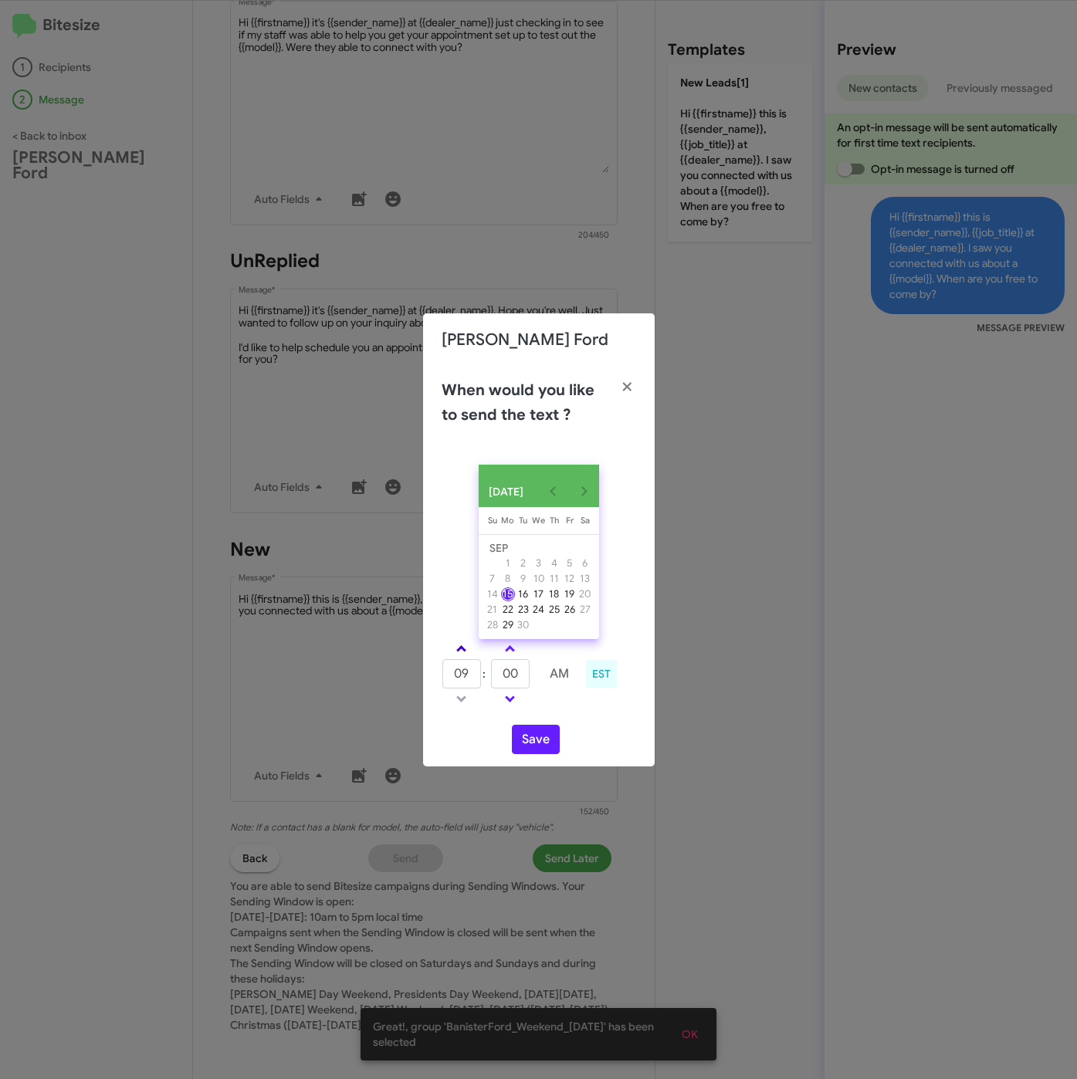
click at [465, 647] on link at bounding box center [461, 649] width 27 height 18
drag, startPoint x: 465, startPoint y: 647, endPoint x: 502, endPoint y: 668, distance: 42.5
click at [471, 649] on link at bounding box center [461, 649] width 27 height 18
type input "11"
drag, startPoint x: 519, startPoint y: 674, endPoint x: 466, endPoint y: 681, distance: 53.7
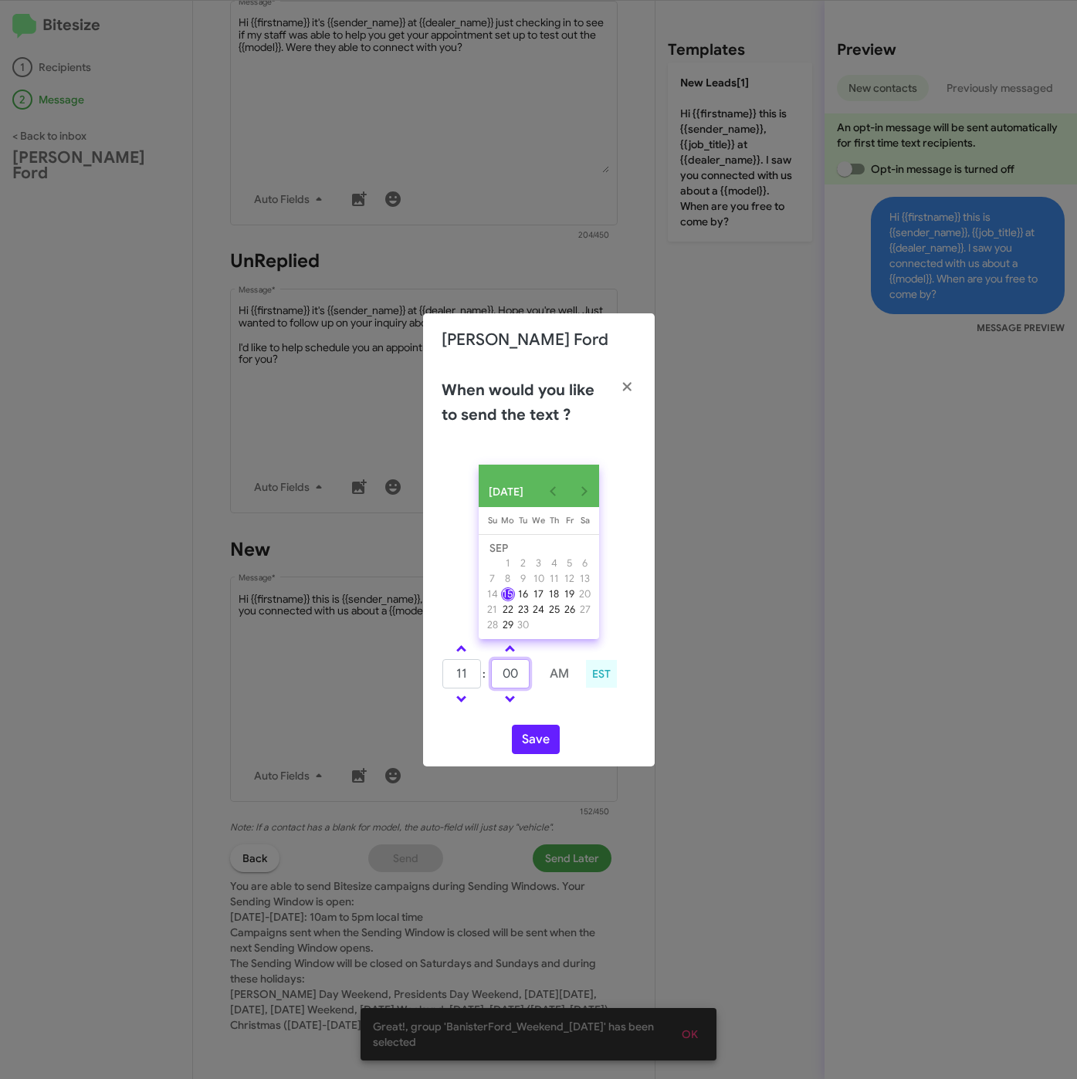
click at [466, 681] on tr "11 : 00 AM" at bounding box center [510, 673] width 138 height 31
type input "22"
click at [531, 739] on button "Save" at bounding box center [536, 739] width 48 height 29
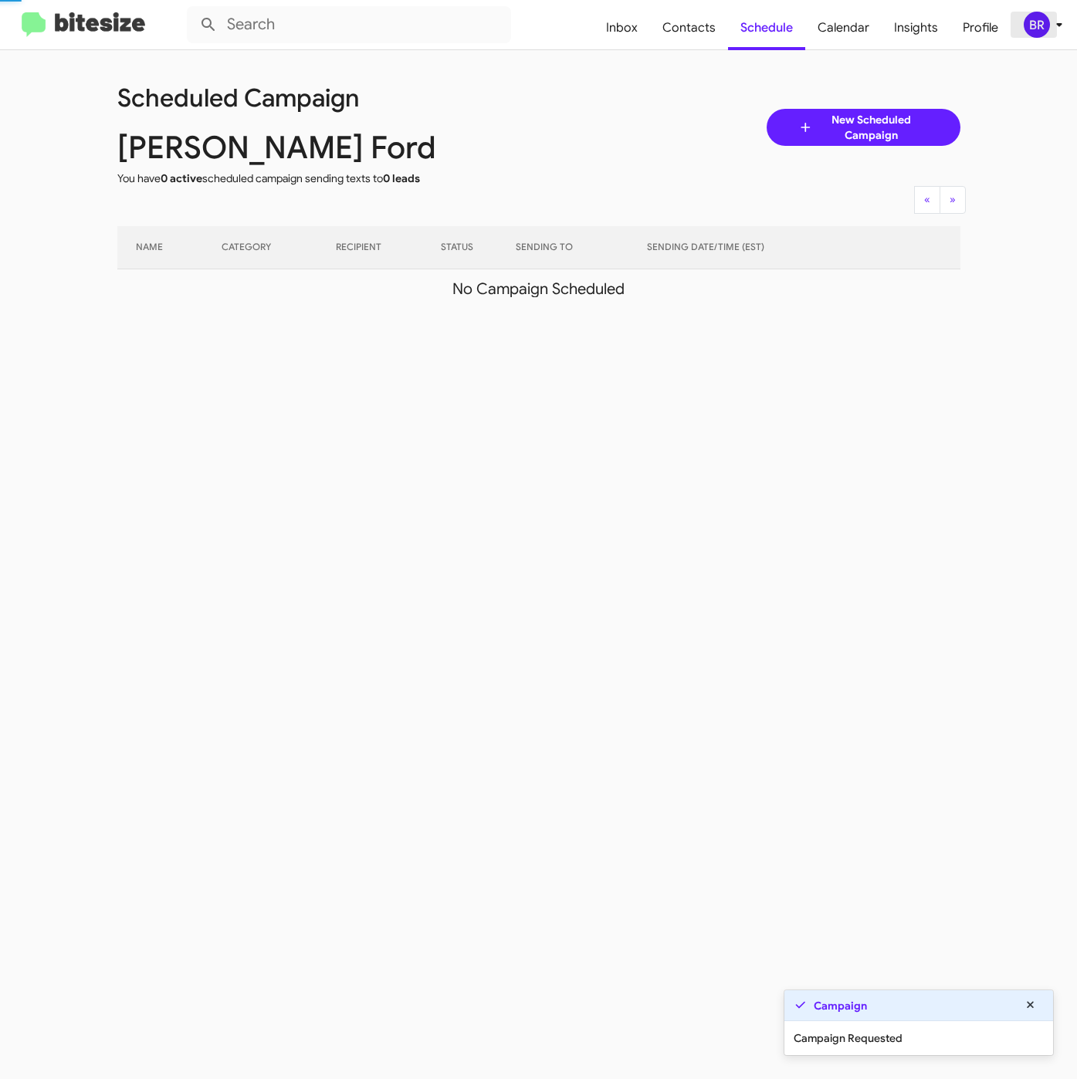
click at [1044, 21] on div "BR" at bounding box center [1036, 25] width 26 height 26
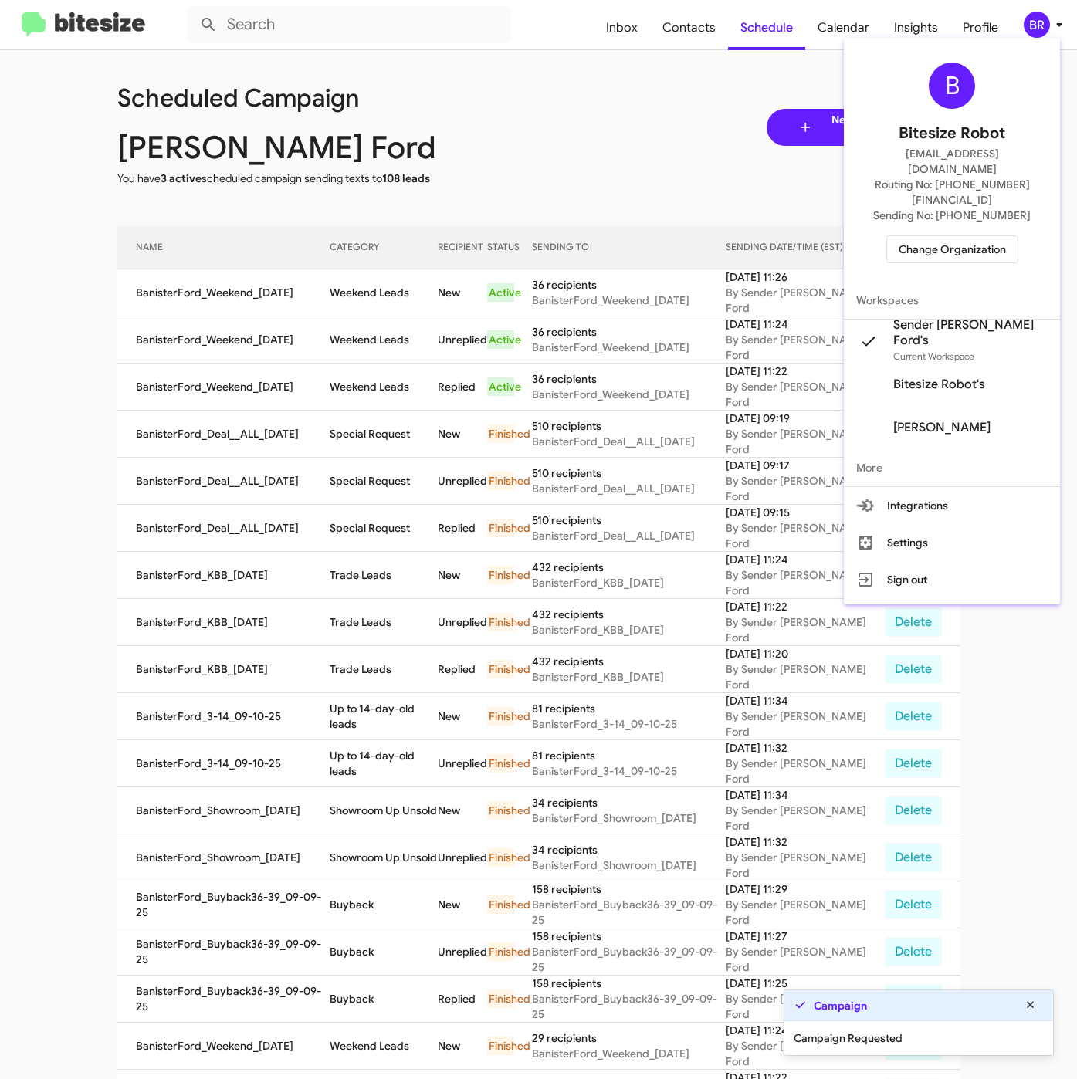
click at [316, 246] on div at bounding box center [538, 539] width 1077 height 1079
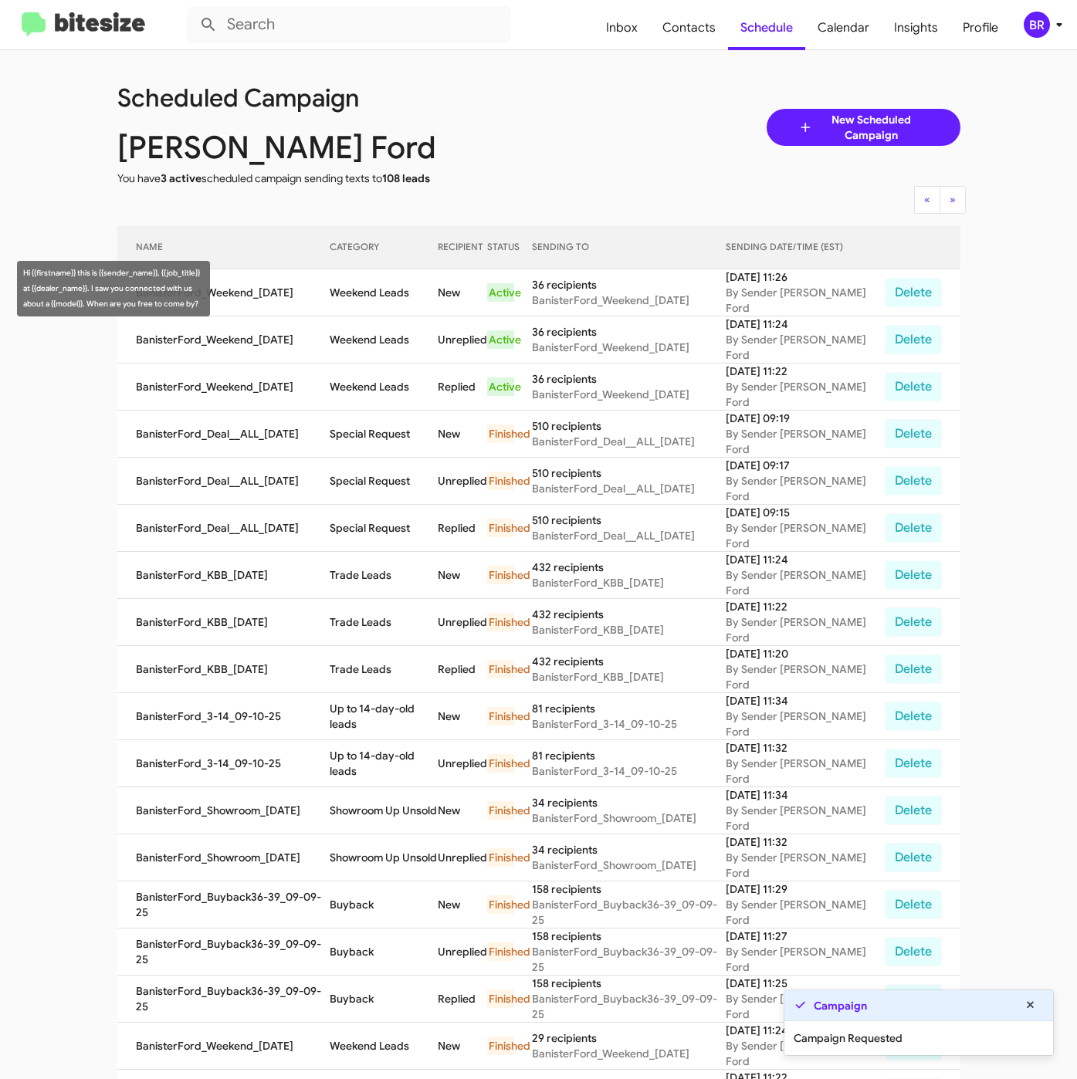
drag, startPoint x: 340, startPoint y: 288, endPoint x: 427, endPoint y: 296, distance: 86.8
click at [427, 296] on td "Weekend Leads" at bounding box center [384, 292] width 108 height 47
copy td "Weekend Leads"
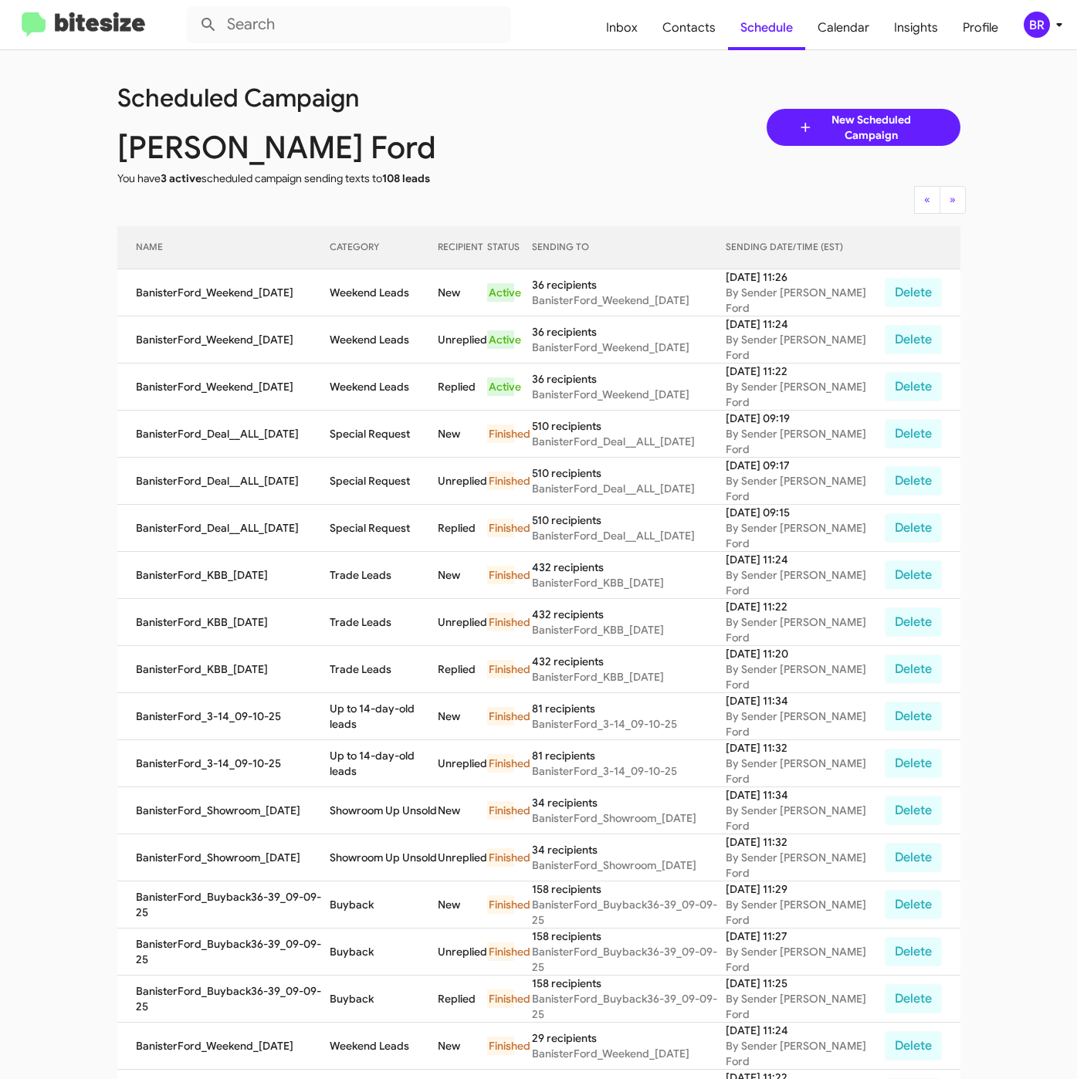
drag, startPoint x: 607, startPoint y: 93, endPoint x: 546, endPoint y: 269, distance: 186.9
click at [607, 93] on div "Scheduled Campaign [PERSON_NAME] Ford You have 3 active scheduled campaign send…" at bounding box center [539, 127] width 866 height 117
click at [1063, 26] on icon at bounding box center [1059, 24] width 19 height 19
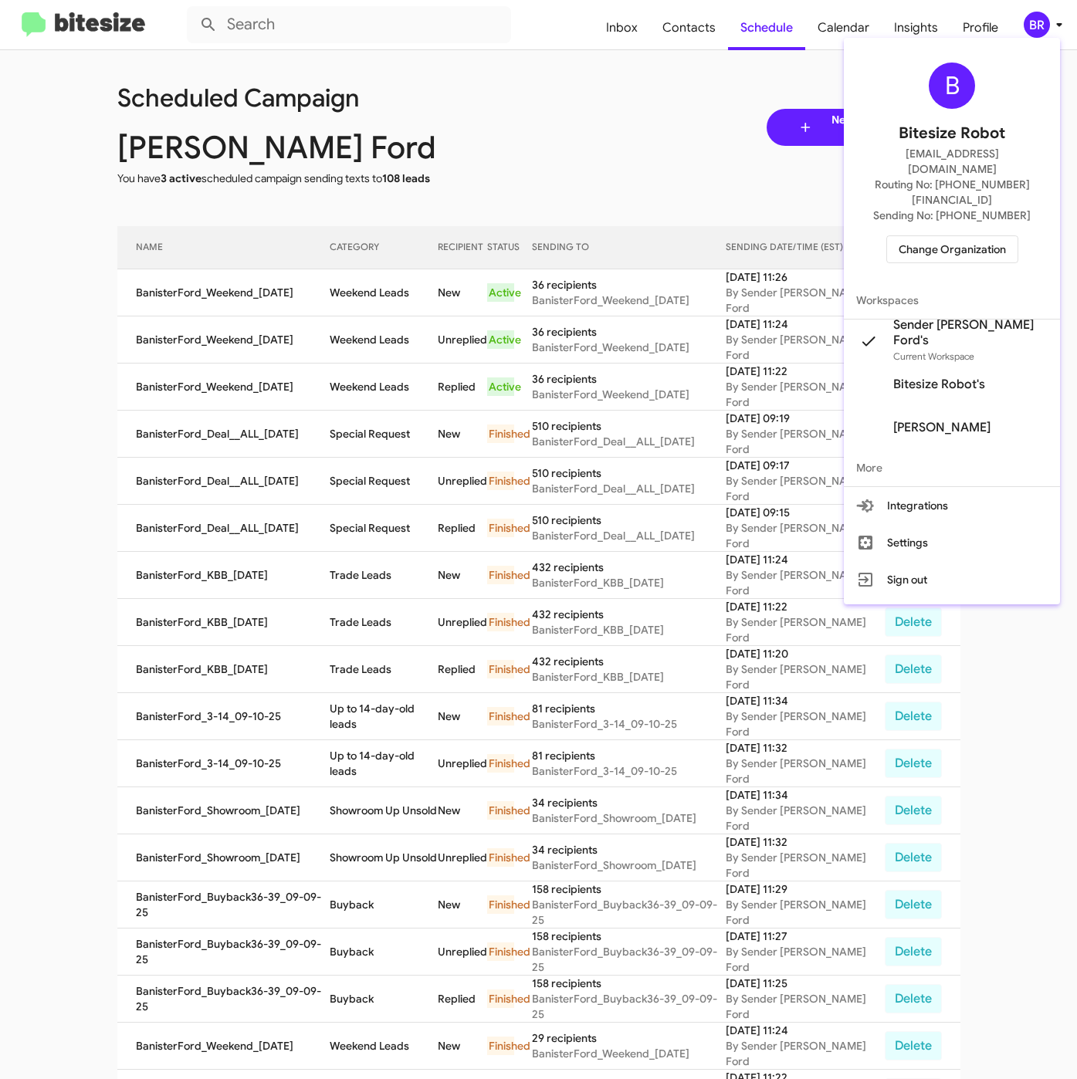
click at [986, 236] on span "Change Organization" at bounding box center [951, 249] width 107 height 26
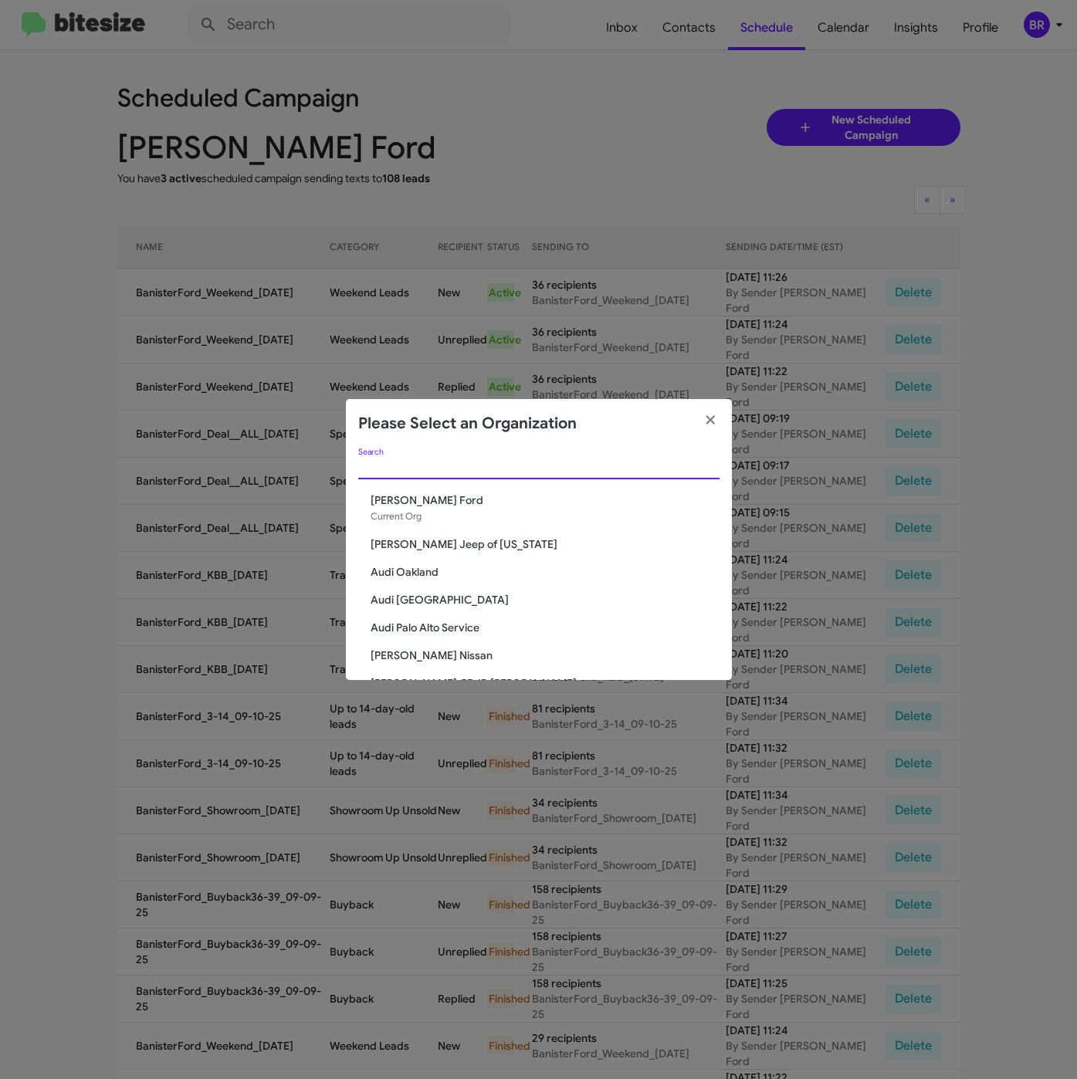
click at [440, 466] on input "Search" at bounding box center [538, 467] width 361 height 12
paste input "[PERSON_NAME] Mitsubishi"
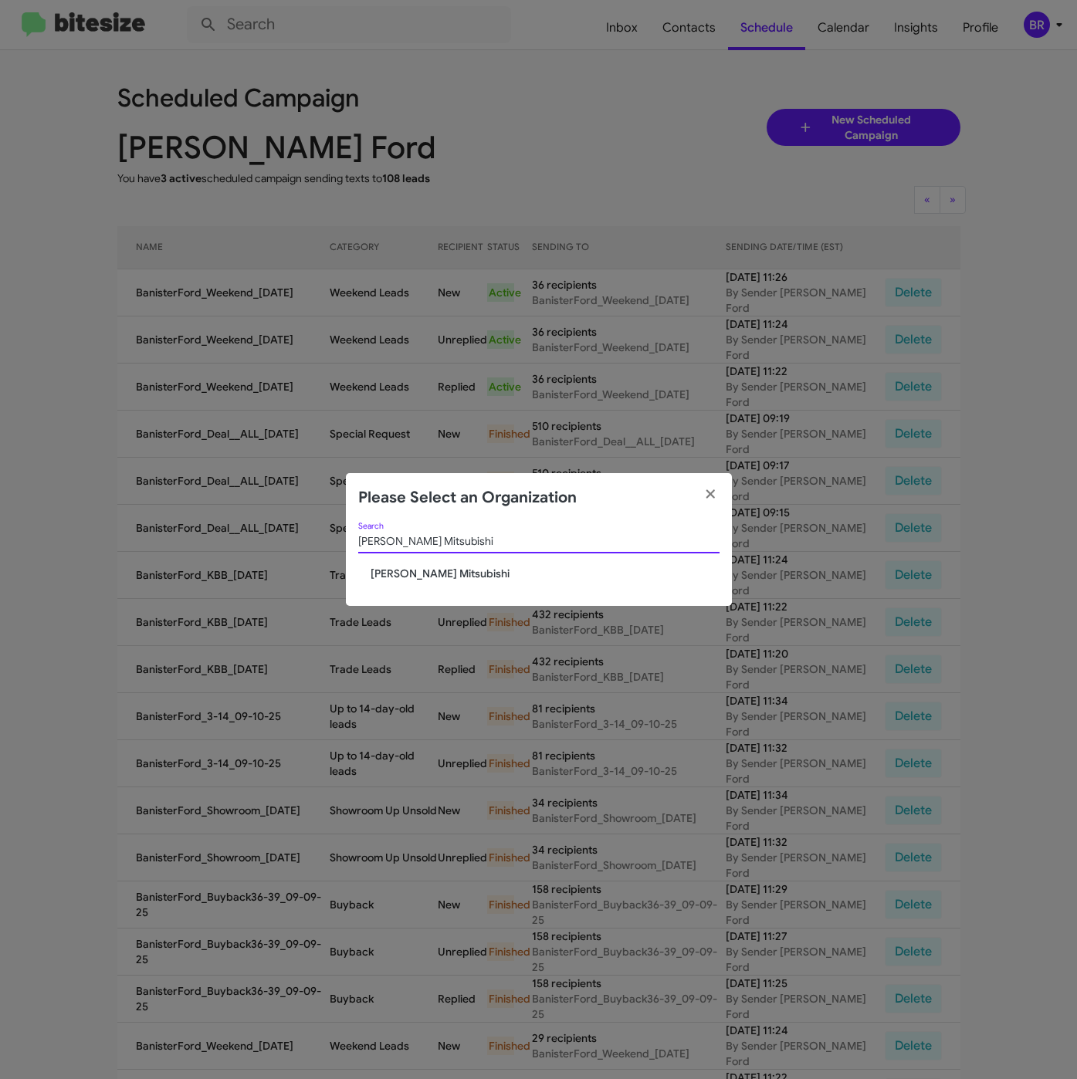
type input "[PERSON_NAME] Mitsubishi"
drag, startPoint x: 424, startPoint y: 576, endPoint x: 452, endPoint y: 600, distance: 36.8
click at [424, 577] on span "[PERSON_NAME] Mitsubishi" at bounding box center [544, 573] width 349 height 15
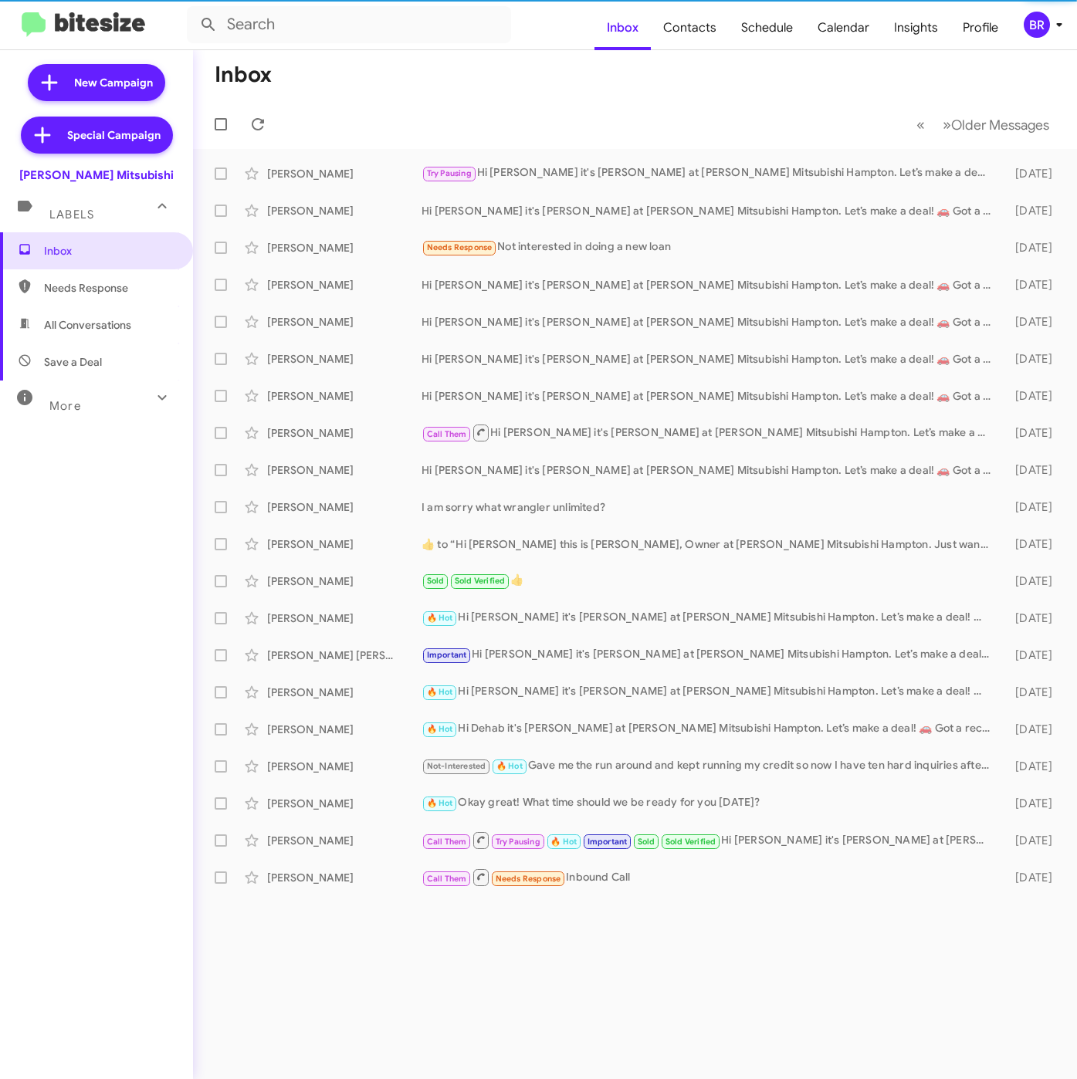
drag, startPoint x: 0, startPoint y: 0, endPoint x: 1037, endPoint y: 31, distance: 1037.7
click at [1040, 26] on div "BR" at bounding box center [1036, 25] width 26 height 26
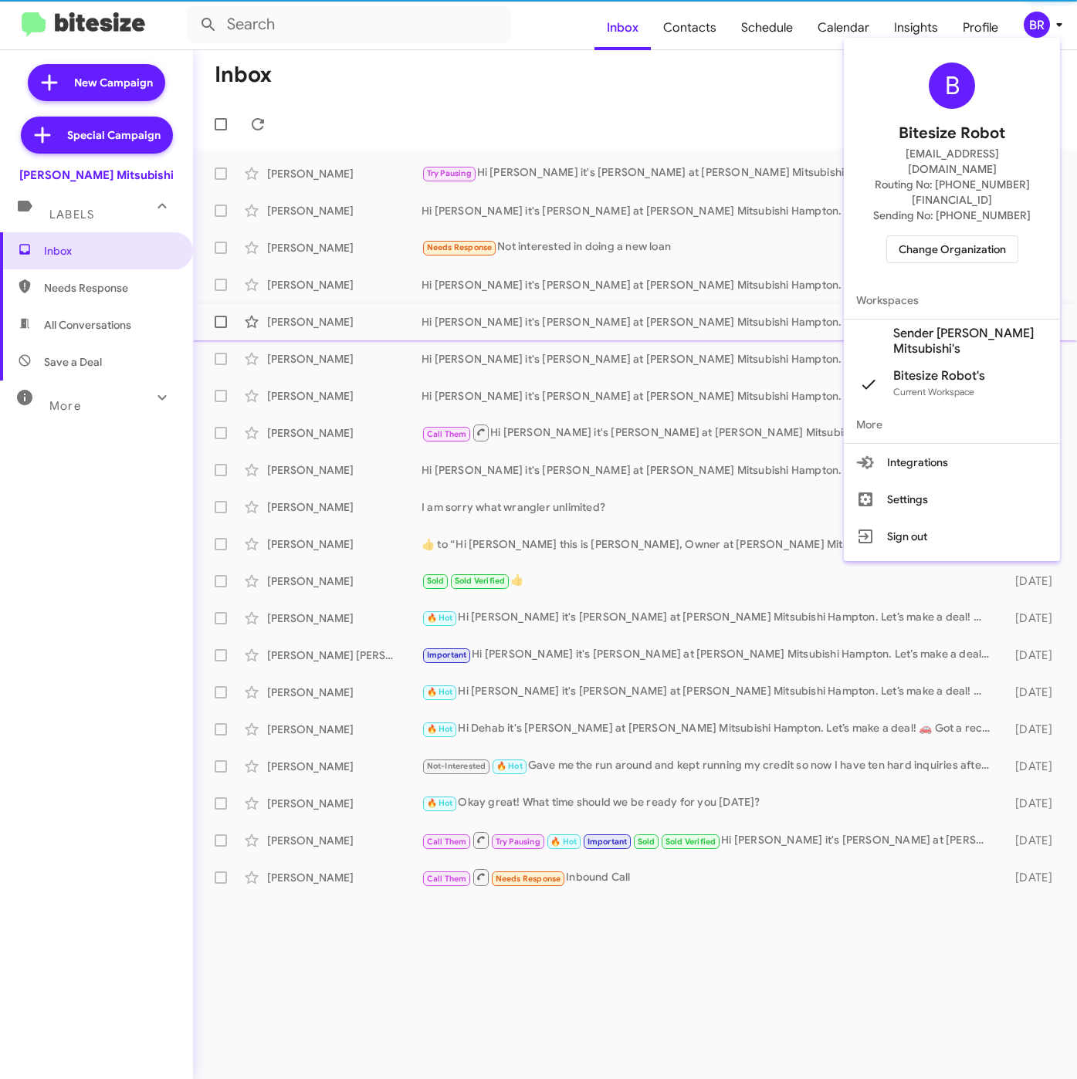
click at [926, 326] on span "Sender [PERSON_NAME] Mitsubishi's" at bounding box center [970, 341] width 154 height 31
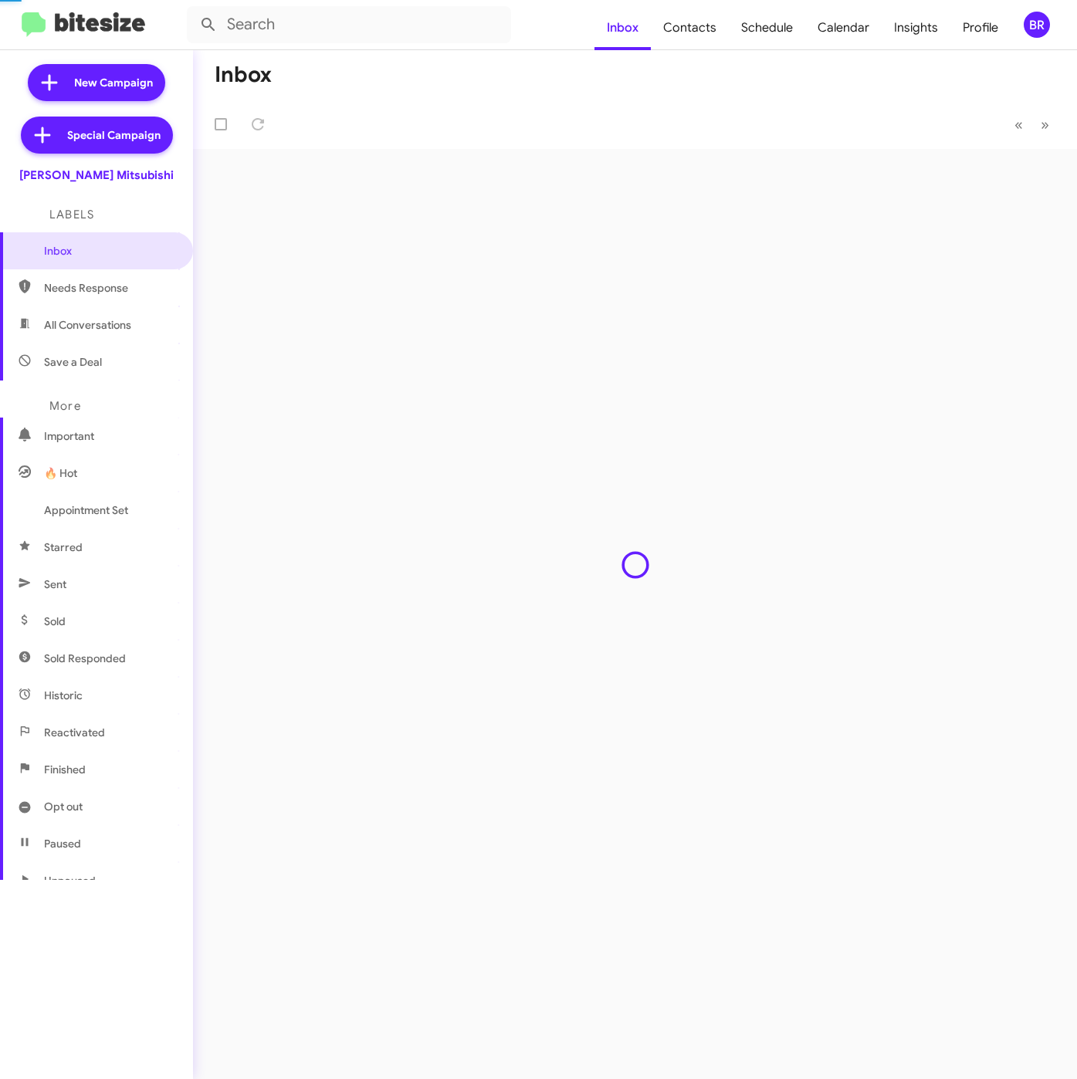
click at [681, 25] on span "Contacts" at bounding box center [690, 27] width 78 height 45
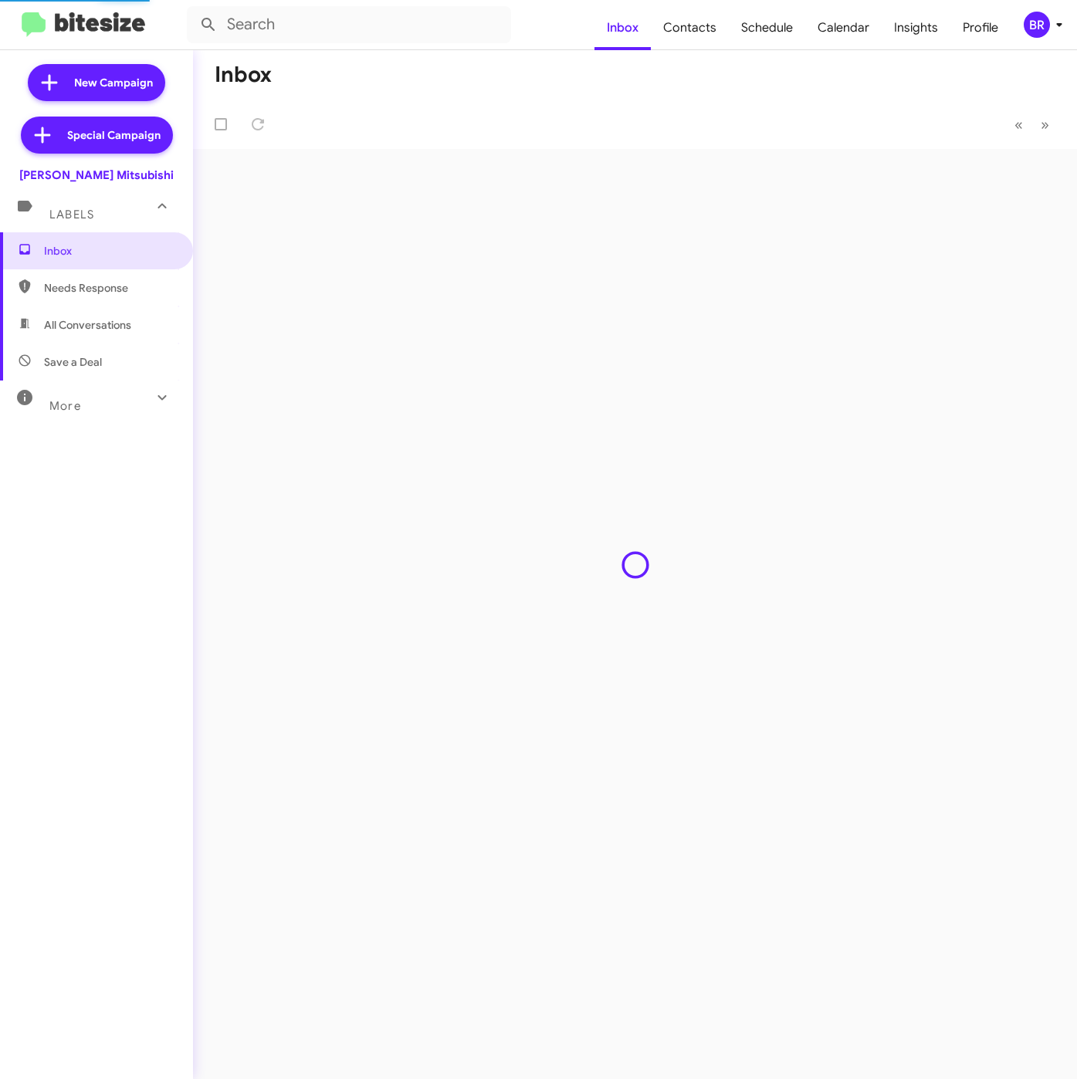
type input "in:groups"
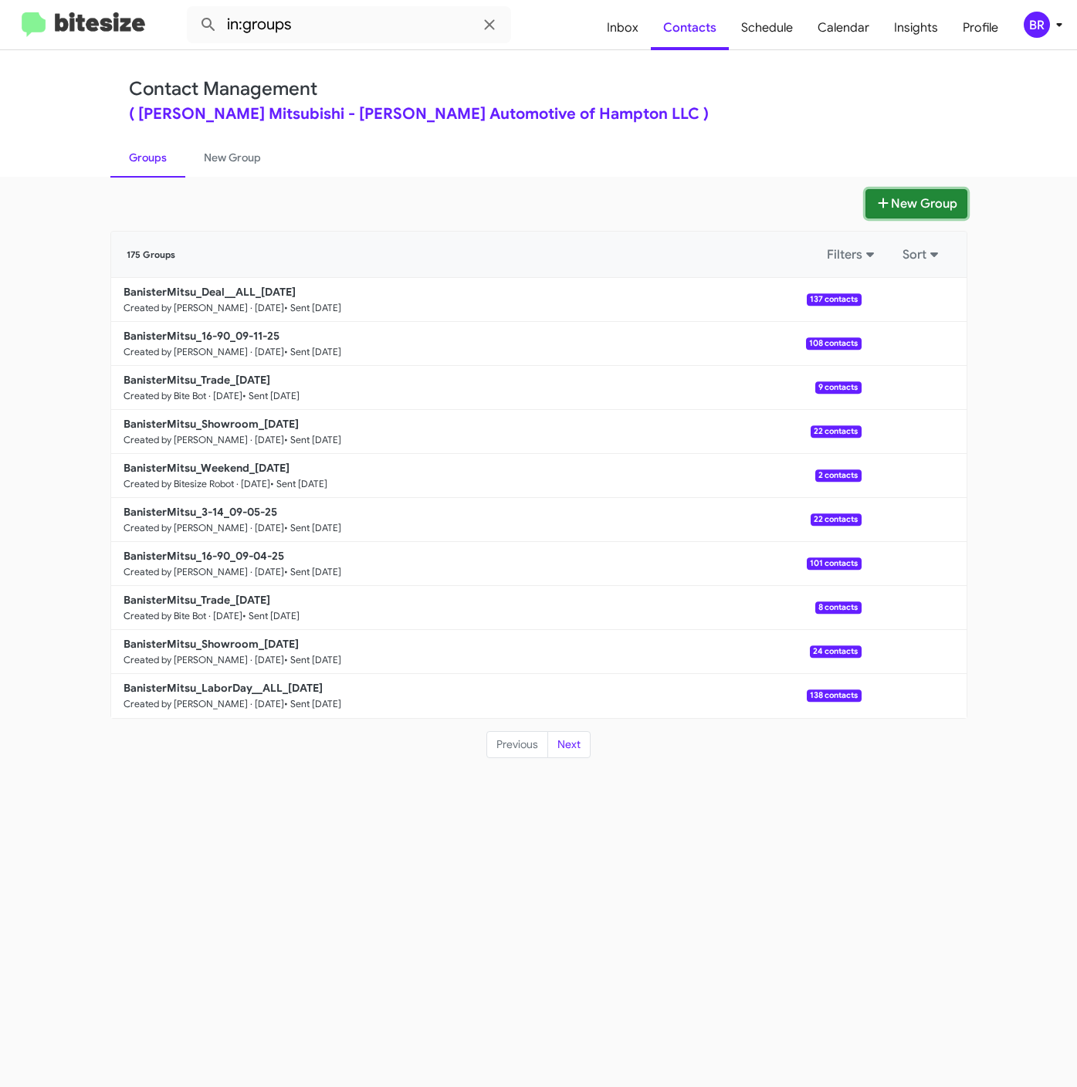
click at [911, 205] on button "New Group" at bounding box center [916, 203] width 102 height 29
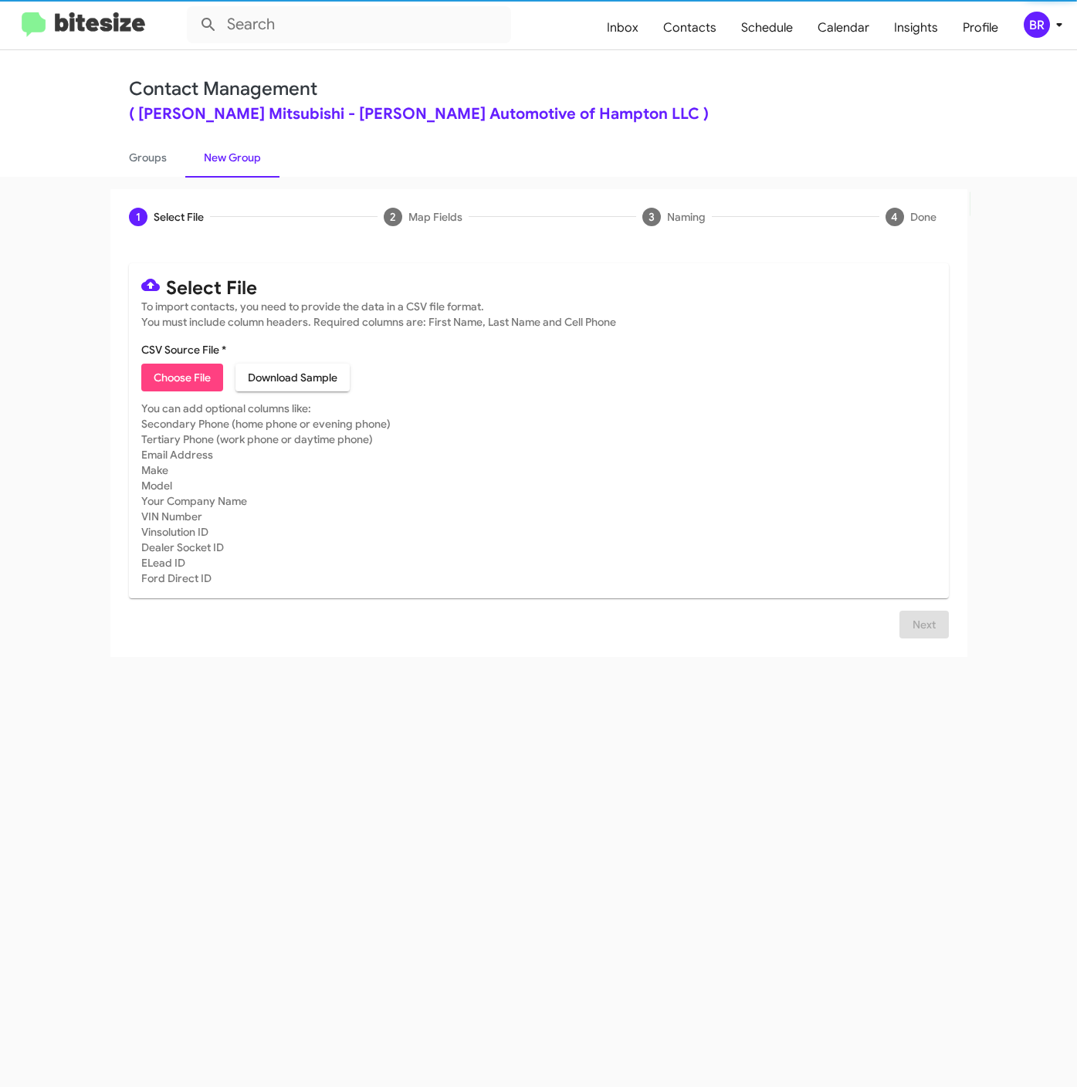
click at [185, 382] on span "Choose File" at bounding box center [182, 377] width 57 height 28
type input "BanisterMitsu_Weekend_[DATE]"
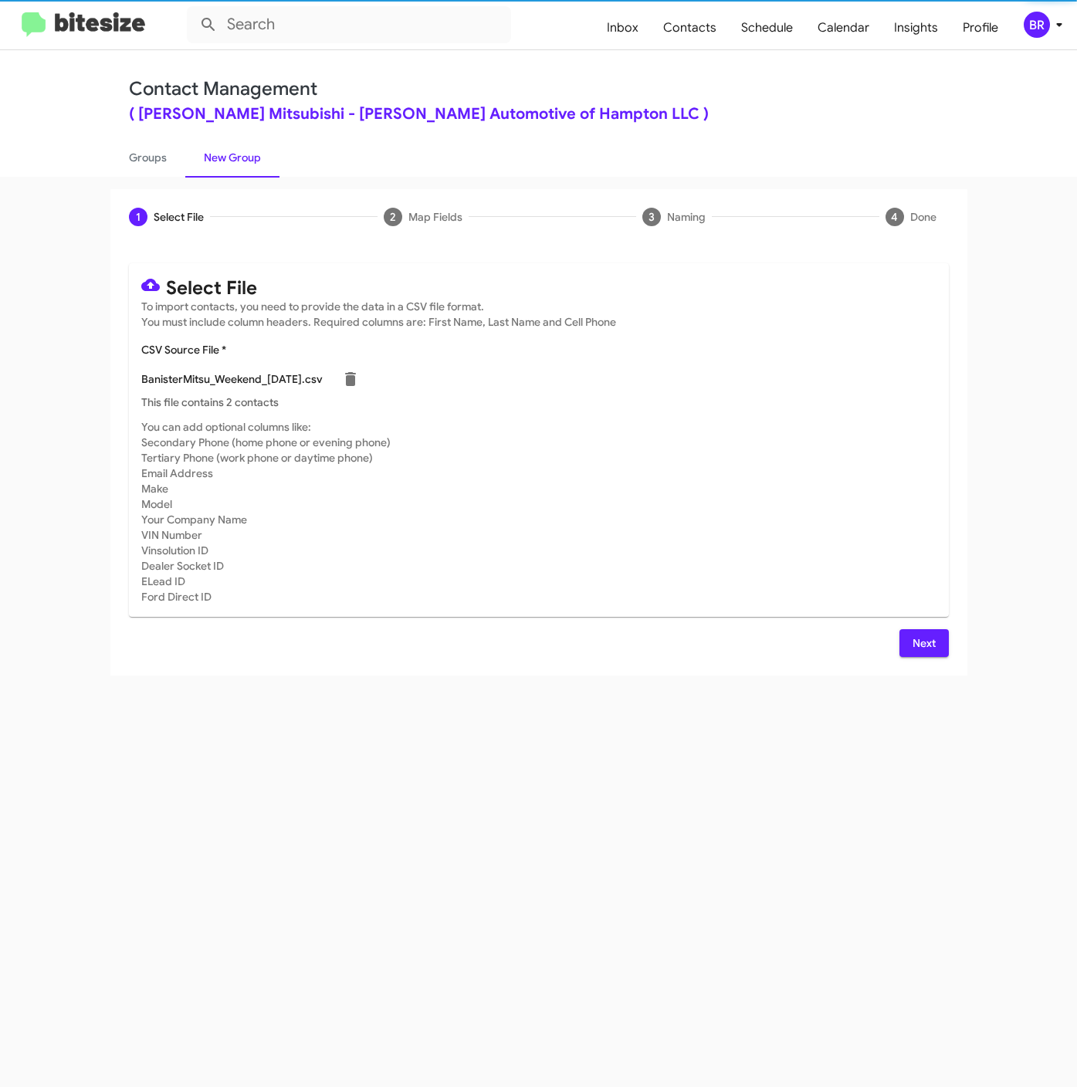
click at [941, 651] on button "Next" at bounding box center [923, 643] width 49 height 28
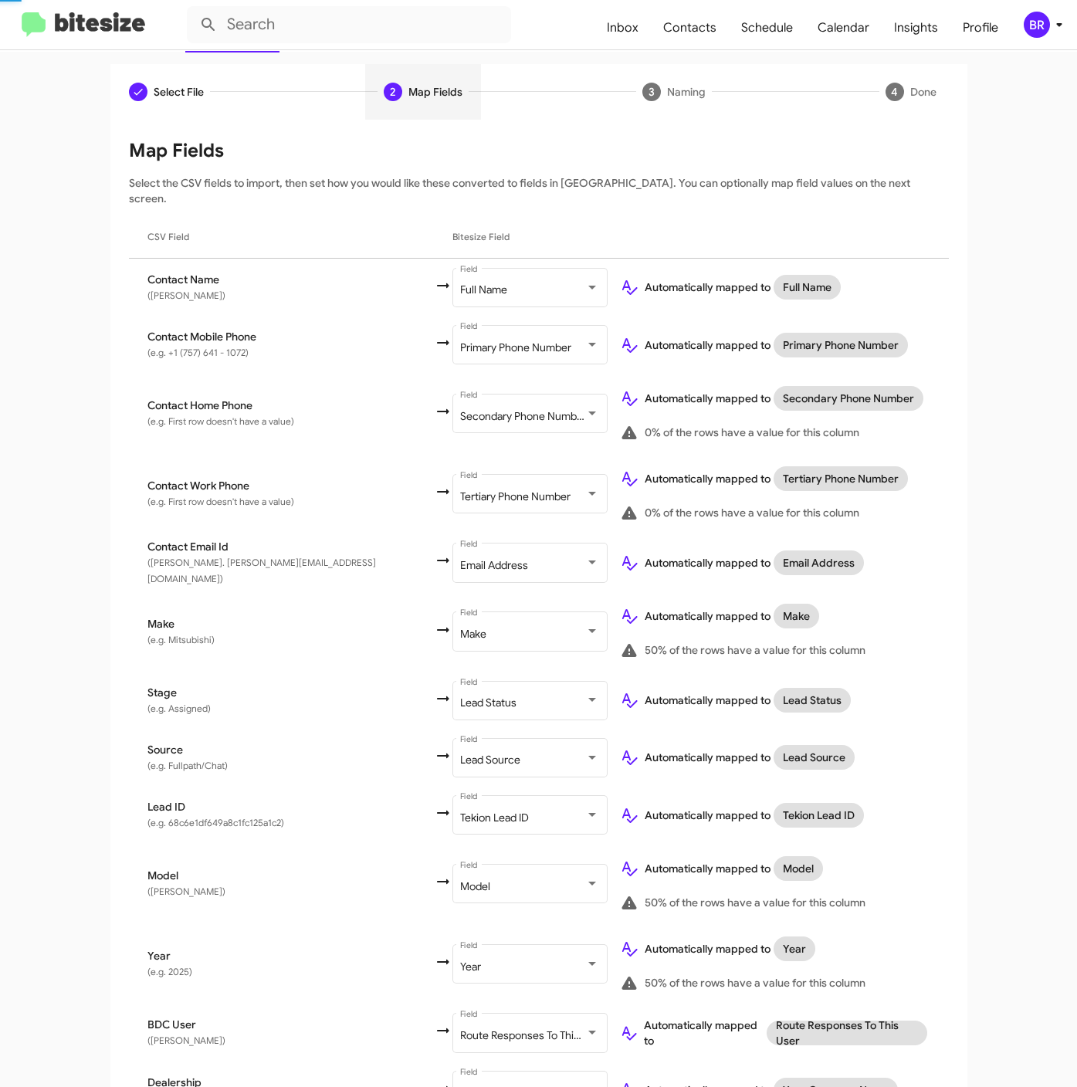
scroll to position [197, 0]
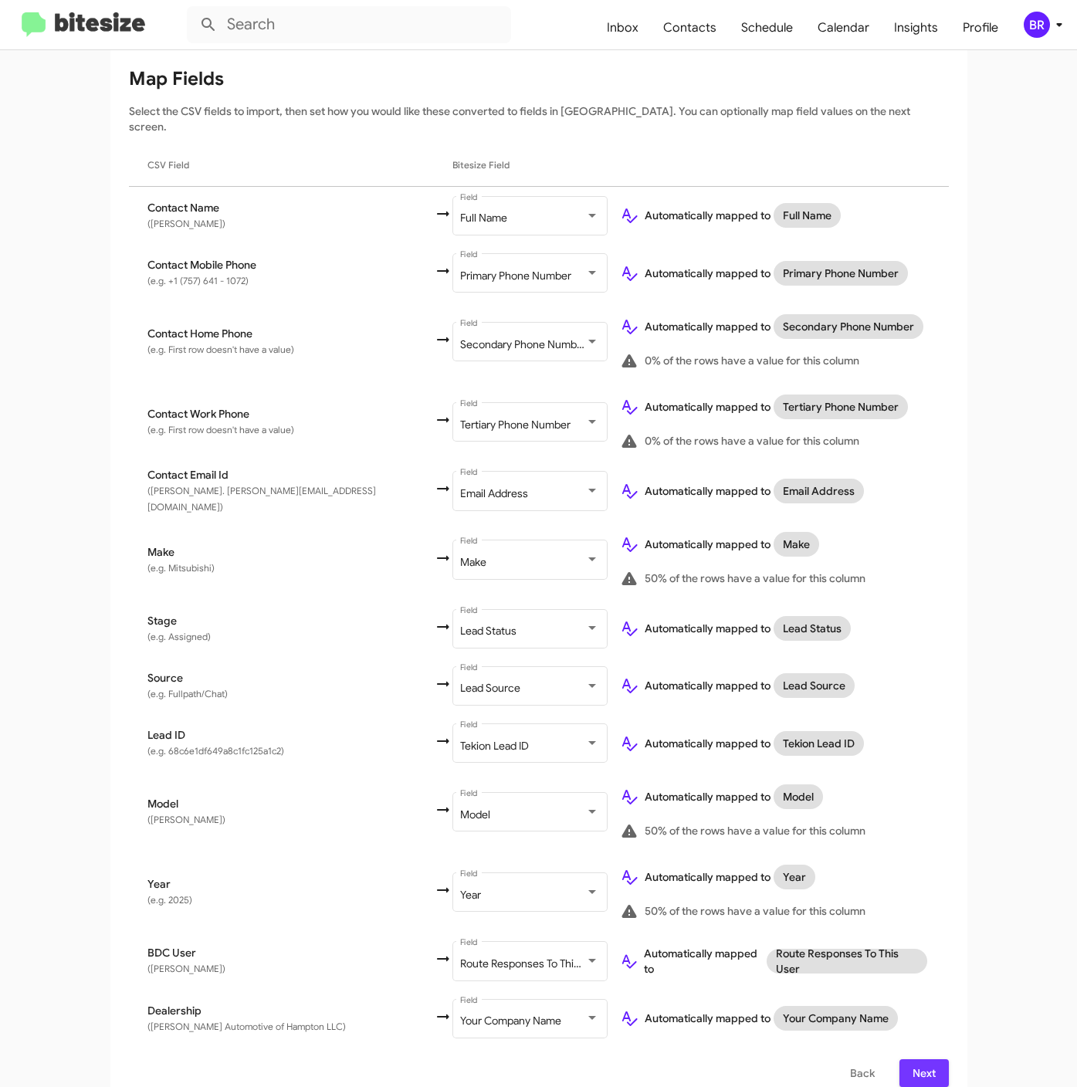
click at [919, 1060] on span "Next" at bounding box center [923, 1073] width 25 height 28
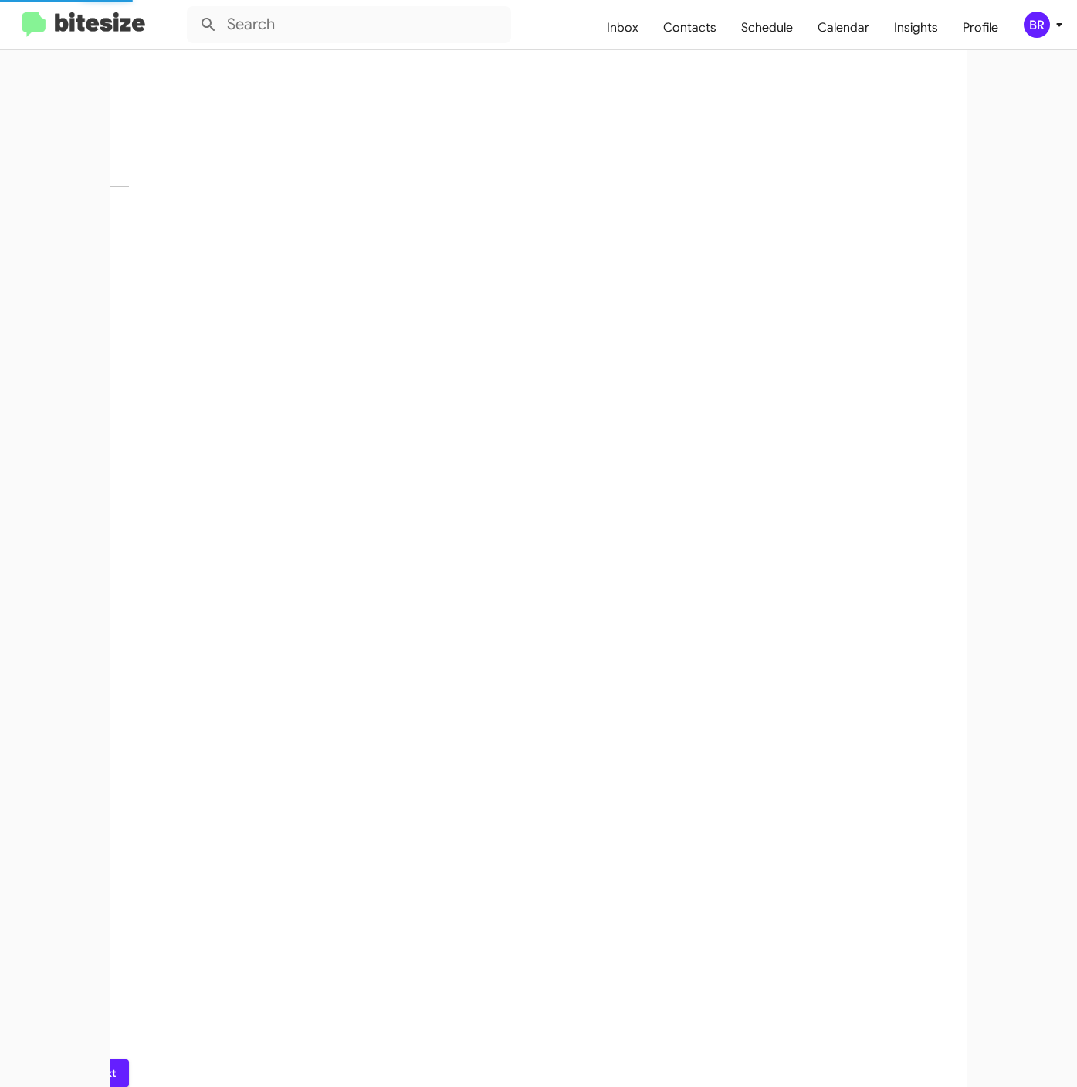
scroll to position [0, 0]
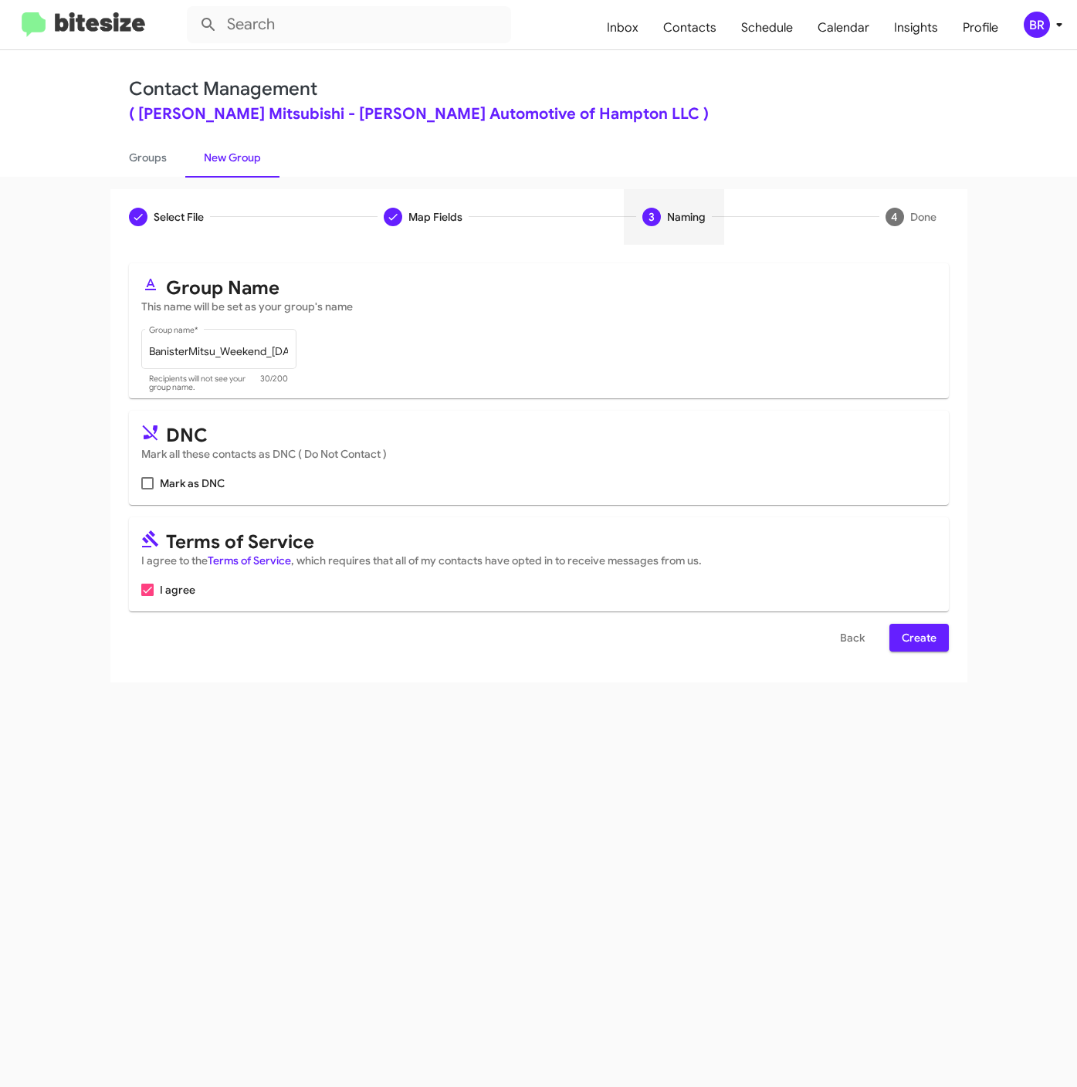
click at [904, 646] on span "Create" at bounding box center [918, 638] width 35 height 28
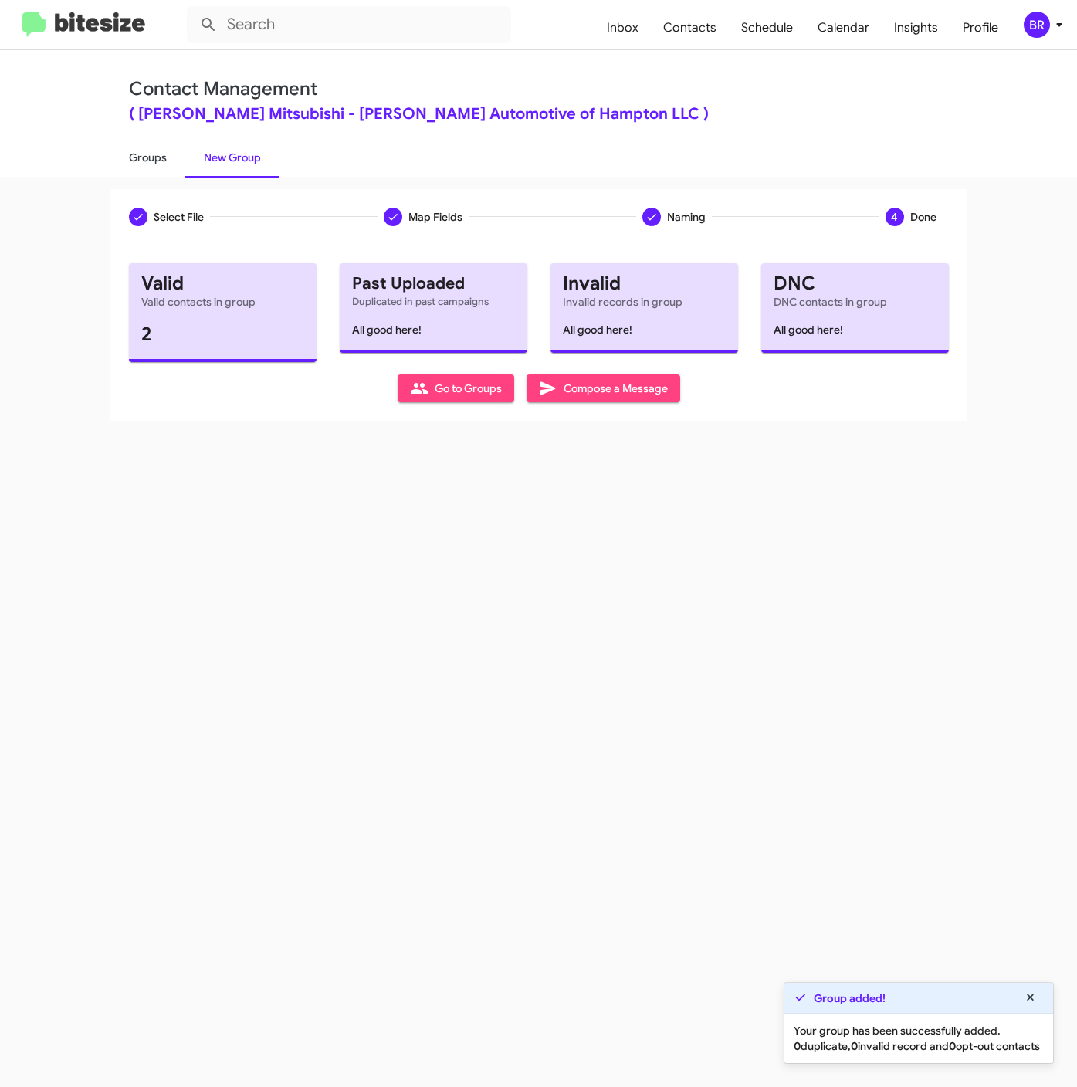
click at [176, 161] on link "Groups" at bounding box center [147, 157] width 75 height 40
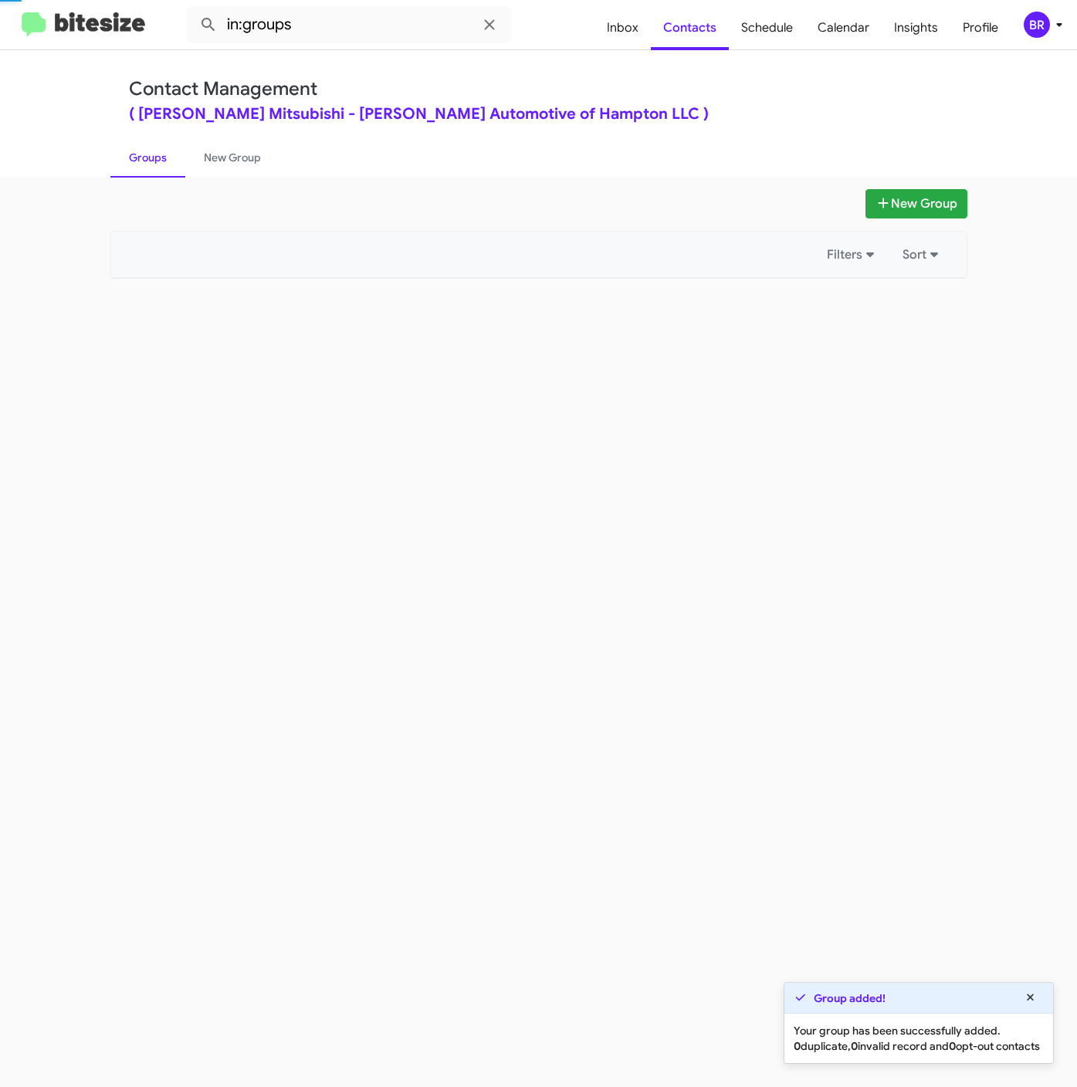
click at [157, 156] on link "Groups" at bounding box center [147, 157] width 75 height 40
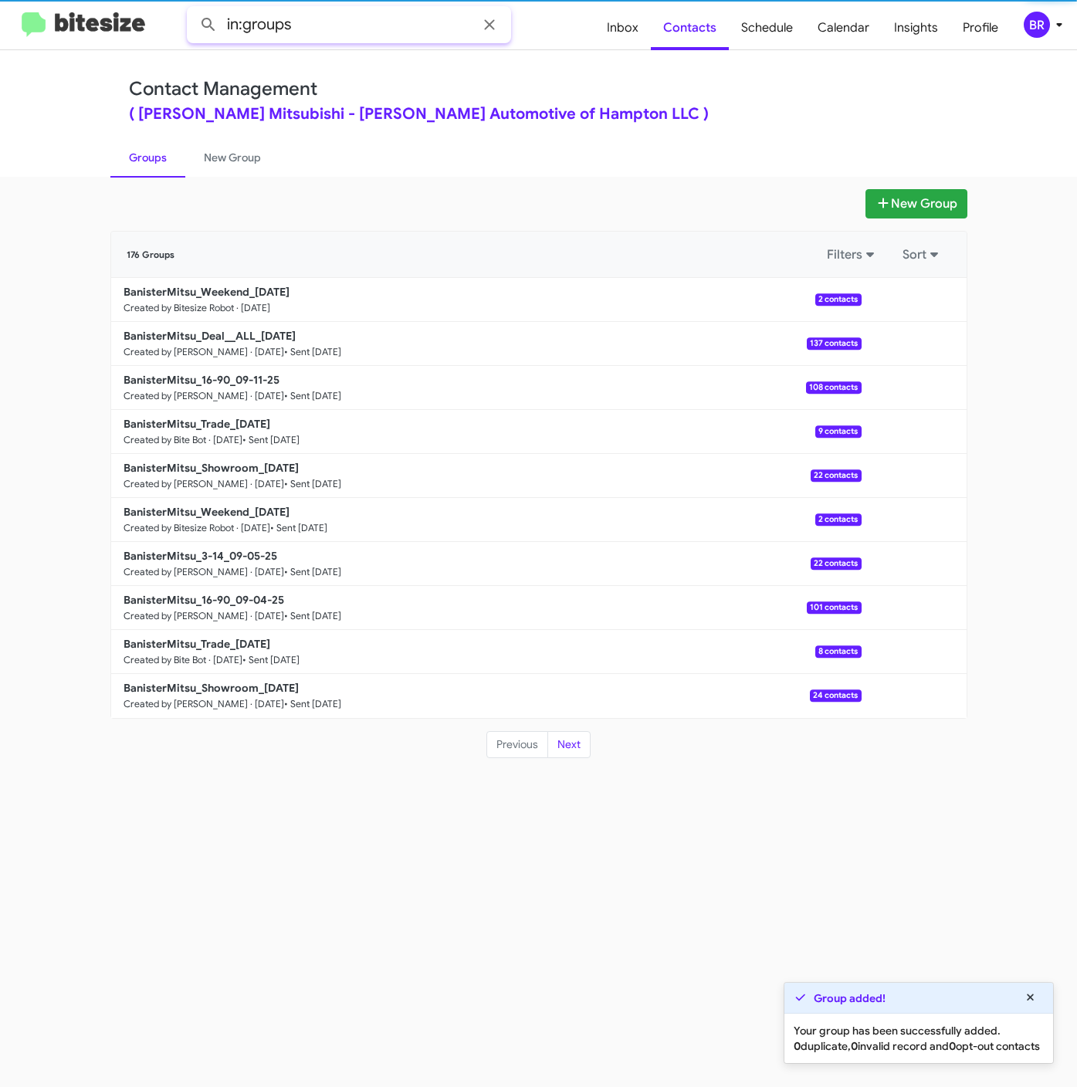
click at [353, 29] on input "in:groups" at bounding box center [349, 24] width 324 height 37
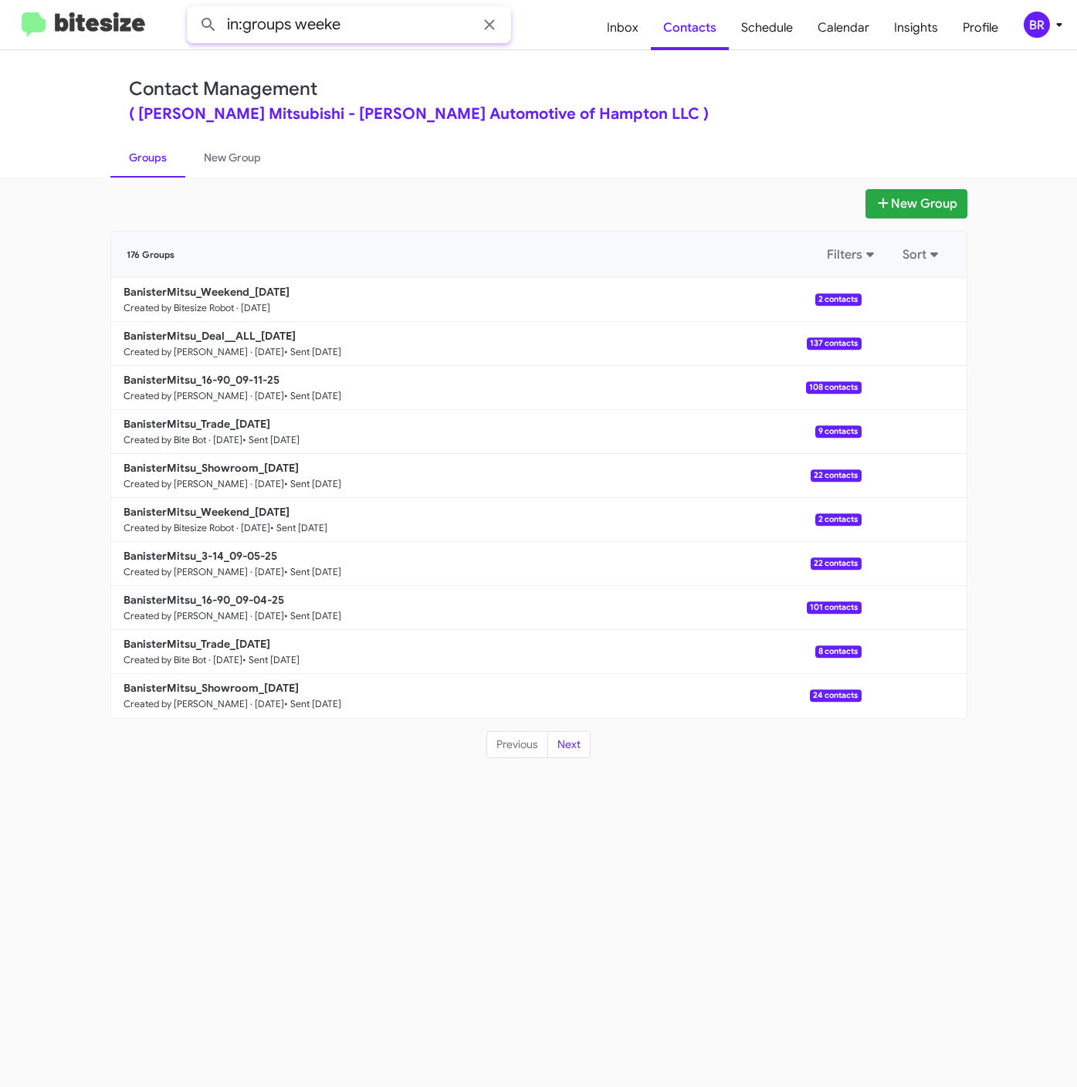
type input "in:groups weeke"
click at [193, 9] on button at bounding box center [208, 24] width 31 height 31
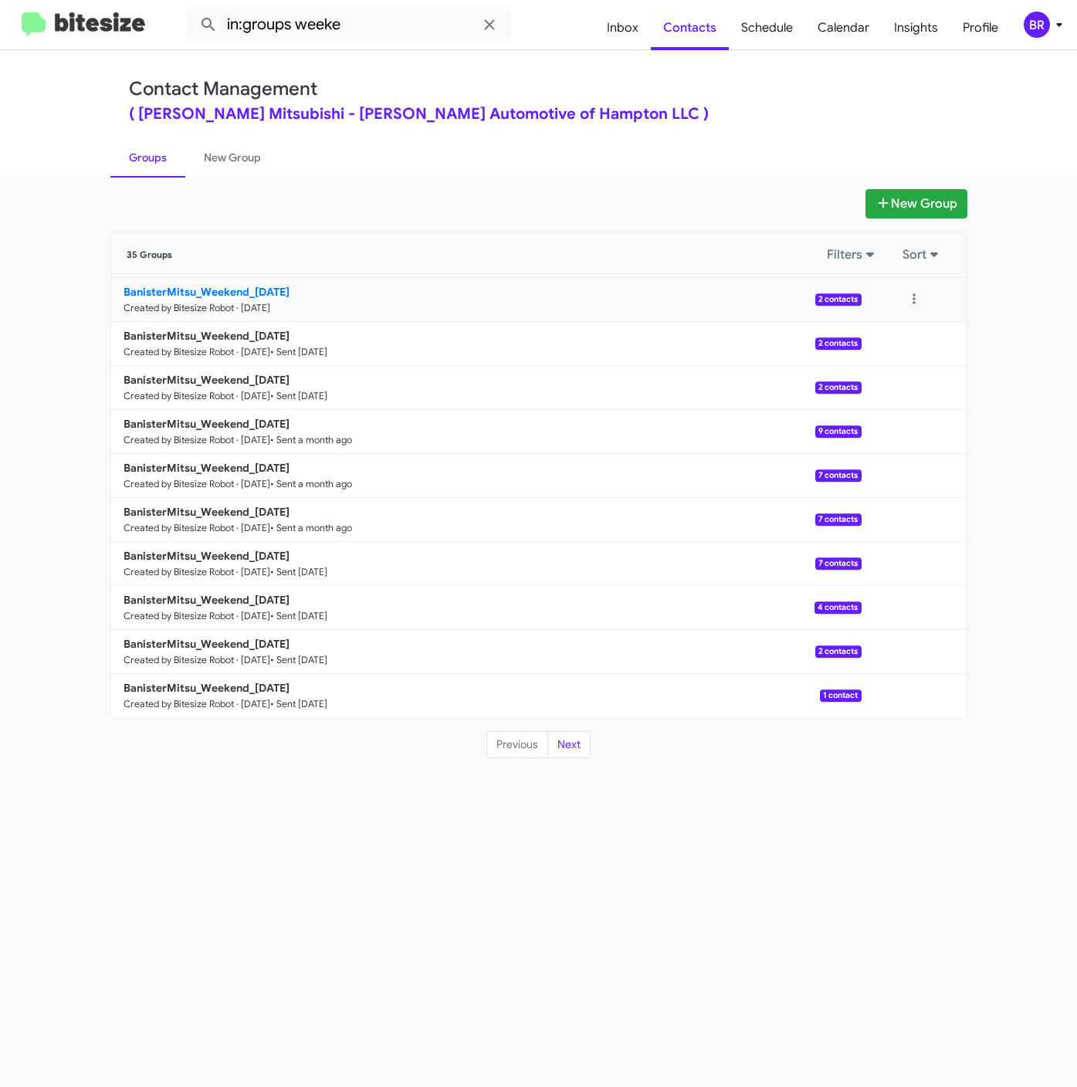
click at [232, 283] on link "BanisterMitsu_Weekend_[DATE] Created by Bitesize Robot · [DATE] 2 contacts" at bounding box center [486, 300] width 750 height 44
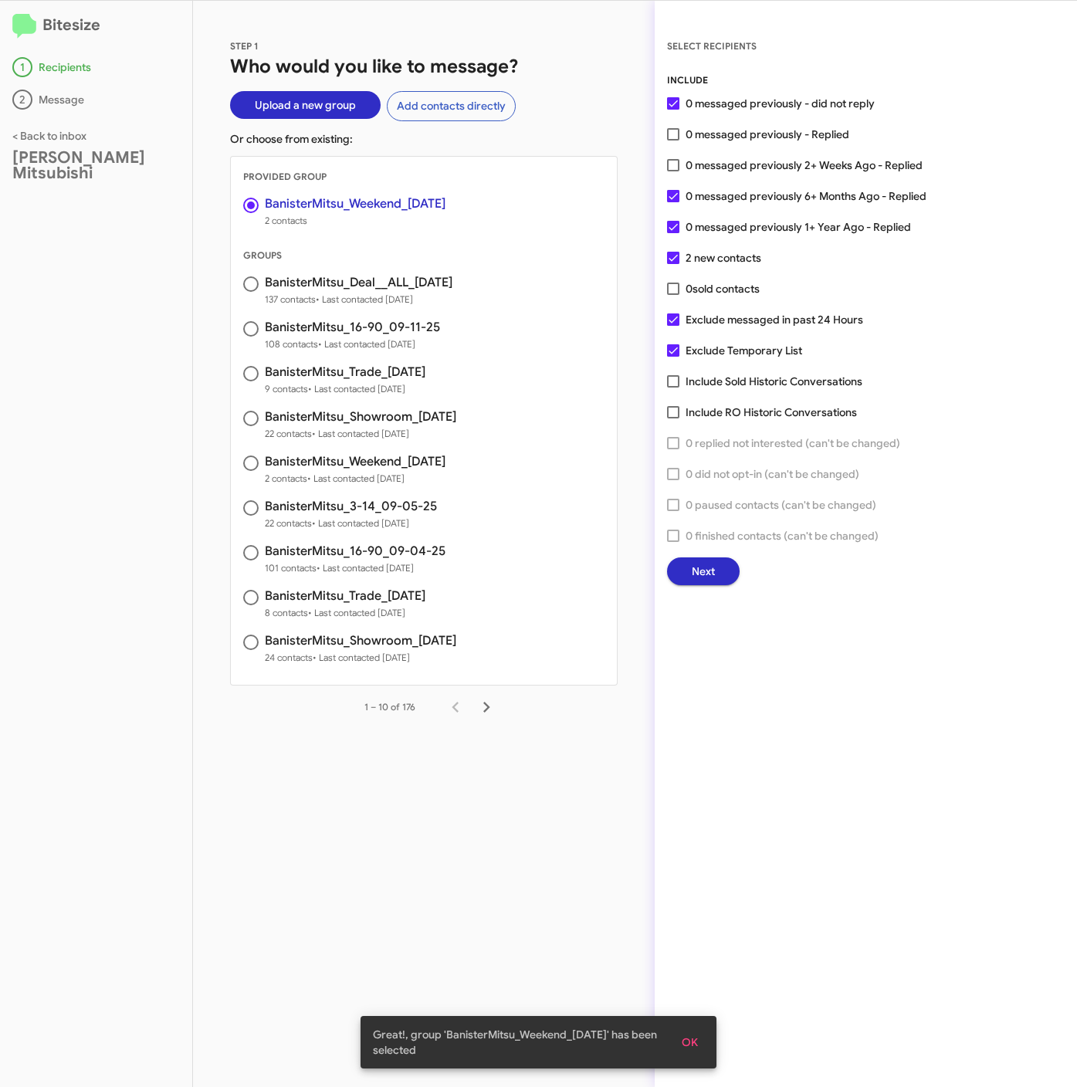
click at [718, 566] on button "Next" at bounding box center [703, 571] width 73 height 28
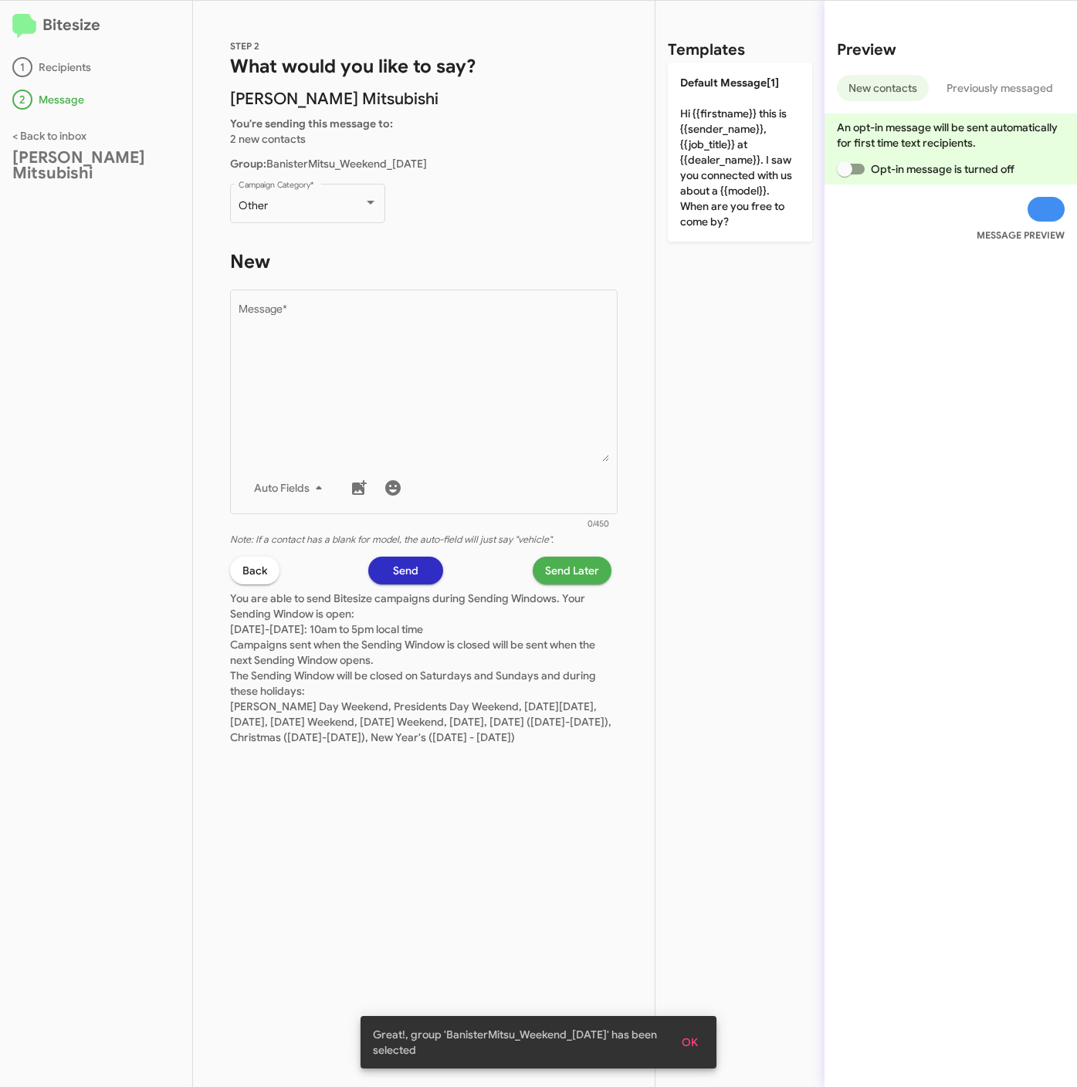
click at [255, 574] on span "Back" at bounding box center [254, 570] width 25 height 28
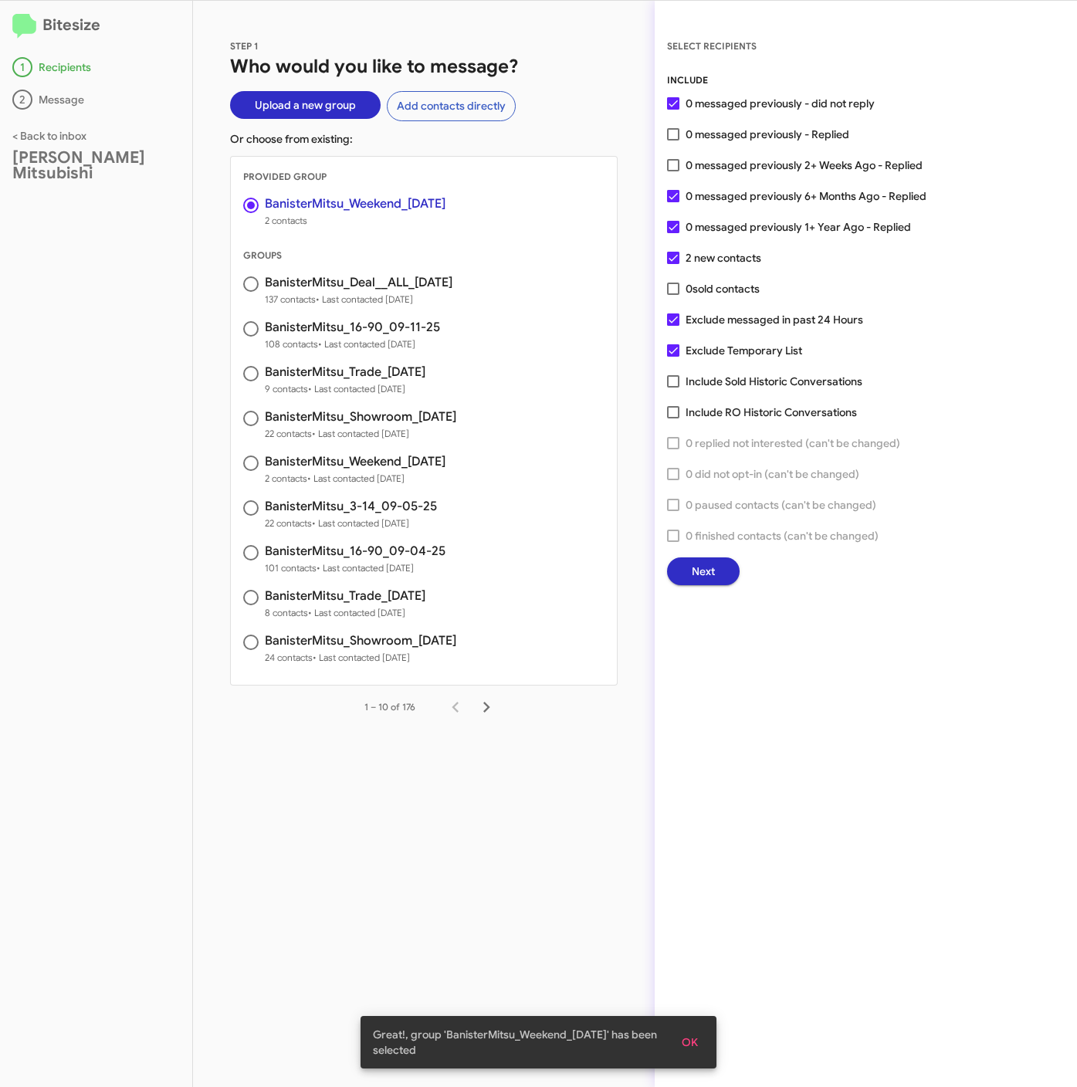
click at [767, 163] on span "0 messaged previously 2+ Weeks Ago - Replied" at bounding box center [803, 165] width 237 height 19
click at [673, 171] on input "0 messaged previously 2+ Weeks Ago - Replied" at bounding box center [672, 171] width 1 height 1
checkbox input "true"
click at [699, 559] on span "Next" at bounding box center [702, 571] width 23 height 28
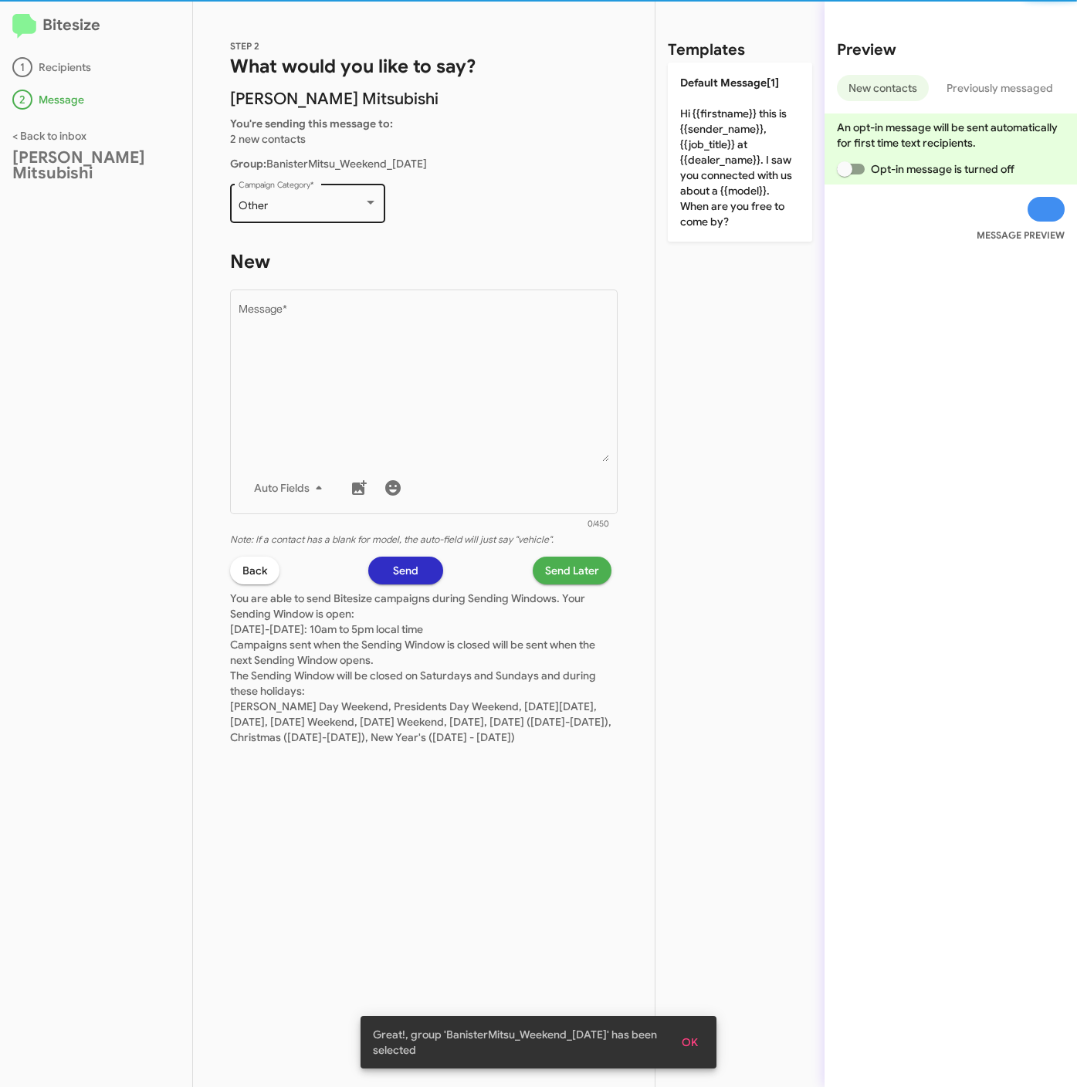
click at [295, 194] on div "Other Campaign Category *" at bounding box center [307, 202] width 139 height 42
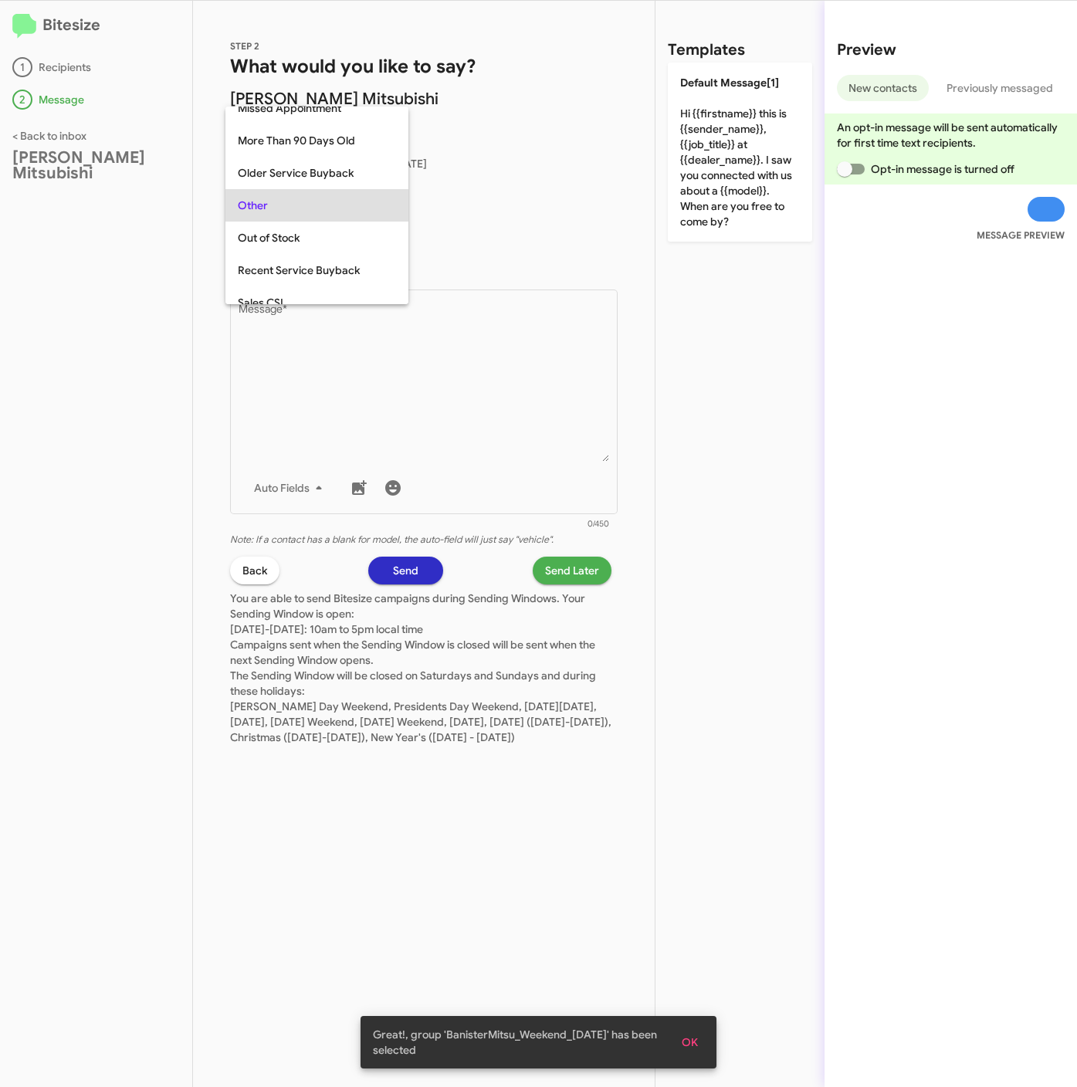
scroll to position [644, 0]
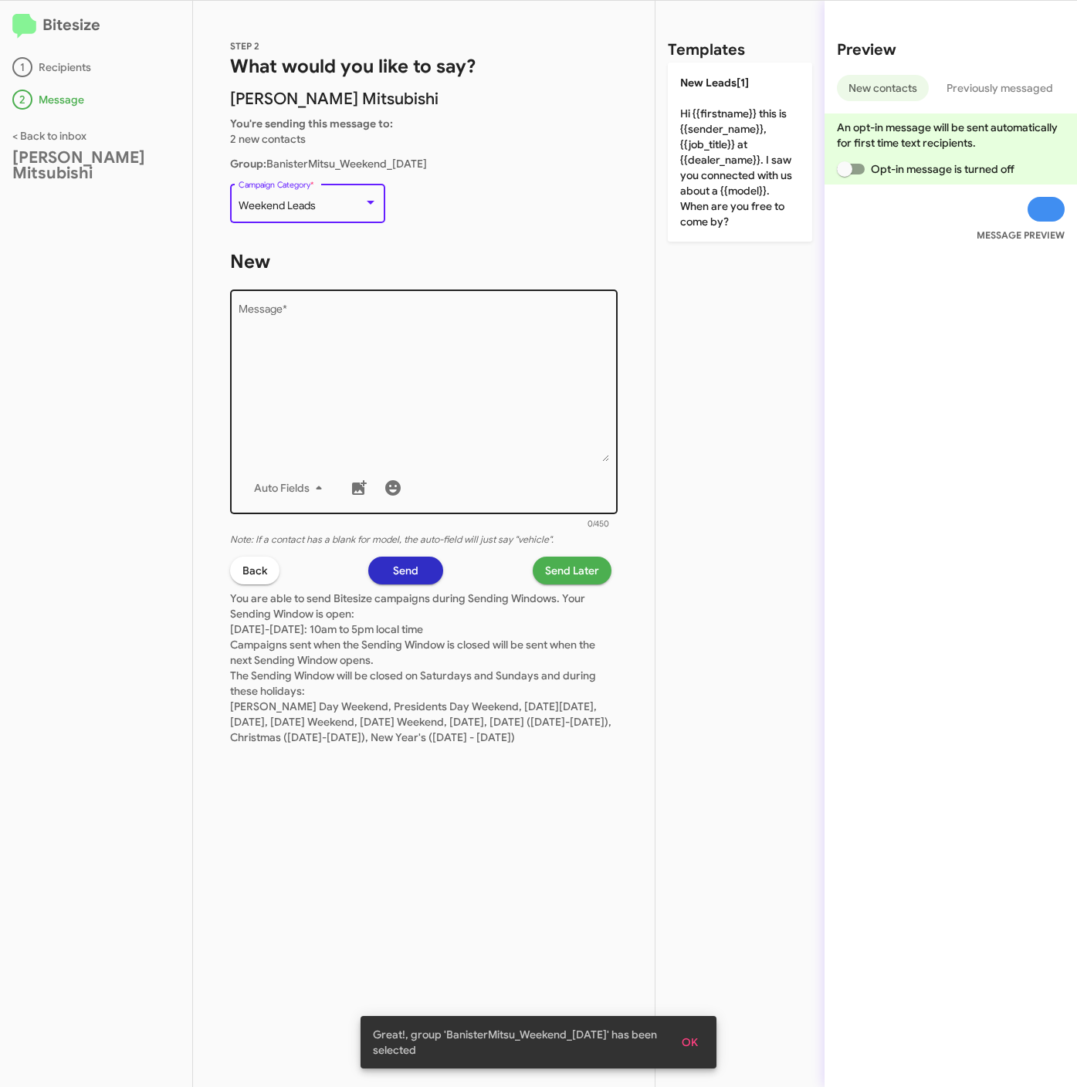
click at [434, 392] on textarea "Message *" at bounding box center [423, 382] width 371 height 157
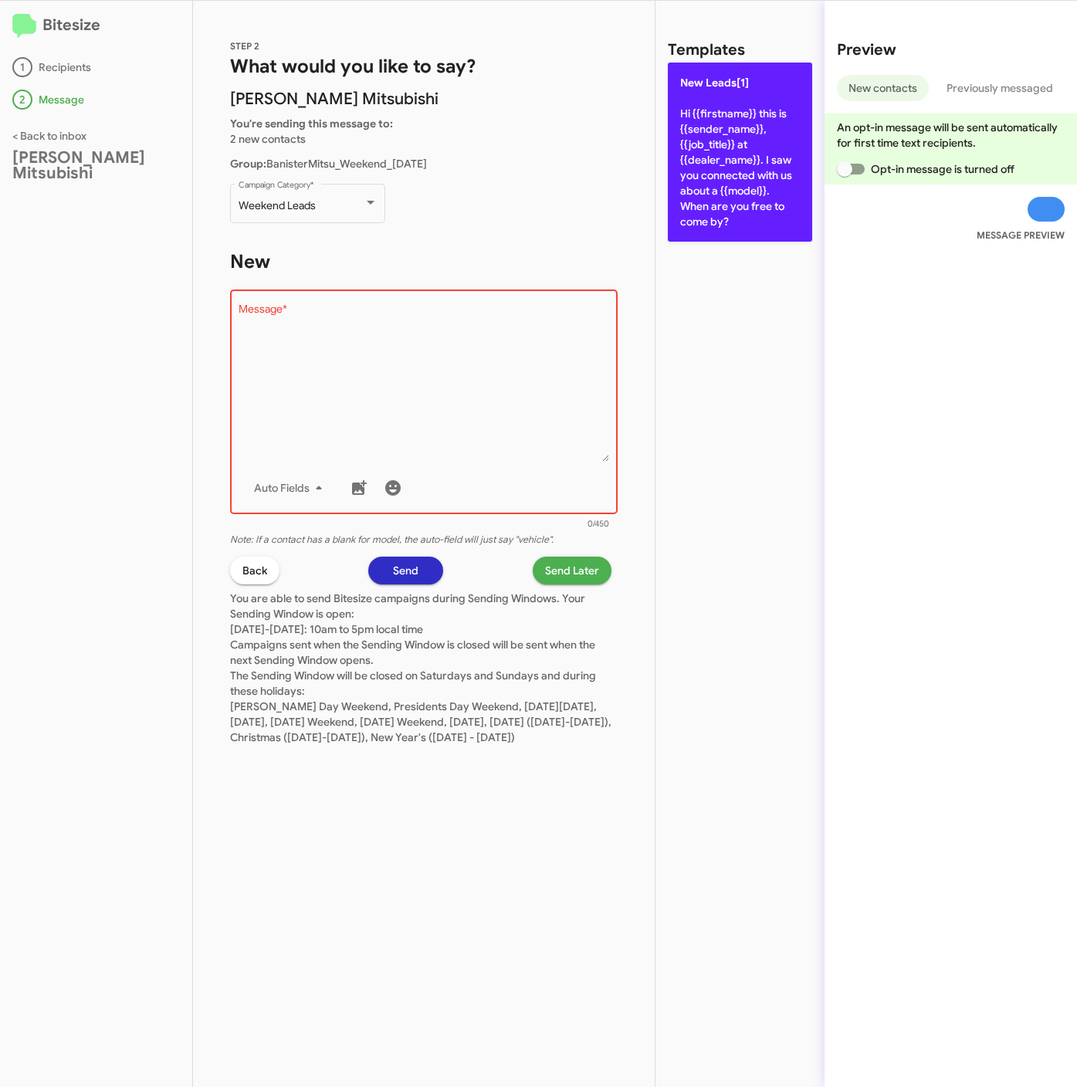
click at [756, 179] on p "New Leads[1] Hi {{firstname}} this is {{sender_name}}, {{job_title}} at {{deale…" at bounding box center [740, 152] width 144 height 179
type textarea "Hi {{firstname}} this is {{sender_name}}, {{job_title}} at {{dealer_name}}. I s…"
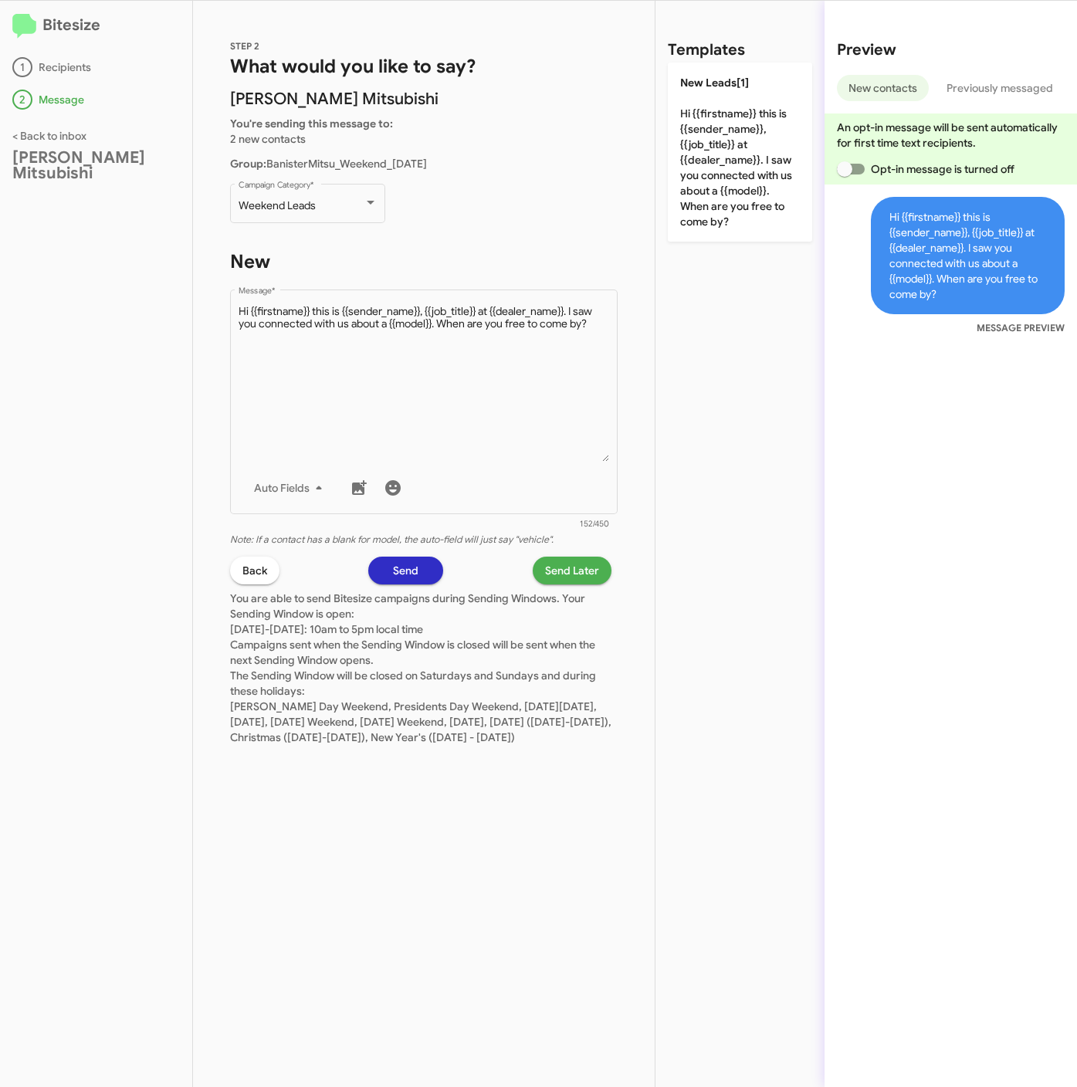
click at [591, 563] on span "Send Later" at bounding box center [572, 570] width 54 height 28
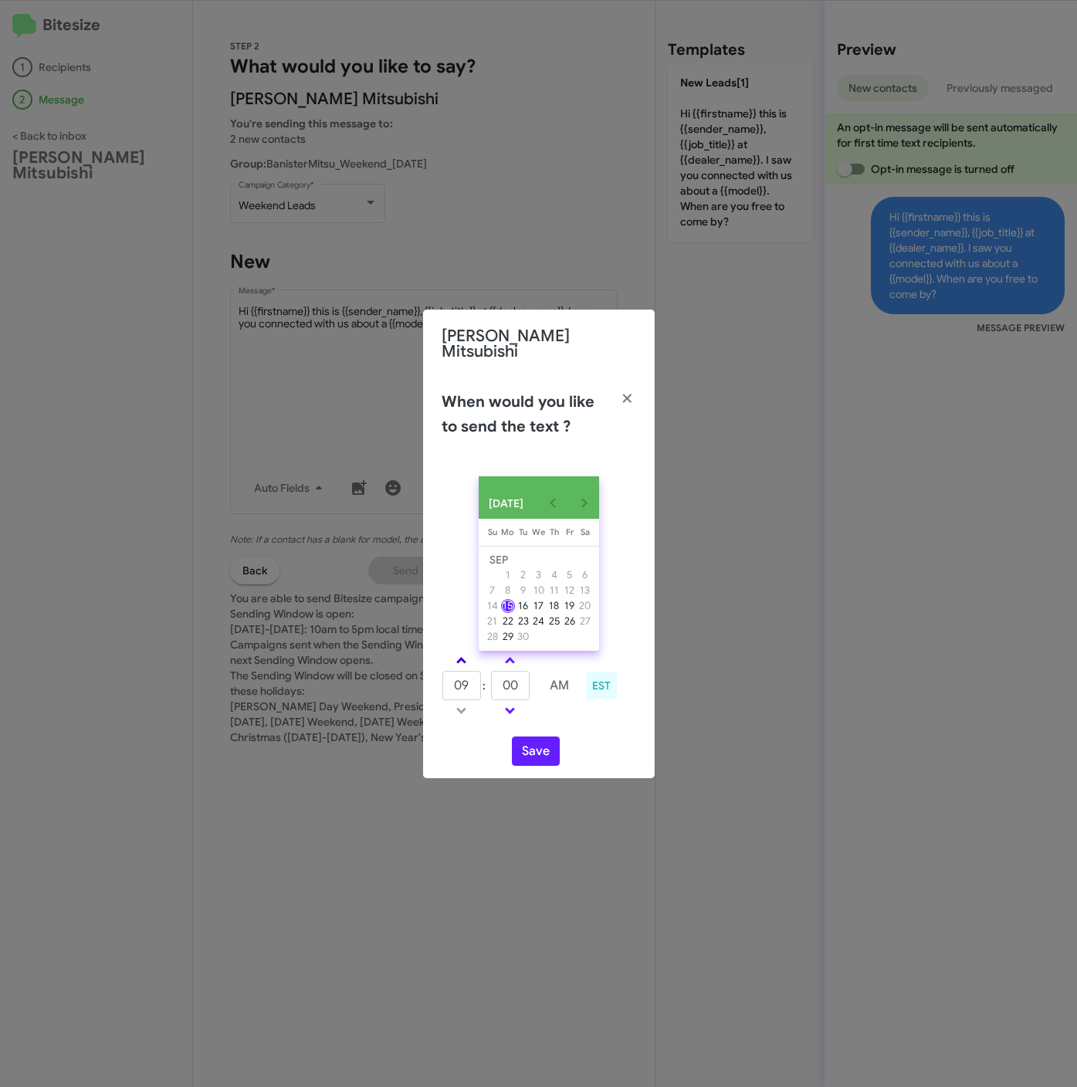
click at [464, 657] on span at bounding box center [461, 662] width 10 height 10
drag, startPoint x: 464, startPoint y: 655, endPoint x: 502, endPoint y: 671, distance: 41.9
click at [465, 655] on link at bounding box center [461, 660] width 27 height 18
type input "11"
drag, startPoint x: 514, startPoint y: 676, endPoint x: 486, endPoint y: 676, distance: 27.8
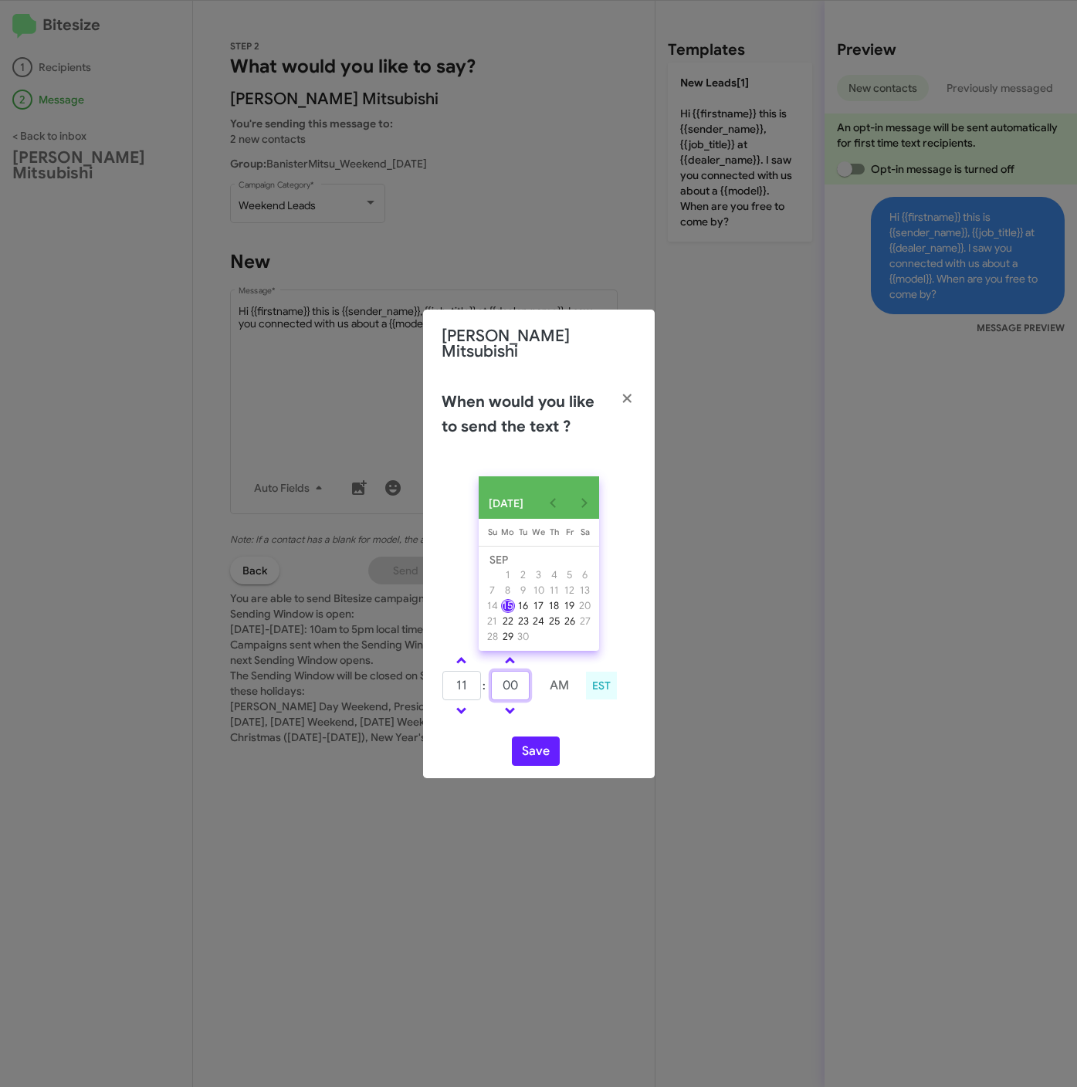
click at [486, 676] on tr "11 : 00 AM" at bounding box center [510, 685] width 138 height 31
type input "17"
click at [519, 755] on button "Save" at bounding box center [536, 750] width 48 height 29
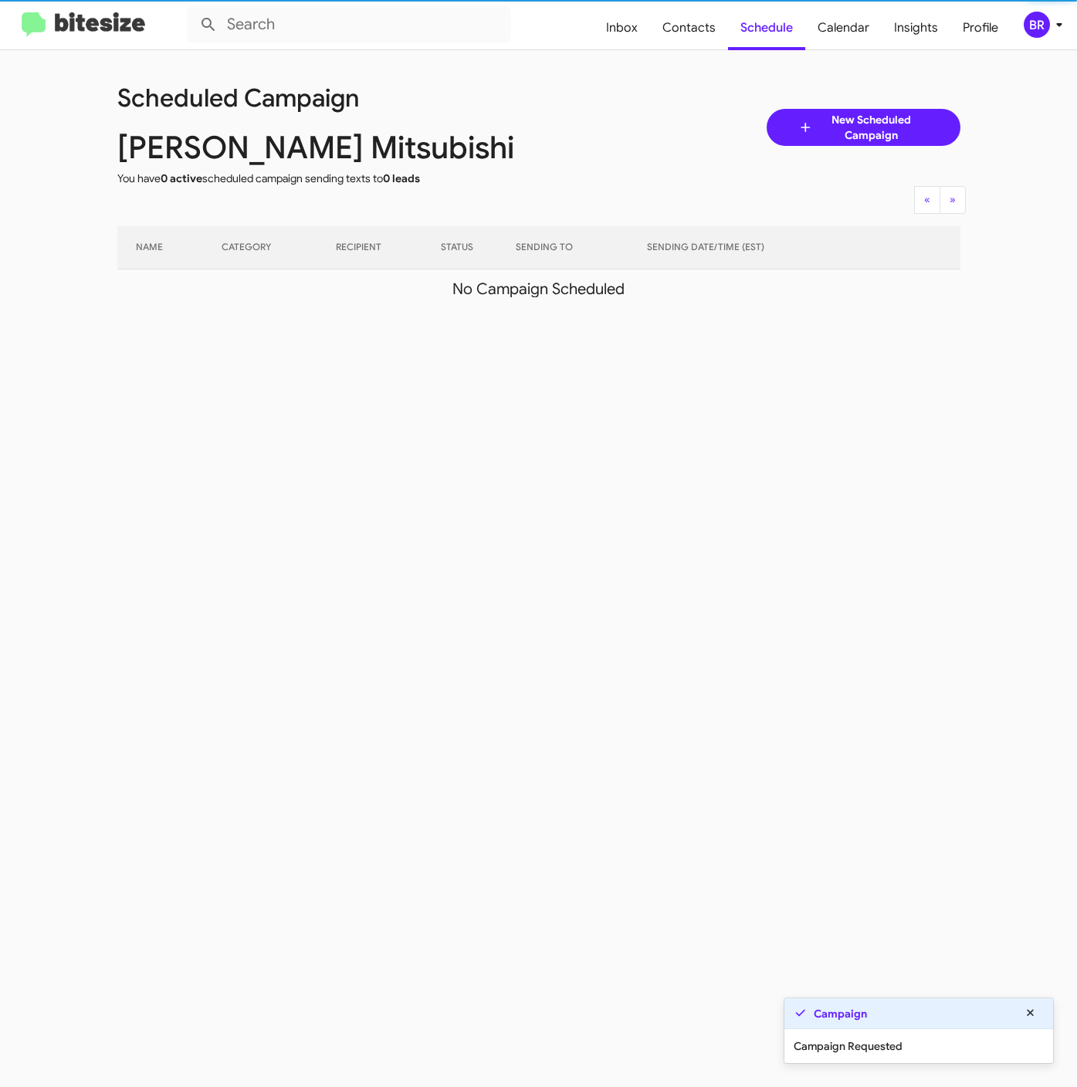
click at [1059, 23] on icon at bounding box center [1058, 25] width 5 height 4
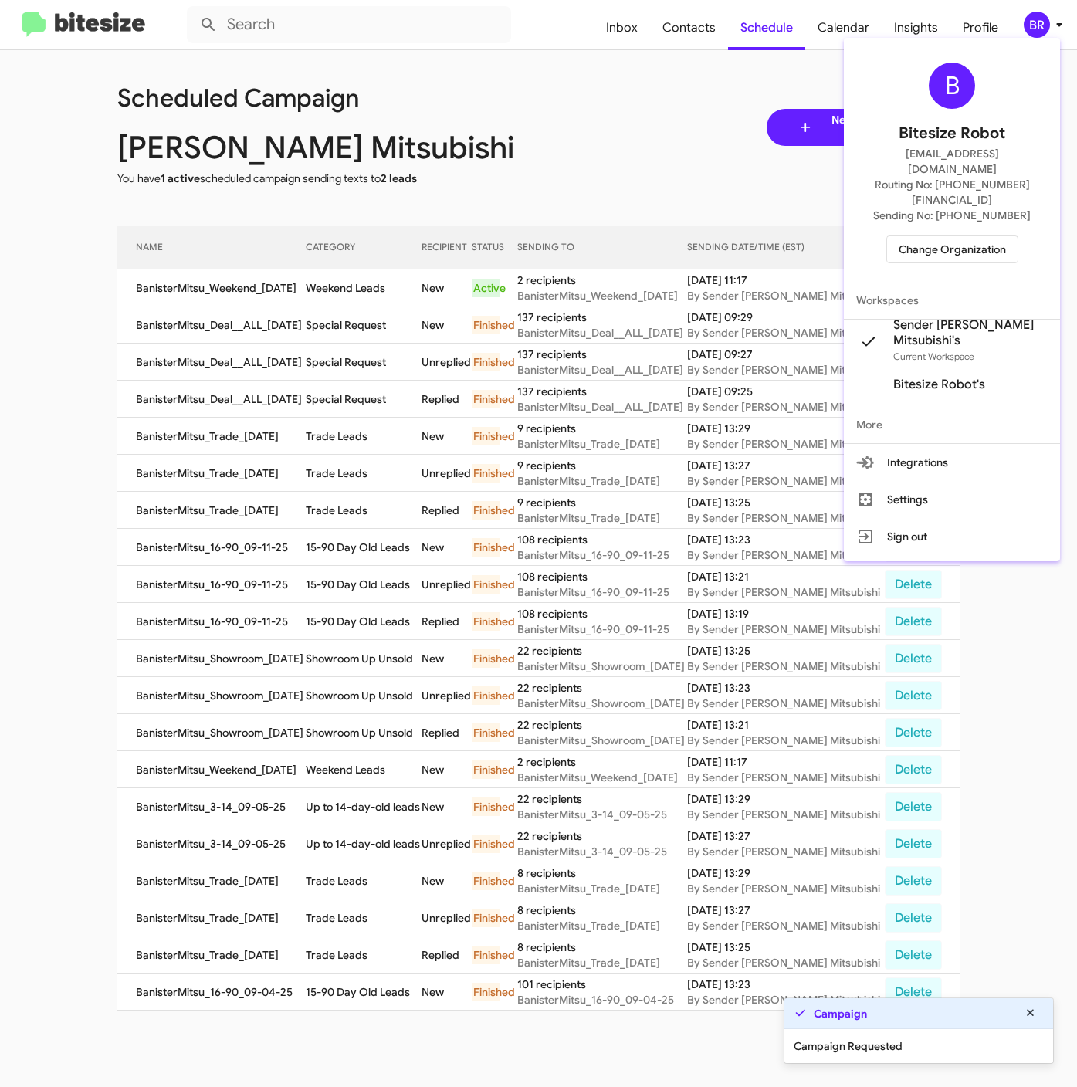
click at [901, 236] on span "Change Organization" at bounding box center [951, 249] width 107 height 26
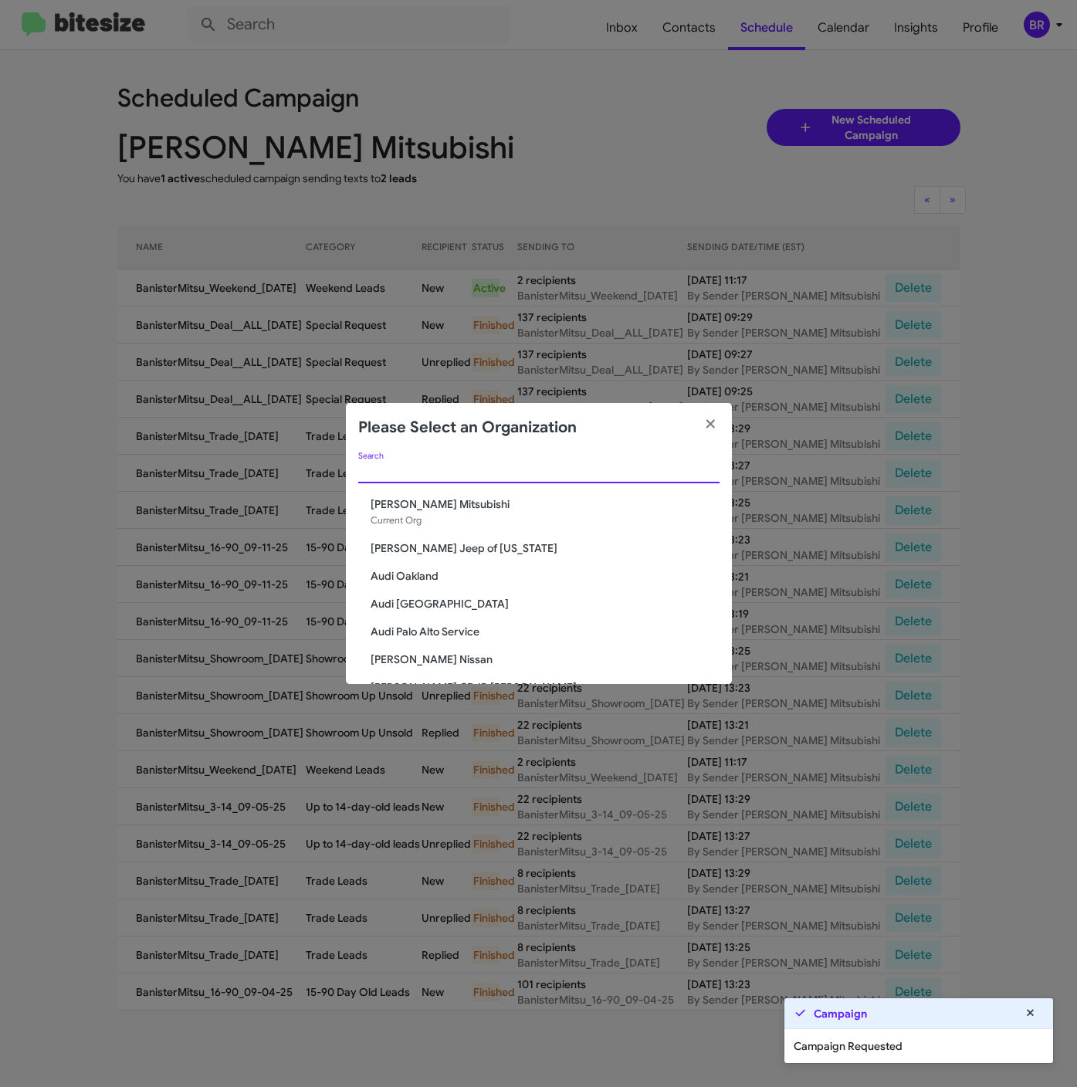
click at [443, 468] on input "Search" at bounding box center [538, 471] width 361 height 12
paste input "[PERSON_NAME] Nissan Chesapeake"
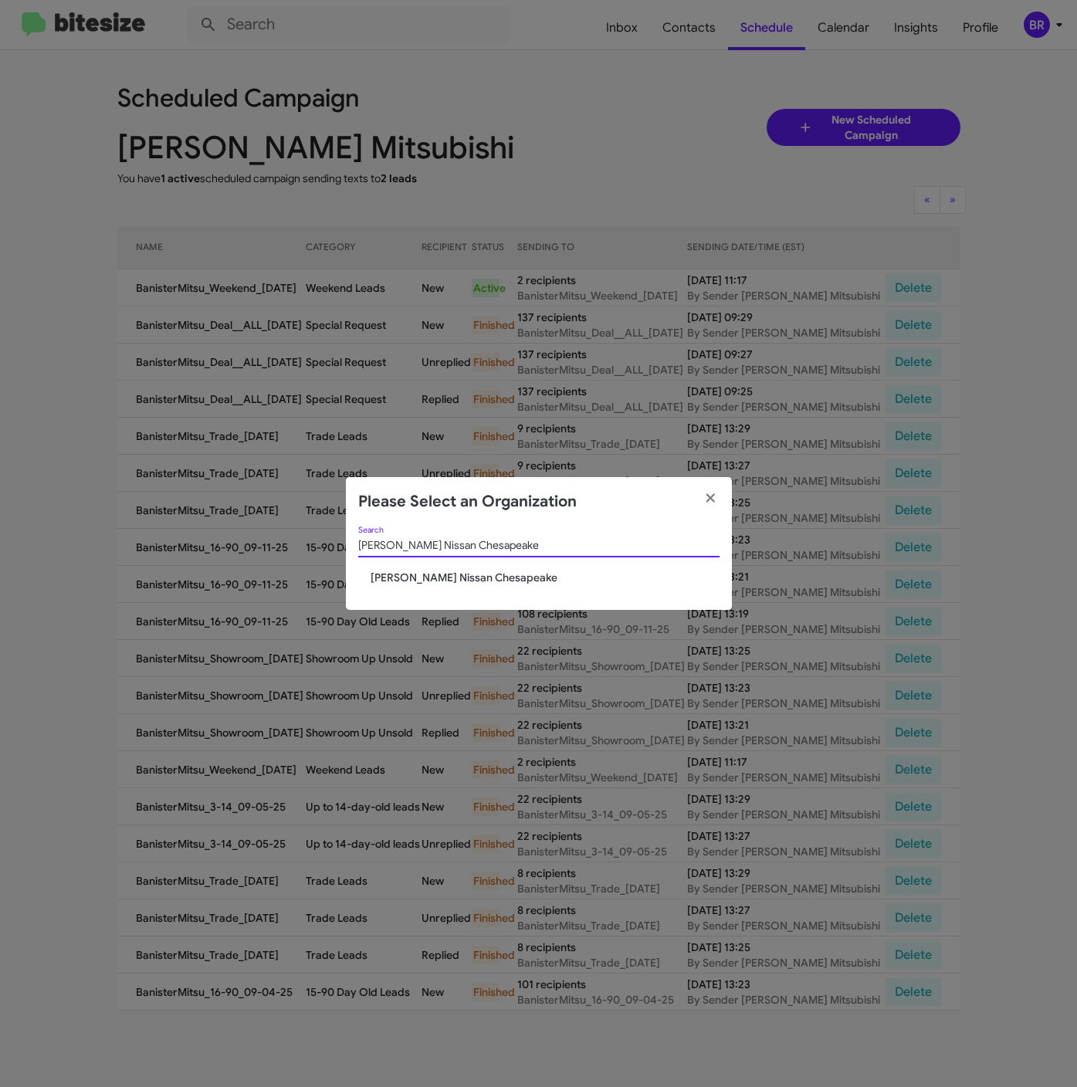
type input "[PERSON_NAME] Nissan Chesapeake"
click at [438, 584] on span "[PERSON_NAME] Nissan Chesapeake" at bounding box center [544, 577] width 349 height 15
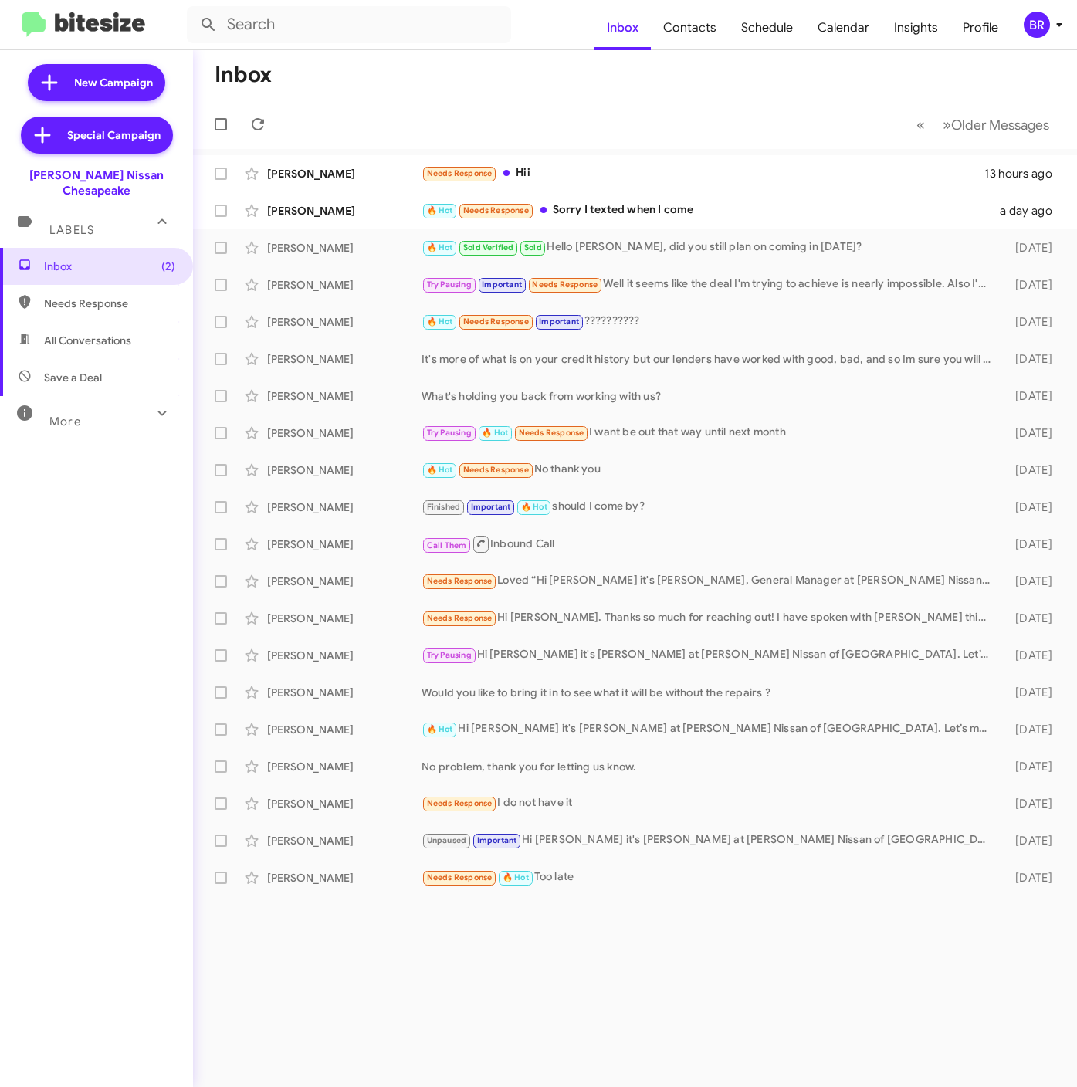
click at [720, 81] on mat-toolbar-row "Inbox" at bounding box center [635, 74] width 884 height 49
click at [1036, 19] on div "BR" at bounding box center [1036, 25] width 26 height 26
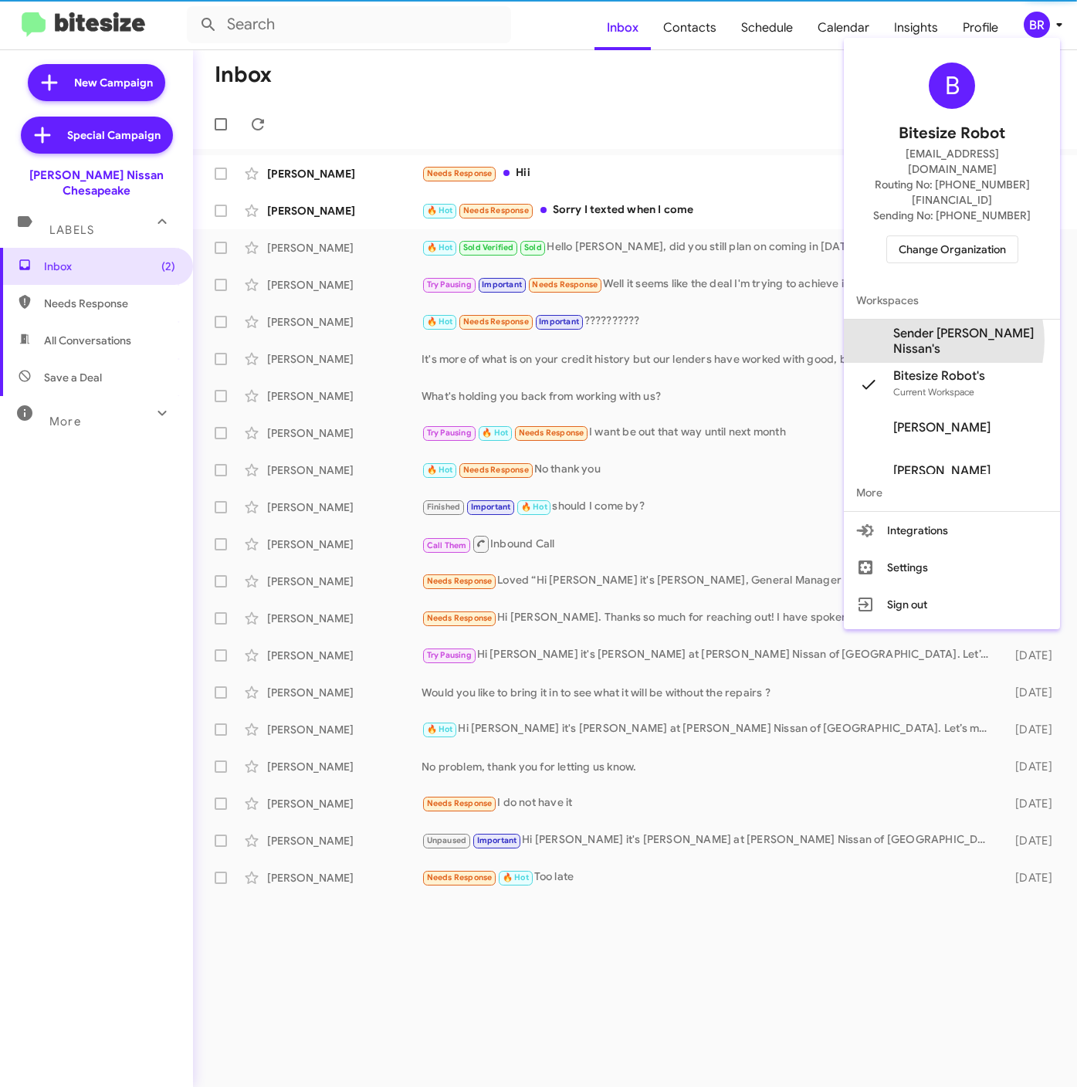
click at [931, 326] on span "Sender [PERSON_NAME] Nissan's" at bounding box center [970, 341] width 154 height 31
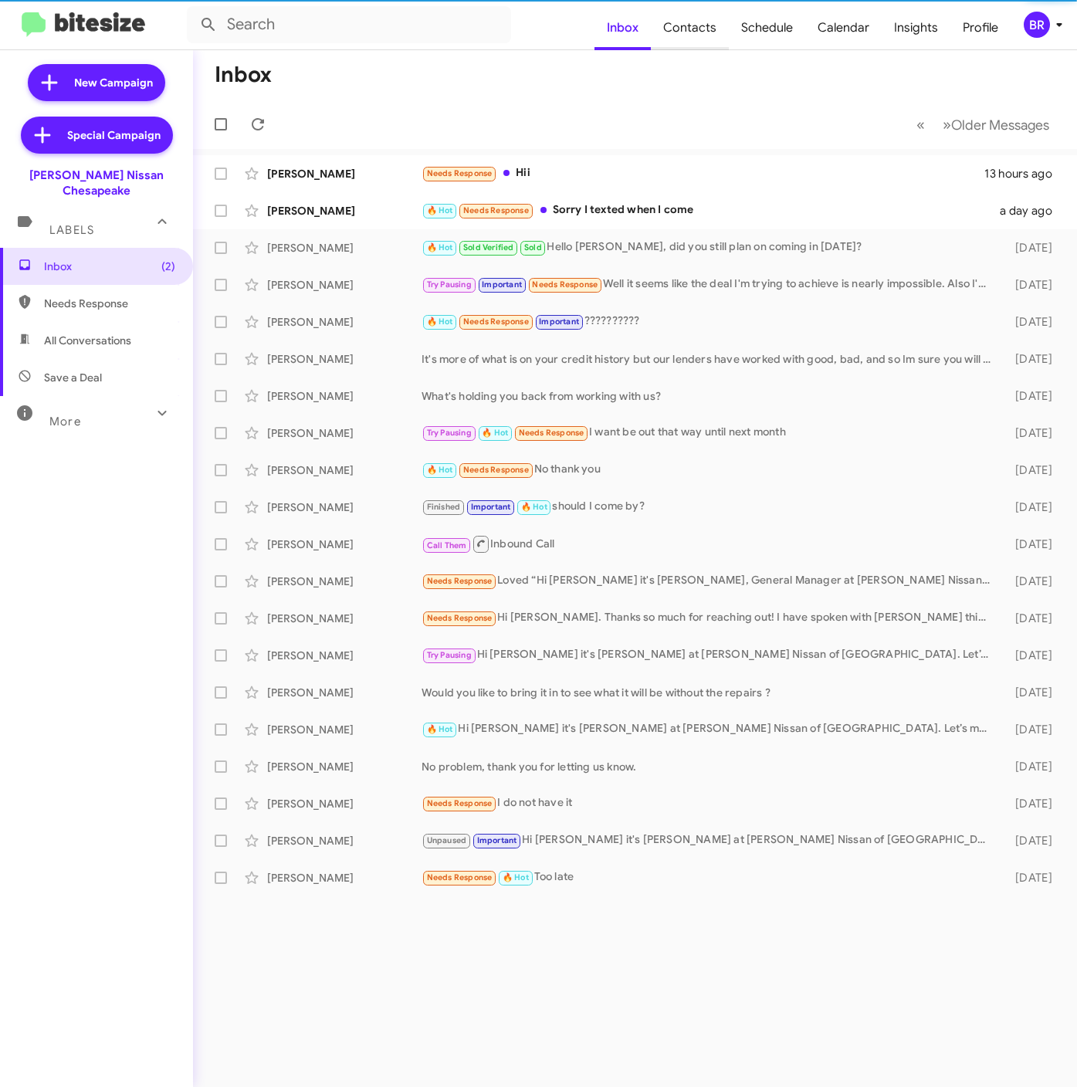
click at [688, 35] on span "Contacts" at bounding box center [690, 27] width 78 height 45
type input "in:groups"
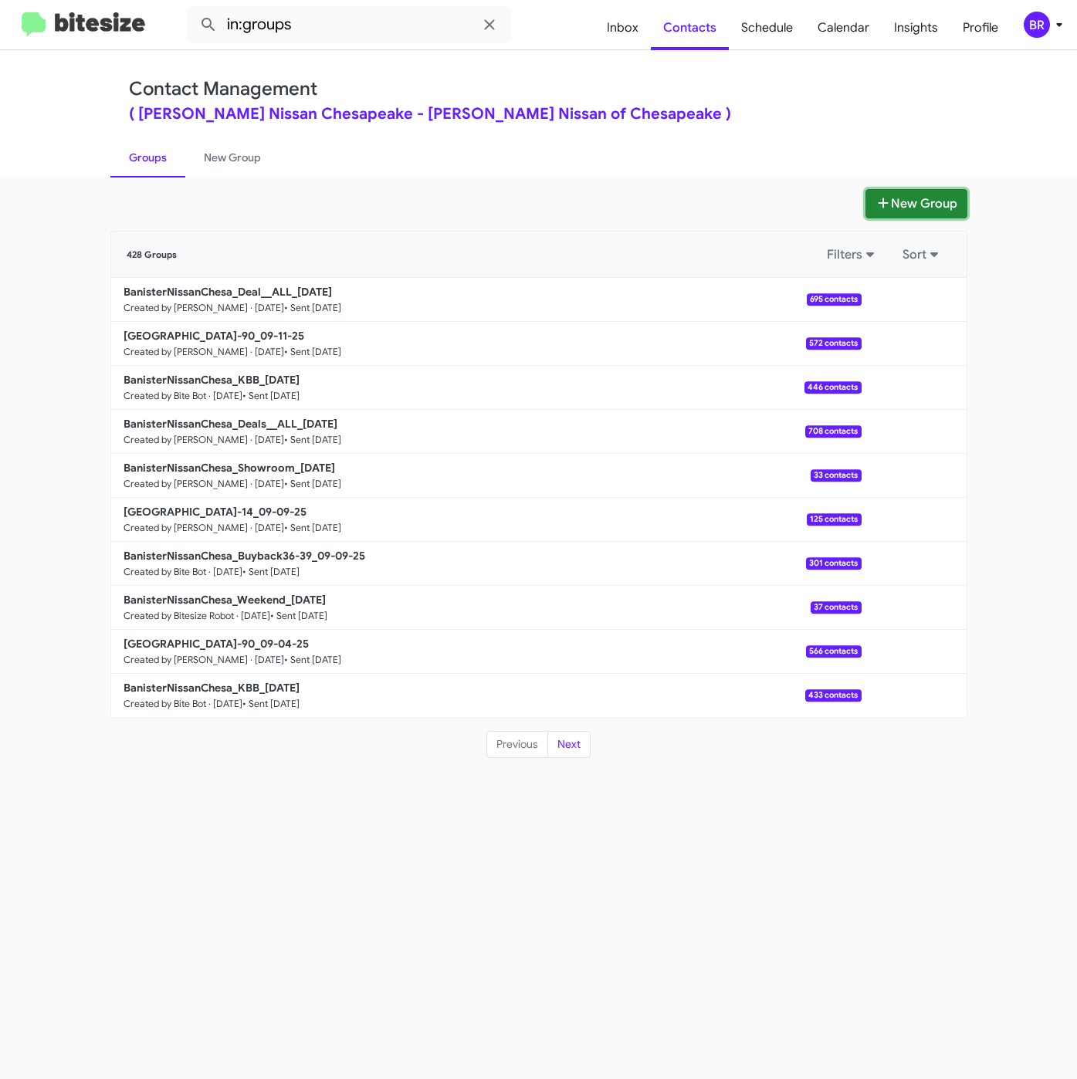
click at [867, 194] on button "New Group" at bounding box center [916, 203] width 102 height 29
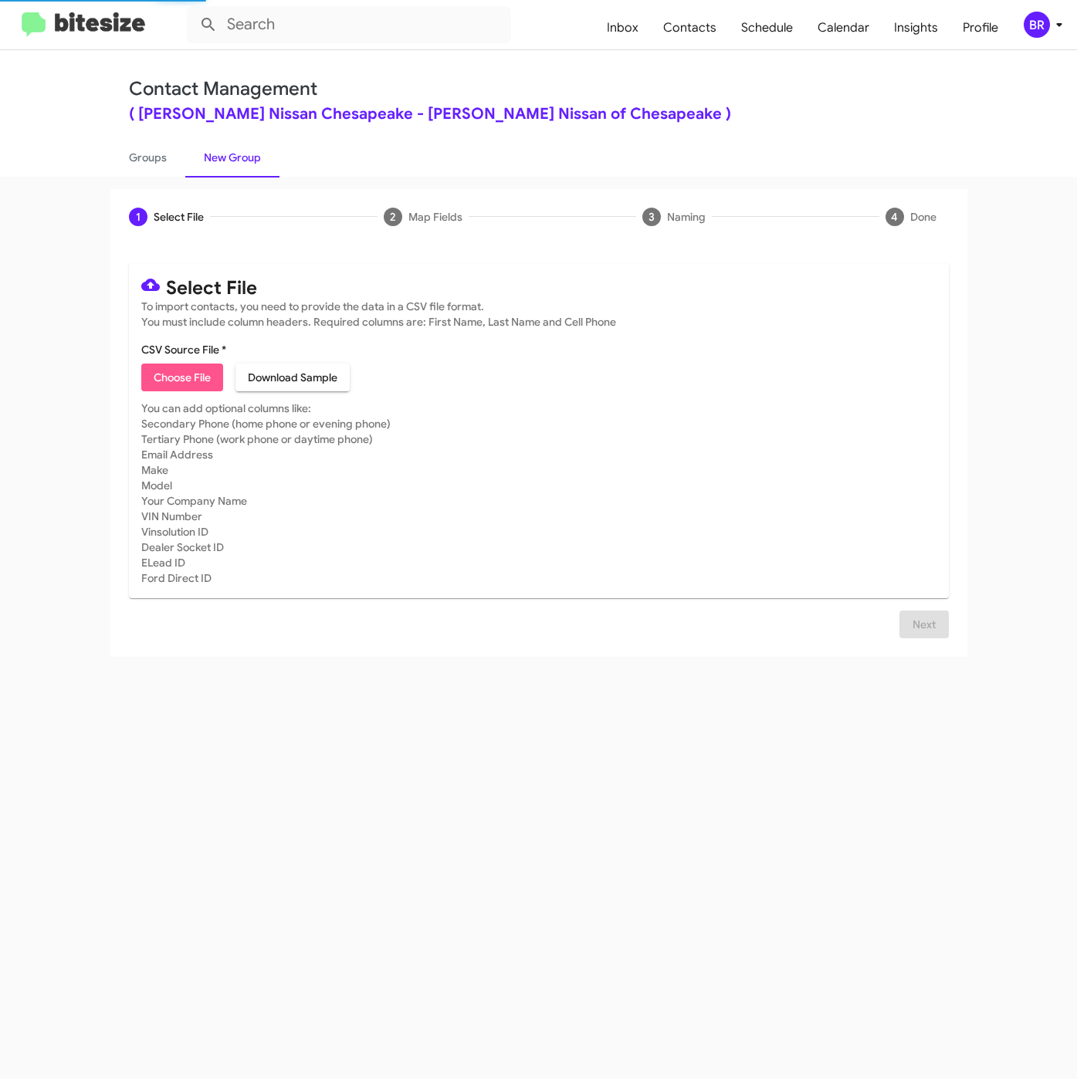
click at [163, 371] on span "Choose File" at bounding box center [182, 377] width 57 height 28
type input "BanisterNissanChesa_Weekend_[DATE]"
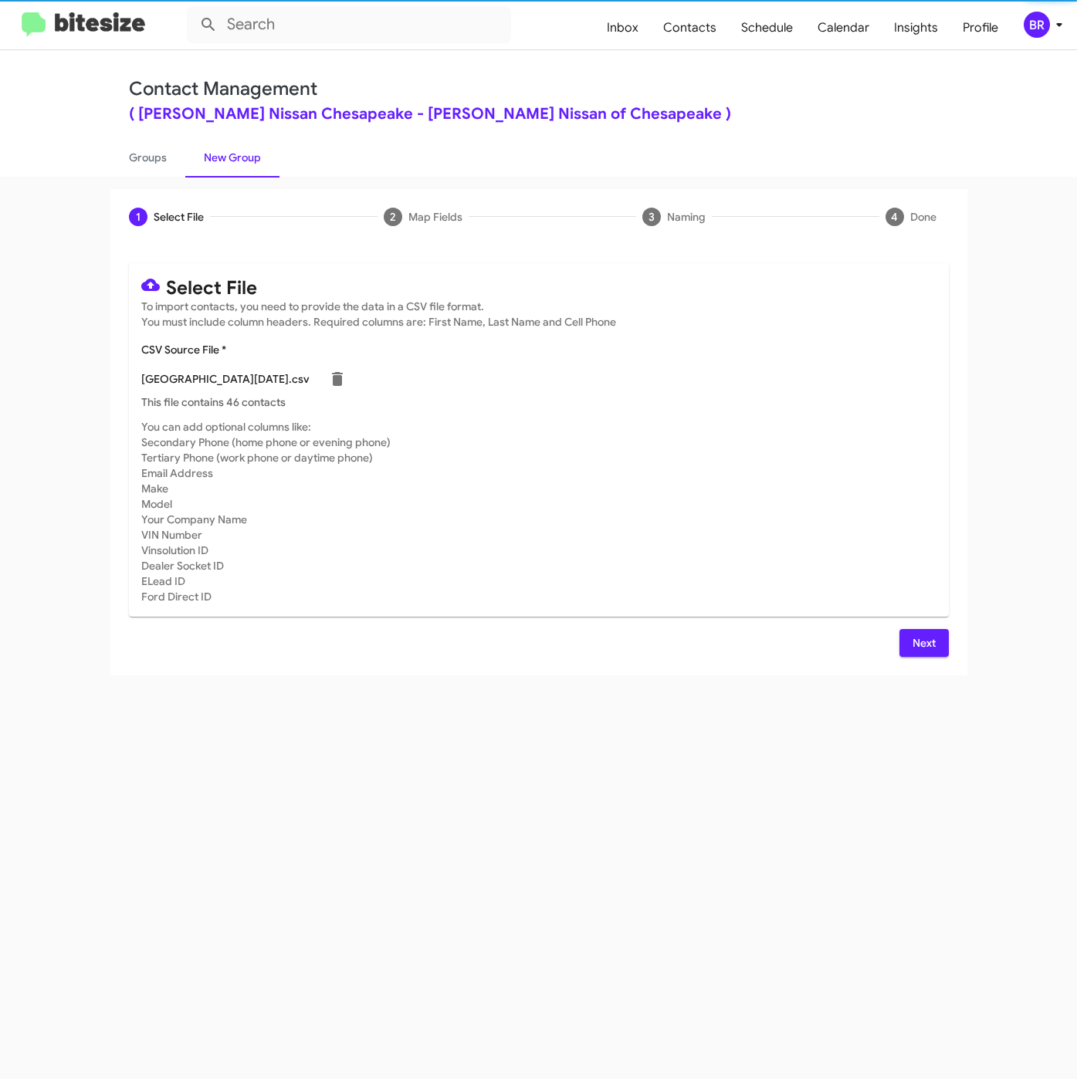
click at [921, 646] on span "Next" at bounding box center [923, 643] width 25 height 28
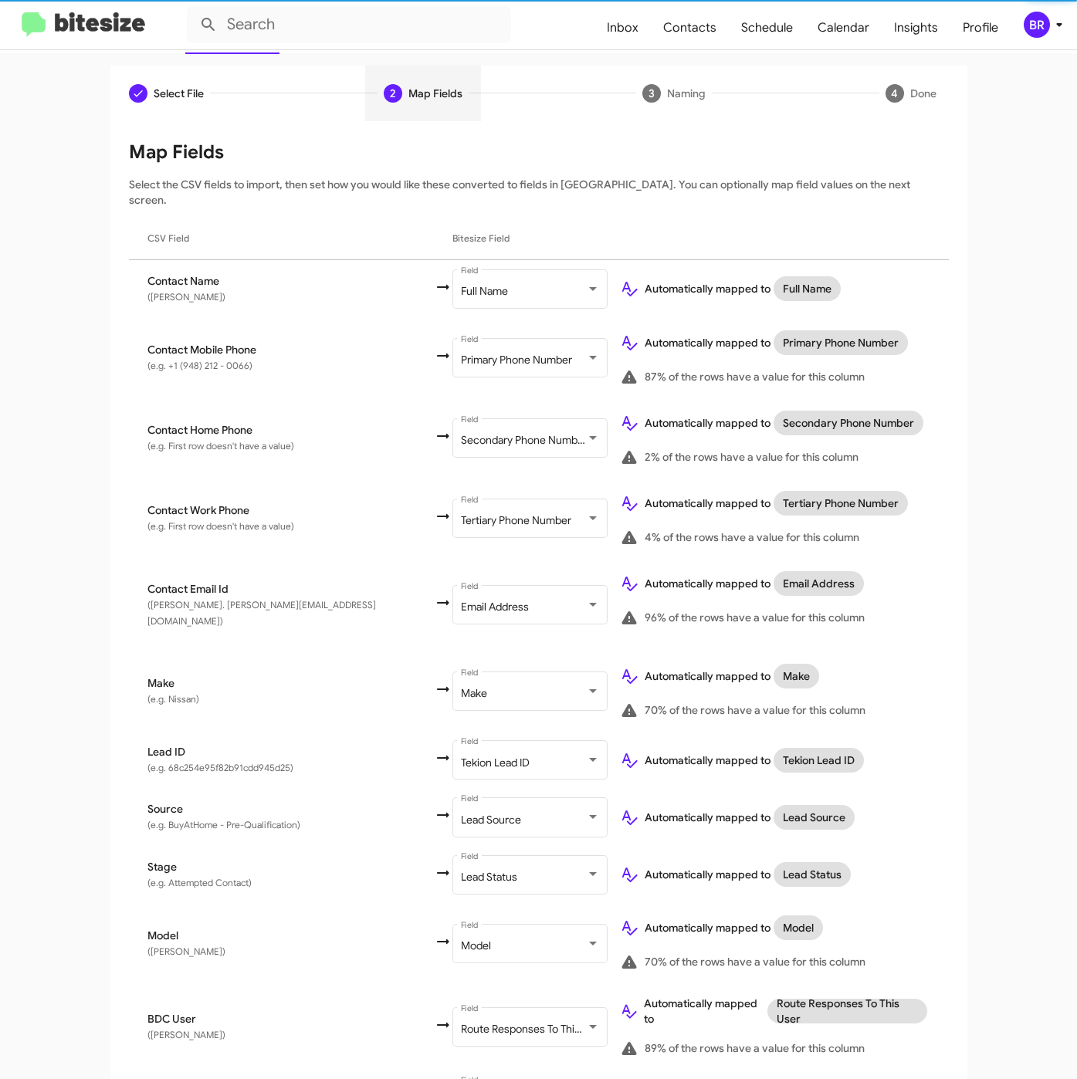
scroll to position [207, 0]
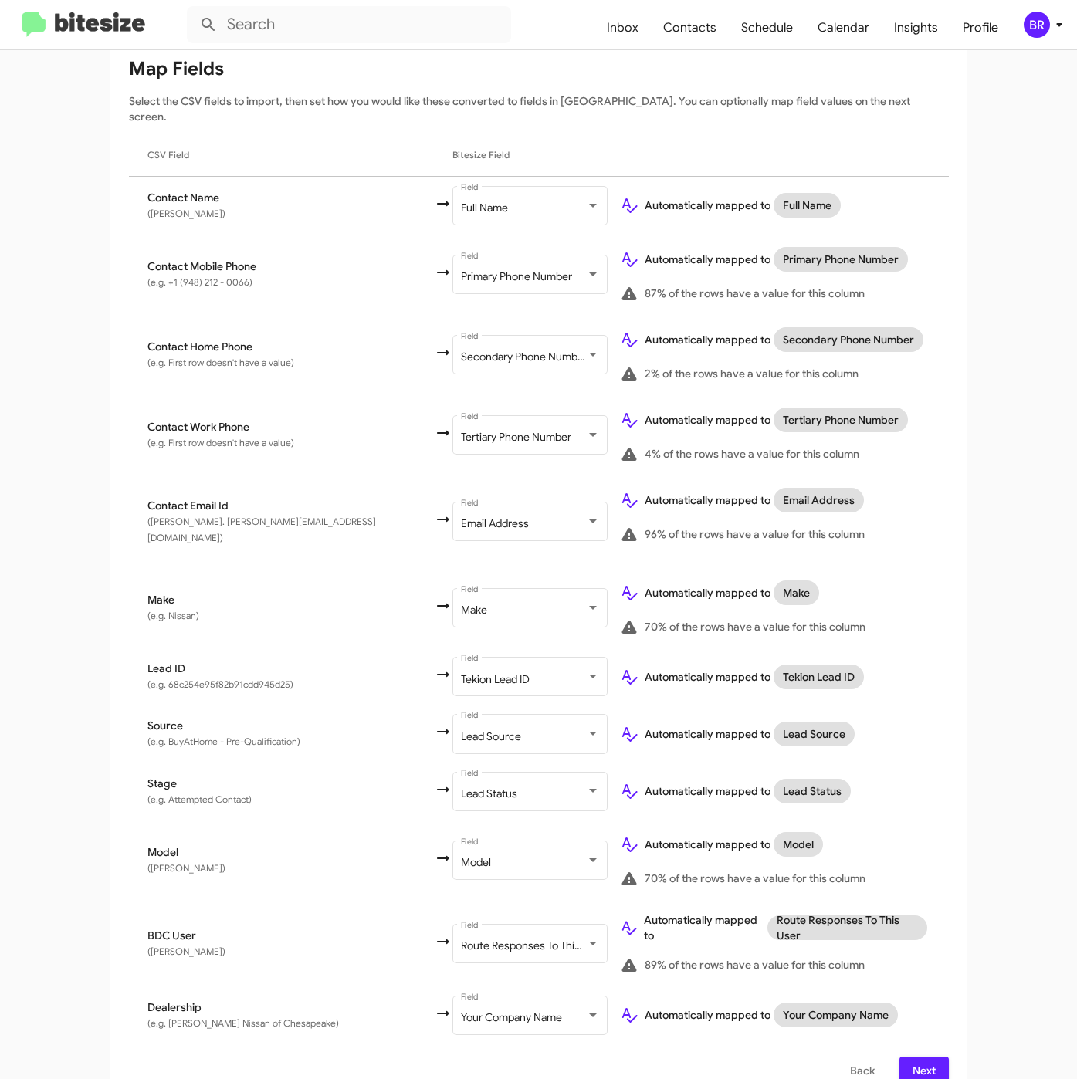
click at [920, 1056] on span "Next" at bounding box center [923, 1070] width 25 height 28
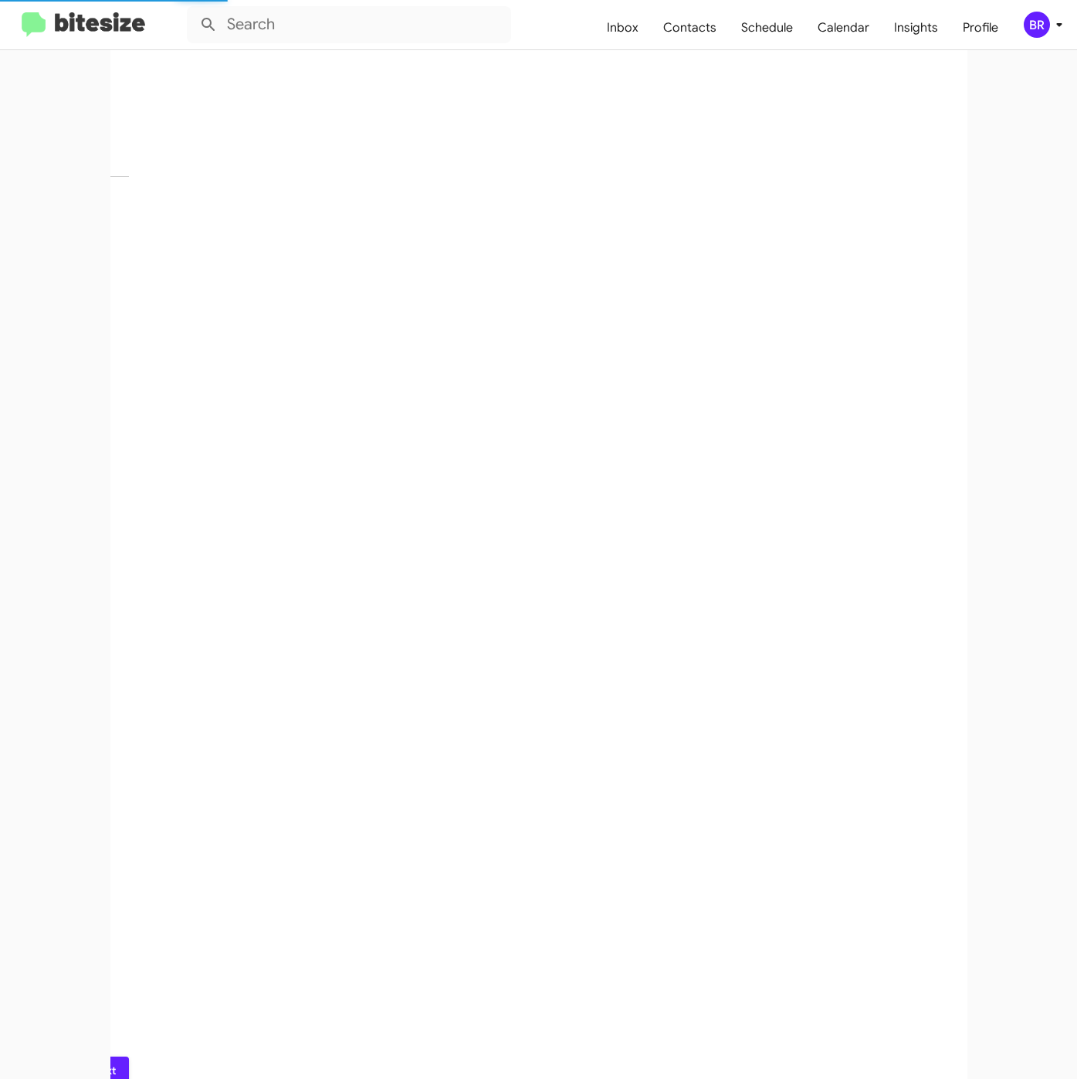
scroll to position [0, 0]
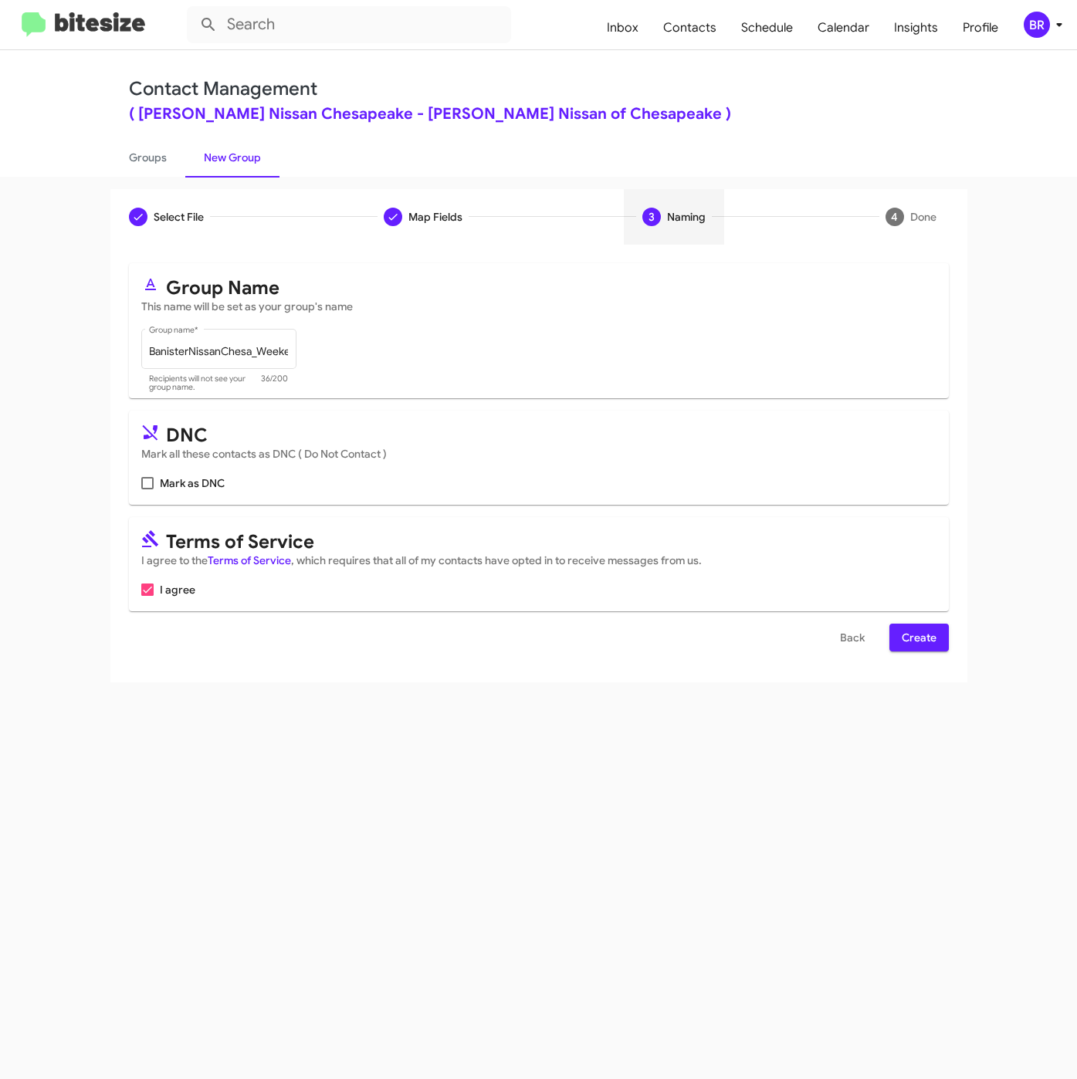
click at [891, 637] on button "Create" at bounding box center [918, 638] width 59 height 28
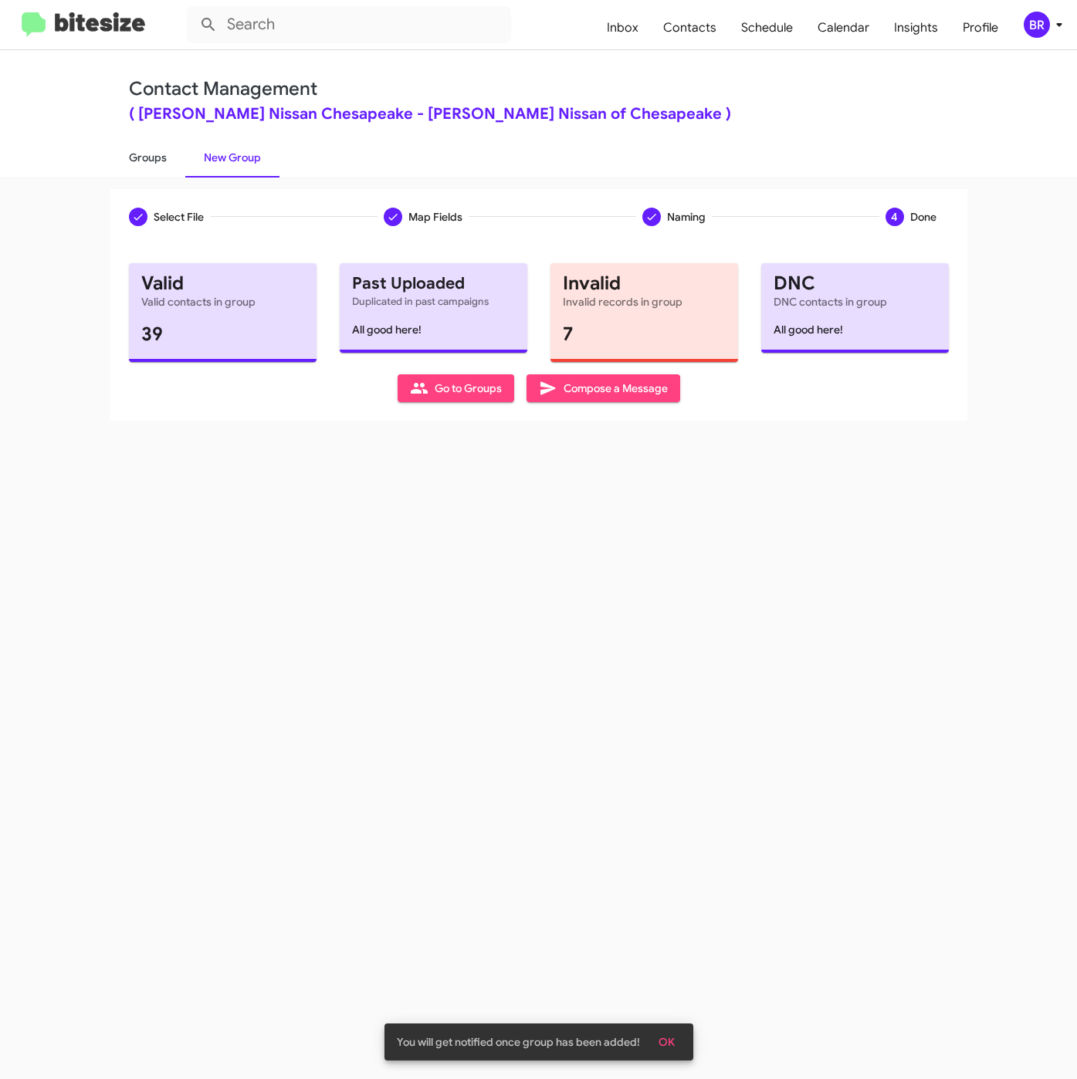
click at [158, 158] on link "Groups" at bounding box center [147, 157] width 75 height 40
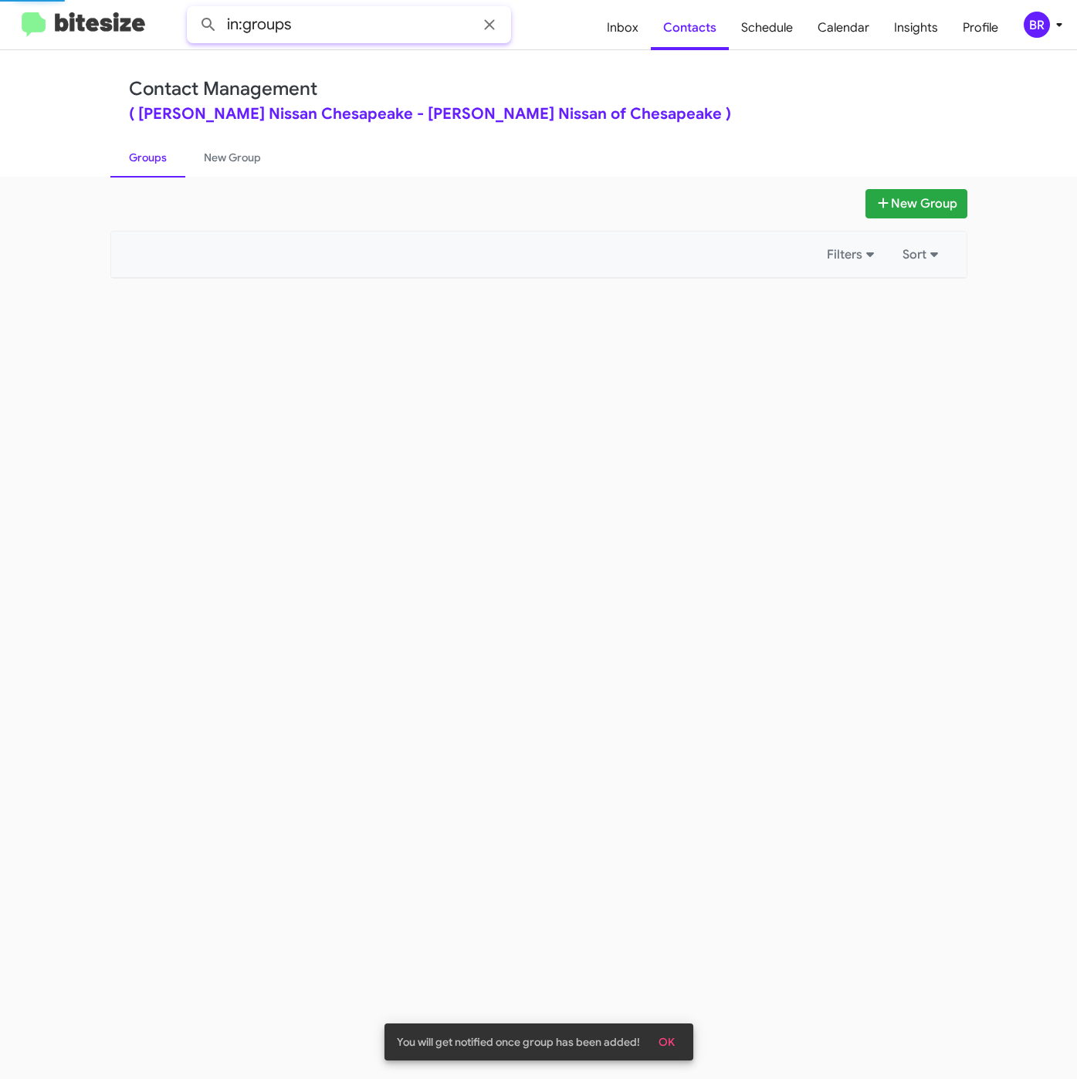
click at [354, 29] on input "in:groups" at bounding box center [349, 24] width 324 height 37
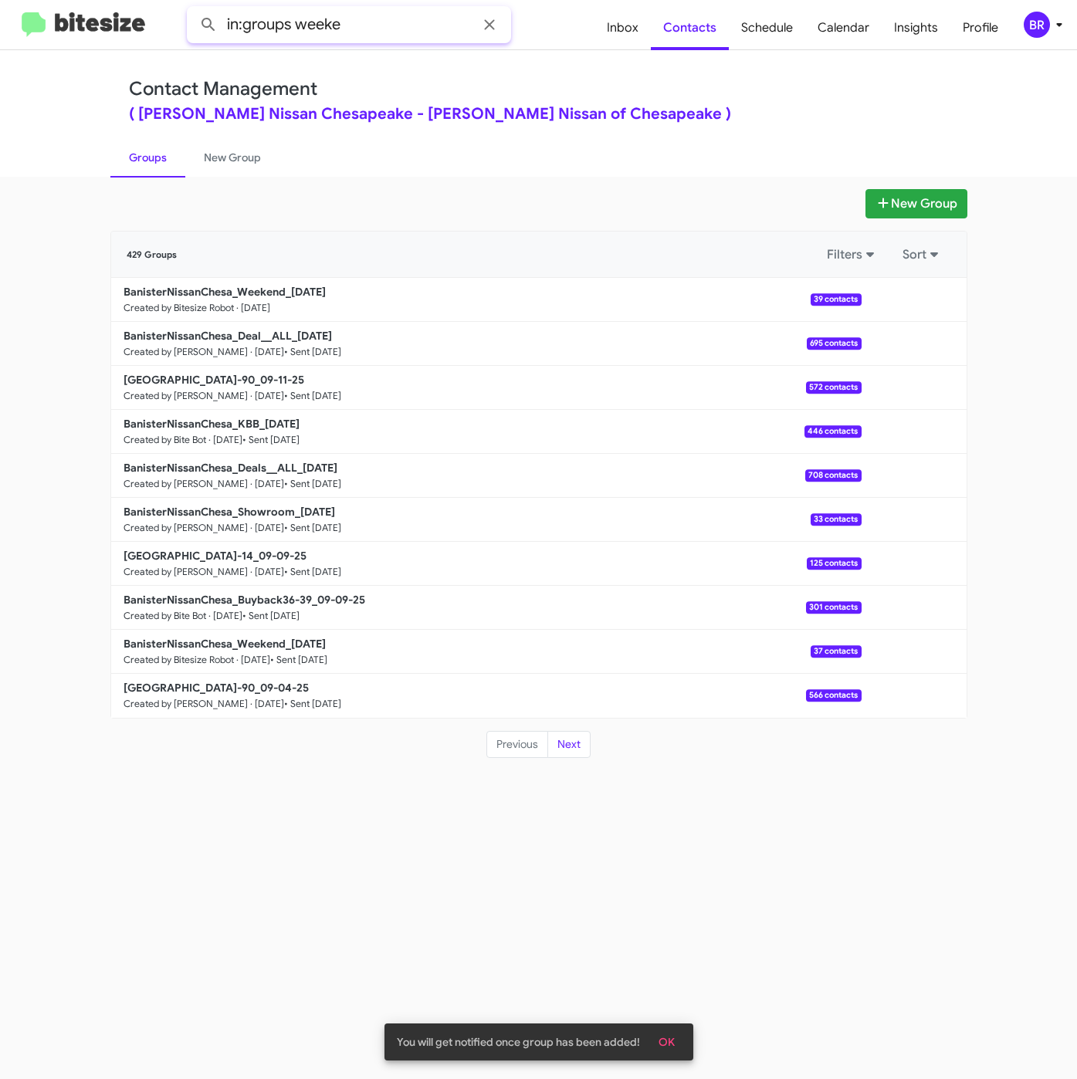
type input "in:groups weeke"
click at [193, 9] on button at bounding box center [208, 24] width 31 height 31
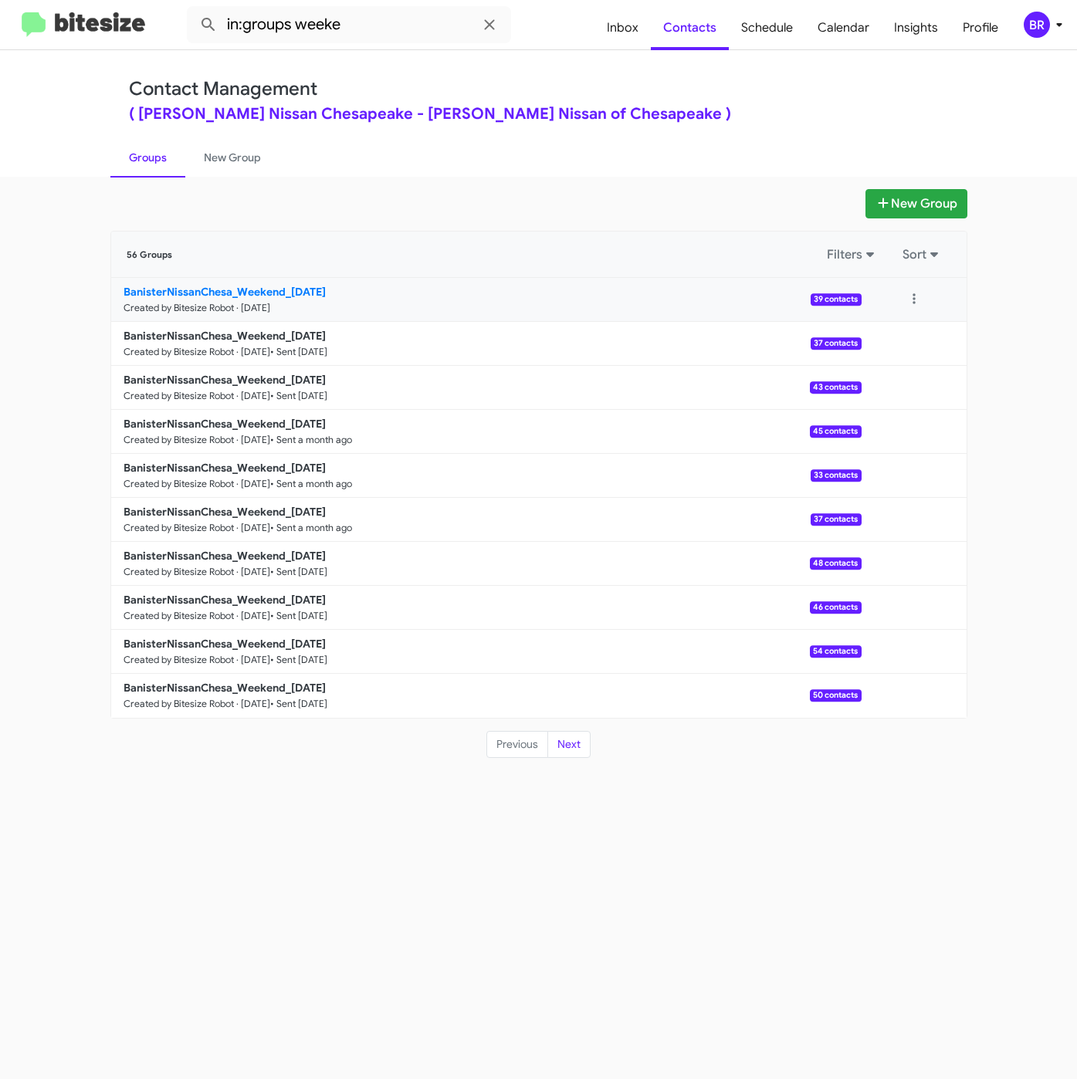
click at [264, 292] on b "BanisterNissanChesa_Weekend_[DATE]" at bounding box center [224, 292] width 202 height 14
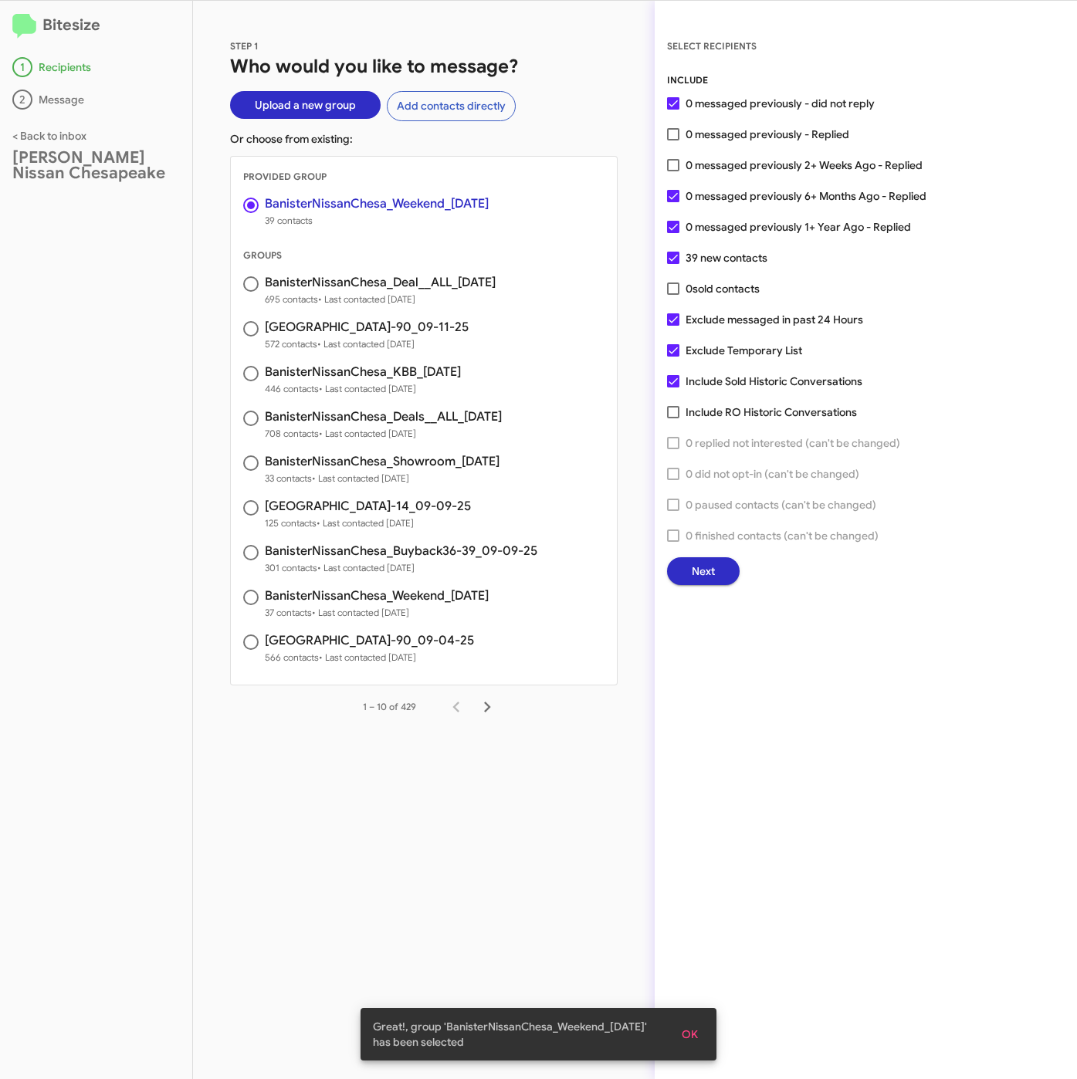
click at [699, 568] on span "Next" at bounding box center [702, 571] width 23 height 28
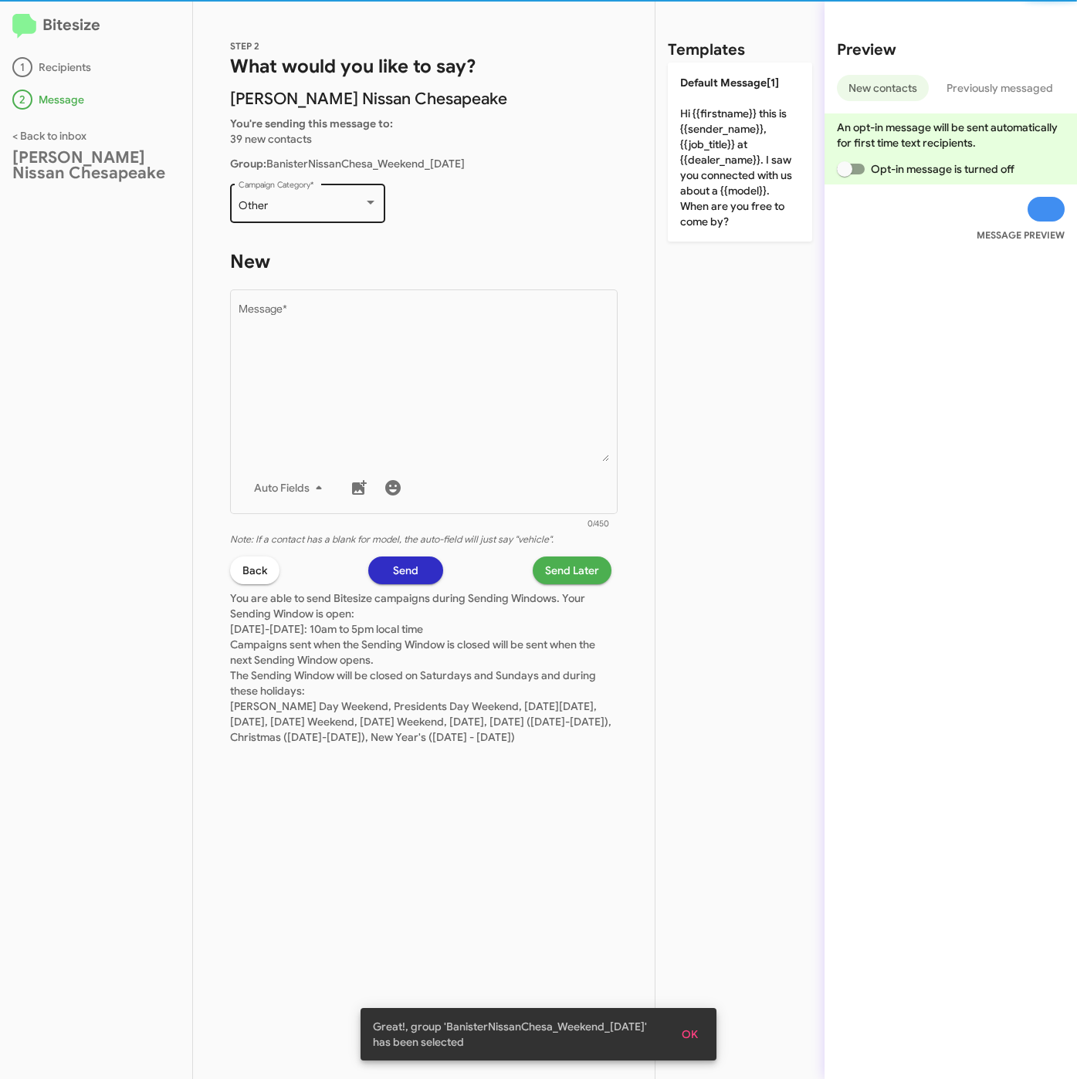
click at [306, 211] on div "Other" at bounding box center [300, 206] width 125 height 12
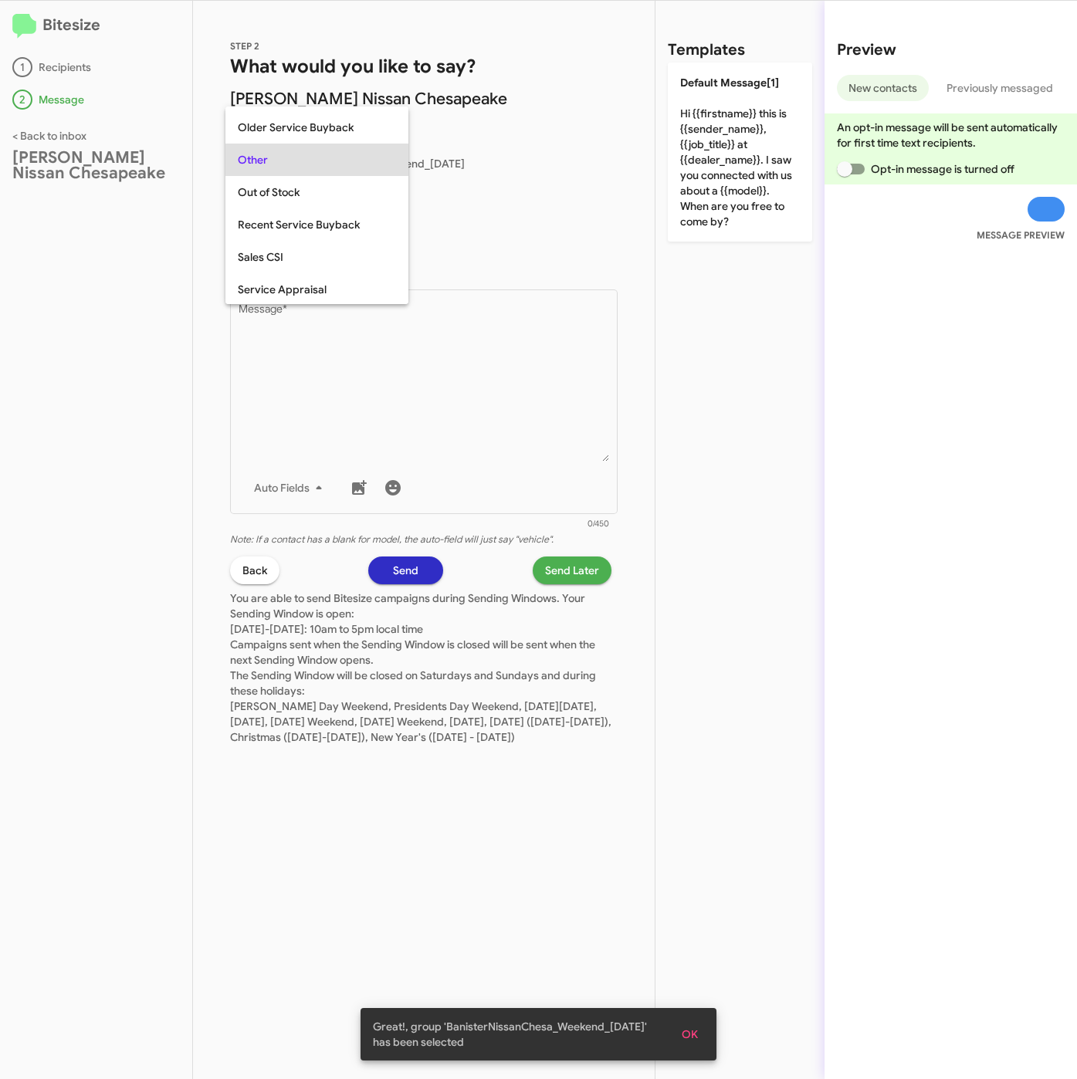
scroll to position [644, 0]
click at [309, 299] on span "Weekend Leads" at bounding box center [317, 288] width 158 height 32
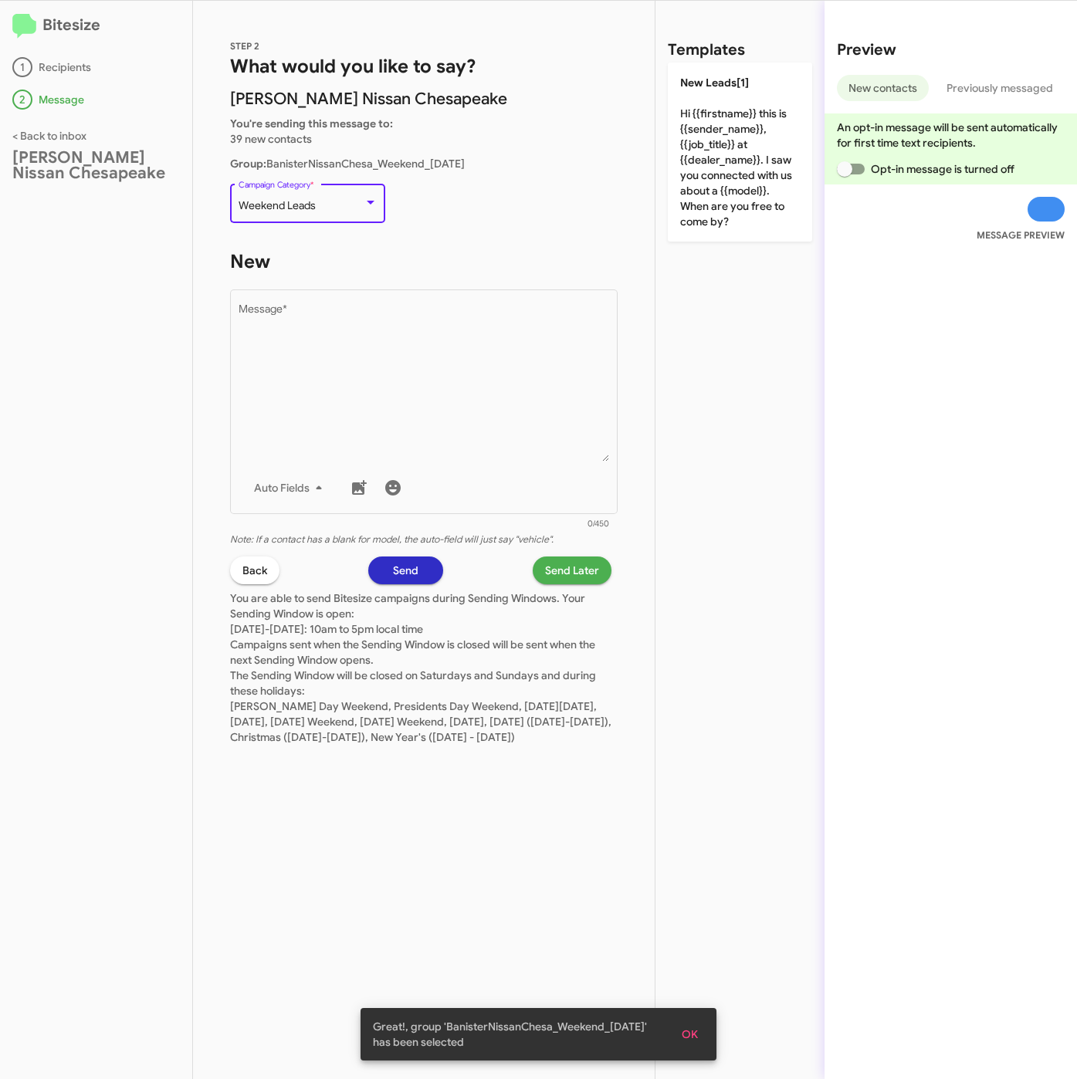
click at [157, 360] on div "Bitesize 1 Recipients 2 Message < Back to inbox [PERSON_NAME] Nissan Chesapeake" at bounding box center [96, 540] width 193 height 1078
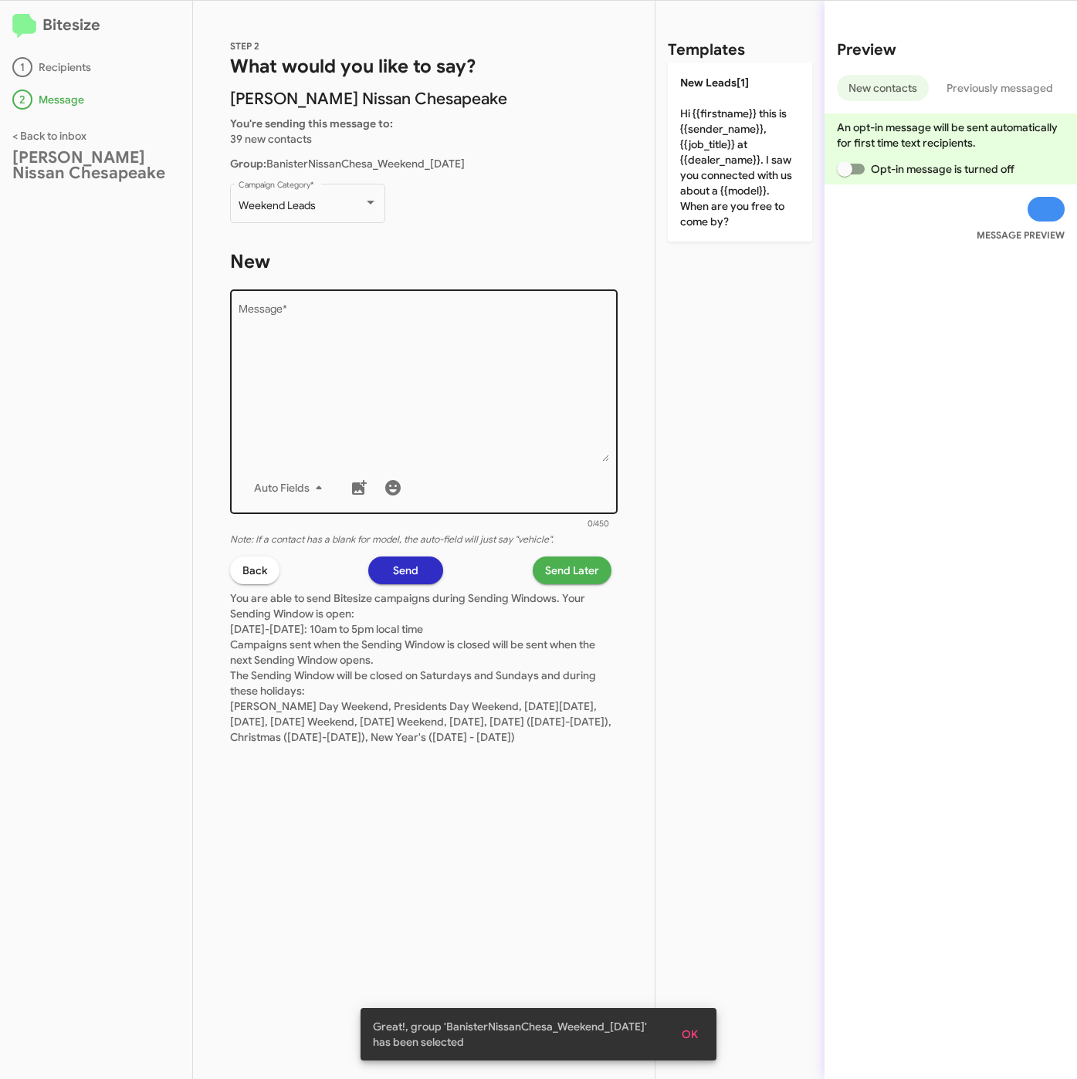
click at [355, 414] on textarea "Message *" at bounding box center [423, 382] width 371 height 157
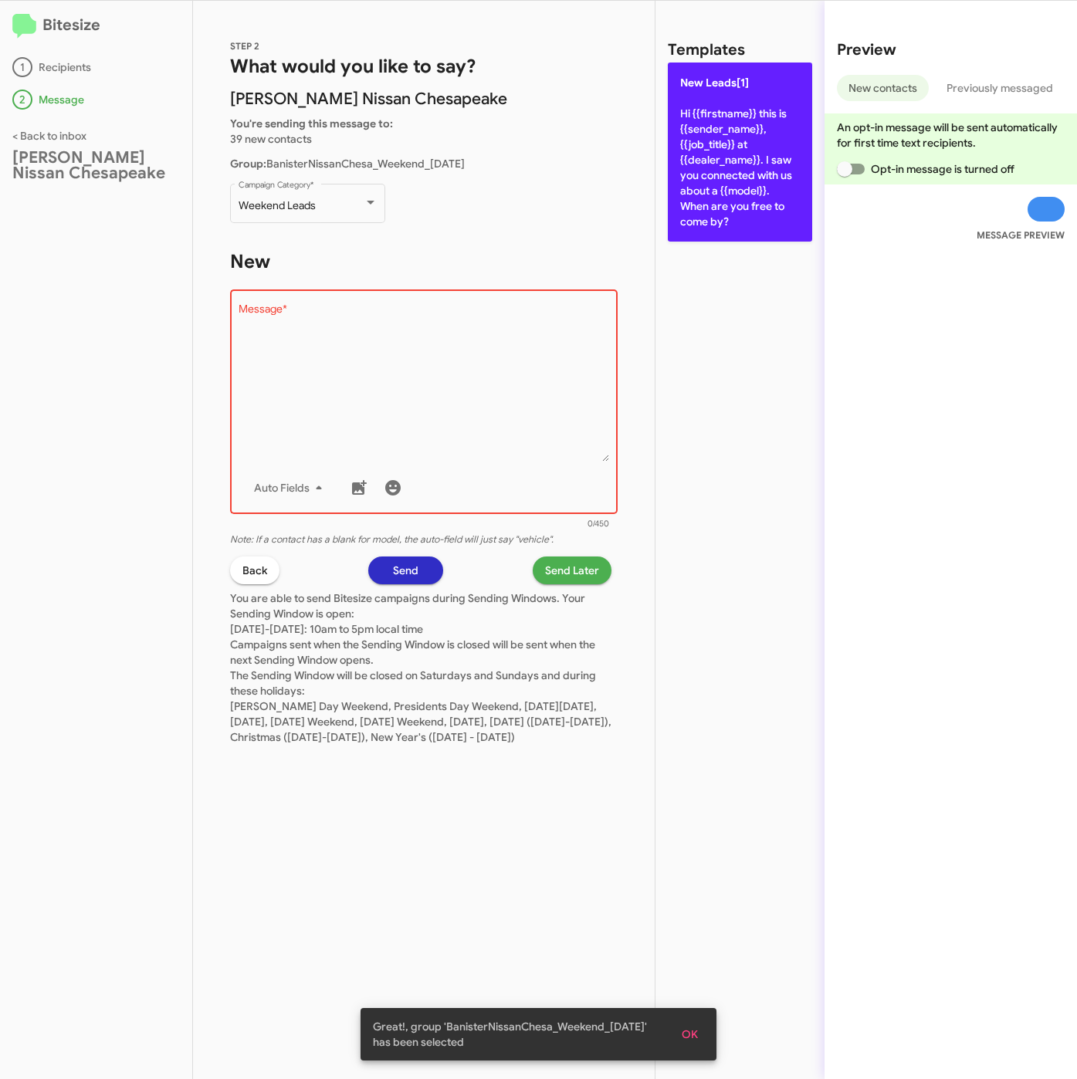
drag, startPoint x: 706, startPoint y: 174, endPoint x: 644, endPoint y: 429, distance: 262.0
click at [707, 174] on p "New Leads[1] Hi {{firstname}} this is {{sender_name}}, {{job_title}} at {{deale…" at bounding box center [740, 152] width 144 height 179
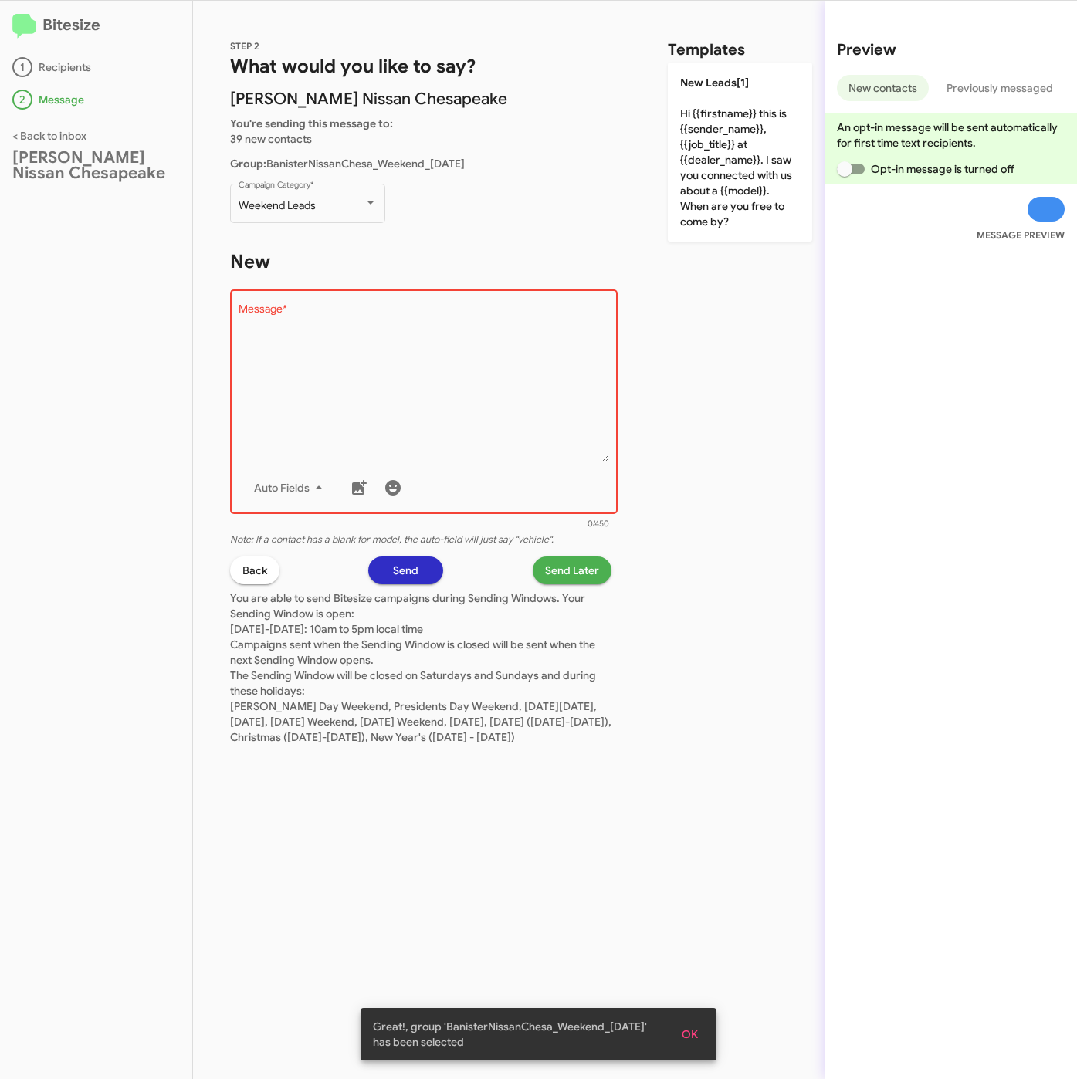
type textarea "Hi {{firstname}} this is {{sender_name}}, {{job_title}} at {{dealer_name}}. I s…"
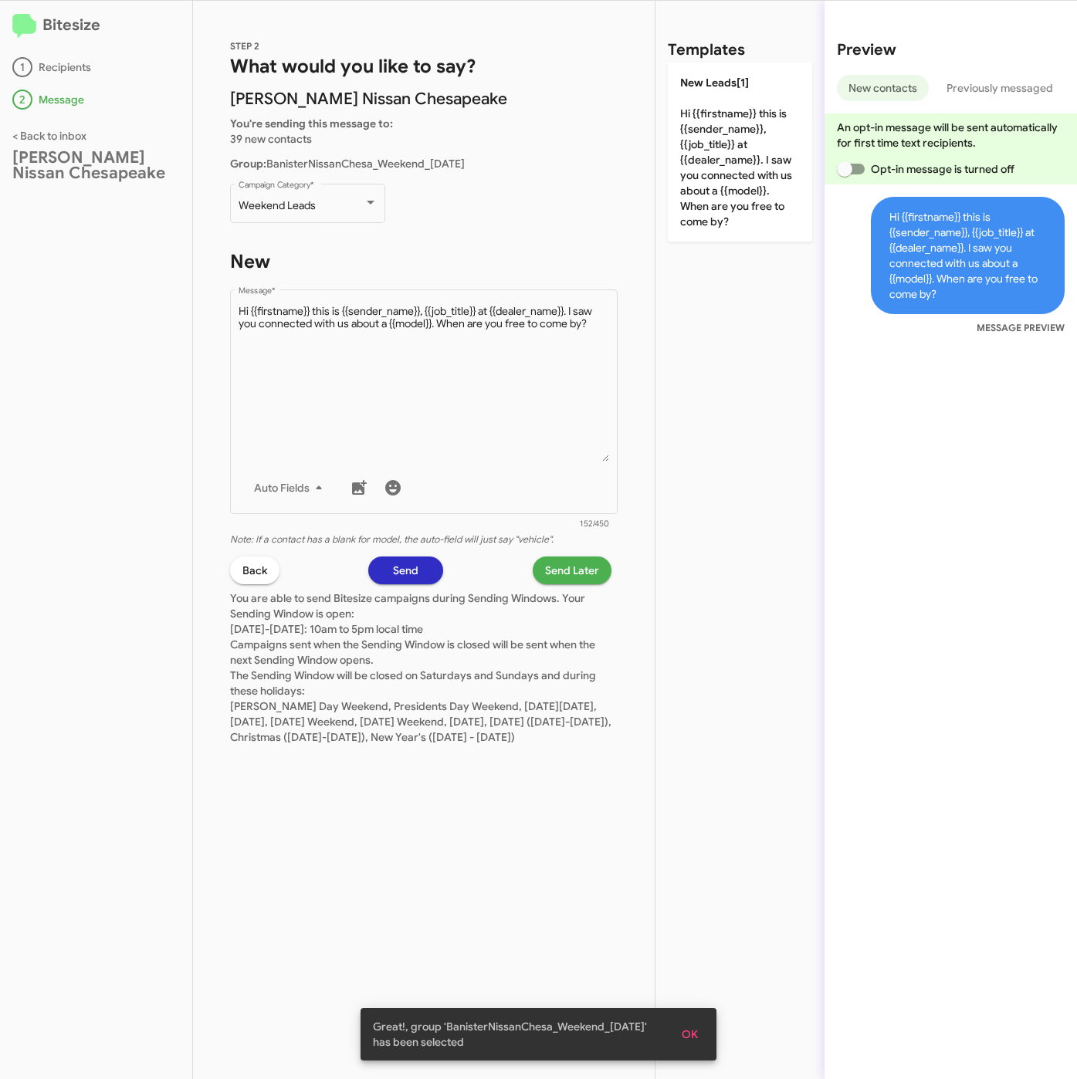
click at [575, 566] on span "Send Later" at bounding box center [572, 570] width 54 height 28
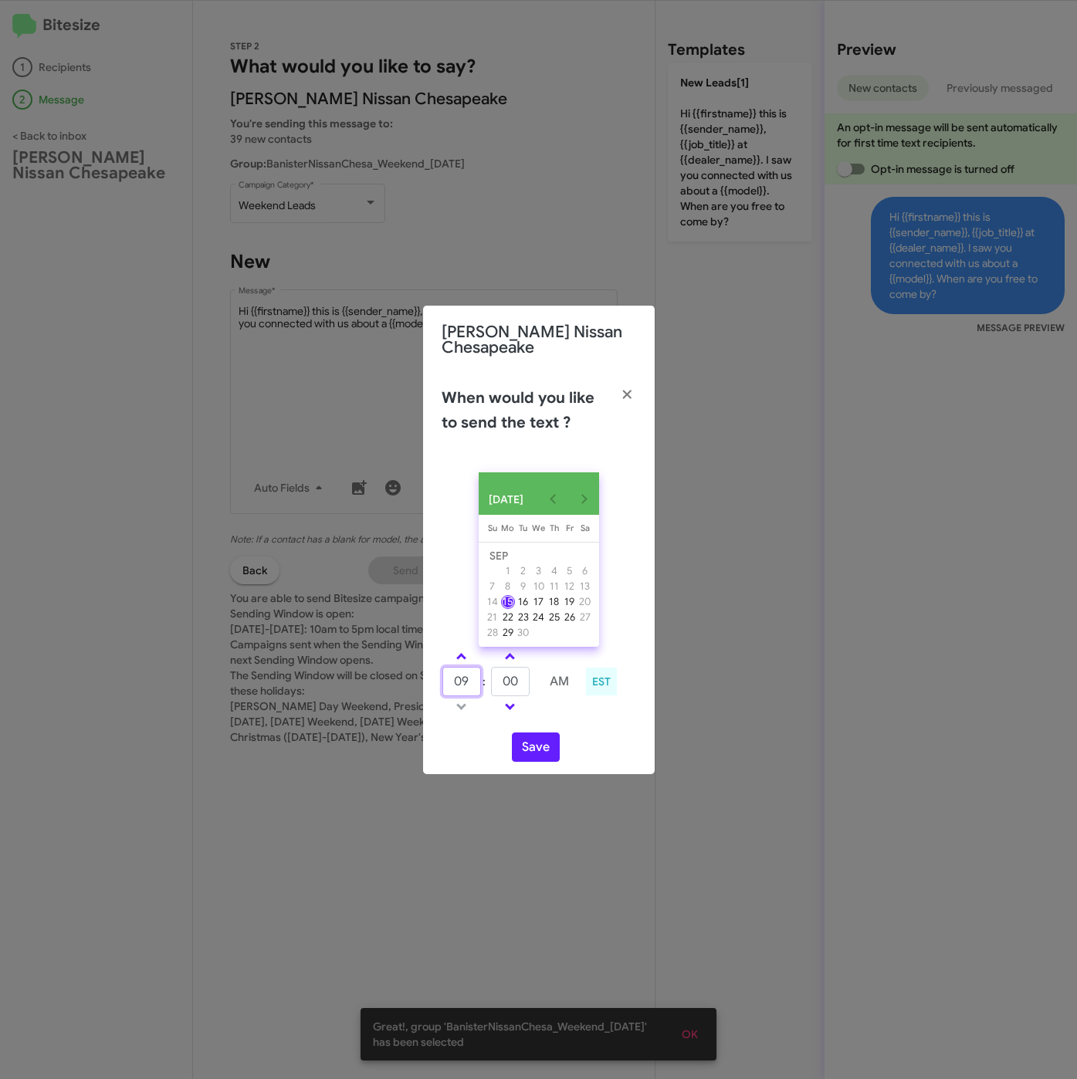
drag, startPoint x: 468, startPoint y: 681, endPoint x: 441, endPoint y: 674, distance: 28.5
click at [442, 674] on input "09" at bounding box center [461, 681] width 39 height 29
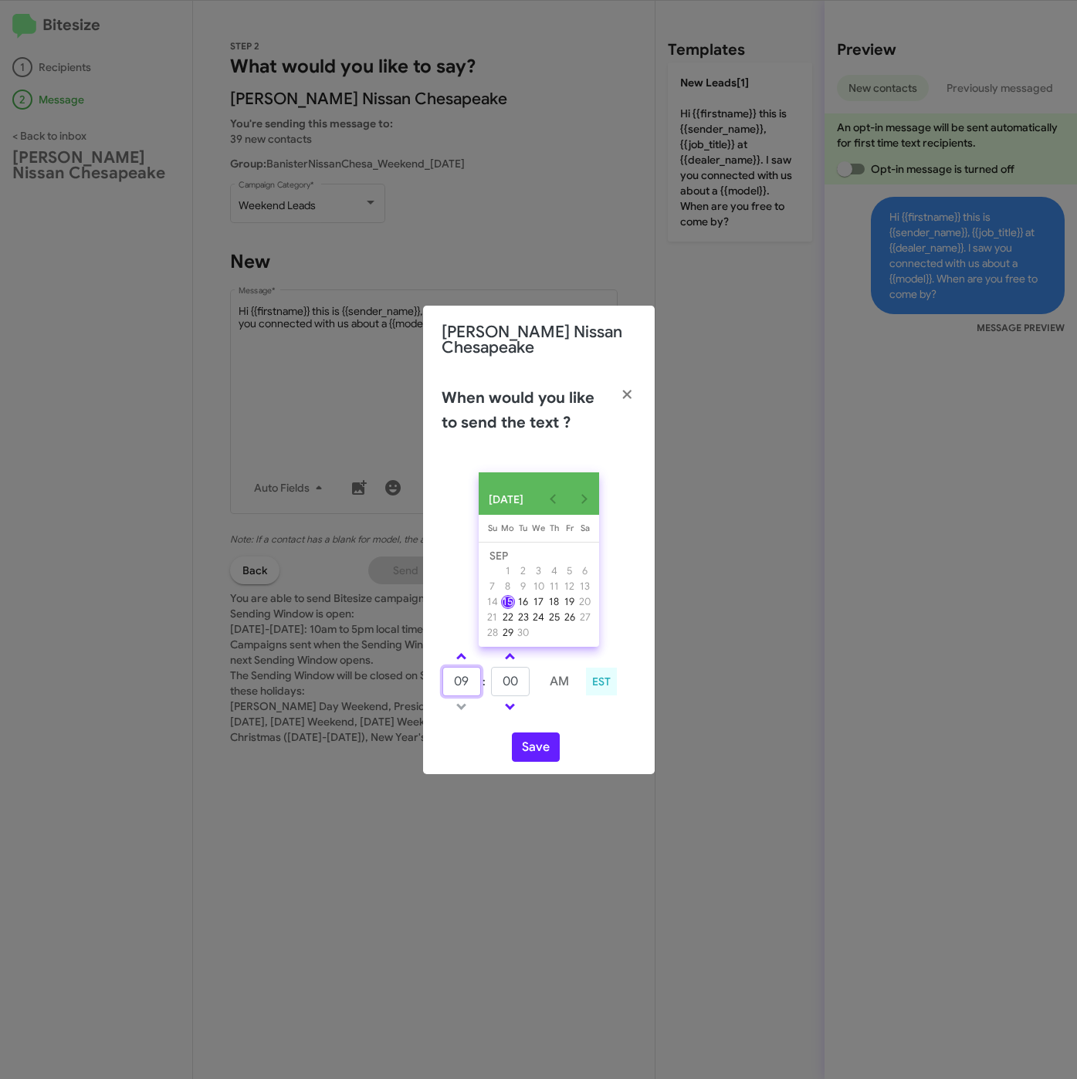
type input "10"
drag, startPoint x: 456, startPoint y: 651, endPoint x: 463, endPoint y: 656, distance: 8.8
click at [457, 651] on link at bounding box center [461, 656] width 27 height 18
type input "11"
type input "36"
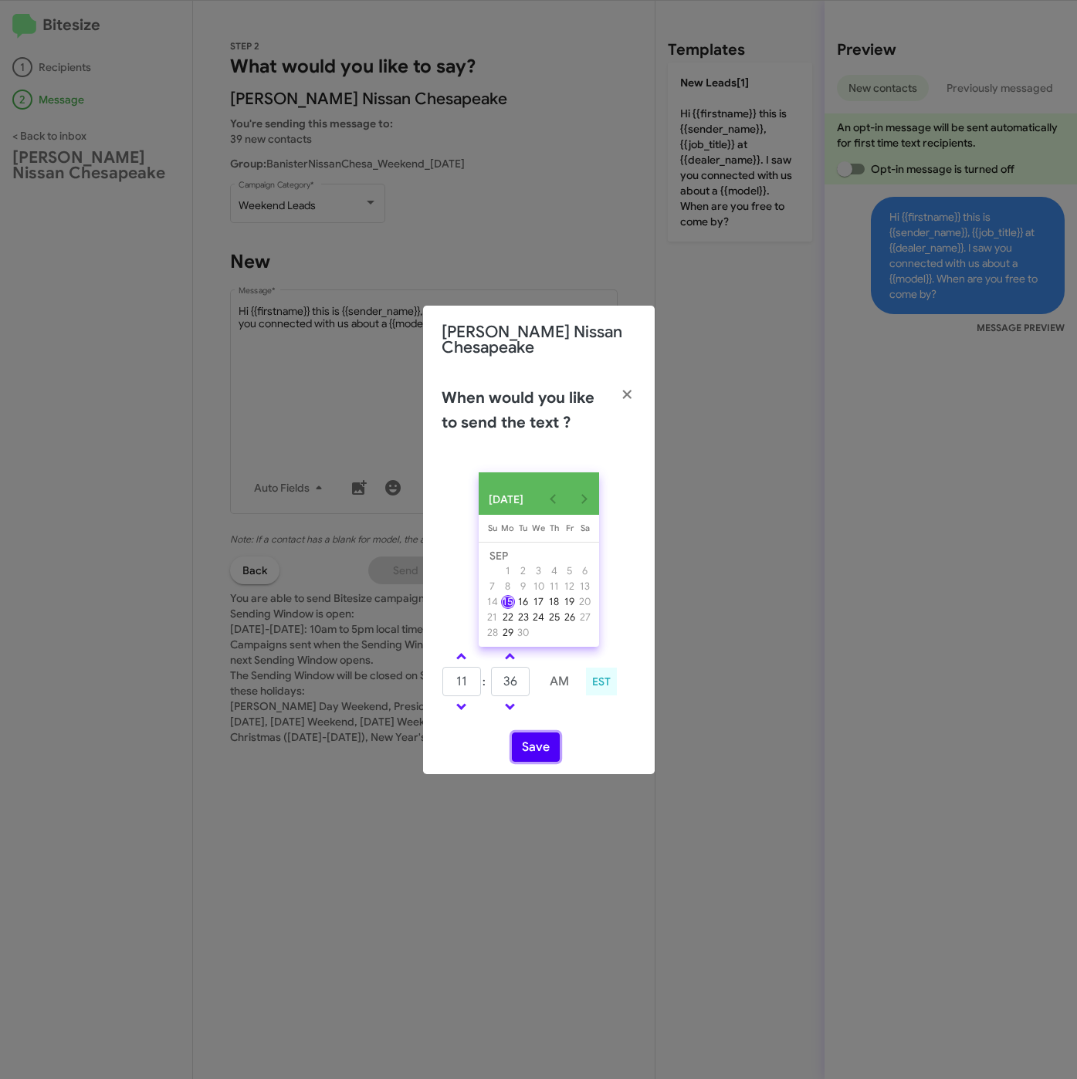
click at [546, 743] on button "Save" at bounding box center [536, 746] width 48 height 29
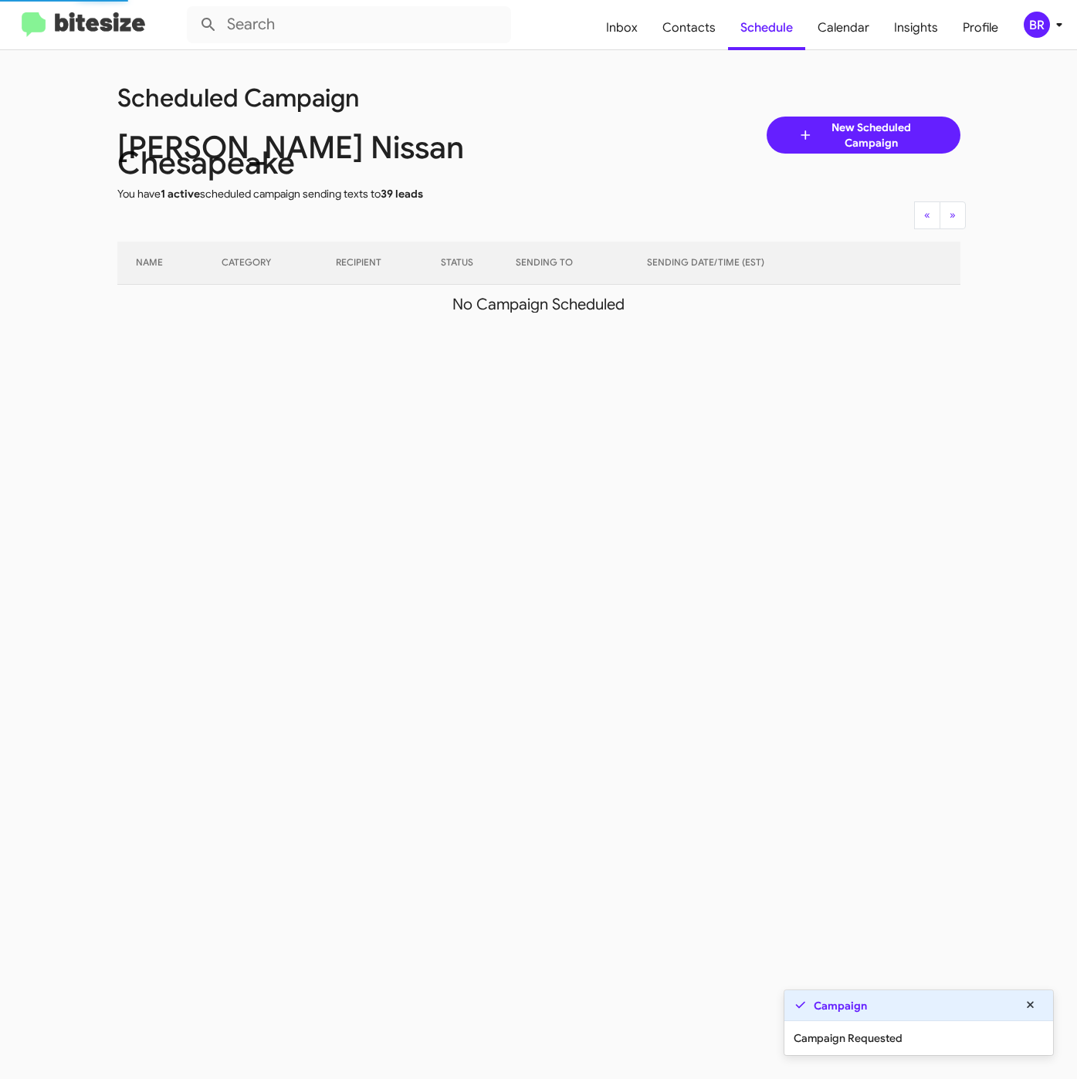
click at [1040, 30] on div "BR" at bounding box center [1036, 25] width 26 height 26
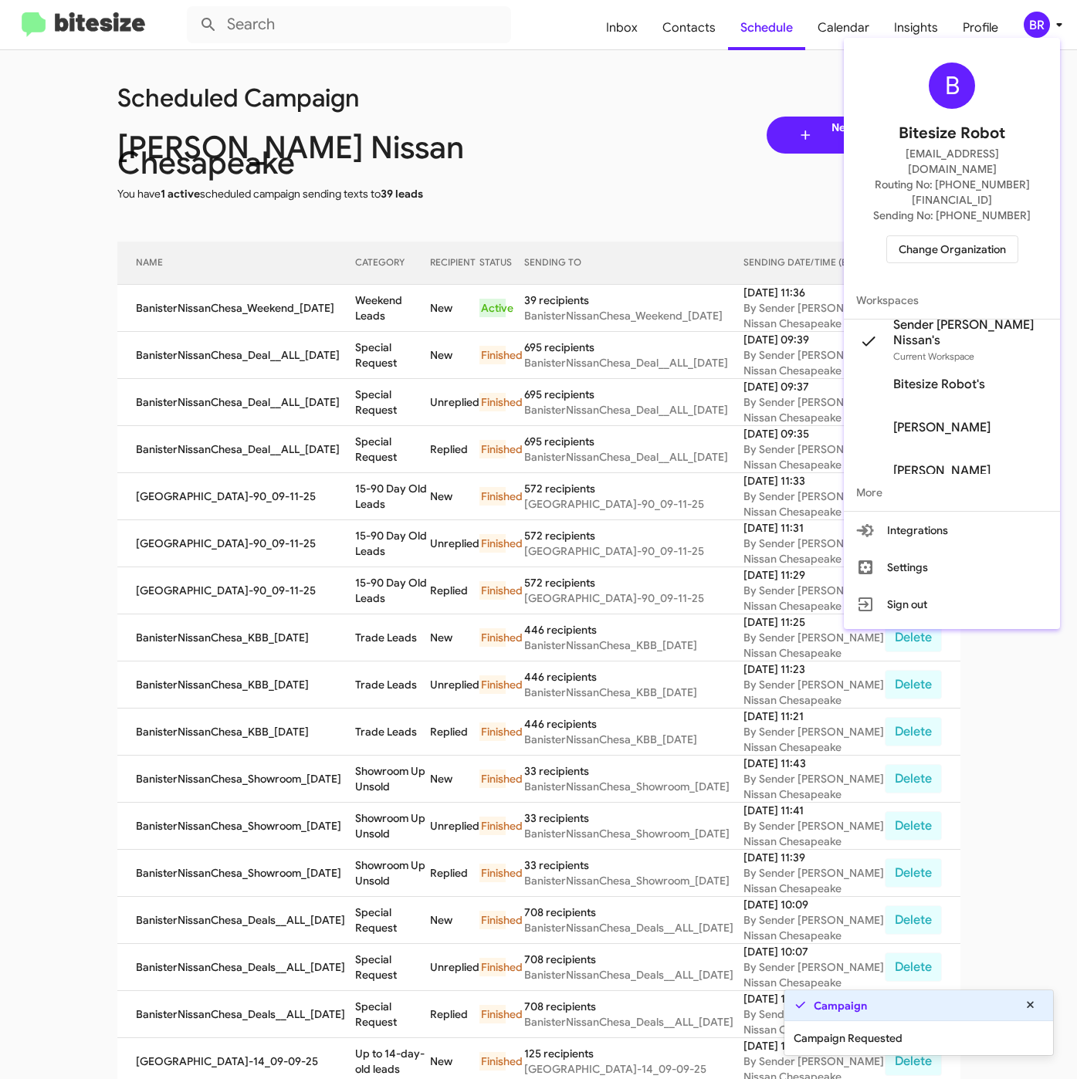
click at [399, 326] on div at bounding box center [538, 539] width 1077 height 1079
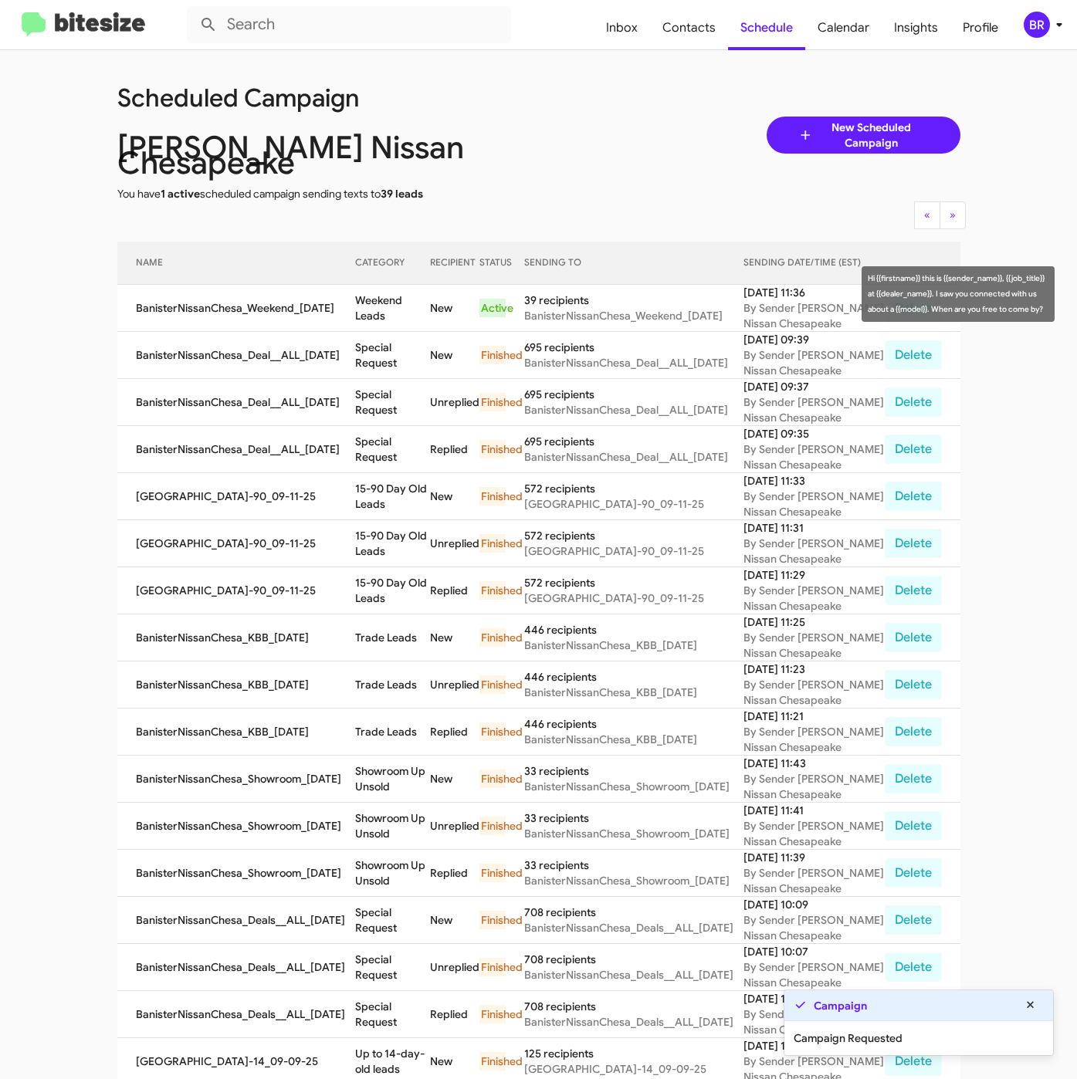
drag, startPoint x: 374, startPoint y: 294, endPoint x: 422, endPoint y: 301, distance: 49.1
click at [422, 301] on td "Weekend Leads" at bounding box center [392, 308] width 75 height 47
copy td "Weekend Leads"
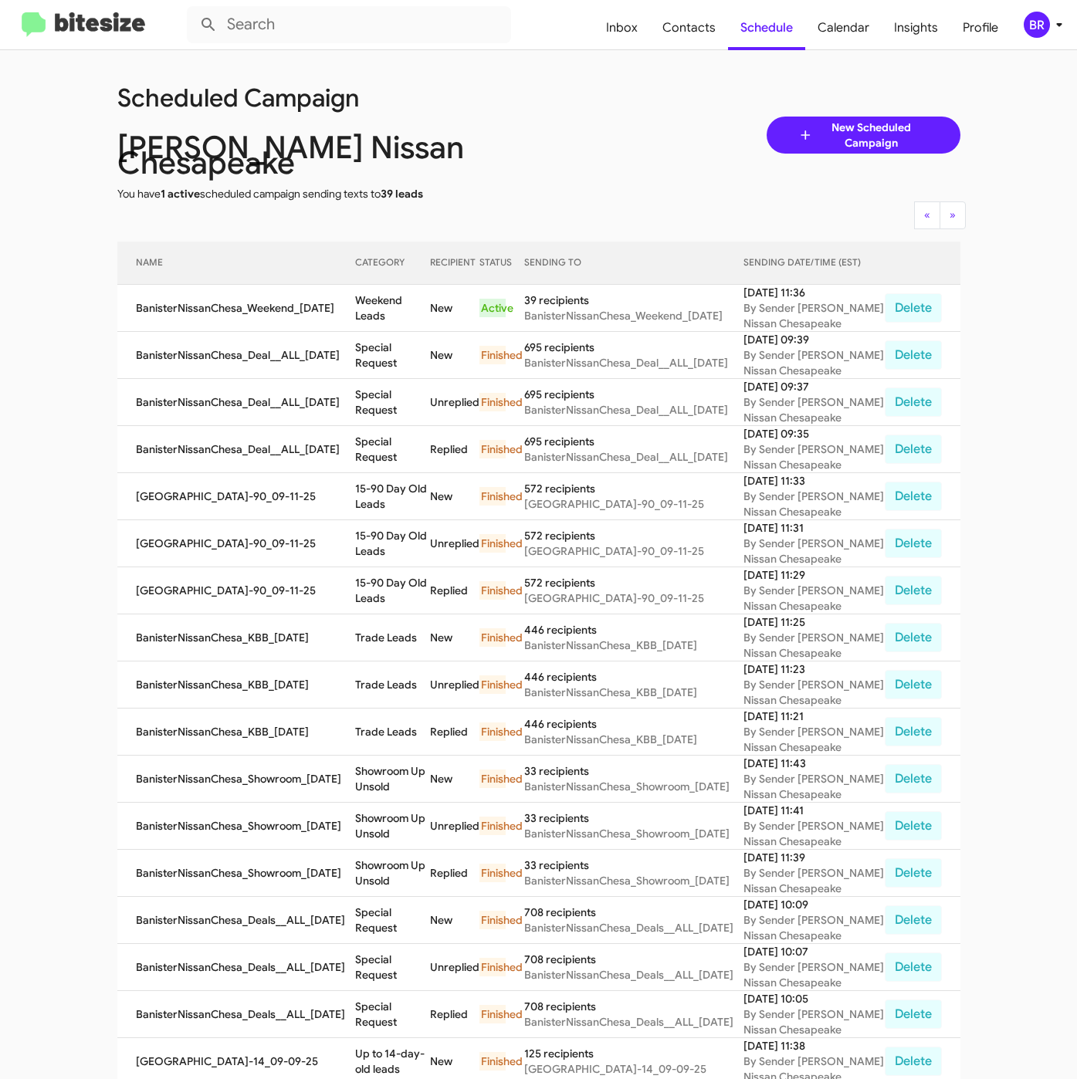
click at [1031, 29] on div "BR" at bounding box center [1036, 25] width 26 height 26
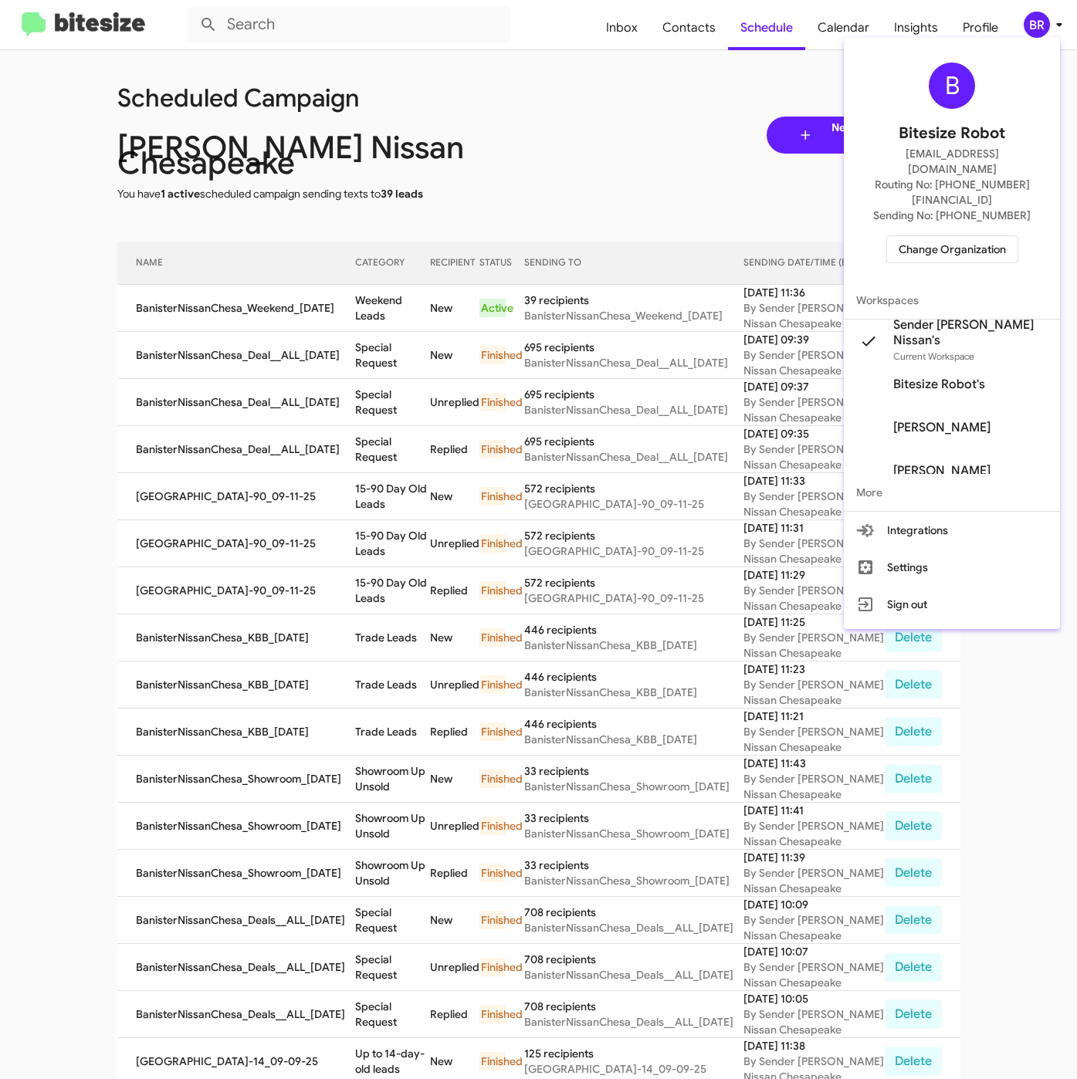
click at [948, 236] on span "Change Organization" at bounding box center [951, 249] width 107 height 26
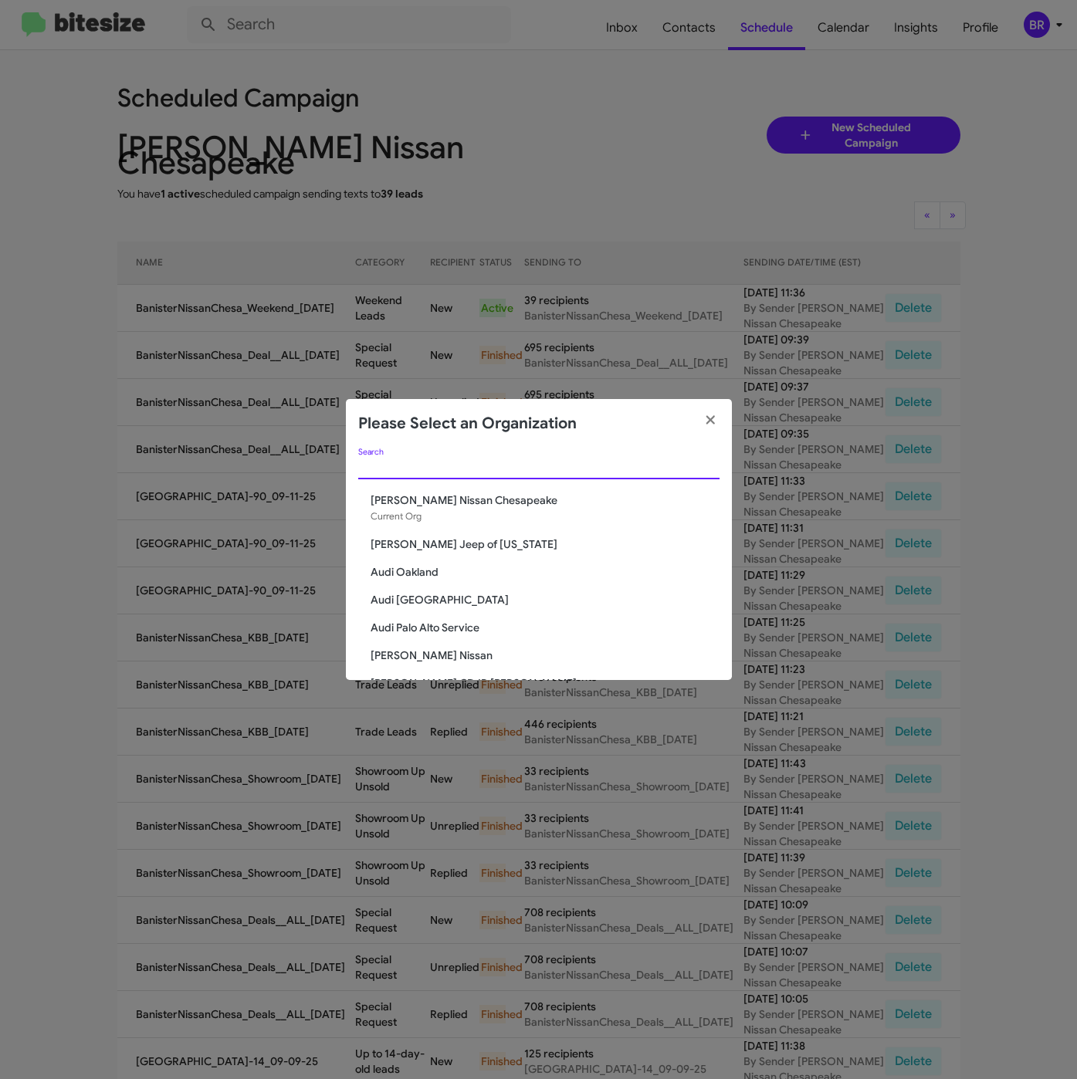
click at [445, 470] on input "Search" at bounding box center [538, 467] width 361 height 12
paste input "[PERSON_NAME] Nissan Norfolk"
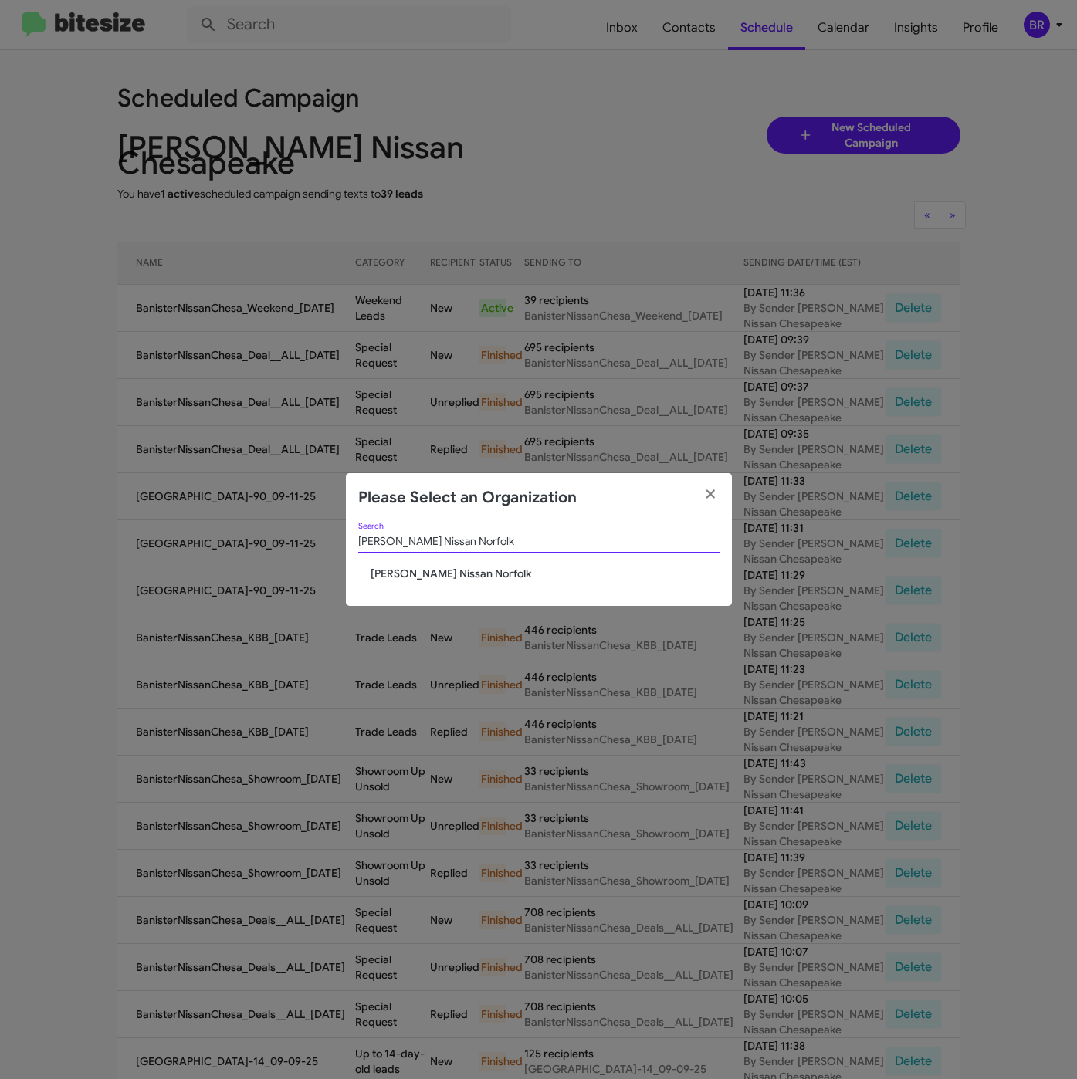
type input "[PERSON_NAME] Nissan Norfolk"
click at [440, 570] on span "[PERSON_NAME] Nissan Norfolk" at bounding box center [544, 573] width 349 height 15
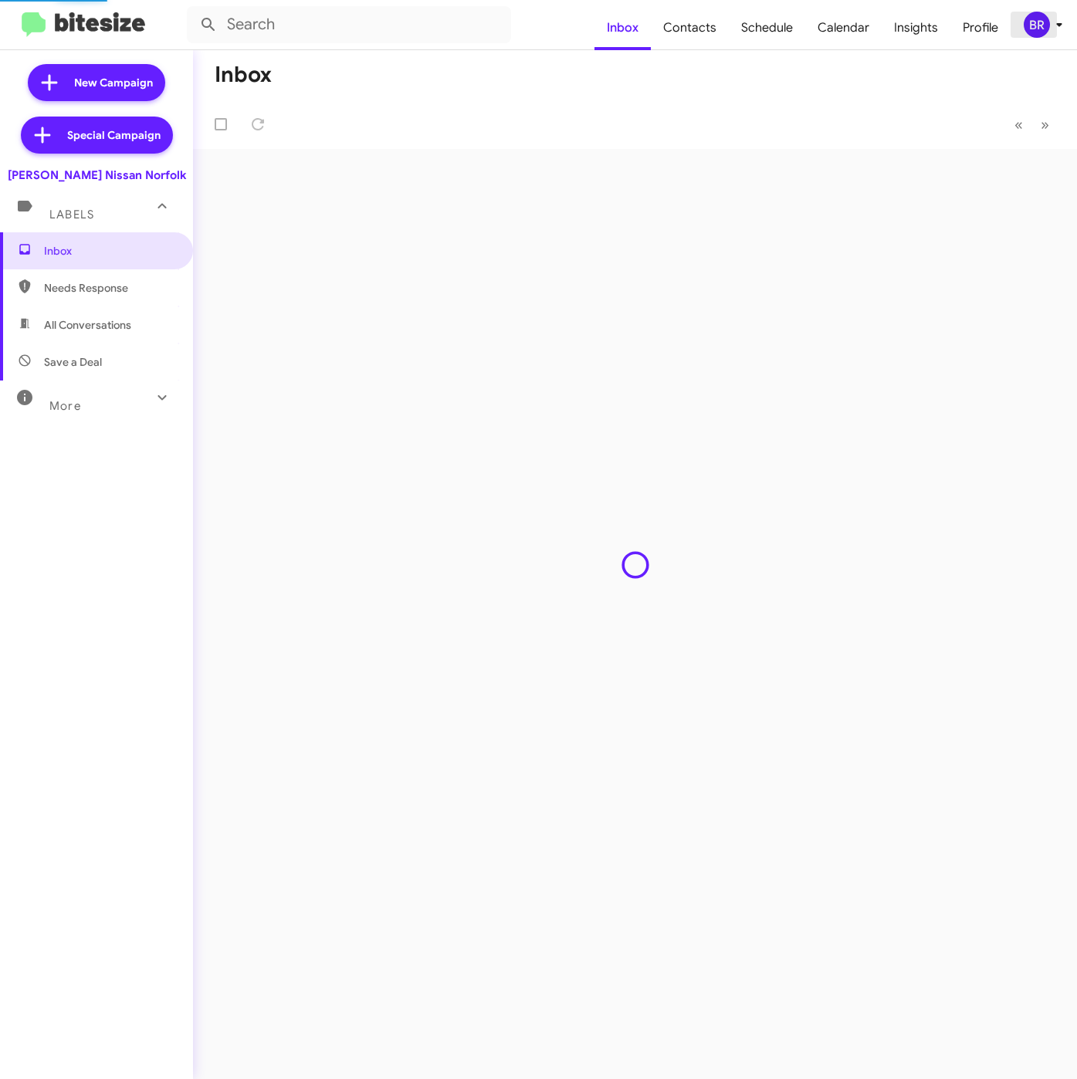
click at [1042, 30] on div "BR" at bounding box center [1036, 25] width 26 height 26
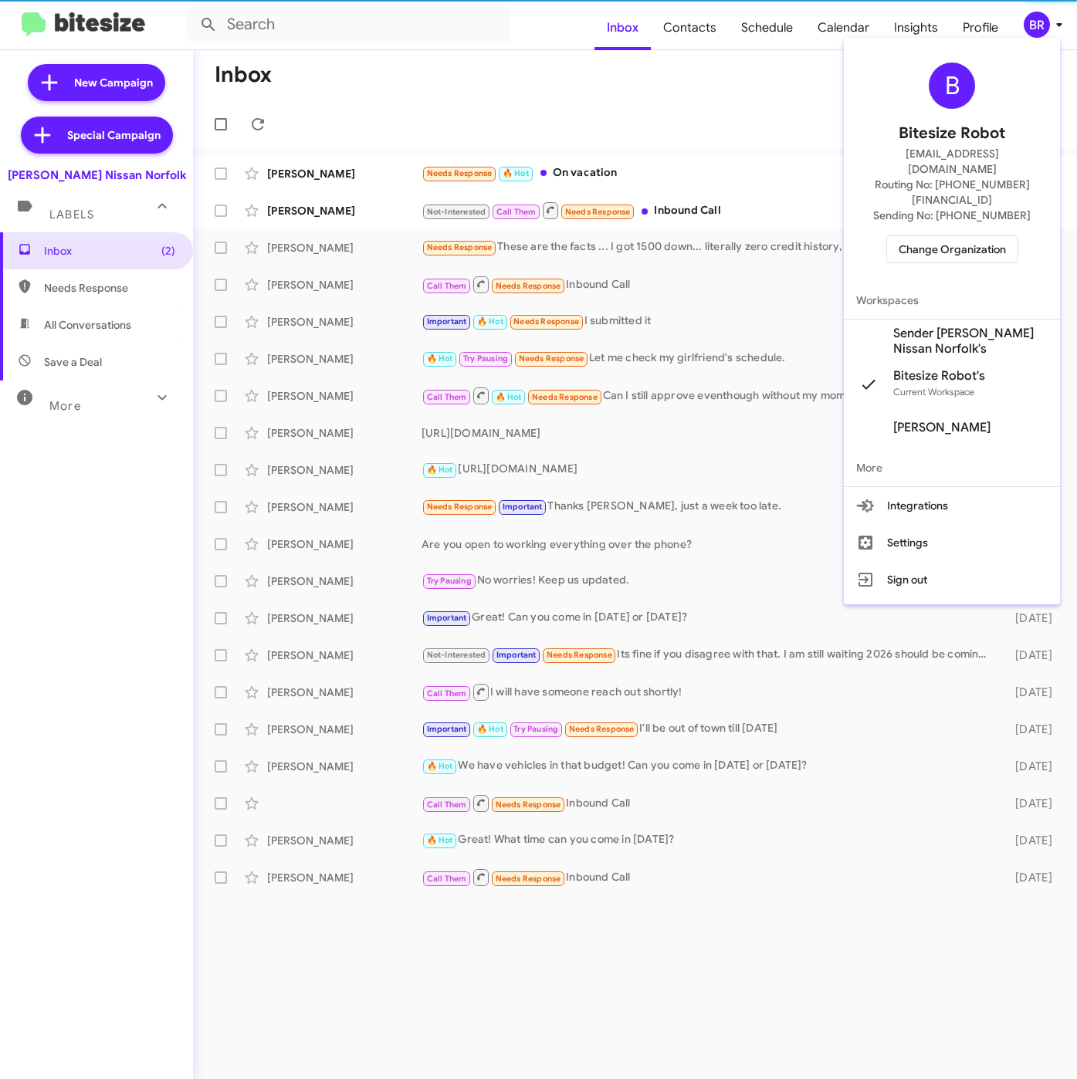
click at [940, 326] on span "Sender [PERSON_NAME] Nissan Norfolk's" at bounding box center [970, 341] width 154 height 31
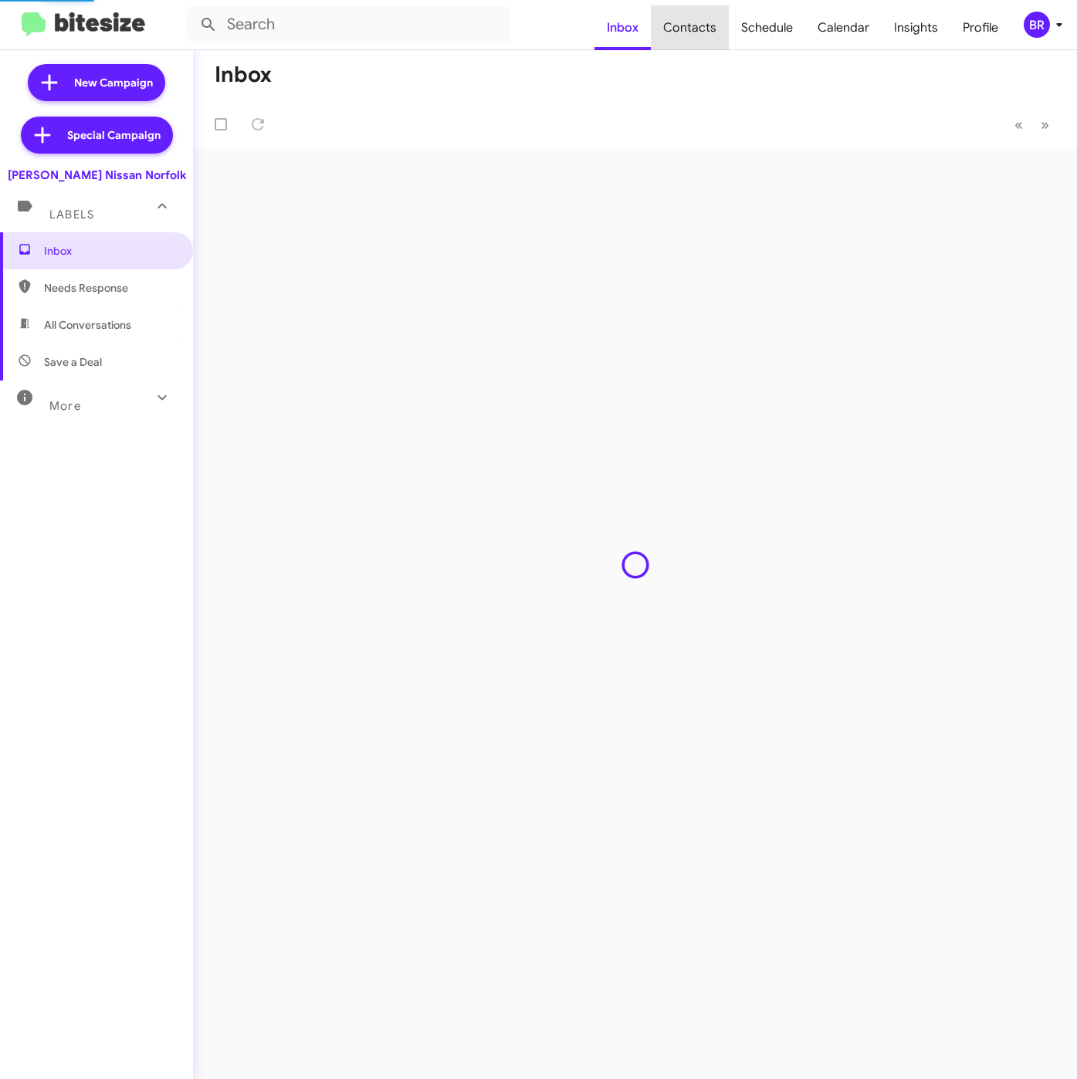
click at [702, 30] on span "Contacts" at bounding box center [690, 27] width 78 height 45
type input "in:groups"
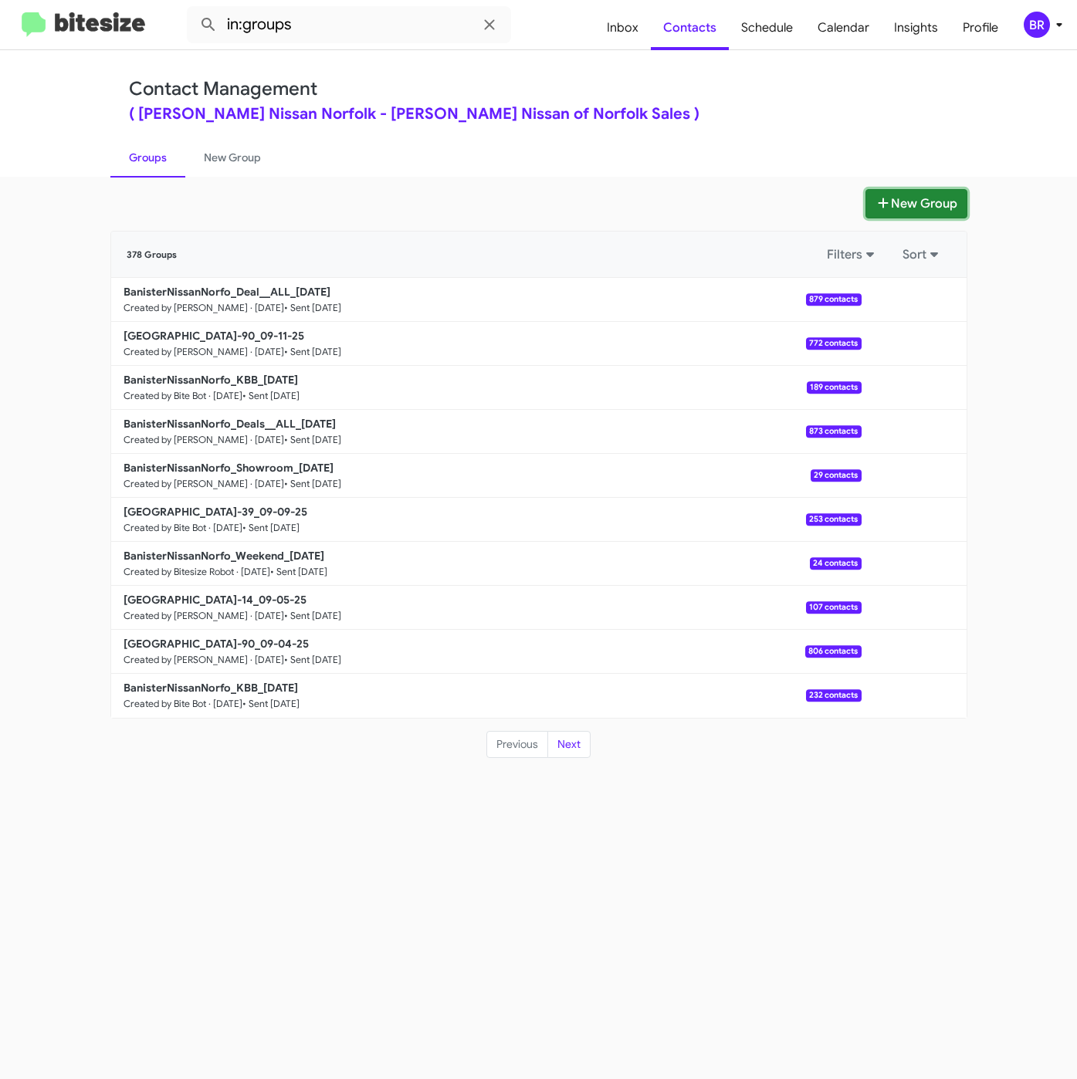
click at [910, 208] on button "New Group" at bounding box center [916, 203] width 102 height 29
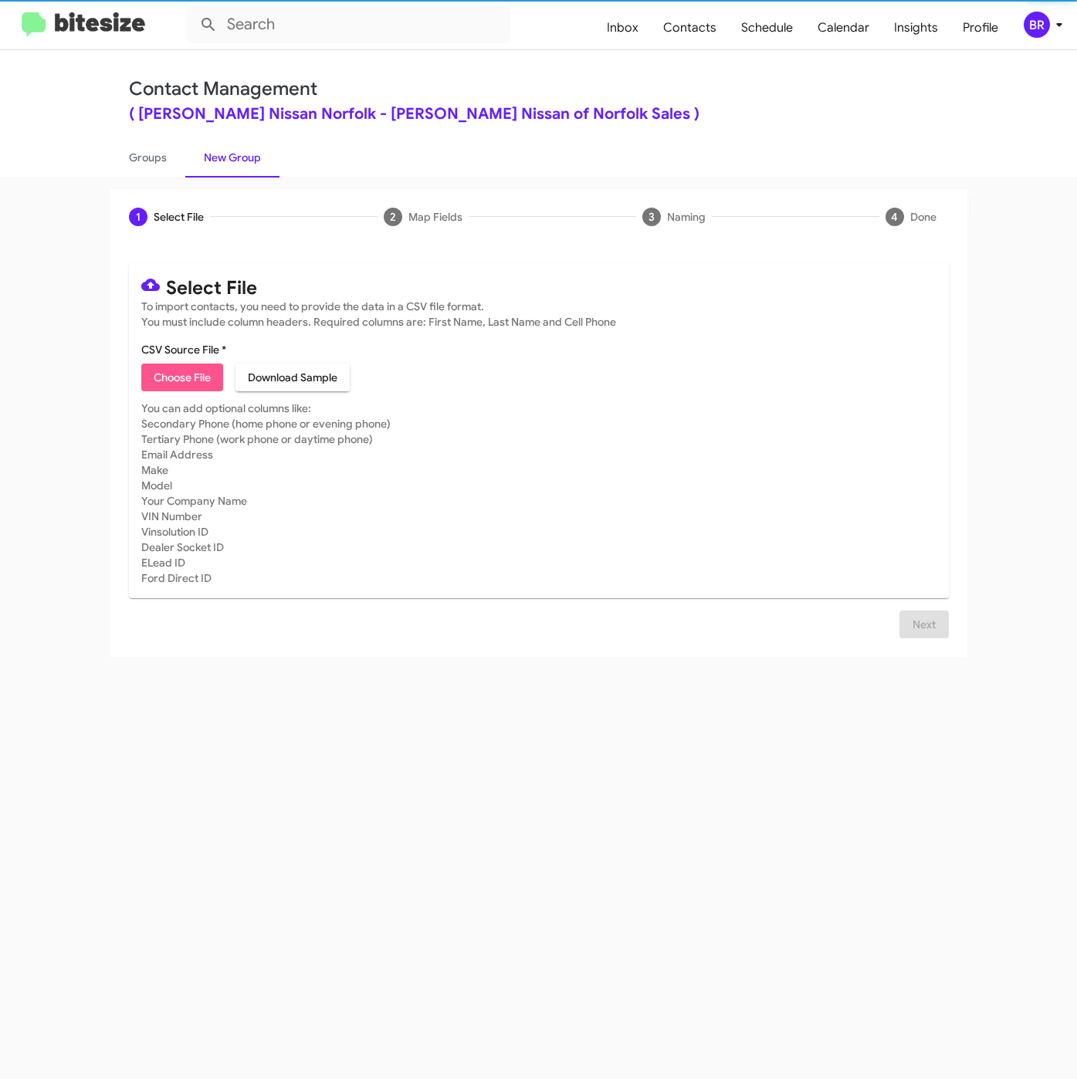
click at [147, 380] on button "Choose File" at bounding box center [182, 377] width 82 height 28
type input "BanisterNissanNorfo_Weekend_[DATE]"
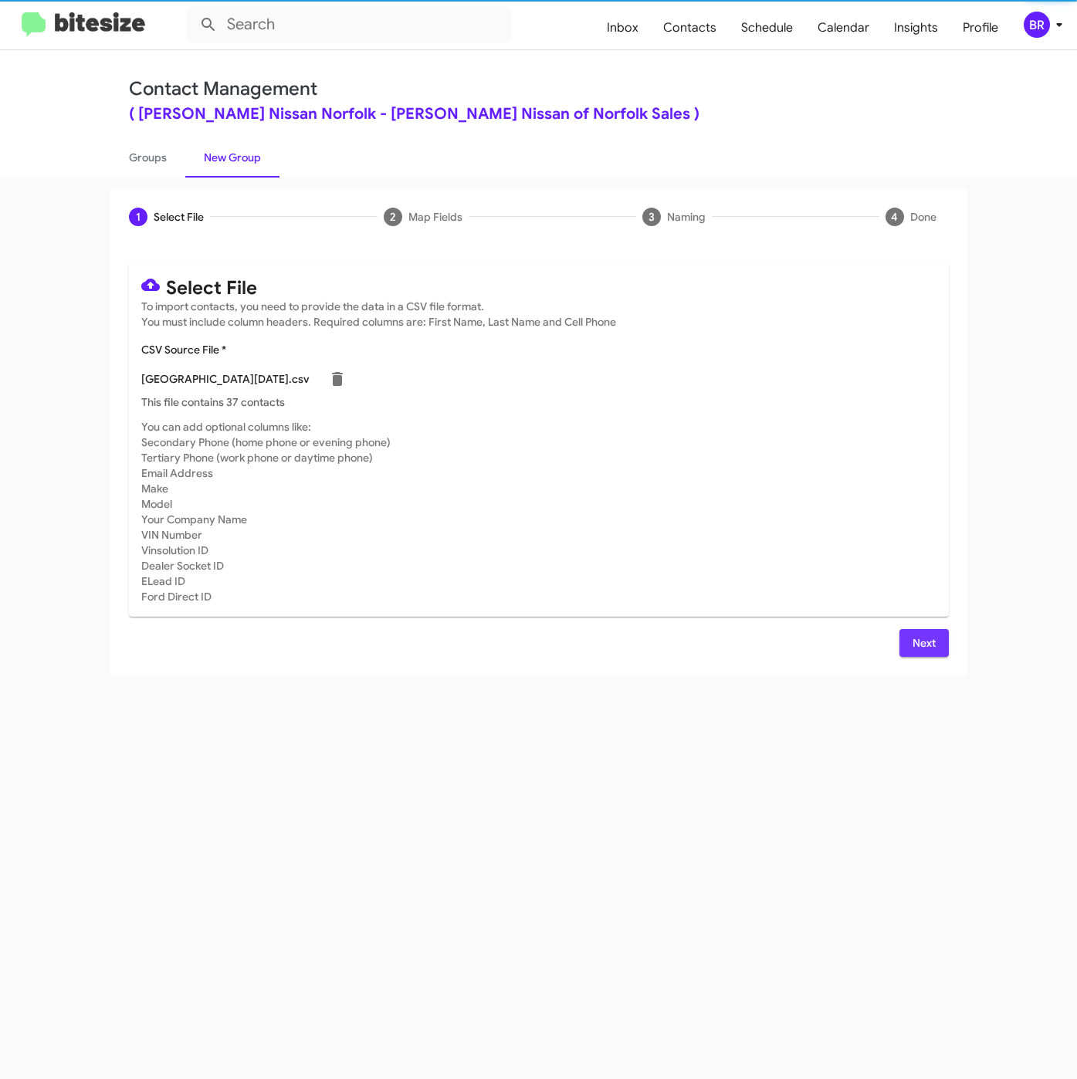
click at [947, 637] on button "Next" at bounding box center [923, 643] width 49 height 28
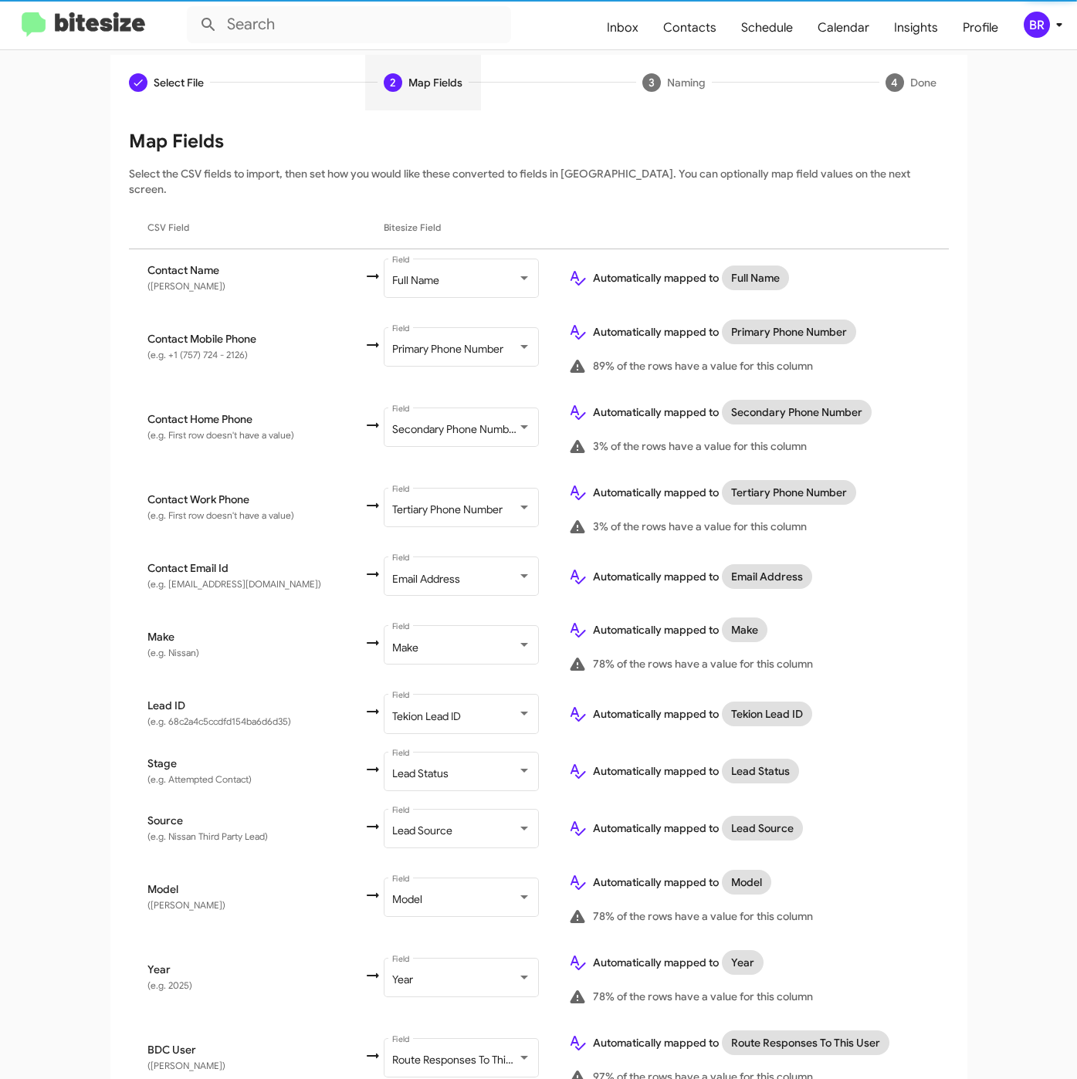
scroll to position [251, 0]
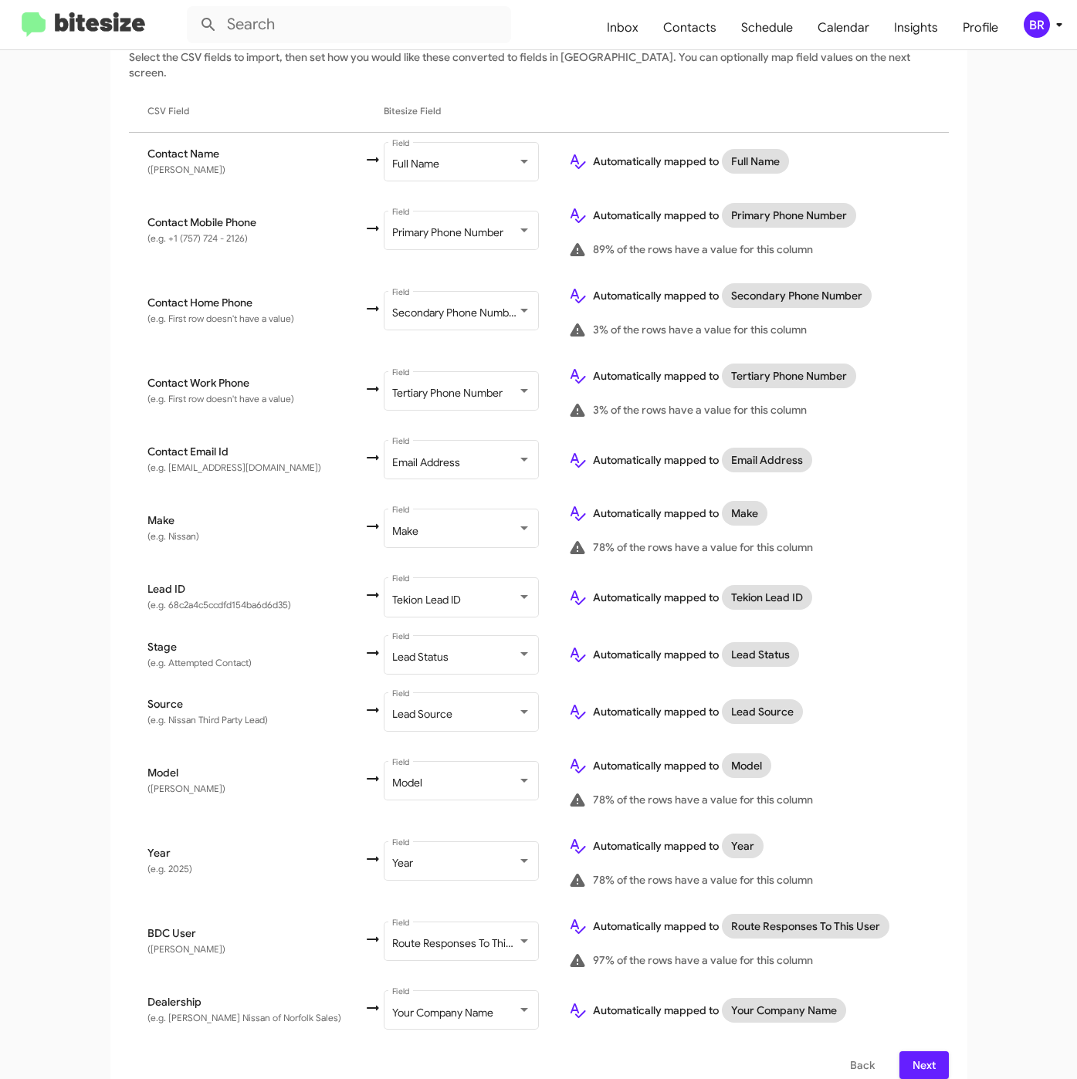
click at [911, 1053] on span "Next" at bounding box center [923, 1065] width 25 height 28
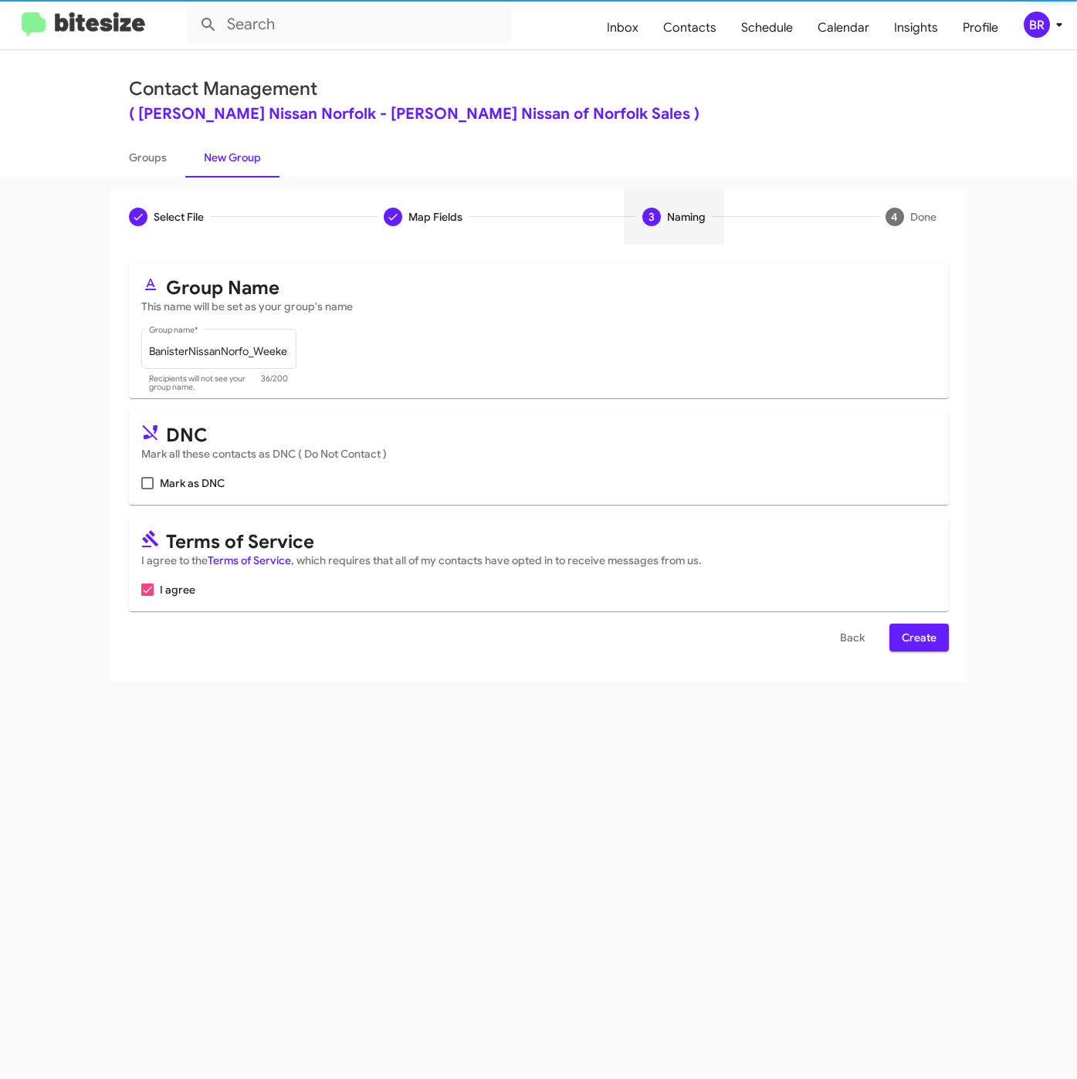
scroll to position [0, 0]
click at [929, 651] on span "Create" at bounding box center [918, 638] width 35 height 28
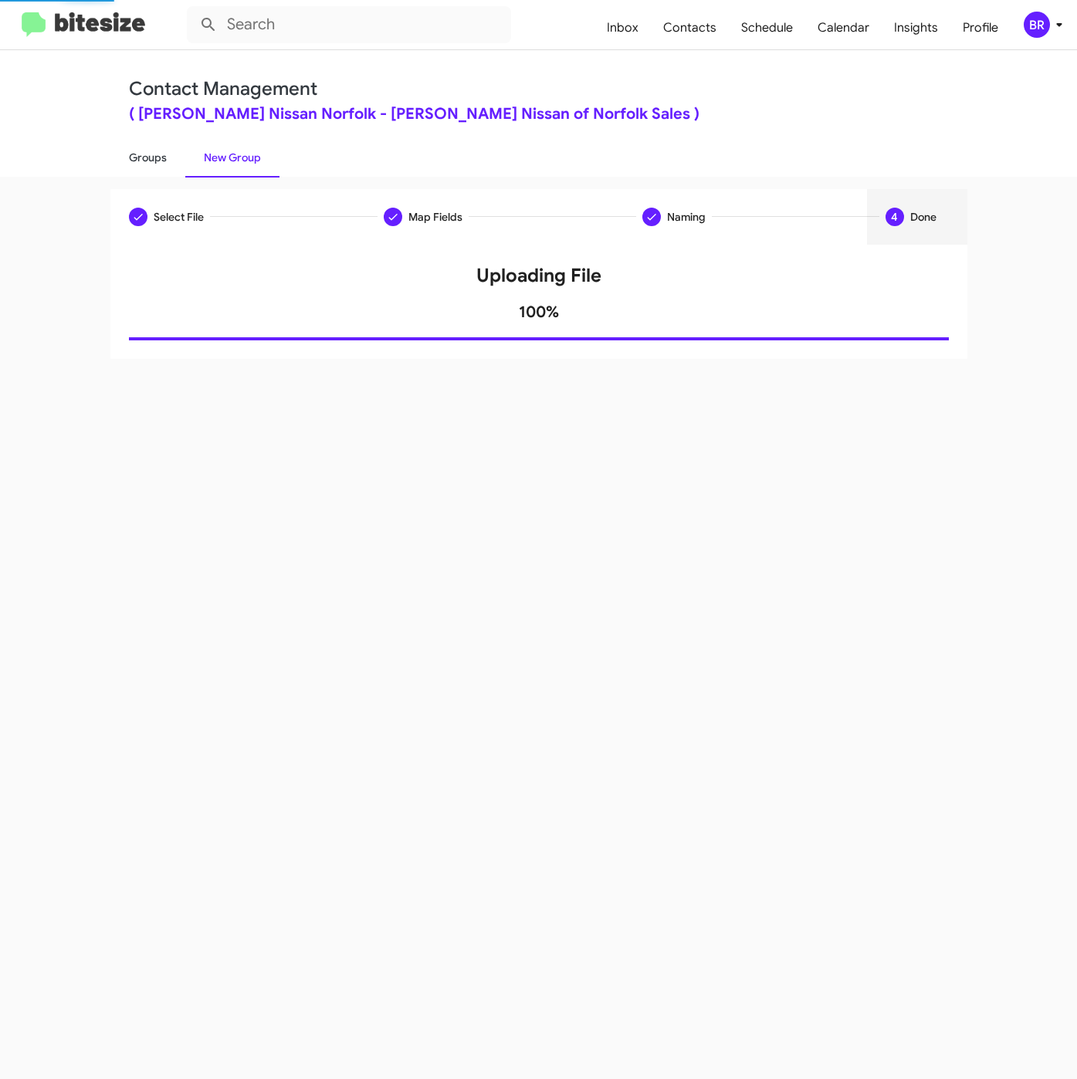
click at [154, 160] on link "Groups" at bounding box center [147, 157] width 75 height 40
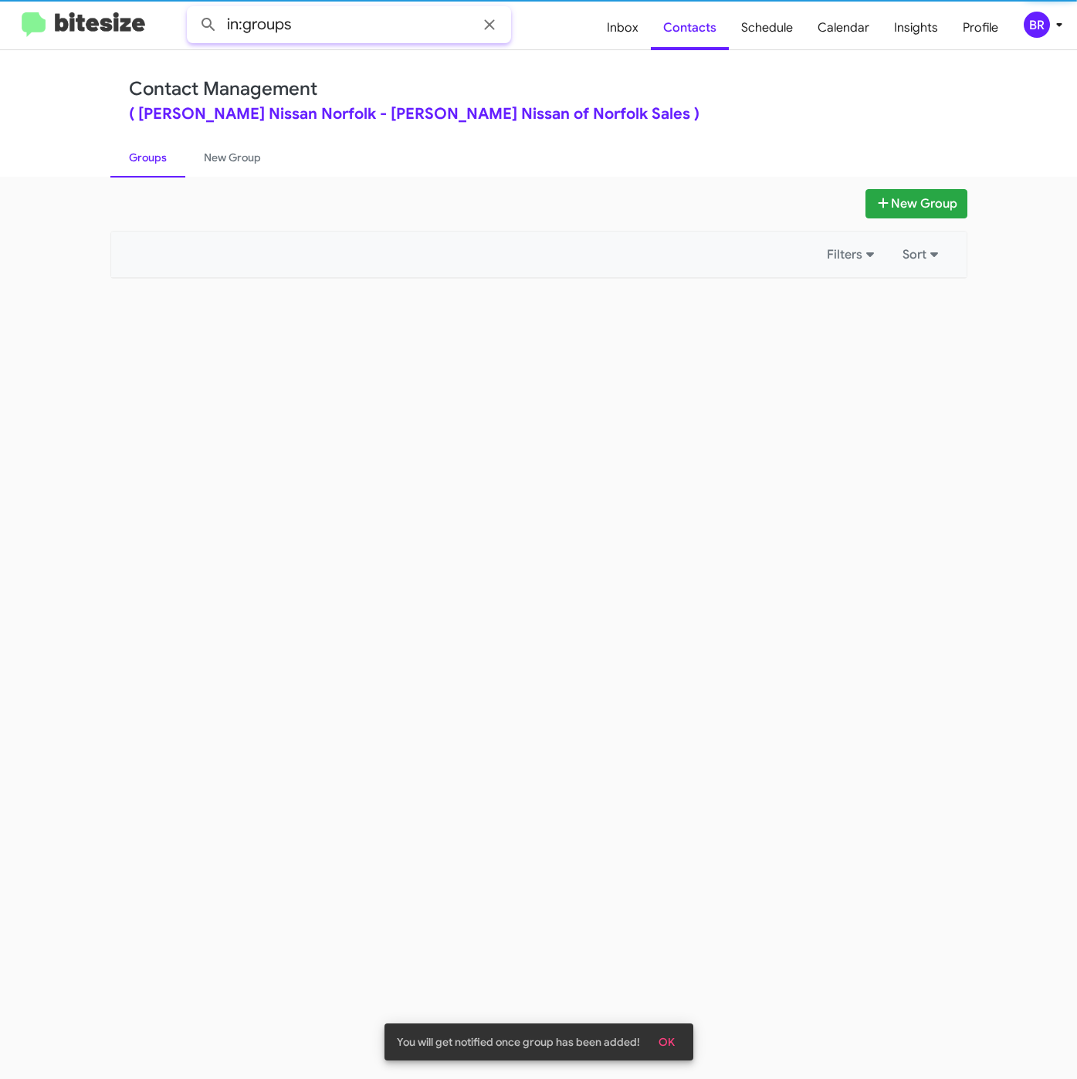
click at [382, 6] on input "in:groups" at bounding box center [349, 24] width 324 height 37
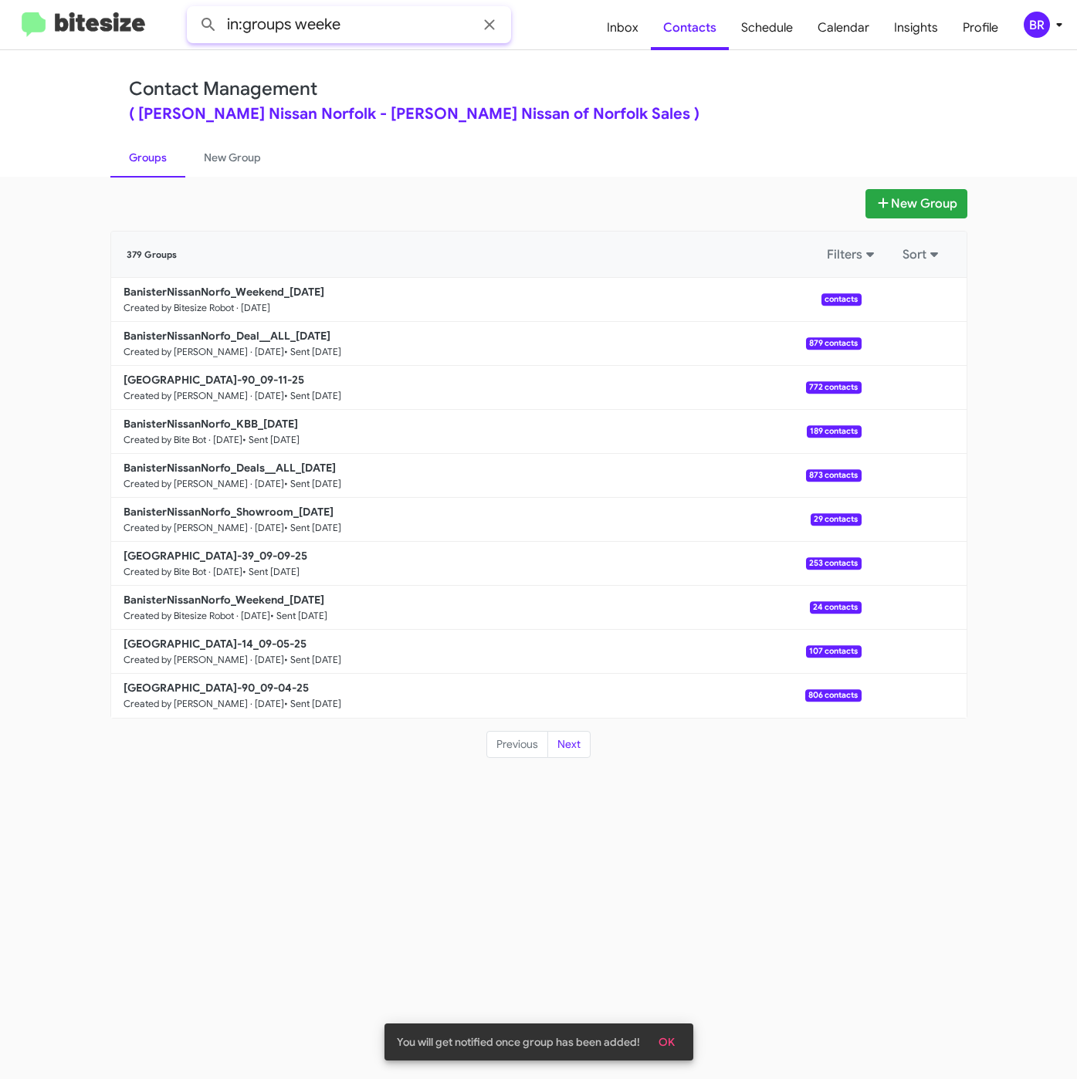
click at [193, 9] on button at bounding box center [208, 24] width 31 height 31
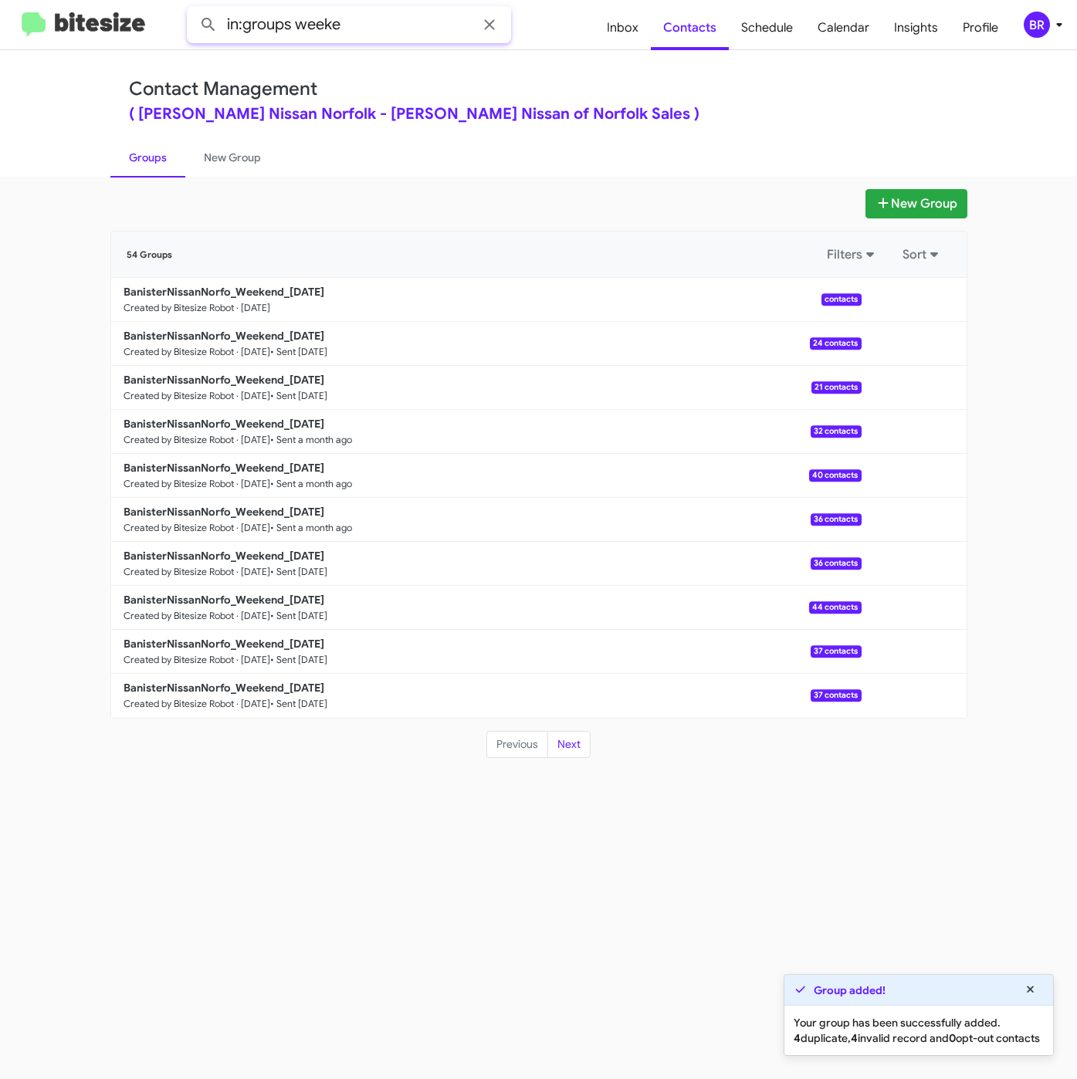
drag, startPoint x: 303, startPoint y: 25, endPoint x: 411, endPoint y: 31, distance: 107.4
click at [411, 31] on input "in:groups weeke" at bounding box center [349, 24] width 324 height 37
click at [193, 9] on button at bounding box center [208, 24] width 31 height 31
type input "in:groups"
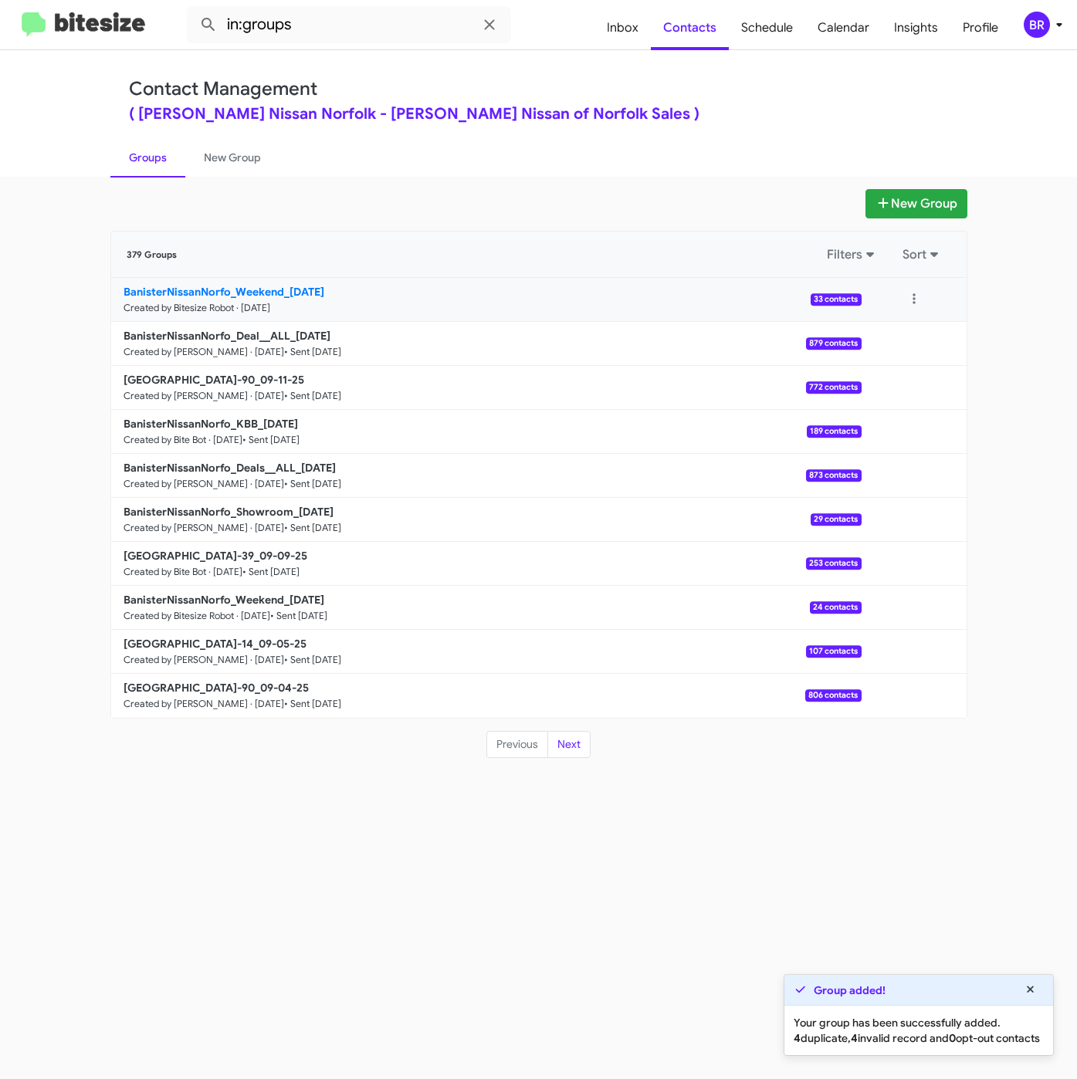
click at [286, 290] on b "BanisterNissanNorfo_Weekend_[DATE]" at bounding box center [223, 292] width 201 height 14
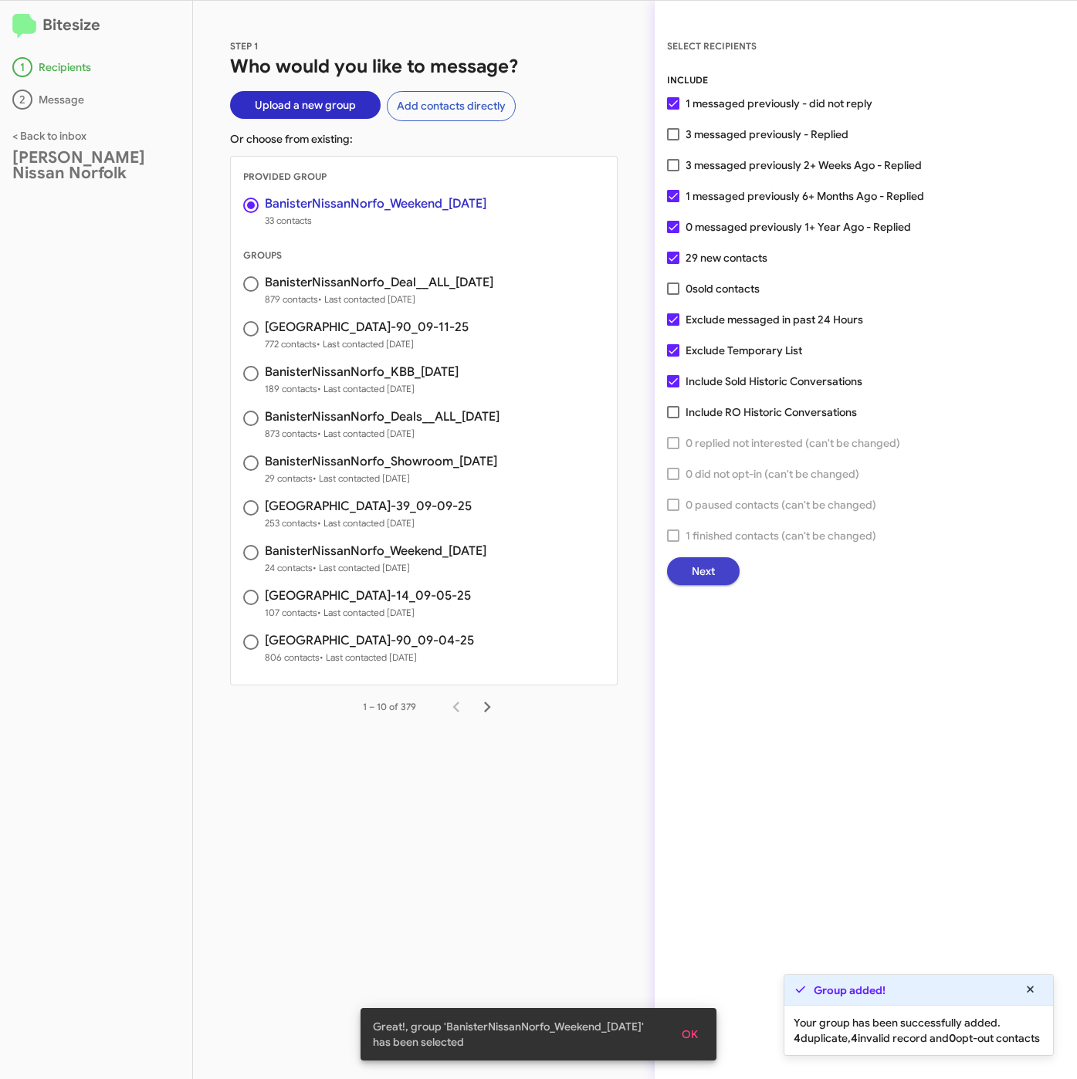
click at [695, 574] on span "Next" at bounding box center [702, 571] width 23 height 28
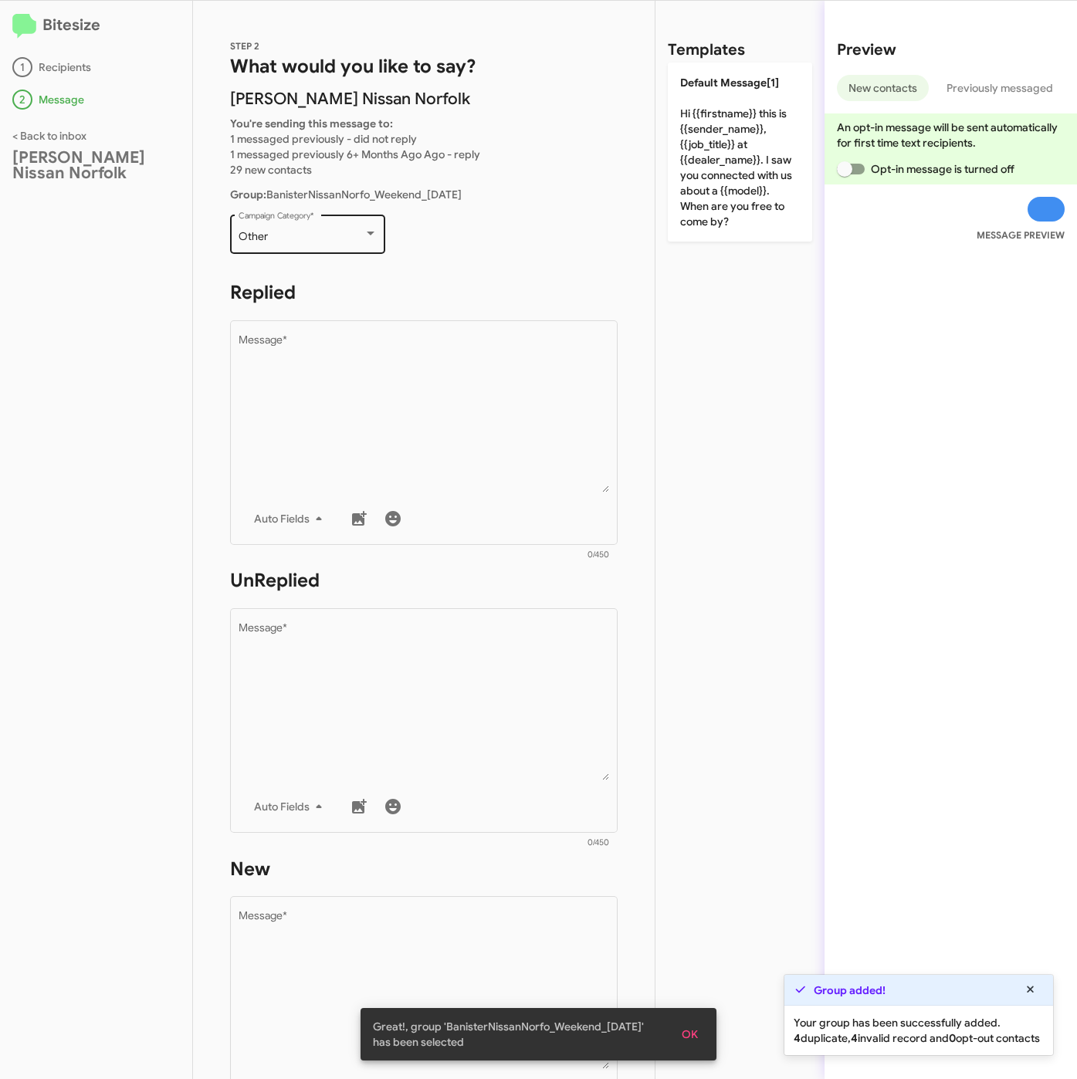
click at [303, 223] on div "Other Campaign Category *" at bounding box center [307, 232] width 139 height 42
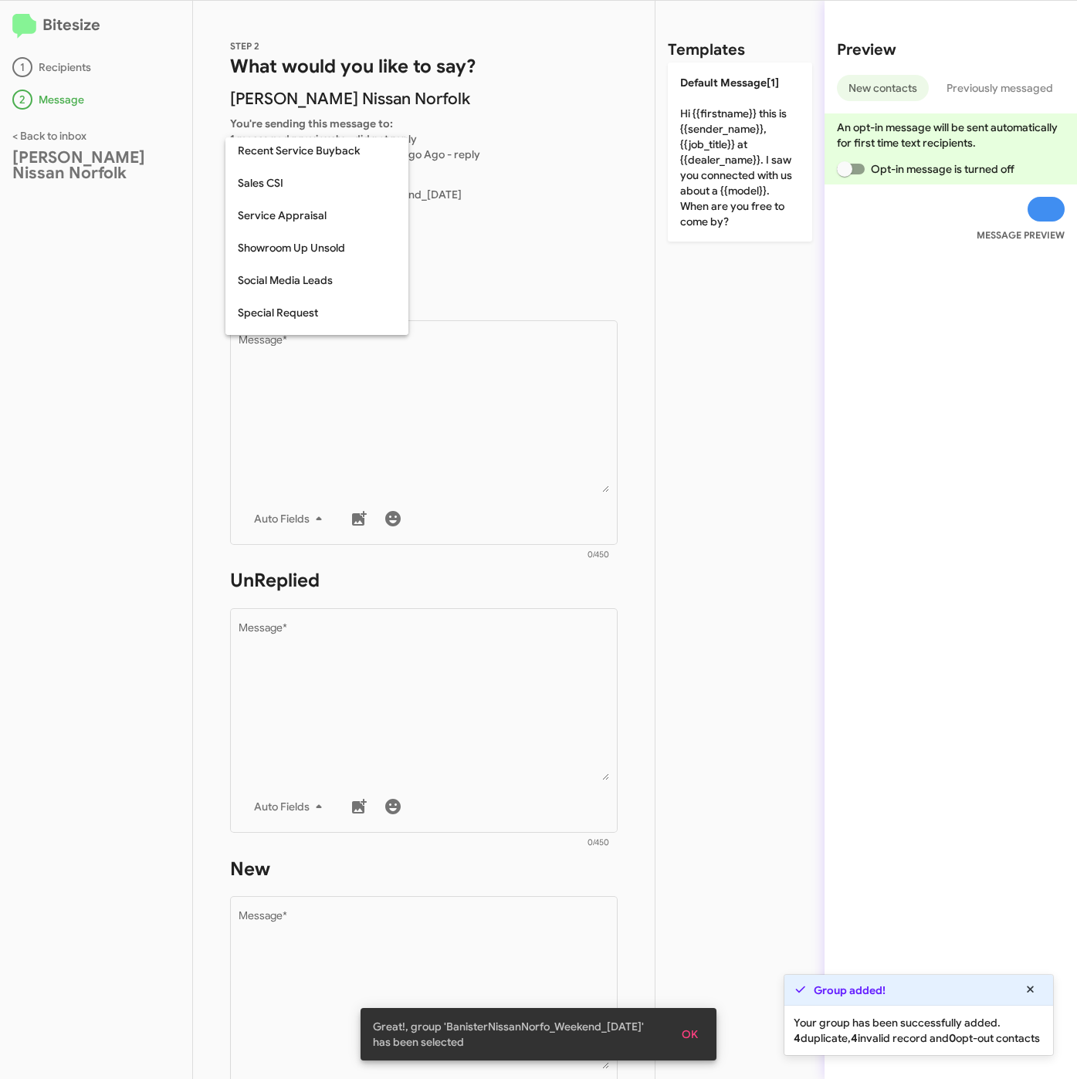
scroll to position [644, 0]
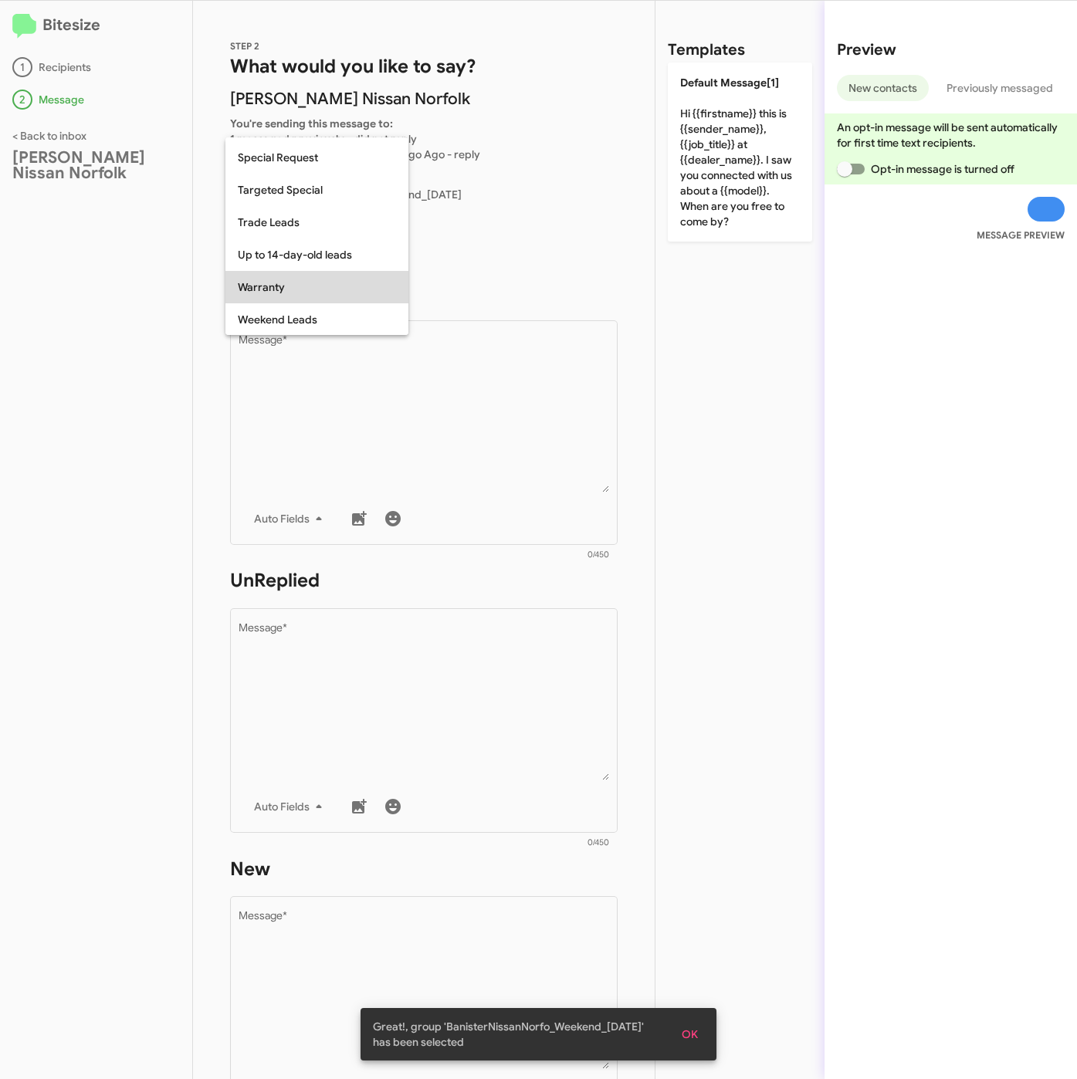
click at [308, 299] on span "Warranty" at bounding box center [317, 287] width 158 height 32
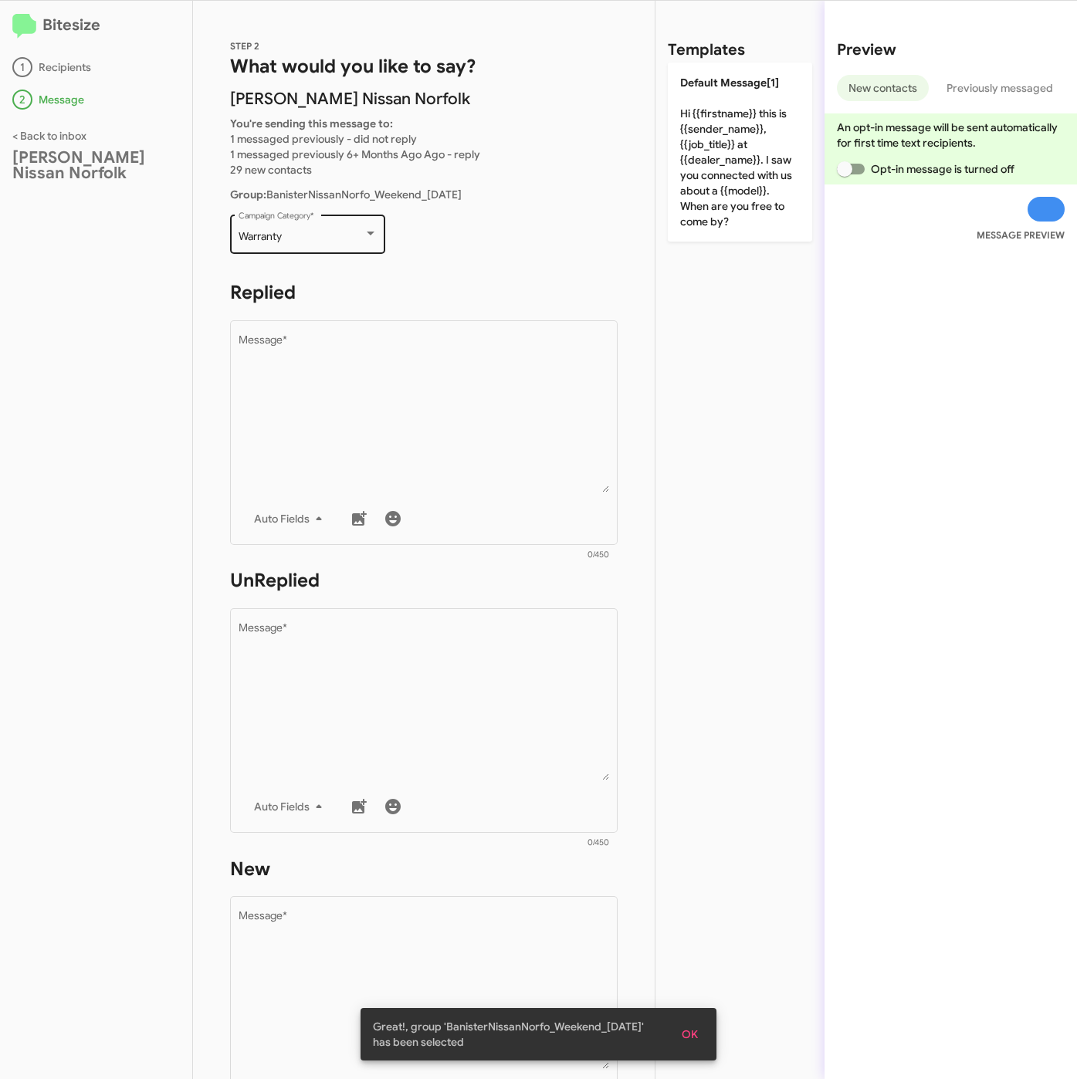
click at [319, 243] on div "Warranty Campaign Category *" at bounding box center [307, 232] width 139 height 42
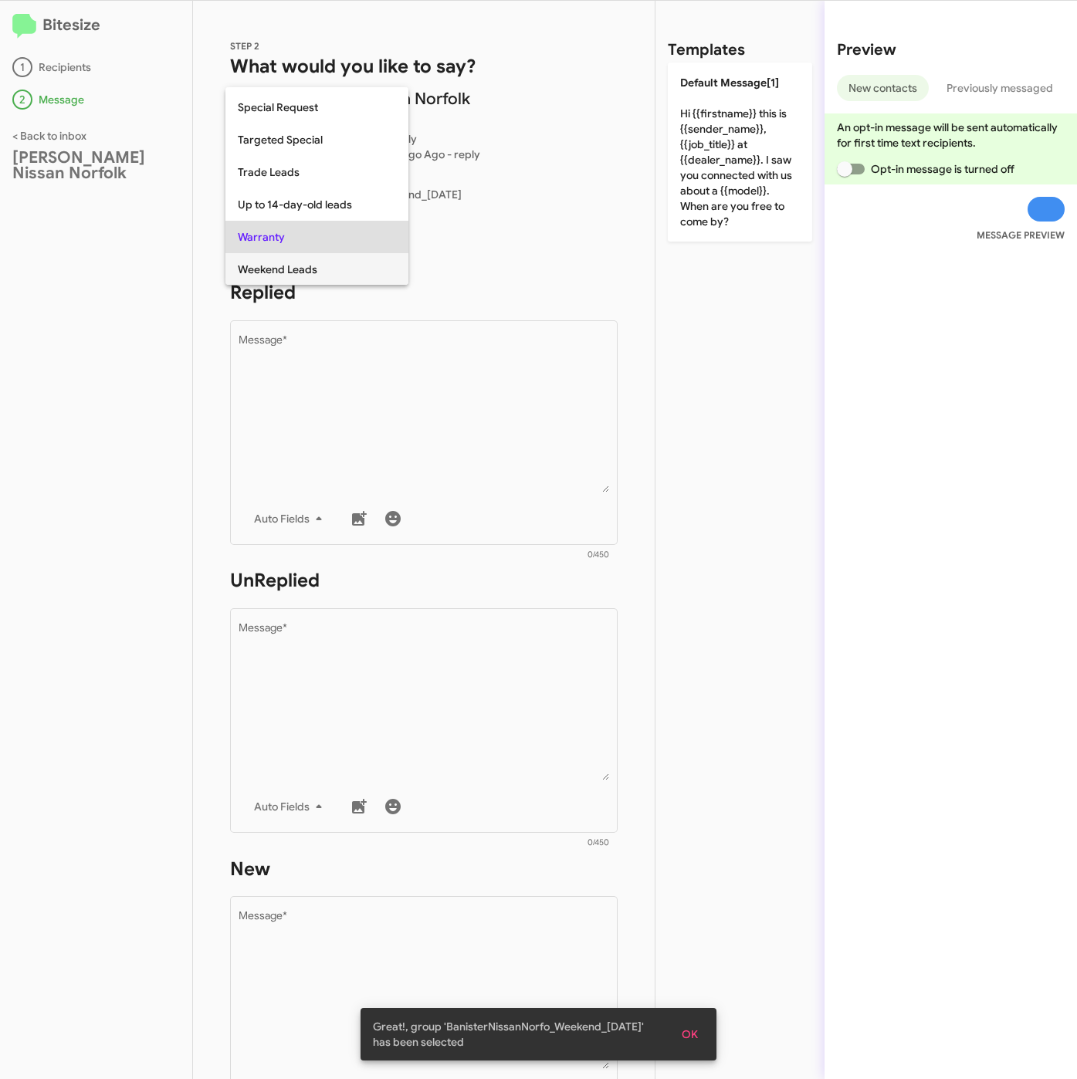
click at [316, 271] on span "Weekend Leads" at bounding box center [317, 269] width 158 height 32
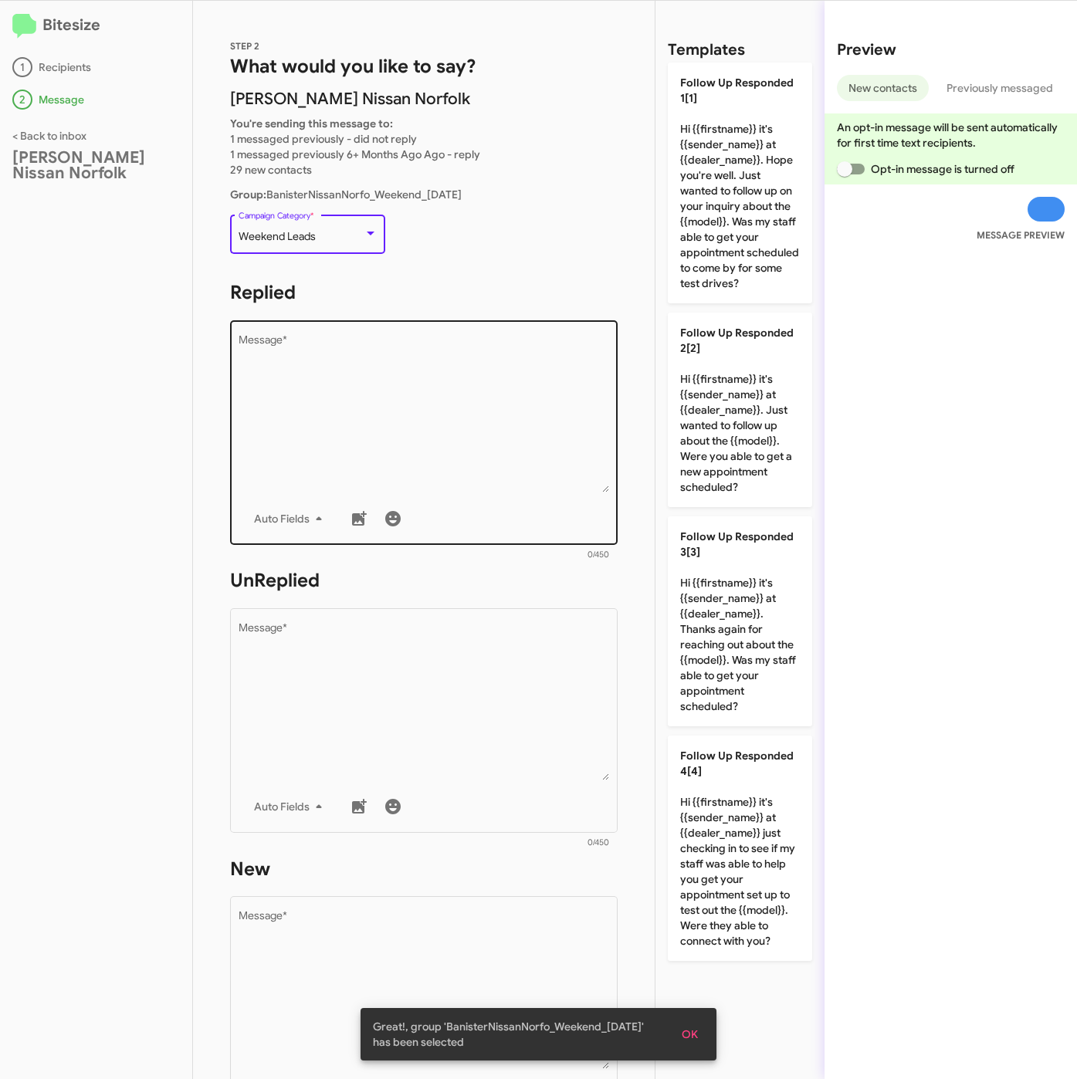
click at [369, 396] on textarea "Message *" at bounding box center [423, 413] width 371 height 157
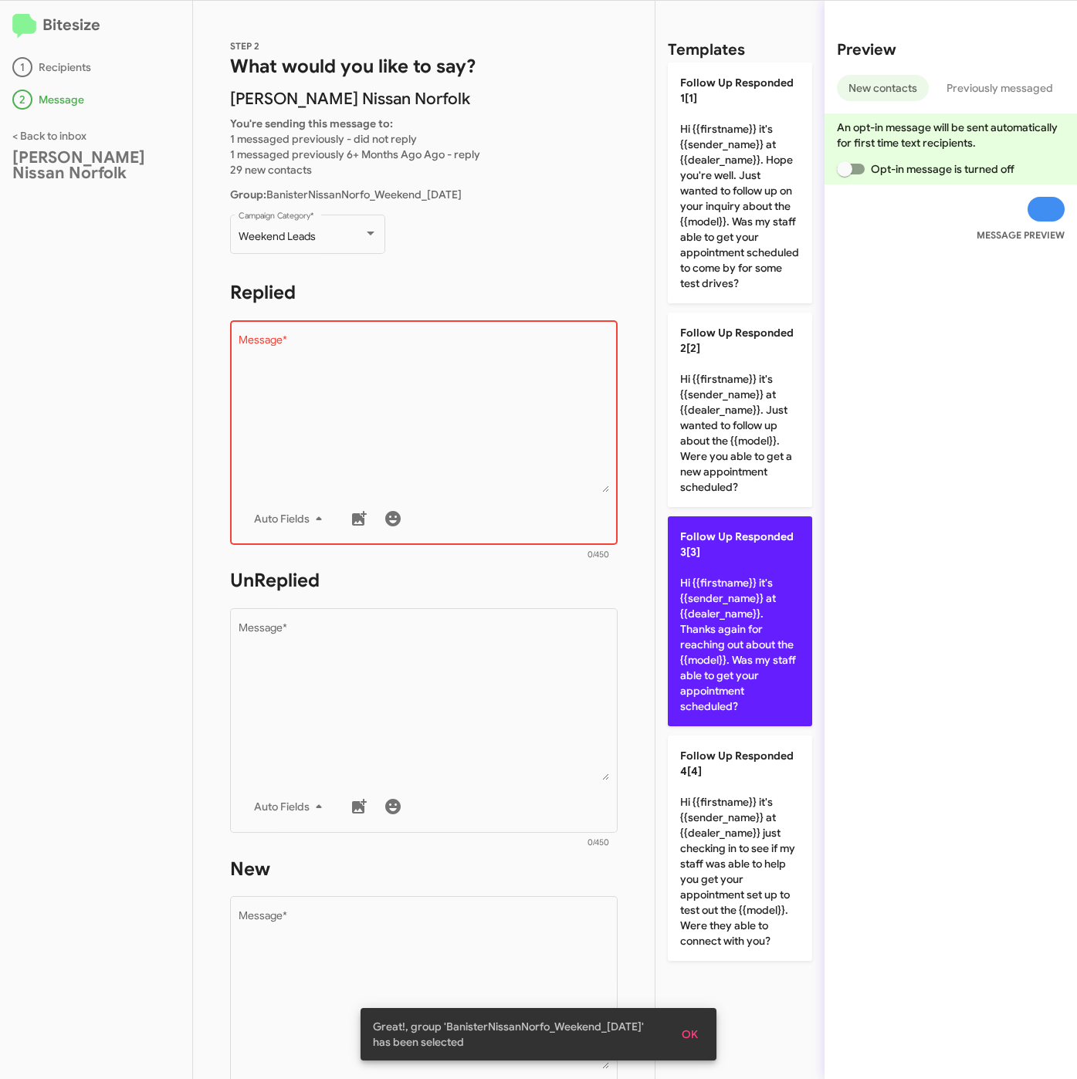
click at [725, 654] on p "Follow Up Responded 3[3] Hi {{firstname}} it's {{sender_name}} at {{dealer_name…" at bounding box center [740, 621] width 144 height 210
type textarea "Hi {{firstname}} it's {{sender_name}} at {{dealer_name}}. Thanks again for reac…"
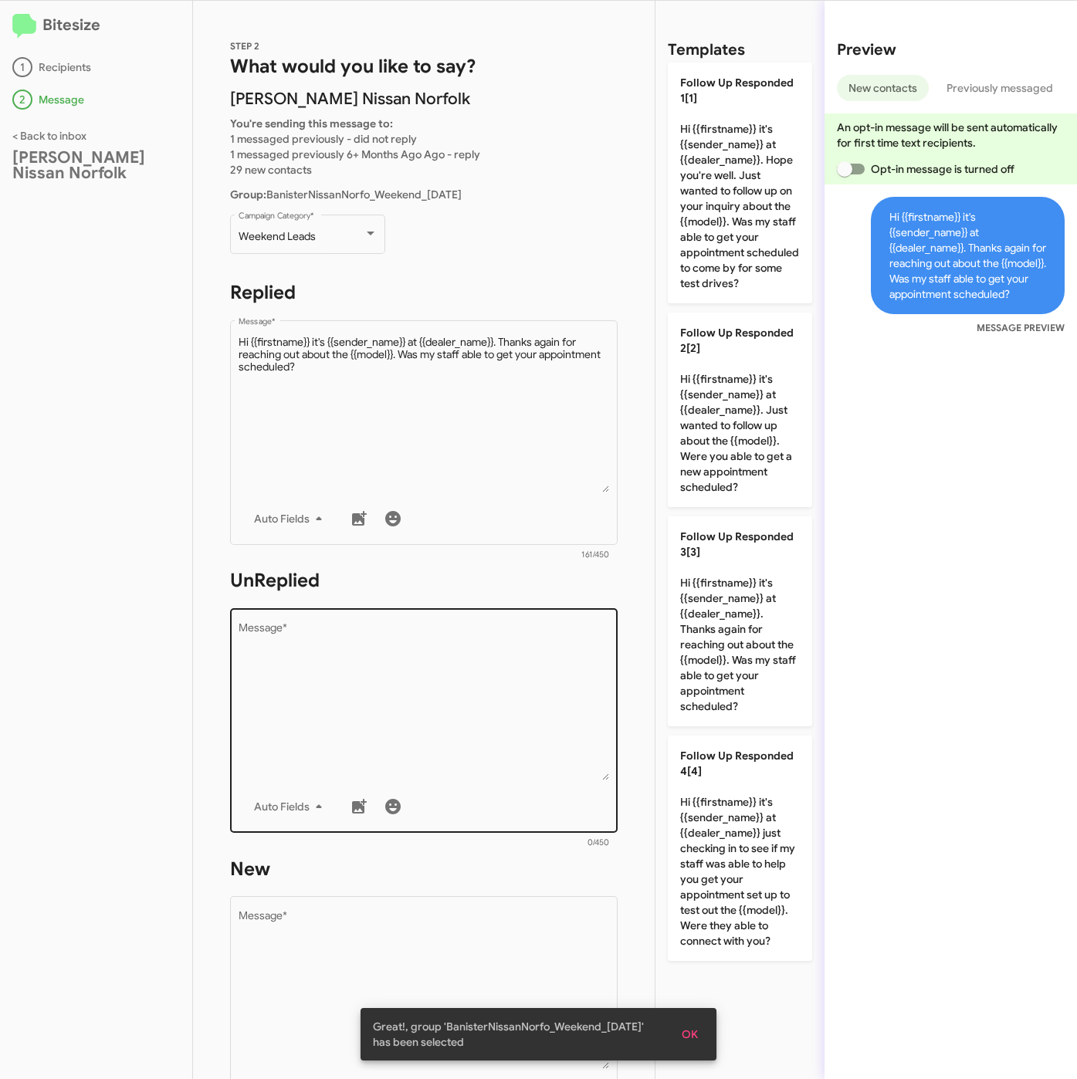
click at [438, 671] on textarea "Message *" at bounding box center [423, 701] width 371 height 157
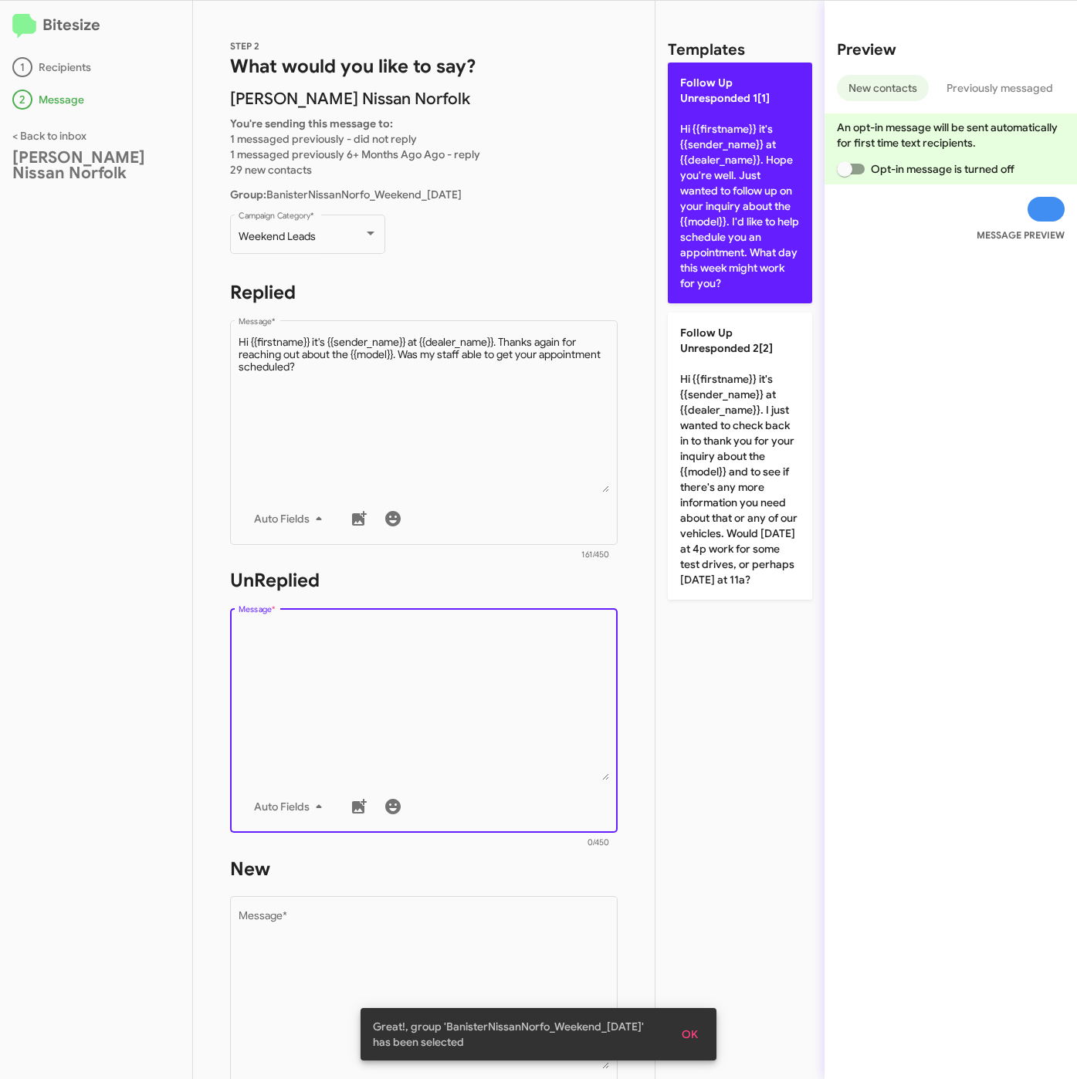
click at [725, 235] on p "Follow Up Unresponded 1[1] Hi {{firstname}} it's {{sender_name}} at {{dealer_na…" at bounding box center [740, 183] width 144 height 241
type textarea "Hi {{firstname}} it's {{sender_name}} at {{dealer_name}}. Hope you're well. Jus…"
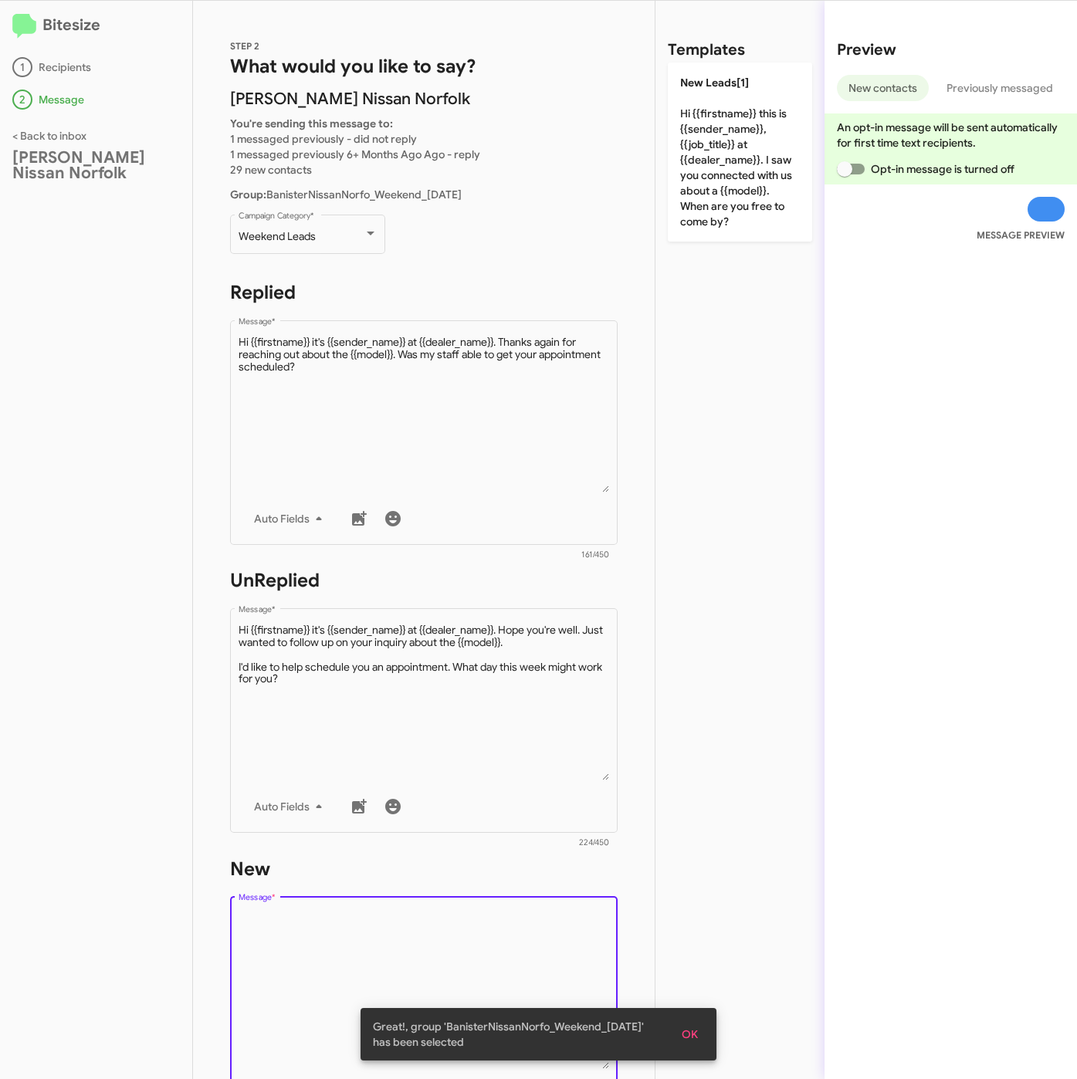
click at [456, 935] on textarea "Message *" at bounding box center [423, 989] width 371 height 157
click at [735, 255] on div "Templates New Leads[1] Hi {{firstname}} this is {{sender_name}}, {{job_title}} …" at bounding box center [739, 540] width 169 height 1078
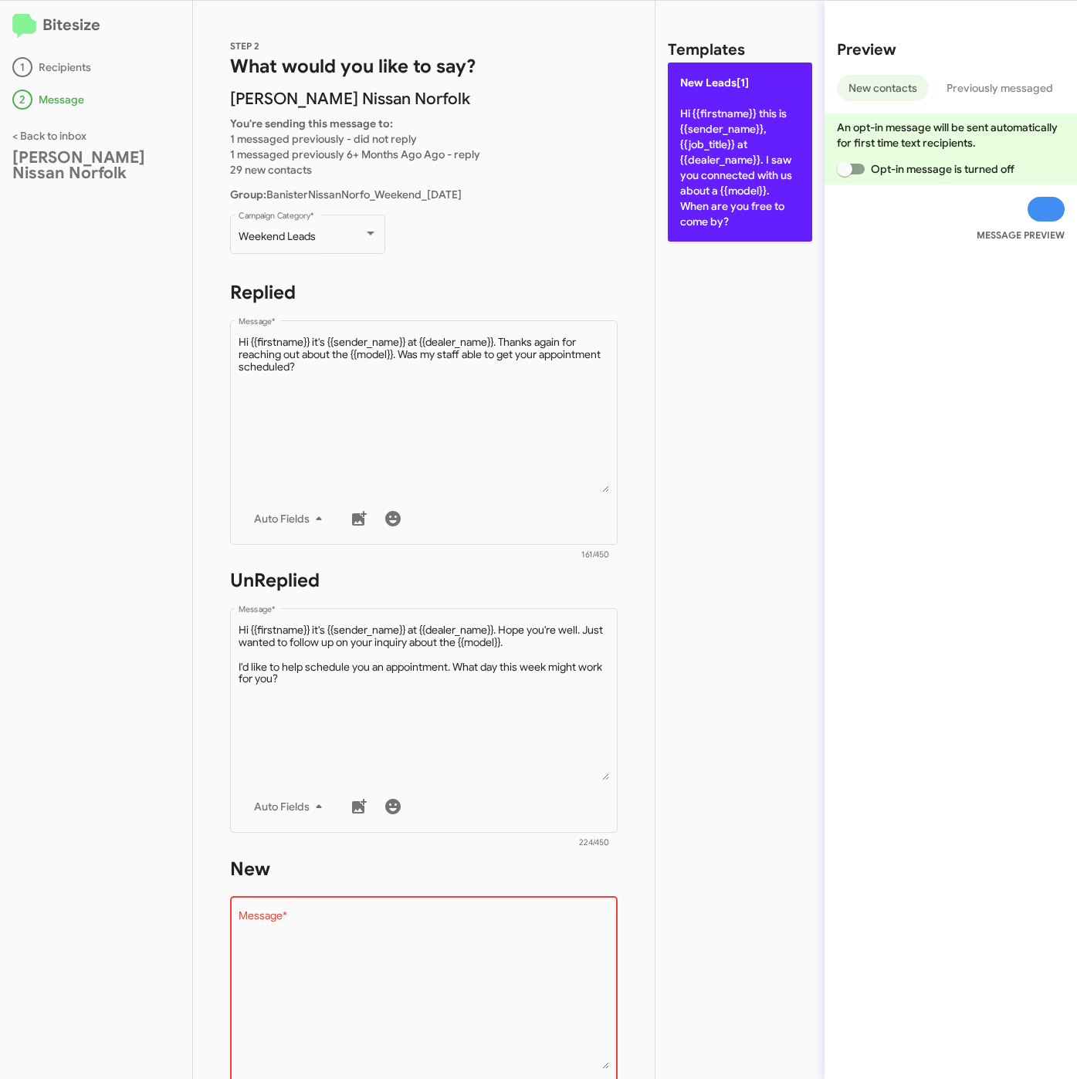
click at [737, 236] on p "New Leads[1] Hi {{firstname}} this is {{sender_name}}, {{job_title}} at {{deale…" at bounding box center [740, 152] width 144 height 179
type textarea "Hi {{firstname}} this is {{sender_name}}, {{job_title}} at {{dealer_name}}. I s…"
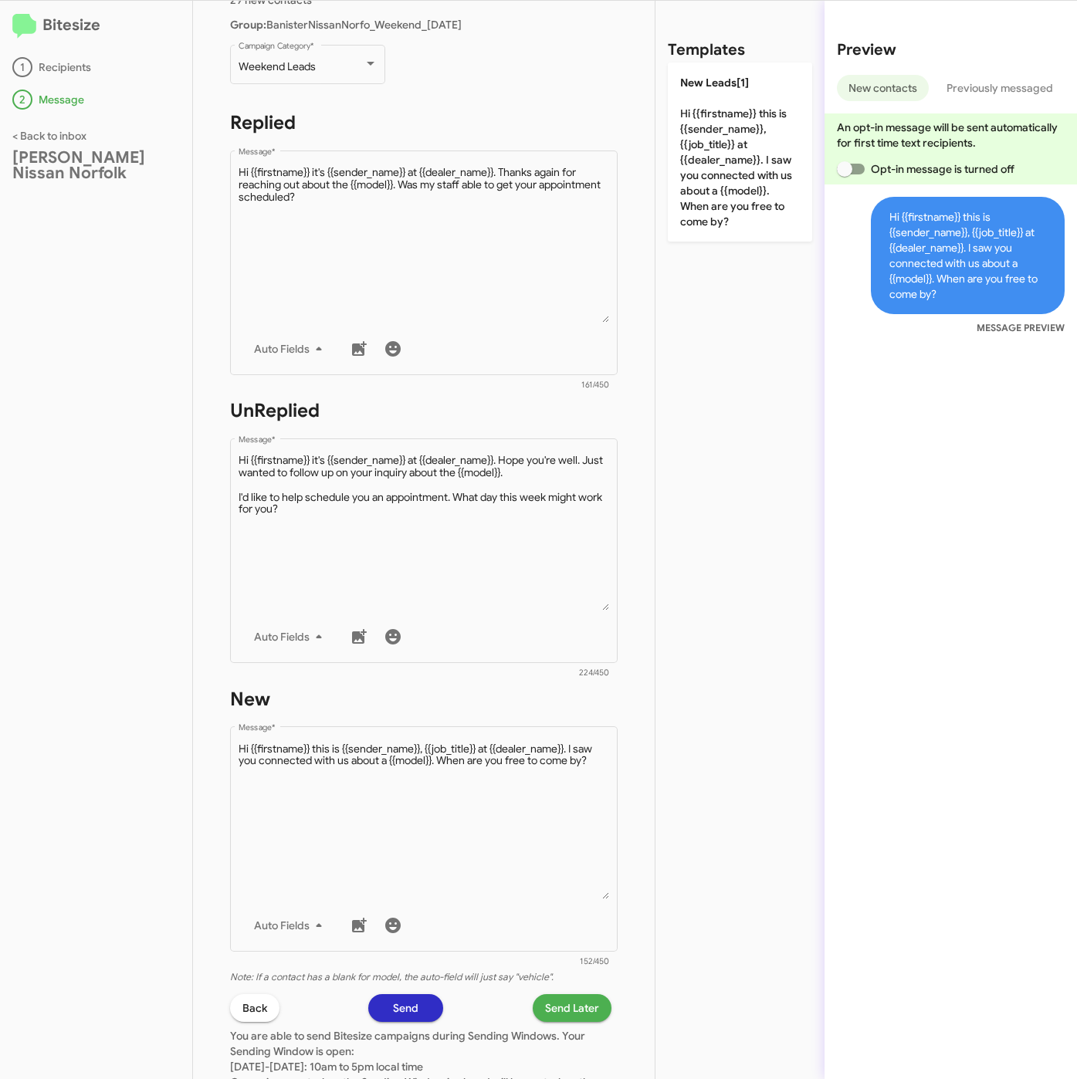
scroll to position [332, 0]
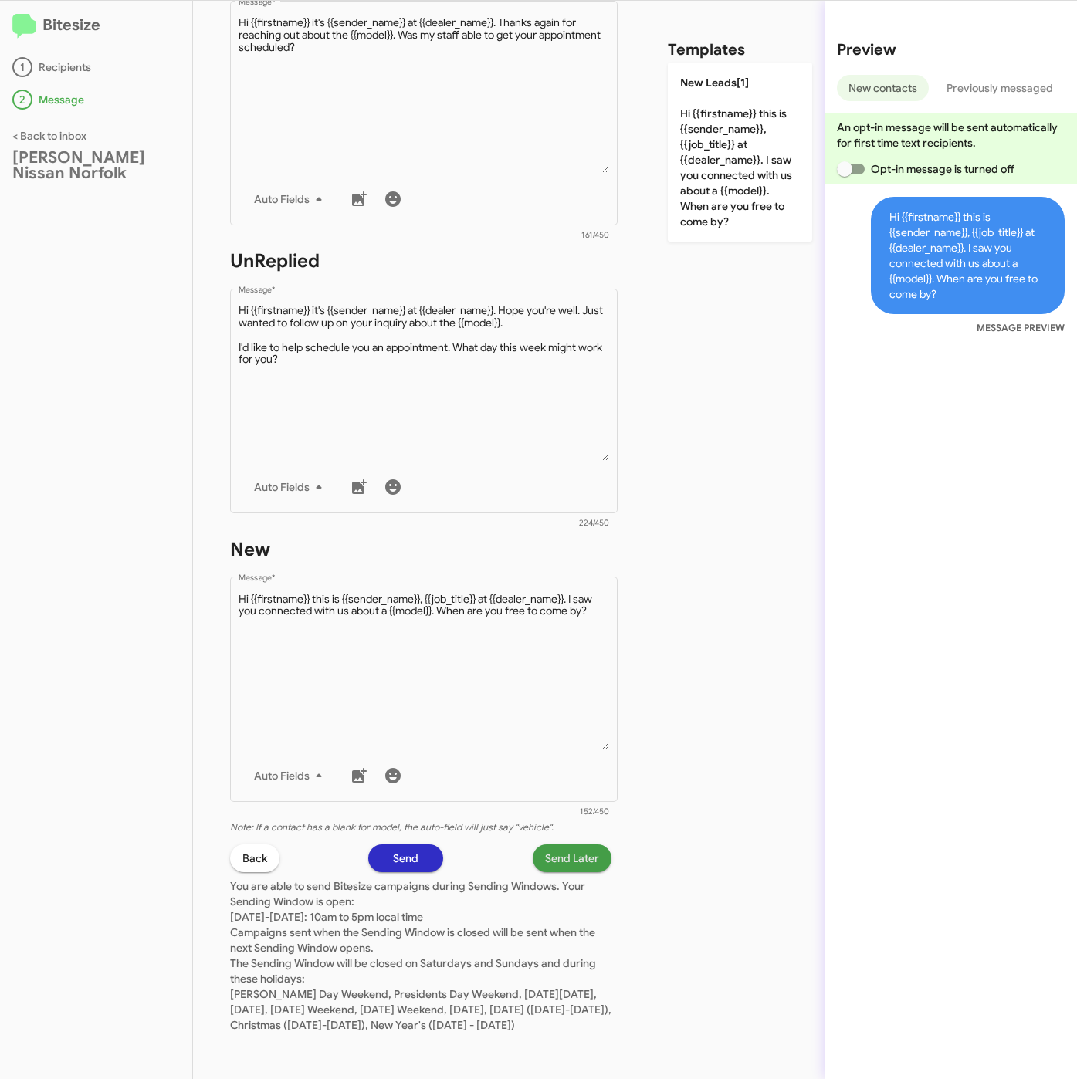
click at [545, 844] on span "Send Later" at bounding box center [572, 858] width 54 height 28
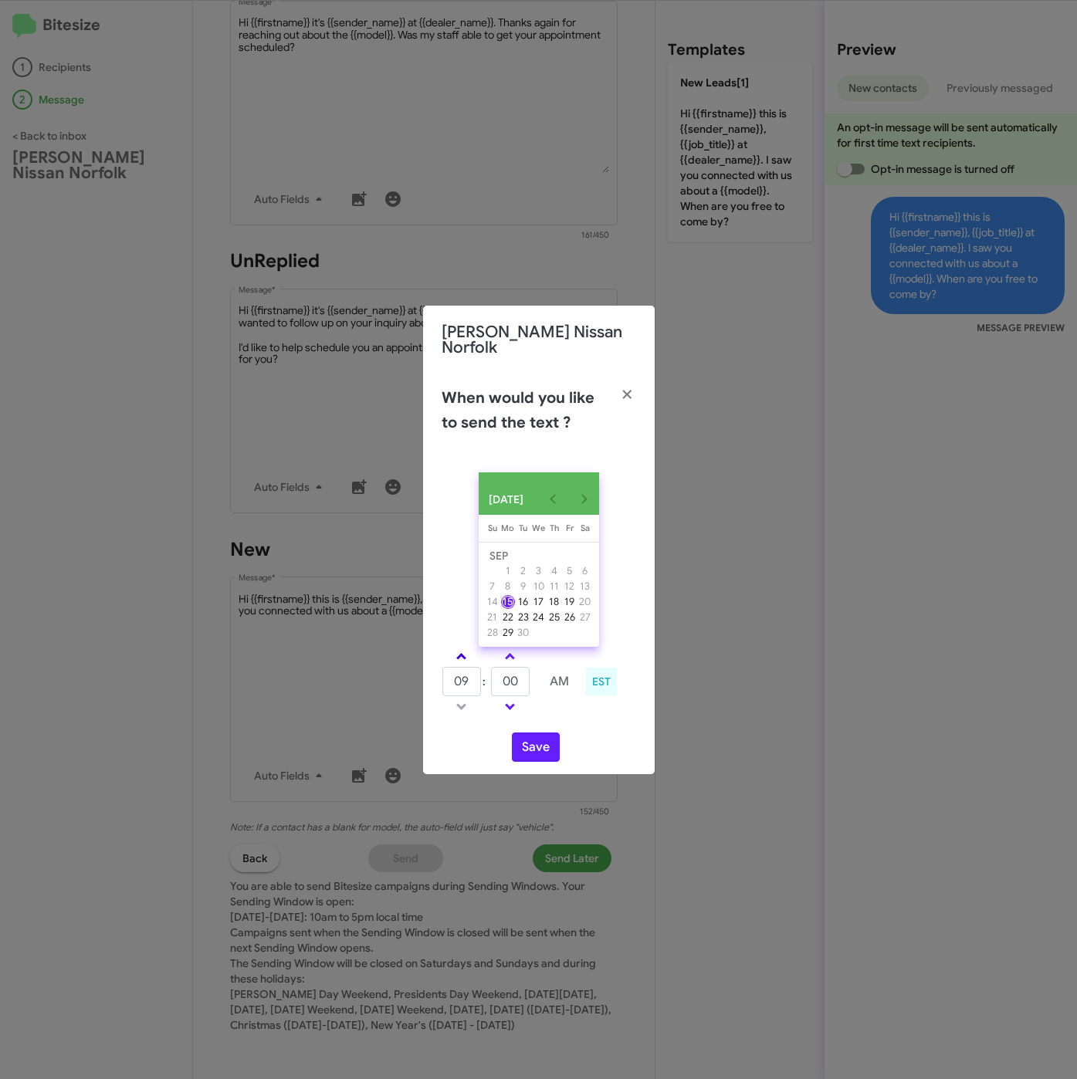
click at [463, 655] on span at bounding box center [461, 658] width 10 height 10
type input "10"
drag, startPoint x: 463, startPoint y: 655, endPoint x: 493, endPoint y: 667, distance: 32.2
click at [475, 658] on td at bounding box center [461, 656] width 40 height 19
drag, startPoint x: 509, startPoint y: 677, endPoint x: 479, endPoint y: 677, distance: 30.1
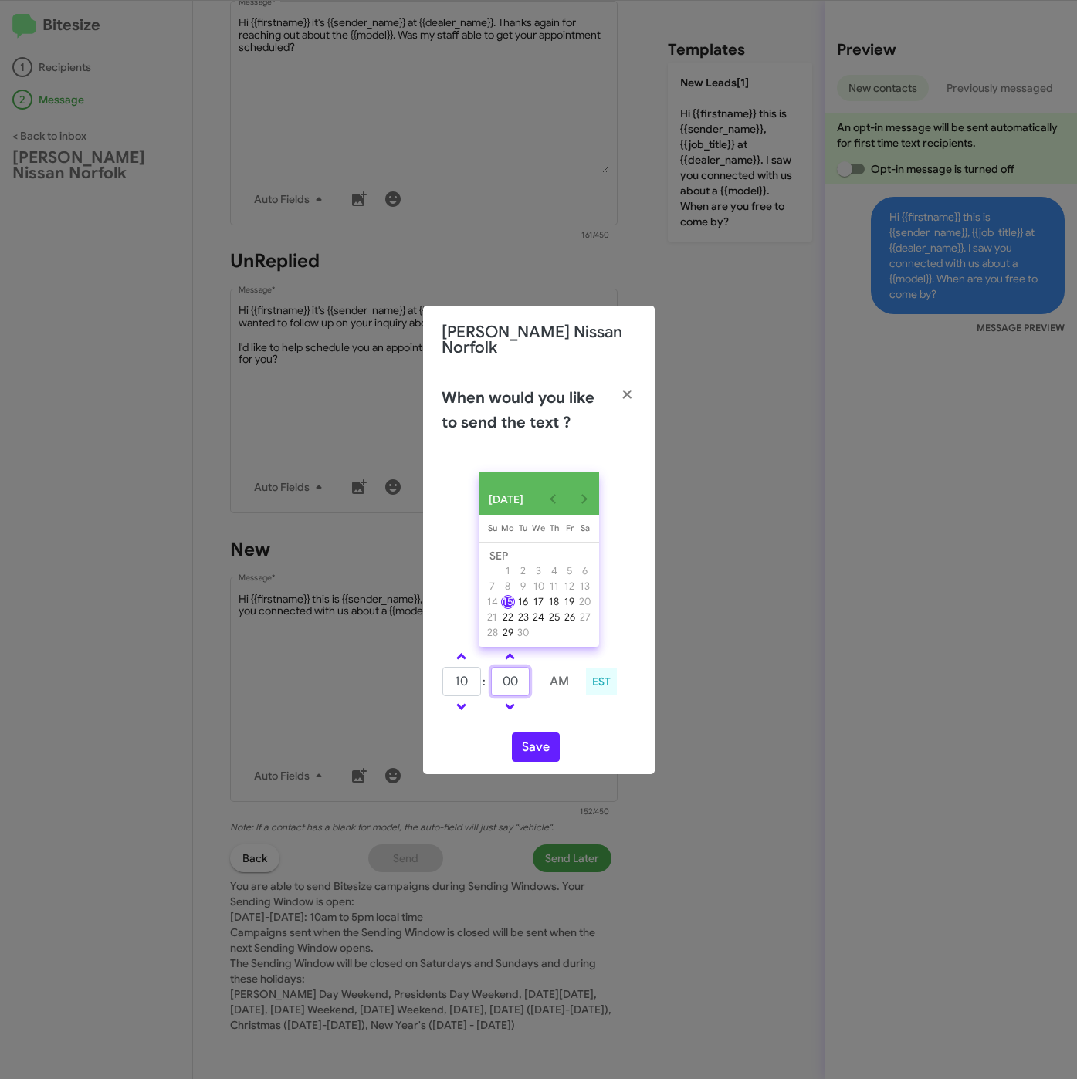
click at [479, 677] on tr "10 : 00 AM" at bounding box center [510, 681] width 138 height 31
type input "42"
click at [458, 653] on span at bounding box center [461, 658] width 10 height 10
type input "11"
click at [536, 736] on button "Save" at bounding box center [536, 746] width 48 height 29
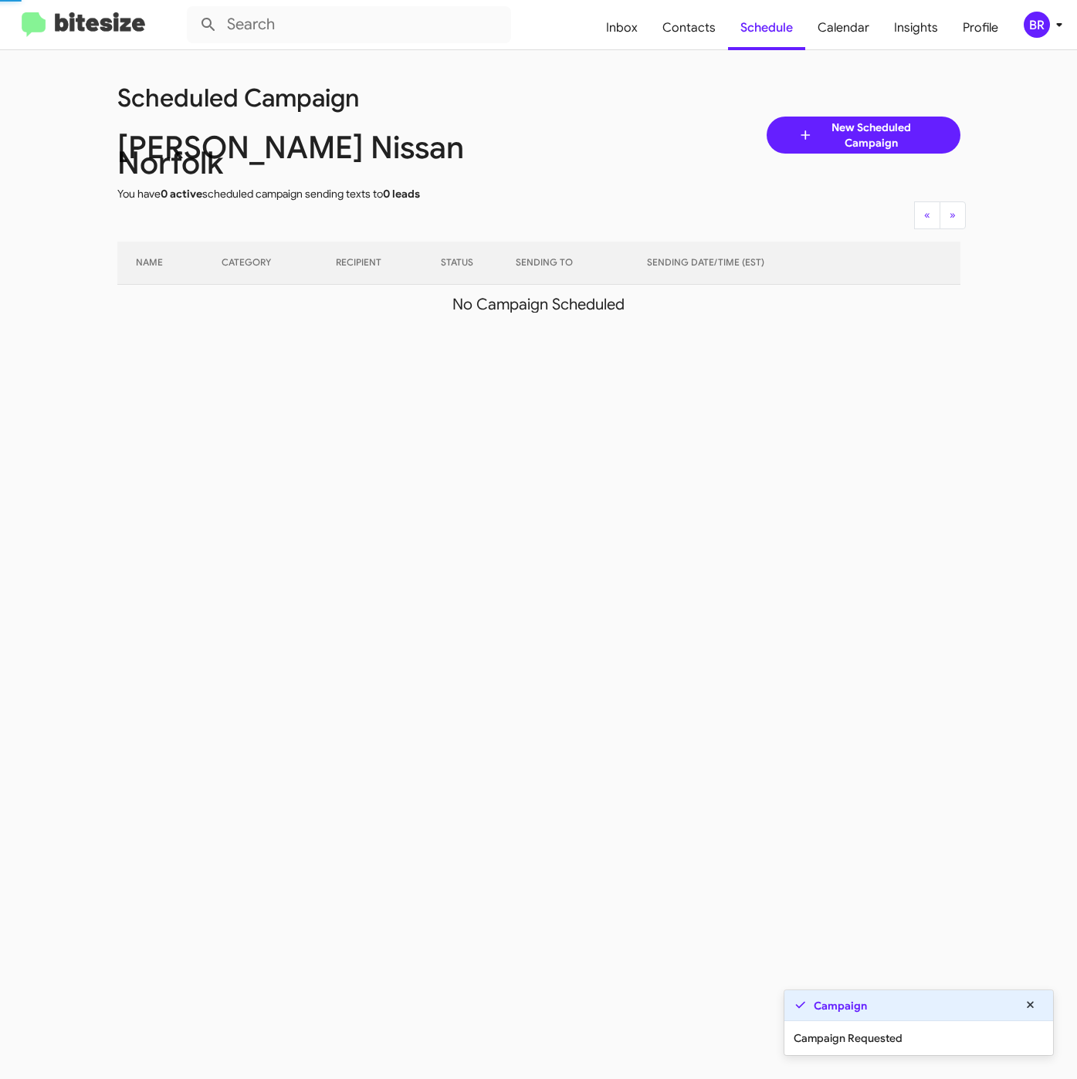
click at [1043, 23] on div "BR" at bounding box center [1036, 25] width 26 height 26
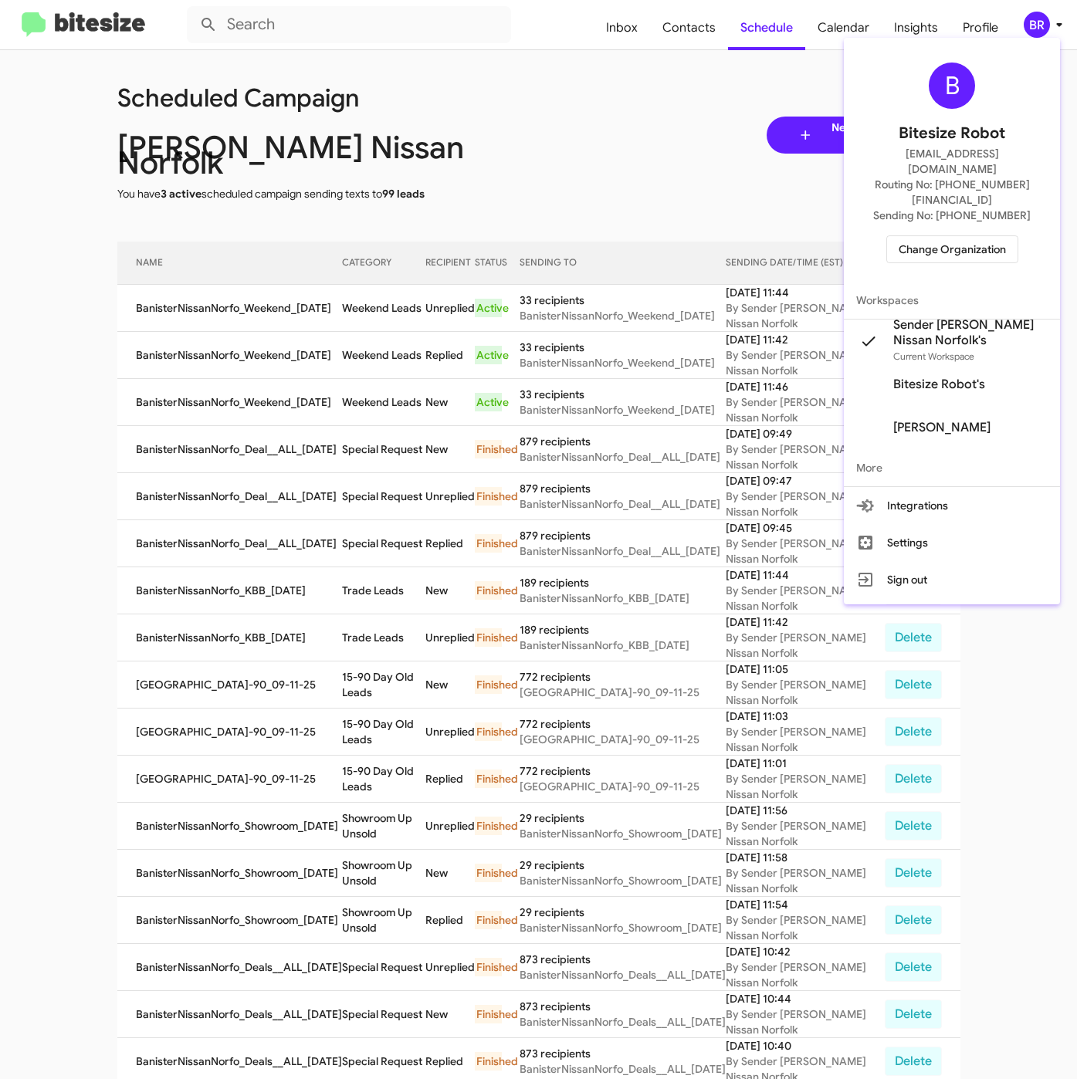
drag, startPoint x: 998, startPoint y: 95, endPoint x: 952, endPoint y: 200, distance: 114.4
click at [998, 96] on div "B Bitesize Robot [EMAIL_ADDRESS][DOMAIN_NAME] Routing No: [PHONE_NUMBER][FINANC…" at bounding box center [952, 163] width 216 height 238
click at [938, 236] on span "Change Organization" at bounding box center [951, 249] width 107 height 26
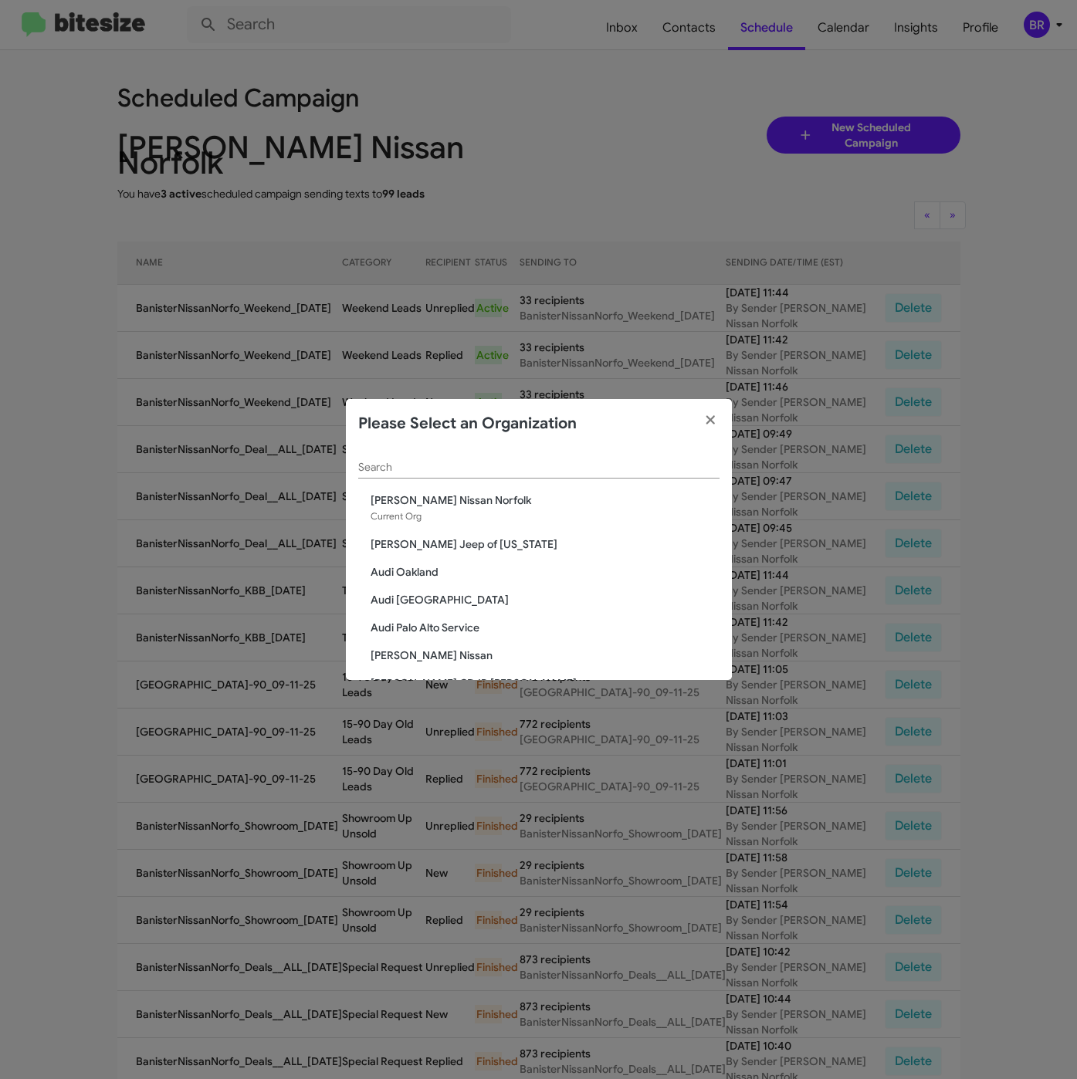
drag, startPoint x: 411, startPoint y: 463, endPoint x: 420, endPoint y: 489, distance: 27.1
click at [411, 461] on input "Search" at bounding box center [538, 467] width 361 height 12
paste input "SERVICE: [PERSON_NAME]"
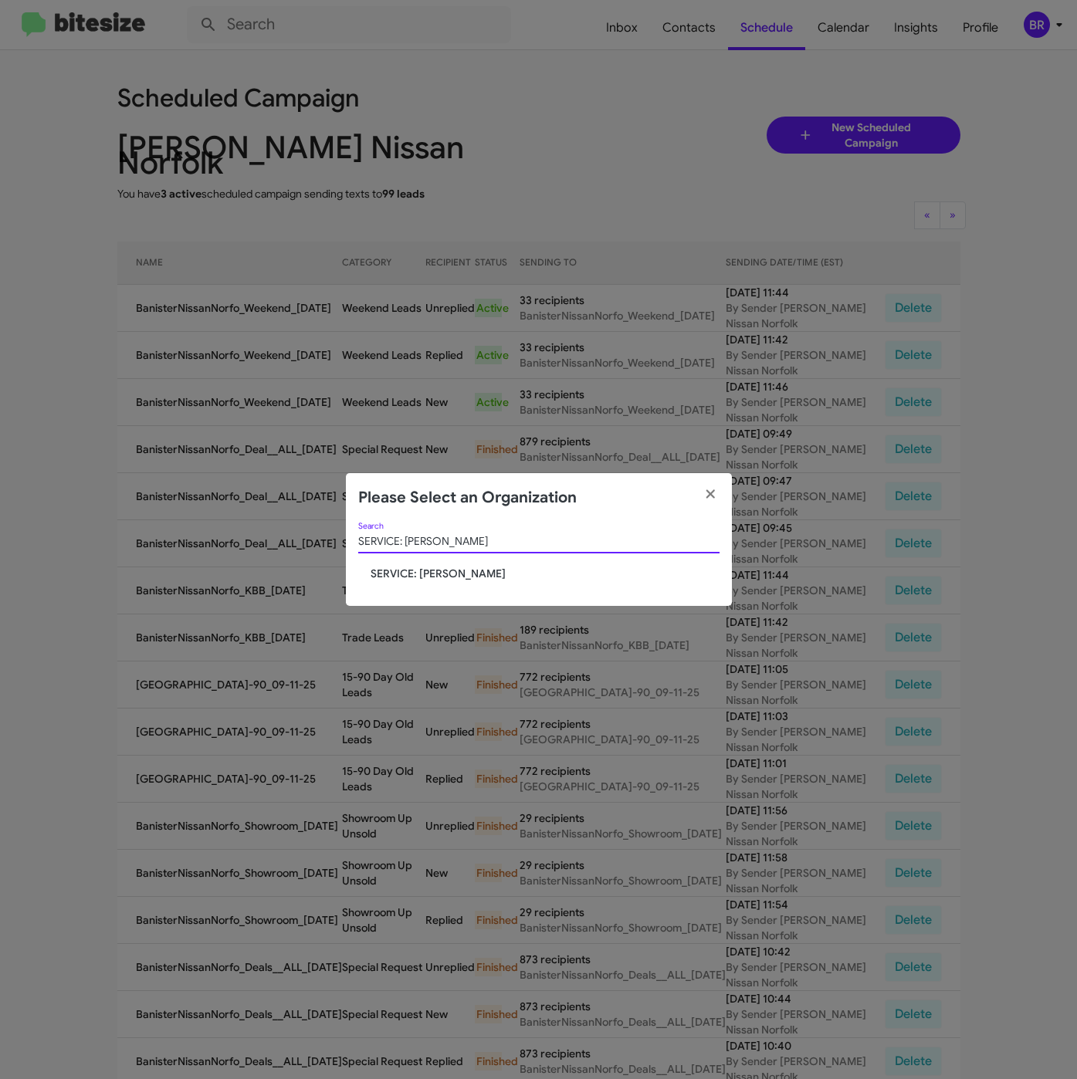
type input "SERVICE: [PERSON_NAME]"
click at [426, 568] on span "SERVICE: [PERSON_NAME]" at bounding box center [544, 573] width 349 height 15
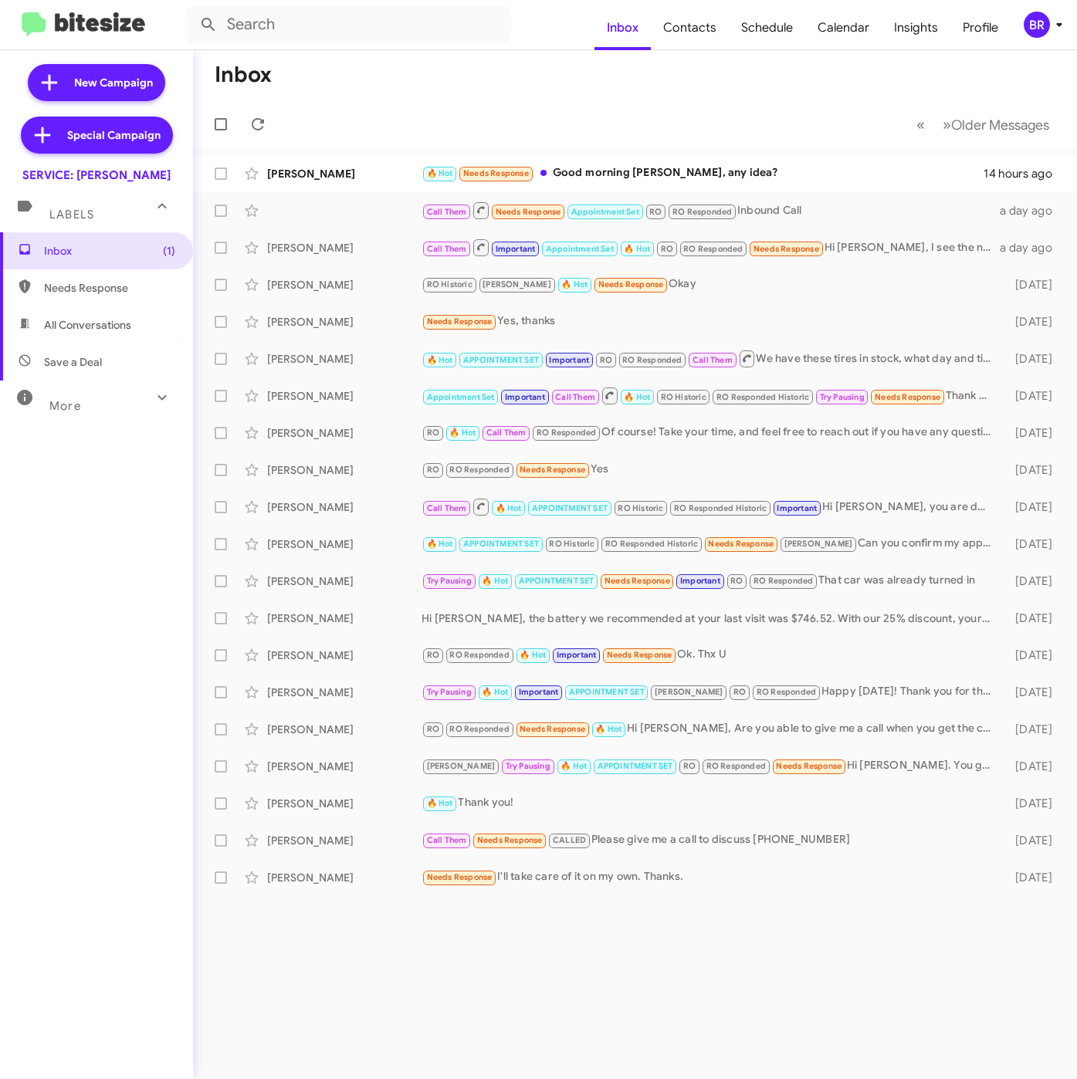
click at [1046, 25] on div "BR" at bounding box center [1036, 25] width 26 height 26
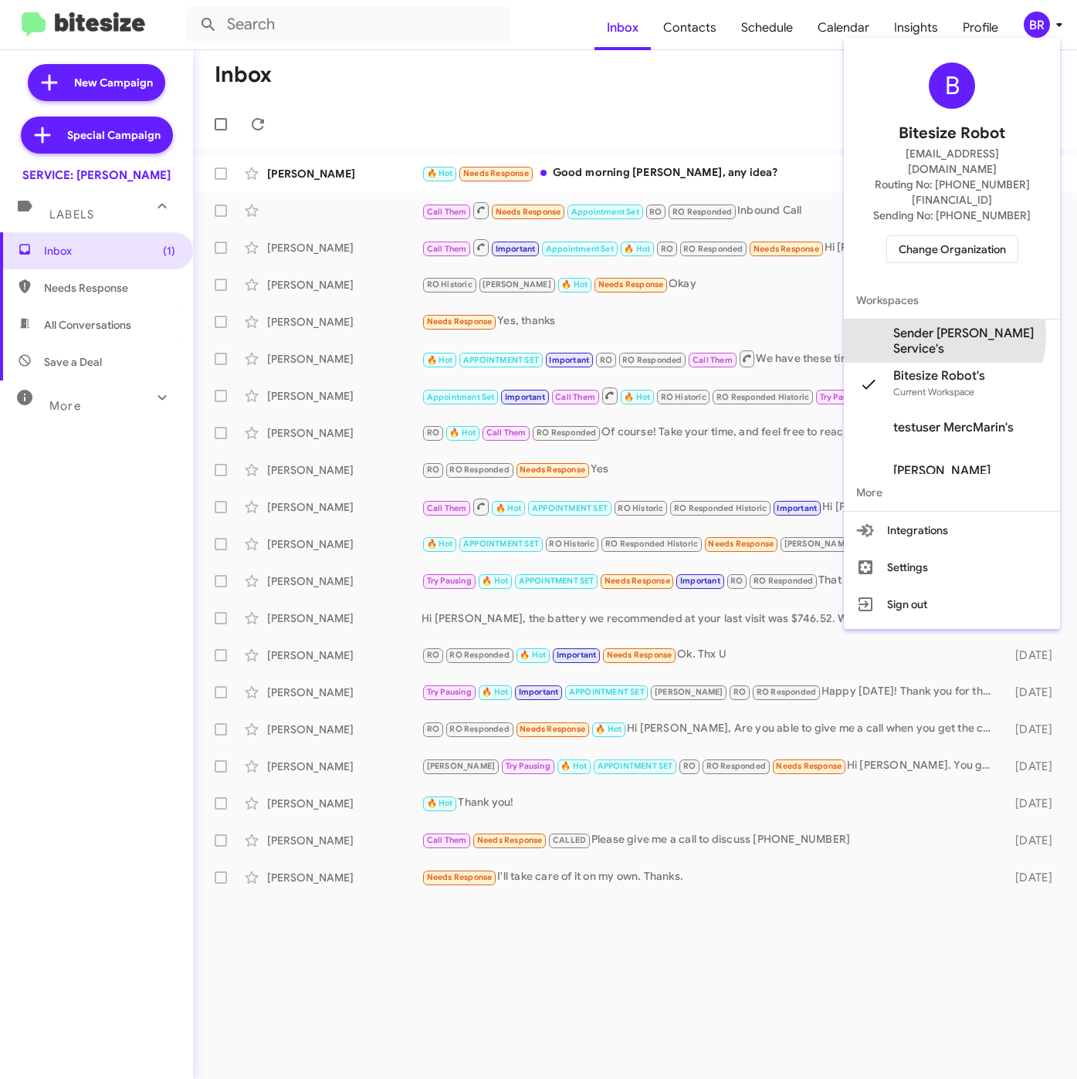
click at [915, 326] on span "Sender [PERSON_NAME] Service's" at bounding box center [970, 341] width 154 height 31
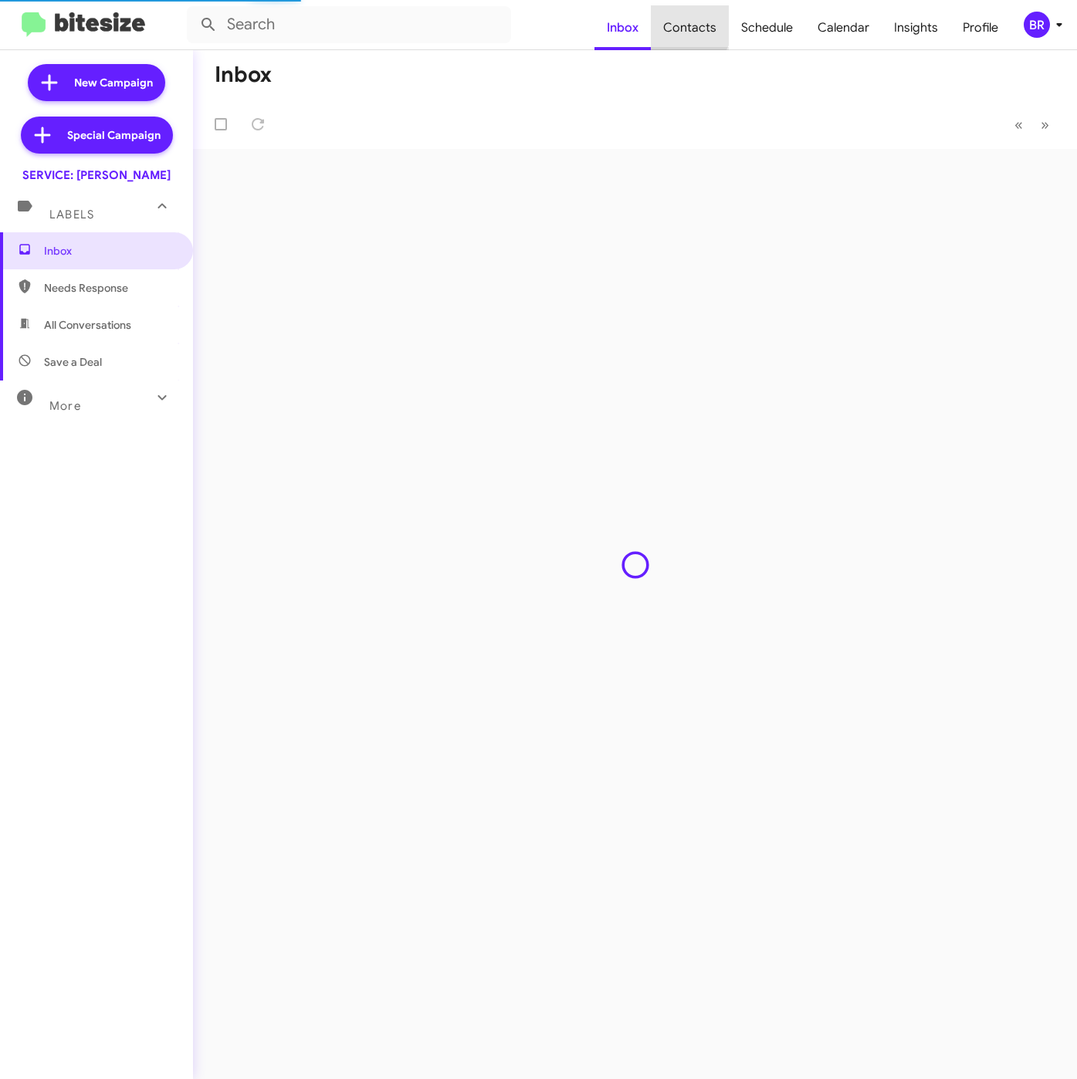
click at [674, 19] on span "Contacts" at bounding box center [690, 27] width 78 height 45
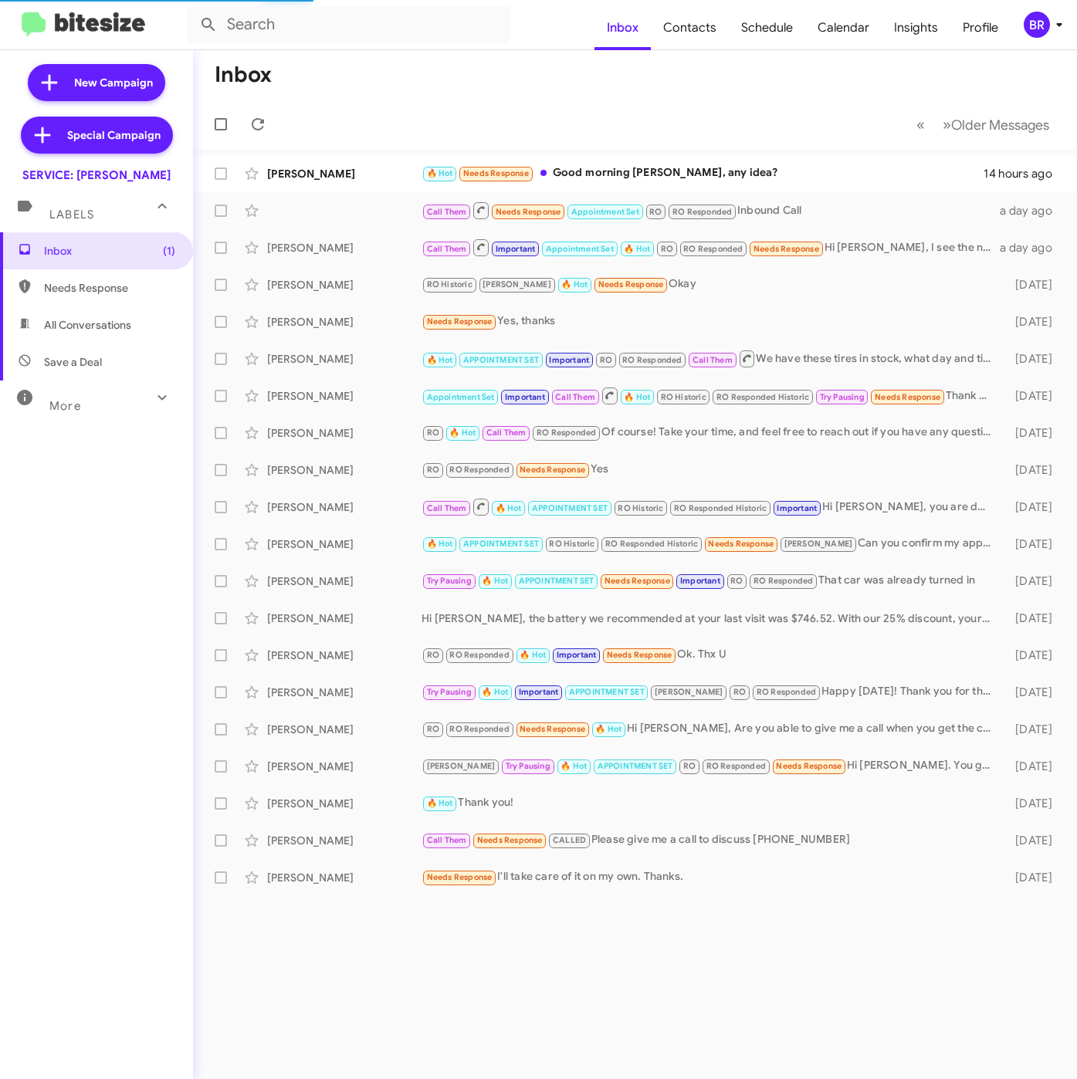
type input "in:groups"
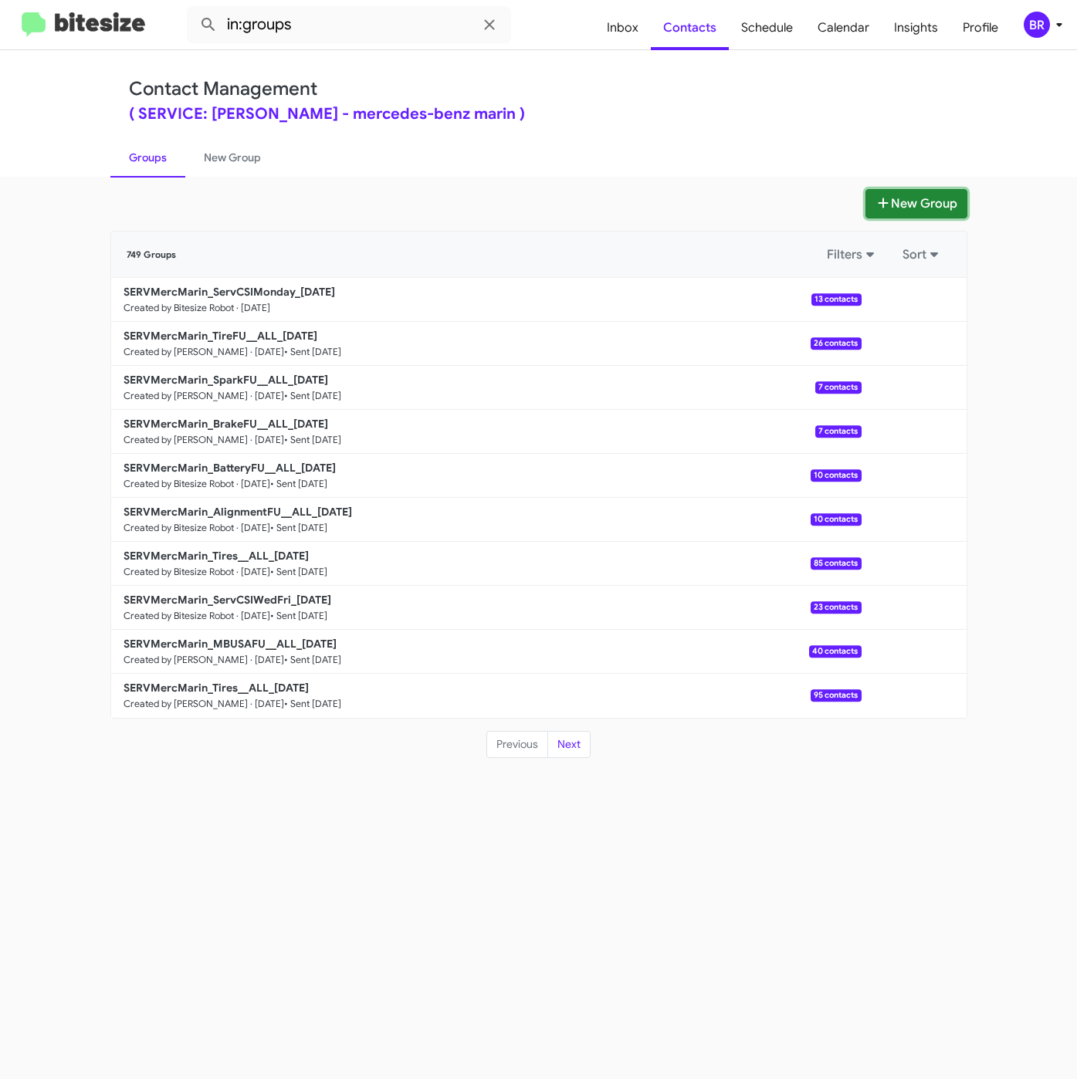
drag, startPoint x: 908, startPoint y: 198, endPoint x: 897, endPoint y: 211, distance: 17.6
click at [908, 198] on button "New Group" at bounding box center [916, 203] width 102 height 29
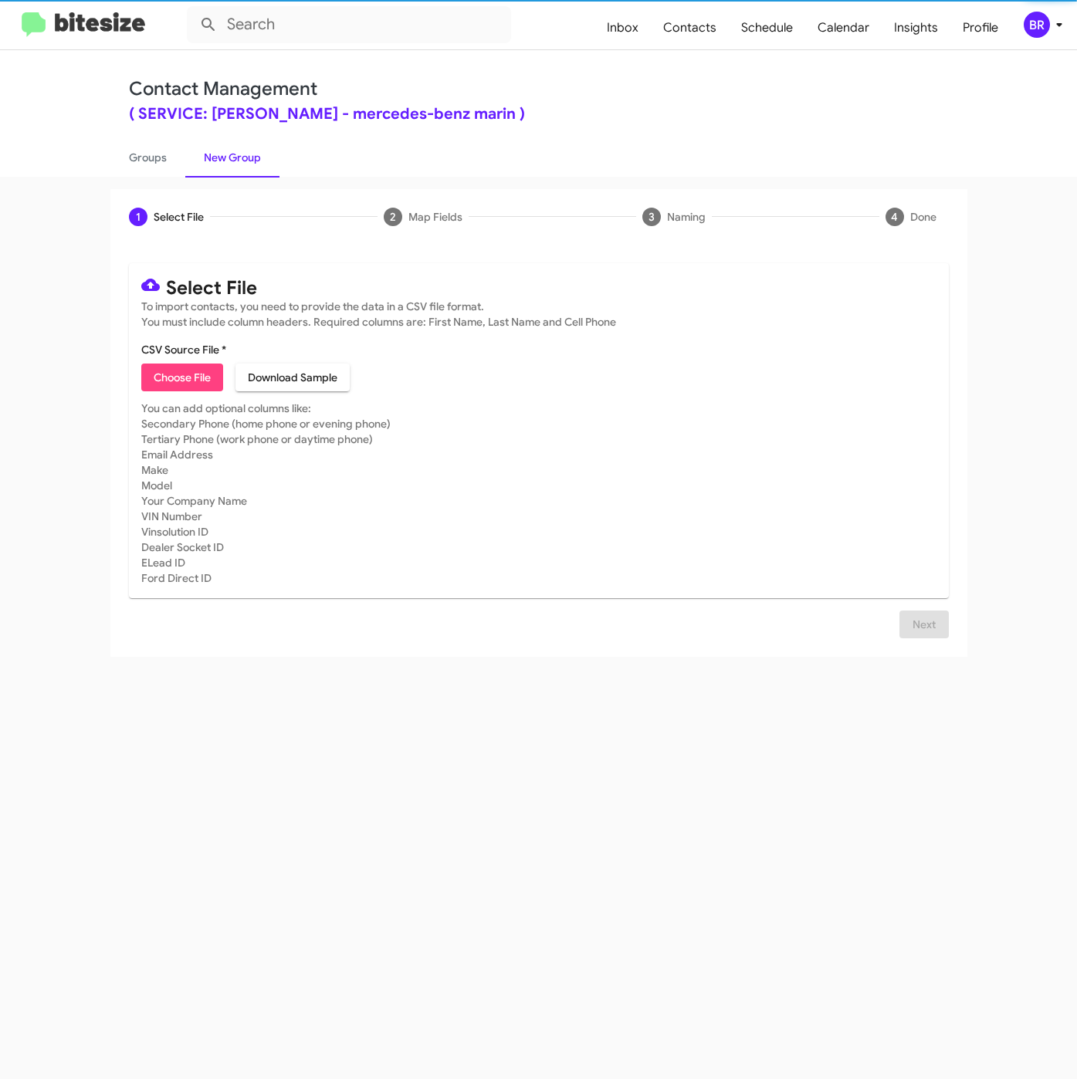
click at [195, 377] on span "Choose File" at bounding box center [182, 377] width 57 height 28
type input "SERVMercMarin_Tires__ALL_[DATE]"
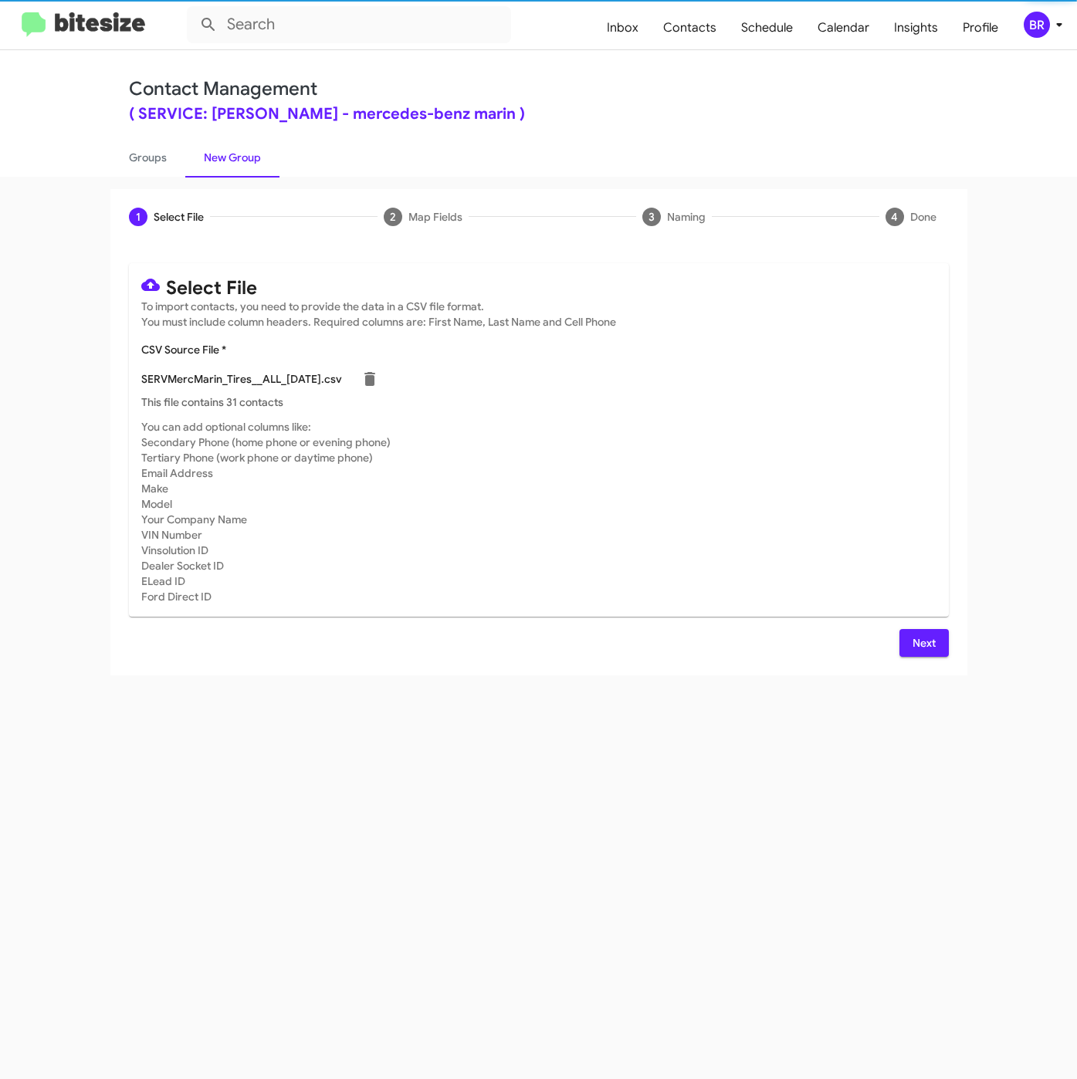
click at [917, 648] on span "Next" at bounding box center [923, 643] width 25 height 28
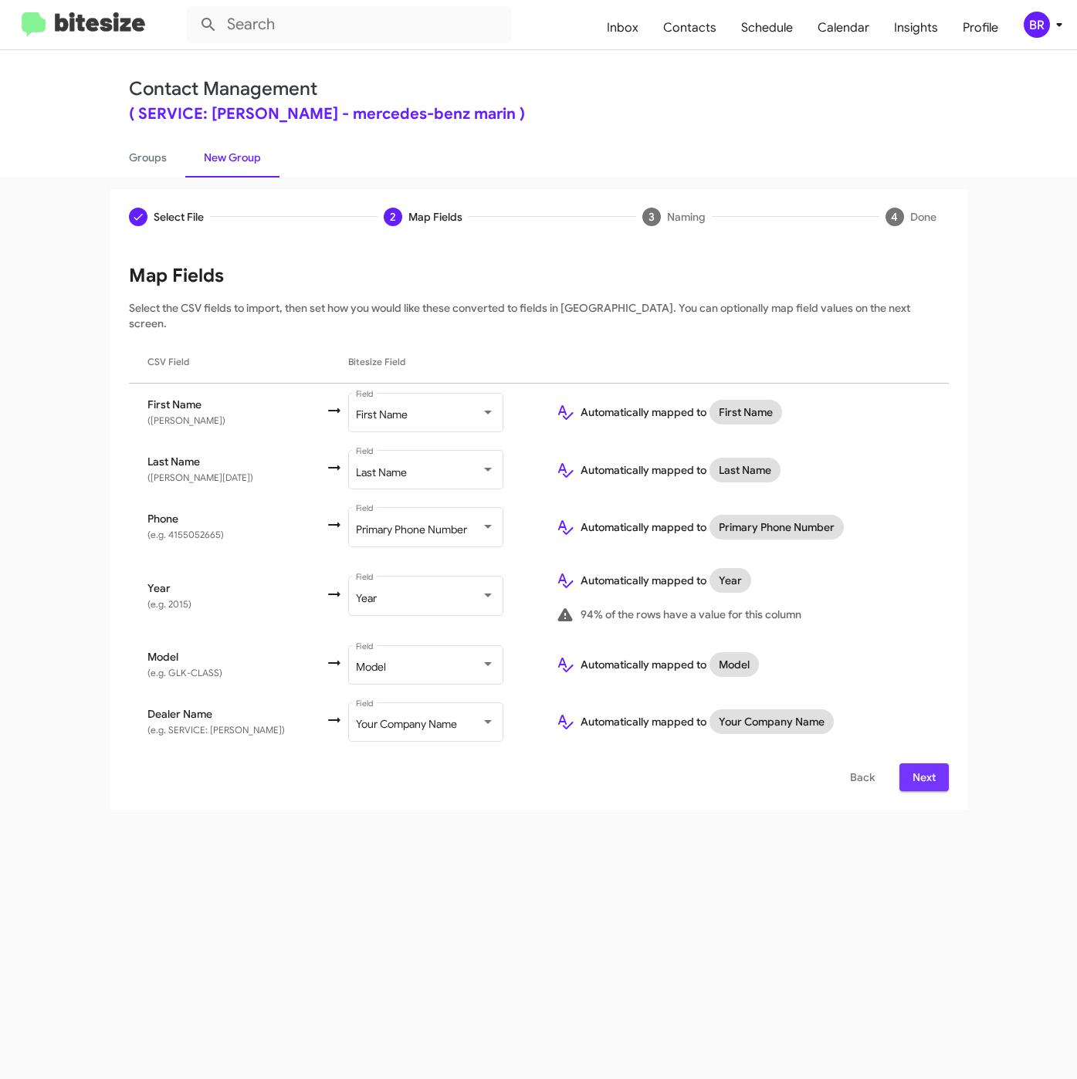
click at [931, 763] on span "Next" at bounding box center [923, 777] width 25 height 28
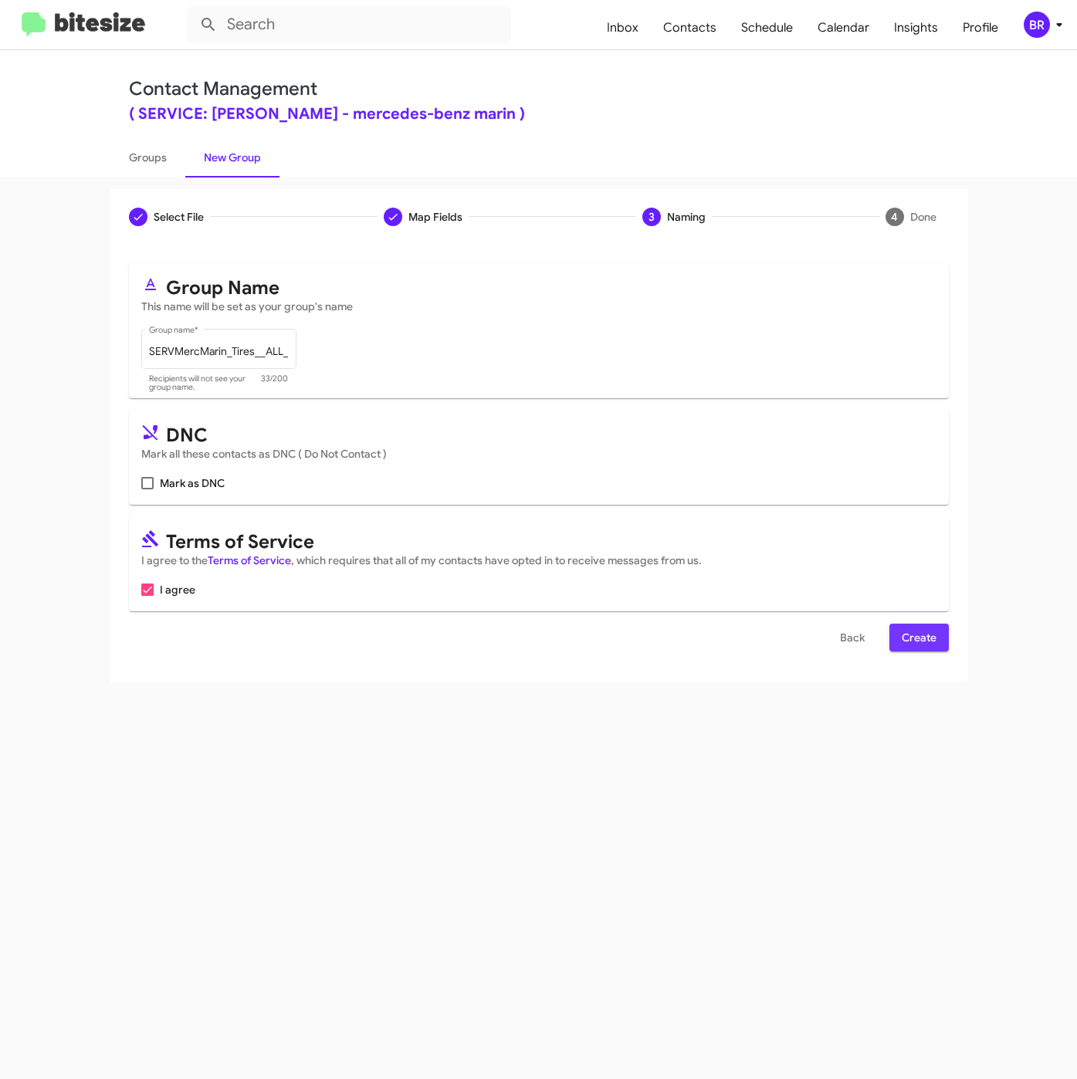
click at [915, 644] on span "Create" at bounding box center [918, 638] width 35 height 28
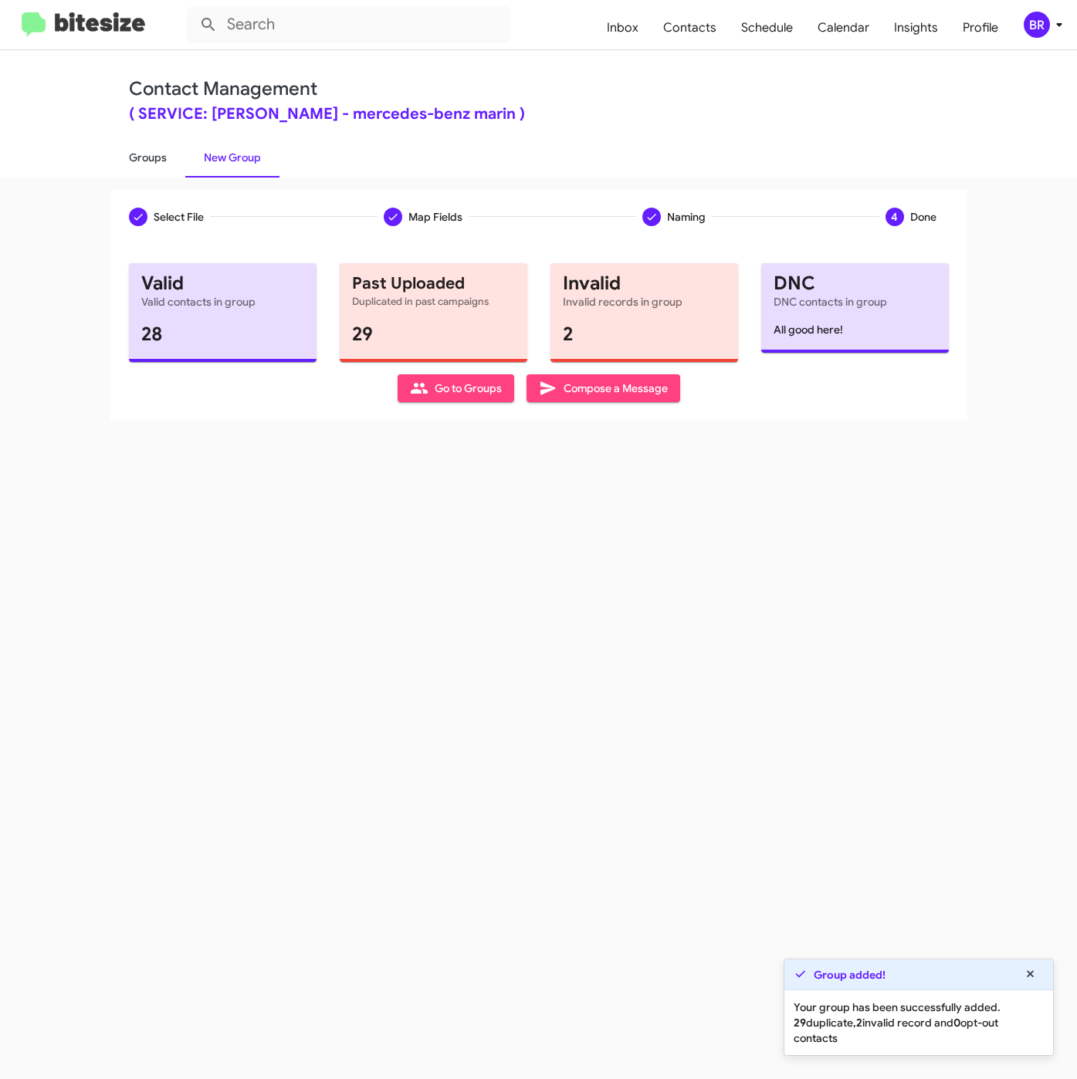
drag, startPoint x: 137, startPoint y: 144, endPoint x: 161, endPoint y: 154, distance: 24.9
click at [137, 144] on link "Groups" at bounding box center [147, 157] width 75 height 40
type input "in:groups"
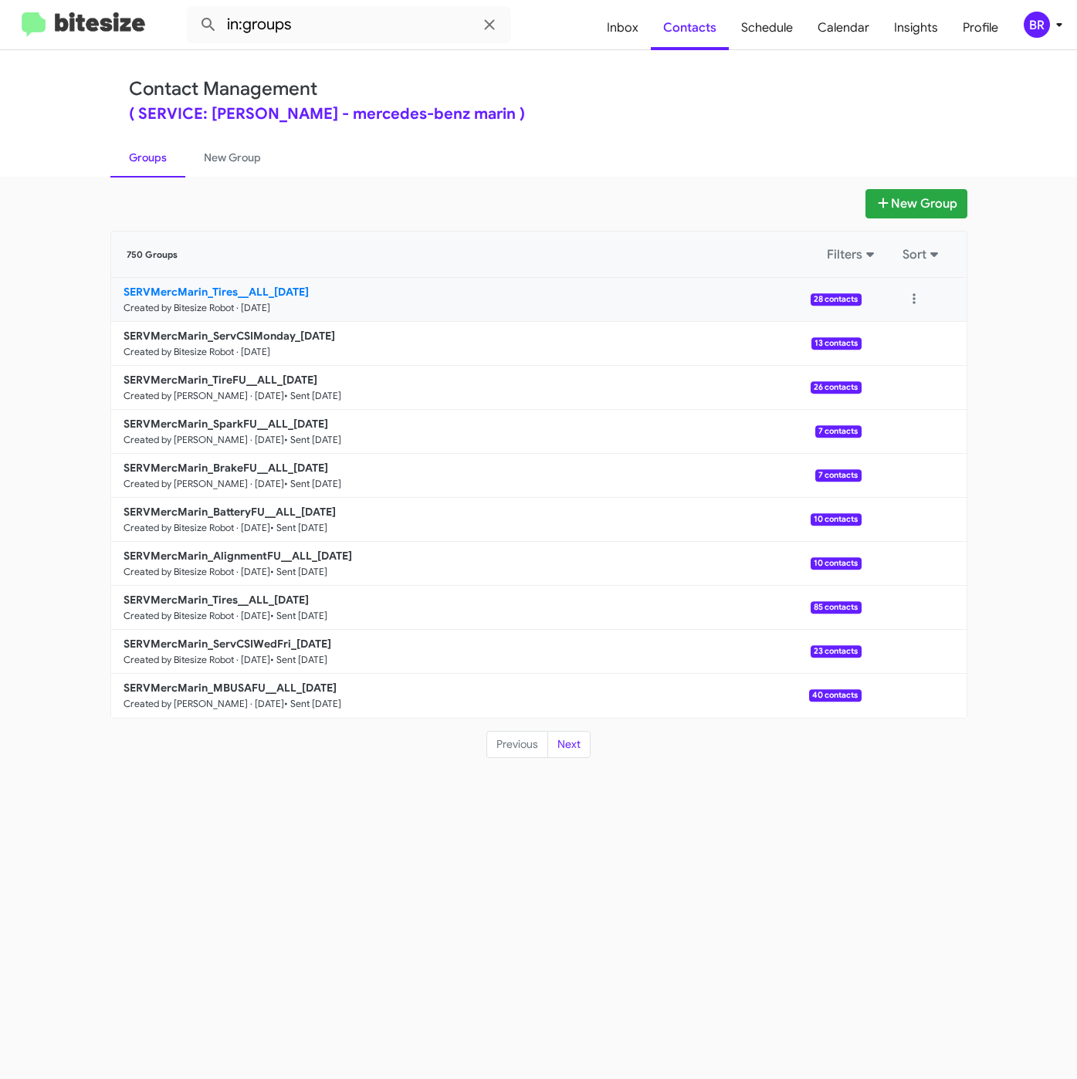
click at [257, 292] on b "SERVMercMarin_Tires__ALL_[DATE]" at bounding box center [215, 292] width 185 height 14
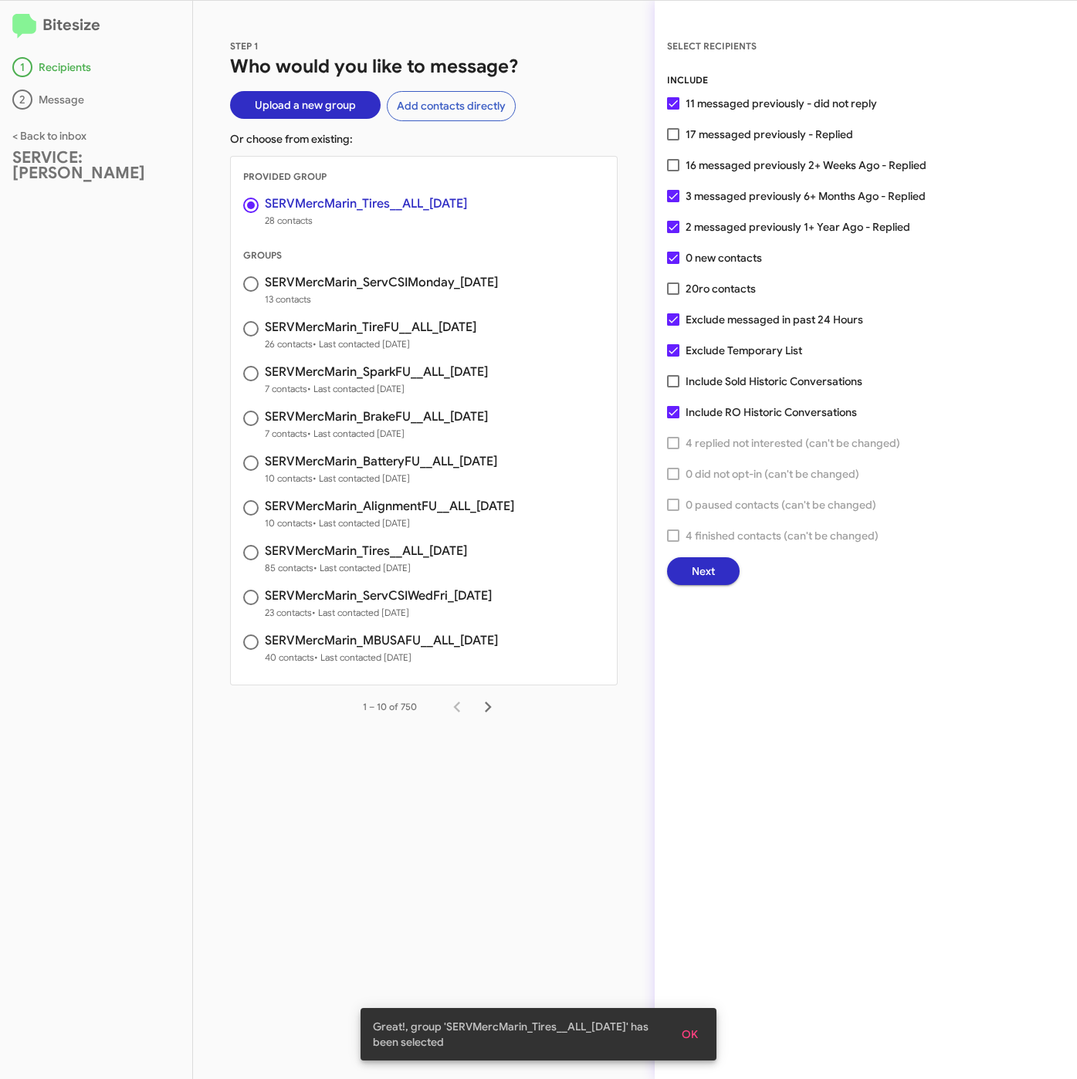
click at [720, 130] on span "17 messaged previously - Replied" at bounding box center [768, 134] width 167 height 19
click at [673, 140] on input "17 messaged previously - Replied" at bounding box center [672, 140] width 1 height 1
checkbox input "true"
click at [697, 296] on span "20 ro contacts" at bounding box center [720, 288] width 70 height 19
click at [673, 296] on input "20 ro contacts" at bounding box center [672, 295] width 1 height 1
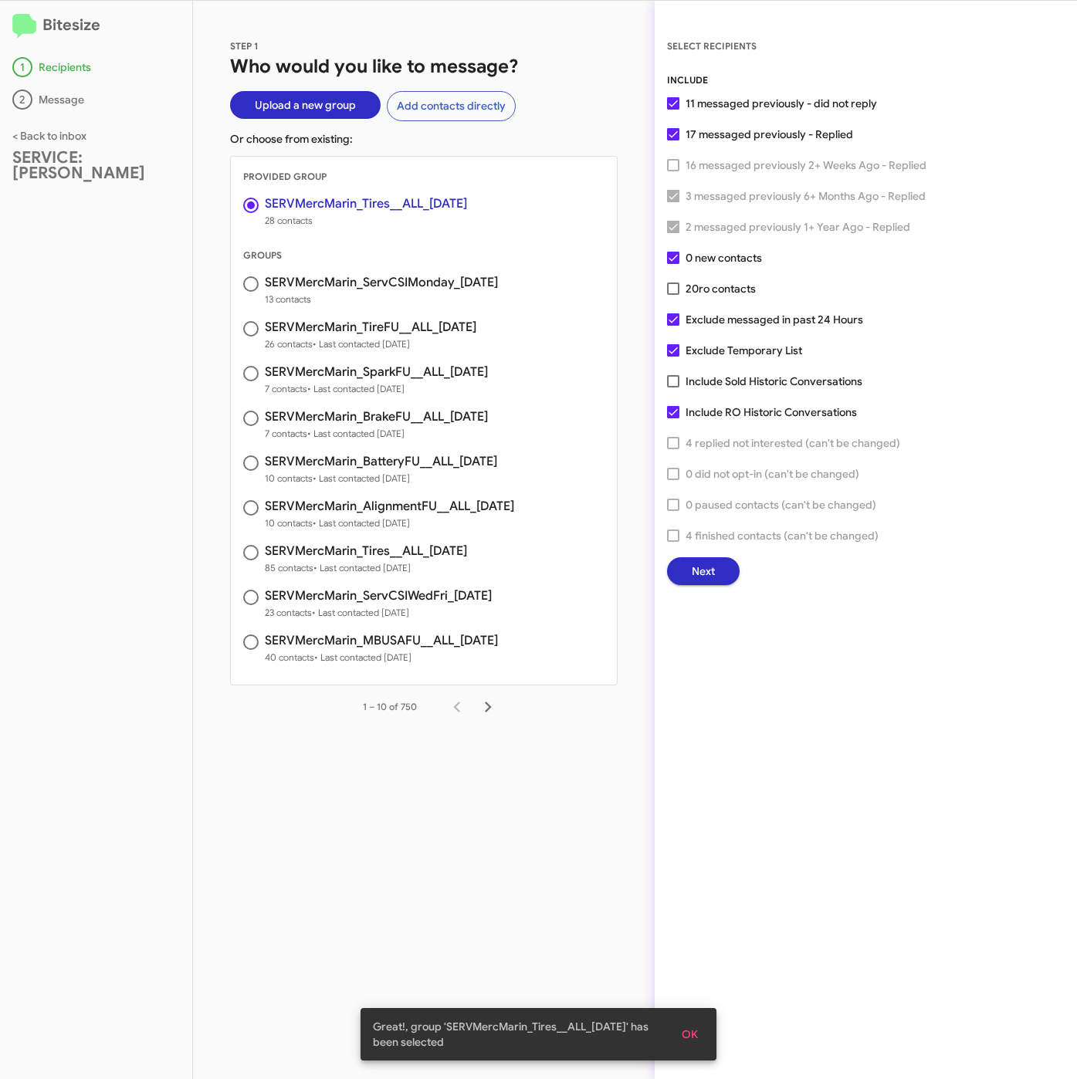
checkbox input "true"
click at [697, 353] on span "Exclude Temporary List" at bounding box center [743, 350] width 117 height 19
click at [673, 357] on input "Exclude Temporary List" at bounding box center [672, 357] width 1 height 1
checkbox input "false"
click at [718, 572] on button "Next" at bounding box center [703, 571] width 73 height 28
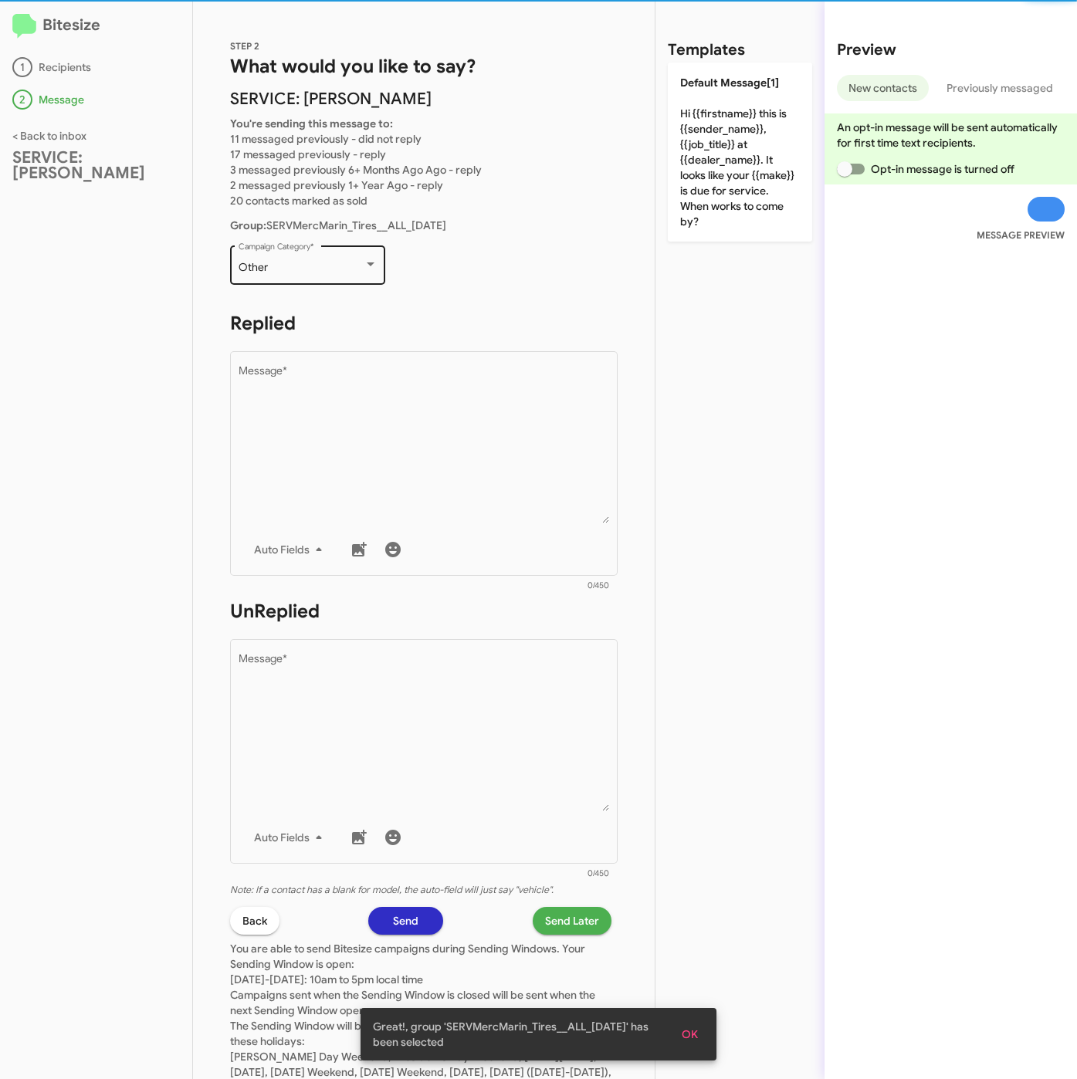
click at [343, 255] on div "Other Campaign Category *" at bounding box center [307, 263] width 139 height 42
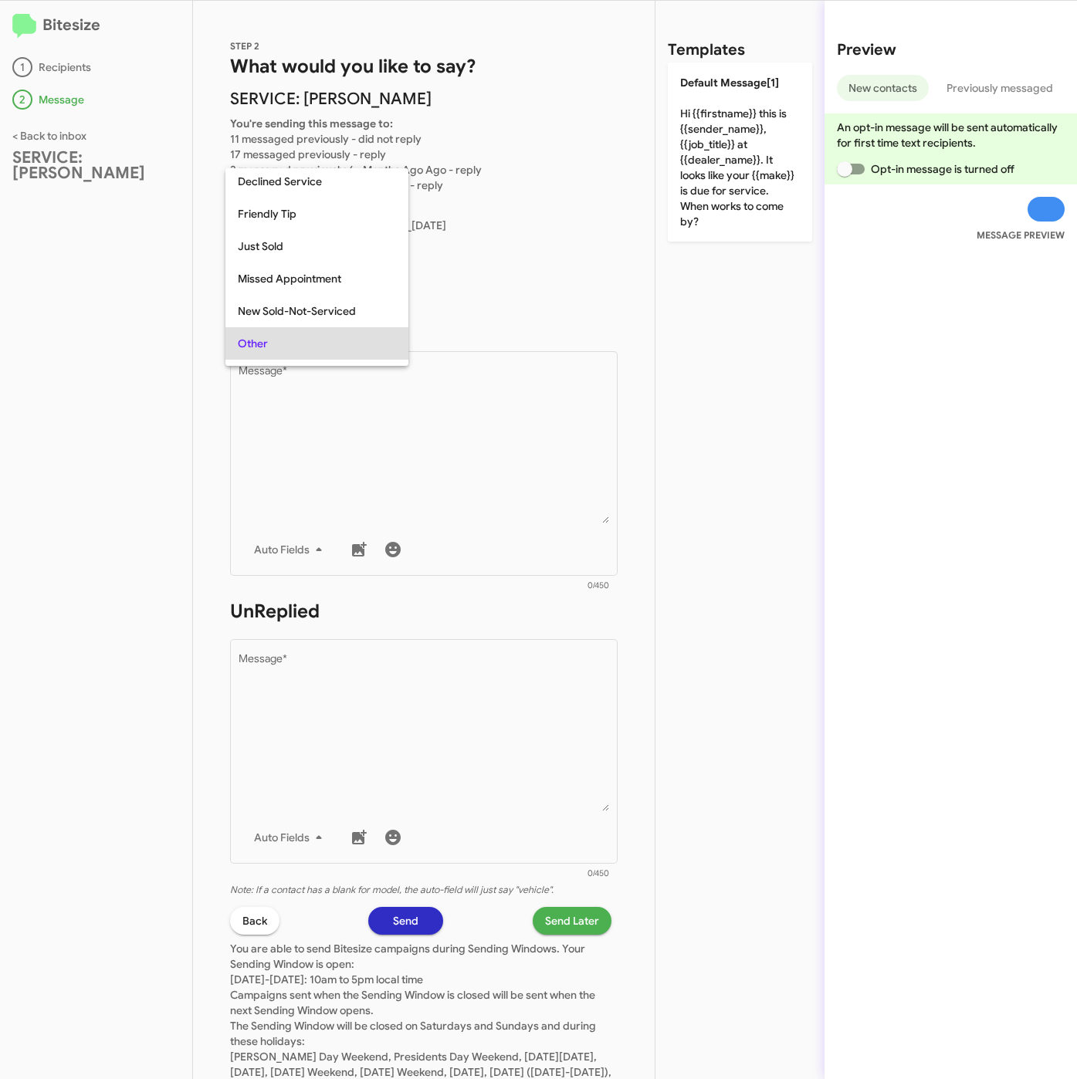
scroll to position [223, 0]
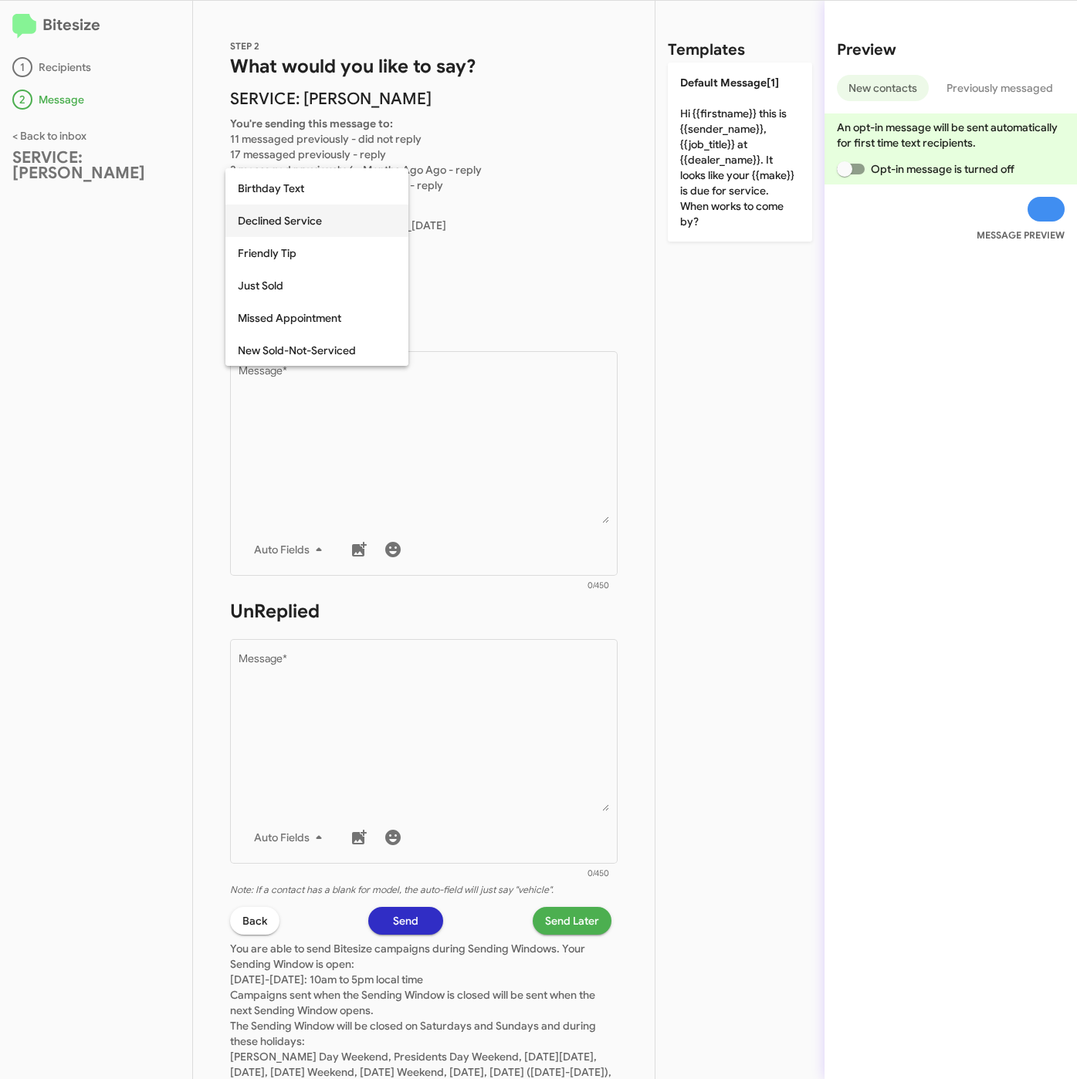
click at [332, 232] on span "Declined Service" at bounding box center [317, 221] width 158 height 32
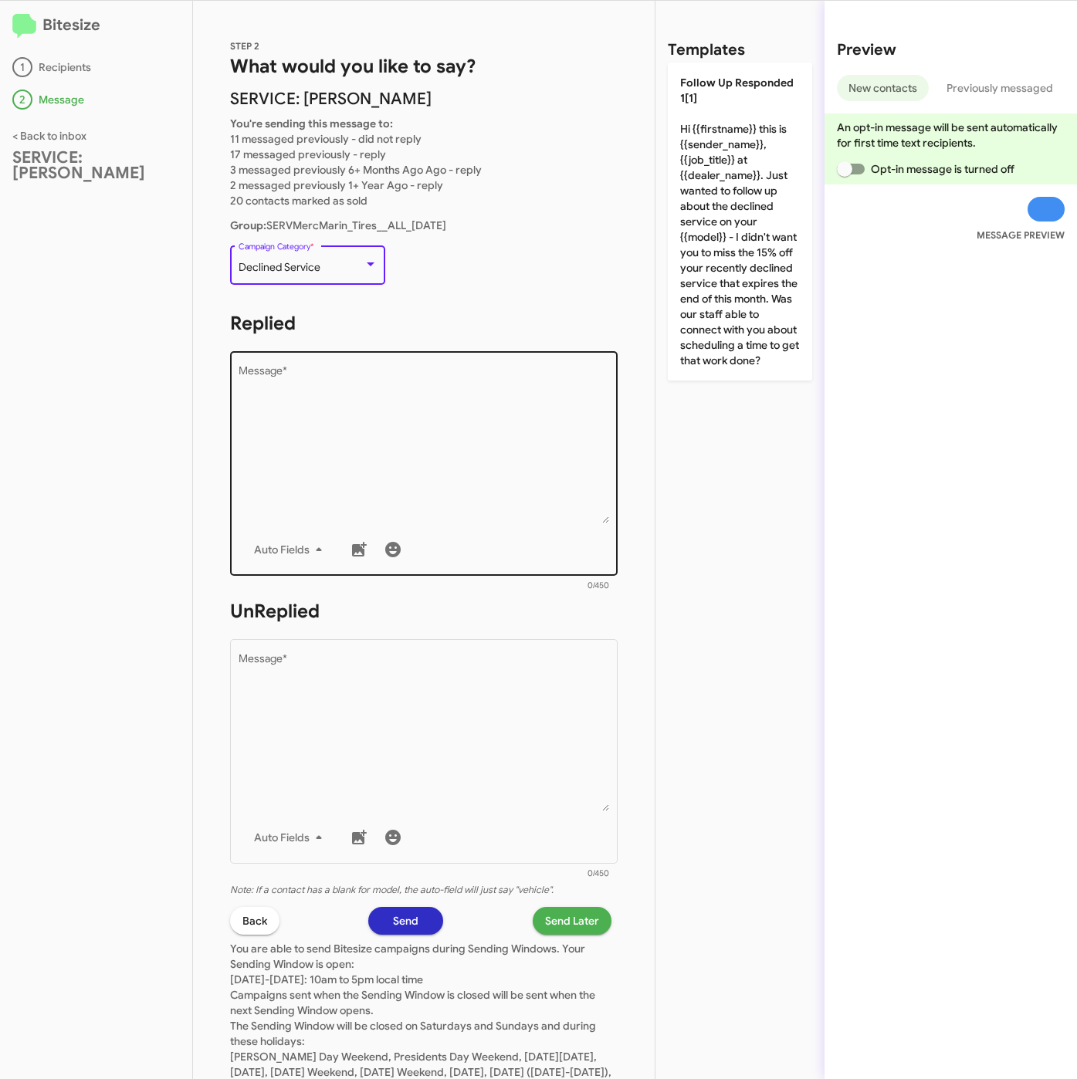
click at [359, 428] on textarea "Message *" at bounding box center [423, 444] width 371 height 157
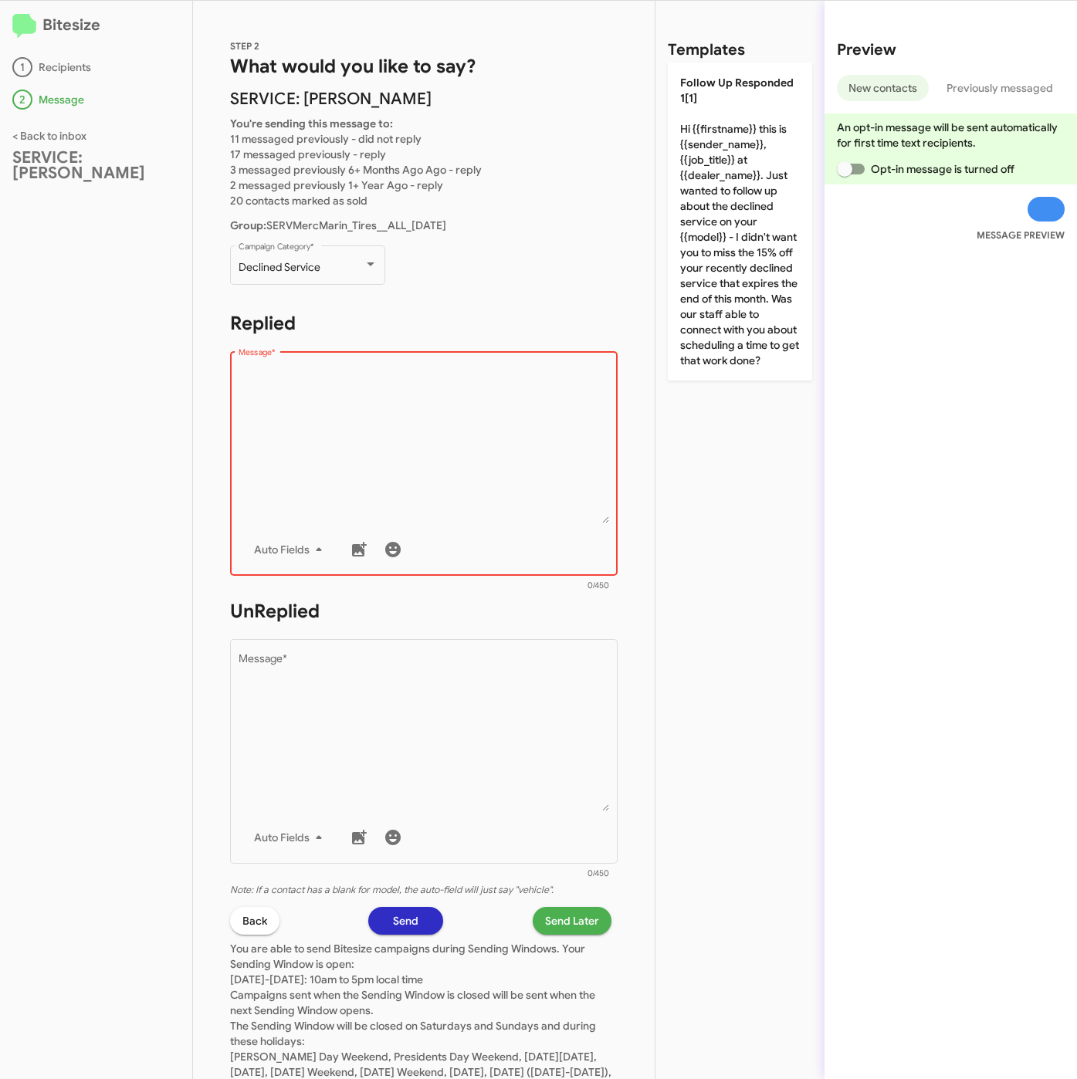
click at [315, 464] on textarea "Message *" at bounding box center [423, 444] width 371 height 157
paste textarea ""Hi {{firstname}} it's {{sender_name}}, at {{dealer_name}}. Thanks for being ou…"
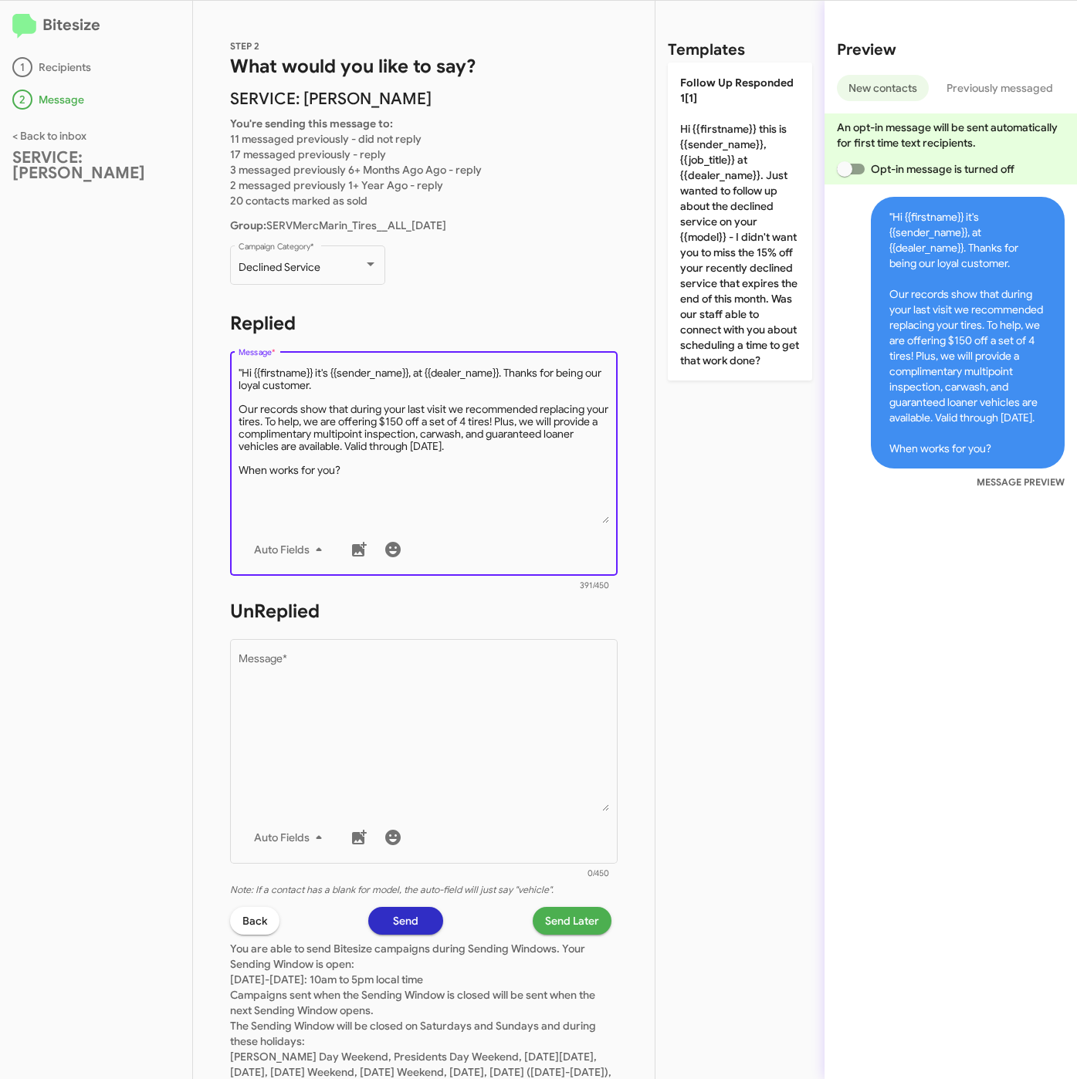
click at [242, 368] on textarea "Message *" at bounding box center [423, 444] width 371 height 157
type textarea "Hi {{firstname}} it's {{sender_name}}, at {{dealer_name}}. Thanks for being our…"
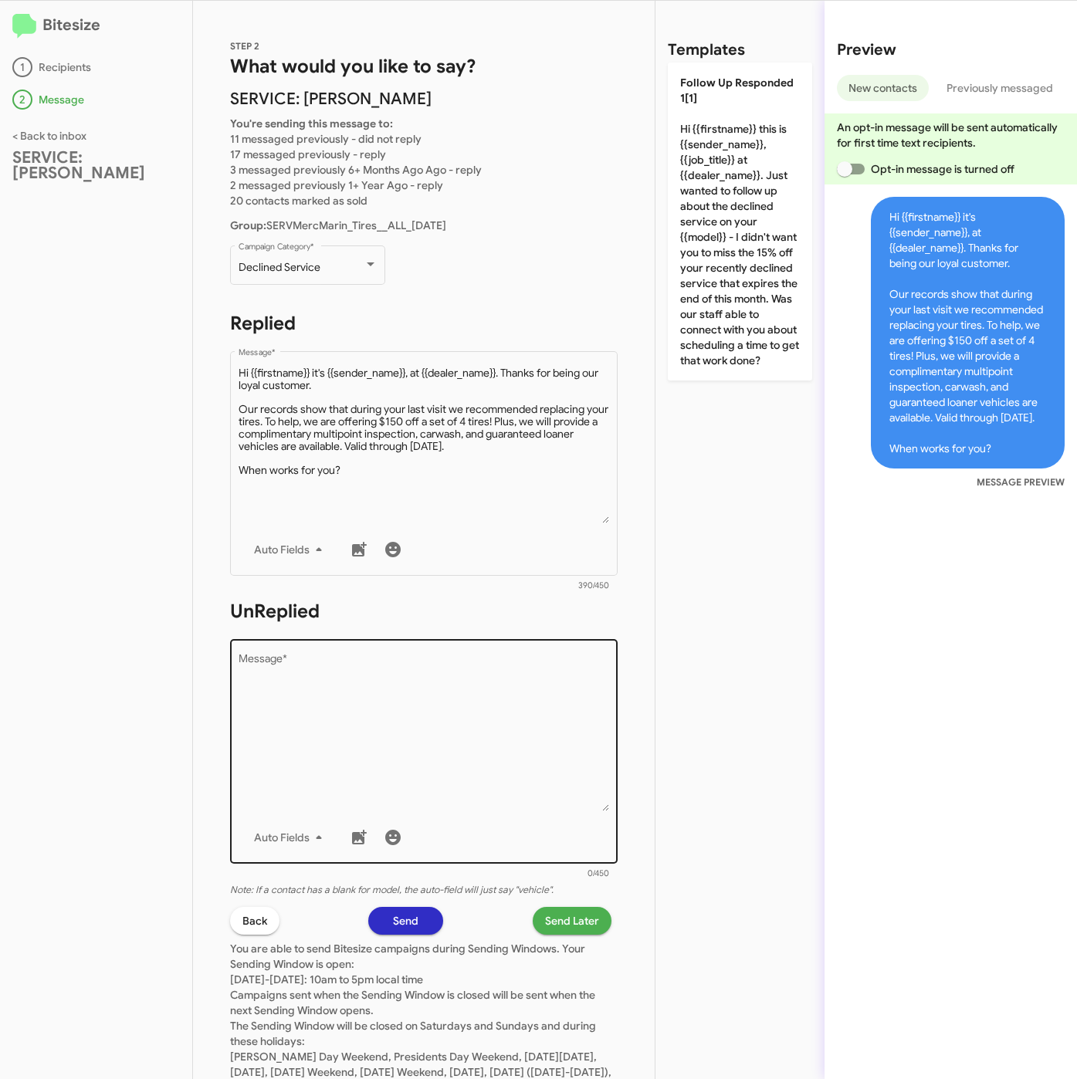
click at [443, 748] on textarea "Message *" at bounding box center [423, 732] width 371 height 157
paste textarea ""Hi {{firstname}} it's {{sender_name}}, {{job_title}} at {{dealer_name}}. Thank…"
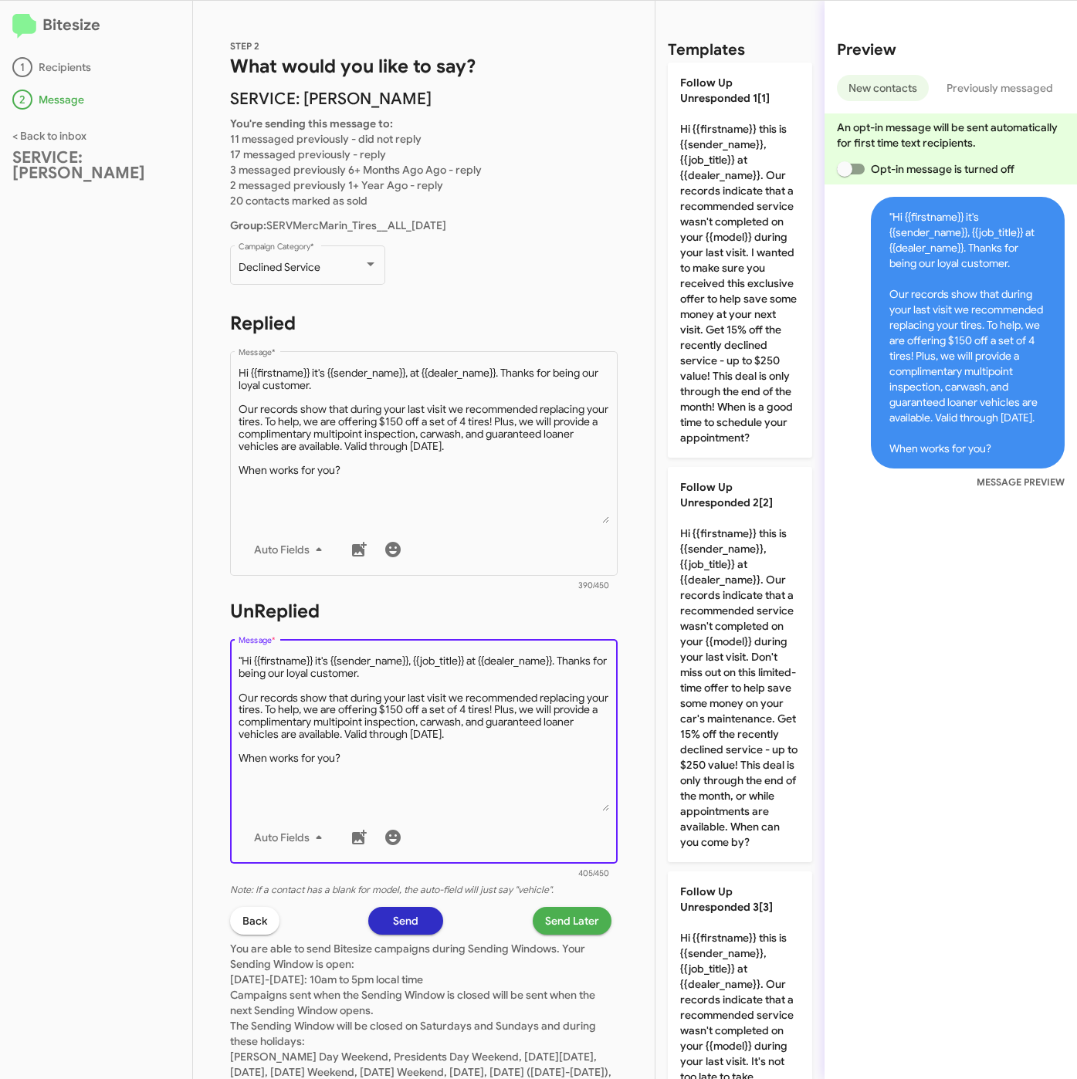
click at [239, 662] on textarea "Message *" at bounding box center [423, 732] width 371 height 157
click at [244, 660] on textarea "Message *" at bounding box center [423, 732] width 371 height 157
type textarea "Hi {{firstname}} it's {{sender_name}}, {{job_title}} at {{dealer_name}}. Thanks…"
click at [546, 908] on span "Send Later" at bounding box center [572, 921] width 54 height 28
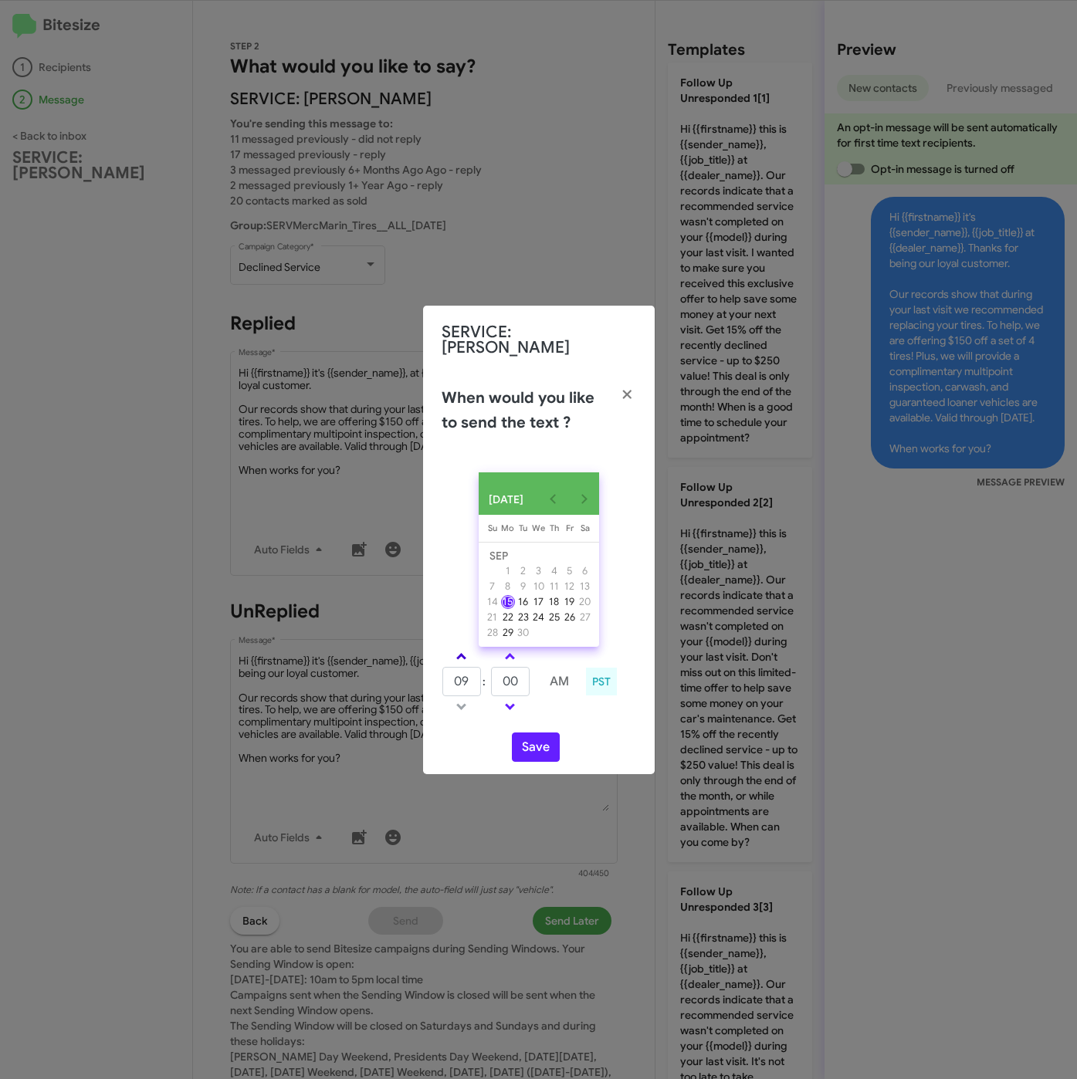
click at [466, 658] on link at bounding box center [461, 656] width 27 height 18
type input "10"
click at [539, 748] on button "Save" at bounding box center [536, 746] width 48 height 29
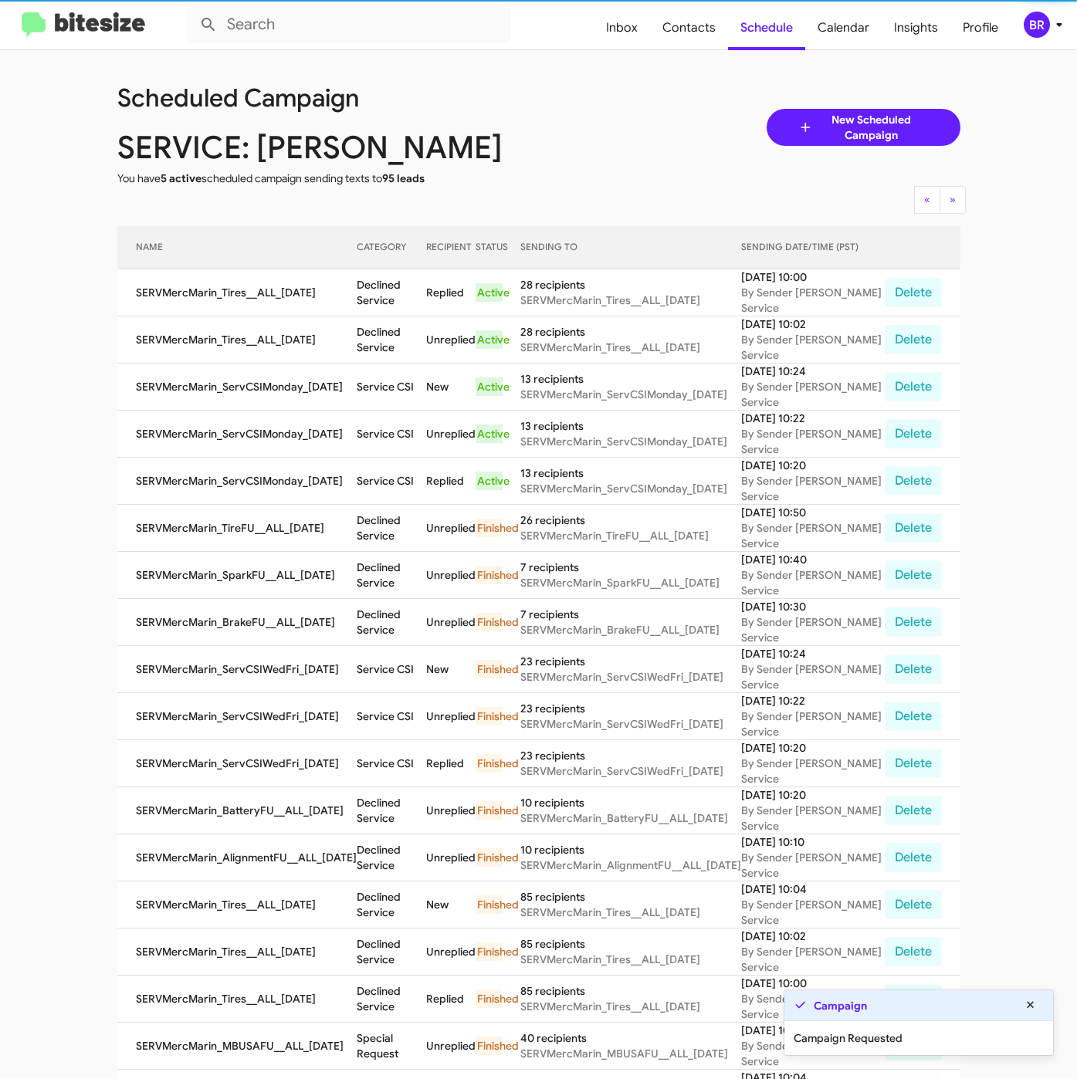
click at [1056, 23] on icon at bounding box center [1058, 25] width 5 height 4
